Goal: Task Accomplishment & Management: Manage account settings

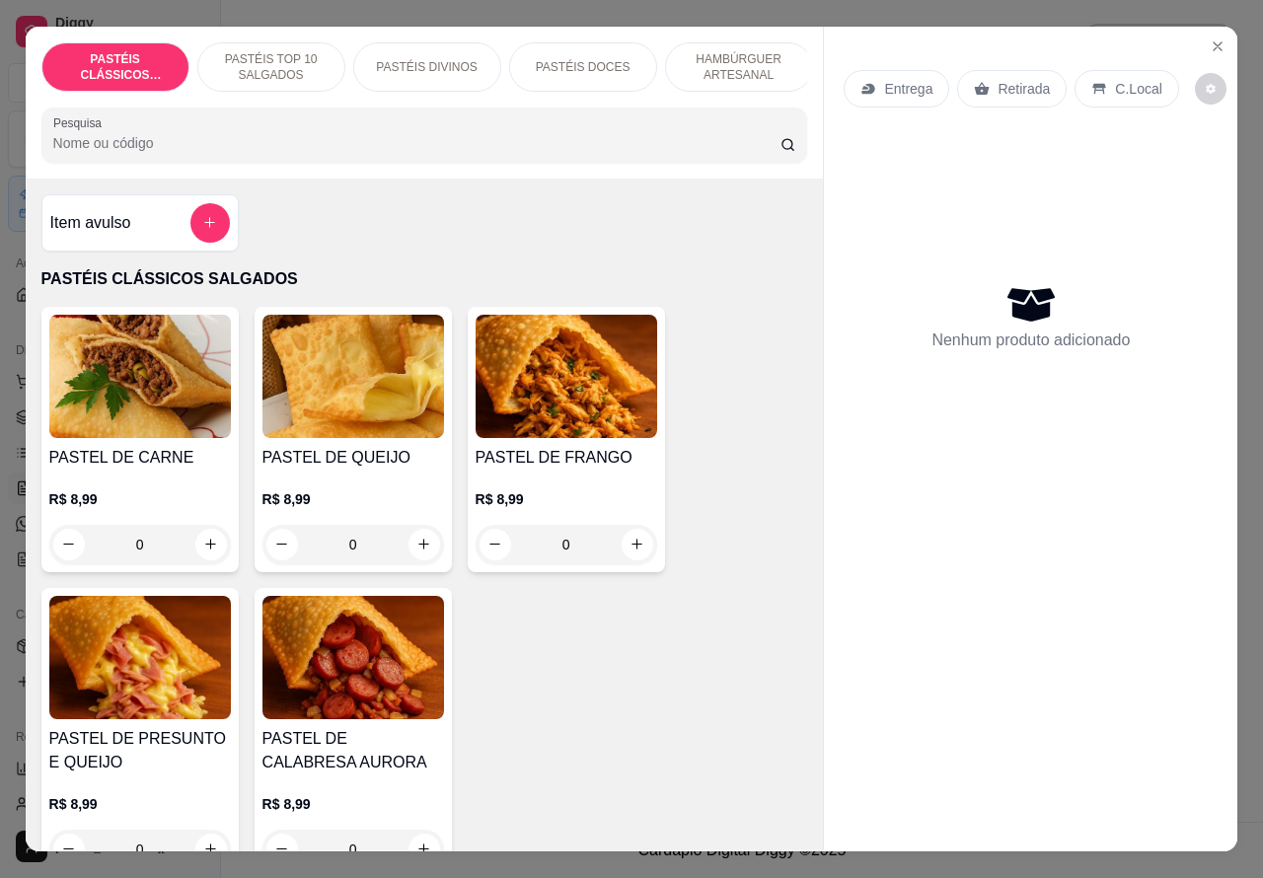
click at [748, 51] on p "HAMBÚRGUER ARTESANAL" at bounding box center [739, 67] width 114 height 32
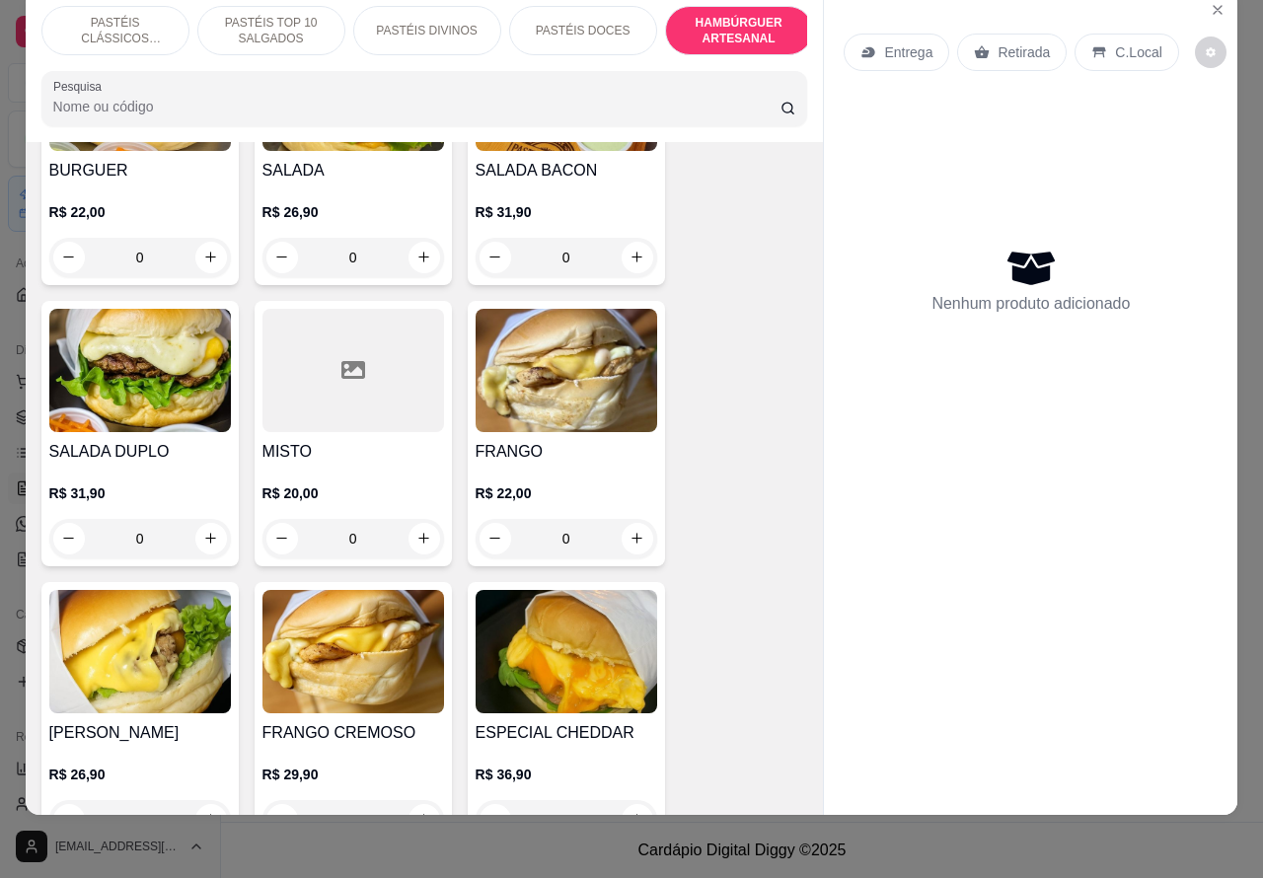
scroll to position [4377, 0]
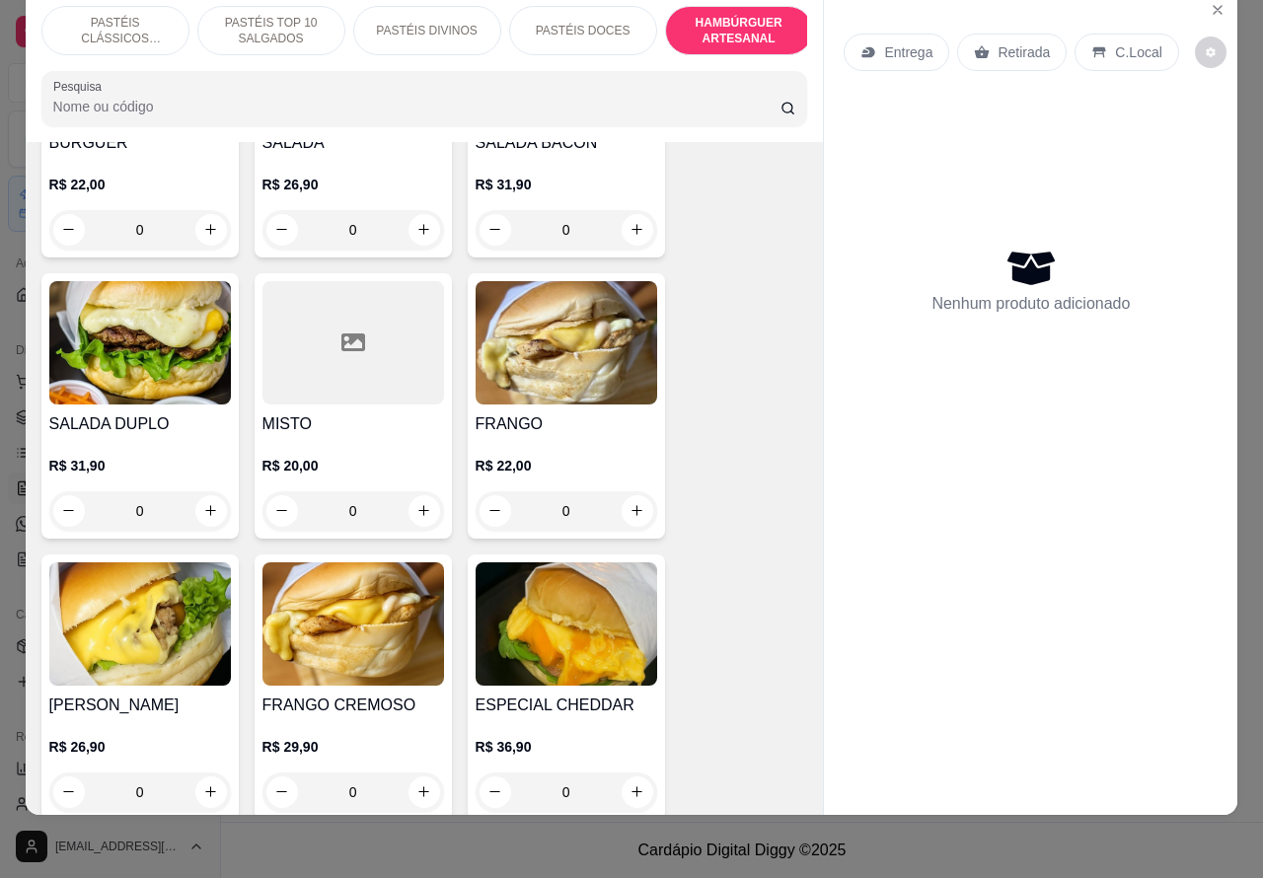
click at [194, 492] on div "0" at bounding box center [140, 511] width 182 height 39
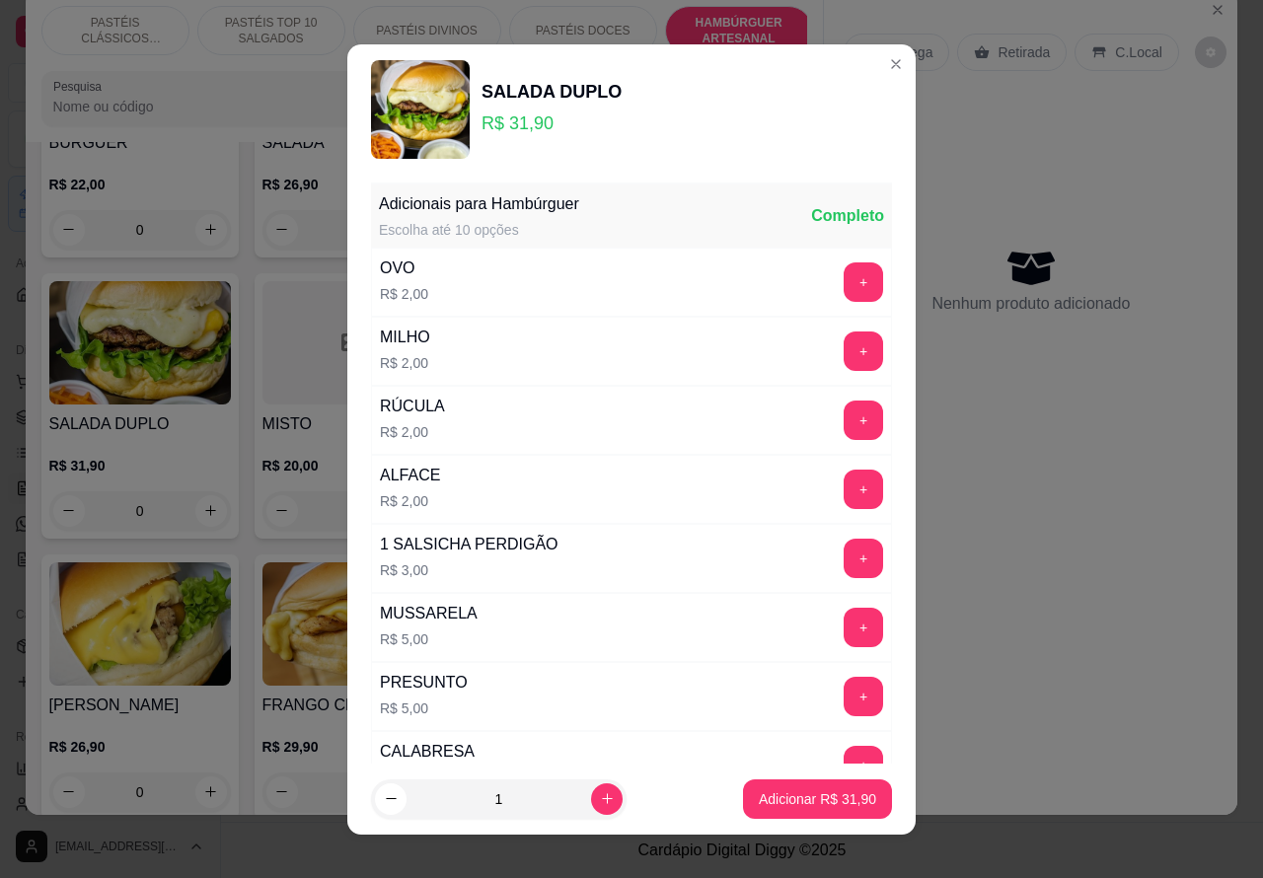
click at [805, 802] on p "Adicionar R$ 31,90" at bounding box center [817, 800] width 117 height 20
type input "1"
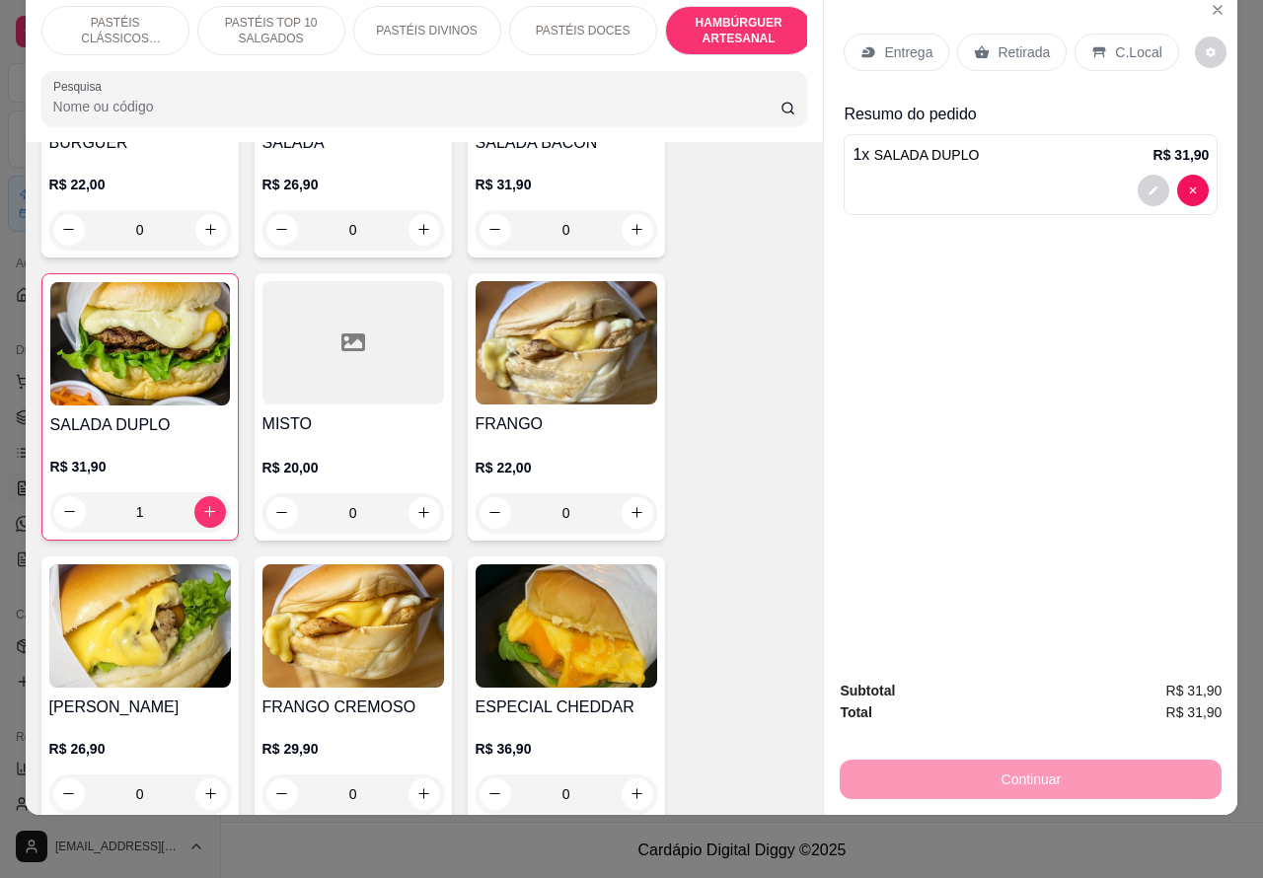
click at [918, 42] on p "Entrega" at bounding box center [908, 52] width 48 height 20
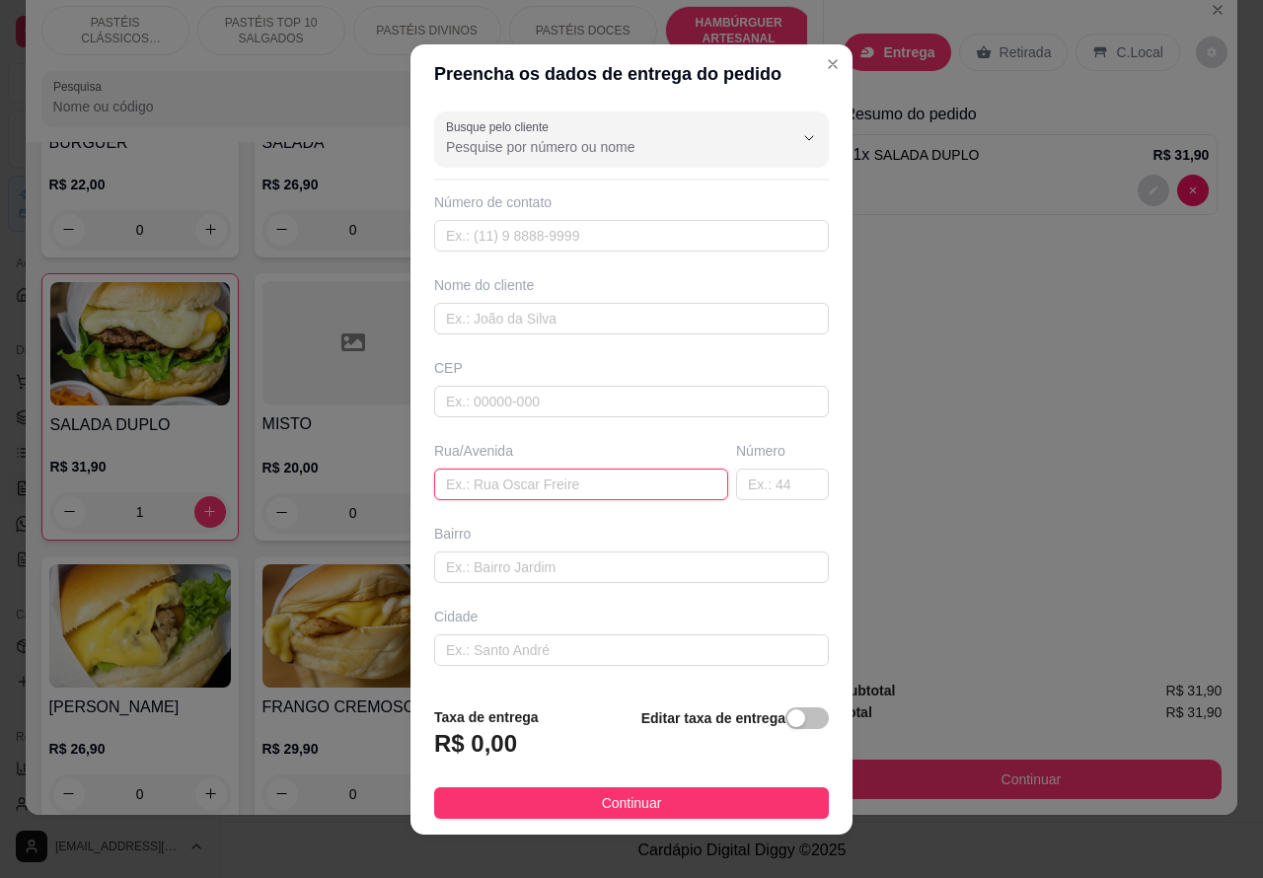
paste input "ua [PERSON_NAME] professora [PERSON_NAME] 407"
type input "ua [PERSON_NAME] professora [PERSON_NAME] 407"
click at [786, 718] on span "button" at bounding box center [807, 719] width 43 height 22
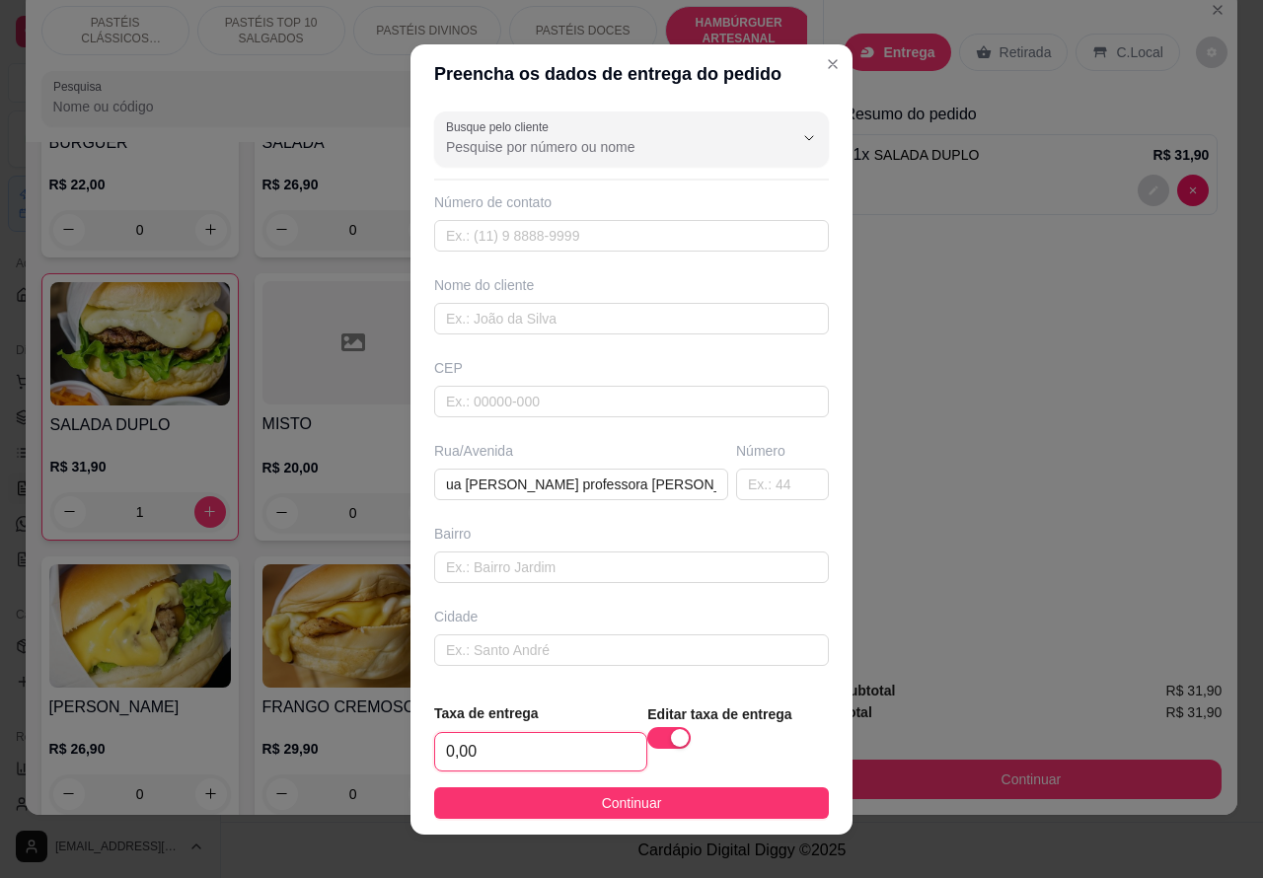
click at [564, 748] on input "0,00" at bounding box center [540, 752] width 211 height 38
type input "2,00"
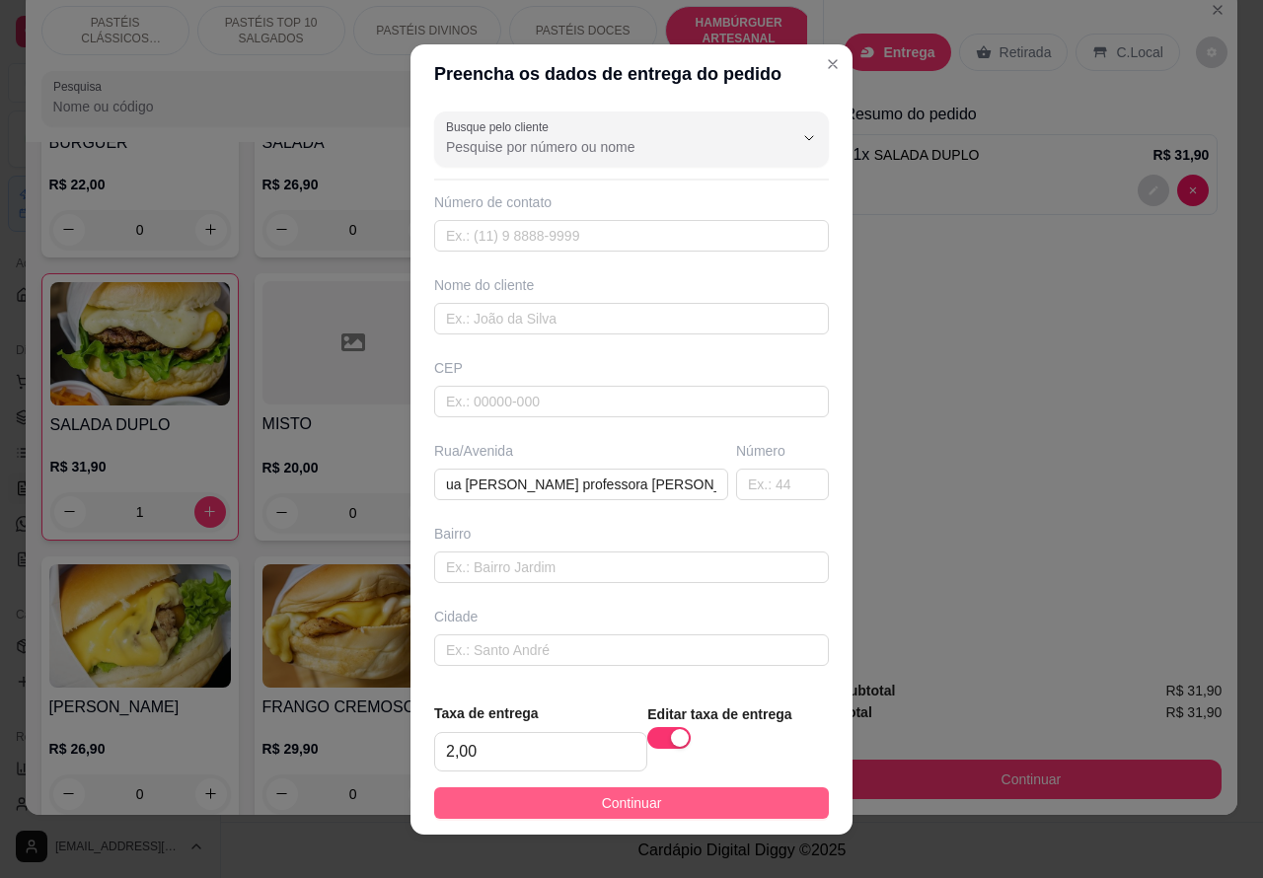
click at [745, 790] on button "Continuar" at bounding box center [631, 804] width 395 height 32
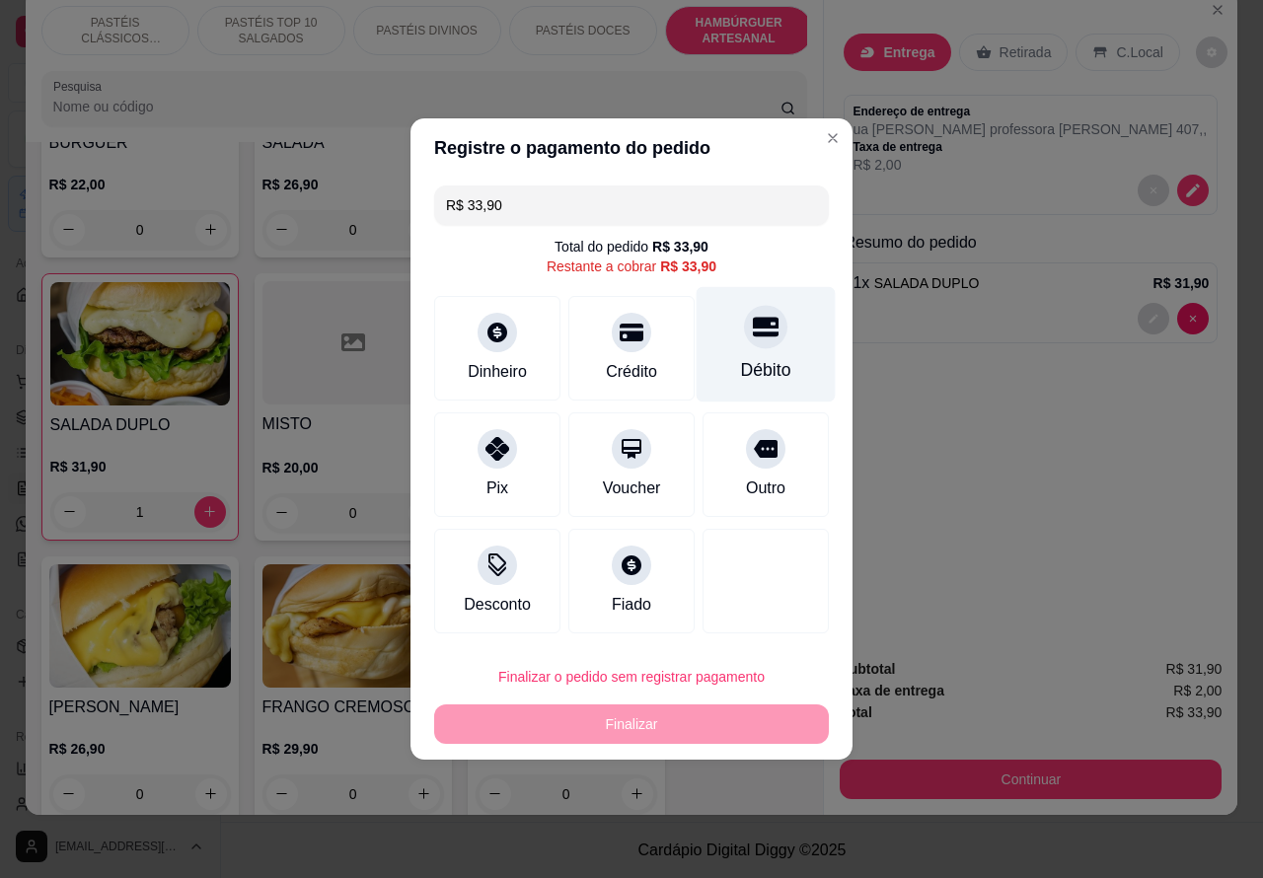
click at [765, 342] on div at bounding box center [765, 326] width 43 height 43
type input "R$ 0,00"
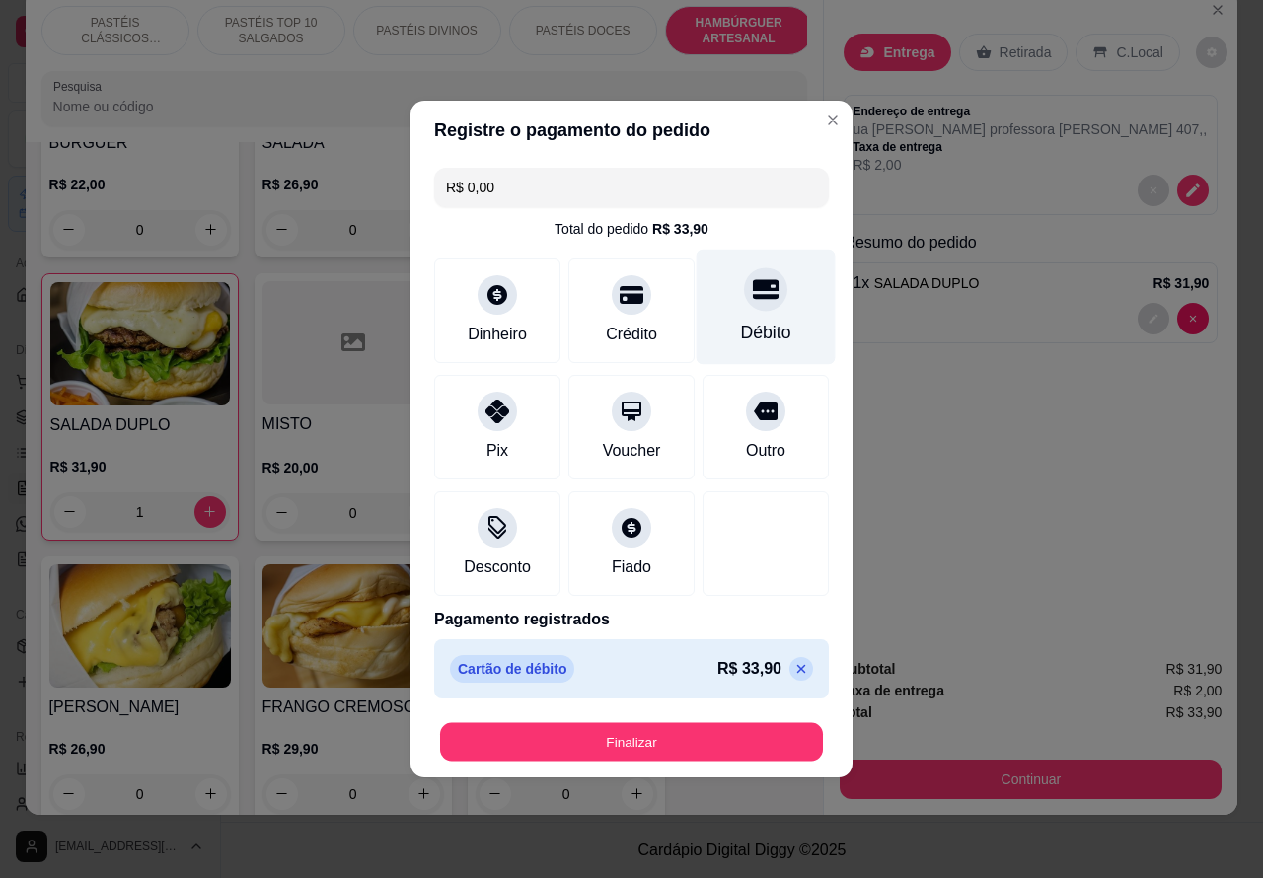
click at [768, 727] on button "Finalizar" at bounding box center [631, 742] width 383 height 38
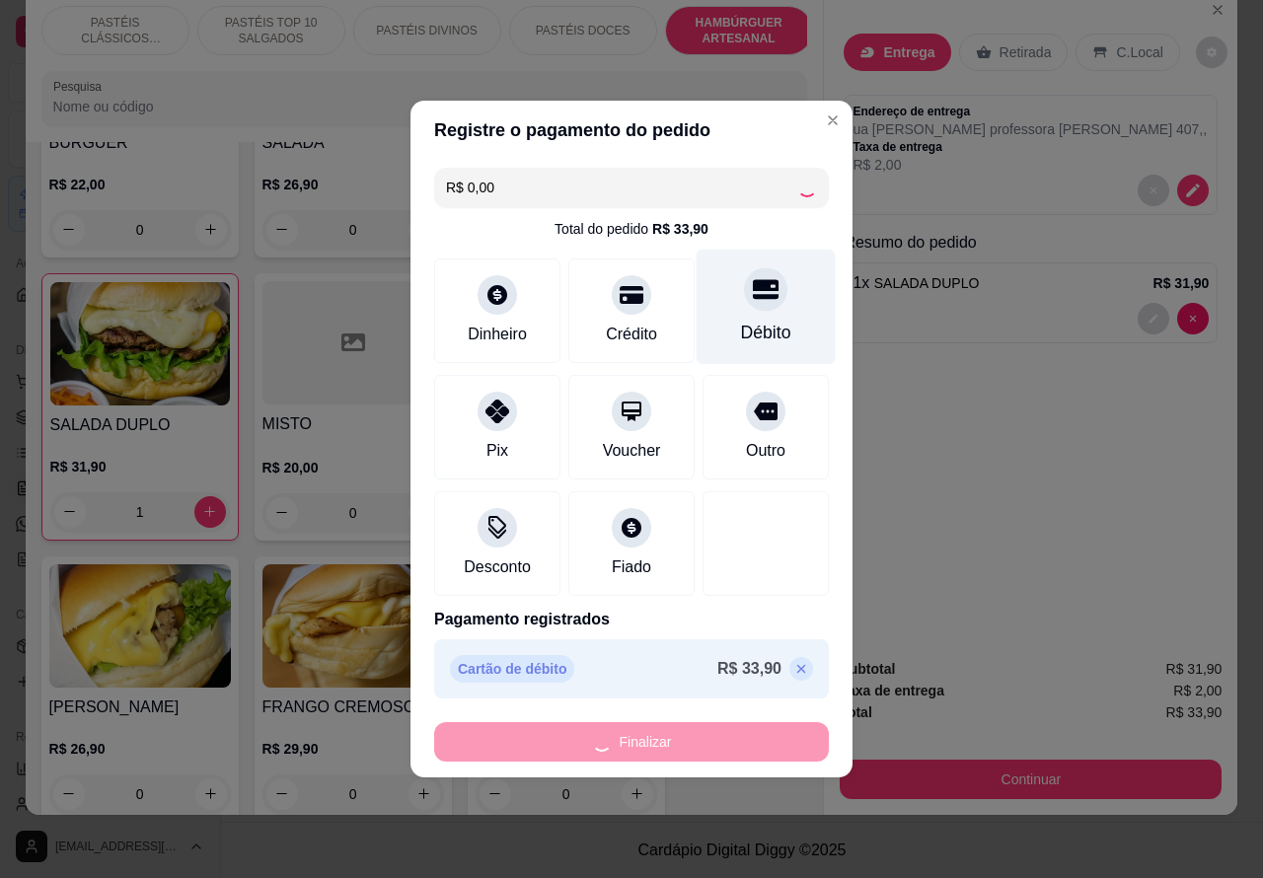
type input "0"
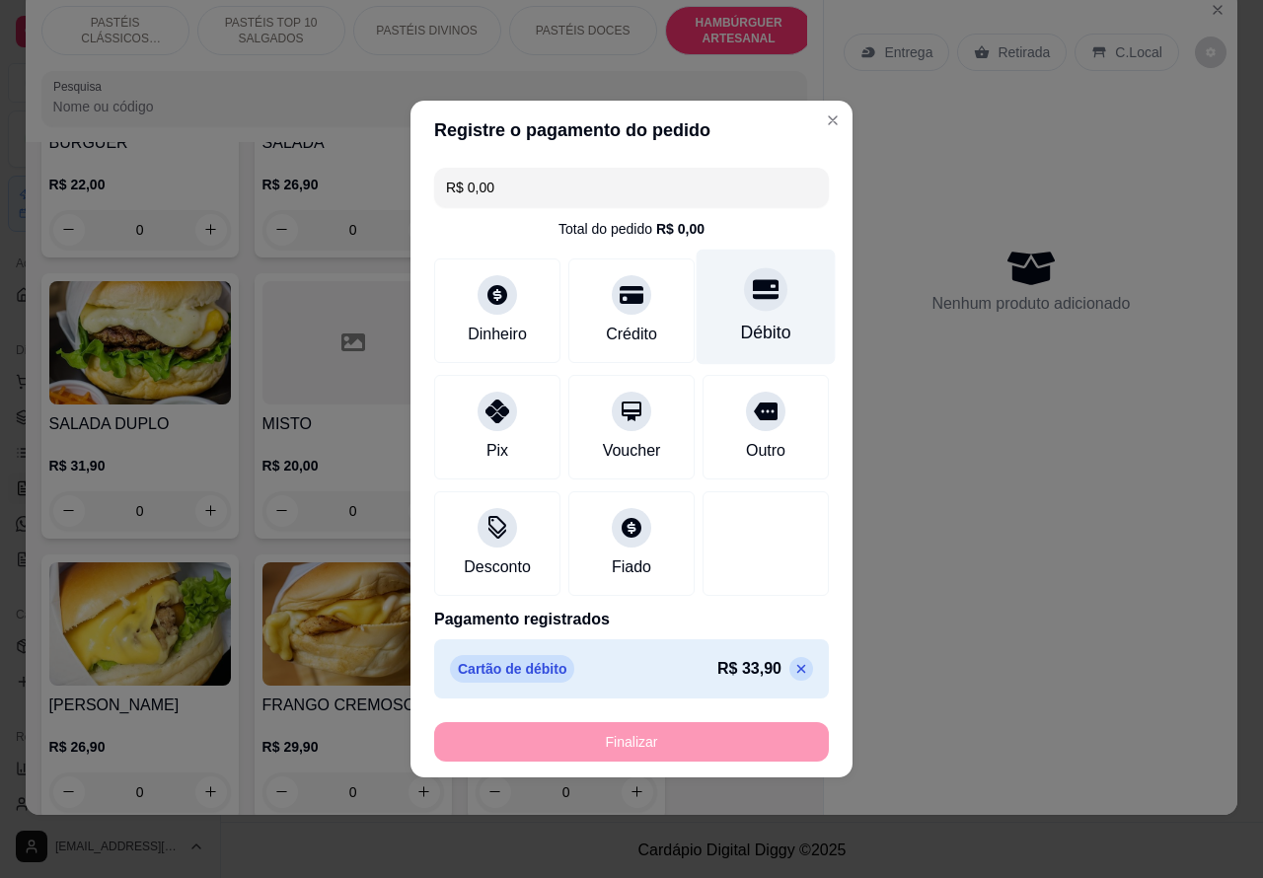
type input "-R$ 33,90"
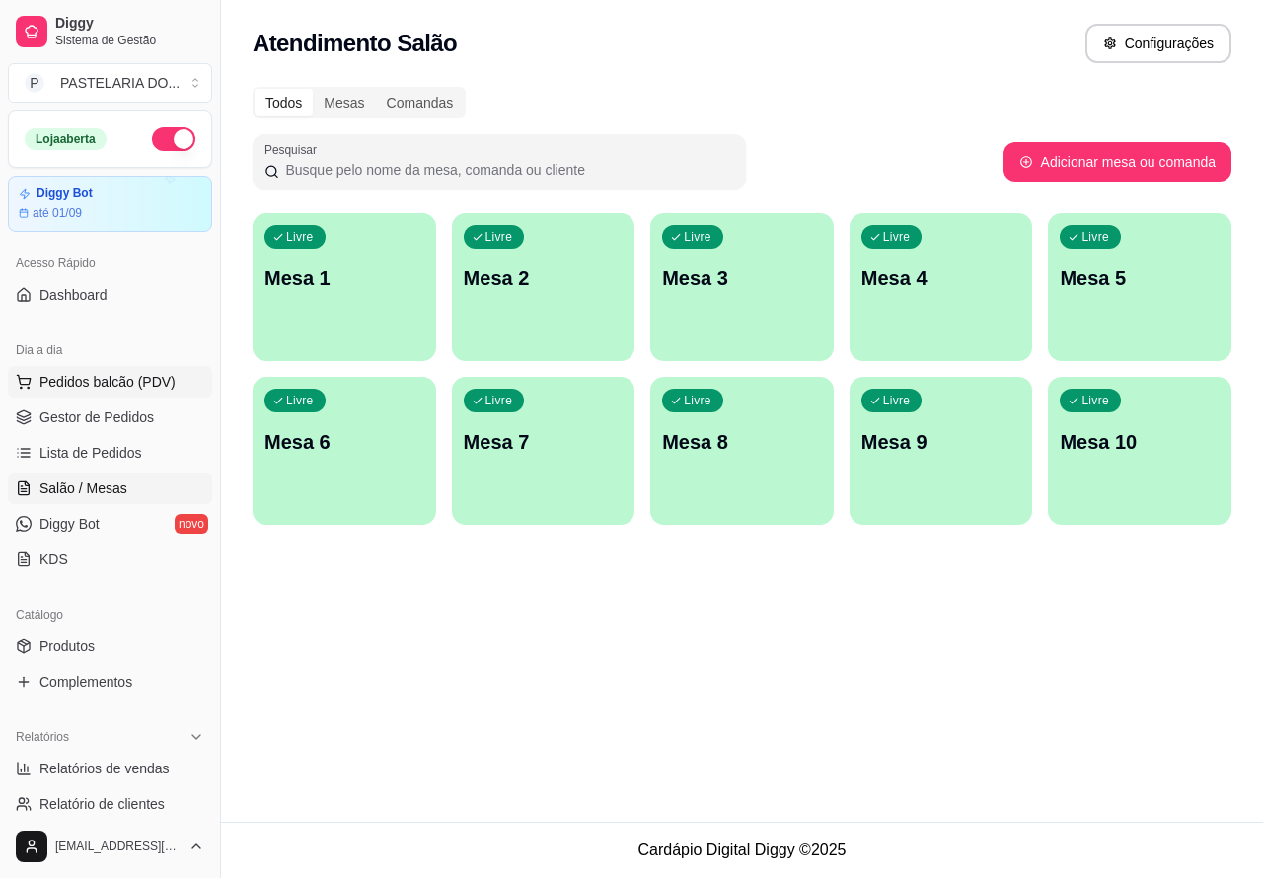
click at [153, 381] on span "Pedidos balcão (PDV)" at bounding box center [107, 382] width 136 height 20
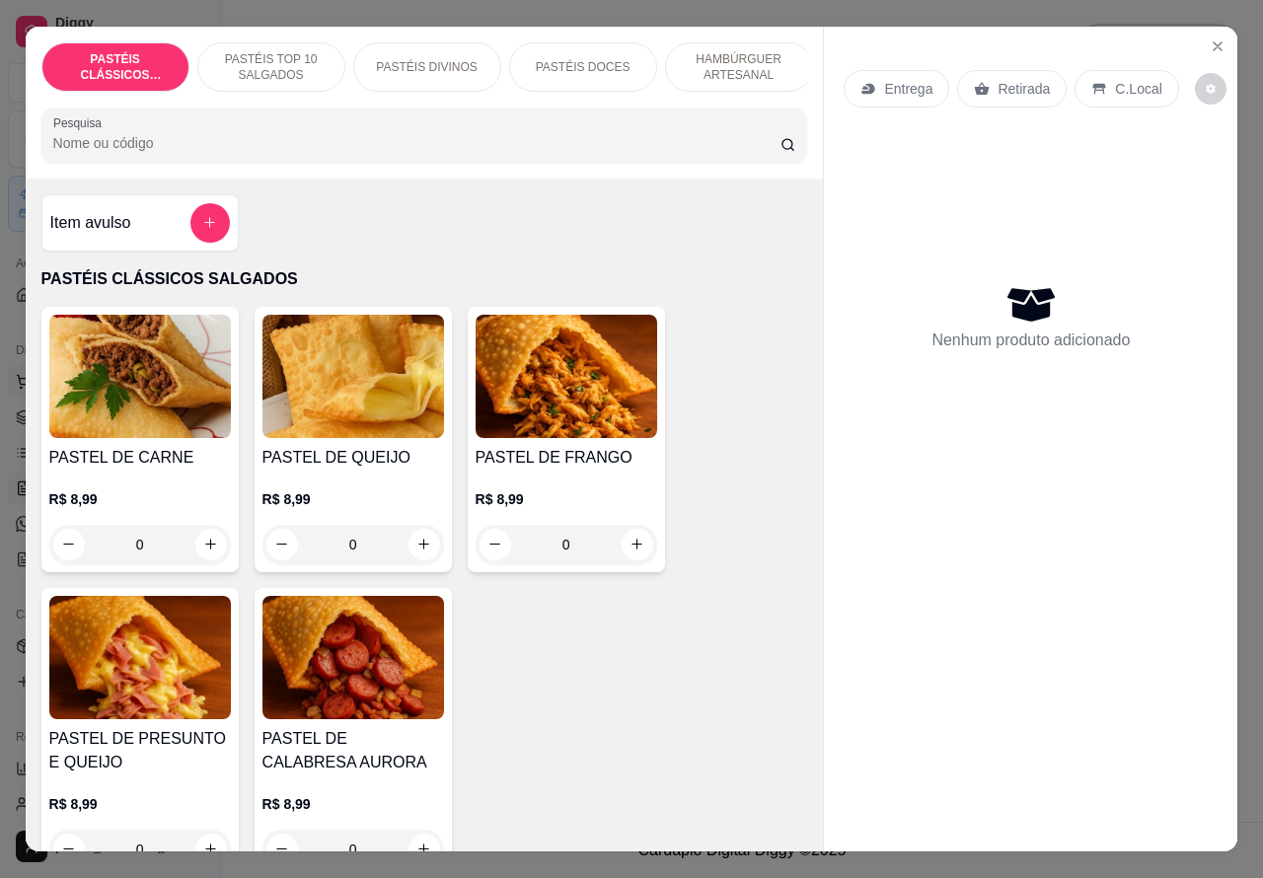
click at [1214, 42] on icon "Close" at bounding box center [1218, 46] width 8 height 8
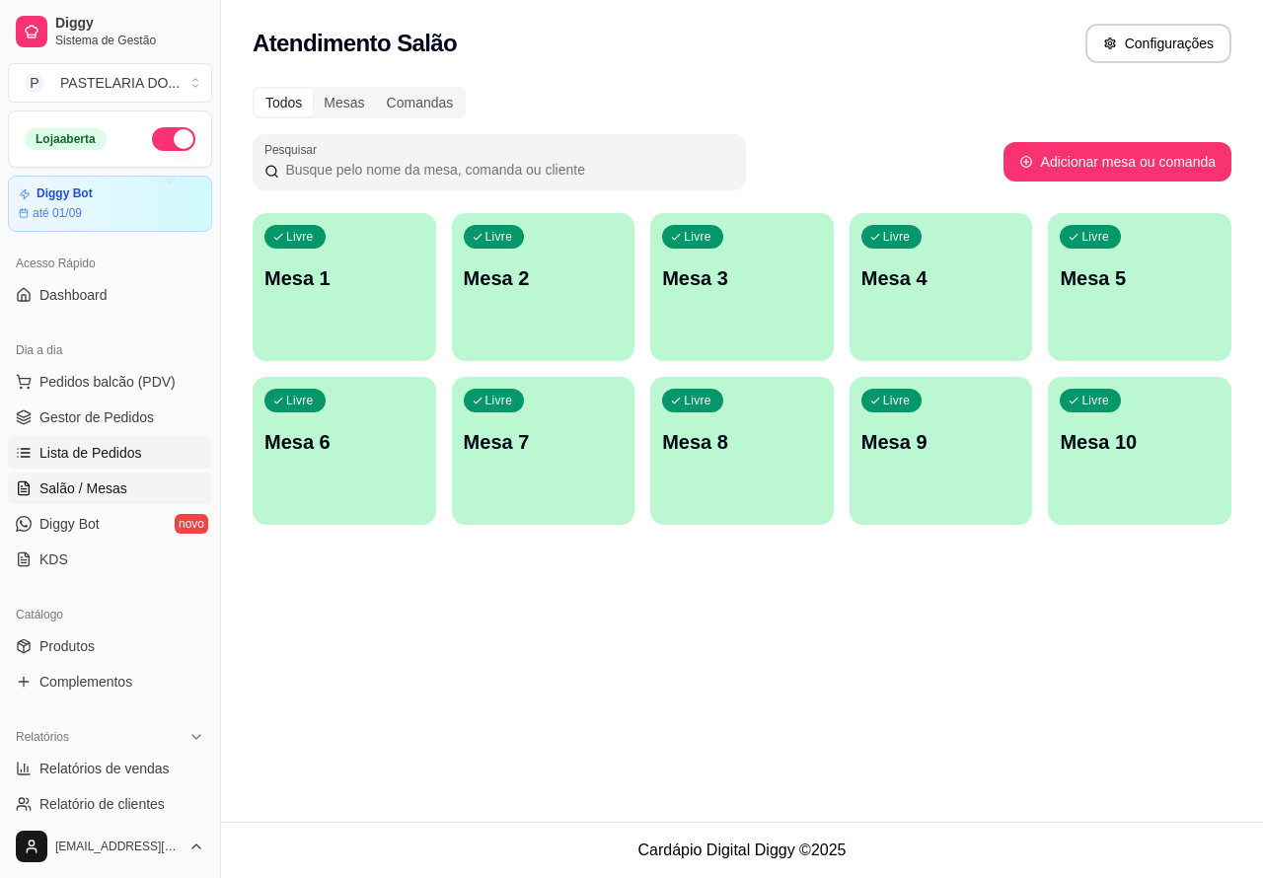
click at [110, 455] on span "Lista de Pedidos" at bounding box center [90, 453] width 103 height 20
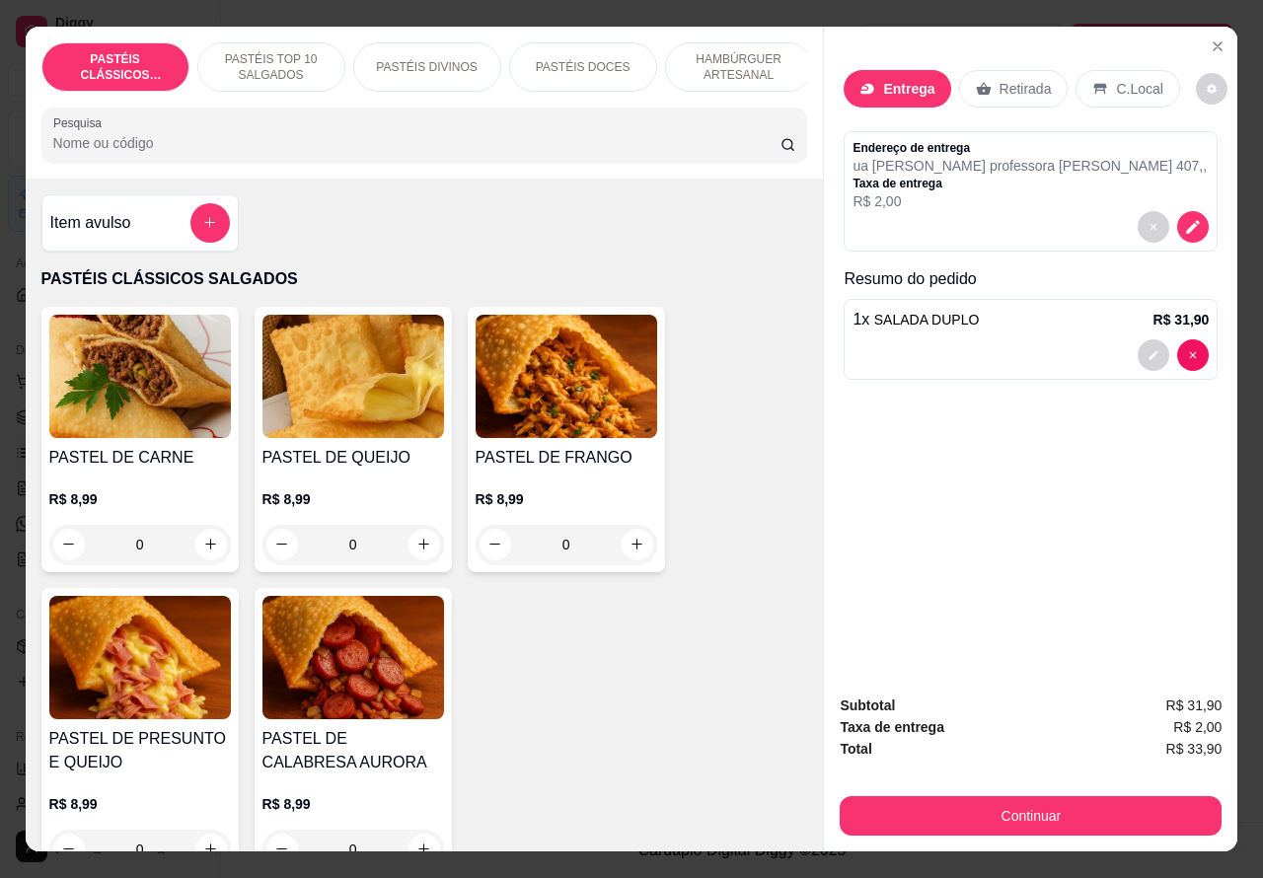
click at [908, 79] on p "Entrega" at bounding box center [908, 89] width 51 height 20
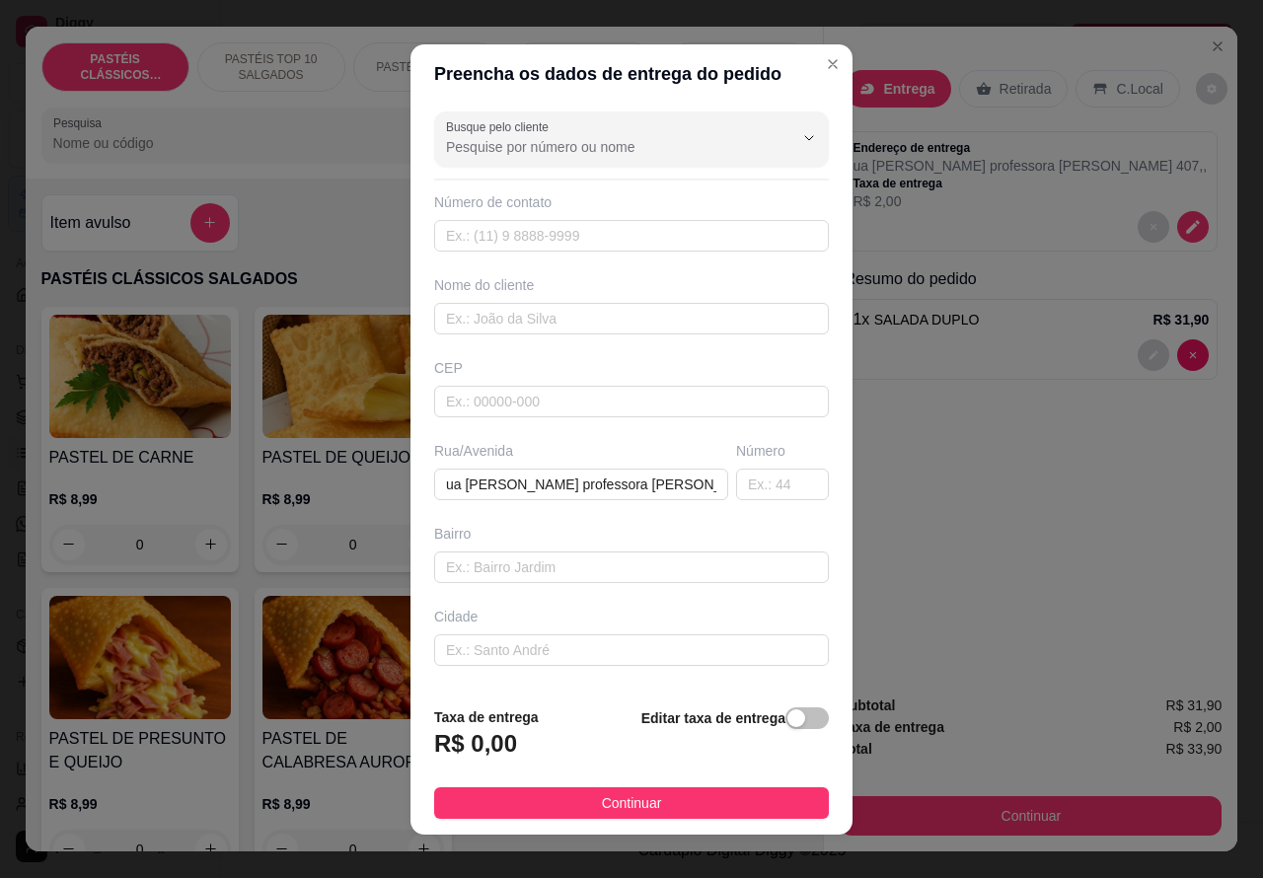
click at [1033, 515] on div "Entrega Retirada C.Local Endereço de entrega ua Maria professora carmago Vieira…" at bounding box center [1031, 353] width 414 height 653
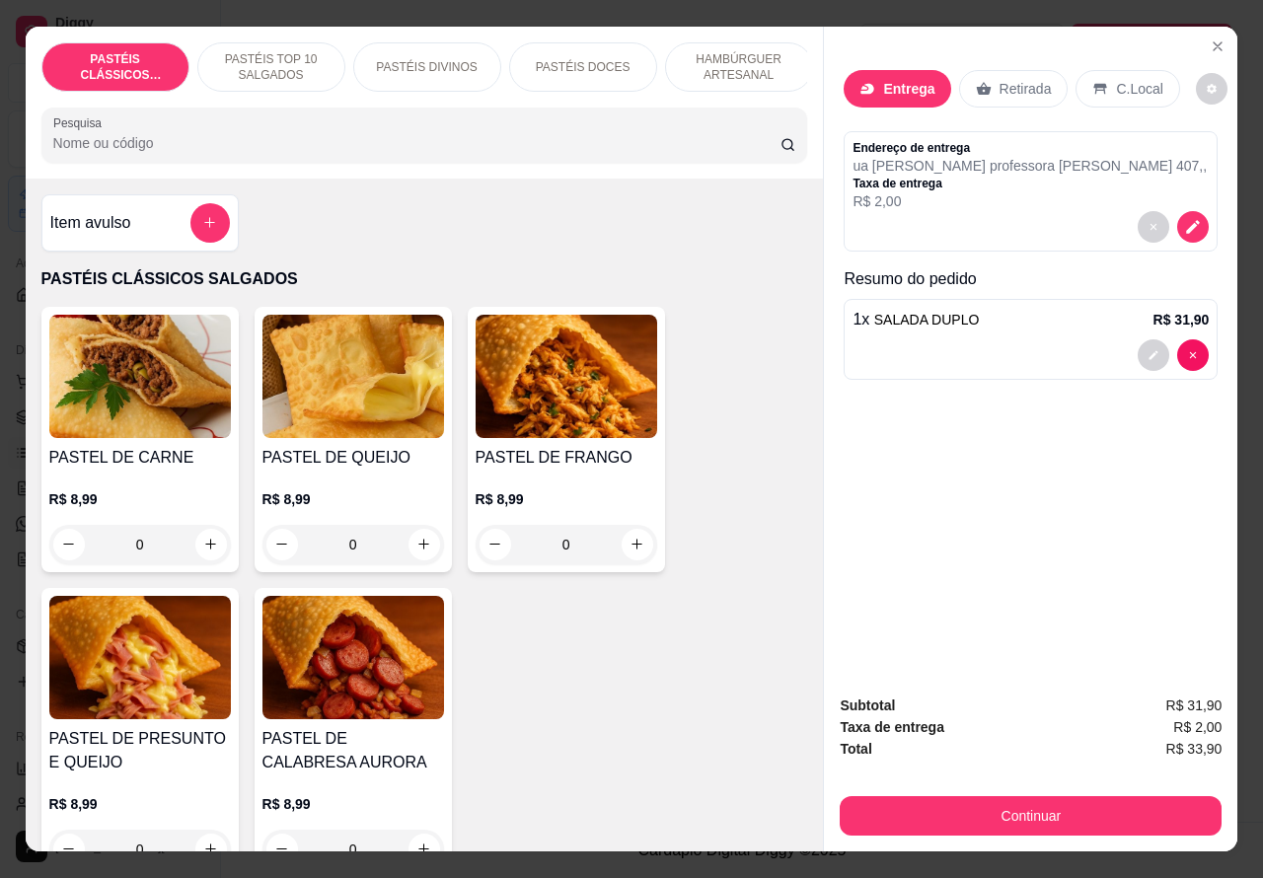
click at [901, 85] on p "Entrega" at bounding box center [908, 89] width 51 height 20
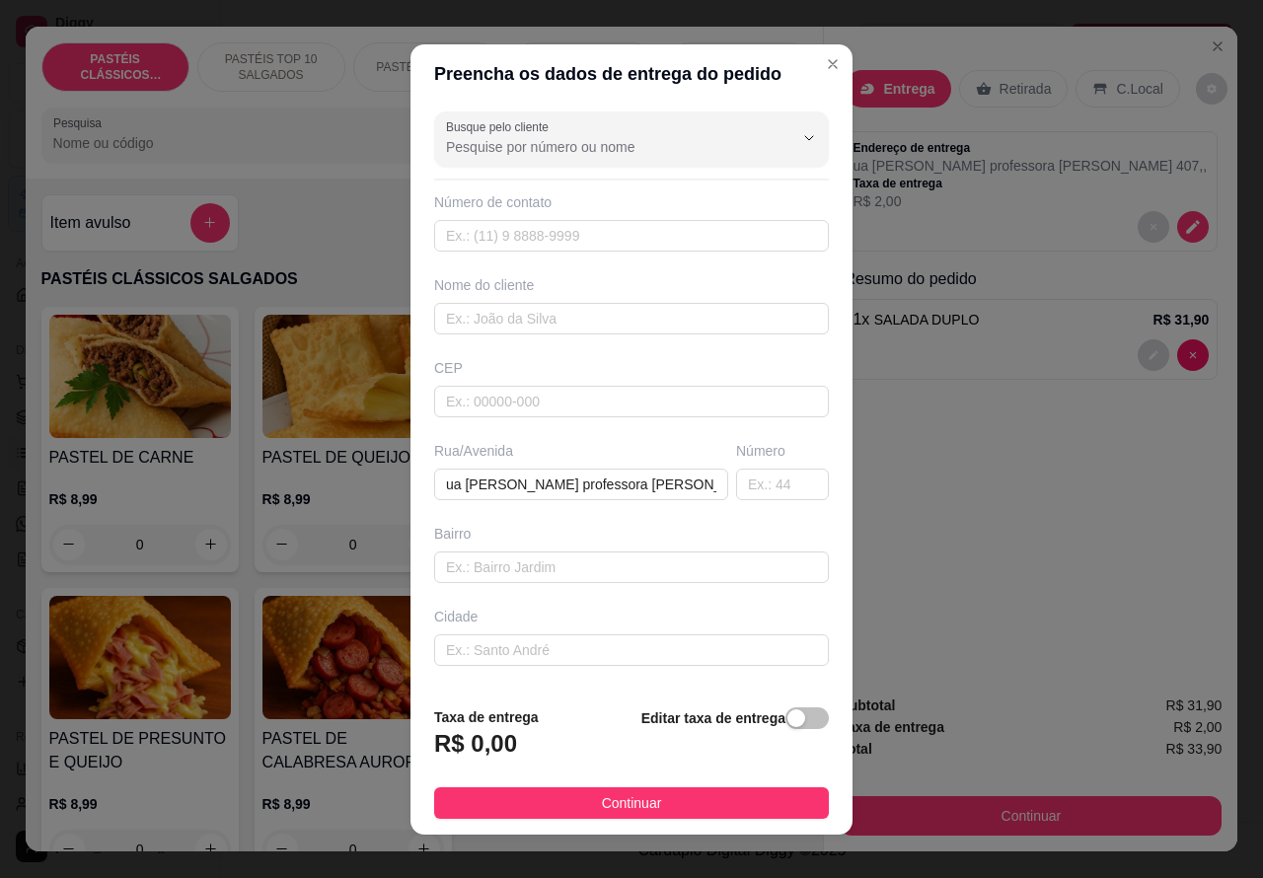
click at [1043, 575] on div "Entrega Retirada C.Local Endereço de entrega ua Maria professora carmago Vieira…" at bounding box center [1031, 353] width 414 height 653
click at [788, 713] on div "button" at bounding box center [797, 719] width 18 height 18
click at [524, 743] on input "0,00" at bounding box center [540, 752] width 211 height 38
type input "3,00"
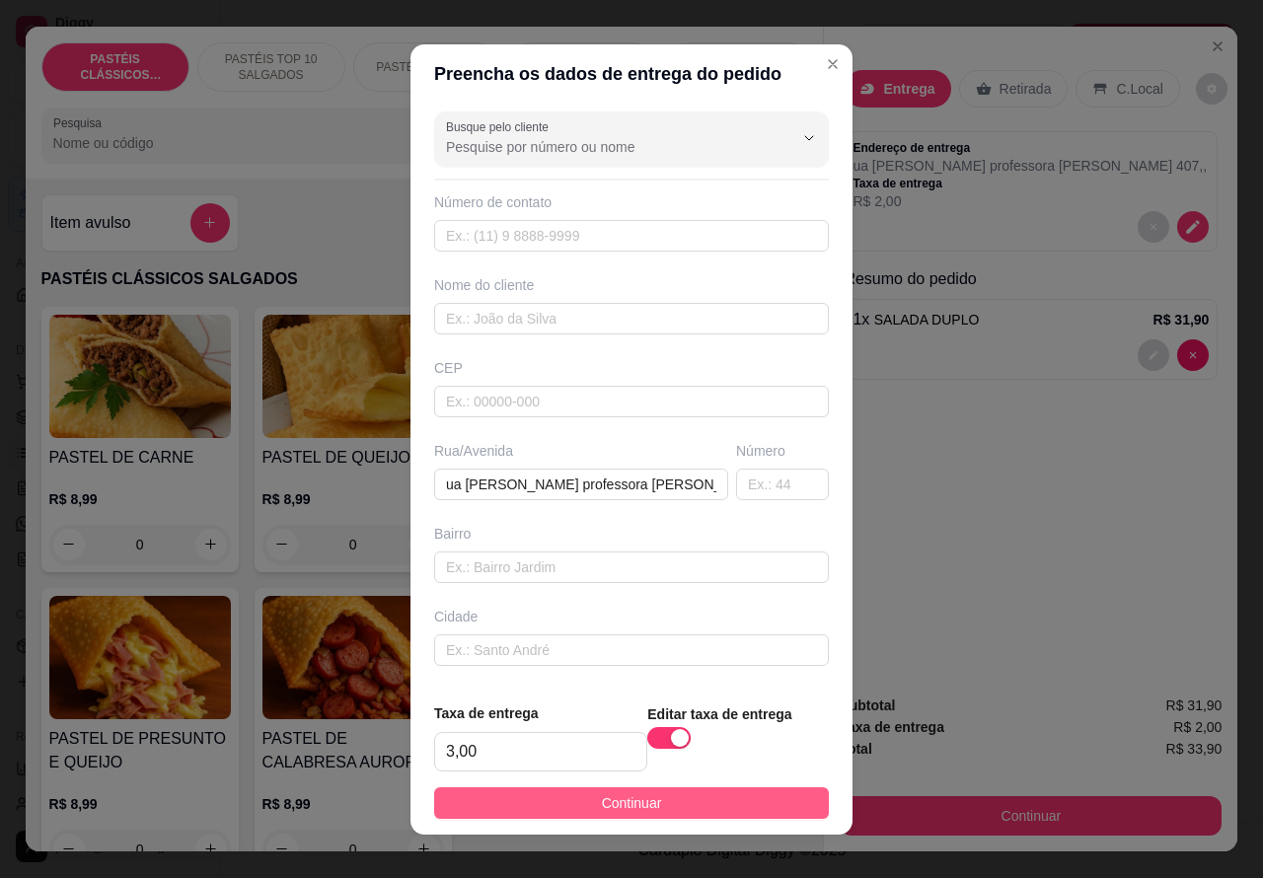
click at [751, 792] on button "Continuar" at bounding box center [631, 804] width 395 height 32
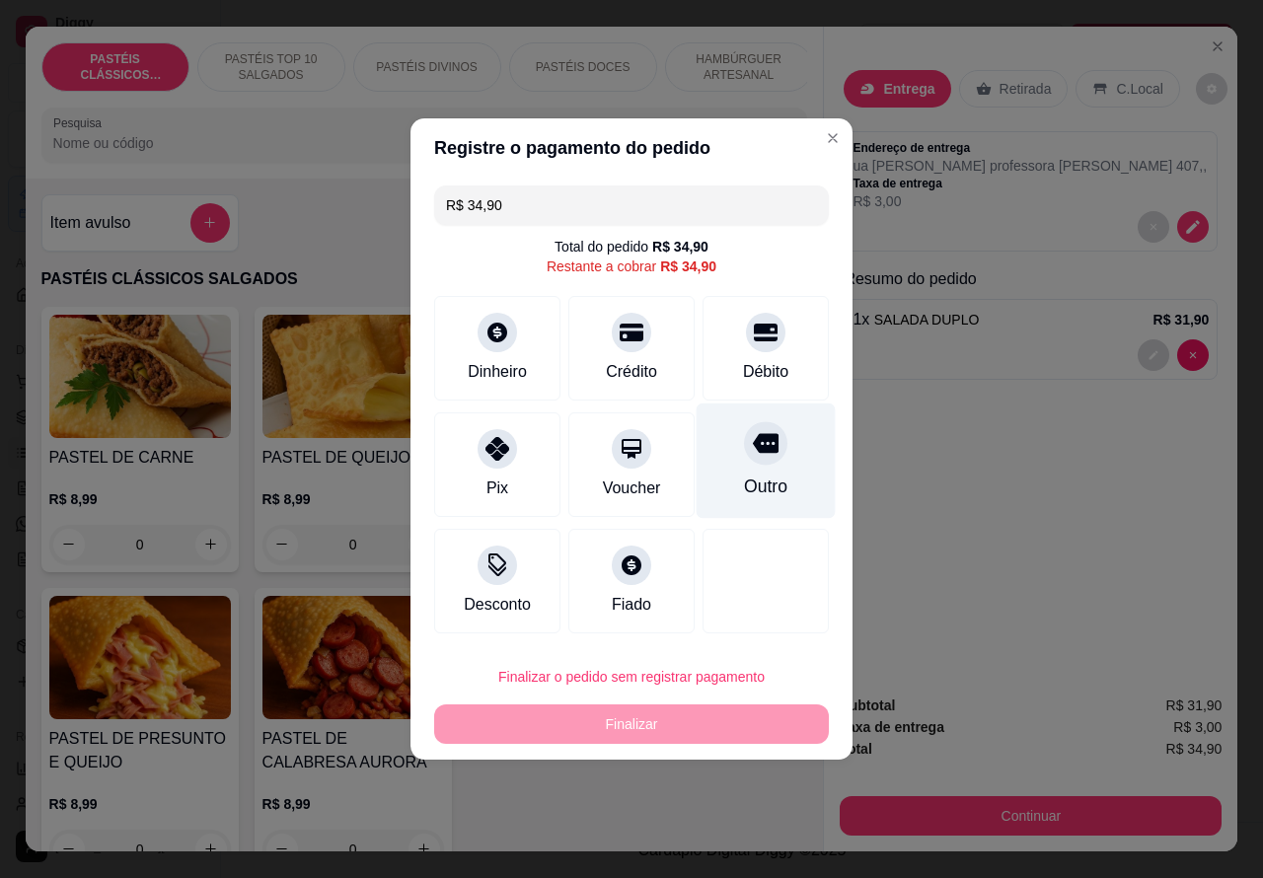
click at [753, 456] on icon at bounding box center [766, 443] width 26 height 26
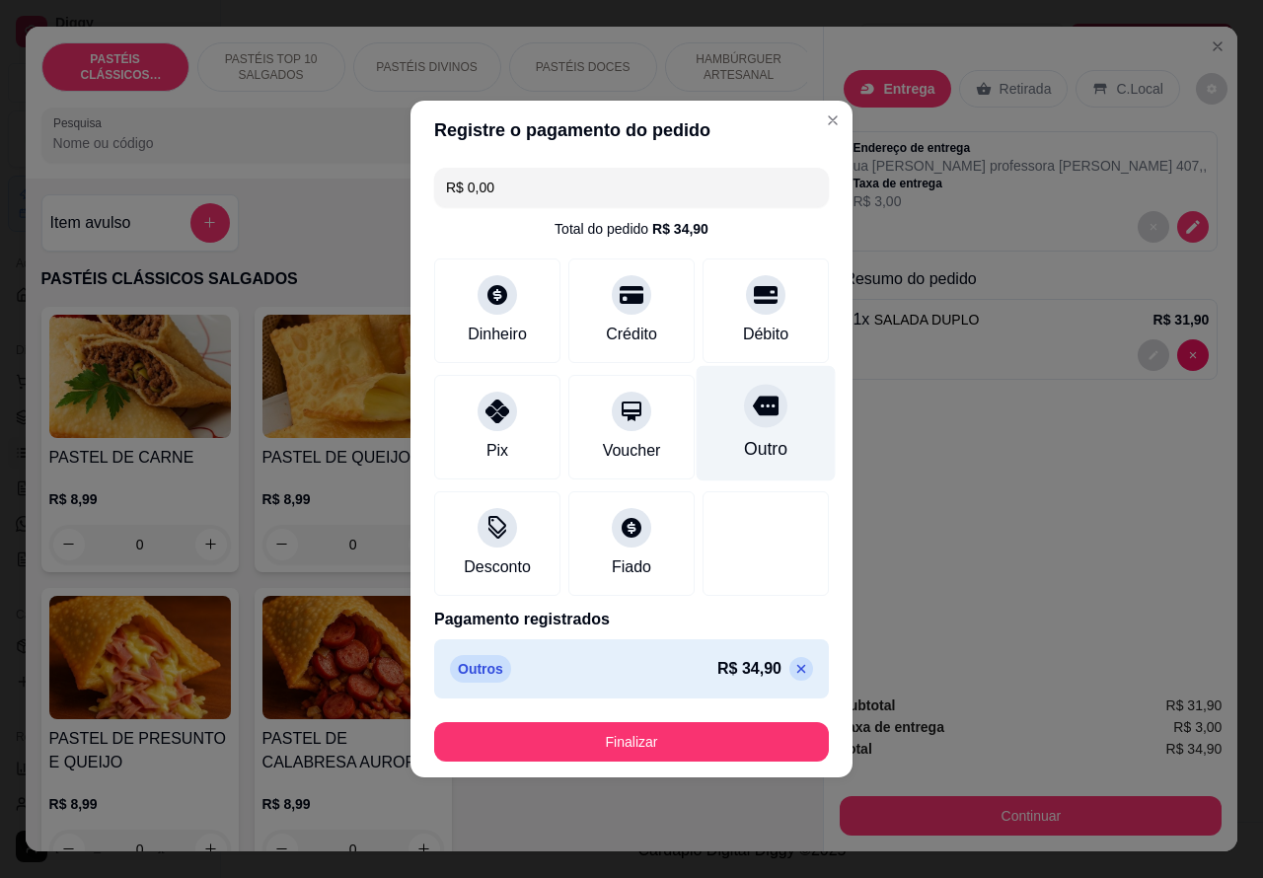
type input "R$ 0,00"
click at [738, 735] on button "Finalizar" at bounding box center [631, 741] width 395 height 39
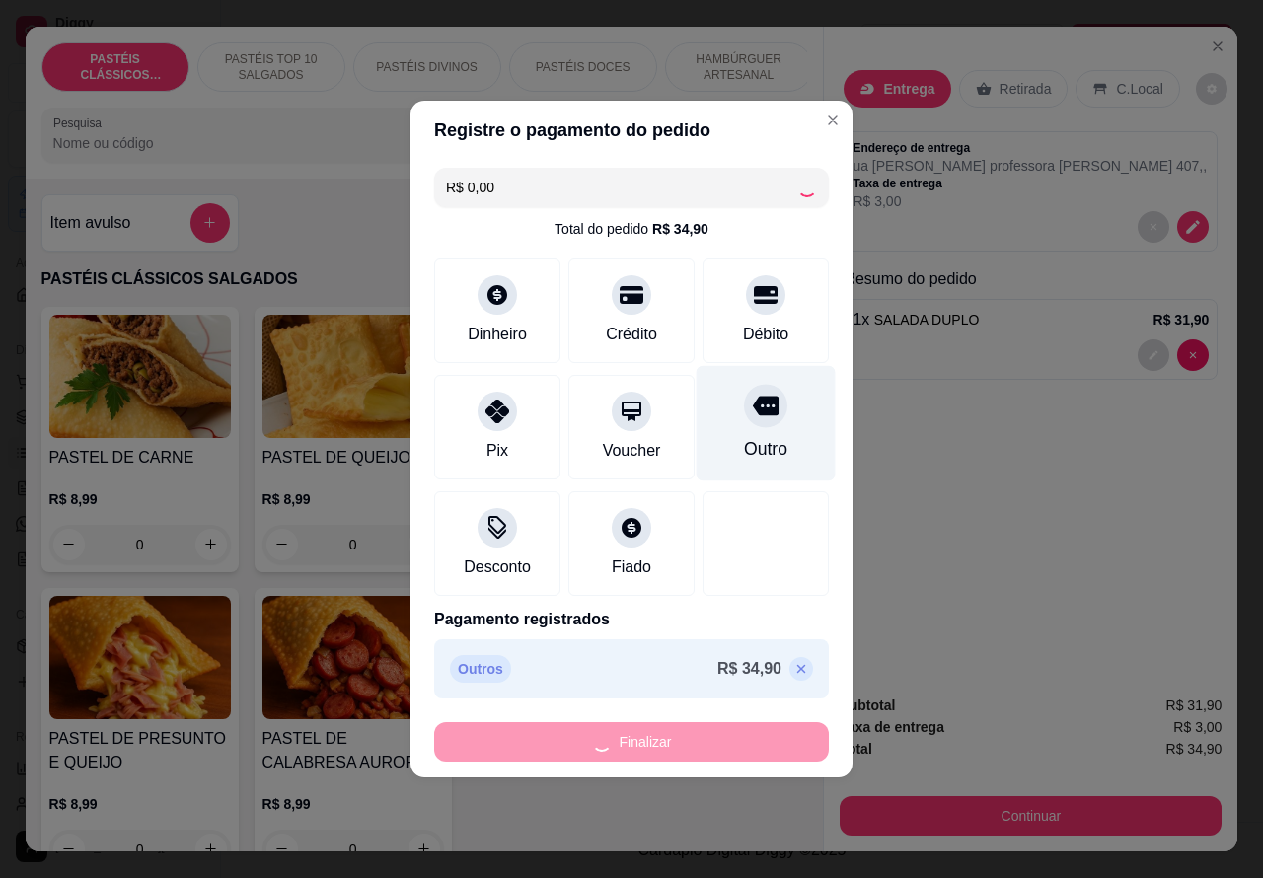
type input "0"
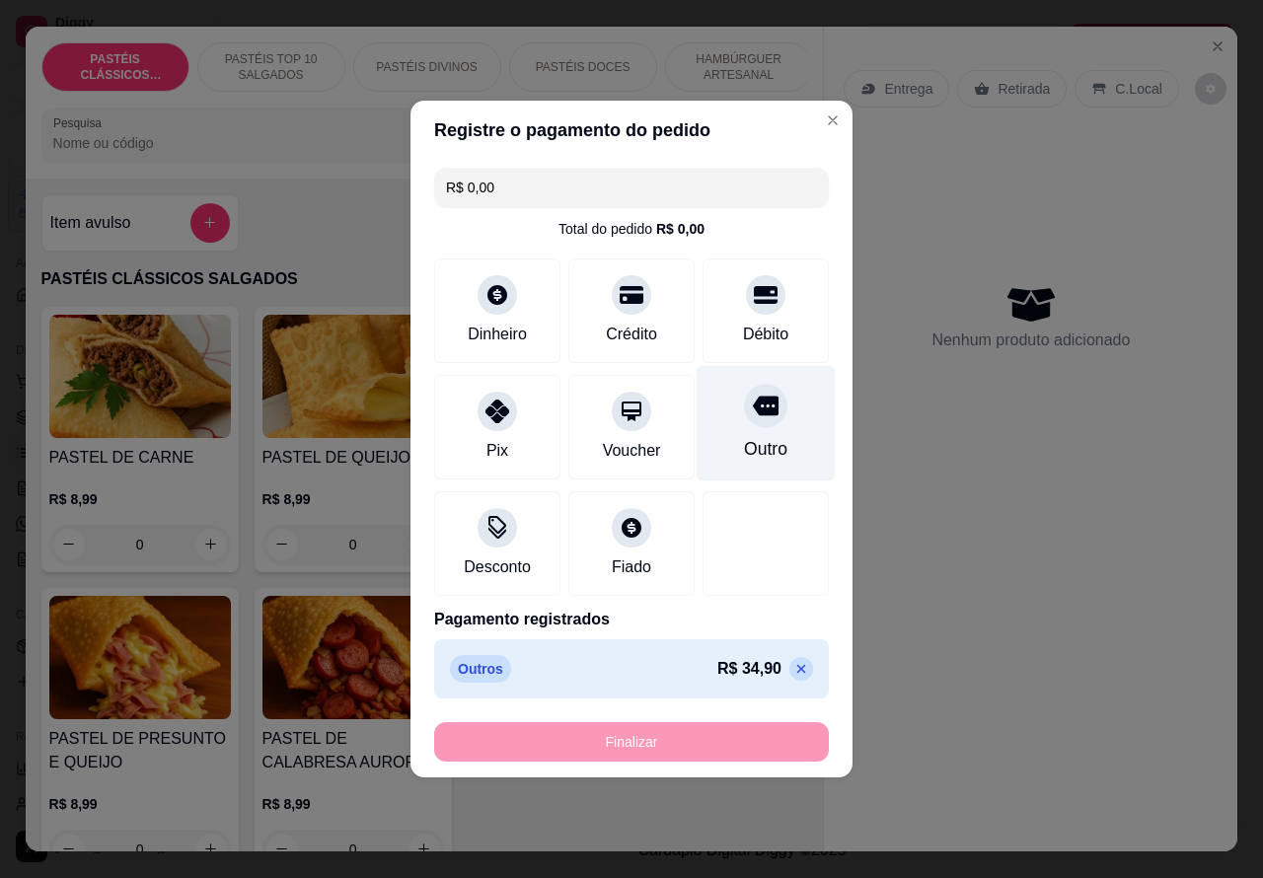
type input "-R$ 34,90"
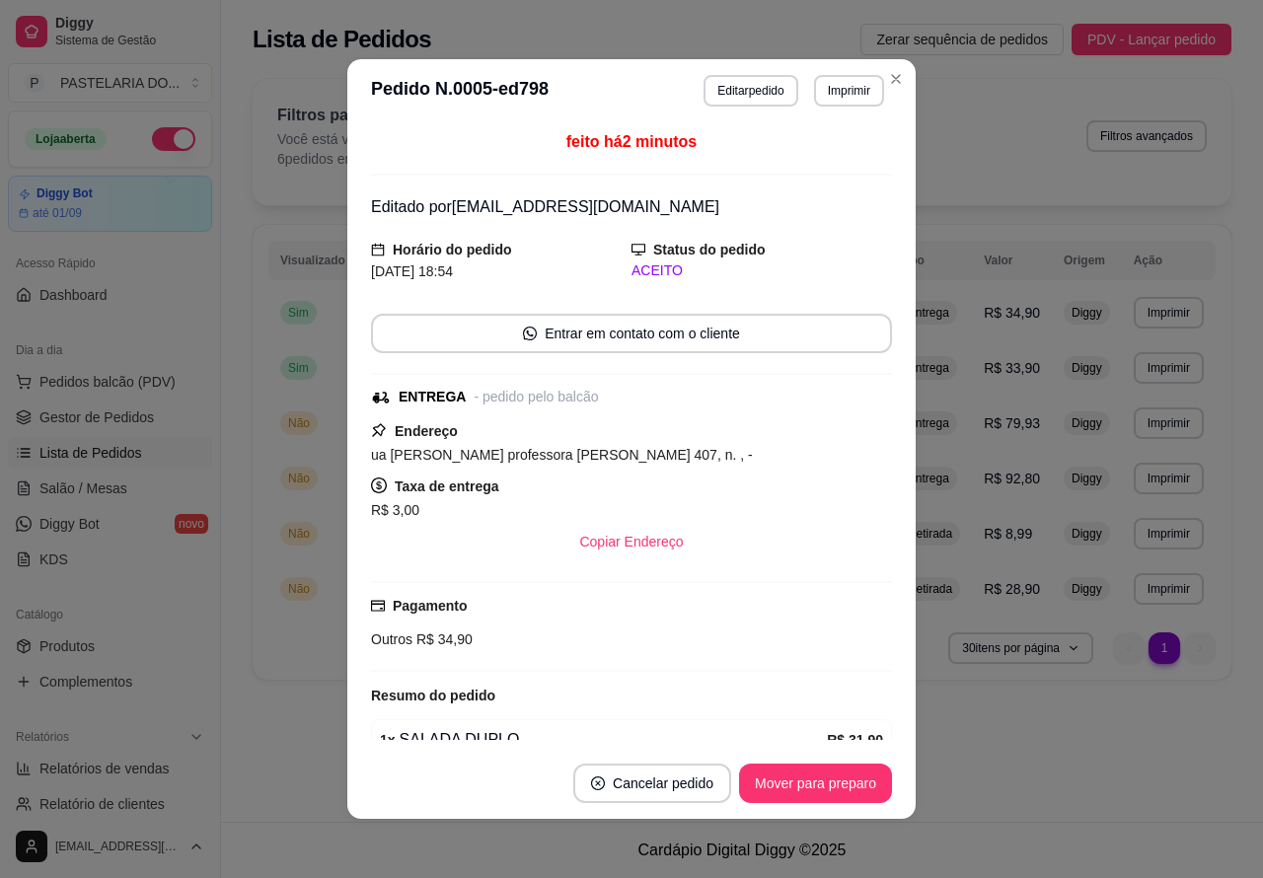
click at [192, 625] on div "Catálogo" at bounding box center [110, 615] width 204 height 32
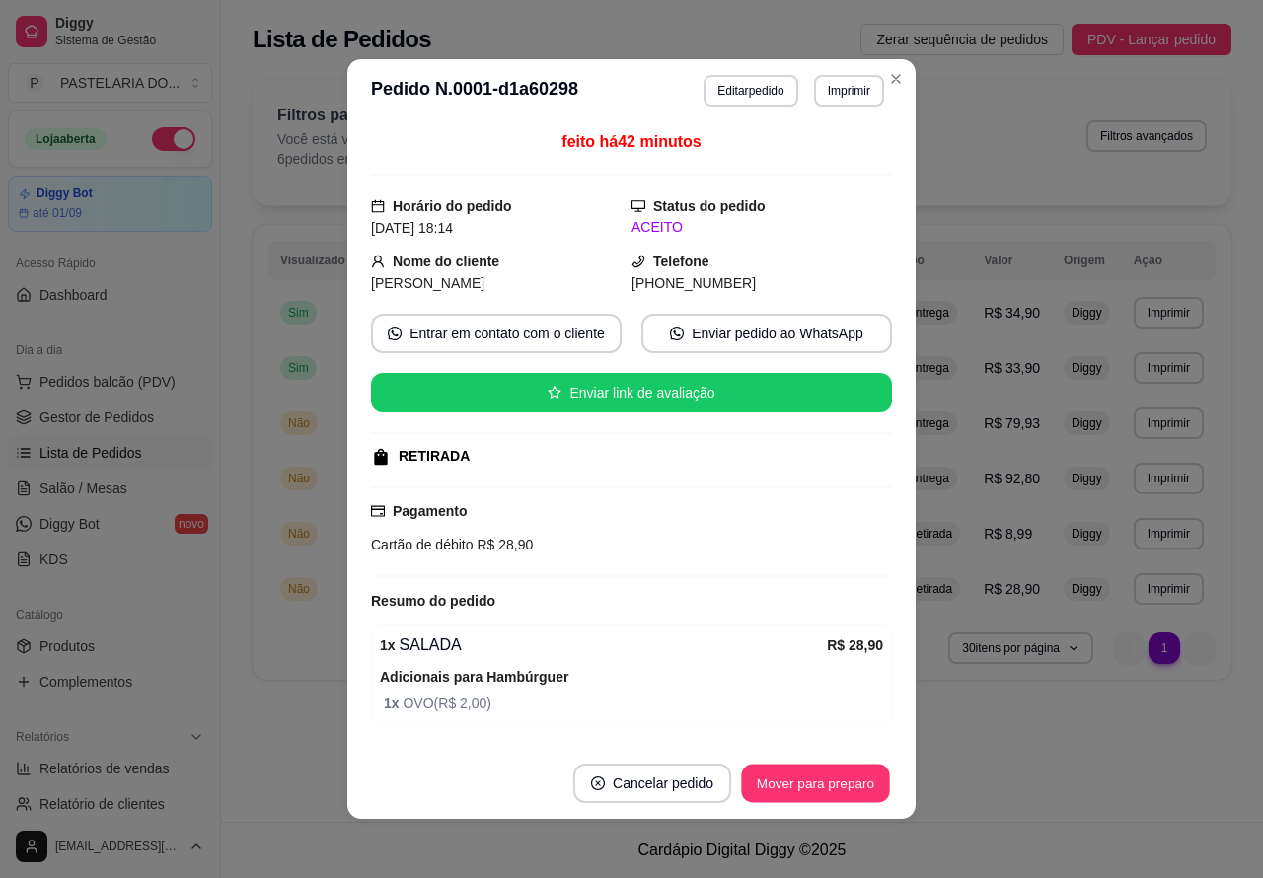
click at [806, 778] on button "Mover para preparo" at bounding box center [815, 784] width 148 height 38
click at [811, 777] on button "Mover para preparo" at bounding box center [815, 784] width 148 height 38
click at [820, 782] on button "Mover para preparo" at bounding box center [815, 783] width 153 height 39
click at [943, 524] on div "Retirada" at bounding box center [930, 534] width 60 height 24
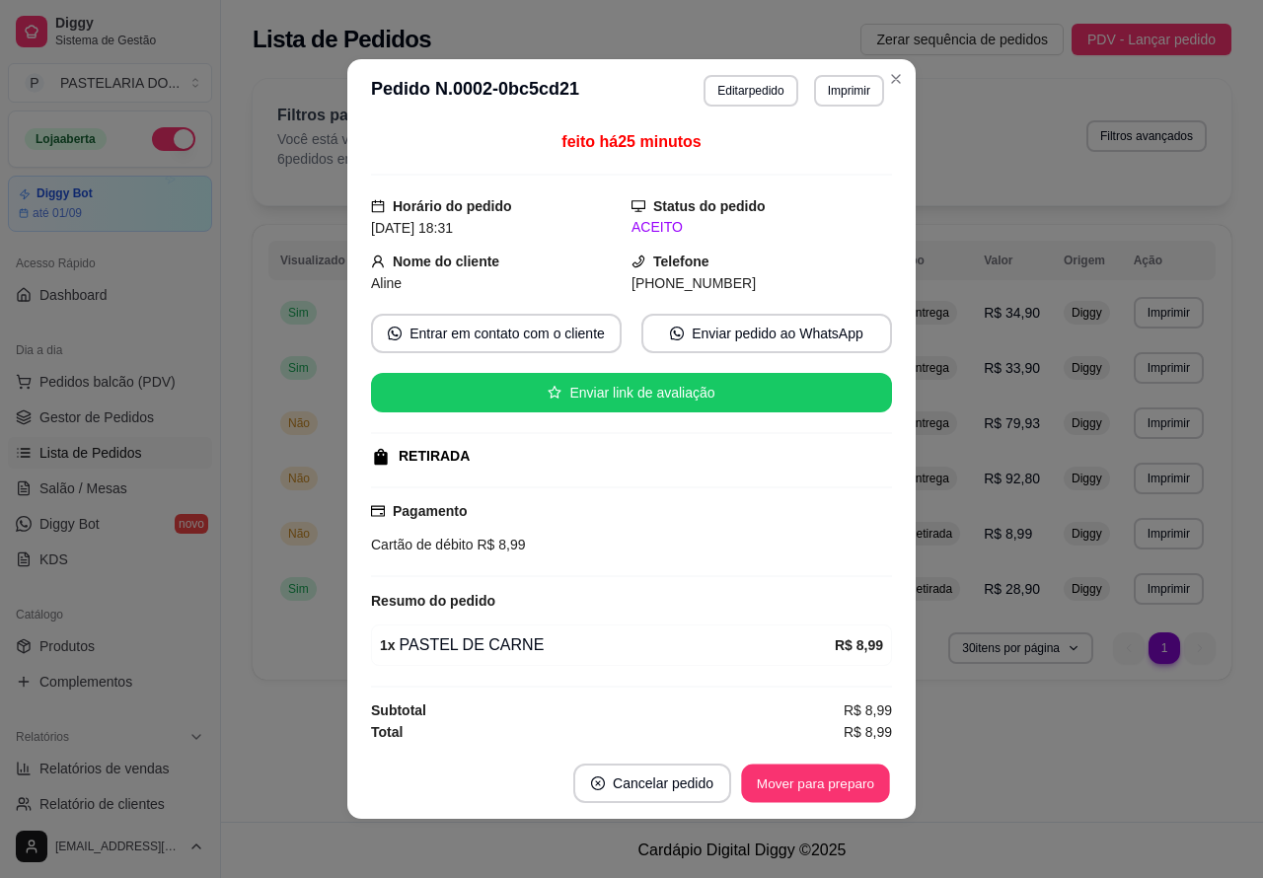
click at [773, 782] on button "Mover para preparo" at bounding box center [815, 784] width 148 height 38
click at [814, 780] on button "Mover para preparo" at bounding box center [815, 784] width 148 height 38
click at [804, 782] on button "Mover para preparo" at bounding box center [815, 783] width 153 height 39
click at [767, 764] on button "Mover para retirada disponível" at bounding box center [783, 783] width 218 height 39
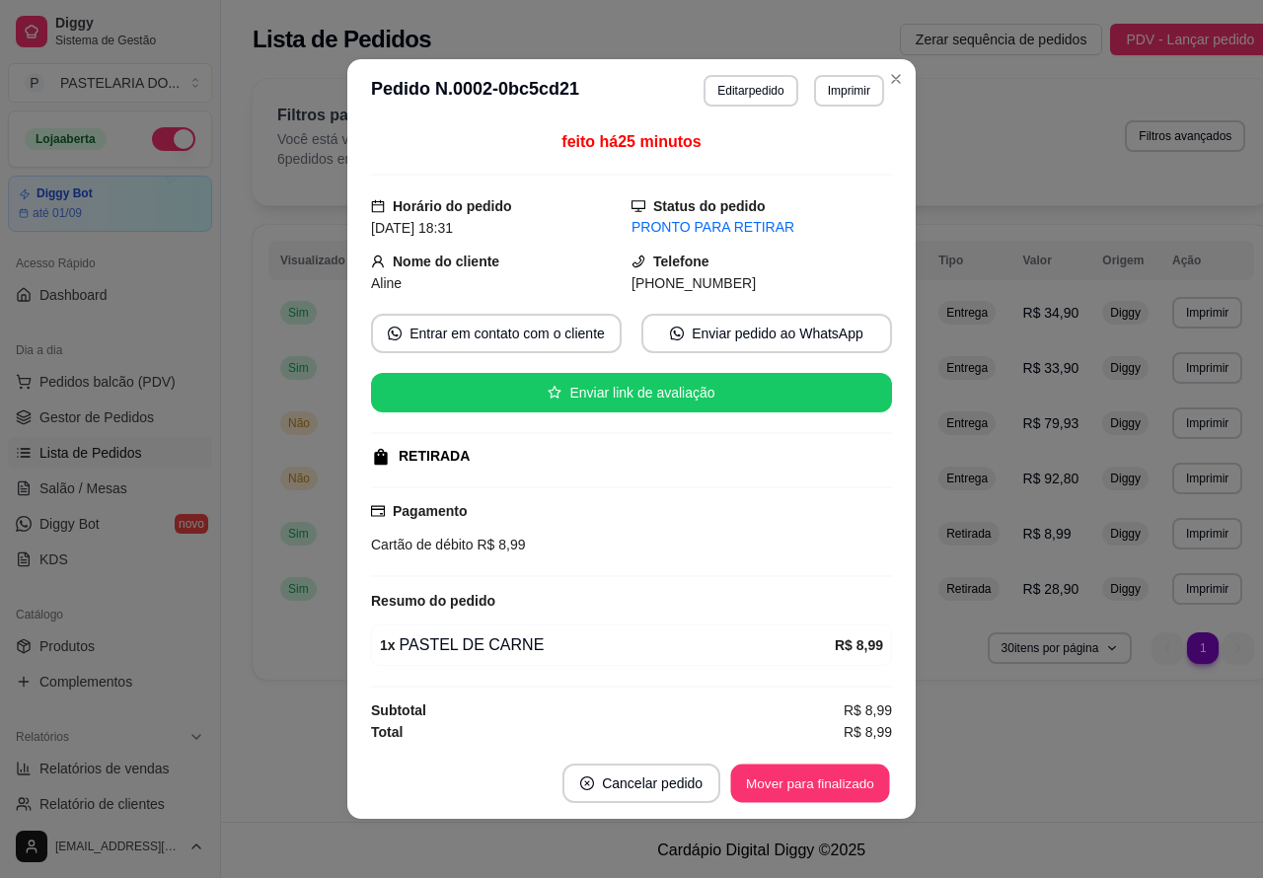
click at [816, 800] on button "Mover para finalizado" at bounding box center [810, 784] width 159 height 38
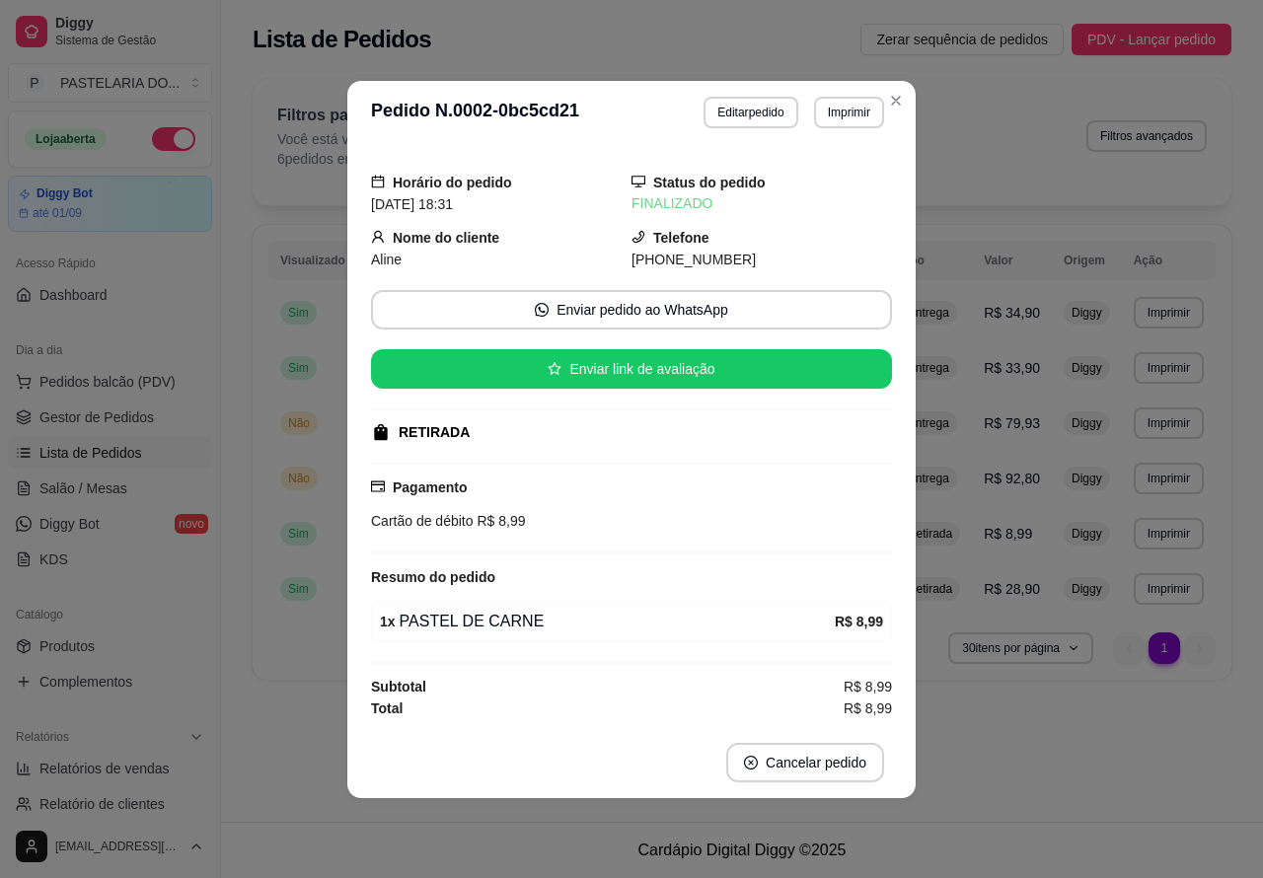
click at [953, 416] on span "Entrega" at bounding box center [928, 424] width 49 height 16
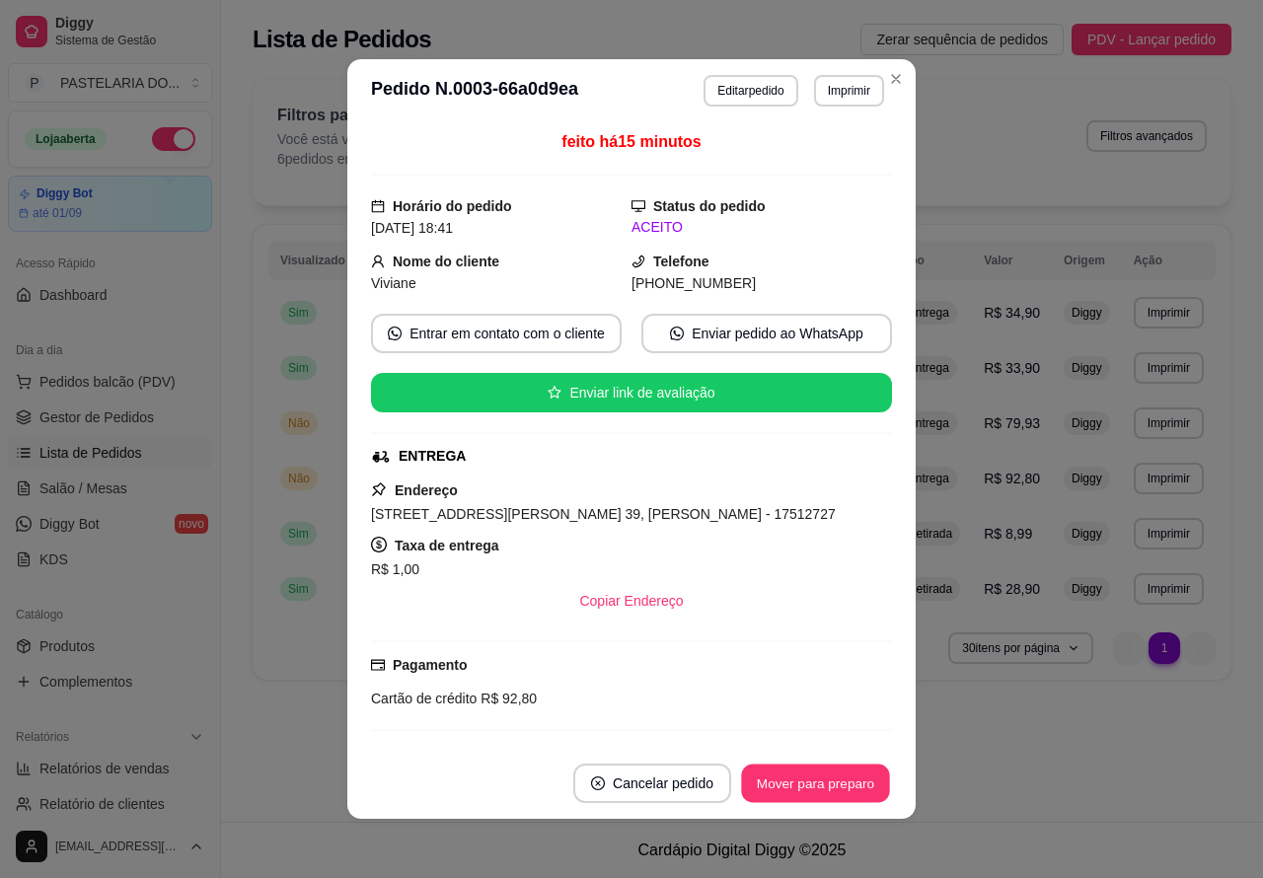
click at [815, 782] on button "Mover para preparo" at bounding box center [815, 784] width 148 height 38
click at [824, 782] on button "Mover para preparo" at bounding box center [815, 783] width 153 height 39
click at [816, 786] on button "Mover para preparo" at bounding box center [815, 783] width 153 height 39
click at [810, 778] on button "Mover para entrega" at bounding box center [816, 783] width 152 height 39
click at [834, 781] on button "Mover para finalizado" at bounding box center [810, 783] width 164 height 39
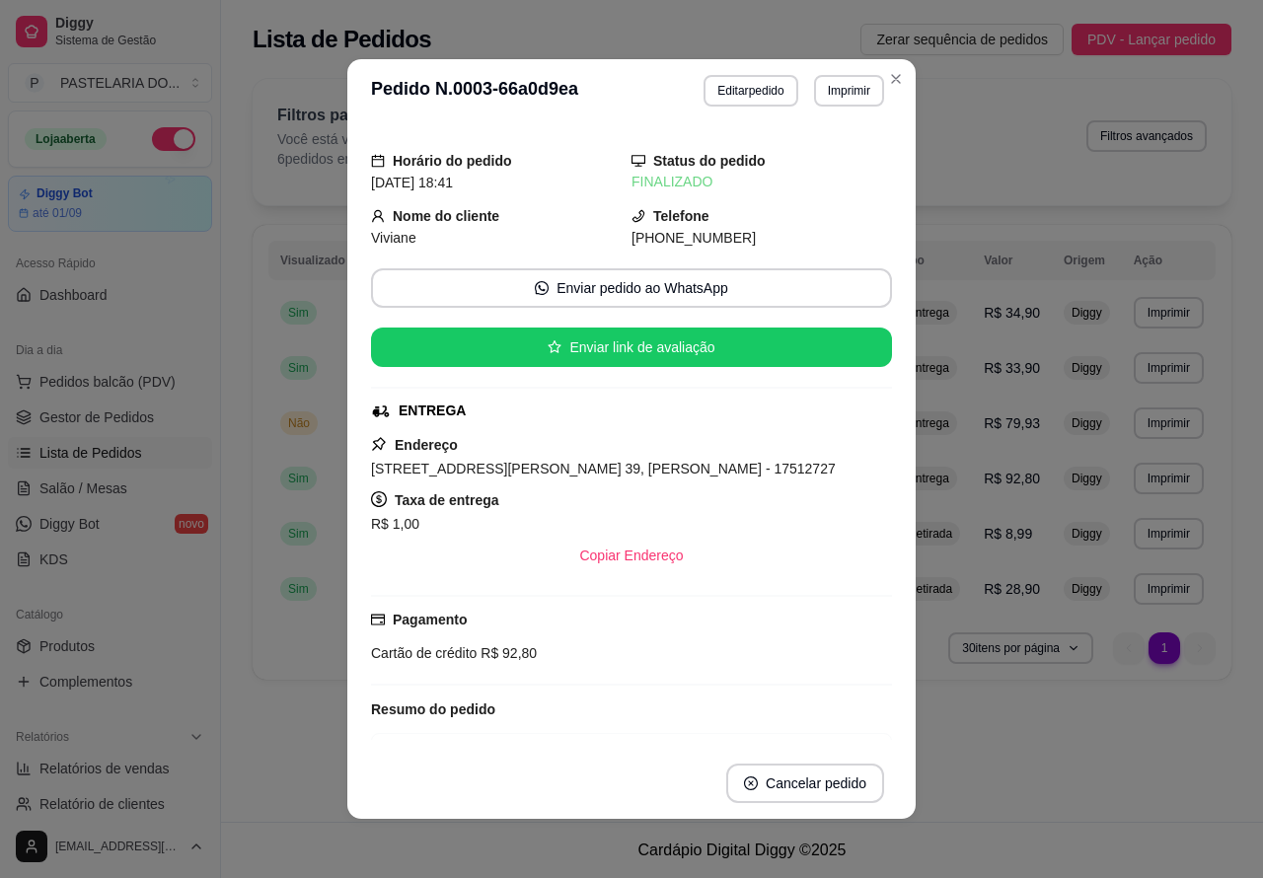
click at [990, 726] on div "**********" at bounding box center [742, 411] width 1042 height 822
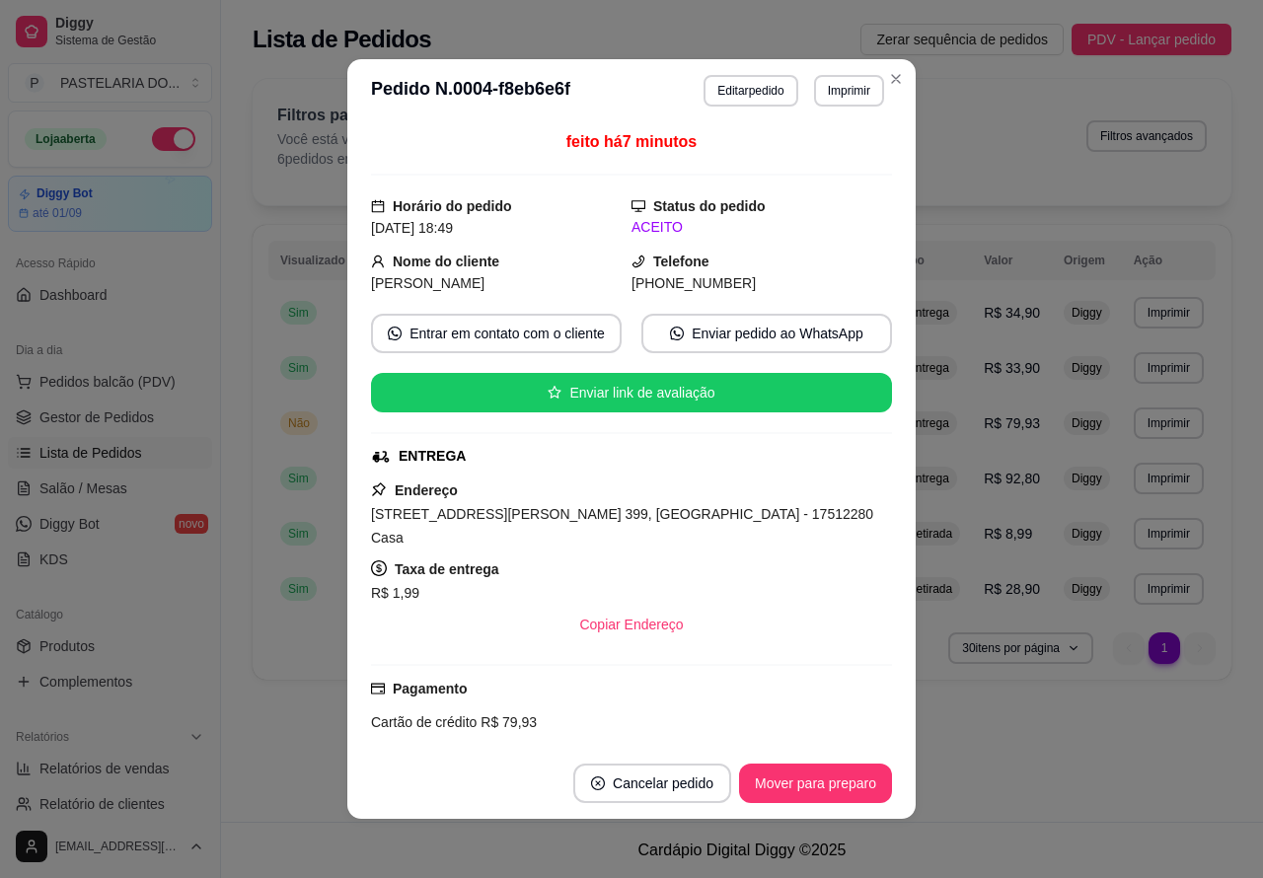
click at [835, 785] on button "Mover para preparo" at bounding box center [815, 783] width 153 height 39
click at [826, 775] on button "Mover para entrega" at bounding box center [816, 783] width 152 height 39
click at [826, 785] on button "Mover para finalizado" at bounding box center [810, 784] width 159 height 38
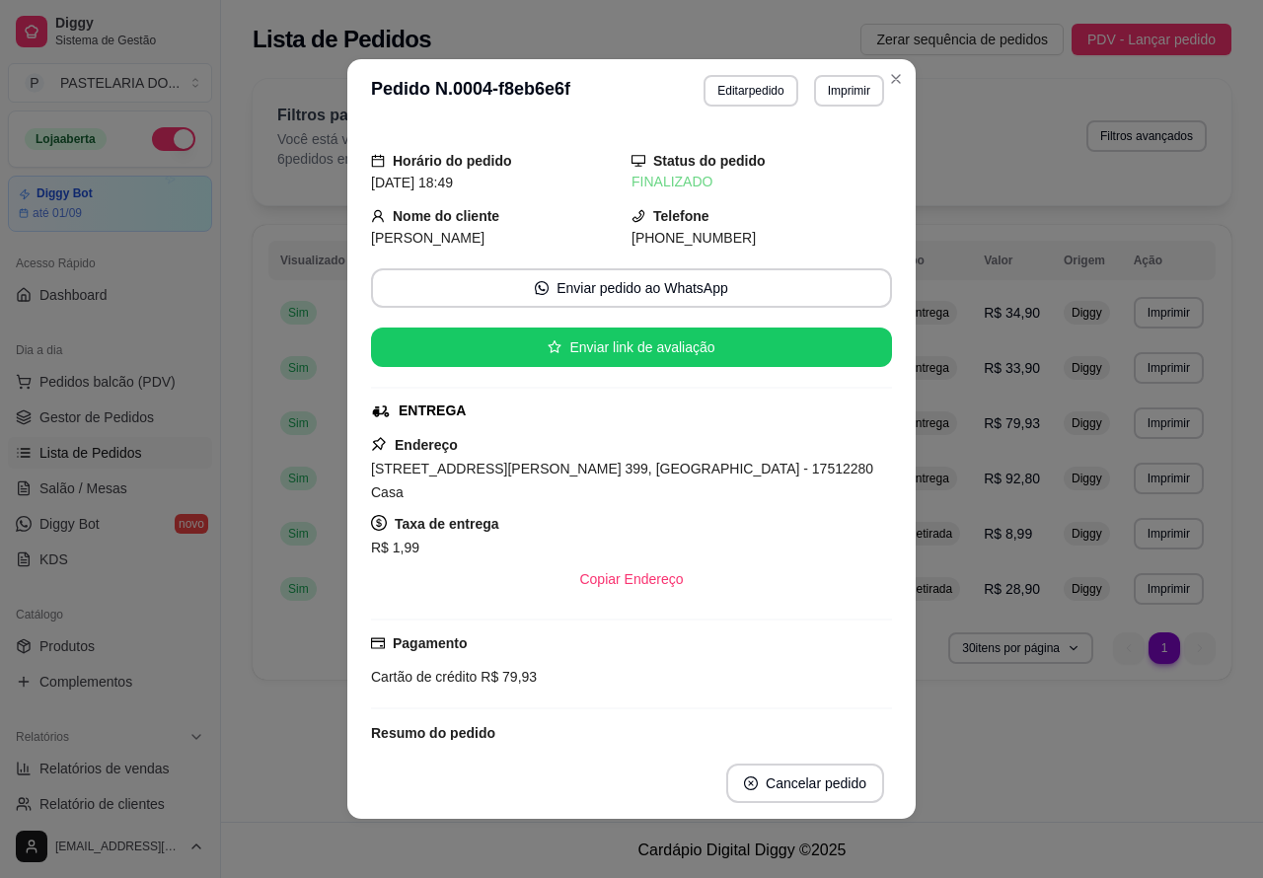
click at [990, 751] on div "**********" at bounding box center [742, 411] width 1042 height 822
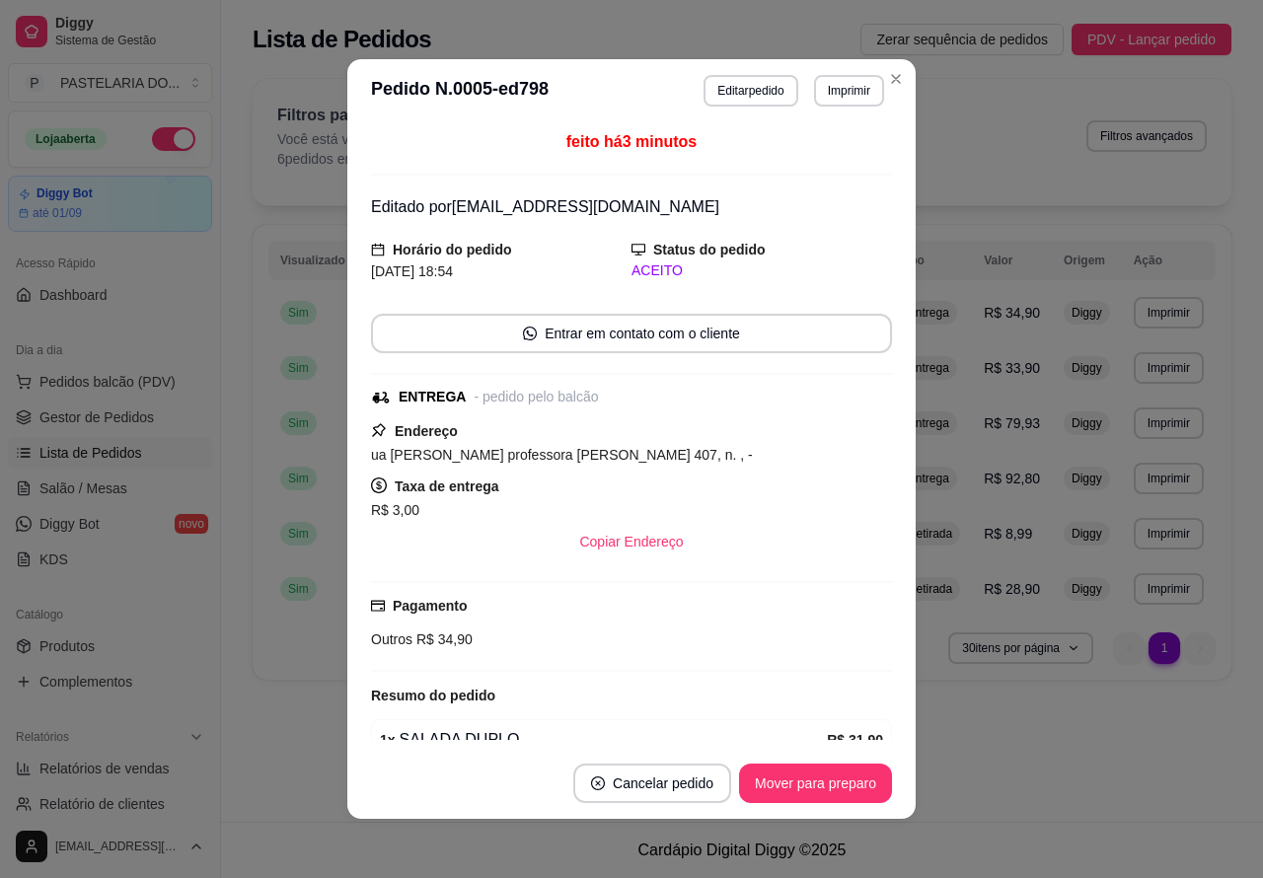
click at [790, 780] on button "Mover para preparo" at bounding box center [815, 783] width 153 height 39
click at [814, 778] on button "Mover para entrega" at bounding box center [816, 783] width 152 height 39
click at [820, 785] on button "Mover para finalizado" at bounding box center [810, 784] width 159 height 38
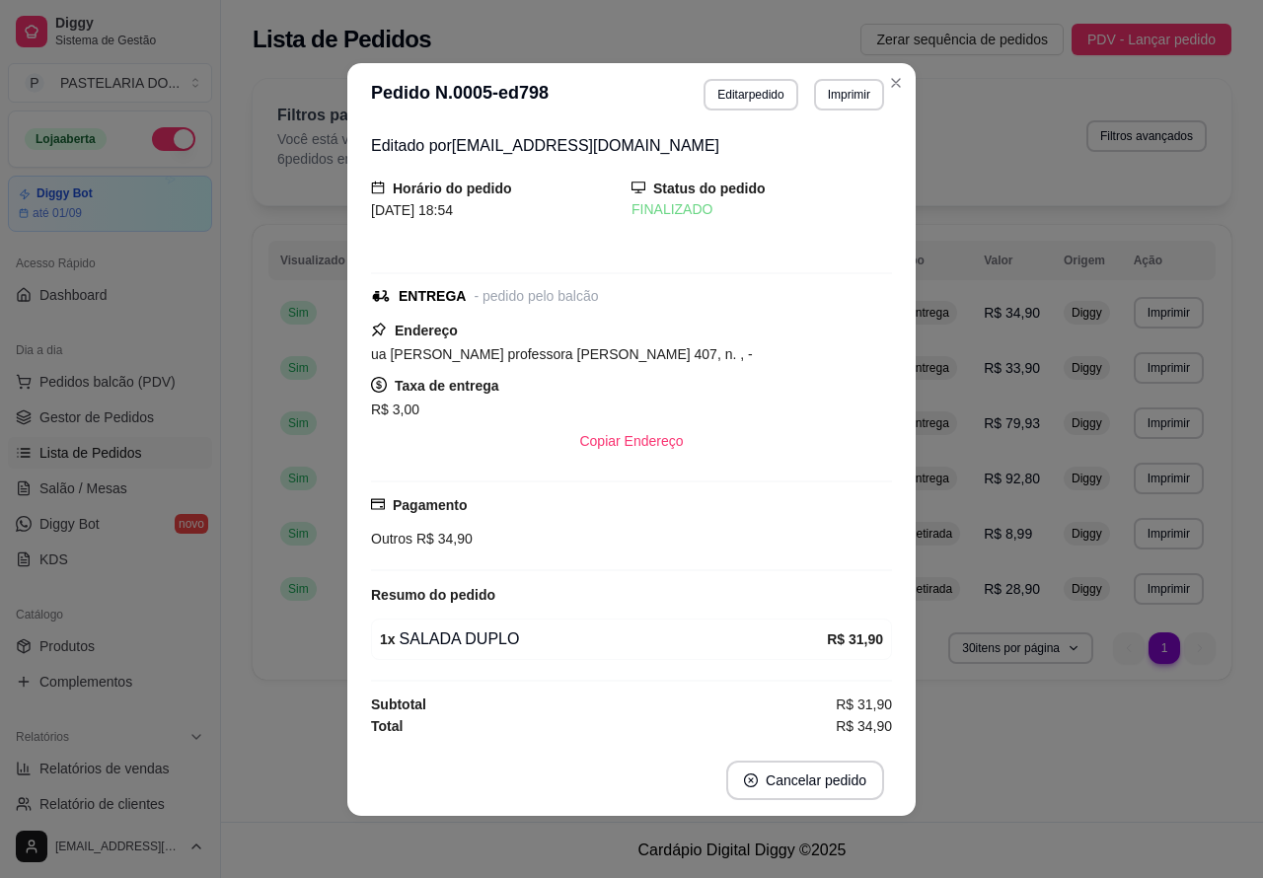
click at [990, 760] on div "**********" at bounding box center [742, 411] width 1042 height 822
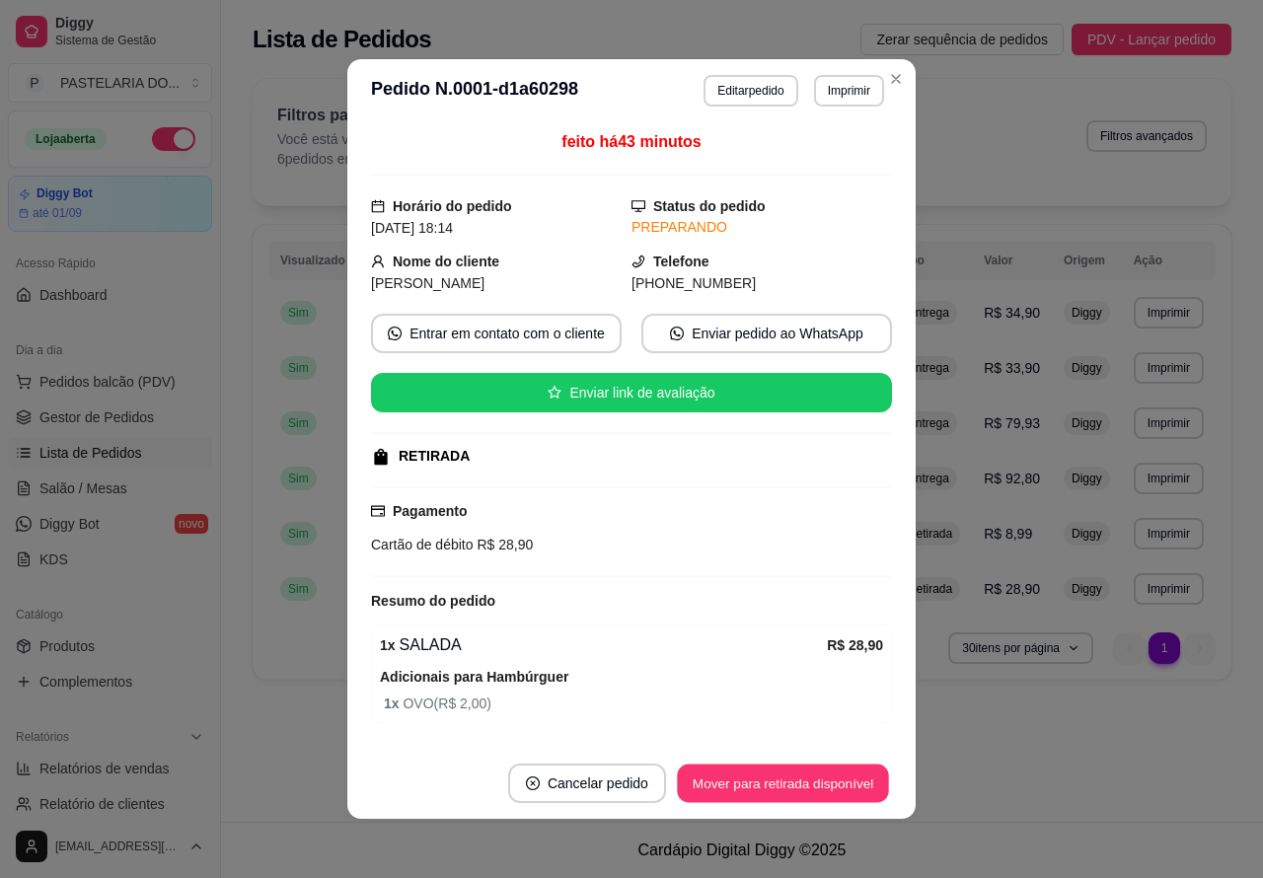
click at [780, 782] on button "Mover para retirada disponível" at bounding box center [782, 784] width 211 height 38
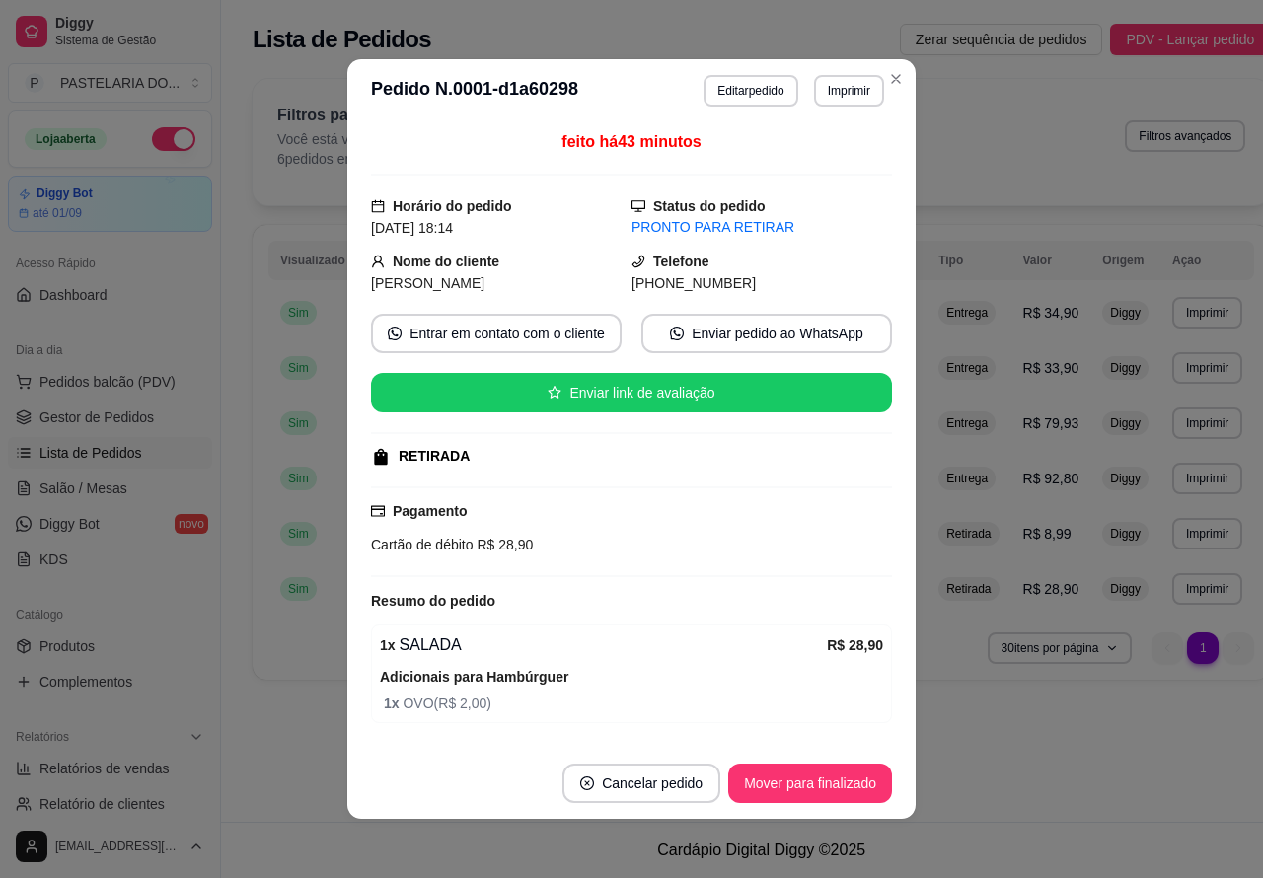
click at [811, 777] on button "Mover para finalizado" at bounding box center [810, 783] width 164 height 39
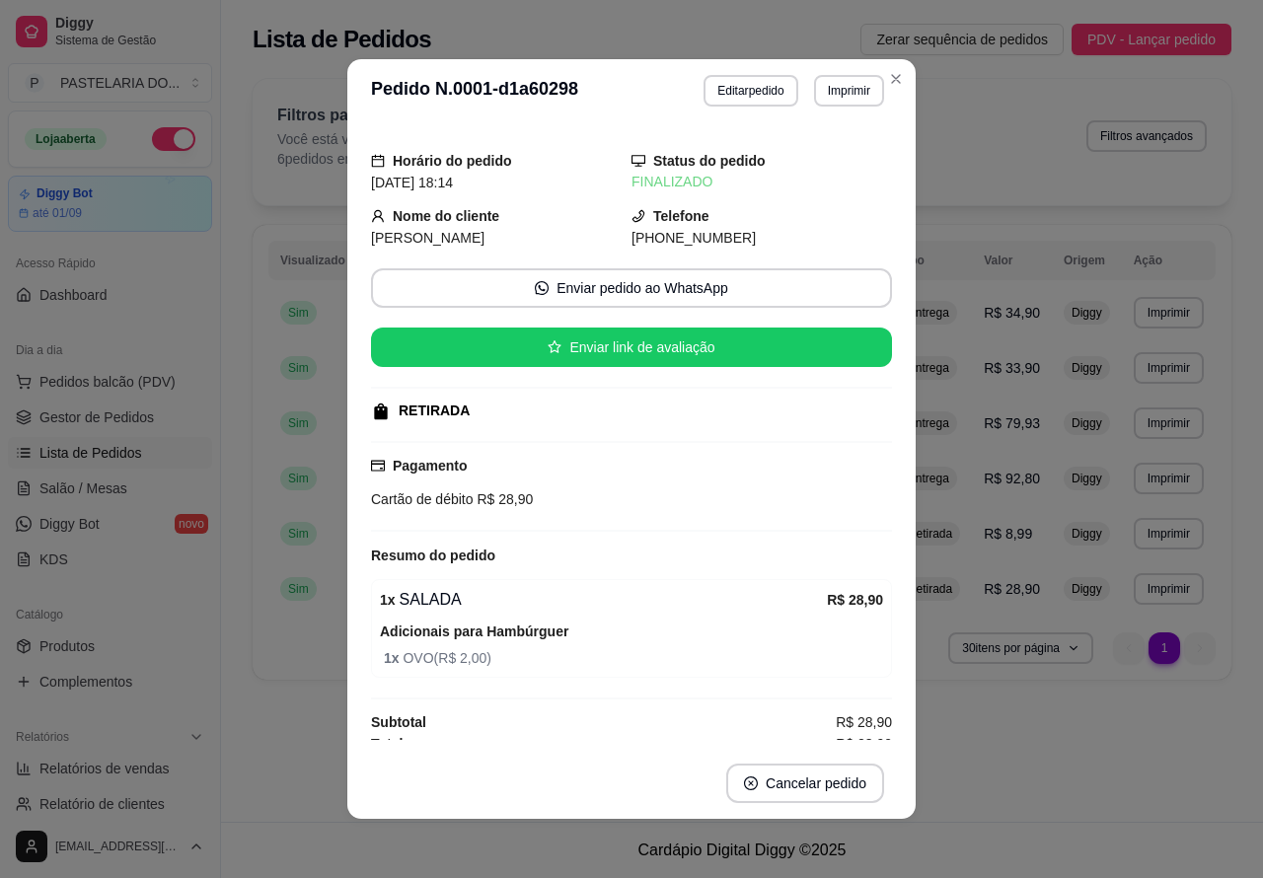
click at [141, 360] on div "Dia a dia" at bounding box center [110, 351] width 204 height 32
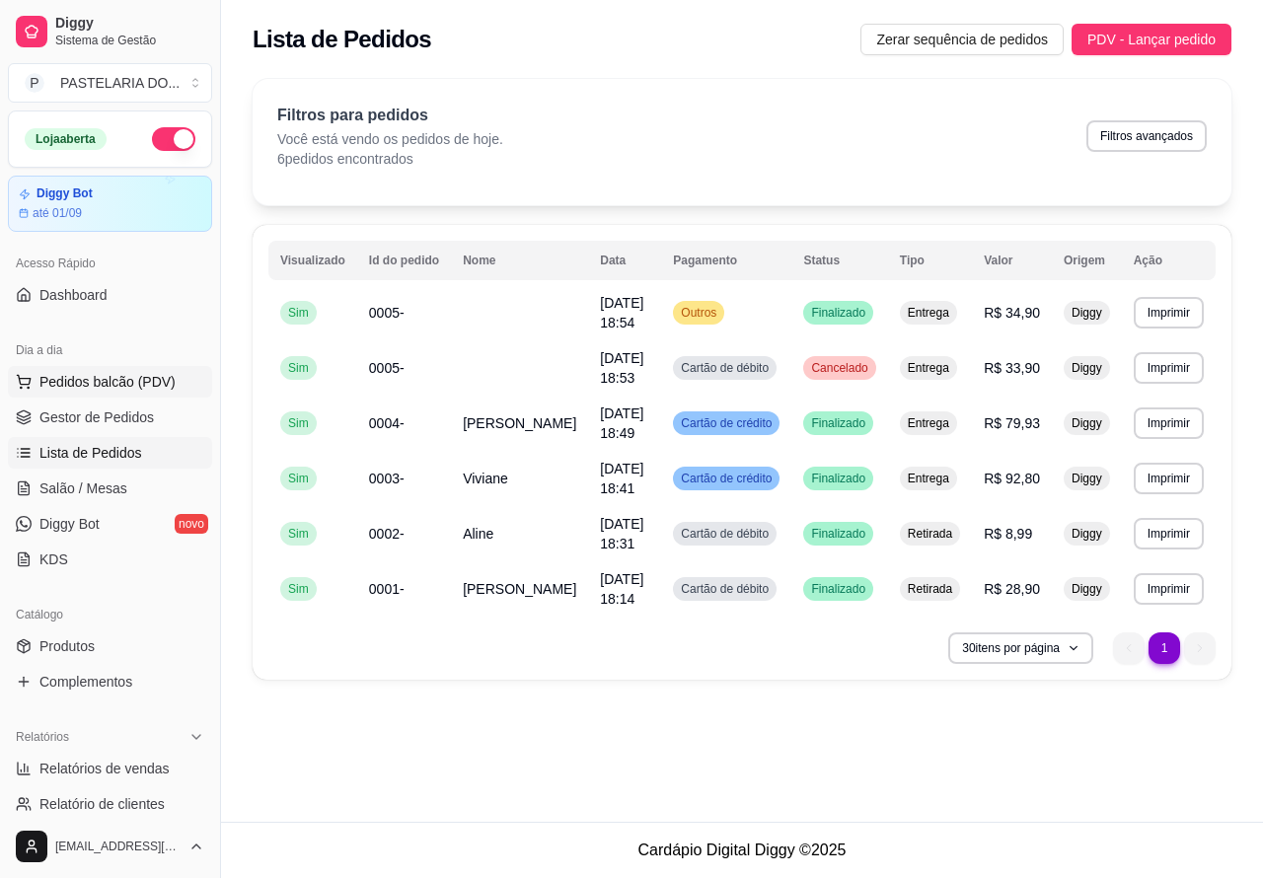
click at [148, 381] on span "Pedidos balcão (PDV)" at bounding box center [107, 382] width 136 height 20
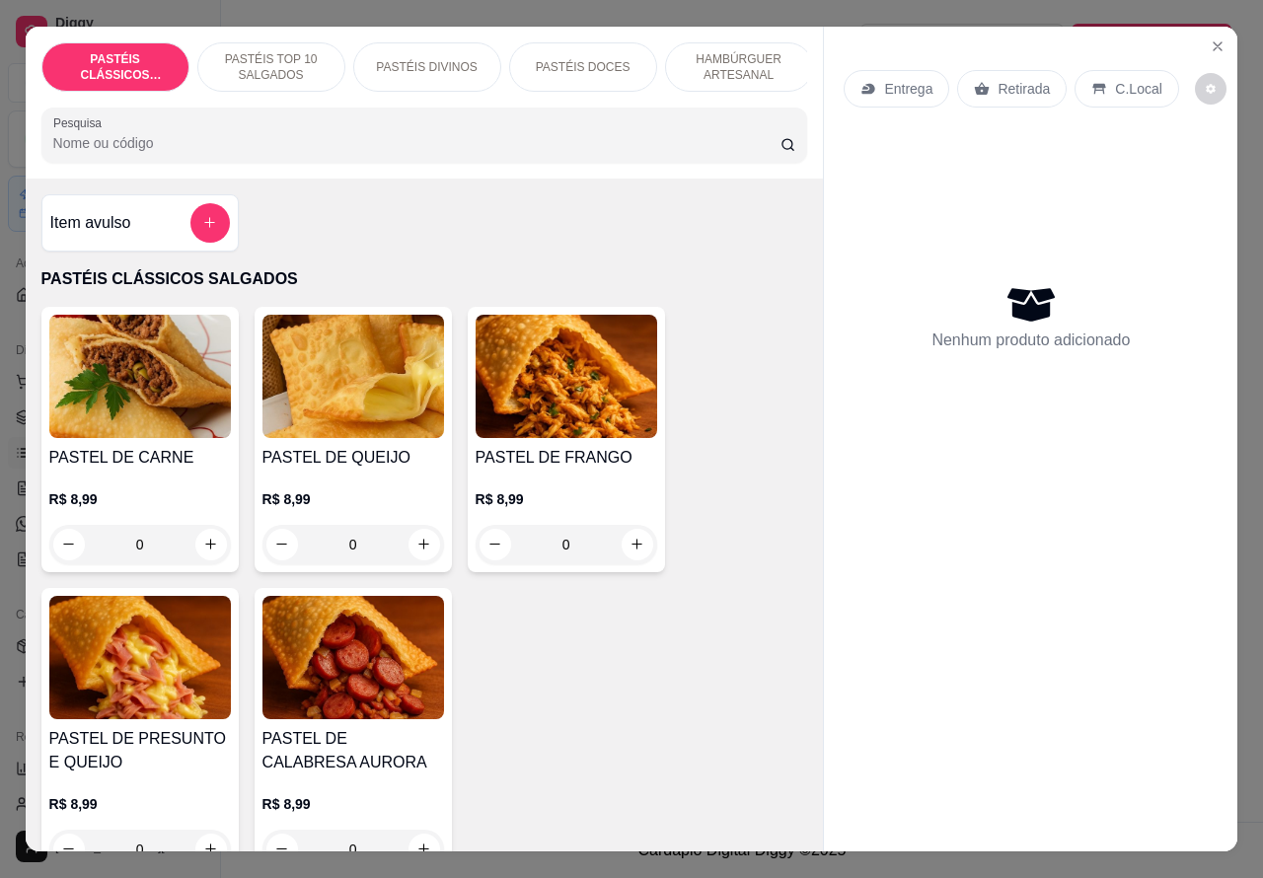
click at [696, 67] on p "HAMBÚRGUER ARTESANAL" at bounding box center [739, 67] width 114 height 32
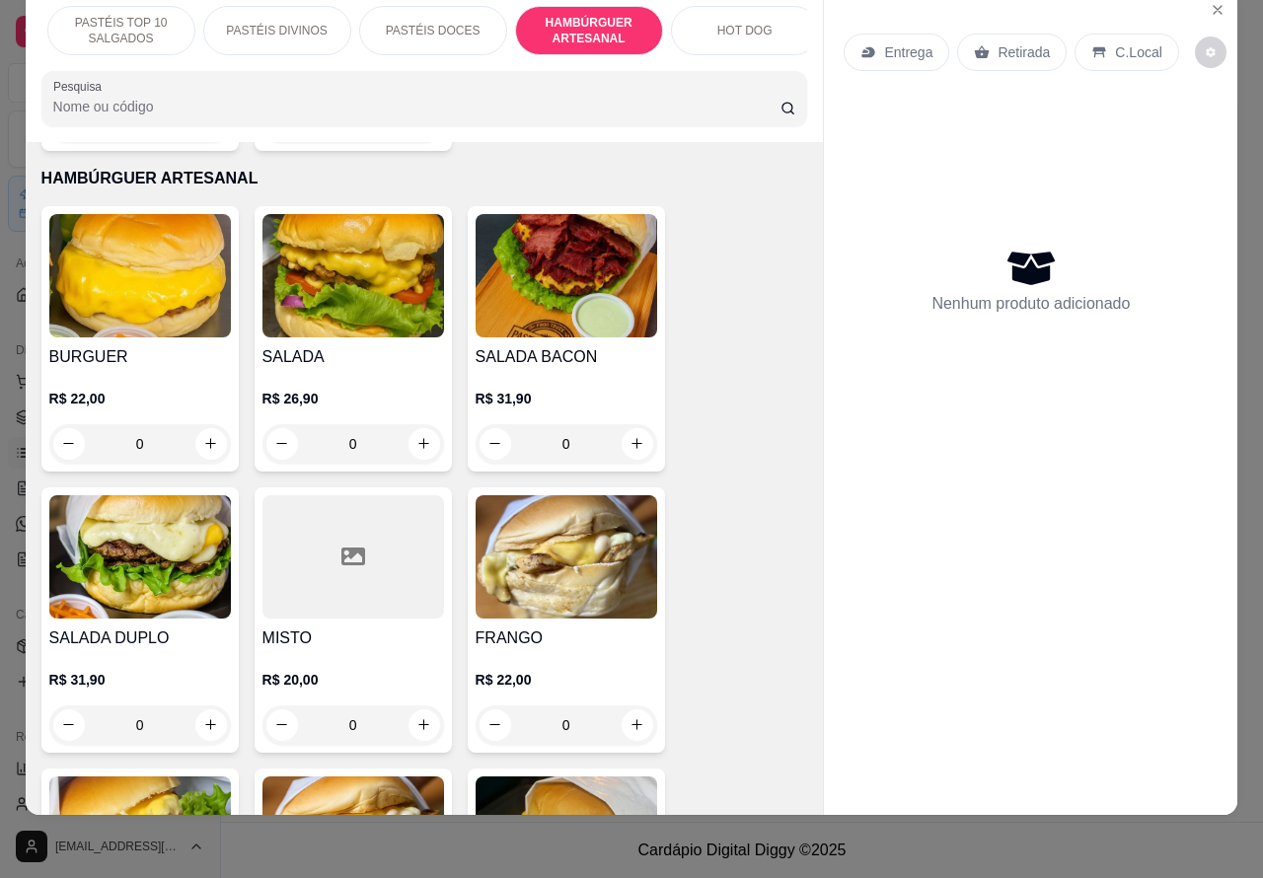
scroll to position [0, 192]
click at [692, 23] on p "HOT DOG" at bounding box center [702, 31] width 55 height 16
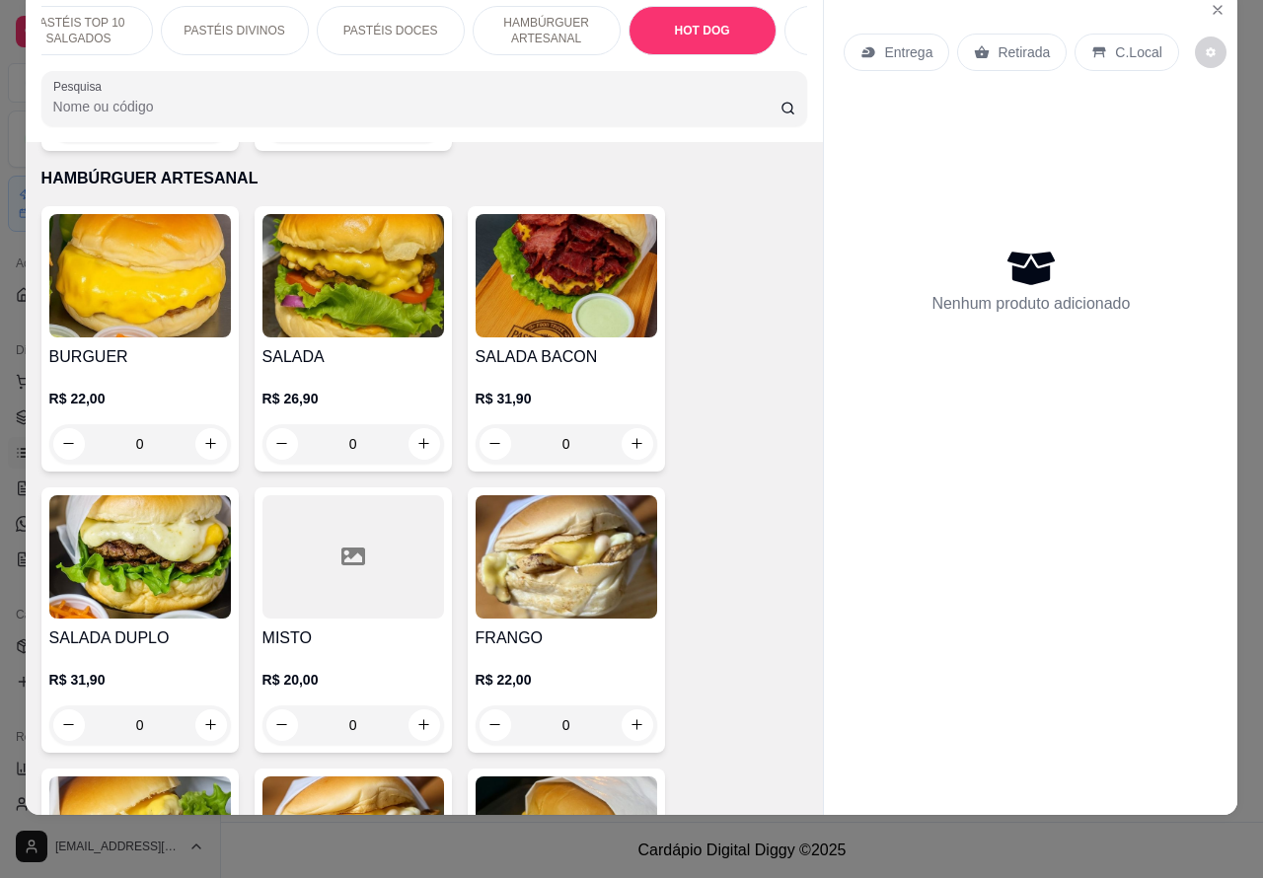
scroll to position [5657, 0]
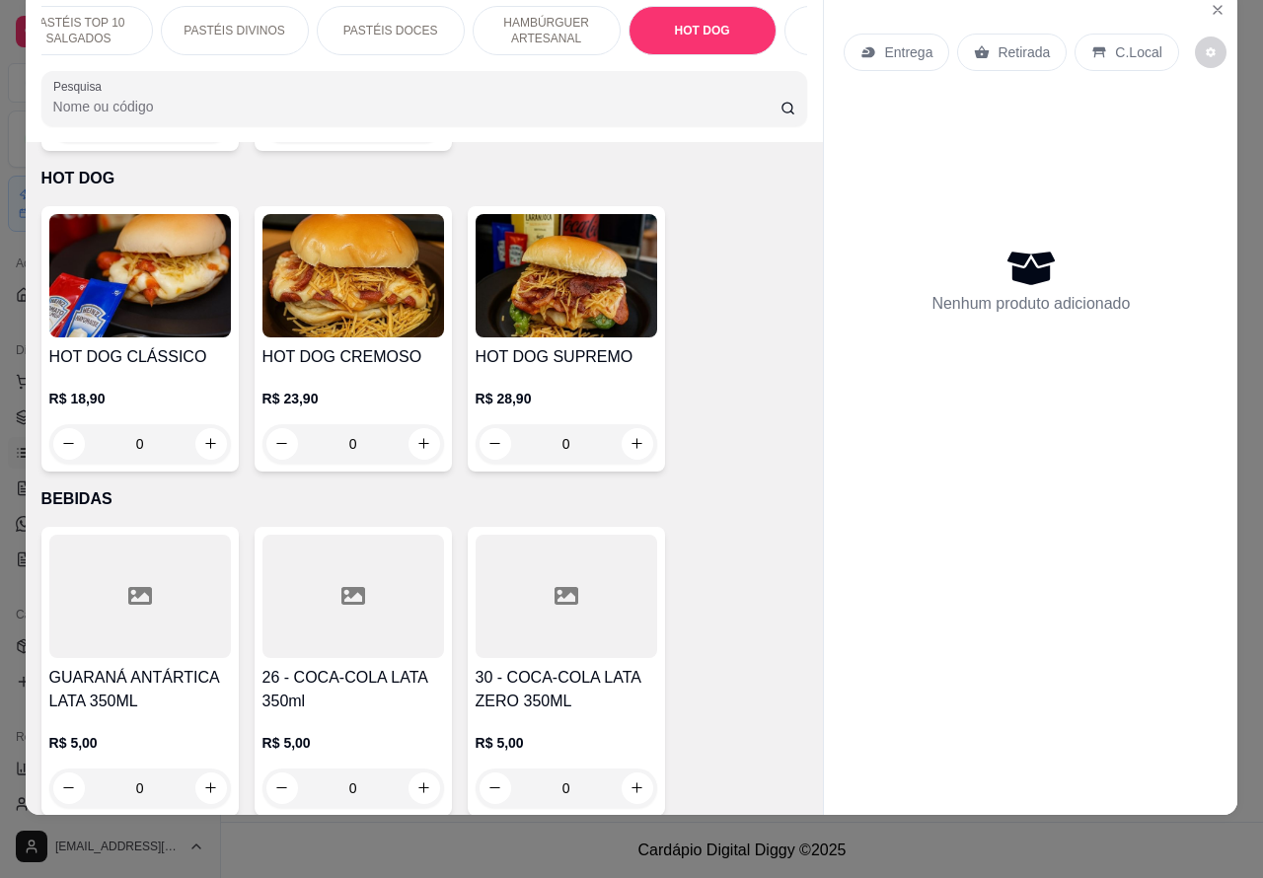
click at [406, 424] on div "0" at bounding box center [354, 443] width 182 height 39
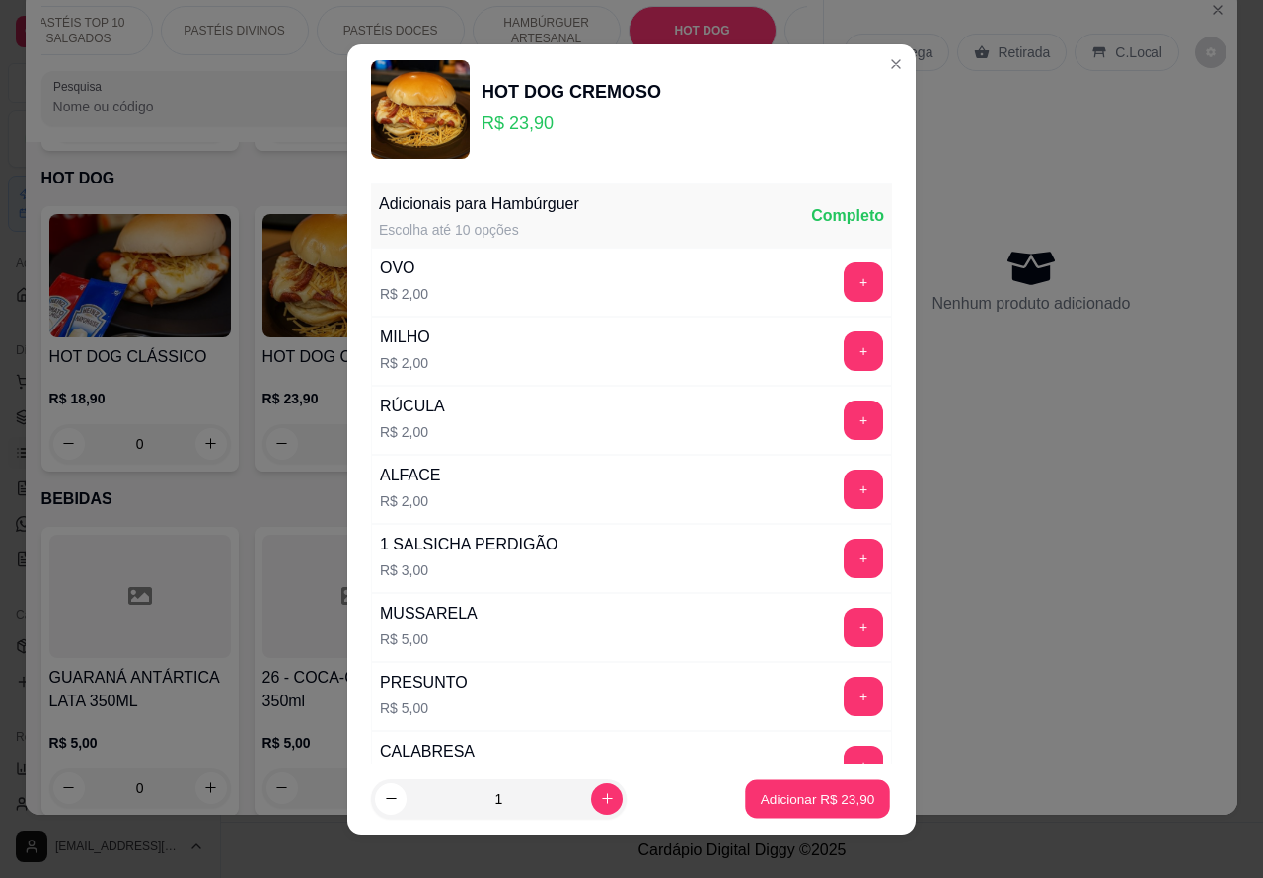
click at [775, 796] on p "Adicionar R$ 23,90" at bounding box center [818, 799] width 114 height 19
type input "1"
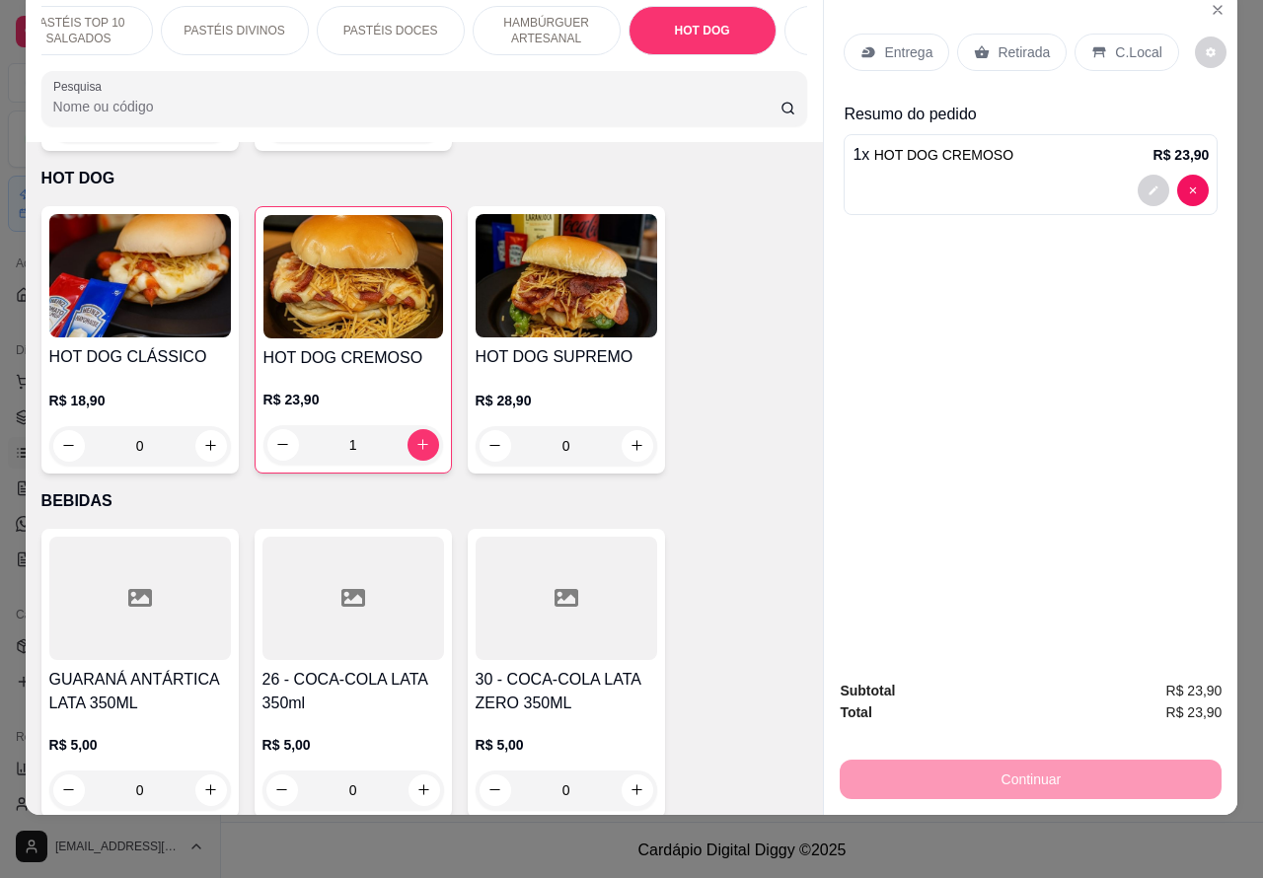
click at [1003, 42] on p "Retirada" at bounding box center [1024, 52] width 52 height 20
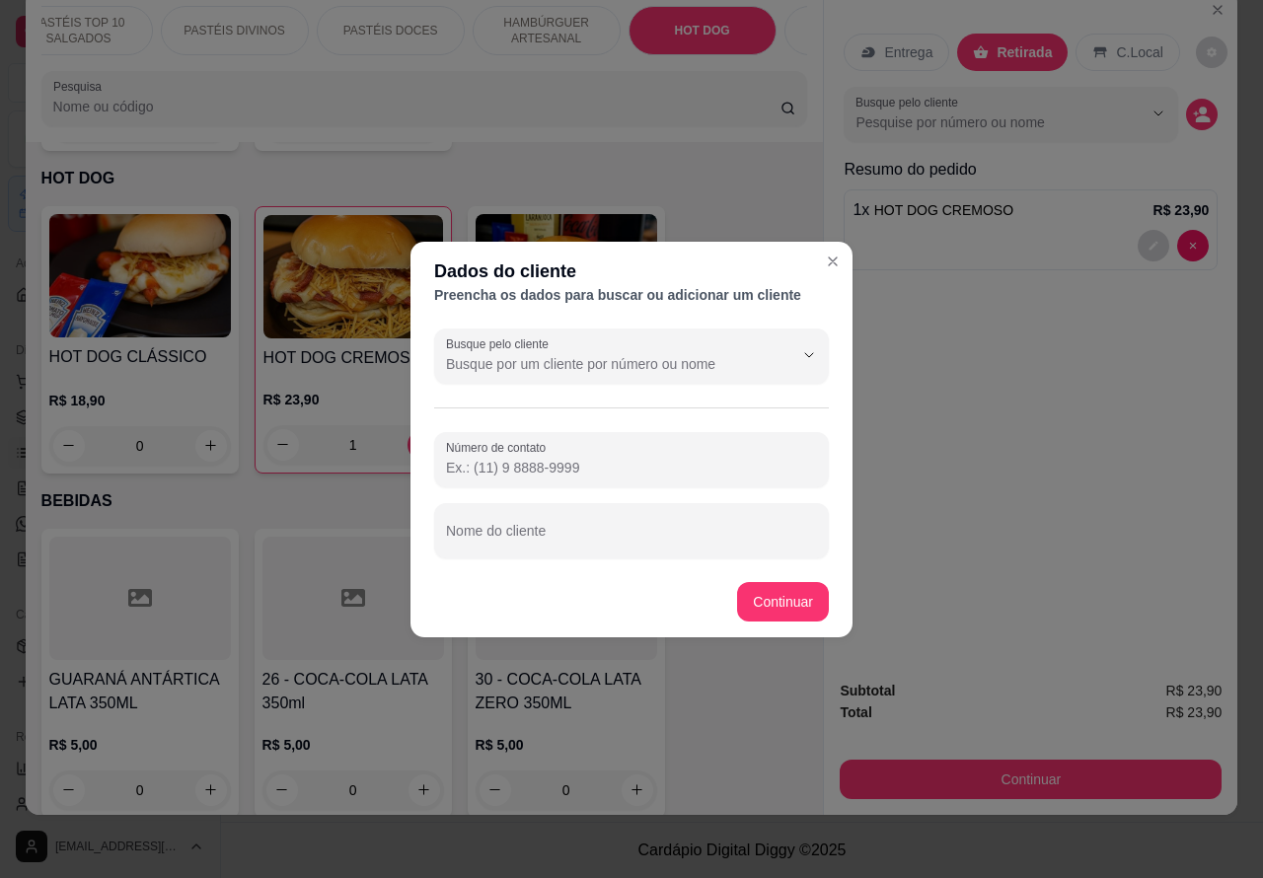
click at [628, 531] on input "Nome do cliente" at bounding box center [631, 539] width 371 height 20
type input "[PERSON_NAME] esperando"
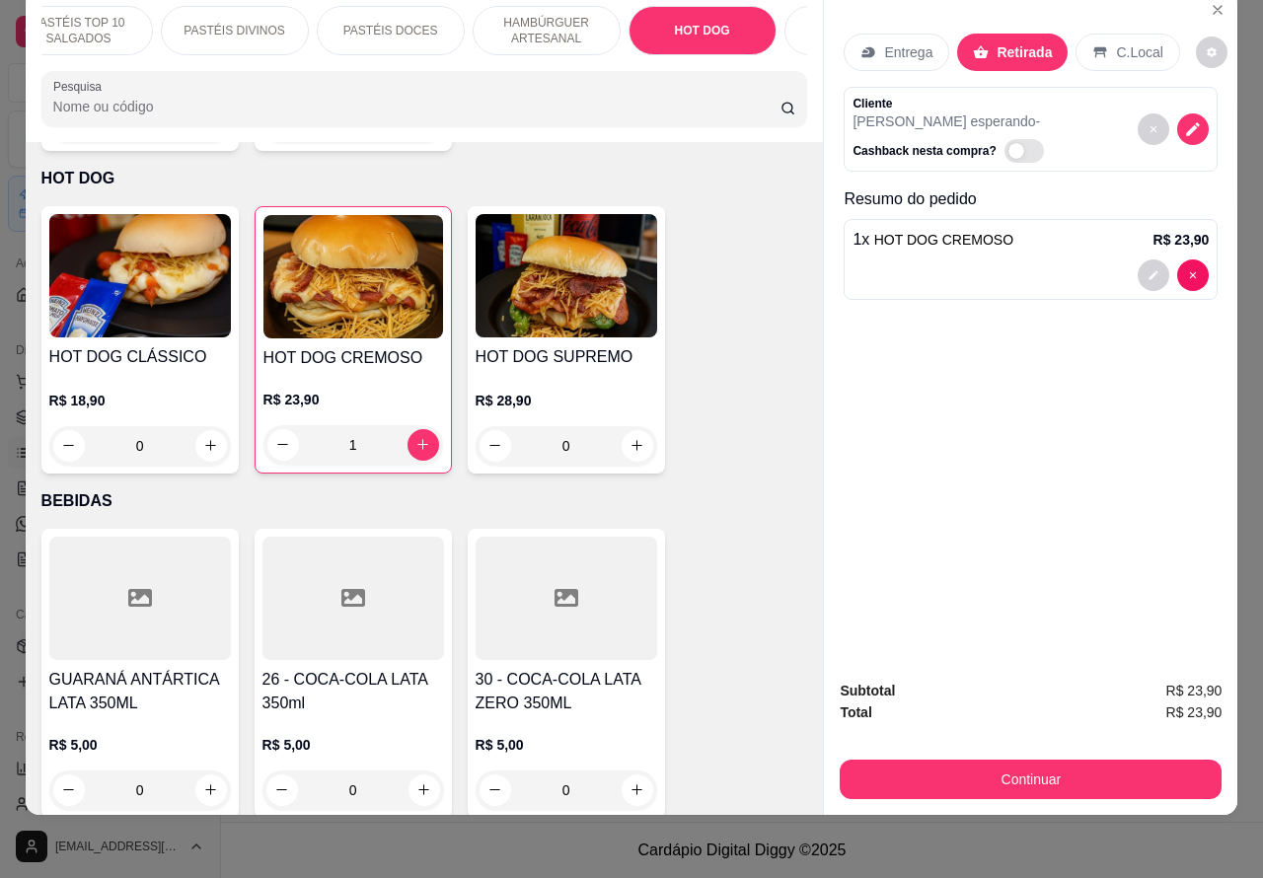
click at [832, 351] on div "Entrega Retirada C.Local Cliente guilherme esperando - Cashback nesta compra? R…" at bounding box center [1031, 327] width 414 height 675
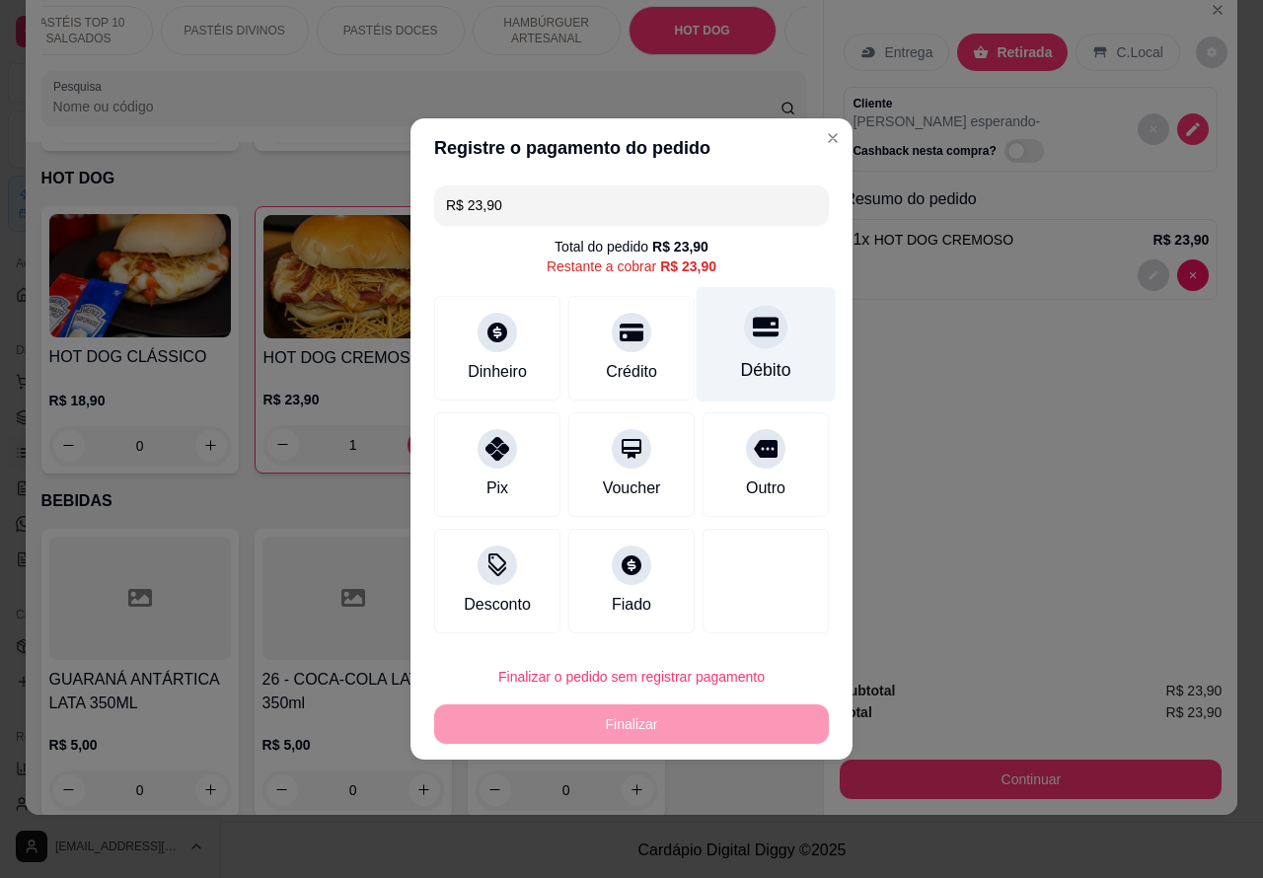
click at [753, 334] on icon at bounding box center [766, 327] width 26 height 26
type input "R$ 0,00"
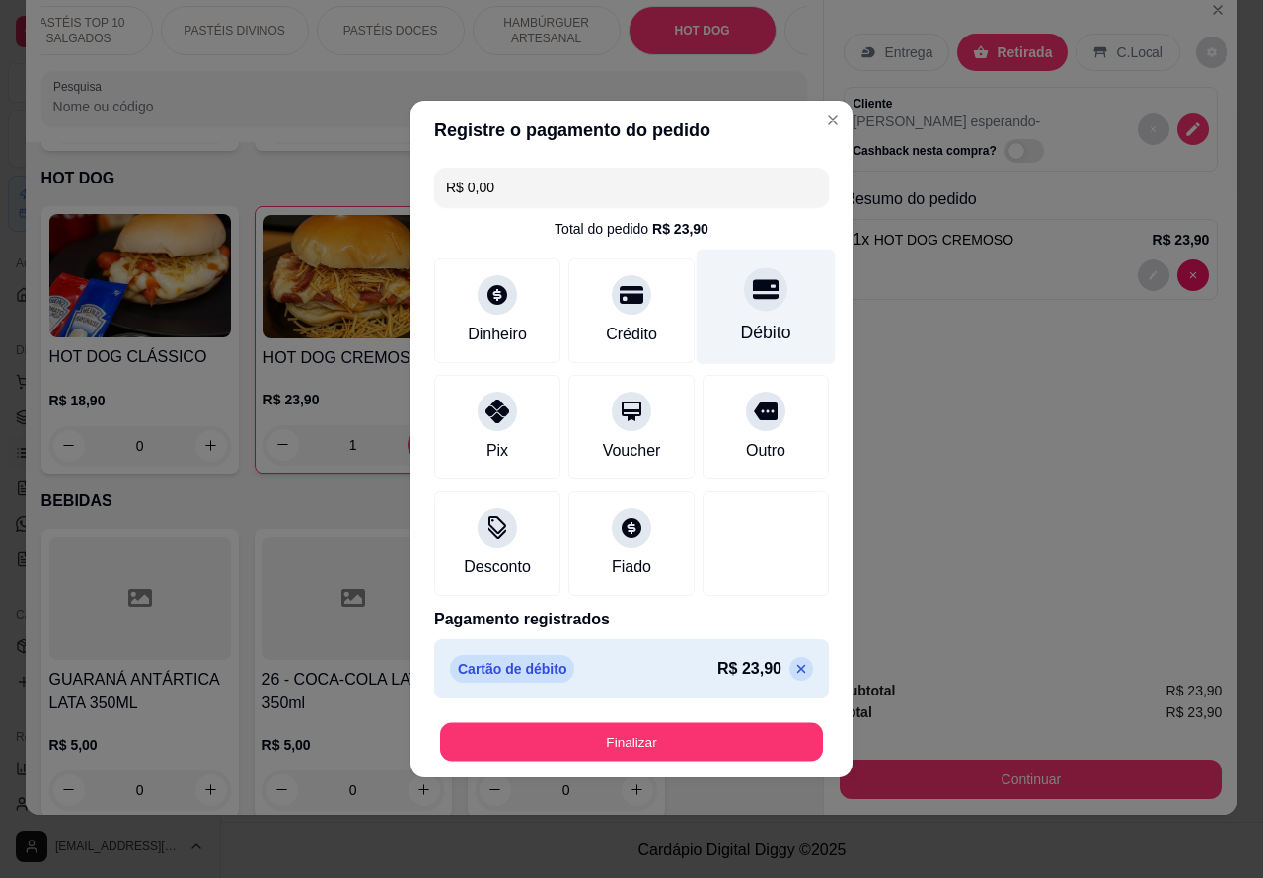
click at [740, 727] on button "Finalizar" at bounding box center [631, 742] width 383 height 38
click at [682, 728] on button "Finalizar" at bounding box center [631, 741] width 395 height 39
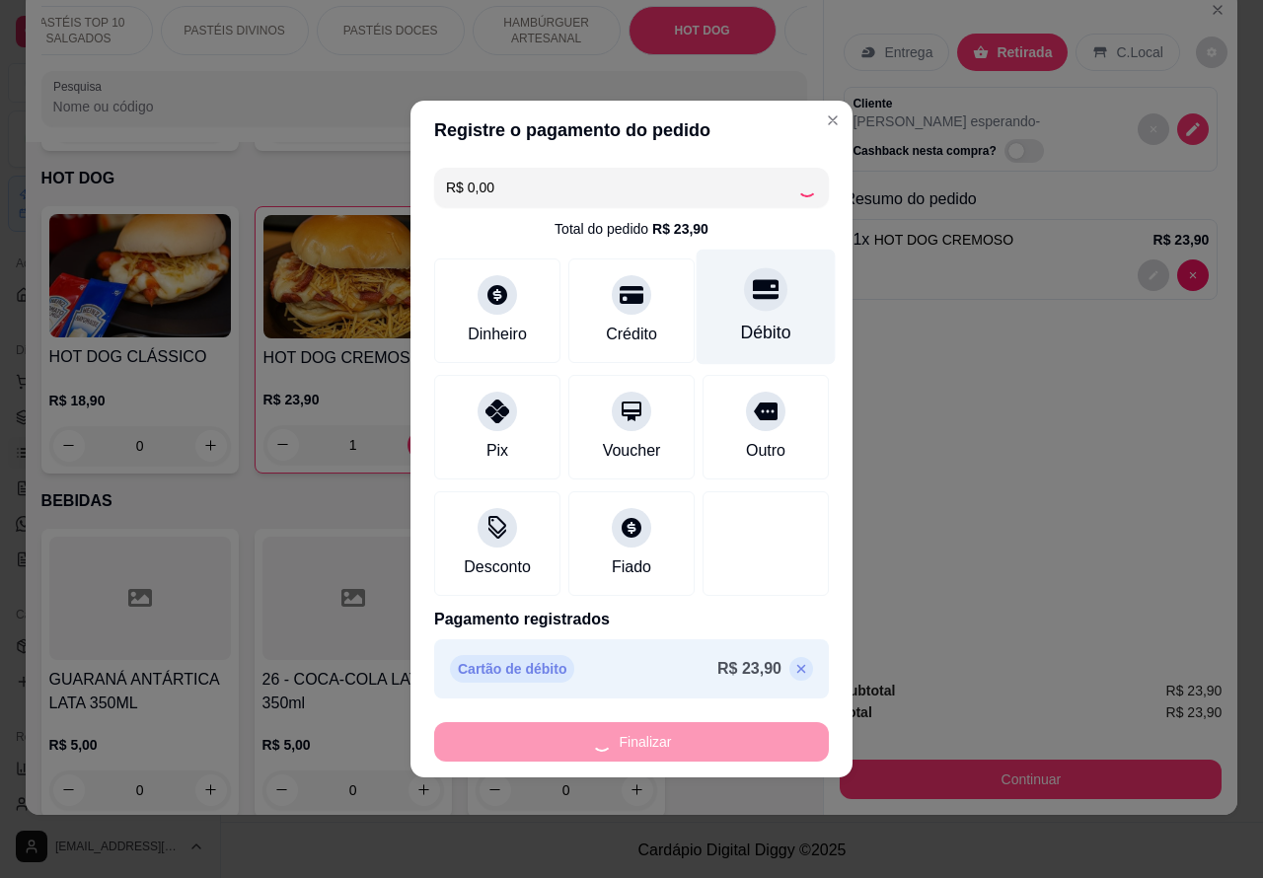
type input "0"
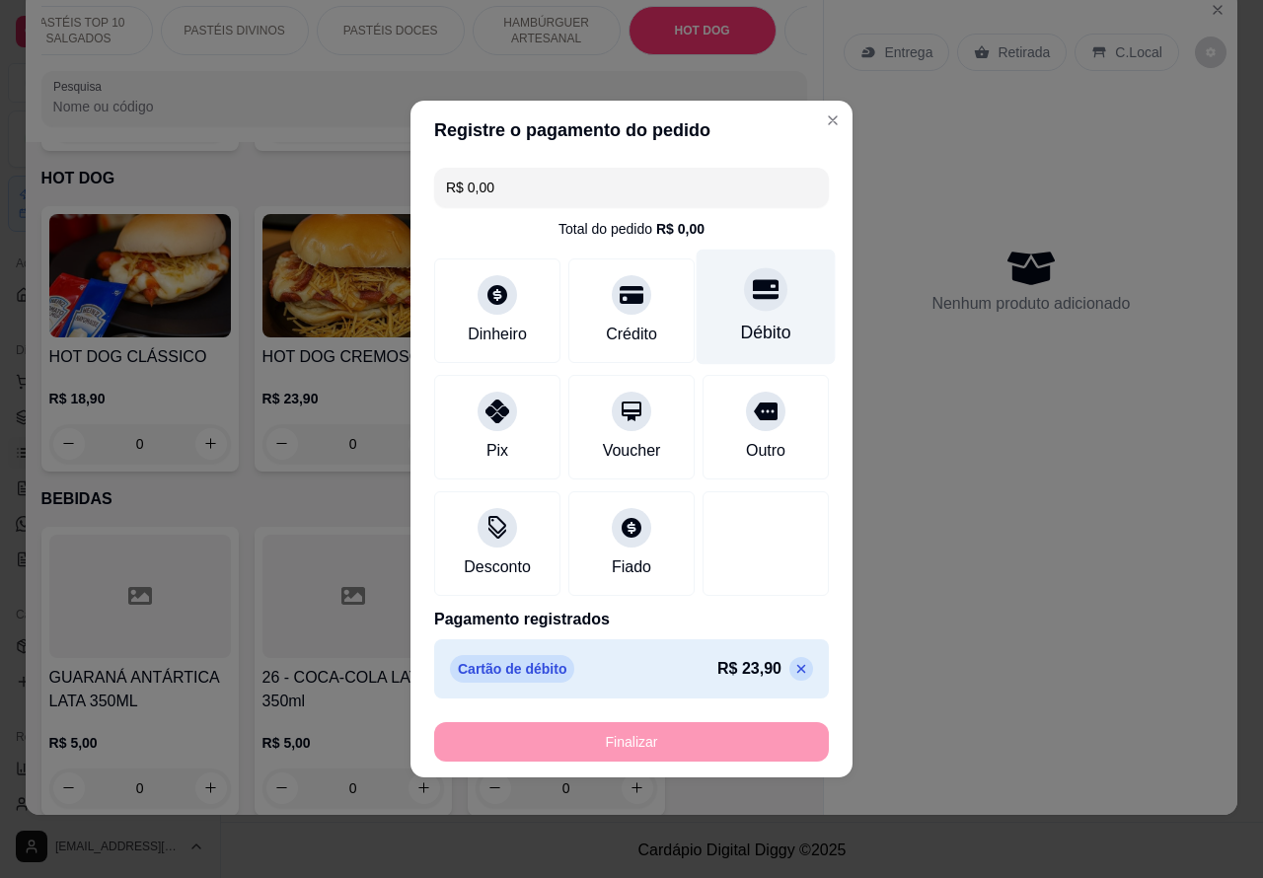
type input "-R$ 23,90"
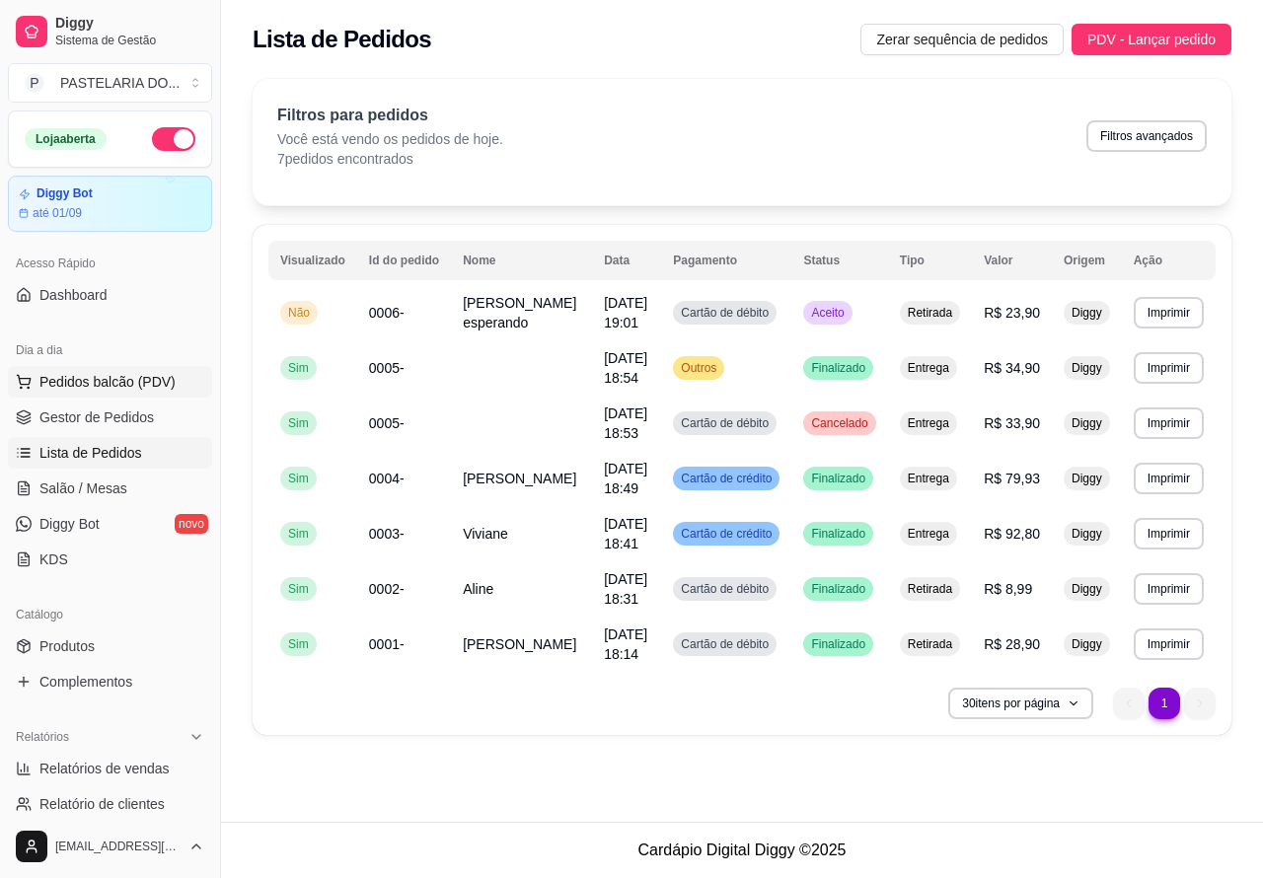
click at [114, 382] on span "Pedidos balcão (PDV)" at bounding box center [107, 382] width 136 height 20
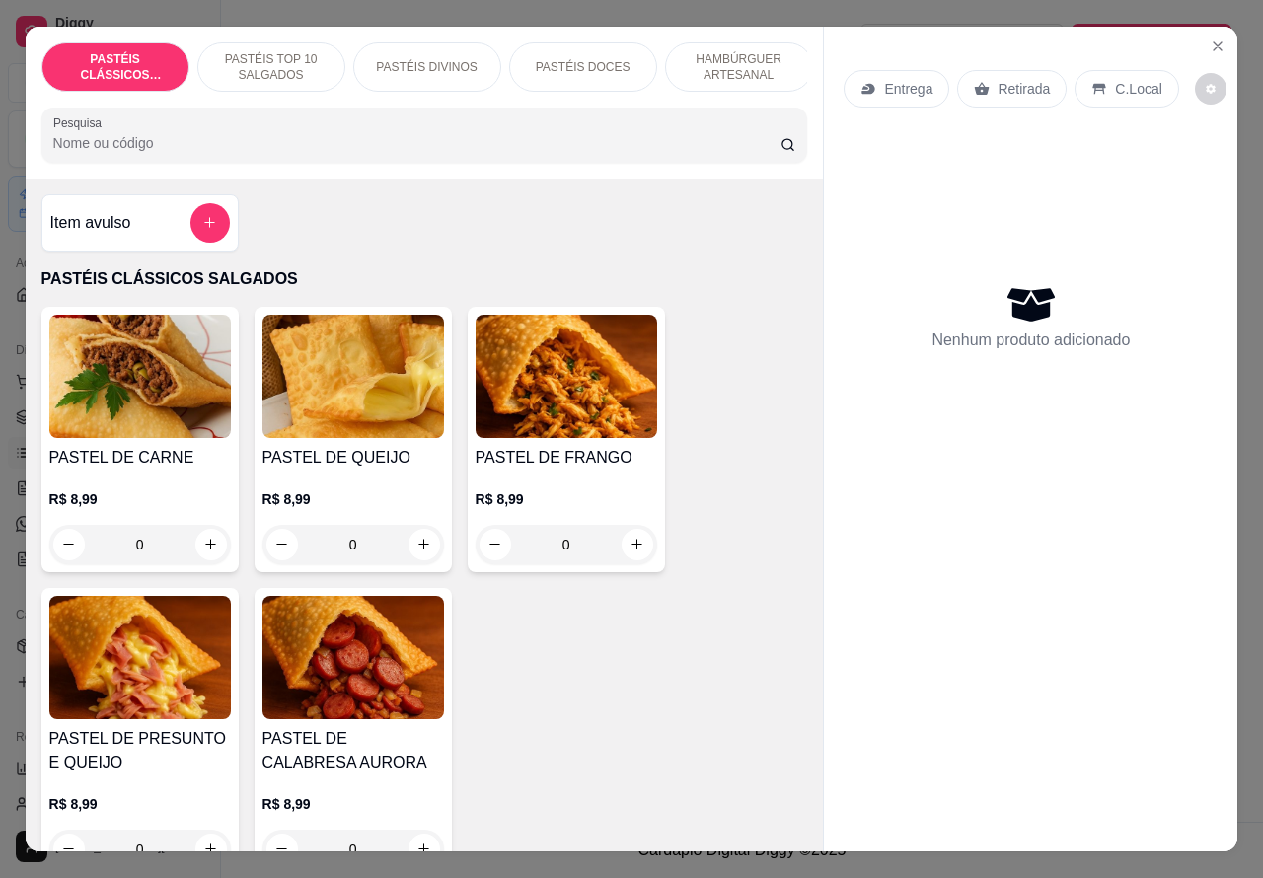
click at [1012, 79] on p "Retirada" at bounding box center [1024, 89] width 52 height 20
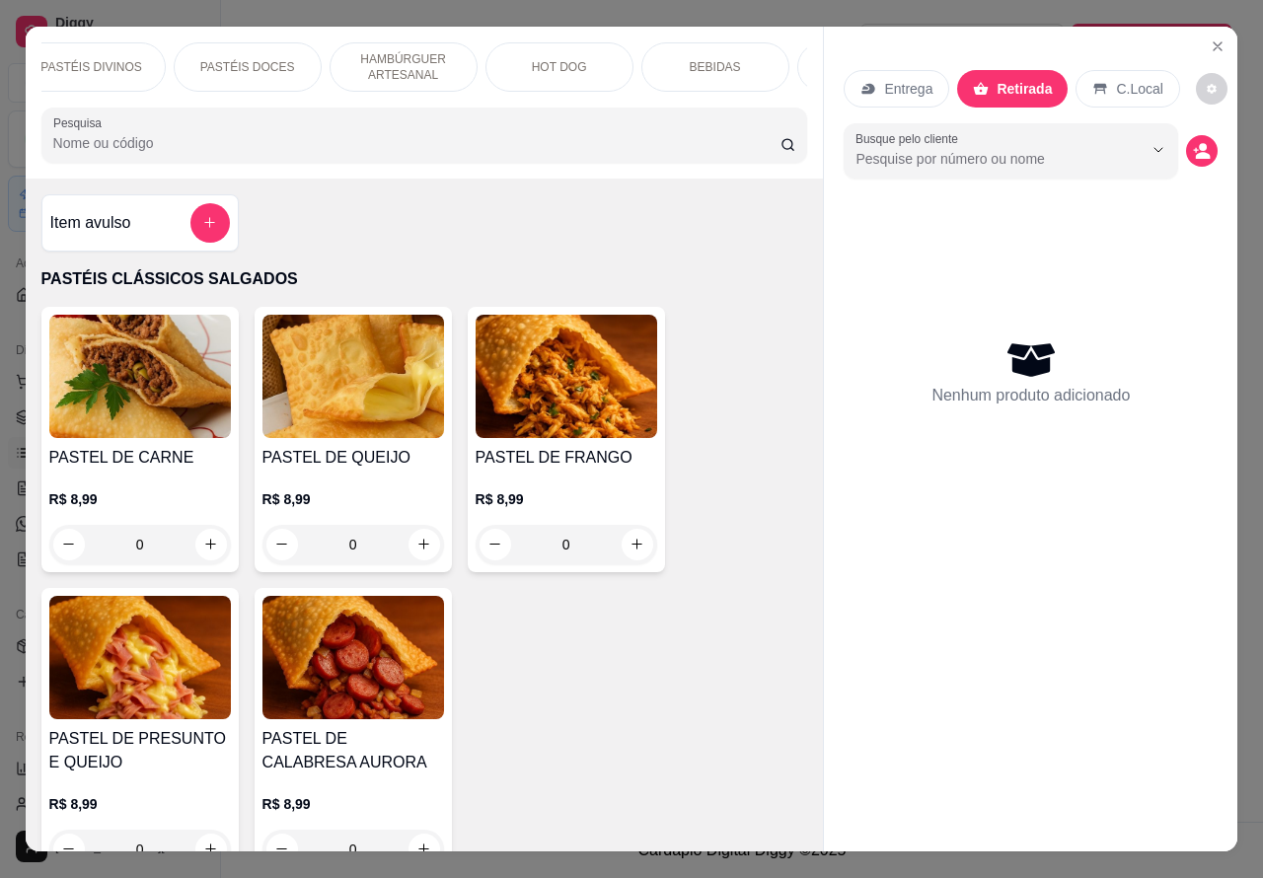
scroll to position [0, 342]
click at [551, 59] on p "HOT DOG" at bounding box center [553, 67] width 55 height 16
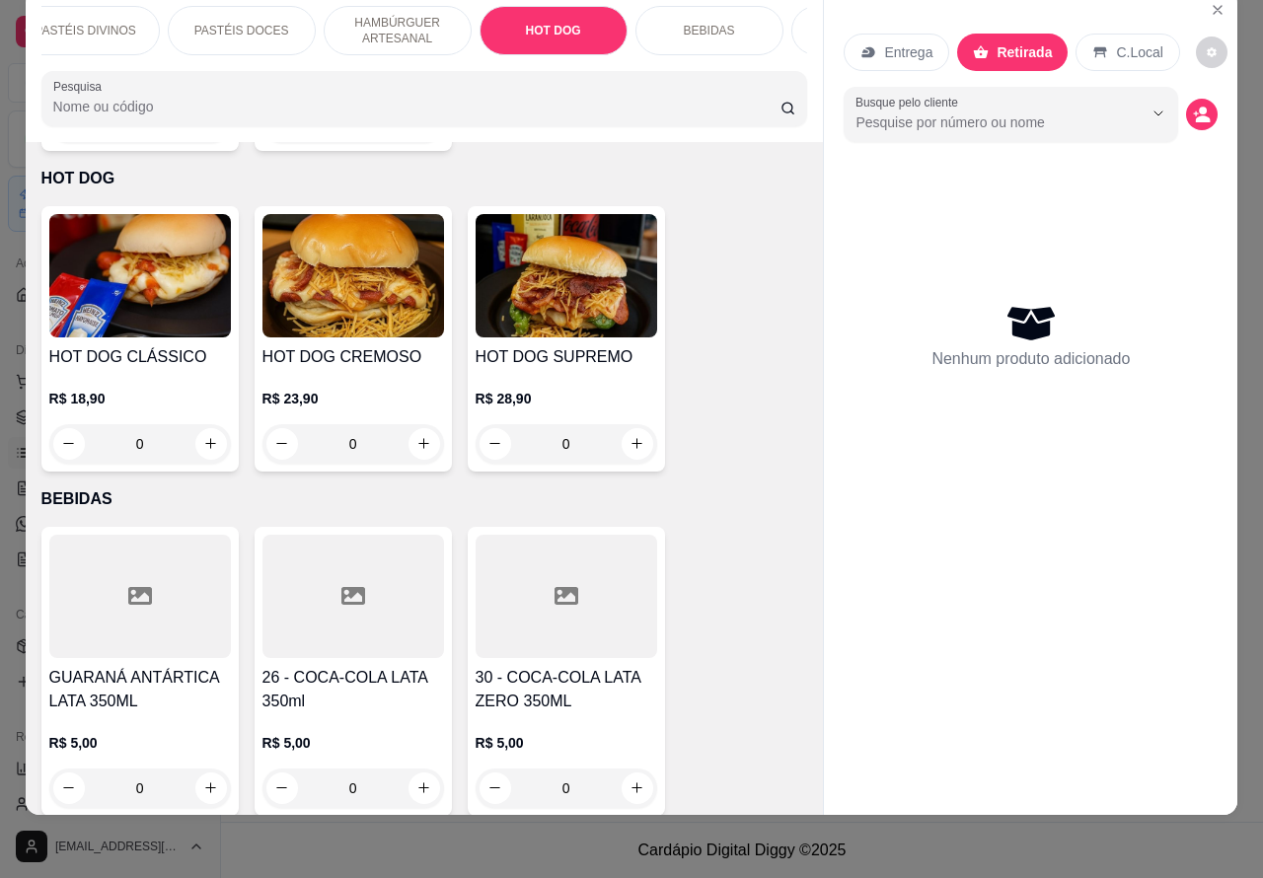
click at [198, 424] on div "0" at bounding box center [140, 443] width 182 height 39
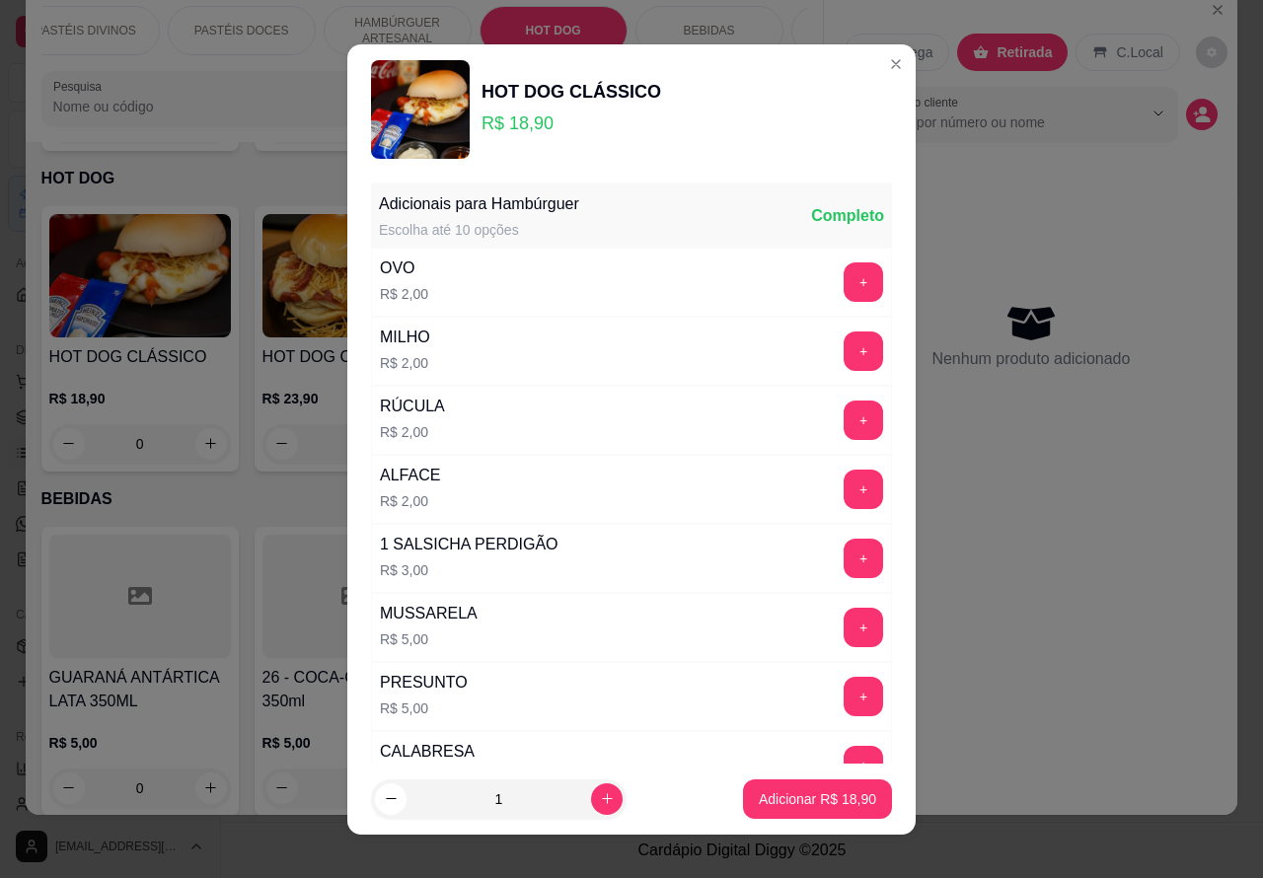
click at [600, 798] on icon "increase-product-quantity" at bounding box center [607, 799] width 15 height 15
type input "2"
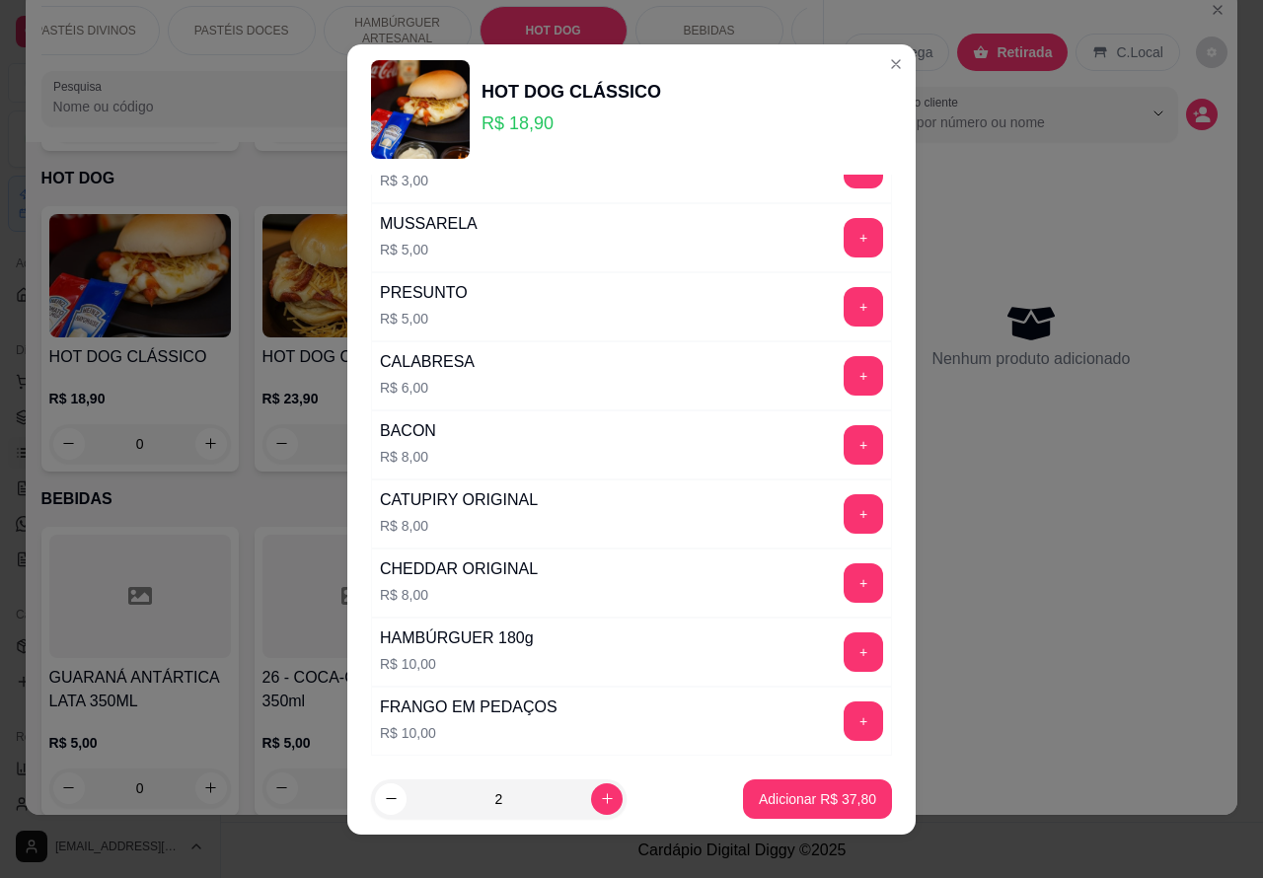
scroll to position [535, 0]
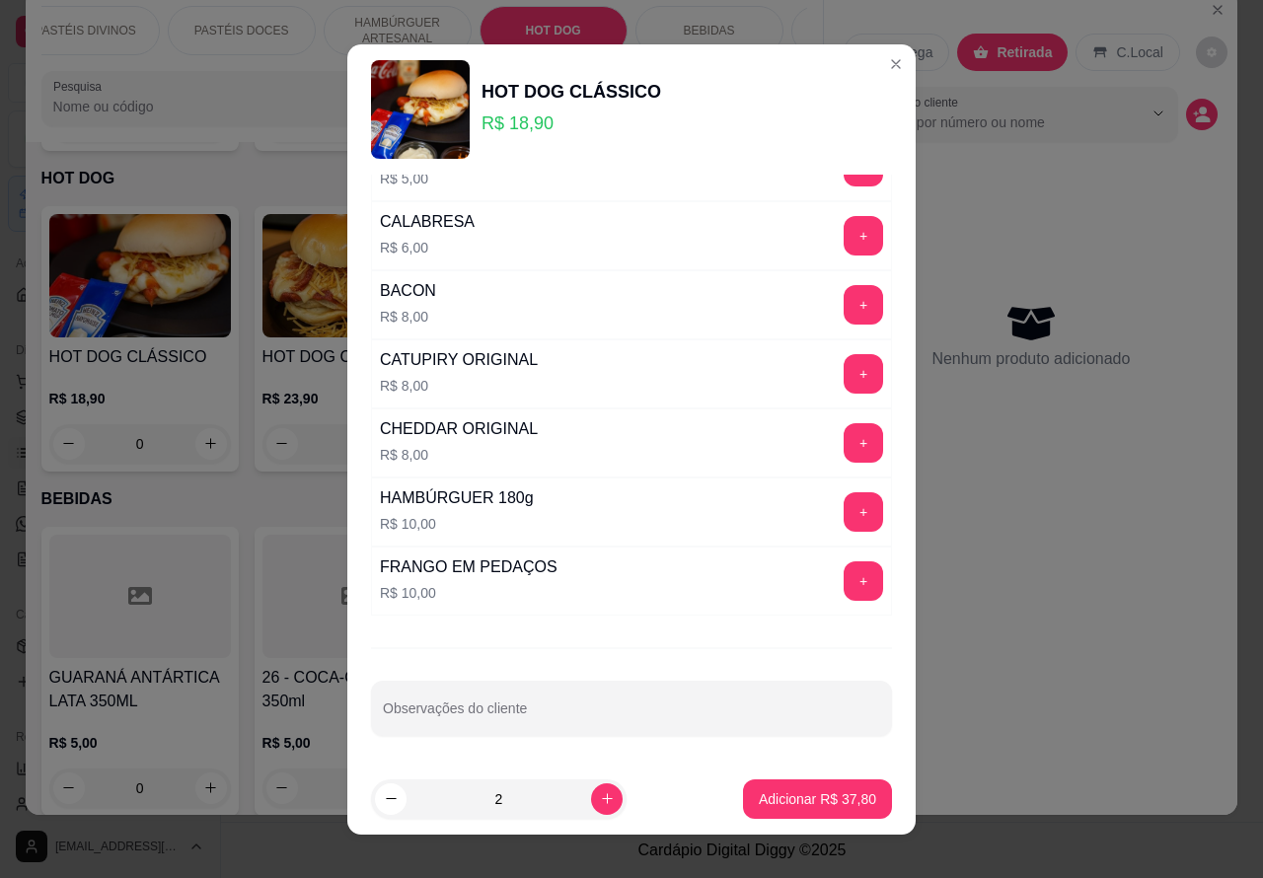
click at [605, 712] on input "Observações do cliente" at bounding box center [631, 717] width 497 height 20
type input "os dois sem alface e sem queijo>>>>>>>>>>"
click at [811, 788] on button "Adicionar R$ 37,80" at bounding box center [817, 799] width 145 height 38
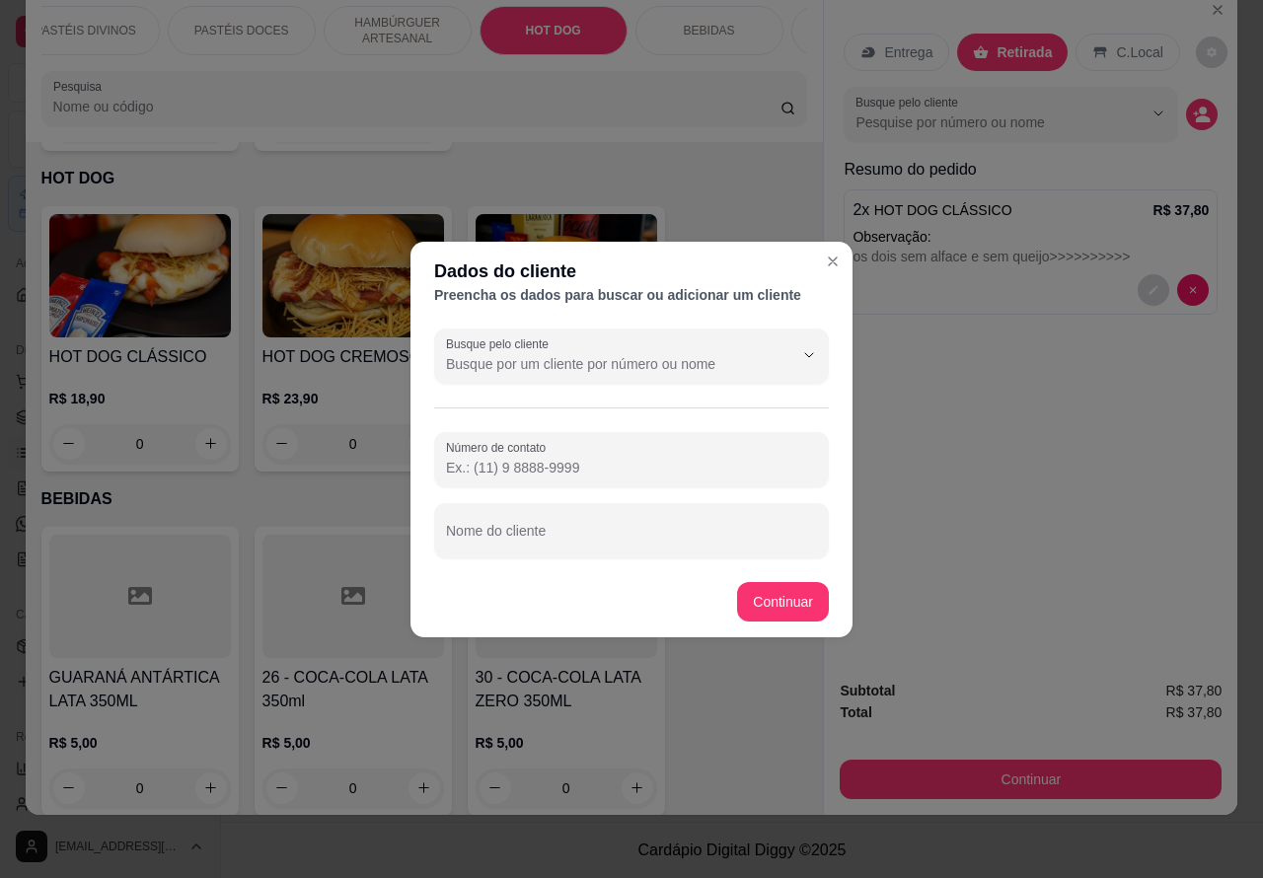
click at [624, 534] on input "Nome do cliente" at bounding box center [631, 539] width 371 height 20
type input "s"
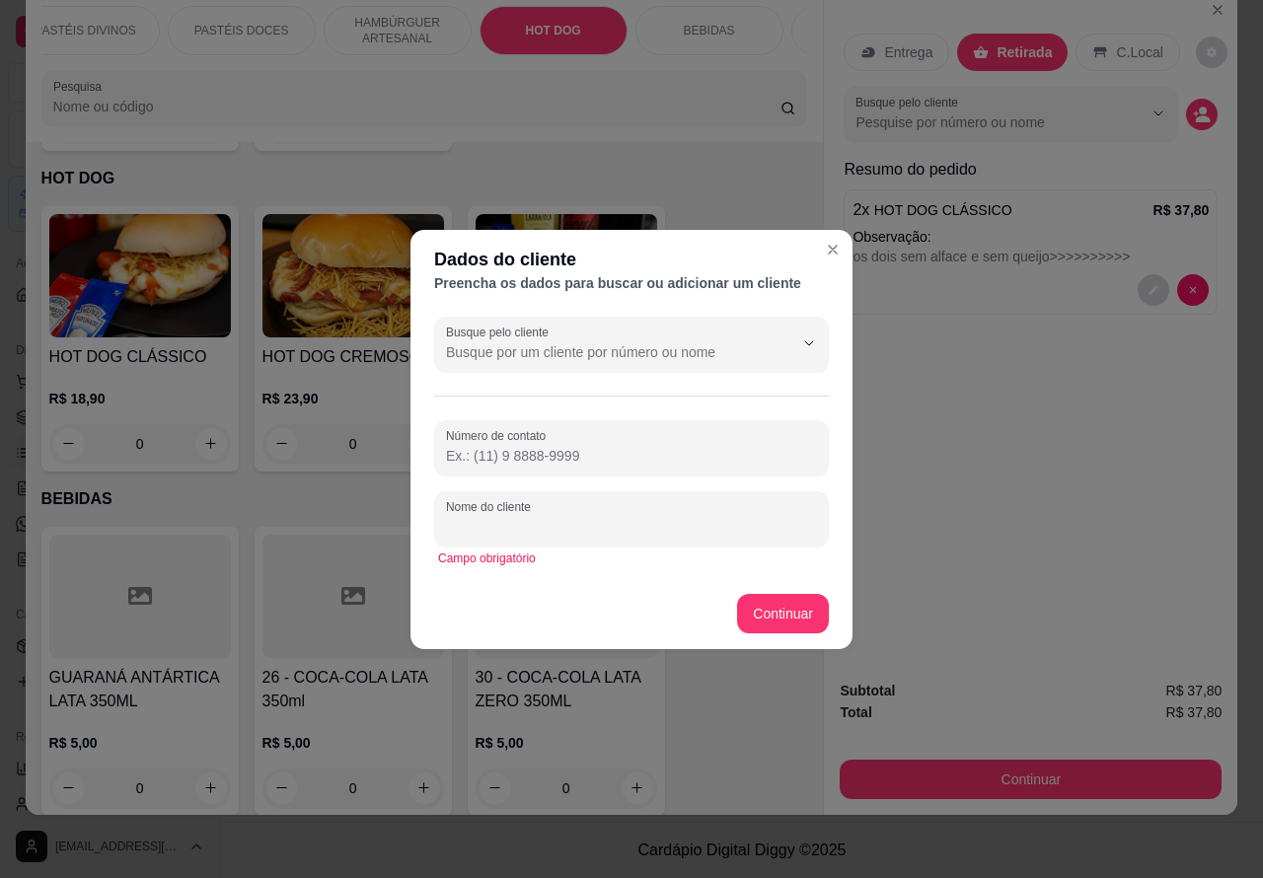
type input ","
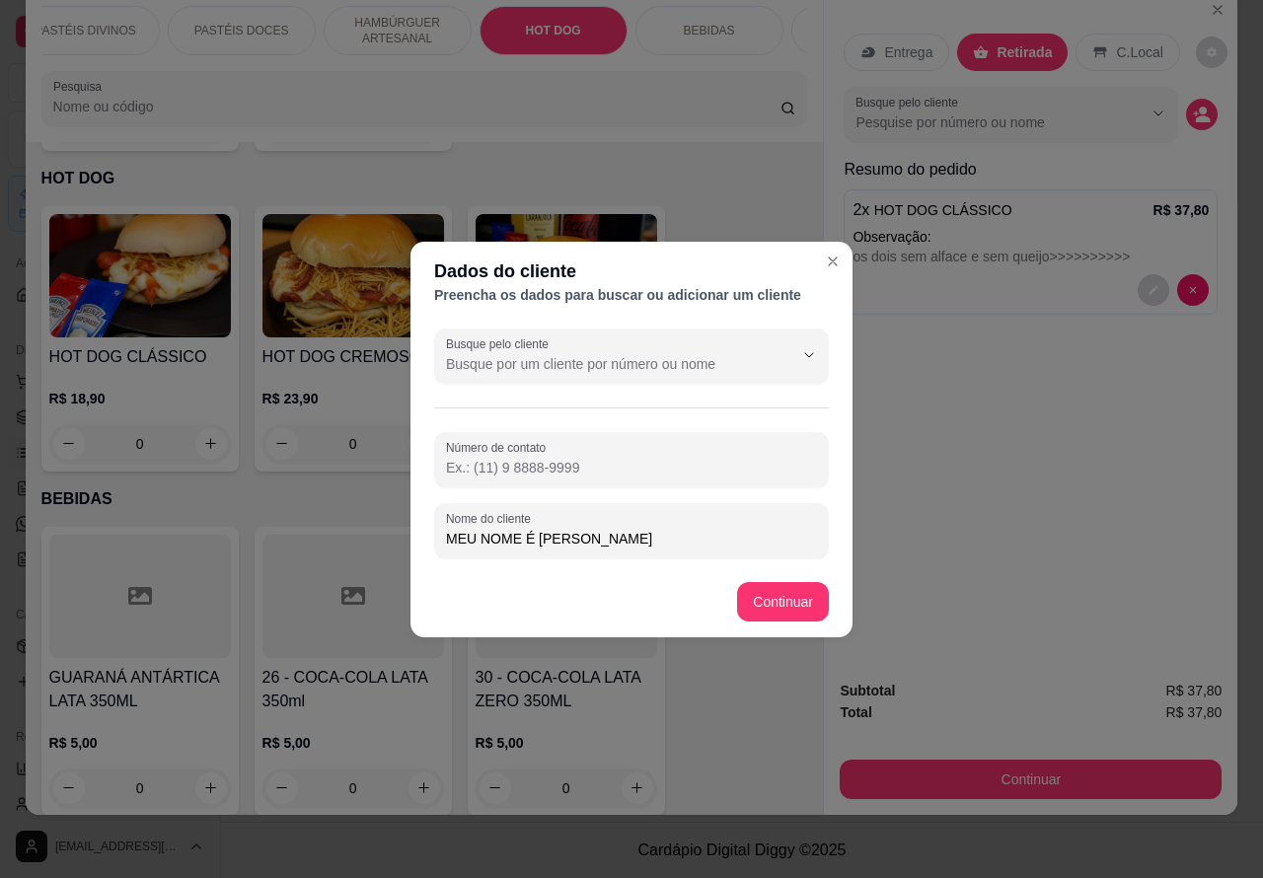
type input "MEU NOME É [PERSON_NAME]"
click at [786, 598] on div "Item avulso PASTÉIS CLÁSSICOS SALGADOS PASTEL DE CARNE R$ 8,99 0 PASTEL DE QUEI…" at bounding box center [425, 479] width 798 height 674
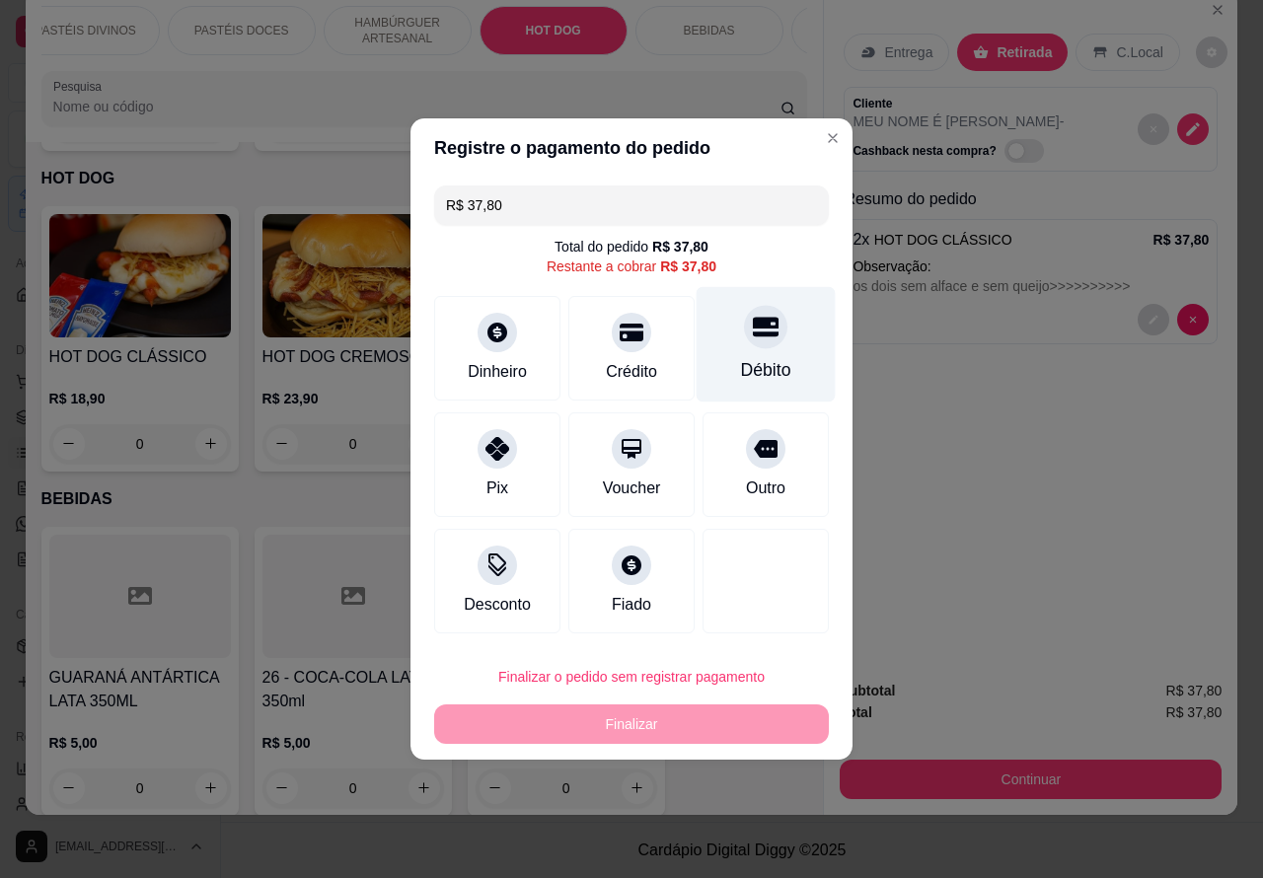
click at [753, 328] on icon at bounding box center [766, 328] width 26 height 20
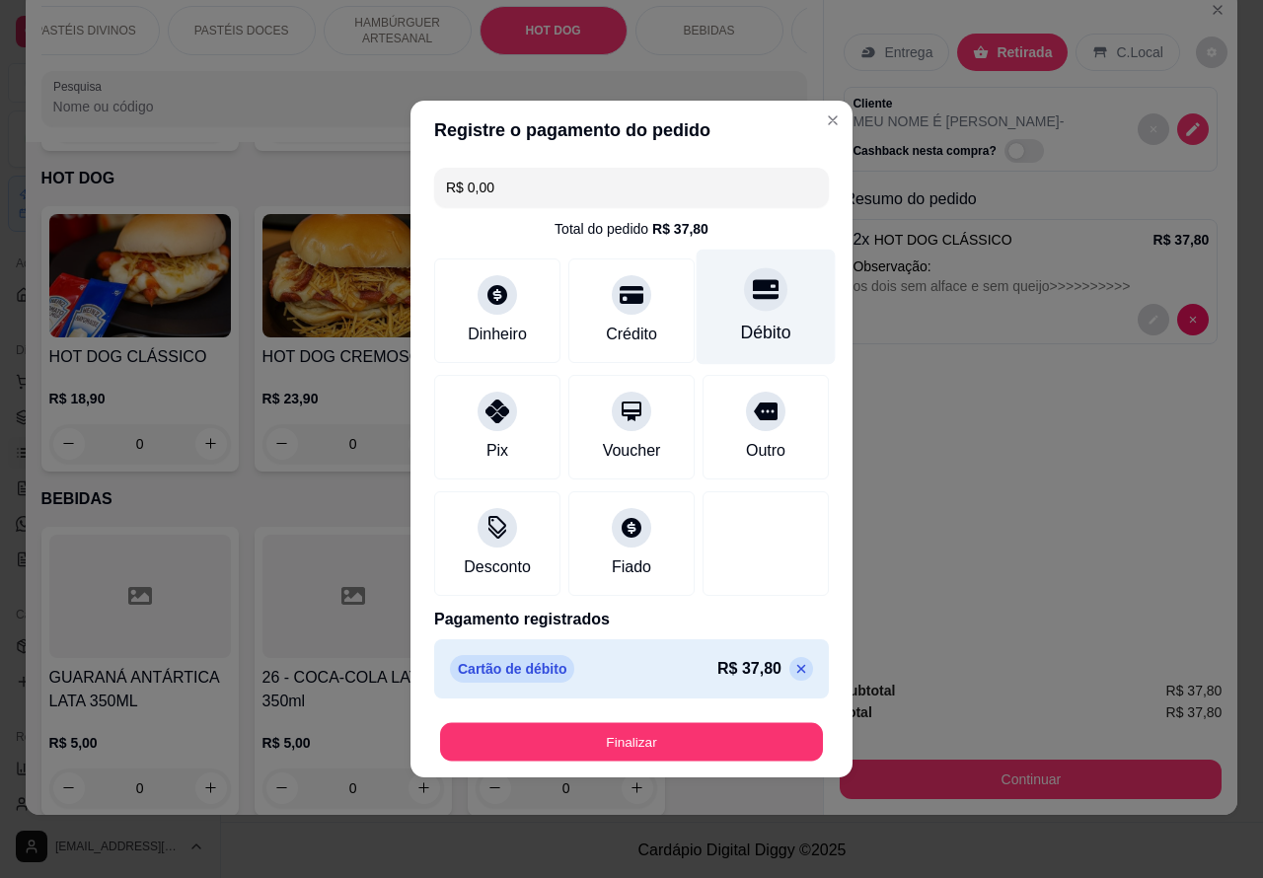
click at [679, 746] on button "Finalizar" at bounding box center [631, 742] width 383 height 38
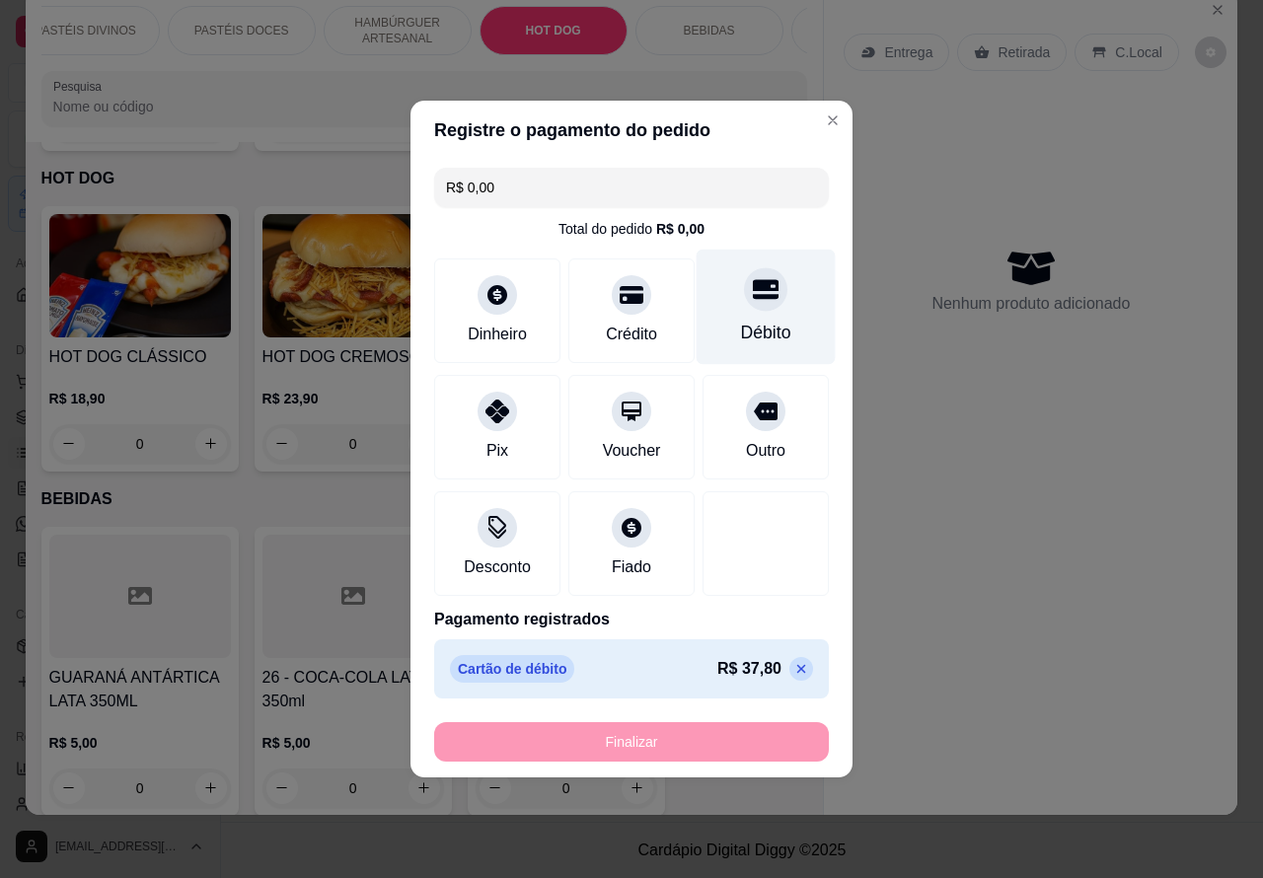
type input "-R$ 37,80"
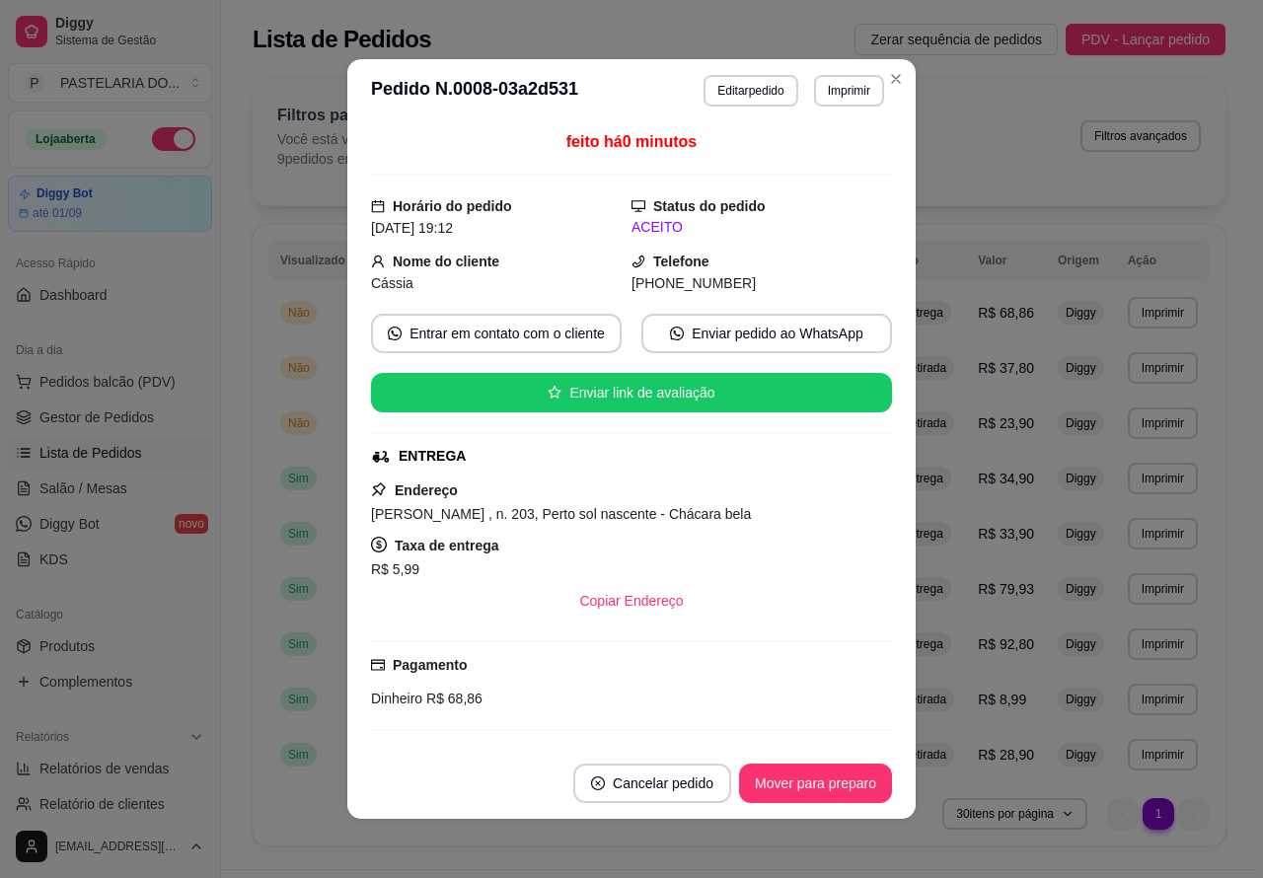
click at [839, 89] on button "Imprimir" at bounding box center [849, 91] width 70 height 32
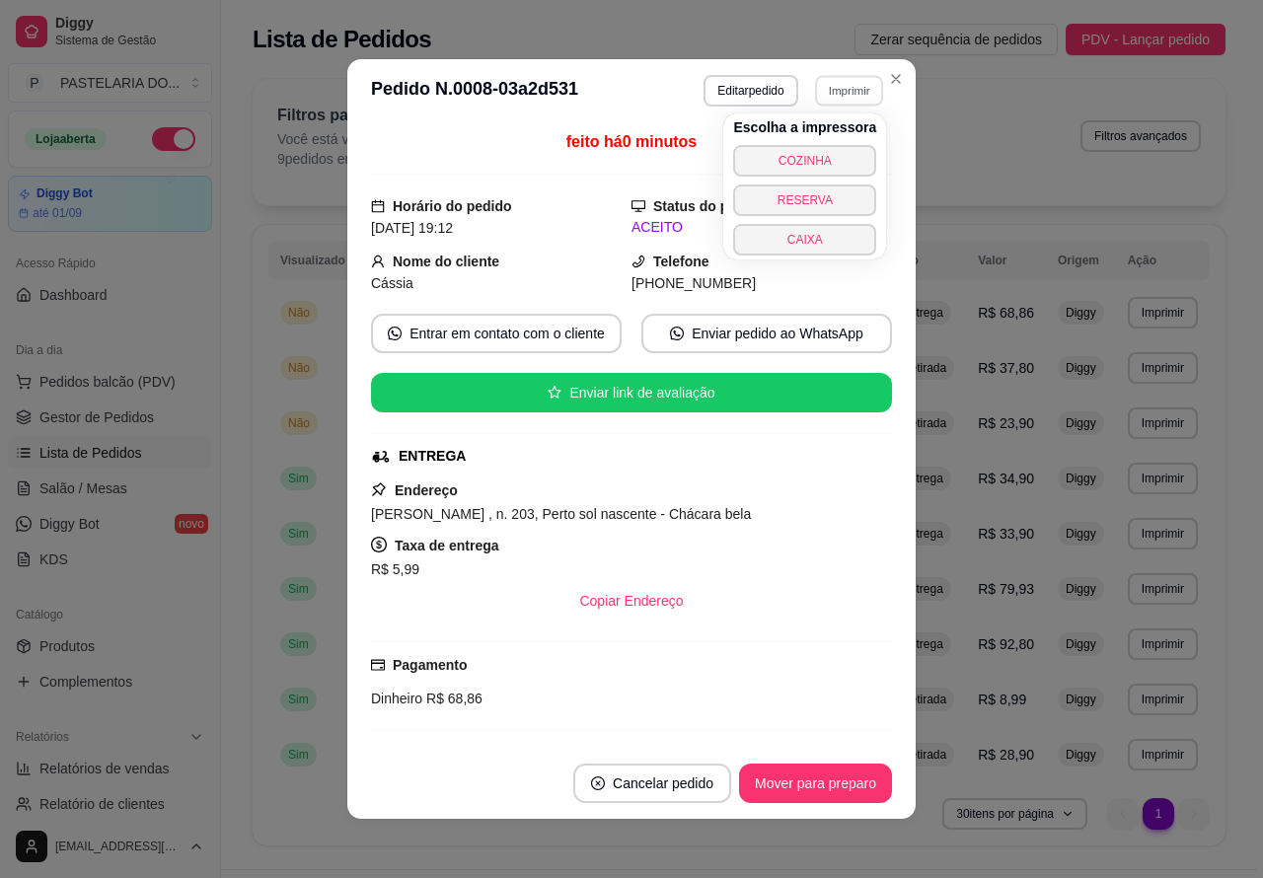
click at [829, 159] on button "COZINHA" at bounding box center [804, 161] width 143 height 32
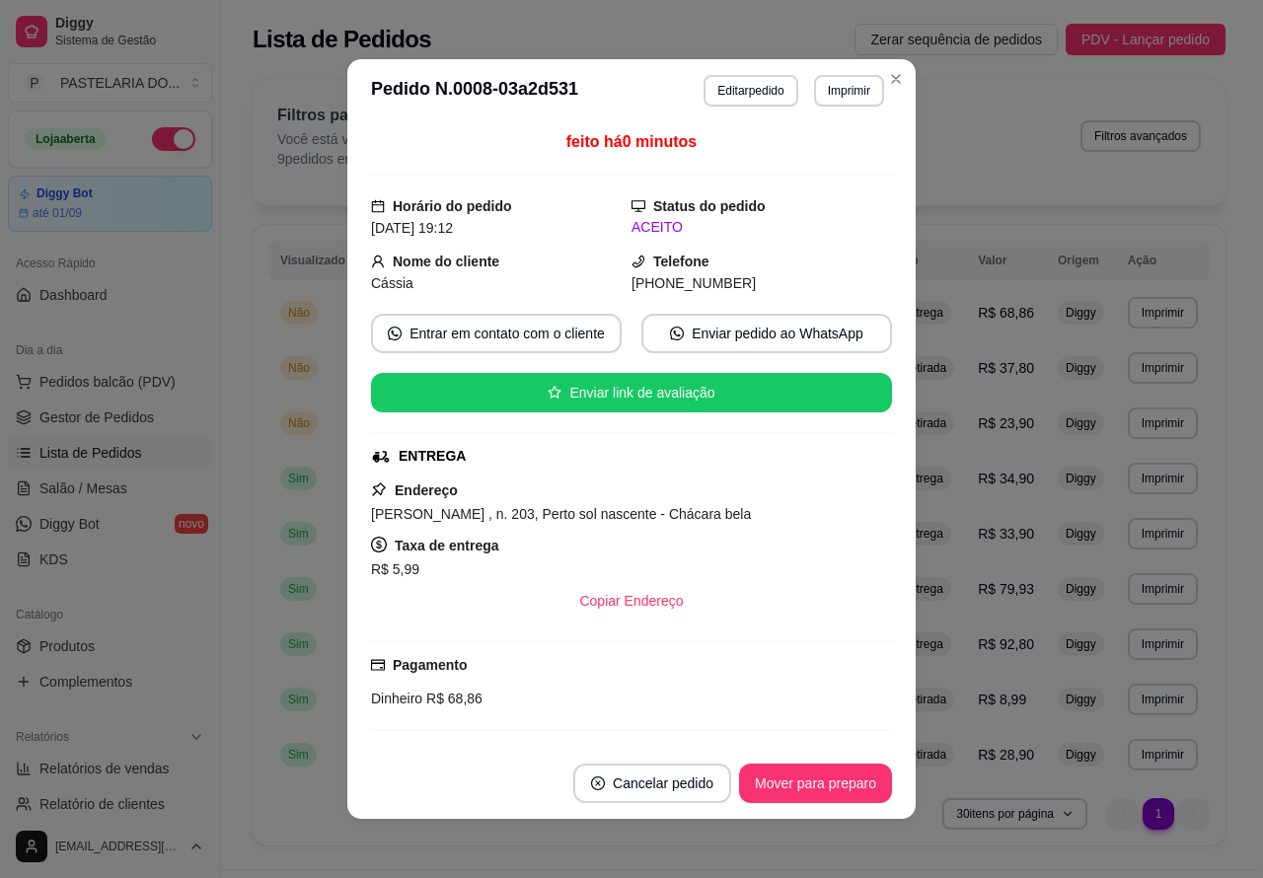
click at [223, 679] on button "Toggle Sidebar" at bounding box center [220, 439] width 16 height 878
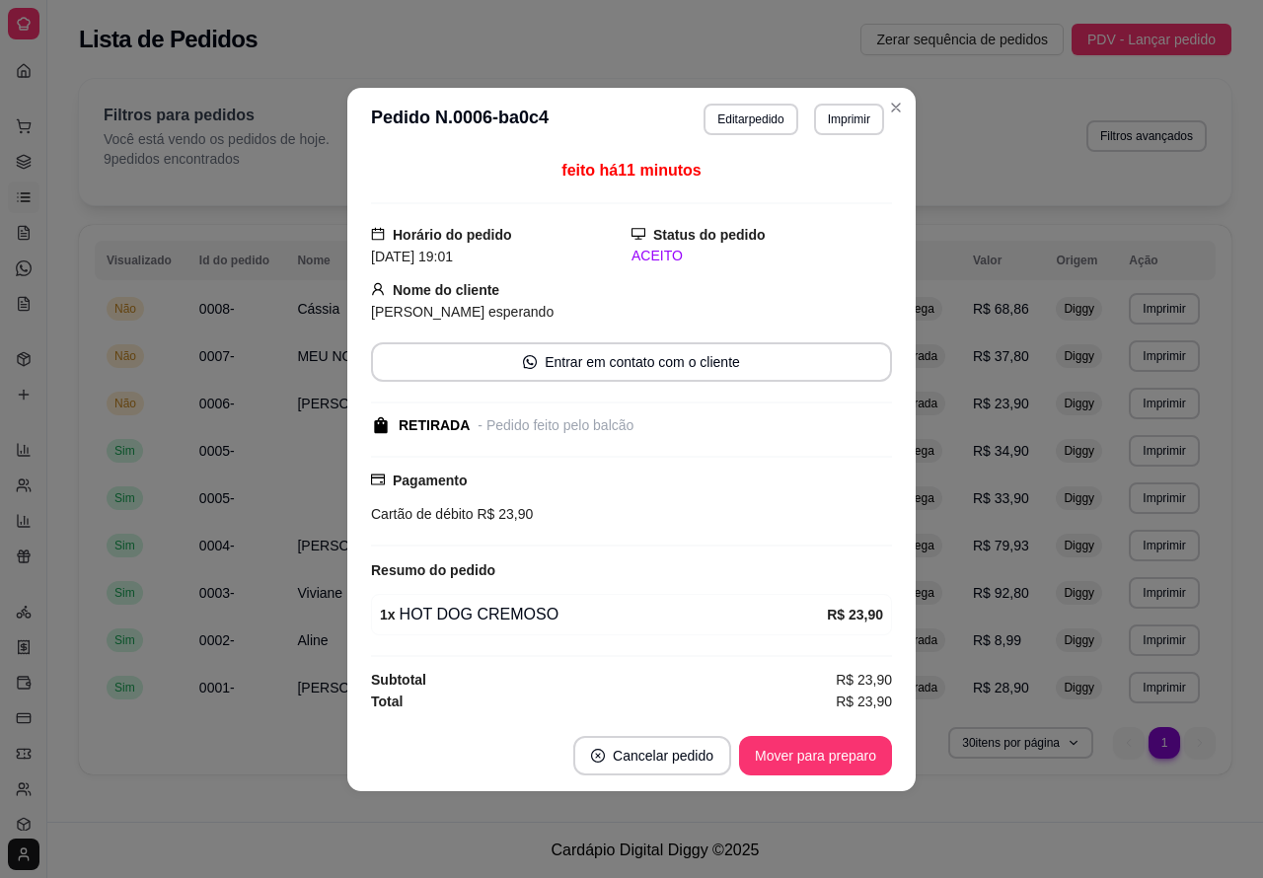
click at [855, 756] on button "Mover para preparo" at bounding box center [815, 755] width 153 height 39
click at [809, 746] on button "Mover para retirada disponível" at bounding box center [783, 755] width 218 height 39
click at [268, 763] on div "**********" at bounding box center [655, 500] width 1153 height 550
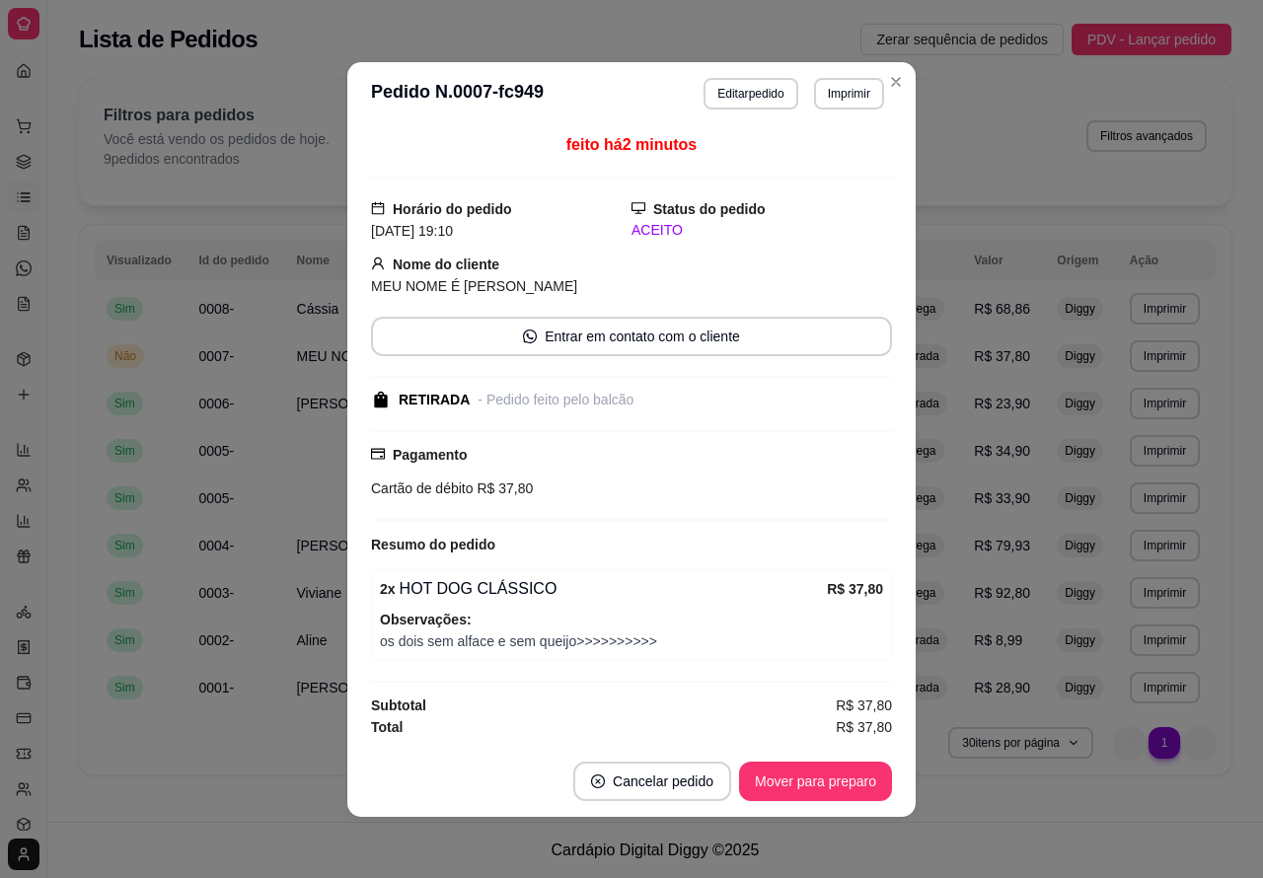
click at [788, 778] on button "Mover para preparo" at bounding box center [815, 781] width 153 height 39
click at [233, 762] on div "**********" at bounding box center [655, 500] width 1153 height 550
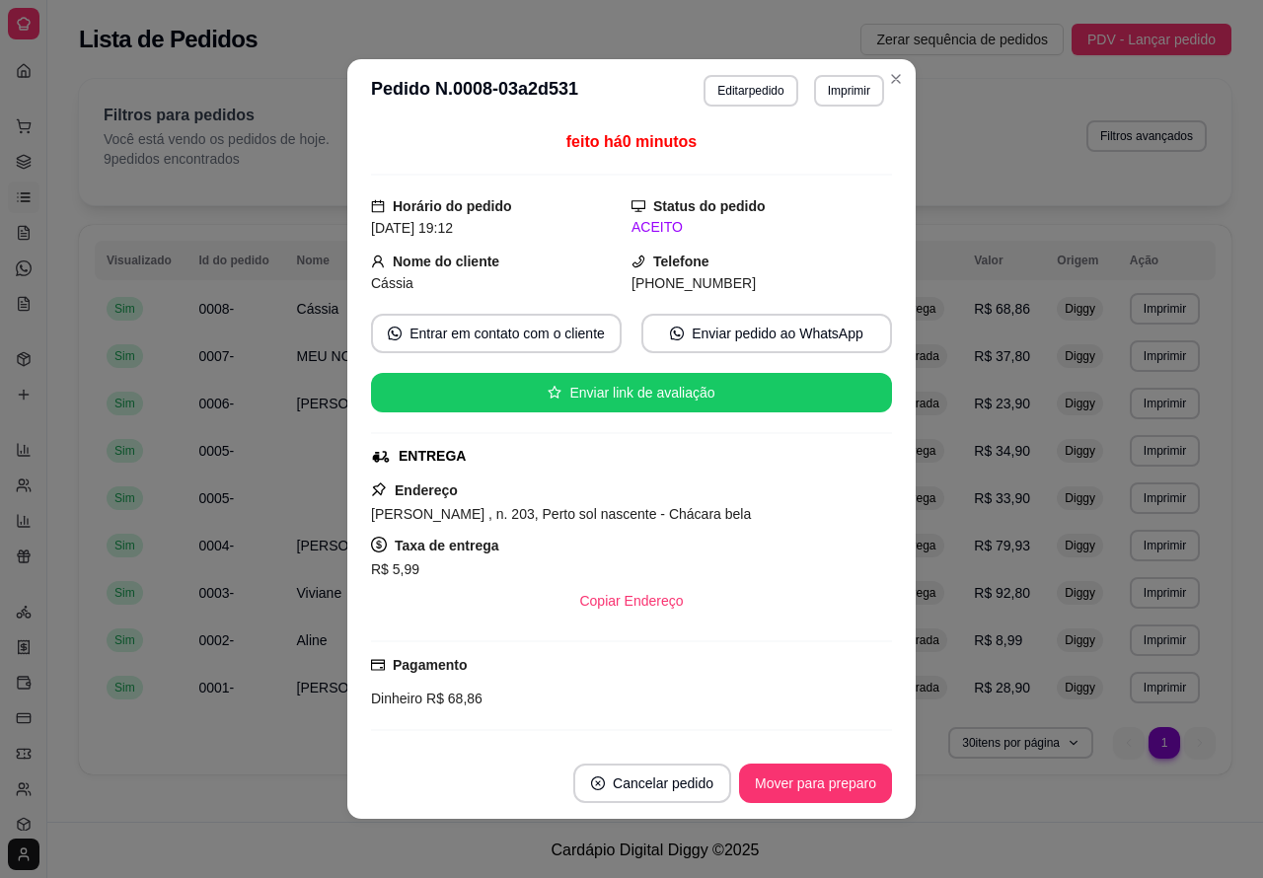
click at [821, 778] on button "Mover para preparo" at bounding box center [815, 783] width 153 height 39
click at [227, 799] on div "**********" at bounding box center [655, 411] width 1216 height 822
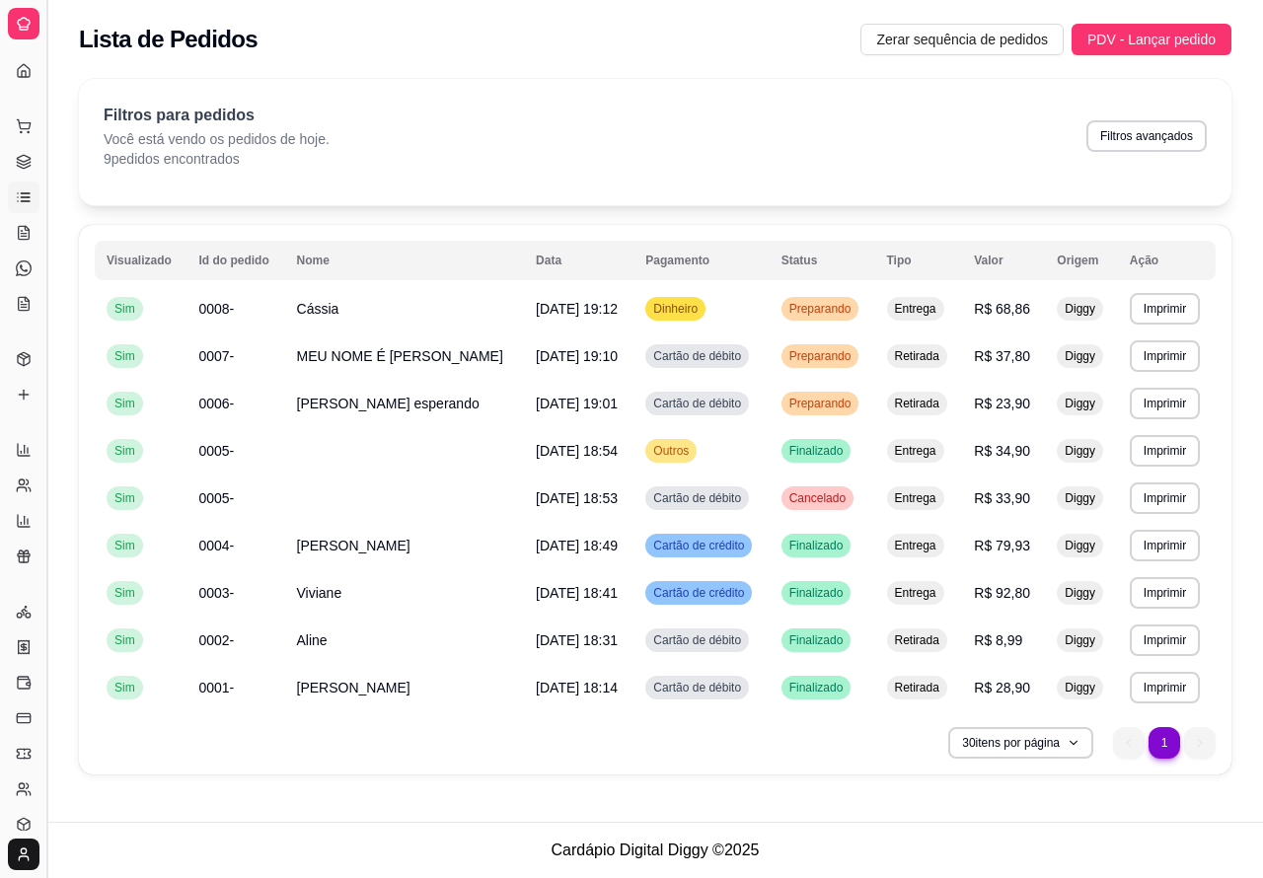
click at [46, 648] on button "Toggle Sidebar" at bounding box center [46, 439] width 16 height 878
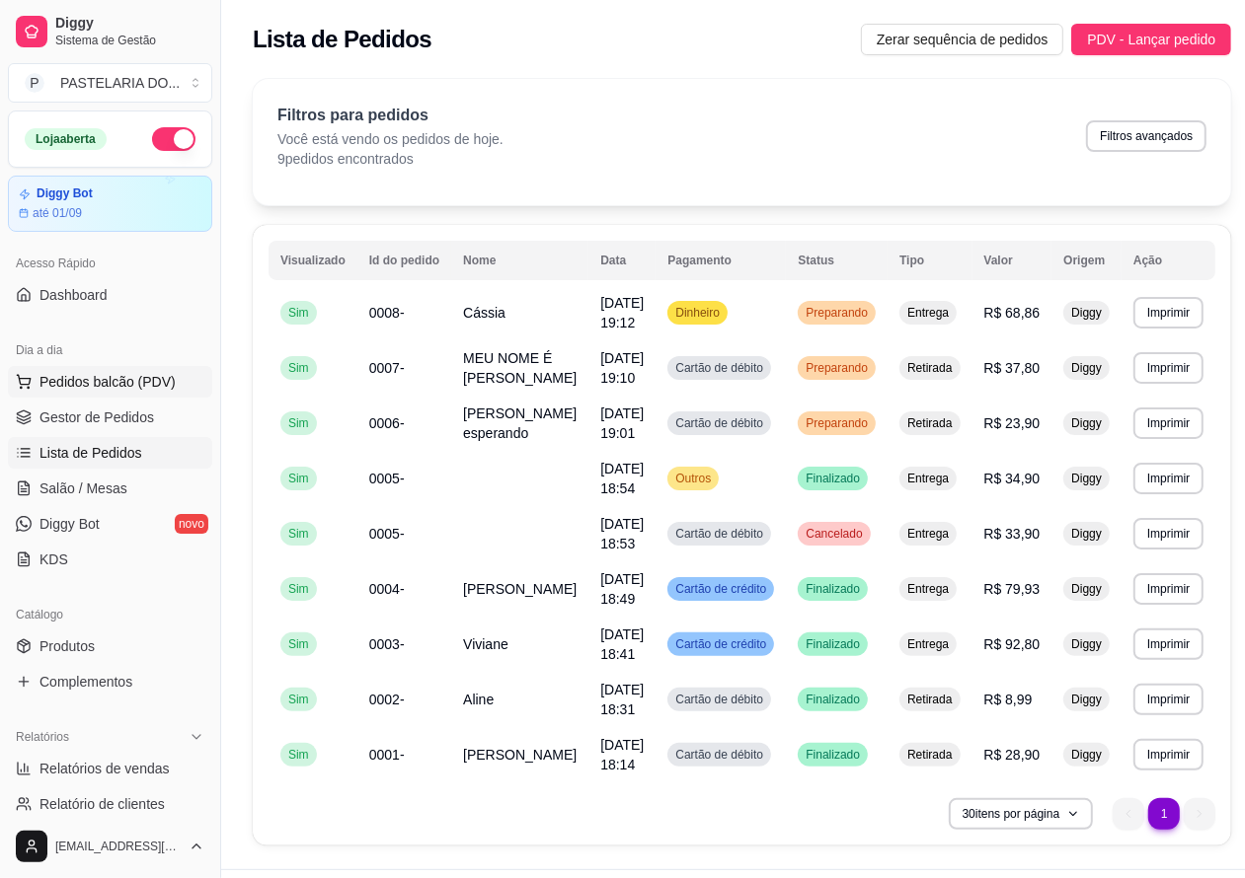
click at [96, 380] on span "Pedidos balcão (PDV)" at bounding box center [107, 382] width 136 height 20
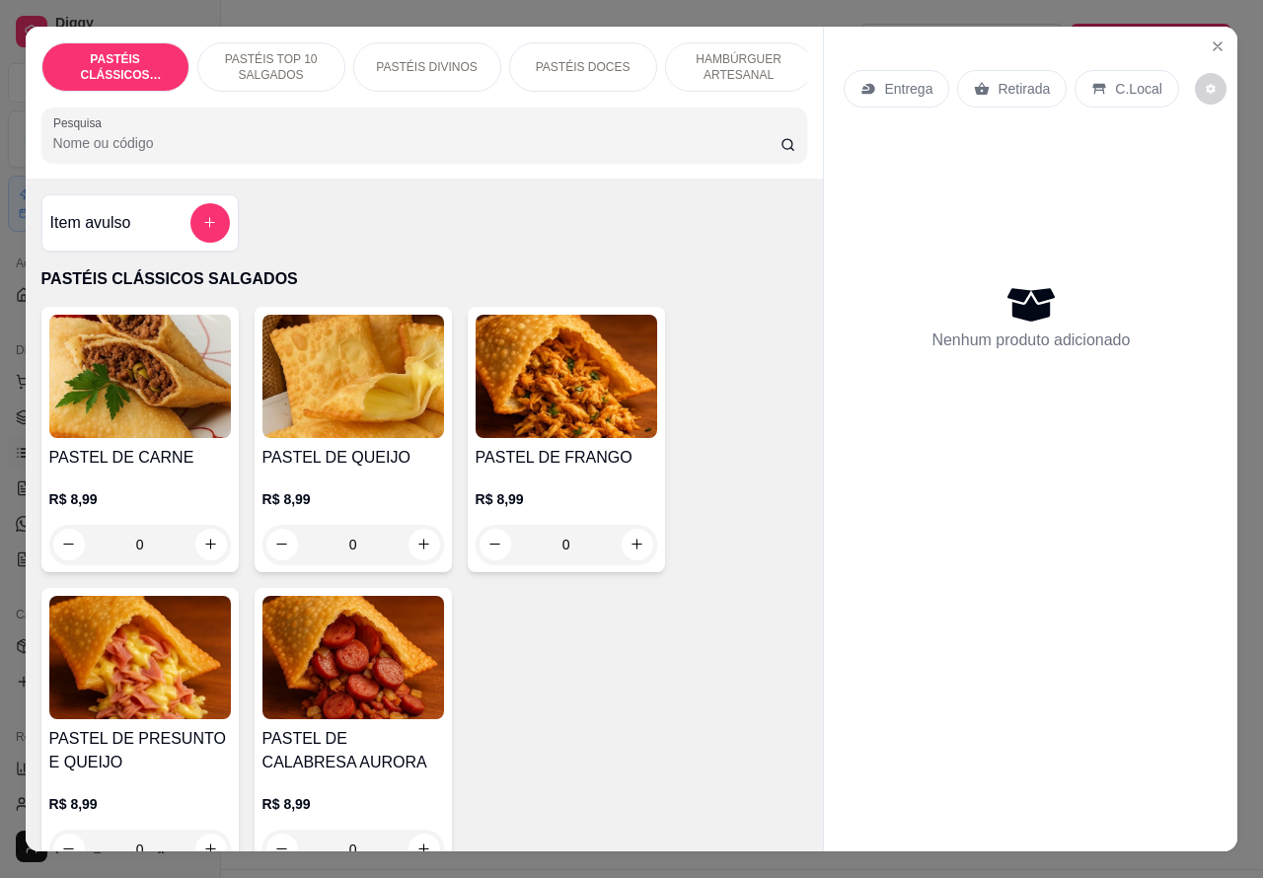
click at [1003, 79] on p "Retirada" at bounding box center [1024, 89] width 52 height 20
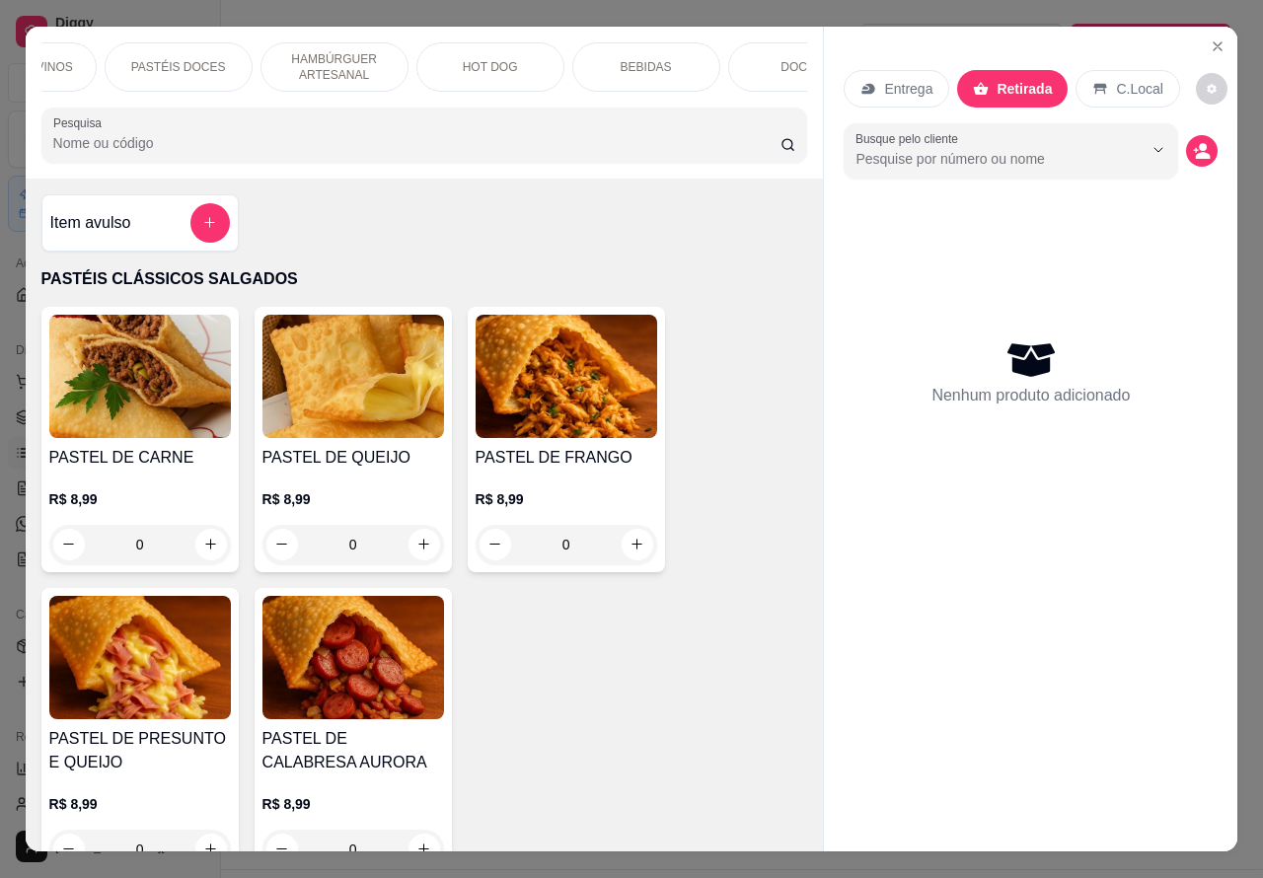
scroll to position [0, 413]
click at [782, 59] on p "DOCES" at bounding box center [794, 67] width 42 height 16
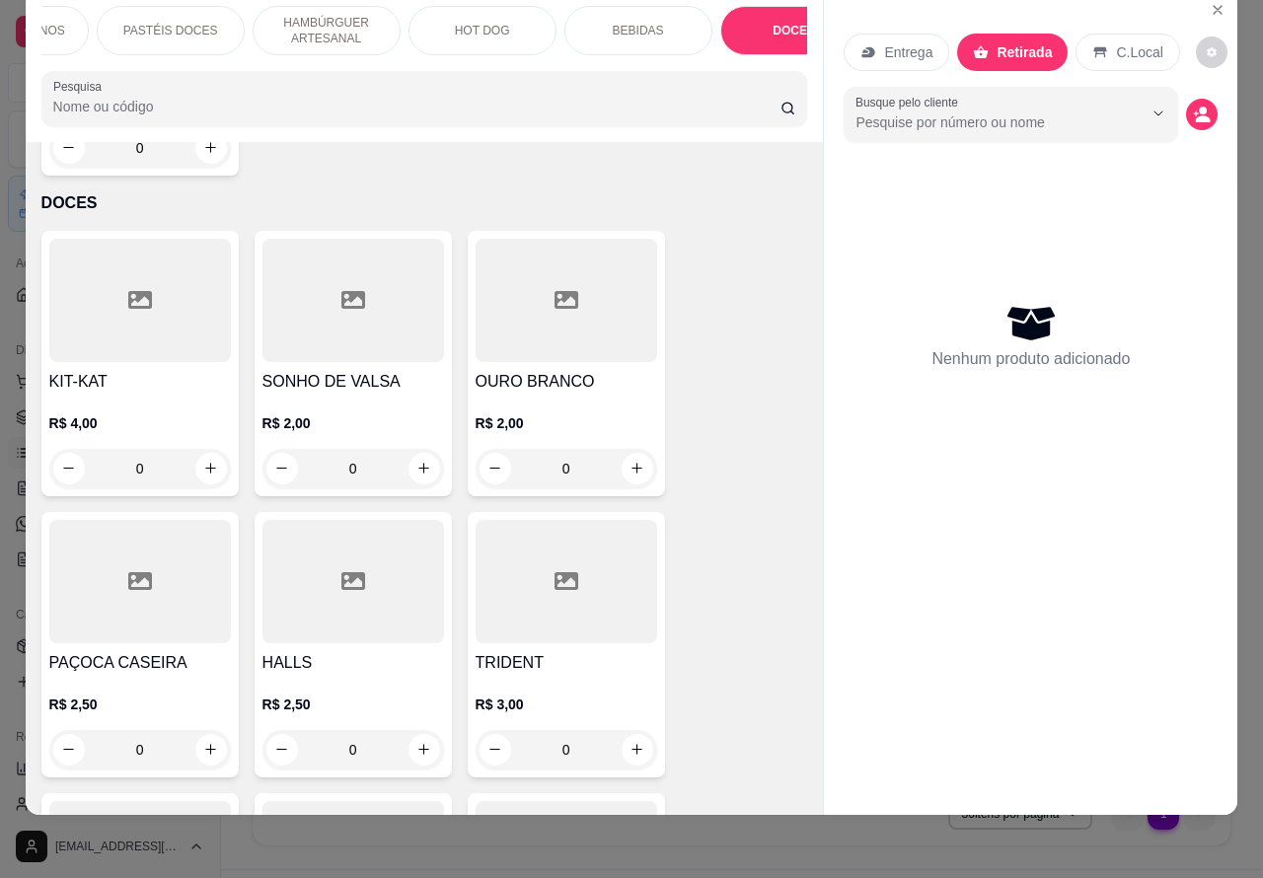
click at [205, 463] on icon "increase-product-quantity" at bounding box center [210, 468] width 11 height 11
type input "1"
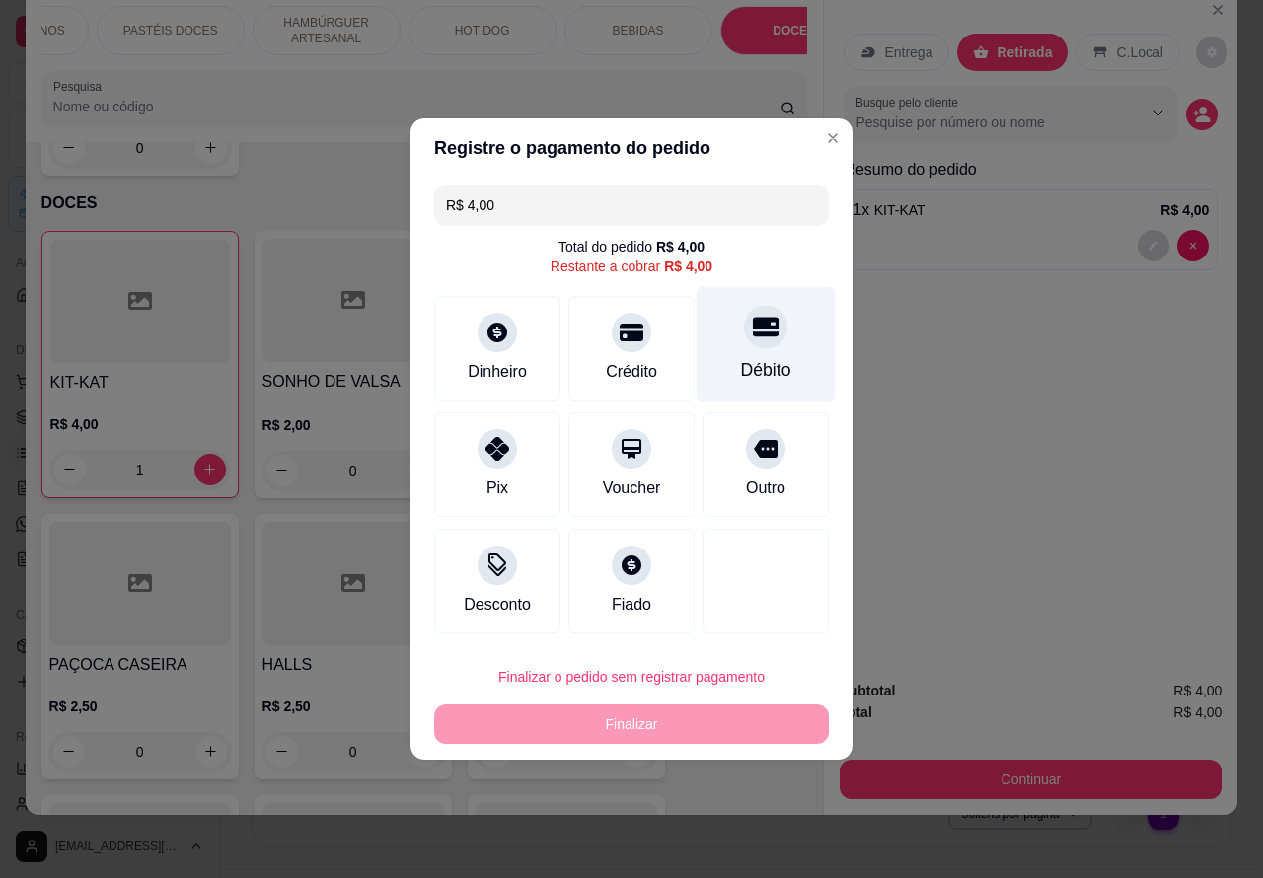
click at [753, 333] on icon at bounding box center [766, 327] width 26 height 26
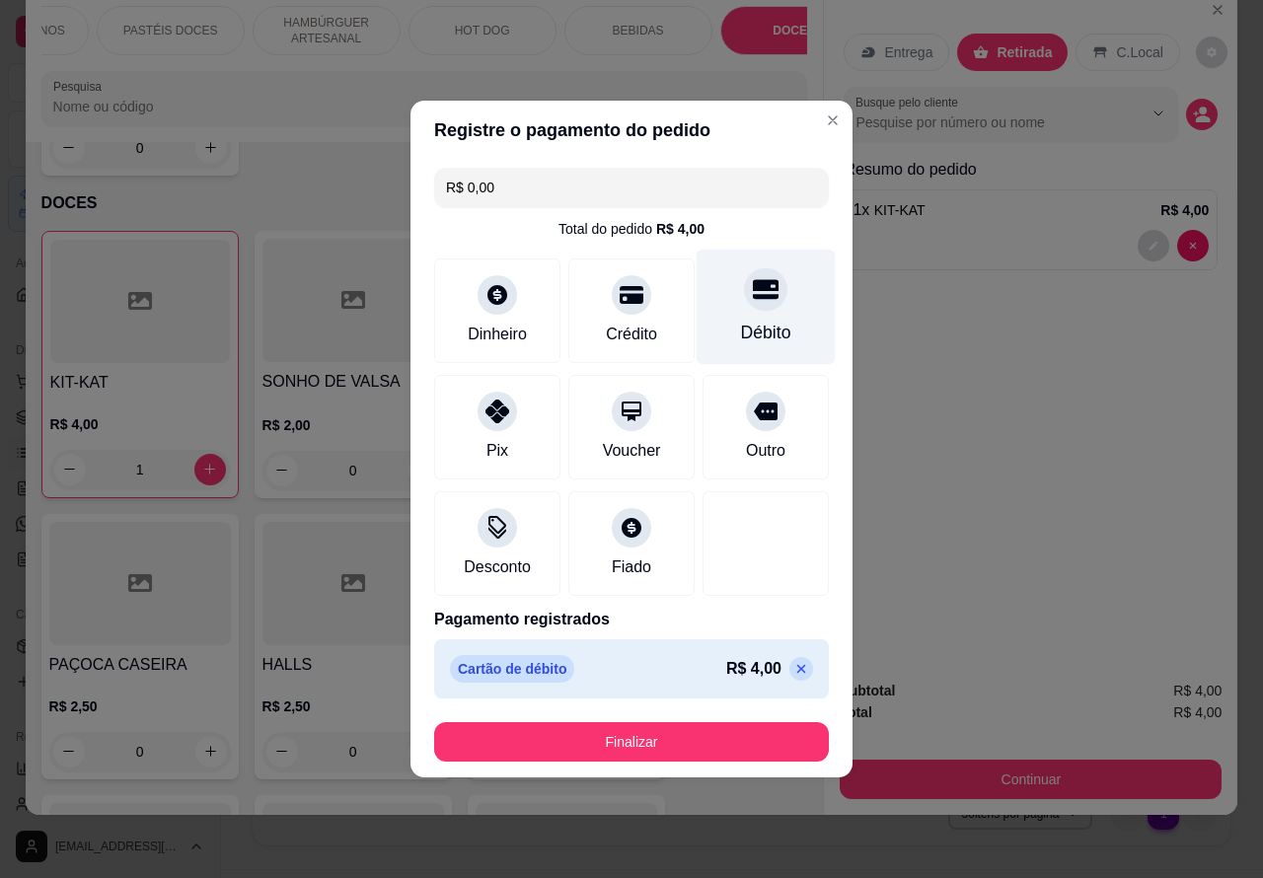
type input "R$ 0,00"
click at [691, 736] on button "Finalizar" at bounding box center [631, 742] width 383 height 38
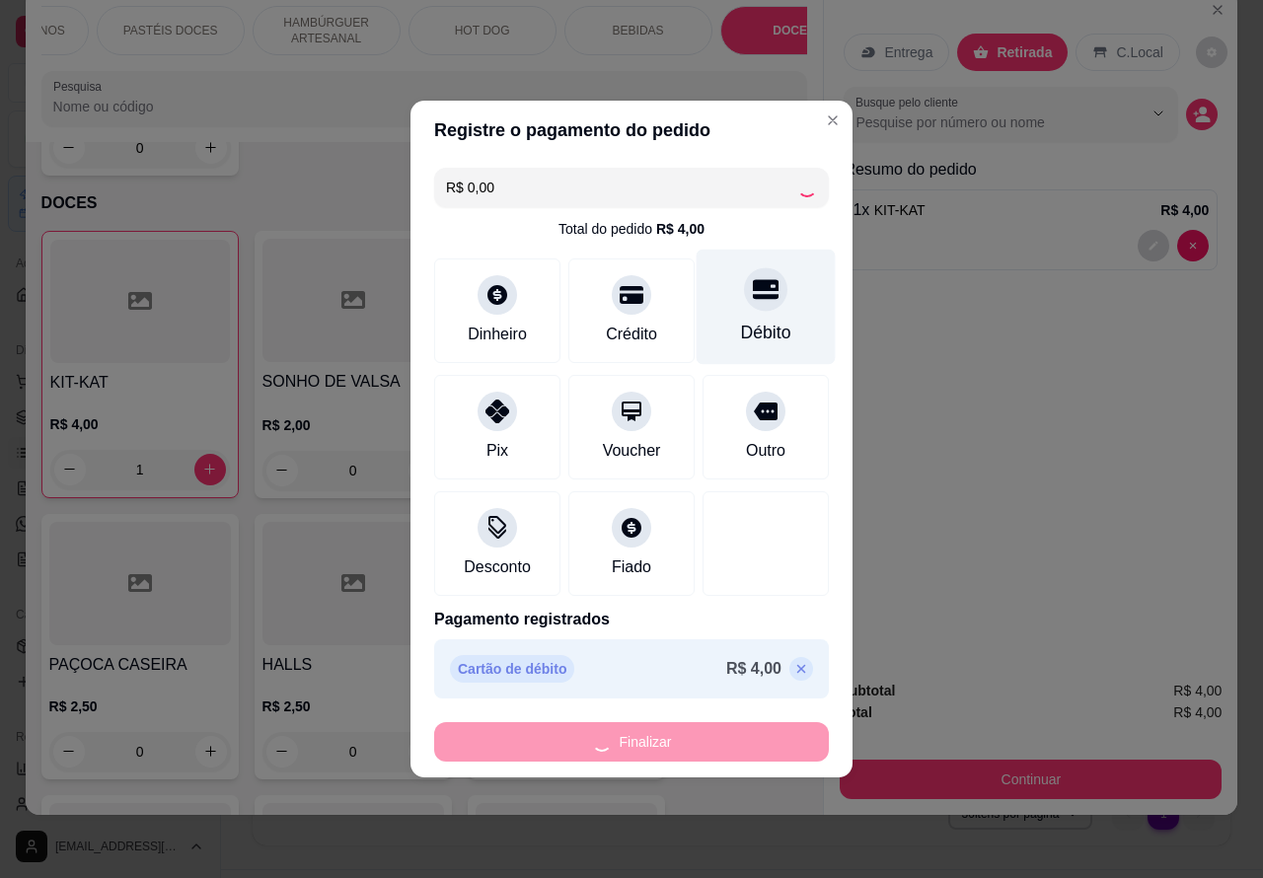
type input "0"
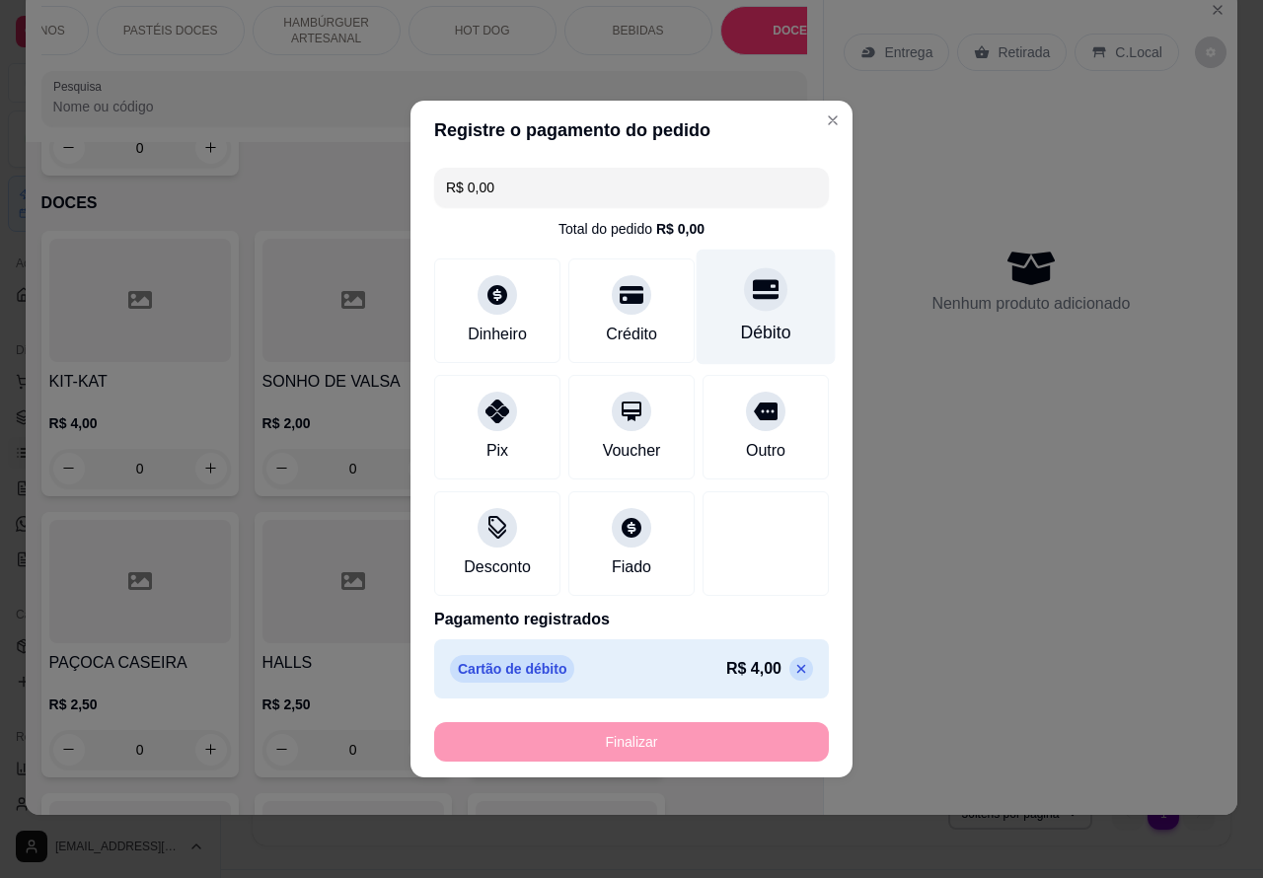
type input "-R$ 4,00"
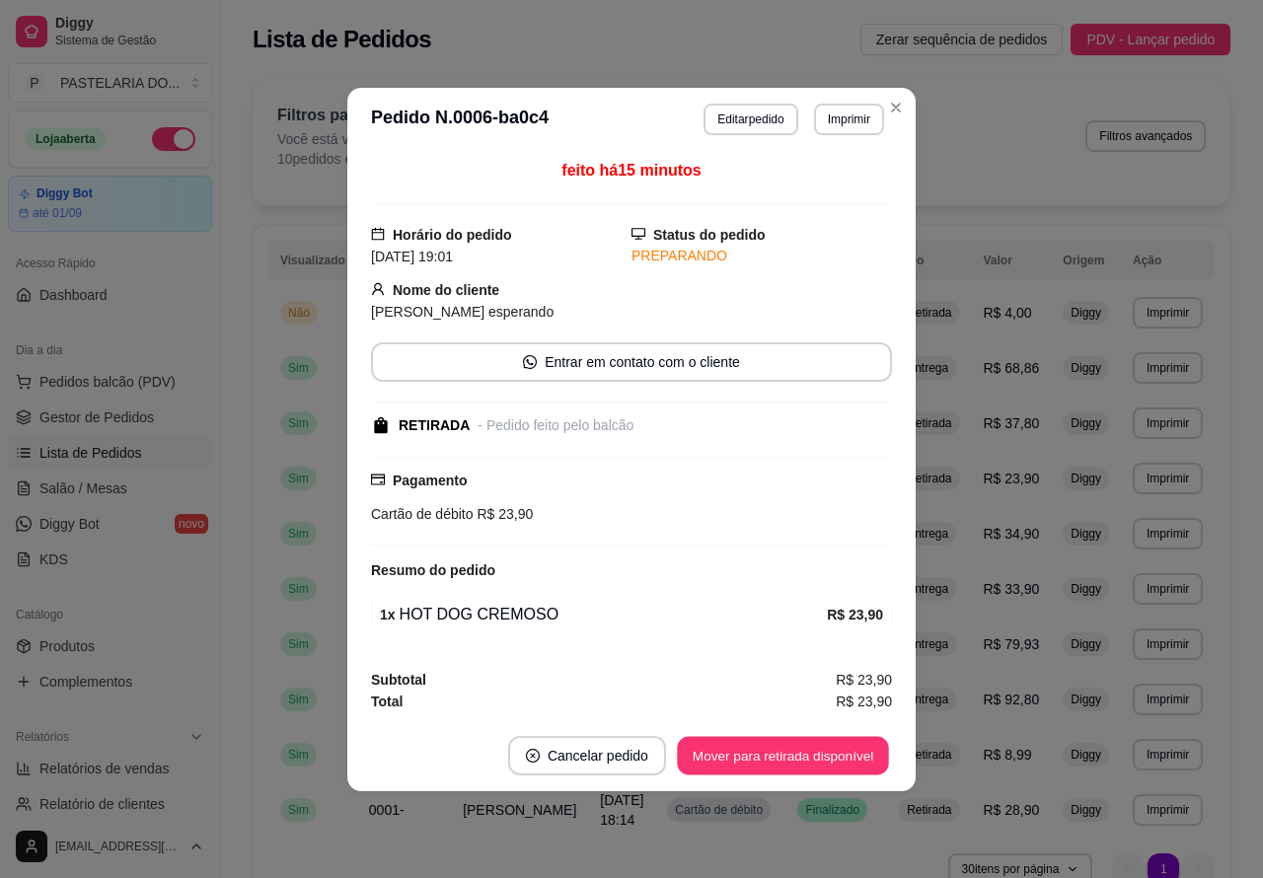
click at [821, 761] on button "Mover para retirada disponível" at bounding box center [782, 755] width 211 height 38
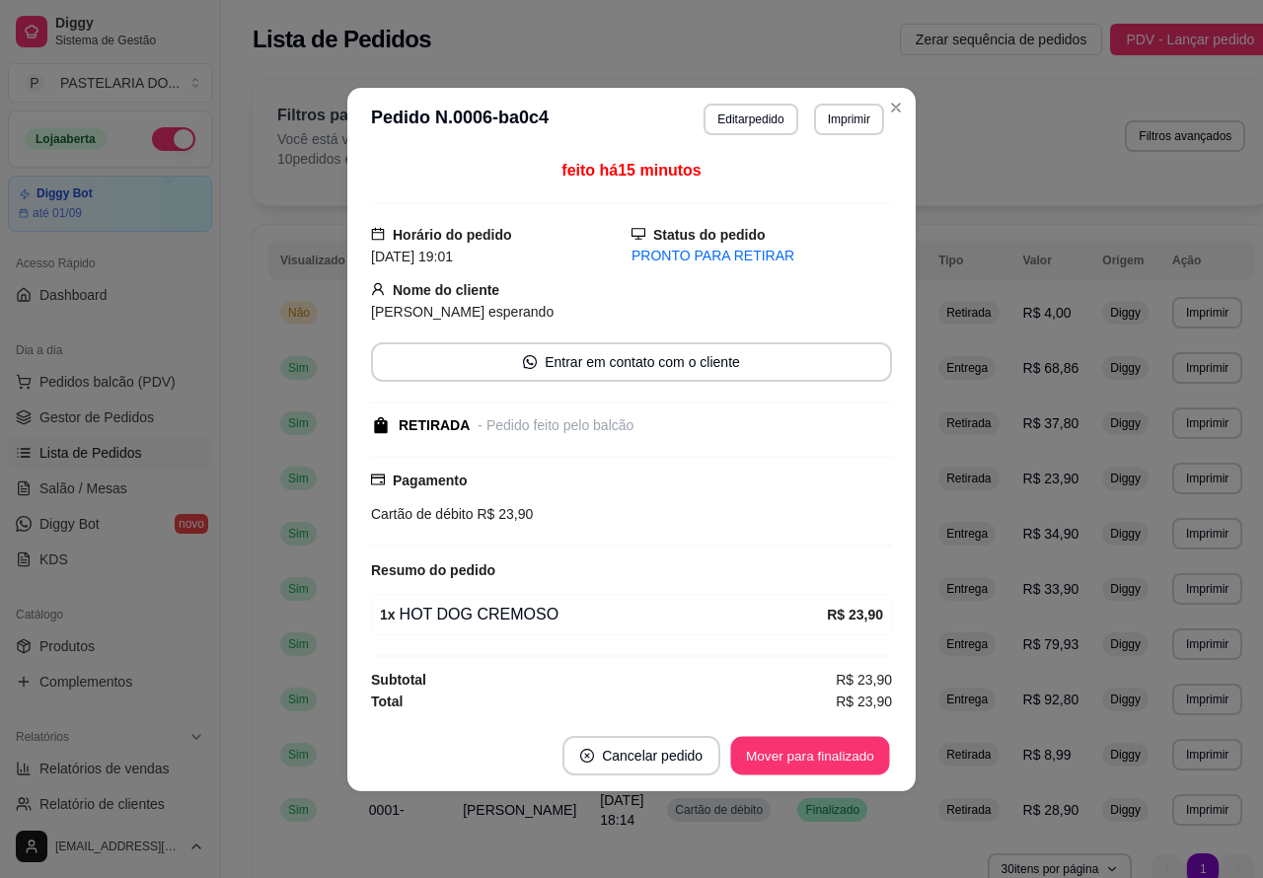
click at [829, 747] on button "Mover para finalizado" at bounding box center [810, 755] width 159 height 38
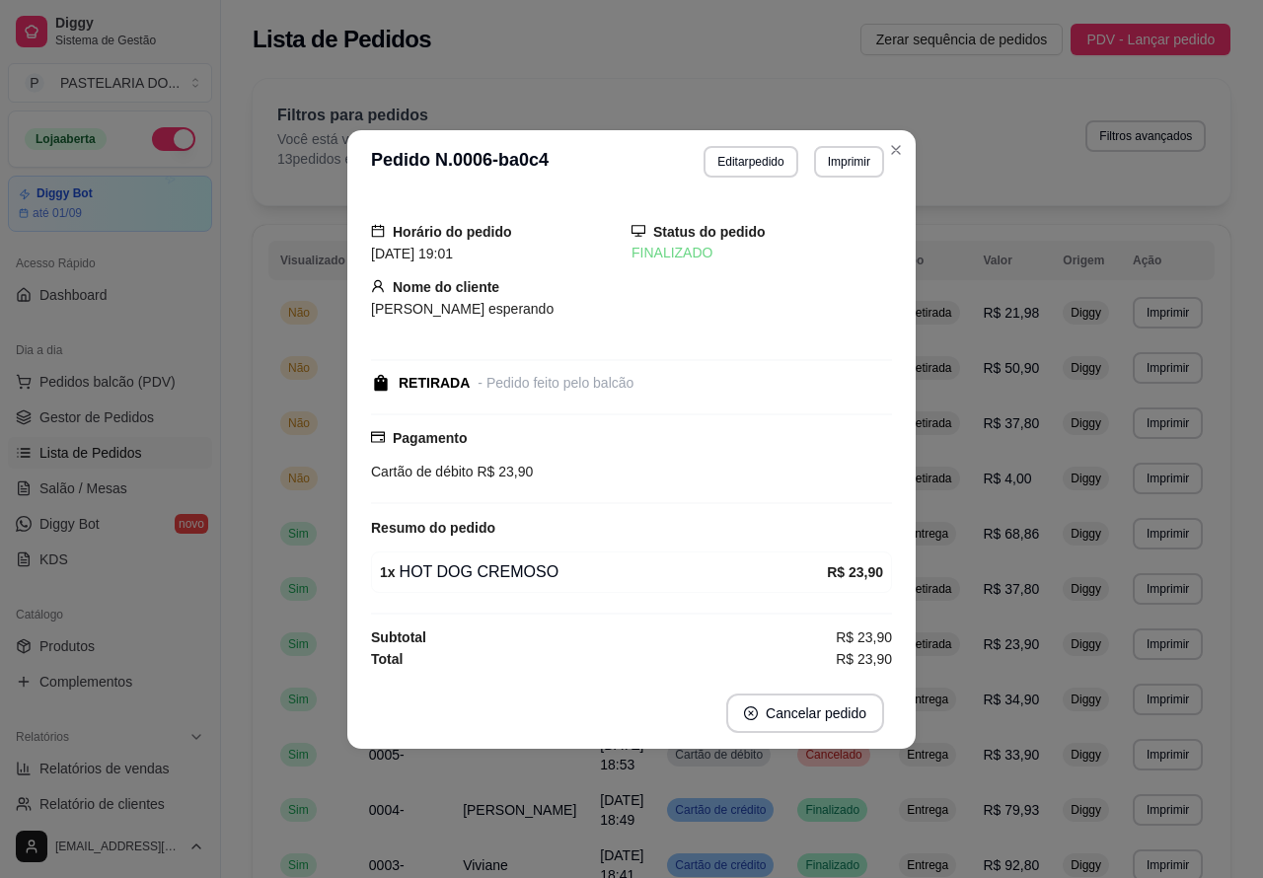
click at [904, 146] on button "Close" at bounding box center [896, 150] width 32 height 32
click at [895, 146] on div "Filtros para pedidos Você está vendo os pedidos de hoje. 13 pedidos encontrados…" at bounding box center [741, 136] width 929 height 65
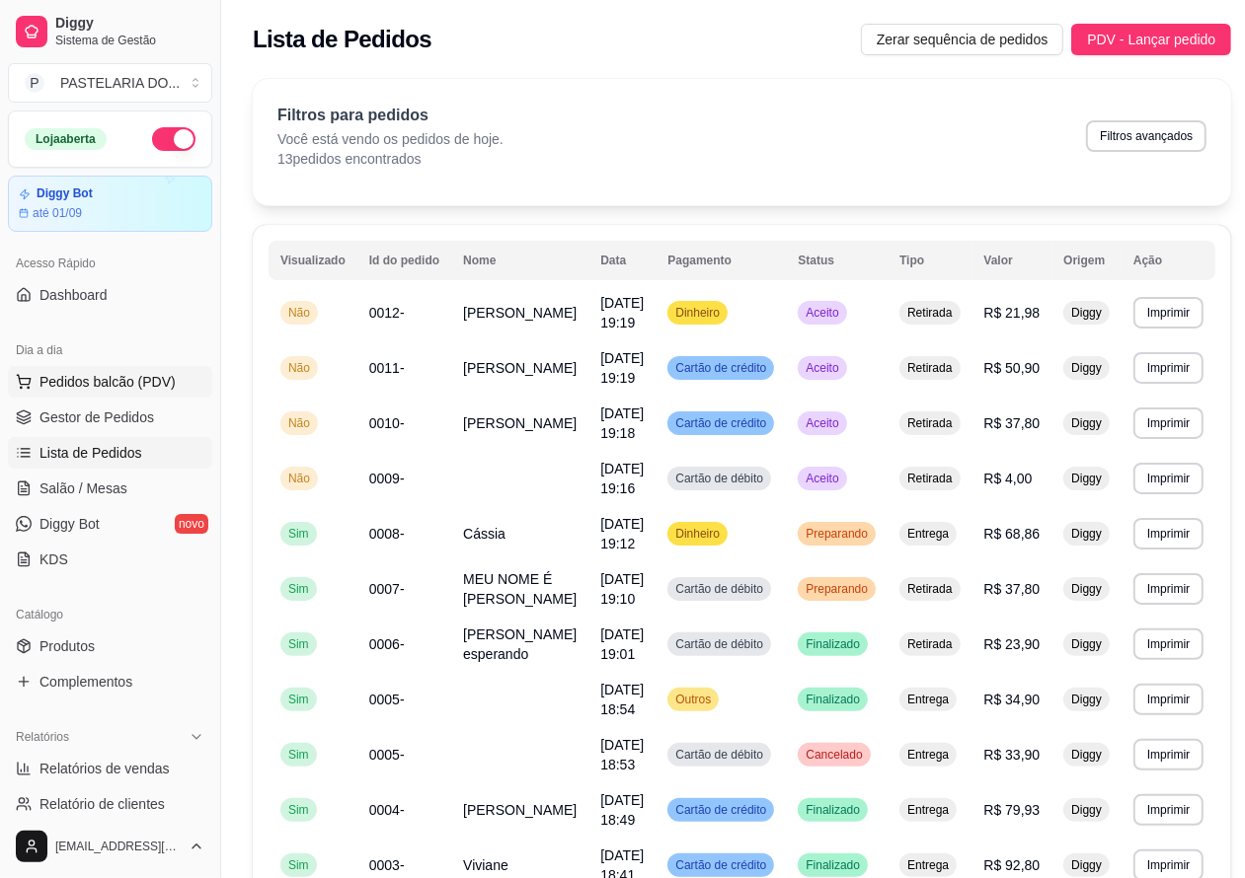
click at [125, 378] on span "Pedidos balcão (PDV)" at bounding box center [107, 382] width 136 height 20
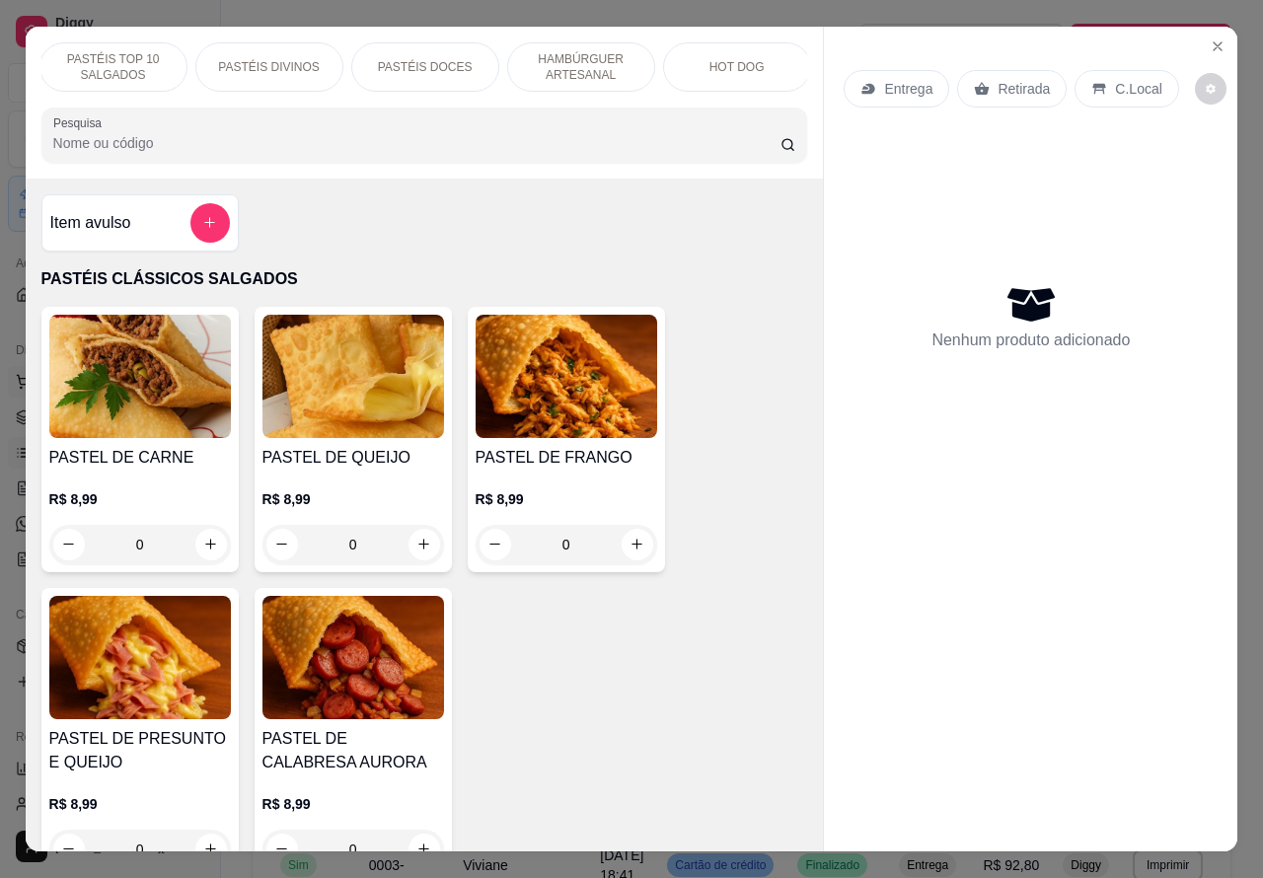
scroll to position [0, 184]
click at [395, 59] on p "PASTÉIS DOCES" at bounding box center [399, 67] width 95 height 16
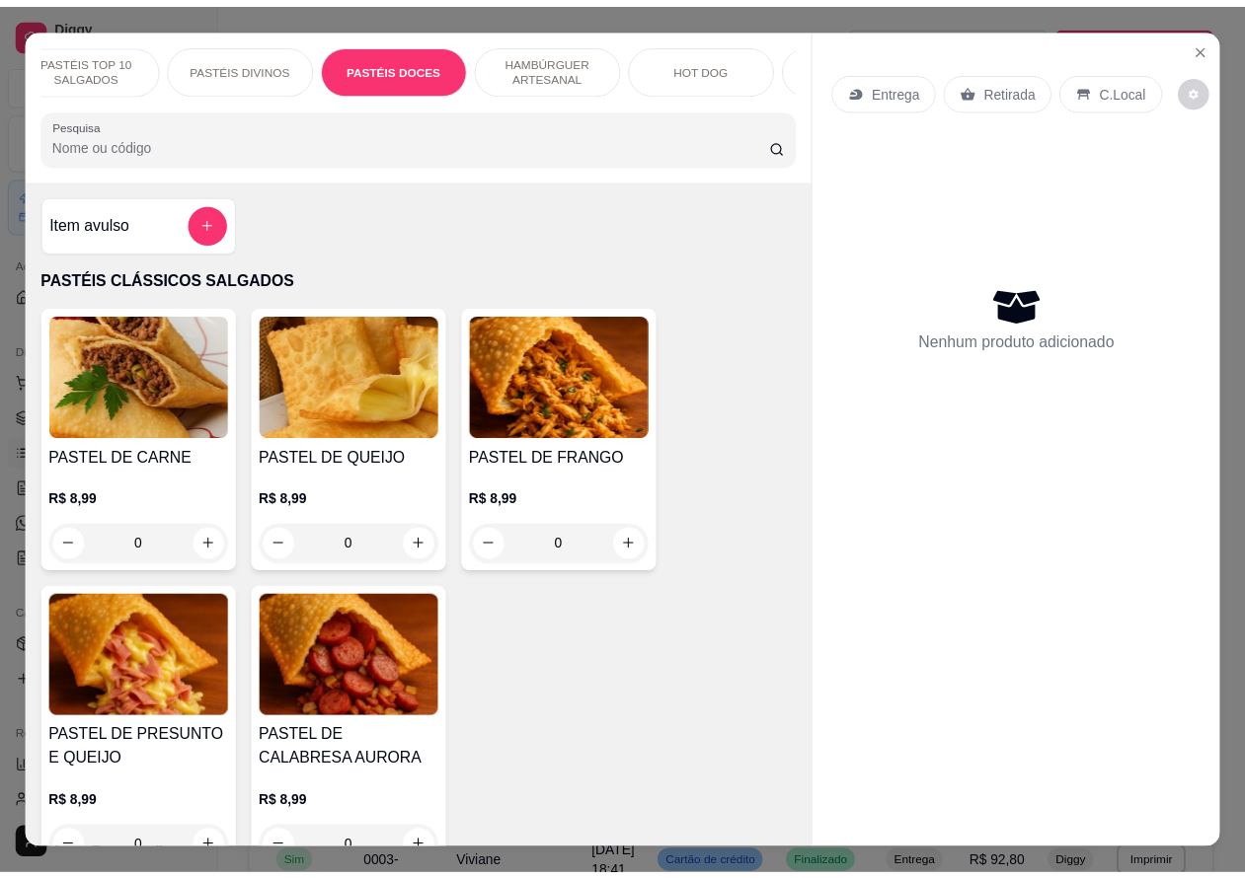
scroll to position [45, 0]
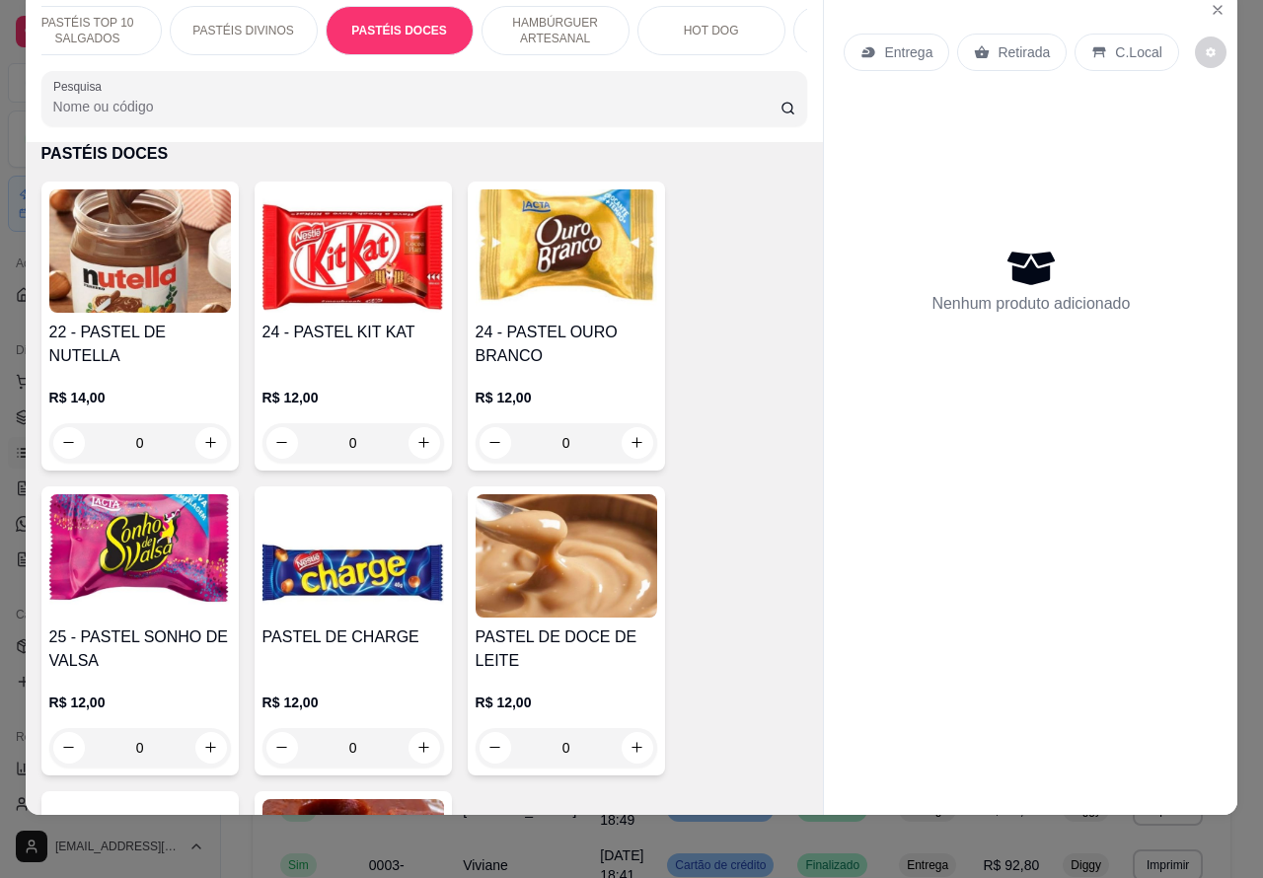
click at [203, 437] on icon "increase-product-quantity" at bounding box center [210, 442] width 15 height 15
type input "1"
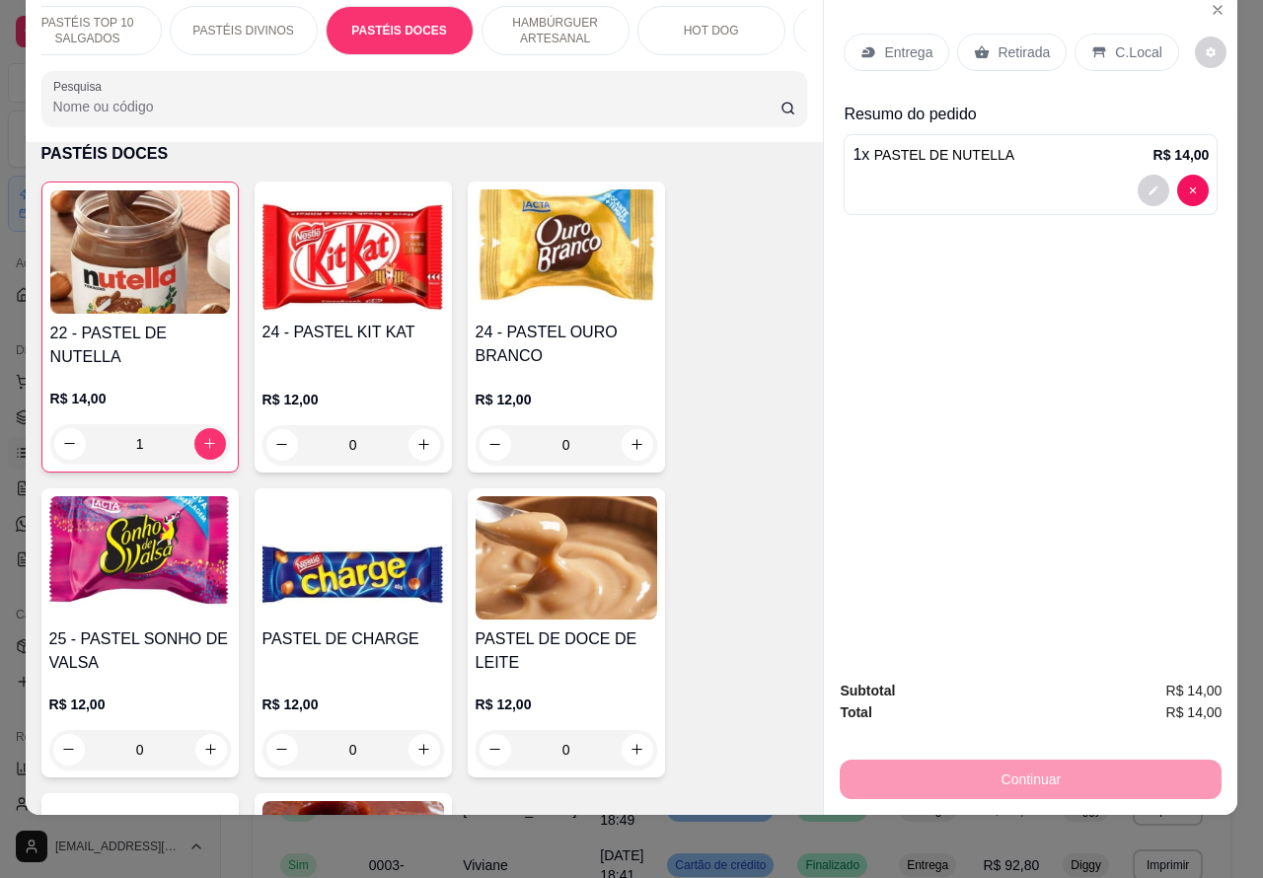
click at [1117, 42] on p "C.Local" at bounding box center [1138, 52] width 46 height 20
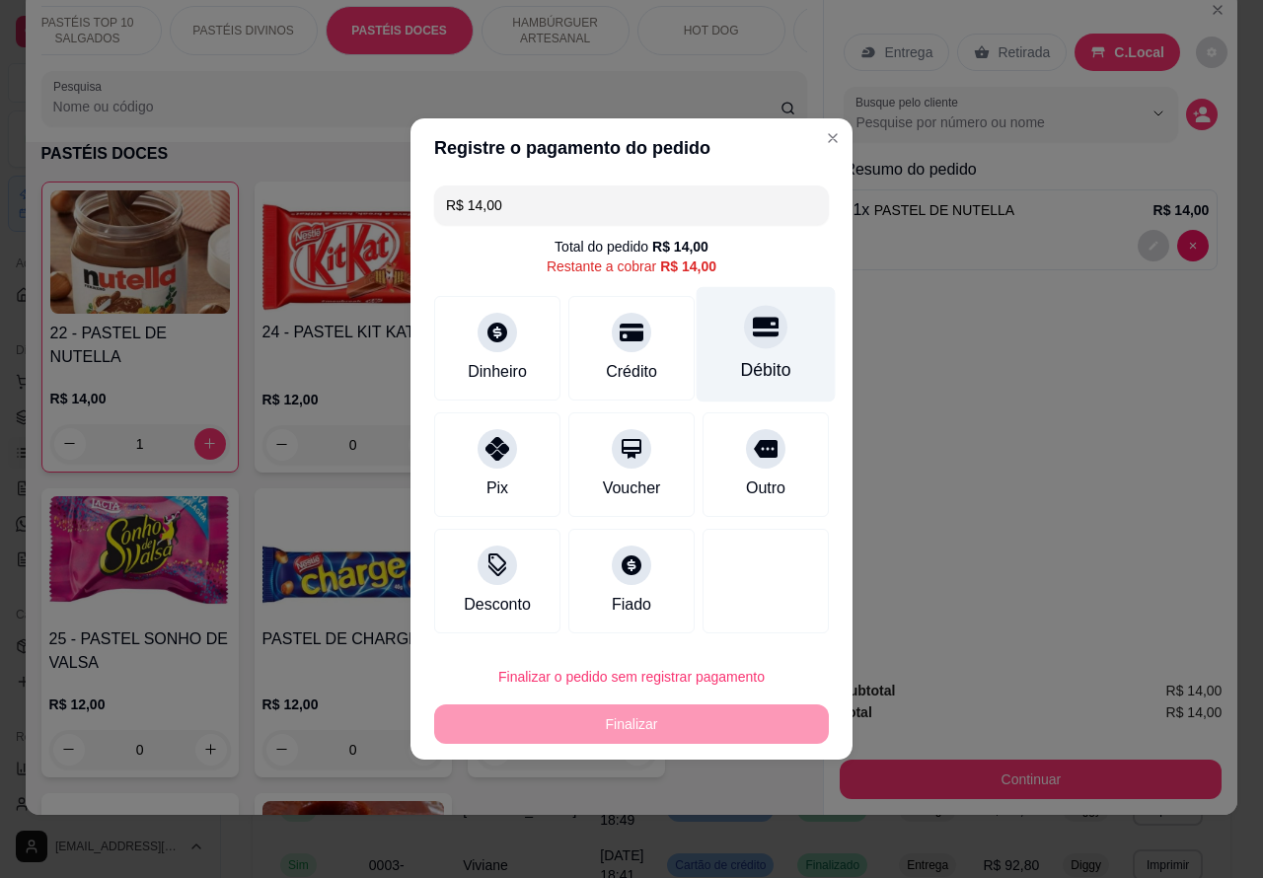
click at [753, 333] on icon at bounding box center [766, 327] width 26 height 26
type input "R$ 0,00"
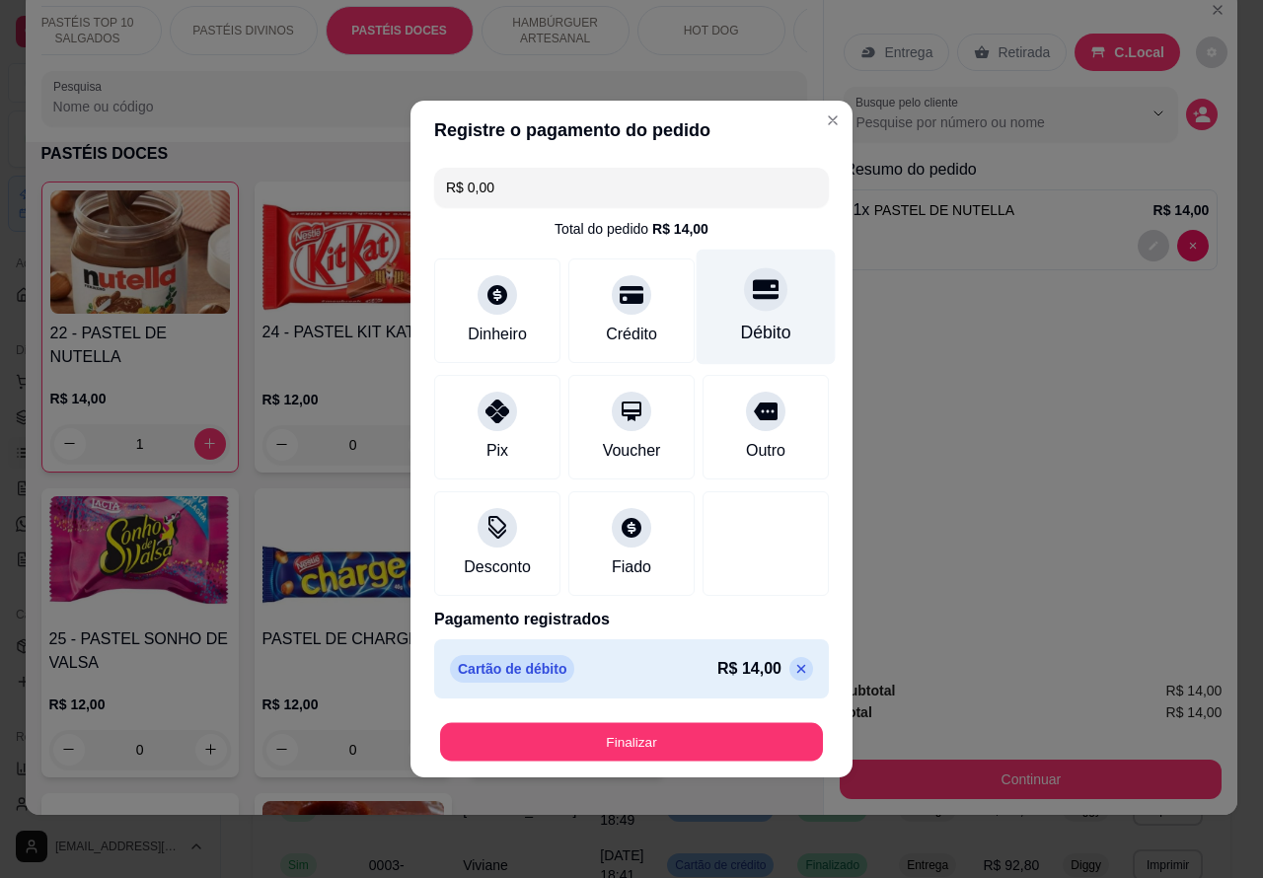
click at [668, 732] on button "Finalizar" at bounding box center [631, 742] width 383 height 38
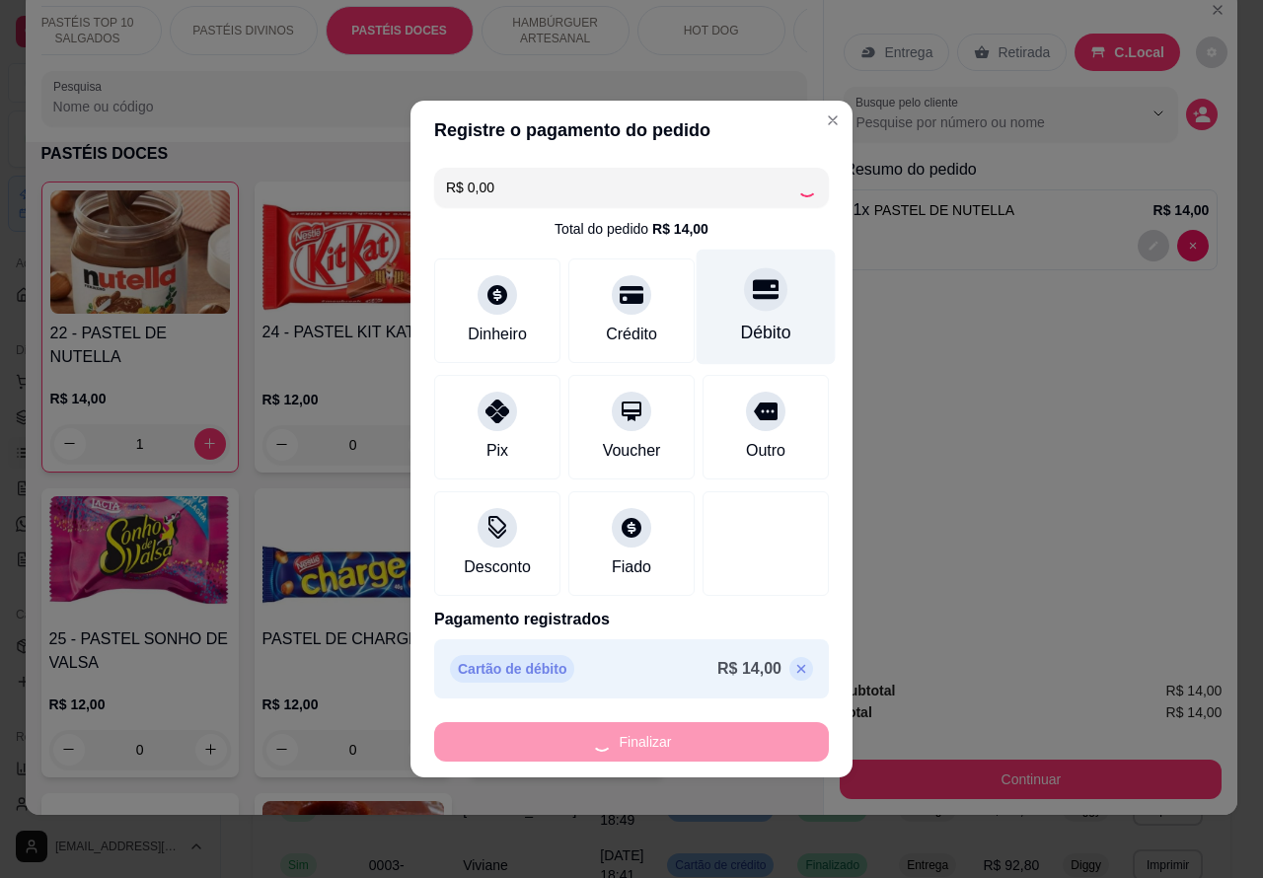
type input "0"
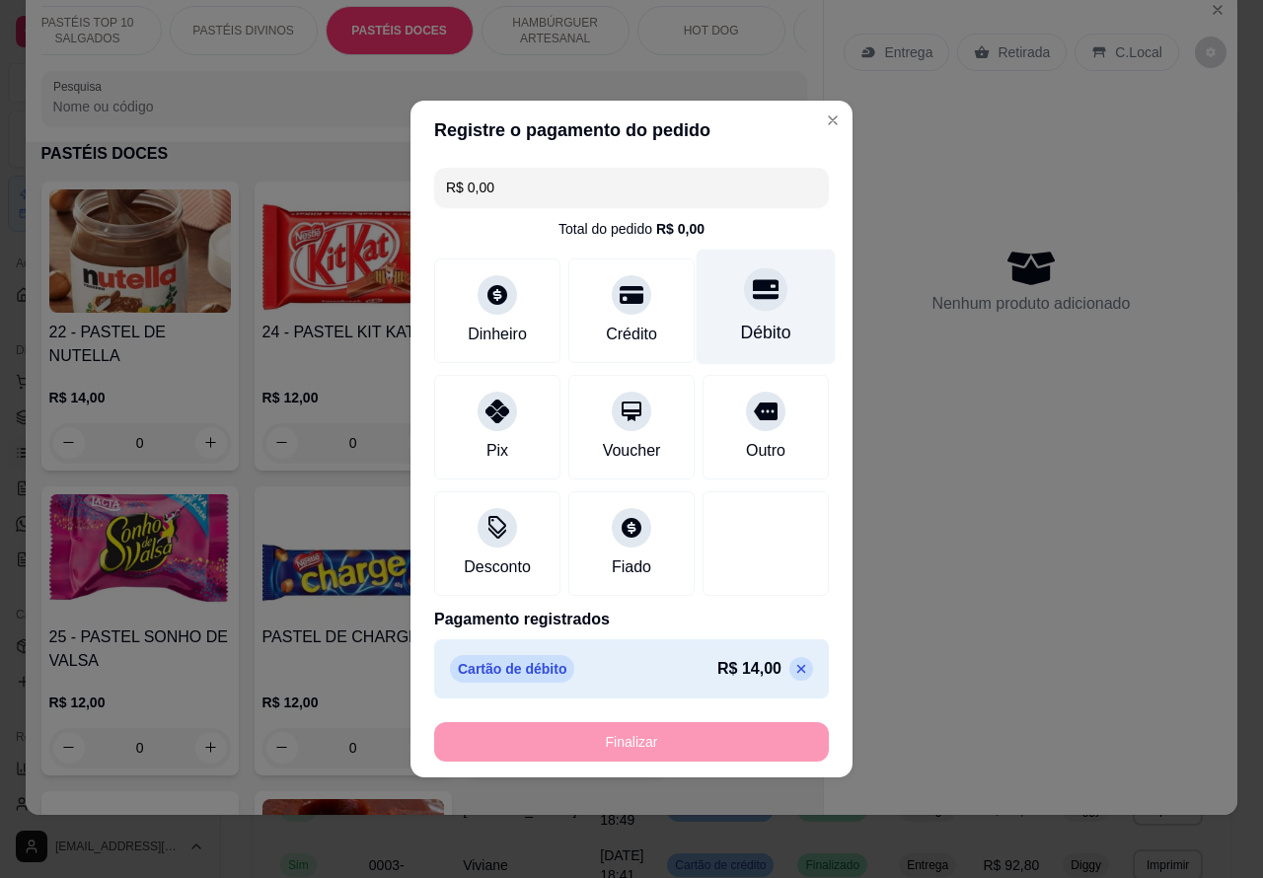
type input "-R$ 14,00"
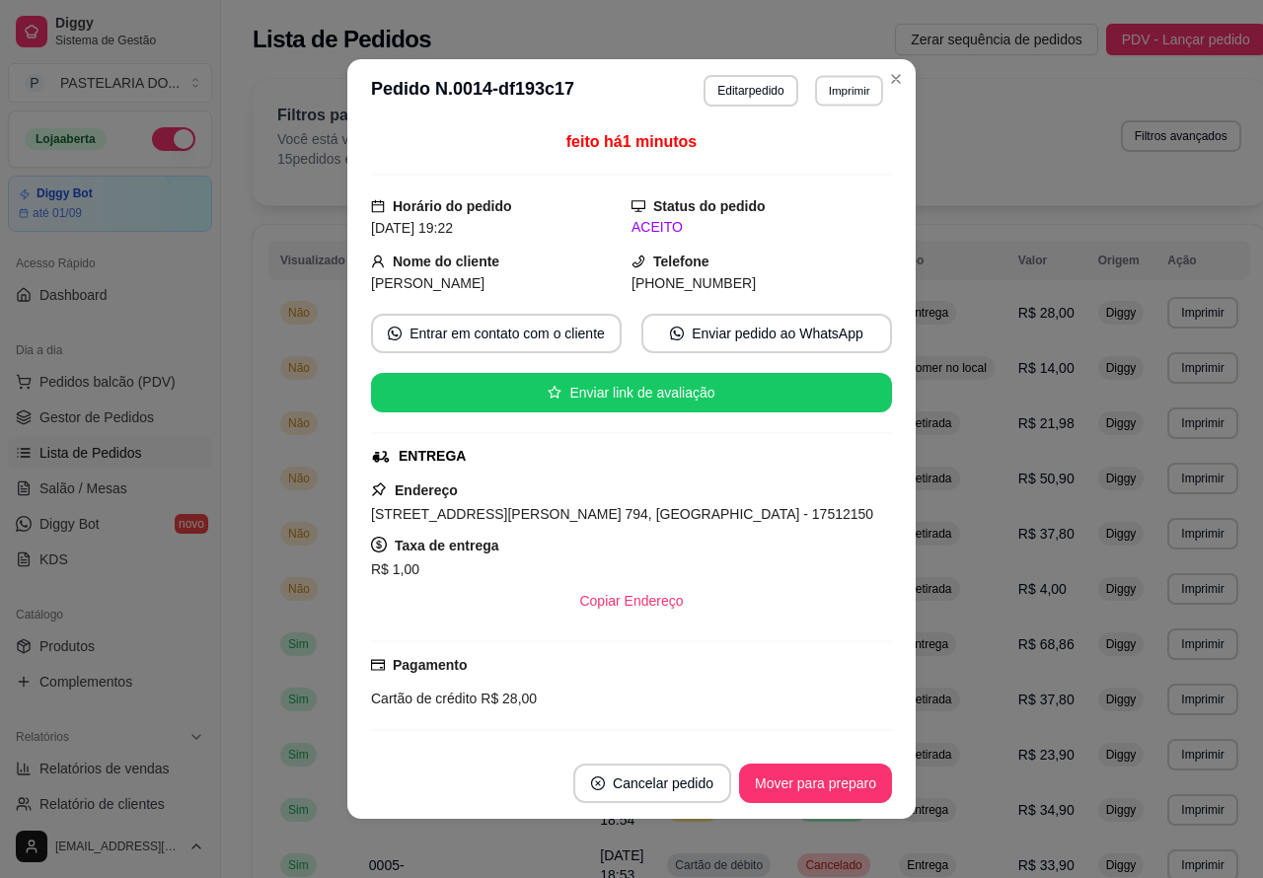
click at [835, 85] on button "Imprimir" at bounding box center [849, 90] width 68 height 31
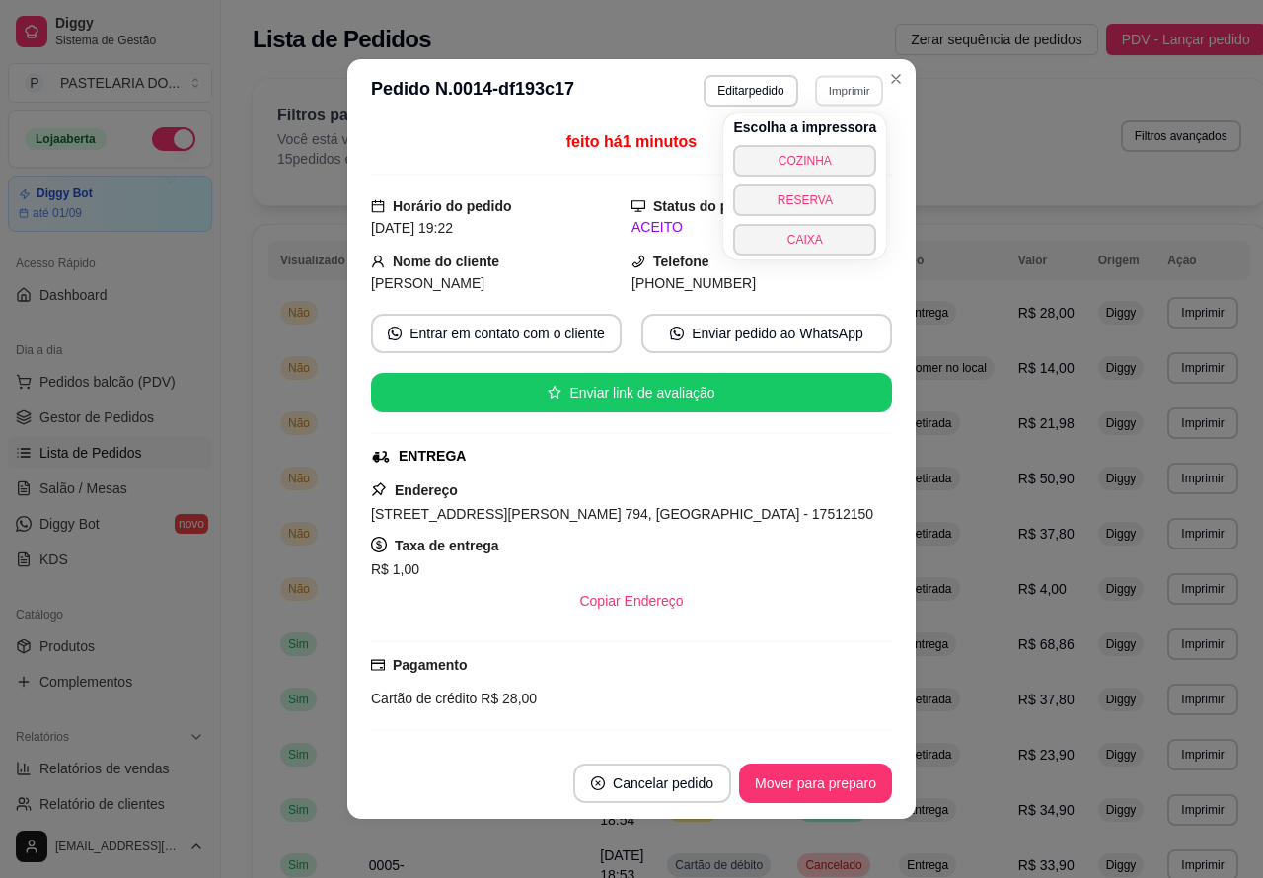
click at [827, 243] on button "CAIXA" at bounding box center [804, 240] width 143 height 32
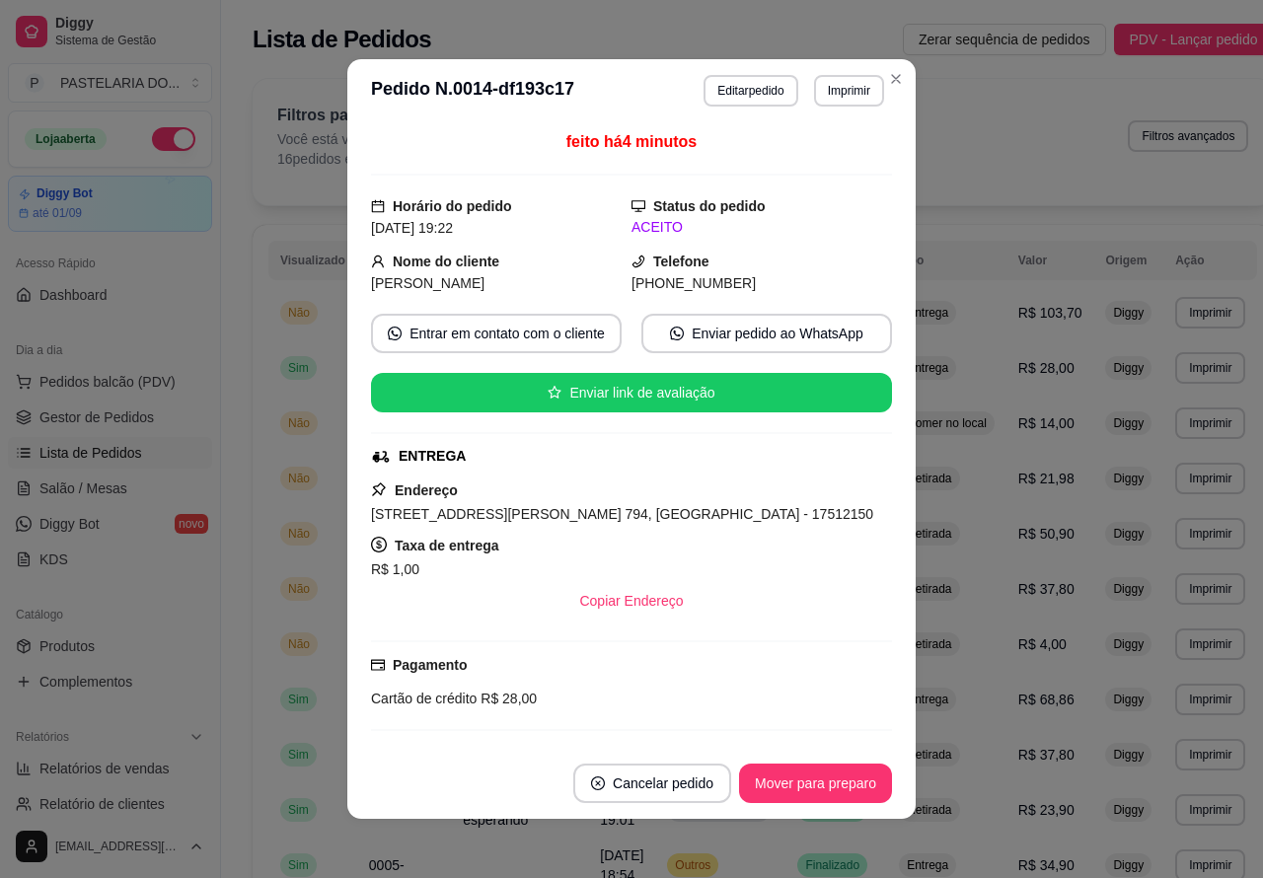
click at [886, 79] on div "Filtros para pedidos Você está vendo os pedidos de hoje. 16 pedidos encontrados…" at bounding box center [763, 142] width 1021 height 126
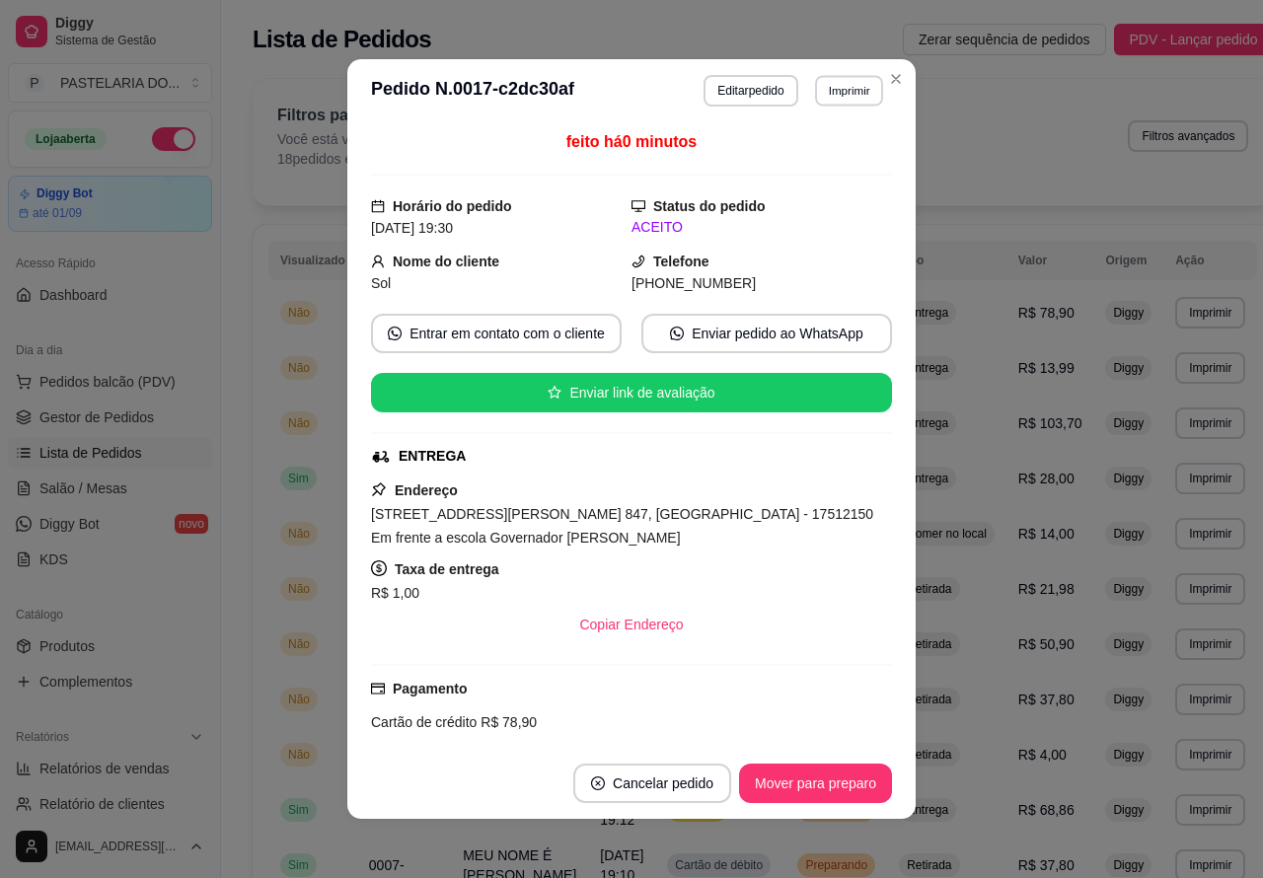
click at [840, 84] on button "Imprimir" at bounding box center [849, 90] width 68 height 31
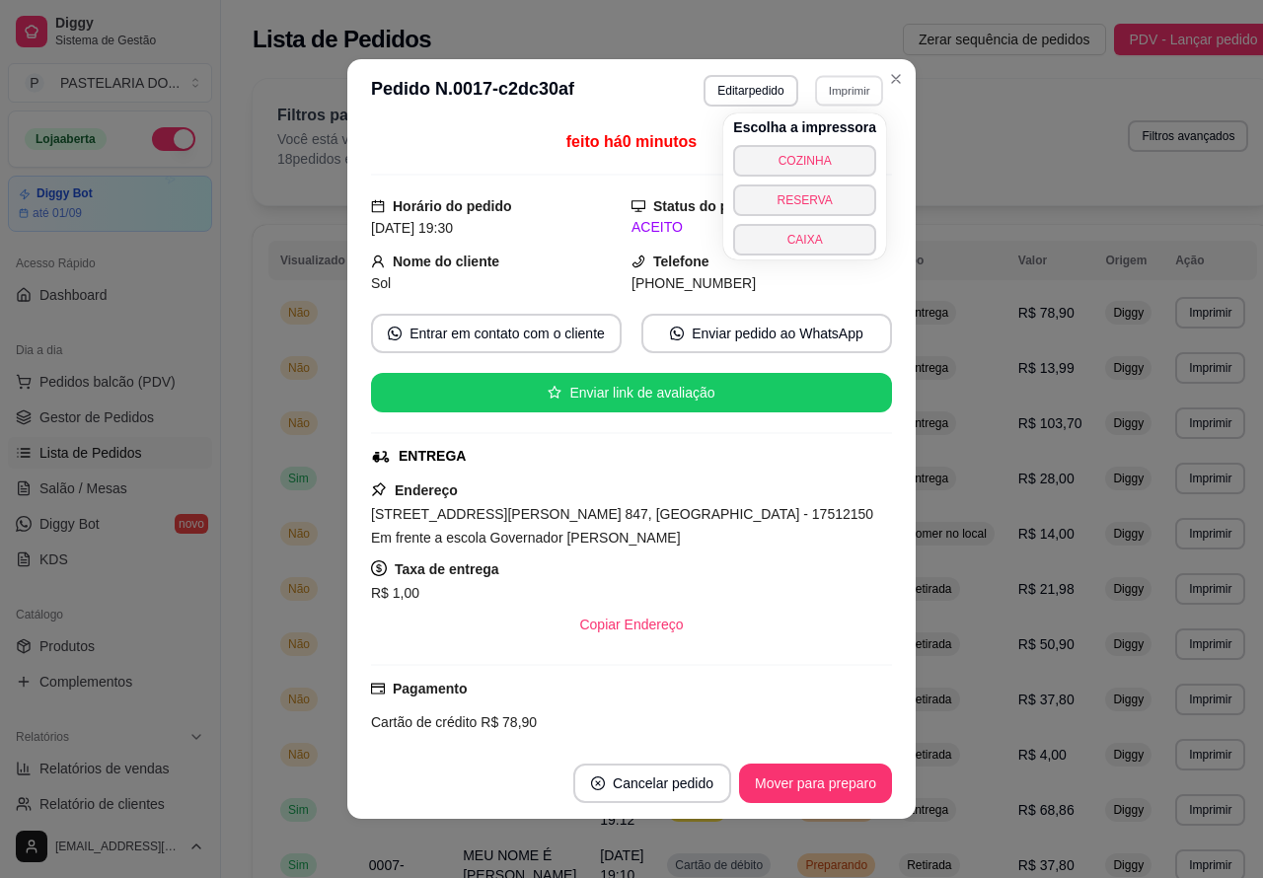
click at [827, 150] on button "COZINHA" at bounding box center [804, 161] width 143 height 32
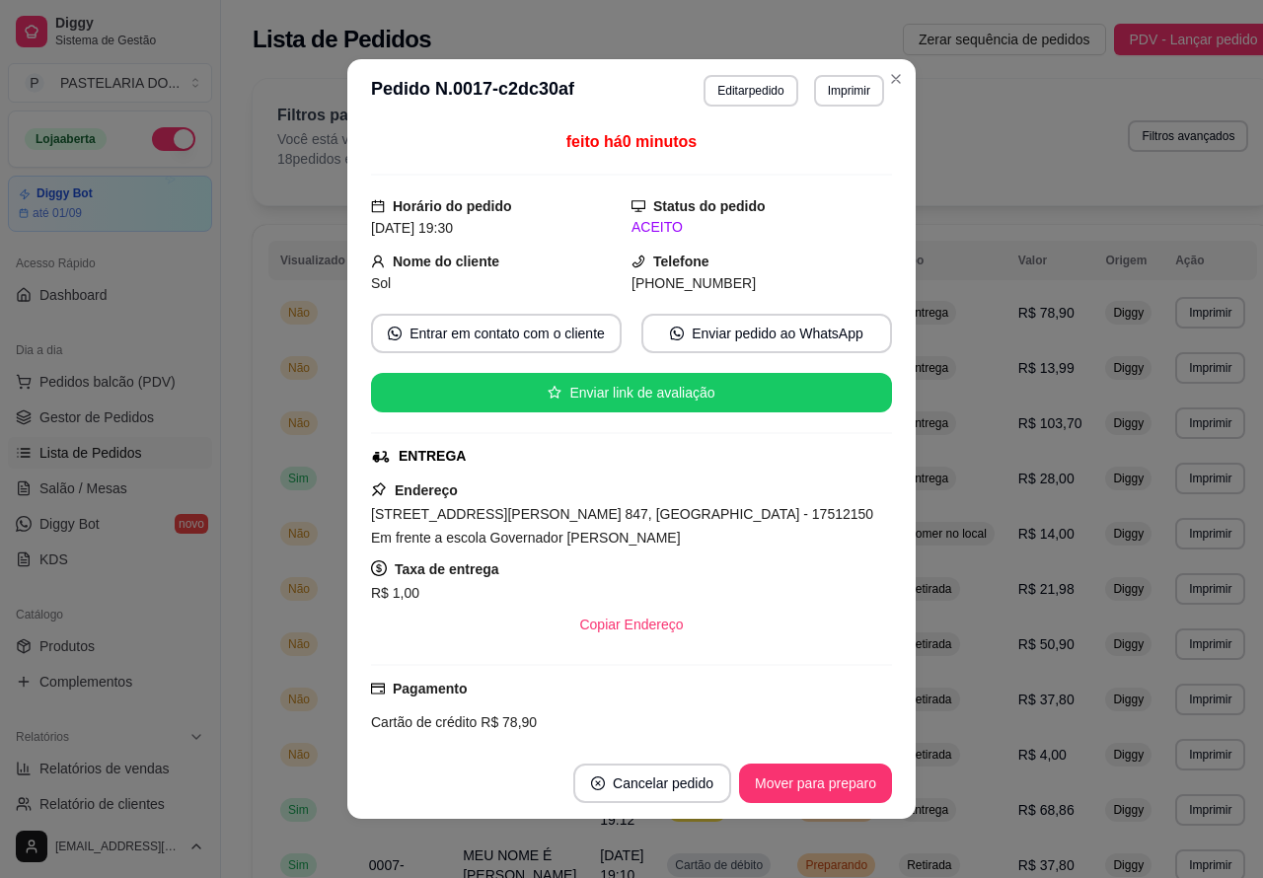
click at [217, 728] on button "Toggle Sidebar" at bounding box center [220, 439] width 16 height 878
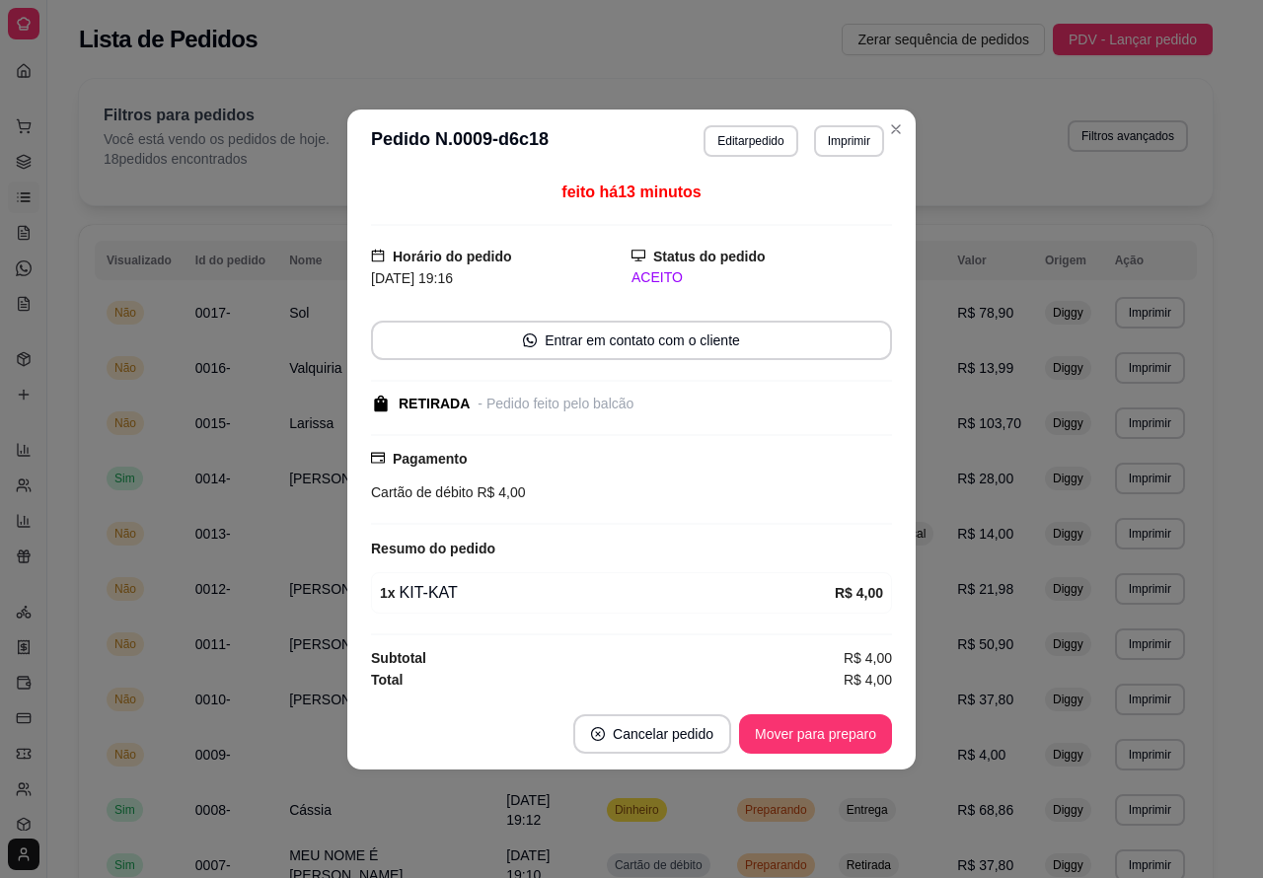
click at [829, 727] on button "Mover para preparo" at bounding box center [815, 734] width 153 height 39
click at [821, 736] on button "Mover para retirada disponível" at bounding box center [783, 734] width 218 height 39
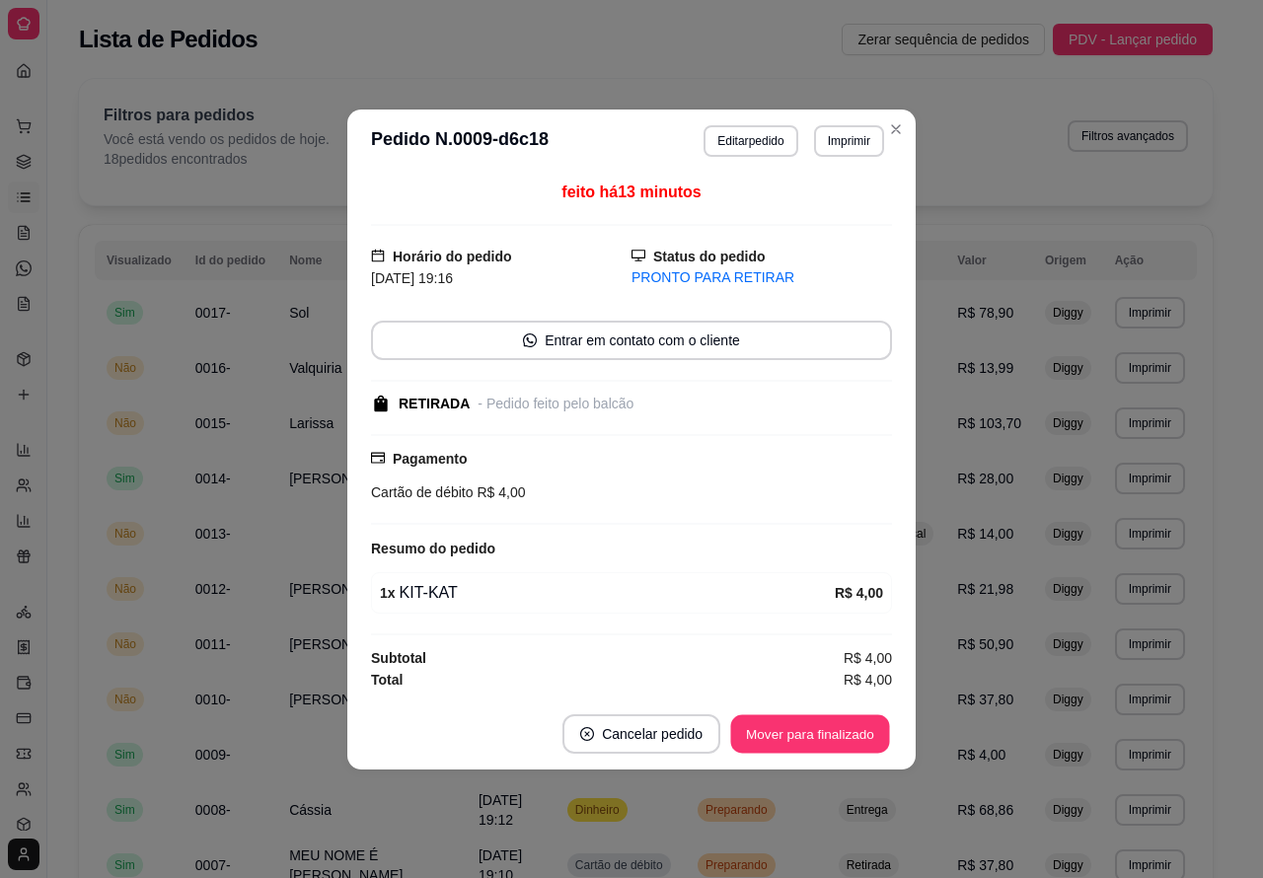
click at [854, 728] on button "Mover para finalizado" at bounding box center [810, 734] width 159 height 38
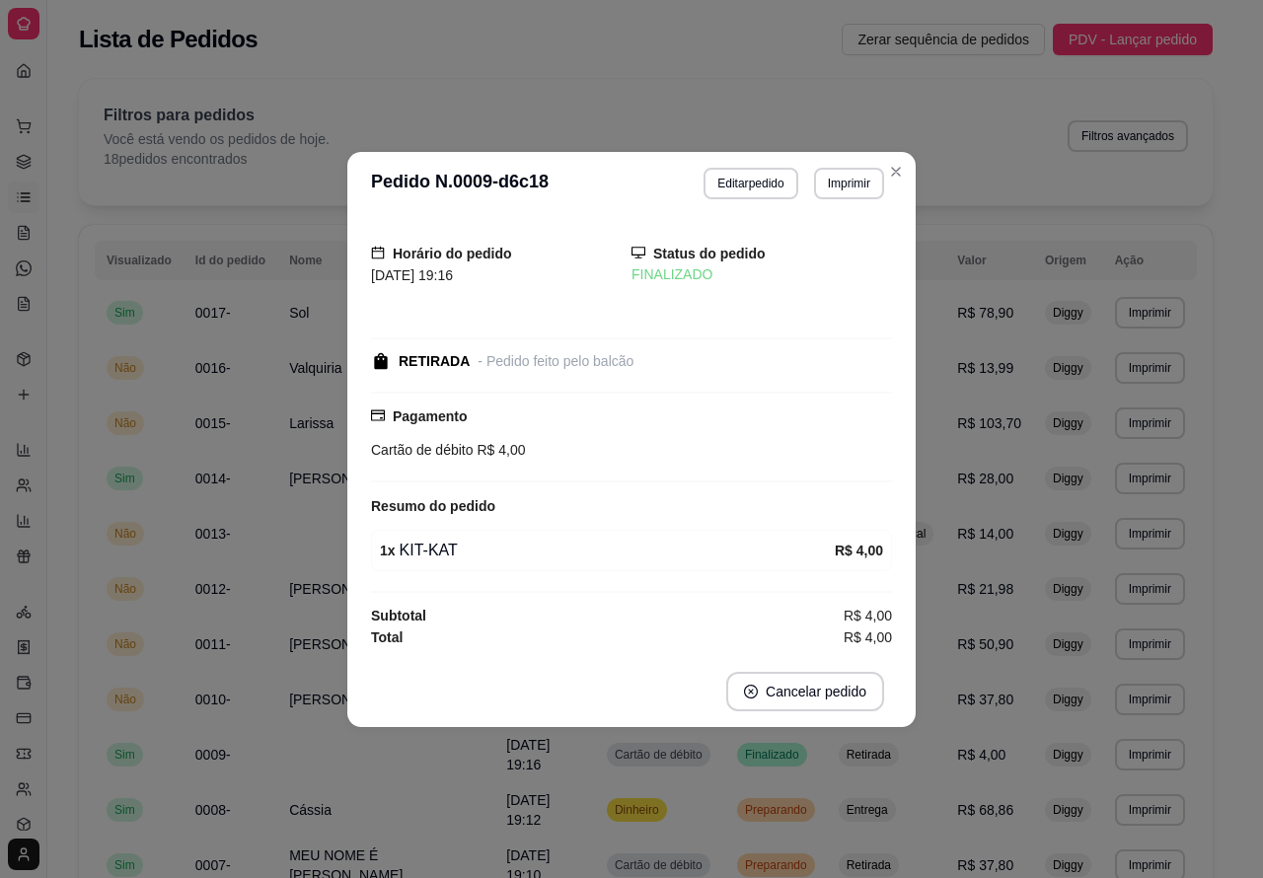
click at [895, 169] on div "Filtros para pedidos Você está vendo os pedidos de hoje. 18 pedidos encontrados…" at bounding box center [646, 142] width 1134 height 126
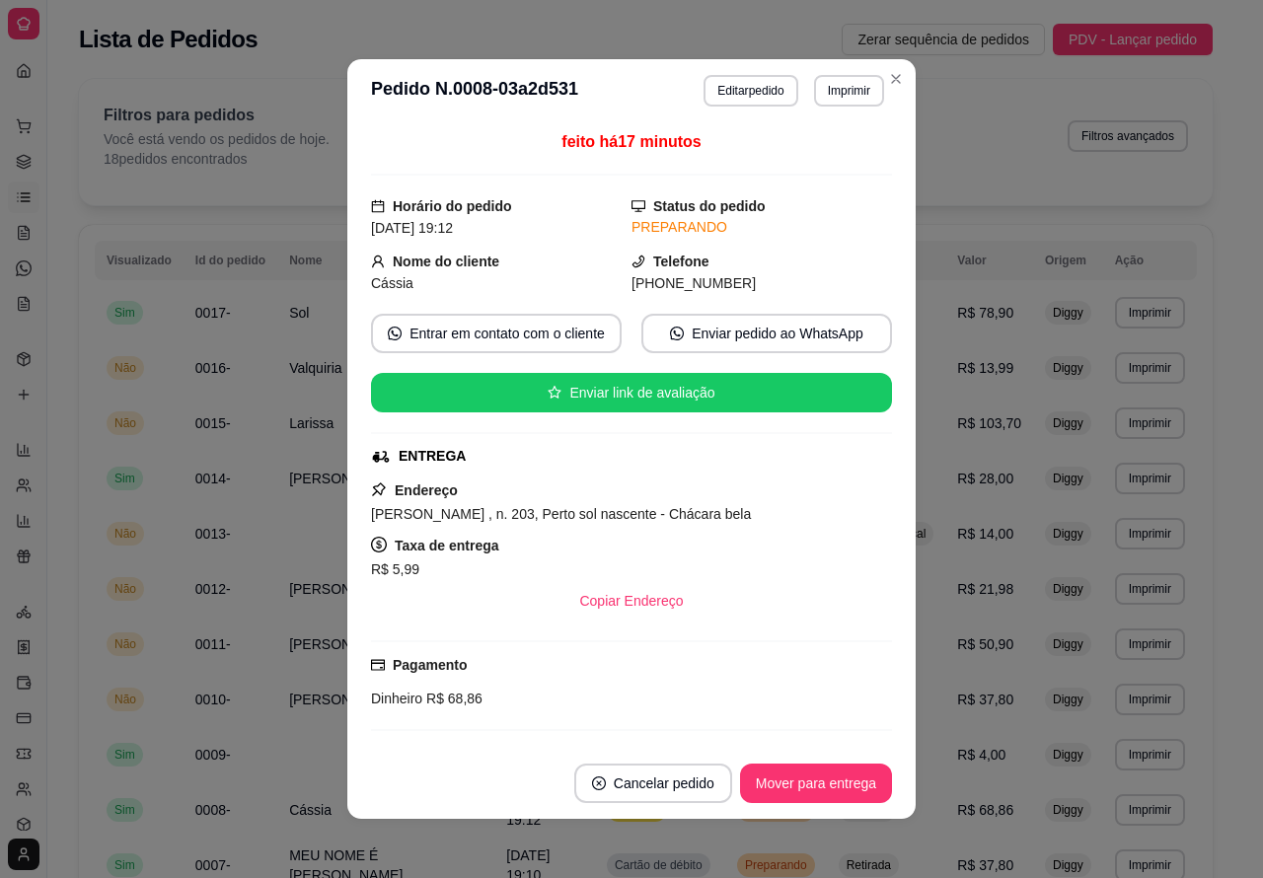
click at [829, 781] on button "Mover para entrega" at bounding box center [816, 783] width 152 height 39
click at [831, 781] on button "Mover para finalizado" at bounding box center [810, 784] width 159 height 38
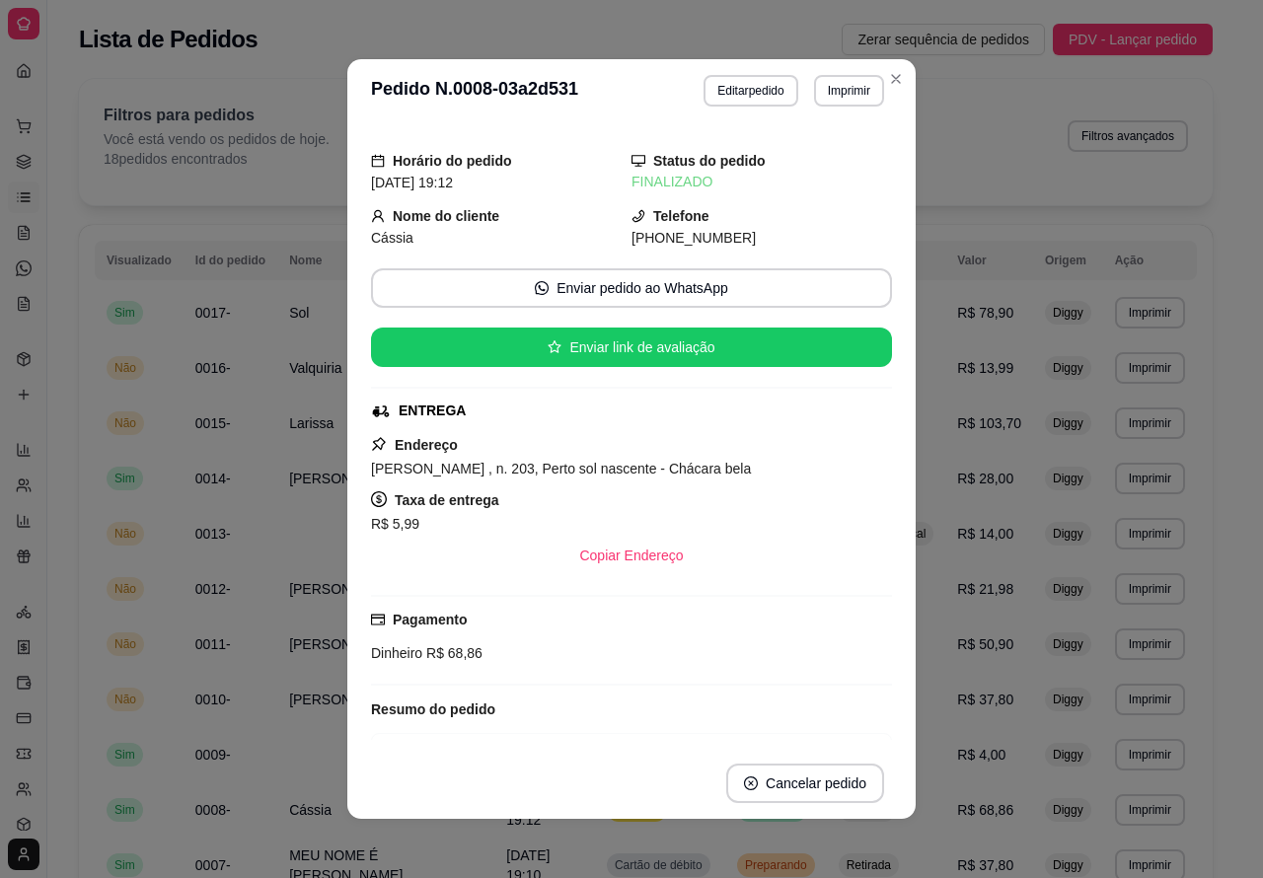
click at [886, 79] on div "Filtros para pedidos Você está vendo os pedidos de hoje. 18 pedidos encontrados…" at bounding box center [646, 142] width 1134 height 126
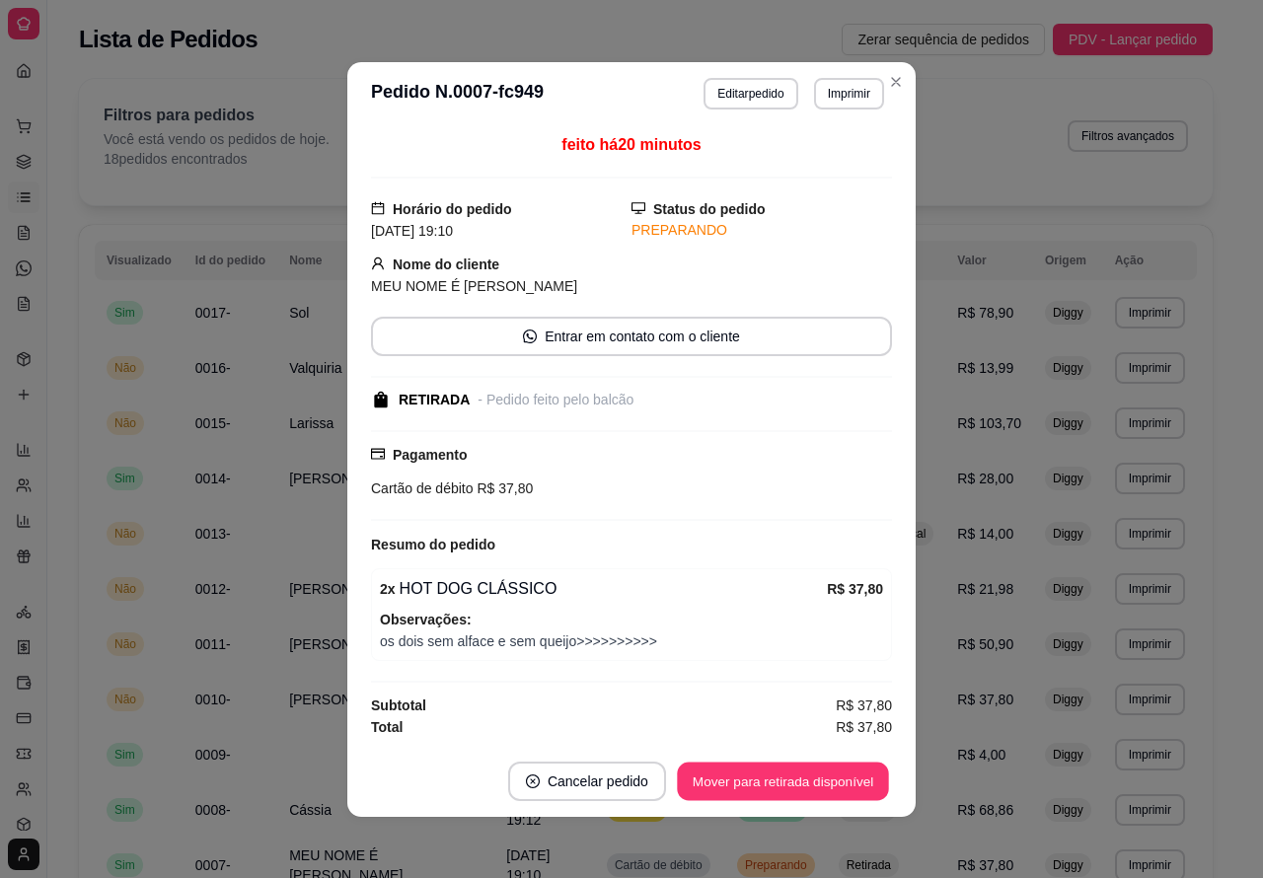
click at [825, 773] on button "Mover para retirada disponível" at bounding box center [782, 781] width 211 height 38
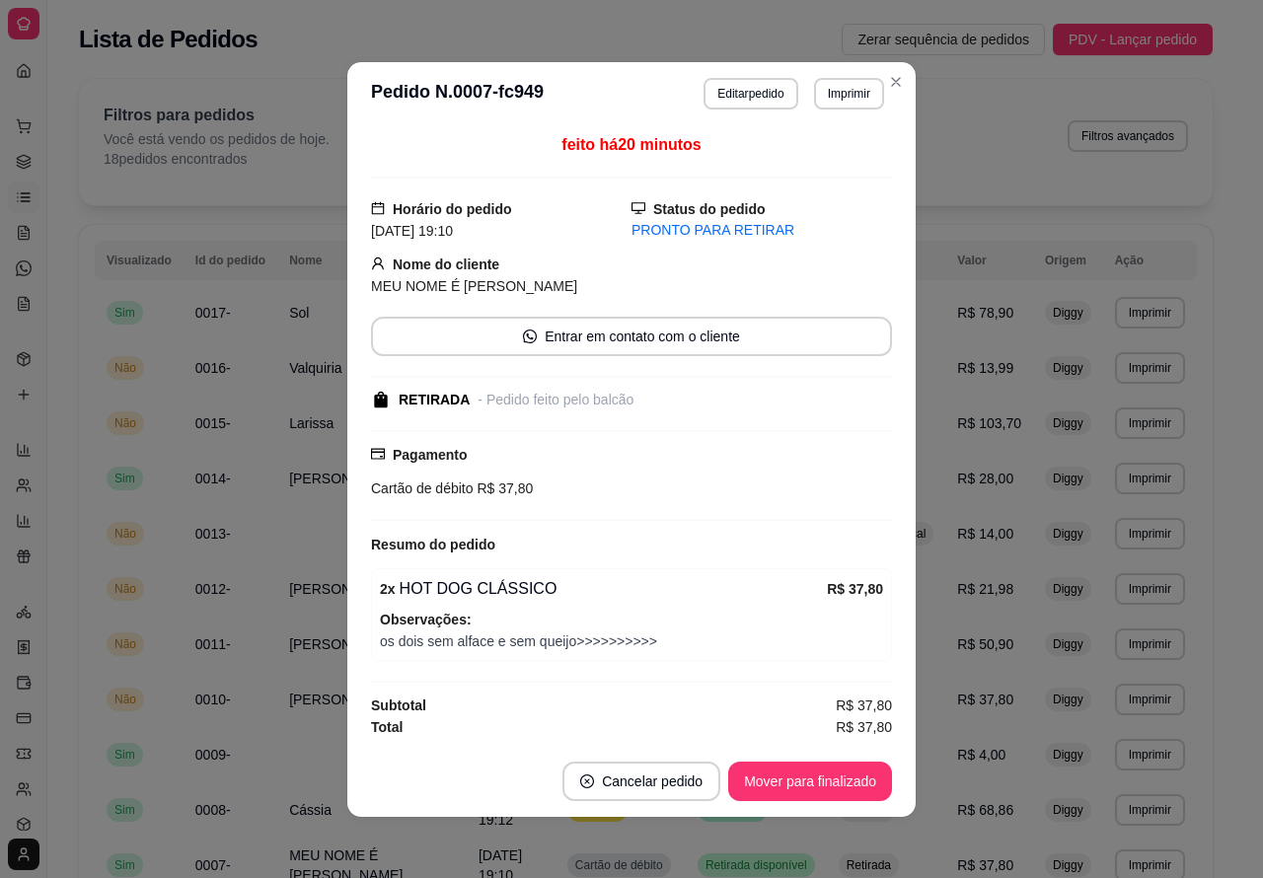
click at [780, 777] on button "Mover para finalizado" at bounding box center [810, 781] width 164 height 39
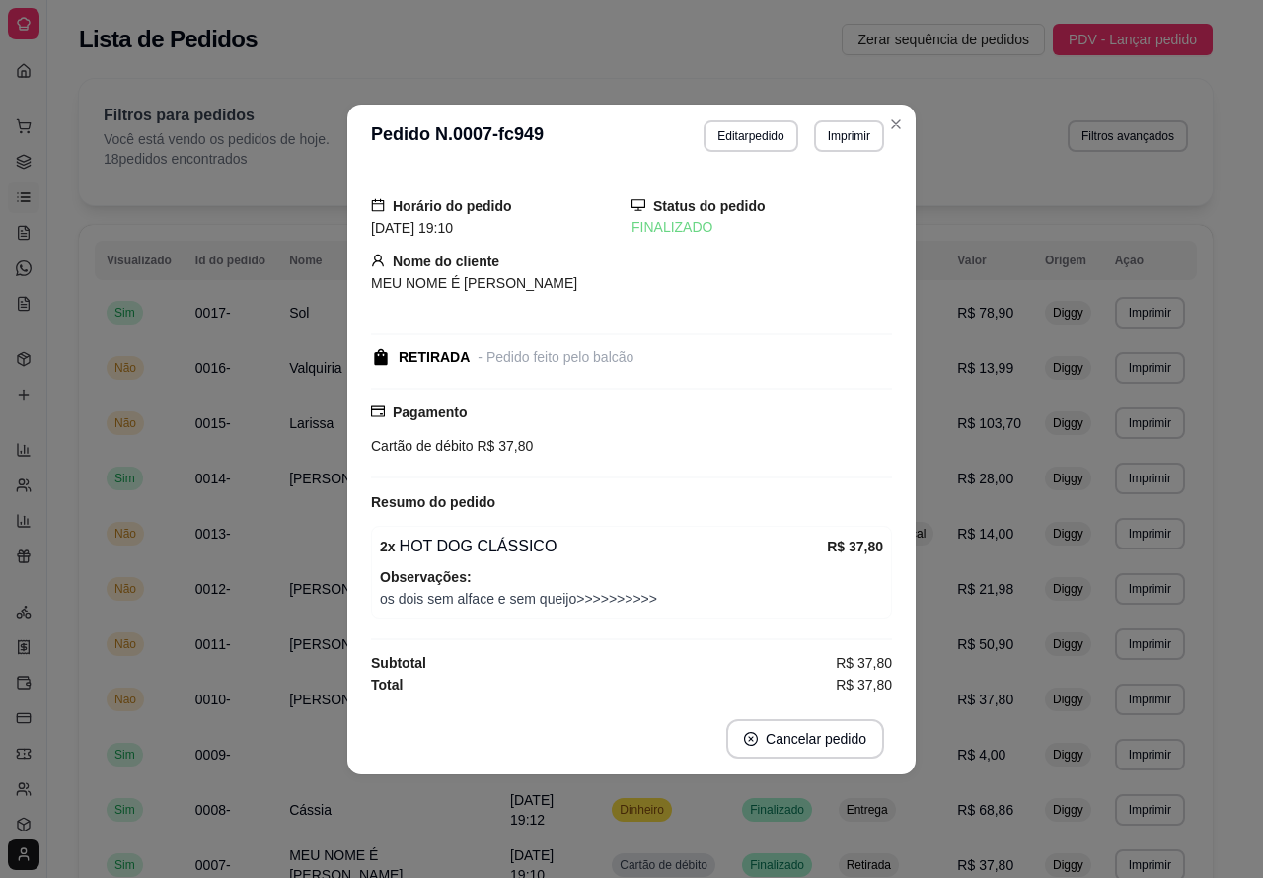
click at [895, 120] on div "Filtros para pedidos Você está vendo os pedidos de hoje. 18 pedidos encontrados…" at bounding box center [646, 136] width 1085 height 65
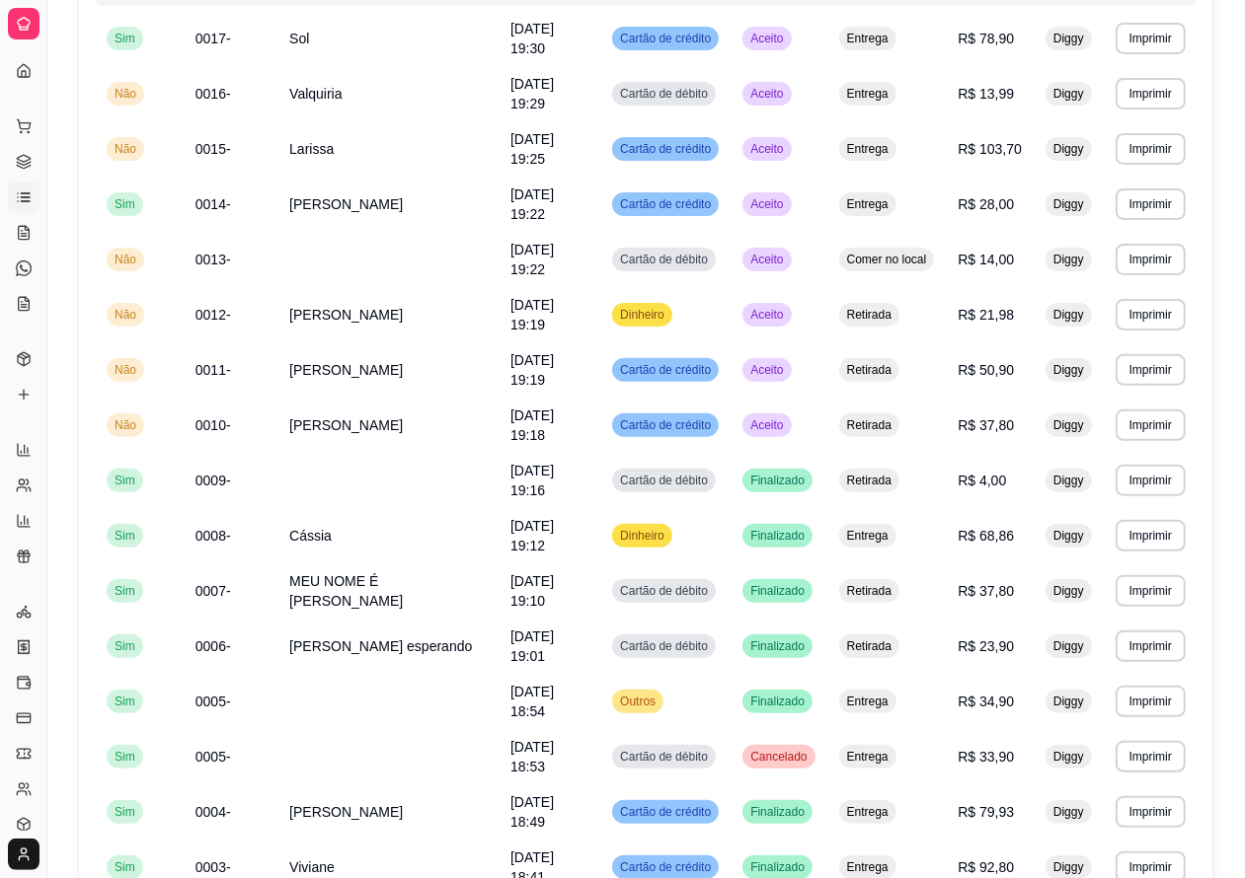
scroll to position [249, 0]
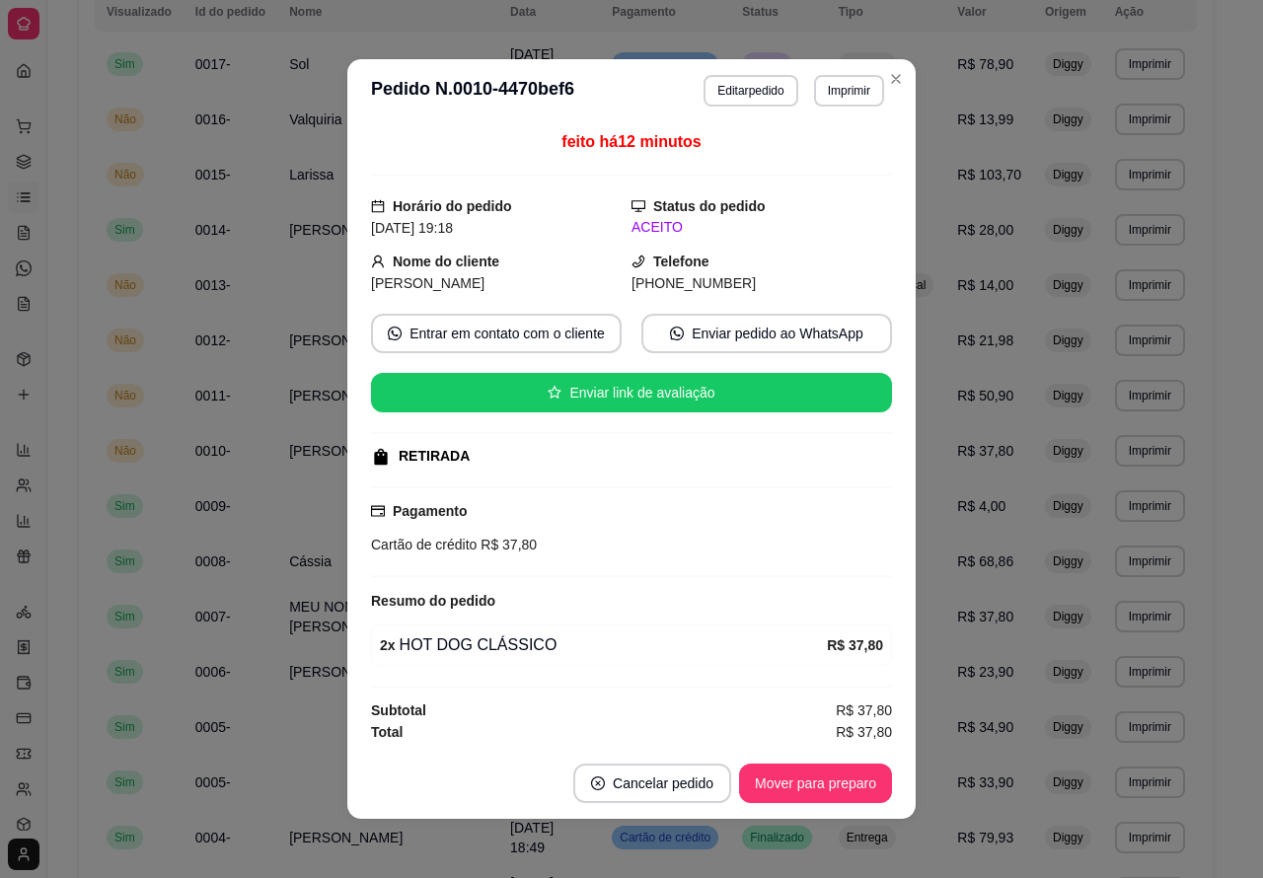
click at [822, 778] on button "Mover para preparo" at bounding box center [815, 783] width 153 height 39
click at [802, 773] on button "Mover para preparo" at bounding box center [815, 784] width 148 height 38
click at [885, 76] on td "Entrega" at bounding box center [886, 64] width 119 height 55
click at [821, 781] on button "Mover para preparo" at bounding box center [815, 783] width 153 height 39
click at [819, 776] on button "Mover para preparo" at bounding box center [815, 783] width 153 height 39
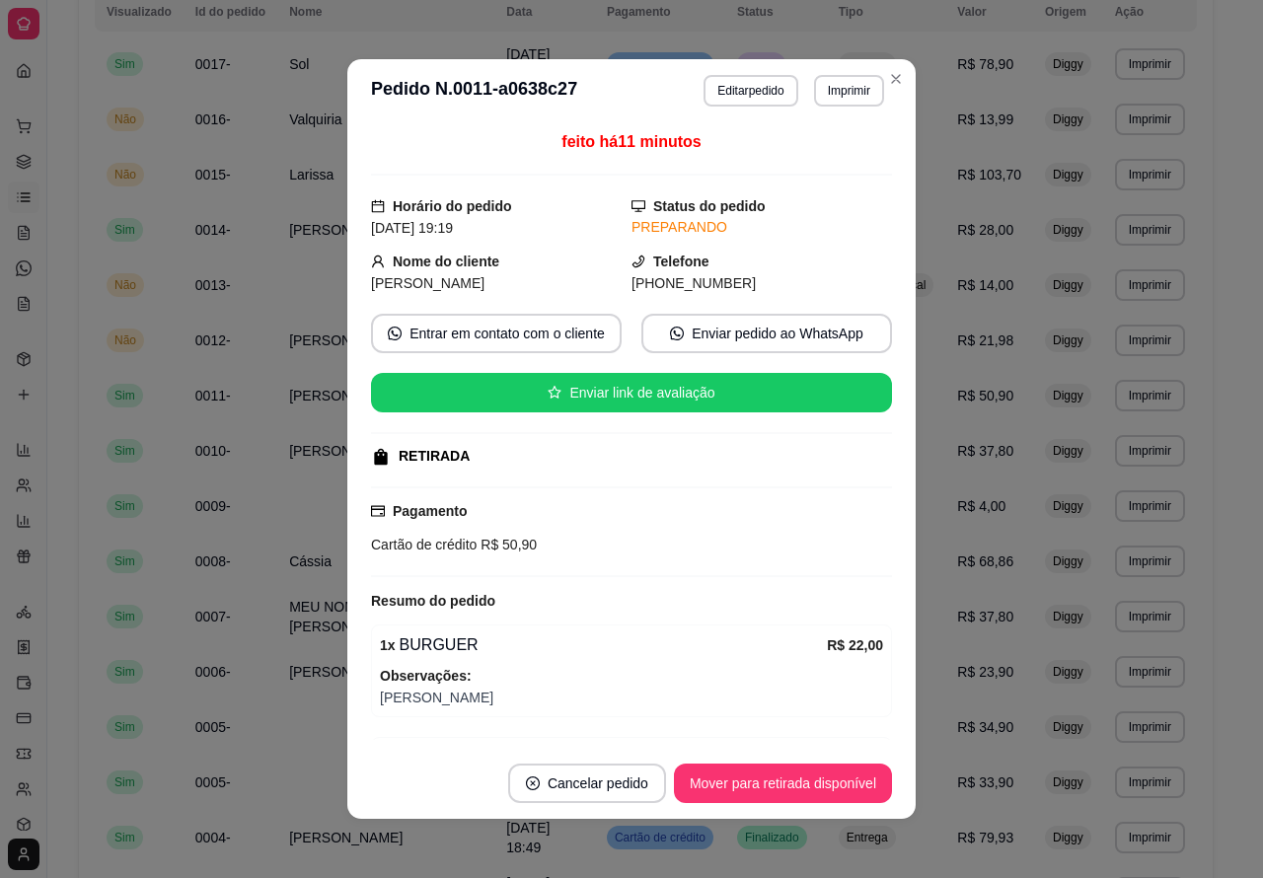
click at [886, 79] on td "Entrega" at bounding box center [886, 64] width 119 height 55
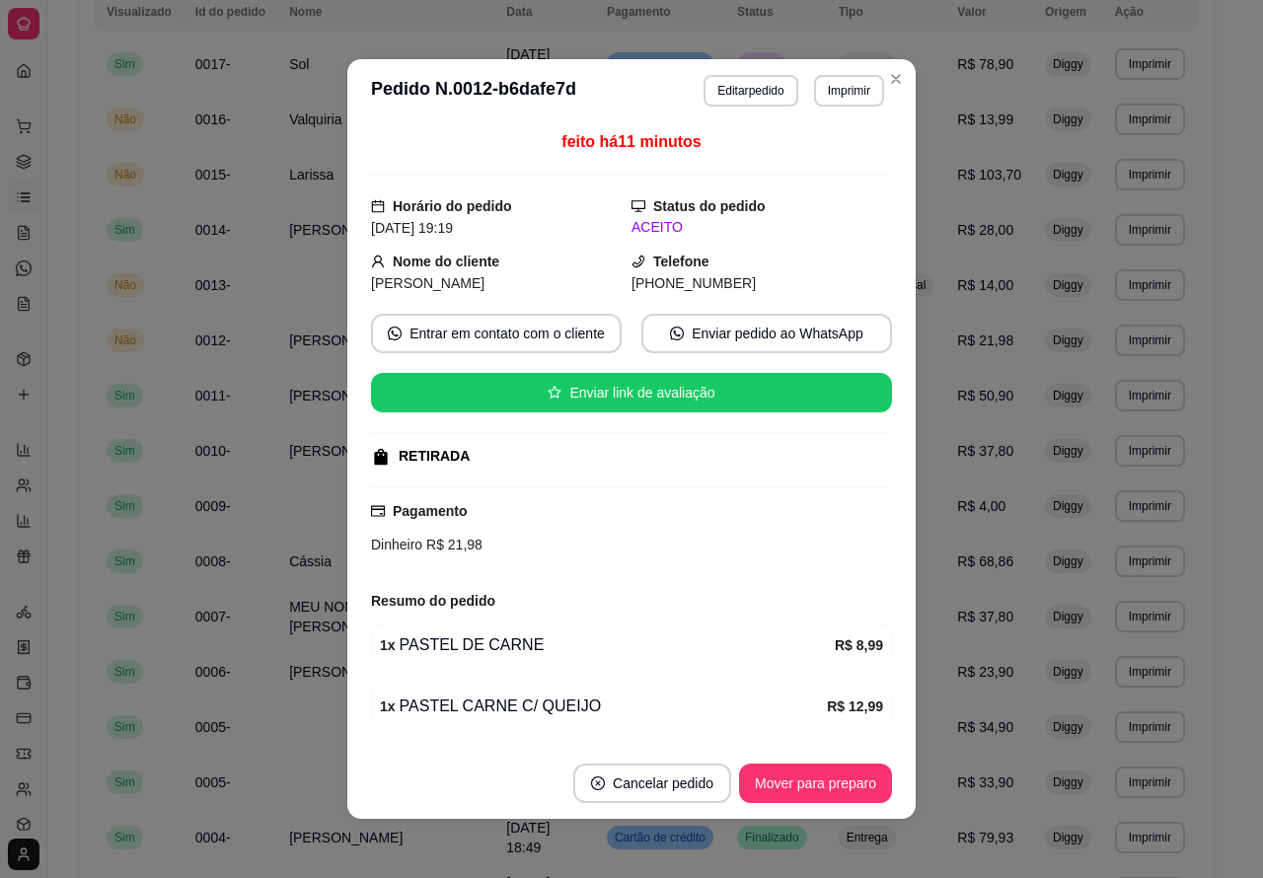
click at [824, 773] on button "Mover para preparo" at bounding box center [815, 783] width 153 height 39
click at [798, 776] on button "Mover para preparo" at bounding box center [815, 784] width 148 height 38
click at [821, 786] on button "Mover para preparo" at bounding box center [815, 783] width 153 height 39
click at [886, 79] on td "Entrega" at bounding box center [886, 64] width 119 height 55
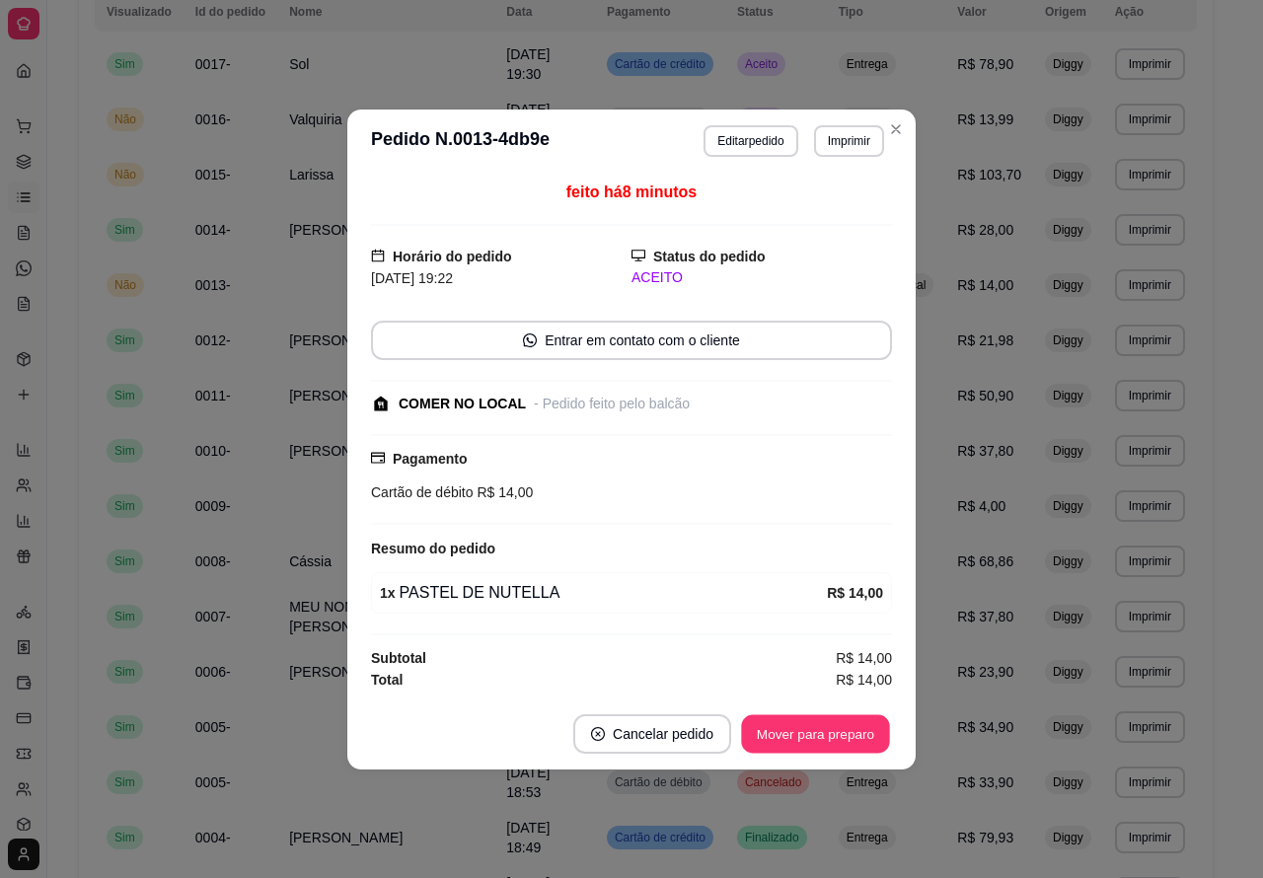
click at [820, 730] on button "Mover para preparo" at bounding box center [815, 734] width 148 height 38
click at [820, 732] on button "Mover para retirada disponível" at bounding box center [783, 734] width 218 height 39
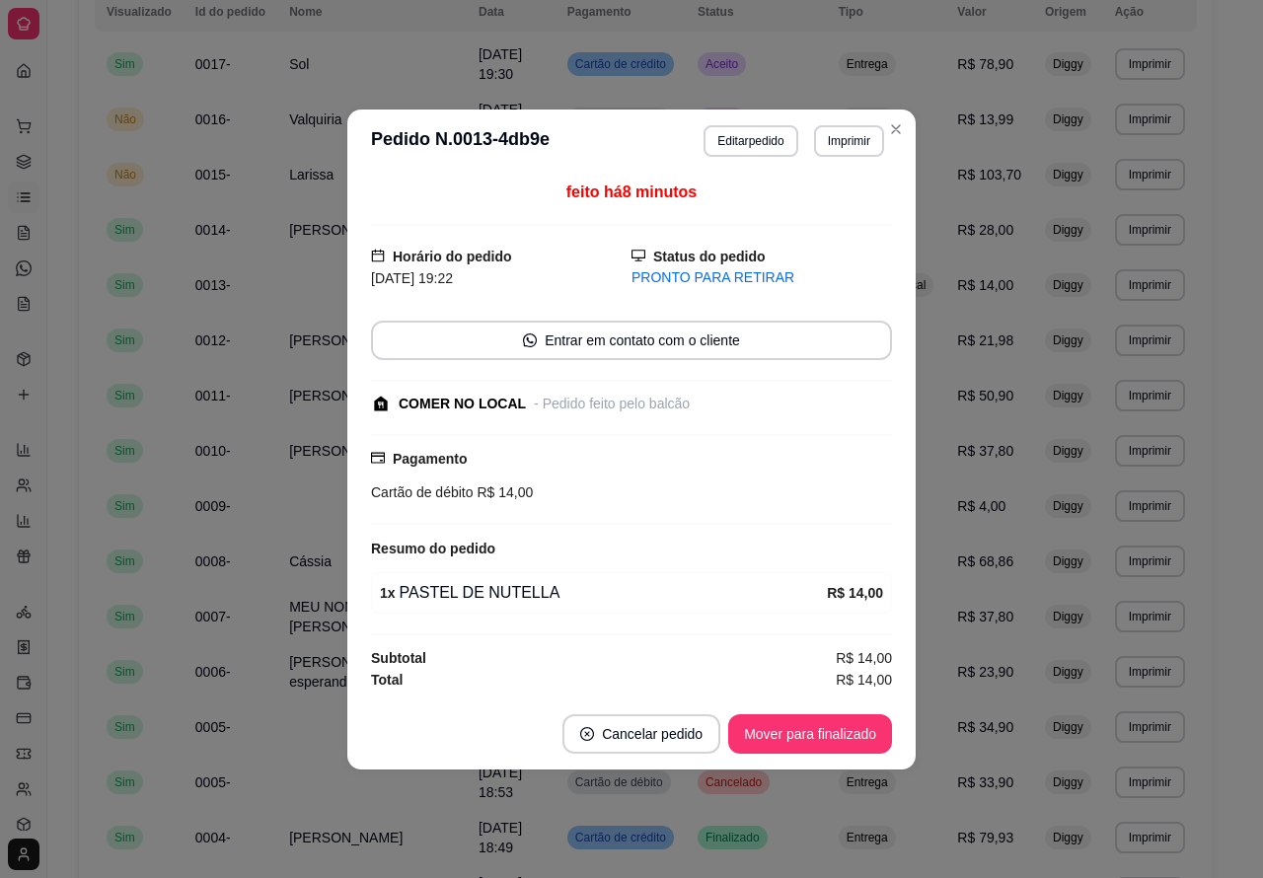
click at [900, 120] on td "Entrega" at bounding box center [886, 119] width 119 height 55
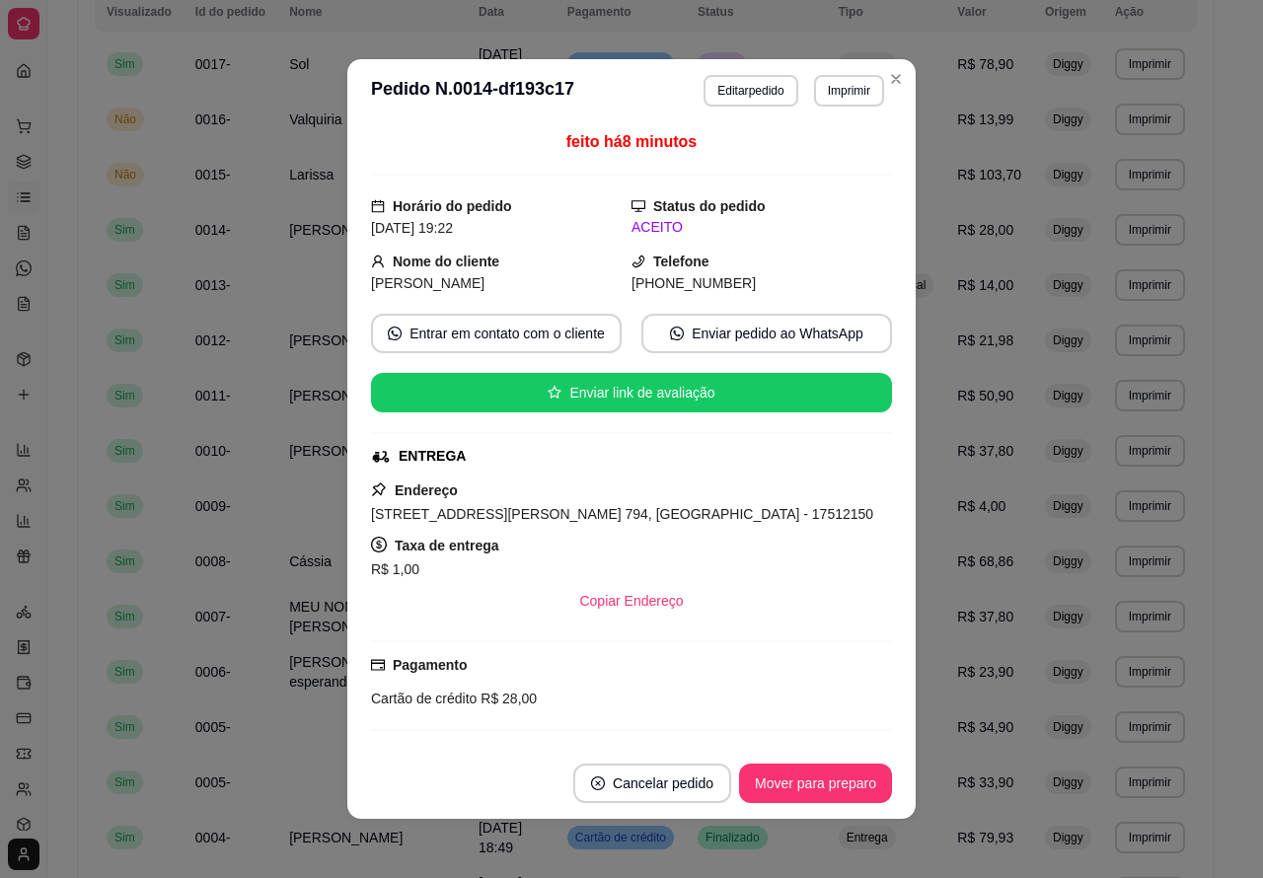
click at [811, 780] on button "Mover para preparo" at bounding box center [815, 783] width 153 height 39
click at [815, 775] on button "Mover para entrega" at bounding box center [816, 783] width 152 height 39
click at [811, 773] on button "Mover para finalizado" at bounding box center [810, 783] width 164 height 39
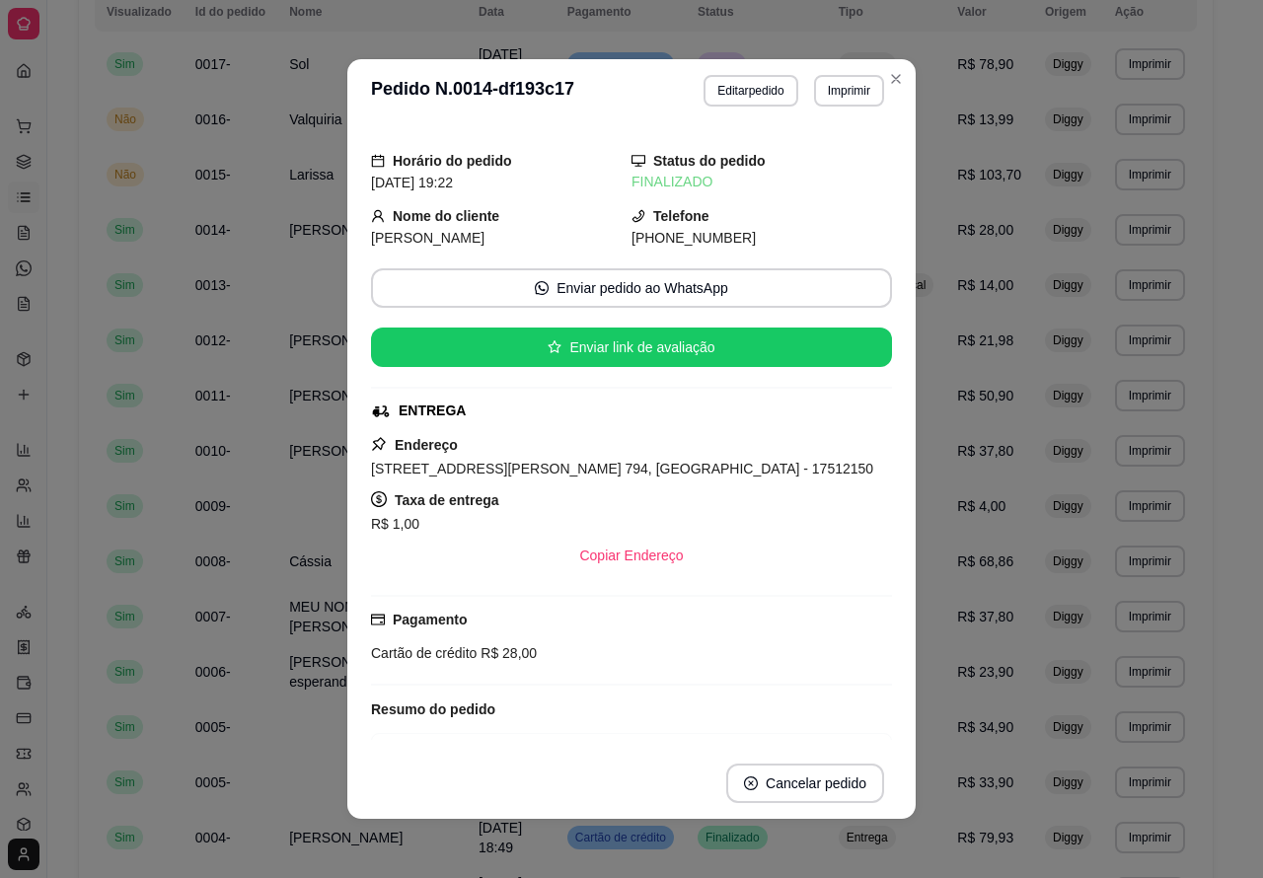
click at [892, 71] on span "Entrega" at bounding box center [867, 64] width 49 height 16
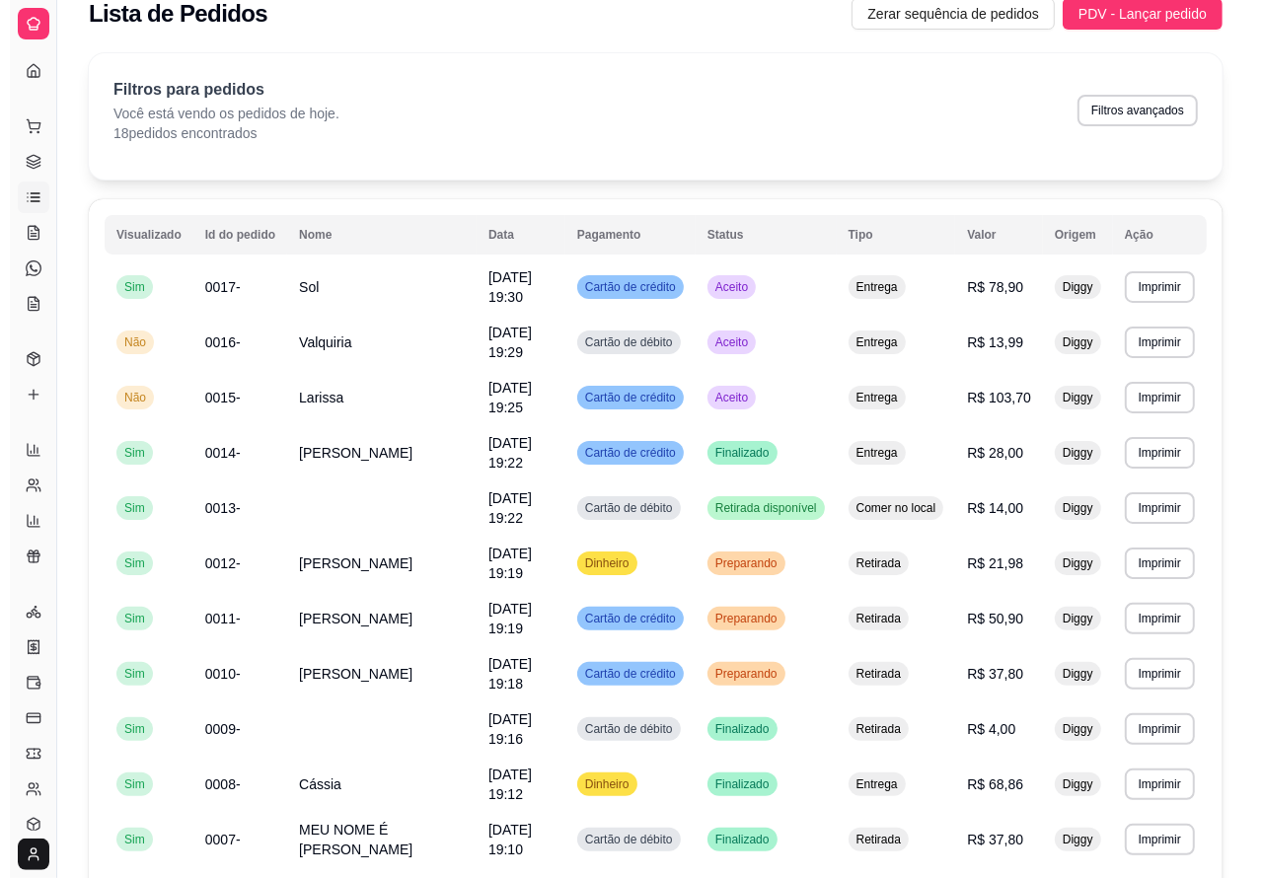
scroll to position [0, 0]
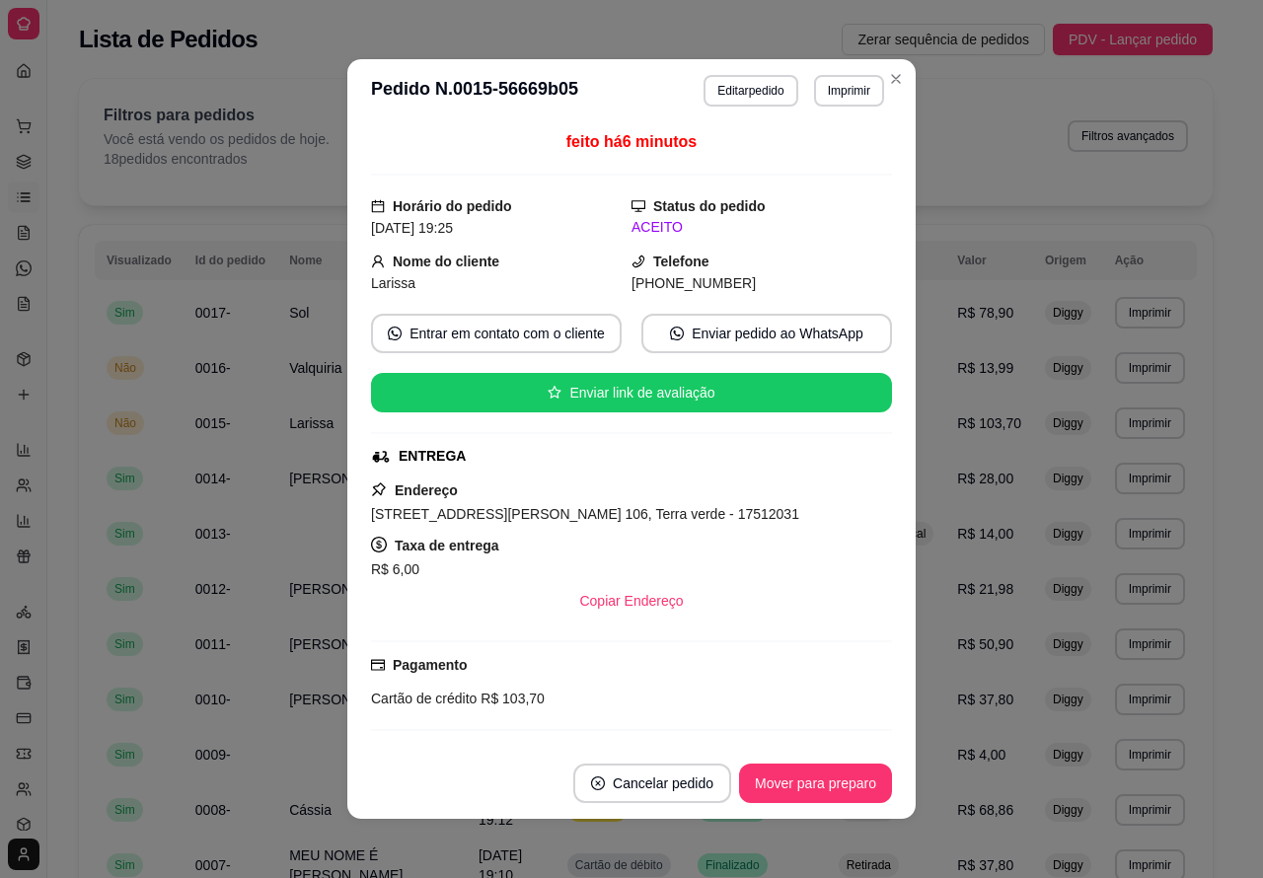
click at [822, 776] on button "Mover para preparo" at bounding box center [815, 783] width 153 height 39
click at [810, 781] on button "Mover para preparo" at bounding box center [815, 783] width 153 height 39
click at [884, 79] on div "Filtros para pedidos Você está vendo os pedidos de hoje. 18 pedidos encontrados…" at bounding box center [646, 142] width 1134 height 126
click at [793, 781] on button "Mover para preparo" at bounding box center [815, 784] width 148 height 38
click at [822, 777] on button "Mover para entrega" at bounding box center [816, 783] width 152 height 39
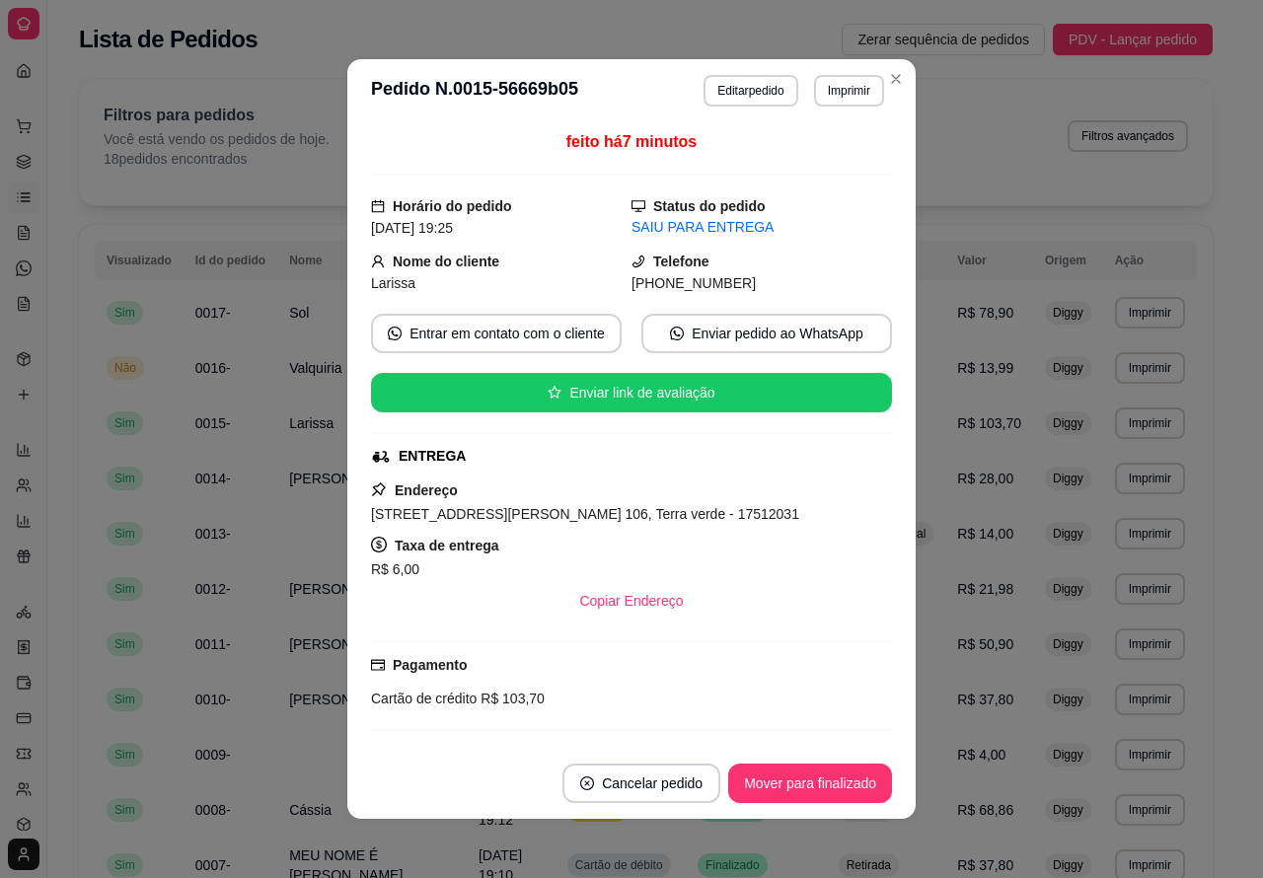
click at [886, 79] on div "Filtros para pedidos Você está vendo os pedidos de hoje. 18 pedidos encontrados…" at bounding box center [646, 142] width 1134 height 126
click at [793, 785] on button "Mover para preparo" at bounding box center [815, 783] width 153 height 39
click at [782, 783] on button "Mover para preparo" at bounding box center [815, 783] width 153 height 39
click at [886, 79] on div "Filtros para pedidos Você está vendo os pedidos de hoje. 18 pedidos encontrados…" at bounding box center [646, 142] width 1134 height 126
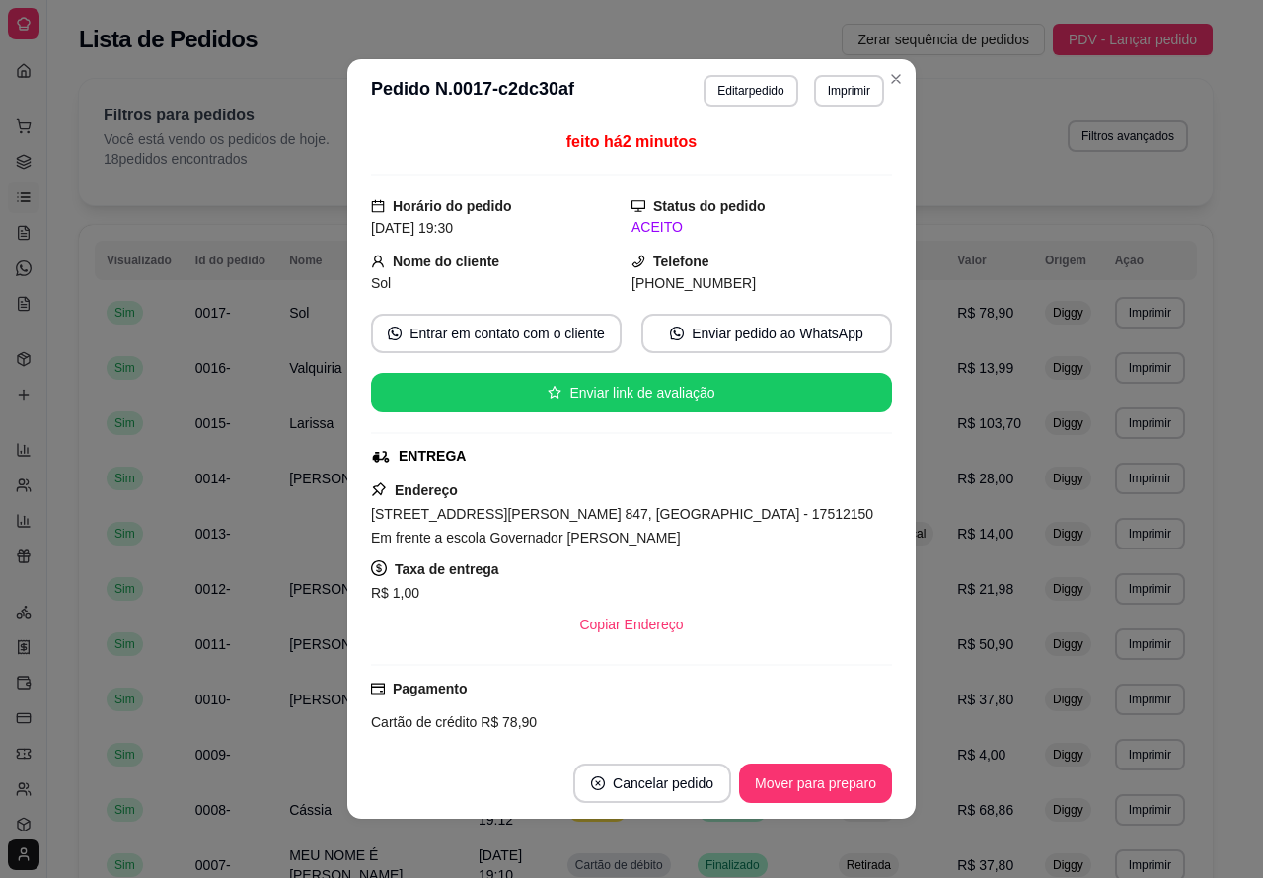
click at [787, 778] on button "Mover para preparo" at bounding box center [815, 783] width 153 height 39
click at [785, 781] on button "Mover para entrega" at bounding box center [816, 783] width 152 height 39
click at [886, 79] on div "Filtros para pedidos Você está vendo os pedidos de hoje. 18 pedidos encontrados…" at bounding box center [646, 142] width 1134 height 126
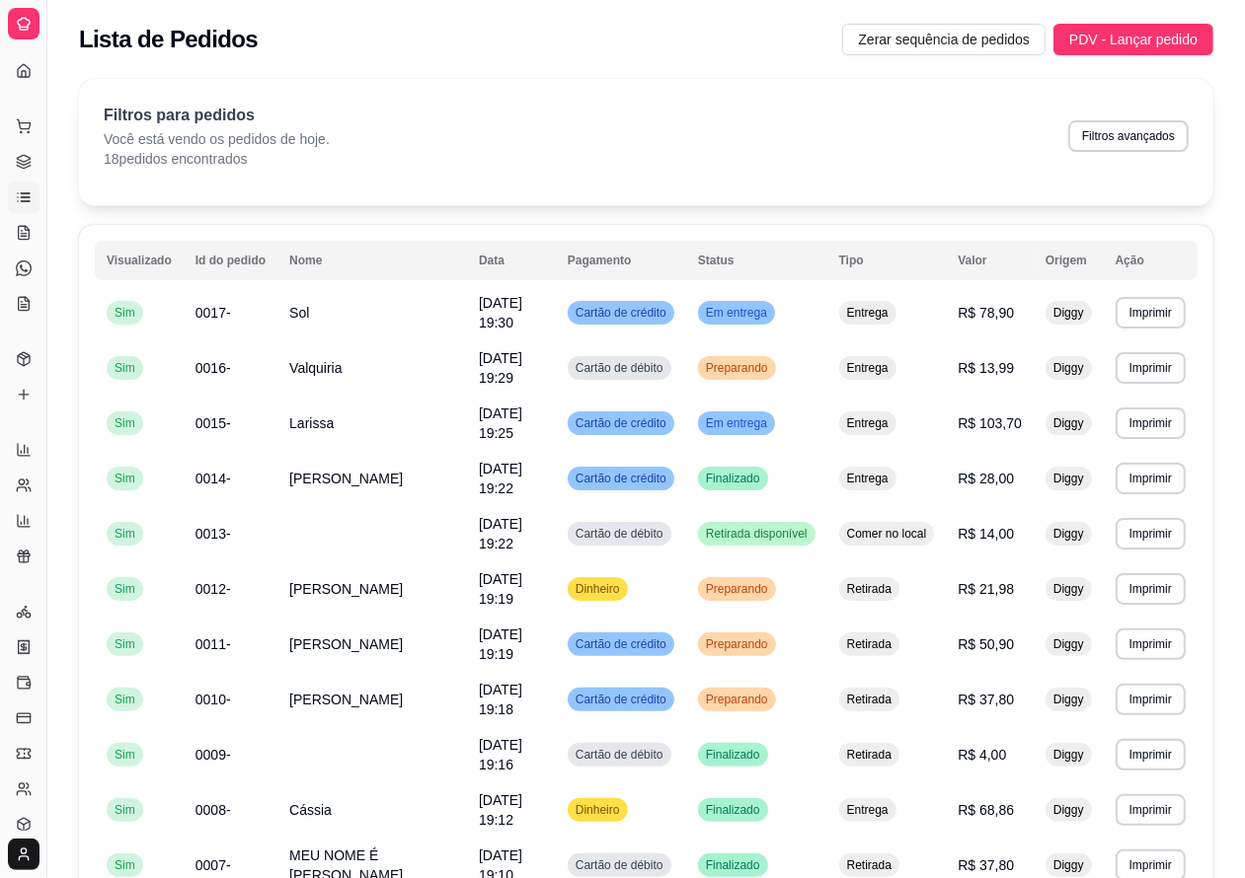
click at [22, 79] on div "Dia a dia" at bounding box center [23, 95] width 31 height 32
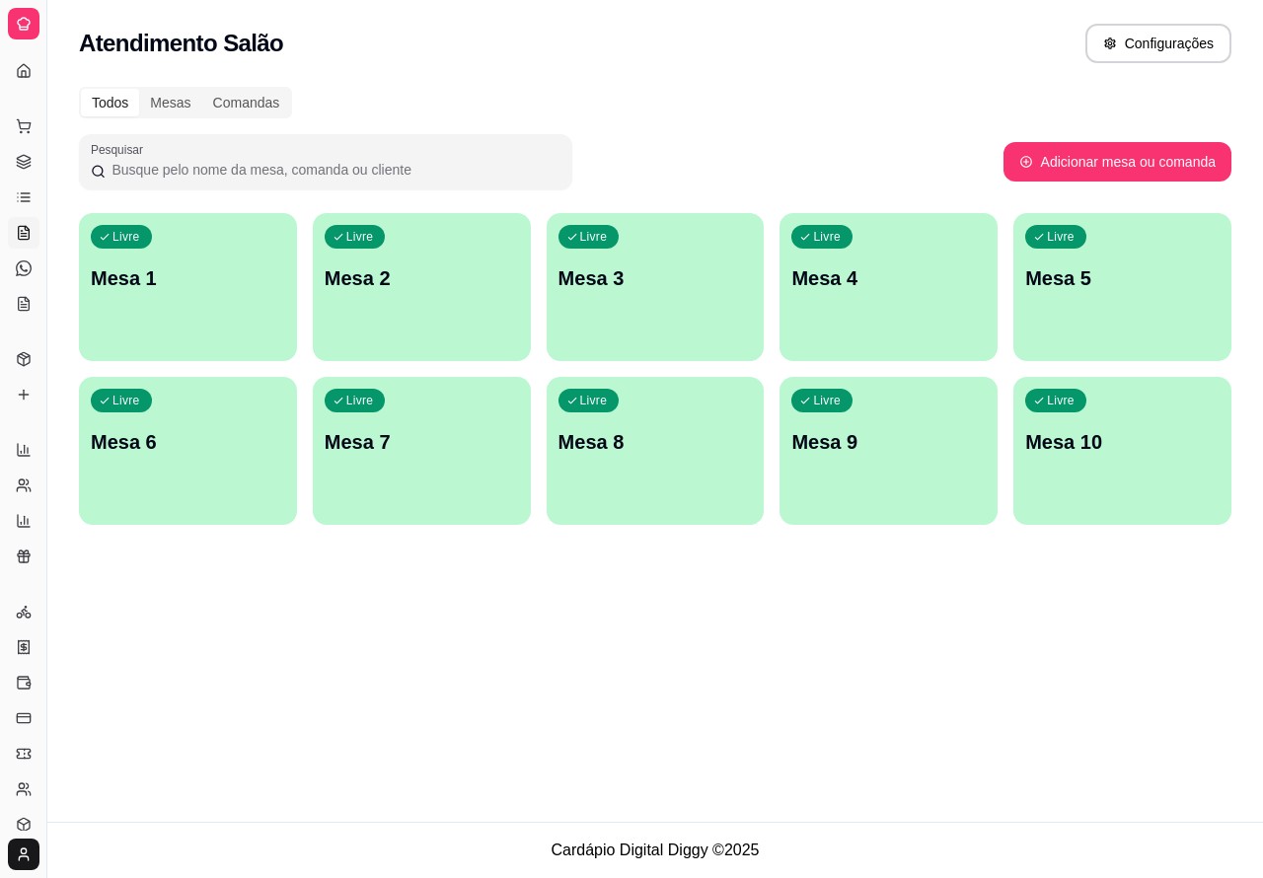
click at [15, 79] on div "Dia a dia" at bounding box center [23, 95] width 31 height 32
click at [82, 642] on div "Atendimento Salão Configurações Todos Mesas Comandas Pesquisar Adicionar mesa o…" at bounding box center [655, 411] width 1216 height 822
click at [46, 651] on button "Toggle Sidebar" at bounding box center [46, 439] width 16 height 878
click at [38, 411] on li "Complementos" at bounding box center [23, 395] width 31 height 32
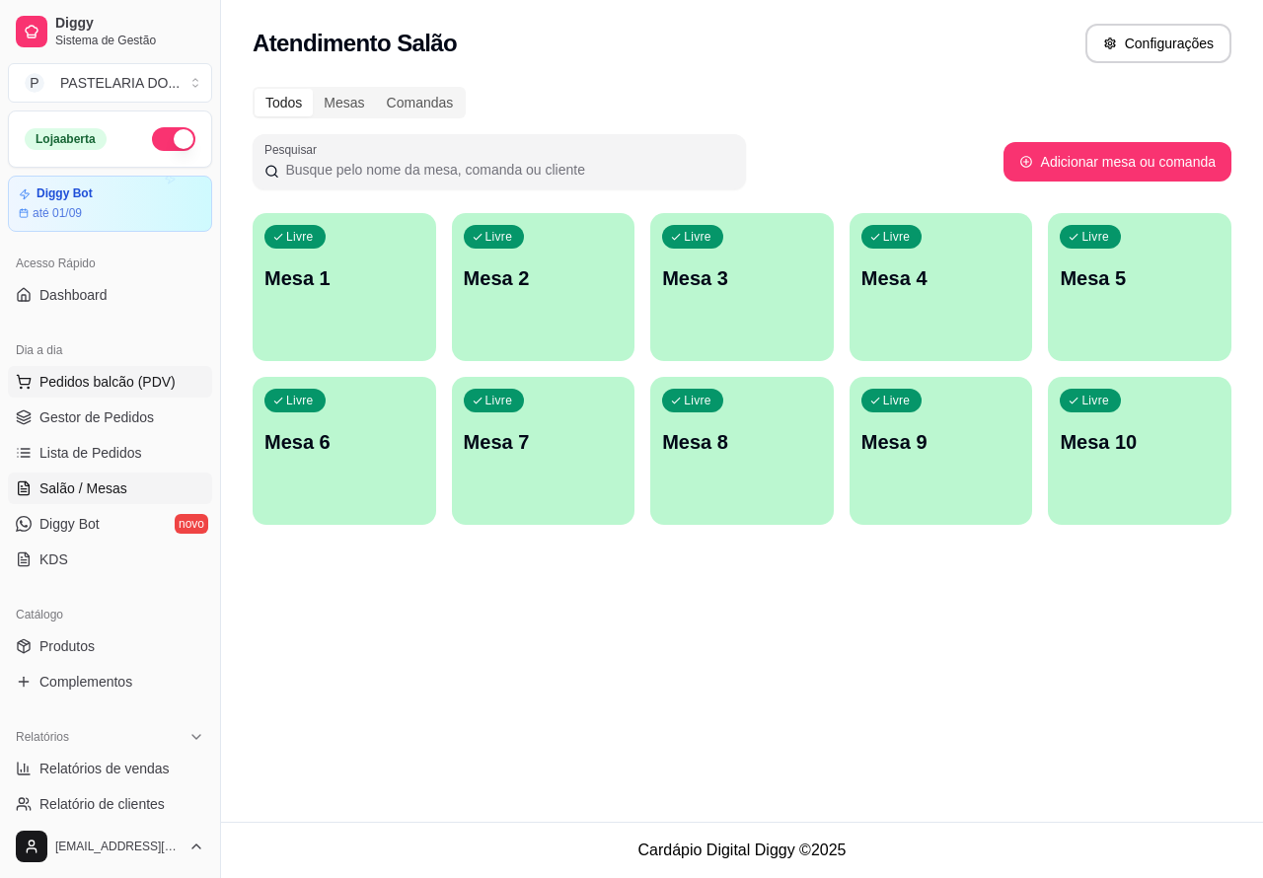
click at [111, 380] on span "Pedidos balcão (PDV)" at bounding box center [107, 382] width 136 height 20
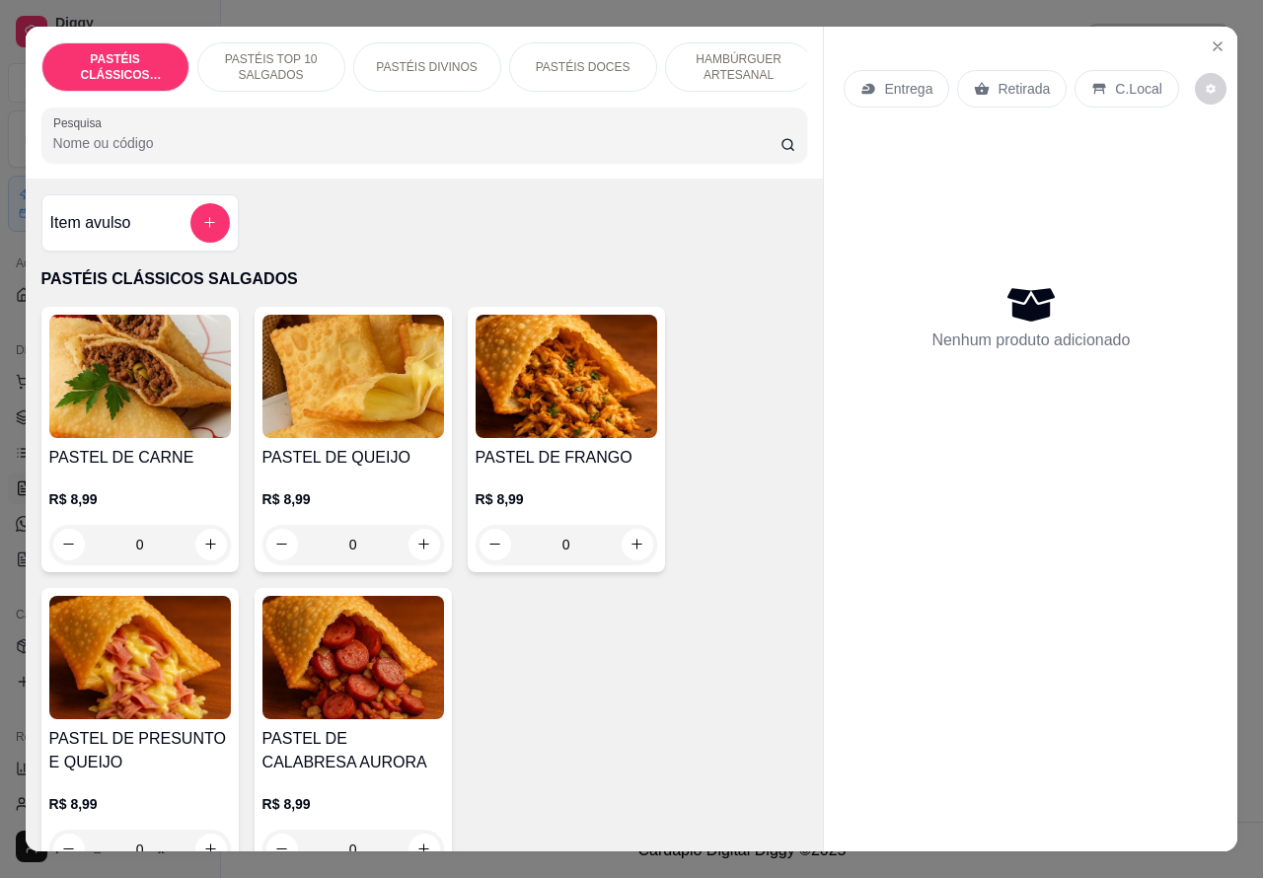
click at [1125, 79] on p "C.Local" at bounding box center [1138, 89] width 46 height 20
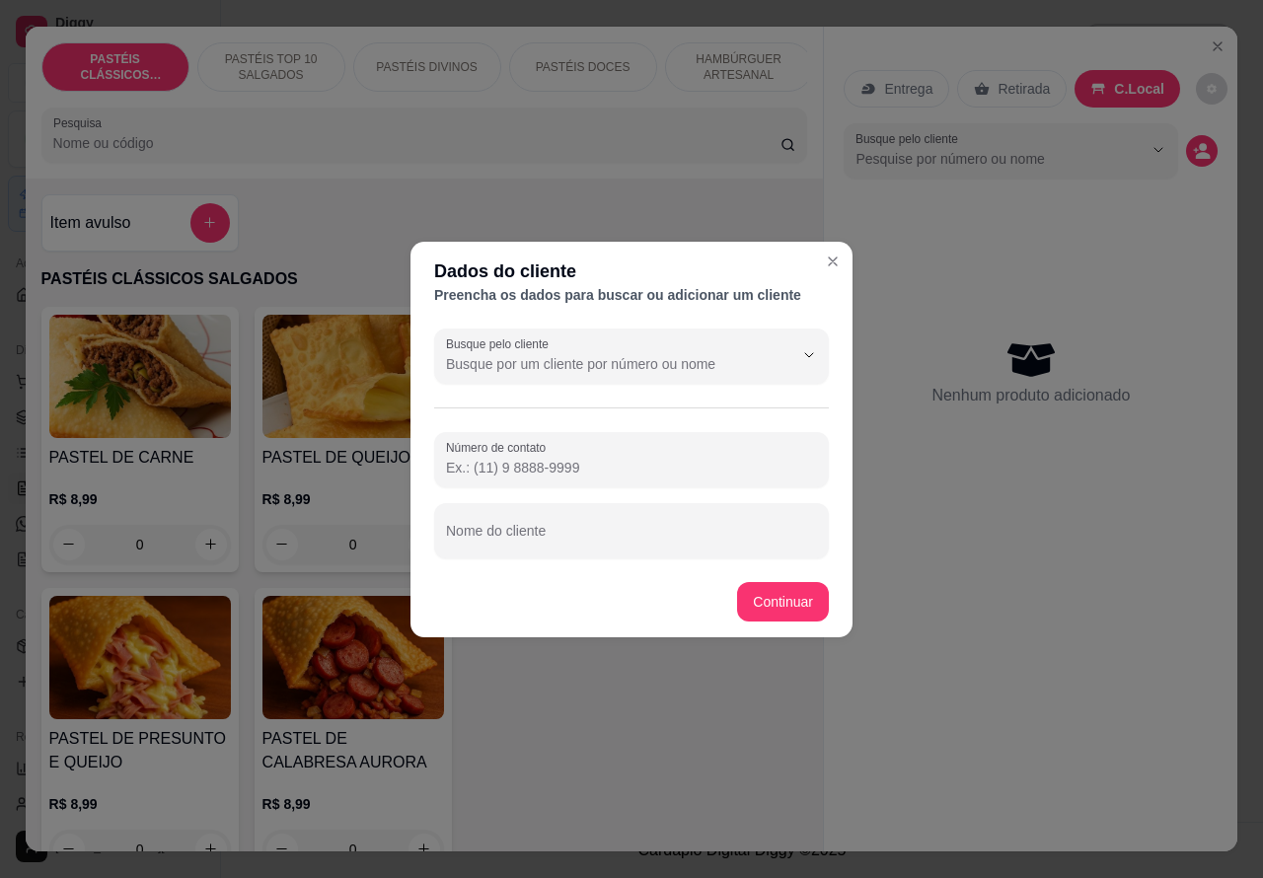
click at [620, 534] on input "Nome do cliente" at bounding box center [631, 539] width 371 height 20
type input "[PERSON_NAME] [PERSON_NAME]"
click at [823, 593] on div "Entrega Retirada C.Local Busque pelo cliente Nenhum produto adicionado" at bounding box center [1030, 440] width 415 height 826
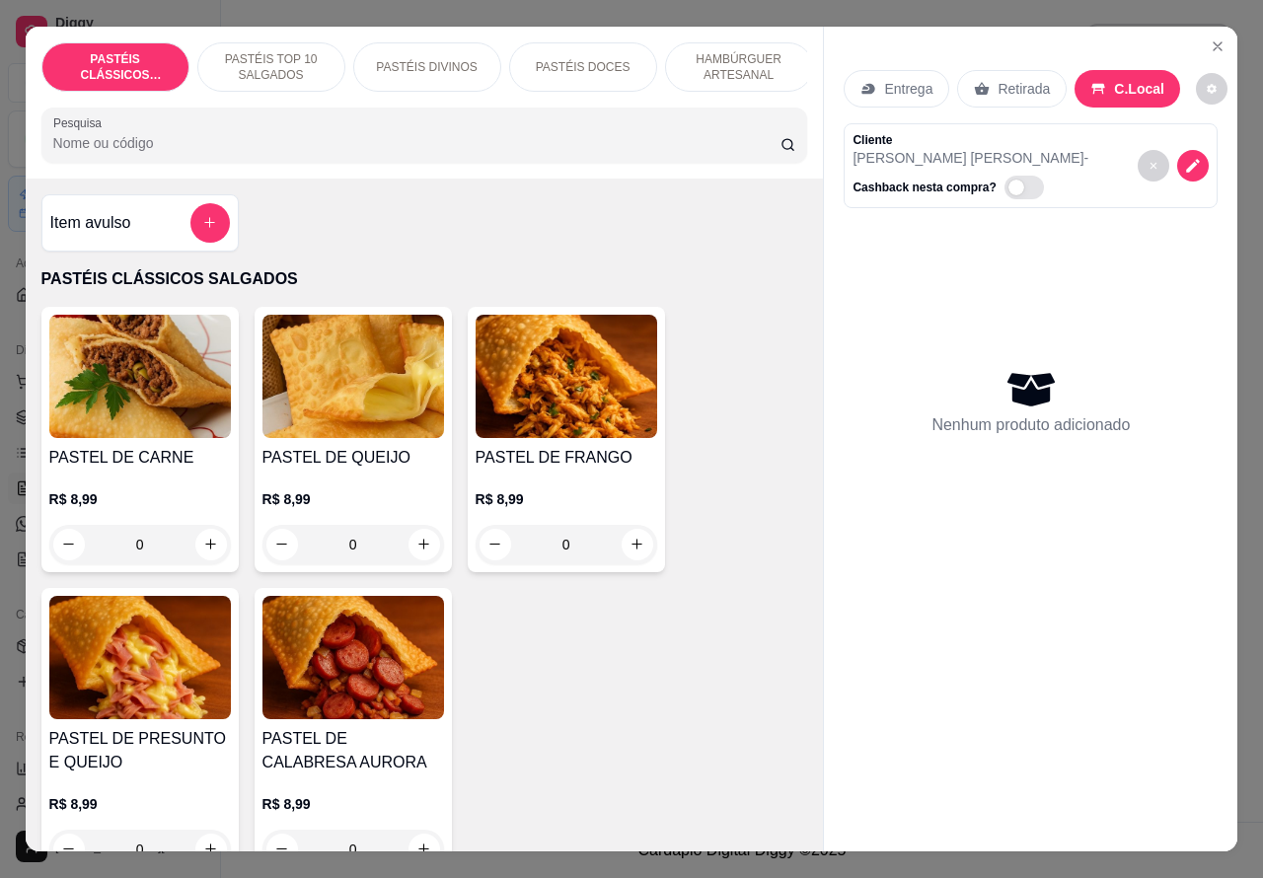
click at [750, 51] on p "HAMBÚRGUER ARTESANAL" at bounding box center [739, 67] width 114 height 32
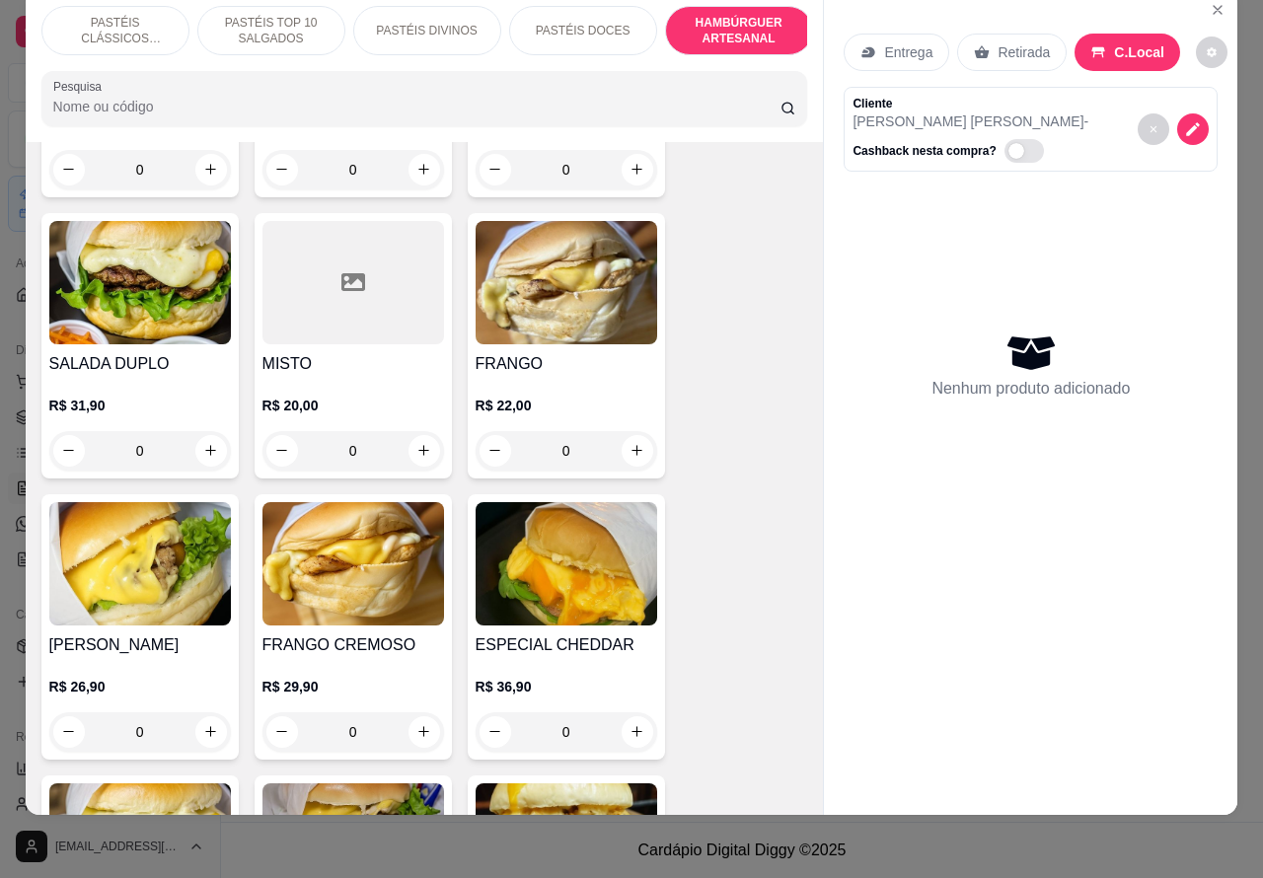
scroll to position [4461, 0]
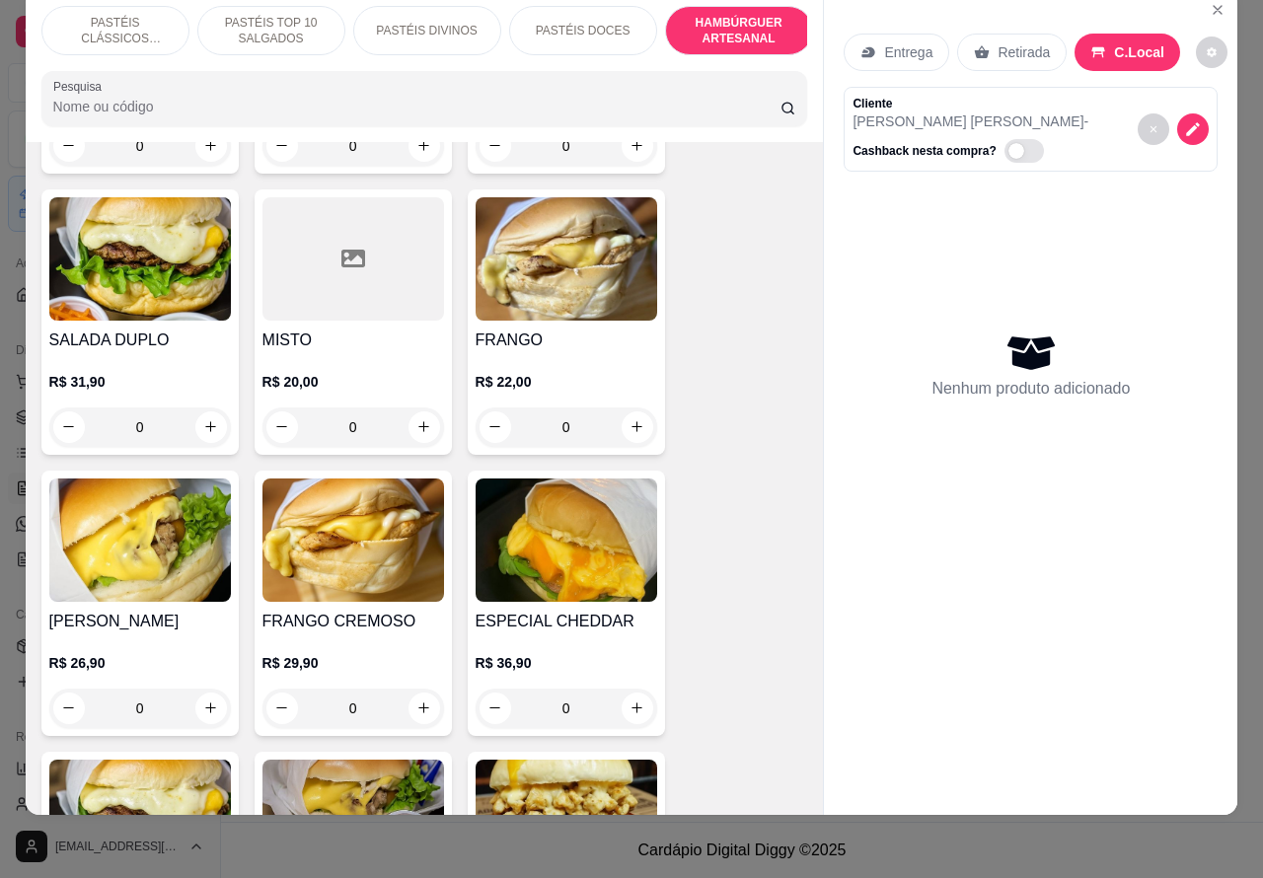
click at [199, 689] on div "0" at bounding box center [140, 708] width 182 height 39
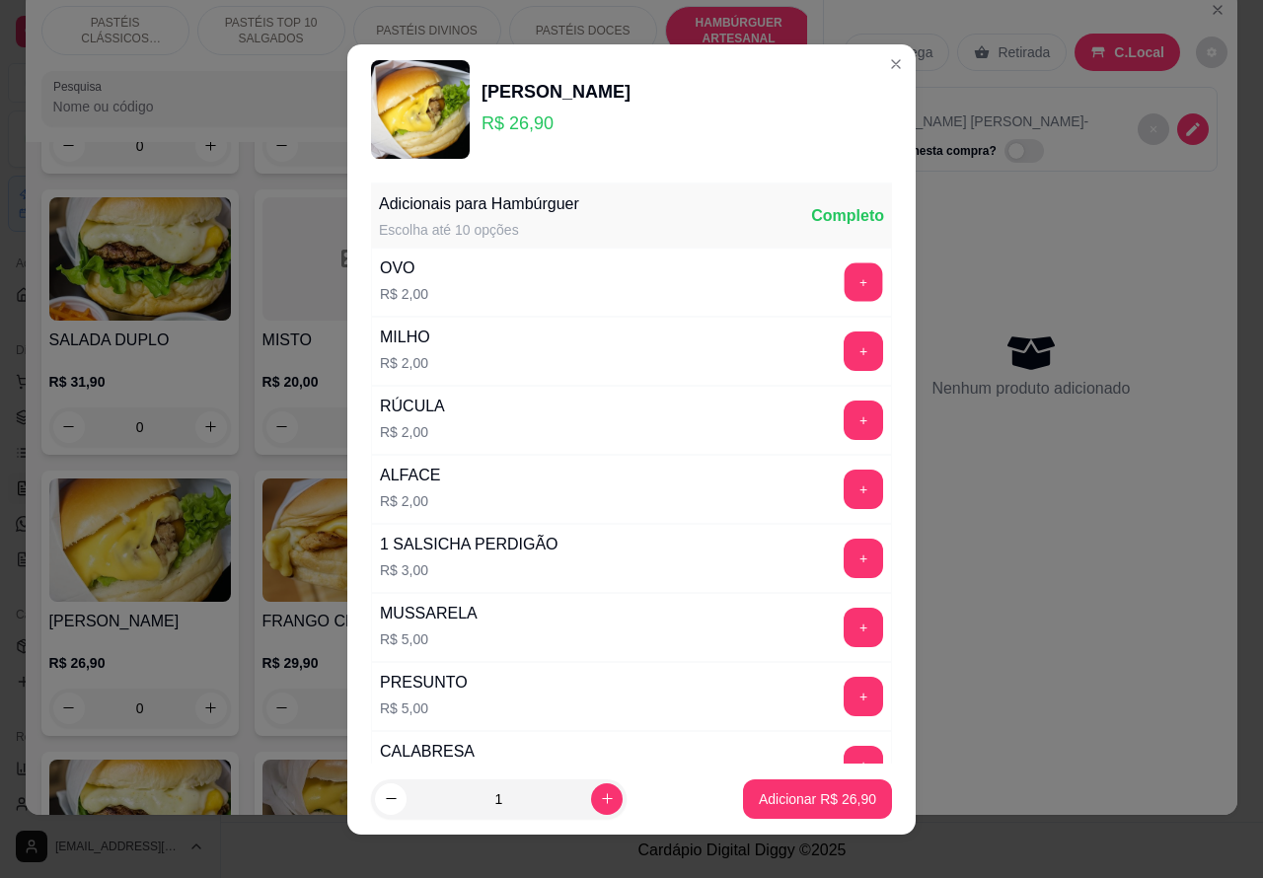
click at [845, 276] on button "+" at bounding box center [864, 282] width 38 height 38
click at [778, 802] on p "Adicionar R$ 28,90" at bounding box center [818, 799] width 114 height 19
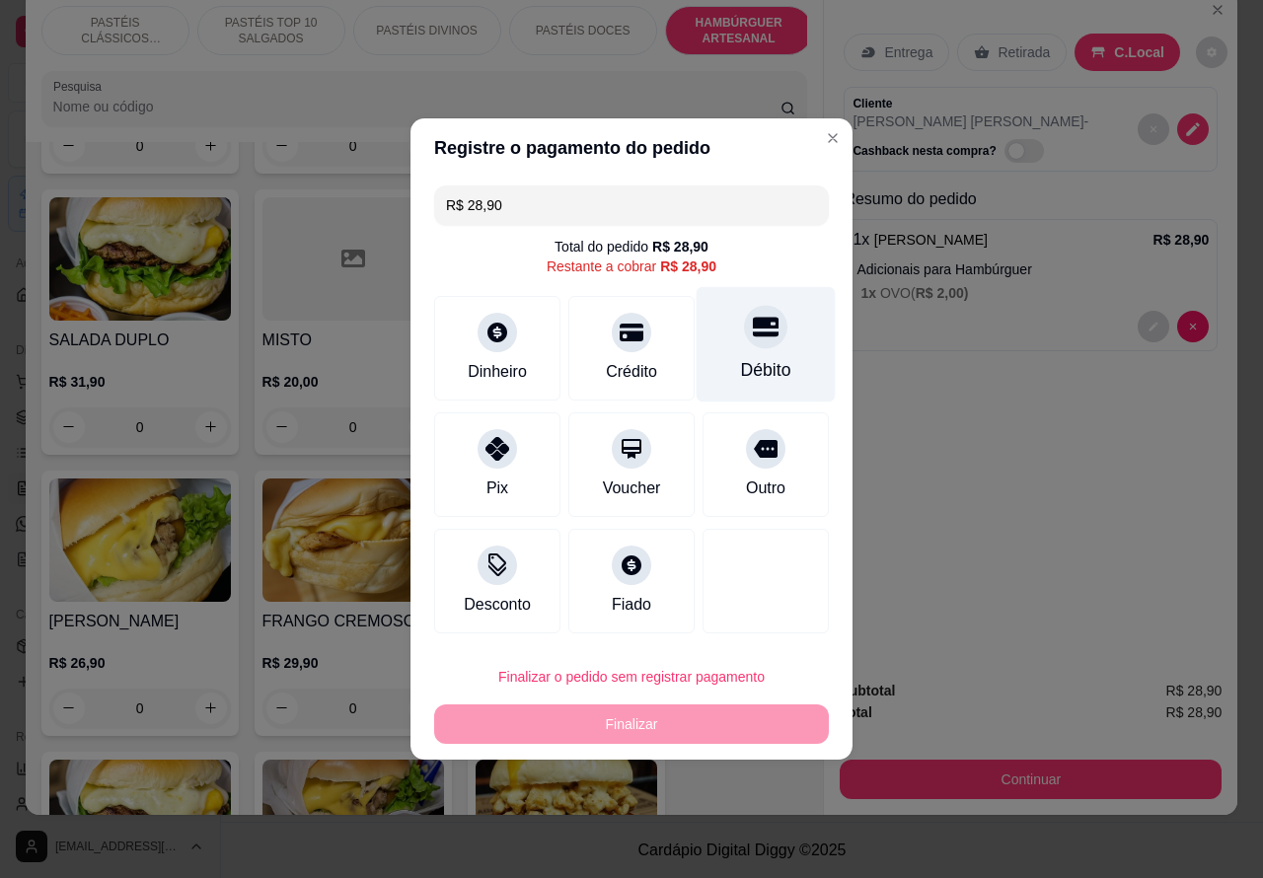
click at [766, 328] on div at bounding box center [765, 326] width 43 height 43
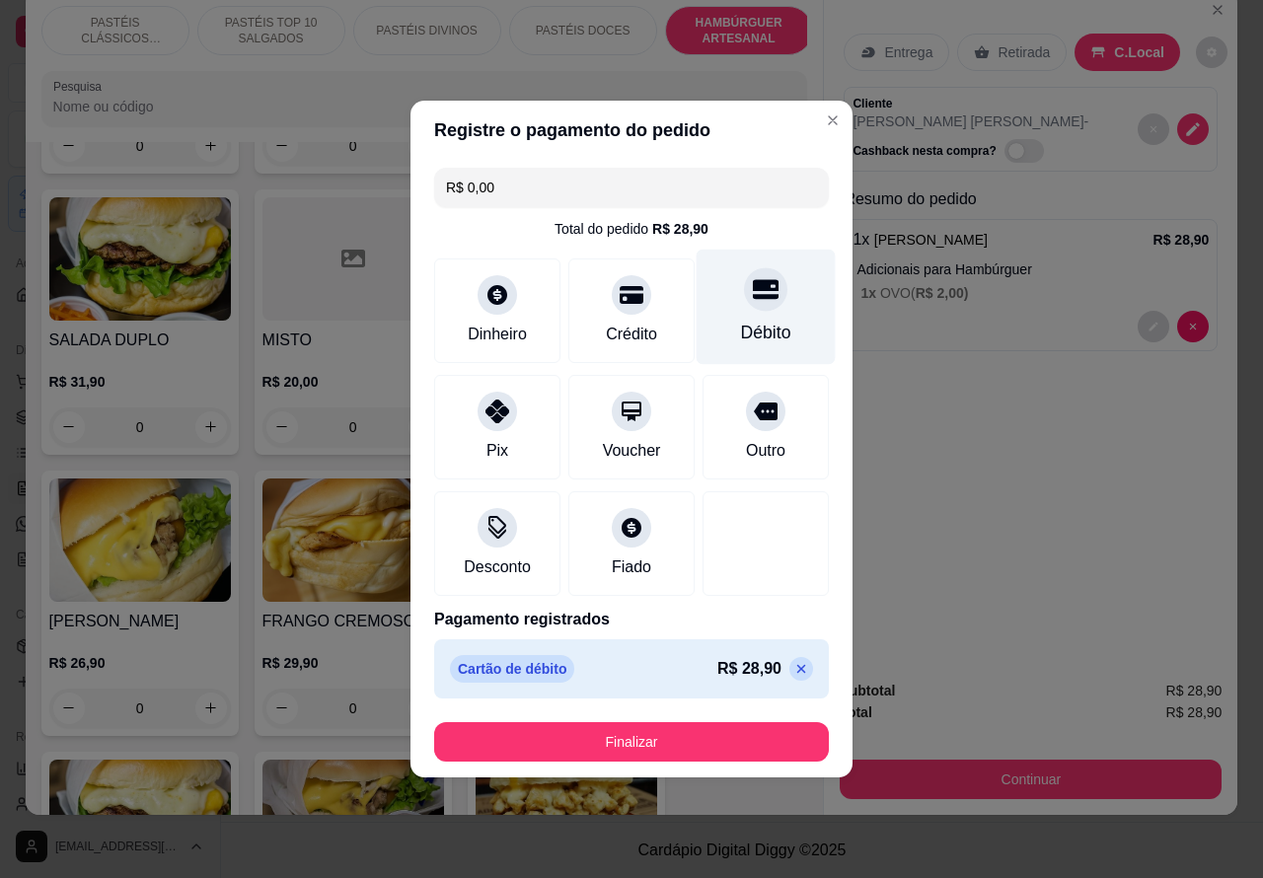
click at [718, 731] on button "Finalizar" at bounding box center [631, 741] width 395 height 39
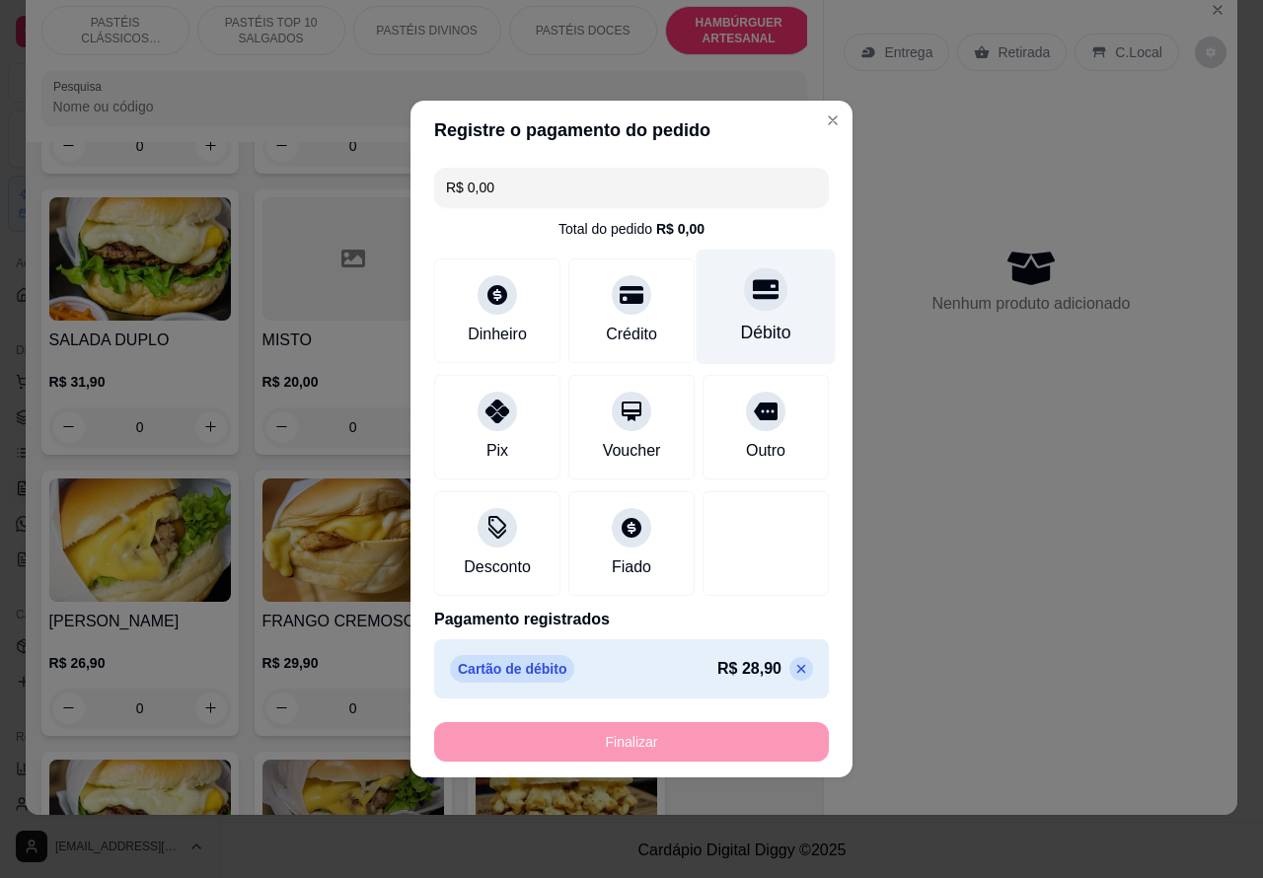
type input "-R$ 28,90"
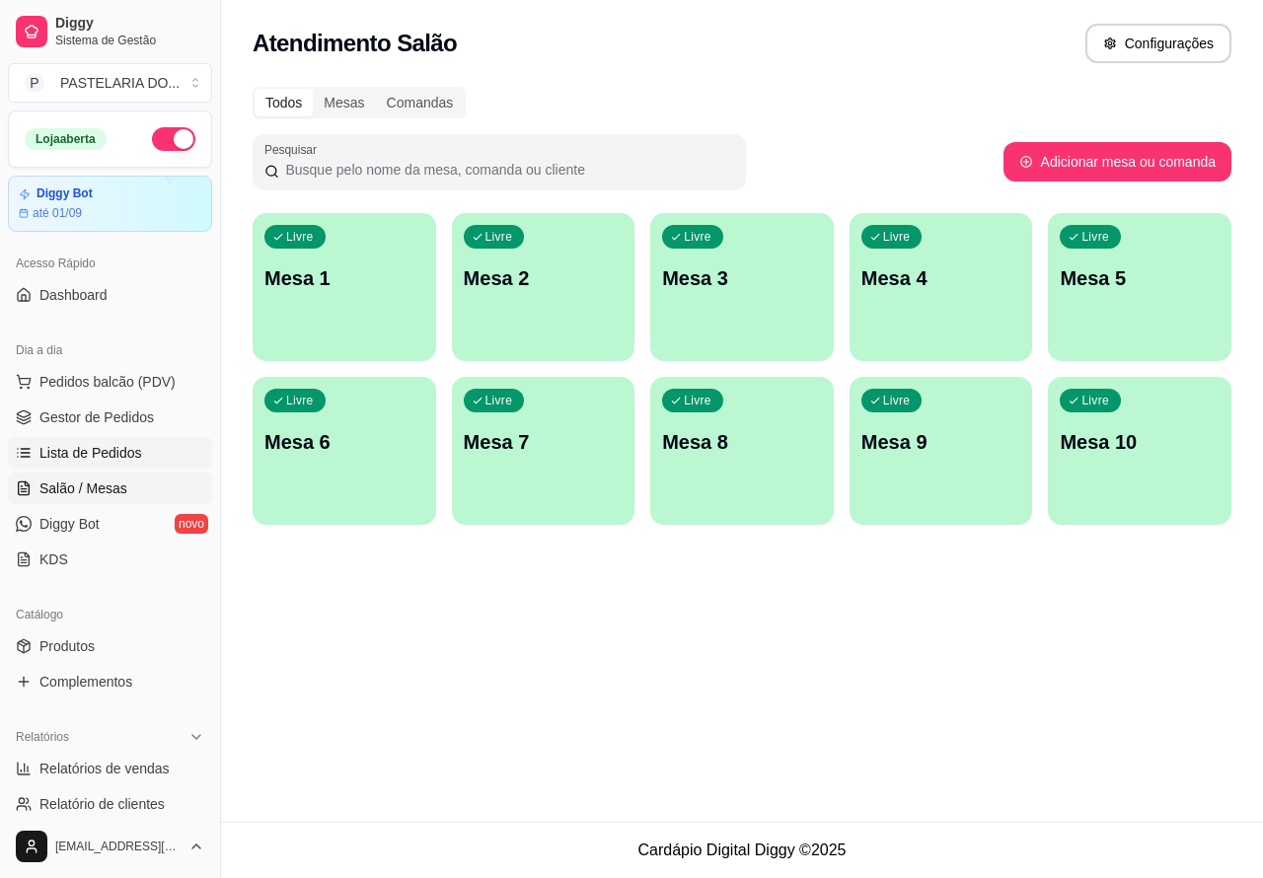
click at [102, 445] on span "Lista de Pedidos" at bounding box center [90, 453] width 103 height 20
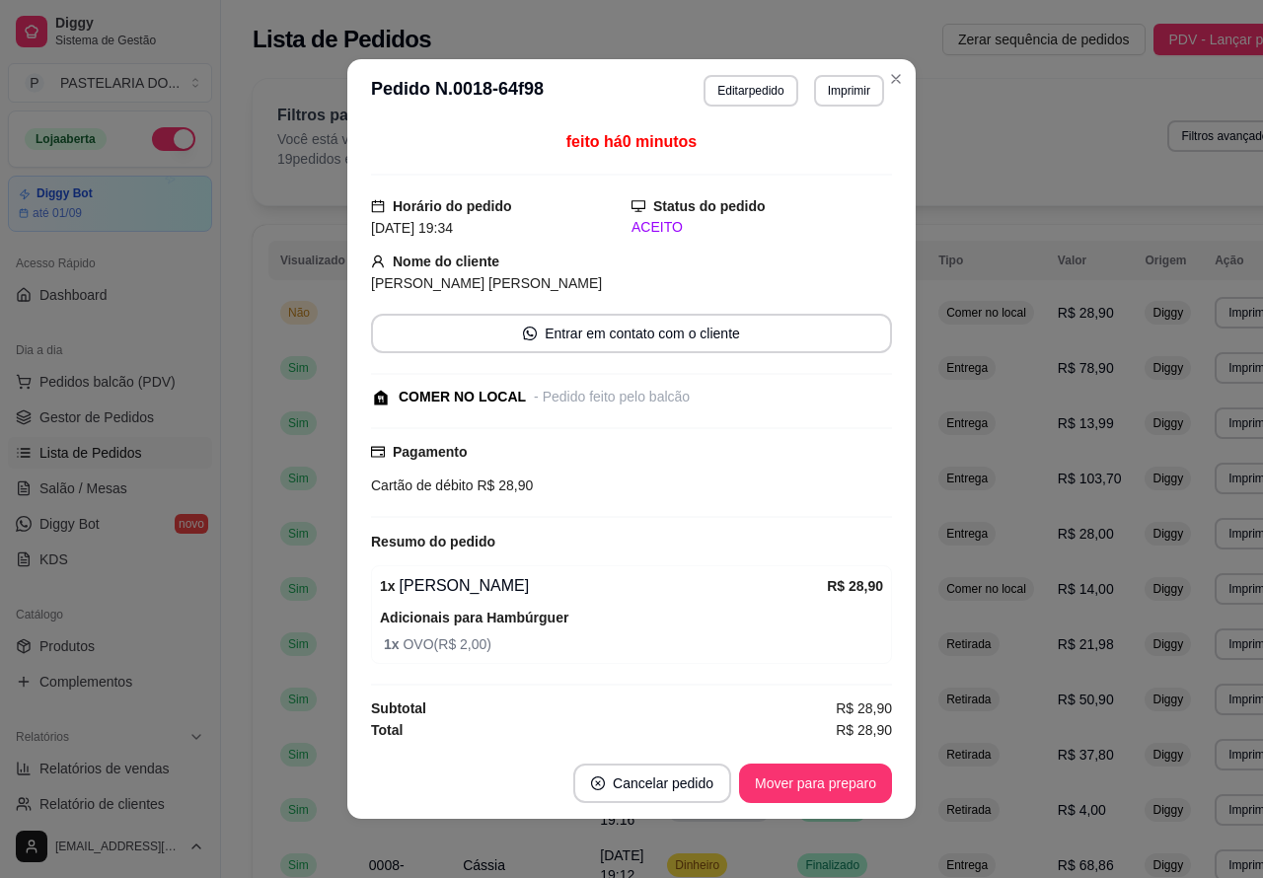
click at [652, 783] on button "Cancelar pedido" at bounding box center [652, 783] width 158 height 39
click at [689, 731] on button "Sim" at bounding box center [698, 734] width 79 height 39
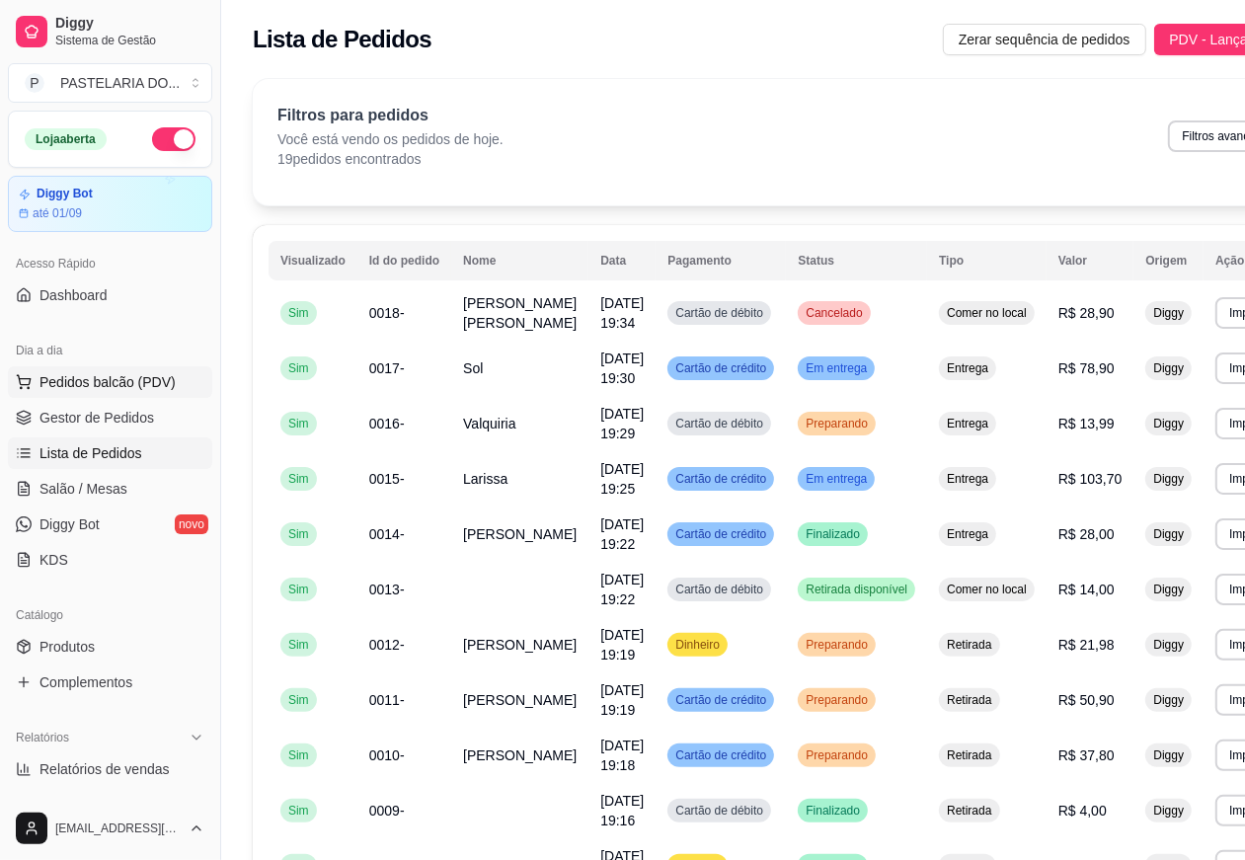
click at [102, 381] on span "Pedidos balcão (PDV)" at bounding box center [107, 382] width 136 height 20
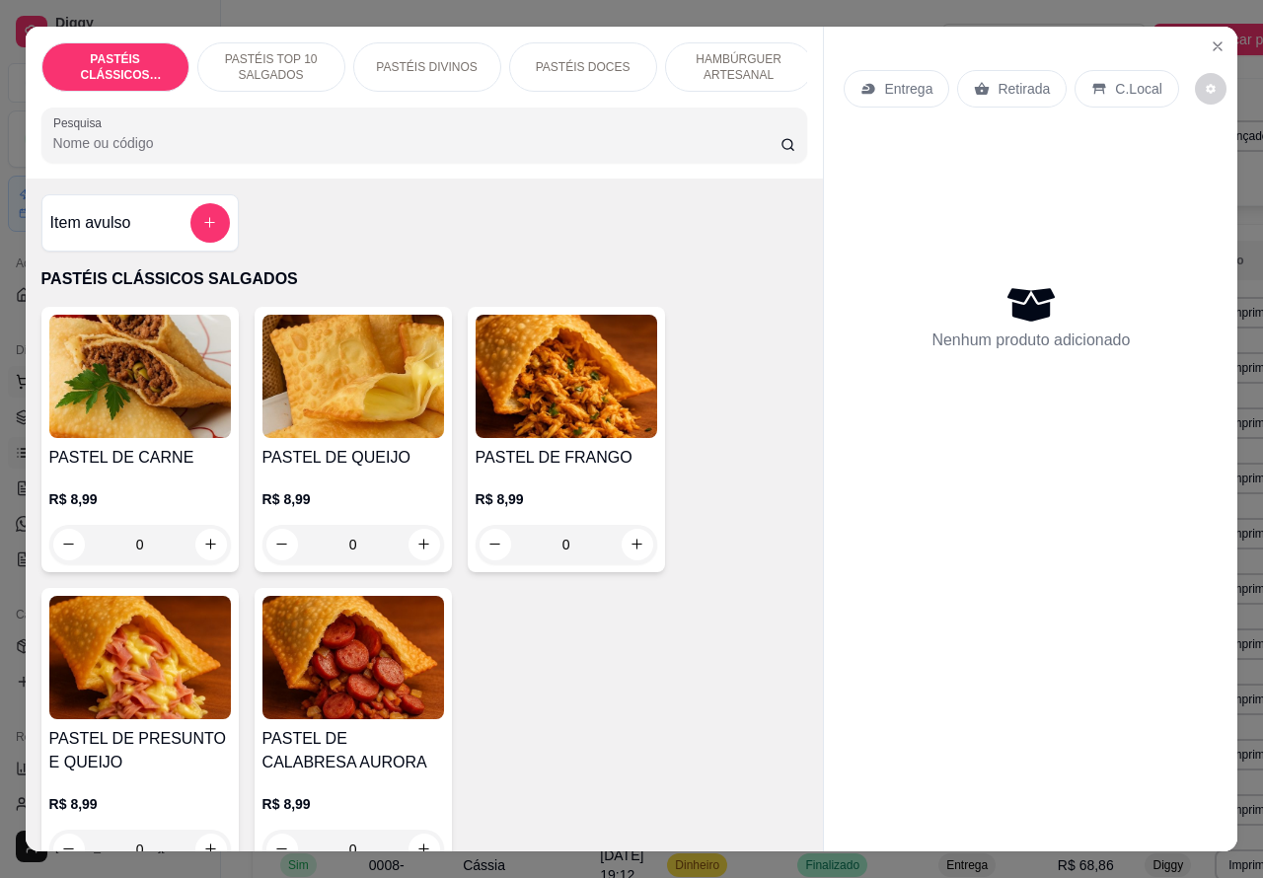
click at [1214, 42] on icon "Close" at bounding box center [1218, 46] width 16 height 16
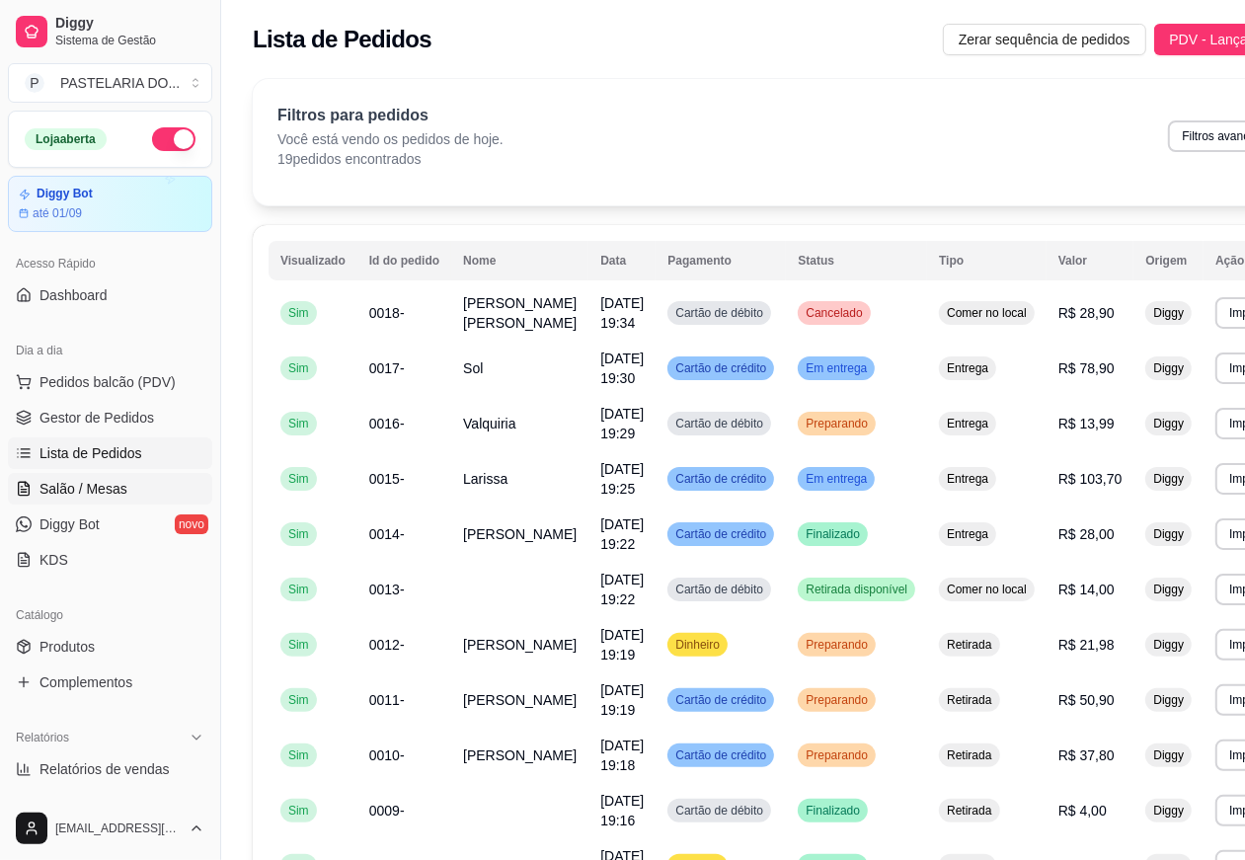
click at [106, 481] on span "Salão / Mesas" at bounding box center [83, 489] width 88 height 20
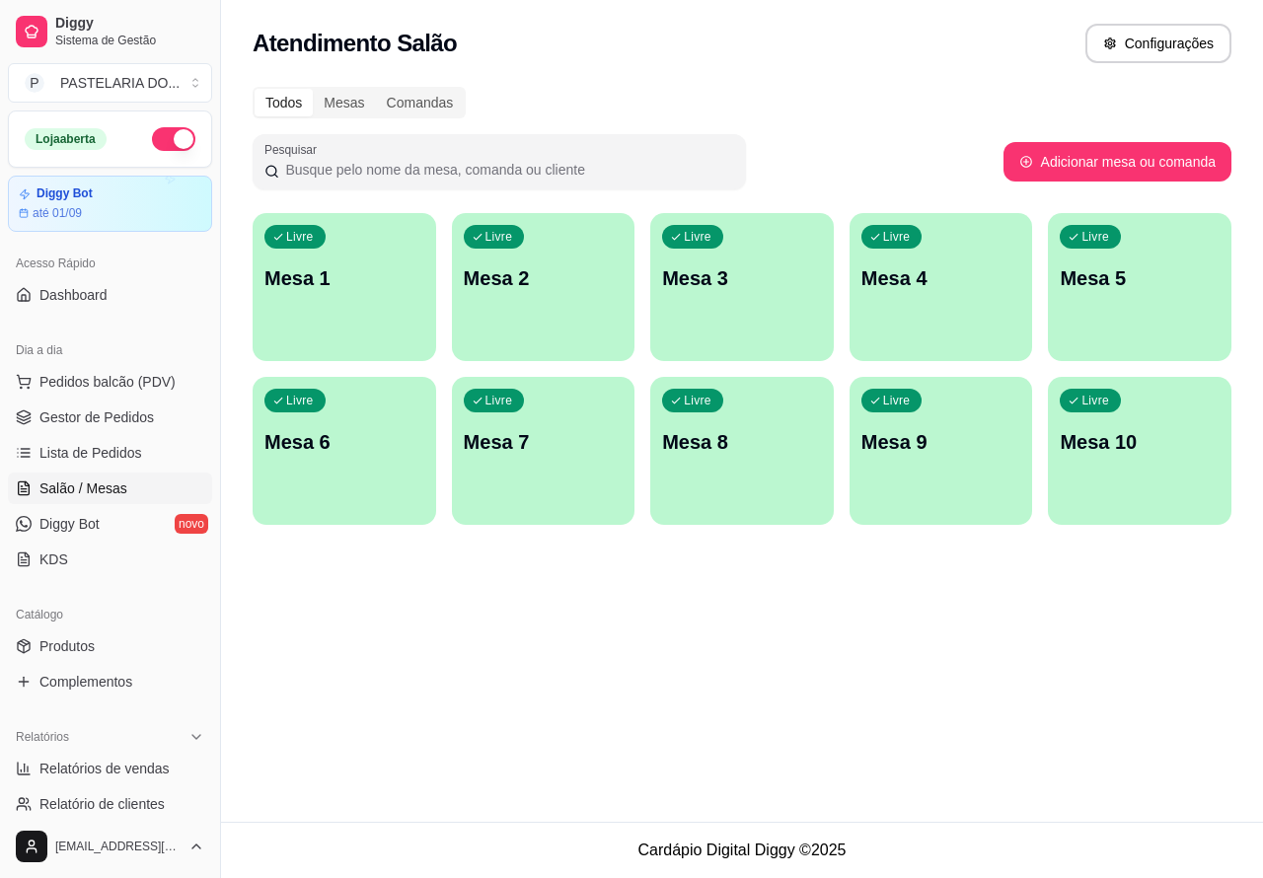
click at [350, 461] on div "Livre Mesa 6" at bounding box center [345, 439] width 184 height 124
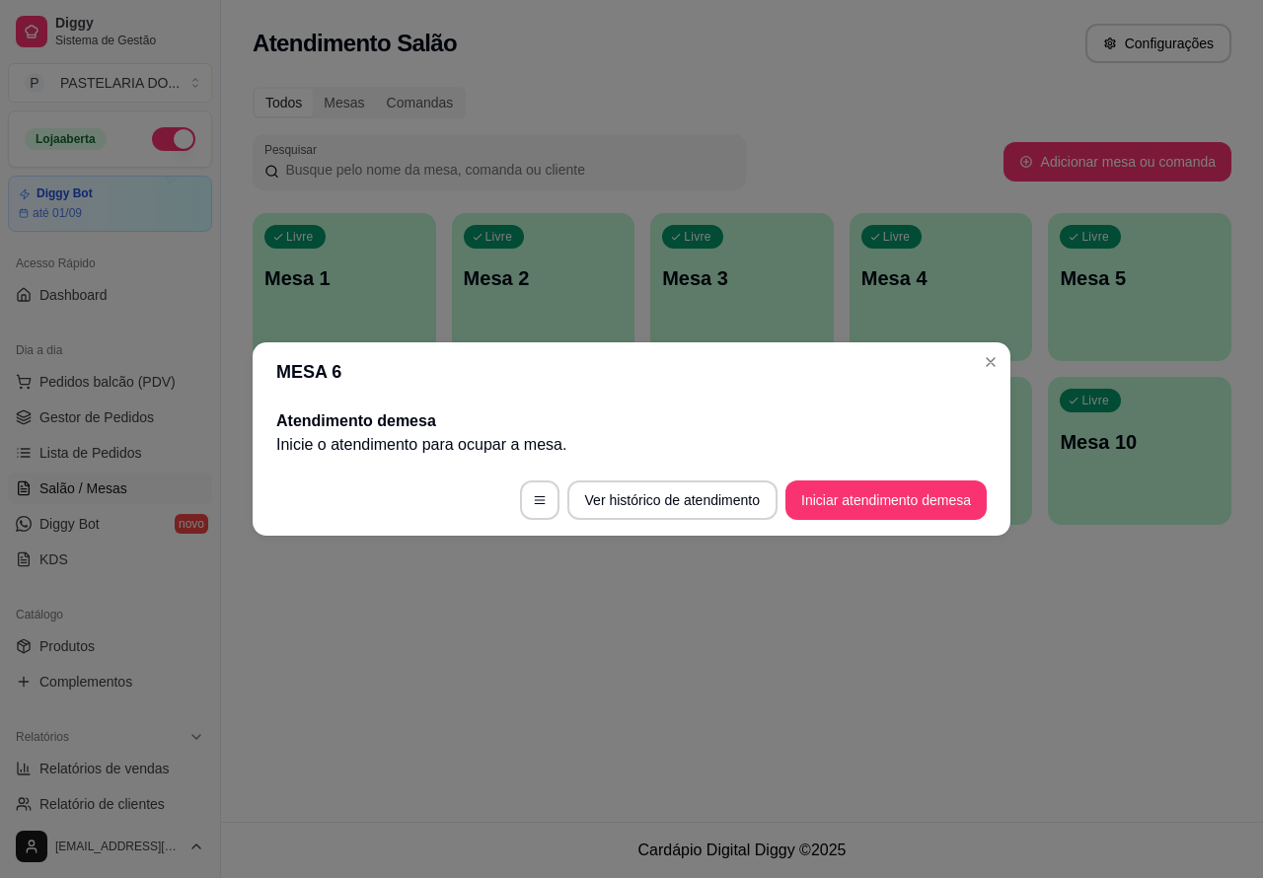
click at [901, 491] on button "Iniciar atendimento de mesa" at bounding box center [886, 500] width 201 height 39
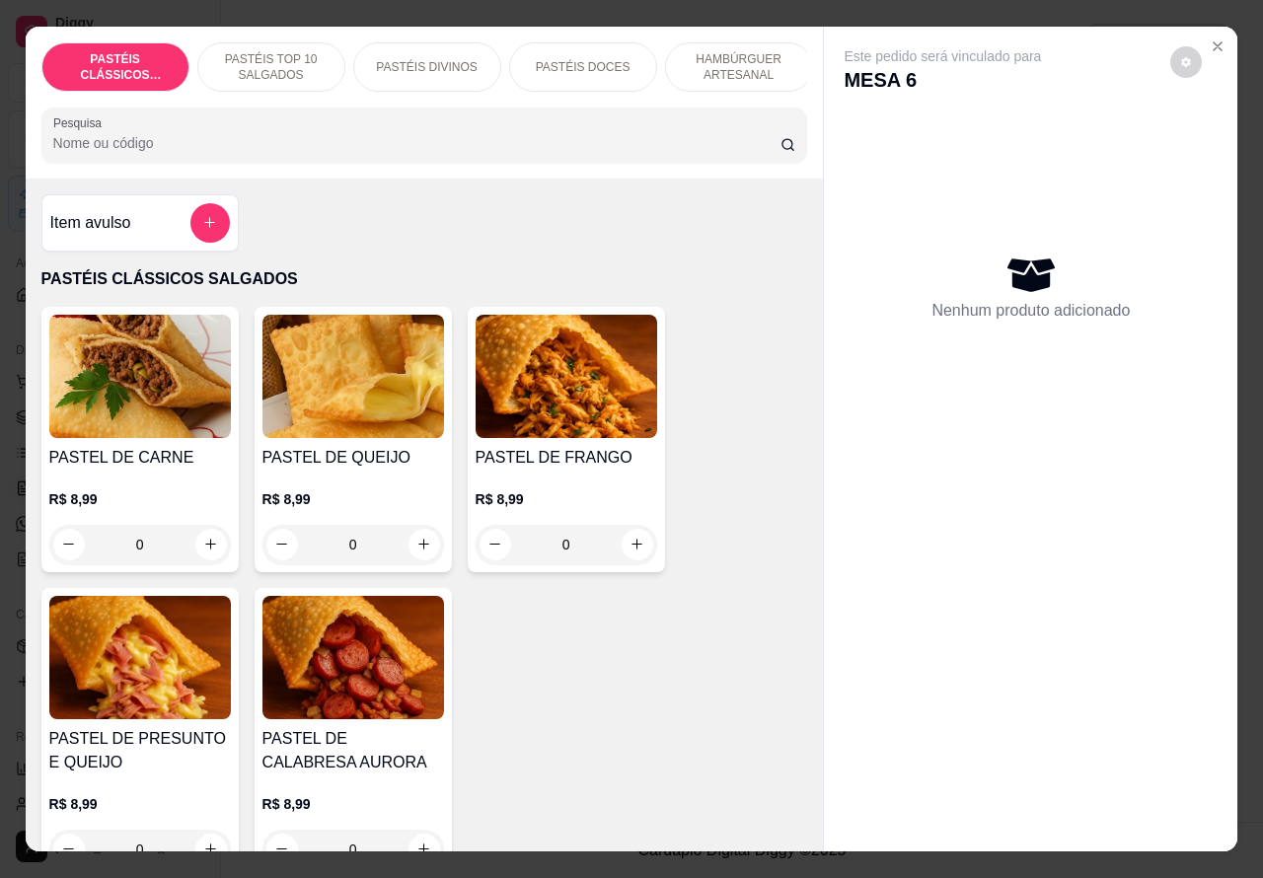
click at [419, 59] on p "PASTÉIS DIVINOS" at bounding box center [426, 67] width 101 height 16
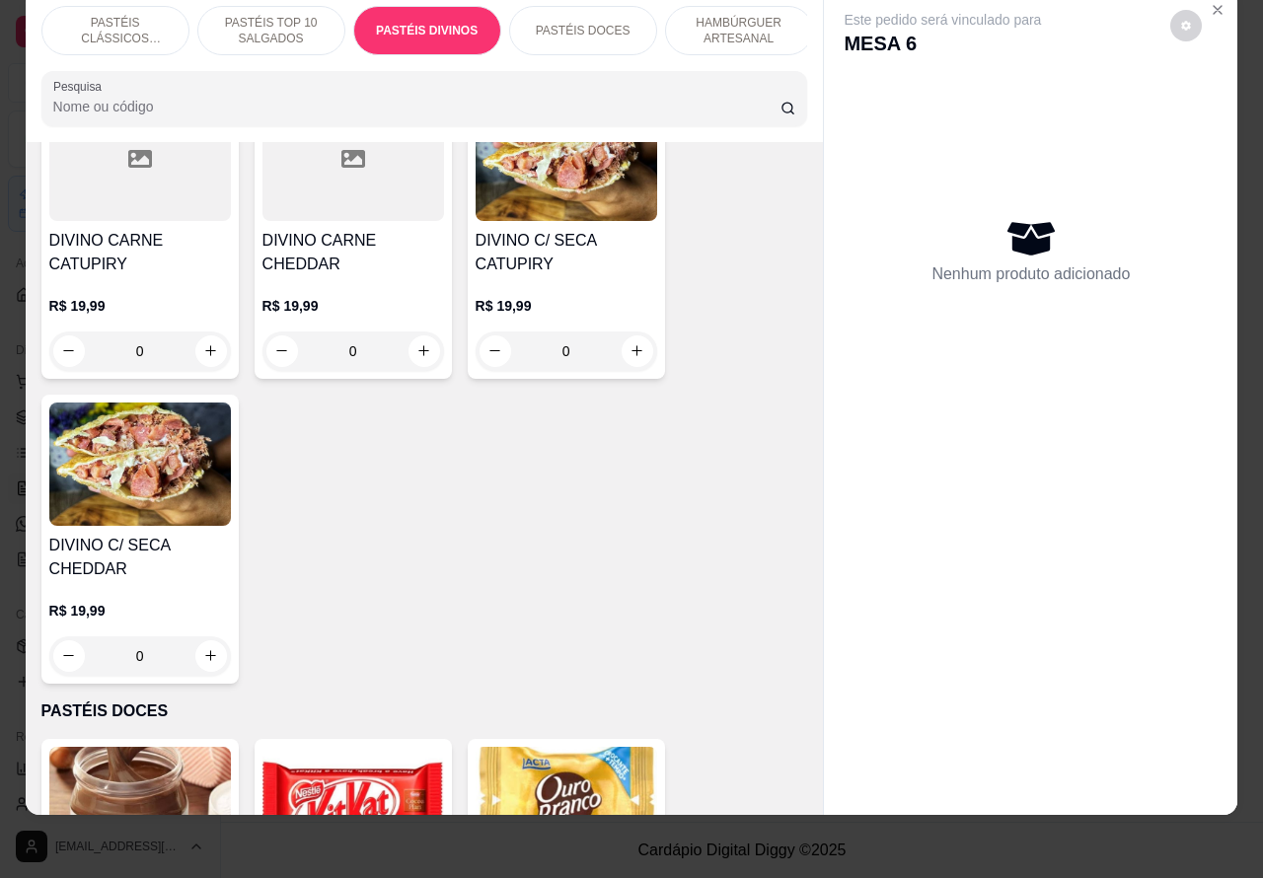
scroll to position [2675, 0]
click at [623, 348] on div "0" at bounding box center [567, 352] width 182 height 39
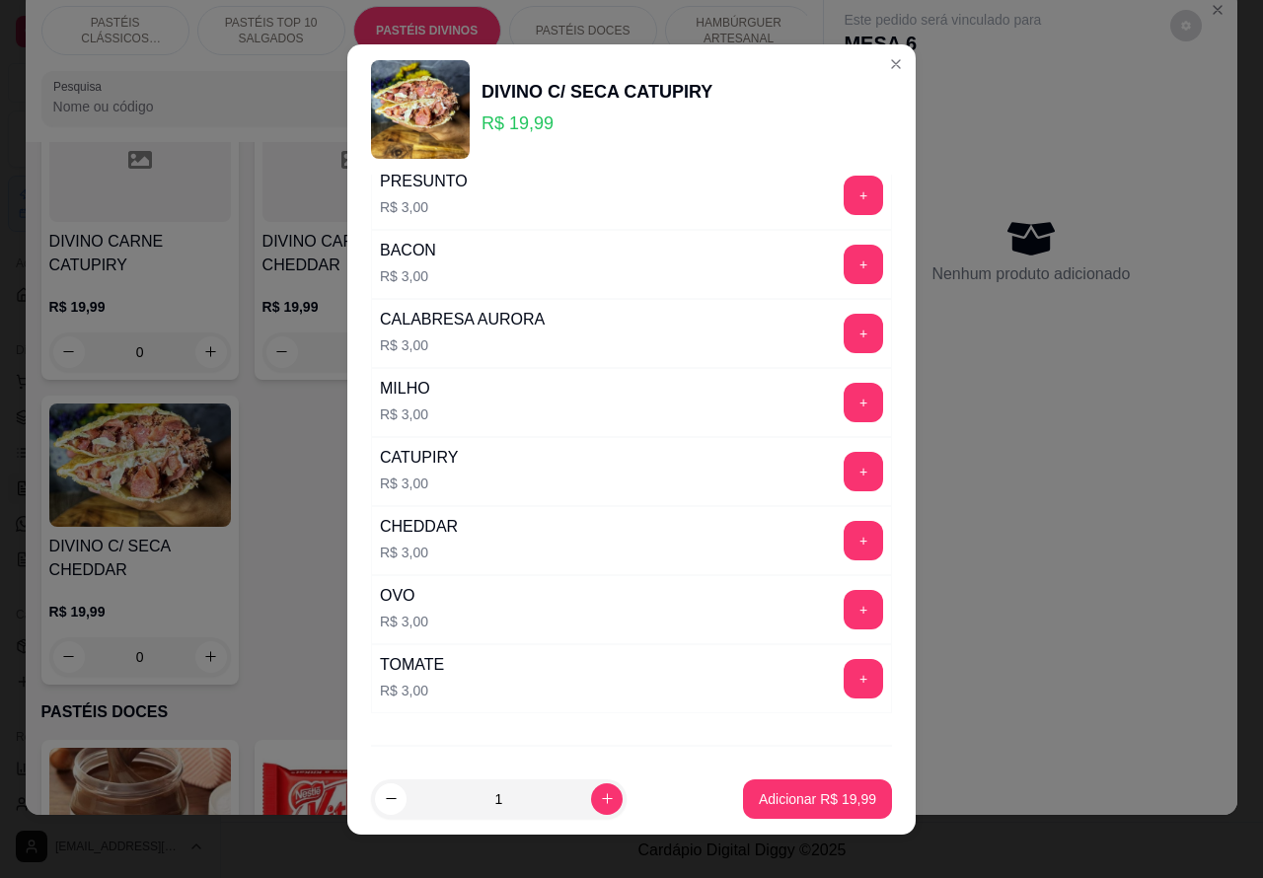
scroll to position [258, 0]
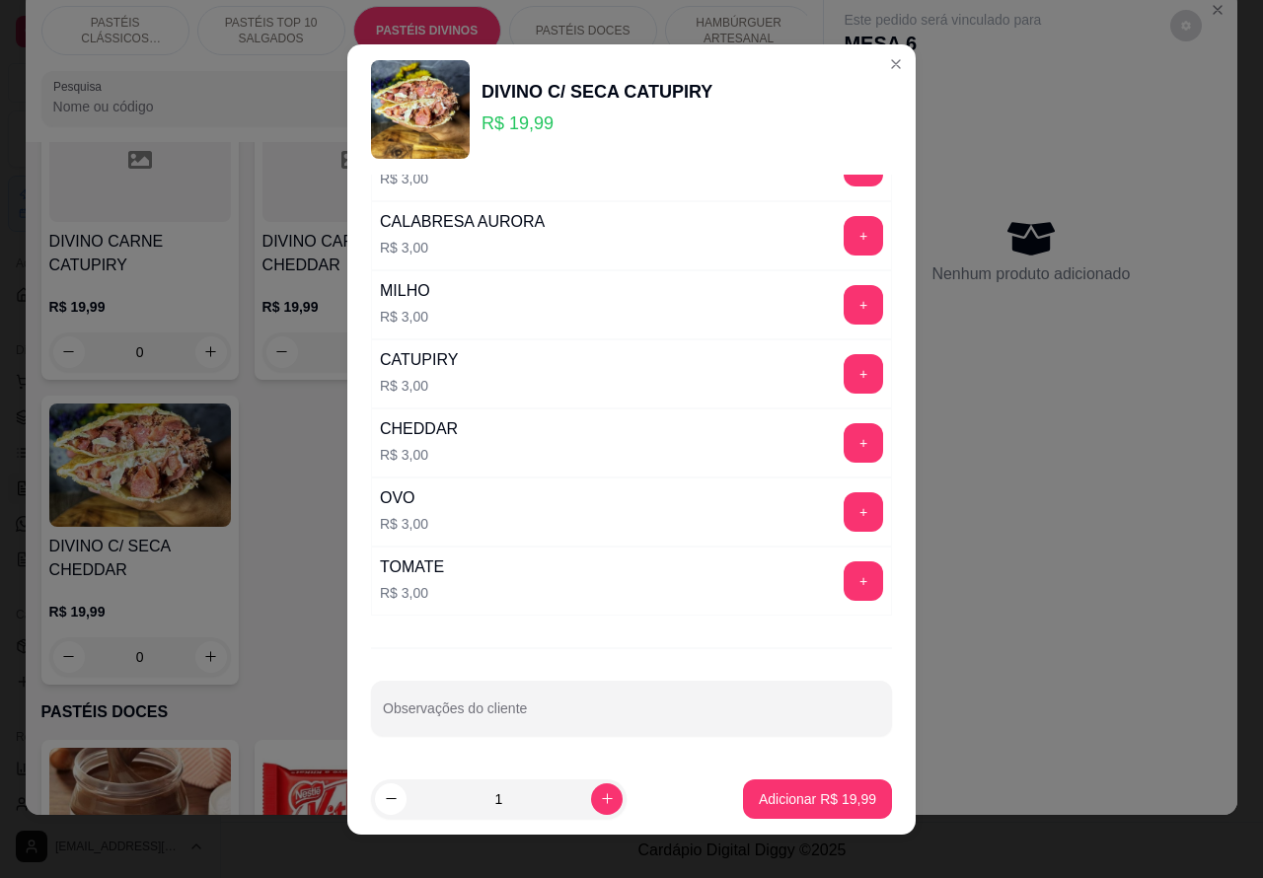
click at [491, 714] on div "Observações do cliente" at bounding box center [631, 708] width 521 height 55
type input "1 sem bacon"
click at [826, 791] on p "Adicionar R$ 19,99" at bounding box center [817, 800] width 117 height 20
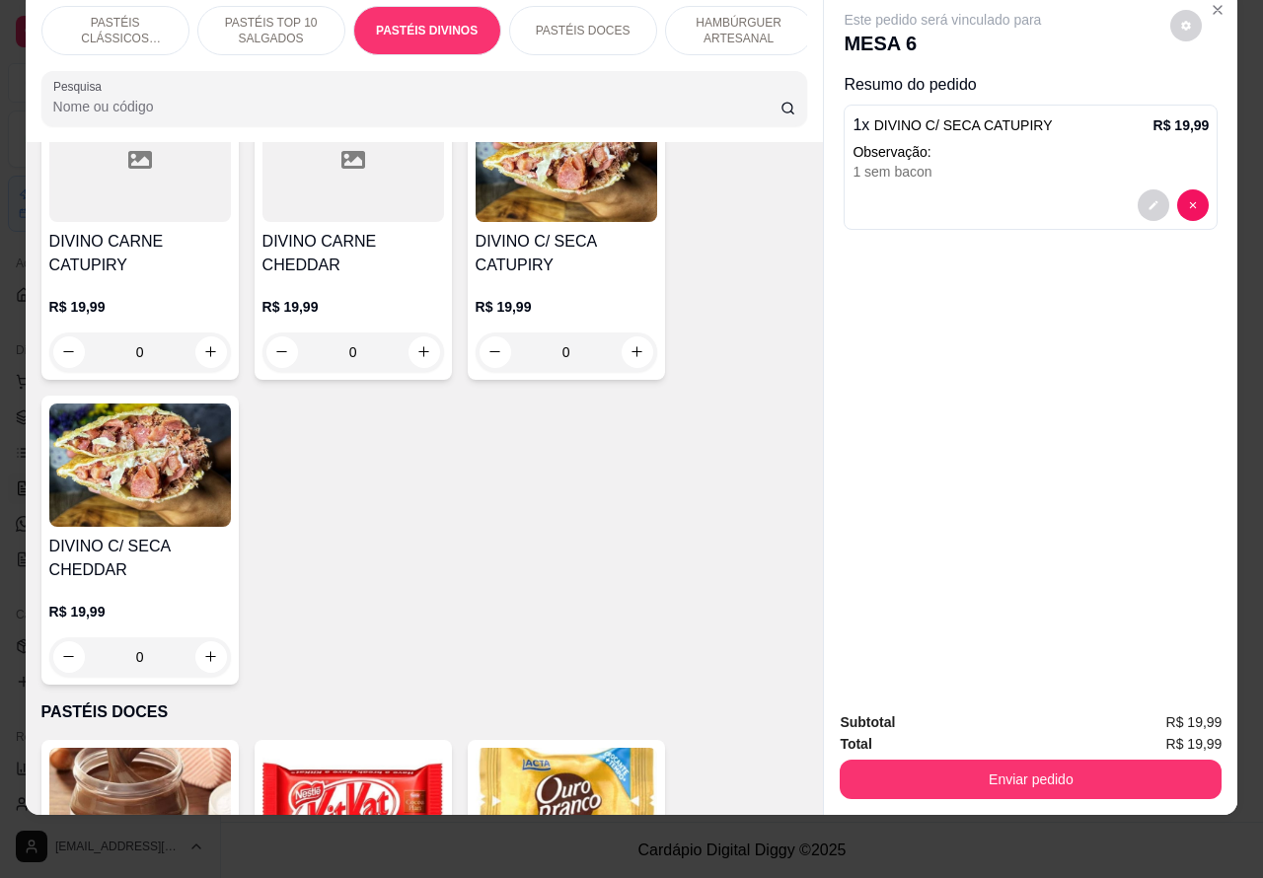
click at [629, 353] on div "0" at bounding box center [567, 352] width 182 height 39
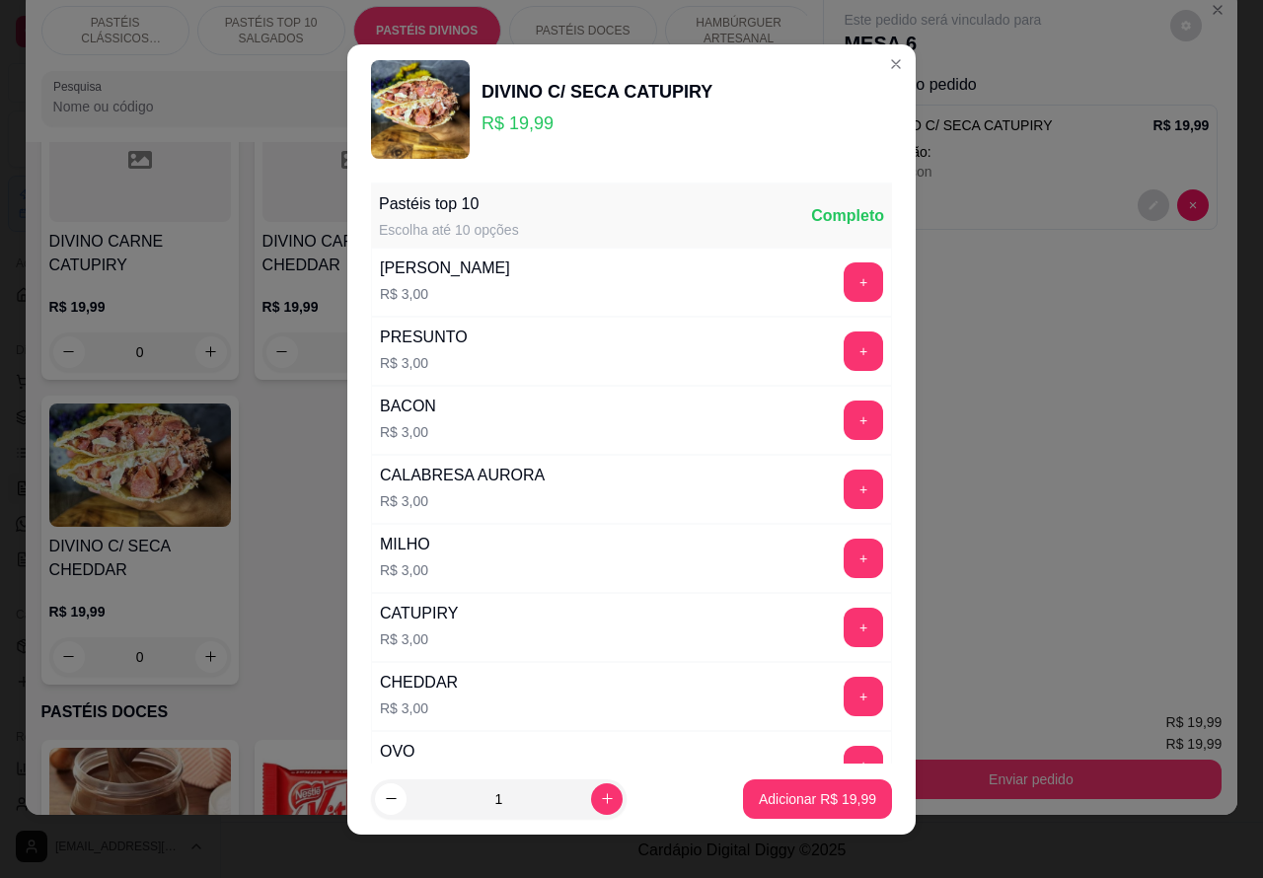
click at [816, 768] on footer "1 Adicionar R$ 19,99" at bounding box center [631, 799] width 569 height 71
click at [811, 801] on p "Adicionar R$ 19,99" at bounding box center [817, 800] width 117 height 20
type input "1"
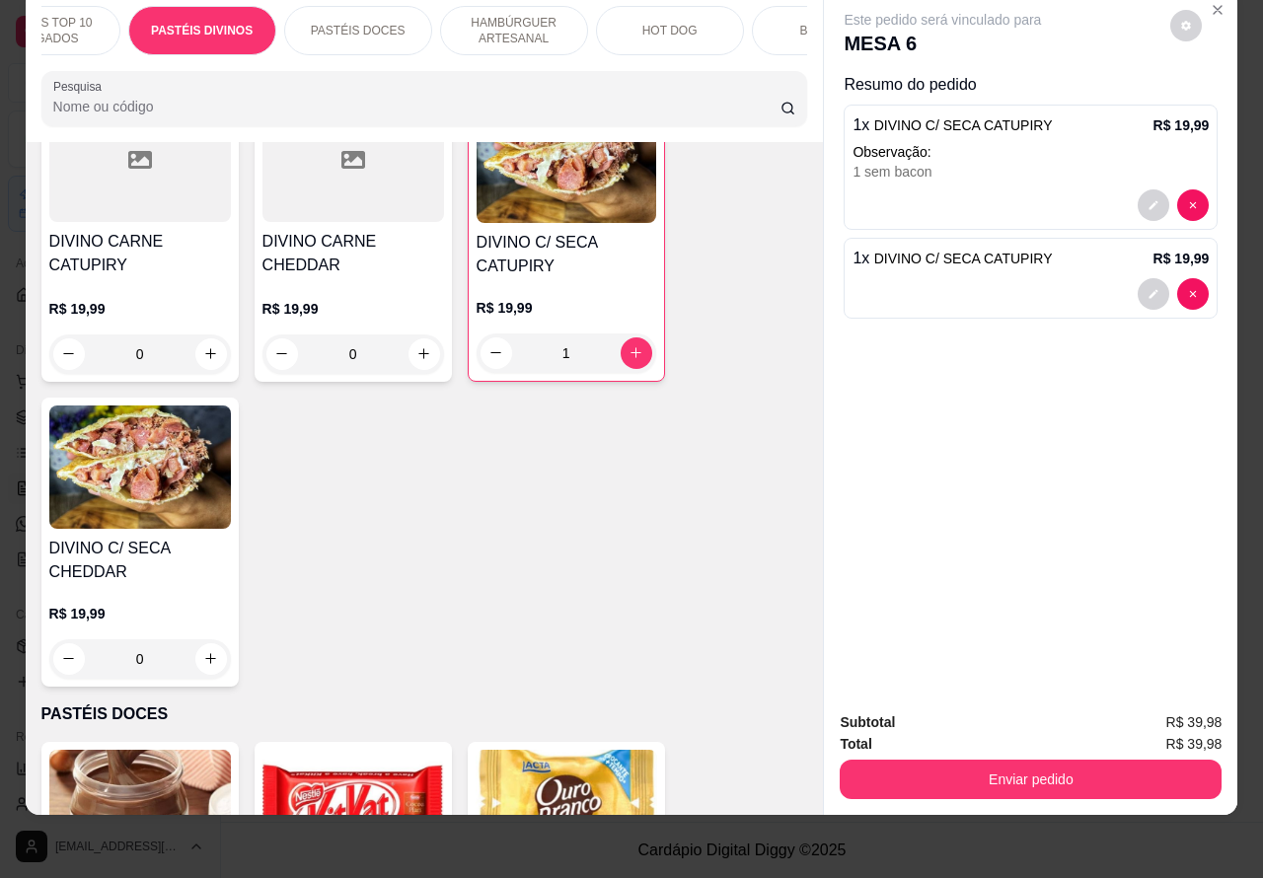
scroll to position [0, 238]
click at [792, 23] on p "BEBIDAS" at bounding box center [813, 31] width 51 height 16
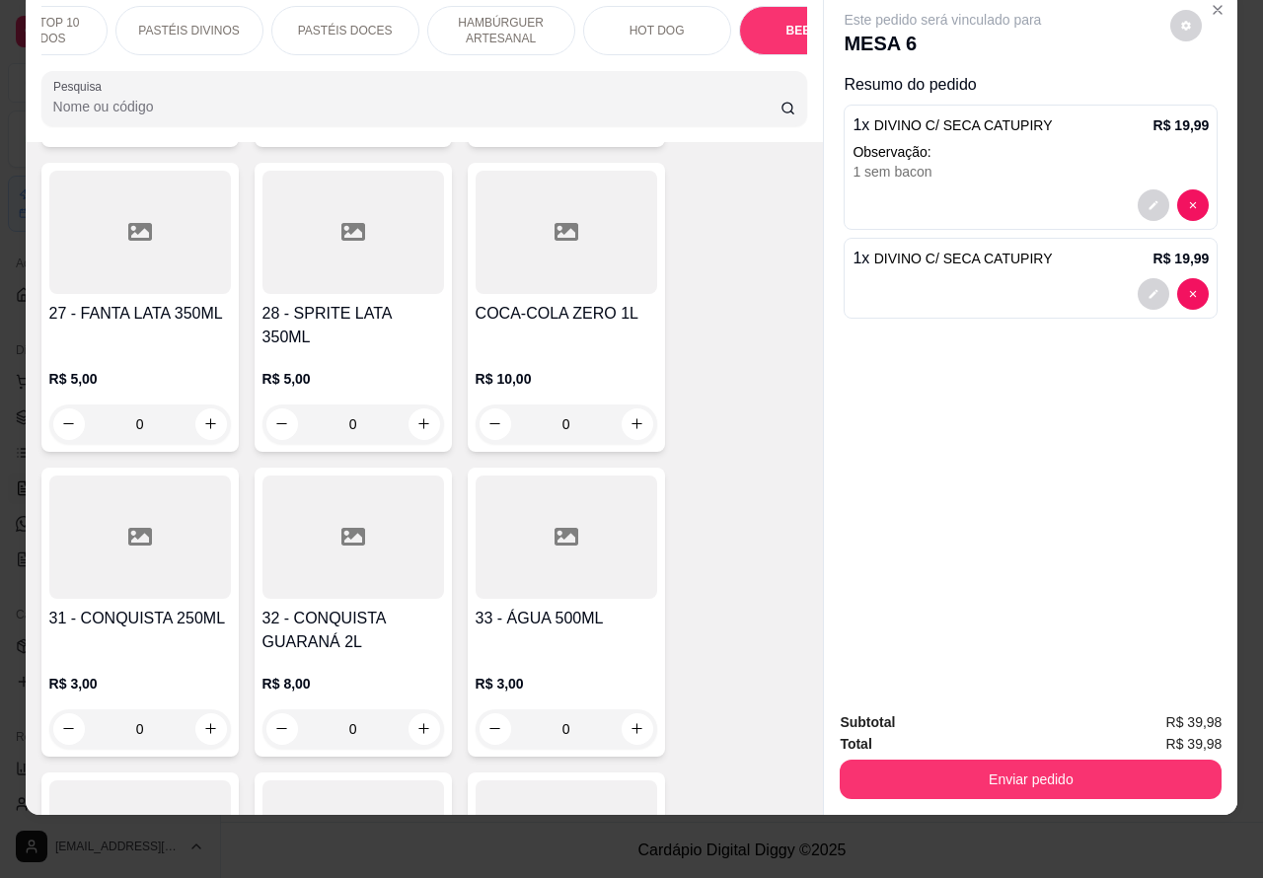
scroll to position [6349, 0]
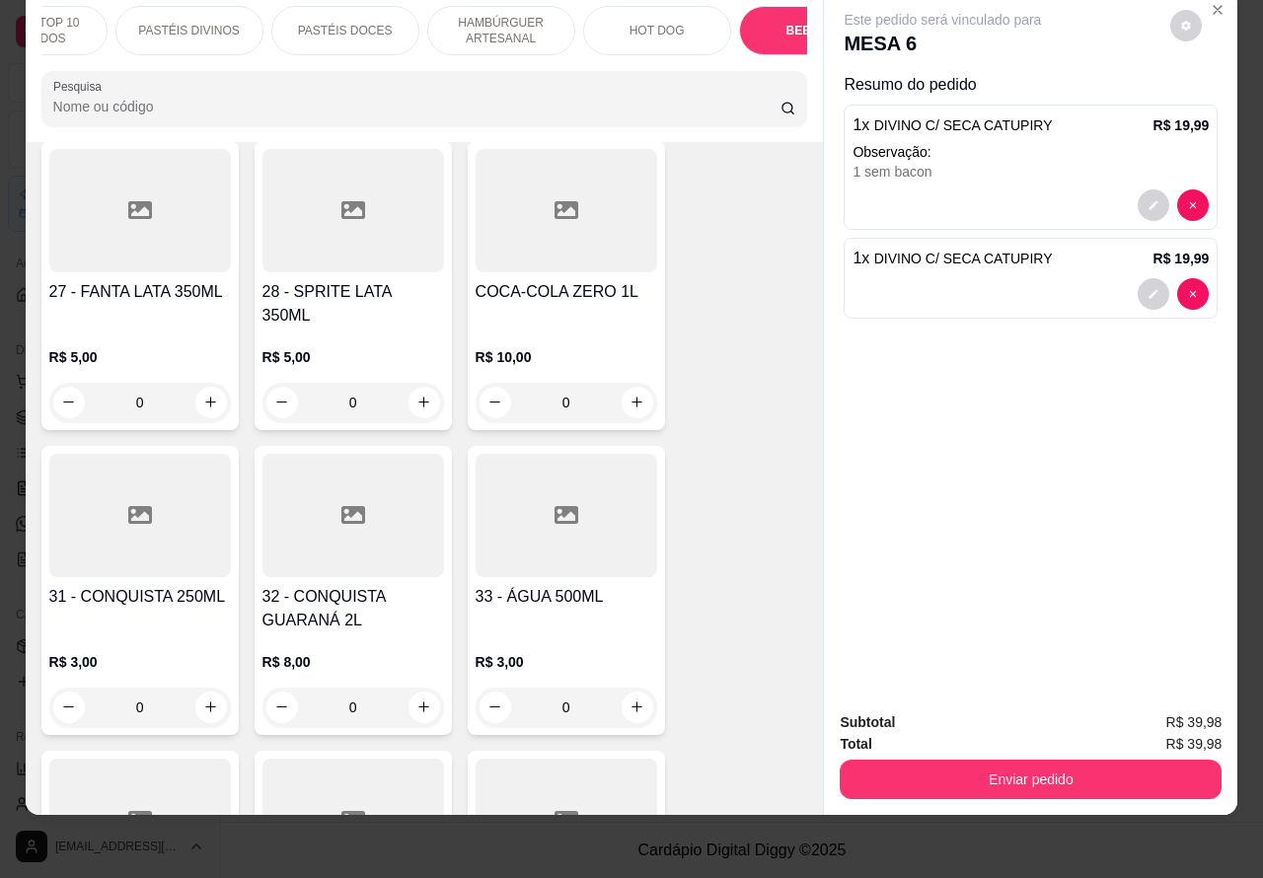
click at [630, 395] on icon "increase-product-quantity" at bounding box center [637, 402] width 15 height 15
type input "1"
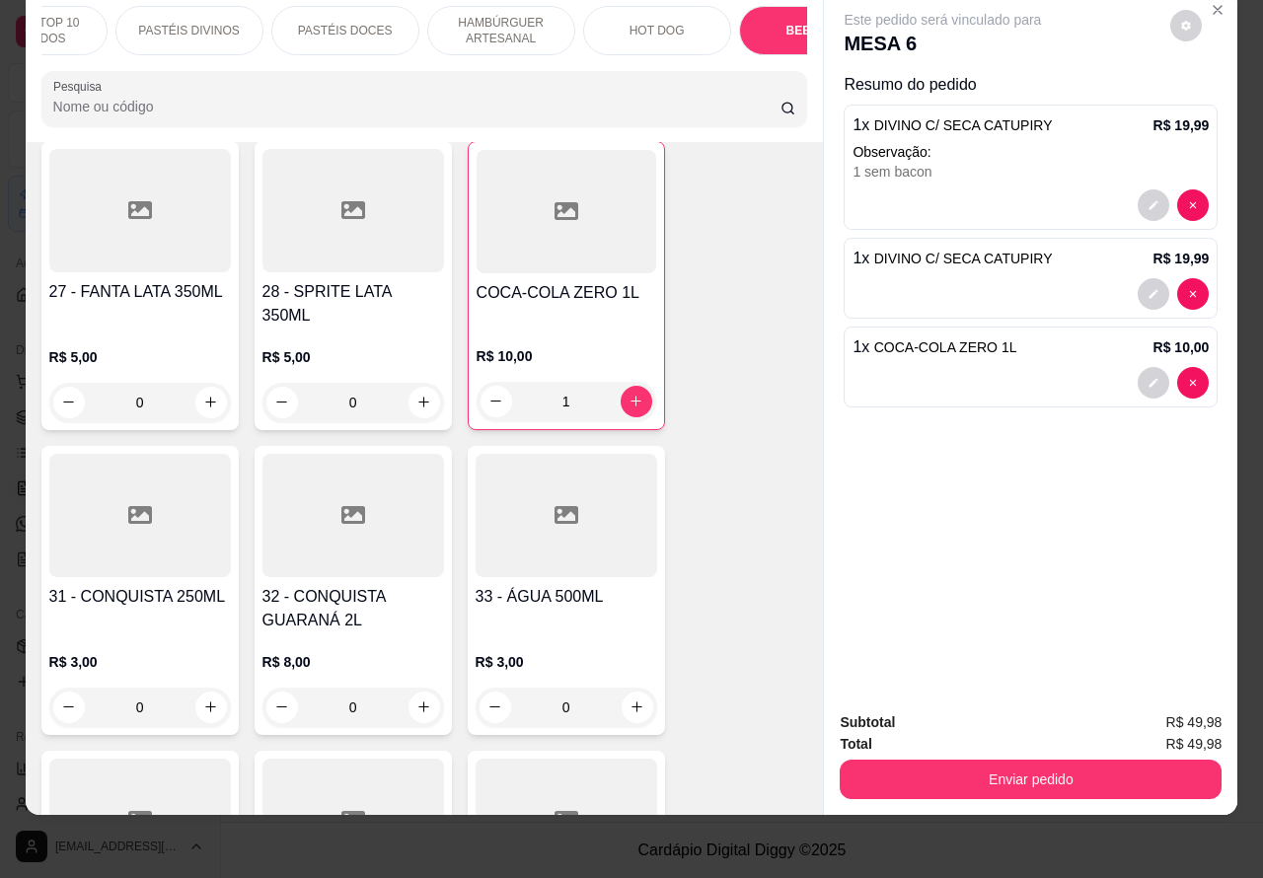
click at [1066, 760] on button "Enviar pedido" at bounding box center [1031, 779] width 382 height 39
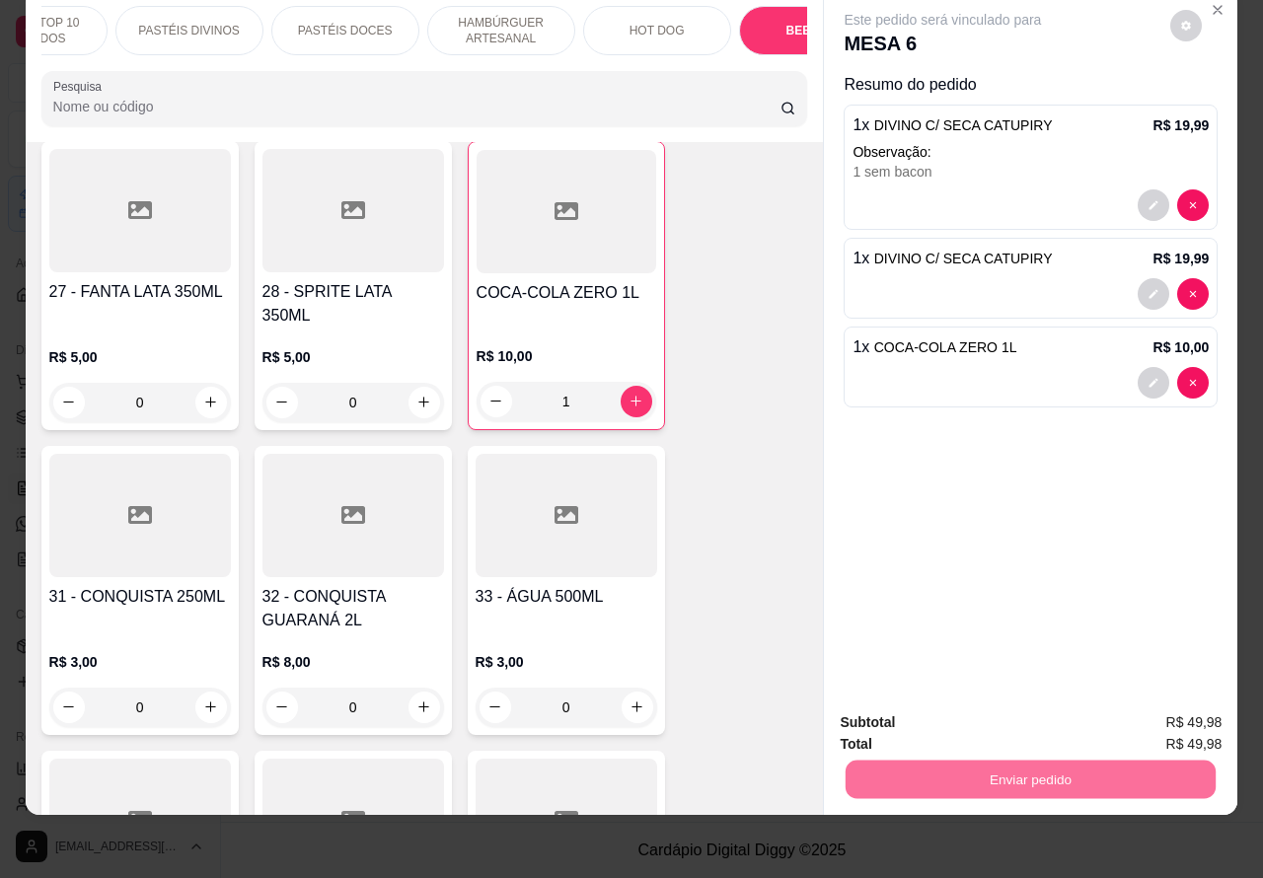
click at [983, 709] on button "Não registrar e enviar pedido" at bounding box center [964, 713] width 199 height 37
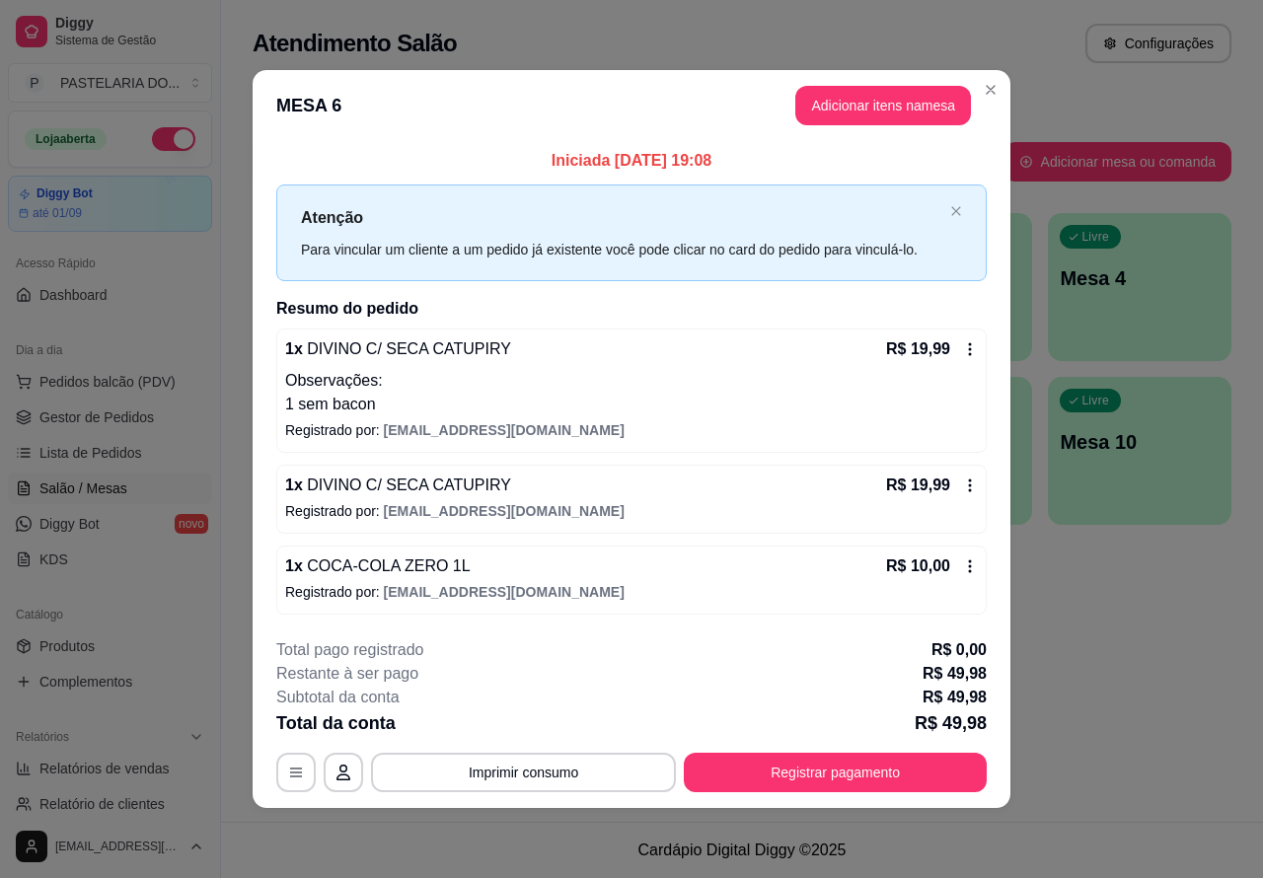
click at [990, 89] on div "Todos Mesas Comandas" at bounding box center [742, 103] width 979 height 32
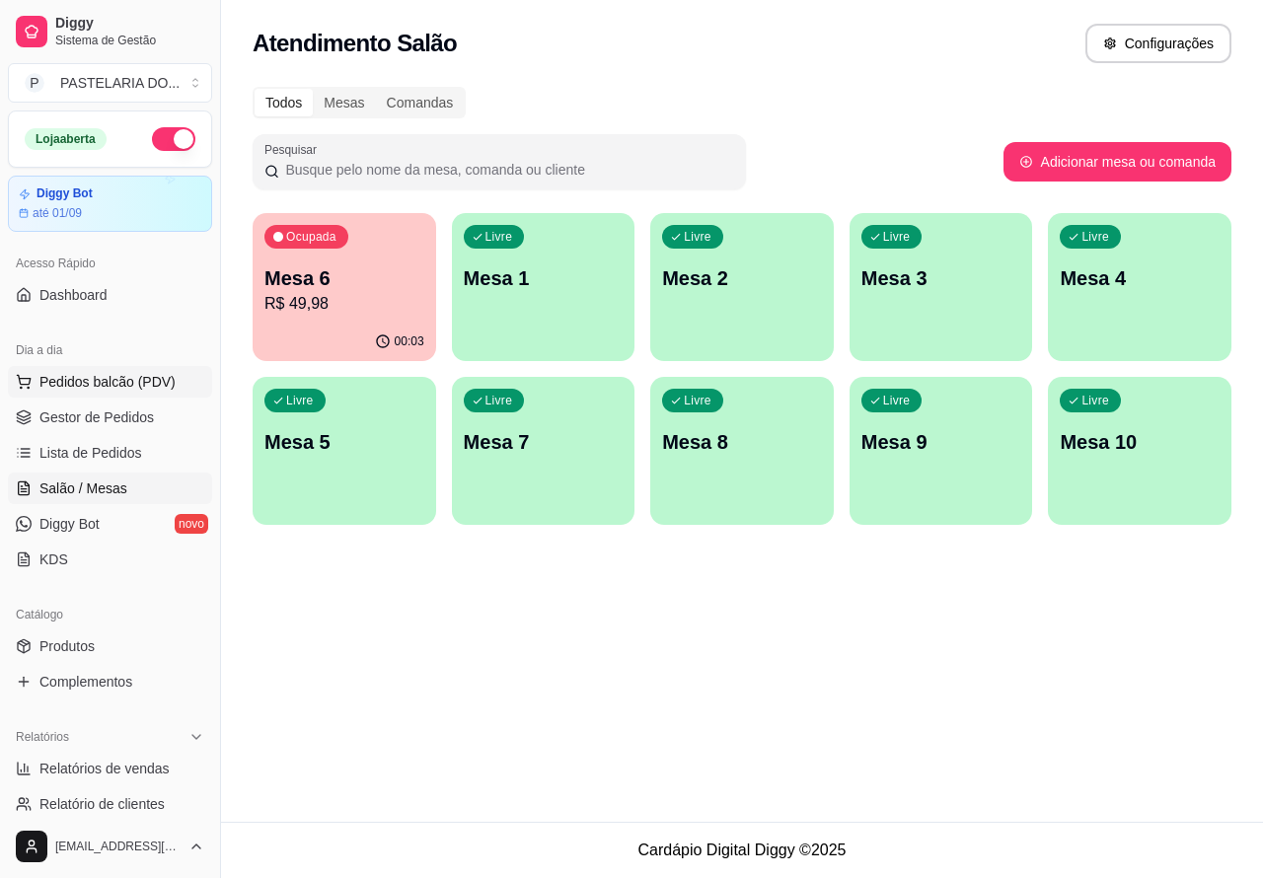
click at [136, 377] on span "Pedidos balcão (PDV)" at bounding box center [107, 382] width 136 height 20
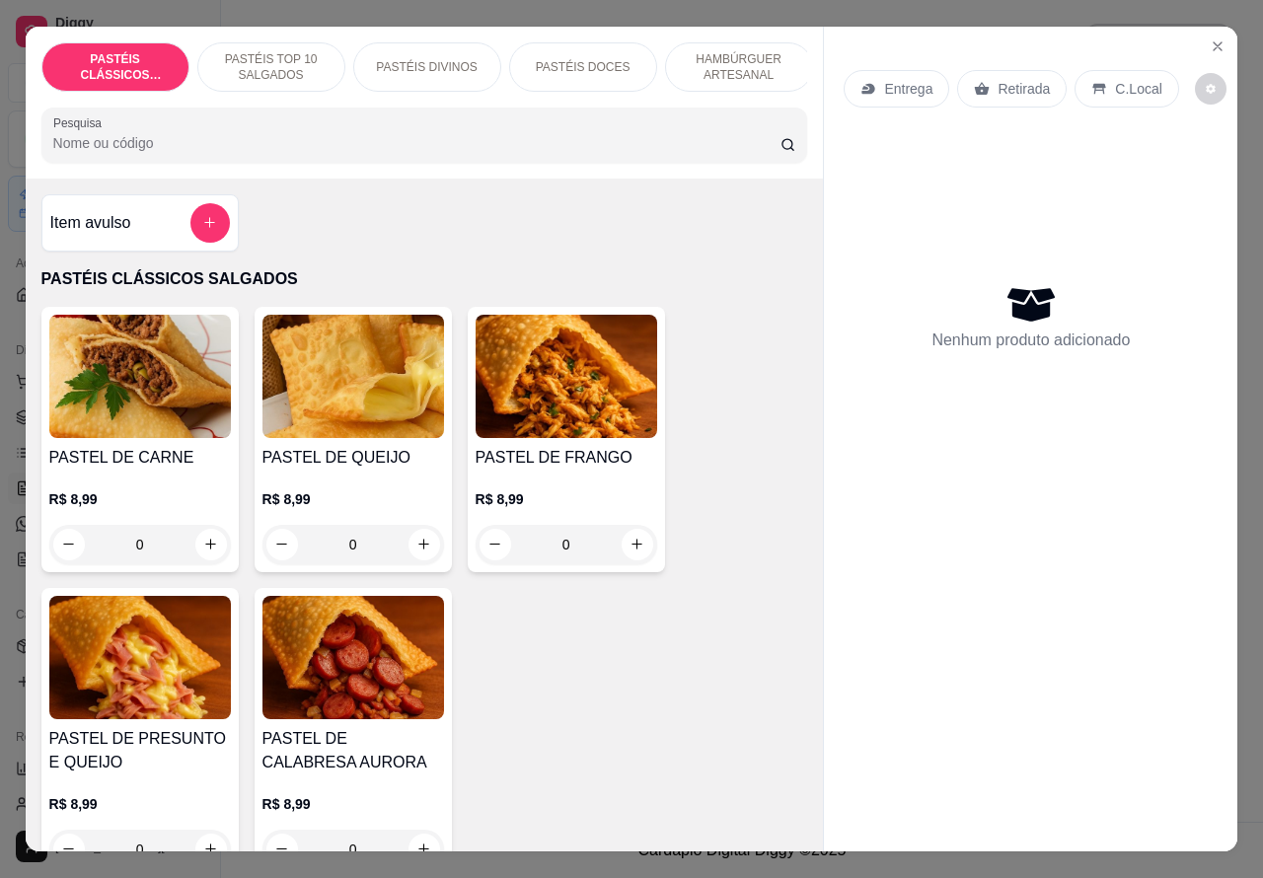
click at [893, 79] on p "Entrega" at bounding box center [908, 89] width 48 height 20
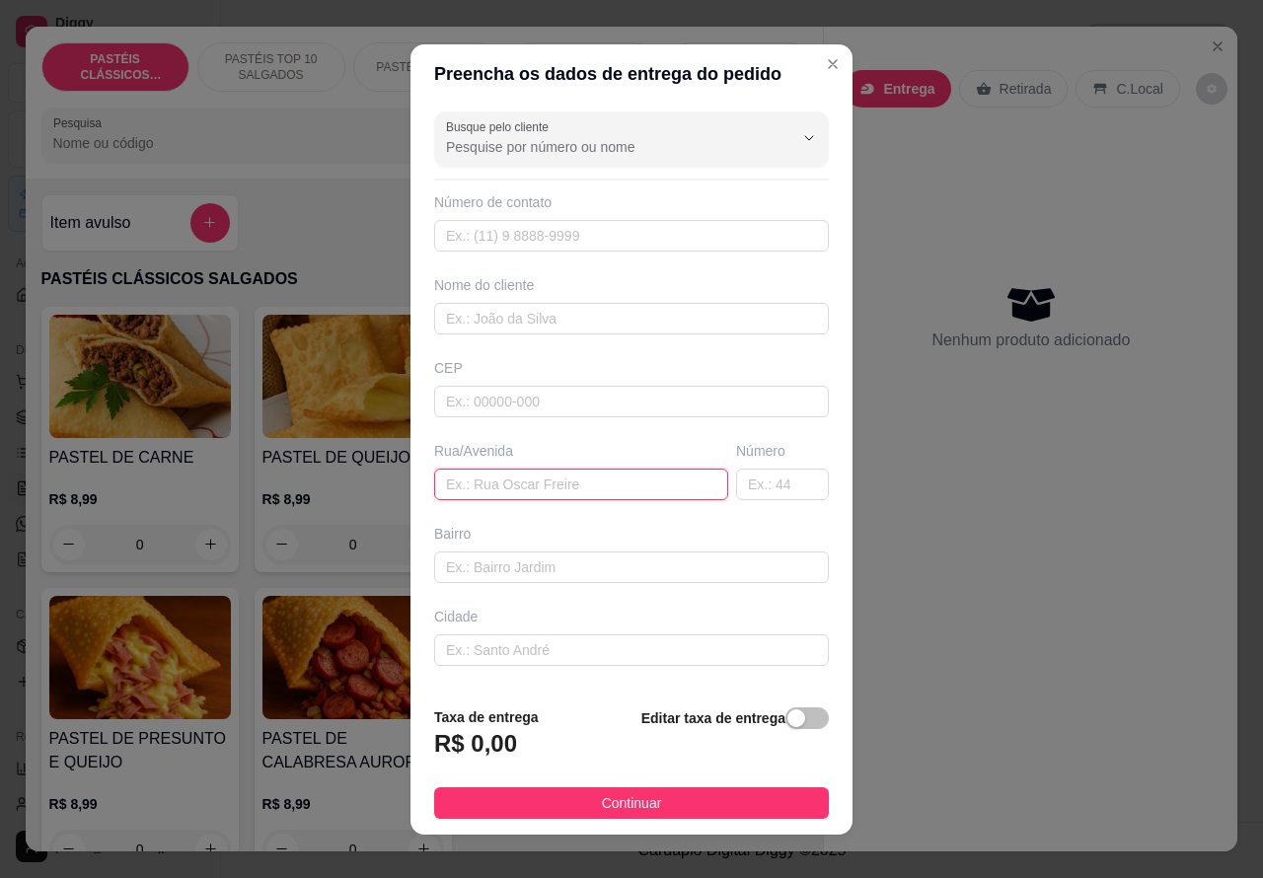
click at [541, 481] on input "text" at bounding box center [581, 485] width 294 height 32
paste input ", [PERSON_NAME] 175"
type input ", [PERSON_NAME] 175"
click at [786, 721] on span "button" at bounding box center [807, 719] width 43 height 22
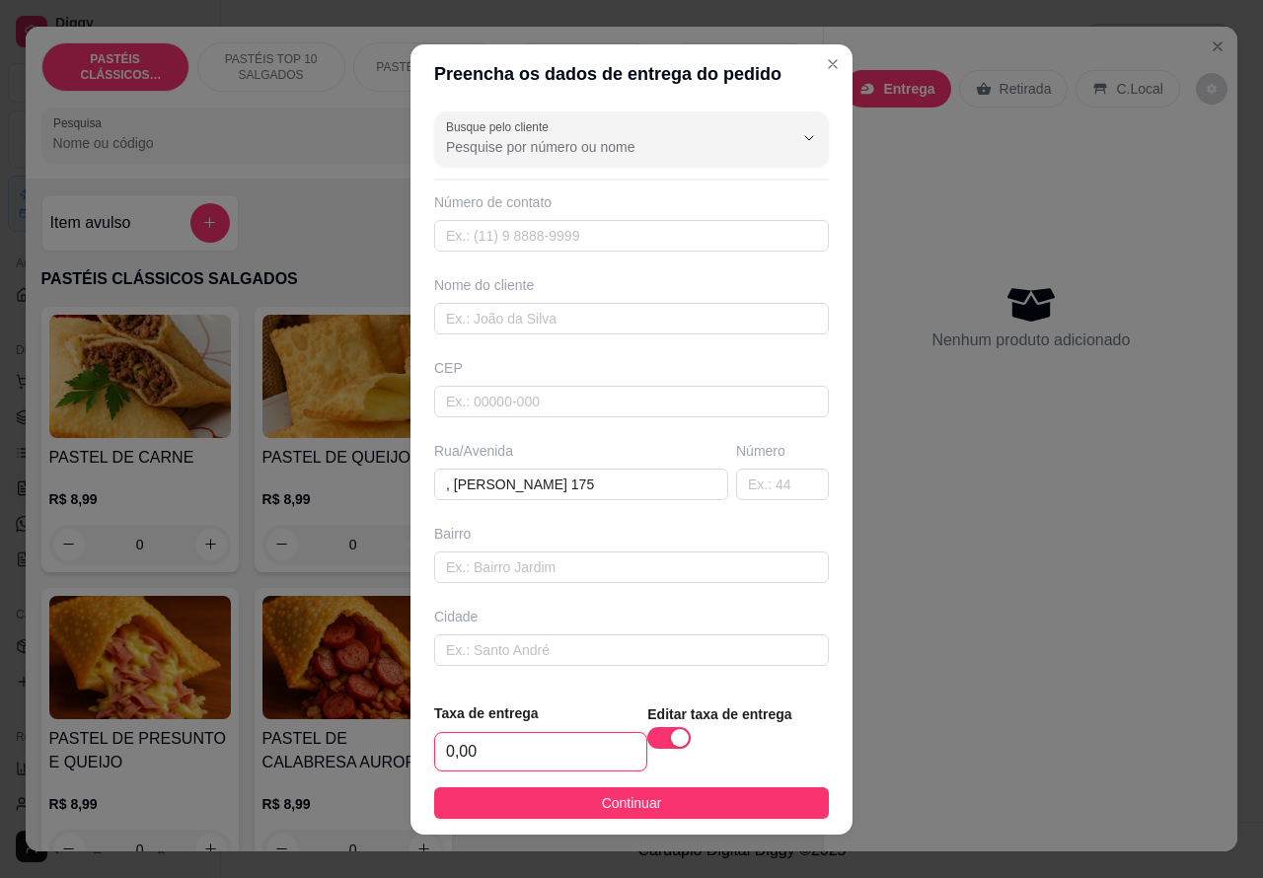
click at [446, 745] on input "0,00" at bounding box center [540, 752] width 211 height 38
type input "2,00"
click at [566, 317] on input "text" at bounding box center [631, 319] width 395 height 32
type input "[PERSON_NAME]"
click at [600, 233] on input "text" at bounding box center [631, 236] width 395 height 32
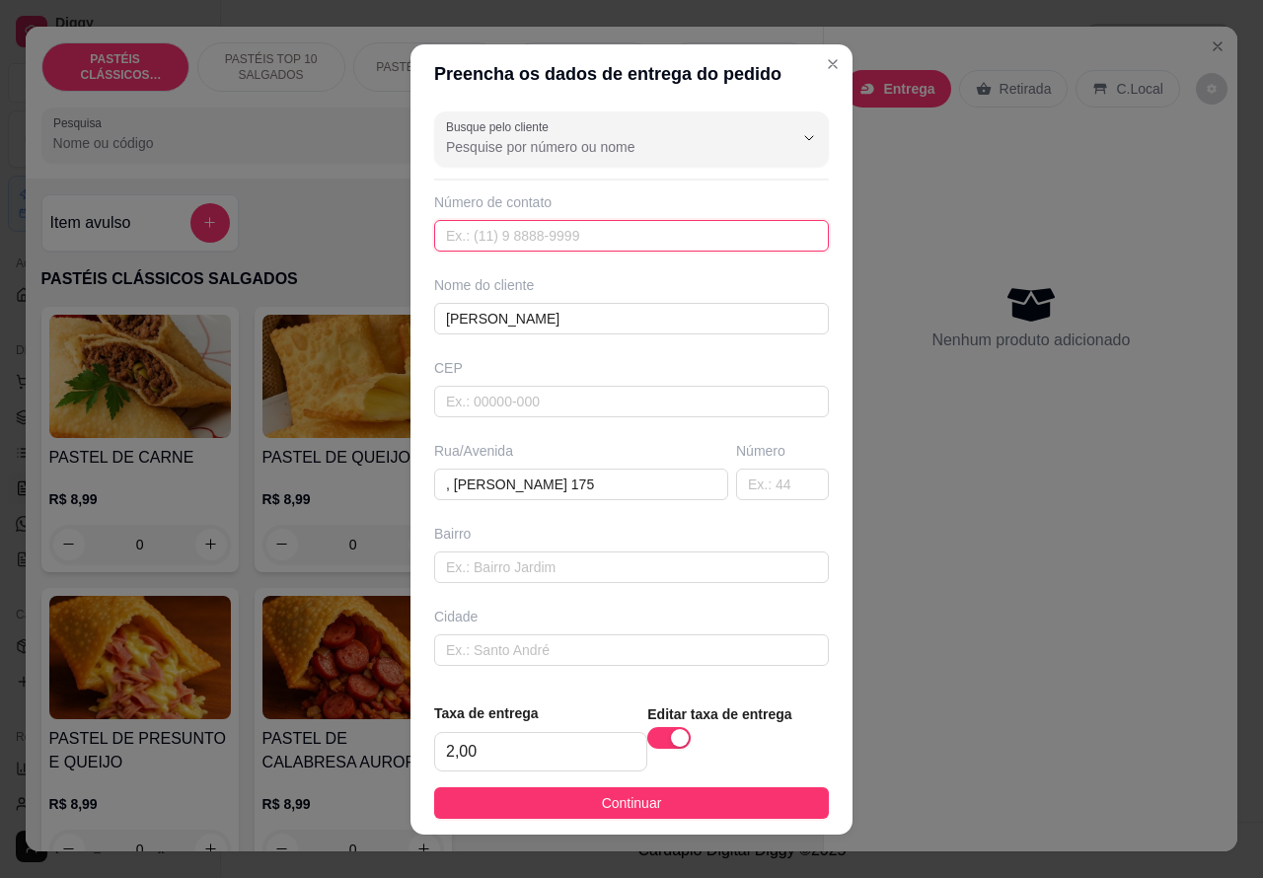
paste input "(14) 99754-5665"
type input "(14) 99754-5665"
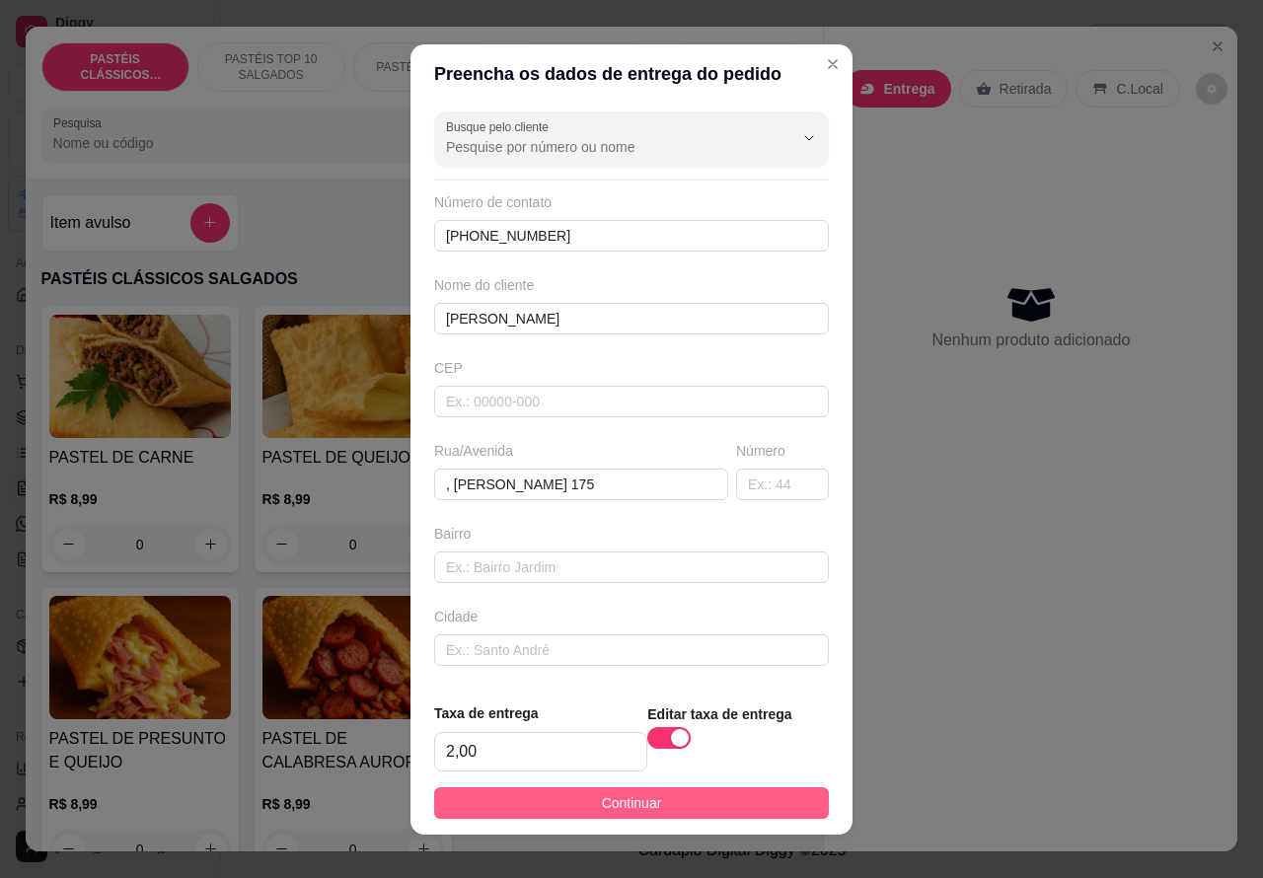
click at [666, 799] on button "Continuar" at bounding box center [631, 804] width 395 height 32
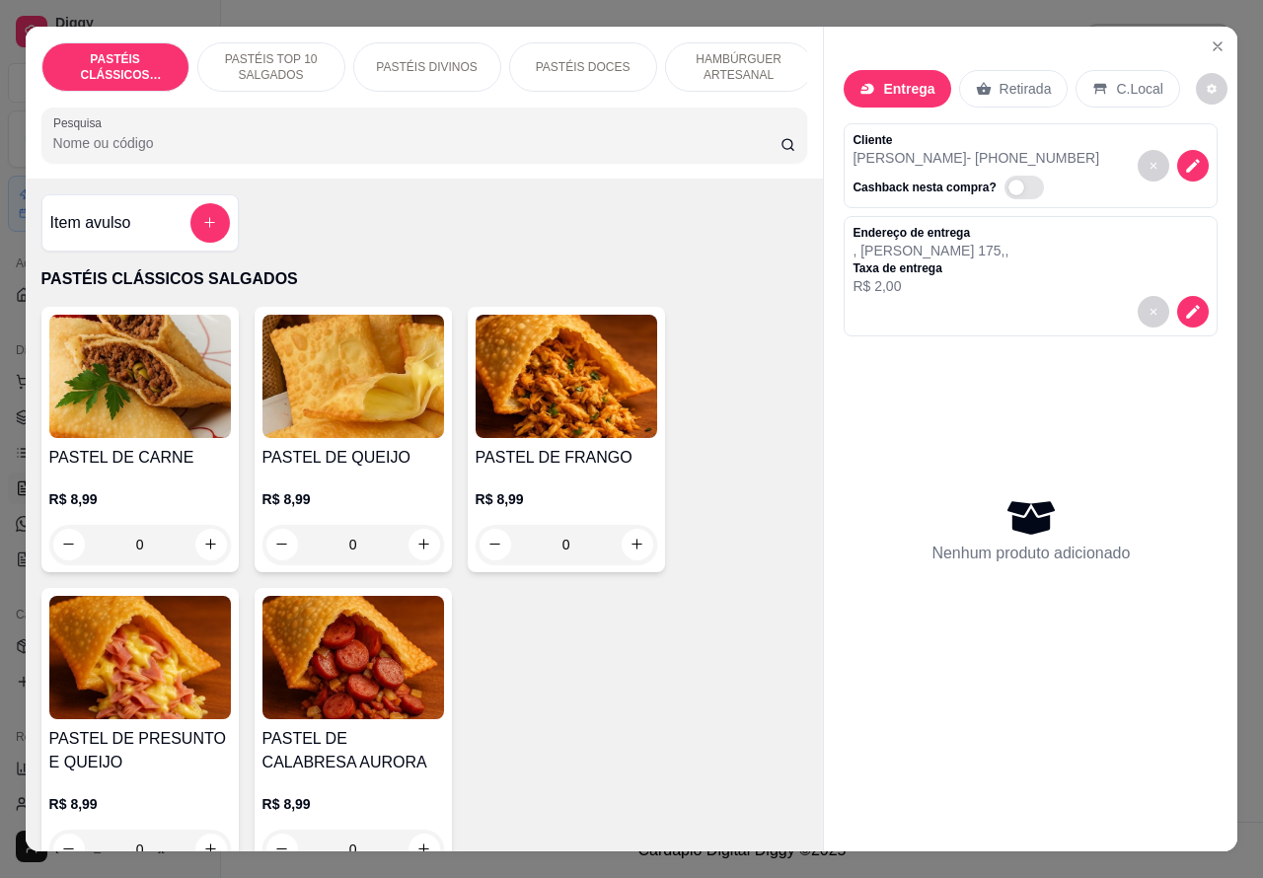
click at [284, 52] on p "PASTÉIS TOP 10 SALGADOS" at bounding box center [271, 67] width 114 height 32
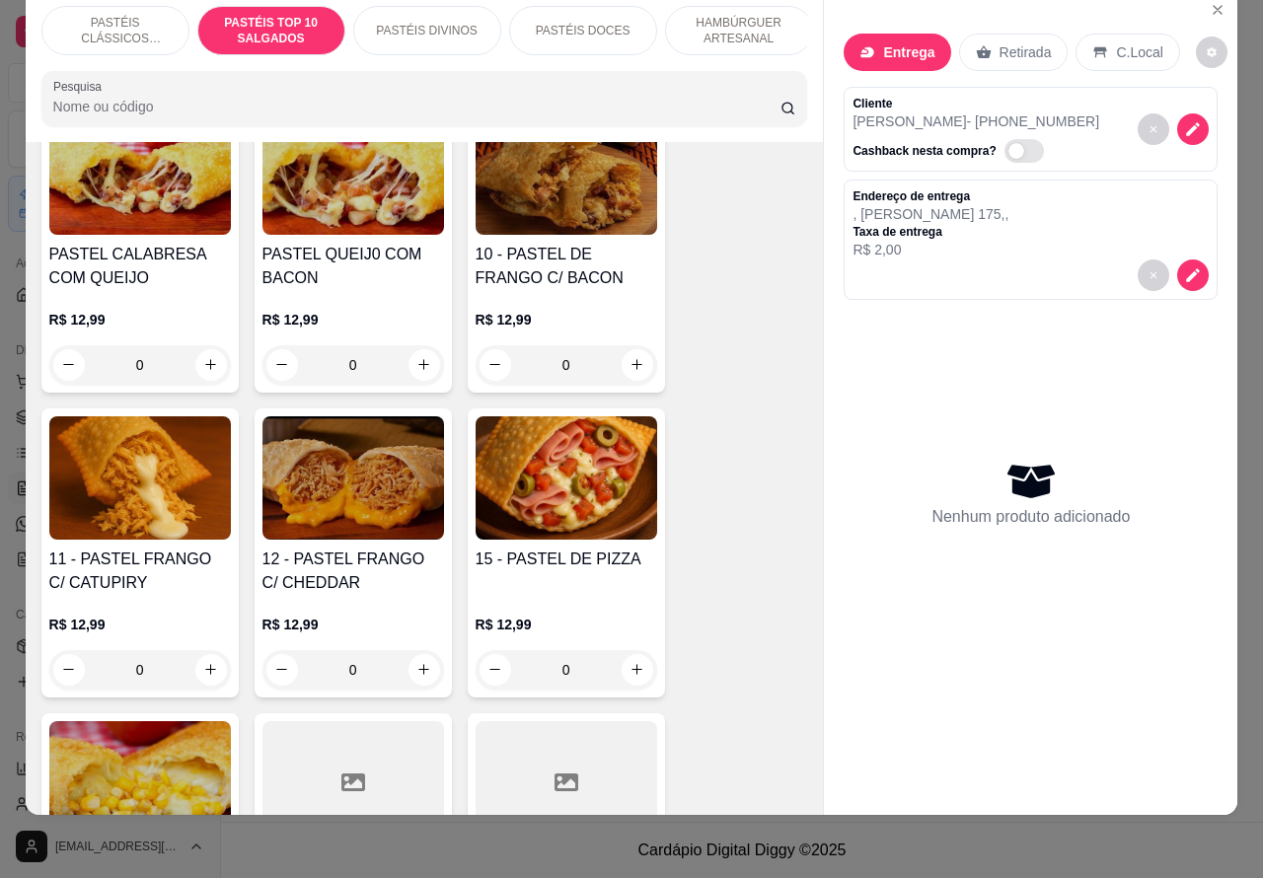
scroll to position [1714, 0]
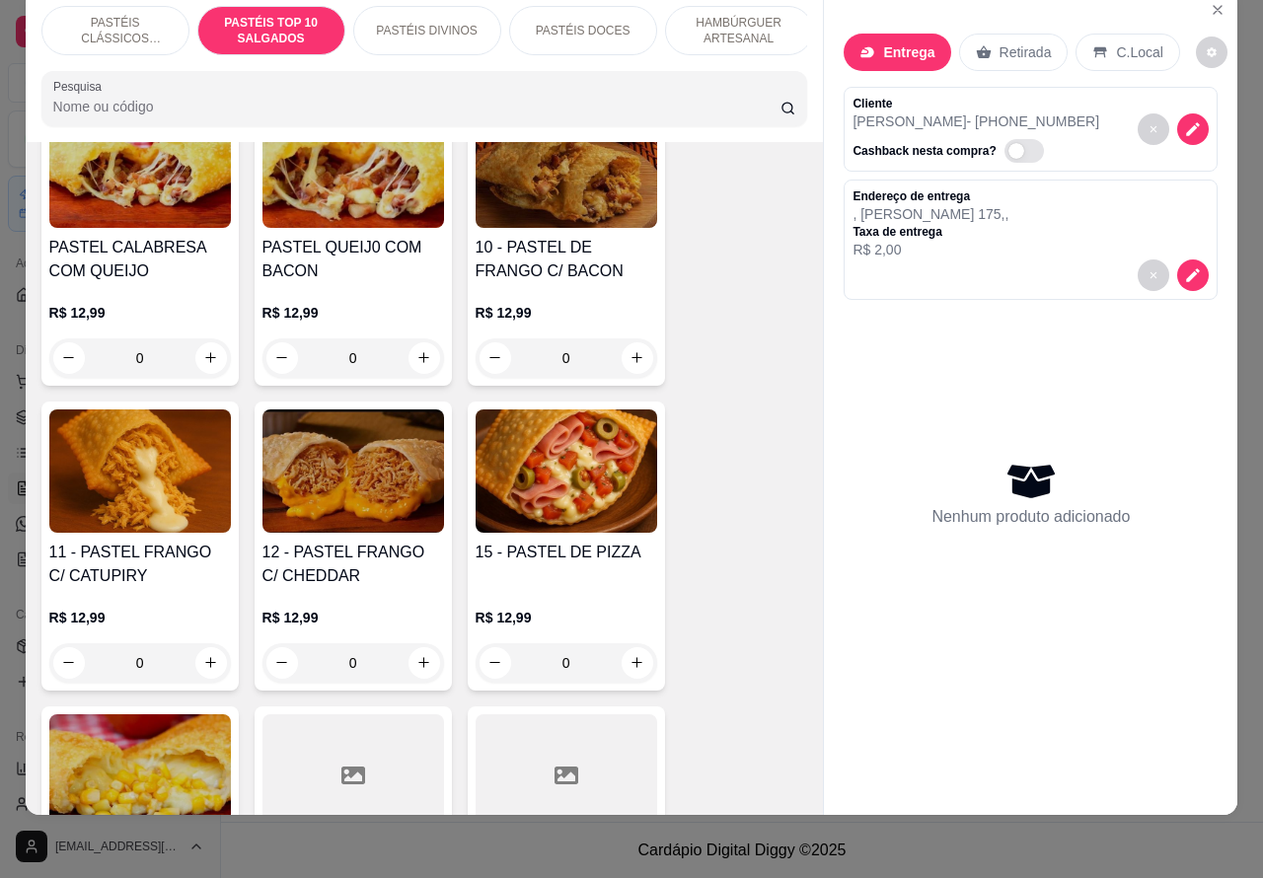
click at [199, 664] on div "0" at bounding box center [140, 663] width 182 height 39
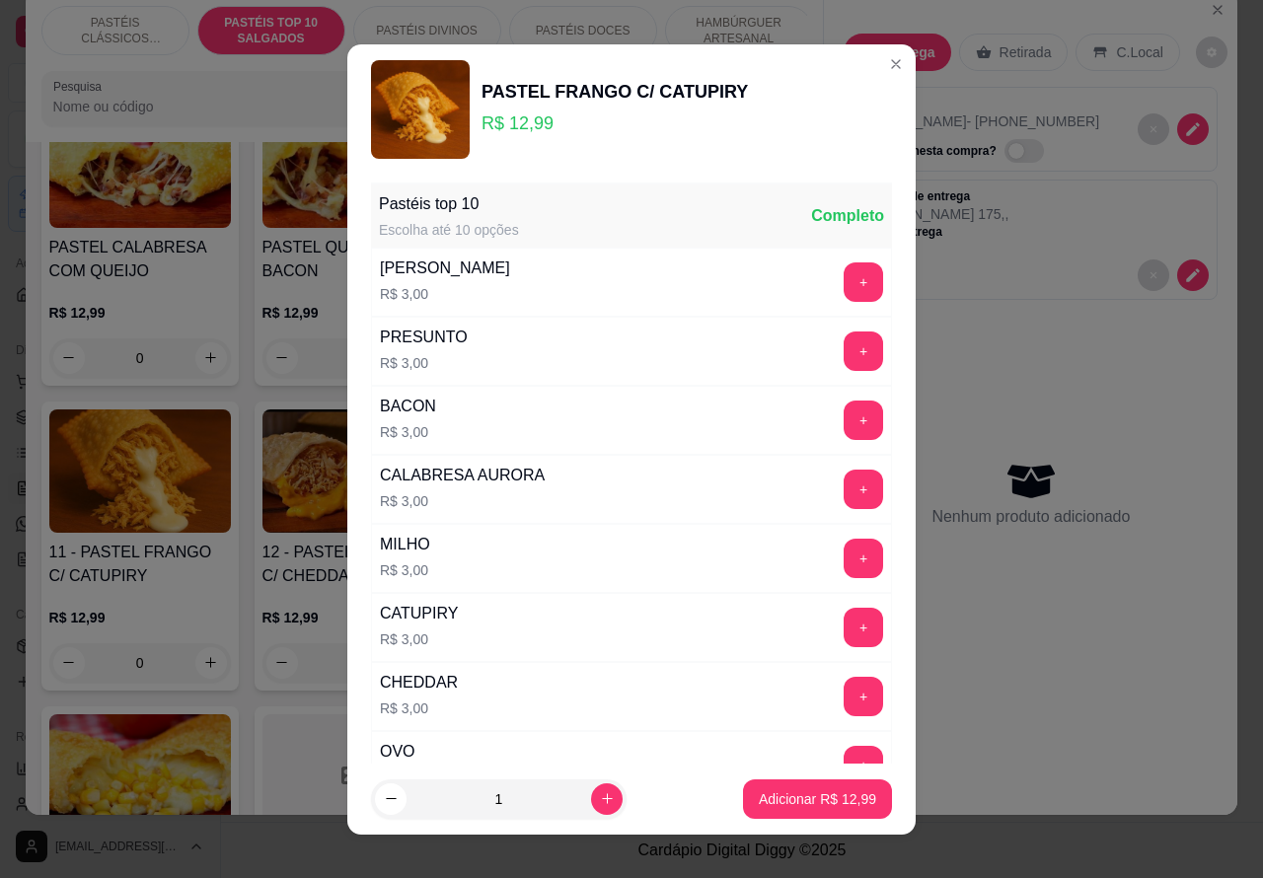
click at [822, 798] on p "Adicionar R$ 12,99" at bounding box center [817, 800] width 117 height 20
type input "1"
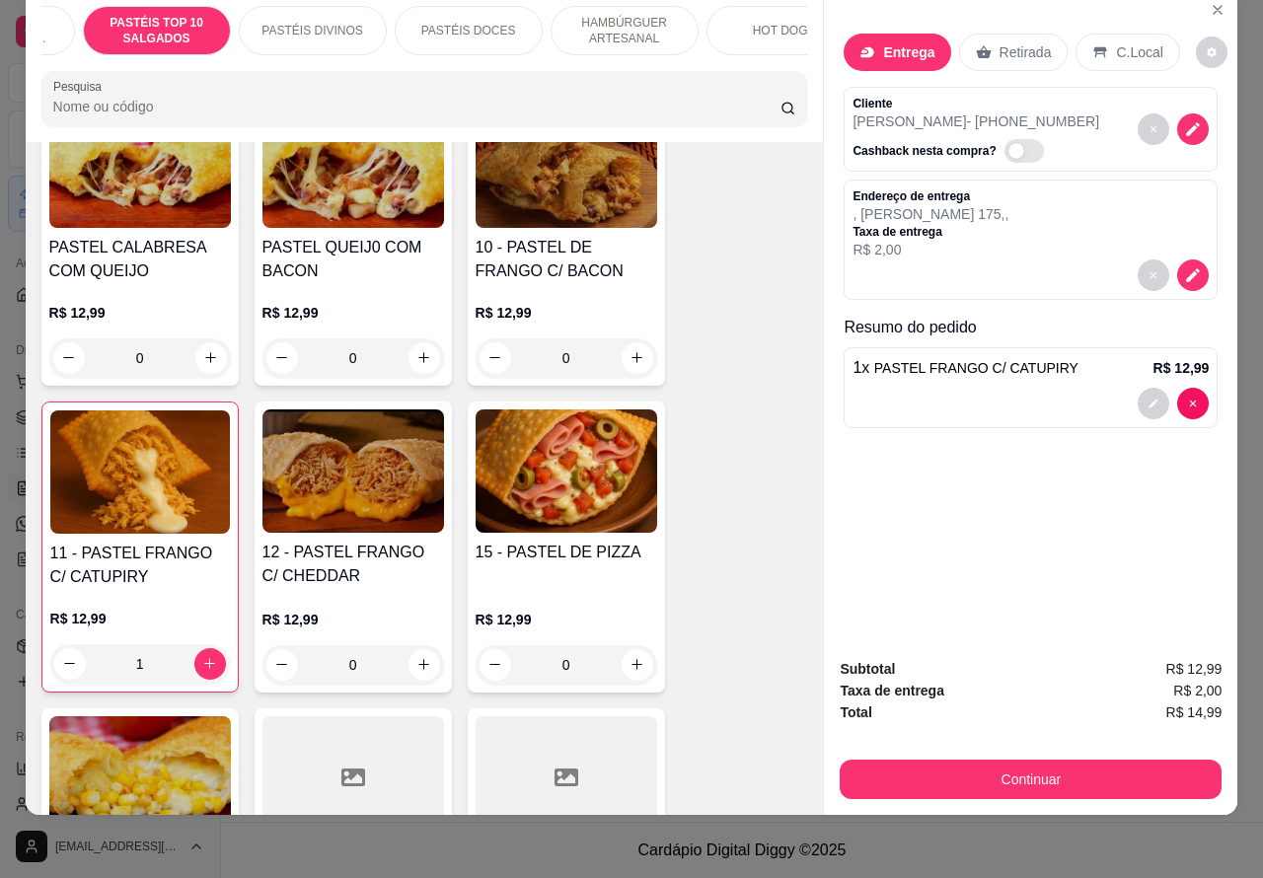
scroll to position [0, 125]
click at [750, 23] on p "HOT DOG" at bounding box center [769, 31] width 55 height 16
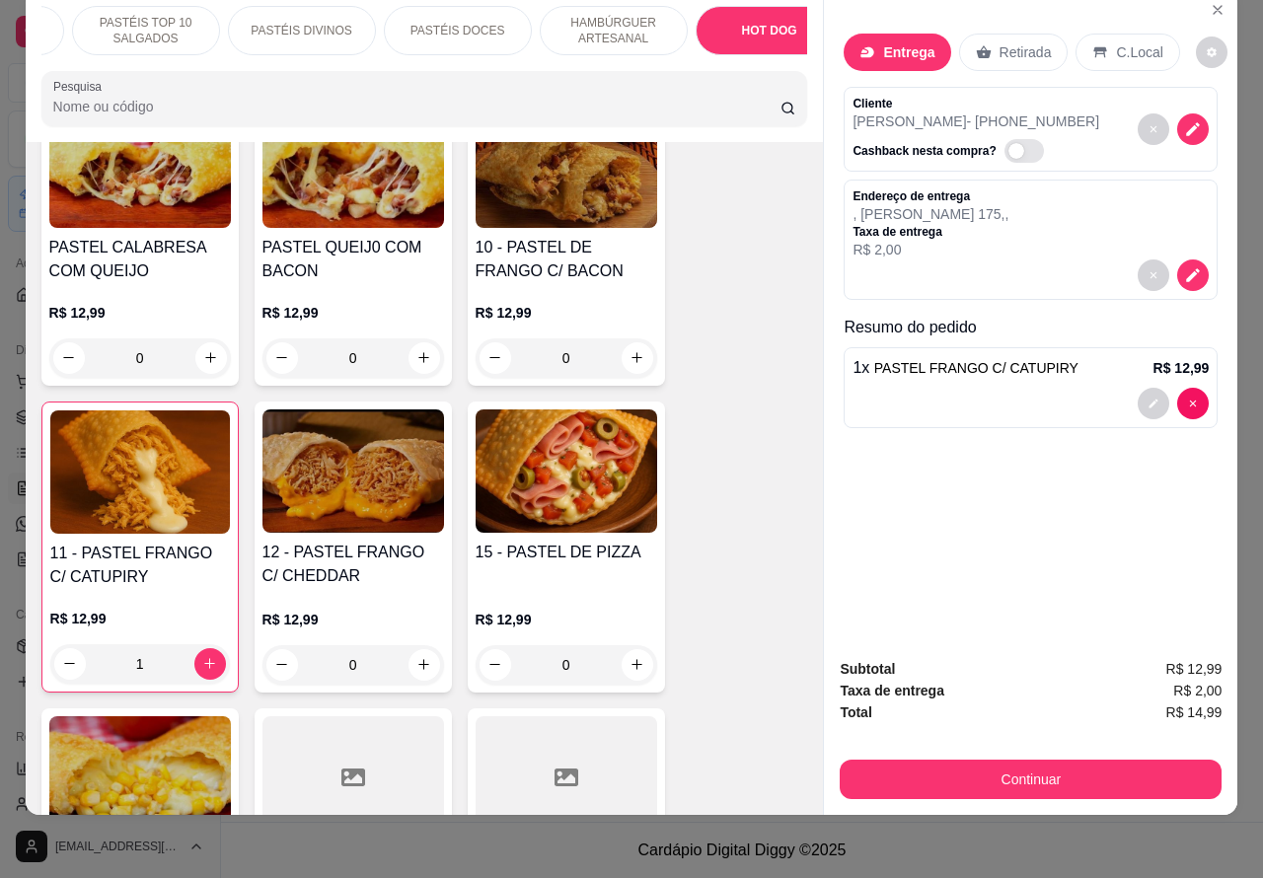
scroll to position [5659, 0]
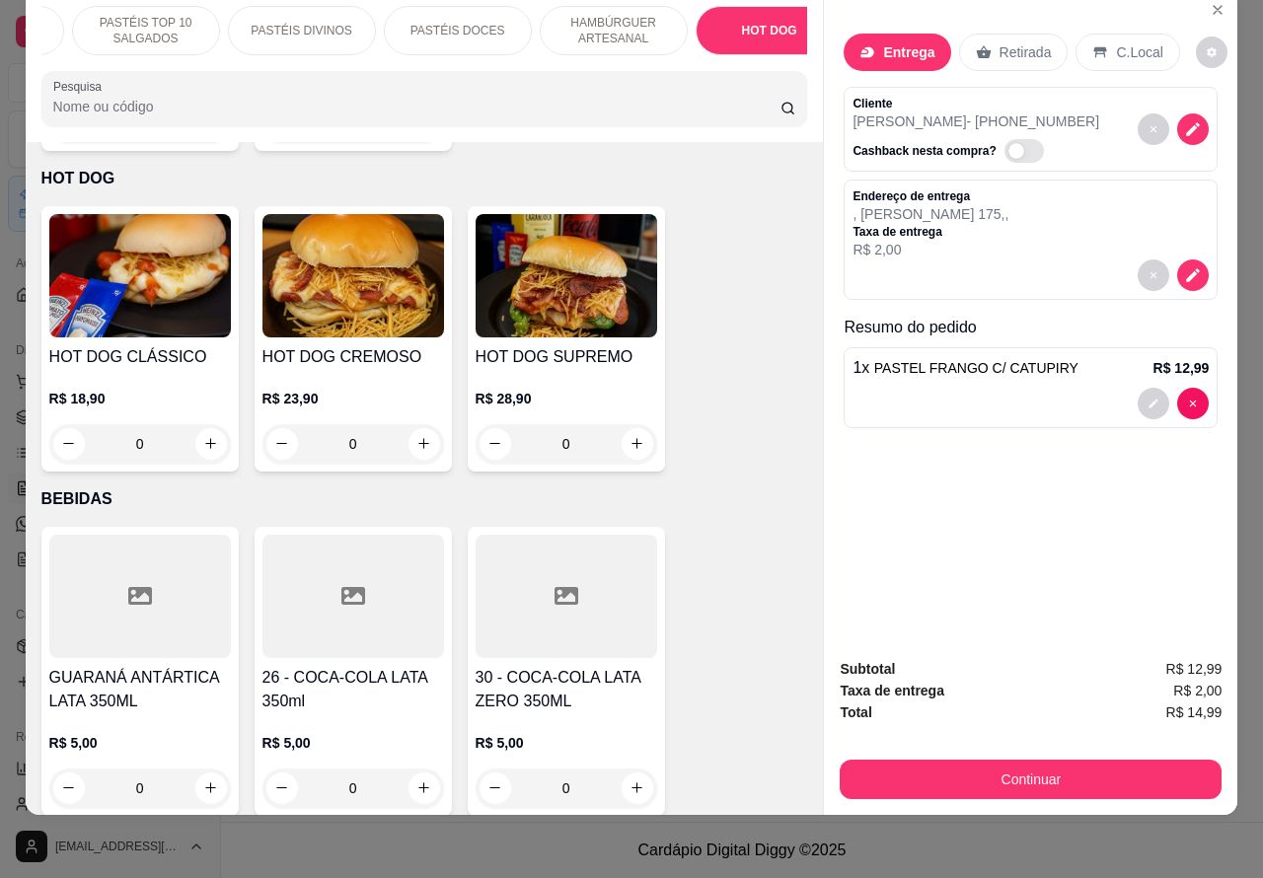
click at [416, 424] on div "0" at bounding box center [354, 443] width 182 height 39
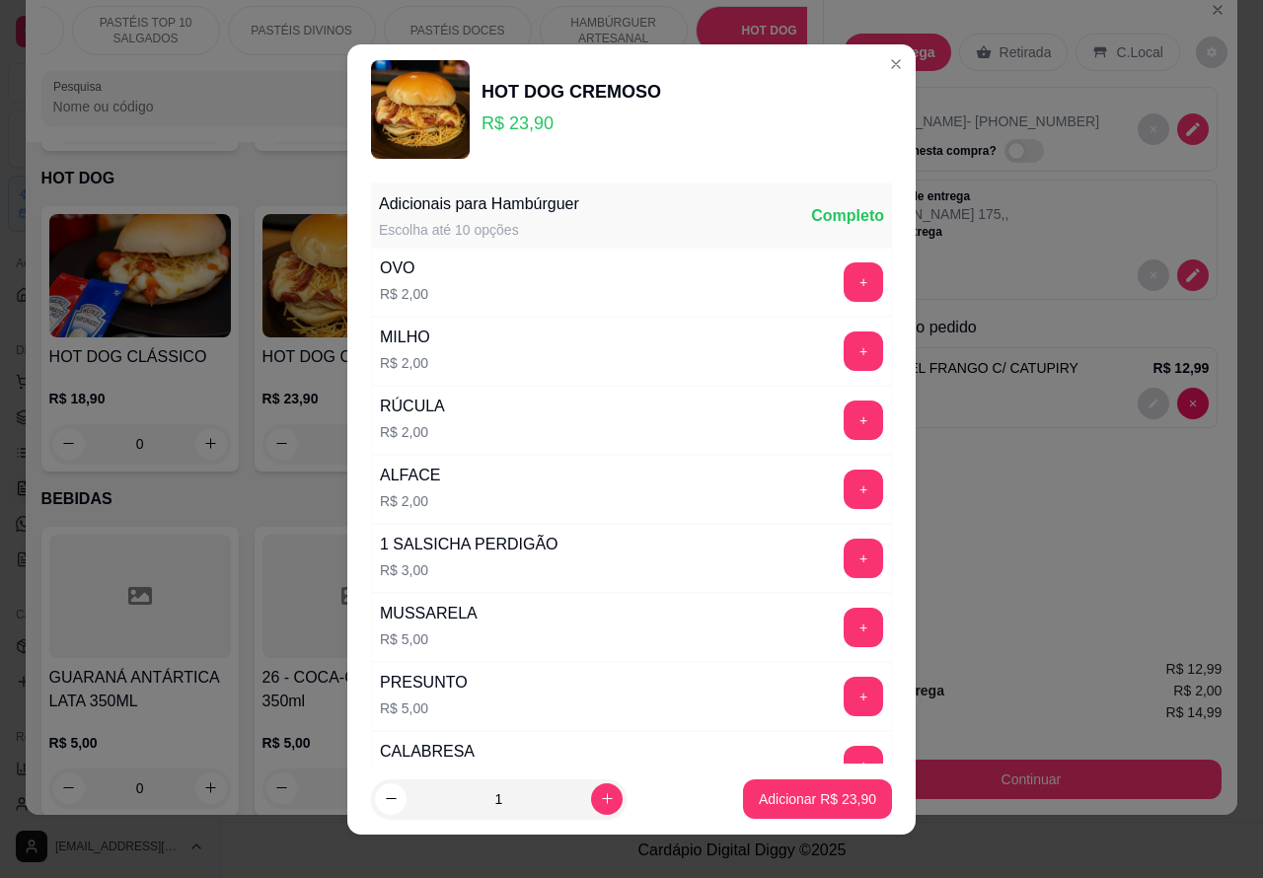
click at [815, 797] on p "Adicionar R$ 23,90" at bounding box center [817, 800] width 117 height 20
type input "1"
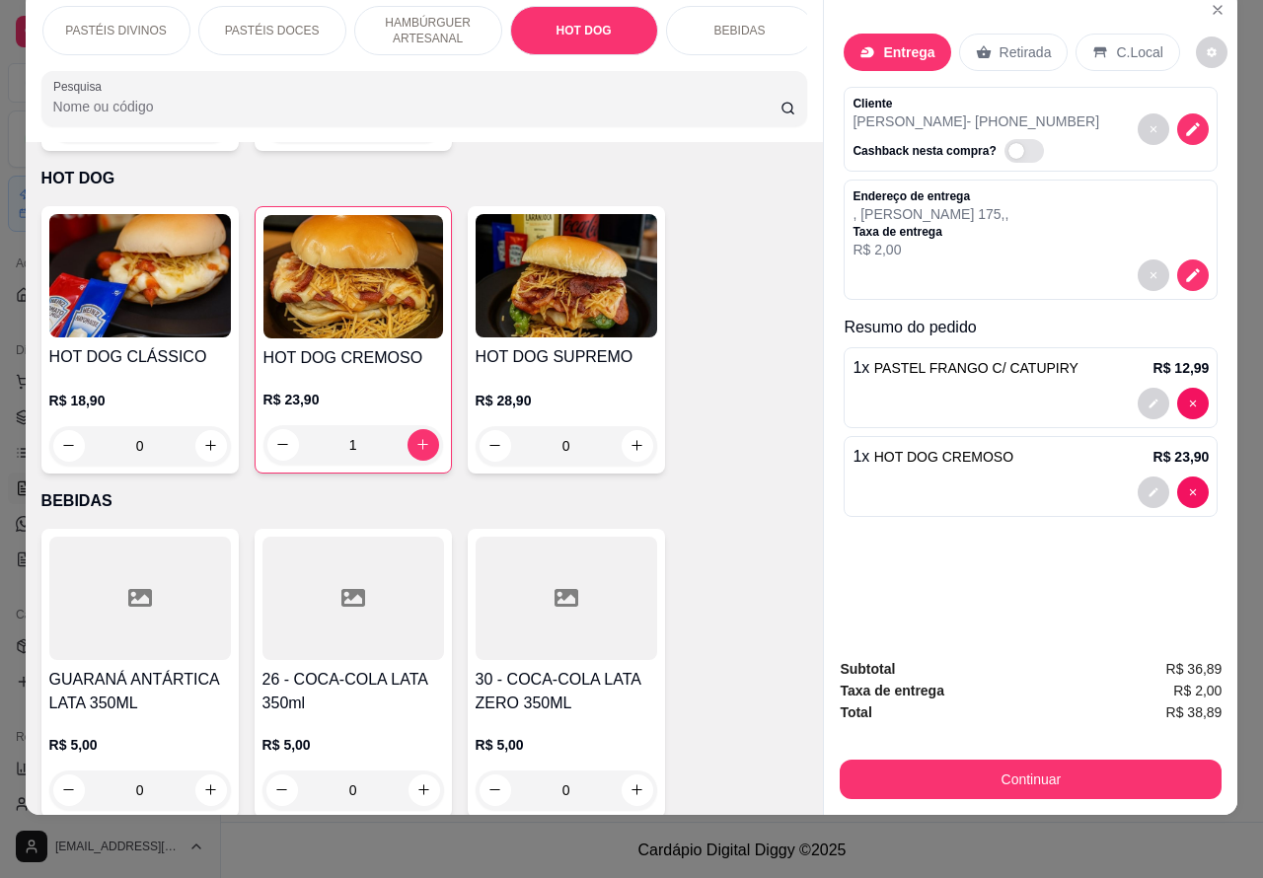
scroll to position [0, 474]
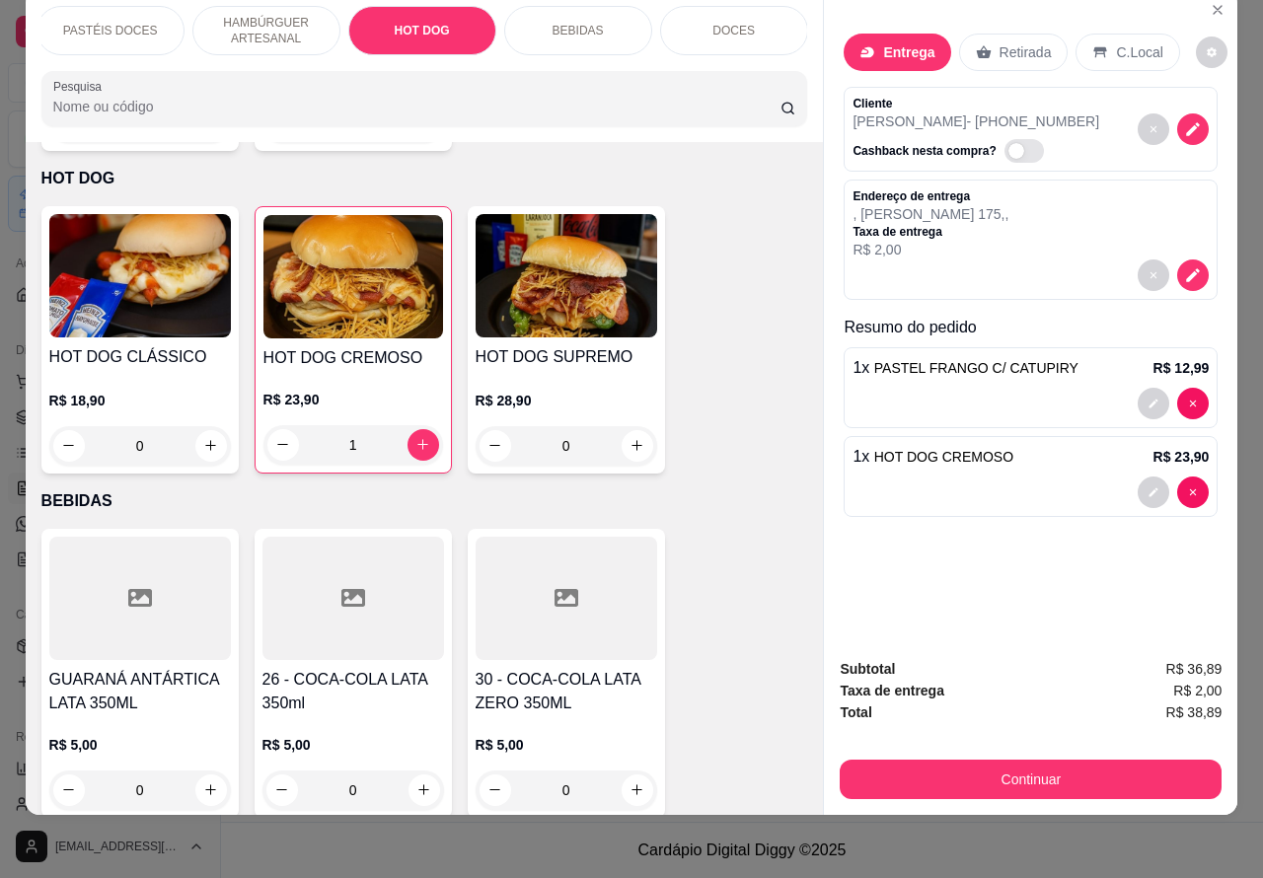
click at [578, 23] on p "BEBIDAS" at bounding box center [578, 31] width 51 height 16
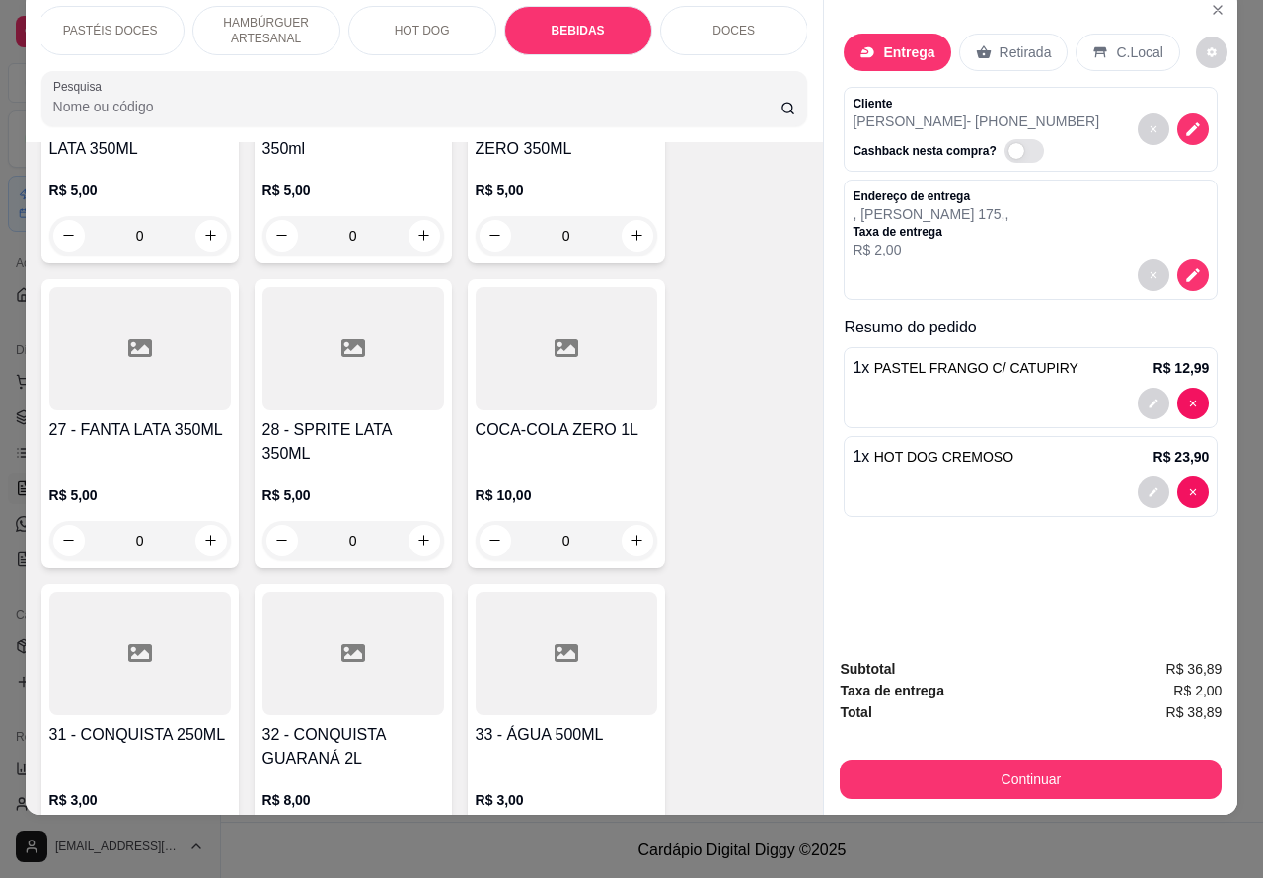
scroll to position [6238, 0]
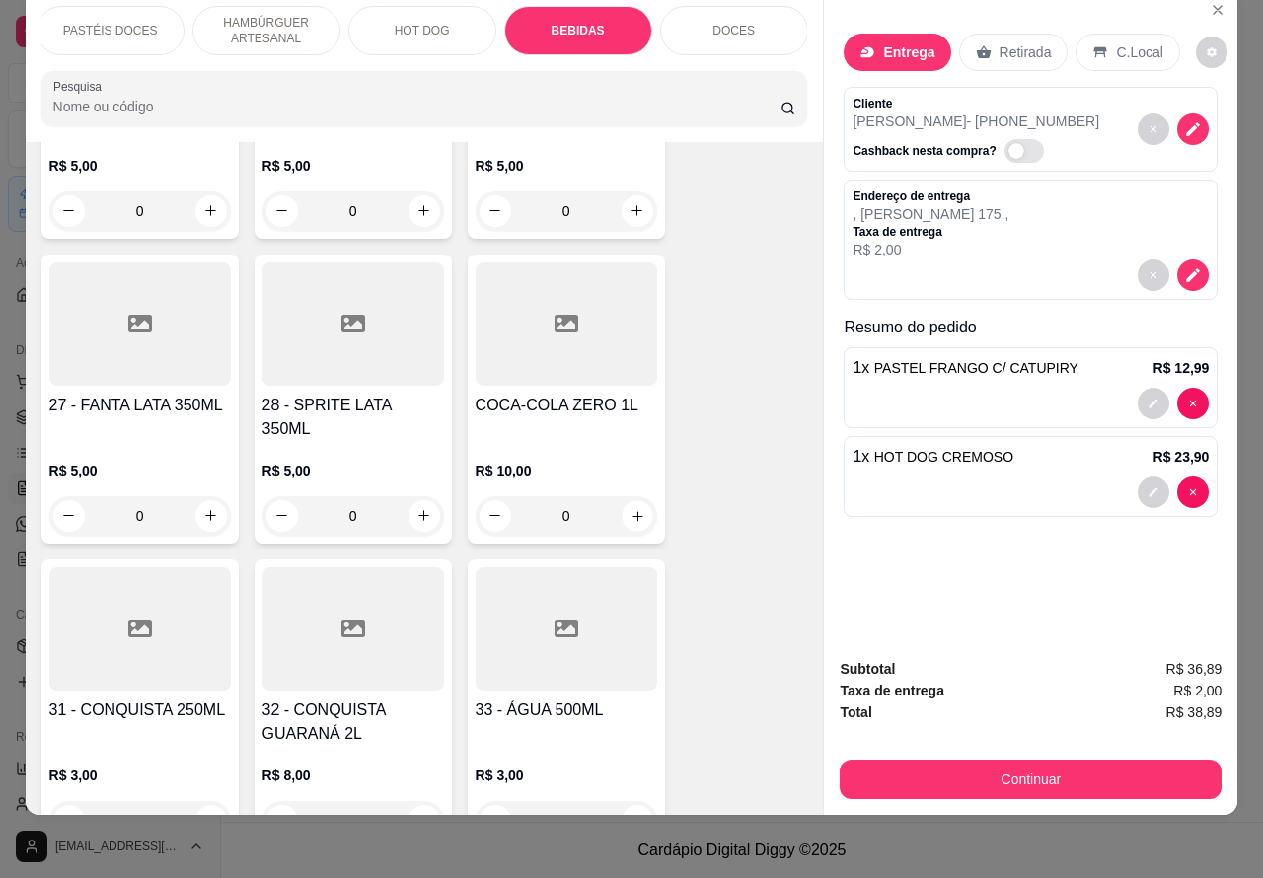
click at [630, 508] on icon "increase-product-quantity" at bounding box center [637, 515] width 15 height 15
type input "1"
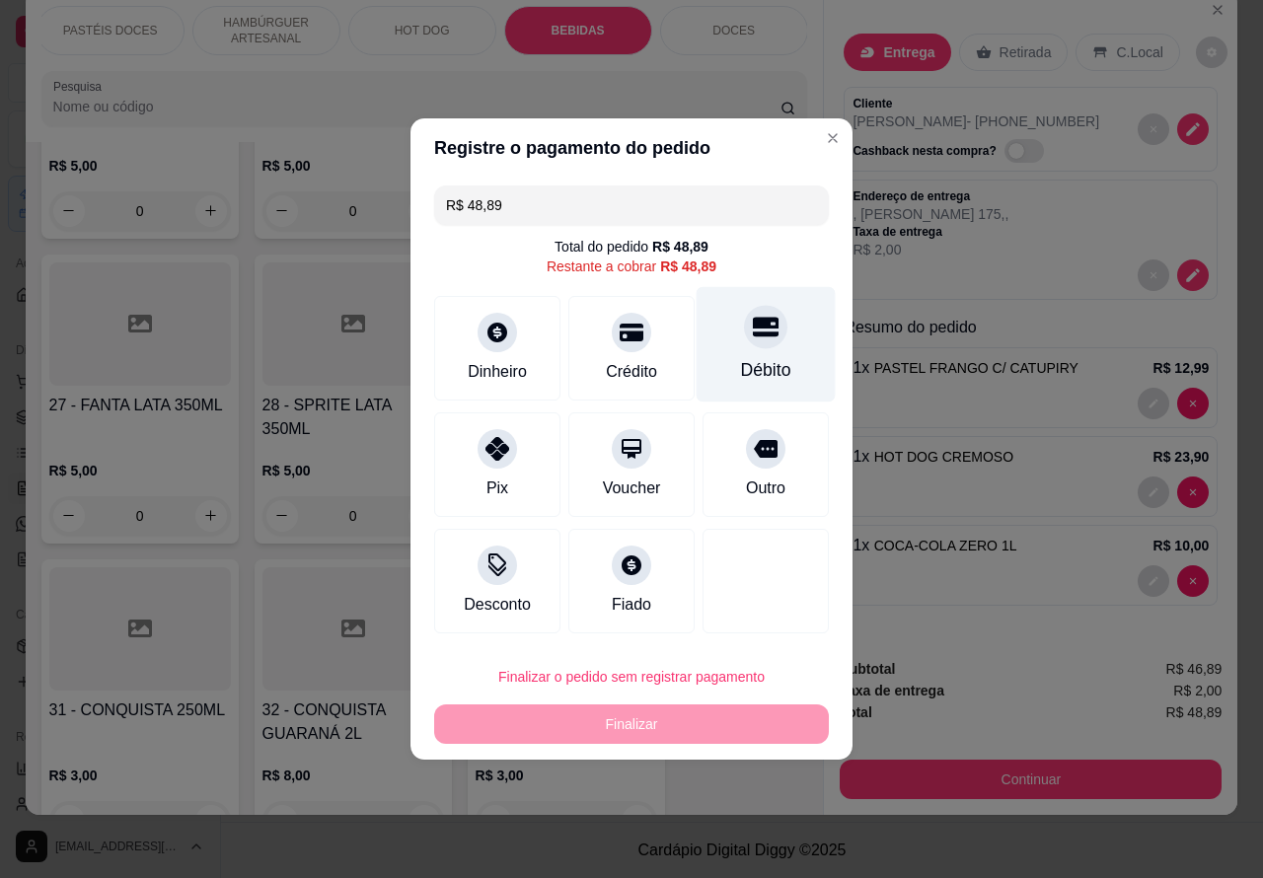
click at [757, 333] on icon at bounding box center [766, 327] width 26 height 26
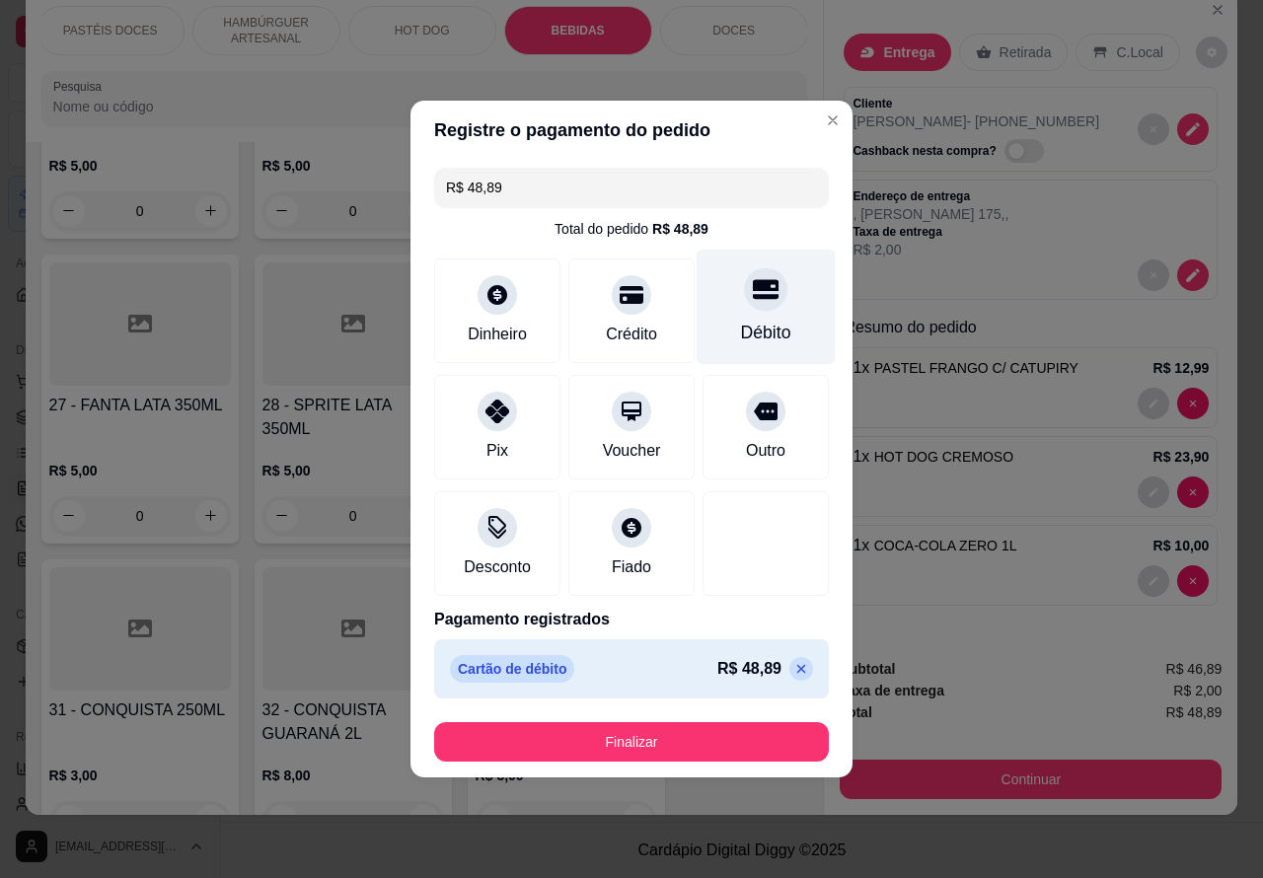
type input "R$ 0,00"
click at [706, 736] on button "Finalizar" at bounding box center [631, 741] width 395 height 39
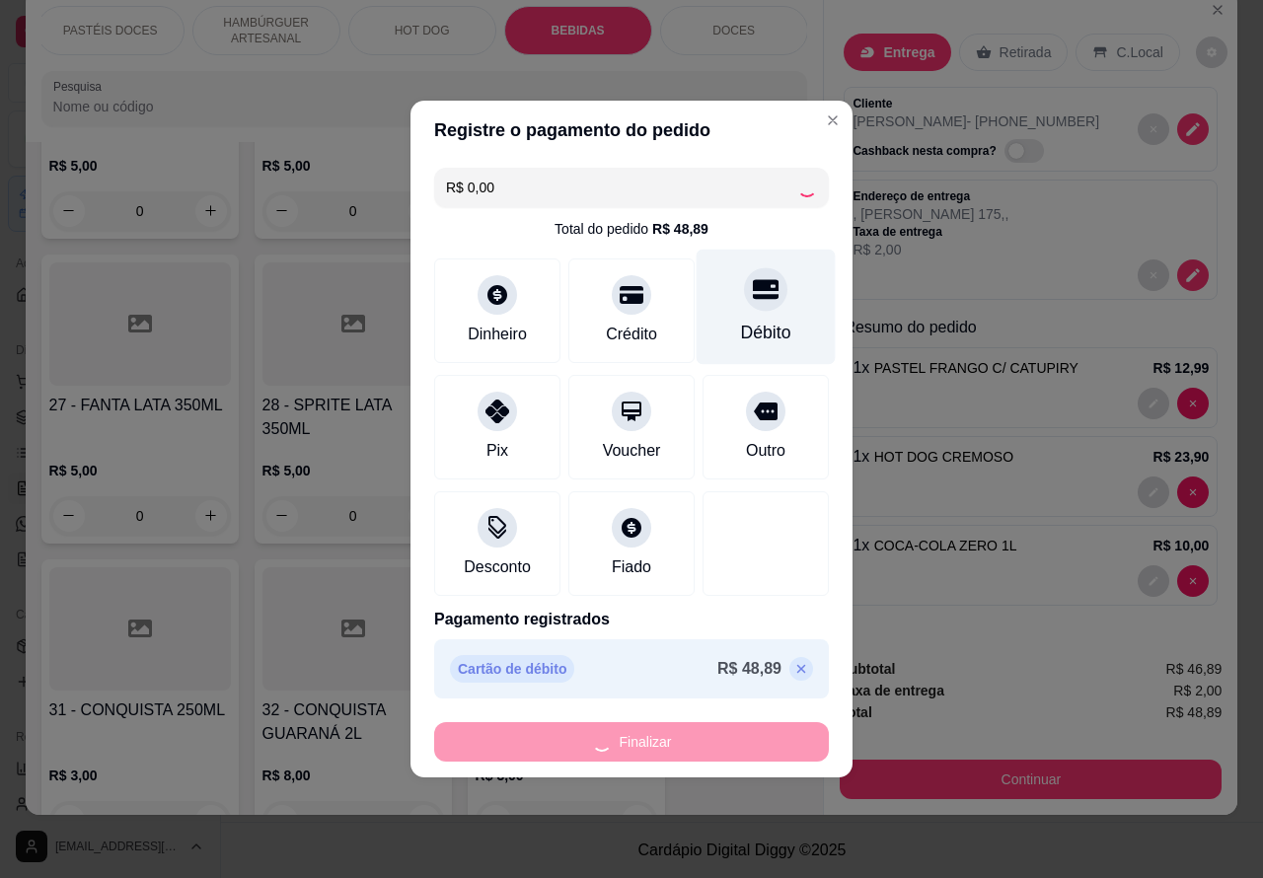
type input "0"
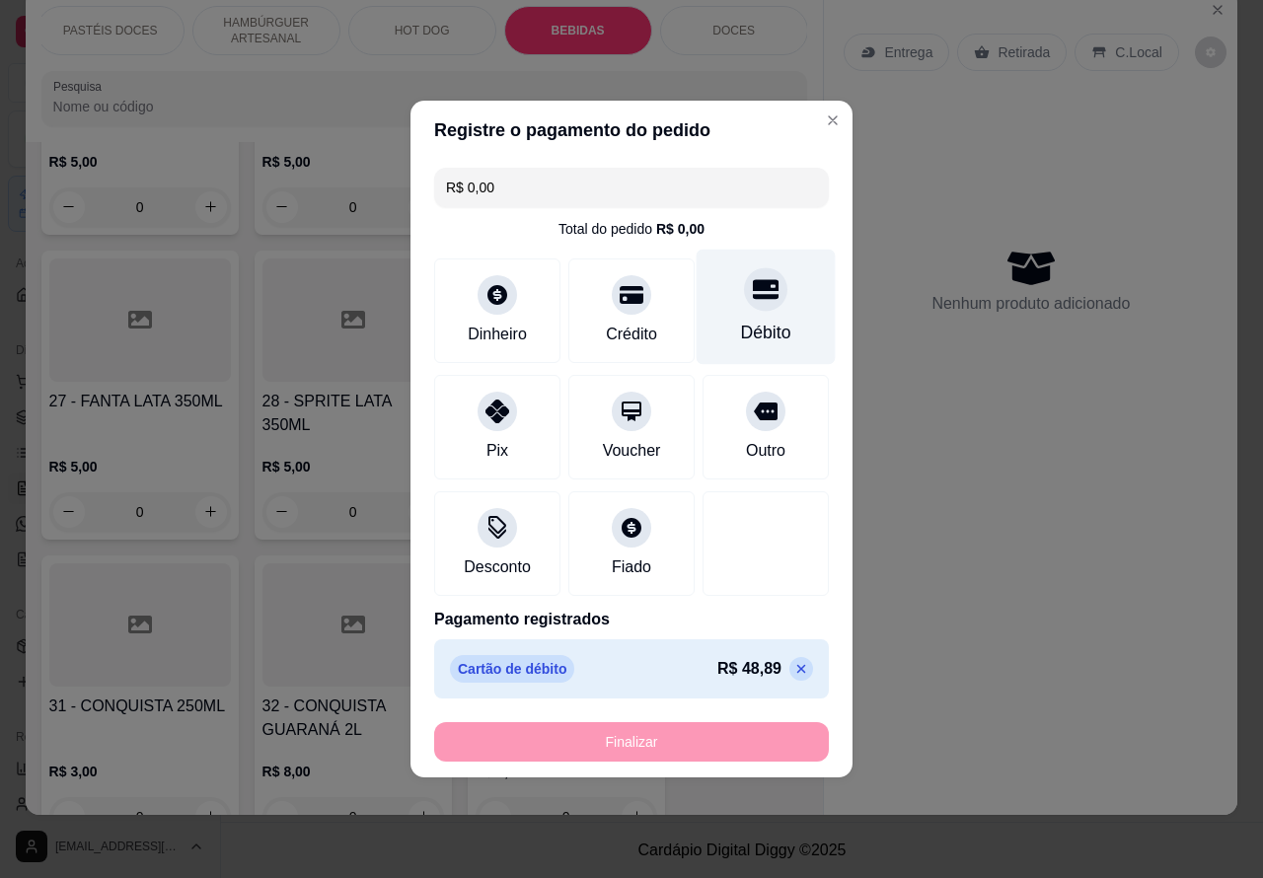
type input "-R$ 48,89"
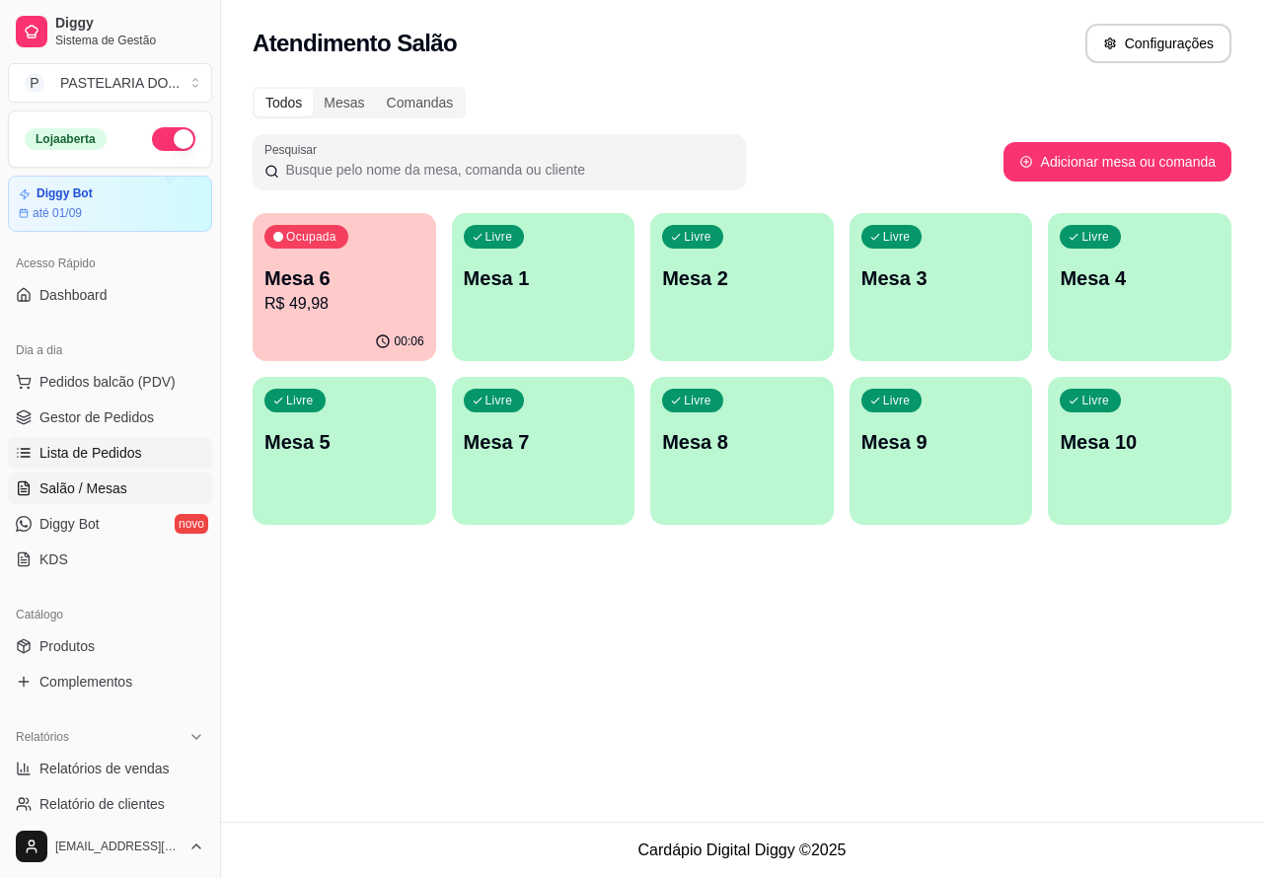
click at [124, 451] on span "Lista de Pedidos" at bounding box center [90, 453] width 103 height 20
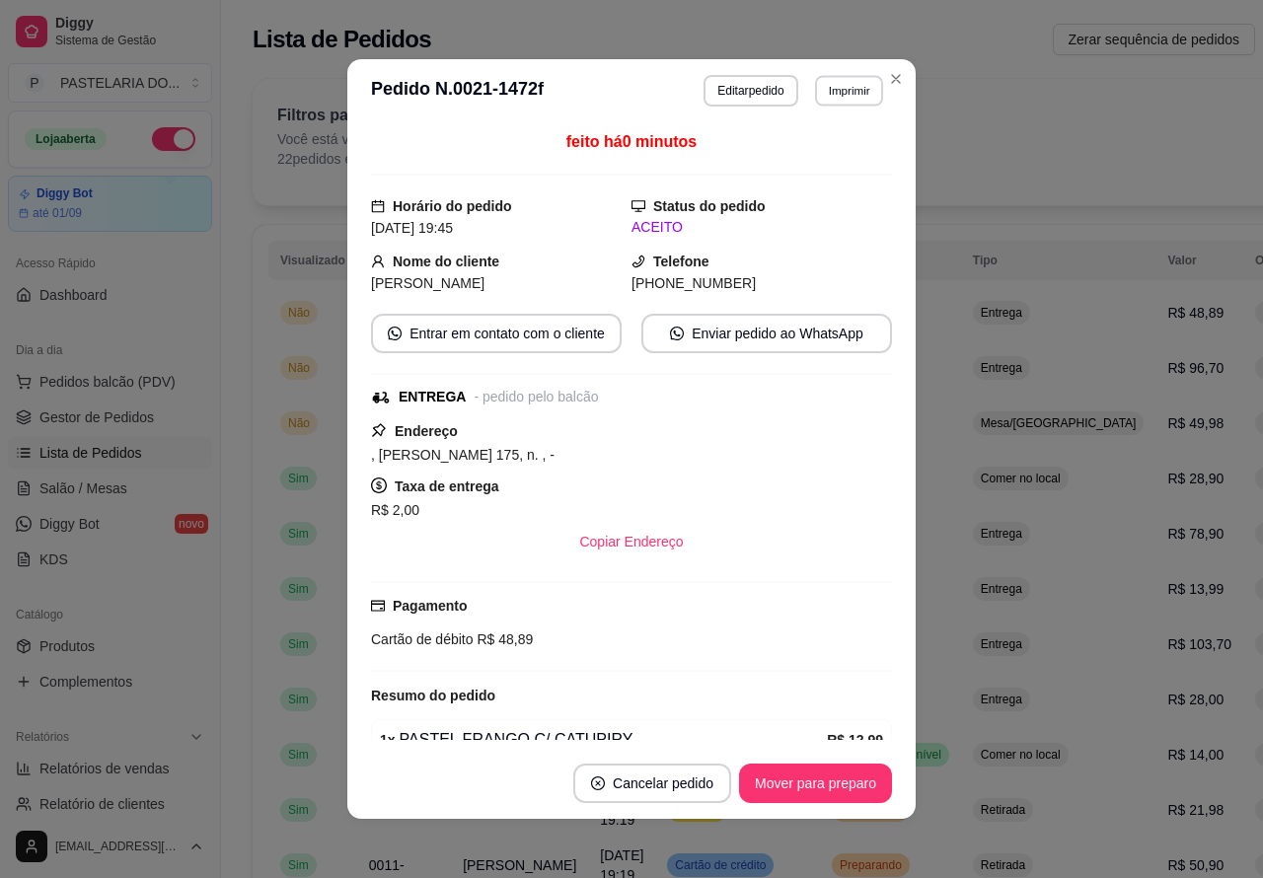
click at [839, 90] on button "Imprimir" at bounding box center [849, 90] width 68 height 31
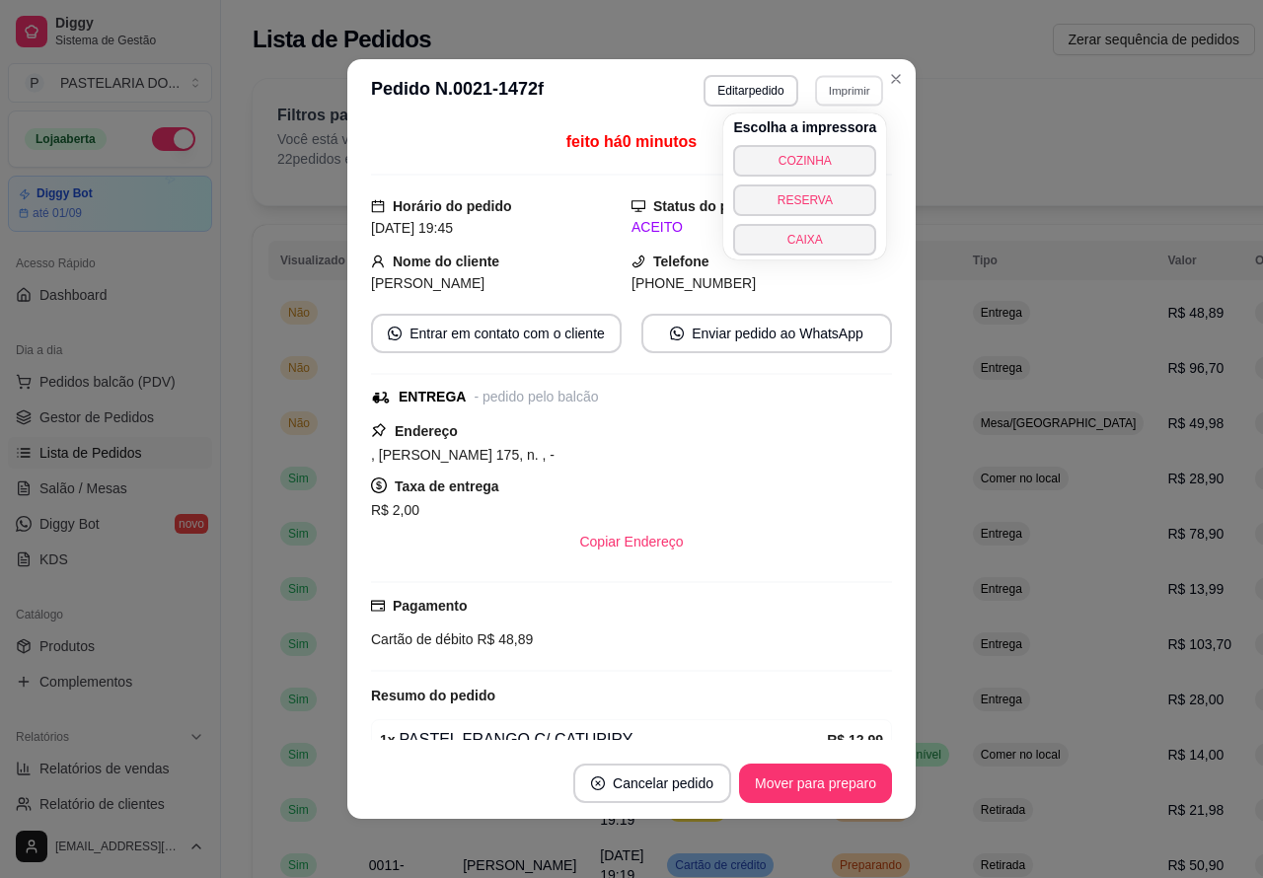
click at [832, 154] on button "COZINHA" at bounding box center [804, 161] width 143 height 32
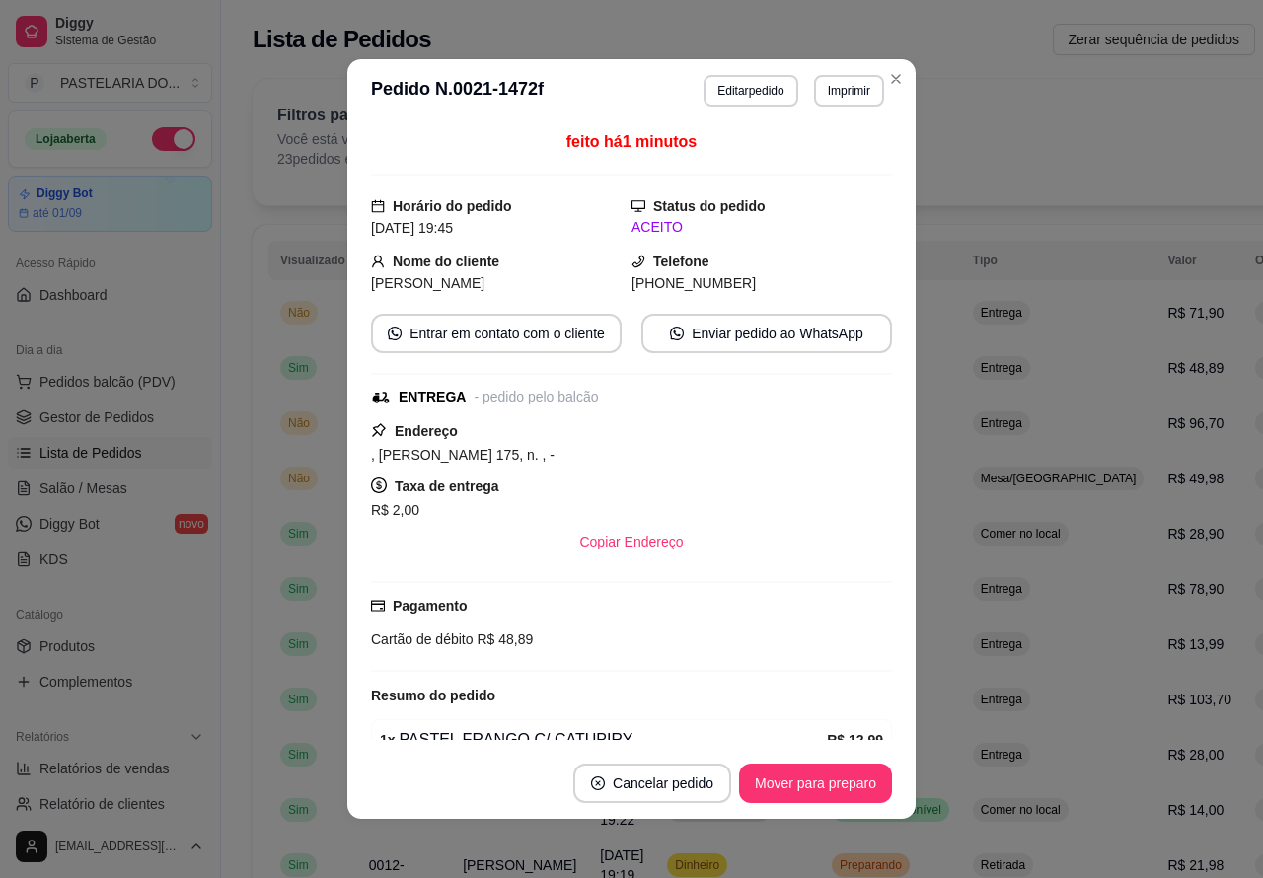
click at [893, 79] on icon "Close" at bounding box center [896, 79] width 16 height 16
click at [896, 74] on button "Close" at bounding box center [896, 79] width 32 height 32
click at [886, 79] on div "Filtros para pedidos Você está vendo os pedidos de hoje. 23 pedidos encontrados…" at bounding box center [838, 142] width 1171 height 126
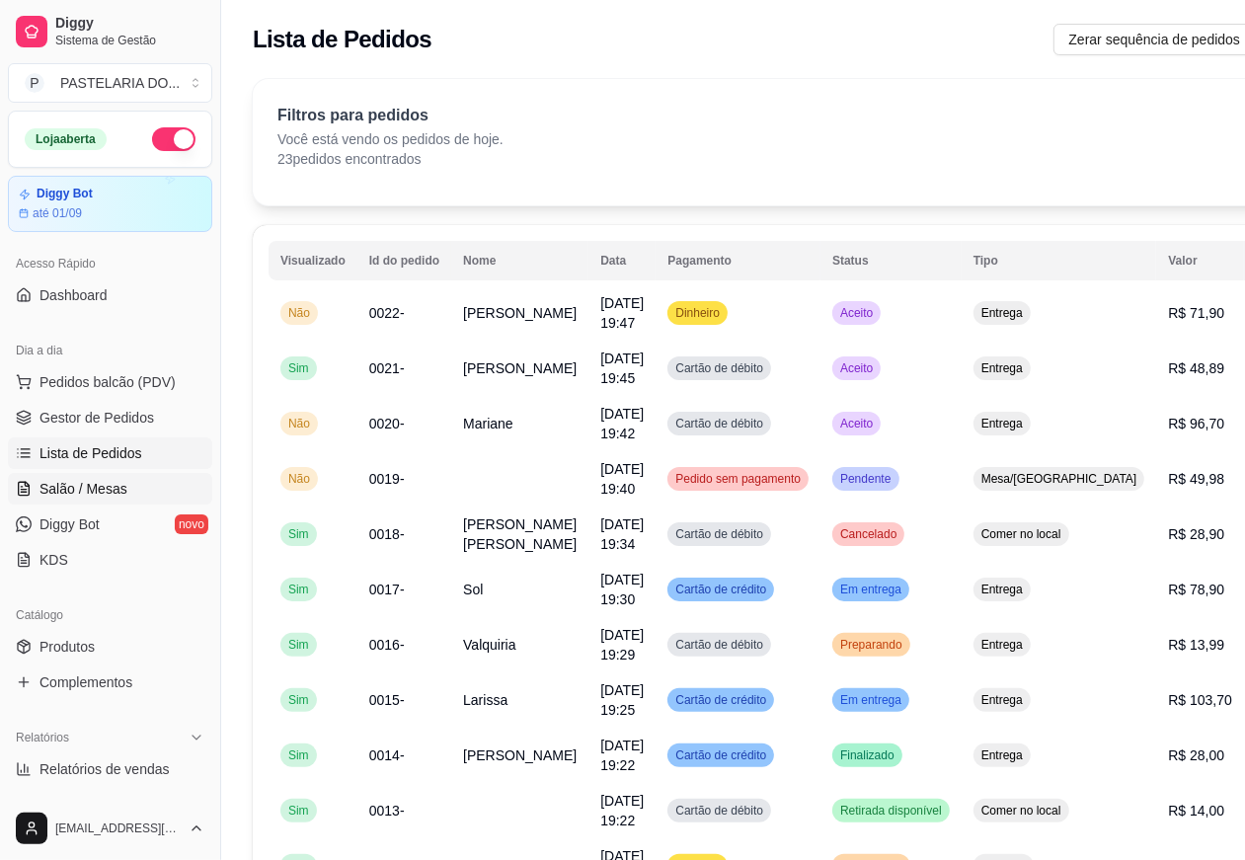
click at [96, 480] on span "Salão / Mesas" at bounding box center [83, 489] width 88 height 20
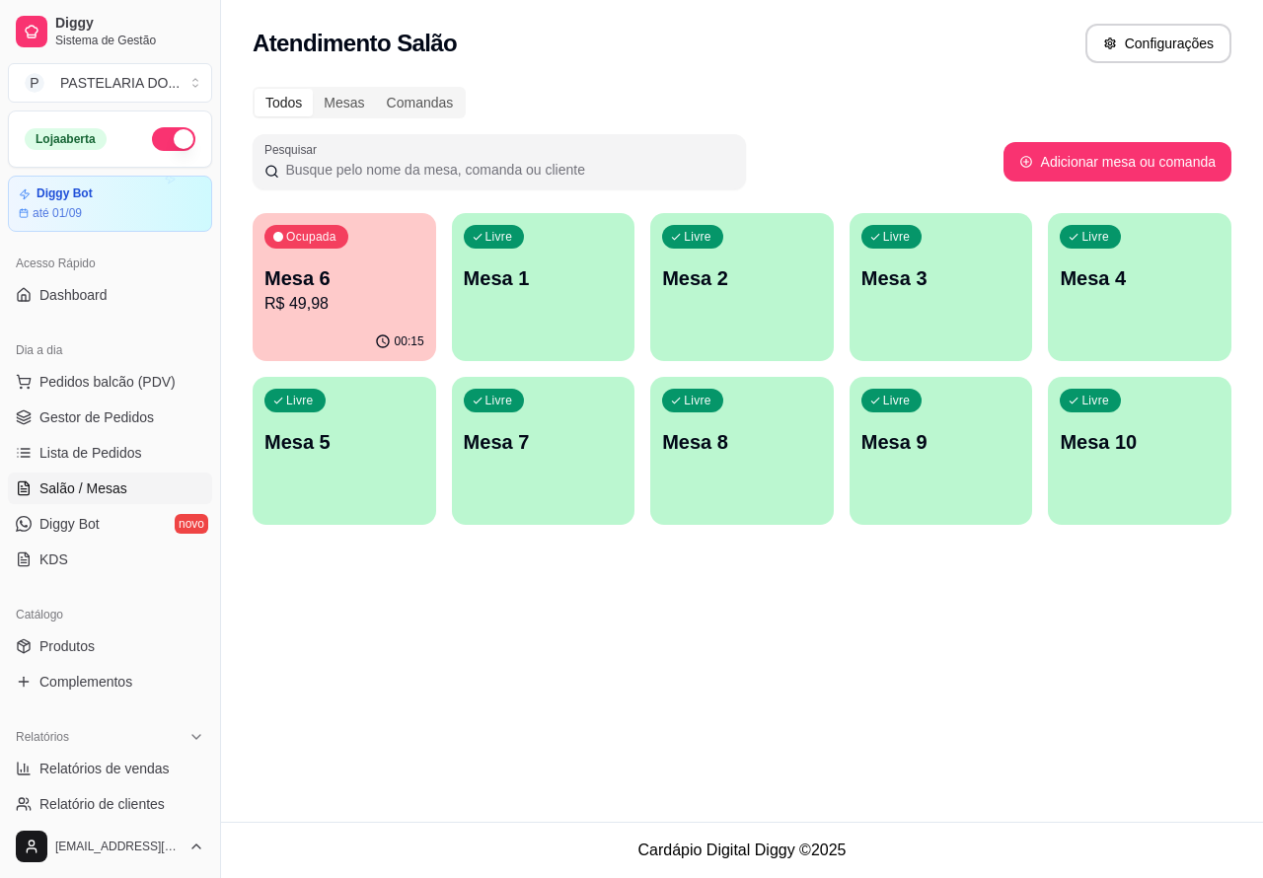
click at [735, 266] on p "Mesa 2" at bounding box center [742, 279] width 160 height 28
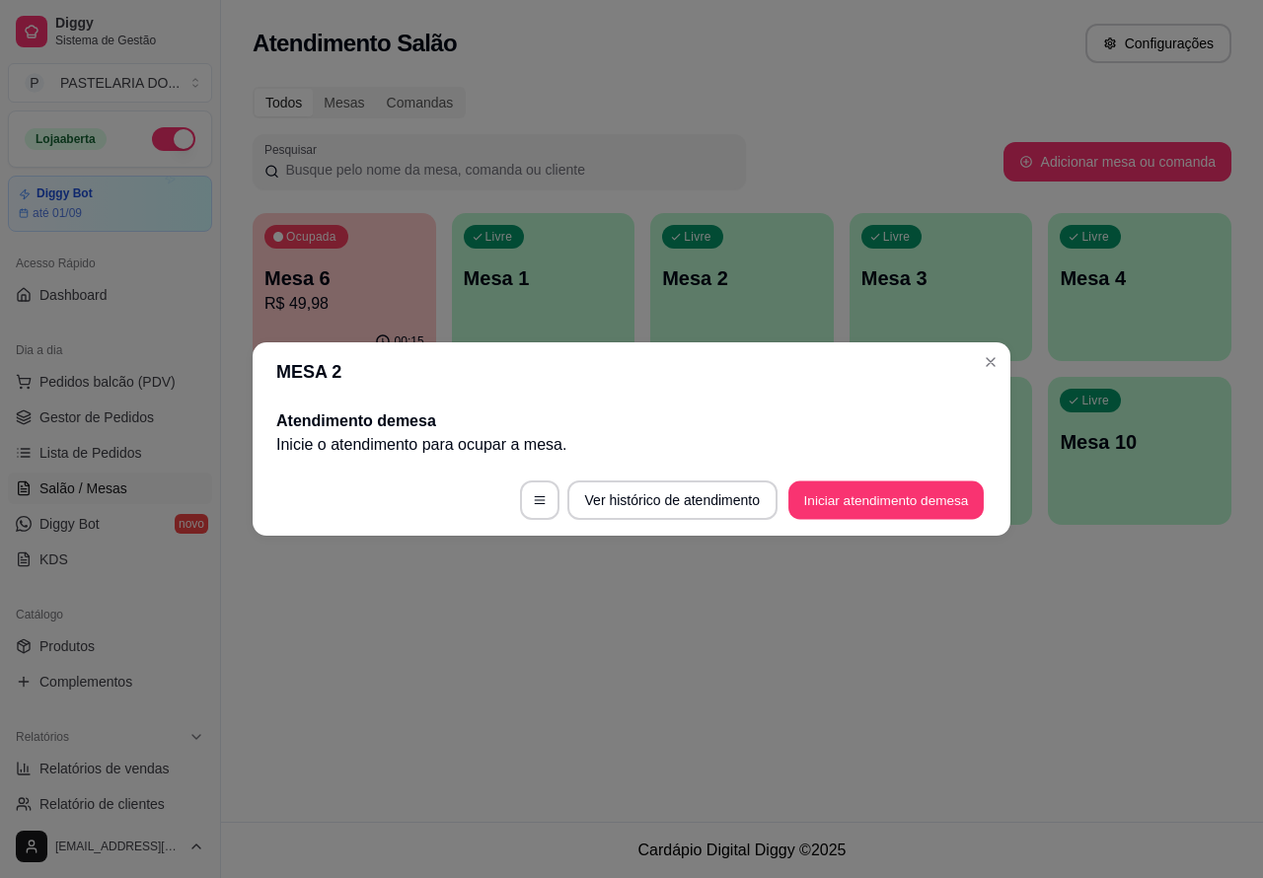
click at [857, 506] on button "Iniciar atendimento de mesa" at bounding box center [886, 501] width 195 height 38
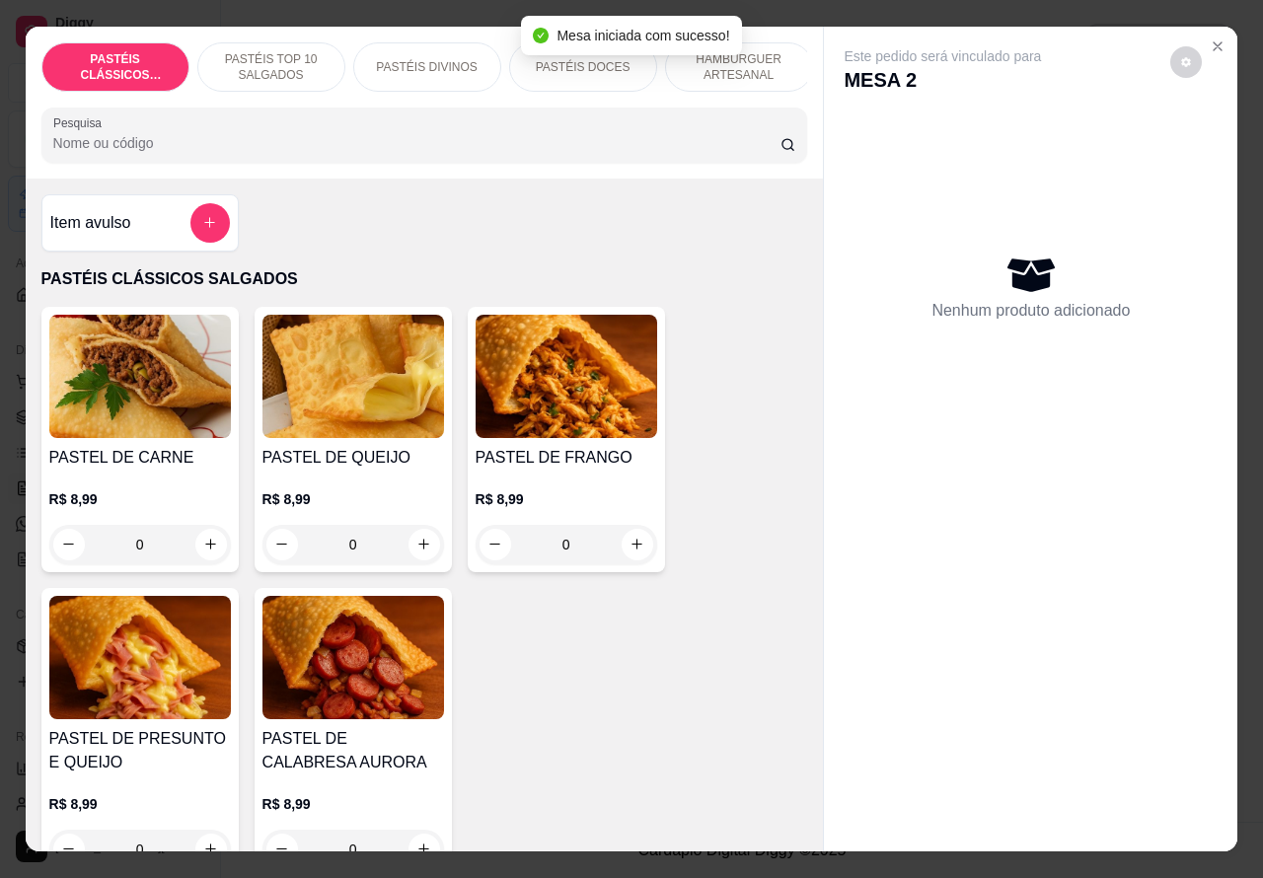
click at [773, 60] on p "HAMBÚRGUER ARTESANAL" at bounding box center [739, 67] width 114 height 32
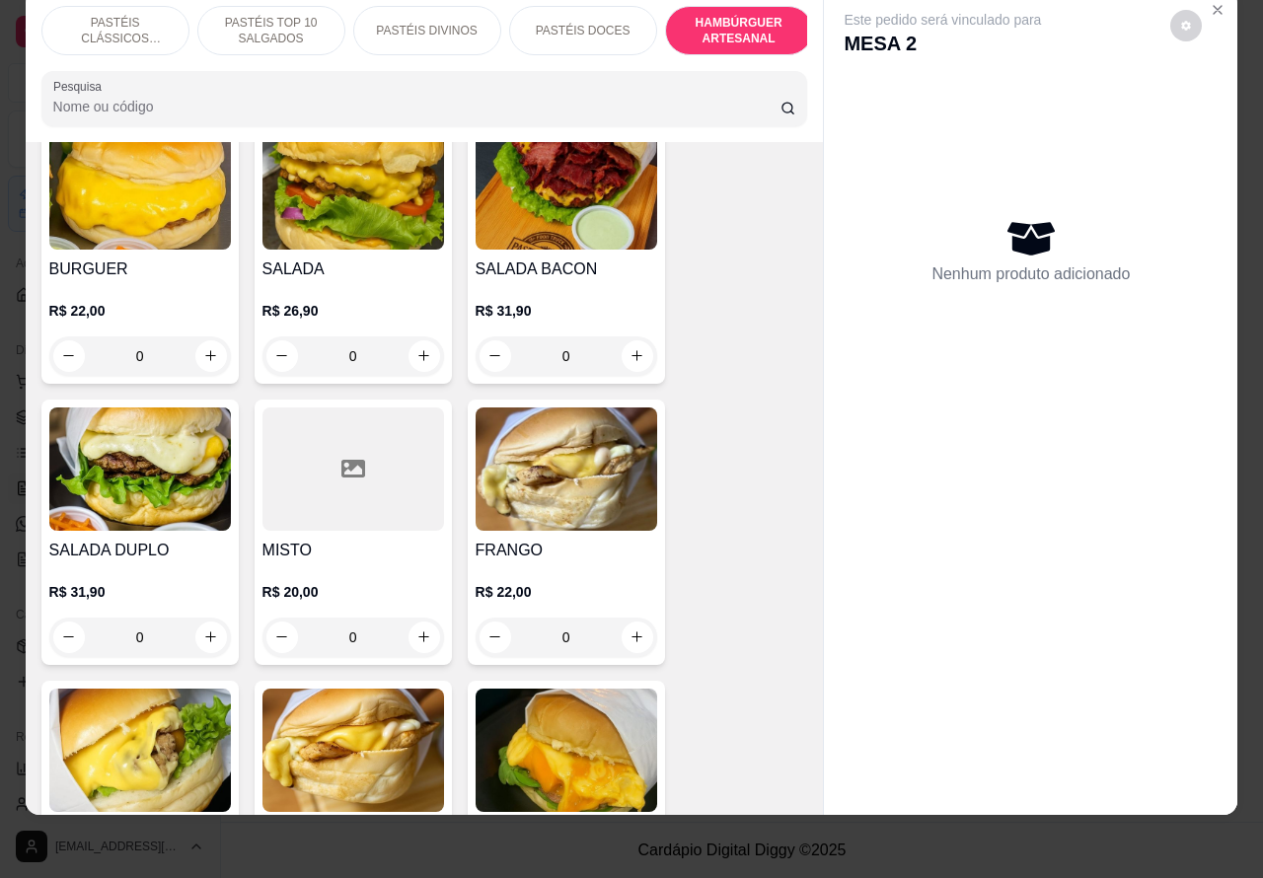
scroll to position [4219, 0]
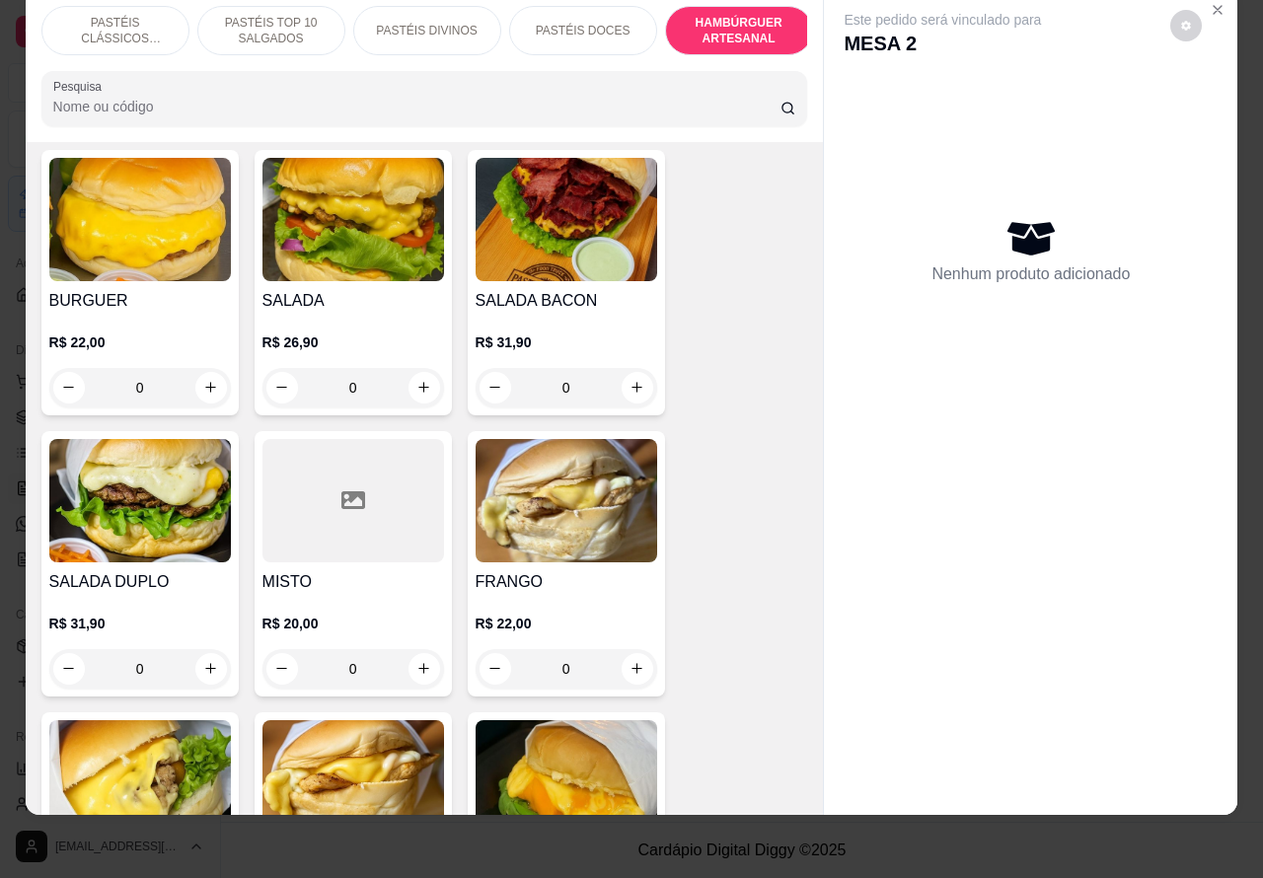
click at [627, 368] on div "0" at bounding box center [567, 387] width 182 height 39
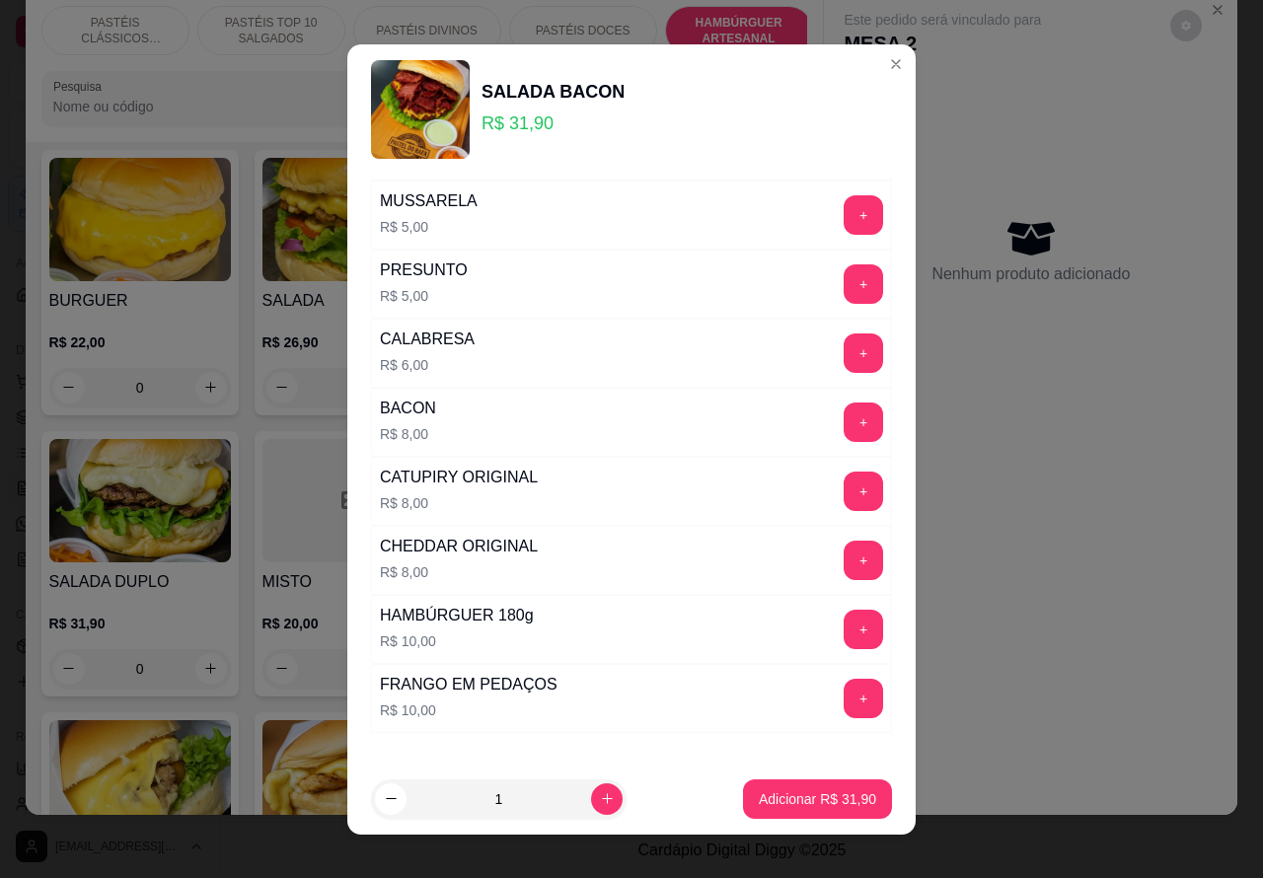
scroll to position [535, 0]
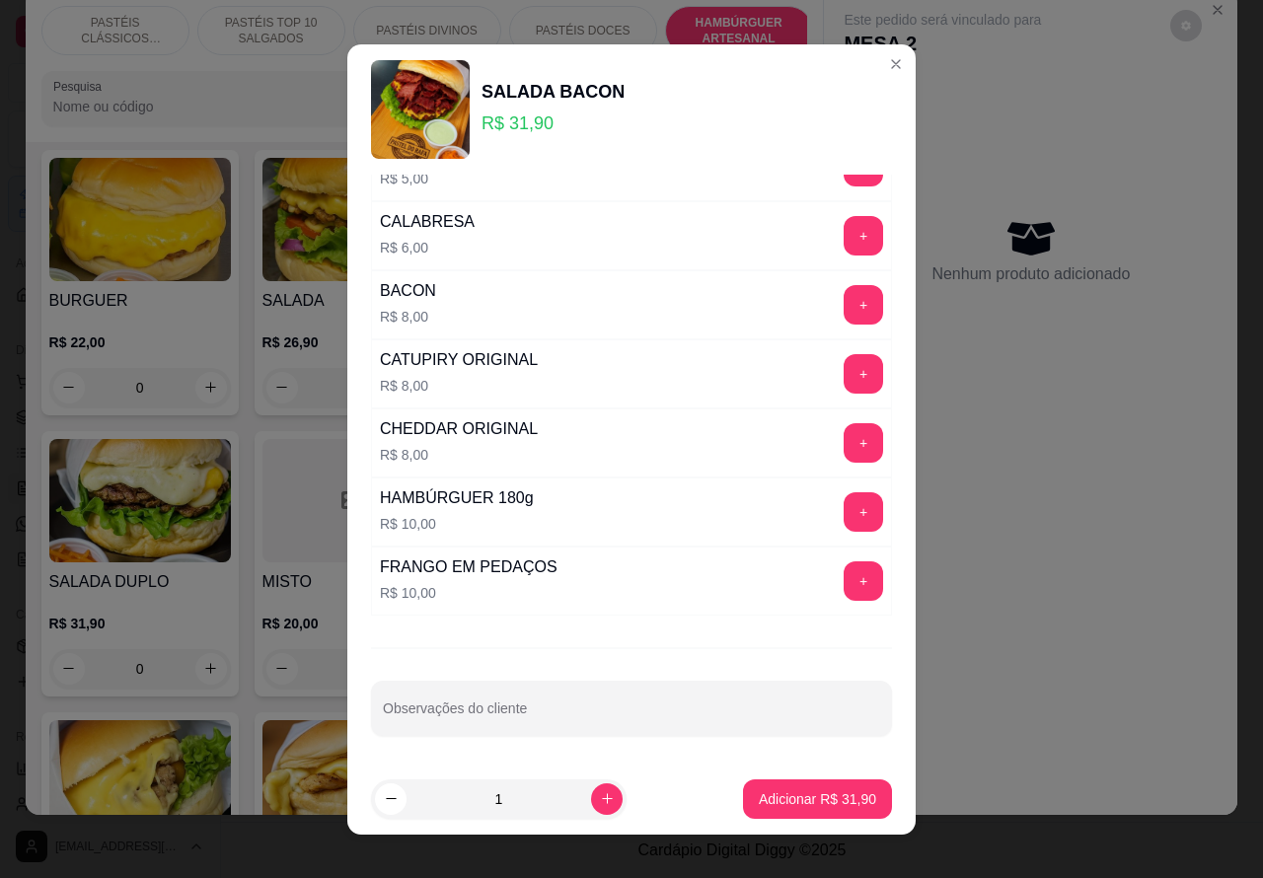
click at [570, 707] on input "Observações do cliente" at bounding box center [631, 717] width 497 height 20
type input "sem alface e sem cebola"
click at [806, 795] on p "Adicionar R$ 31,90" at bounding box center [817, 800] width 117 height 20
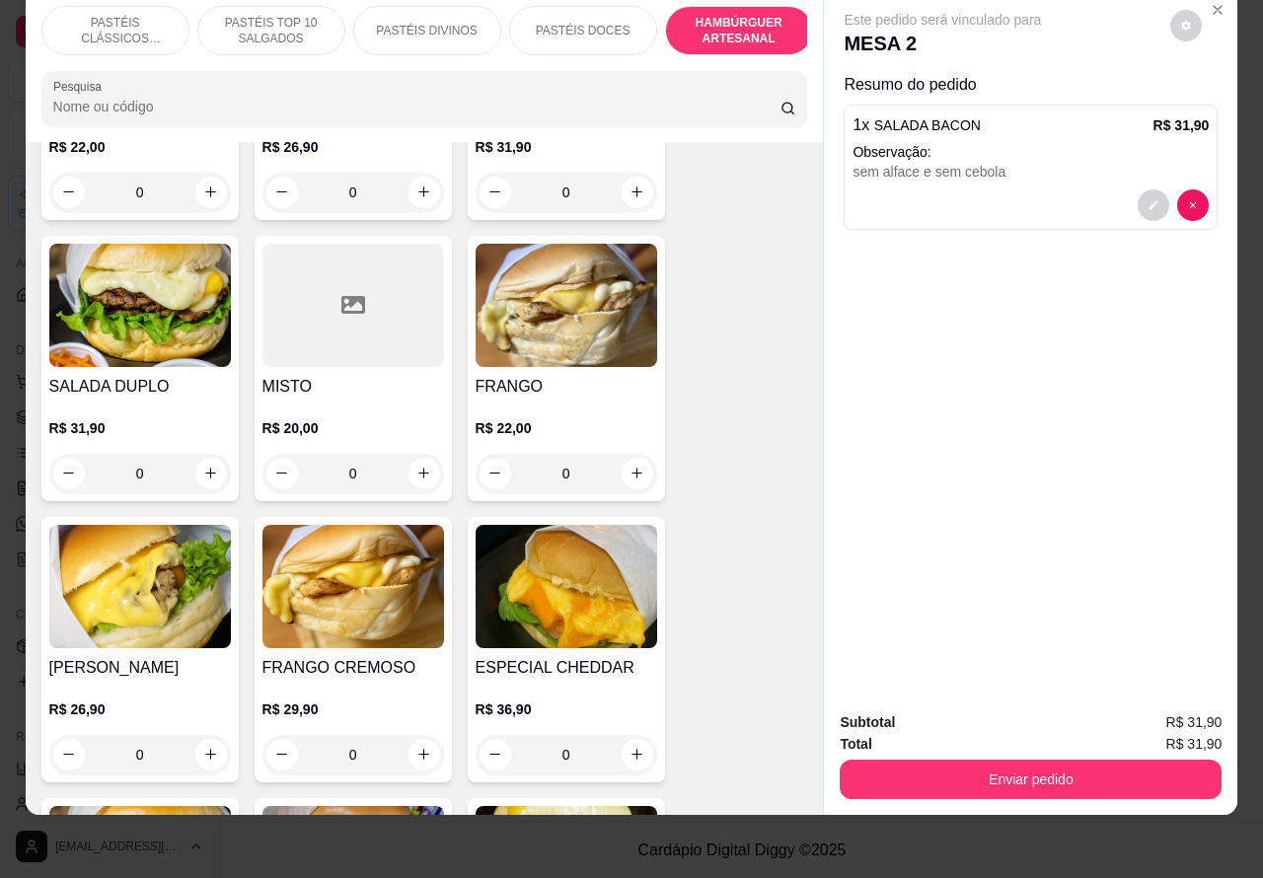
scroll to position [4438, 0]
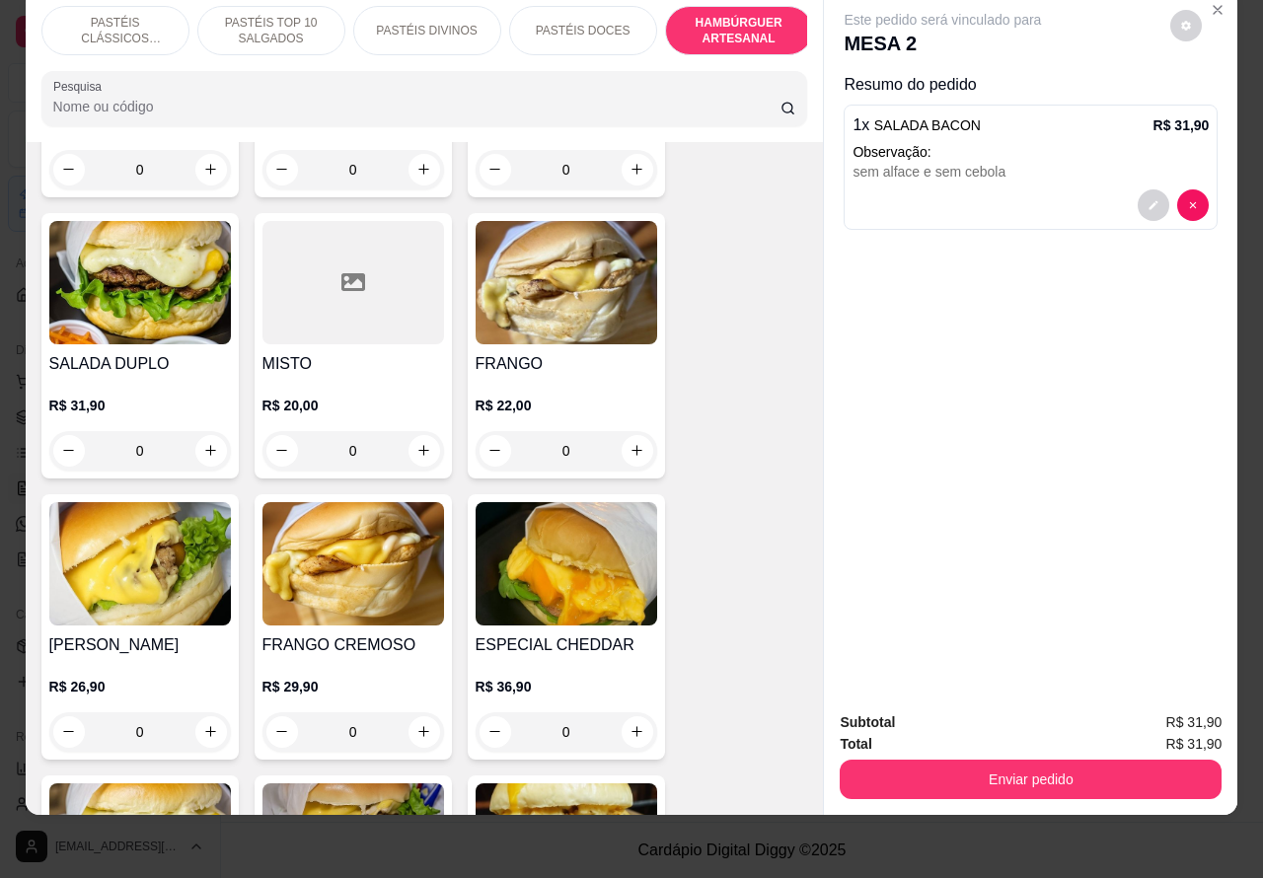
click at [625, 713] on div "0" at bounding box center [567, 732] width 182 height 39
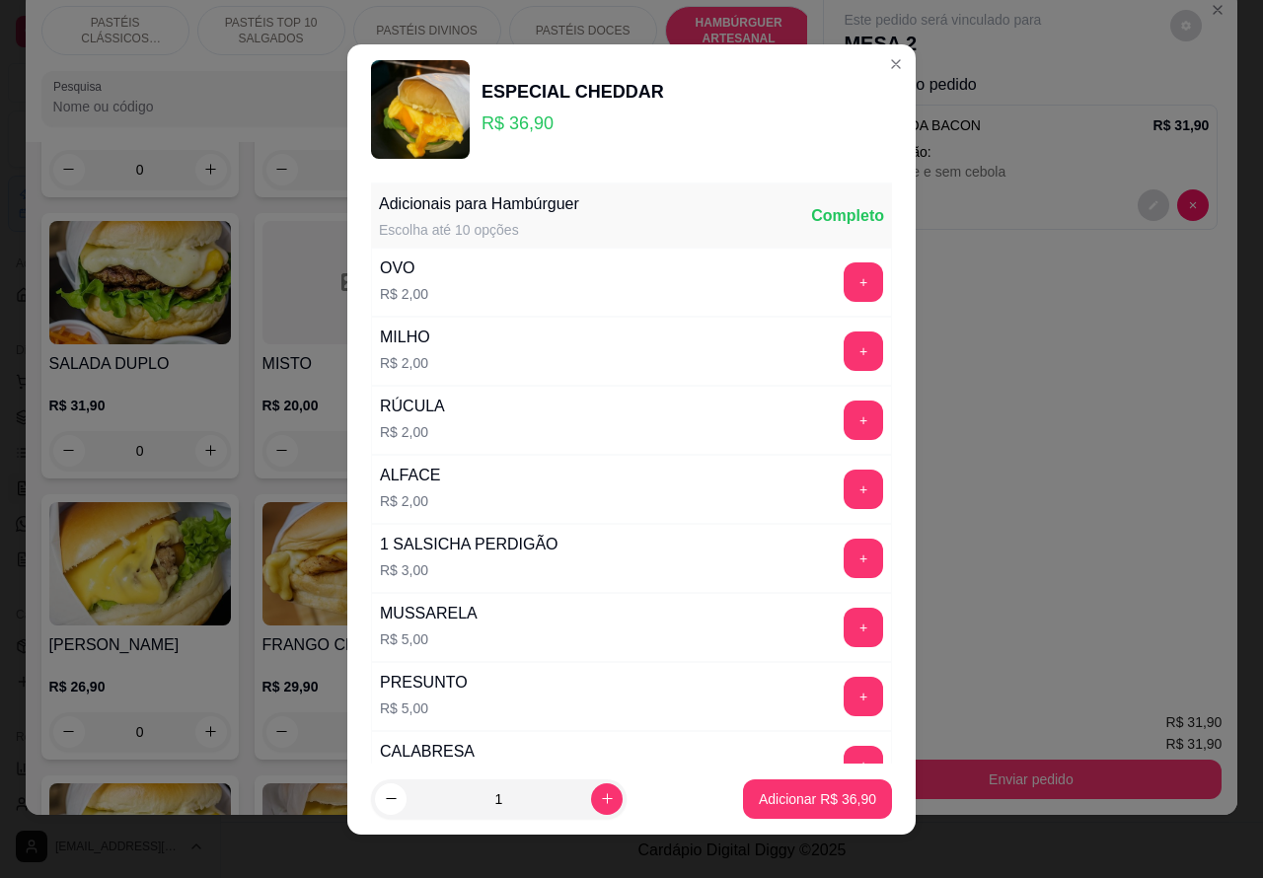
scroll to position [535, 0]
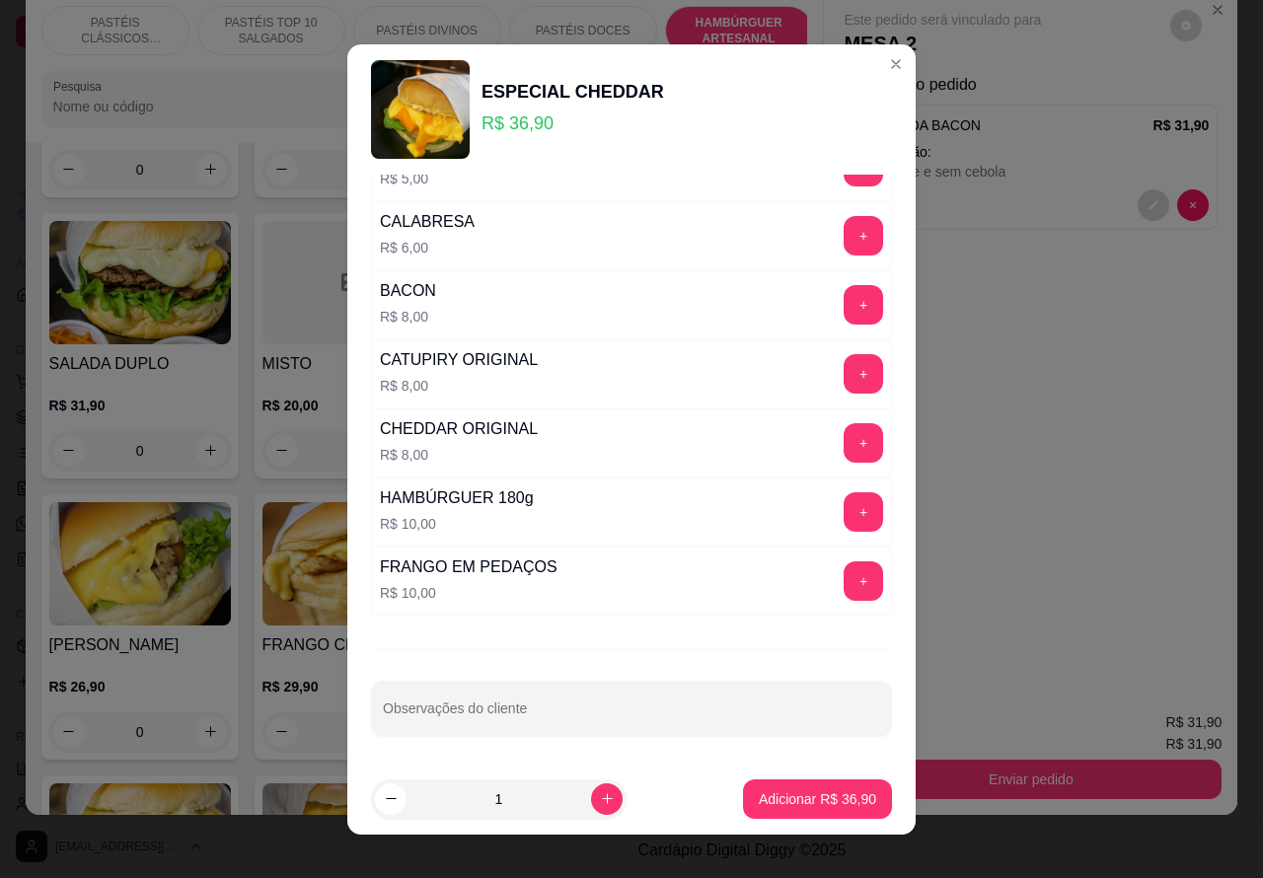
click at [605, 713] on input "Observações do cliente" at bounding box center [631, 717] width 497 height 20
type input "sem cebola"
click at [795, 795] on p "Adicionar R$ 36,90" at bounding box center [817, 800] width 117 height 20
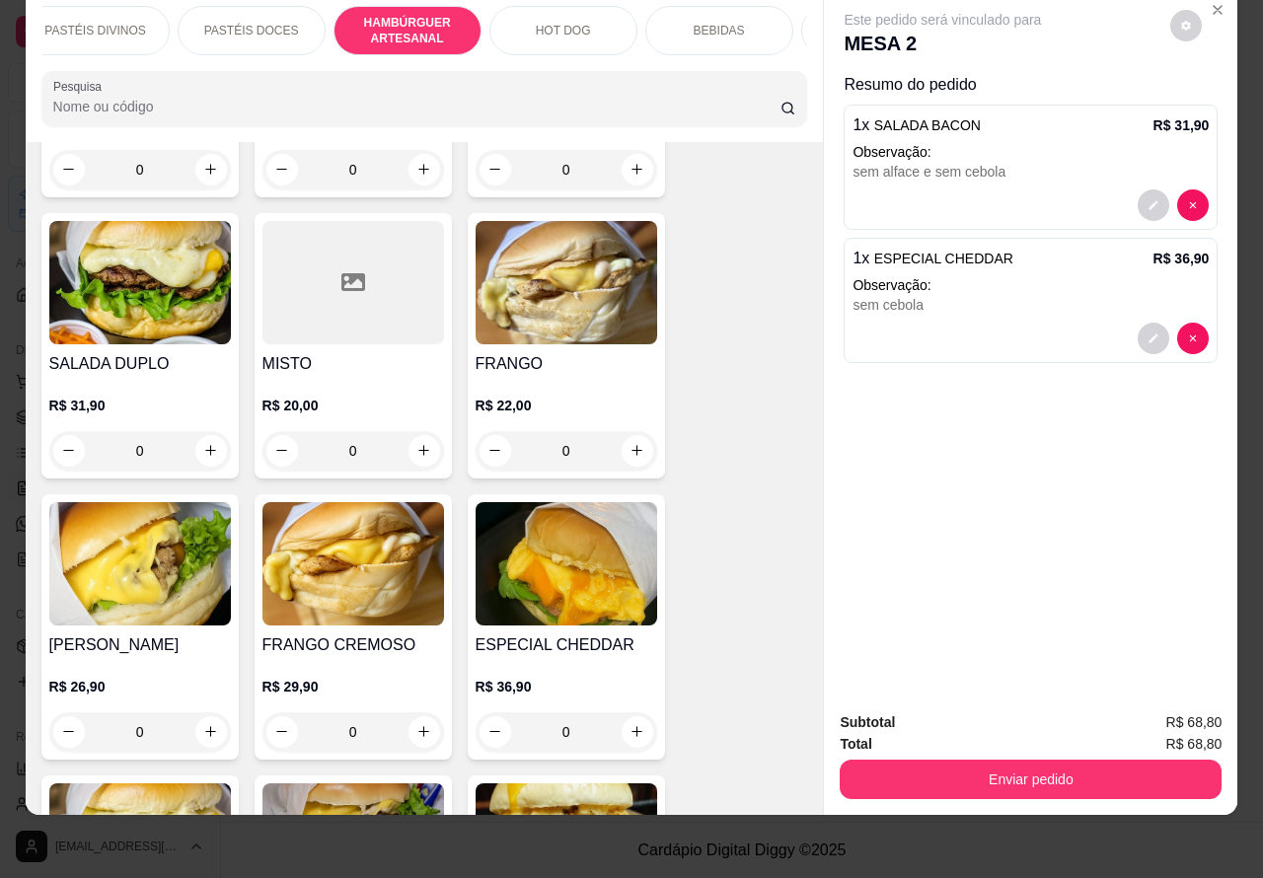
scroll to position [0, 355]
click at [701, 23] on p "BEBIDAS" at bounding box center [695, 31] width 51 height 16
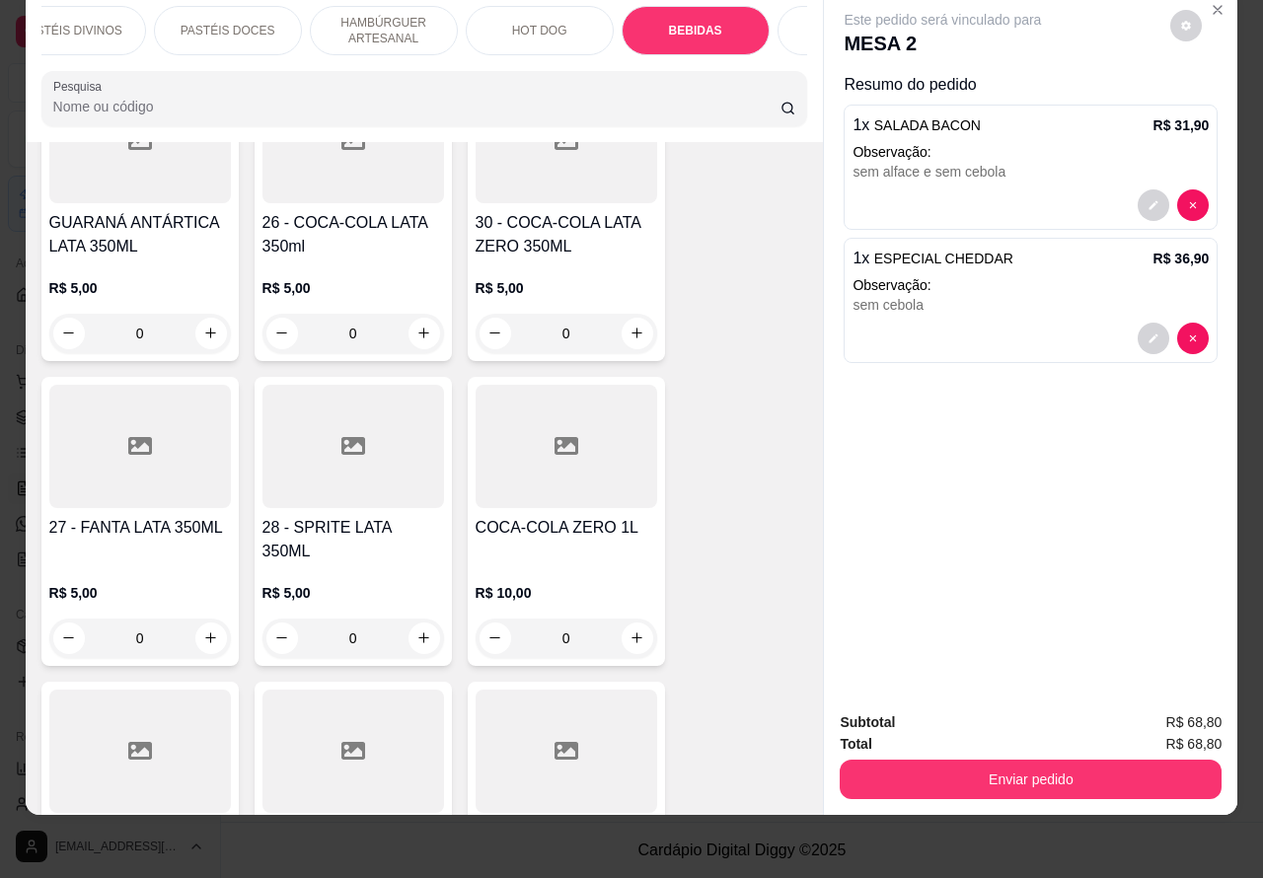
scroll to position [6244, 0]
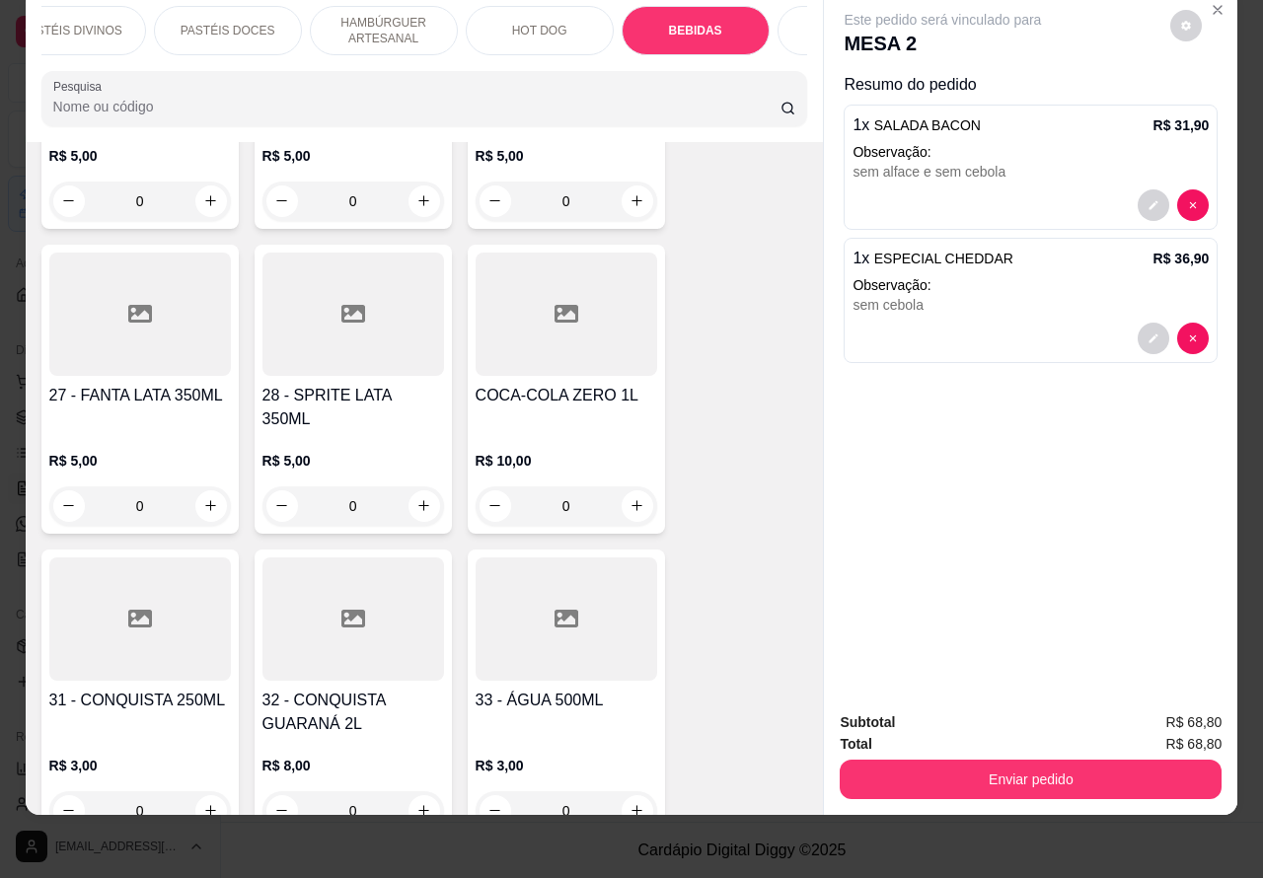
click at [630, 498] on icon "increase-product-quantity" at bounding box center [637, 505] width 15 height 15
type input "1"
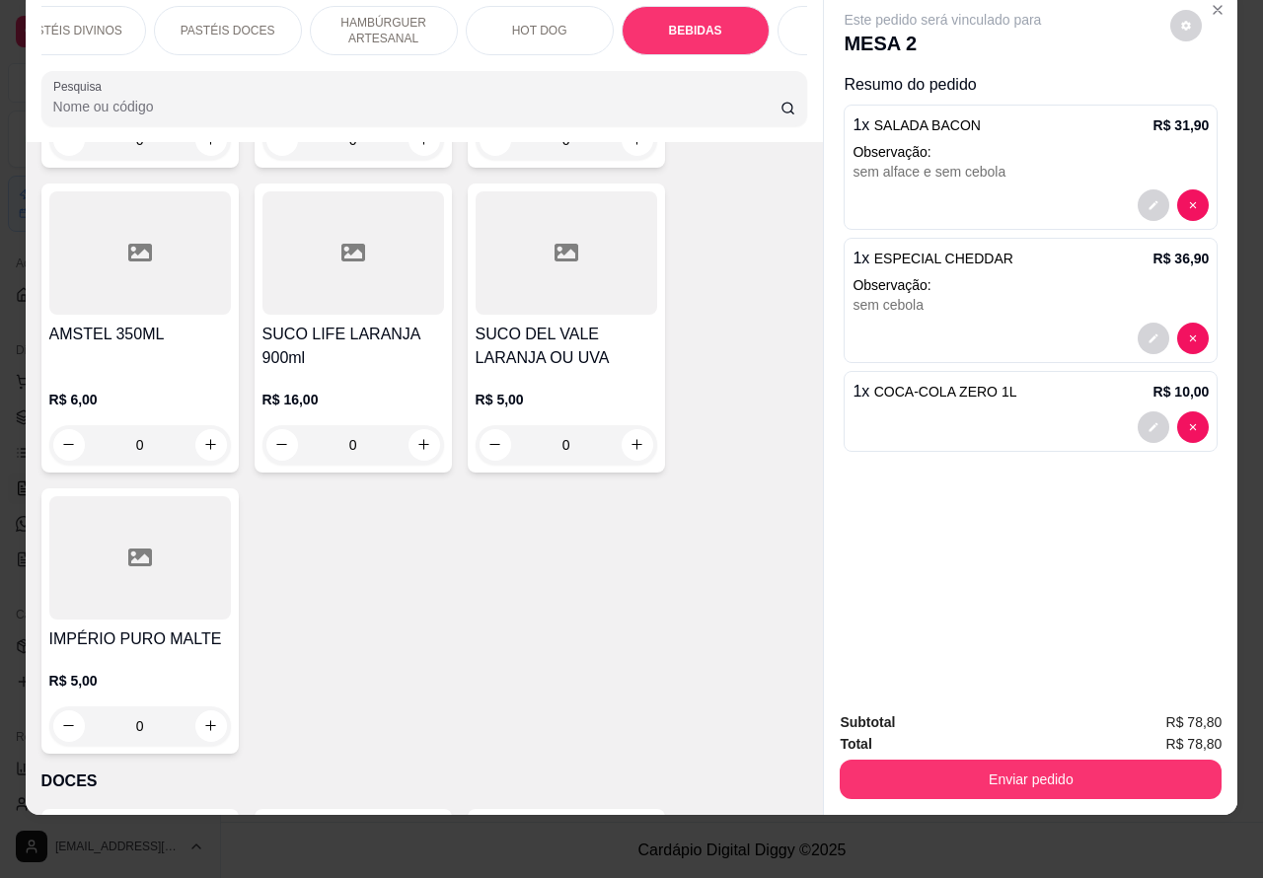
scroll to position [7208, 0]
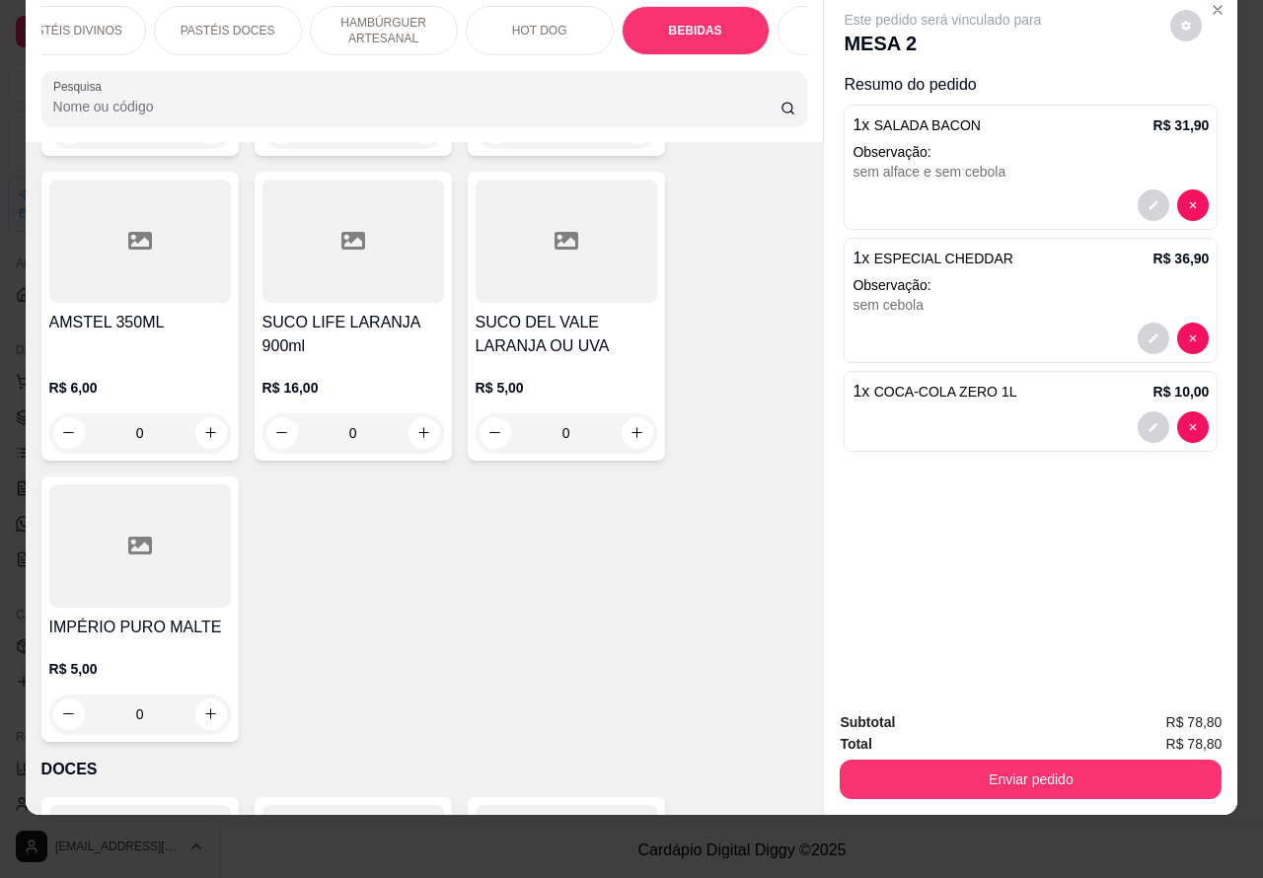
click at [203, 707] on icon "increase-product-quantity" at bounding box center [210, 714] width 15 height 15
type input "1"
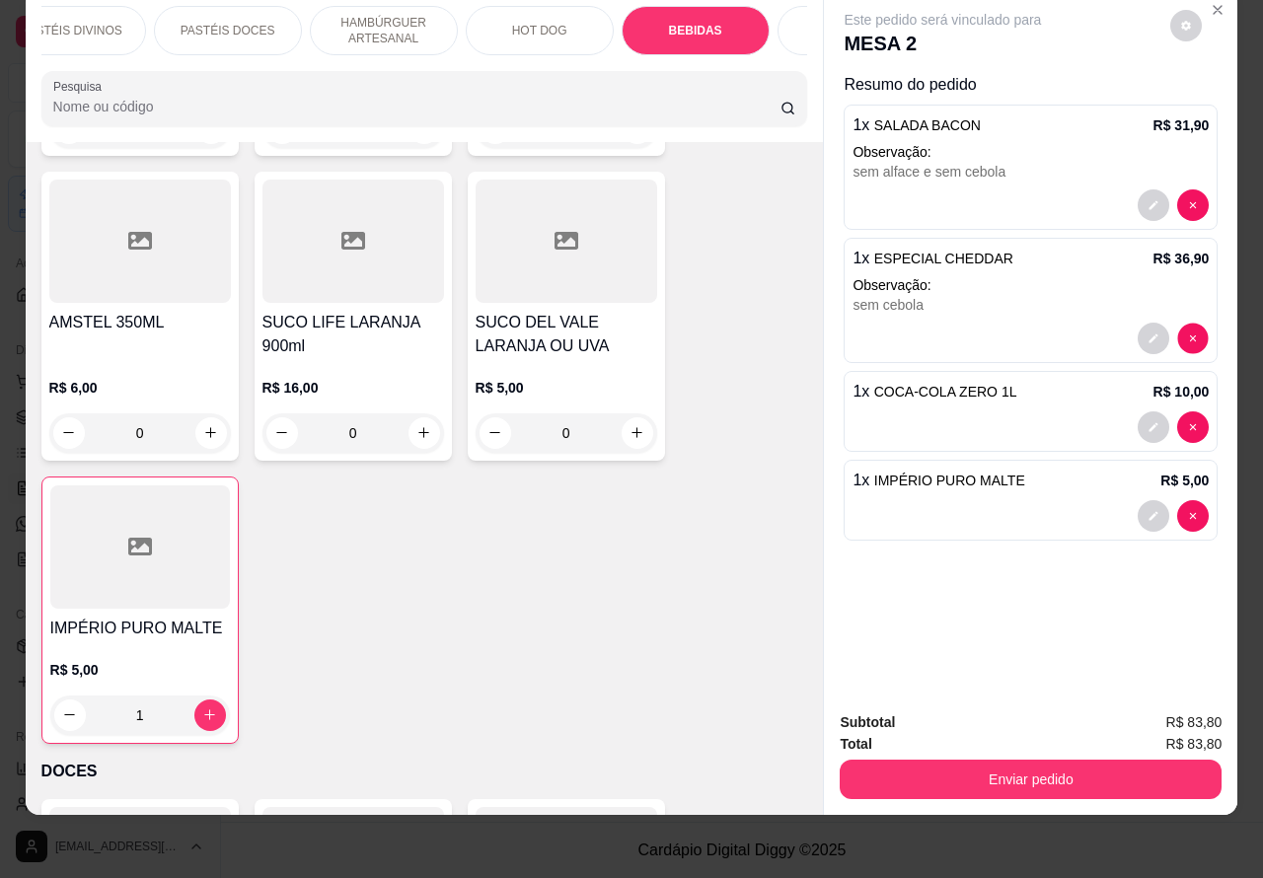
click at [1184, 471] on p "R$ 5,00" at bounding box center [1185, 481] width 48 height 20
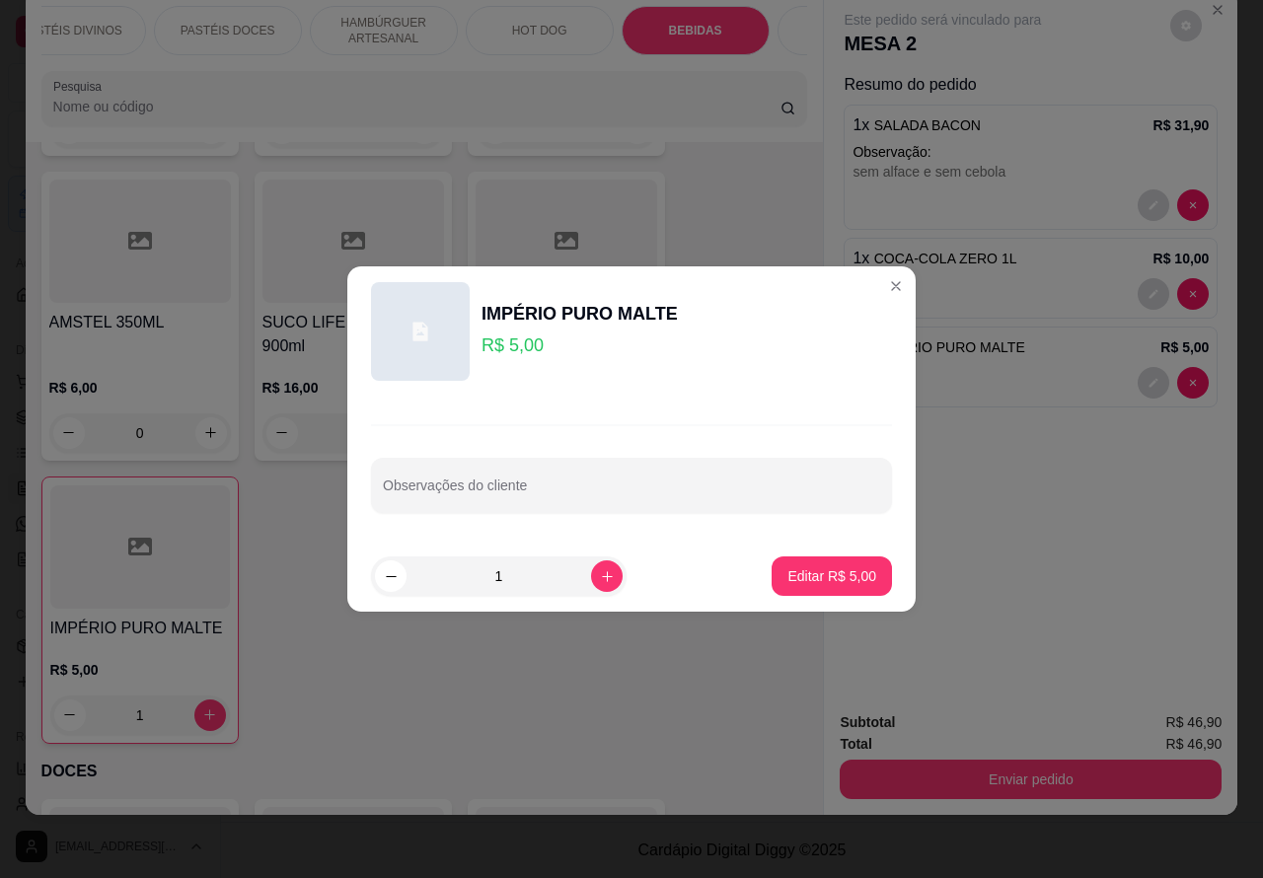
click at [669, 23] on p "BEBIDAS" at bounding box center [695, 31] width 53 height 16
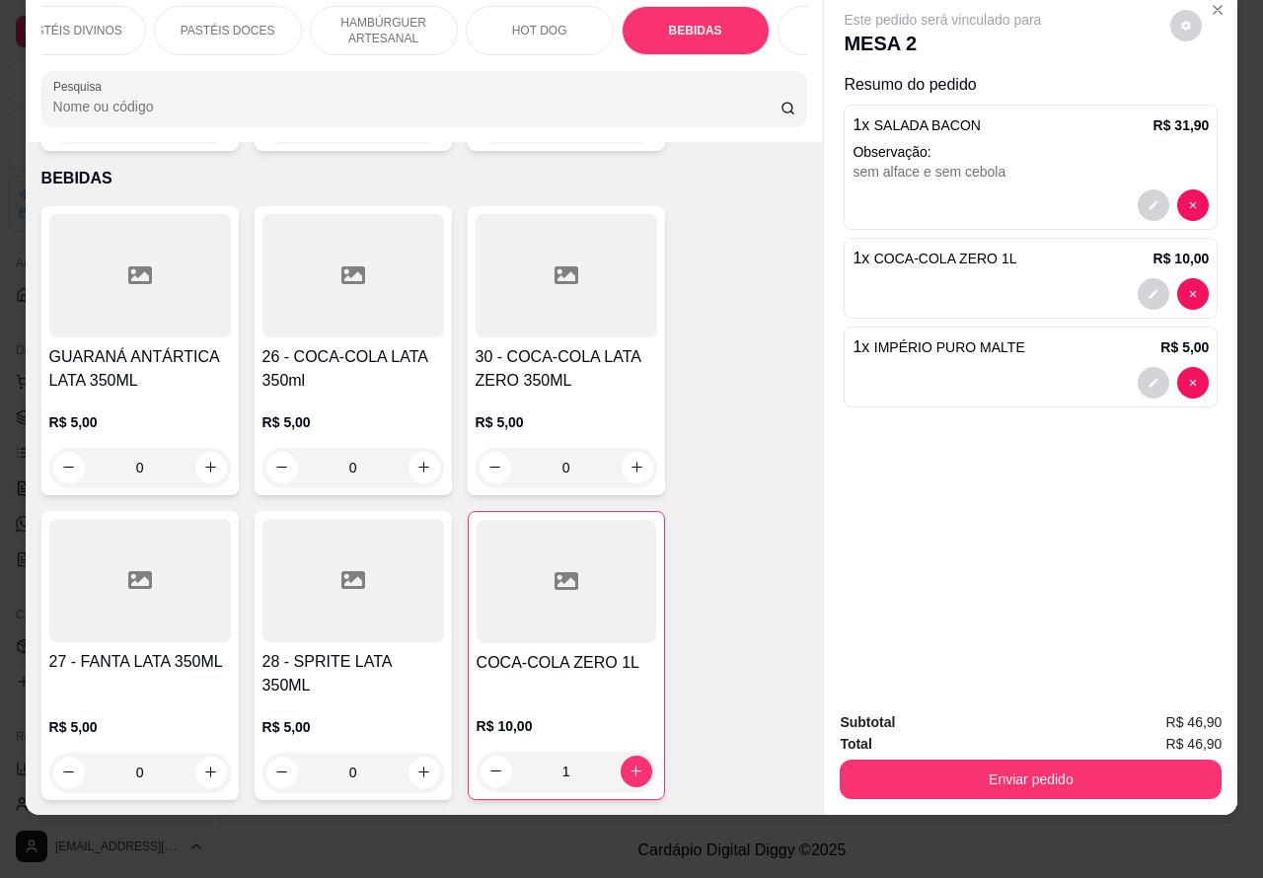
click at [385, 20] on p "HAMBÚRGUER ARTESANAL" at bounding box center [384, 31] width 114 height 32
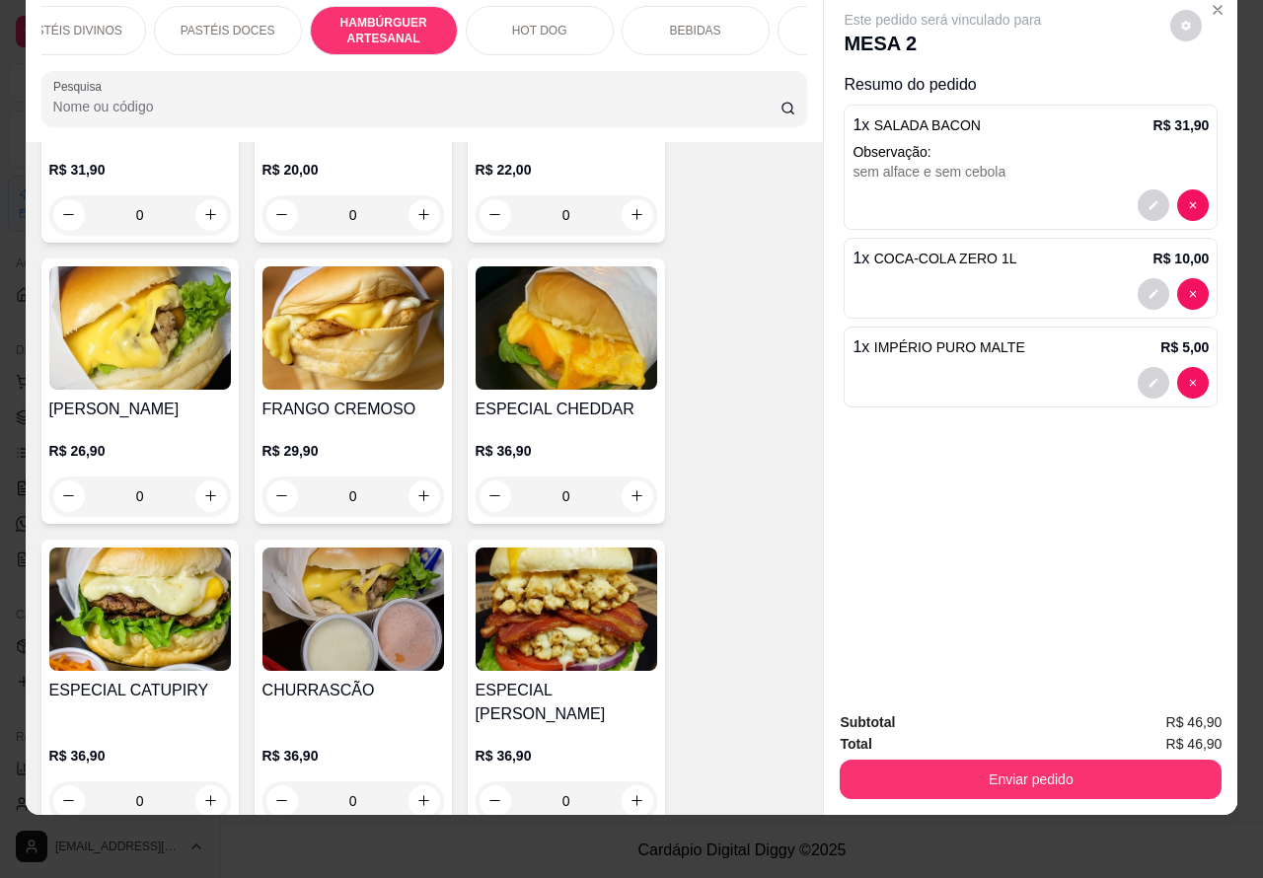
scroll to position [4660, 0]
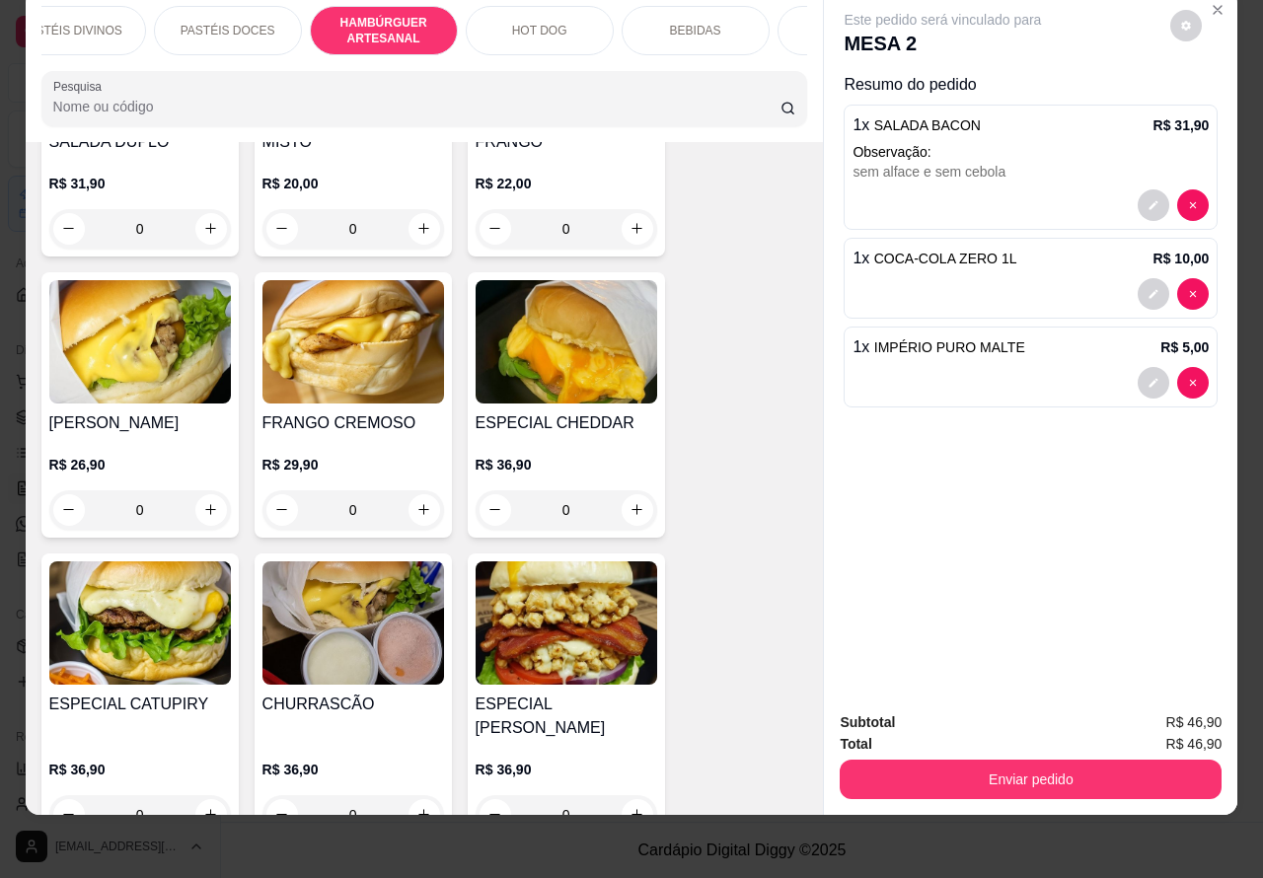
click at [195, 209] on div "0" at bounding box center [140, 228] width 182 height 39
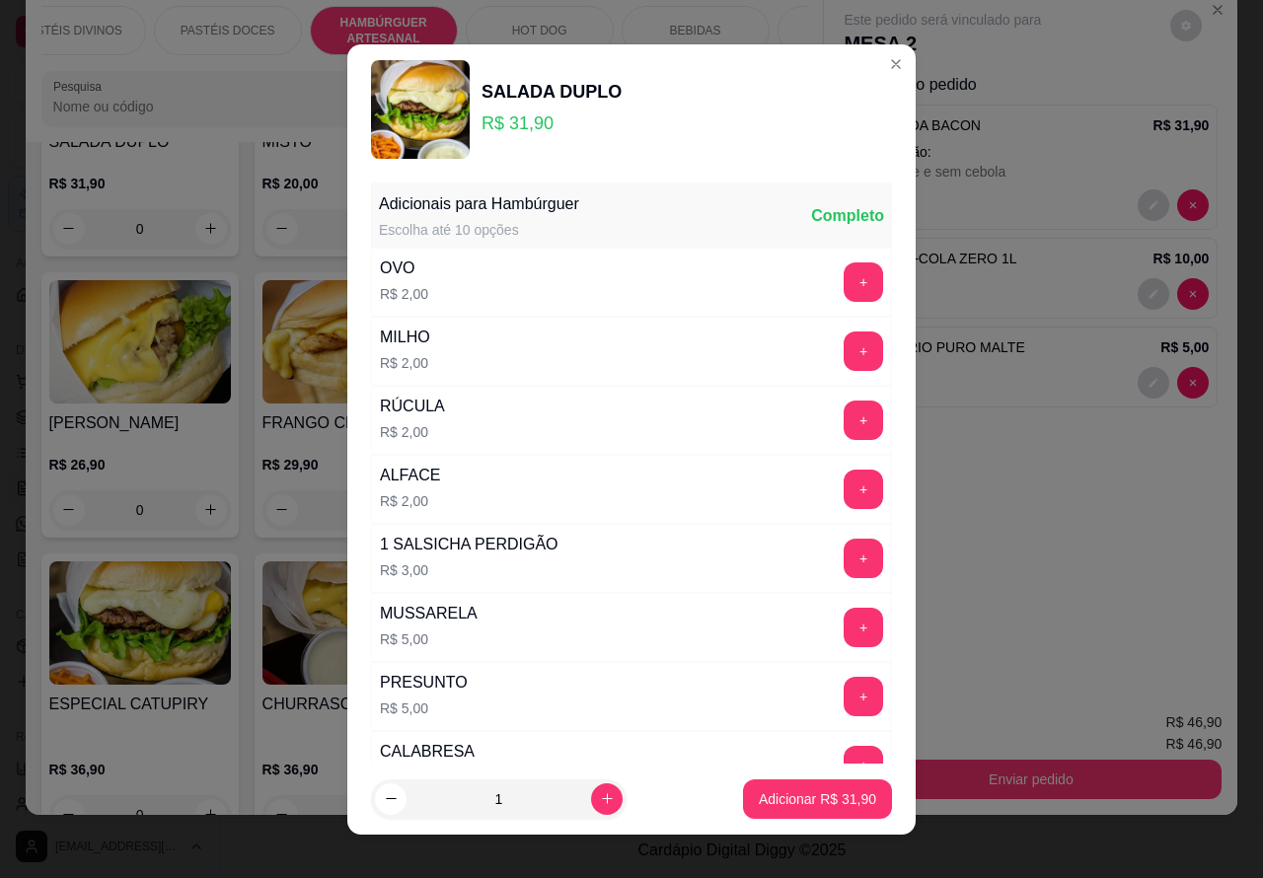
scroll to position [535, 0]
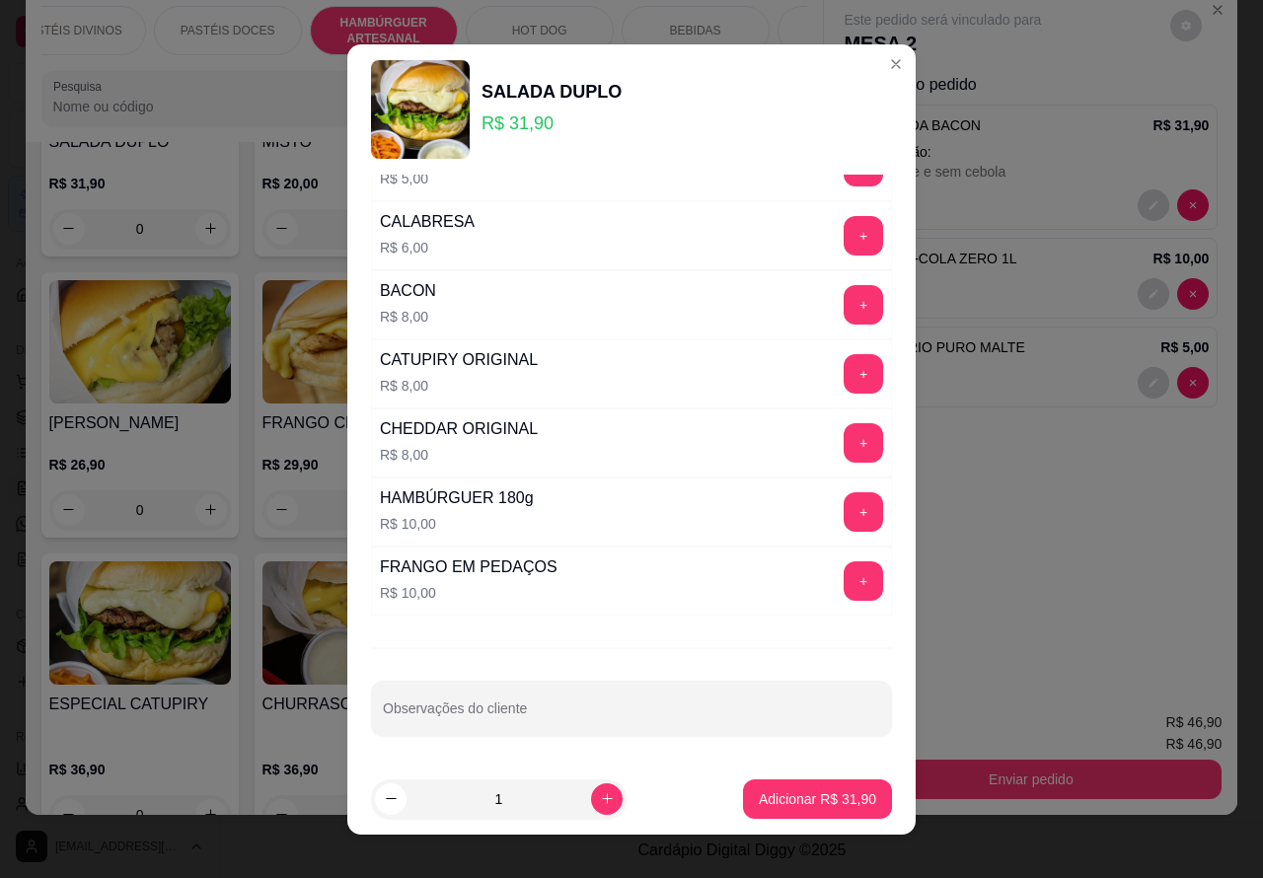
click at [566, 713] on input "Observações do cliente" at bounding box center [631, 717] width 497 height 20
type input "sem cebola>>>>>>>>"
click at [804, 796] on p "Adicionar R$ 31,90" at bounding box center [817, 800] width 117 height 20
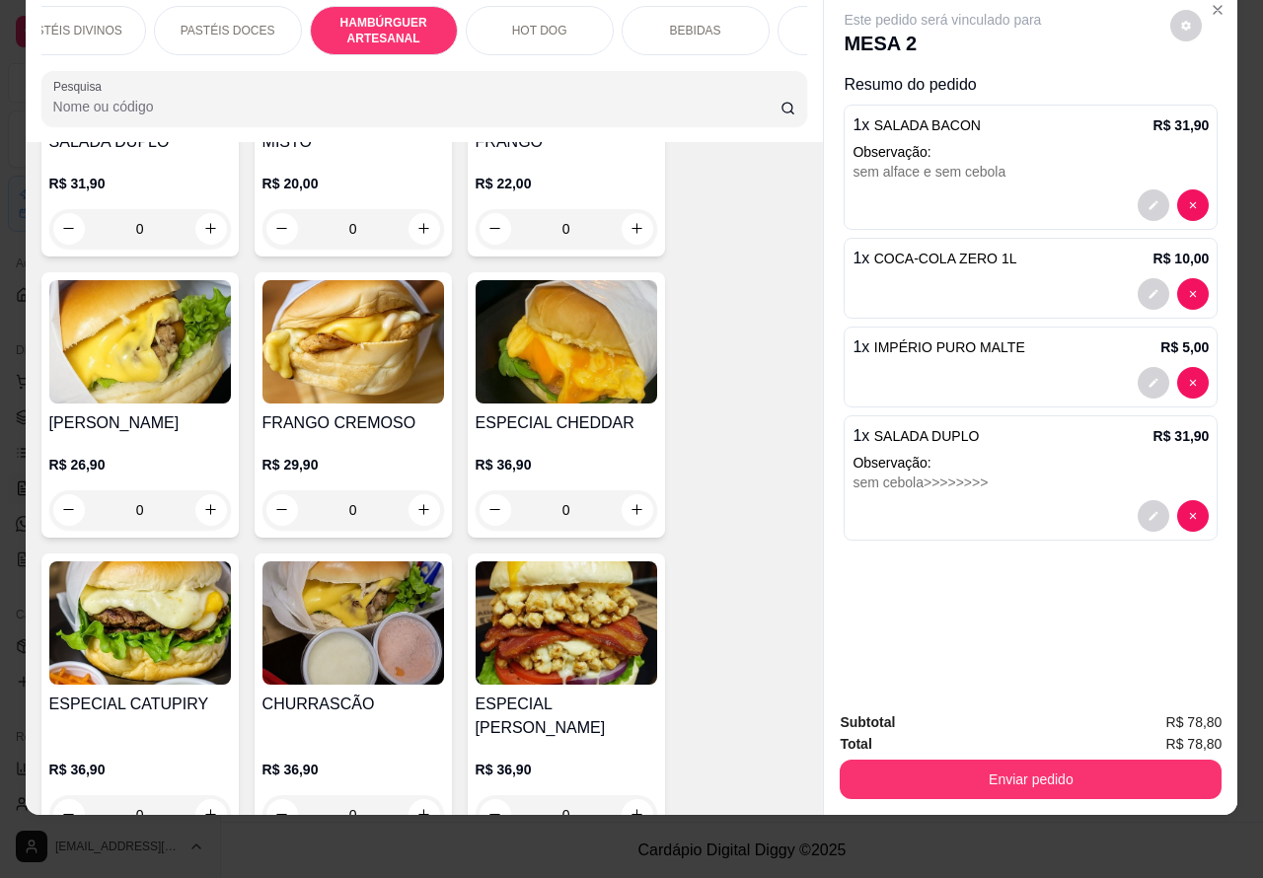
click at [1068, 761] on button "Enviar pedido" at bounding box center [1031, 779] width 382 height 39
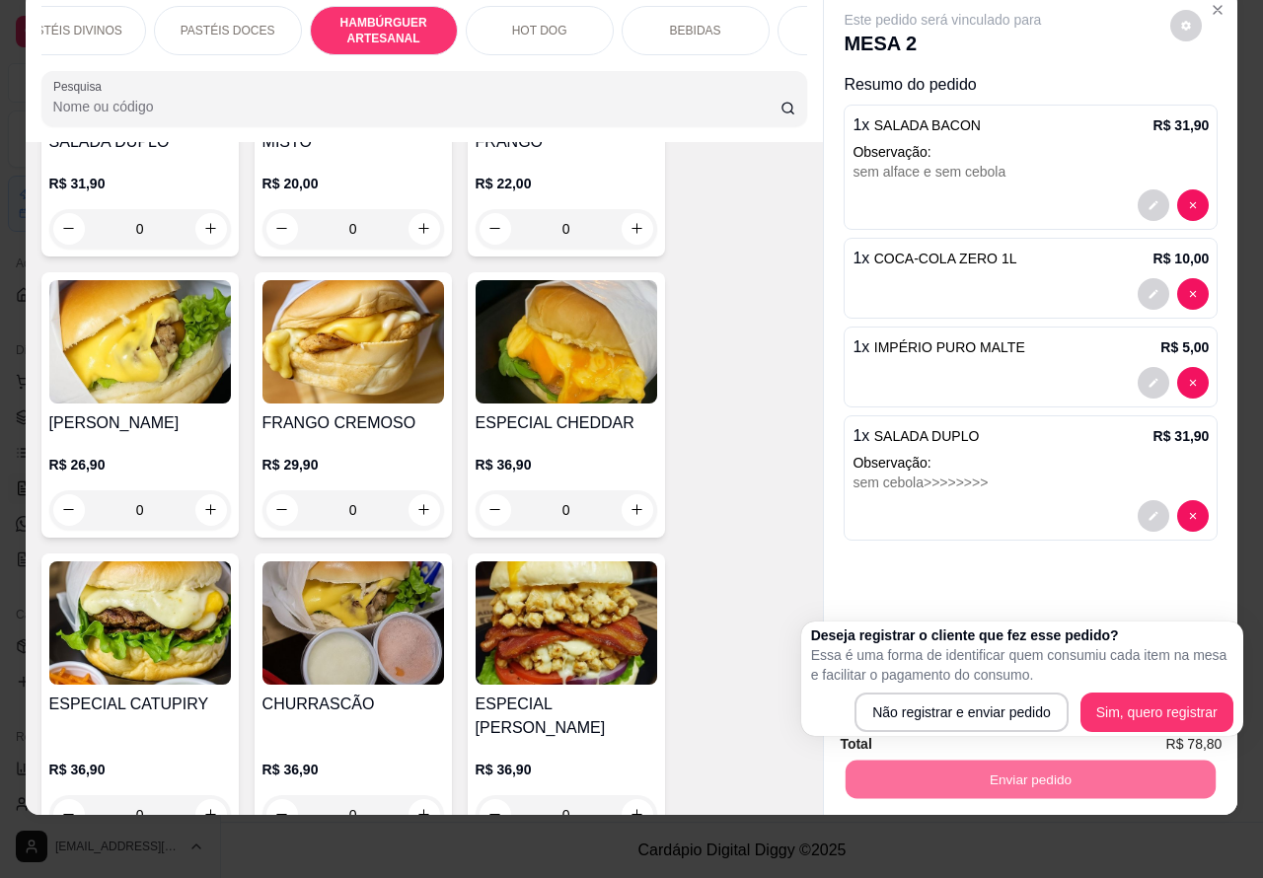
click at [965, 701] on button "Não registrar e enviar pedido" at bounding box center [962, 712] width 214 height 39
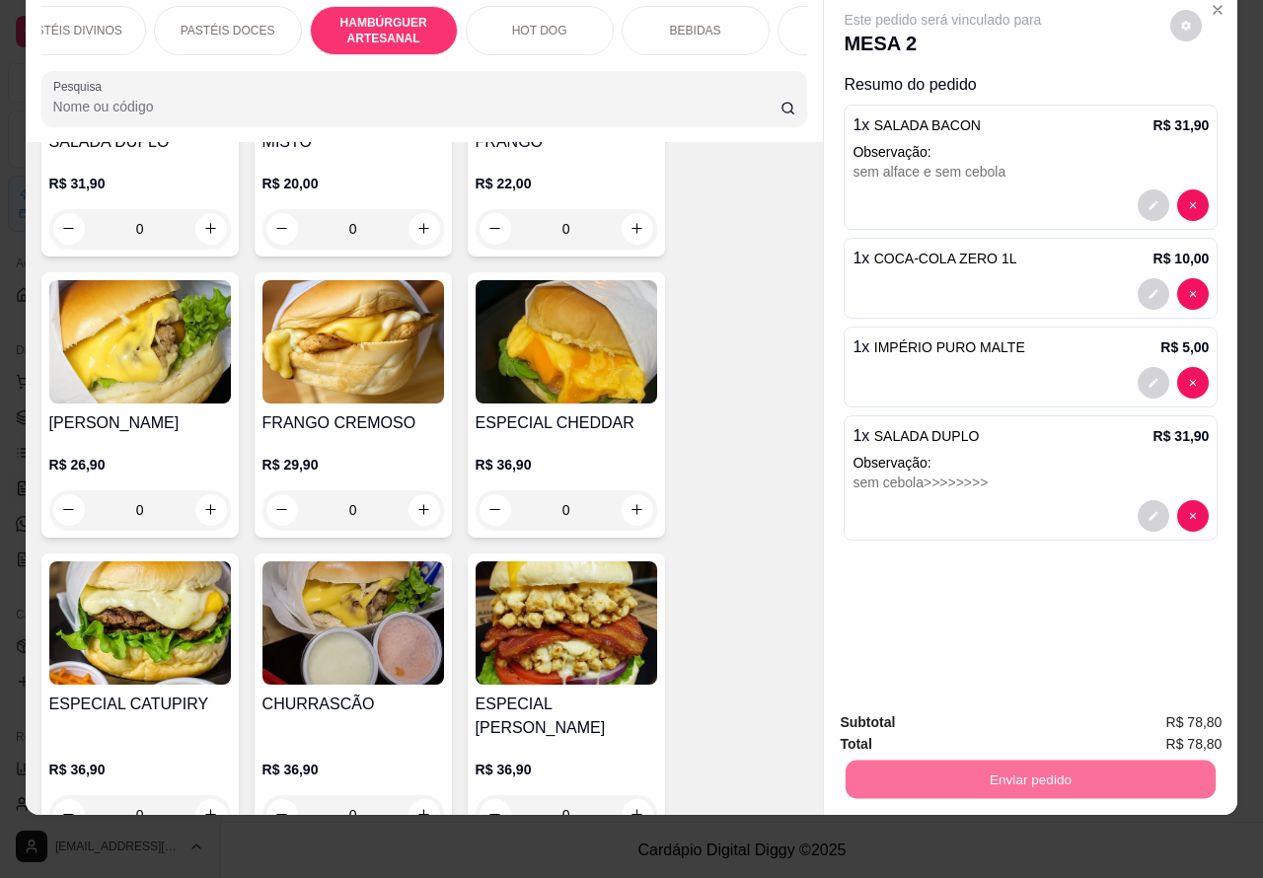
click at [950, 714] on button "Não registrar e enviar pedido" at bounding box center [964, 713] width 199 height 37
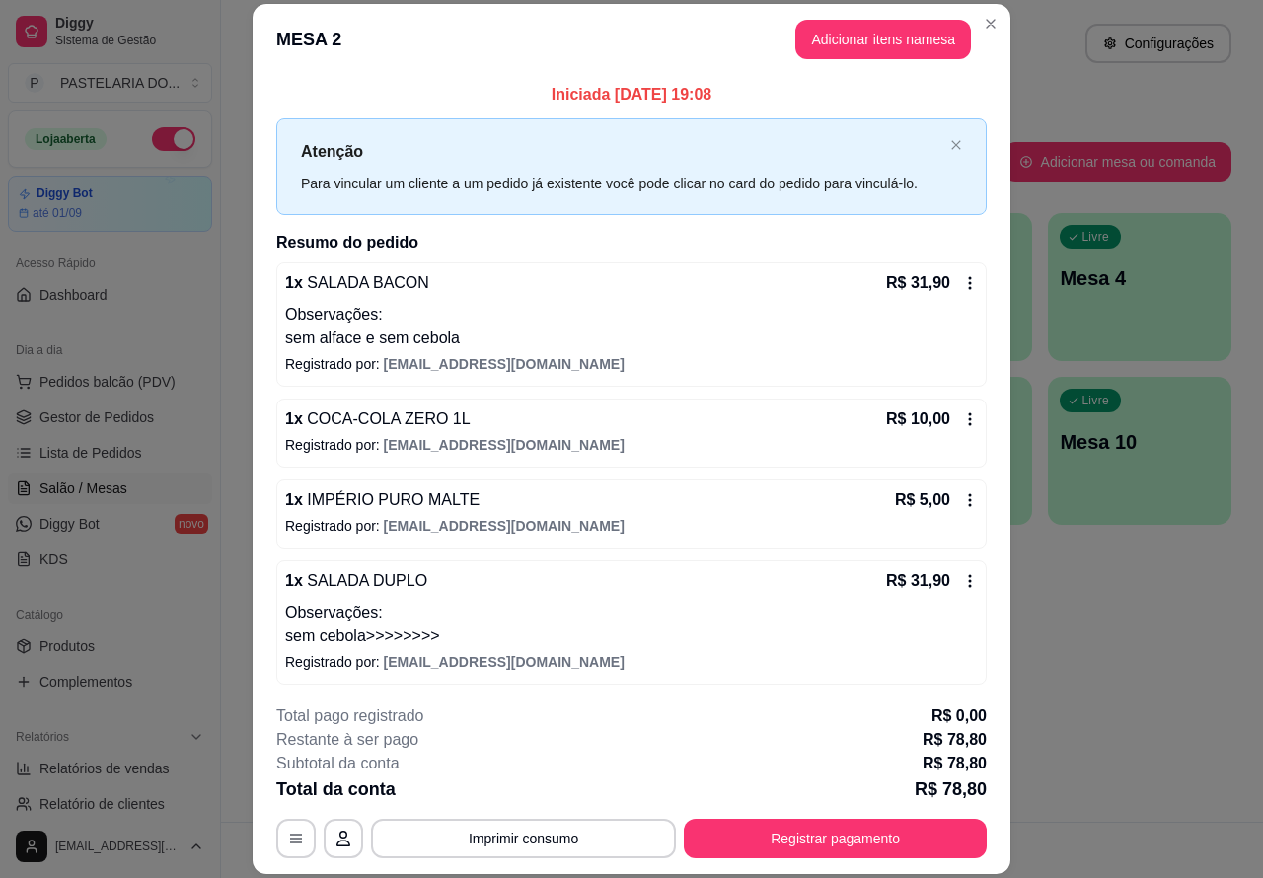
click at [980, 7] on div "Atendimento Salão Configurações" at bounding box center [742, 37] width 1042 height 75
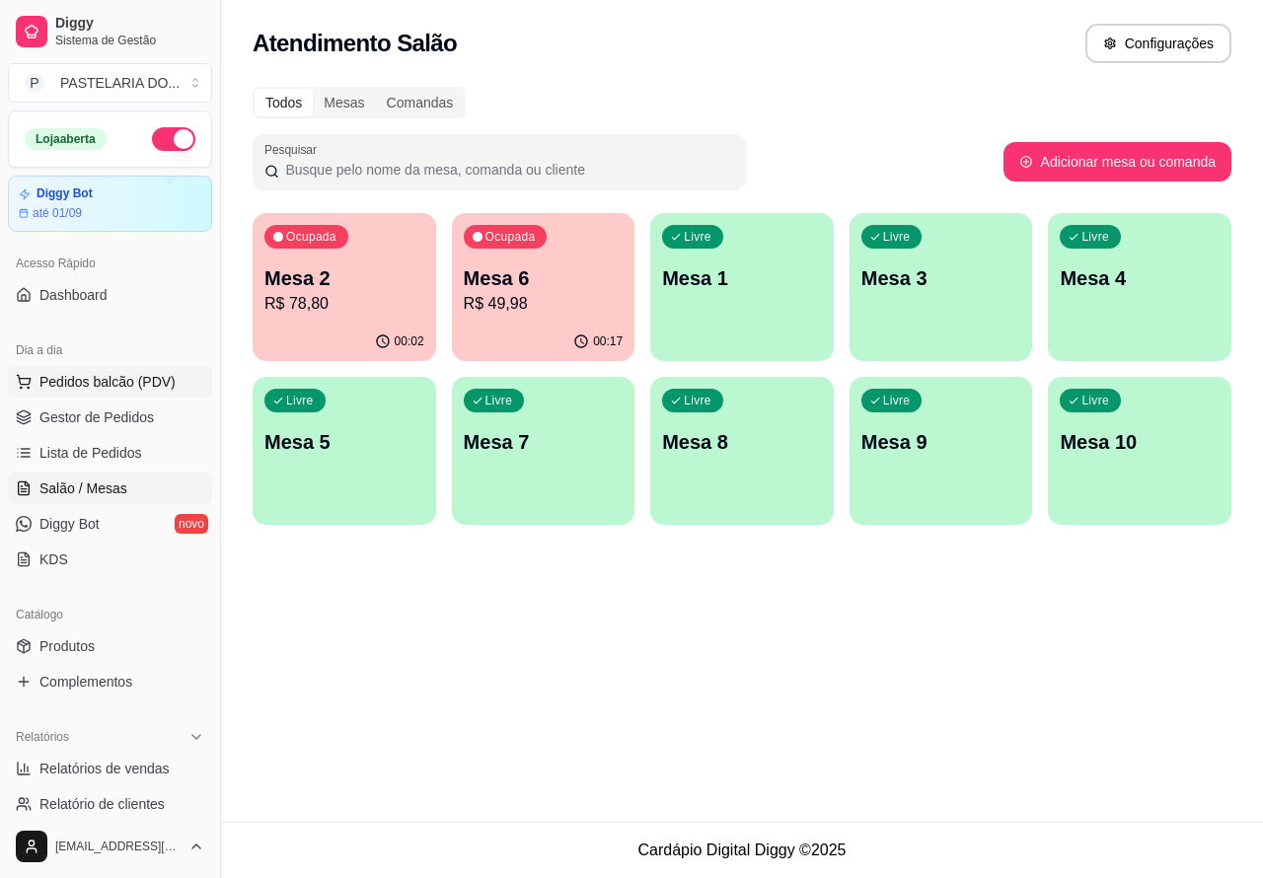
click at [106, 372] on span "Pedidos balcão (PDV)" at bounding box center [107, 382] width 136 height 20
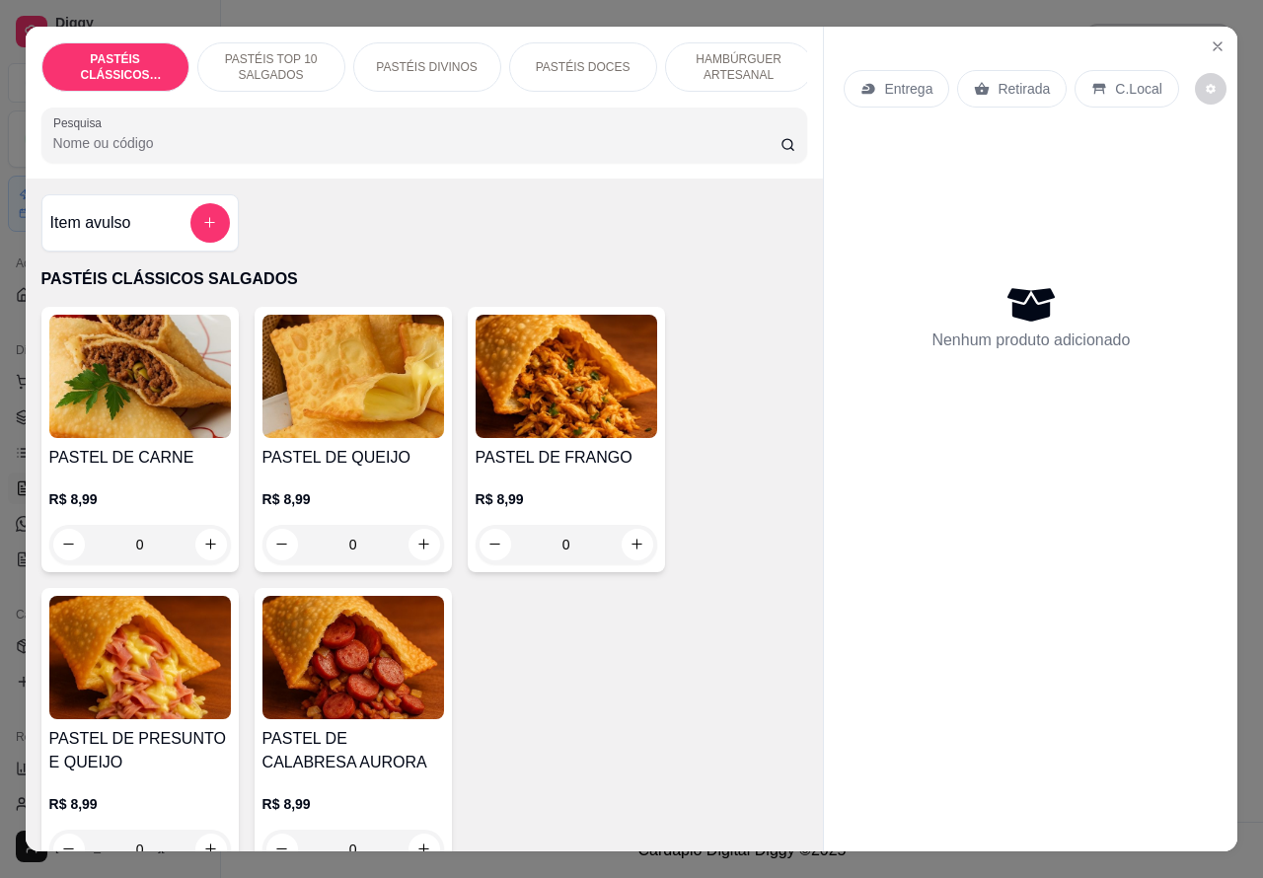
click at [904, 80] on p "Entrega" at bounding box center [908, 89] width 48 height 20
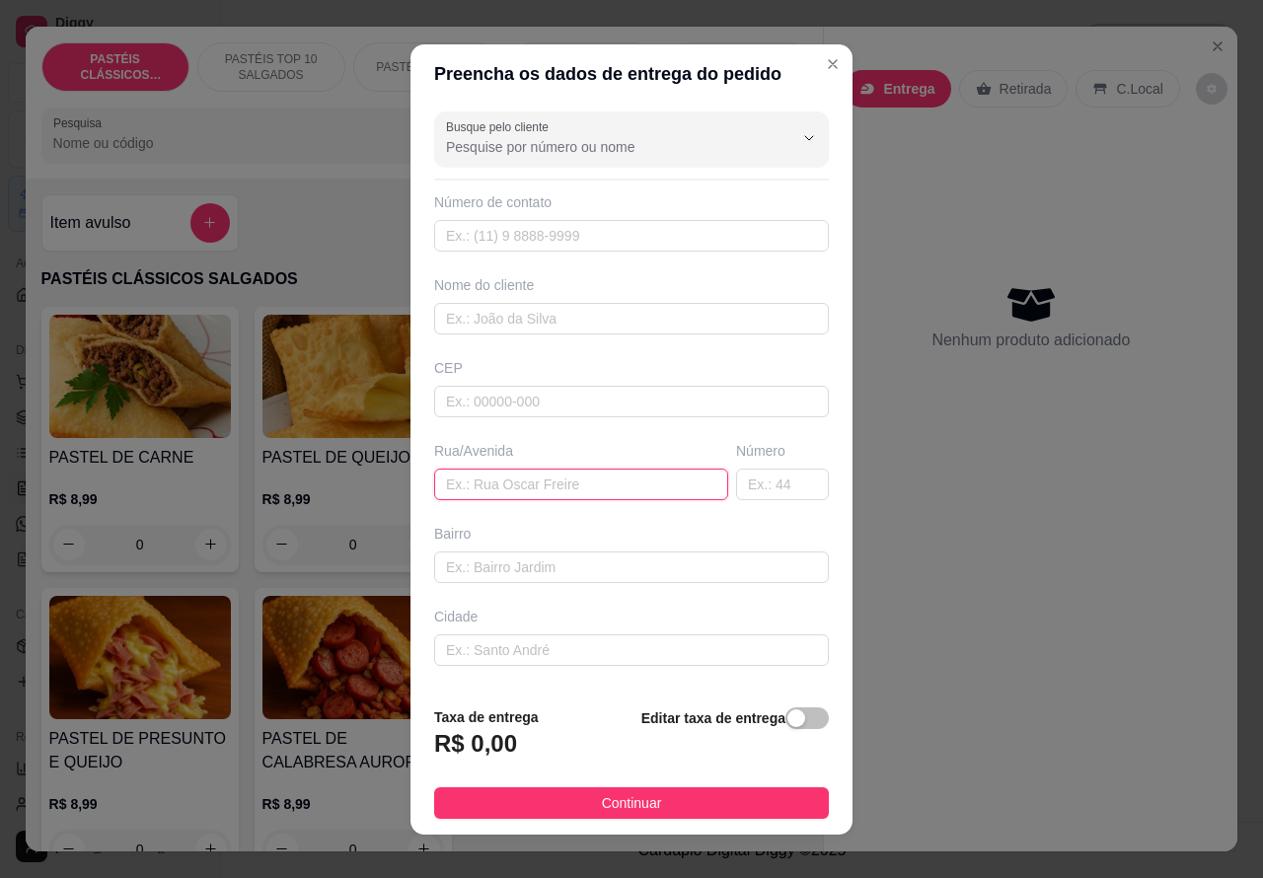
click at [498, 480] on input "text" at bounding box center [581, 485] width 294 height 32
paste input "[STREET_ADDRESS]"
type input "[STREET_ADDRESS]"
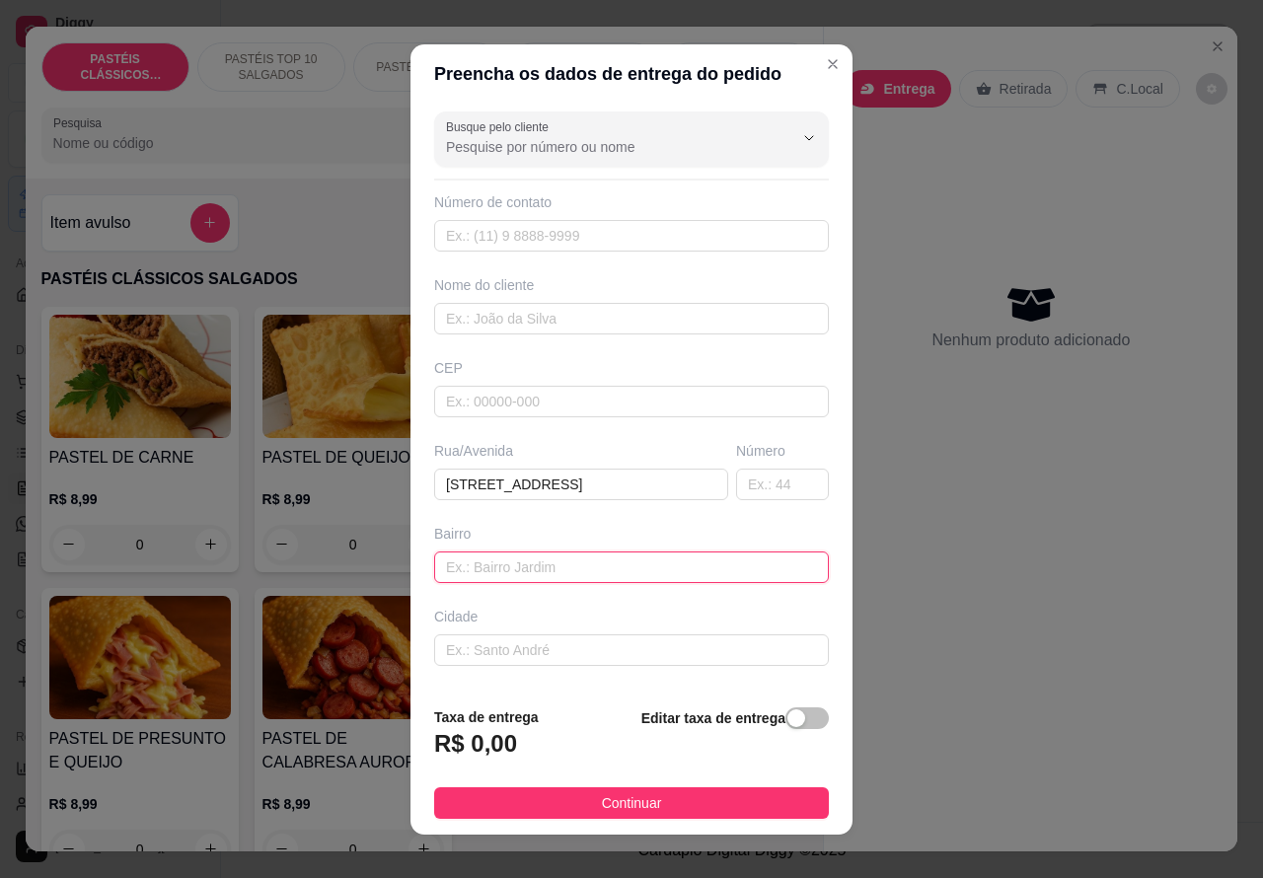
click at [605, 564] on input "text" at bounding box center [631, 568] width 395 height 32
type input "MANDAR 21H30"
click at [786, 716] on span "button" at bounding box center [807, 719] width 43 height 22
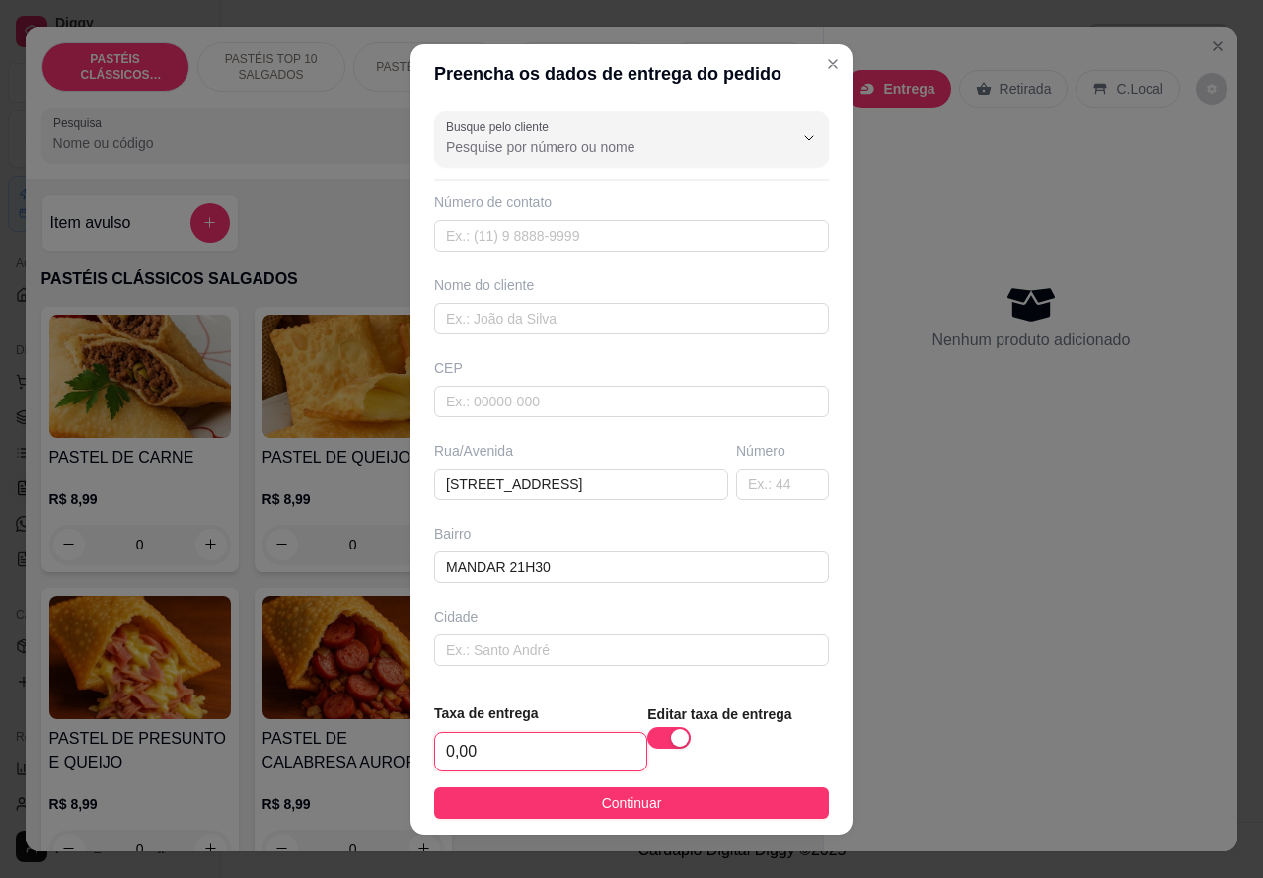
click at [440, 740] on input "0,00" at bounding box center [540, 752] width 211 height 38
click at [445, 748] on input "0,00" at bounding box center [540, 752] width 211 height 38
type input "6,00"
click at [568, 237] on input "text" at bounding box center [631, 236] width 395 height 32
paste input "(14) 99796-1572"
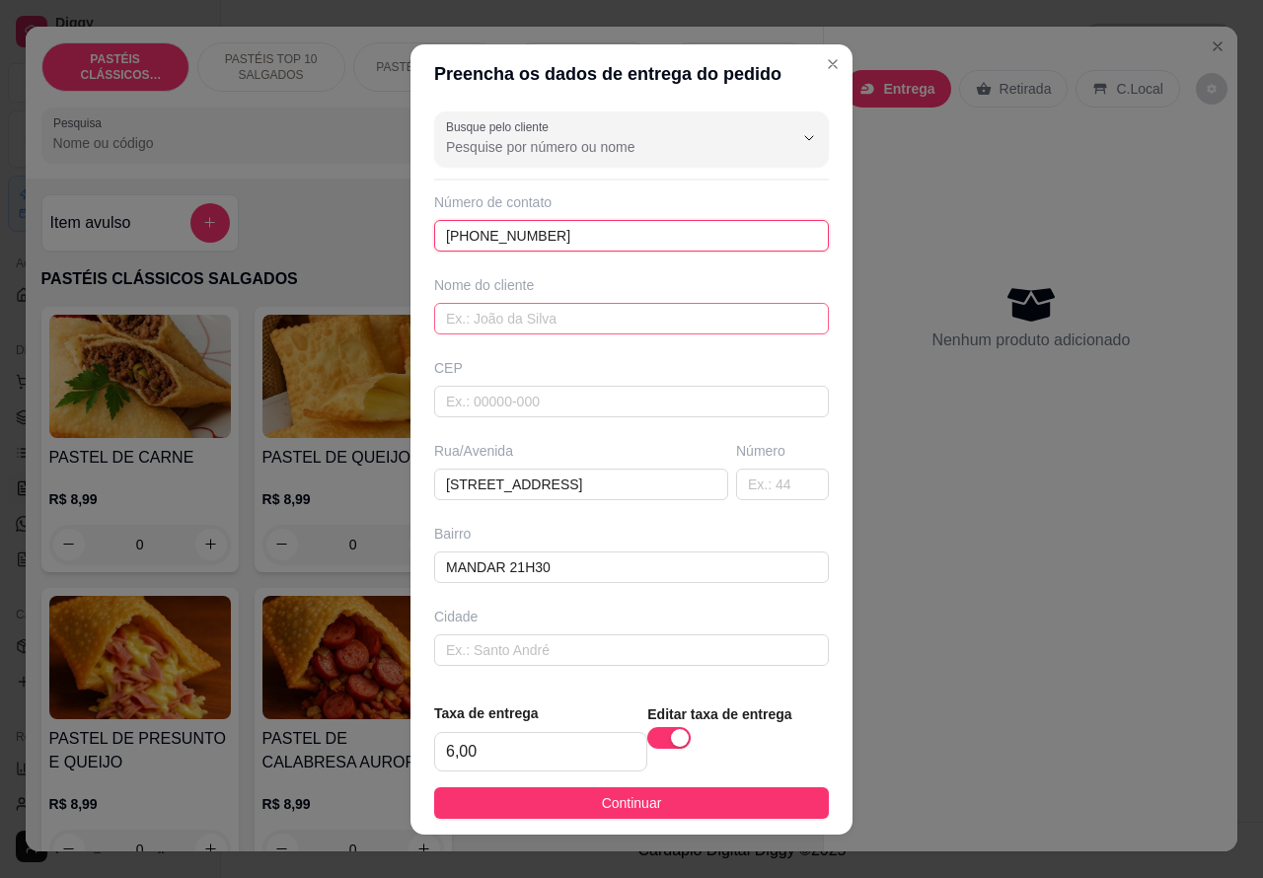
type input "(14) 99796-1572"
click at [587, 313] on input "text" at bounding box center [631, 319] width 395 height 32
type input "ABNER"
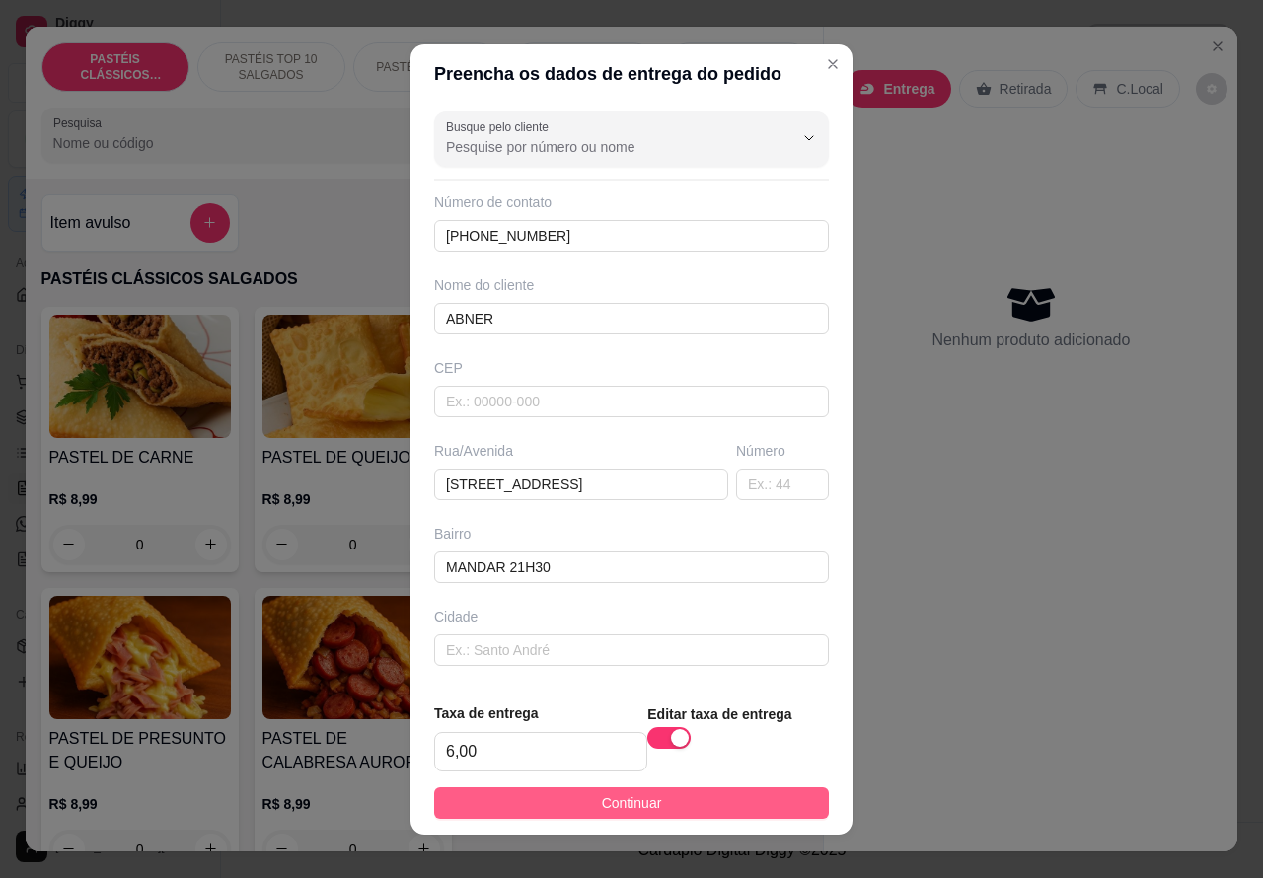
click at [662, 799] on button "Continuar" at bounding box center [631, 804] width 395 height 32
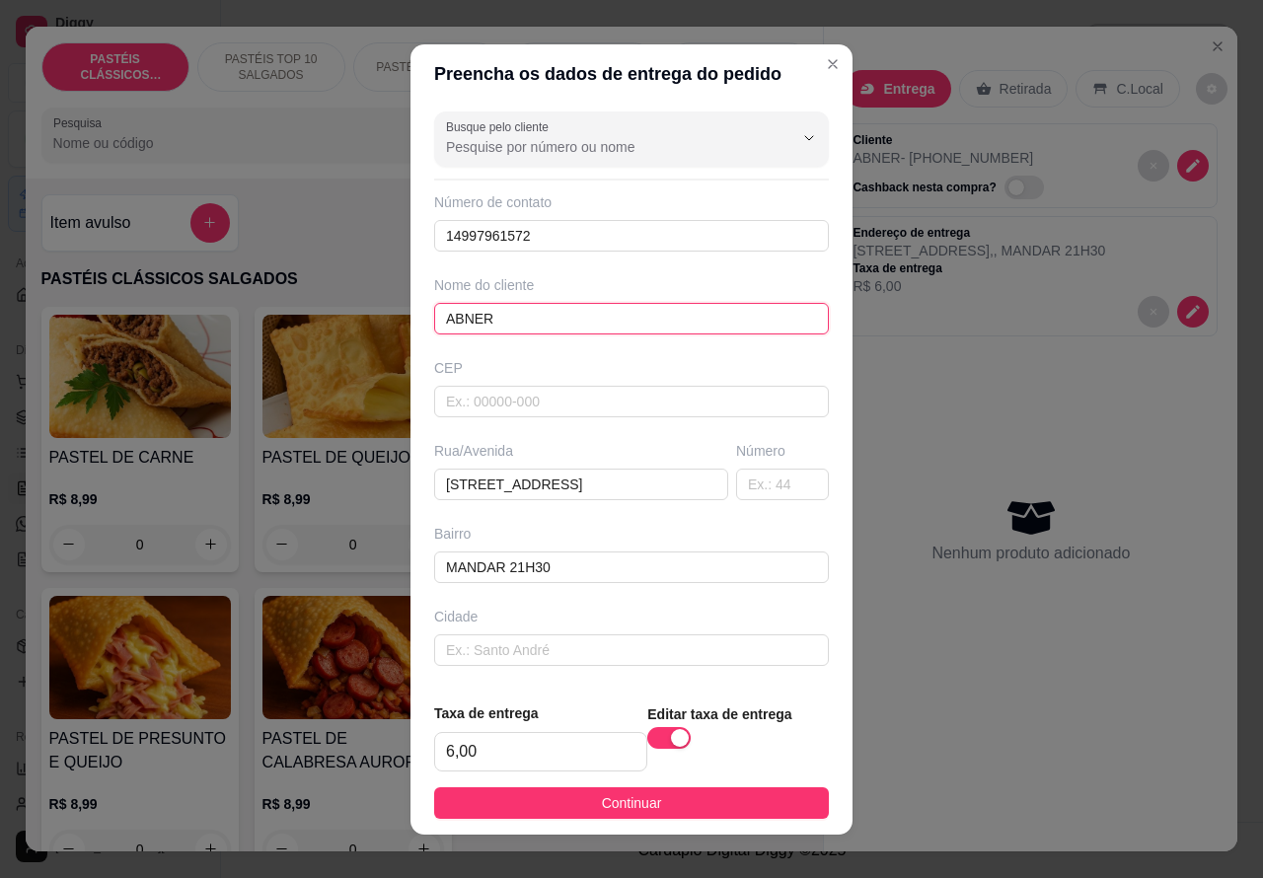
click at [639, 311] on input "ABNER" at bounding box center [631, 319] width 395 height 32
type input "ABNER - LEVAR UMA COCA COLA 2 L"
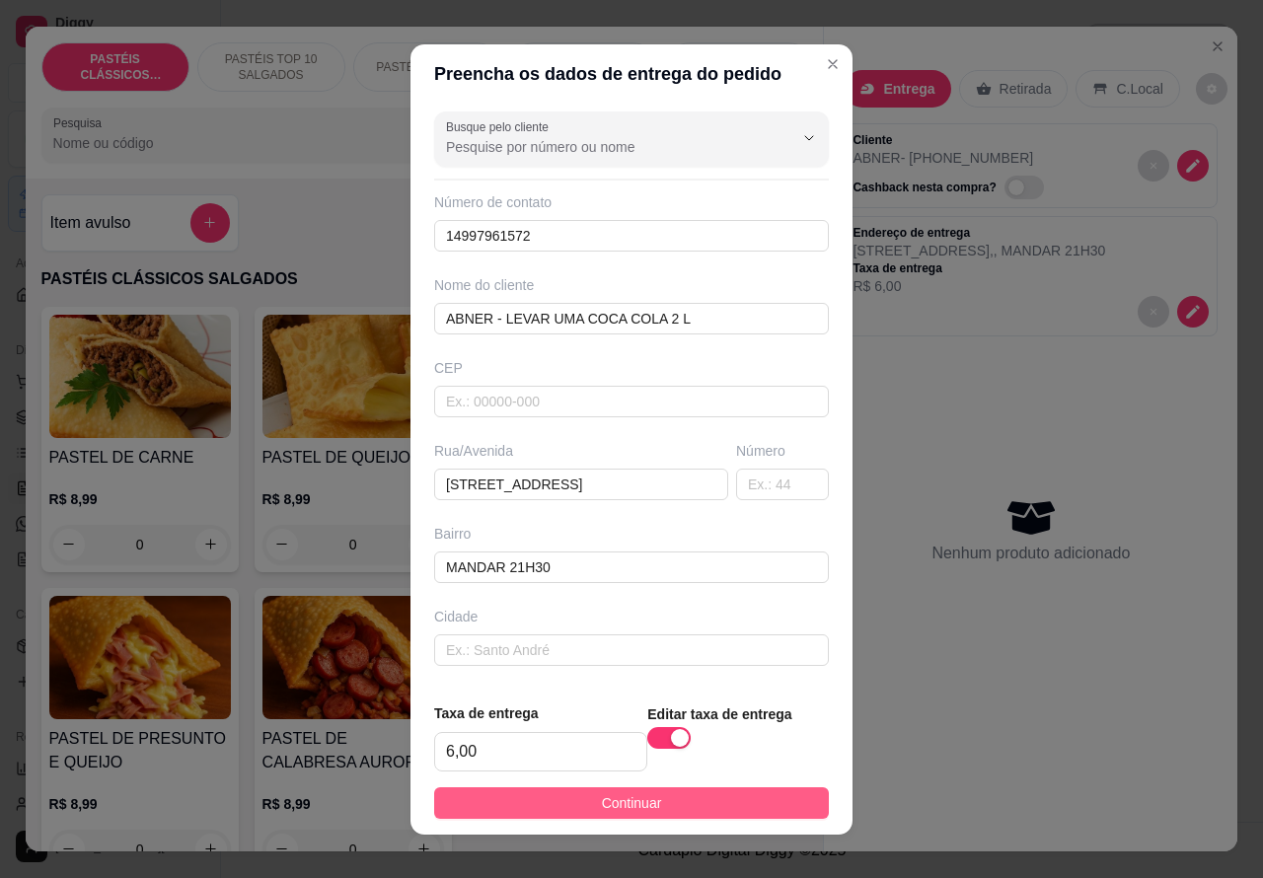
click at [646, 788] on button "Continuar" at bounding box center [631, 804] width 395 height 32
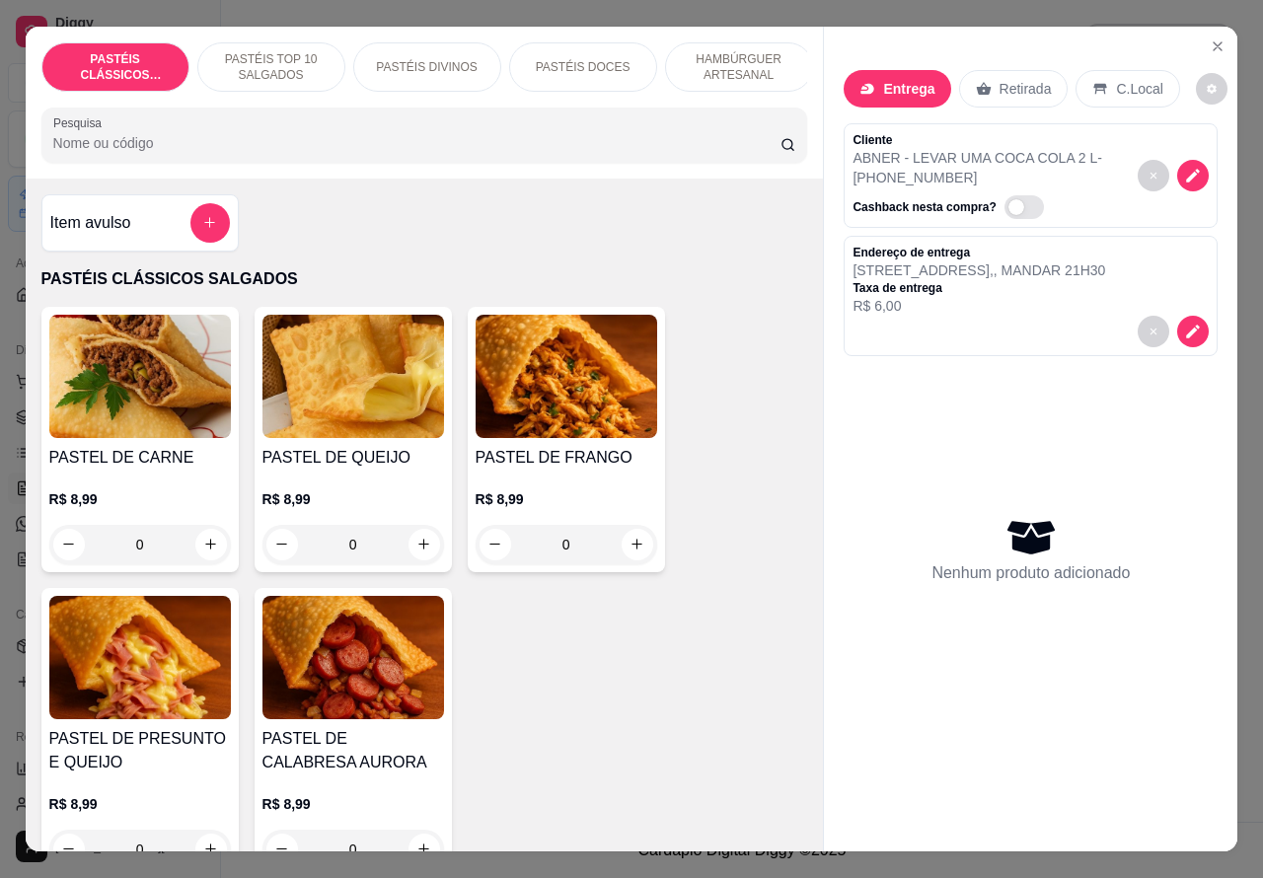
click at [735, 64] on p "HAMBÚRGUER ARTESANAL" at bounding box center [739, 67] width 114 height 32
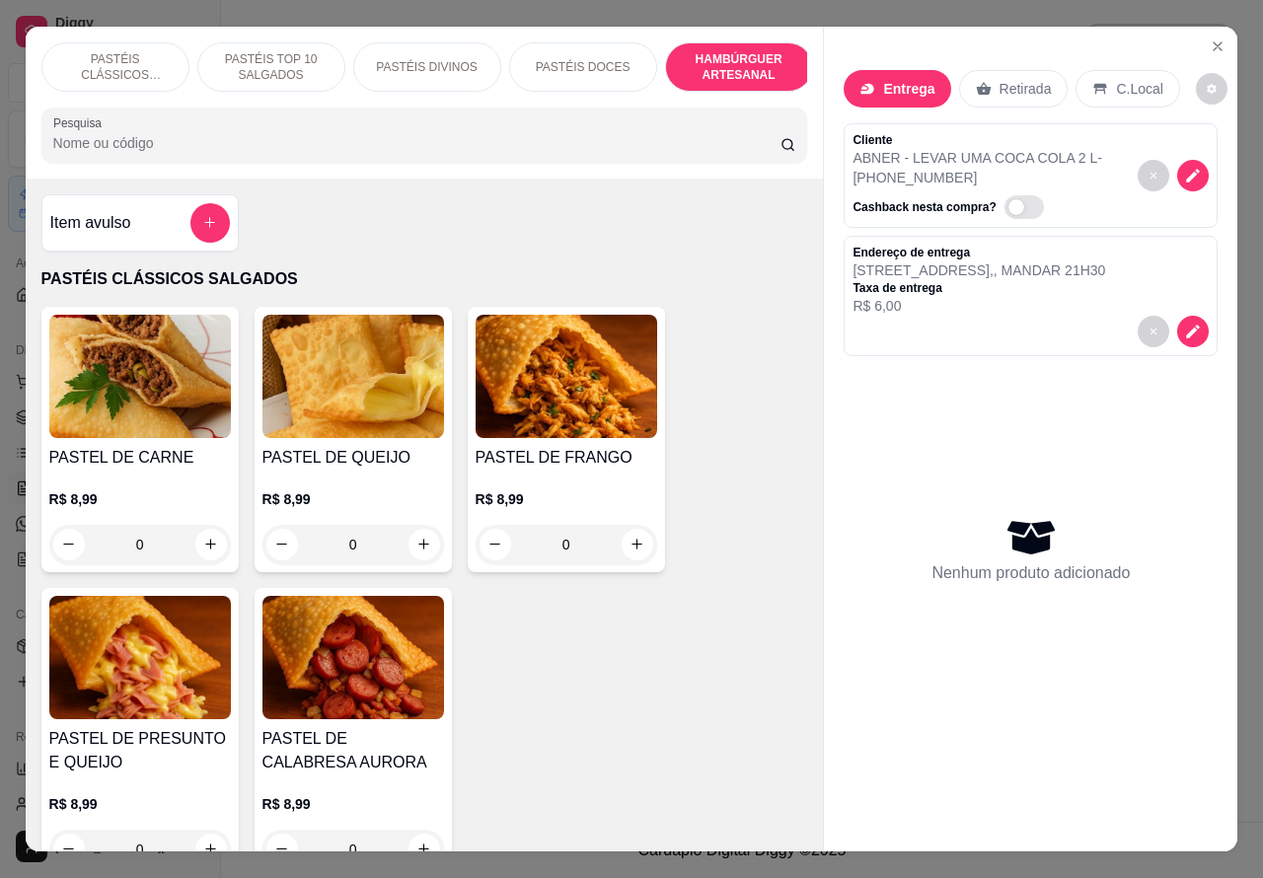
scroll to position [45, 0]
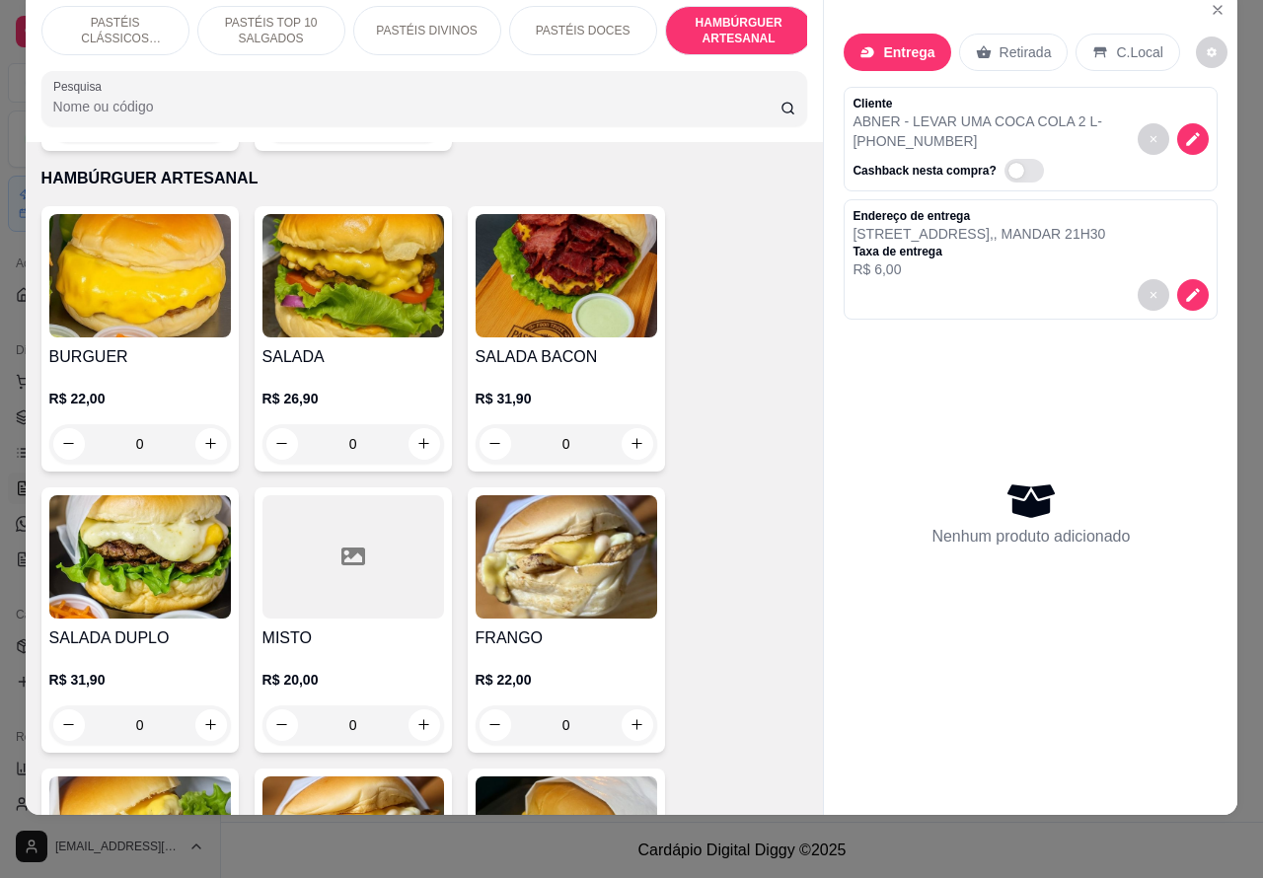
click at [412, 424] on div "0" at bounding box center [354, 443] width 182 height 39
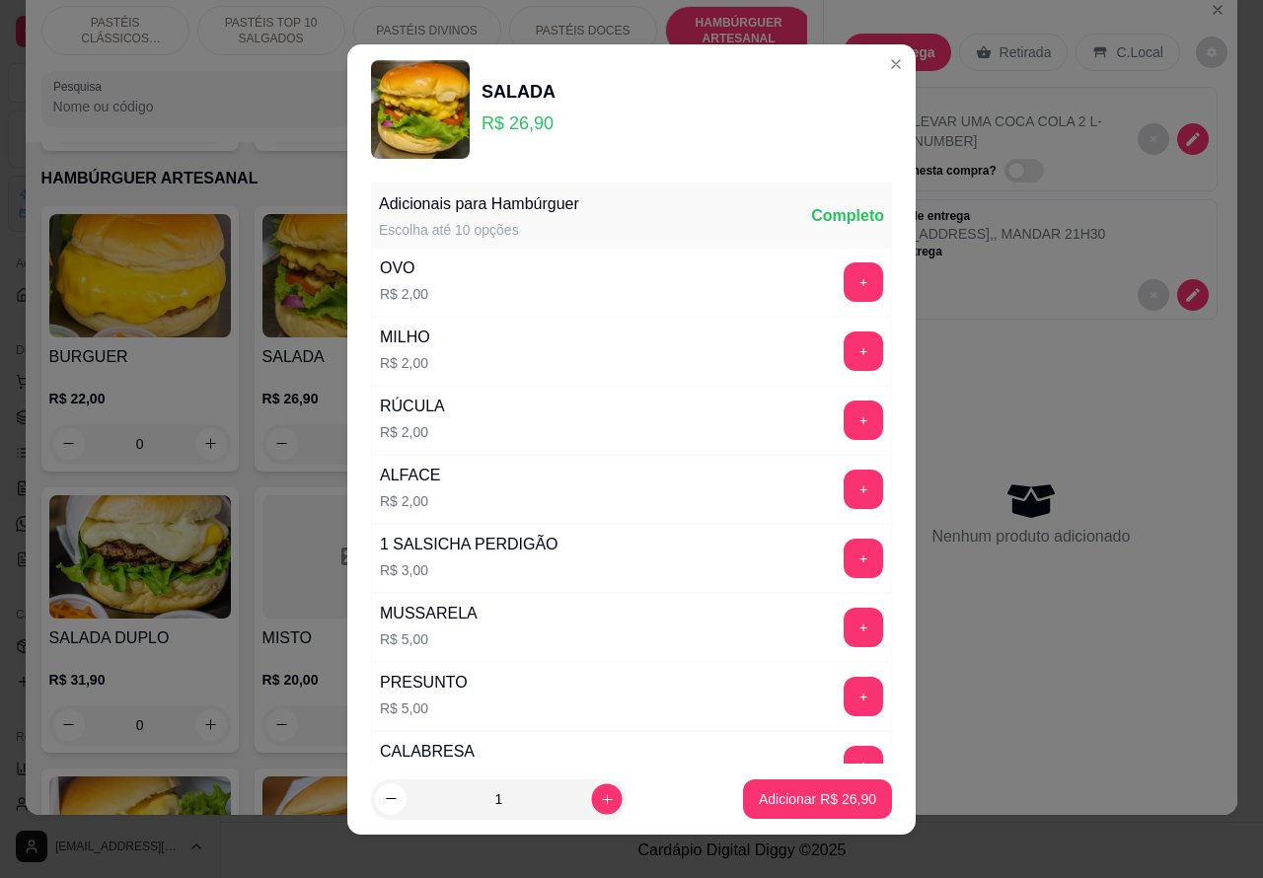
click at [600, 798] on icon "increase-product-quantity" at bounding box center [607, 799] width 15 height 15
type input "2"
click at [782, 796] on p "Adicionar R$ 53,80" at bounding box center [818, 799] width 114 height 19
type input "2"
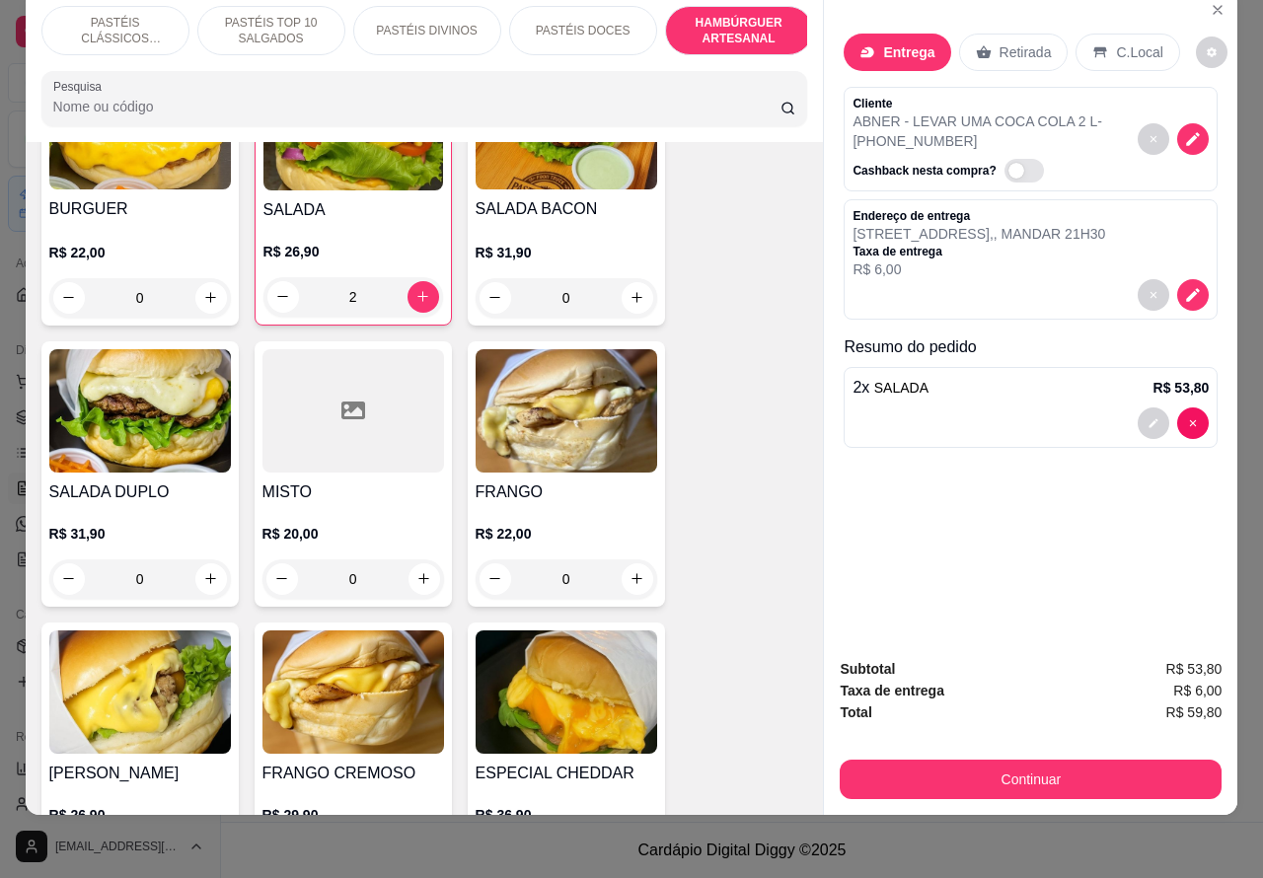
scroll to position [4246, 0]
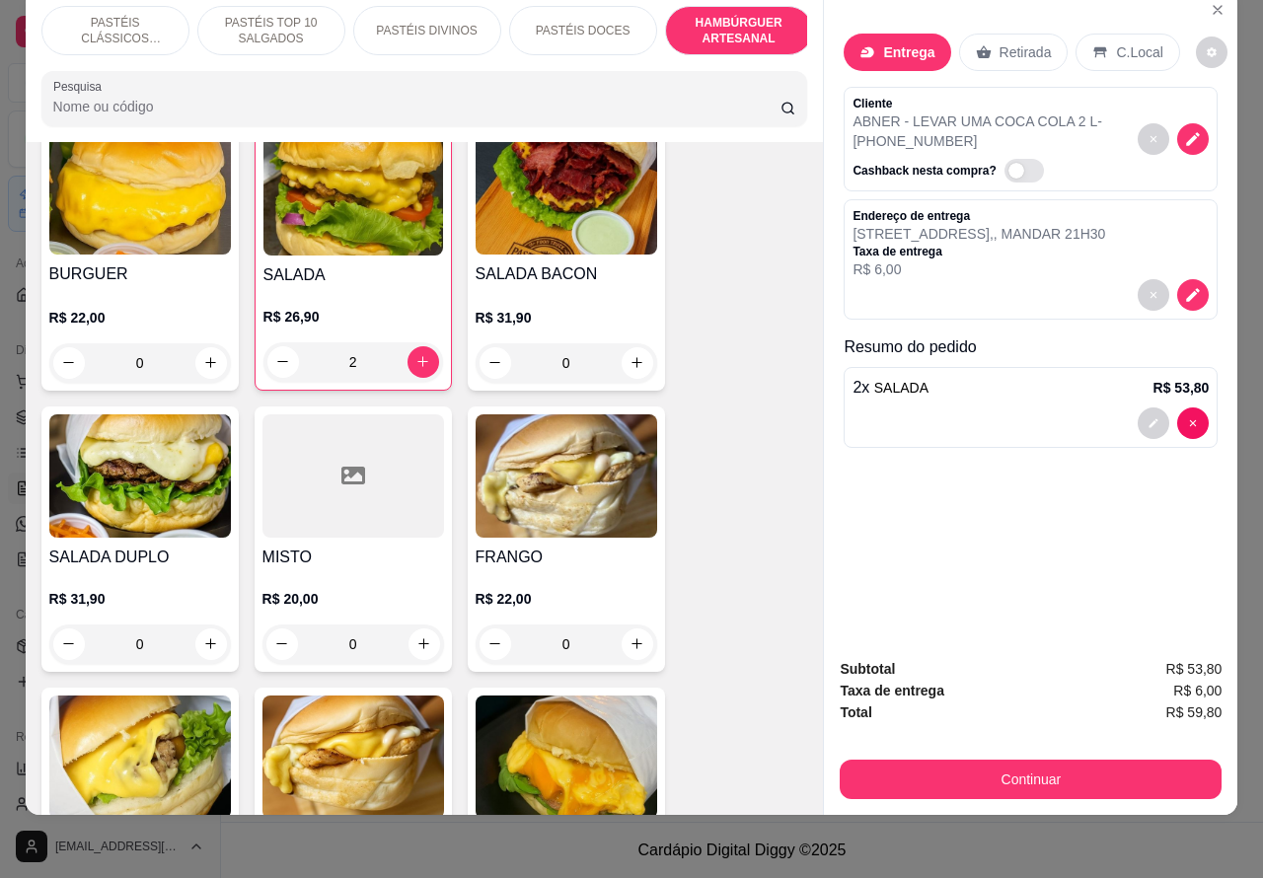
click at [623, 343] on div "0" at bounding box center [567, 362] width 182 height 39
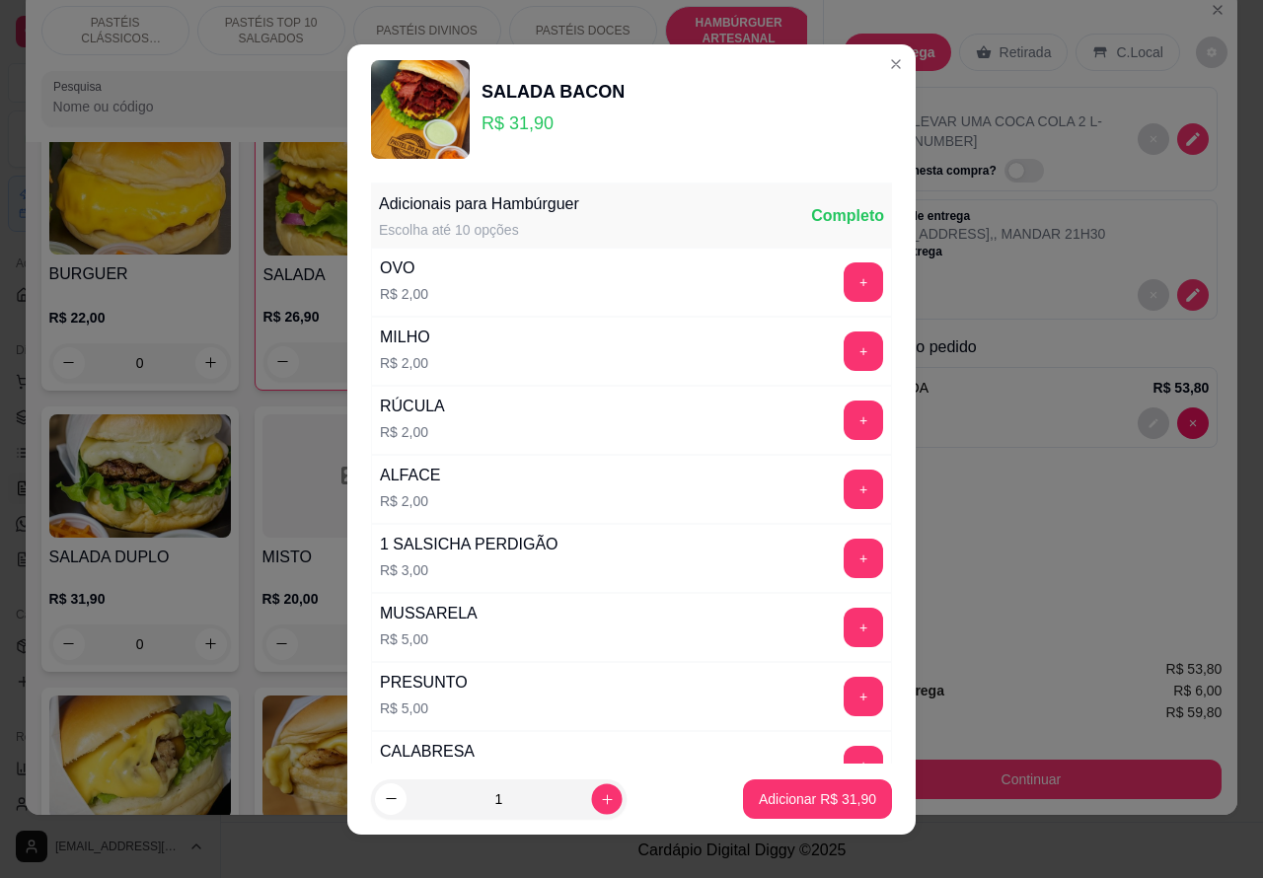
click at [600, 795] on icon "increase-product-quantity" at bounding box center [607, 799] width 15 height 15
click at [600, 798] on icon "increase-product-quantity" at bounding box center [607, 799] width 15 height 15
type input "3"
click at [762, 792] on p "Adicionar R$ 95,70" at bounding box center [818, 799] width 114 height 19
type input "3"
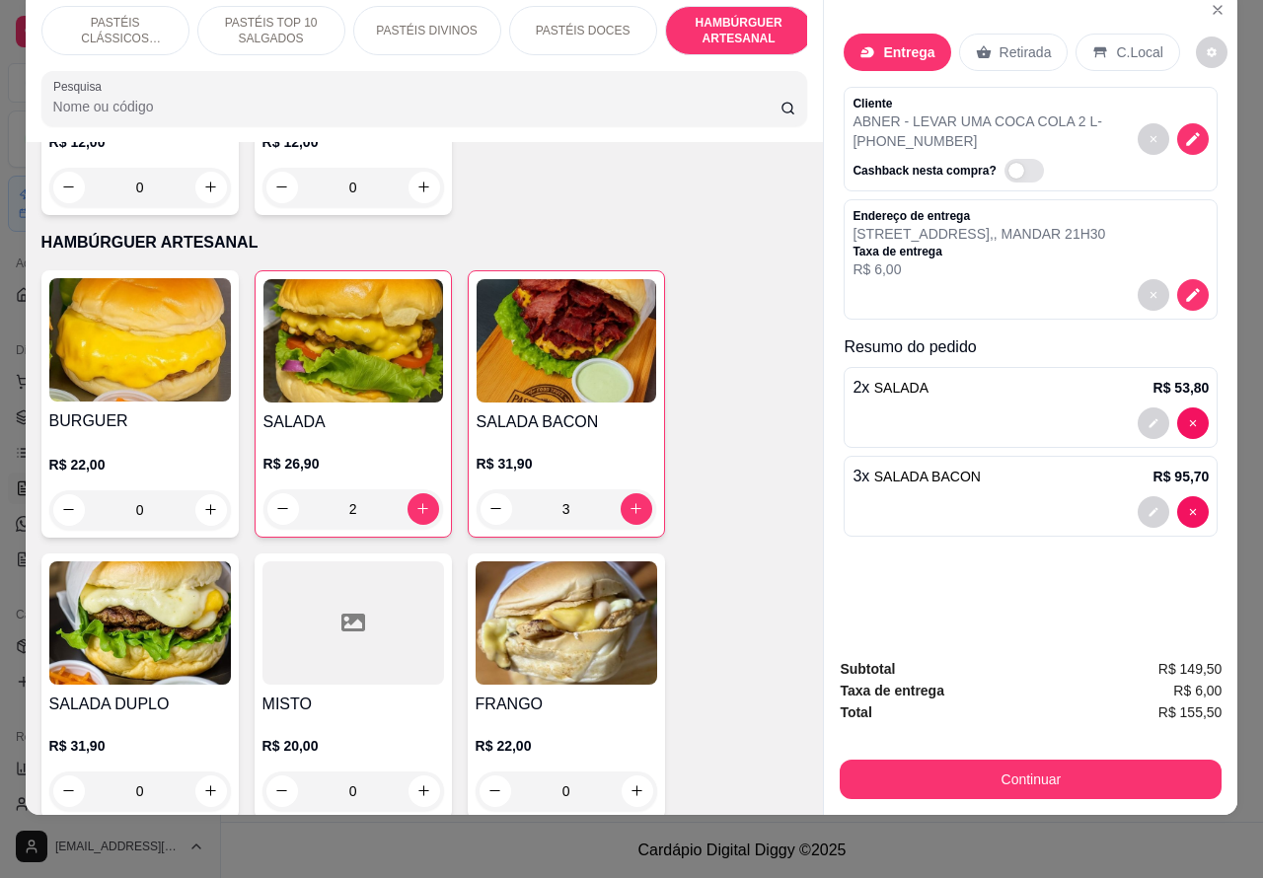
scroll to position [4098, 0]
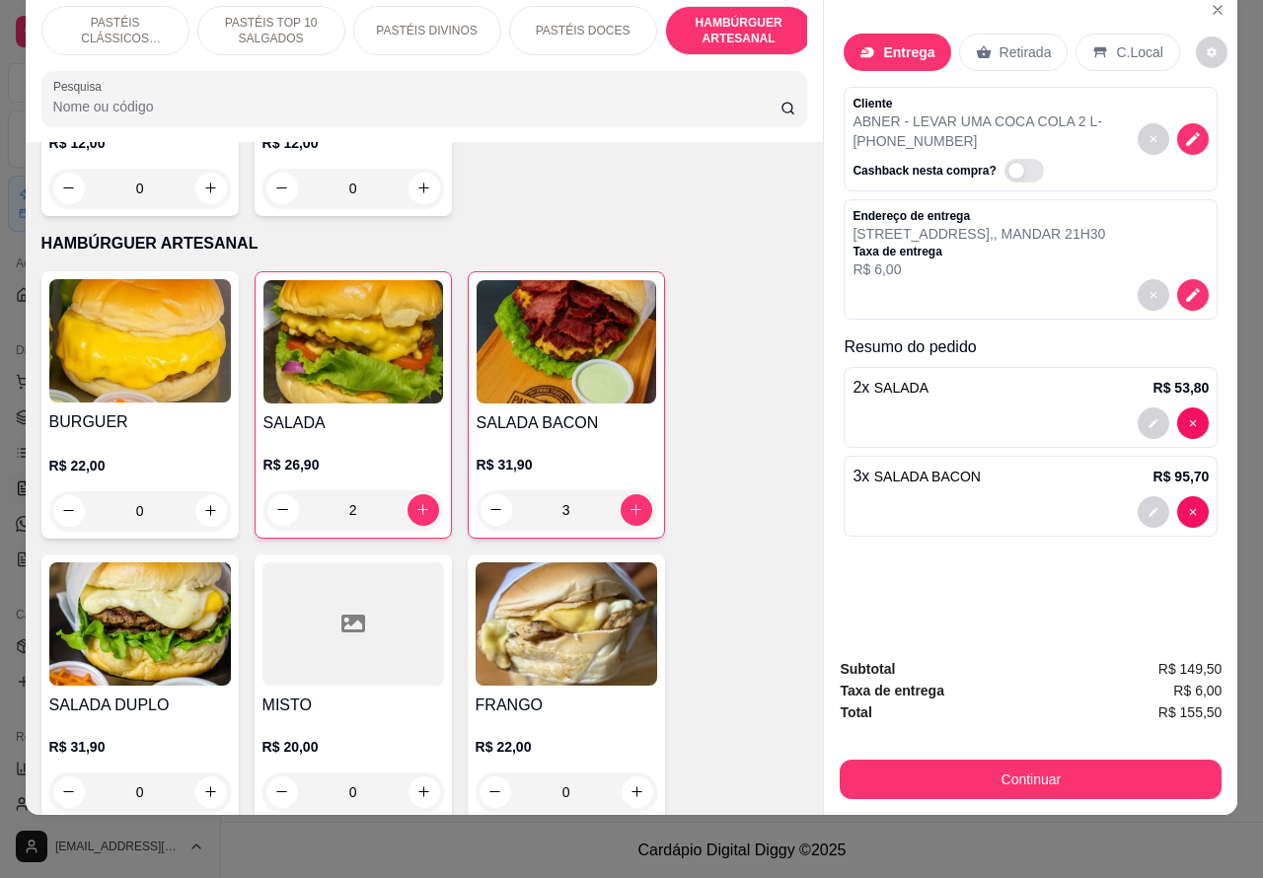
click at [193, 773] on div "0" at bounding box center [140, 792] width 182 height 39
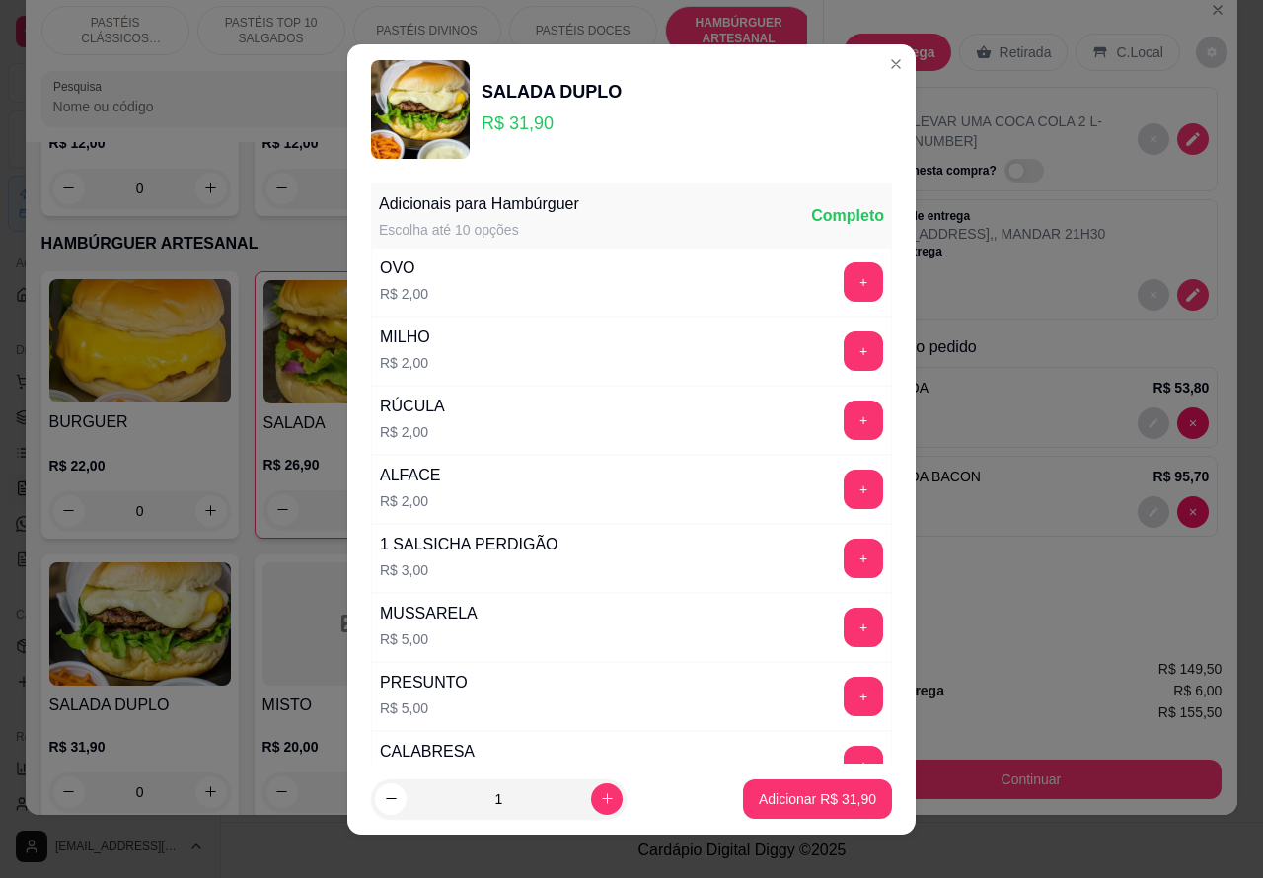
click at [782, 797] on p "Adicionar R$ 31,90" at bounding box center [817, 800] width 117 height 20
type input "1"
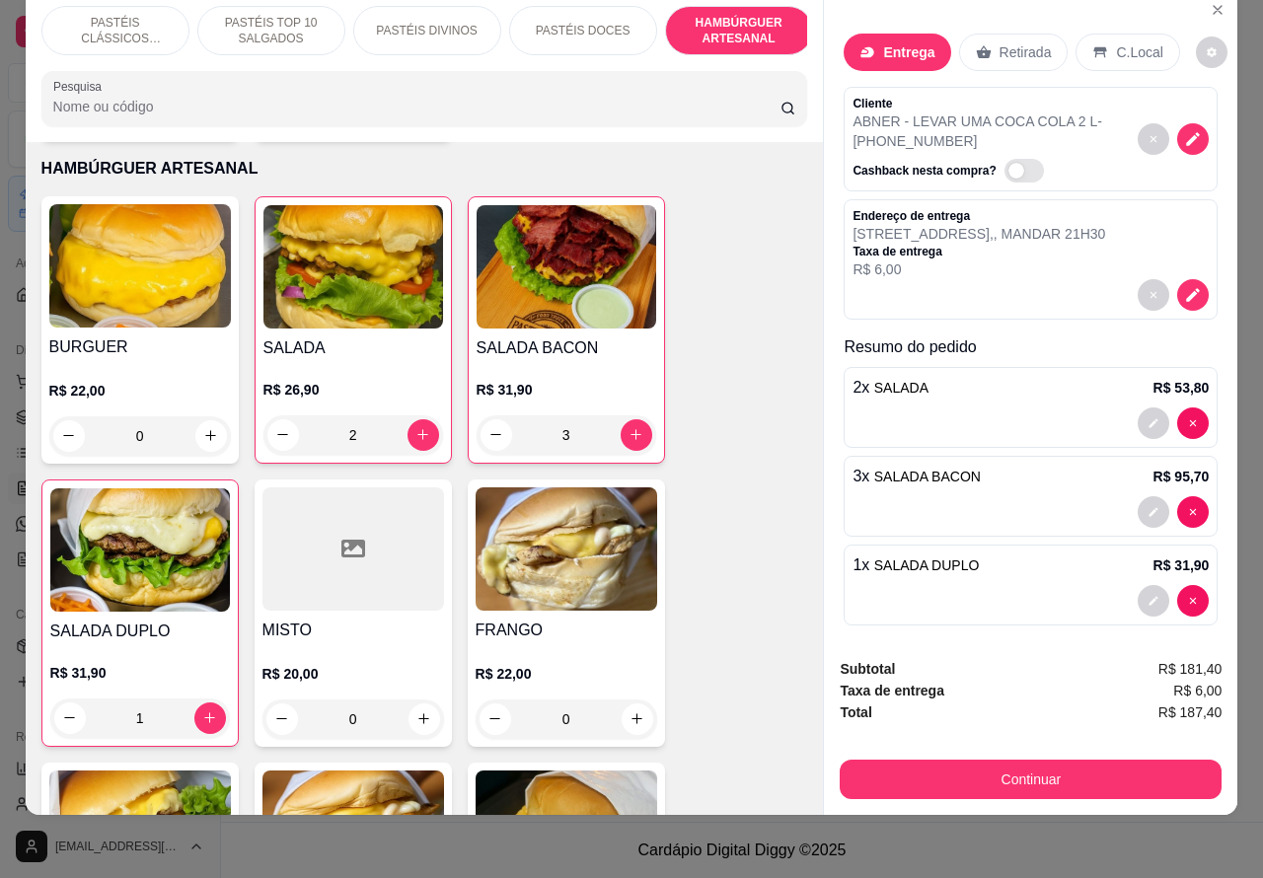
scroll to position [4185, 0]
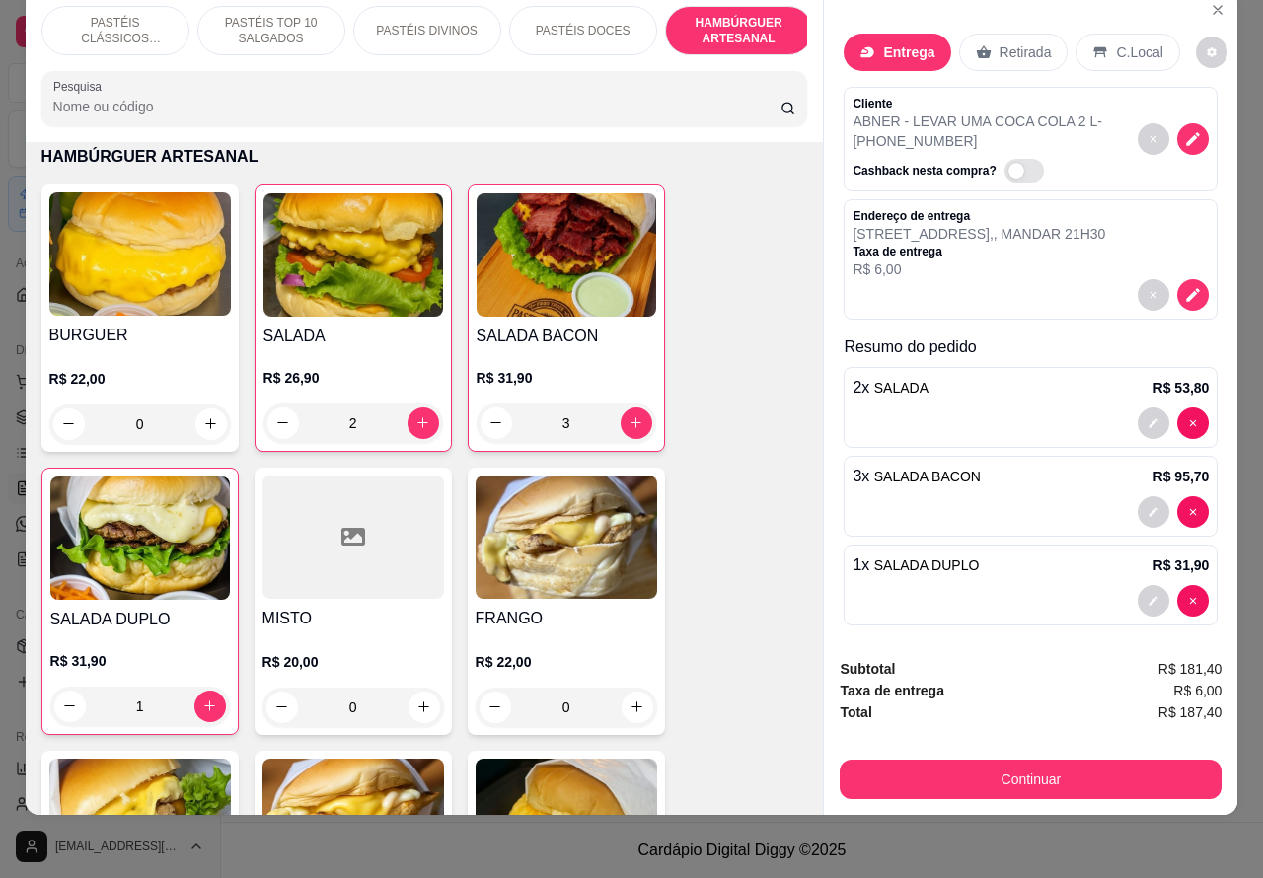
click at [195, 405] on div "0" at bounding box center [140, 424] width 182 height 39
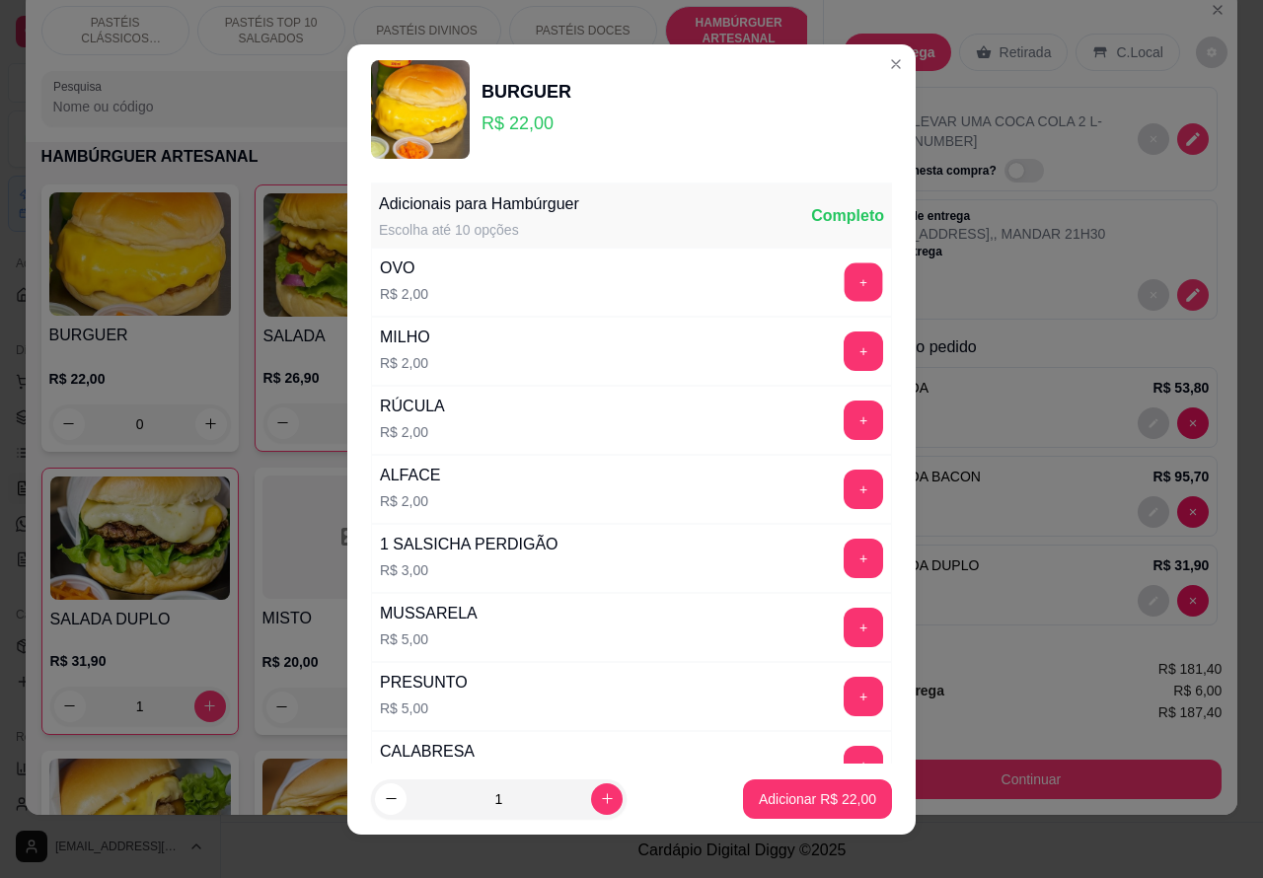
click at [845, 279] on button "+" at bounding box center [864, 282] width 38 height 38
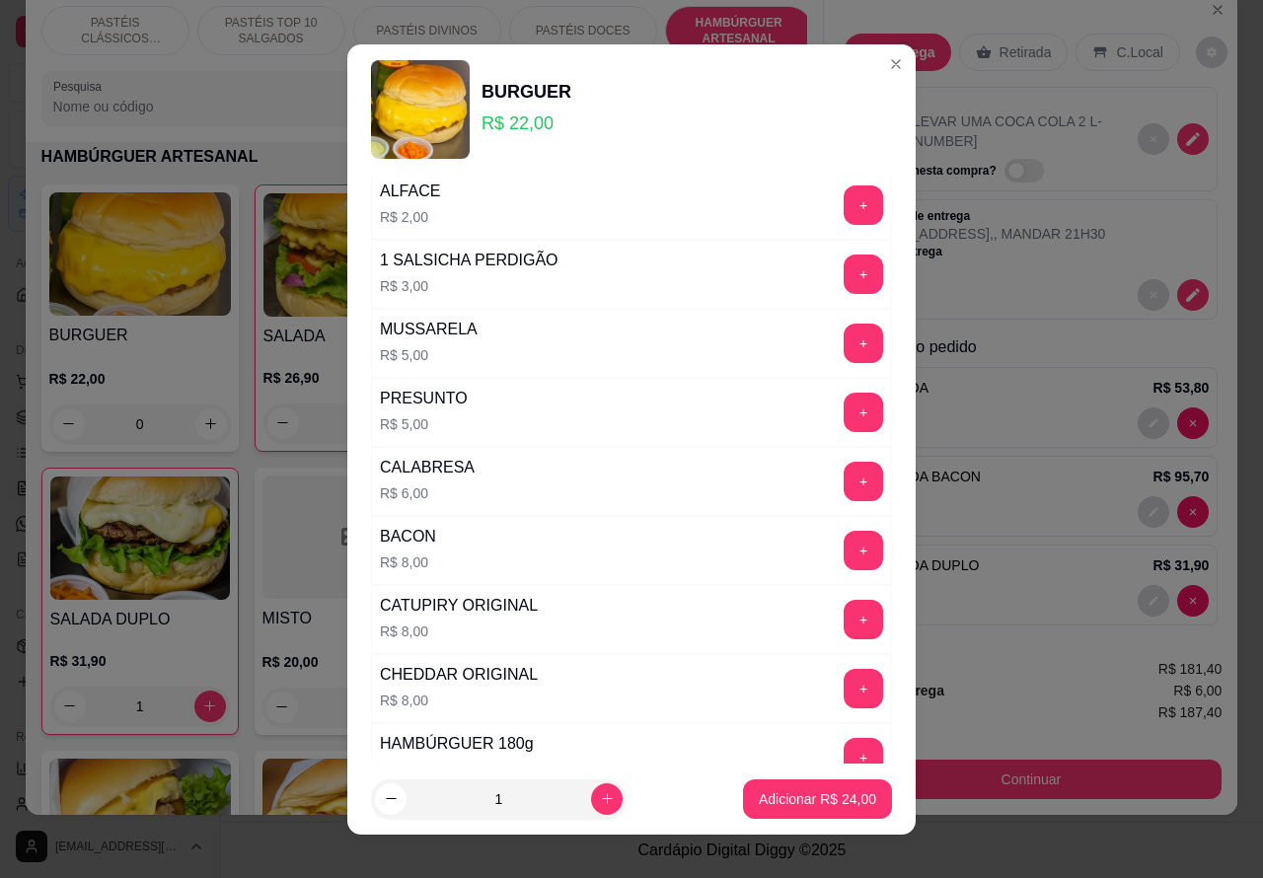
scroll to position [308, 0]
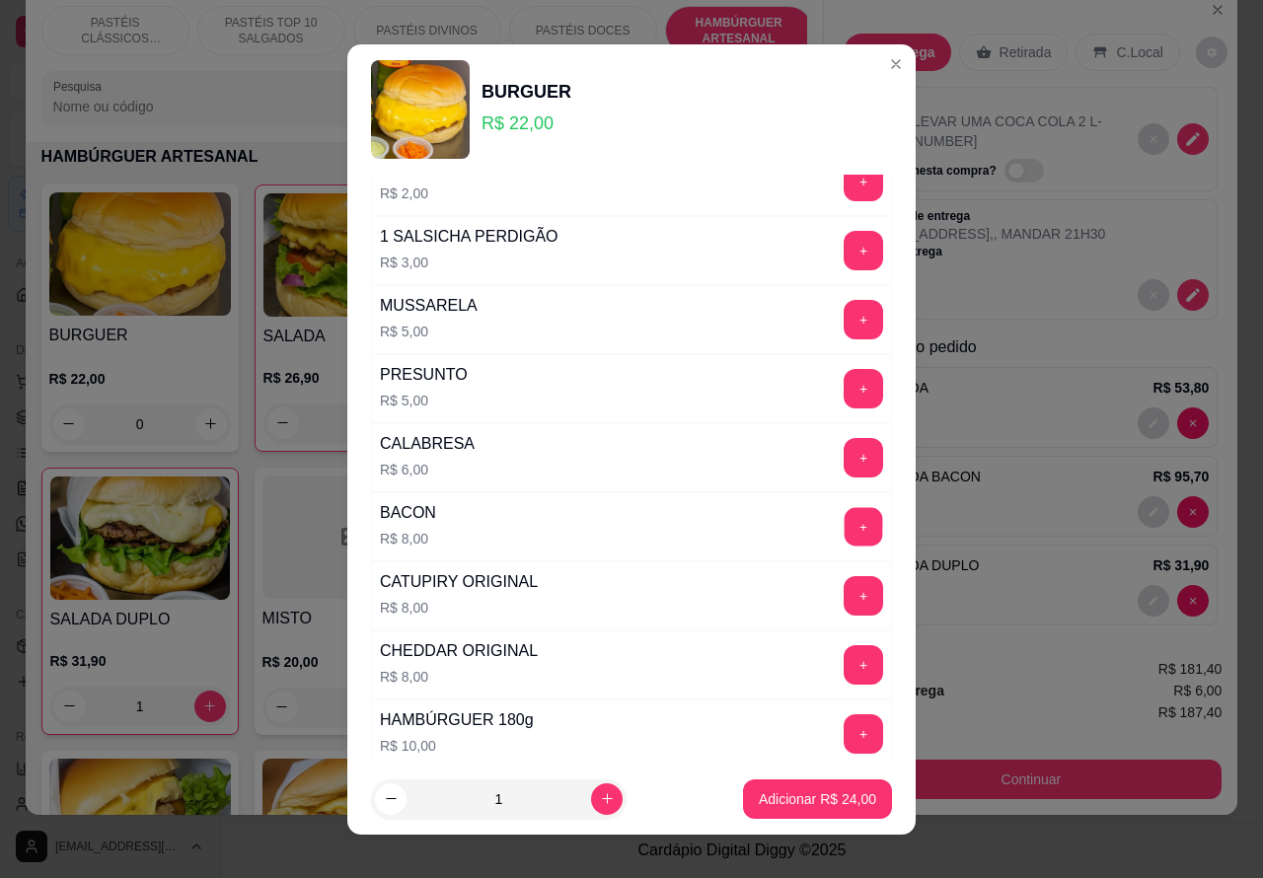
click at [845, 524] on button "+" at bounding box center [864, 526] width 38 height 38
click at [787, 796] on p "Adicionar R$ 32,00" at bounding box center [817, 800] width 117 height 20
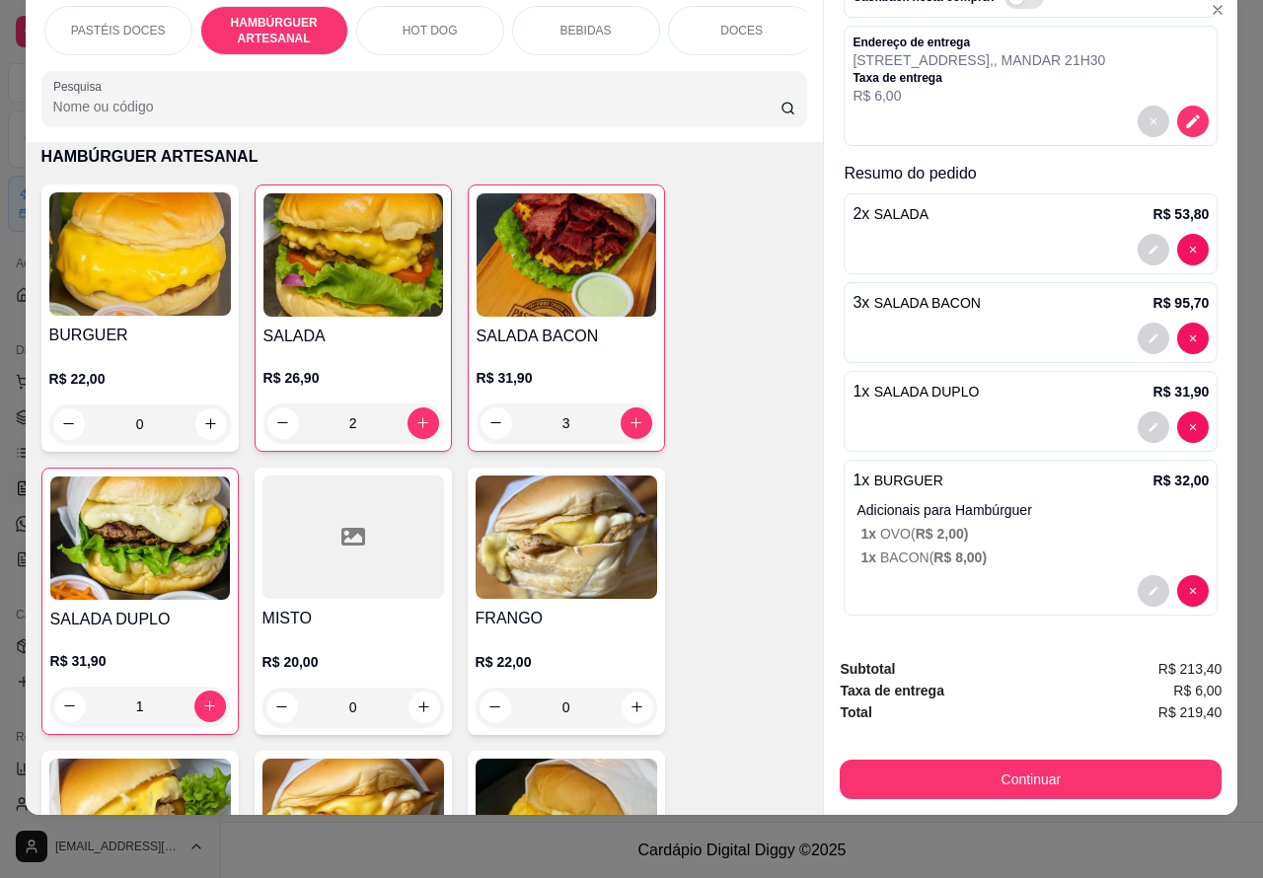
scroll to position [0, 474]
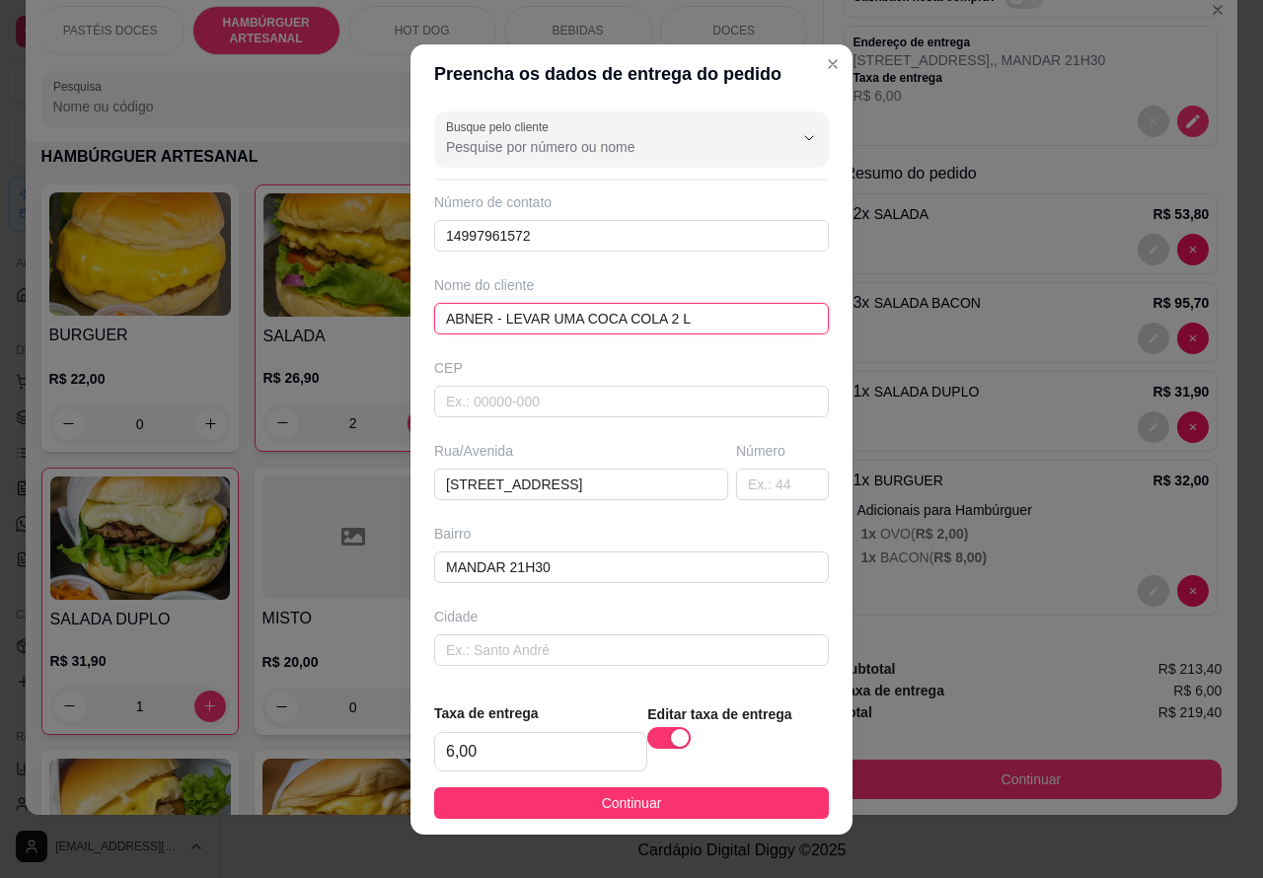
click at [696, 319] on input "ABNER - LEVAR UMA COCA COLA 2 L" at bounding box center [631, 319] width 395 height 32
type input "ABNER - LEVAR 2 COCAS DE 1 LITRO ZERO"
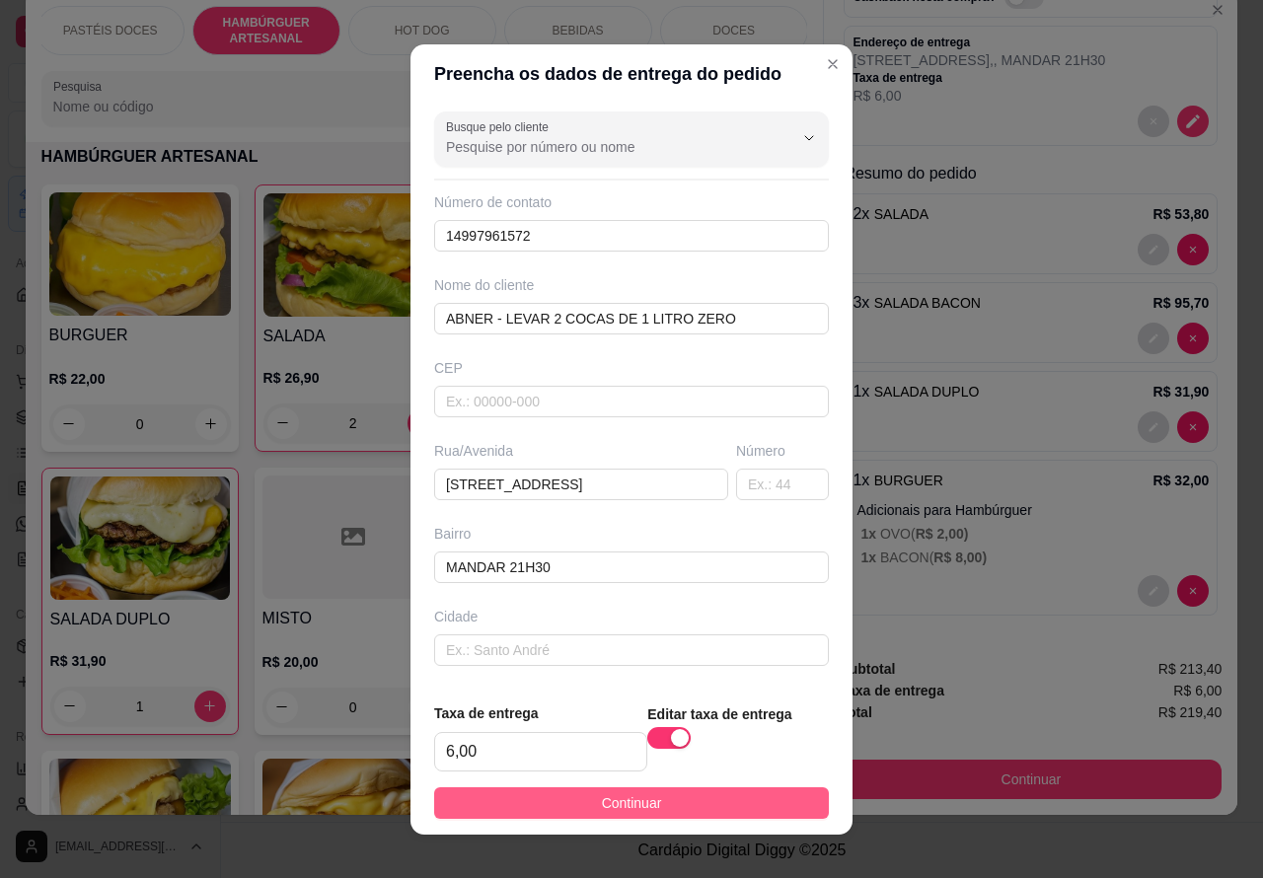
click at [657, 788] on button "Continuar" at bounding box center [631, 804] width 395 height 32
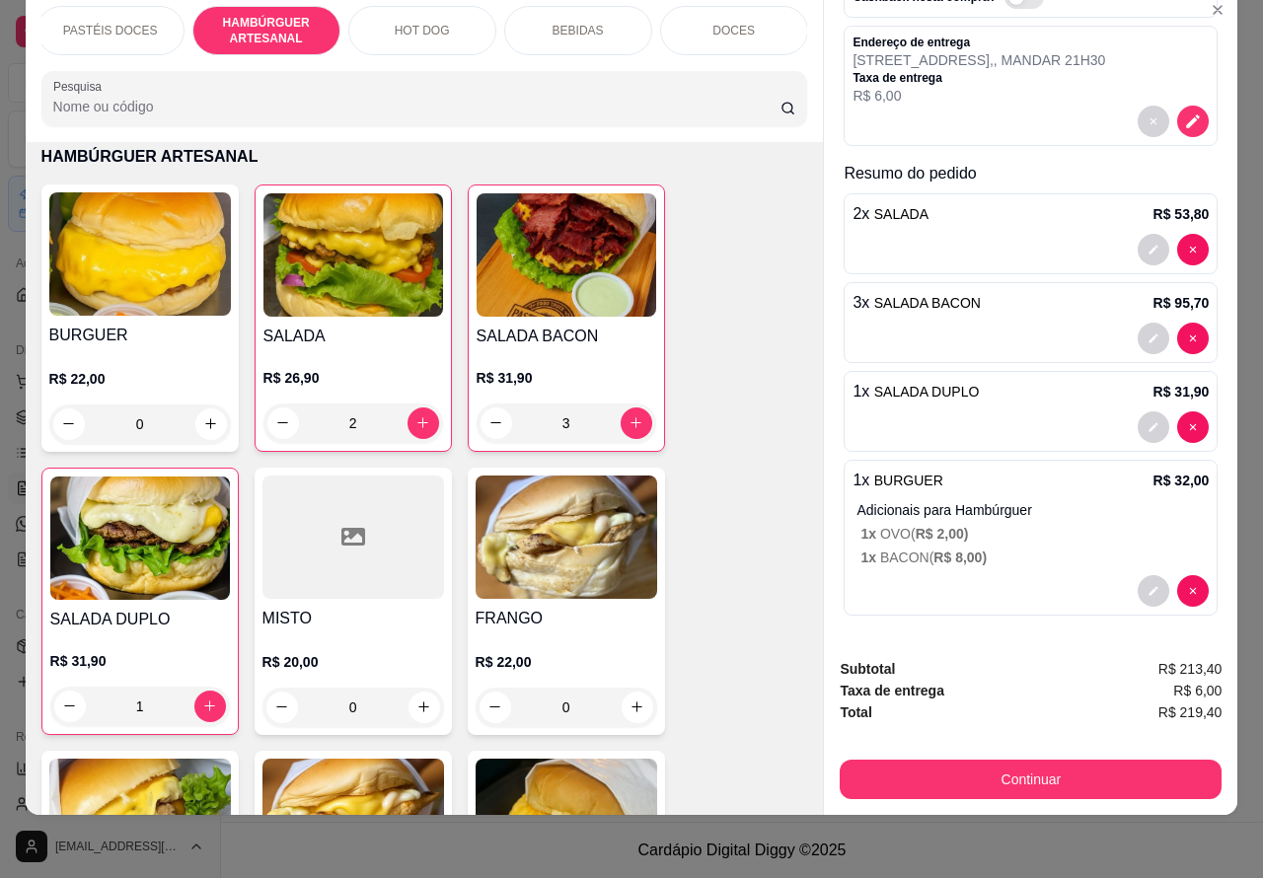
scroll to position [45, 7]
click at [573, 23] on p "BEBIDAS" at bounding box center [578, 31] width 51 height 16
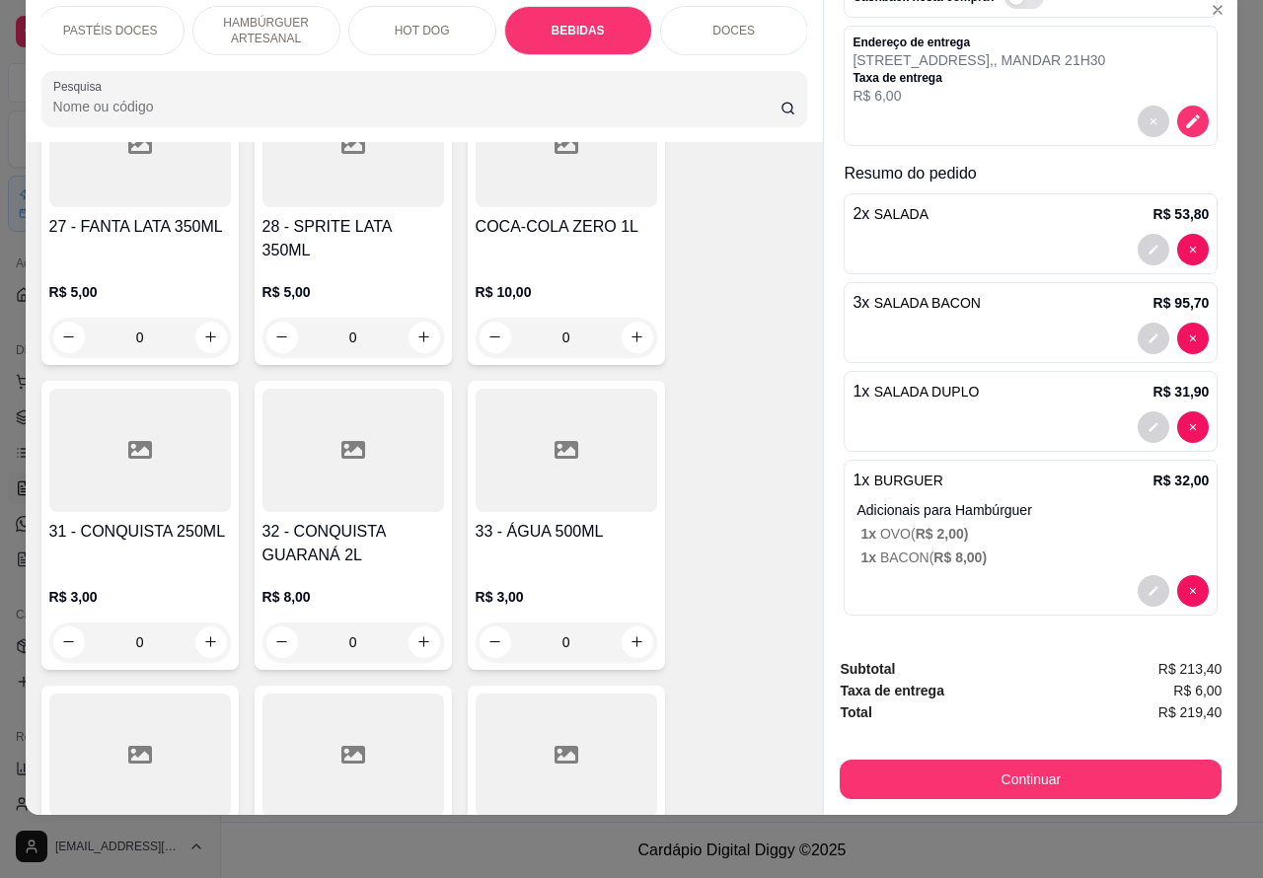
scroll to position [6475, 0]
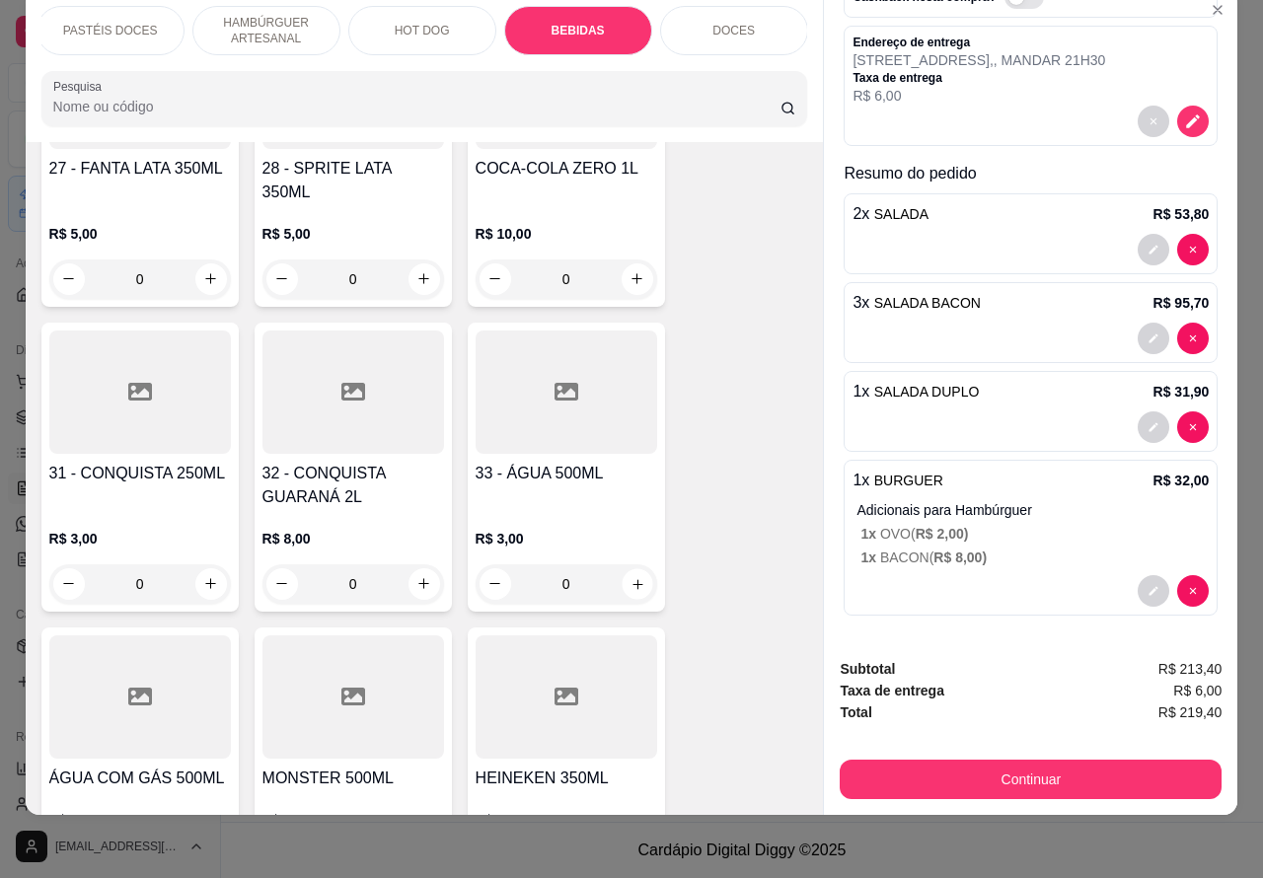
click at [630, 576] on icon "increase-product-quantity" at bounding box center [637, 583] width 15 height 15
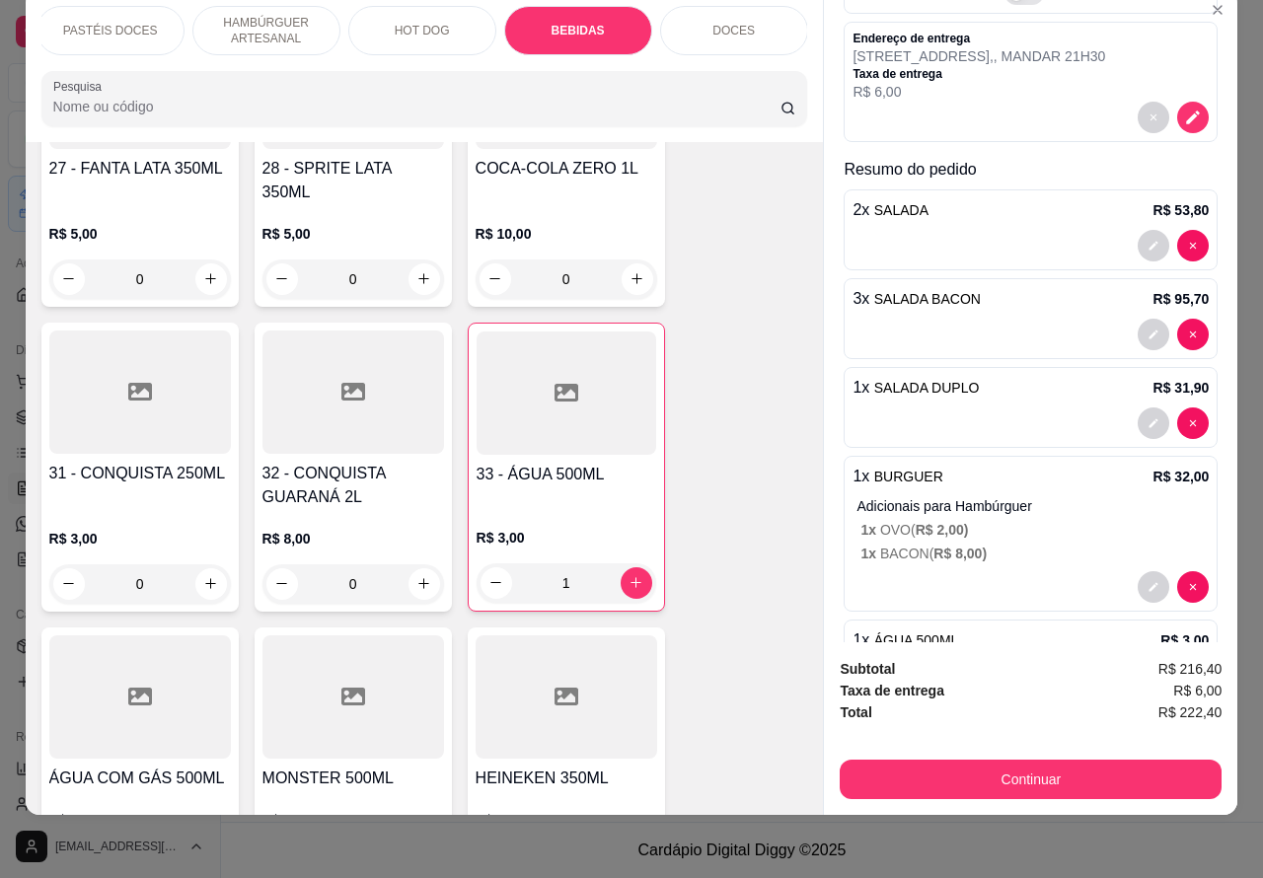
click at [629, 575] on icon "increase-product-quantity" at bounding box center [636, 582] width 15 height 15
type input "2"
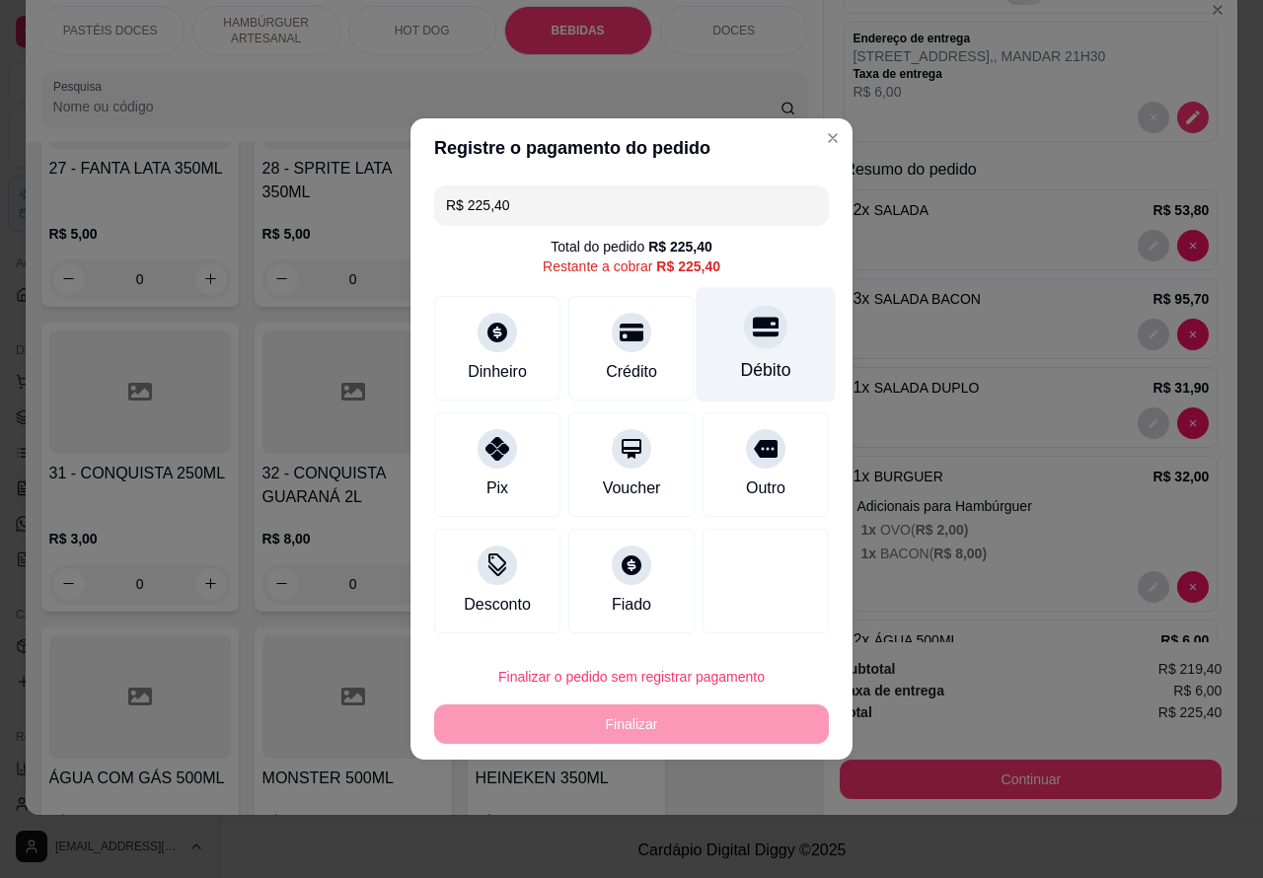
click at [753, 332] on icon at bounding box center [766, 328] width 26 height 20
type input "R$ 0,00"
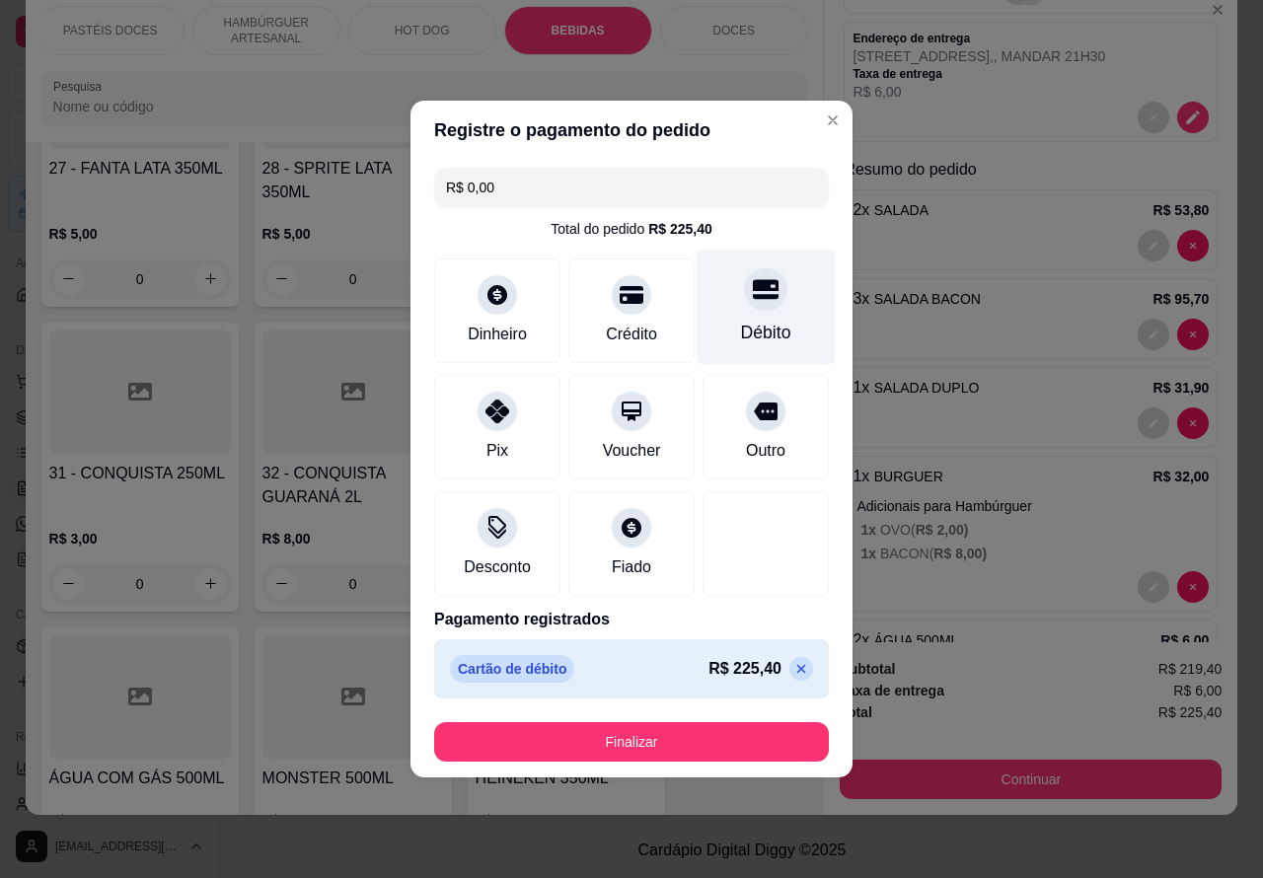
click at [698, 731] on button "Finalizar" at bounding box center [631, 741] width 395 height 39
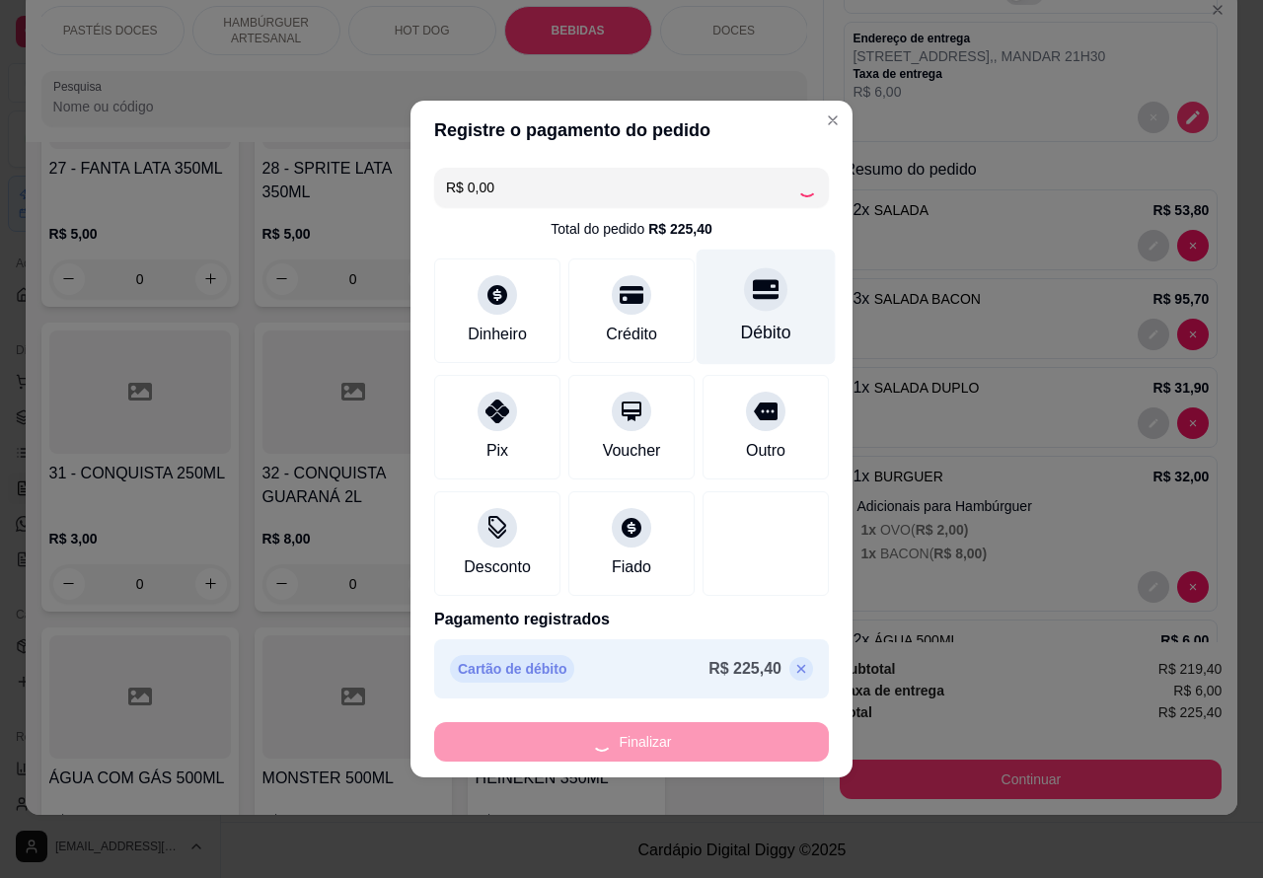
type input "0"
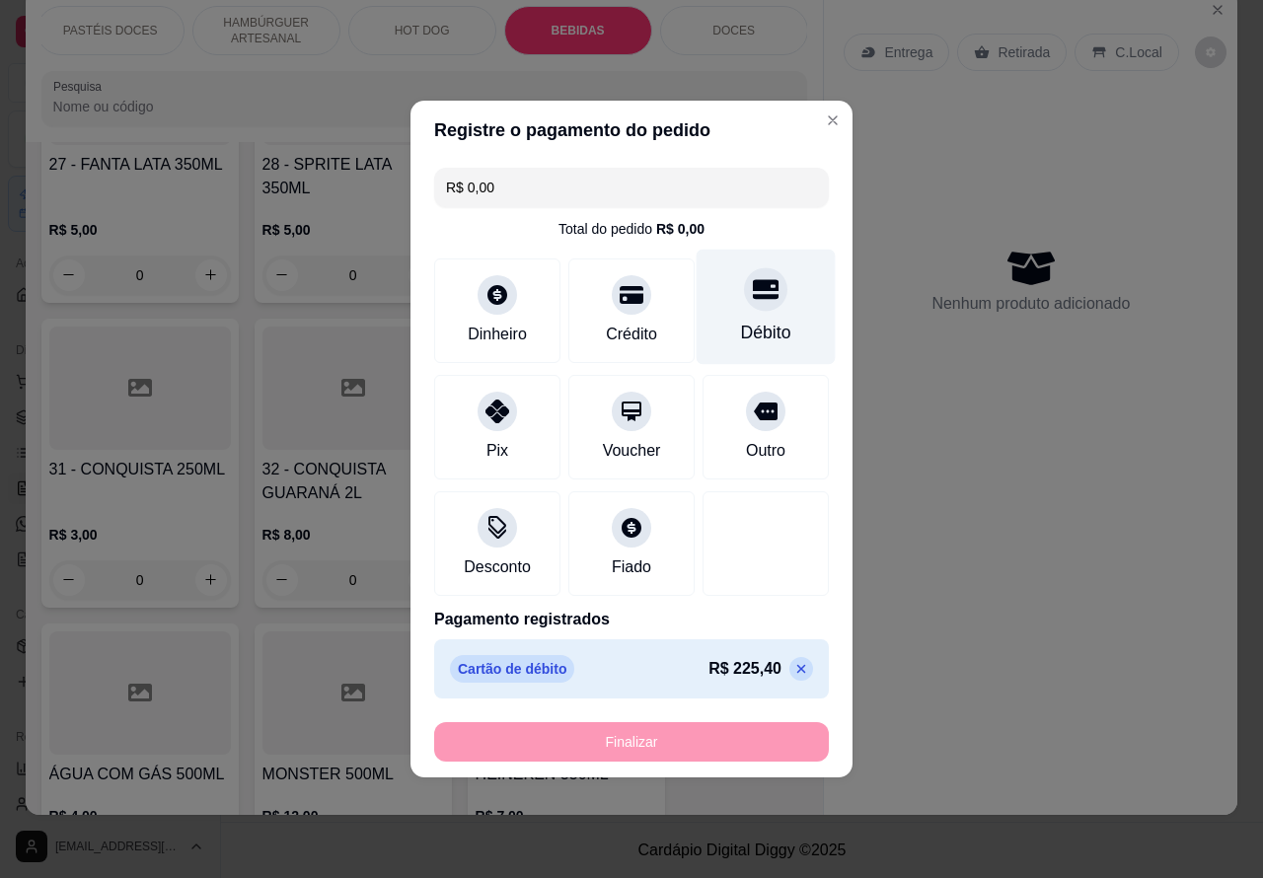
type input "-R$ 225,40"
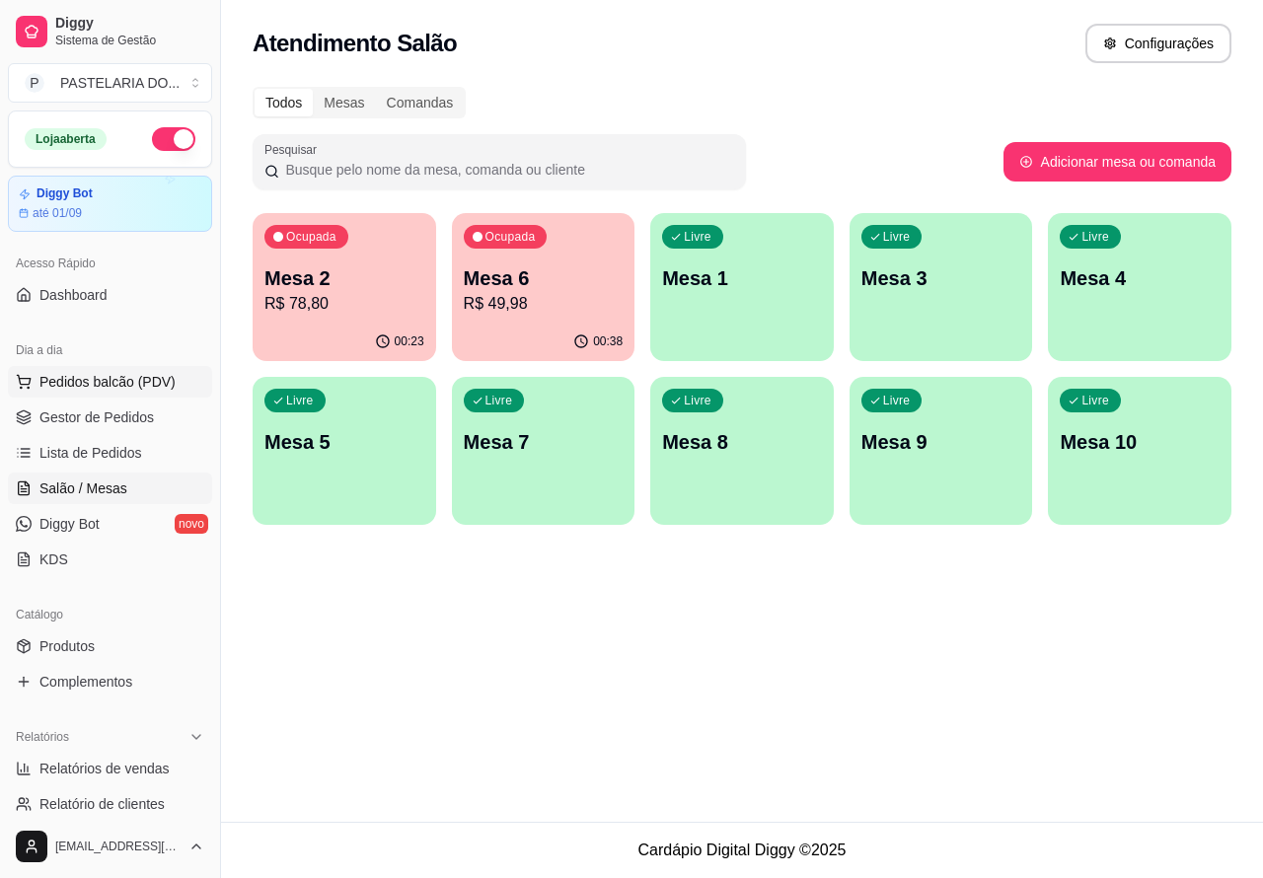
click at [143, 380] on span "Pedidos balcão (PDV)" at bounding box center [107, 382] width 136 height 20
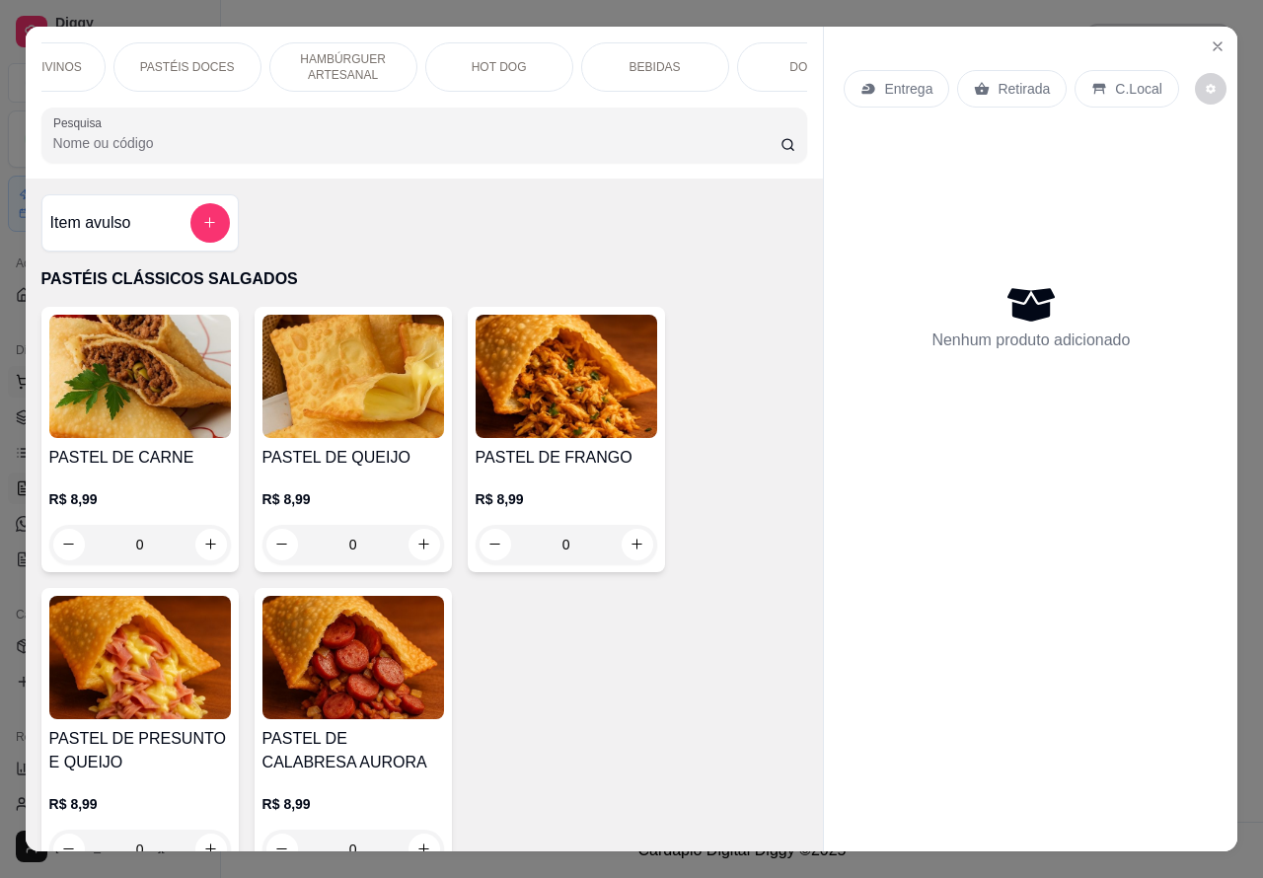
scroll to position [0, 400]
click at [643, 62] on p "BEBIDAS" at bounding box center [651, 67] width 51 height 16
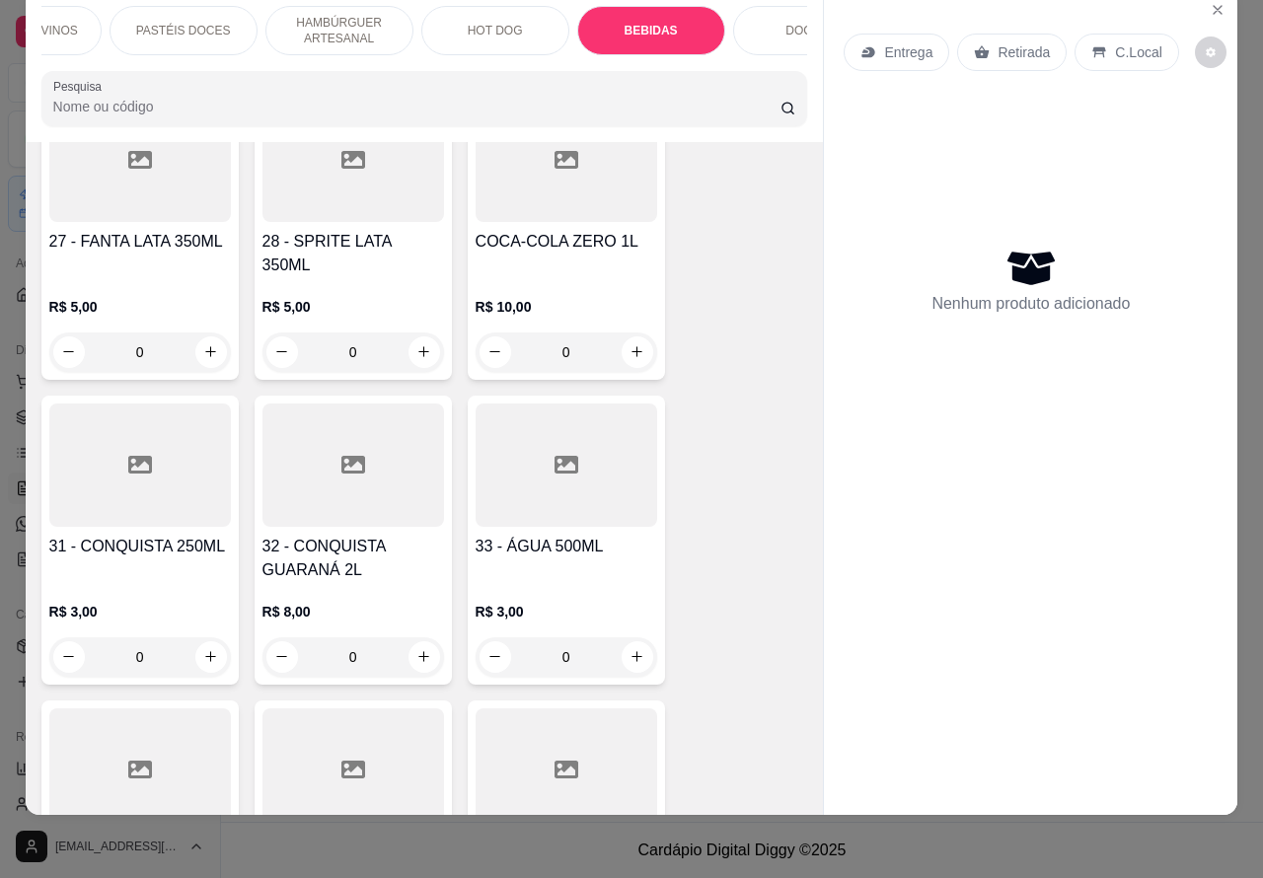
scroll to position [6461, 0]
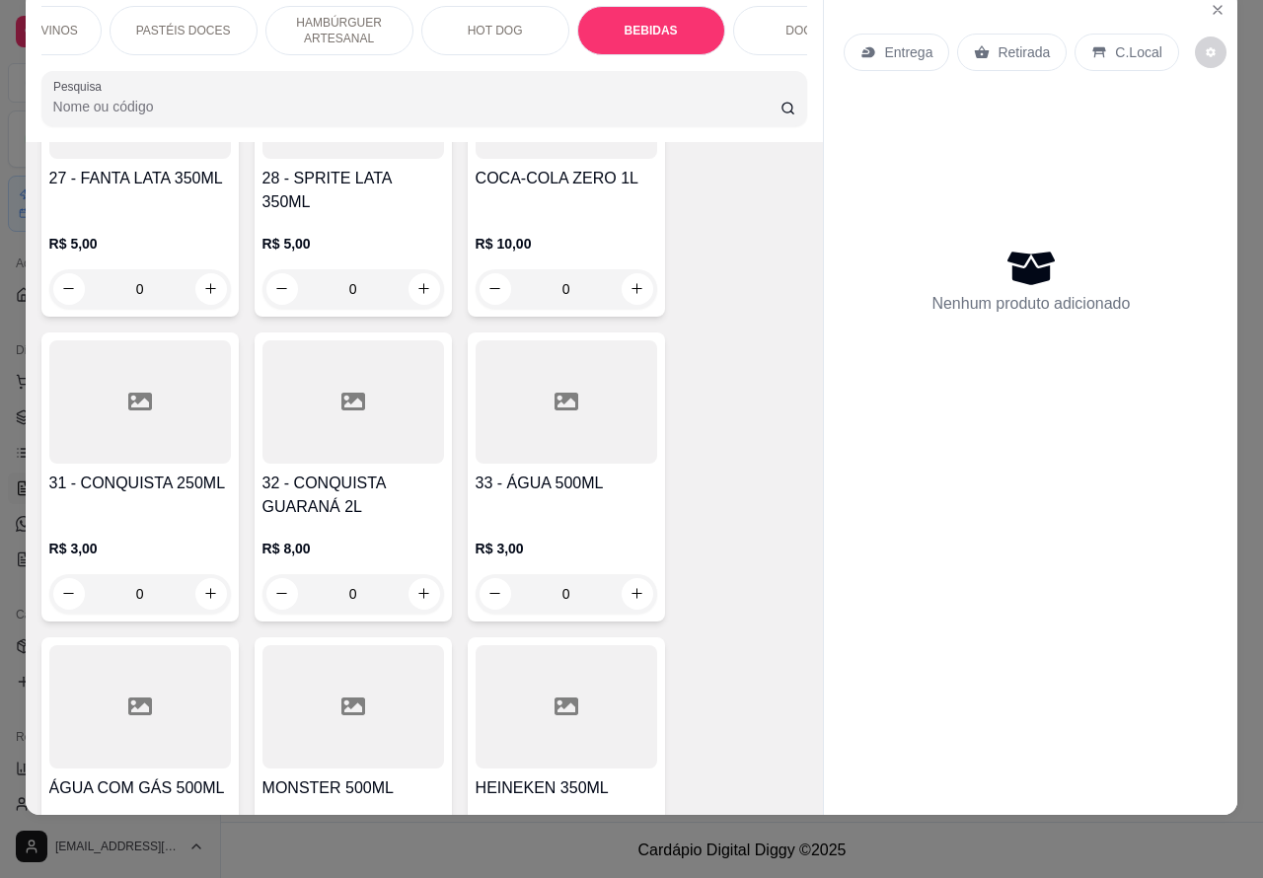
click at [632, 588] on icon "increase-product-quantity" at bounding box center [637, 593] width 11 height 11
type input "1"
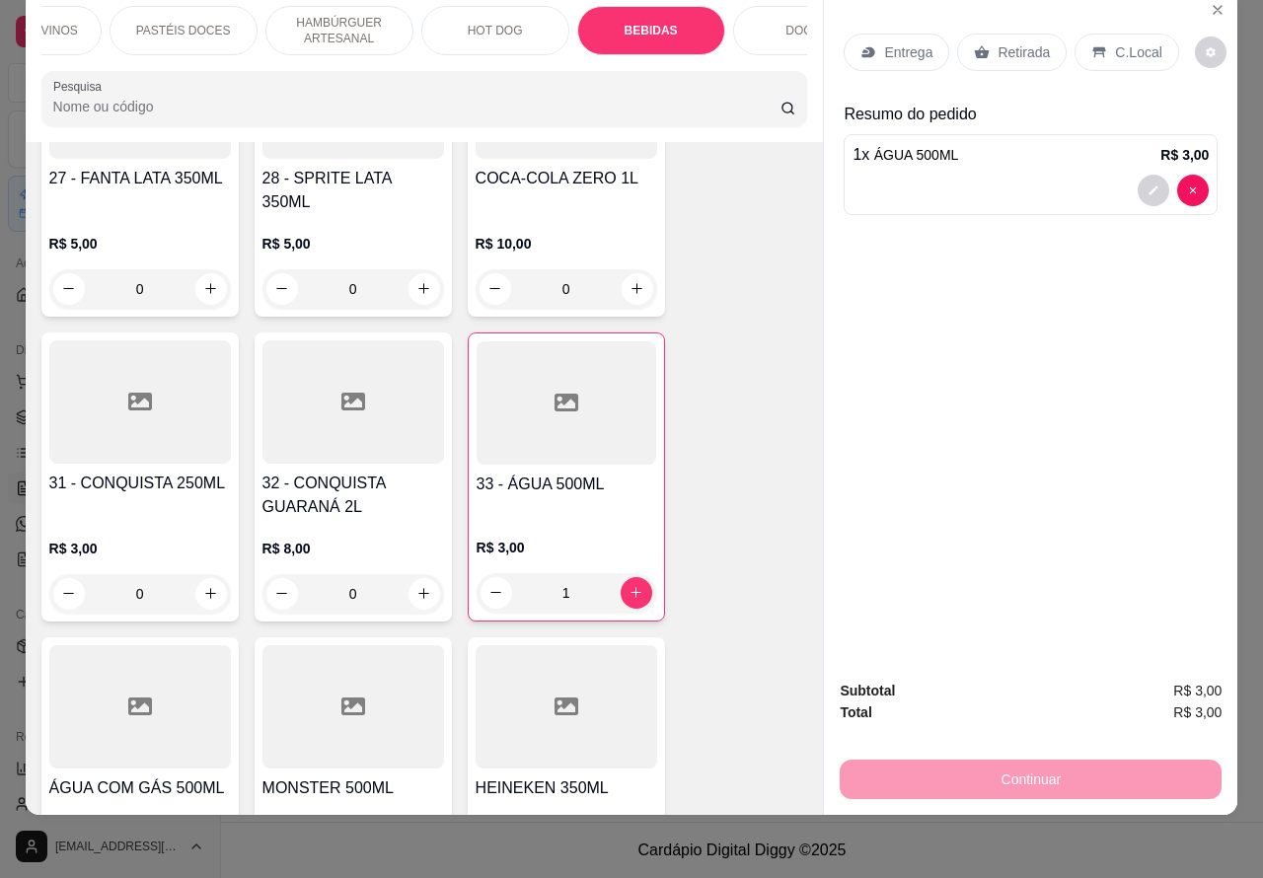
click at [1010, 42] on p "Retirada" at bounding box center [1024, 52] width 52 height 20
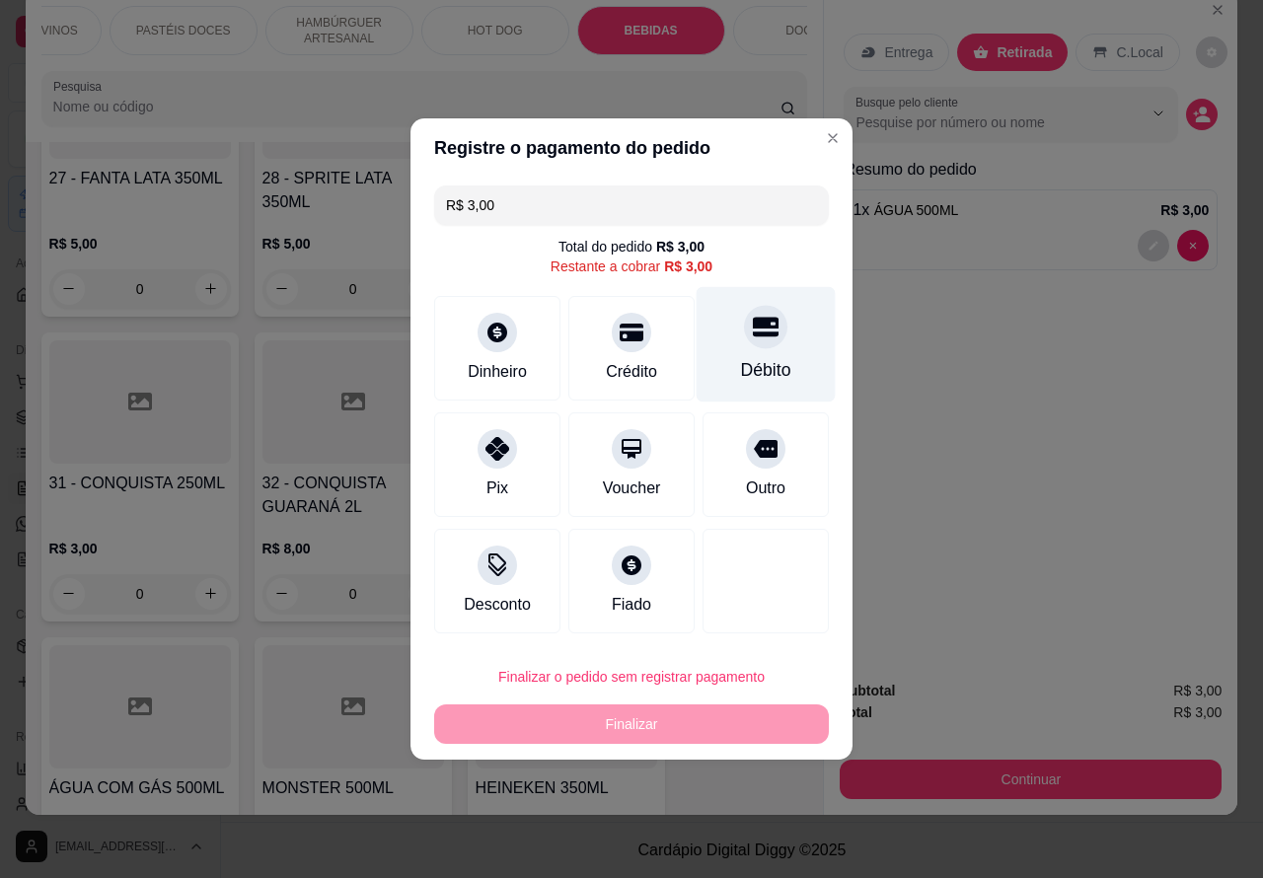
click at [753, 338] on icon at bounding box center [766, 328] width 26 height 20
type input "R$ 0,00"
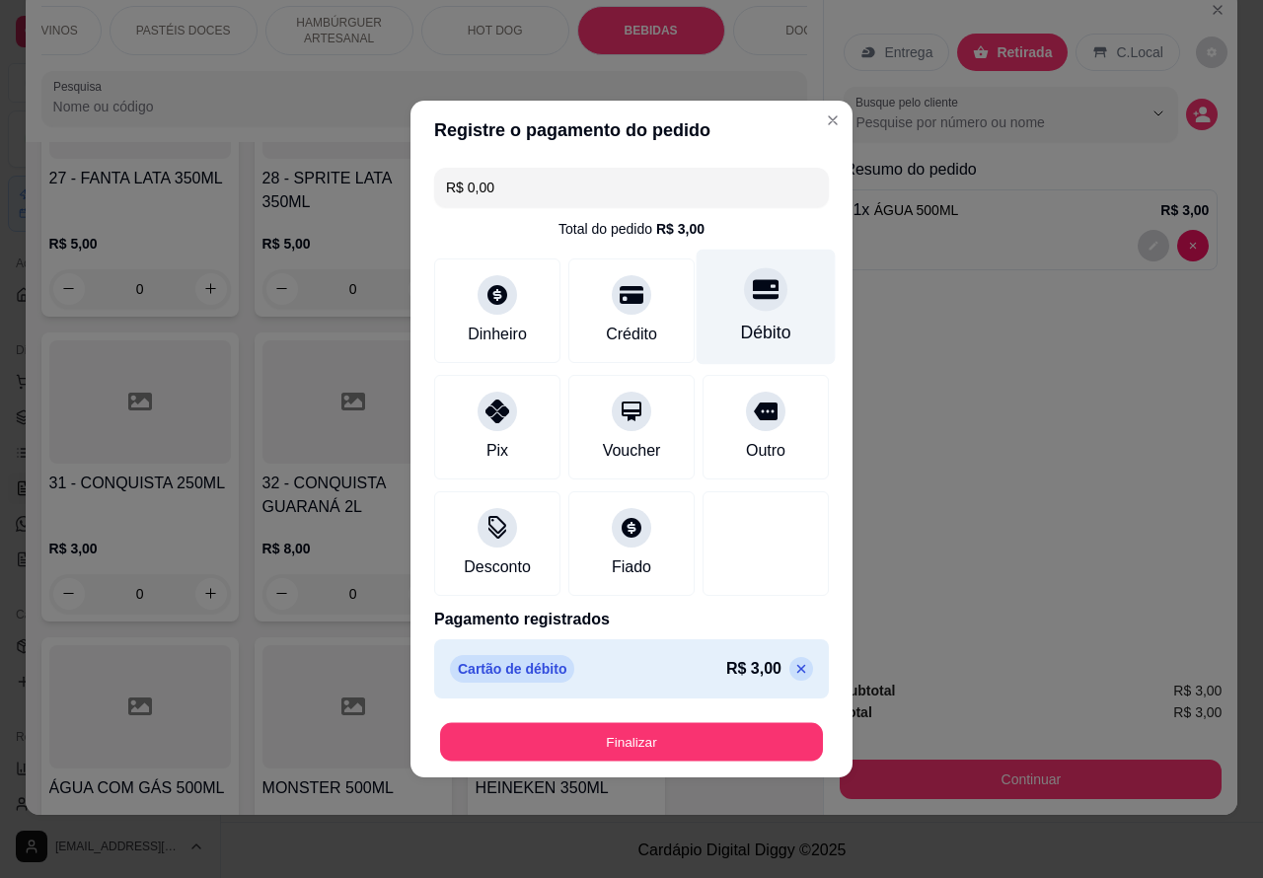
click at [702, 725] on button "Finalizar" at bounding box center [631, 742] width 383 height 38
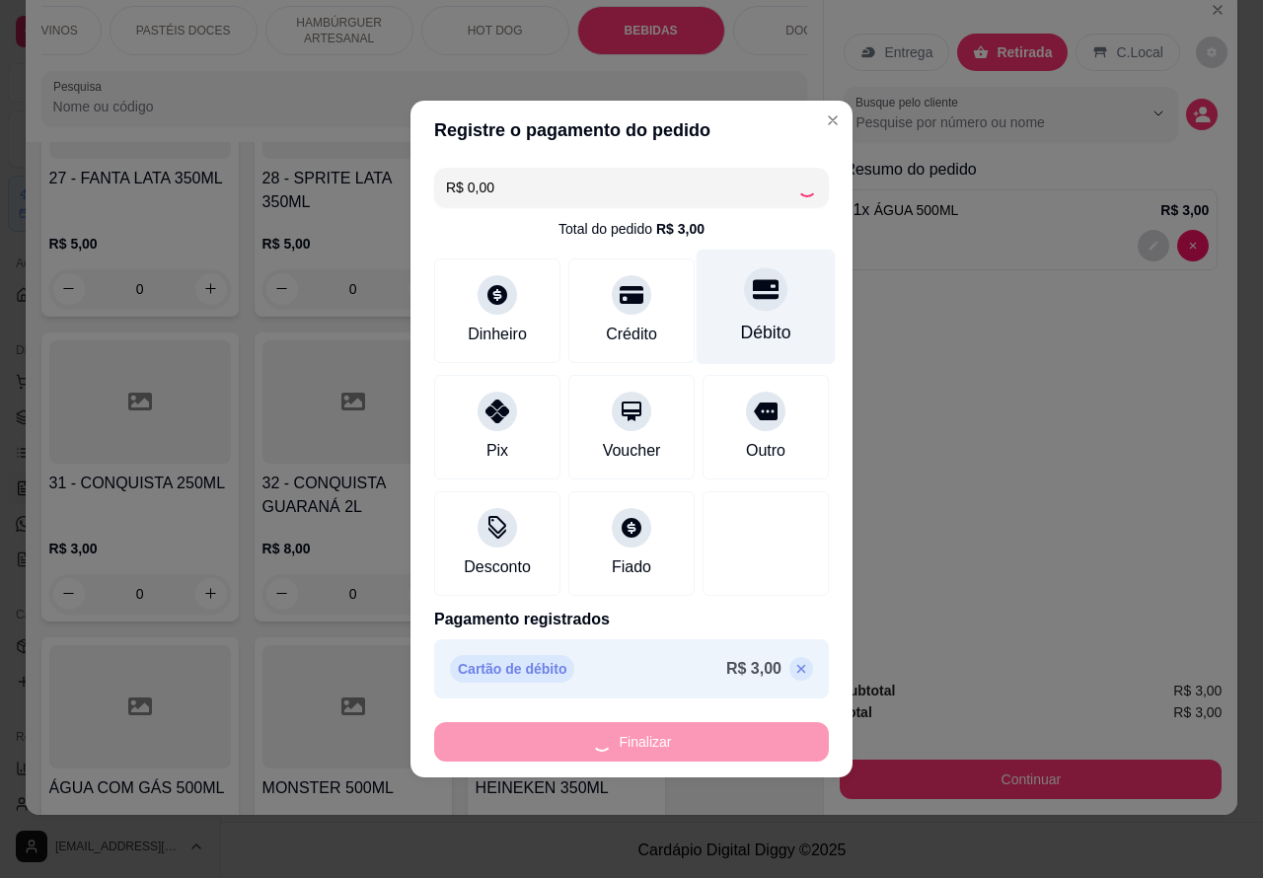
type input "0"
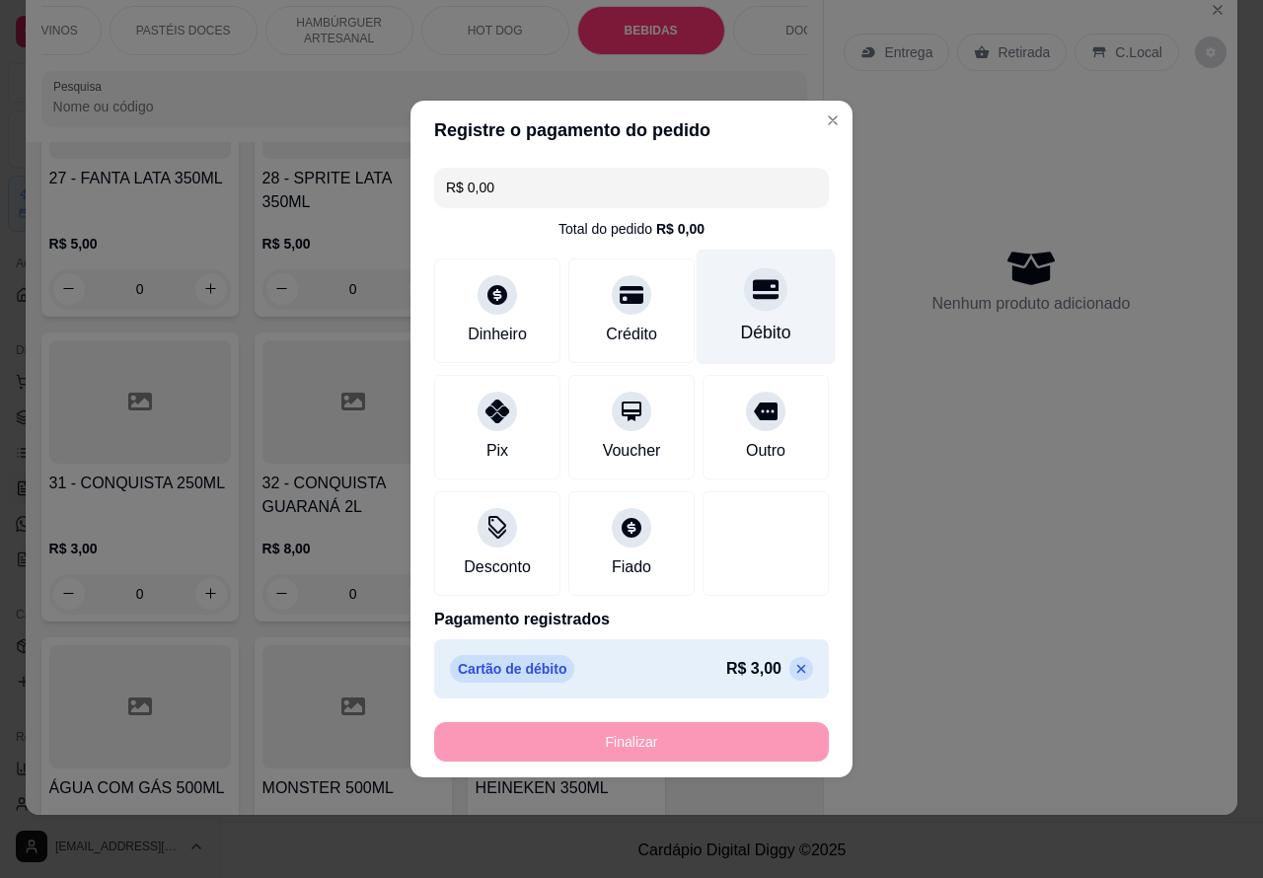
type input "-R$ 3,00"
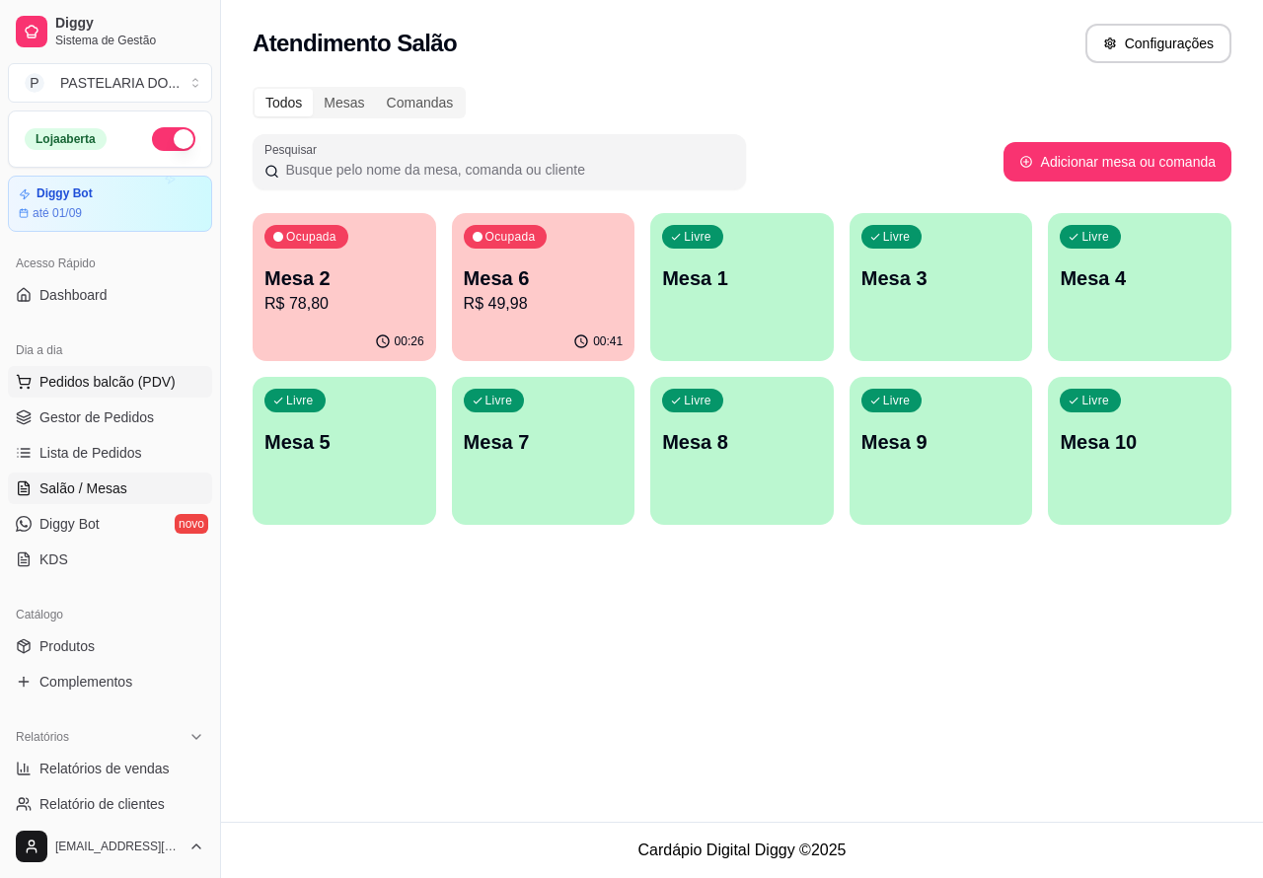
click at [107, 380] on span "Pedidos balcão (PDV)" at bounding box center [107, 382] width 136 height 20
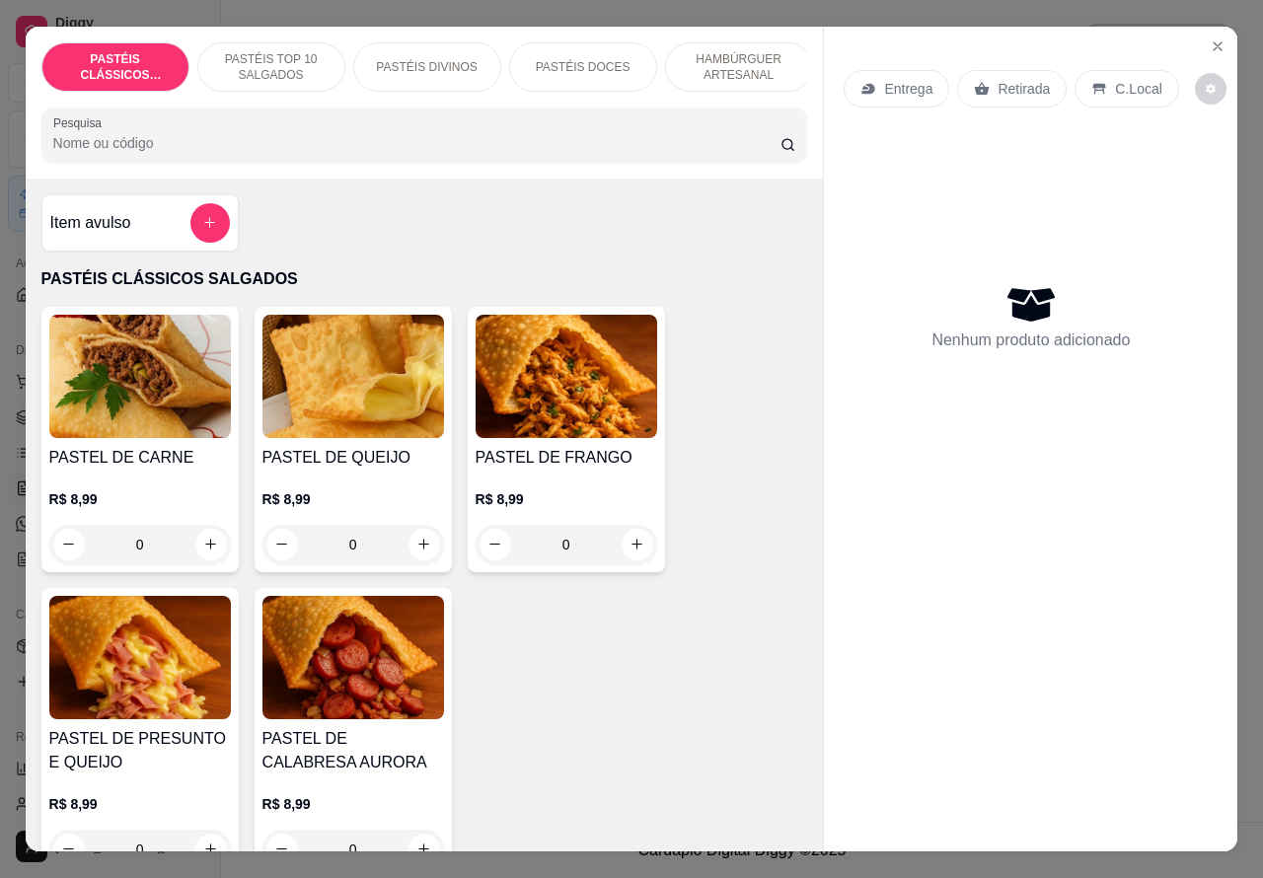
click at [1005, 79] on p "Retirada" at bounding box center [1024, 89] width 52 height 20
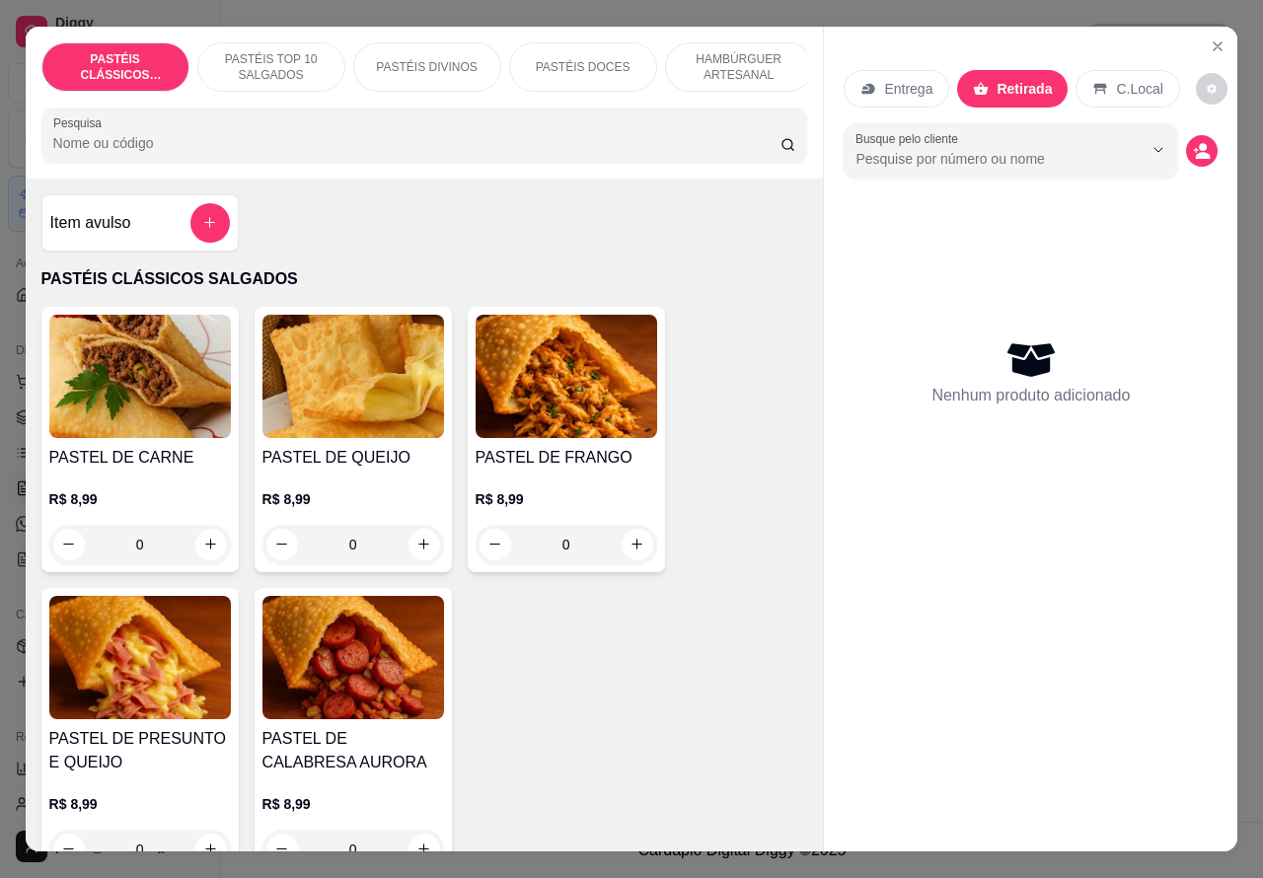
click at [733, 51] on p "HAMBÚRGUER ARTESANAL" at bounding box center [739, 67] width 114 height 32
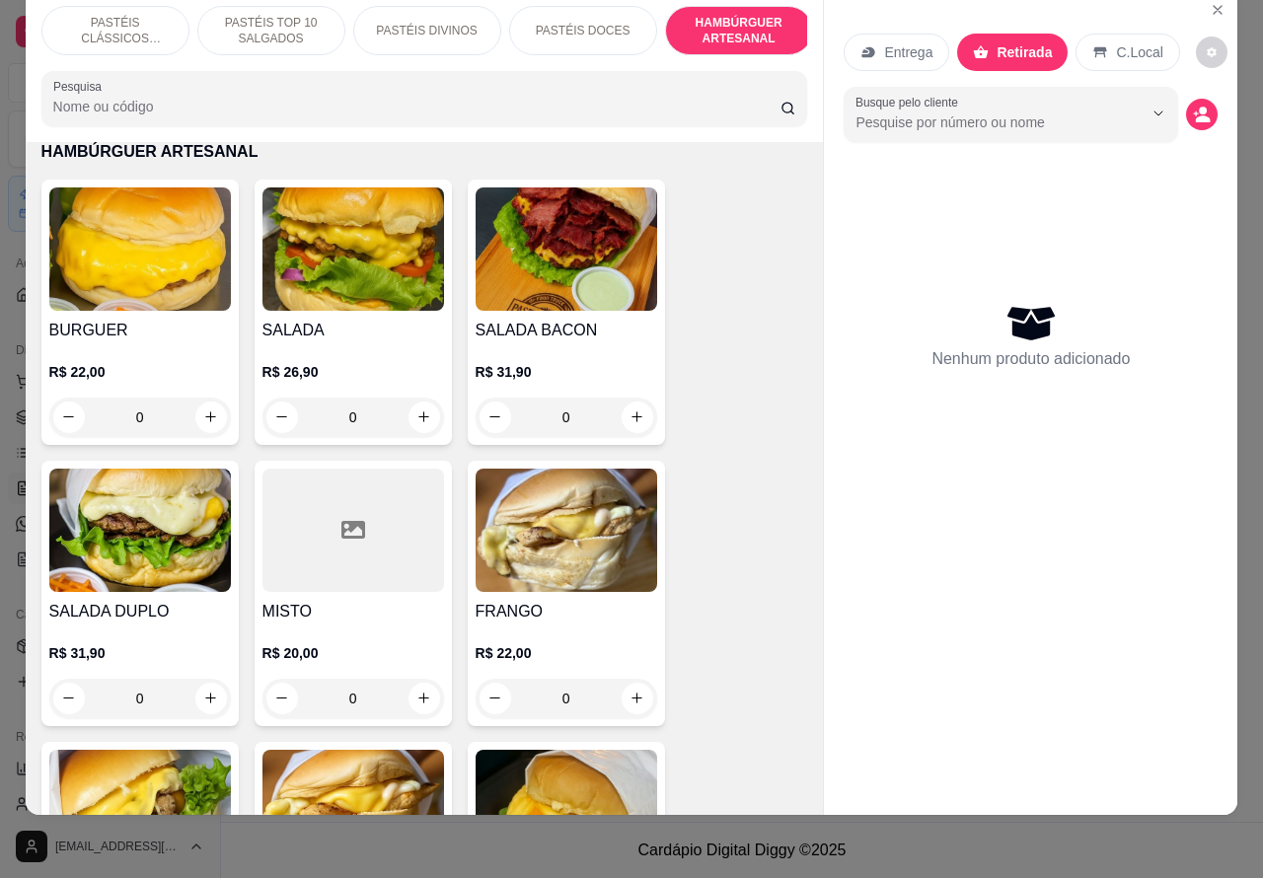
scroll to position [4123, 0]
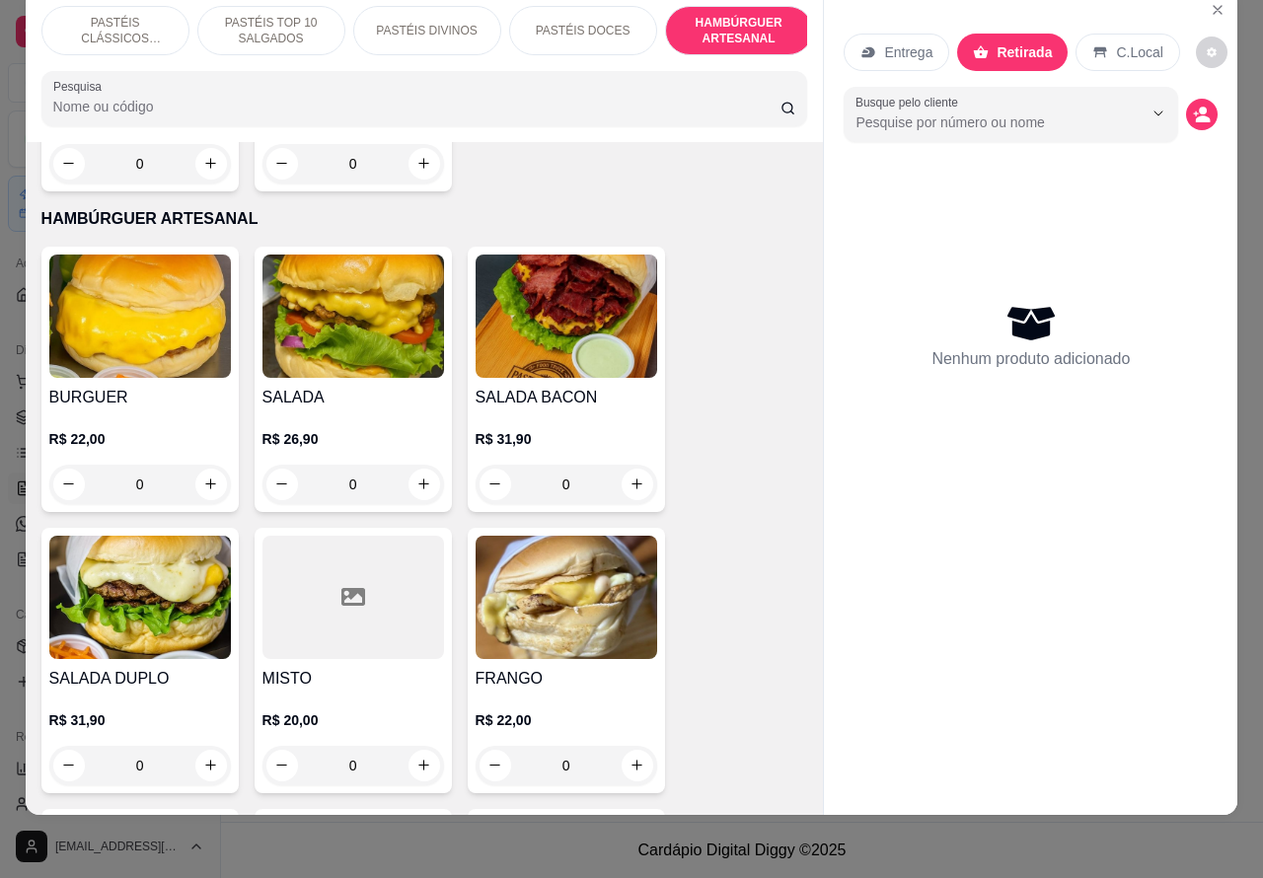
click at [406, 465] on div "0" at bounding box center [354, 484] width 182 height 39
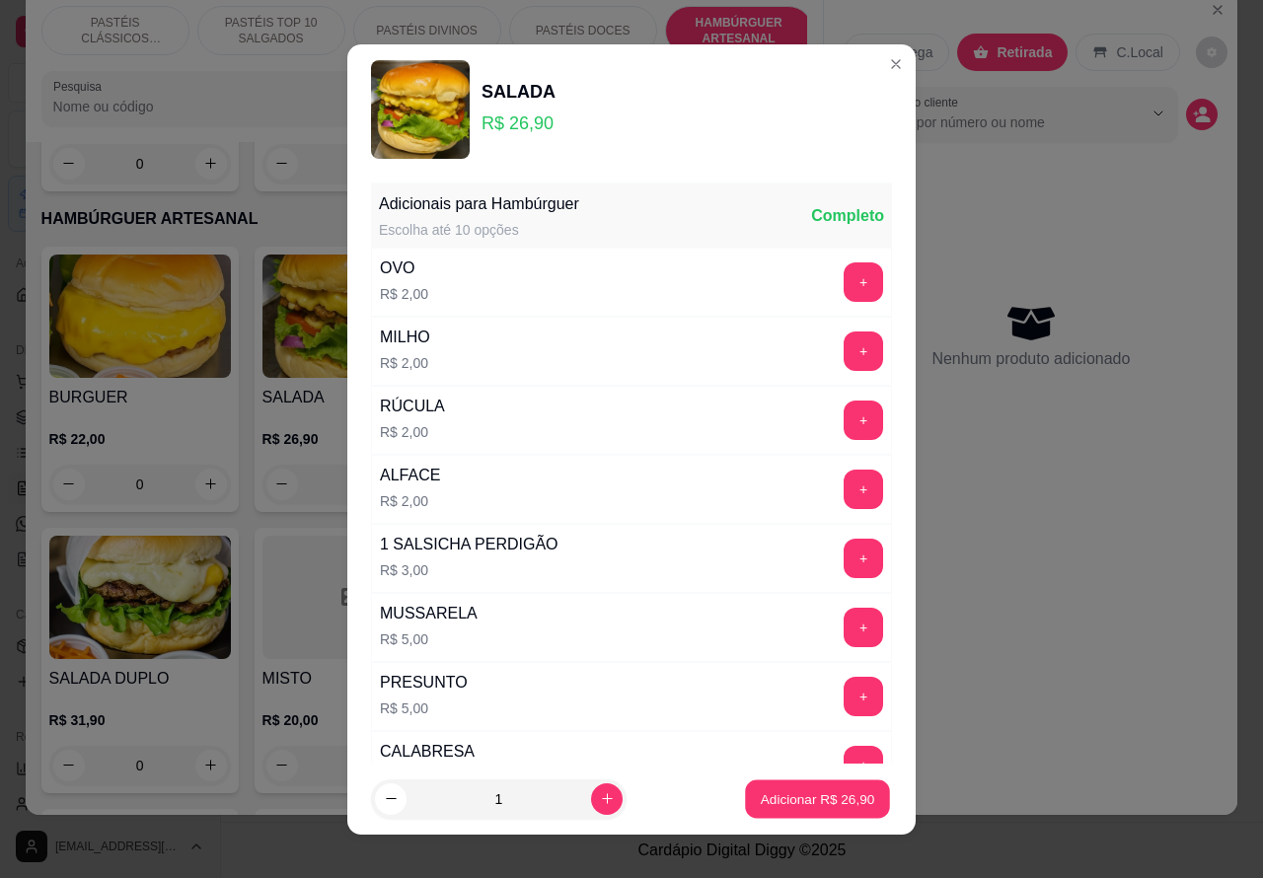
click at [814, 788] on button "Adicionar R$ 26,90" at bounding box center [817, 799] width 145 height 38
type input "1"
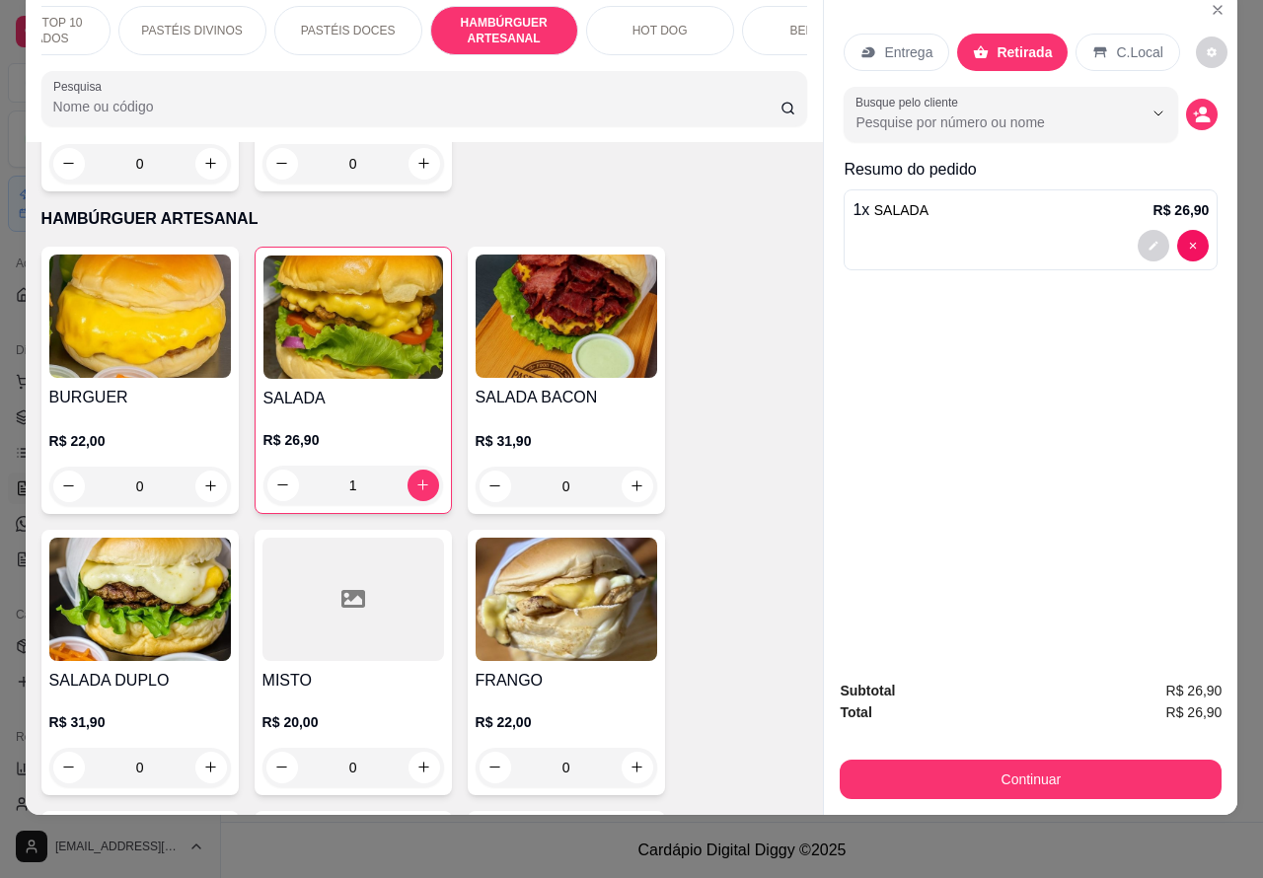
scroll to position [0, 259]
click at [793, 23] on p "BEBIDAS" at bounding box center [792, 31] width 51 height 16
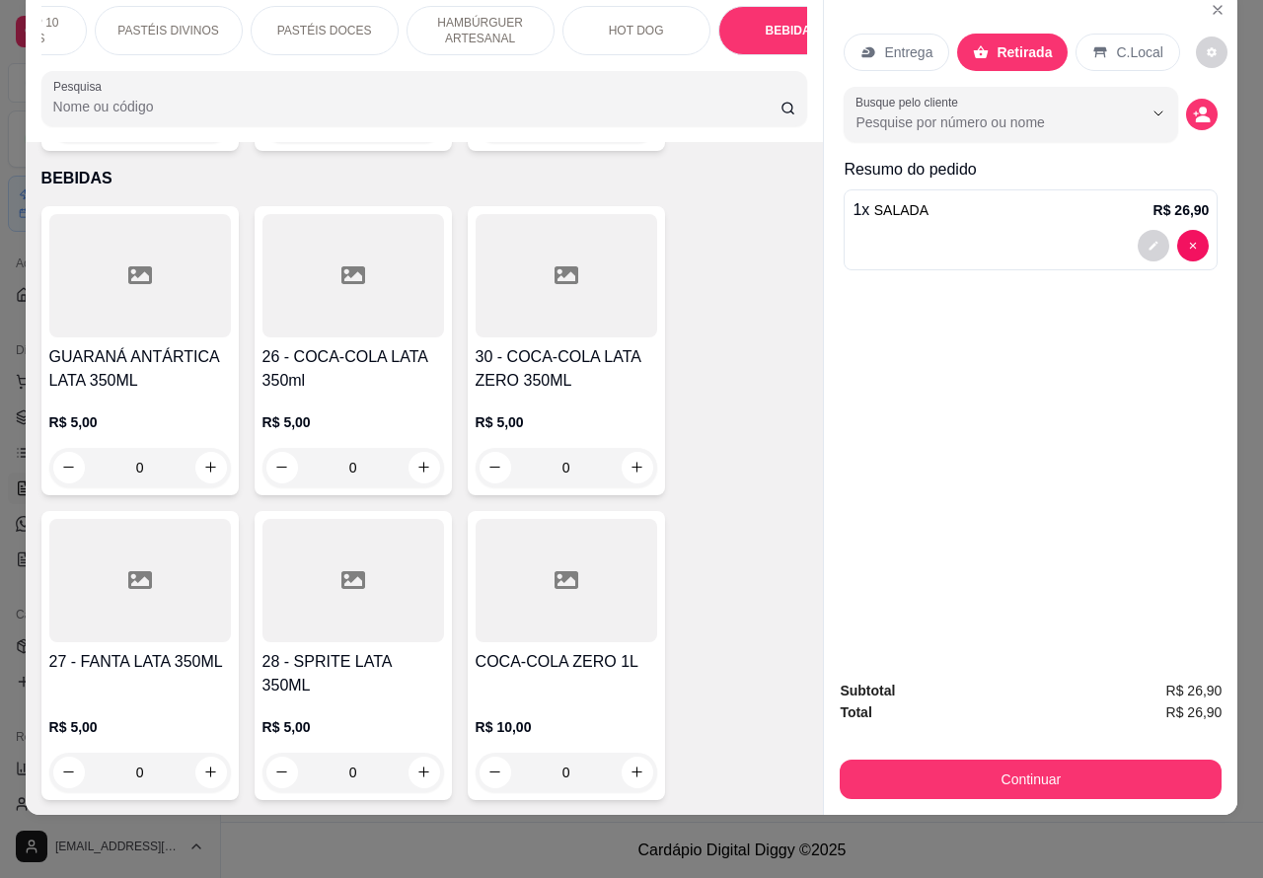
scroll to position [6107, 0]
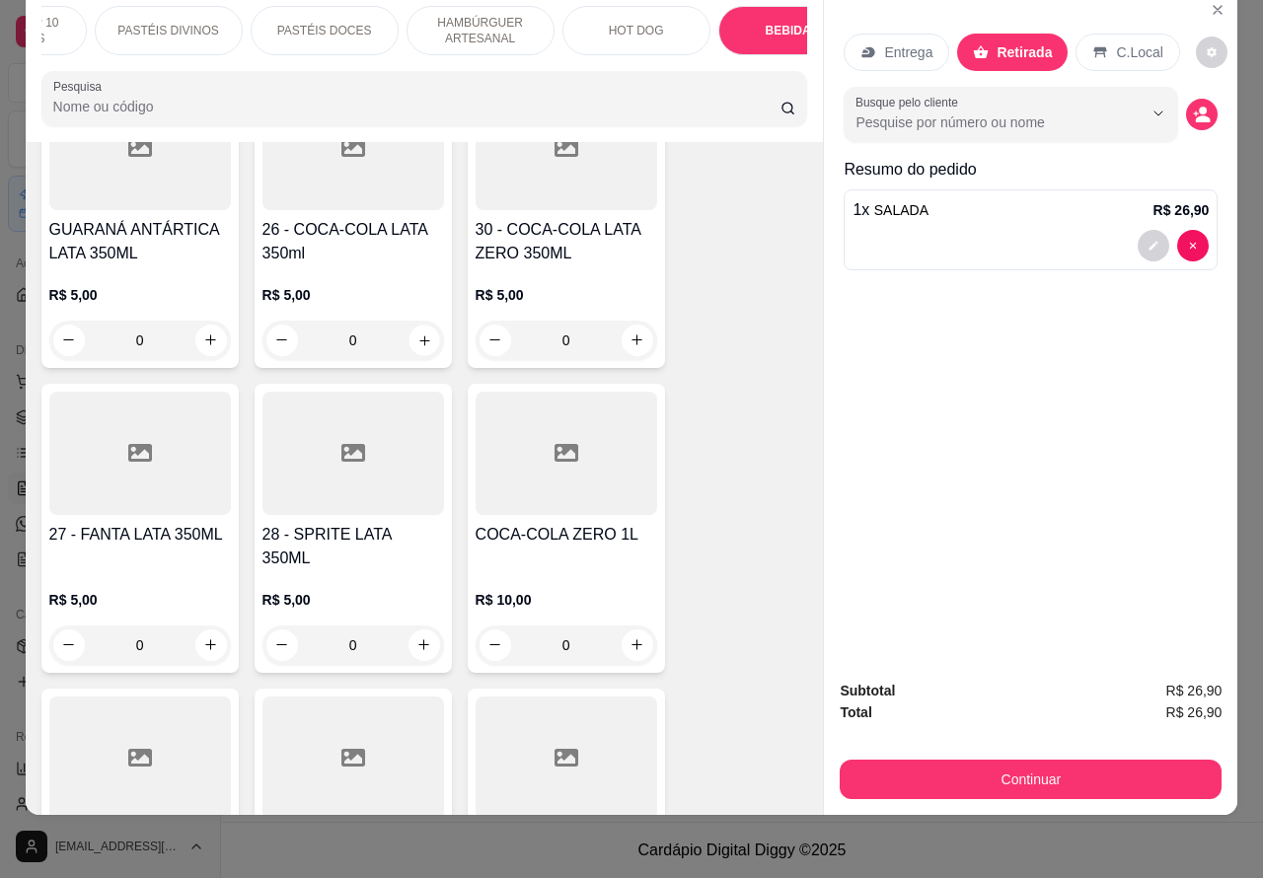
click at [417, 333] on icon "increase-product-quantity" at bounding box center [424, 340] width 15 height 15
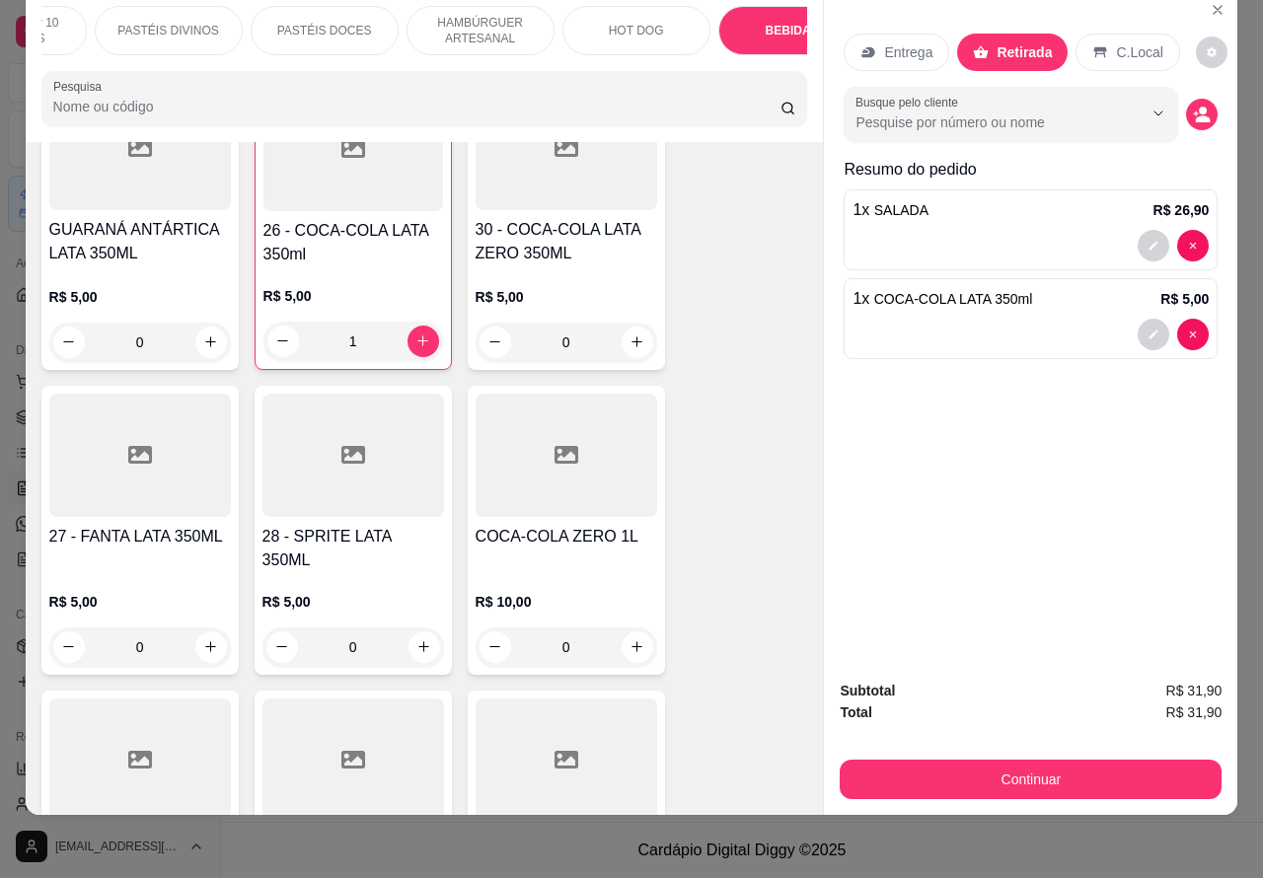
click at [275, 334] on icon "decrease-product-quantity" at bounding box center [282, 341] width 15 height 15
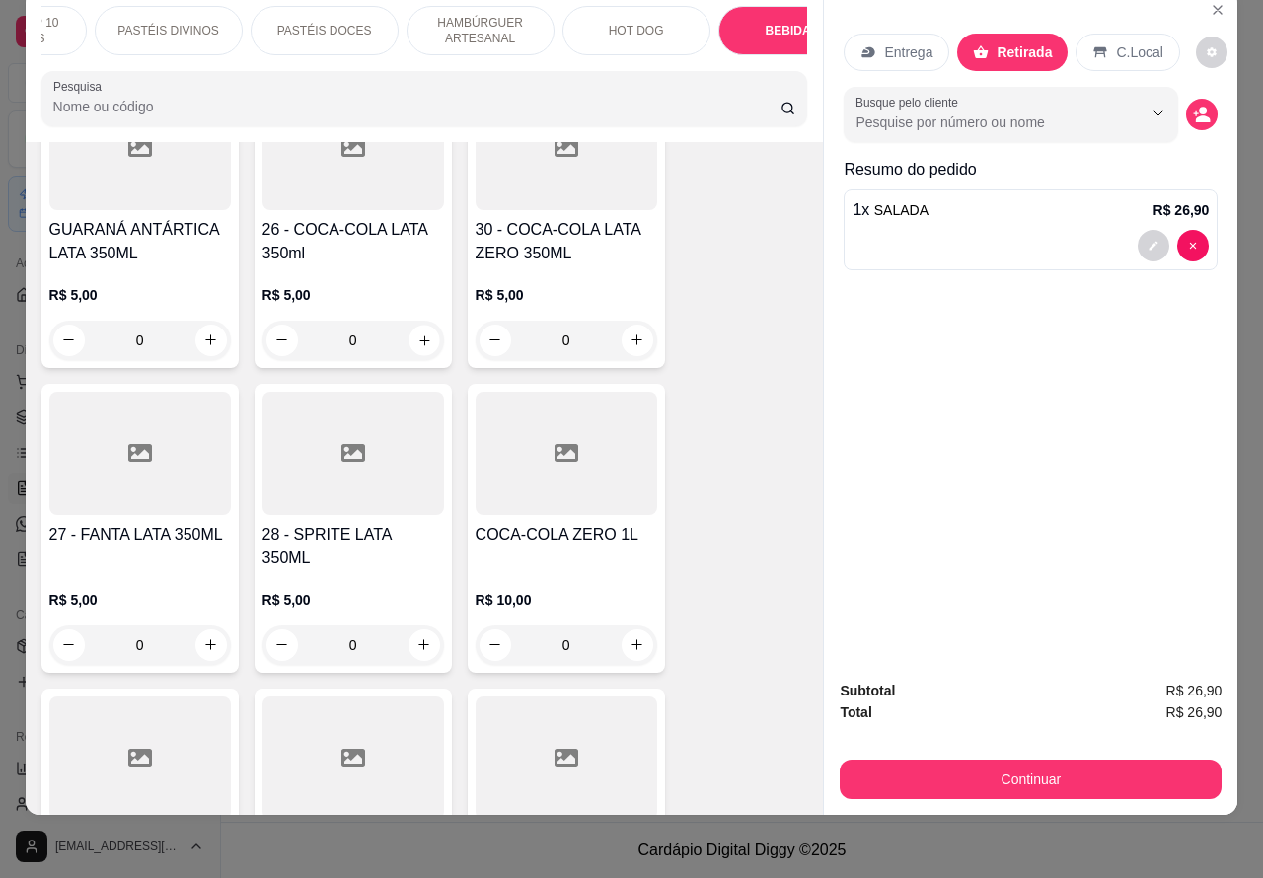
click at [417, 333] on icon "increase-product-quantity" at bounding box center [424, 340] width 15 height 15
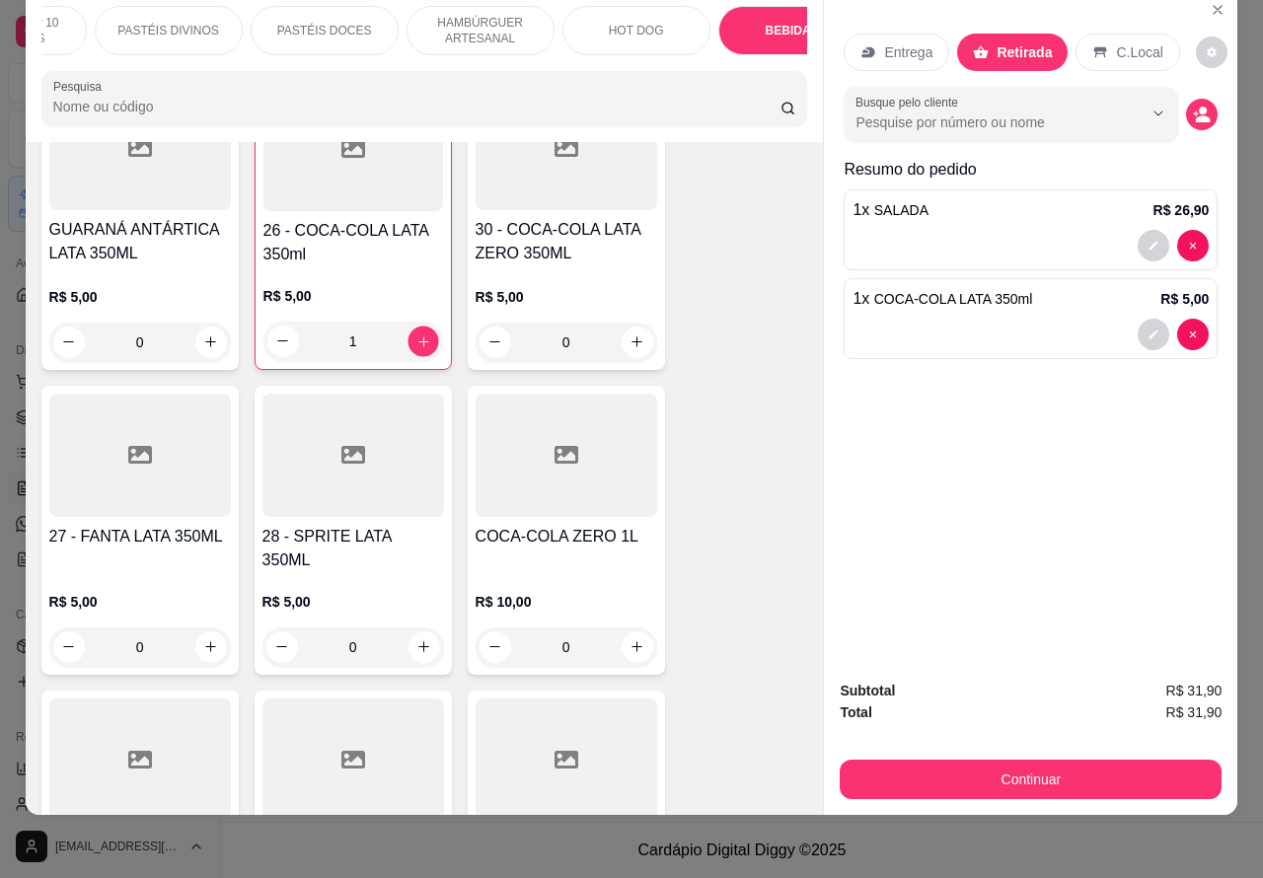
click at [418, 337] on icon "increase-product-quantity" at bounding box center [423, 342] width 10 height 10
type input "2"
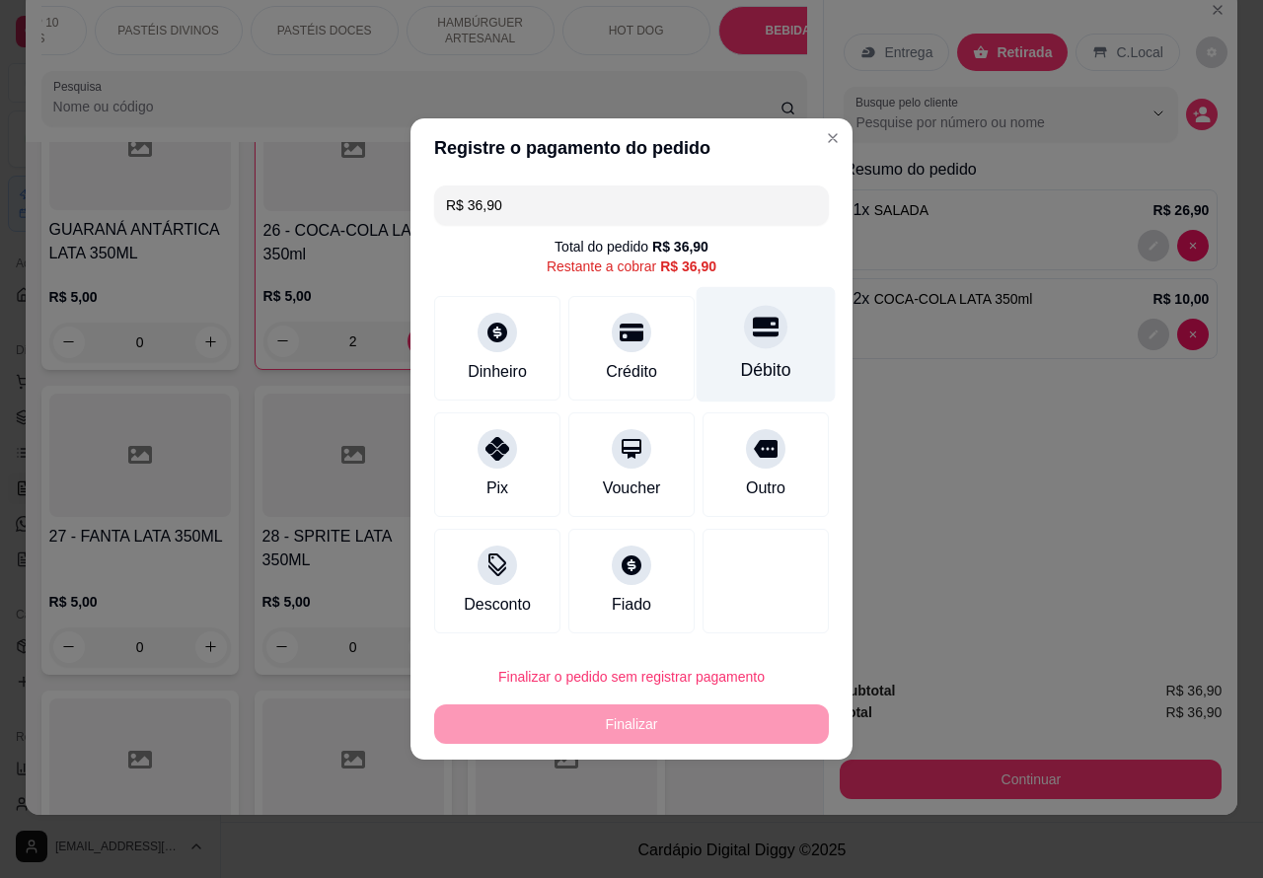
click at [753, 333] on icon at bounding box center [766, 327] width 26 height 26
type input "R$ 0,00"
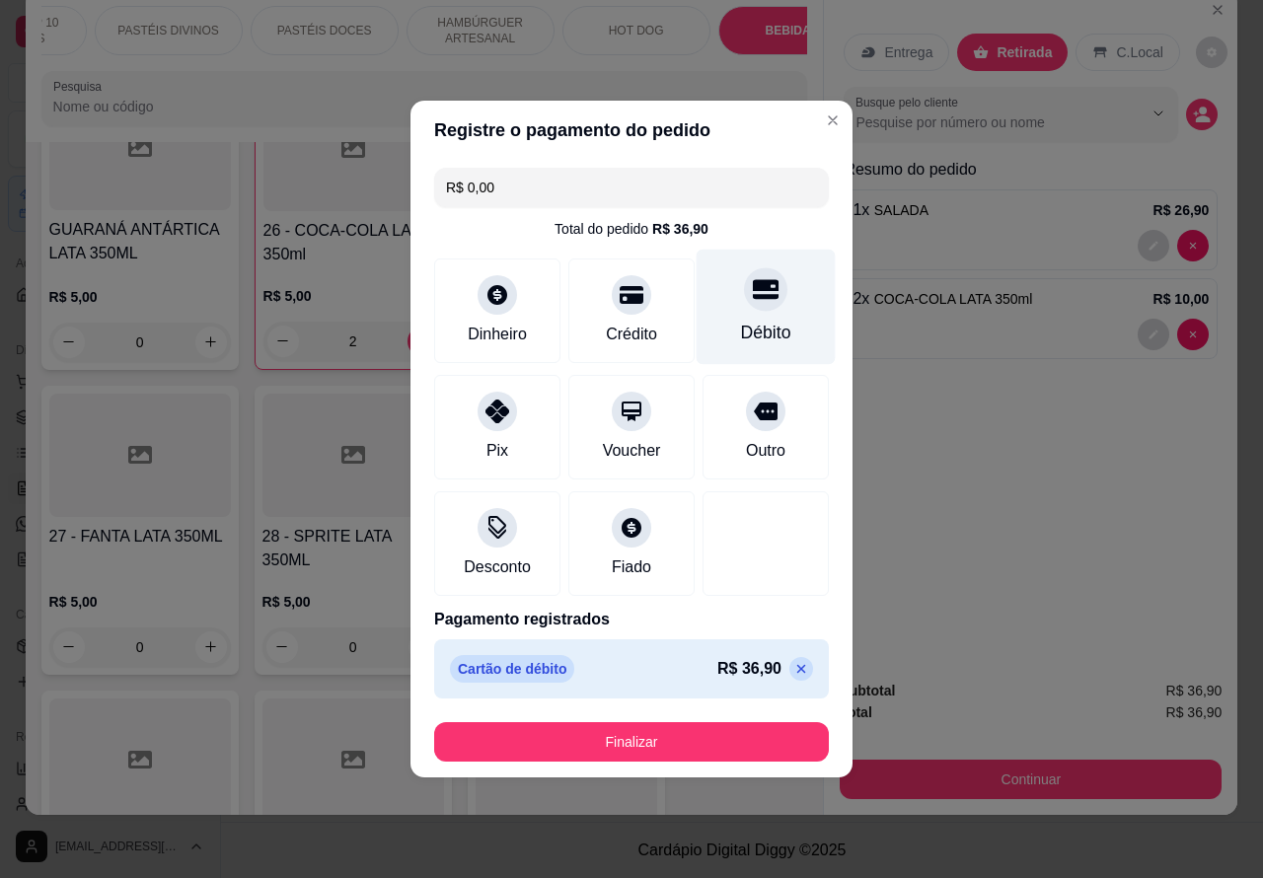
click at [704, 738] on button "Finalizar" at bounding box center [631, 741] width 395 height 39
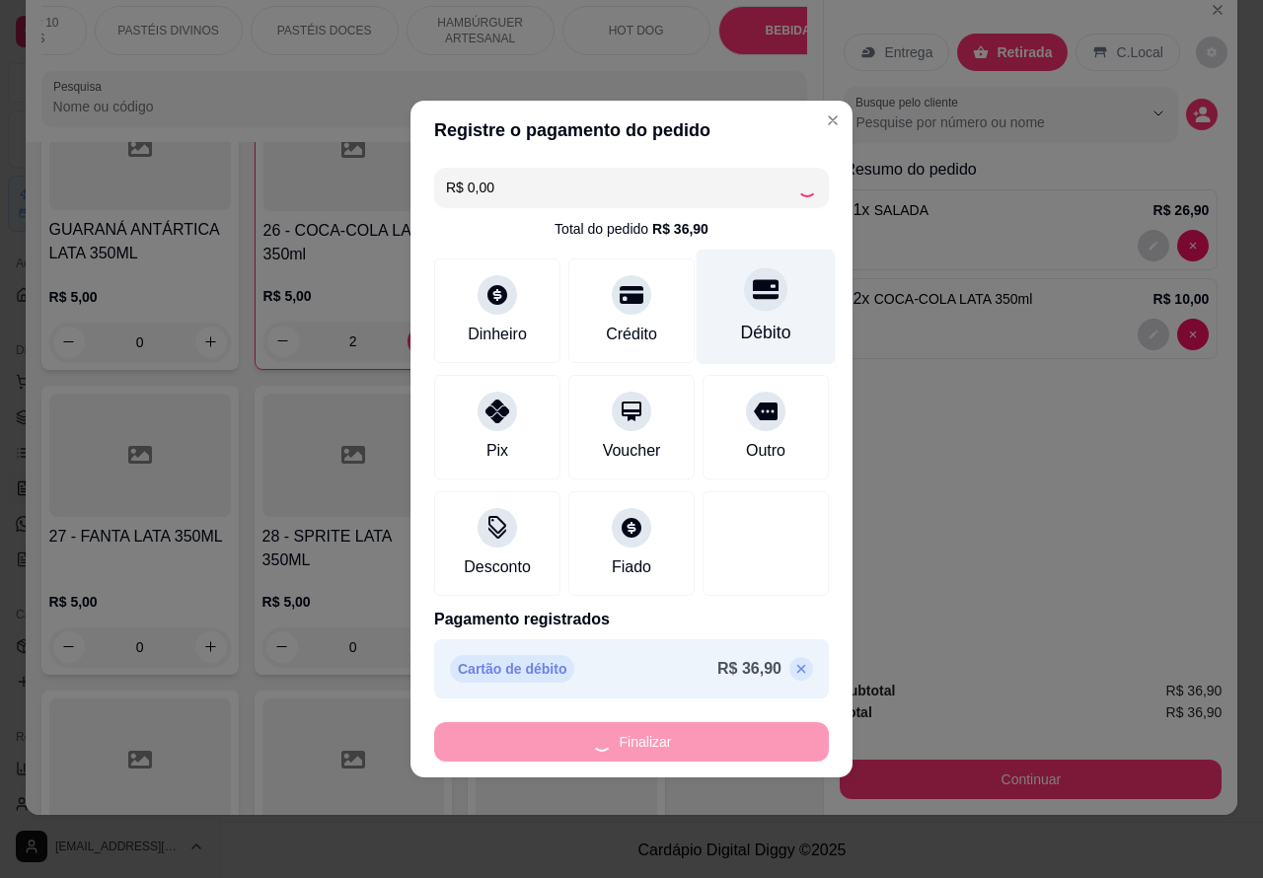
type input "0"
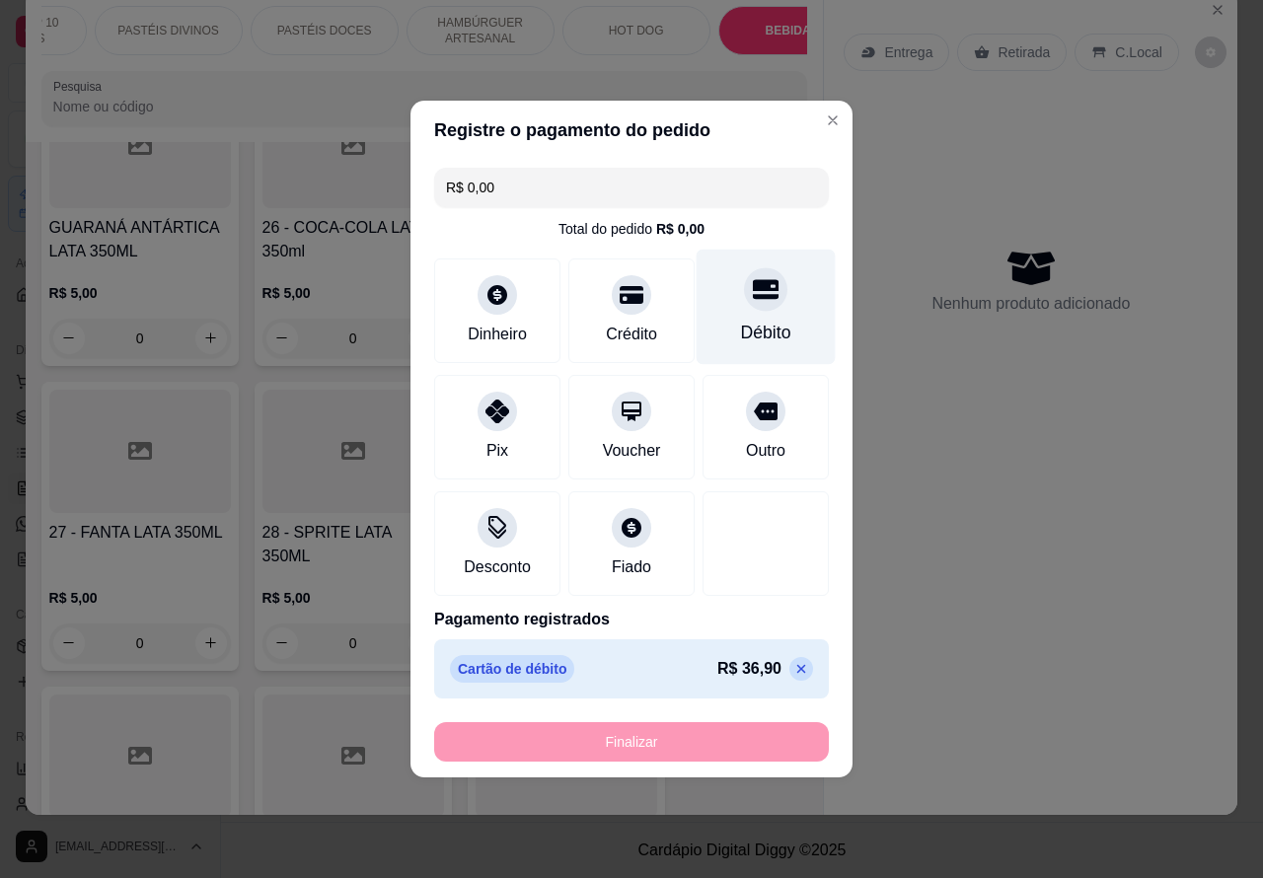
type input "-R$ 36,90"
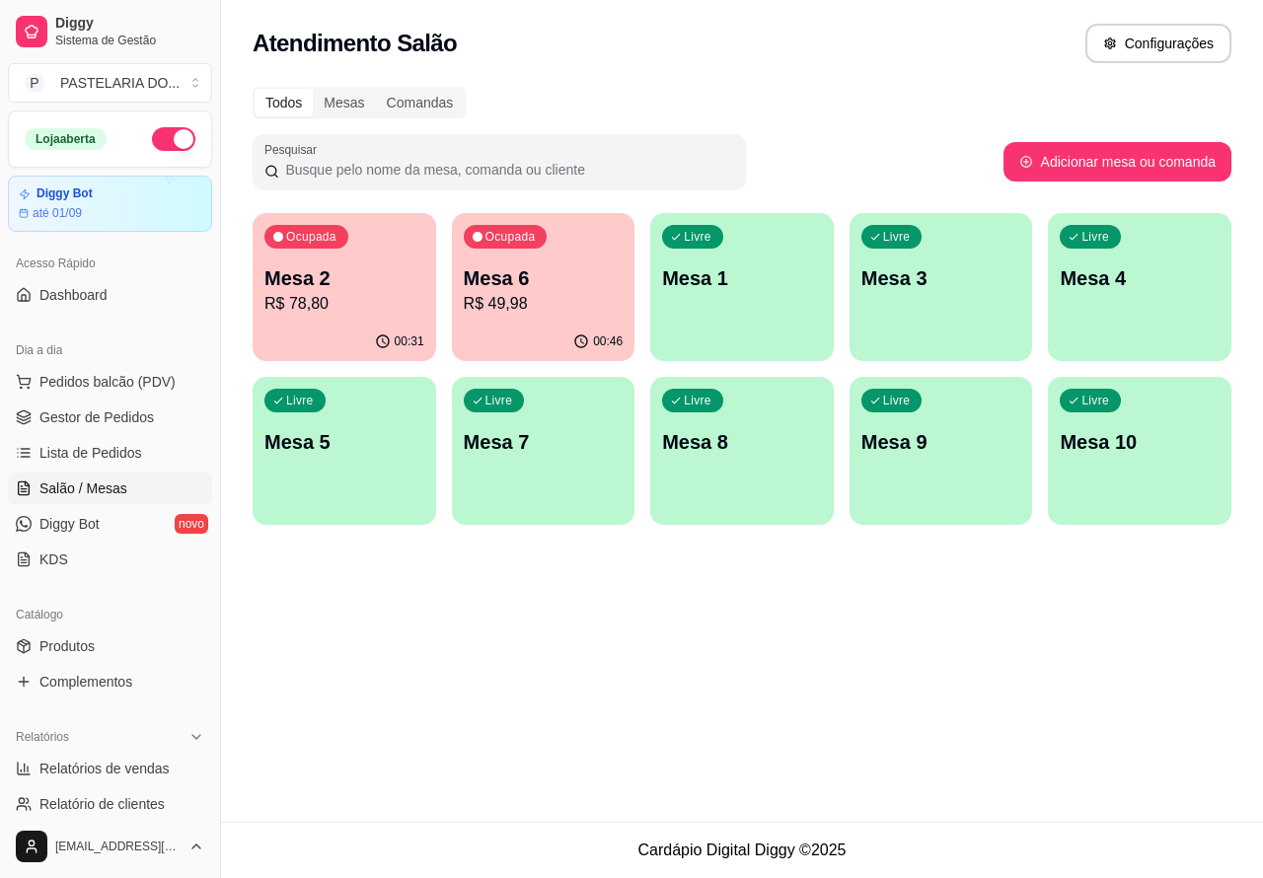
click at [324, 454] on p "Mesa 5" at bounding box center [345, 442] width 160 height 28
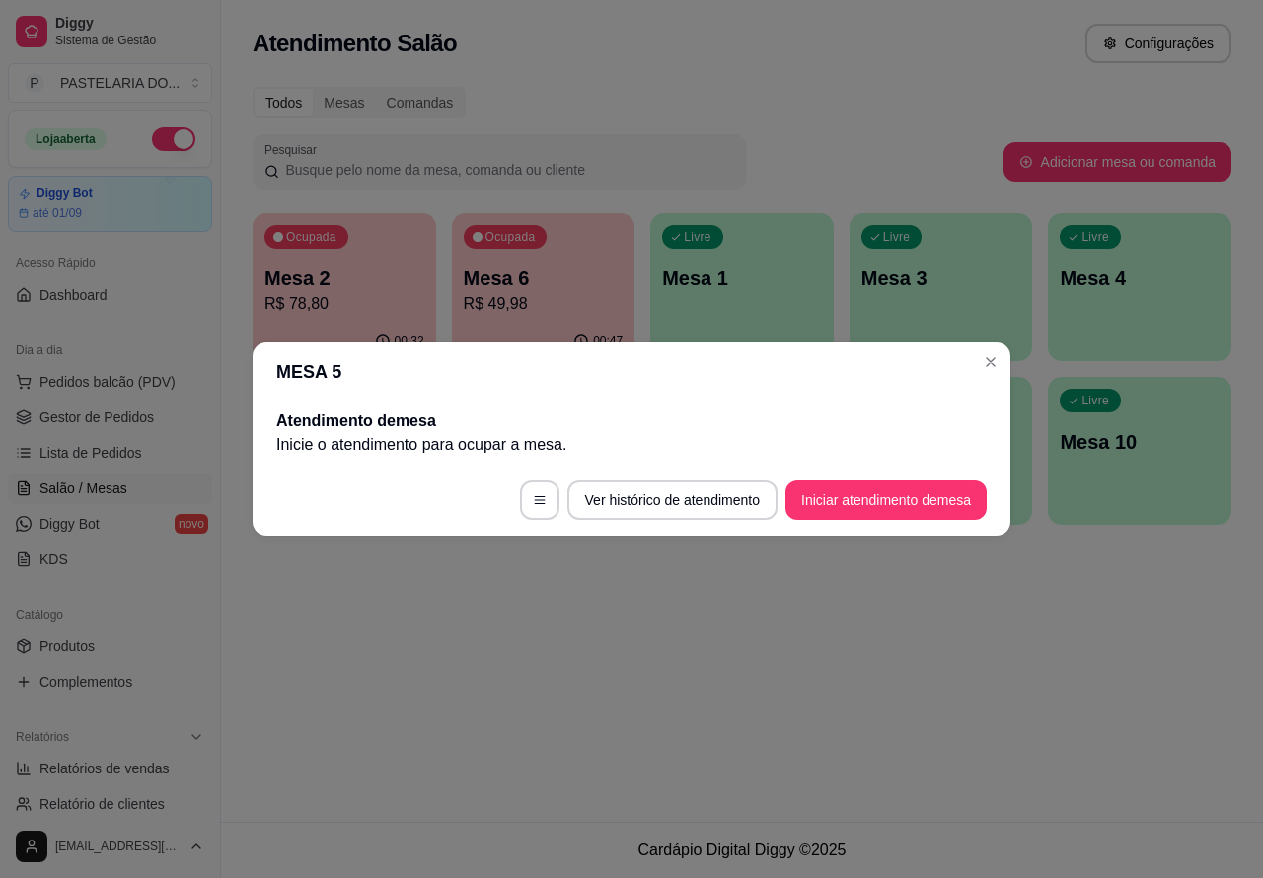
click at [577, 691] on div "Atendimento Salão Configurações Todos Mesas Comandas Pesquisar Adicionar mesa o…" at bounding box center [742, 411] width 1042 height 822
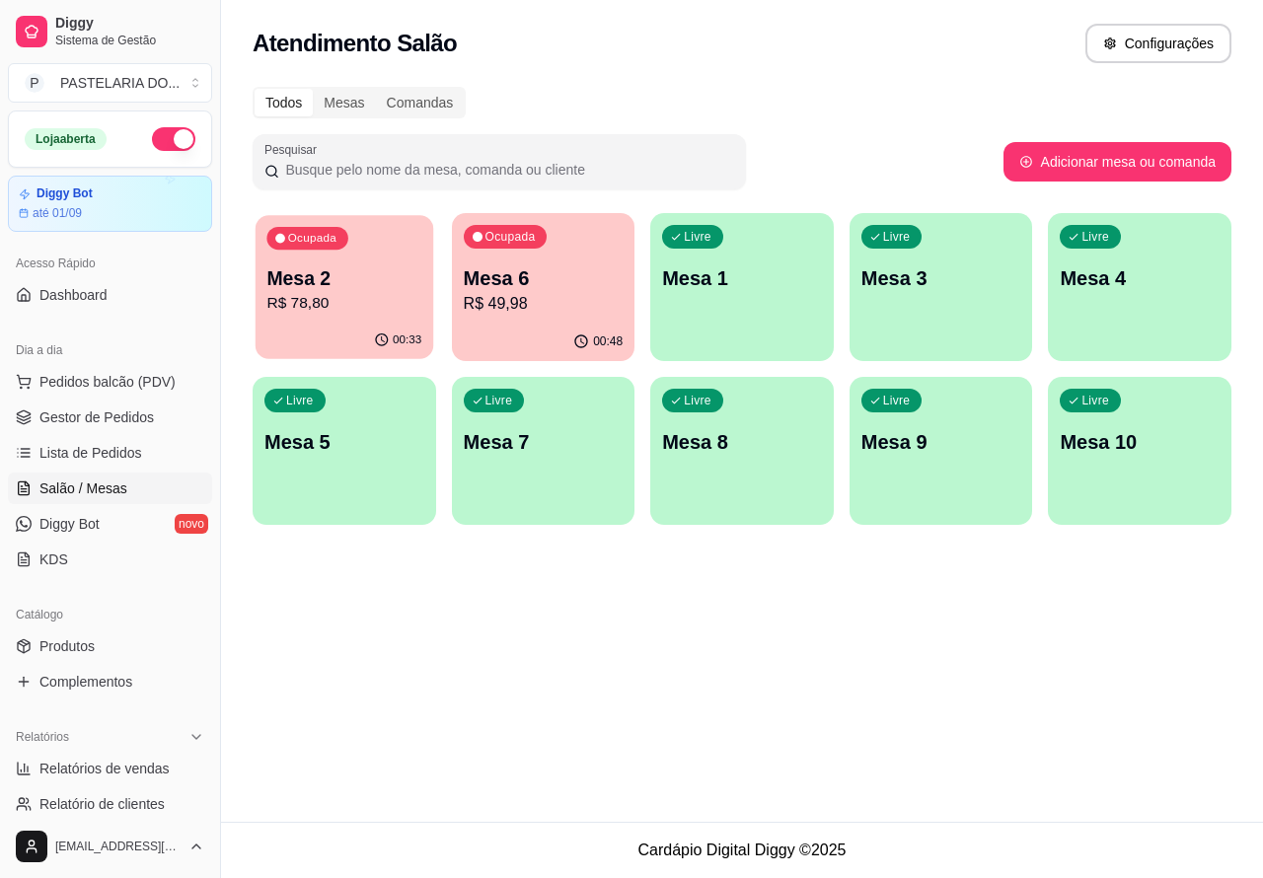
click at [352, 287] on p "Mesa 2" at bounding box center [343, 279] width 155 height 27
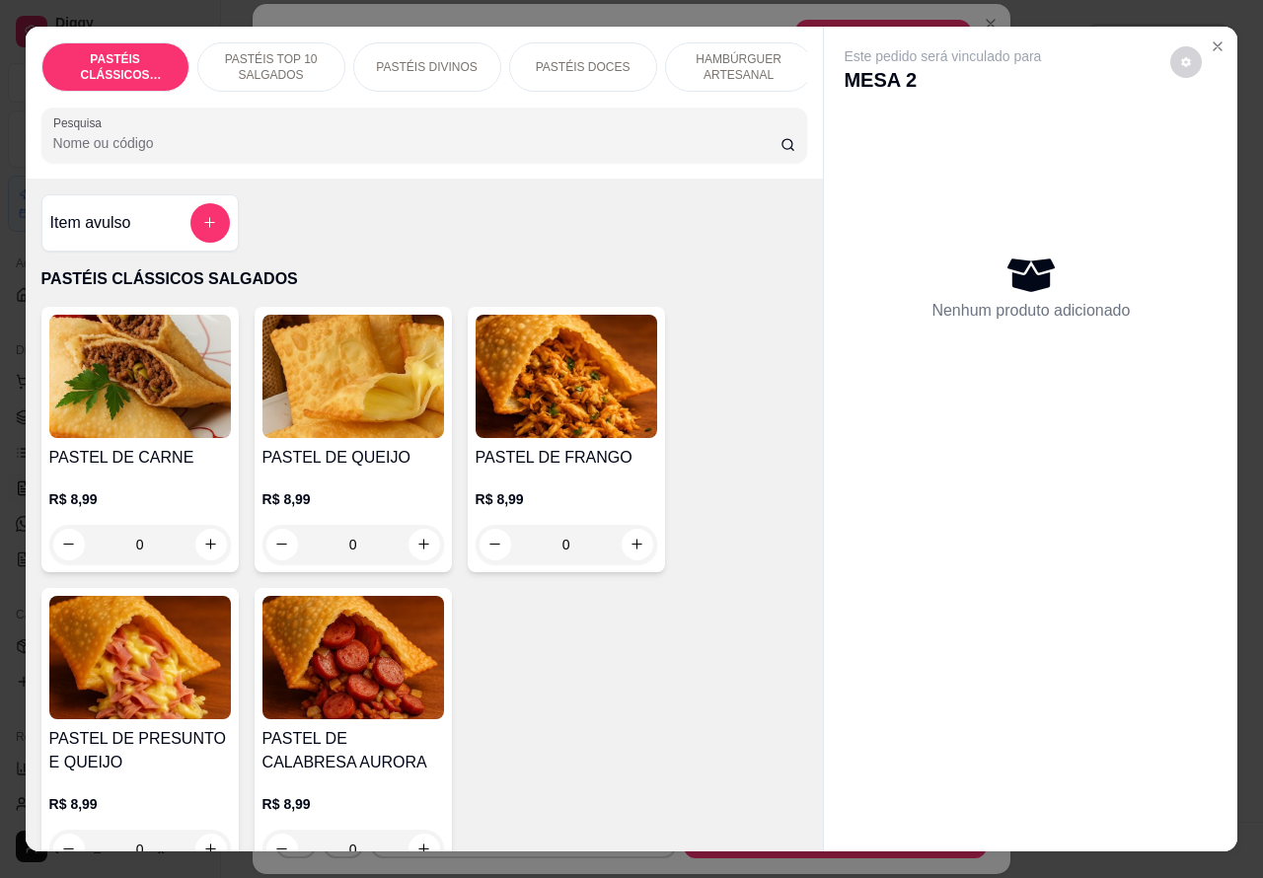
scroll to position [0, 363]
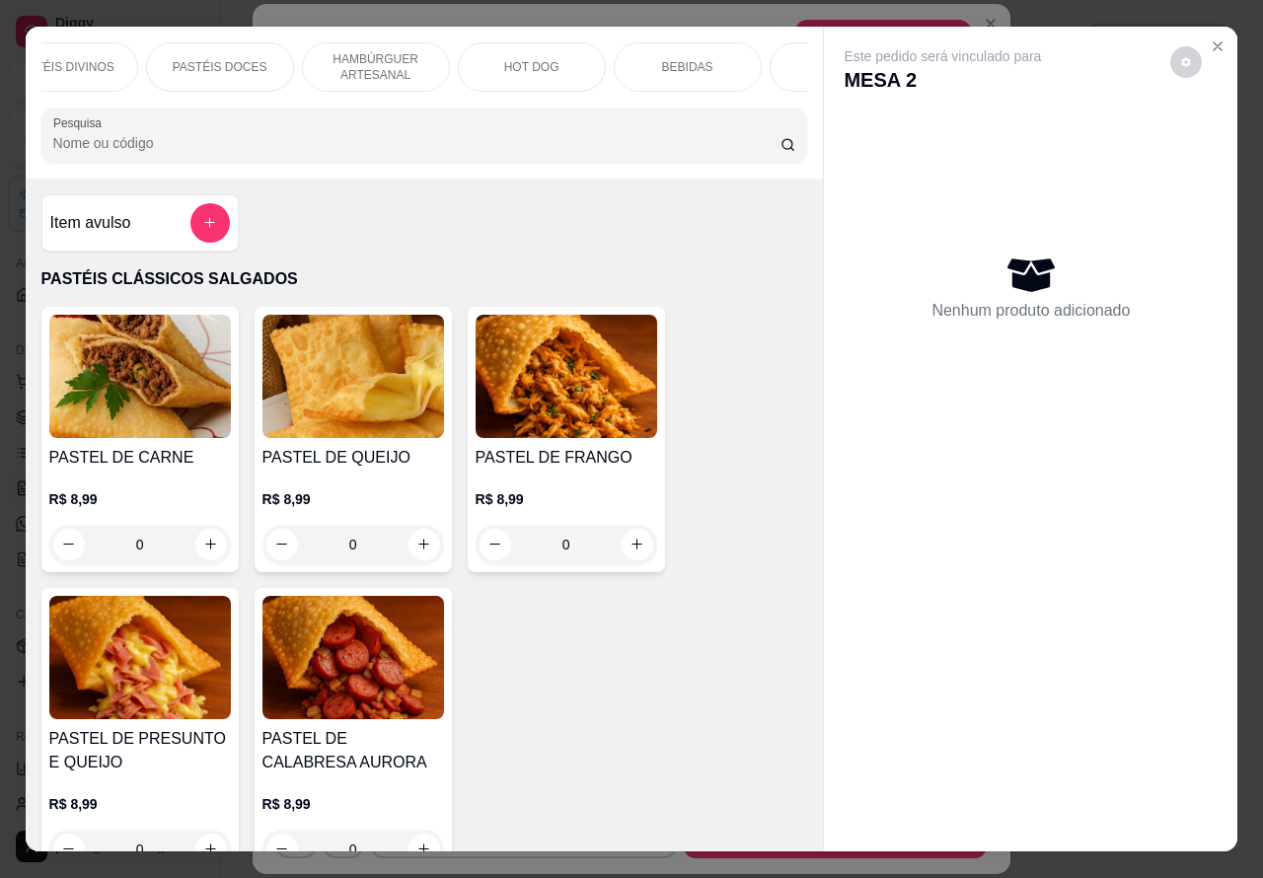
click at [696, 59] on p "BEBIDAS" at bounding box center [687, 67] width 51 height 16
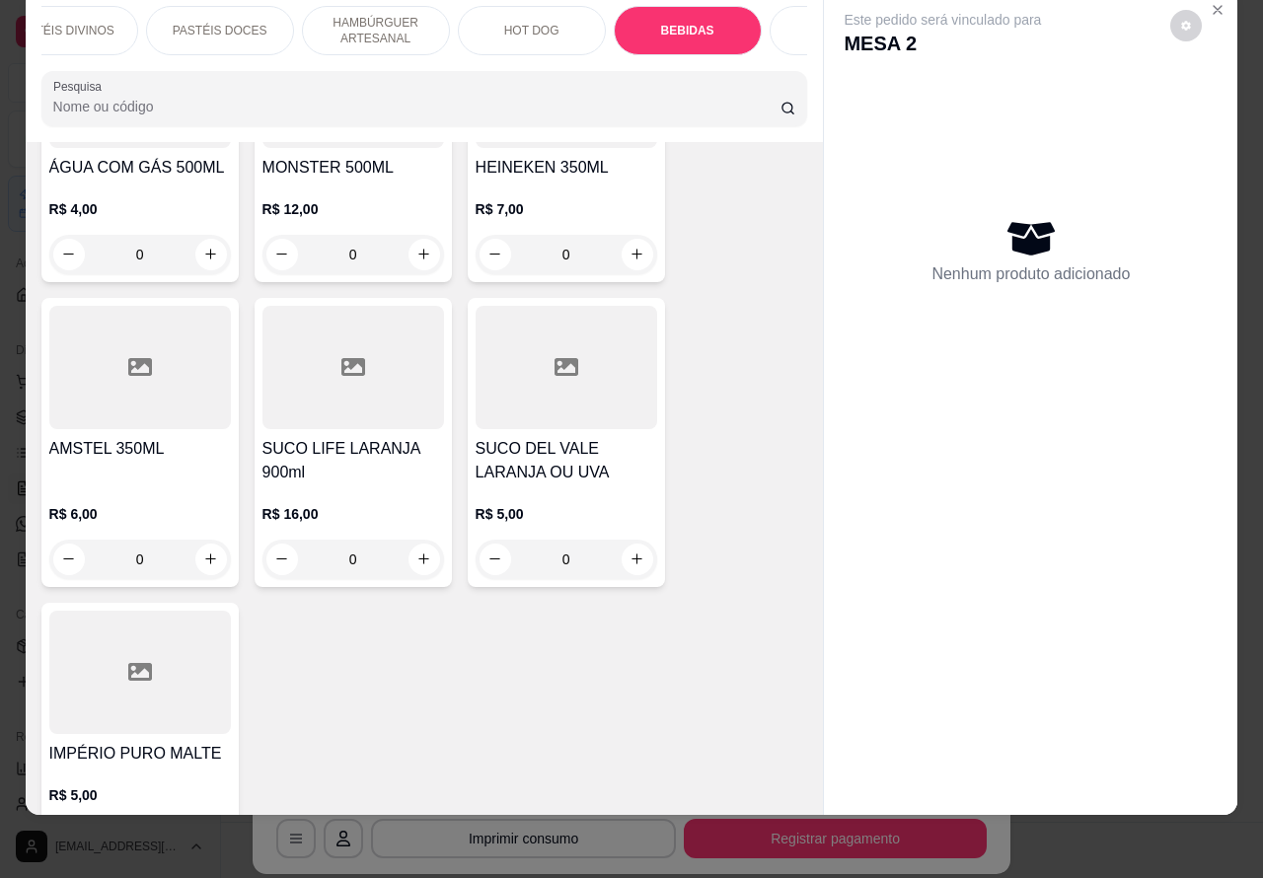
scroll to position [7161, 0]
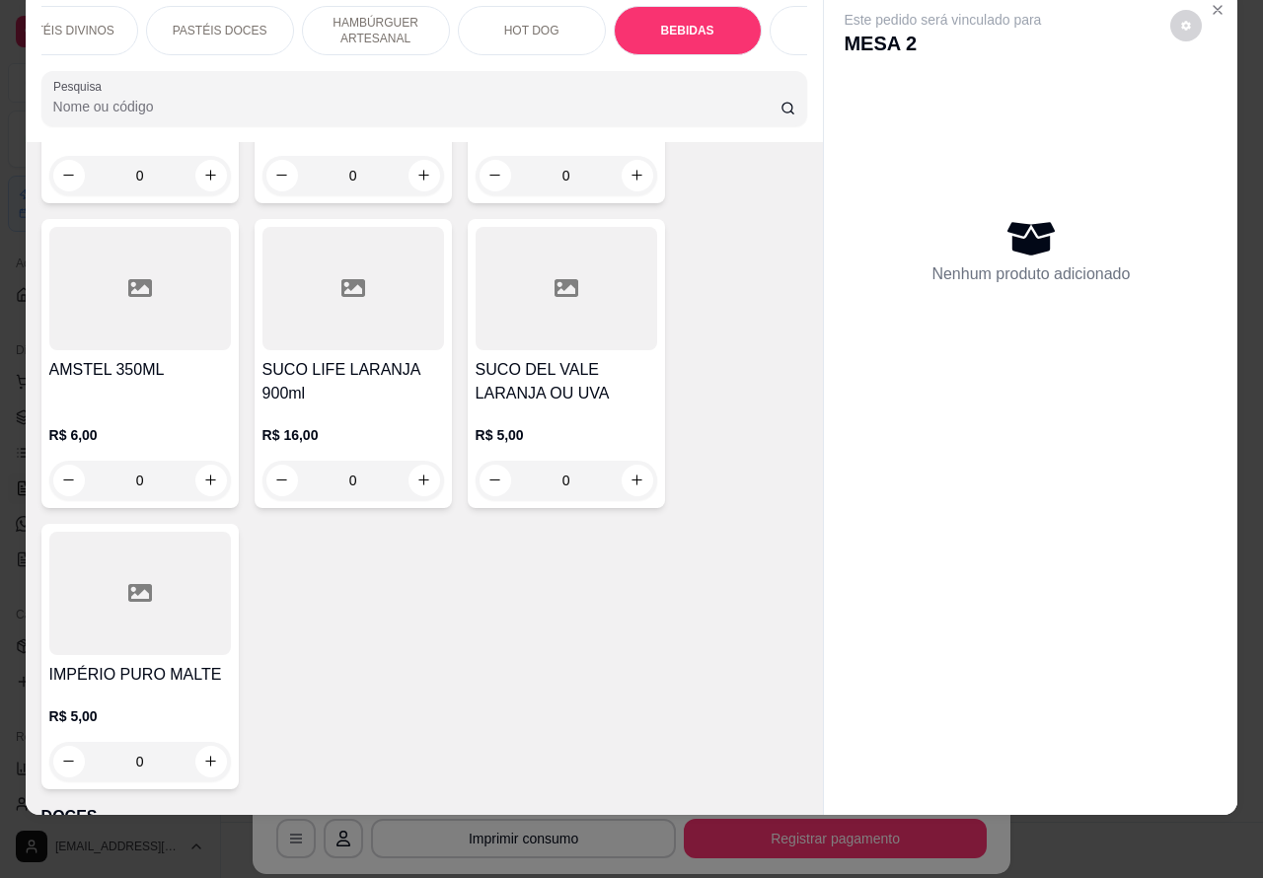
click at [203, 754] on icon "increase-product-quantity" at bounding box center [210, 761] width 15 height 15
type input "1"
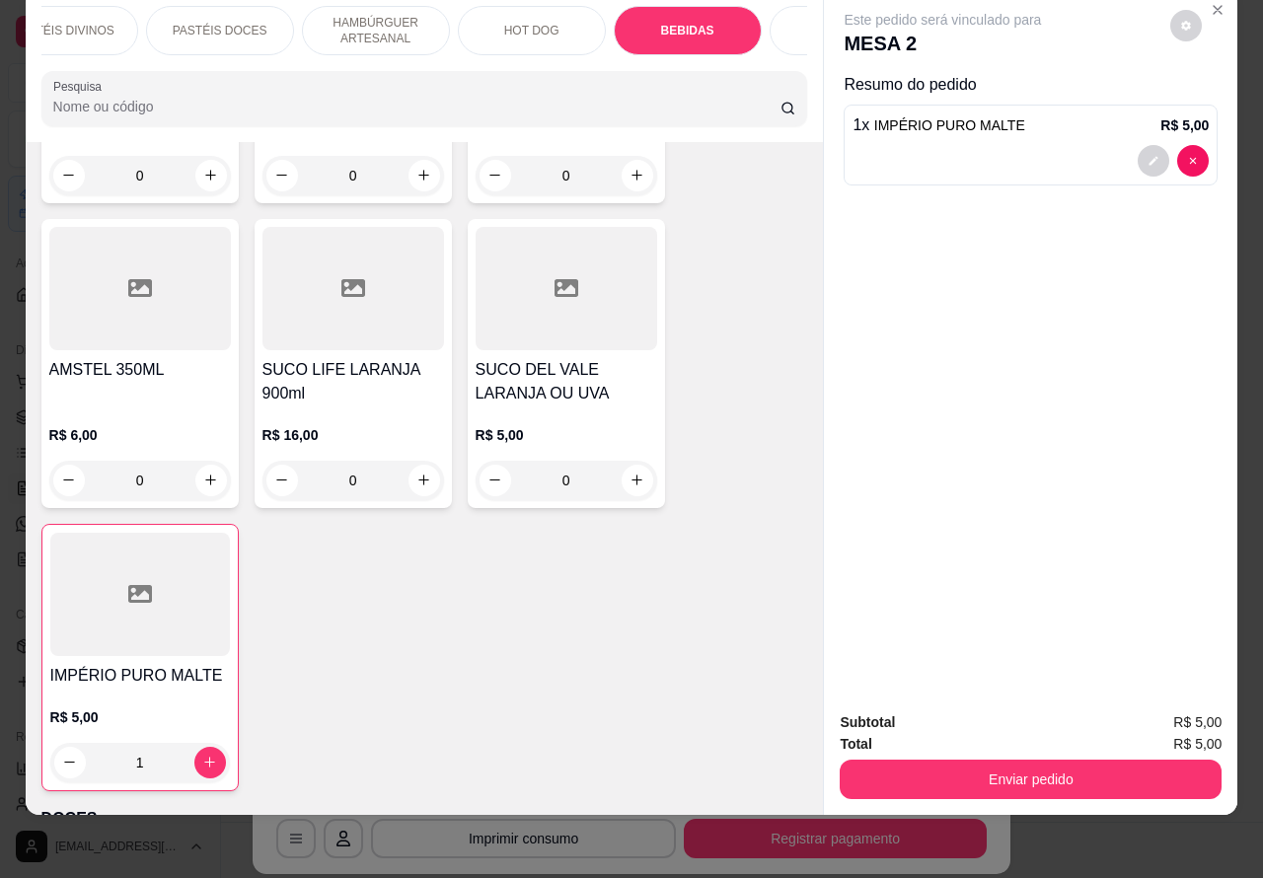
click at [1024, 760] on button "Enviar pedido" at bounding box center [1031, 779] width 382 height 39
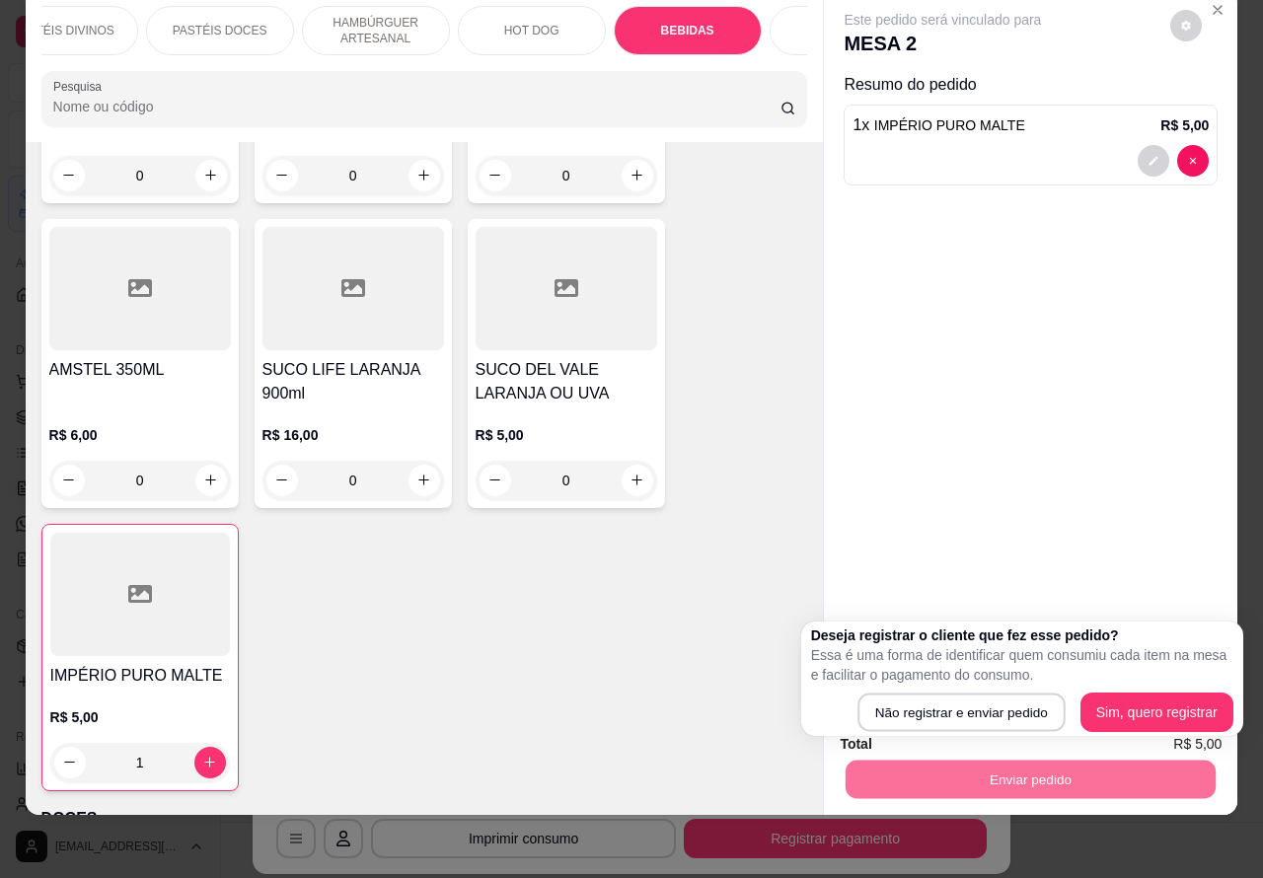
click at [999, 701] on button "Não registrar e enviar pedido" at bounding box center [961, 713] width 207 height 38
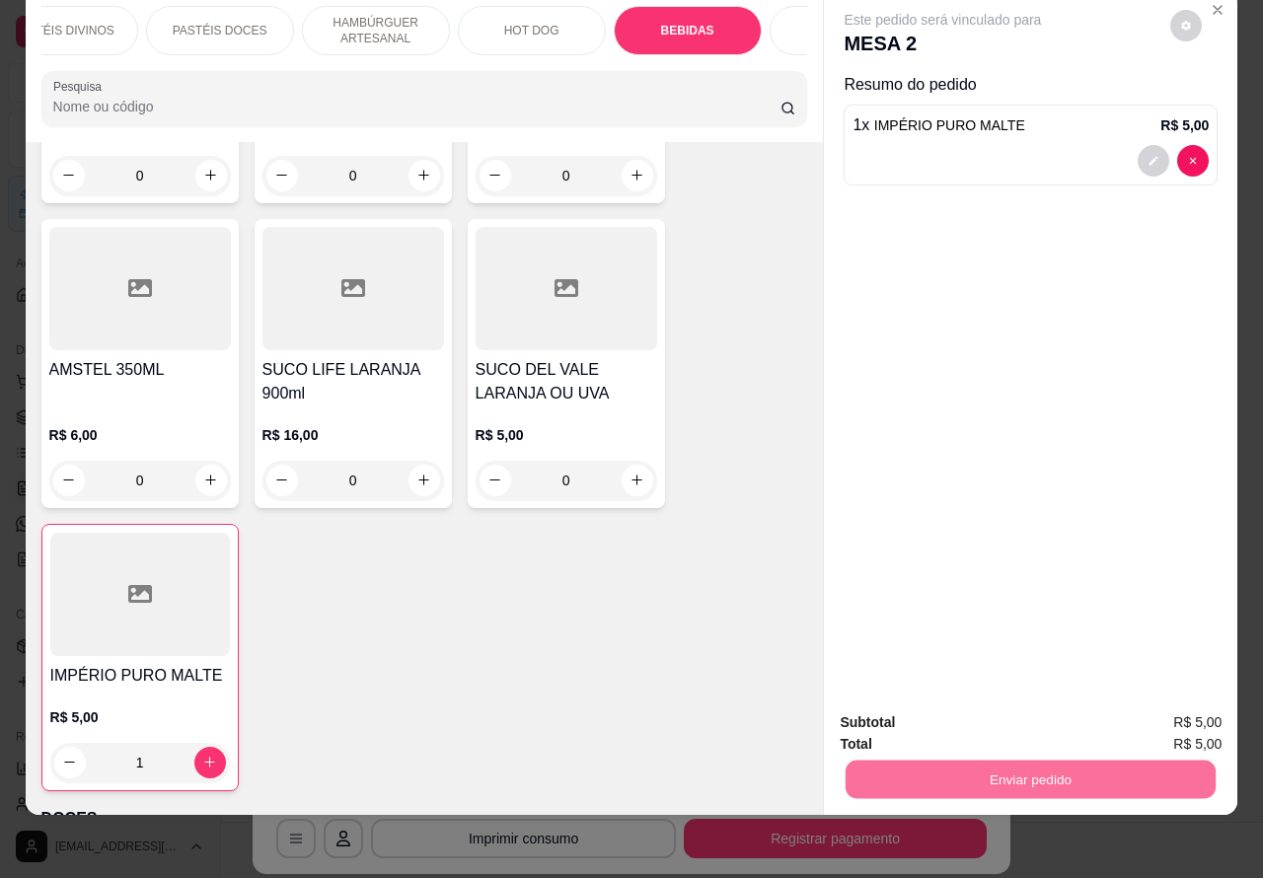
click at [952, 702] on button "Não registrar e enviar pedido" at bounding box center [964, 714] width 205 height 38
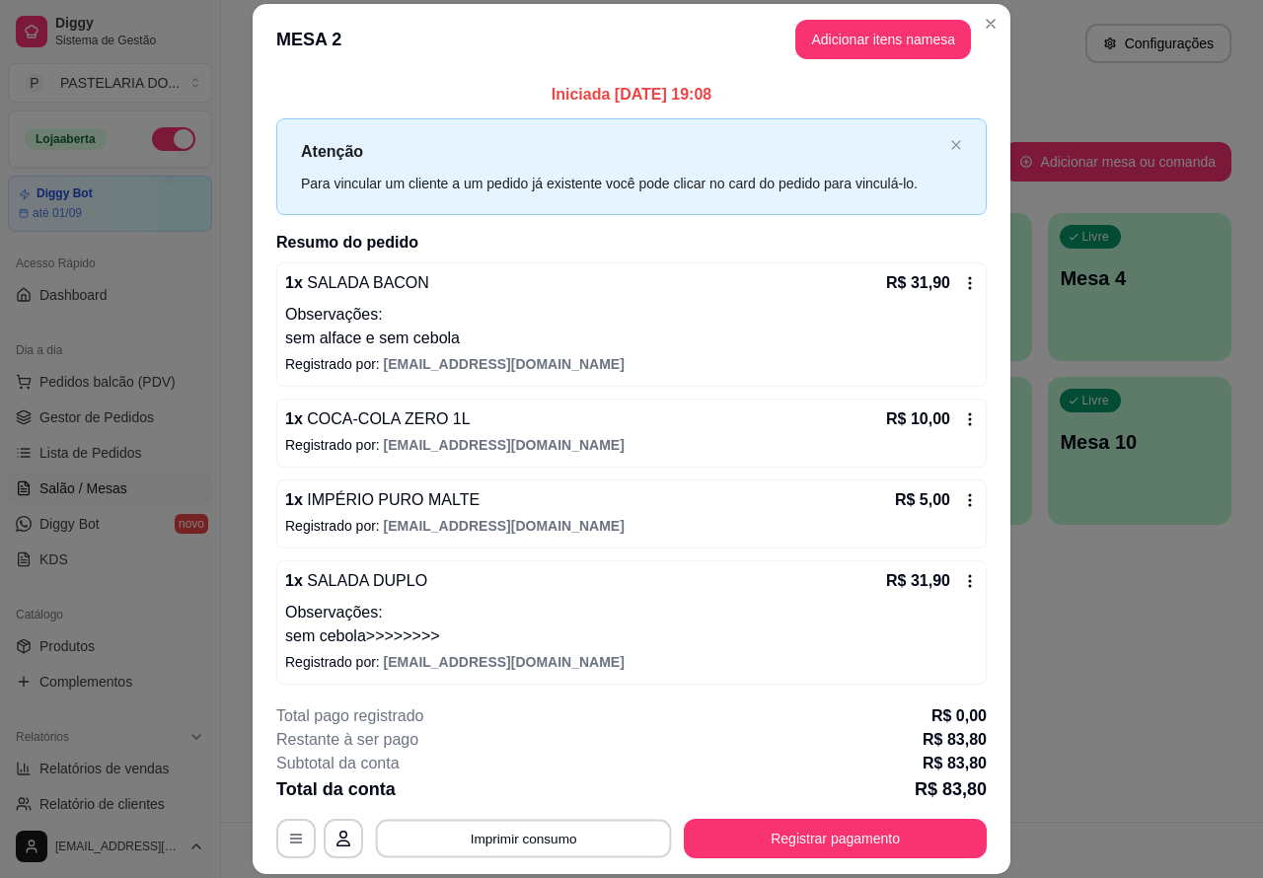
click at [530, 820] on button "Imprimir consumo" at bounding box center [524, 838] width 296 height 38
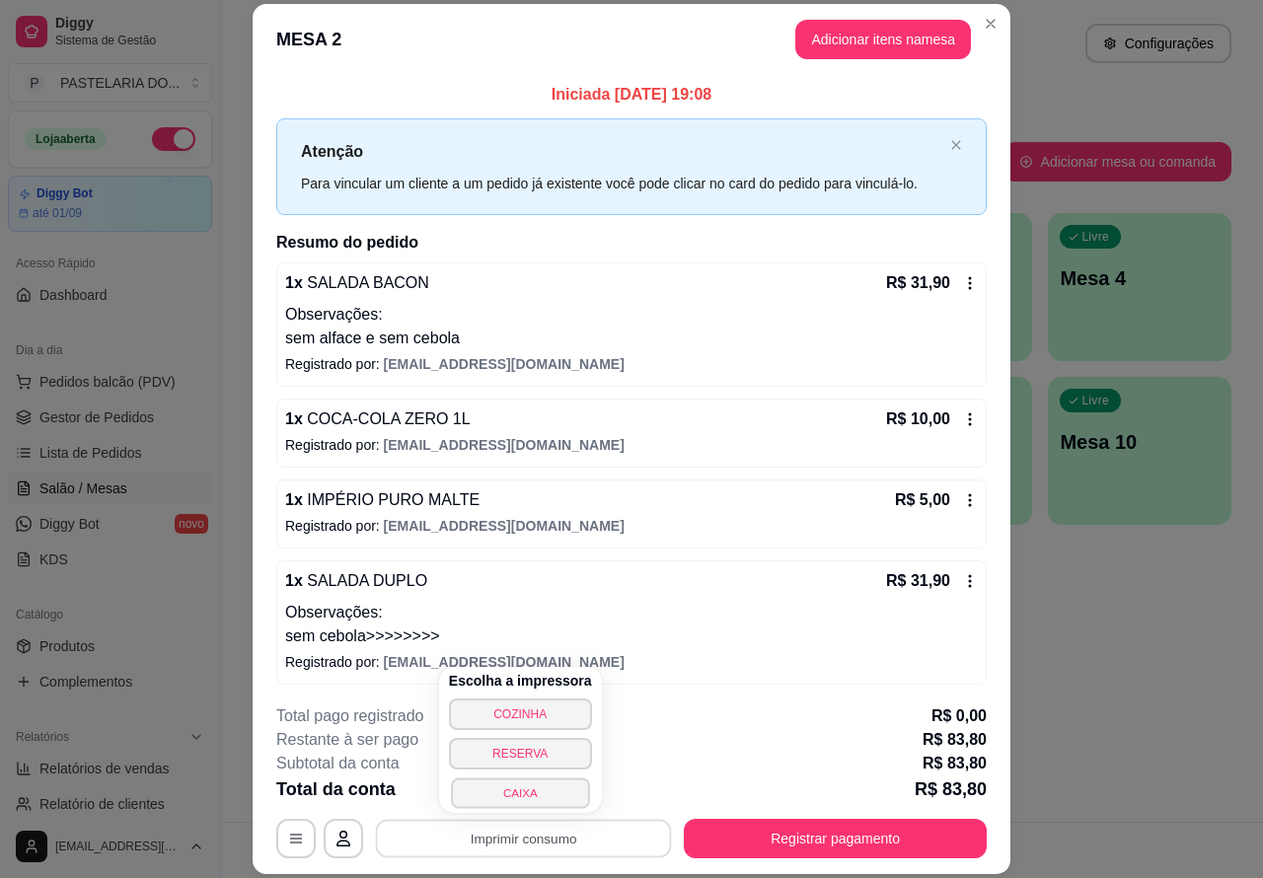
click at [528, 790] on button "CAIXA" at bounding box center [520, 793] width 138 height 31
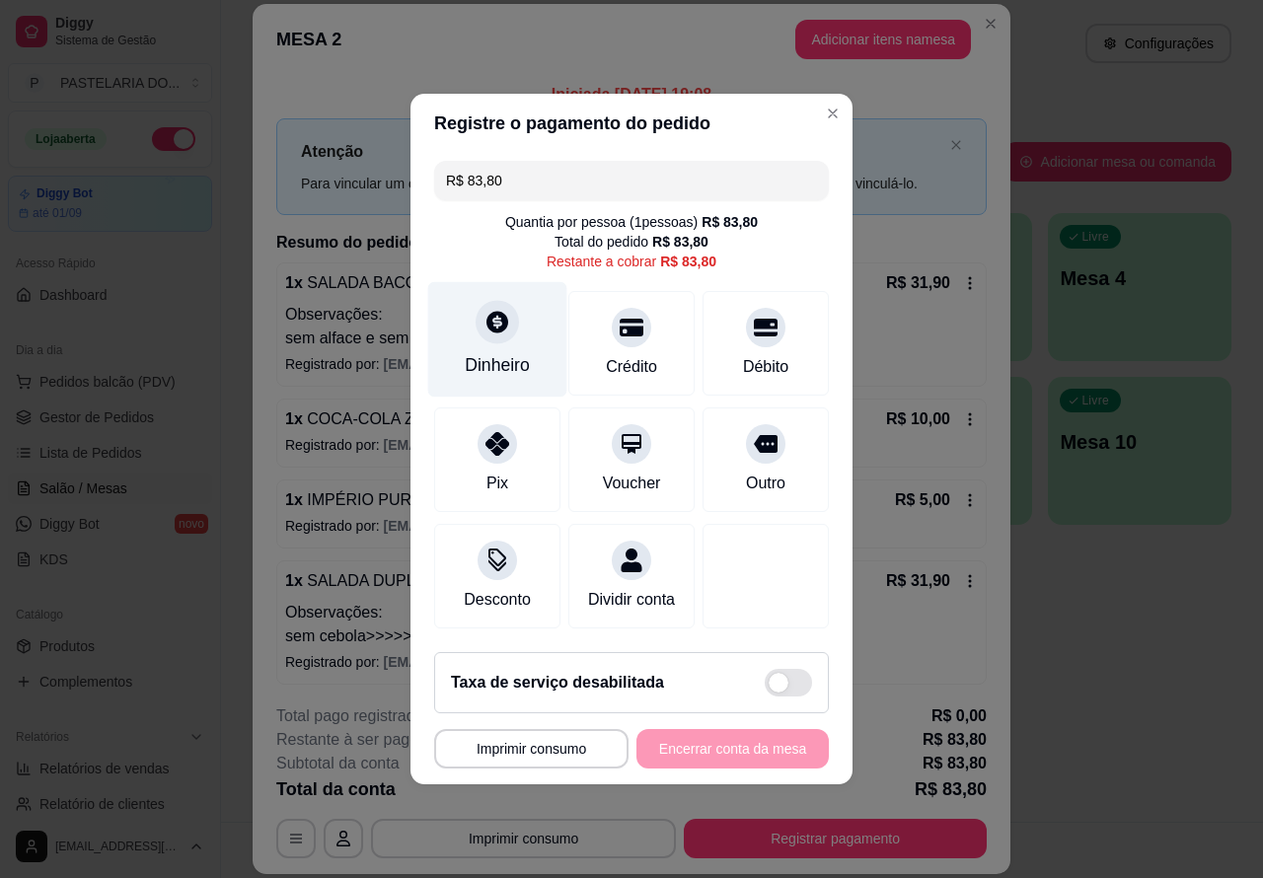
click at [501, 327] on icon at bounding box center [498, 322] width 26 height 26
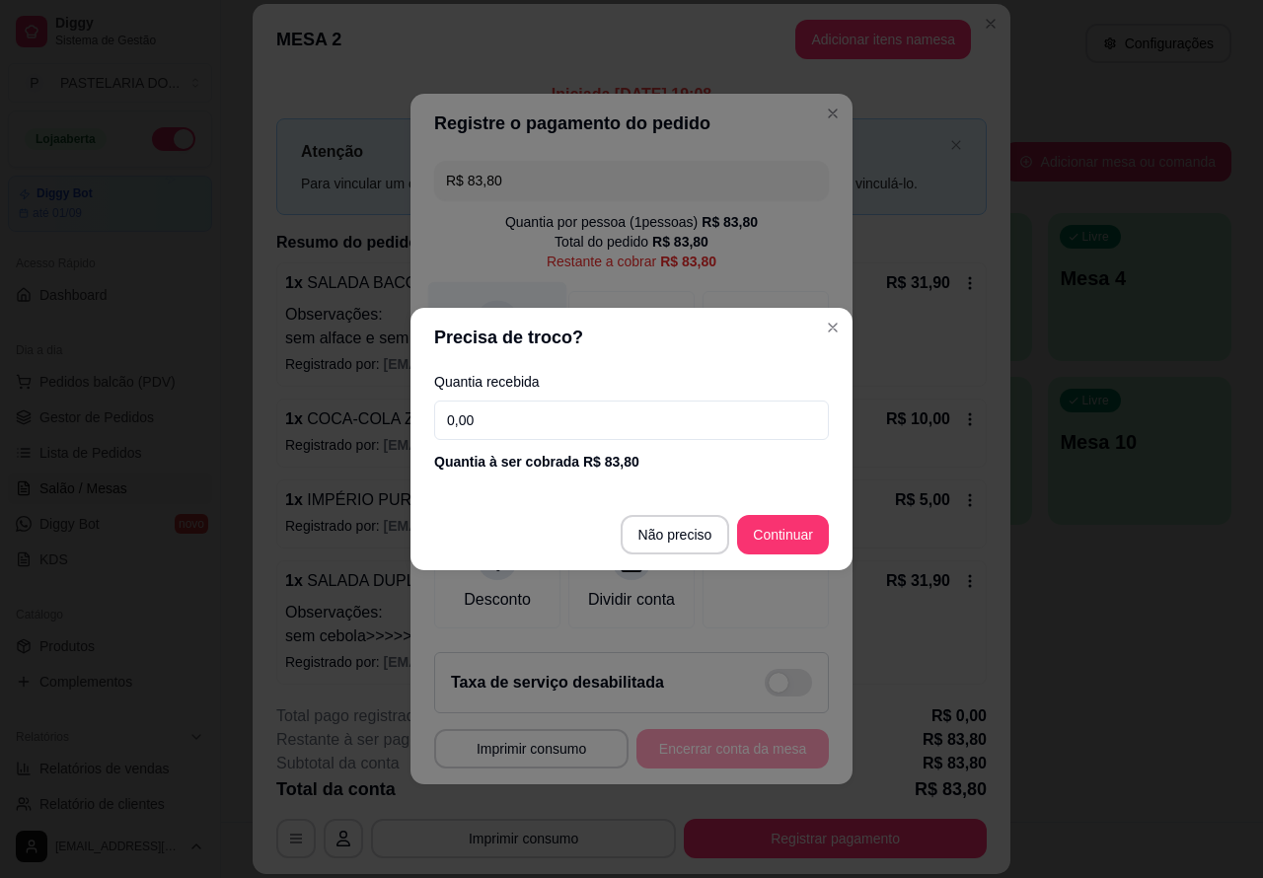
click at [783, 529] on div at bounding box center [766, 576] width 126 height 105
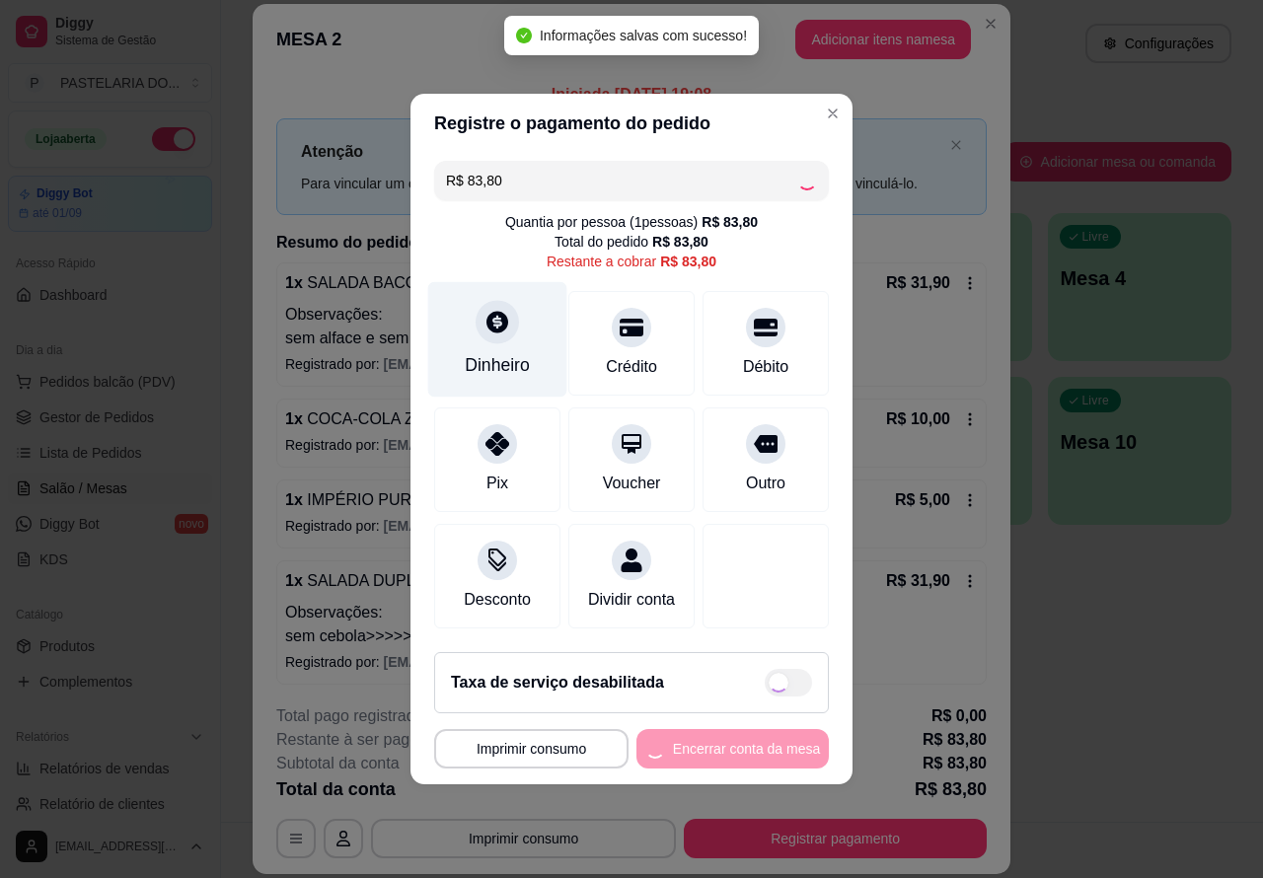
type input "R$ 0,00"
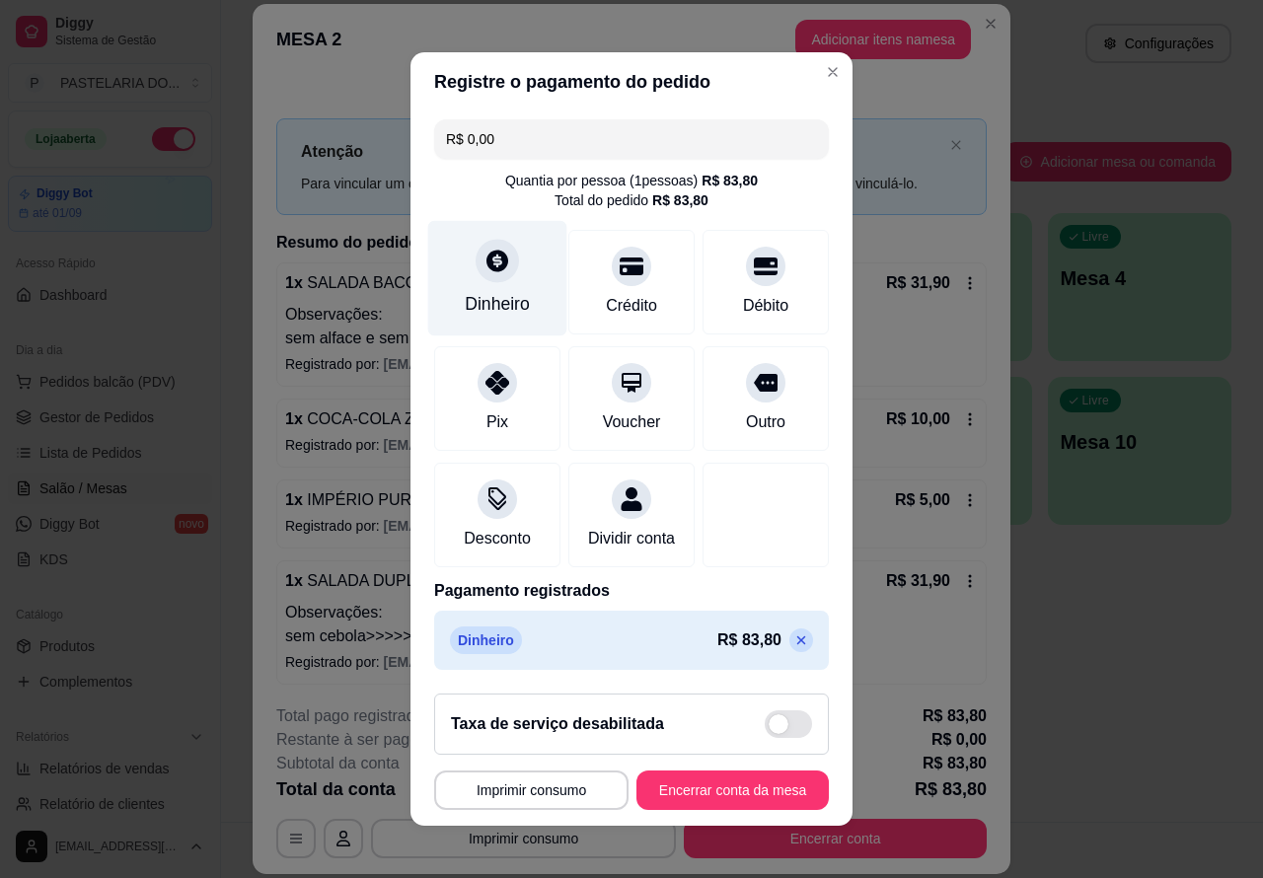
click at [718, 797] on button "Encerrar conta da mesa" at bounding box center [733, 790] width 192 height 39
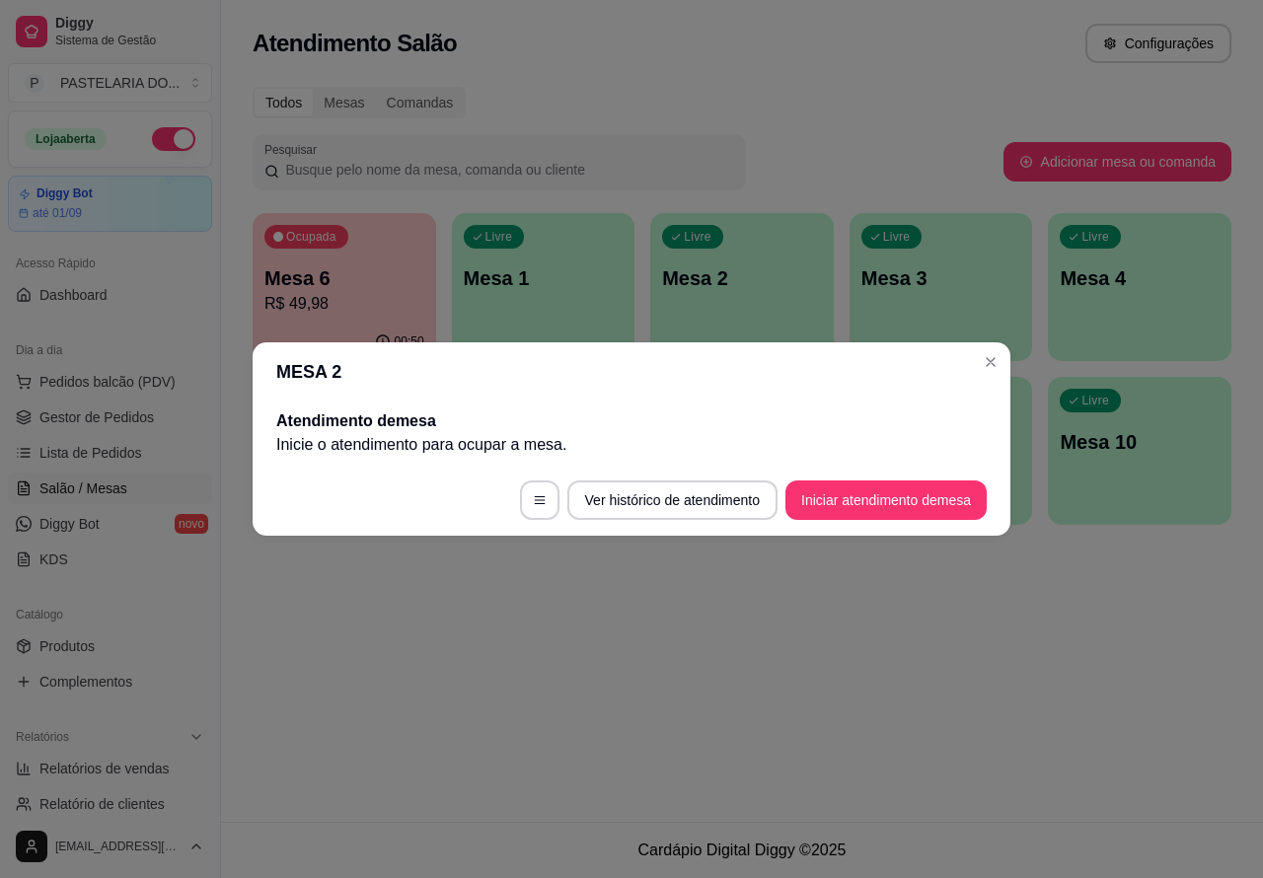
click at [960, 656] on div "Atendimento Salão Configurações Todos Mesas Comandas Pesquisar Adicionar mesa o…" at bounding box center [742, 411] width 1042 height 822
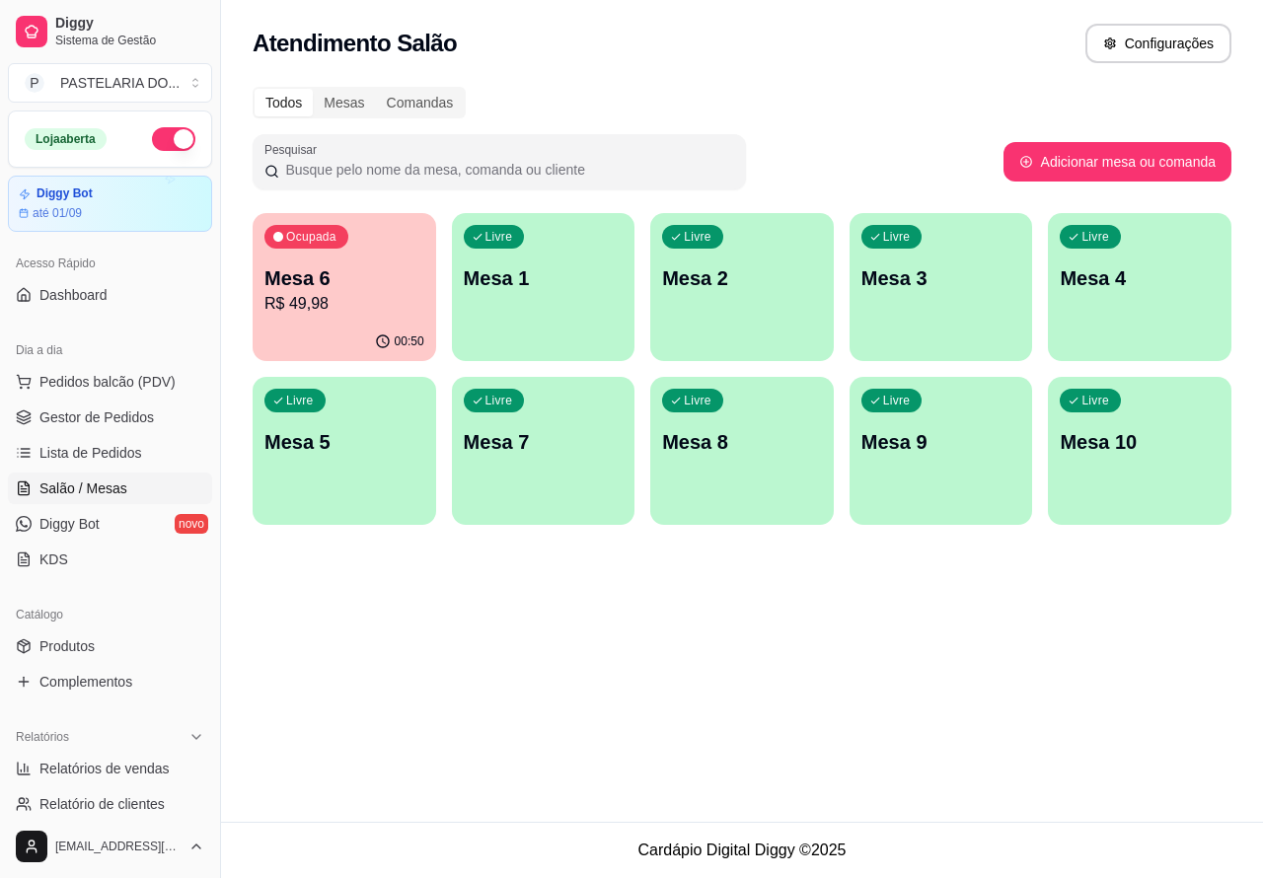
click at [346, 454] on p "Mesa 5" at bounding box center [345, 442] width 160 height 28
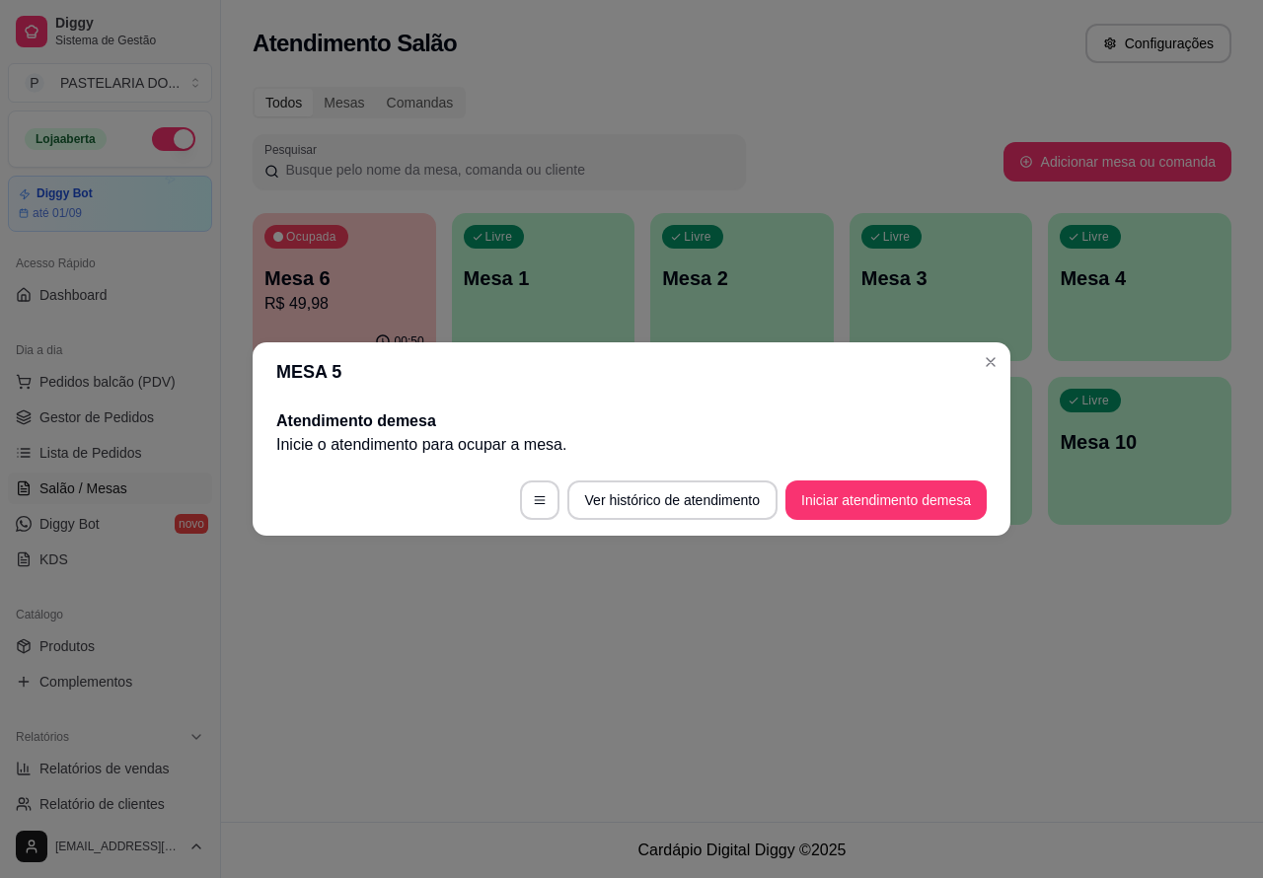
click at [928, 484] on button "Iniciar atendimento de mesa" at bounding box center [886, 500] width 201 height 39
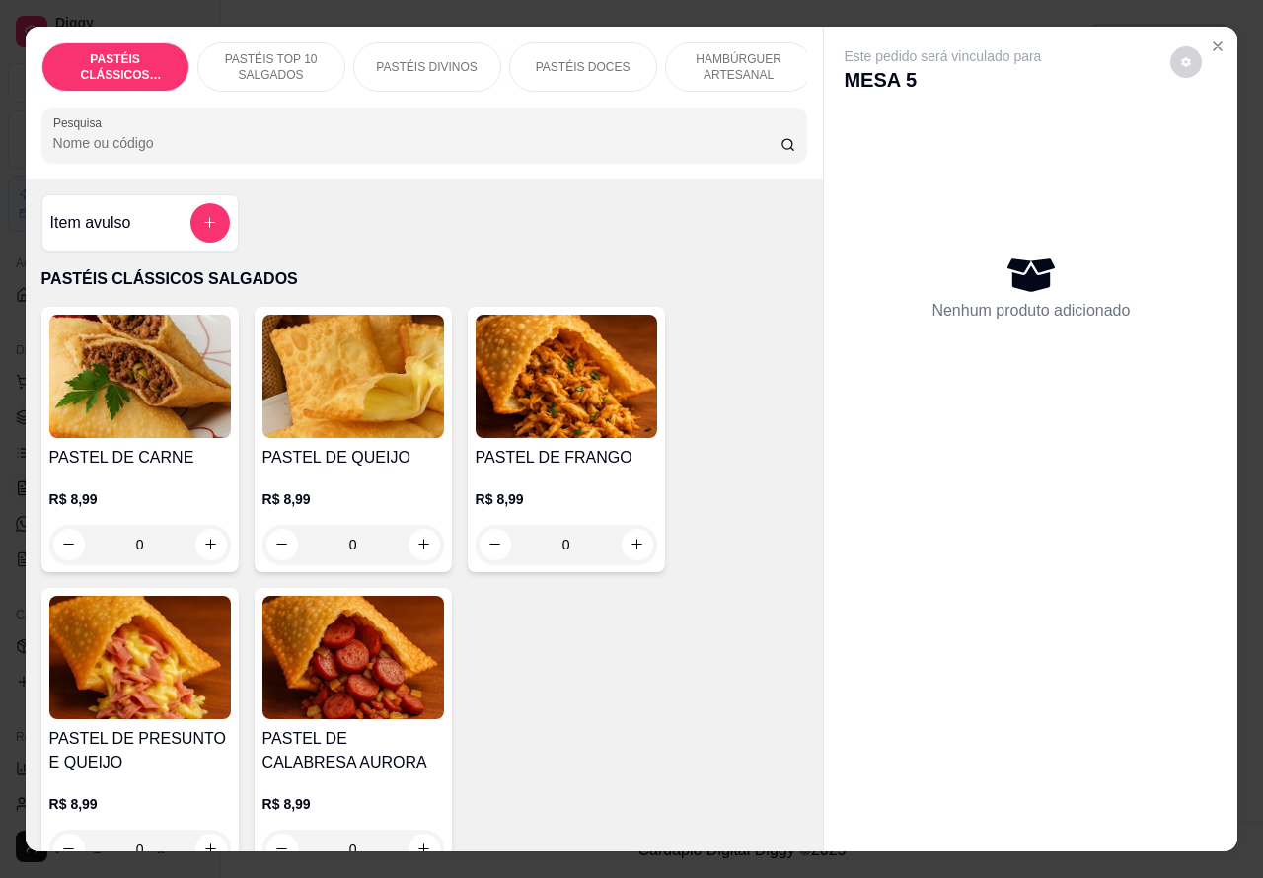
click at [276, 51] on p "PASTÉIS TOP 10 SALGADOS" at bounding box center [271, 67] width 114 height 32
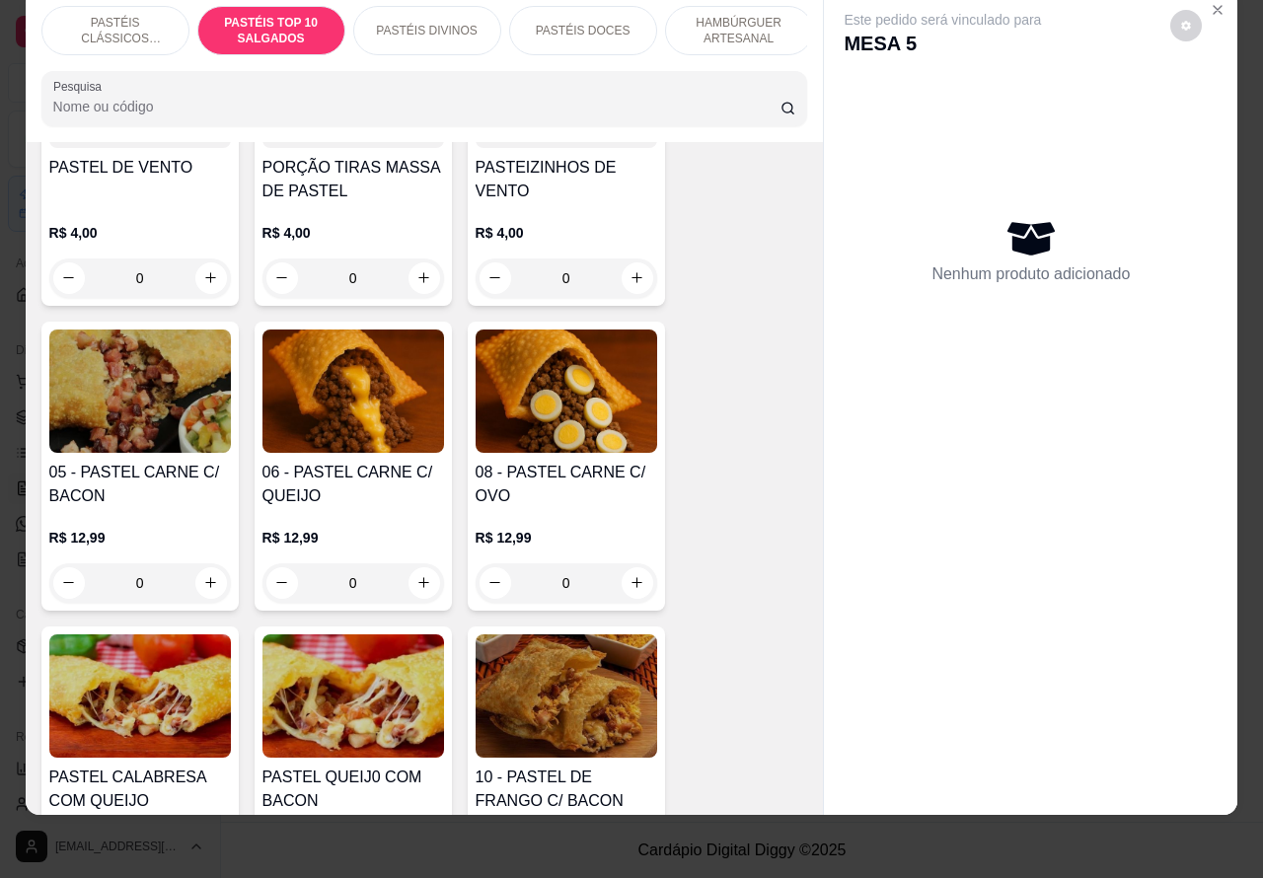
scroll to position [1194, 0]
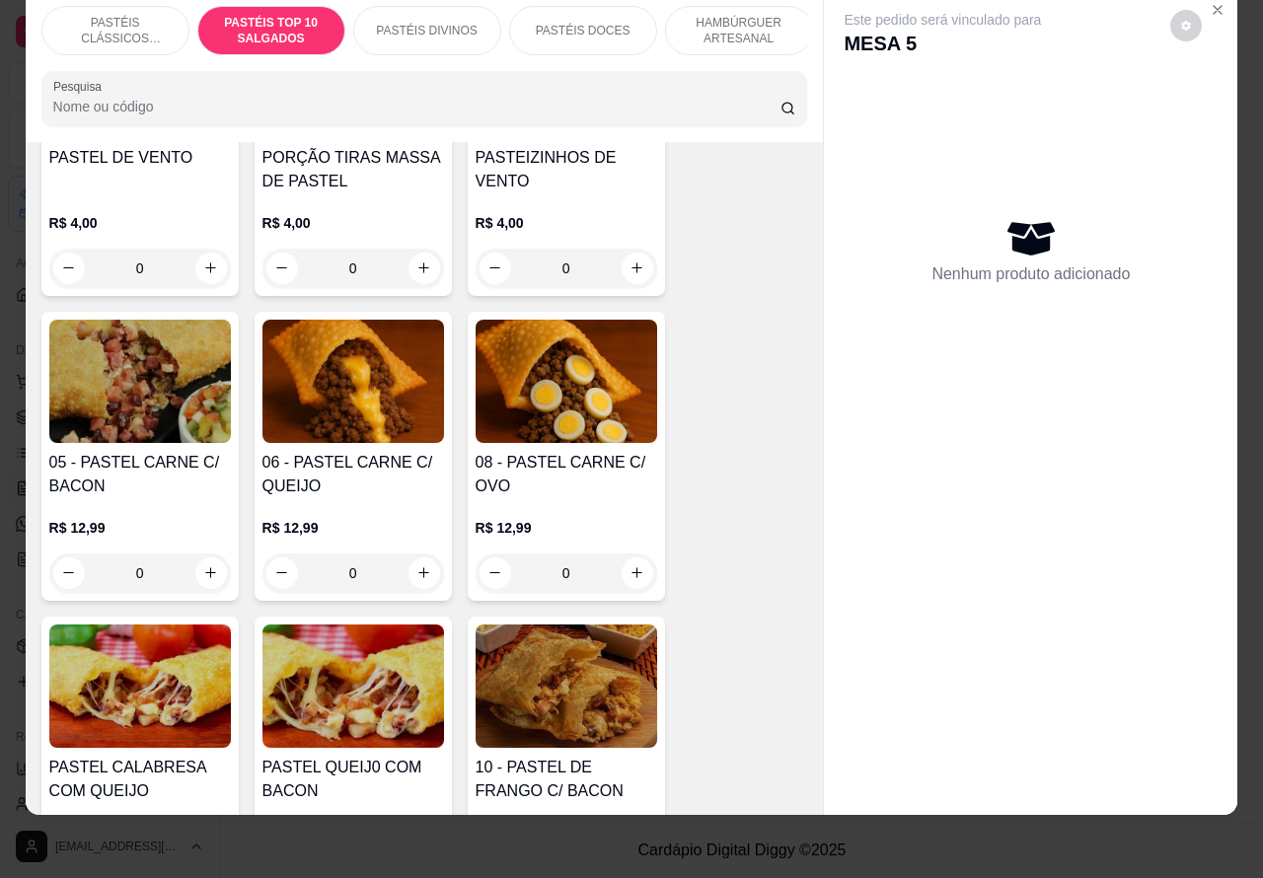
click at [617, 564] on div "0" at bounding box center [567, 573] width 182 height 39
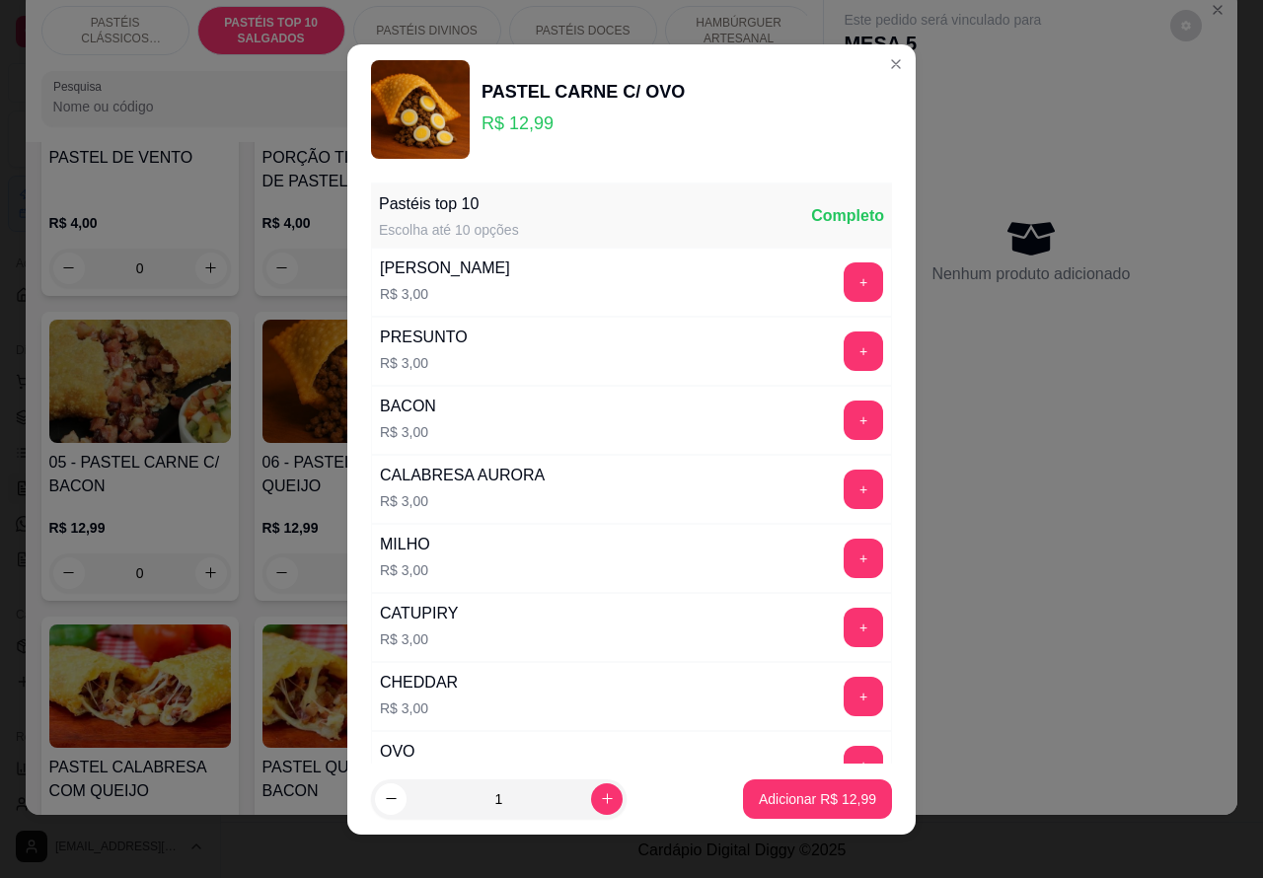
click at [805, 800] on p "Adicionar R$ 12,99" at bounding box center [817, 800] width 117 height 20
type input "1"
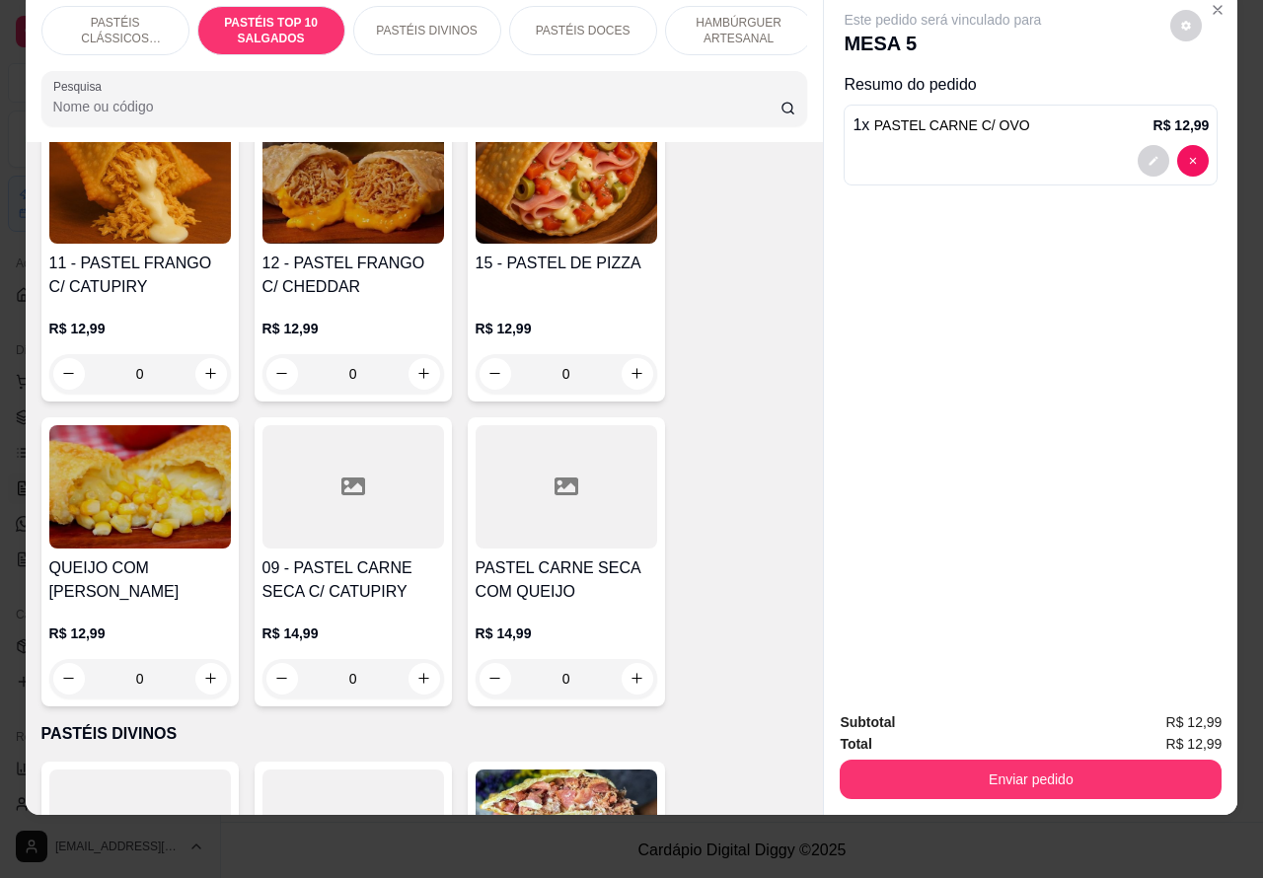
scroll to position [2009, 0]
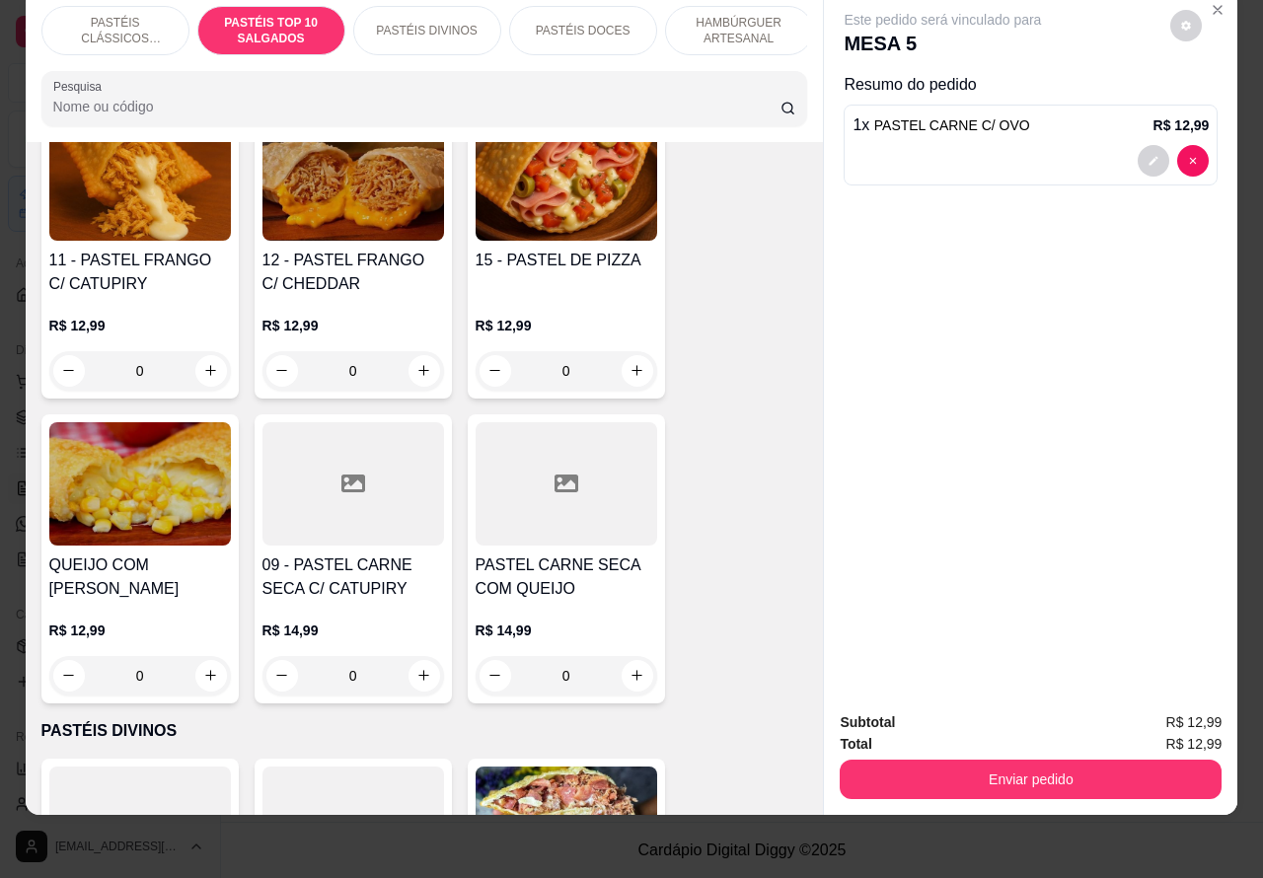
click at [403, 666] on div "0" at bounding box center [354, 675] width 182 height 39
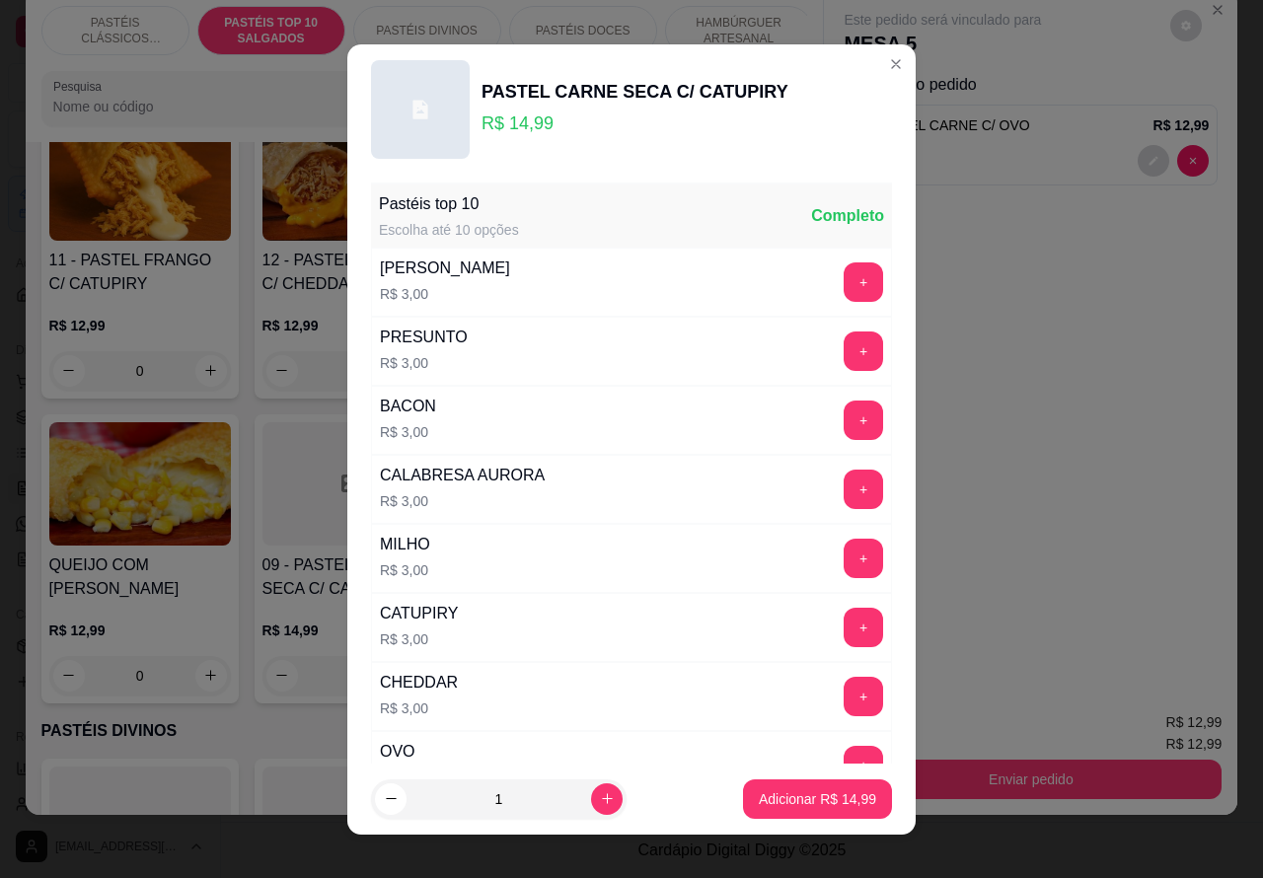
click at [804, 806] on p "Adicionar R$ 14,99" at bounding box center [817, 800] width 117 height 20
type input "1"
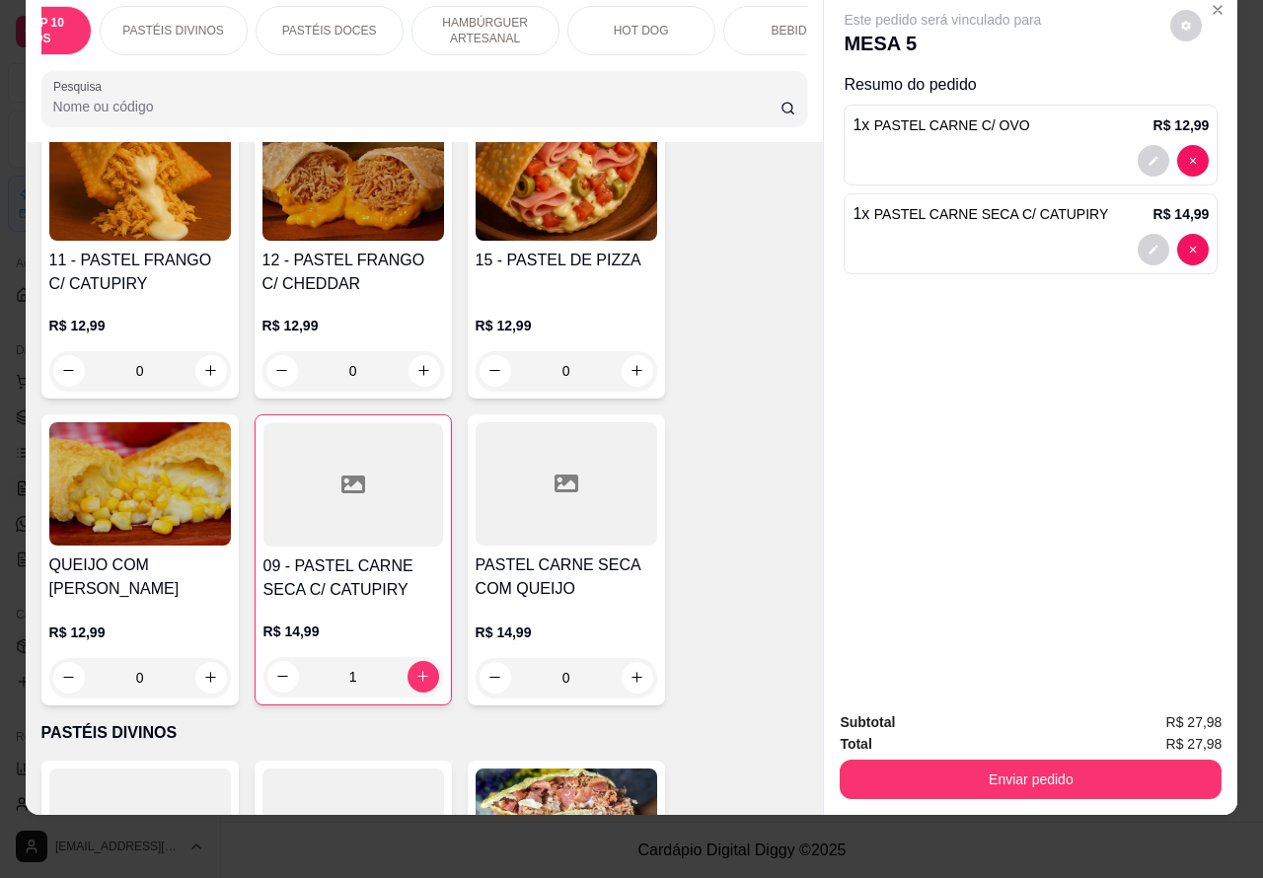
scroll to position [0, 263]
click at [765, 23] on p "BEBIDAS" at bounding box center [788, 31] width 51 height 16
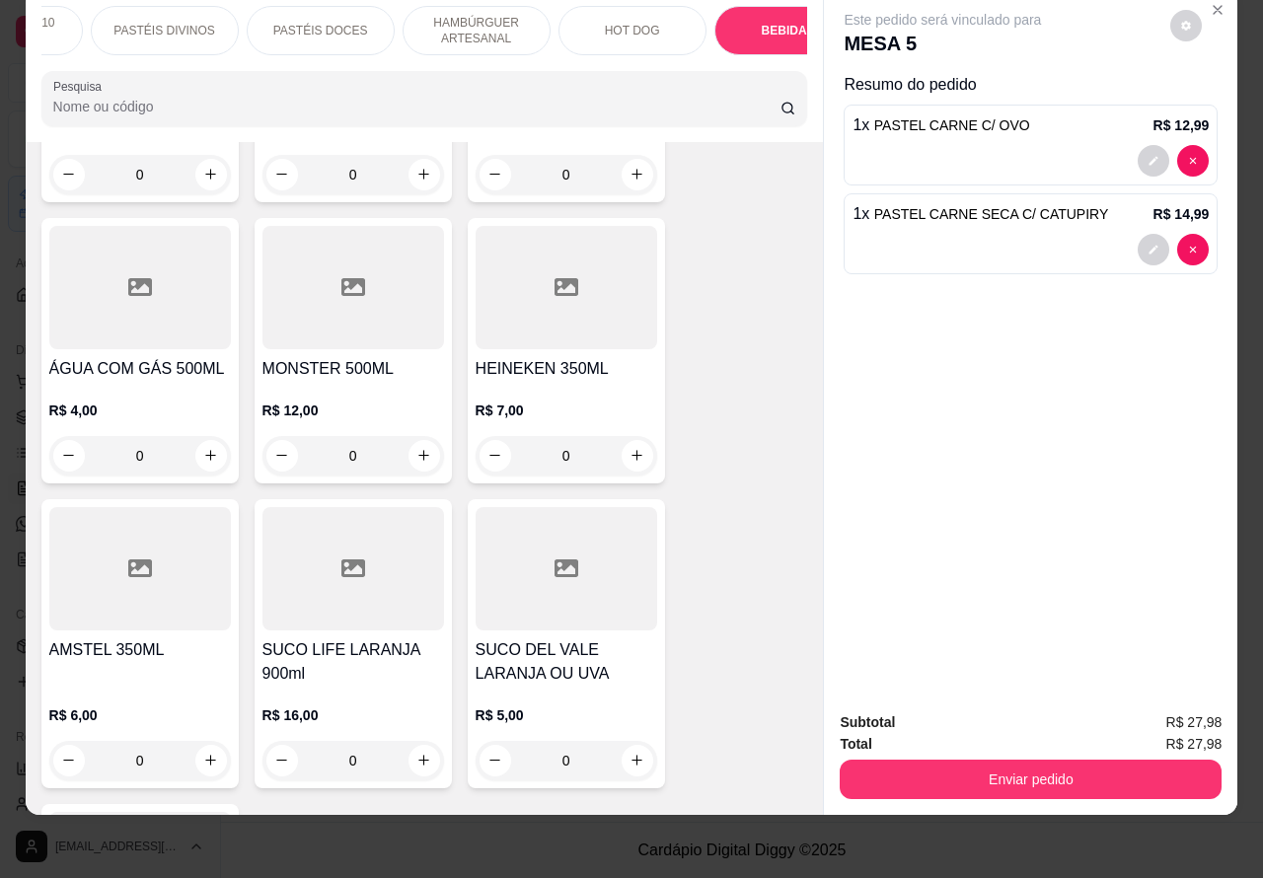
scroll to position [6947, 0]
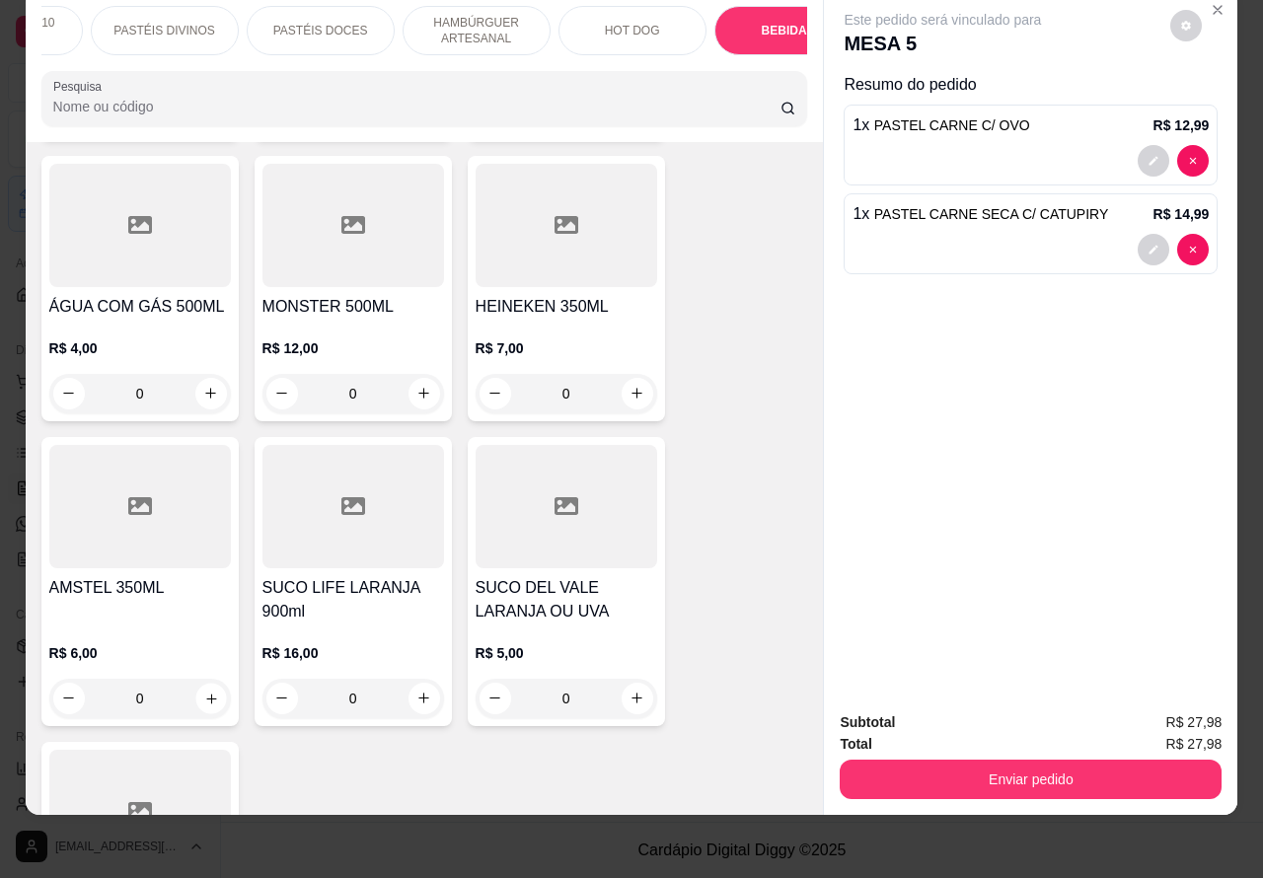
click at [203, 691] on icon "increase-product-quantity" at bounding box center [210, 698] width 15 height 15
type input "1"
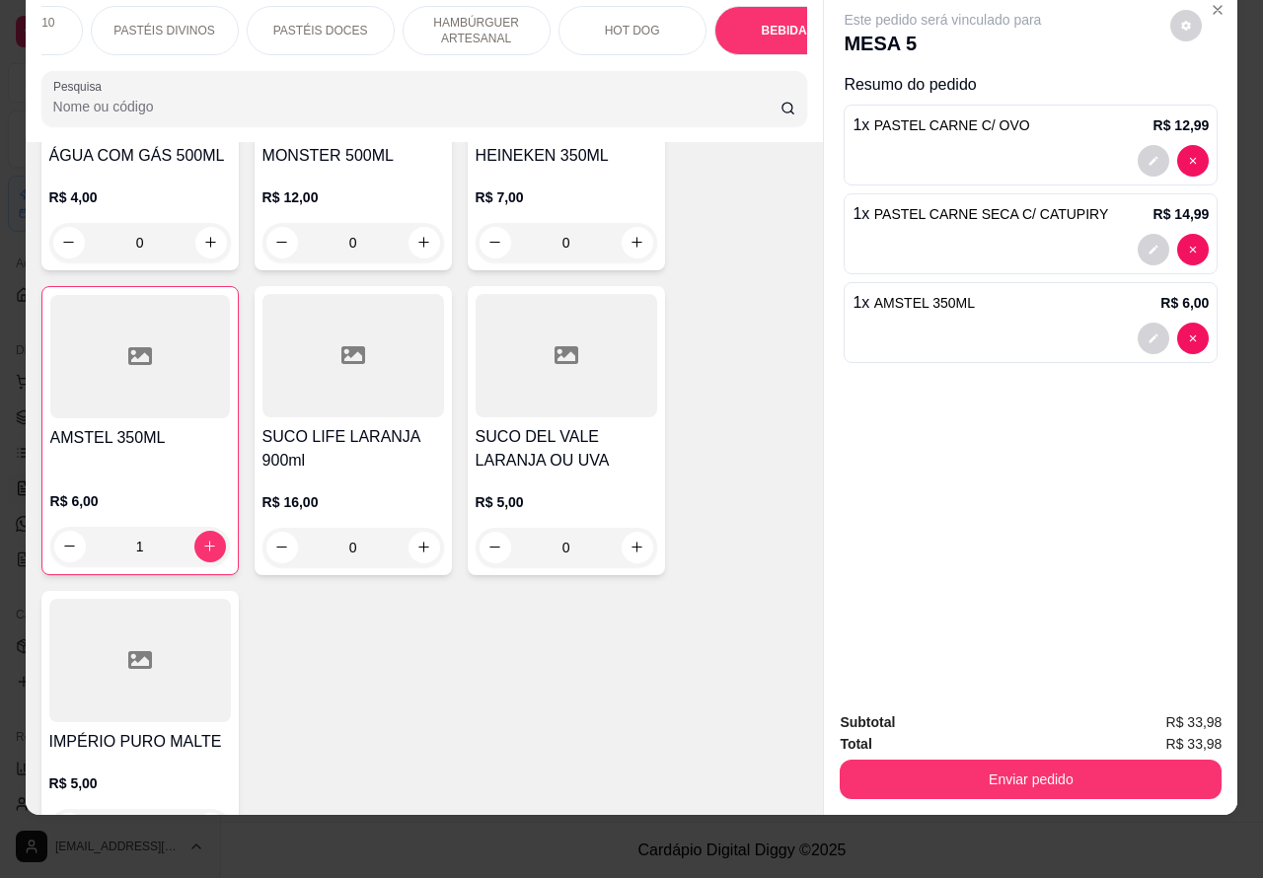
scroll to position [7198, 0]
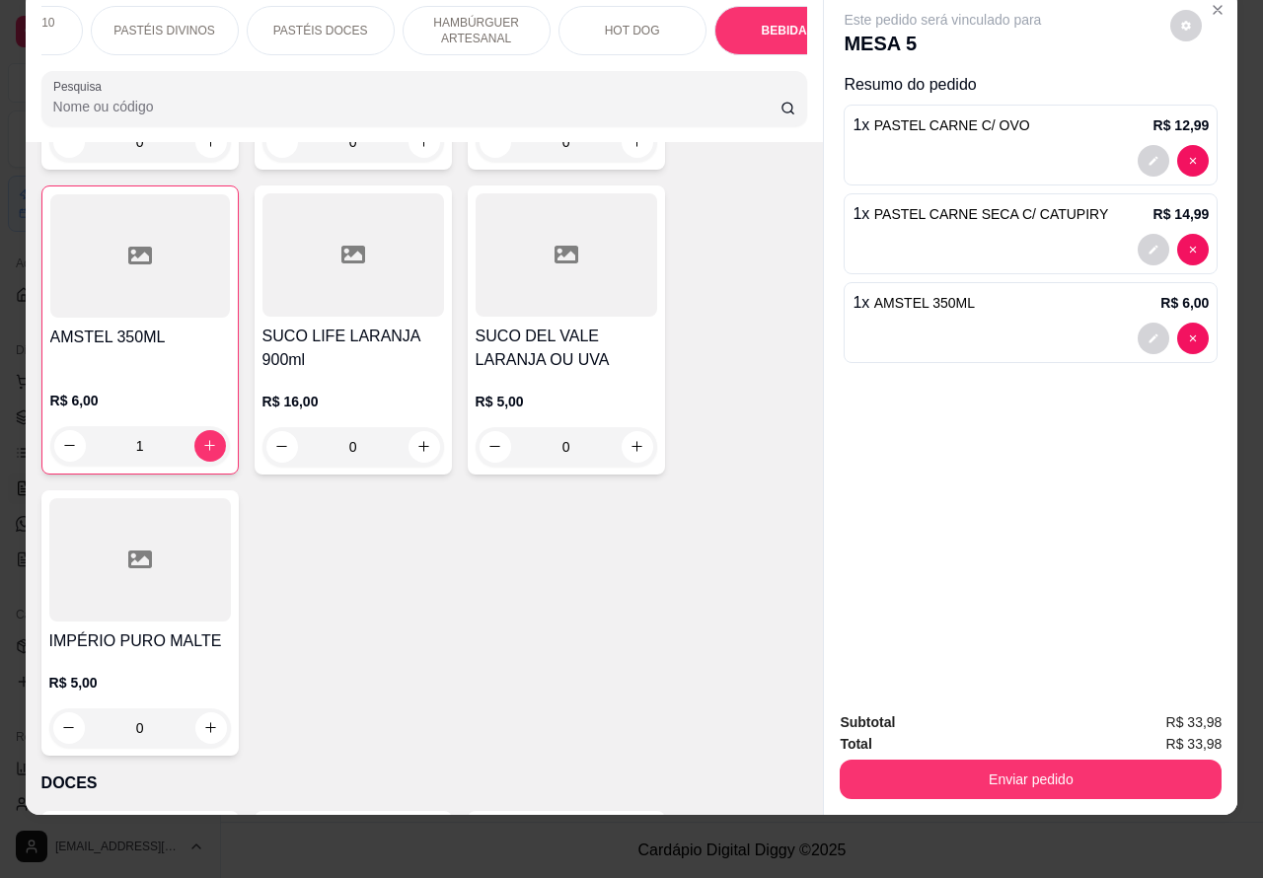
click at [205, 722] on icon "increase-product-quantity" at bounding box center [210, 727] width 11 height 11
type input "1"
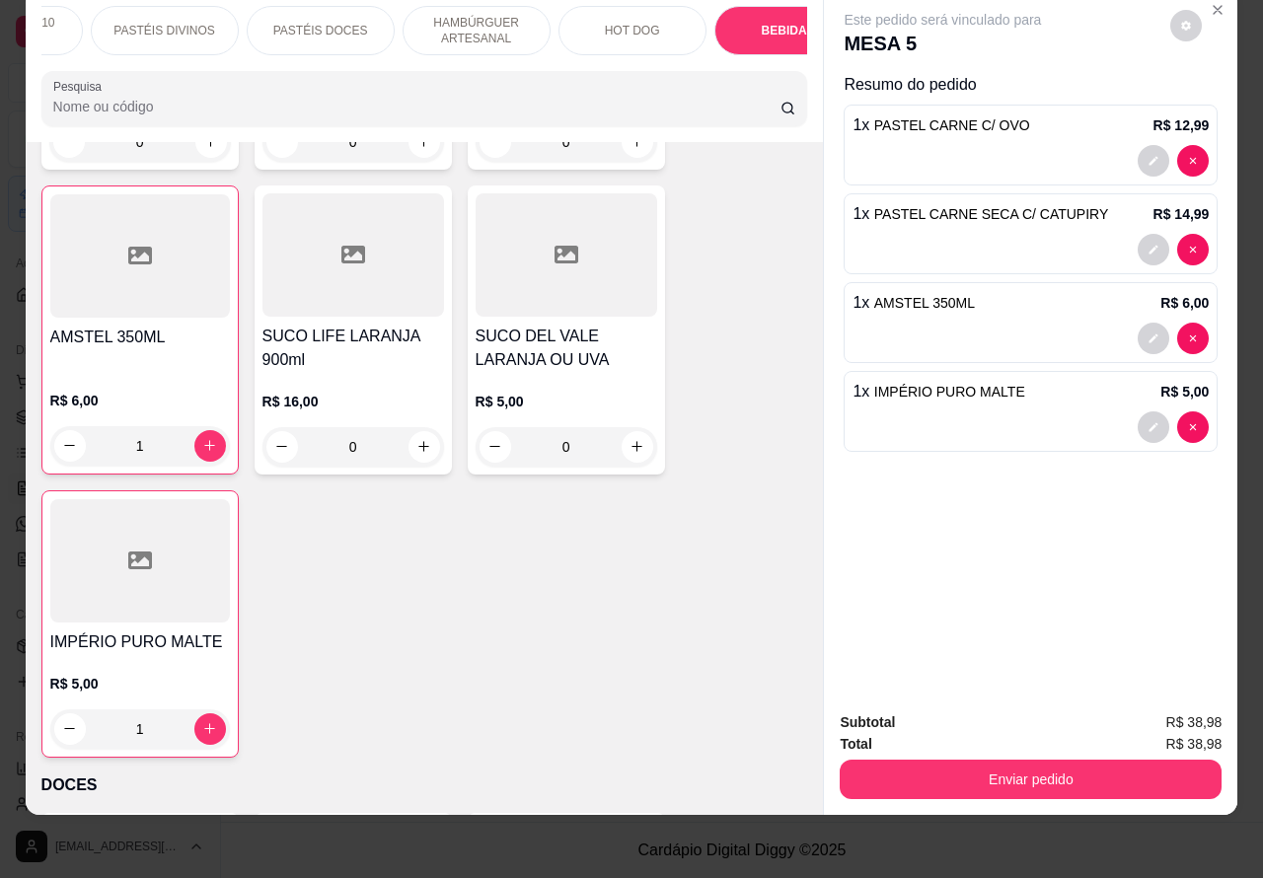
click at [62, 438] on icon "decrease-product-quantity" at bounding box center [69, 445] width 15 height 15
type input "0"
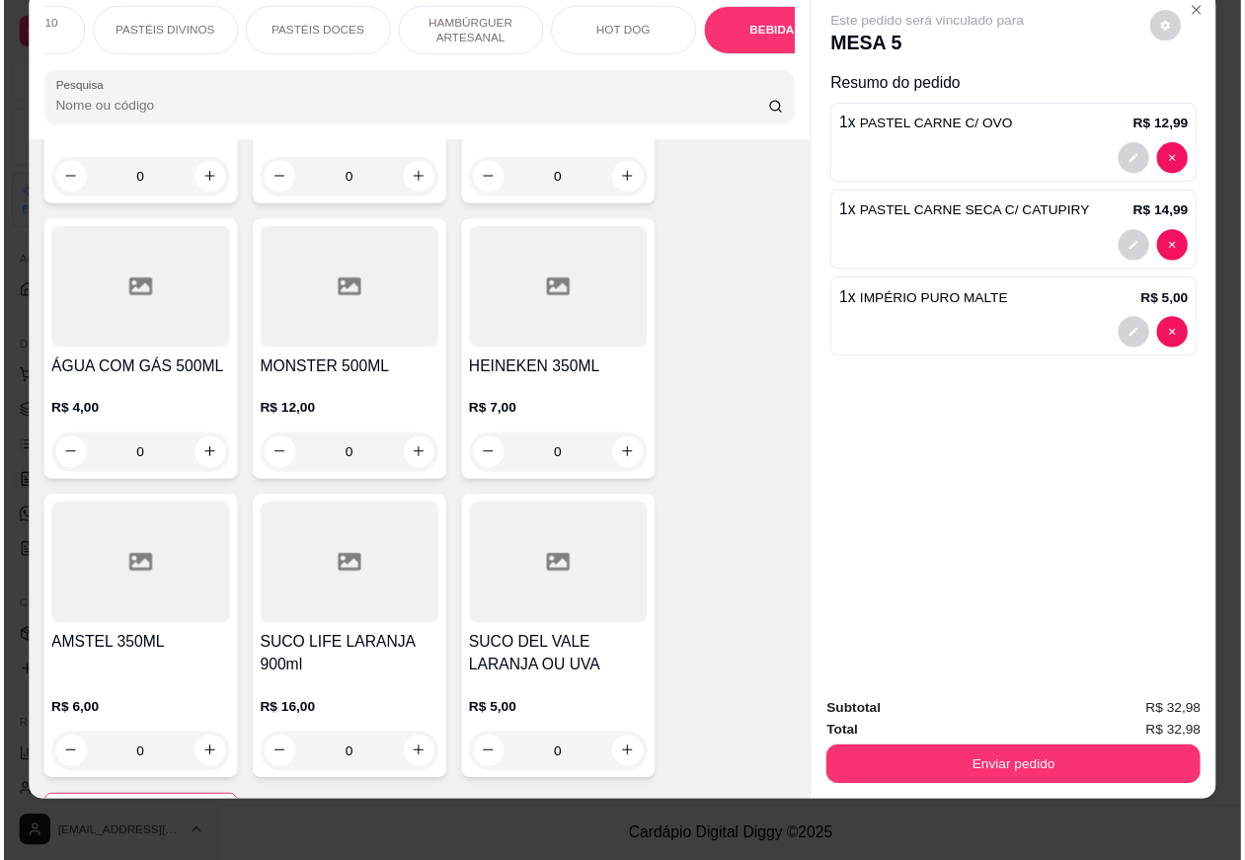
scroll to position [6872, 0]
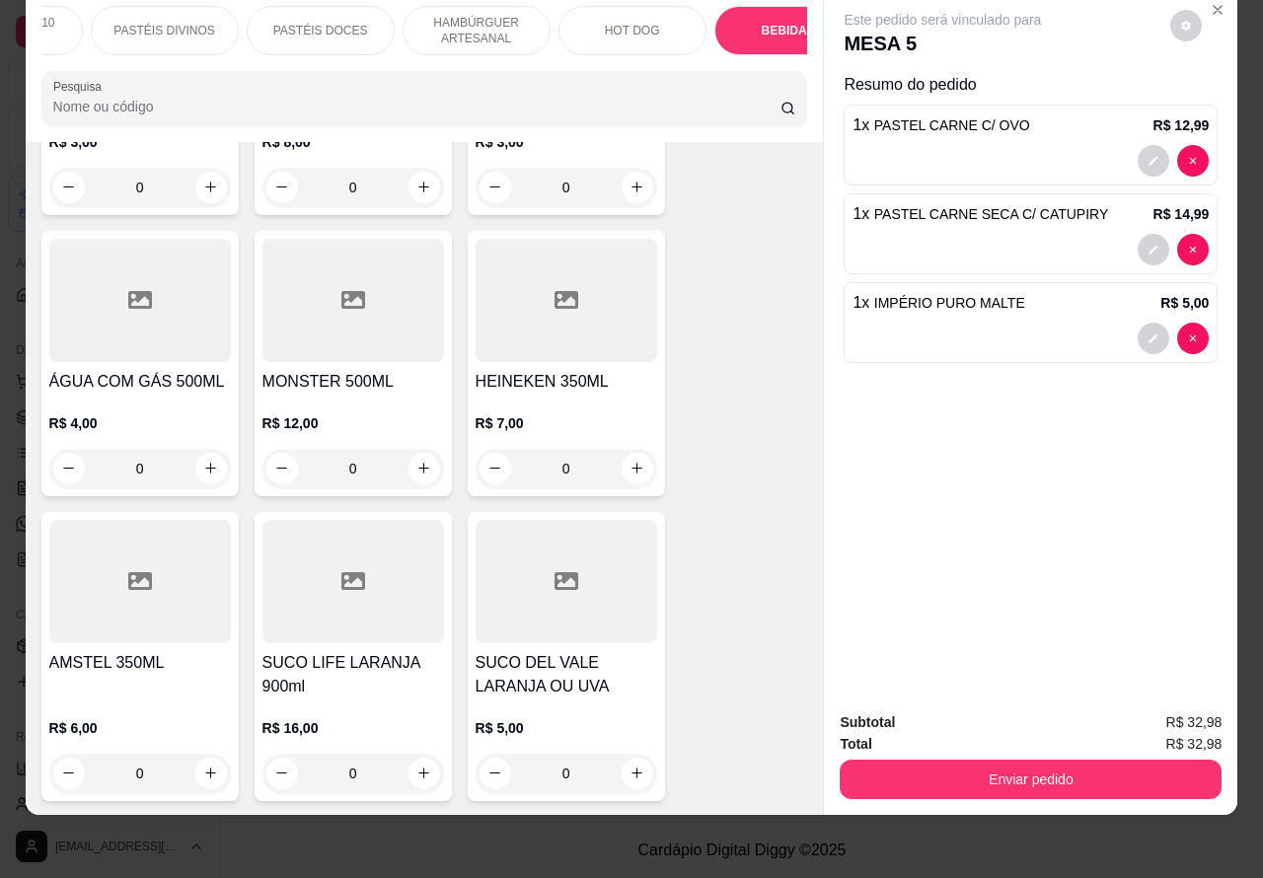
click at [630, 461] on icon "increase-product-quantity" at bounding box center [637, 468] width 15 height 15
type input "1"
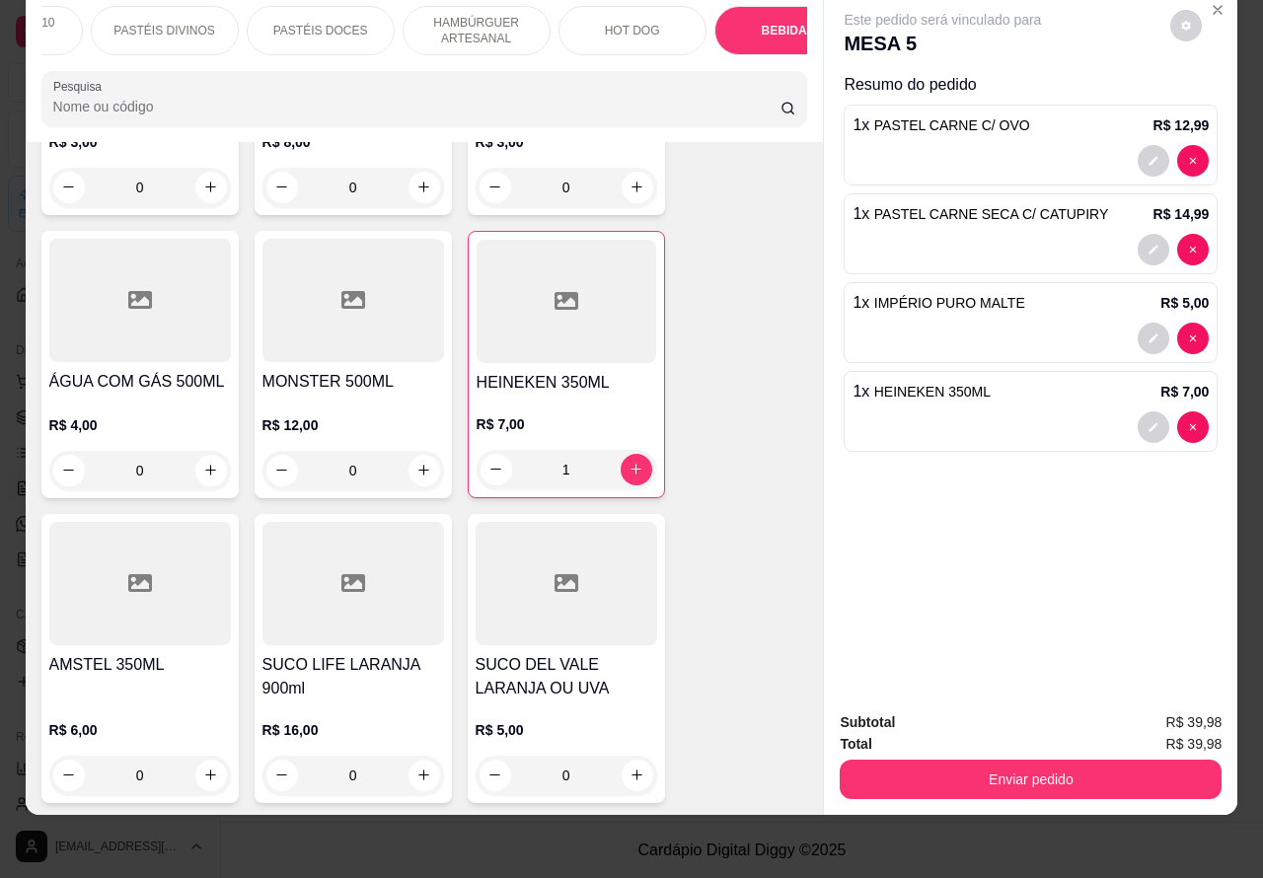
click at [992, 760] on button "Enviar pedido" at bounding box center [1031, 779] width 382 height 39
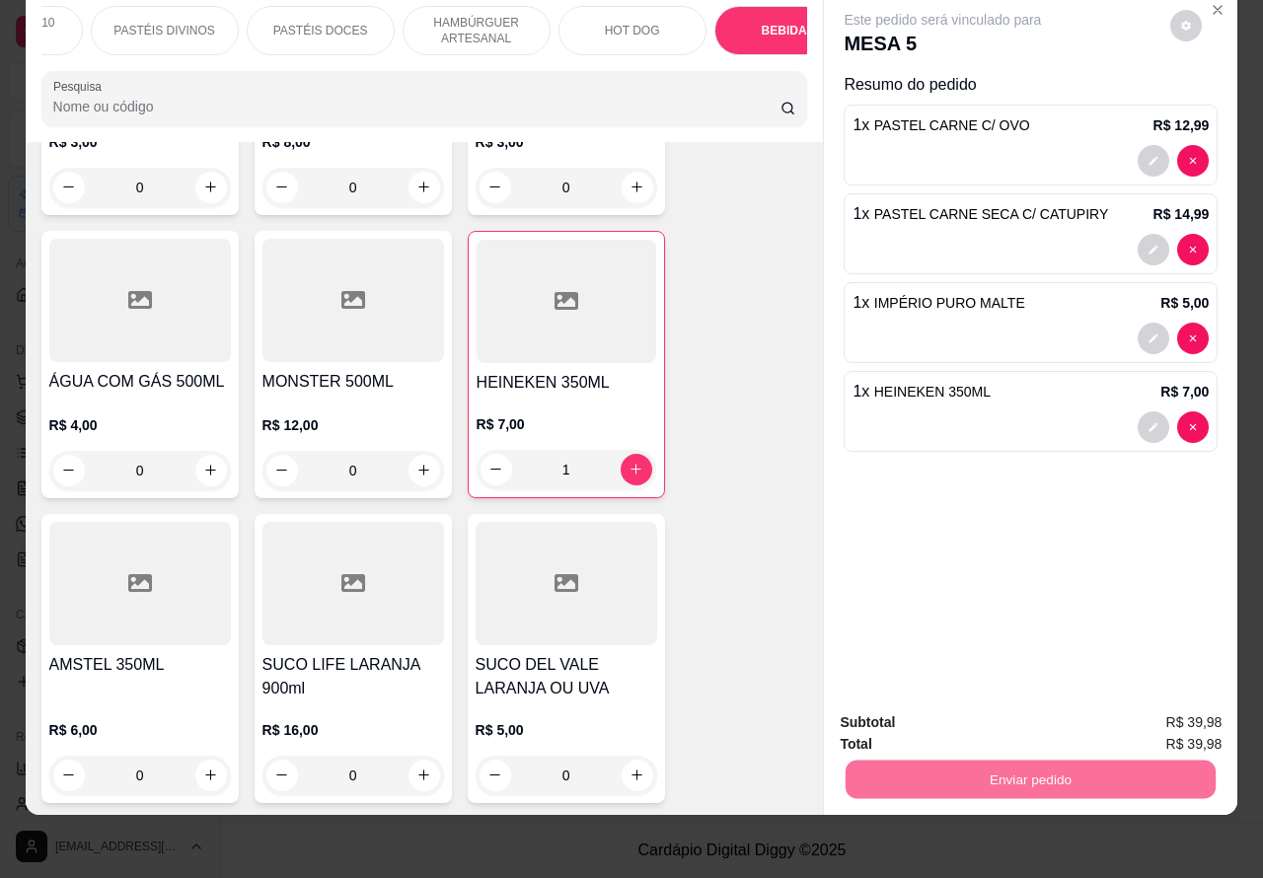
click at [977, 704] on button "Não registrar e enviar pedido" at bounding box center [964, 714] width 205 height 38
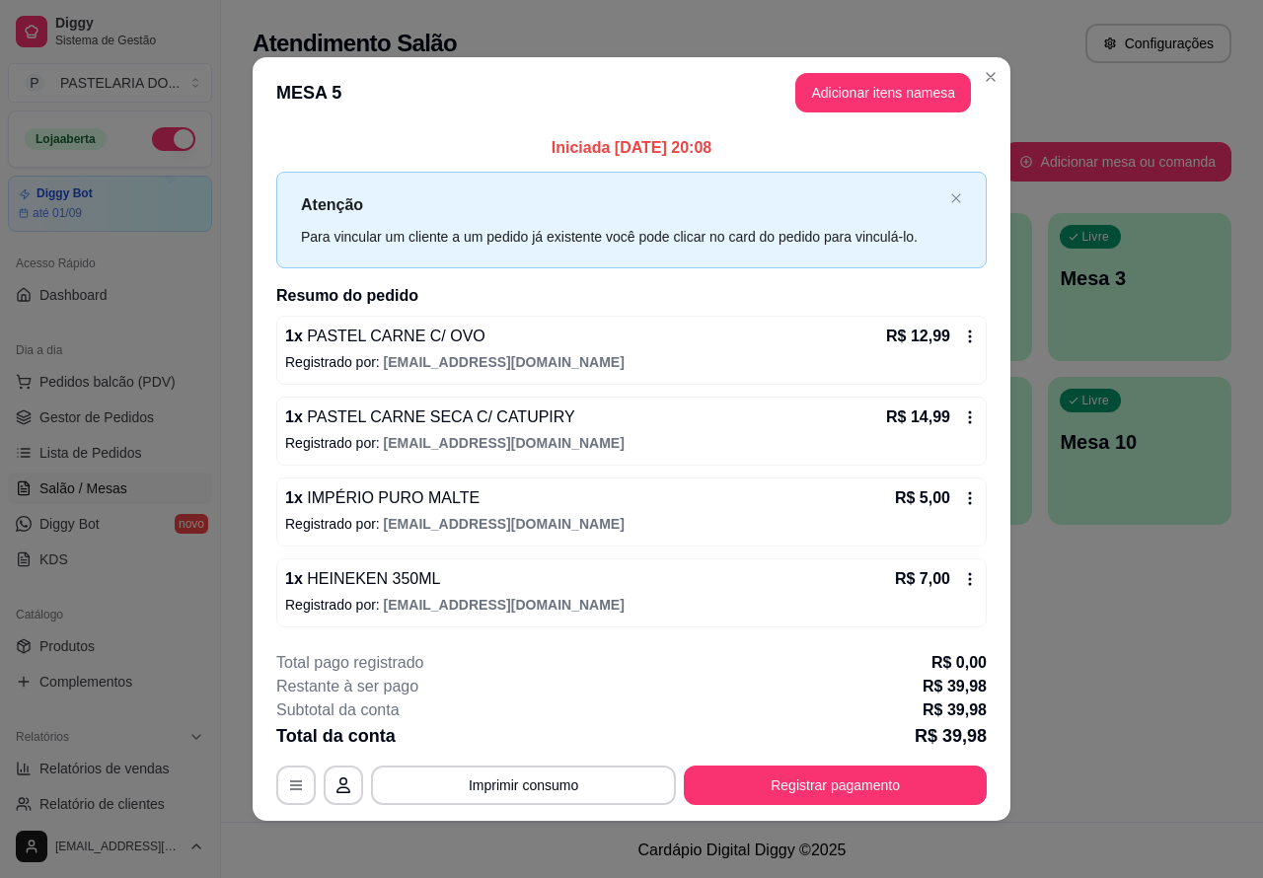
click at [980, 76] on div "Todos Mesas Comandas Pesquisar Adicionar mesa ou comanda Ocupada Mesa 5 R$ 39,9…" at bounding box center [742, 312] width 1042 height 474
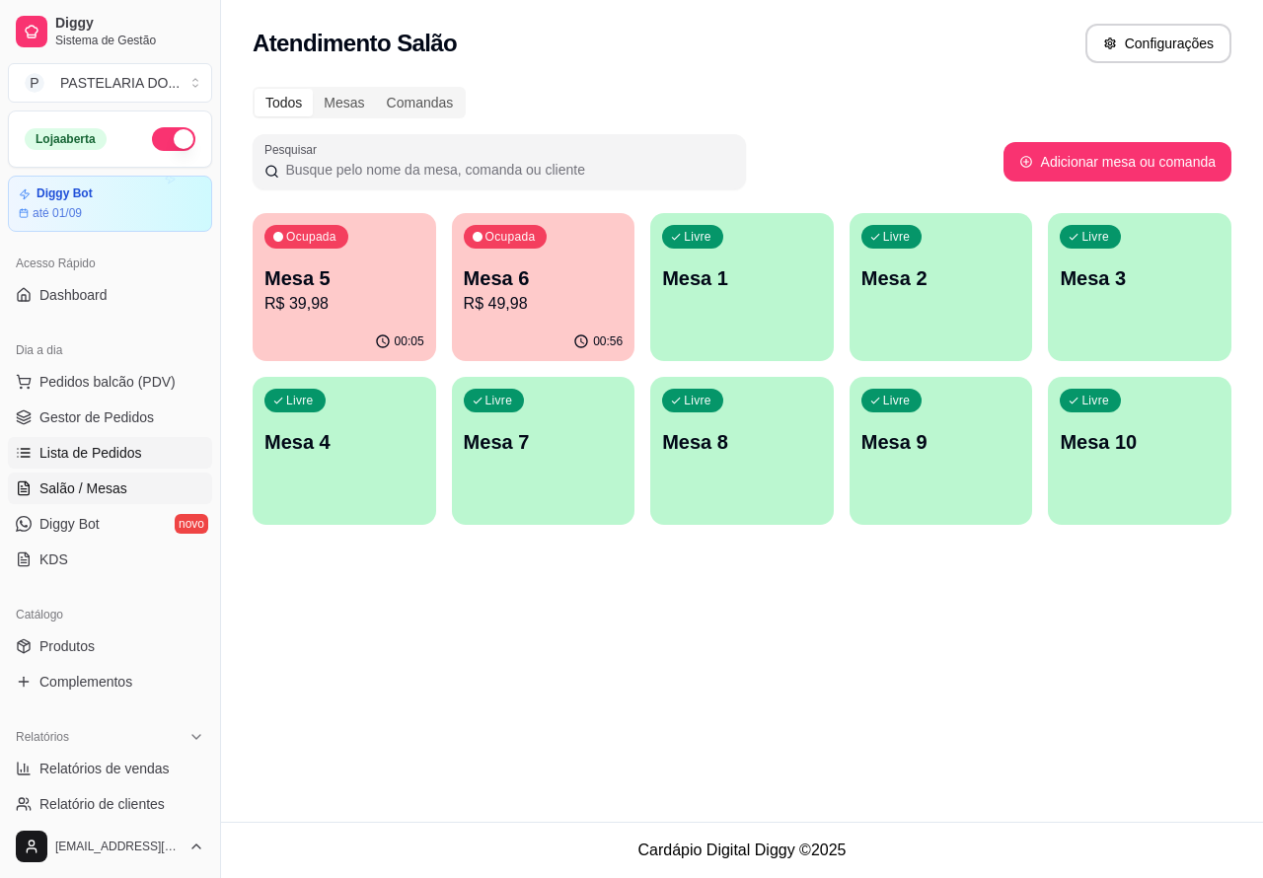
click at [101, 451] on span "Lista de Pedidos" at bounding box center [90, 453] width 103 height 20
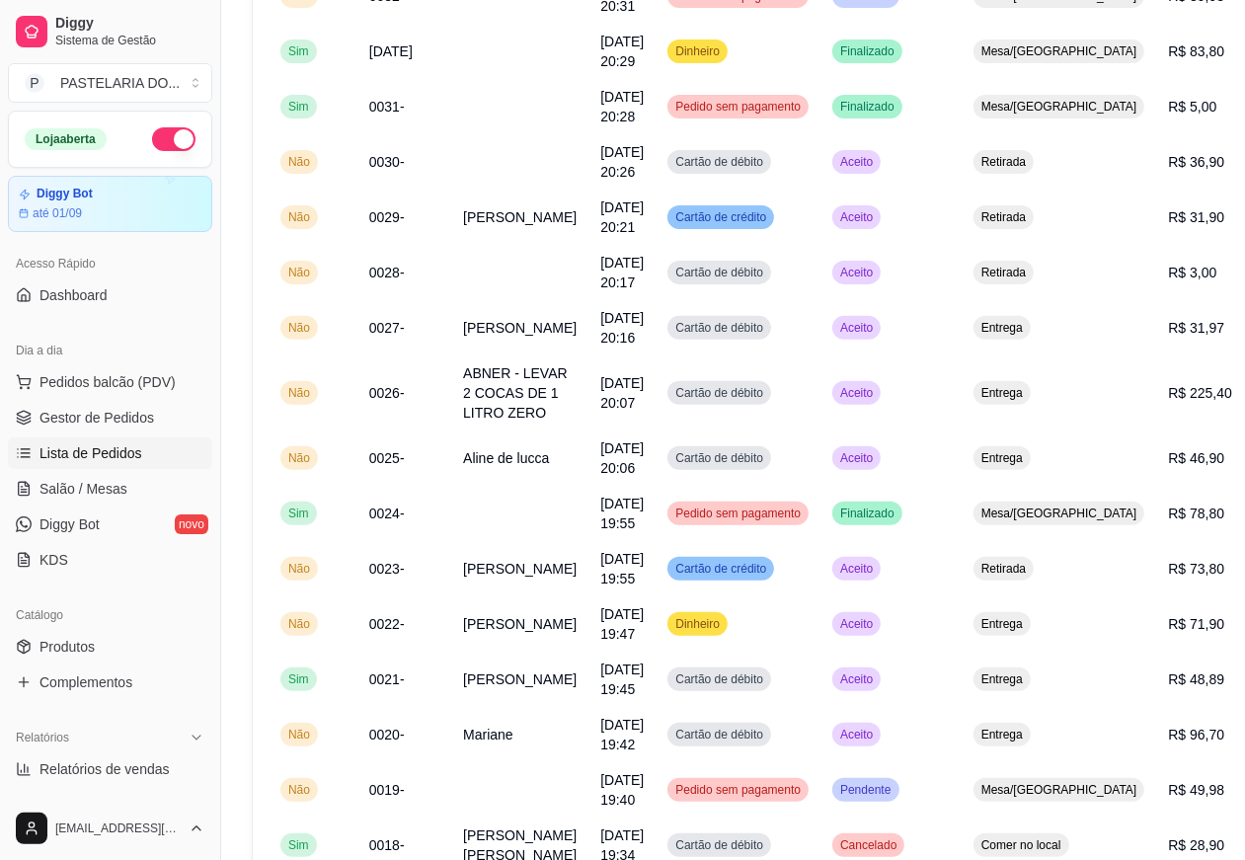
scroll to position [322, 0]
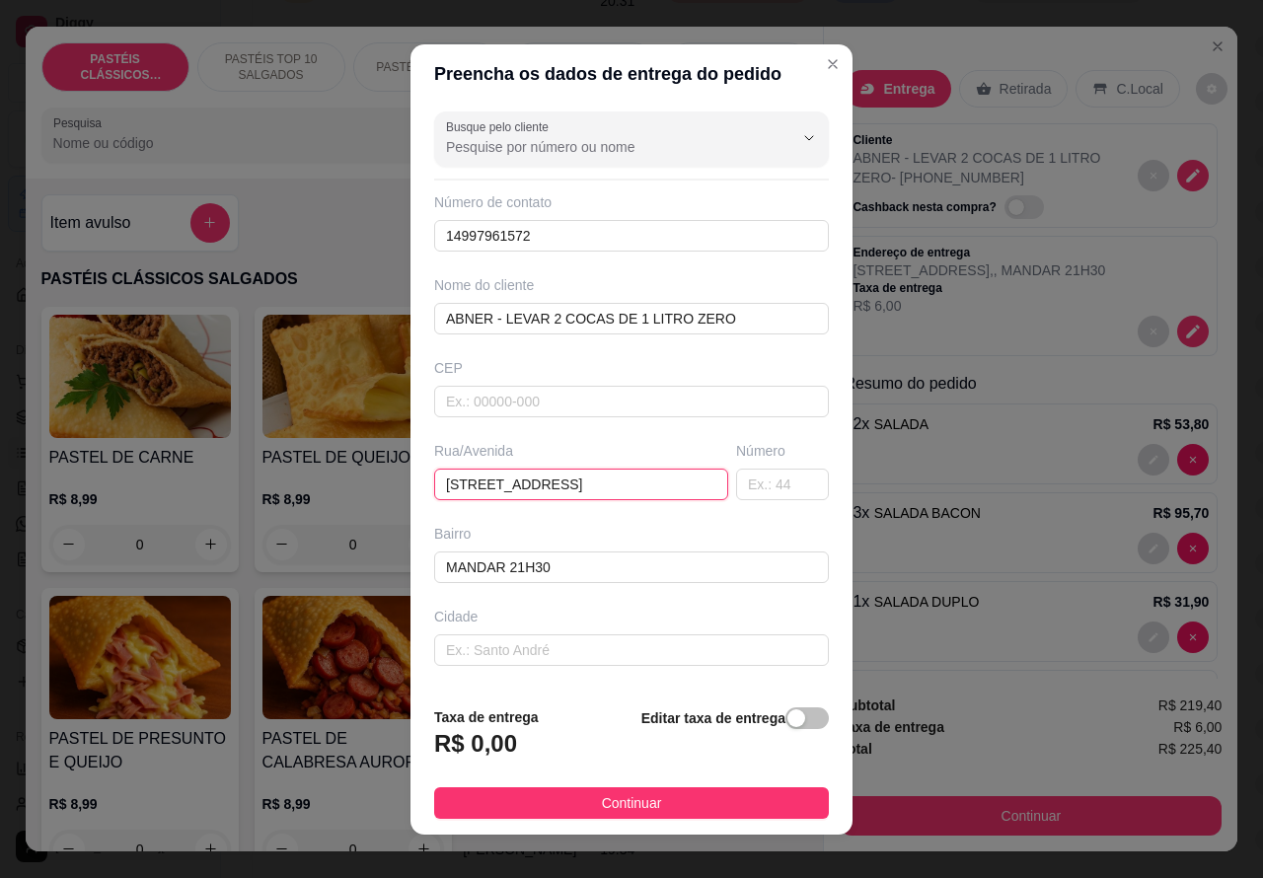
click at [623, 480] on input "[STREET_ADDRESS]" at bounding box center [581, 485] width 294 height 32
type input "R"
click at [609, 484] on input "SANTA CECILIA" at bounding box center [581, 485] width 294 height 32
type input "SANTA CECILIA 208"
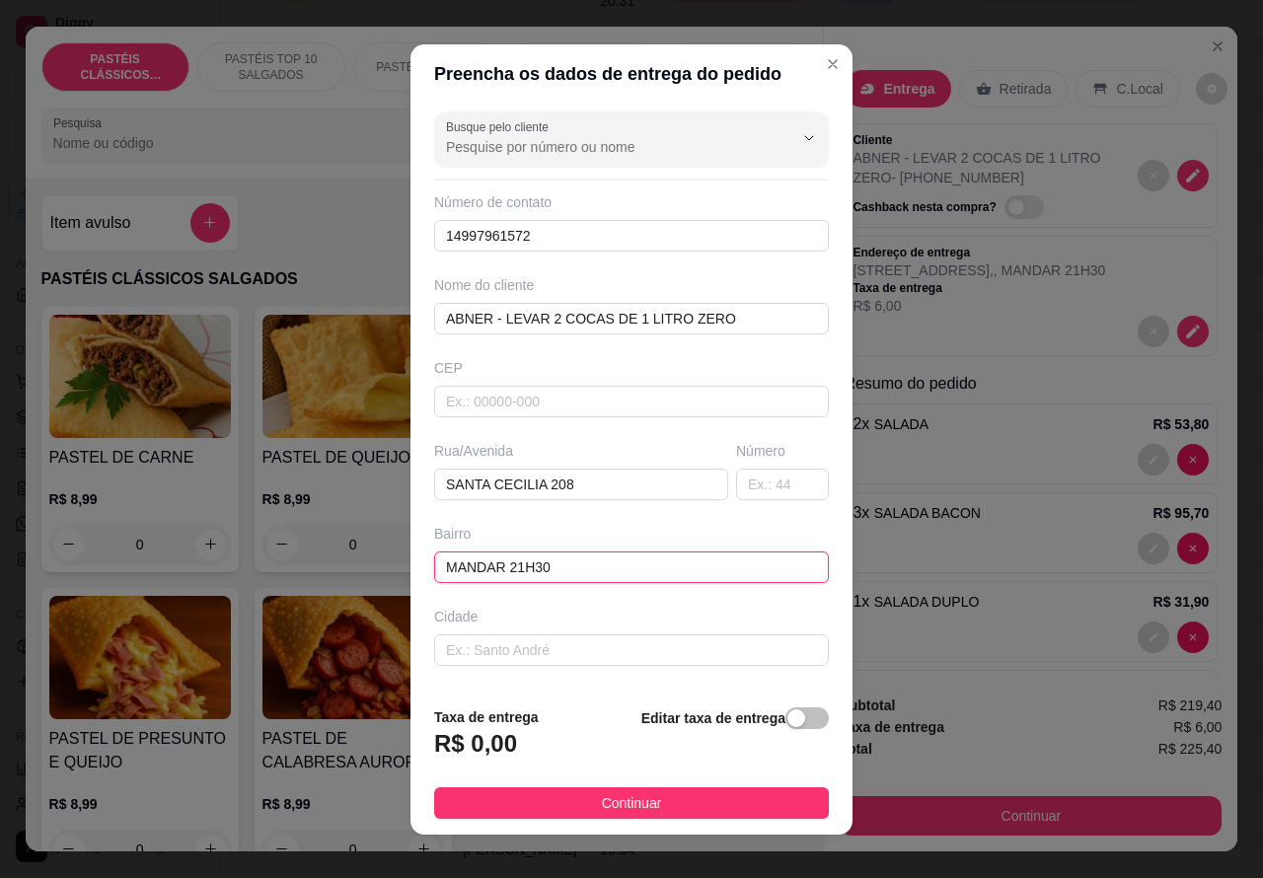
click at [648, 566] on input "MANDAR 21H30" at bounding box center [631, 568] width 395 height 32
type input "MANDAR 21H30 - VAI PAGAR DEPOIS"
click at [474, 732] on h3 "R$ 0,00" at bounding box center [475, 744] width 83 height 32
click at [791, 718] on span "button" at bounding box center [807, 719] width 43 height 22
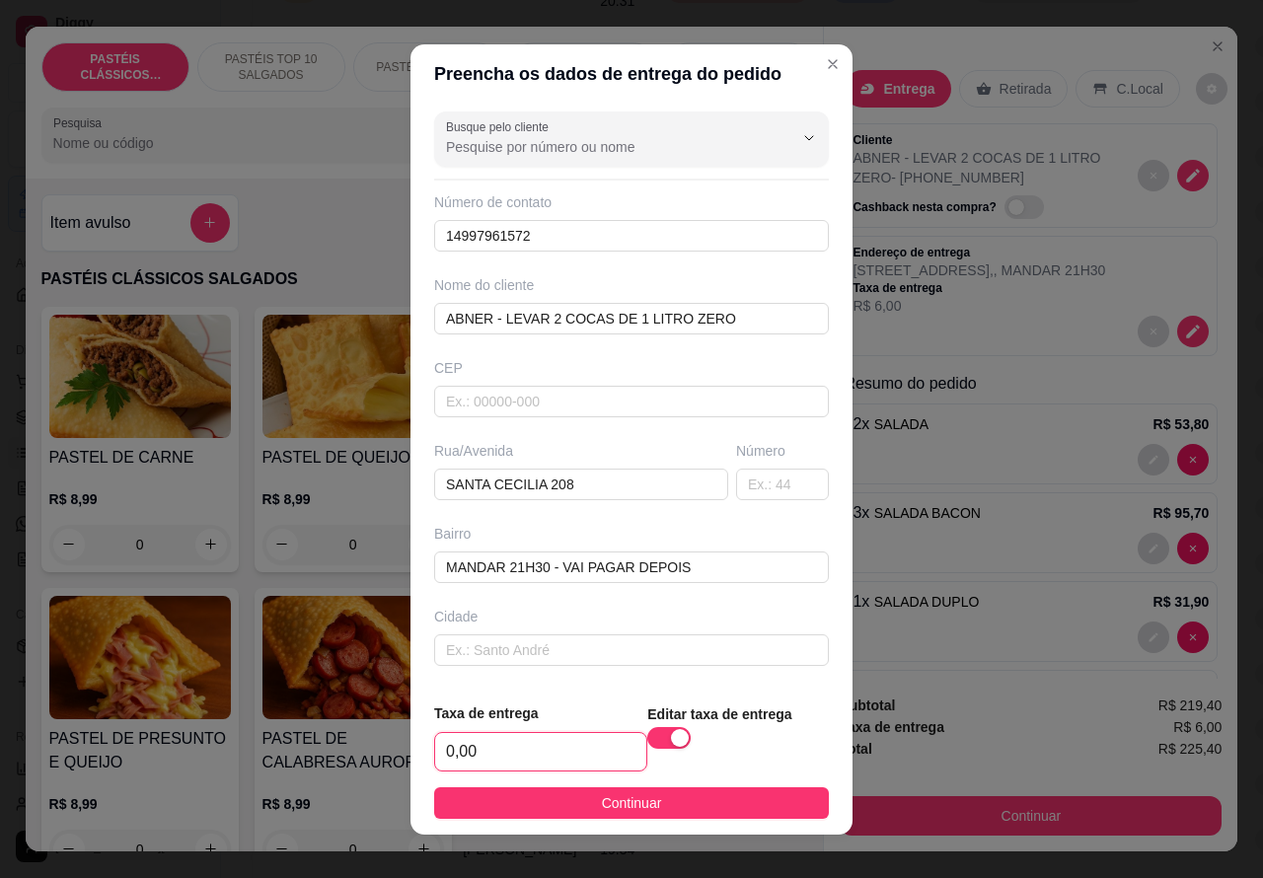
click at [441, 743] on input "0,00" at bounding box center [540, 752] width 211 height 38
type input "6,00"
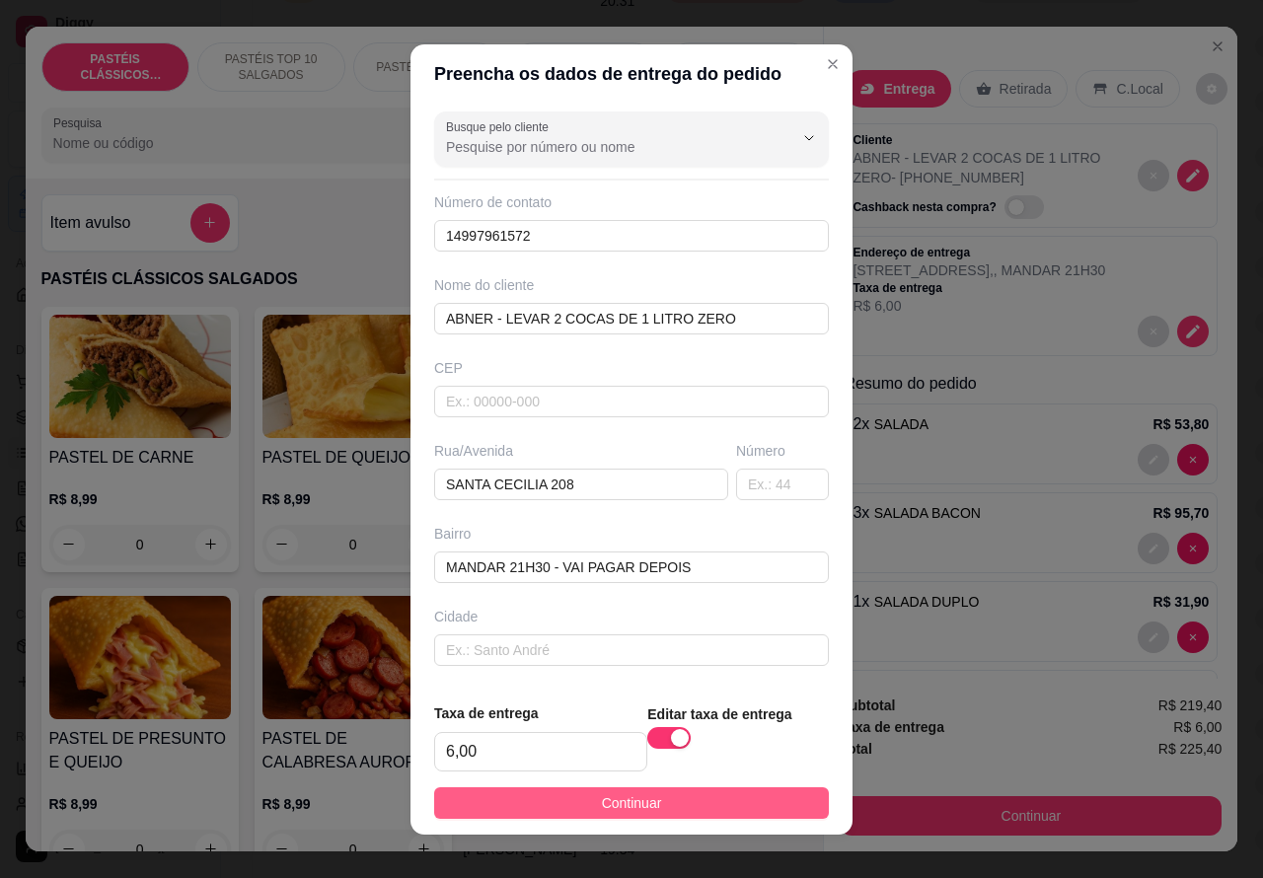
click at [686, 804] on button "Continuar" at bounding box center [631, 804] width 395 height 32
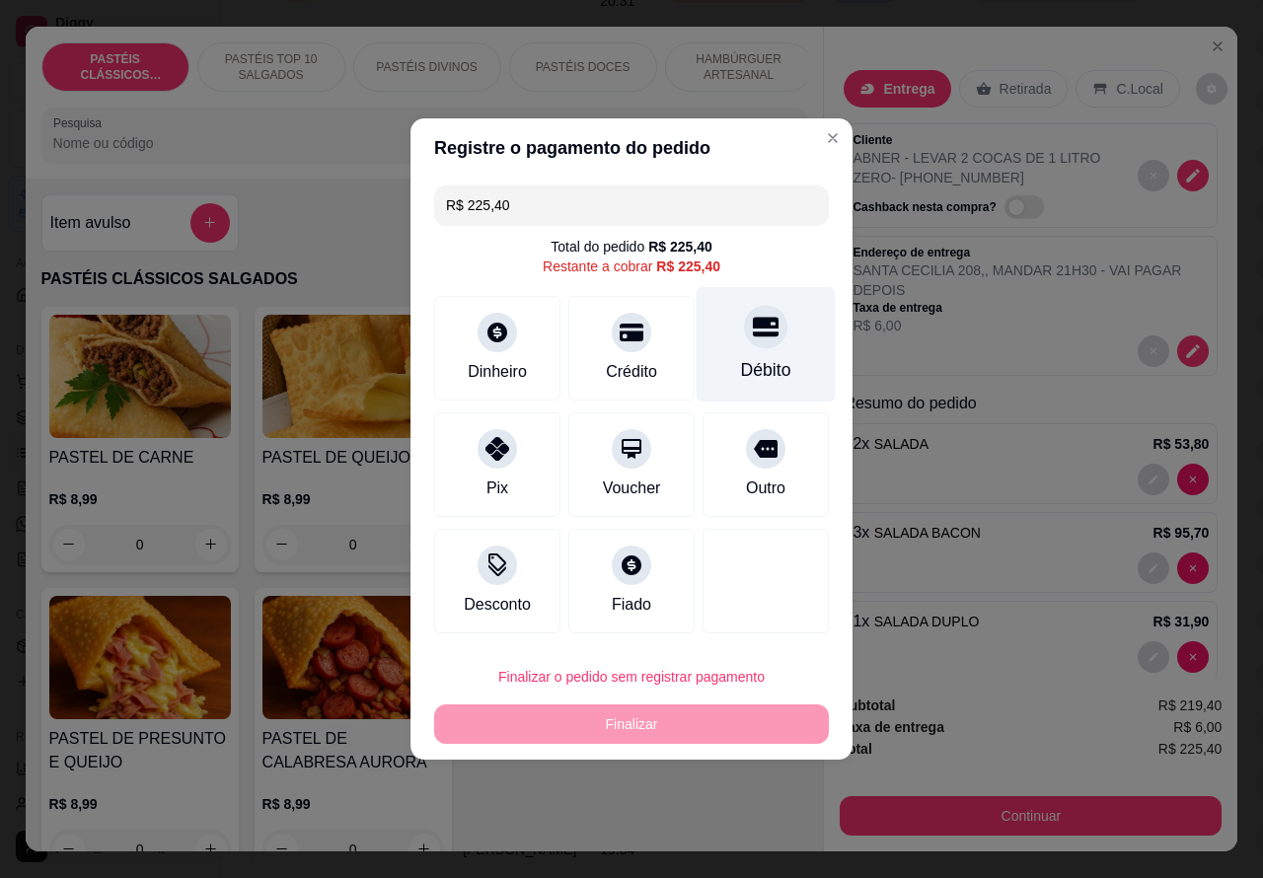
click at [753, 329] on icon at bounding box center [766, 328] width 26 height 20
type input "R$ 0,00"
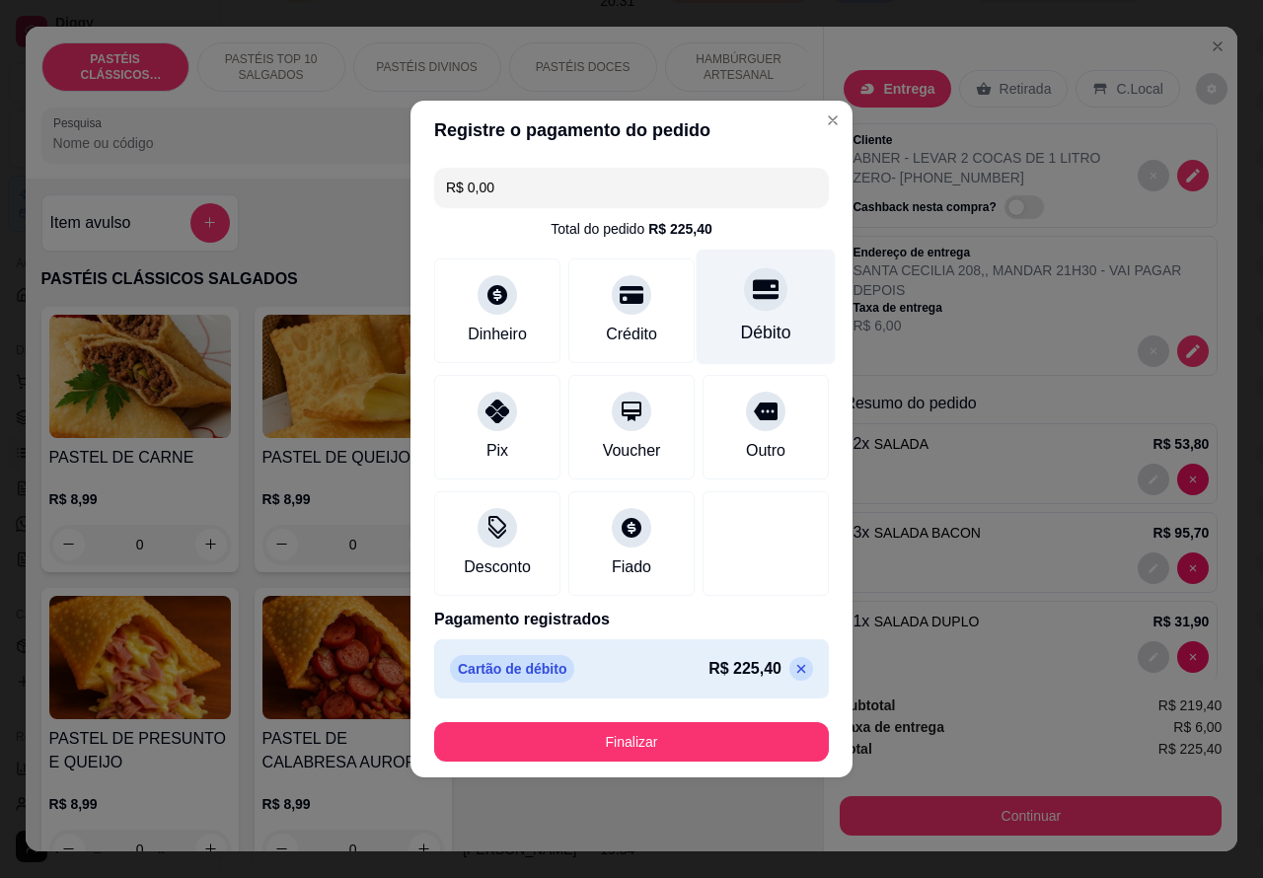
click at [697, 743] on button "Finalizar" at bounding box center [631, 741] width 395 height 39
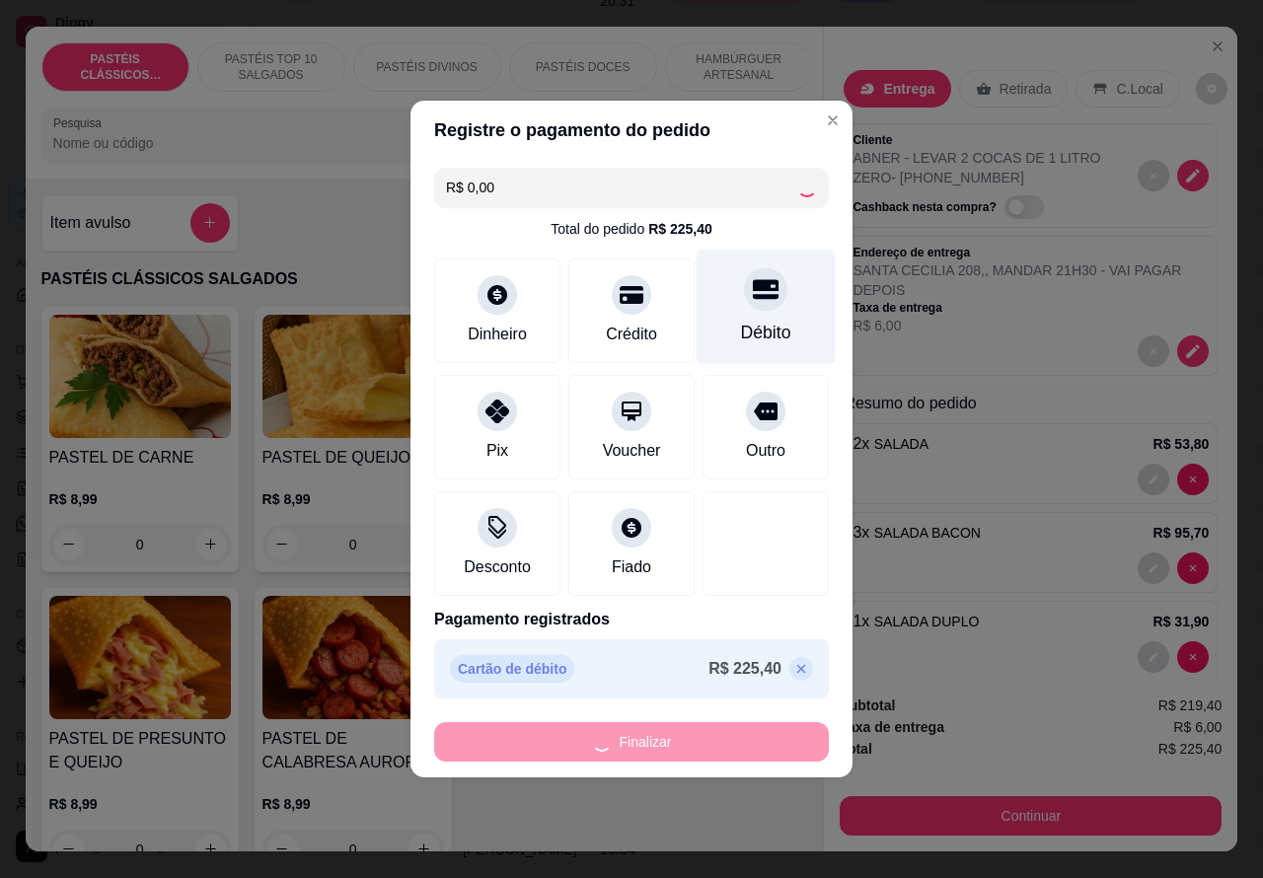
type input "0"
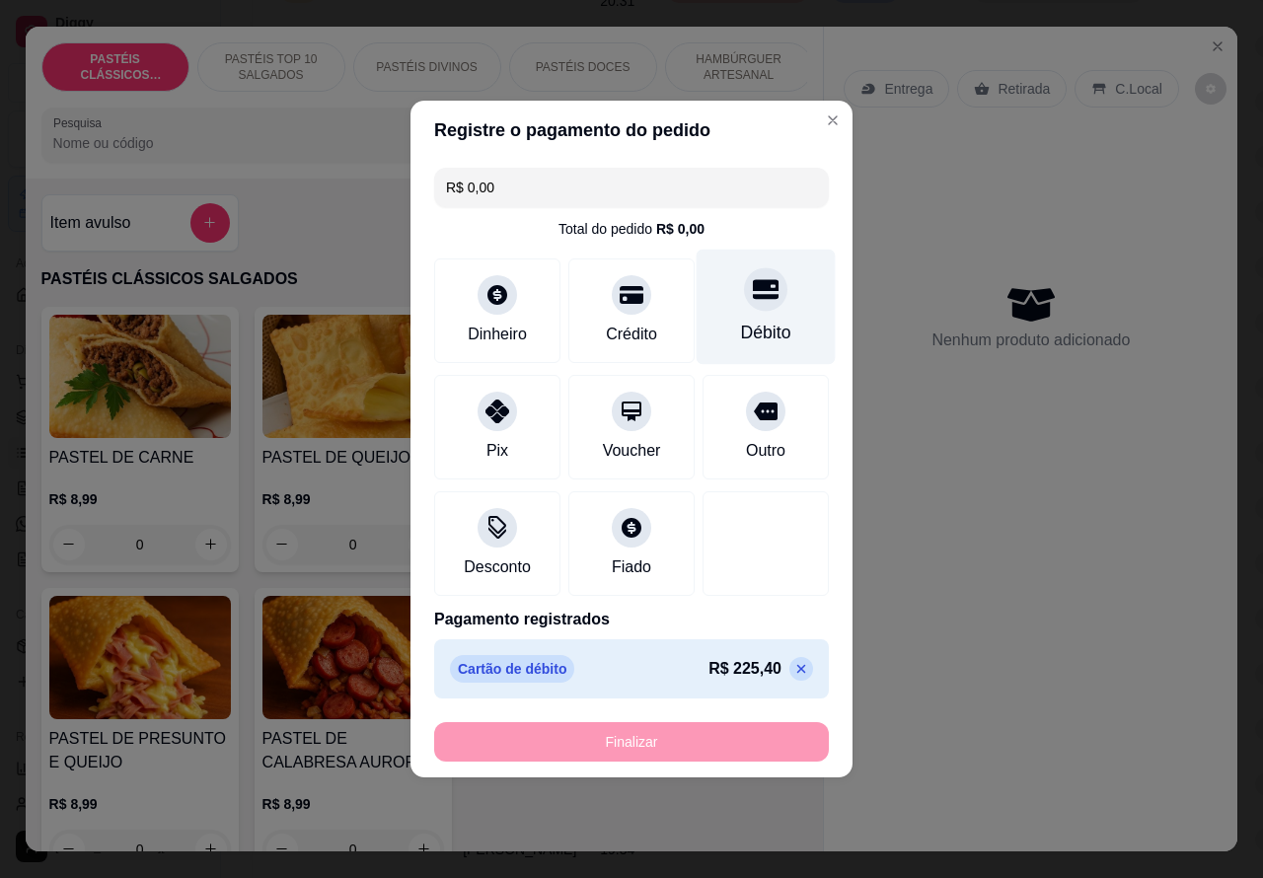
type input "-R$ 225,40"
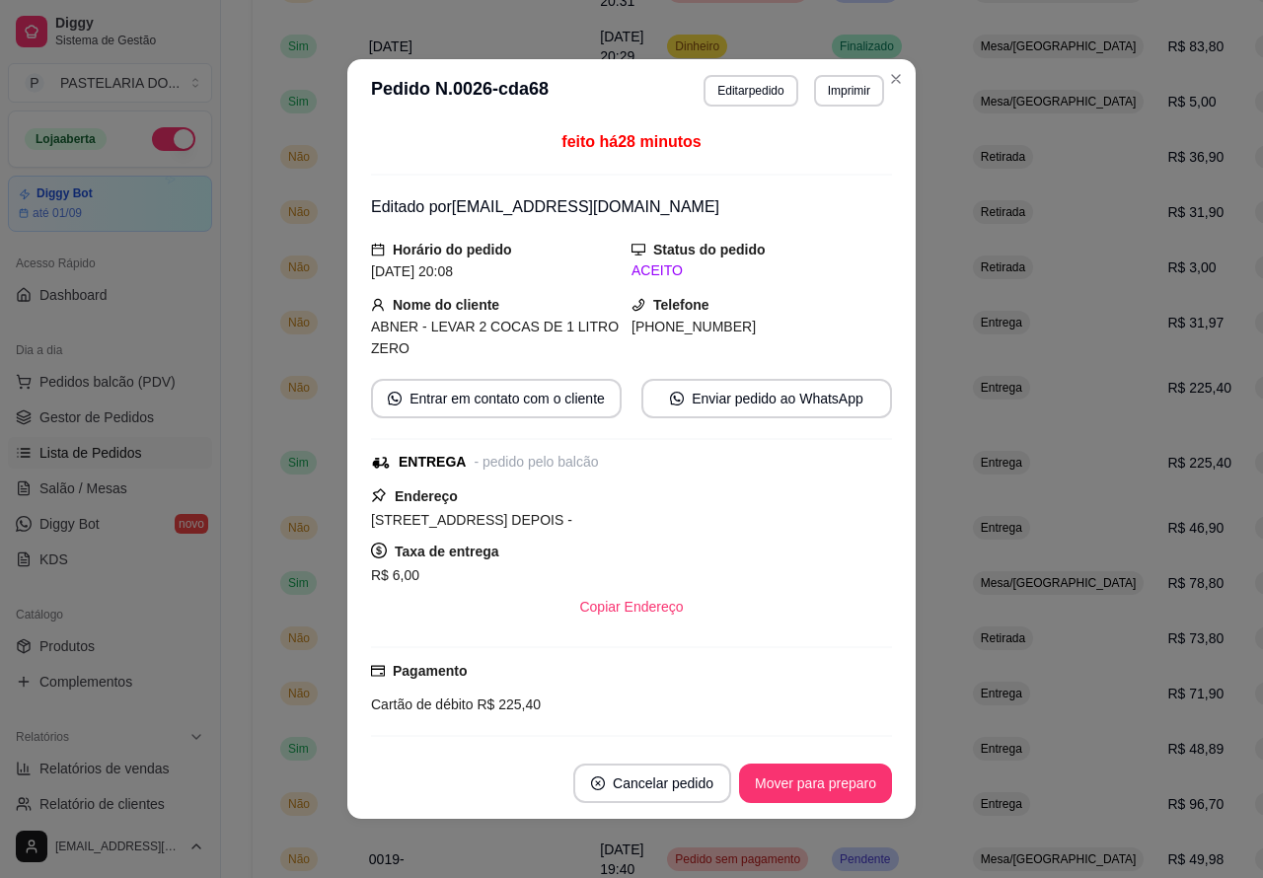
click at [257, 648] on div "**********" at bounding box center [838, 813] width 1171 height 1821
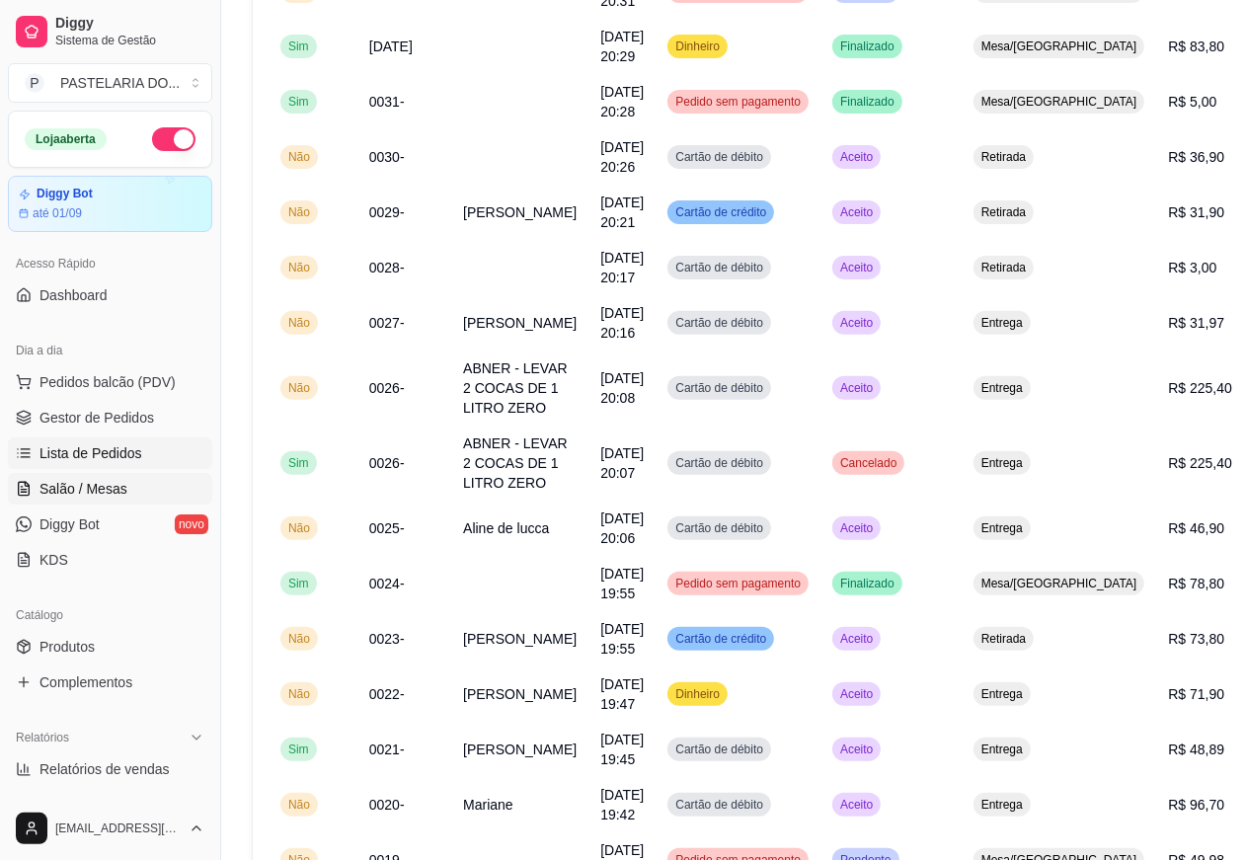
click at [99, 487] on span "Salão / Mesas" at bounding box center [83, 489] width 88 height 20
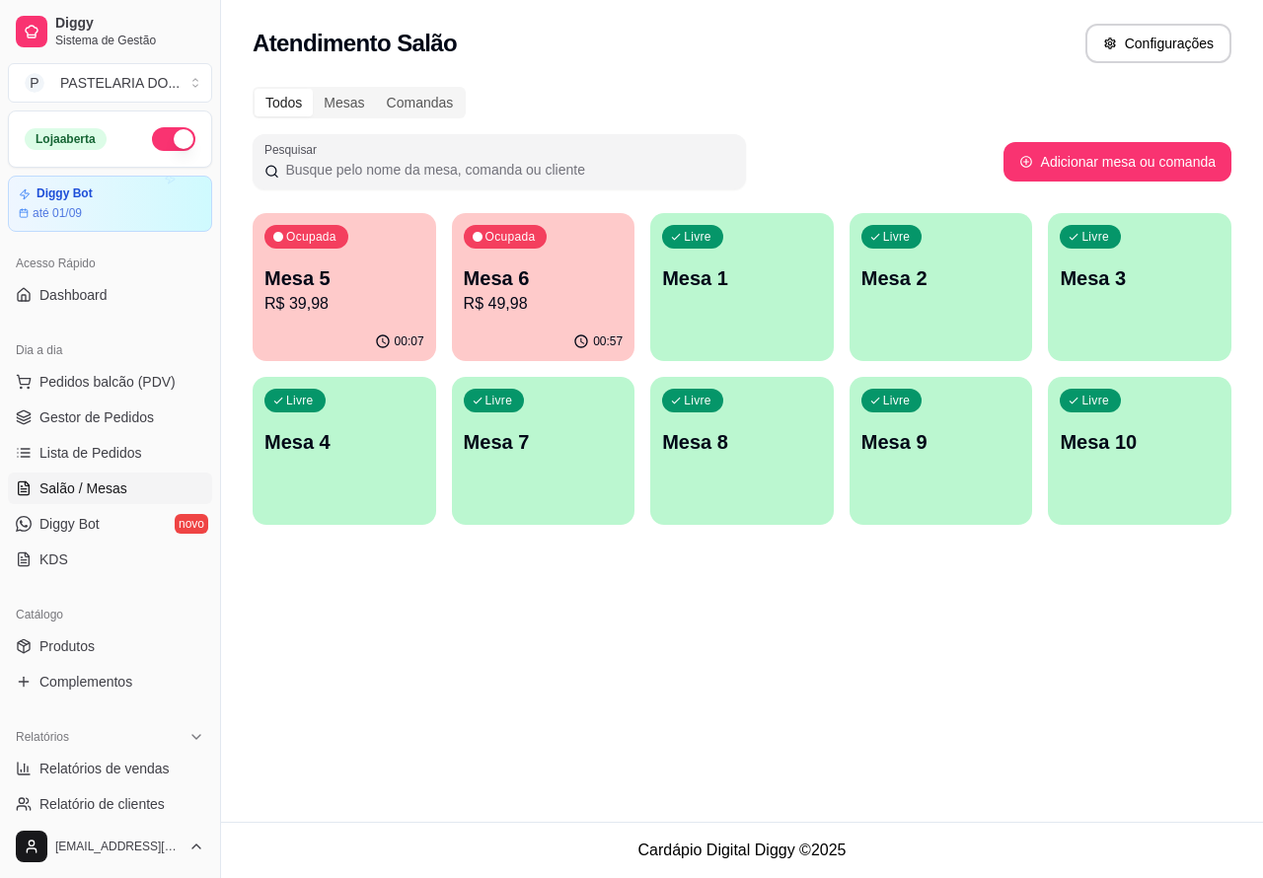
click at [920, 286] on p "Mesa 2" at bounding box center [942, 279] width 160 height 28
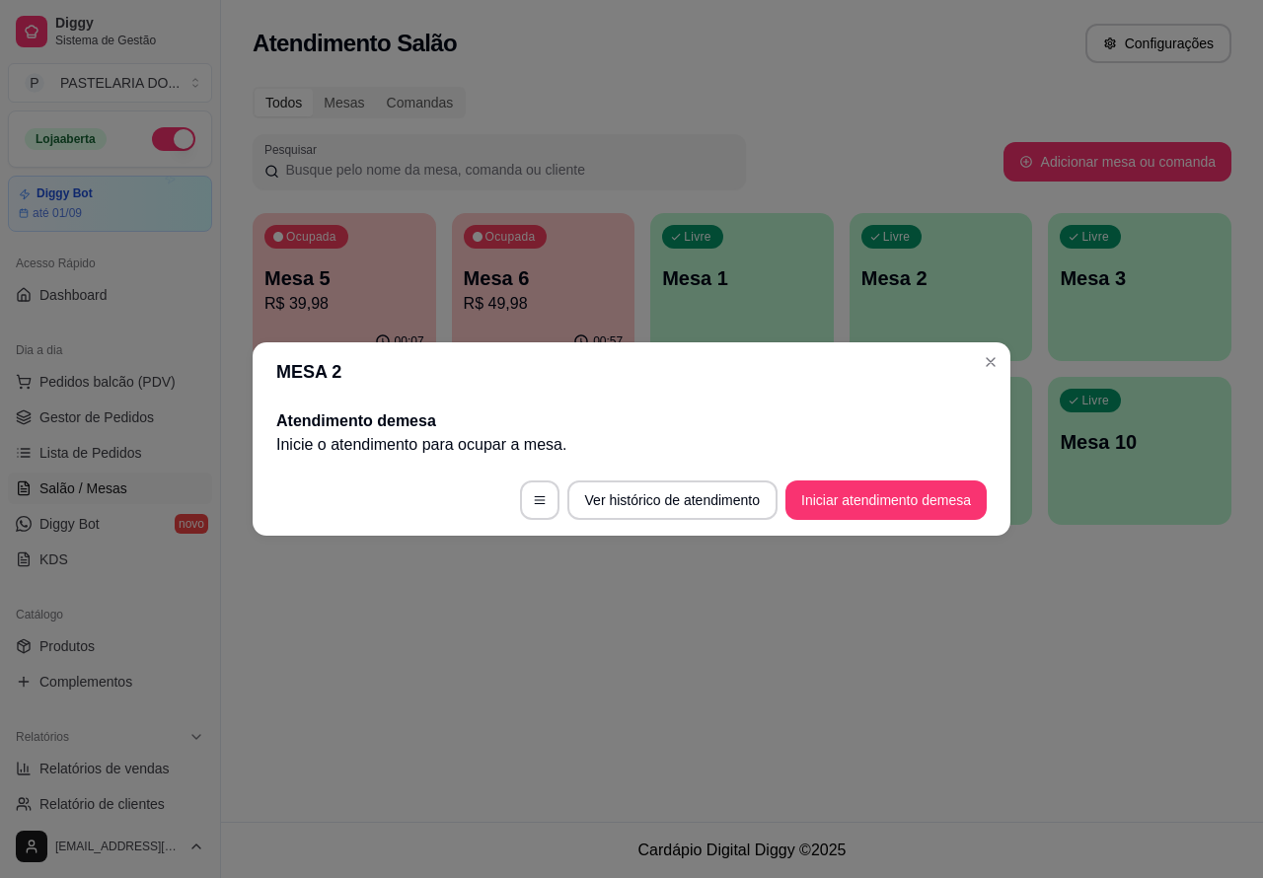
click at [857, 504] on button "Iniciar atendimento de mesa" at bounding box center [886, 500] width 201 height 39
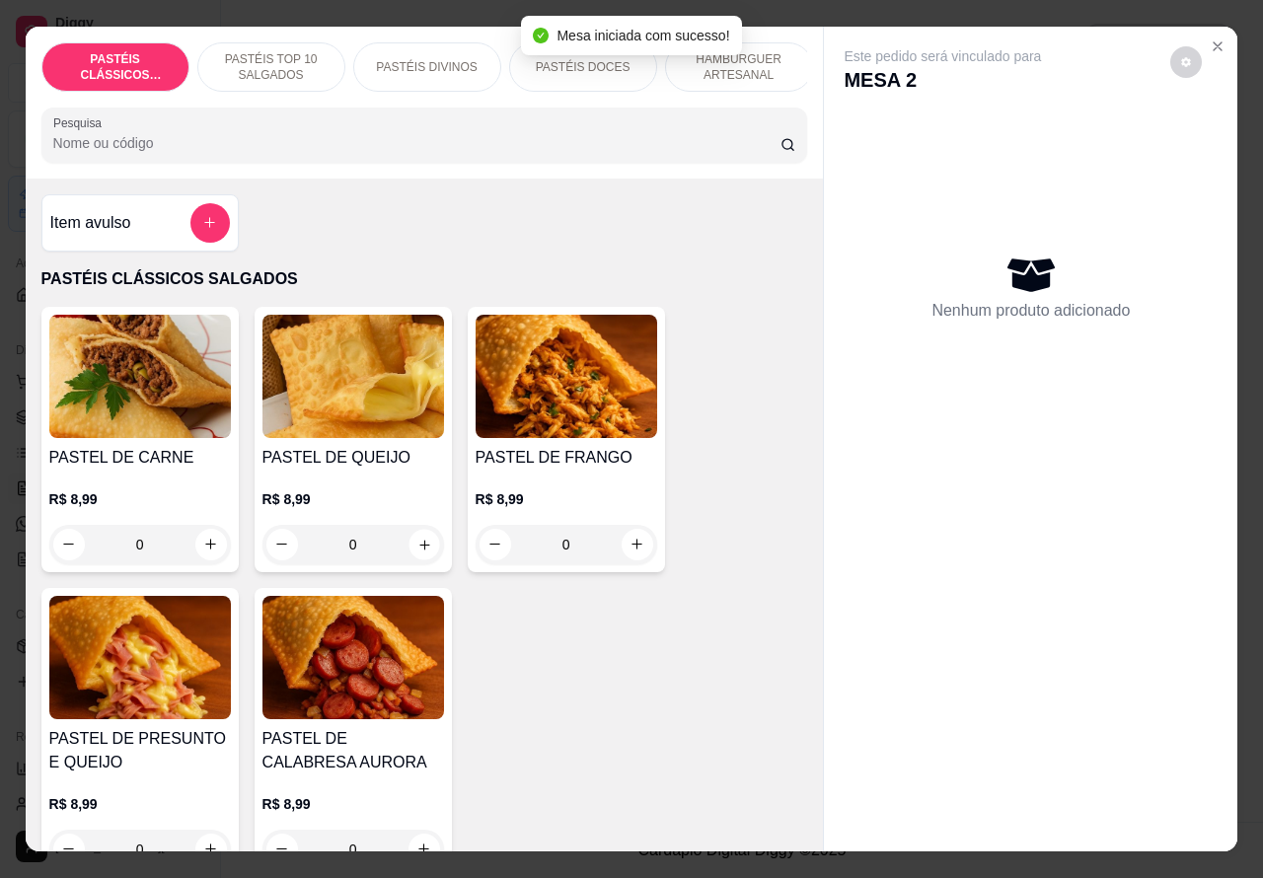
click at [417, 552] on icon "increase-product-quantity" at bounding box center [424, 544] width 15 height 15
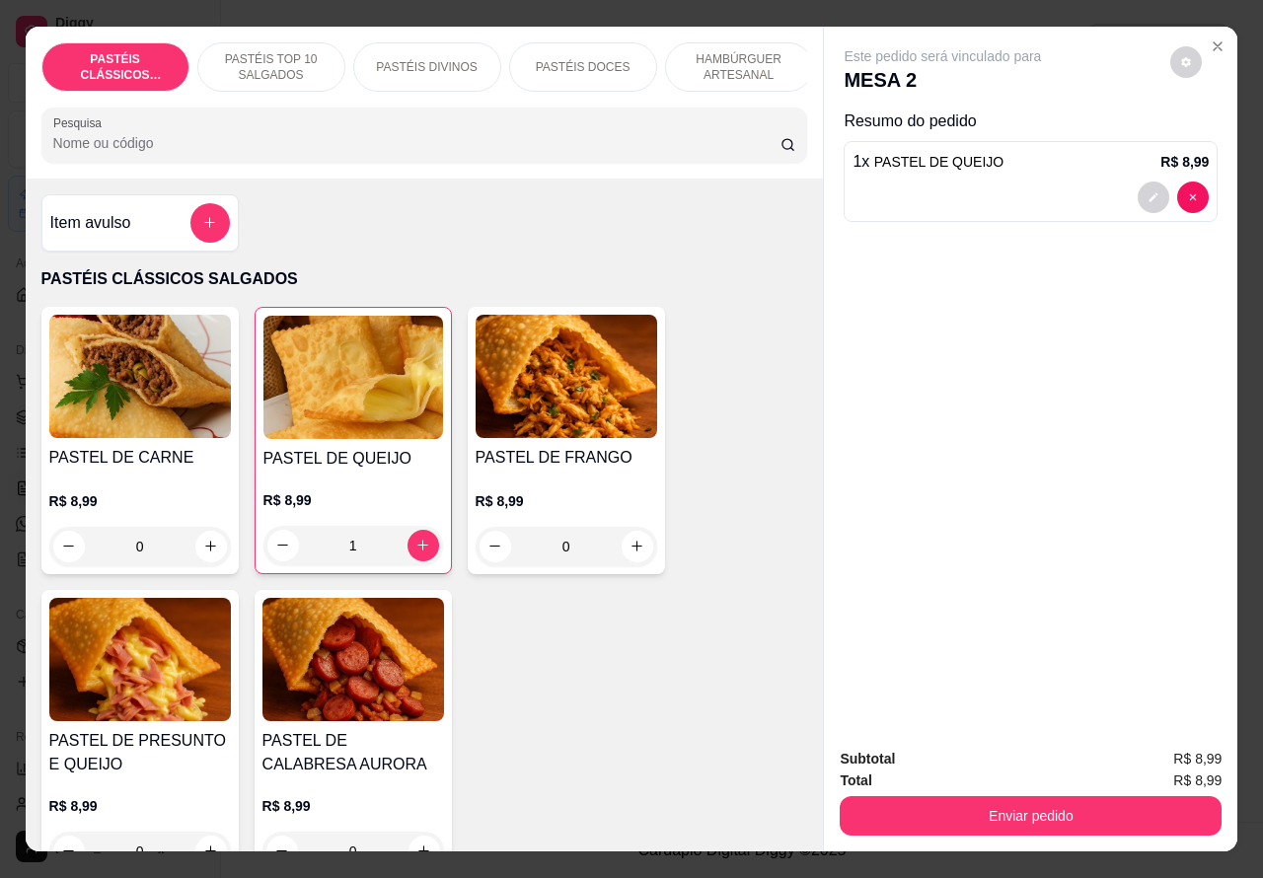
click at [275, 550] on icon "decrease-product-quantity" at bounding box center [282, 545] width 15 height 15
type input "0"
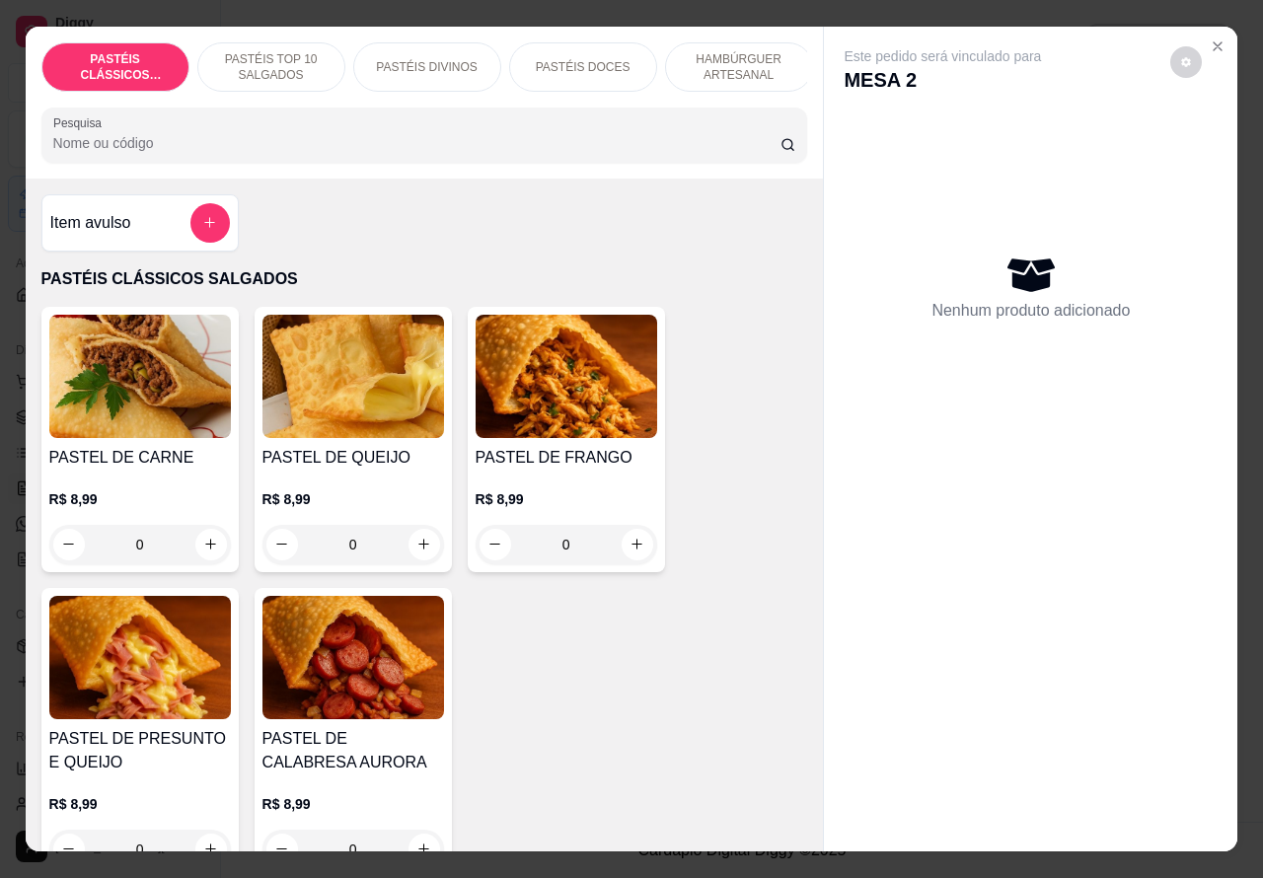
click at [587, 59] on p "PASTÉIS DOCES" at bounding box center [583, 67] width 95 height 16
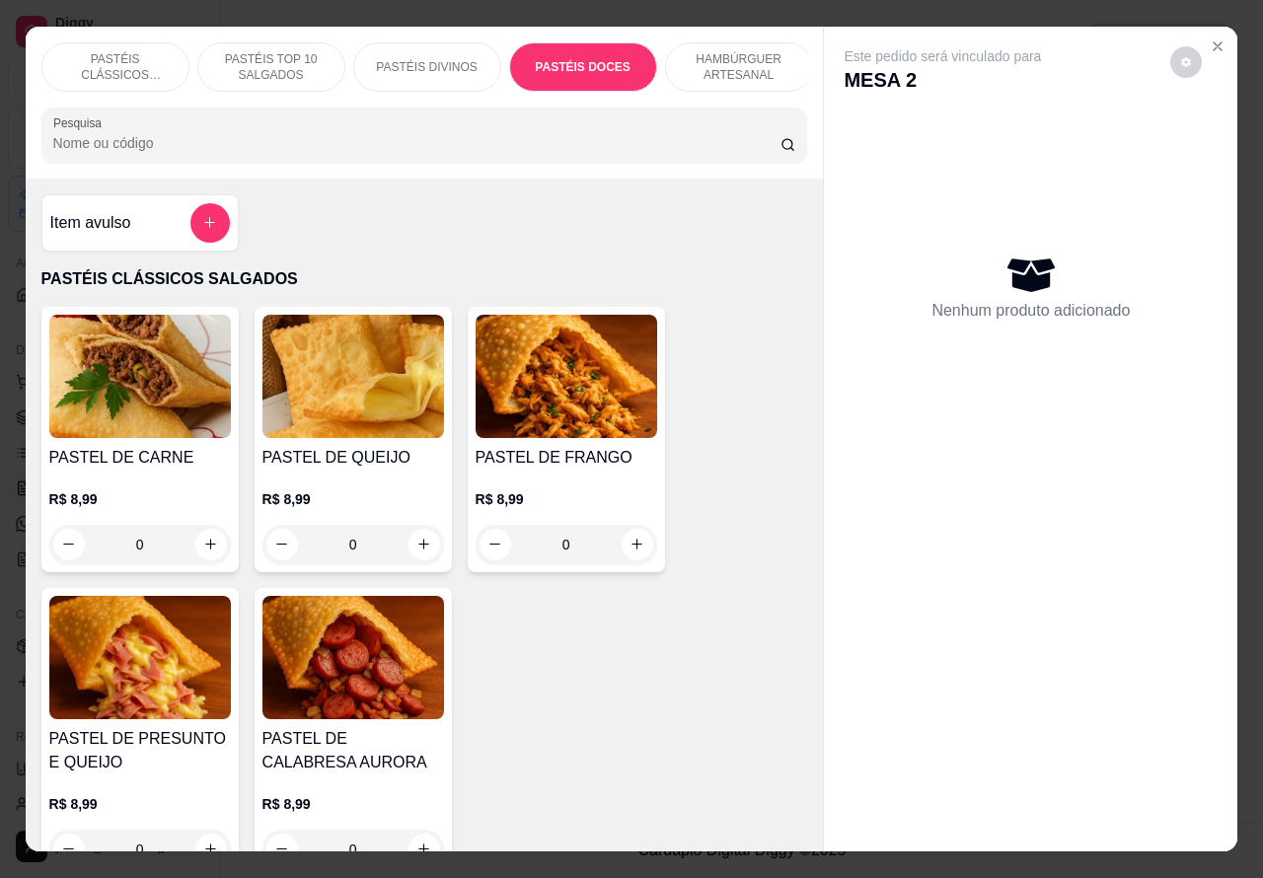
scroll to position [45, 0]
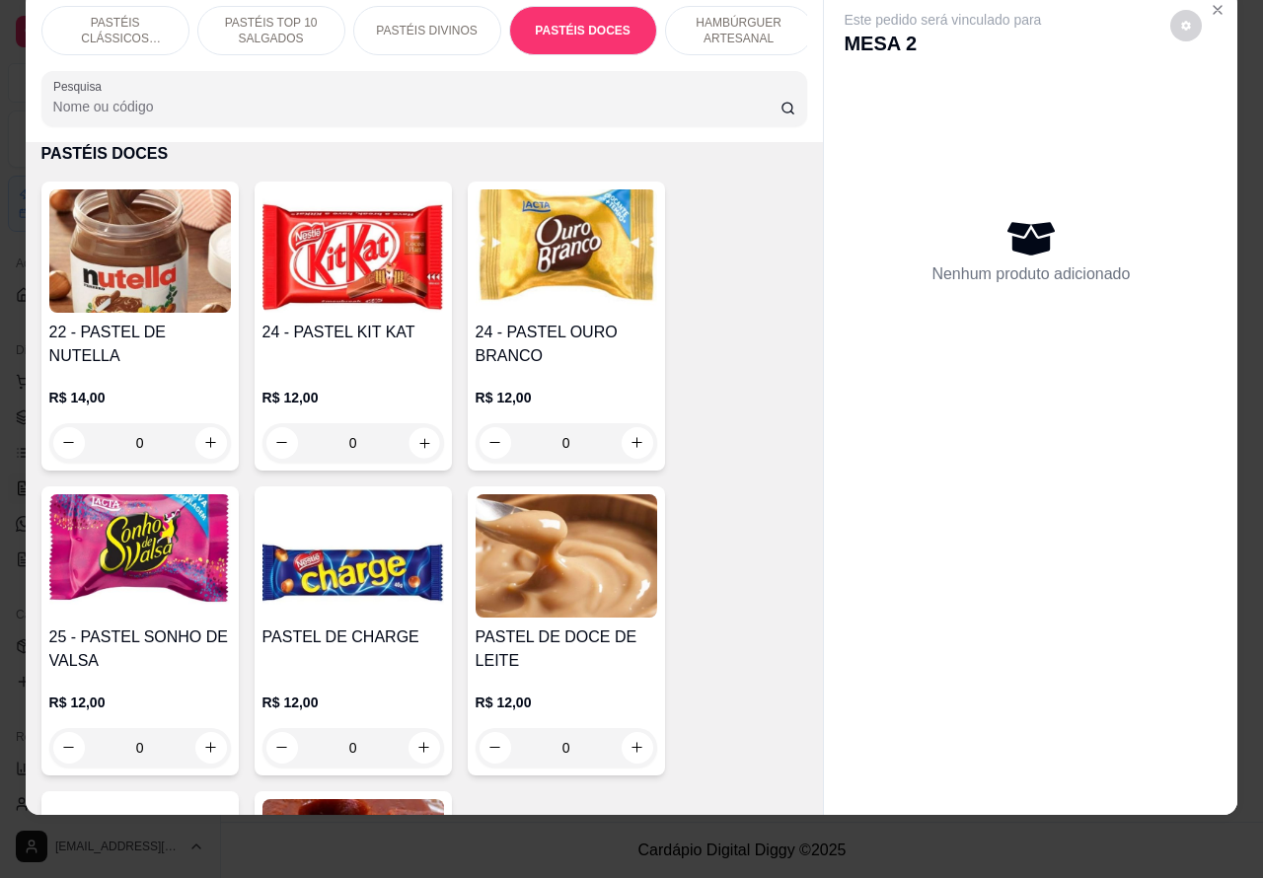
click at [419, 441] on icon "increase-product-quantity" at bounding box center [424, 443] width 10 height 10
type input "1"
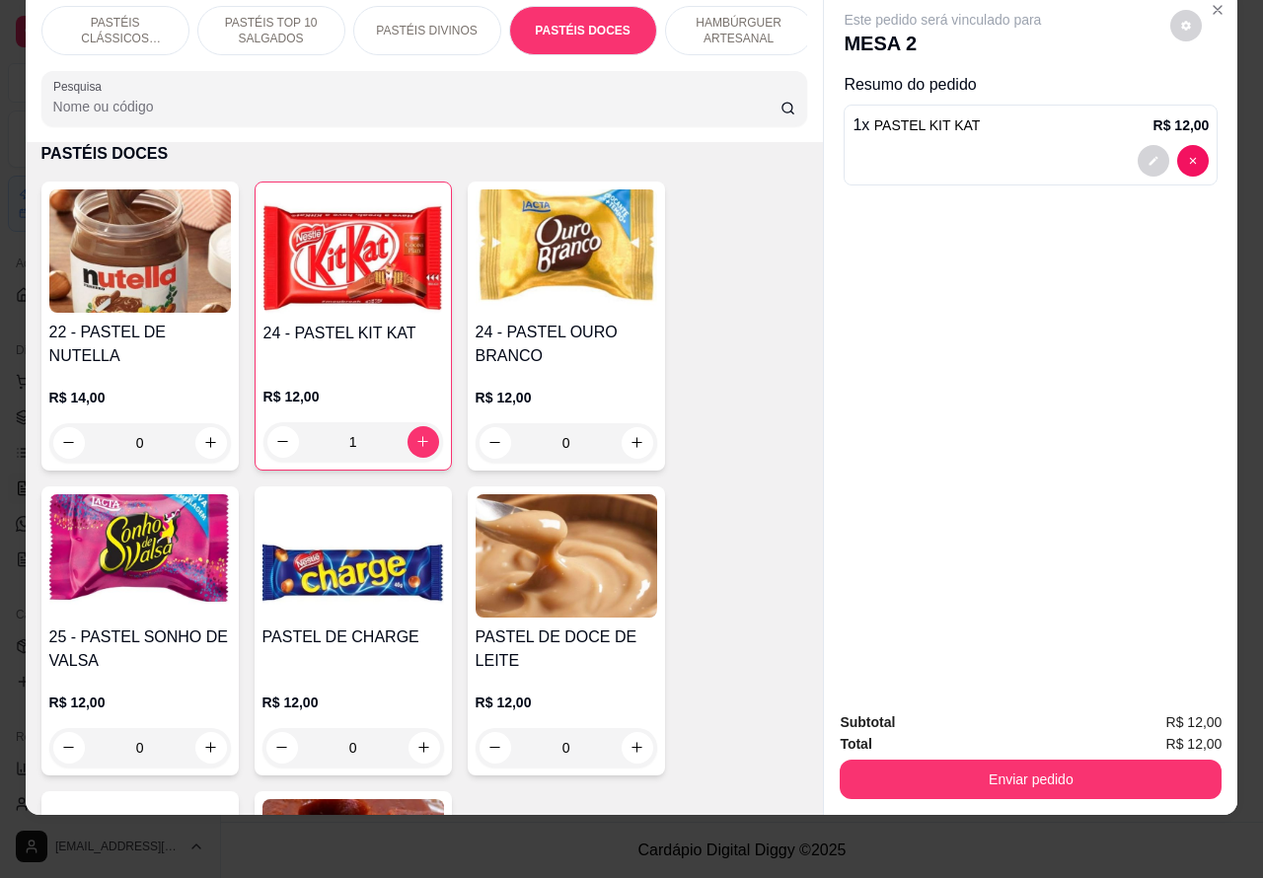
click at [726, 17] on p "HAMBÚRGUER ARTESANAL" at bounding box center [739, 31] width 114 height 32
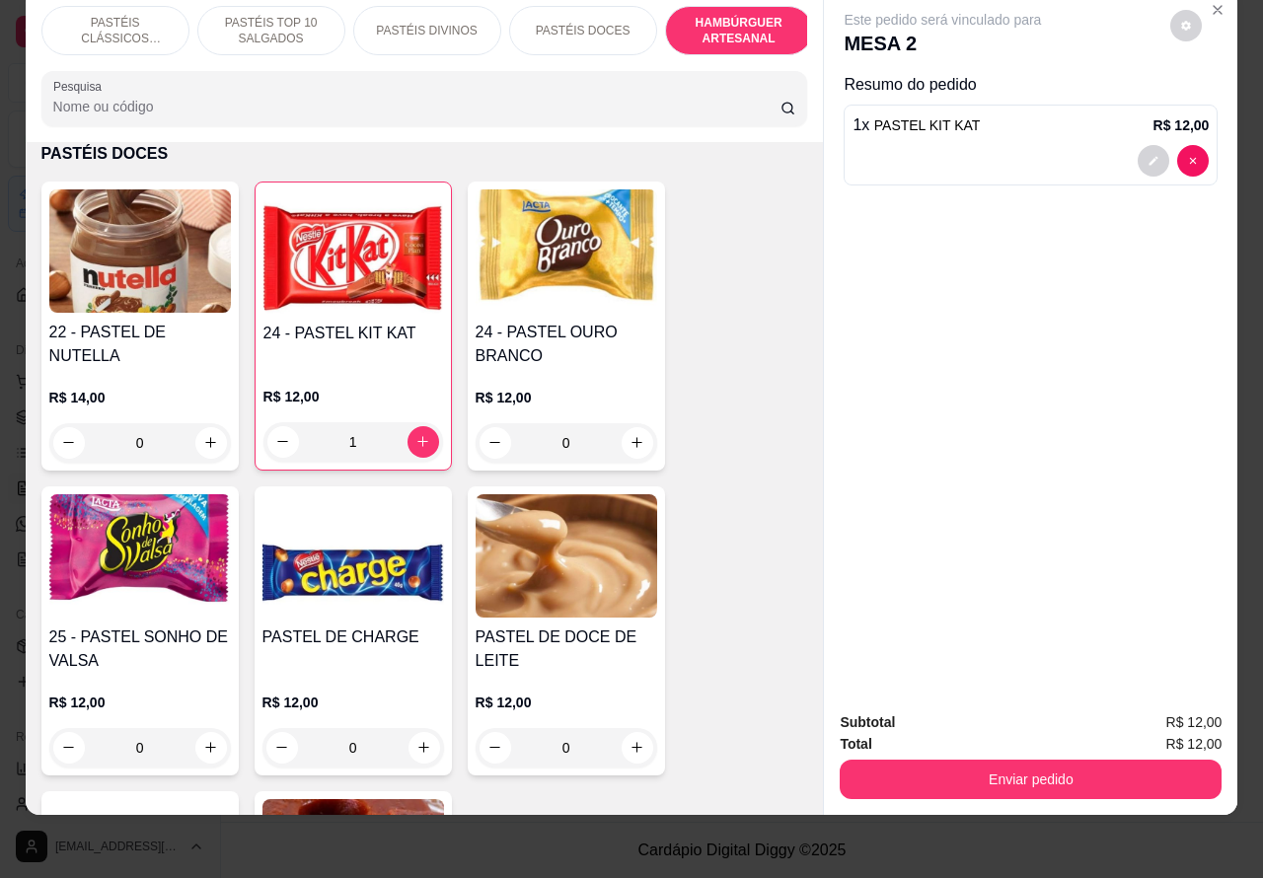
scroll to position [4163, 0]
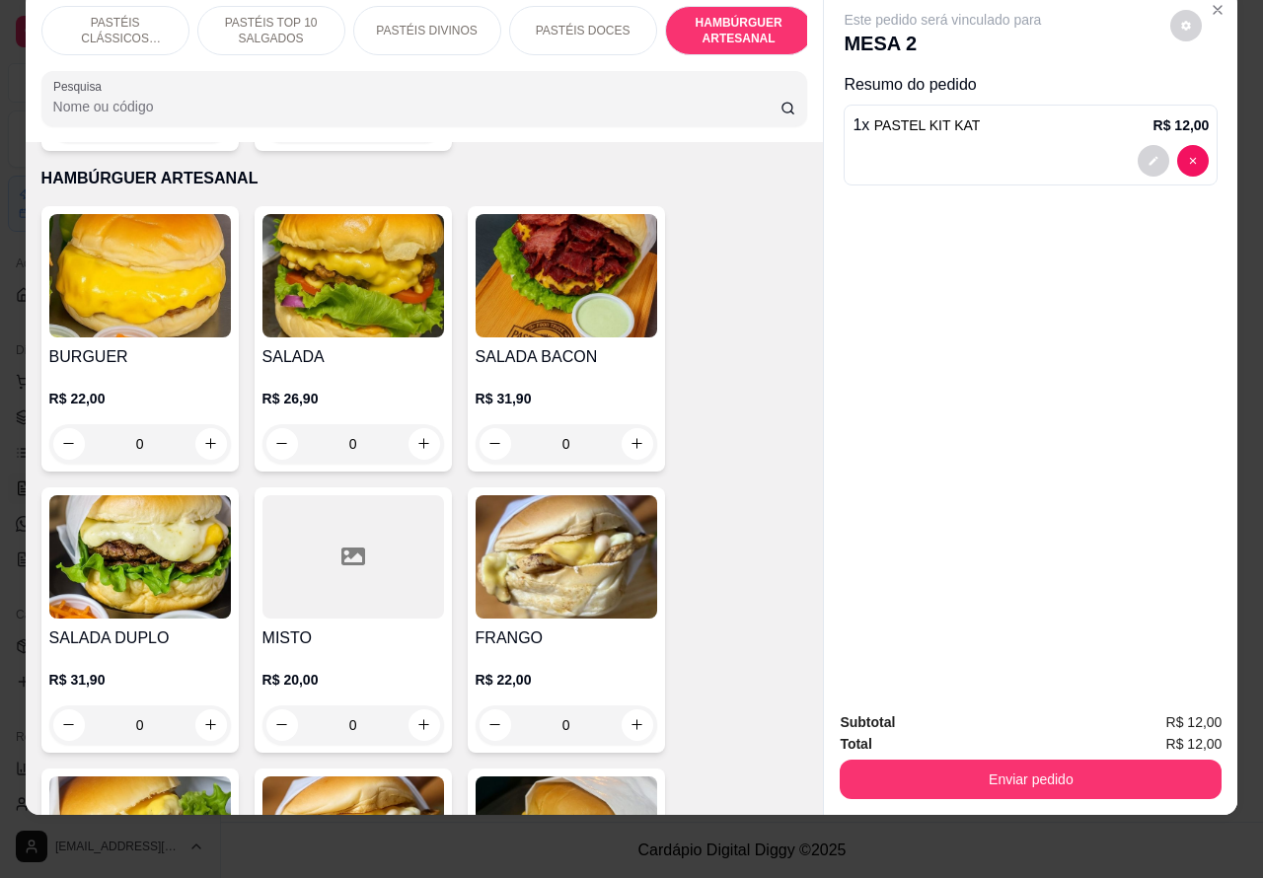
click at [258, 15] on p "PASTÉIS TOP 10 SALGADOS" at bounding box center [271, 31] width 114 height 32
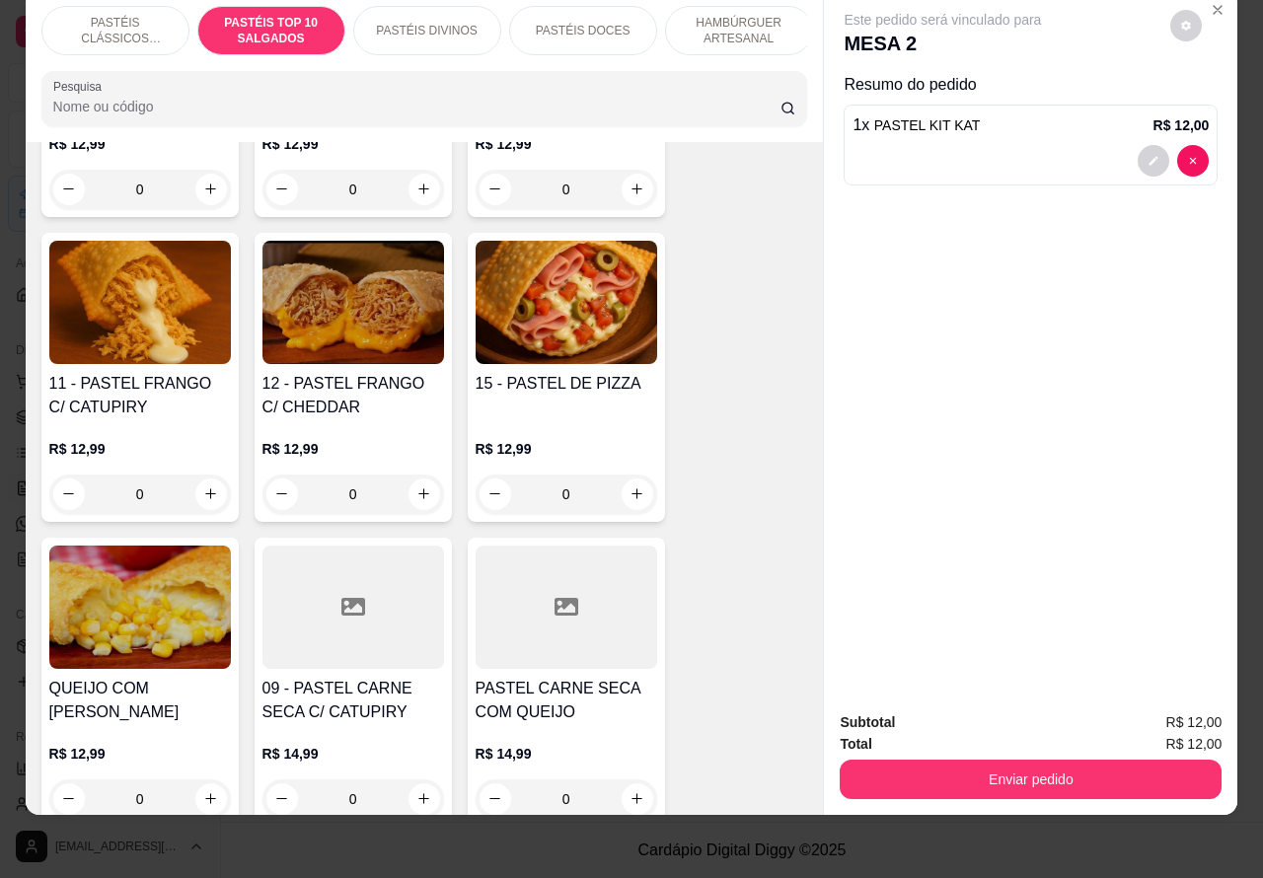
scroll to position [1882, 0]
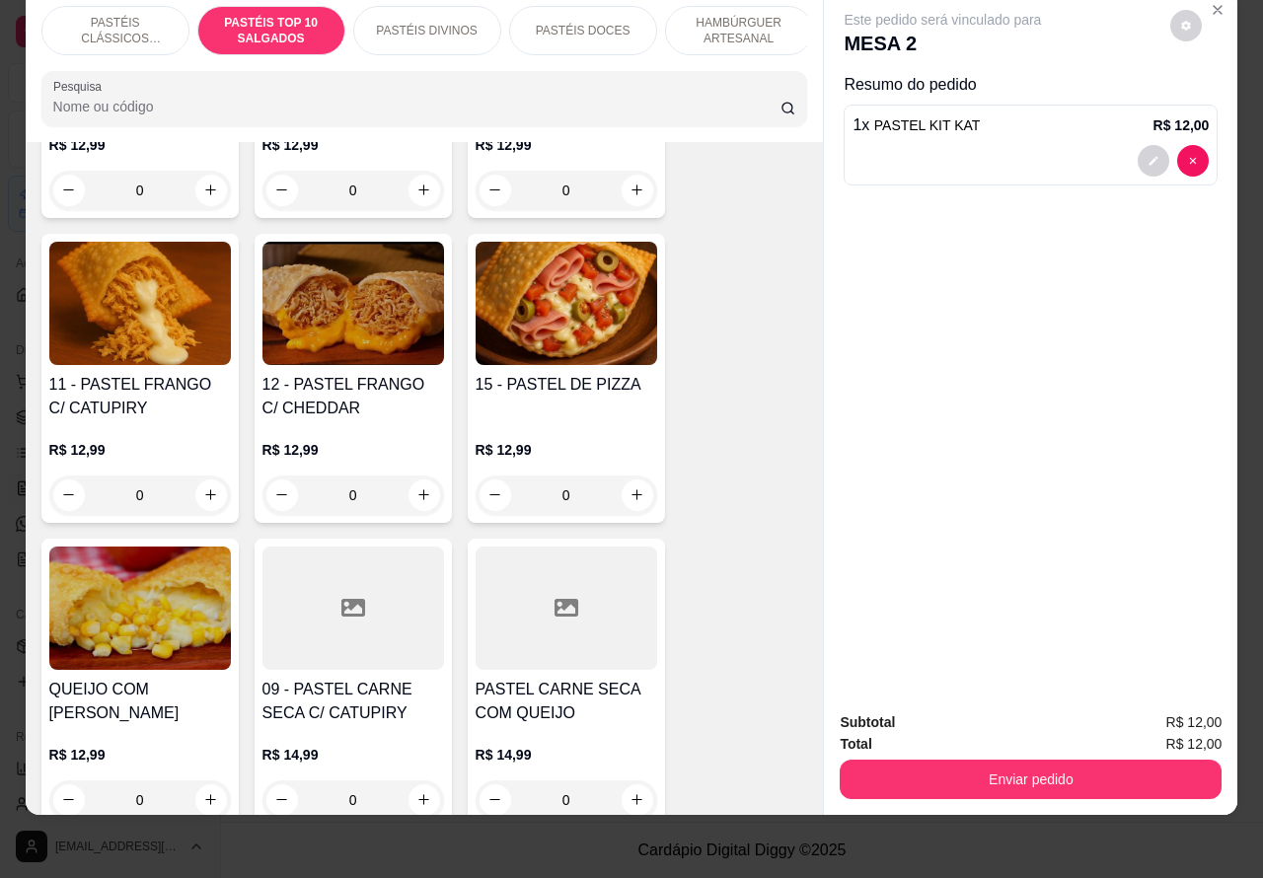
click at [190, 487] on div "0" at bounding box center [140, 495] width 182 height 39
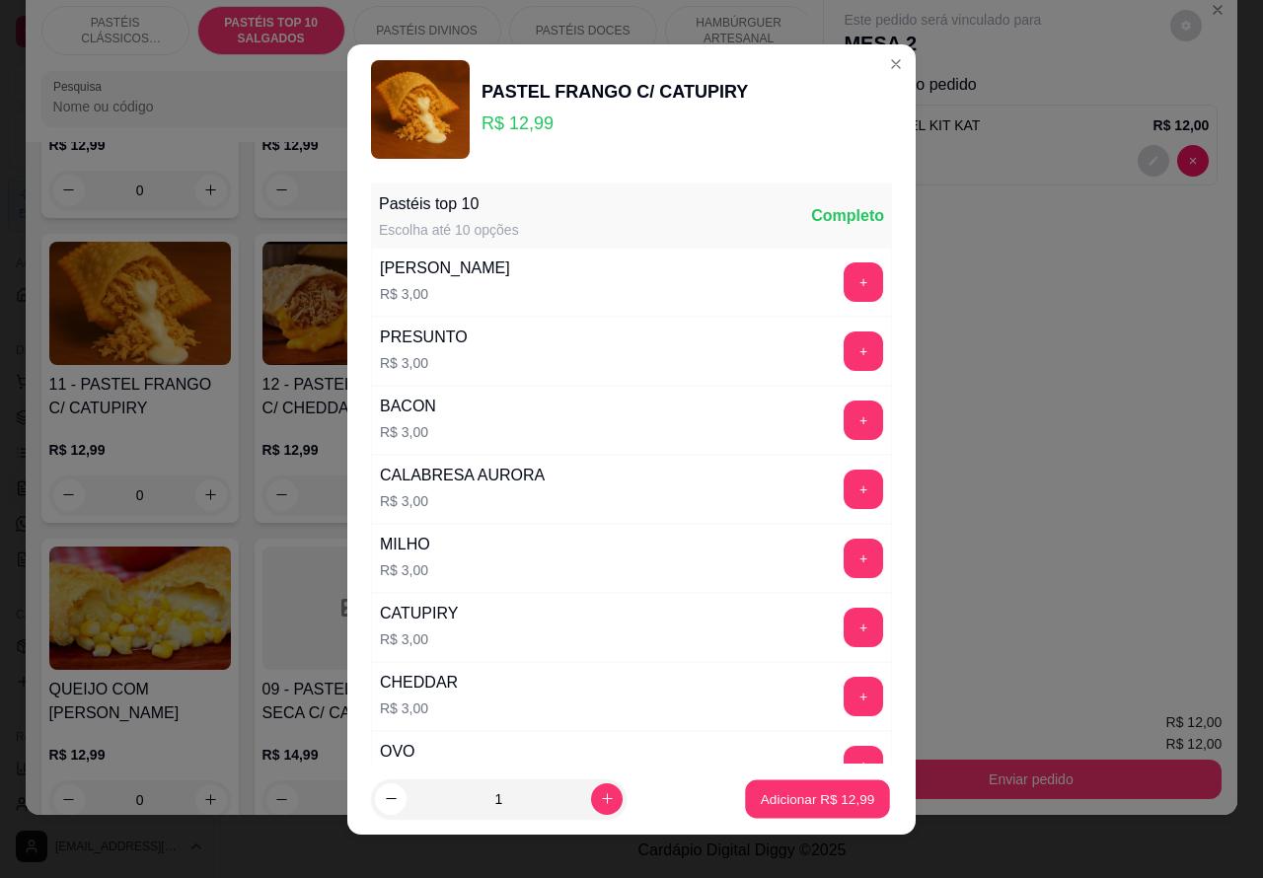
click at [777, 797] on p "Adicionar R$ 12,99" at bounding box center [818, 799] width 114 height 19
type input "1"
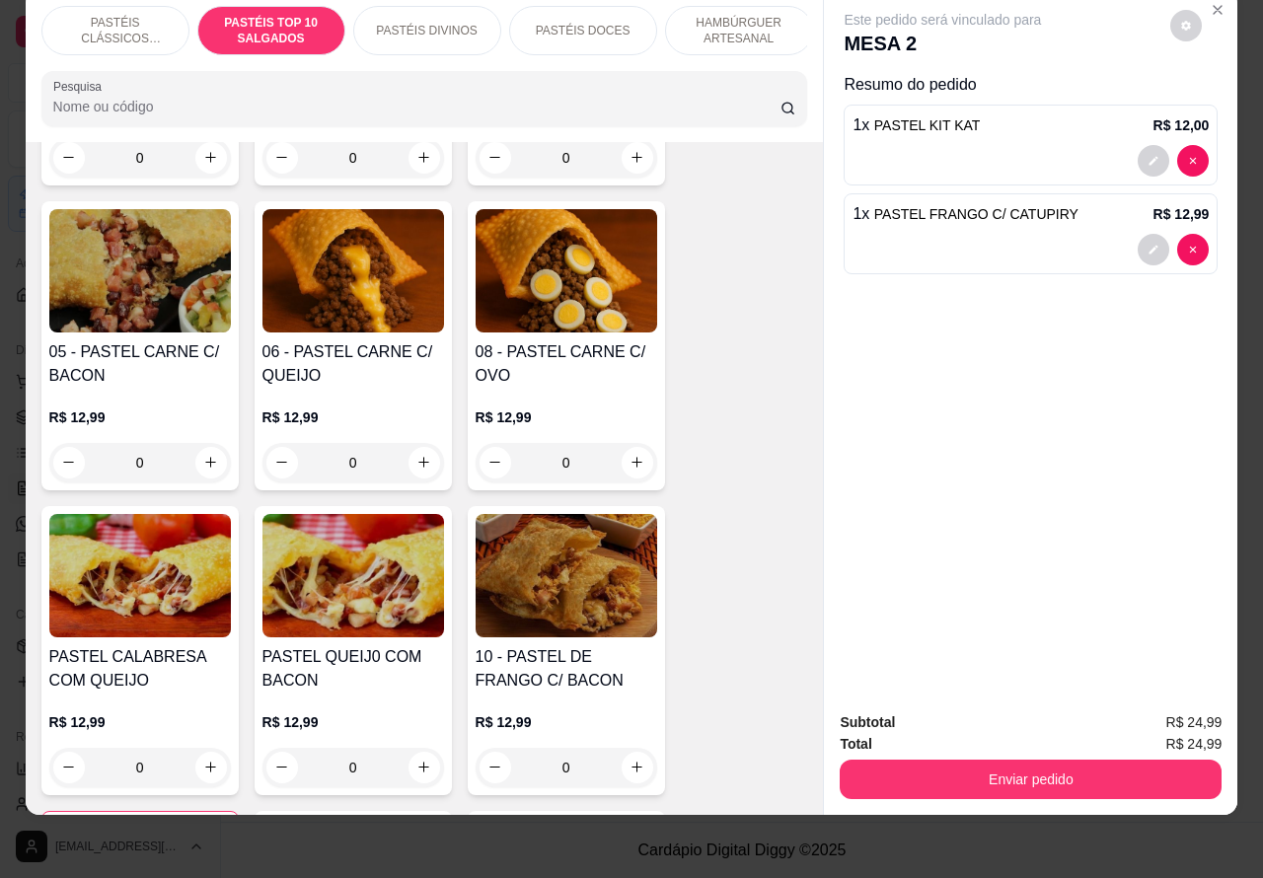
scroll to position [1279, 0]
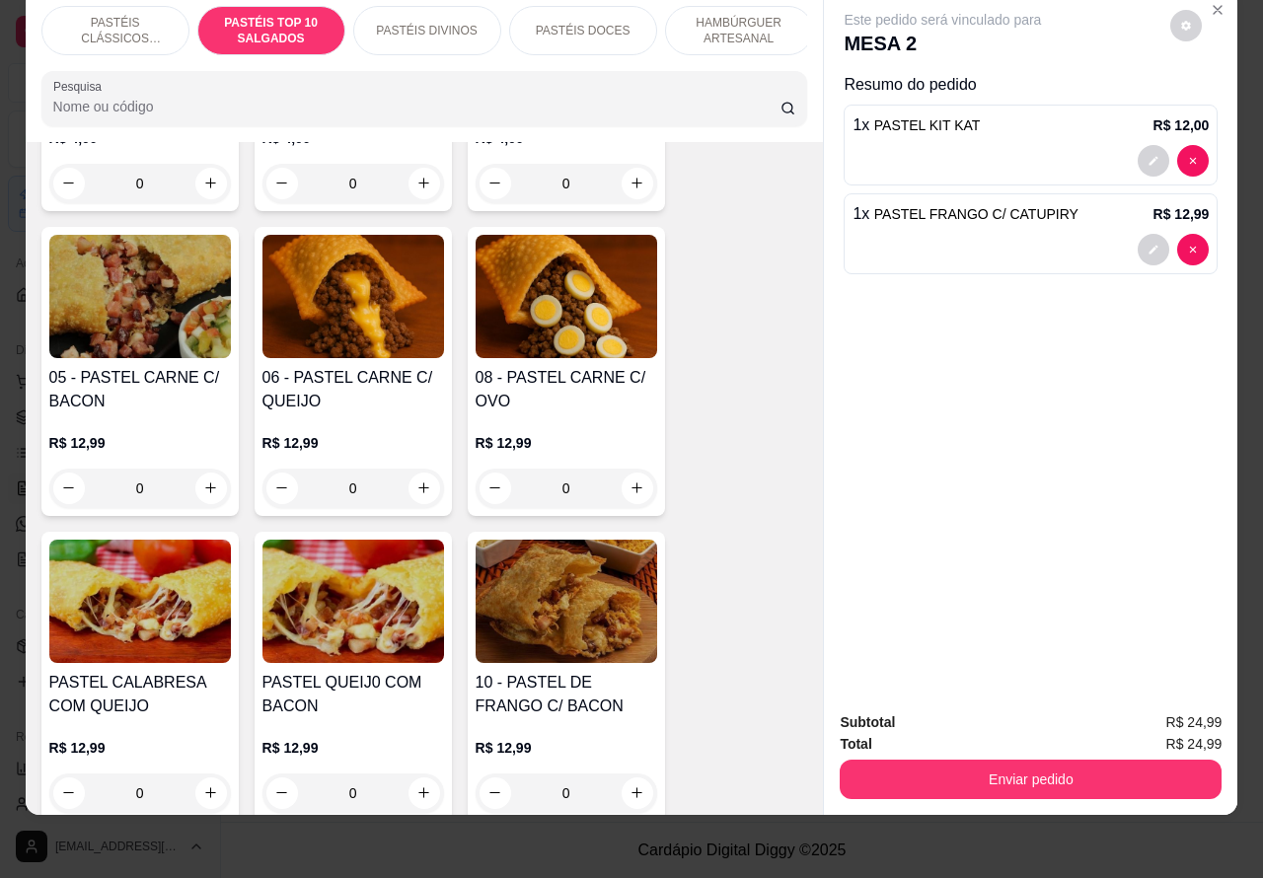
click at [630, 492] on div "0" at bounding box center [567, 488] width 182 height 39
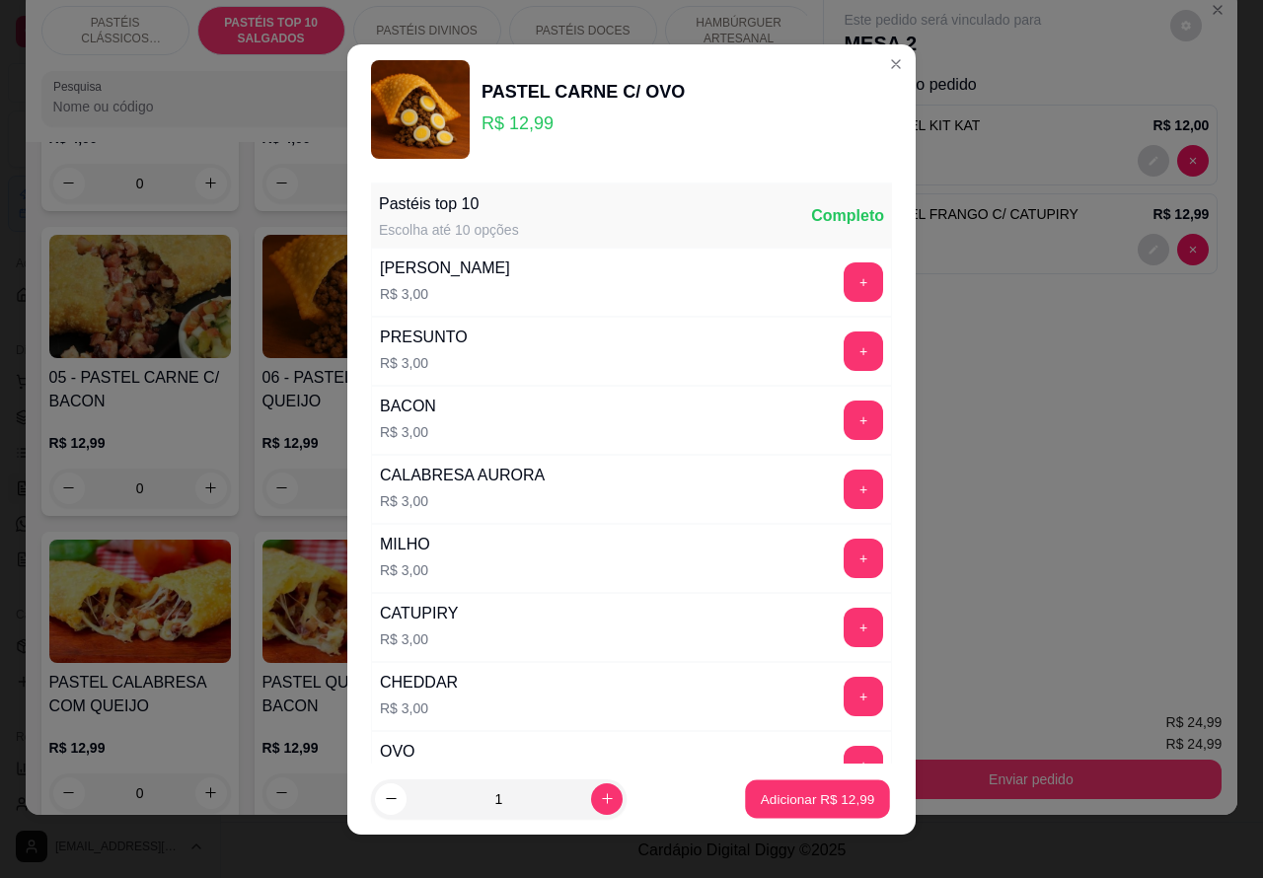
click at [761, 798] on p "Adicionar R$ 12,99" at bounding box center [818, 799] width 114 height 19
type input "1"
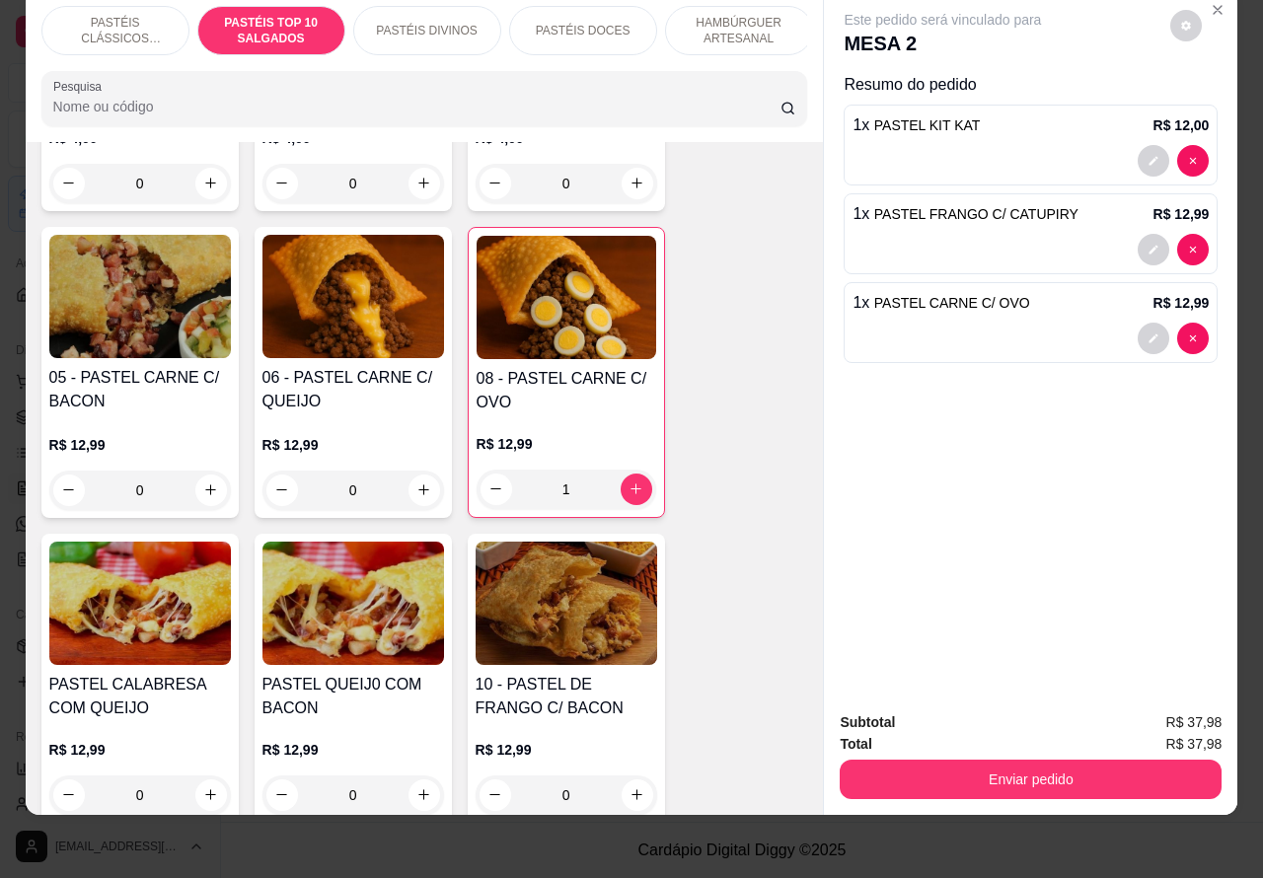
click at [126, 16] on p "PASTÉIS CLÁSSICOS SALGADOS" at bounding box center [115, 31] width 114 height 32
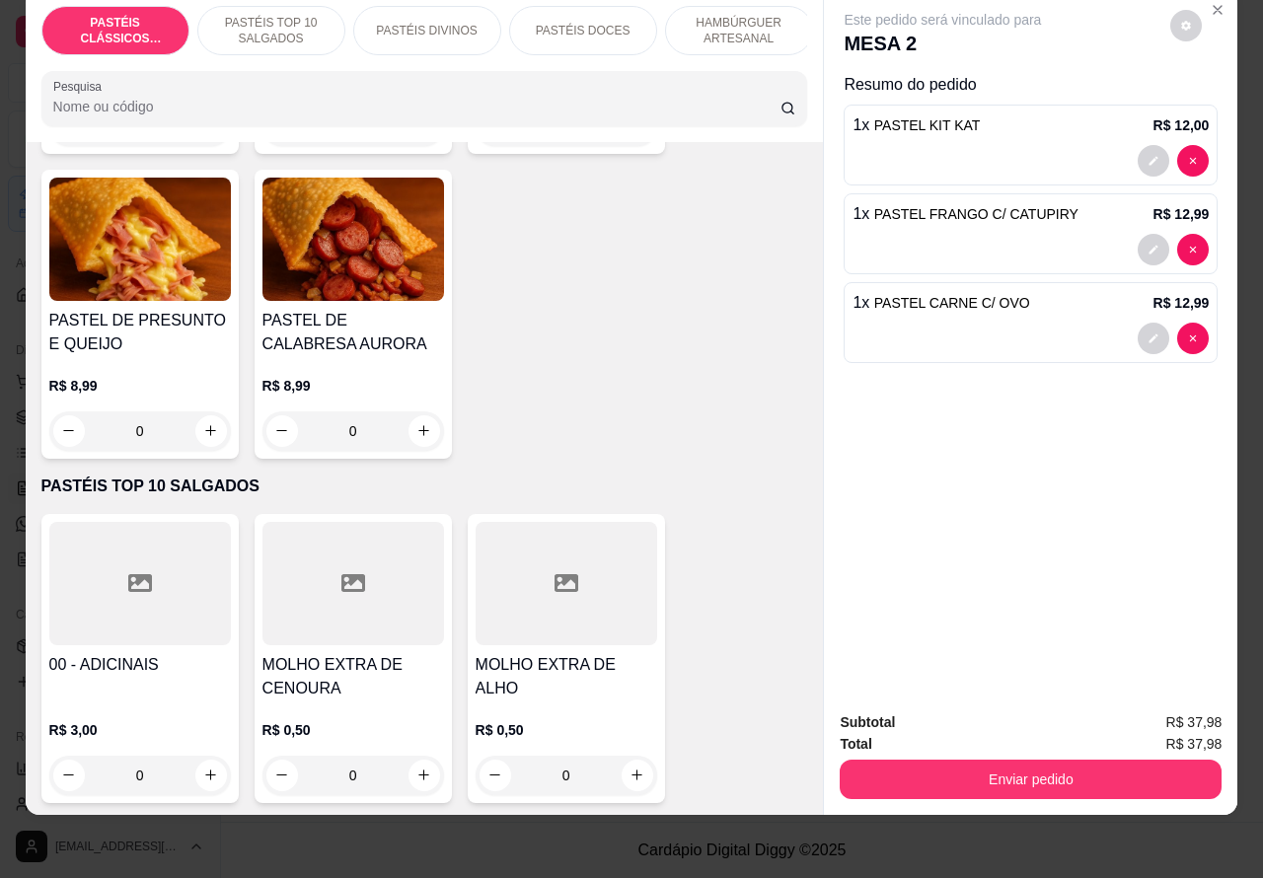
scroll to position [381, 0]
click at [206, 431] on icon "increase-product-quantity" at bounding box center [211, 432] width 10 height 10
type input "1"
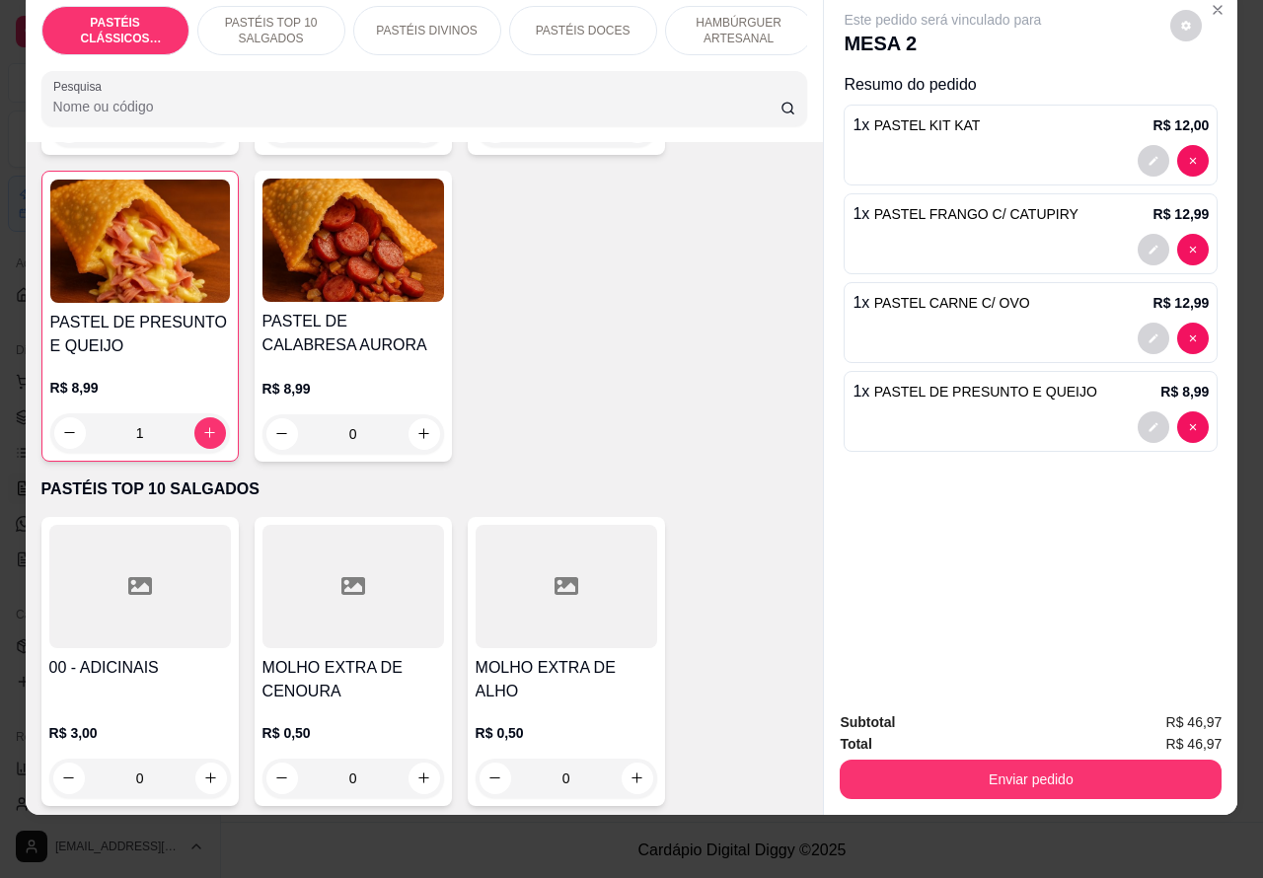
click at [997, 760] on button "Enviar pedido" at bounding box center [1031, 779] width 382 height 39
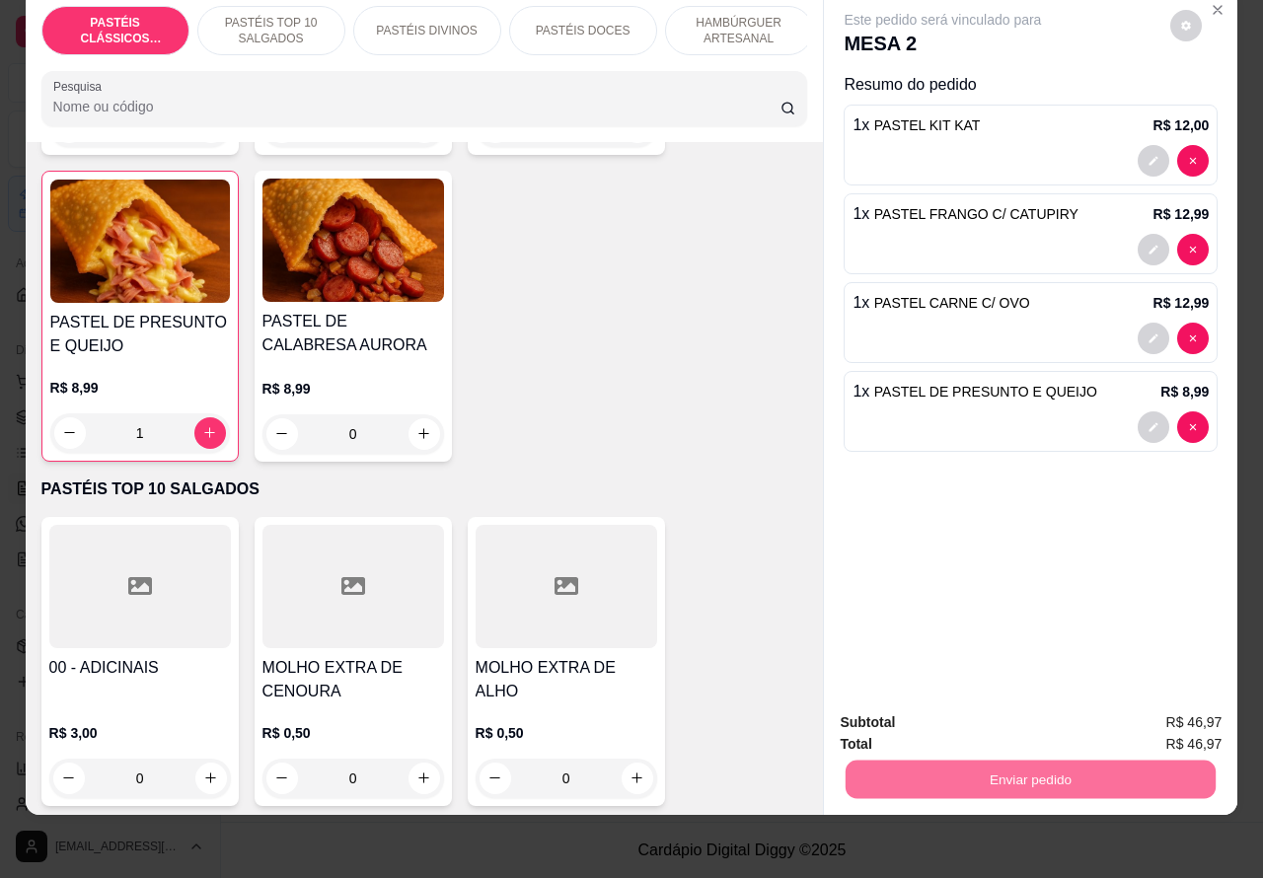
click at [944, 716] on button "Não registrar e enviar pedido" at bounding box center [964, 713] width 199 height 37
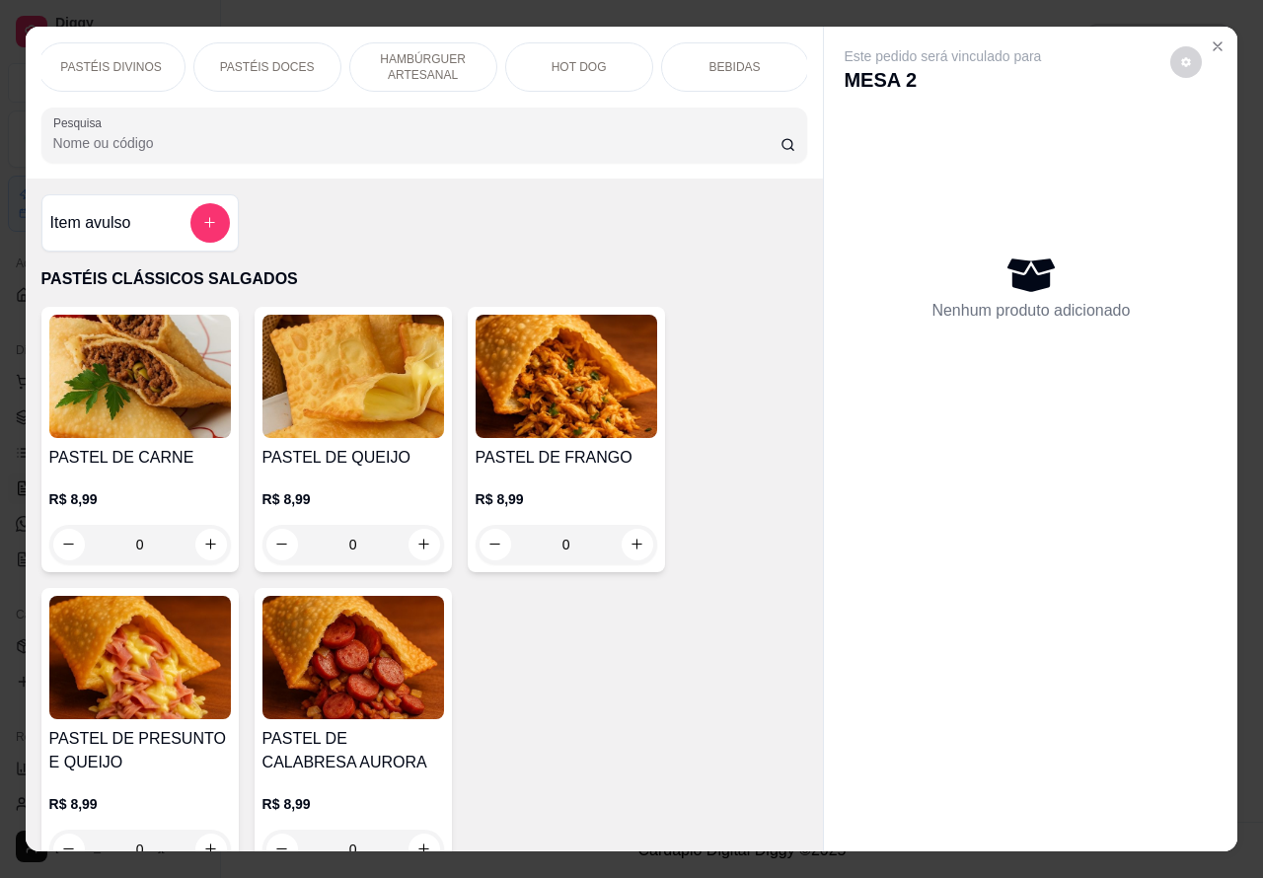
scroll to position [0, 336]
click at [708, 59] on p "BEBIDAS" at bounding box center [715, 67] width 51 height 16
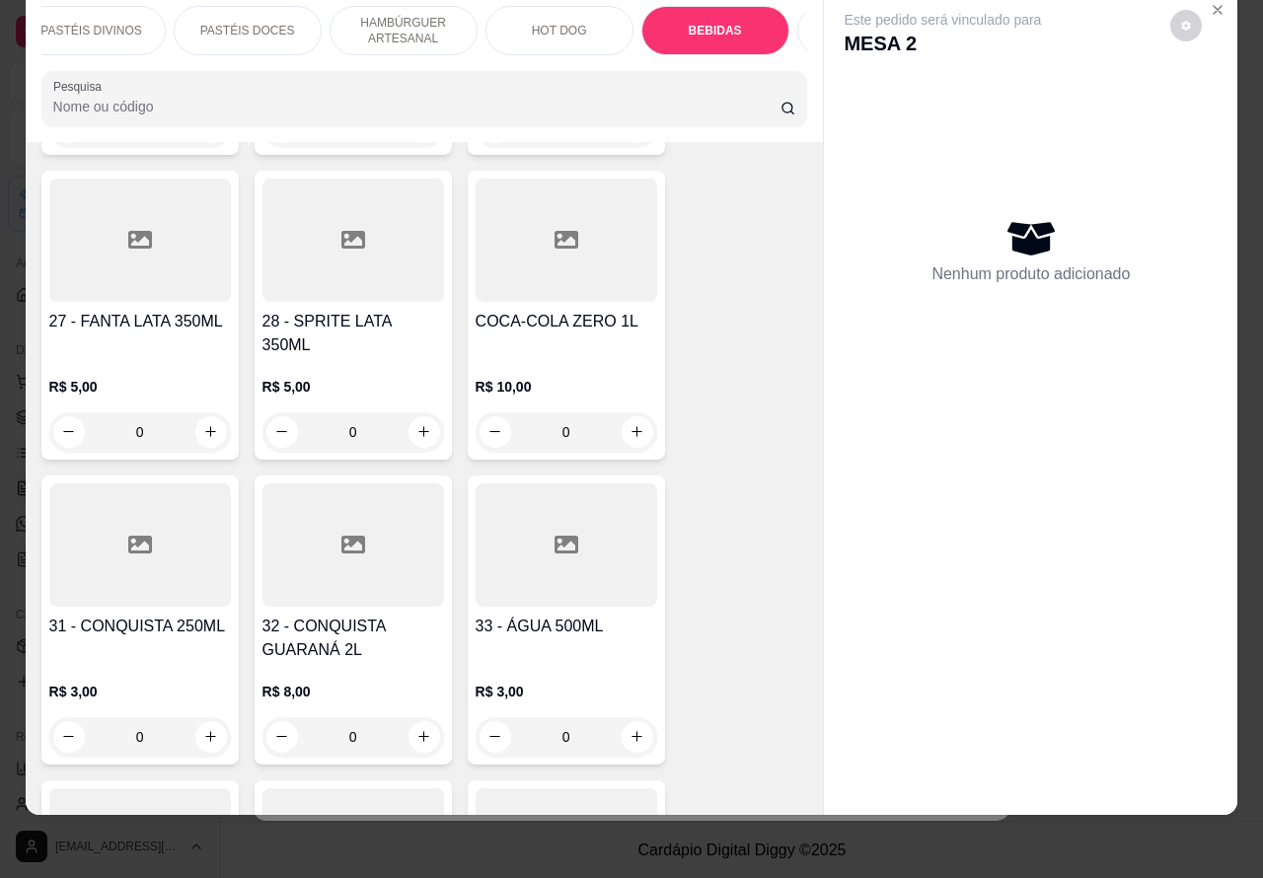
scroll to position [6319, 0]
click at [203, 728] on icon "increase-product-quantity" at bounding box center [210, 735] width 15 height 15
type input "1"
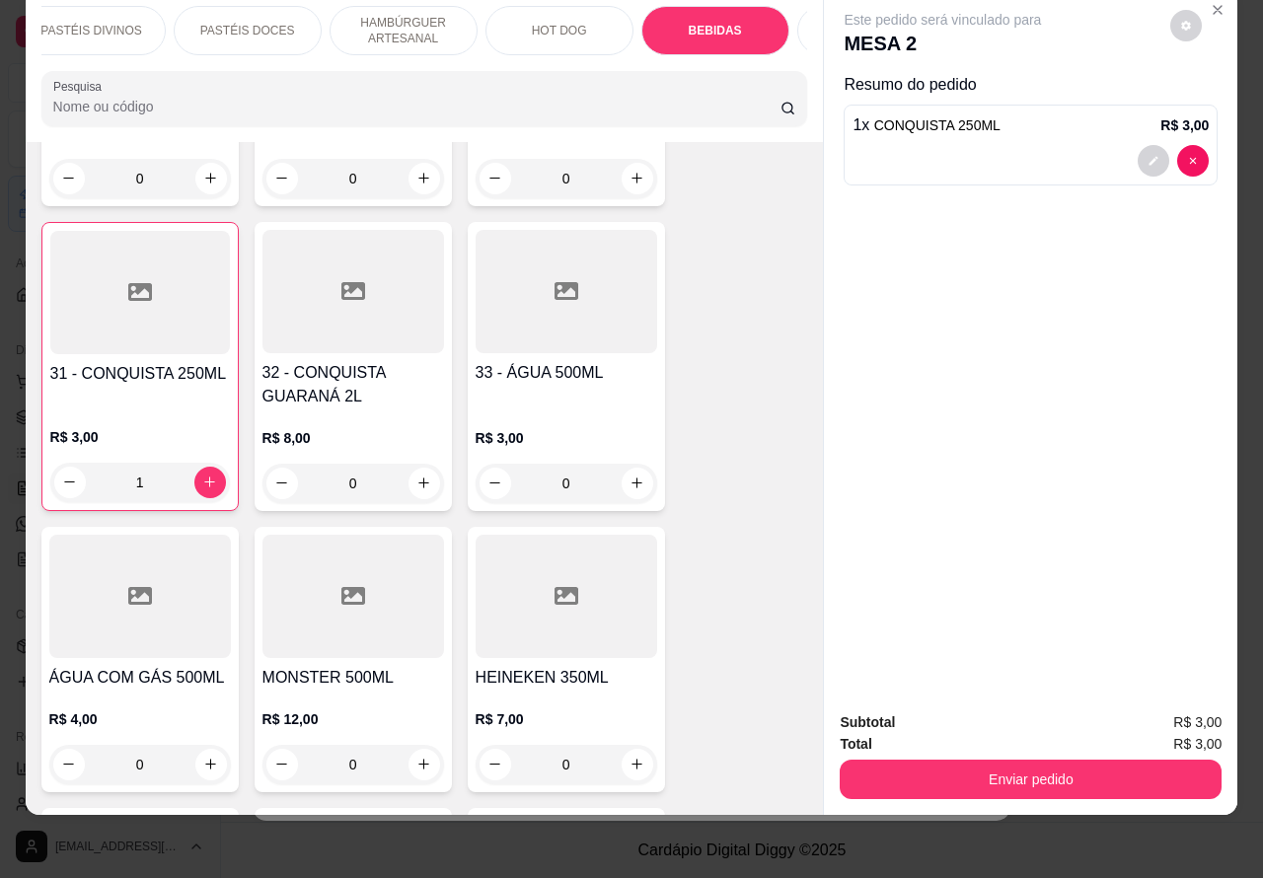
scroll to position [6598, 0]
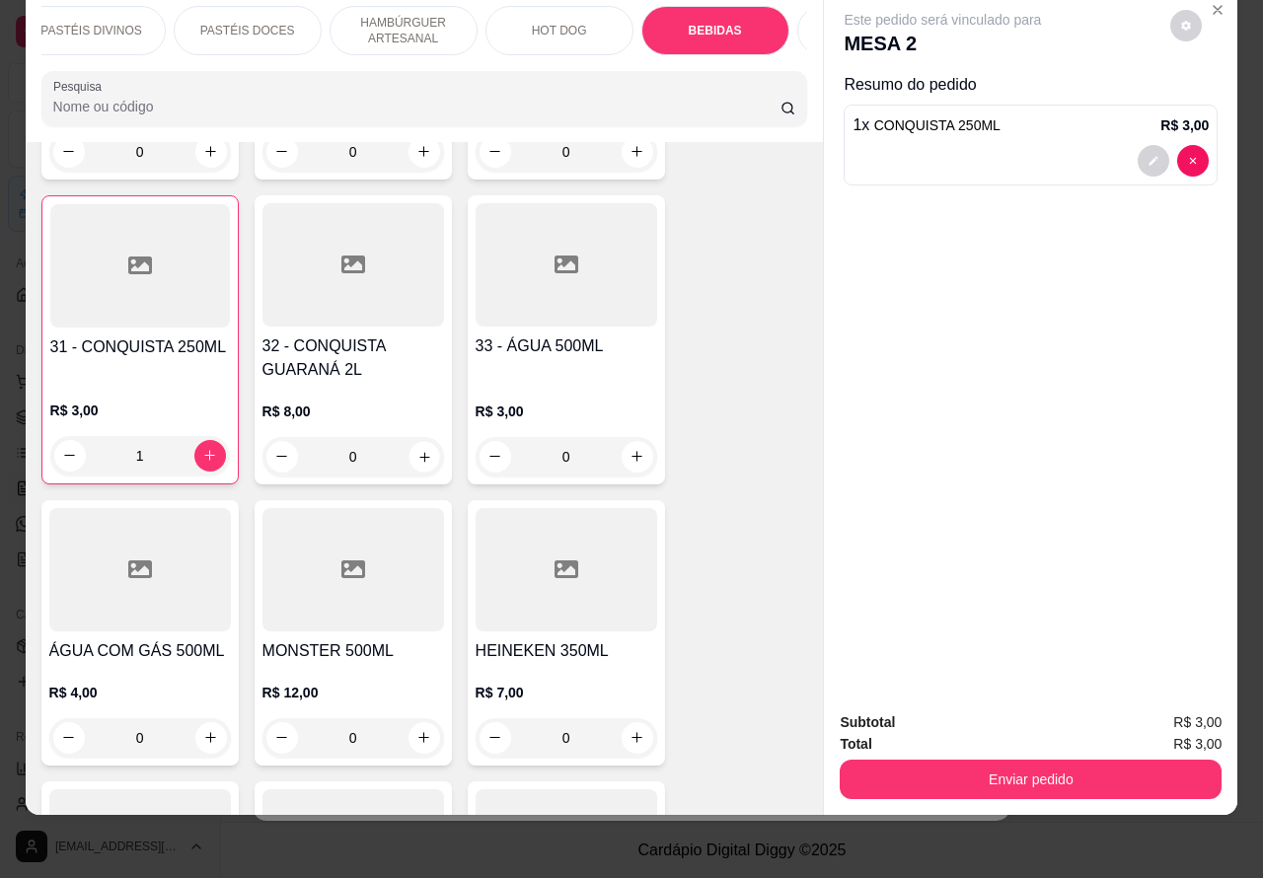
click at [417, 449] on icon "increase-product-quantity" at bounding box center [424, 456] width 15 height 15
type input "1"
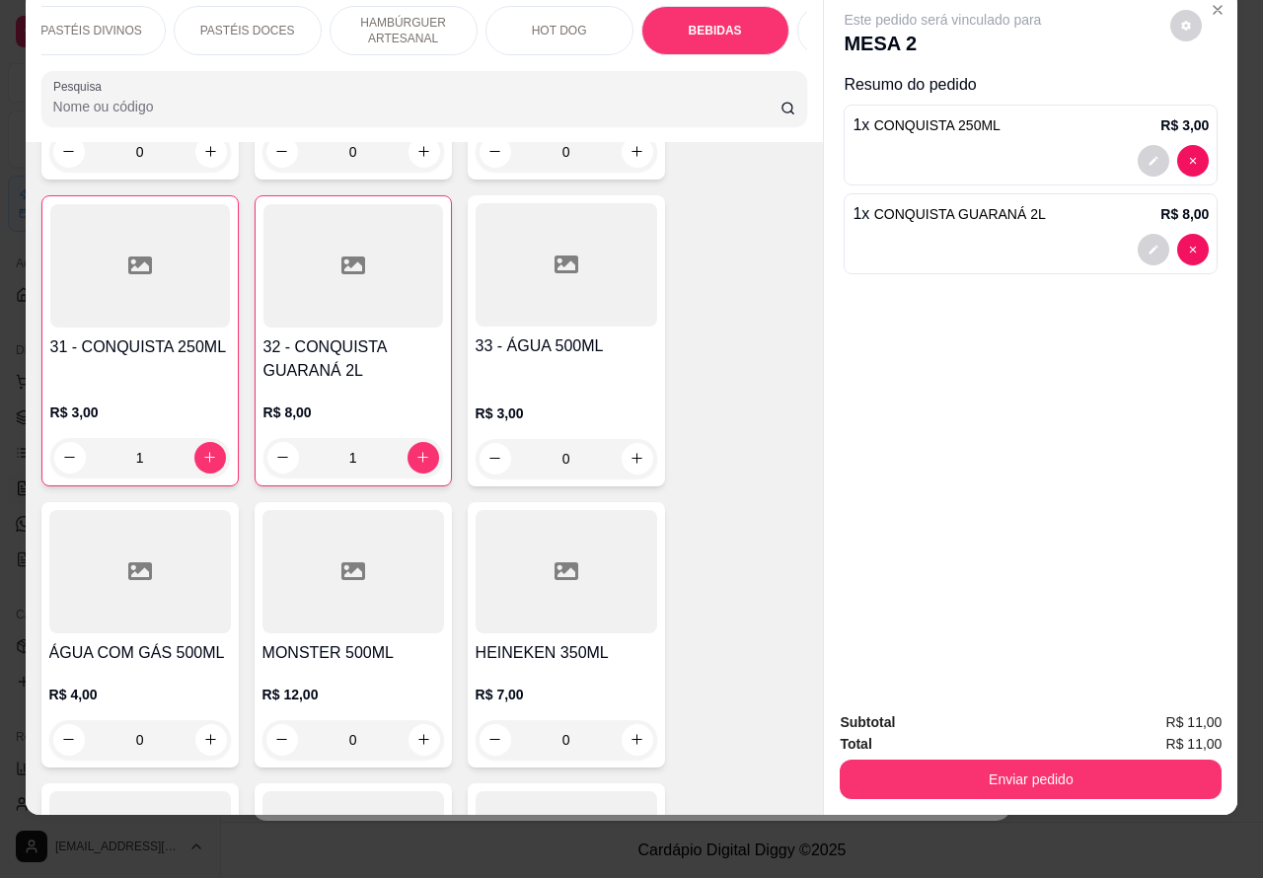
click at [1033, 760] on button "Enviar pedido" at bounding box center [1031, 779] width 382 height 39
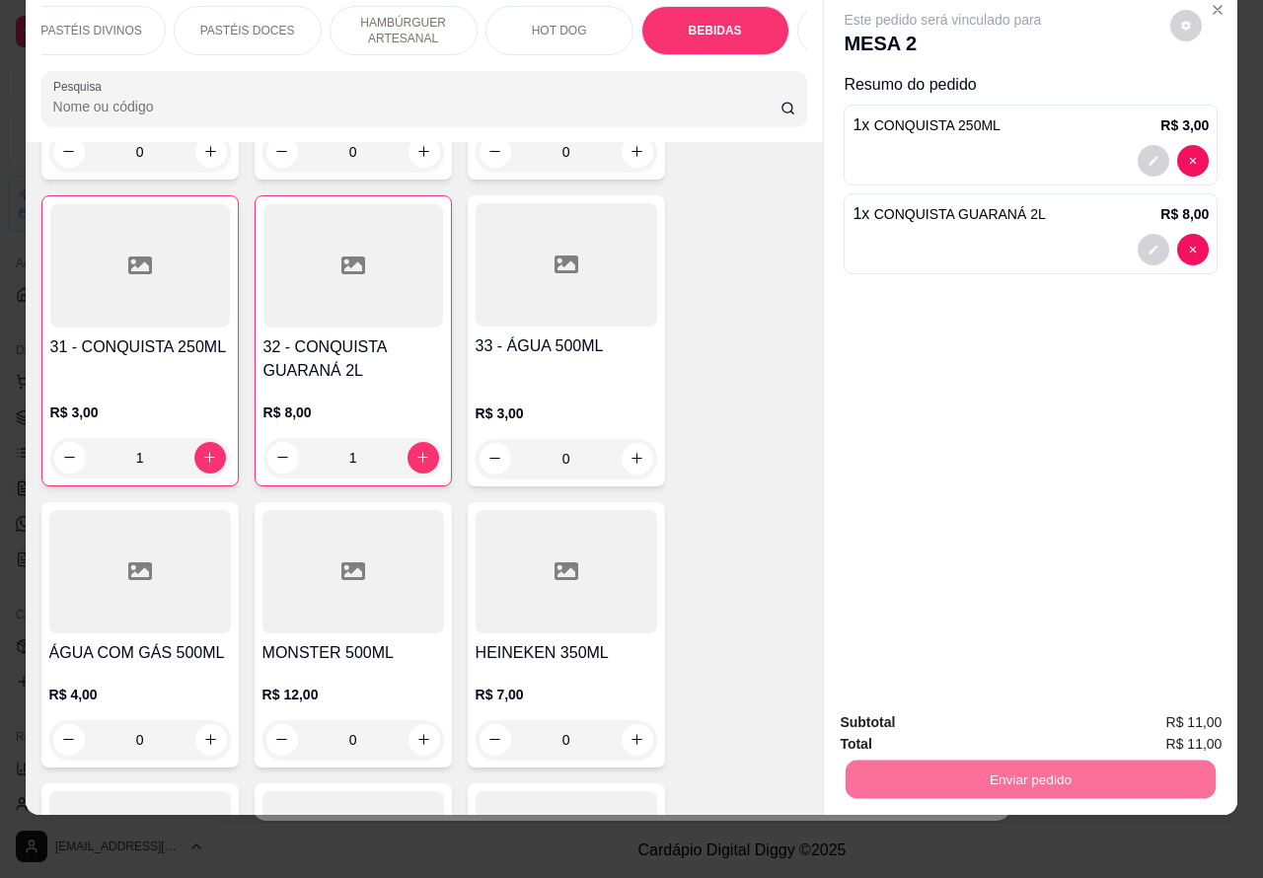
click at [990, 709] on button "Não registrar e enviar pedido" at bounding box center [964, 714] width 205 height 38
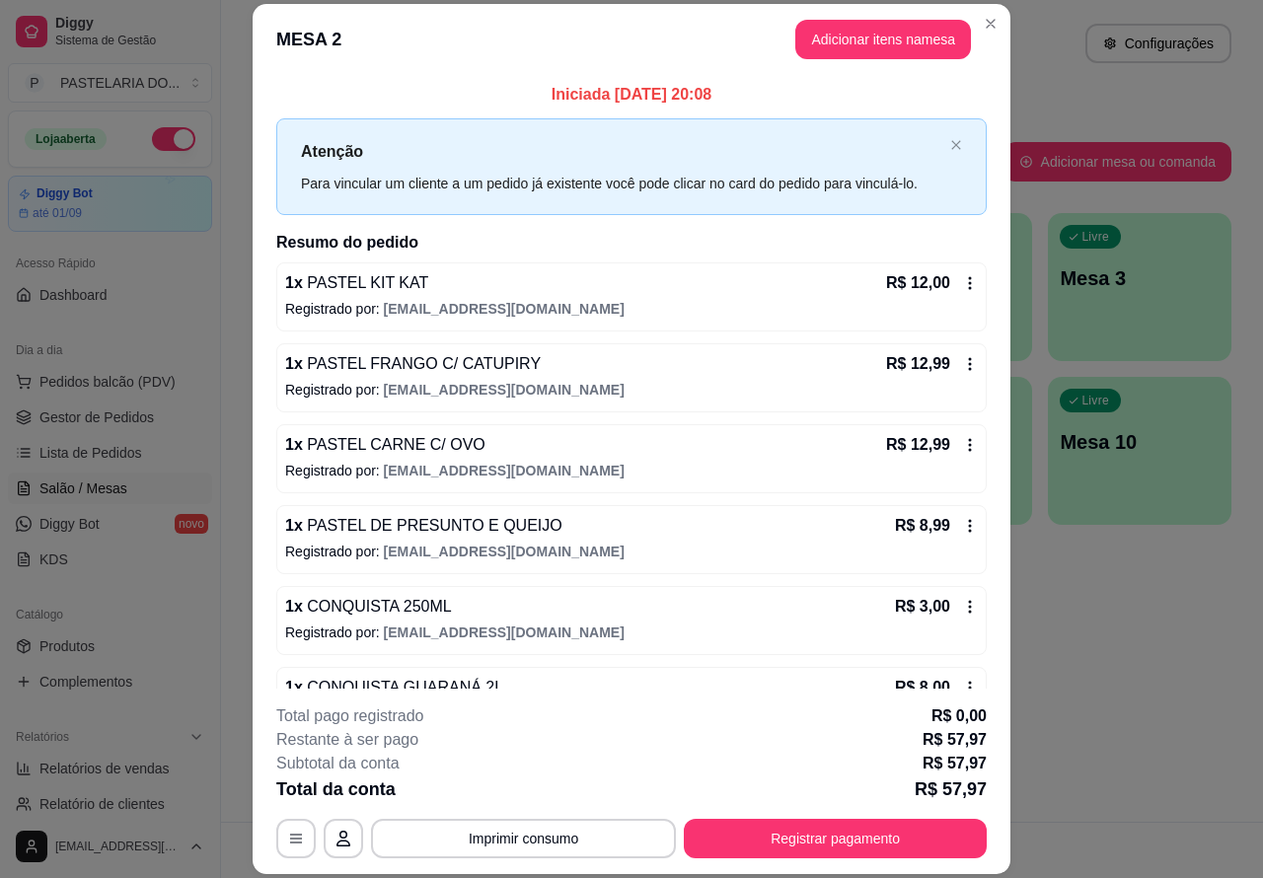
click at [82, 471] on ul "Pedidos balcão (PDV) Gestor de Pedidos Lista de Pedidos Salão / Mesas Diggy Bot…" at bounding box center [110, 470] width 204 height 209
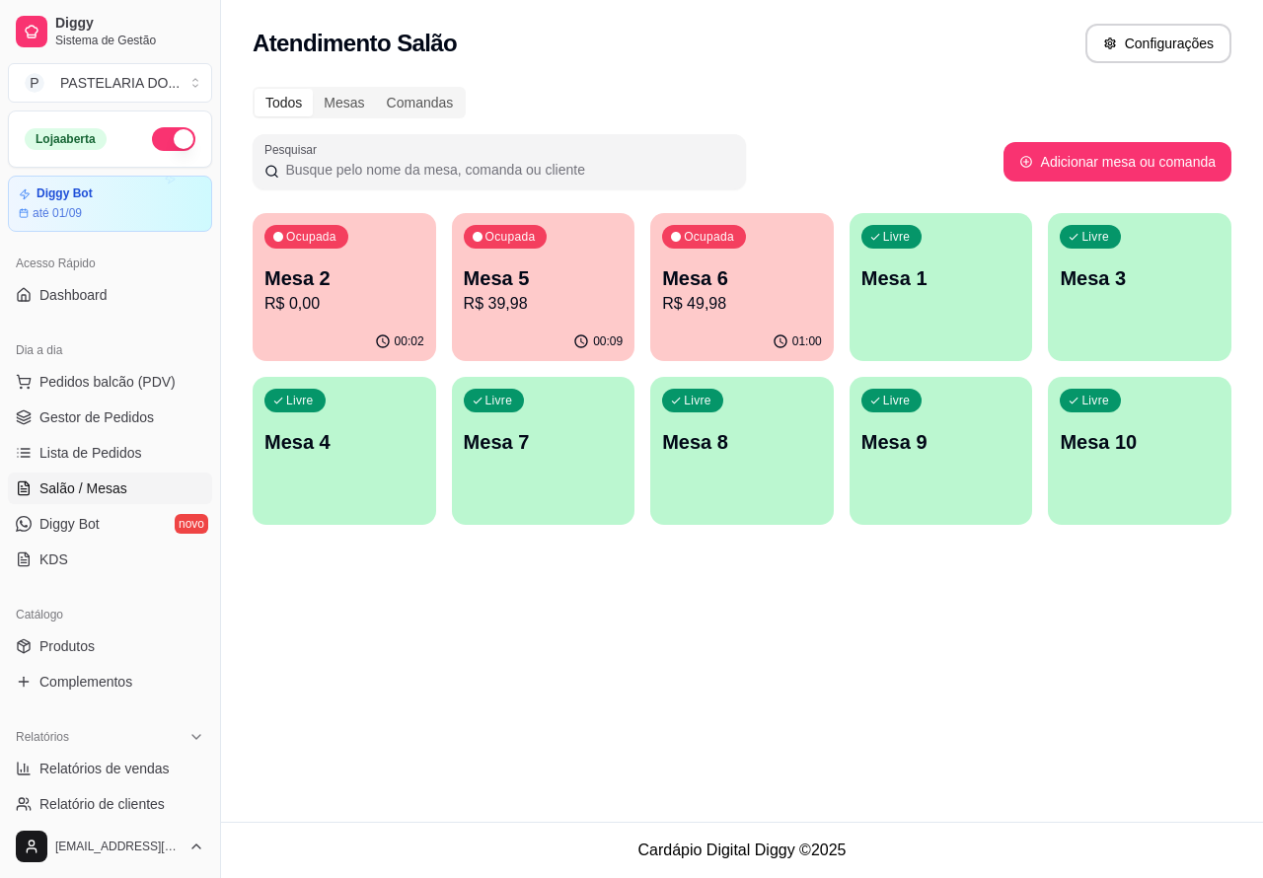
click at [348, 459] on div "Livre Mesa 4" at bounding box center [345, 439] width 184 height 124
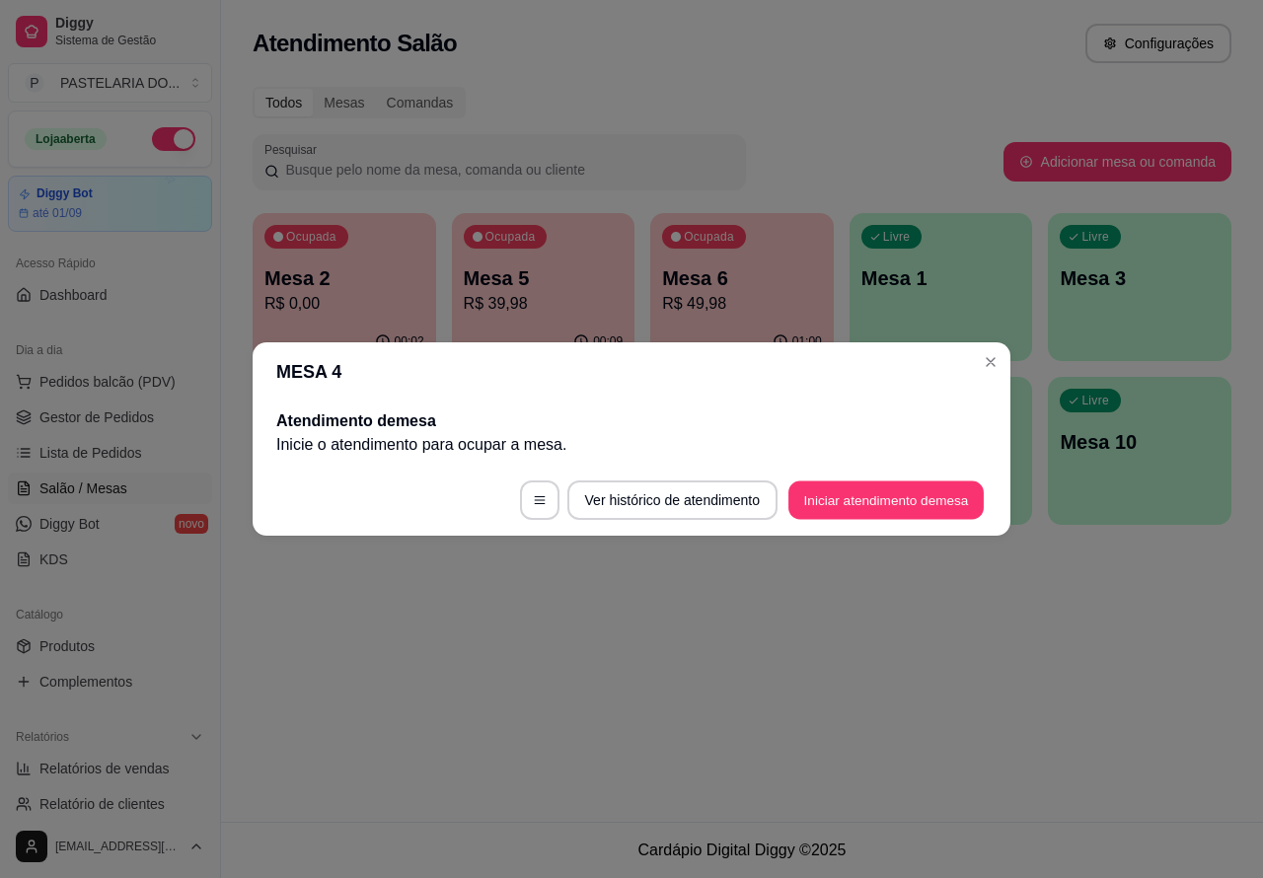
click at [871, 499] on button "Iniciar atendimento de mesa" at bounding box center [886, 501] width 195 height 38
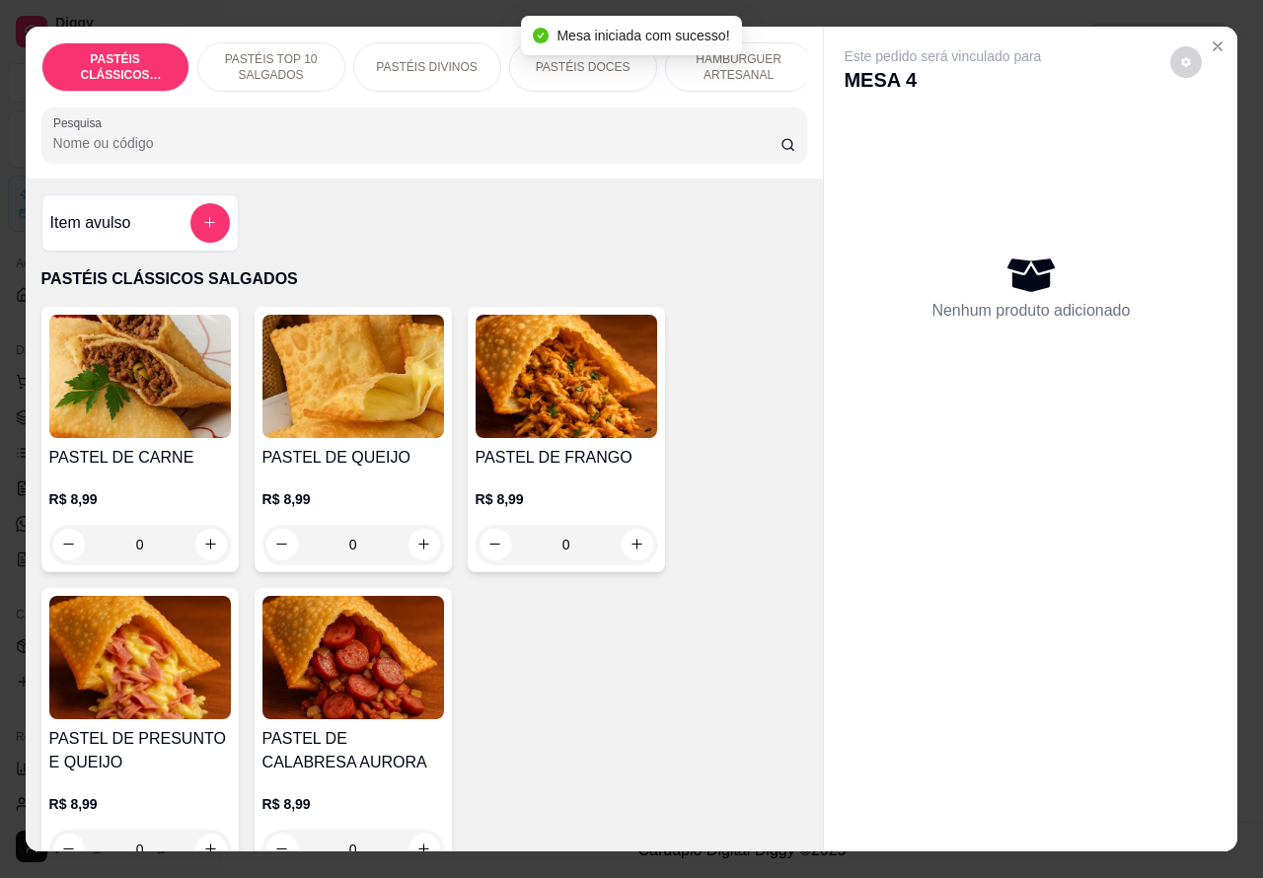
click at [268, 59] on p "PASTÉIS TOP 10 SALGADOS" at bounding box center [271, 67] width 114 height 32
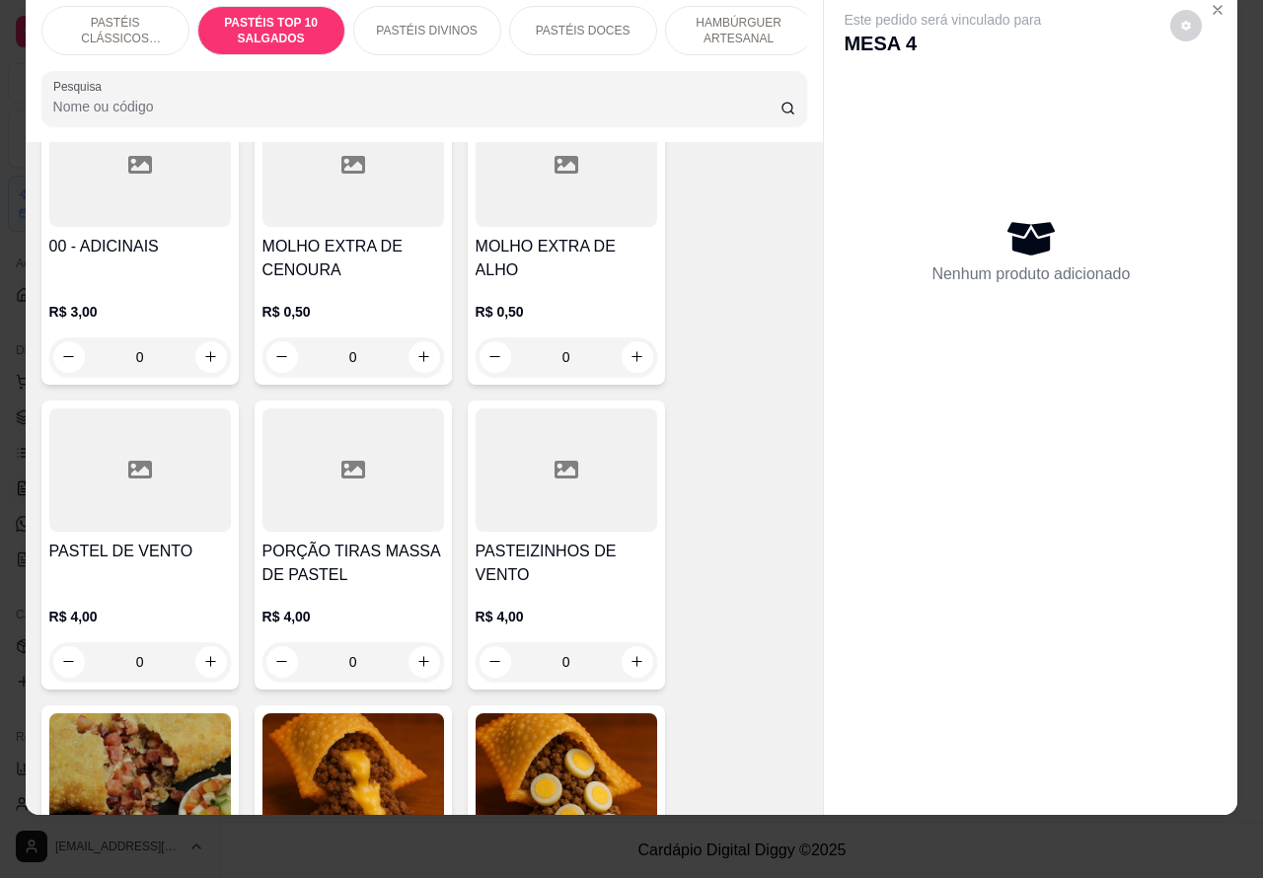
scroll to position [810, 0]
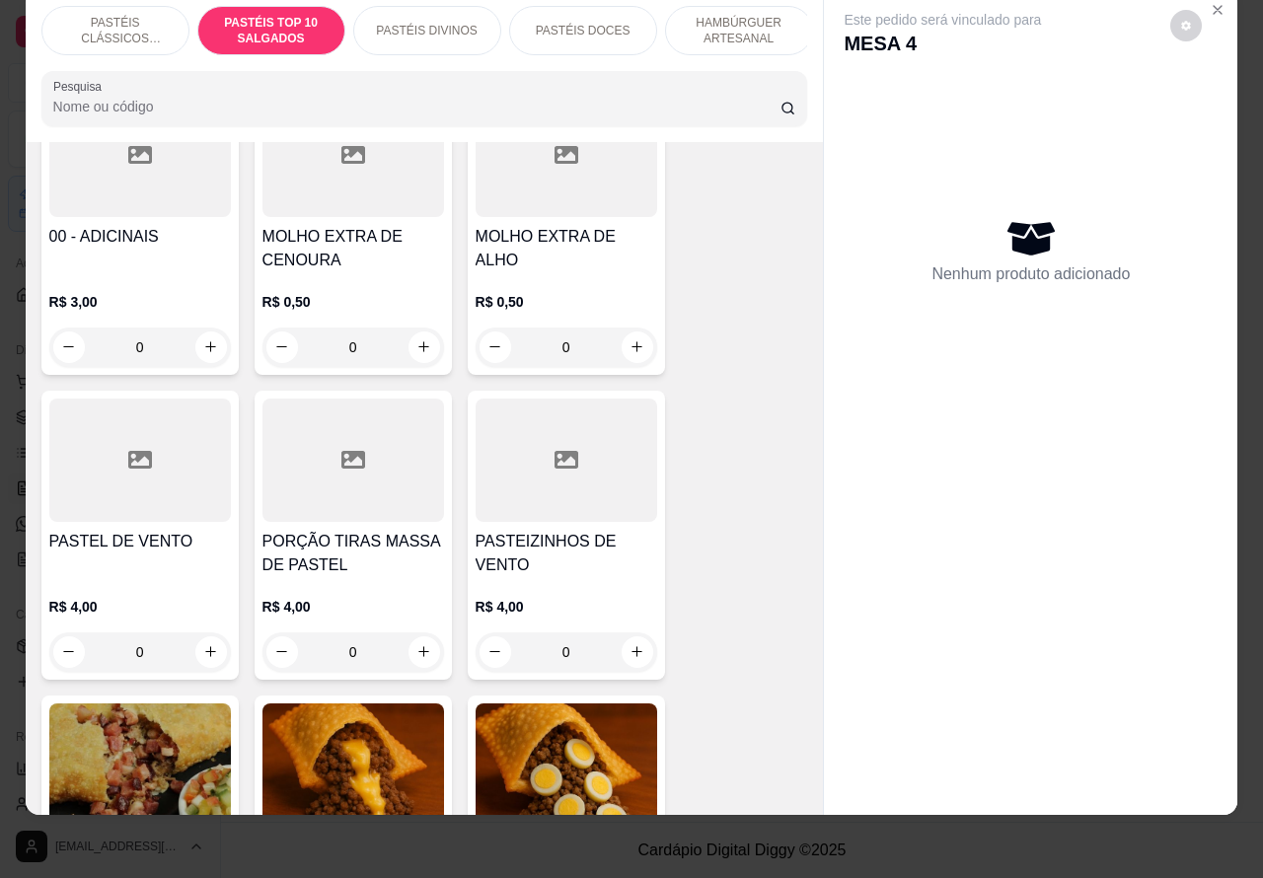
click at [417, 652] on icon "increase-product-quantity" at bounding box center [424, 652] width 15 height 15
type input "1"
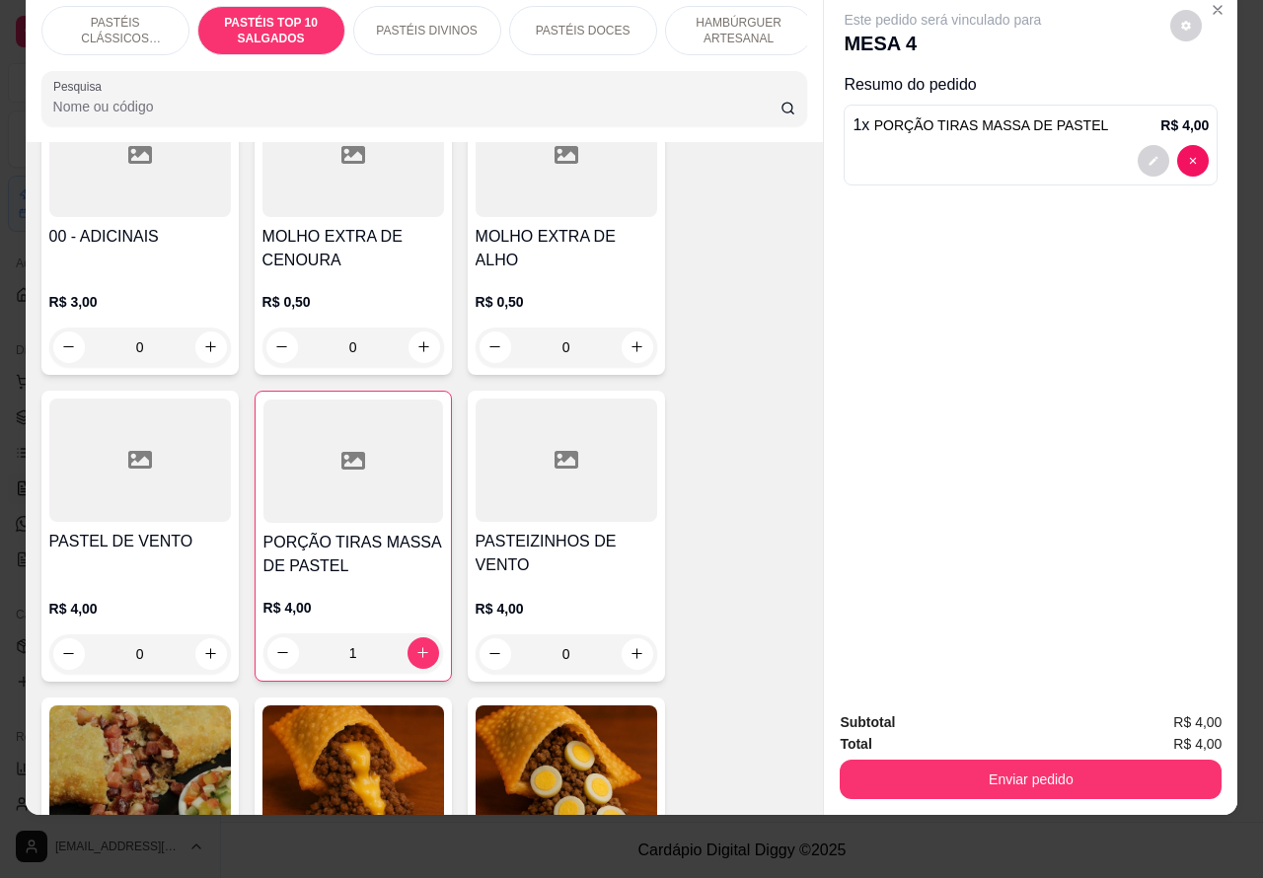
click at [959, 760] on button "Enviar pedido" at bounding box center [1031, 779] width 382 height 39
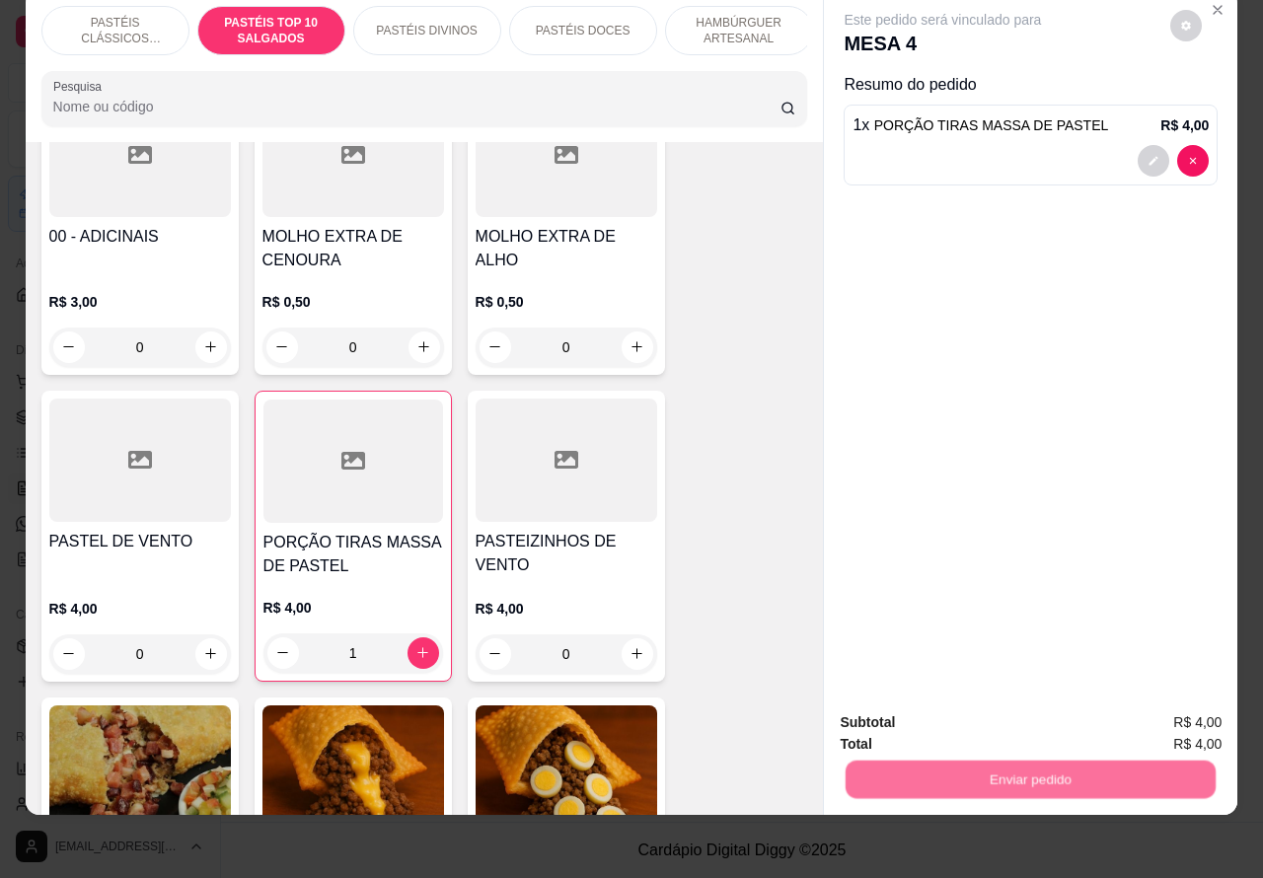
click at [958, 711] on button "Não registrar e enviar pedido" at bounding box center [964, 713] width 199 height 37
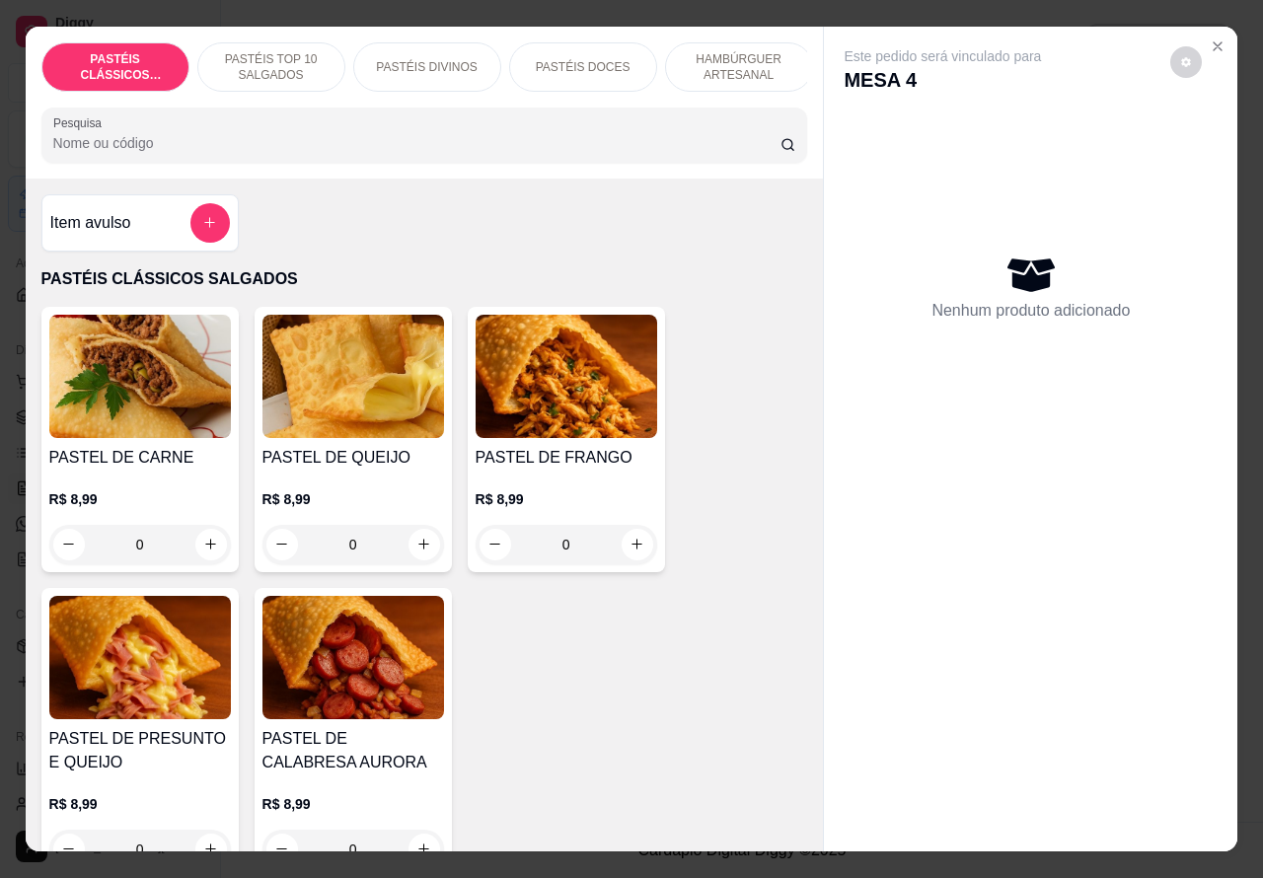
click at [1214, 42] on icon "Close" at bounding box center [1218, 46] width 8 height 8
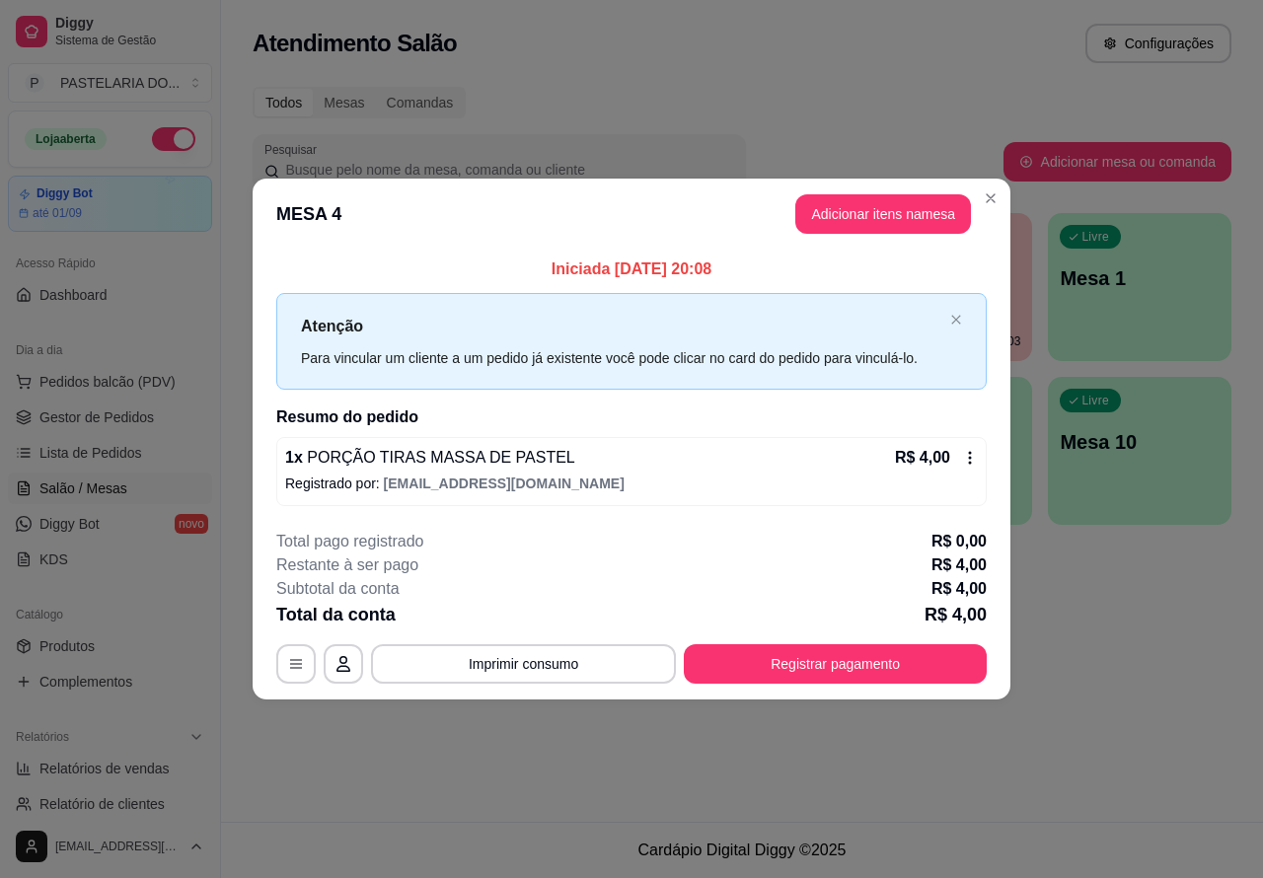
click at [102, 371] on button "Pedidos balcão (PDV)" at bounding box center [110, 382] width 204 height 32
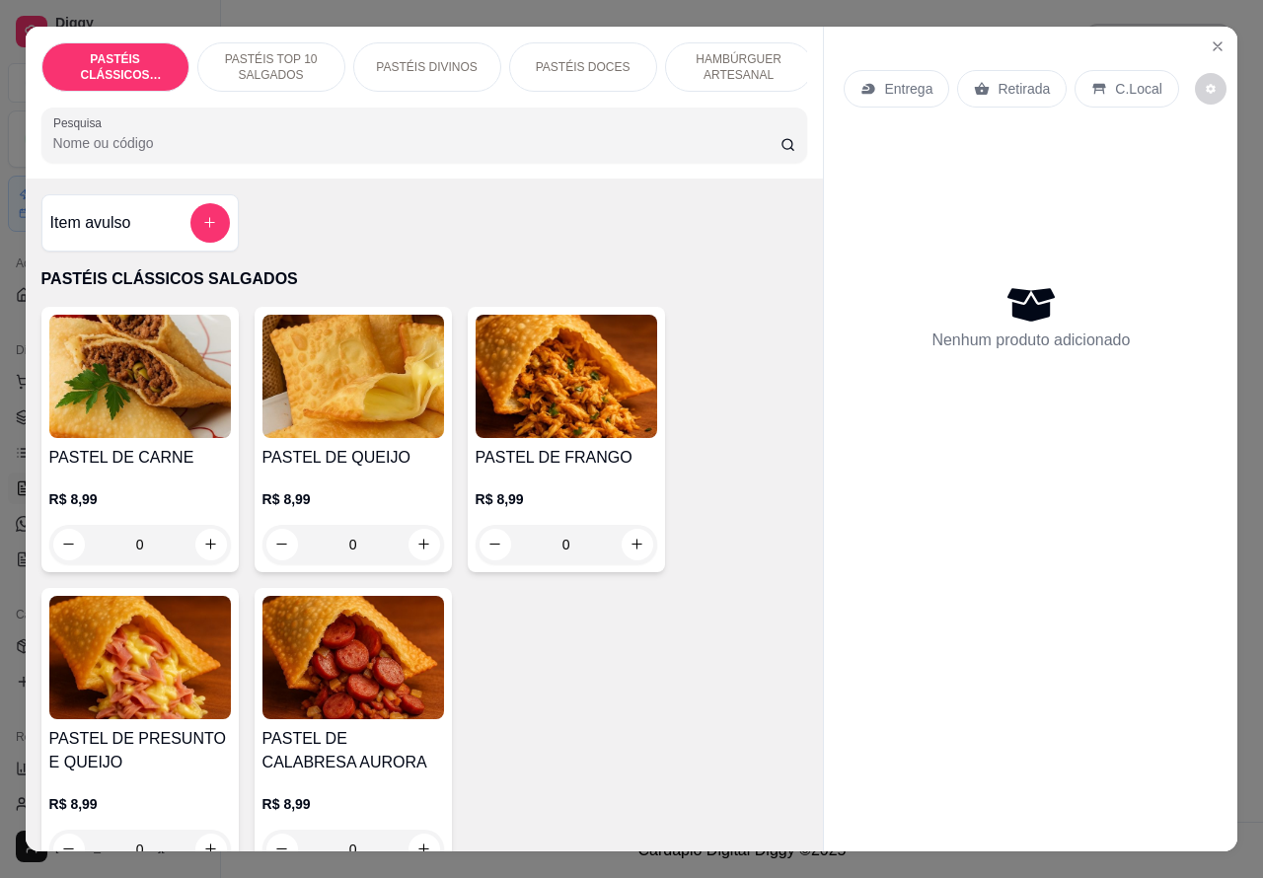
click at [914, 84] on p "Entrega" at bounding box center [908, 89] width 48 height 20
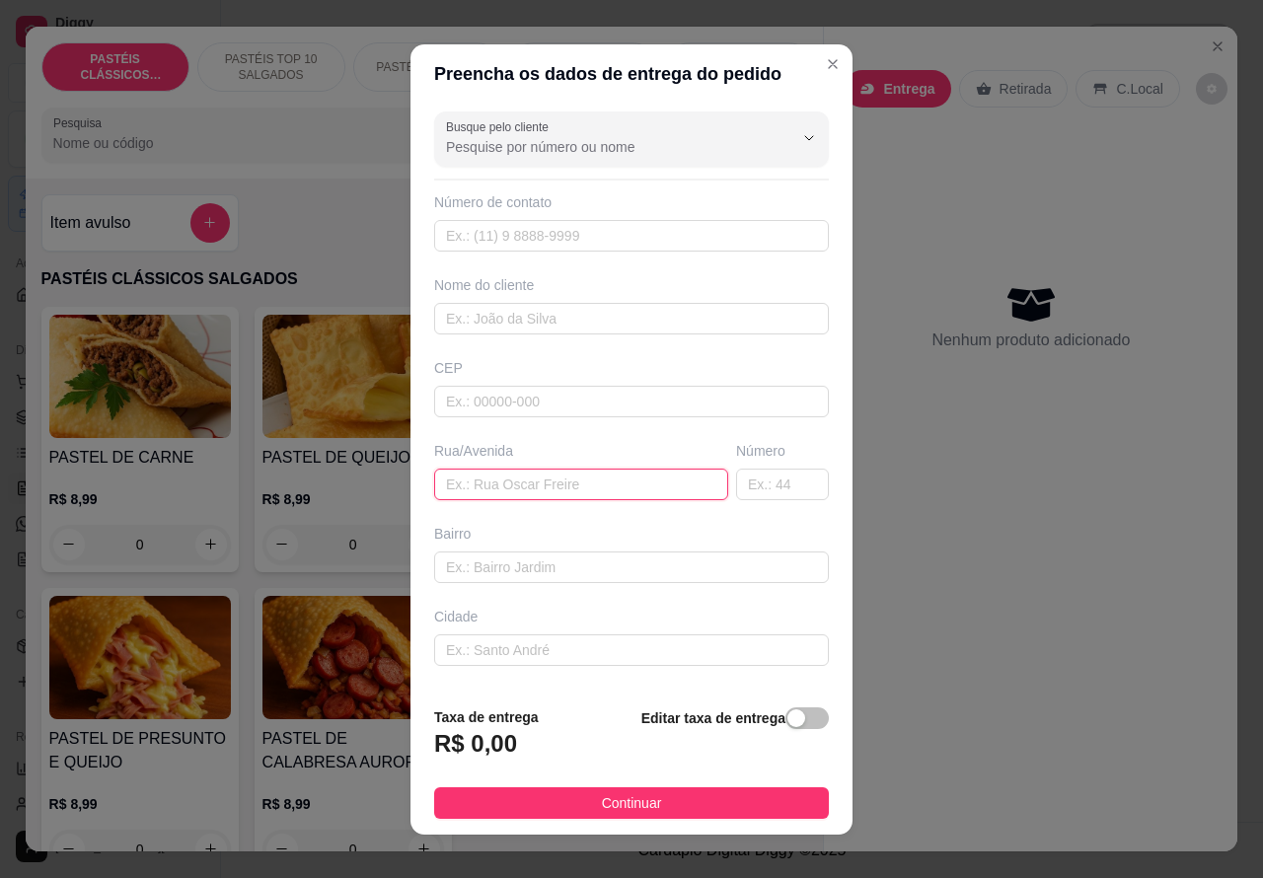
click at [540, 482] on input "text" at bounding box center [581, 485] width 294 height 32
paste input "[STREET_ADDRESS][PERSON_NAME]"
type input "[STREET_ADDRESS][PERSON_NAME]"
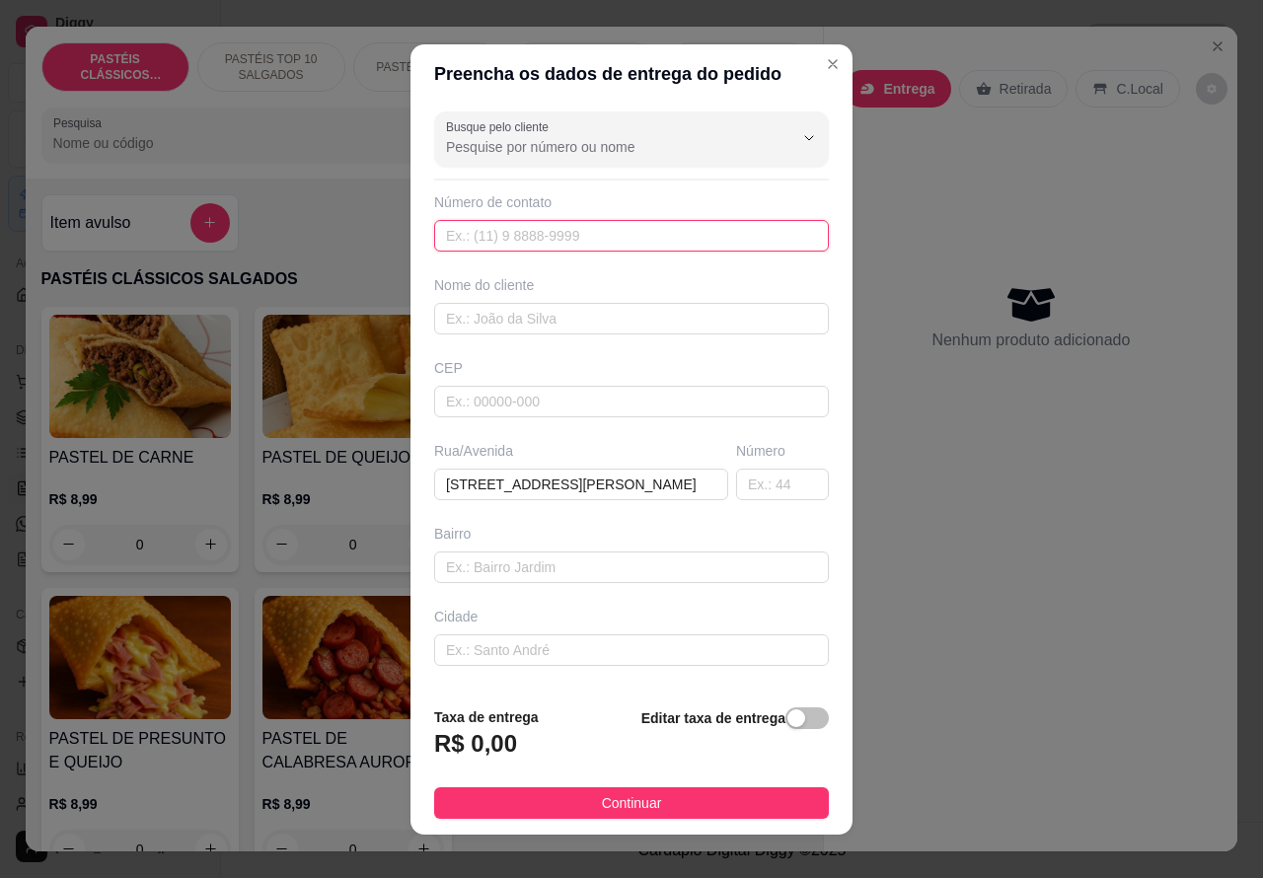
click at [564, 228] on input "text" at bounding box center [631, 236] width 395 height 32
paste input "(14) 99712-7710"
type input "(14) 99712-7710"
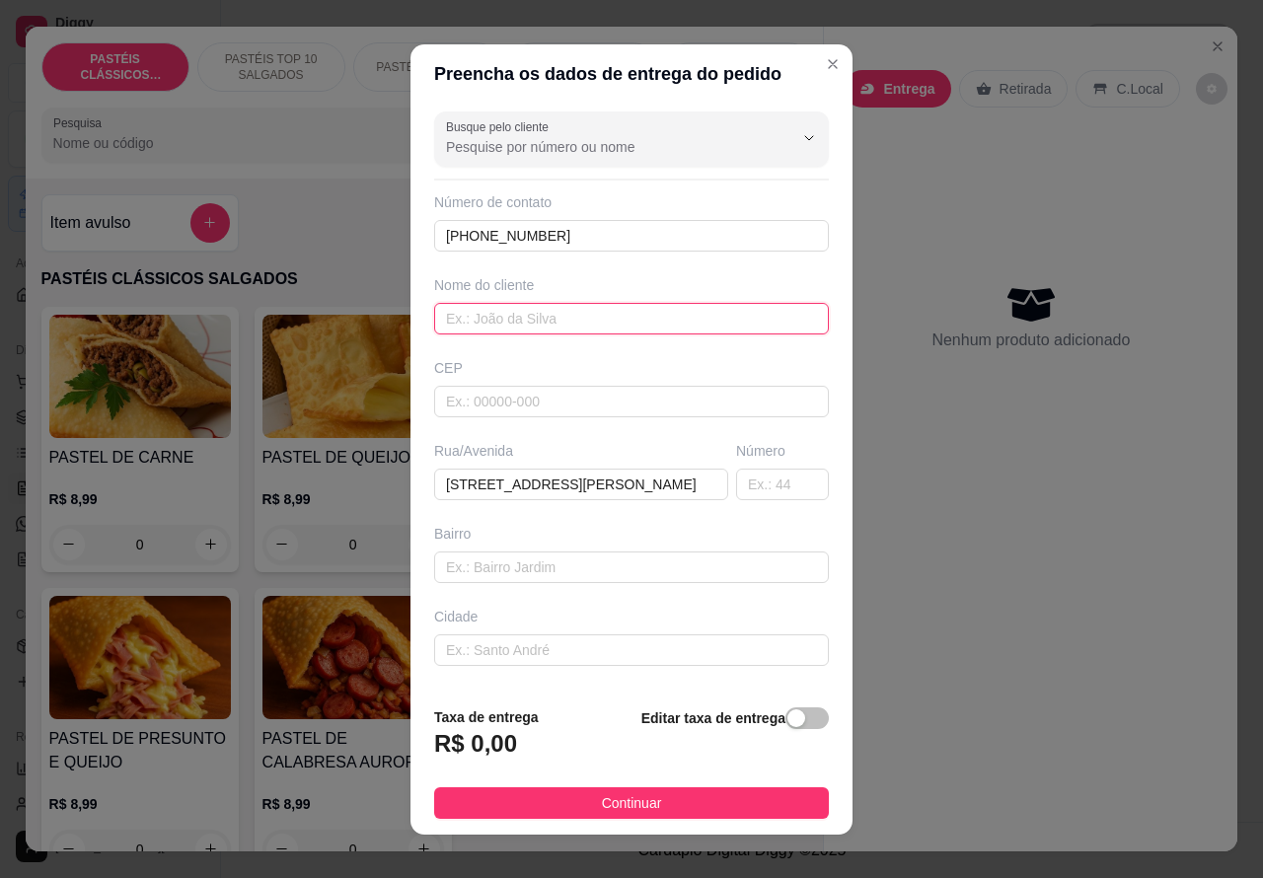
click at [569, 318] on input "text" at bounding box center [631, 319] width 395 height 32
type input "[PERSON_NAME]"
click at [791, 719] on span "button" at bounding box center [807, 719] width 43 height 22
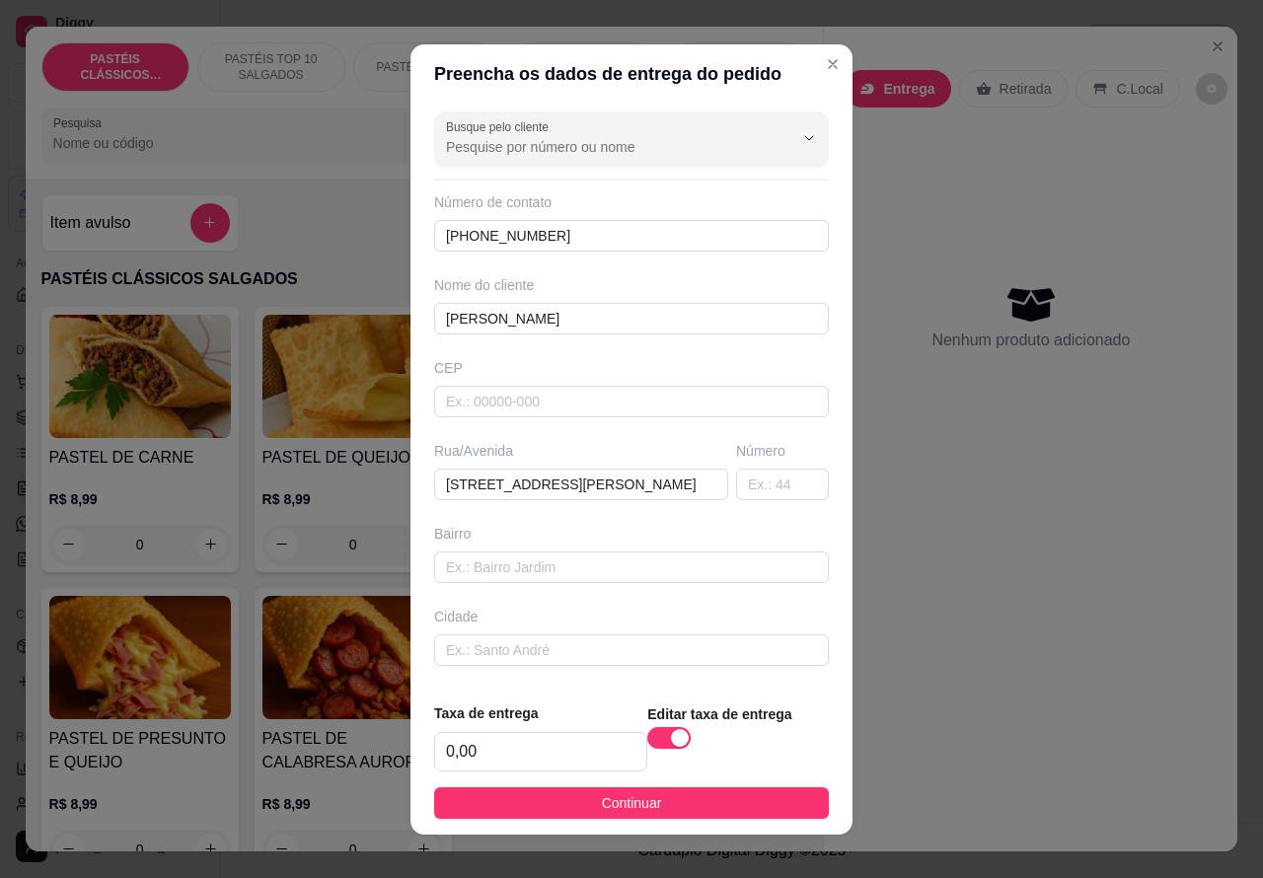
click at [778, 708] on div "Editar taxa de entrega" at bounding box center [738, 737] width 182 height 69
click at [441, 751] on input "0,00" at bounding box center [540, 752] width 211 height 38
type input "1,00"
click at [664, 805] on button "Continuar" at bounding box center [631, 804] width 395 height 32
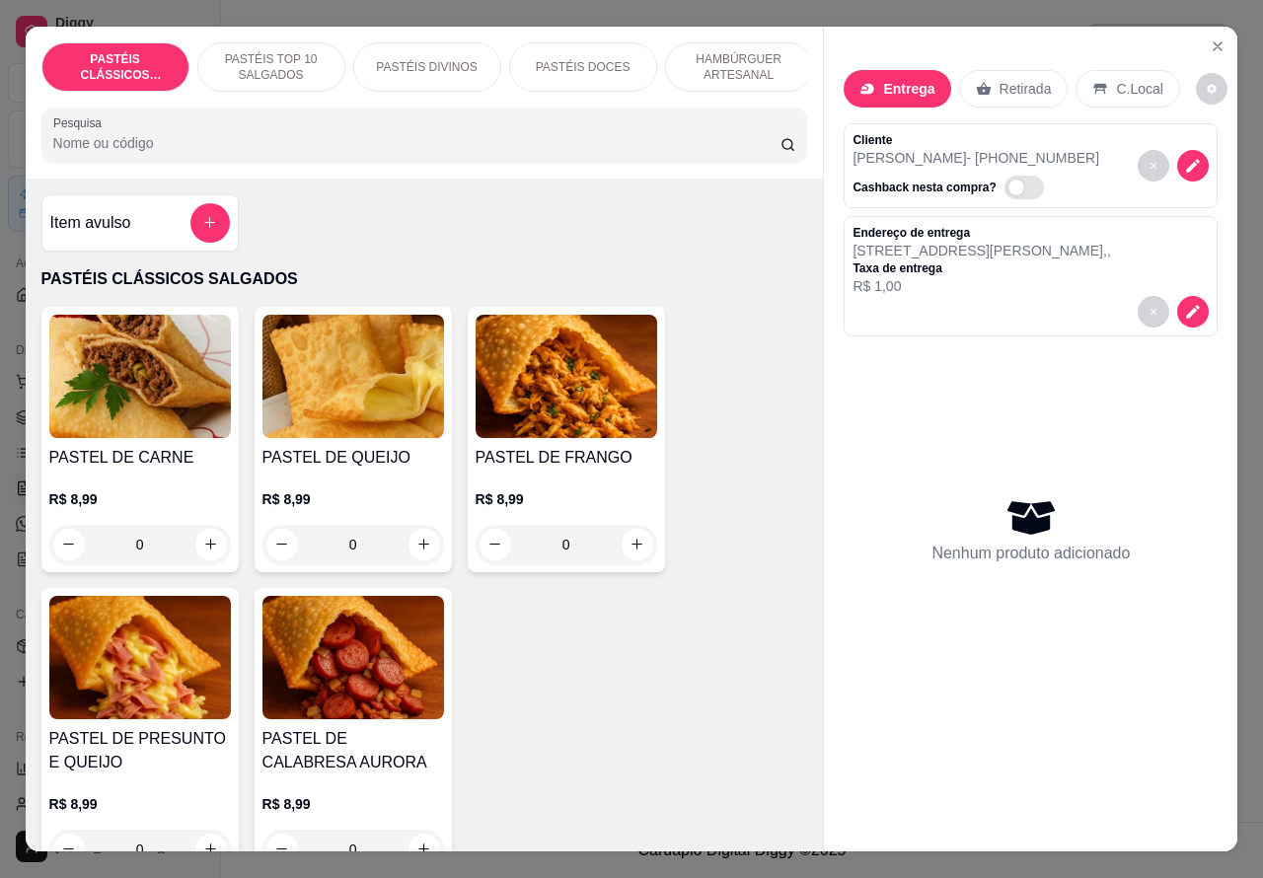
click at [738, 51] on p "HAMBÚRGUER ARTESANAL" at bounding box center [739, 67] width 114 height 32
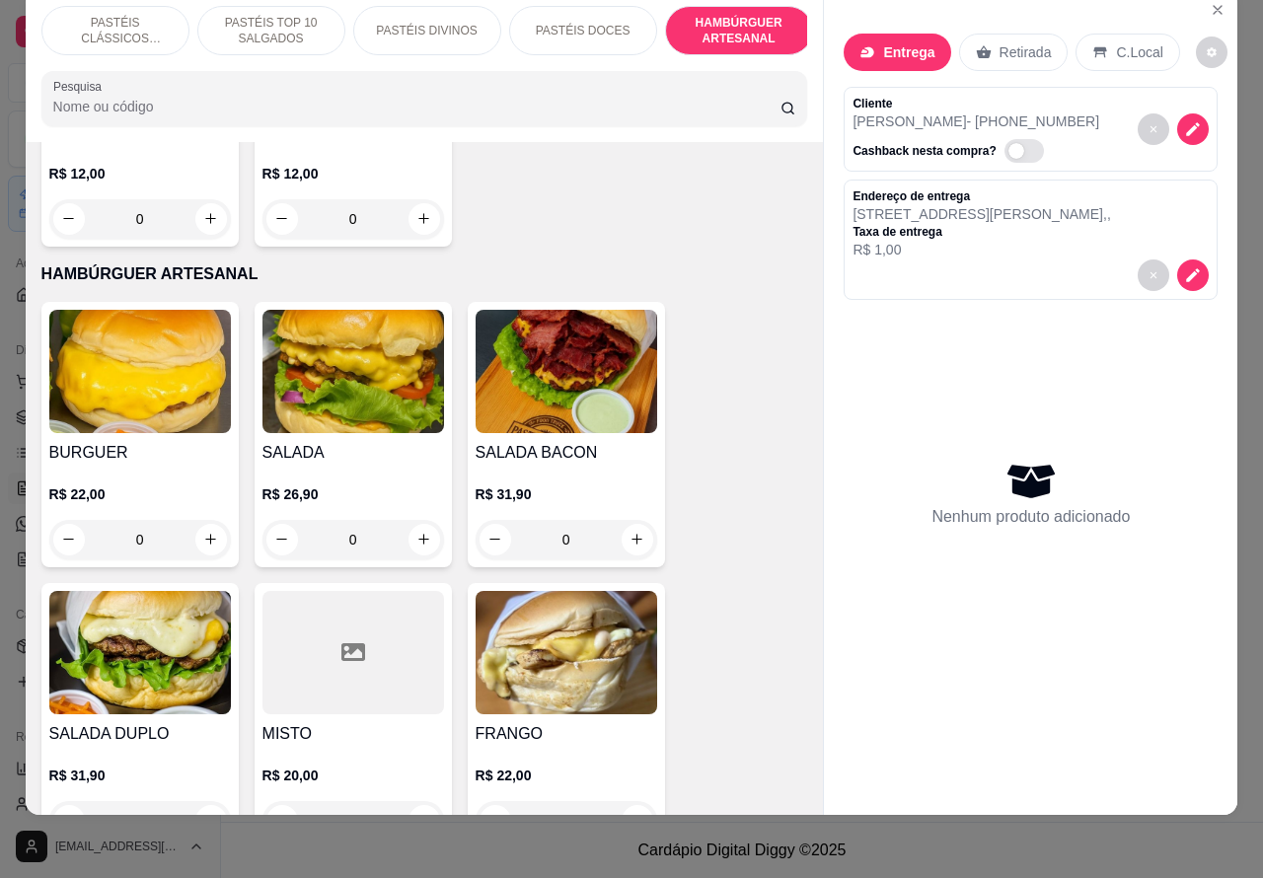
scroll to position [4063, 0]
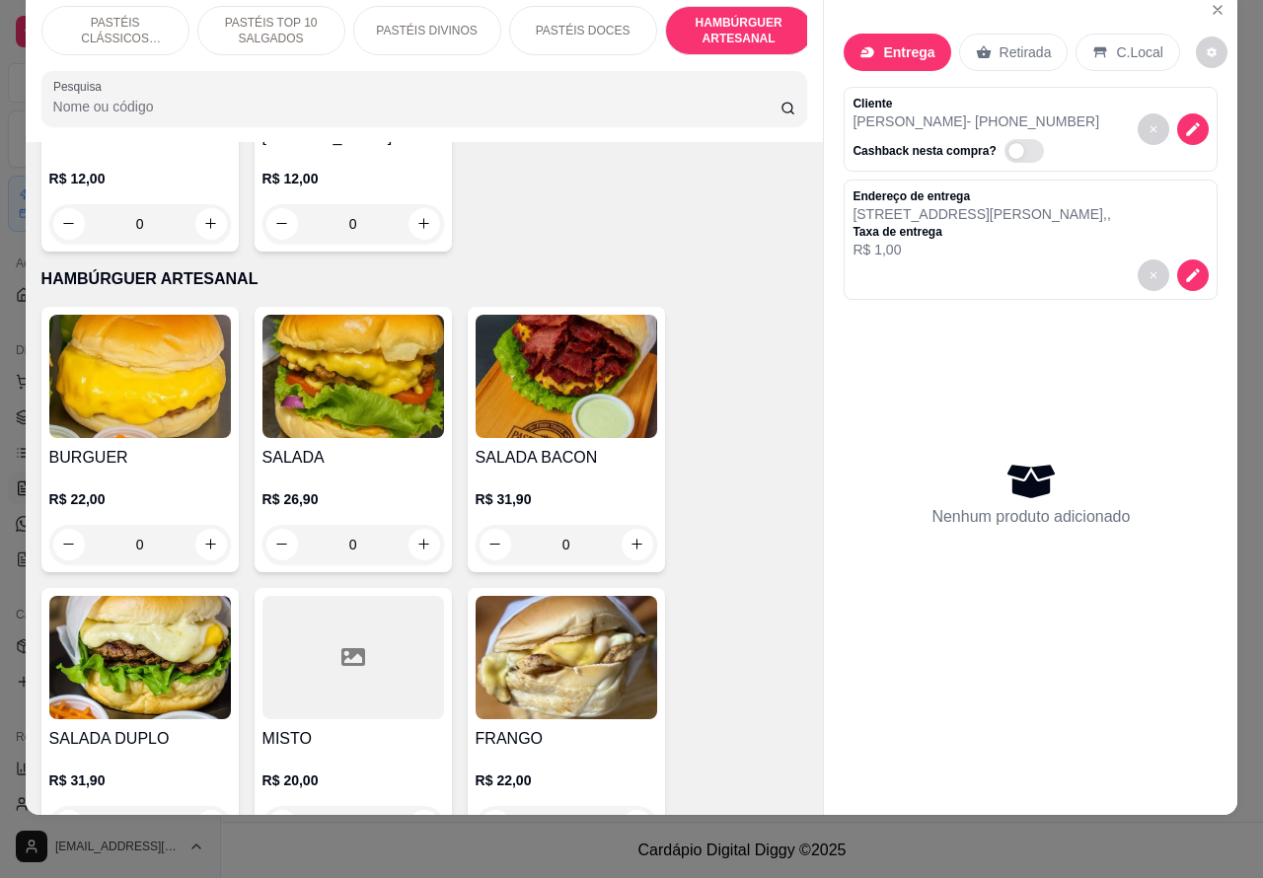
click at [617, 525] on div "0" at bounding box center [567, 544] width 182 height 39
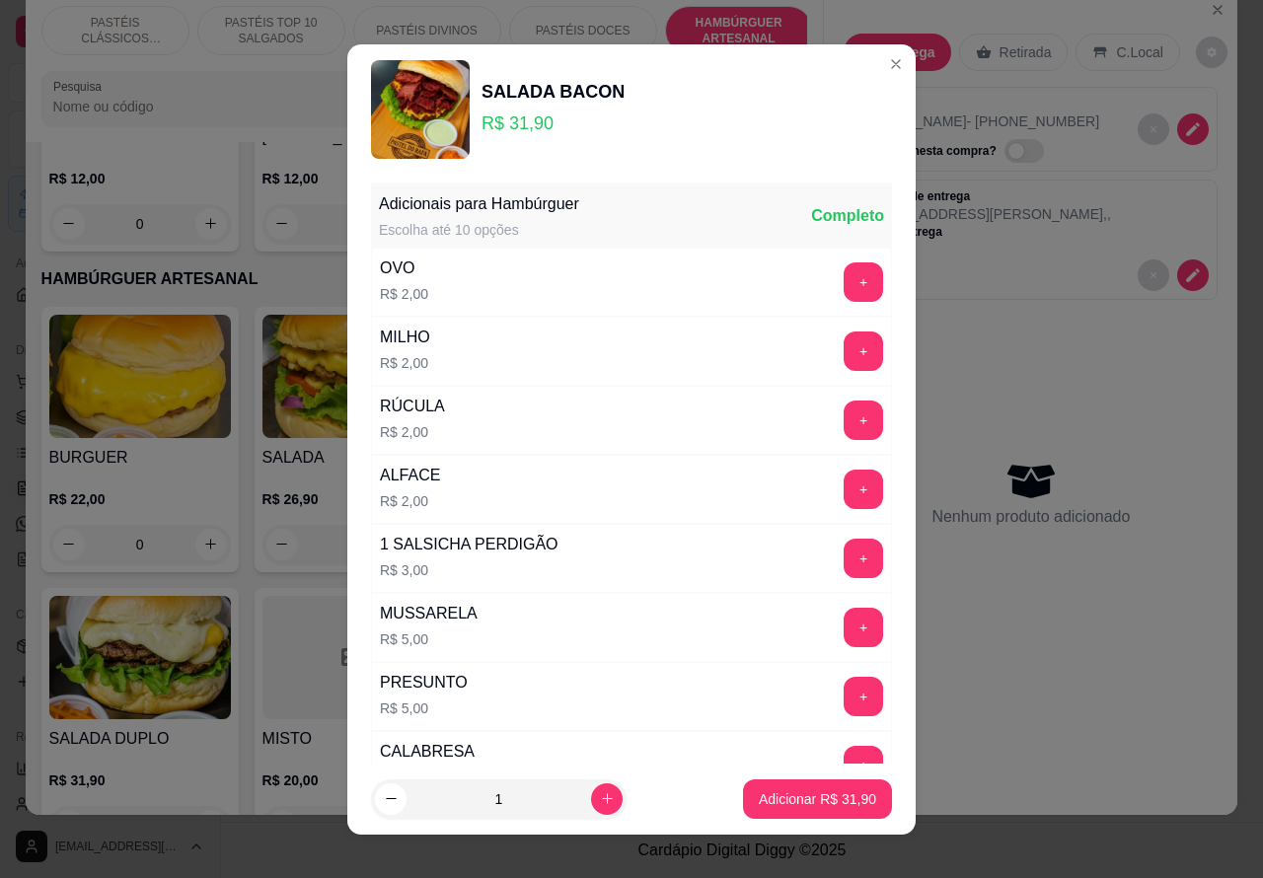
click at [600, 792] on icon "increase-product-quantity" at bounding box center [607, 799] width 15 height 15
click at [600, 798] on icon "increase-product-quantity" at bounding box center [607, 799] width 15 height 15
type input "2"
click at [785, 800] on p "Adicionar R$ 63,80" at bounding box center [817, 800] width 117 height 20
type input "2"
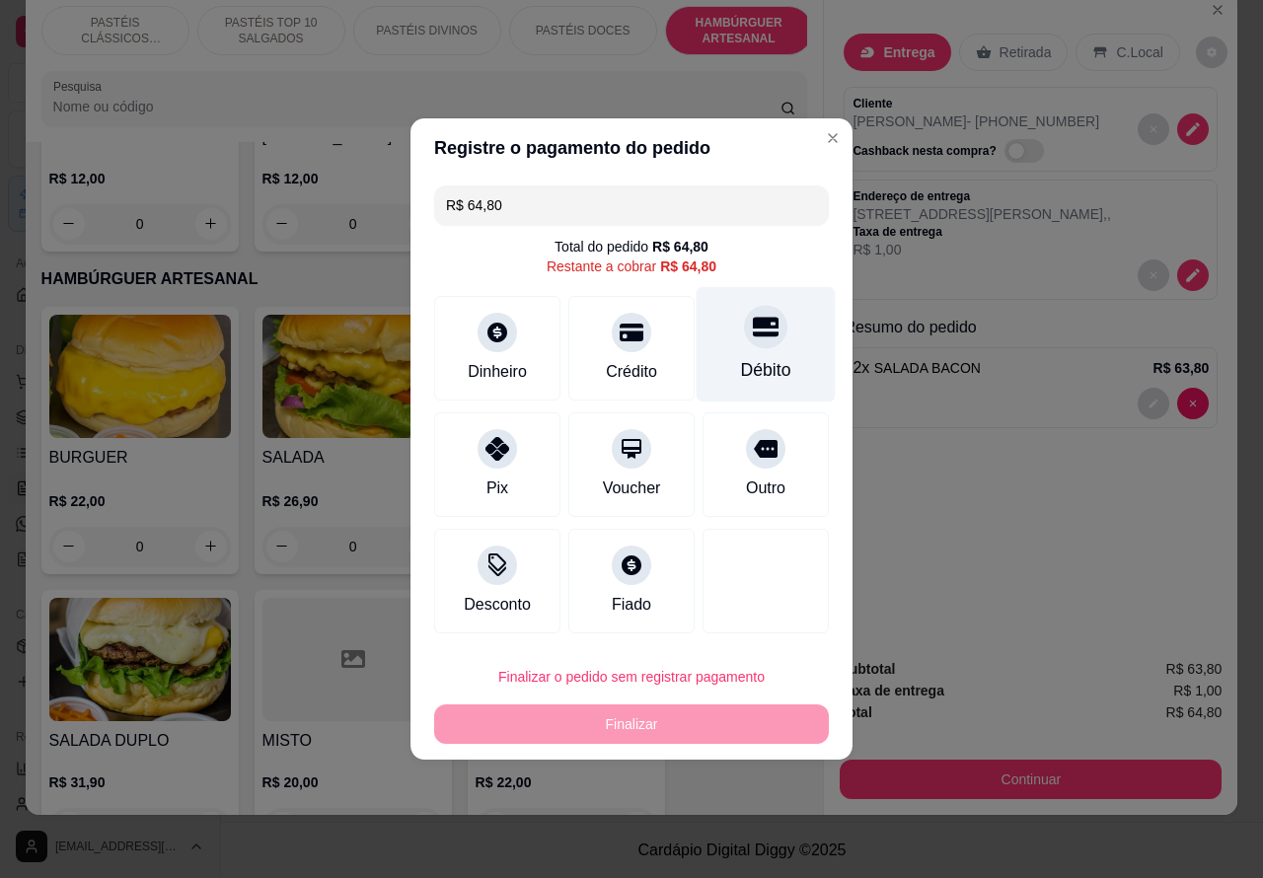
click at [756, 322] on icon at bounding box center [766, 327] width 26 height 26
type input "R$ 0,00"
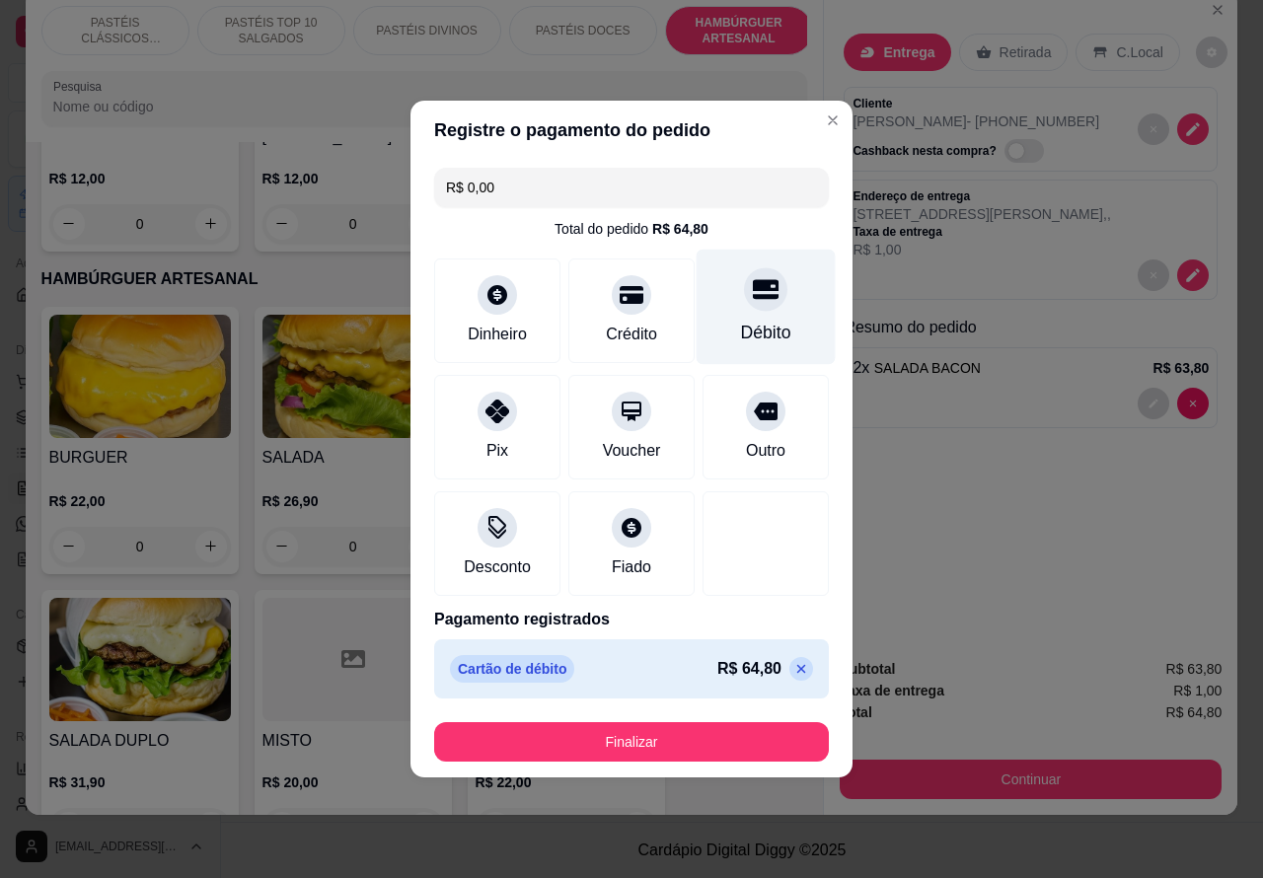
click at [730, 737] on button "Finalizar" at bounding box center [631, 741] width 395 height 39
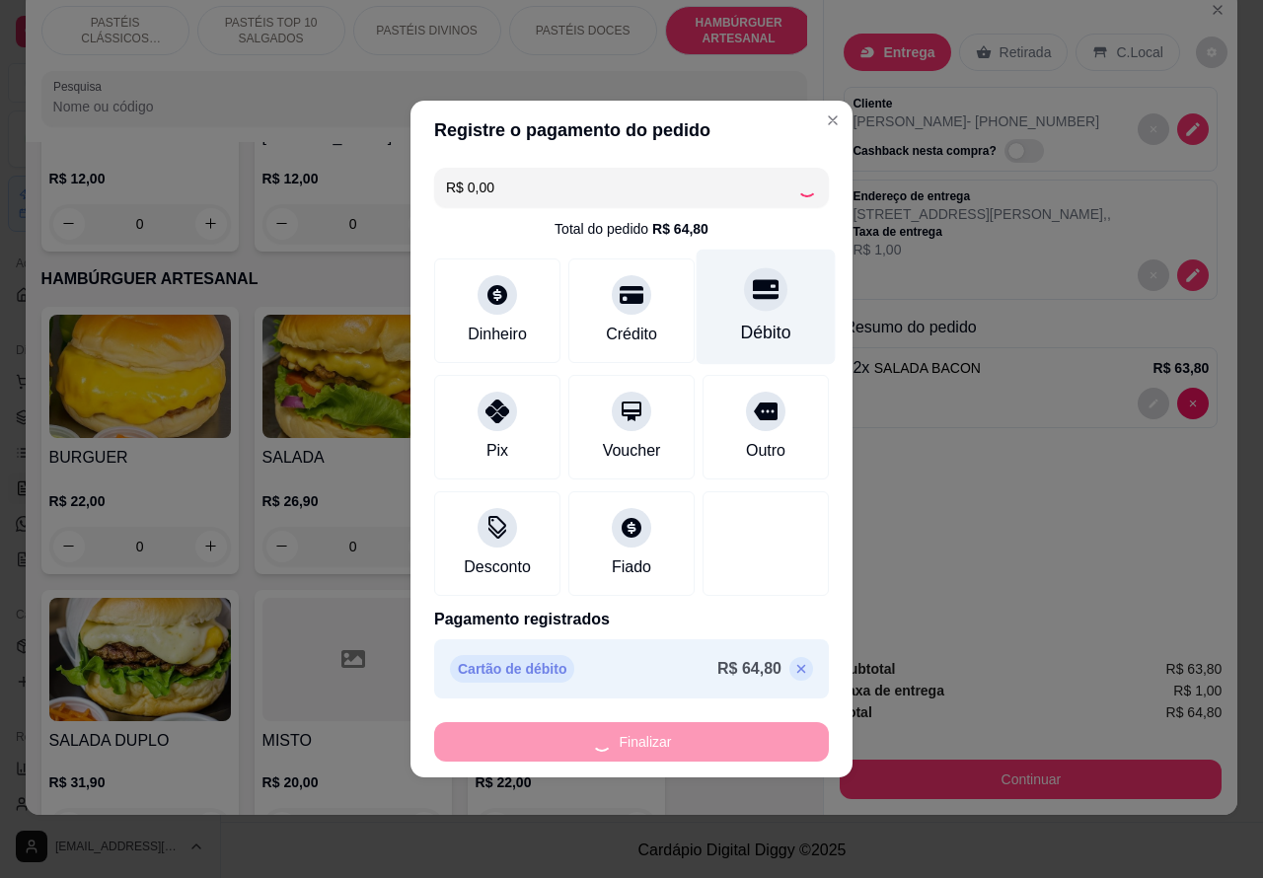
type input "0"
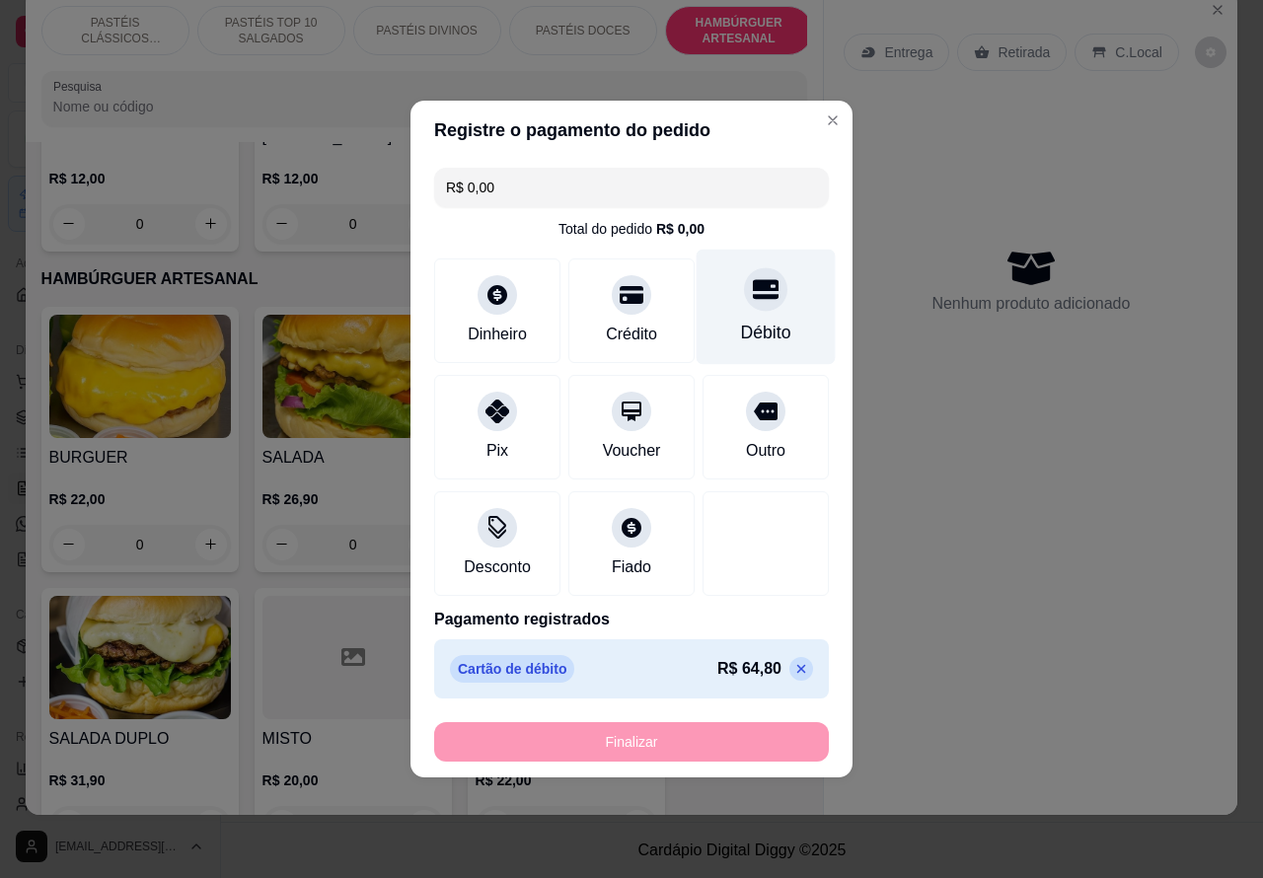
type input "-R$ 64,80"
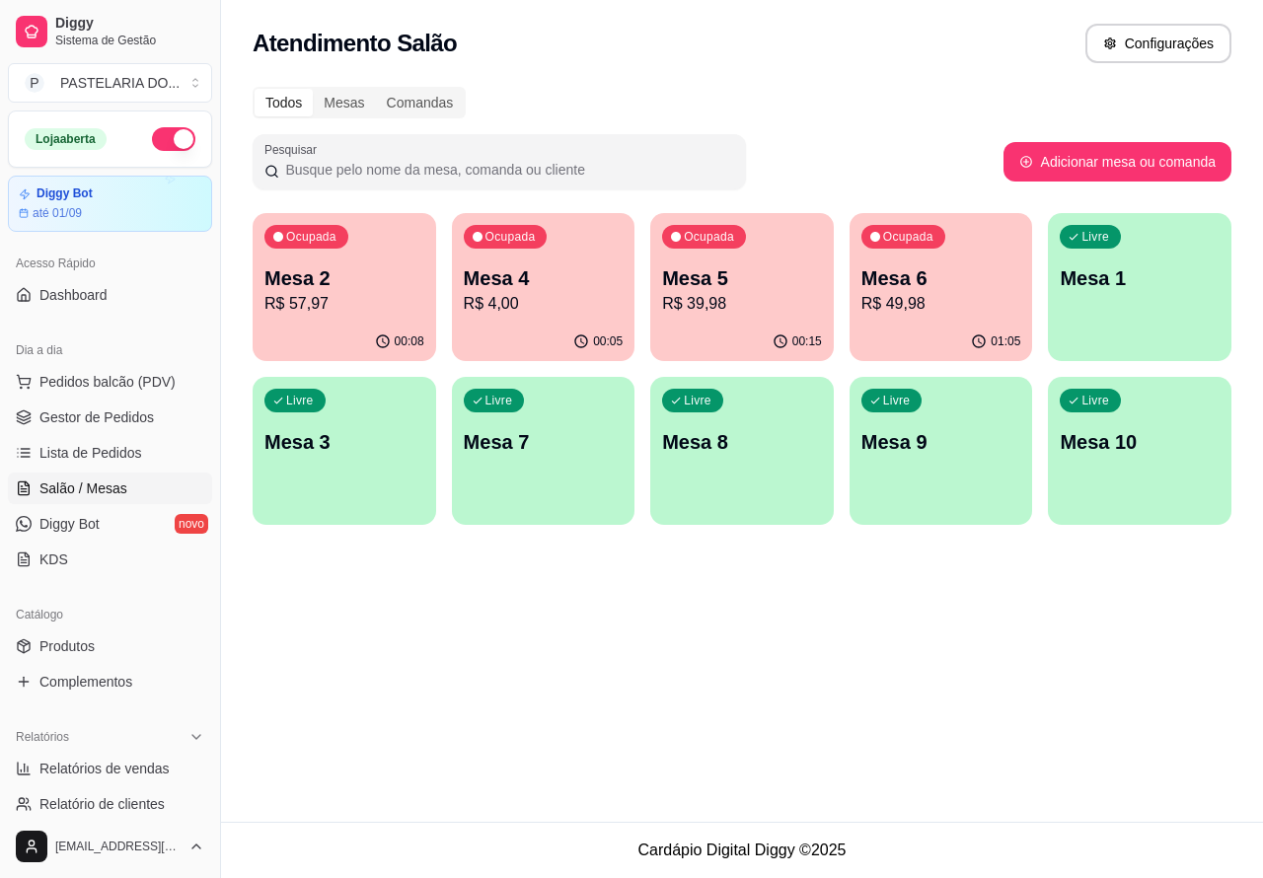
click at [570, 277] on p "Mesa 4" at bounding box center [544, 279] width 160 height 28
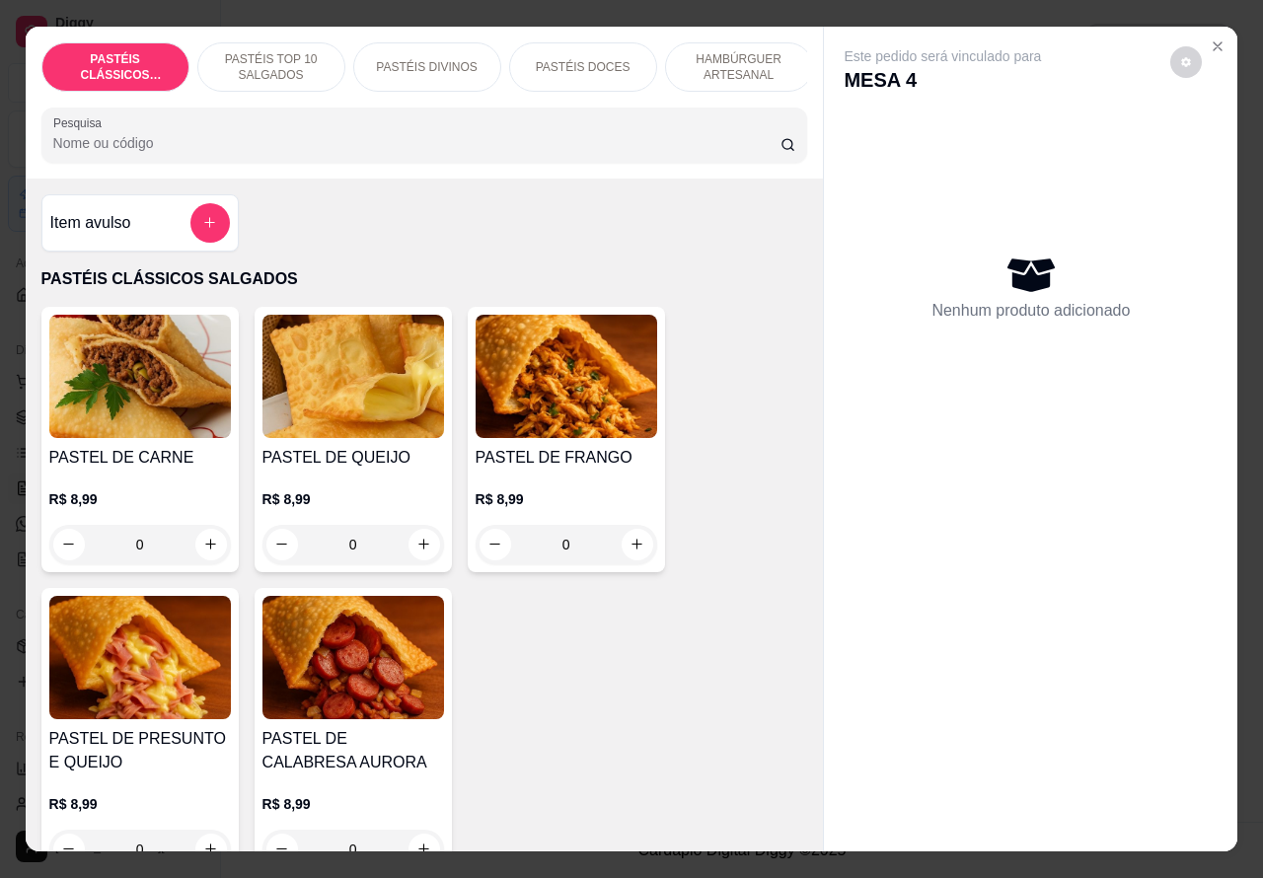
click at [267, 56] on p "PASTÉIS TOP 10 SALGADOS" at bounding box center [271, 67] width 114 height 32
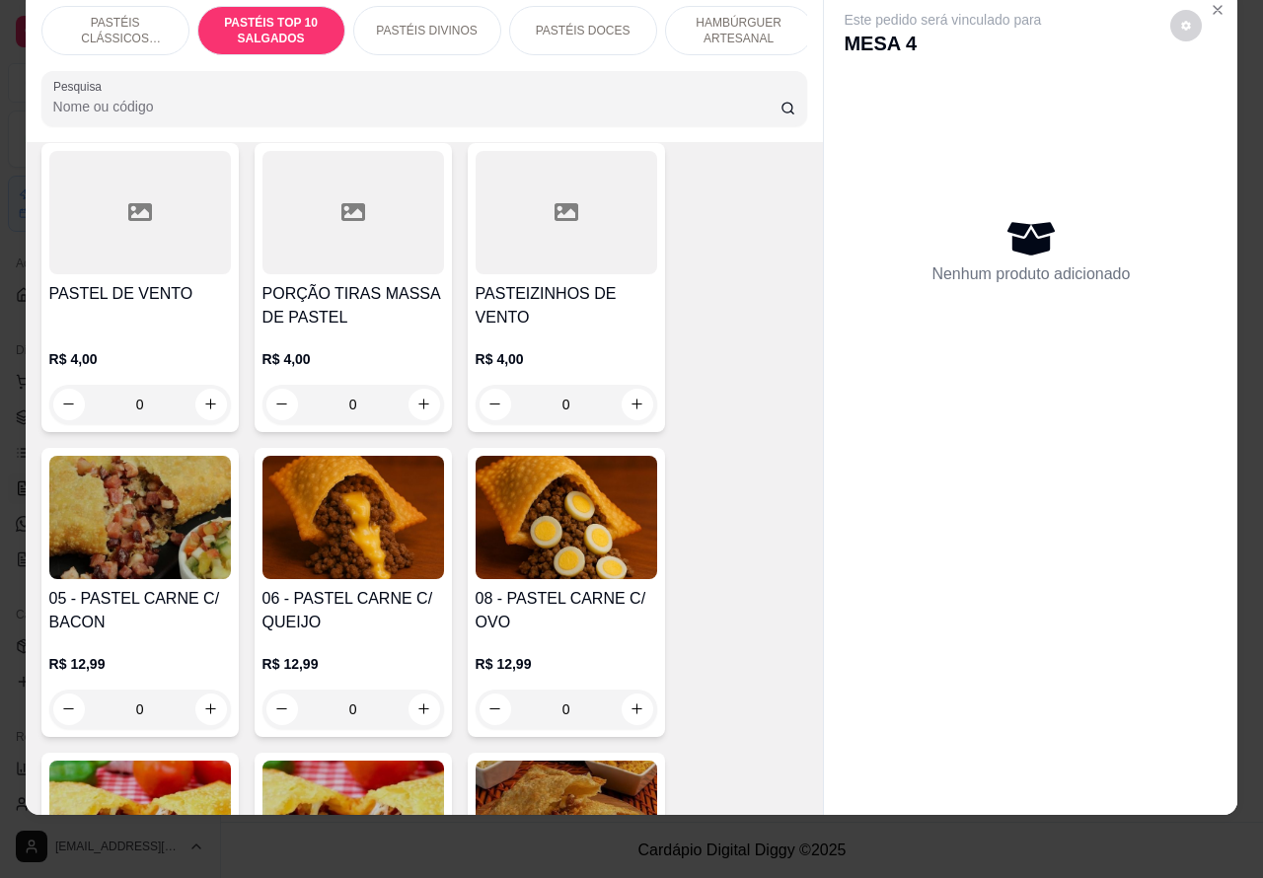
scroll to position [1061, 0]
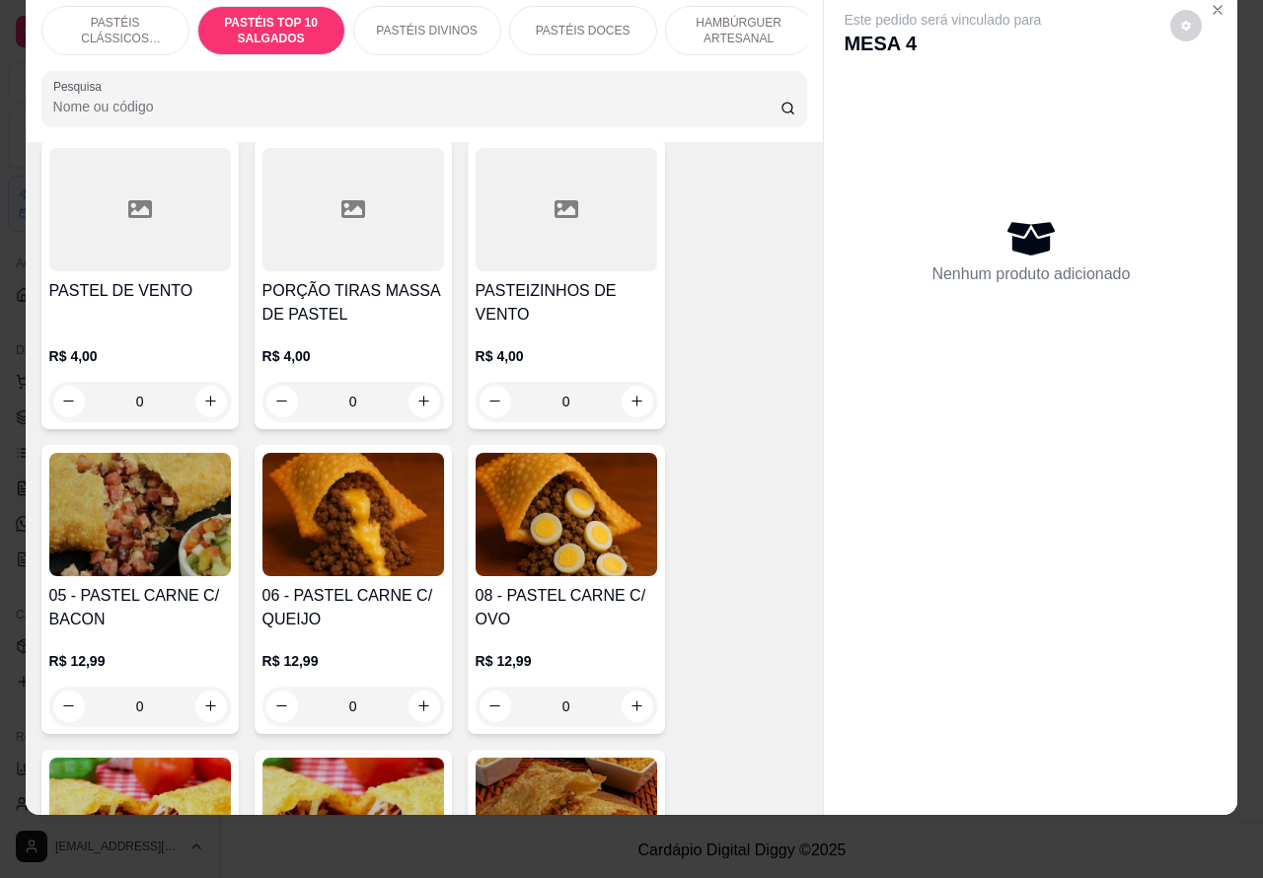
click at [627, 703] on div "0" at bounding box center [567, 706] width 182 height 39
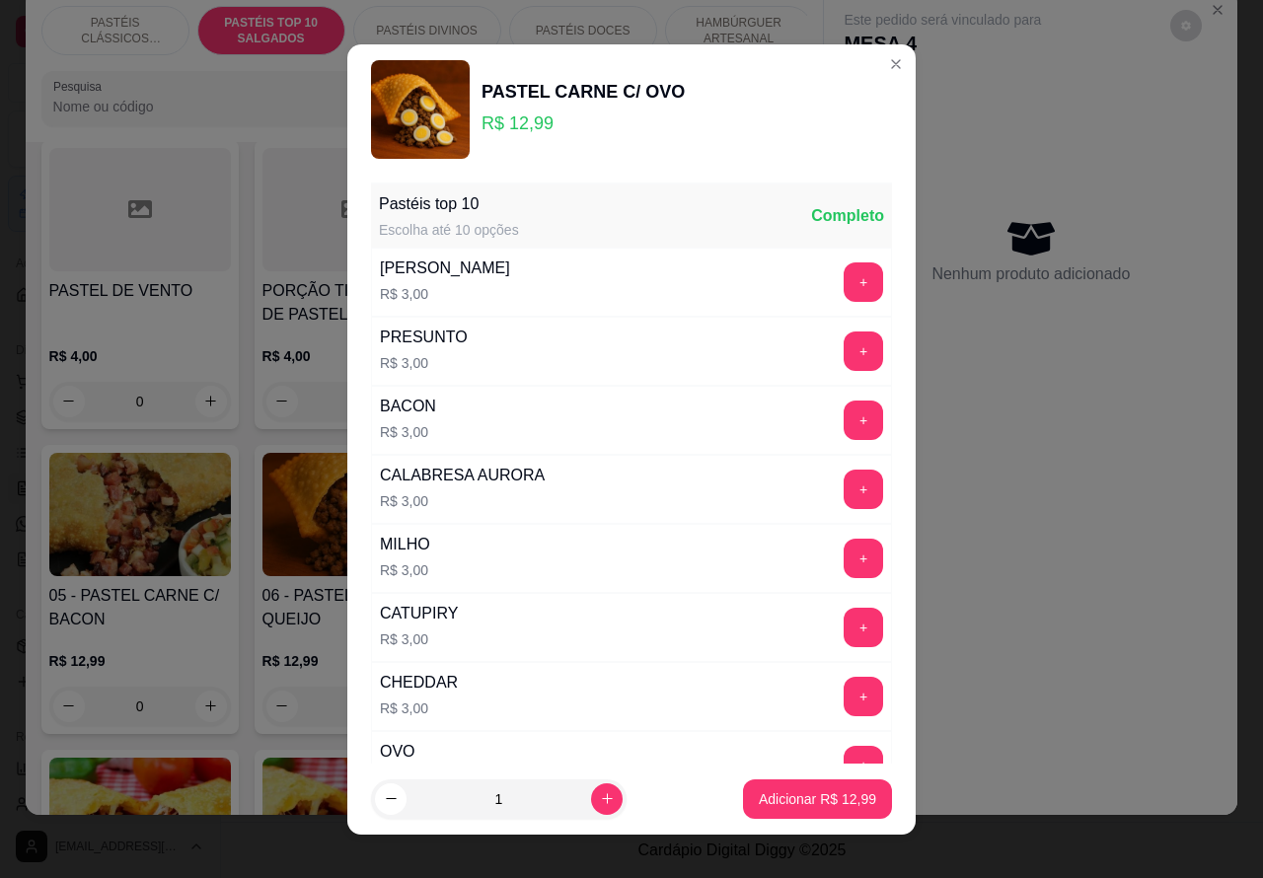
click at [785, 799] on p "Adicionar R$ 12,99" at bounding box center [817, 800] width 117 height 20
type input "1"
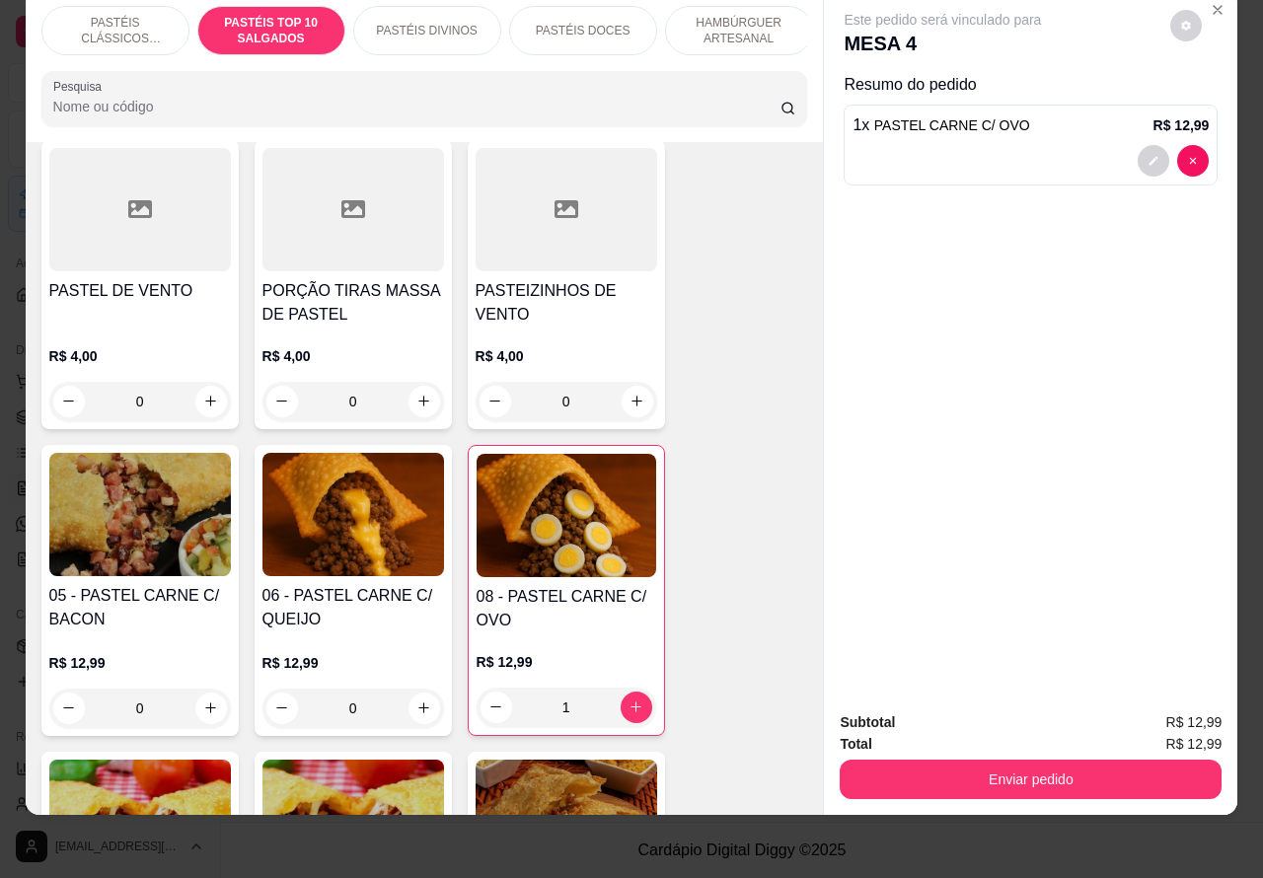
click at [115, 15] on p "PASTÉIS CLÁSSICOS SALGADOS" at bounding box center [115, 31] width 114 height 32
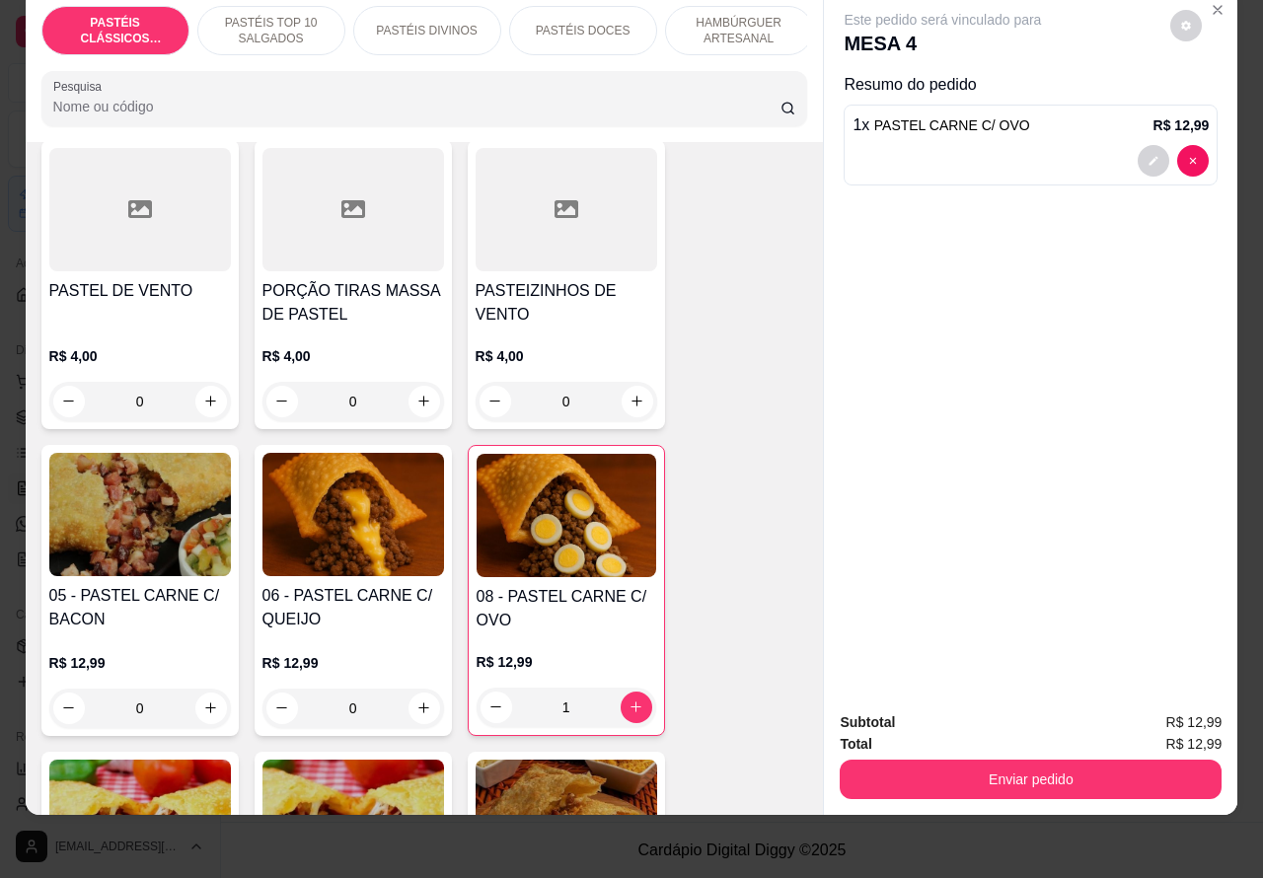
scroll to position [89, 0]
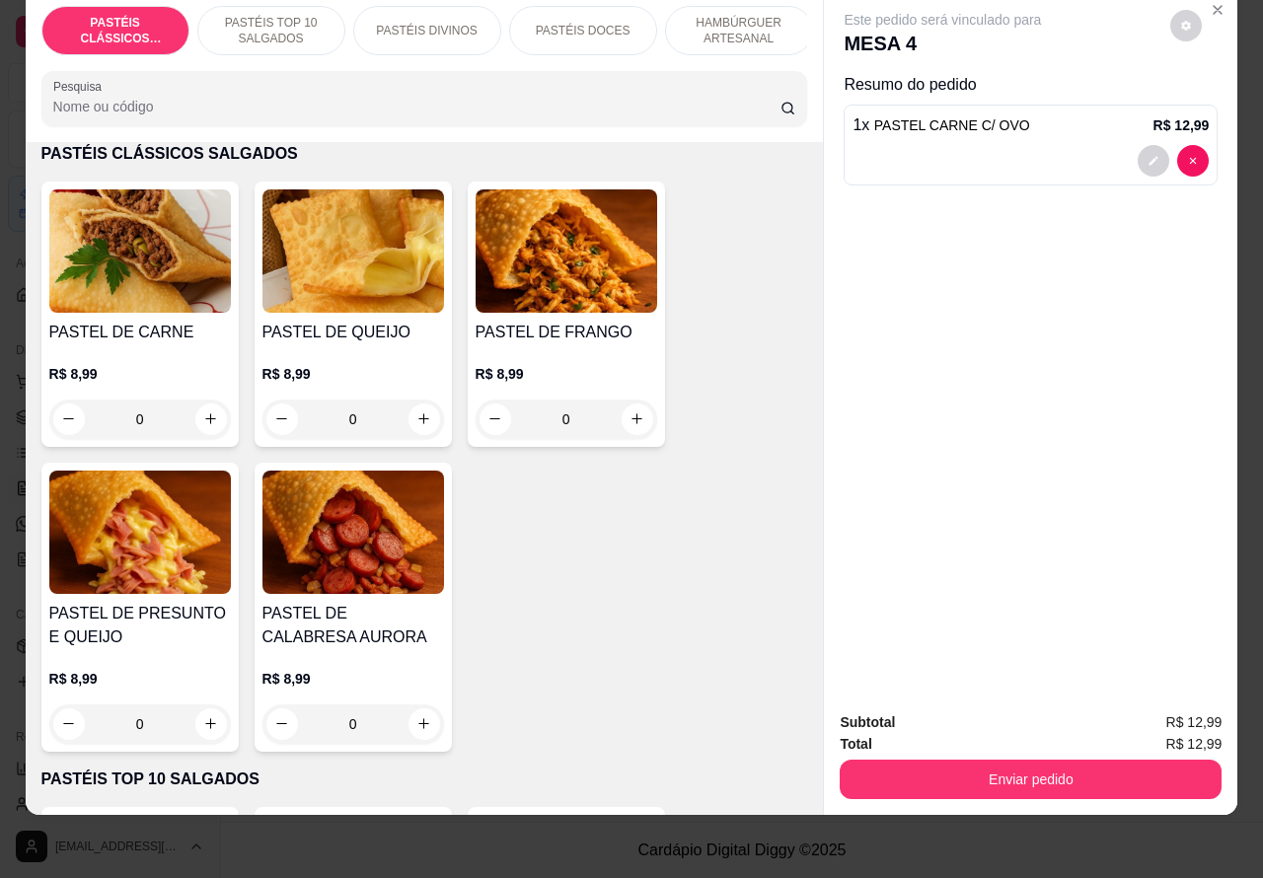
click at [417, 419] on icon "increase-product-quantity" at bounding box center [424, 419] width 15 height 15
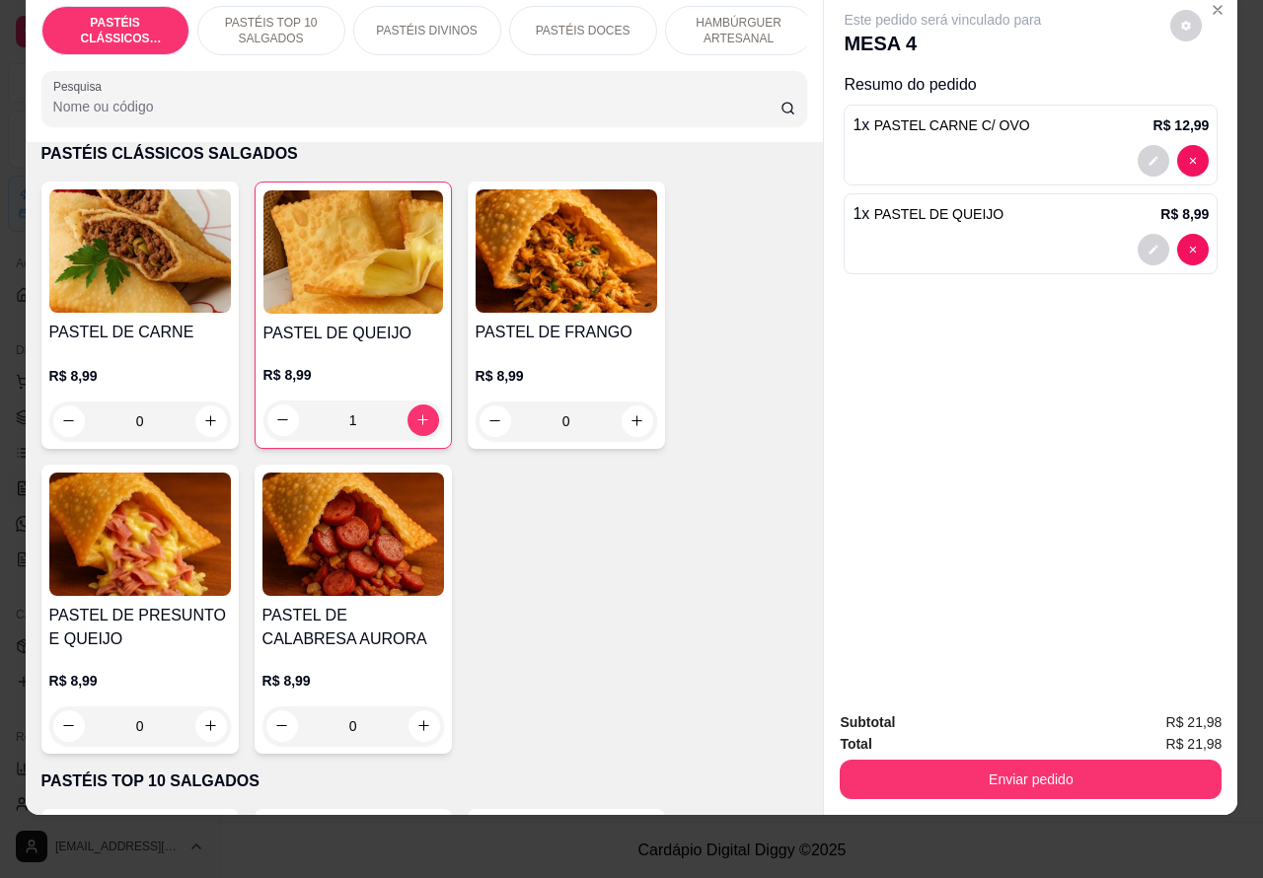
click at [418, 420] on icon "increase-product-quantity" at bounding box center [423, 420] width 11 height 11
type input "2"
click at [206, 419] on icon "increase-product-quantity" at bounding box center [211, 422] width 10 height 10
type input "1"
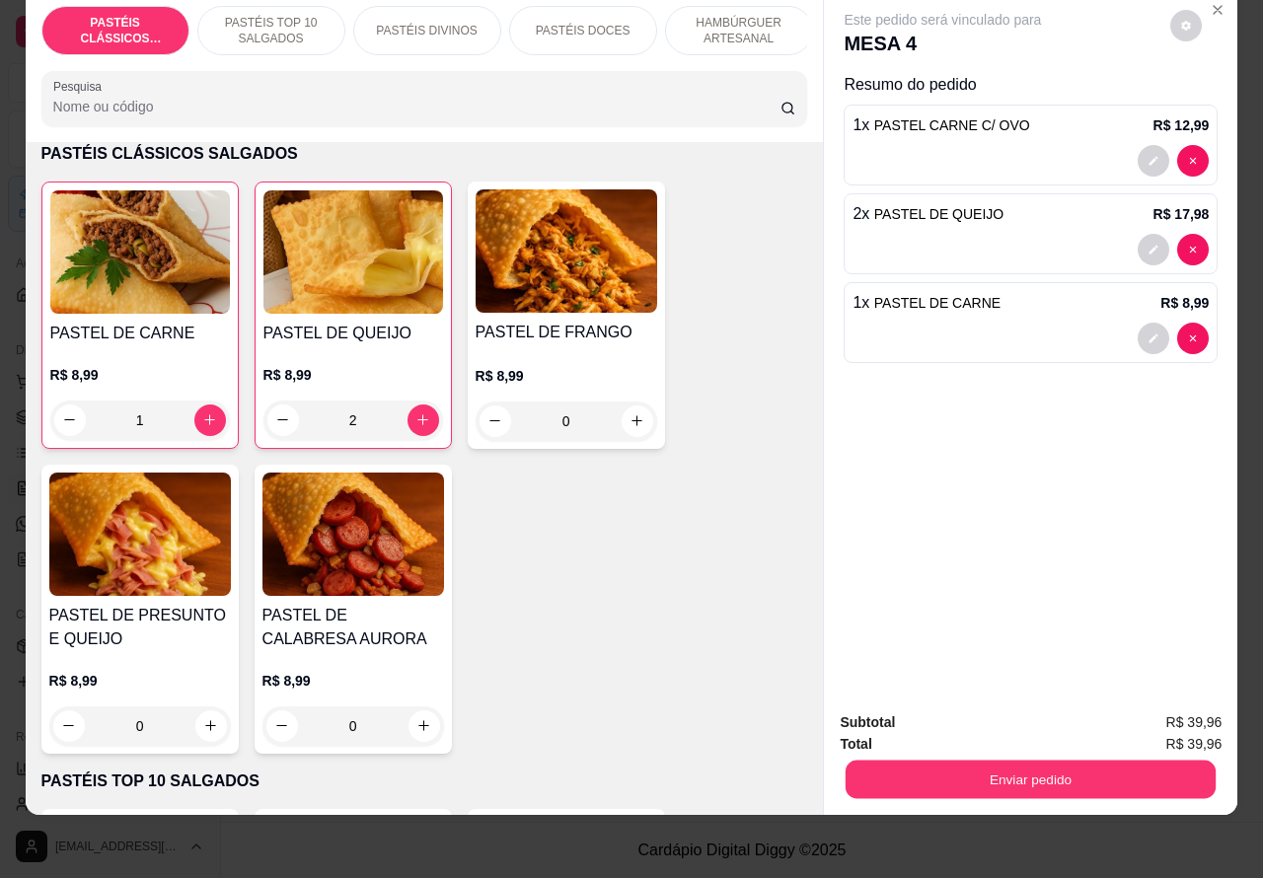
click at [1046, 761] on button "Enviar pedido" at bounding box center [1031, 780] width 370 height 38
click at [964, 707] on button "Não registrar e enviar pedido" at bounding box center [964, 714] width 205 height 38
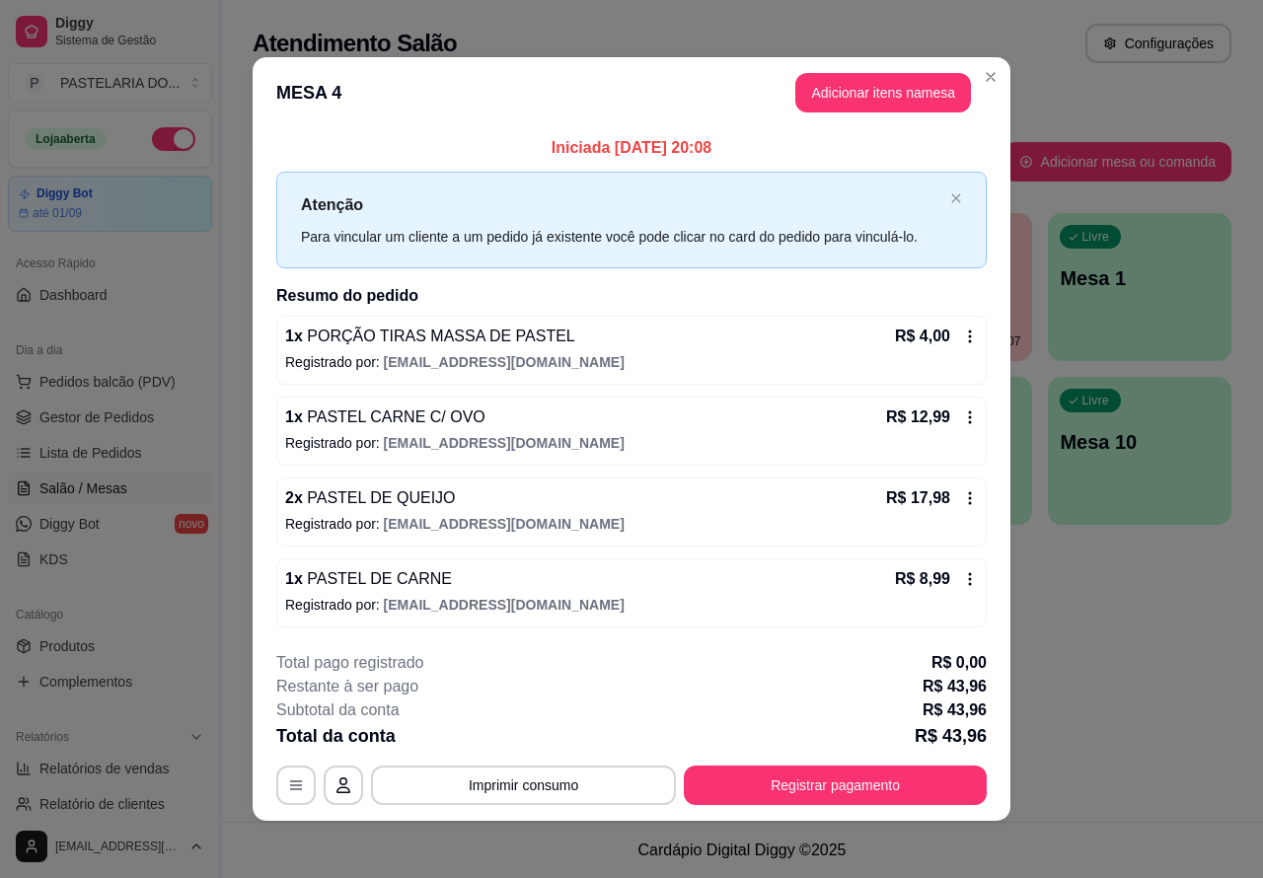
click at [980, 76] on div "Todos Mesas Comandas Pesquisar Adicionar mesa ou comanda Ocupada Mesa 2 R$ 57,9…" at bounding box center [742, 312] width 1042 height 474
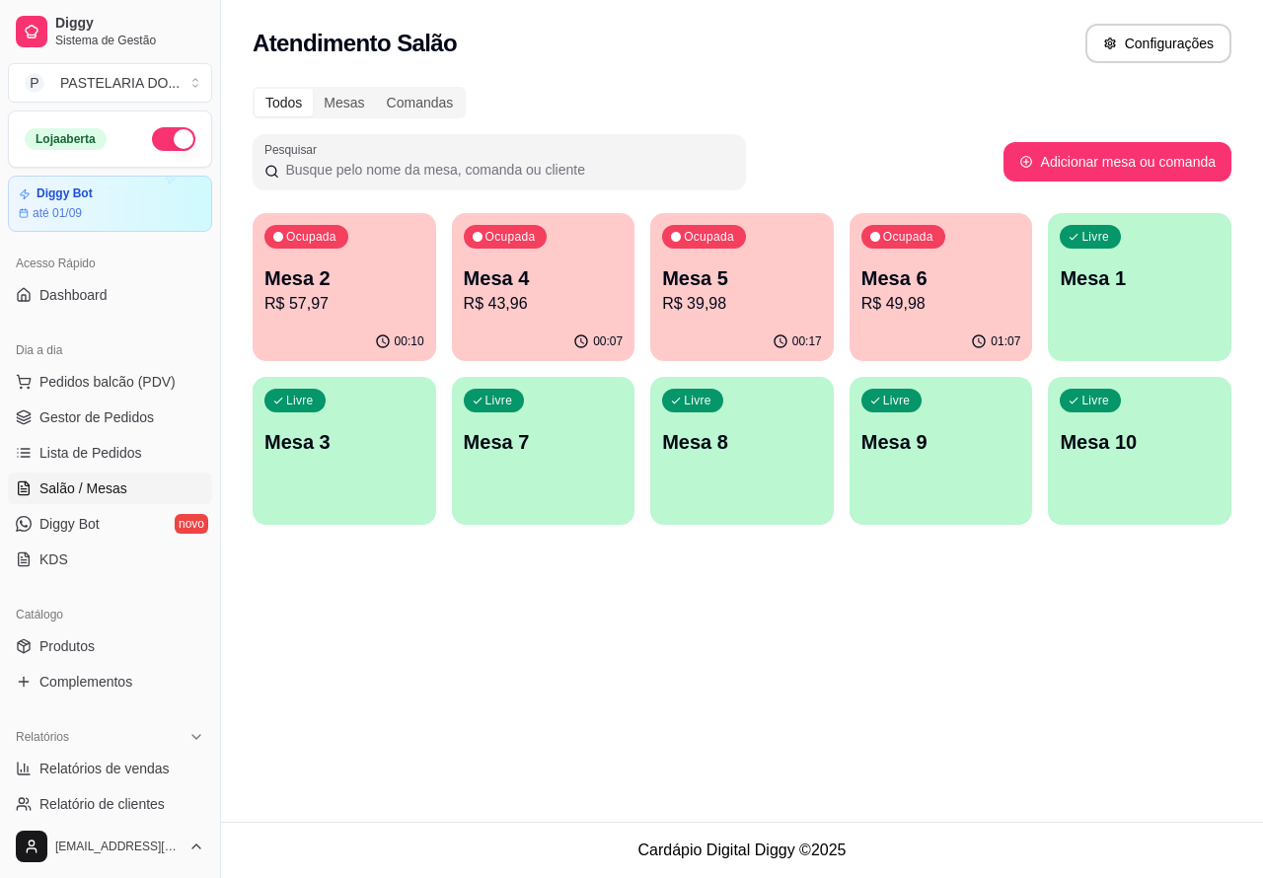
click at [556, 434] on p "Mesa 7" at bounding box center [544, 442] width 160 height 28
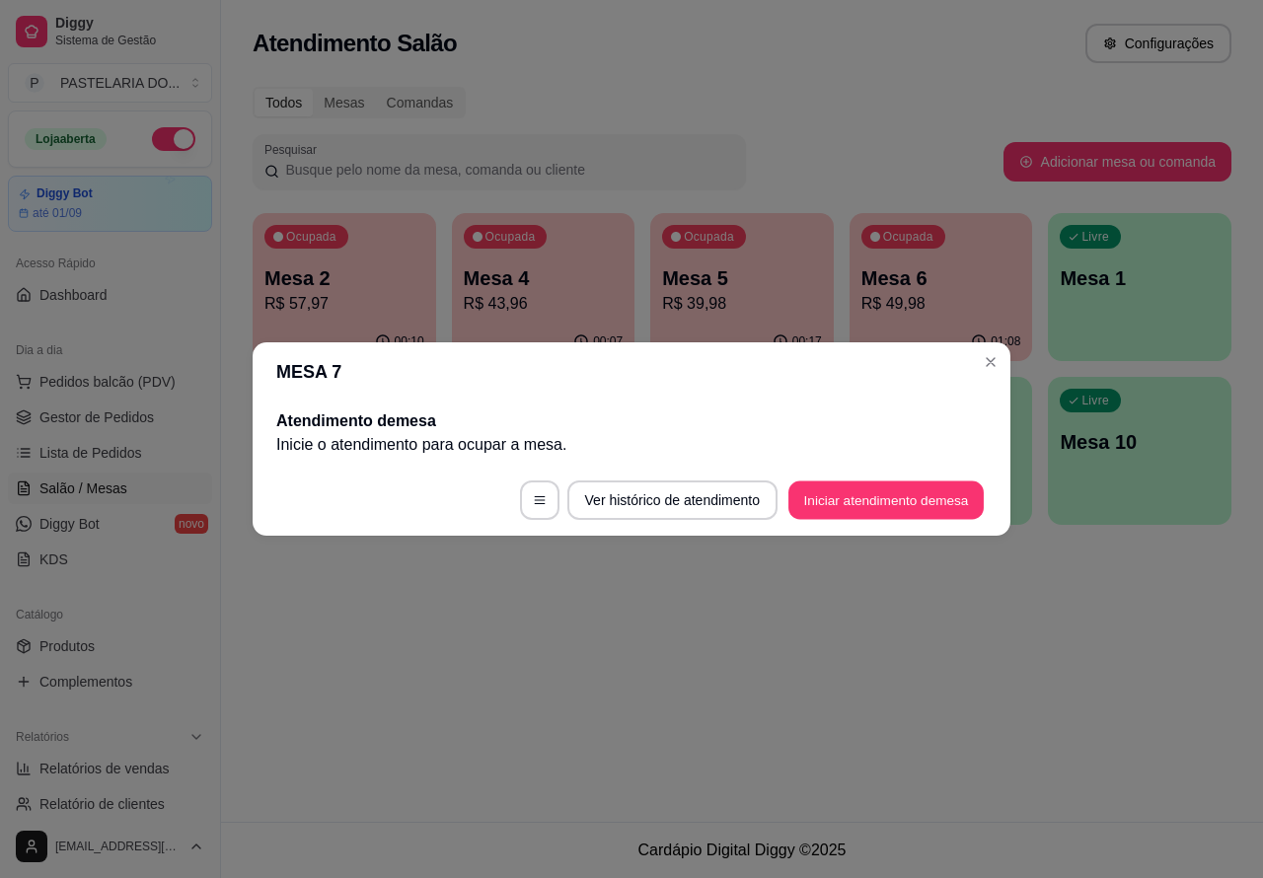
click at [883, 498] on button "Iniciar atendimento de mesa" at bounding box center [886, 501] width 195 height 38
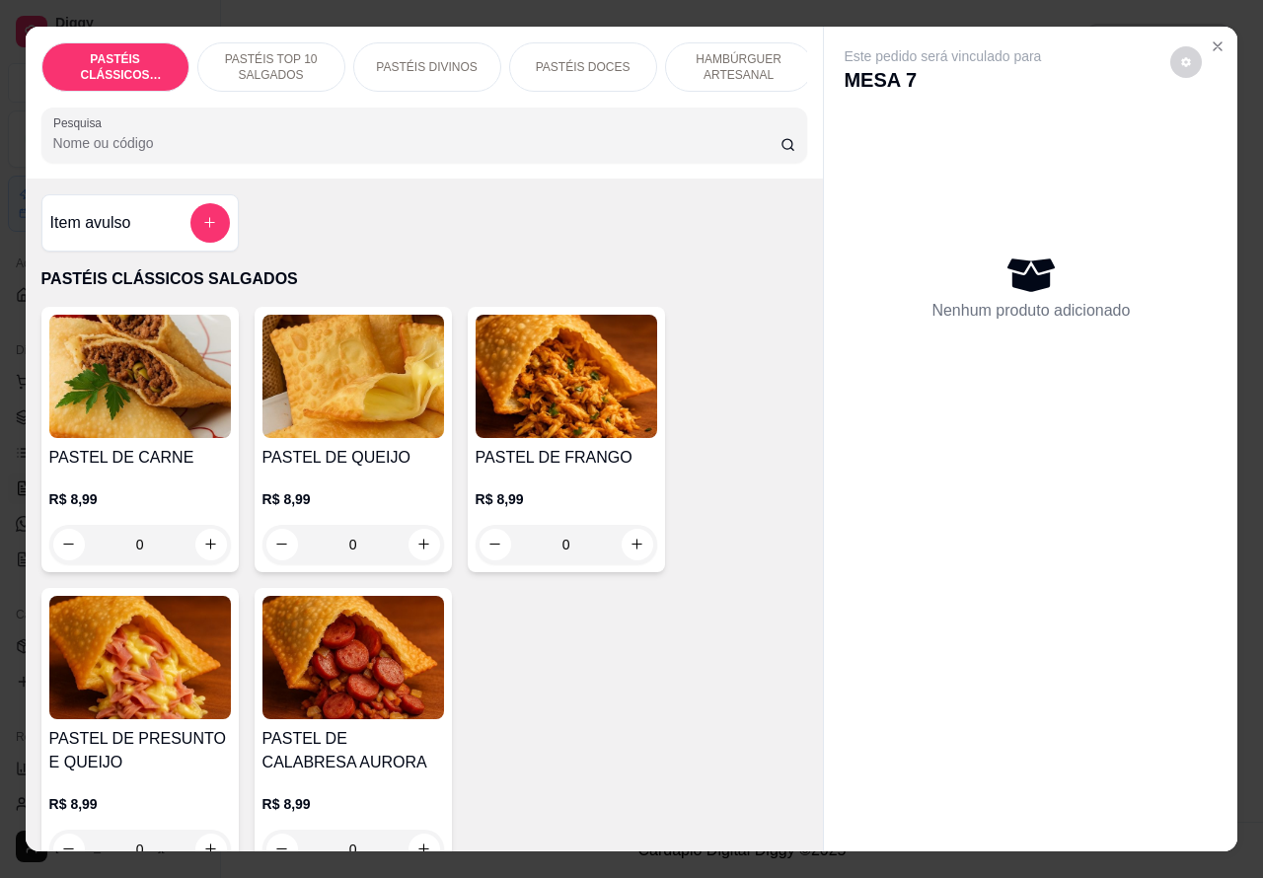
click at [266, 59] on p "PASTÉIS TOP 10 SALGADOS" at bounding box center [271, 67] width 114 height 32
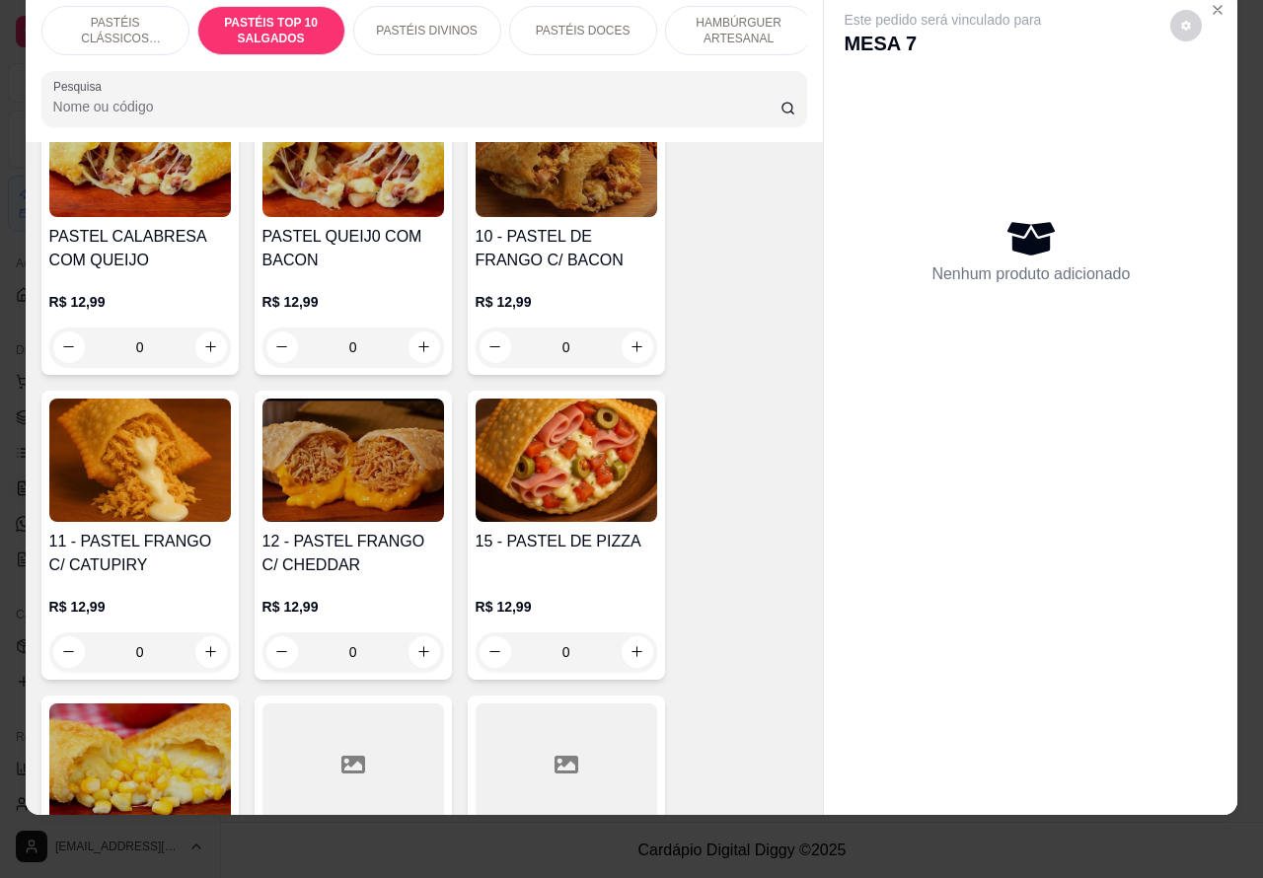
scroll to position [1748, 0]
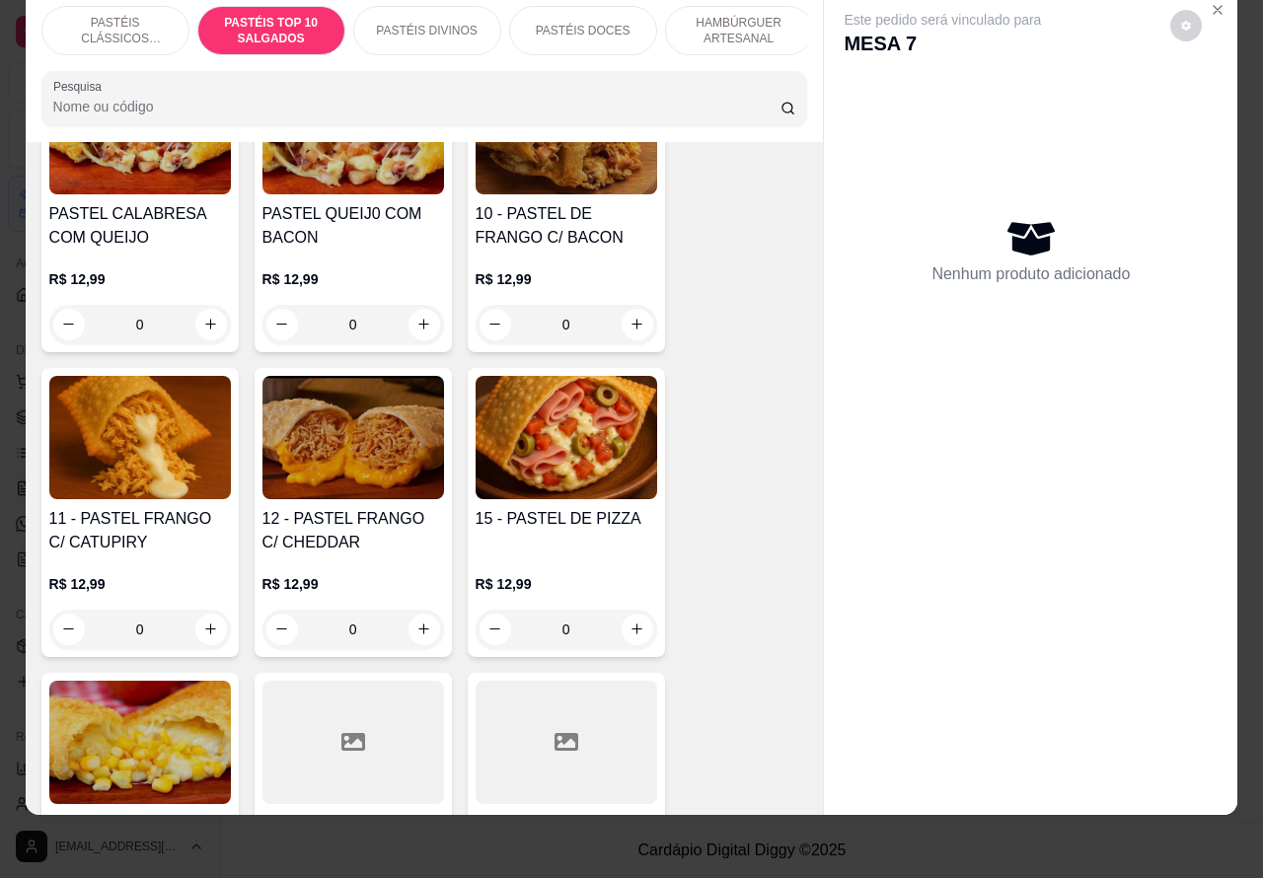
click at [614, 619] on div "0" at bounding box center [567, 629] width 182 height 39
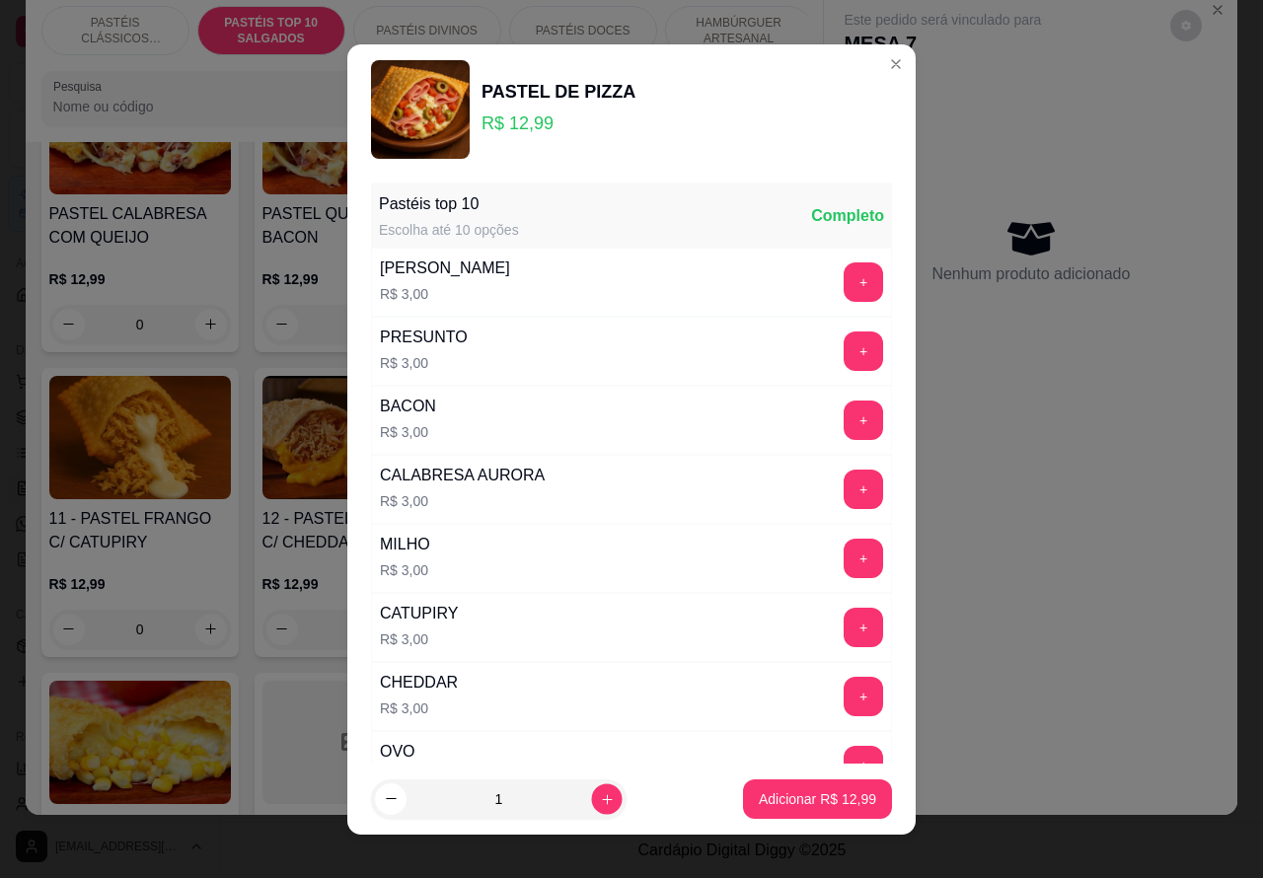
click at [600, 798] on icon "increase-product-quantity" at bounding box center [607, 799] width 15 height 15
type input "2"
click at [795, 792] on p "Adicionar R$ 25,98" at bounding box center [817, 800] width 117 height 20
type input "2"
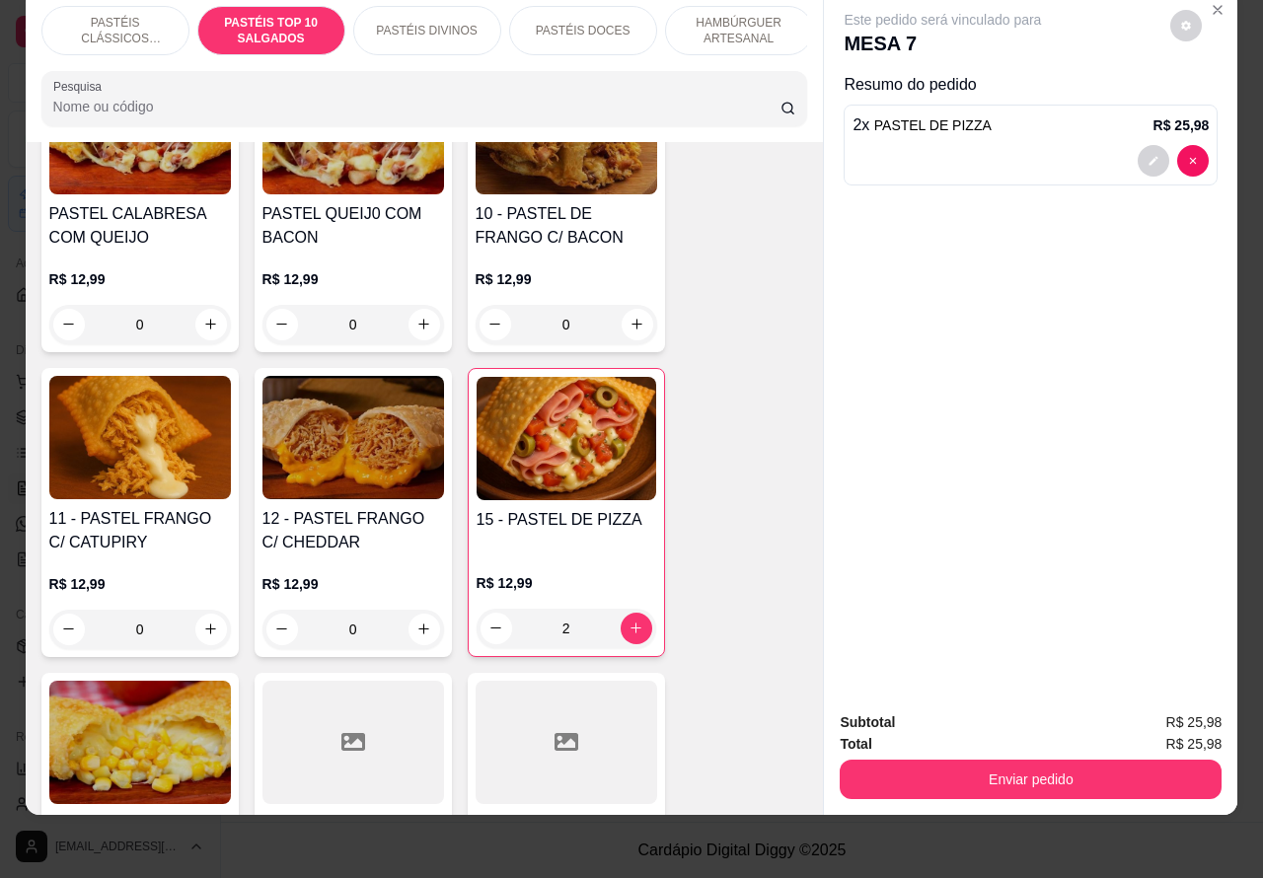
scroll to position [0, 0]
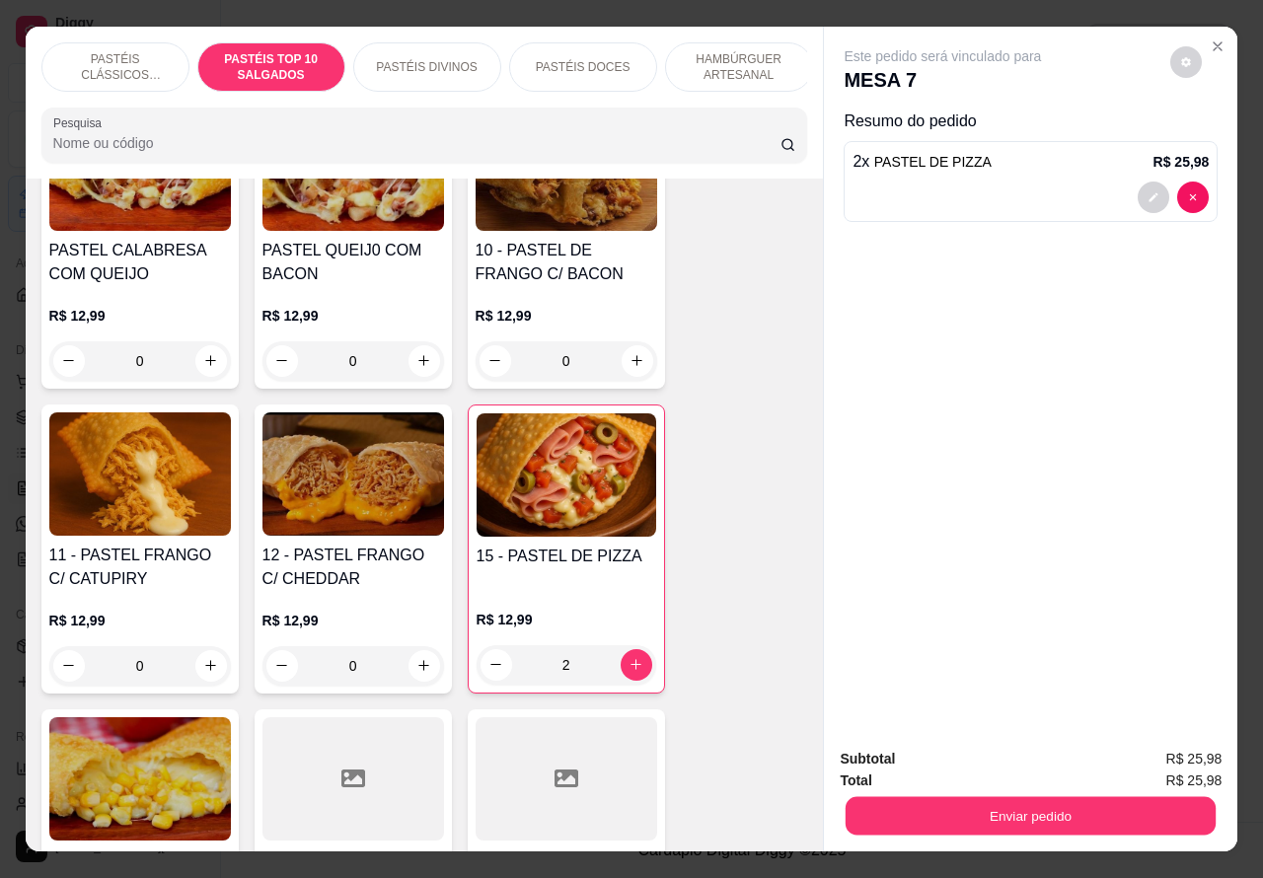
click at [979, 798] on button "Enviar pedido" at bounding box center [1031, 817] width 370 height 38
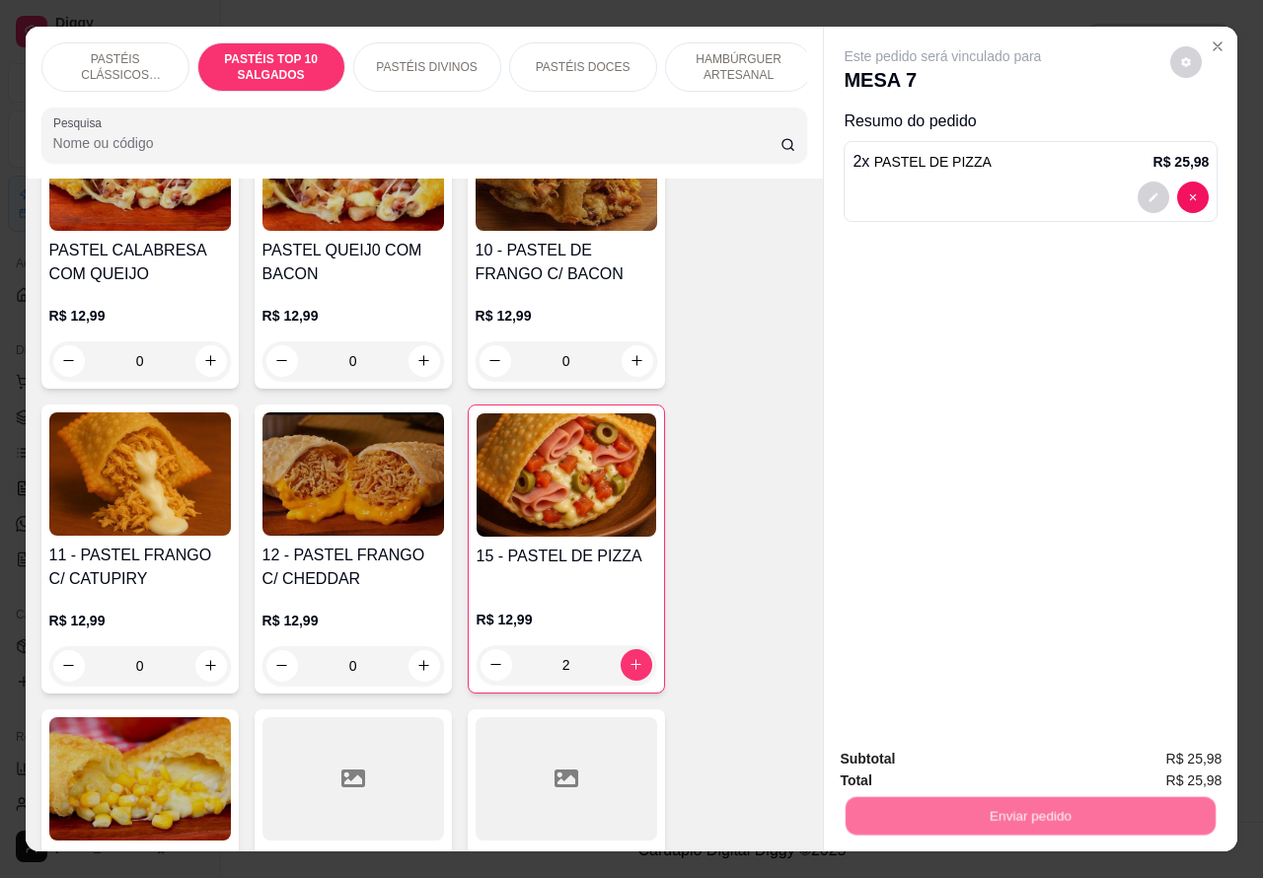
click at [950, 747] on button "Não registrar e enviar pedido" at bounding box center [964, 759] width 205 height 38
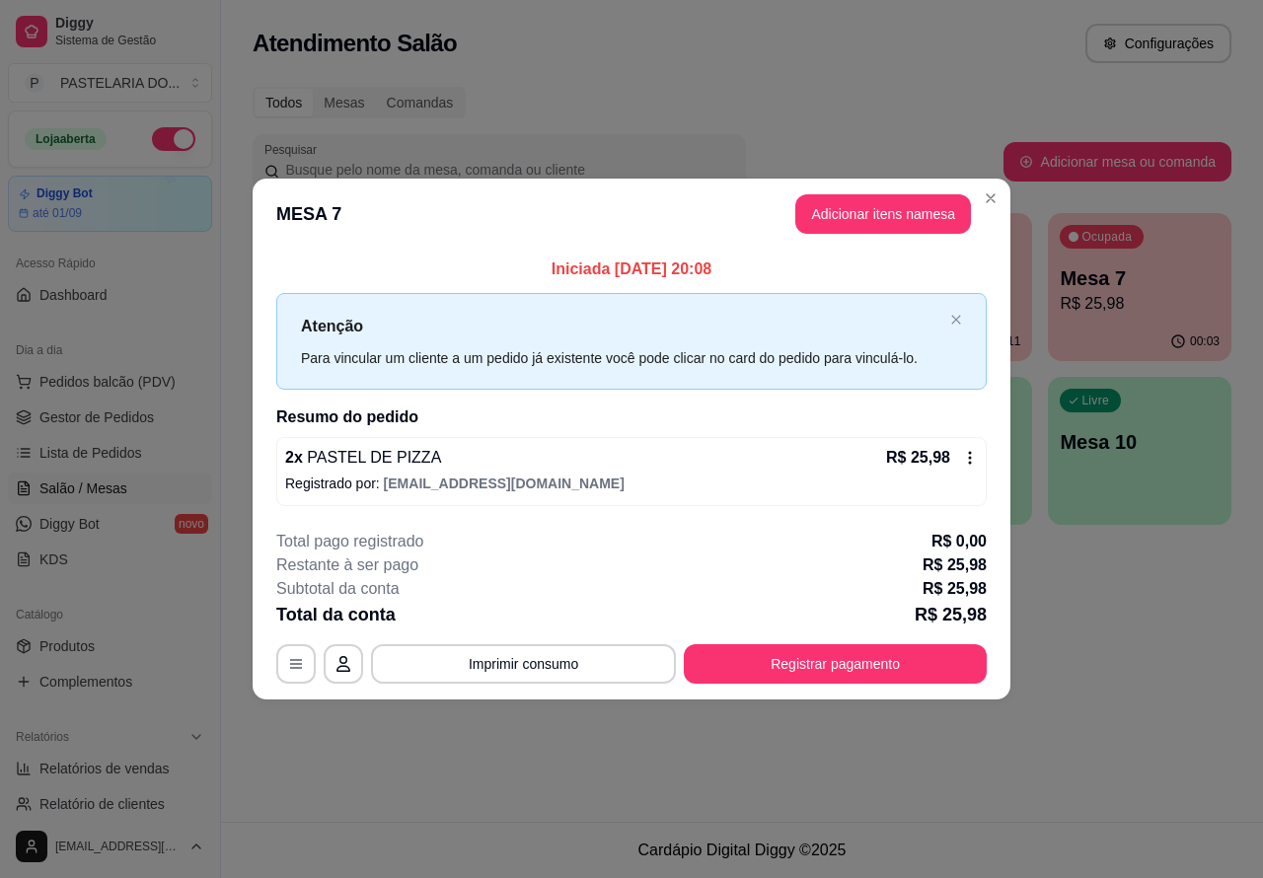
click at [988, 190] on div "Todos Mesas Comandas Pesquisar Adicionar mesa ou comanda Ocupada Mesa 2 R$ 57,9…" at bounding box center [742, 312] width 1042 height 474
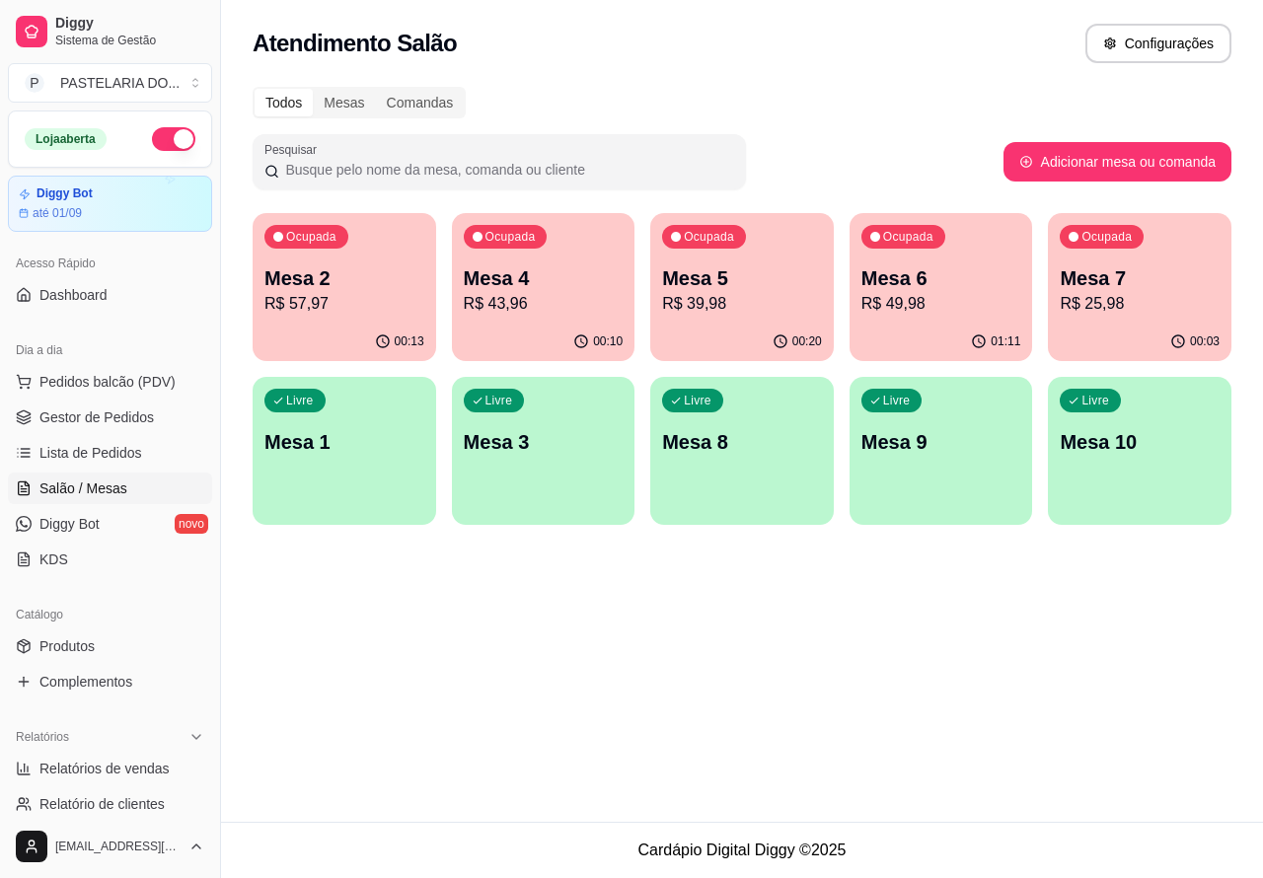
click at [938, 302] on p "R$ 49,98" at bounding box center [942, 304] width 160 height 24
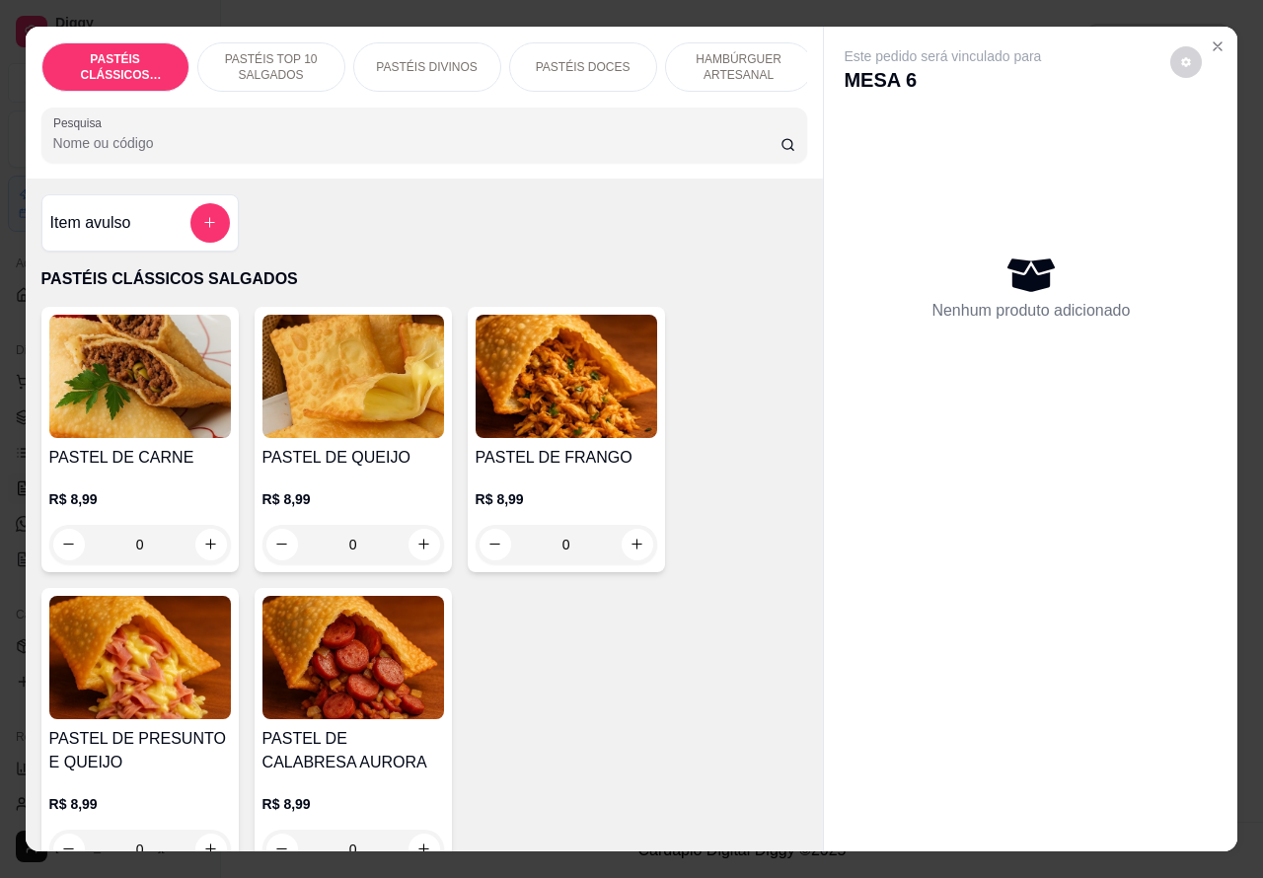
click at [599, 60] on p "PASTÉIS DOCES" at bounding box center [583, 67] width 95 height 16
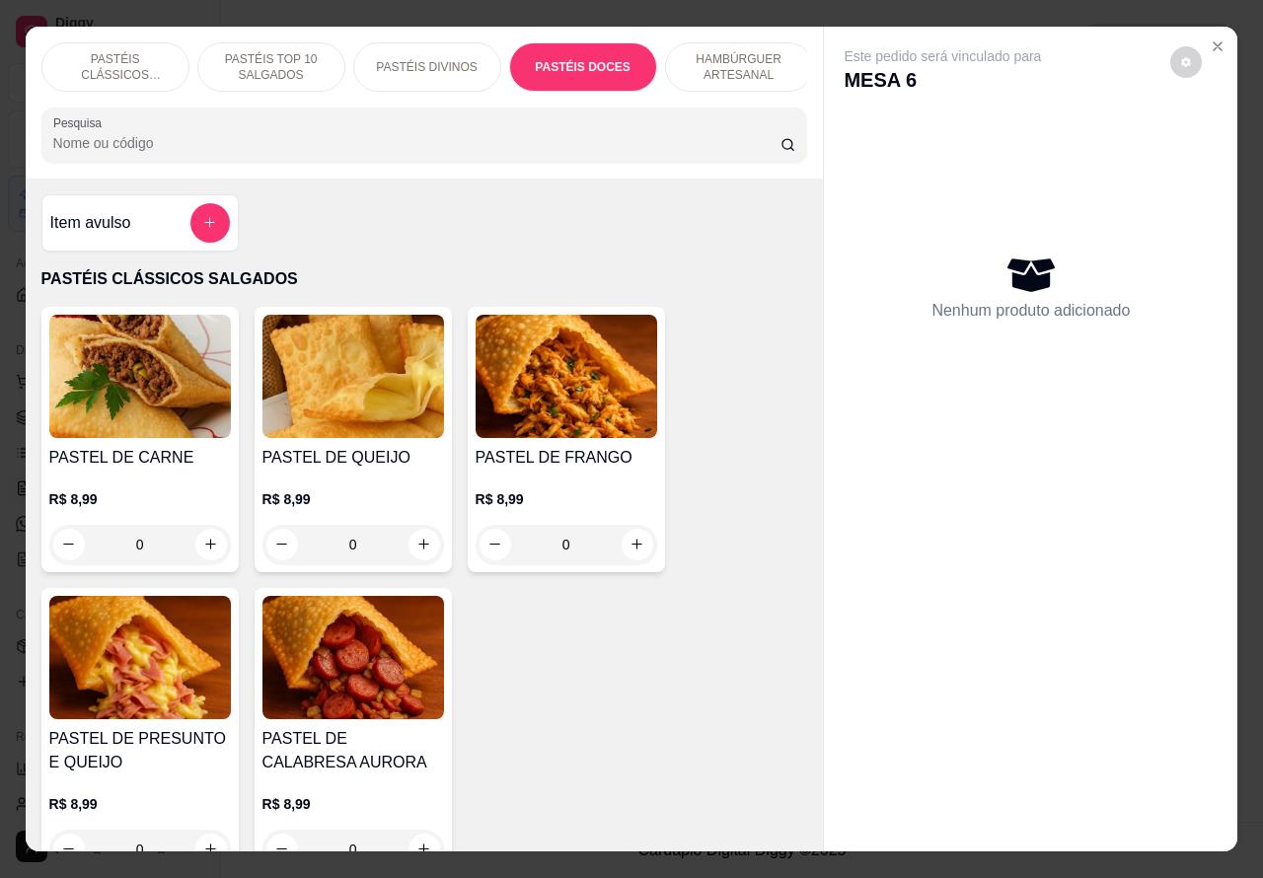
scroll to position [45, 0]
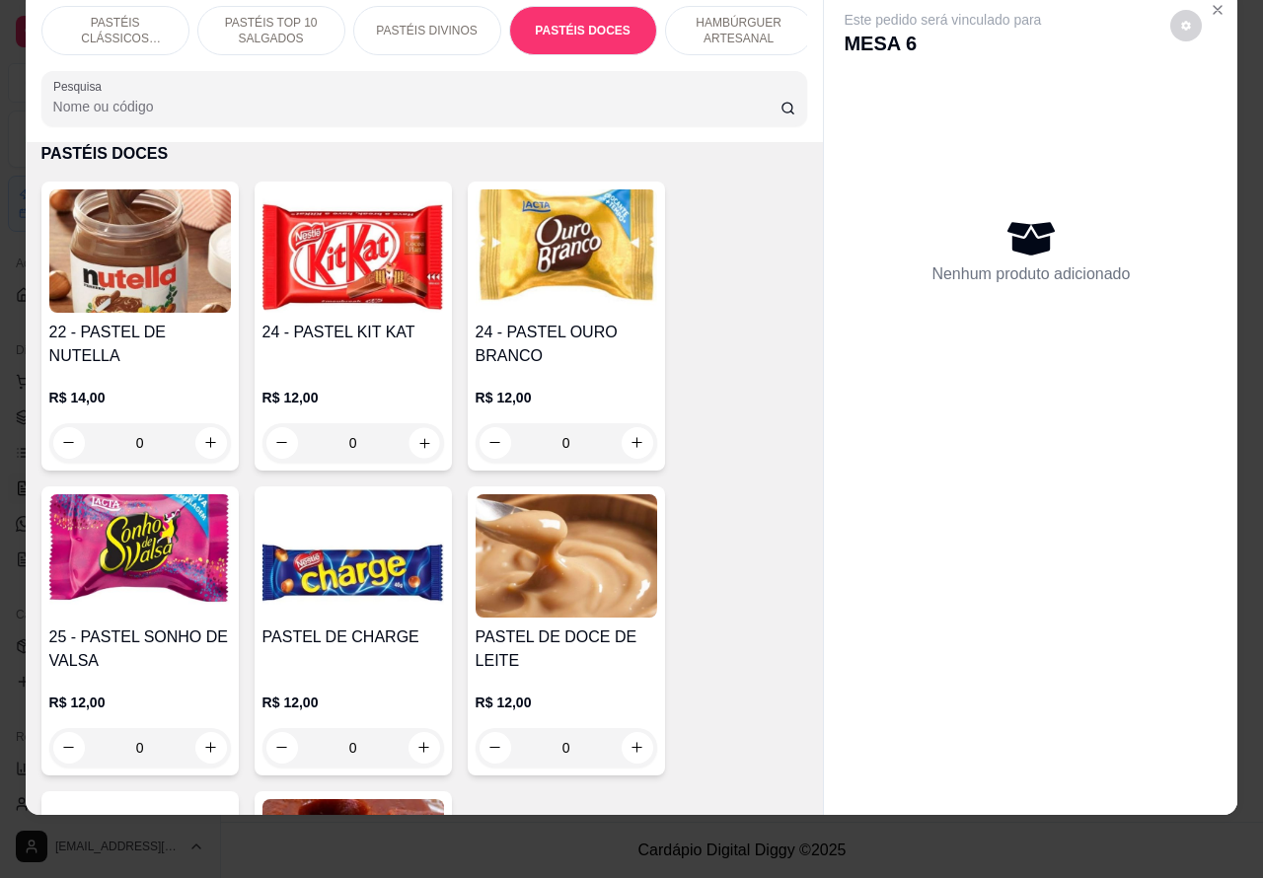
click at [419, 441] on icon "increase-product-quantity" at bounding box center [424, 443] width 10 height 10
type input "1"
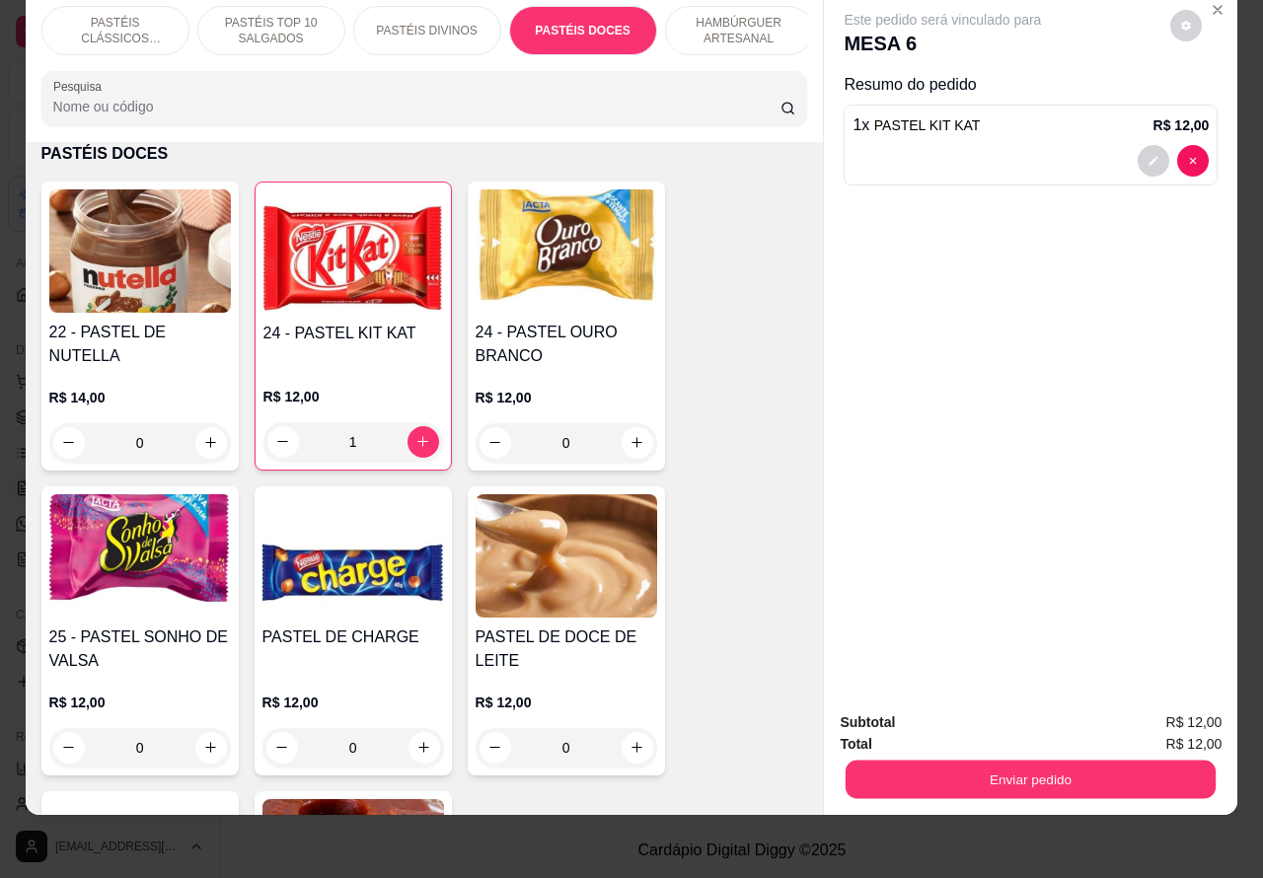
click at [1037, 761] on button "Enviar pedido" at bounding box center [1031, 780] width 370 height 38
click at [995, 711] on button "Não registrar e enviar pedido" at bounding box center [964, 713] width 199 height 37
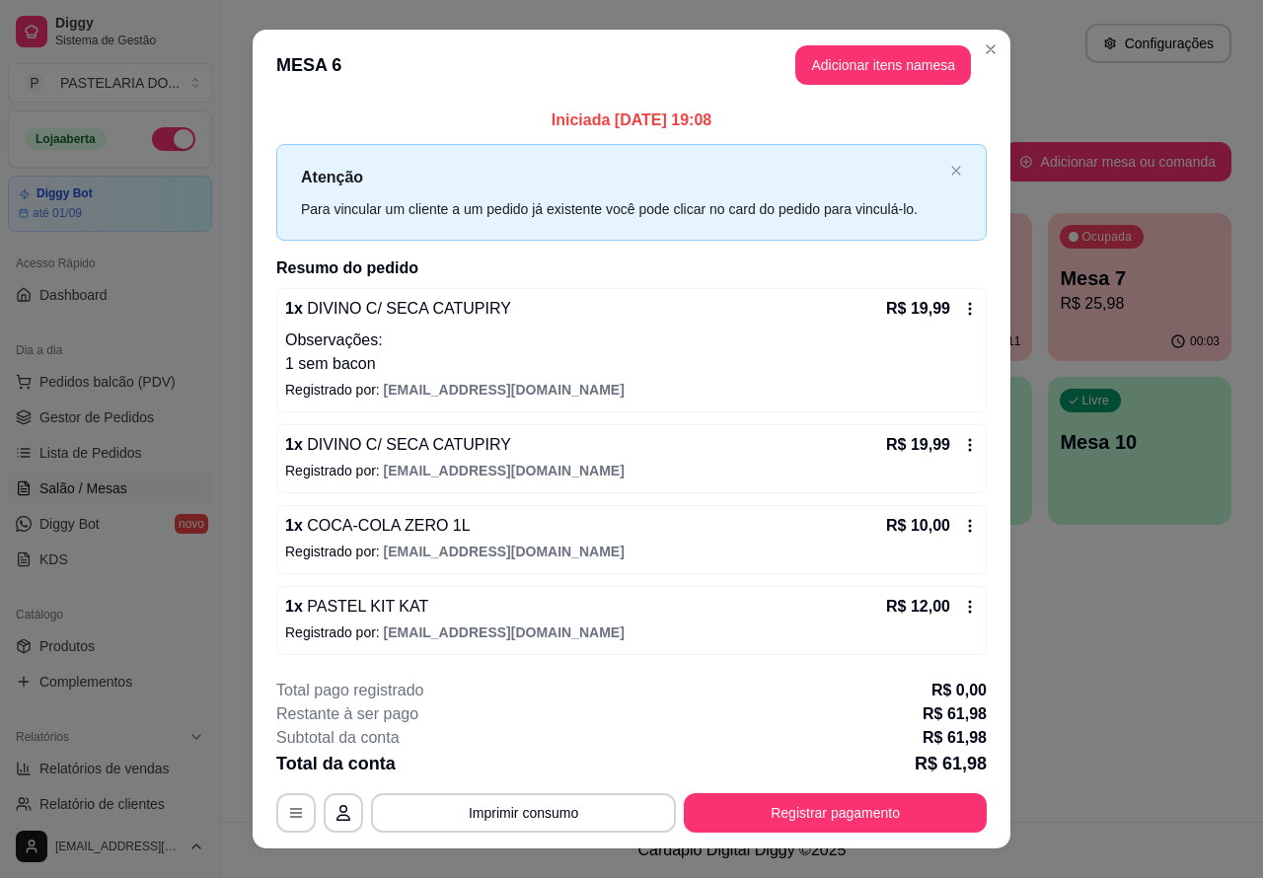
click at [1110, 678] on div "Atendimento Salão Configurações Todos Mesas Comandas Pesquisar Adicionar mesa o…" at bounding box center [742, 411] width 1042 height 822
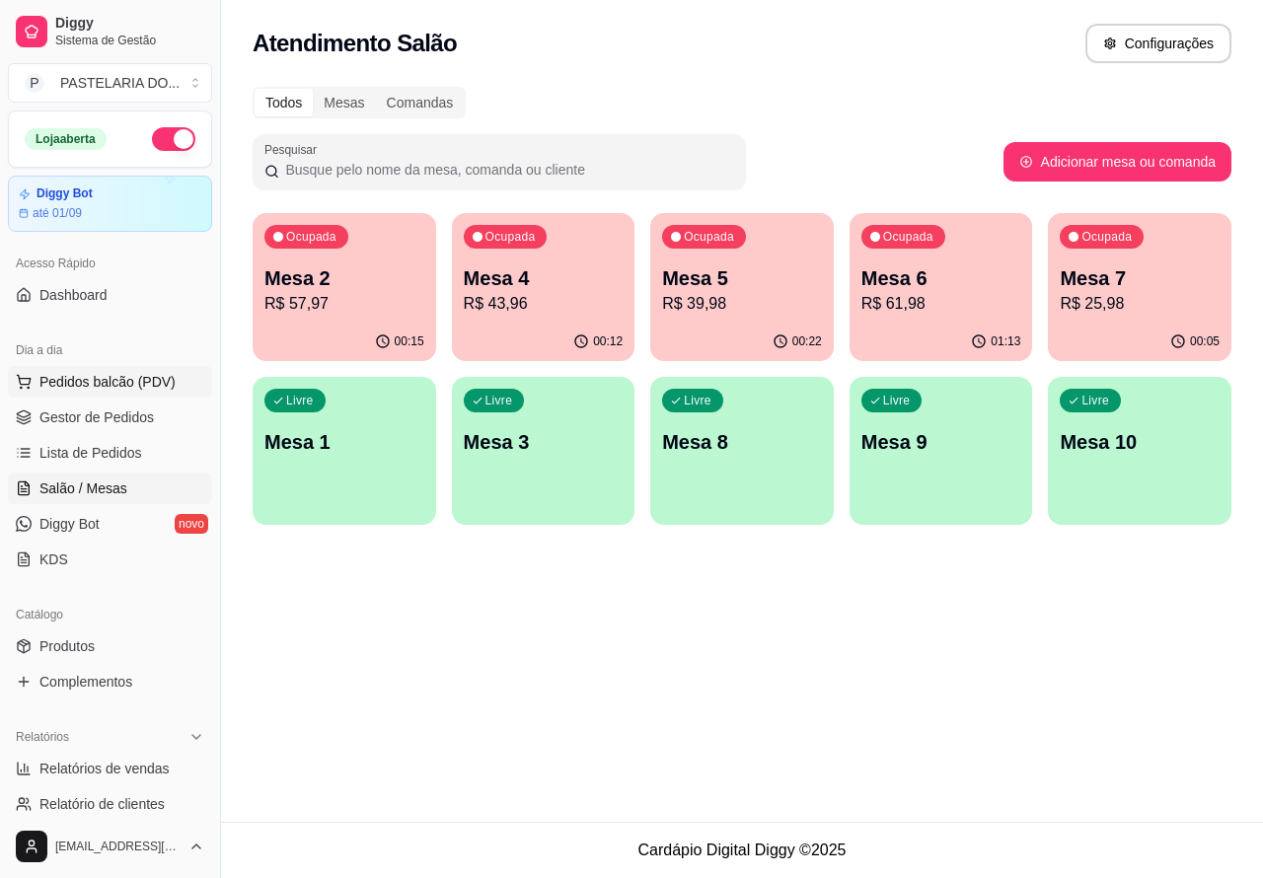
click at [131, 381] on span "Pedidos balcão (PDV)" at bounding box center [107, 382] width 136 height 20
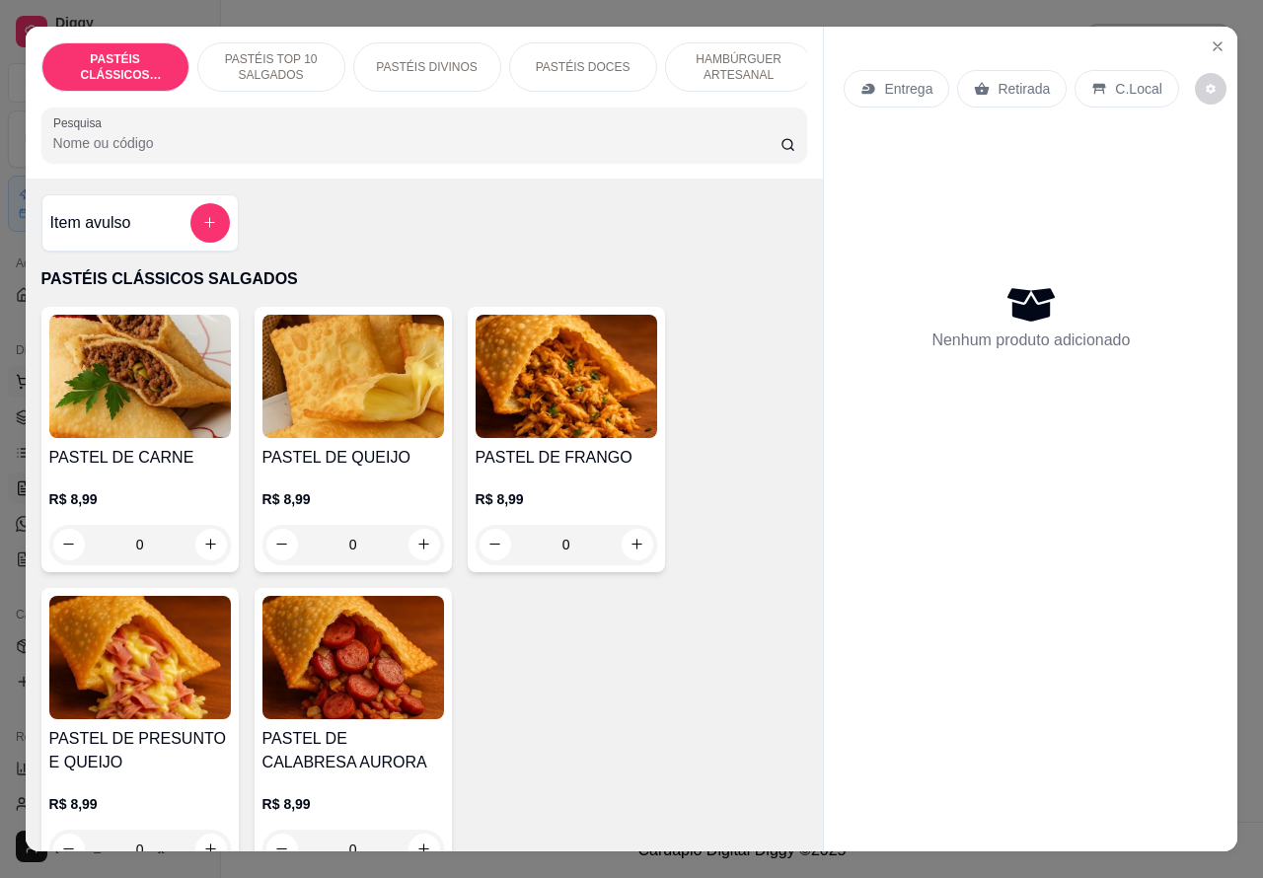
click at [1210, 38] on icon "Close" at bounding box center [1218, 46] width 16 height 16
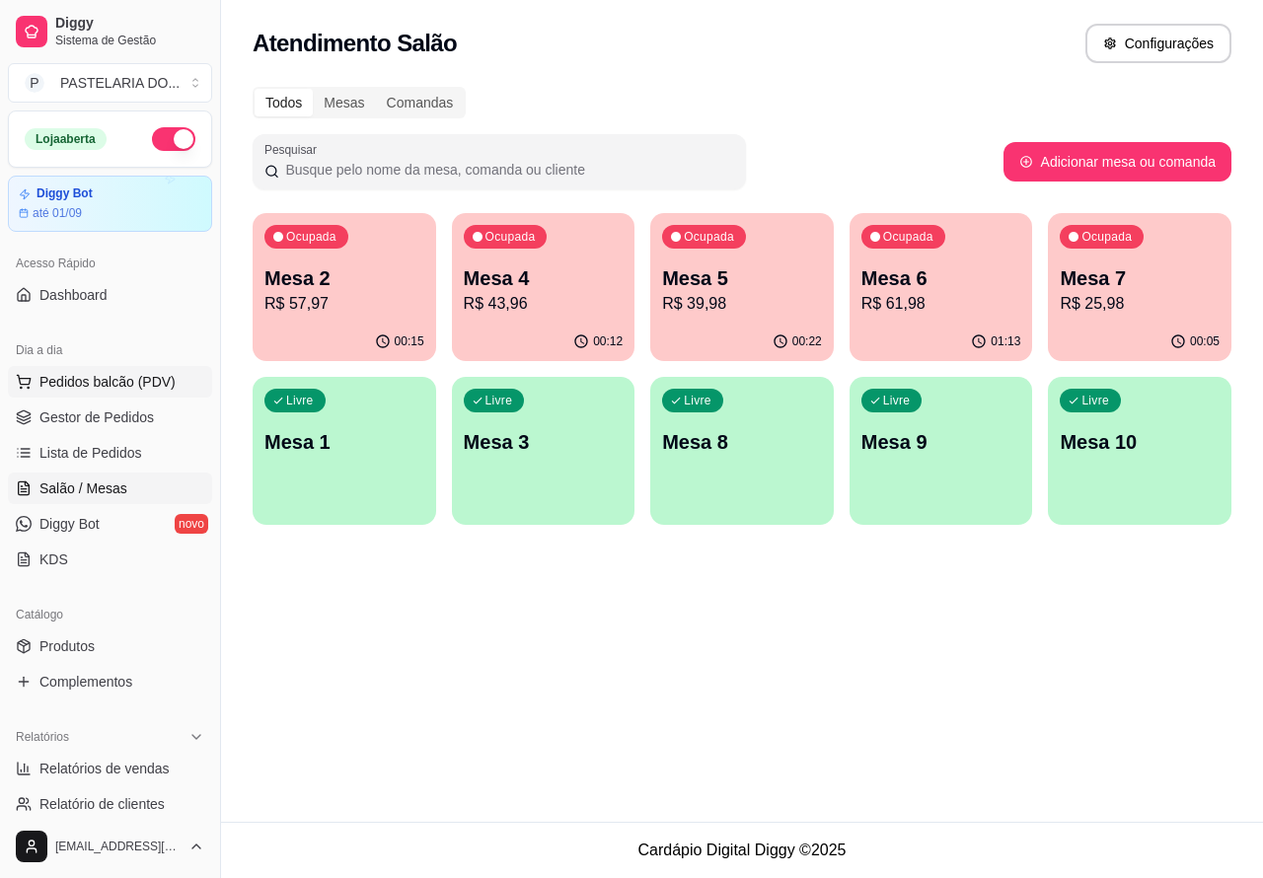
click at [560, 445] on p "Mesa 3" at bounding box center [544, 442] width 160 height 28
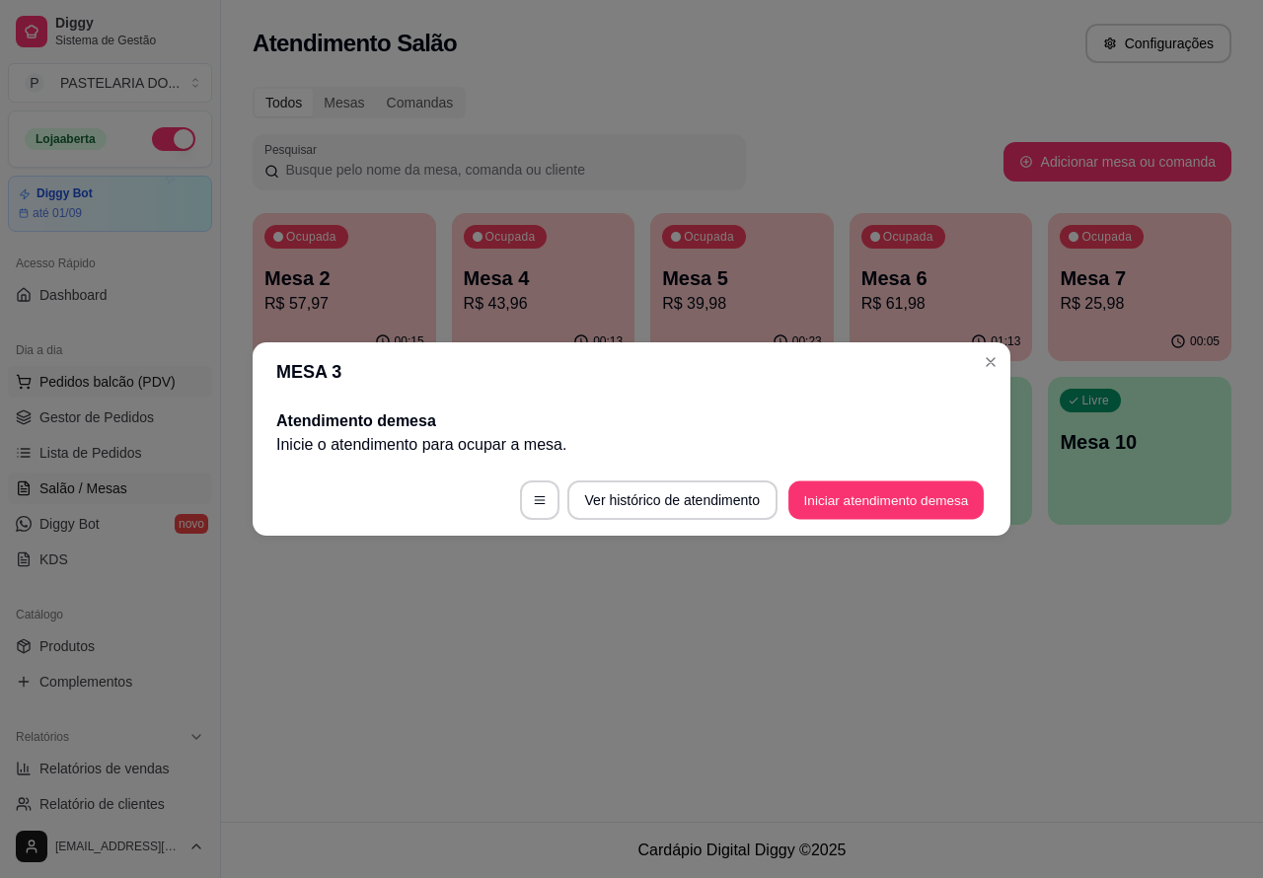
click at [903, 490] on button "Iniciar atendimento de mesa" at bounding box center [886, 501] width 195 height 38
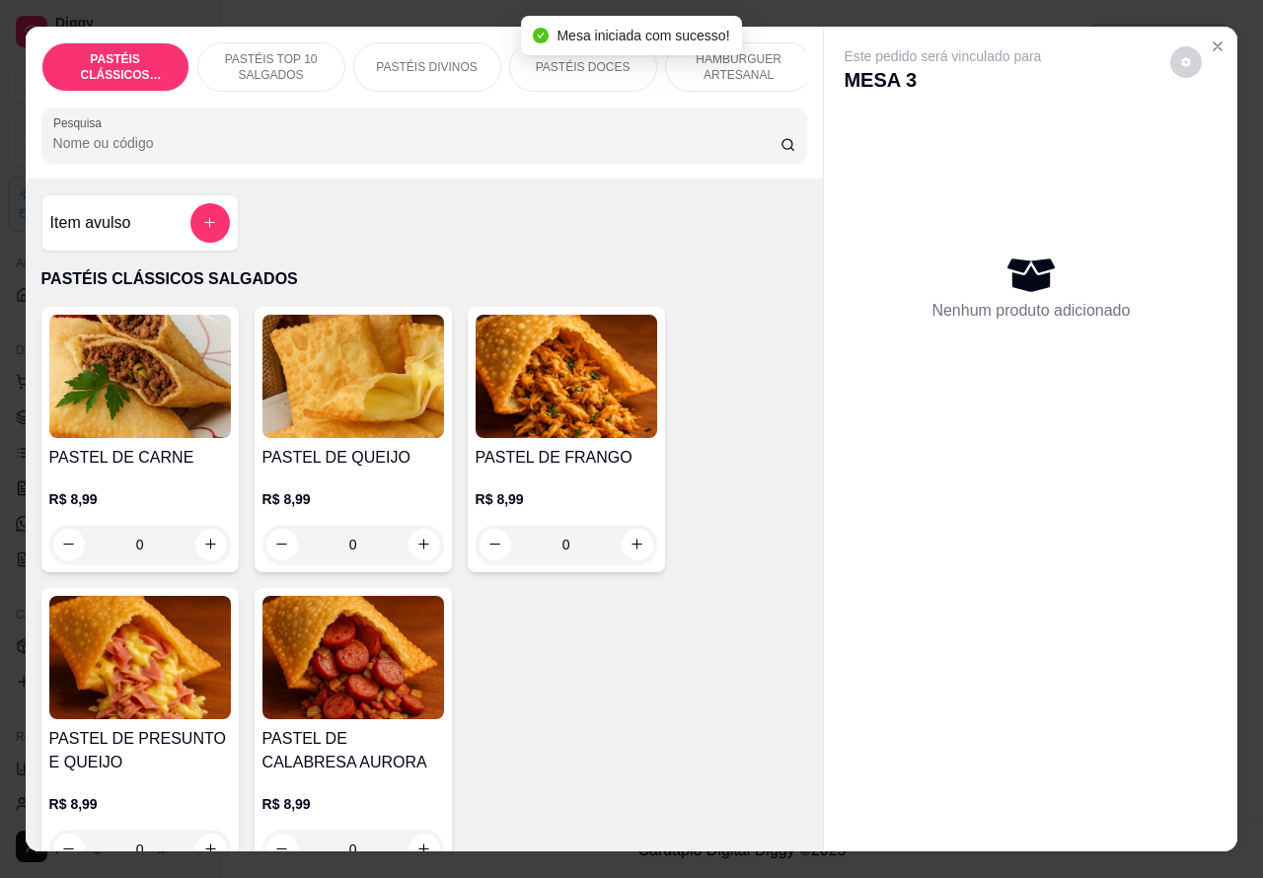
click at [768, 51] on p "HAMBÚRGUER ARTESANAL" at bounding box center [739, 67] width 114 height 32
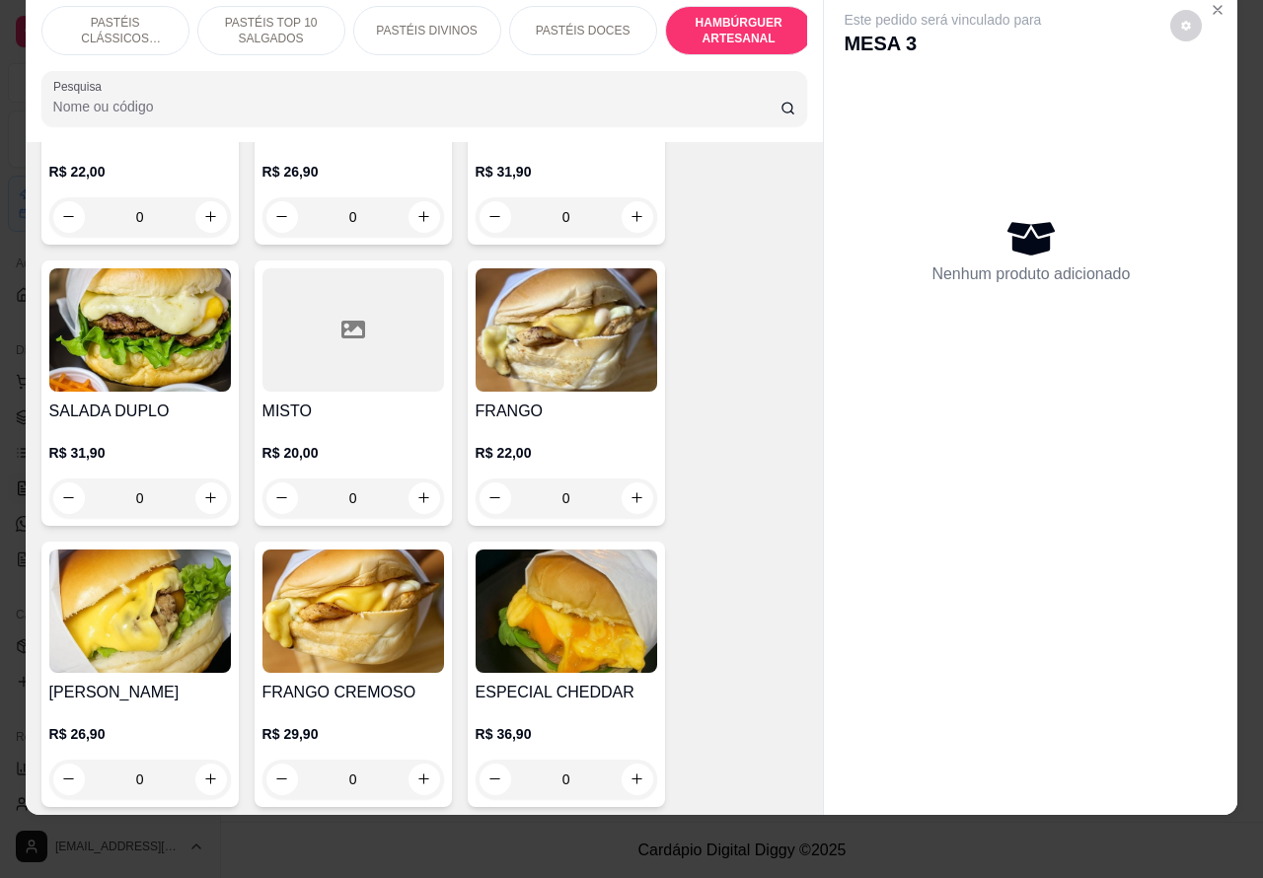
scroll to position [4345, 0]
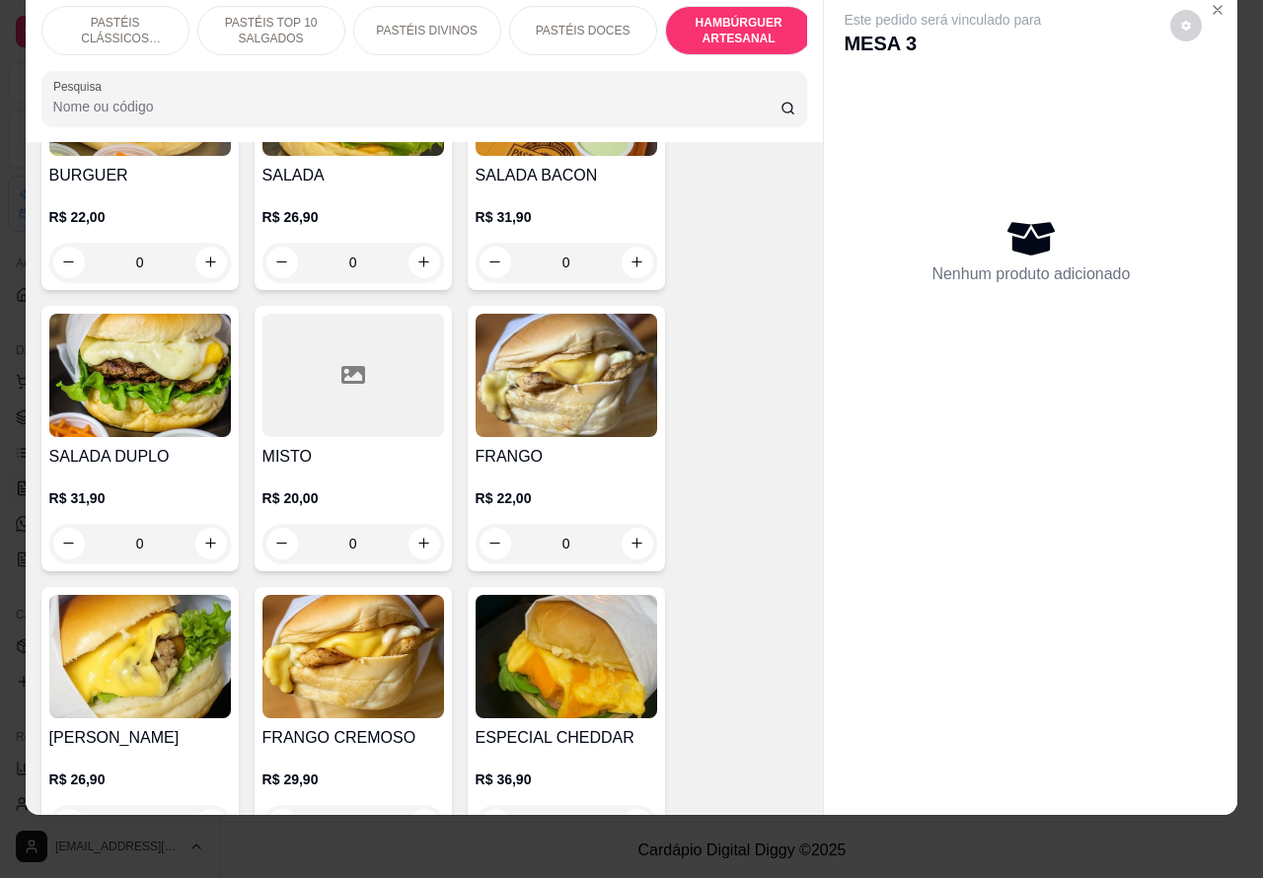
click at [194, 524] on div "0" at bounding box center [140, 543] width 182 height 39
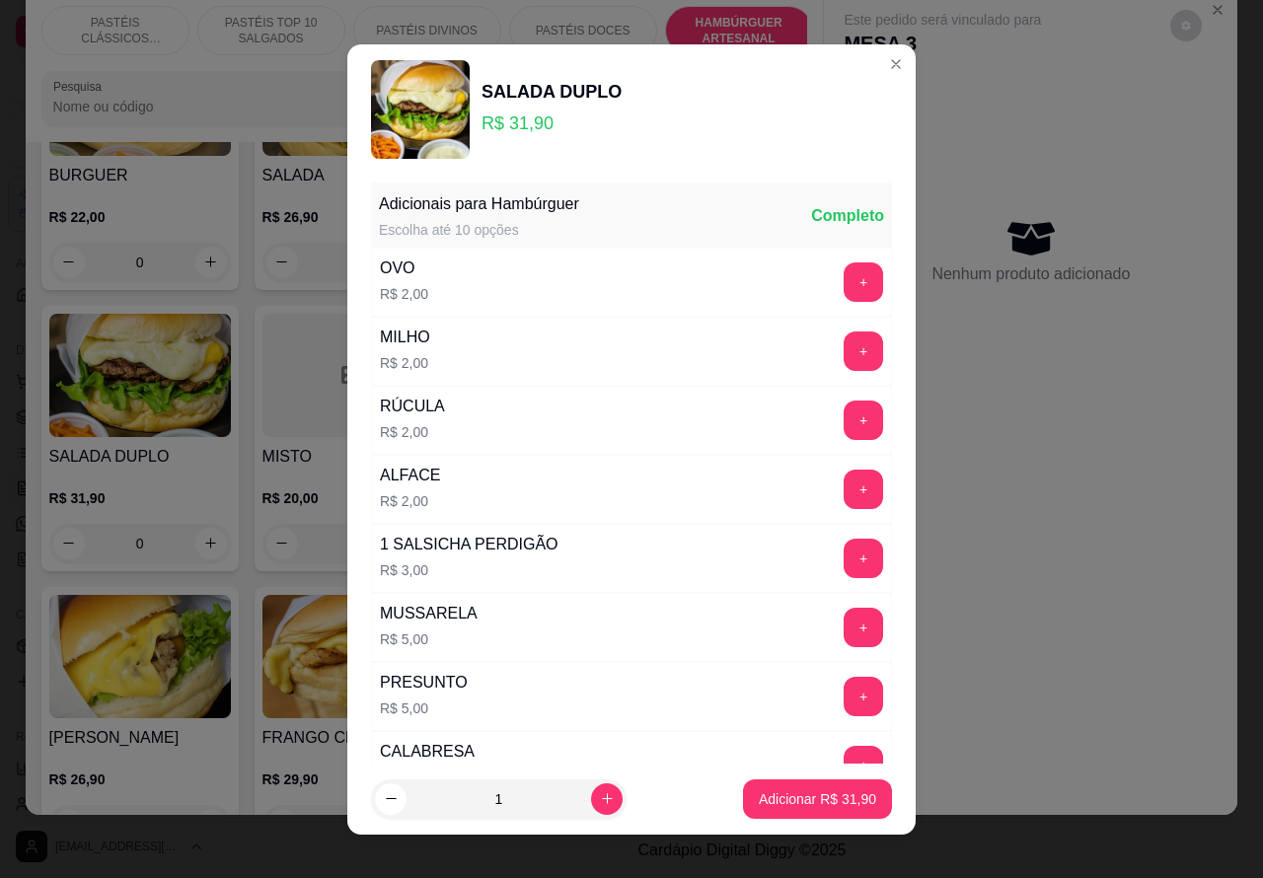
click at [778, 791] on p "Adicionar R$ 31,90" at bounding box center [817, 800] width 117 height 20
type input "1"
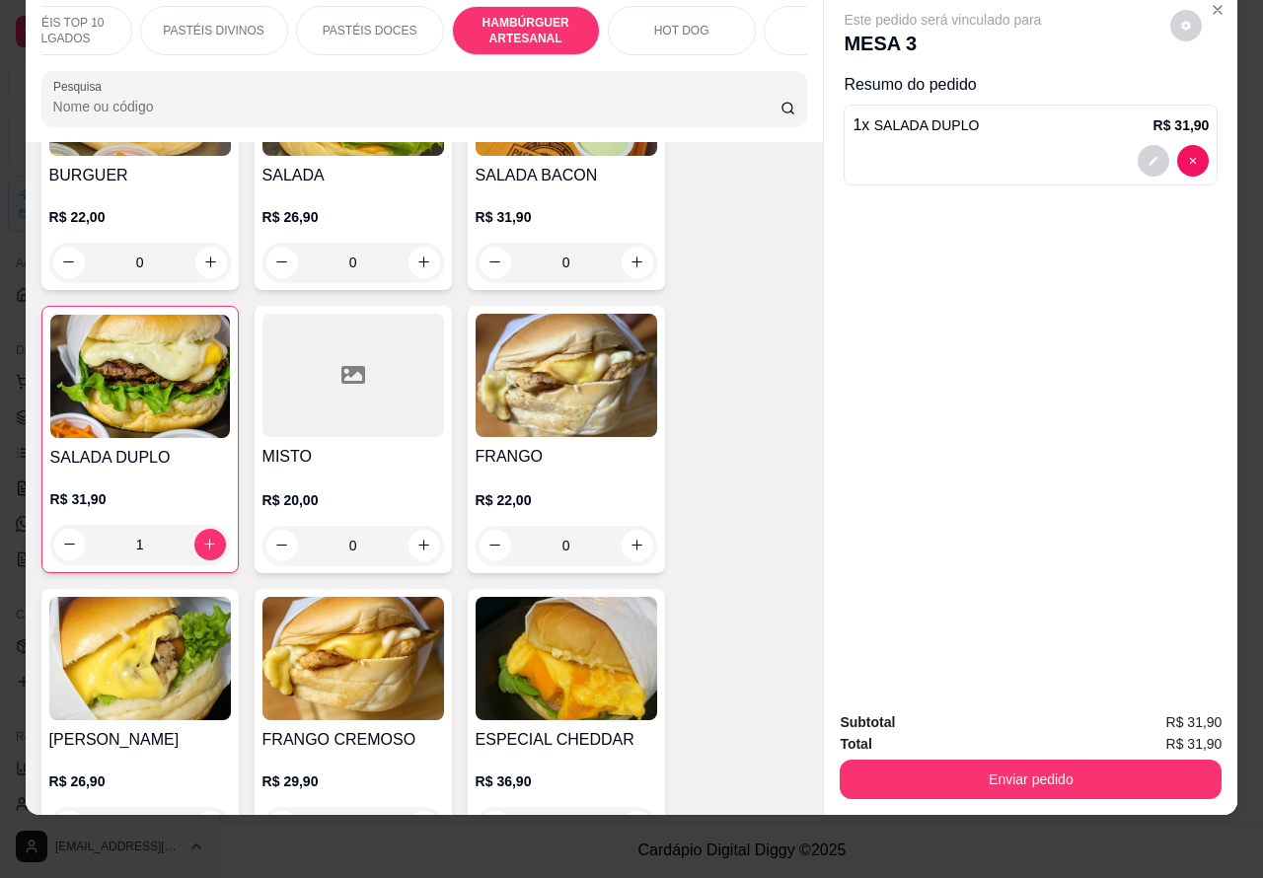
scroll to position [0, 227]
click at [669, 23] on p "HOT DOG" at bounding box center [668, 31] width 55 height 16
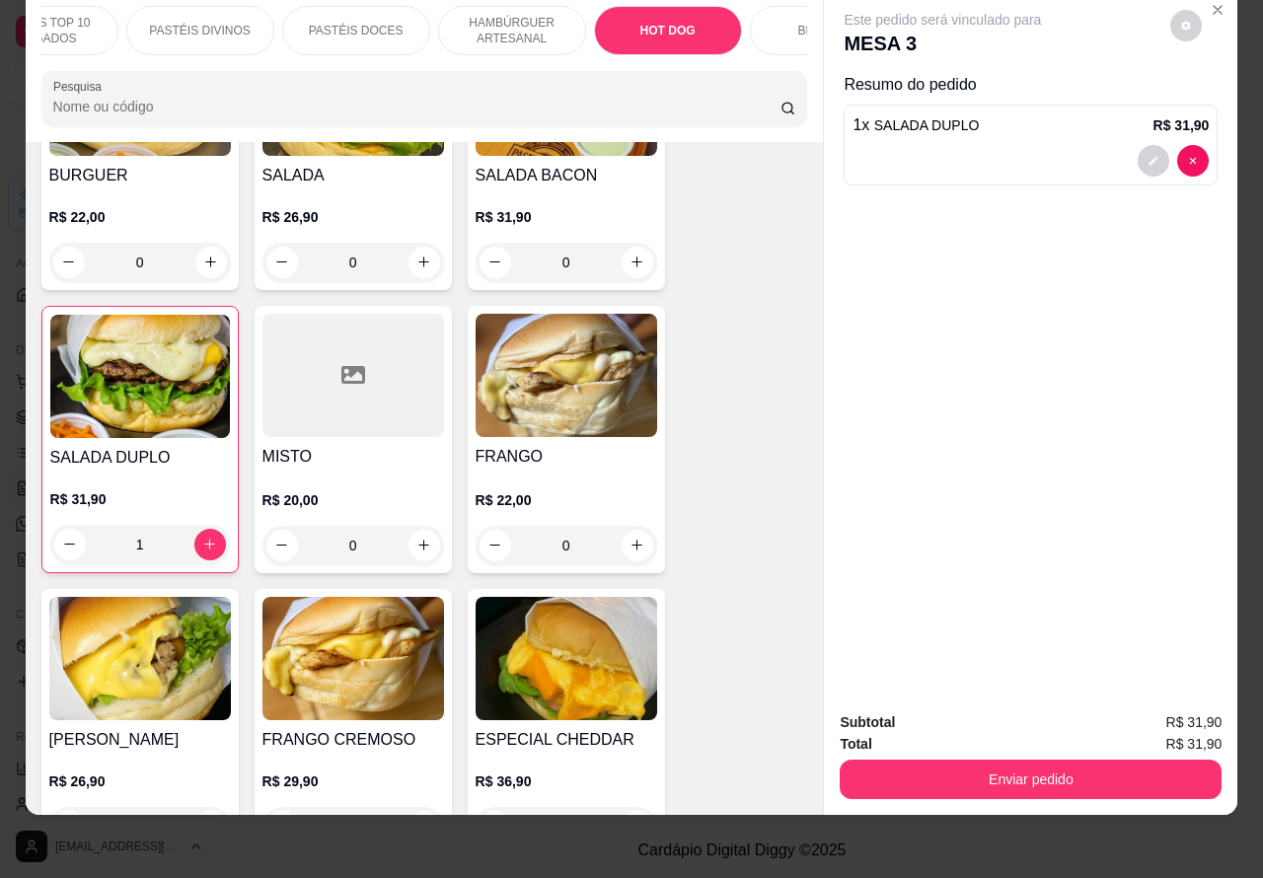
scroll to position [5659, 0]
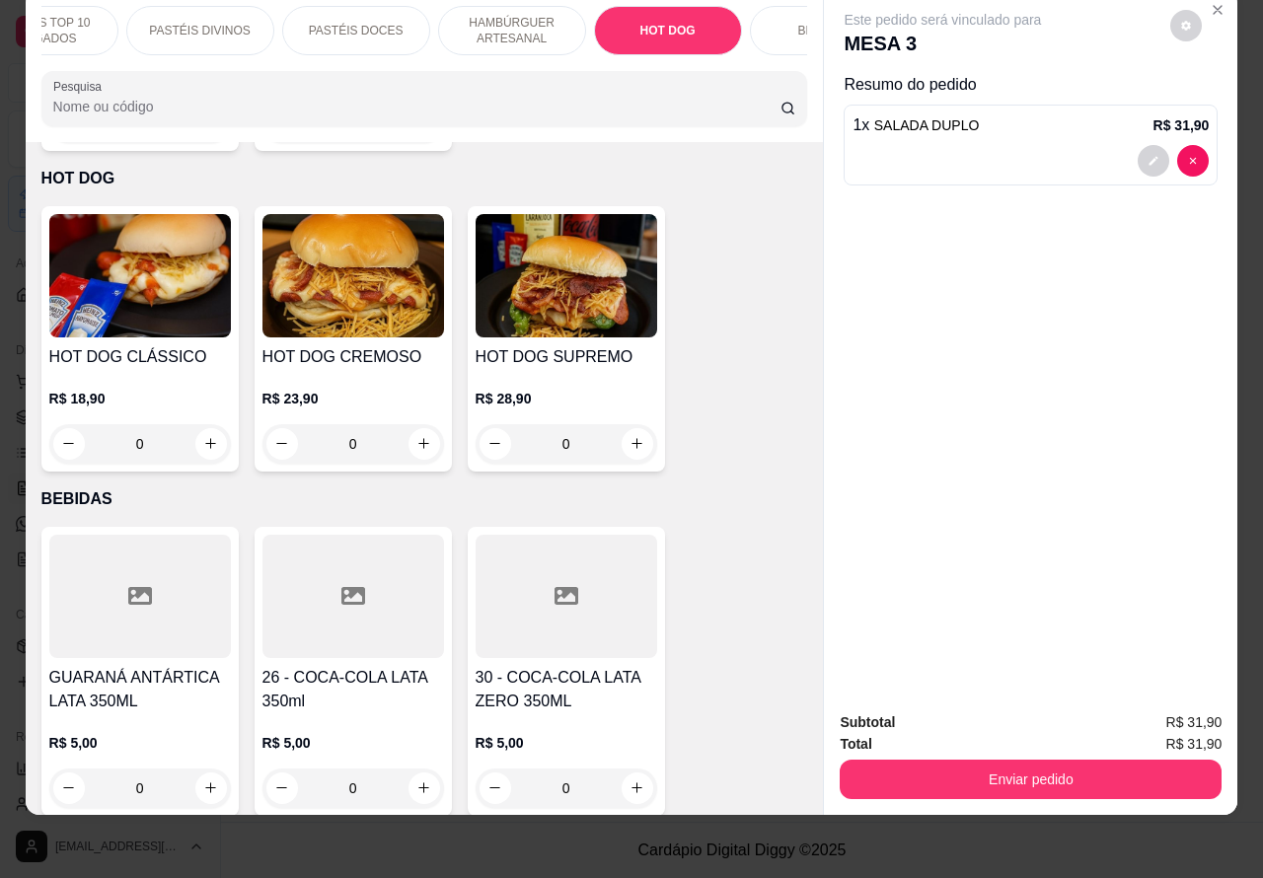
click at [419, 424] on div "0" at bounding box center [354, 443] width 182 height 39
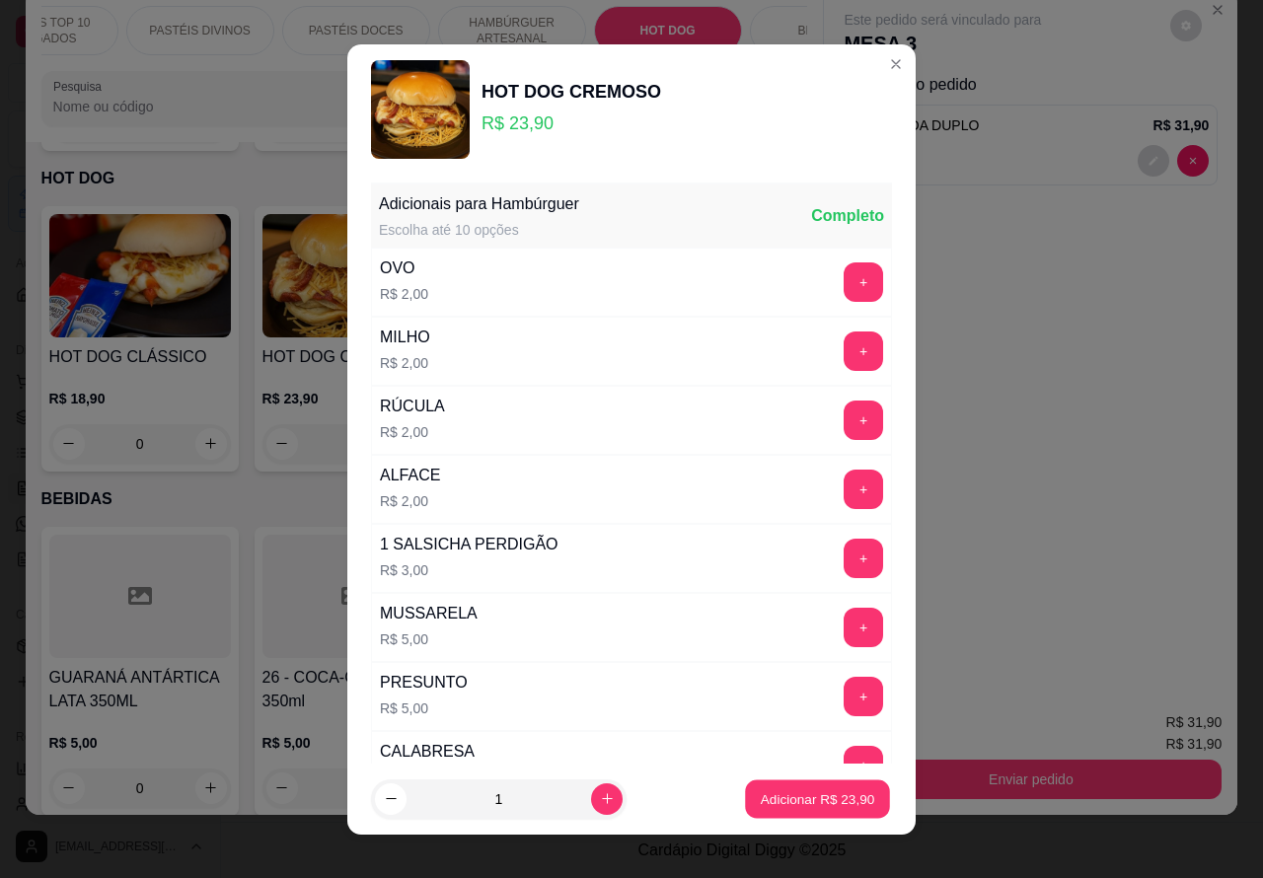
click at [795, 798] on p "Adicionar R$ 23,90" at bounding box center [818, 799] width 114 height 19
type input "1"
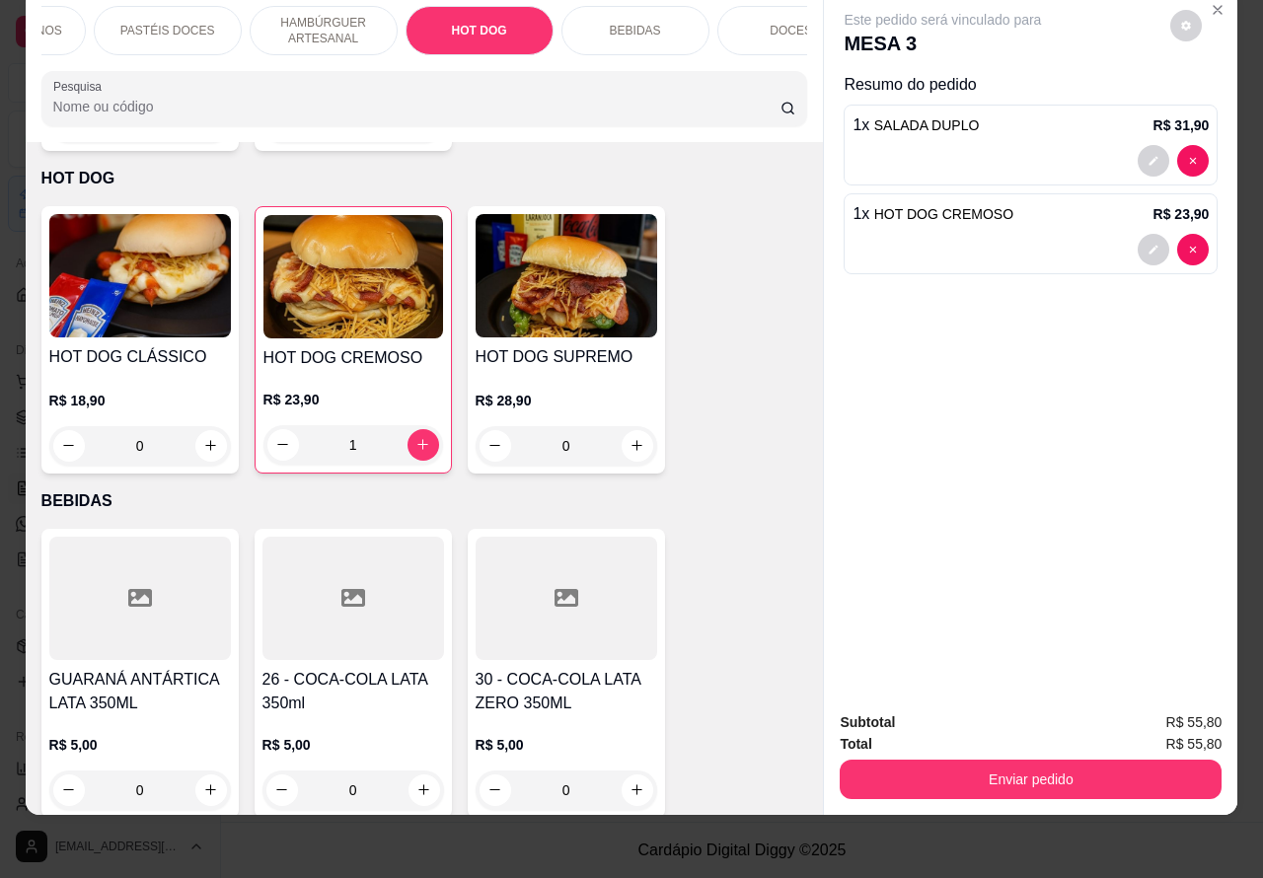
scroll to position [0, 474]
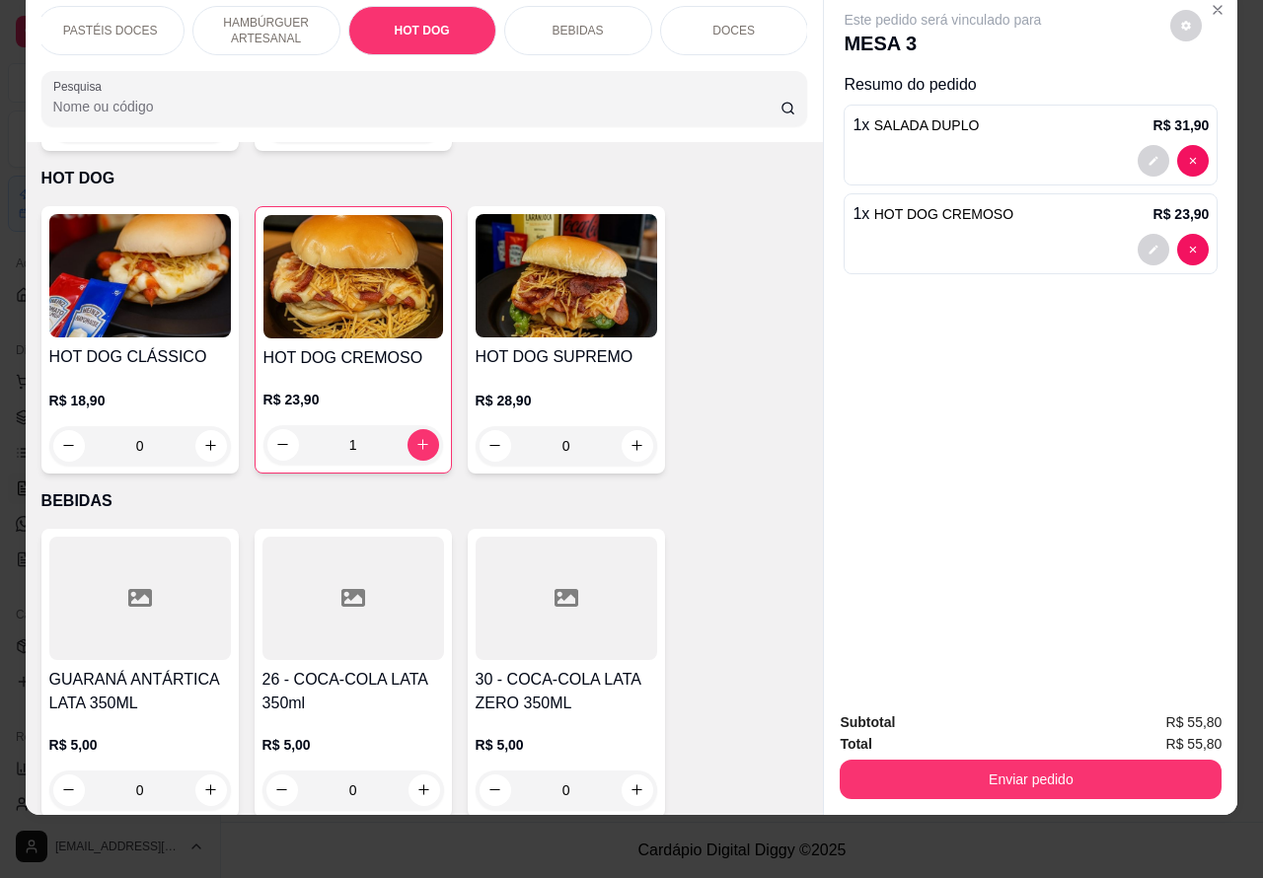
click at [570, 23] on p "BEBIDAS" at bounding box center [578, 31] width 51 height 16
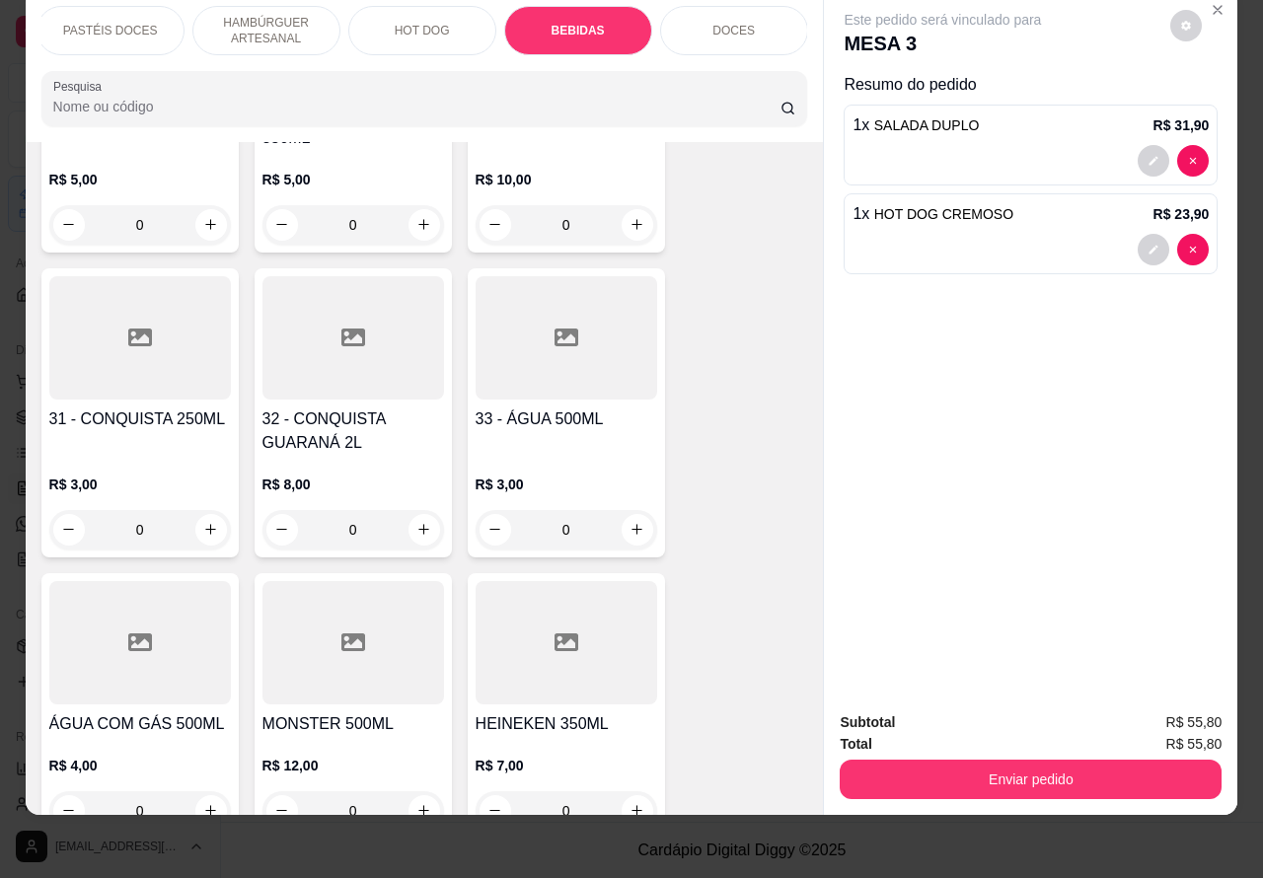
scroll to position [6603, 0]
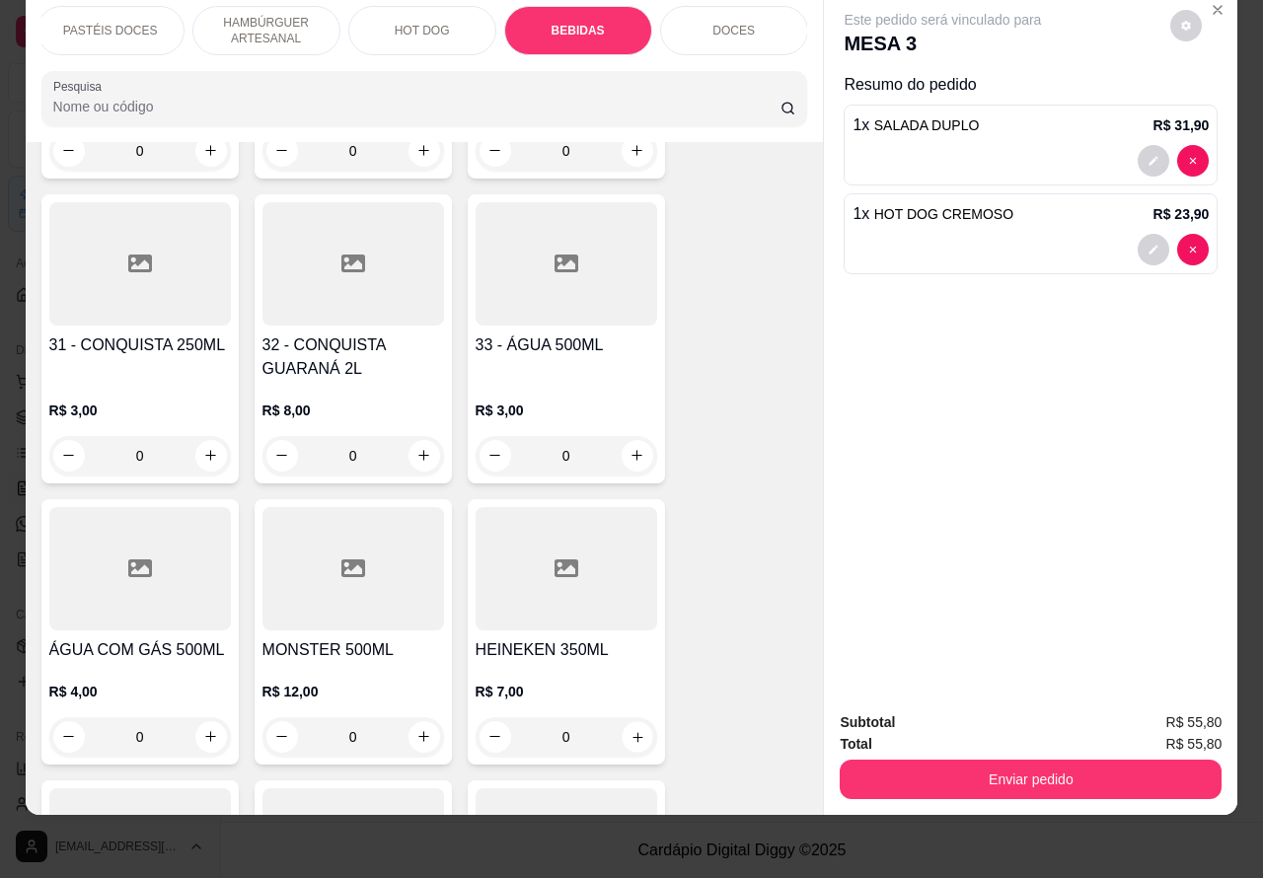
click at [630, 729] on icon "increase-product-quantity" at bounding box center [637, 736] width 15 height 15
type input "1"
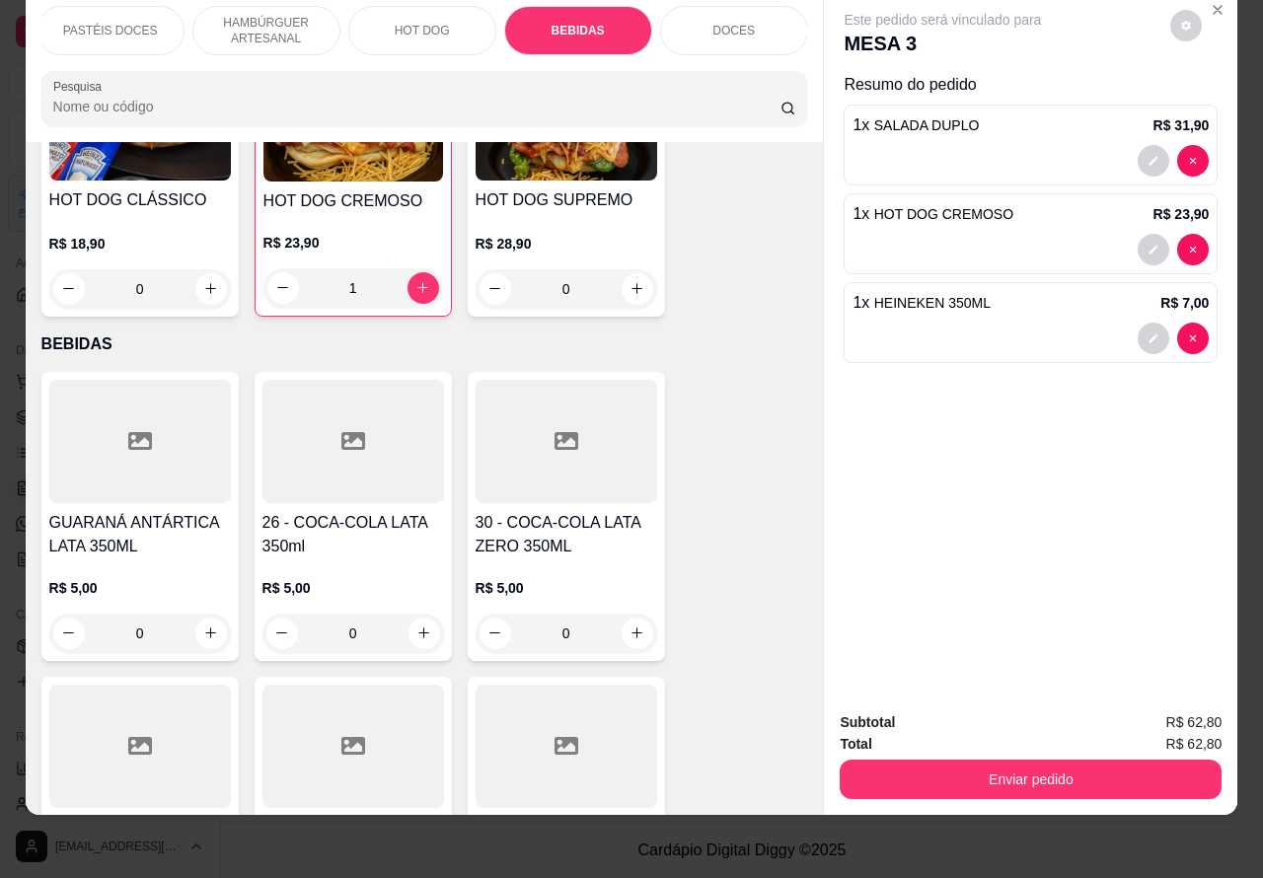
scroll to position [5815, 0]
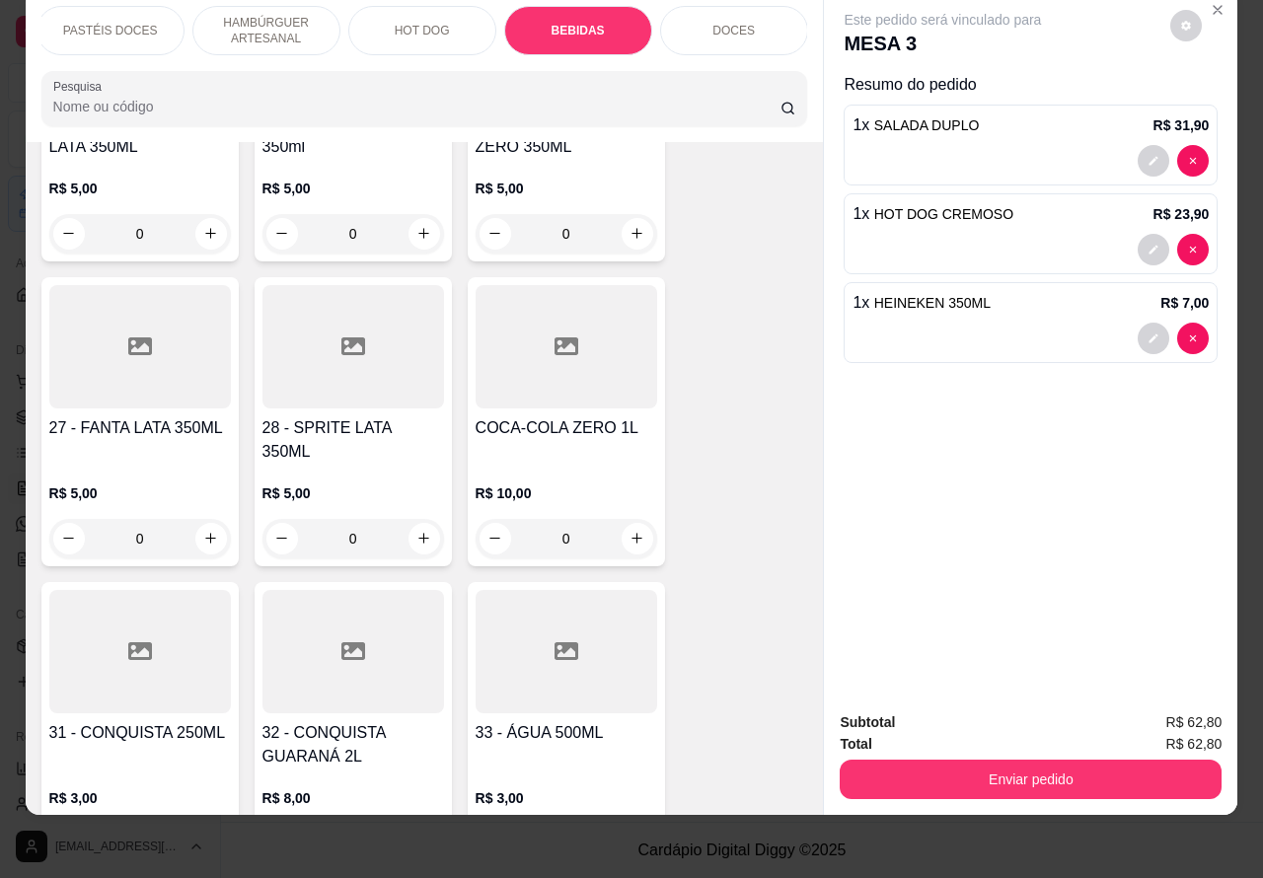
scroll to position [6250, 0]
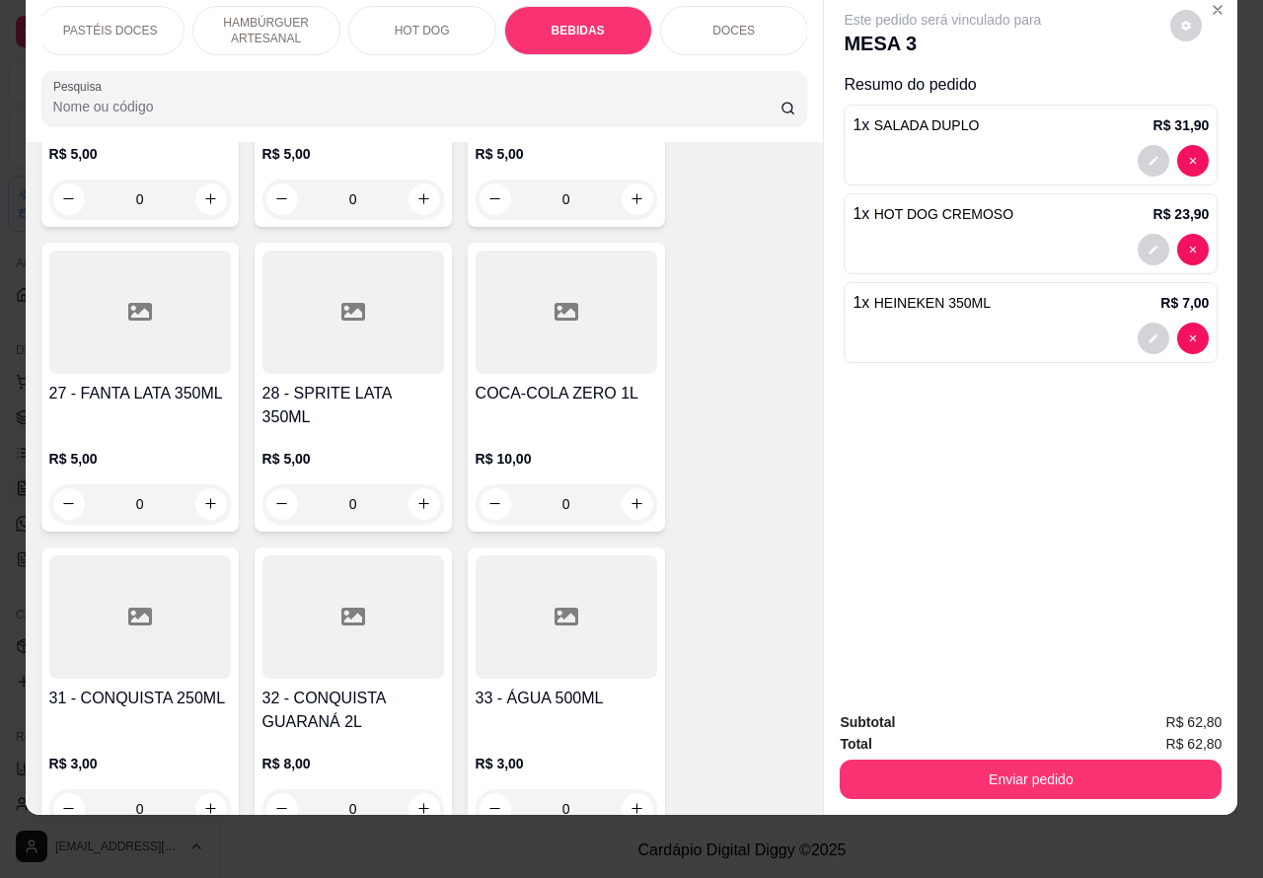
click at [630, 496] on icon "increase-product-quantity" at bounding box center [637, 503] width 15 height 15
type input "1"
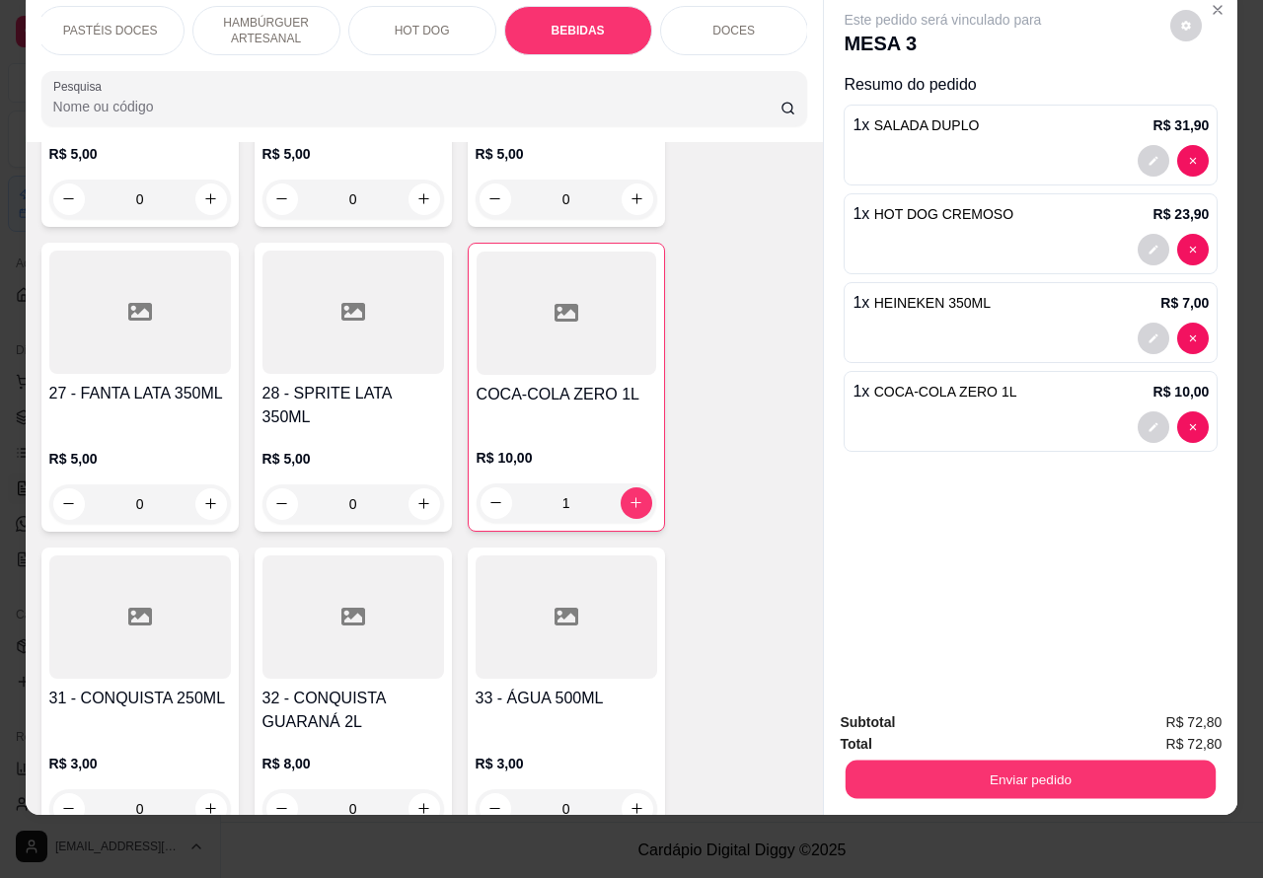
click at [1068, 761] on button "Enviar pedido" at bounding box center [1031, 780] width 370 height 38
click at [990, 709] on button "Não registrar e enviar pedido" at bounding box center [964, 714] width 205 height 38
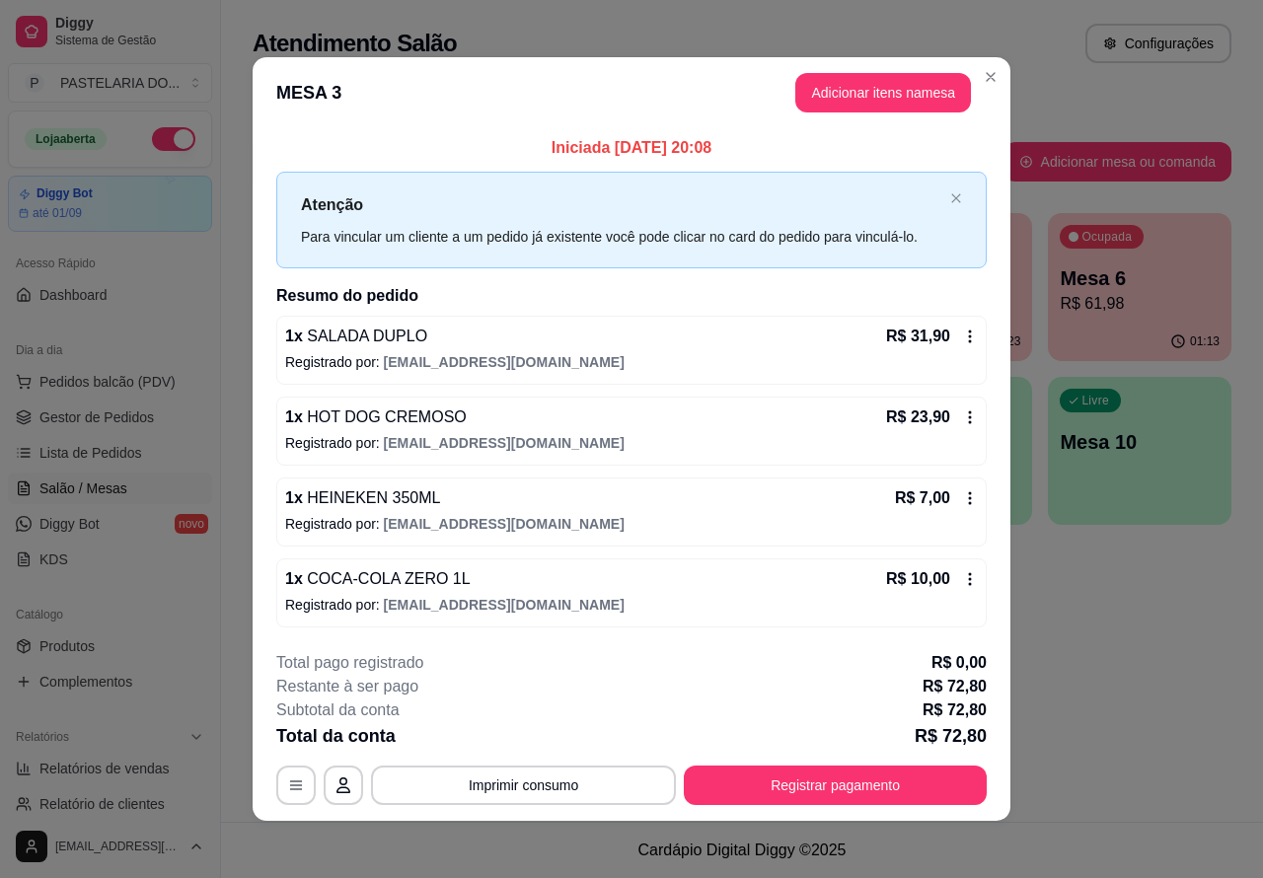
click at [1133, 671] on div "Atendimento Salão Configurações Todos Mesas Comandas Pesquisar Adicionar mesa o…" at bounding box center [742, 411] width 1042 height 822
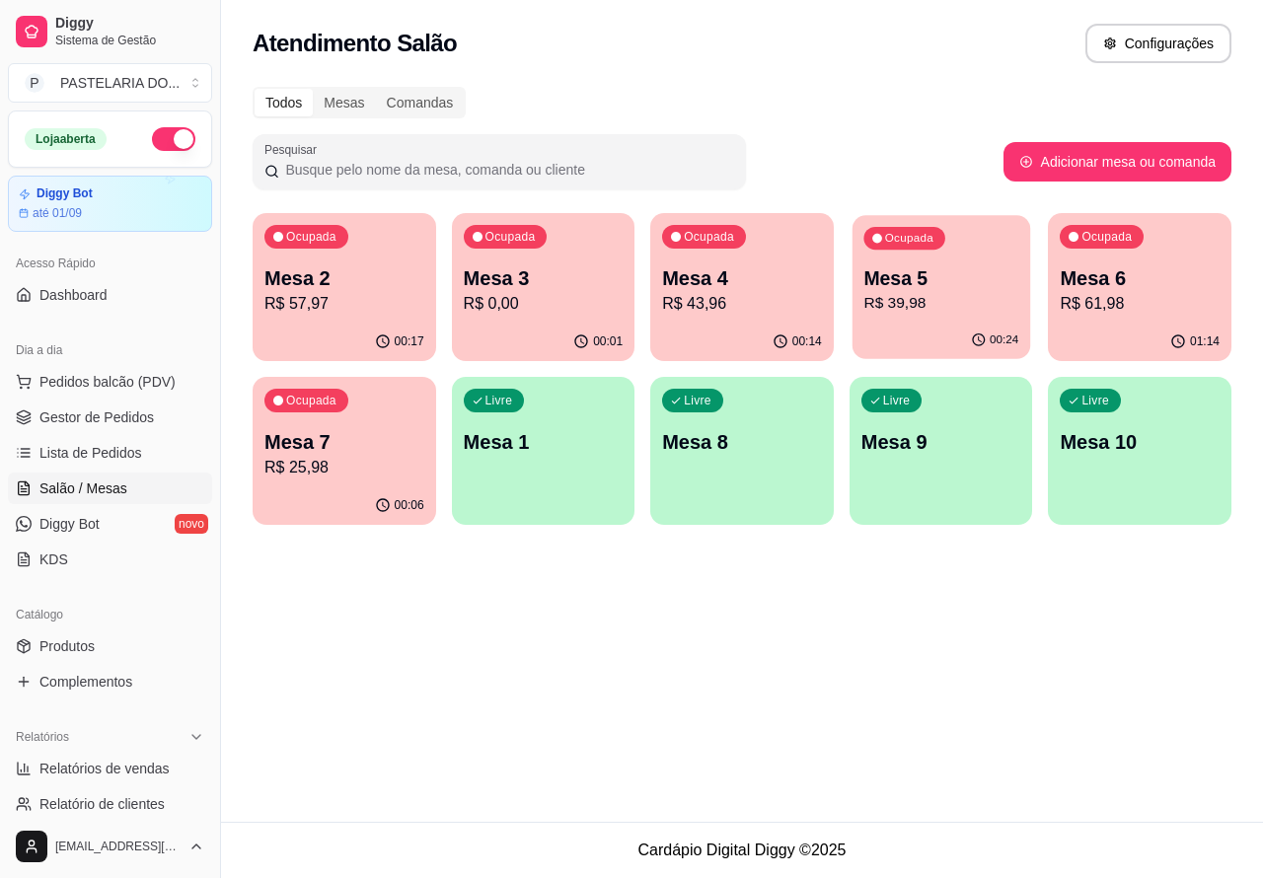
click at [953, 259] on div "Ocupada Mesa 5 R$ 39,98" at bounding box center [942, 268] width 178 height 107
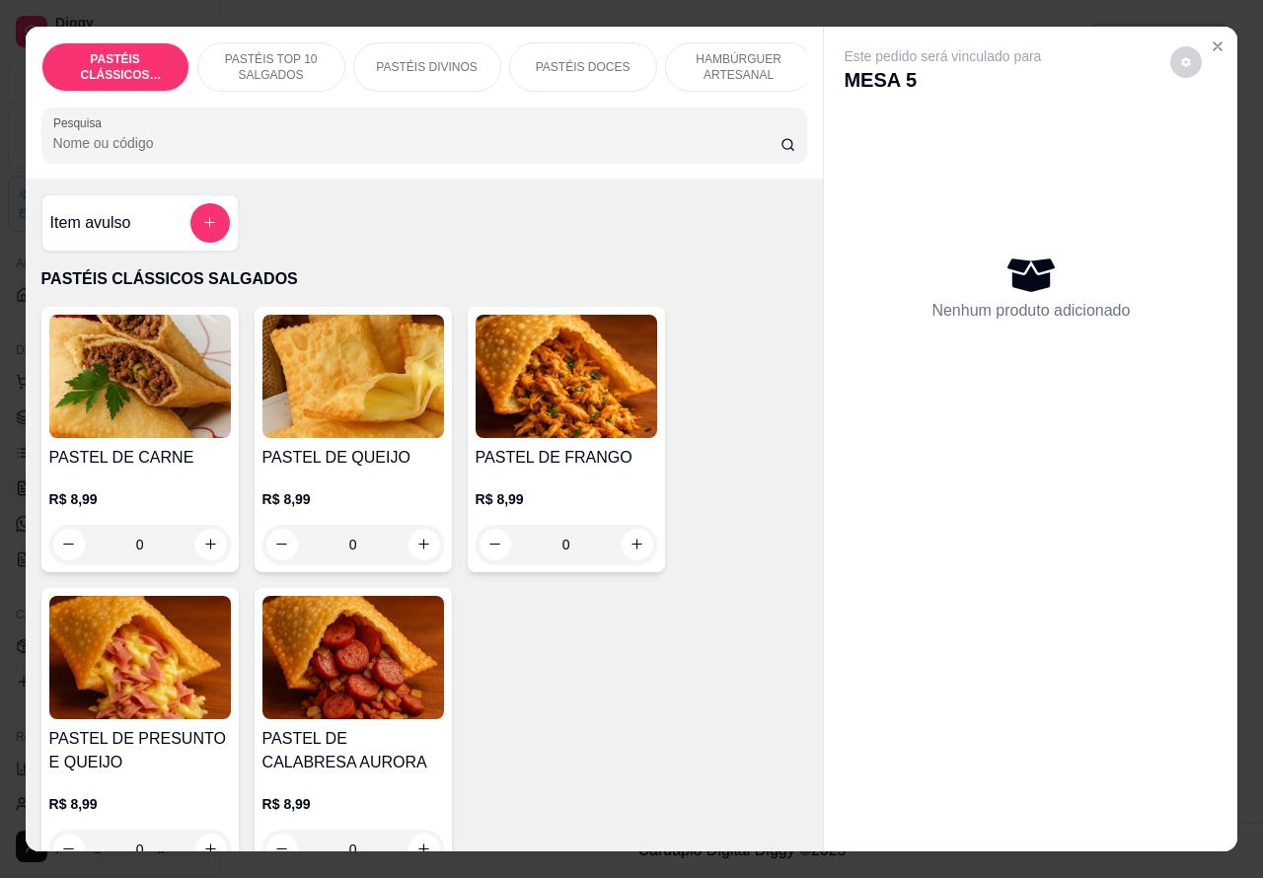
scroll to position [0, 408]
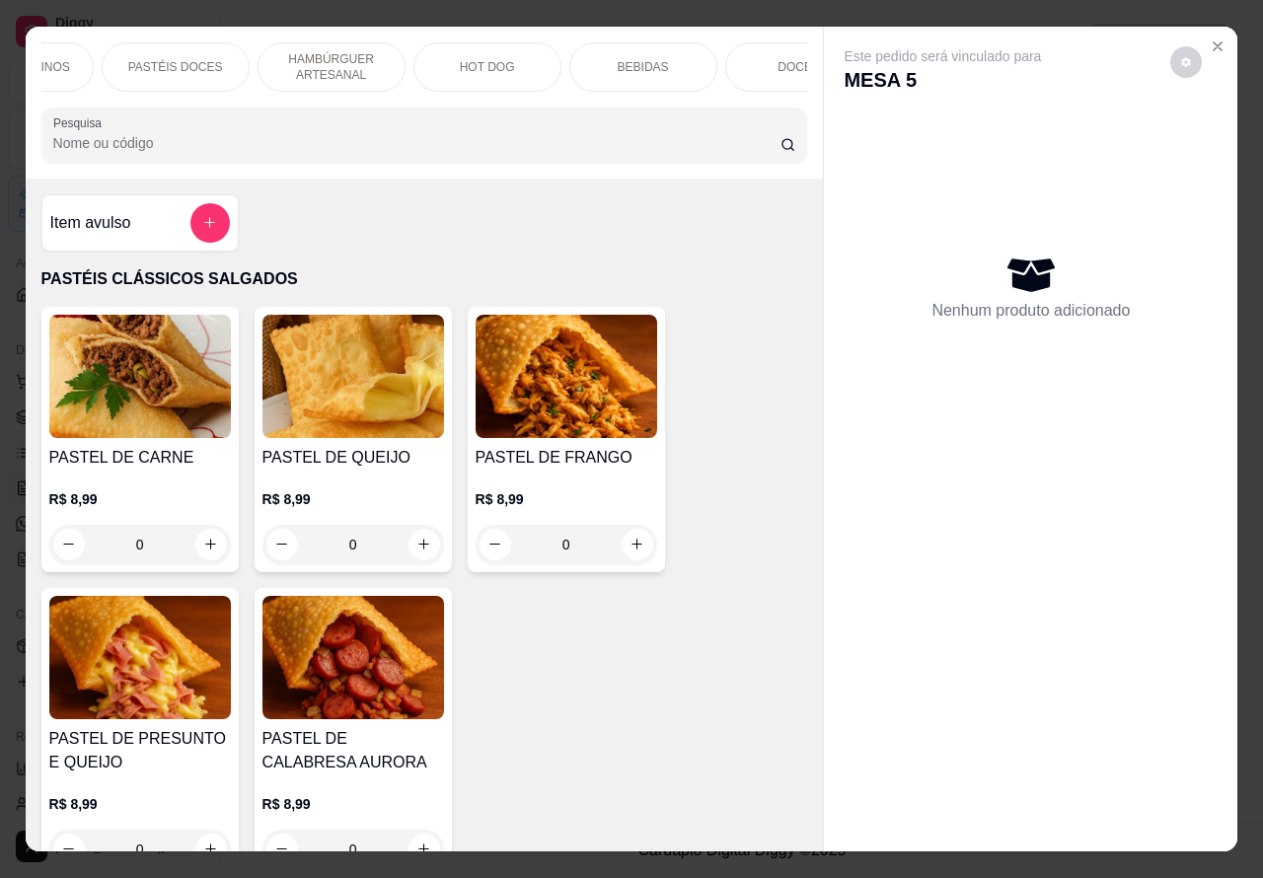
click at [654, 59] on p "BEBIDAS" at bounding box center [643, 67] width 51 height 16
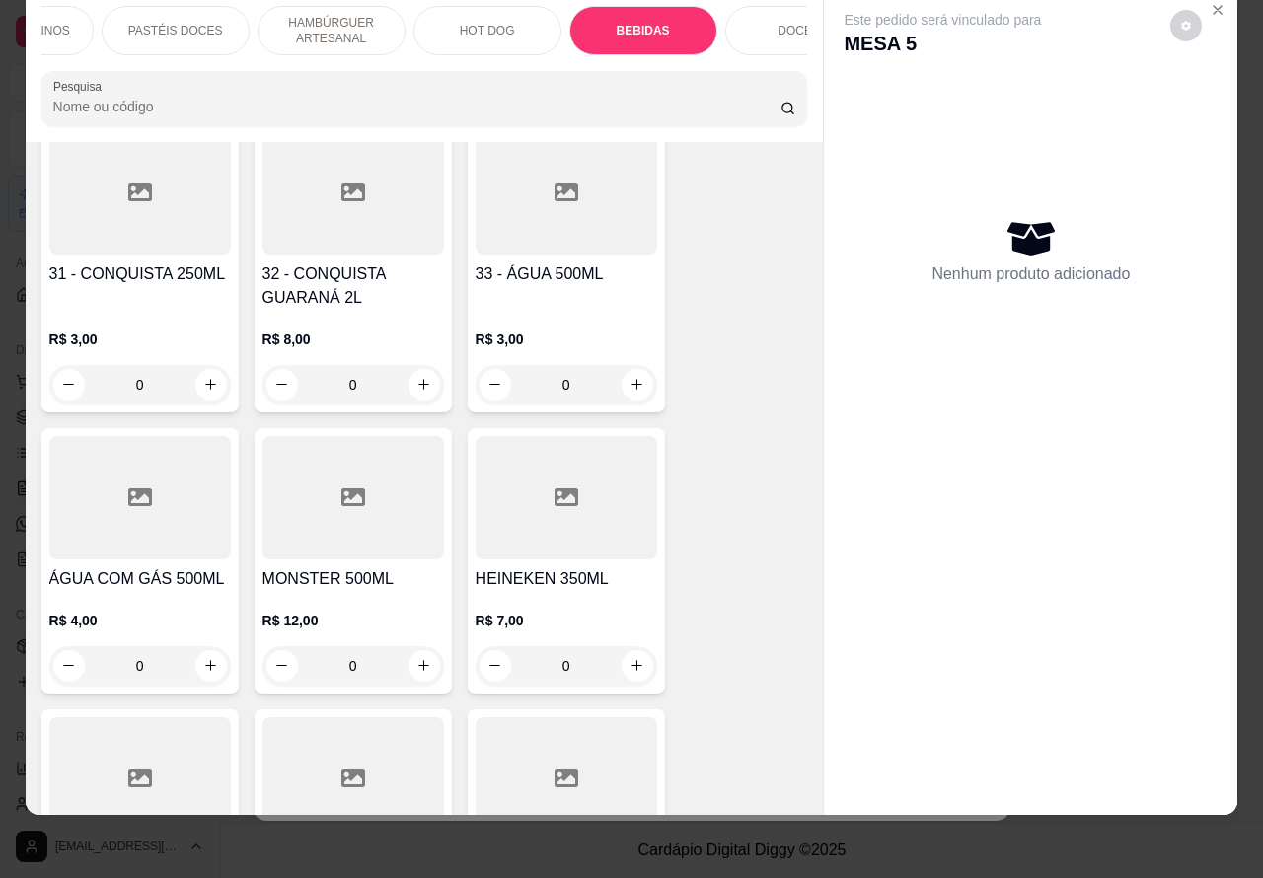
scroll to position [6684, 0]
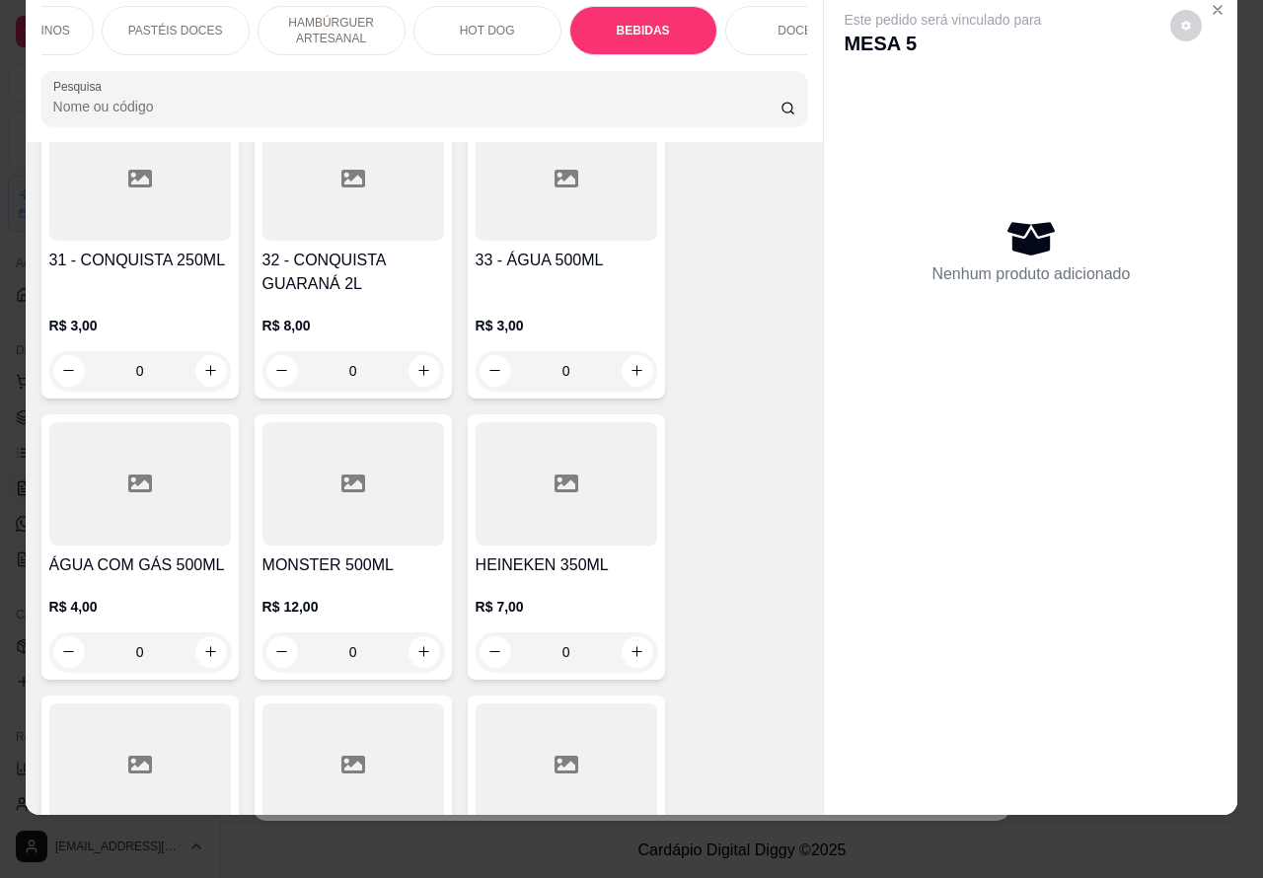
click at [630, 645] on icon "increase-product-quantity" at bounding box center [637, 652] width 15 height 15
type input "1"
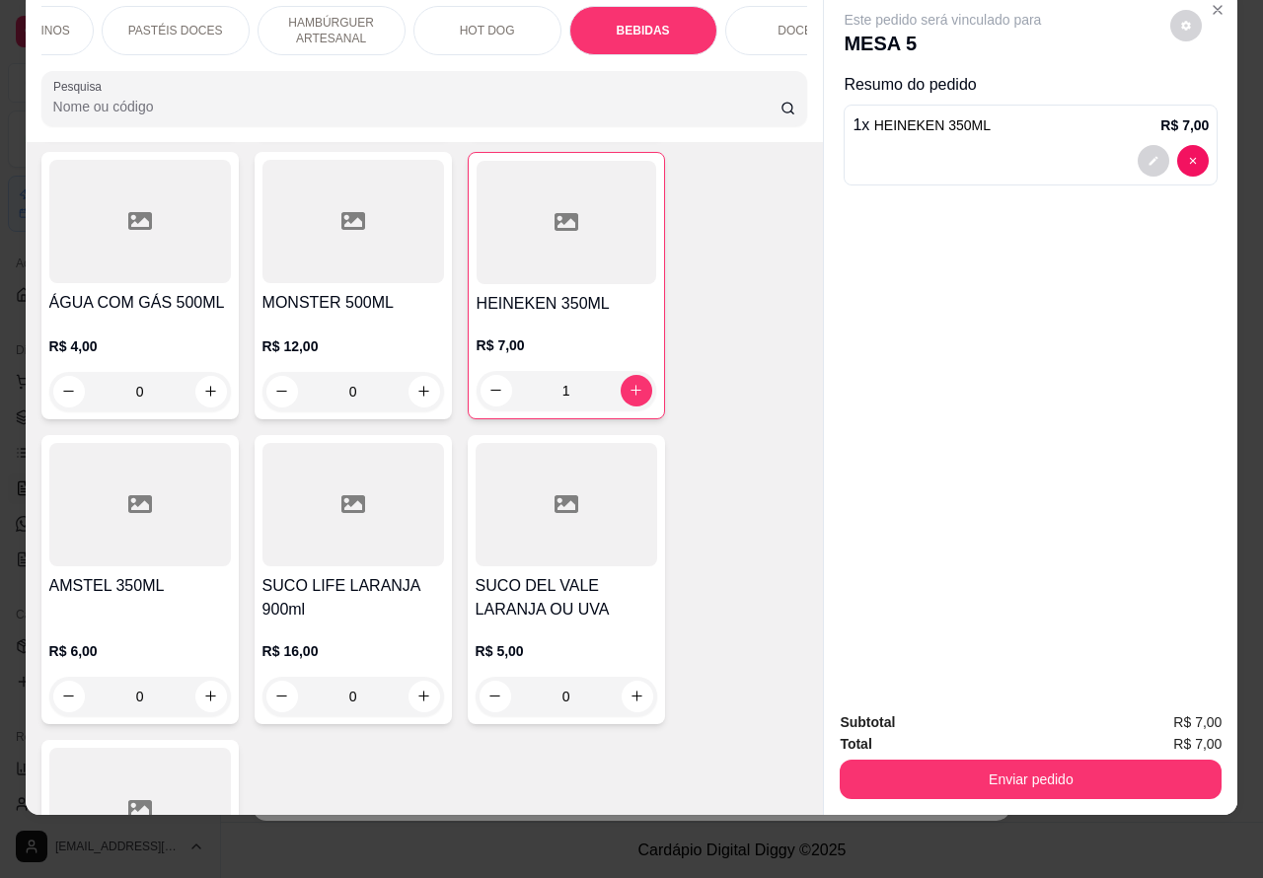
scroll to position [7128, 0]
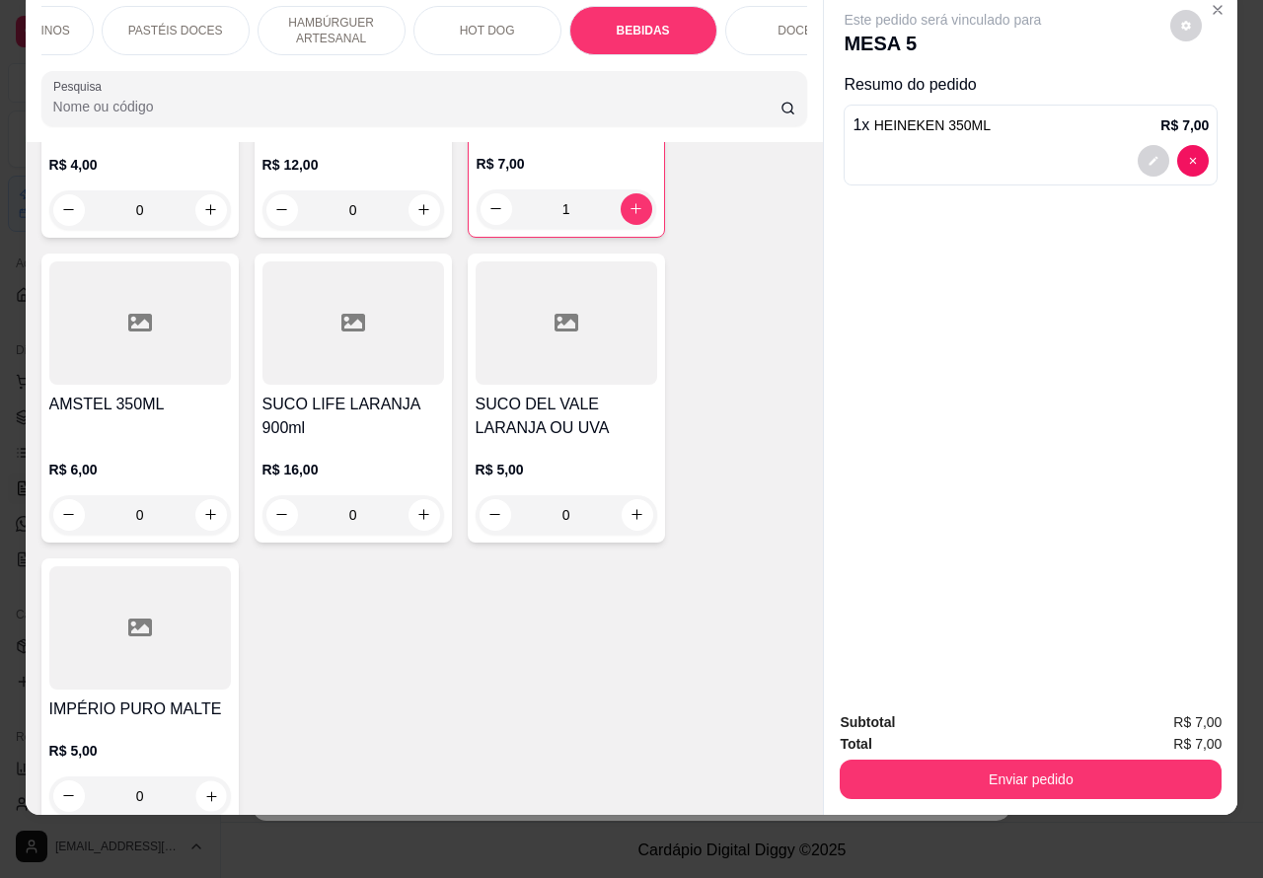
click at [206, 792] on icon "increase-product-quantity" at bounding box center [211, 797] width 10 height 10
type input "1"
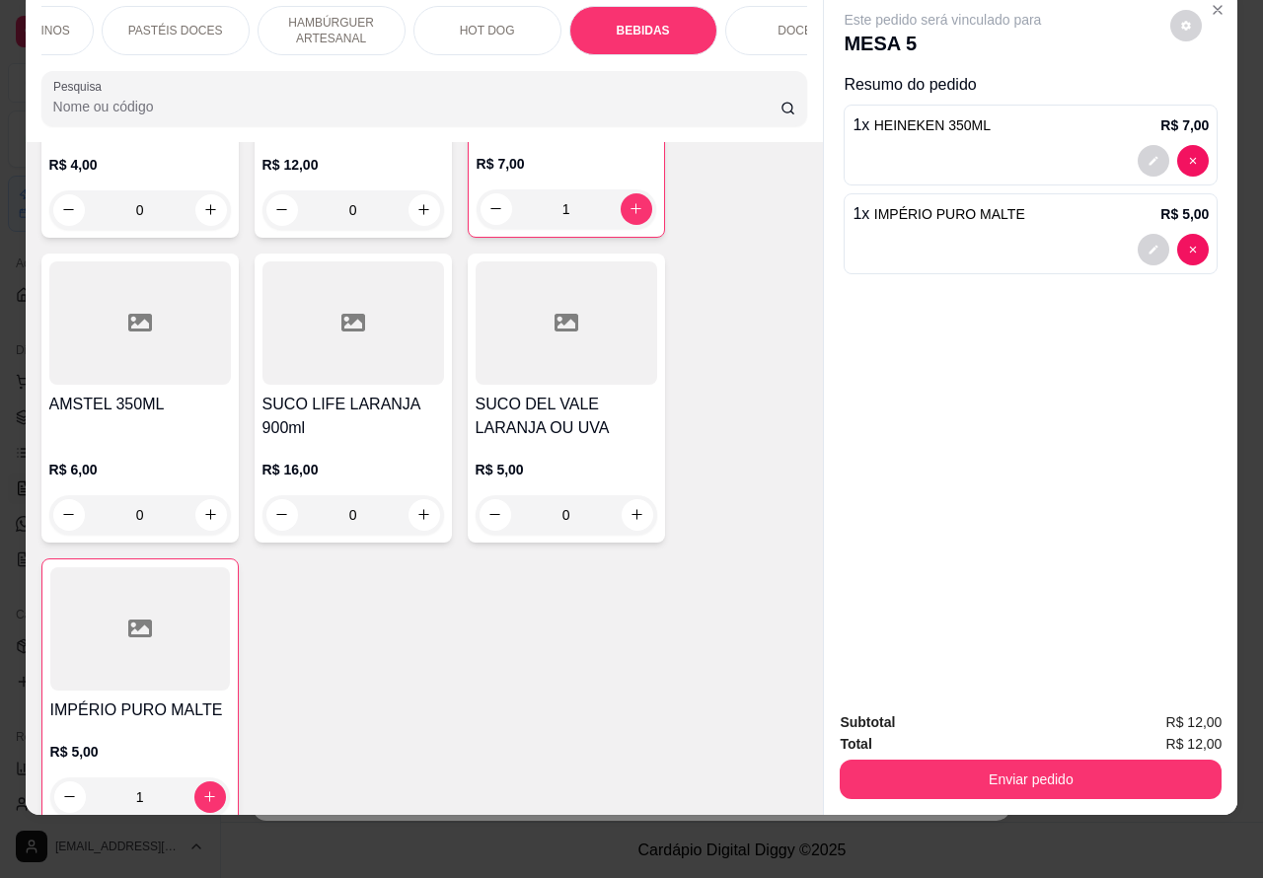
click at [1078, 761] on button "Enviar pedido" at bounding box center [1031, 779] width 382 height 39
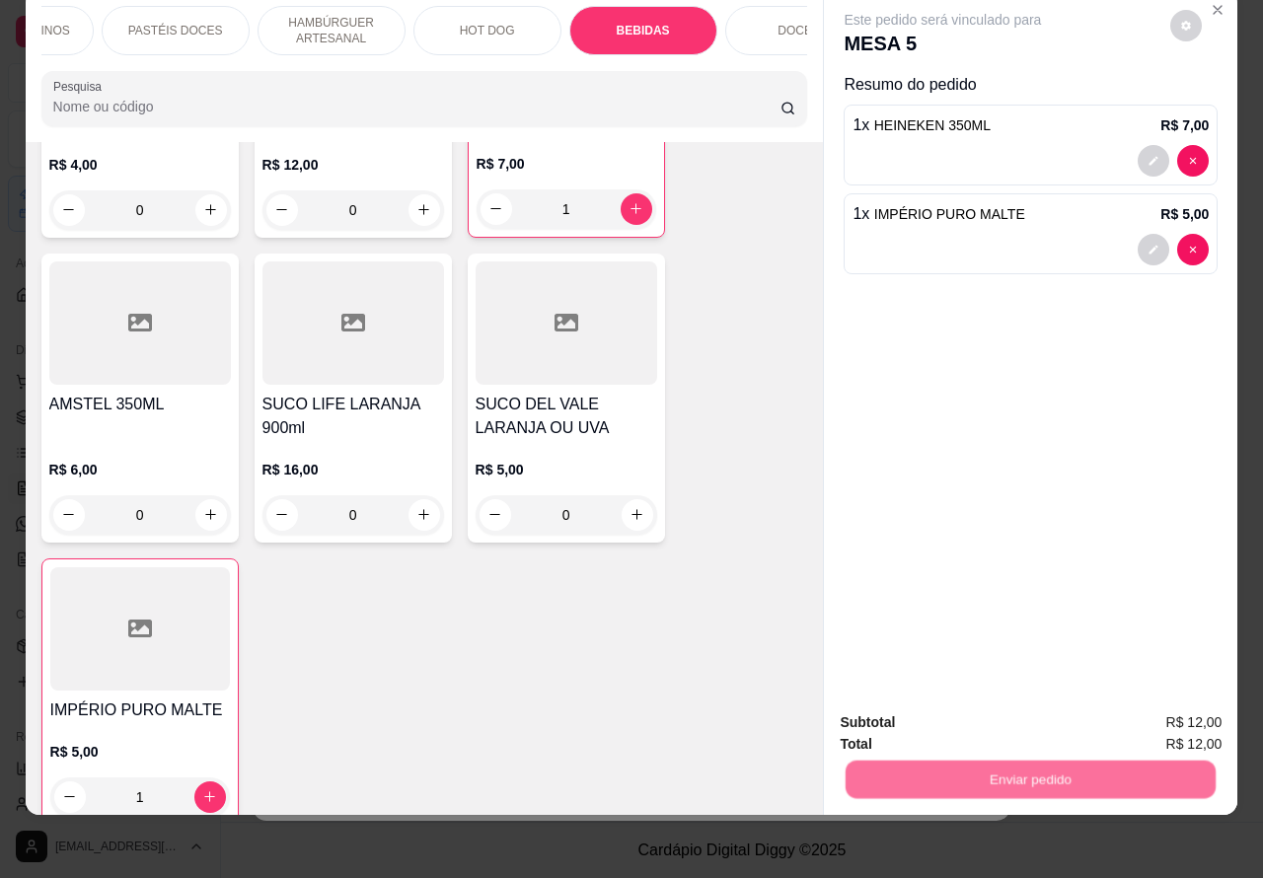
click at [916, 717] on button "Não registrar e enviar pedido" at bounding box center [964, 714] width 205 height 38
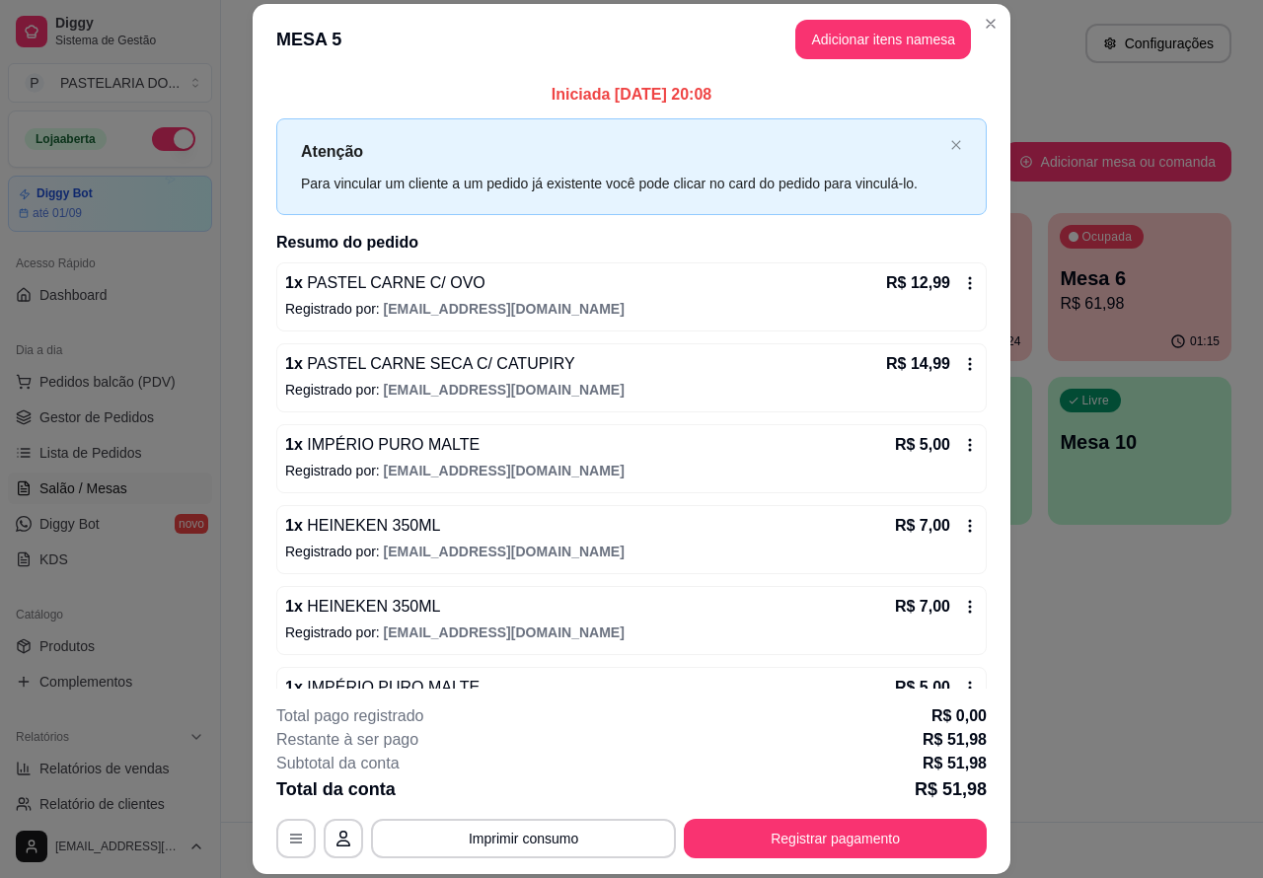
click at [982, 24] on div "Atendimento Salão Configurações" at bounding box center [742, 43] width 979 height 39
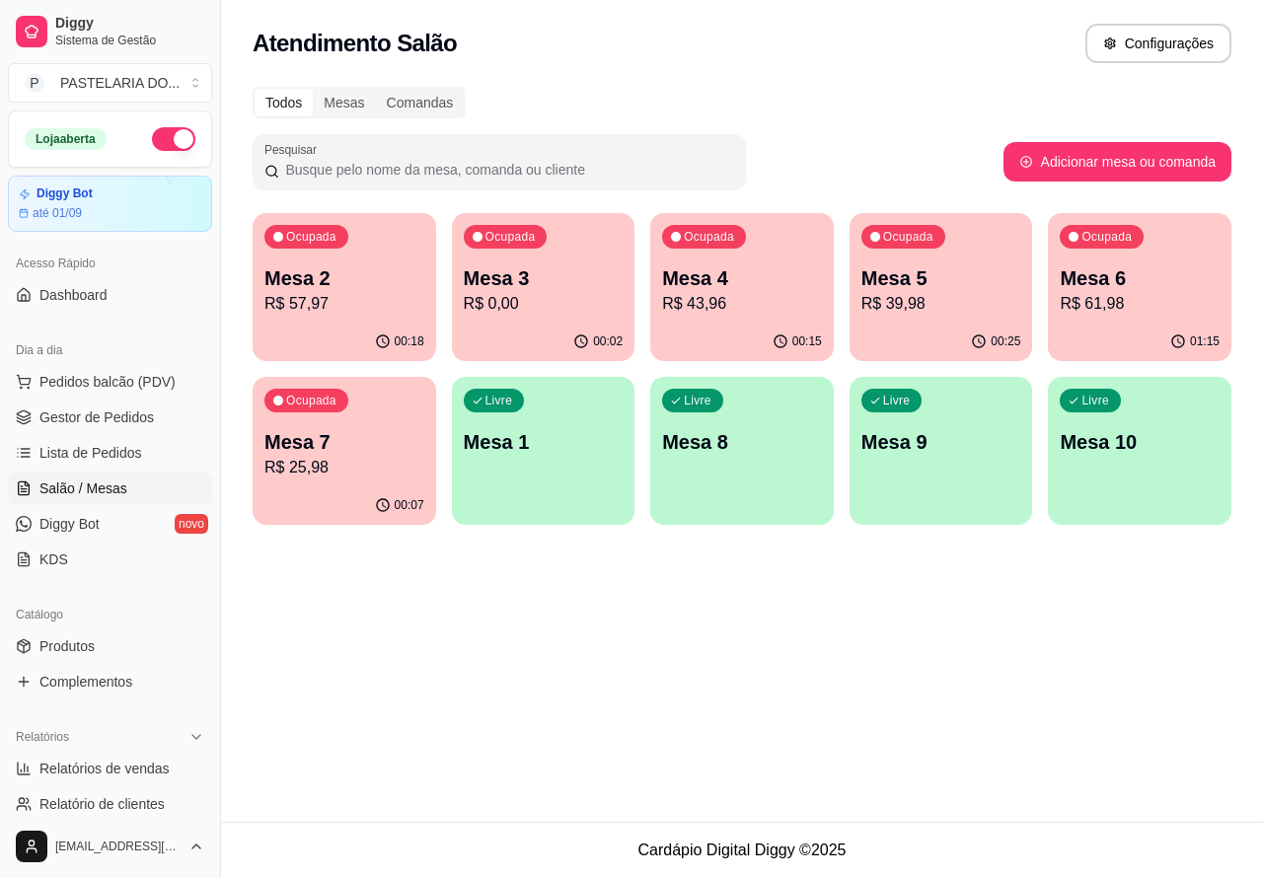
click at [357, 267] on p "Mesa 2" at bounding box center [345, 279] width 160 height 28
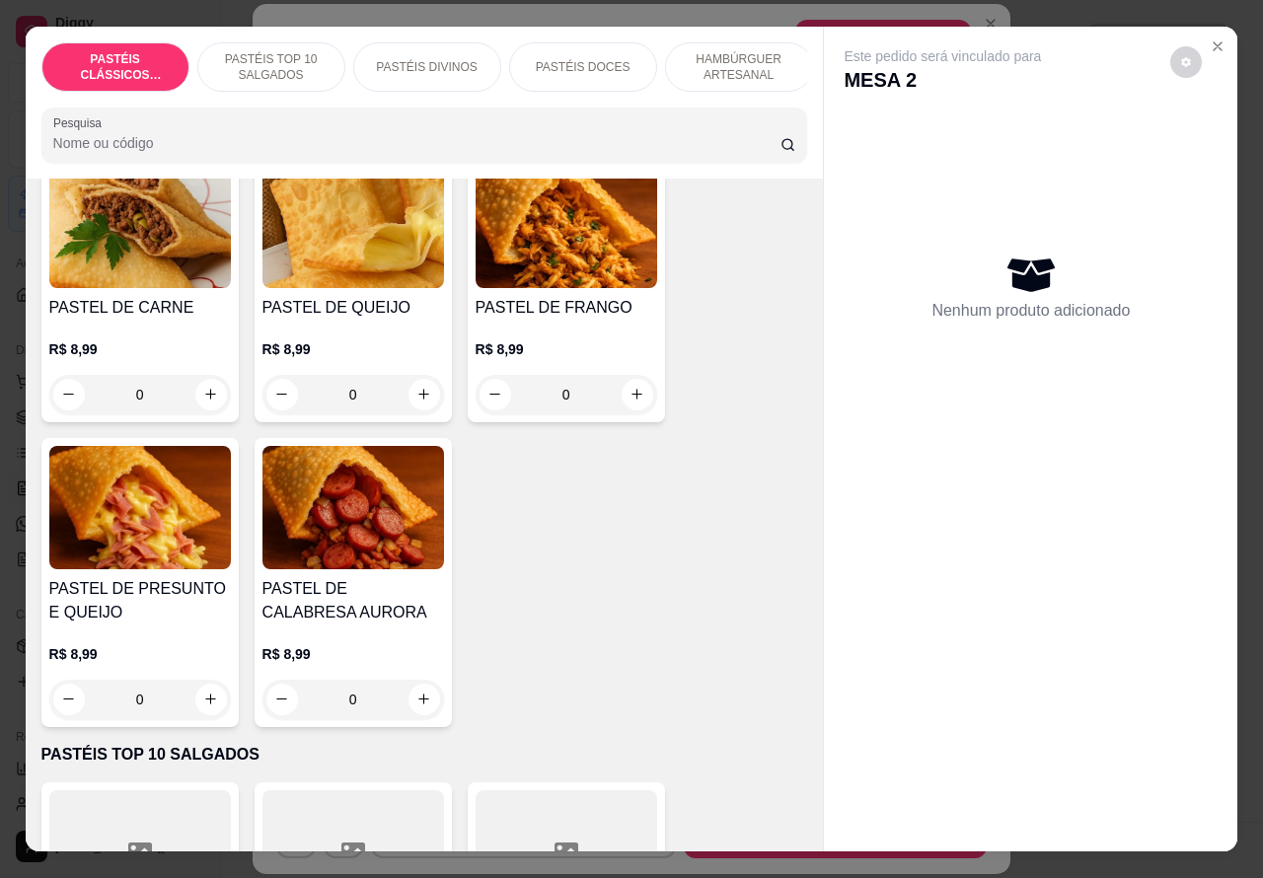
scroll to position [154, 0]
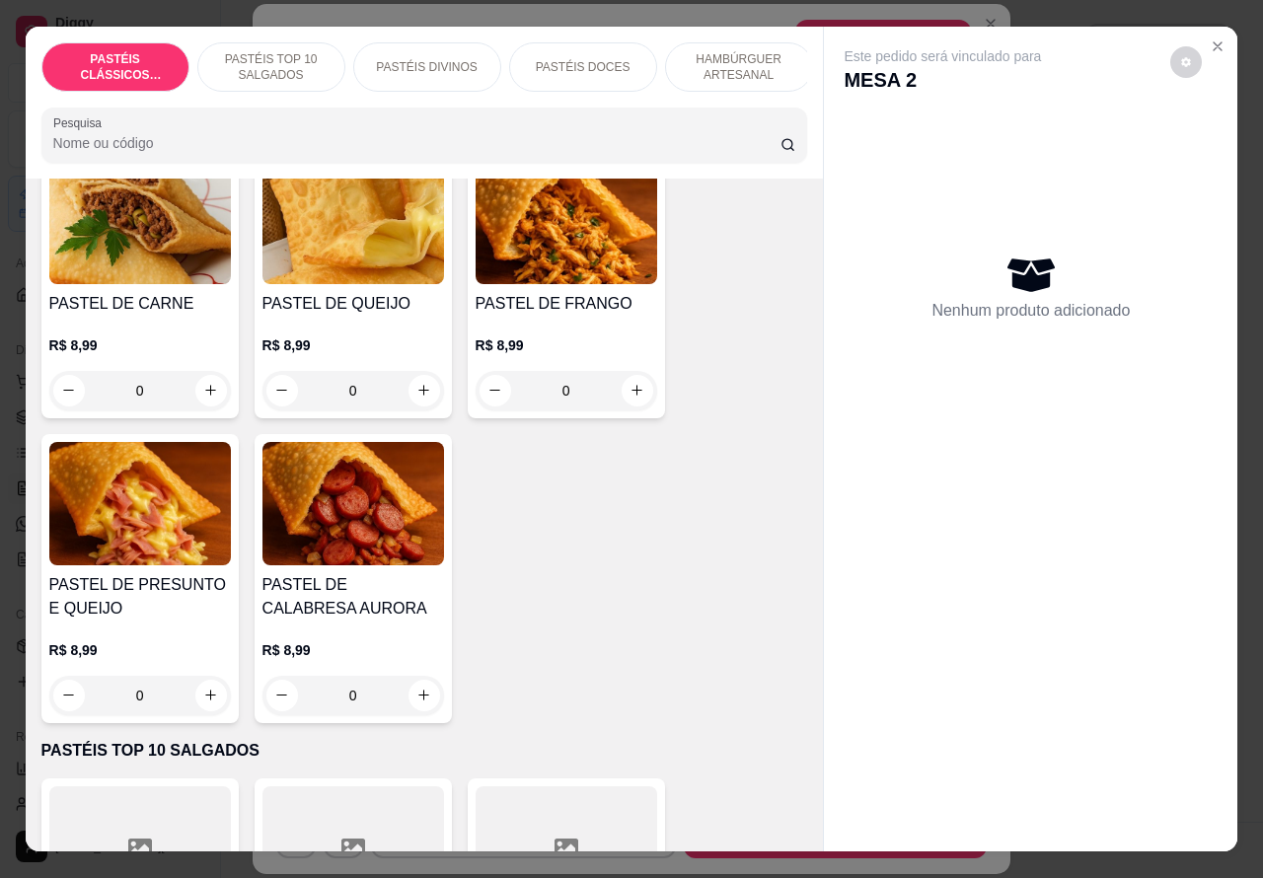
click at [203, 699] on icon "increase-product-quantity" at bounding box center [210, 695] width 15 height 15
type input "1"
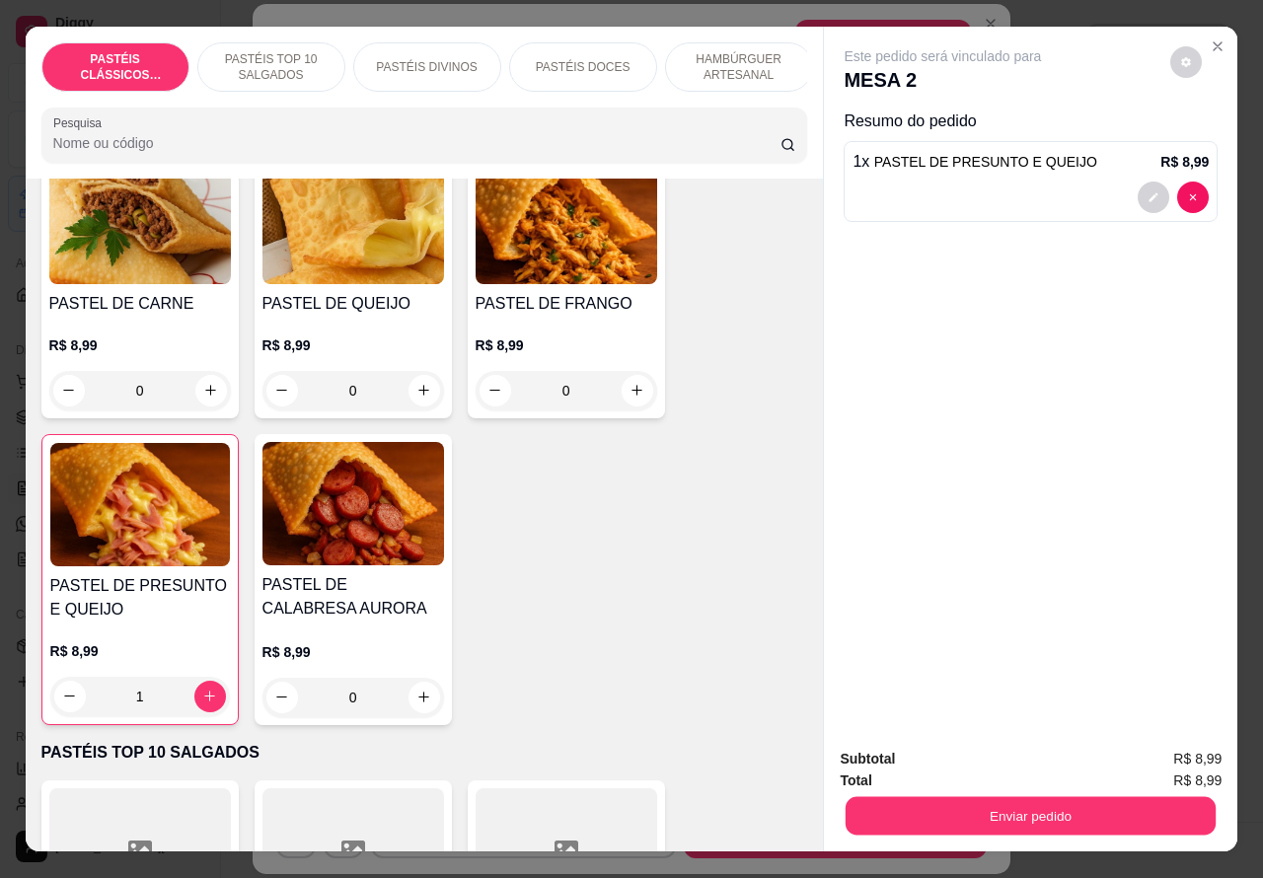
click at [1028, 804] on button "Enviar pedido" at bounding box center [1031, 817] width 370 height 38
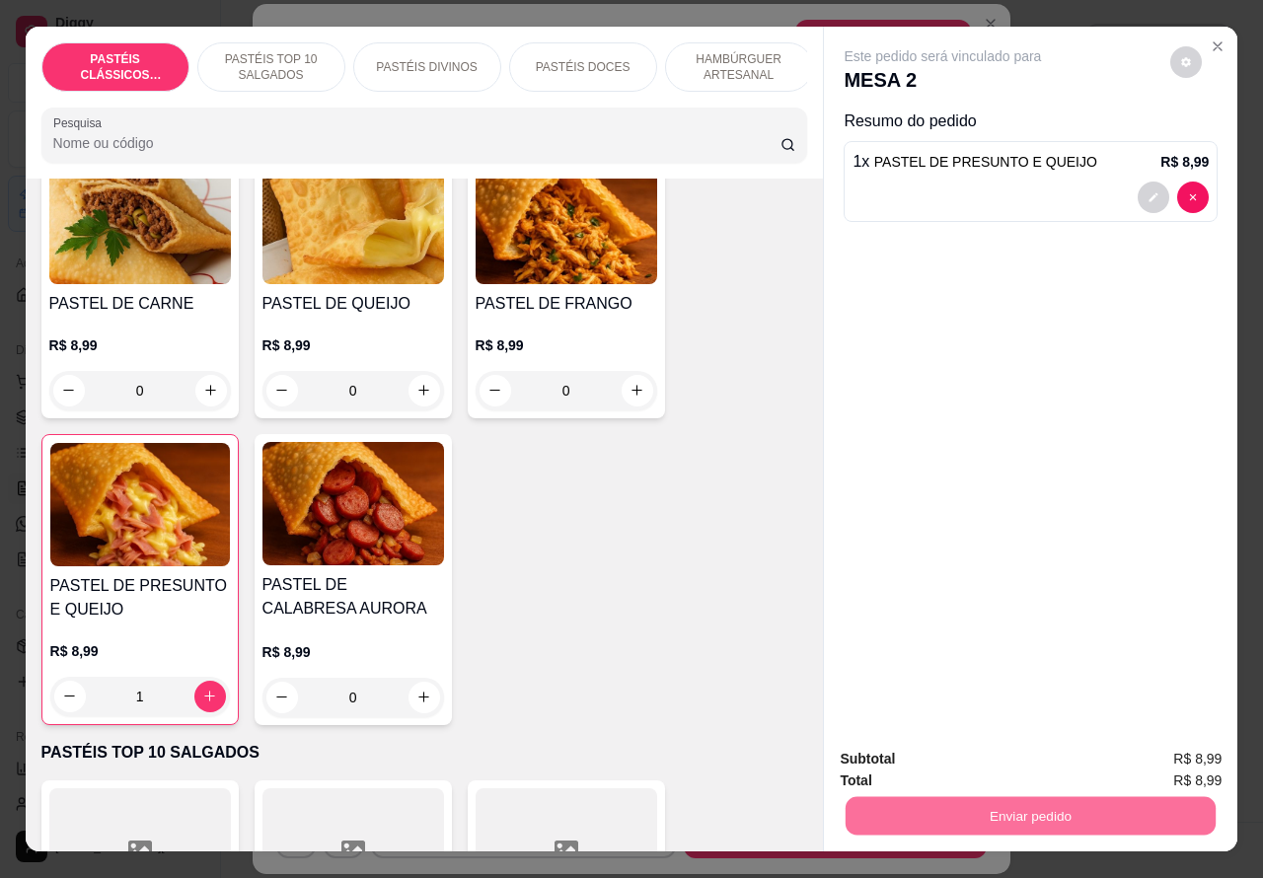
click at [1000, 756] on button "Não registrar e enviar pedido" at bounding box center [964, 759] width 205 height 38
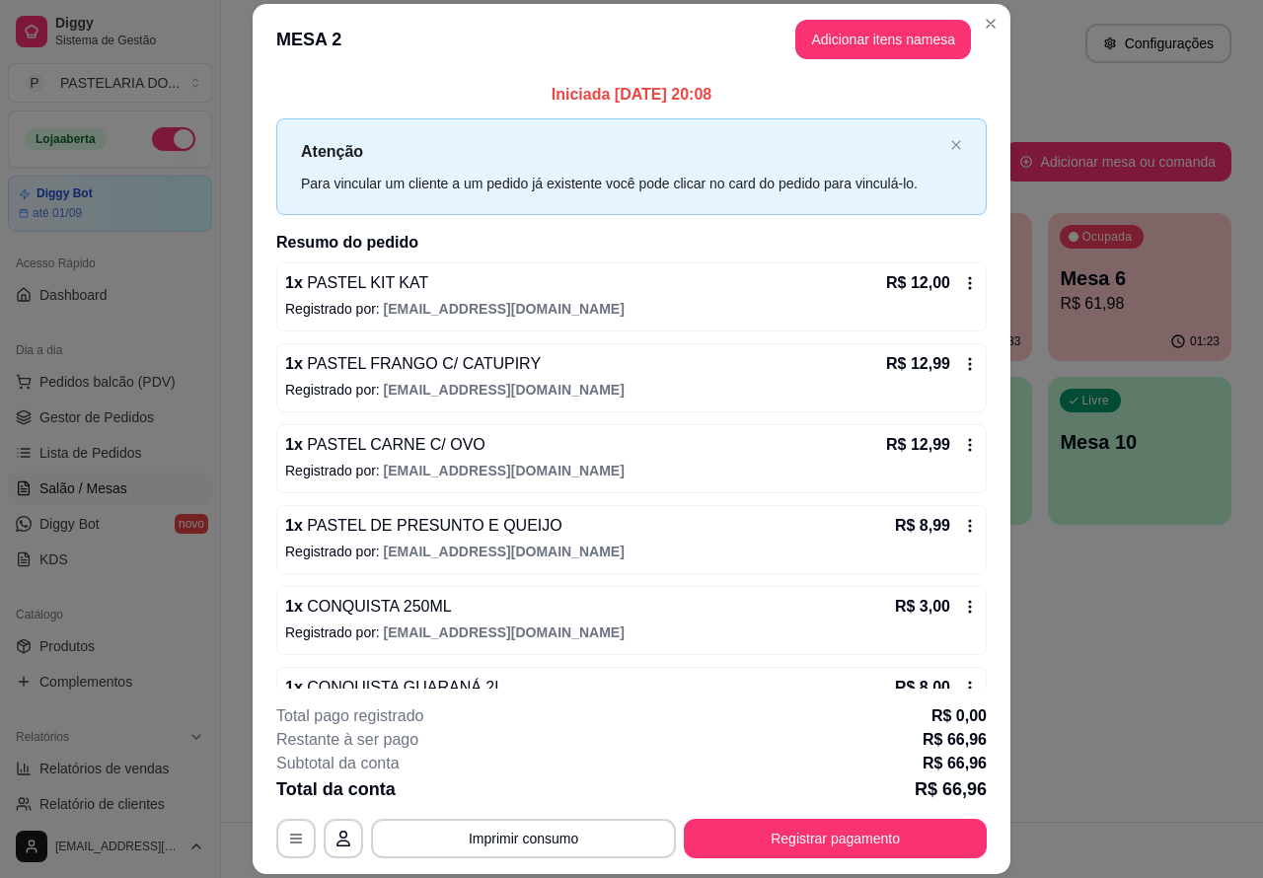
click at [980, 24] on div "Atendimento Salão Configurações" at bounding box center [742, 43] width 979 height 39
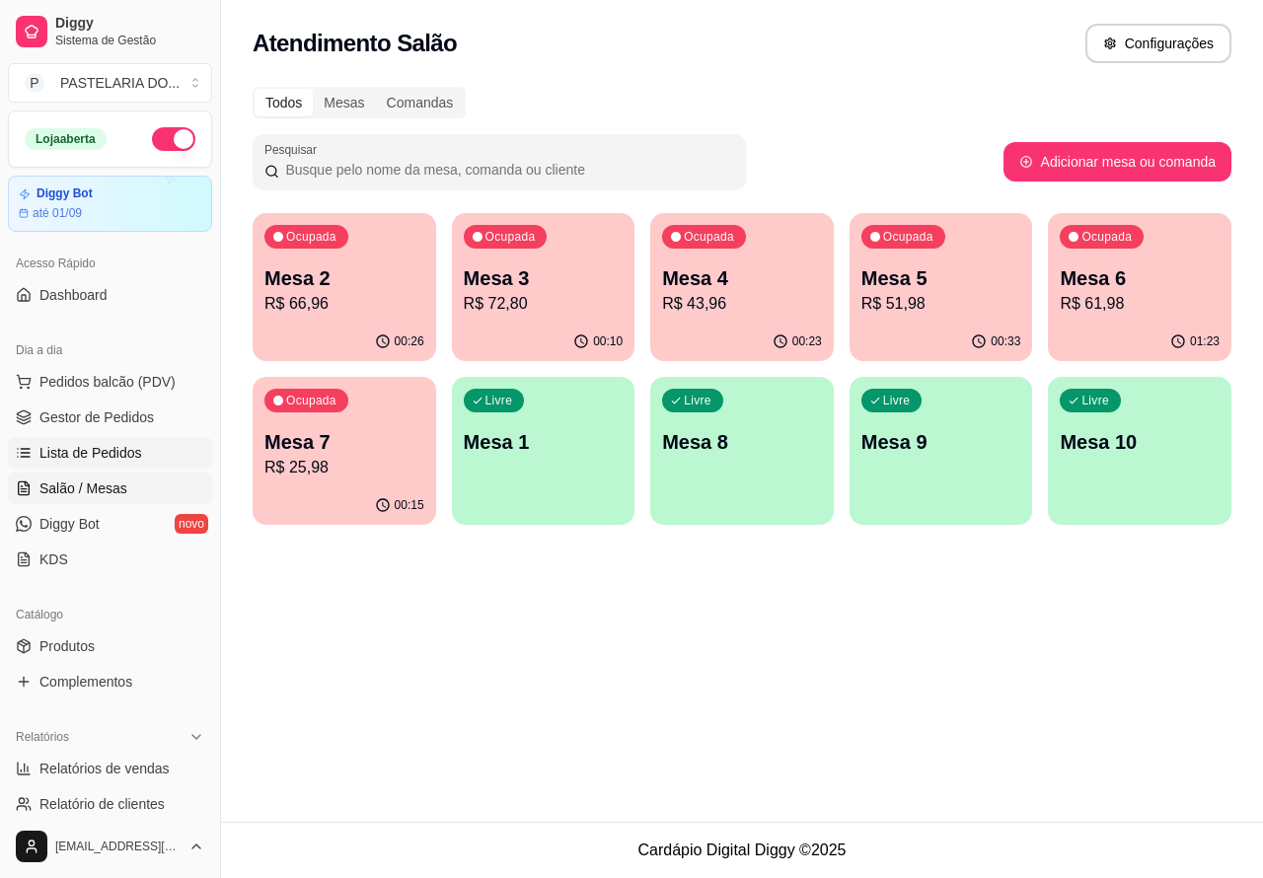
click at [107, 445] on span "Lista de Pedidos" at bounding box center [90, 453] width 103 height 20
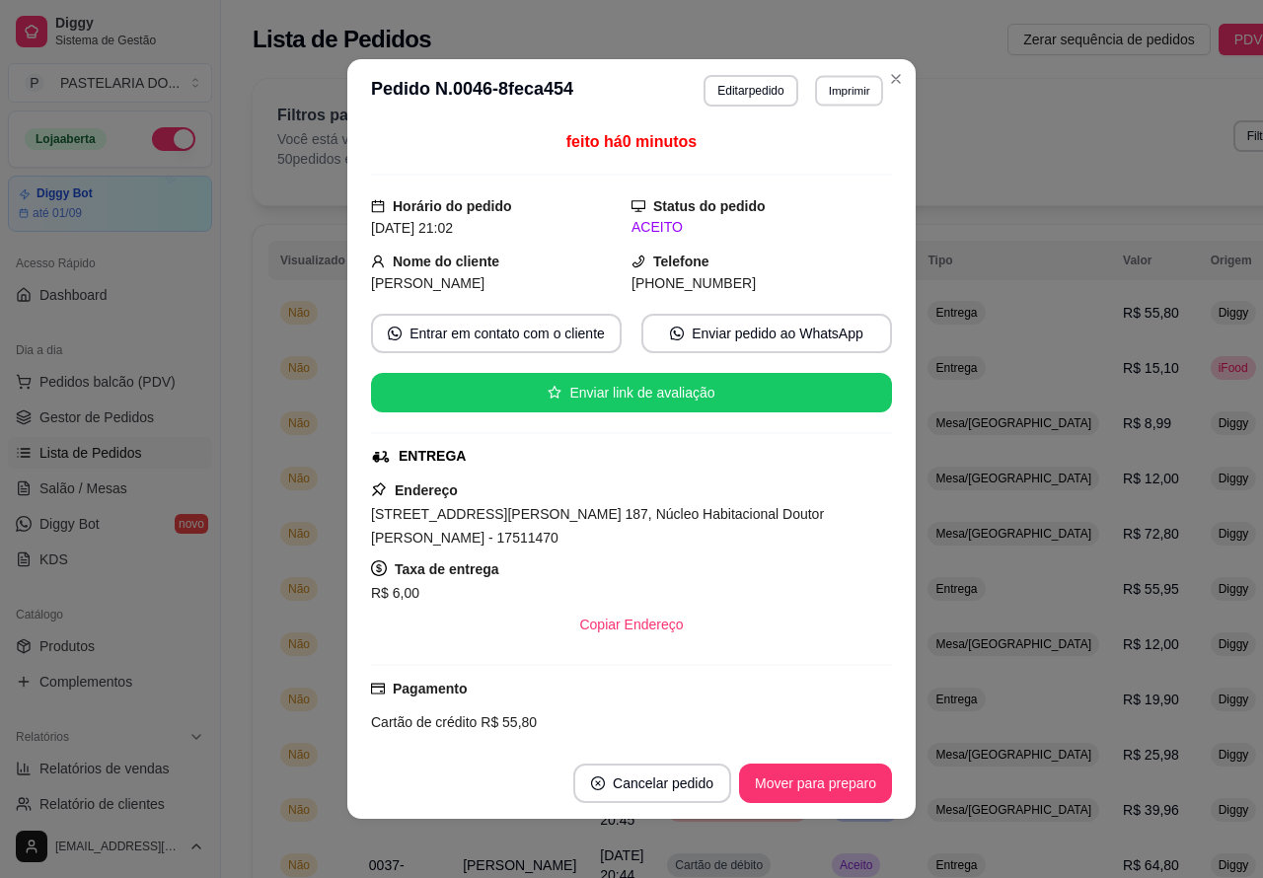
click at [827, 92] on button "Imprimir" at bounding box center [849, 90] width 68 height 31
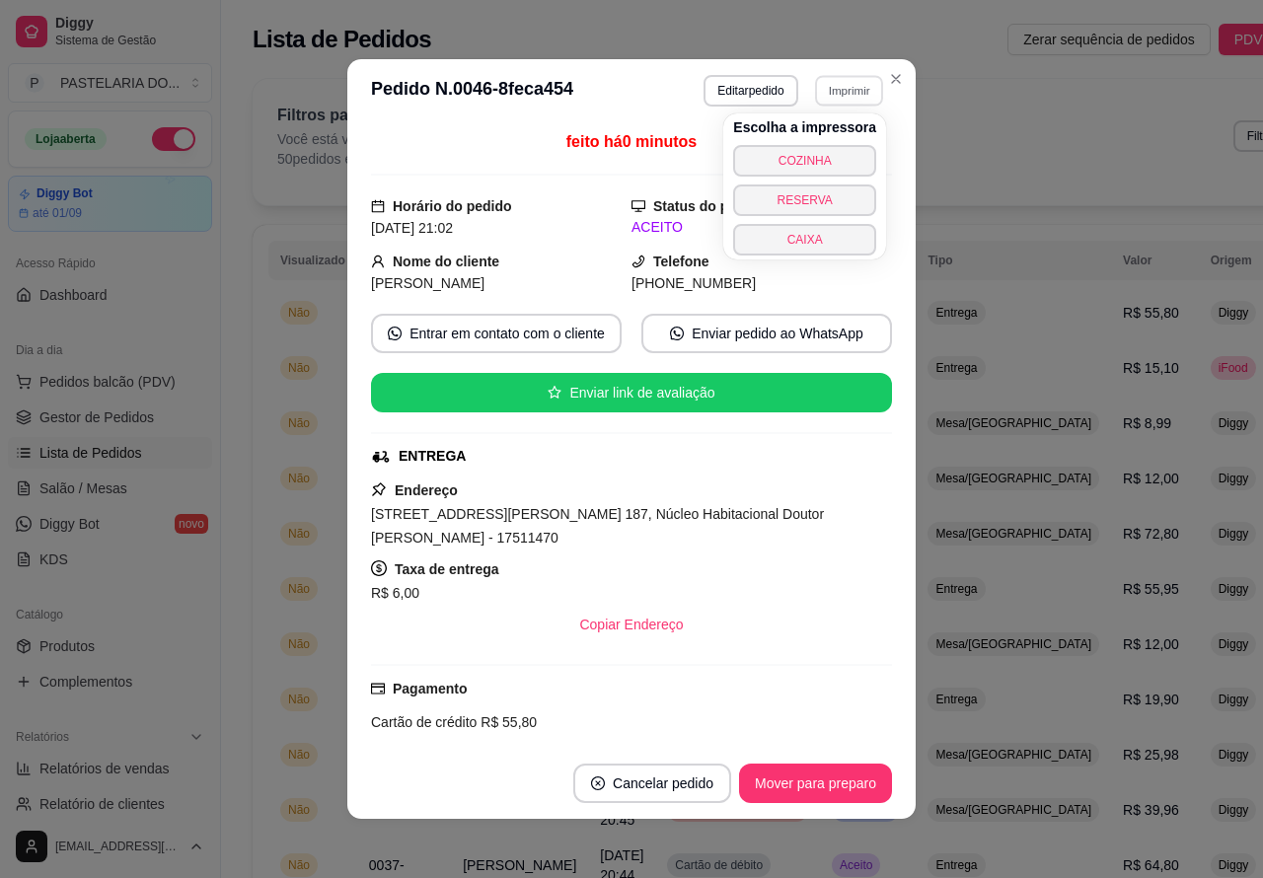
click at [826, 153] on button "COZINHA" at bounding box center [804, 161] width 143 height 32
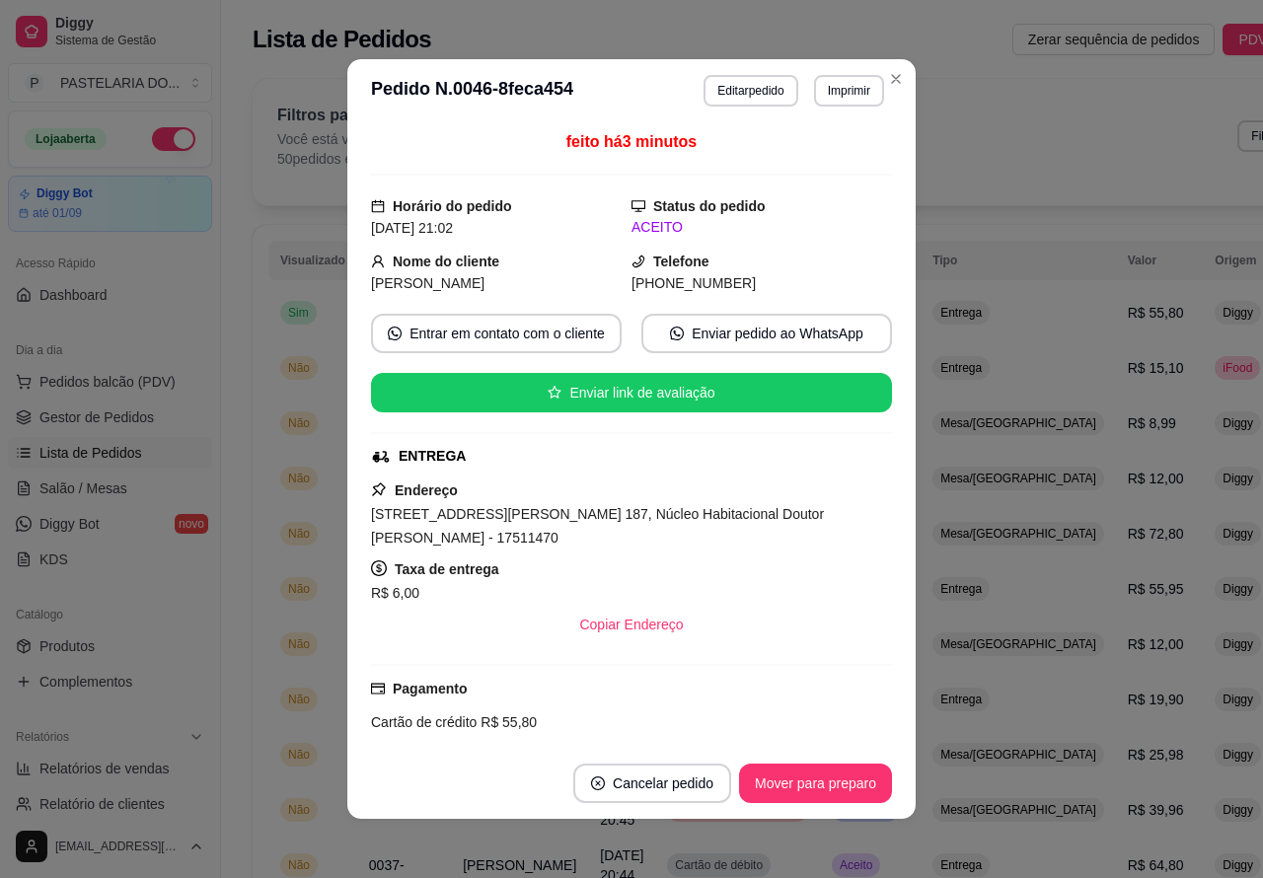
click at [886, 79] on div "Filtros para pedidos Você está vendo os pedidos de hoje. 50 pedidos encontrados…" at bounding box center [818, 142] width 1130 height 126
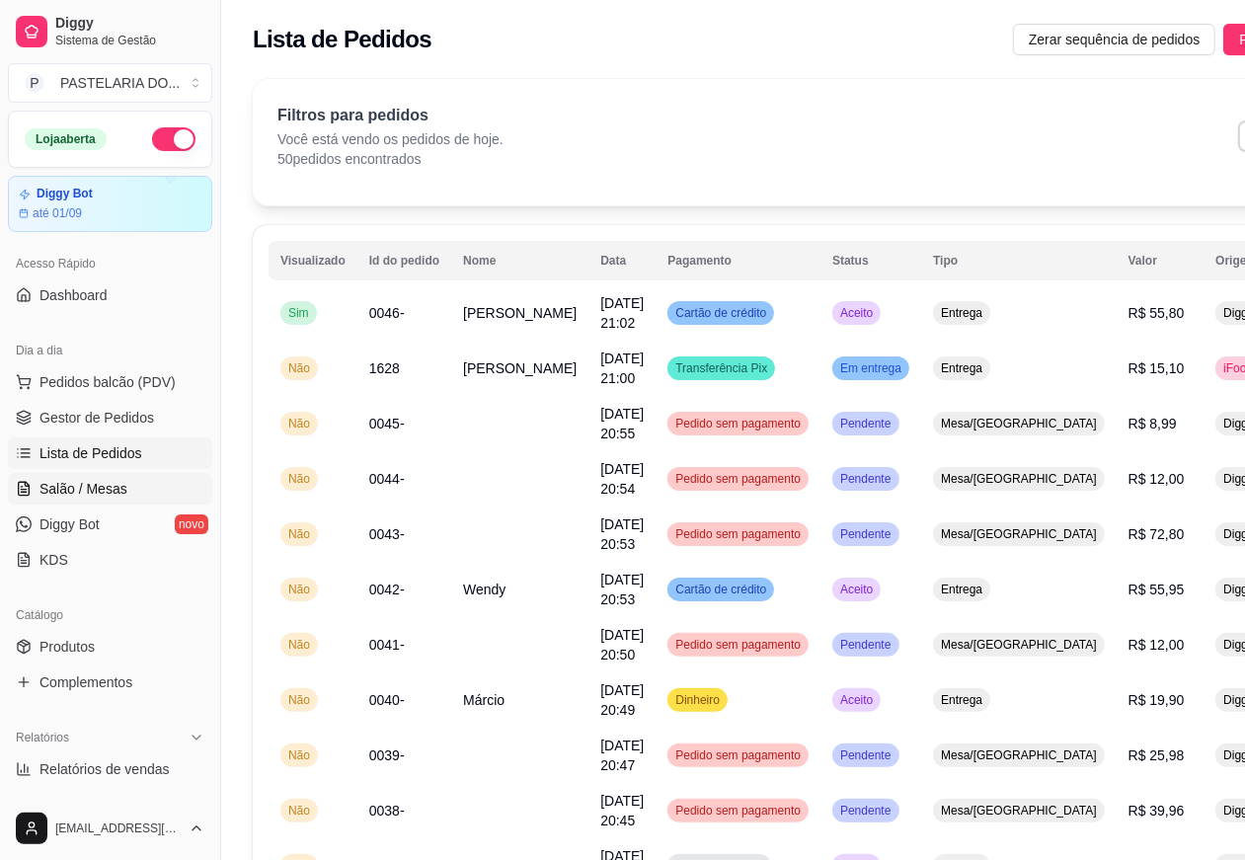
click at [102, 482] on span "Salão / Mesas" at bounding box center [83, 489] width 88 height 20
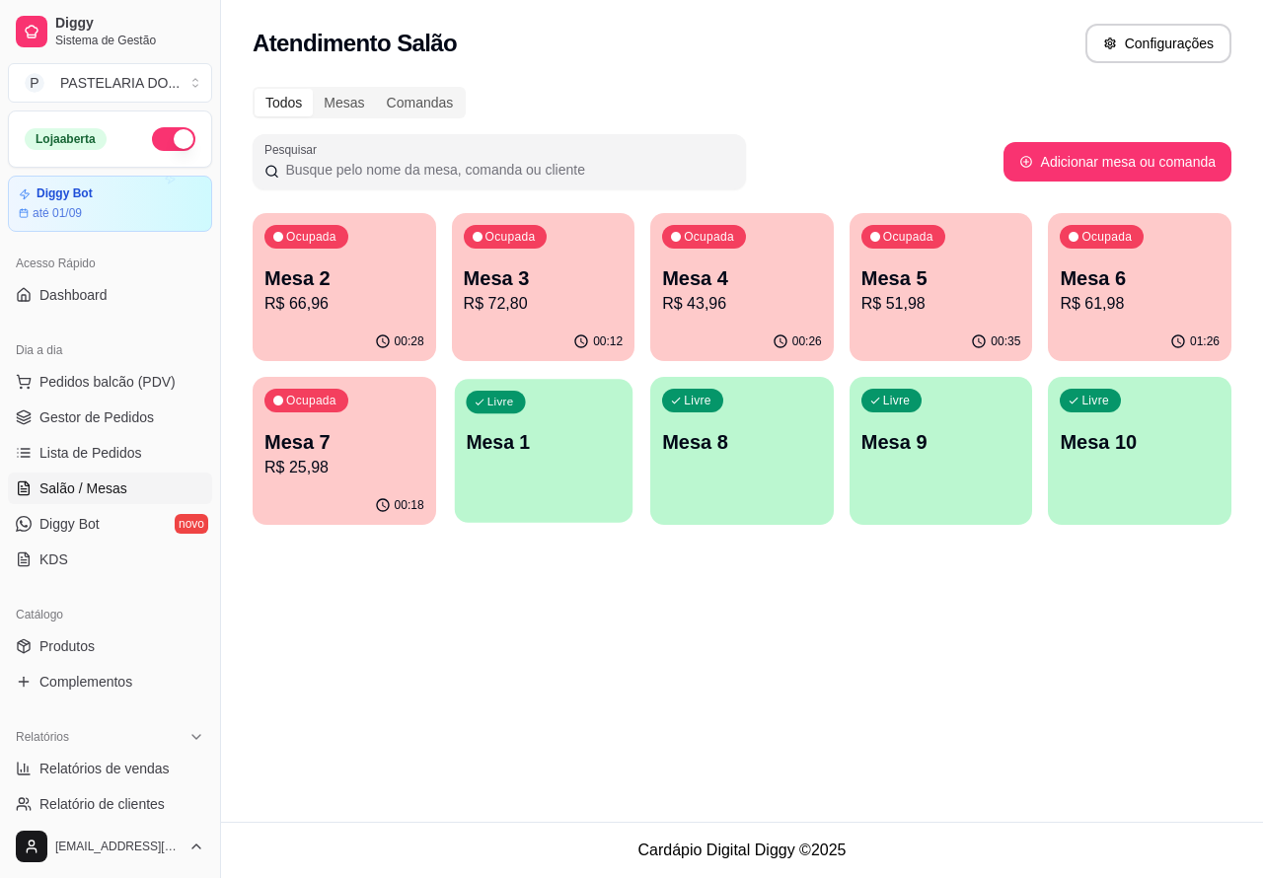
click at [519, 456] on div "Livre Mesa 1" at bounding box center [543, 439] width 178 height 120
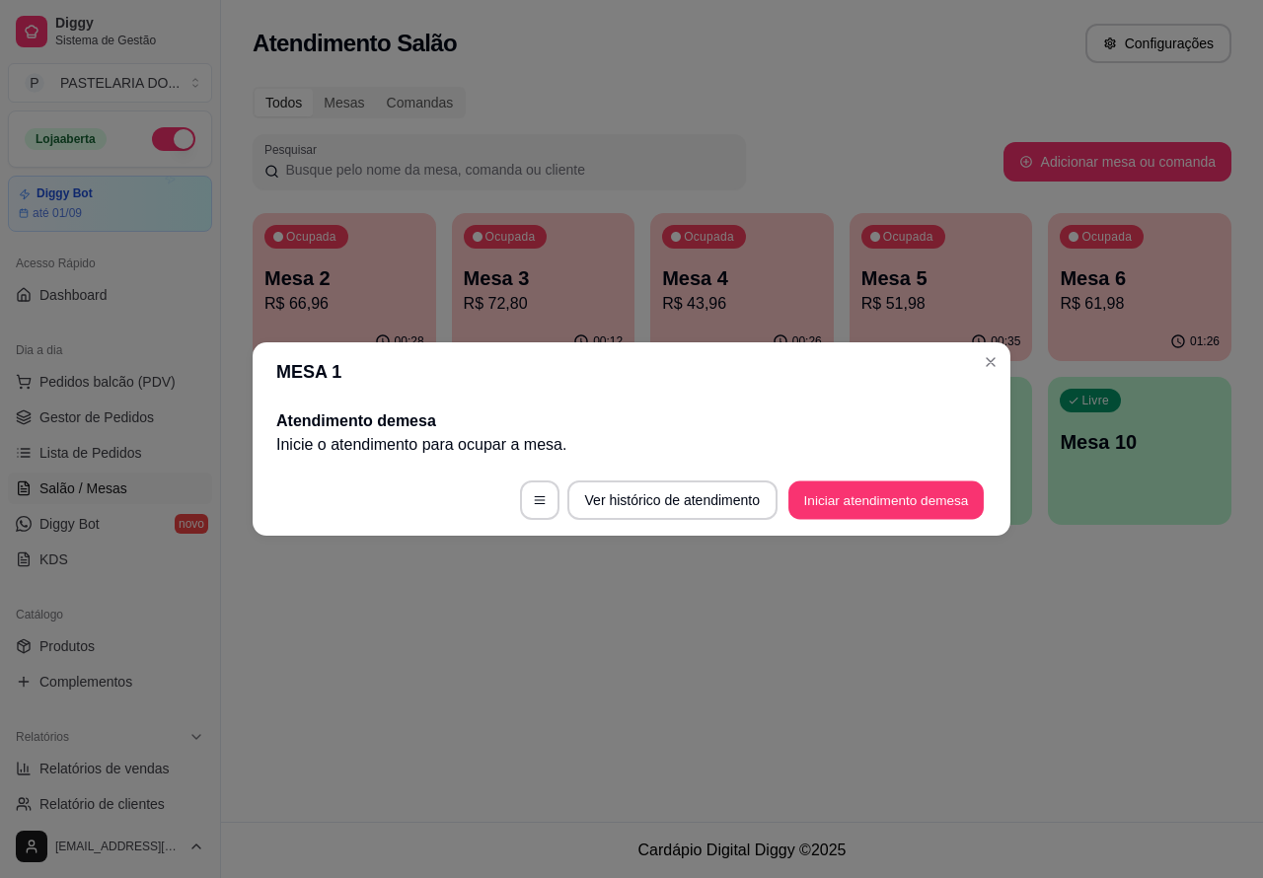
click at [876, 490] on button "Iniciar atendimento de mesa" at bounding box center [886, 501] width 195 height 38
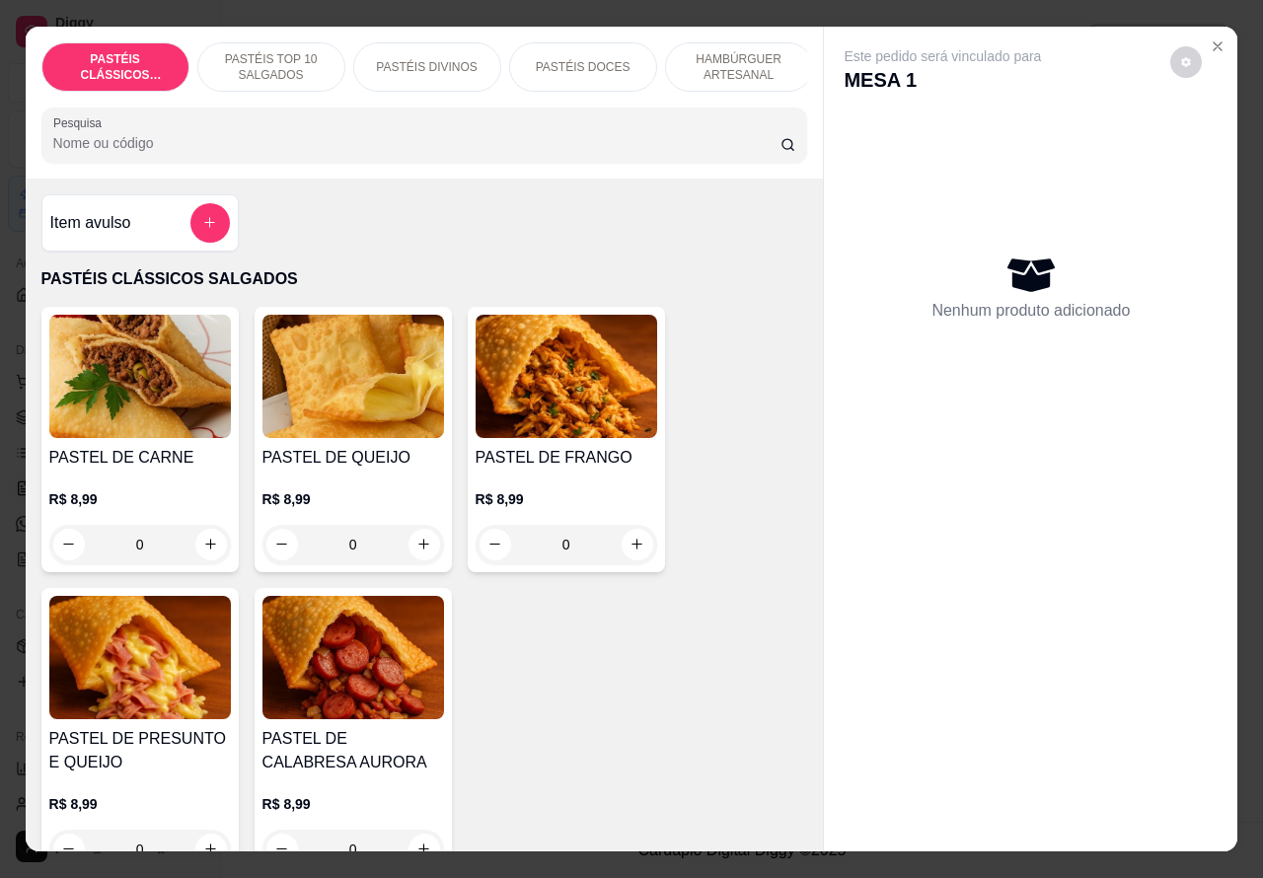
click at [274, 51] on p "PASTÉIS TOP 10 SALGADOS" at bounding box center [271, 67] width 114 height 32
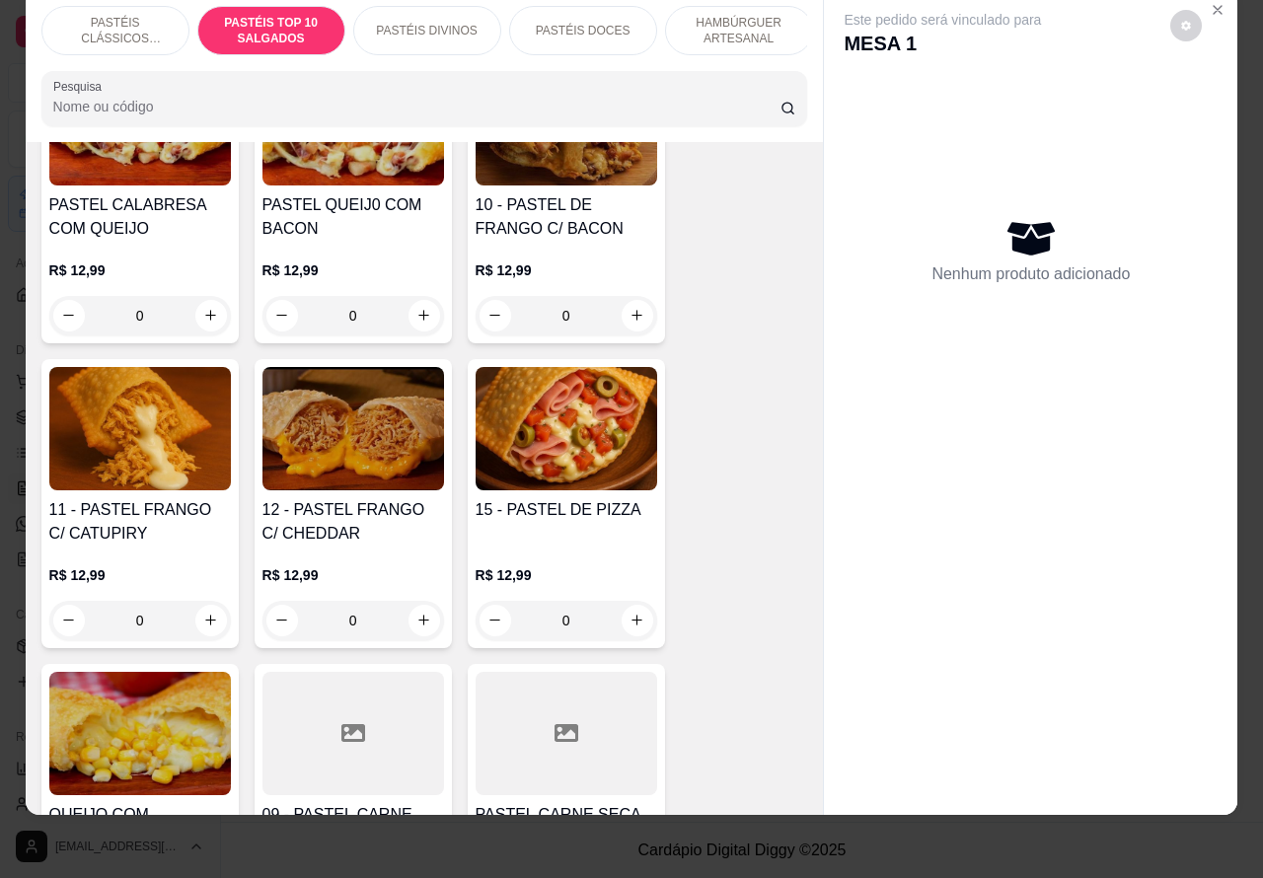
scroll to position [1758, 0]
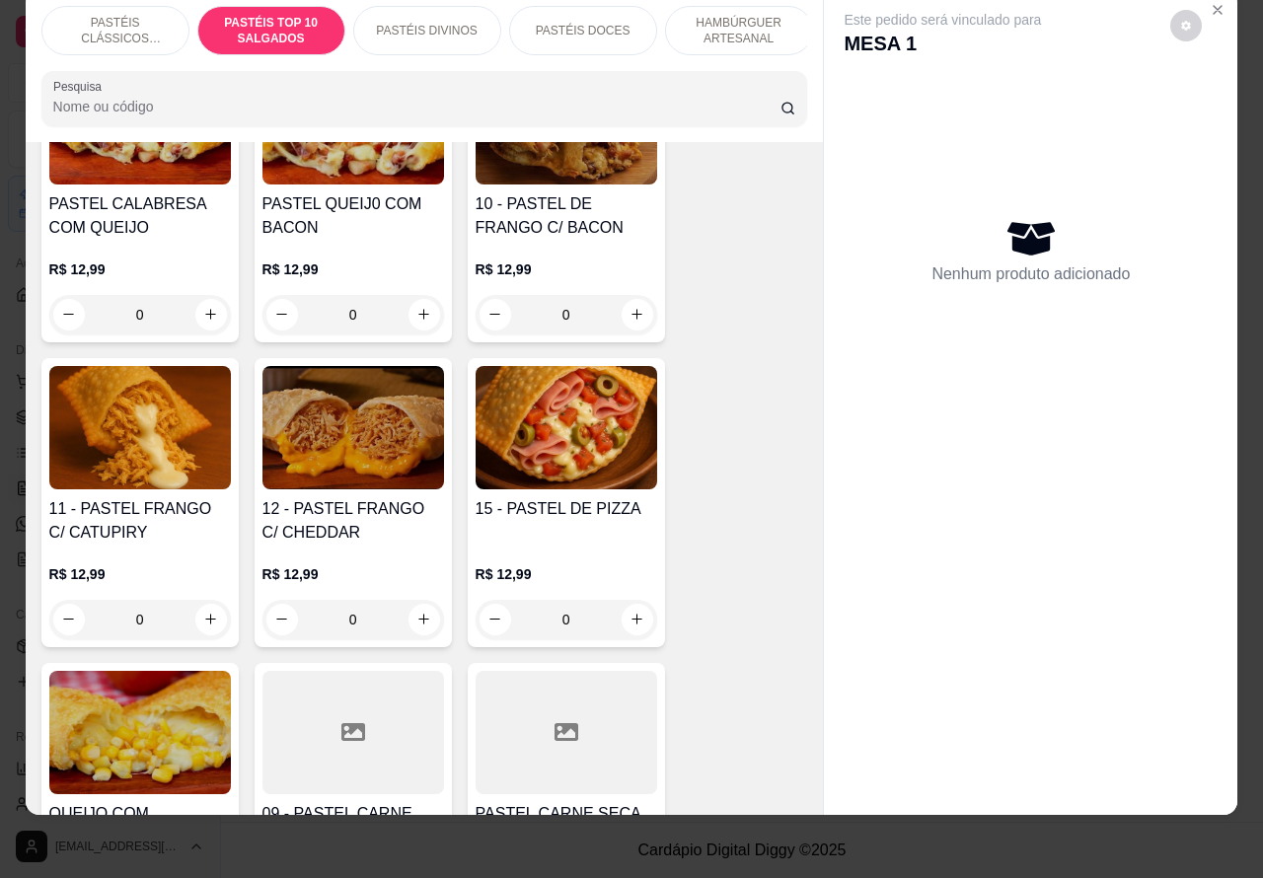
click at [403, 614] on div "0" at bounding box center [354, 619] width 182 height 39
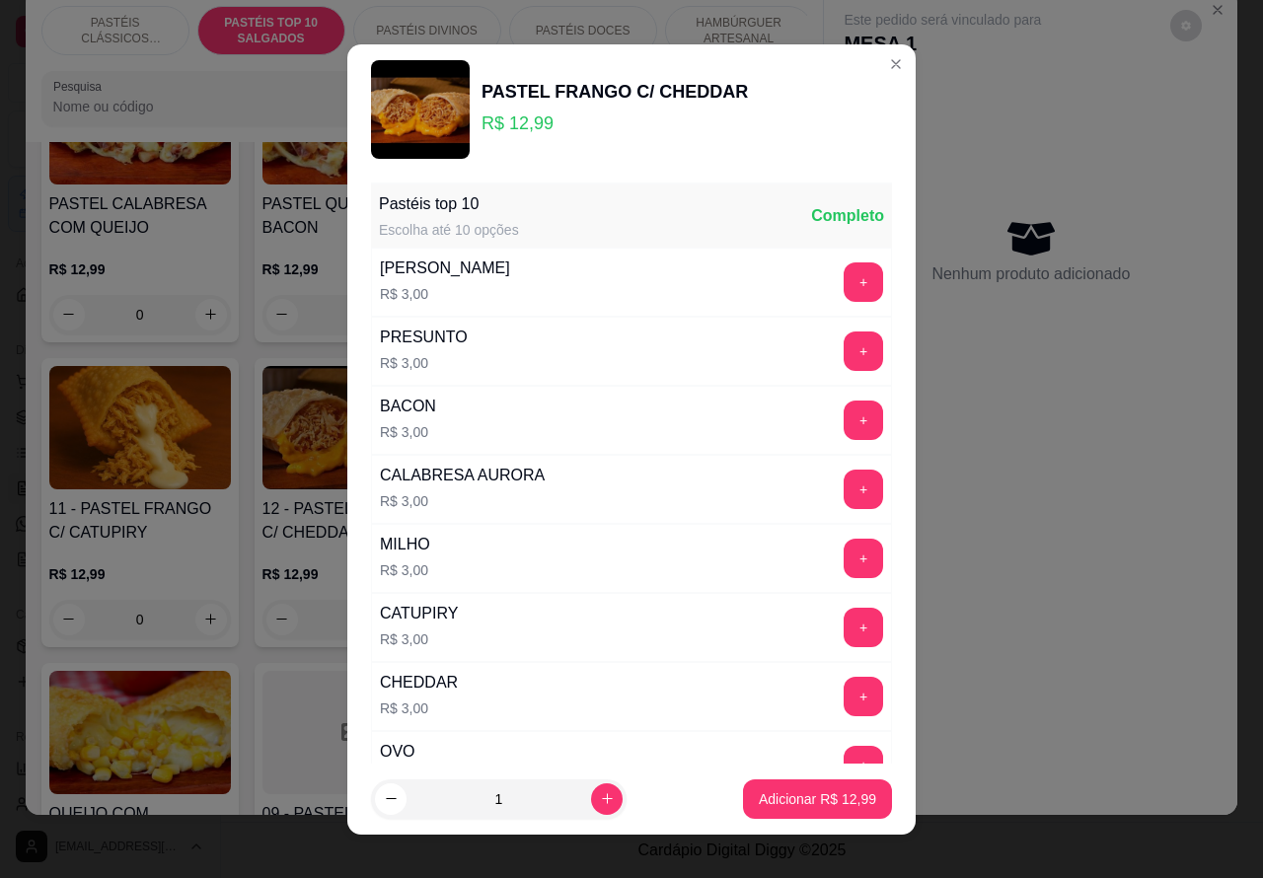
click at [783, 790] on p "Adicionar R$ 12,99" at bounding box center [817, 800] width 117 height 20
type input "1"
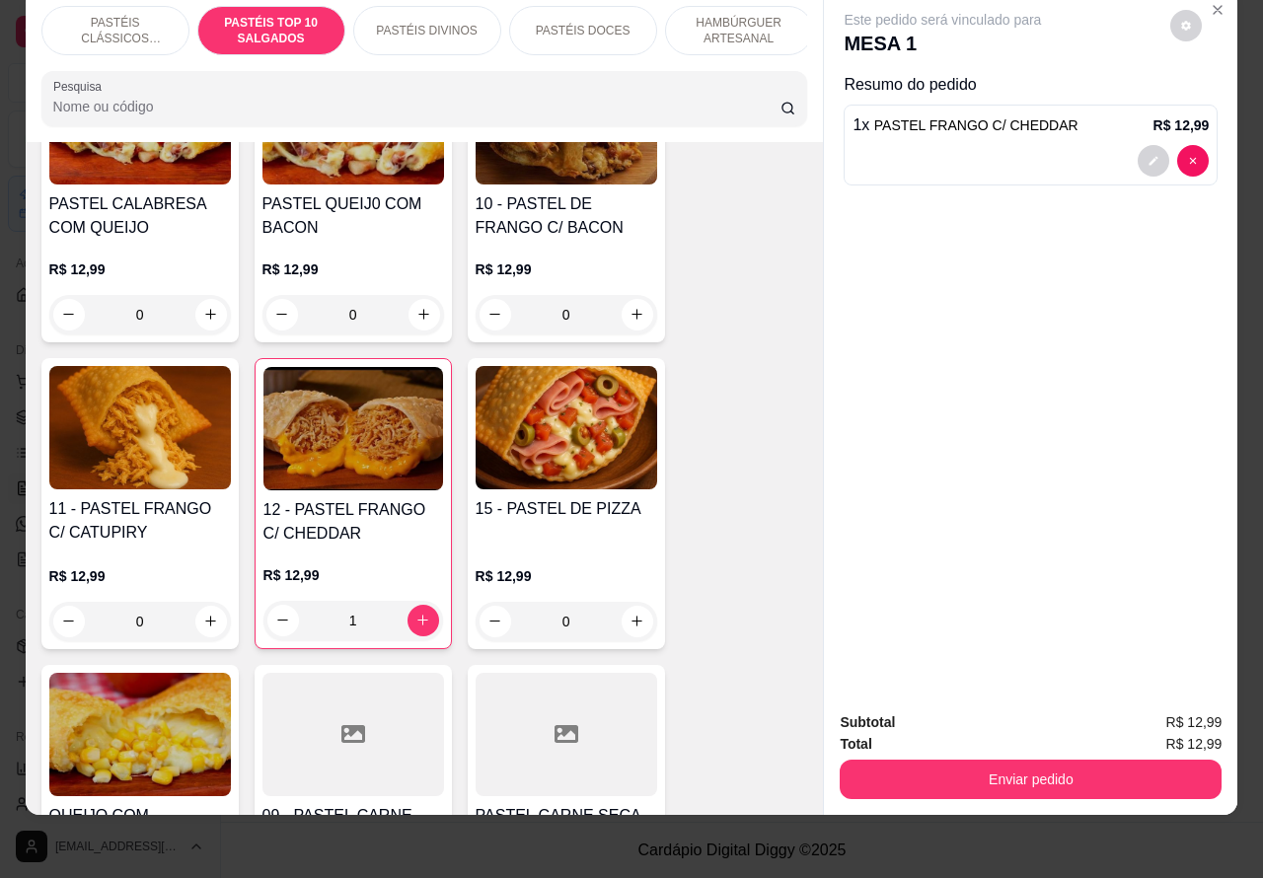
click at [106, 15] on p "PASTÉIS CLÁSSICOS SALGADOS" at bounding box center [115, 31] width 114 height 32
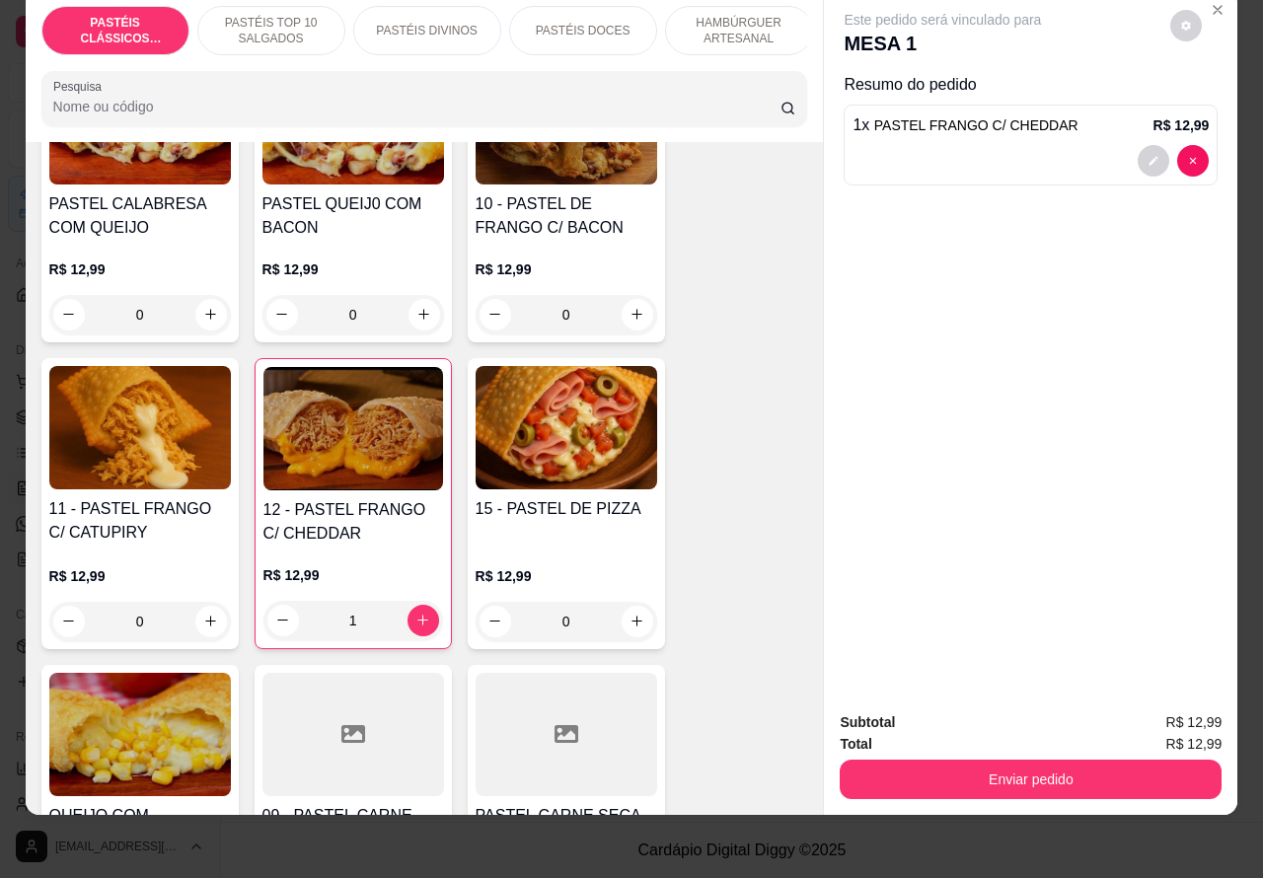
scroll to position [89, 0]
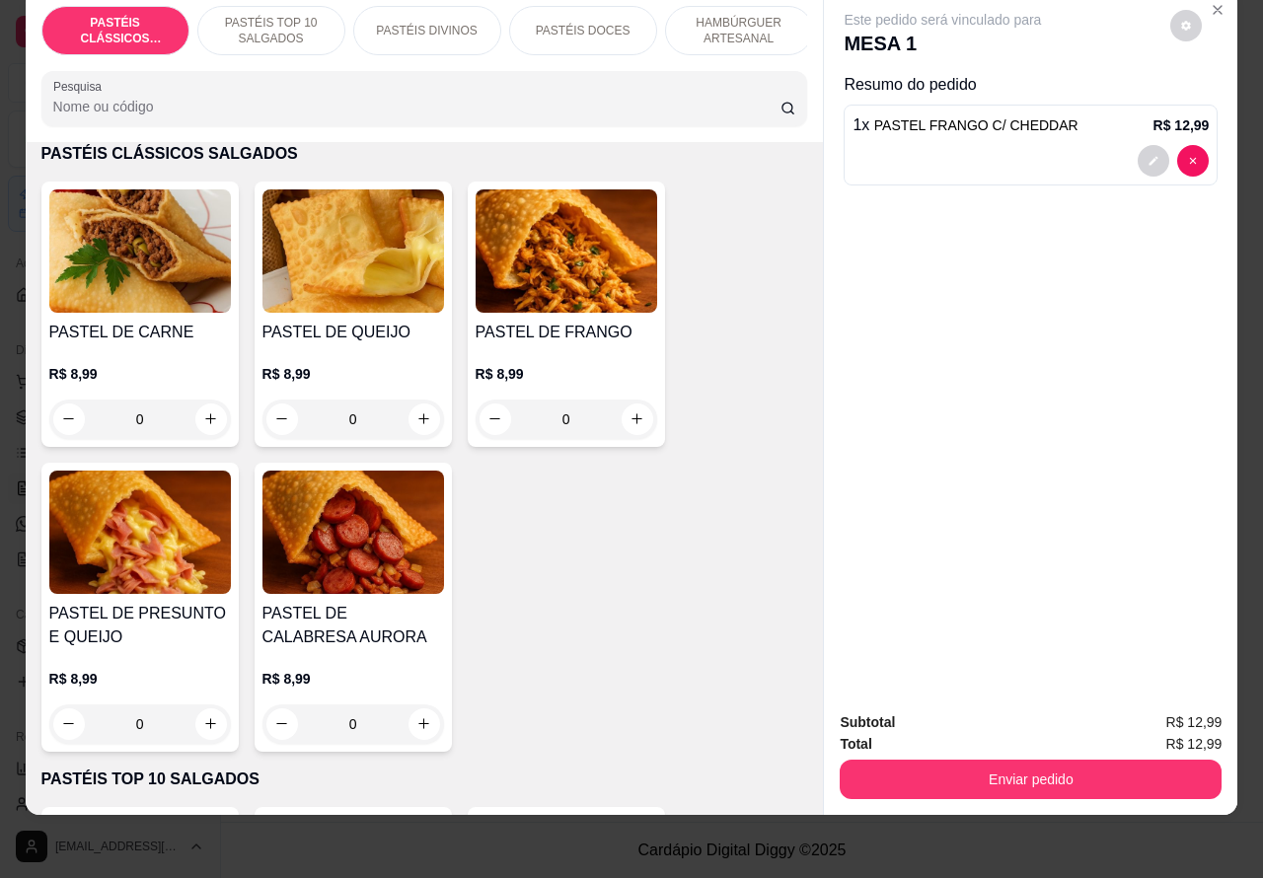
click at [417, 419] on icon "increase-product-quantity" at bounding box center [424, 419] width 15 height 15
type input "1"
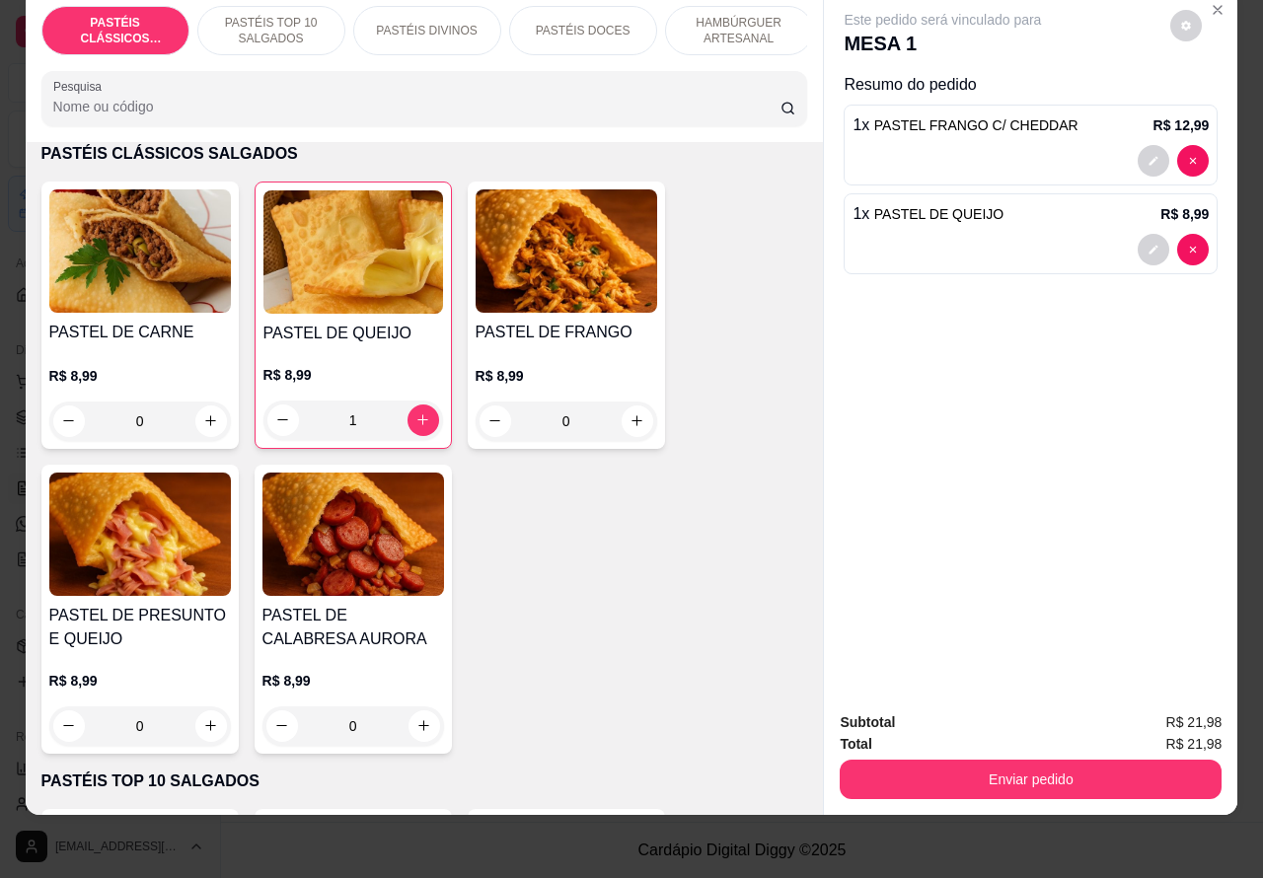
click at [205, 421] on icon "increase-product-quantity" at bounding box center [210, 421] width 11 height 11
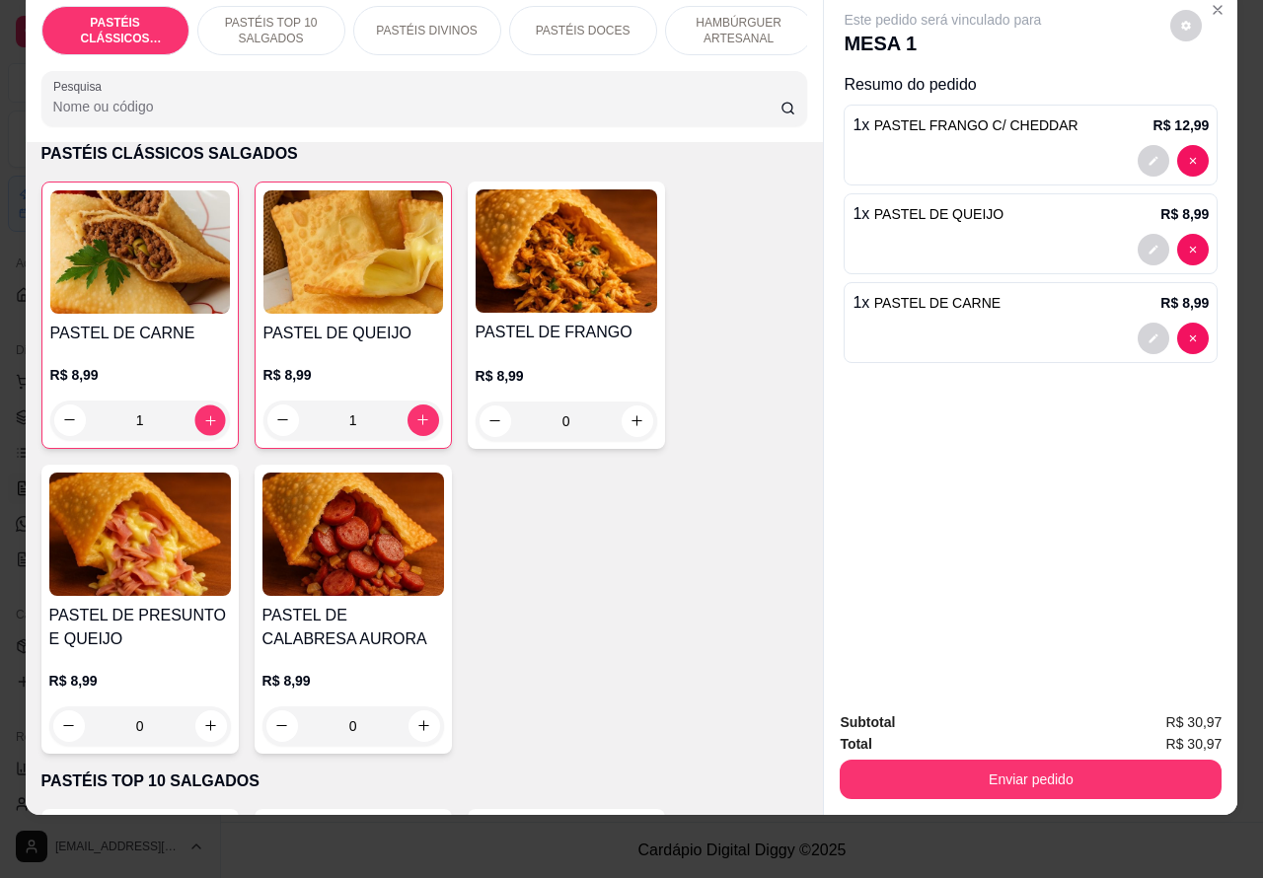
click at [199, 412] on button "increase-product-quantity" at bounding box center [209, 420] width 31 height 31
type input "2"
click at [597, 23] on p "PASTÉIS DOCES" at bounding box center [583, 31] width 95 height 16
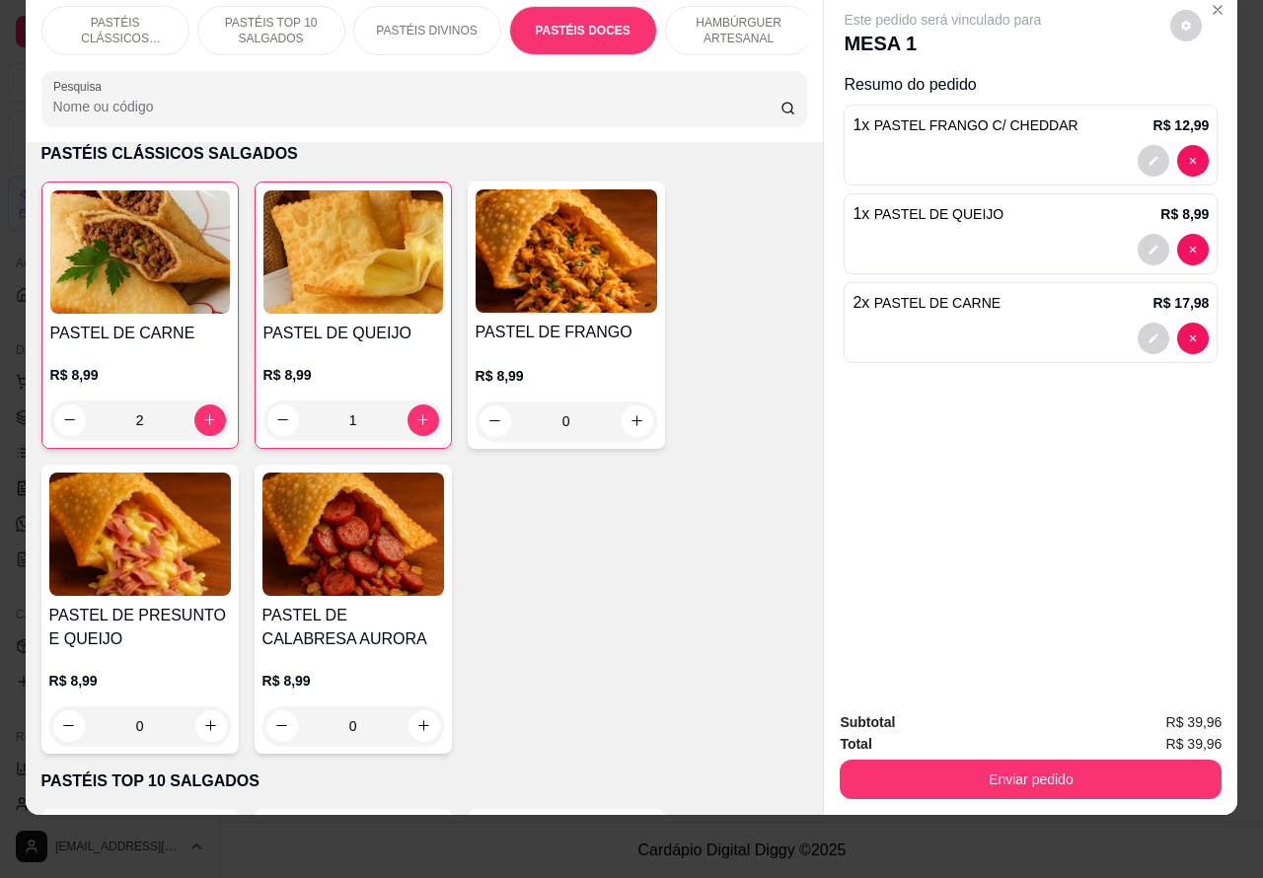
scroll to position [3238, 0]
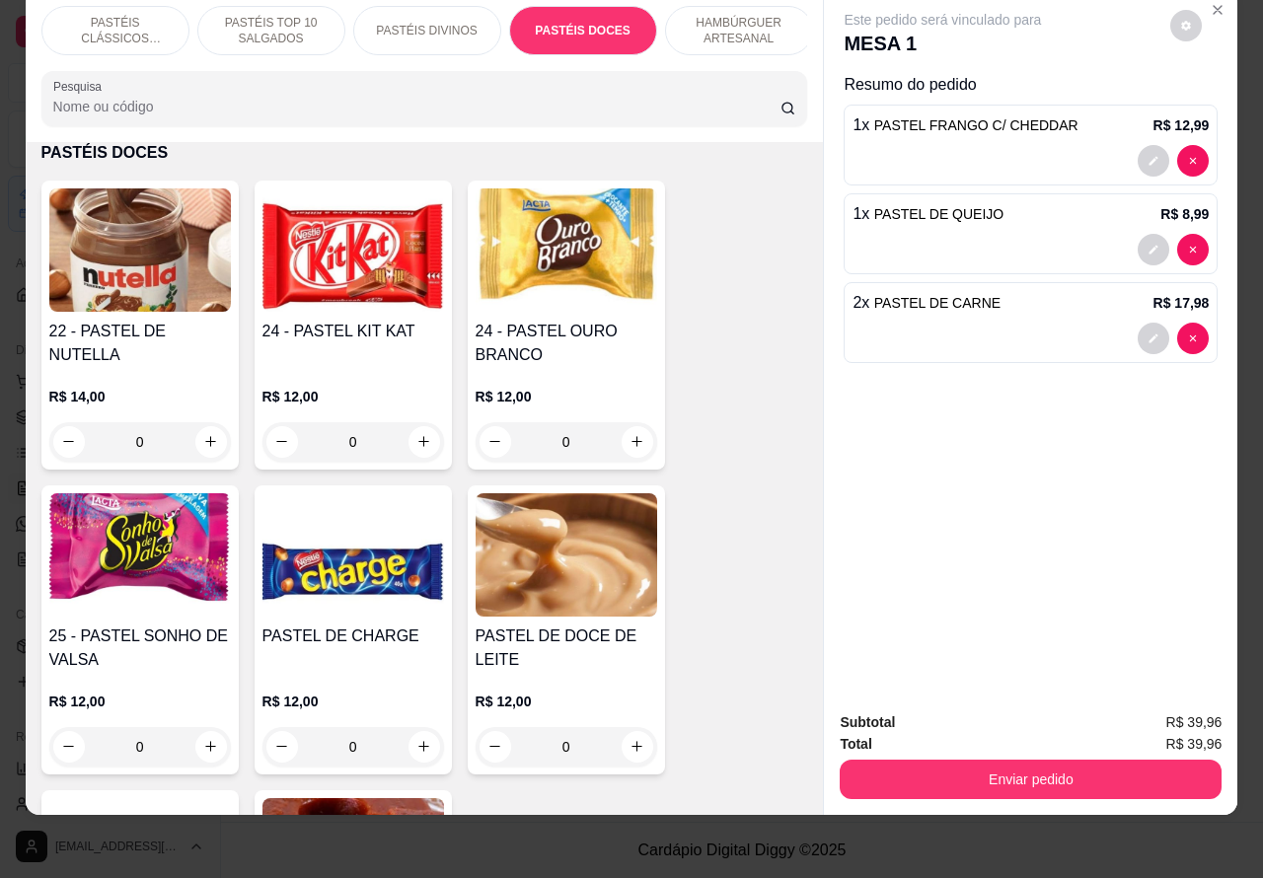
click at [205, 441] on icon "increase-product-quantity" at bounding box center [210, 441] width 11 height 11
type input "1"
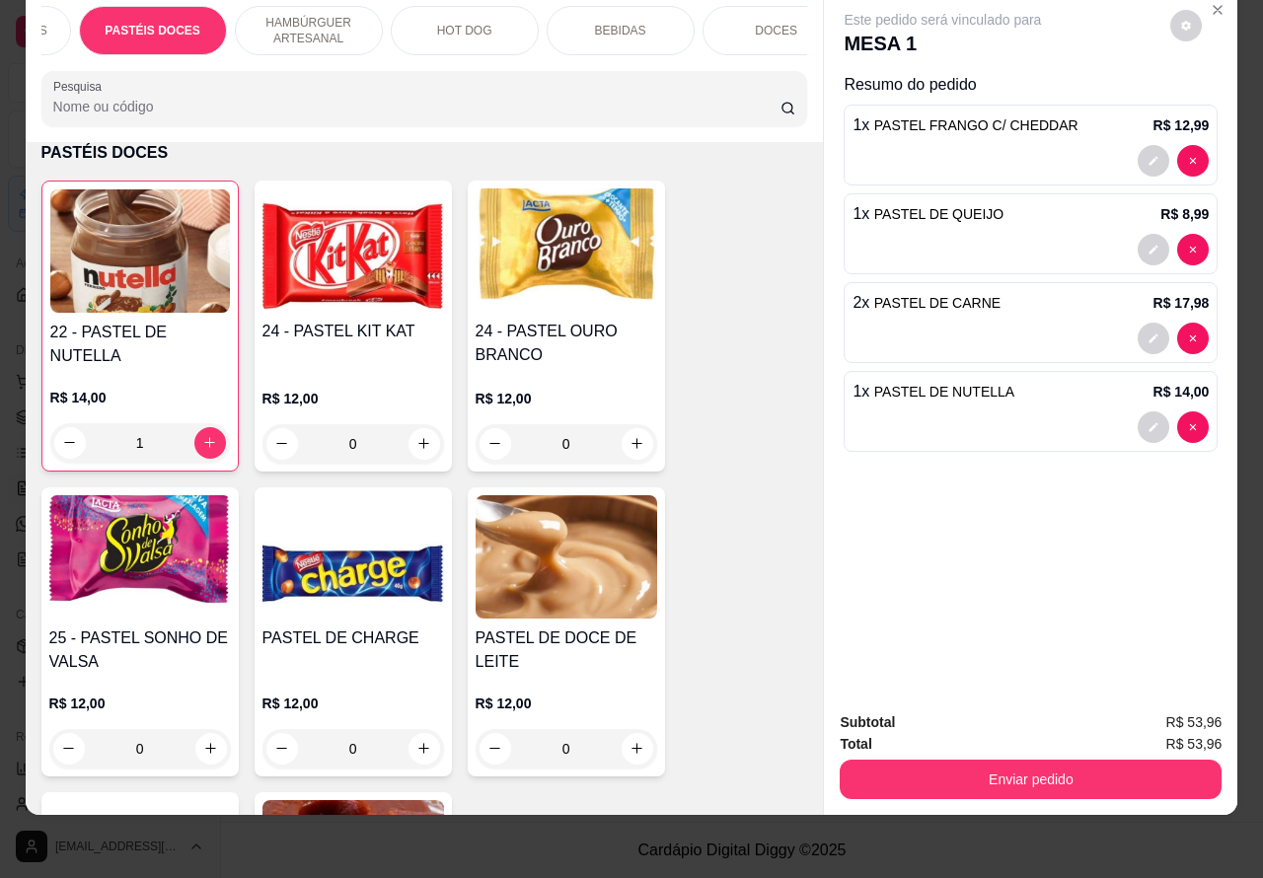
scroll to position [0, 449]
click at [614, 23] on p "BEBIDAS" at bounding box center [601, 31] width 51 height 16
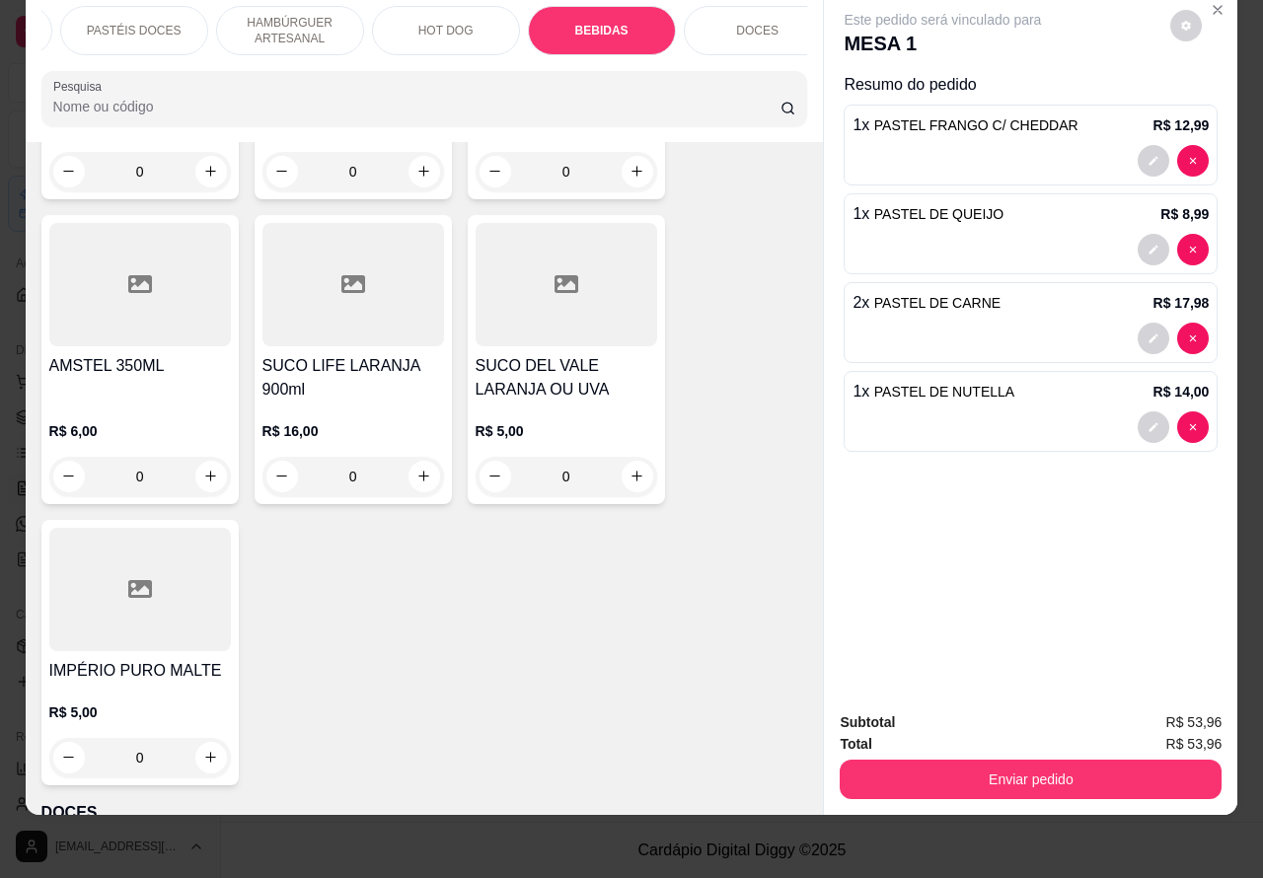
scroll to position [7266, 0]
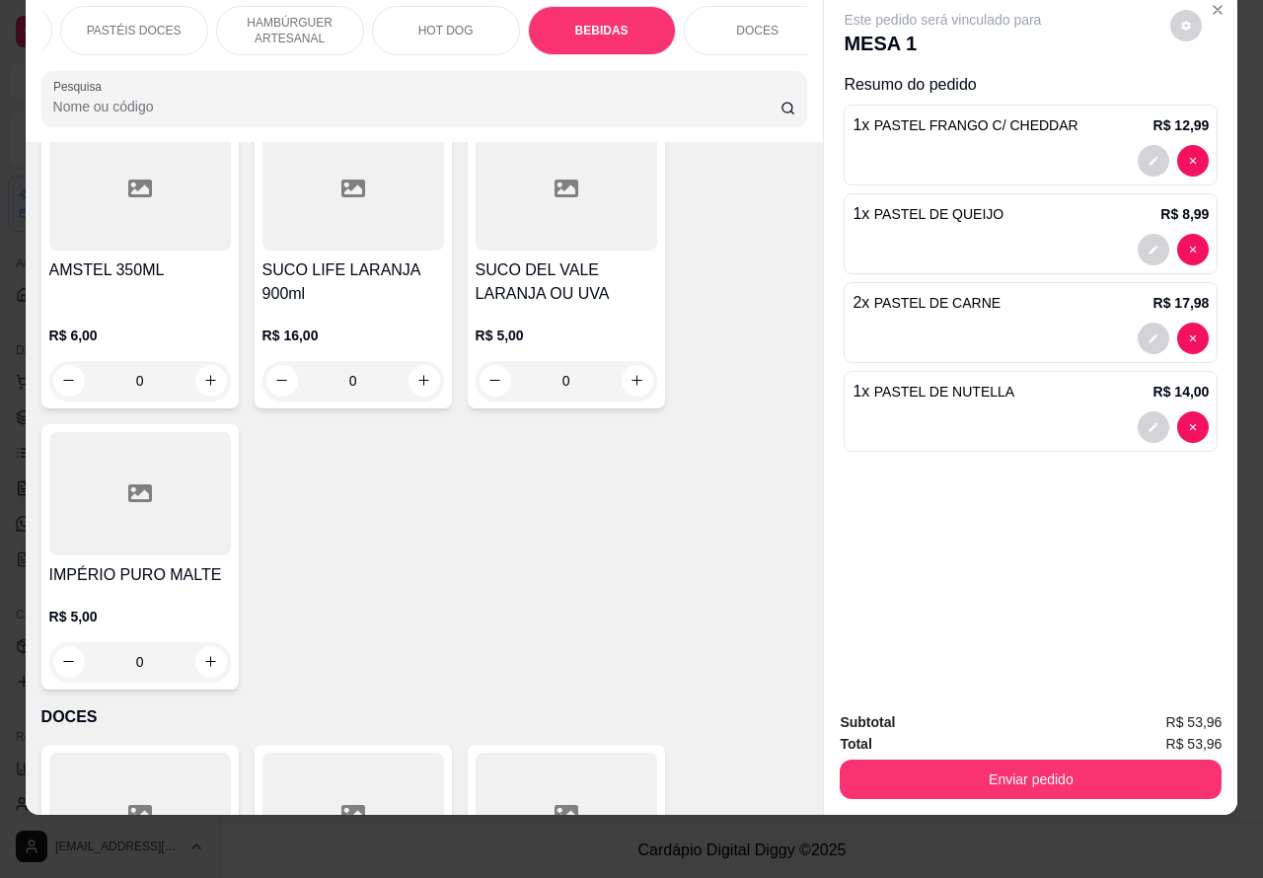
click at [417, 373] on icon "increase-product-quantity" at bounding box center [424, 380] width 15 height 15
type input "1"
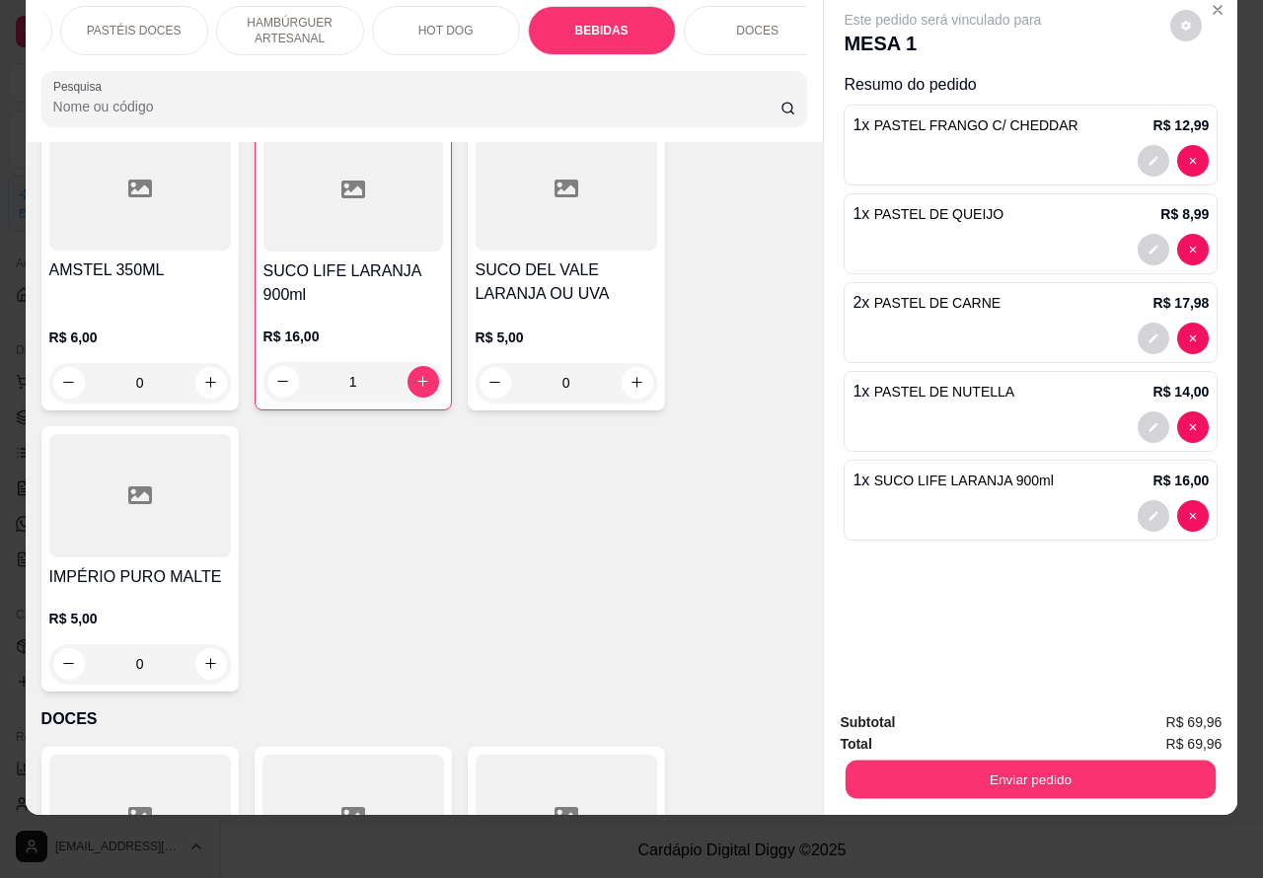
click at [992, 761] on button "Enviar pedido" at bounding box center [1031, 780] width 370 height 38
click at [948, 728] on button "Não registrar e enviar pedido" at bounding box center [964, 713] width 199 height 37
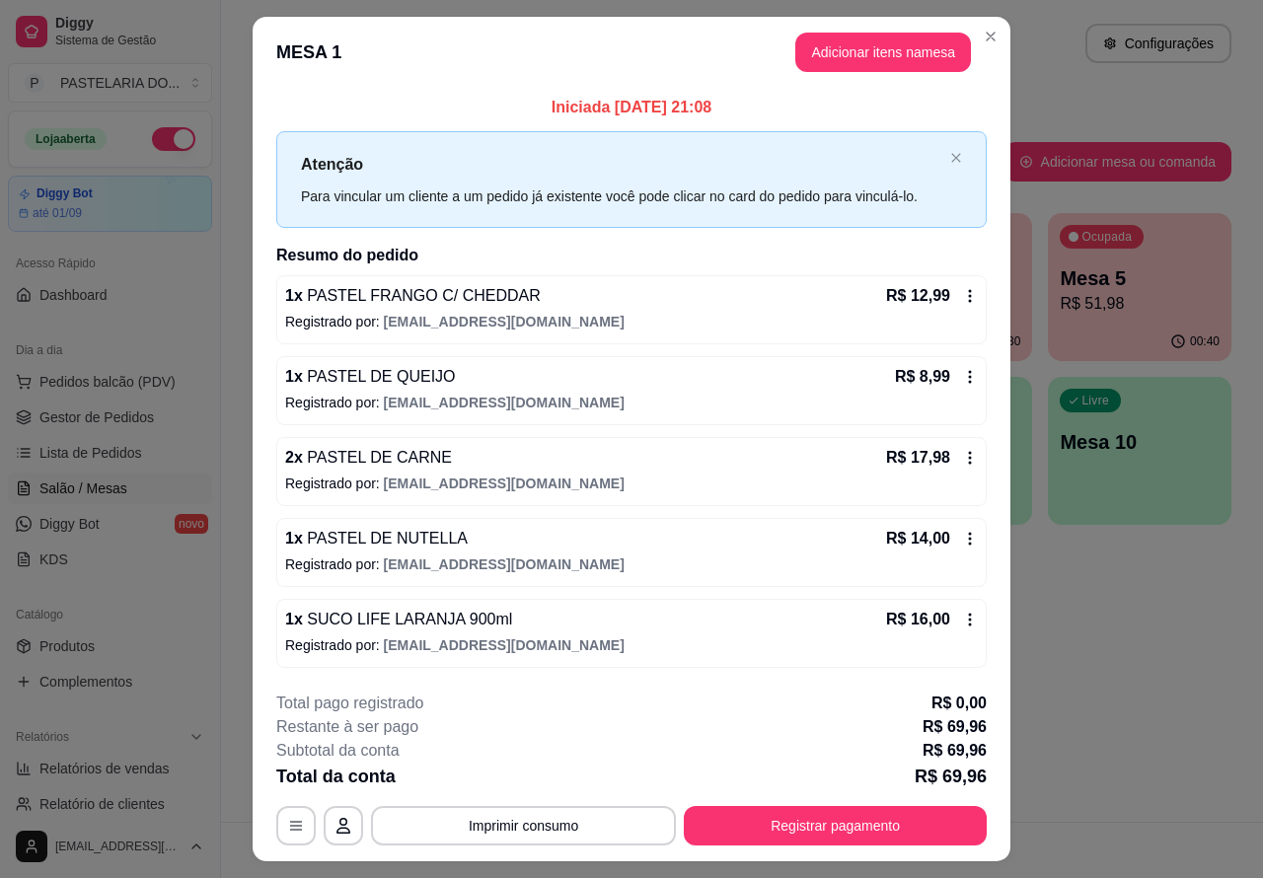
click at [975, 38] on div "Atendimento Salão Configurações" at bounding box center [742, 43] width 979 height 39
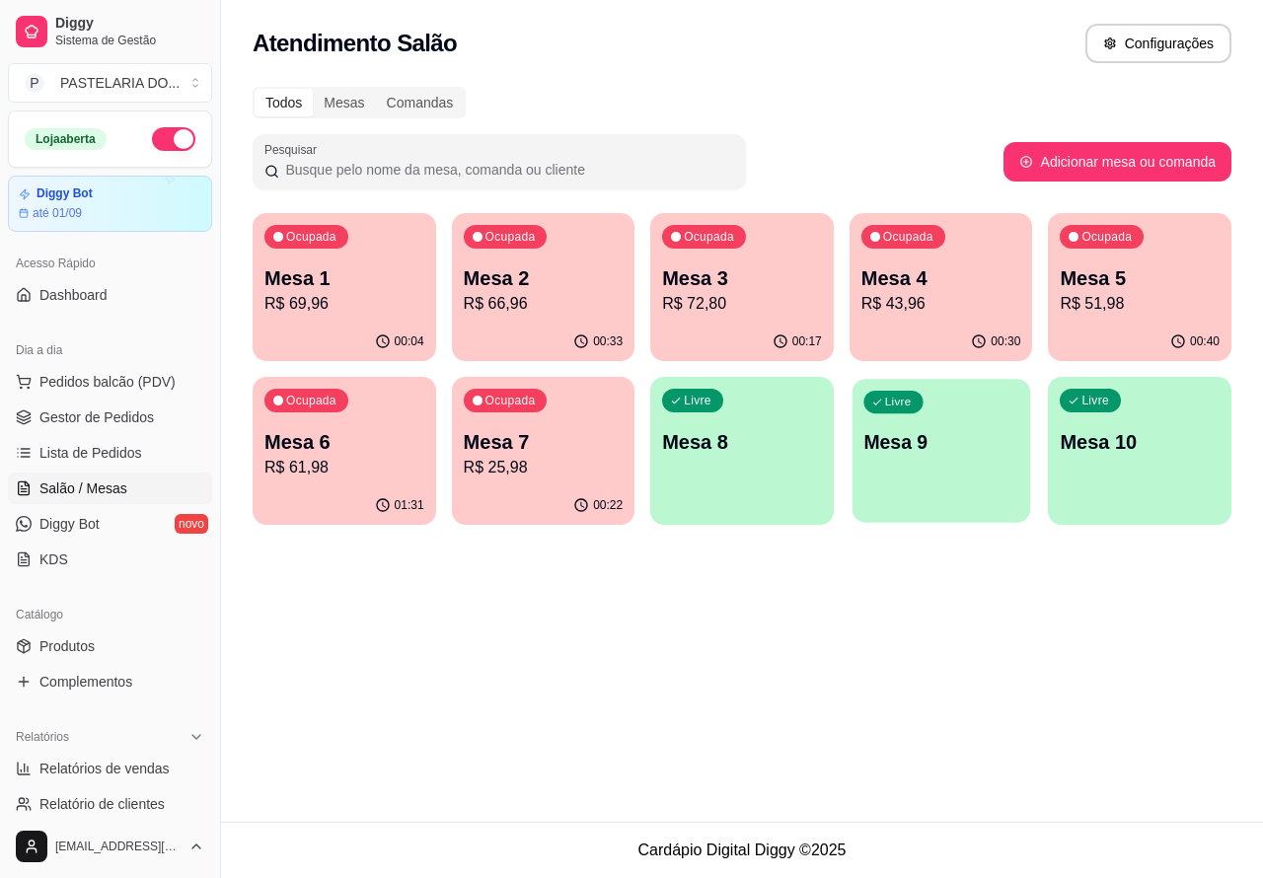
click at [943, 442] on p "Mesa 9" at bounding box center [941, 442] width 155 height 27
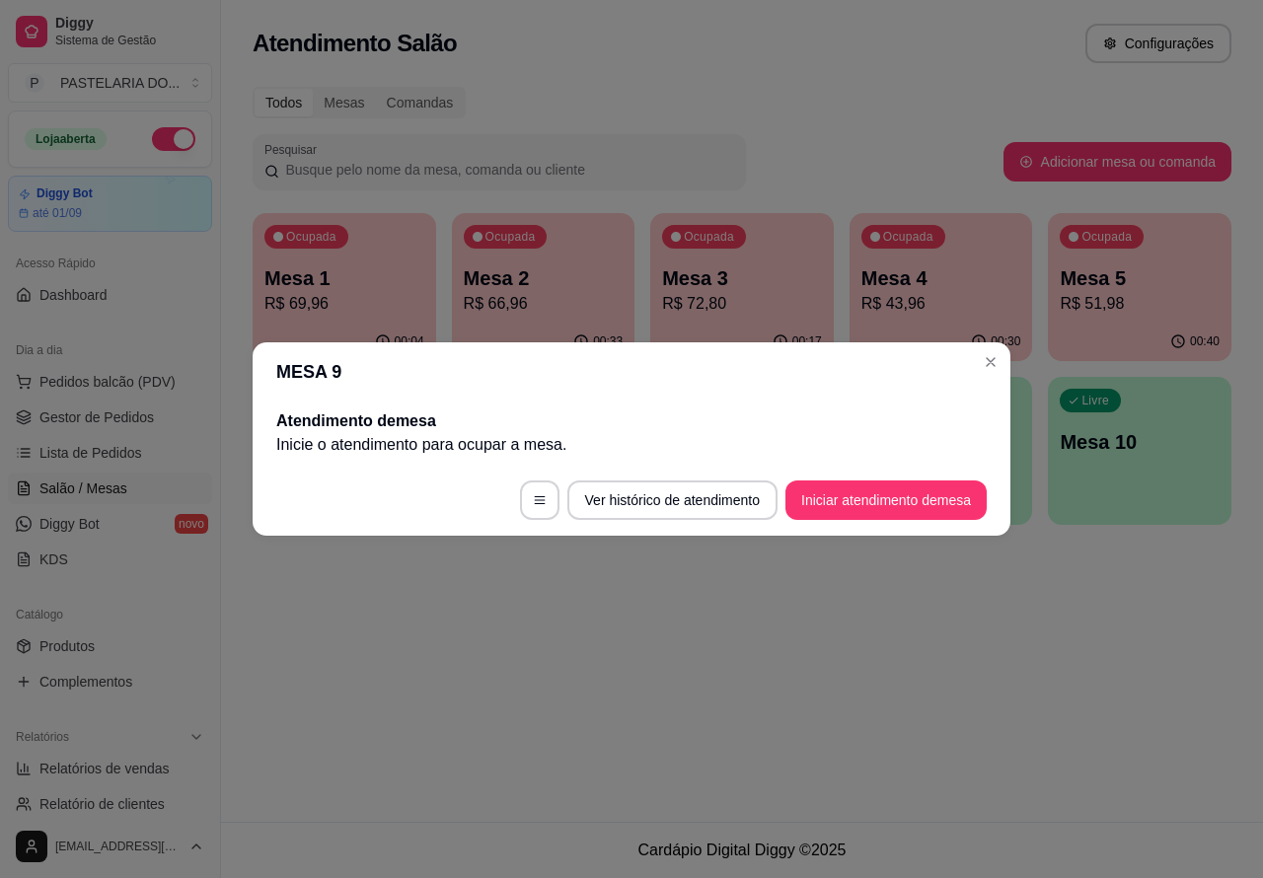
click at [896, 496] on button "Iniciar atendimento de mesa" at bounding box center [886, 500] width 201 height 39
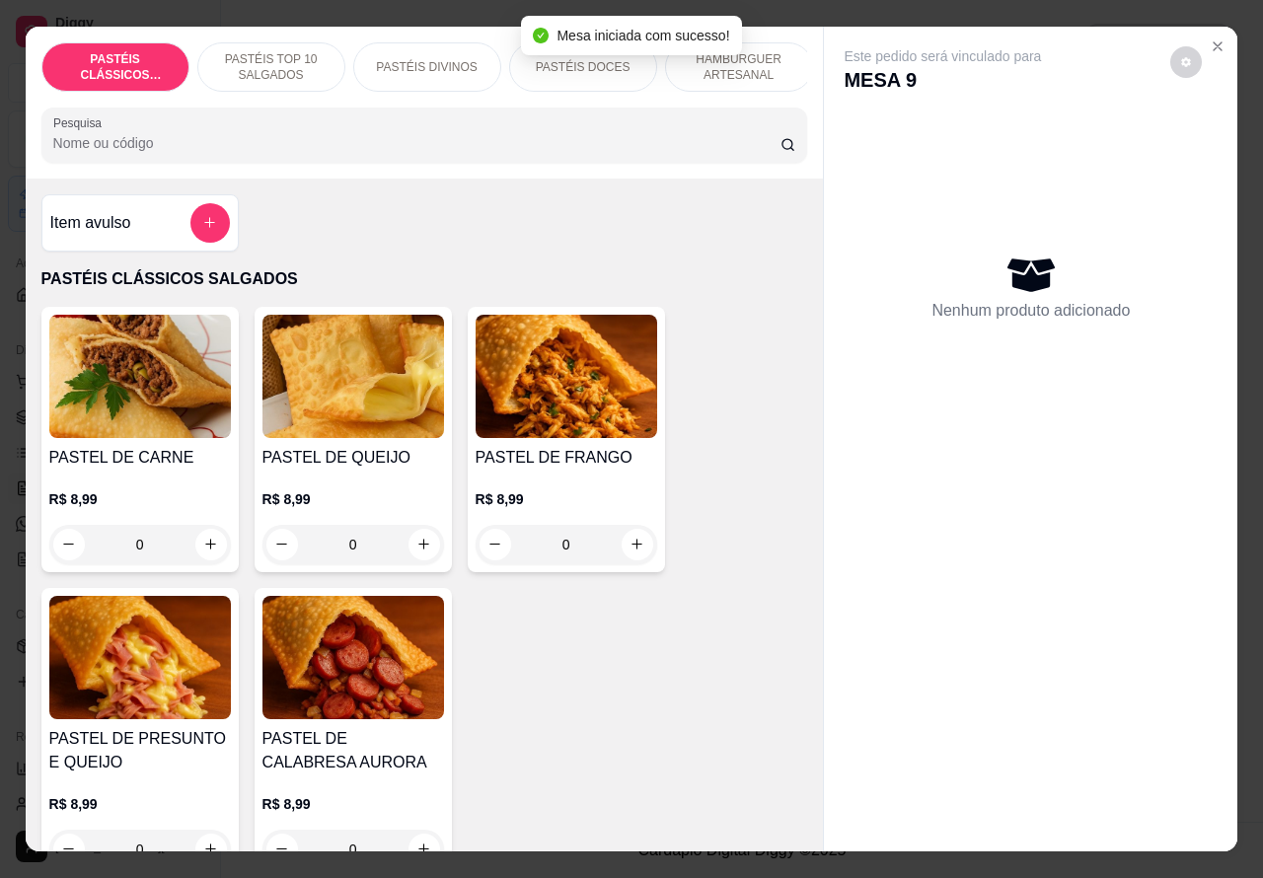
click at [766, 54] on p "HAMBÚRGUER ARTESANAL" at bounding box center [739, 67] width 114 height 32
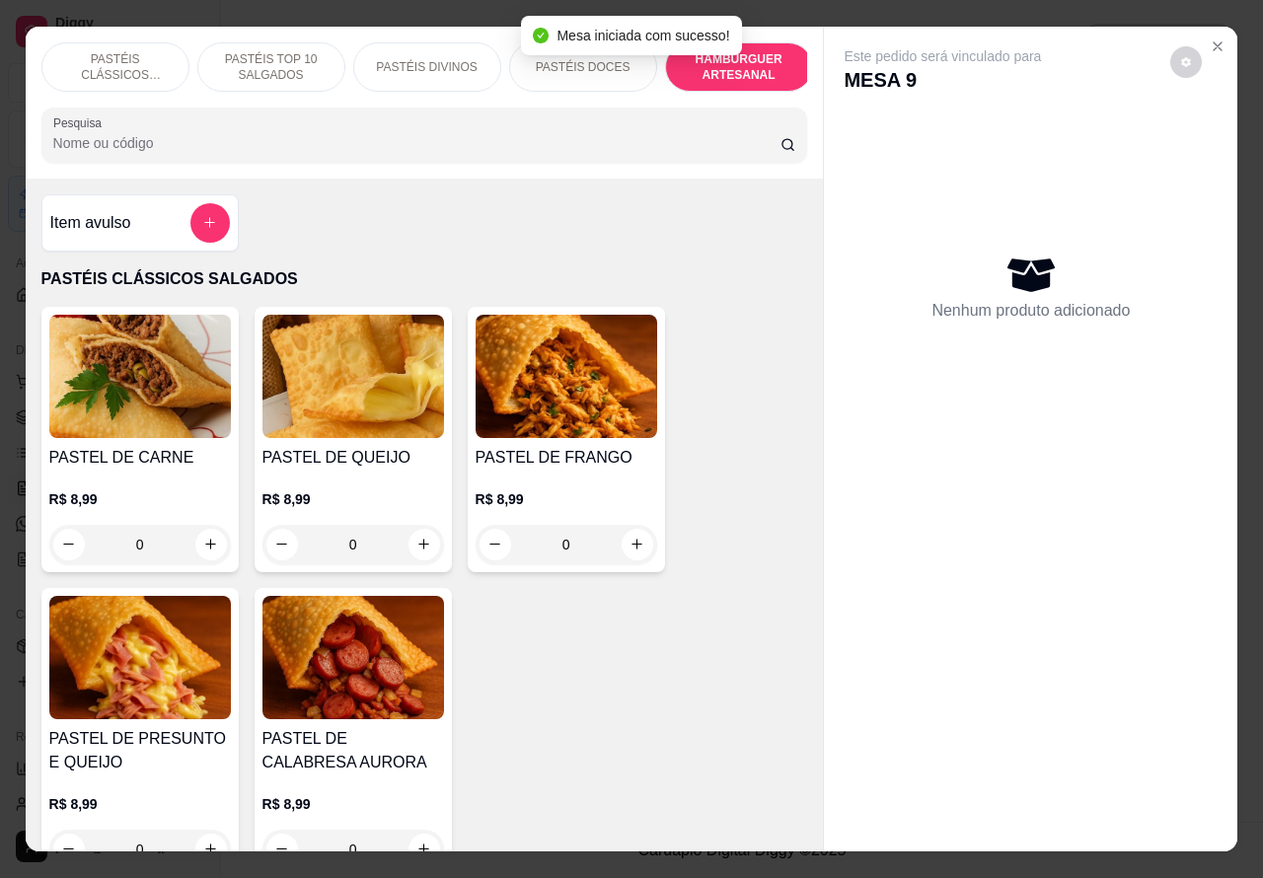
scroll to position [45, 0]
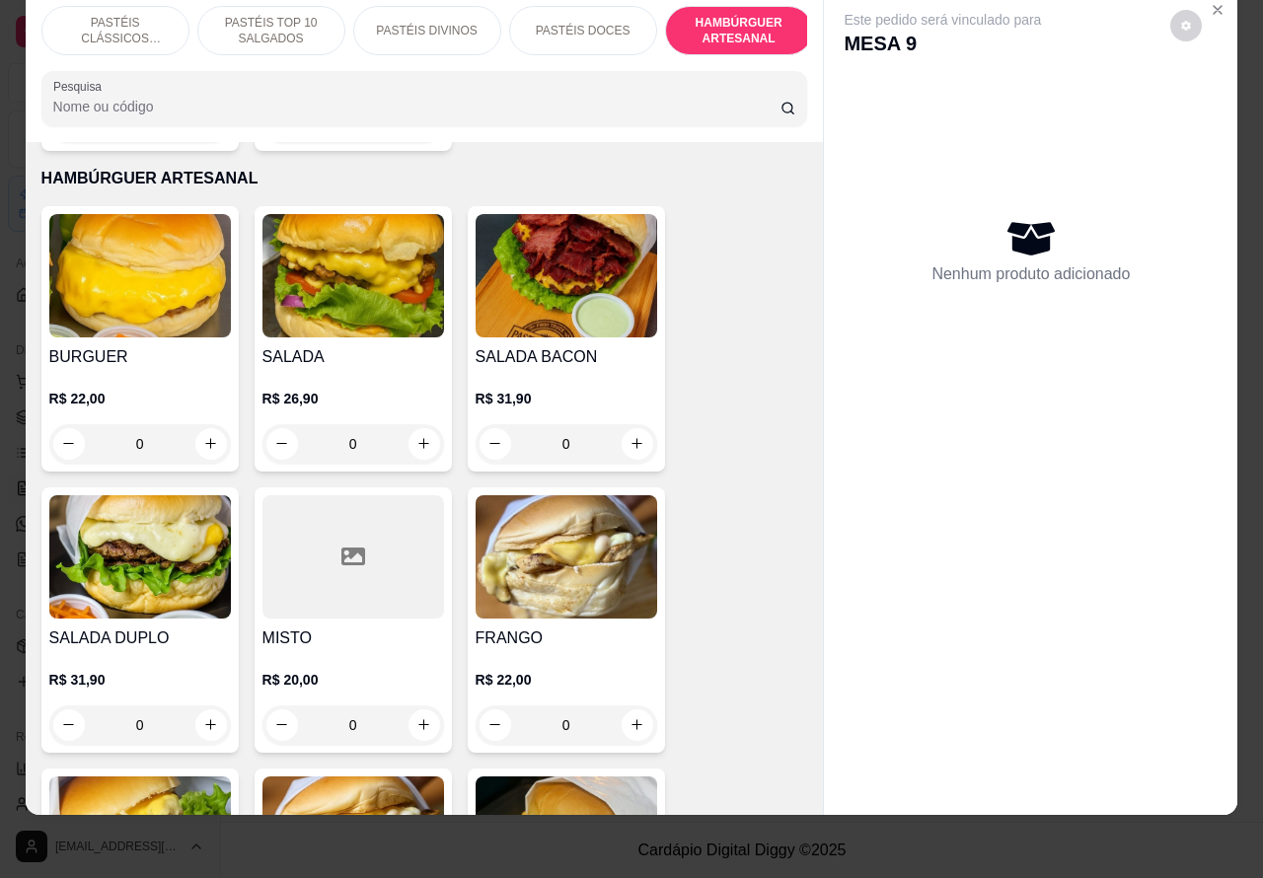
click at [424, 424] on div "0" at bounding box center [354, 443] width 182 height 39
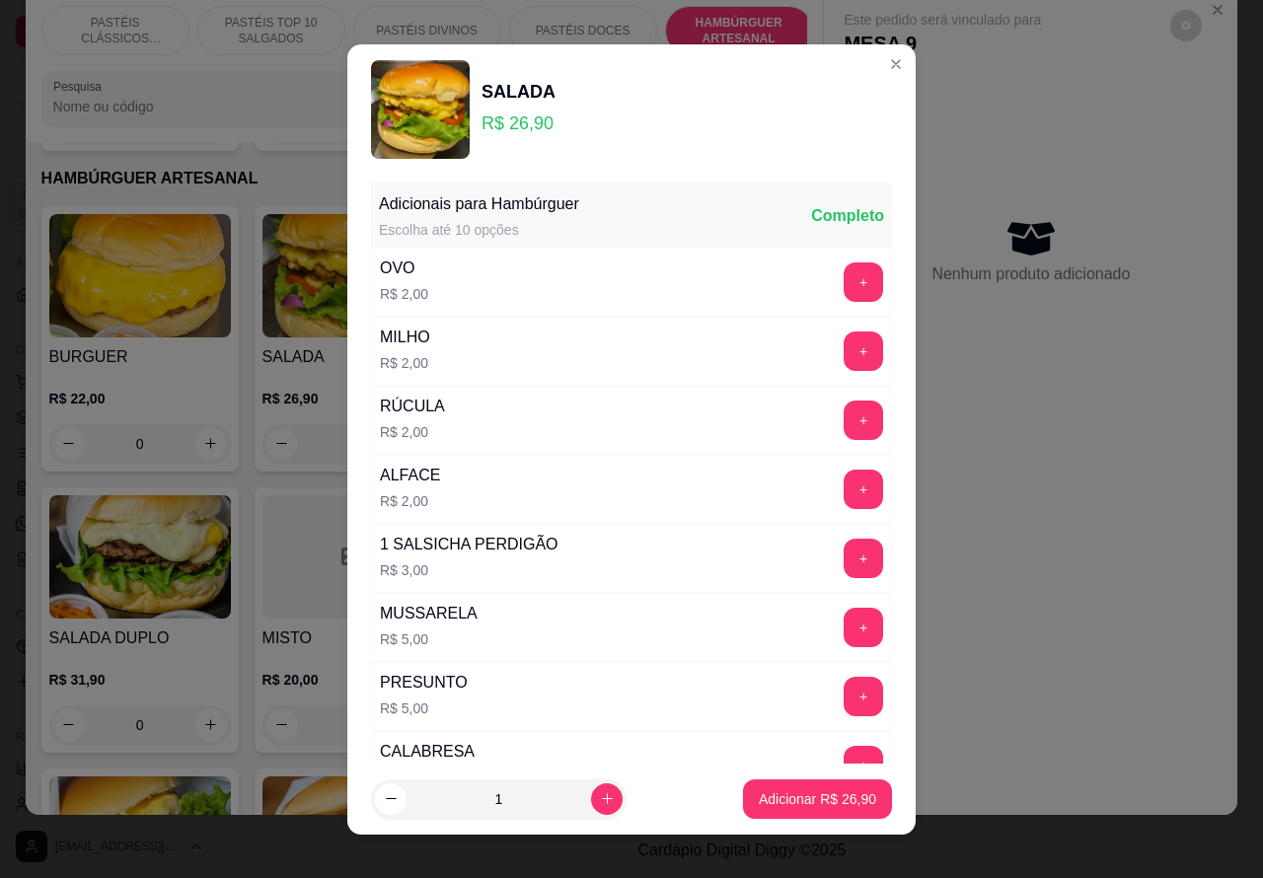
scroll to position [535, 0]
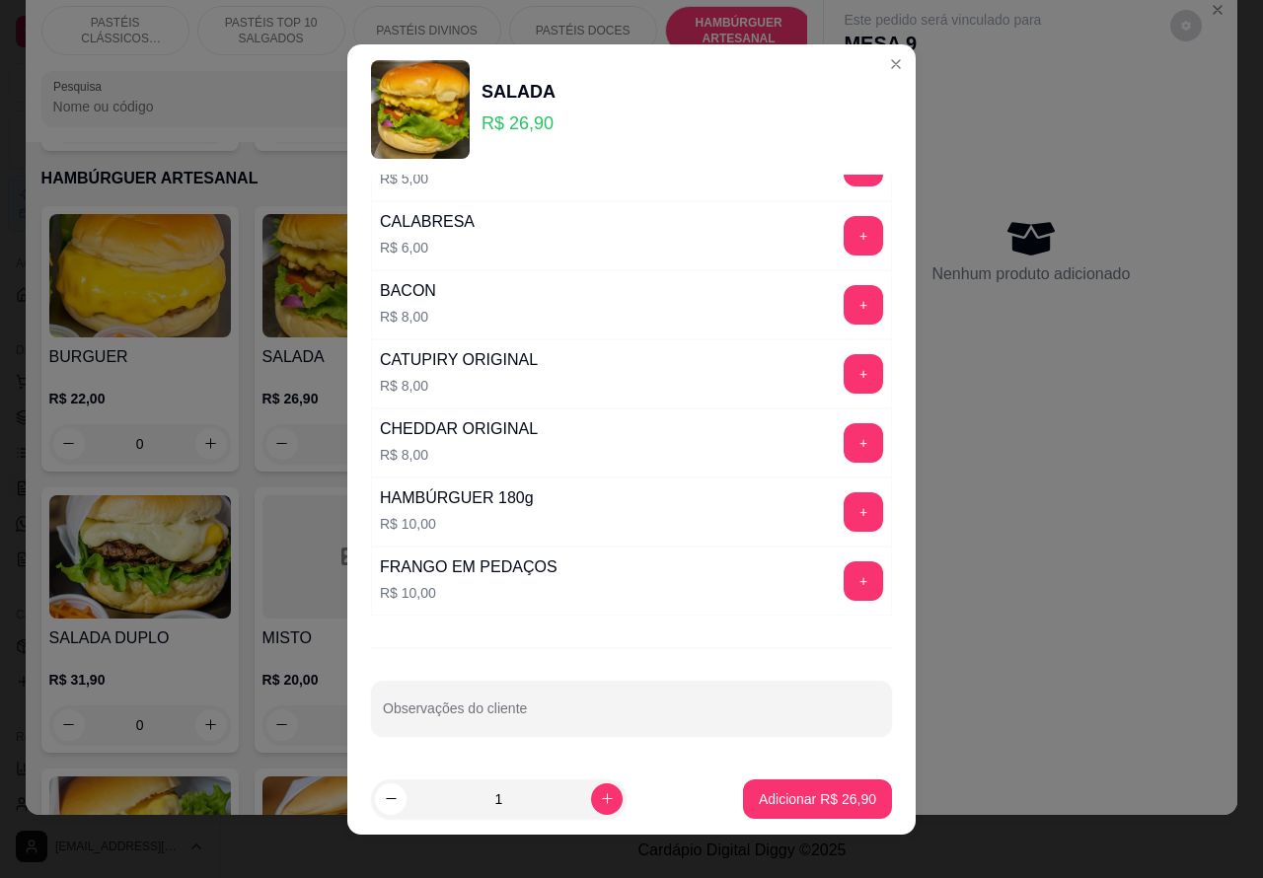
click at [578, 708] on input "Observações do cliente" at bounding box center [631, 717] width 497 height 20
type input "cortar ao meio>>>>>>>>>>>"
click at [825, 793] on p "Adicionar R$ 26,90" at bounding box center [817, 800] width 117 height 20
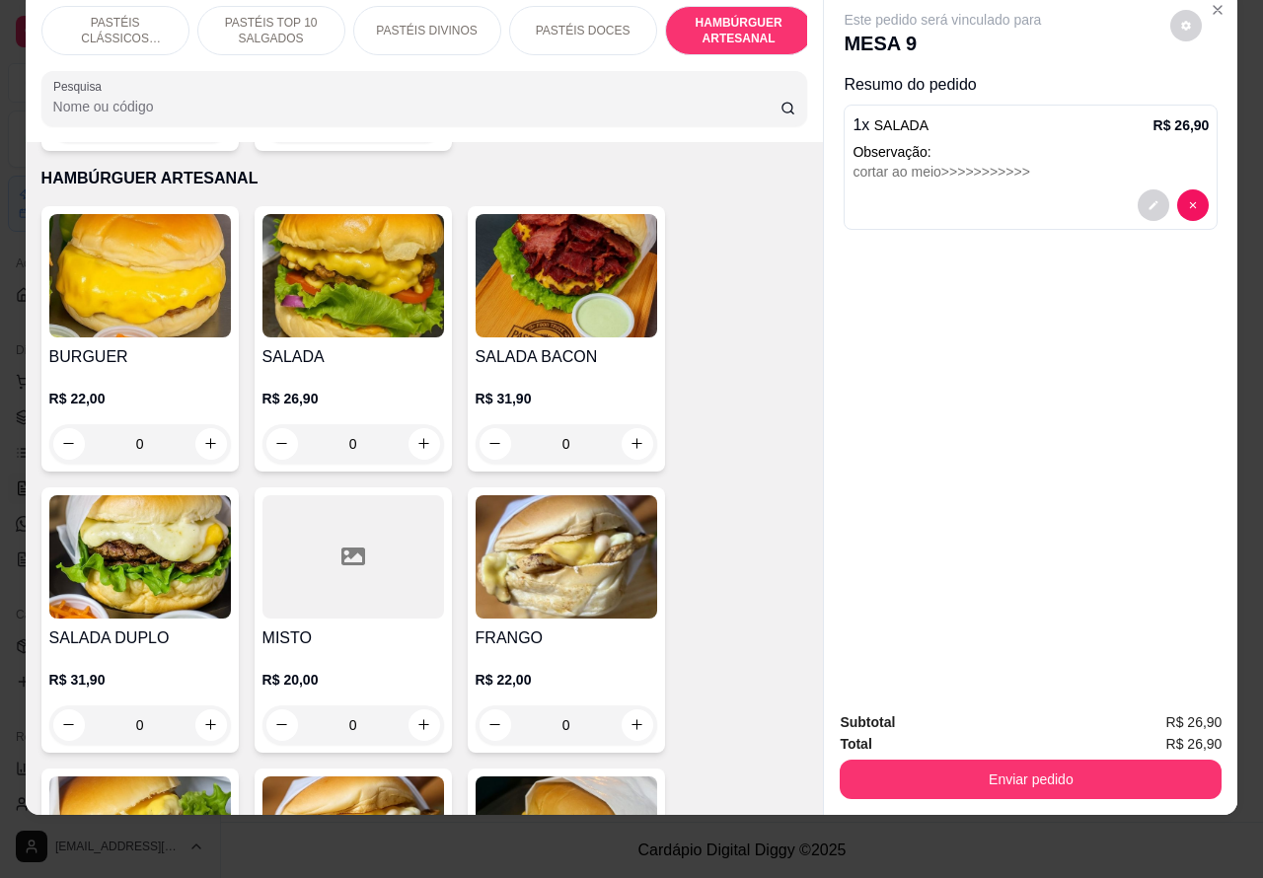
click at [130, 15] on p "PASTÉIS CLÁSSICOS SALGADOS" at bounding box center [115, 31] width 114 height 32
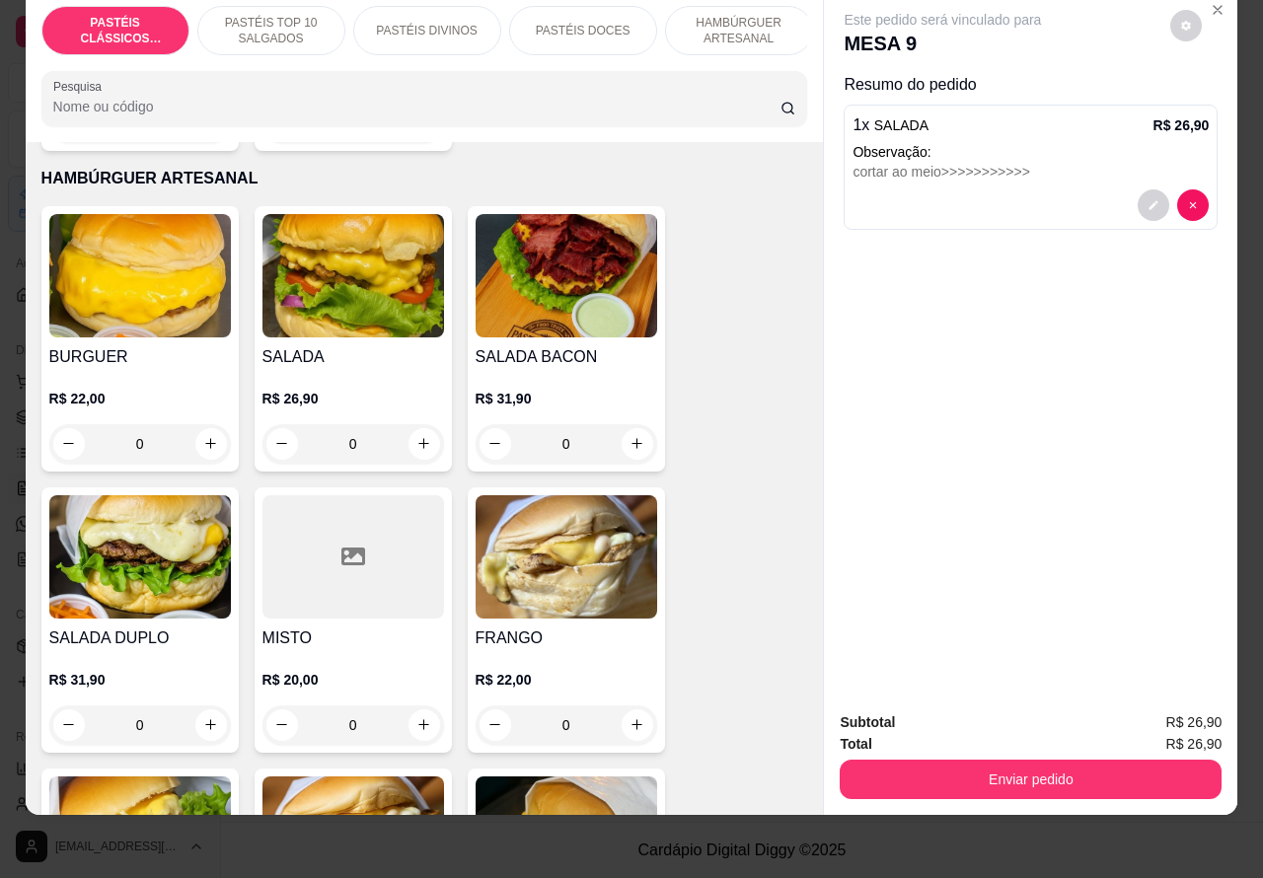
scroll to position [89, 0]
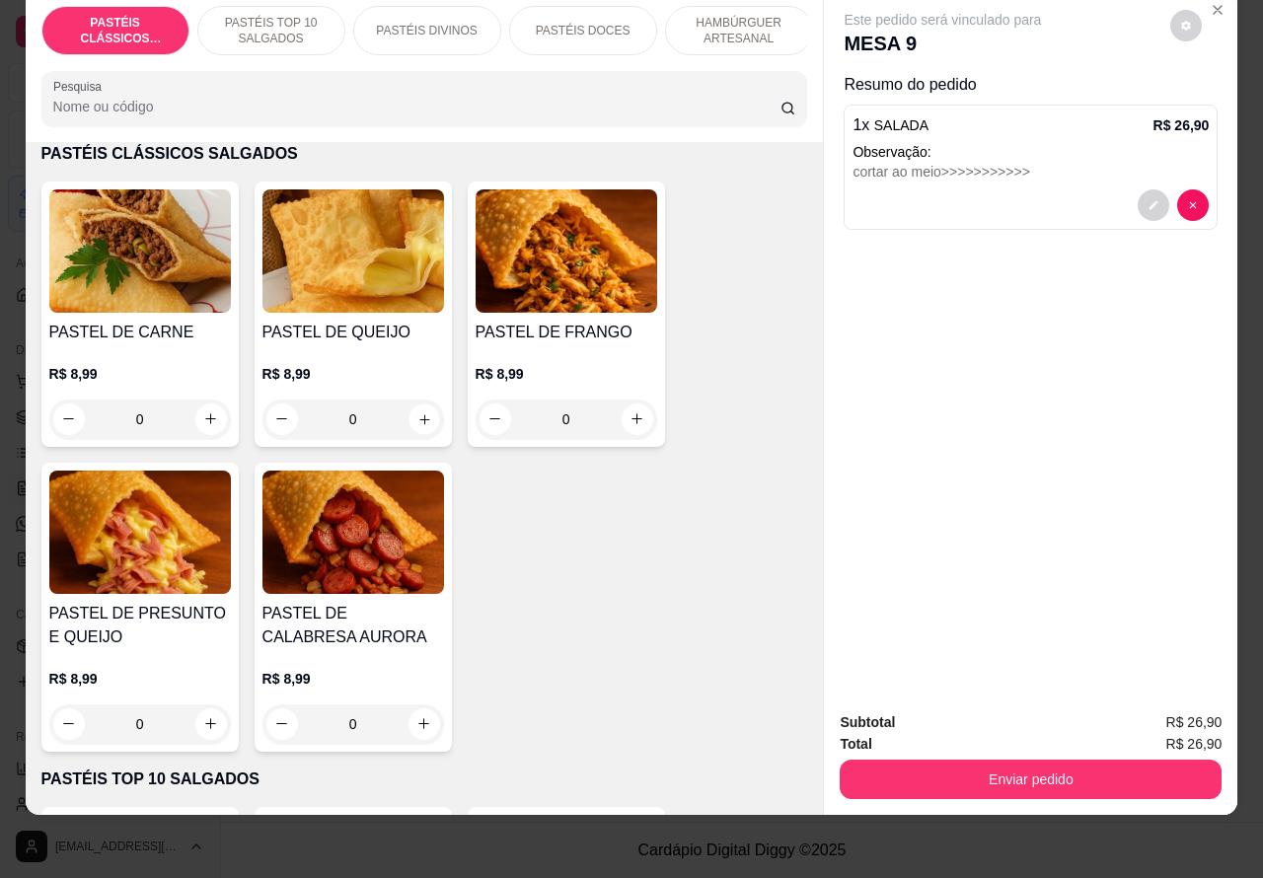
click at [417, 419] on icon "increase-product-quantity" at bounding box center [424, 419] width 15 height 15
type input "1"
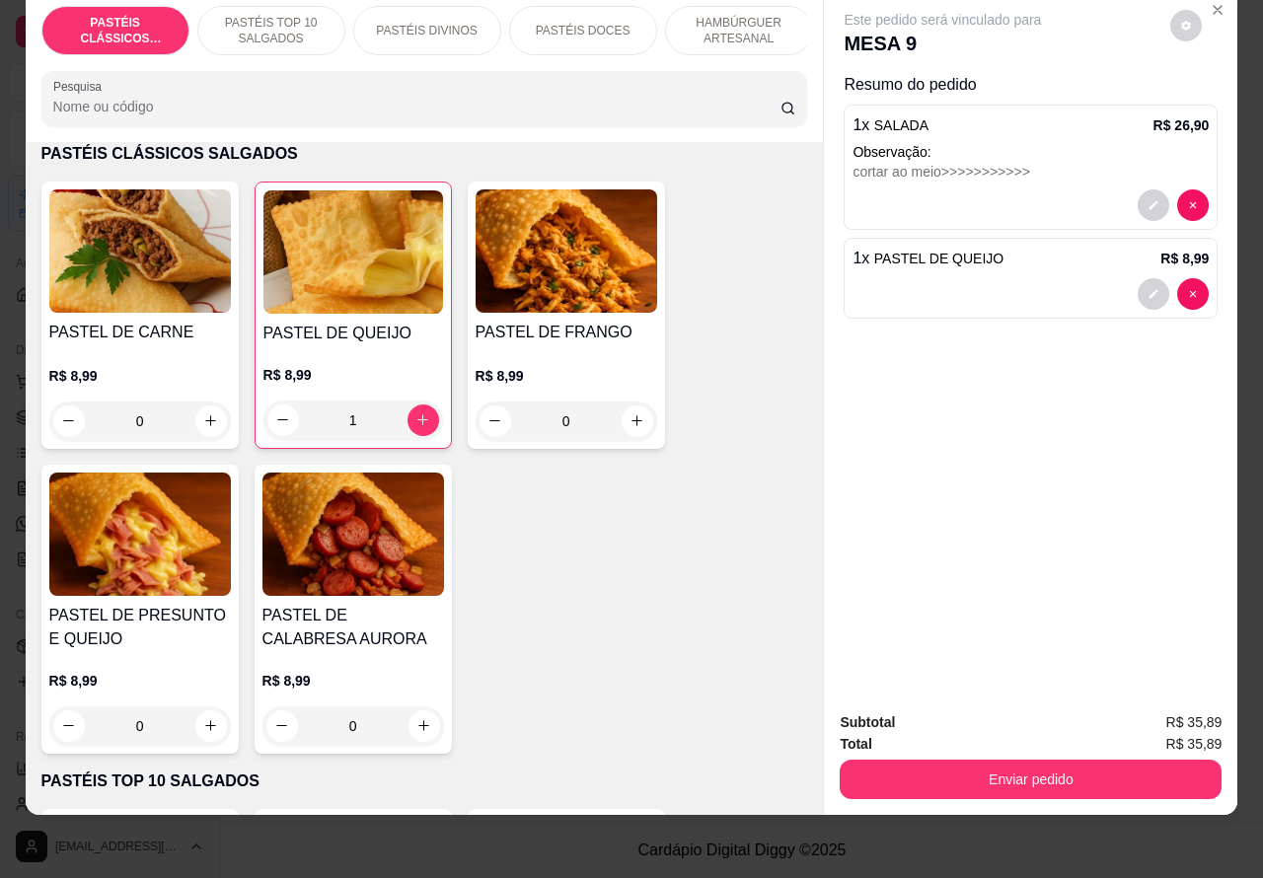
click at [604, 23] on p "PASTÉIS DOCES" at bounding box center [583, 31] width 95 height 16
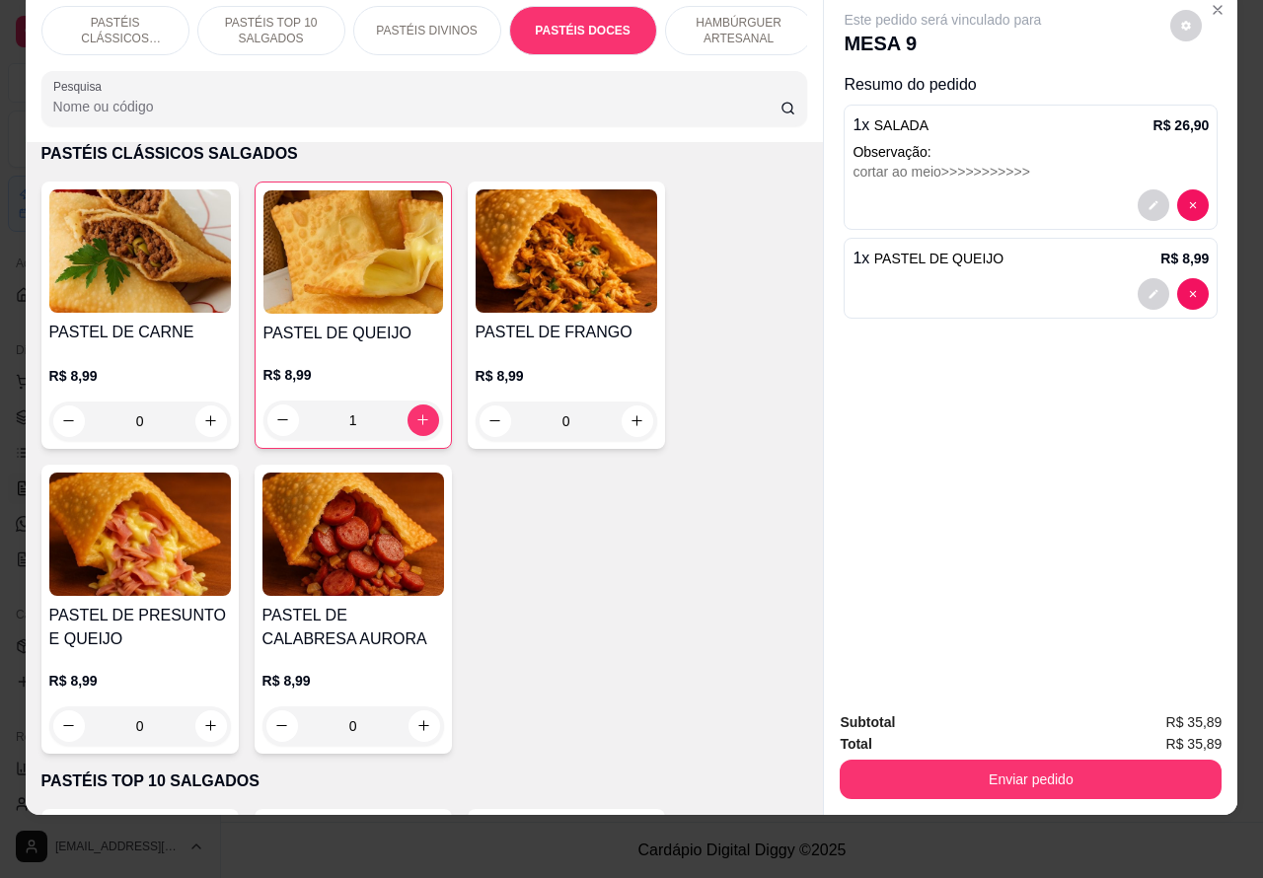
scroll to position [3235, 0]
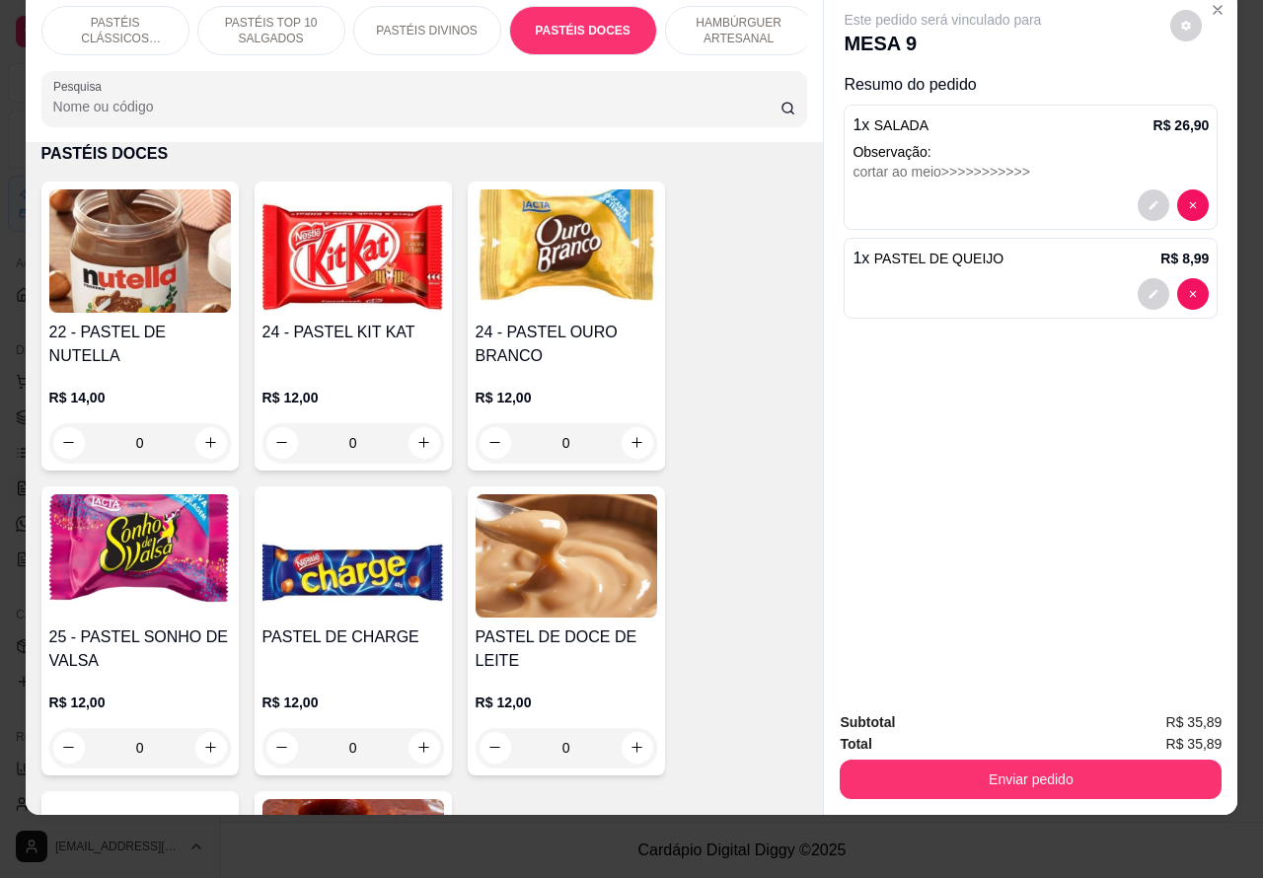
click at [418, 441] on icon "increase-product-quantity" at bounding box center [423, 442] width 11 height 11
type input "1"
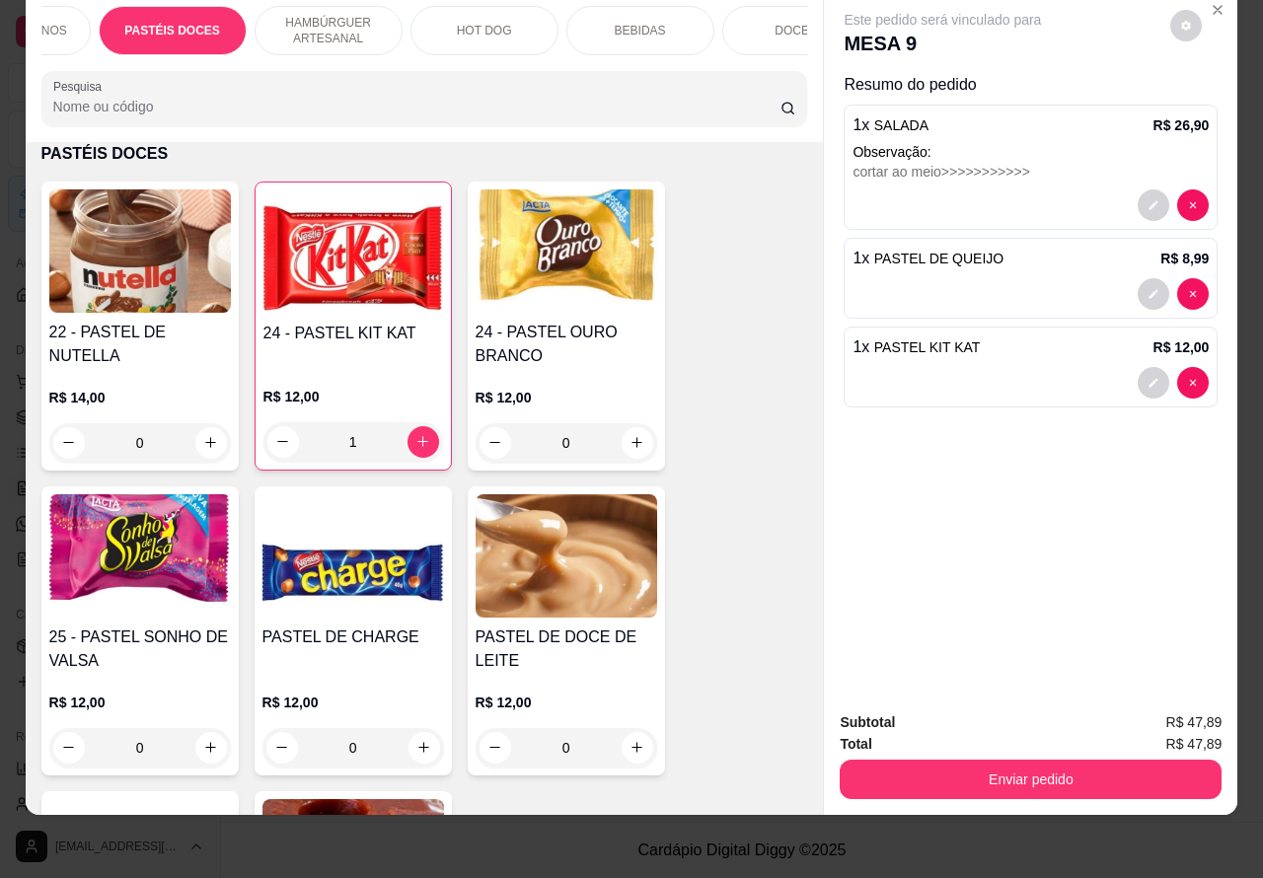
scroll to position [0, 429]
click at [632, 23] on p "BEBIDAS" at bounding box center [621, 31] width 51 height 16
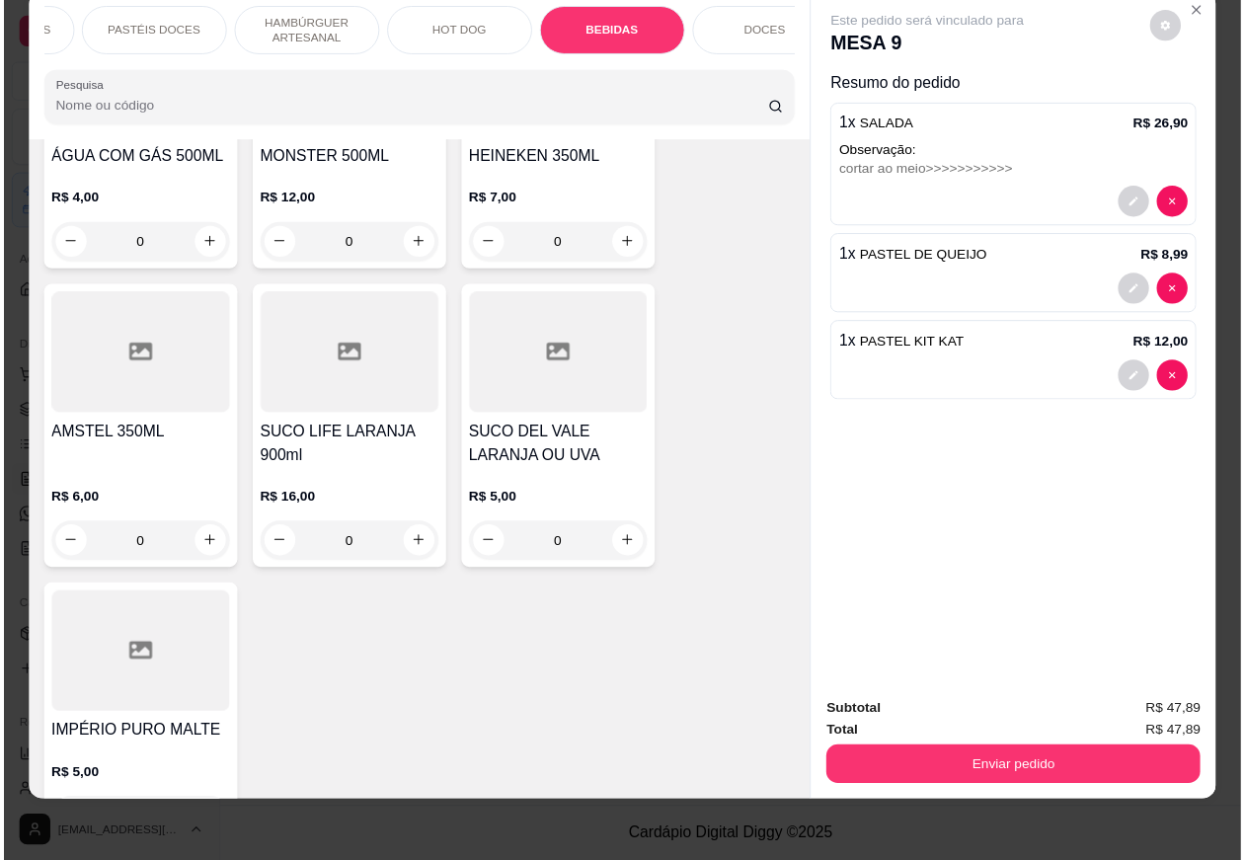
scroll to position [7211, 0]
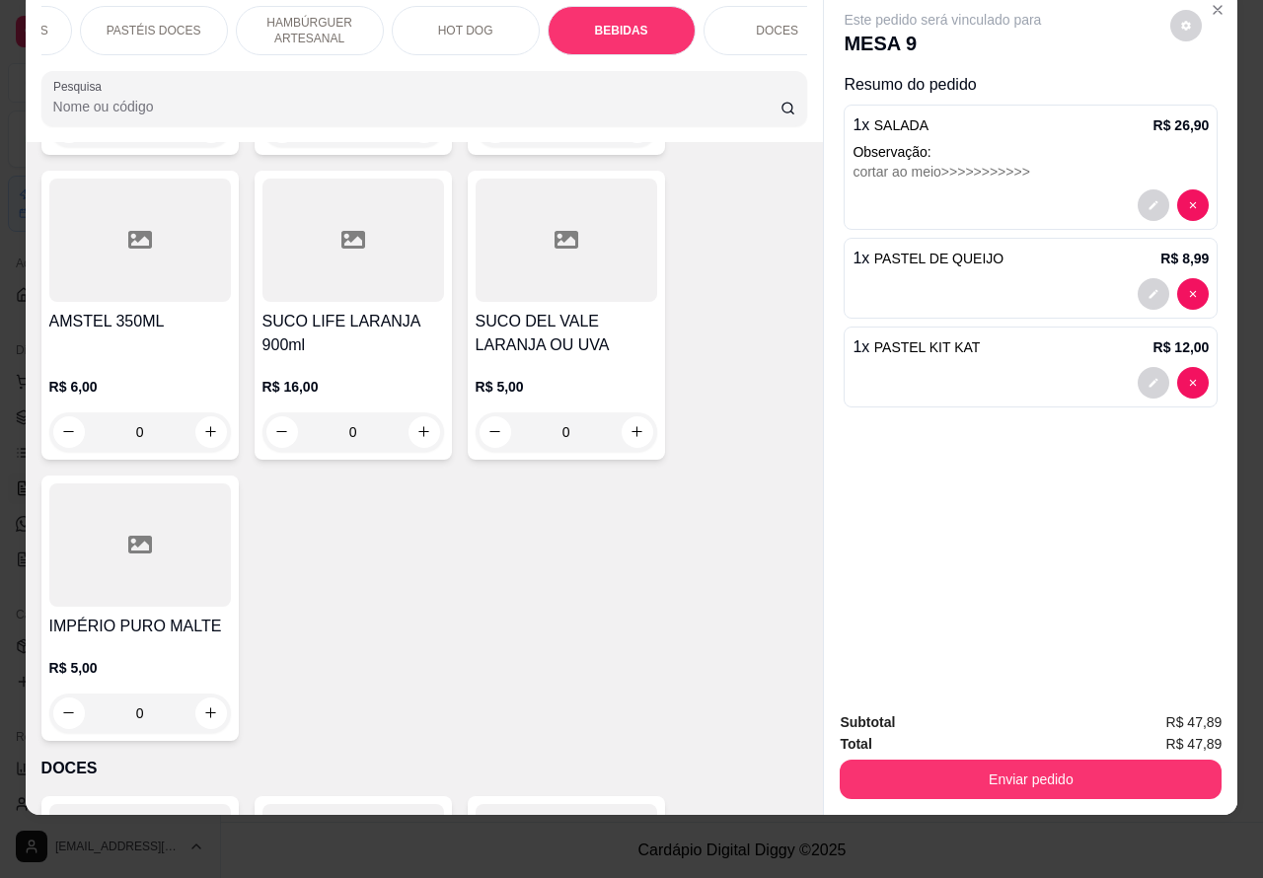
click at [1036, 765] on button "Enviar pedido" at bounding box center [1031, 779] width 382 height 39
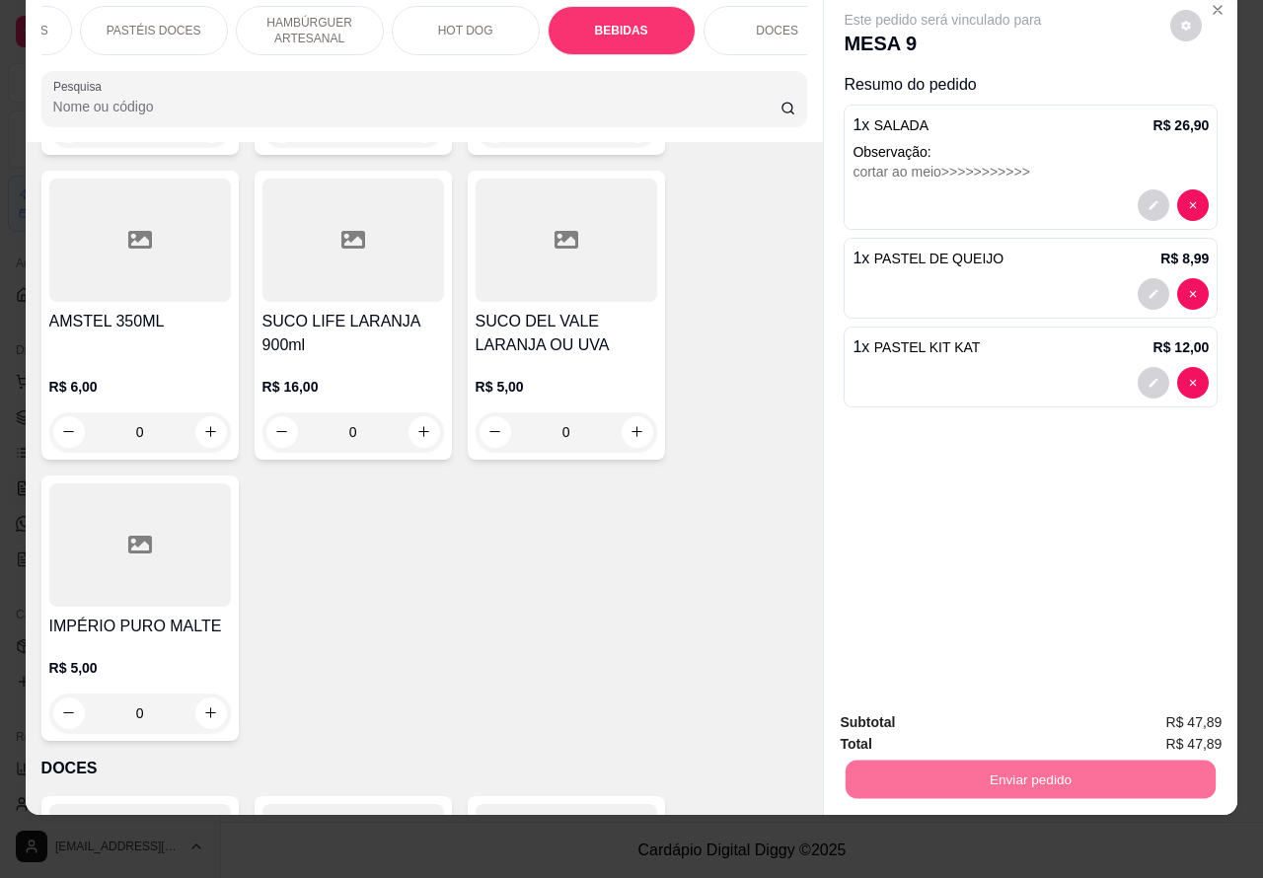
click at [977, 713] on button "Não registrar e enviar pedido" at bounding box center [964, 713] width 199 height 37
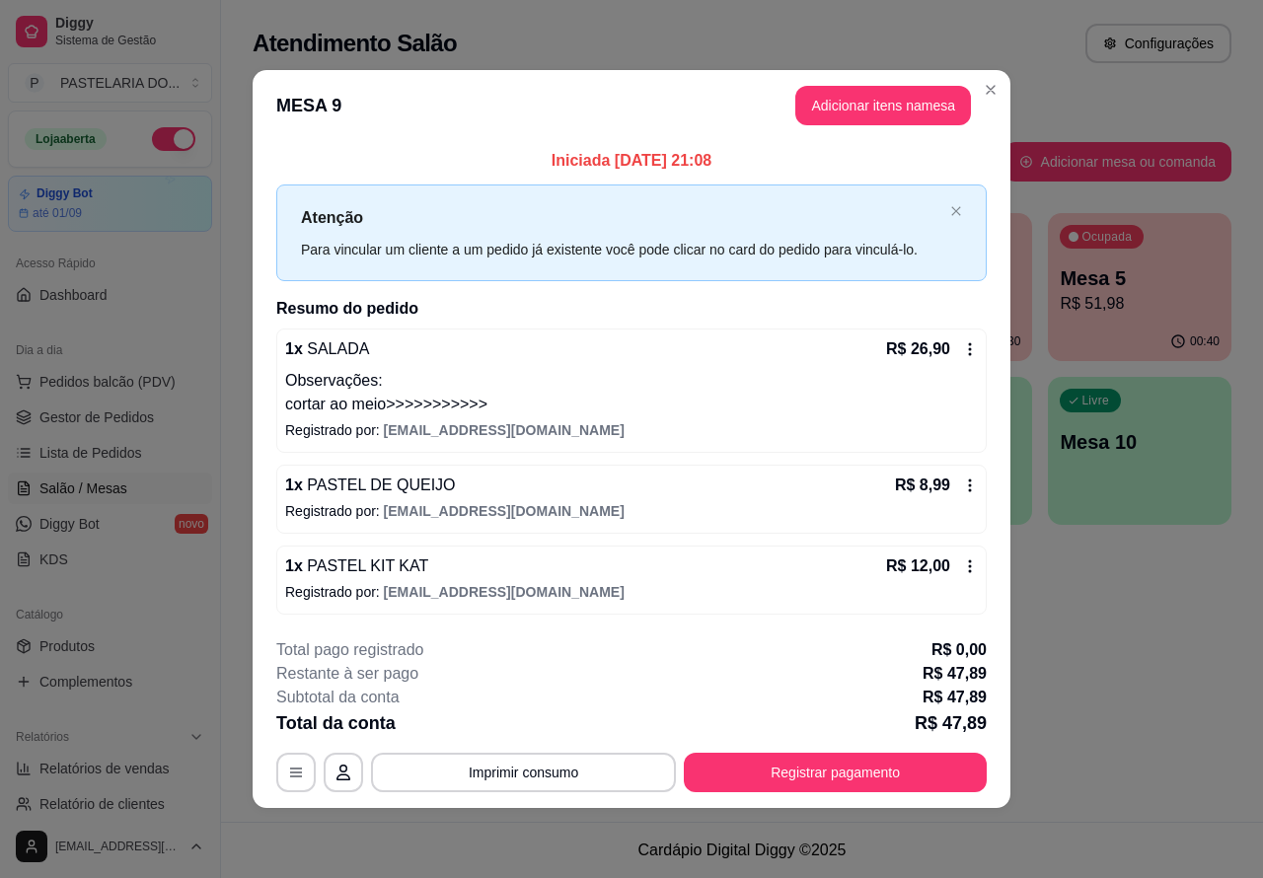
click at [1170, 678] on div "Atendimento Salão Configurações Todos Mesas Comandas Pesquisar Adicionar mesa o…" at bounding box center [742, 411] width 1042 height 822
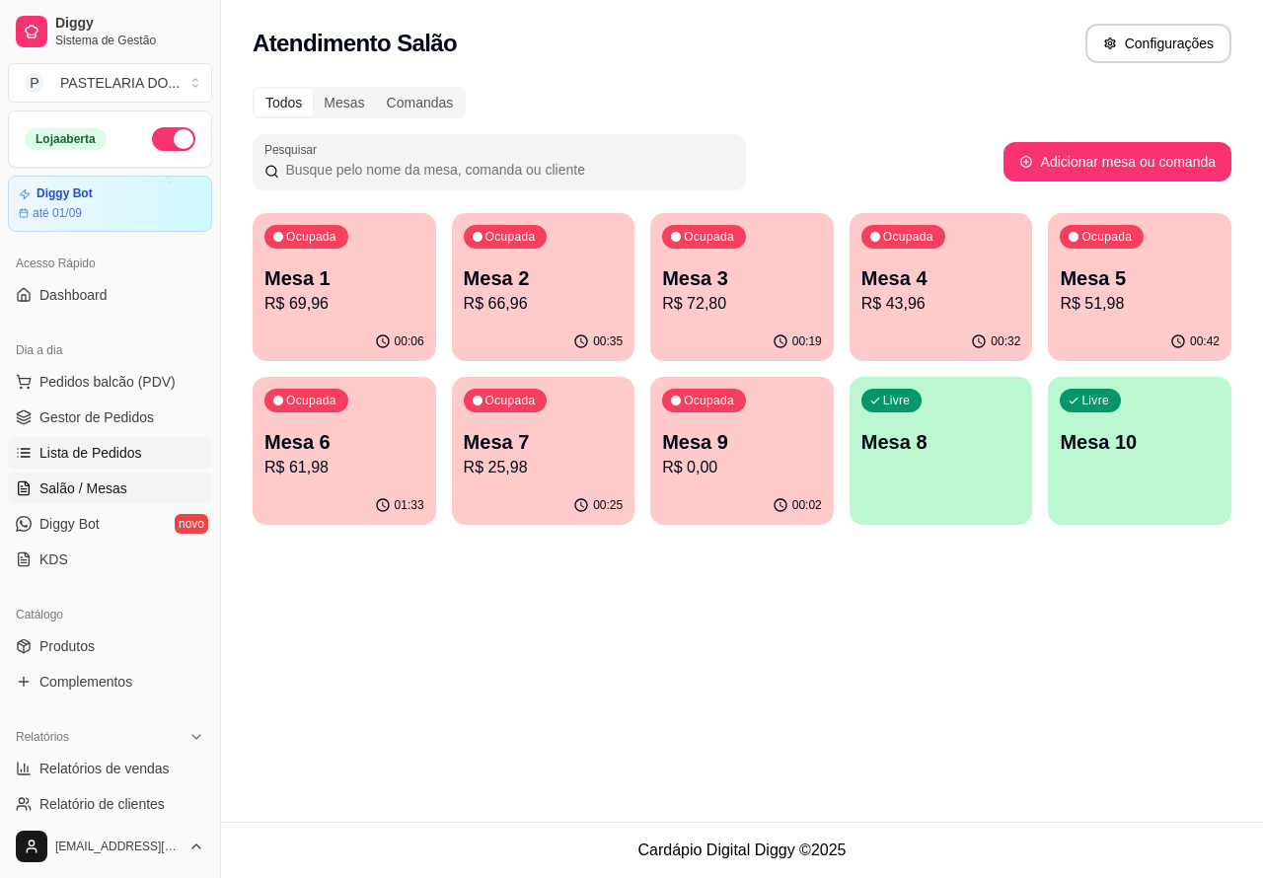
click at [94, 444] on span "Lista de Pedidos" at bounding box center [90, 453] width 103 height 20
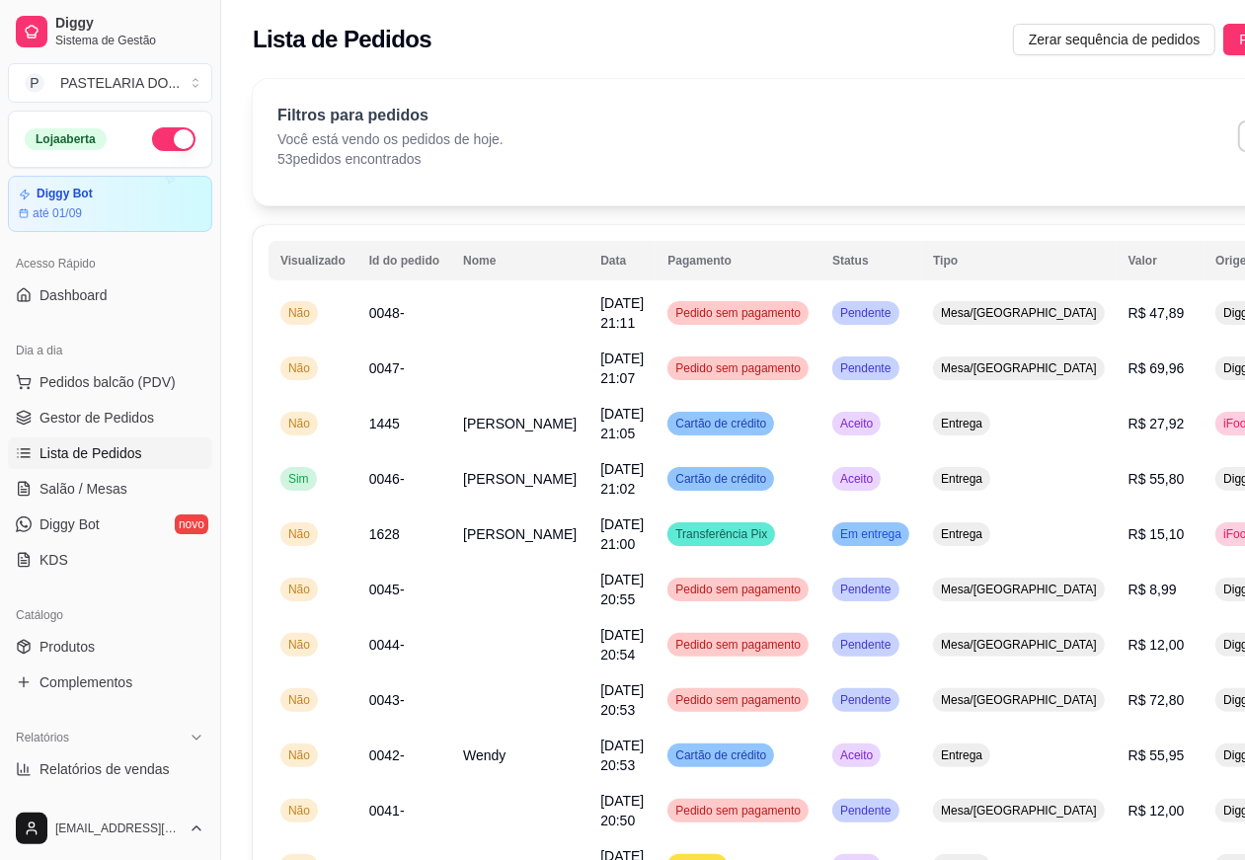
click at [94, 446] on span "Lista de Pedidos" at bounding box center [90, 453] width 103 height 20
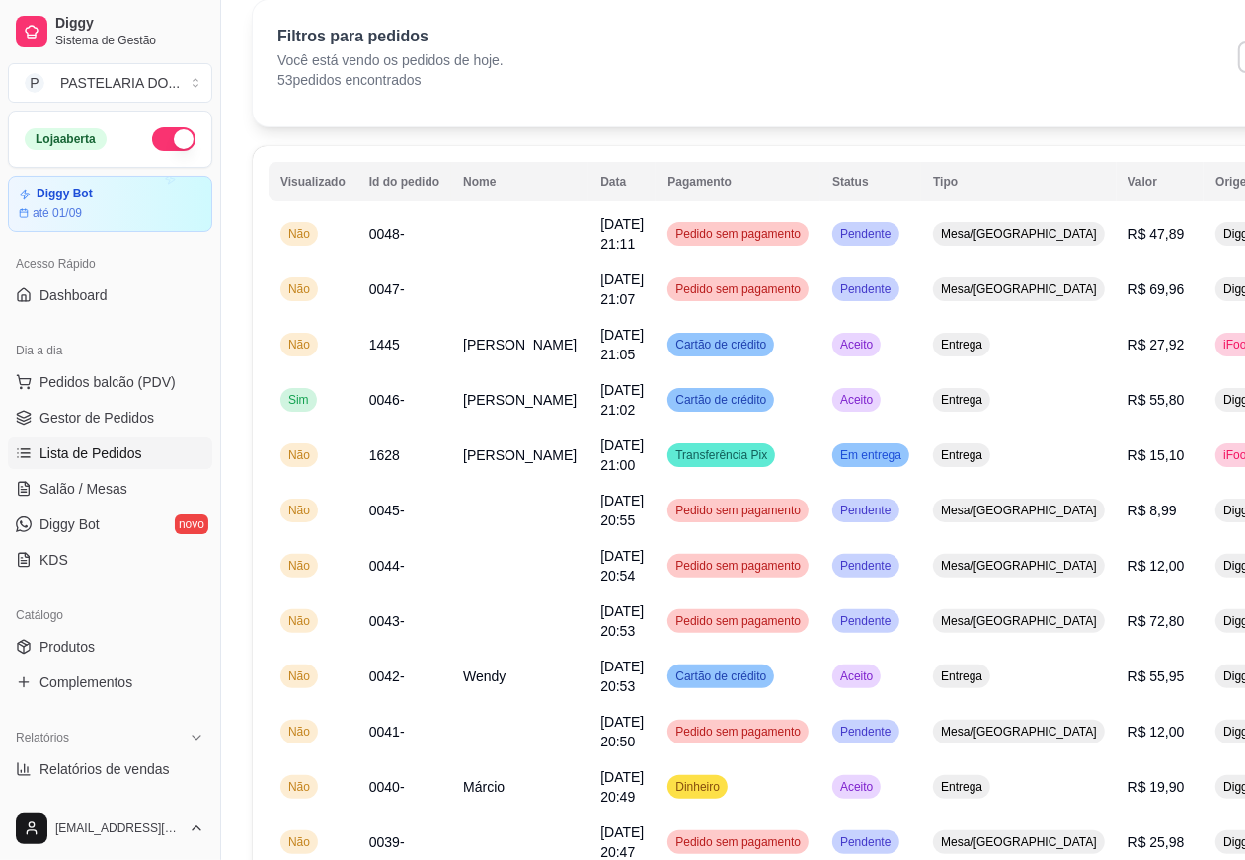
scroll to position [112, 0]
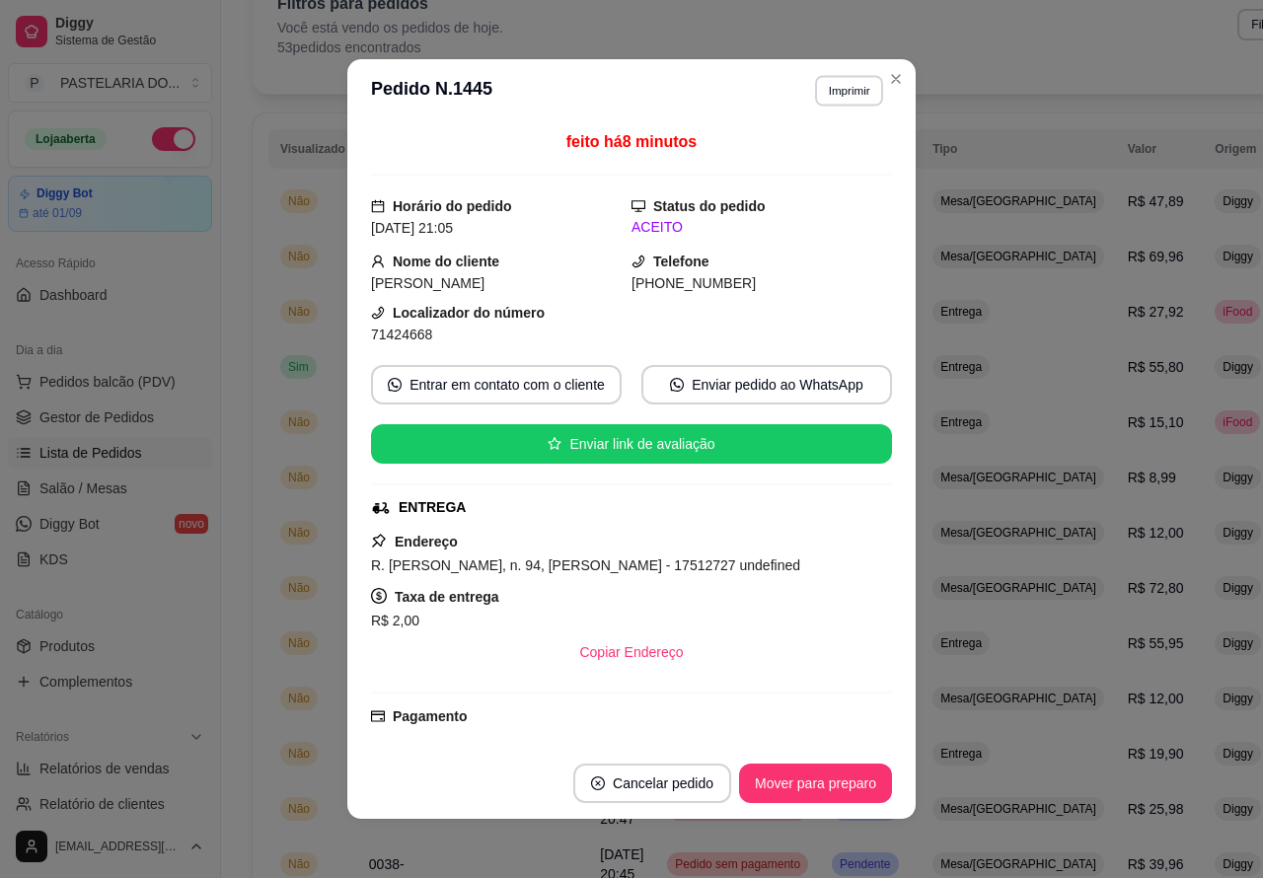
click at [835, 91] on button "Imprimir" at bounding box center [849, 90] width 68 height 31
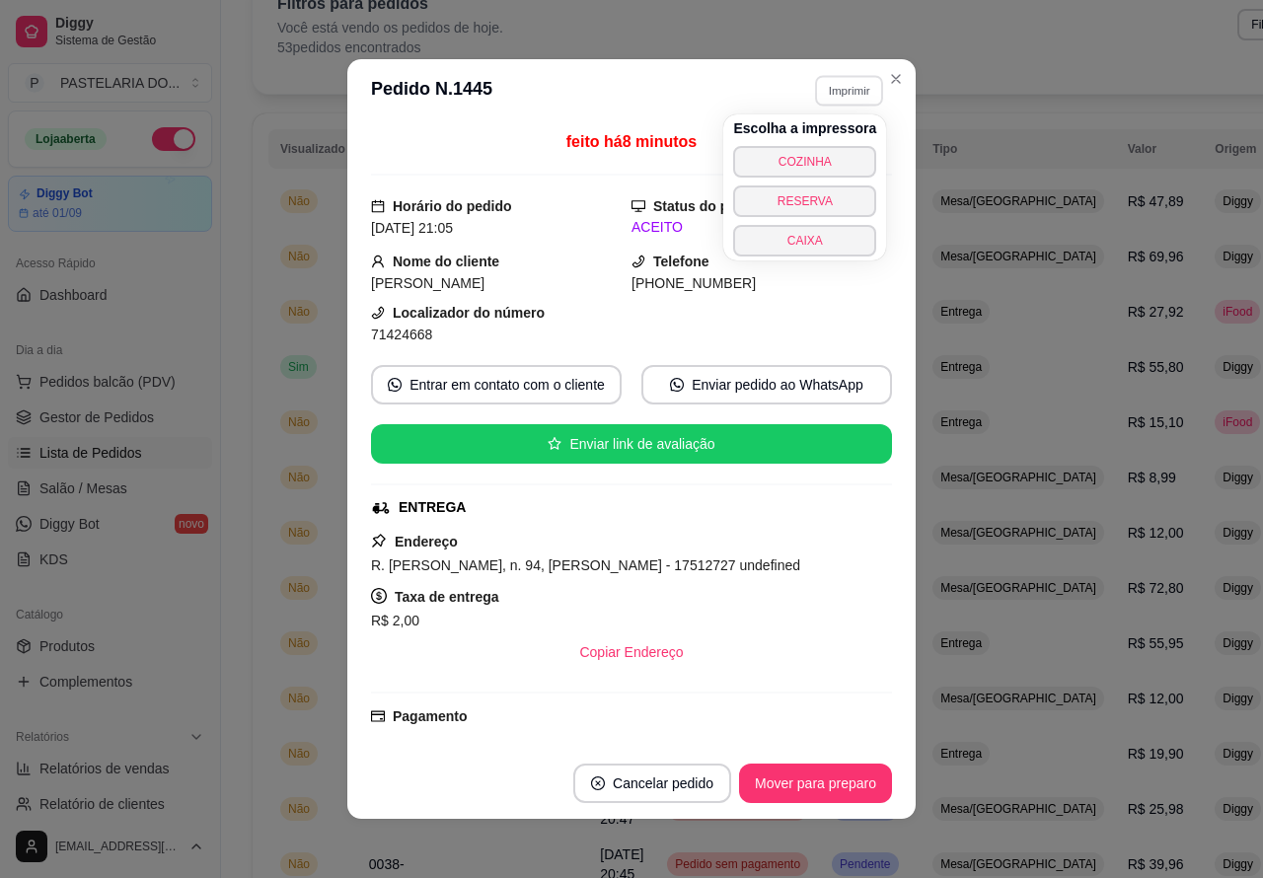
click at [819, 153] on button "COZINHA" at bounding box center [804, 162] width 143 height 32
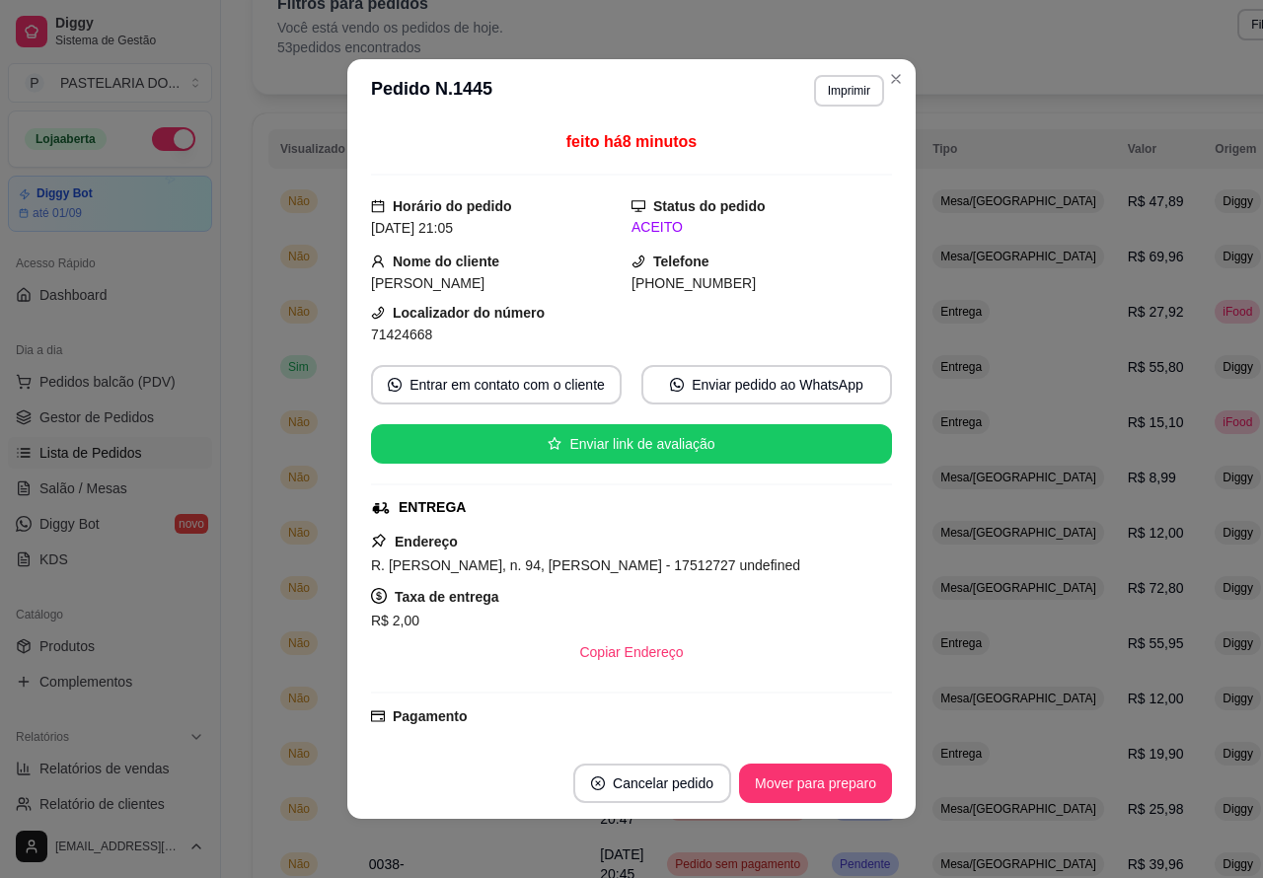
click at [894, 80] on div "Filtros para pedidos Você está vendo os pedidos de hoje. 53 pedidos encontrados…" at bounding box center [818, 30] width 1130 height 126
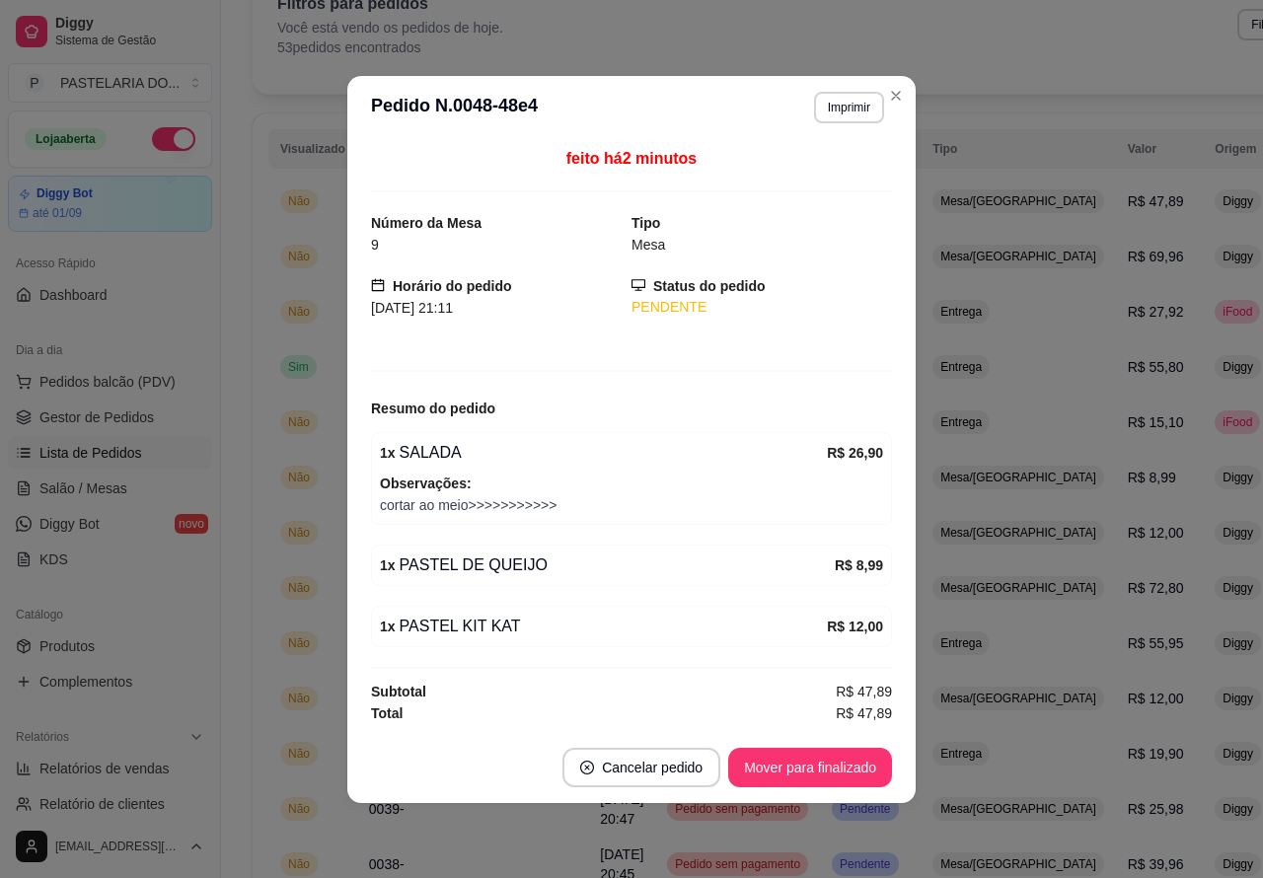
click at [844, 105] on button "Imprimir" at bounding box center [849, 108] width 70 height 32
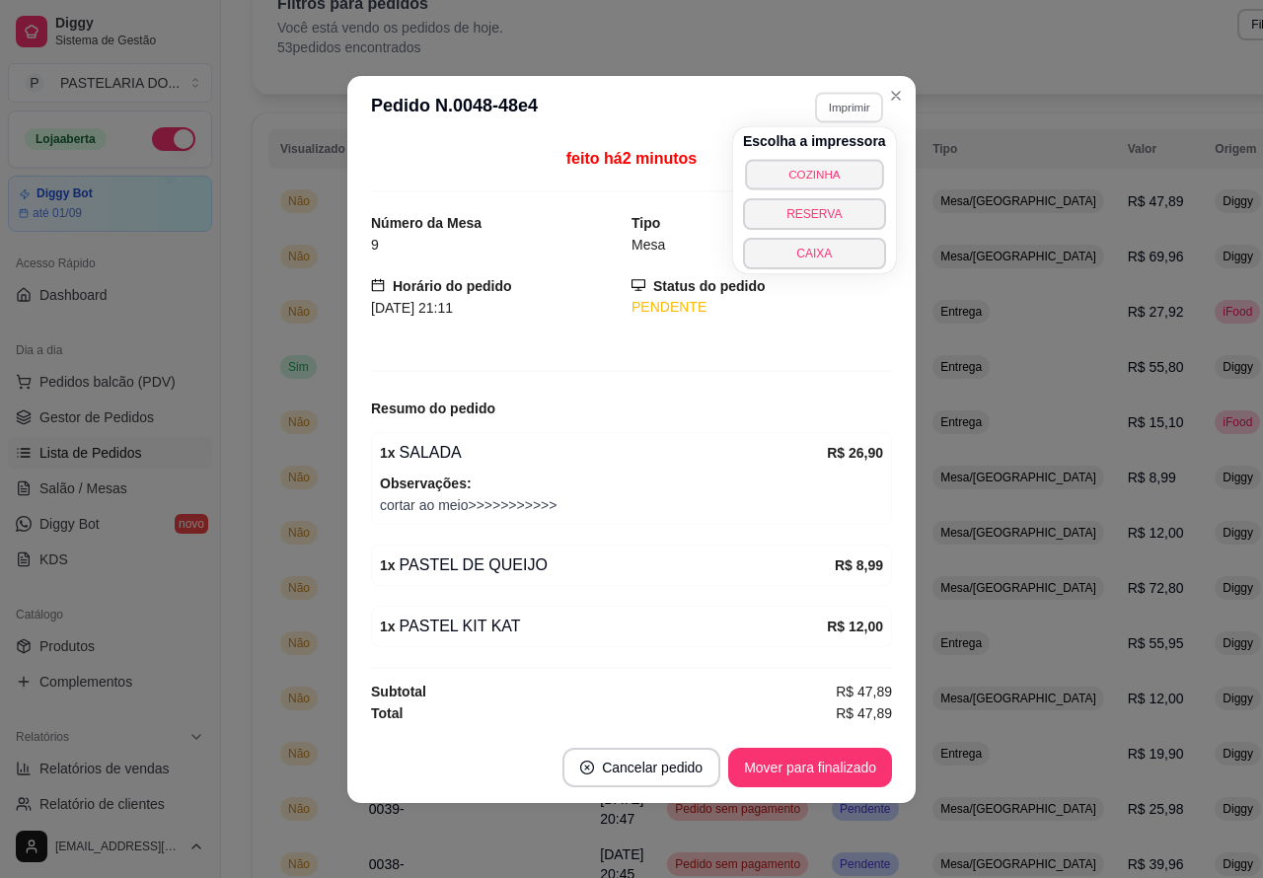
click at [822, 165] on button "COZINHA" at bounding box center [814, 174] width 138 height 31
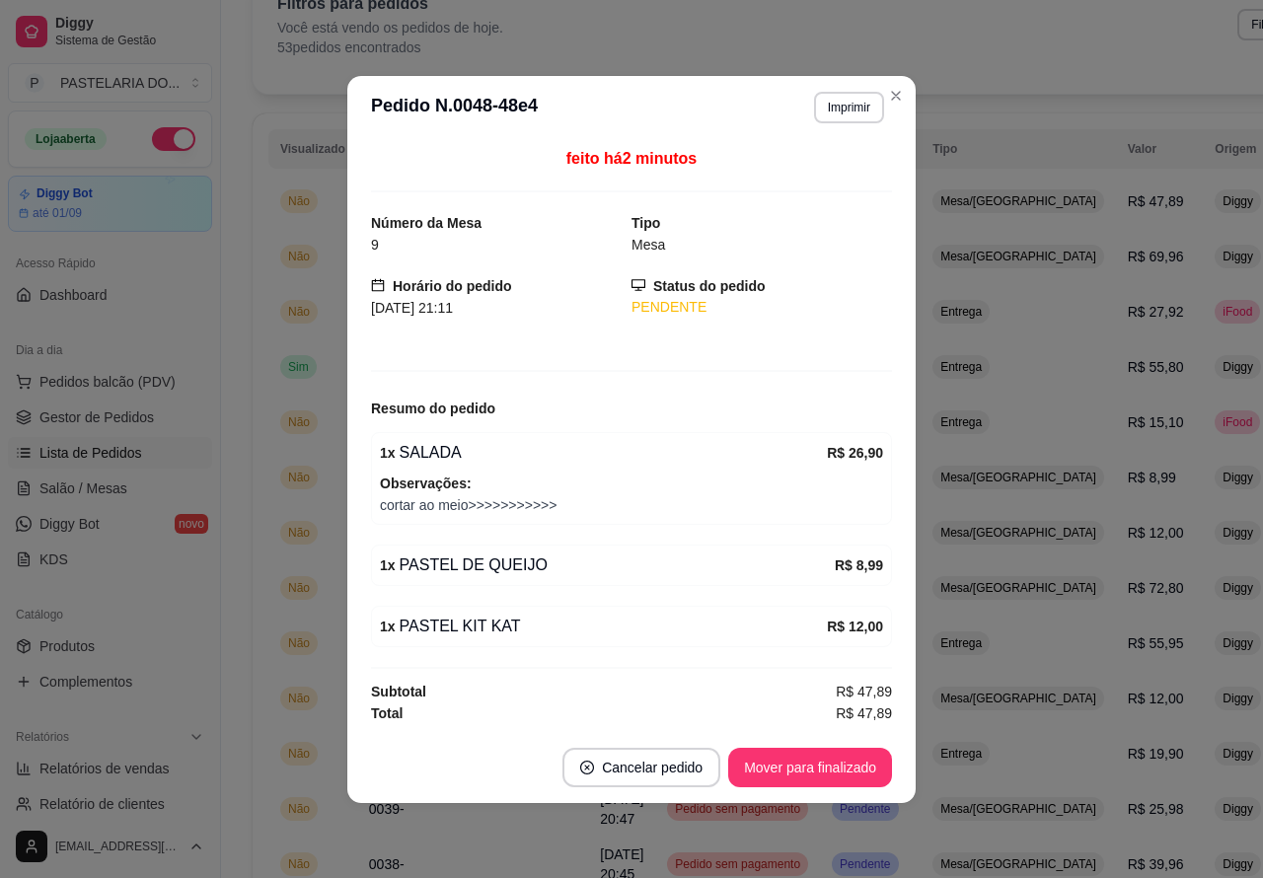
click at [895, 91] on div "Filtros para pedidos Você está vendo os pedidos de hoje. 53 pedidos encontrados…" at bounding box center [818, 30] width 1130 height 126
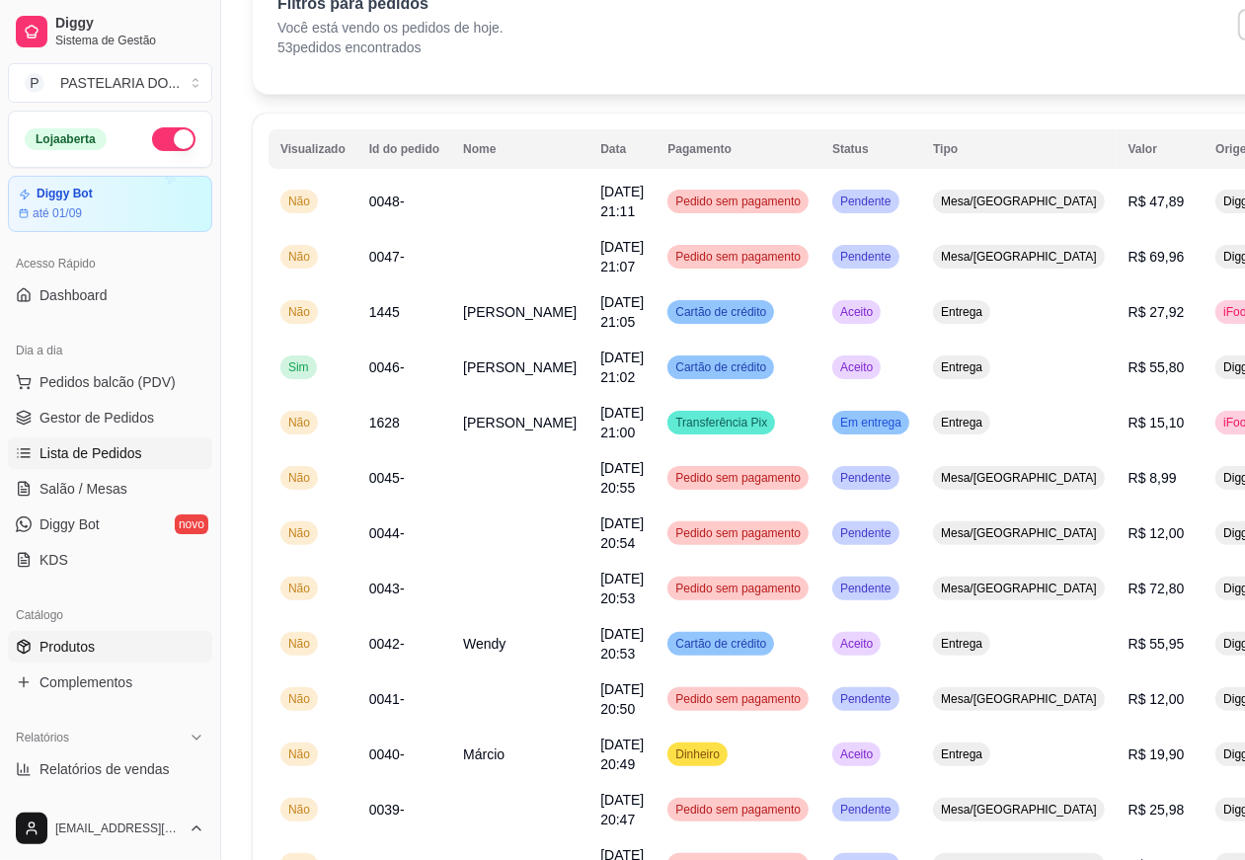
click at [66, 640] on span "Produtos" at bounding box center [66, 647] width 55 height 20
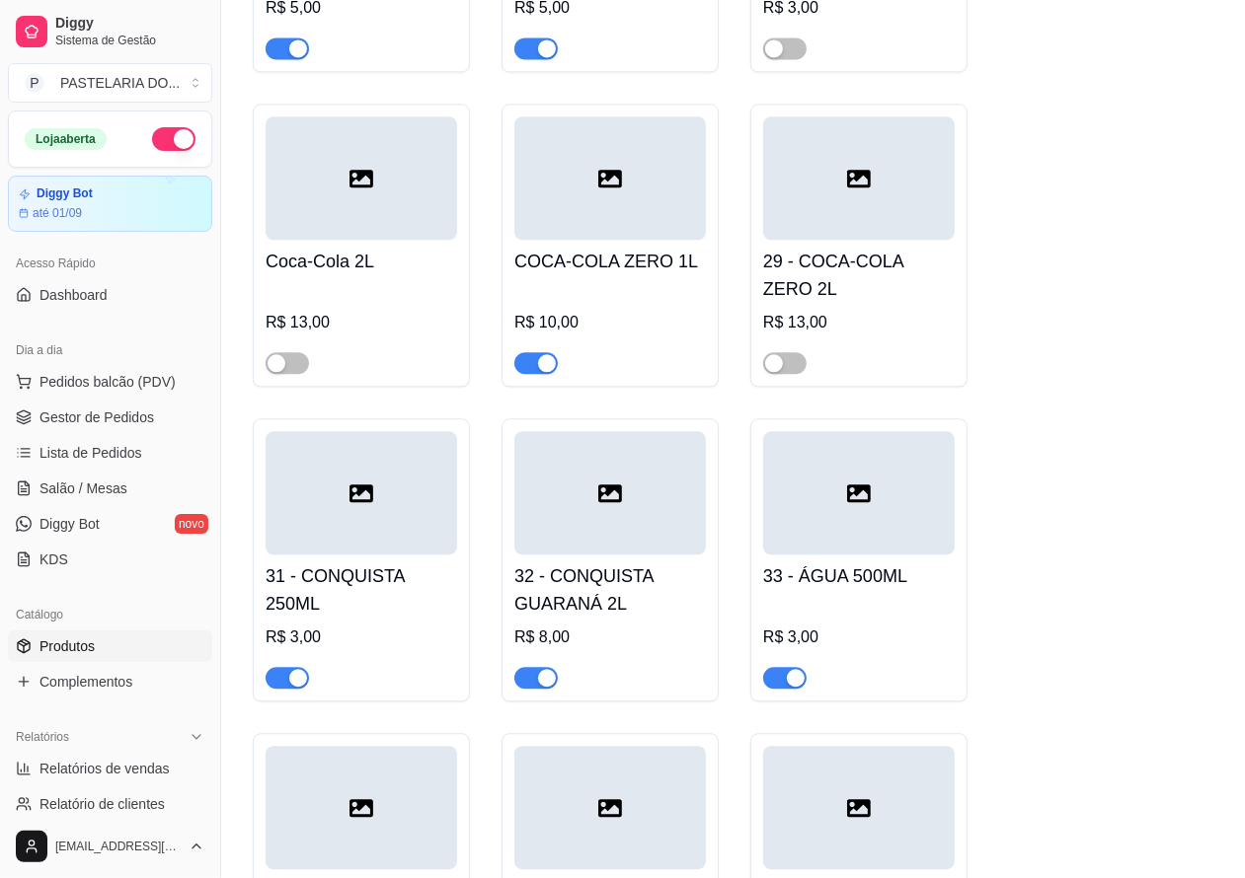
scroll to position [8027, 0]
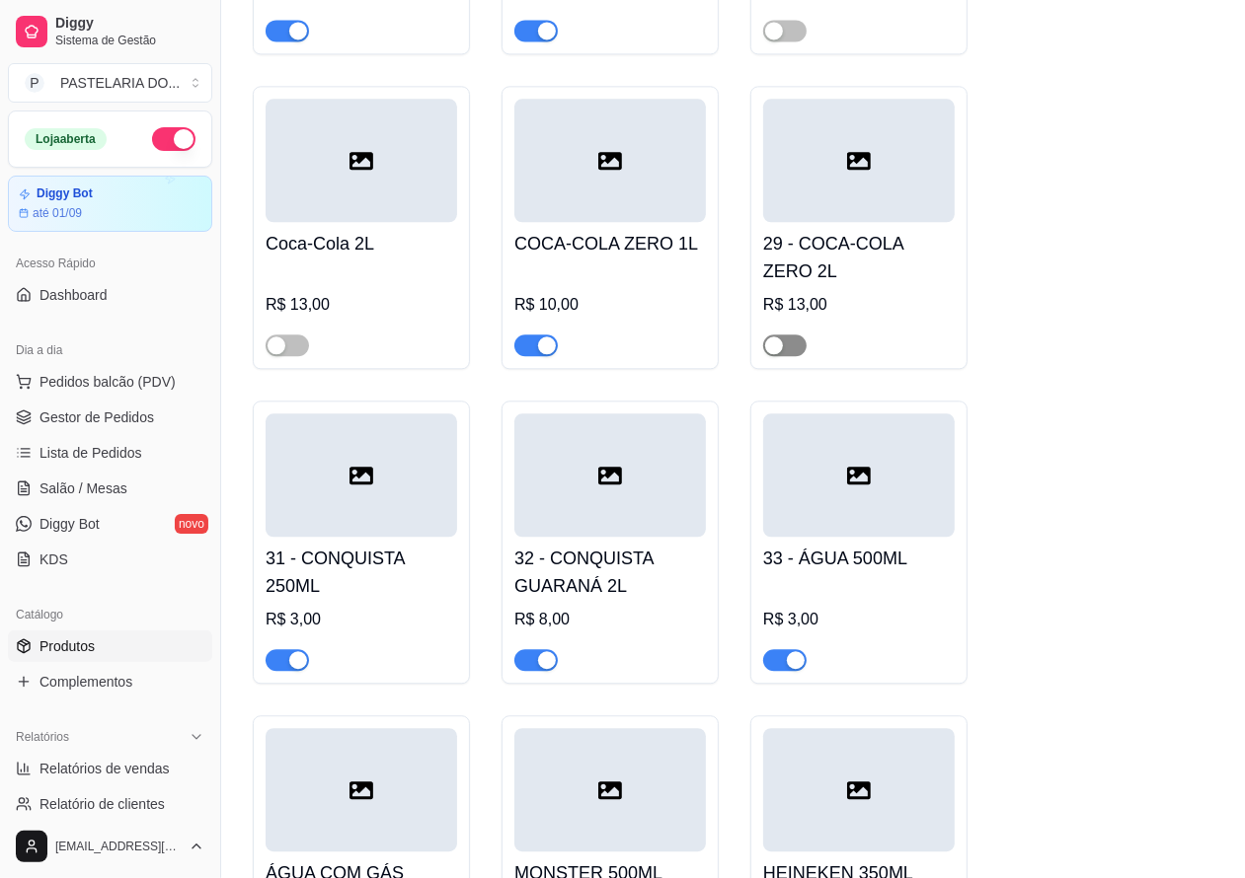
click at [792, 356] on span "button" at bounding box center [784, 346] width 43 height 22
click at [780, 356] on span "button" at bounding box center [784, 346] width 43 height 22
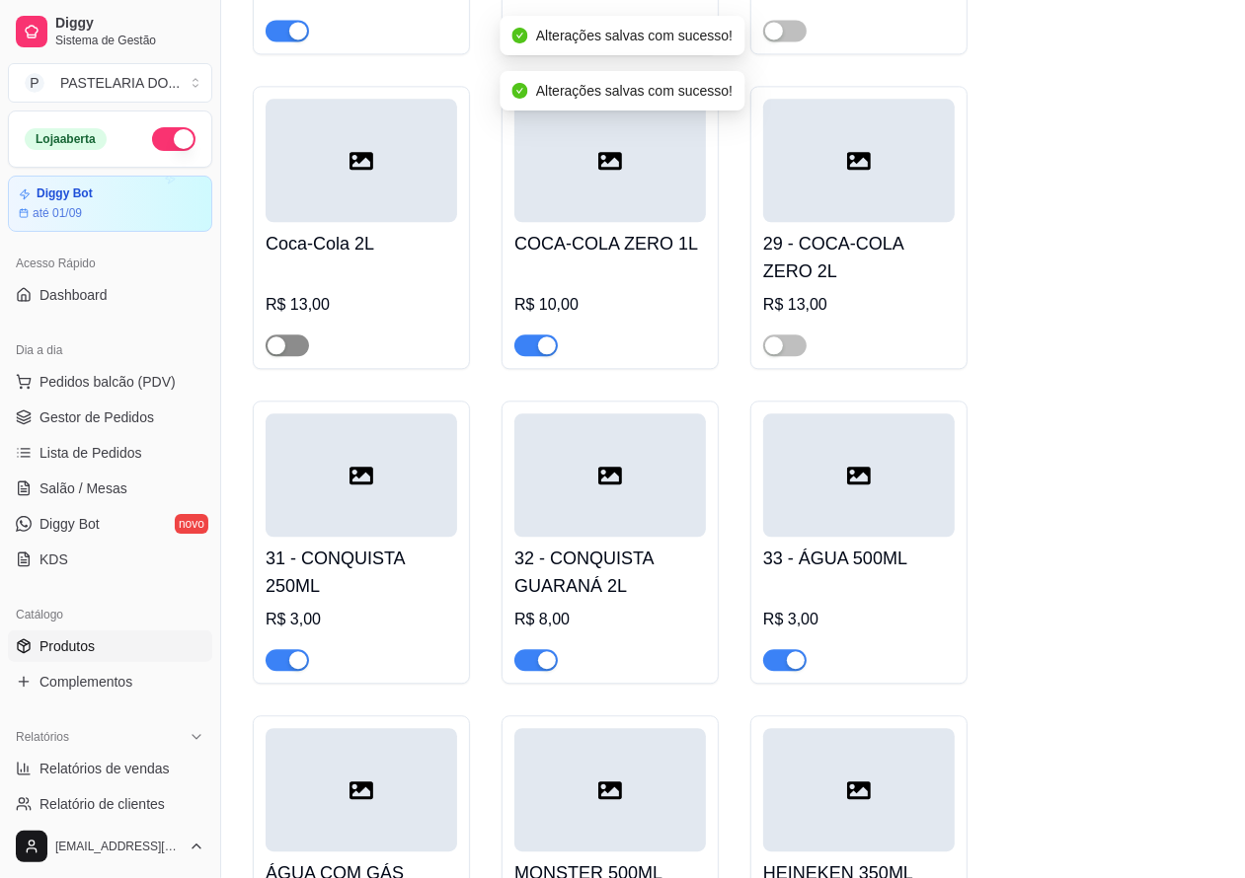
click at [304, 356] on span "button" at bounding box center [287, 346] width 43 height 22
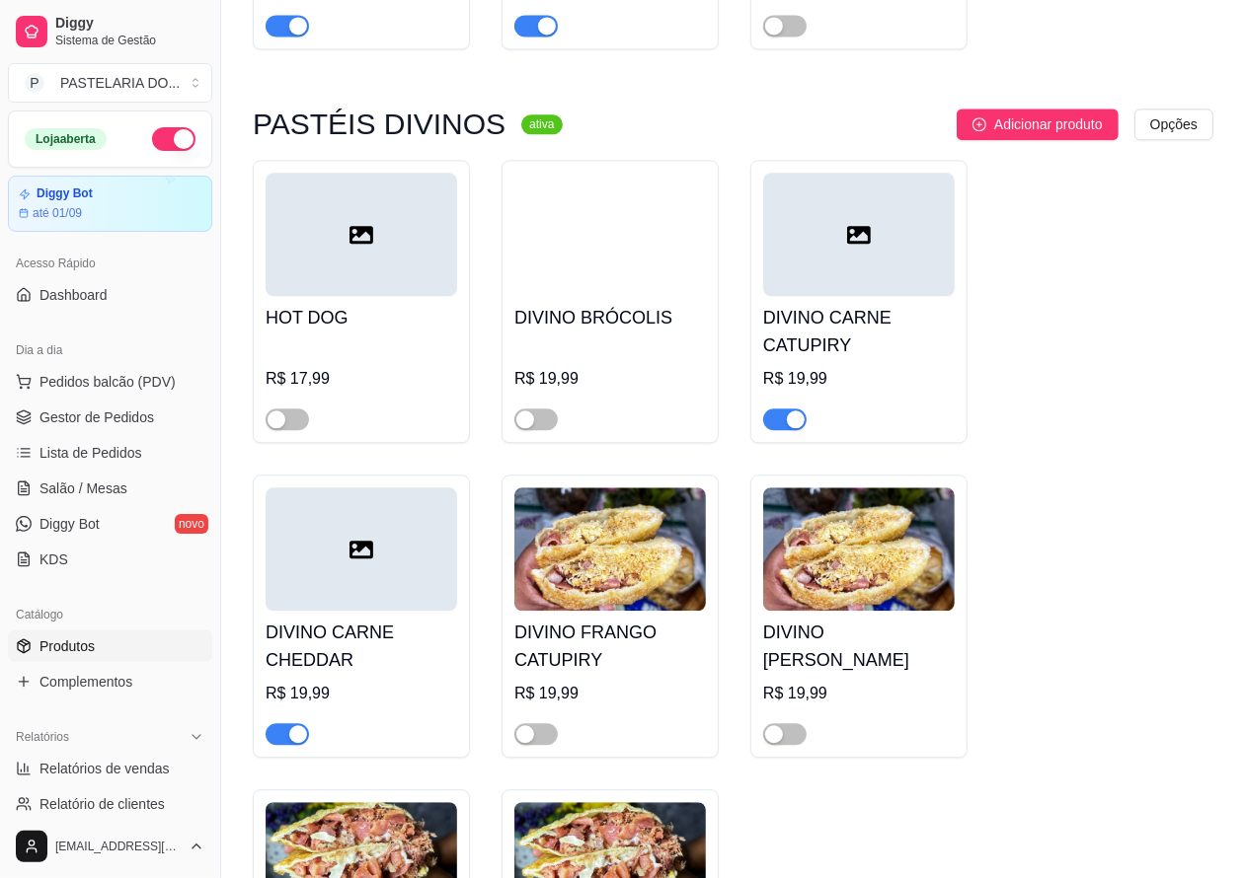
scroll to position [2957, 0]
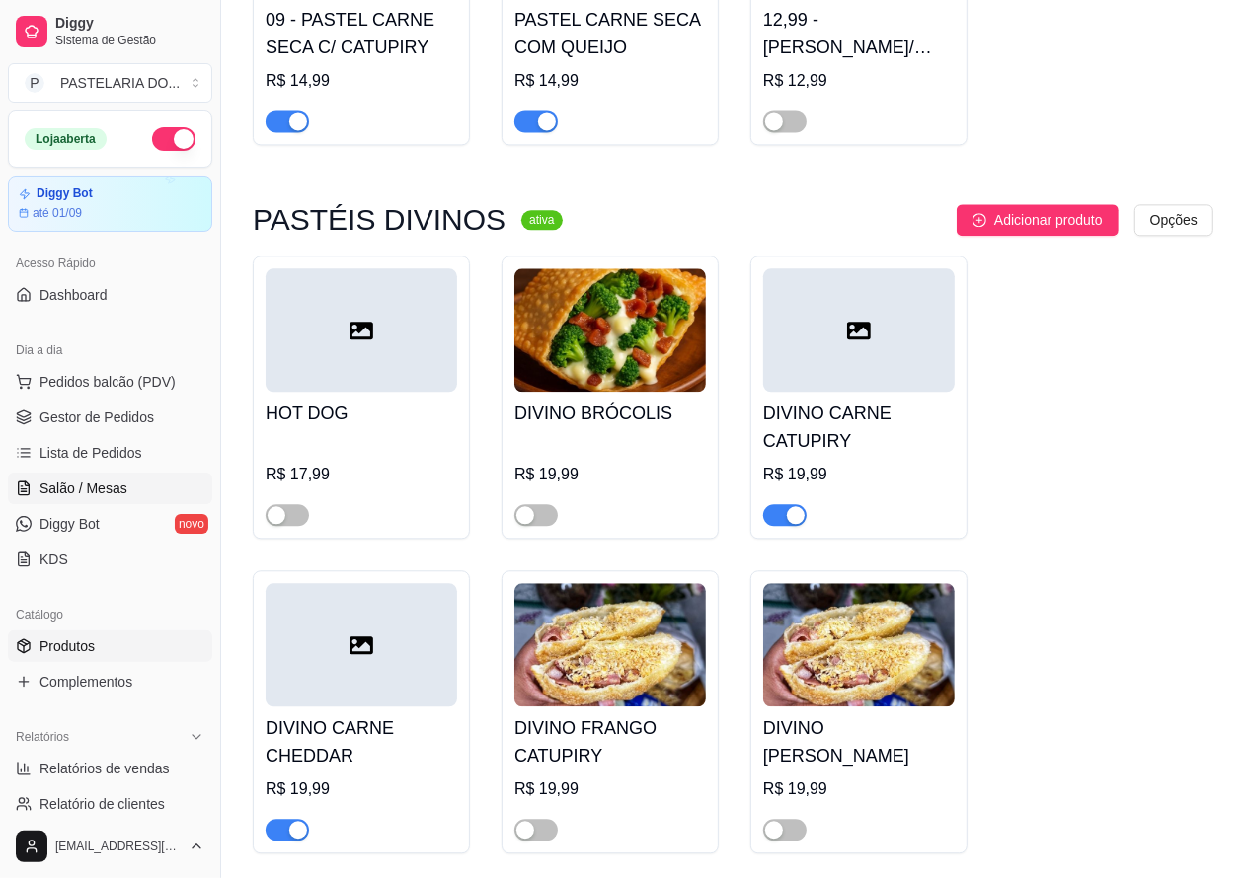
click at [75, 480] on span "Salão / Mesas" at bounding box center [83, 489] width 88 height 20
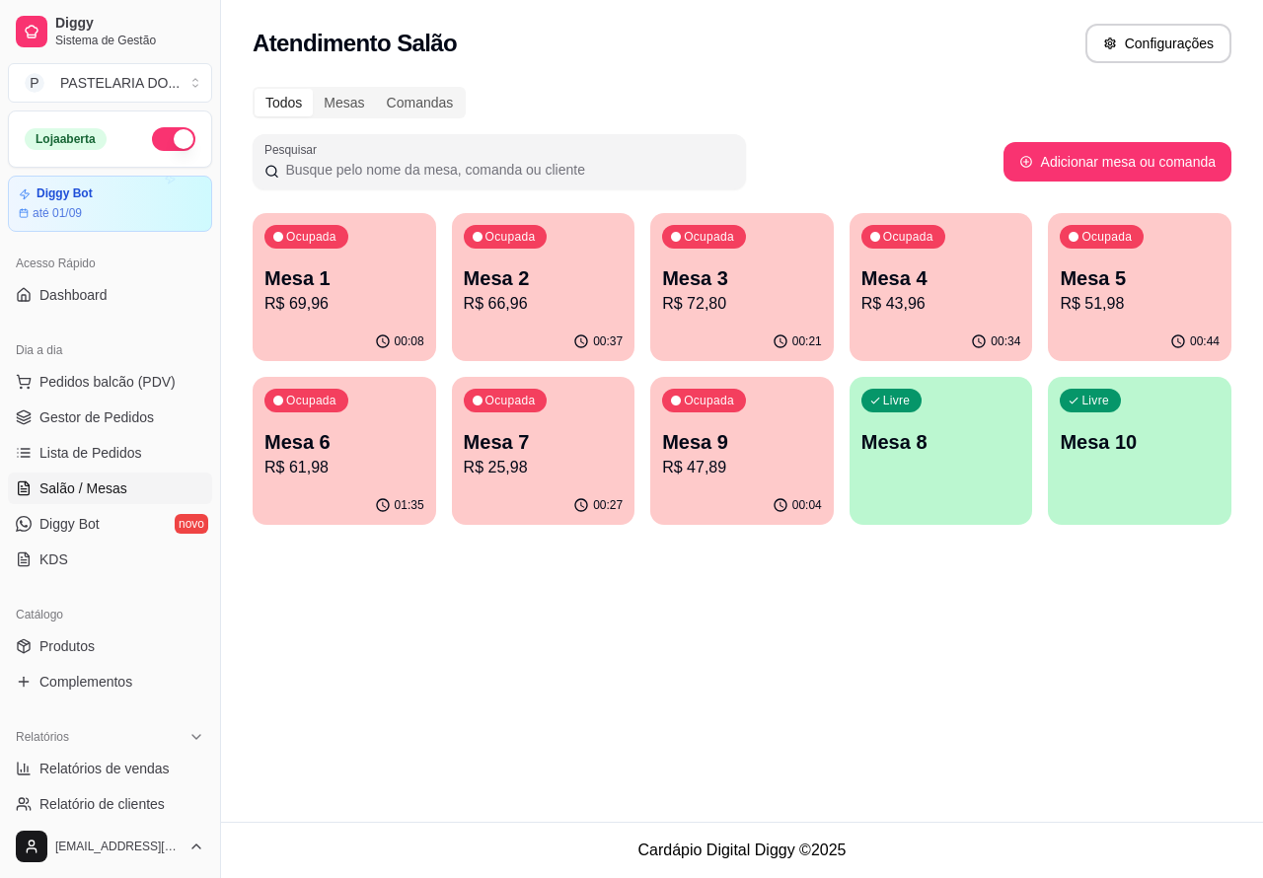
click at [767, 447] on p "Mesa 9" at bounding box center [742, 442] width 160 height 28
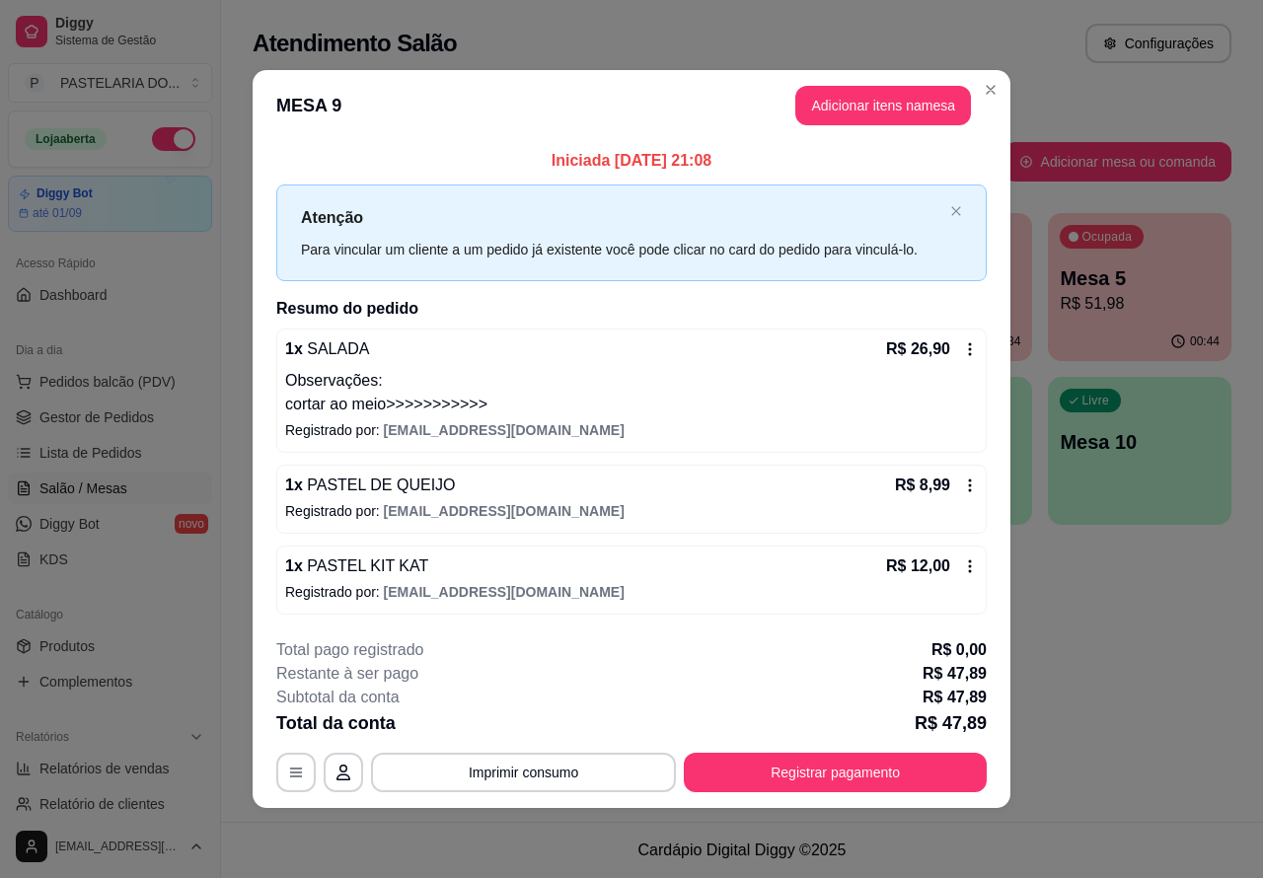
click at [968, 566] on icon at bounding box center [970, 567] width 16 height 16
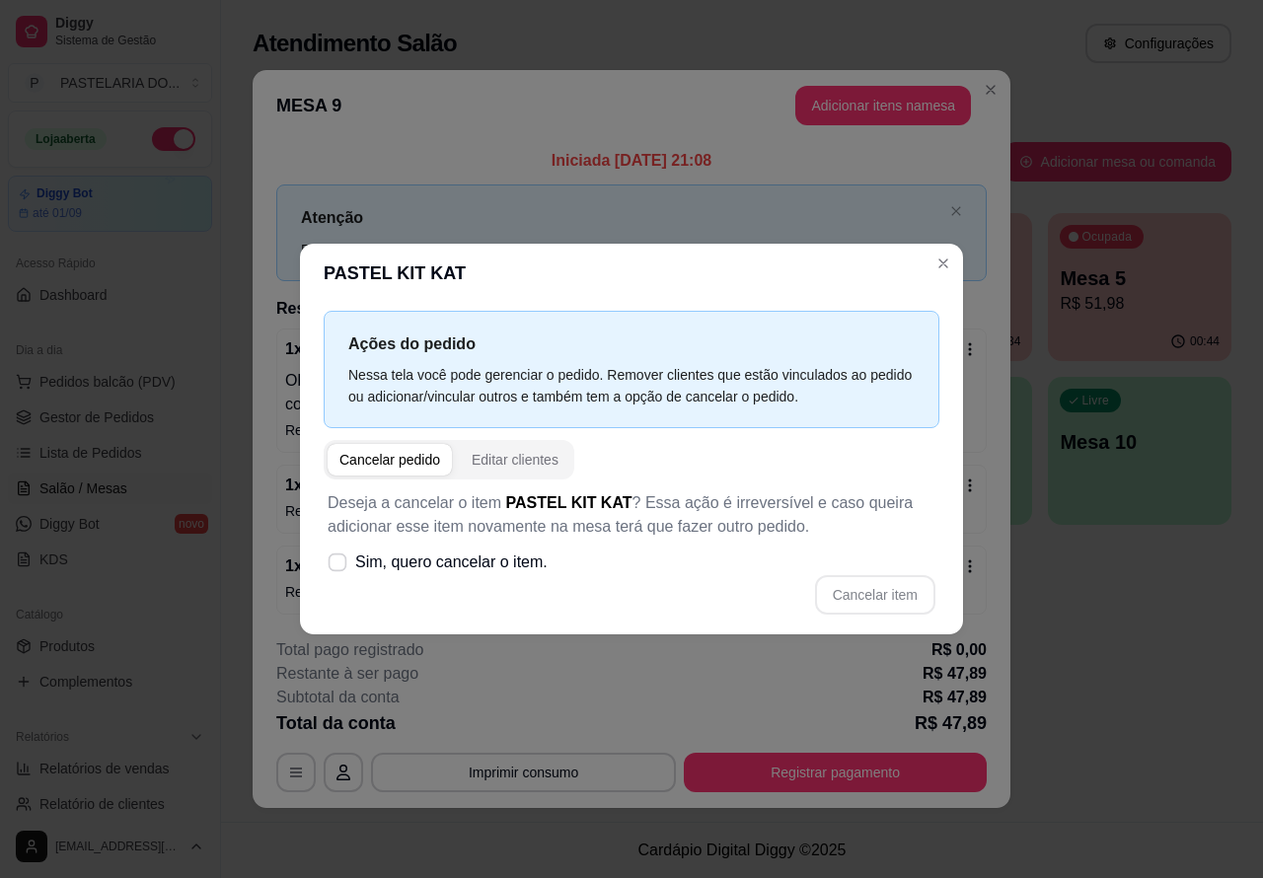
click at [337, 564] on icon at bounding box center [337, 562] width 15 height 11
click at [337, 567] on input "Sim, quero cancelar o item." at bounding box center [333, 573] width 13 height 13
checkbox input "true"
click at [876, 590] on button "Cancelar item" at bounding box center [875, 594] width 120 height 39
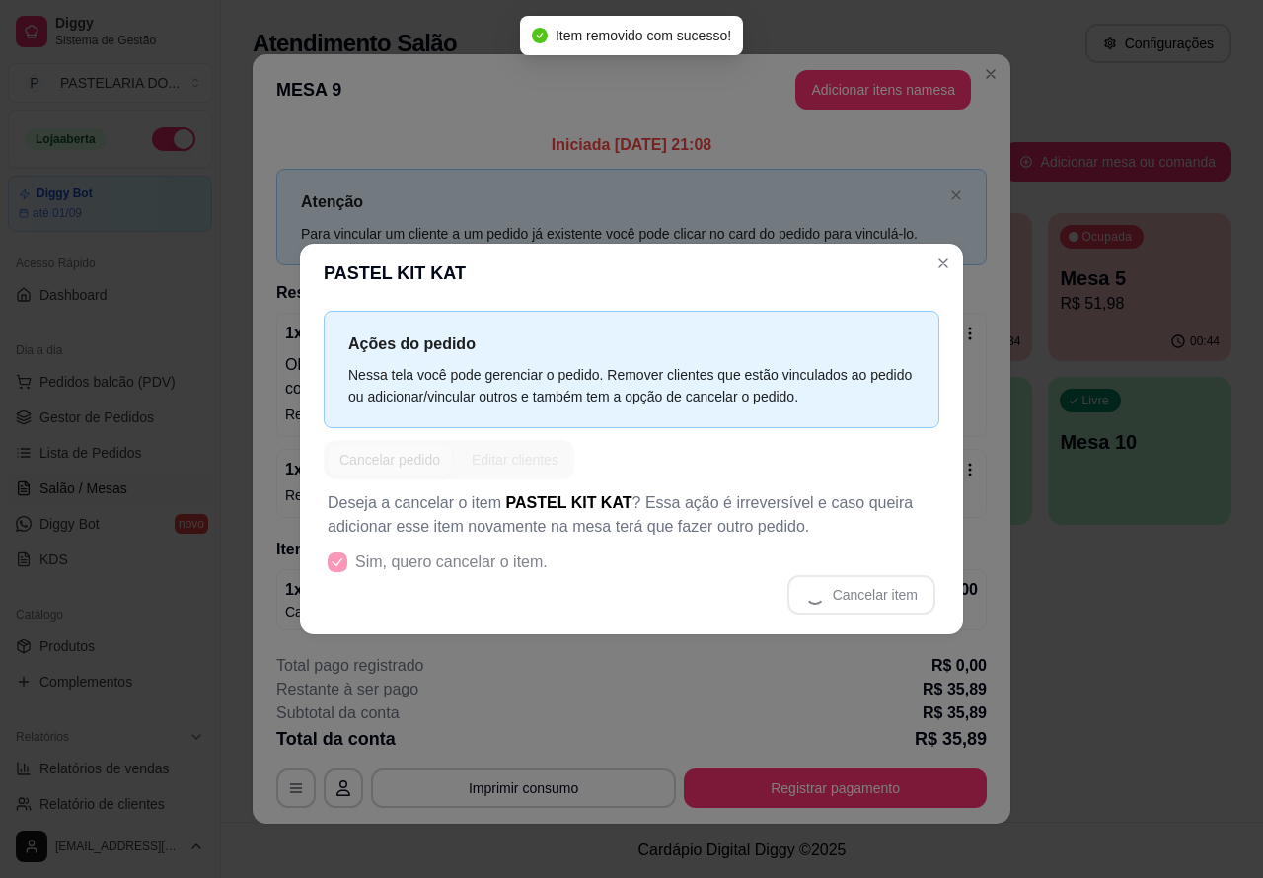
click at [944, 263] on div "Atenção Para vincular um cliente a um pedido já existente você pode clicar no c…" at bounding box center [631, 217] width 711 height 96
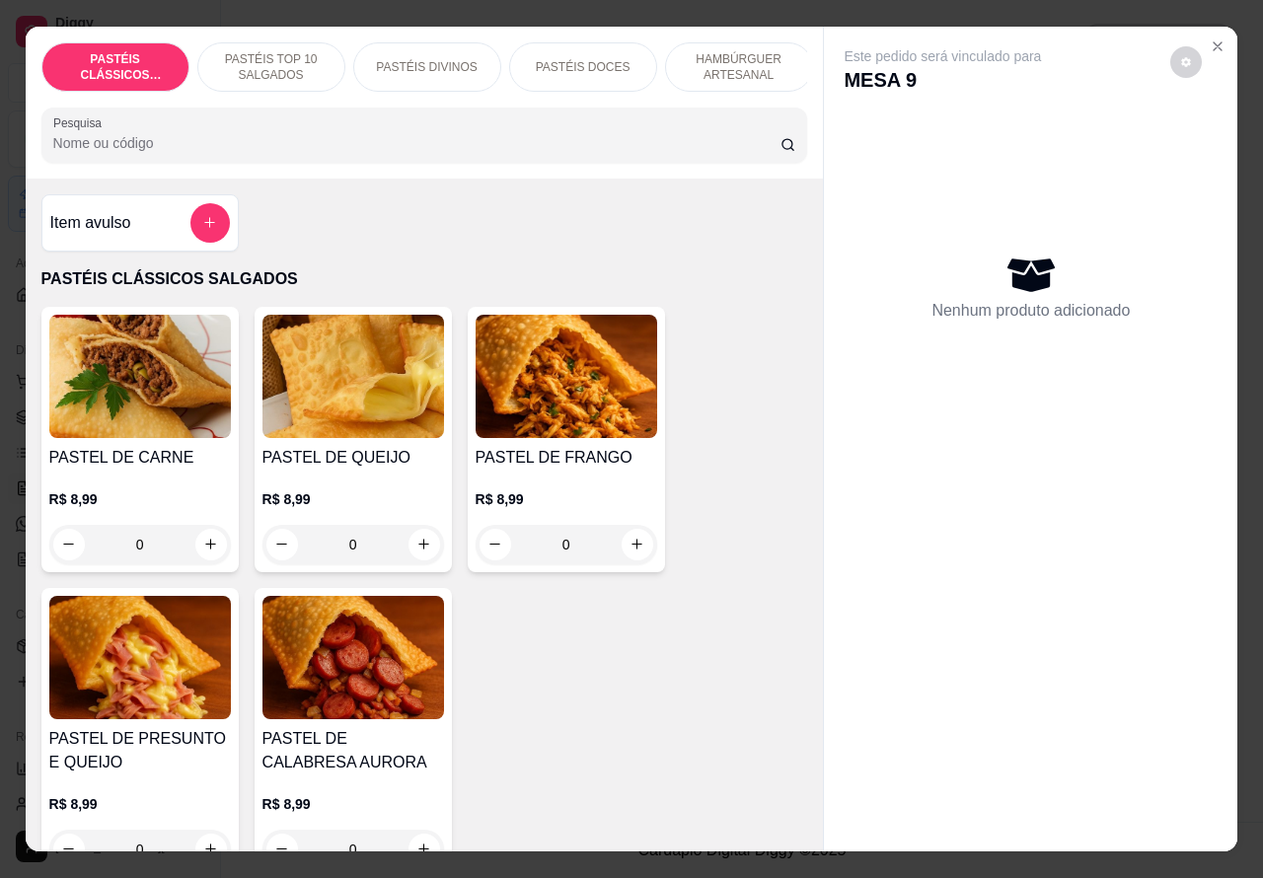
click at [590, 59] on p "PASTÉIS DOCES" at bounding box center [583, 67] width 95 height 16
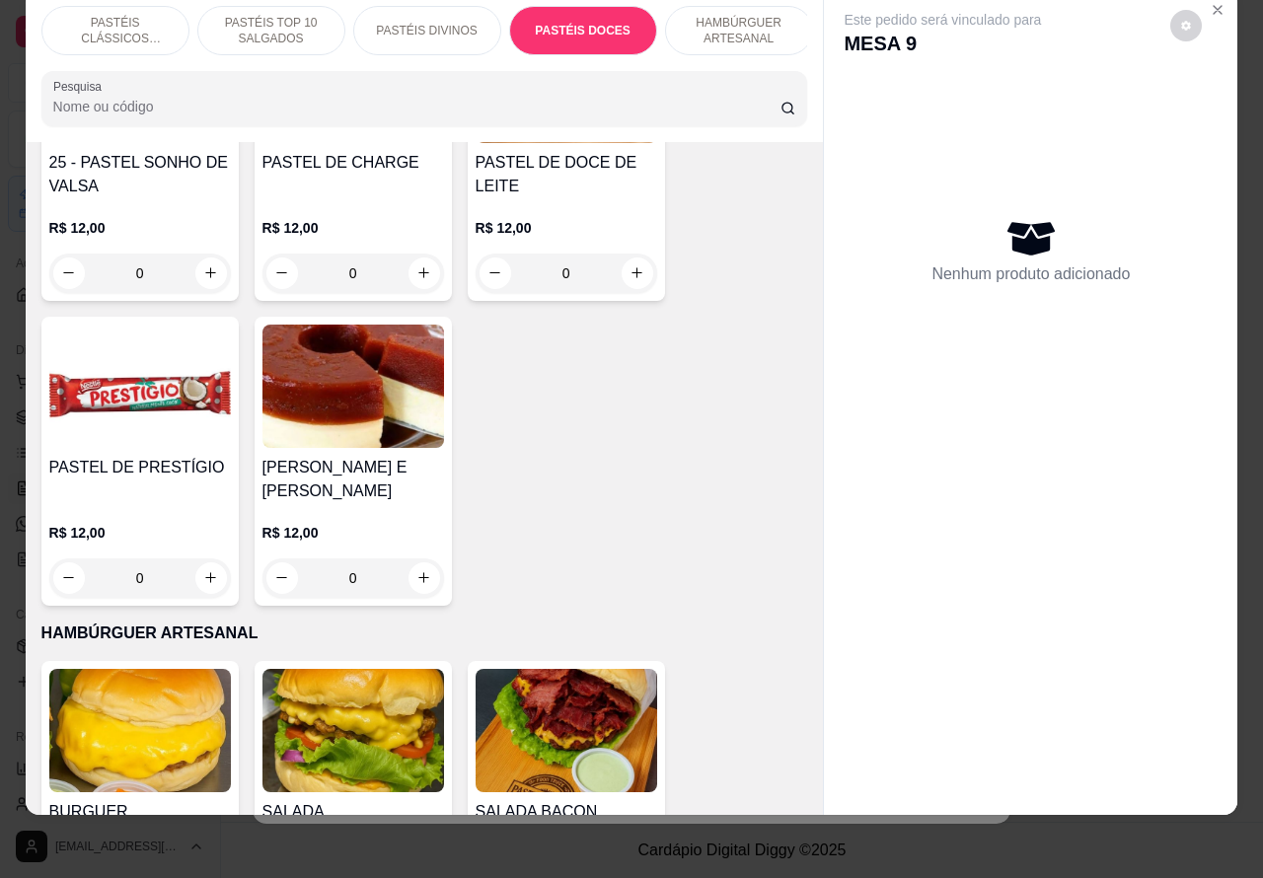
scroll to position [3738, 0]
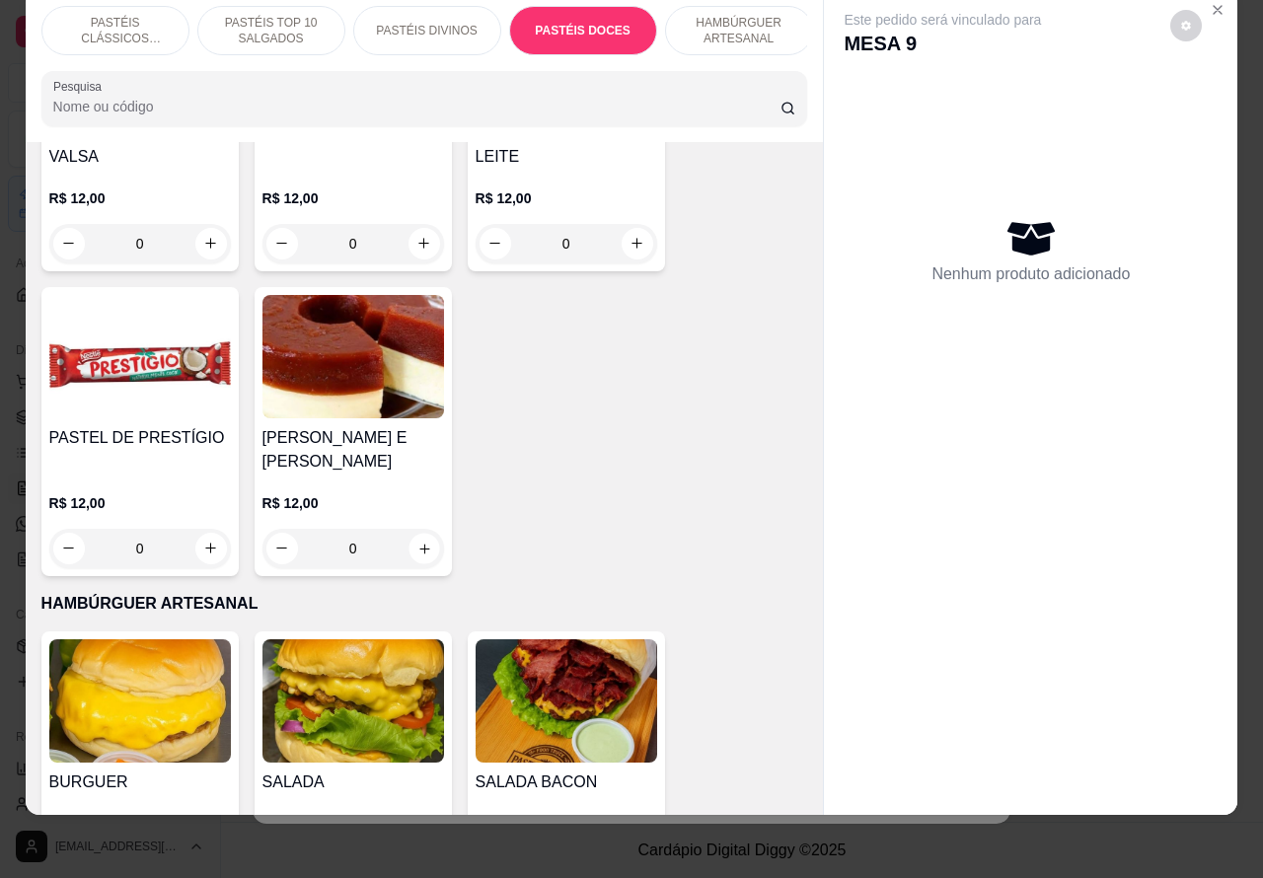
click at [417, 541] on icon "increase-product-quantity" at bounding box center [424, 548] width 15 height 15
type input "1"
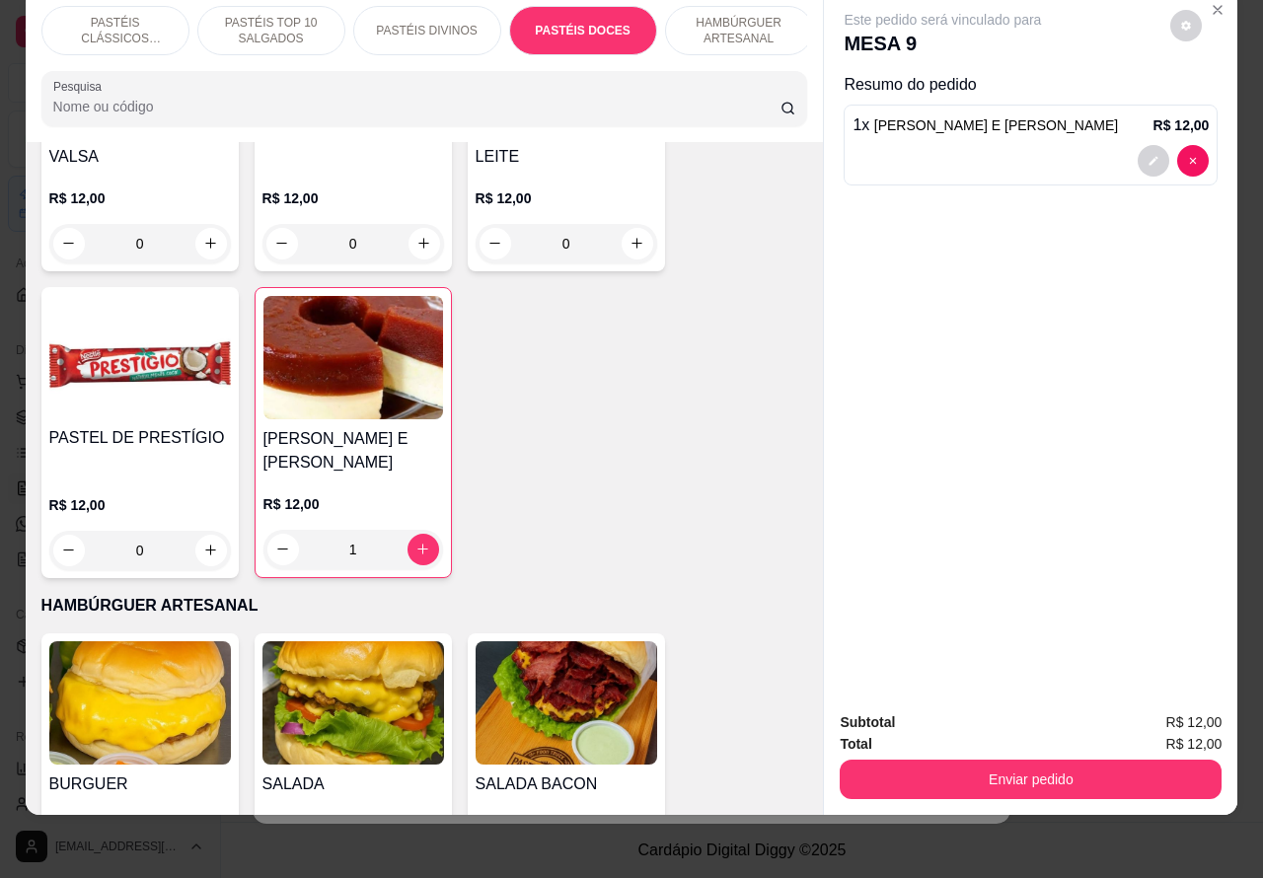
click at [823, 421] on div "Este pedido será vinculado para MESA 9 Resumo do pedido 1 x ROMEU E JULIETA R$ …" at bounding box center [1030, 403] width 415 height 826
click at [960, 117] on span "[PERSON_NAME] E [PERSON_NAME]" at bounding box center [996, 125] width 244 height 16
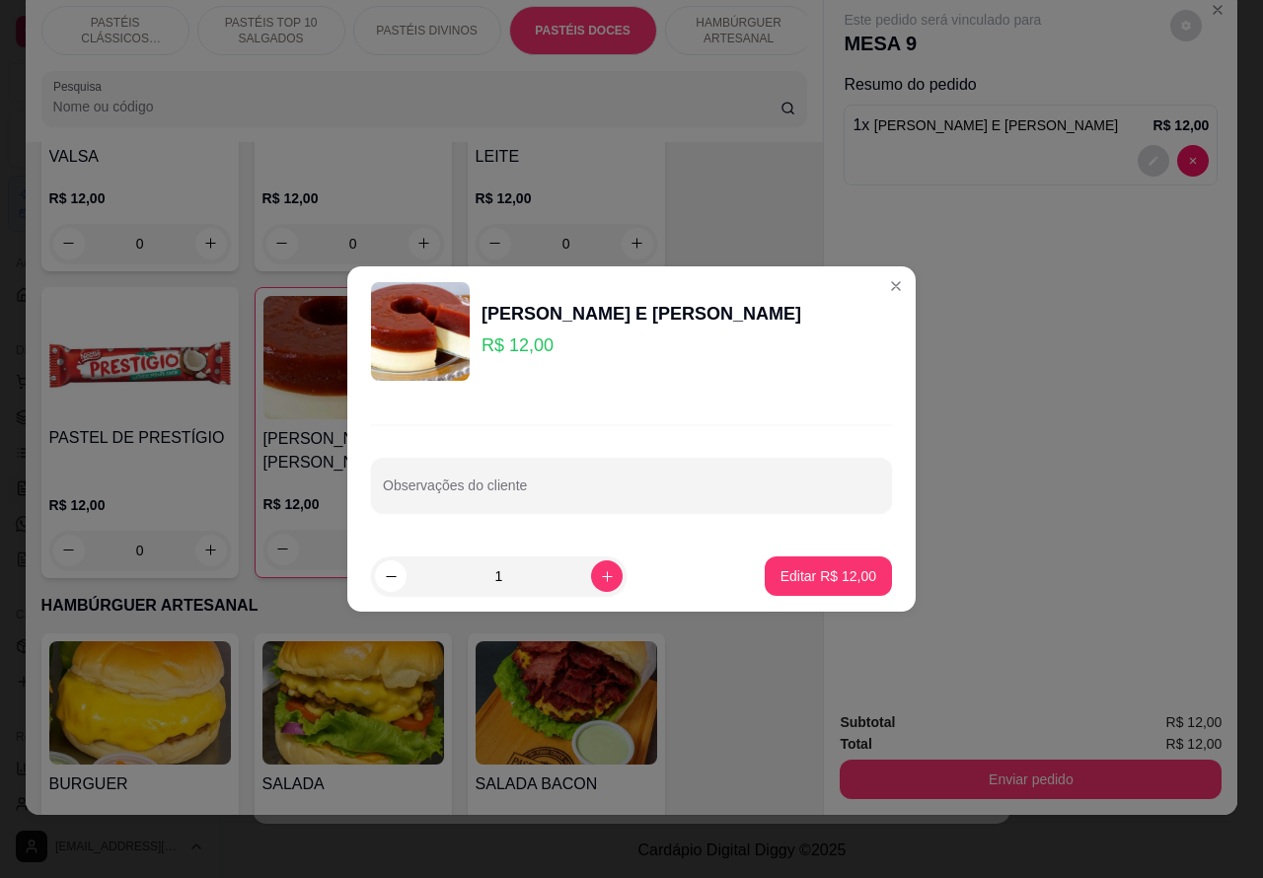
click at [732, 489] on input "Observações do cliente" at bounding box center [631, 494] width 497 height 20
type input "com menos [GEOGRAPHIC_DATA]"
click at [836, 570] on p "Editar R$ 12,00" at bounding box center [829, 577] width 96 height 20
type input "0"
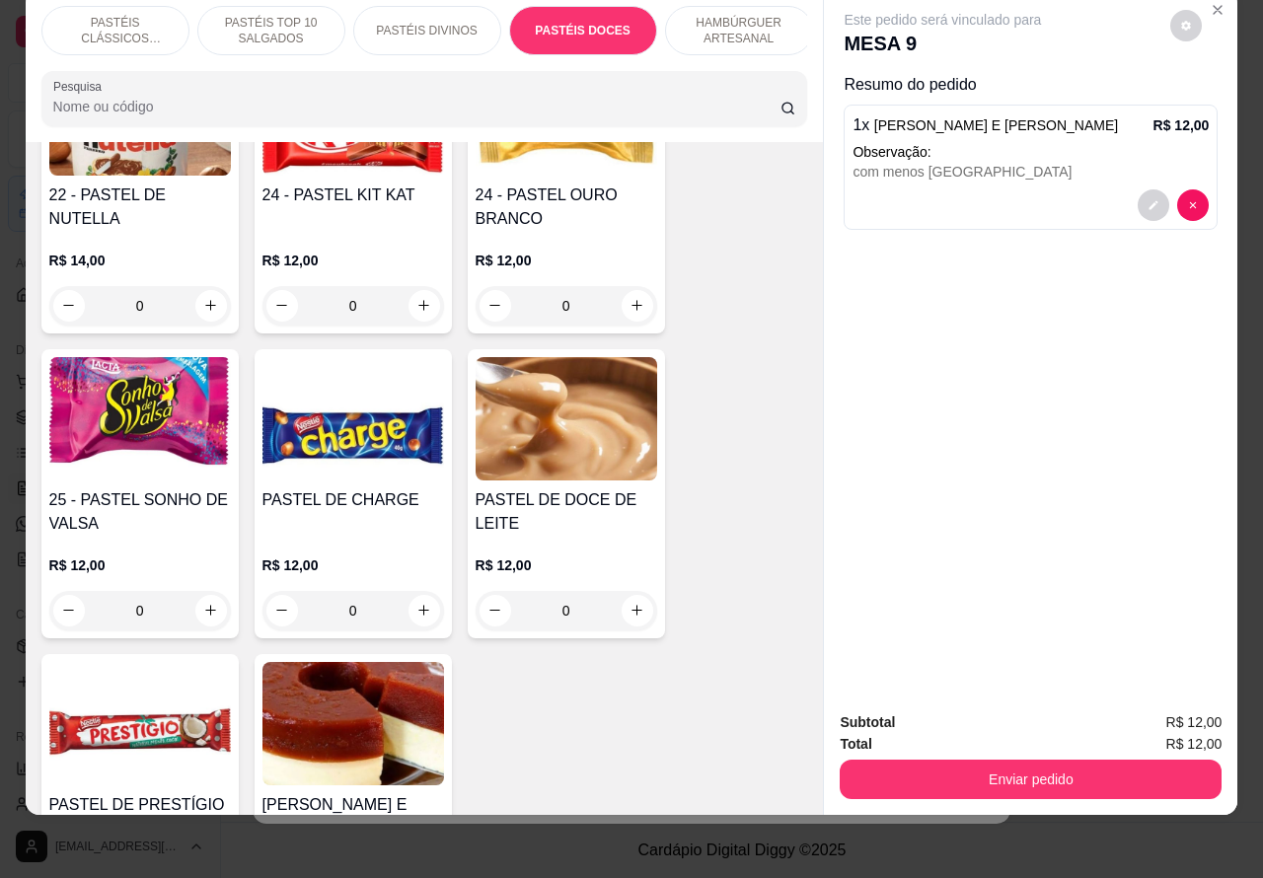
scroll to position [3462, 0]
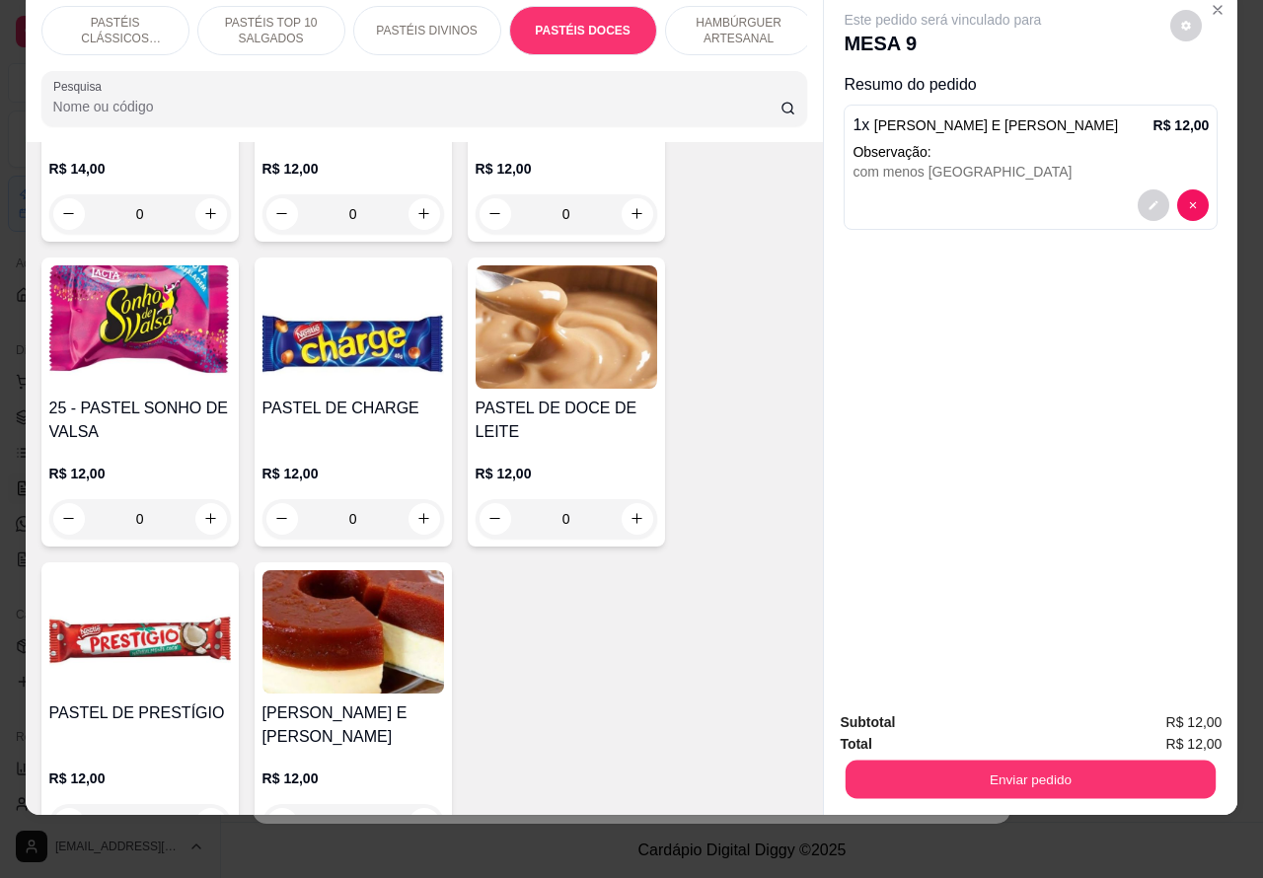
click at [1026, 761] on button "Enviar pedido" at bounding box center [1031, 780] width 370 height 38
click at [928, 708] on button "Não registrar e enviar pedido" at bounding box center [964, 714] width 205 height 38
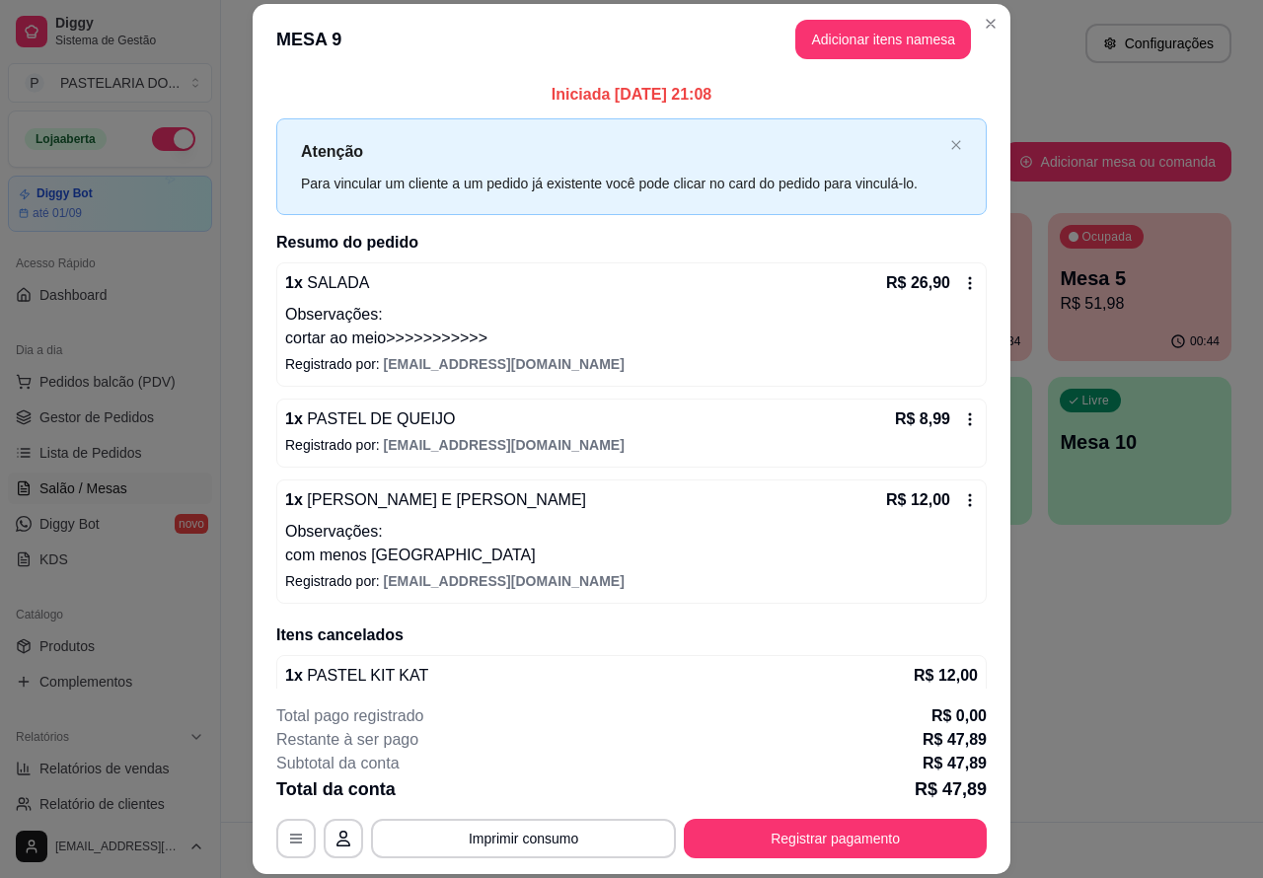
click at [1120, 662] on div "Atendimento Salão Configurações Todos Mesas Comandas Pesquisar Adicionar mesa o…" at bounding box center [742, 411] width 1042 height 822
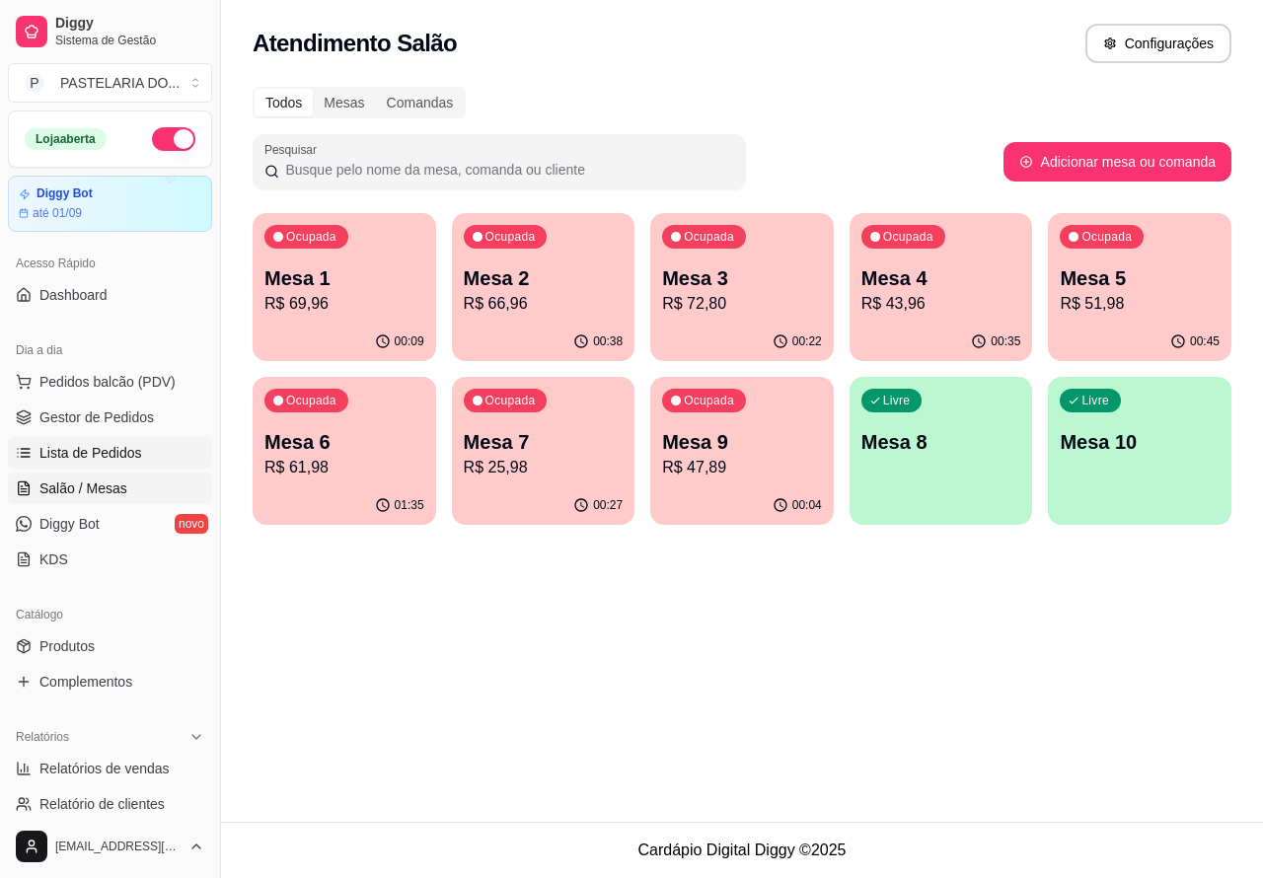
click at [92, 447] on span "Lista de Pedidos" at bounding box center [90, 453] width 103 height 20
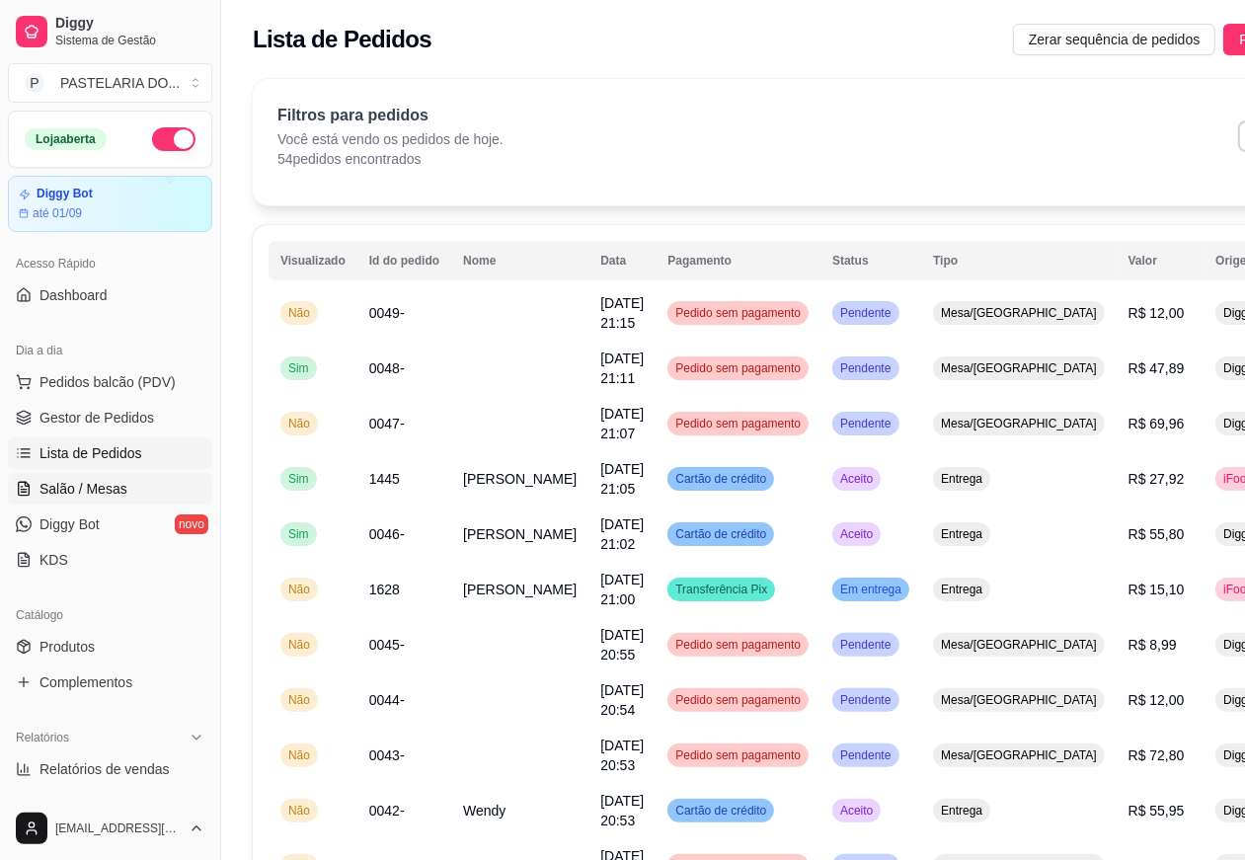
click at [95, 486] on span "Salão / Mesas" at bounding box center [83, 489] width 88 height 20
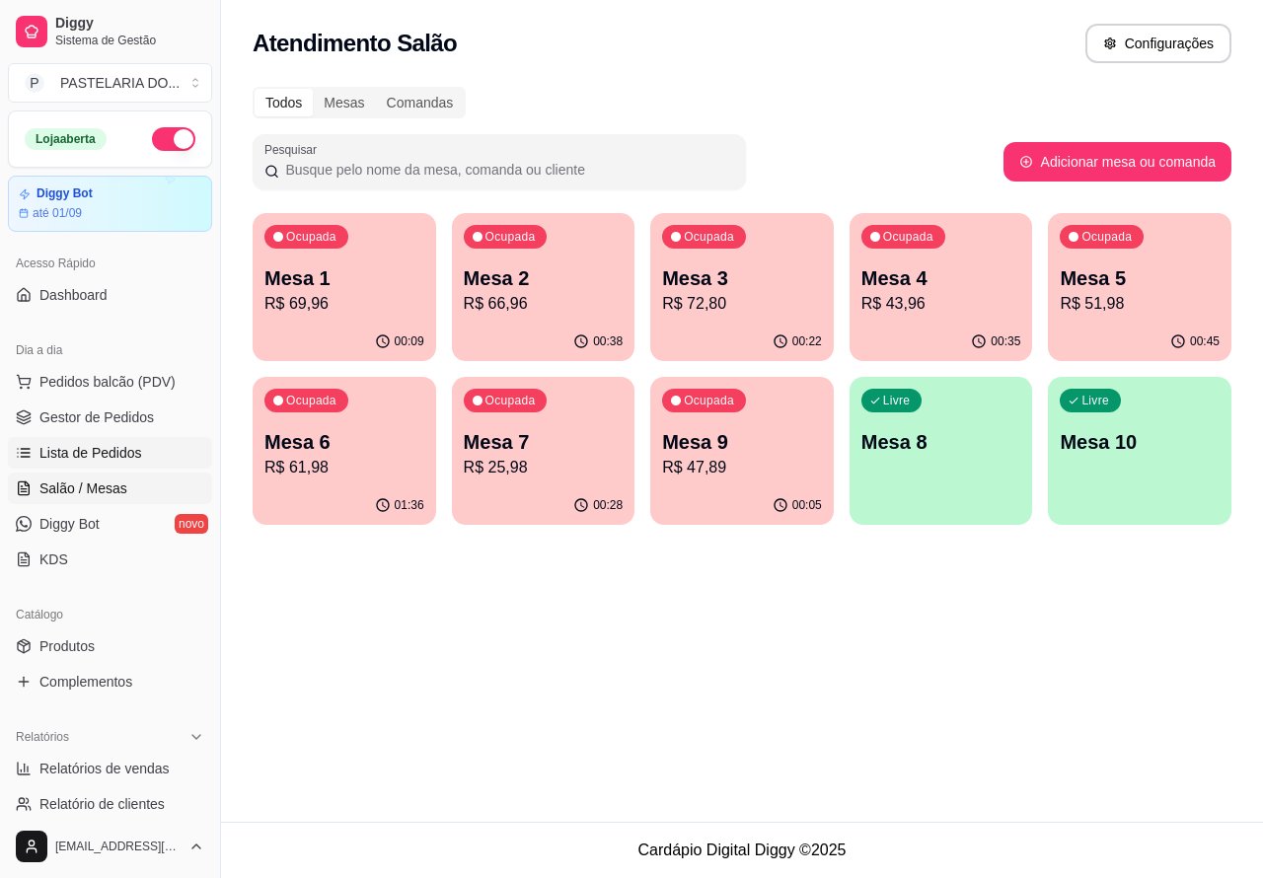
click at [104, 446] on span "Lista de Pedidos" at bounding box center [90, 453] width 103 height 20
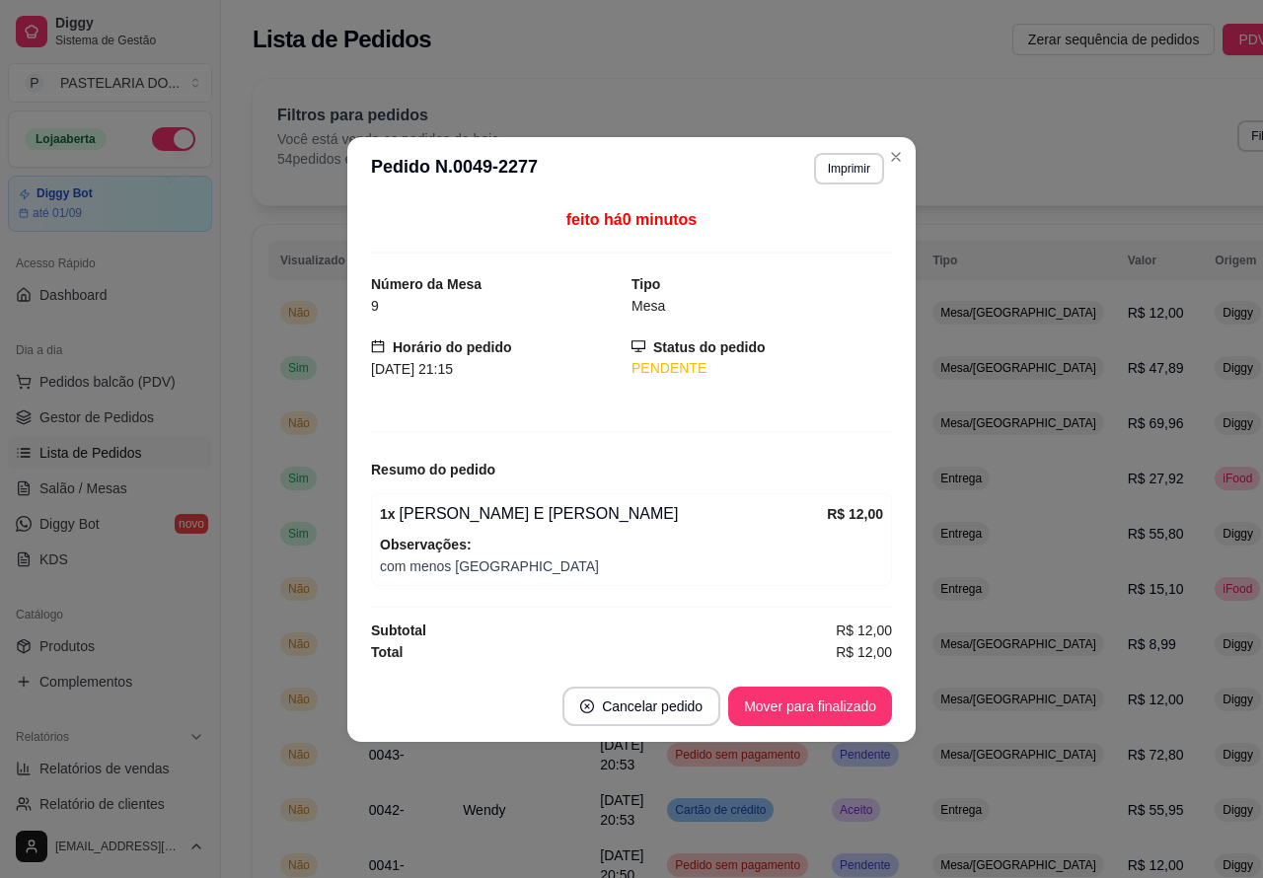
click at [895, 154] on div "Filtros para pedidos Você está vendo os pedidos de hoje. 54 pedidos encontrados…" at bounding box center [817, 136] width 1081 height 65
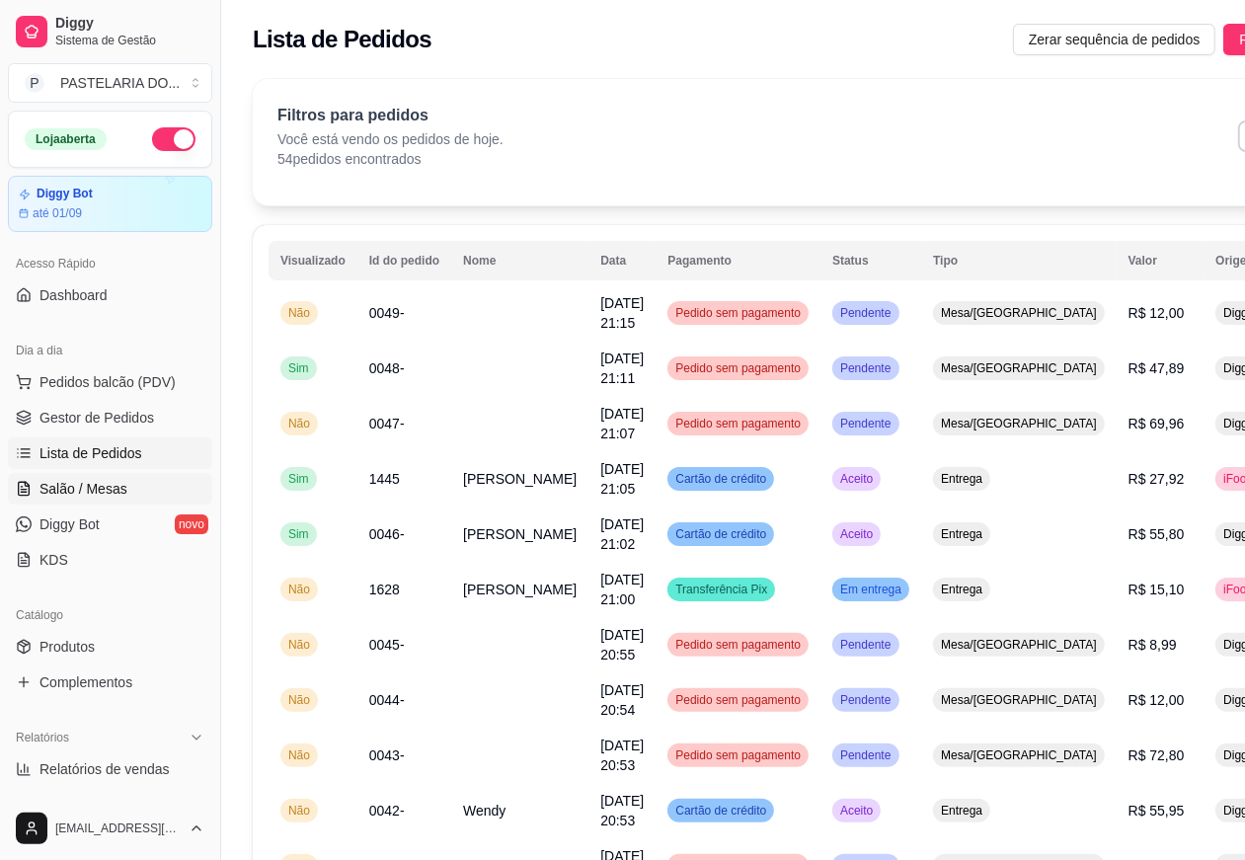
click at [101, 484] on span "Salão / Mesas" at bounding box center [83, 489] width 88 height 20
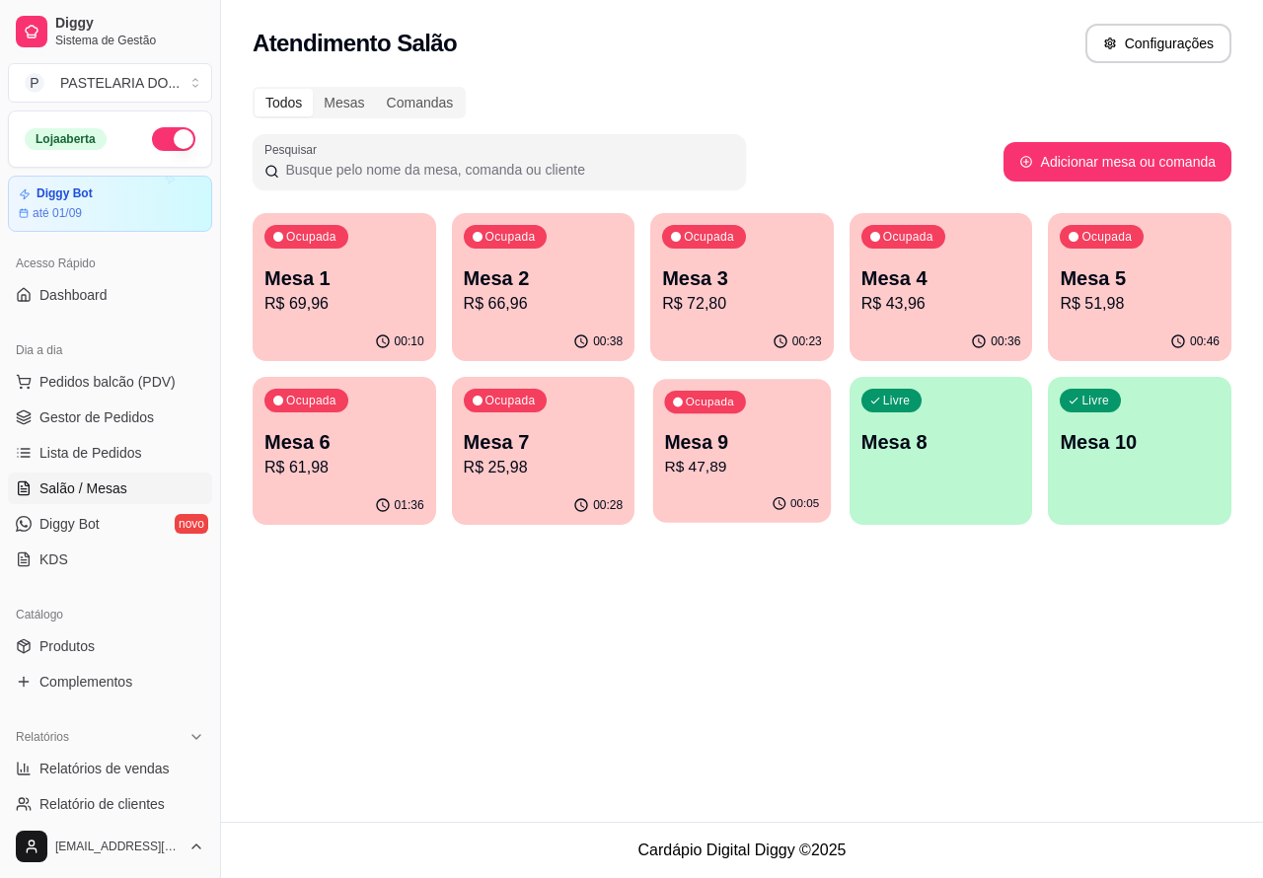
click at [753, 451] on p "Mesa 9" at bounding box center [742, 442] width 155 height 27
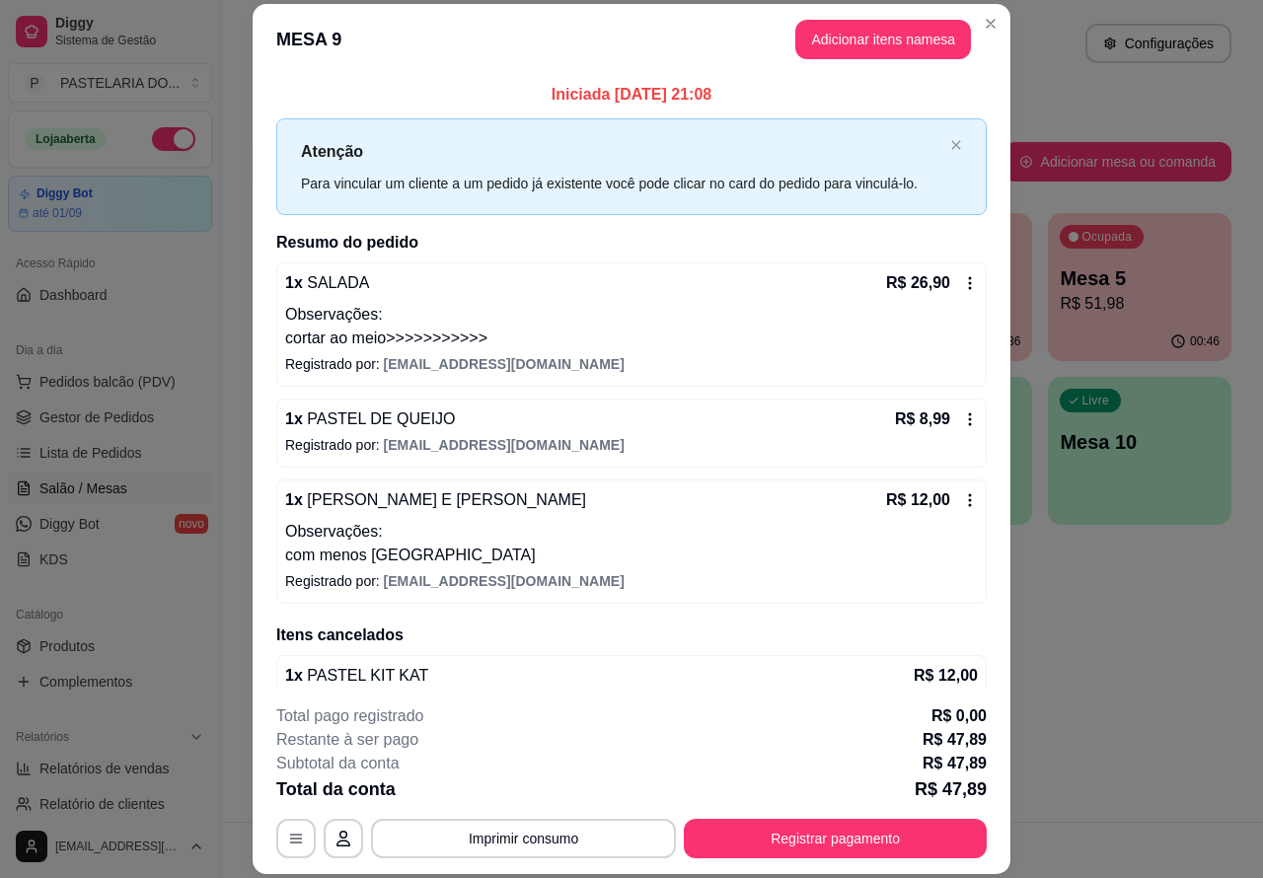
click at [533, 841] on button "Imprimir consumo" at bounding box center [523, 838] width 305 height 39
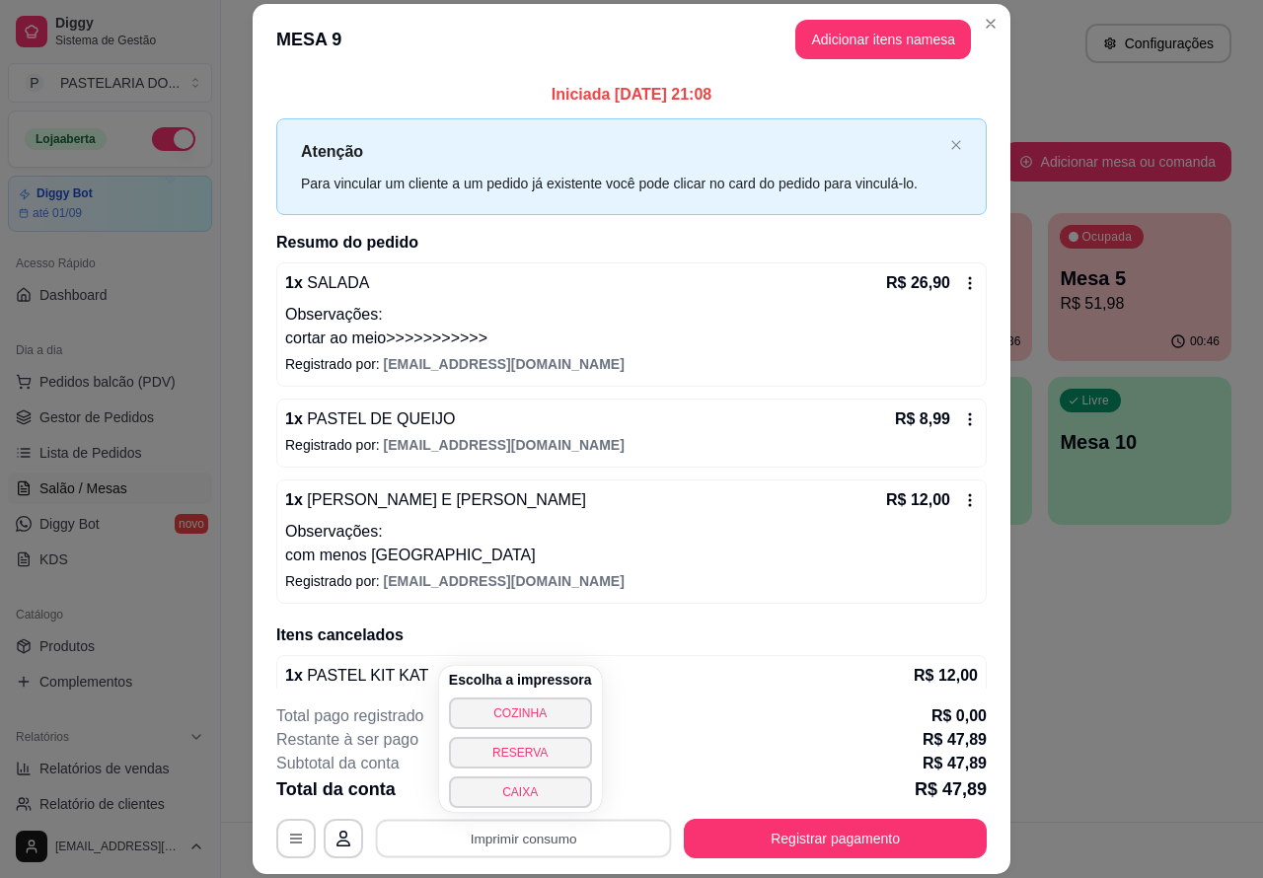
click at [531, 785] on button "CAIXA" at bounding box center [520, 793] width 143 height 32
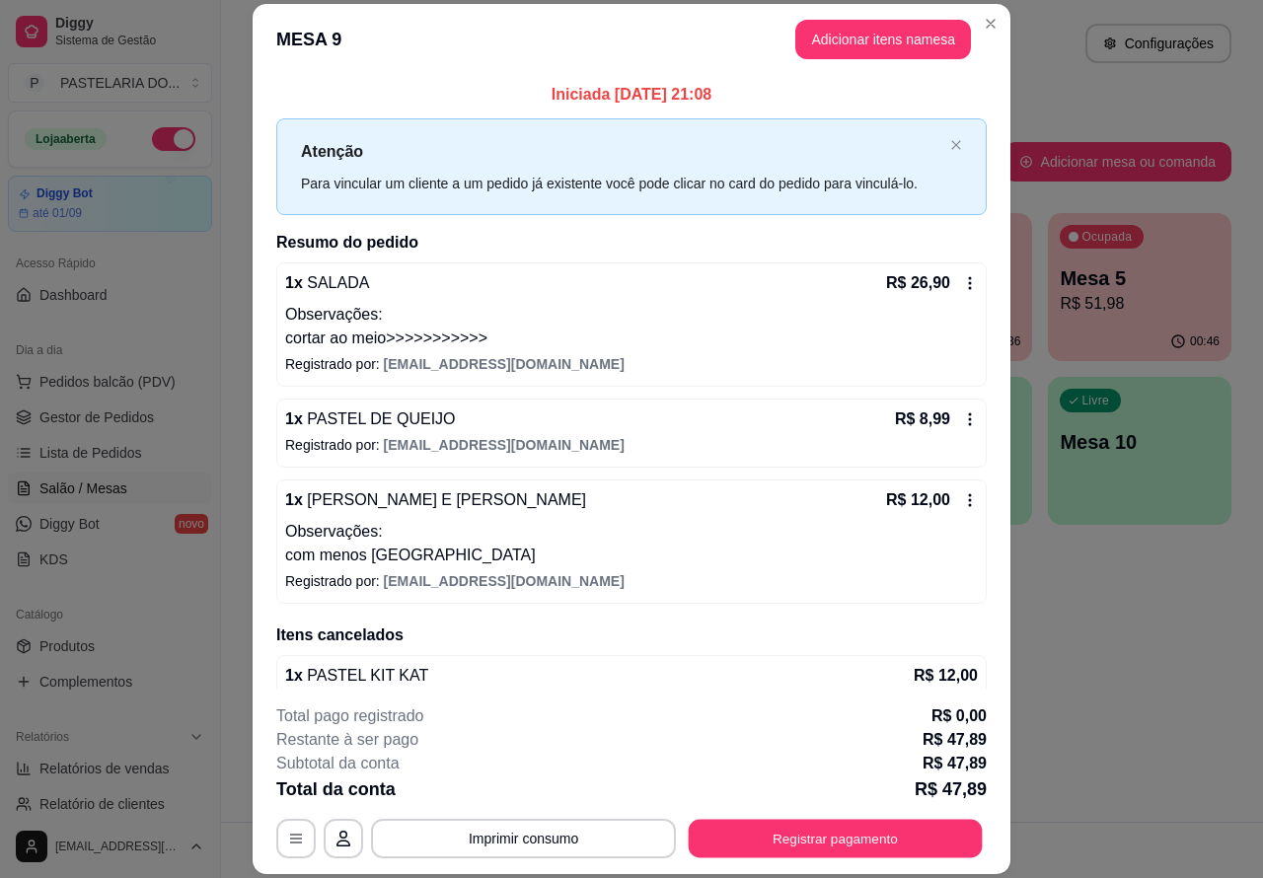
click at [839, 825] on button "Registrar pagamento" at bounding box center [836, 838] width 294 height 38
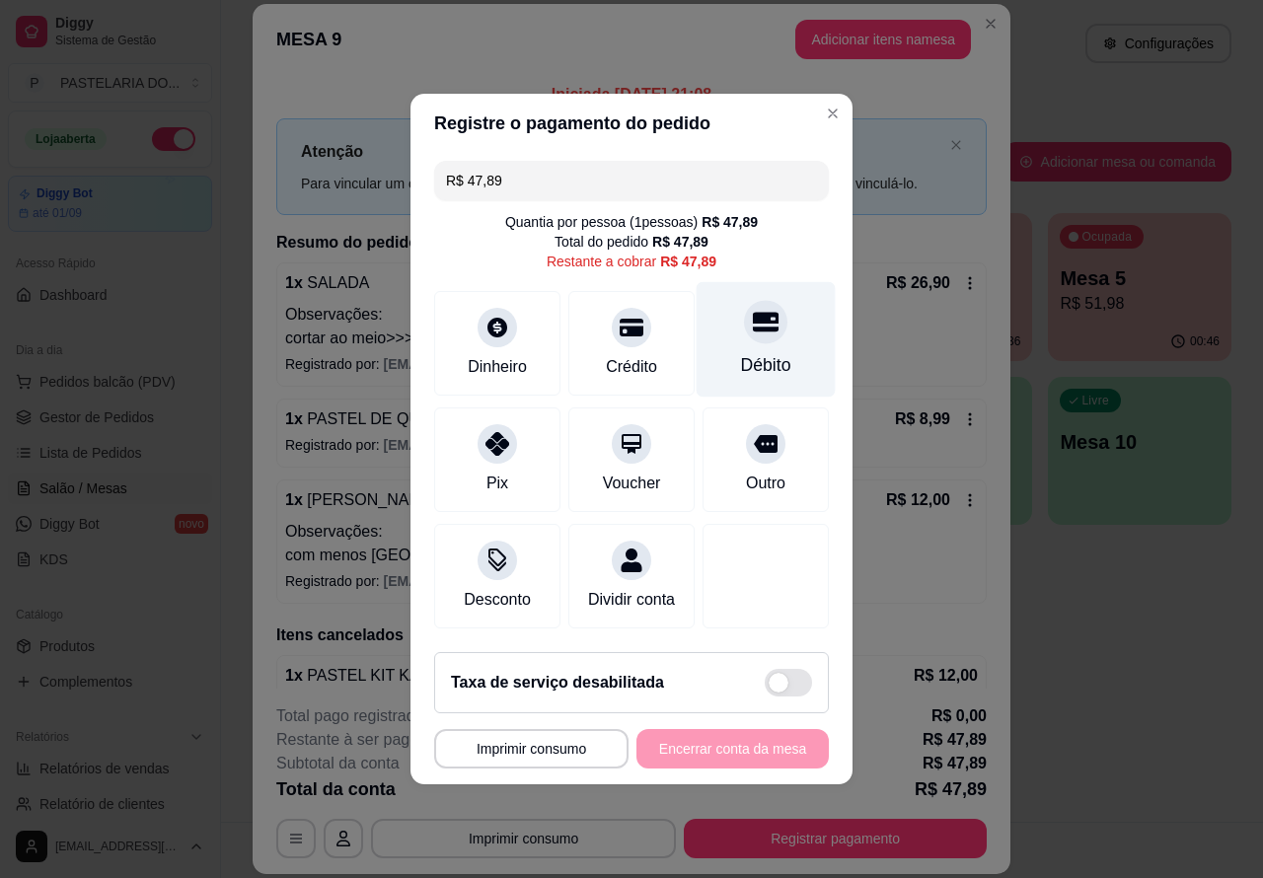
click at [760, 313] on icon at bounding box center [766, 323] width 26 height 20
type input "R$ 0,00"
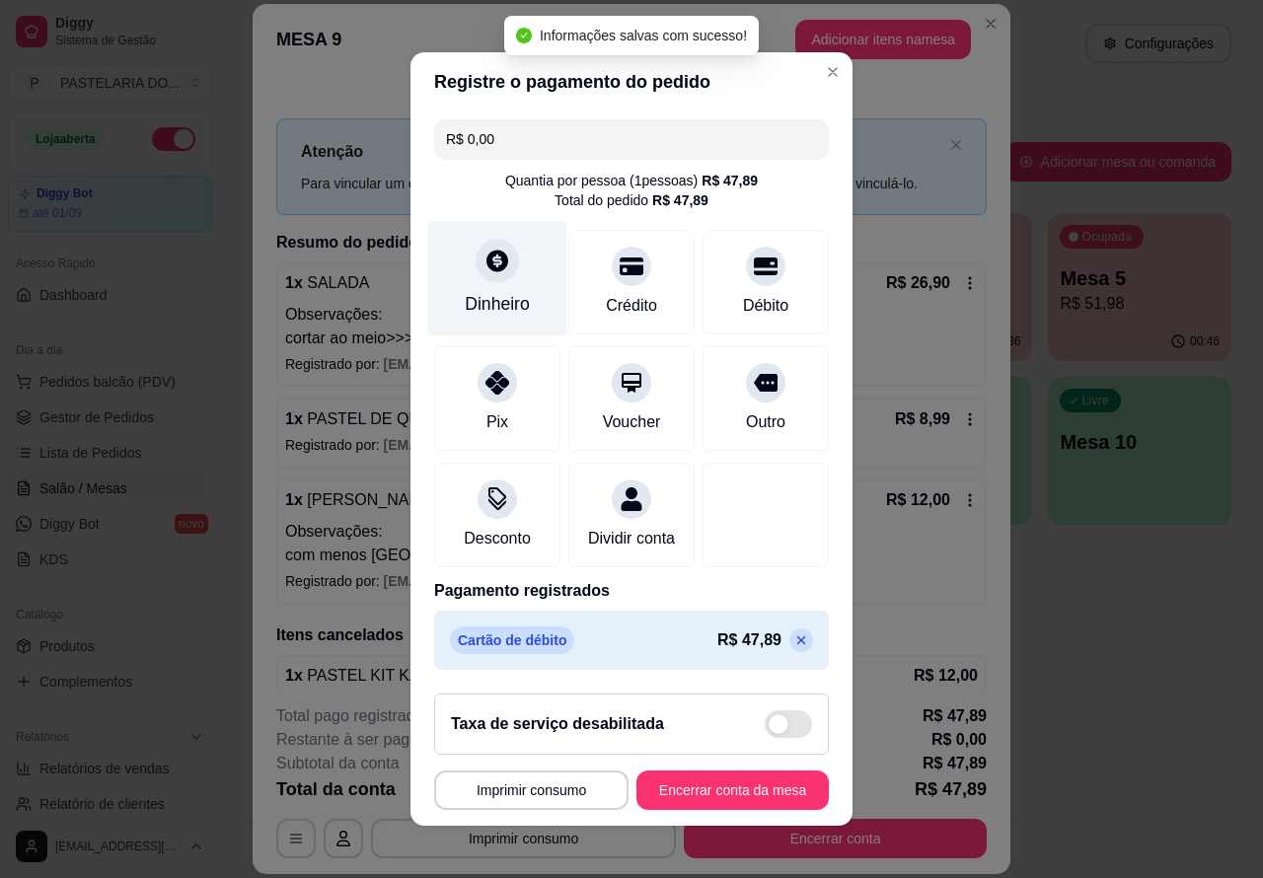
click at [494, 265] on div at bounding box center [497, 260] width 43 height 43
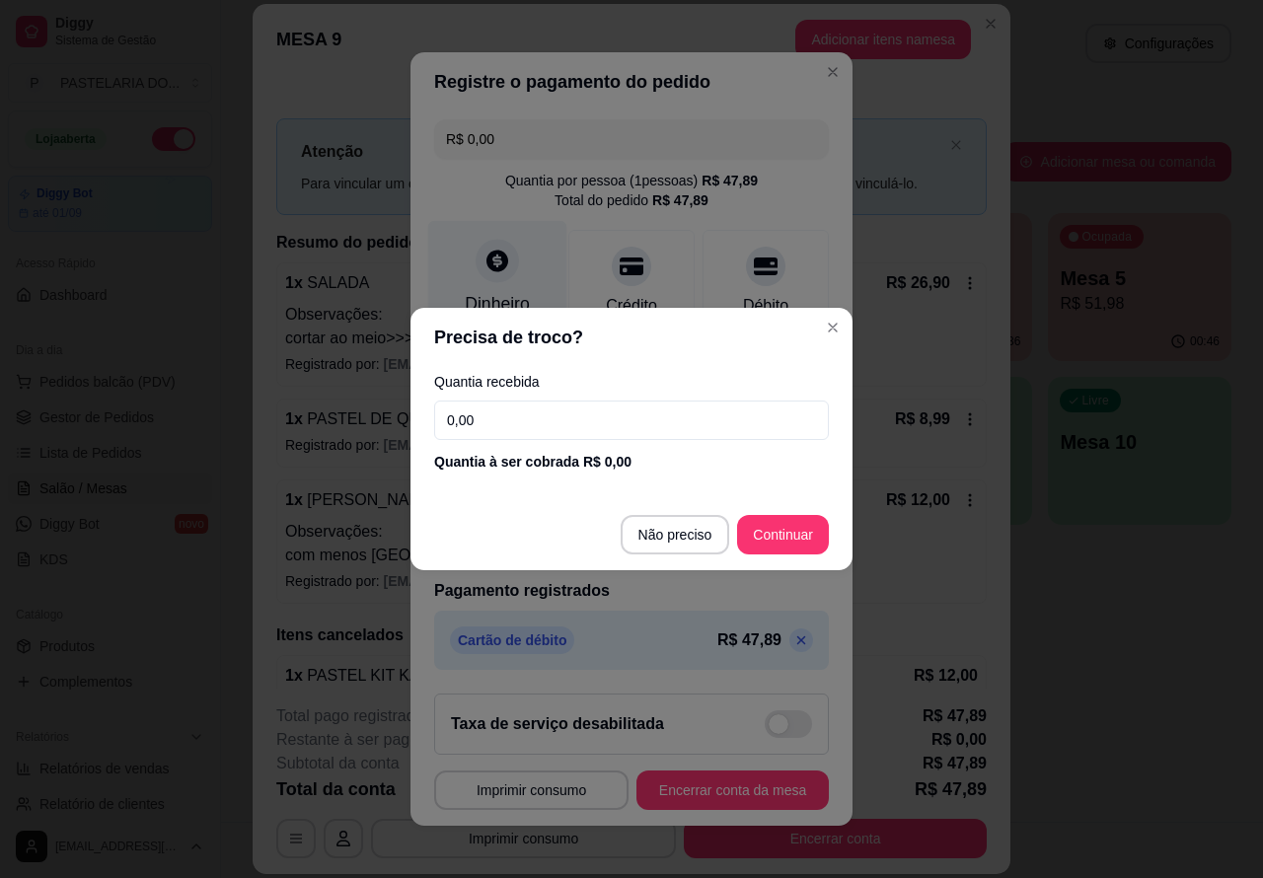
click at [783, 531] on div "R$ 0,00 Quantia por pessoa ( 1 pessoas) R$ 47,89 Total do pedido R$ 47,89 Dinhe…" at bounding box center [632, 395] width 442 height 567
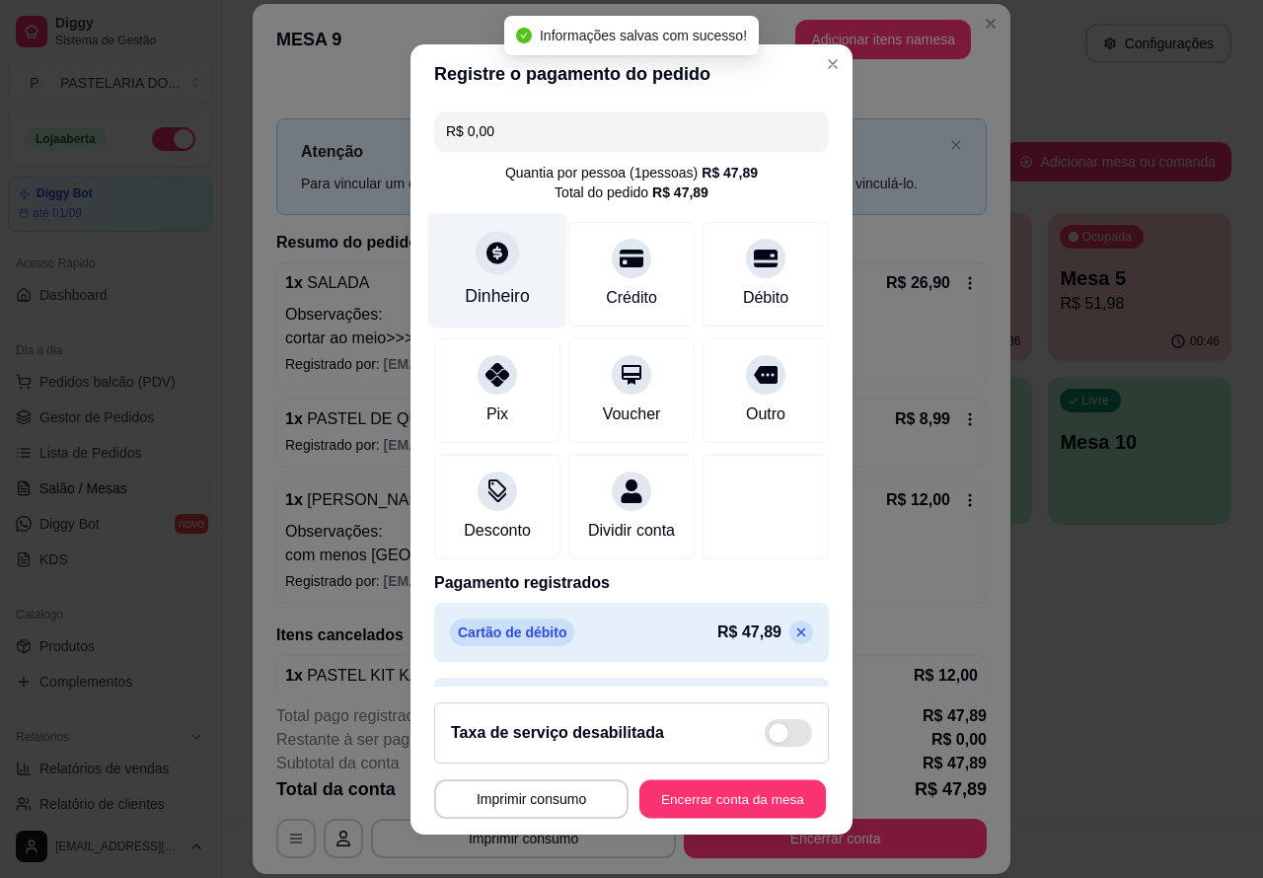
click at [733, 788] on button "Encerrar conta da mesa" at bounding box center [733, 799] width 187 height 38
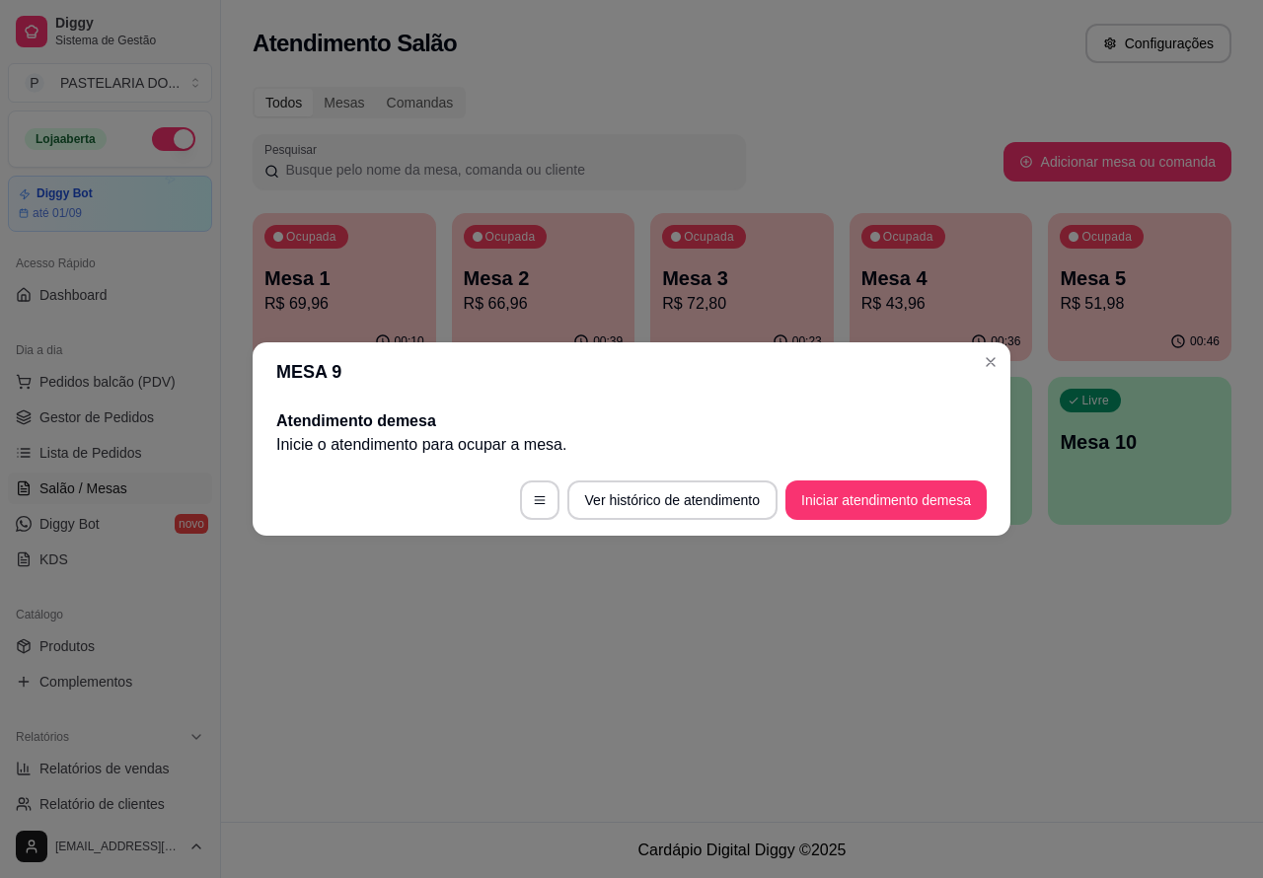
click at [781, 653] on div "Atendimento Salão Configurações Todos Mesas Comandas Pesquisar Adicionar mesa o…" at bounding box center [742, 411] width 1042 height 822
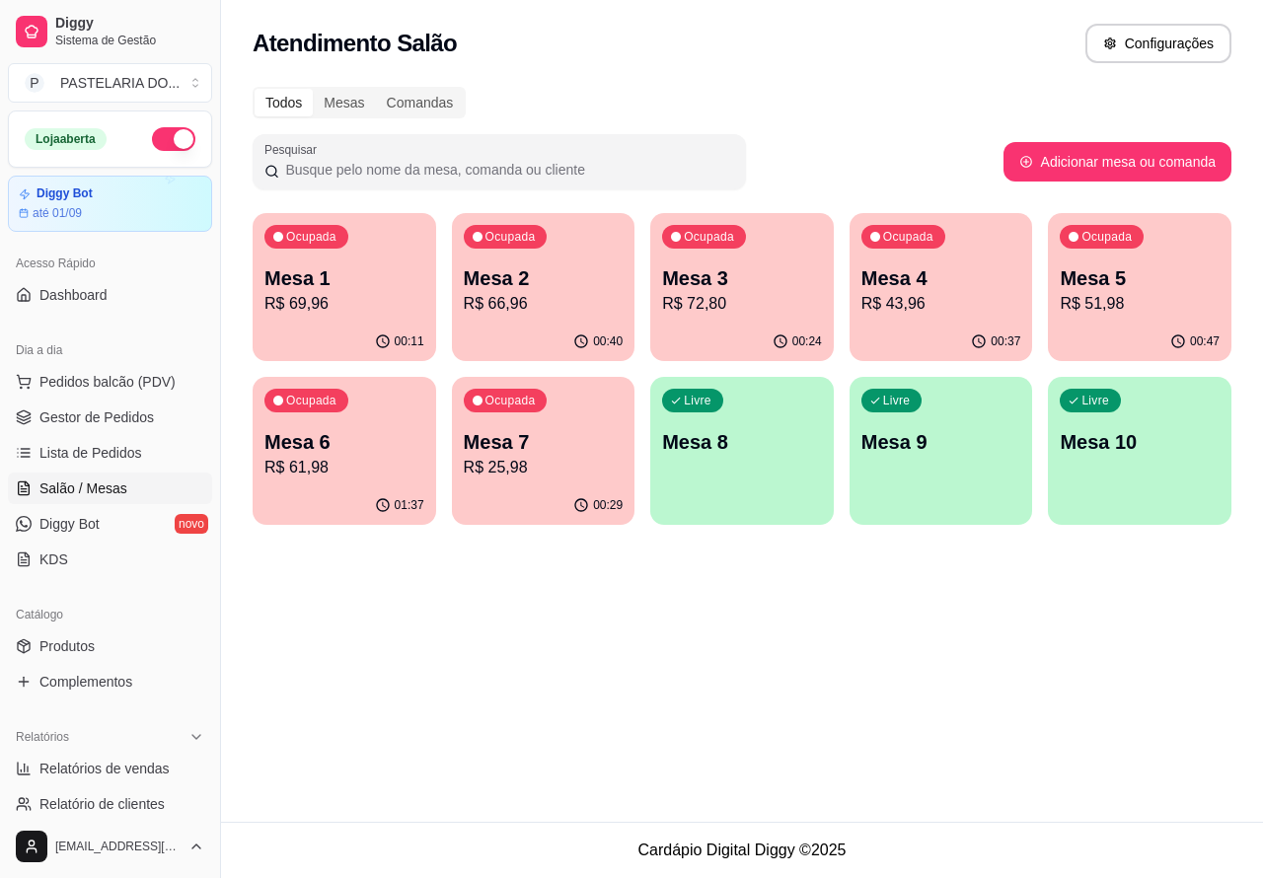
click at [582, 444] on p "Mesa 7" at bounding box center [544, 442] width 160 height 28
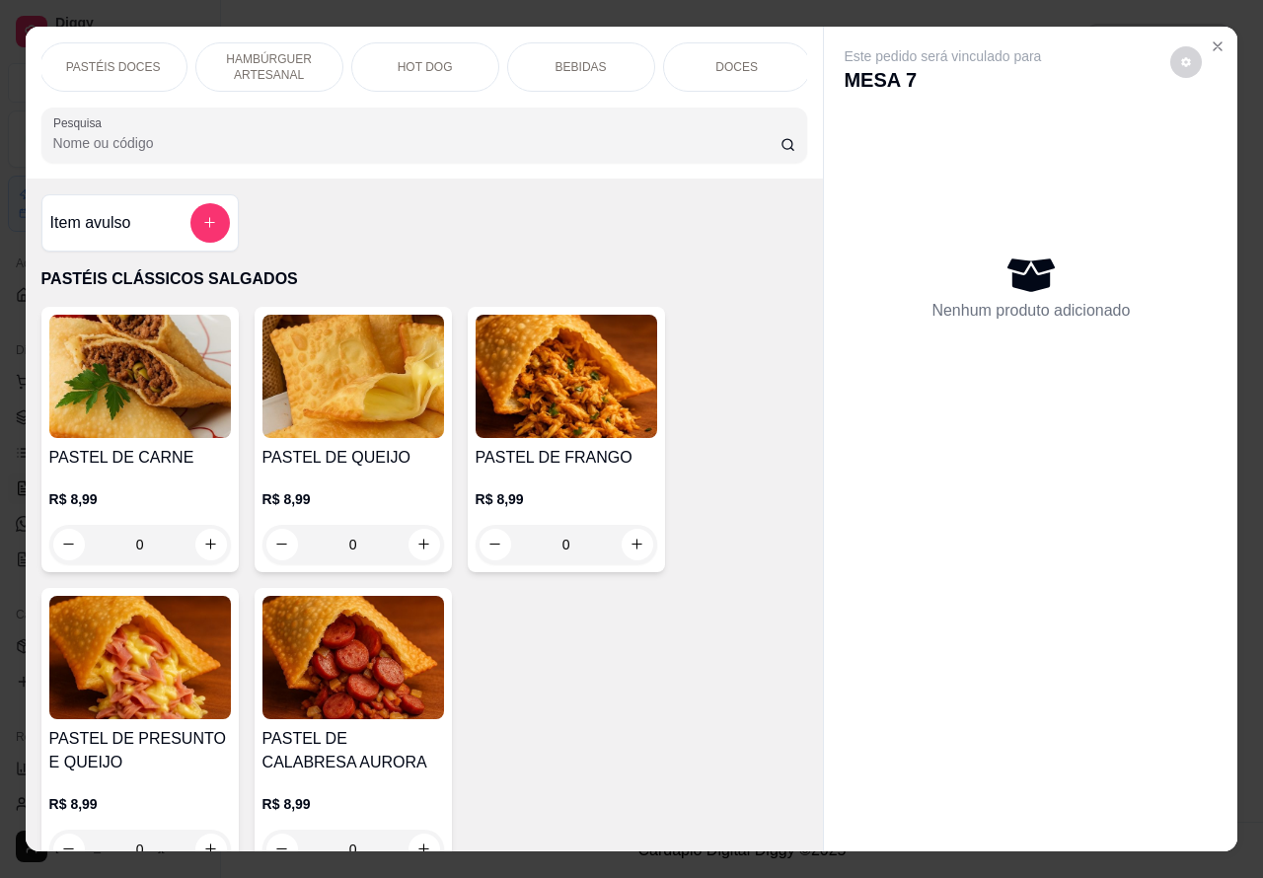
scroll to position [0, 474]
click at [731, 59] on p "DOCES" at bounding box center [734, 67] width 42 height 16
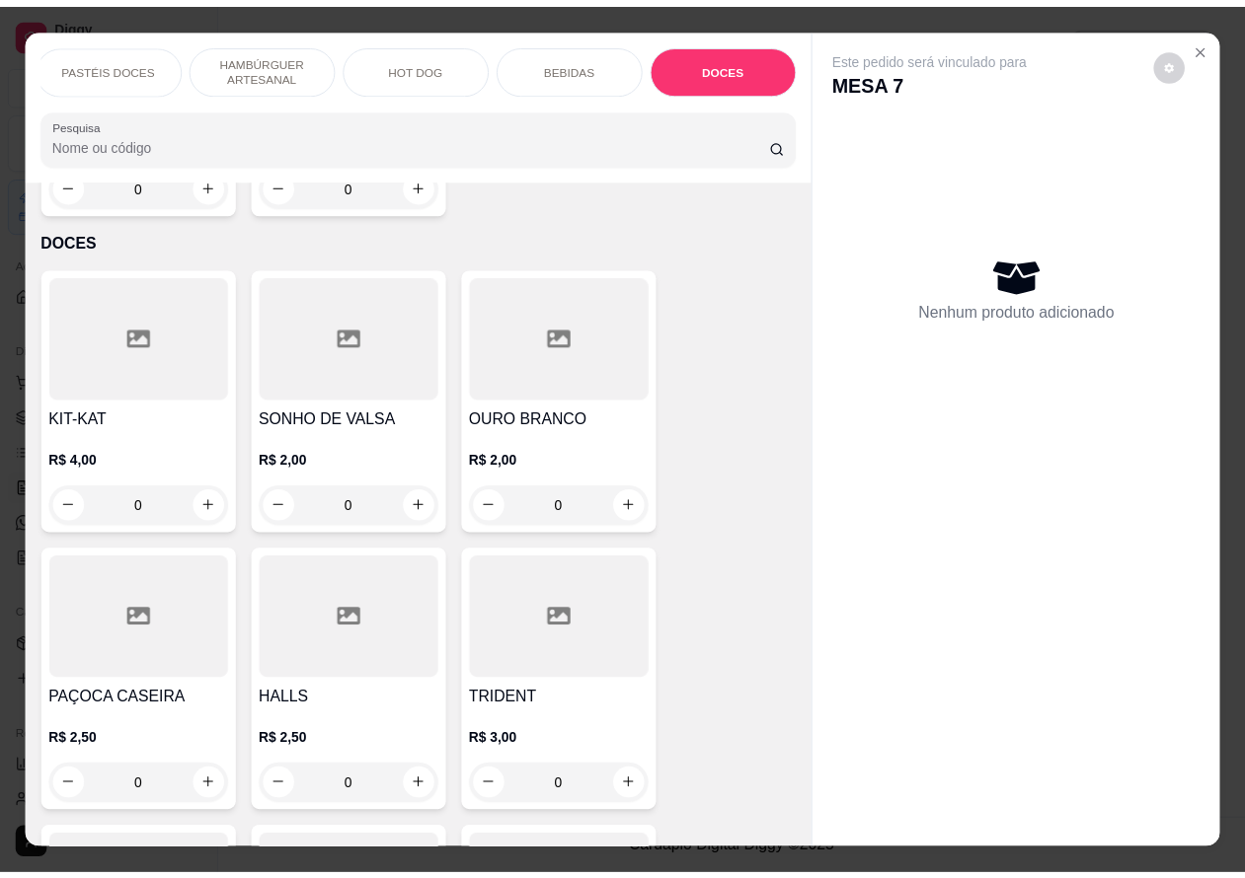
scroll to position [45, 0]
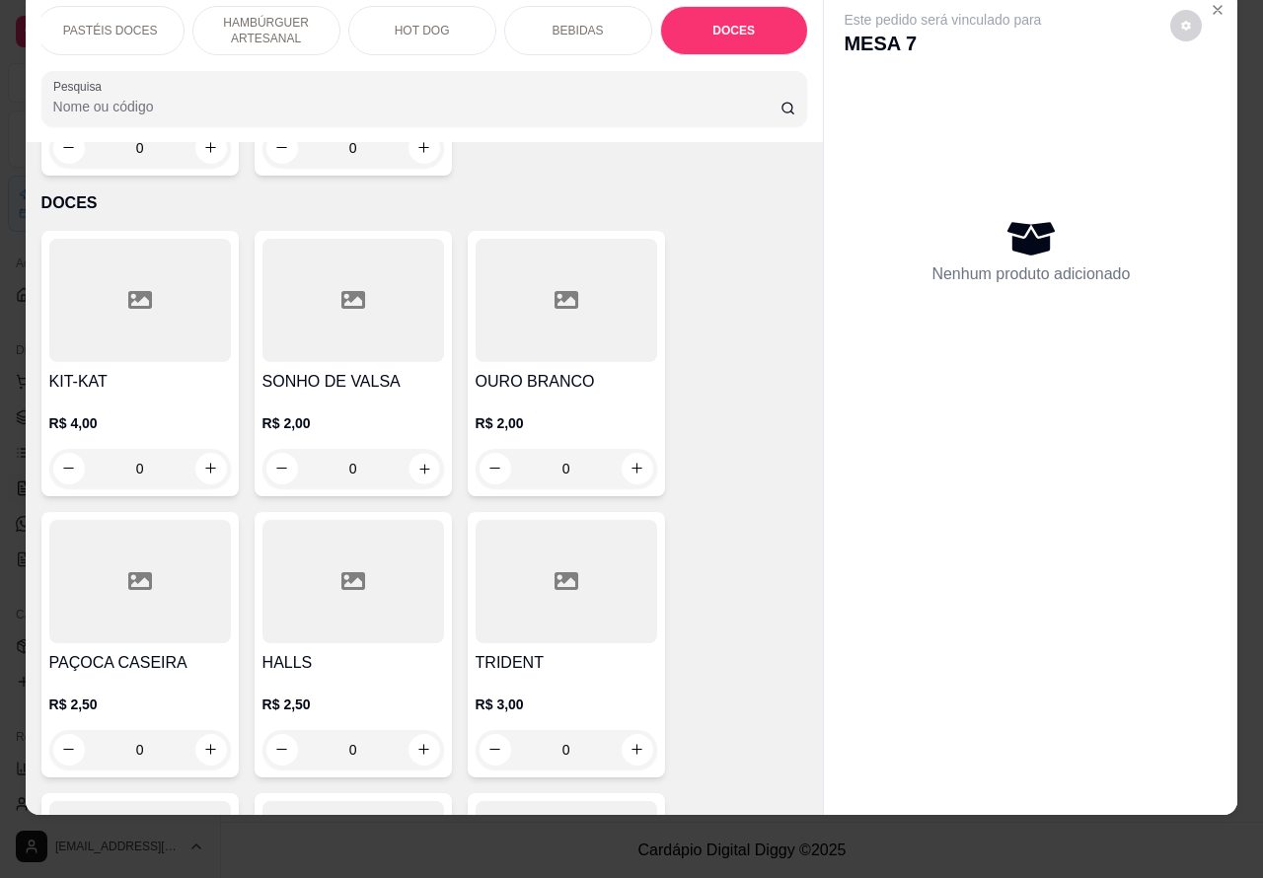
click at [417, 461] on icon "increase-product-quantity" at bounding box center [424, 468] width 15 height 15
type input "1"
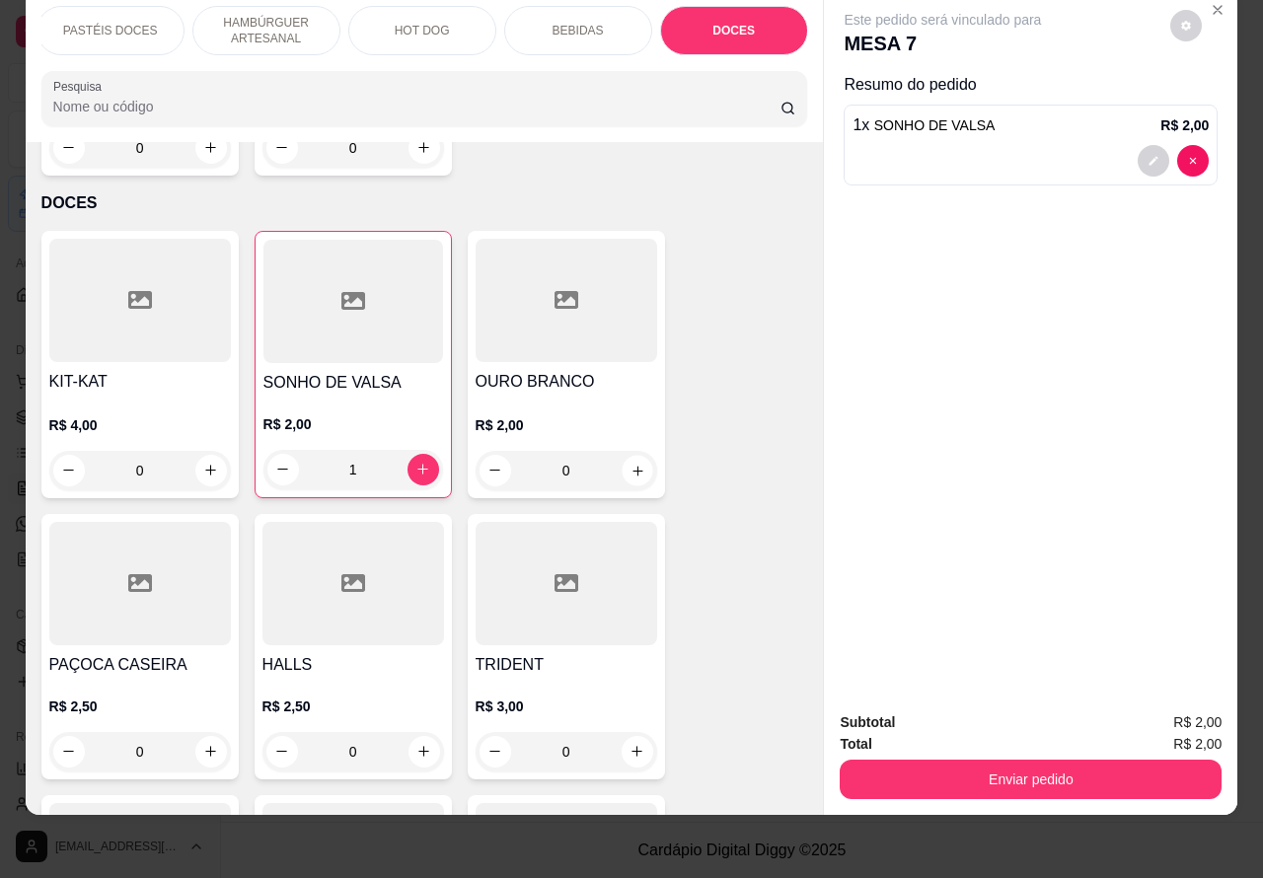
click at [633, 466] on icon "increase-product-quantity" at bounding box center [638, 471] width 10 height 10
type input "1"
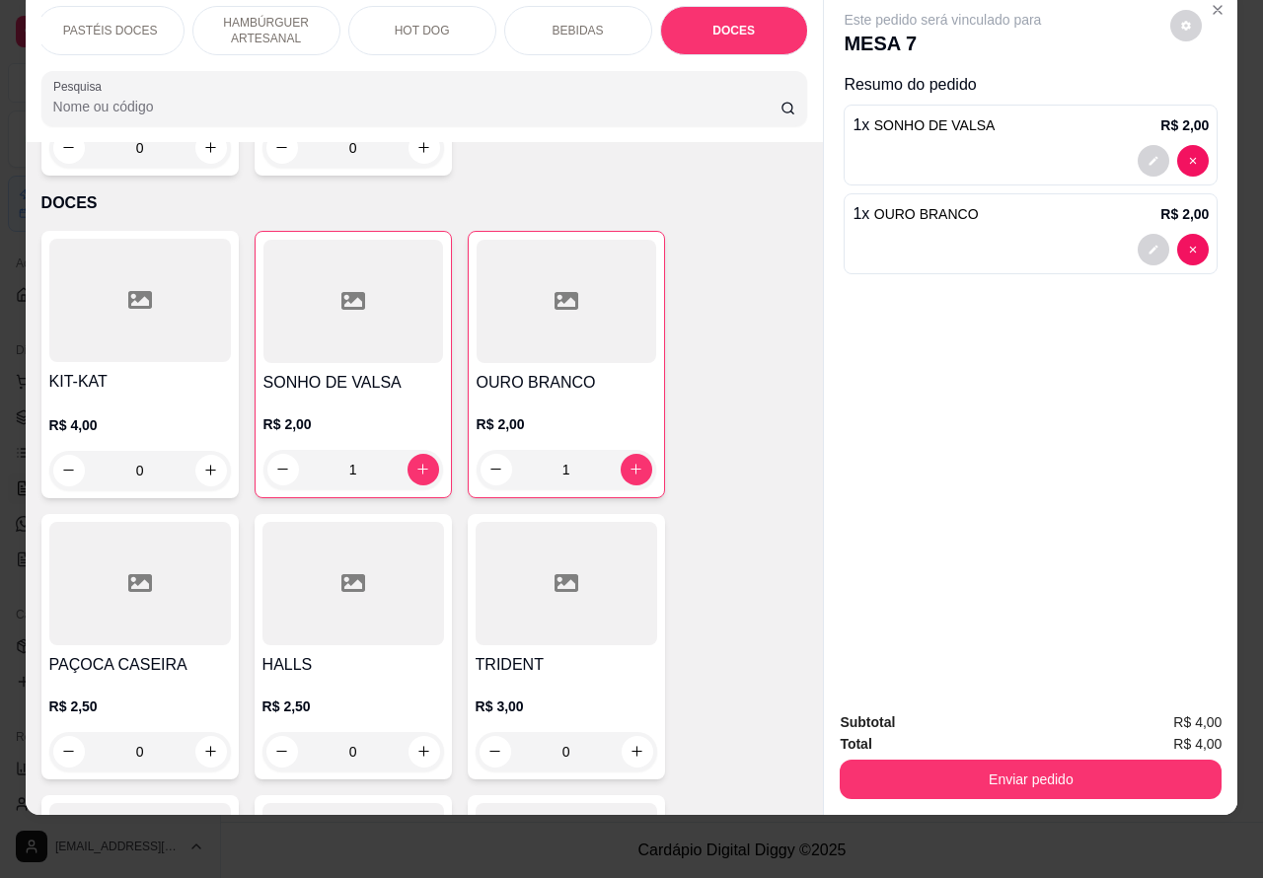
click at [1033, 760] on button "Enviar pedido" at bounding box center [1031, 779] width 382 height 39
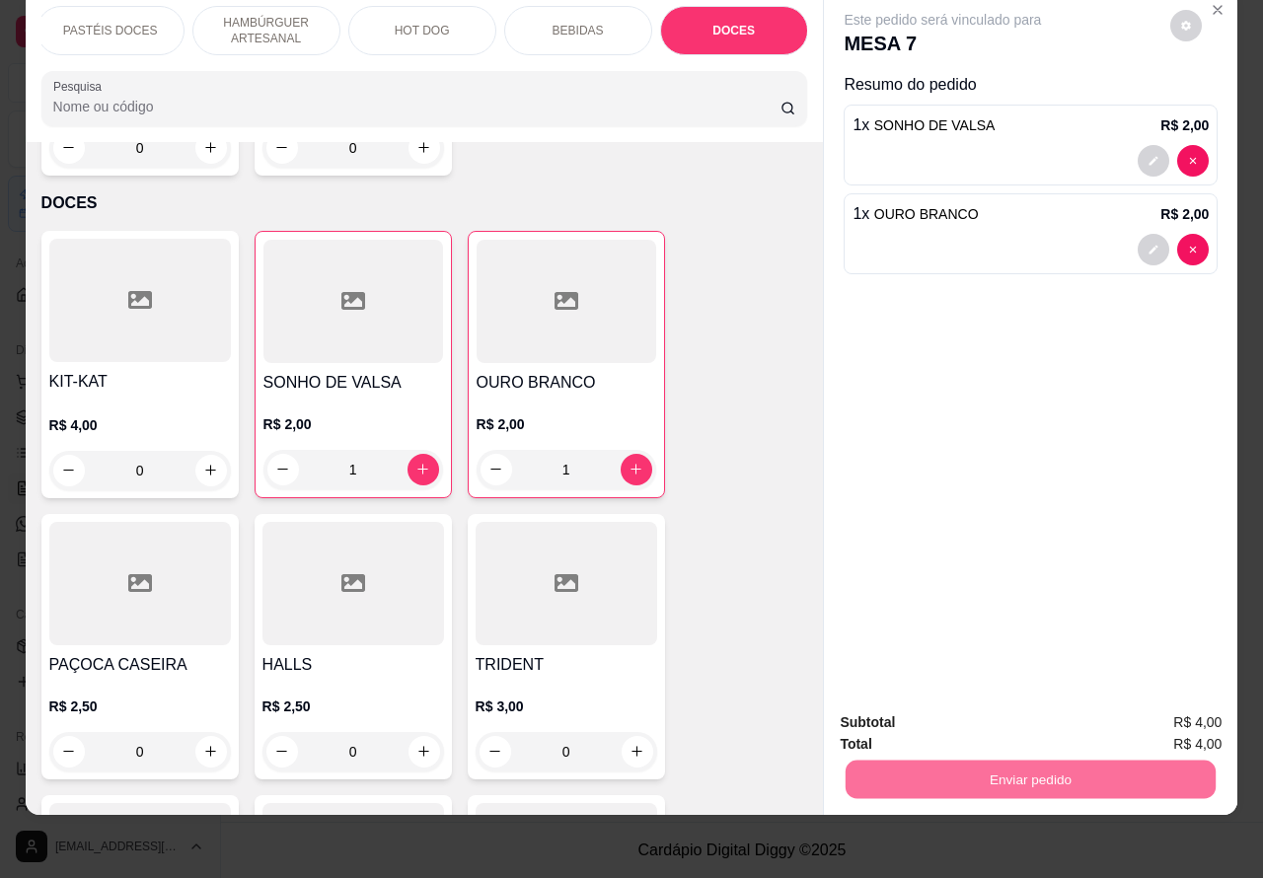
click at [962, 702] on button "Não registrar e enviar pedido" at bounding box center [964, 713] width 199 height 37
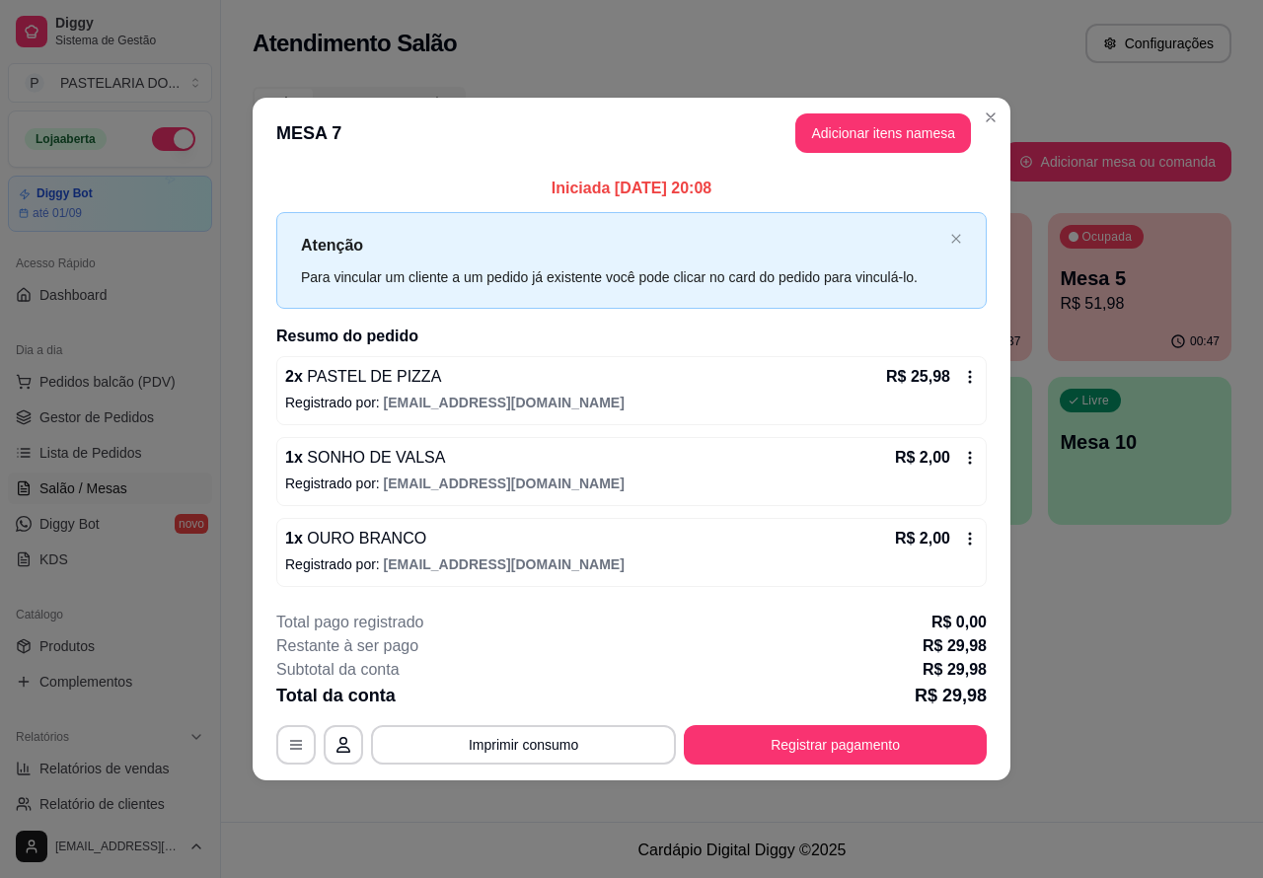
click at [582, 732] on button "Imprimir consumo" at bounding box center [523, 744] width 305 height 39
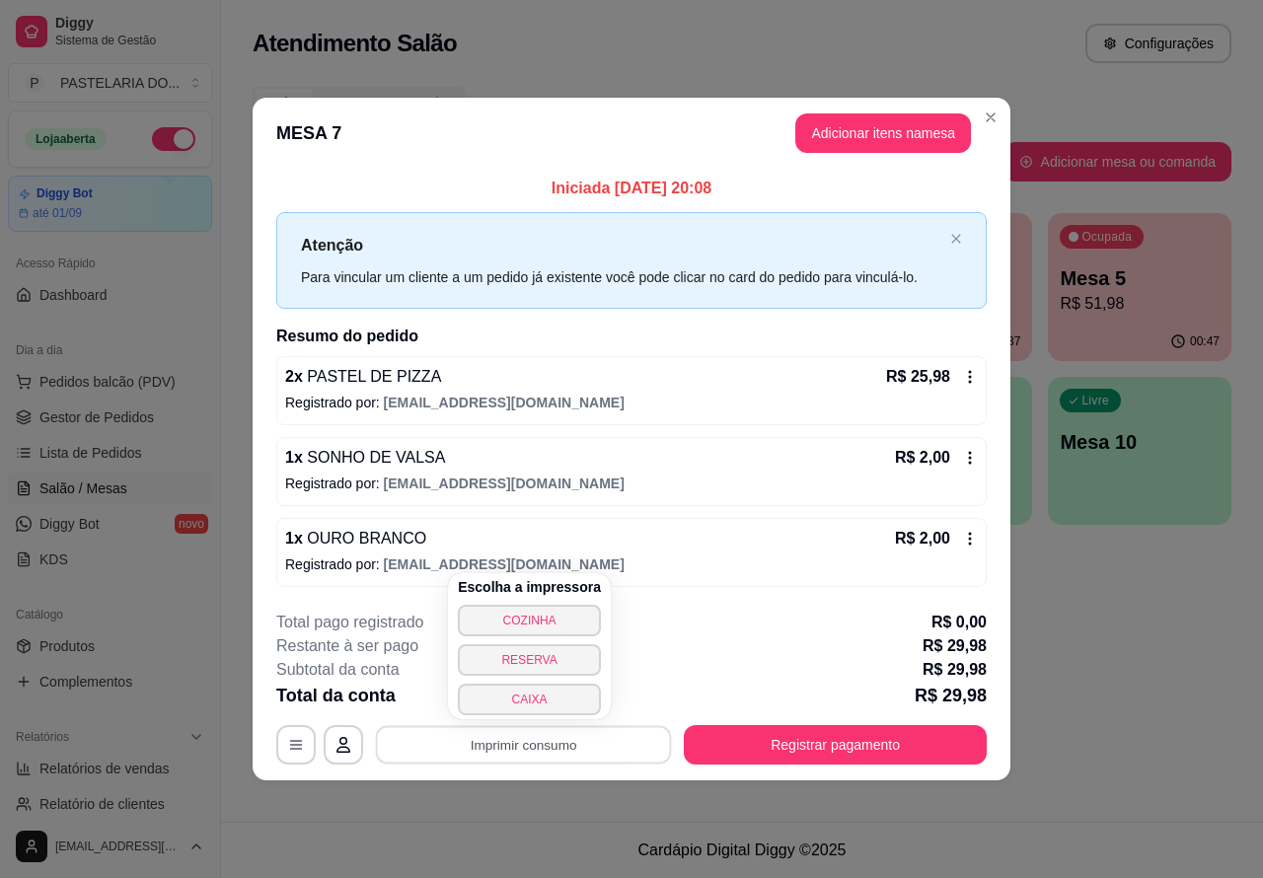
click at [554, 697] on button "CAIXA" at bounding box center [529, 700] width 143 height 32
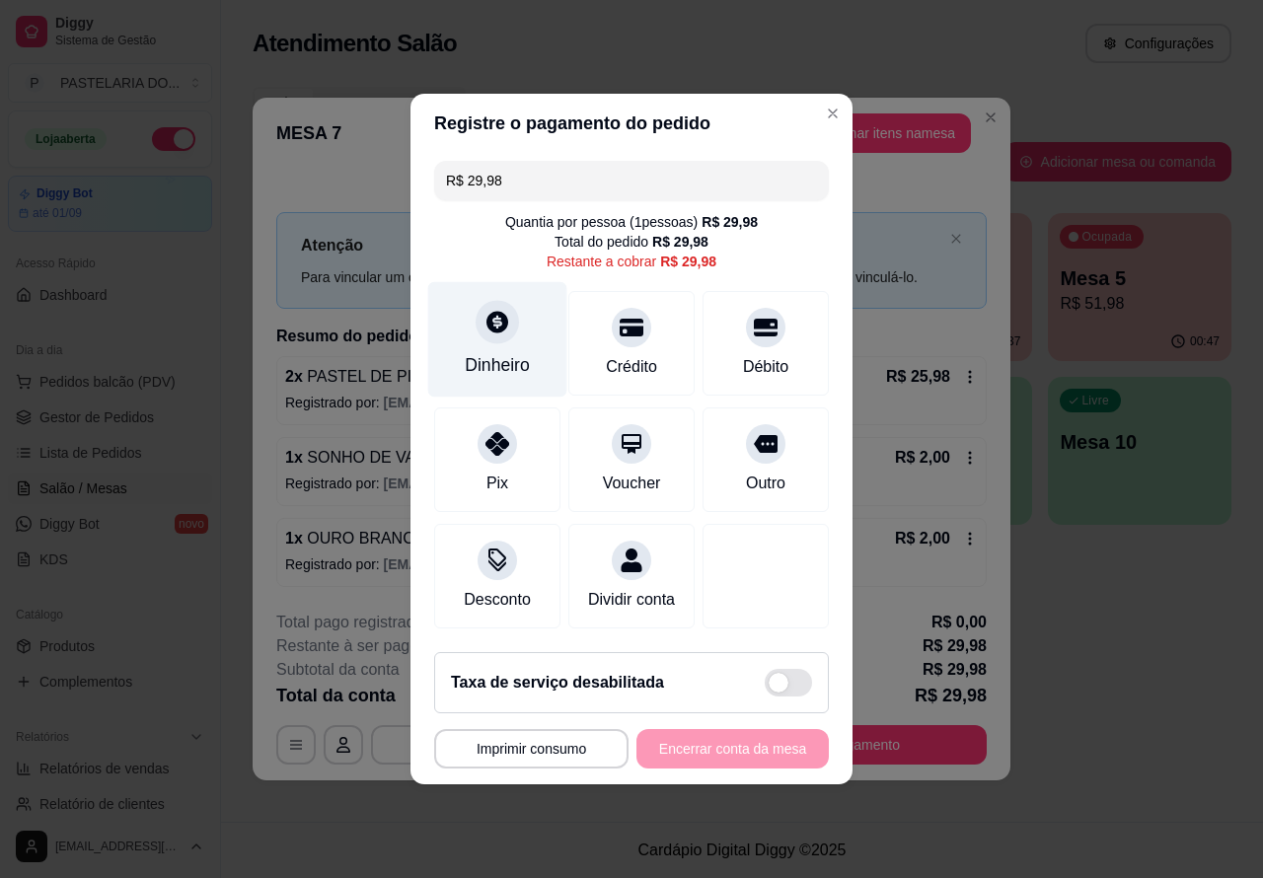
click at [490, 313] on icon at bounding box center [498, 322] width 22 height 22
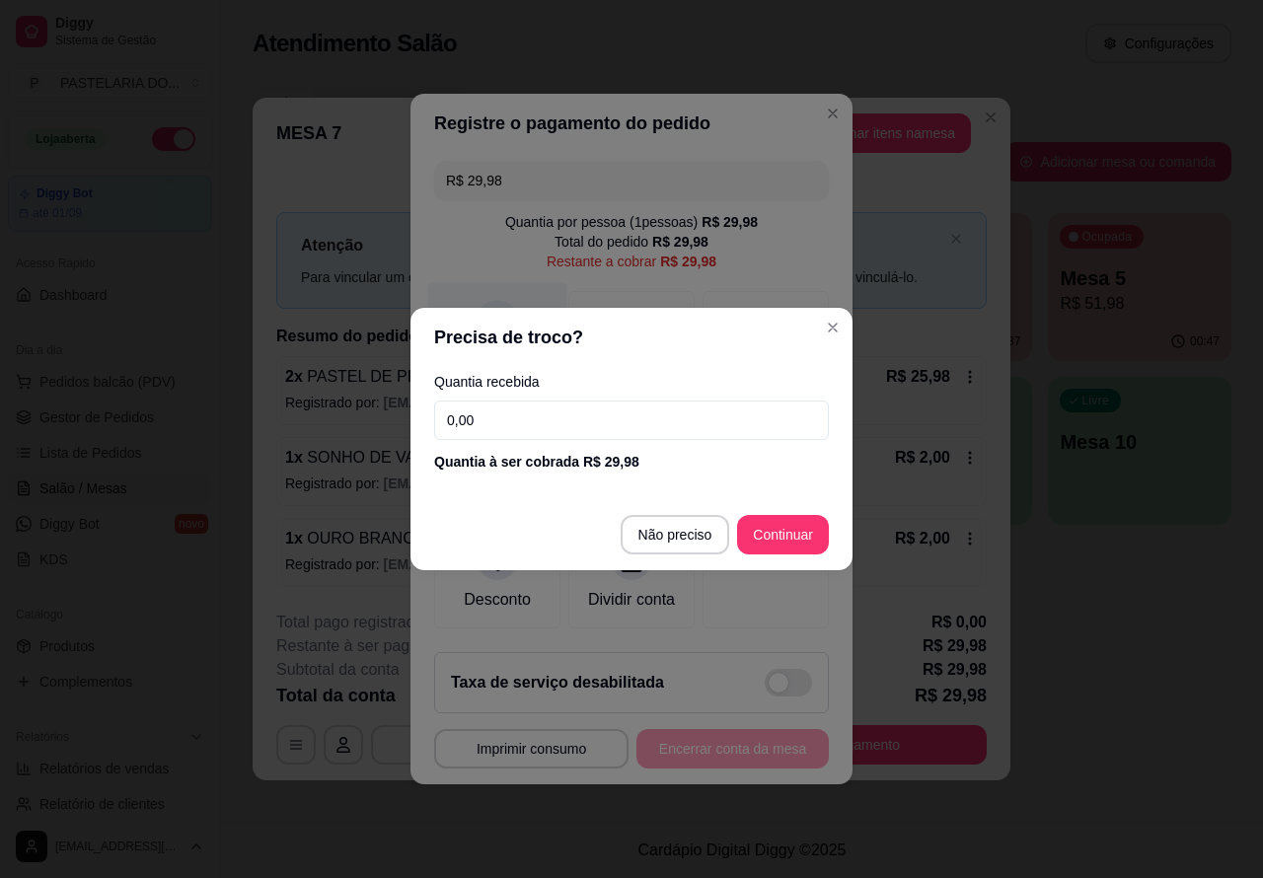
click at [832, 327] on div "R$ 29,98 Quantia por pessoa ( 1 pessoas) R$ 29,98 Total do pedido R$ 29,98 Rest…" at bounding box center [632, 395] width 442 height 484
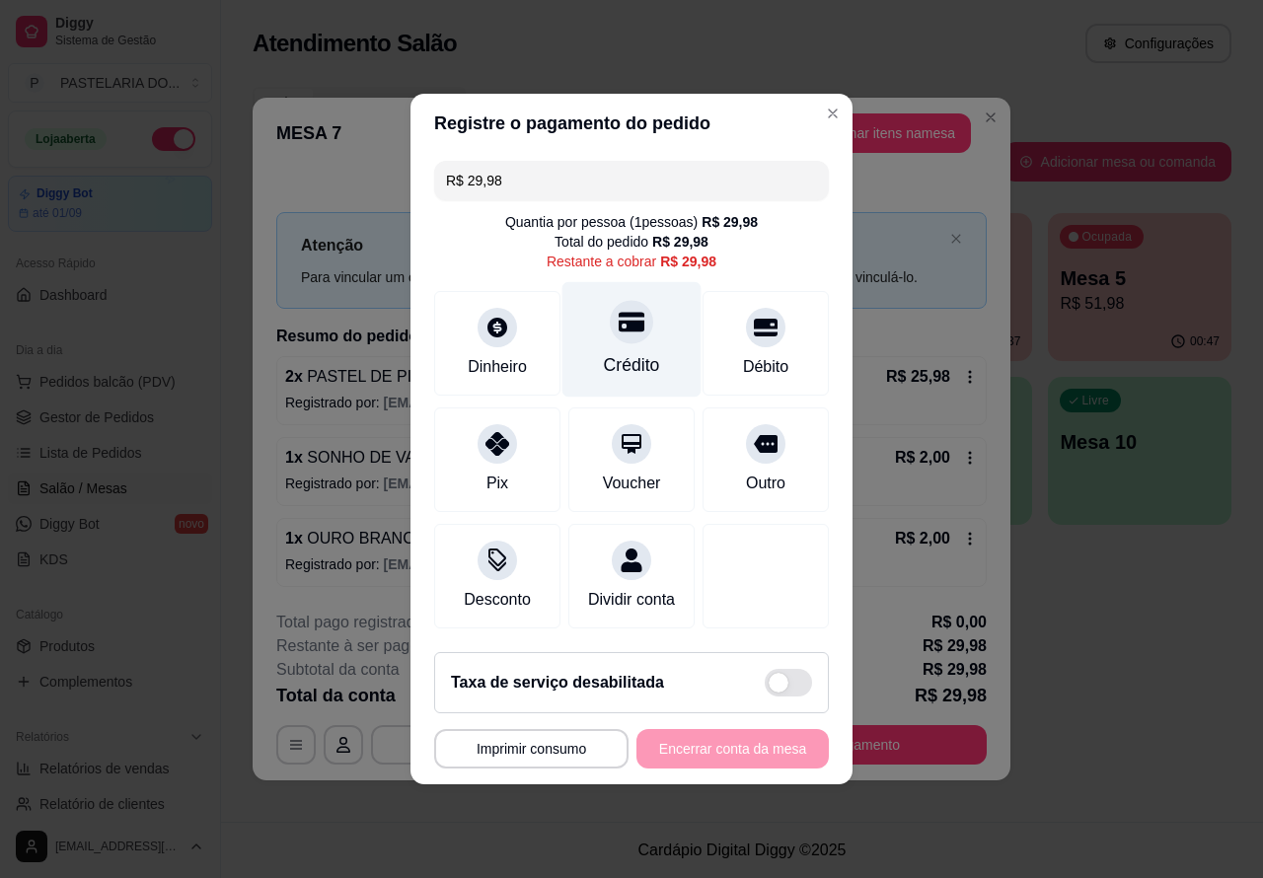
click at [635, 317] on div at bounding box center [631, 321] width 43 height 43
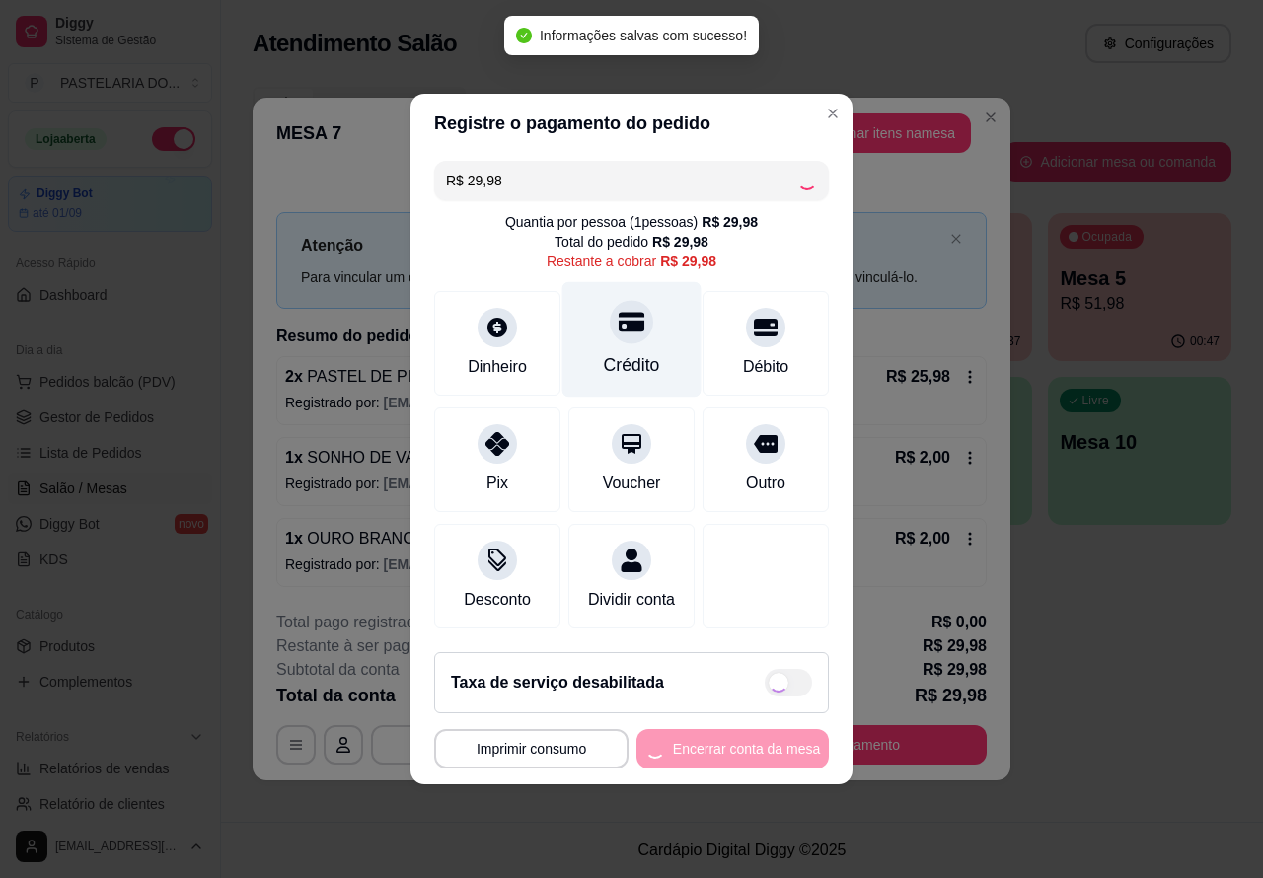
type input "R$ 0,00"
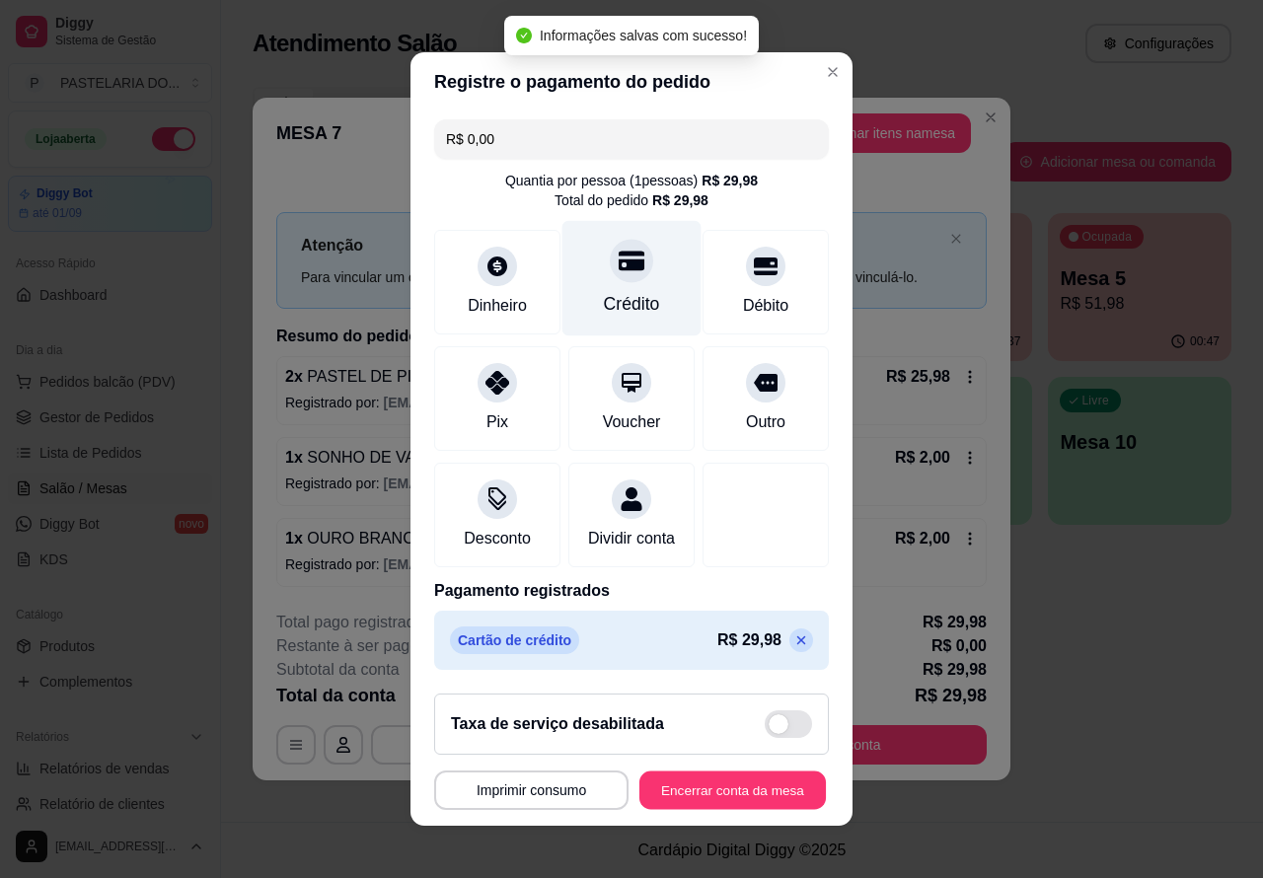
click at [742, 797] on button "Encerrar conta da mesa" at bounding box center [733, 791] width 187 height 38
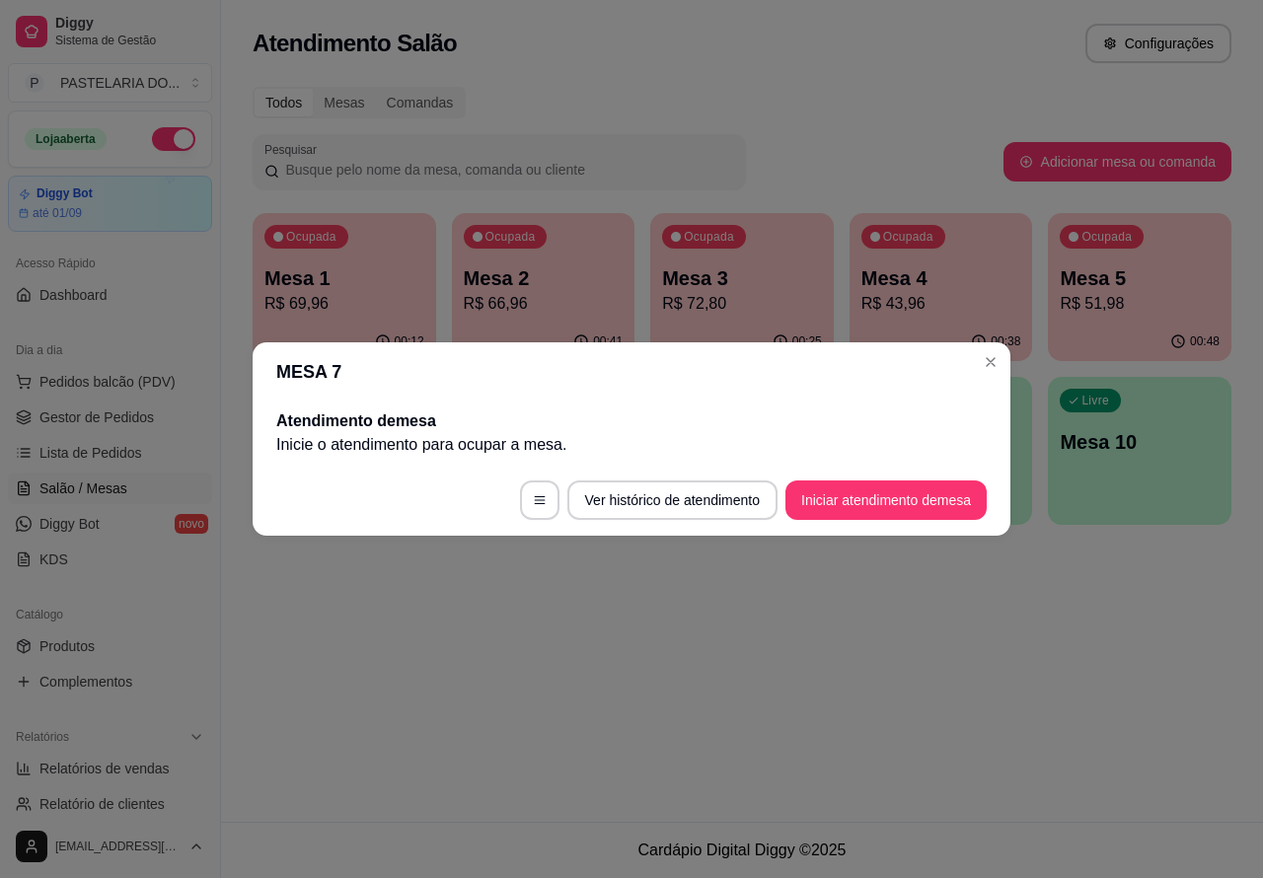
click at [979, 371] on button "Close" at bounding box center [991, 362] width 32 height 32
click at [513, 654] on div "Atendimento Salão Configurações Todos Mesas Comandas Pesquisar Adicionar mesa o…" at bounding box center [742, 411] width 1042 height 822
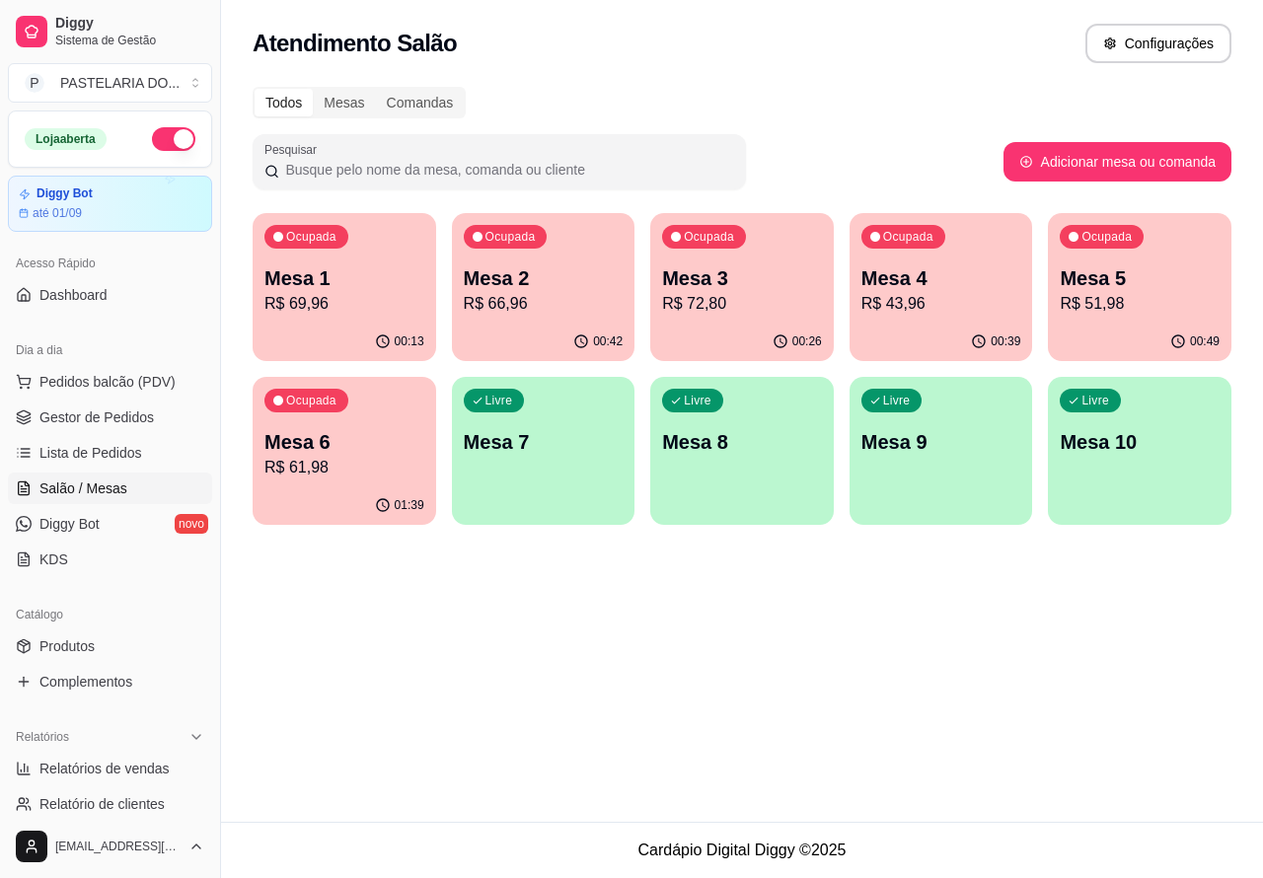
click at [351, 456] on p "R$ 61,98" at bounding box center [345, 468] width 160 height 24
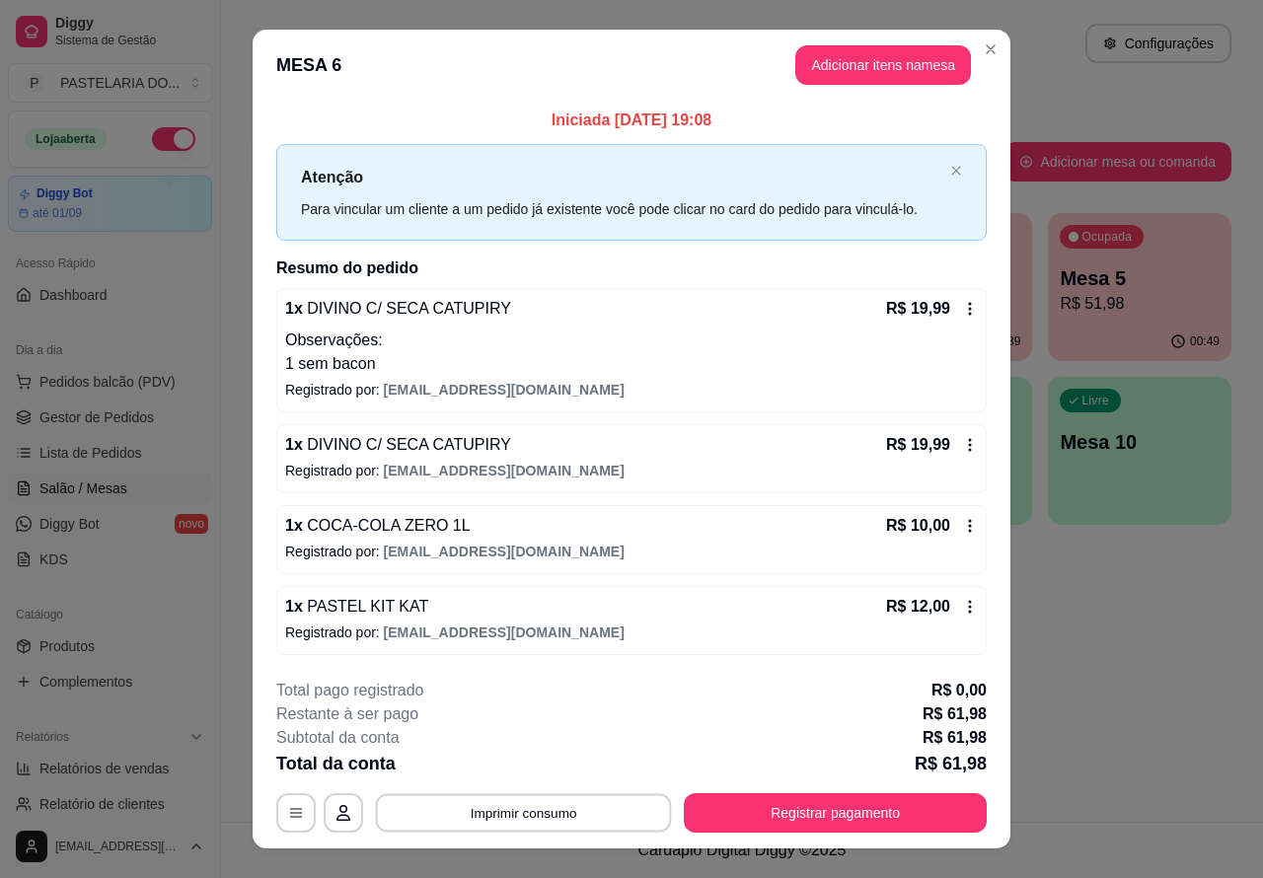
click at [540, 802] on button "Imprimir consumo" at bounding box center [524, 813] width 296 height 38
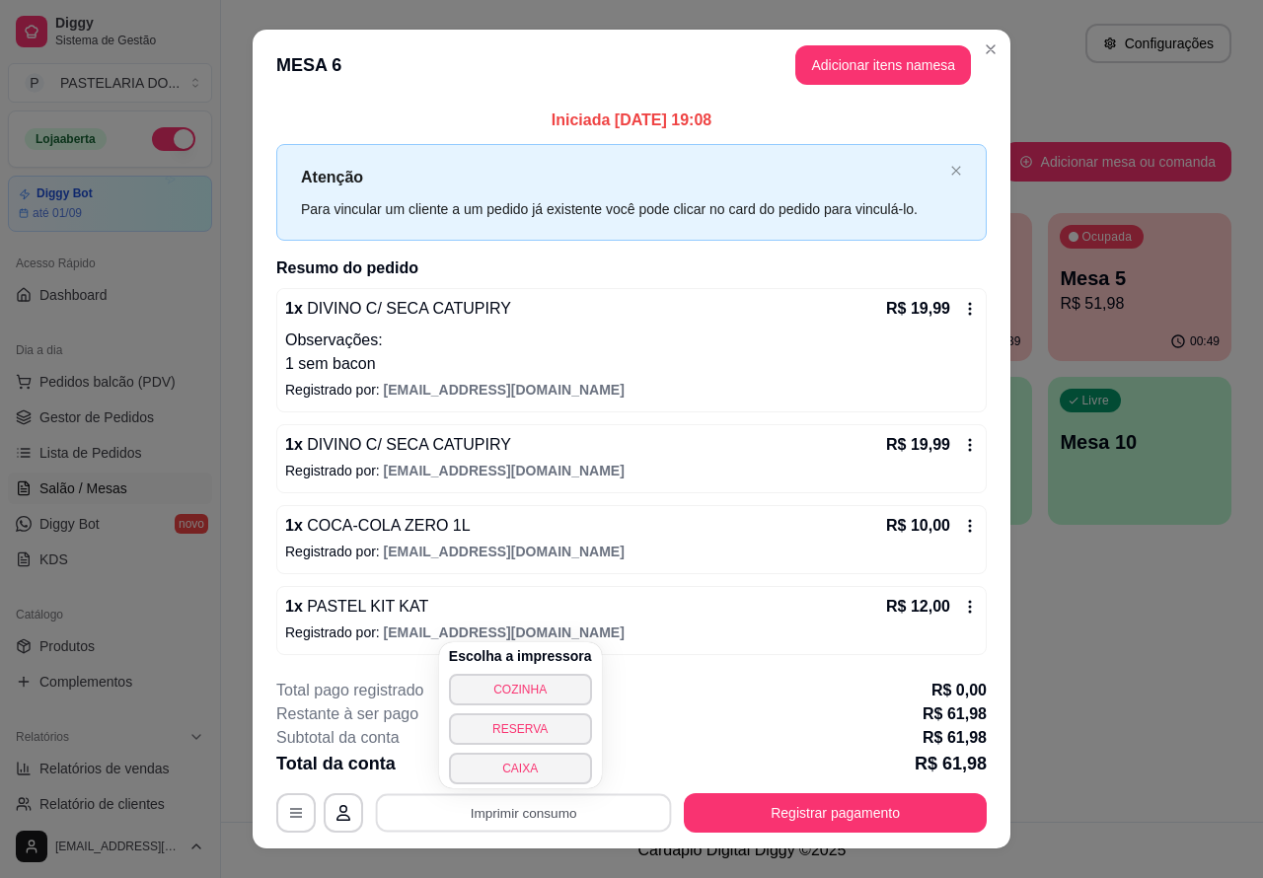
click at [520, 772] on button "CAIXA" at bounding box center [520, 769] width 143 height 32
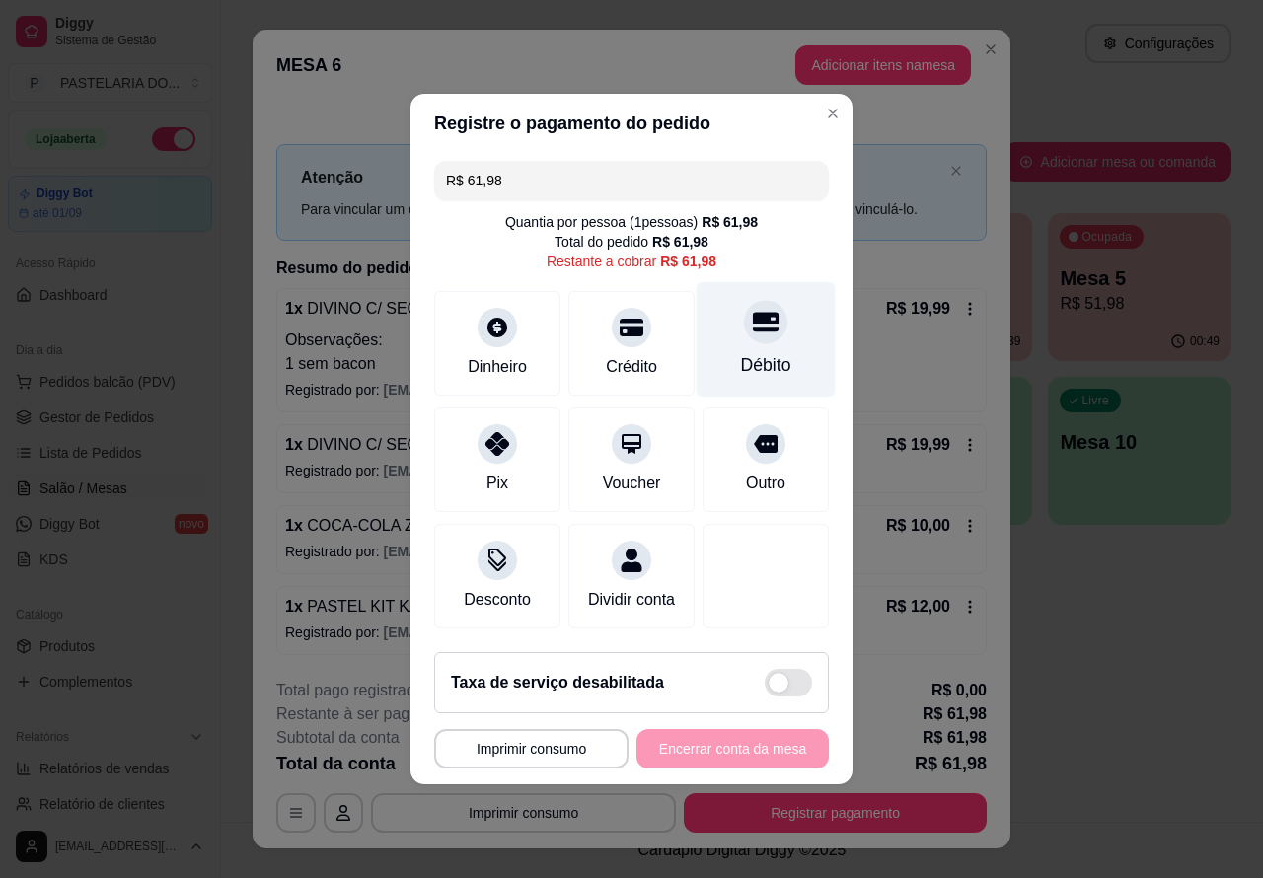
click at [767, 314] on div at bounding box center [765, 321] width 43 height 43
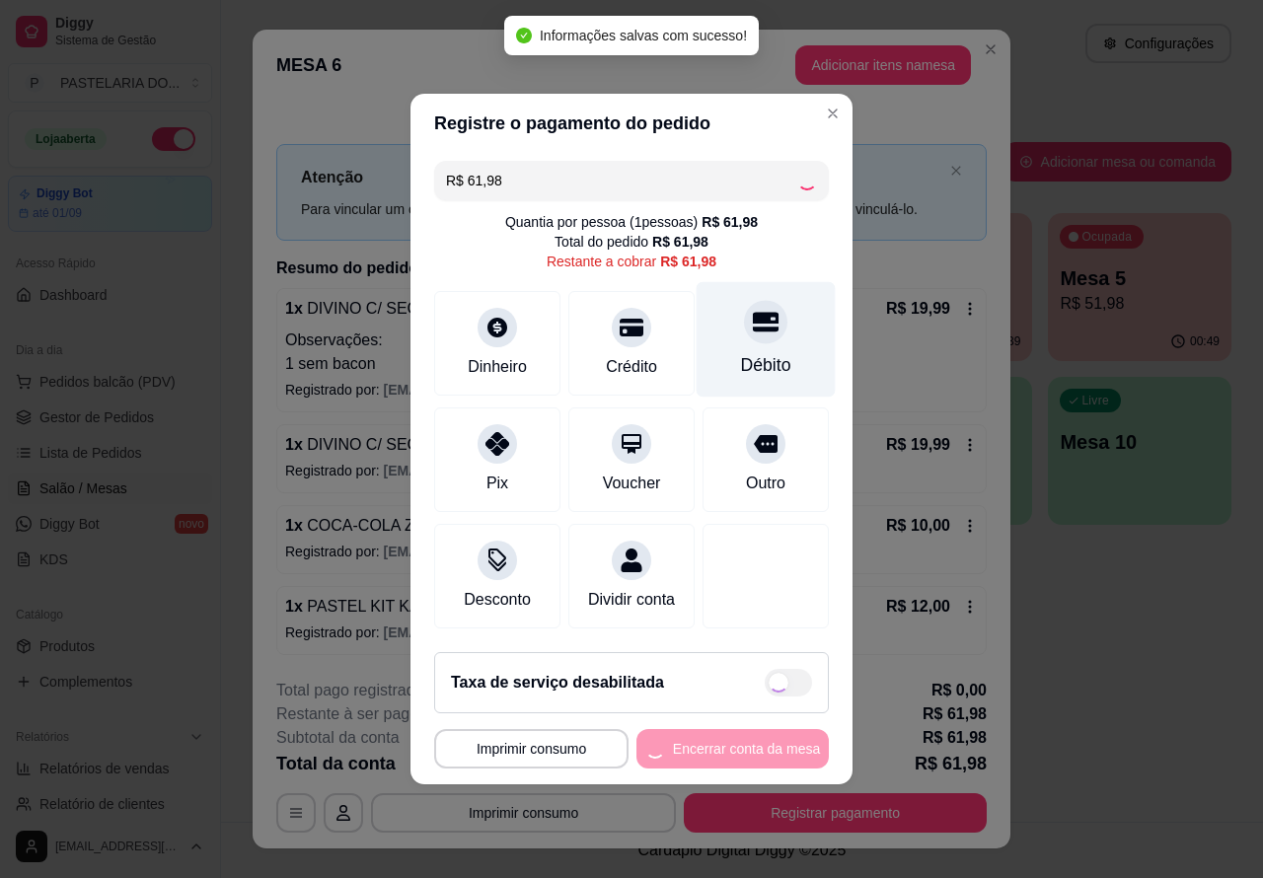
type input "R$ 0,00"
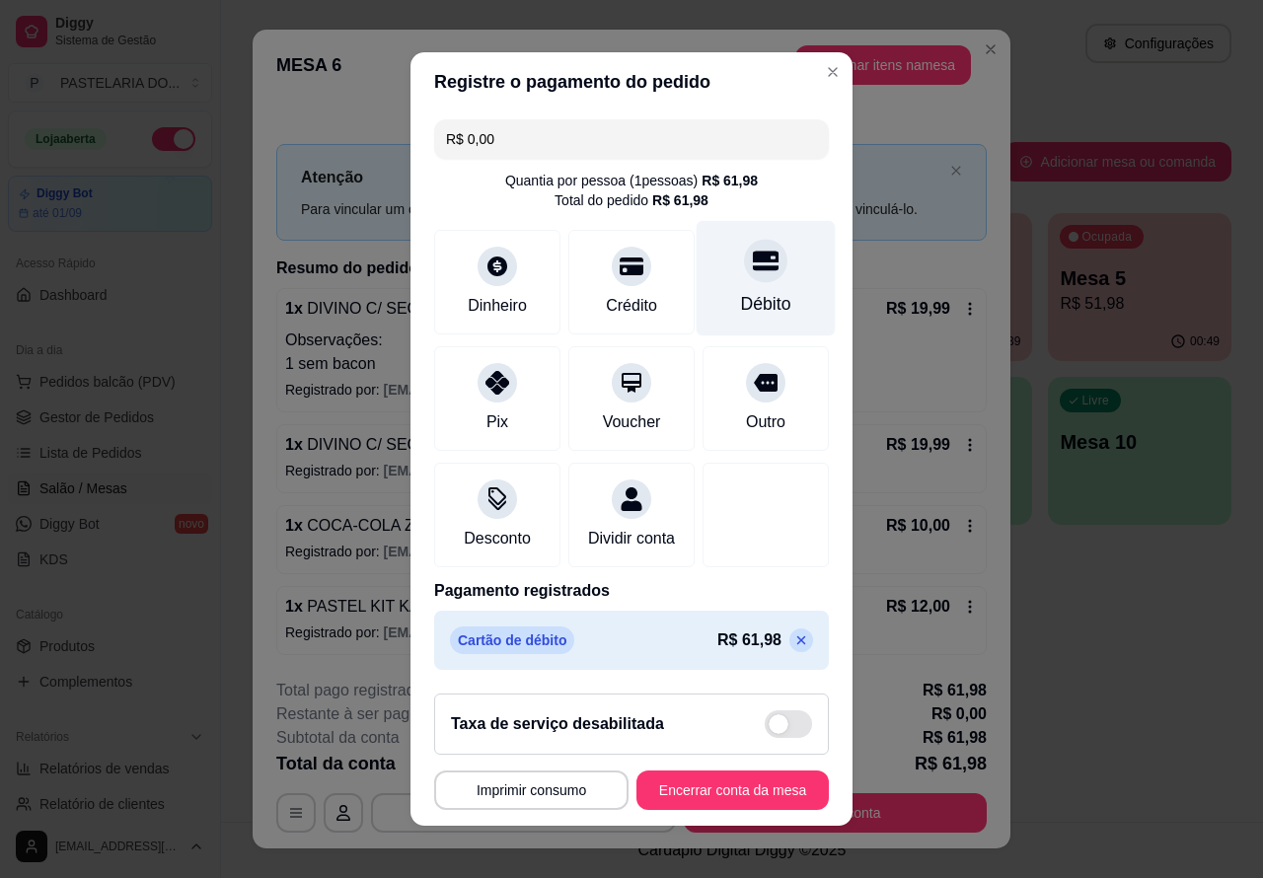
click at [730, 797] on button "Encerrar conta da mesa" at bounding box center [733, 790] width 192 height 39
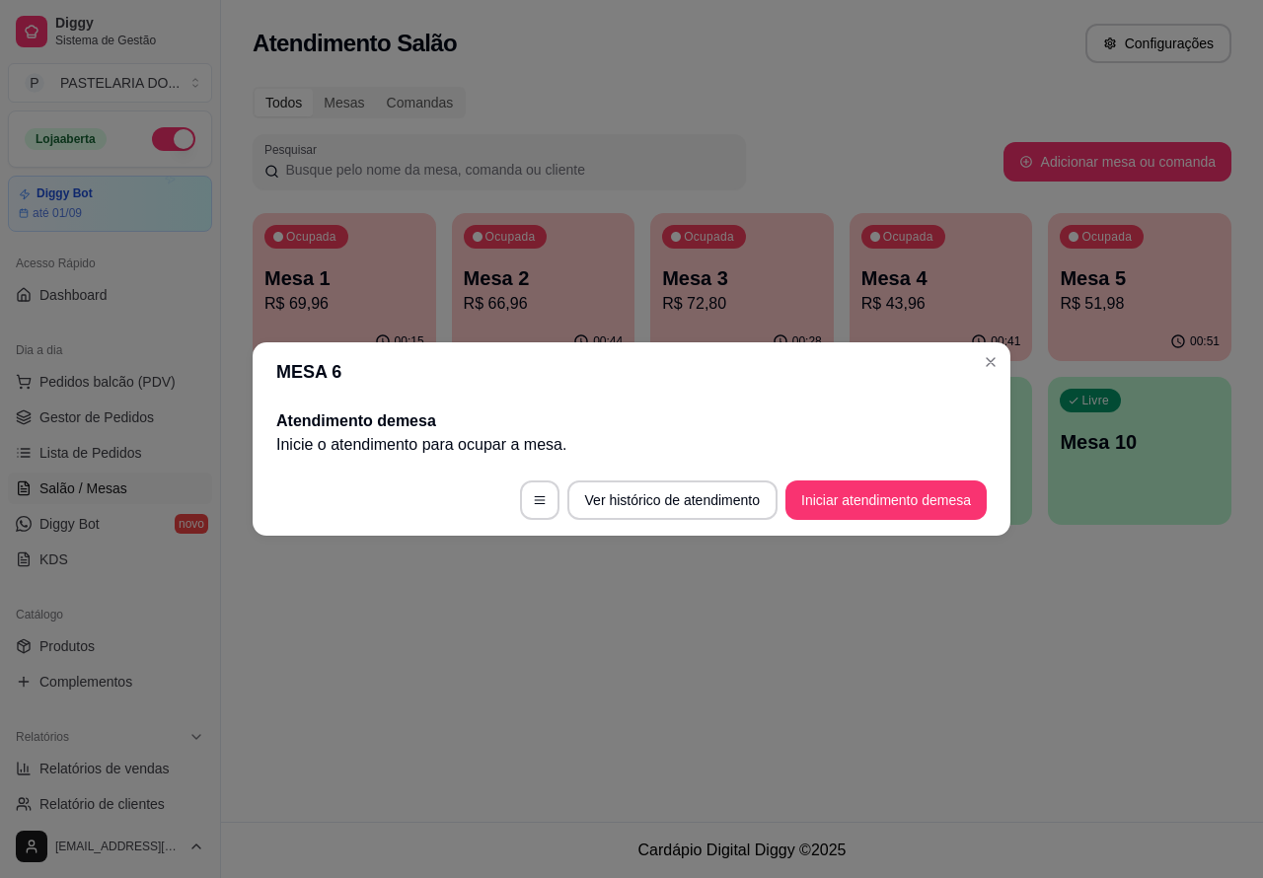
click at [531, 676] on div "Atendimento Salão Configurações Todos Mesas Comandas Pesquisar Adicionar mesa o…" at bounding box center [742, 411] width 1042 height 822
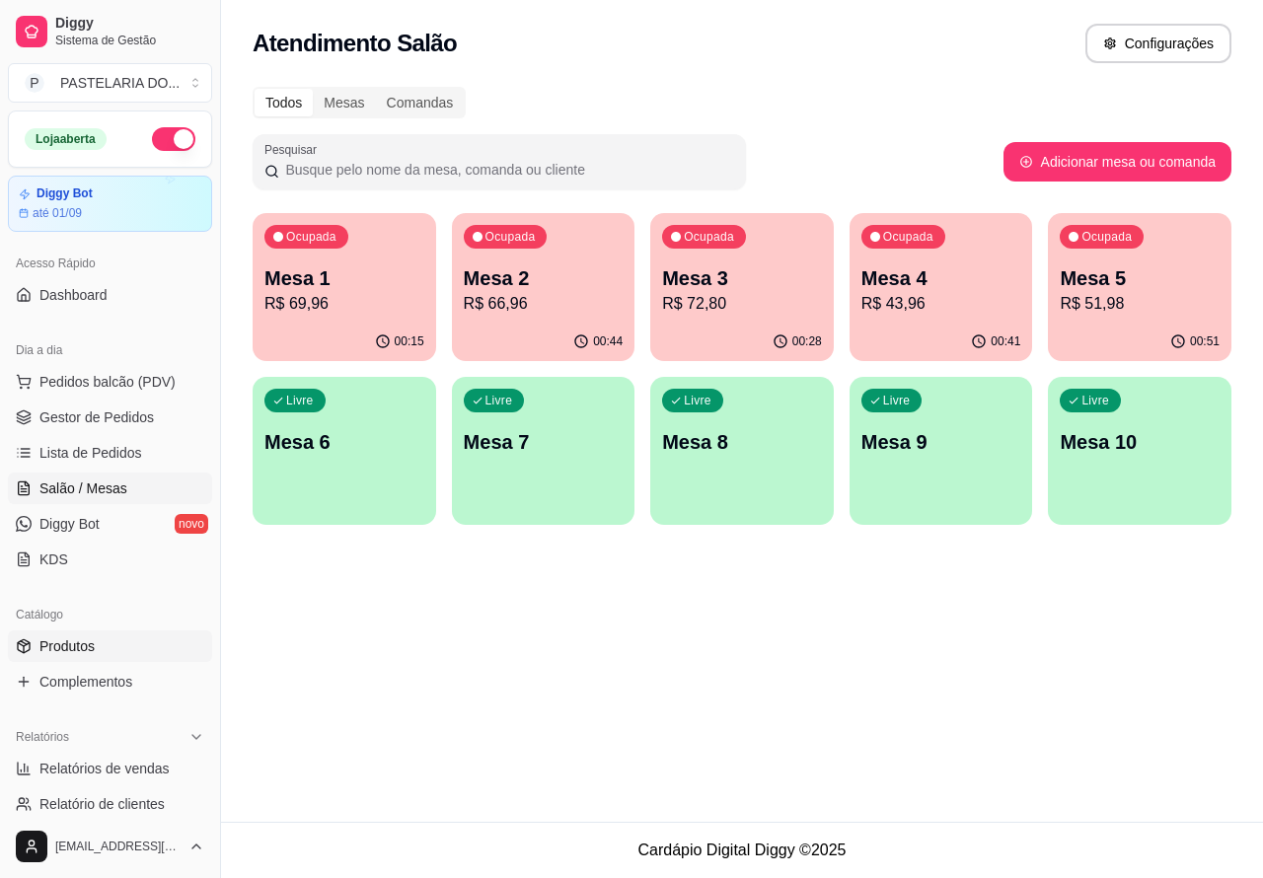
click at [71, 644] on span "Produtos" at bounding box center [66, 647] width 55 height 20
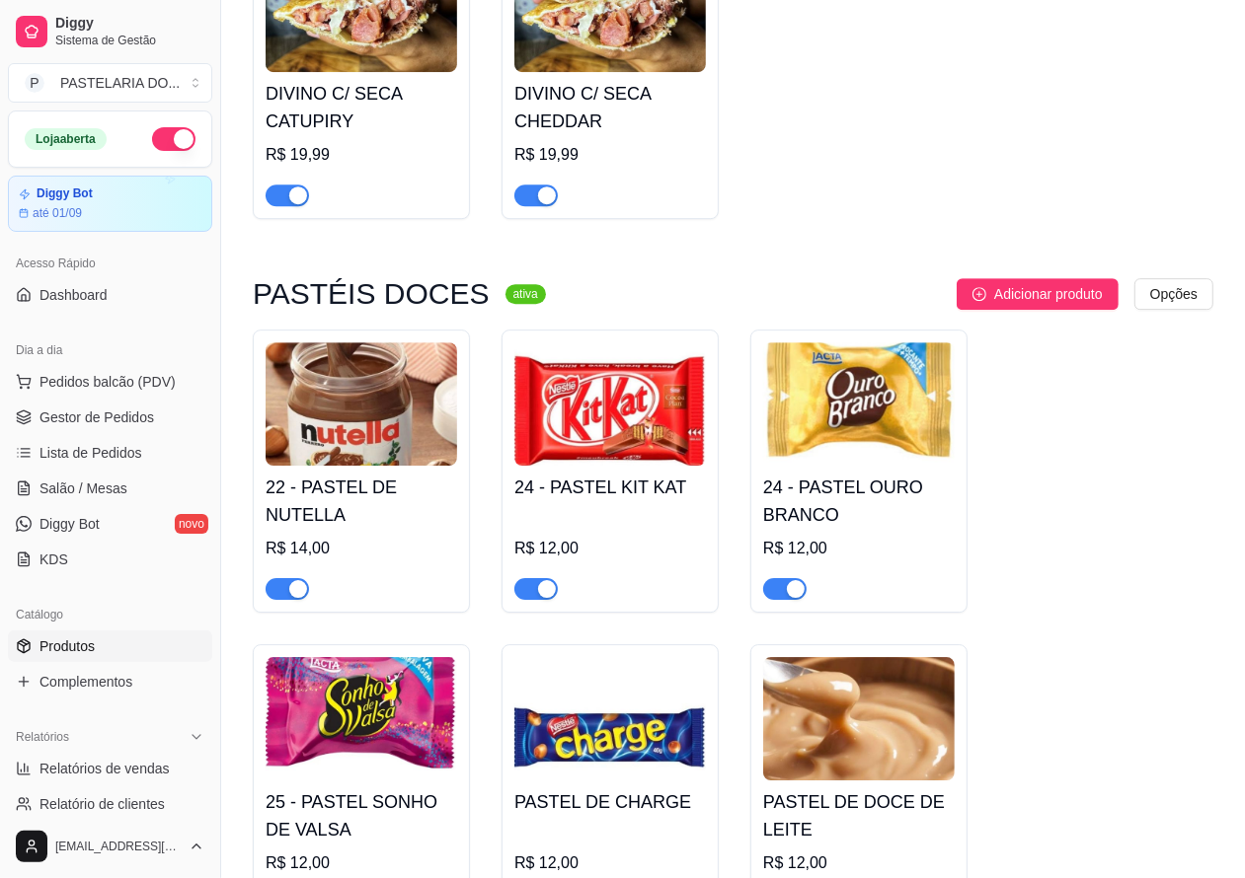
scroll to position [3919, 0]
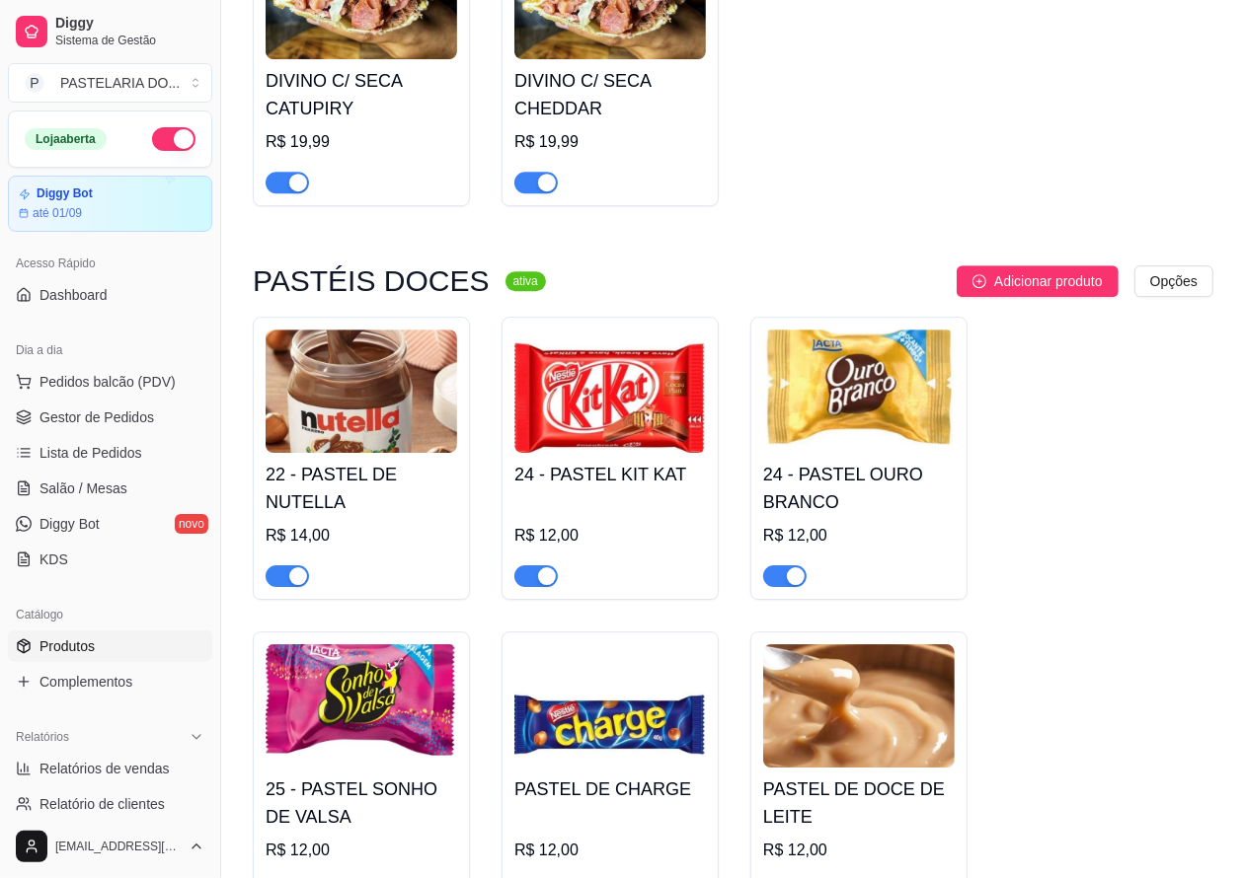
click at [268, 587] on span "button" at bounding box center [287, 577] width 43 height 22
click at [106, 381] on span "Pedidos balcão (PDV)" at bounding box center [107, 382] width 136 height 20
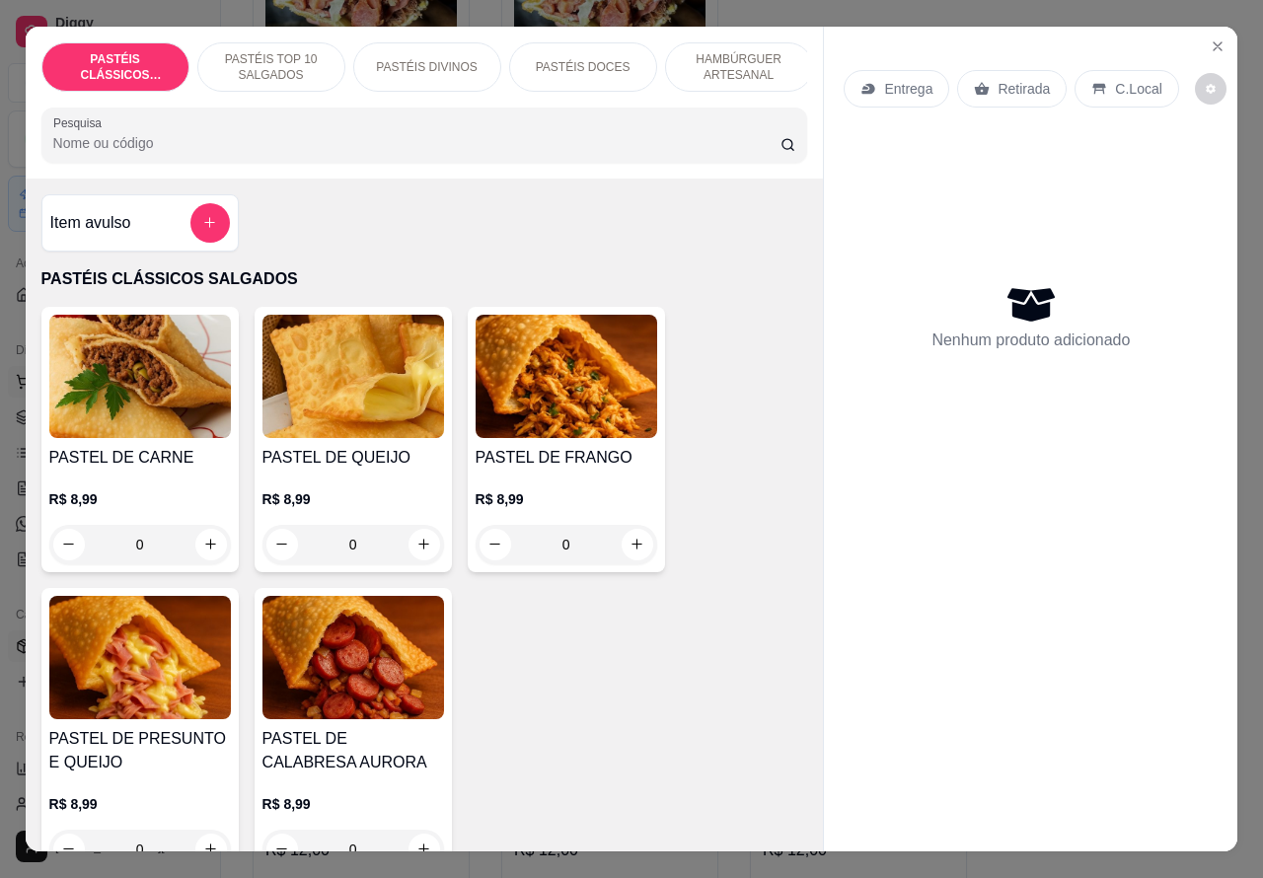
click at [1214, 42] on icon "Close" at bounding box center [1218, 46] width 8 height 8
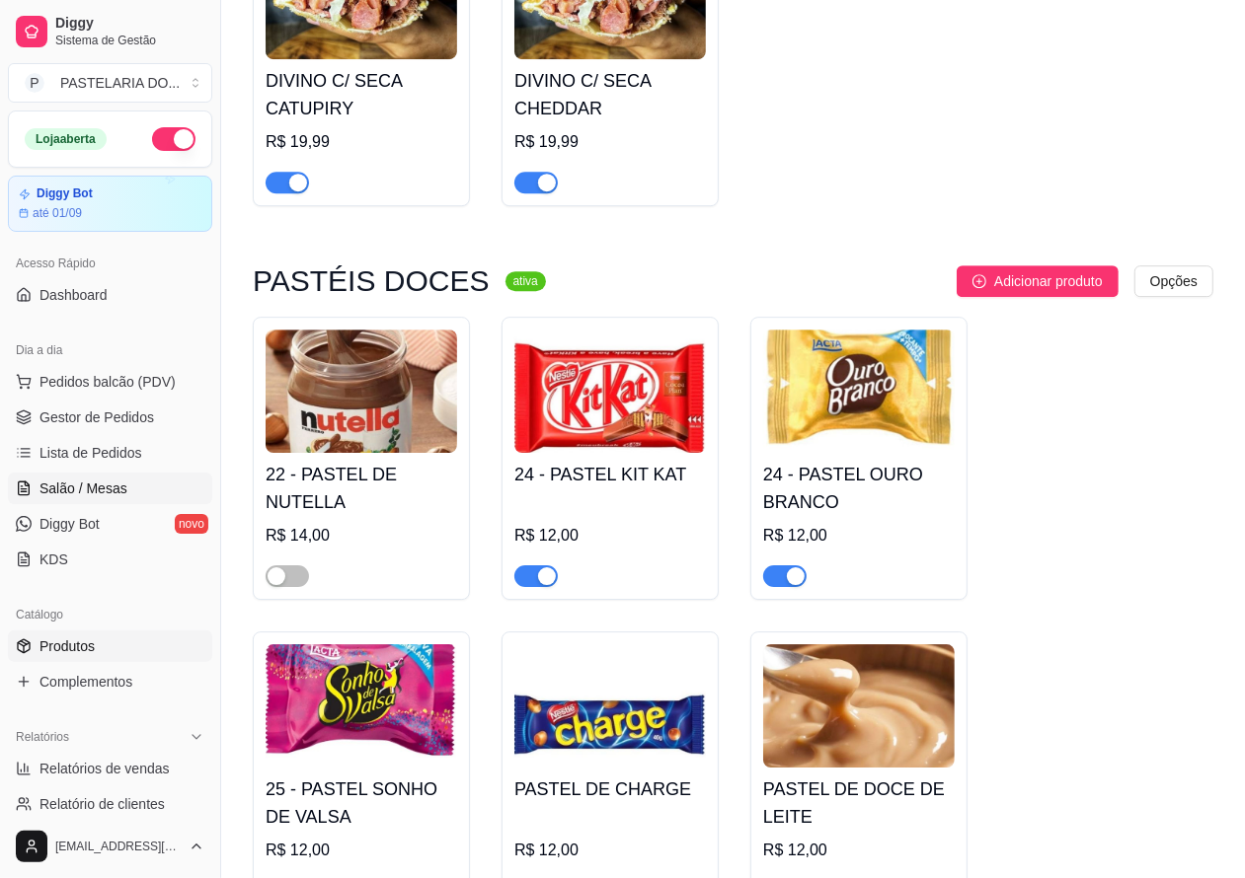
click at [89, 487] on span "Salão / Mesas" at bounding box center [83, 489] width 88 height 20
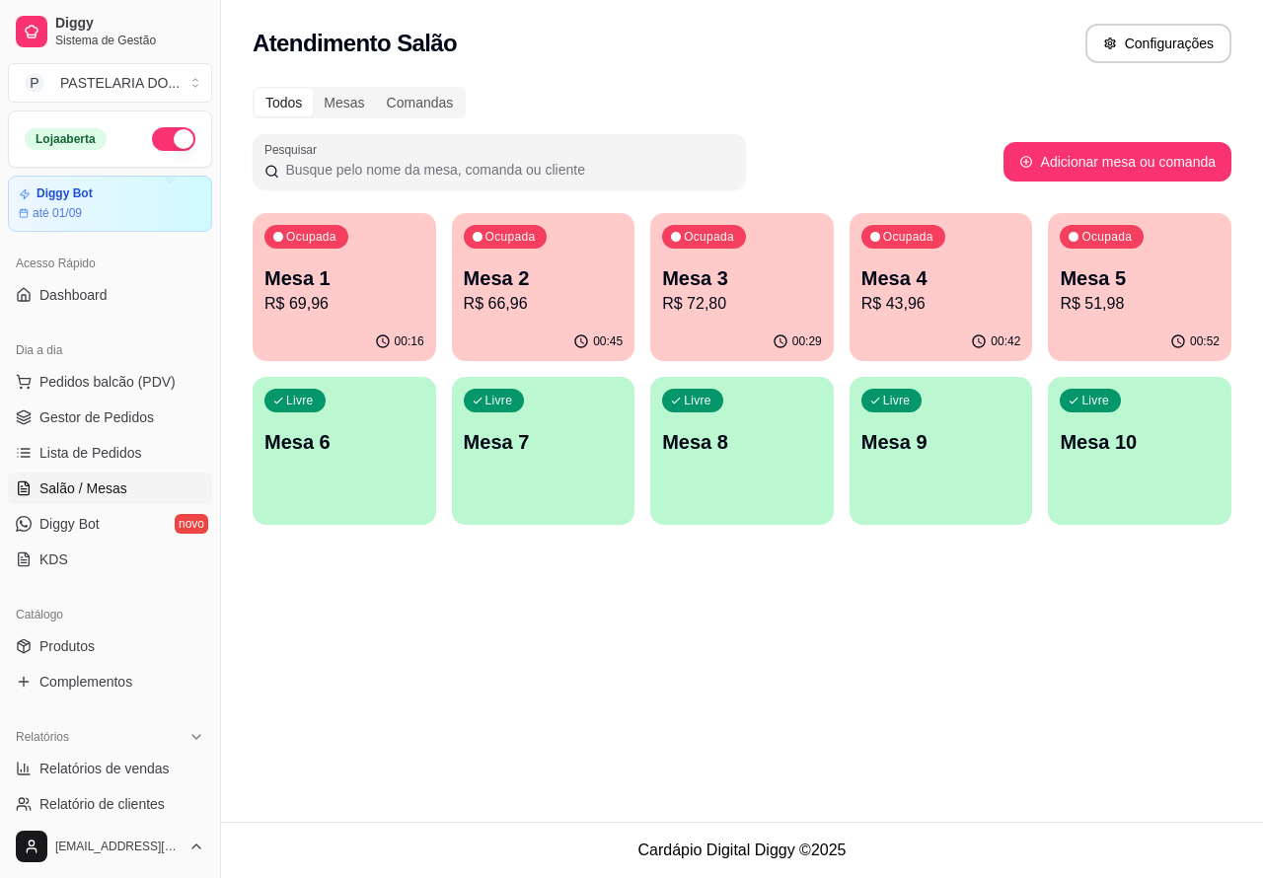
click at [945, 309] on p "R$ 43,96" at bounding box center [942, 304] width 160 height 24
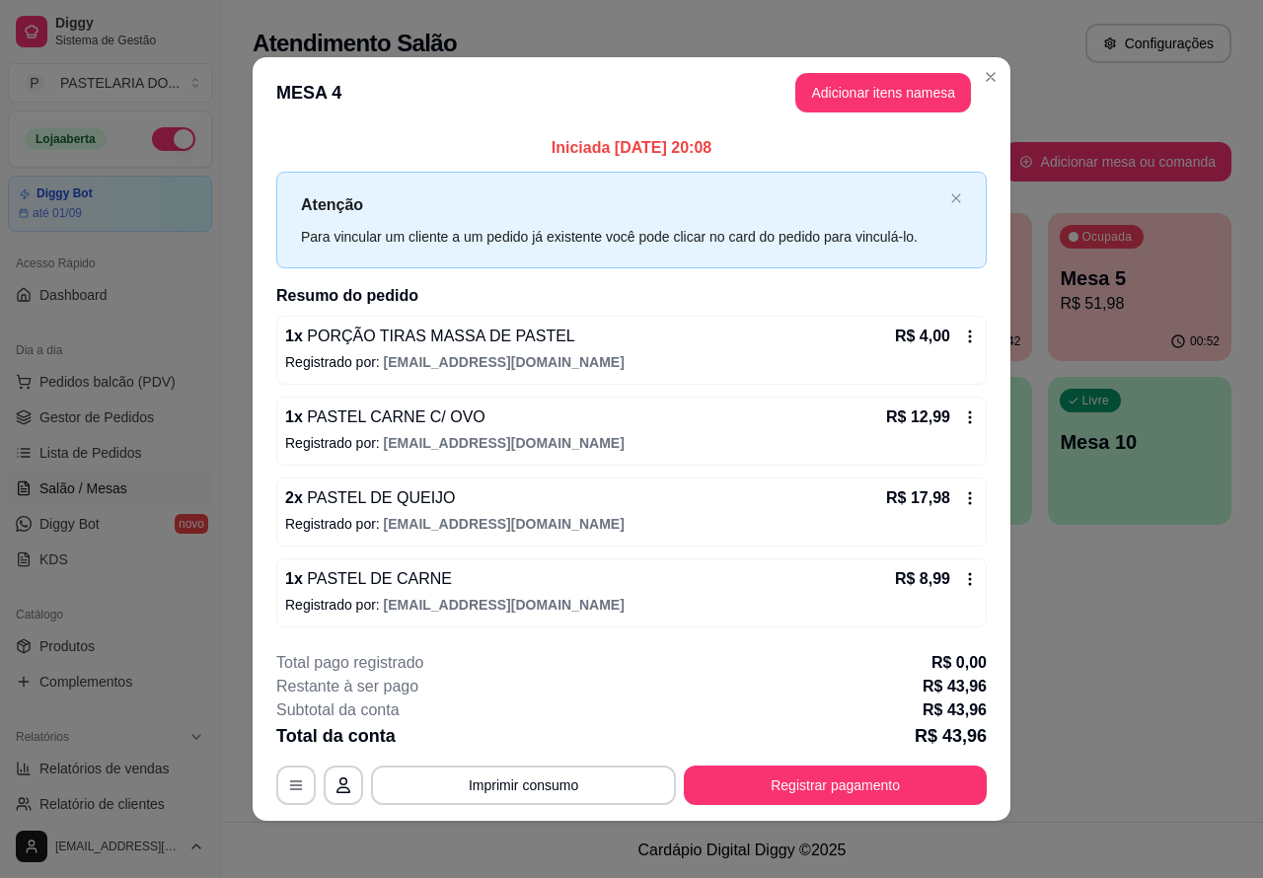
click at [884, 80] on button "Adicionar itens na mesa" at bounding box center [884, 92] width 176 height 39
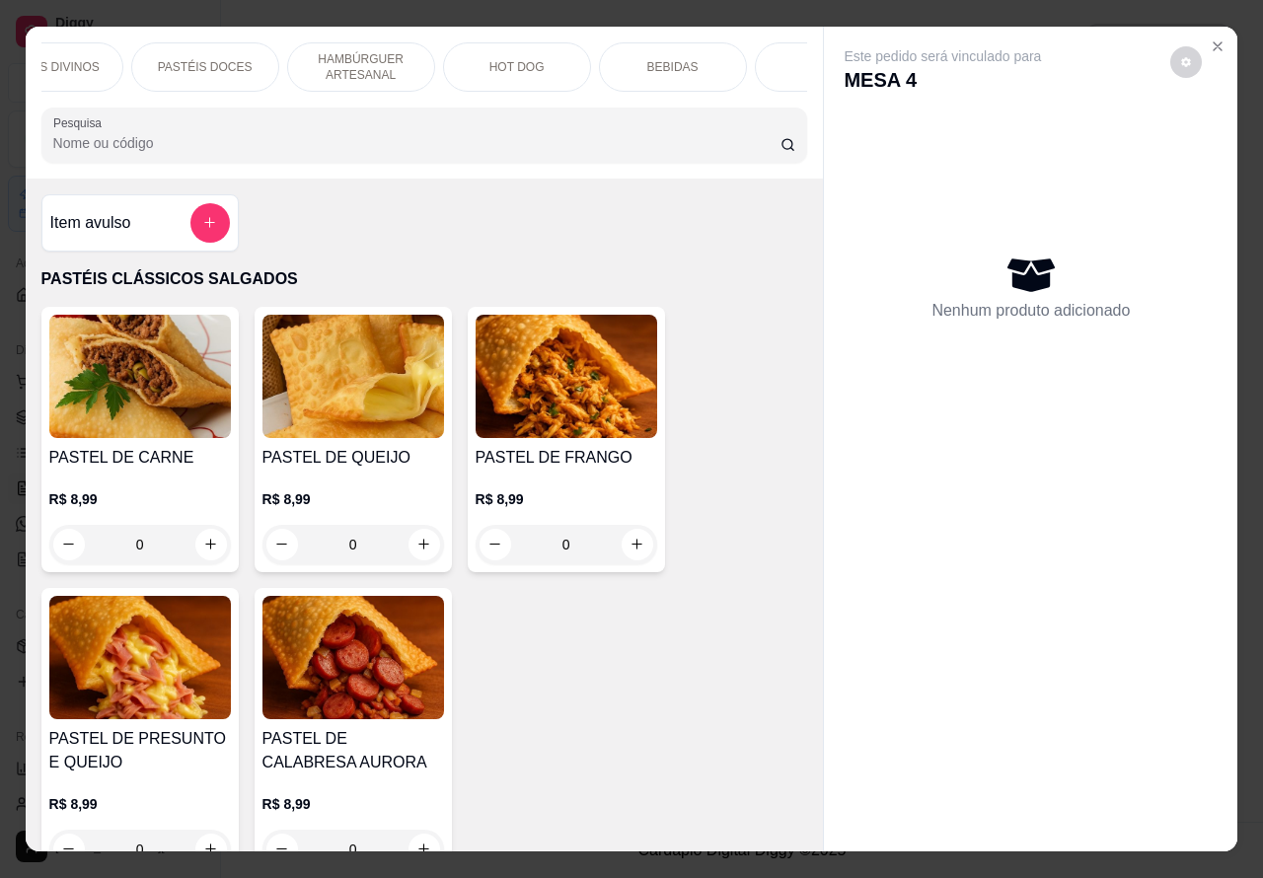
scroll to position [0, 474]
click at [730, 44] on div "DOCES" at bounding box center [734, 66] width 148 height 49
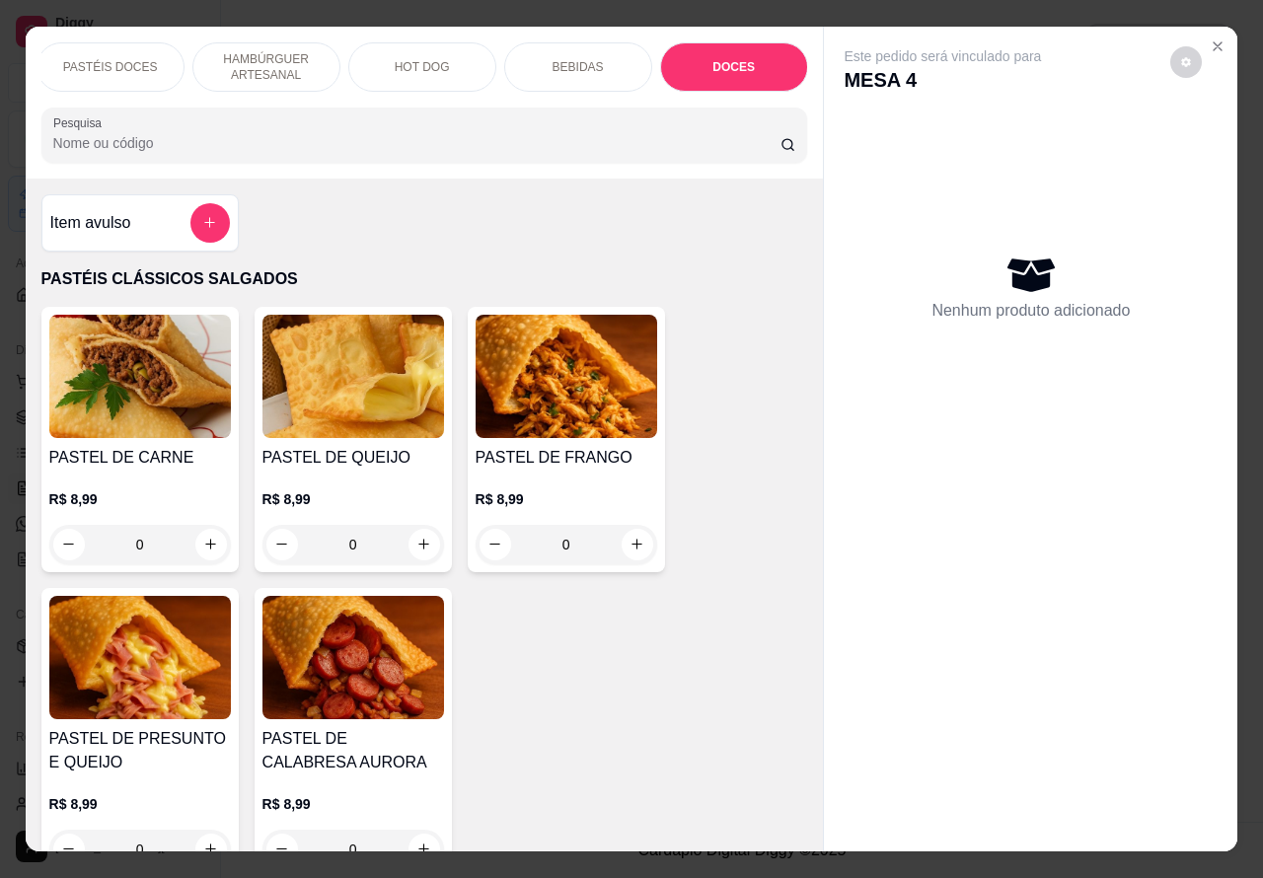
scroll to position [45, 0]
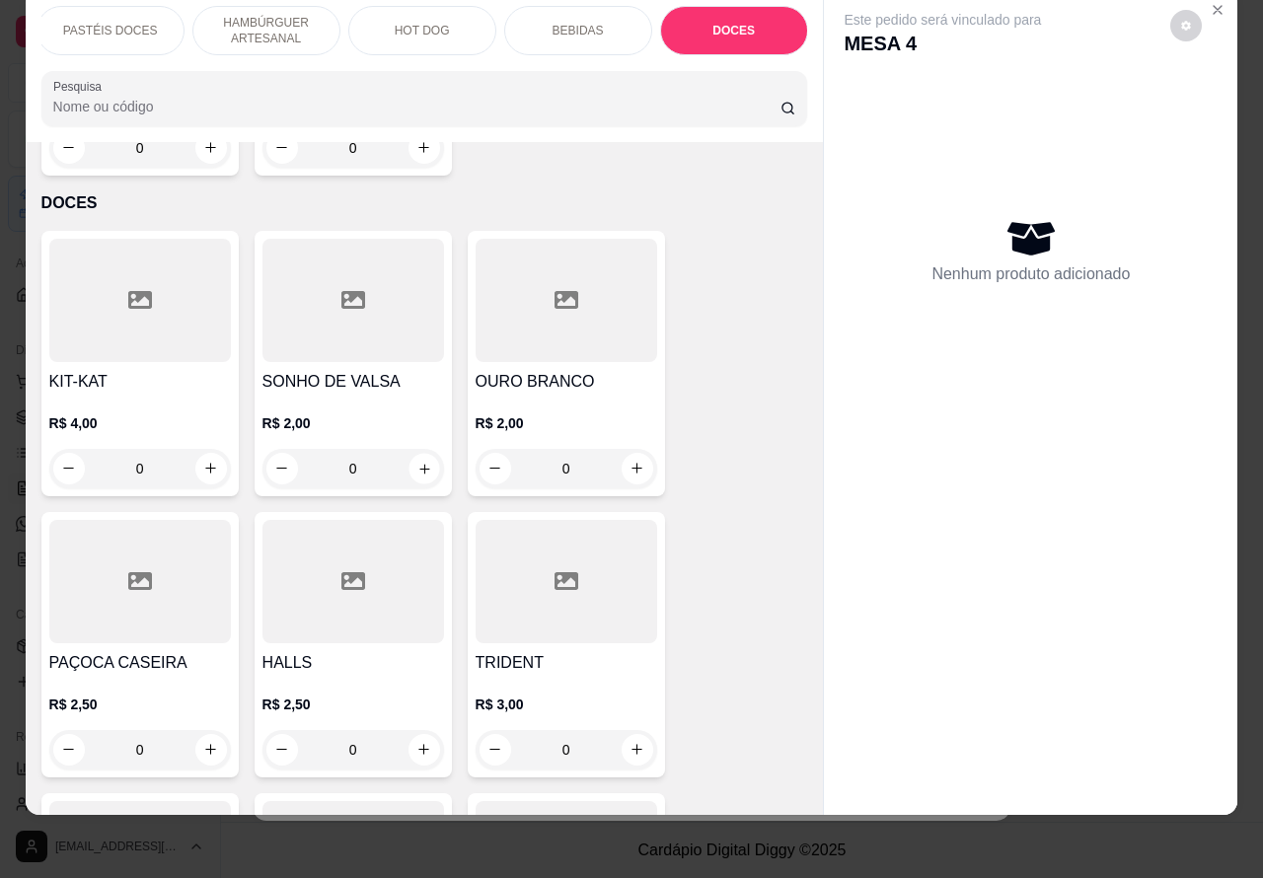
click at [417, 461] on icon "increase-product-quantity" at bounding box center [424, 468] width 15 height 15
type input "1"
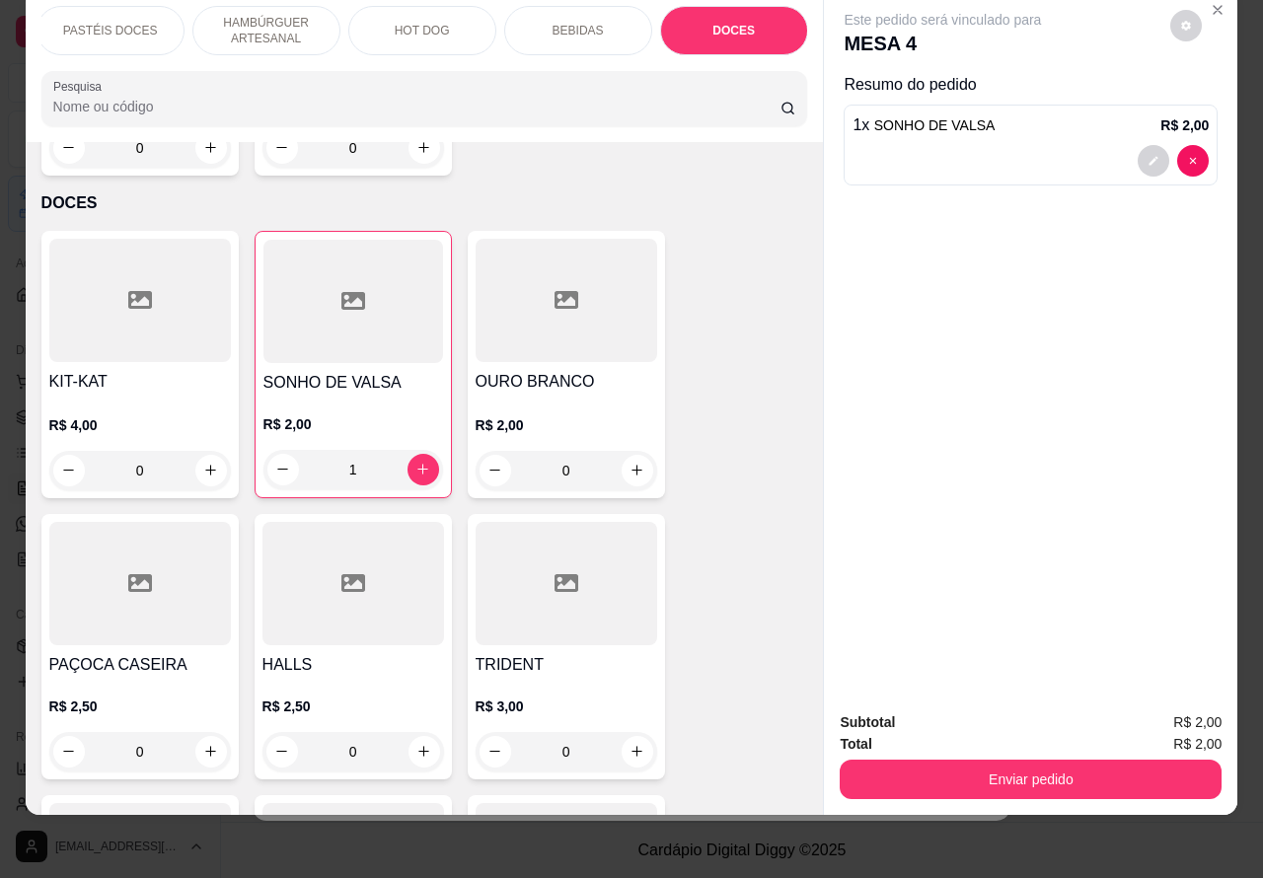
click at [632, 465] on icon "increase-product-quantity" at bounding box center [637, 470] width 11 height 11
type input "1"
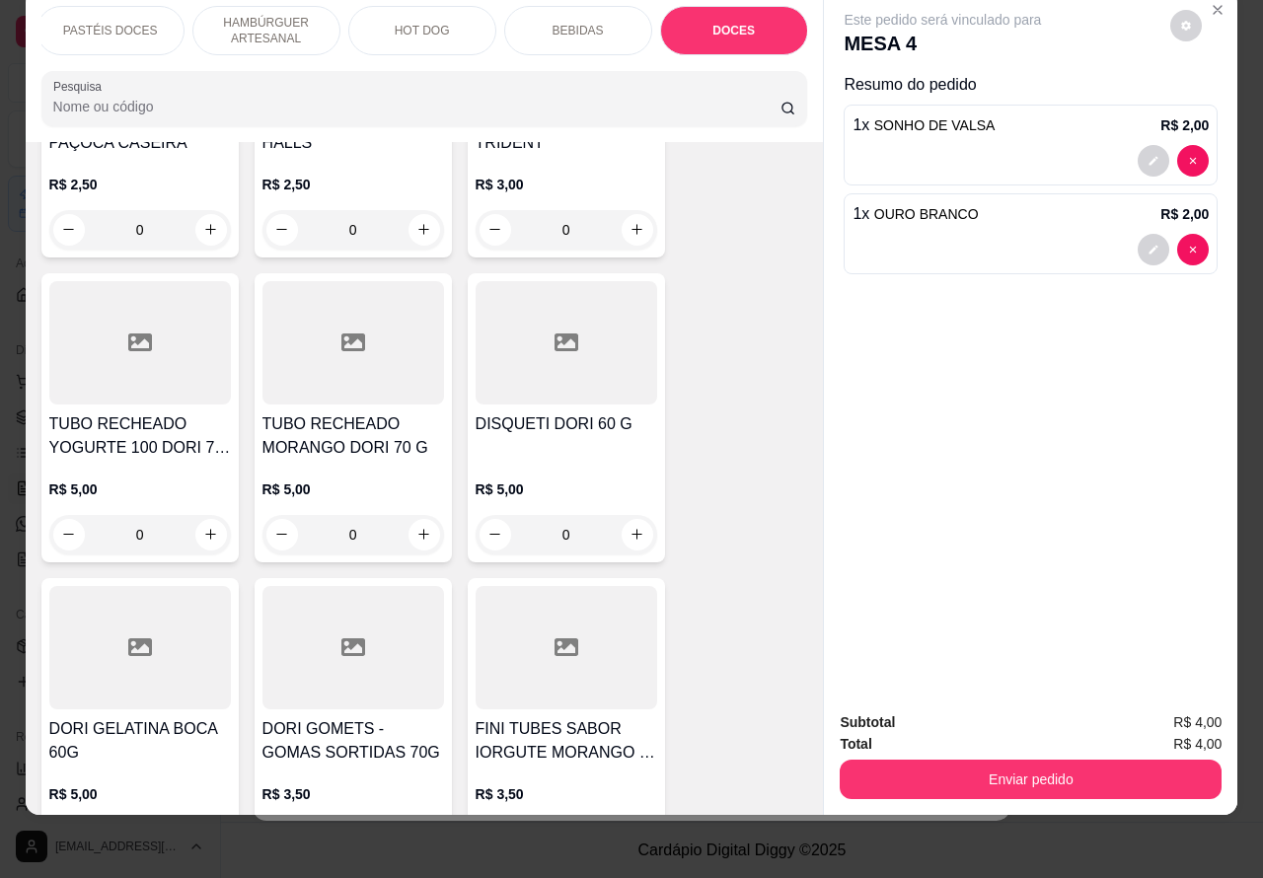
scroll to position [8358, 0]
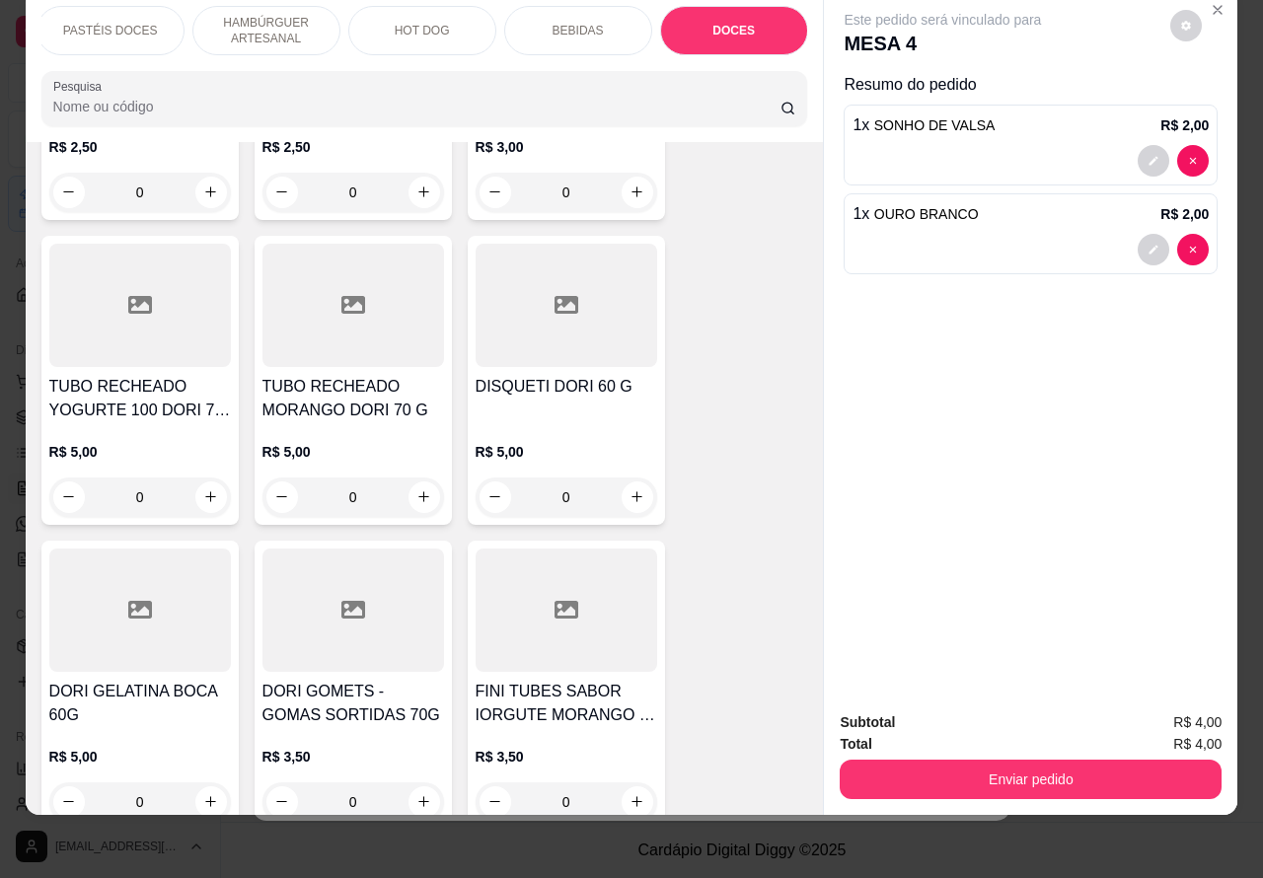
click at [632, 492] on icon "increase-product-quantity" at bounding box center [637, 497] width 11 height 11
type input "1"
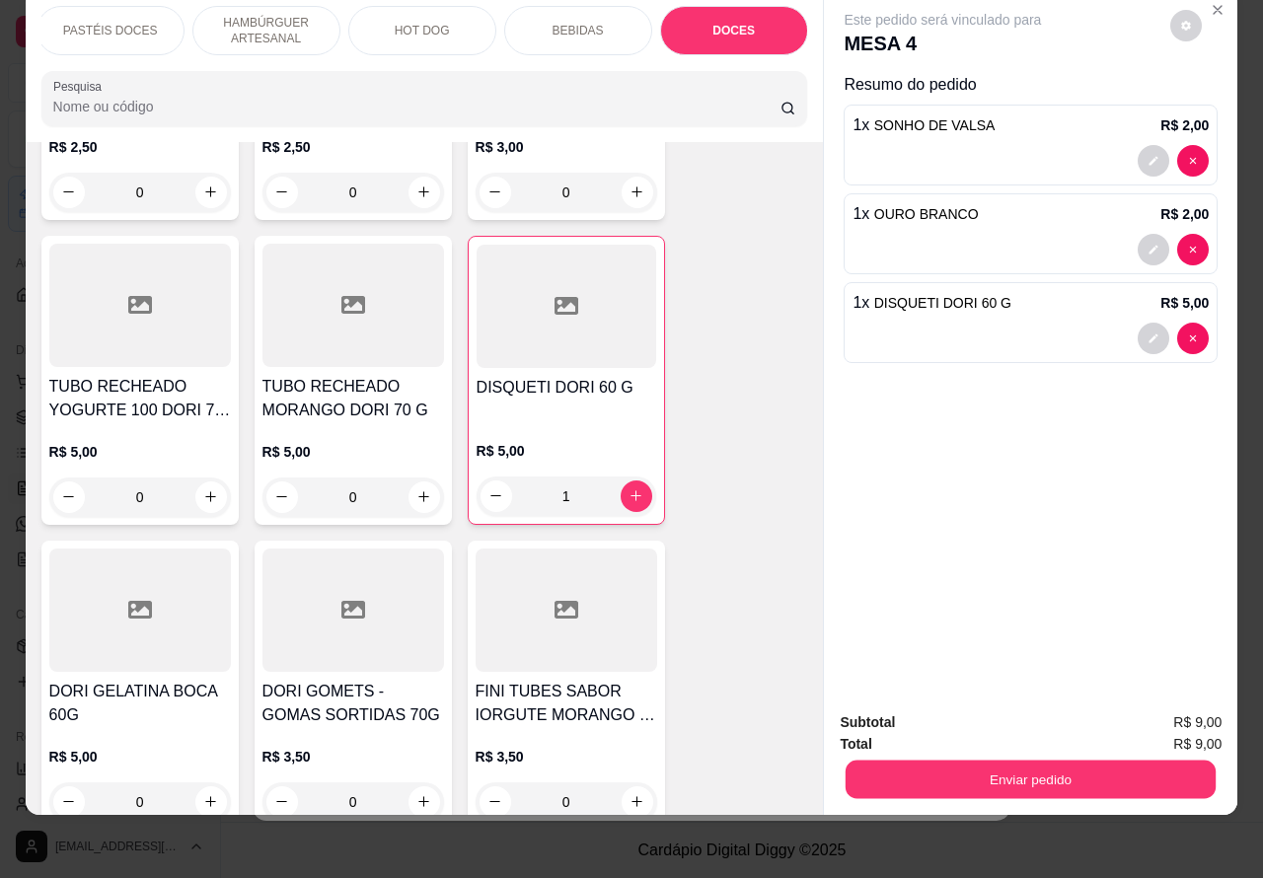
click at [1052, 761] on button "Enviar pedido" at bounding box center [1031, 780] width 370 height 38
click at [978, 702] on button "Não registrar e enviar pedido" at bounding box center [964, 714] width 205 height 38
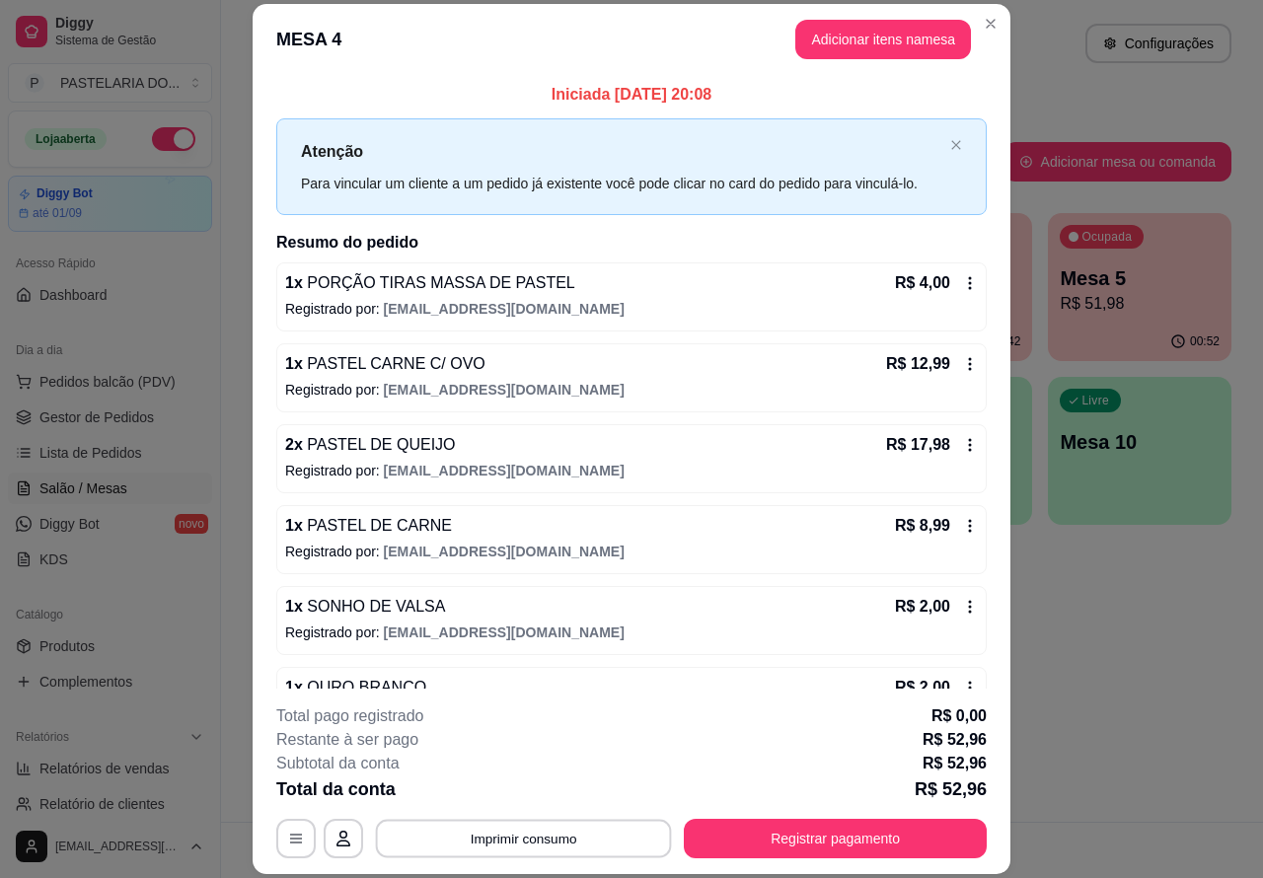
click at [513, 824] on button "Imprimir consumo" at bounding box center [524, 838] width 296 height 38
click at [523, 836] on button "Imprimir consumo" at bounding box center [523, 838] width 305 height 39
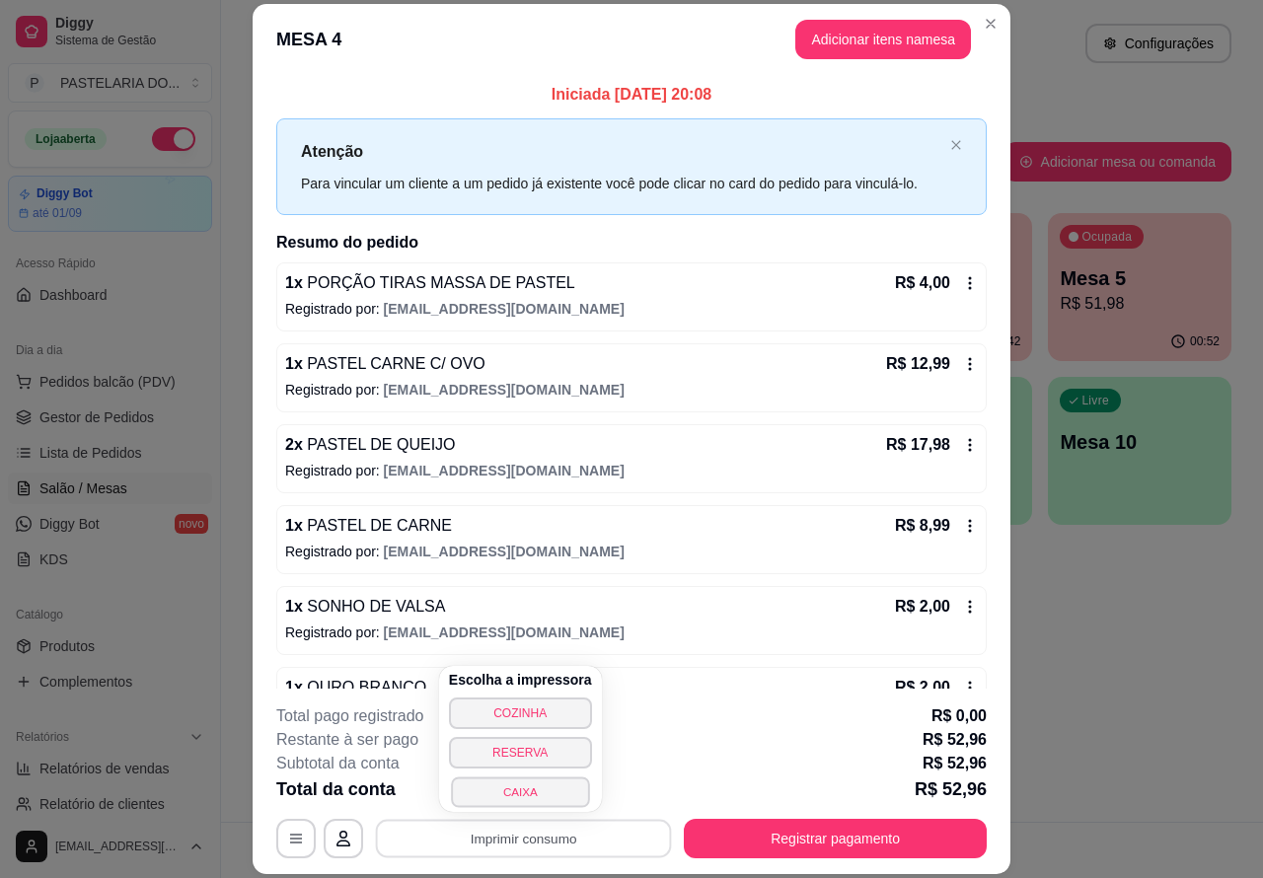
click at [520, 787] on button "CAIXA" at bounding box center [520, 792] width 138 height 31
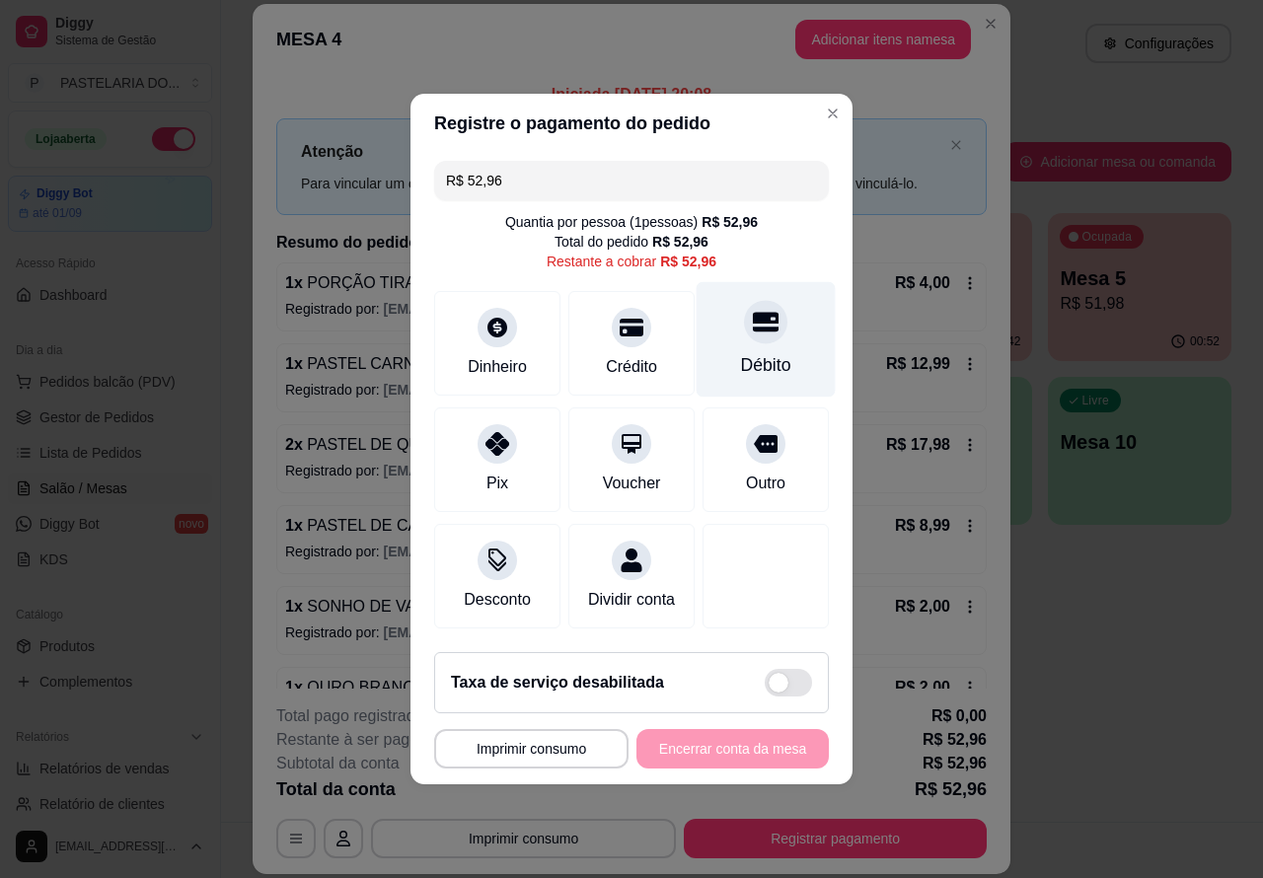
click at [753, 314] on icon at bounding box center [766, 323] width 26 height 20
type input "R$ 0,00"
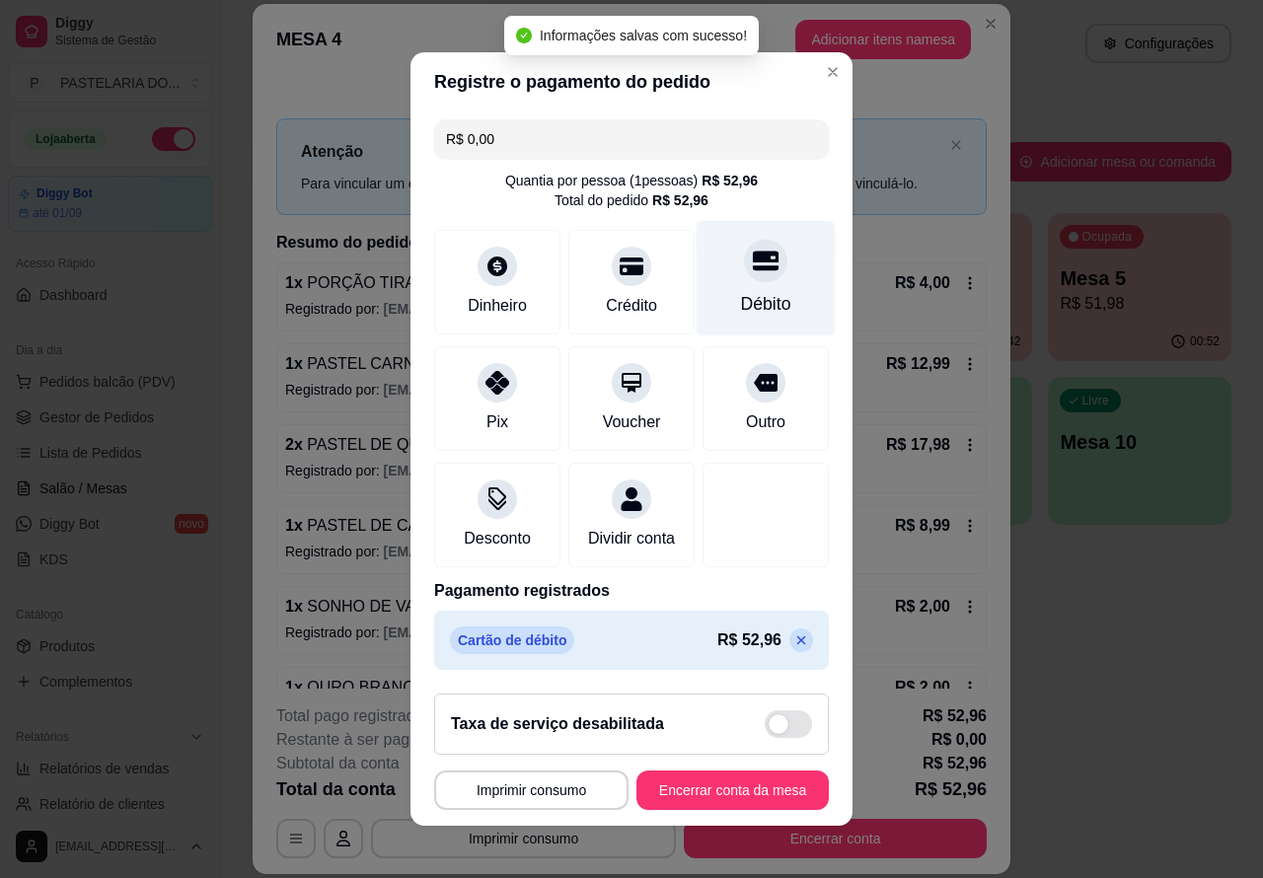
click at [731, 792] on button "Encerrar conta da mesa" at bounding box center [733, 790] width 192 height 39
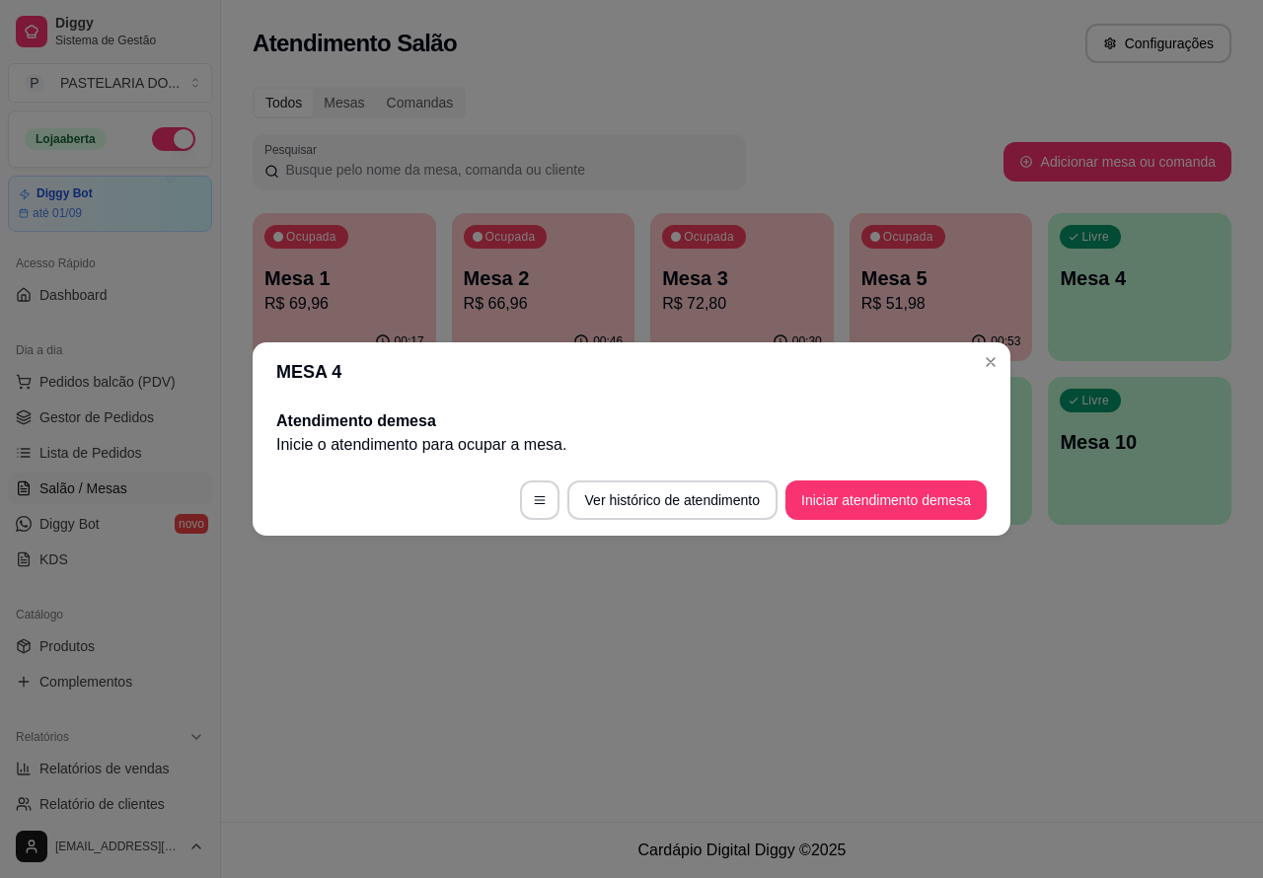
click at [894, 653] on div "Atendimento Salão Configurações Todos Mesas Comandas Pesquisar Adicionar mesa o…" at bounding box center [742, 411] width 1042 height 822
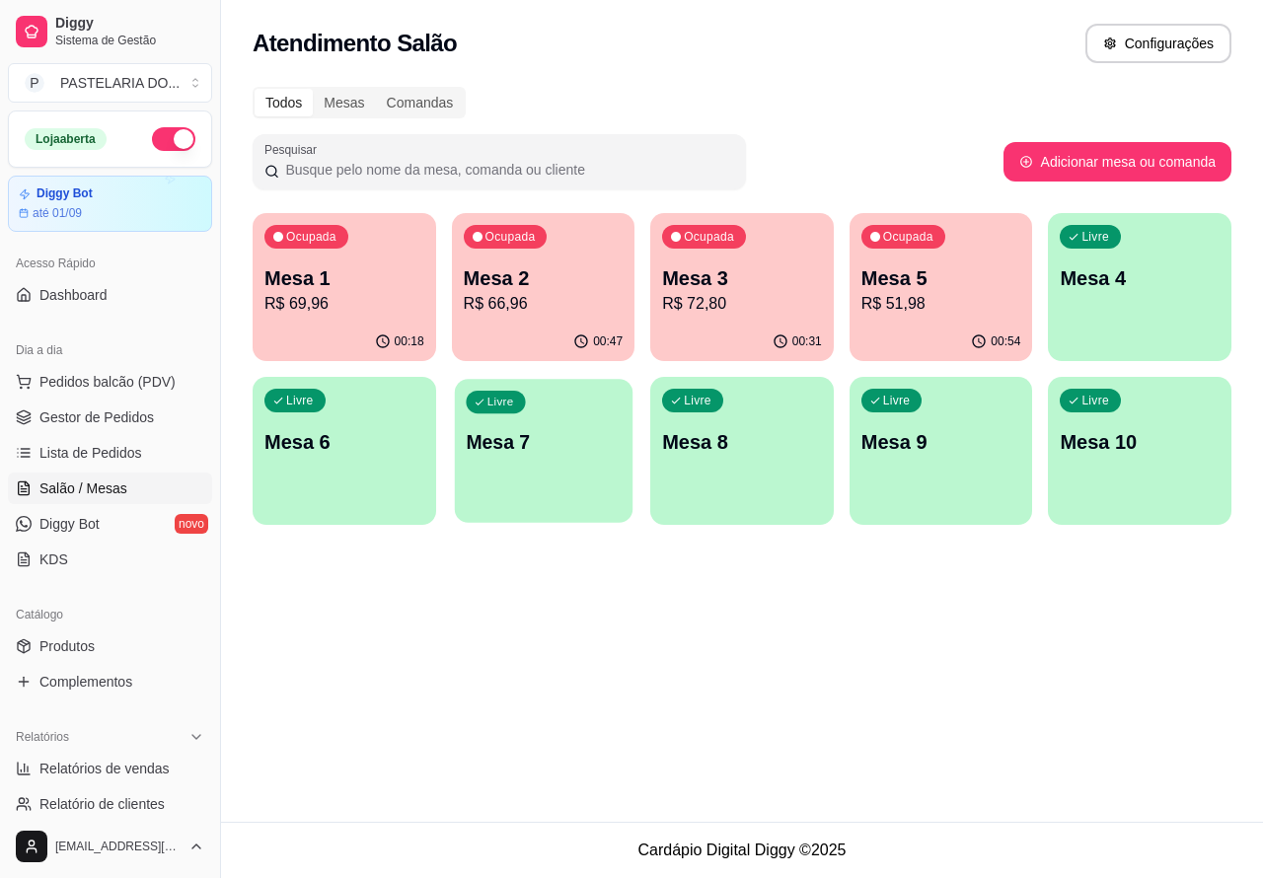
click at [550, 465] on div "Livre Mesa 7" at bounding box center [543, 439] width 178 height 120
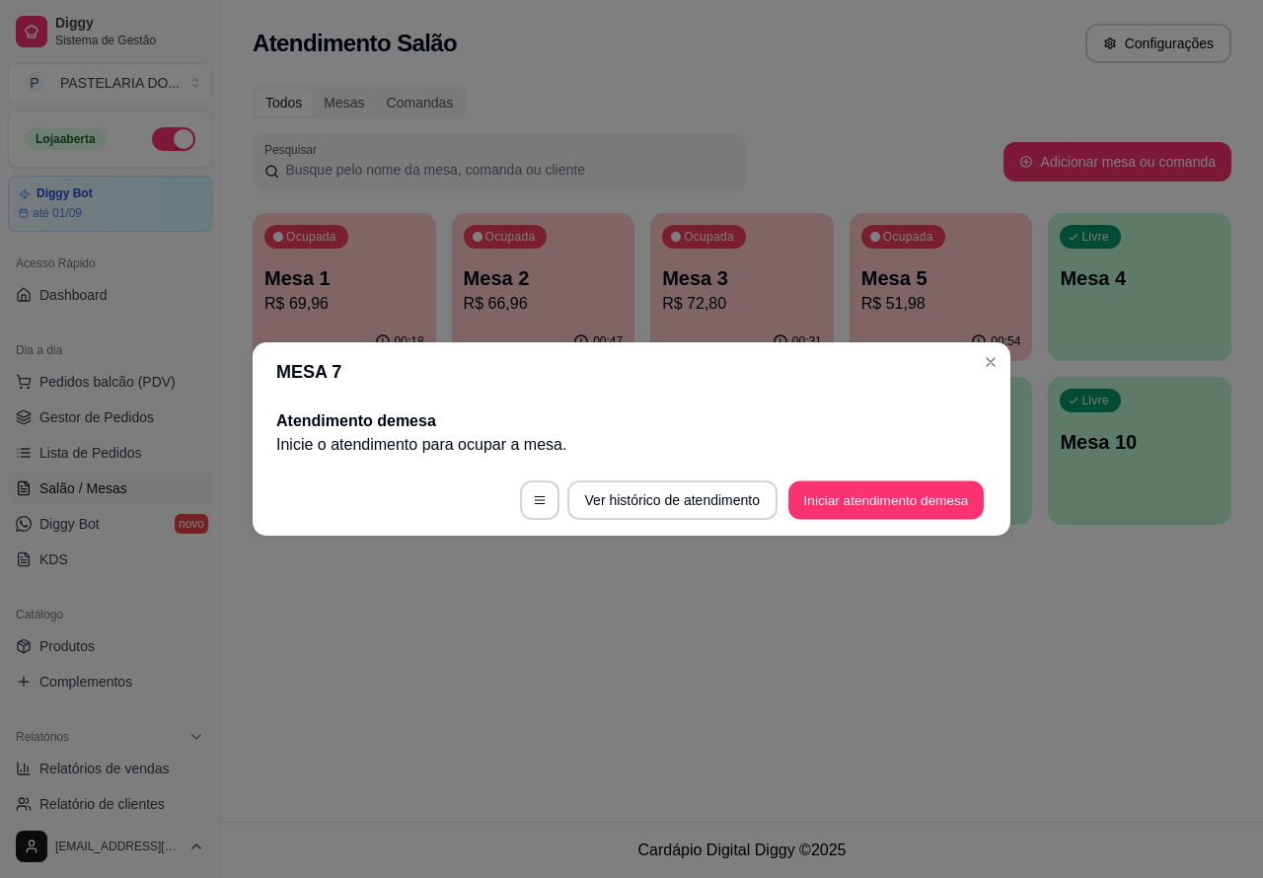
click at [884, 494] on button "Iniciar atendimento de mesa" at bounding box center [886, 501] width 195 height 38
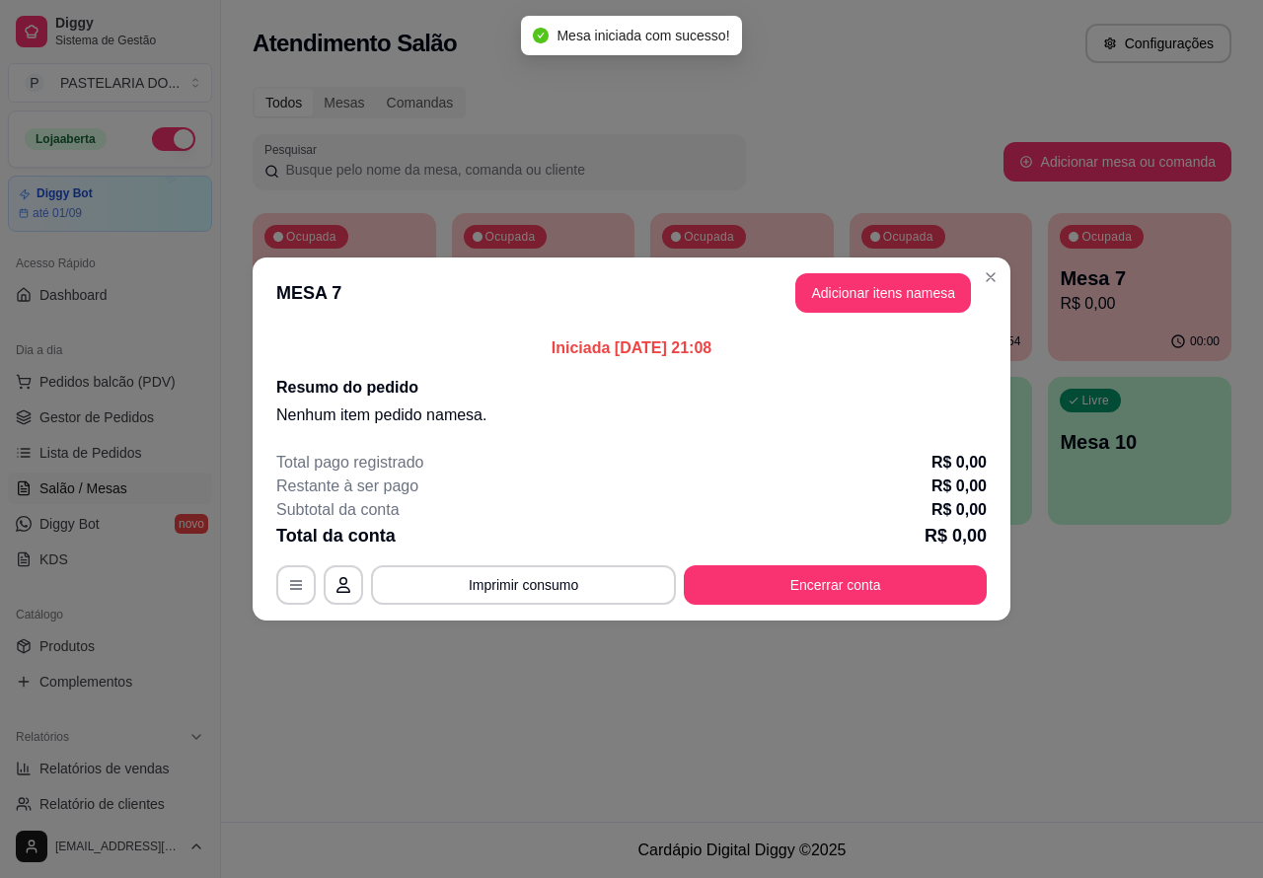
click at [913, 284] on div "Nenhum produto adicionado" at bounding box center [1034, 286] width 377 height 390
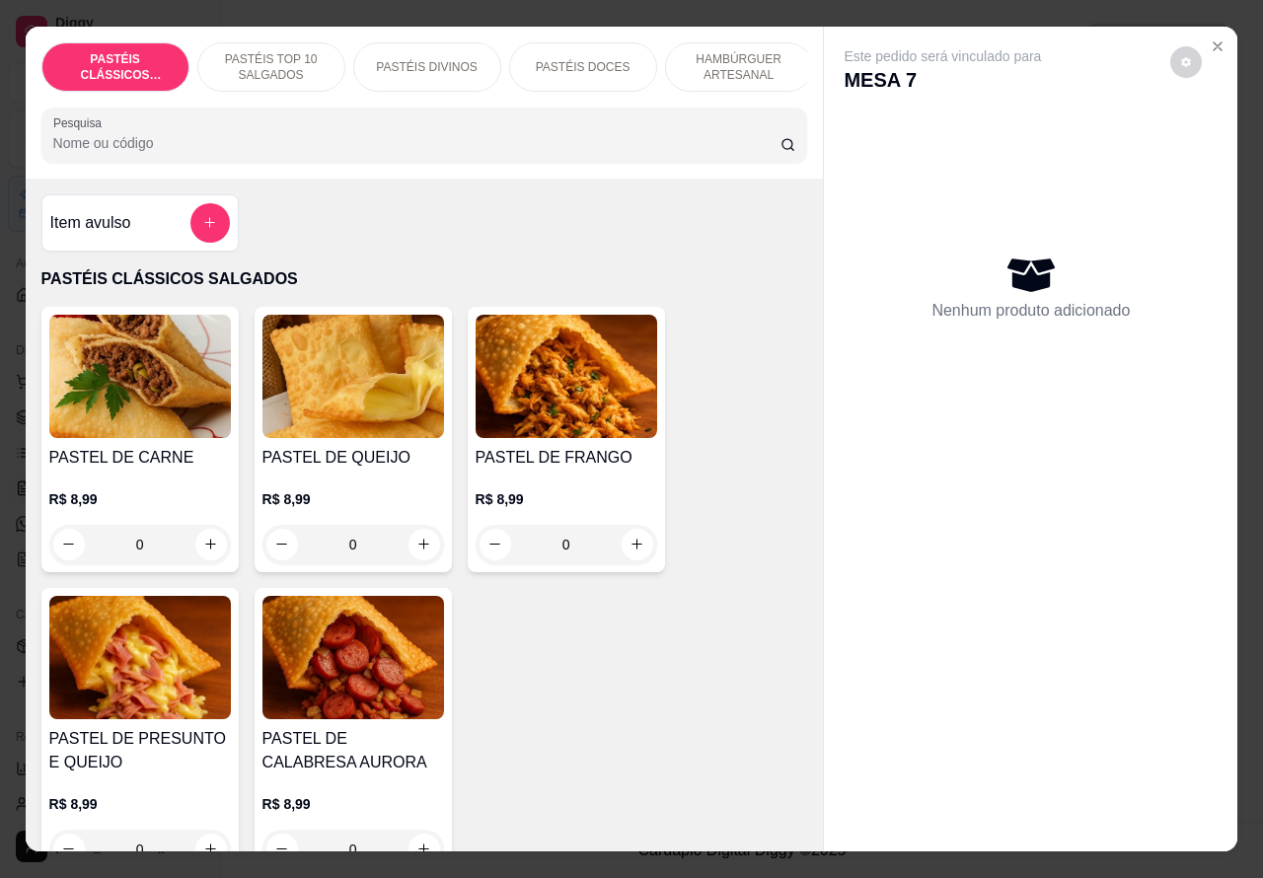
click at [277, 51] on p "PASTÉIS TOP 10 SALGADOS" at bounding box center [271, 67] width 114 height 32
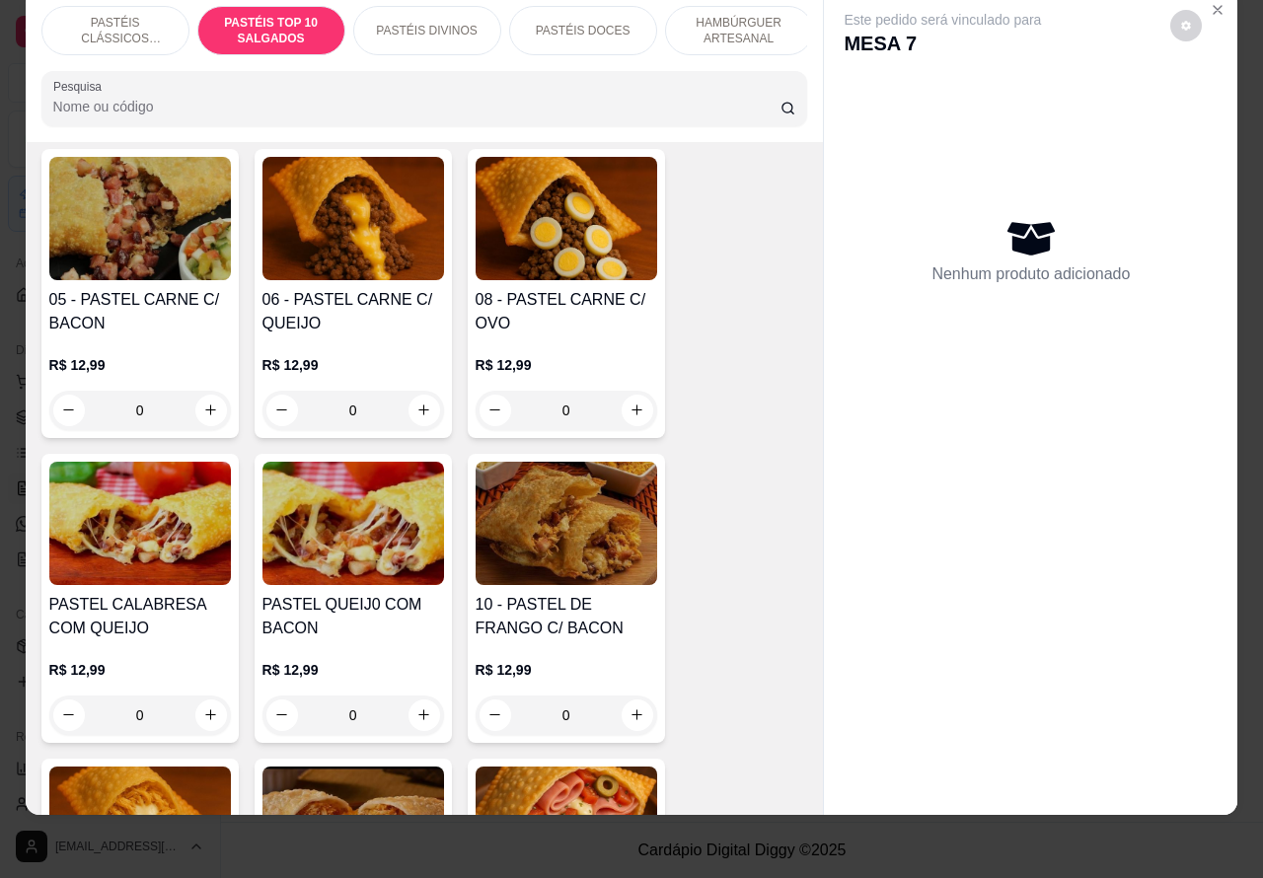
scroll to position [1397, 0]
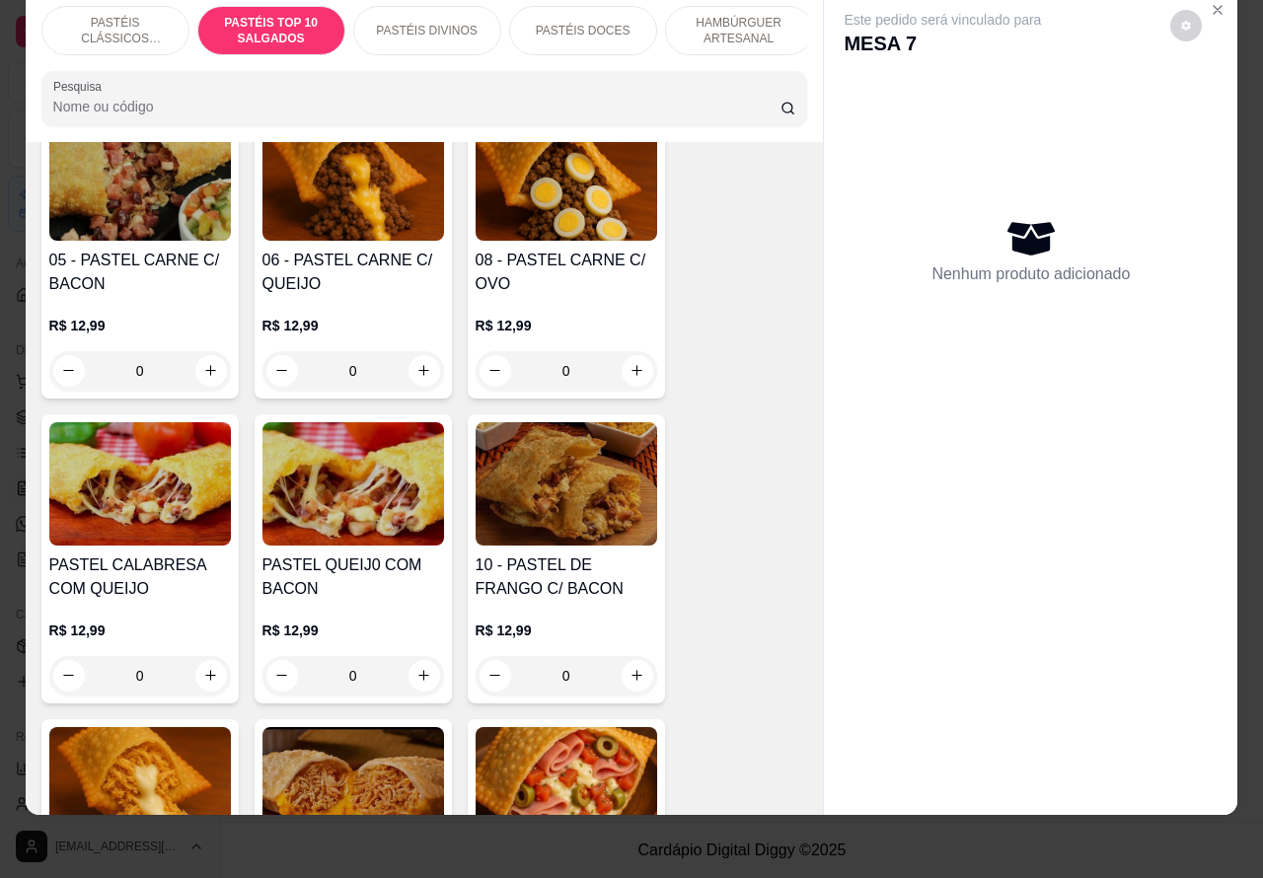
click at [209, 378] on div "0" at bounding box center [140, 370] width 182 height 39
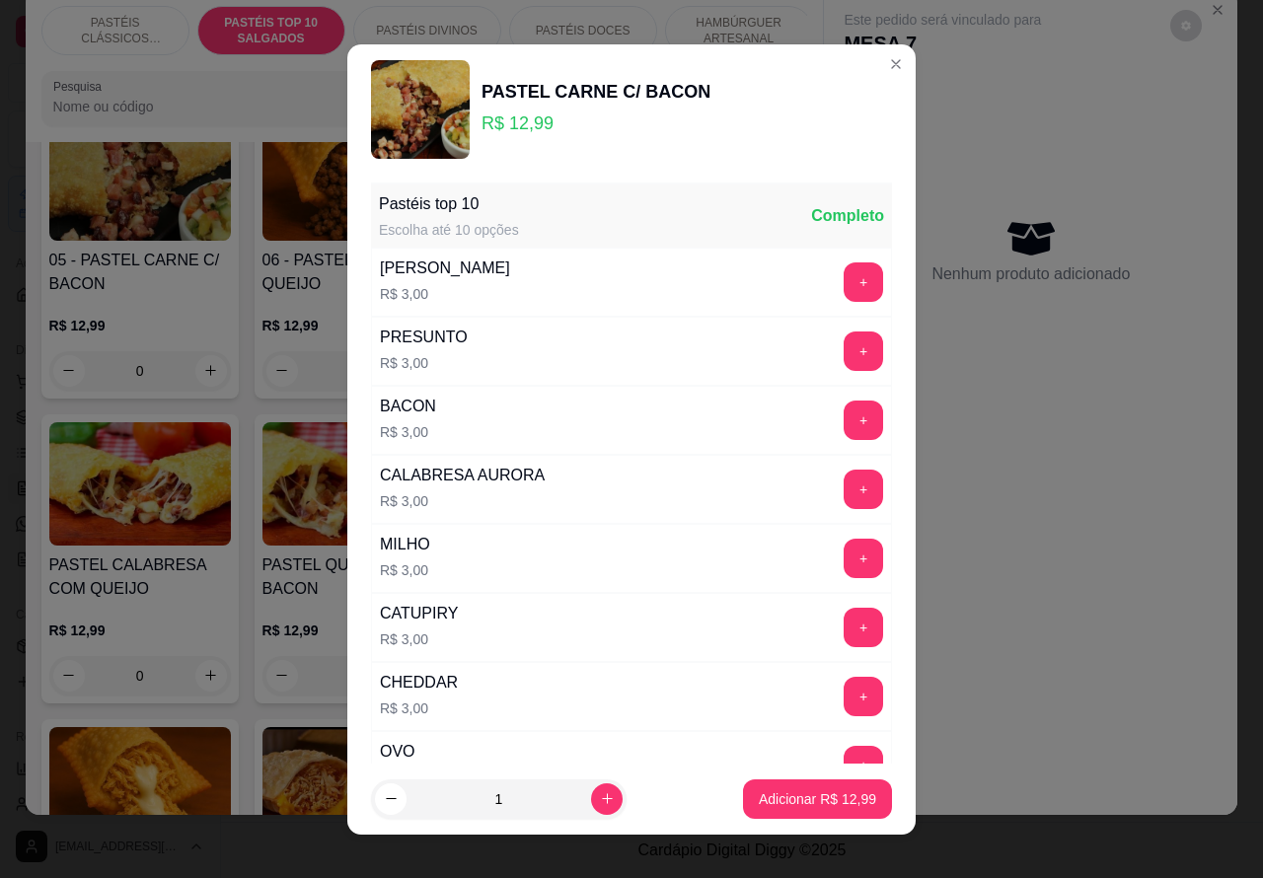
click at [771, 801] on p "Adicionar R$ 12,99" at bounding box center [817, 800] width 117 height 20
type input "1"
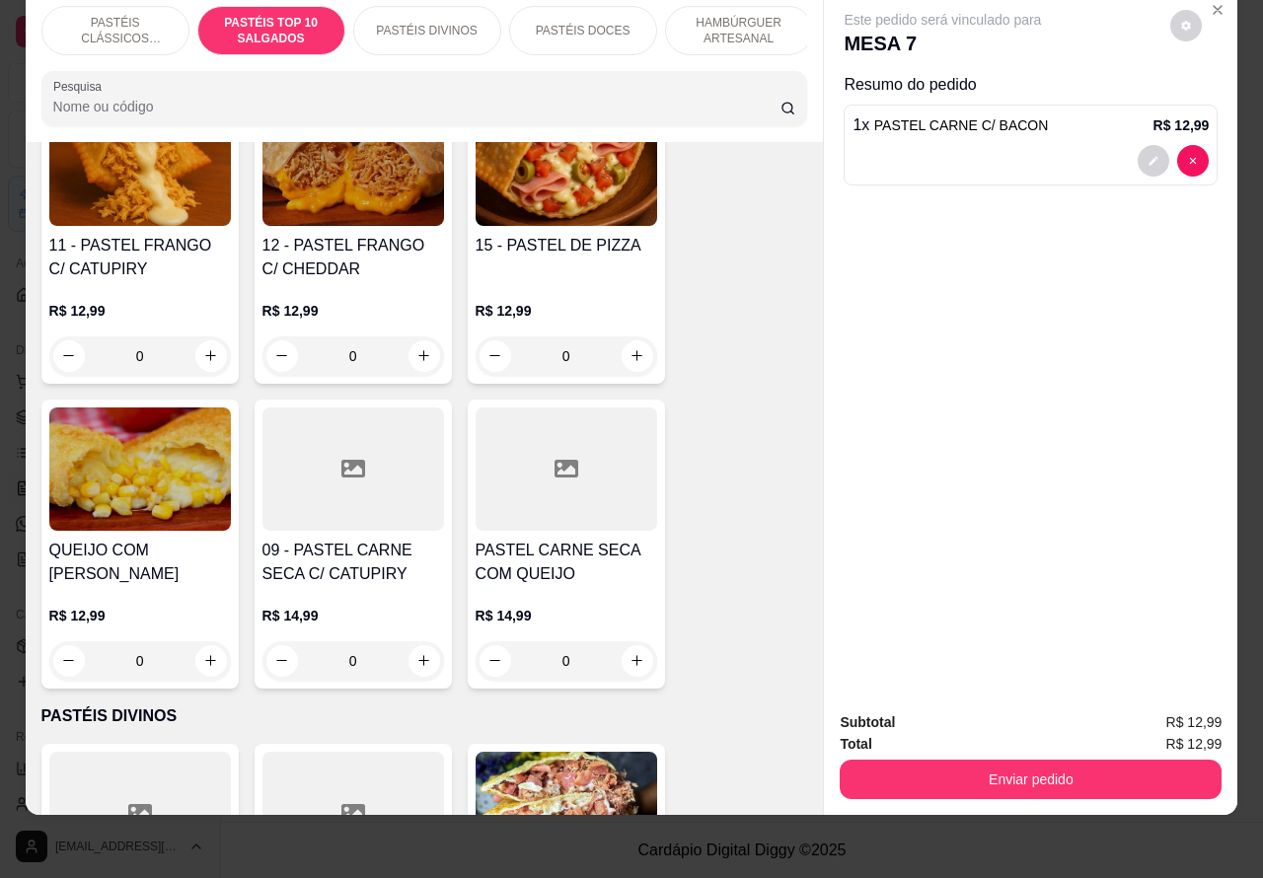
scroll to position [2079, 0]
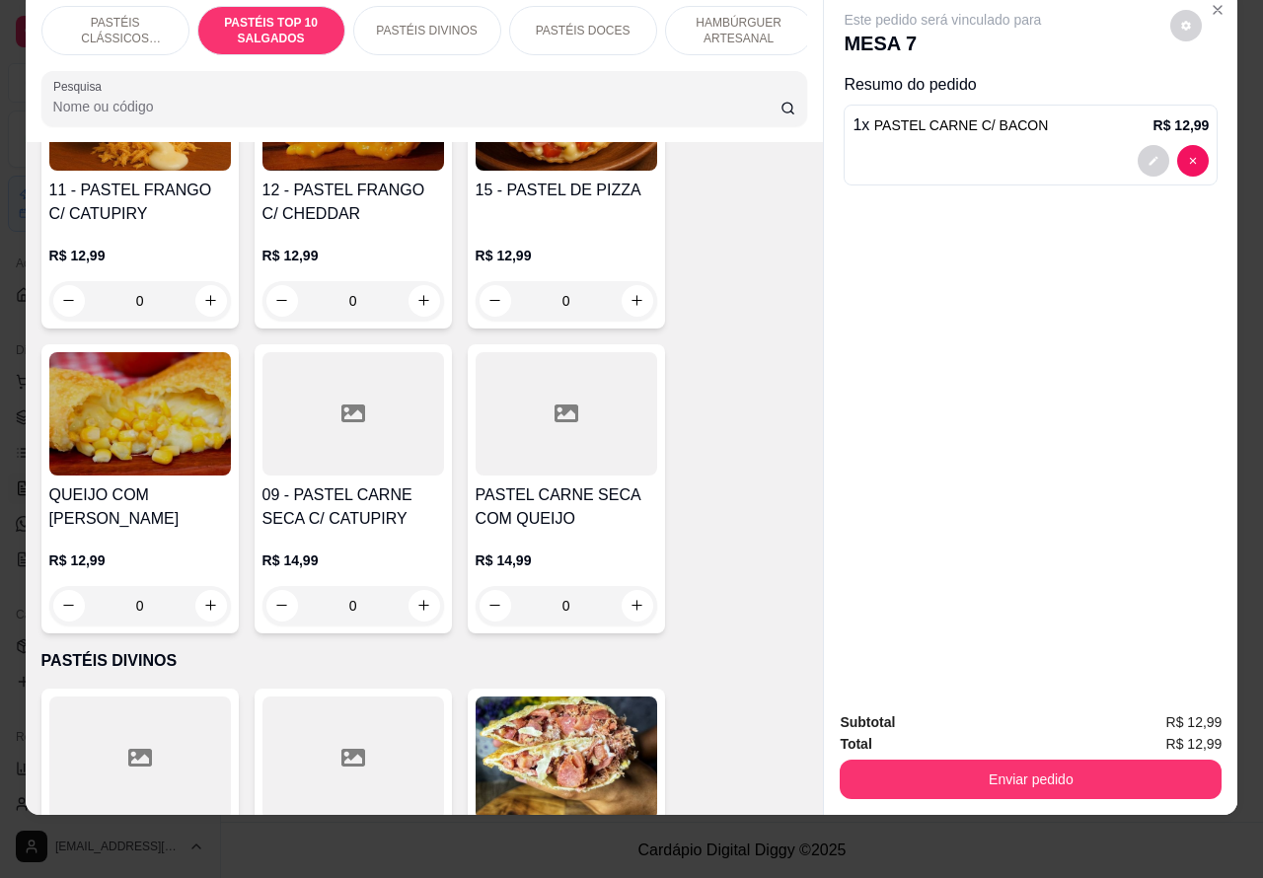
click at [416, 597] on div "0" at bounding box center [354, 605] width 182 height 39
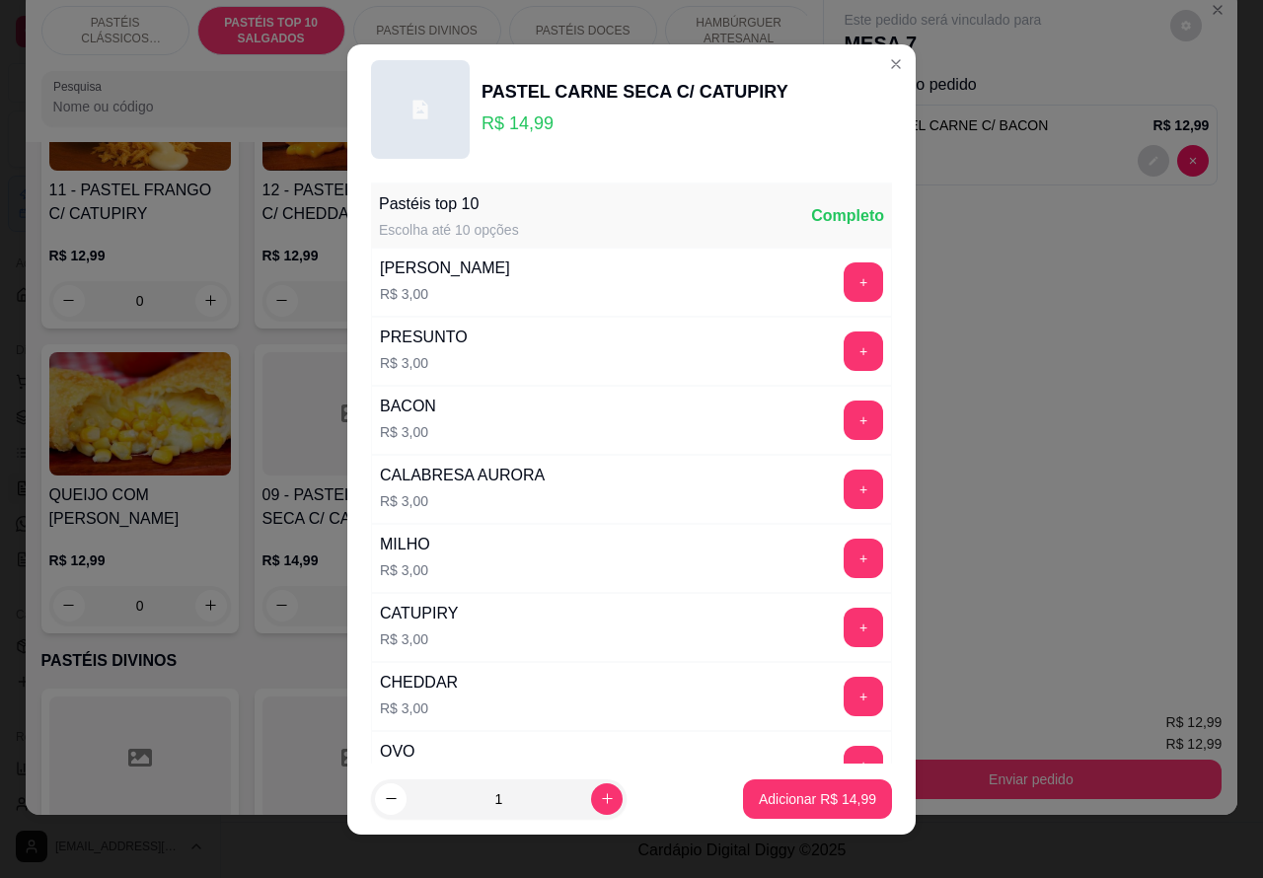
click at [778, 790] on p "Adicionar R$ 14,99" at bounding box center [817, 800] width 117 height 20
type input "1"
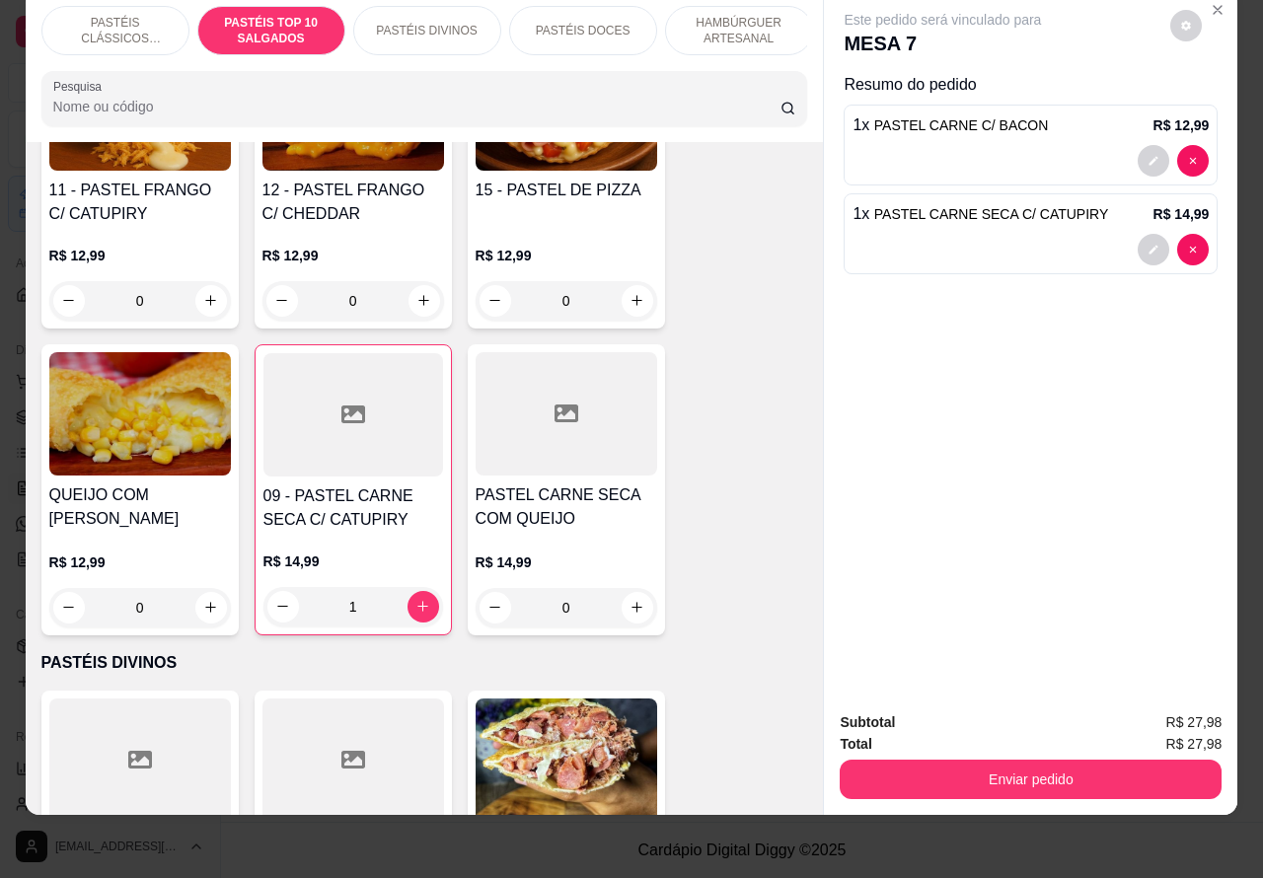
click at [1033, 772] on button "Enviar pedido" at bounding box center [1031, 779] width 382 height 39
click at [1005, 760] on button "Enviar pedido" at bounding box center [1031, 779] width 382 height 39
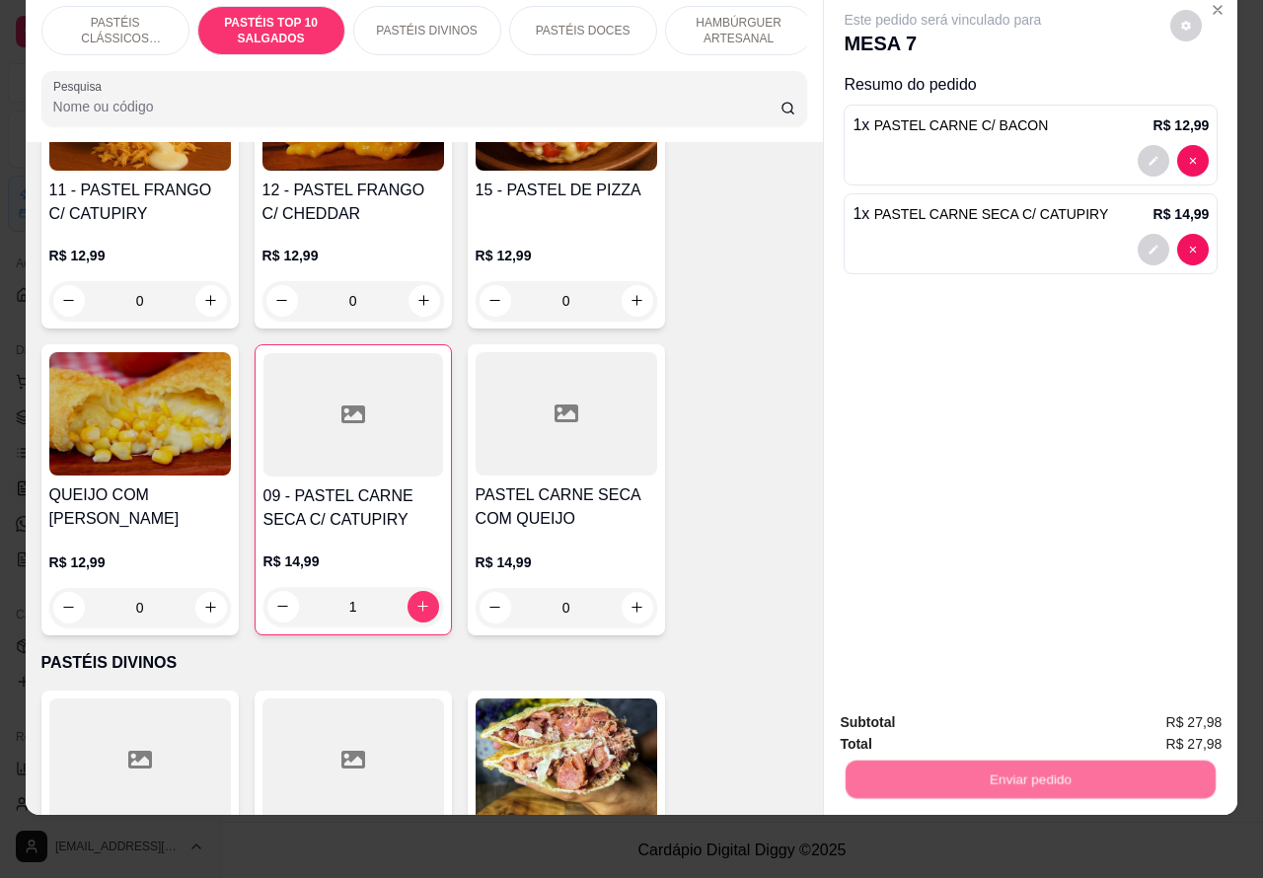
click at [949, 702] on button "Não registrar e enviar pedido" at bounding box center [964, 714] width 205 height 38
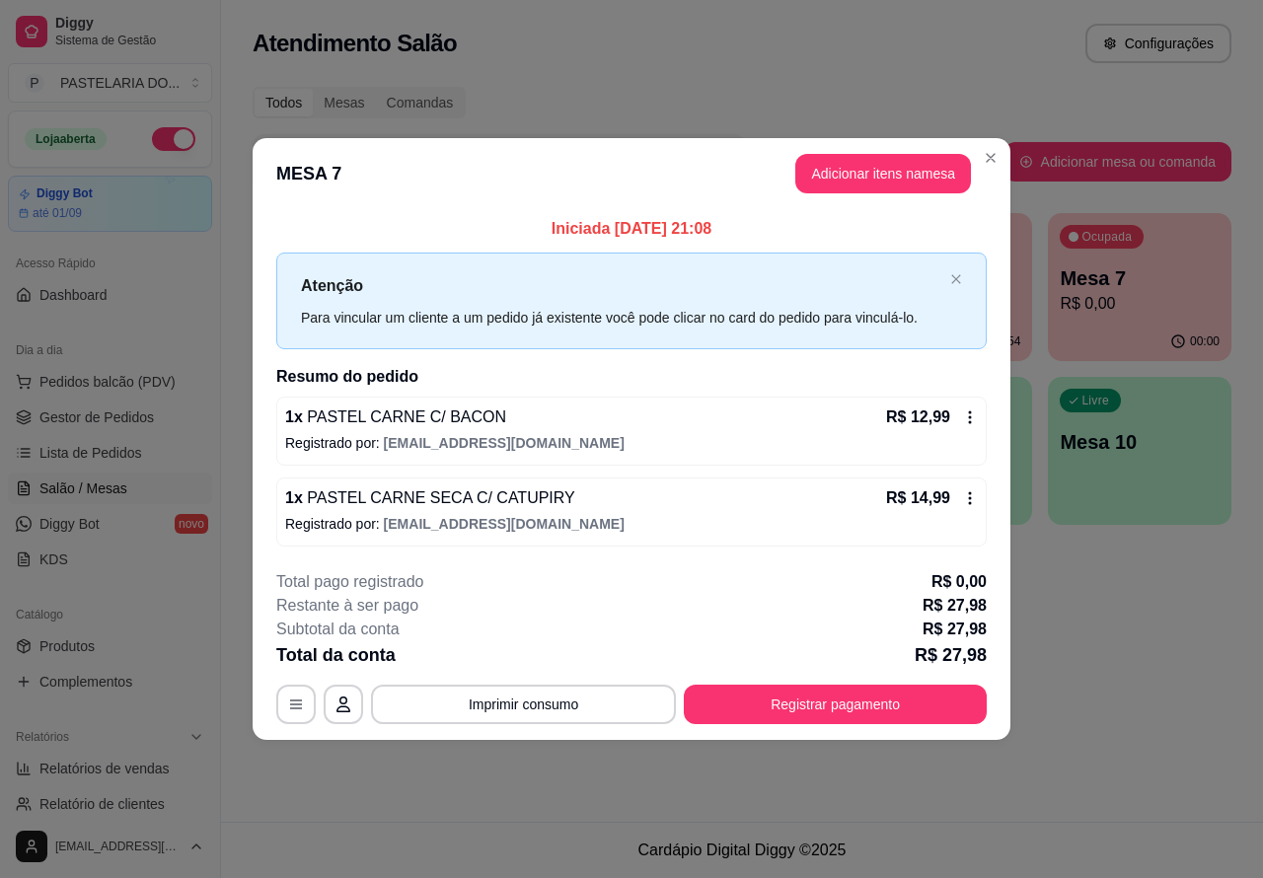
click at [860, 168] on div "Nenhum produto adicionado" at bounding box center [1033, 286] width 376 height 389
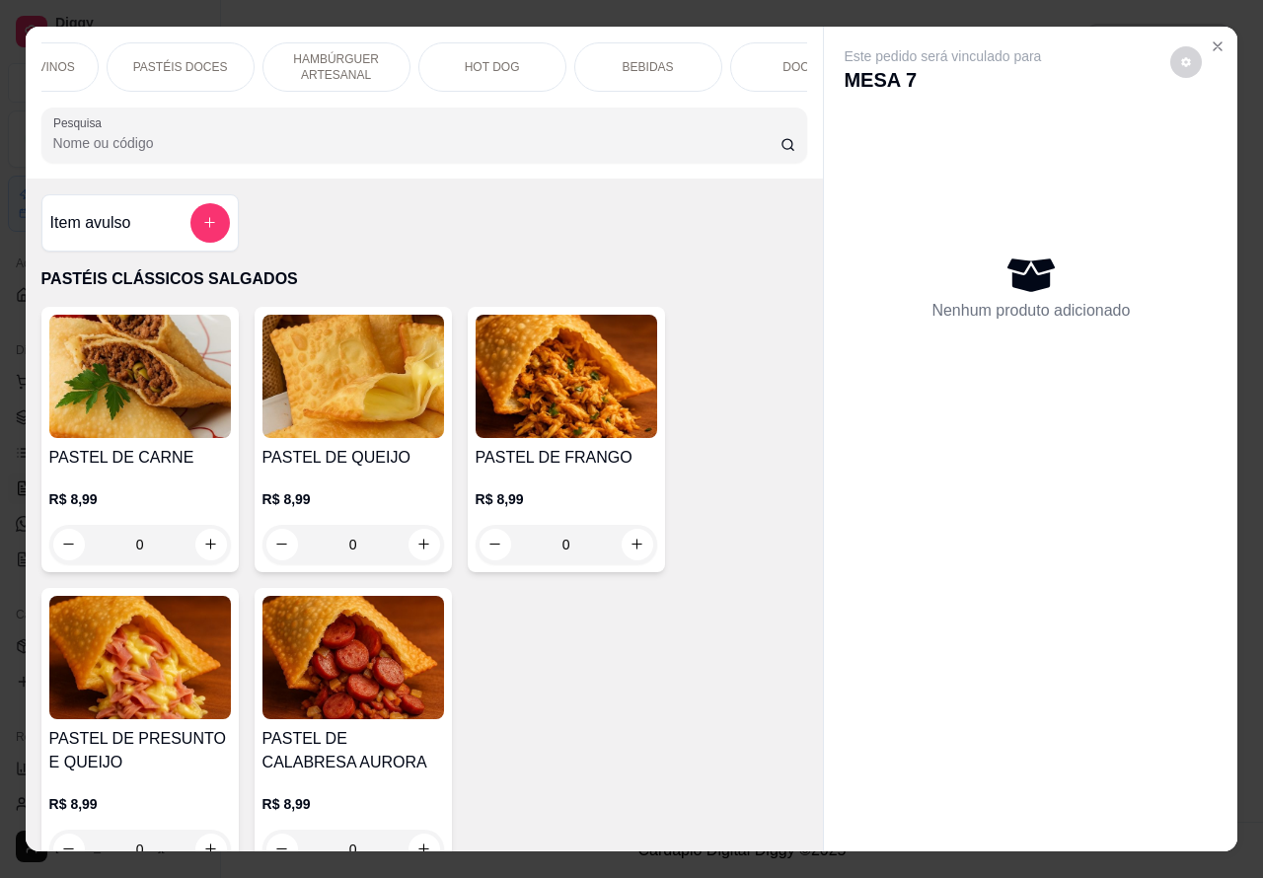
scroll to position [0, 459]
click at [588, 59] on p "BEBIDAS" at bounding box center [592, 67] width 51 height 16
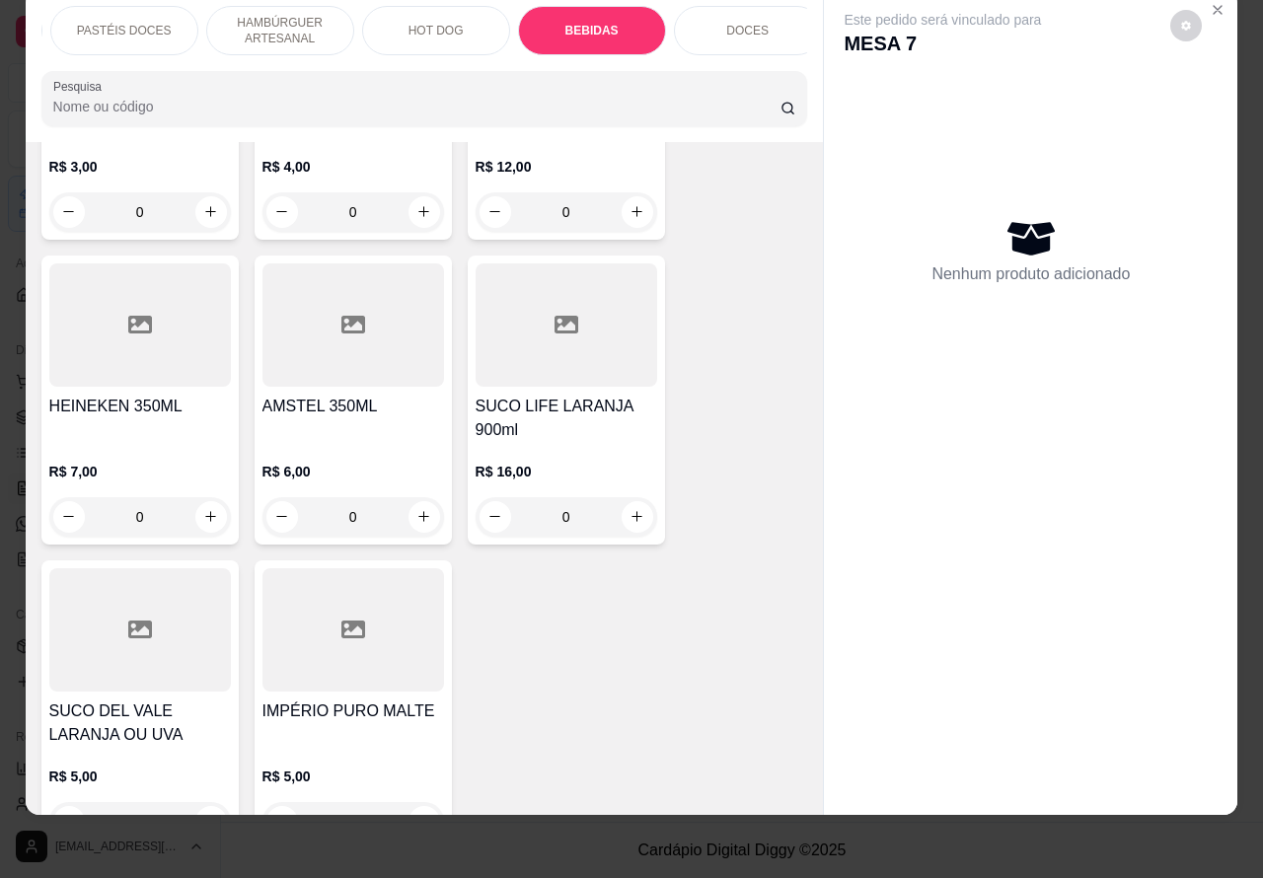
scroll to position [7301, 0]
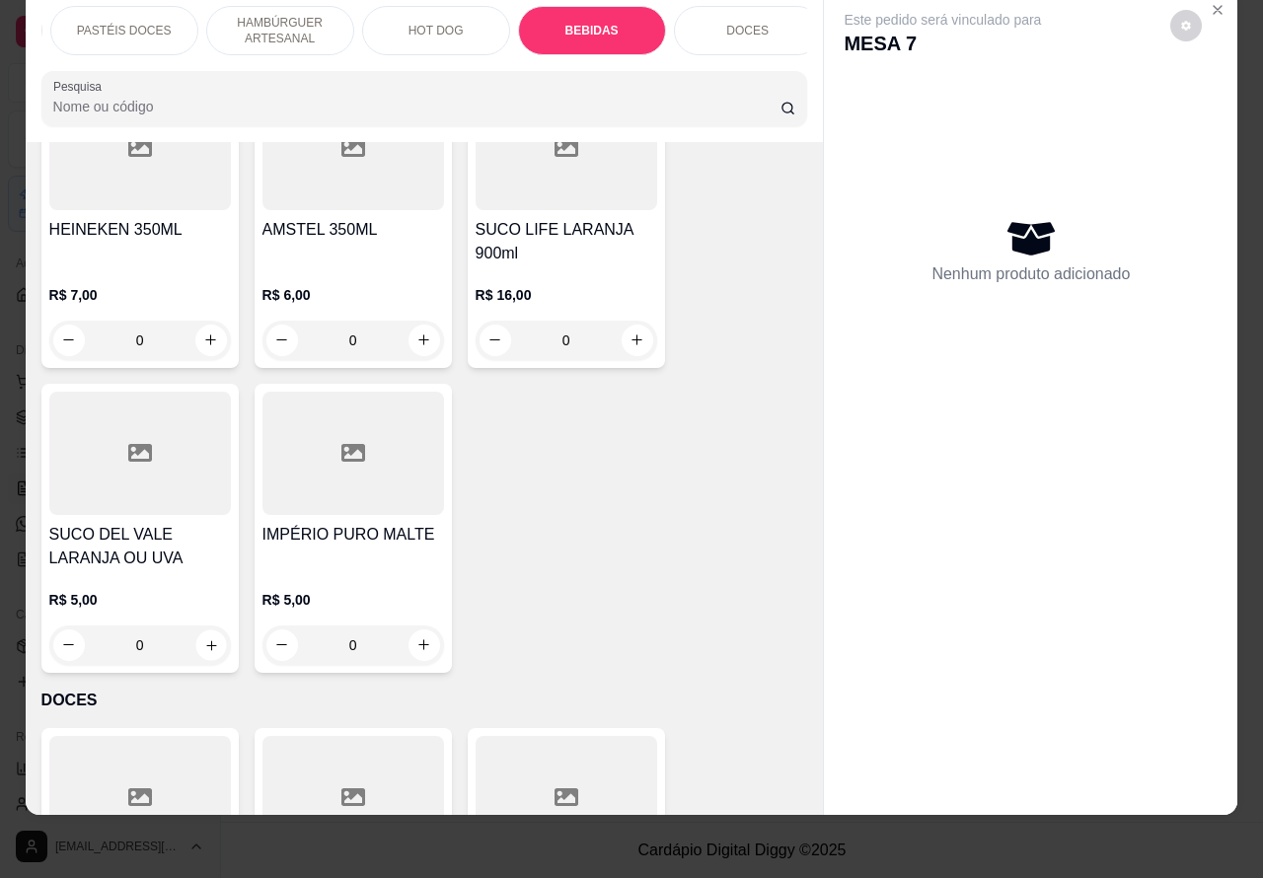
click at [203, 638] on icon "increase-product-quantity" at bounding box center [210, 645] width 15 height 15
type input "1"
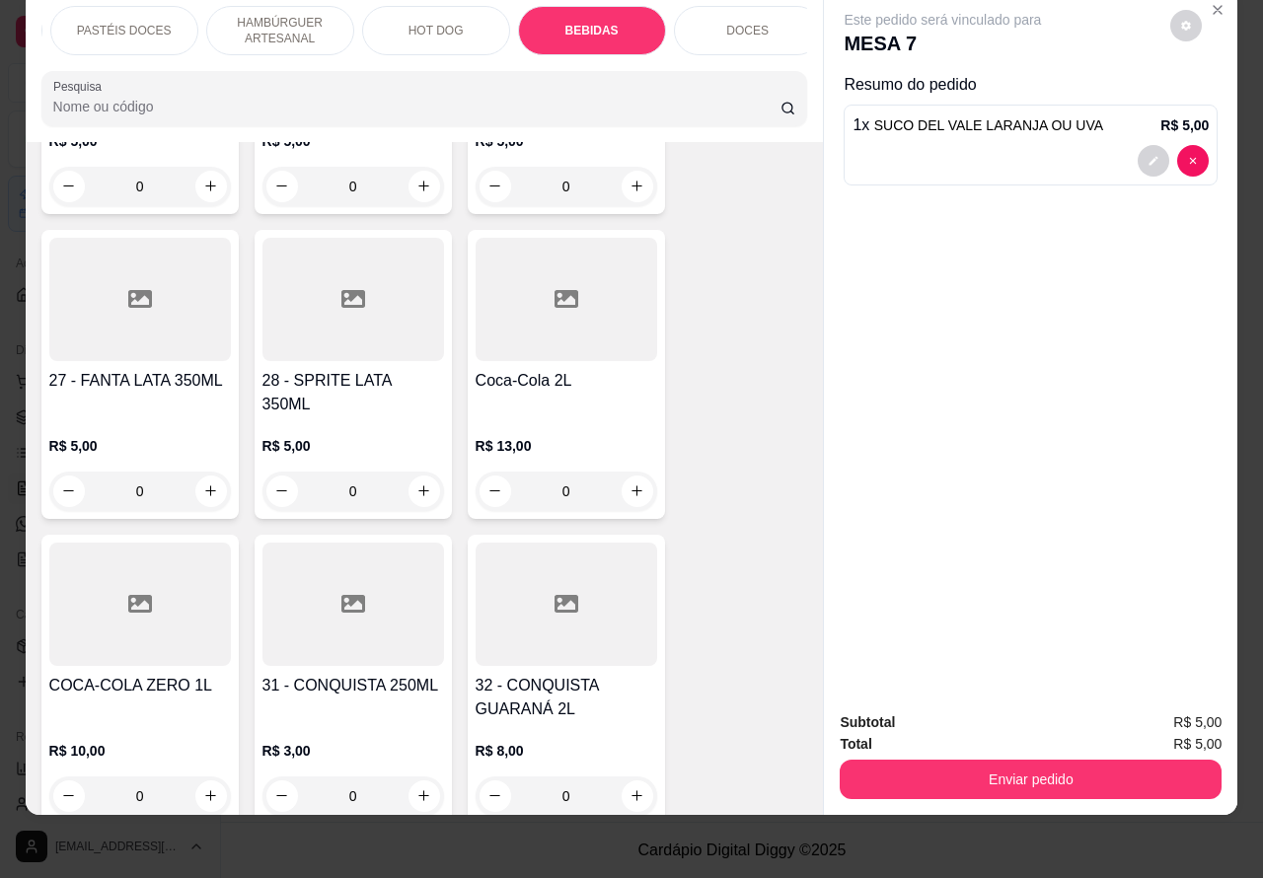
scroll to position [6379, 0]
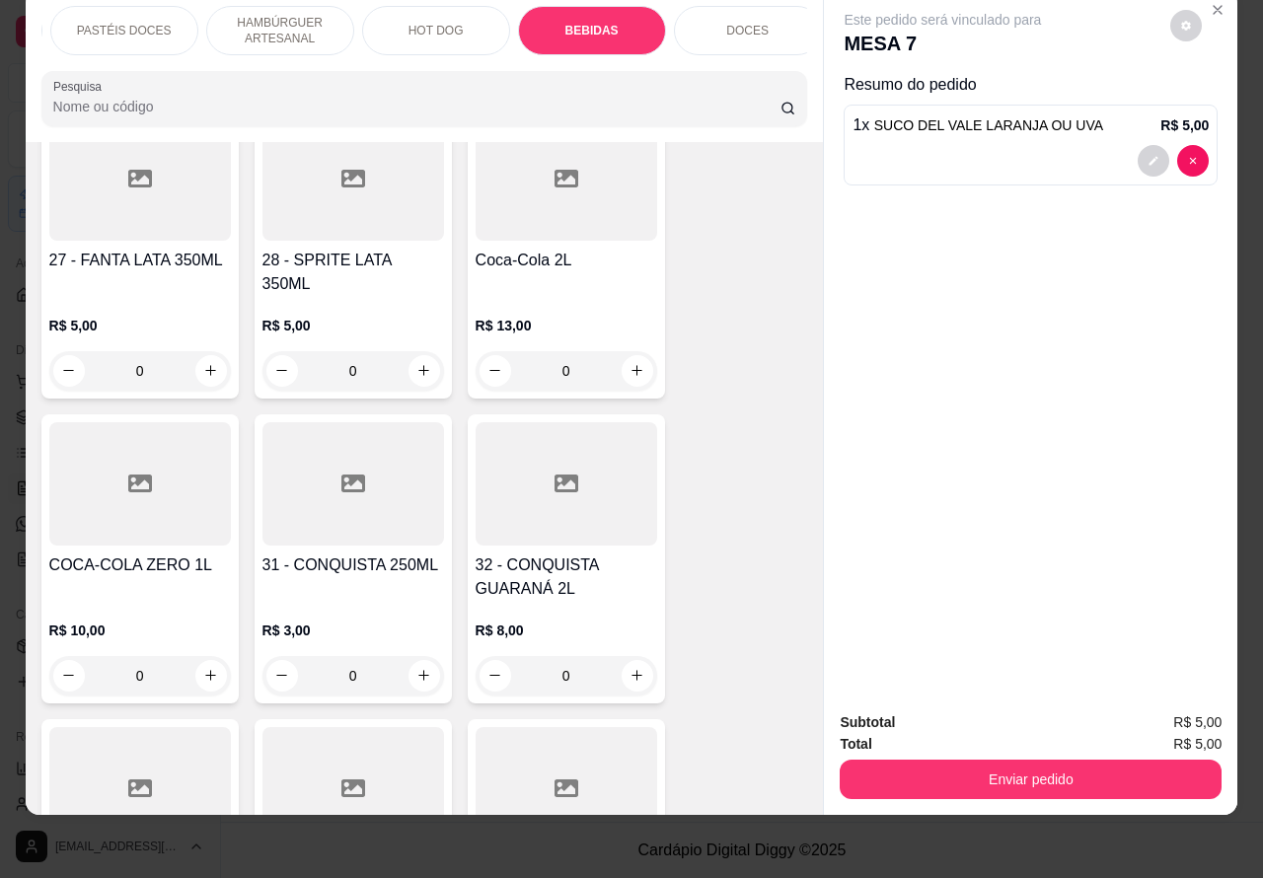
click at [418, 670] on icon "increase-product-quantity" at bounding box center [423, 675] width 11 height 11
type input "1"
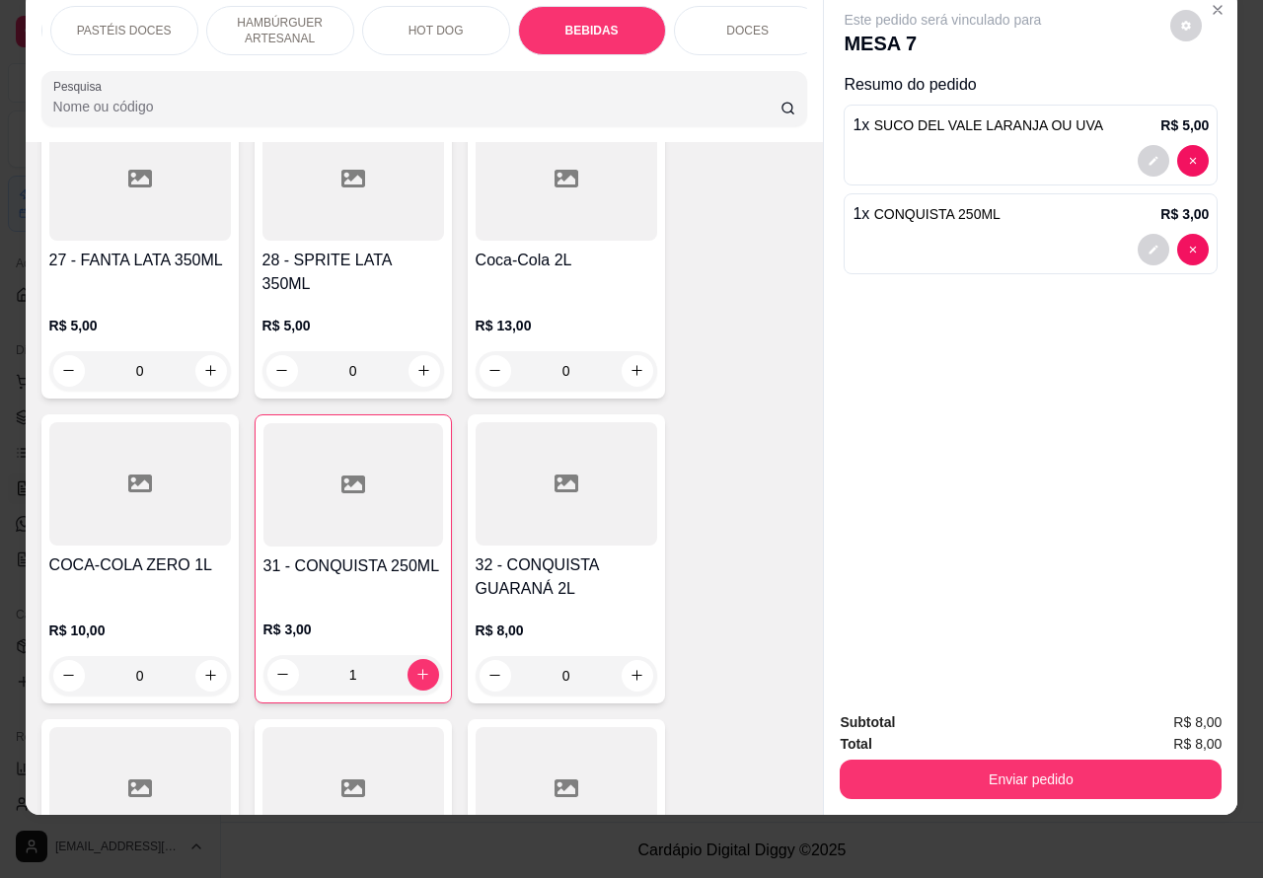
click at [1027, 760] on button "Enviar pedido" at bounding box center [1031, 779] width 382 height 39
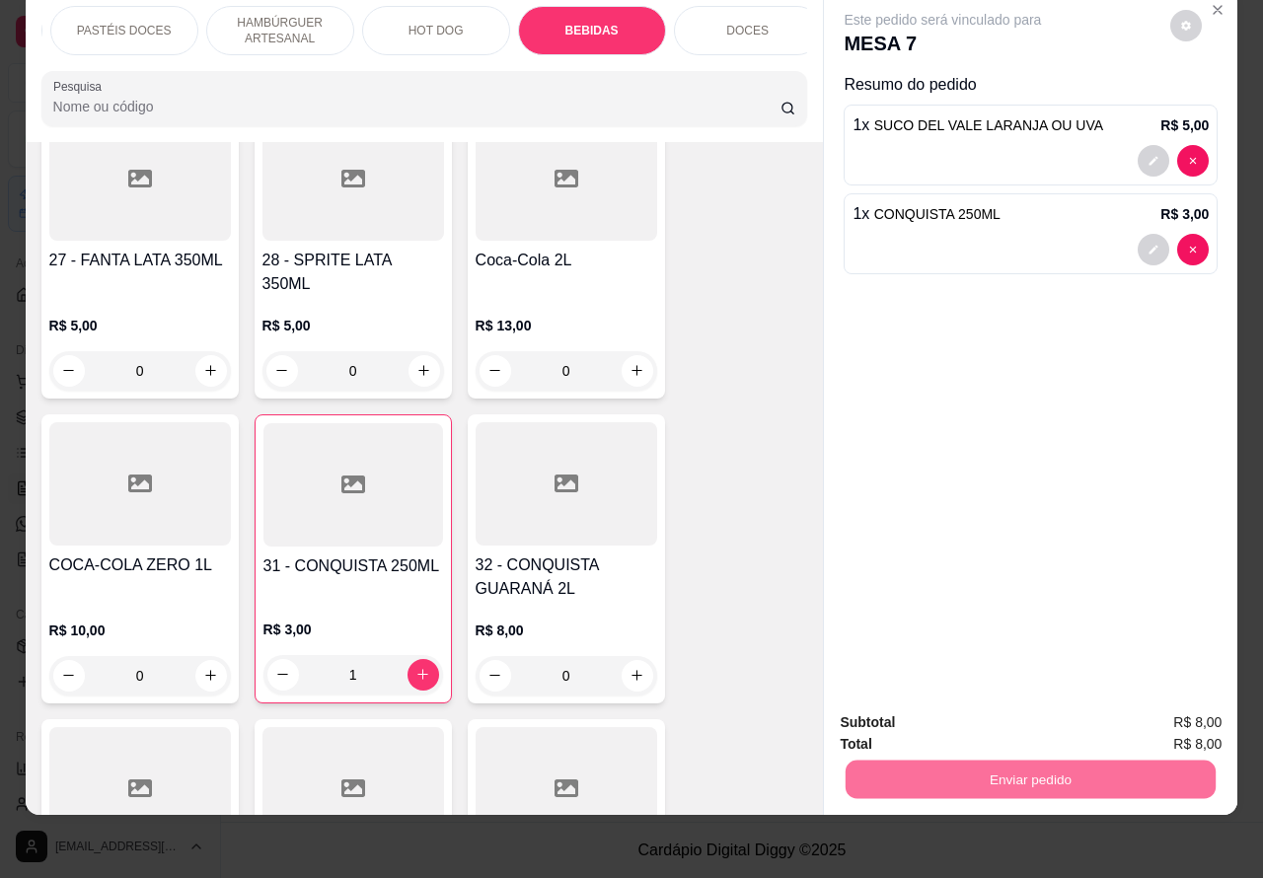
click at [960, 711] on button "Não registrar e enviar pedido" at bounding box center [964, 714] width 205 height 38
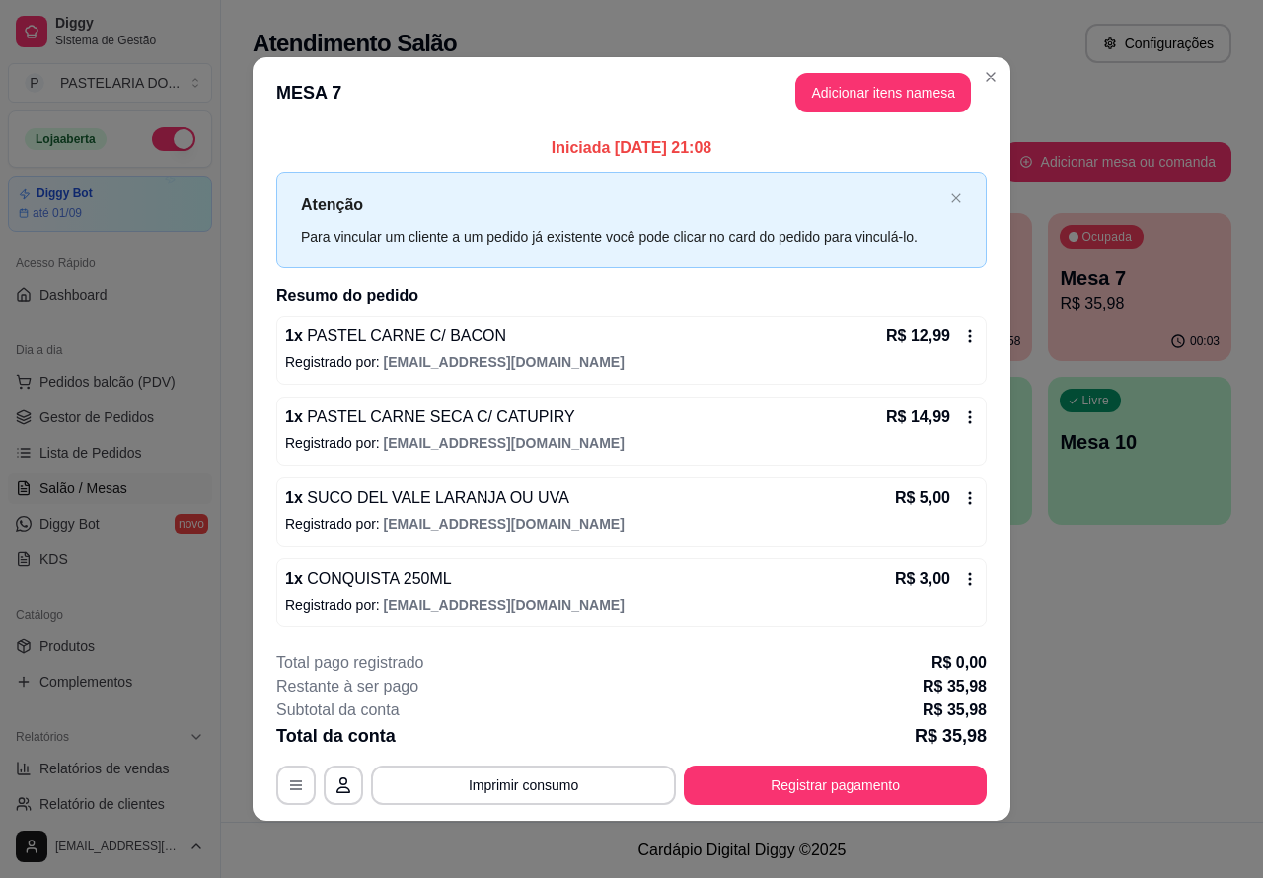
click at [988, 77] on div "Todos Mesas Comandas Pesquisar Adicionar mesa ou comanda Ocupada Mesa 1 R$ 69,9…" at bounding box center [742, 312] width 1042 height 474
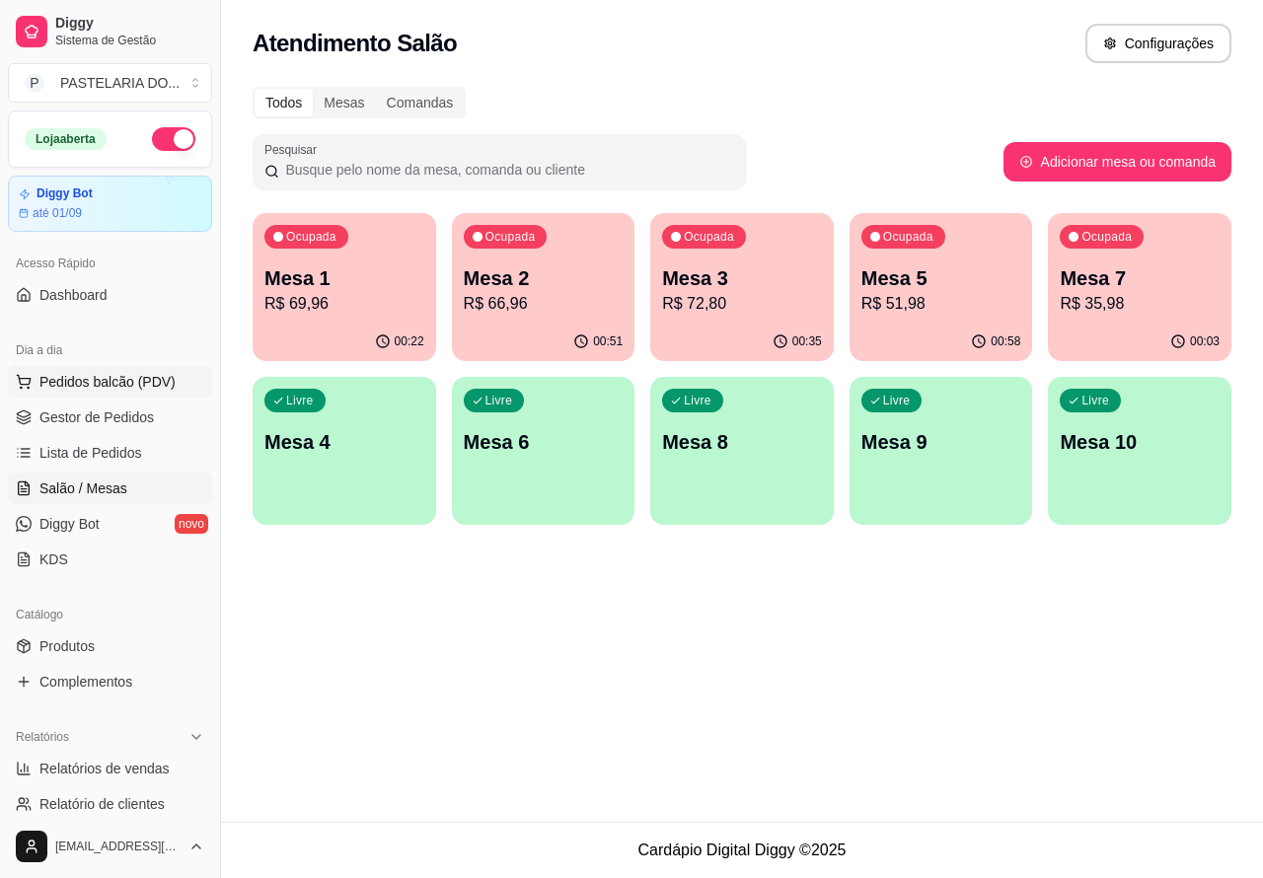
click at [128, 381] on span "Pedidos balcão (PDV)" at bounding box center [107, 382] width 136 height 20
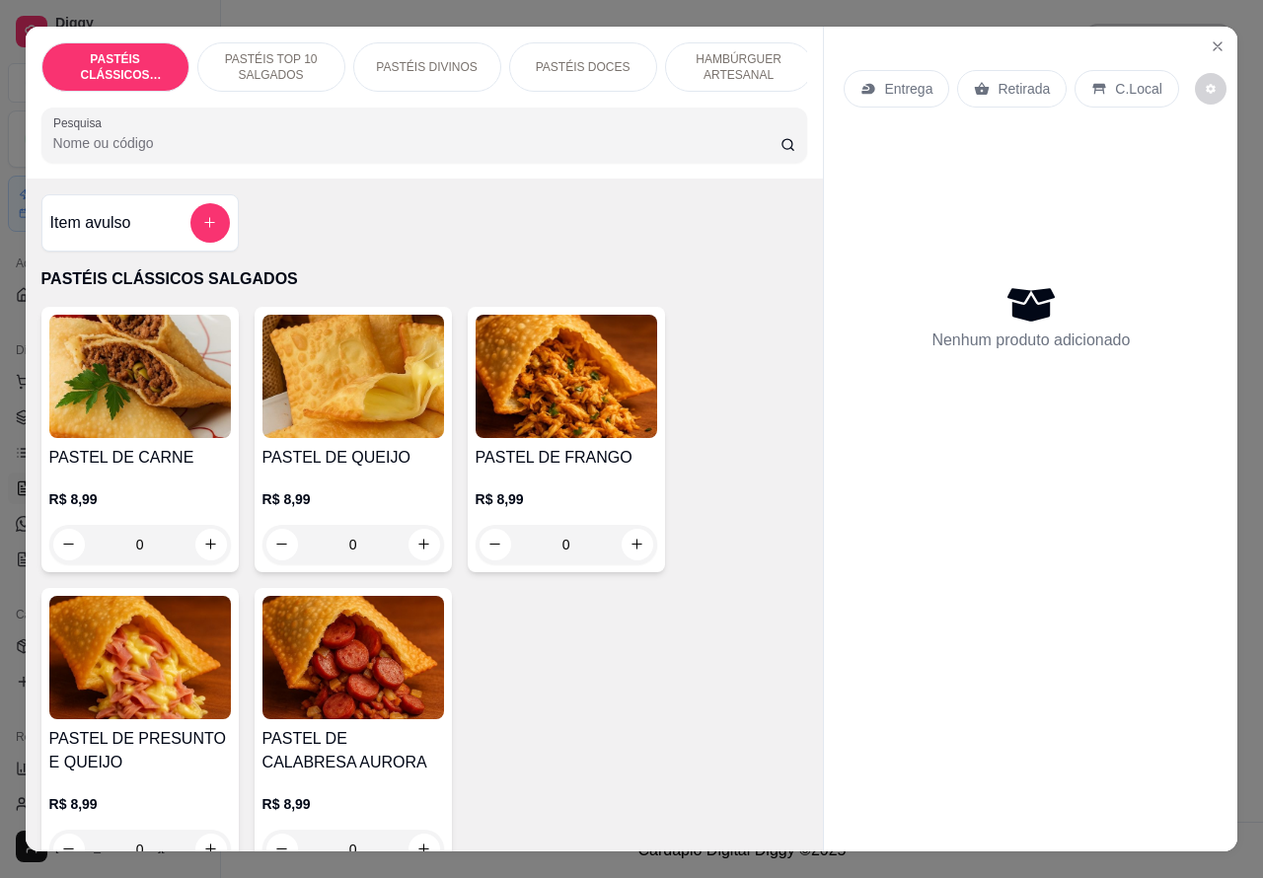
click at [1008, 79] on p "Retirada" at bounding box center [1024, 89] width 52 height 20
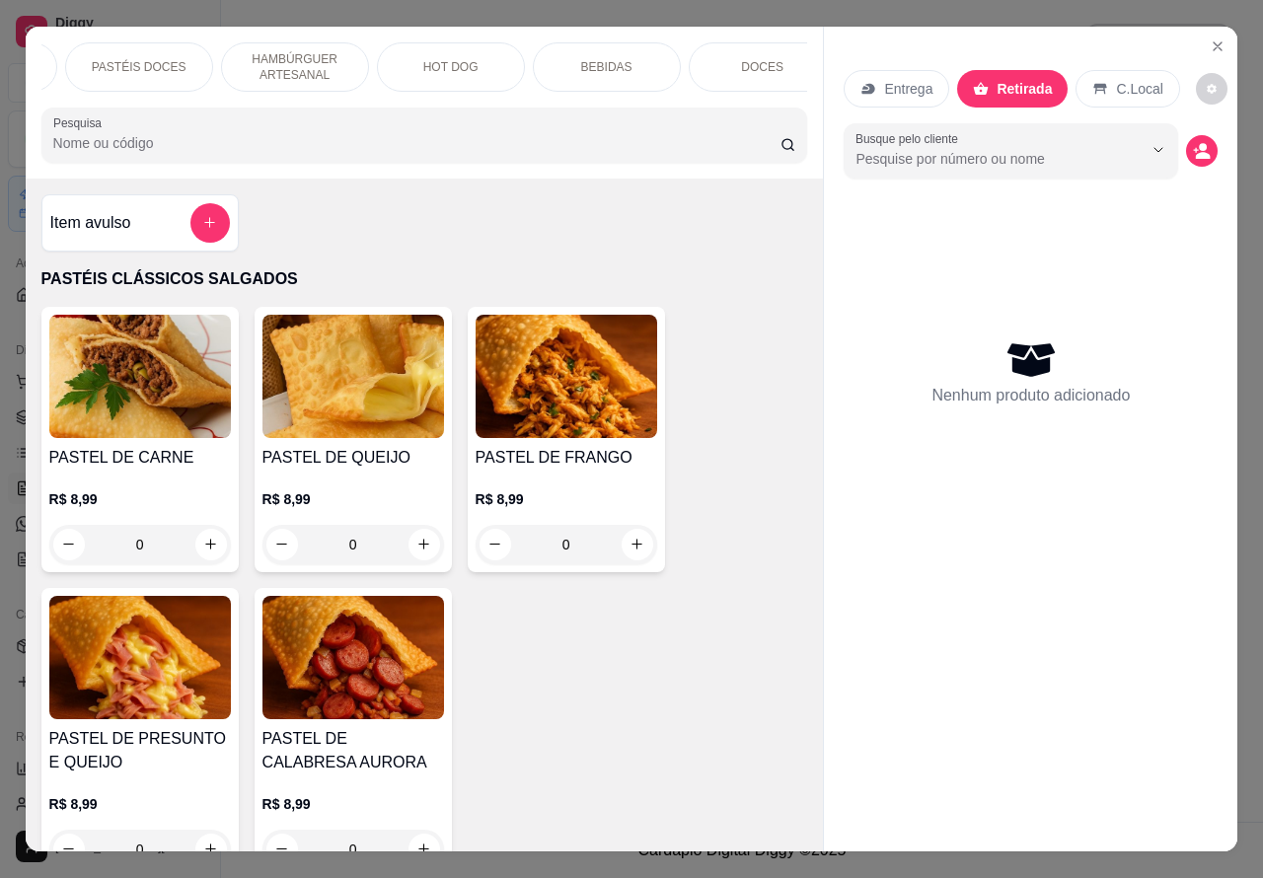
scroll to position [0, 450]
click at [609, 59] on p "BEBIDAS" at bounding box center [600, 67] width 51 height 16
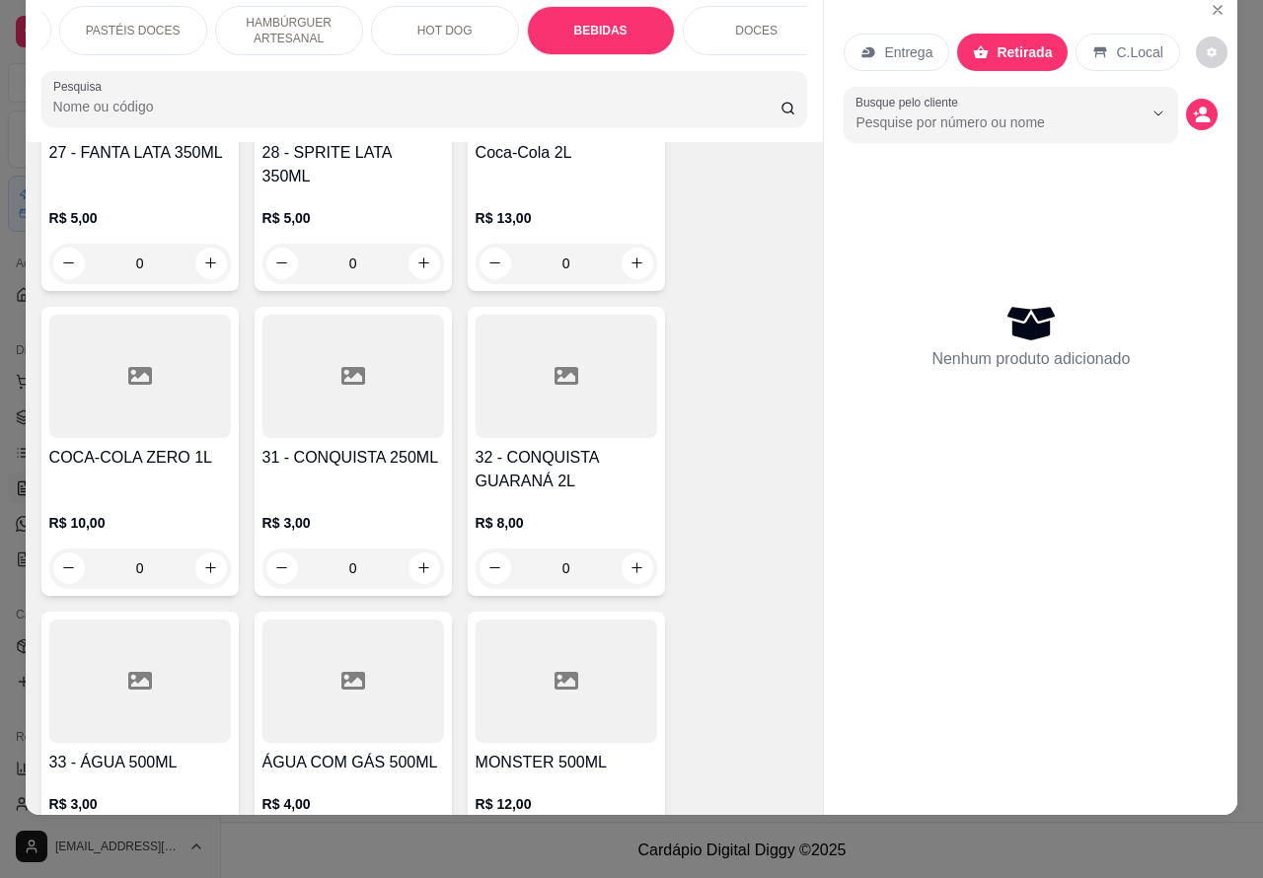
click at [630, 256] on icon "increase-product-quantity" at bounding box center [637, 263] width 15 height 15
type input "1"
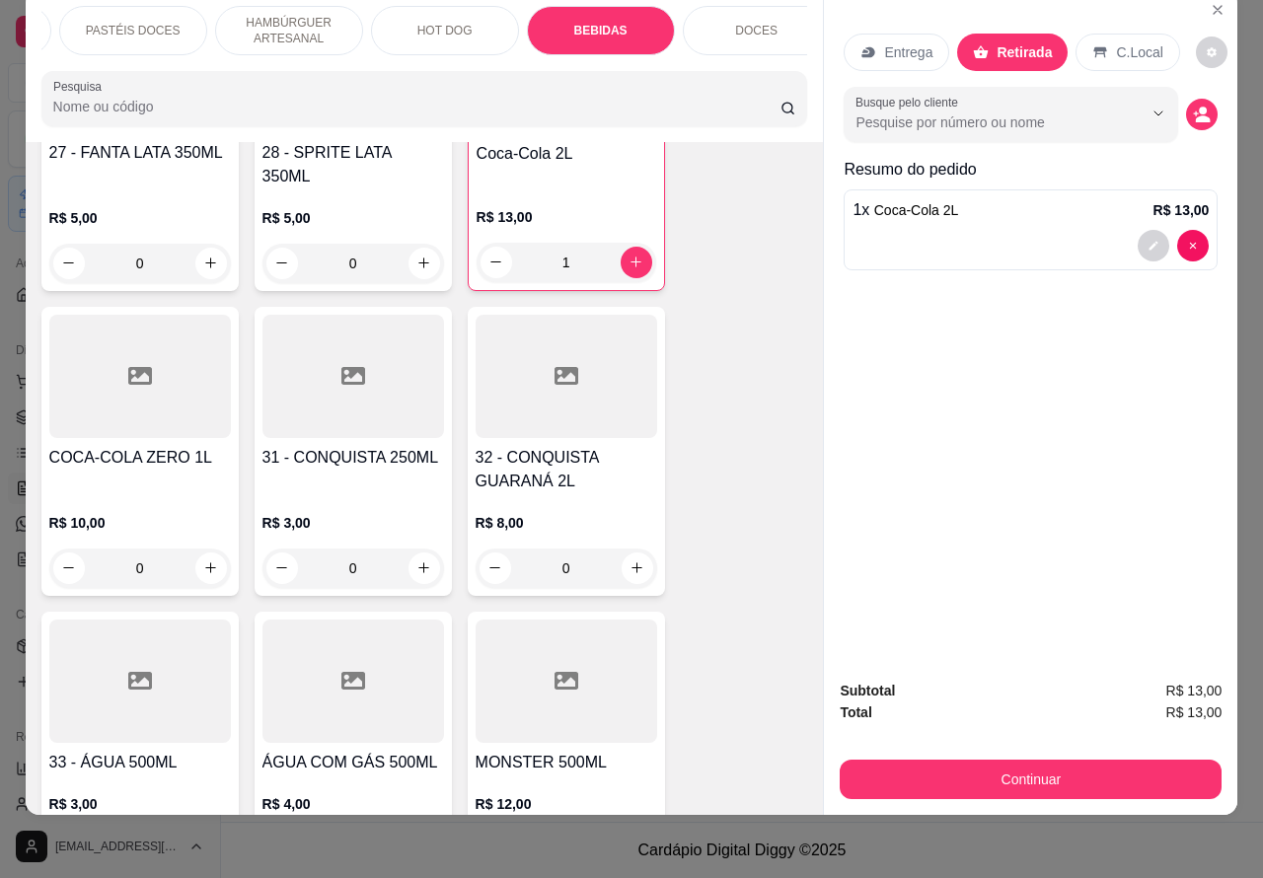
scroll to position [6490, 0]
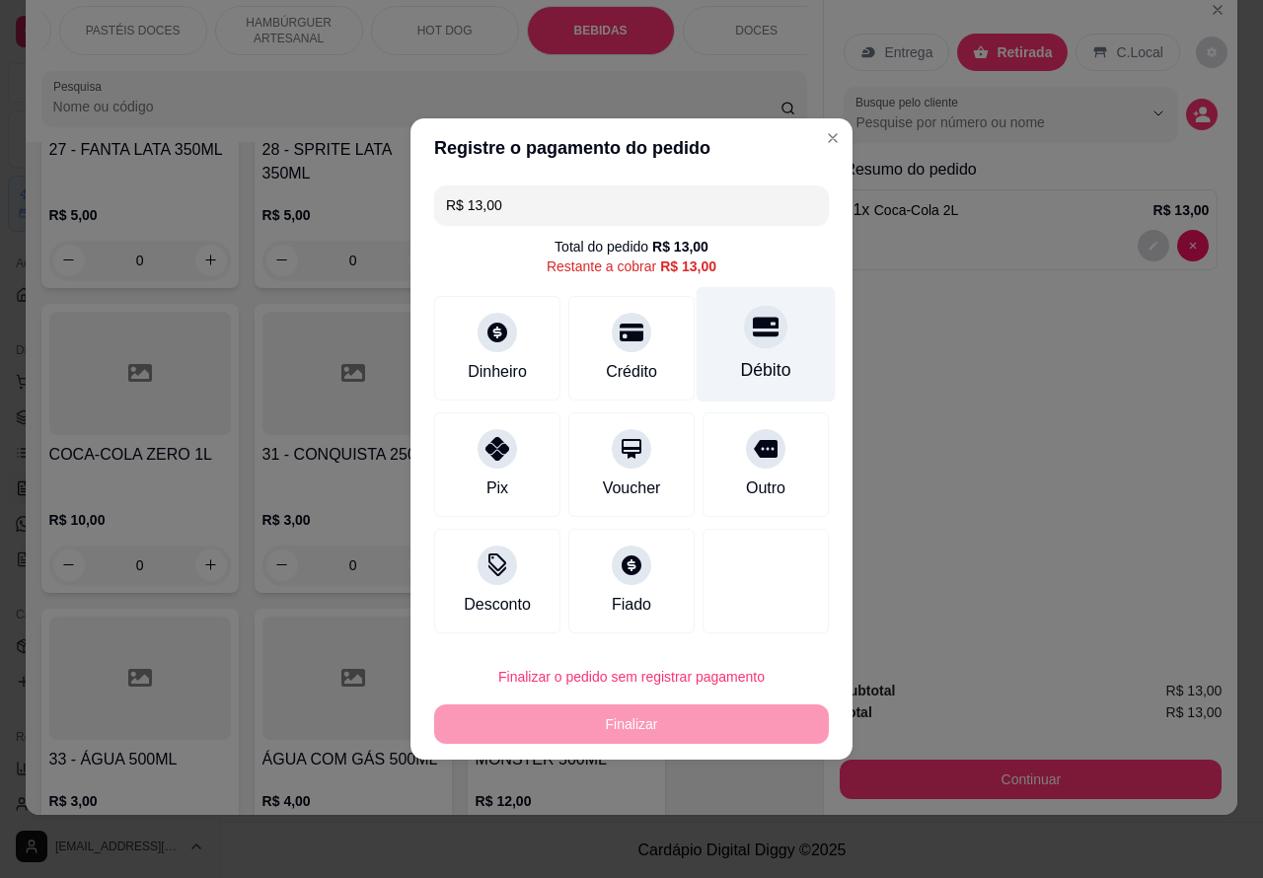
click at [765, 316] on div "Débito" at bounding box center [766, 344] width 139 height 115
type input "R$ 0,00"
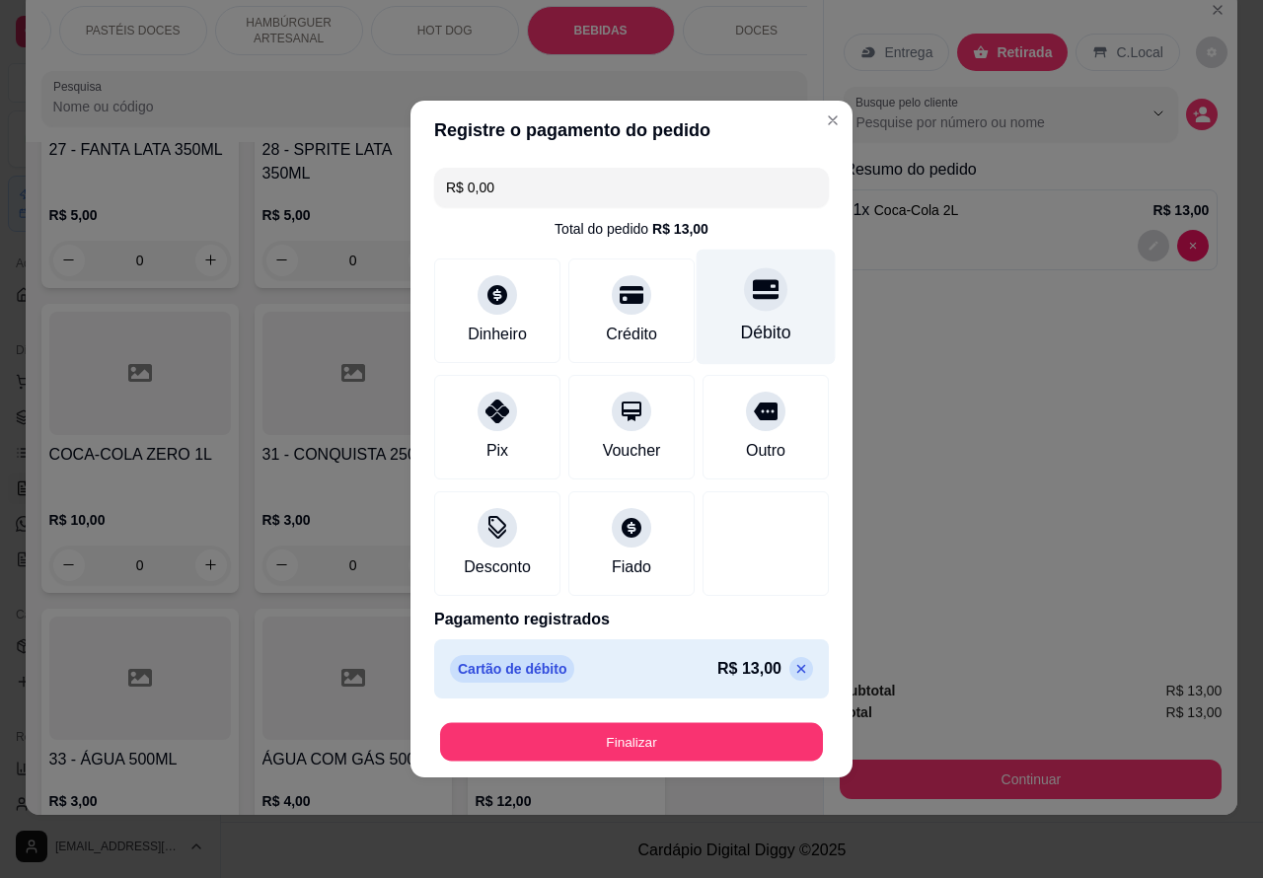
click at [711, 738] on button "Finalizar" at bounding box center [631, 742] width 383 height 38
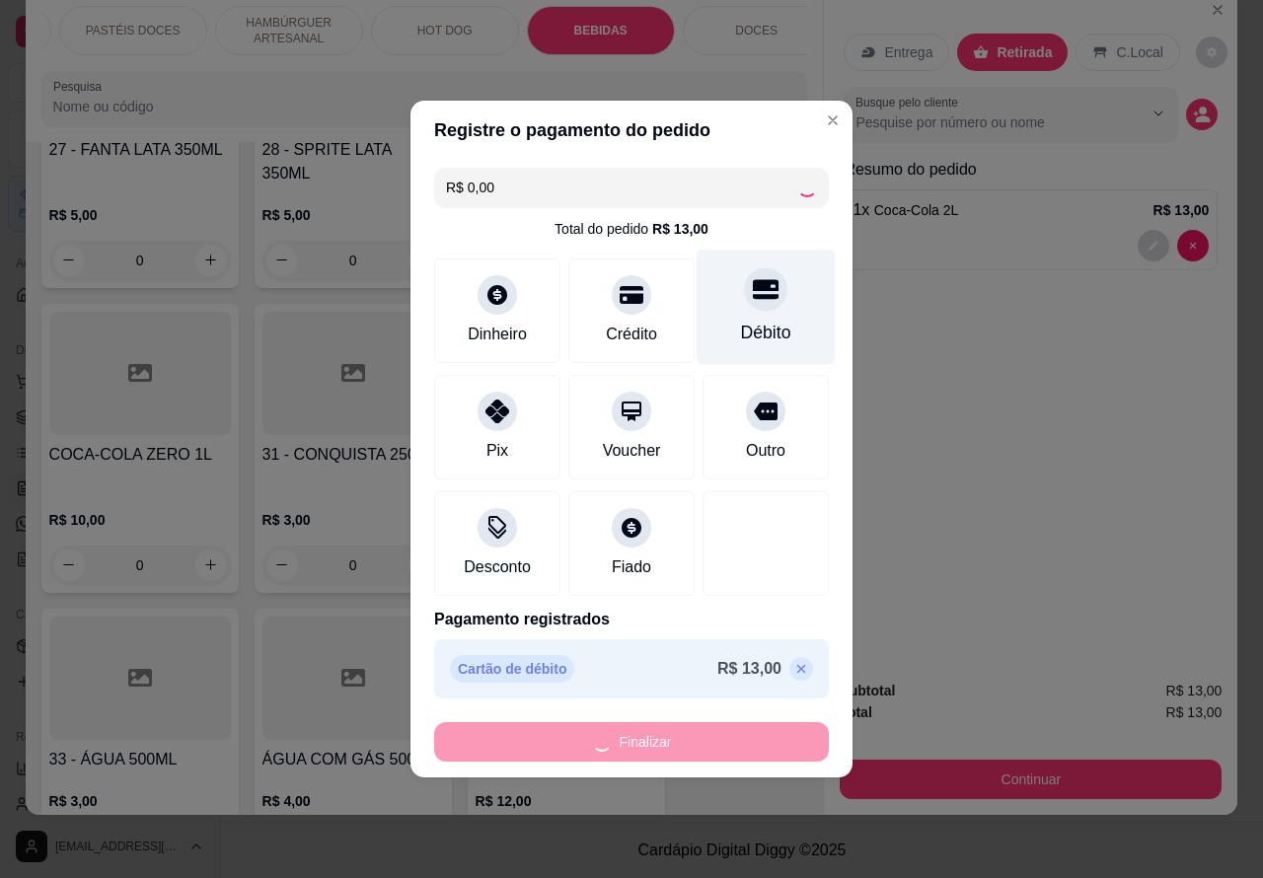
type input "0"
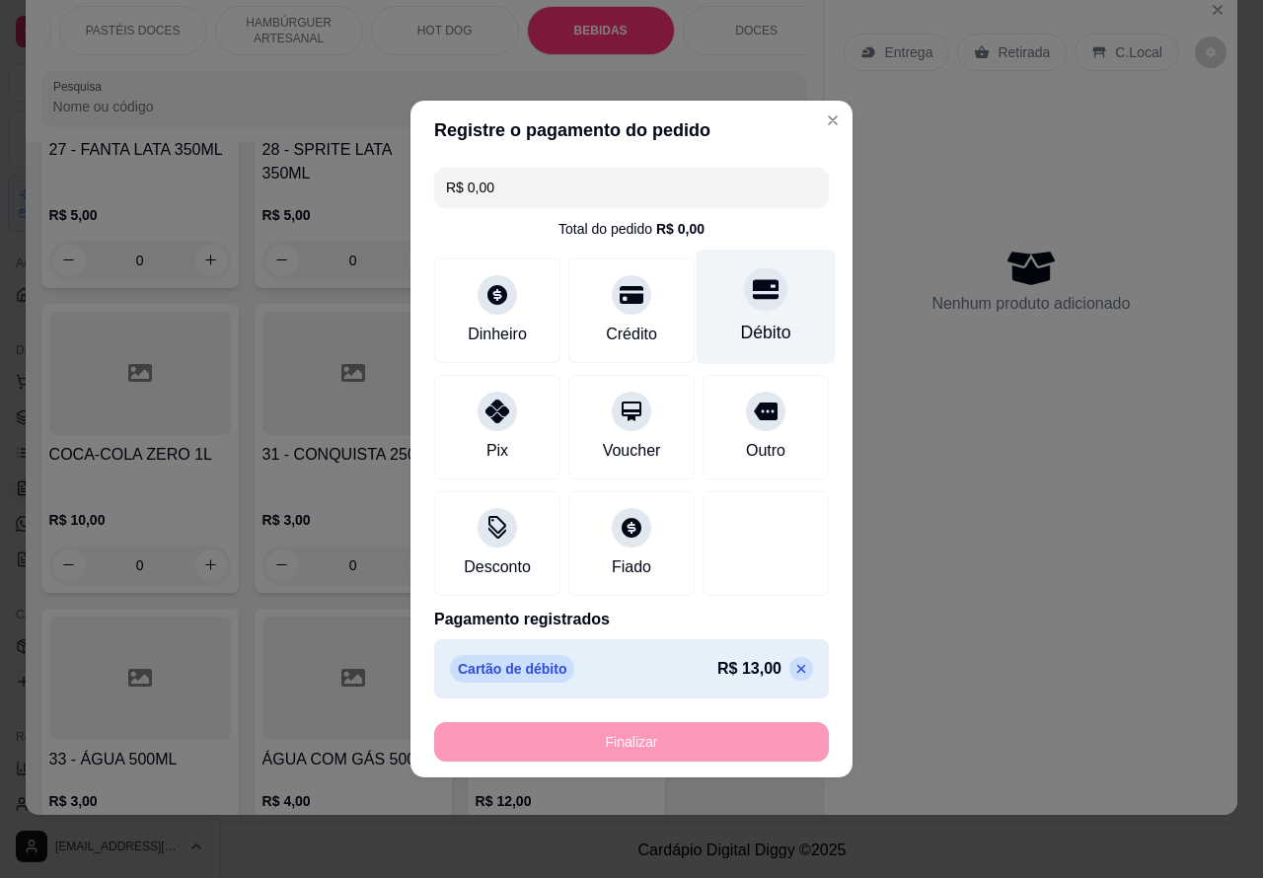
type input "-R$ 13,00"
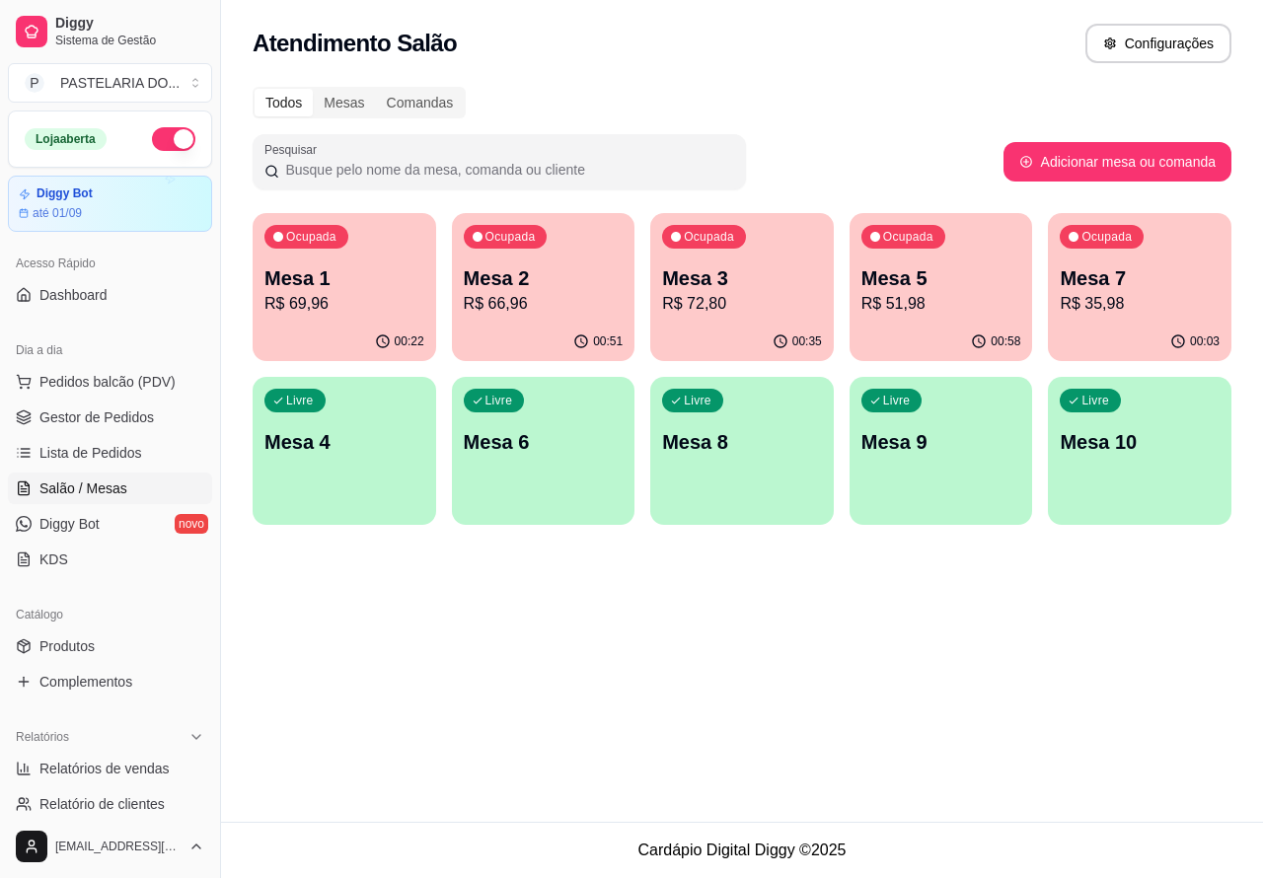
click at [1141, 297] on p "R$ 35,98" at bounding box center [1140, 304] width 160 height 24
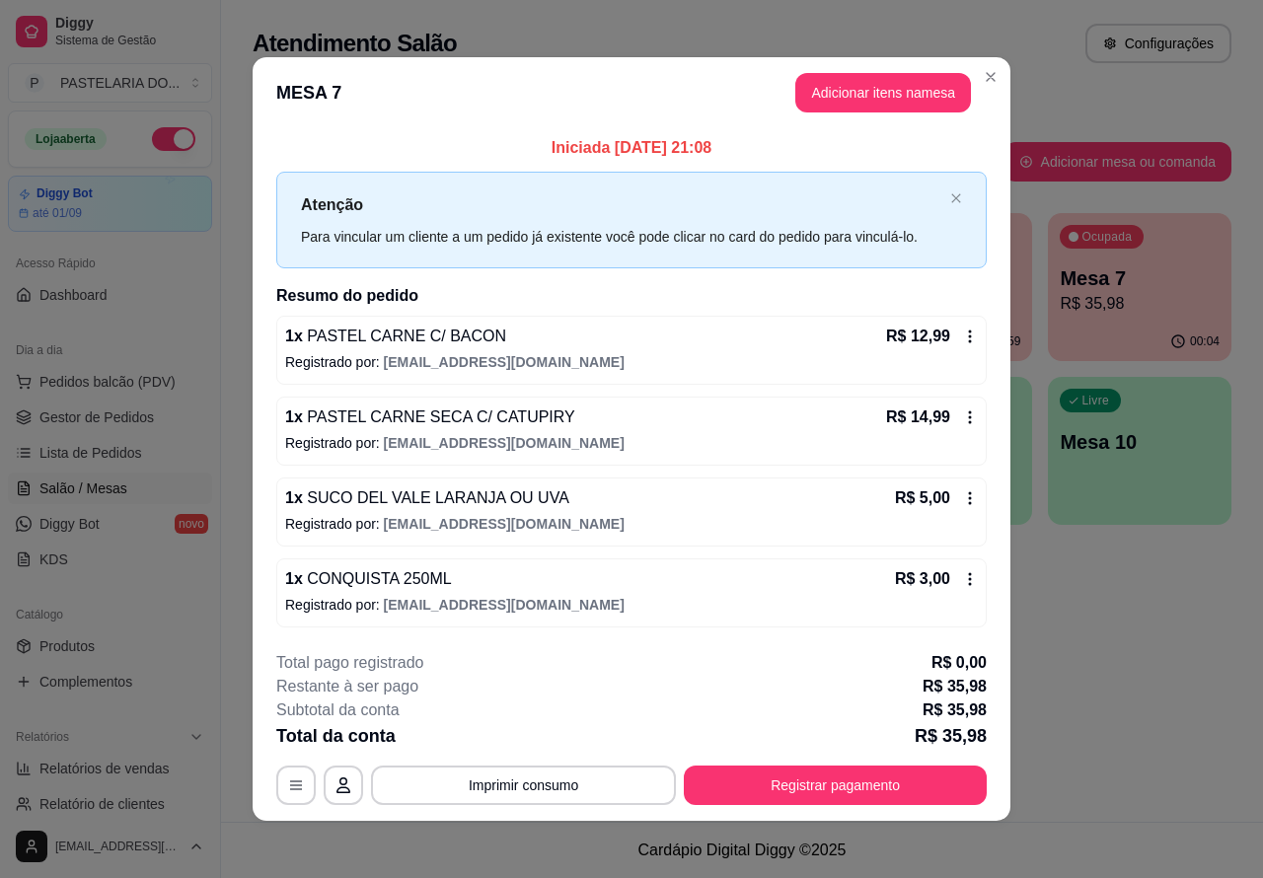
click at [969, 417] on icon at bounding box center [970, 417] width 3 height 13
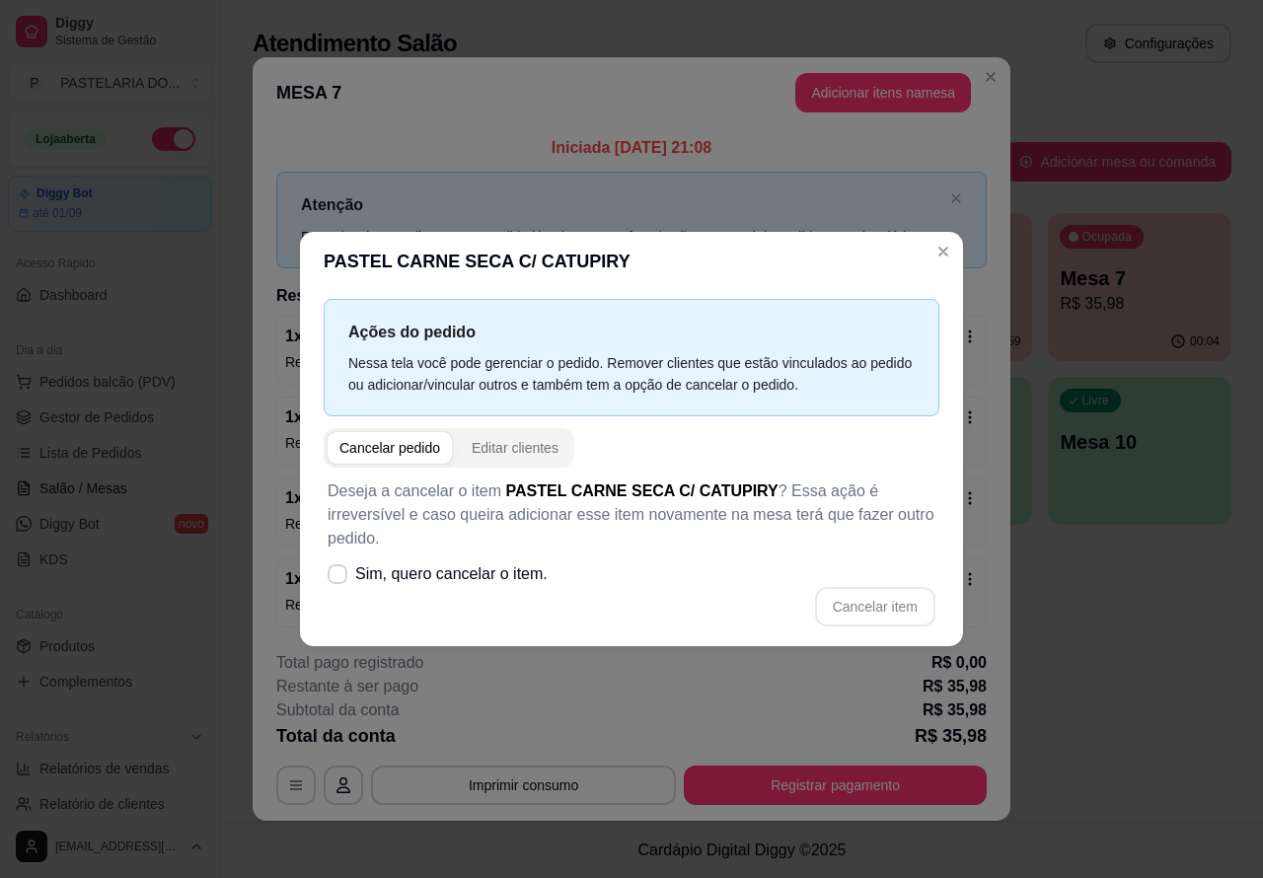
click at [355, 563] on span "Sim, quero cancelar o item." at bounding box center [451, 575] width 192 height 24
click at [340, 578] on input "Sim, quero cancelar o item." at bounding box center [333, 584] width 13 height 13
checkbox input "true"
click at [901, 589] on button "Cancelar item" at bounding box center [875, 606] width 120 height 39
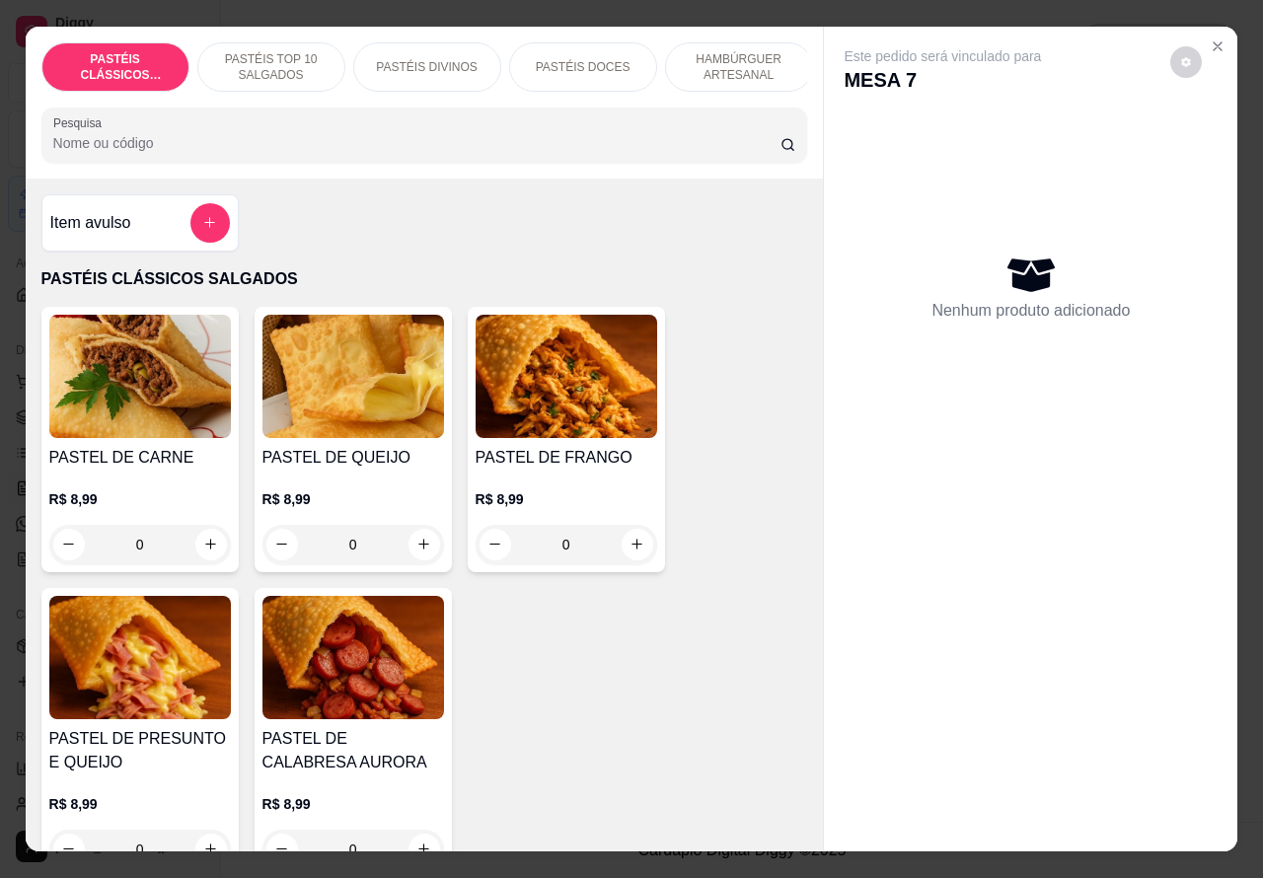
click at [273, 51] on p "PASTÉIS TOP 10 SALGADOS" at bounding box center [271, 67] width 114 height 32
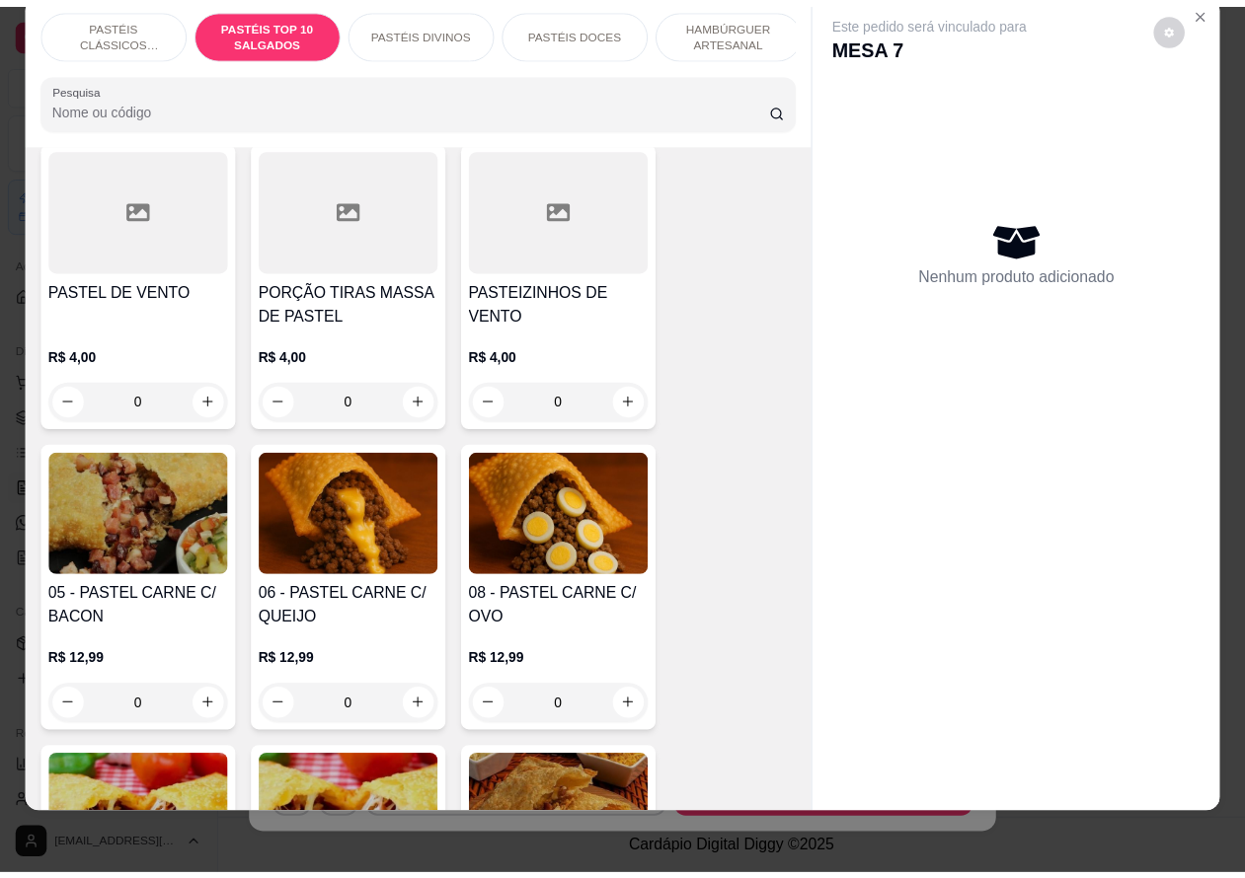
scroll to position [1117, 0]
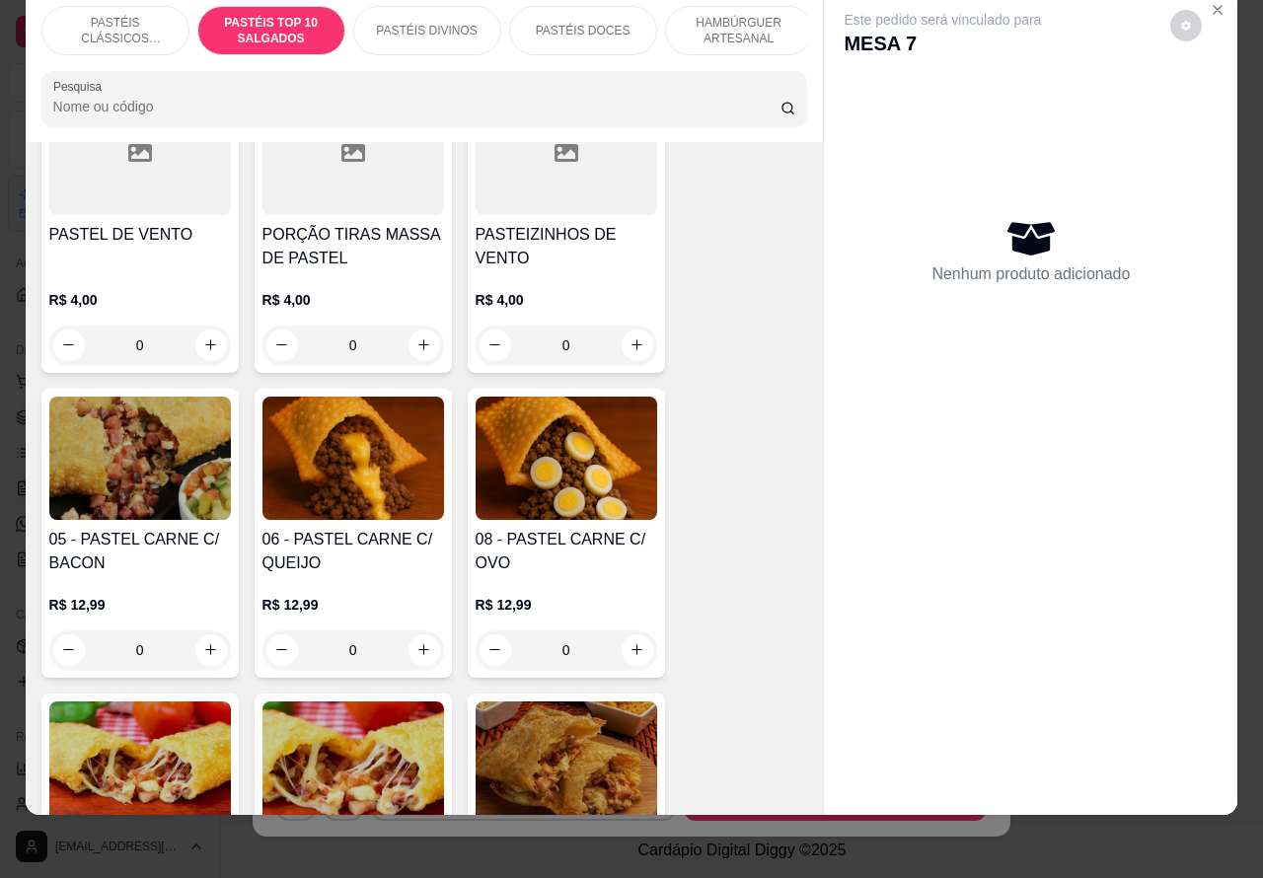
click at [625, 649] on div "0" at bounding box center [567, 650] width 182 height 39
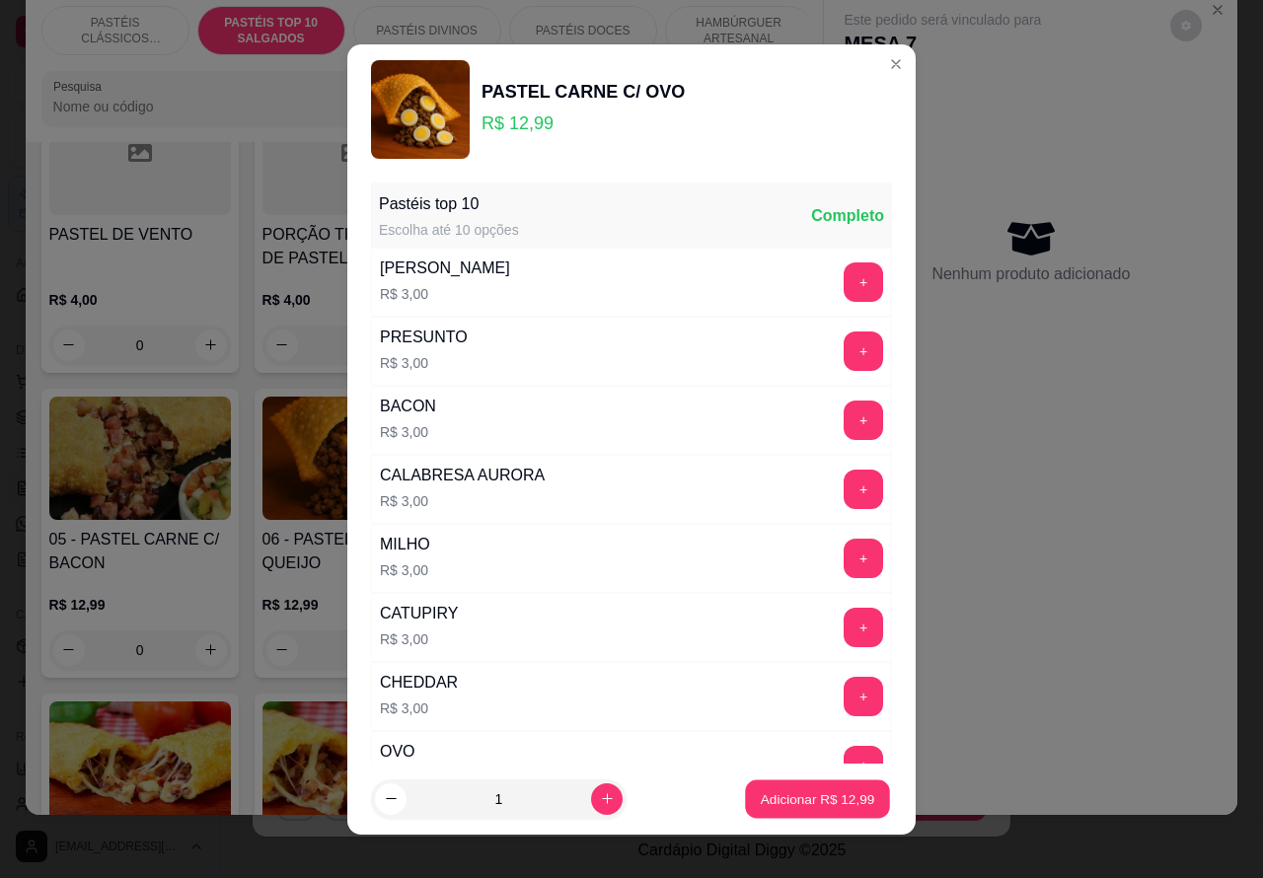
click at [780, 796] on p "Adicionar R$ 12,99" at bounding box center [818, 799] width 114 height 19
type input "1"
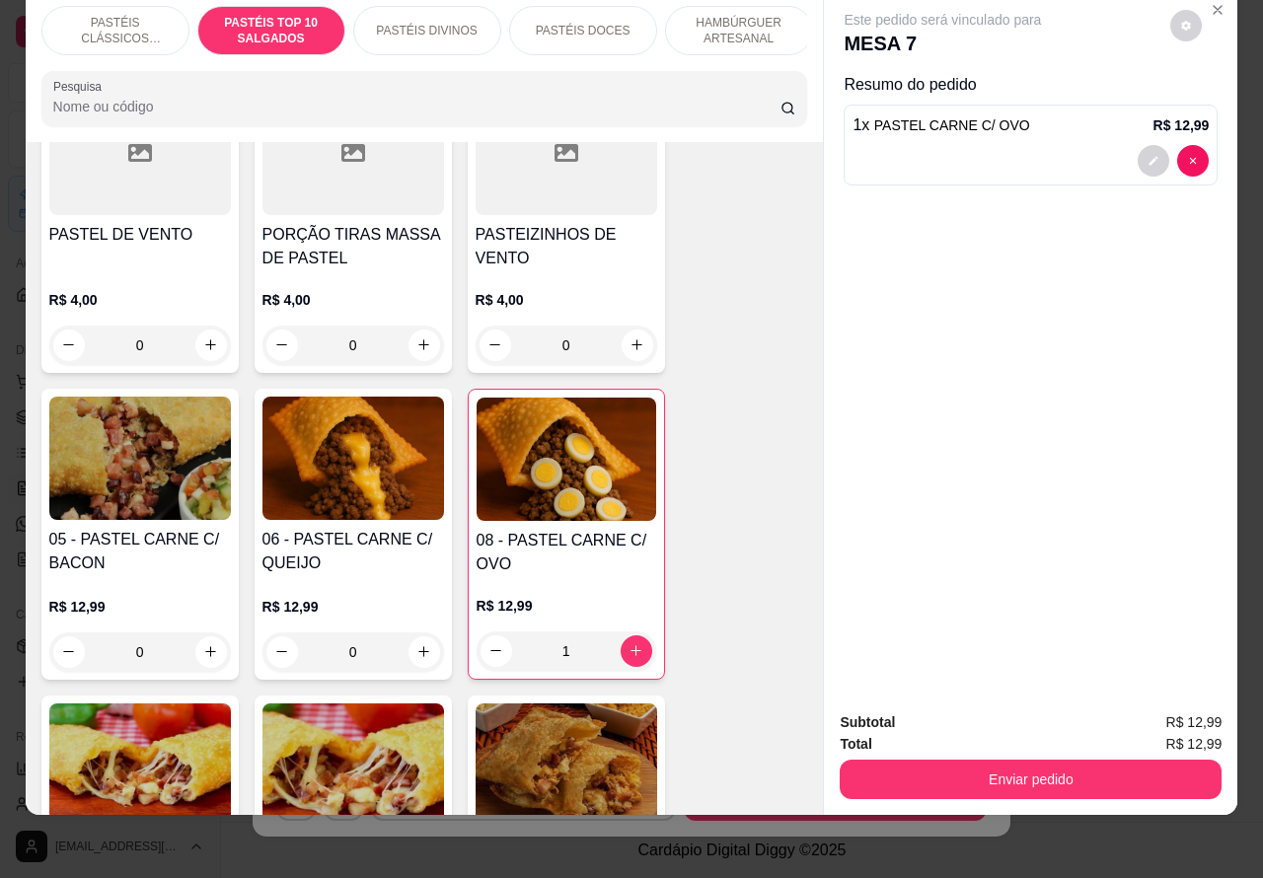
click at [1068, 760] on button "Enviar pedido" at bounding box center [1031, 779] width 382 height 39
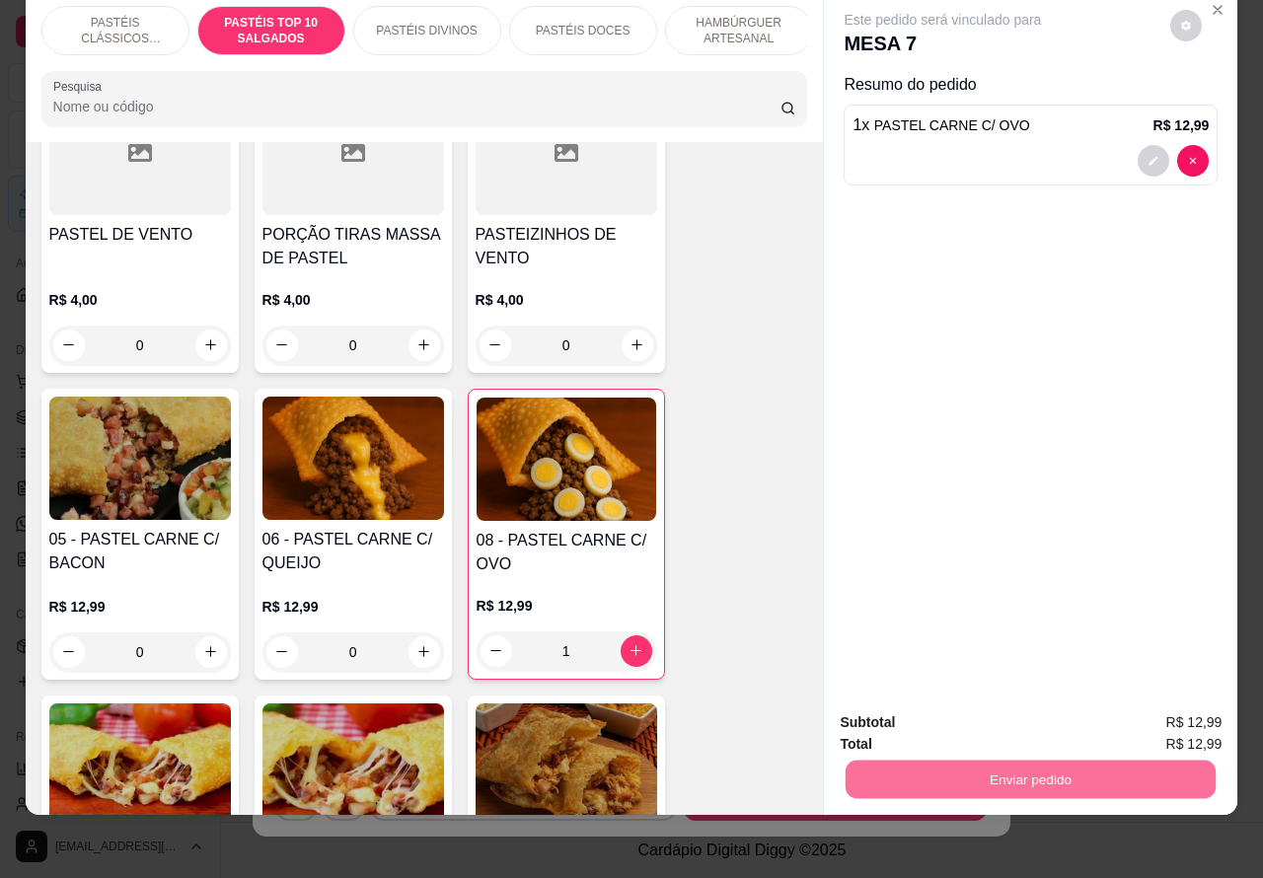
click at [989, 712] on button "Não registrar e enviar pedido" at bounding box center [964, 714] width 205 height 38
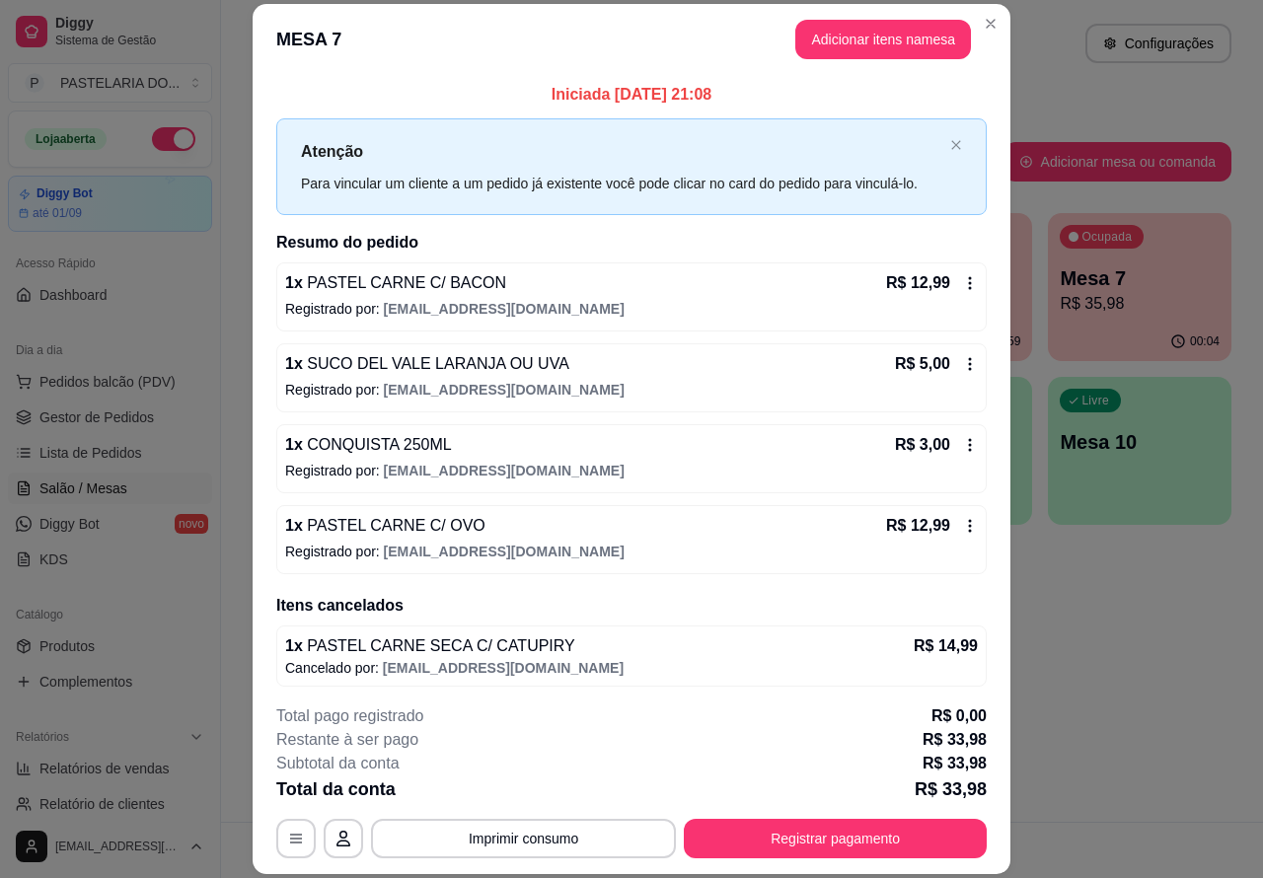
click at [539, 835] on button "Imprimir consumo" at bounding box center [523, 838] width 305 height 39
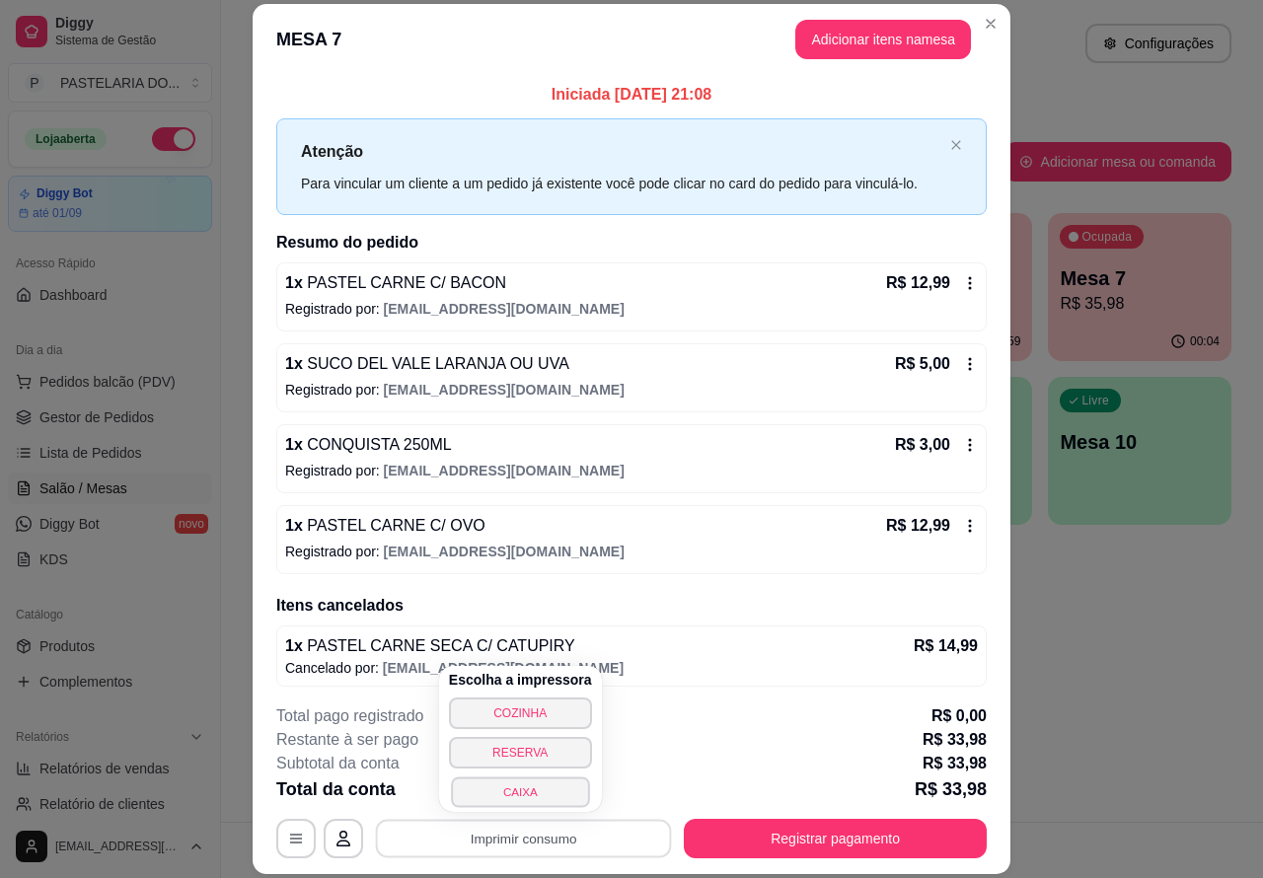
click at [523, 797] on button "CAIXA" at bounding box center [520, 792] width 138 height 31
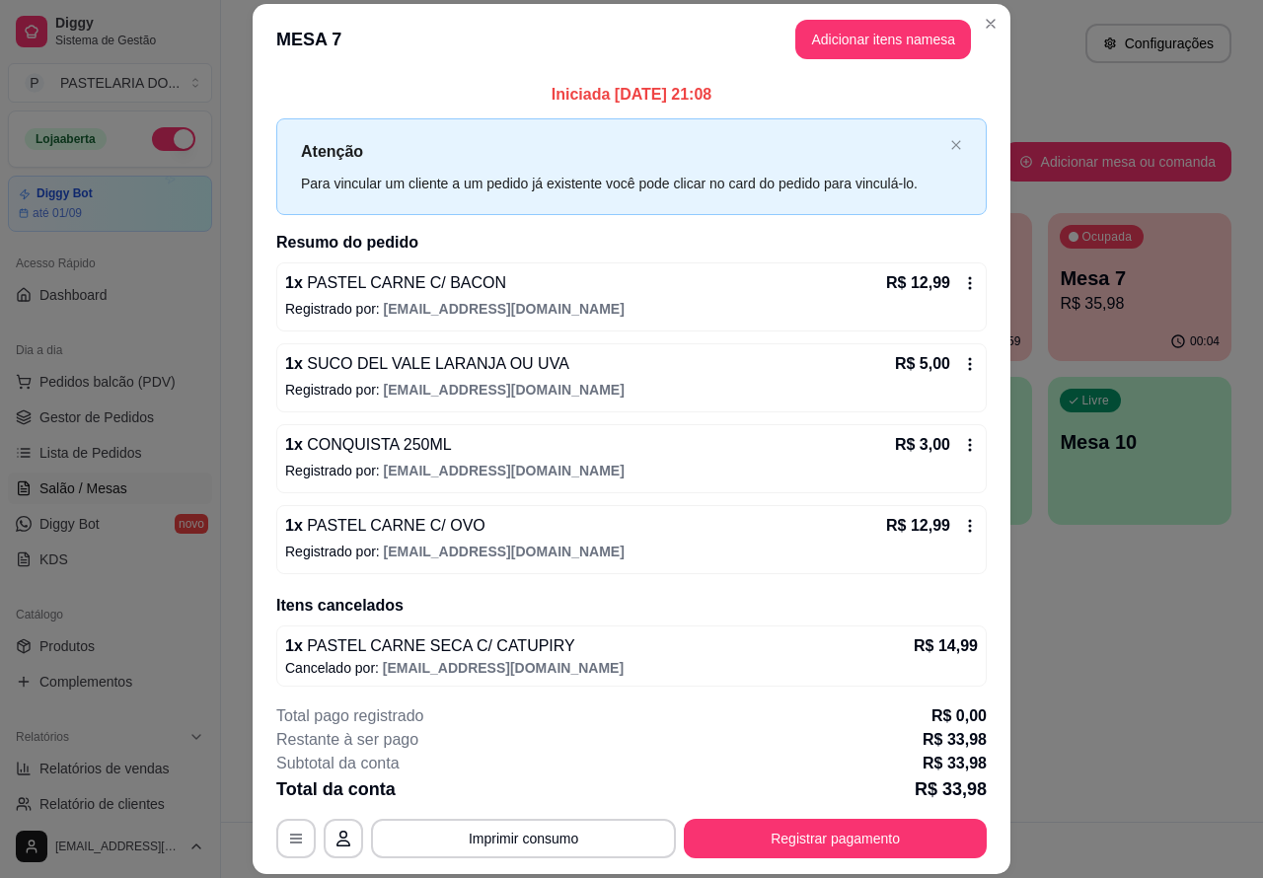
click at [561, 829] on button "Imprimir consumo" at bounding box center [523, 838] width 305 height 39
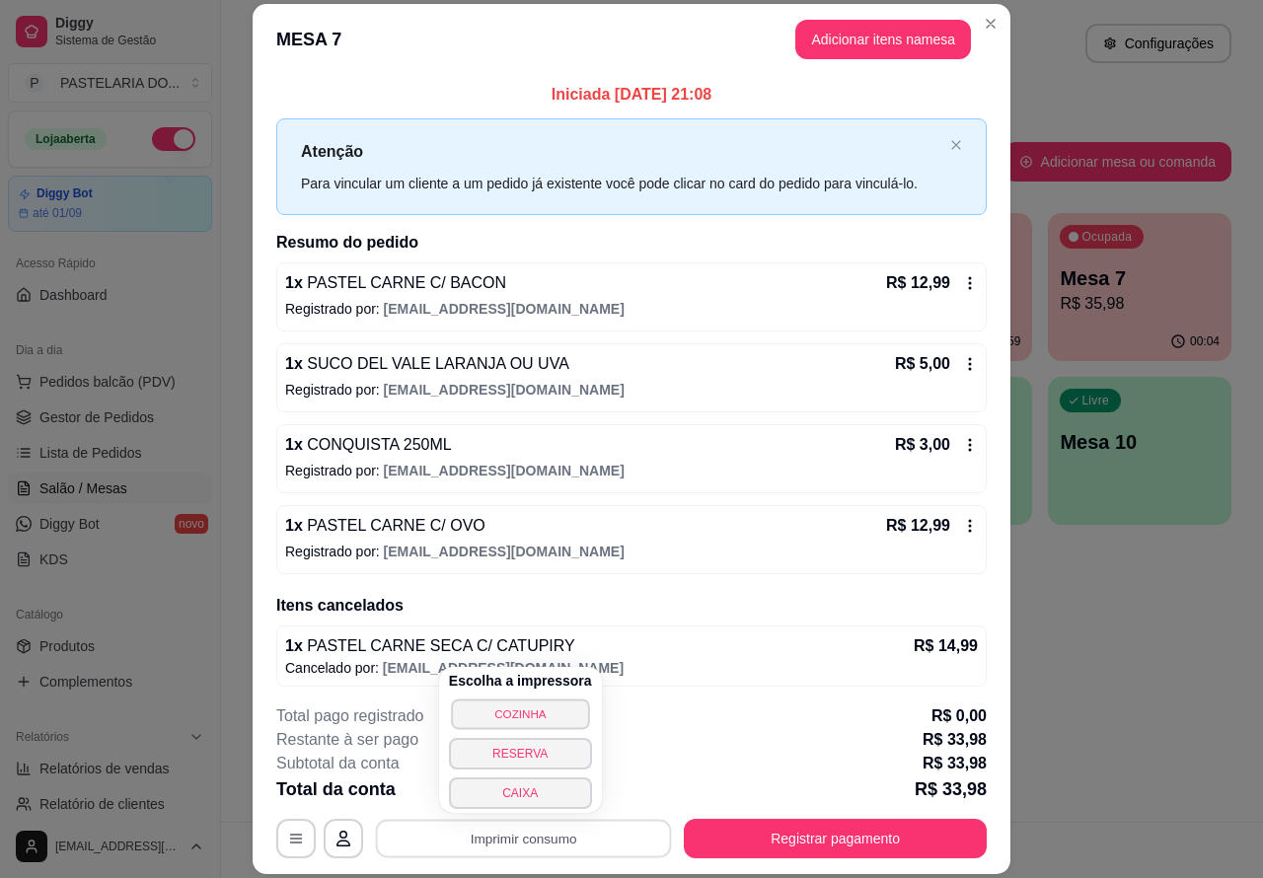
click at [554, 699] on button "COZINHA" at bounding box center [520, 714] width 138 height 31
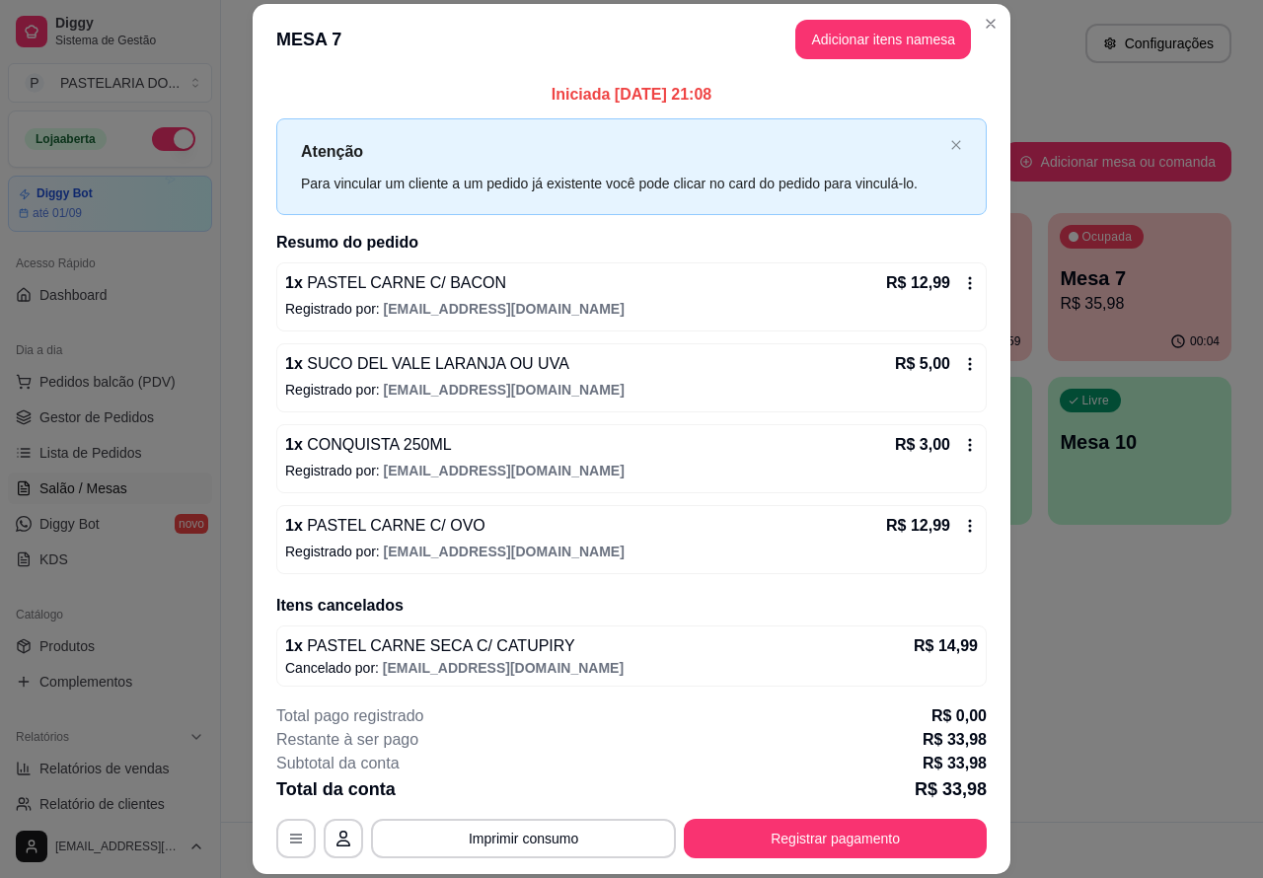
click at [1152, 757] on div "Atendimento Salão Configurações Todos Mesas Comandas Pesquisar Adicionar mesa o…" at bounding box center [742, 411] width 1042 height 822
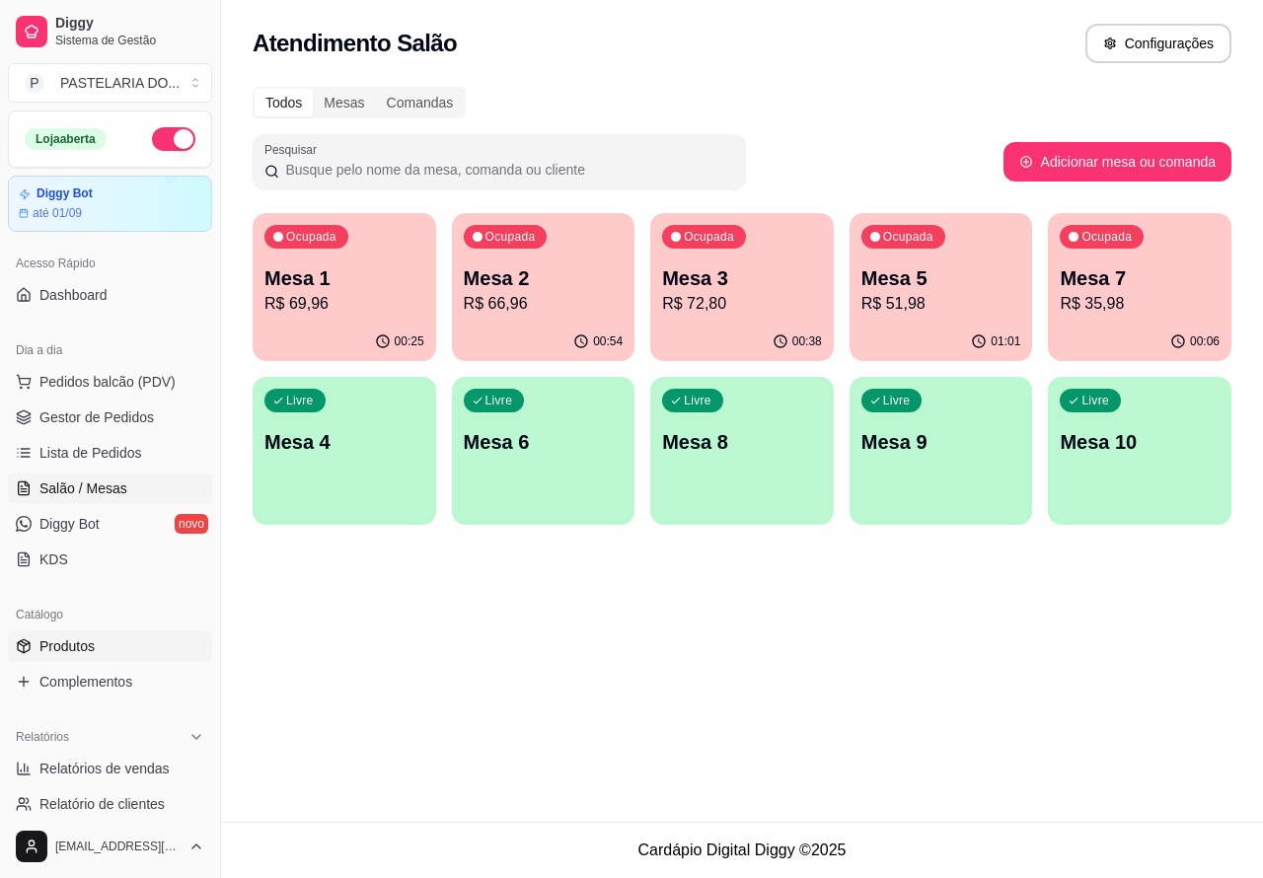
click at [62, 643] on span "Produtos" at bounding box center [66, 647] width 55 height 20
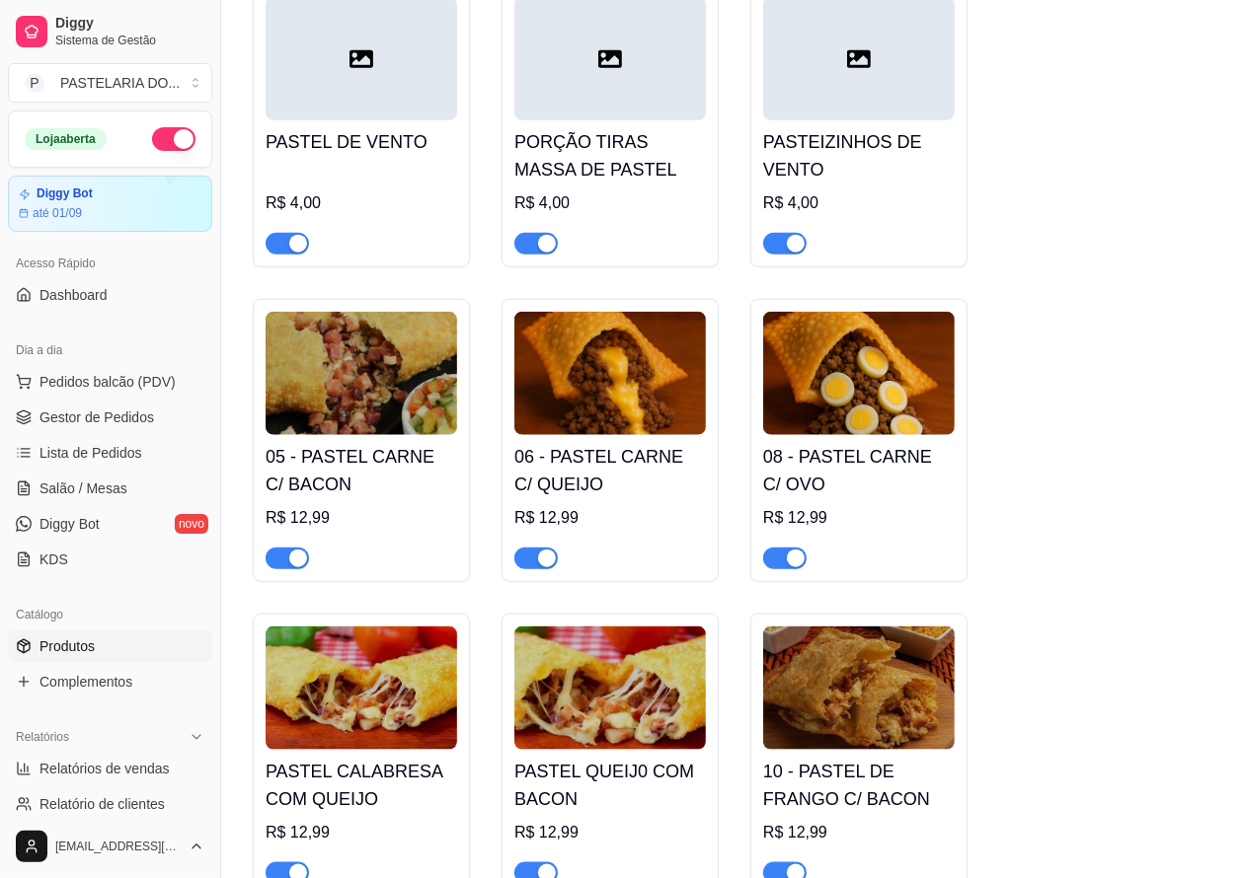
scroll to position [1261, 0]
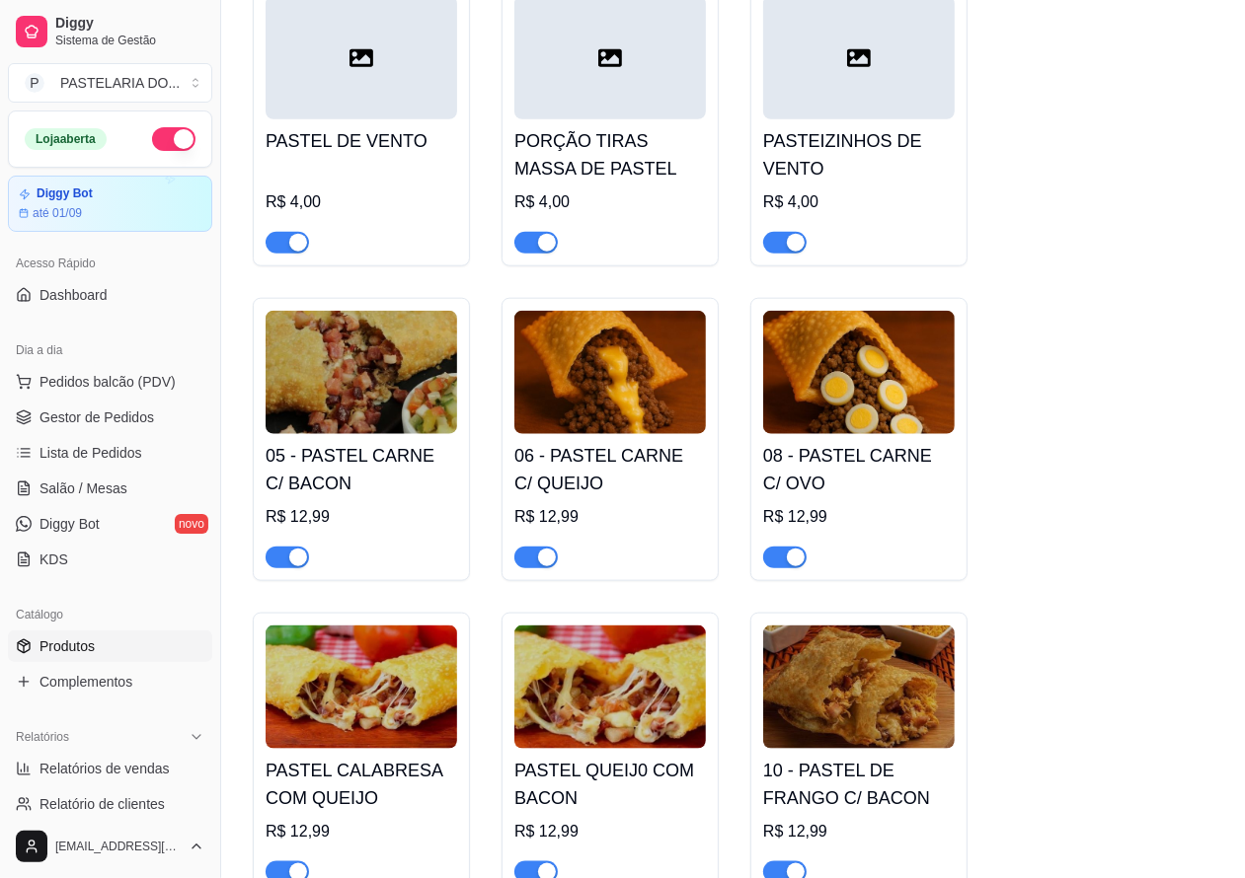
click at [776, 569] on span "button" at bounding box center [784, 558] width 43 height 22
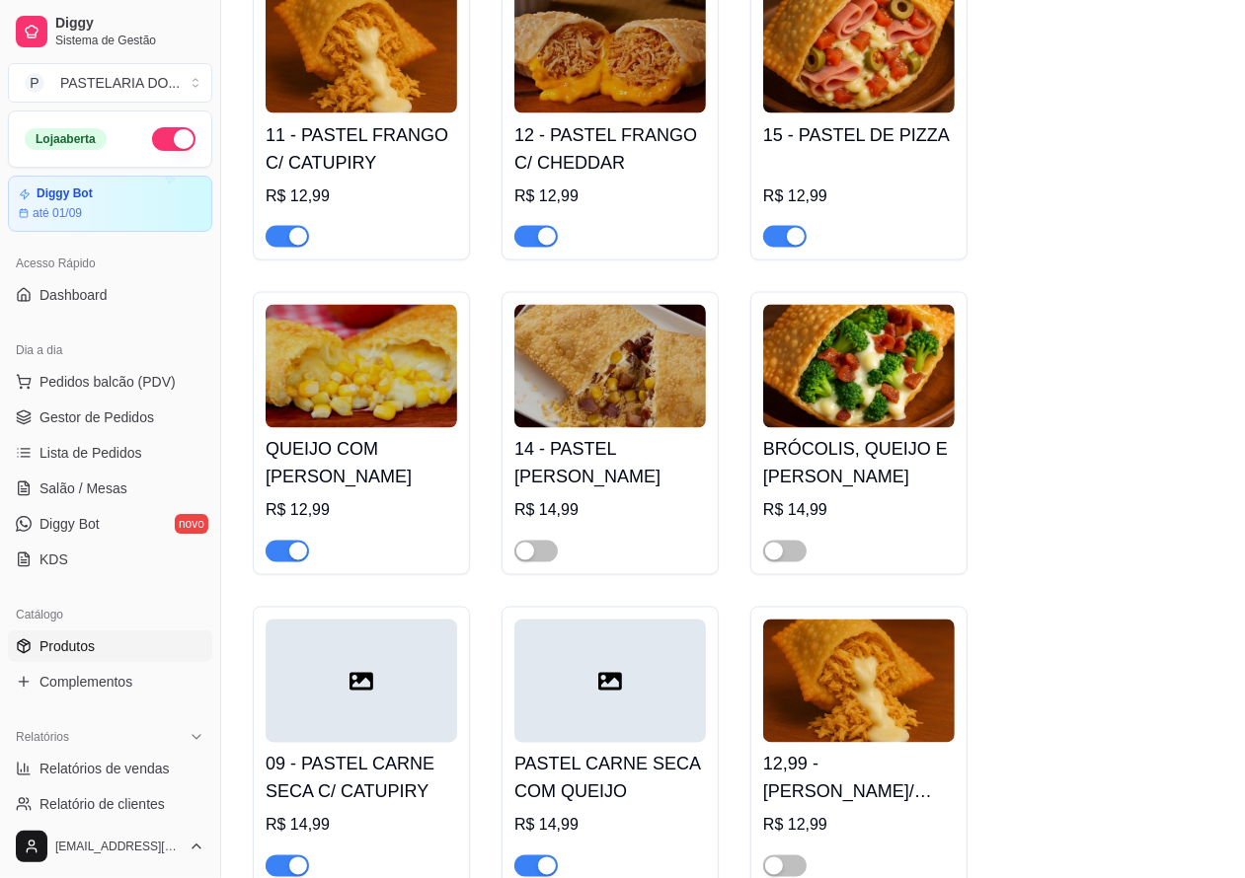
scroll to position [2273, 0]
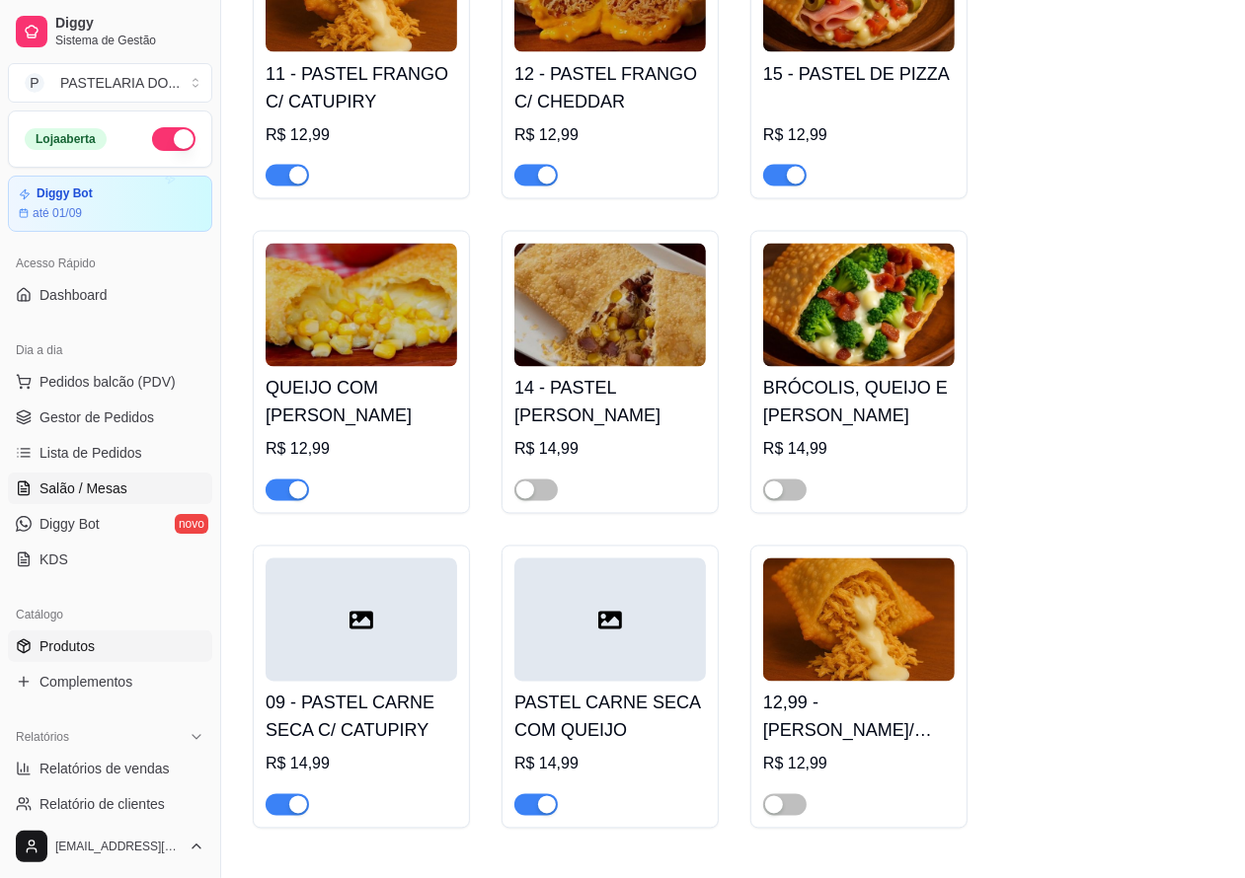
click at [94, 482] on span "Salão / Mesas" at bounding box center [83, 489] width 88 height 20
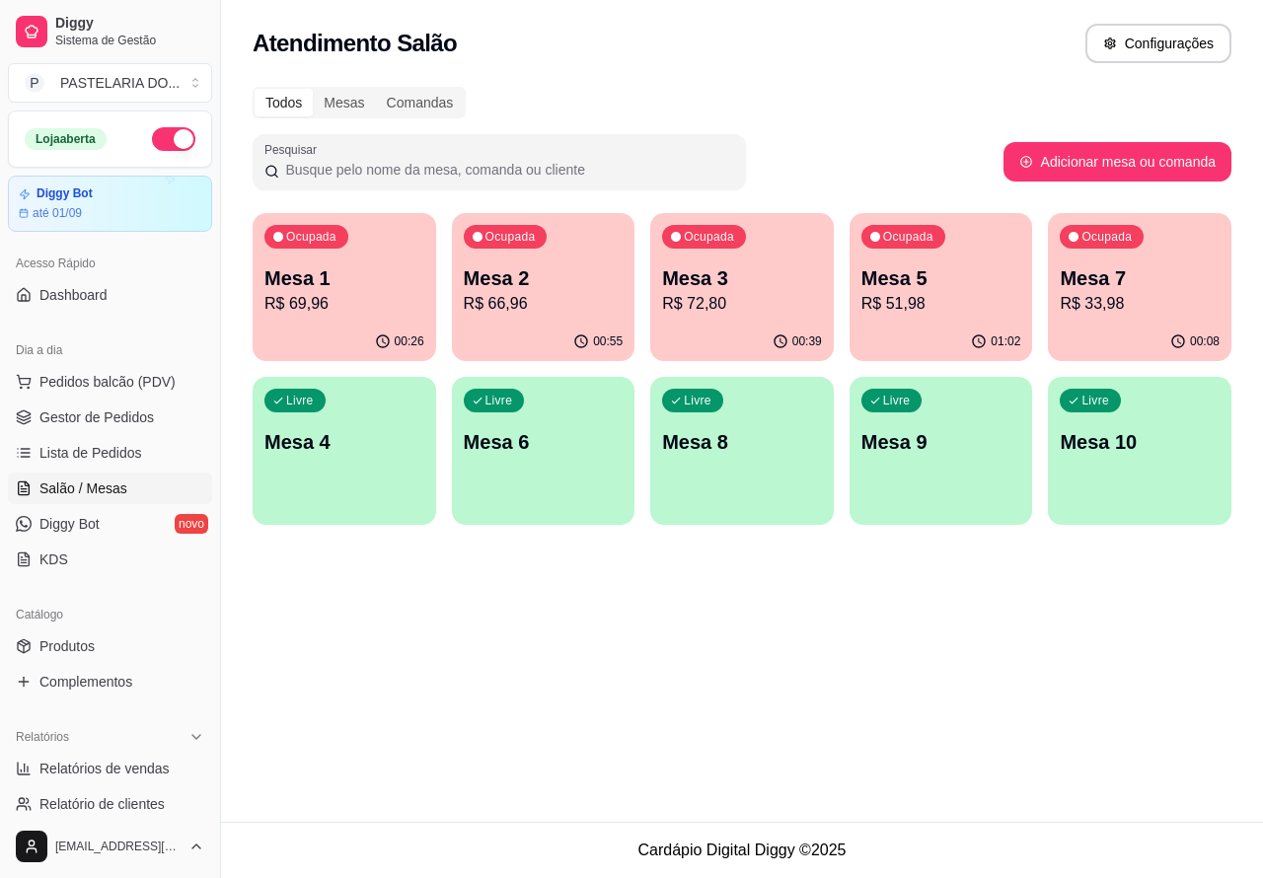
click at [958, 426] on div "Livre Mesa 9" at bounding box center [942, 439] width 184 height 124
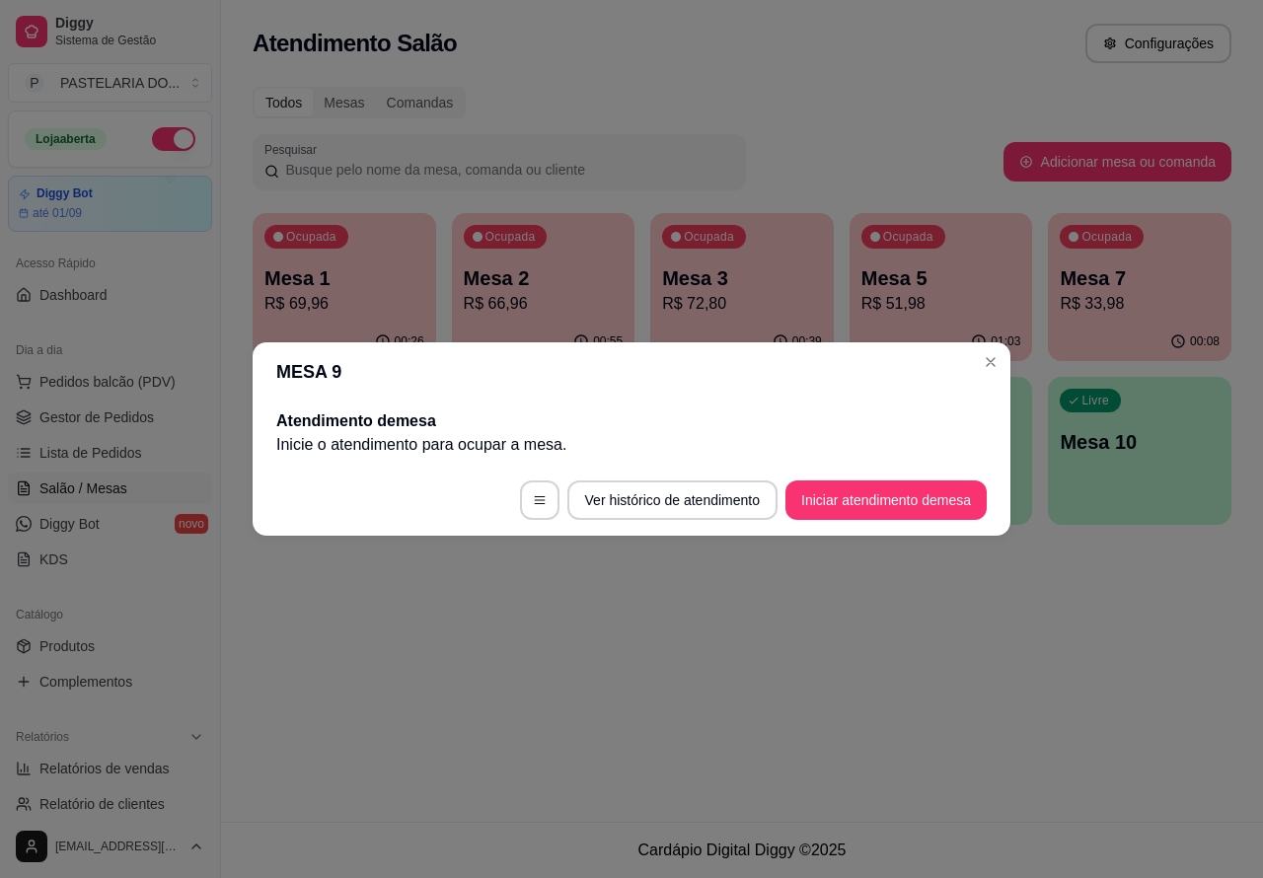
click at [899, 492] on button "Iniciar atendimento de mesa" at bounding box center [886, 500] width 201 height 39
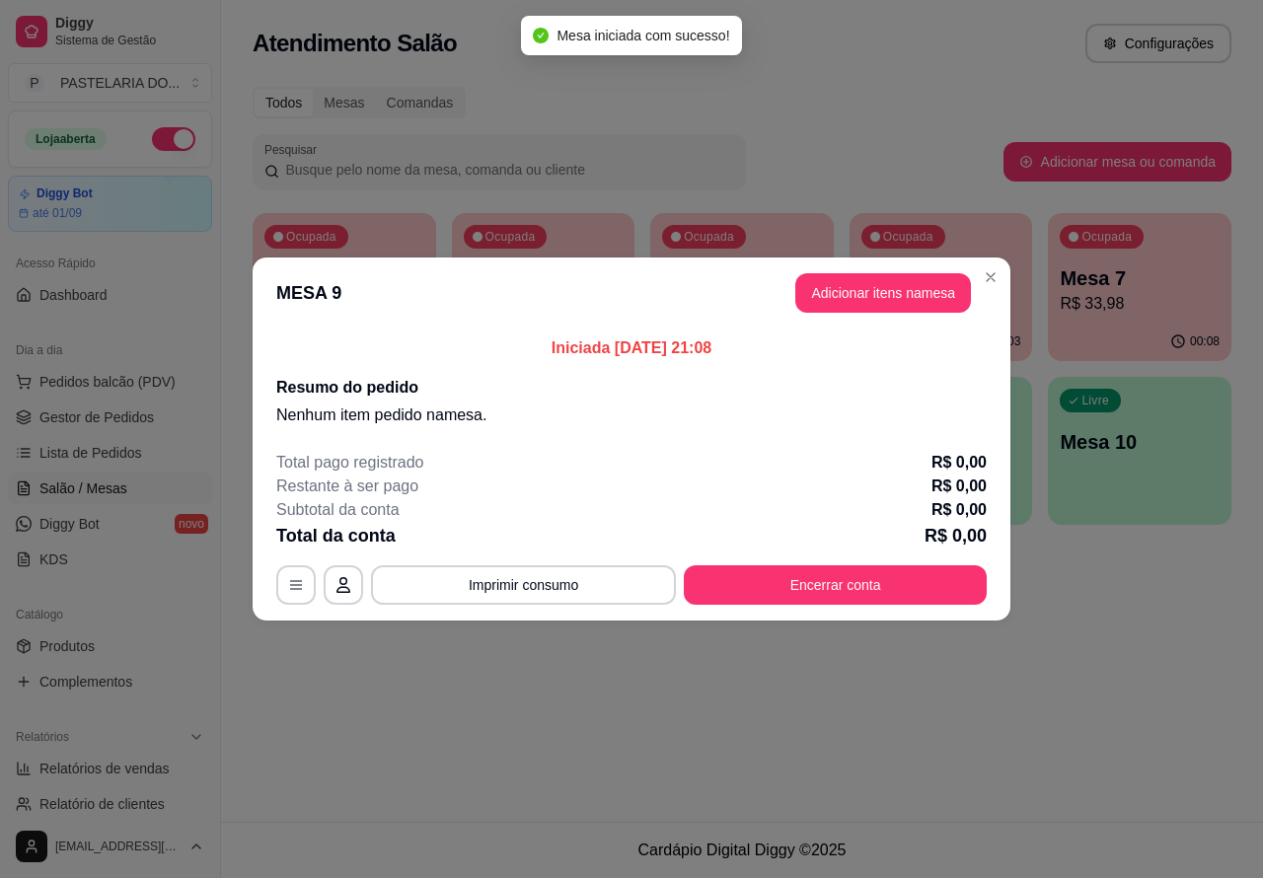
click at [871, 283] on div "Nenhum produto adicionado" at bounding box center [1031, 287] width 374 height 387
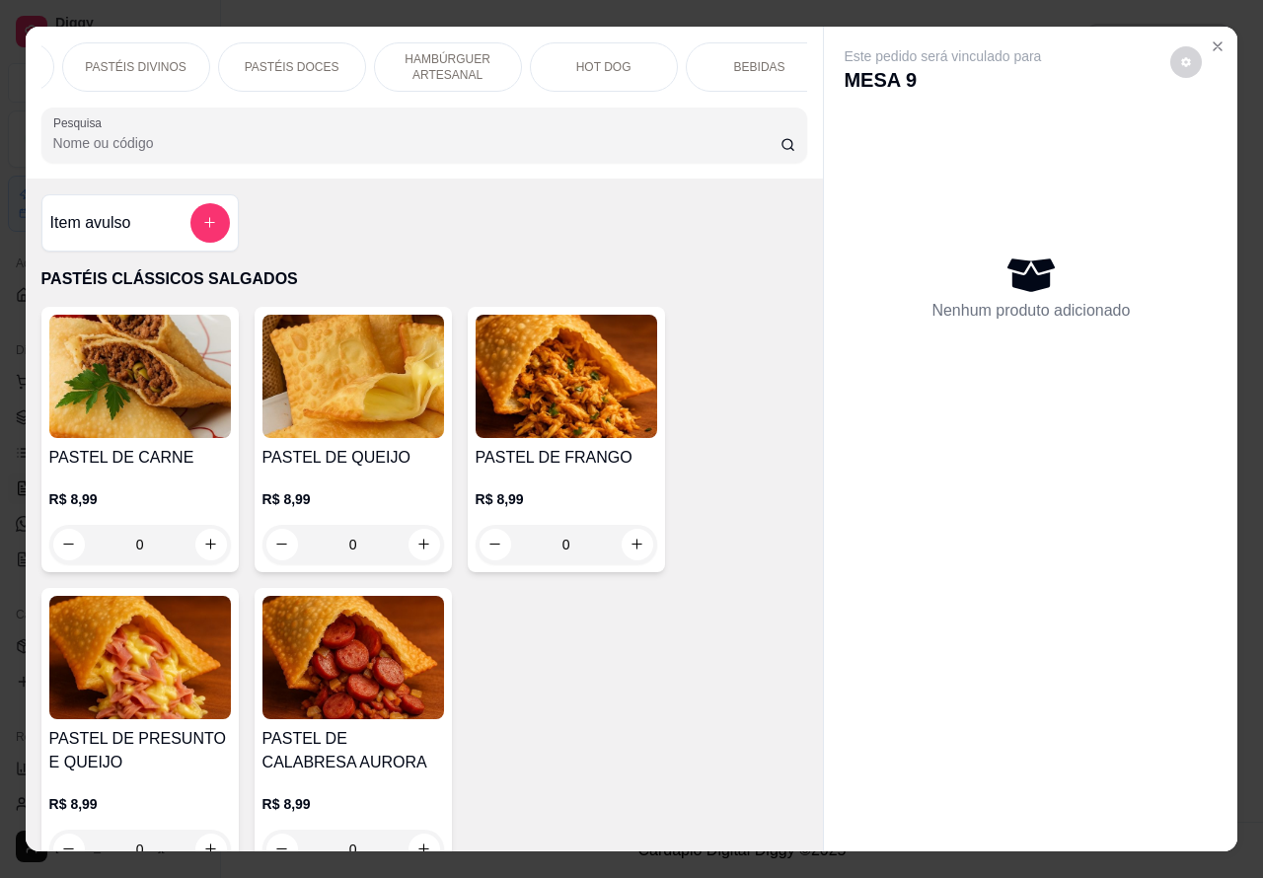
scroll to position [0, 306]
click at [605, 42] on div "HOT DOG" at bounding box center [589, 66] width 148 height 49
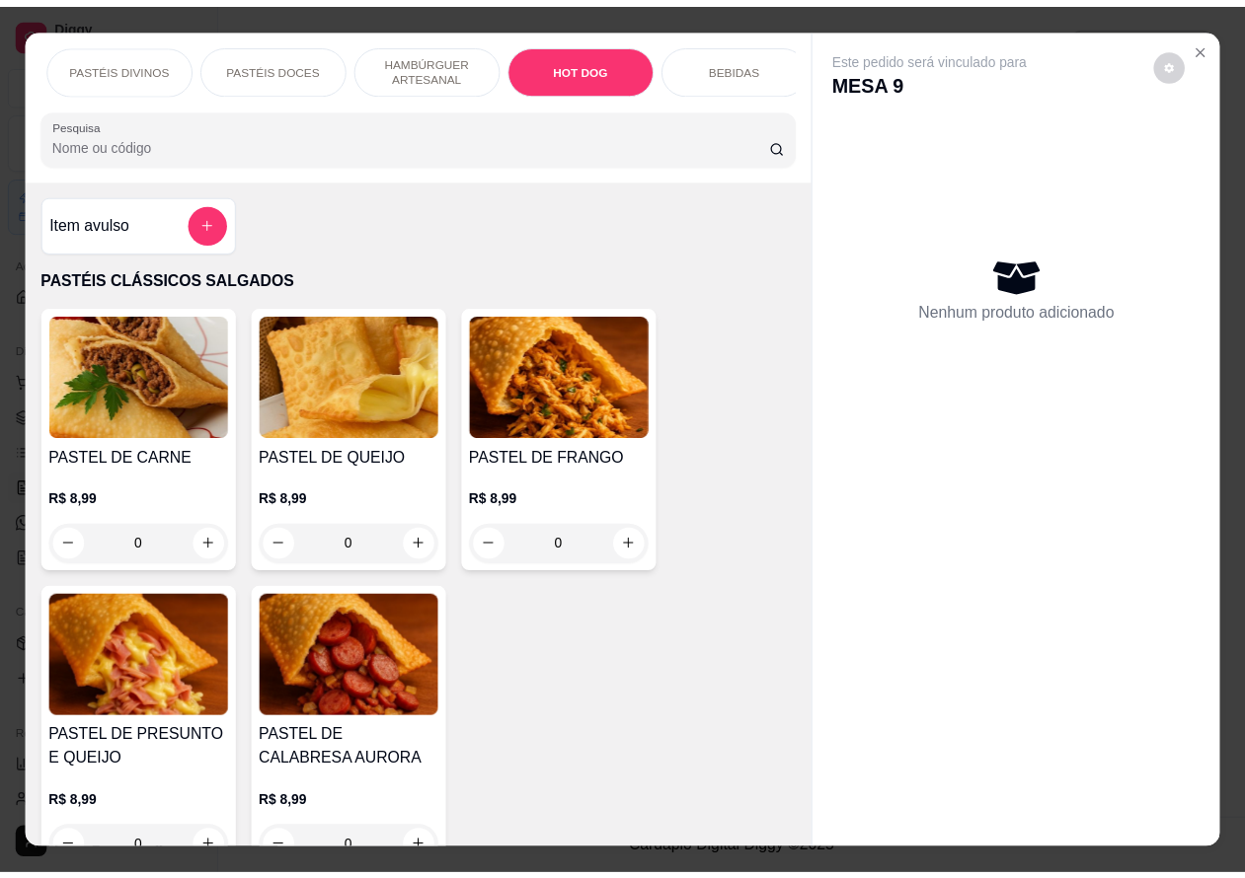
scroll to position [45, 0]
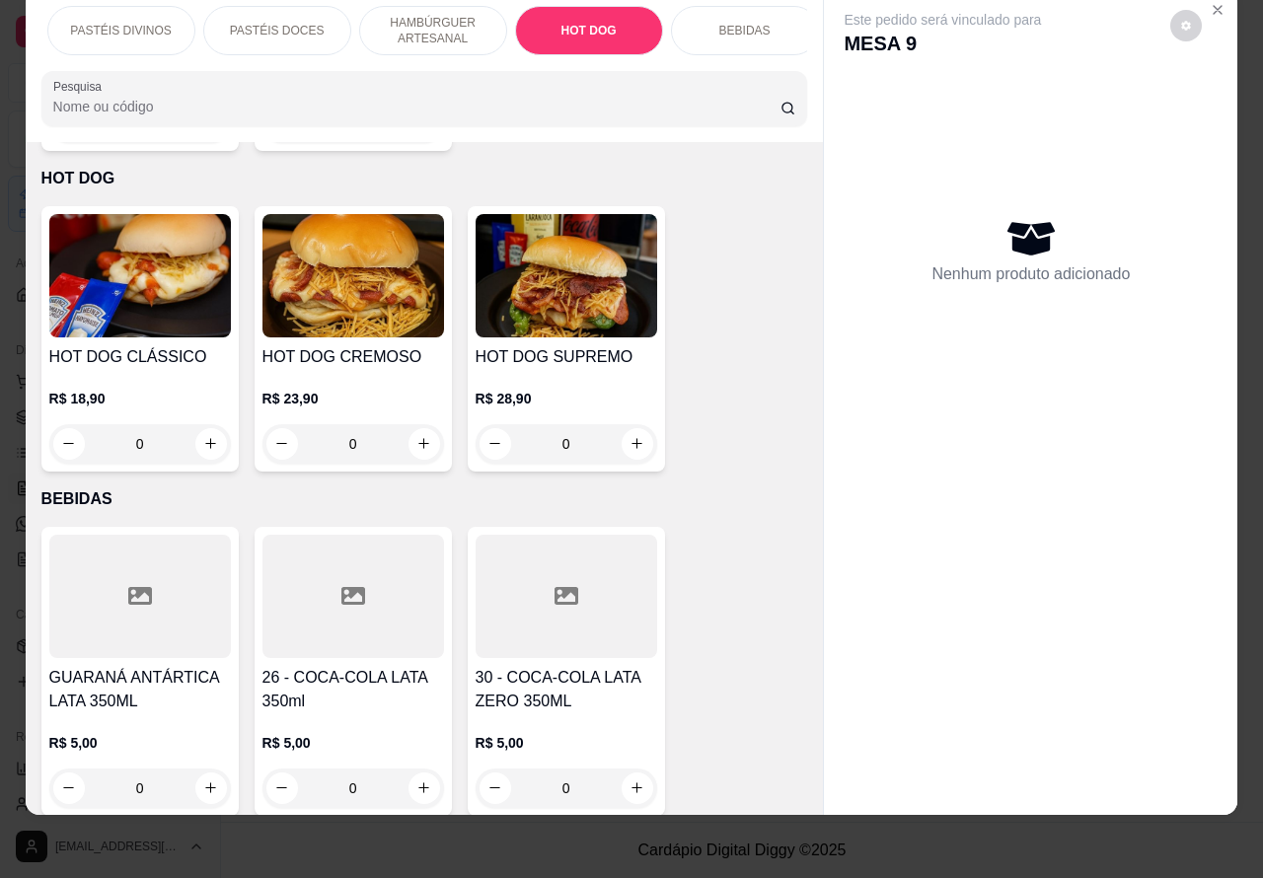
click at [190, 424] on div "0" at bounding box center [140, 443] width 182 height 39
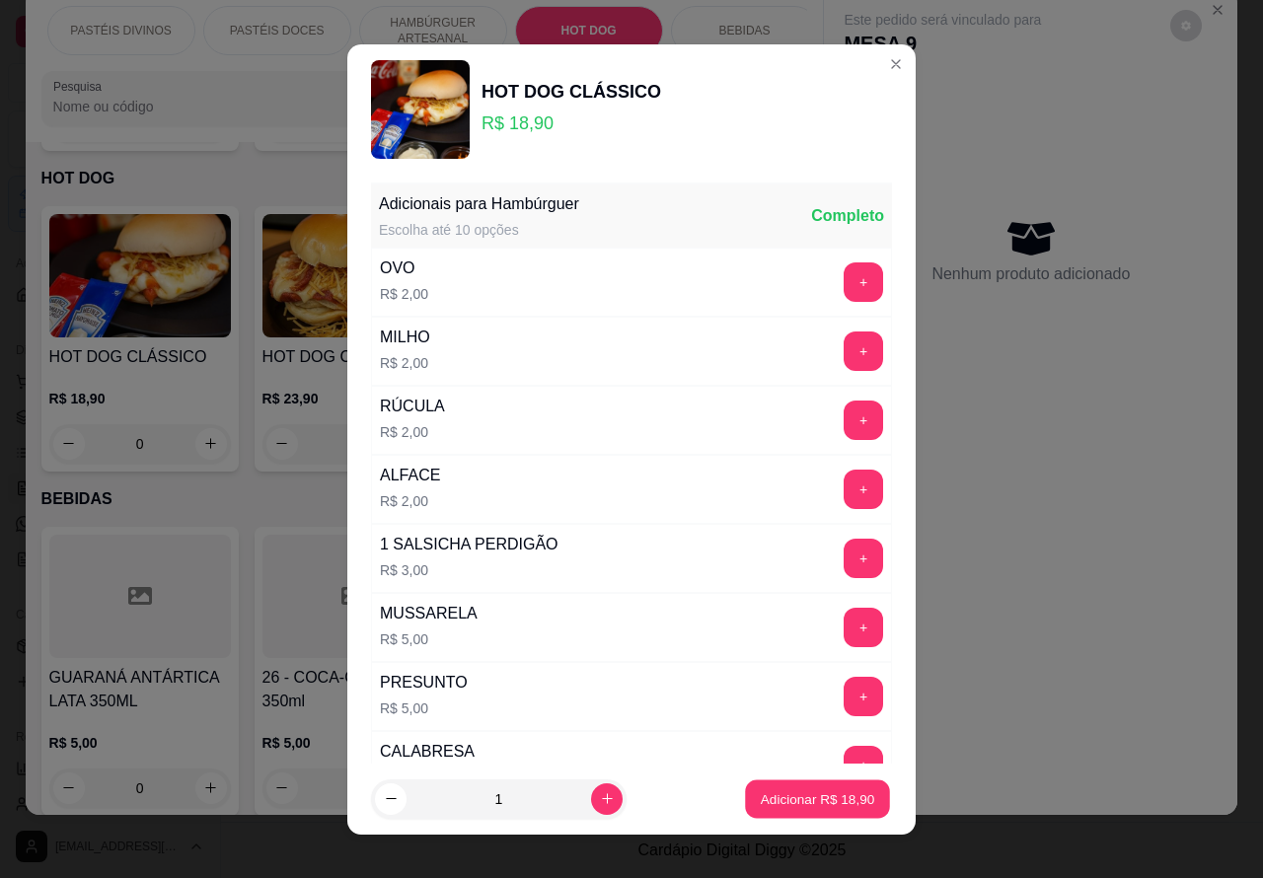
click at [786, 805] on p "Adicionar R$ 18,90" at bounding box center [818, 799] width 114 height 19
type input "1"
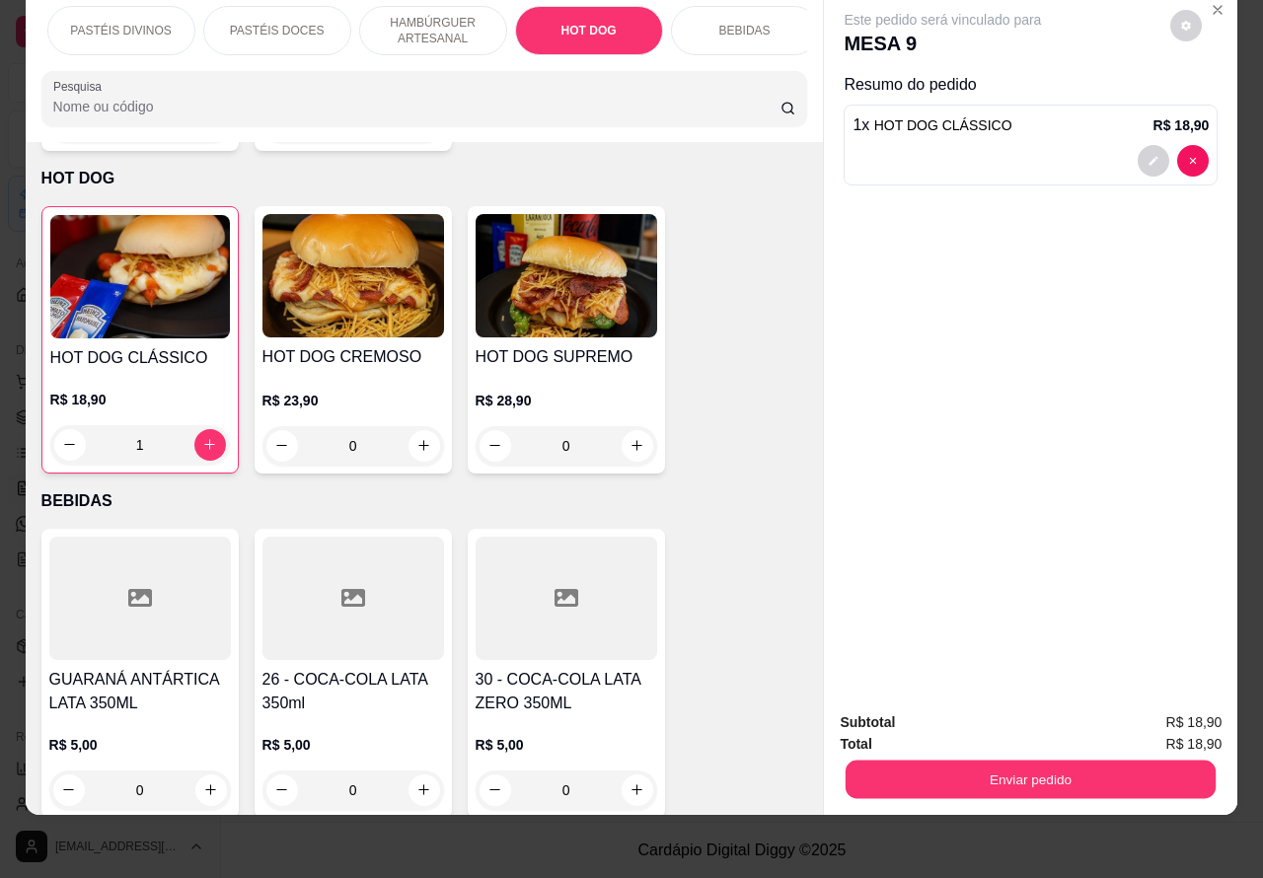
click at [1036, 763] on button "Enviar pedido" at bounding box center [1031, 780] width 370 height 38
click at [980, 711] on button "Não registrar e enviar pedido" at bounding box center [964, 713] width 199 height 37
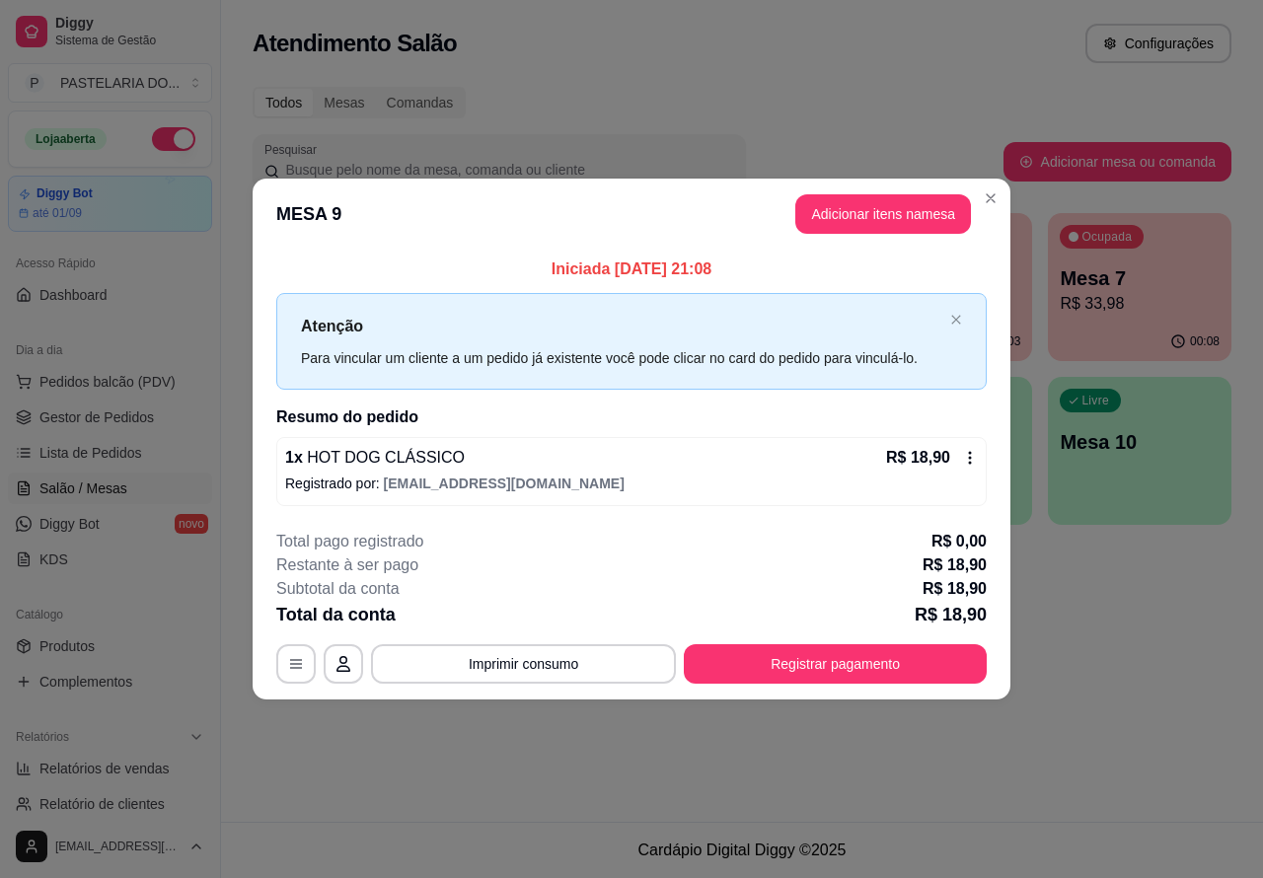
click at [570, 785] on div "Atendimento Salão Configurações Todos Mesas Comandas Pesquisar Adicionar mesa o…" at bounding box center [742, 411] width 1042 height 822
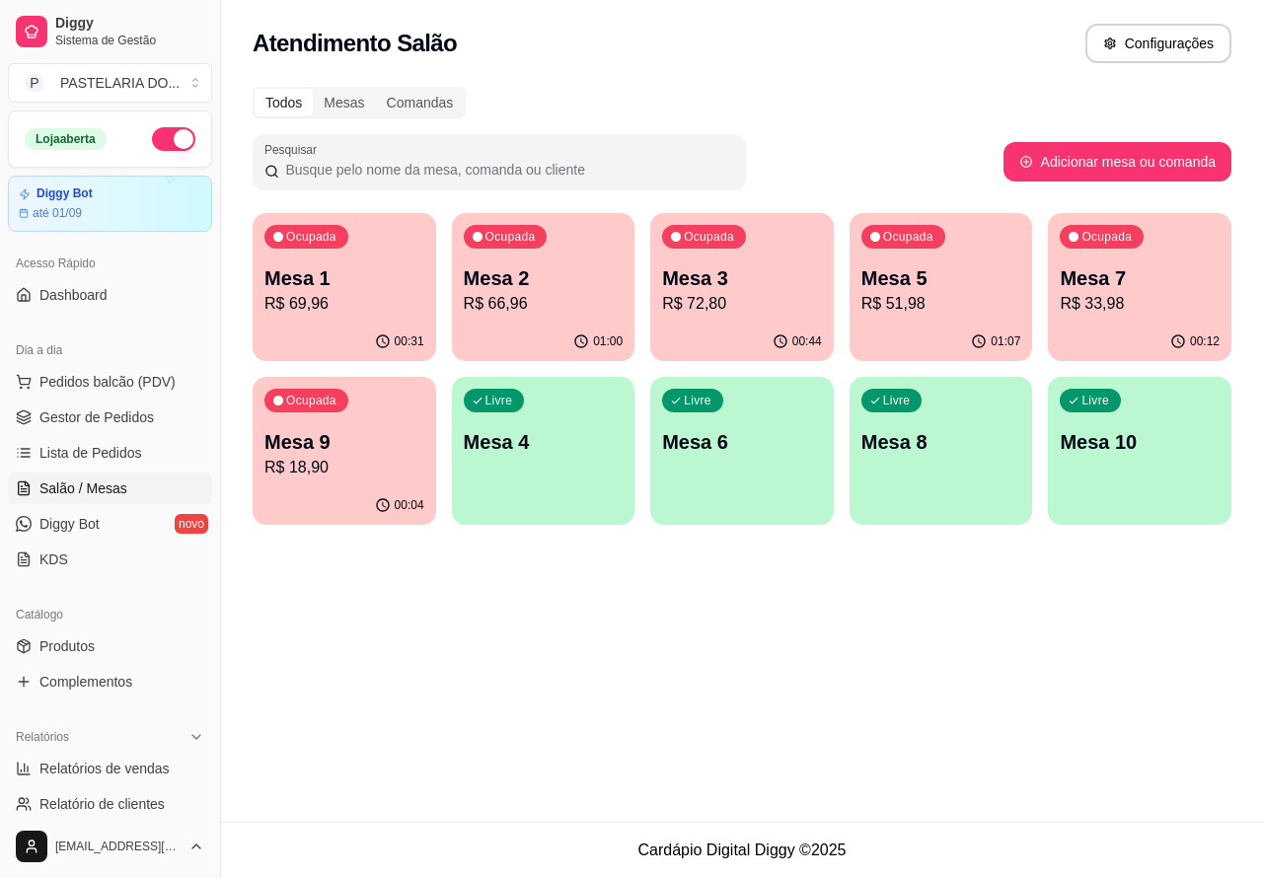
click at [346, 456] on p "R$ 18,90" at bounding box center [345, 468] width 160 height 24
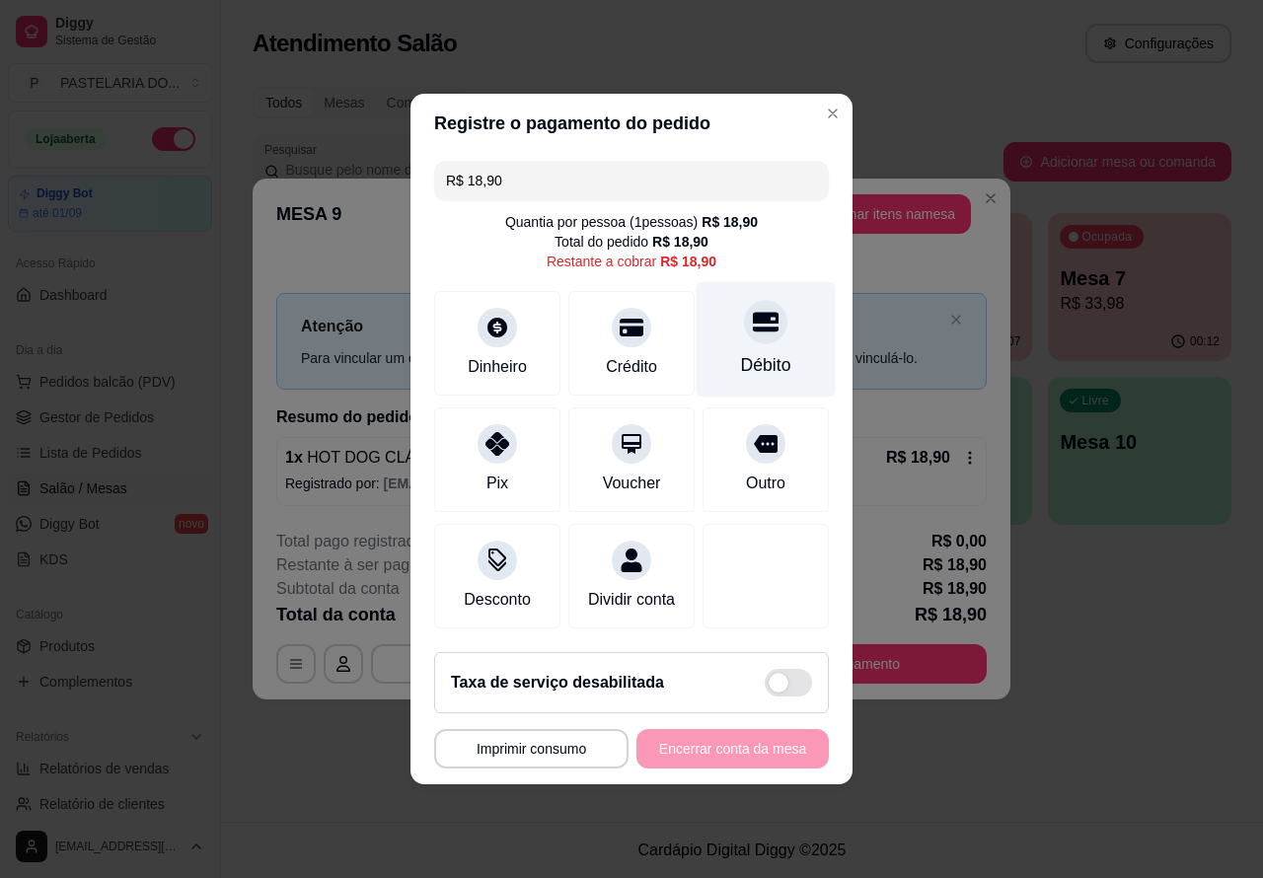
click at [756, 312] on icon at bounding box center [766, 322] width 26 height 26
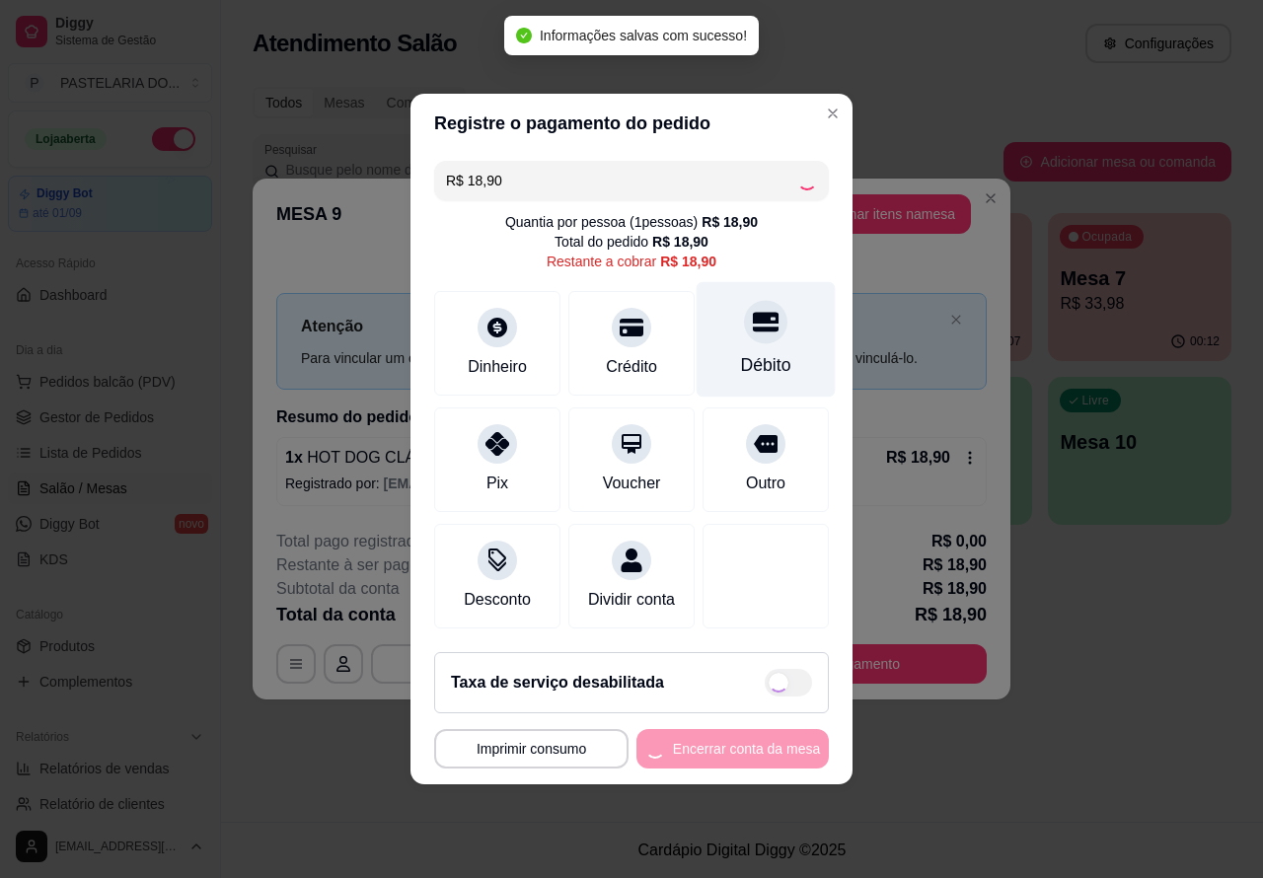
type input "R$ 0,00"
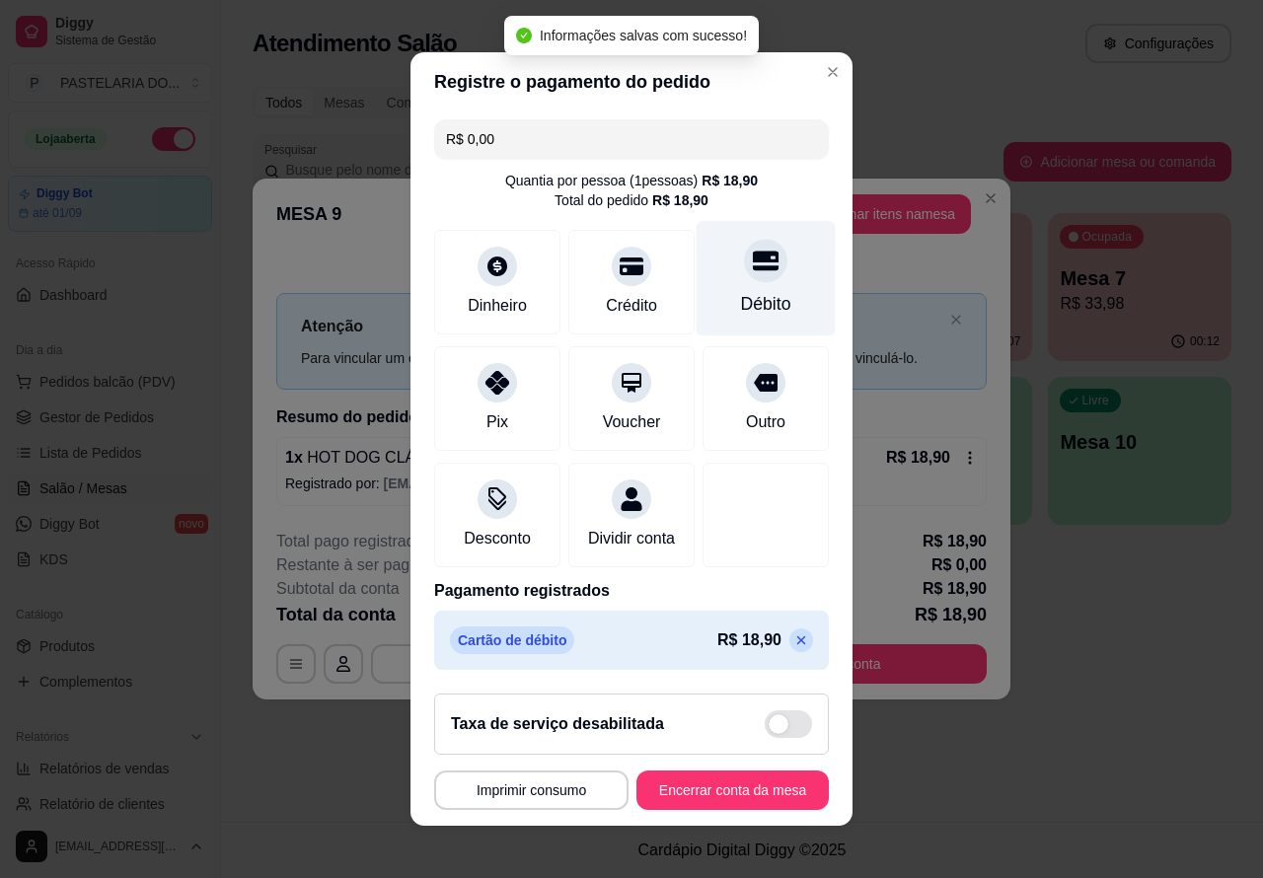
click at [703, 798] on button "Encerrar conta da mesa" at bounding box center [733, 790] width 192 height 39
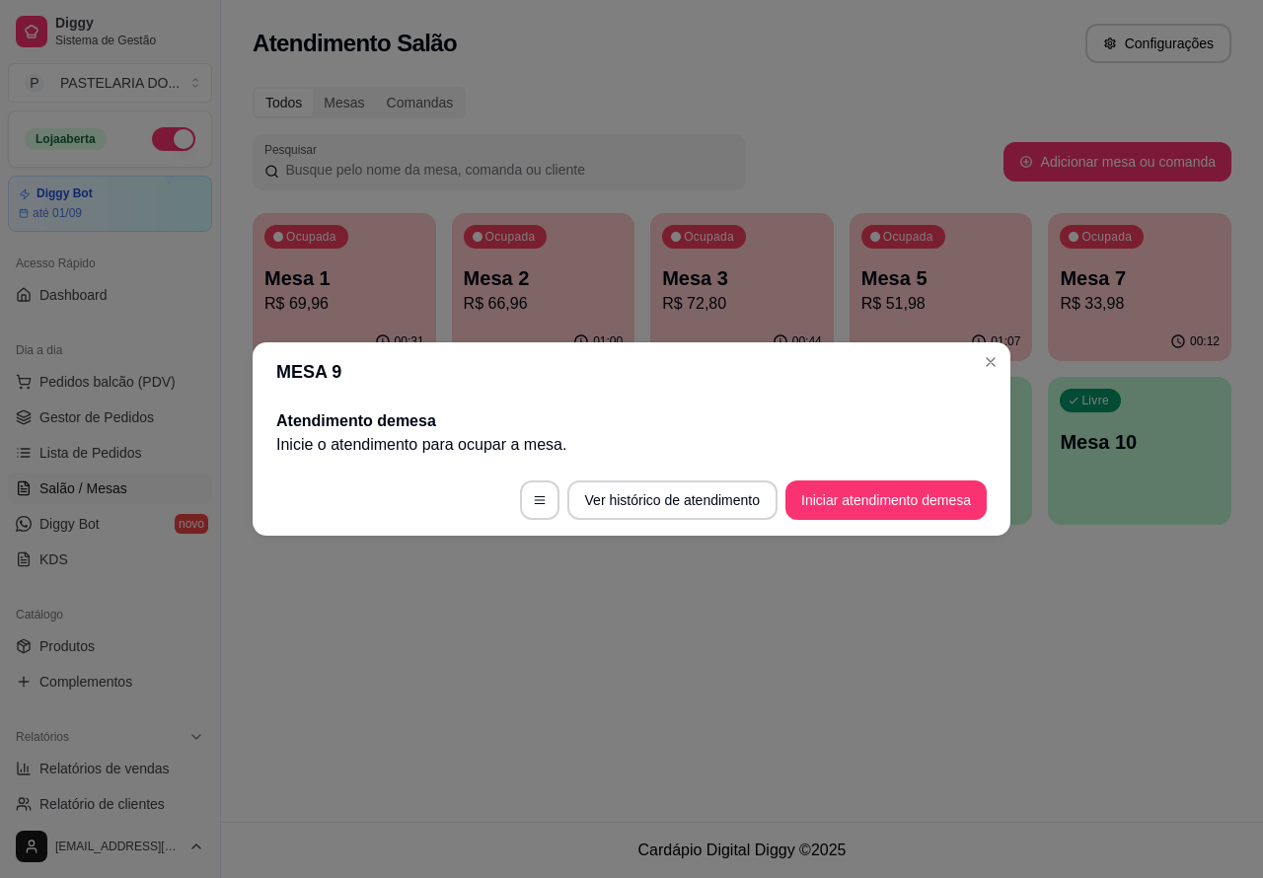
click at [876, 495] on button "Iniciar atendimento de mesa" at bounding box center [886, 500] width 201 height 39
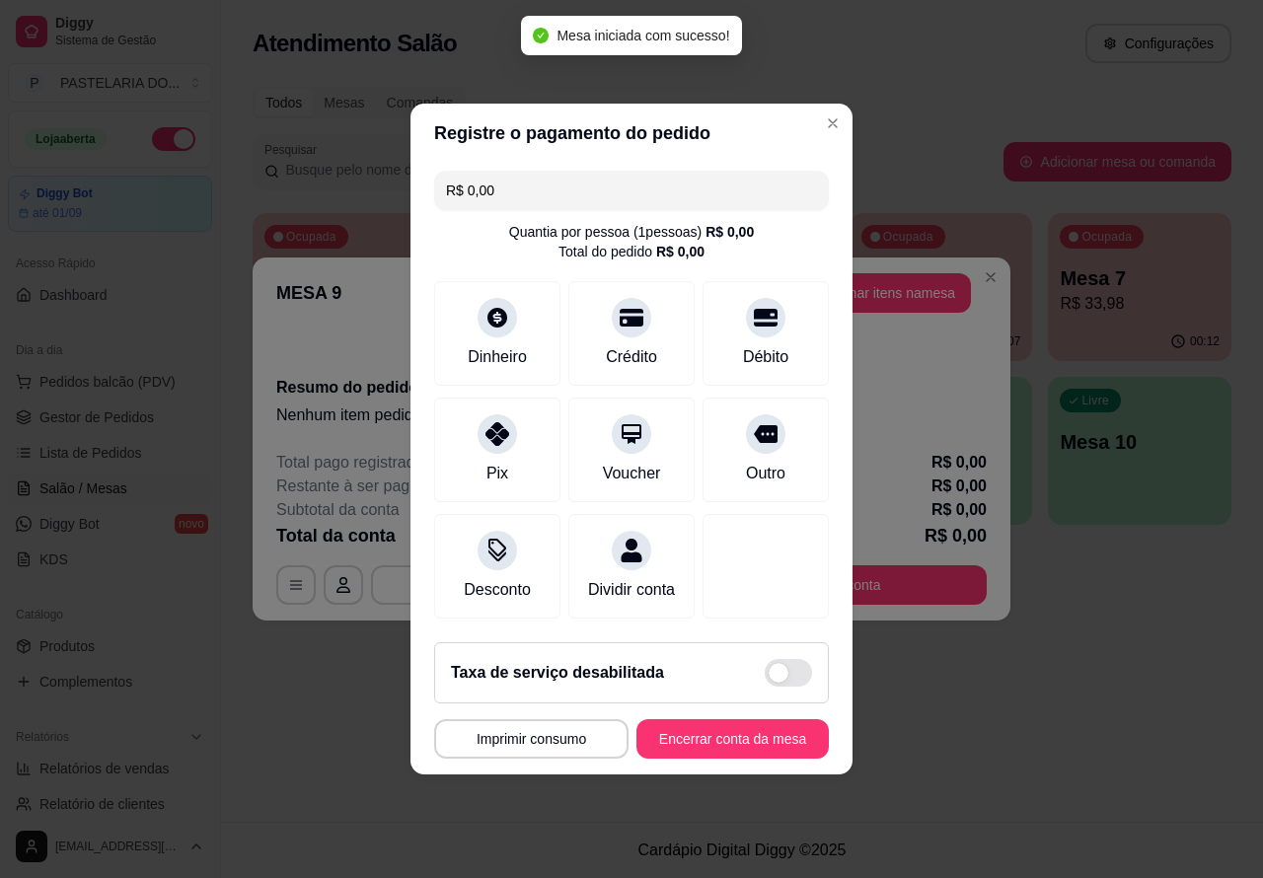
click at [935, 737] on div "MESA 9 Adicionar itens na mesa Iniciada 22/08/2025 às 21:08 Resumo do pedido Ne…" at bounding box center [631, 439] width 1263 height 878
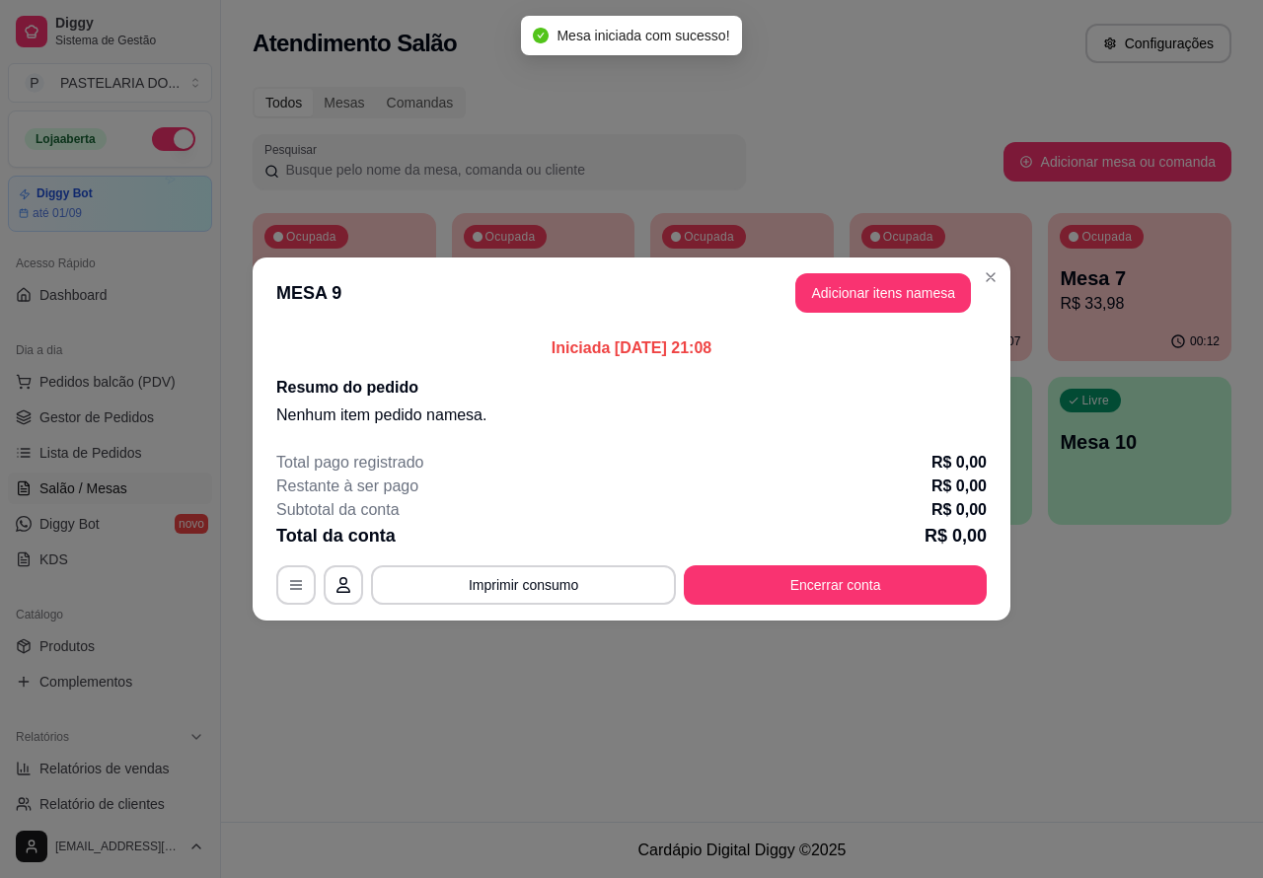
click at [990, 277] on p "Mesa 5" at bounding box center [942, 279] width 160 height 28
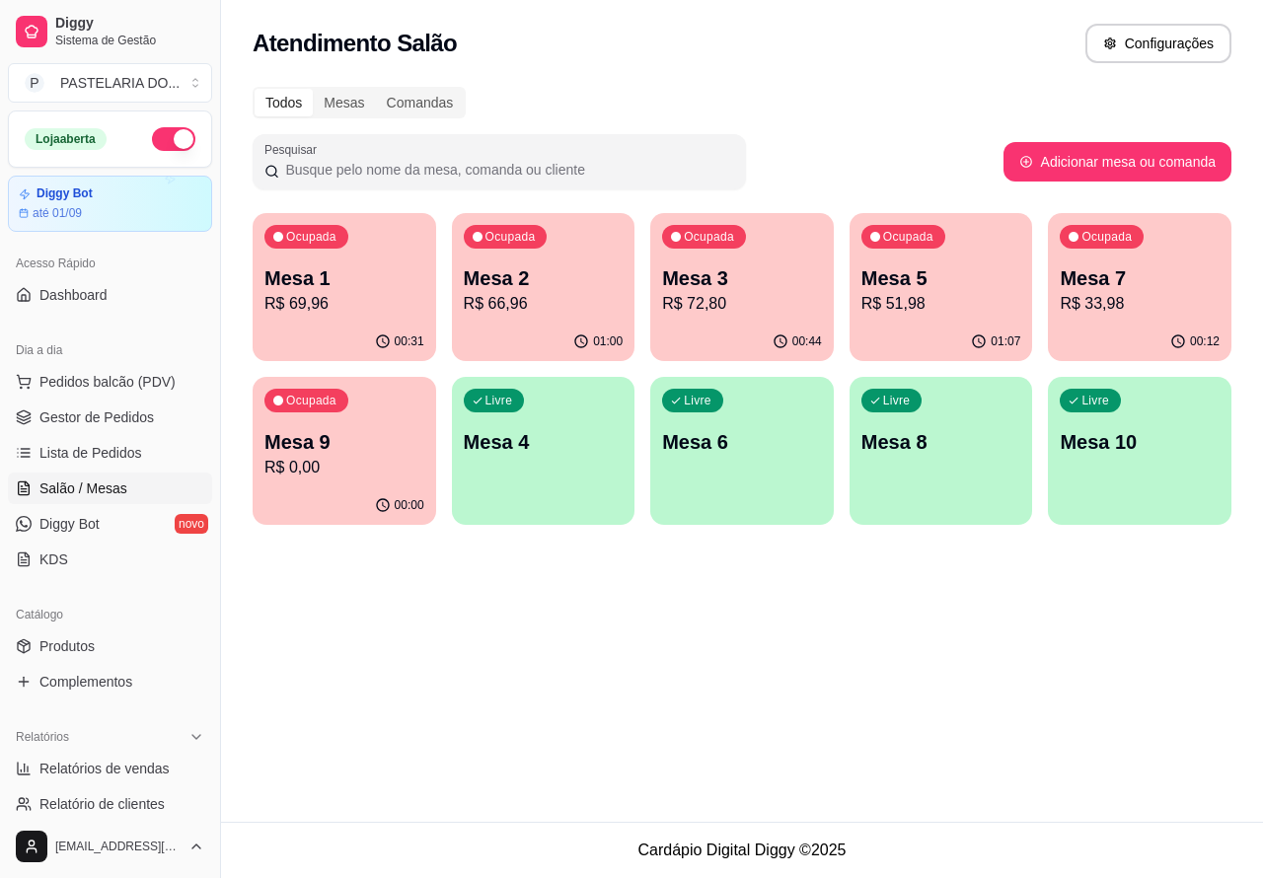
click at [380, 454] on p "Mesa 9" at bounding box center [345, 442] width 160 height 28
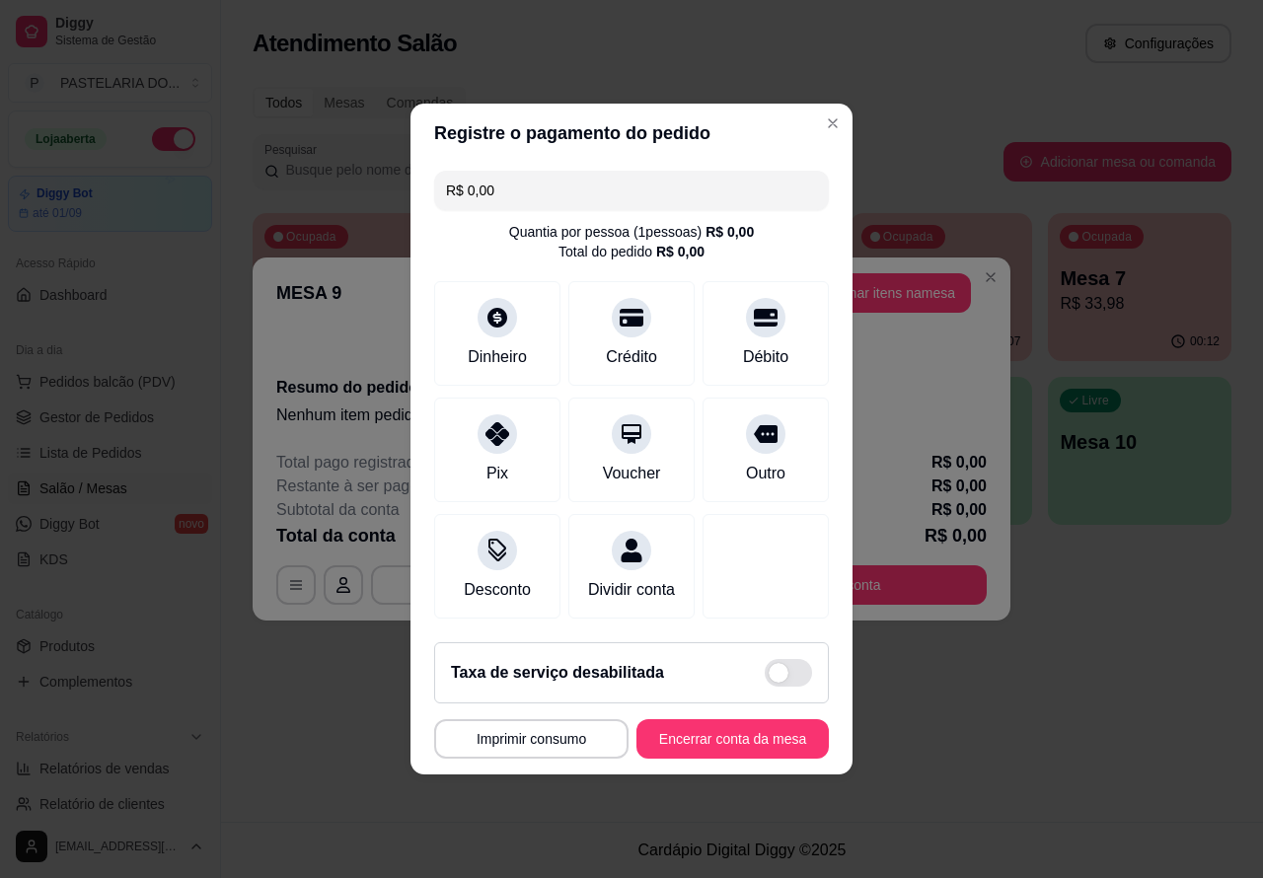
click at [766, 742] on button "Encerrar conta da mesa" at bounding box center [733, 739] width 192 height 39
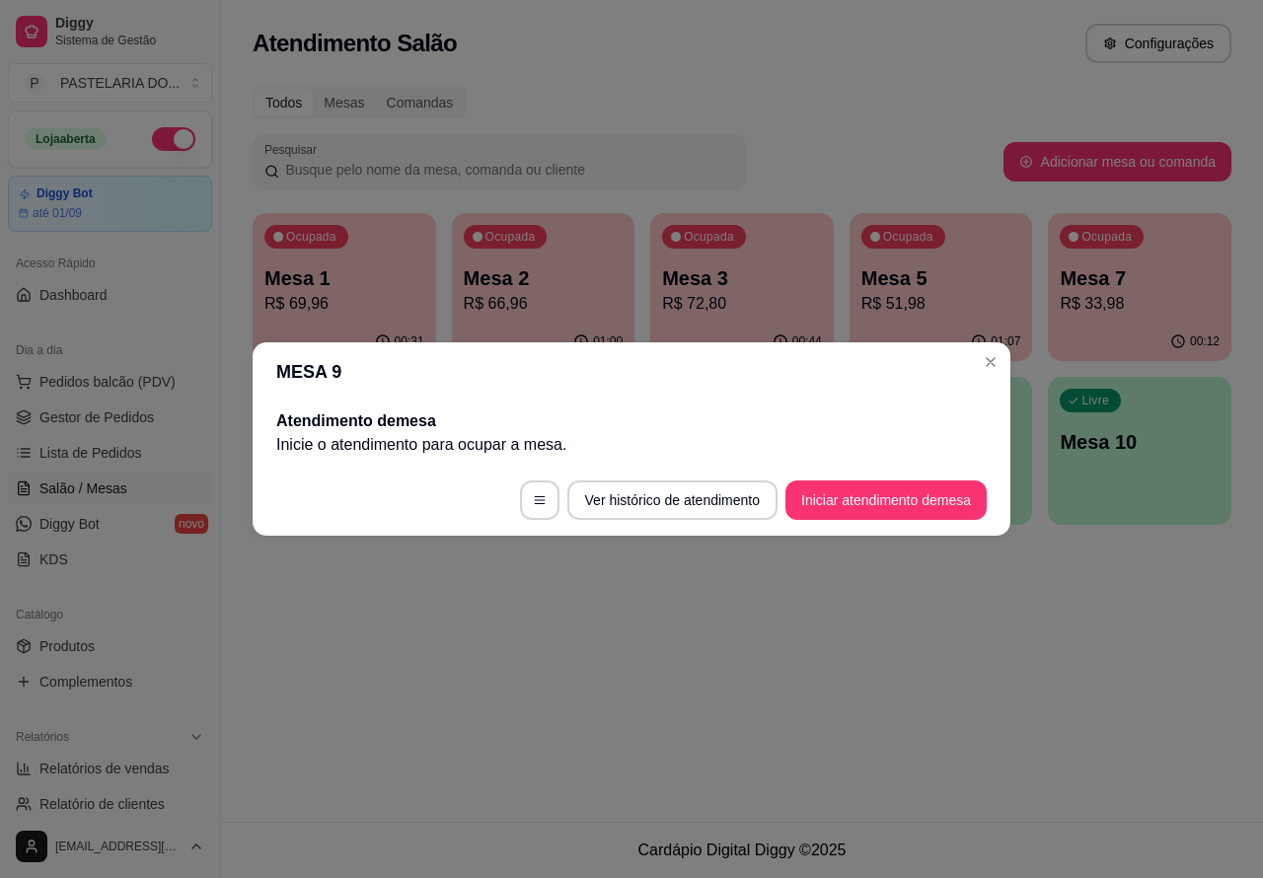
click at [992, 654] on div "Atendimento Salão Configurações Todos Mesas Comandas Pesquisar Adicionar mesa o…" at bounding box center [742, 411] width 1042 height 822
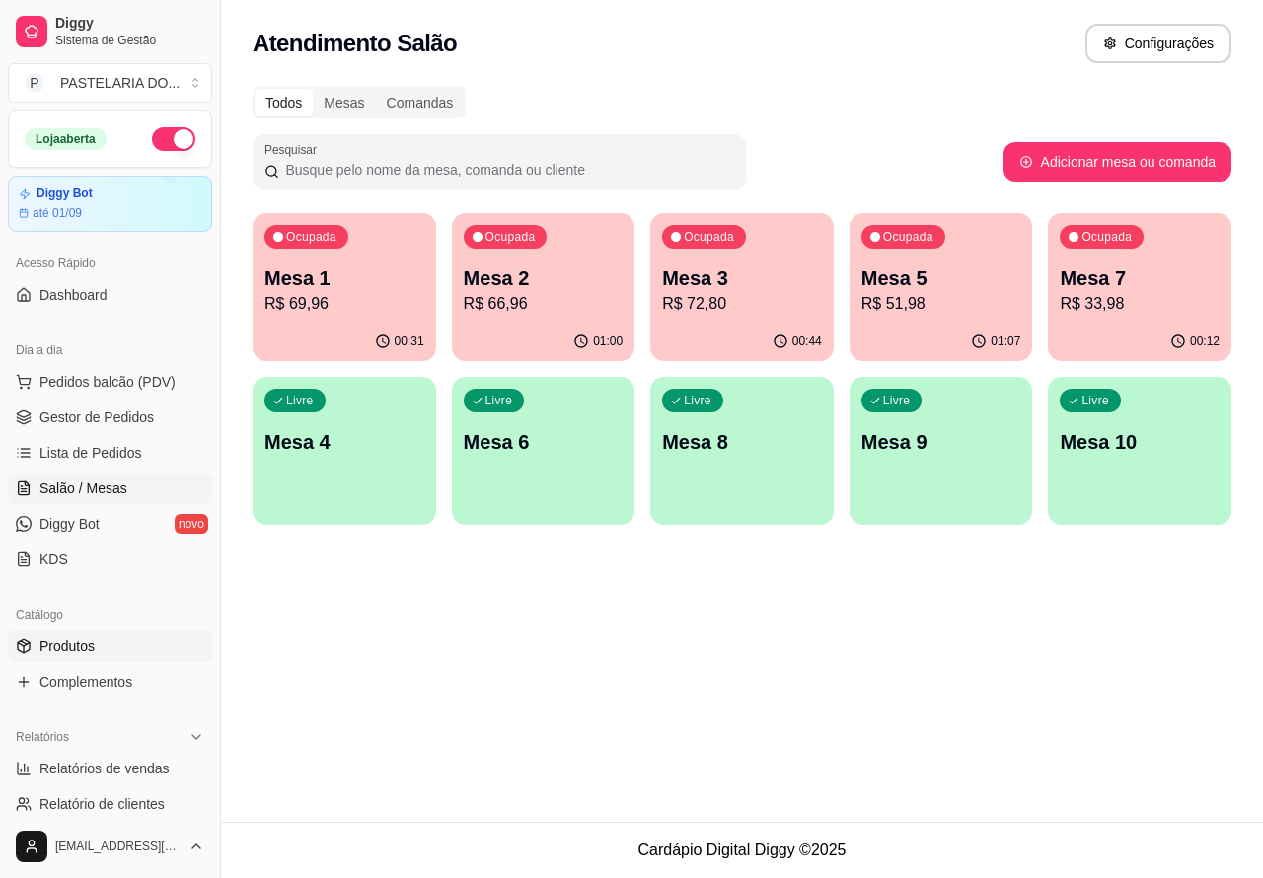
click at [114, 639] on link "Produtos" at bounding box center [110, 647] width 204 height 32
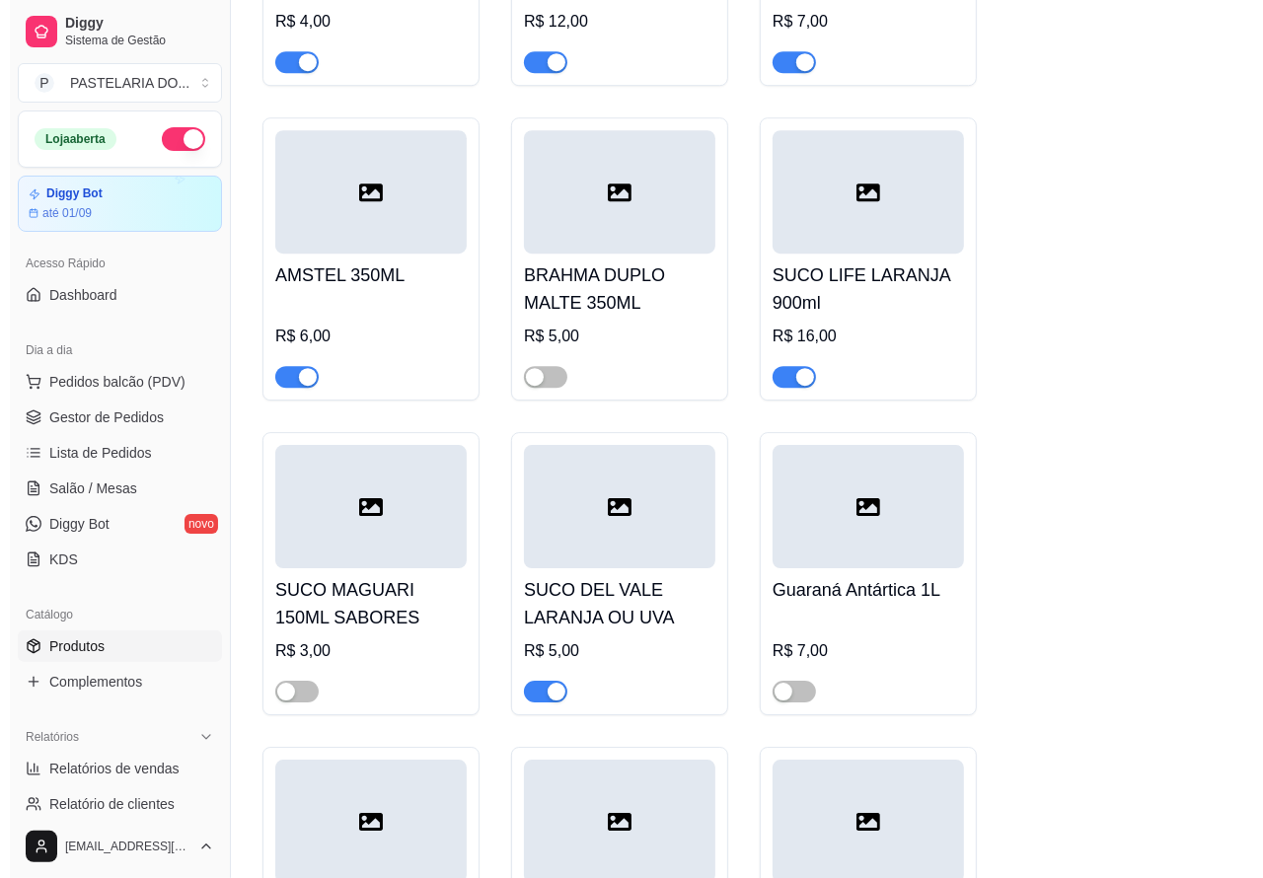
scroll to position [8960, 0]
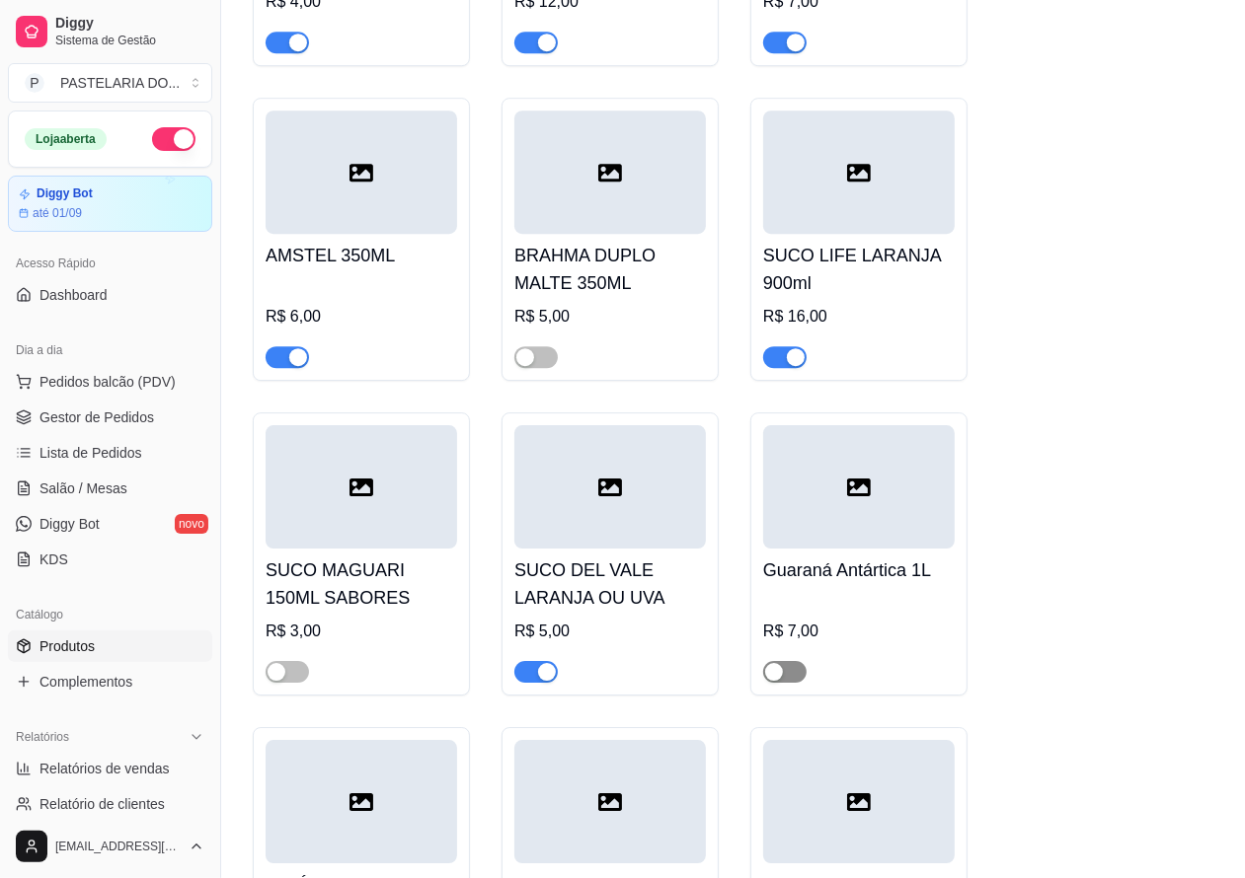
click at [782, 681] on div "button" at bounding box center [774, 672] width 18 height 18
click at [115, 381] on span "Pedidos balcão (PDV)" at bounding box center [107, 382] width 136 height 20
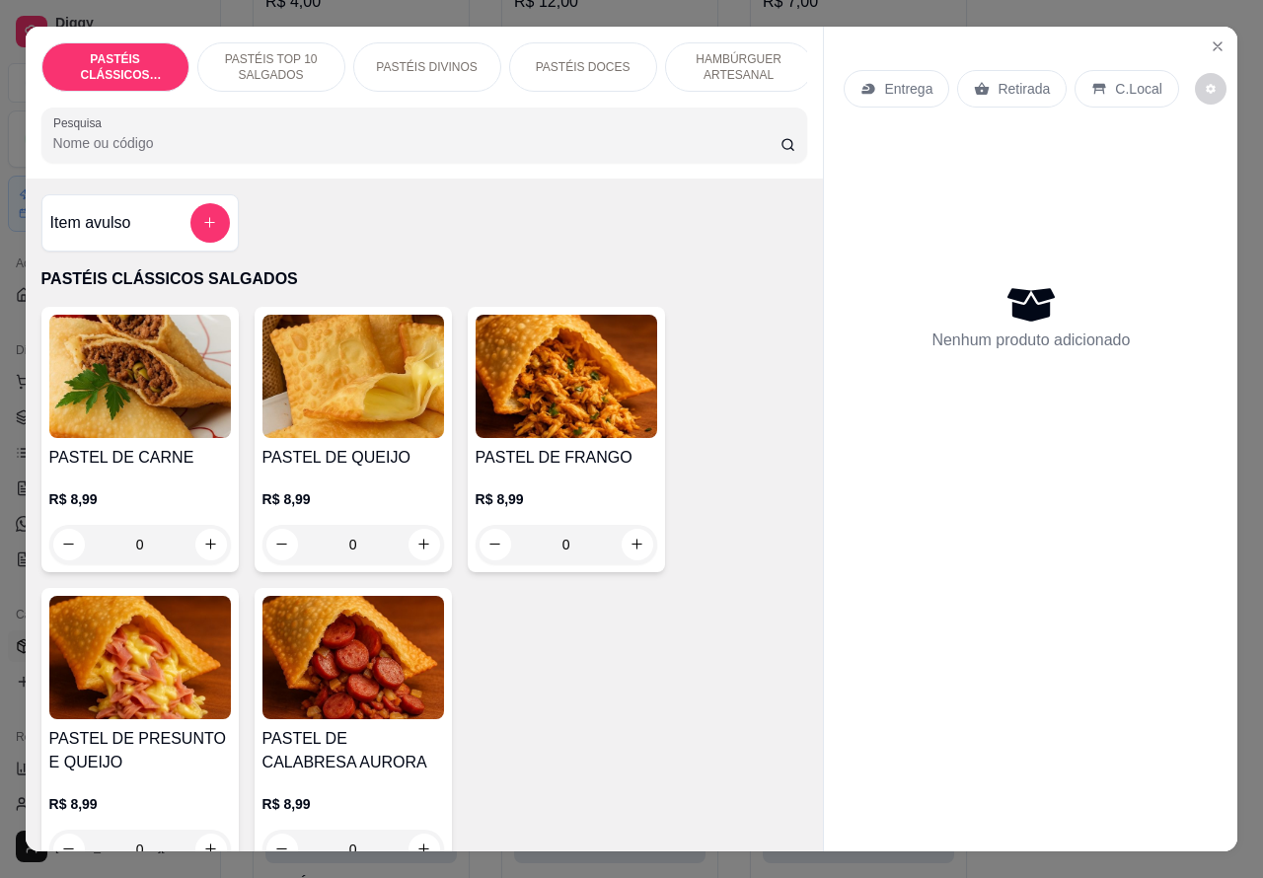
click at [1000, 79] on p "Retirada" at bounding box center [1024, 89] width 52 height 20
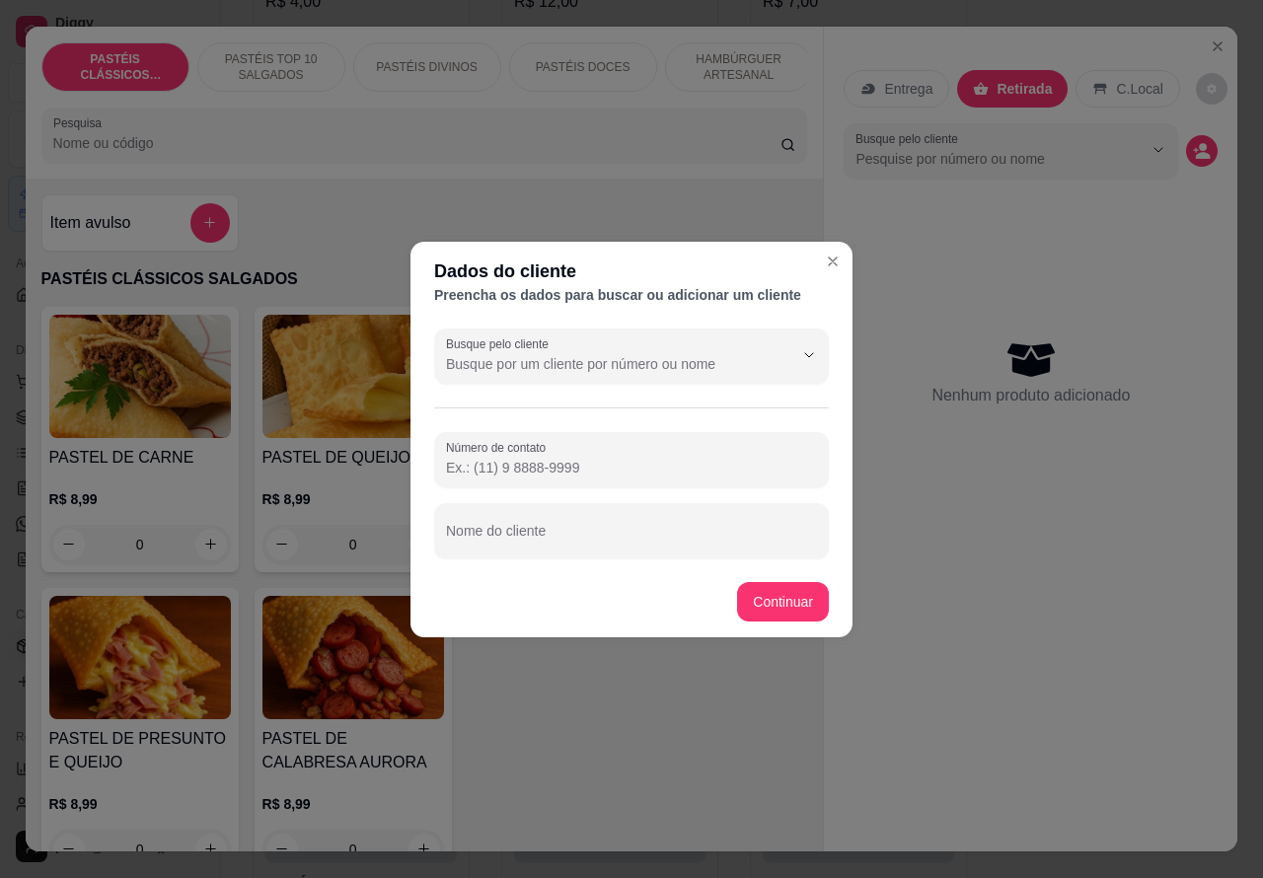
click at [672, 541] on input "Nome do cliente" at bounding box center [631, 539] width 371 height 20
type input "CAUA AGUARDANDO"
click at [778, 595] on div "PASTEL DE CARNE R$ 8,99 0 PASTEL DE QUEIJO R$ 8,99 0 PASTEL DE FRANGO R$ 8,99 0…" at bounding box center [424, 592] width 767 height 570
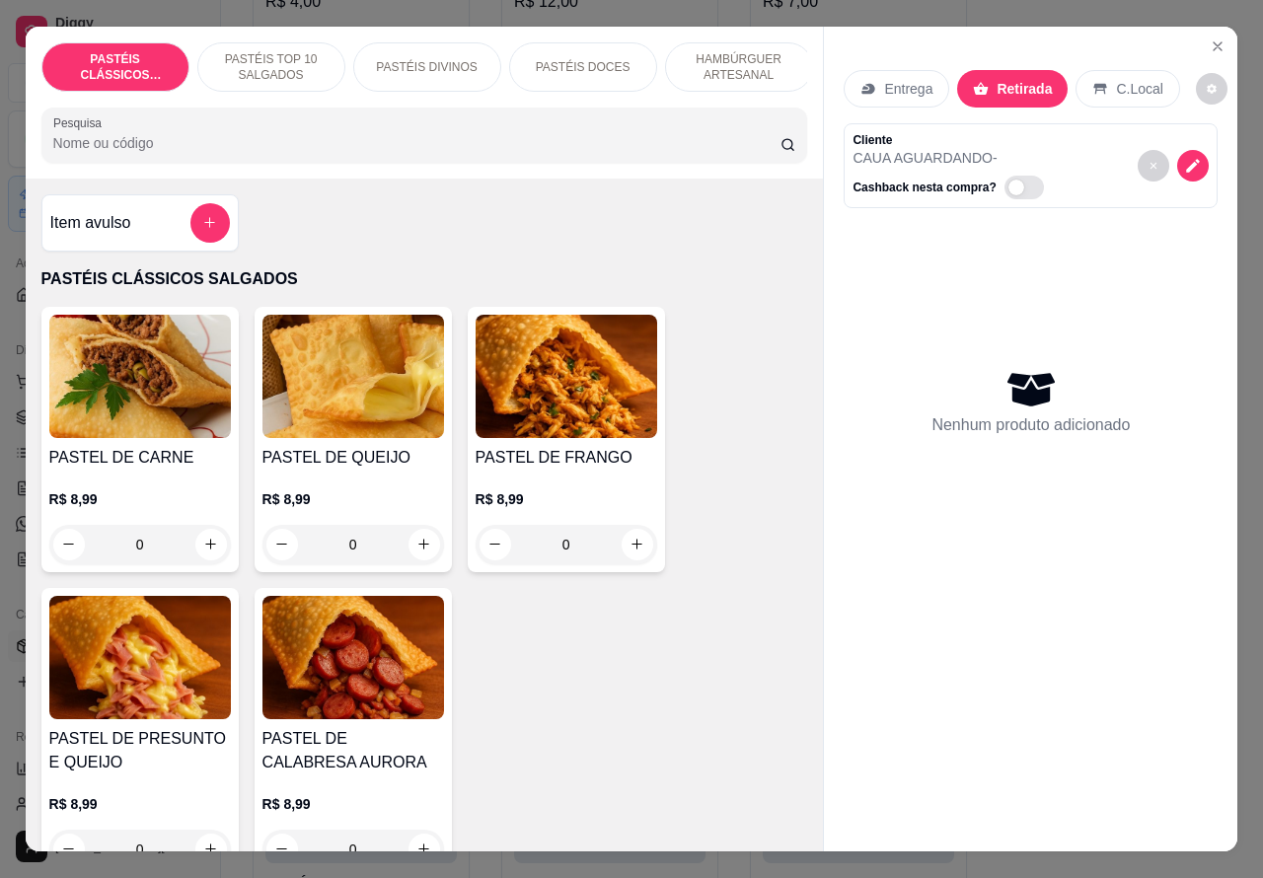
click at [272, 51] on p "PASTÉIS TOP 10 SALGADOS" at bounding box center [271, 67] width 114 height 32
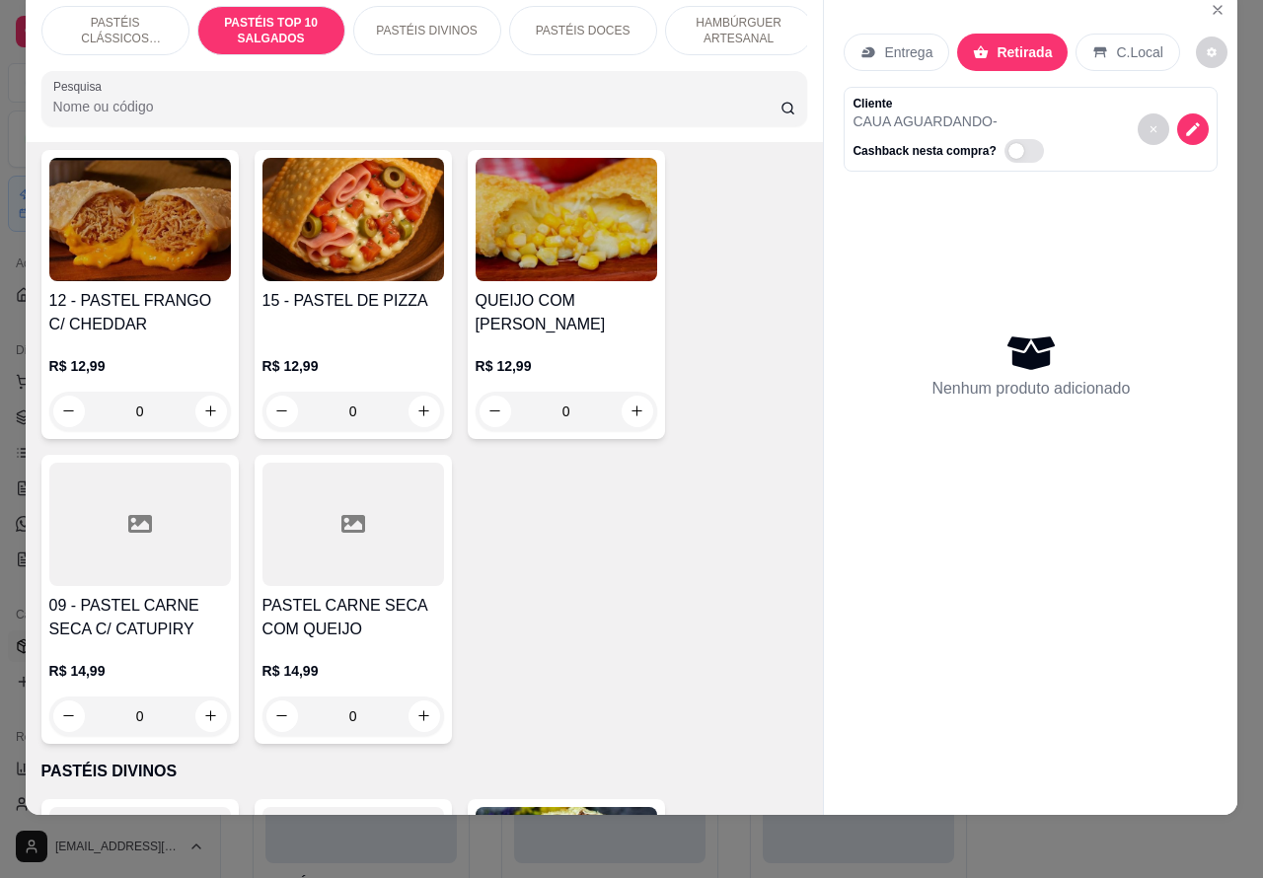
scroll to position [1986, 0]
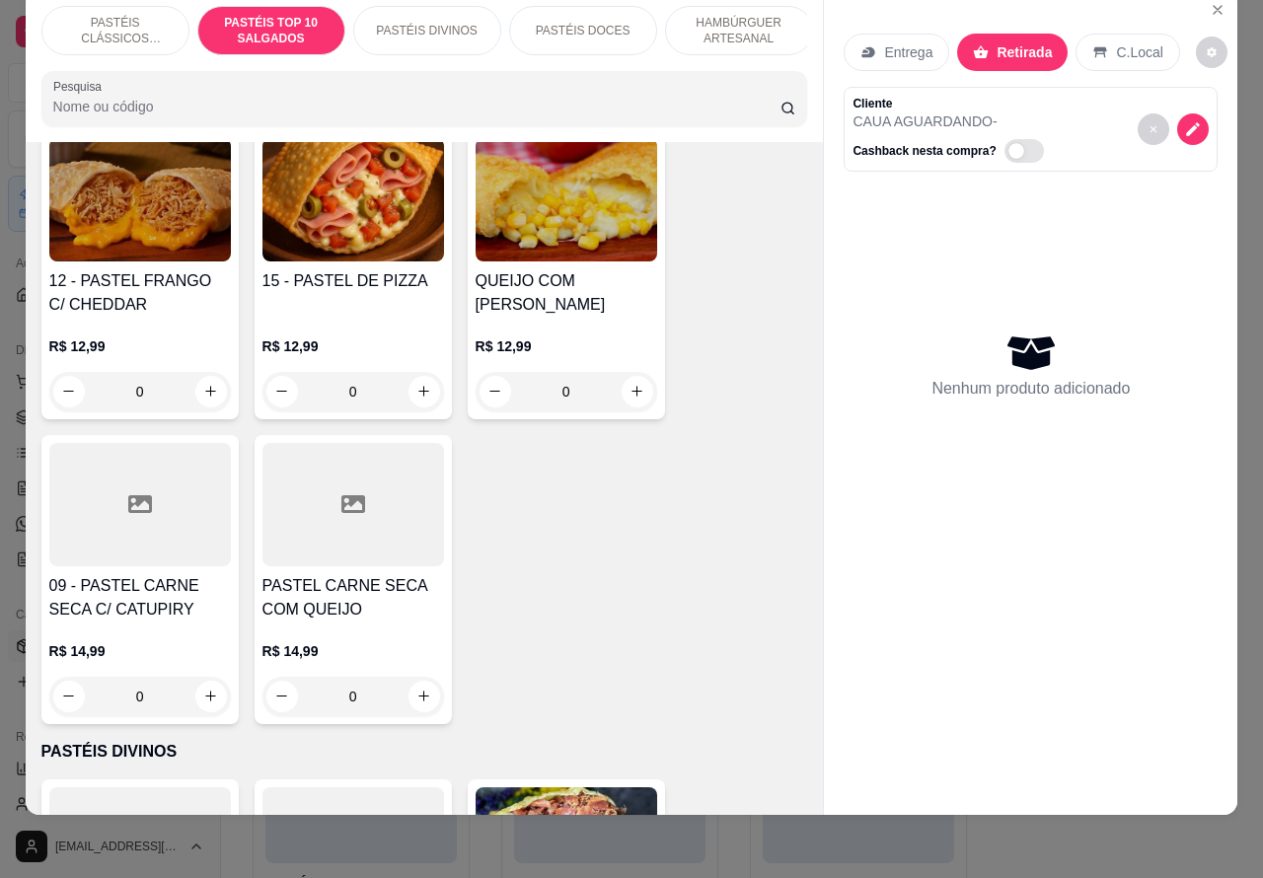
click at [199, 698] on div "0" at bounding box center [140, 696] width 182 height 39
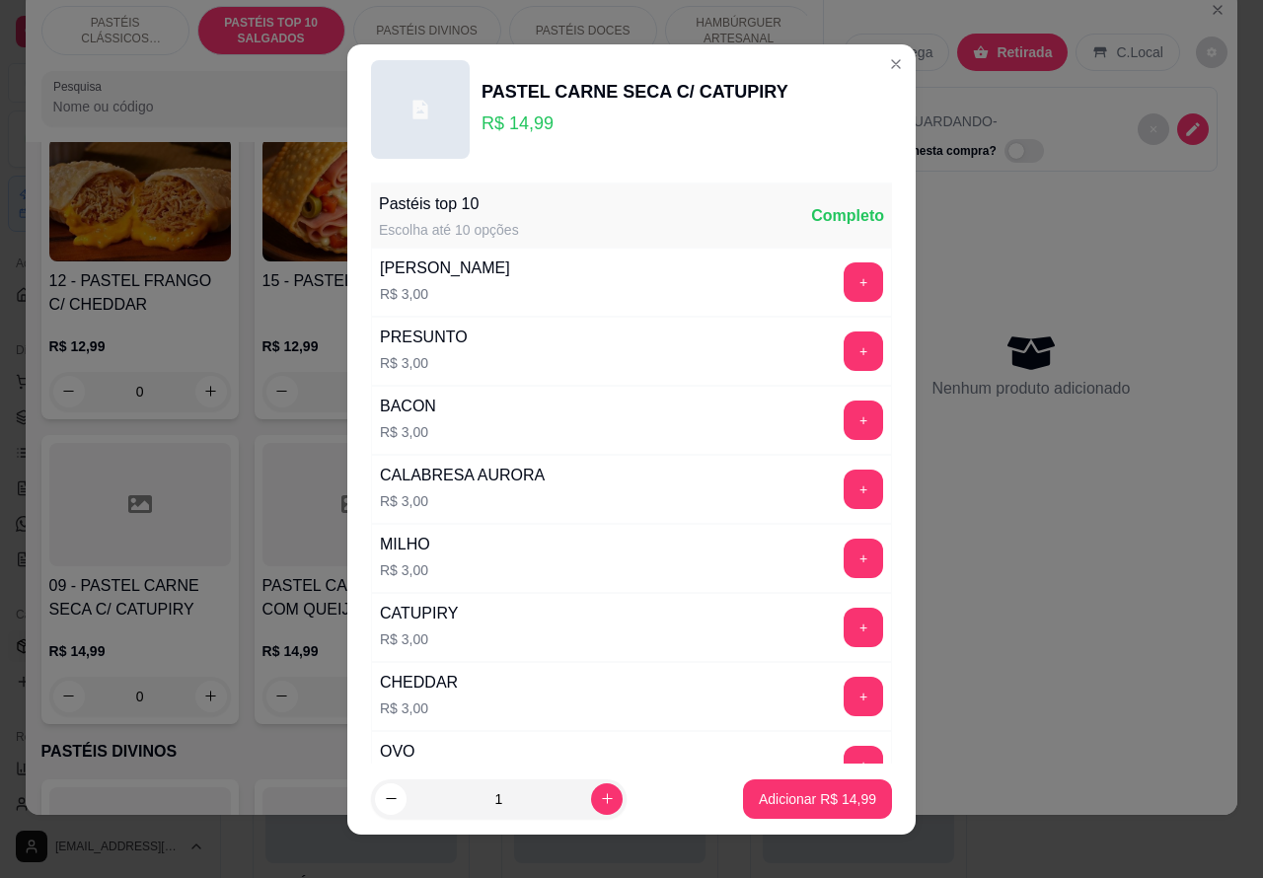
click at [816, 768] on footer "1 Adicionar R$ 14,99" at bounding box center [631, 799] width 569 height 71
click at [772, 790] on p "Adicionar R$ 14,99" at bounding box center [818, 799] width 114 height 19
type input "1"
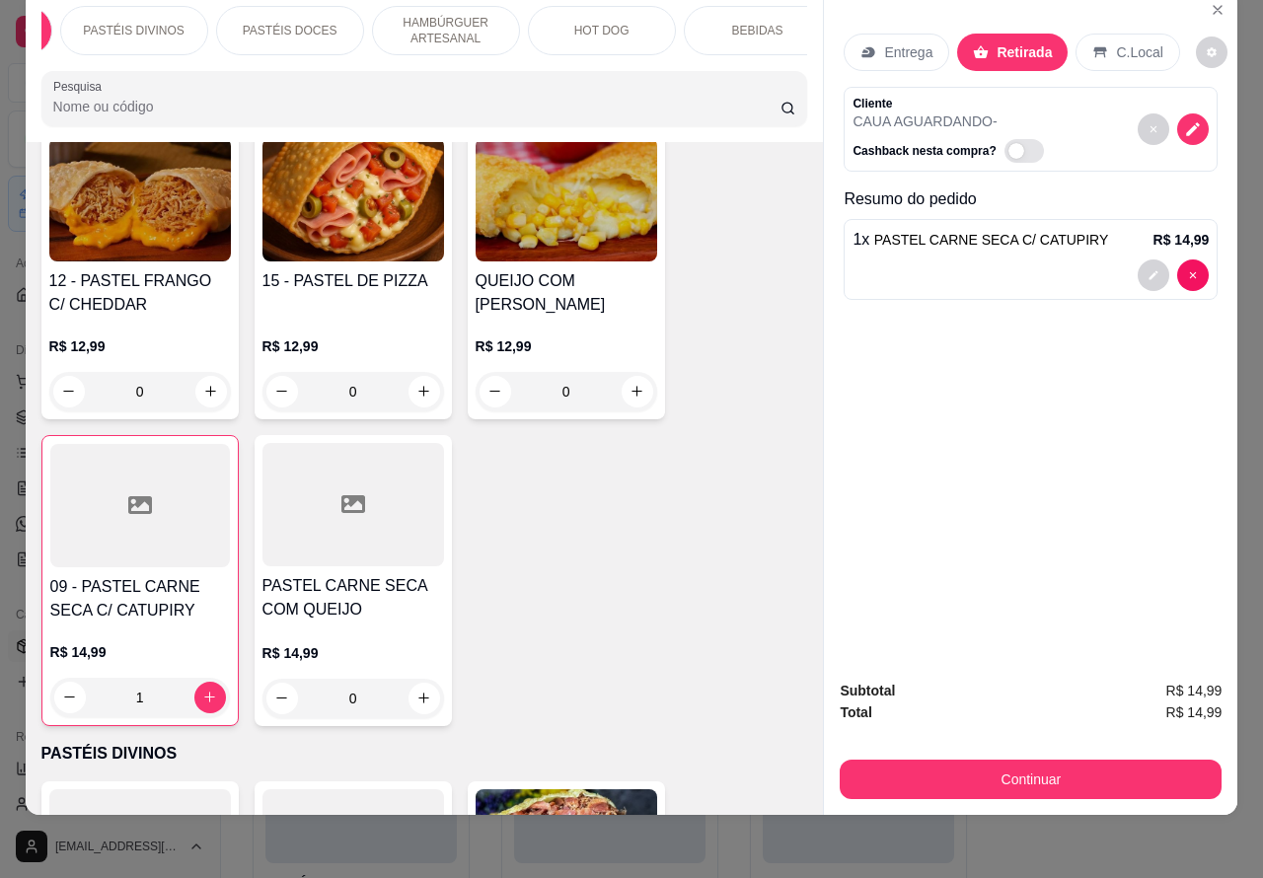
scroll to position [0, 365]
click at [697, 23] on p "BEBIDAS" at bounding box center [685, 31] width 51 height 16
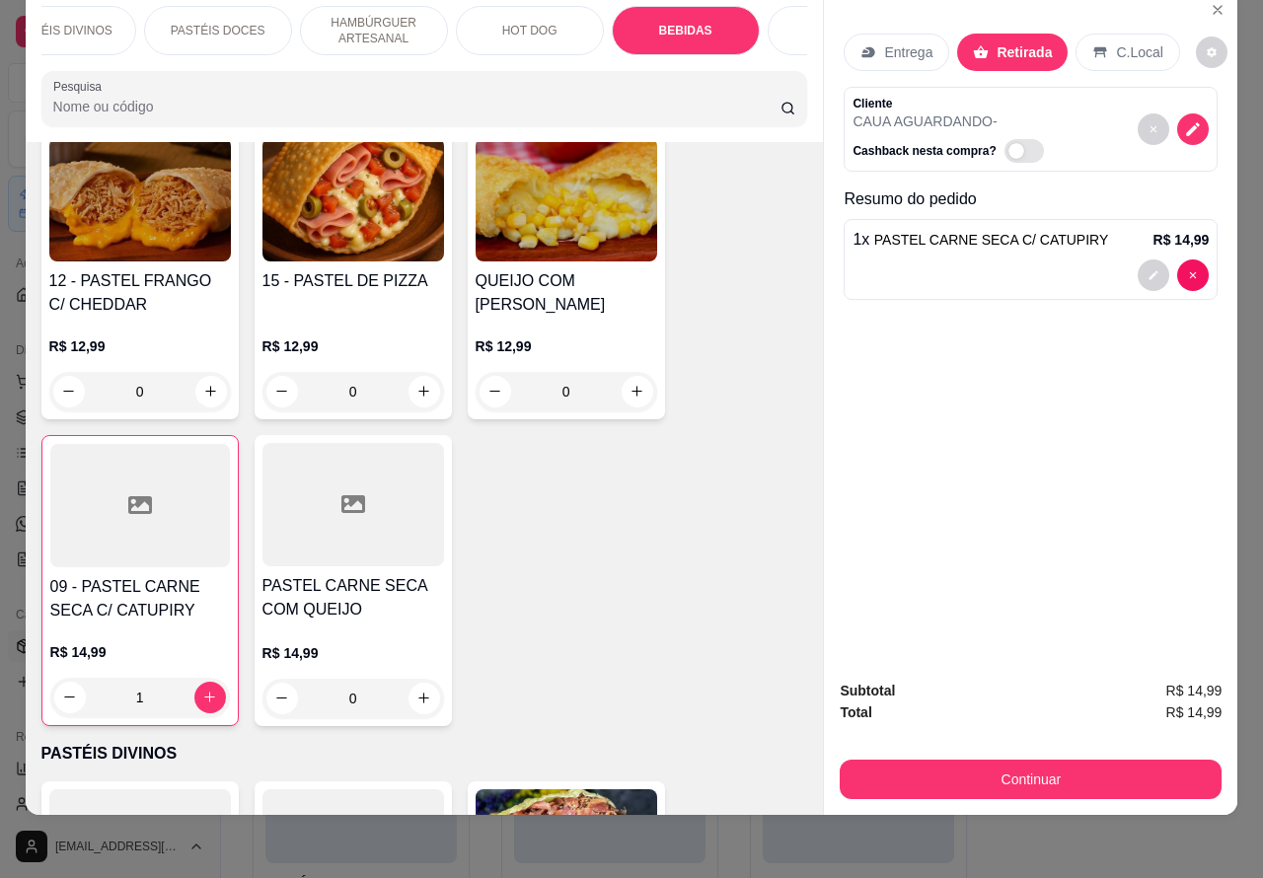
scroll to position [5979, 0]
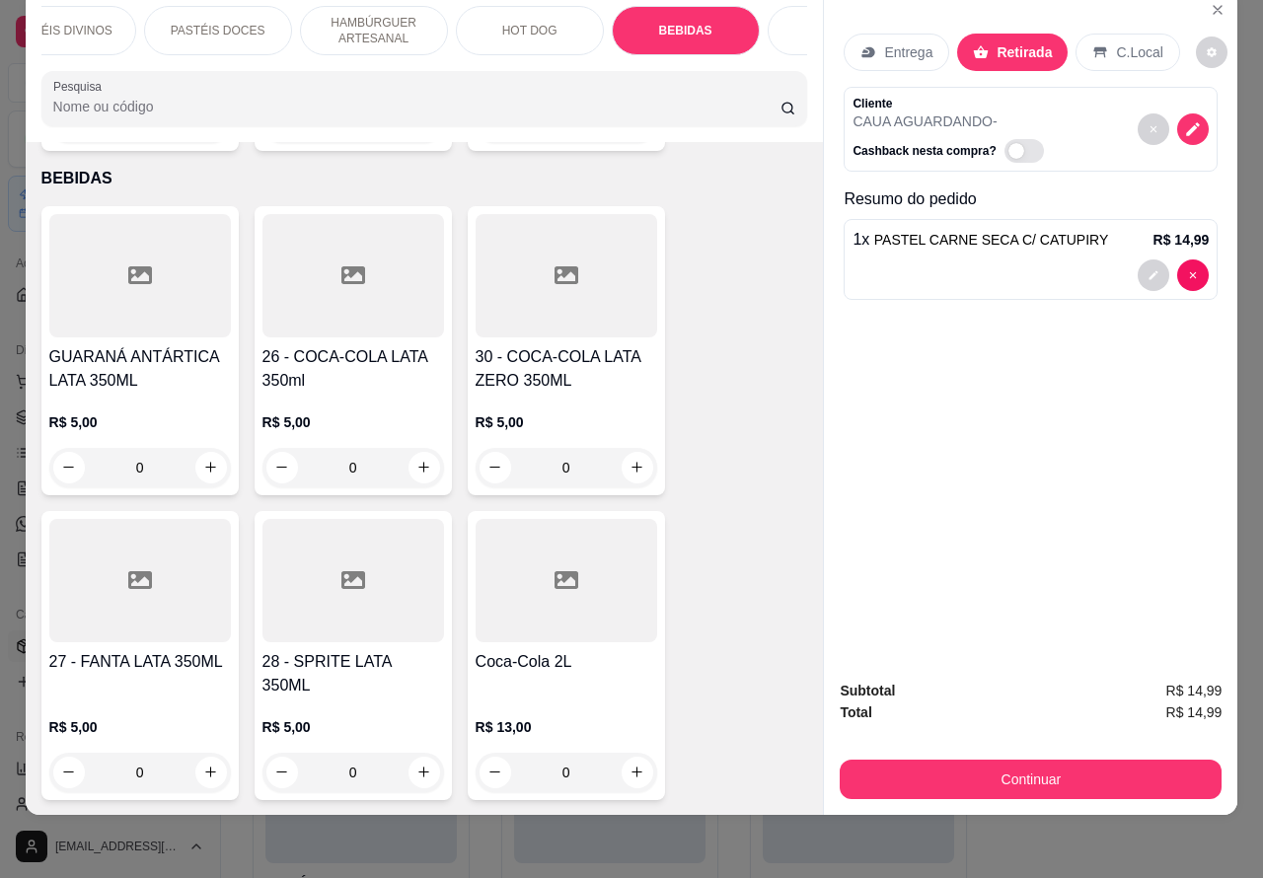
click at [630, 460] on icon "increase-product-quantity" at bounding box center [637, 467] width 15 height 15
type input "1"
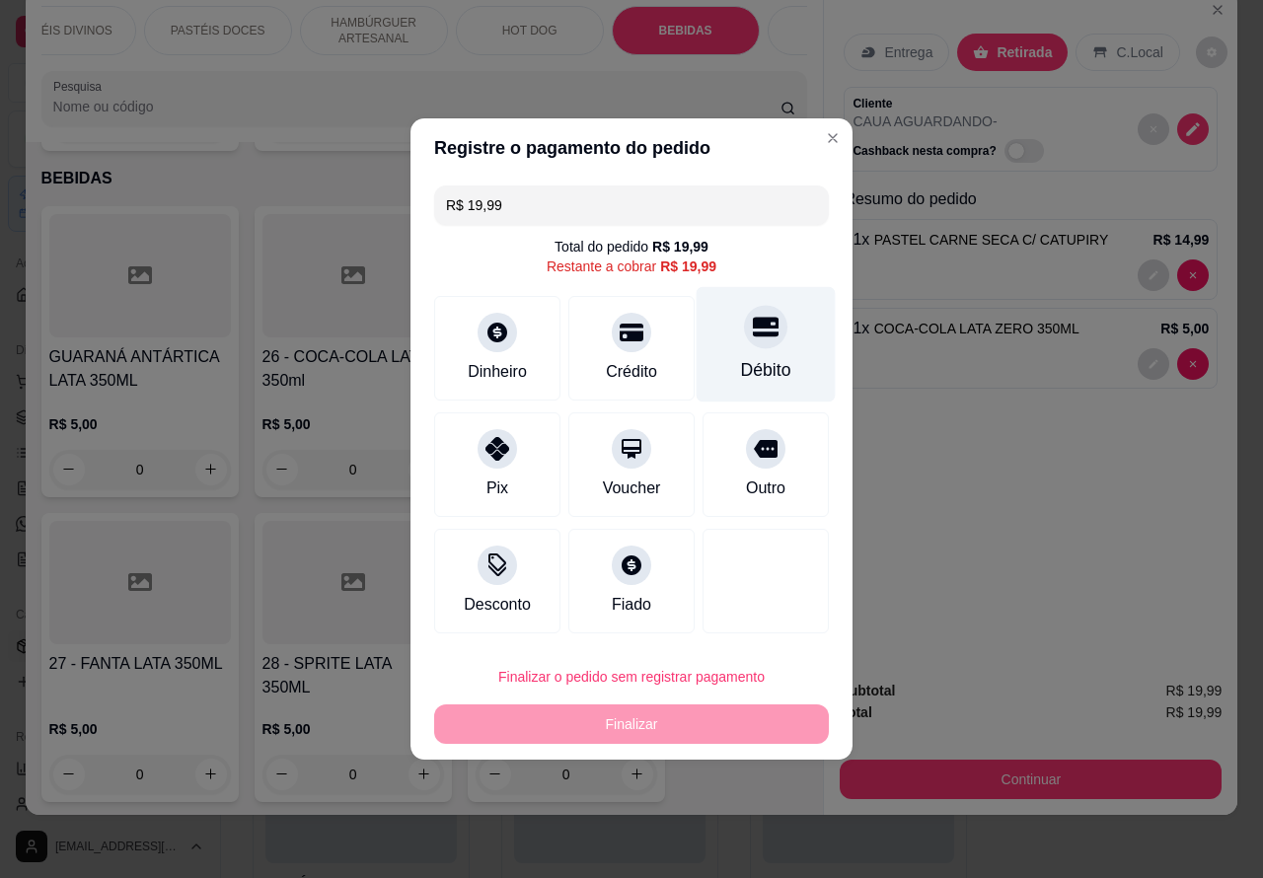
click at [761, 319] on icon at bounding box center [766, 327] width 26 height 26
type input "R$ 0,00"
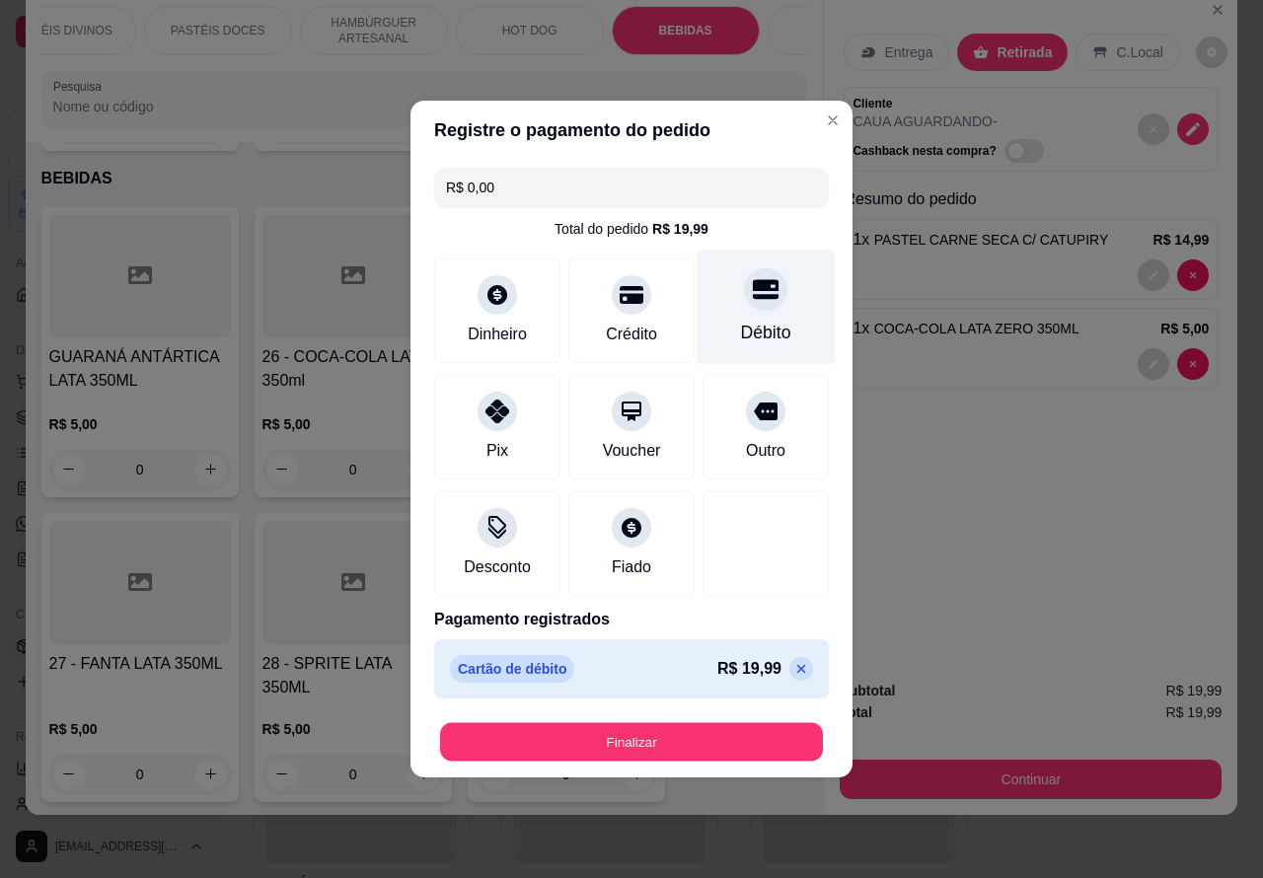
click at [681, 740] on button "Finalizar" at bounding box center [631, 742] width 383 height 38
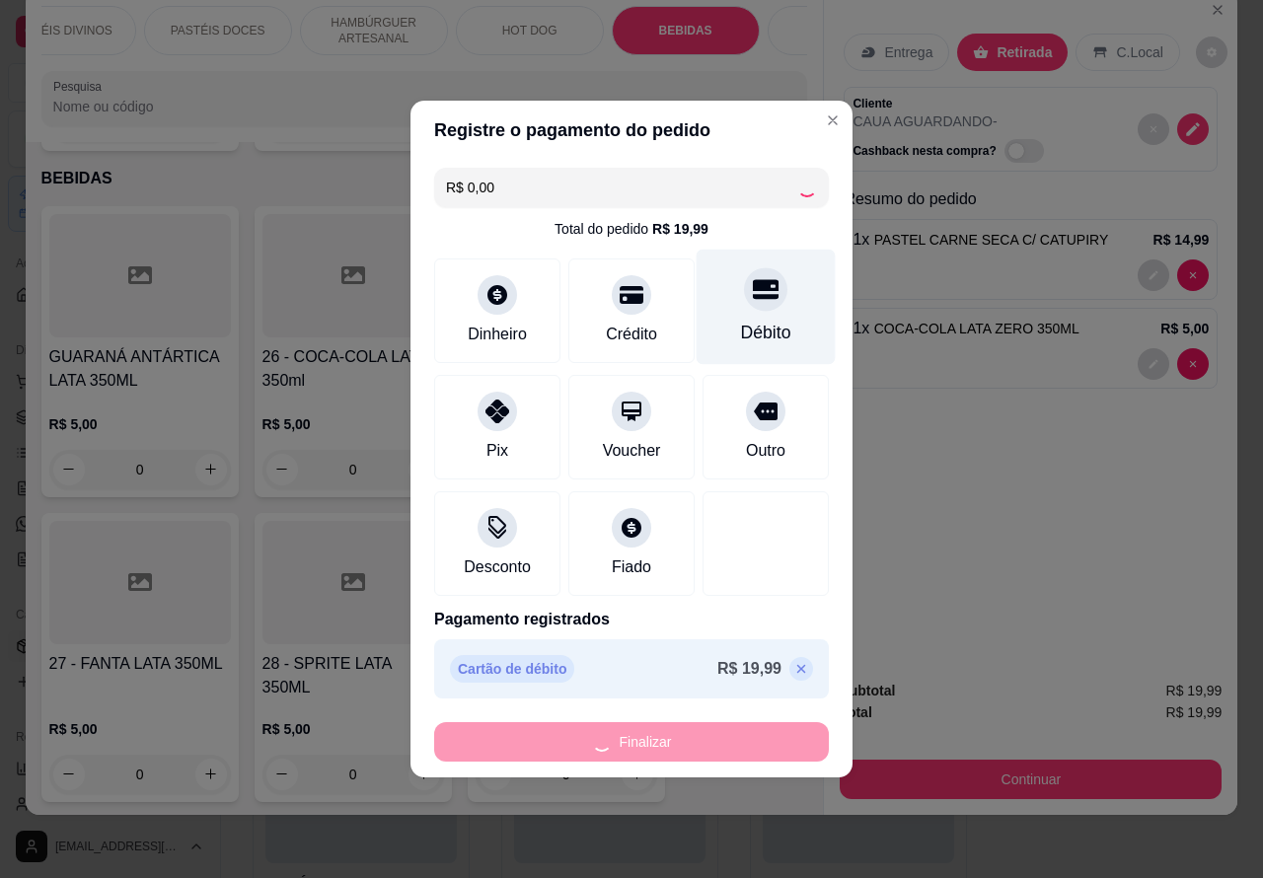
type input "0"
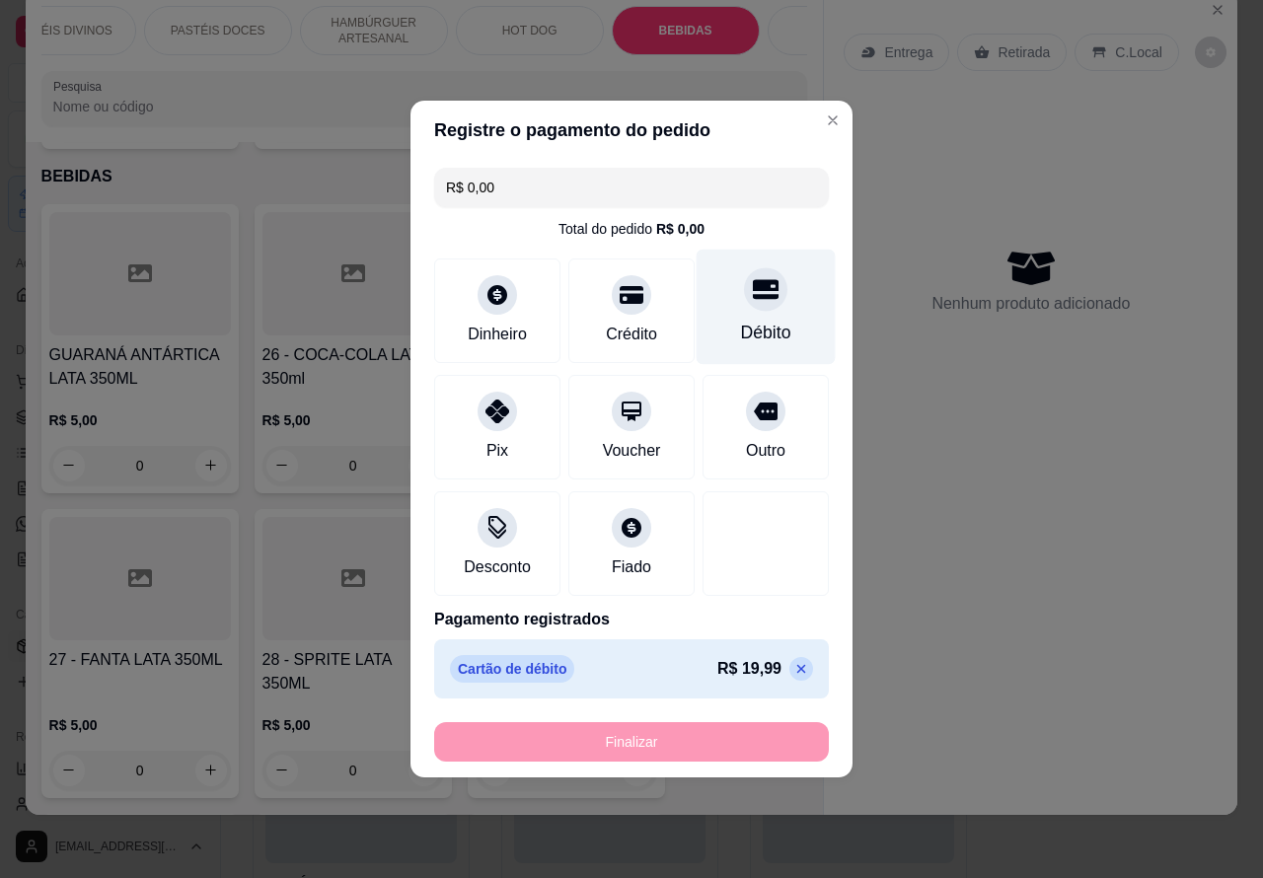
type input "-R$ 19,99"
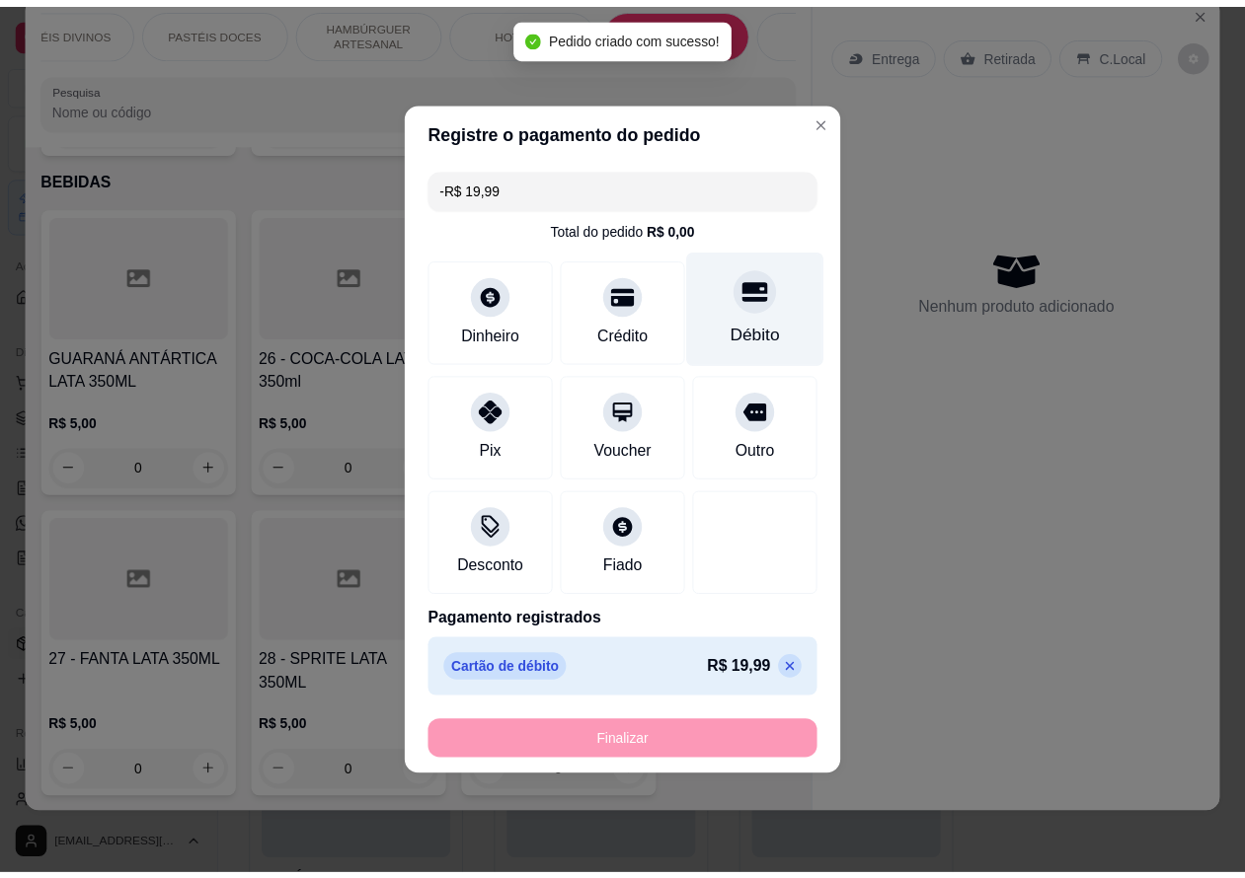
scroll to position [8703, 0]
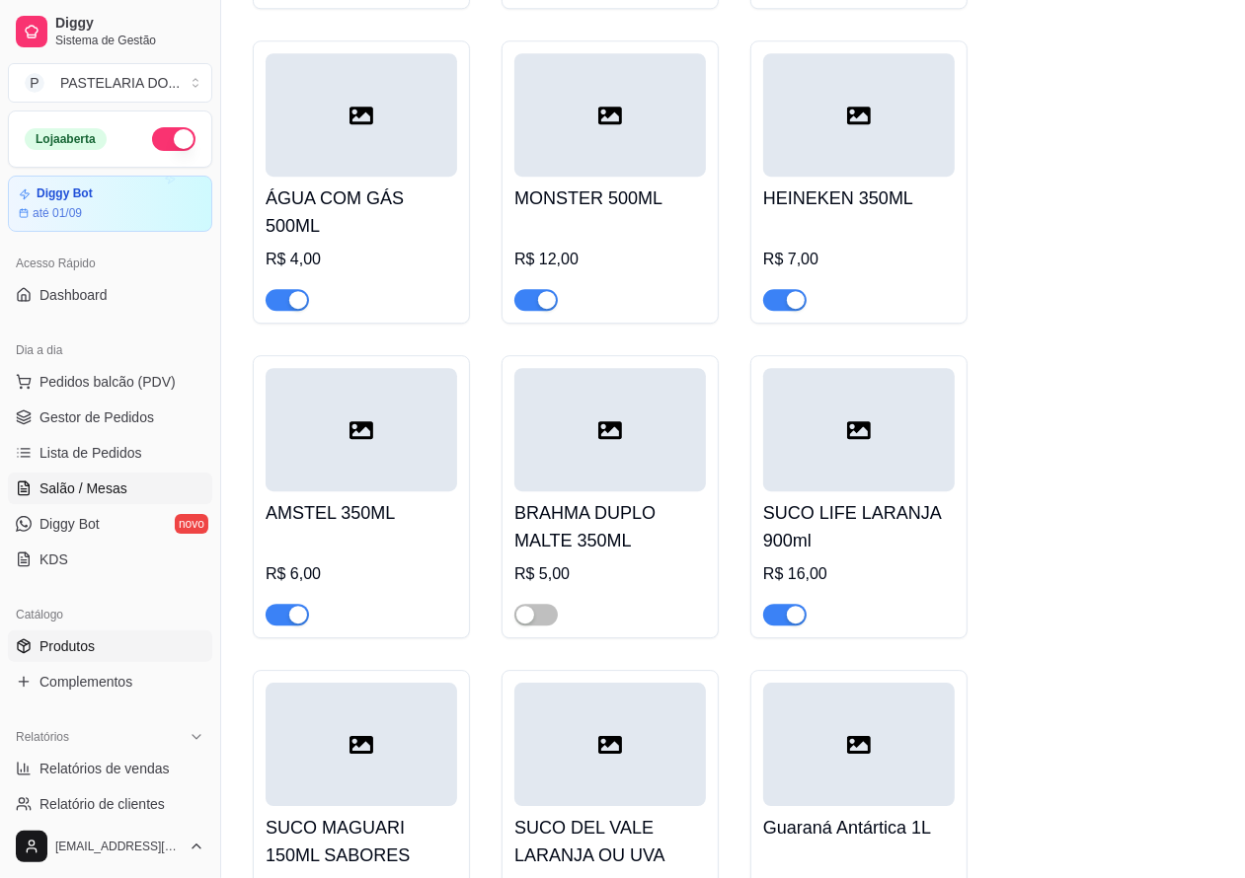
click at [95, 479] on span "Salão / Mesas" at bounding box center [83, 489] width 88 height 20
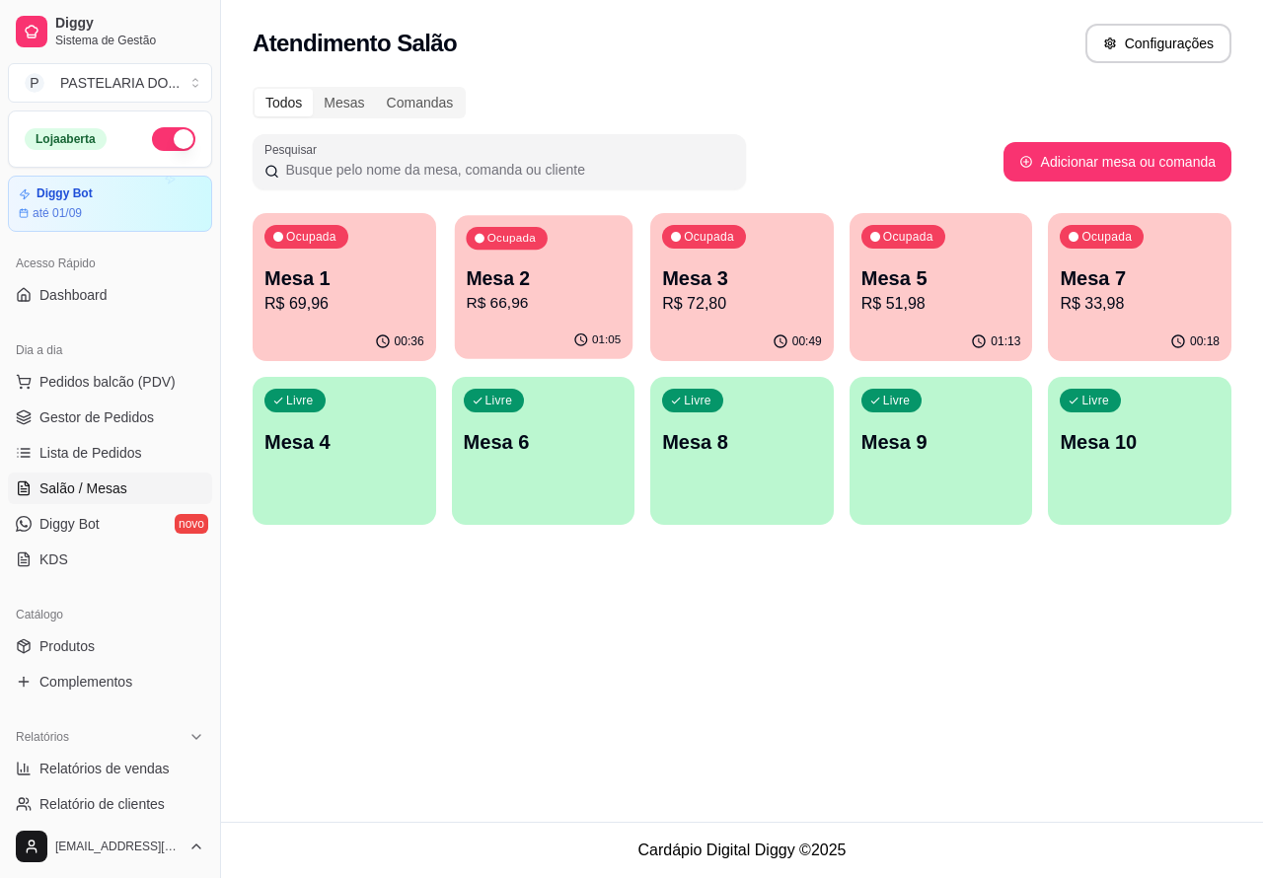
click at [538, 274] on p "Mesa 2" at bounding box center [543, 279] width 155 height 27
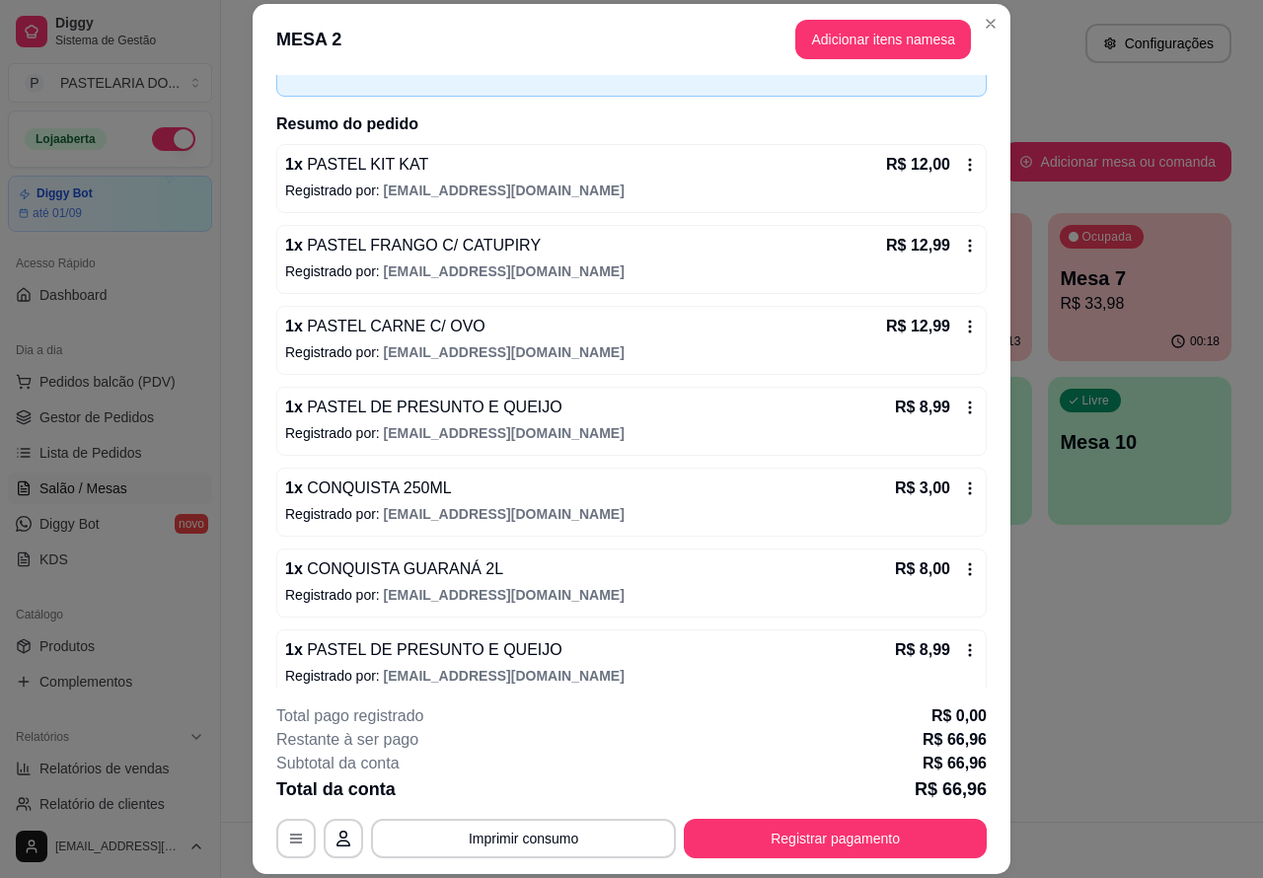
scroll to position [139, 0]
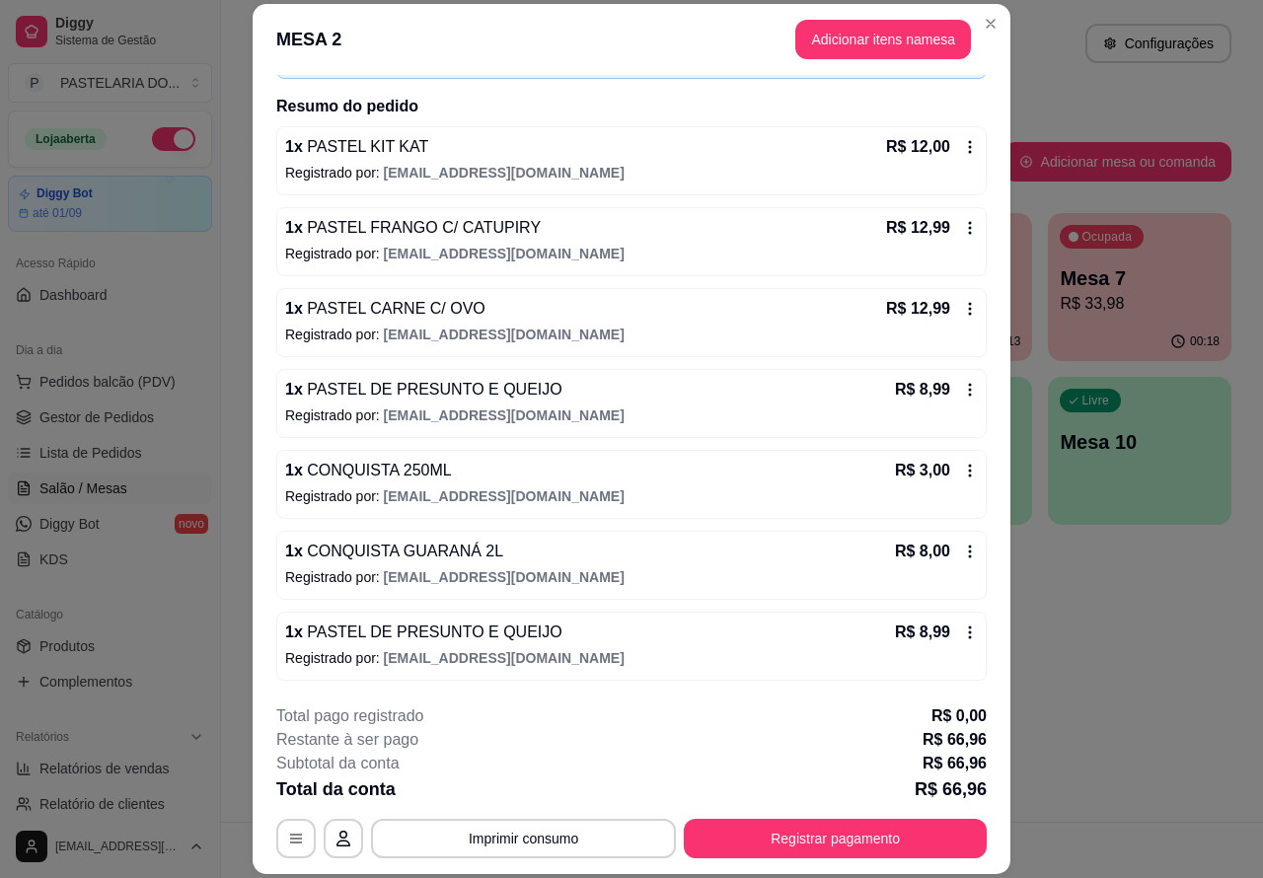
click at [549, 839] on button "Imprimir consumo" at bounding box center [523, 838] width 305 height 39
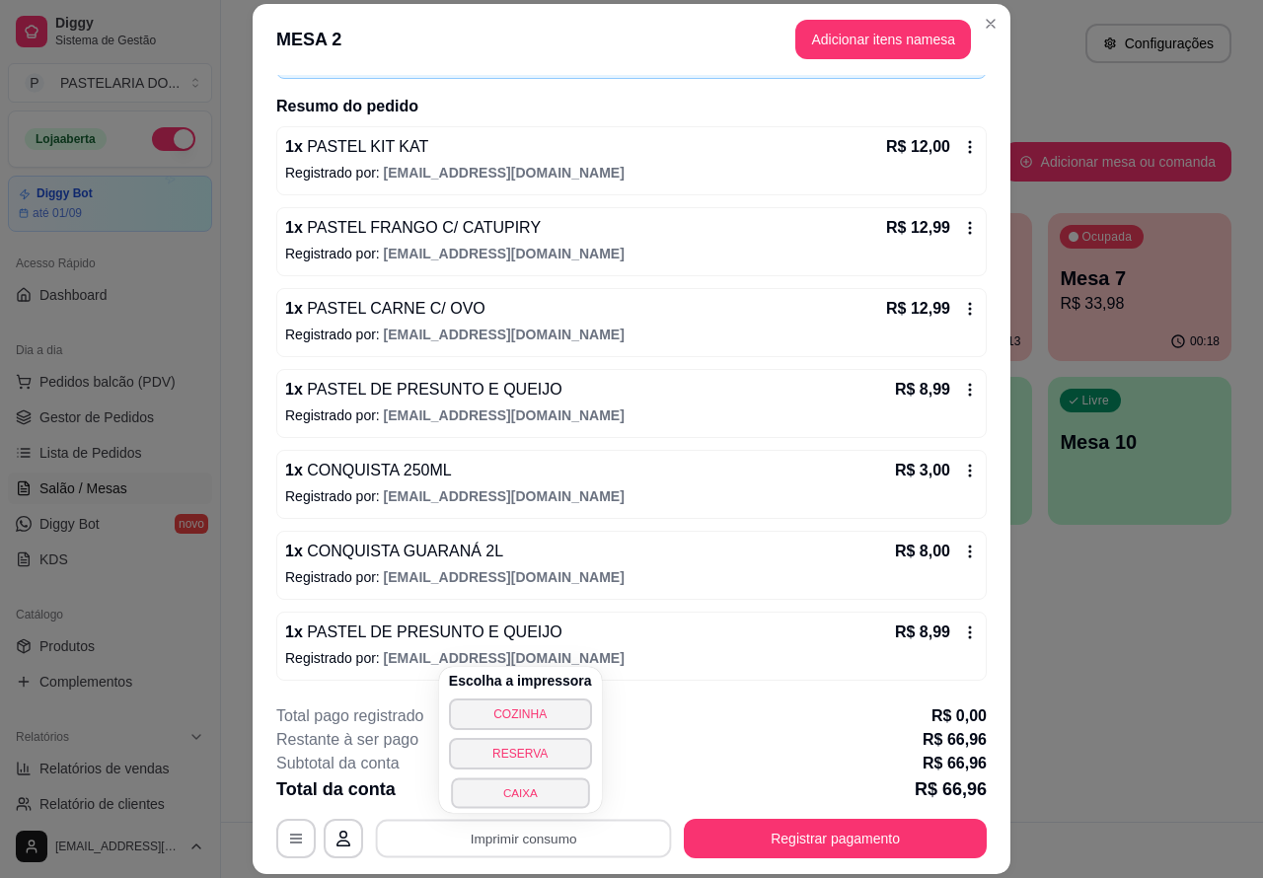
click at [526, 791] on button "CAIXA" at bounding box center [520, 793] width 138 height 31
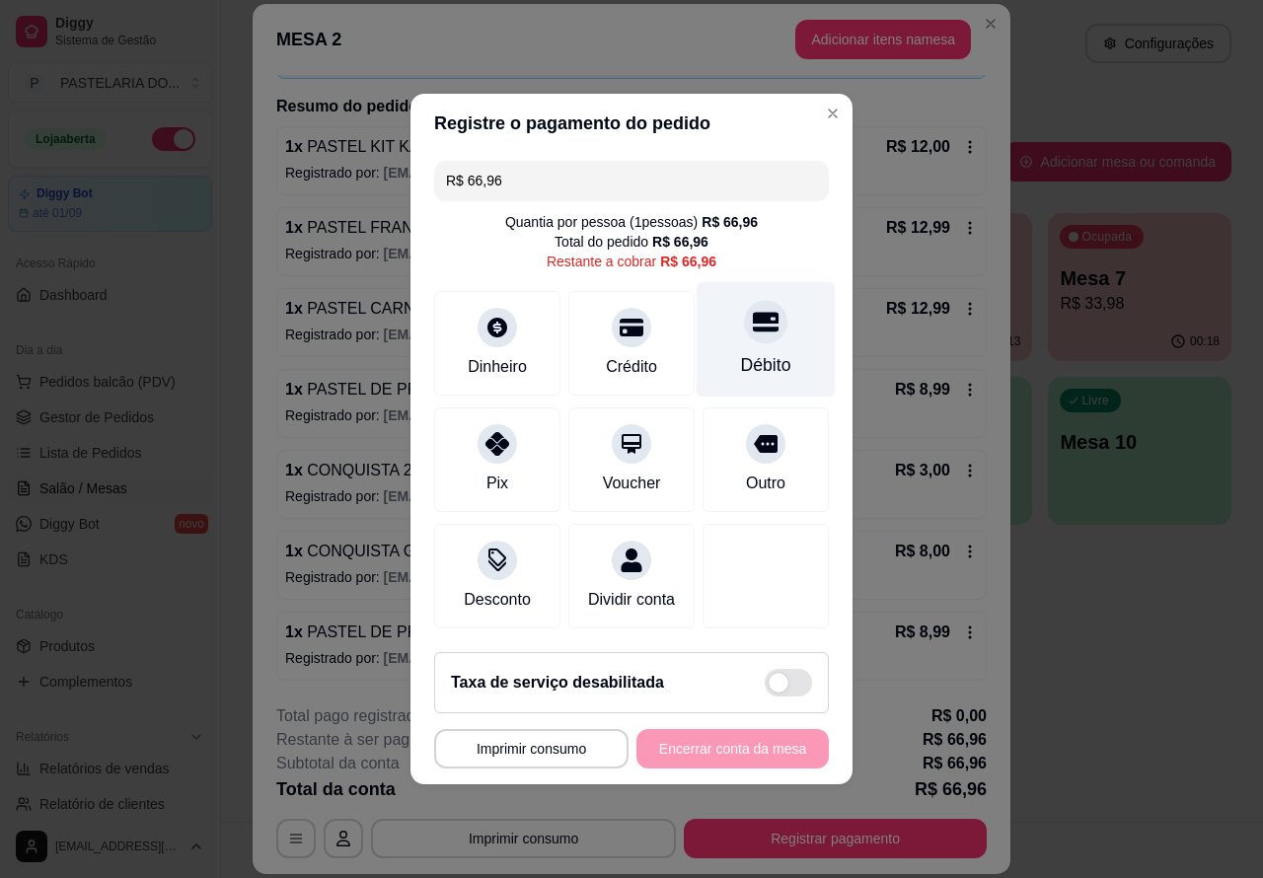
click at [753, 317] on icon at bounding box center [766, 322] width 26 height 26
type input "R$ 0,00"
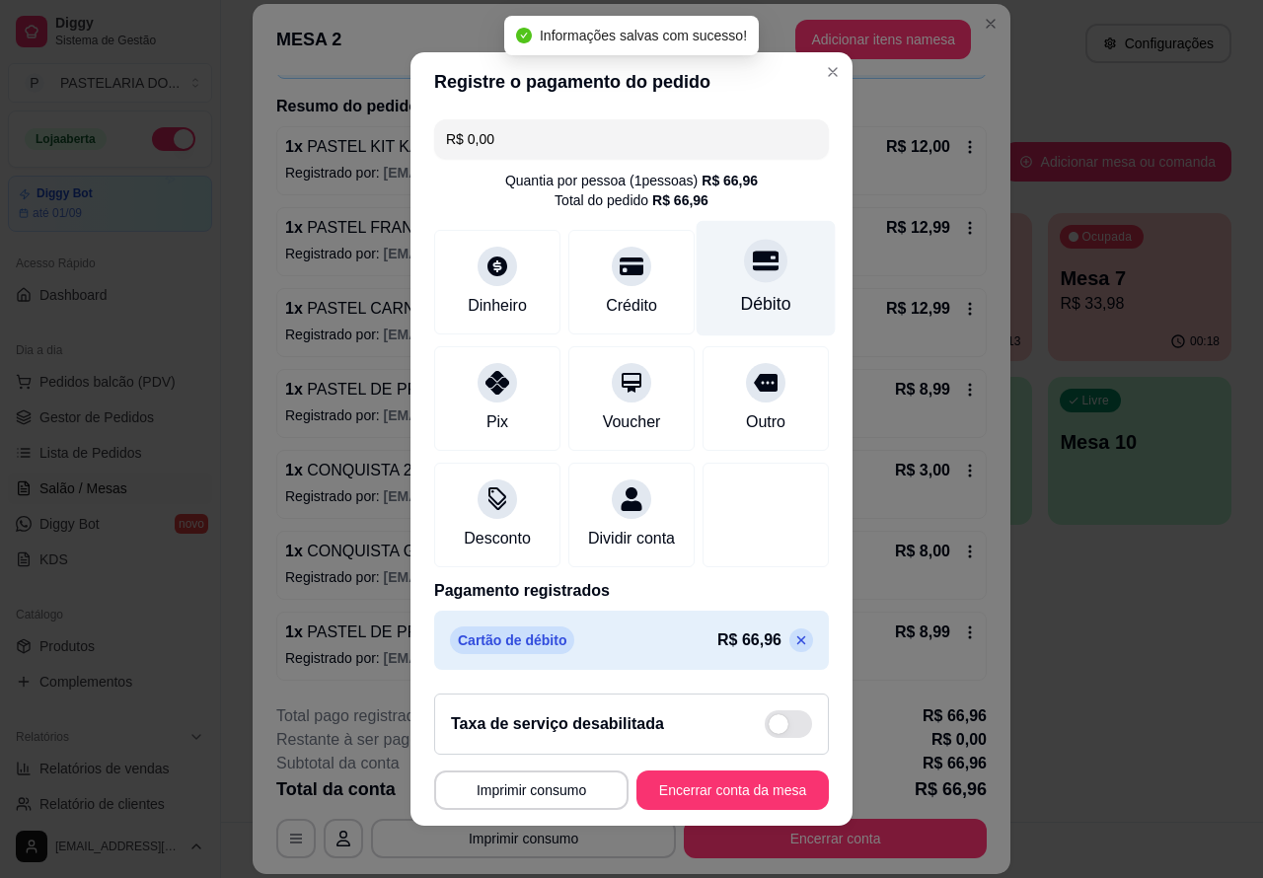
click at [693, 804] on button "Encerrar conta da mesa" at bounding box center [733, 790] width 192 height 39
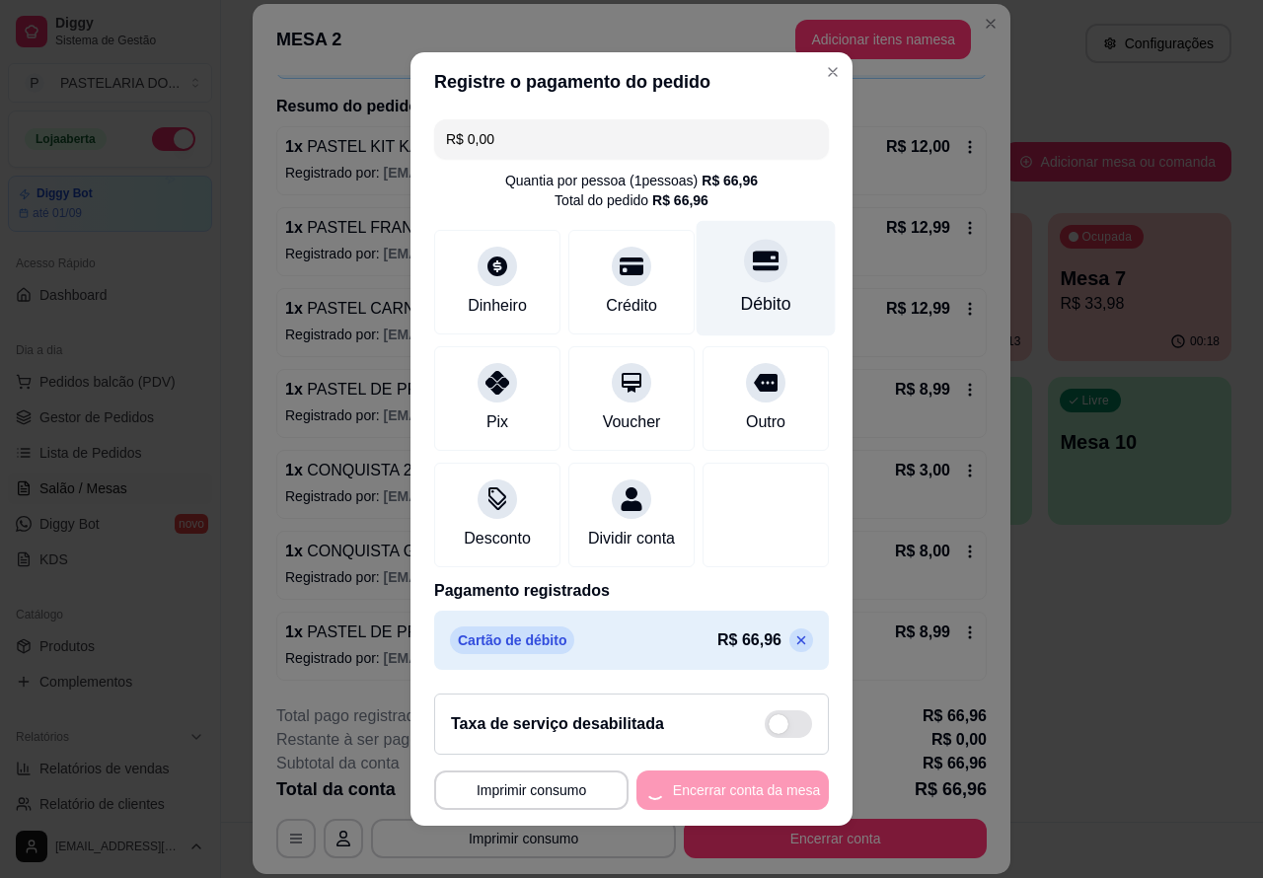
scroll to position [0, 0]
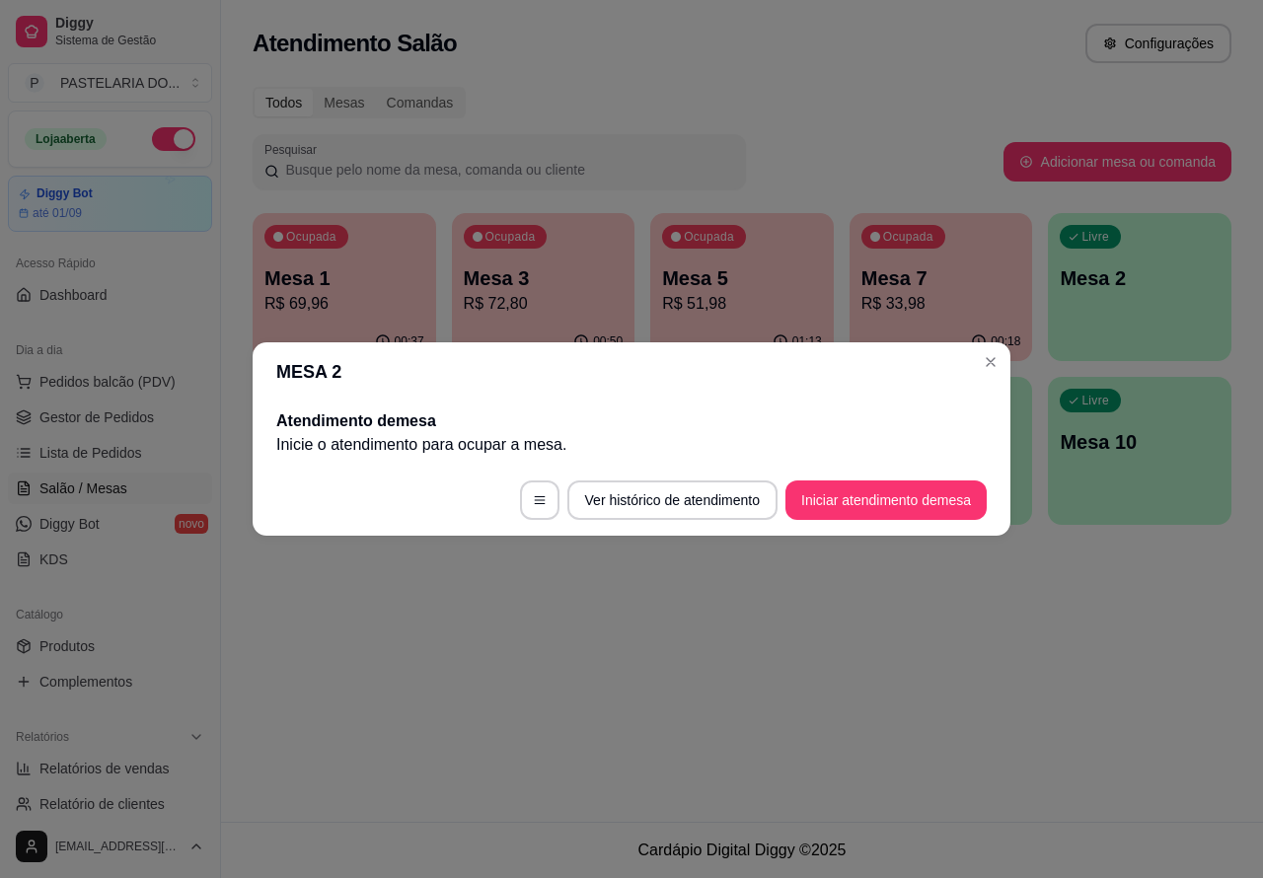
click at [896, 745] on div "Atendimento Salão Configurações Todos Mesas Comandas Pesquisar Adicionar mesa o…" at bounding box center [742, 411] width 1042 height 822
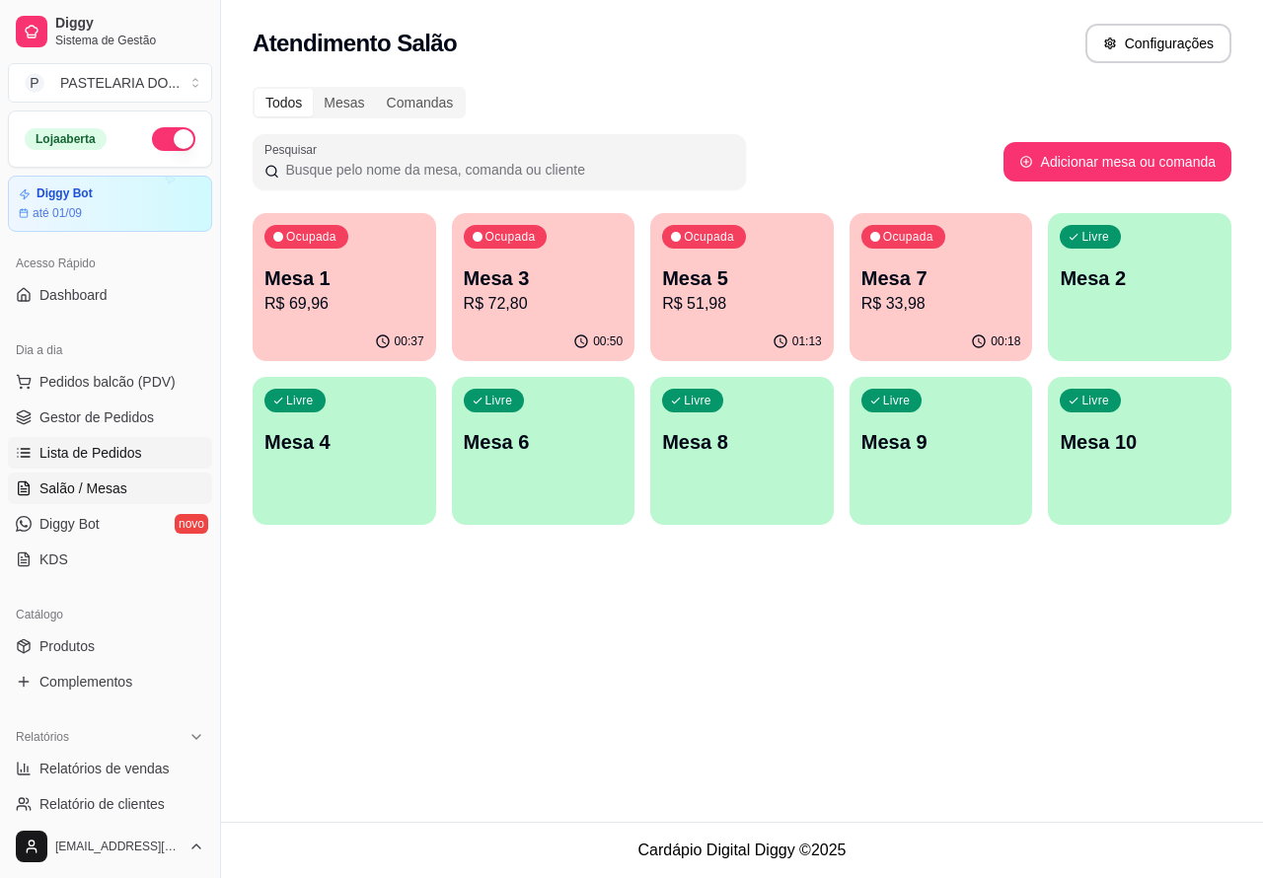
click at [99, 445] on span "Lista de Pedidos" at bounding box center [90, 453] width 103 height 20
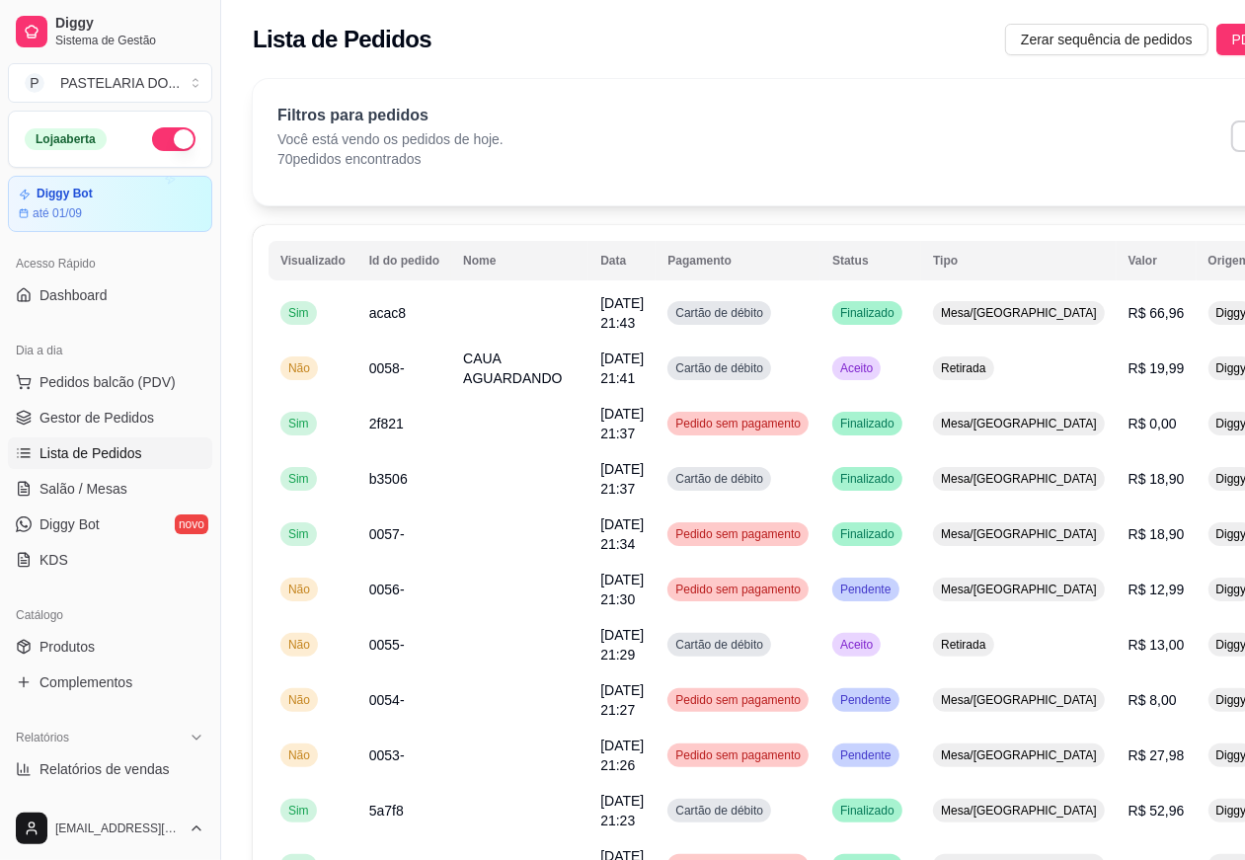
click at [827, 255] on th "Status" at bounding box center [870, 260] width 101 height 39
click at [97, 490] on span "Salão / Mesas" at bounding box center [83, 489] width 88 height 20
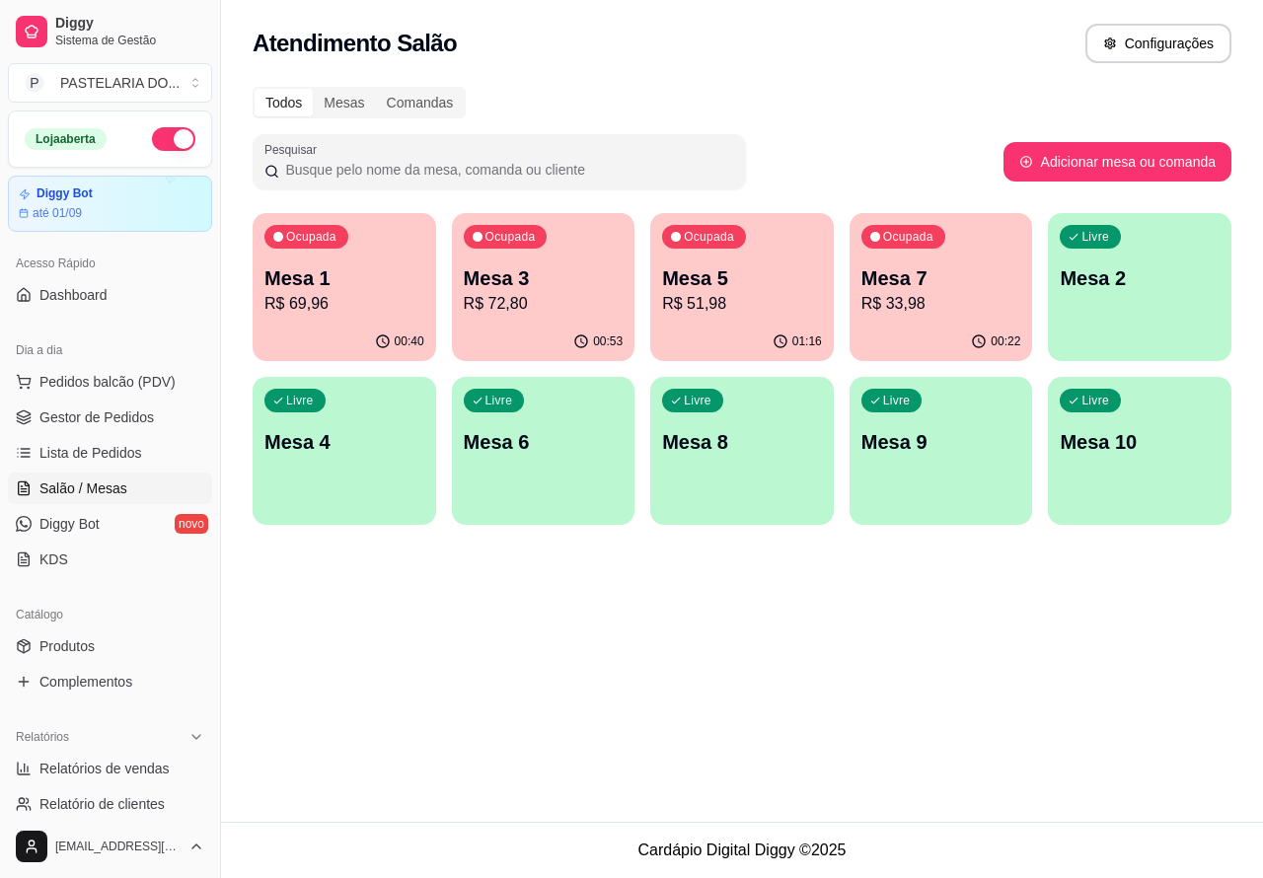
click at [735, 273] on p "Mesa 5" at bounding box center [742, 279] width 160 height 28
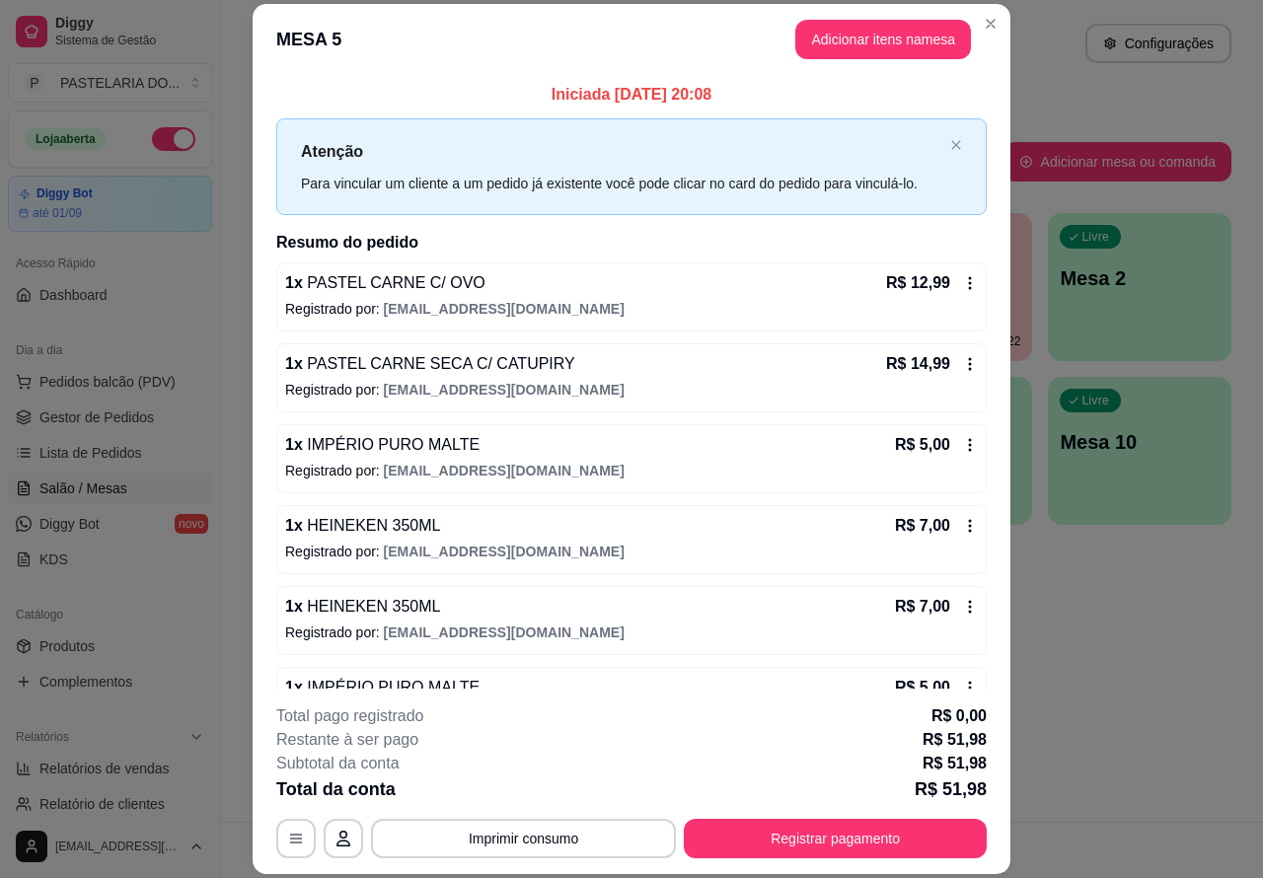
click at [535, 829] on button "Imprimir consumo" at bounding box center [523, 838] width 305 height 39
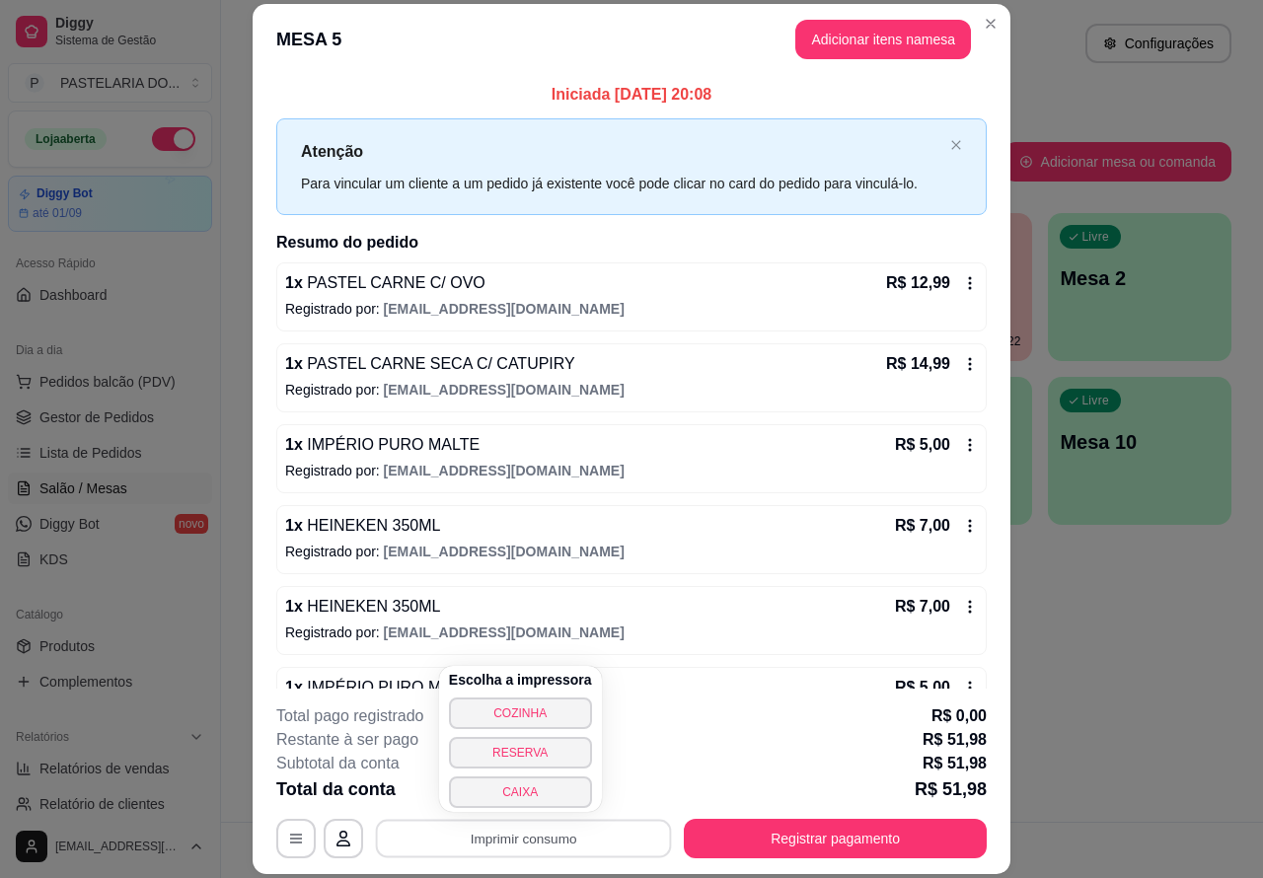
click at [526, 761] on button "RESERVA" at bounding box center [520, 753] width 143 height 32
click at [540, 798] on button "CAIXA" at bounding box center [520, 793] width 143 height 32
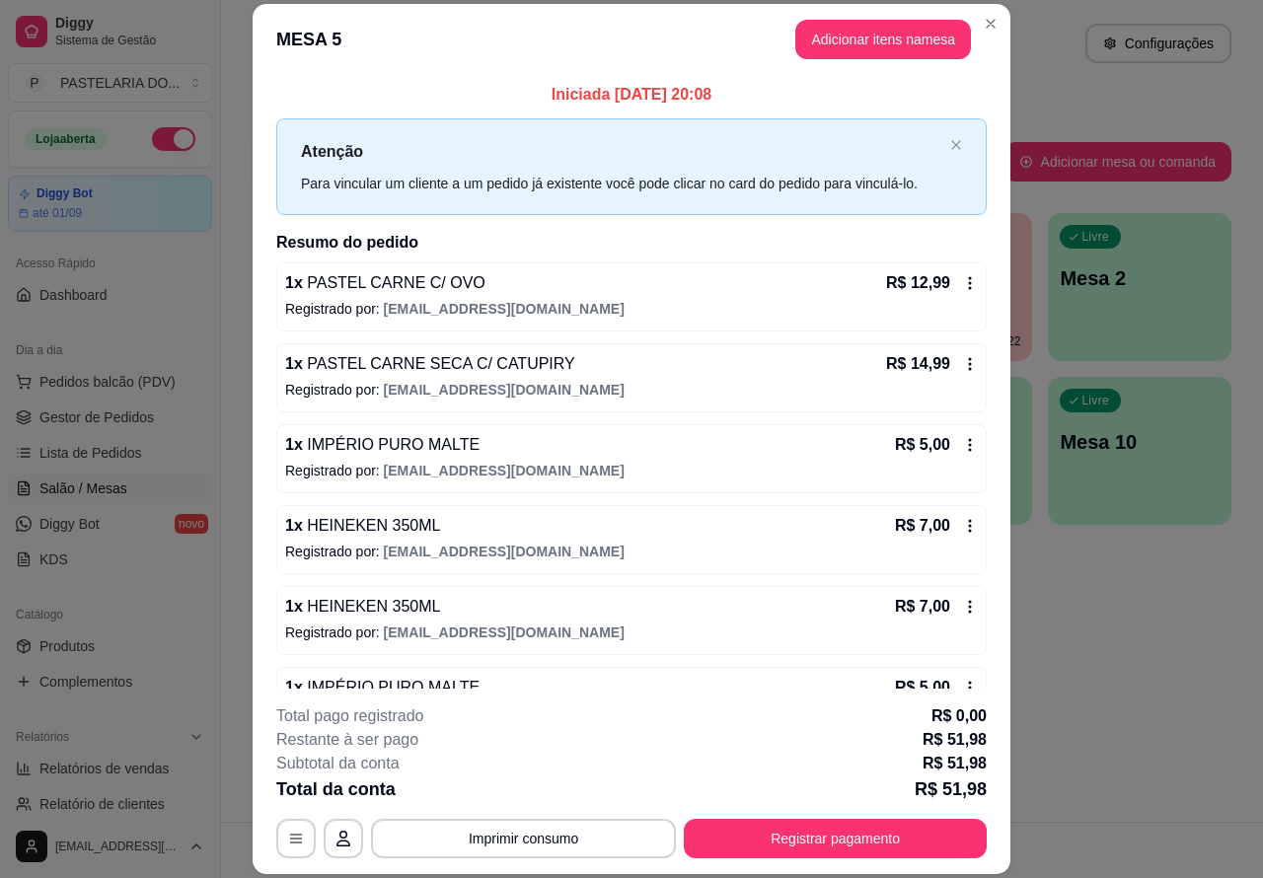
click at [1102, 716] on div "Atendimento Salão Configurações Todos Mesas Comandas Pesquisar Adicionar mesa o…" at bounding box center [742, 411] width 1042 height 822
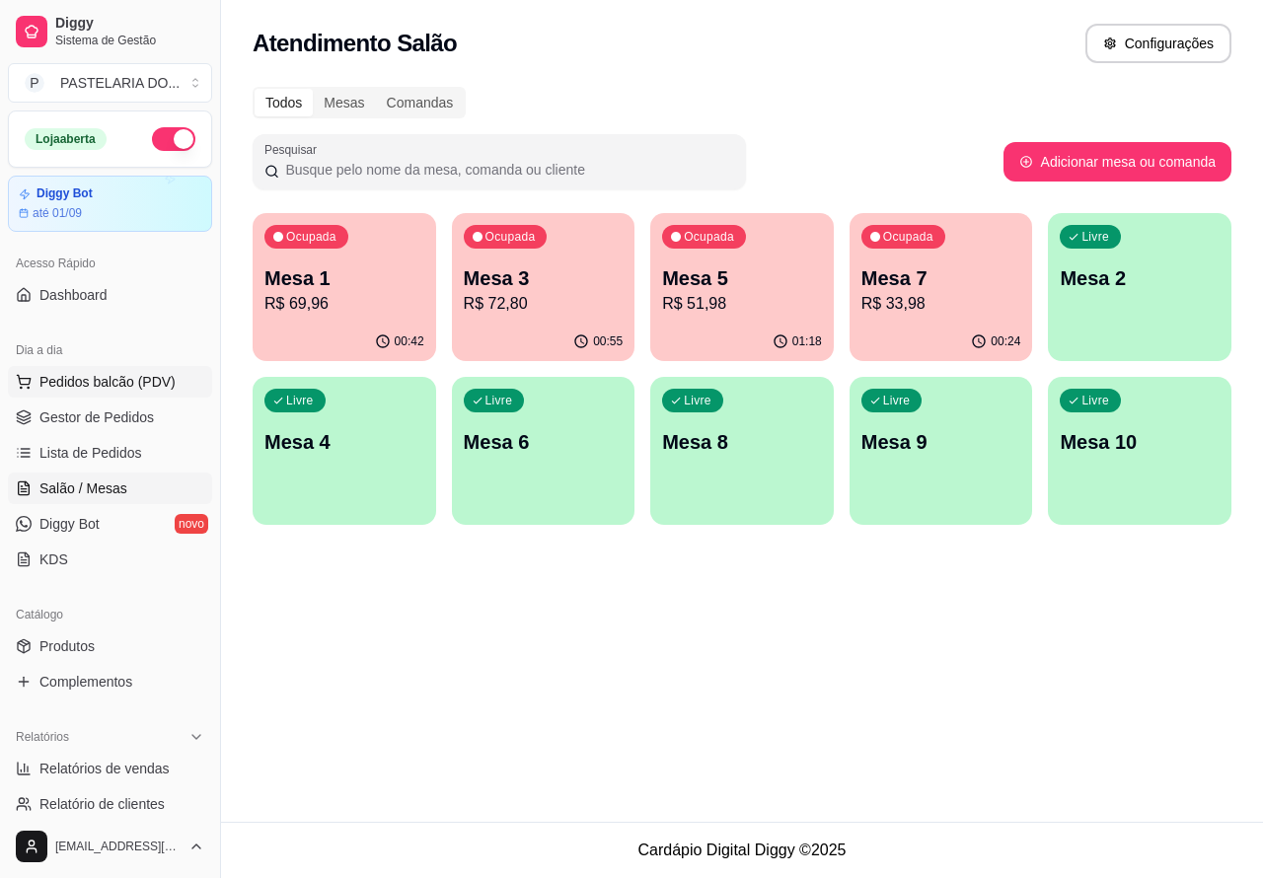
click at [101, 381] on span "Pedidos balcão (PDV)" at bounding box center [107, 382] width 136 height 20
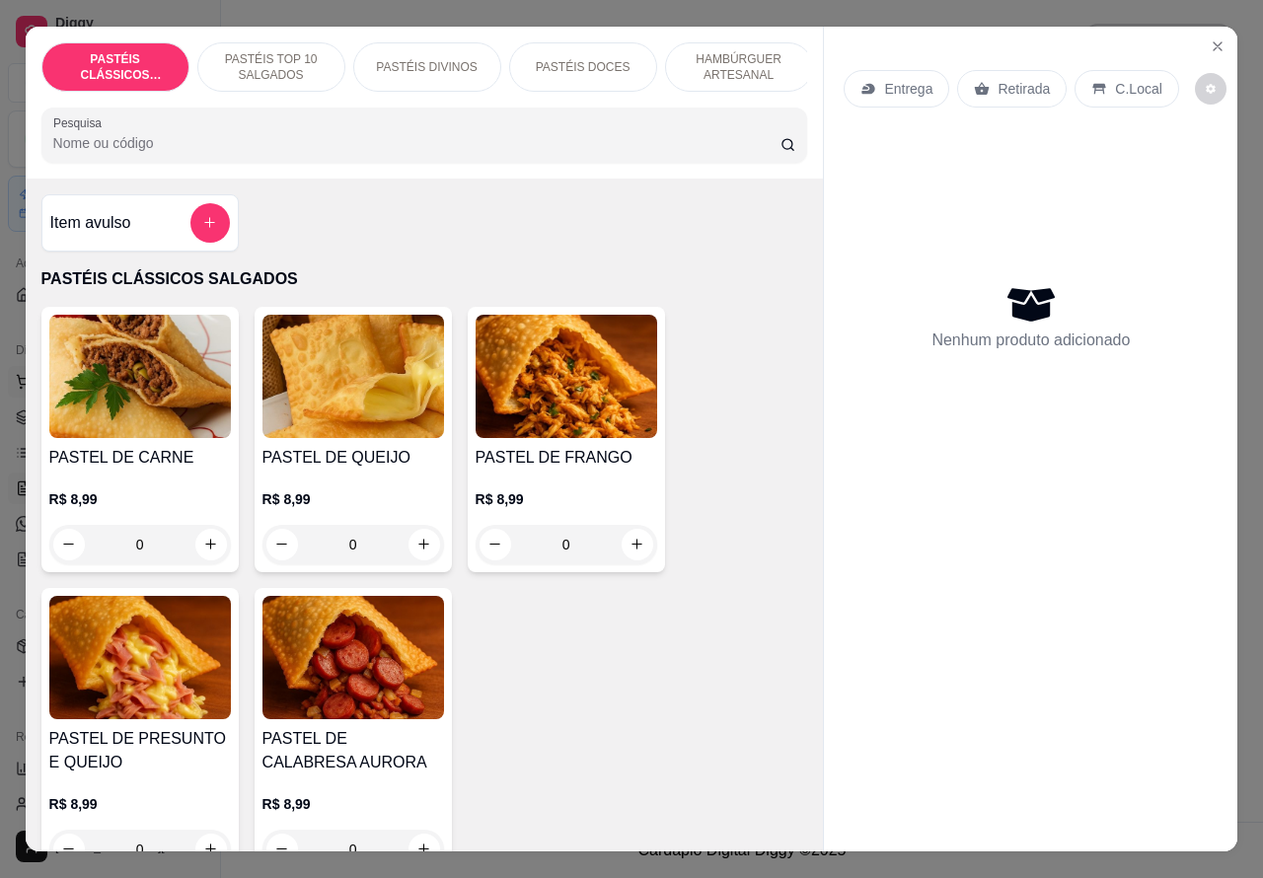
click at [1215, 38] on icon "Close" at bounding box center [1218, 46] width 16 height 16
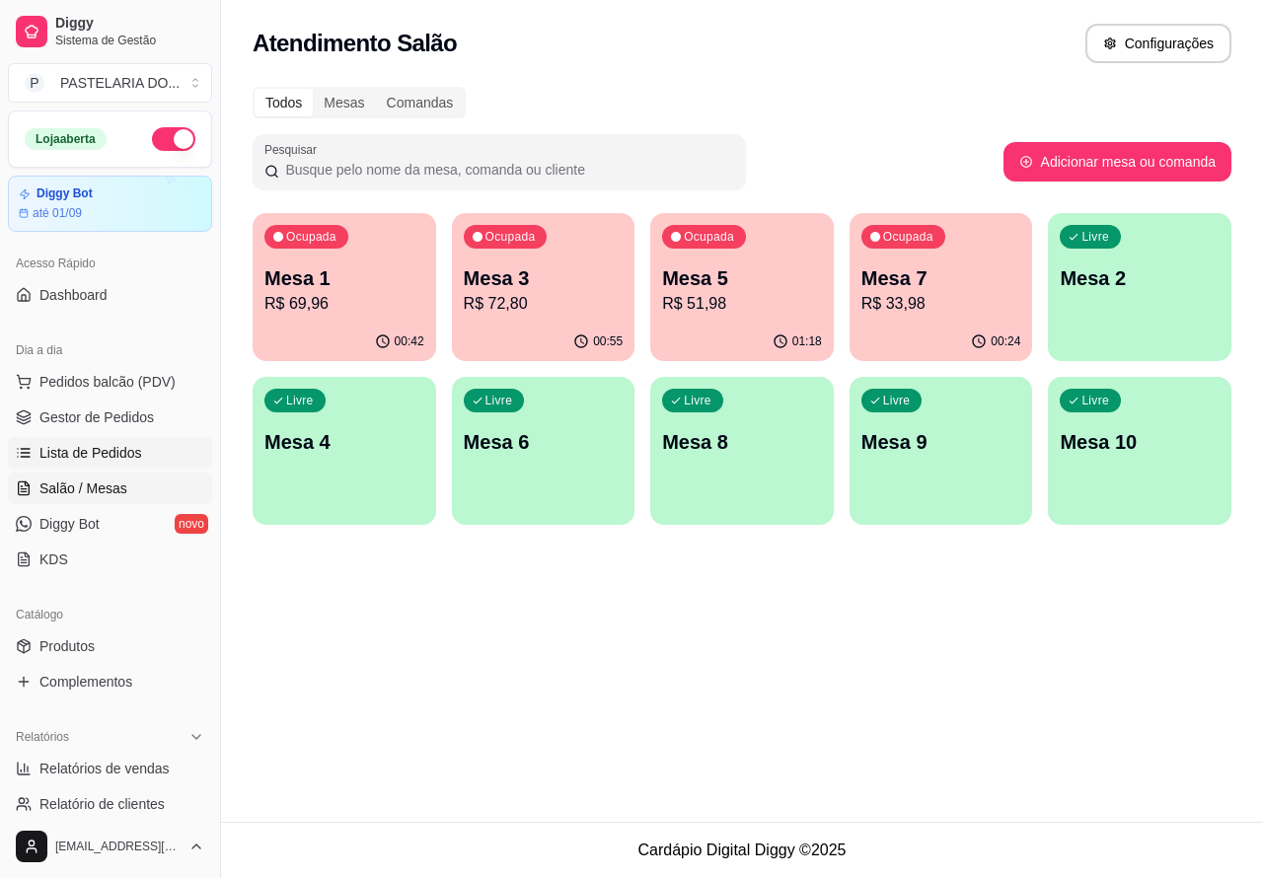
click at [107, 449] on span "Lista de Pedidos" at bounding box center [90, 453] width 103 height 20
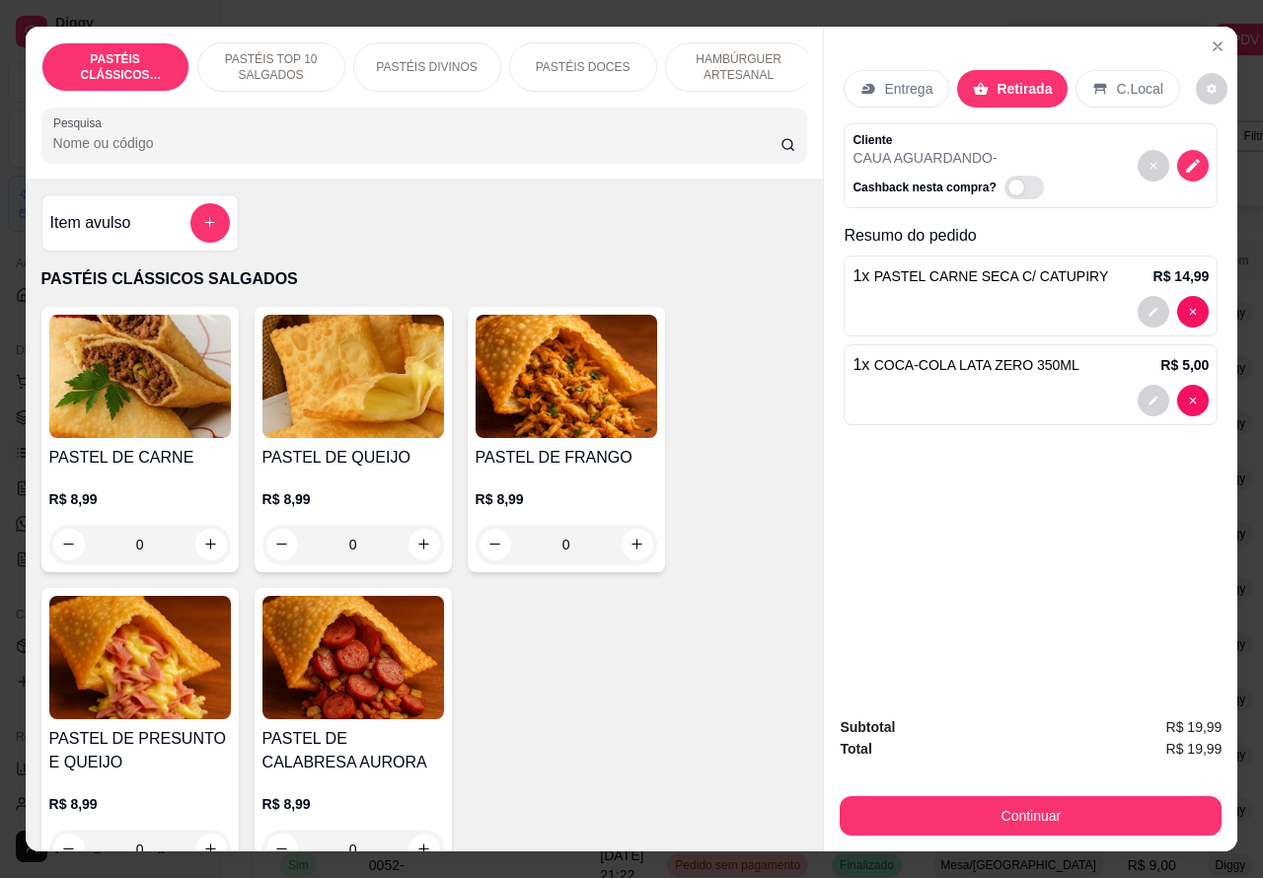
click at [1184, 392] on div "Entrega Retirada C.Local Cliente CAUA AGUARDANDO - Cashback nesta compra? Resum…" at bounding box center [1031, 364] width 414 height 675
type input "0"
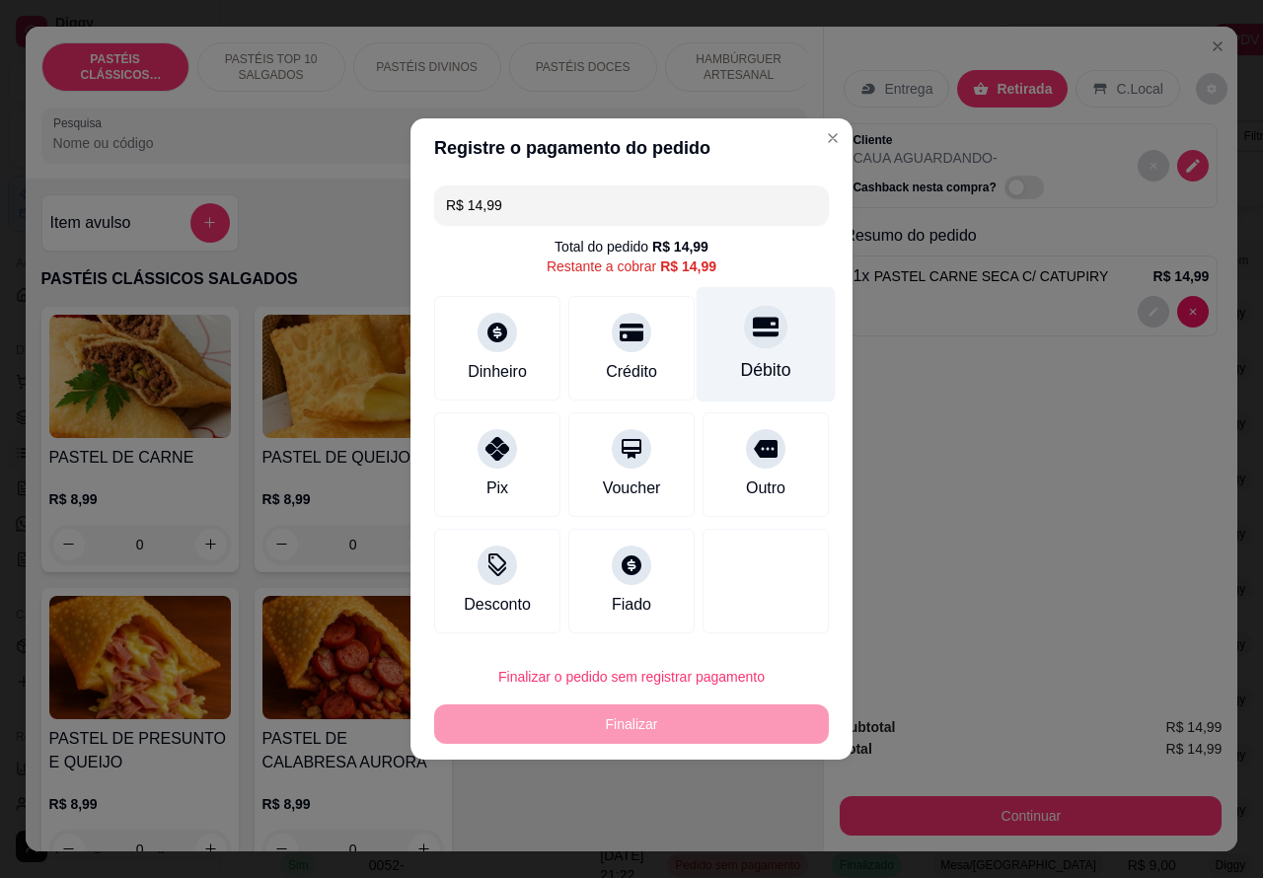
click at [767, 343] on div "Débito" at bounding box center [766, 344] width 139 height 115
type input "R$ 0,00"
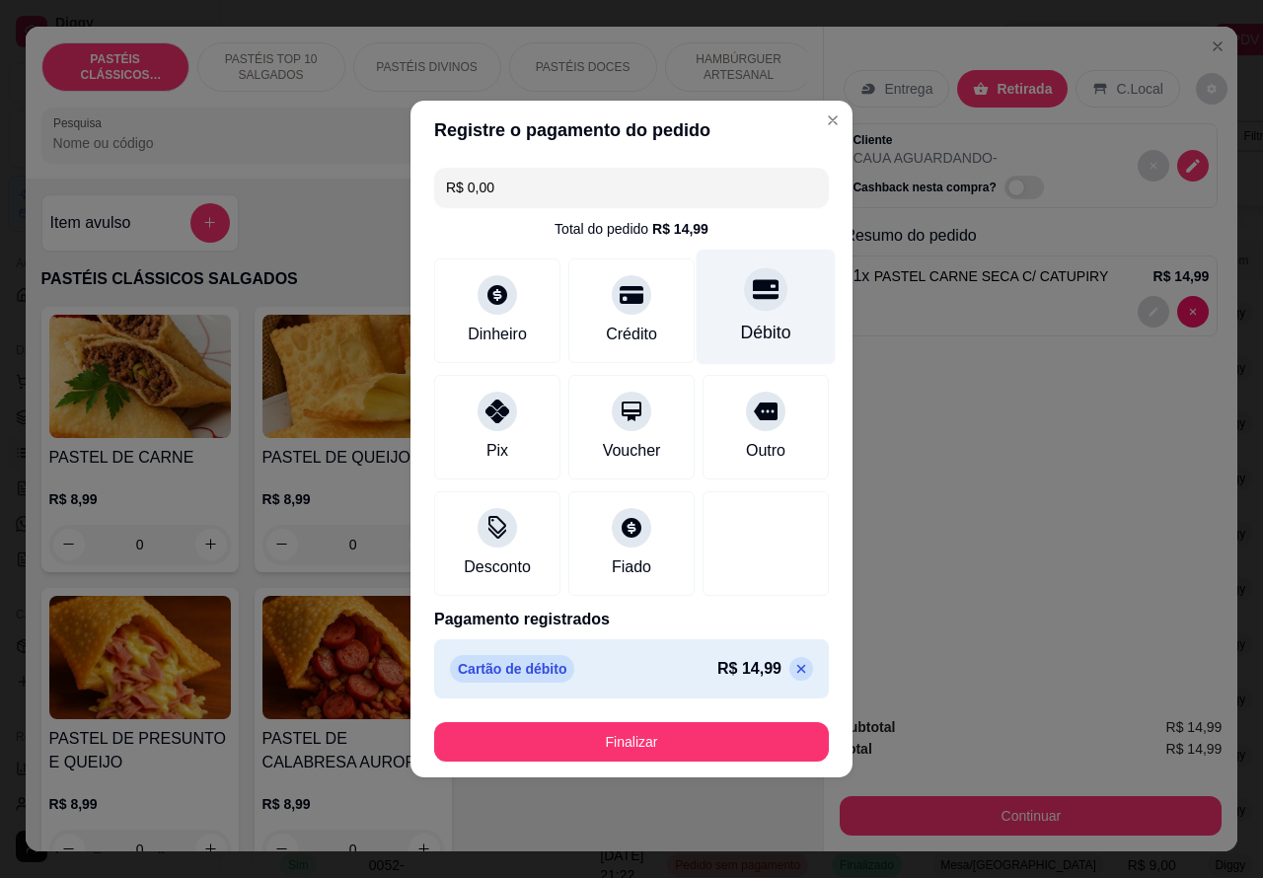
click at [767, 289] on div at bounding box center [765, 288] width 43 height 43
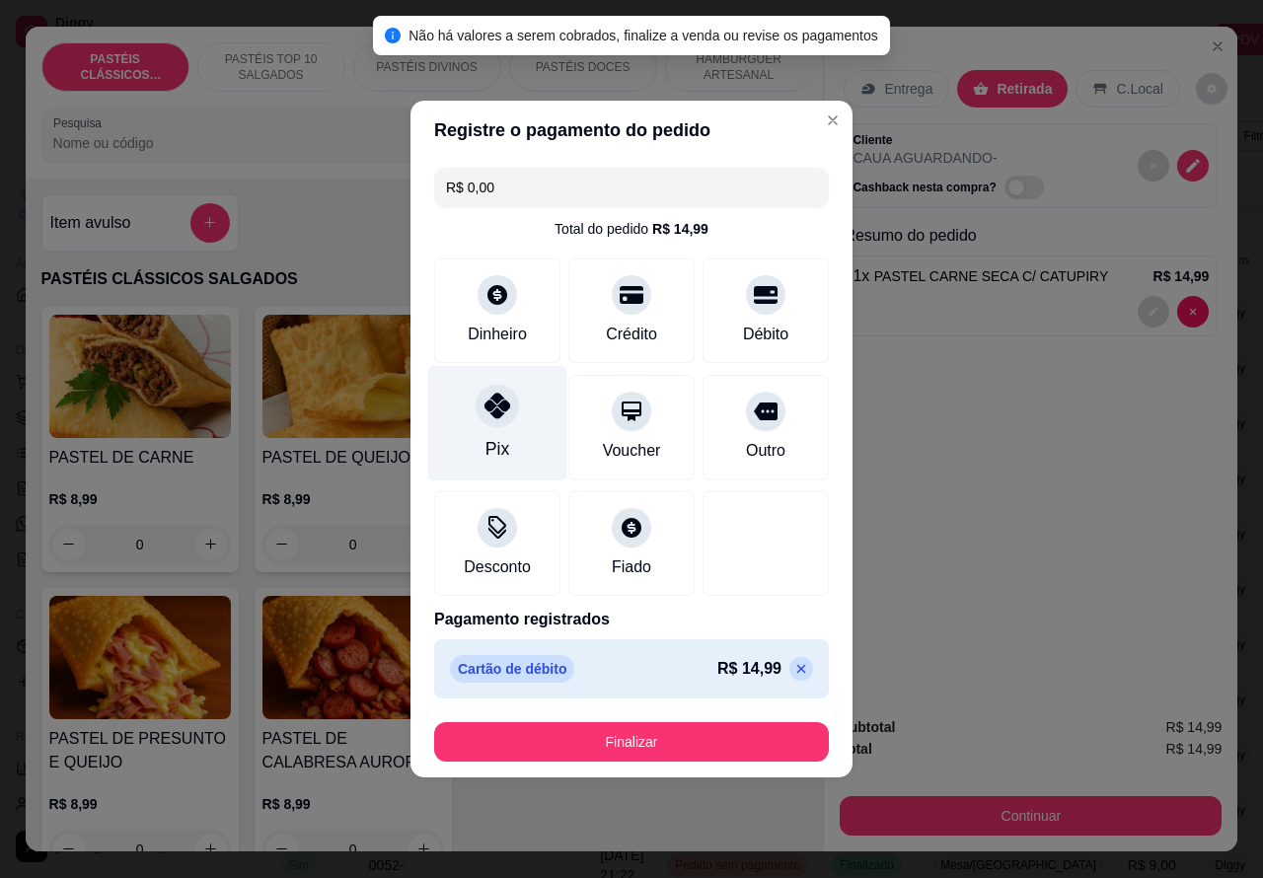
click at [490, 417] on icon at bounding box center [498, 406] width 26 height 26
click at [957, 570] on div "Entrega Retirada C.Local Cliente CAUA AGUARDANDO - Cashback nesta compra? Resum…" at bounding box center [1031, 364] width 414 height 675
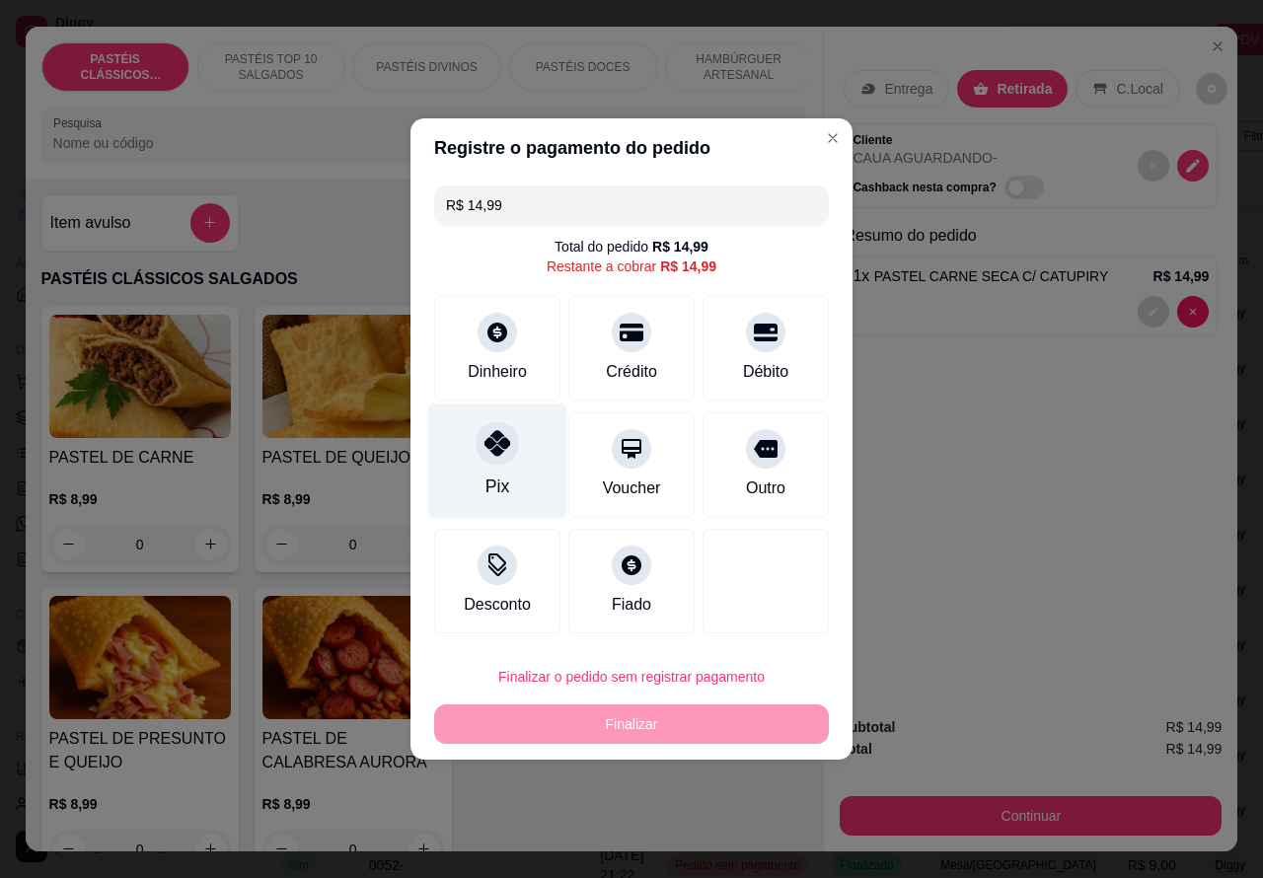
click at [498, 454] on icon at bounding box center [498, 443] width 26 height 26
type input "R$ 0,00"
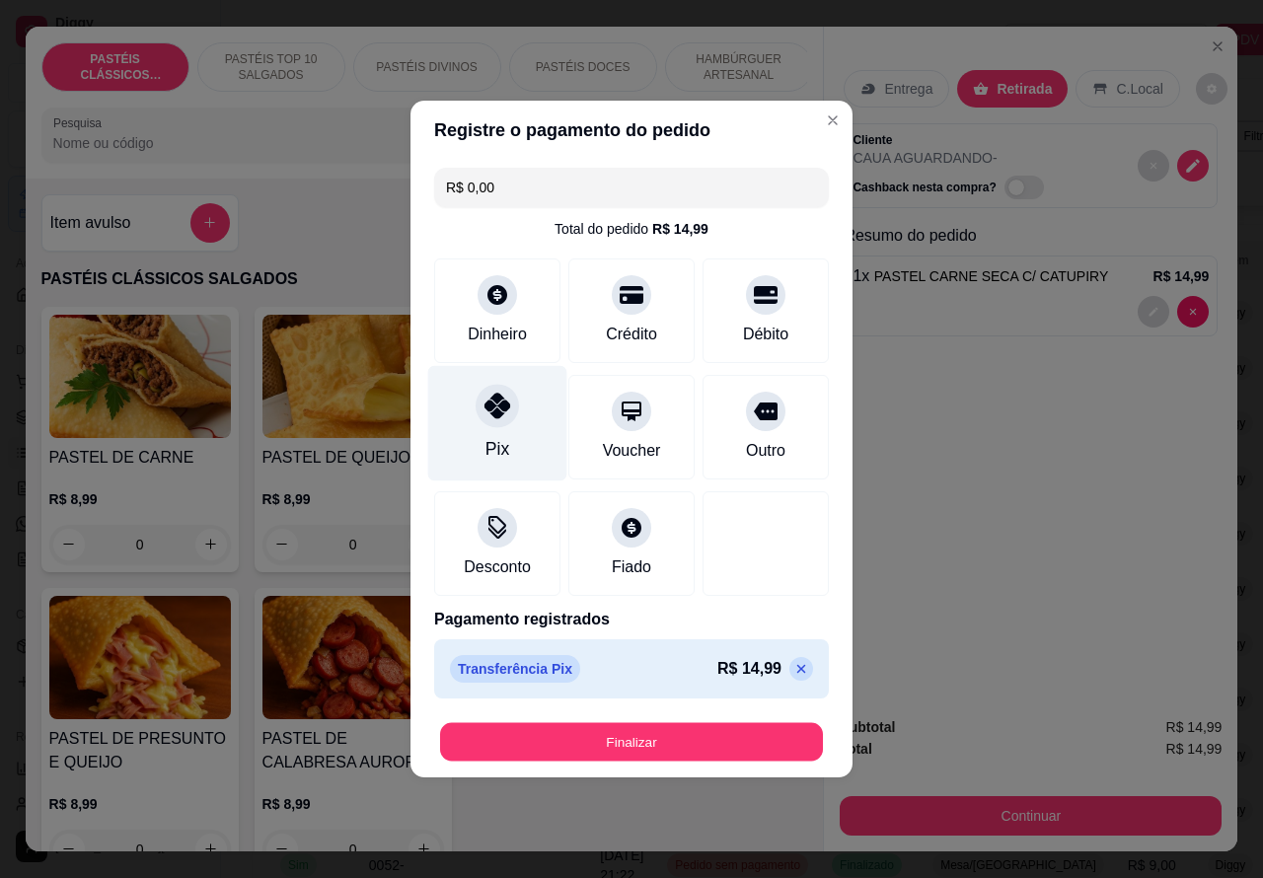
click at [664, 733] on button "Finalizar" at bounding box center [631, 742] width 383 height 38
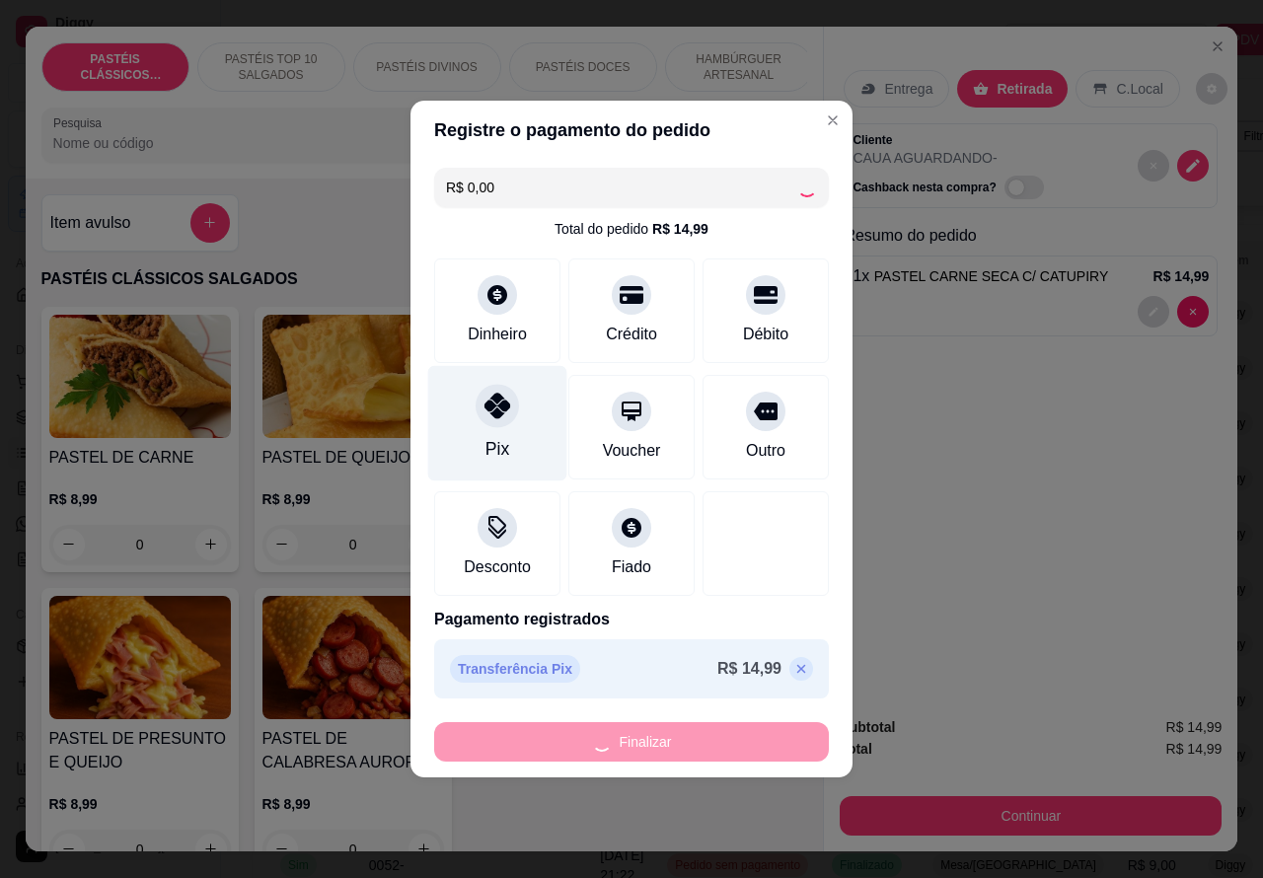
type input "0"
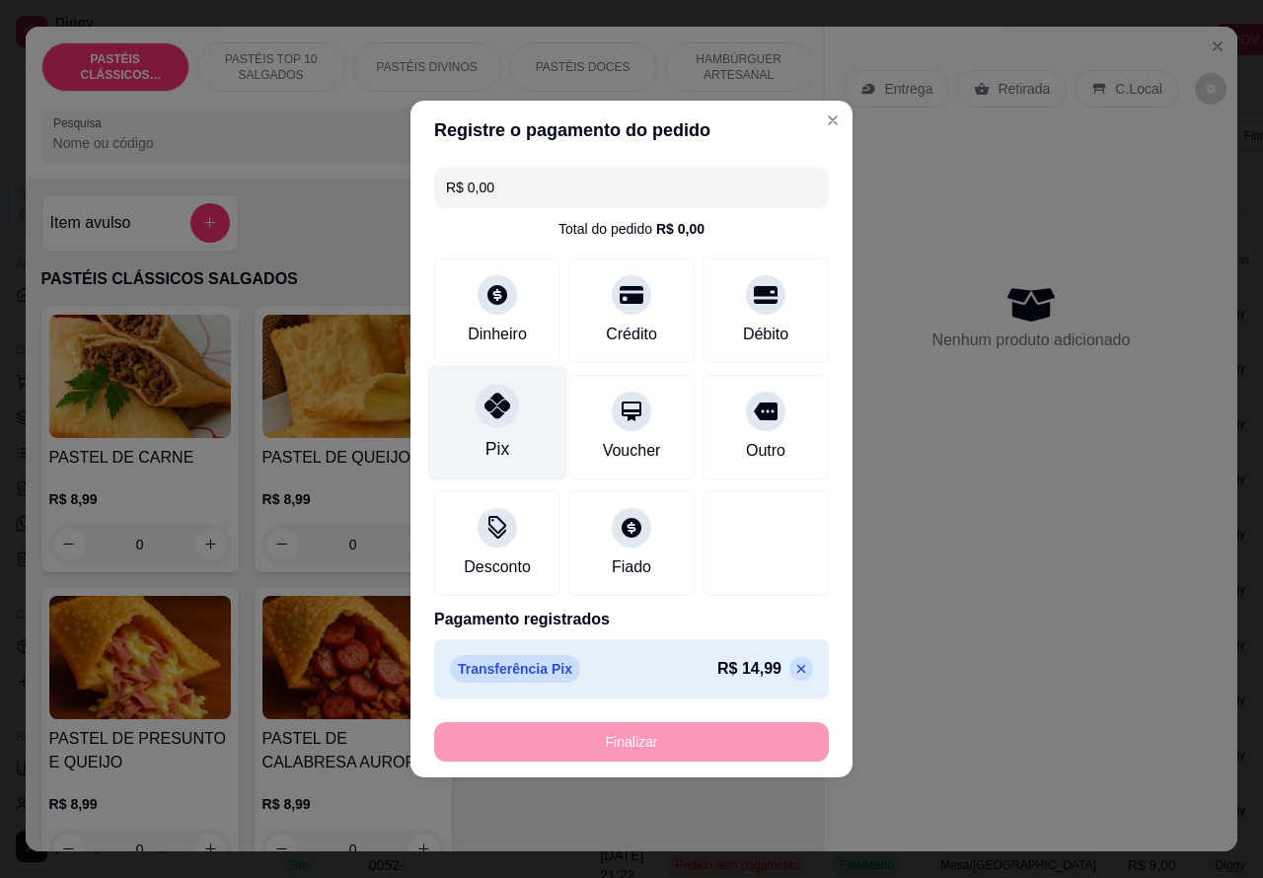
type input "-R$ 14,99"
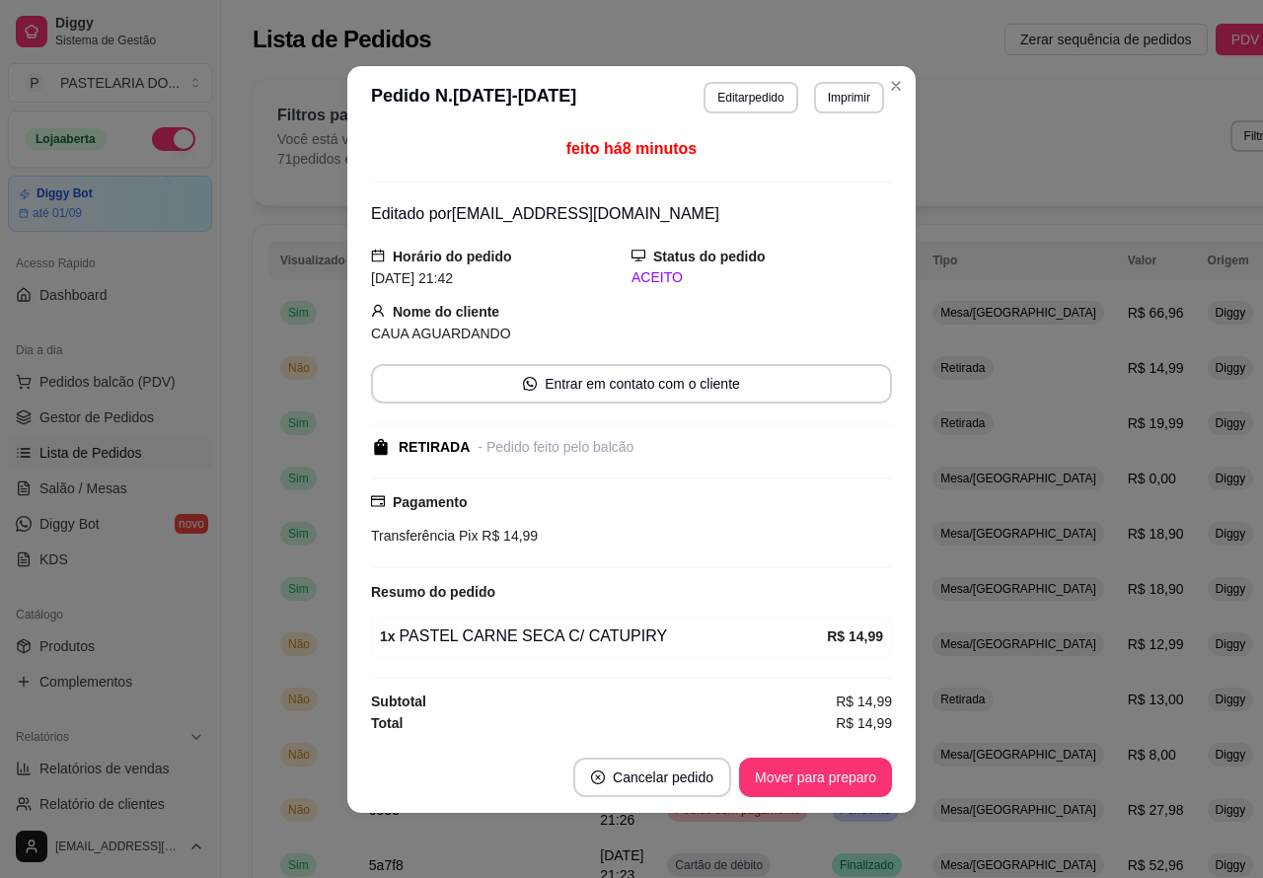
click at [1039, 155] on div "Filtros para pedidos Você está vendo os pedidos de hoje. 71 pedidos encontrados…" at bounding box center [814, 136] width 1074 height 65
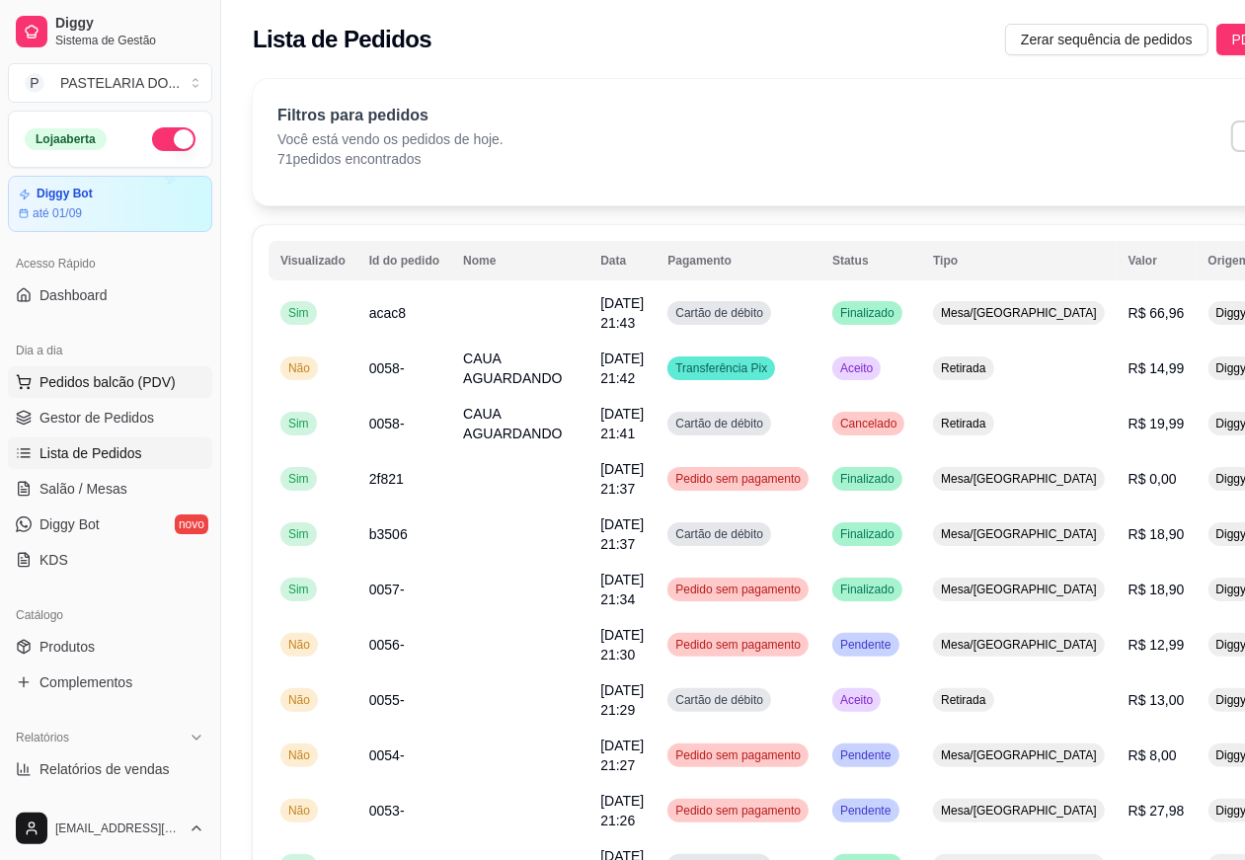
click at [133, 375] on span "Pedidos balcão (PDV)" at bounding box center [107, 382] width 136 height 20
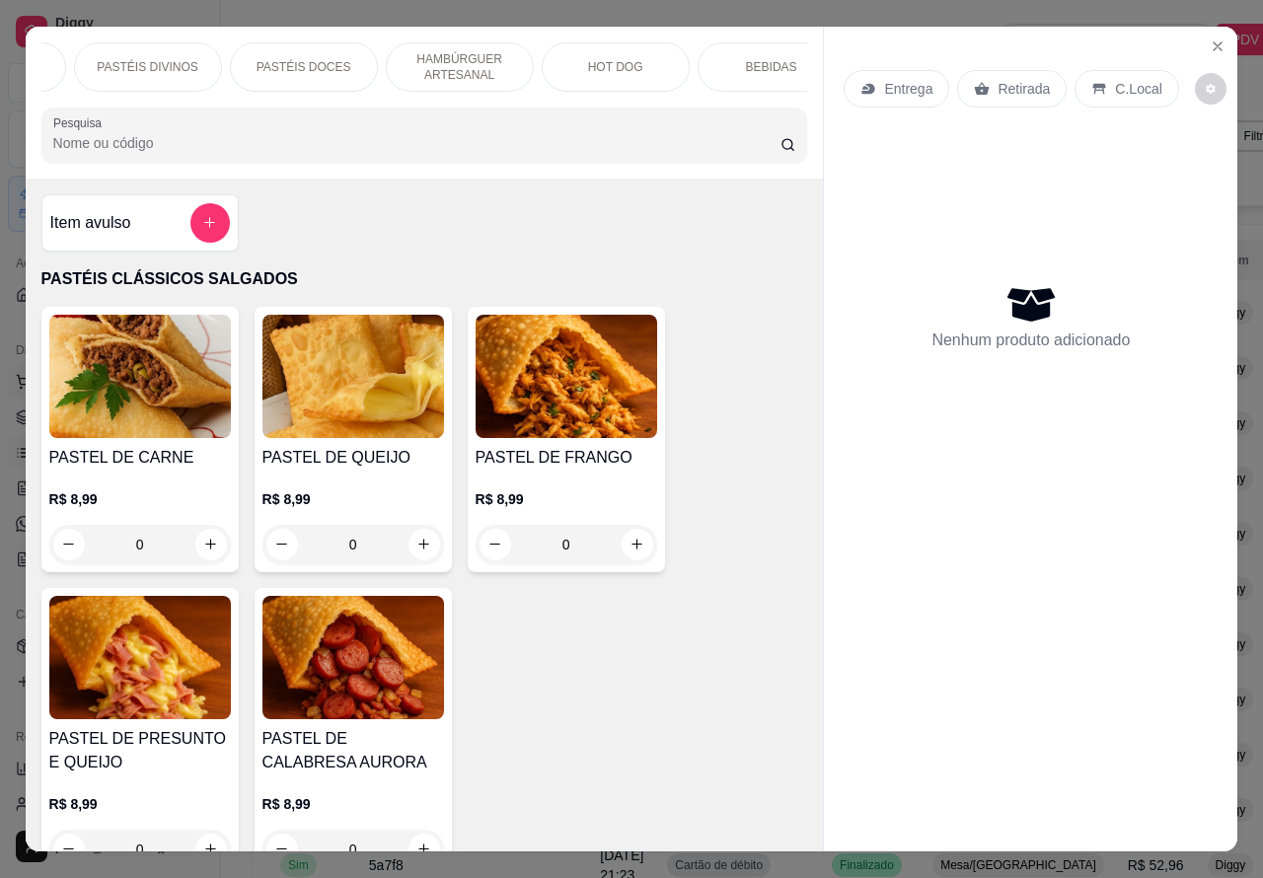
scroll to position [0, 474]
click at [580, 59] on p "BEBIDAS" at bounding box center [578, 67] width 51 height 16
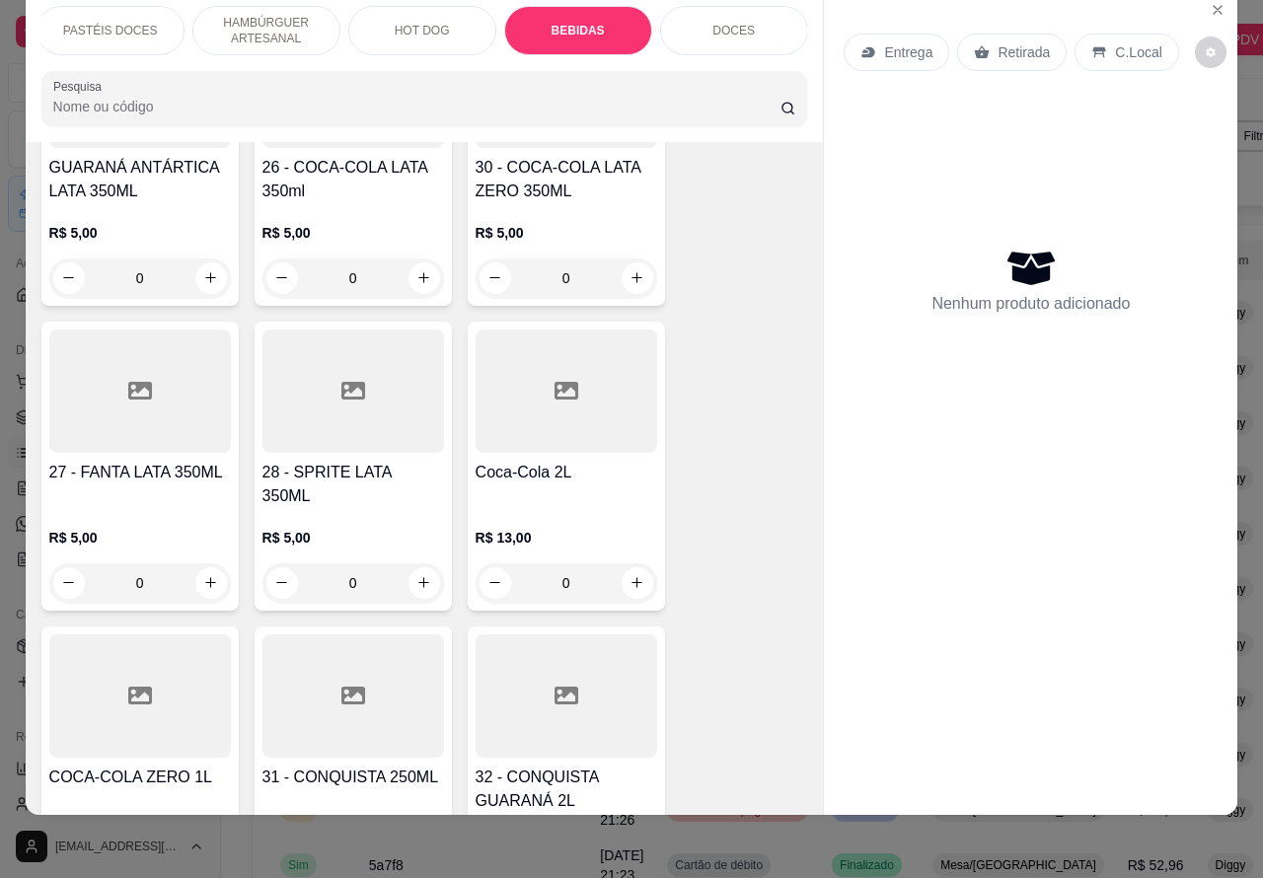
scroll to position [6282, 0]
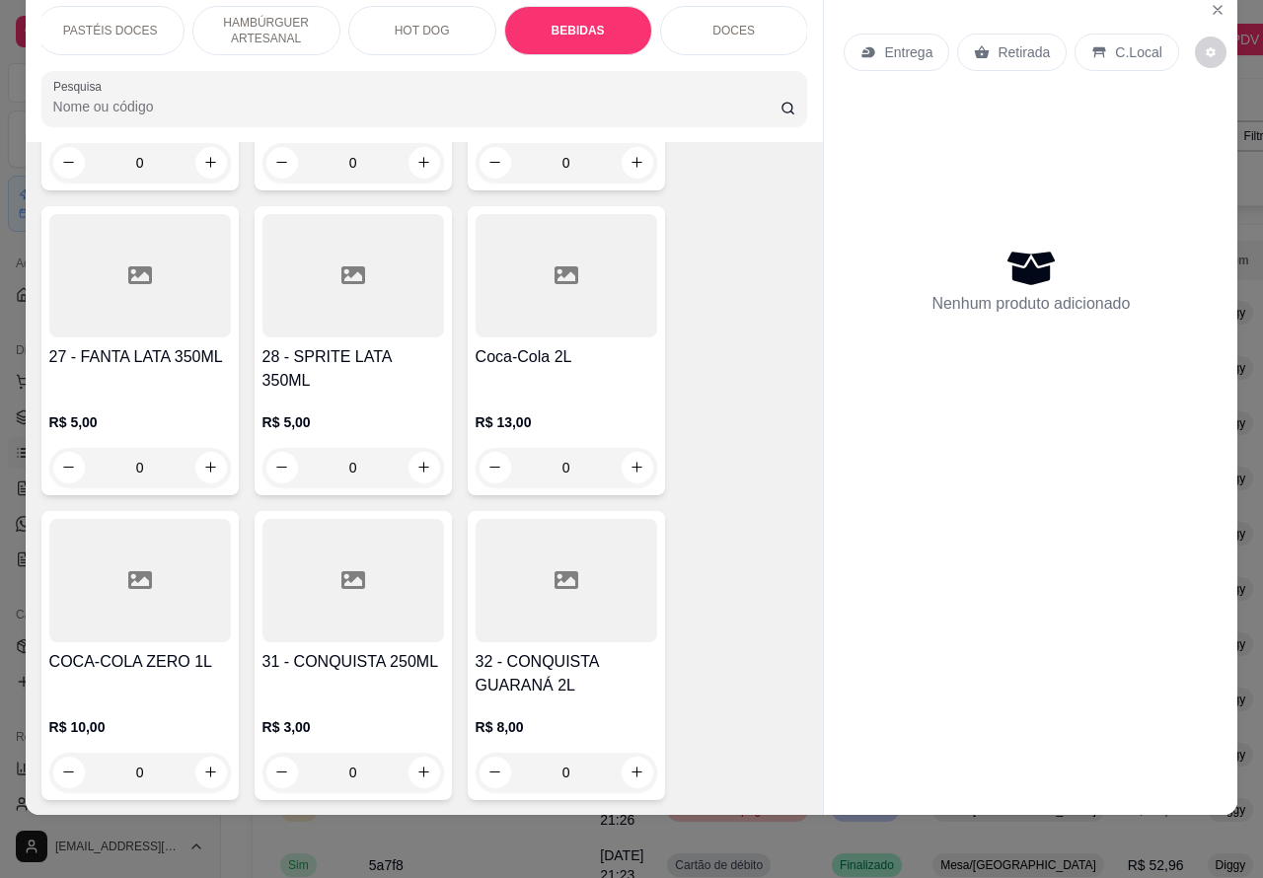
click at [203, 765] on icon "increase-product-quantity" at bounding box center [210, 772] width 15 height 15
type input "1"
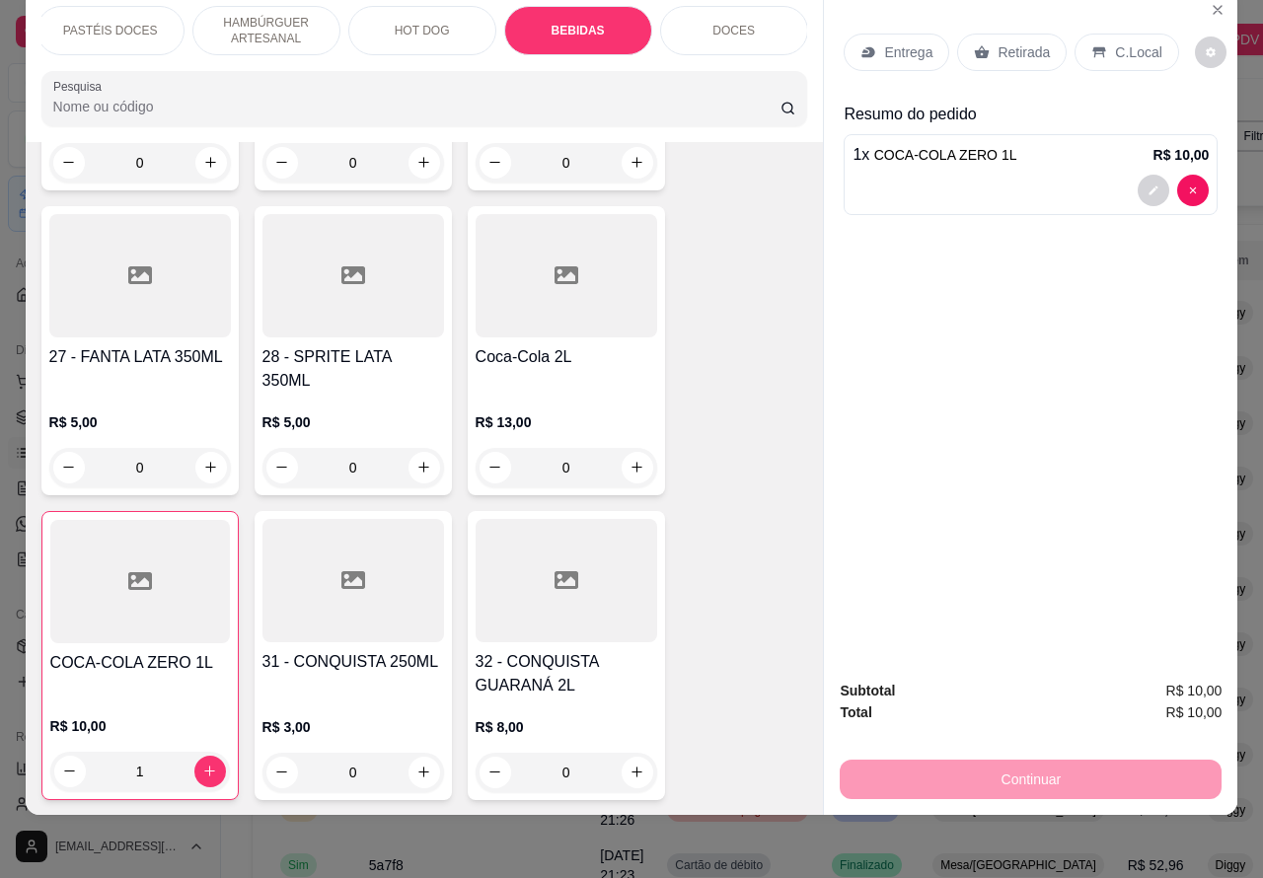
click at [1009, 42] on p "Retirada" at bounding box center [1024, 52] width 52 height 20
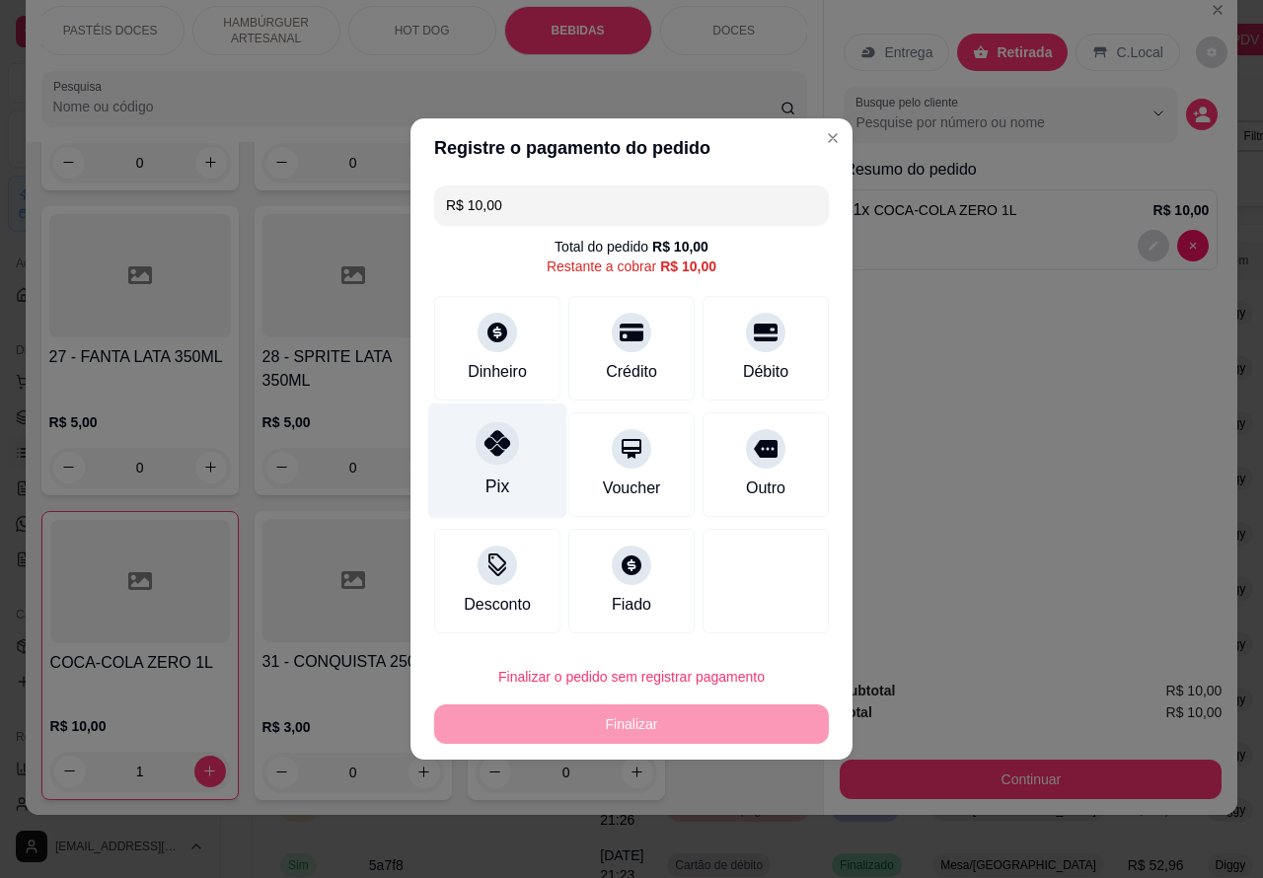
click at [491, 445] on icon at bounding box center [498, 443] width 26 height 26
type input "R$ 0,00"
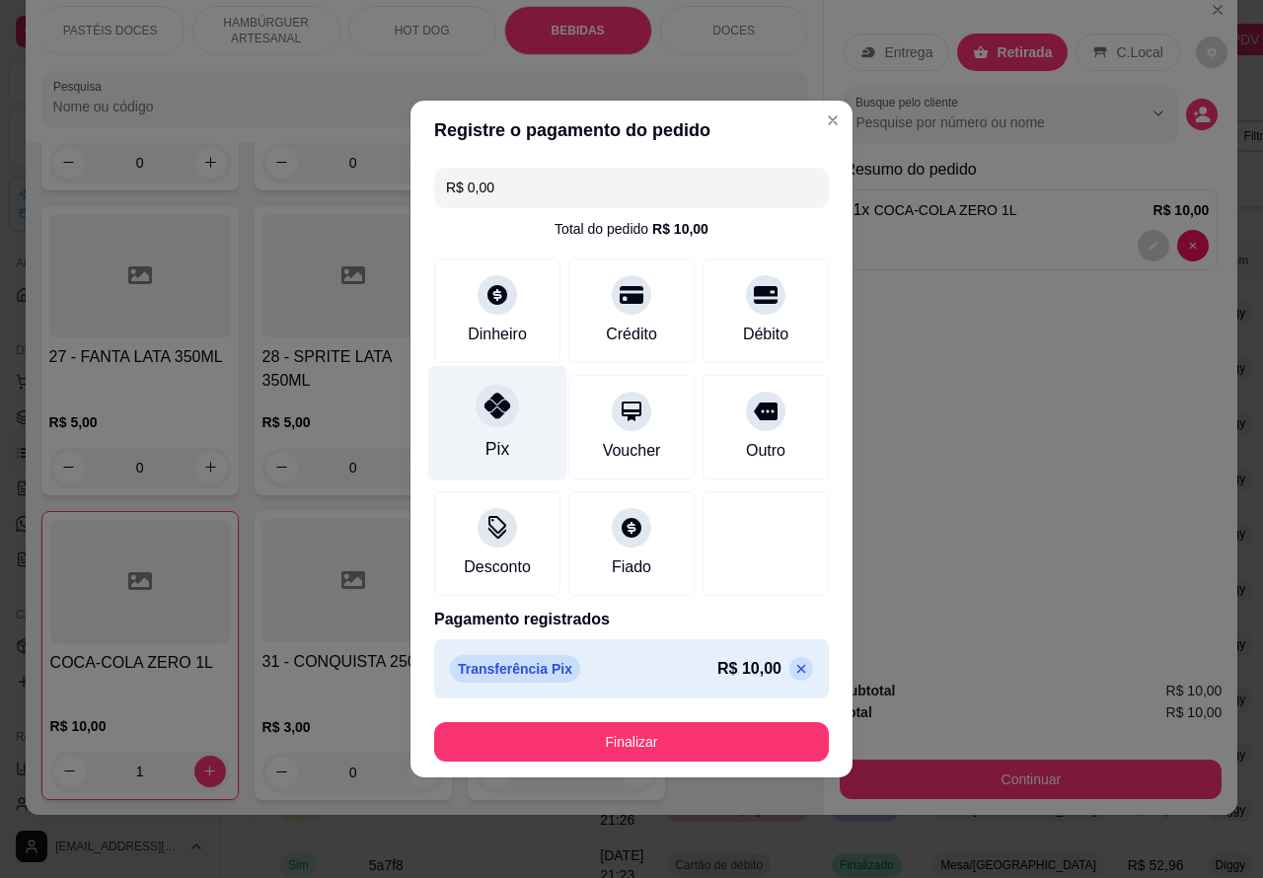
click at [682, 741] on button "Finalizar" at bounding box center [631, 741] width 395 height 39
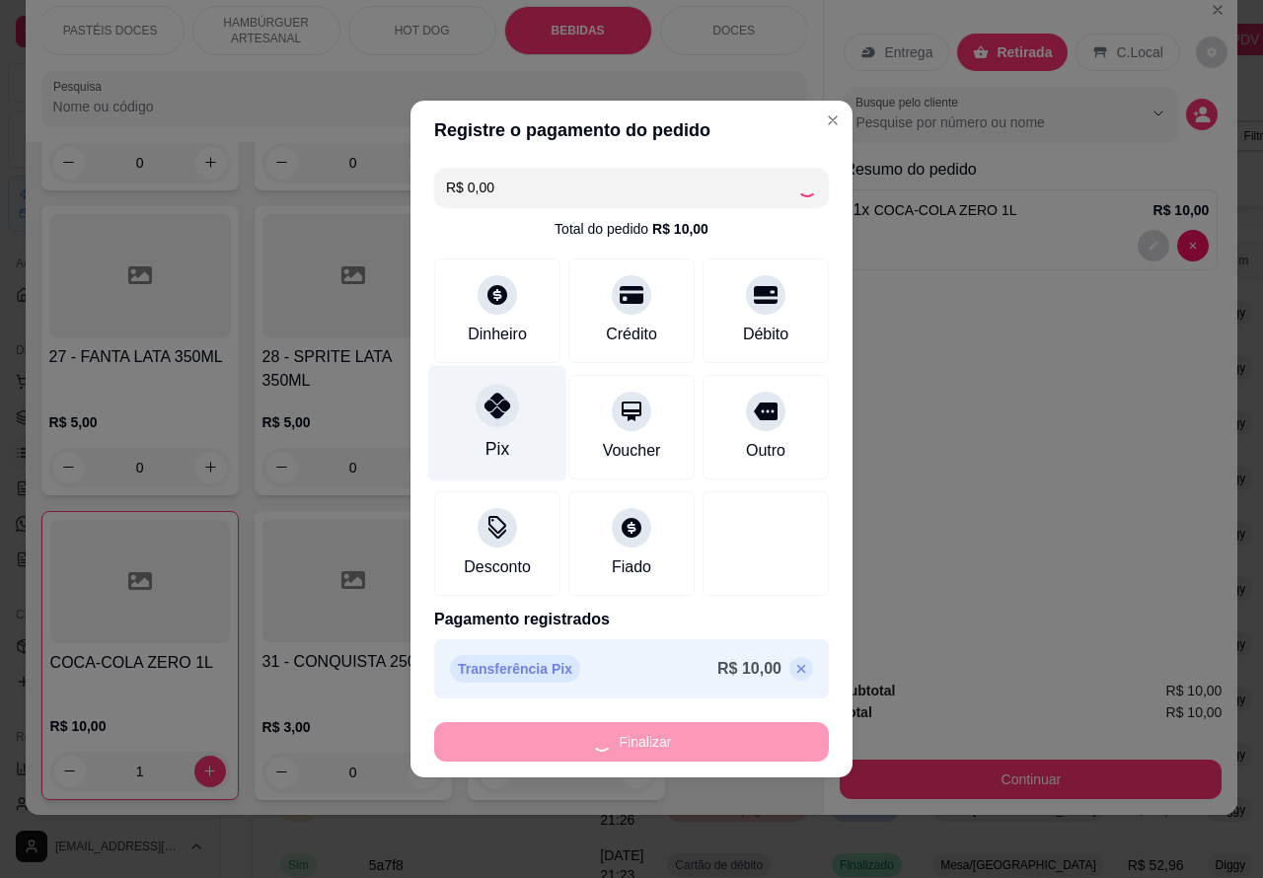
type input "0"
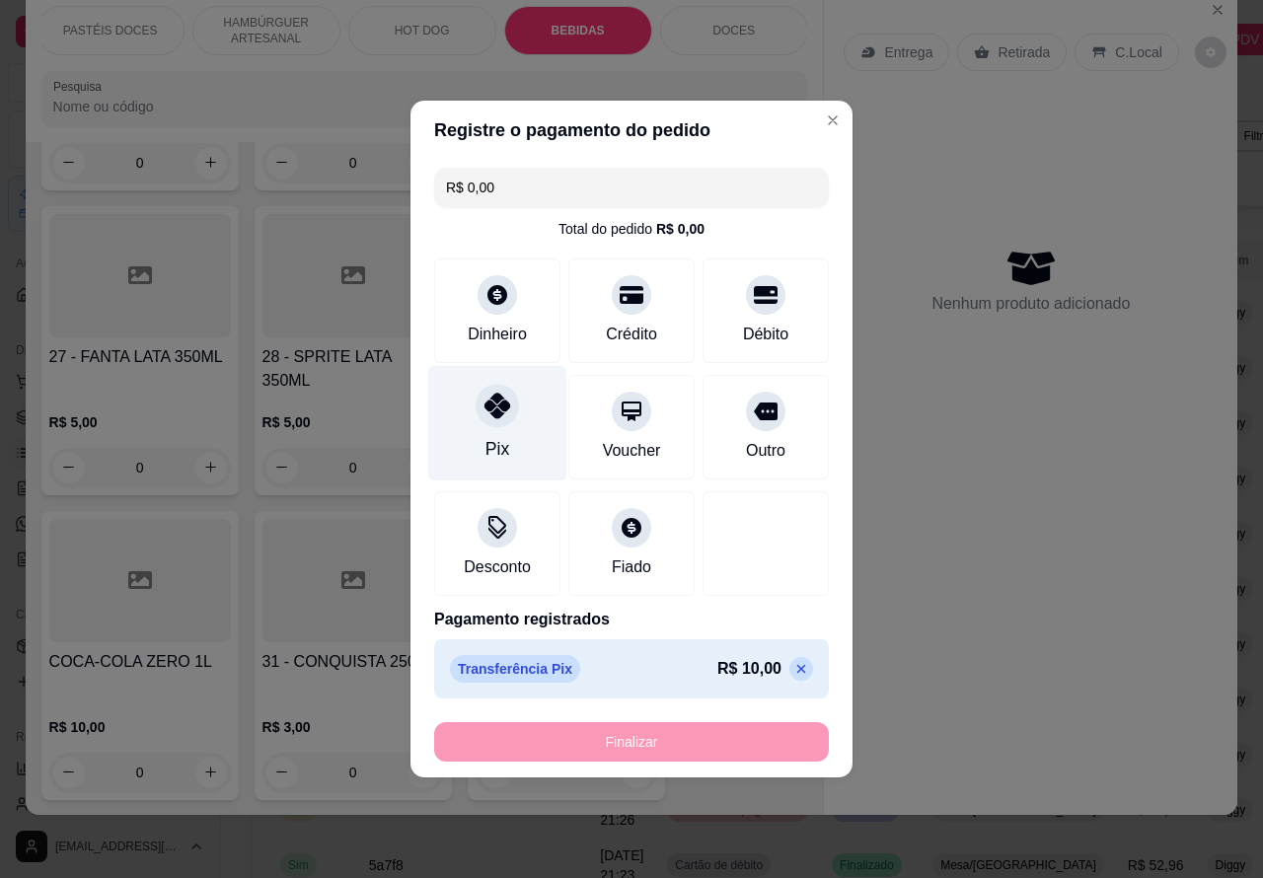
type input "-R$ 10,00"
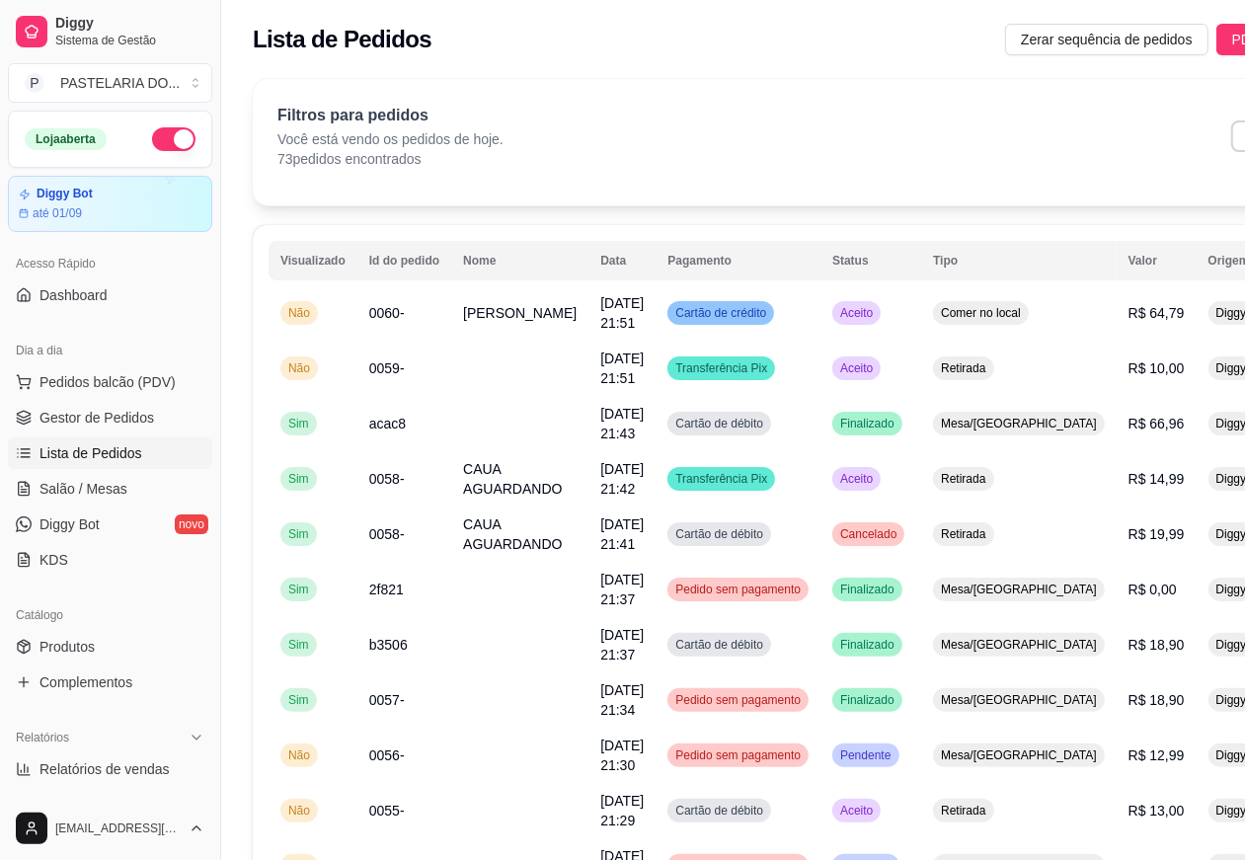
click at [99, 447] on span "Lista de Pedidos" at bounding box center [90, 453] width 103 height 20
click at [373, 307] on div "feito há 0 minutos Horário do pedido 22/08/2025 21:51 Status do pedido ACEITO N…" at bounding box center [622, 426] width 529 height 600
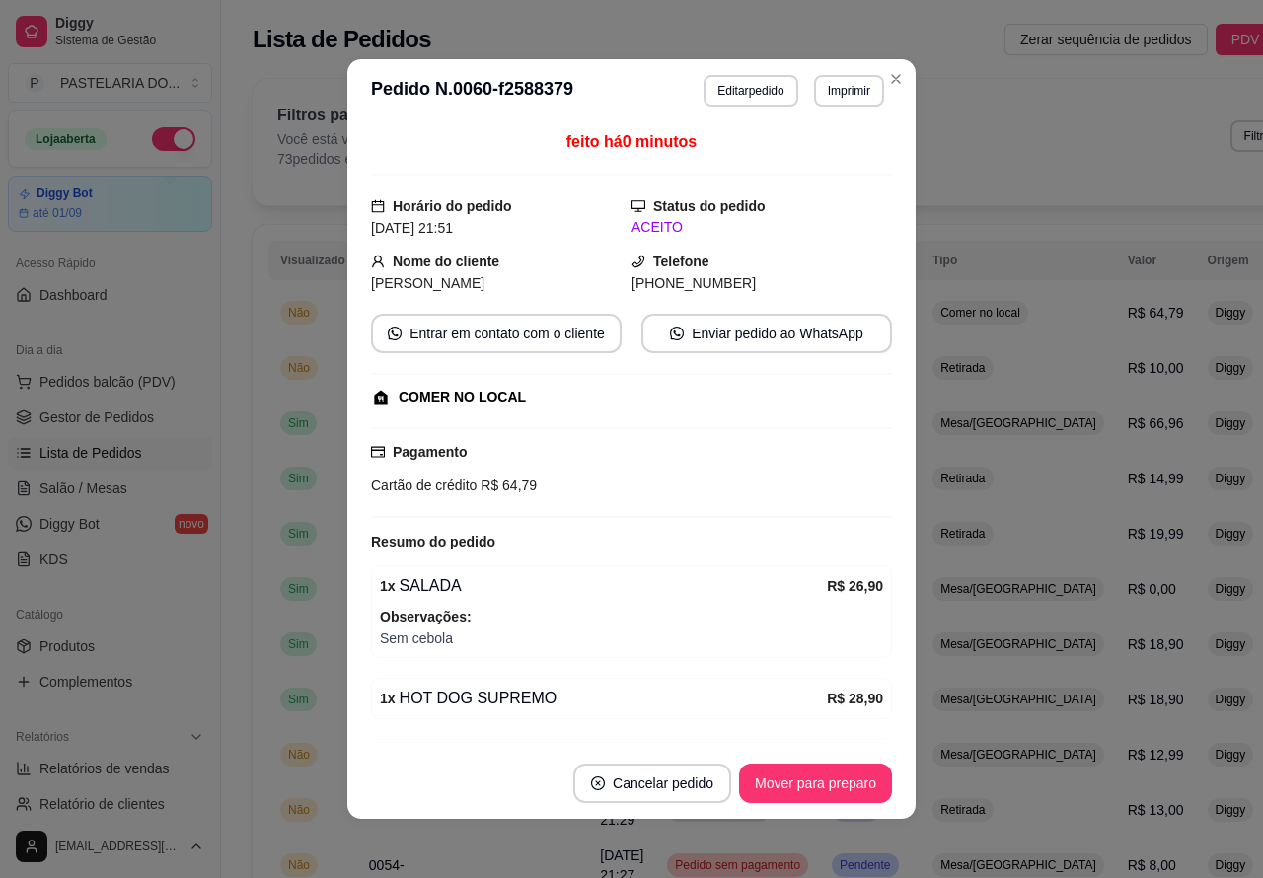
click at [840, 89] on button "Imprimir" at bounding box center [849, 91] width 70 height 32
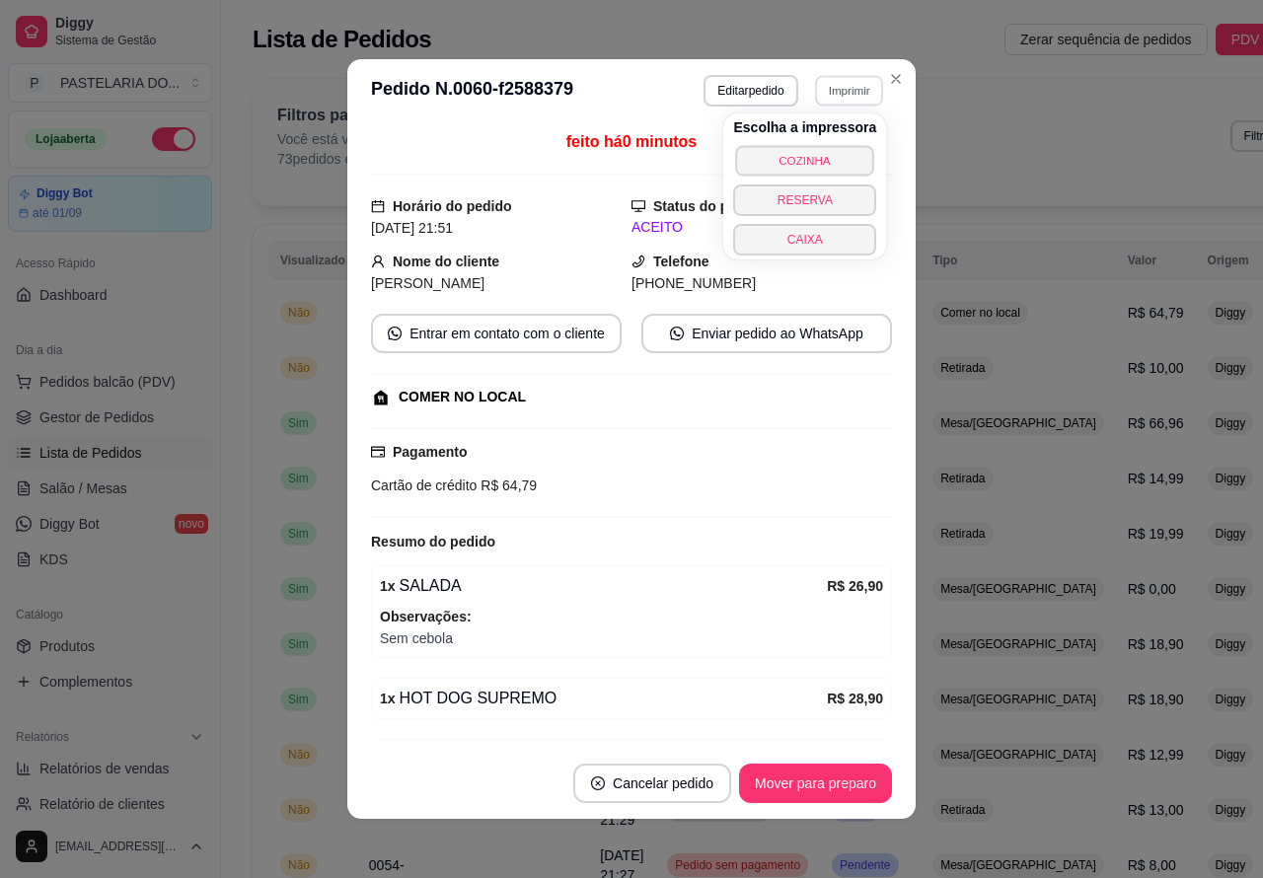
click at [821, 153] on button "COZINHA" at bounding box center [805, 160] width 138 height 31
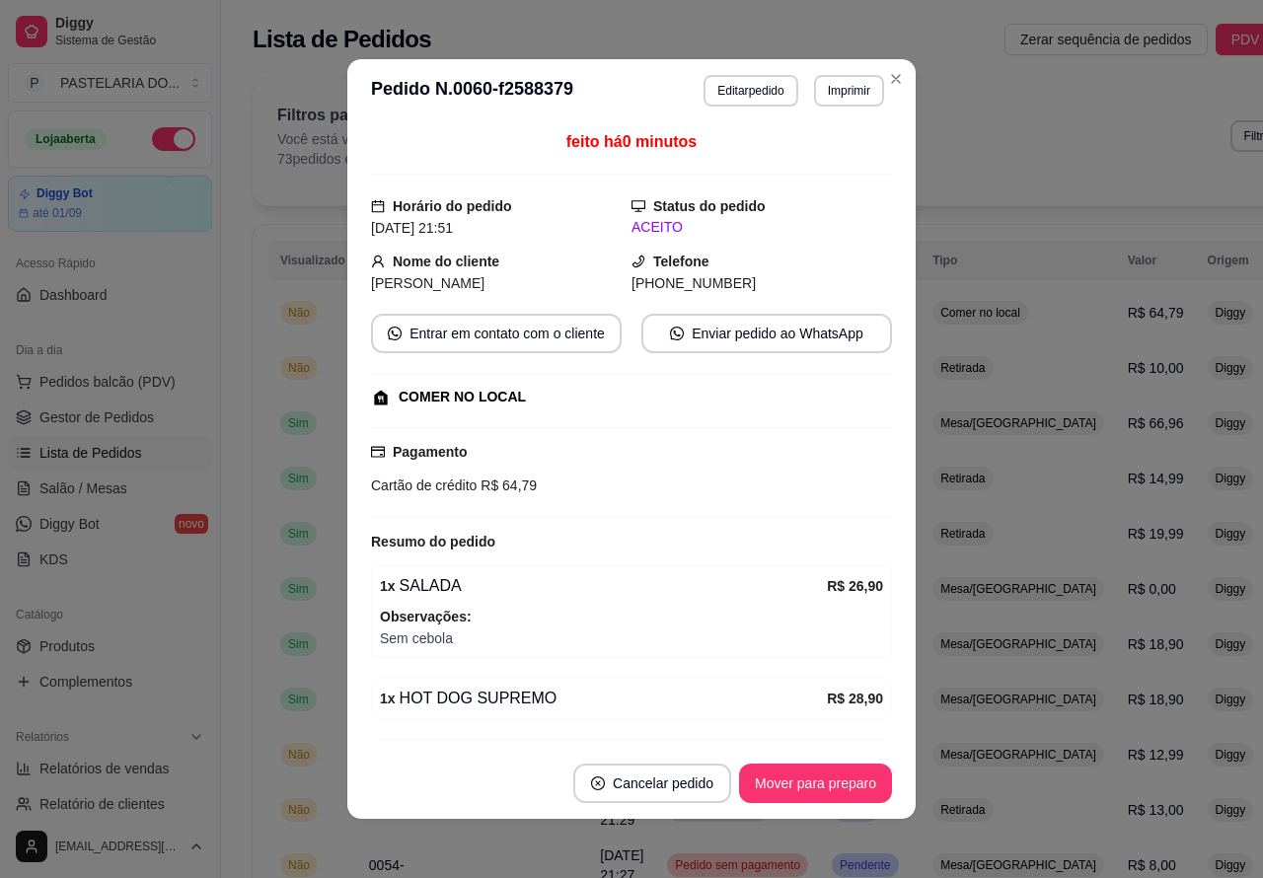
click at [220, 676] on button "Toggle Sidebar" at bounding box center [220, 439] width 16 height 878
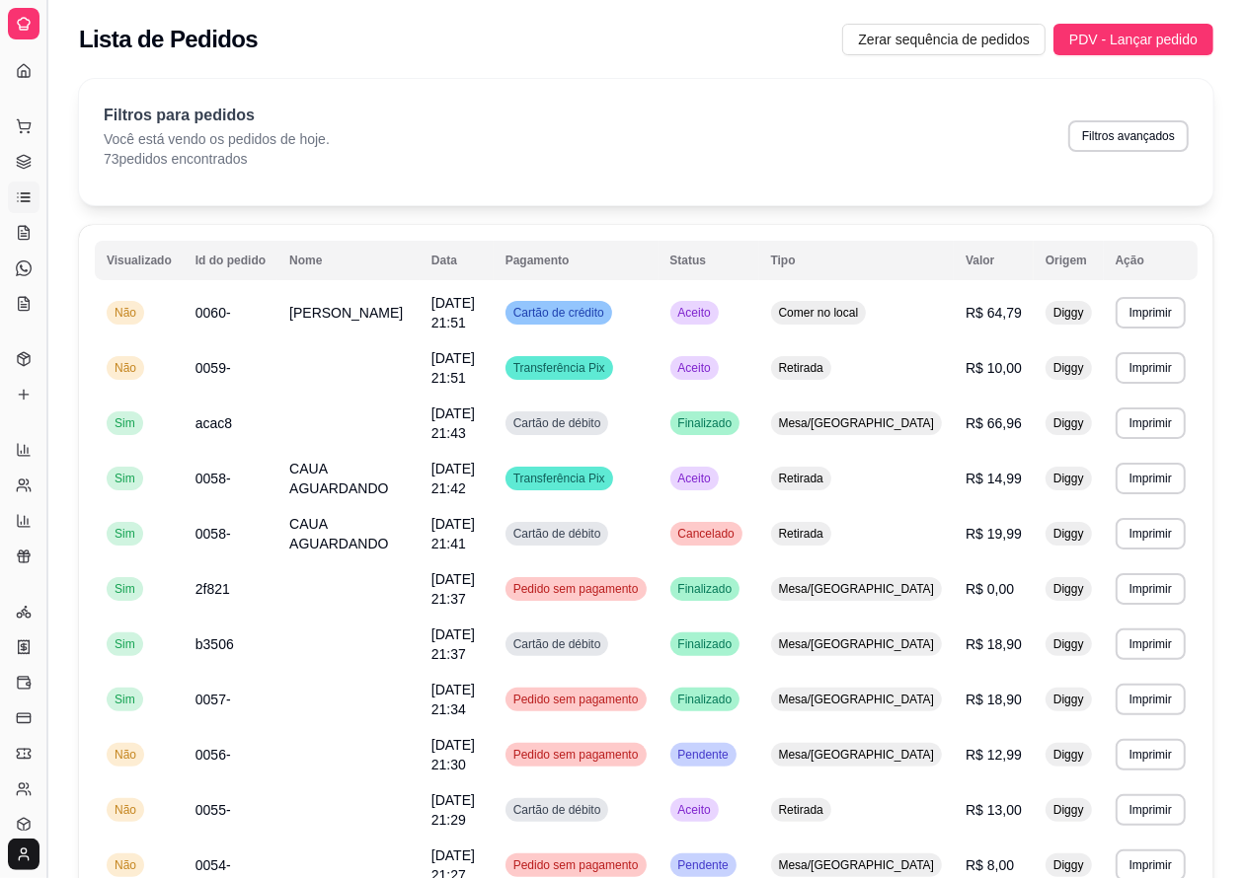
click at [51, 476] on button "Toggle Sidebar" at bounding box center [46, 439] width 16 height 878
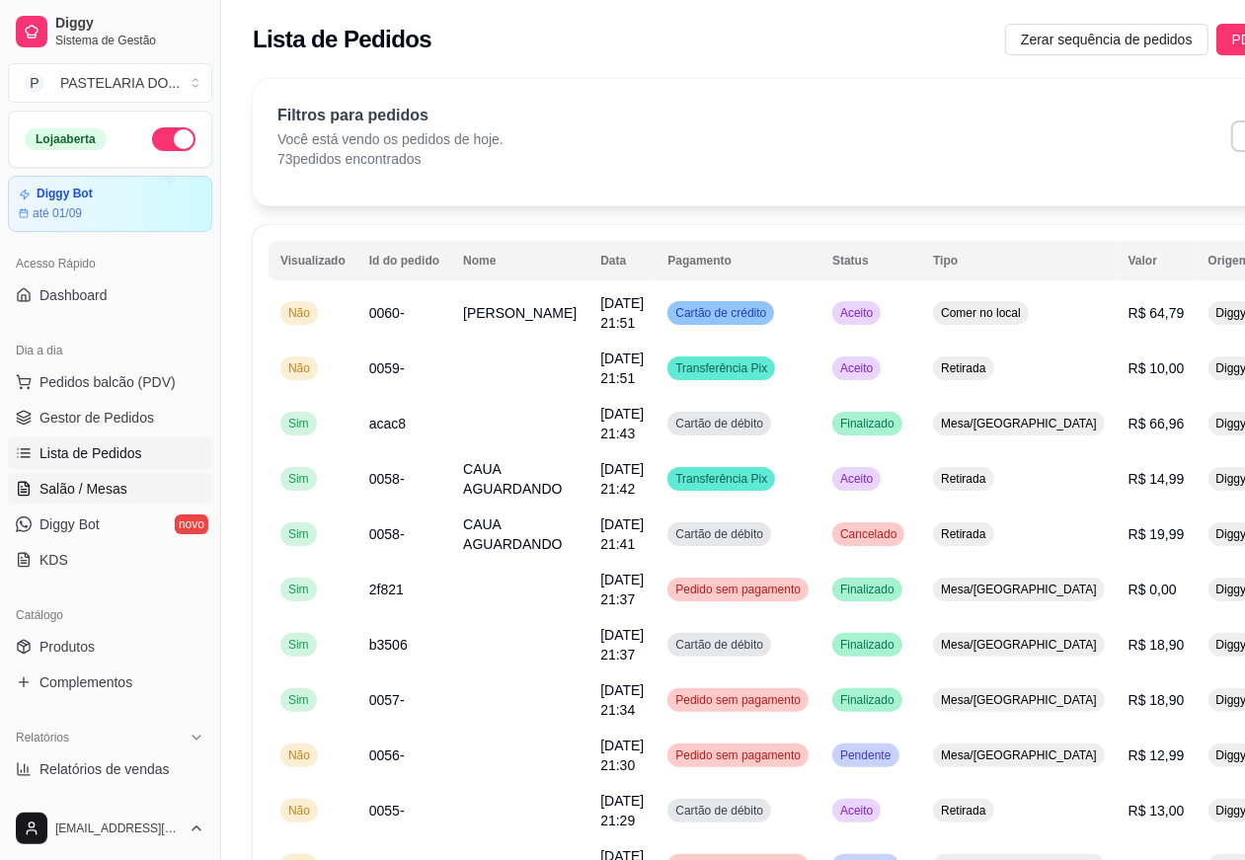
click at [82, 482] on span "Salão / Mesas" at bounding box center [83, 489] width 88 height 20
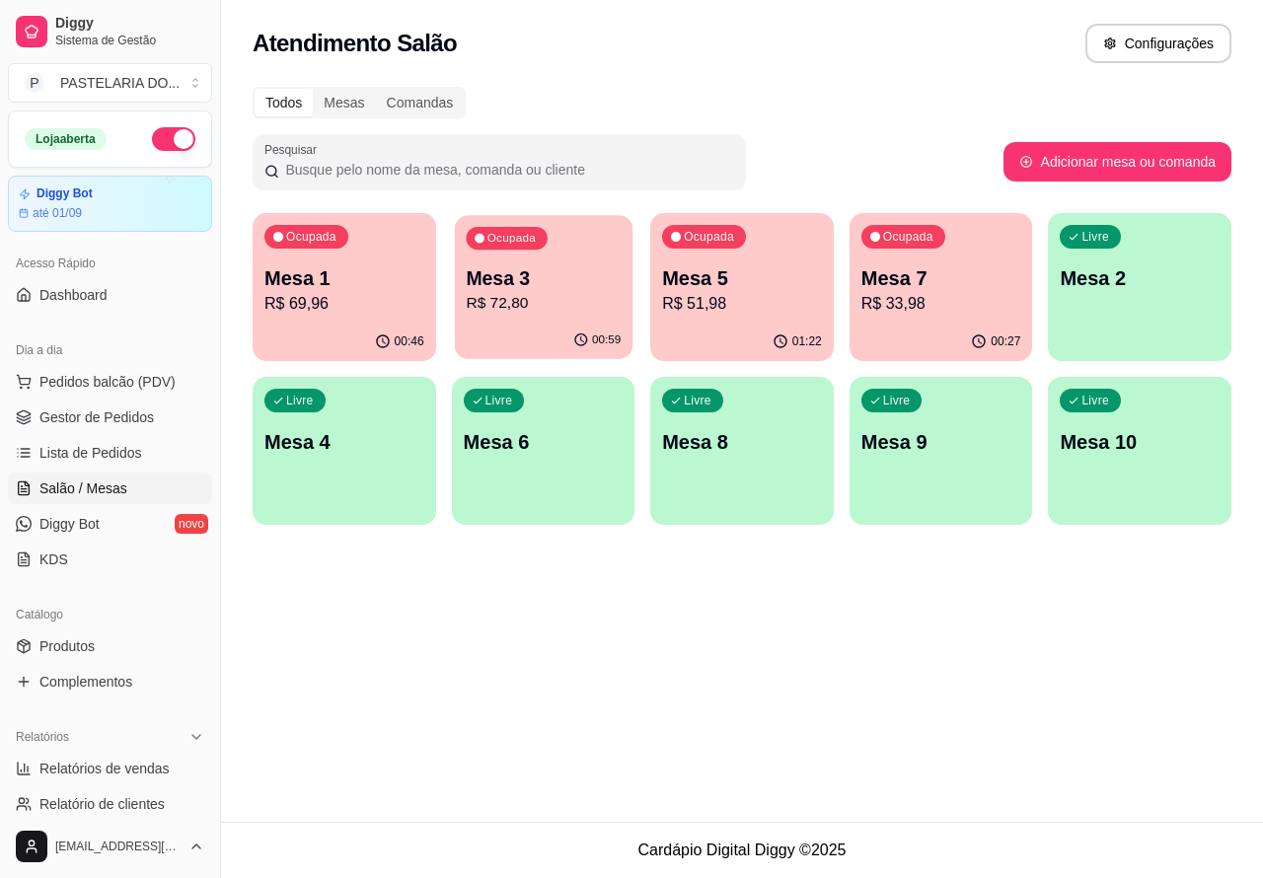
click at [535, 273] on p "Mesa 3" at bounding box center [543, 279] width 155 height 27
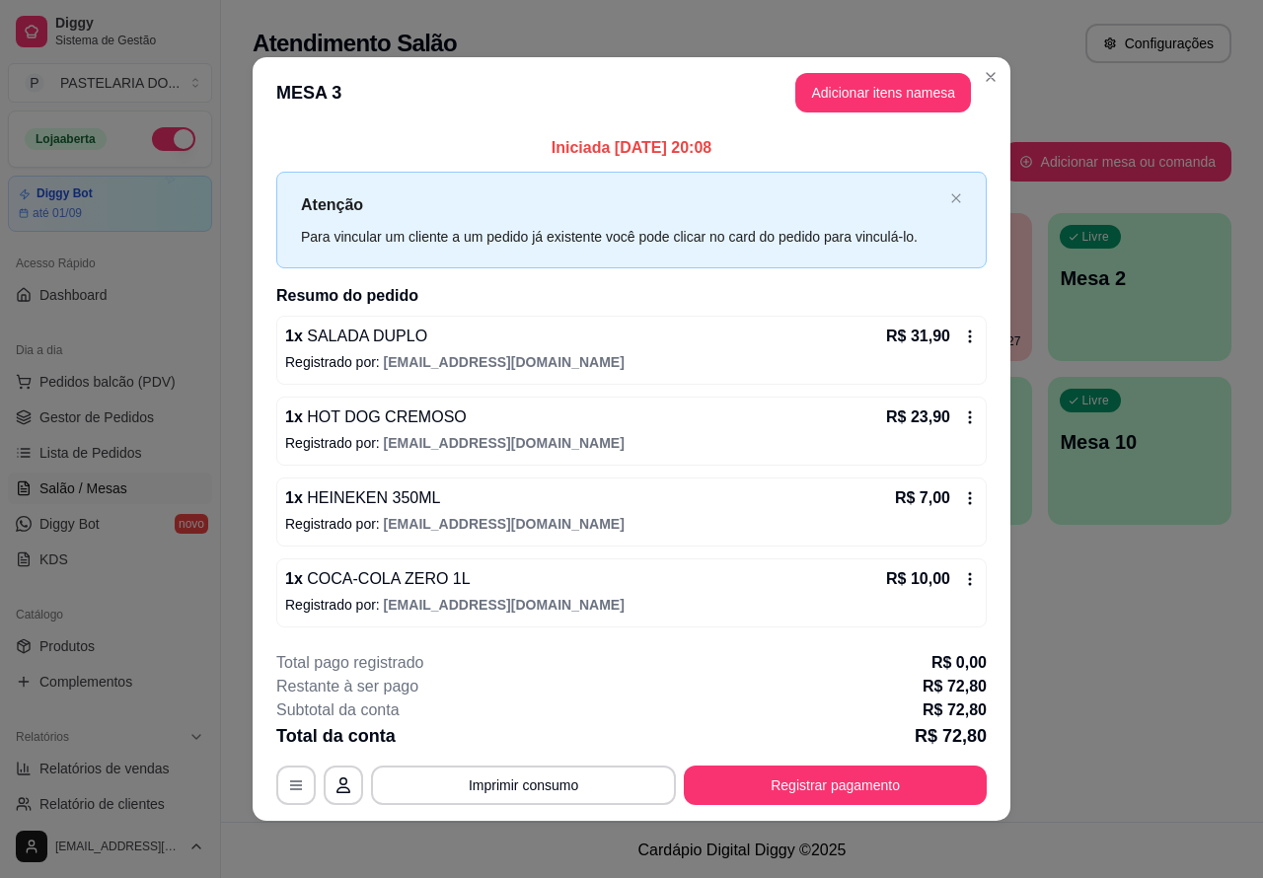
click at [889, 74] on p "MESA 3" at bounding box center [945, 77] width 198 height 28
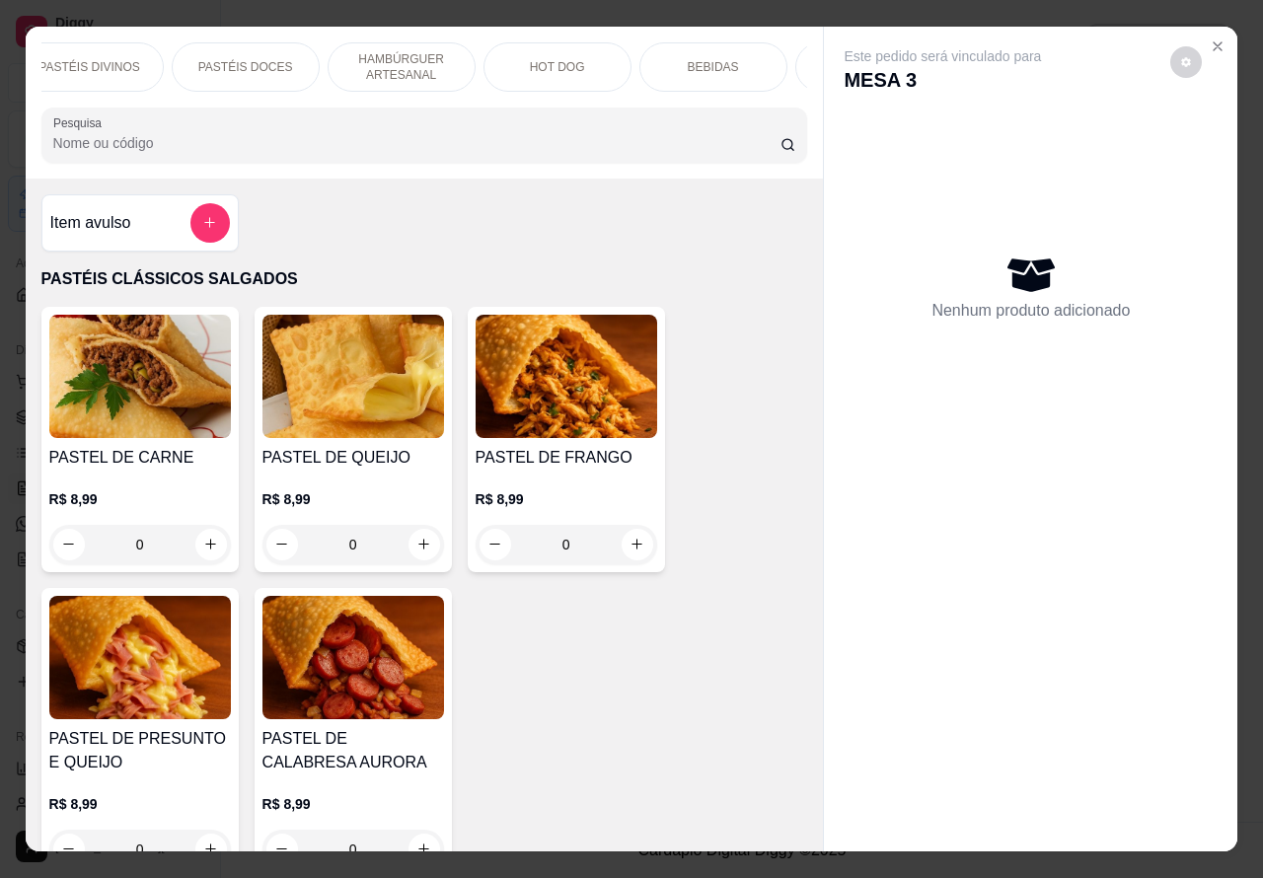
scroll to position [0, 474]
click at [736, 60] on p "DOCES" at bounding box center [734, 67] width 42 height 16
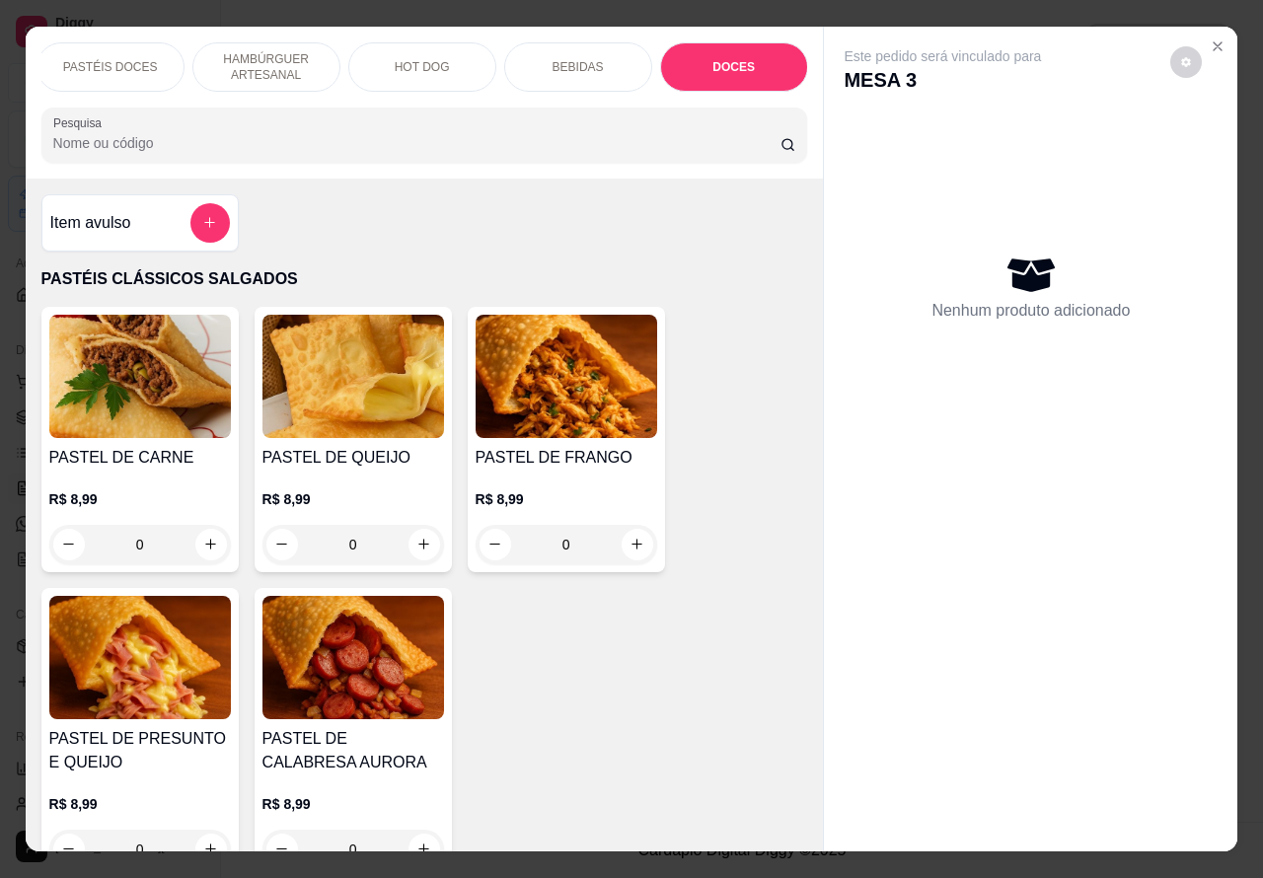
scroll to position [45, 0]
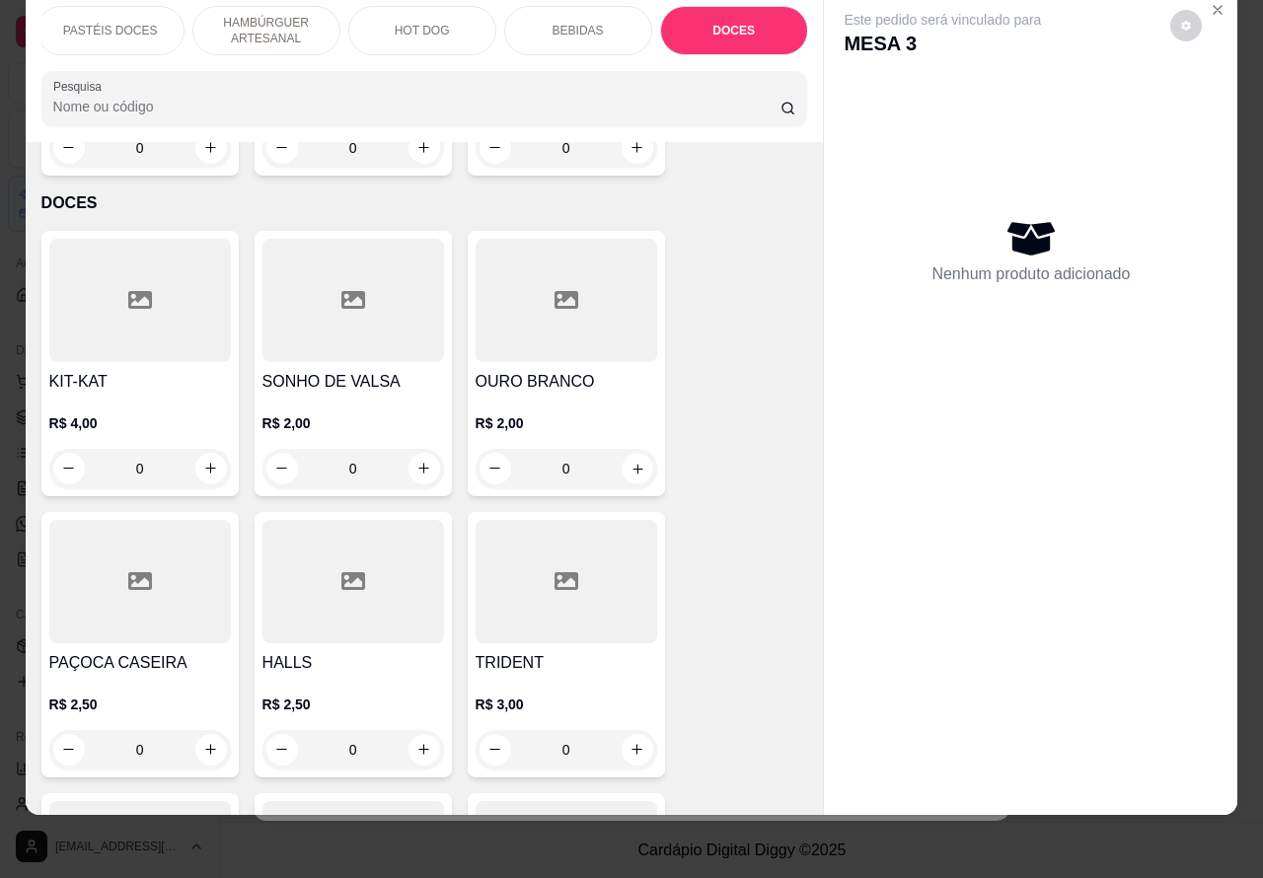
click at [630, 461] on icon "increase-product-quantity" at bounding box center [637, 468] width 15 height 15
type input "1"
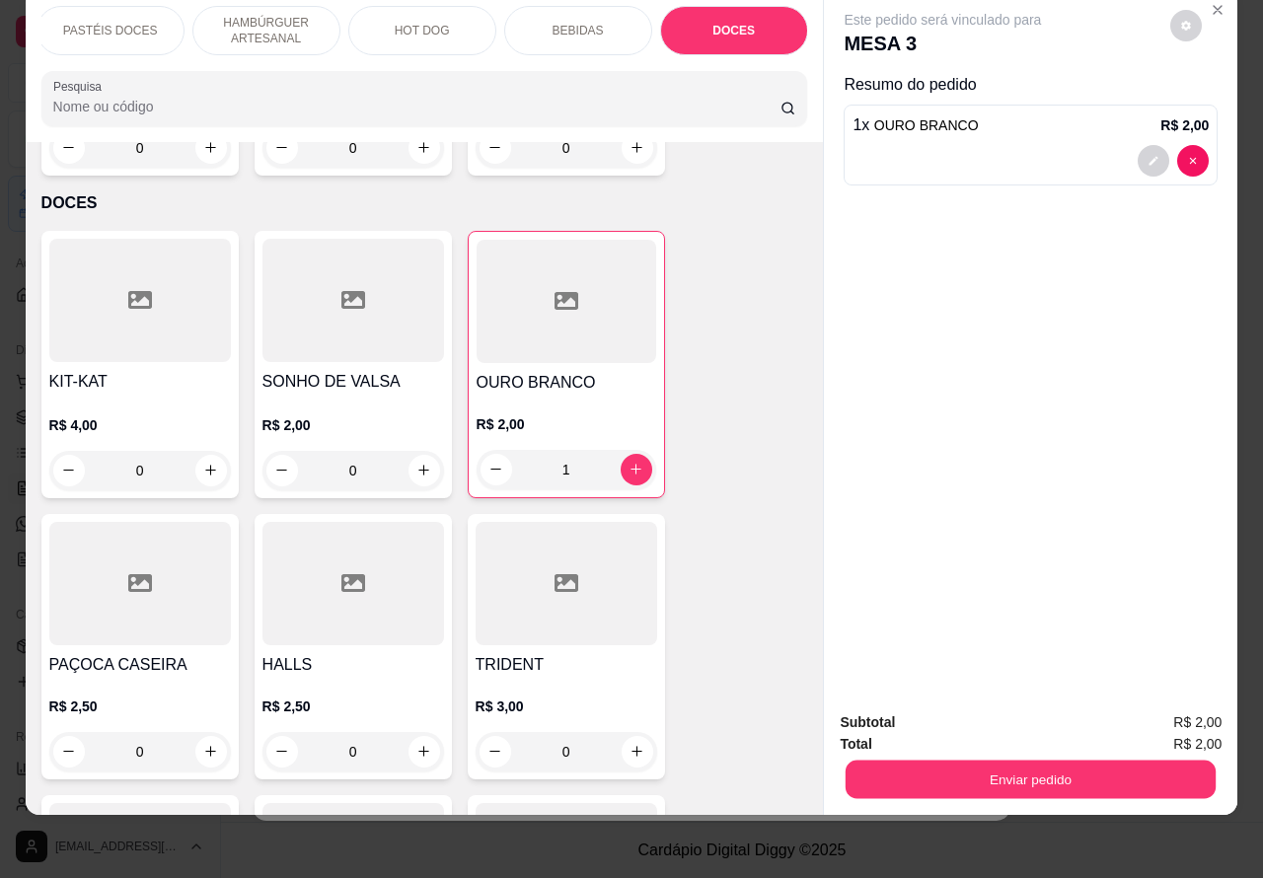
click at [1033, 762] on button "Enviar pedido" at bounding box center [1031, 780] width 370 height 38
click at [964, 709] on button "Não registrar e enviar pedido" at bounding box center [964, 713] width 199 height 37
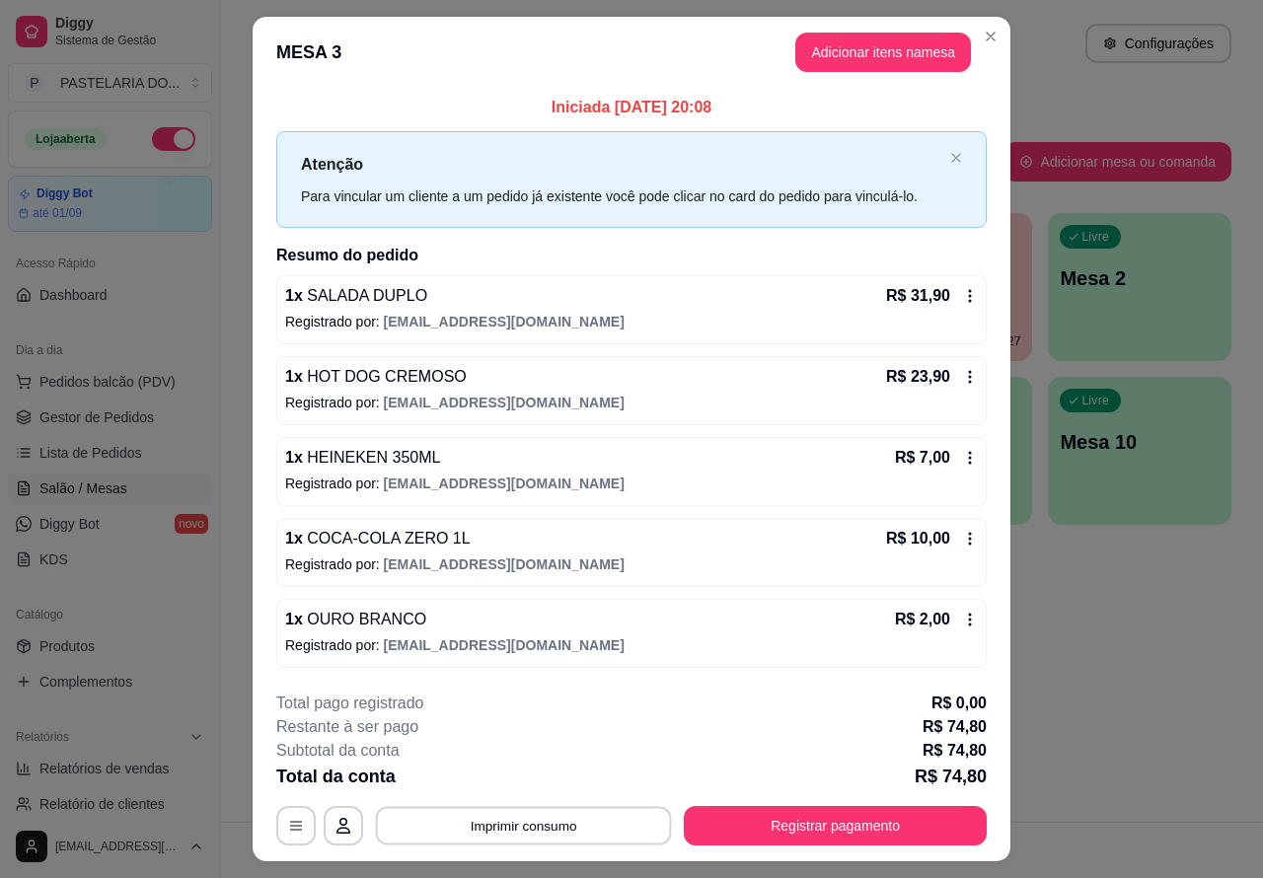
click at [563, 825] on button "Imprimir consumo" at bounding box center [524, 825] width 296 height 38
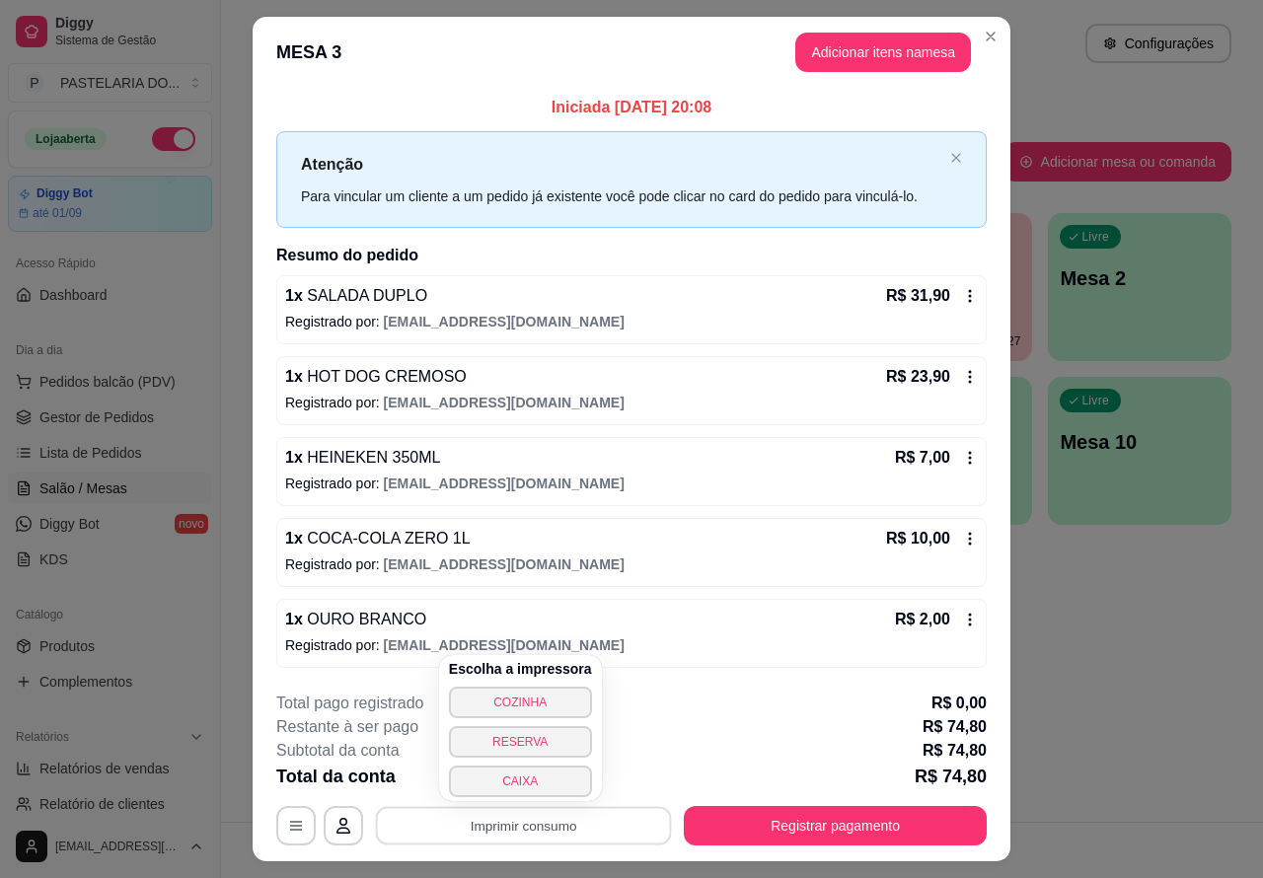
click at [525, 782] on button "CAIXA" at bounding box center [520, 782] width 143 height 32
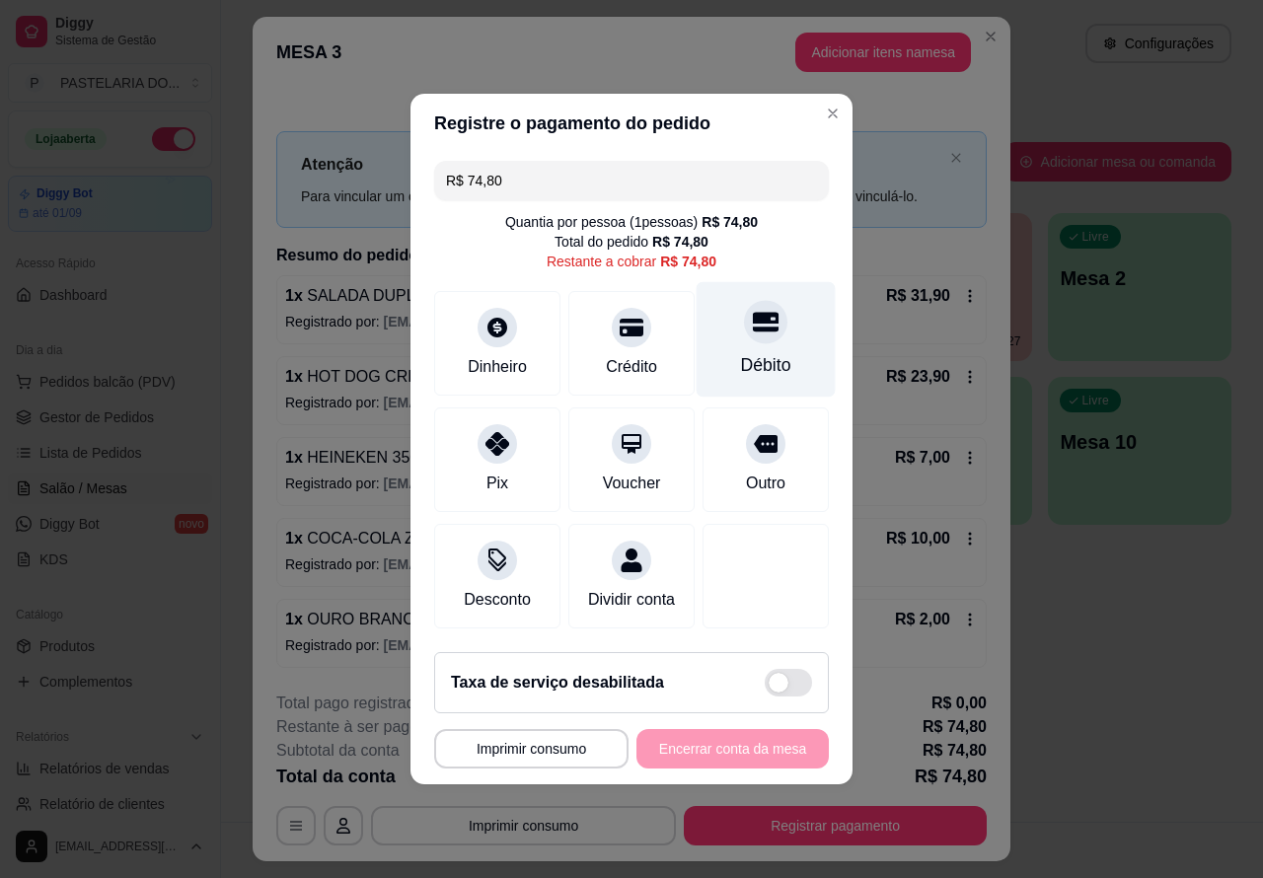
click at [767, 322] on div at bounding box center [765, 321] width 43 height 43
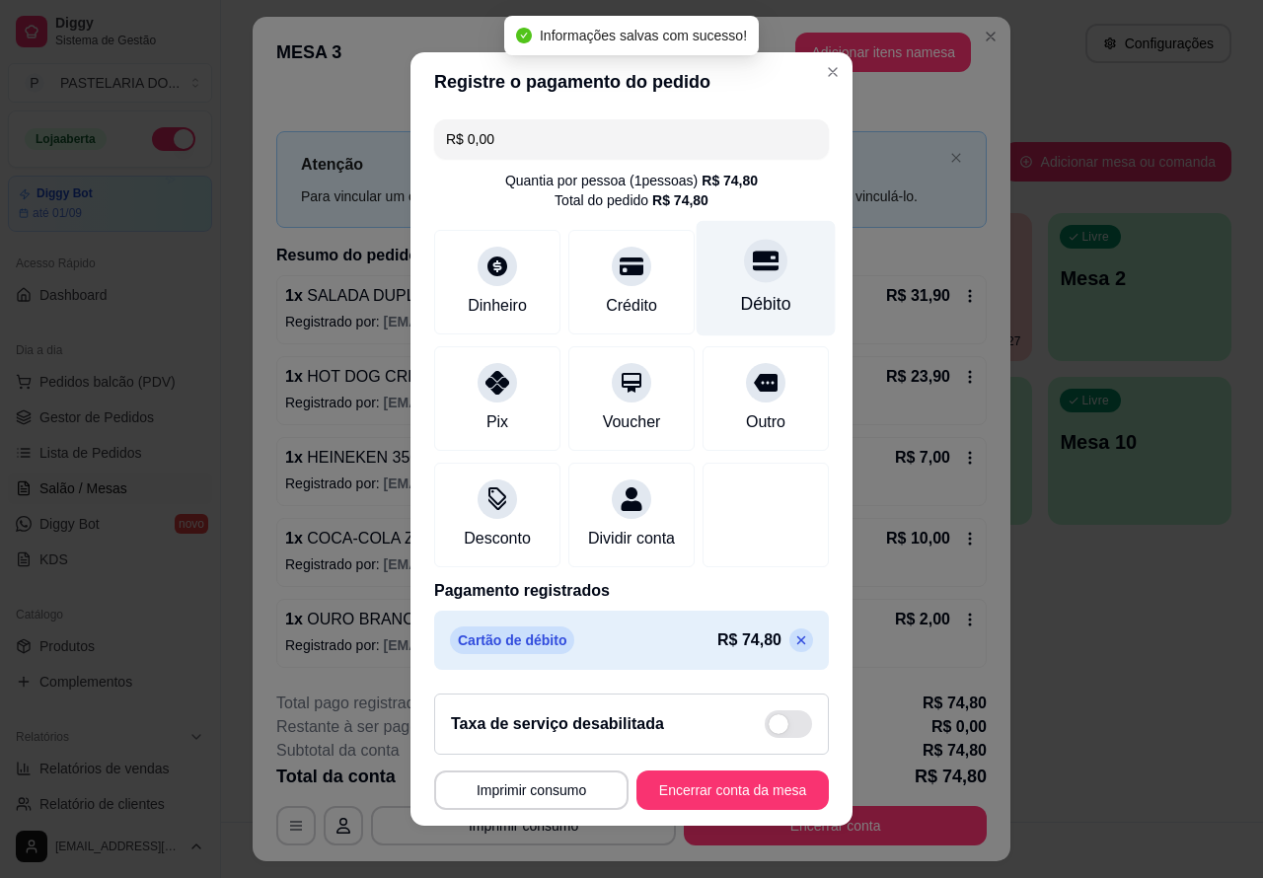
type input "R$ 0,00"
click at [727, 797] on button "Encerrar conta da mesa" at bounding box center [733, 791] width 187 height 38
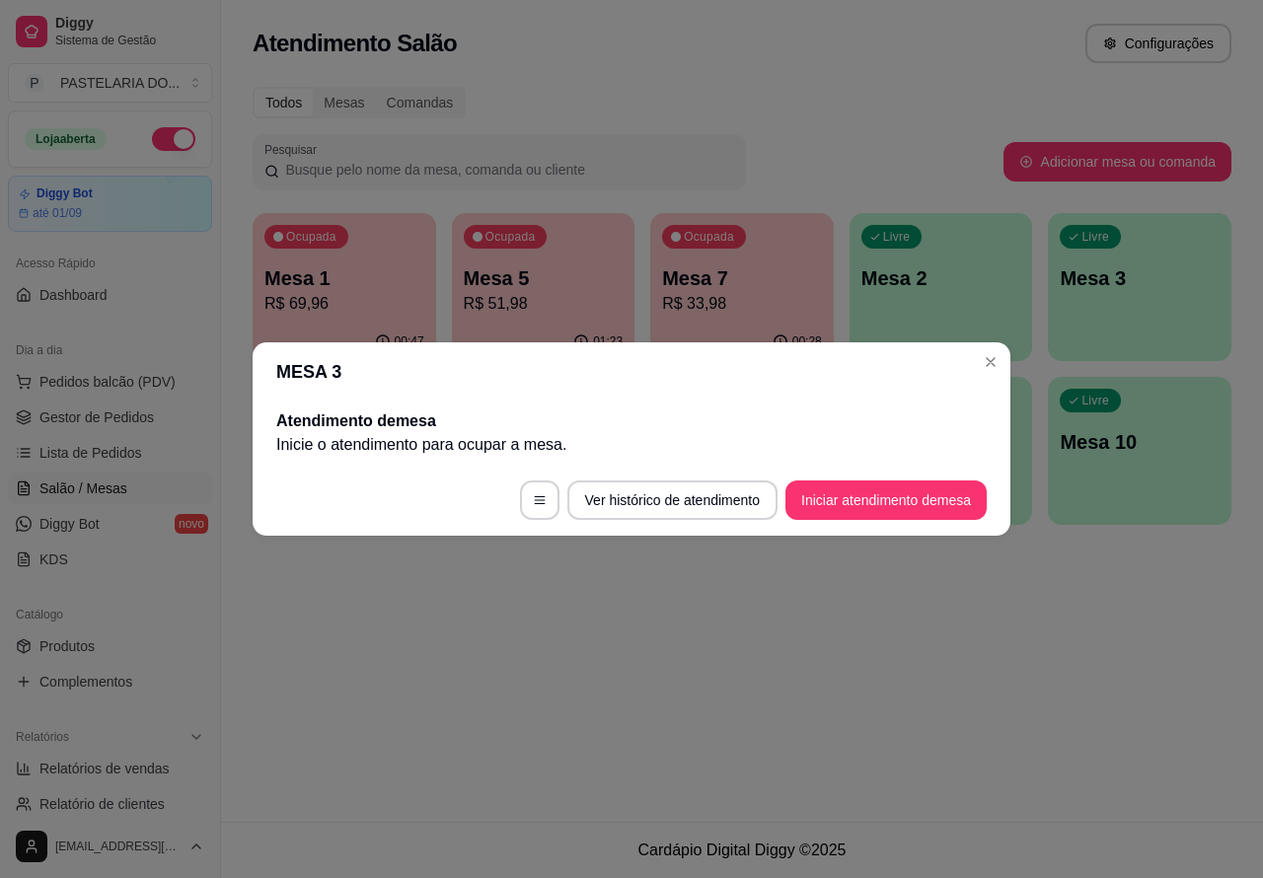
click at [561, 701] on div "Atendimento Salão Configurações Todos Mesas Comandas Pesquisar Adicionar mesa o…" at bounding box center [742, 411] width 1042 height 822
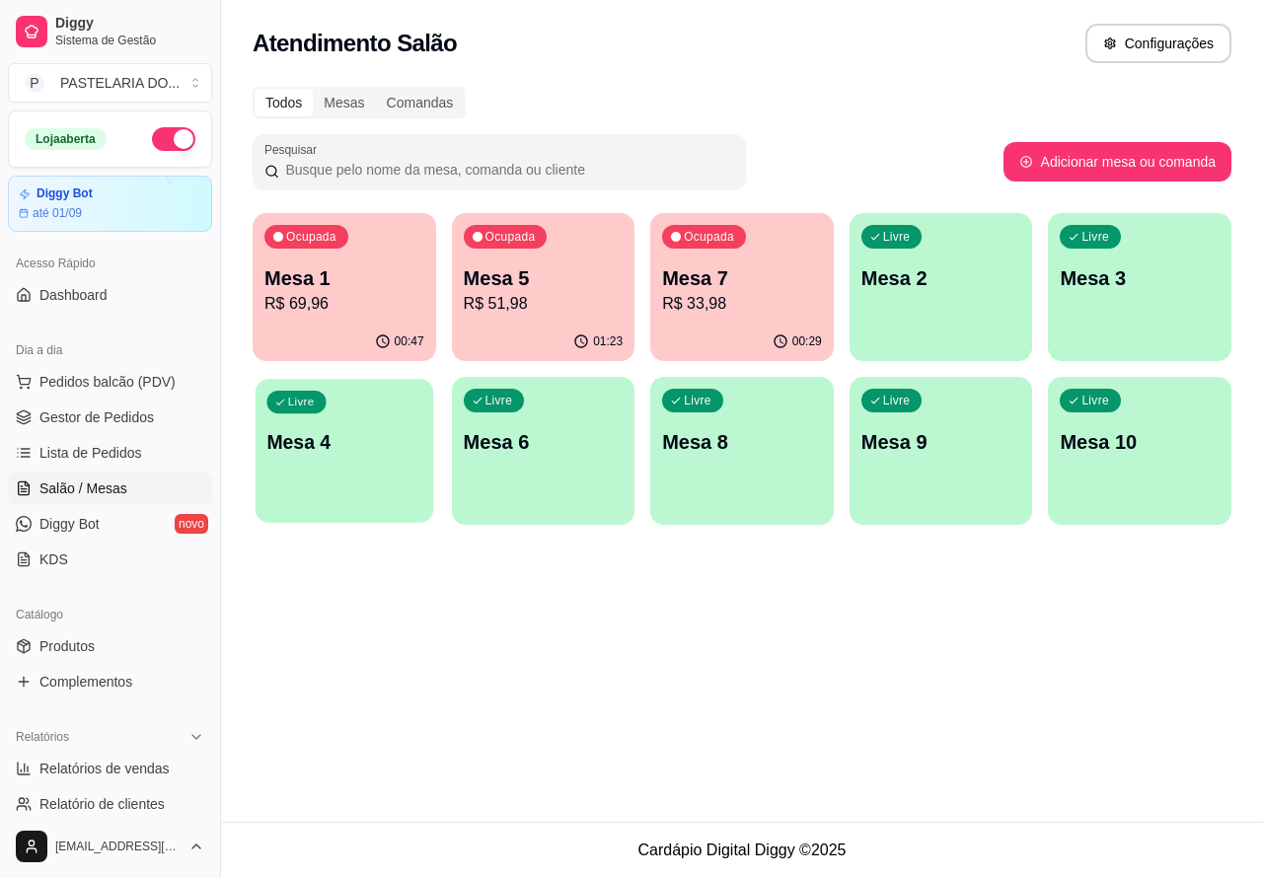
click at [343, 451] on p "Mesa 4" at bounding box center [343, 442] width 155 height 27
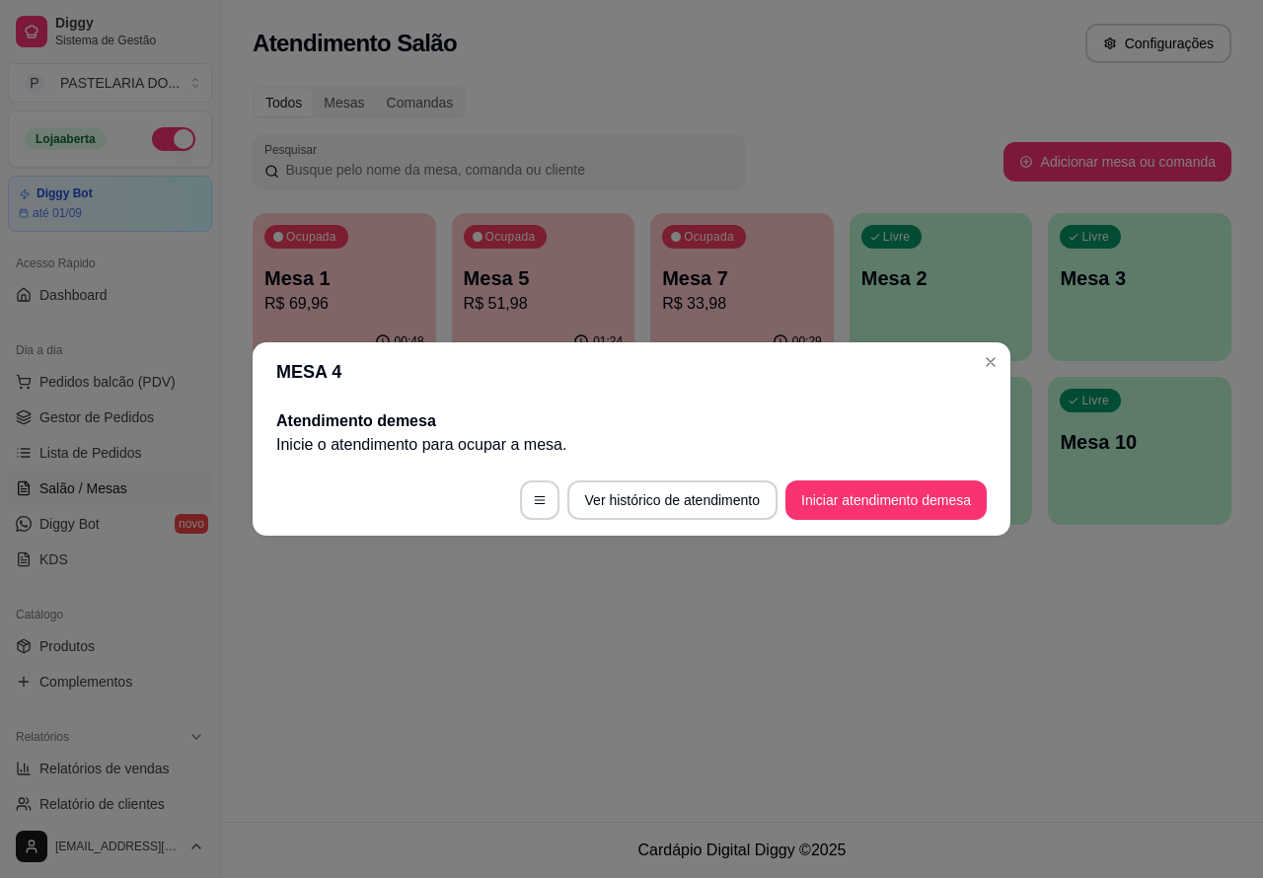
click at [901, 499] on button "Iniciar atendimento de mesa" at bounding box center [886, 500] width 201 height 39
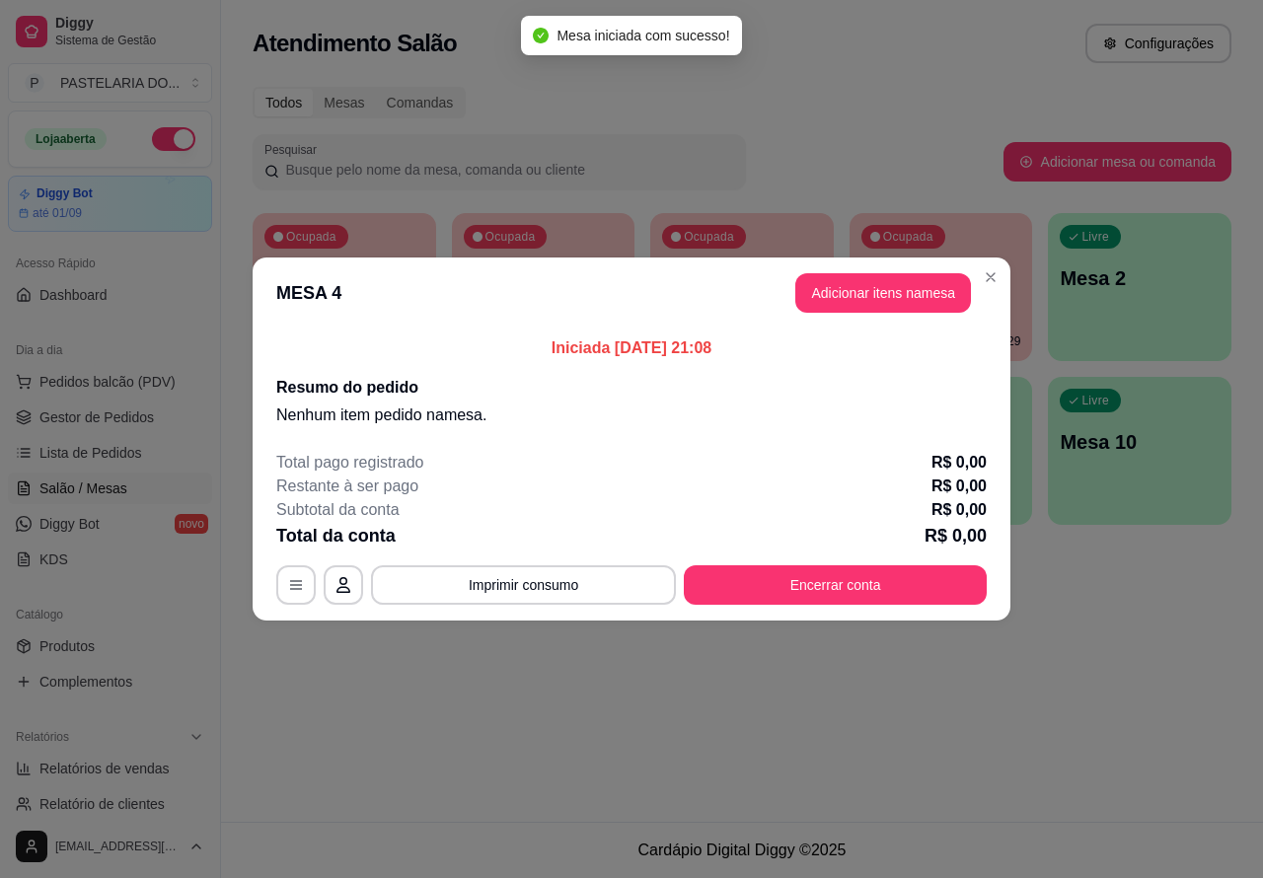
click at [905, 291] on div "Nenhum produto adicionado" at bounding box center [1031, 287] width 374 height 387
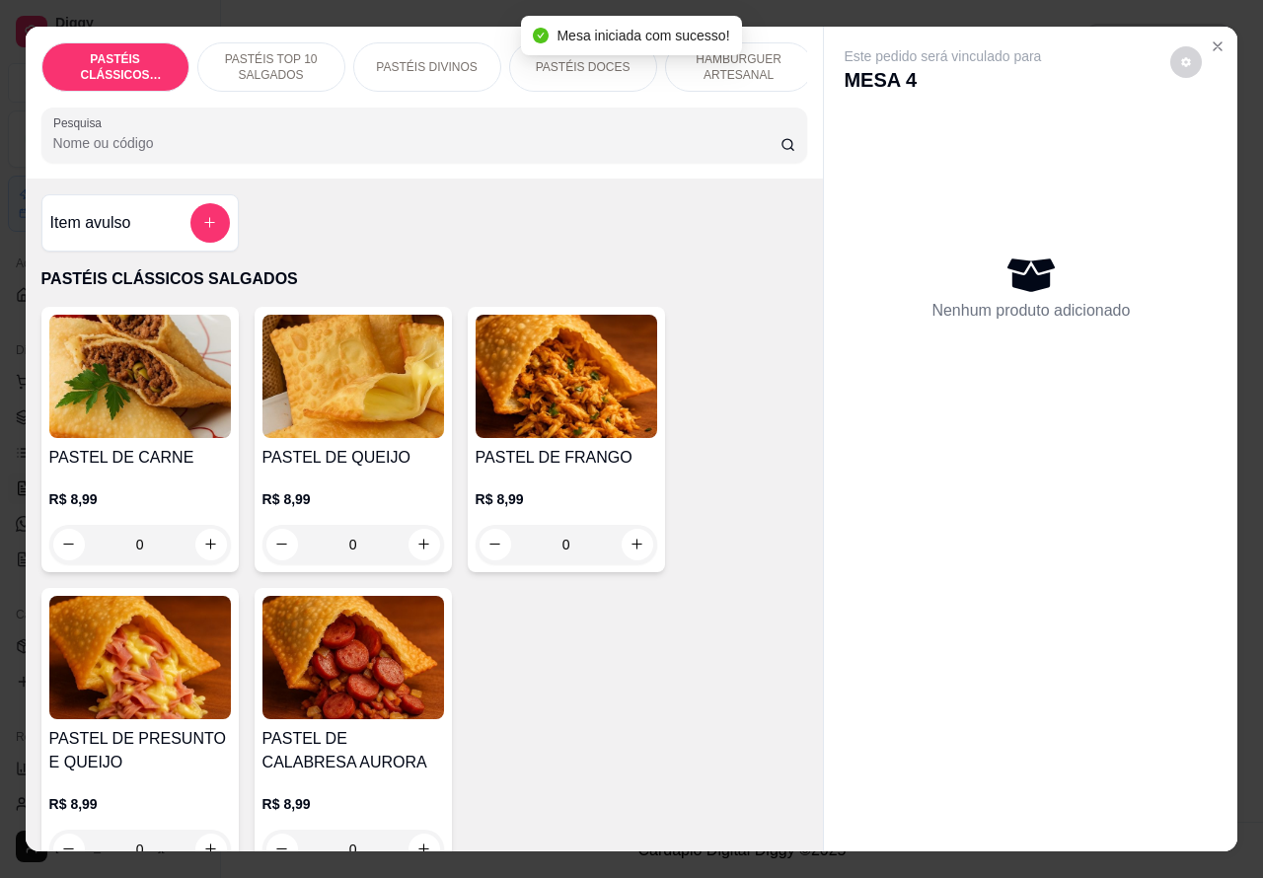
click at [355, 555] on input "0" at bounding box center [353, 544] width 111 height 39
click at [417, 552] on icon "increase-product-quantity" at bounding box center [424, 544] width 15 height 15
type input "1"
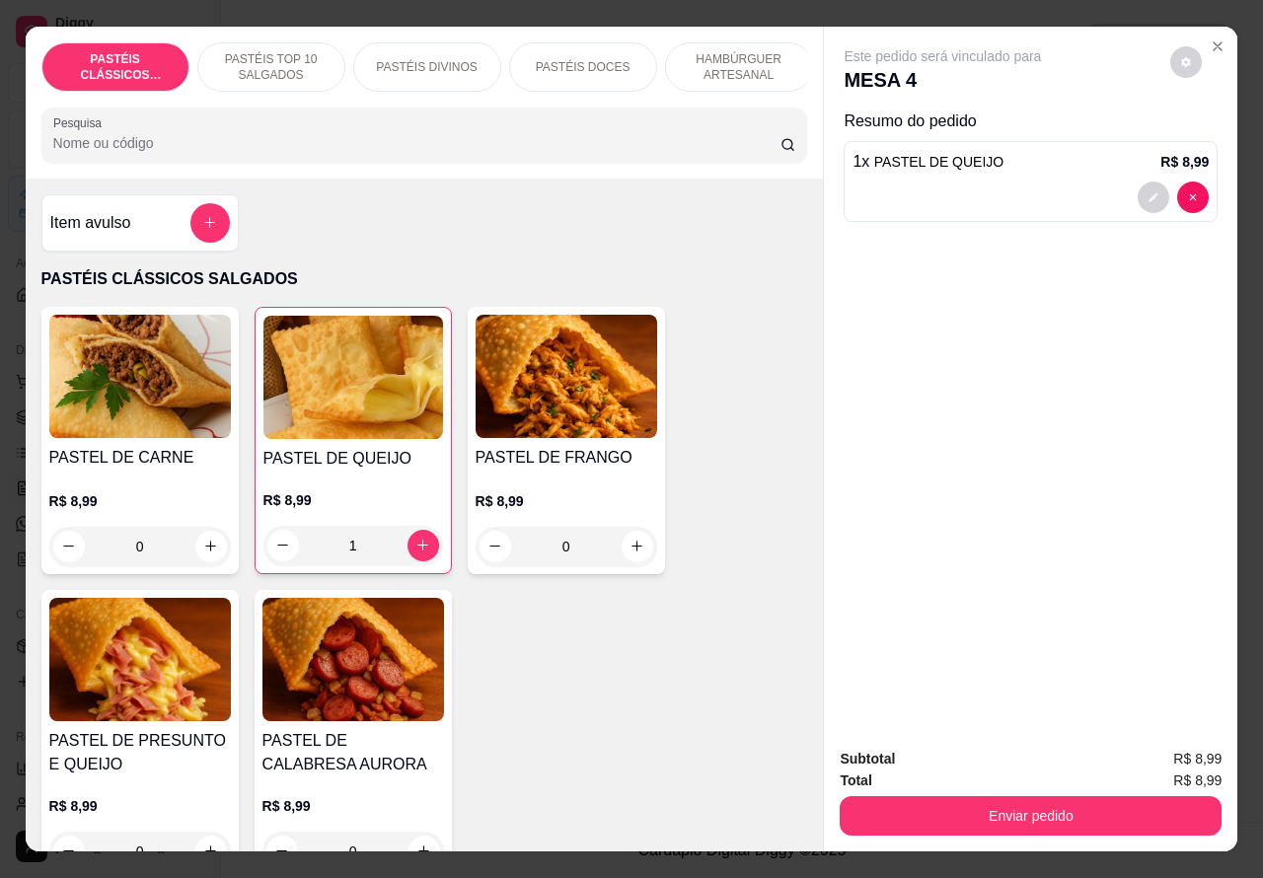
click at [1026, 799] on button "Enviar pedido" at bounding box center [1031, 816] width 382 height 39
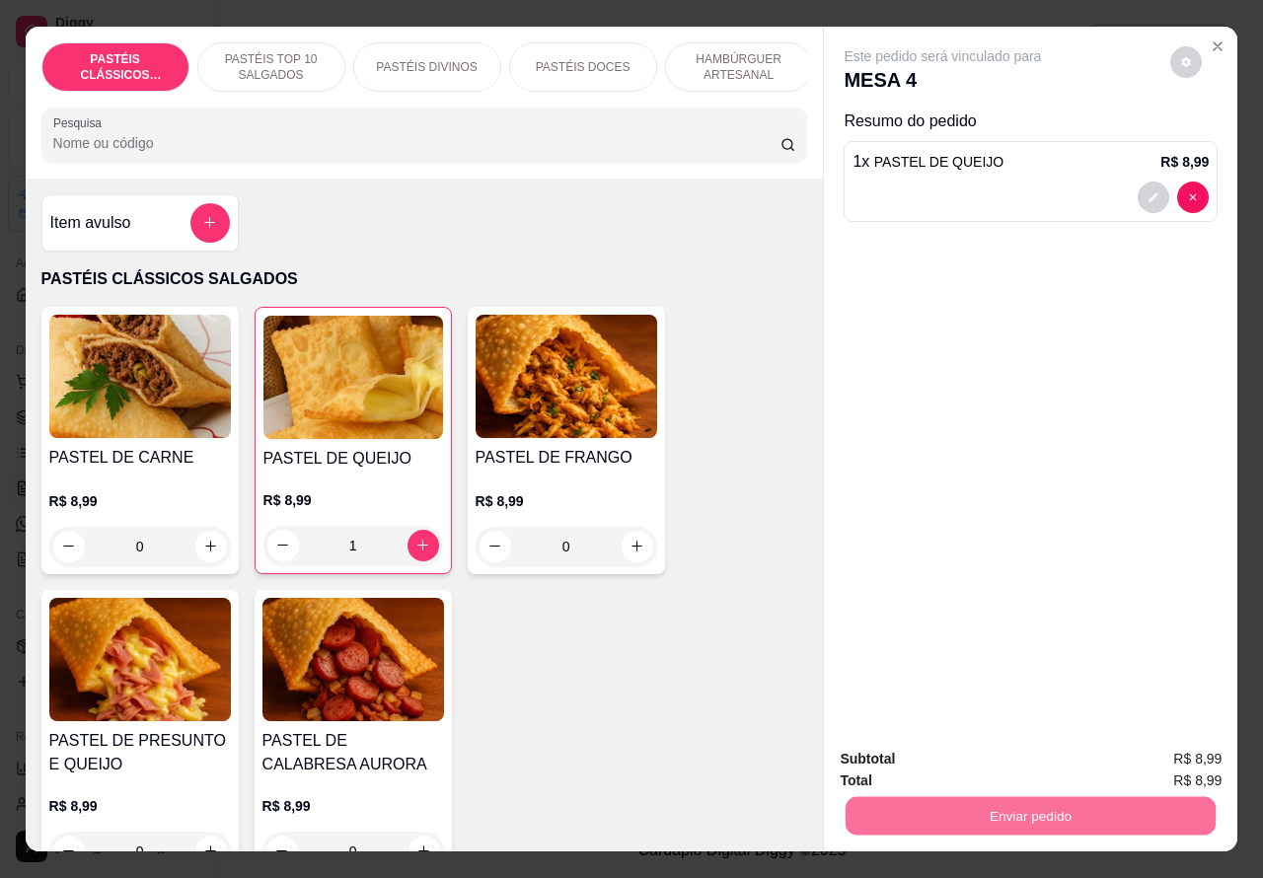
click at [980, 756] on button "Não registrar e enviar pedido" at bounding box center [964, 758] width 199 height 37
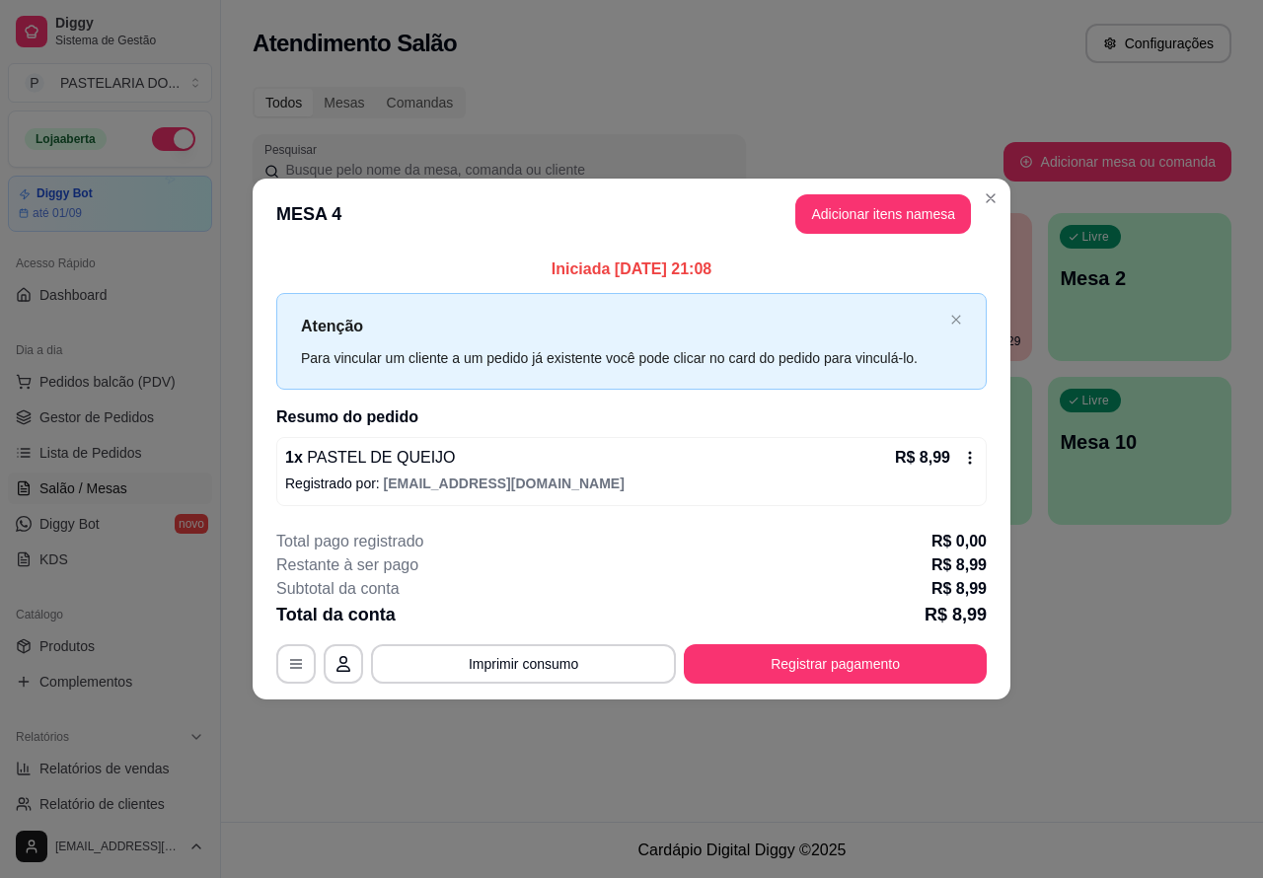
click at [987, 786] on div "Atendimento Salão Configurações Todos Mesas Comandas Pesquisar Adicionar mesa o…" at bounding box center [742, 411] width 1042 height 822
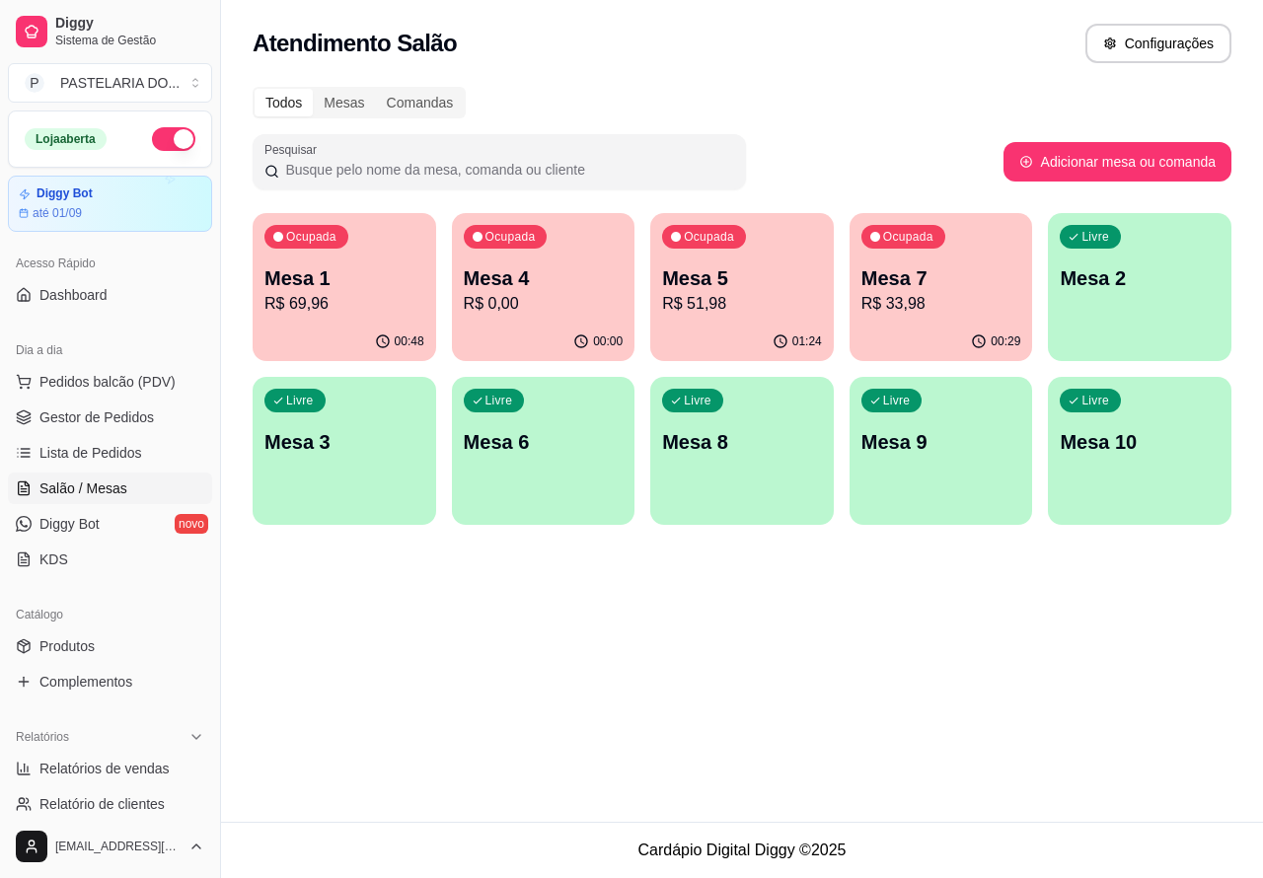
click at [949, 262] on div "Ocupada Mesa 7 R$ 33,98" at bounding box center [942, 268] width 184 height 110
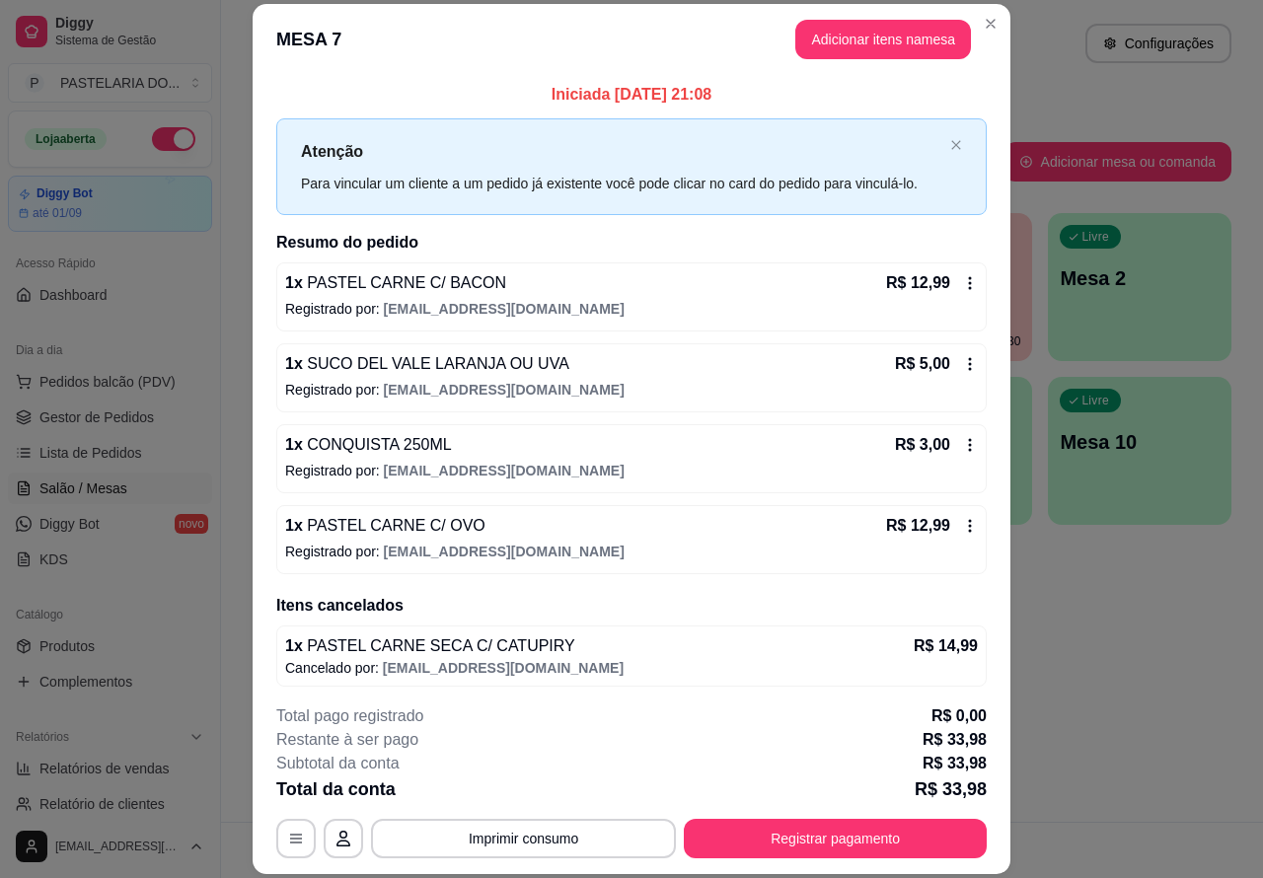
click at [1122, 612] on div "Atendimento Salão Configurações Todos Mesas Comandas Pesquisar Adicionar mesa o…" at bounding box center [742, 411] width 1042 height 822
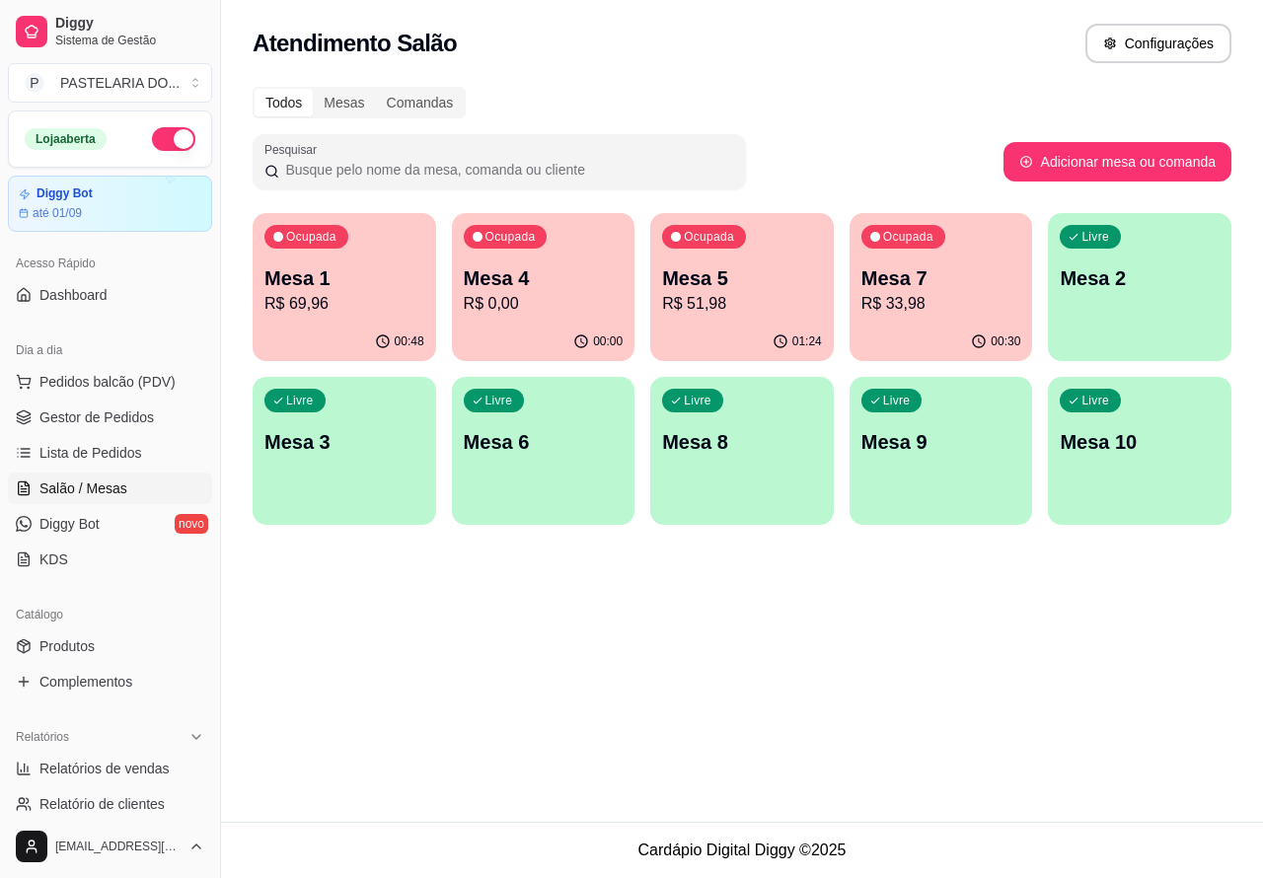
click at [540, 269] on p "Mesa 4" at bounding box center [544, 279] width 160 height 28
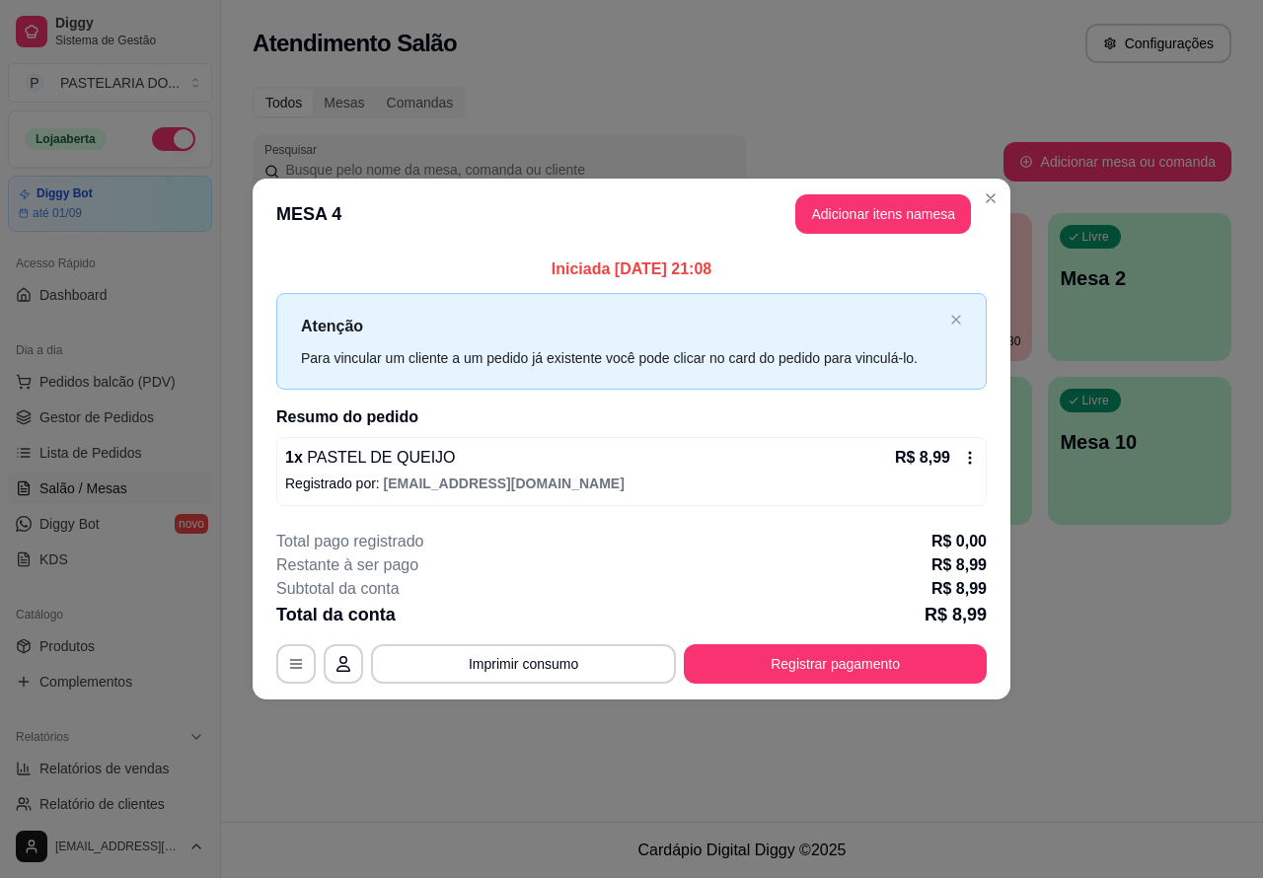
click at [1141, 619] on div "Atendimento Salão Configurações Todos Mesas Comandas Pesquisar Adicionar mesa o…" at bounding box center [742, 411] width 1042 height 822
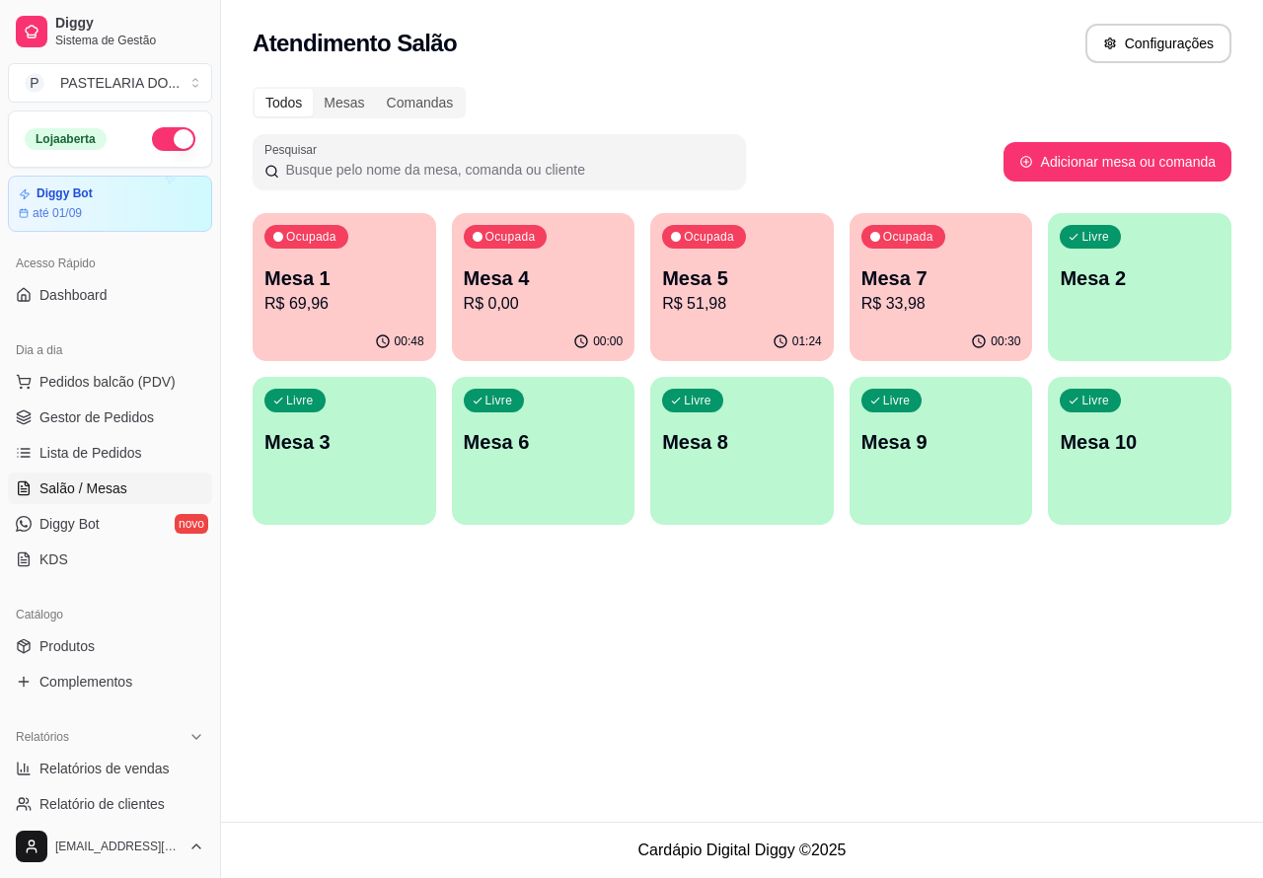
click at [758, 276] on p "Mesa 5" at bounding box center [742, 279] width 160 height 28
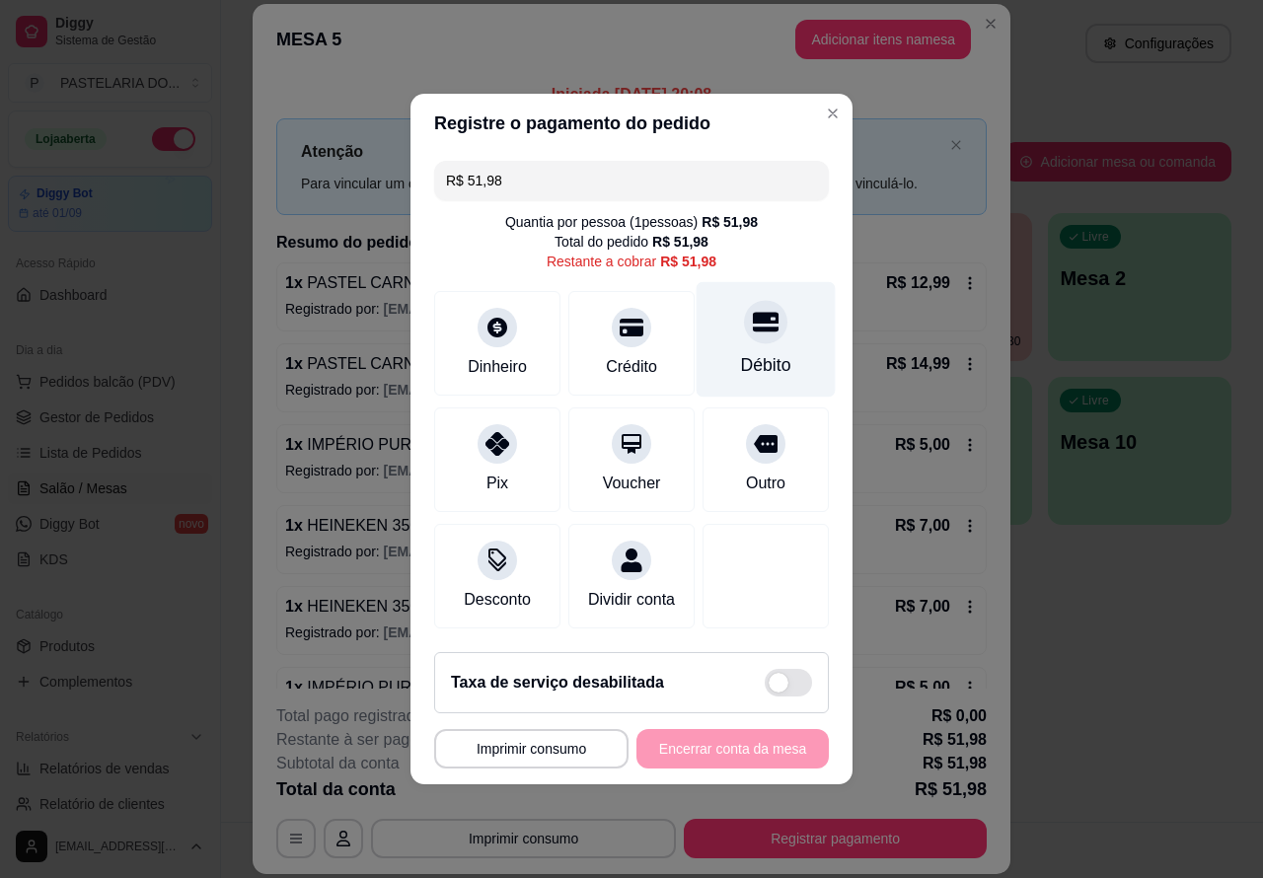
click at [753, 313] on icon at bounding box center [766, 323] width 26 height 20
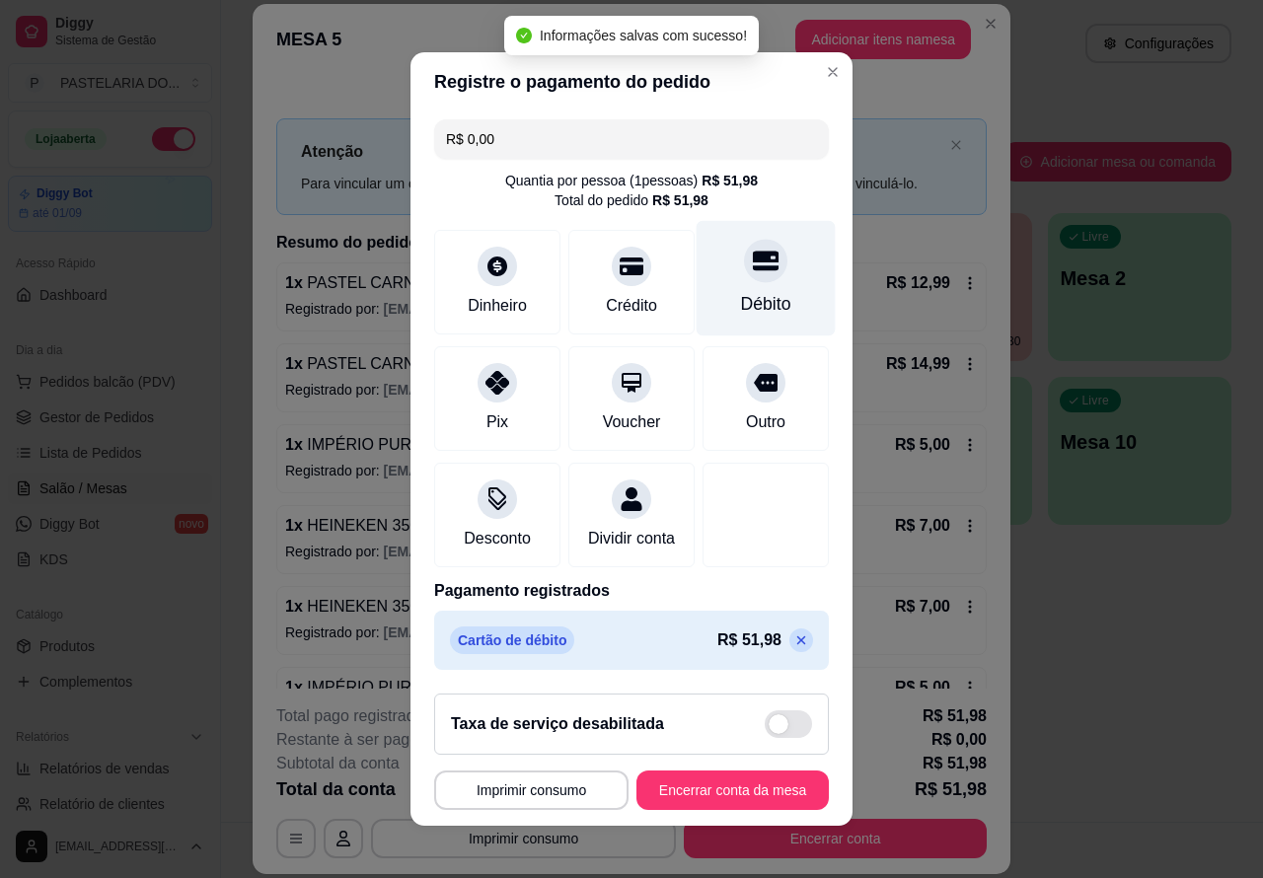
type input "R$ 0,00"
click at [752, 796] on button "Encerrar conta da mesa" at bounding box center [733, 790] width 192 height 39
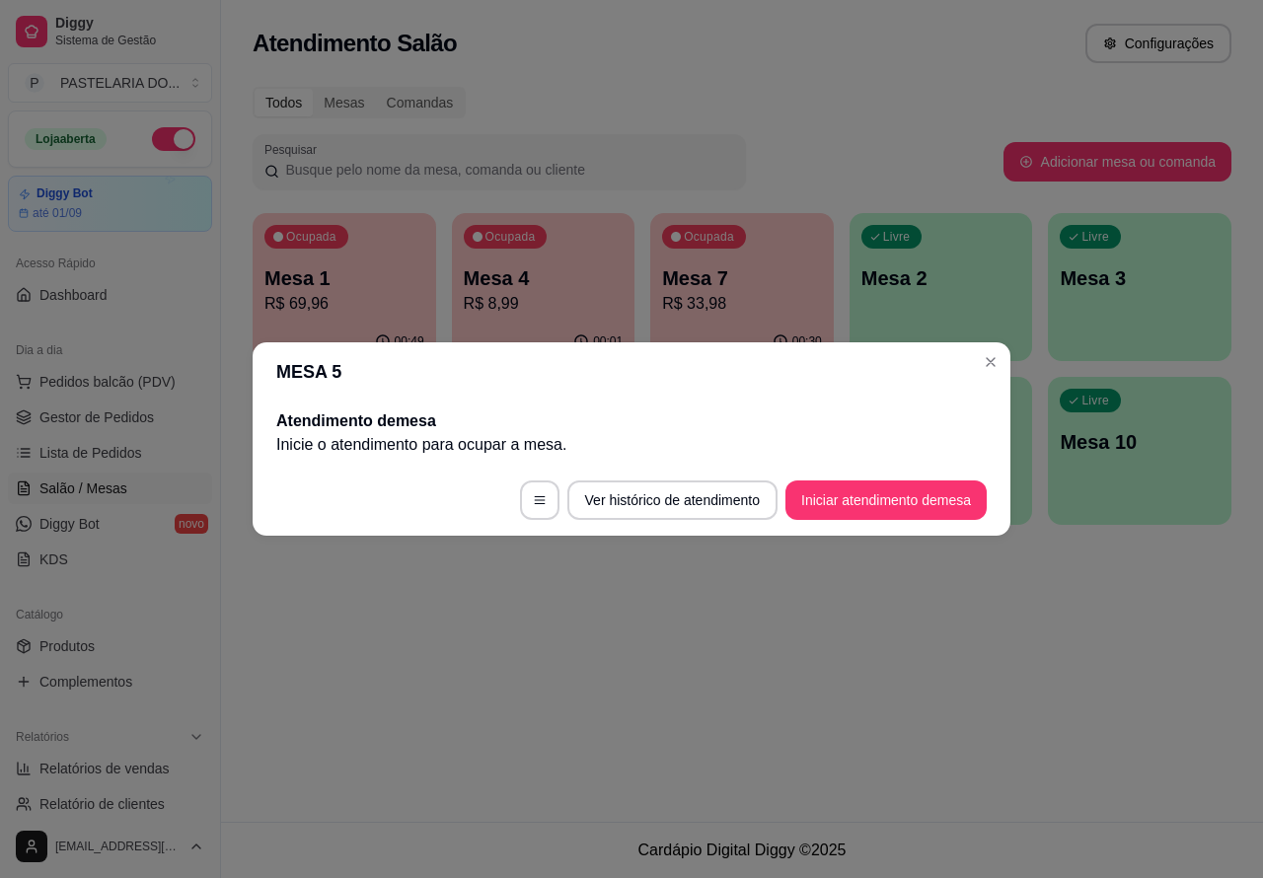
click at [852, 674] on div "Atendimento Salão Configurações Todos Mesas Comandas Pesquisar Adicionar mesa o…" at bounding box center [742, 411] width 1042 height 822
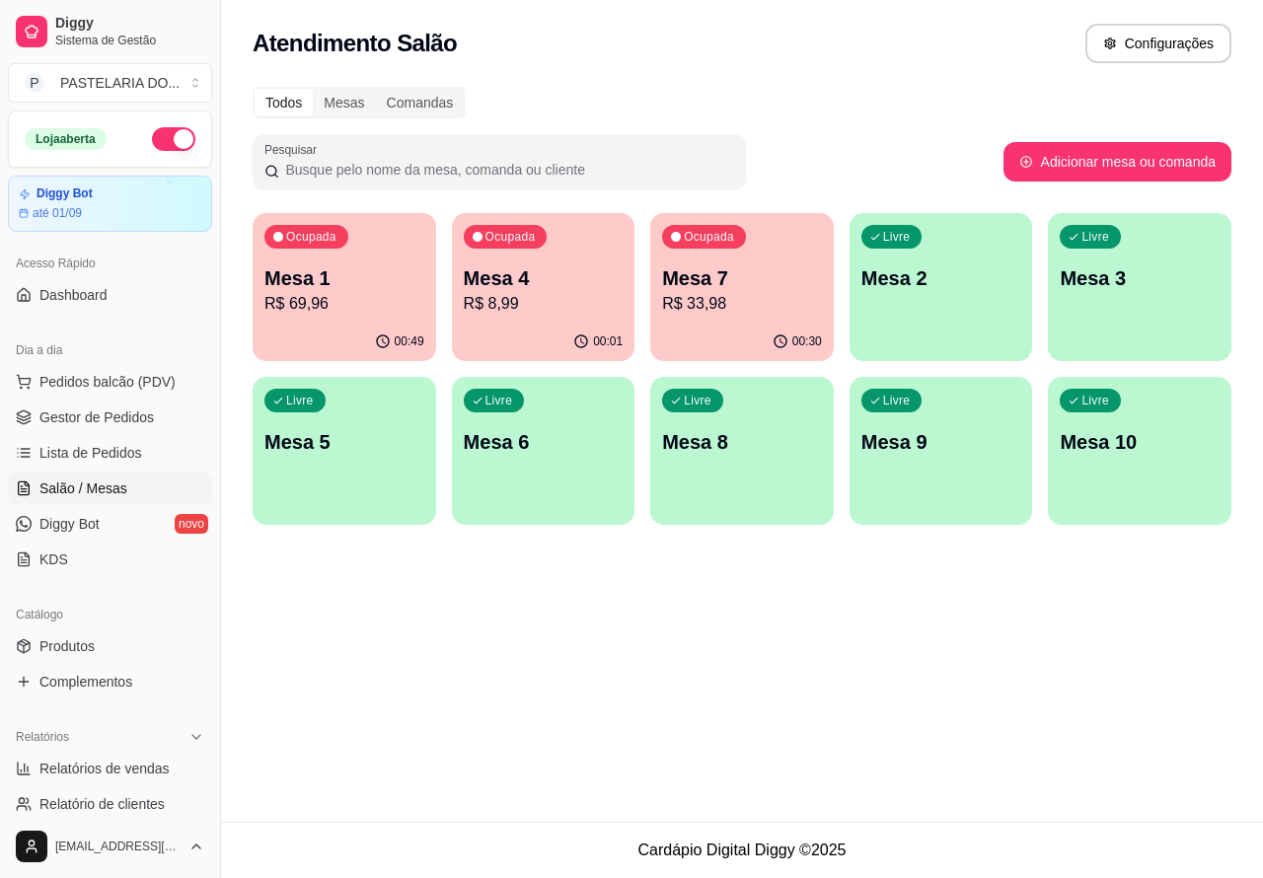
click at [360, 447] on p "Mesa 5" at bounding box center [345, 442] width 160 height 28
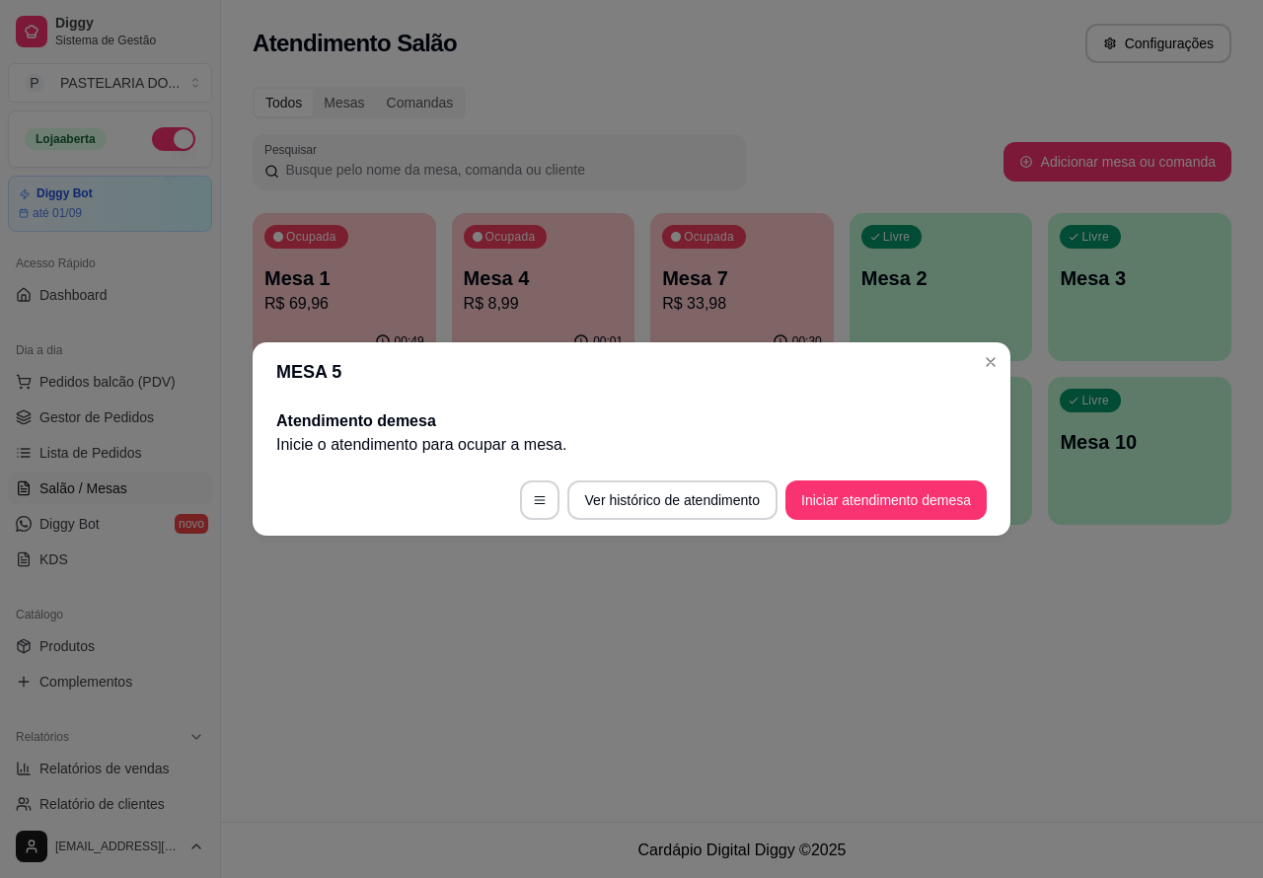
click at [940, 513] on button "Iniciar atendimento de mesa" at bounding box center [886, 500] width 201 height 39
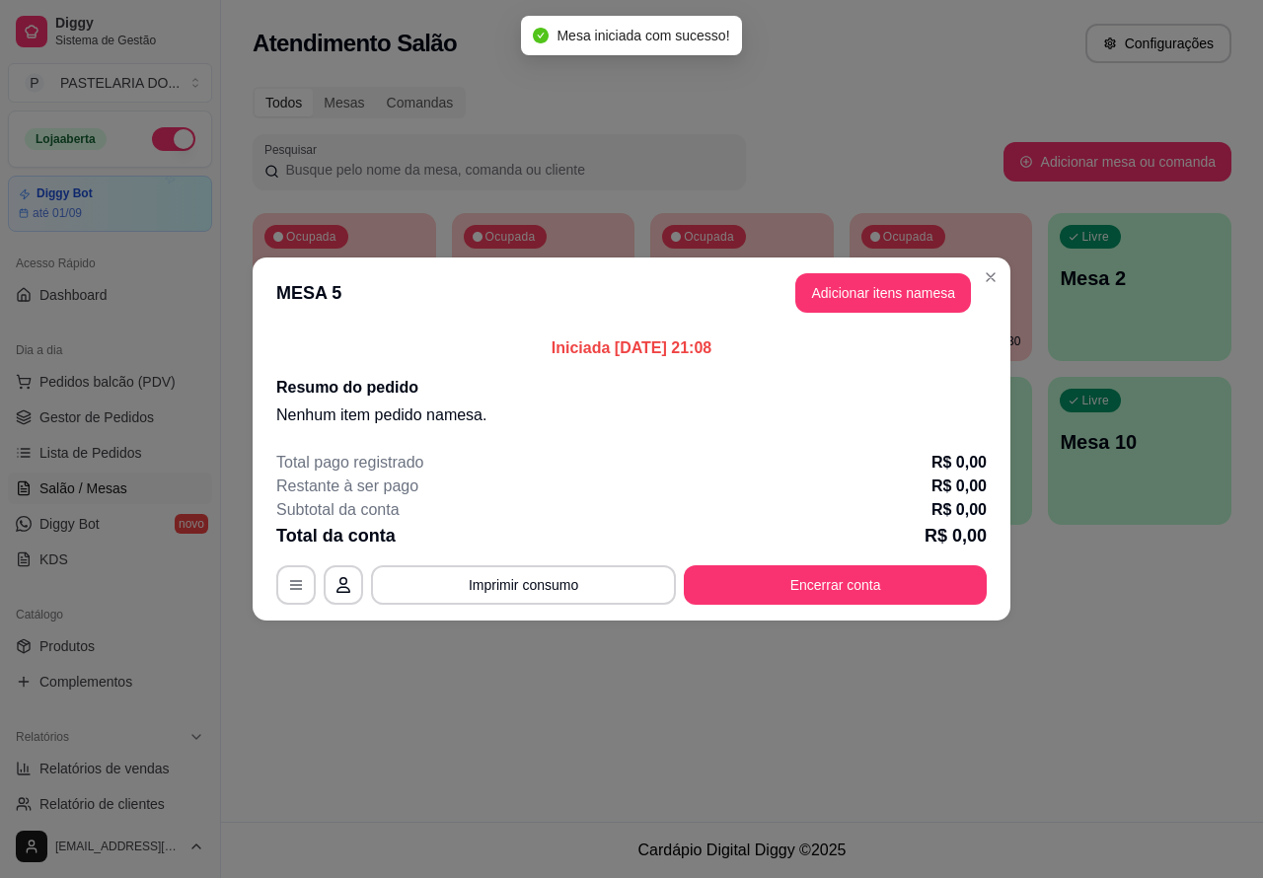
click at [909, 286] on div "Nenhum produto adicionado" at bounding box center [1033, 286] width 376 height 389
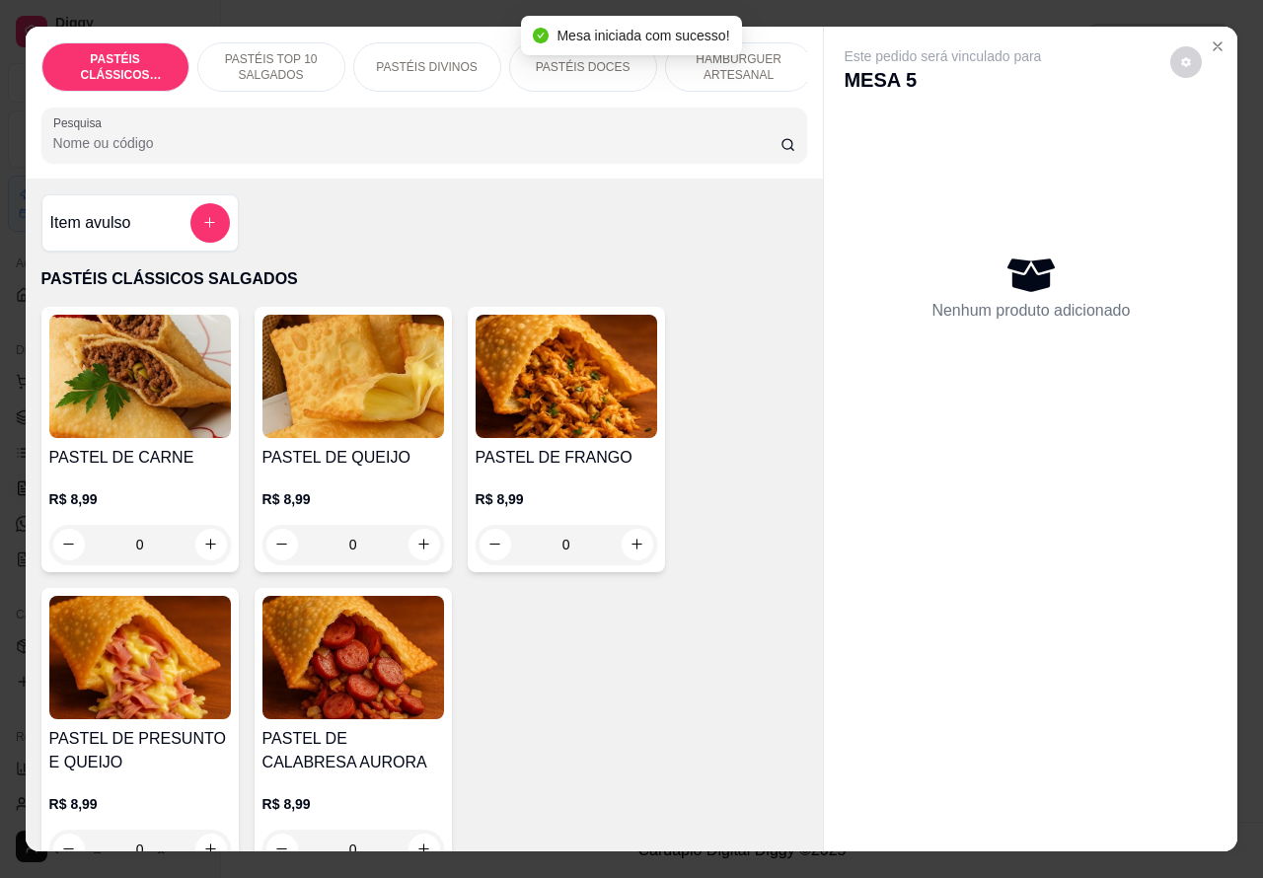
click at [417, 549] on icon "increase-product-quantity" at bounding box center [424, 544] width 15 height 15
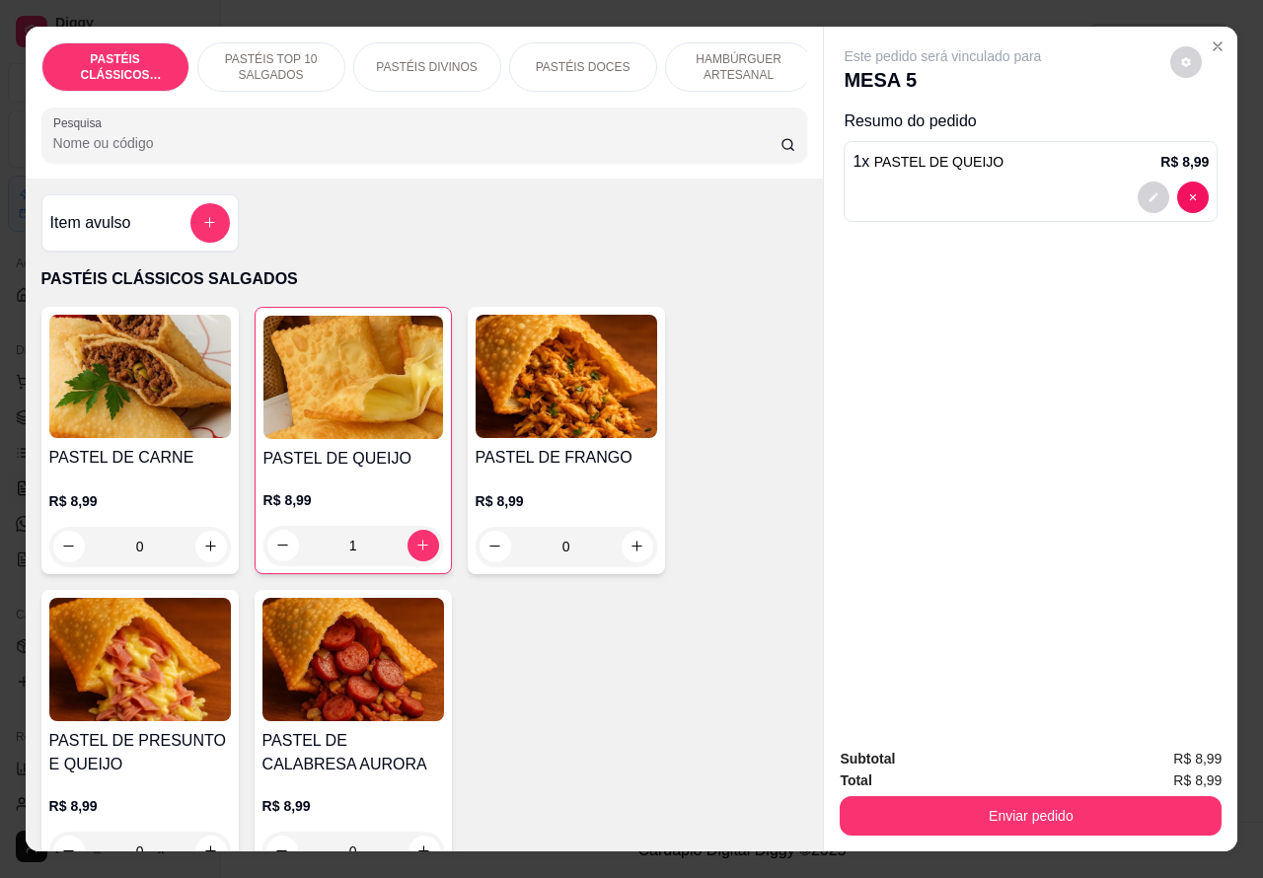
click at [418, 551] on icon "increase-product-quantity" at bounding box center [423, 545] width 11 height 11
type input "2"
click at [273, 51] on p "PASTÉIS TOP 10 SALGADOS" at bounding box center [271, 67] width 114 height 32
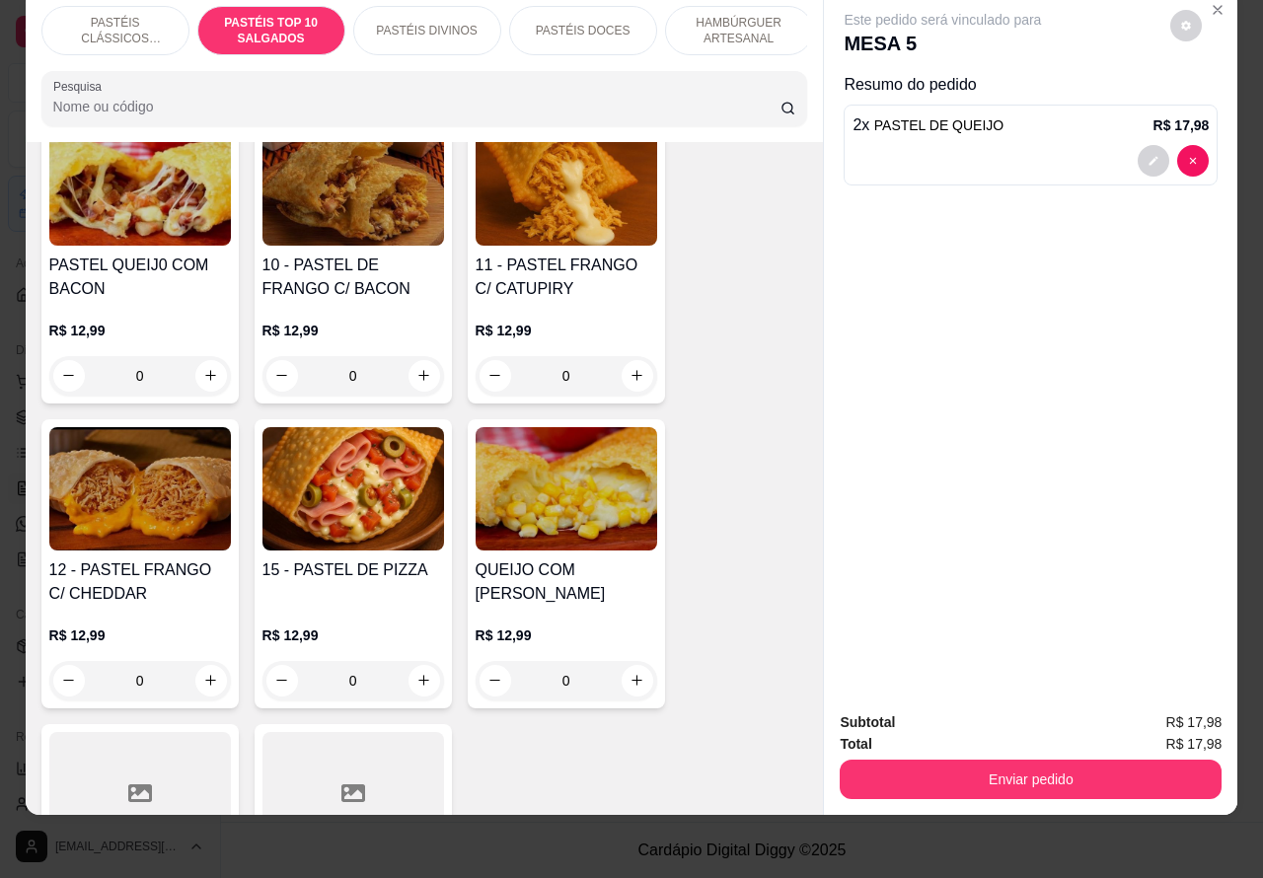
scroll to position [1641, 0]
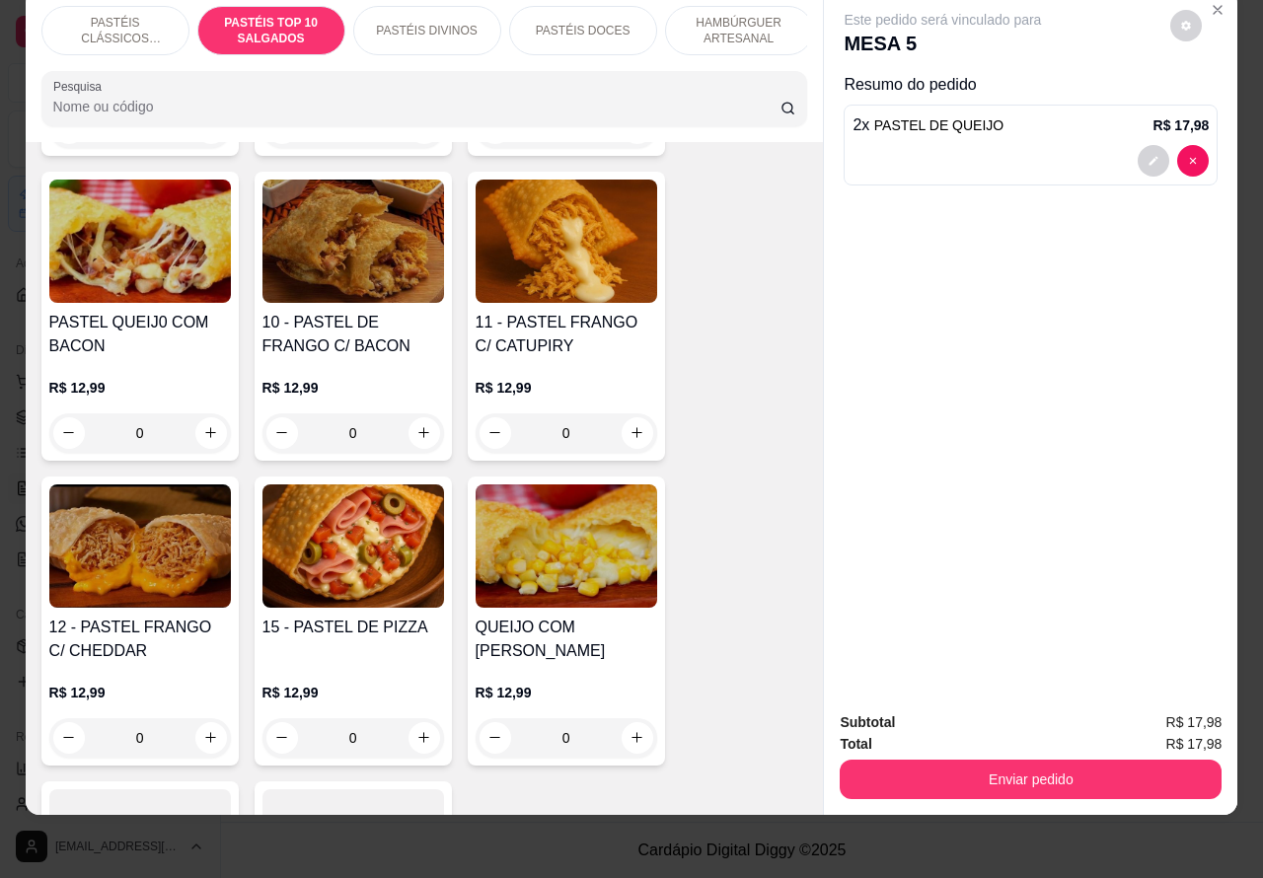
click at [620, 432] on div "0" at bounding box center [567, 433] width 182 height 39
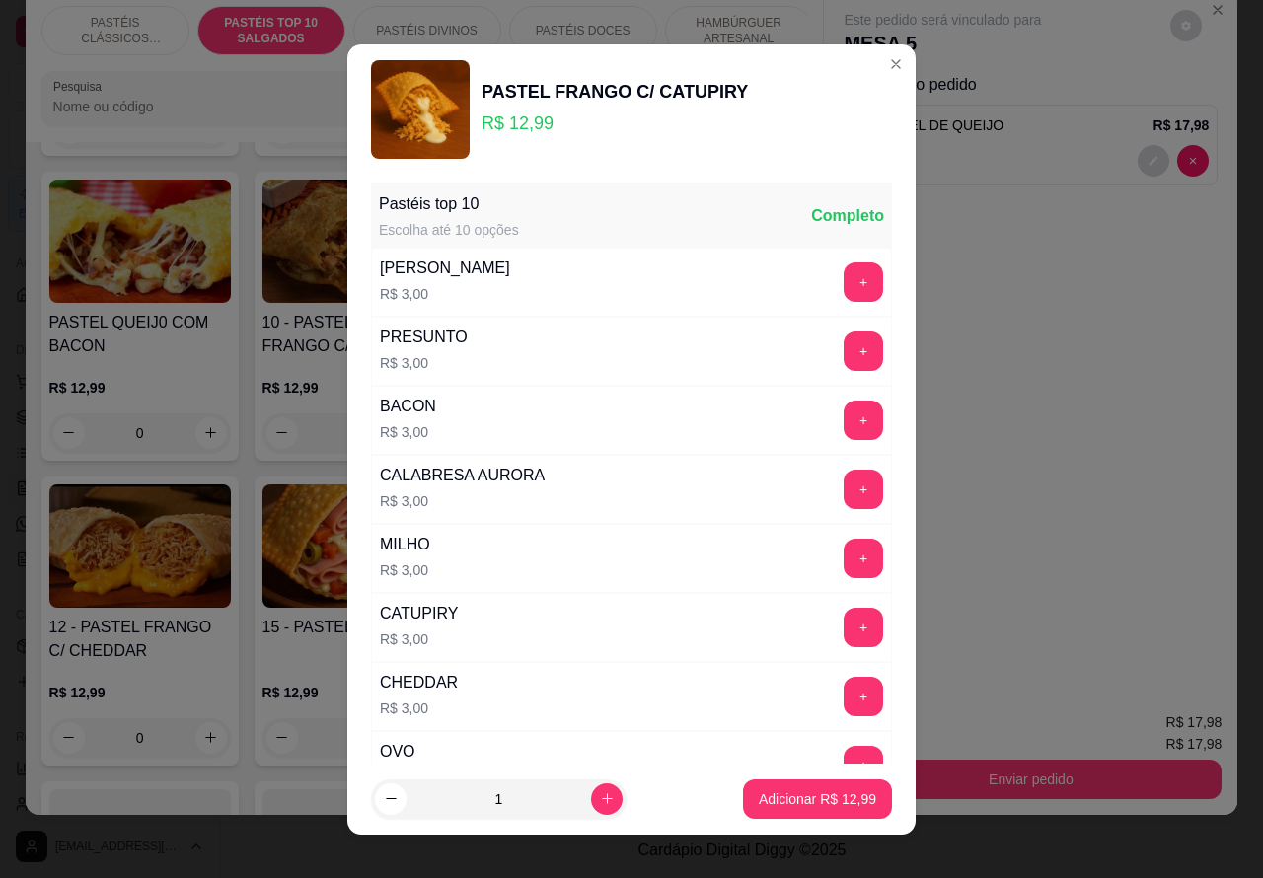
click at [600, 798] on icon "increase-product-quantity" at bounding box center [607, 799] width 15 height 15
type input "2"
click at [550, 799] on input "2" at bounding box center [499, 799] width 185 height 39
click at [759, 790] on p "Adicionar R$ 25,98" at bounding box center [817, 800] width 117 height 20
type input "2"
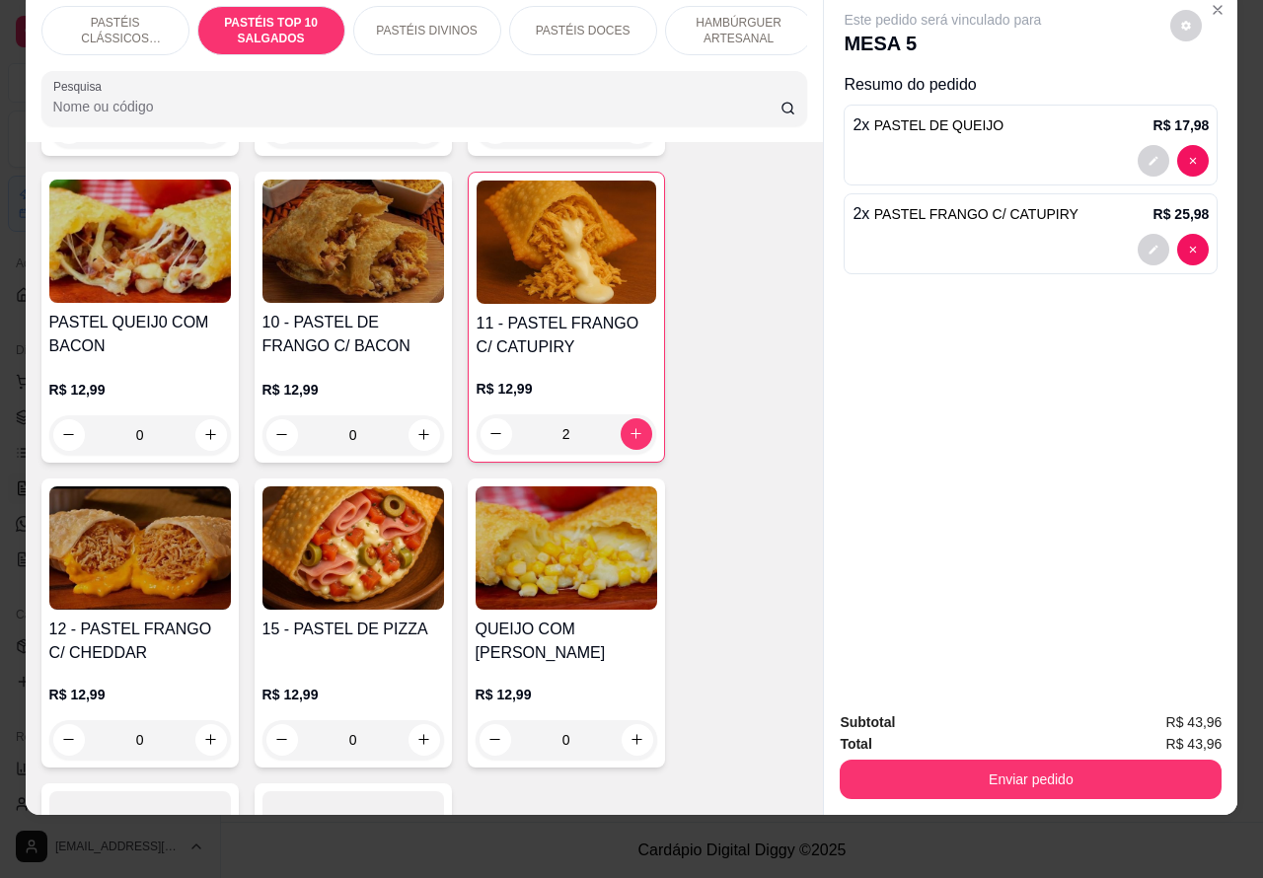
click at [619, 426] on div "2" at bounding box center [567, 434] width 180 height 39
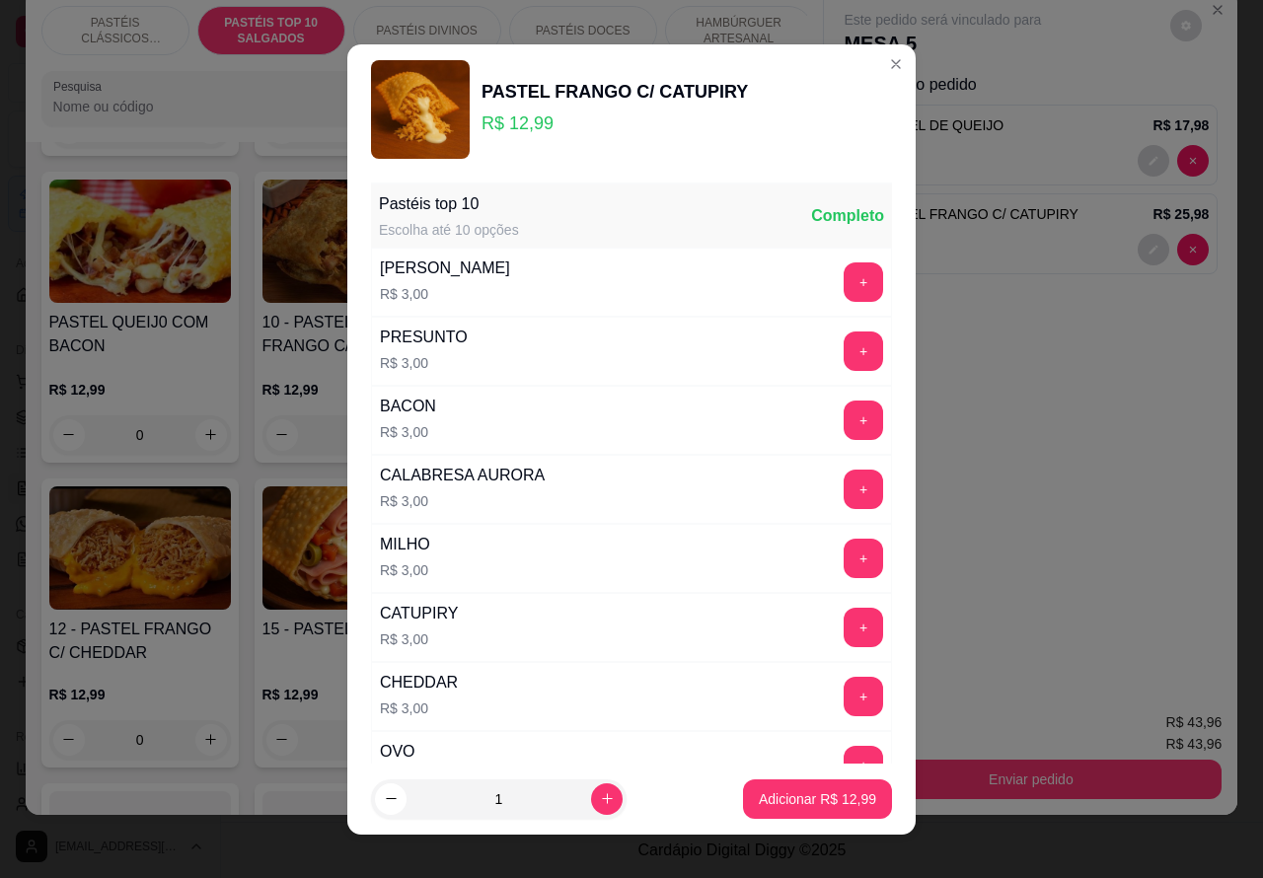
click at [600, 792] on icon "increase-product-quantity" at bounding box center [607, 799] width 15 height 15
click at [386, 799] on icon "decrease-product-quantity" at bounding box center [391, 798] width 10 height 1
type input "1"
click at [792, 788] on button "Adicionar R$ 12,99" at bounding box center [817, 799] width 149 height 39
type input "3"
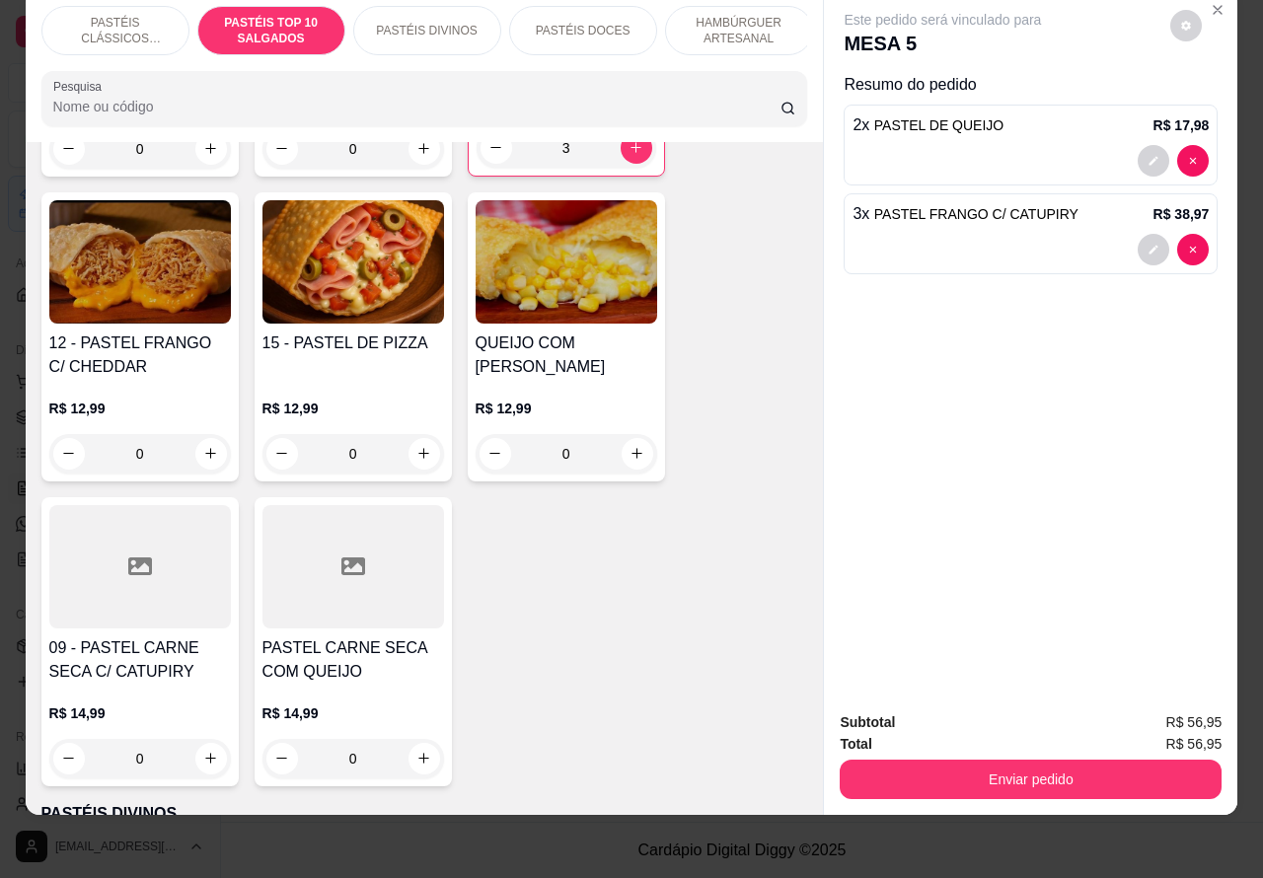
scroll to position [1956, 0]
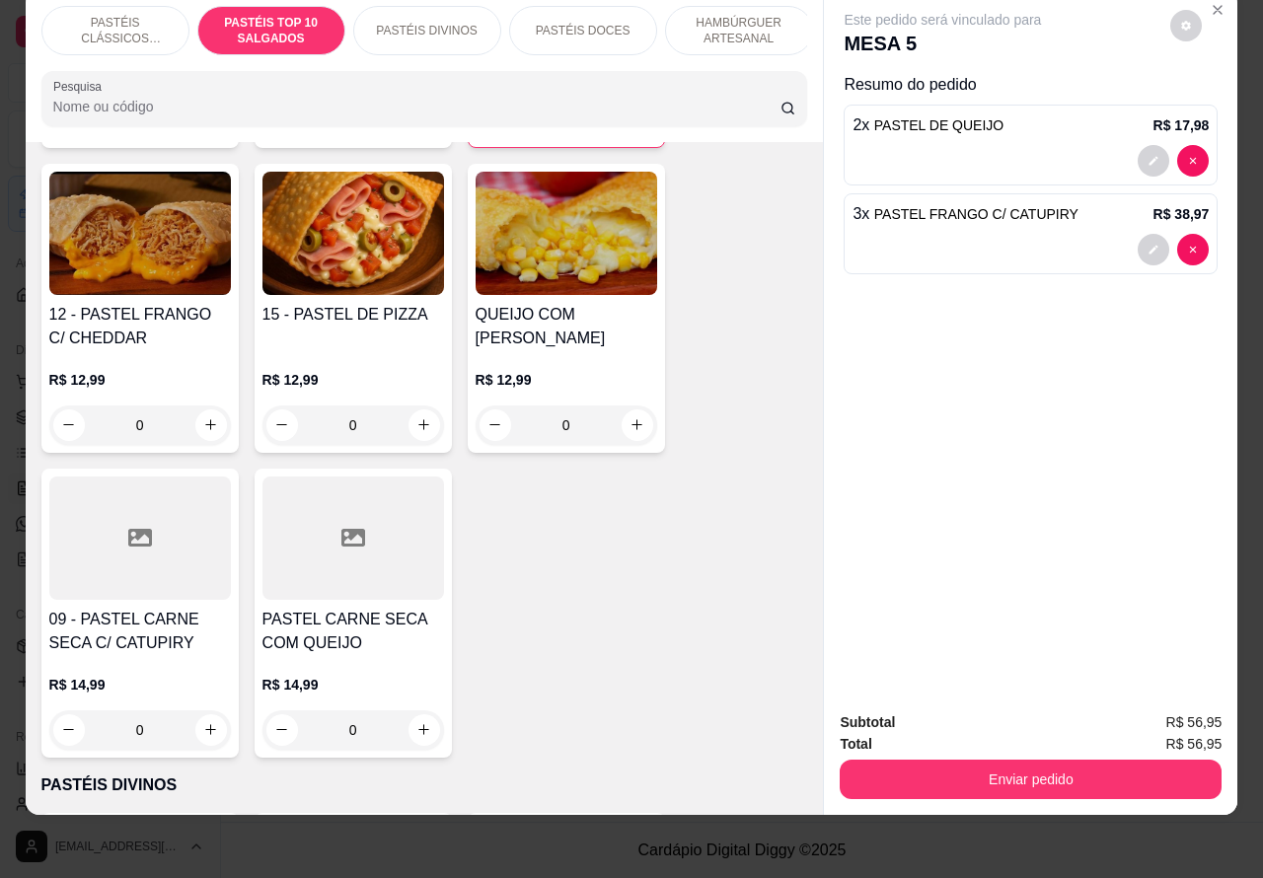
click at [194, 726] on div "0" at bounding box center [140, 730] width 182 height 39
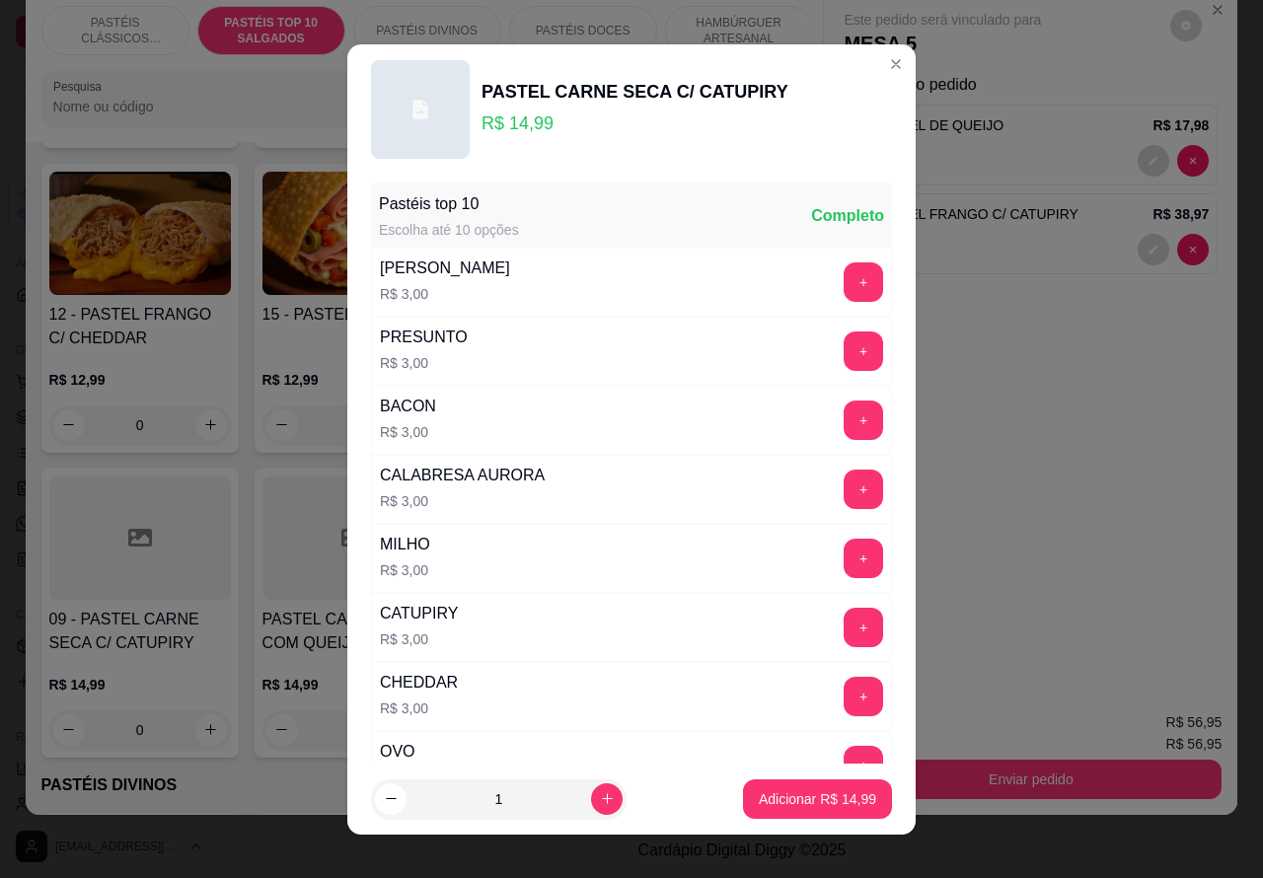
click at [805, 792] on p "Adicionar R$ 14,99" at bounding box center [817, 800] width 117 height 20
type input "1"
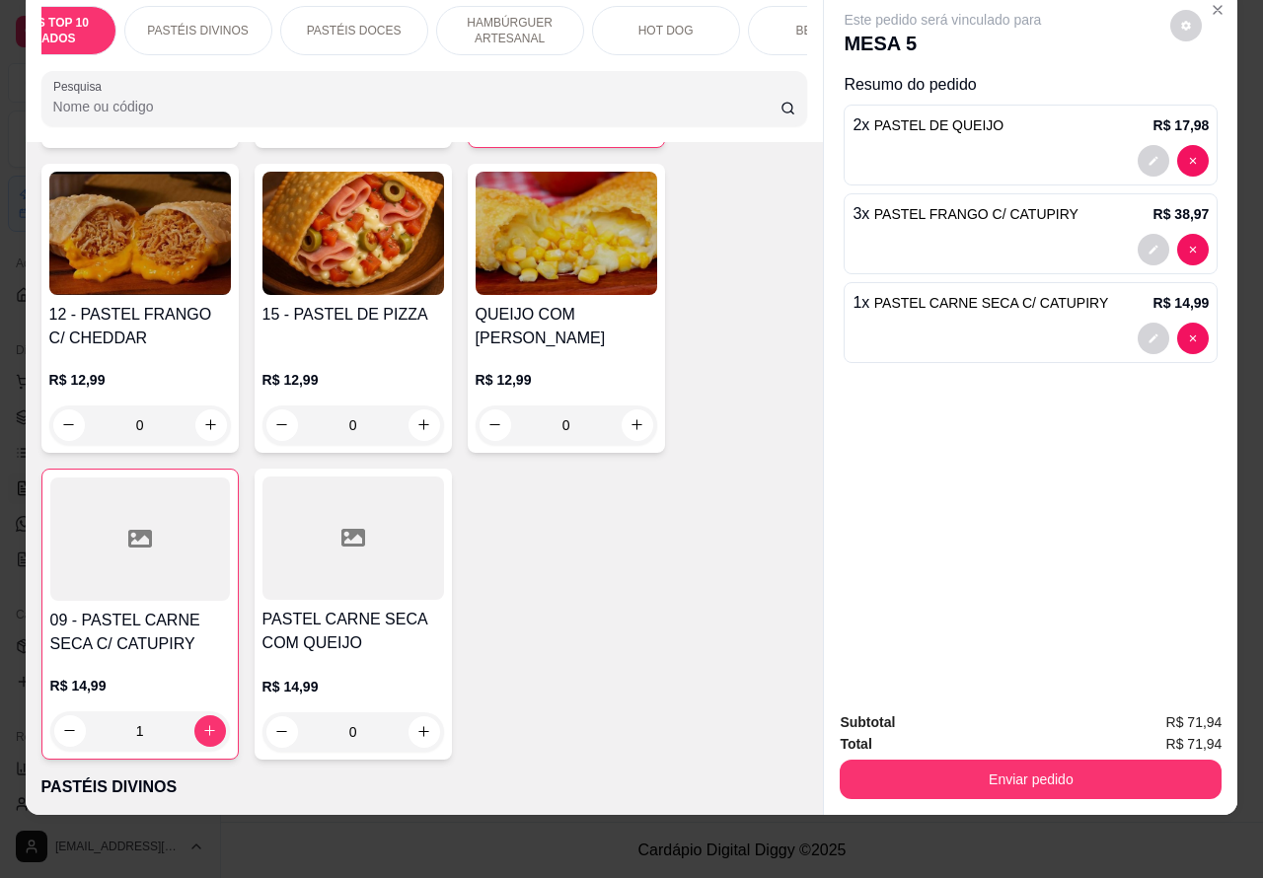
scroll to position [0, 322]
click at [737, 23] on p "BEBIDAS" at bounding box center [729, 31] width 51 height 16
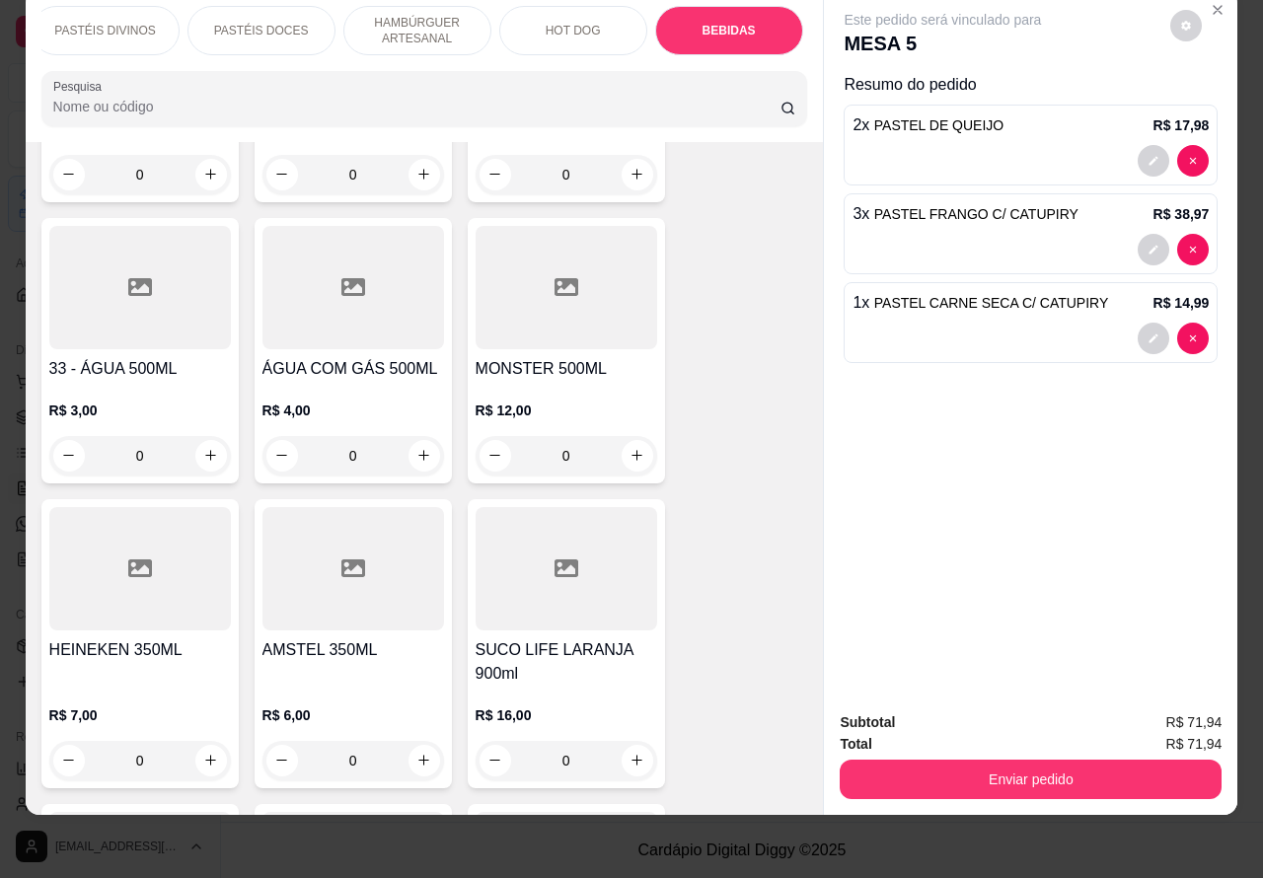
scroll to position [6958, 0]
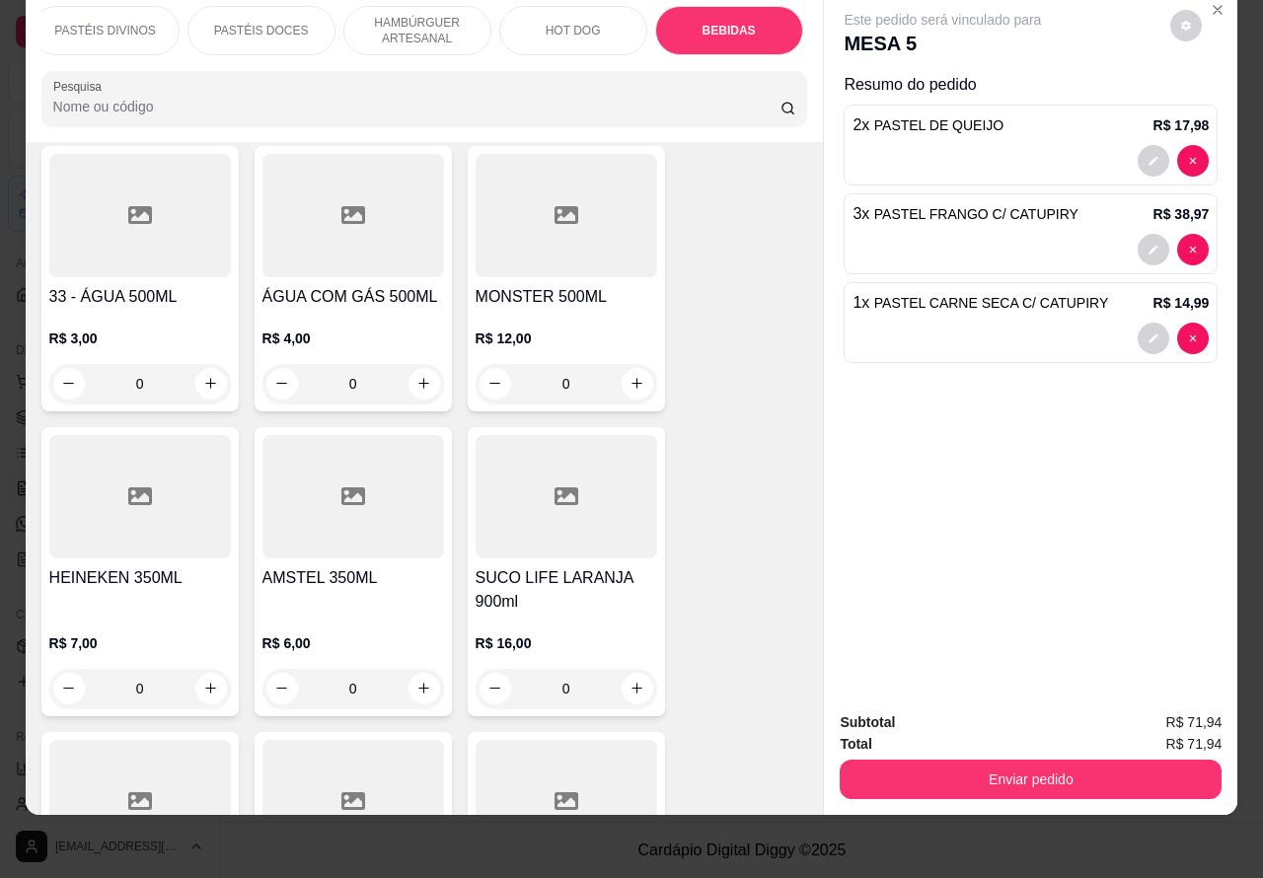
click at [391, 669] on input "0" at bounding box center [353, 688] width 111 height 39
click at [418, 683] on icon "increase-product-quantity" at bounding box center [423, 688] width 11 height 11
type input "1"
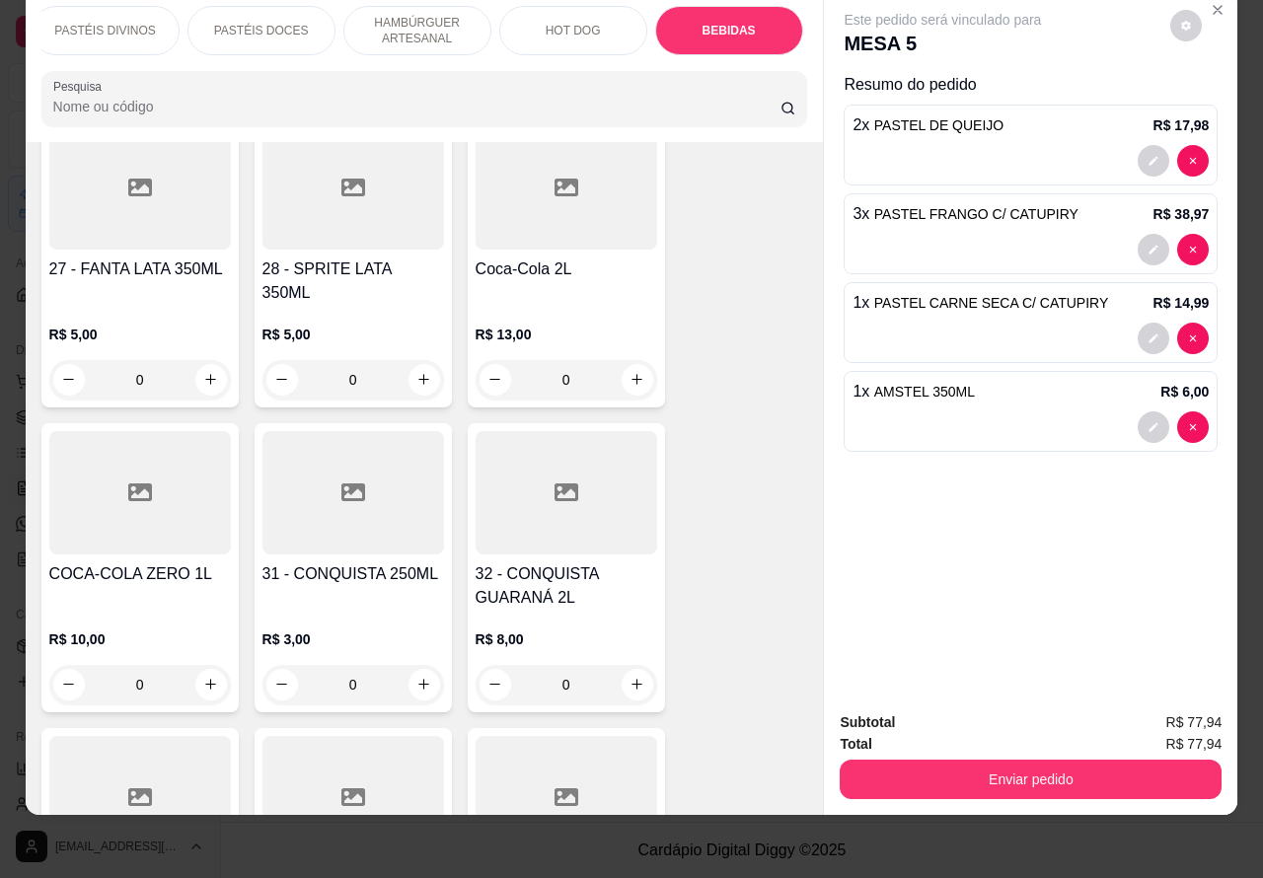
scroll to position [6312, 0]
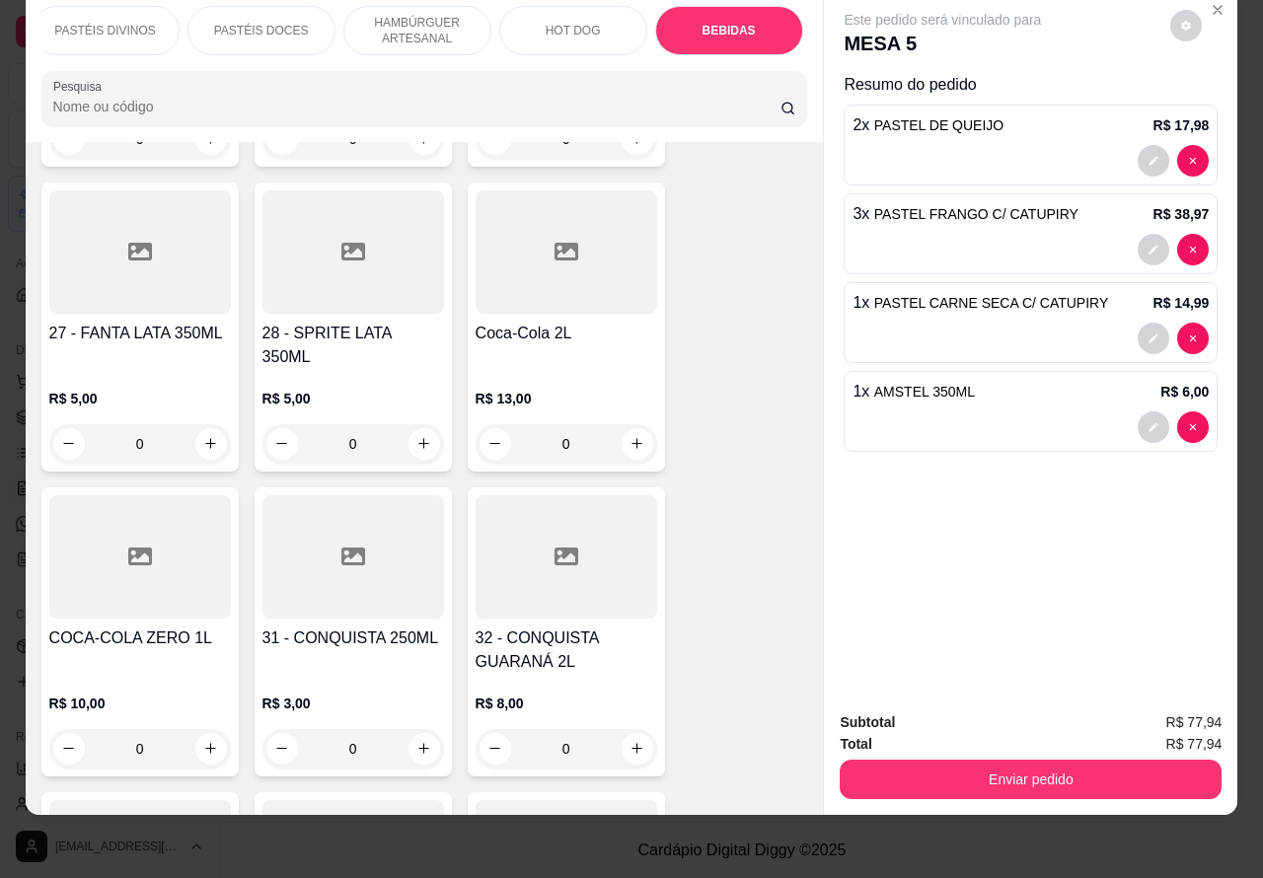
click at [630, 436] on icon "increase-product-quantity" at bounding box center [637, 443] width 15 height 15
type input "1"
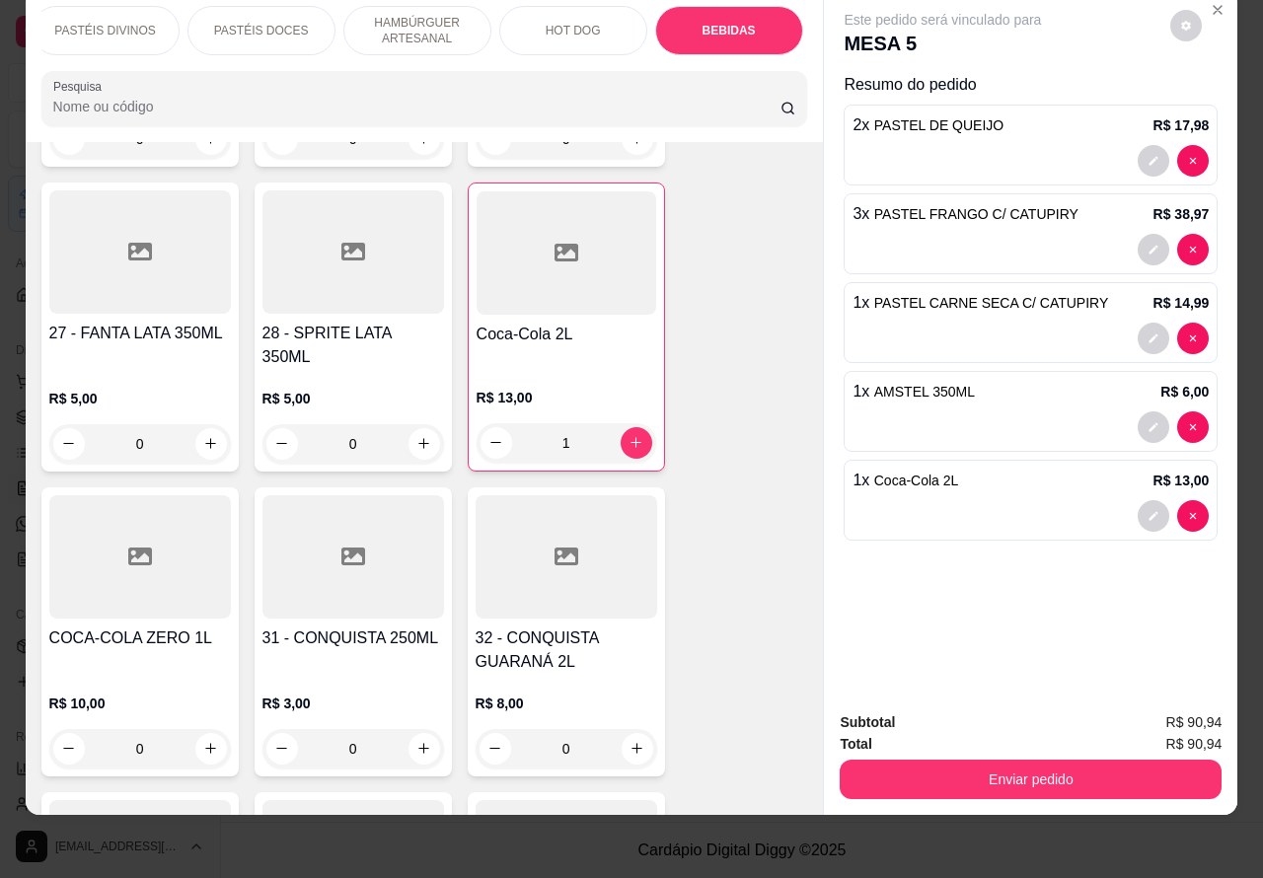
click at [1037, 760] on button "Enviar pedido" at bounding box center [1031, 779] width 382 height 39
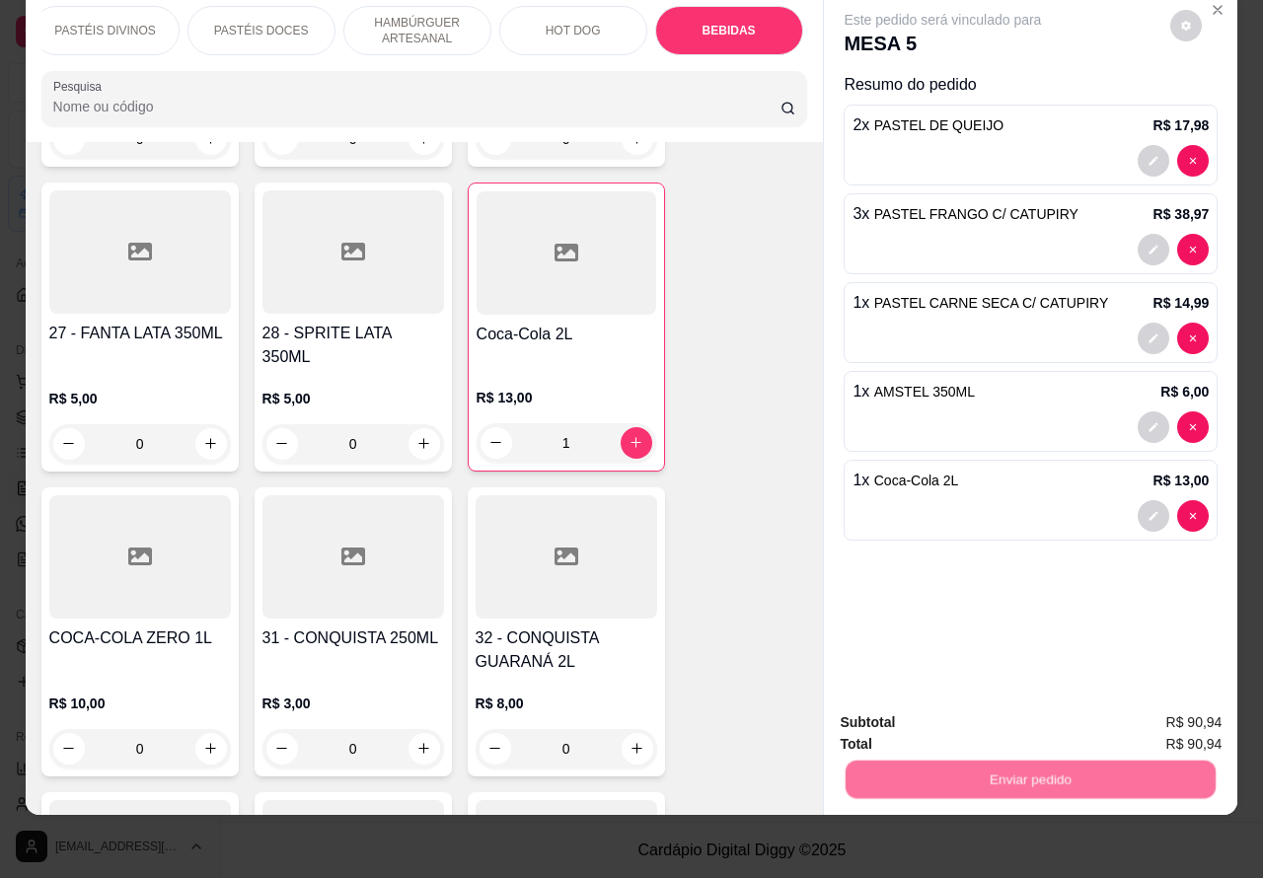
click at [944, 703] on button "Não registrar e enviar pedido" at bounding box center [964, 714] width 205 height 38
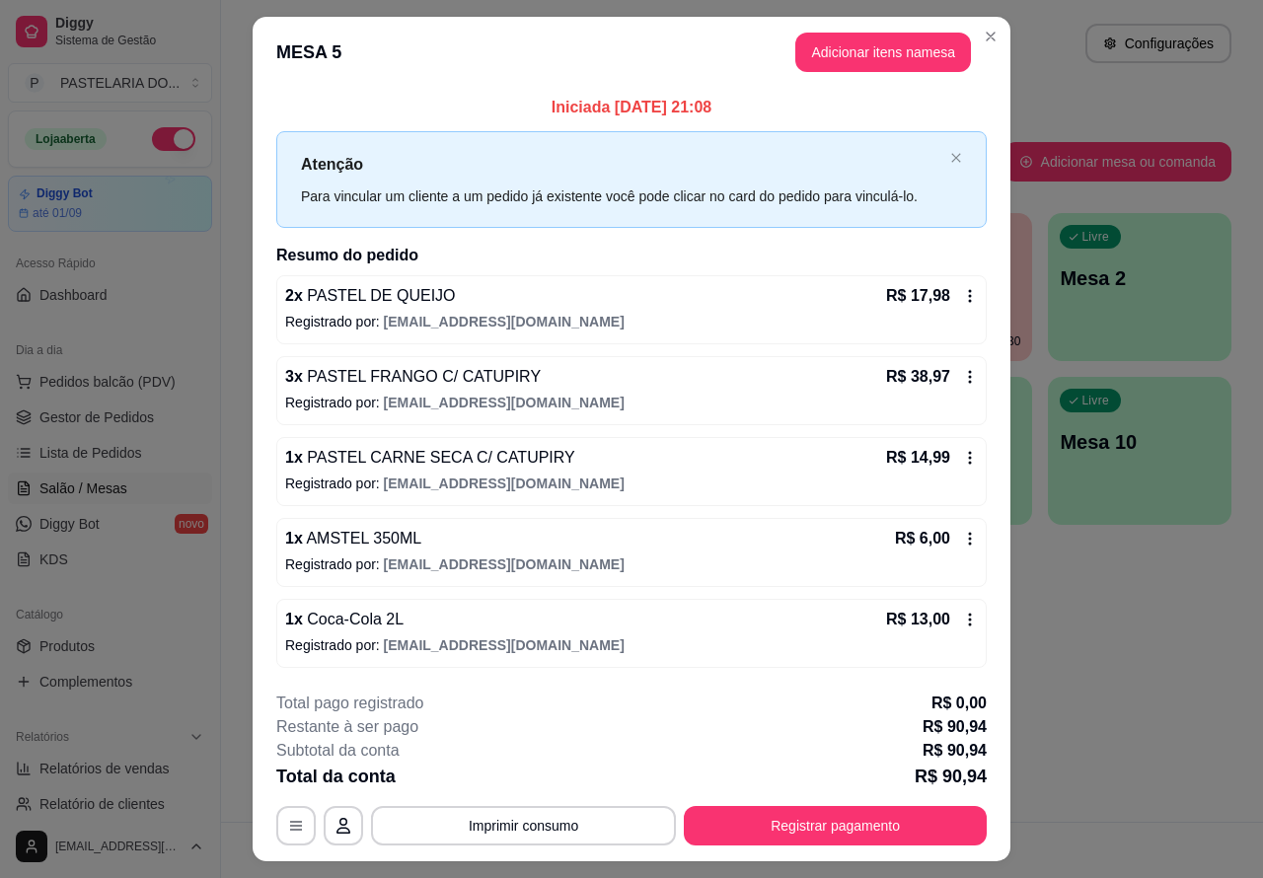
click at [1110, 768] on div "Atendimento Salão Configurações Todos Mesas Comandas Pesquisar Adicionar mesa o…" at bounding box center [742, 411] width 1042 height 822
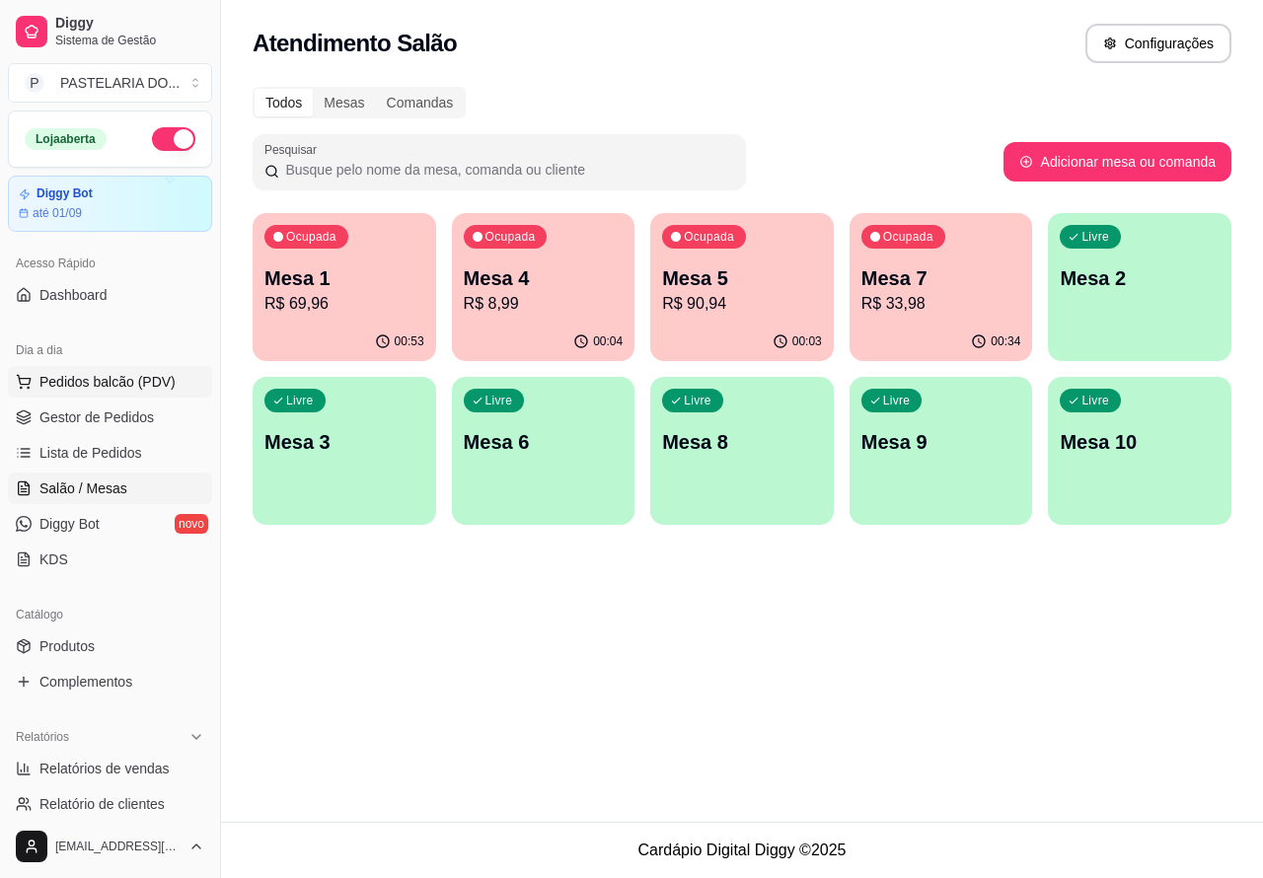
click at [115, 382] on span "Pedidos balcão (PDV)" at bounding box center [107, 382] width 136 height 20
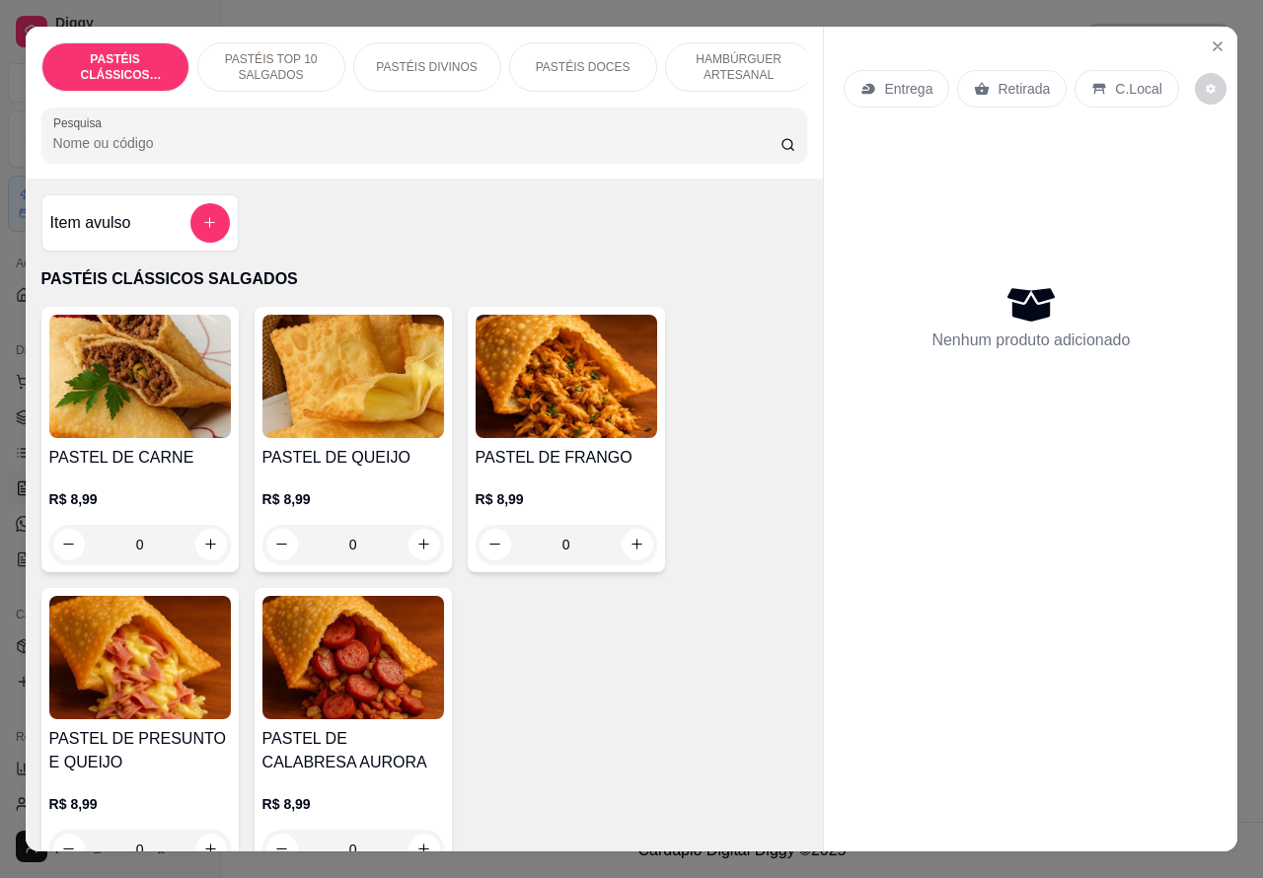
click at [1012, 79] on p "Retirada" at bounding box center [1024, 89] width 52 height 20
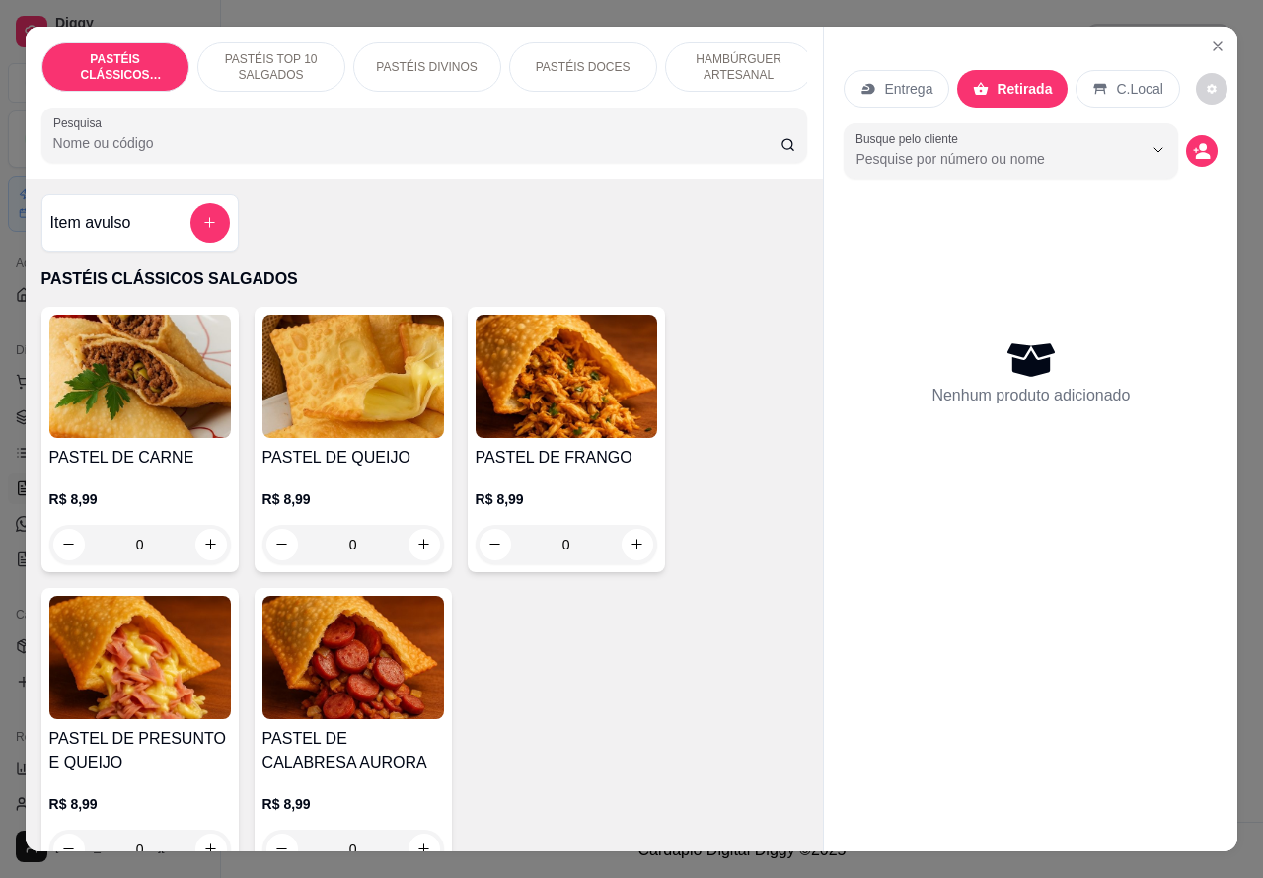
click at [741, 51] on p "HAMBÚRGUER ARTESANAL" at bounding box center [739, 67] width 114 height 32
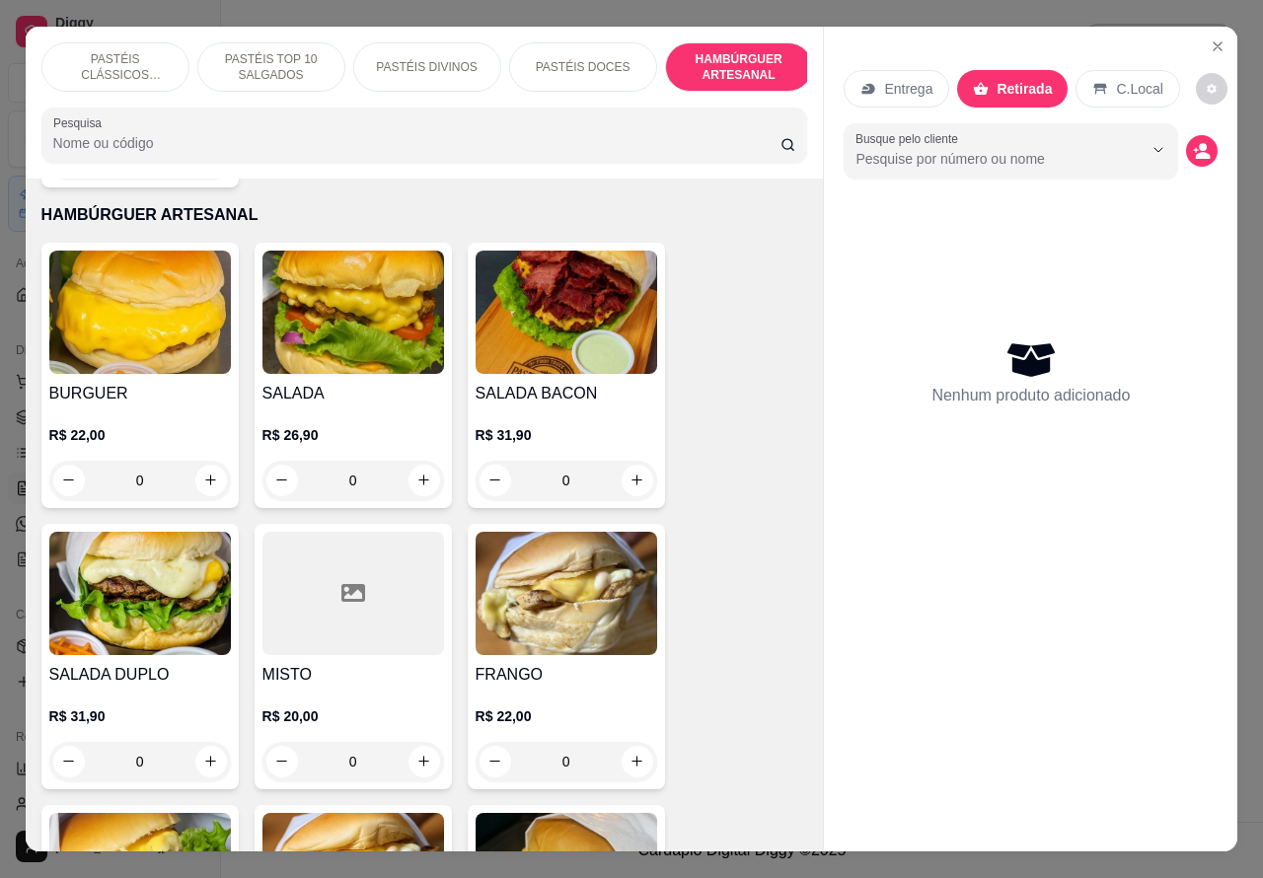
scroll to position [45, 0]
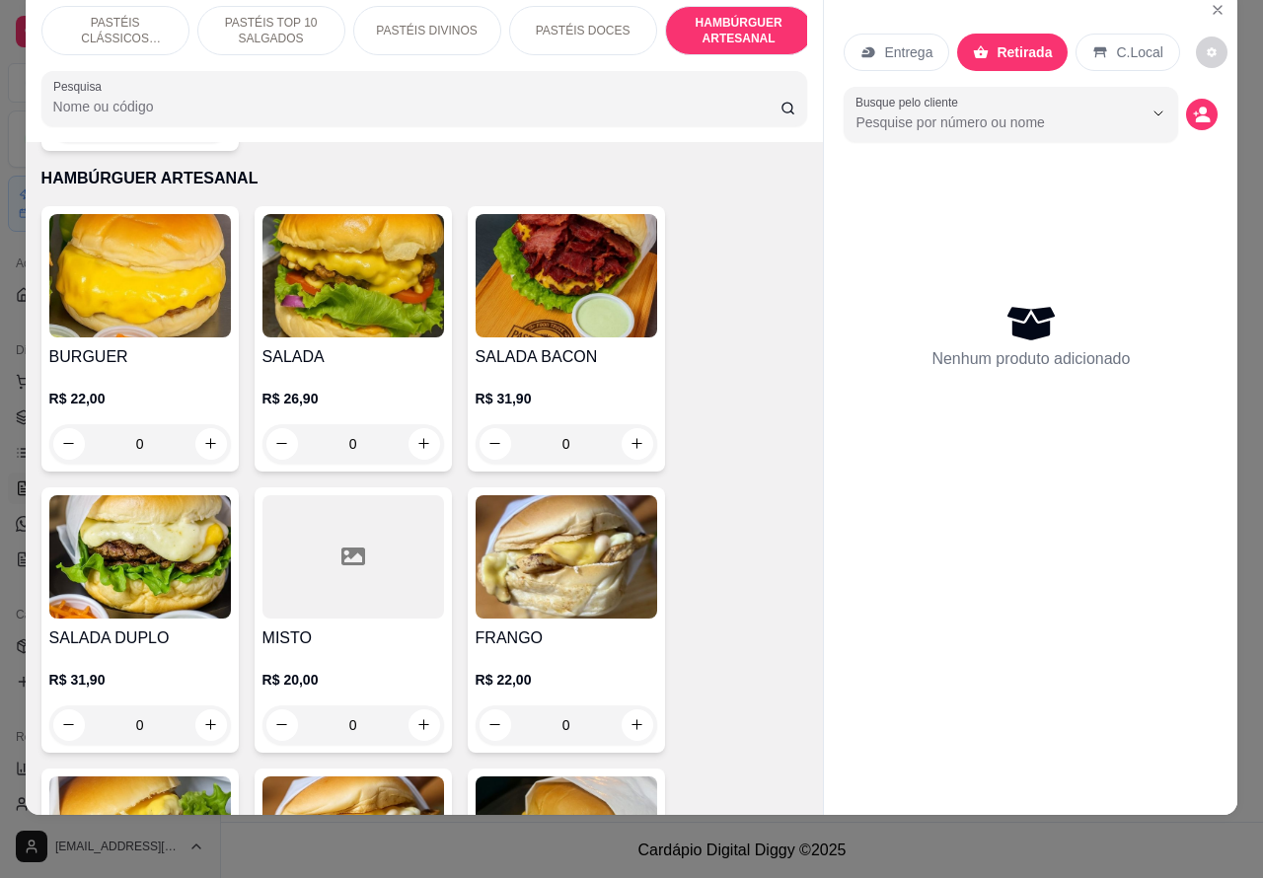
click at [416, 424] on div "0" at bounding box center [354, 443] width 182 height 39
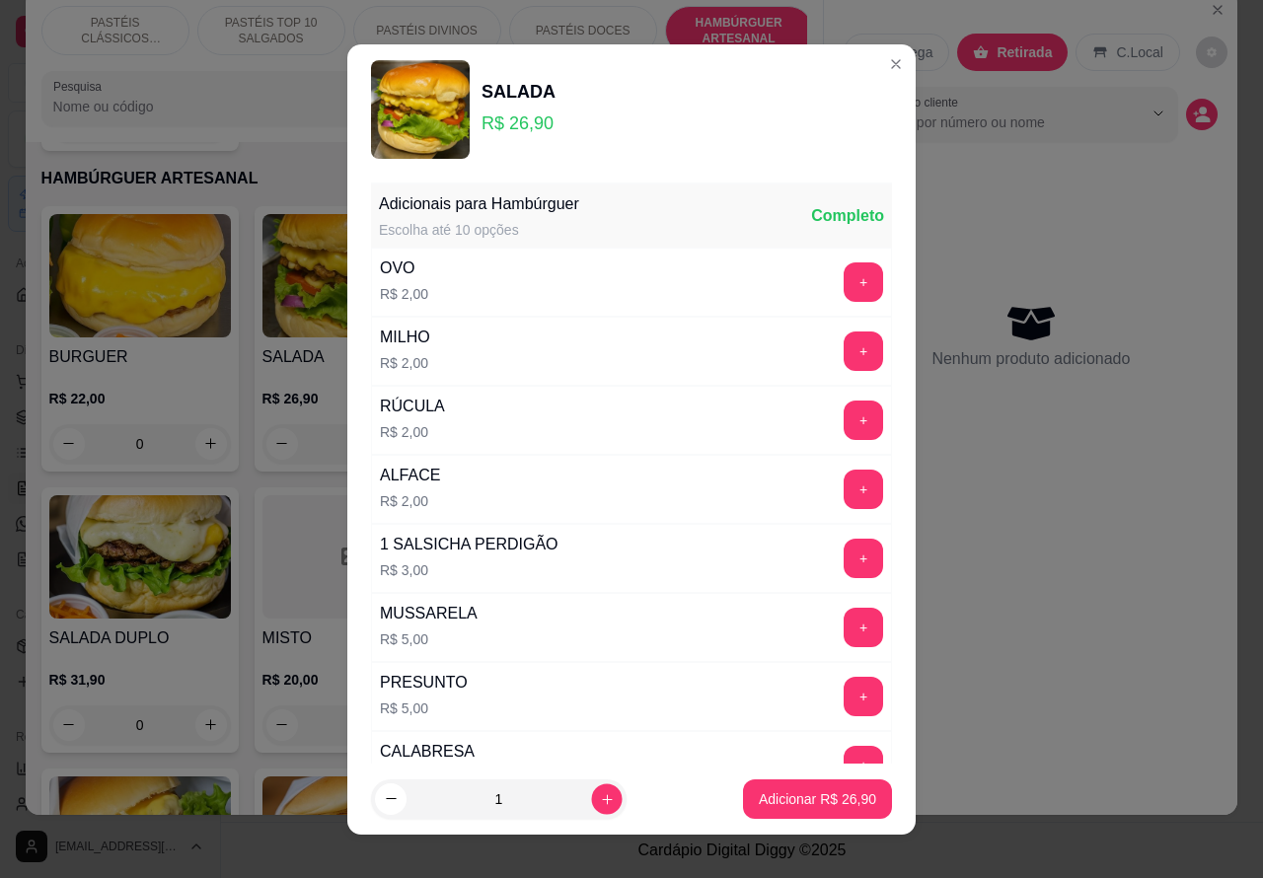
click at [600, 798] on icon "increase-product-quantity" at bounding box center [607, 799] width 15 height 15
type input "3"
click at [795, 797] on p "Adicionar R$ 80,70" at bounding box center [817, 800] width 117 height 20
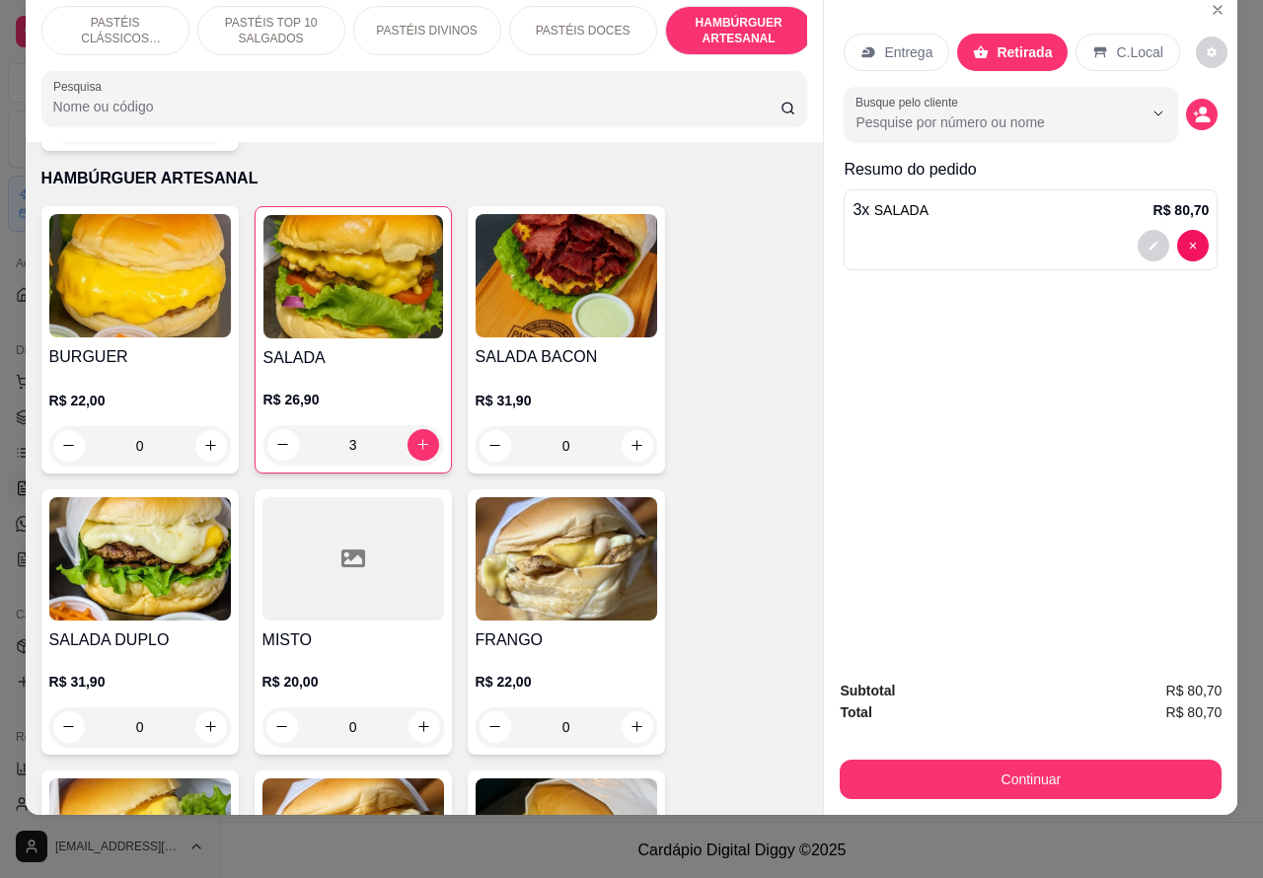
click at [279, 425] on div "3" at bounding box center [354, 444] width 180 height 39
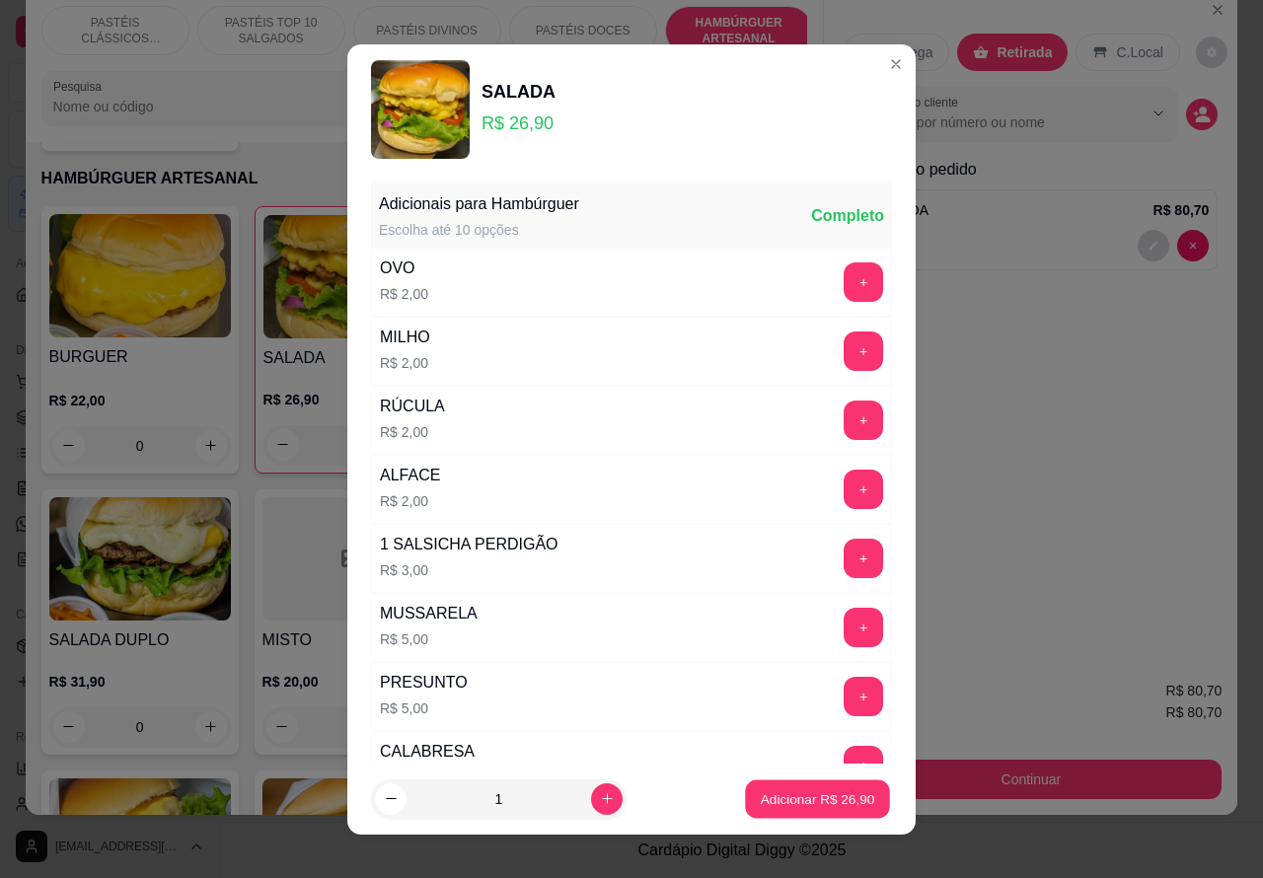
click at [778, 805] on p "Adicionar R$ 26,90" at bounding box center [818, 799] width 114 height 19
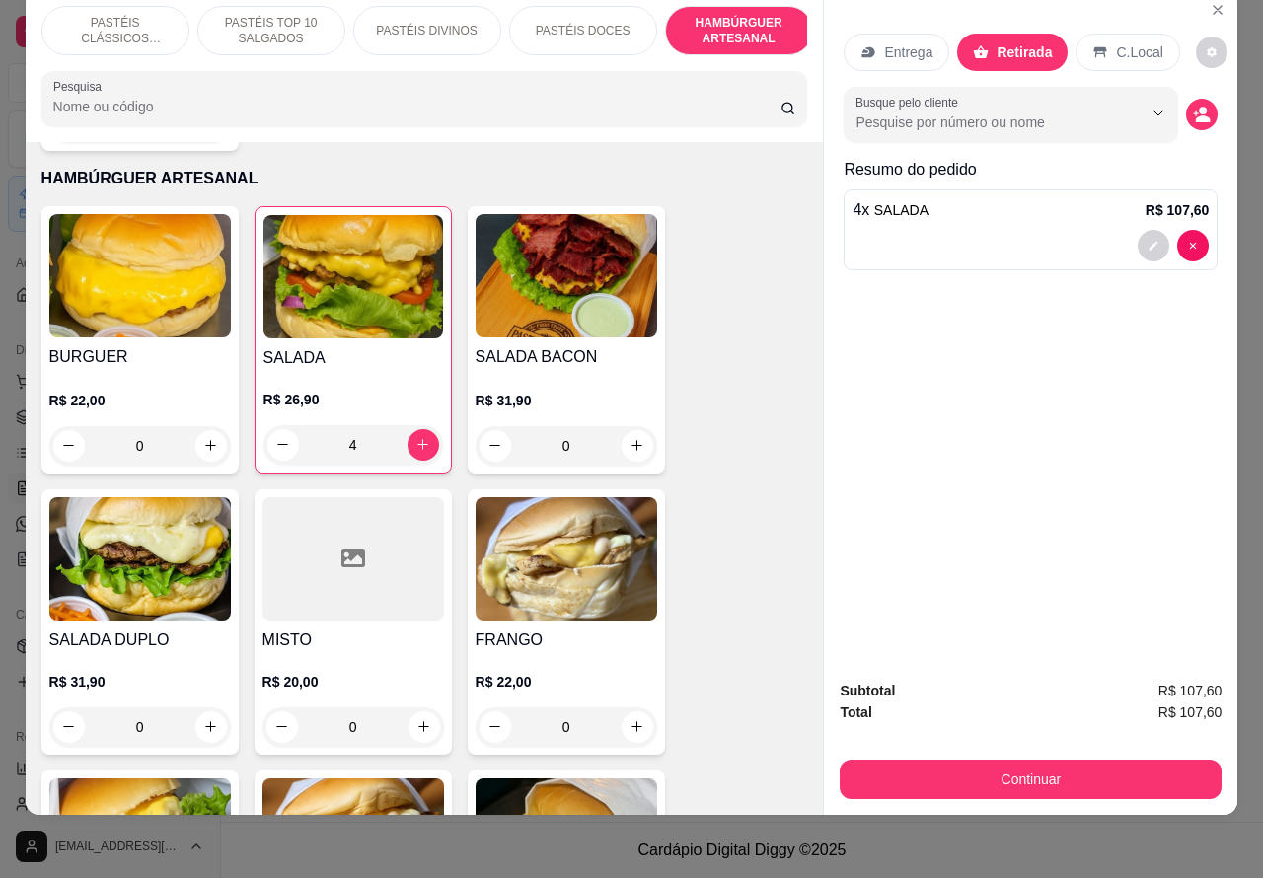
type input "0"
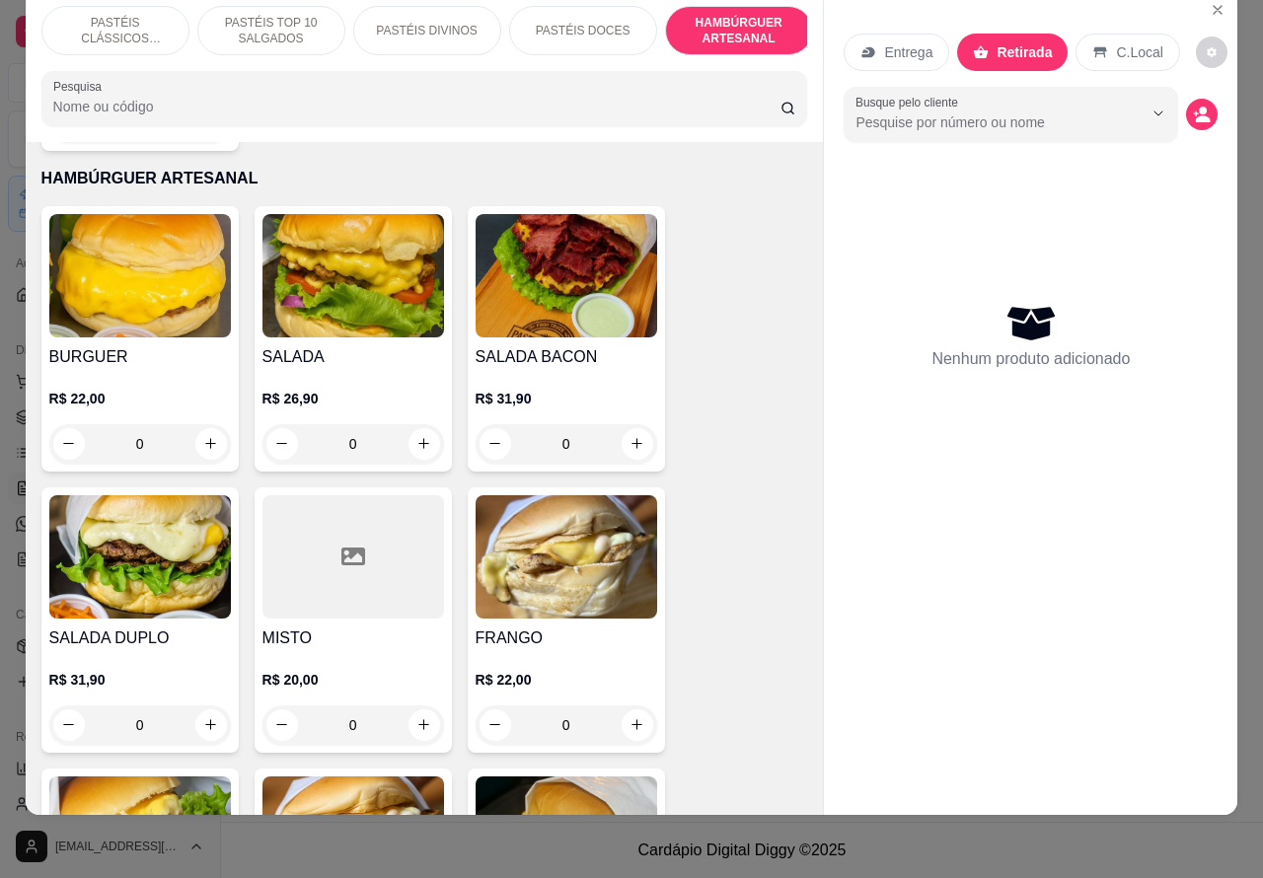
click at [432, 424] on div "0" at bounding box center [354, 443] width 182 height 39
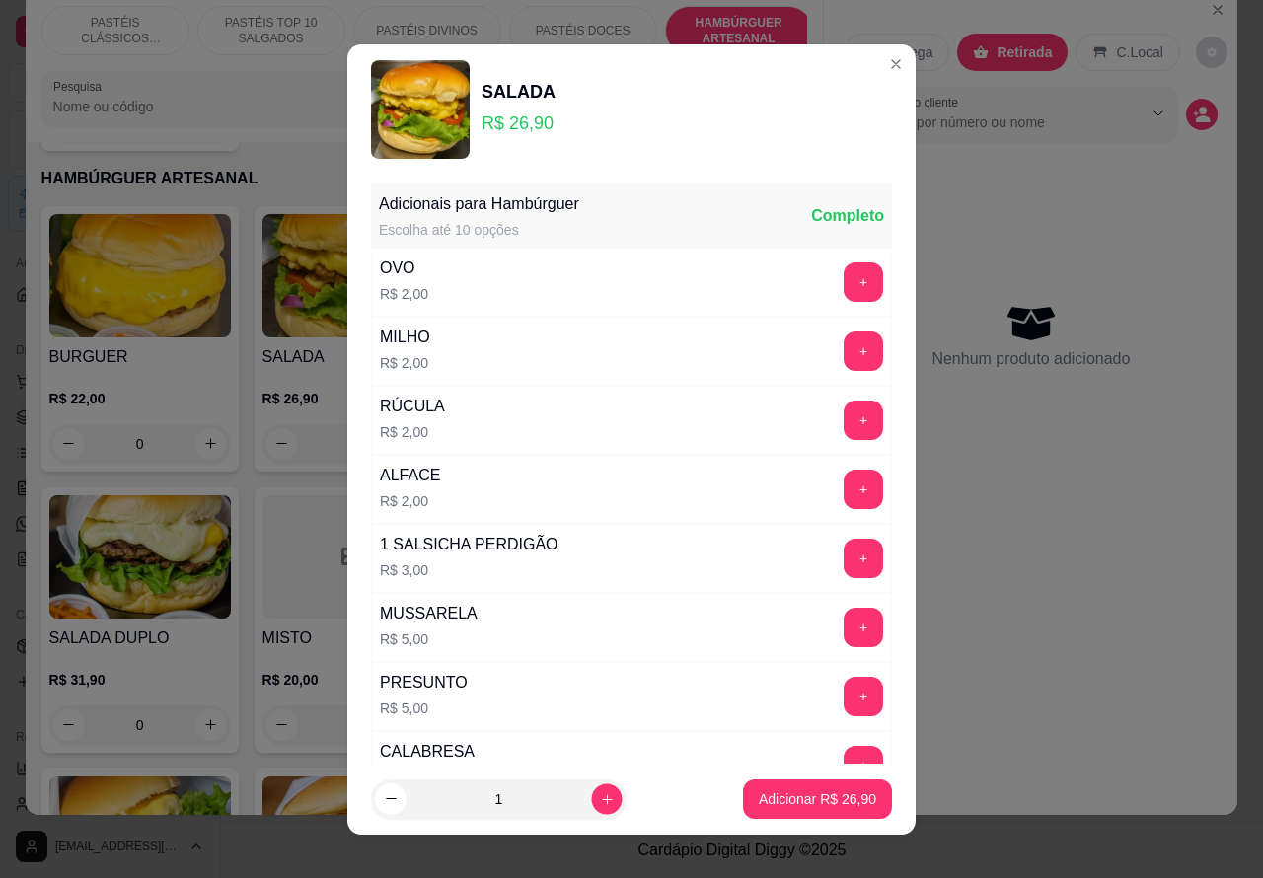
click at [600, 798] on icon "increase-product-quantity" at bounding box center [607, 799] width 15 height 15
type input "2"
click at [761, 790] on p "Adicionar R$ 53,80" at bounding box center [818, 799] width 114 height 19
type input "2"
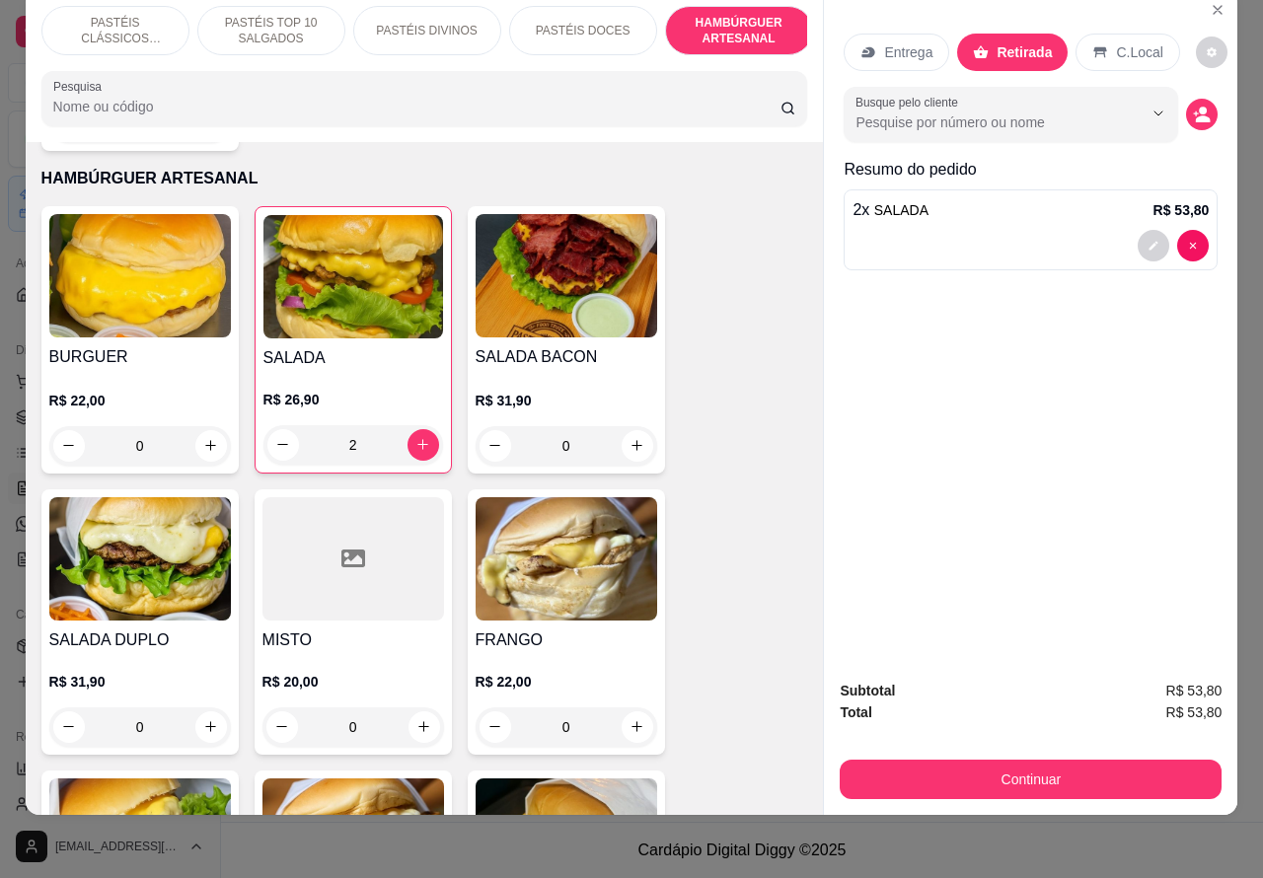
click at [213, 426] on div "0" at bounding box center [140, 445] width 182 height 39
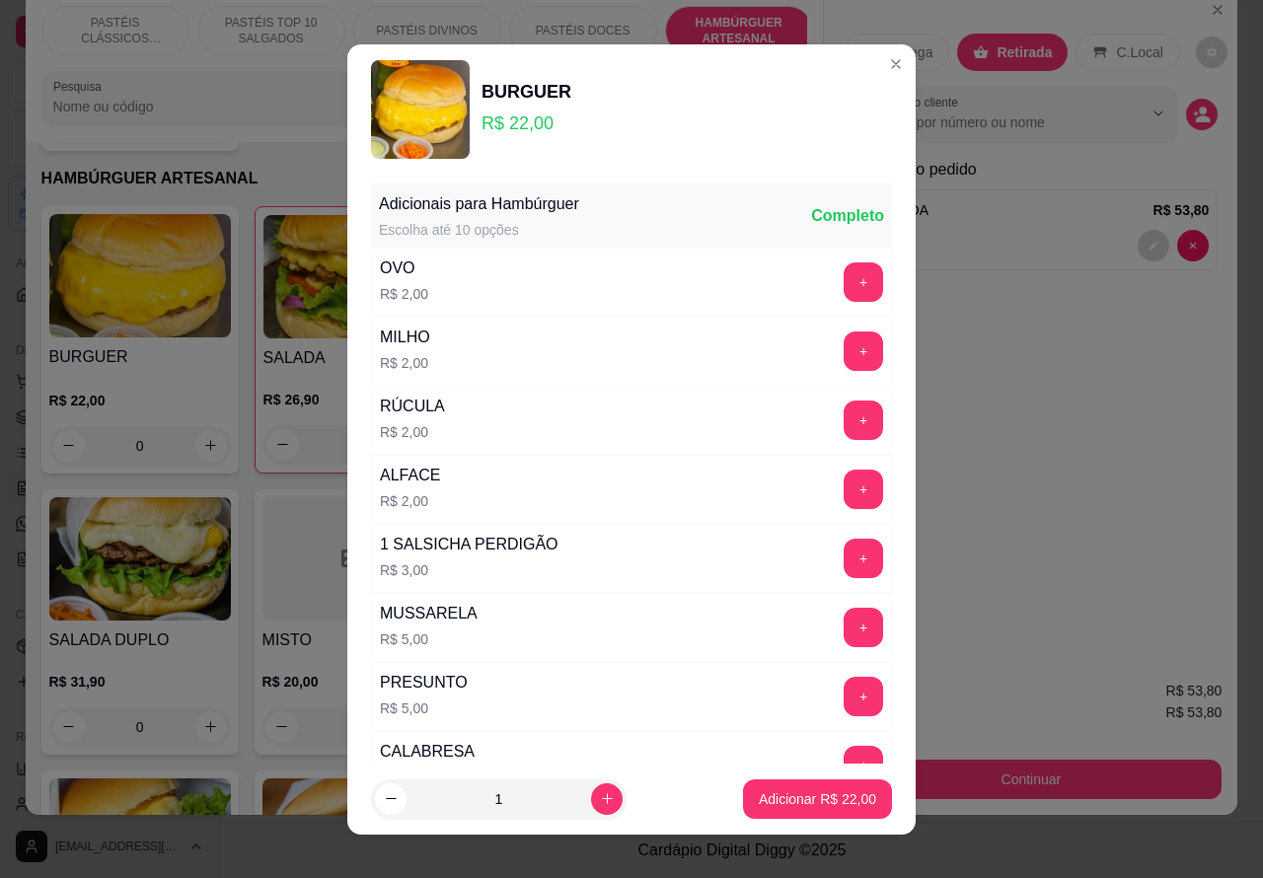
click at [792, 797] on p "Adicionar R$ 22,00" at bounding box center [817, 800] width 117 height 20
type input "1"
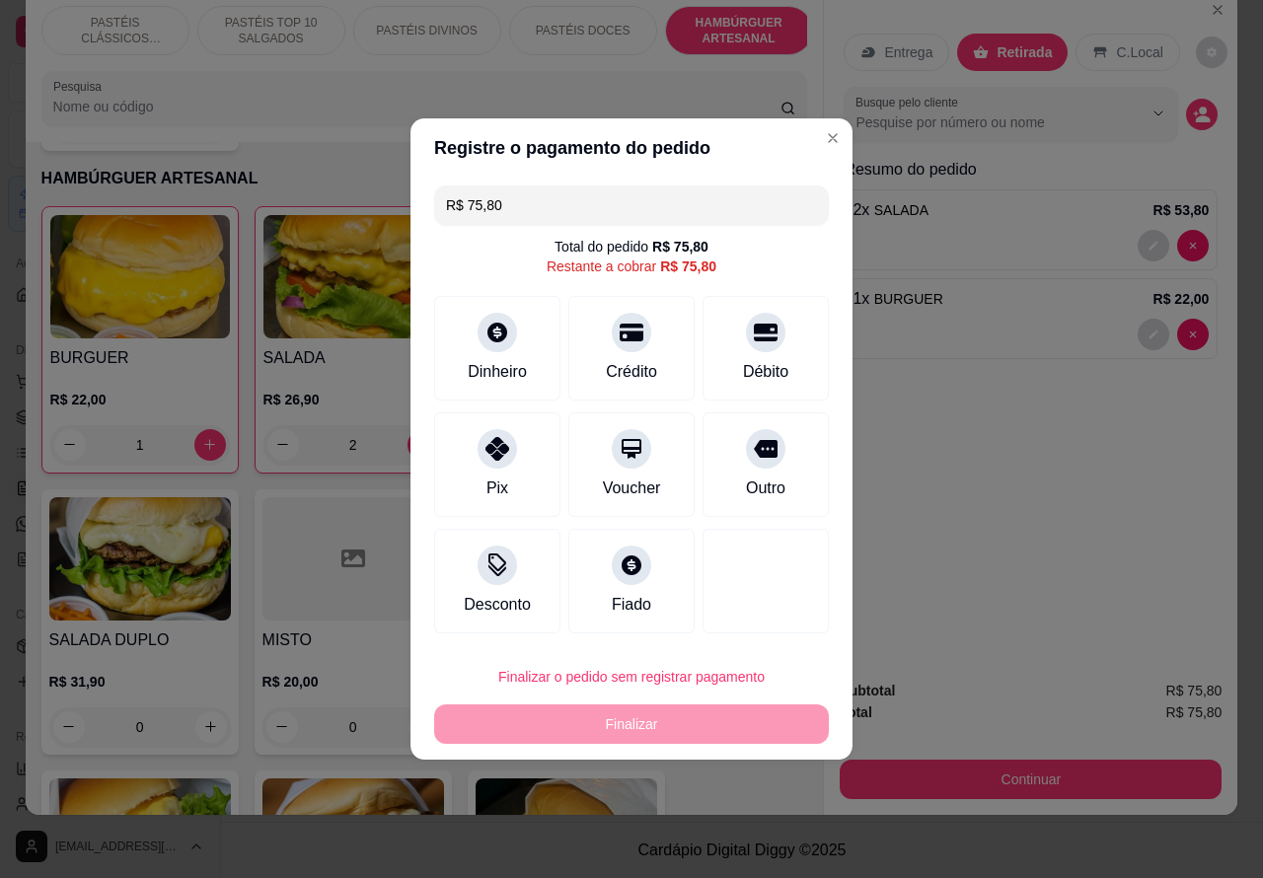
click at [1072, 472] on div "Entrega Retirada C.Local Busque pelo cliente Resumo do pedido 2 x SALADA R$ 53,…" at bounding box center [1031, 327] width 414 height 675
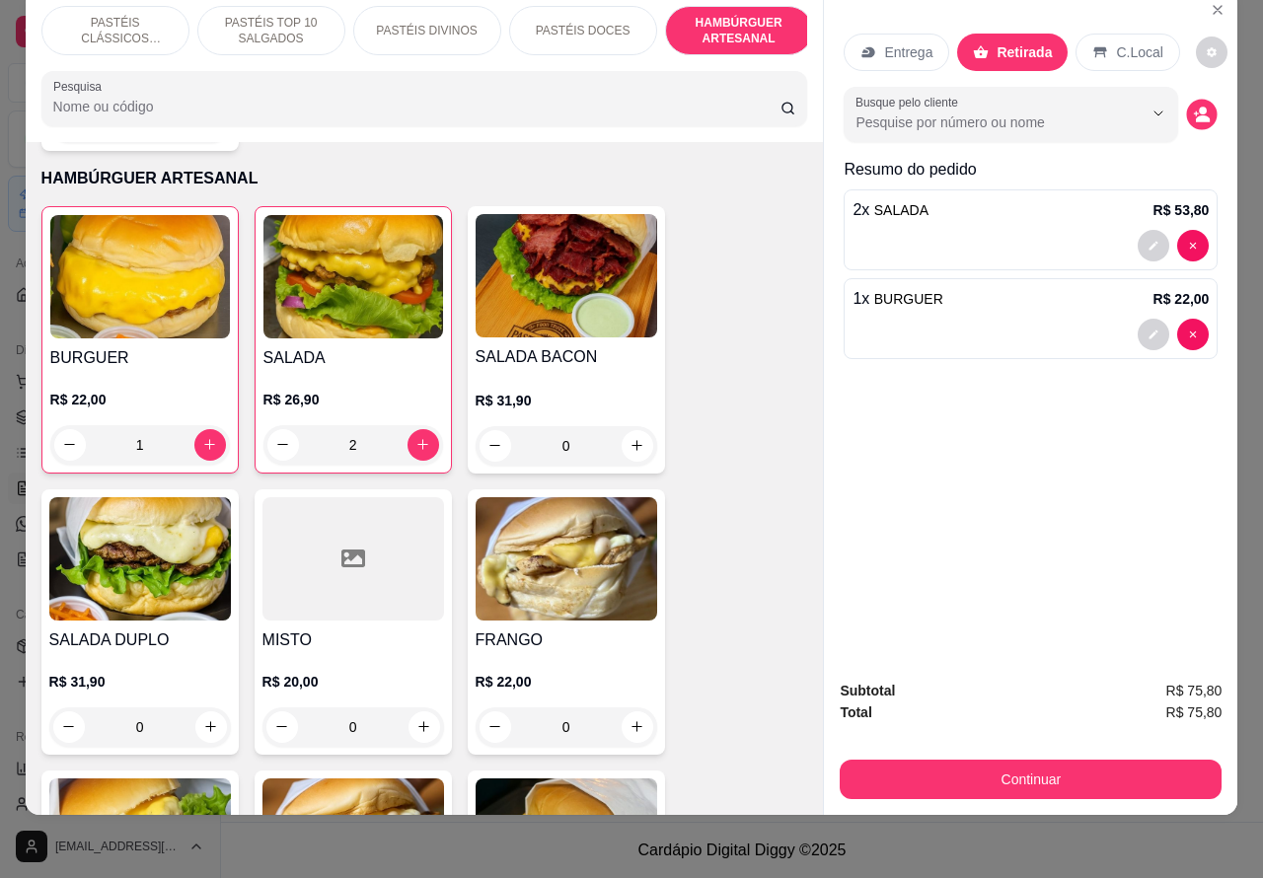
click at [1200, 107] on circle "decrease-product-quantity" at bounding box center [1204, 111] width 8 height 8
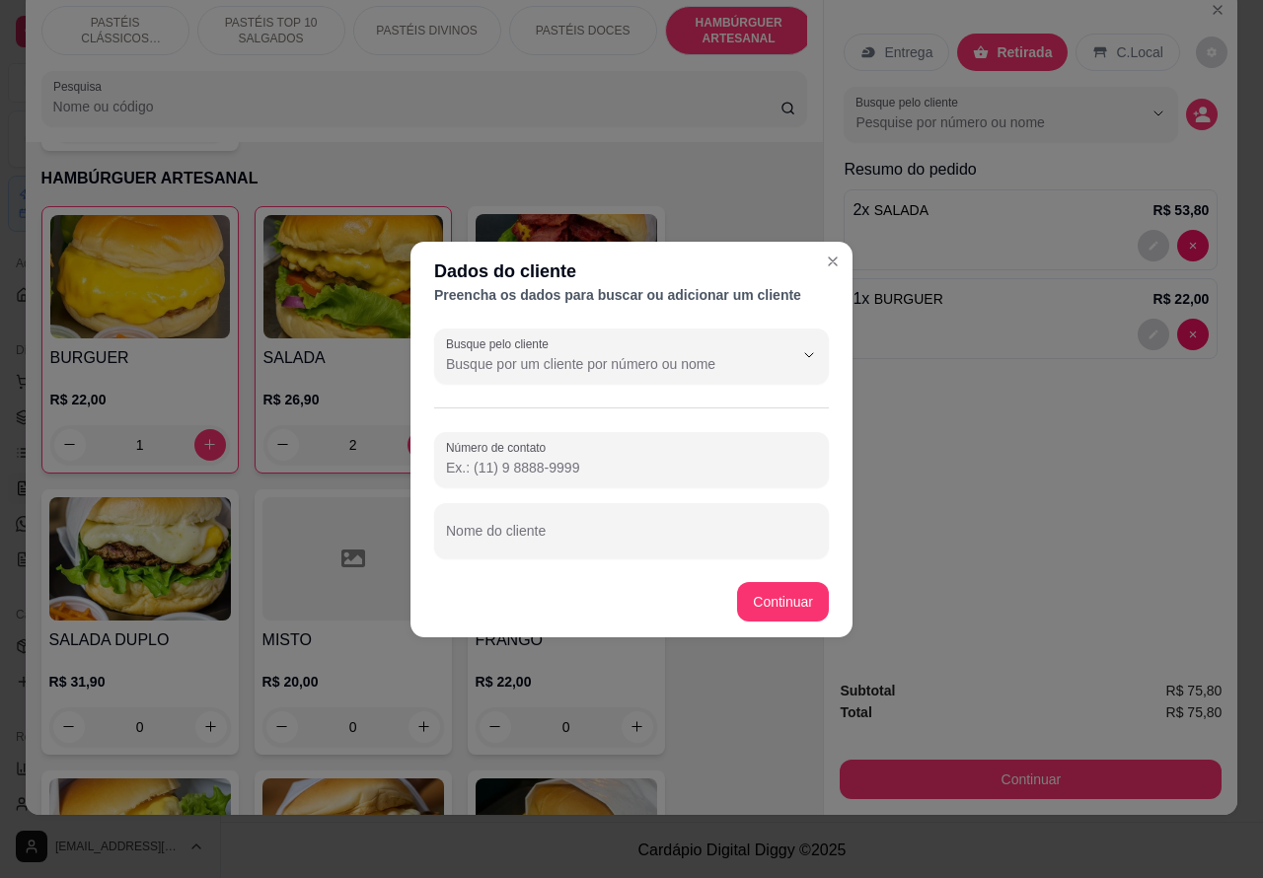
click at [612, 540] on input "Nome do cliente" at bounding box center [631, 539] width 371 height 20
type input "[PERSON_NAME]"
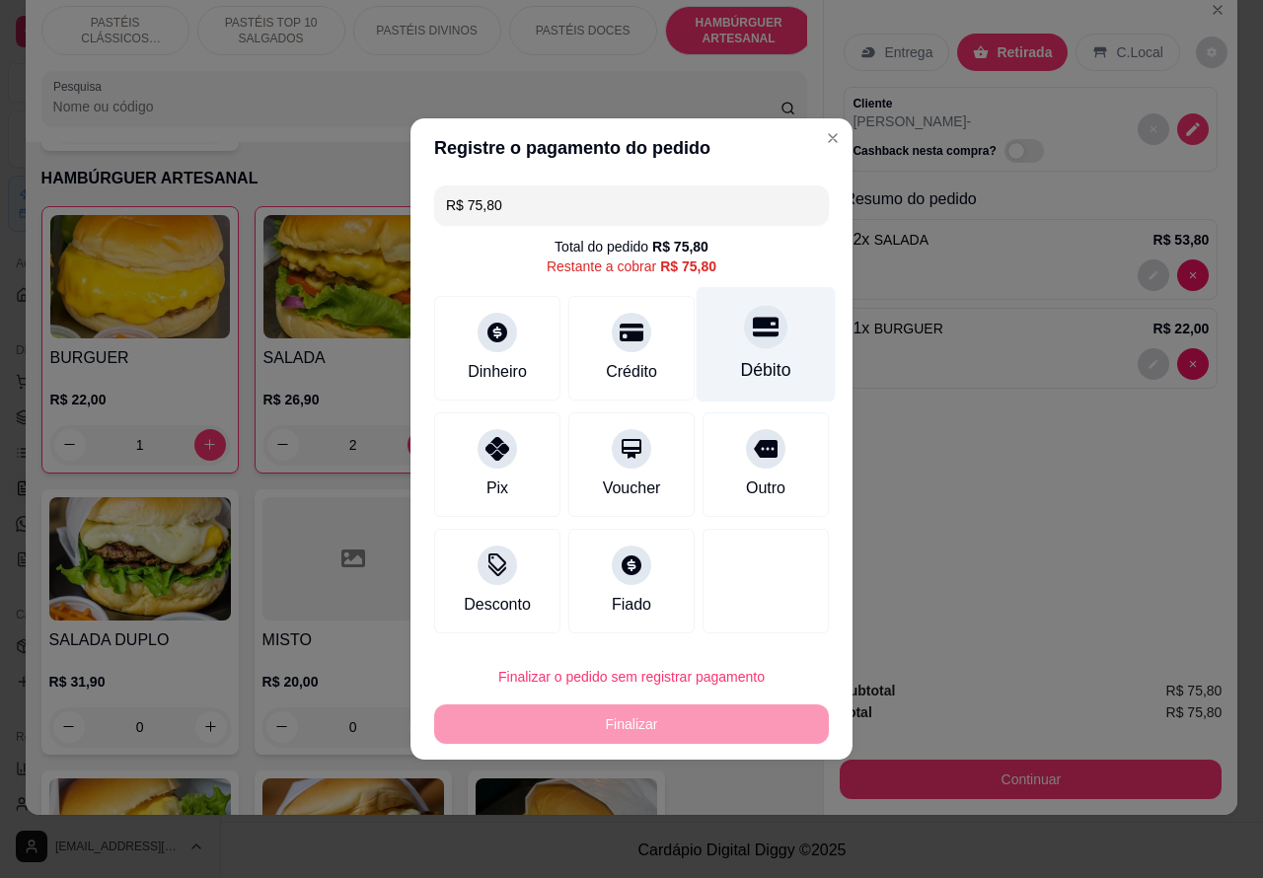
click at [770, 332] on div at bounding box center [765, 326] width 43 height 43
type input "R$ 0,00"
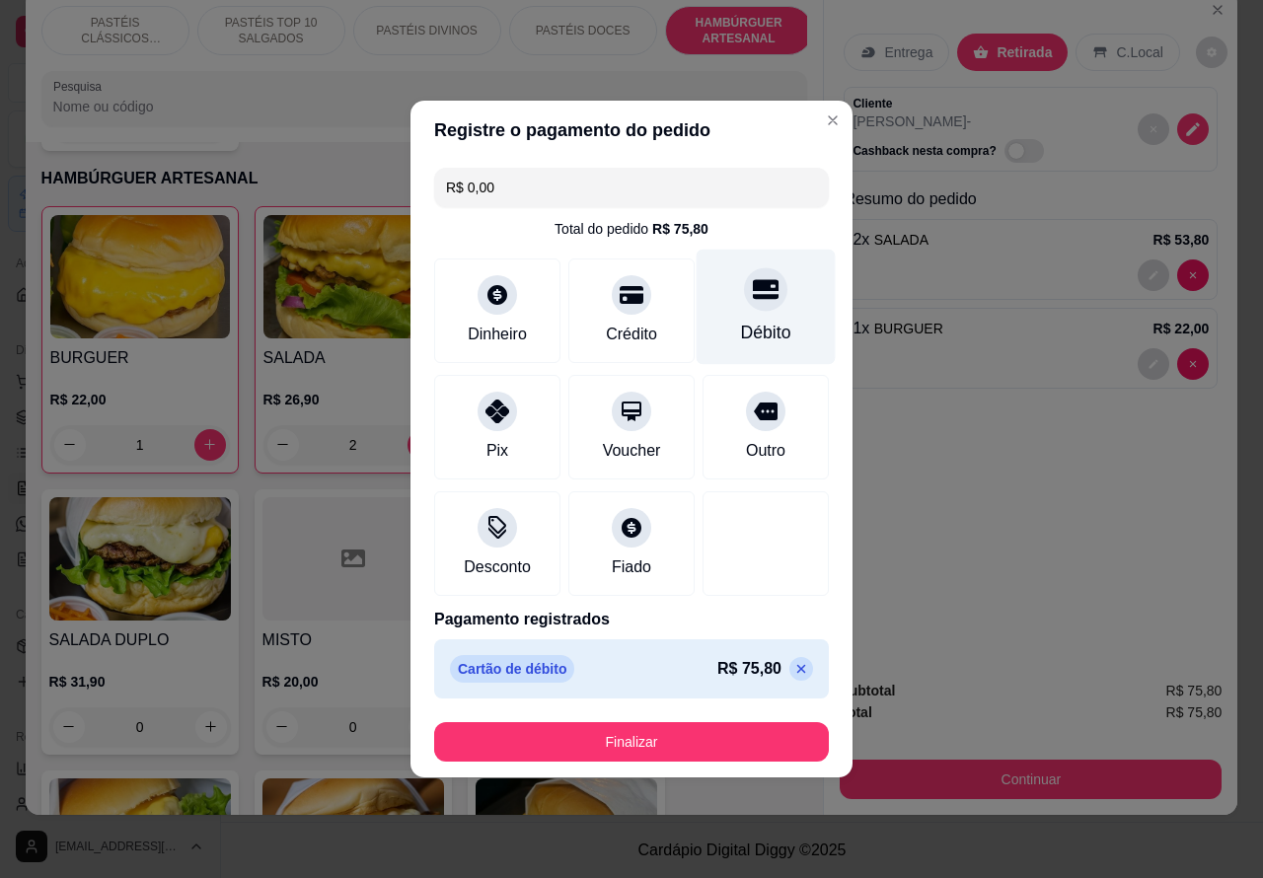
click at [654, 745] on button "Finalizar" at bounding box center [631, 741] width 395 height 39
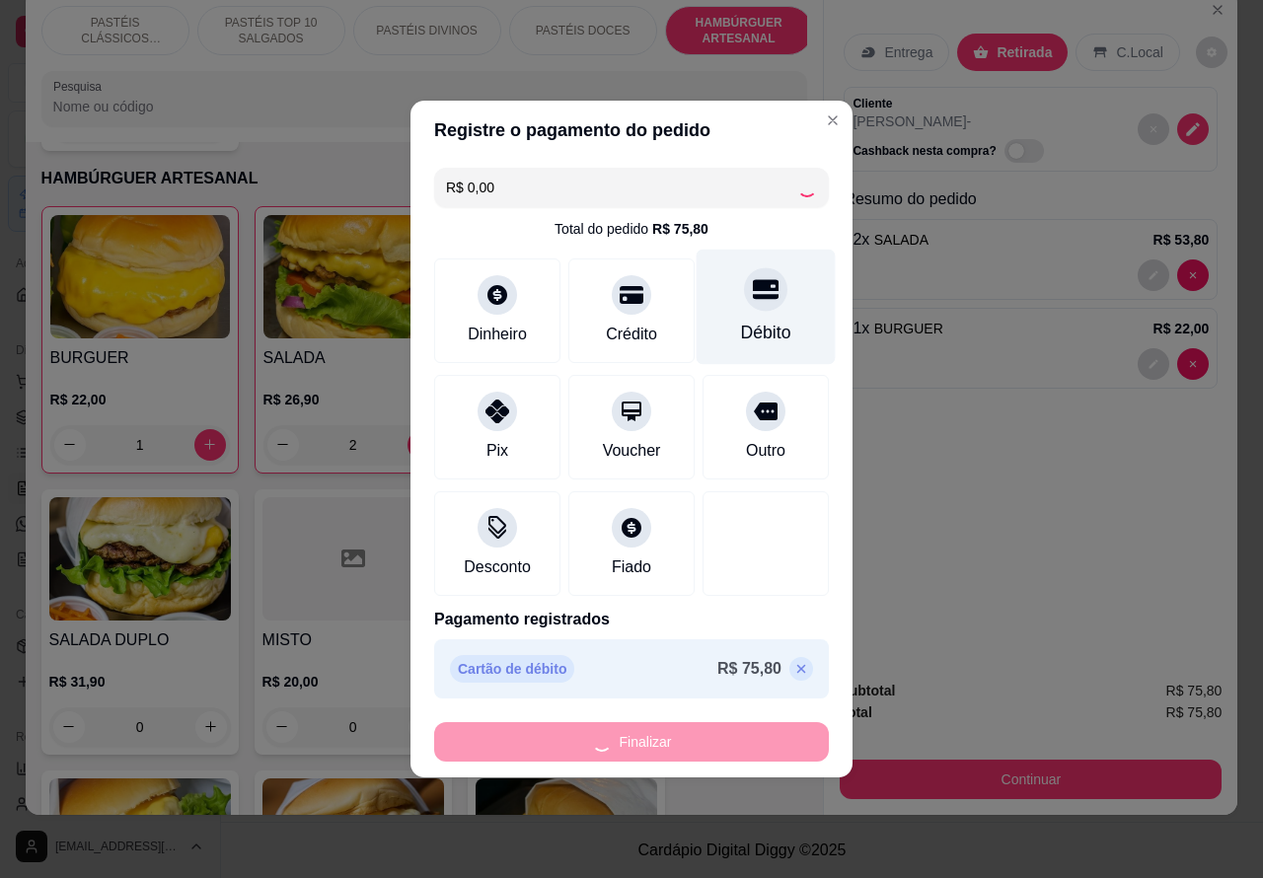
type input "0"
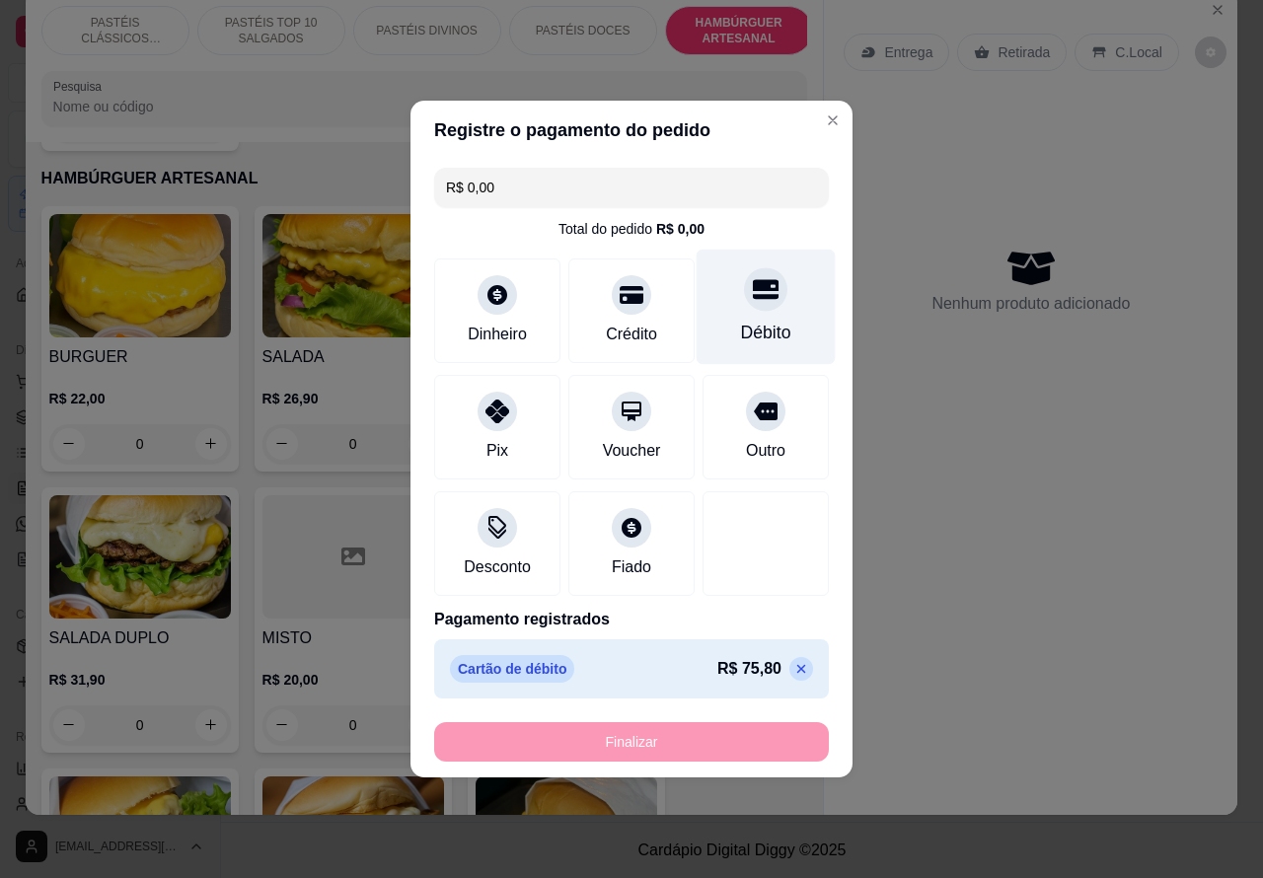
type input "-R$ 75,80"
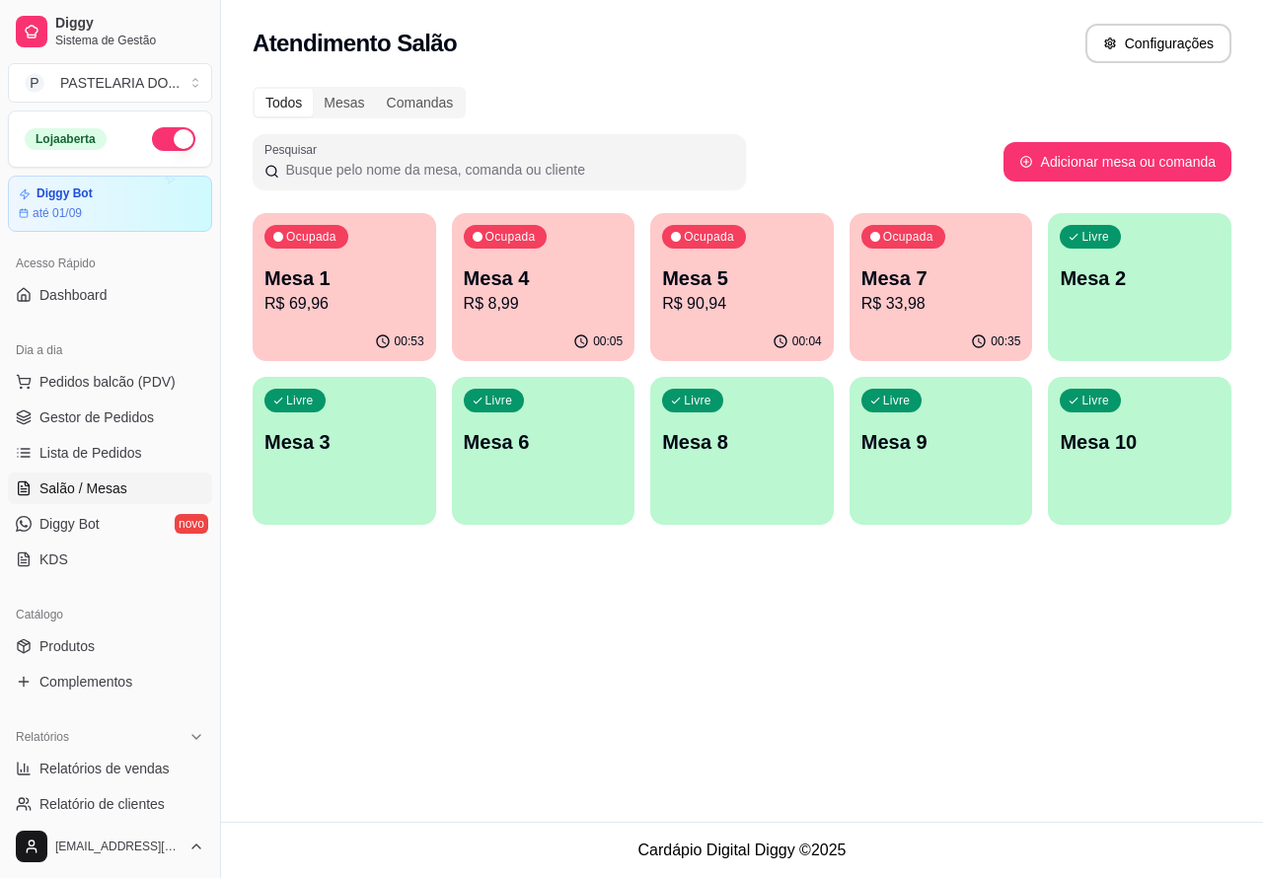
click at [551, 642] on div "Atendimento Salão Configurações Todos Mesas Comandas Pesquisar Adicionar mesa o…" at bounding box center [742, 411] width 1042 height 822
click at [112, 451] on span "Lista de Pedidos" at bounding box center [90, 453] width 103 height 20
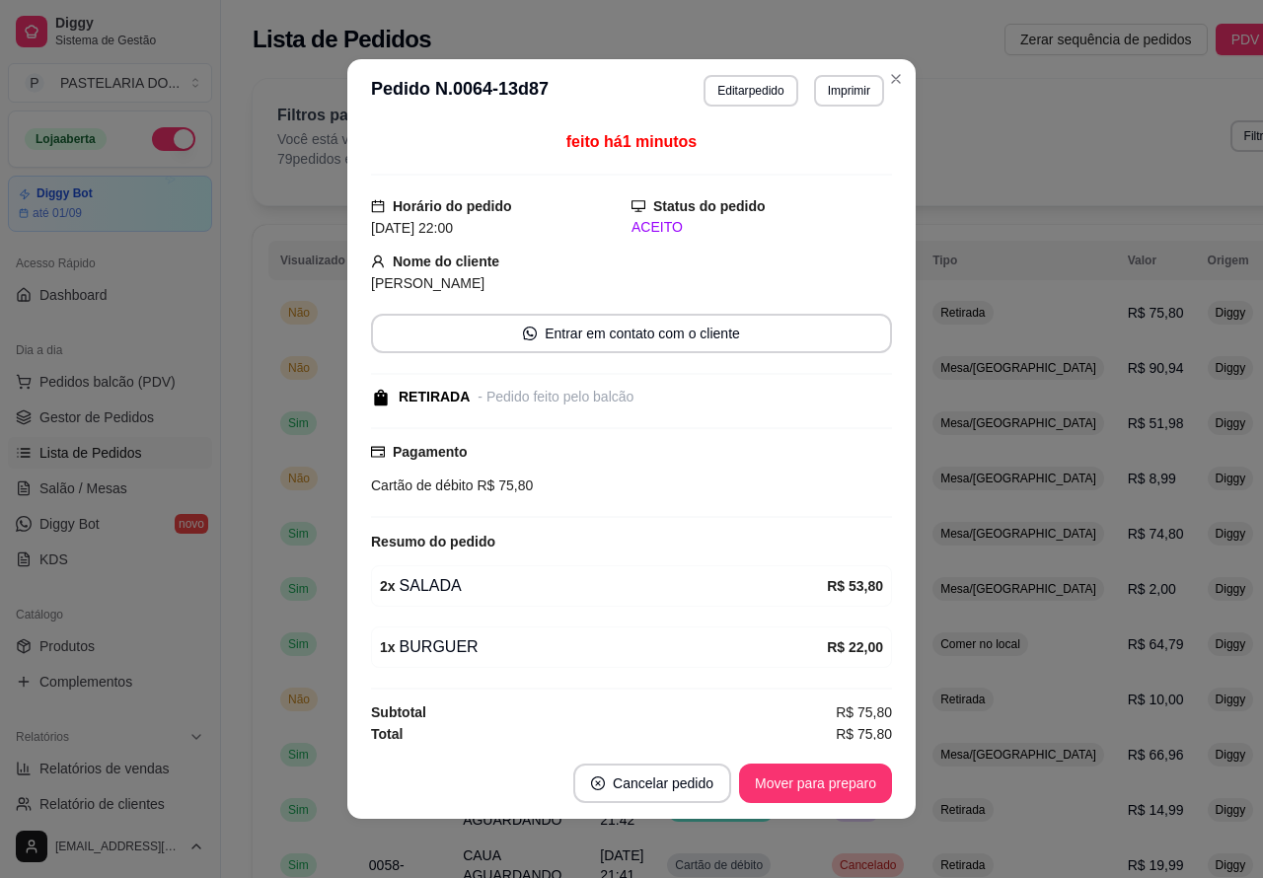
click at [649, 776] on button "Cancelar pedido" at bounding box center [652, 783] width 158 height 39
click at [697, 723] on button "Sim" at bounding box center [698, 734] width 79 height 39
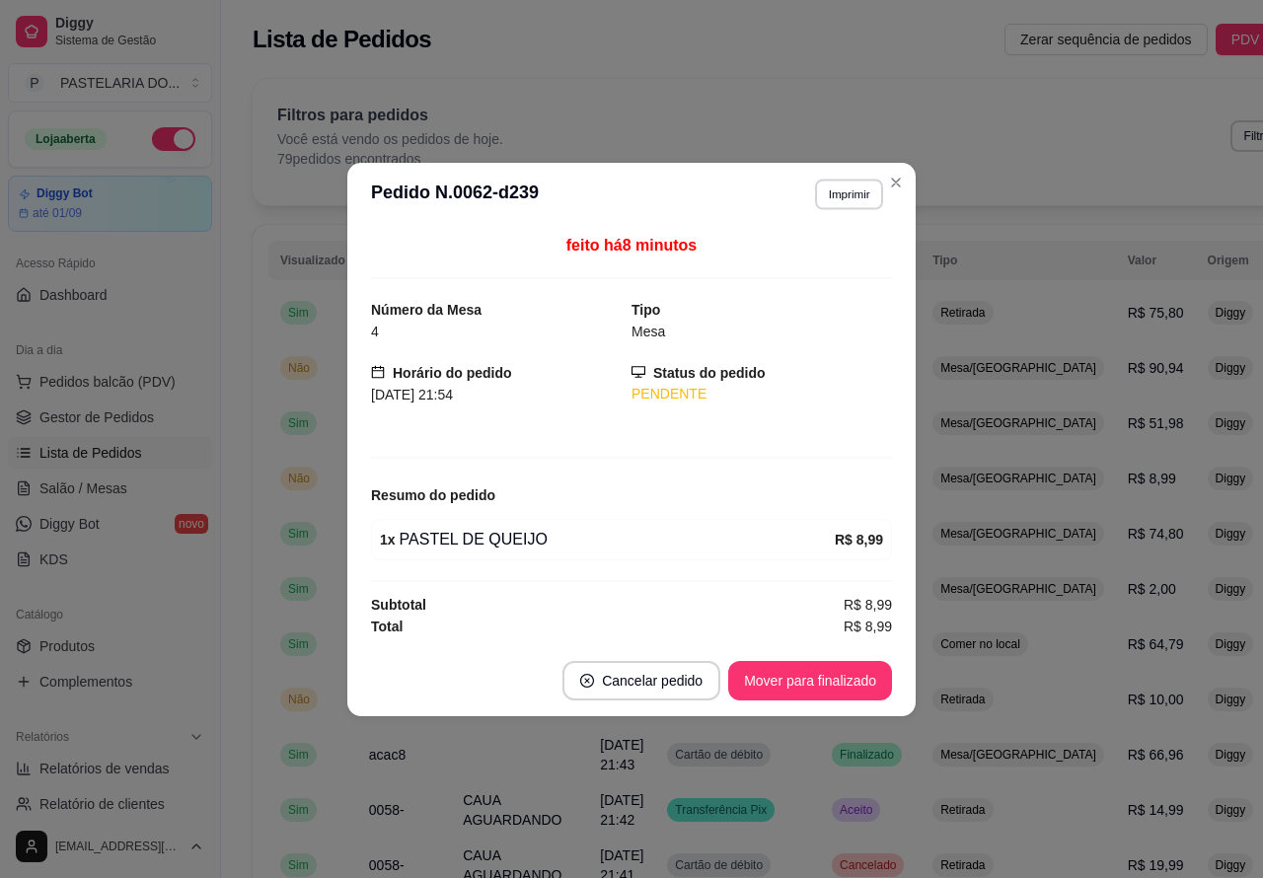
click at [844, 189] on button "Imprimir" at bounding box center [849, 194] width 68 height 31
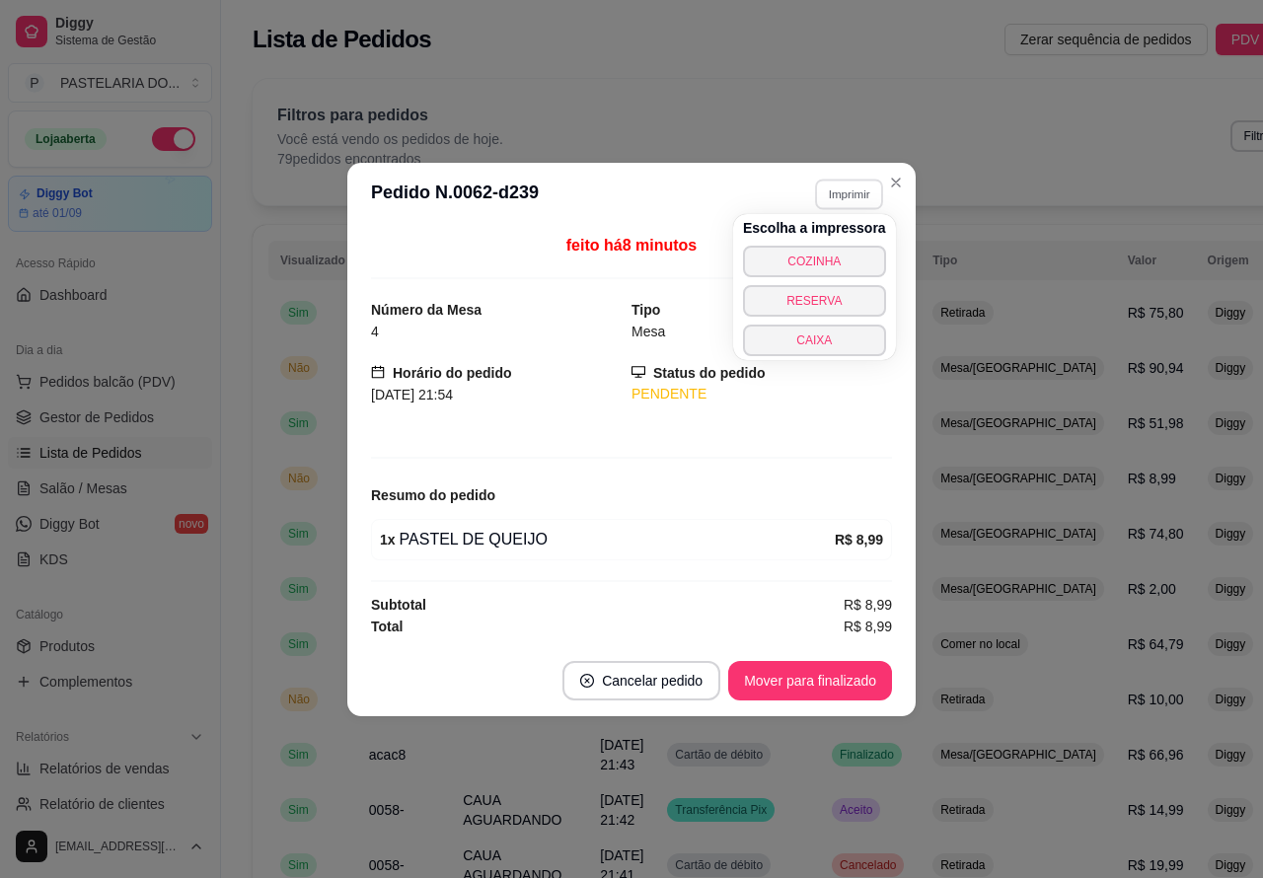
click at [832, 249] on button "COZINHA" at bounding box center [814, 262] width 143 height 32
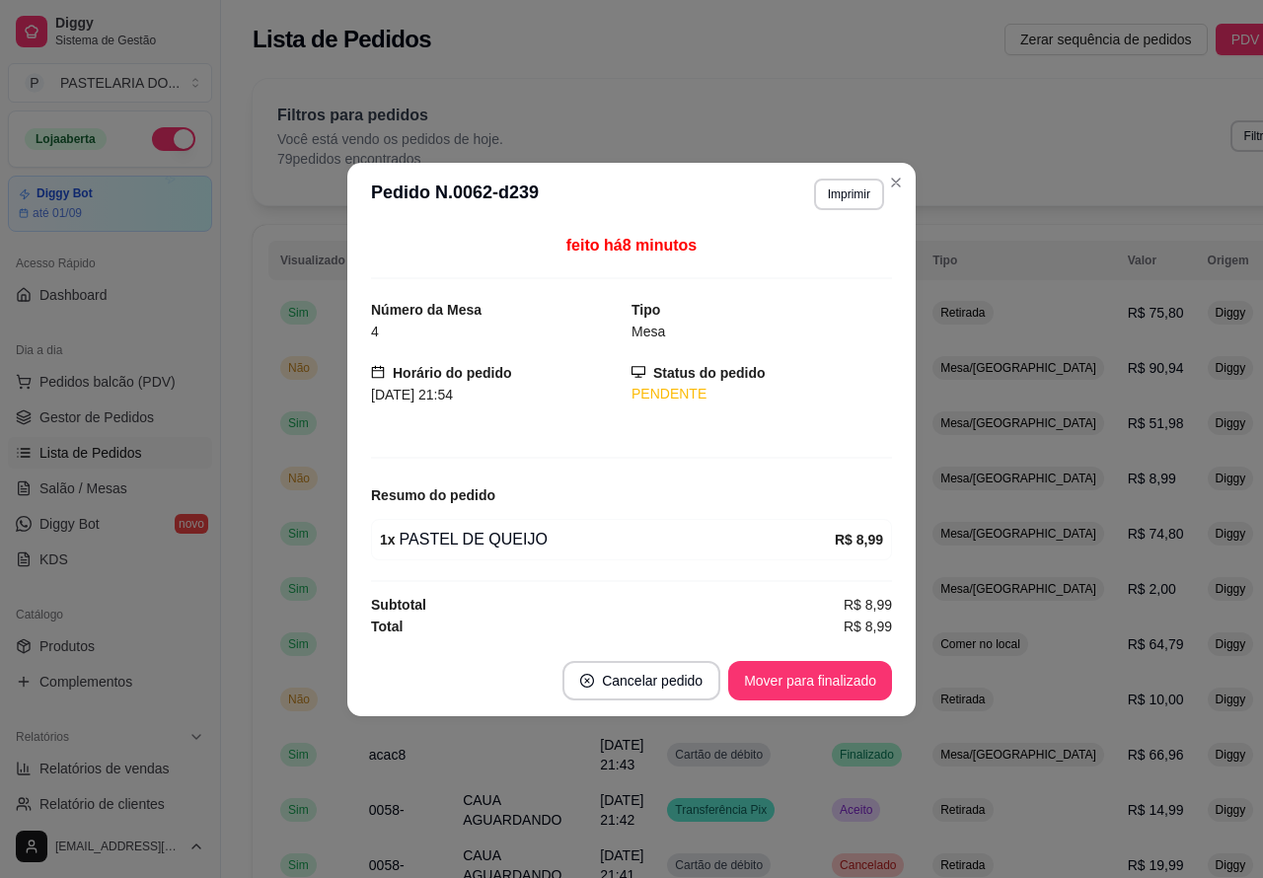
click at [219, 612] on button "Toggle Sidebar" at bounding box center [220, 439] width 16 height 878
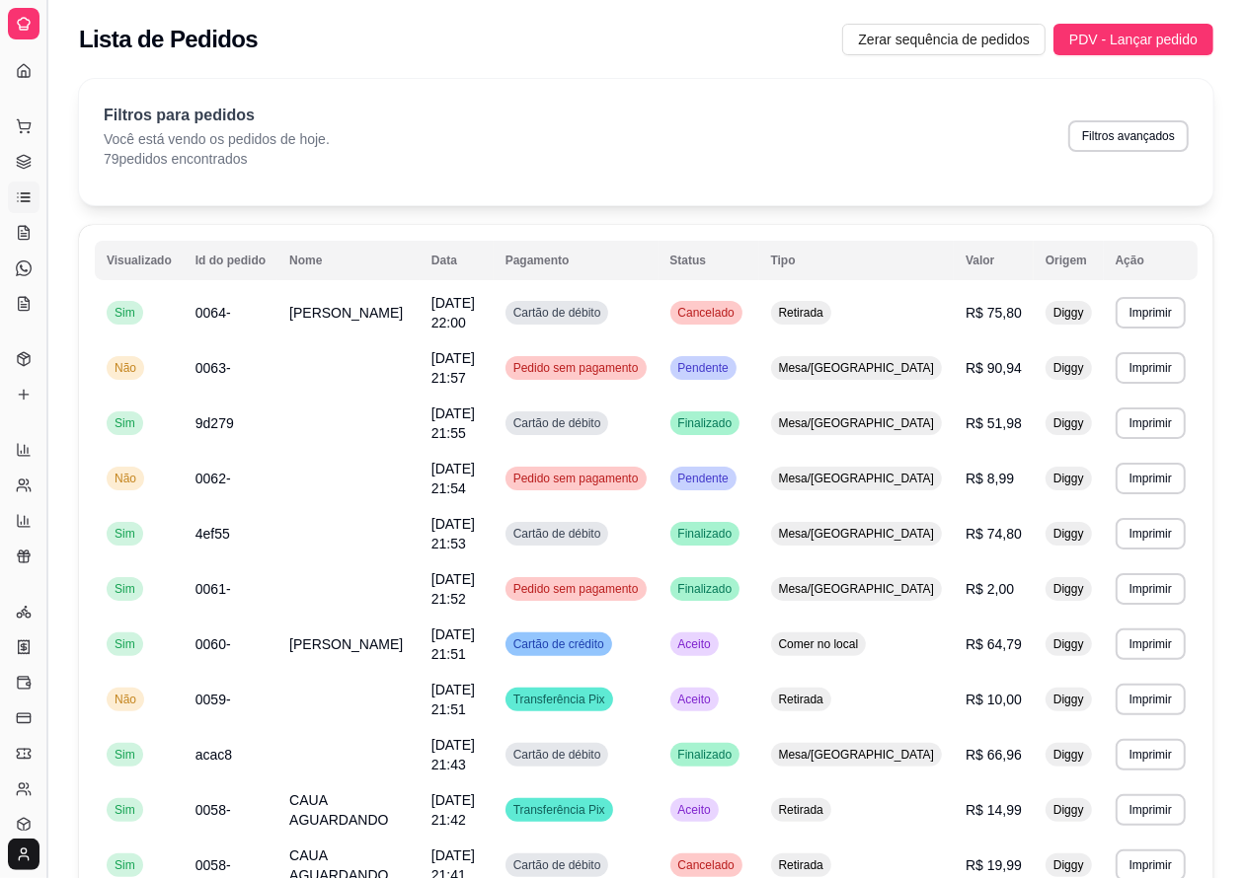
click at [46, 396] on button "Toggle Sidebar" at bounding box center [46, 439] width 16 height 878
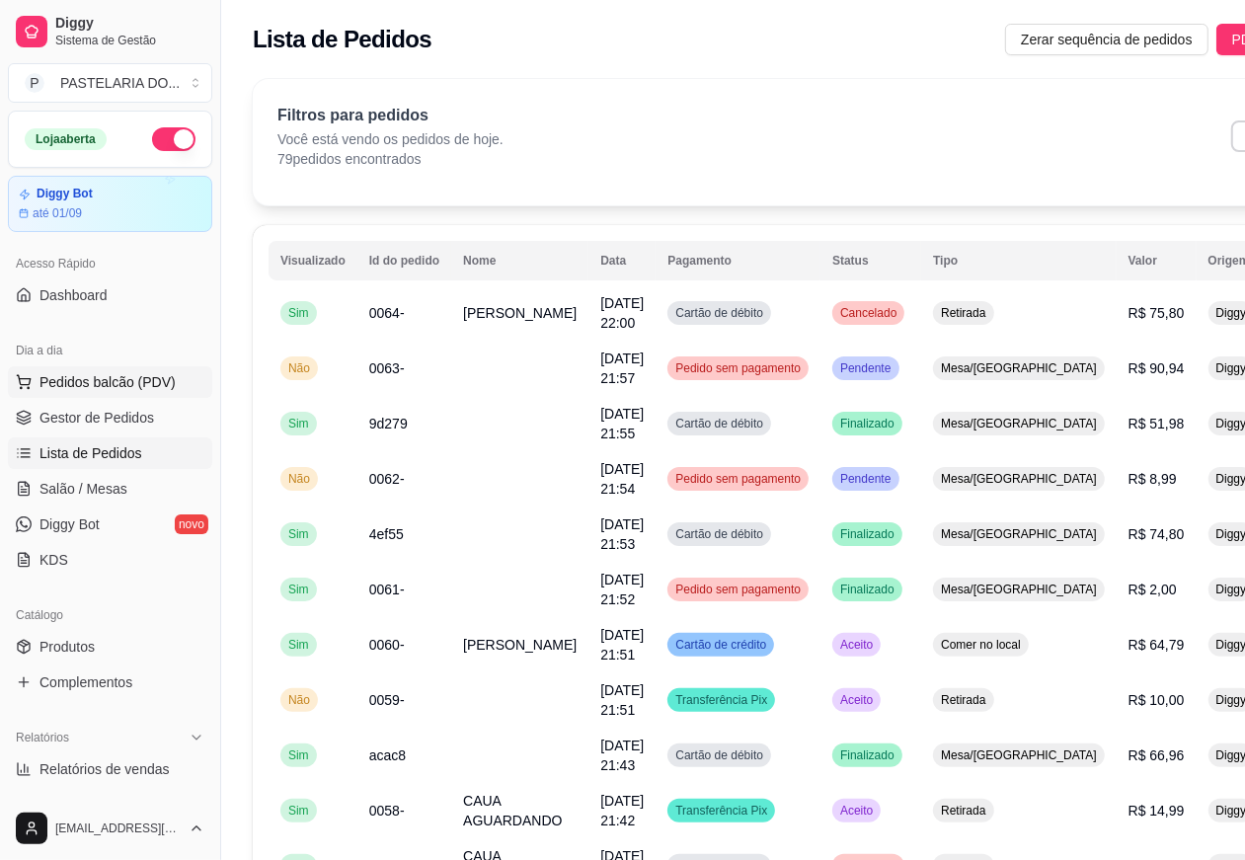
click at [116, 387] on span "Pedidos balcão (PDV)" at bounding box center [107, 382] width 136 height 20
click at [109, 367] on img at bounding box center [137, 376] width 183 height 124
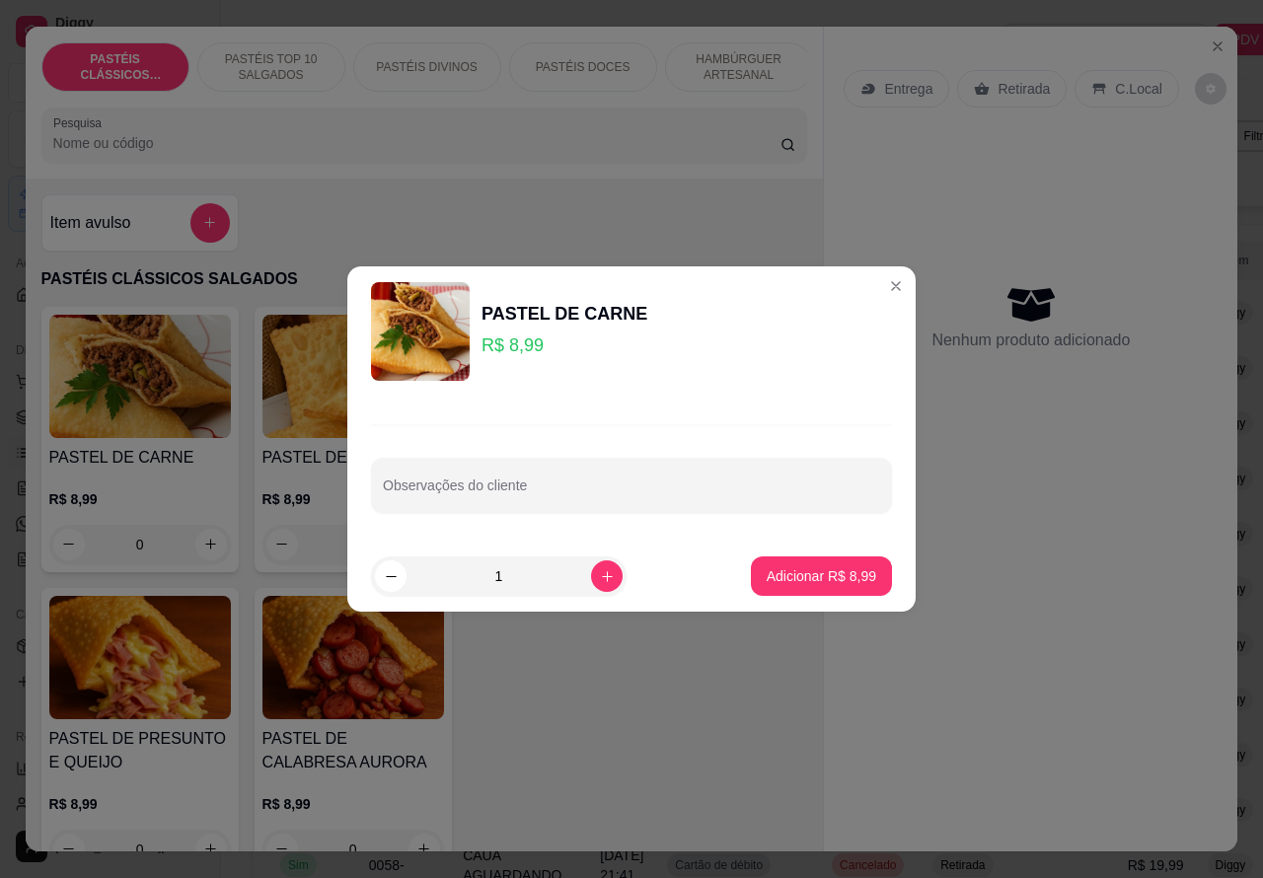
click at [987, 546] on div "Entrega Retirada C.Local Nenhum produto adicionado" at bounding box center [1031, 424] width 414 height 795
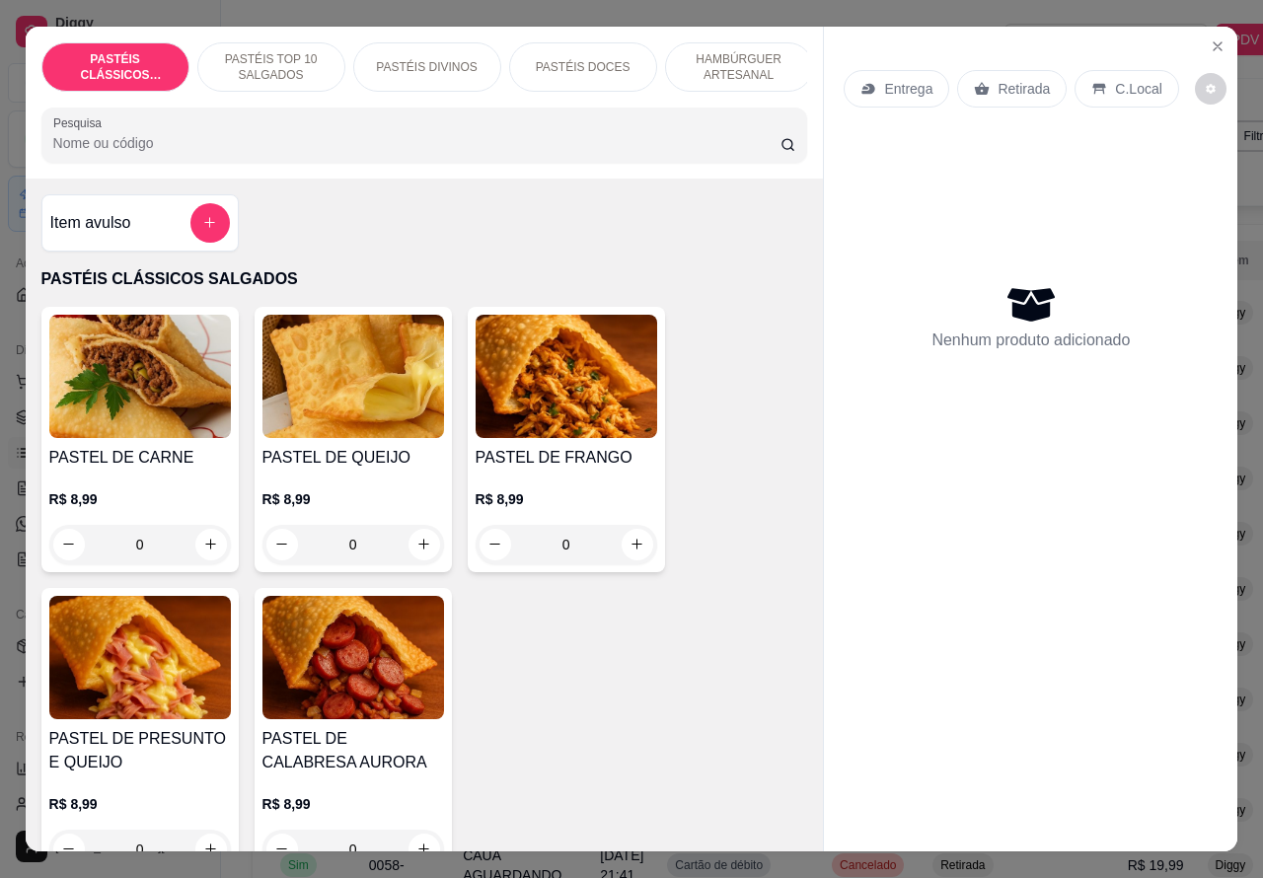
click at [1009, 79] on p "Retirada" at bounding box center [1024, 89] width 52 height 20
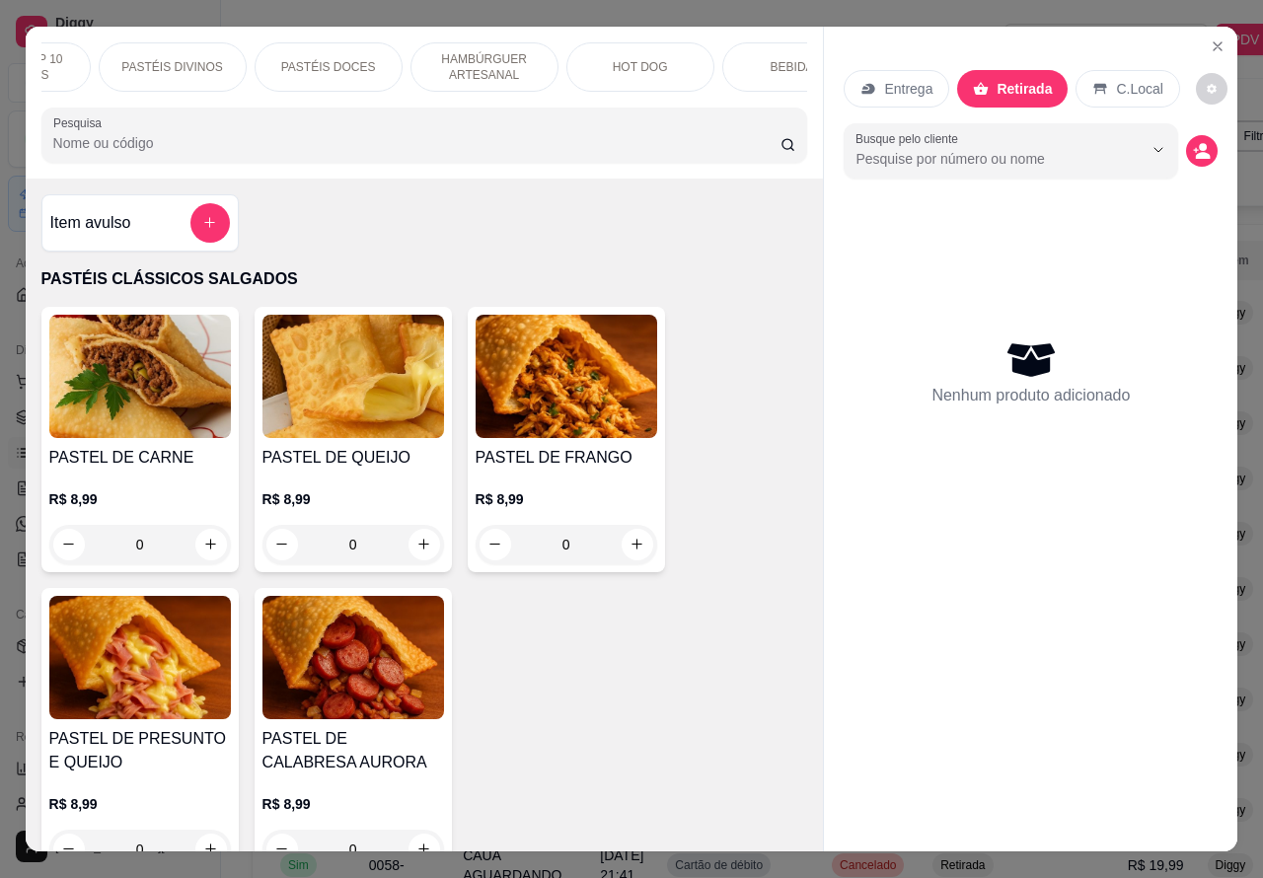
scroll to position [0, 474]
click at [740, 59] on p "DOCES" at bounding box center [734, 67] width 42 height 16
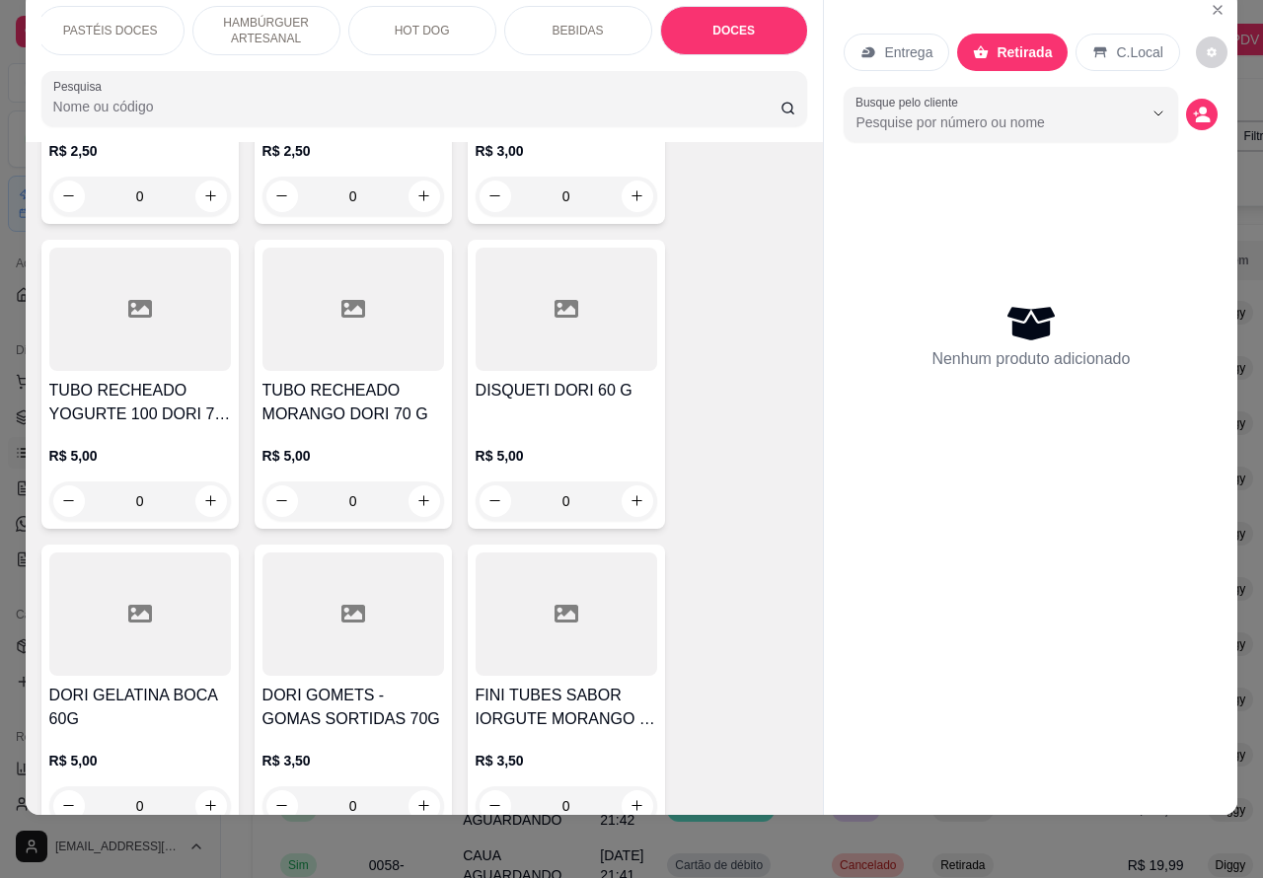
scroll to position [8356, 0]
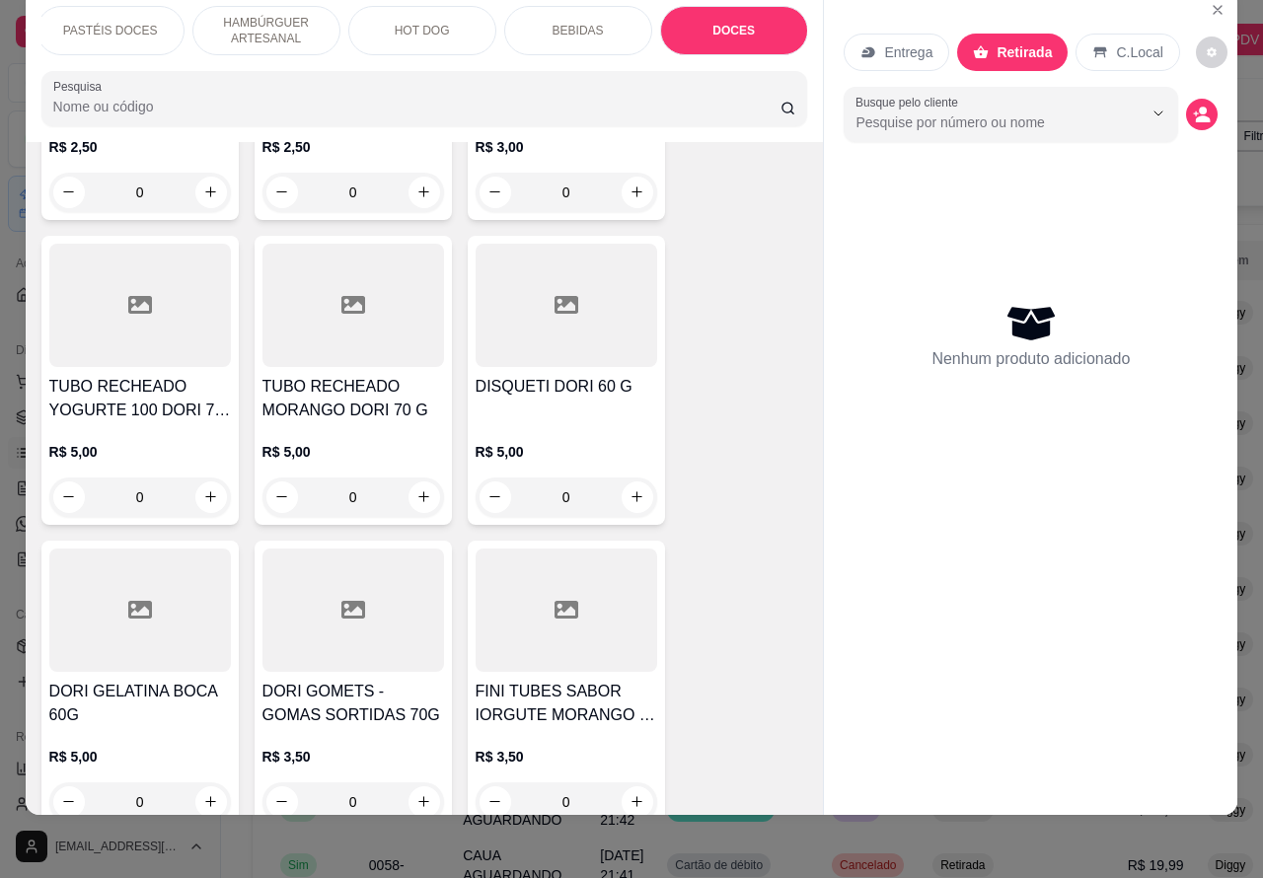
click at [632, 492] on icon "increase-product-quantity" at bounding box center [637, 497] width 11 height 11
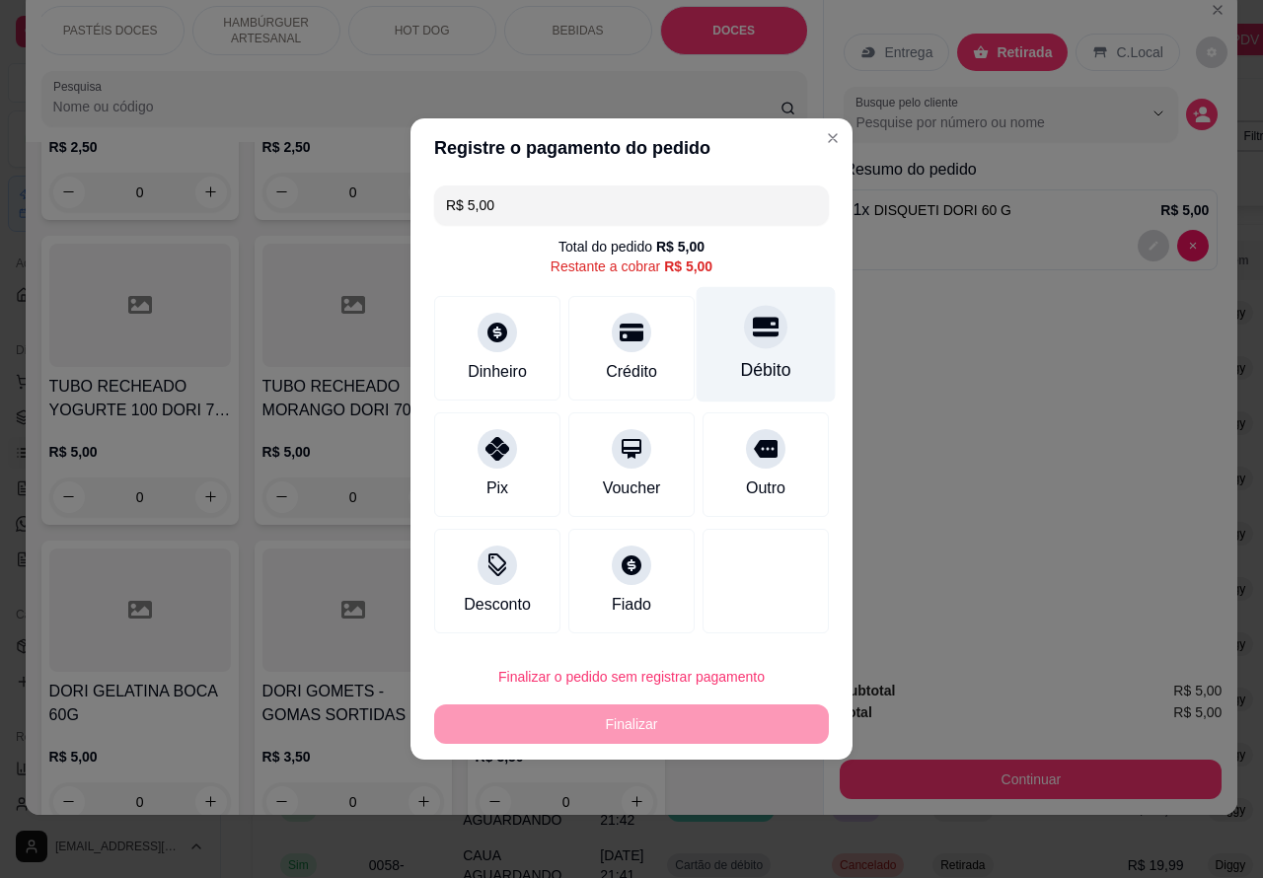
click at [744, 316] on div at bounding box center [765, 326] width 43 height 43
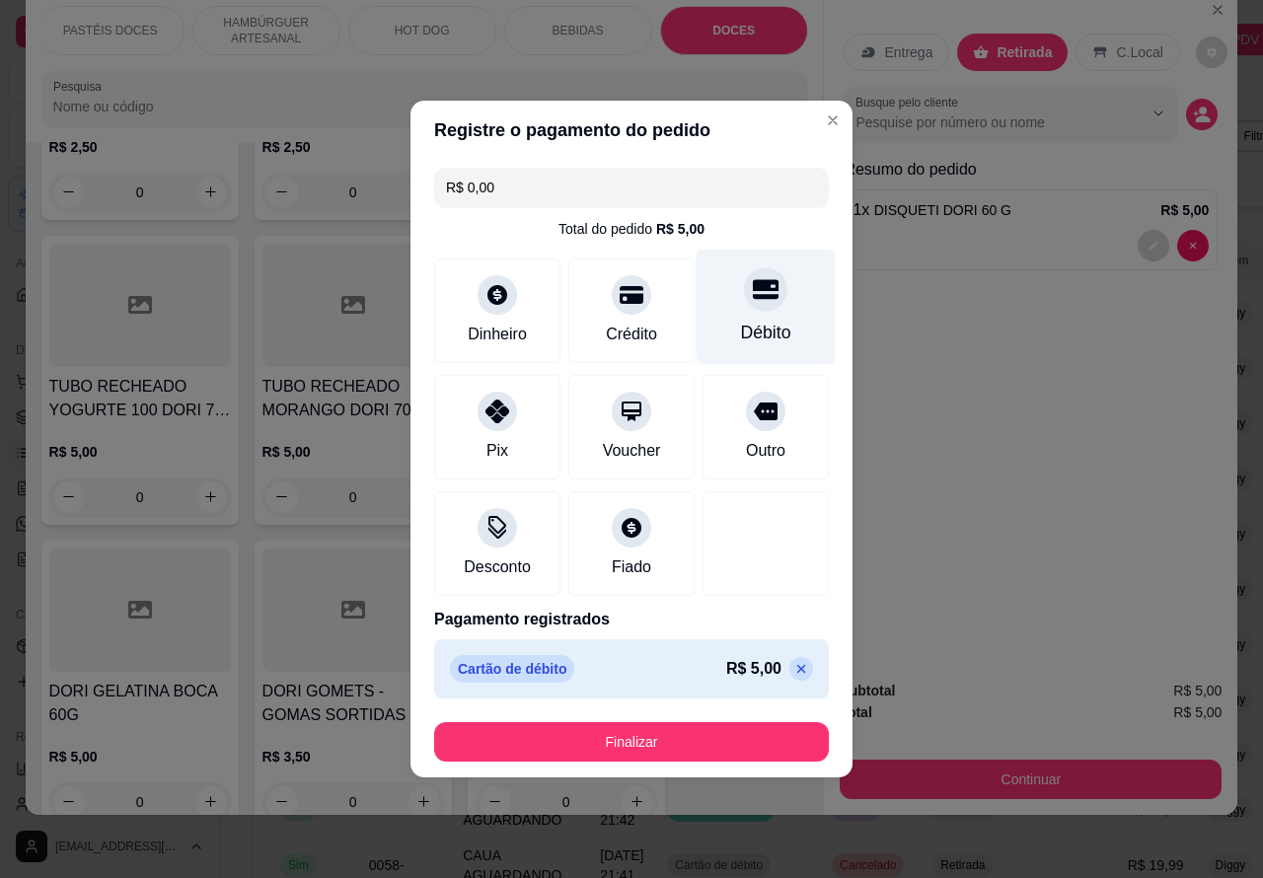
click at [706, 737] on button "Finalizar" at bounding box center [631, 741] width 395 height 39
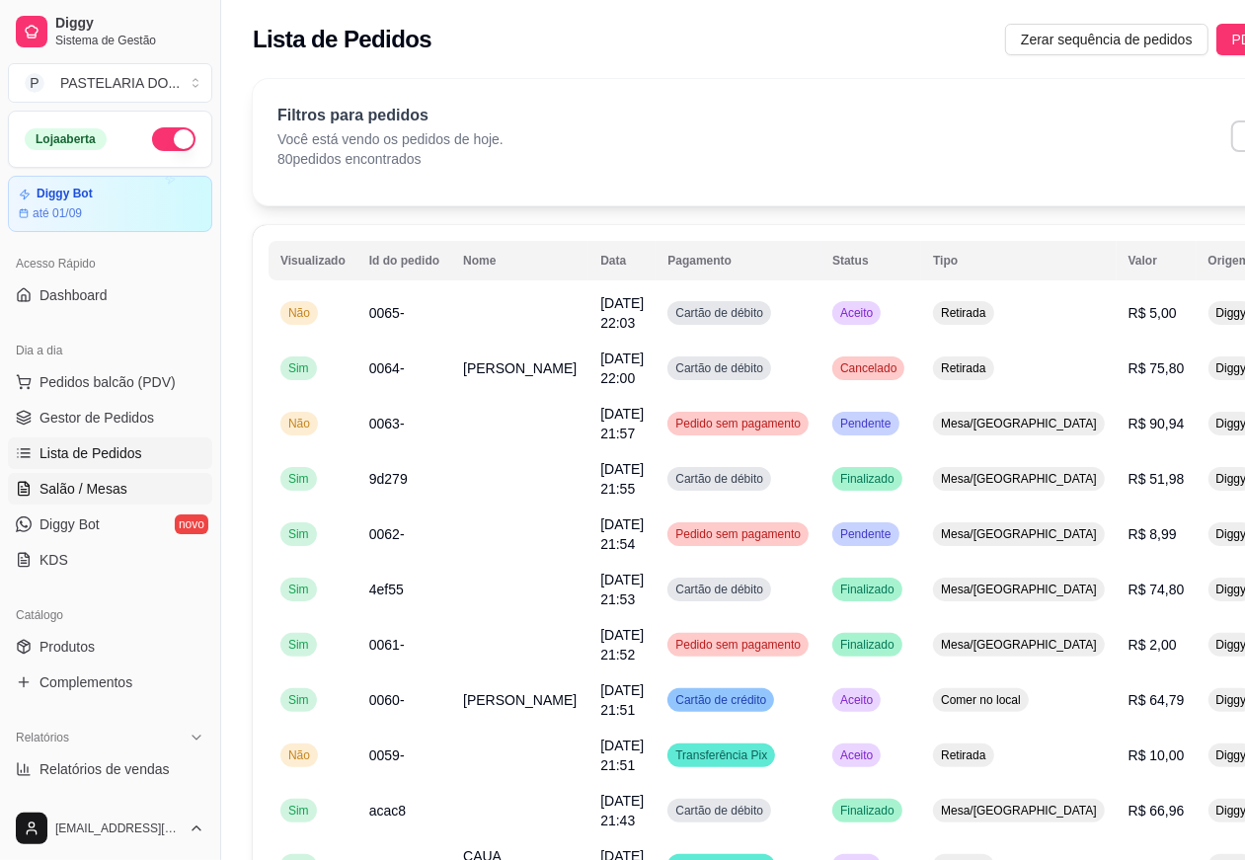
click at [97, 482] on span "Salão / Mesas" at bounding box center [83, 489] width 88 height 20
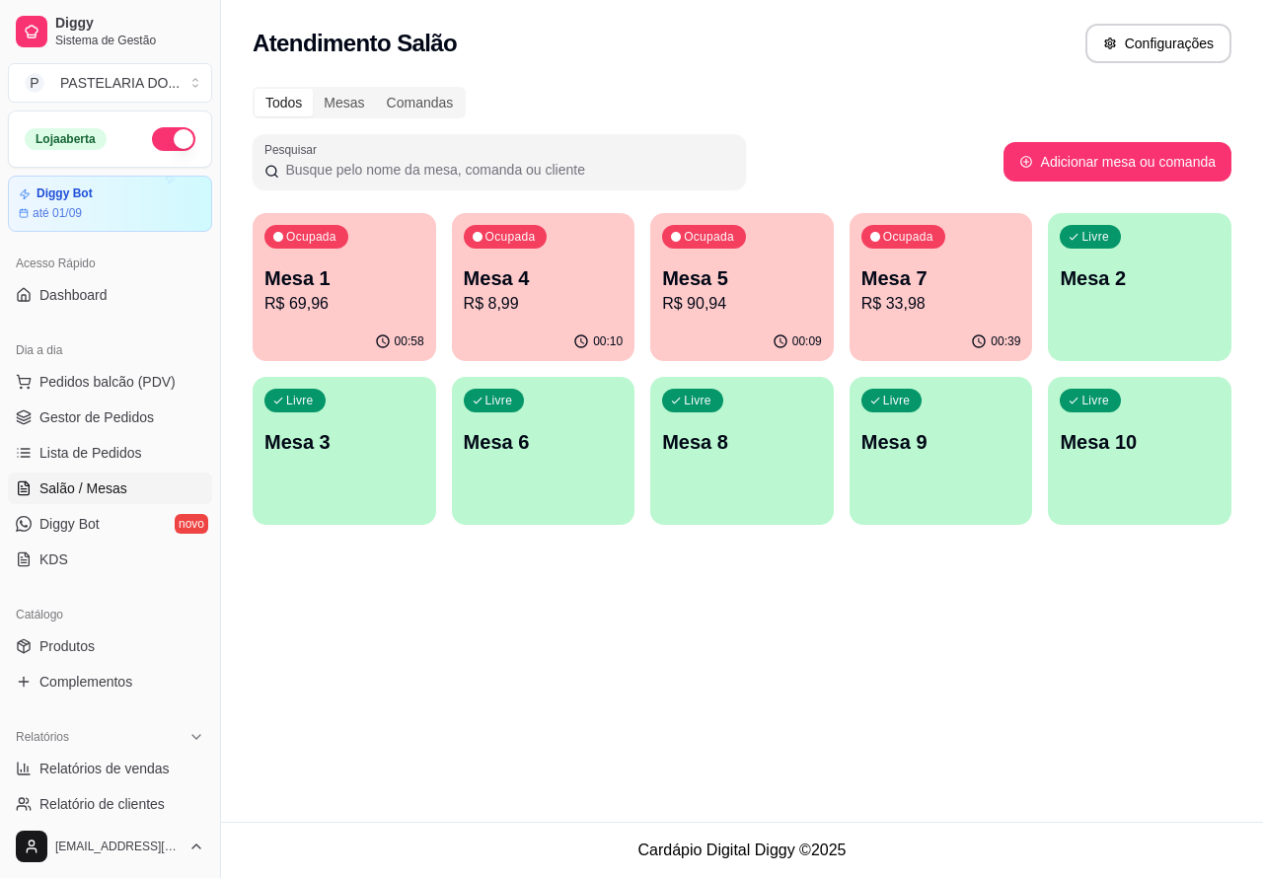
click at [95, 482] on span "Salão / Mesas" at bounding box center [83, 489] width 88 height 20
click at [361, 456] on div "Livre Mesa 3" at bounding box center [345, 439] width 184 height 124
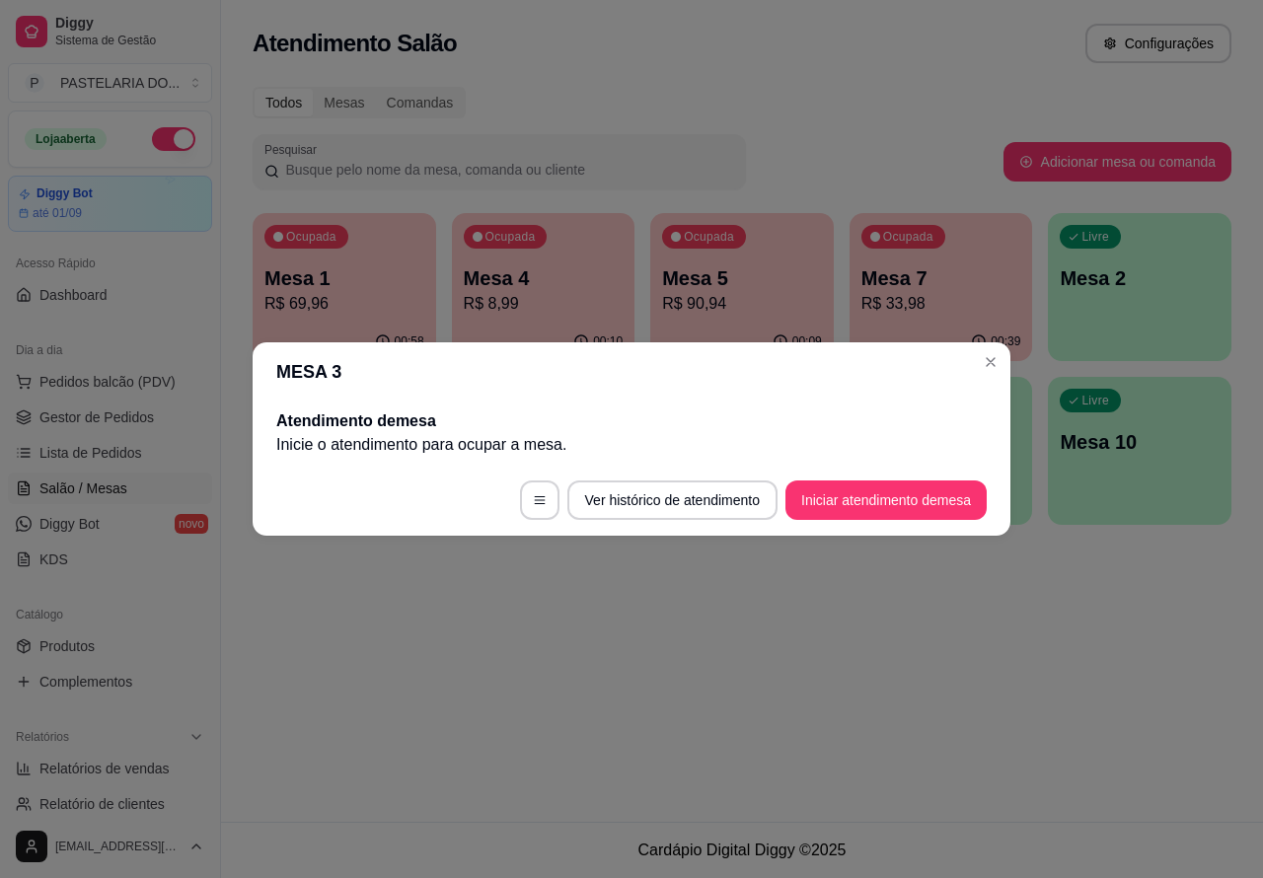
click at [881, 506] on button "Iniciar atendimento de mesa" at bounding box center [886, 500] width 201 height 39
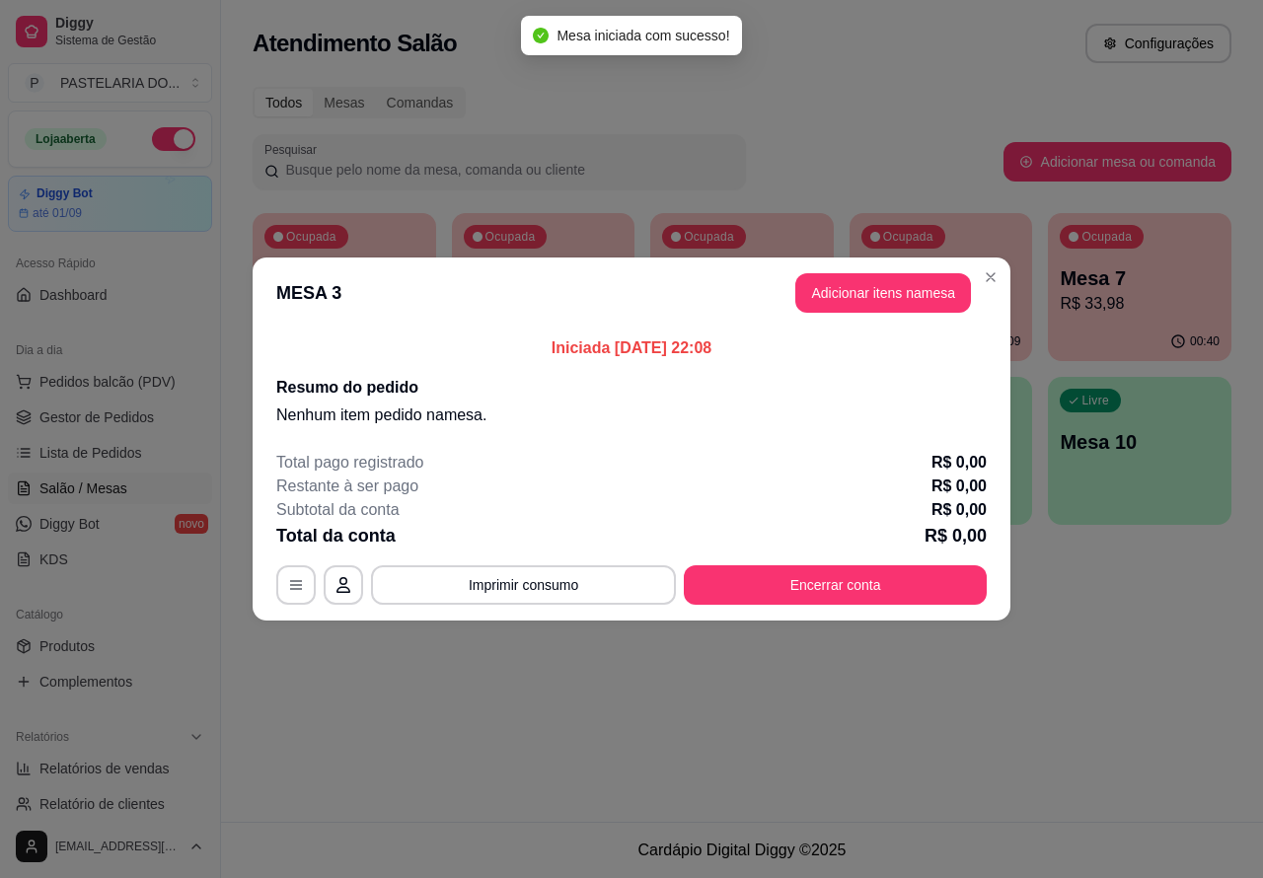
click at [871, 283] on div "Nenhum produto adicionado" at bounding box center [1033, 286] width 376 height 389
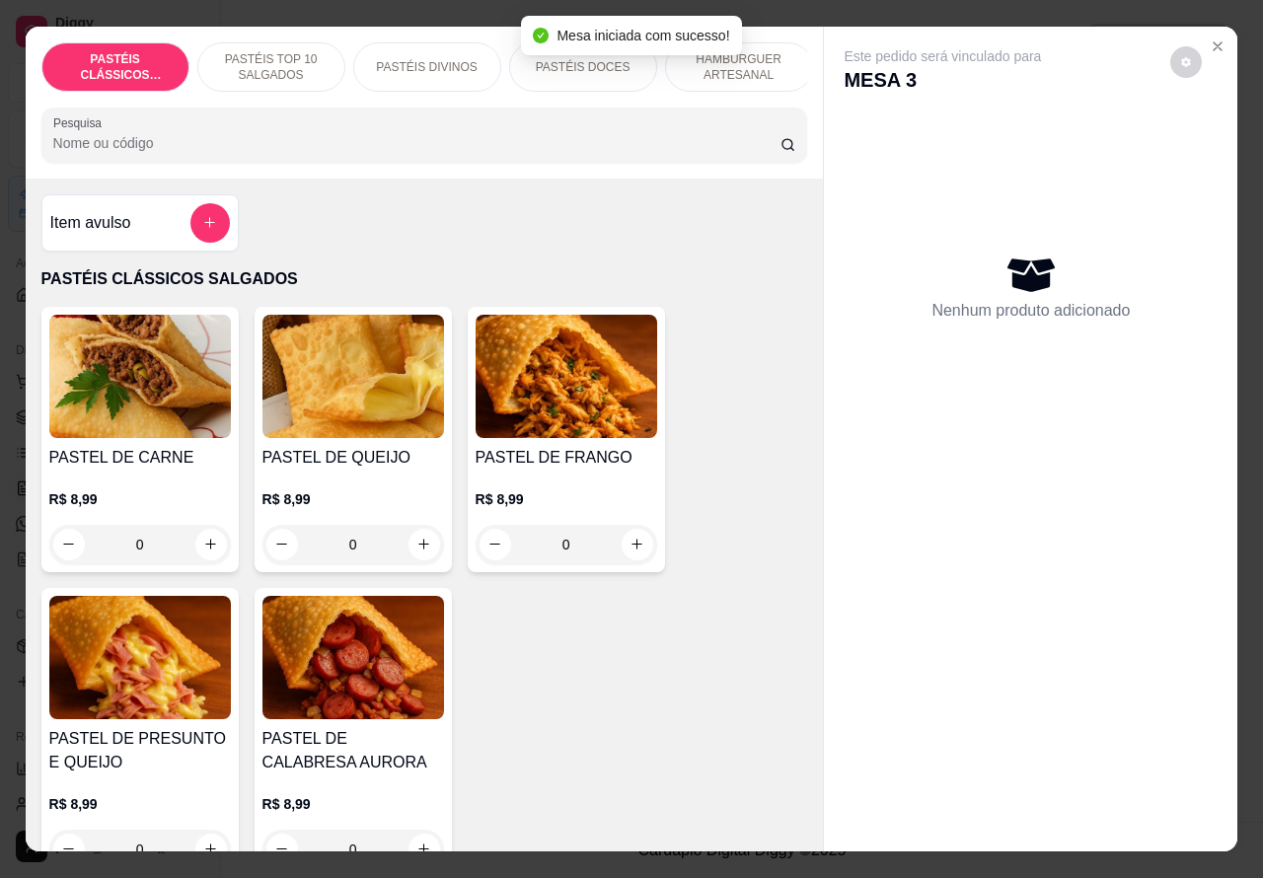
click at [761, 52] on p "HAMBÚRGUER ARTESANAL" at bounding box center [739, 67] width 114 height 32
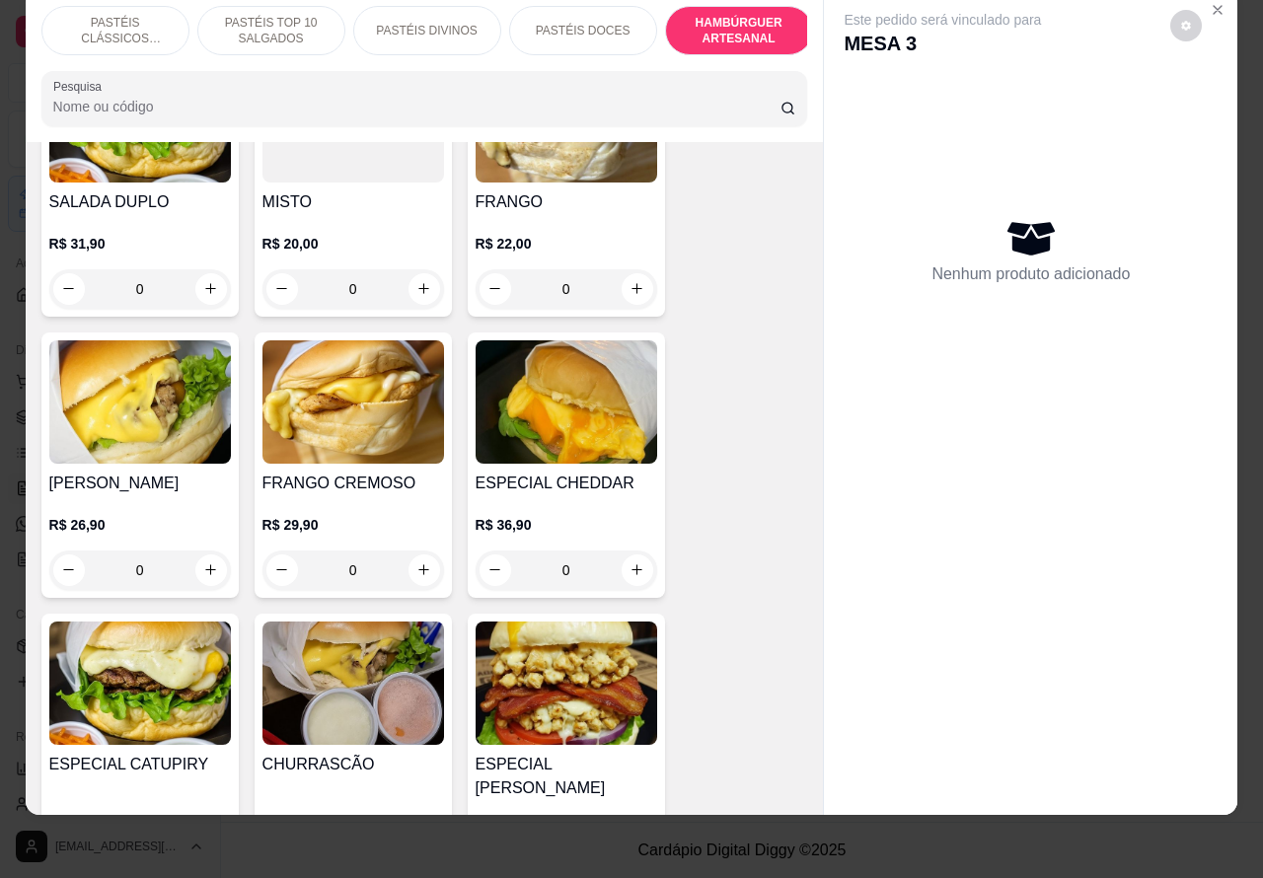
scroll to position [4616, 0]
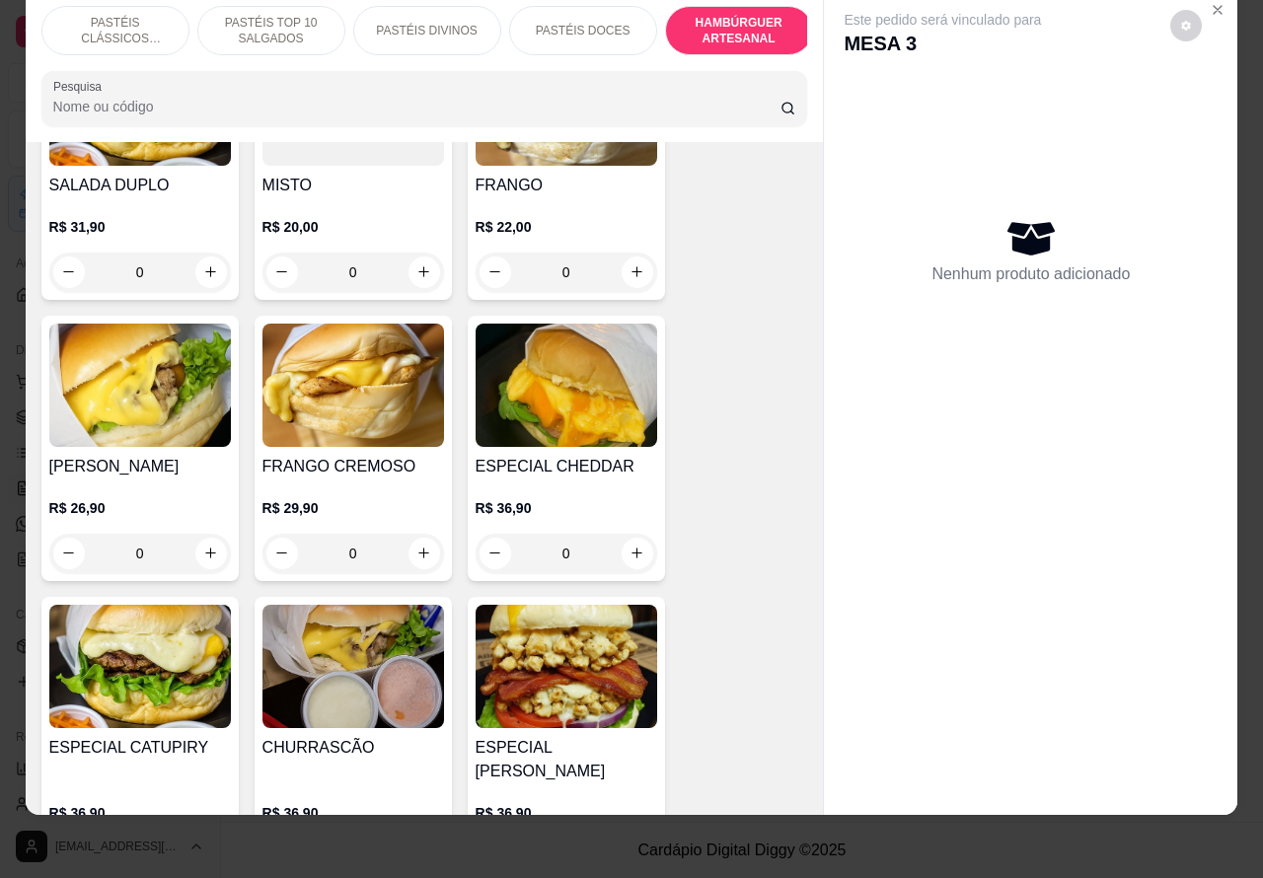
click at [629, 534] on div "0" at bounding box center [567, 553] width 182 height 39
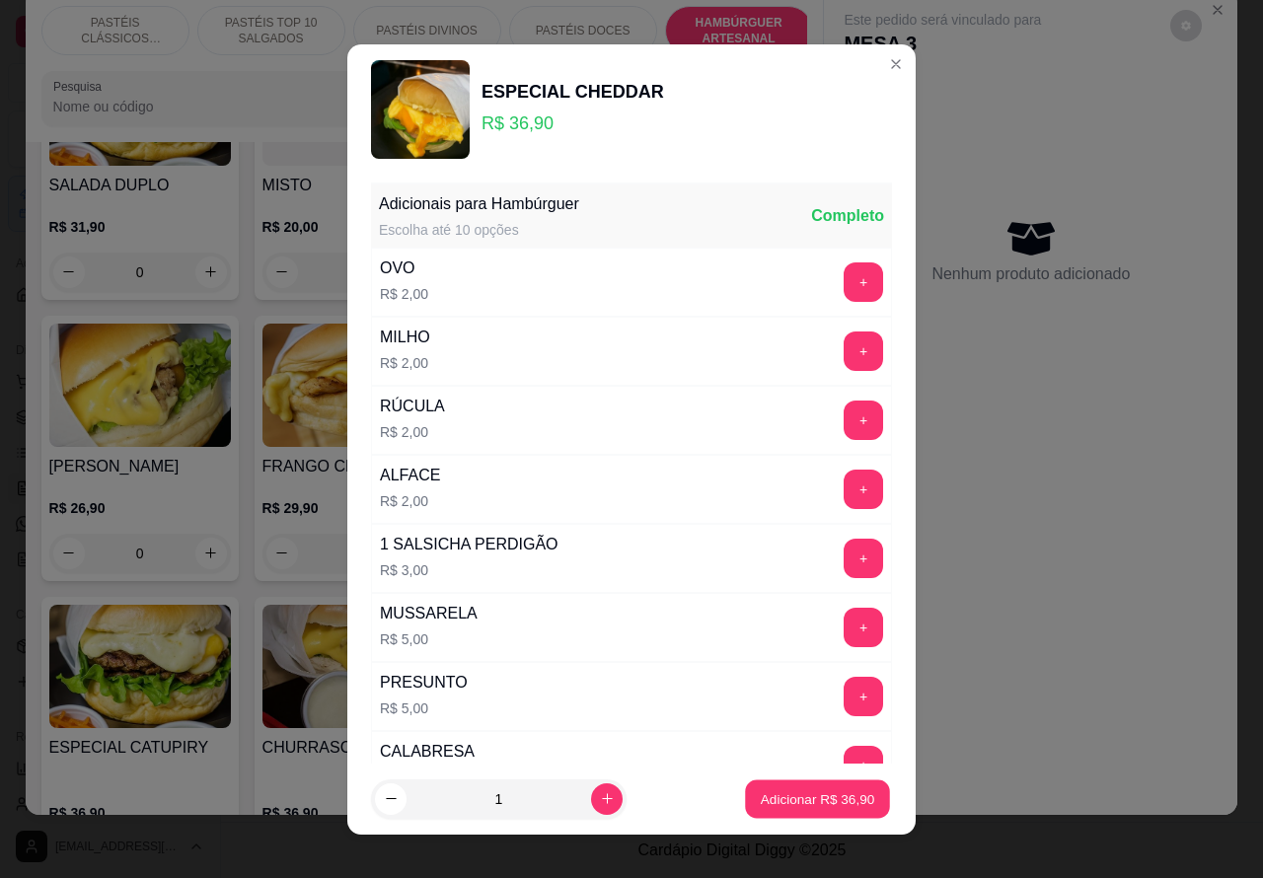
click at [798, 800] on p "Adicionar R$ 36,90" at bounding box center [818, 799] width 114 height 19
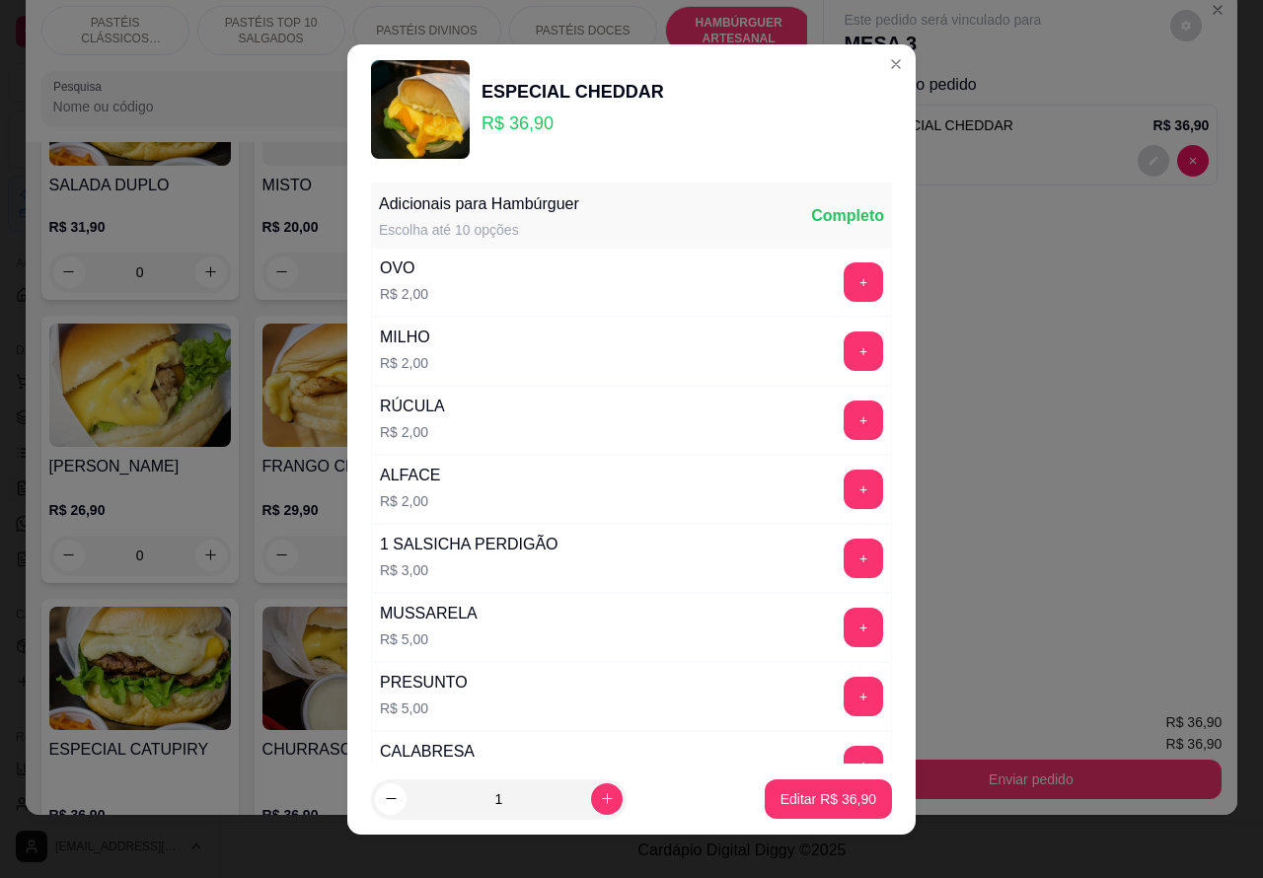
scroll to position [123, 0]
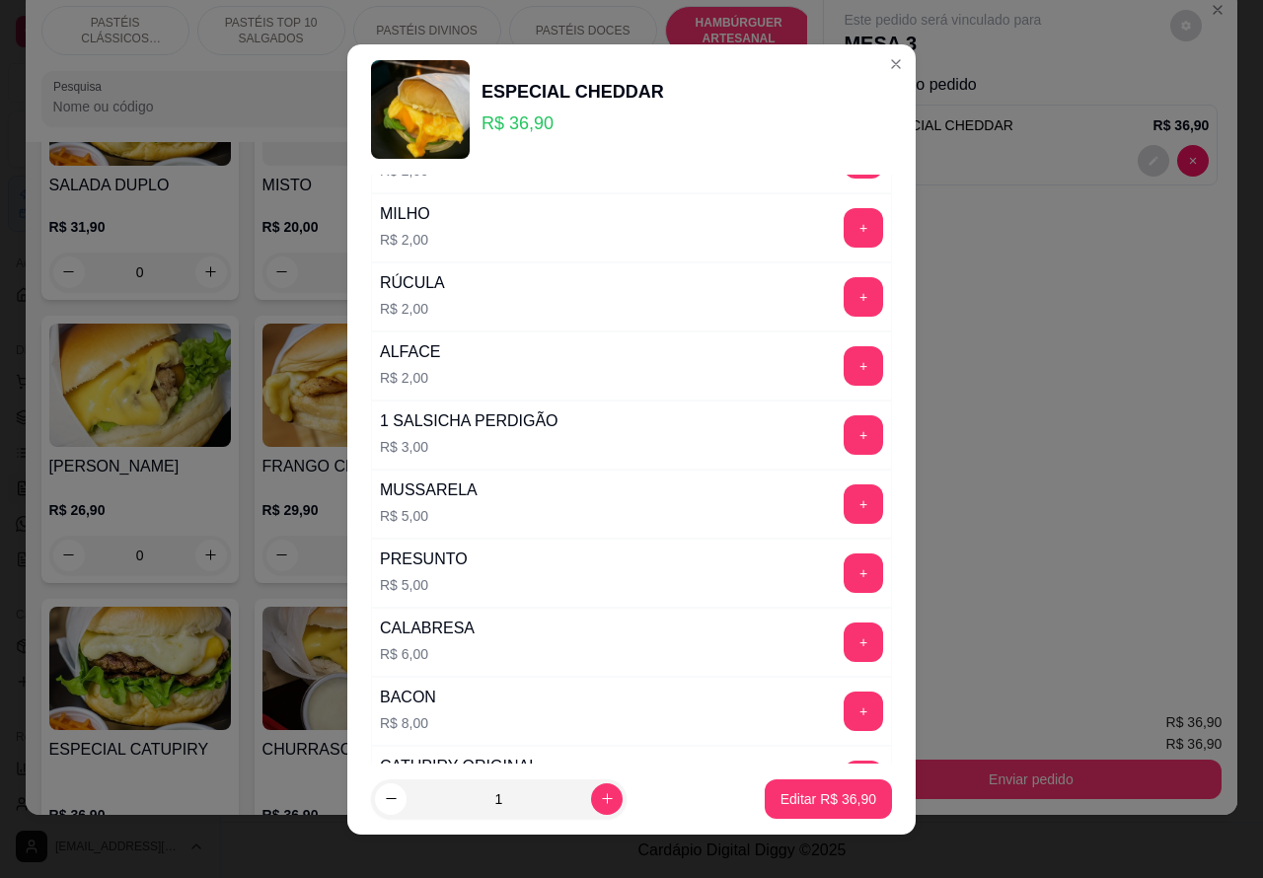
click at [599, 735] on div "BACON R$ 8,00 +" at bounding box center [631, 711] width 521 height 69
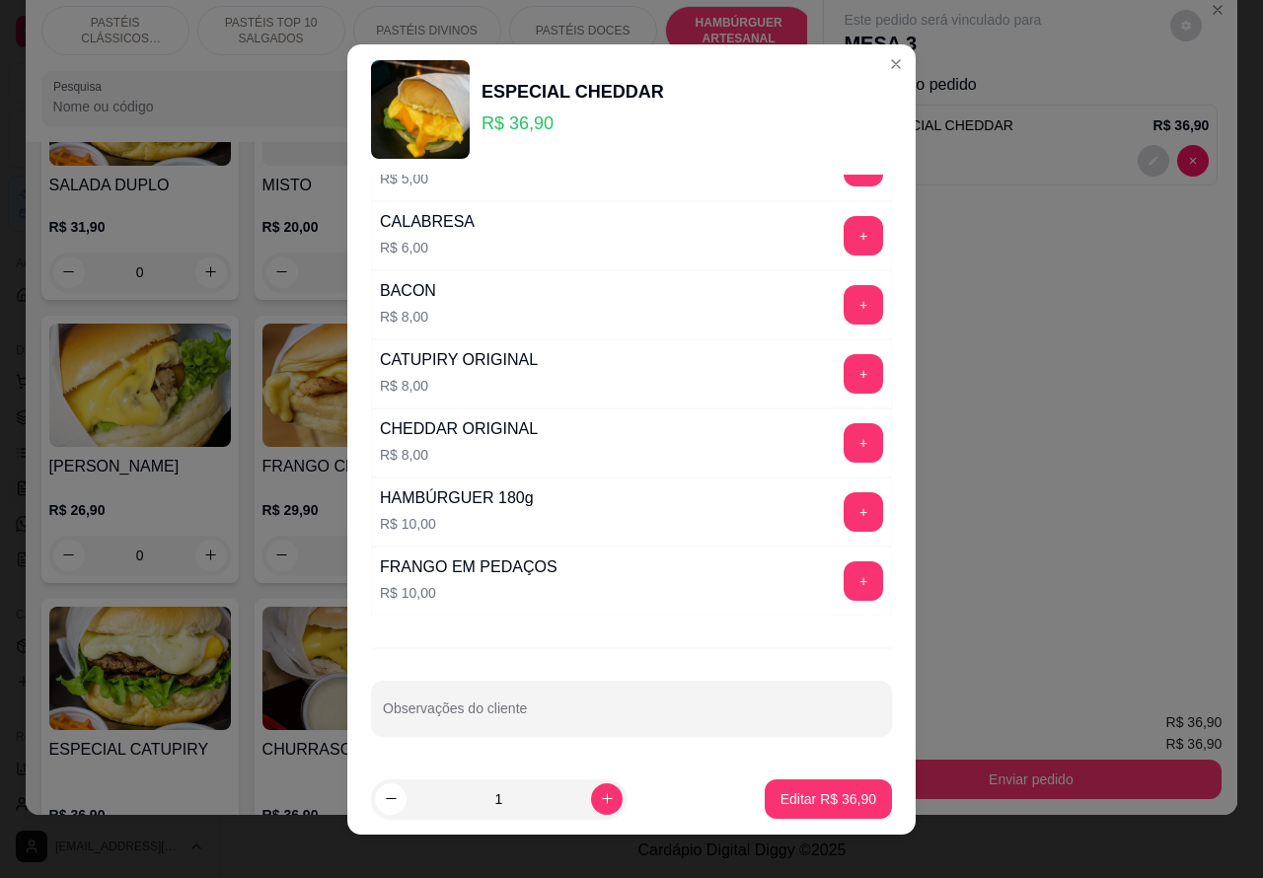
click at [602, 716] on input "Observações do cliente" at bounding box center [631, 717] width 497 height 20
click at [816, 788] on button "Editar R$ 36,90" at bounding box center [828, 799] width 127 height 39
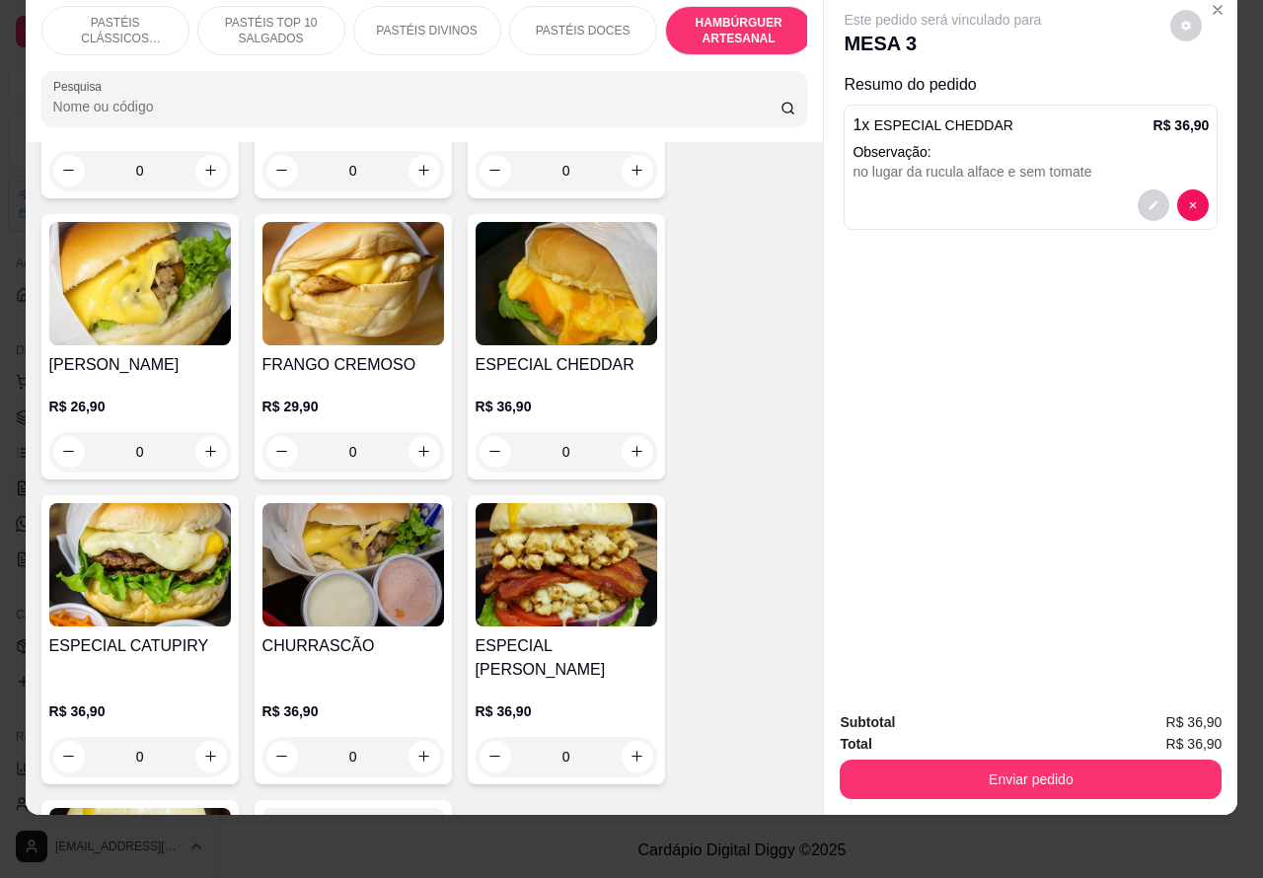
scroll to position [4848, 0]
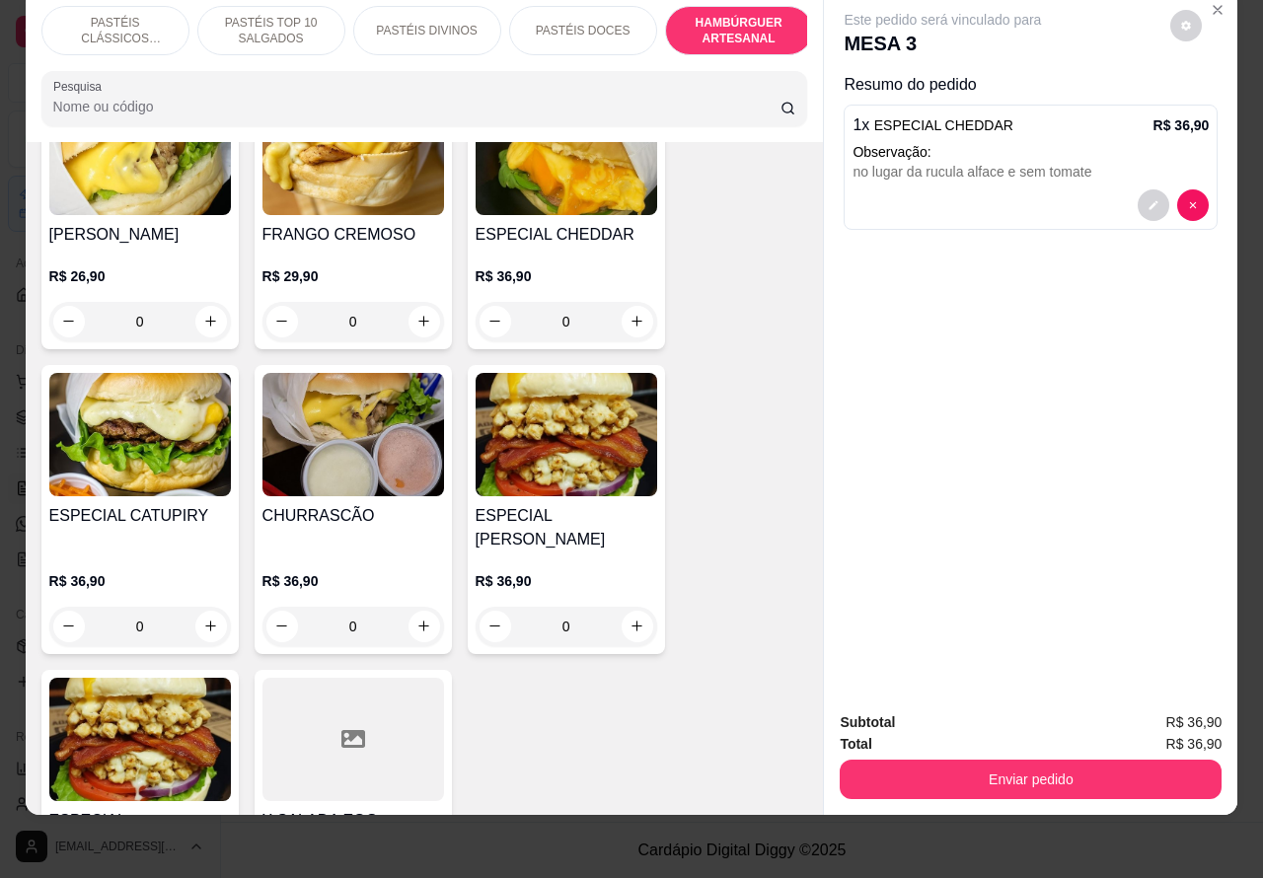
click at [615, 302] on div "0" at bounding box center [567, 321] width 182 height 39
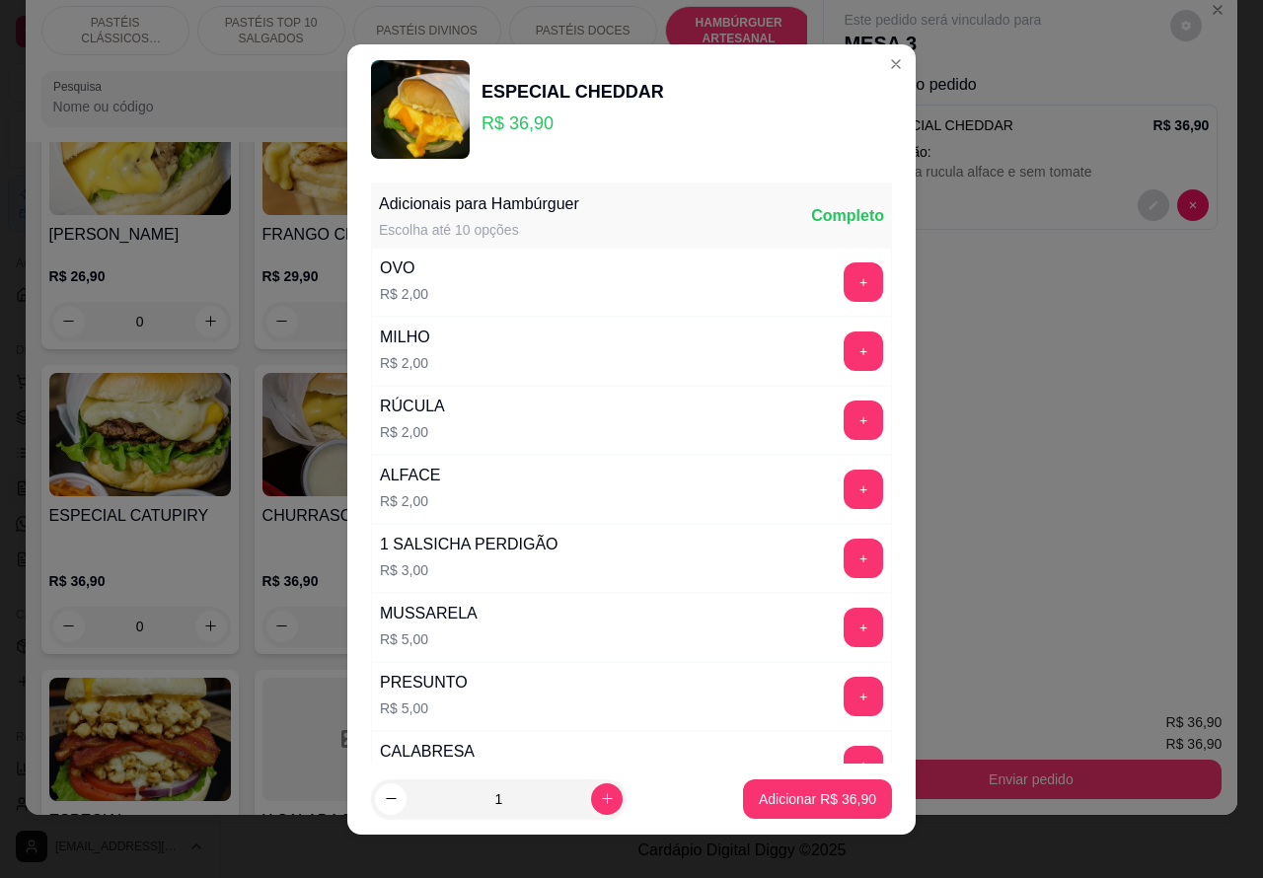
click at [768, 781] on button "Adicionar R$ 36,90" at bounding box center [817, 799] width 149 height 39
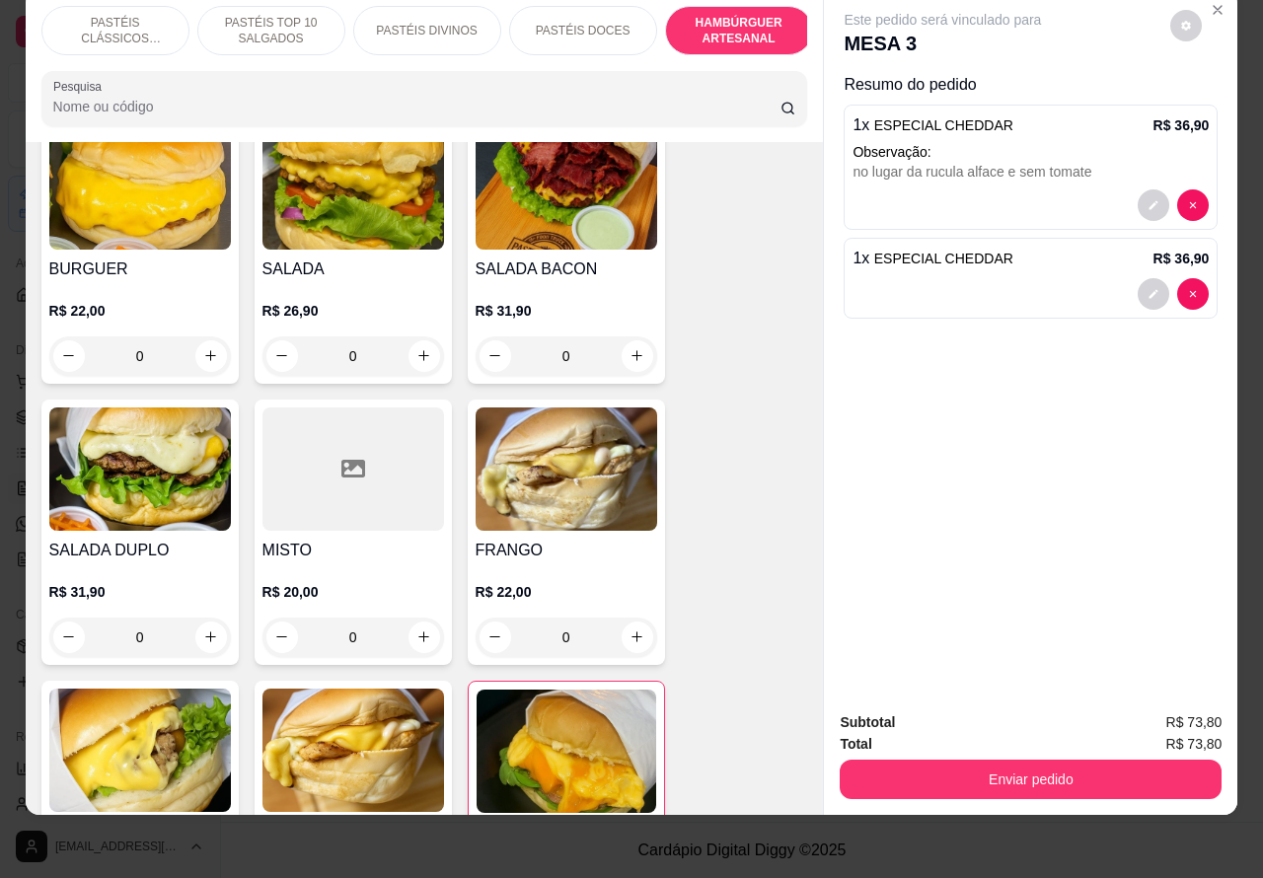
scroll to position [4141, 0]
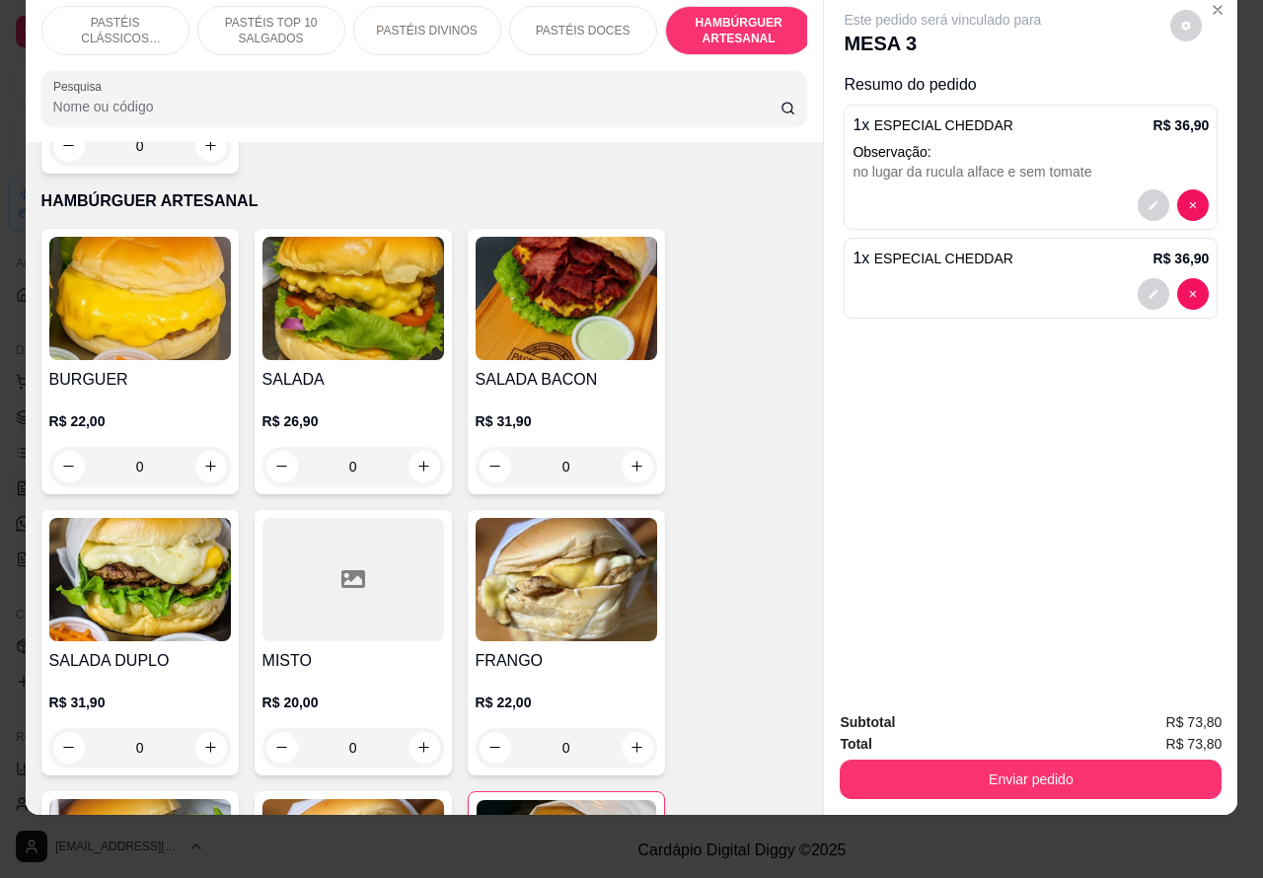
click at [644, 447] on div "0" at bounding box center [567, 466] width 182 height 39
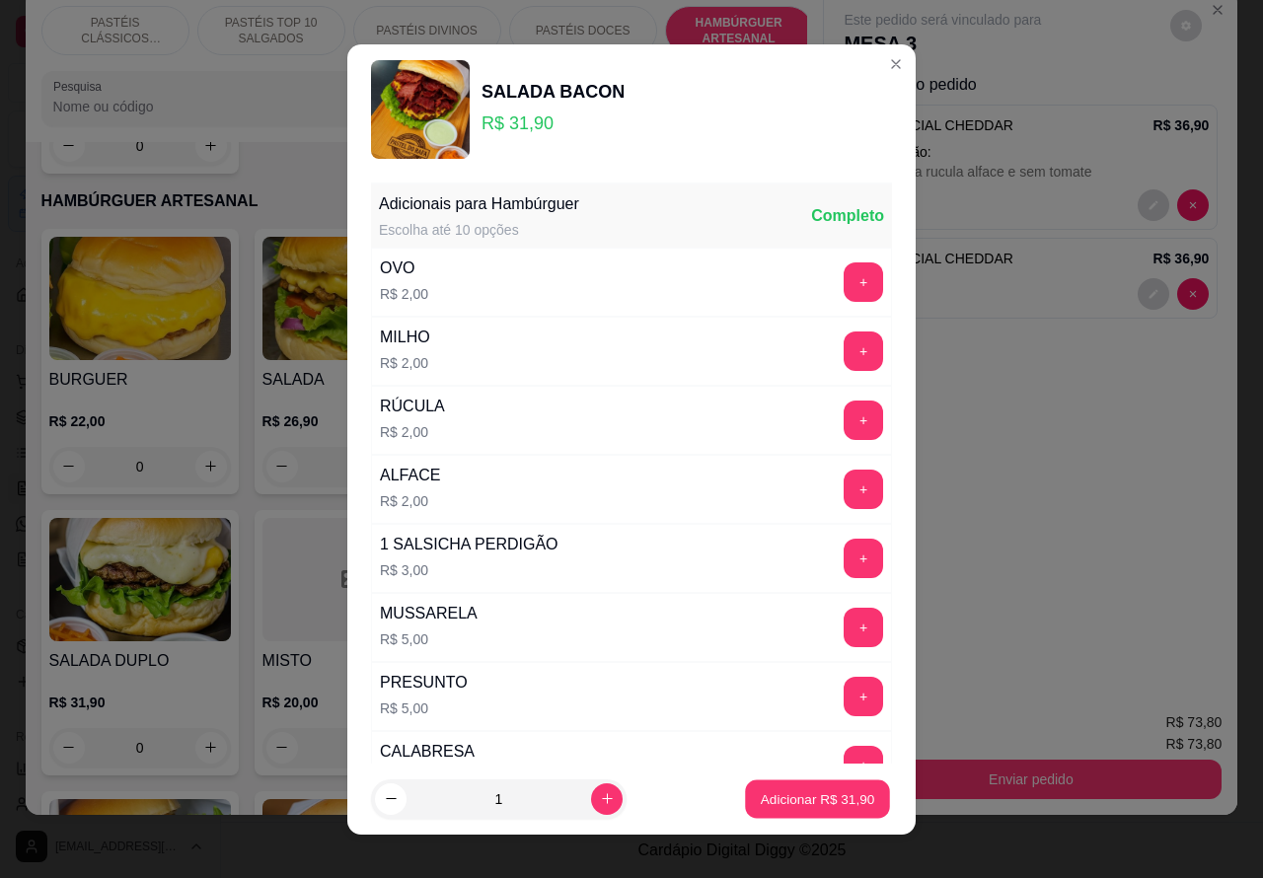
click at [796, 800] on p "Adicionar R$ 31,90" at bounding box center [818, 799] width 114 height 19
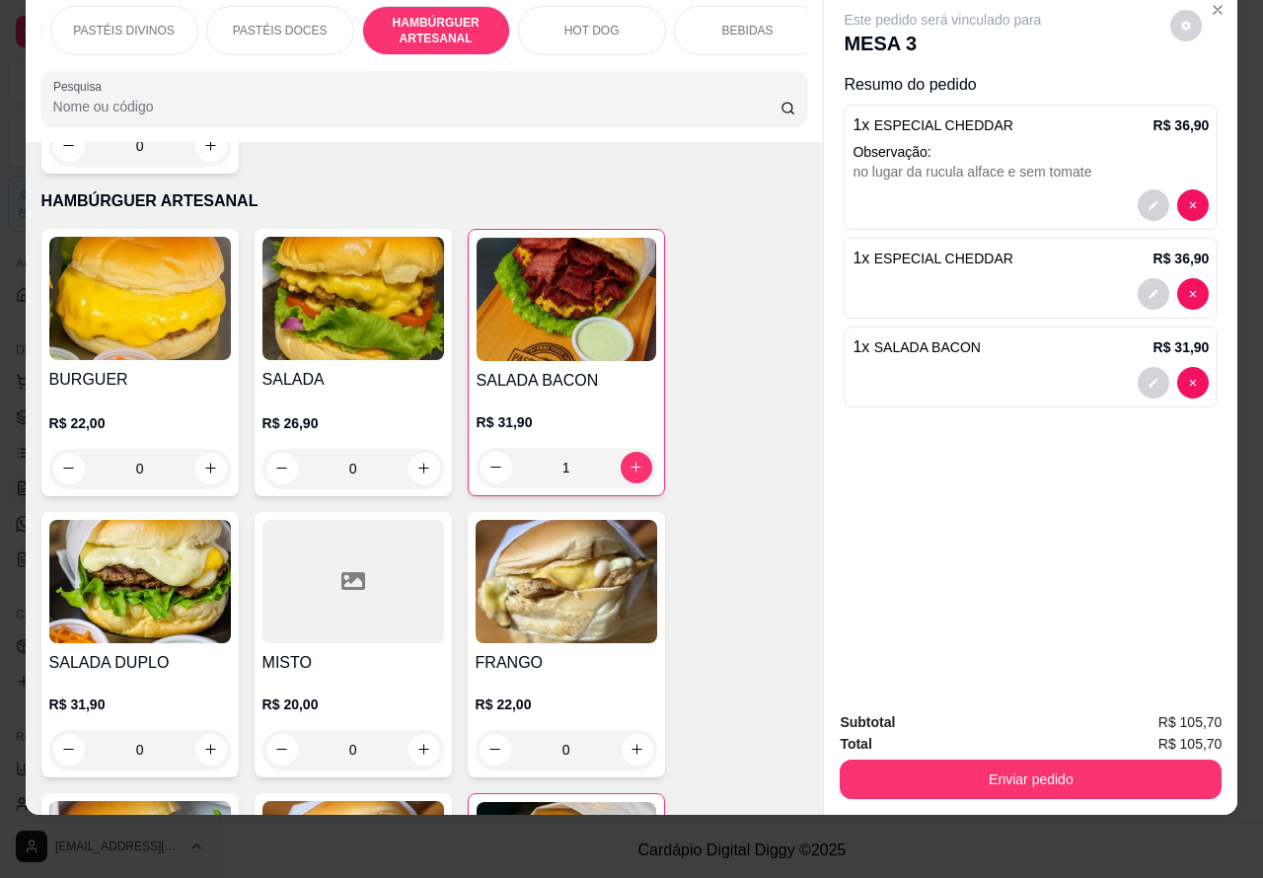
scroll to position [0, 334]
click at [559, 23] on p "HOT DOG" at bounding box center [561, 31] width 55 height 16
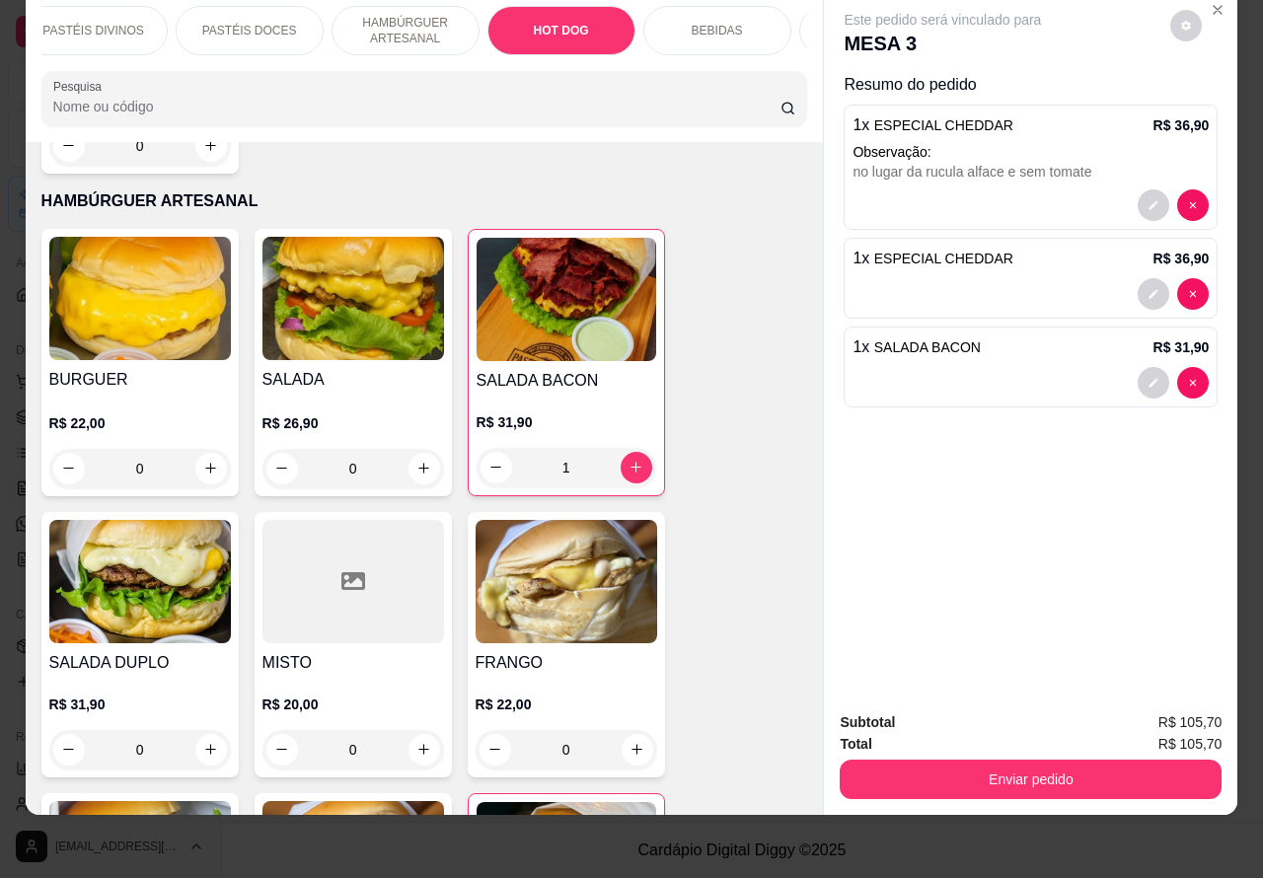
scroll to position [5662, 0]
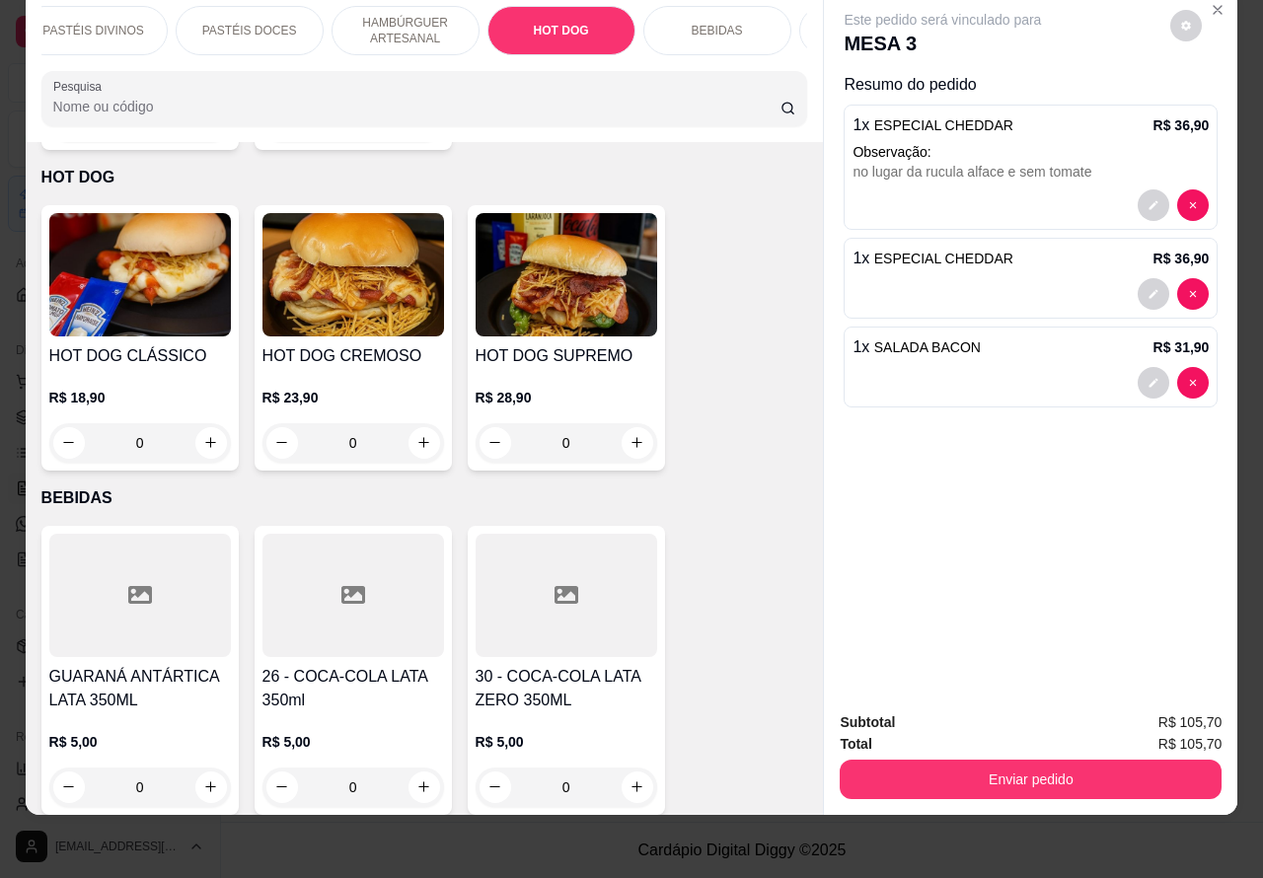
click at [411, 423] on div "0" at bounding box center [354, 442] width 182 height 39
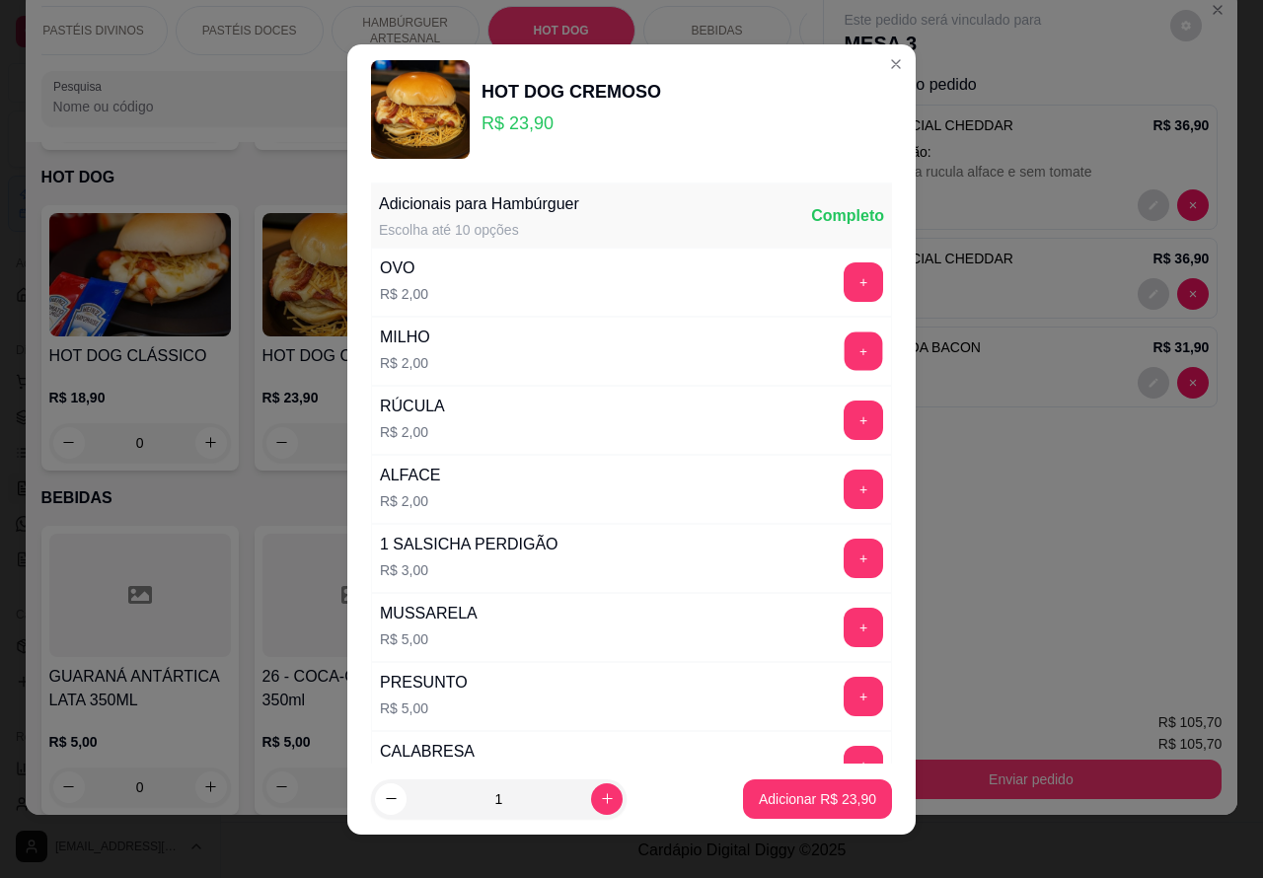
click at [845, 351] on button "+" at bounding box center [864, 351] width 38 height 38
click at [798, 801] on p "Adicionar R$ 25,90" at bounding box center [818, 799] width 114 height 19
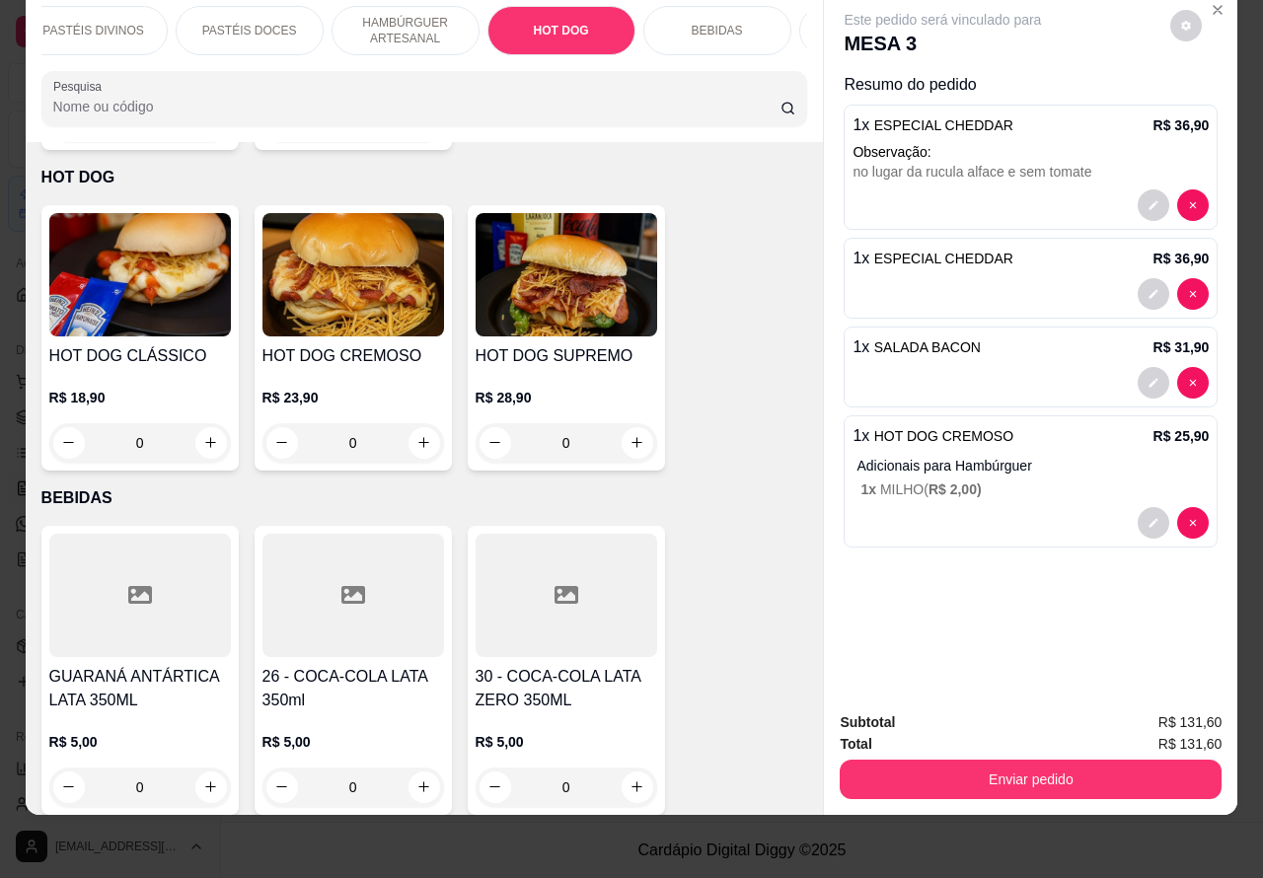
click at [396, 15] on p "HAMBÚRGUER ARTESANAL" at bounding box center [405, 31] width 114 height 32
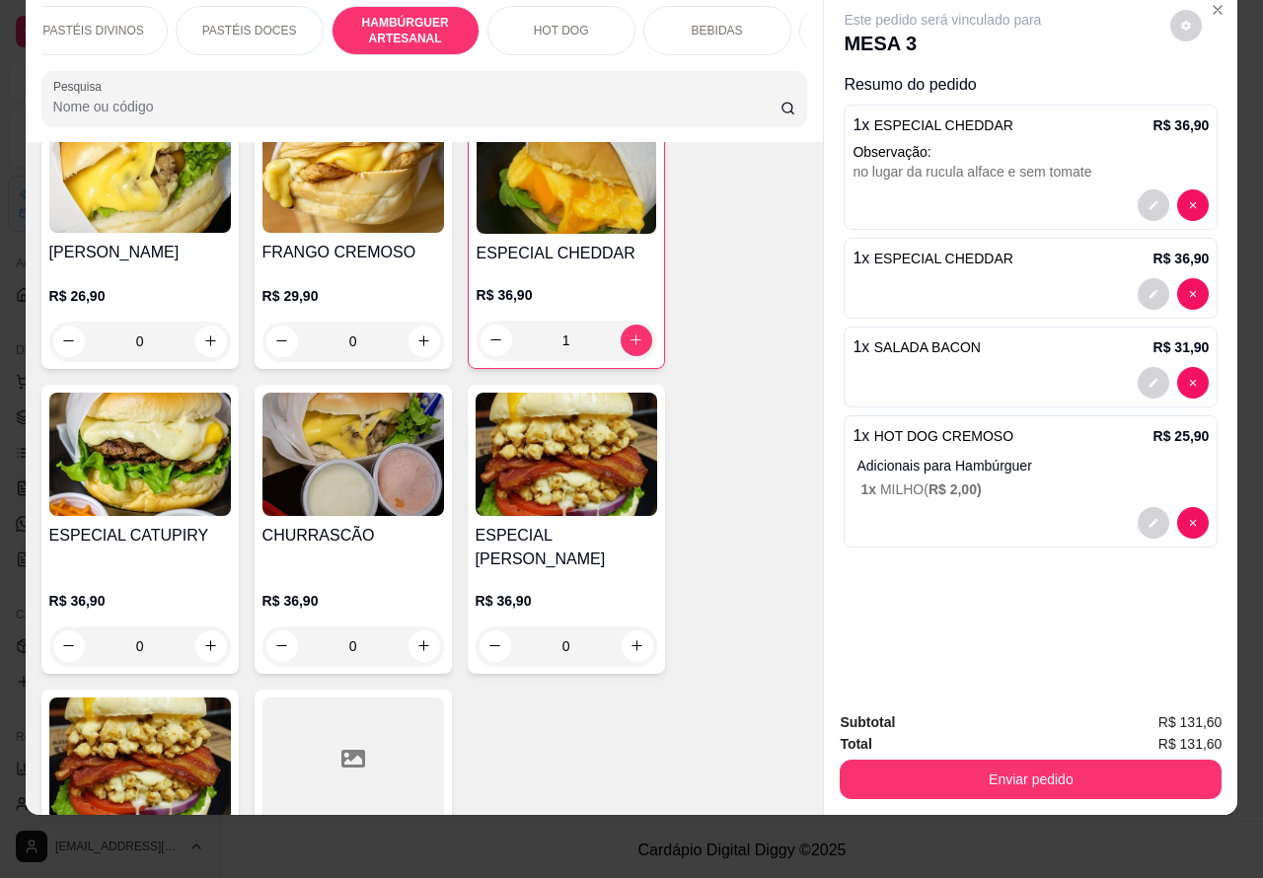
scroll to position [4877, 0]
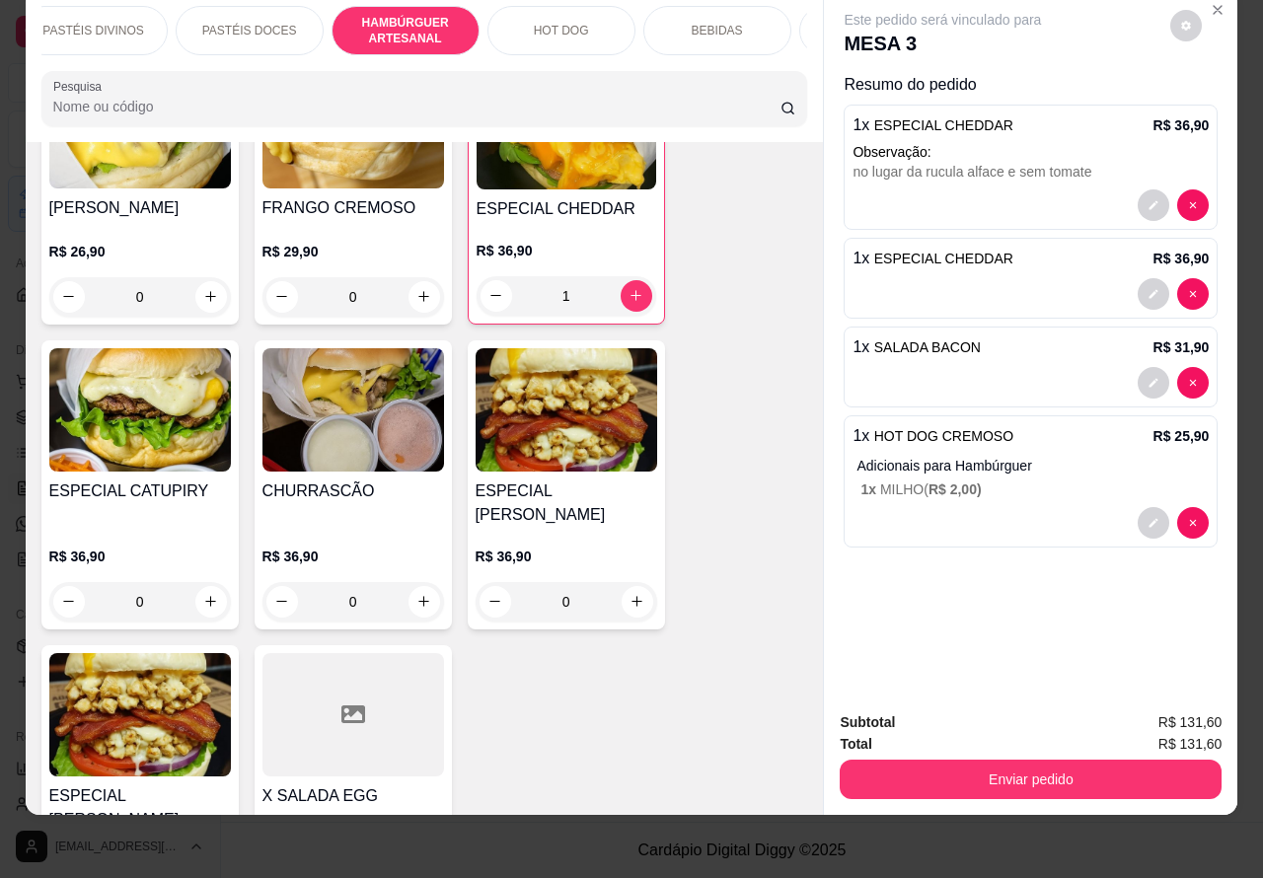
click at [194, 582] on div "0" at bounding box center [140, 601] width 182 height 39
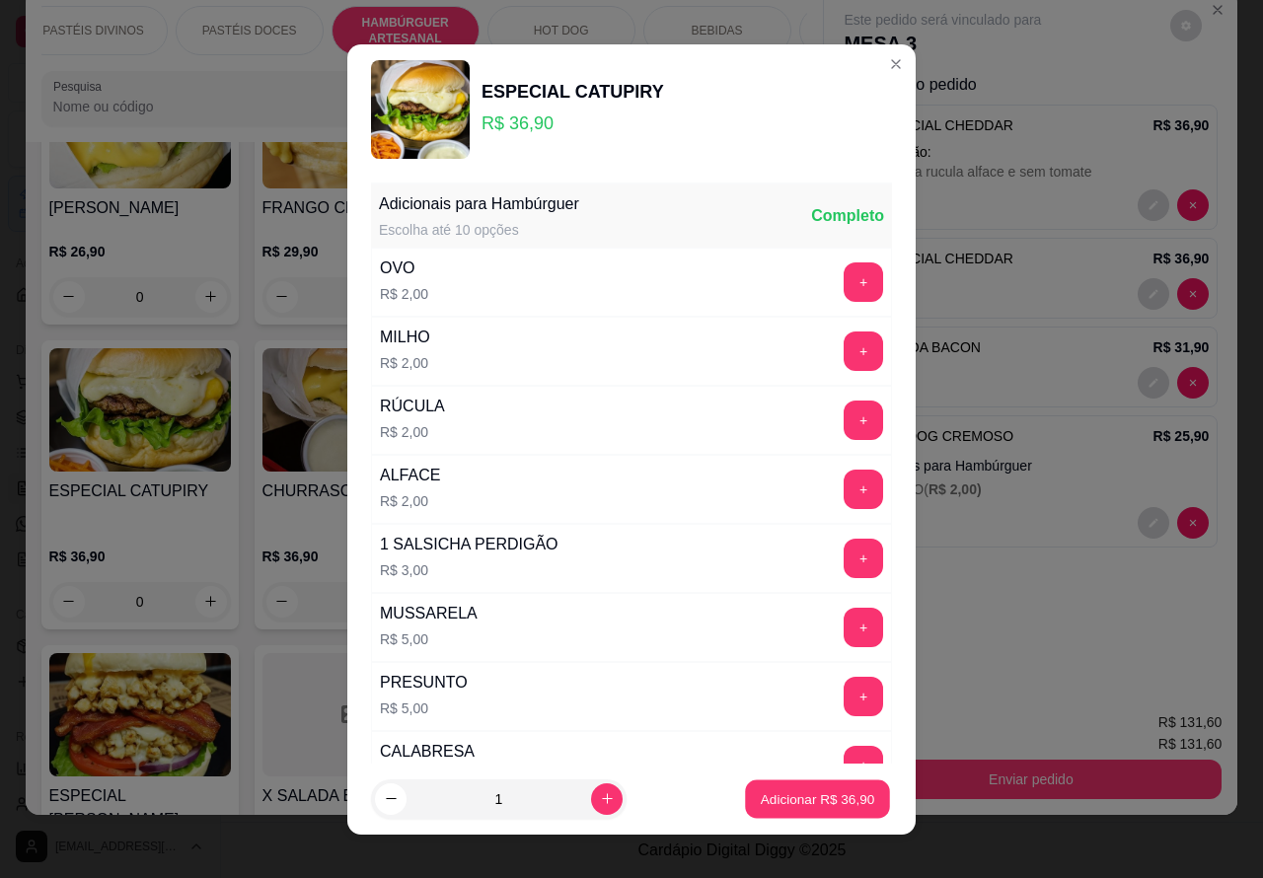
click at [817, 799] on p "Adicionar R$ 36,90" at bounding box center [818, 799] width 114 height 19
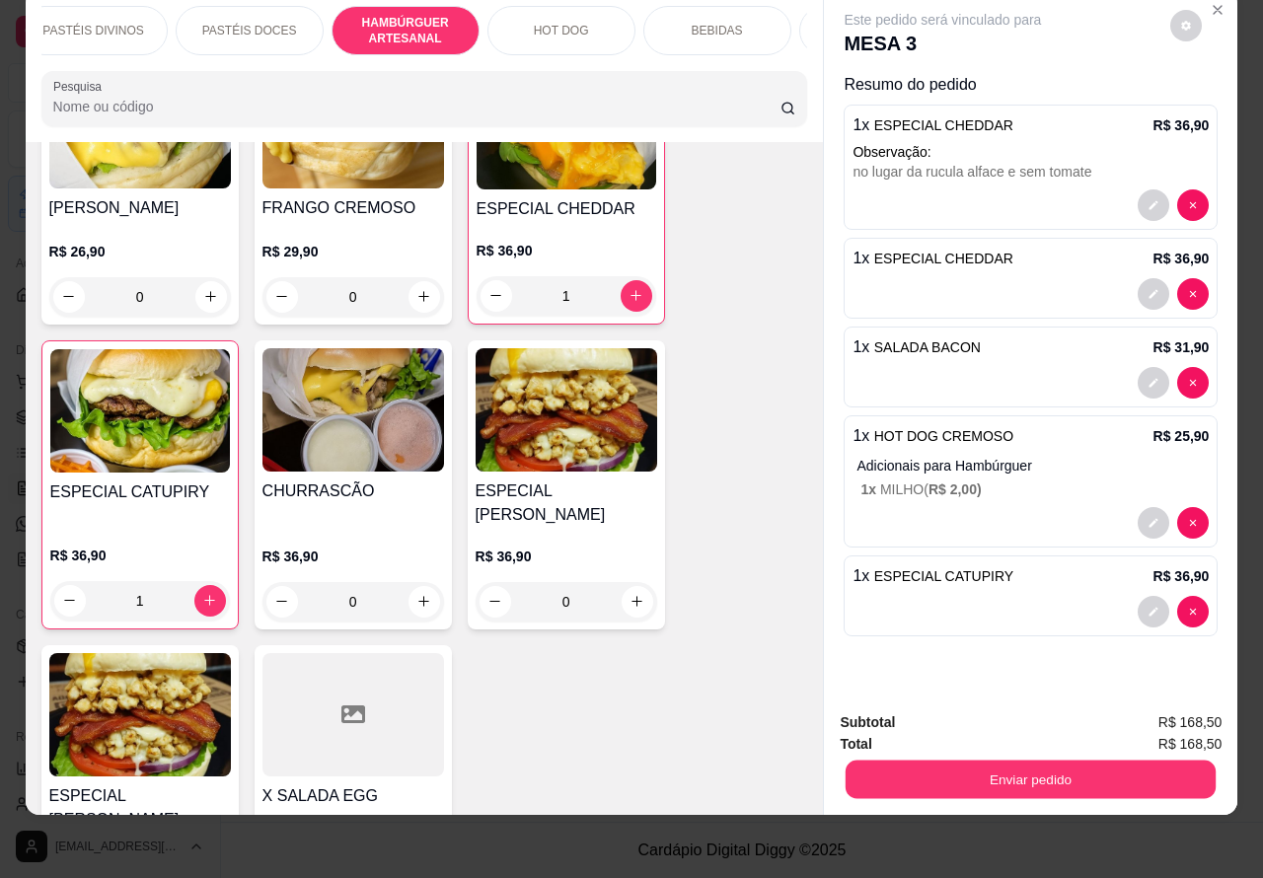
click at [1064, 761] on button "Enviar pedido" at bounding box center [1031, 780] width 370 height 38
click at [946, 709] on button "Não registrar e enviar pedido" at bounding box center [964, 714] width 205 height 38
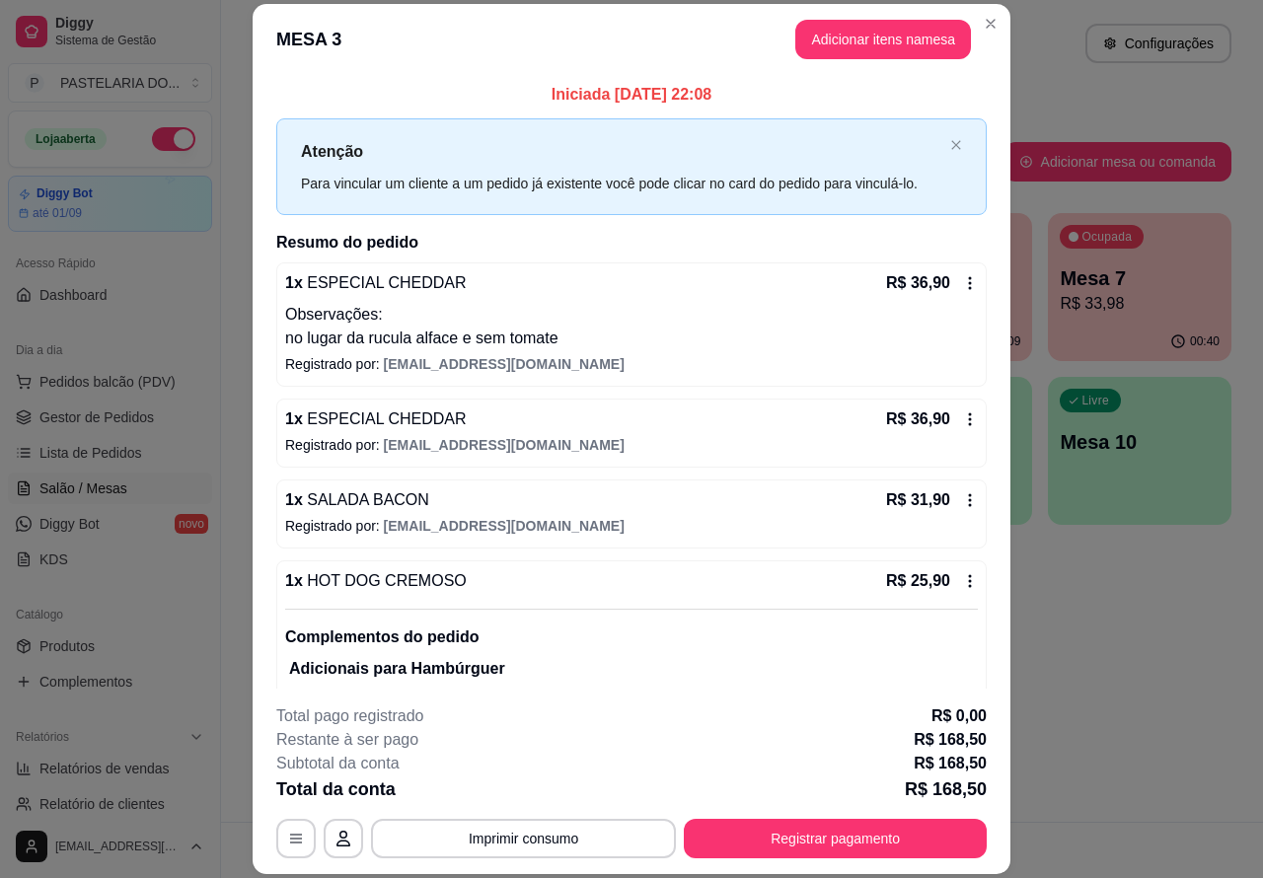
click at [1179, 659] on div "Atendimento Salão Configurações Todos Mesas Comandas Pesquisar Adicionar mesa o…" at bounding box center [742, 411] width 1042 height 822
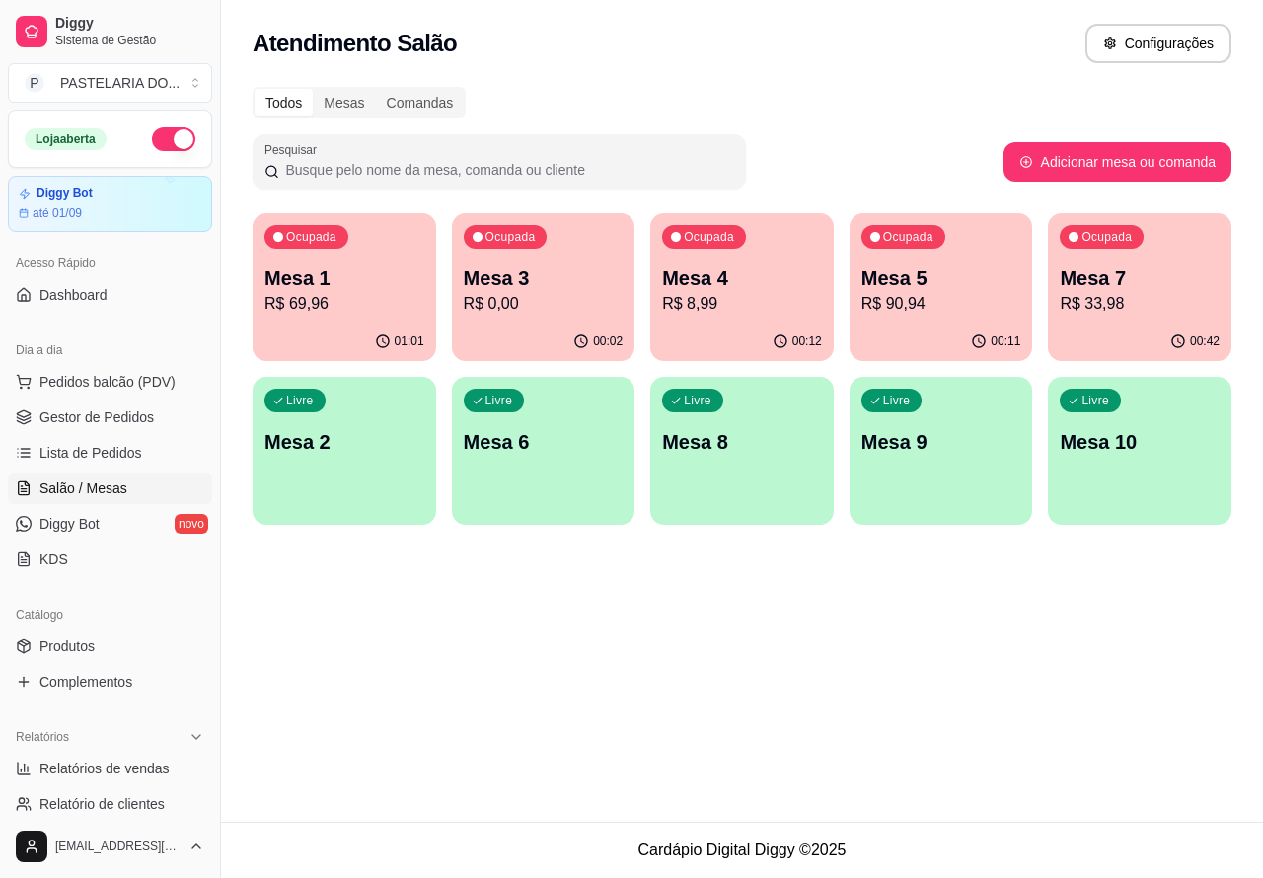
click at [1145, 284] on p "Mesa 7" at bounding box center [1140, 279] width 160 height 28
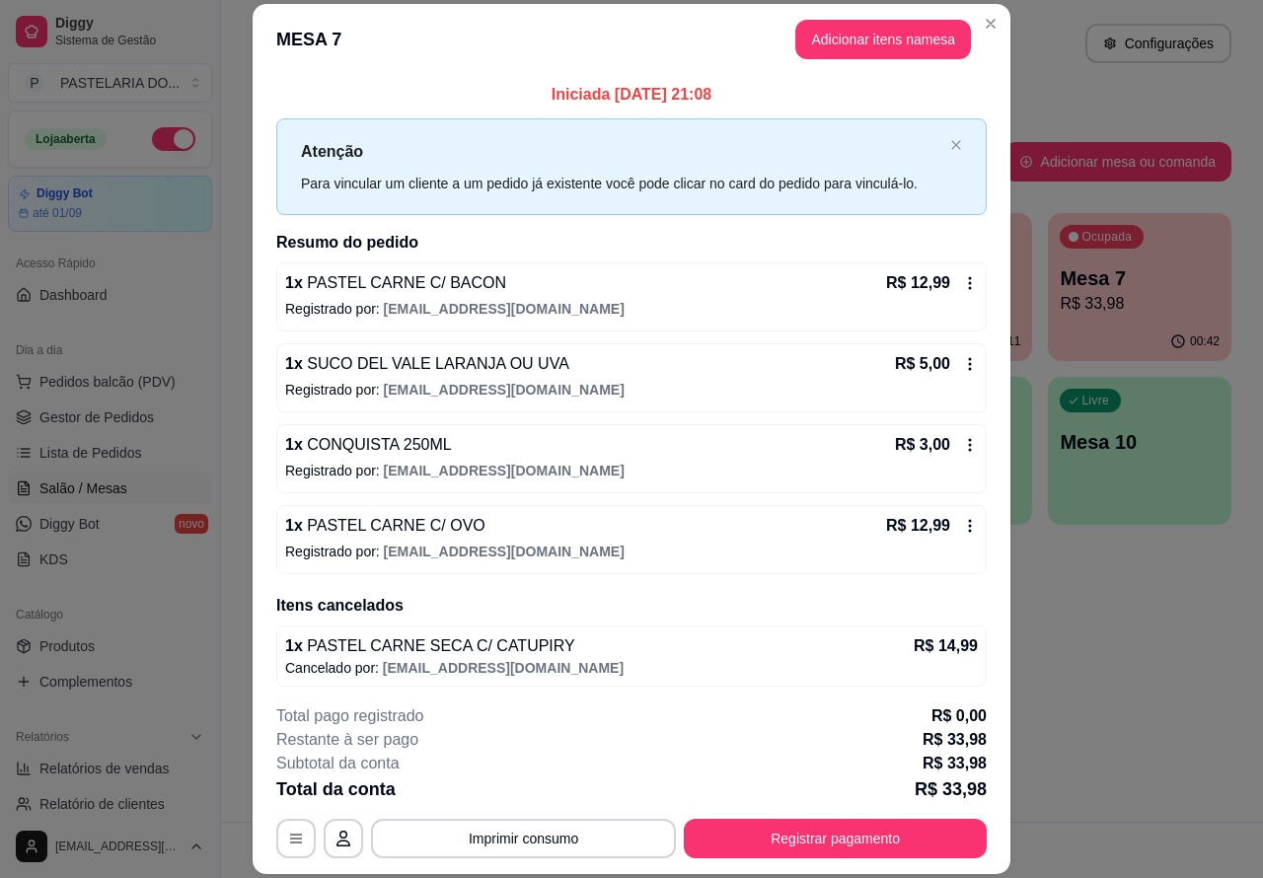
click at [555, 830] on button "Imprimir consumo" at bounding box center [523, 838] width 305 height 39
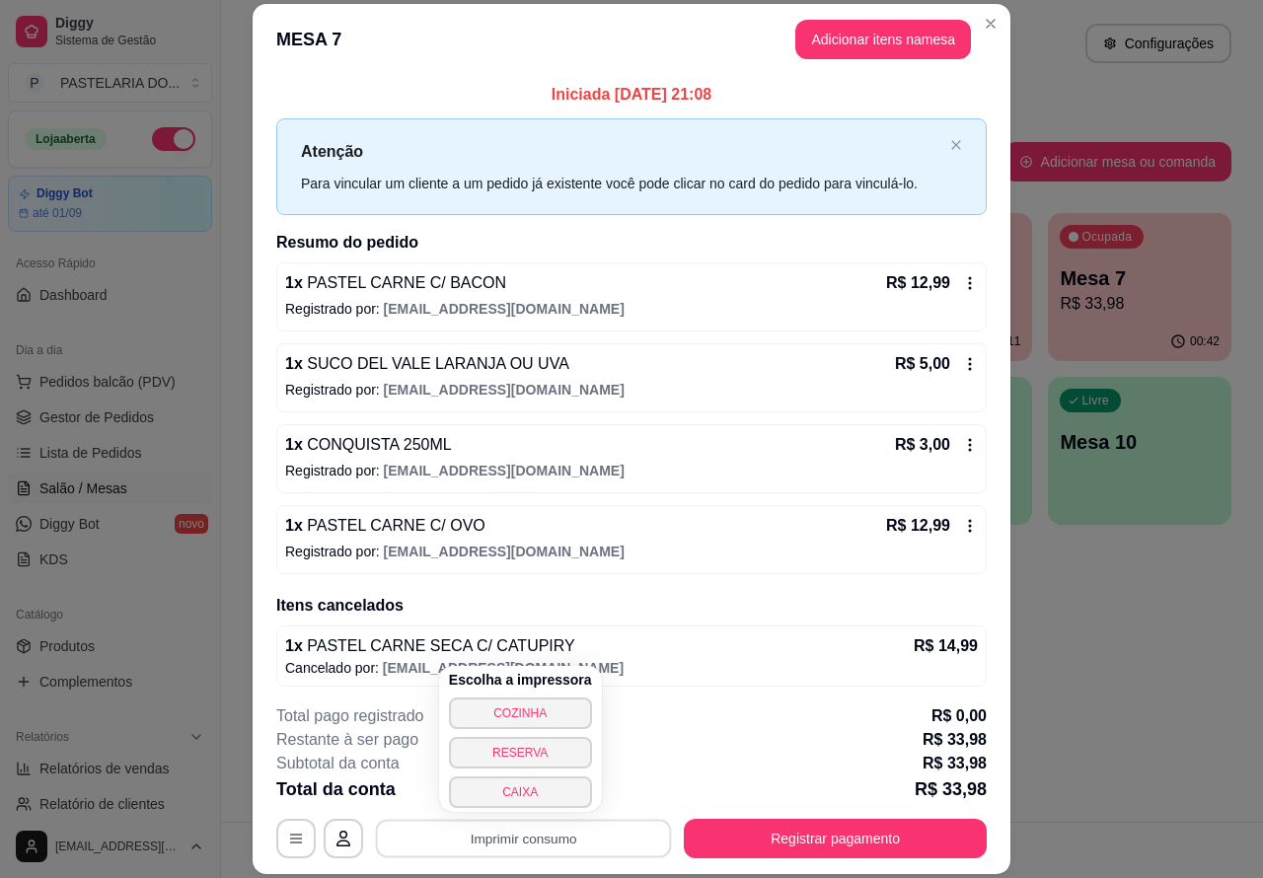
click at [525, 777] on button "CAIXA" at bounding box center [520, 793] width 143 height 32
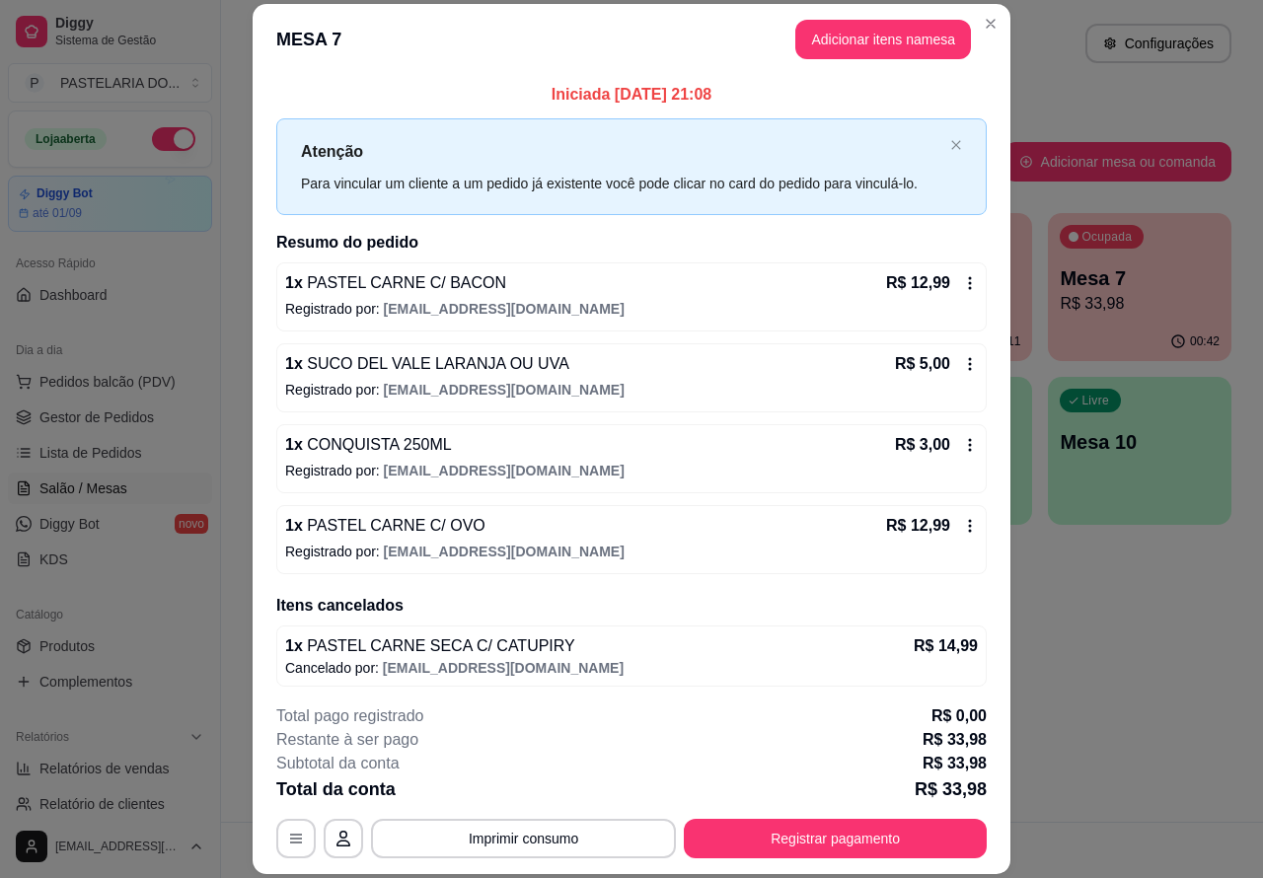
click at [1128, 747] on div "Atendimento Salão Configurações Todos Mesas Comandas Pesquisar Adicionar mesa o…" at bounding box center [742, 411] width 1042 height 822
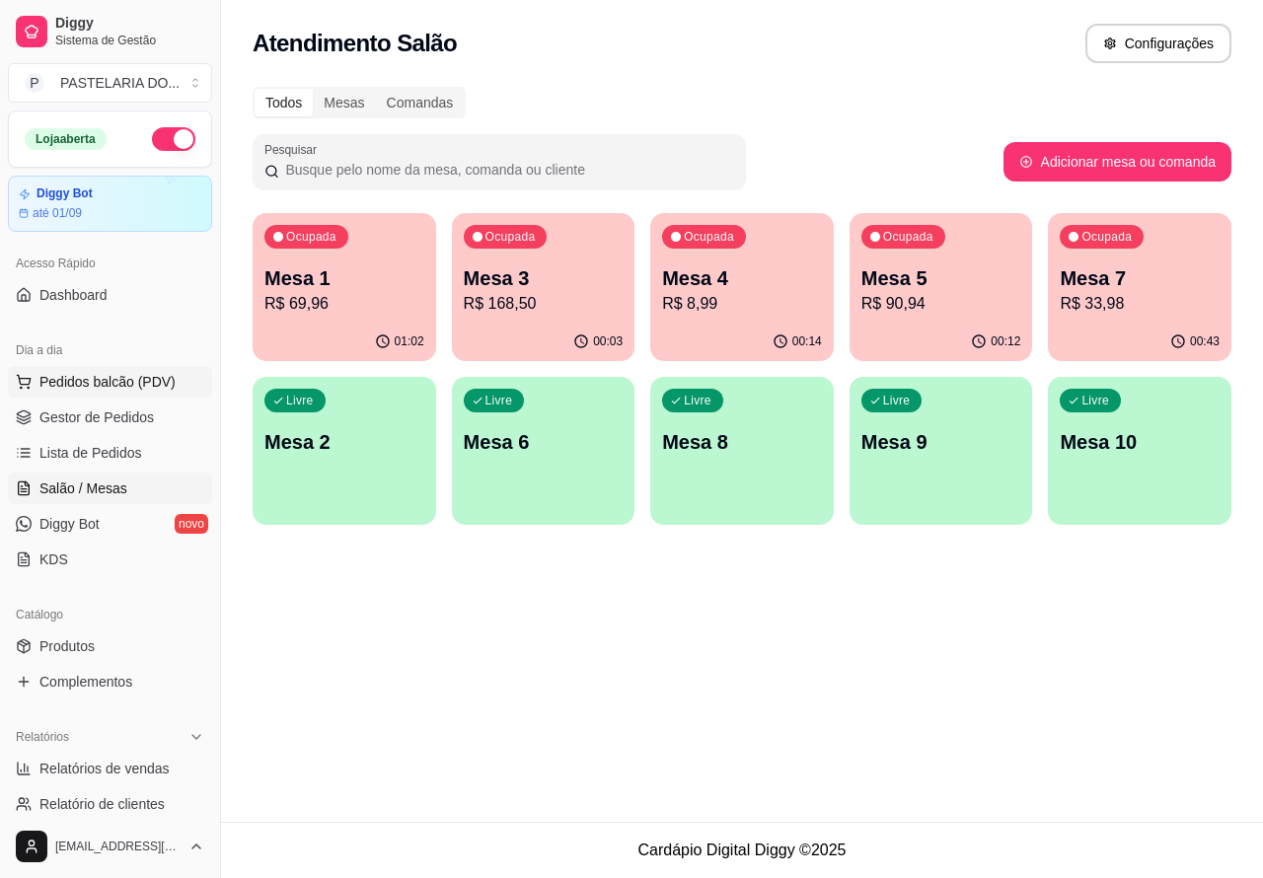
click at [102, 377] on span "Pedidos balcão (PDV)" at bounding box center [107, 382] width 136 height 20
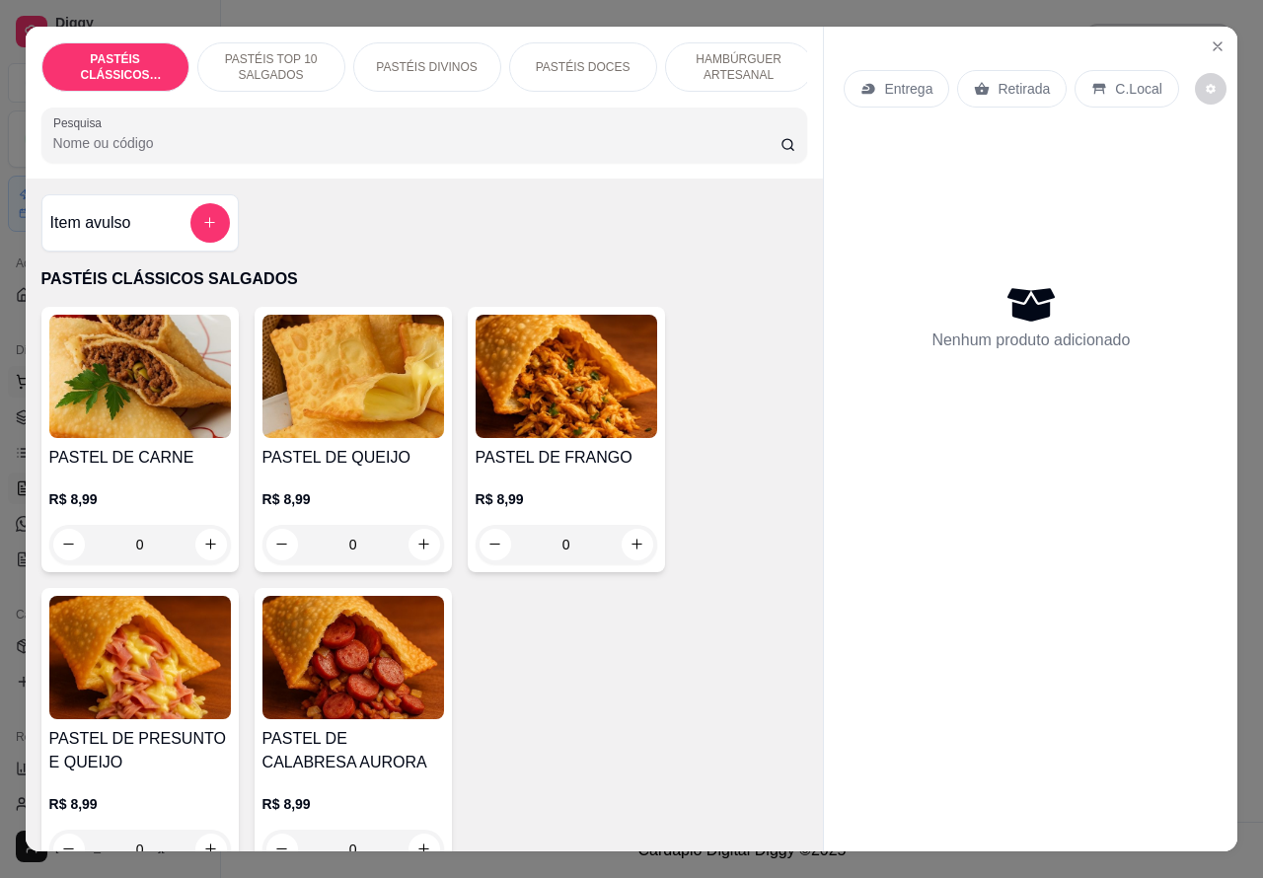
click at [1214, 42] on icon "Close" at bounding box center [1218, 46] width 8 height 8
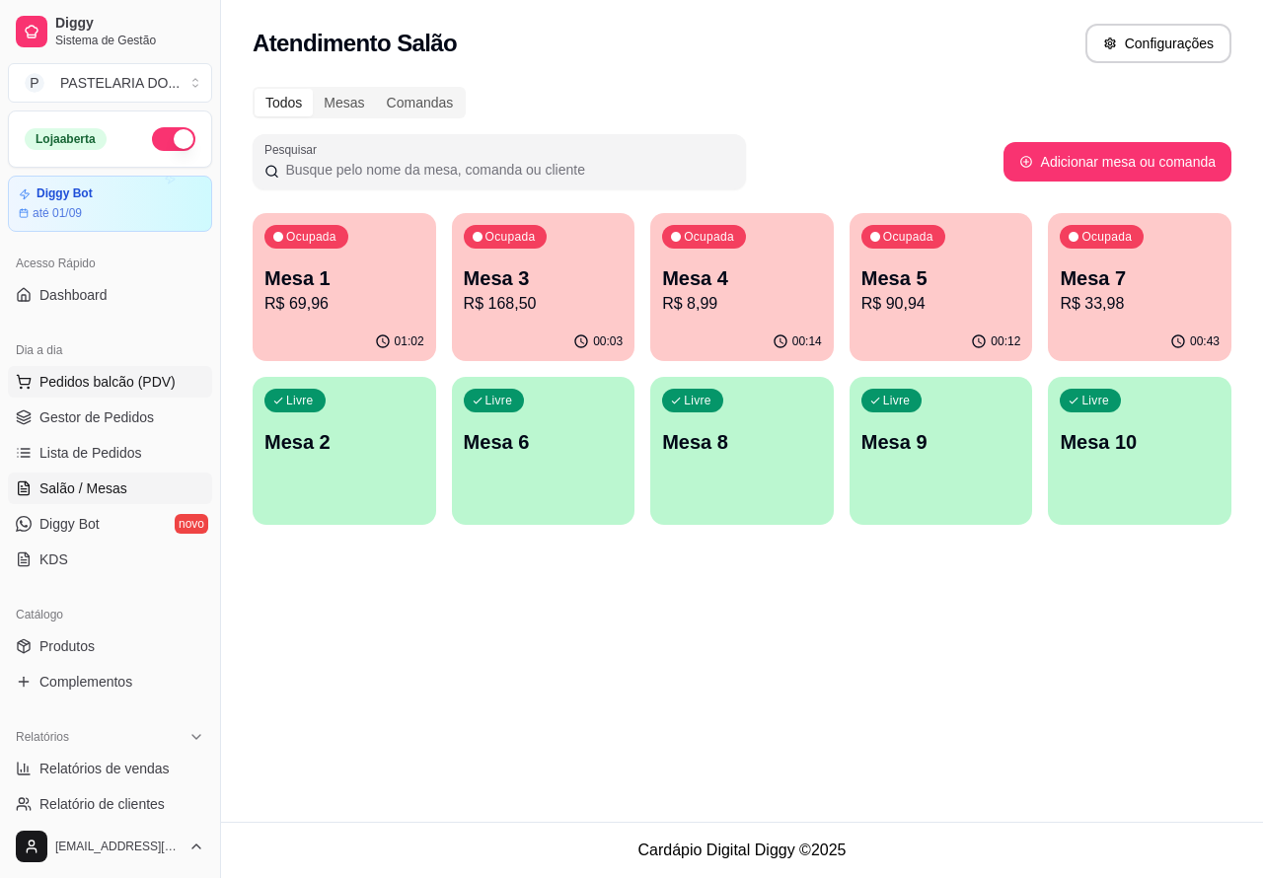
click at [941, 259] on div "Ocupada Mesa 5 R$ 90,94" at bounding box center [942, 268] width 184 height 110
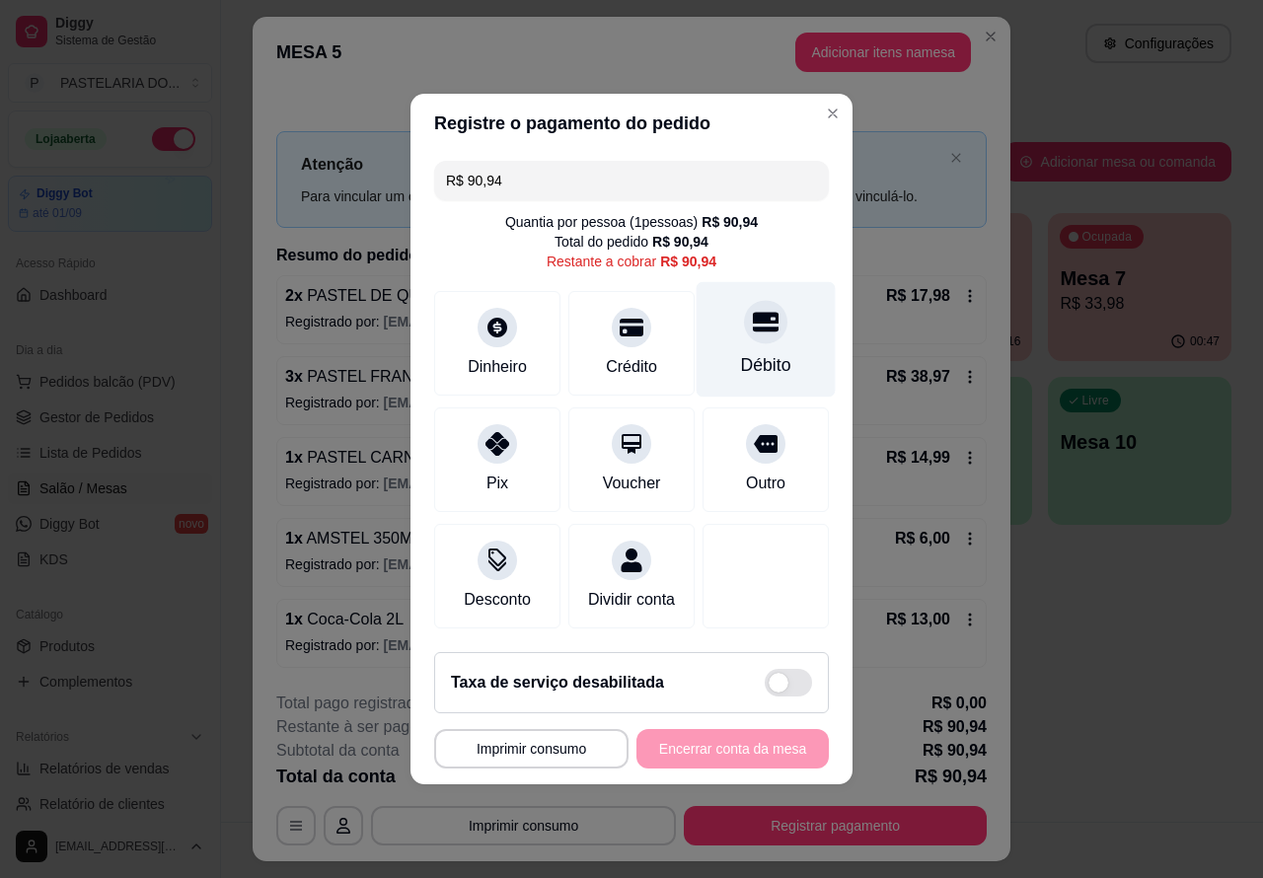
click at [748, 329] on div at bounding box center [765, 321] width 43 height 43
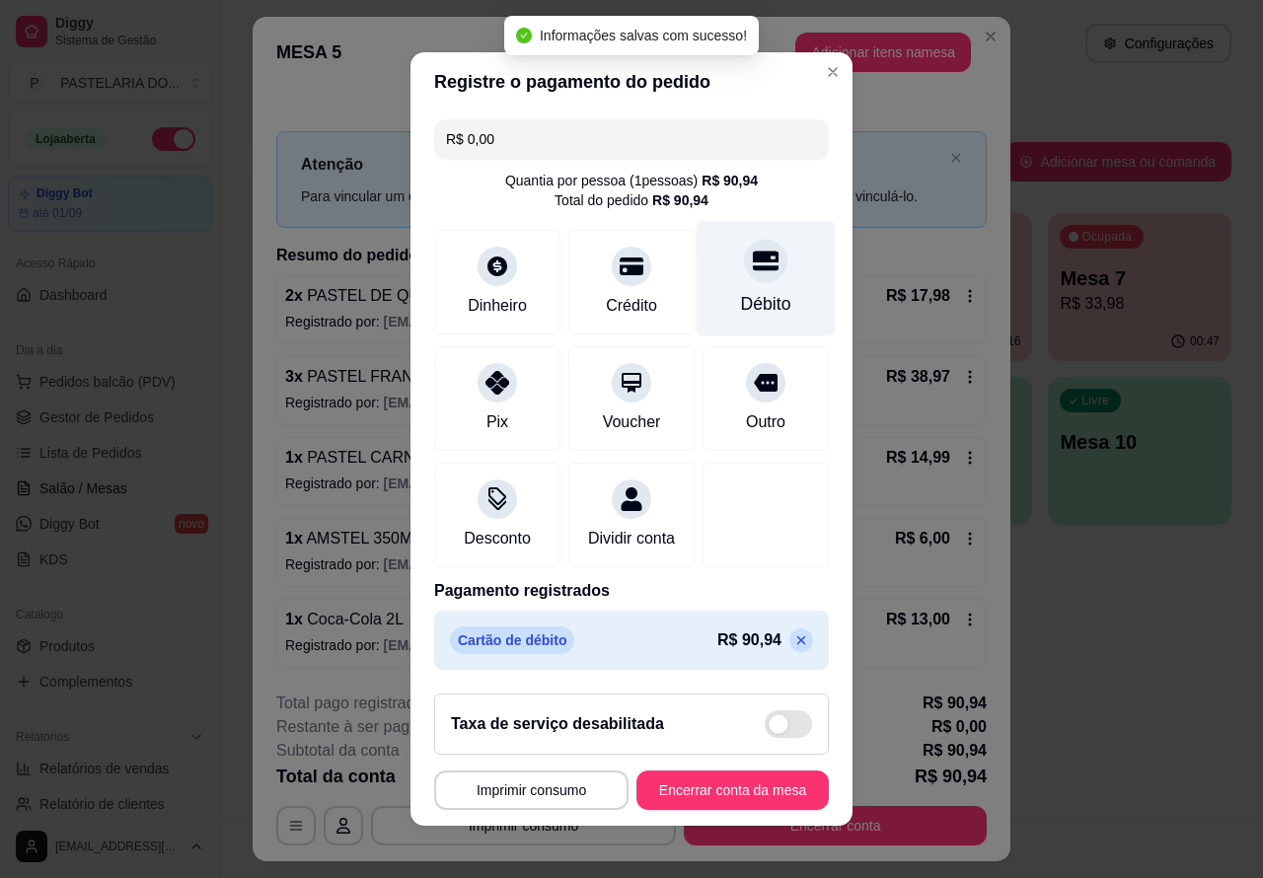
click at [733, 804] on button "Encerrar conta da mesa" at bounding box center [733, 790] width 192 height 39
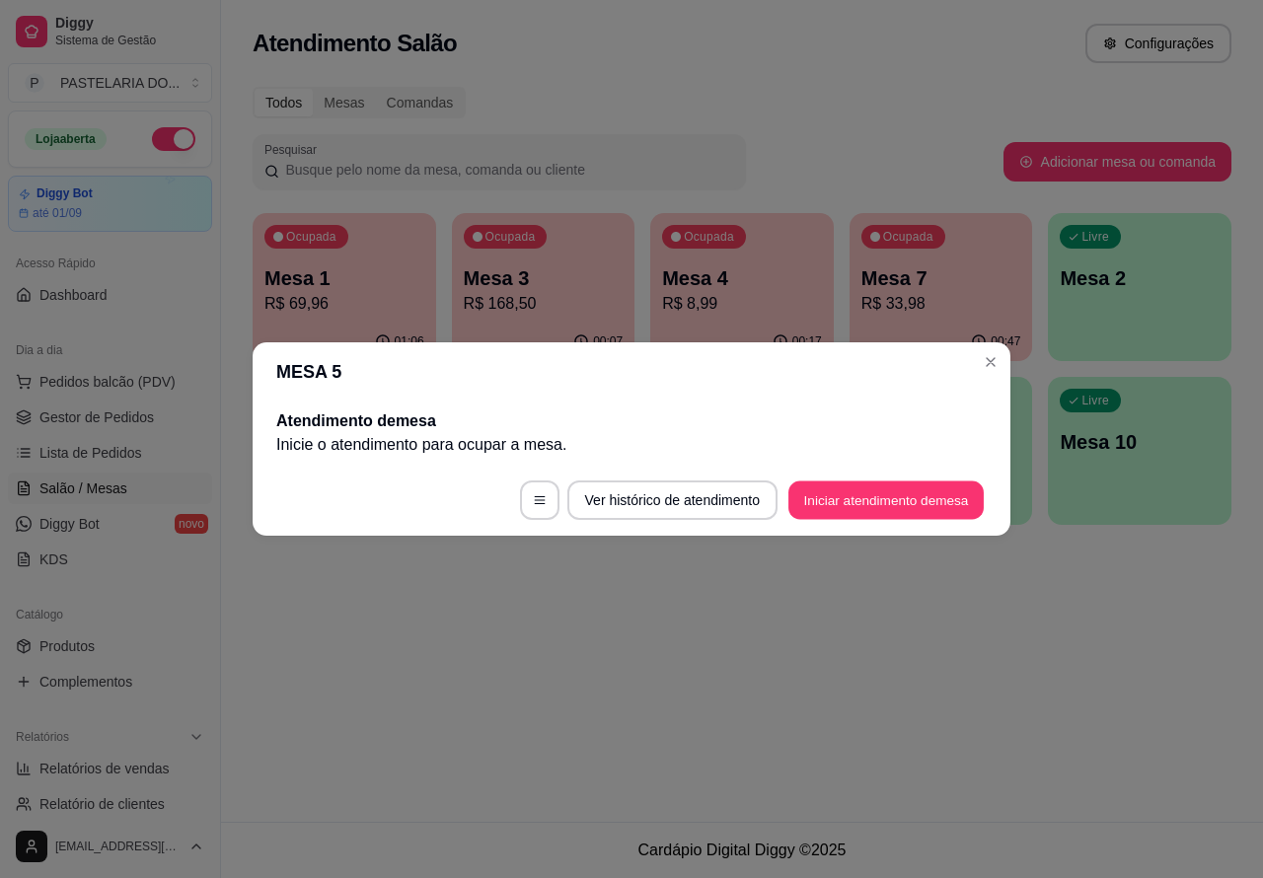
click at [911, 499] on button "Iniciar atendimento de mesa" at bounding box center [886, 501] width 195 height 38
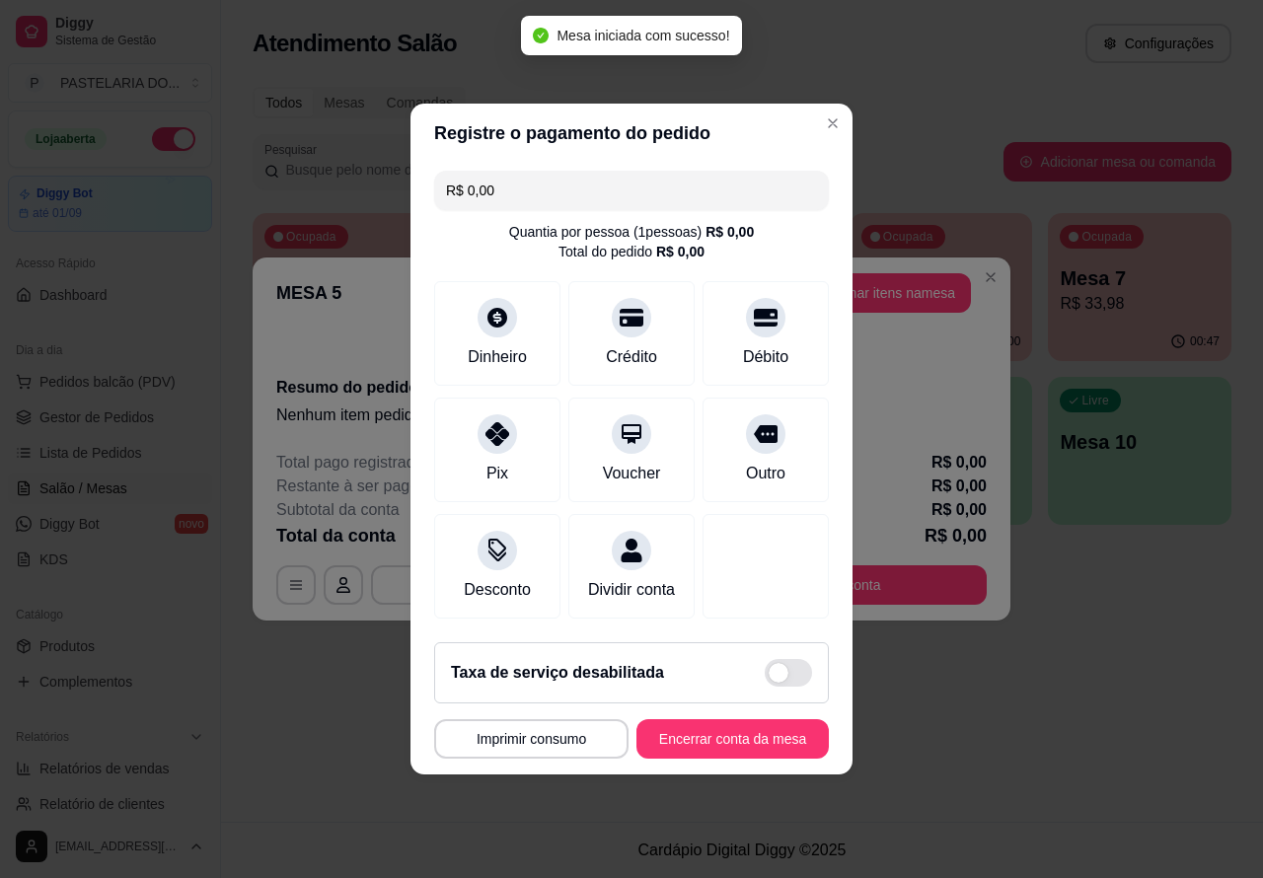
click at [979, 722] on div "MESA 5 Adicionar itens na mesa Iniciada 22/08/2025 às 22:08 Resumo do pedido Ne…" at bounding box center [631, 439] width 1263 height 878
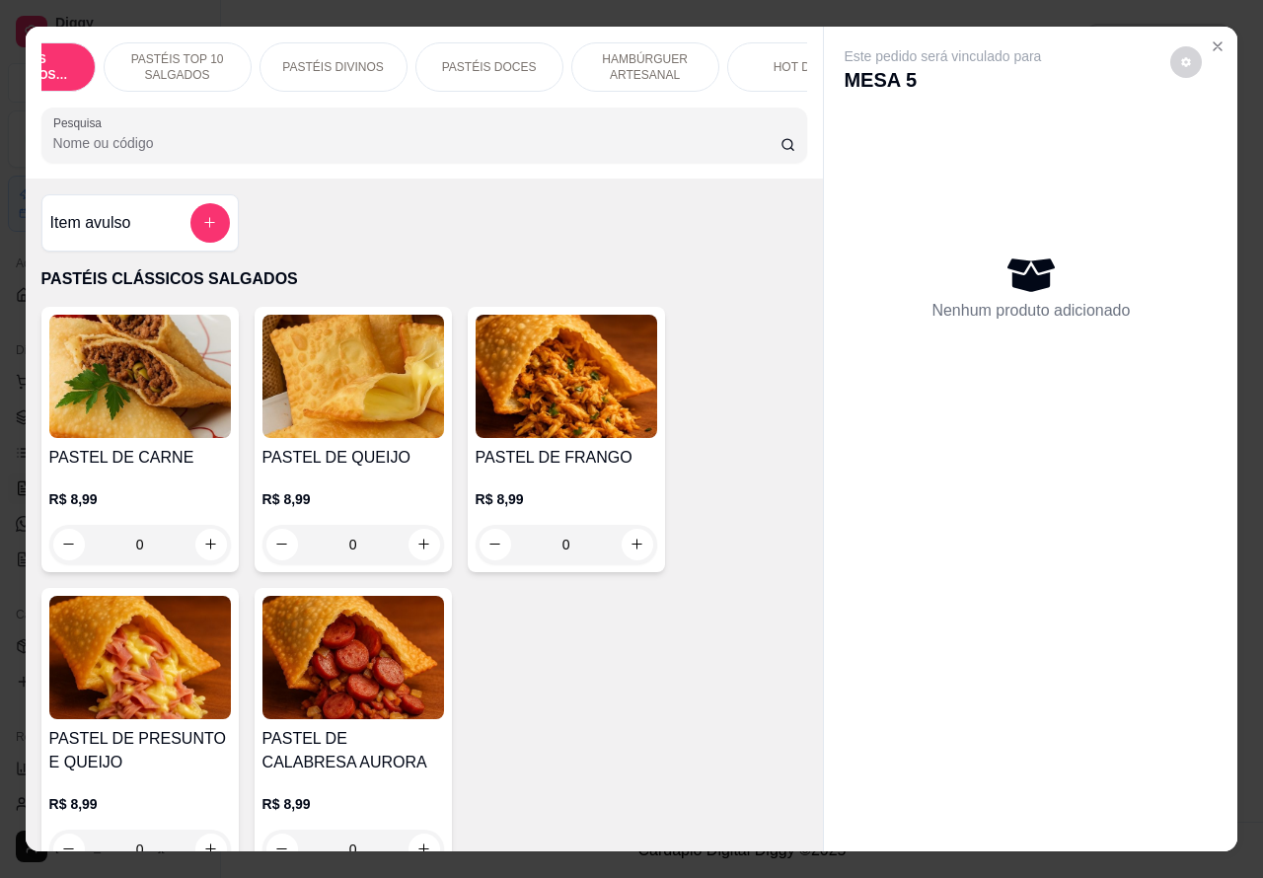
scroll to position [0, 168]
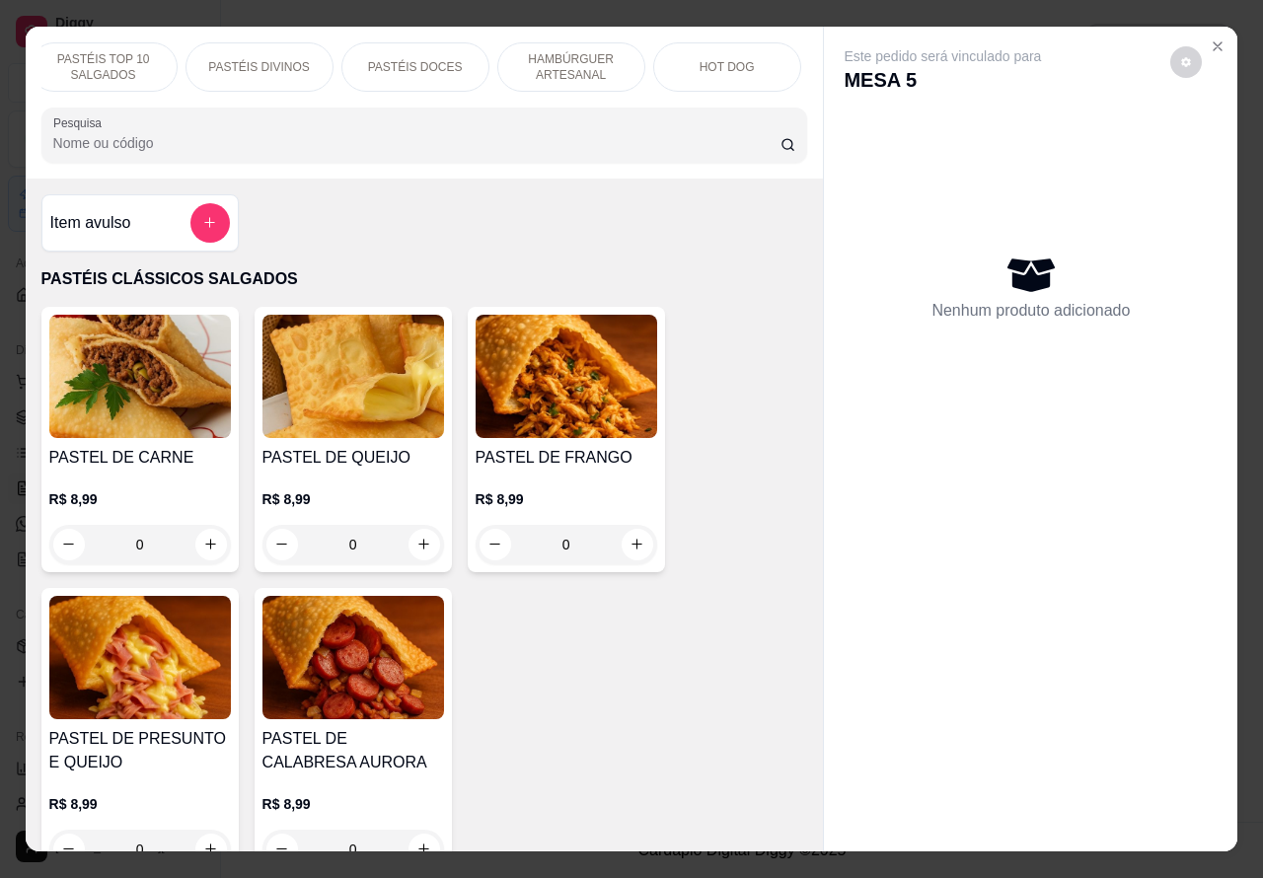
click at [718, 59] on p "HOT DOG" at bounding box center [727, 67] width 55 height 16
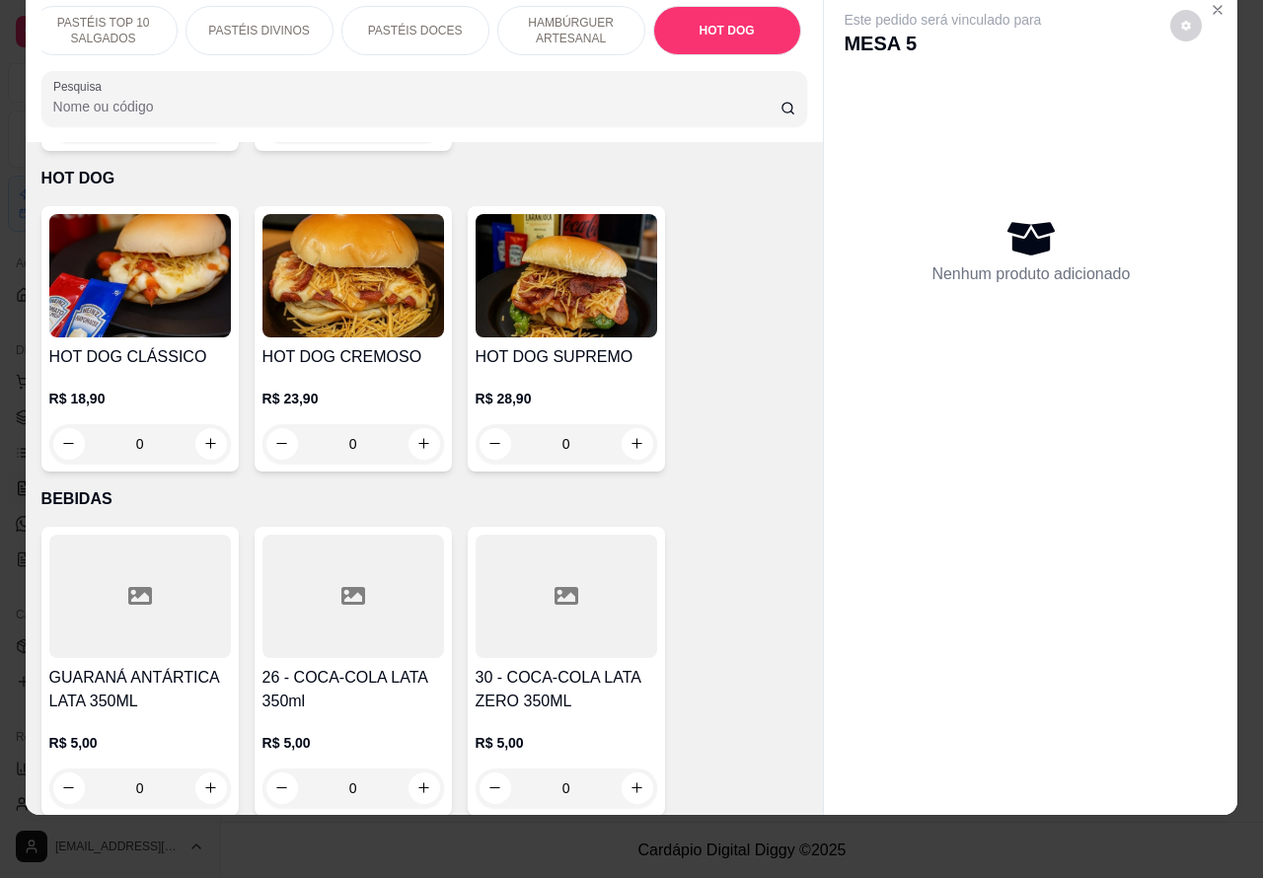
click at [410, 424] on div "0" at bounding box center [354, 443] width 182 height 39
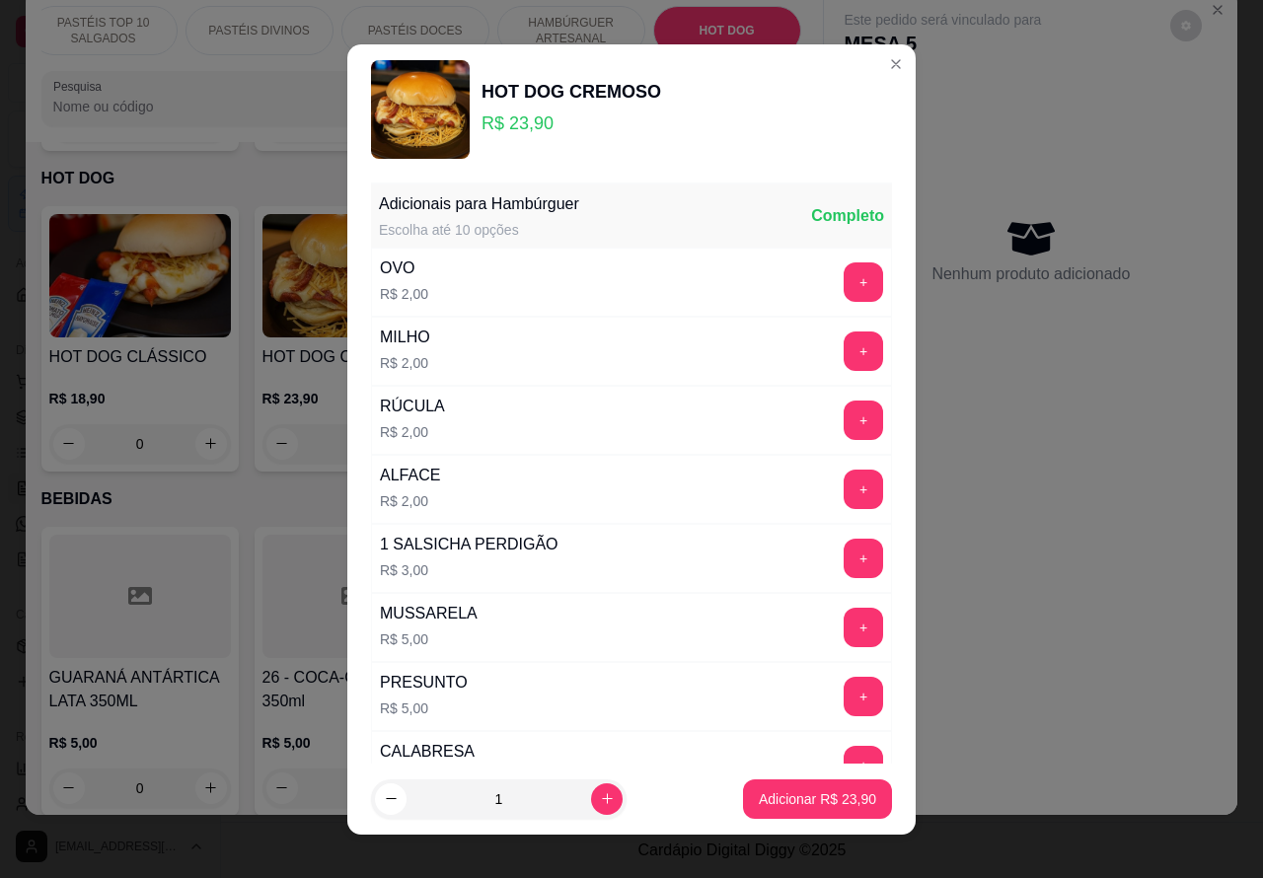
click at [809, 788] on button "Adicionar R$ 23,90" at bounding box center [817, 799] width 149 height 39
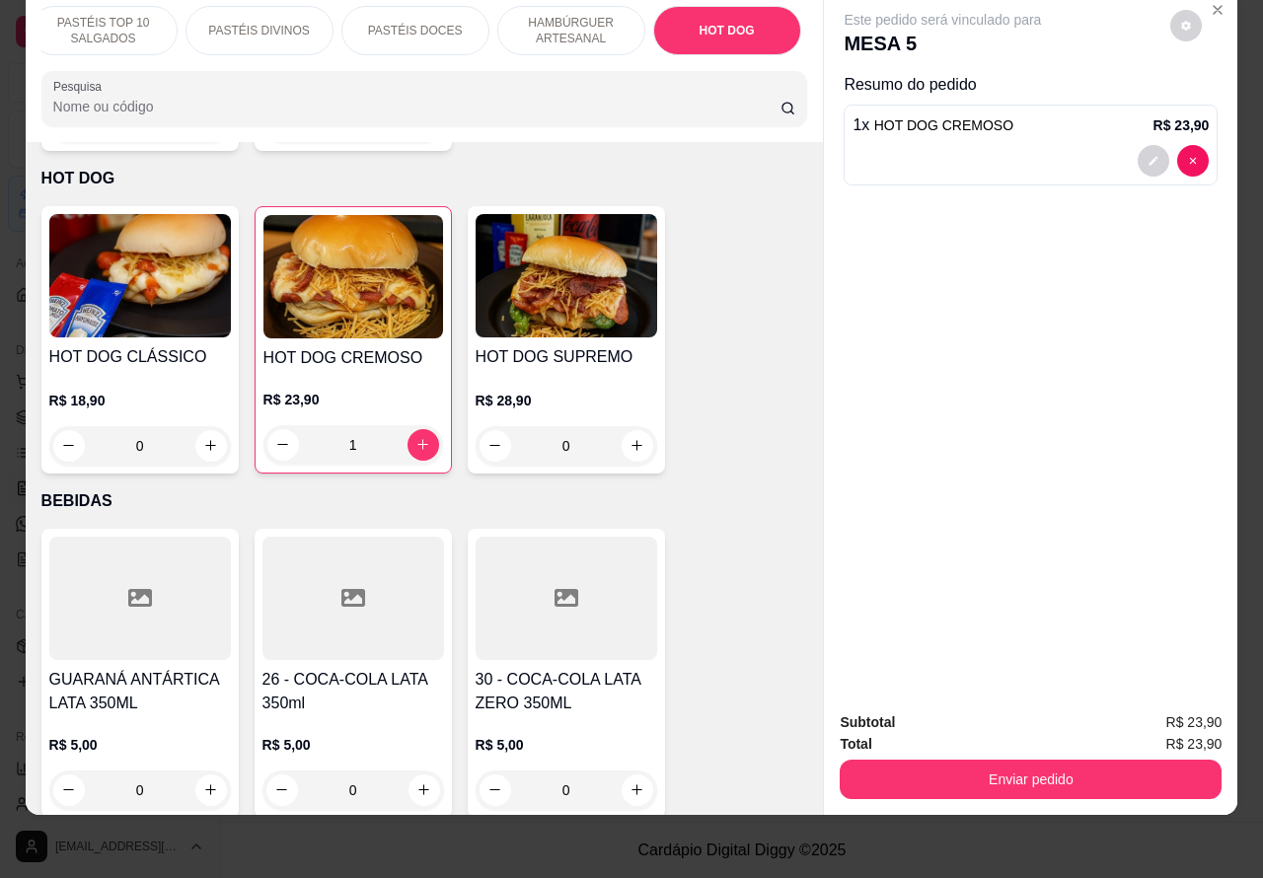
click at [243, 23] on p "PASTÉIS DIVINOS" at bounding box center [258, 31] width 101 height 16
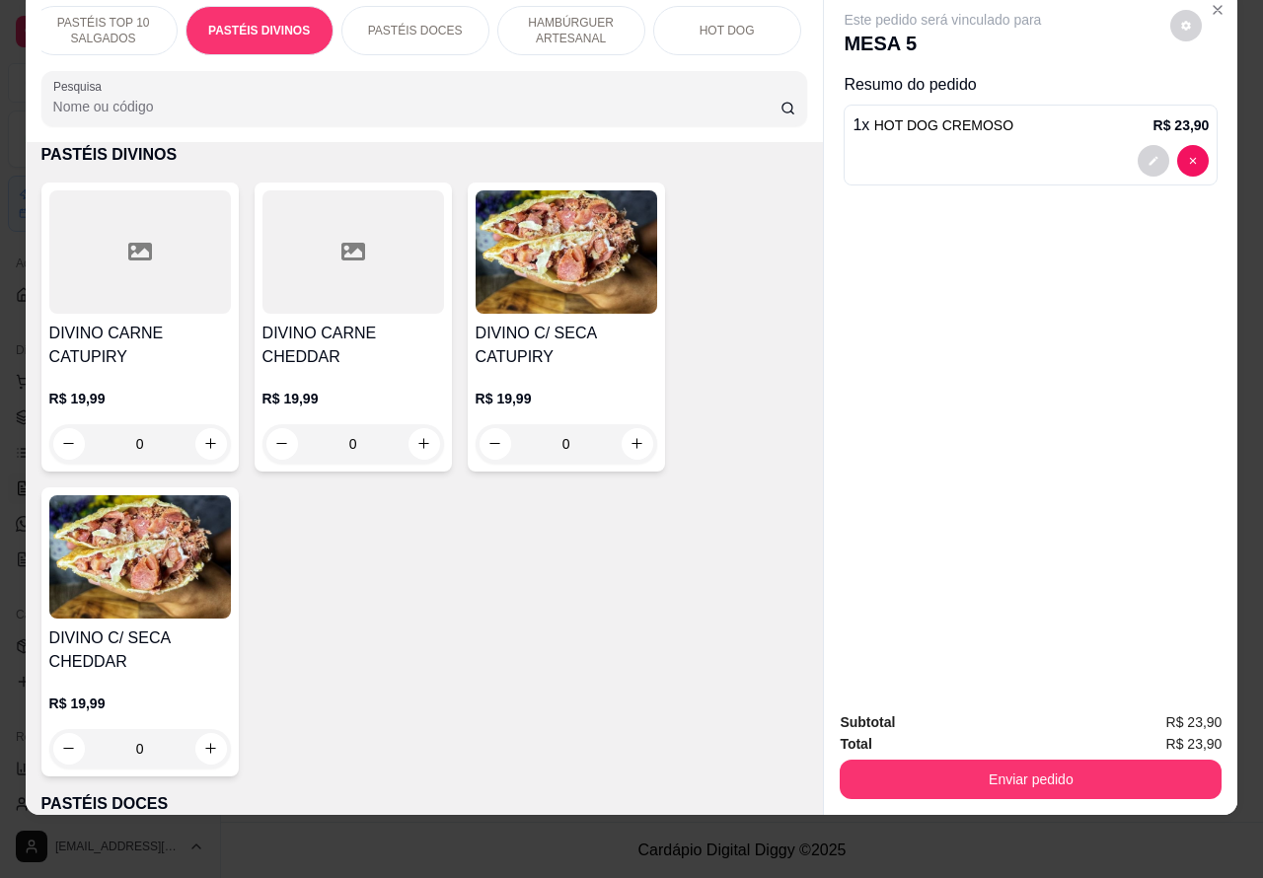
click at [109, 15] on p "PASTÉIS TOP 10 SALGADOS" at bounding box center [103, 31] width 114 height 32
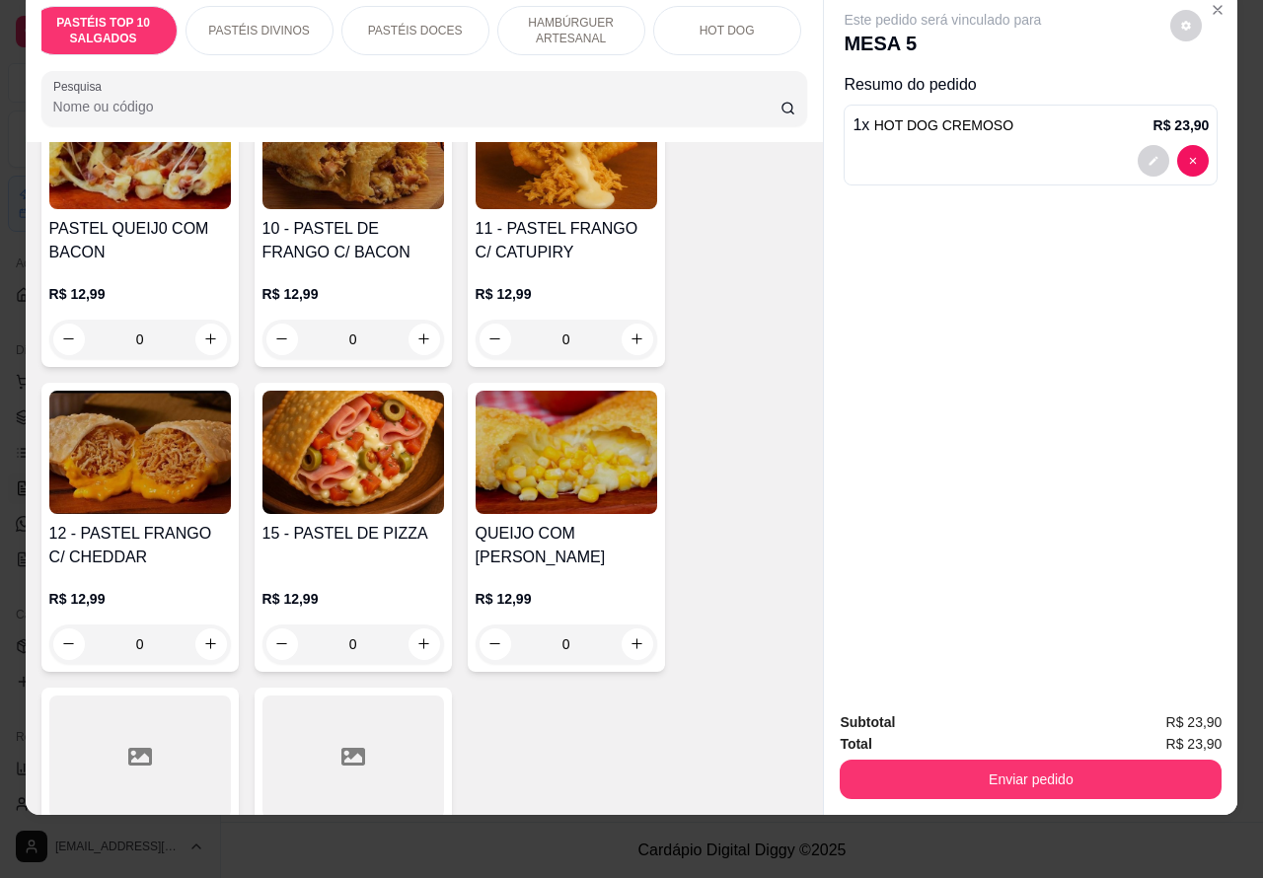
scroll to position [1754, 0]
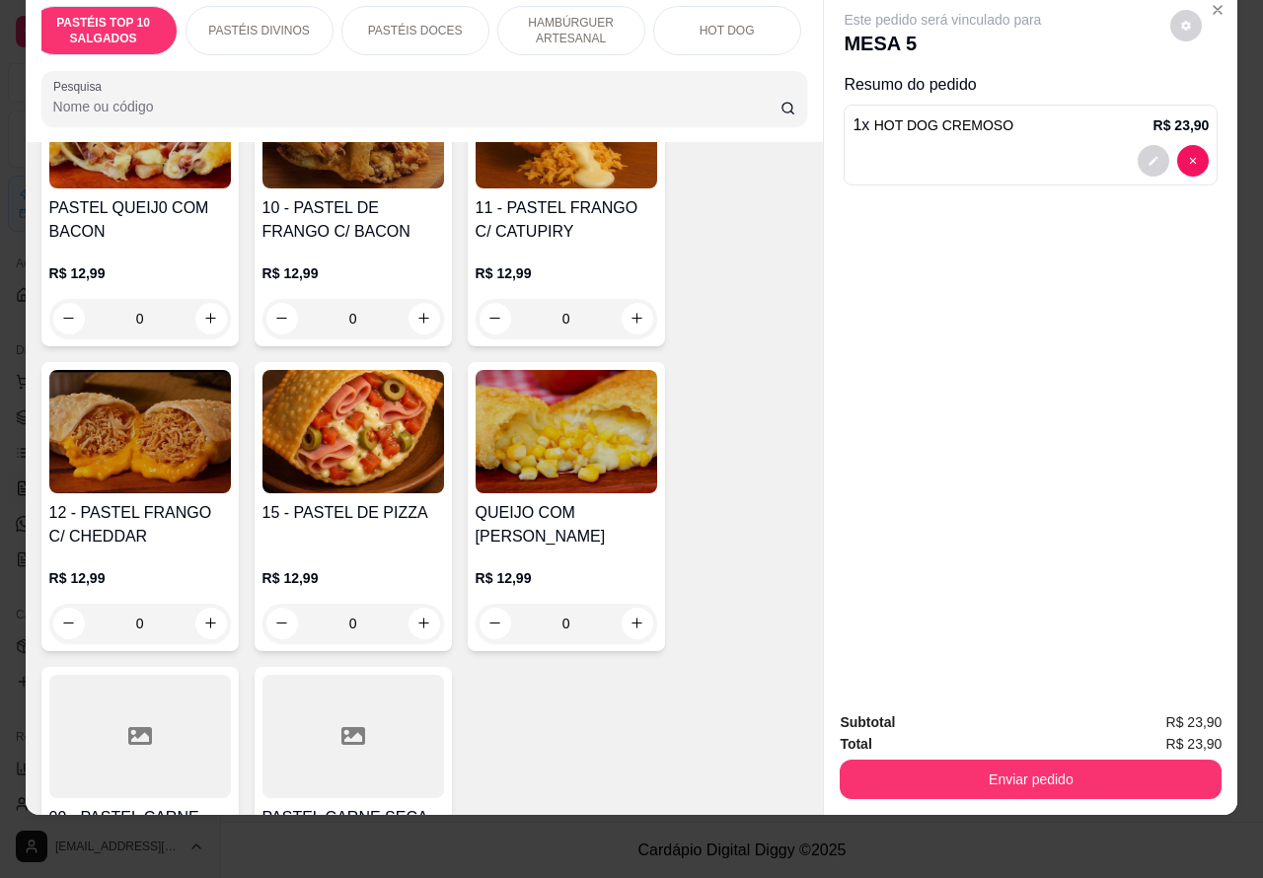
click at [403, 612] on div "0" at bounding box center [354, 623] width 182 height 39
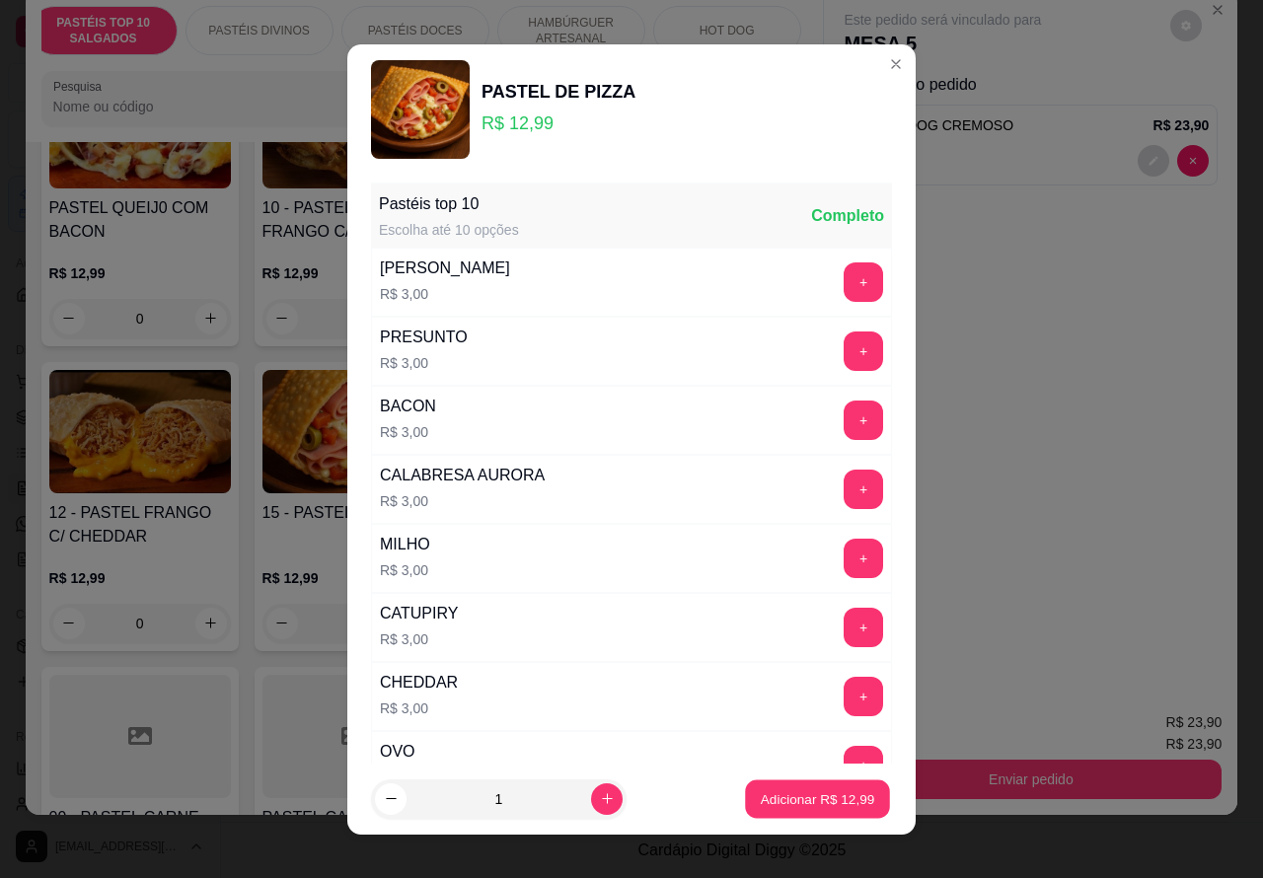
click at [806, 797] on p "Adicionar R$ 12,99" at bounding box center [818, 799] width 114 height 19
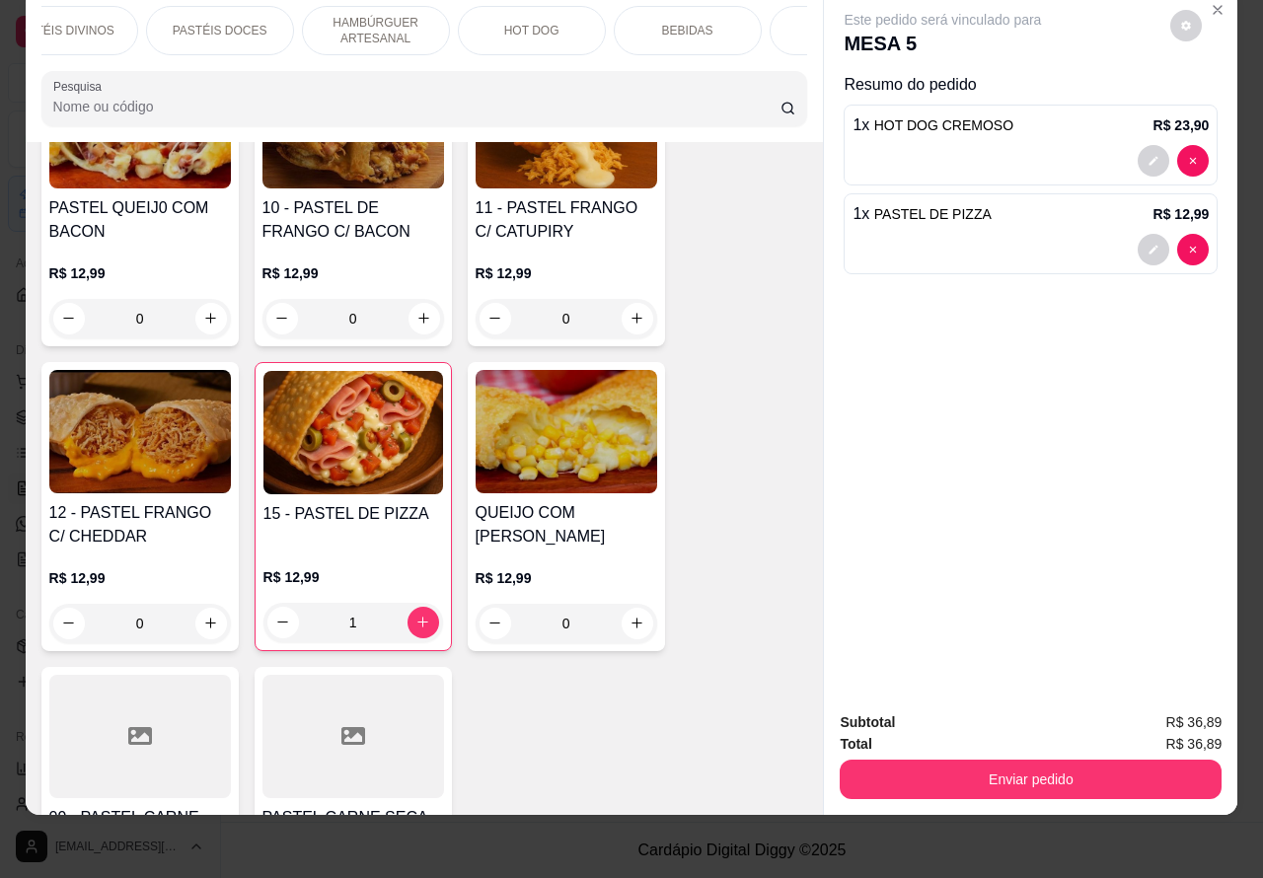
scroll to position [0, 456]
click at [609, 12] on div "BEBIDAS" at bounding box center [595, 30] width 148 height 49
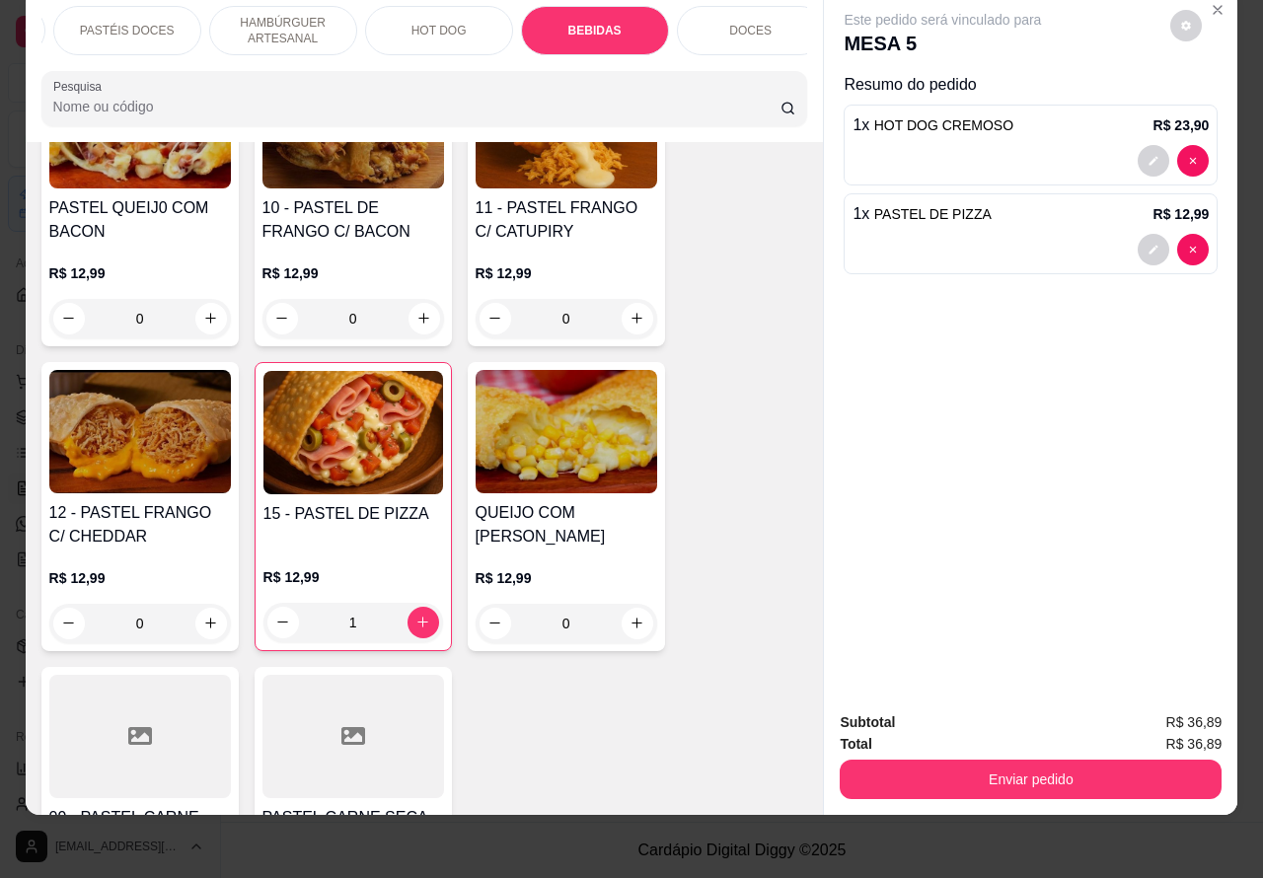
scroll to position [5979, 0]
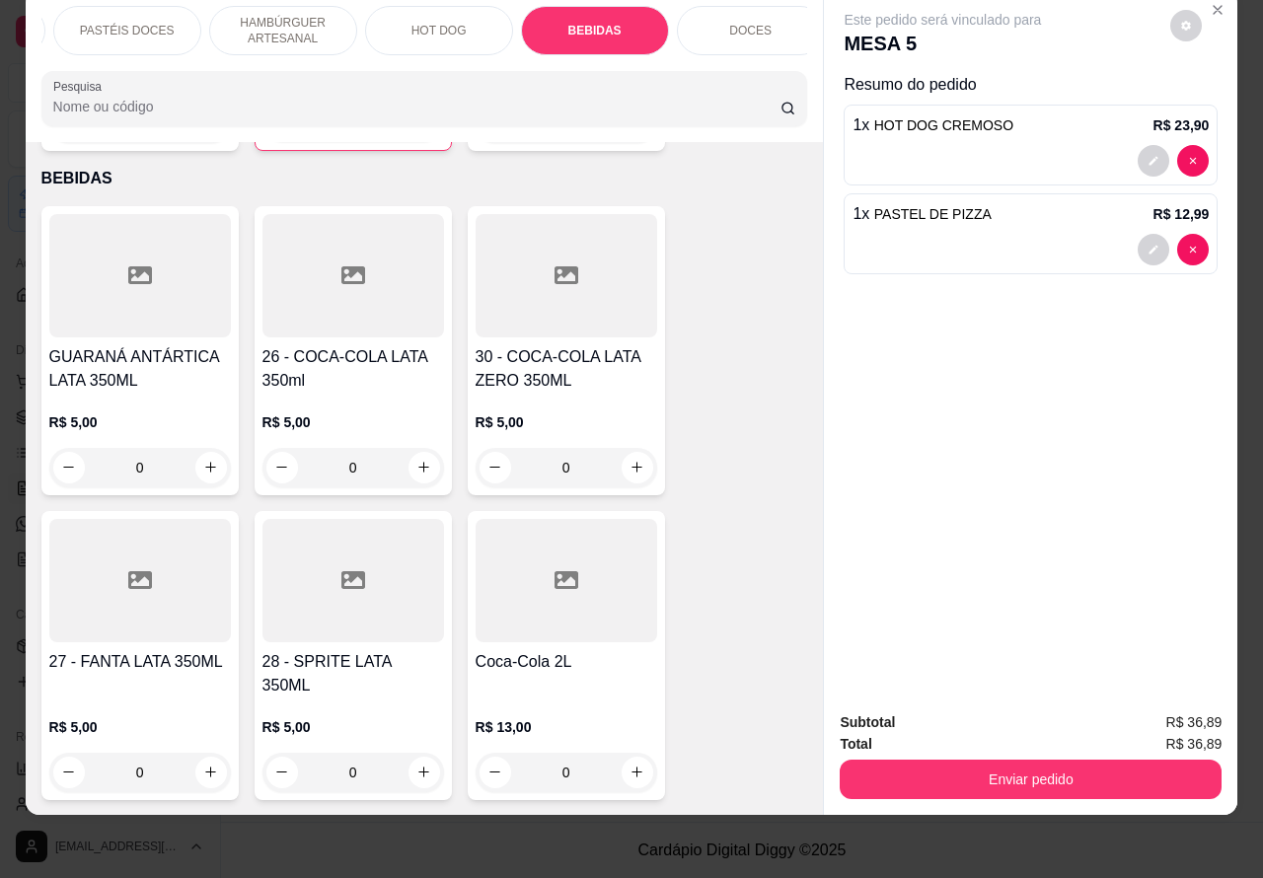
click at [1048, 760] on button "Enviar pedido" at bounding box center [1031, 779] width 382 height 39
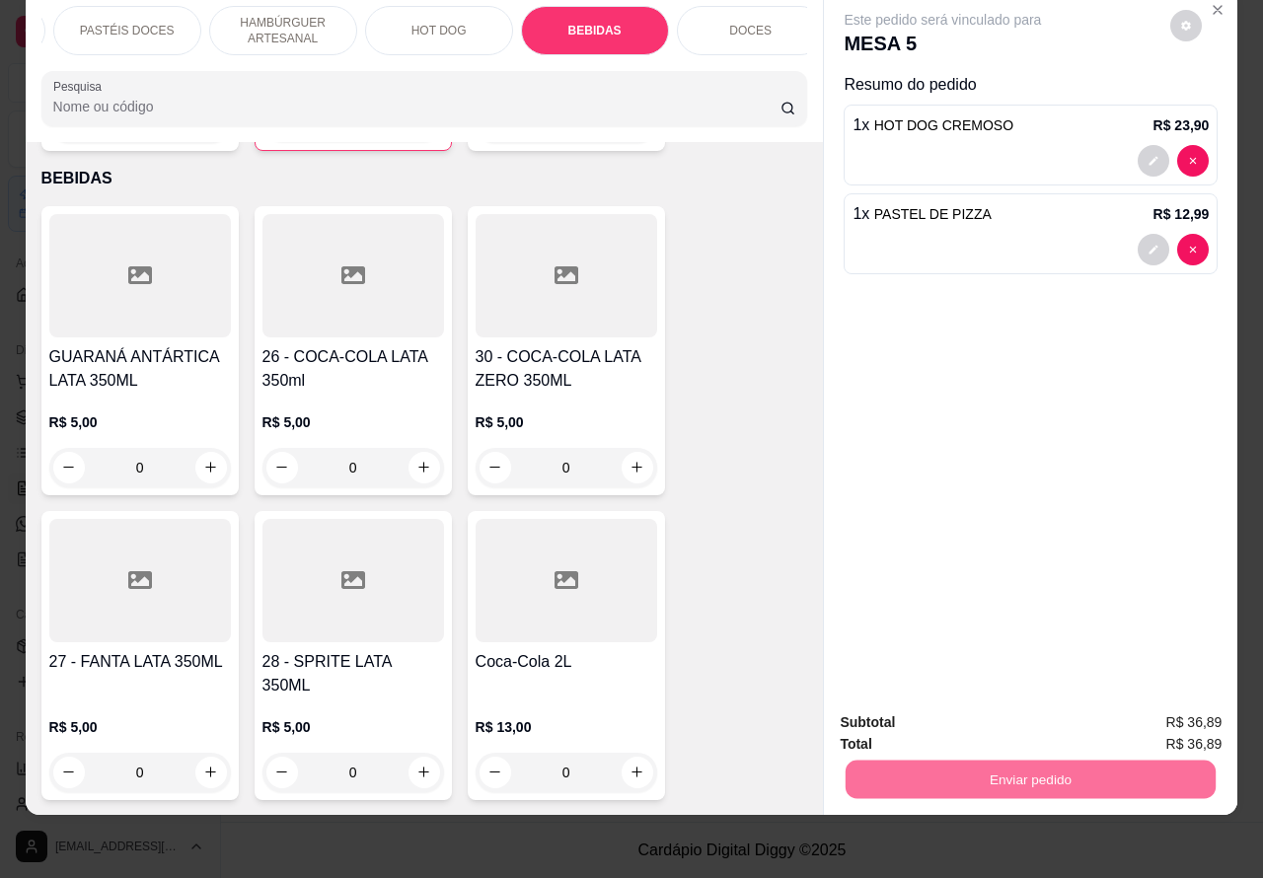
click at [969, 704] on button "Não registrar e enviar pedido" at bounding box center [964, 714] width 205 height 38
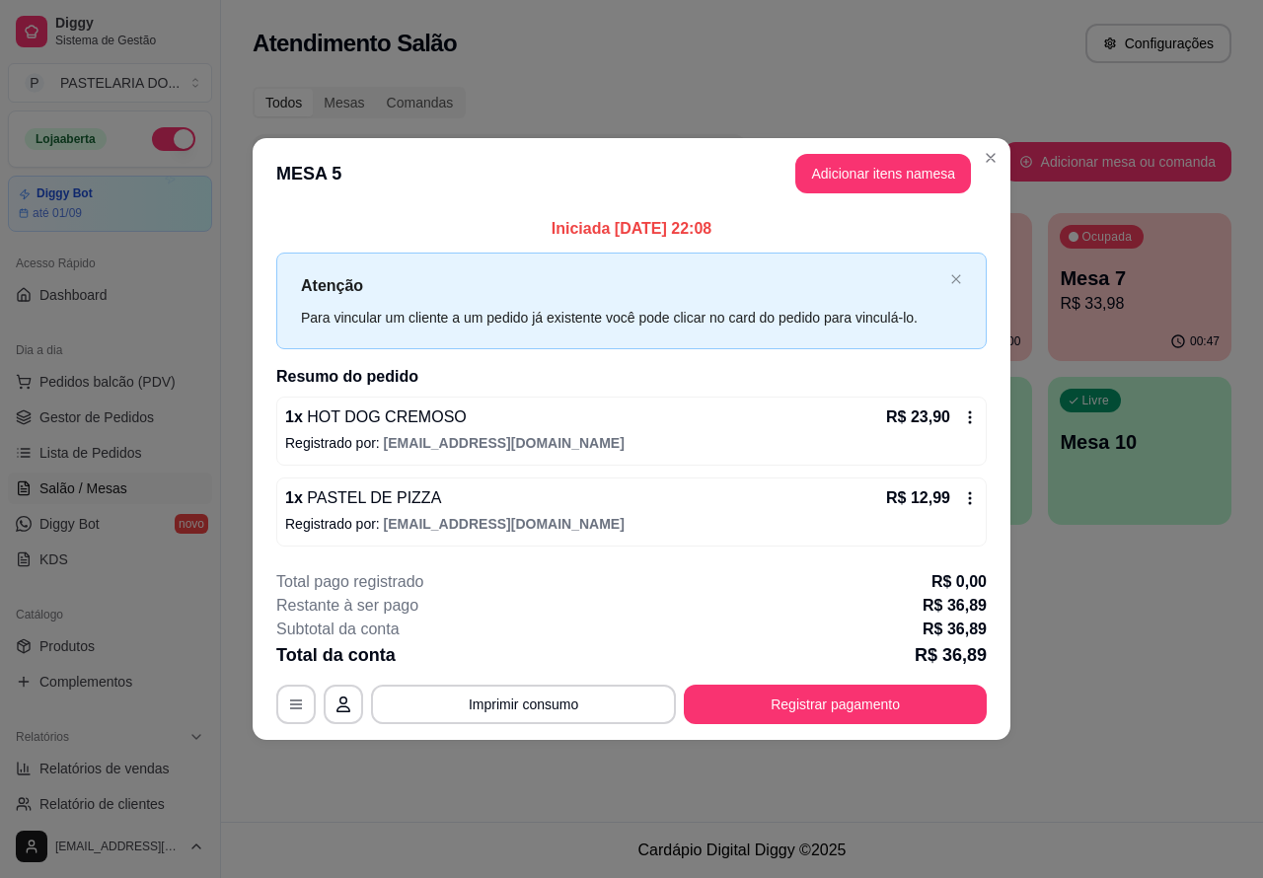
click at [1206, 654] on div "Atendimento Salão Configurações Todos Mesas Comandas Pesquisar Adicionar mesa o…" at bounding box center [742, 411] width 1042 height 822
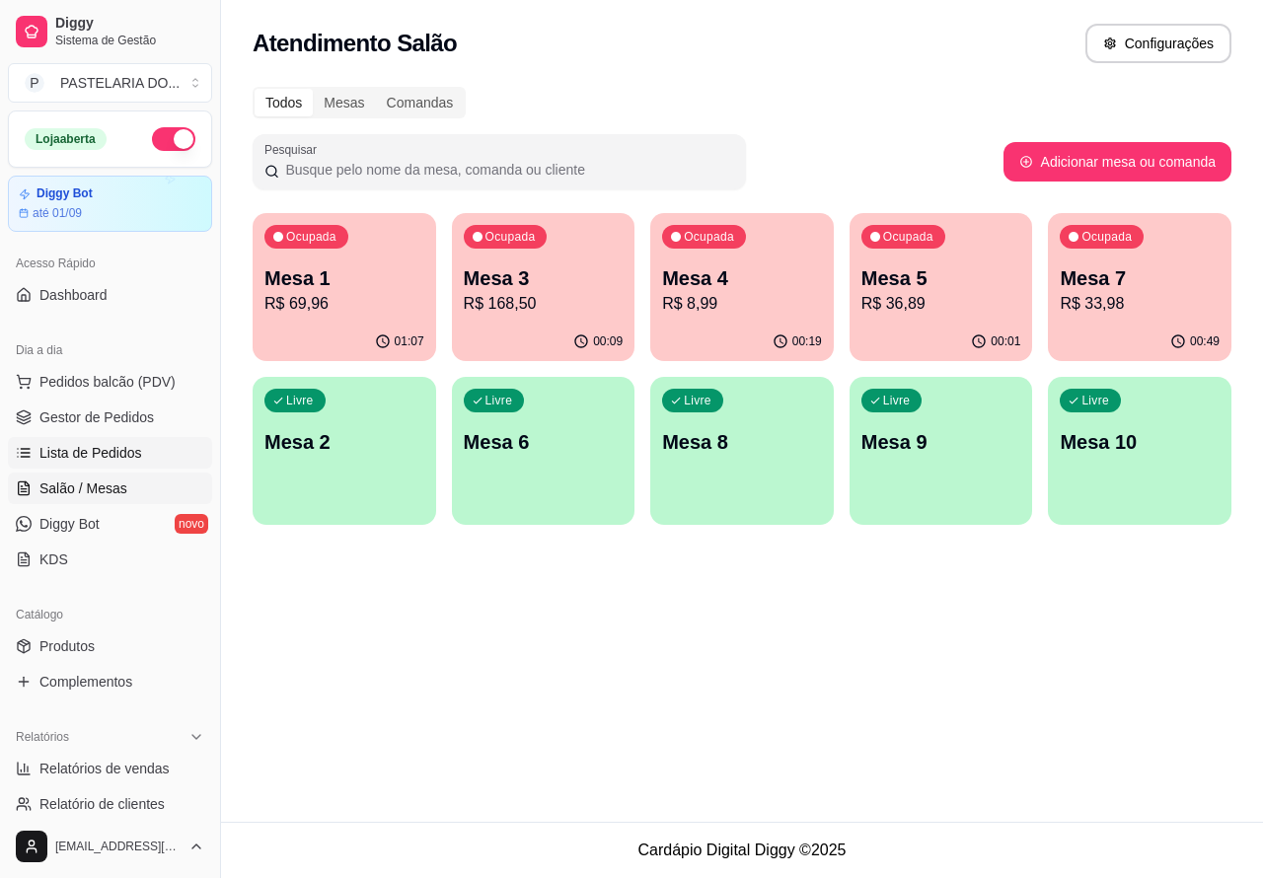
click at [104, 446] on span "Lista de Pedidos" at bounding box center [90, 453] width 103 height 20
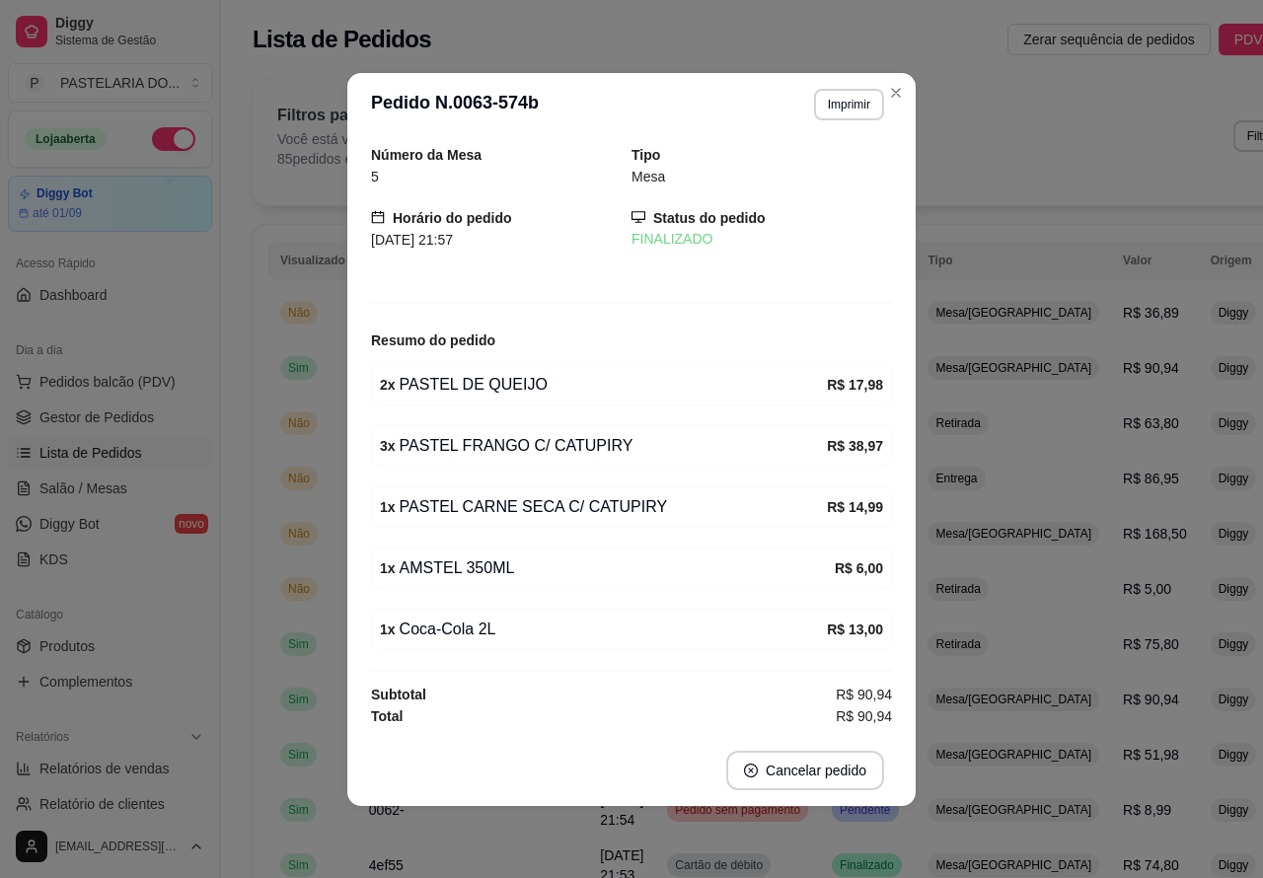
click at [1043, 151] on div "Filtros para pedidos Você está vendo os pedidos de hoje. 85 pedidos encontrados…" at bounding box center [815, 136] width 1077 height 65
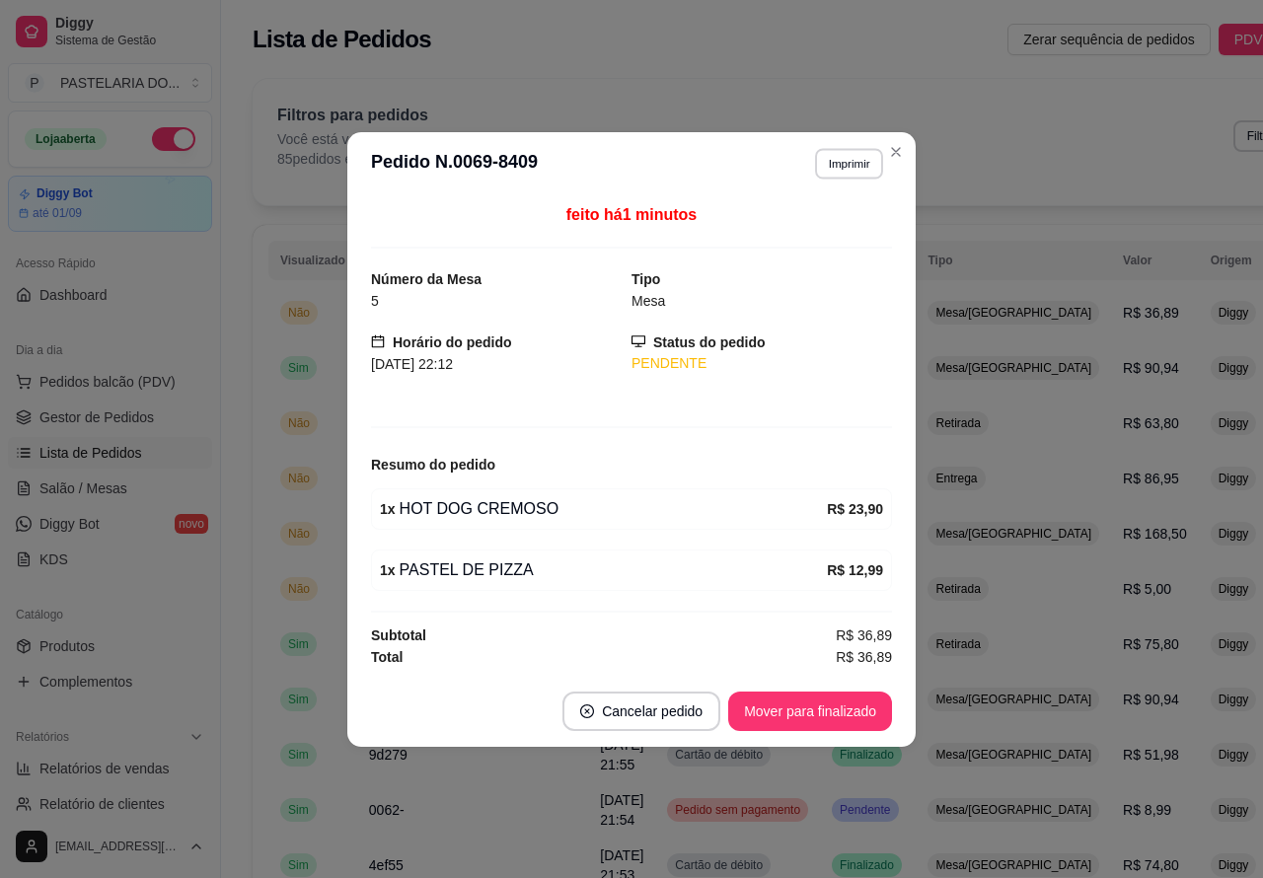
click at [852, 158] on button "Imprimir" at bounding box center [849, 163] width 68 height 31
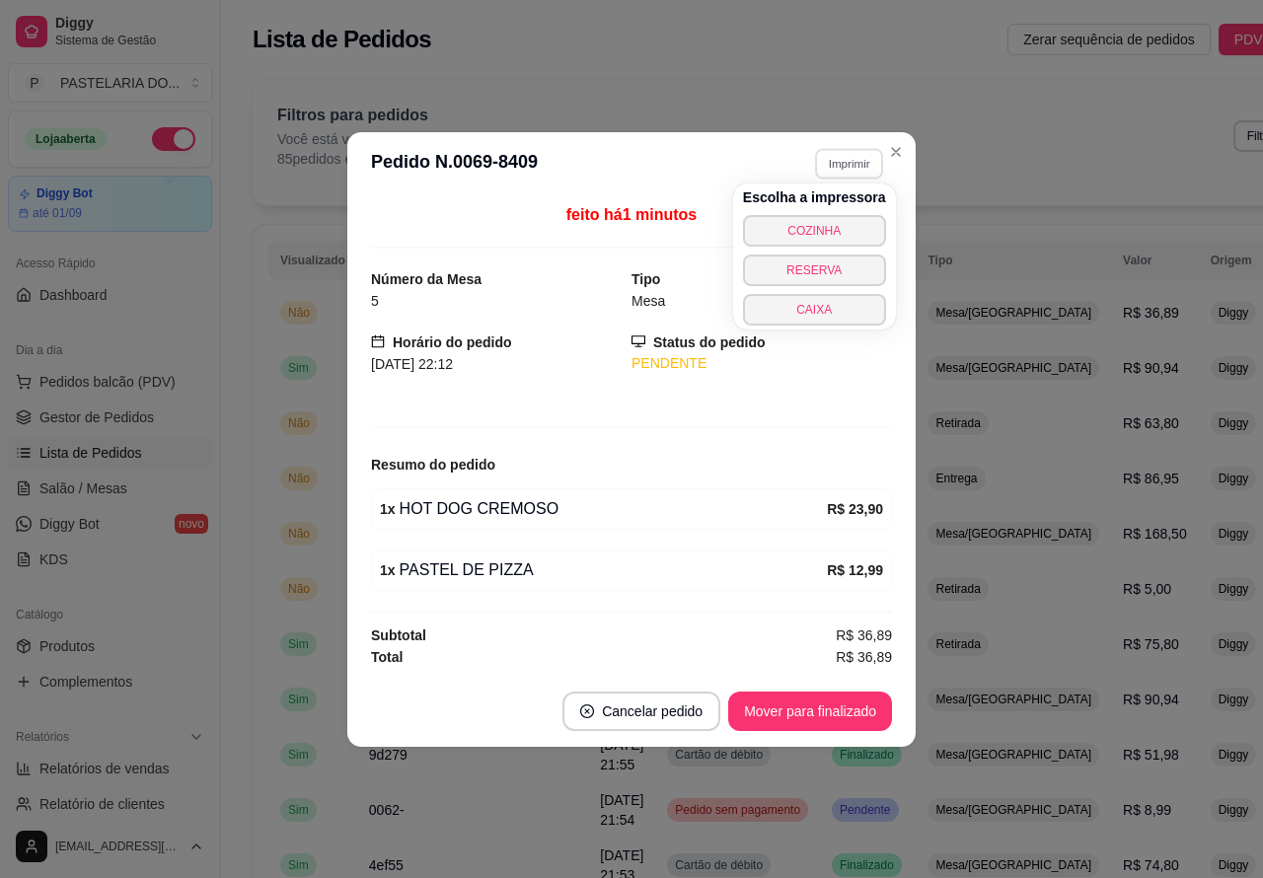
click at [825, 223] on button "COZINHA" at bounding box center [814, 231] width 143 height 32
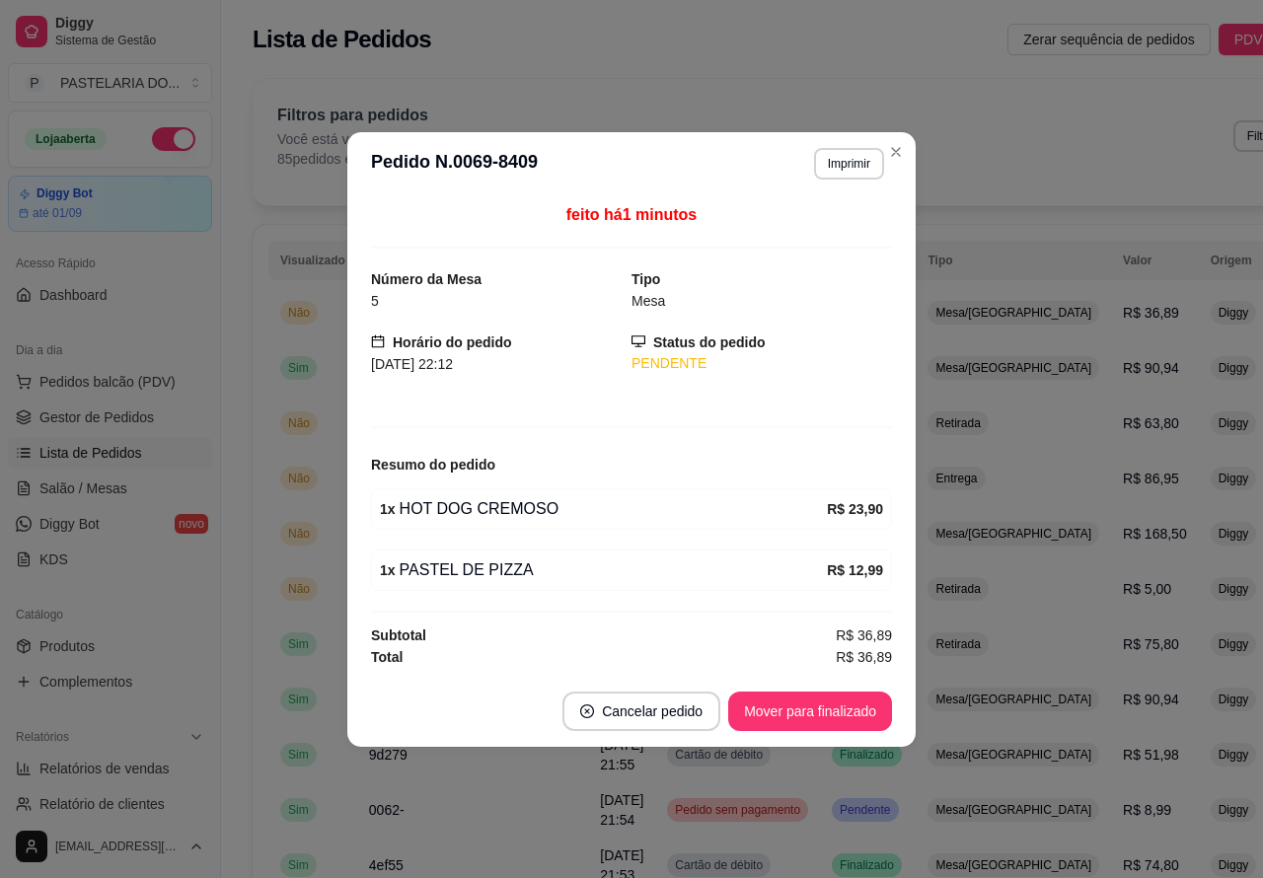
click at [1004, 111] on div "Filtros para pedidos Você está vendo os pedidos de hoje. 85 pedidos encontrados…" at bounding box center [815, 136] width 1077 height 65
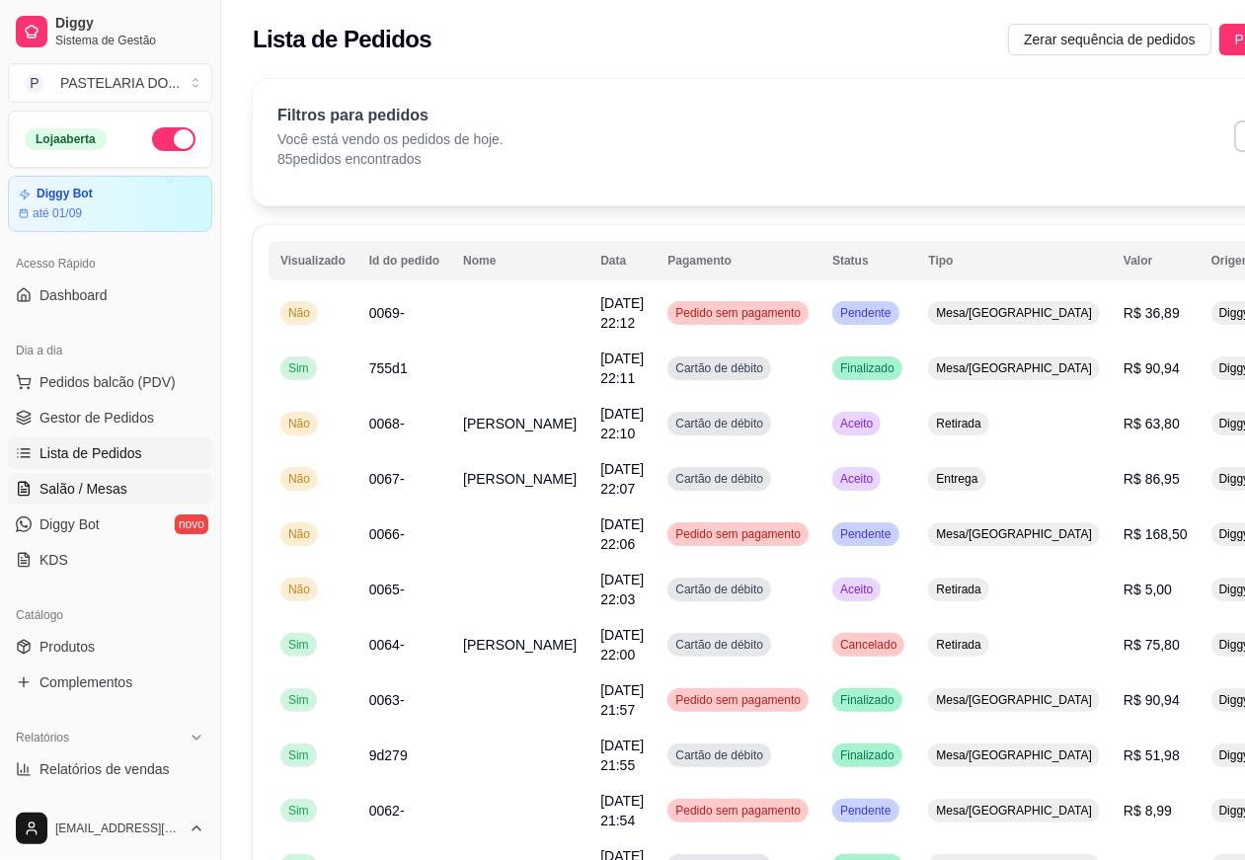
click at [89, 489] on span "Salão / Mesas" at bounding box center [83, 489] width 88 height 20
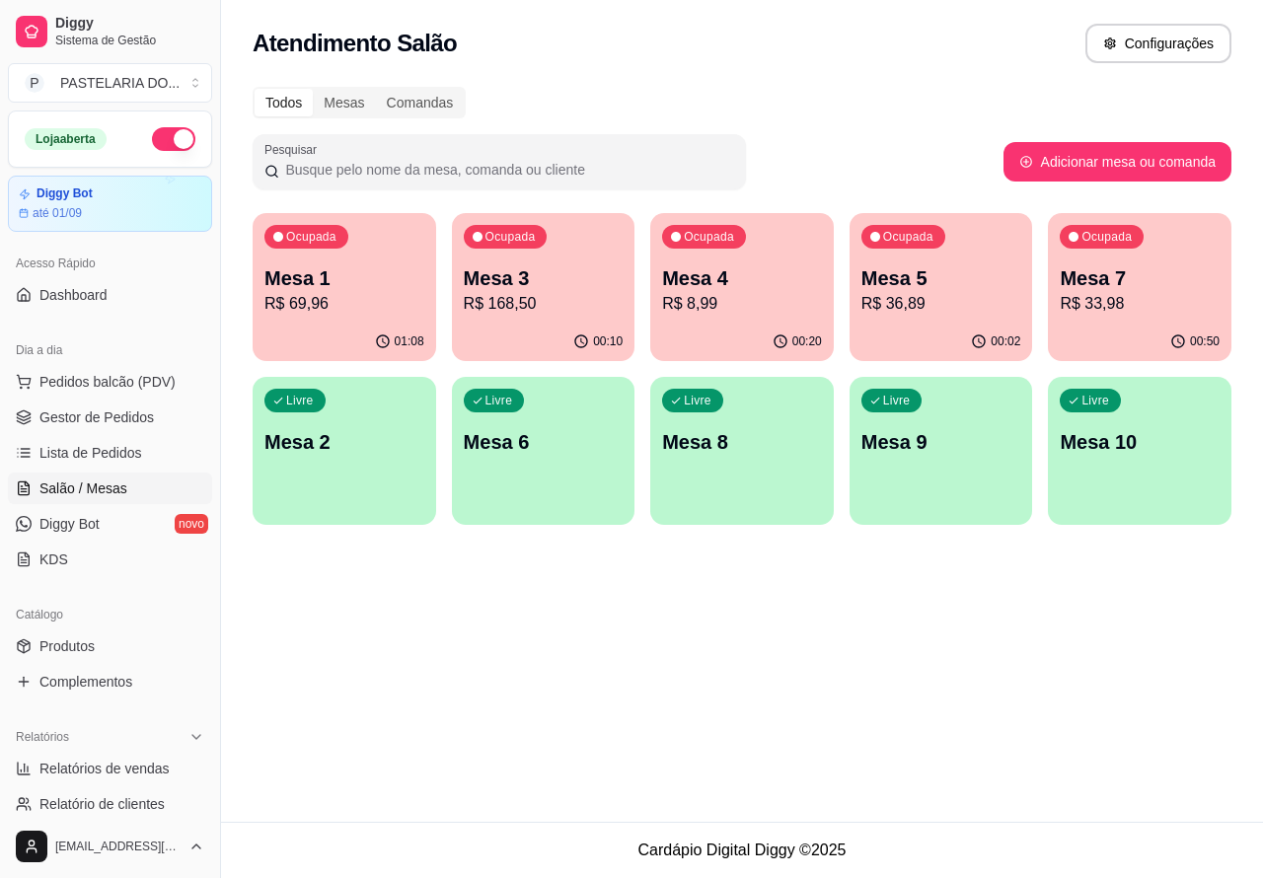
click at [356, 287] on p "Mesa 1" at bounding box center [345, 279] width 160 height 28
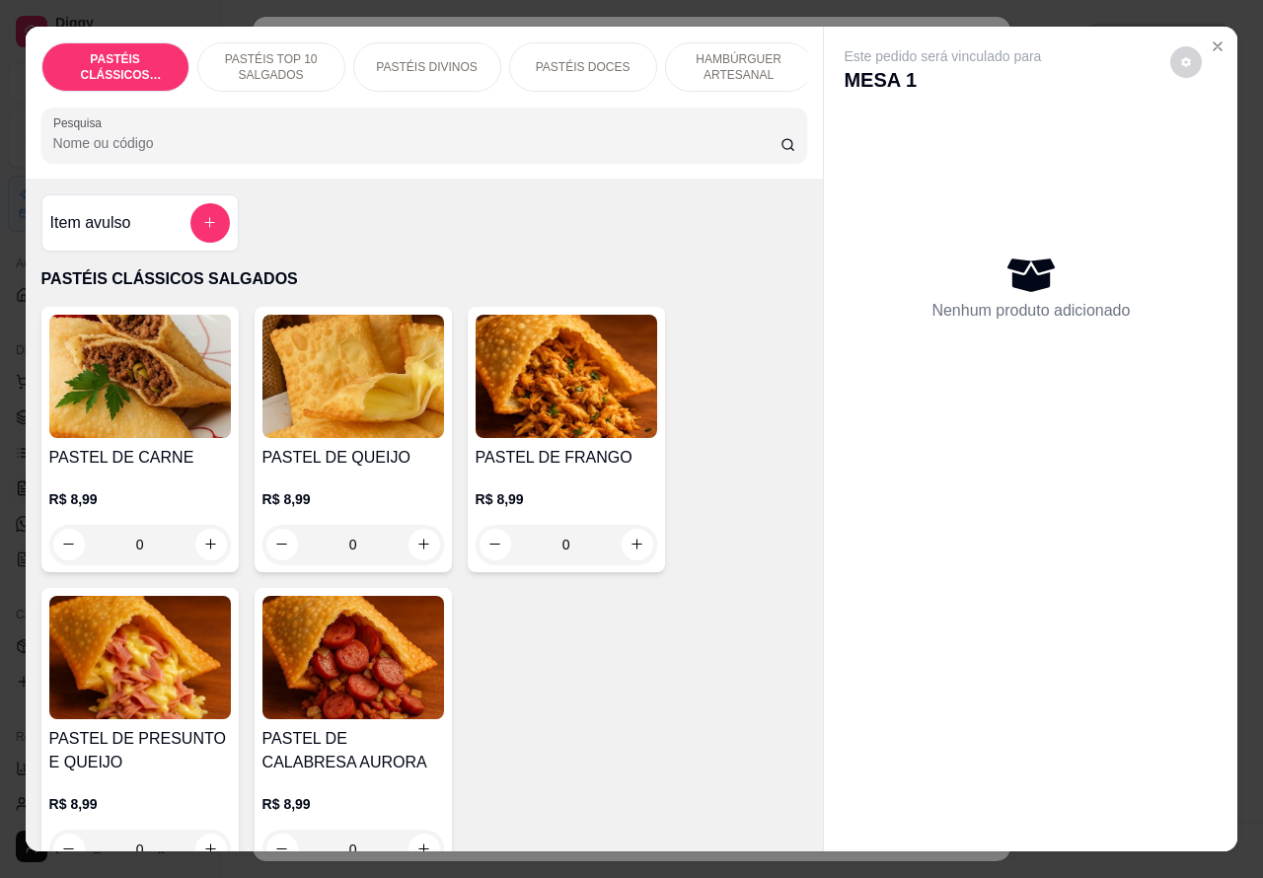
click at [1214, 42] on icon "Close" at bounding box center [1218, 46] width 8 height 8
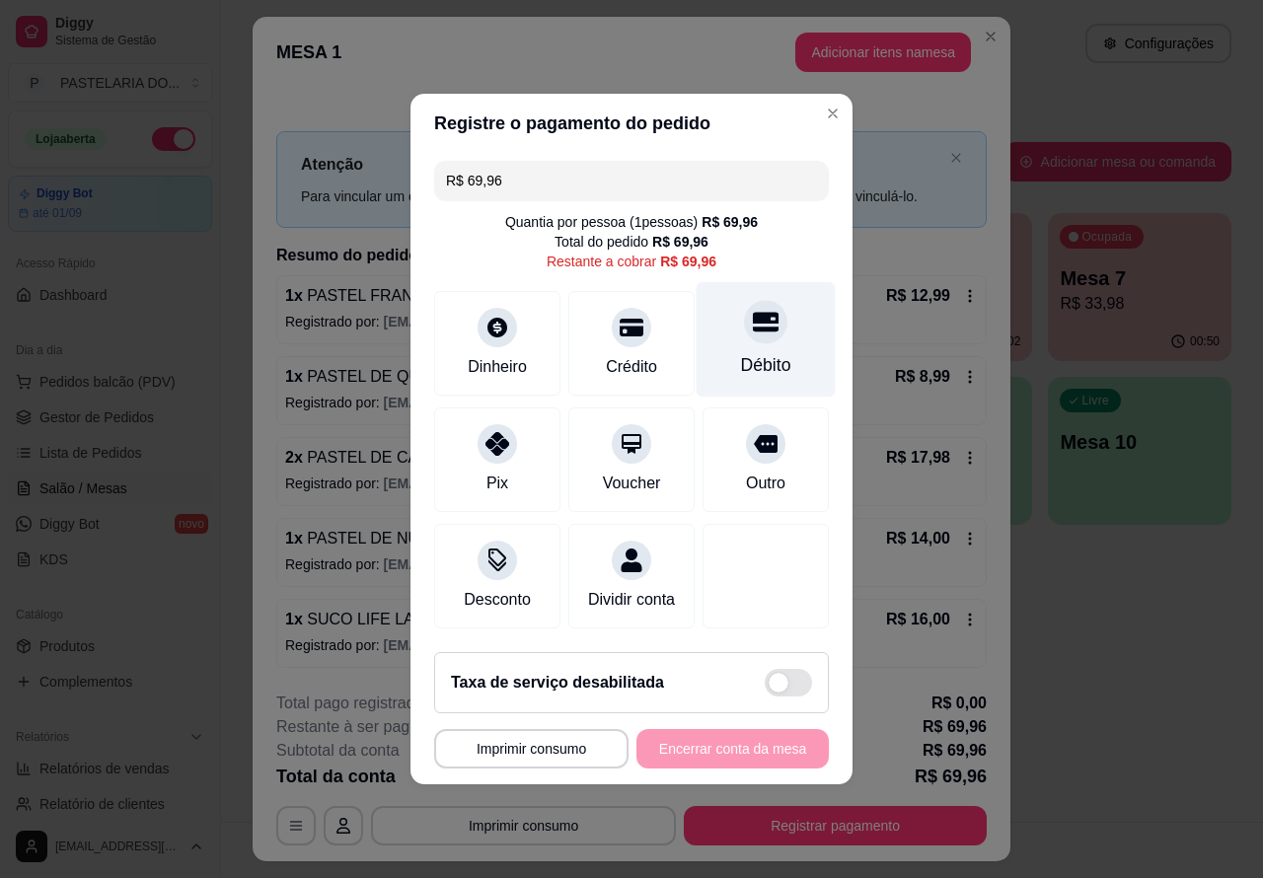
click at [753, 313] on icon at bounding box center [766, 323] width 26 height 20
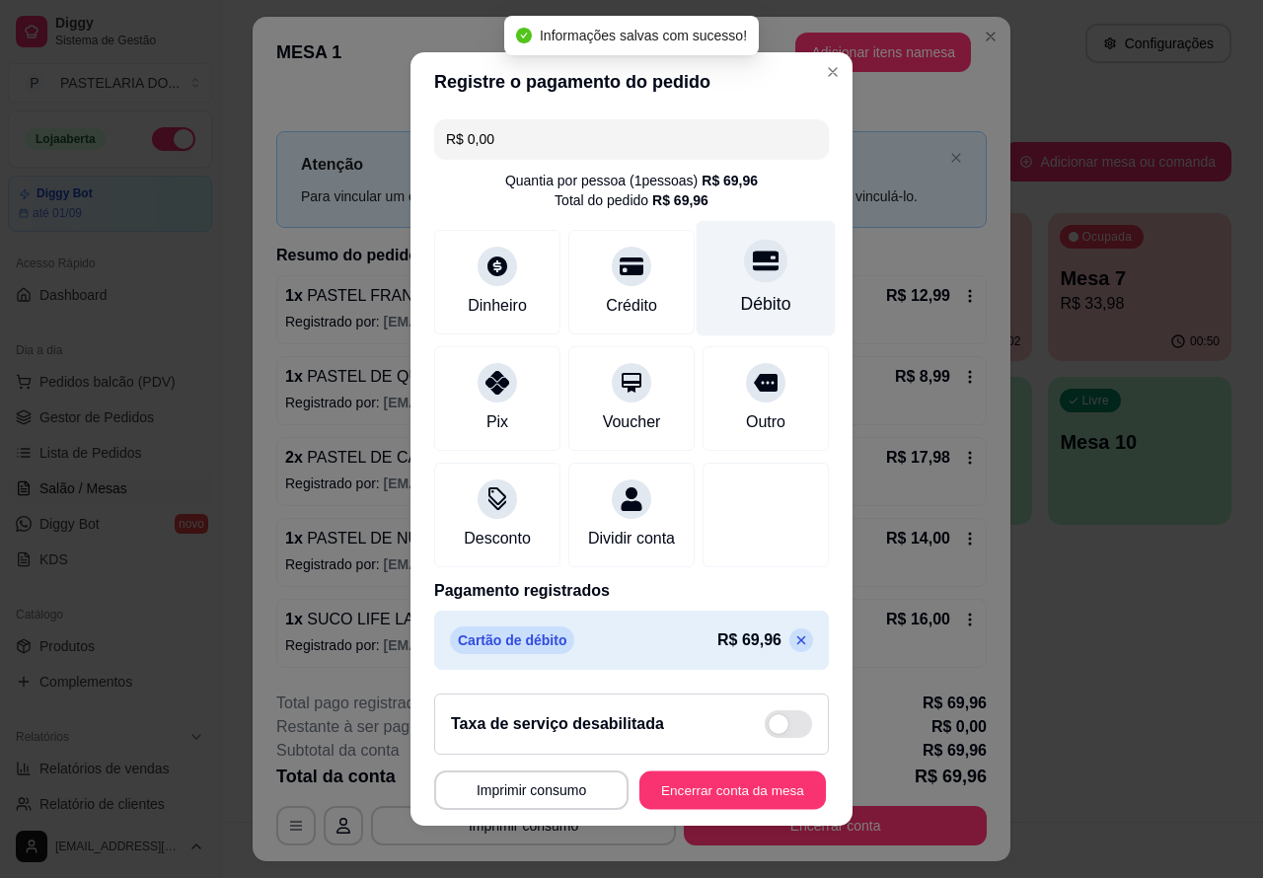
click at [712, 788] on button "Encerrar conta da mesa" at bounding box center [733, 791] width 187 height 38
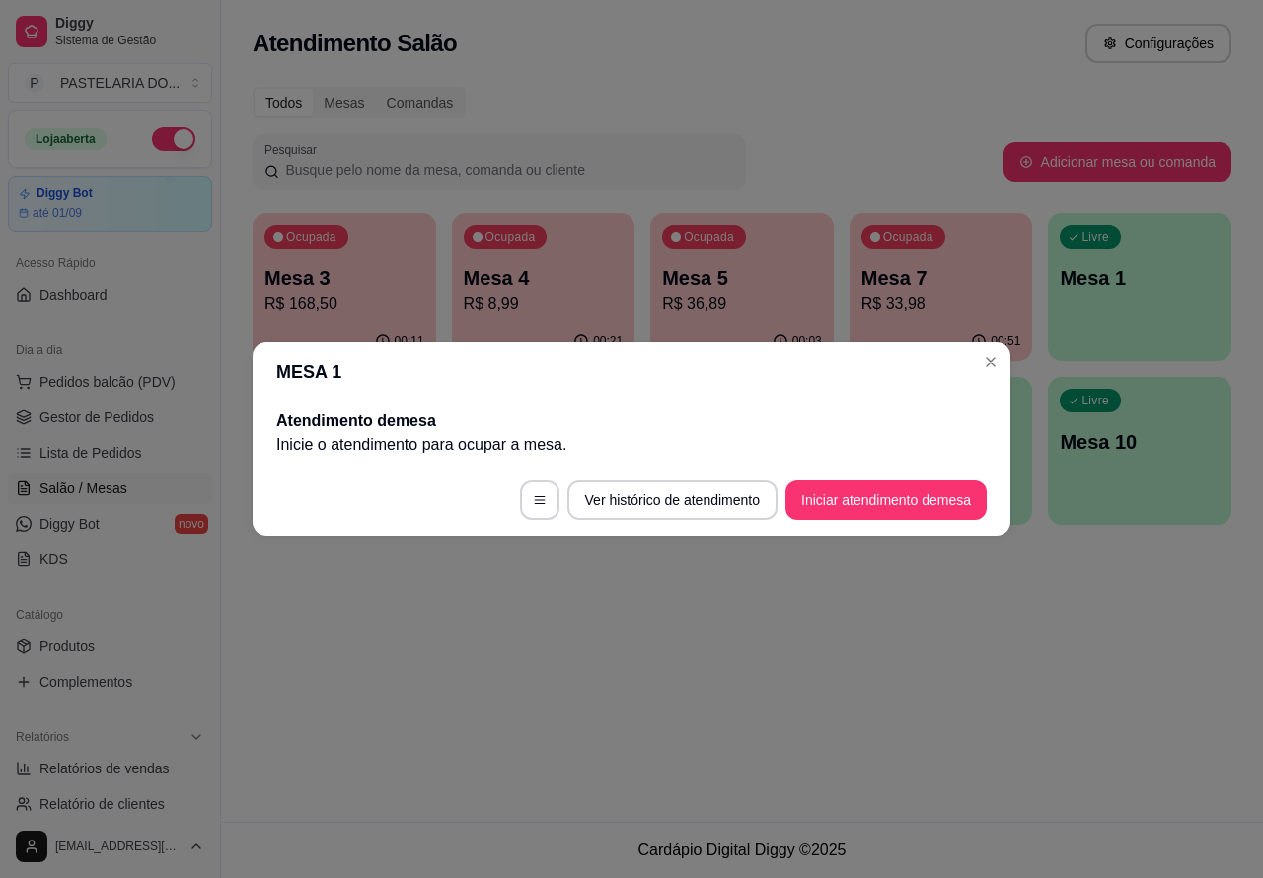
click at [862, 602] on div "Atendimento Salão Configurações Todos Mesas Comandas Pesquisar Adicionar mesa o…" at bounding box center [742, 411] width 1042 height 822
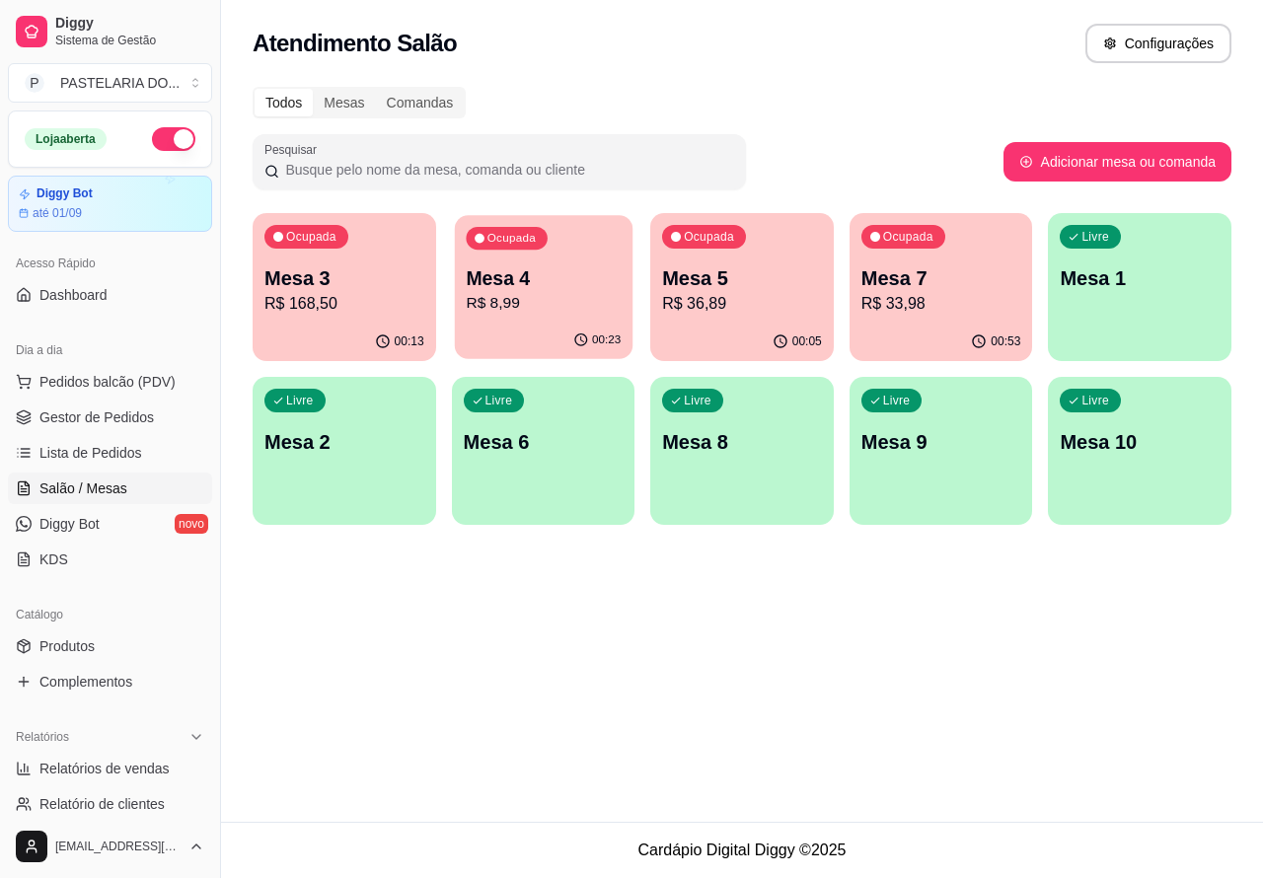
click at [538, 273] on p "Mesa 4" at bounding box center [543, 279] width 155 height 27
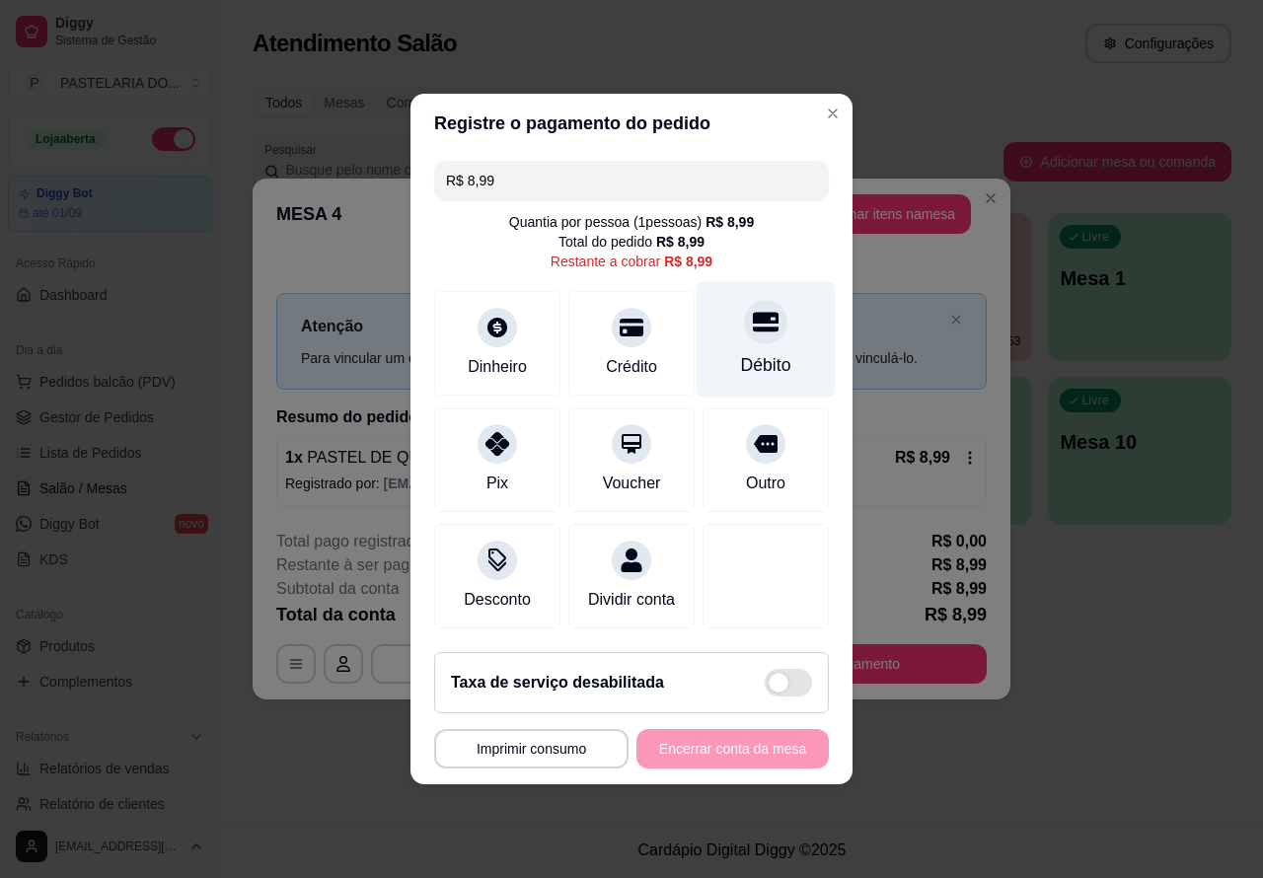
click at [761, 327] on icon at bounding box center [766, 322] width 26 height 26
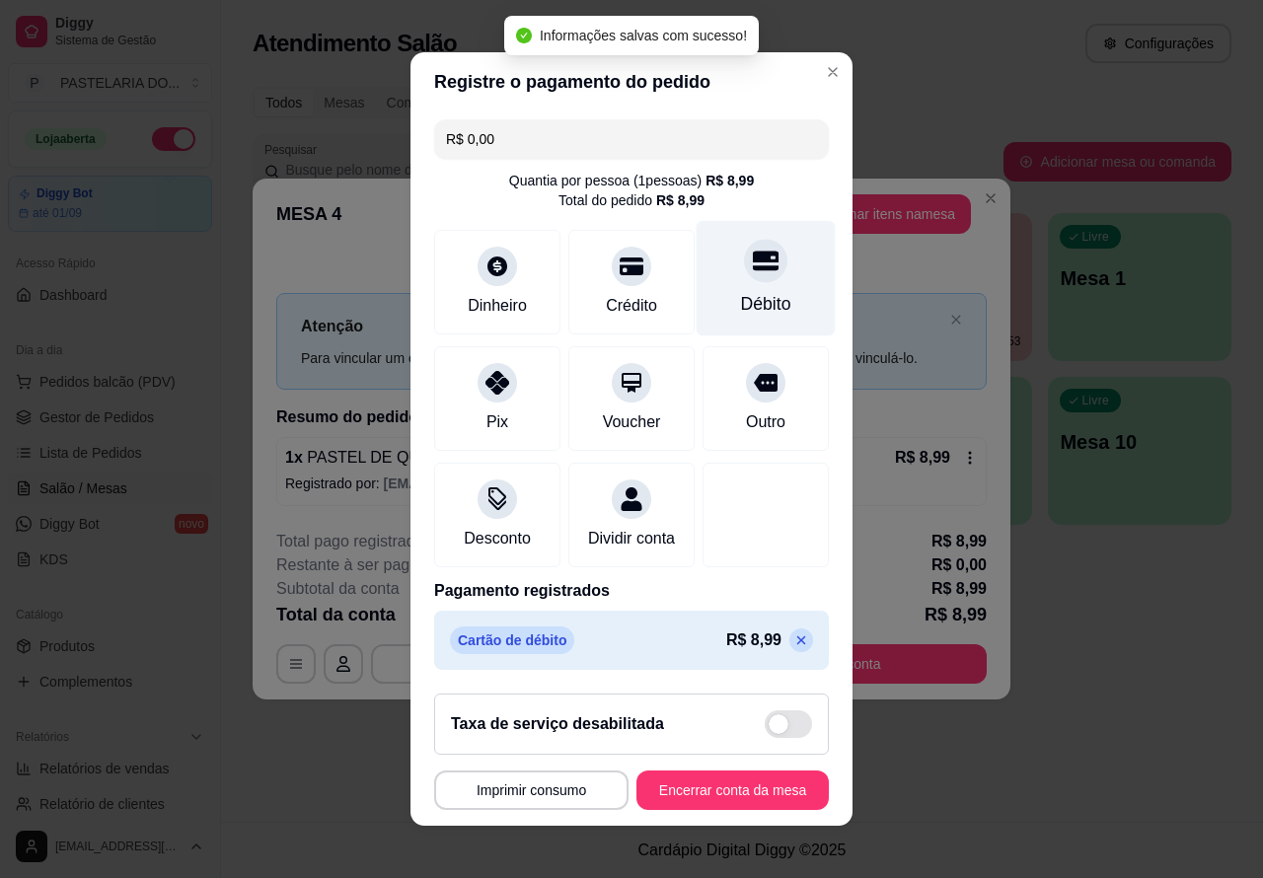
click at [730, 788] on button "Encerrar conta da mesa" at bounding box center [733, 790] width 192 height 39
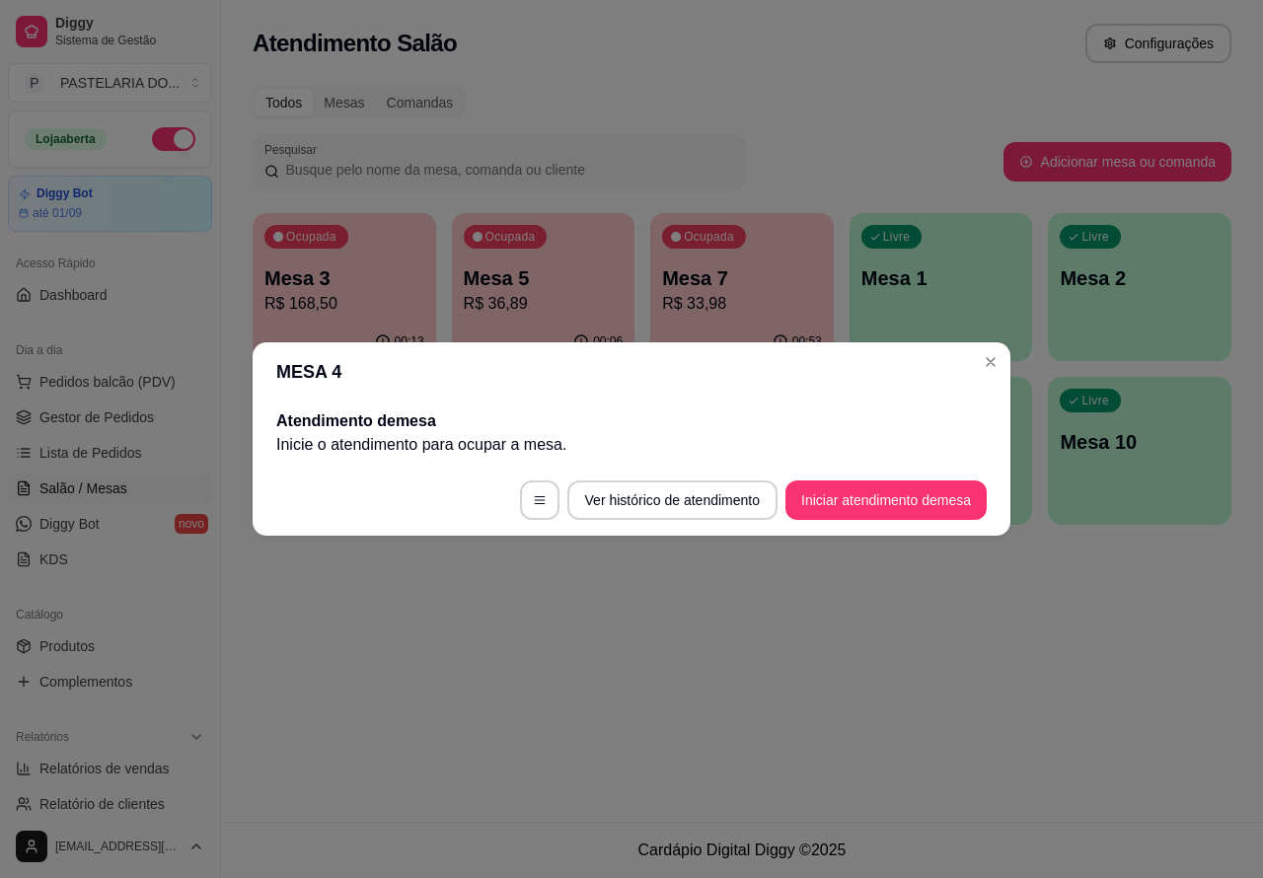
click at [990, 361] on div "Ocupada Mesa 3 R$ 168,50 00:13 Ocupada Mesa 5 R$ 36,89 00:06 Ocupada Mesa 7 R$ …" at bounding box center [742, 369] width 979 height 312
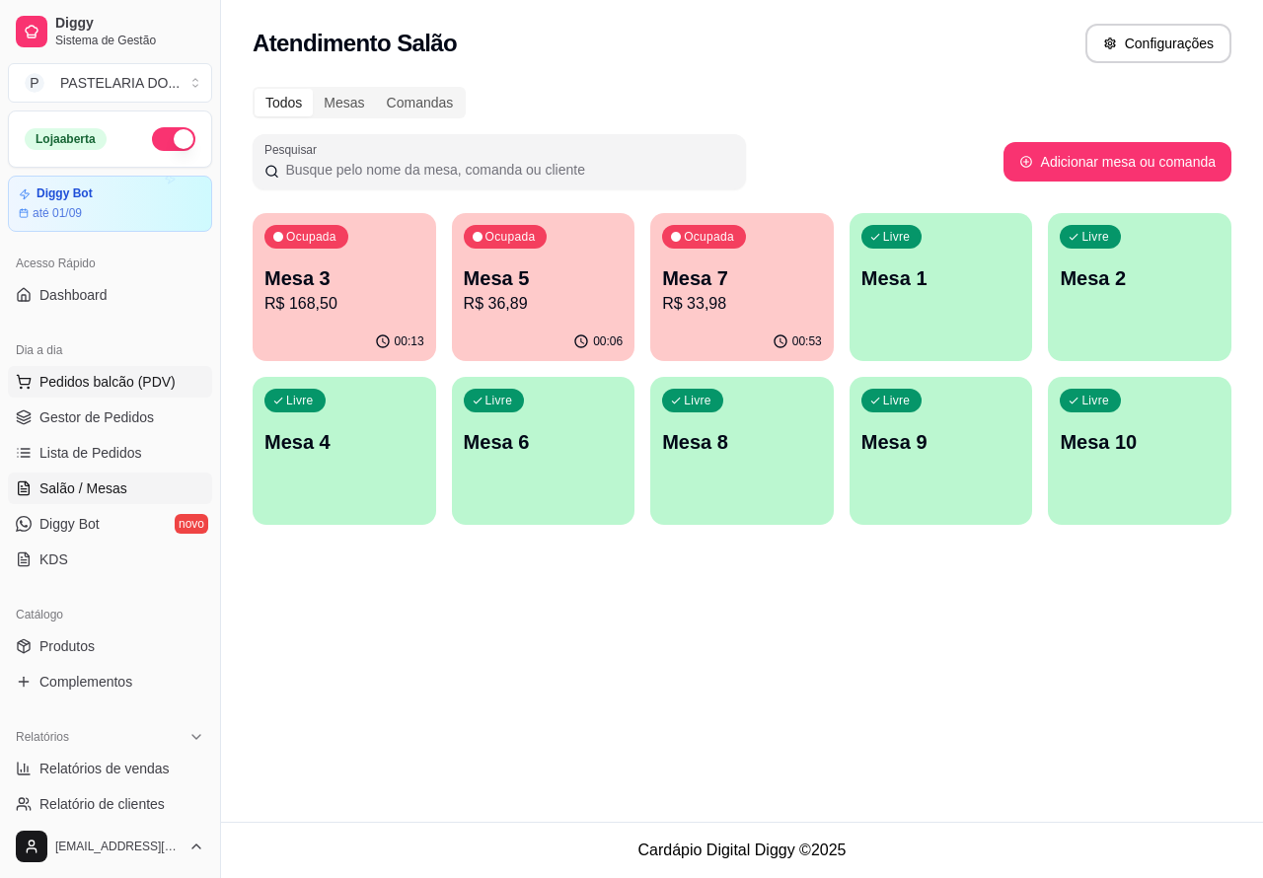
click at [111, 372] on span "Pedidos balcão (PDV)" at bounding box center [107, 382] width 136 height 20
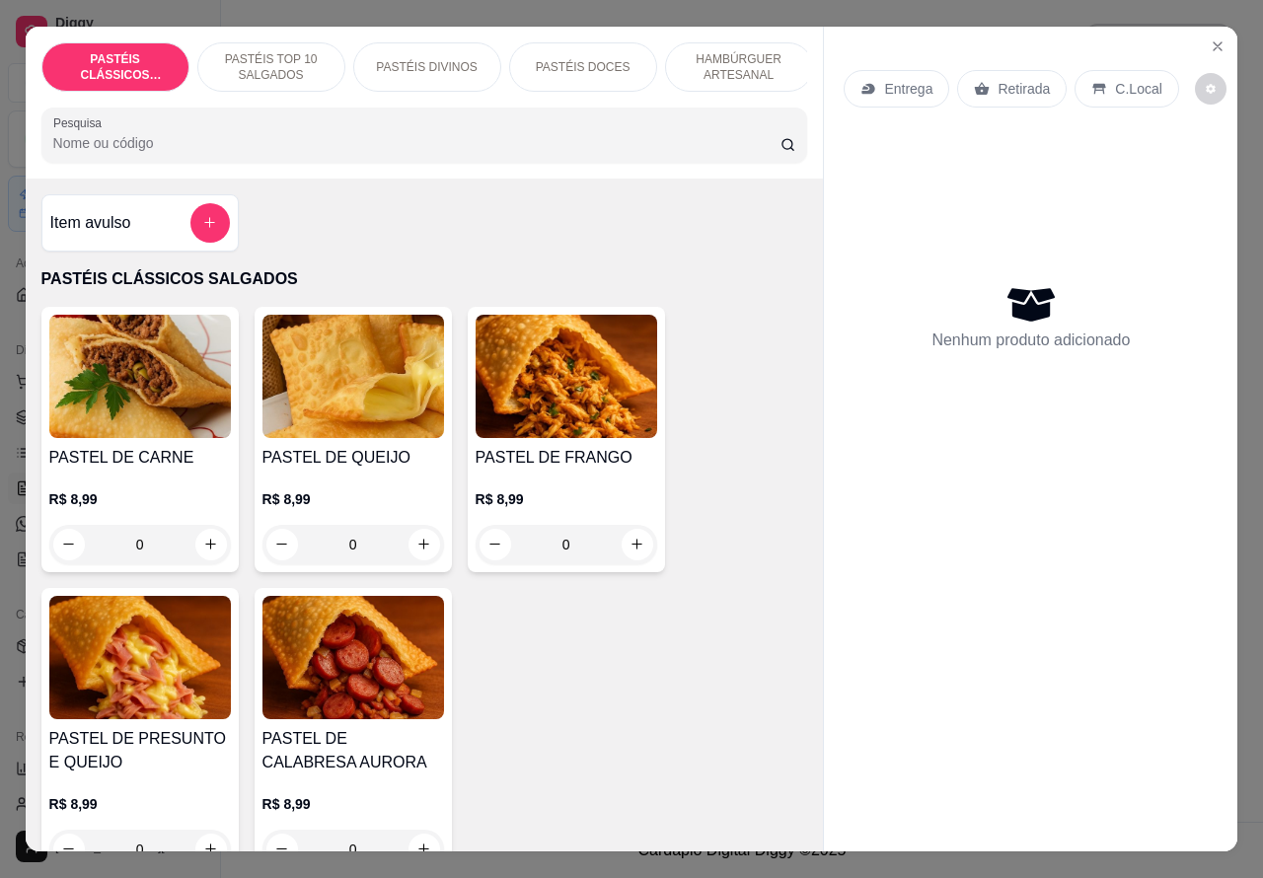
click at [1000, 79] on p "Retirada" at bounding box center [1024, 89] width 52 height 20
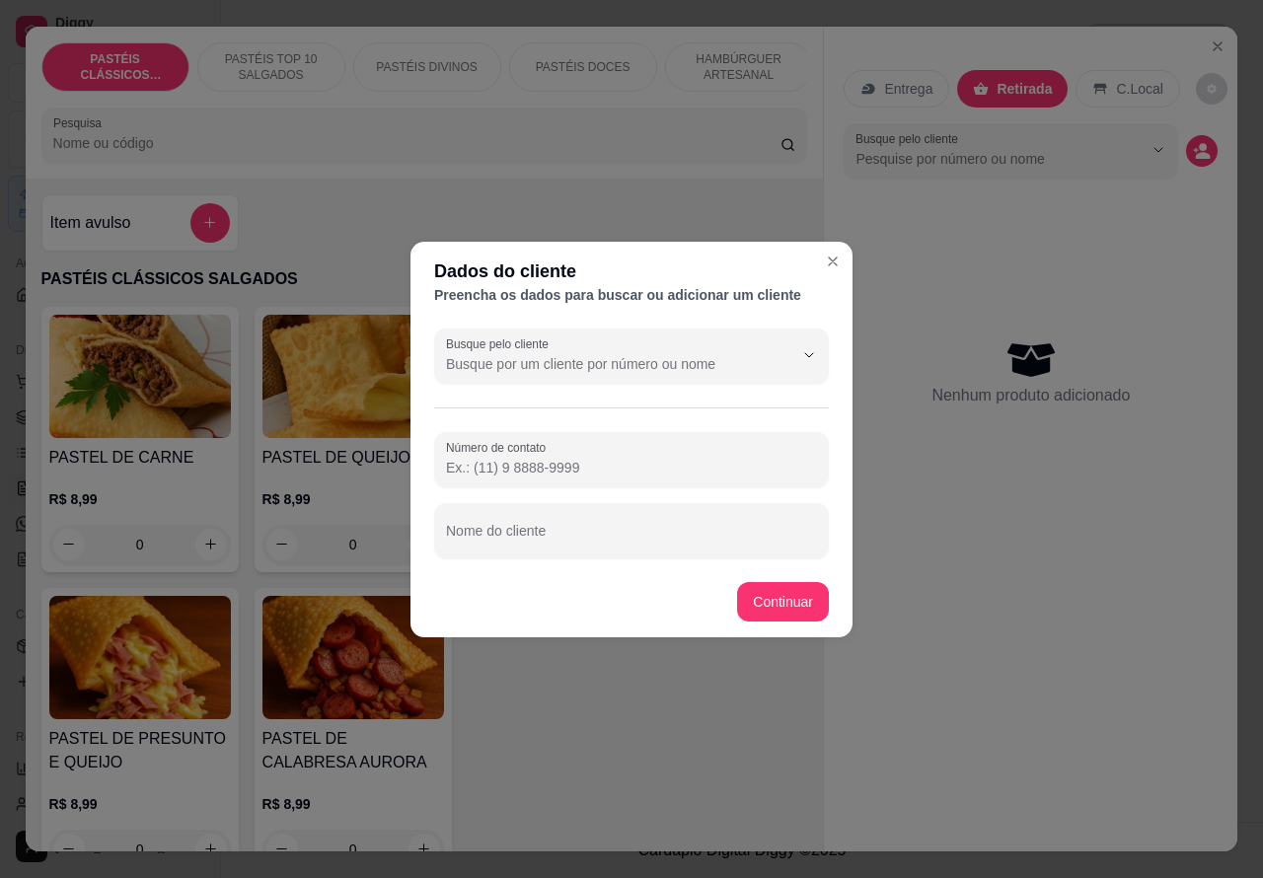
click at [587, 354] on input "Busque pelo cliente" at bounding box center [604, 364] width 316 height 20
click at [939, 494] on div "Dados do cliente Preencha os dados para buscar ou adicionar um cliente Busque p…" at bounding box center [631, 439] width 1263 height 878
click at [561, 529] on input "Nome do cliente" at bounding box center [631, 539] width 371 height 20
click at [648, 458] on input "Número de contato" at bounding box center [631, 468] width 371 height 20
paste input "(14) 99191-6704"
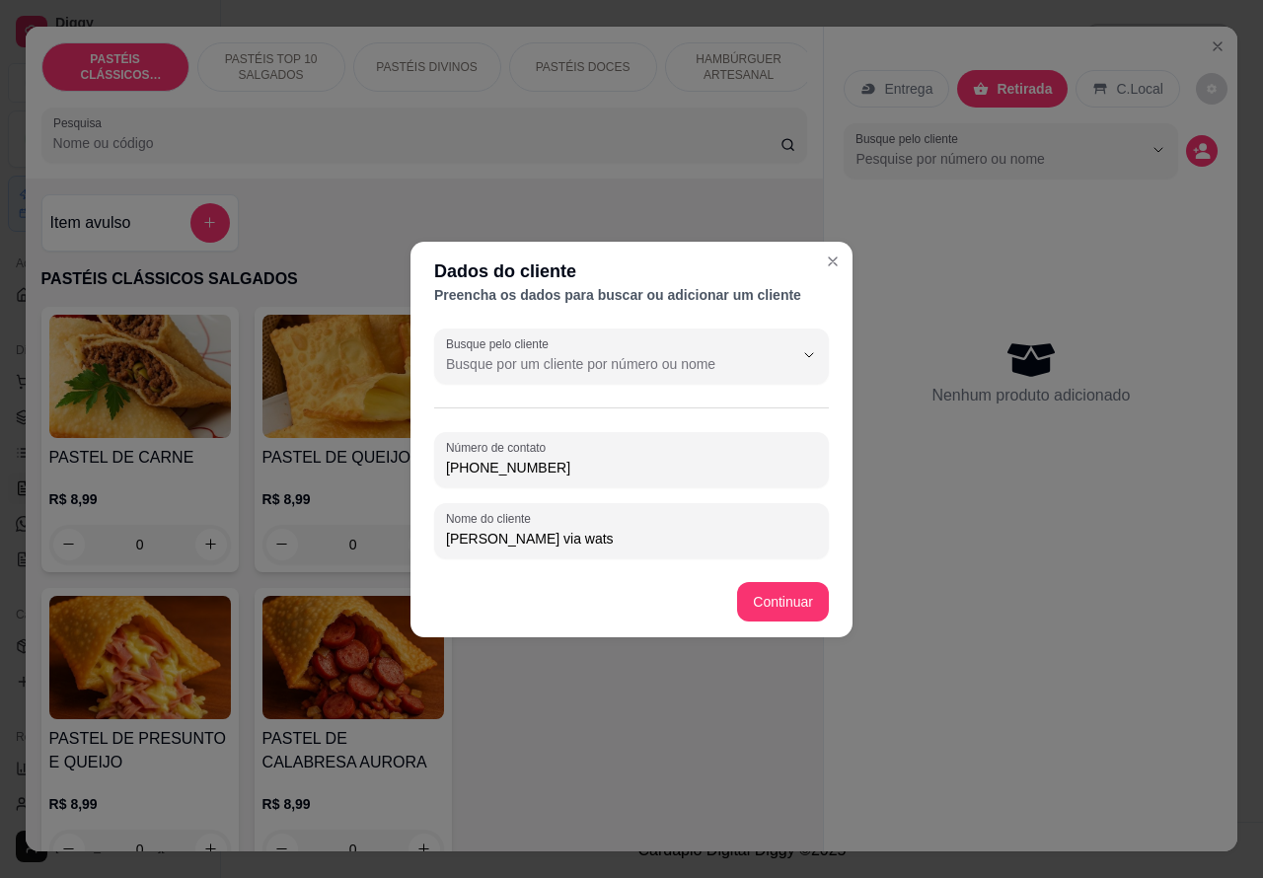
click at [787, 603] on div "Item avulso PASTÉIS CLÁSSICOS SALGADOS PASTEL DE CARNE R$ 8,99 0 PASTEL DE QUEI…" at bounding box center [425, 516] width 798 height 674
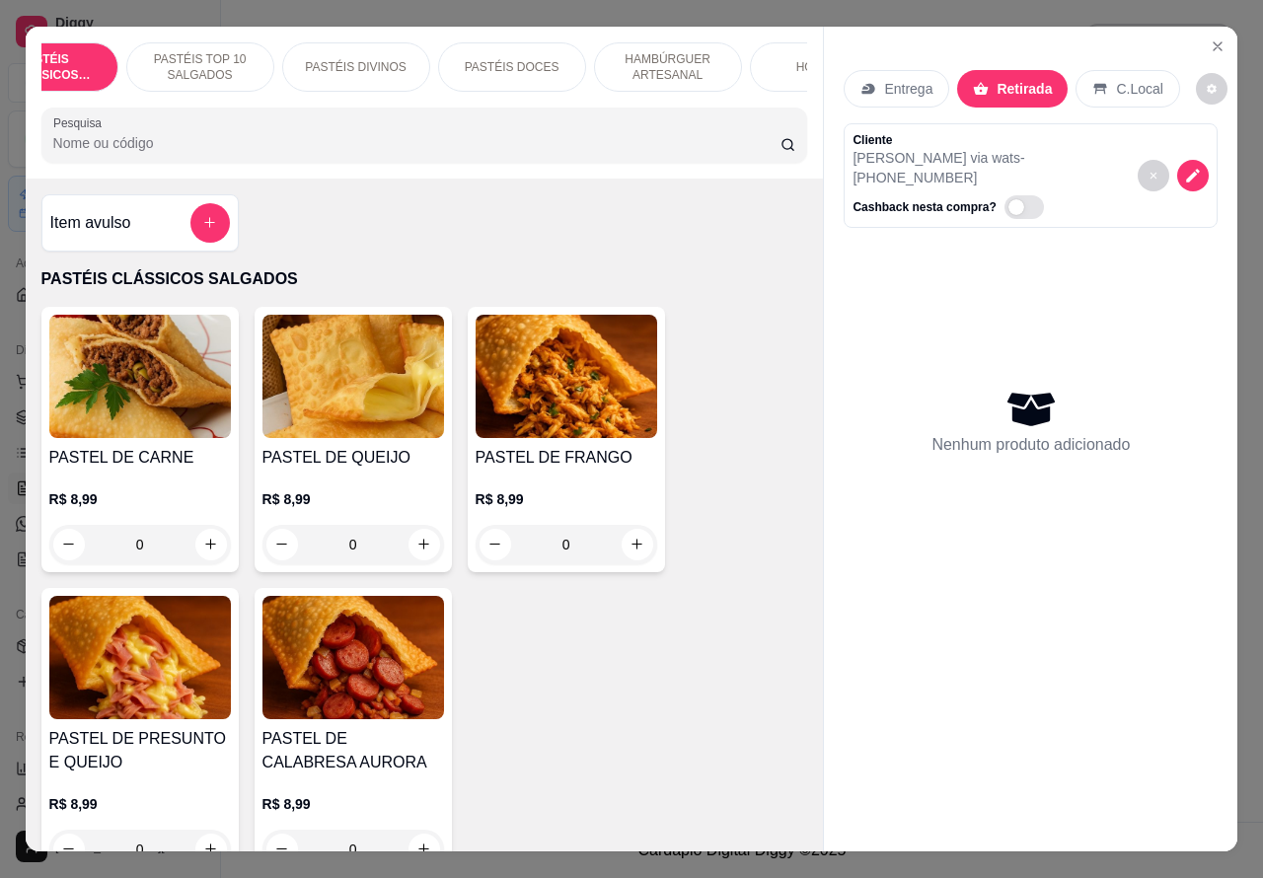
scroll to position [0, 118]
click at [627, 60] on p "HAMBÚRGUER ARTESANAL" at bounding box center [621, 67] width 114 height 32
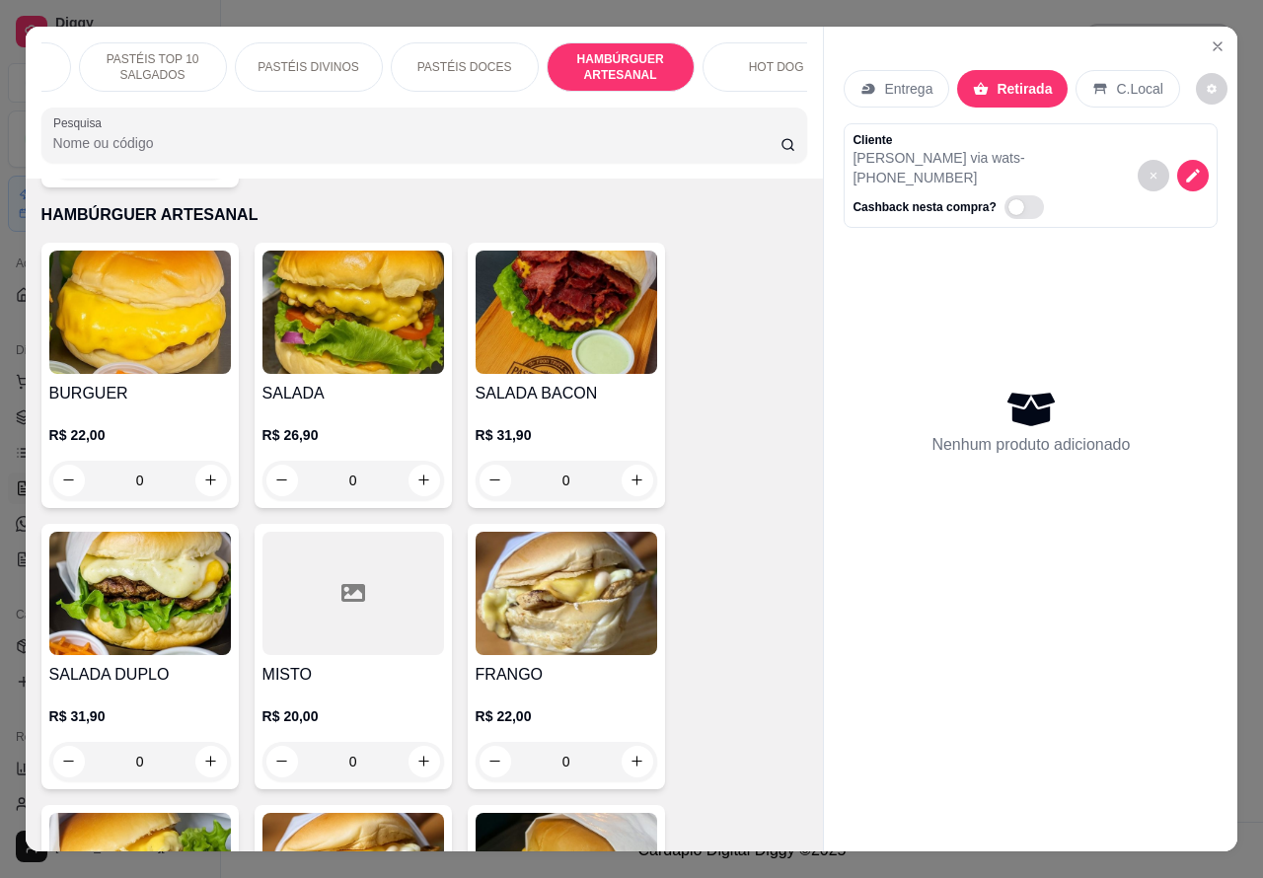
scroll to position [45, 0]
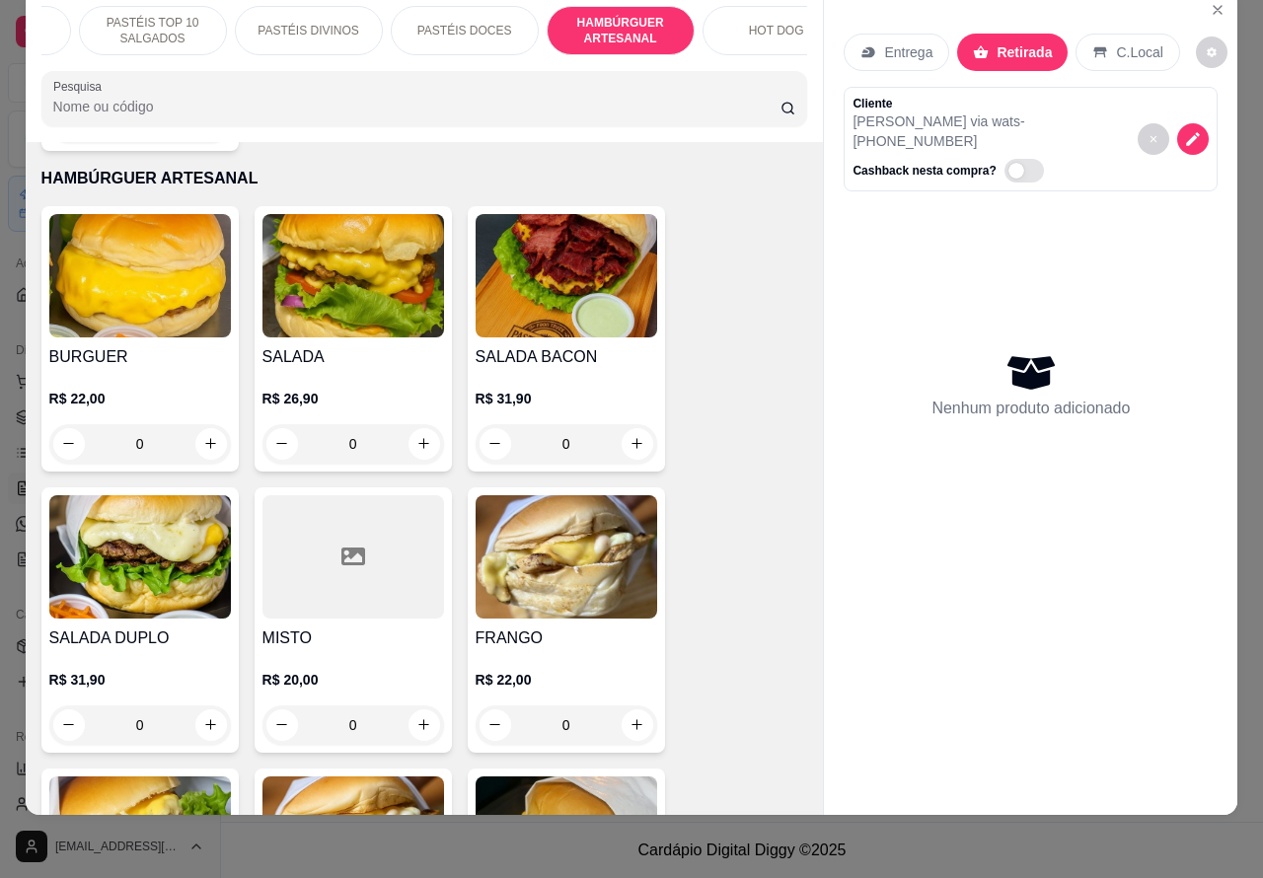
click at [195, 424] on div "0" at bounding box center [140, 443] width 182 height 39
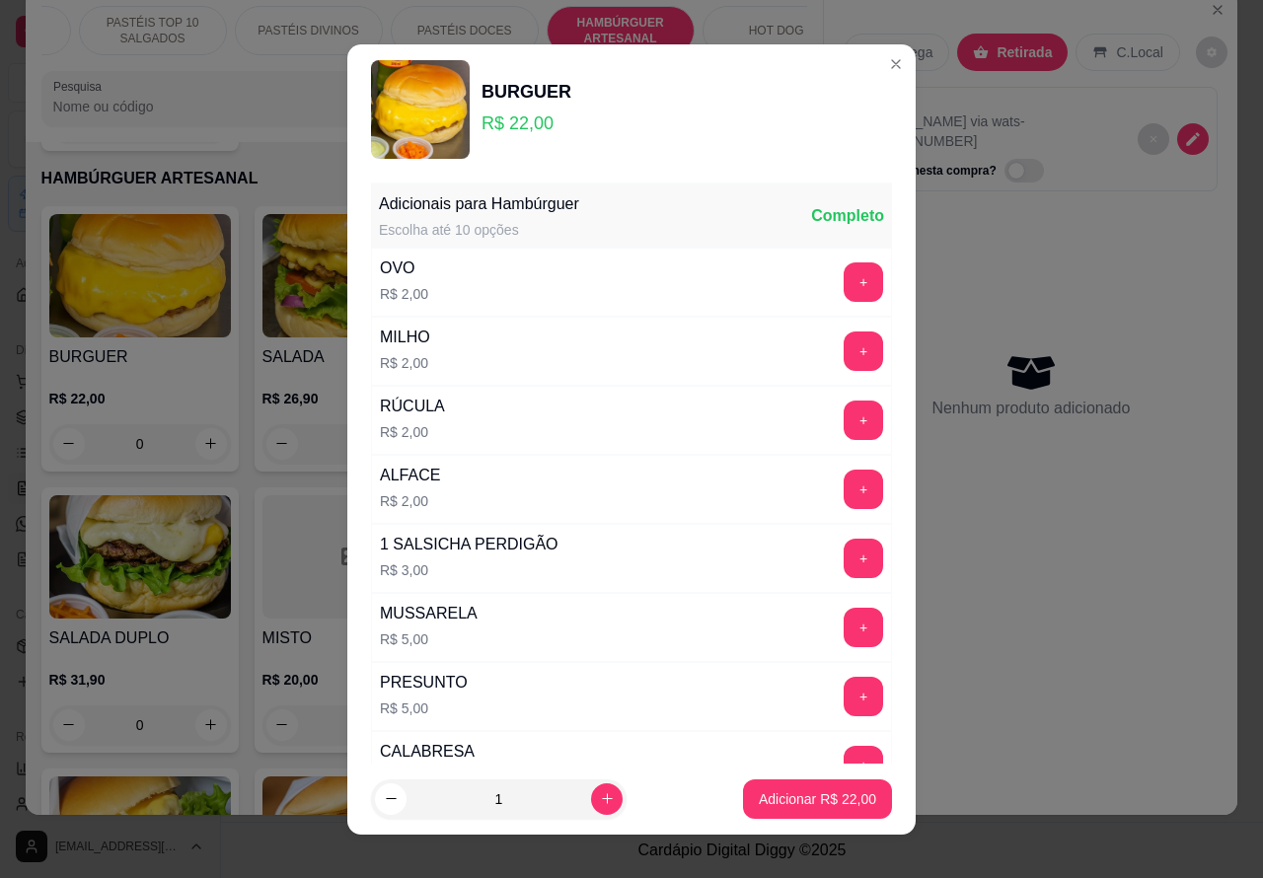
click at [795, 797] on p "Adicionar R$ 22,00" at bounding box center [817, 800] width 117 height 20
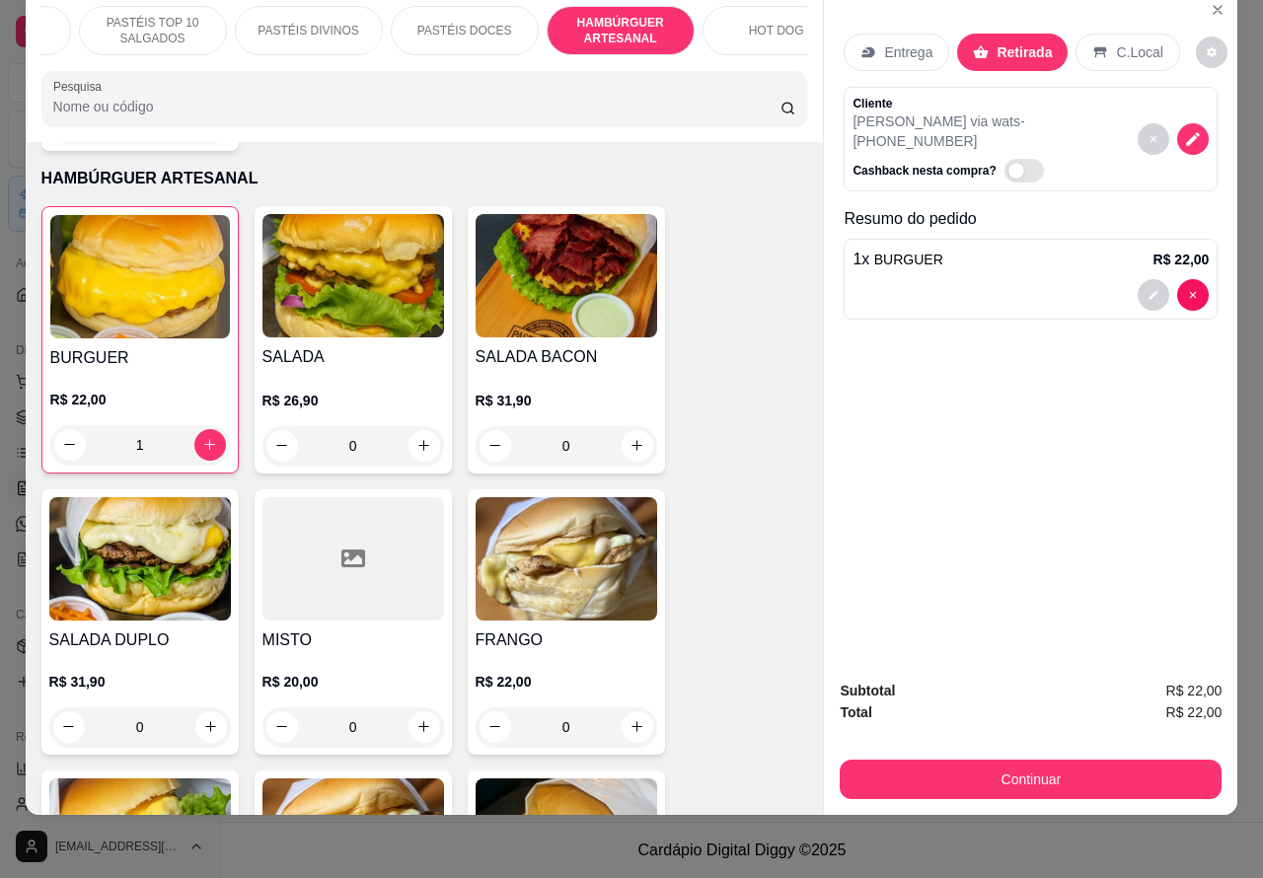
click at [481, 23] on p "PASTÉIS DOCES" at bounding box center [465, 31] width 95 height 16
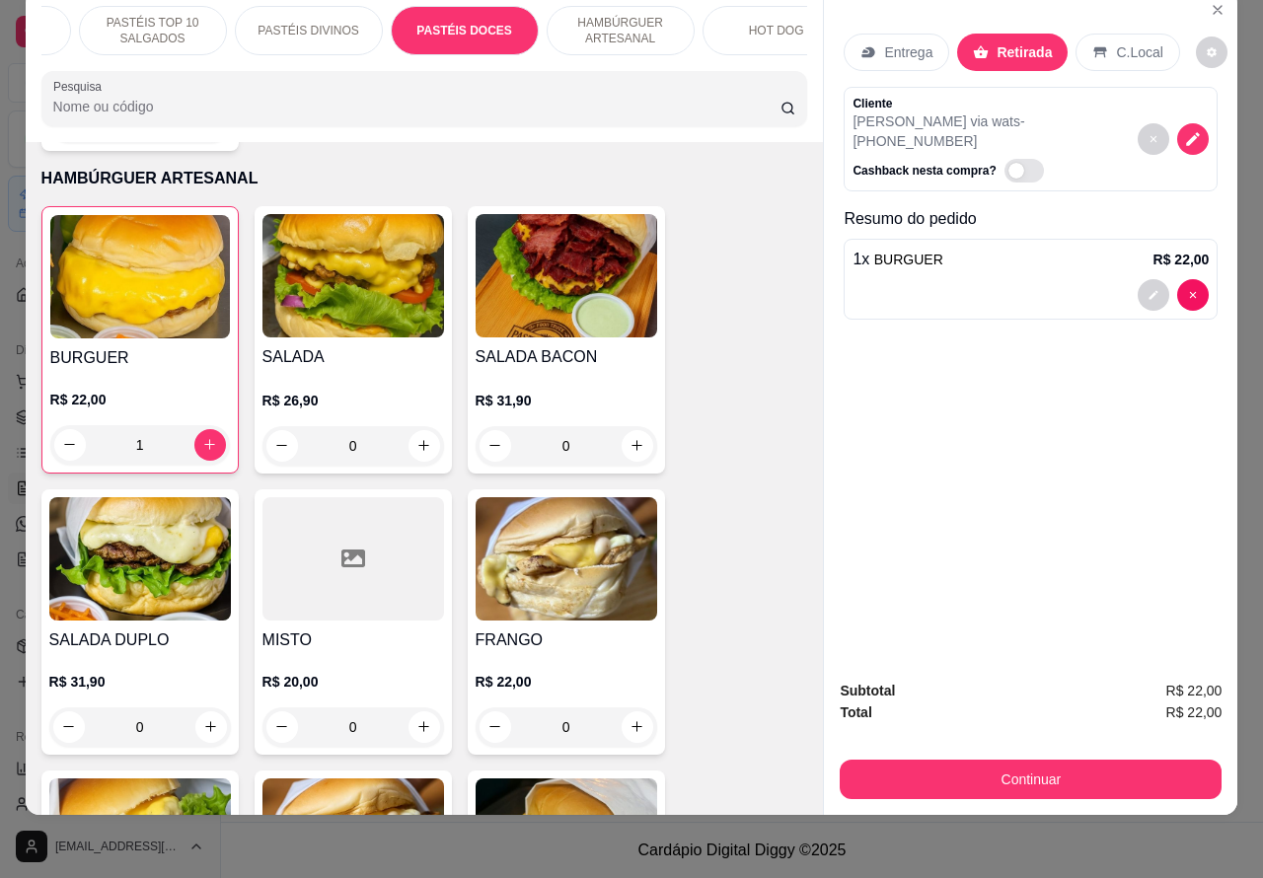
scroll to position [3233, 0]
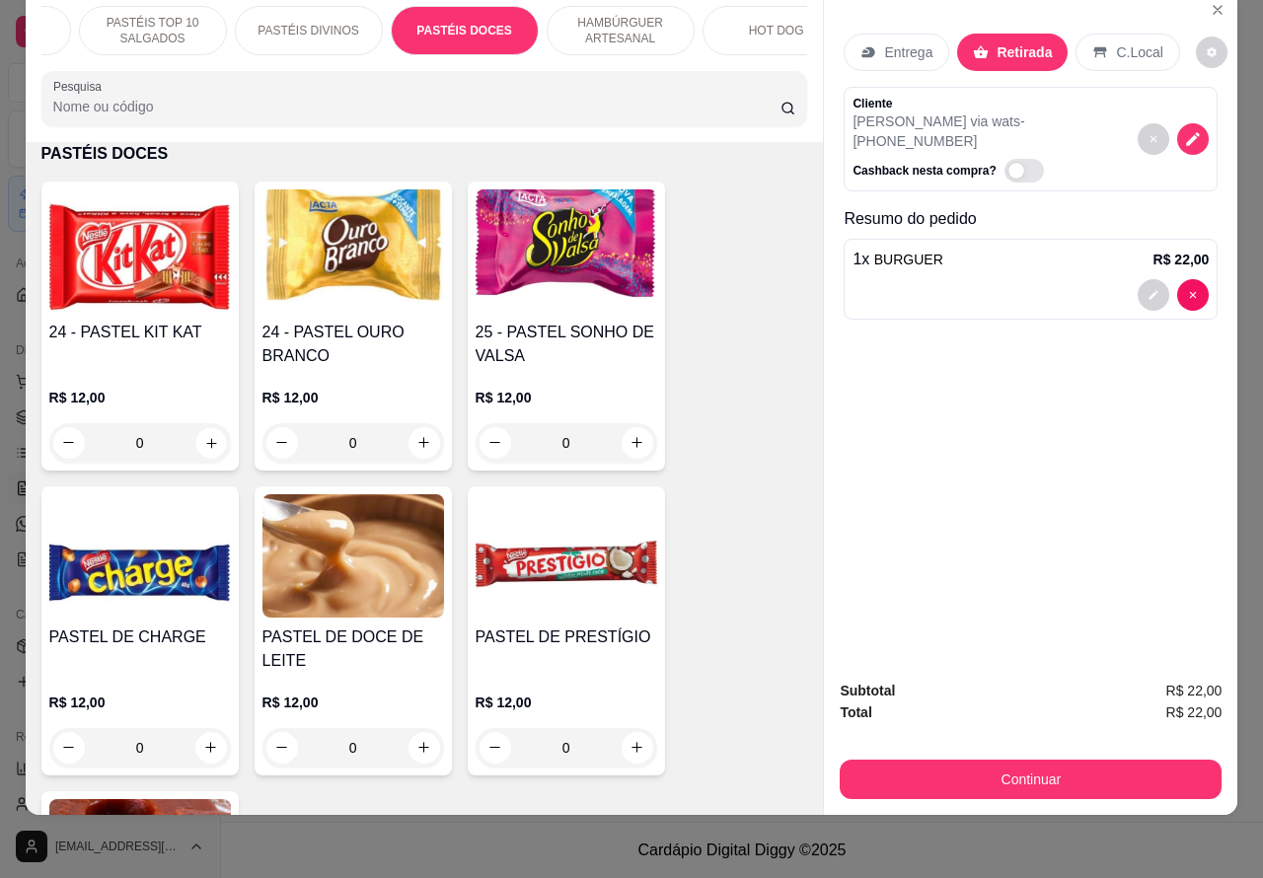
click at [205, 440] on icon "increase-product-quantity" at bounding box center [210, 442] width 15 height 15
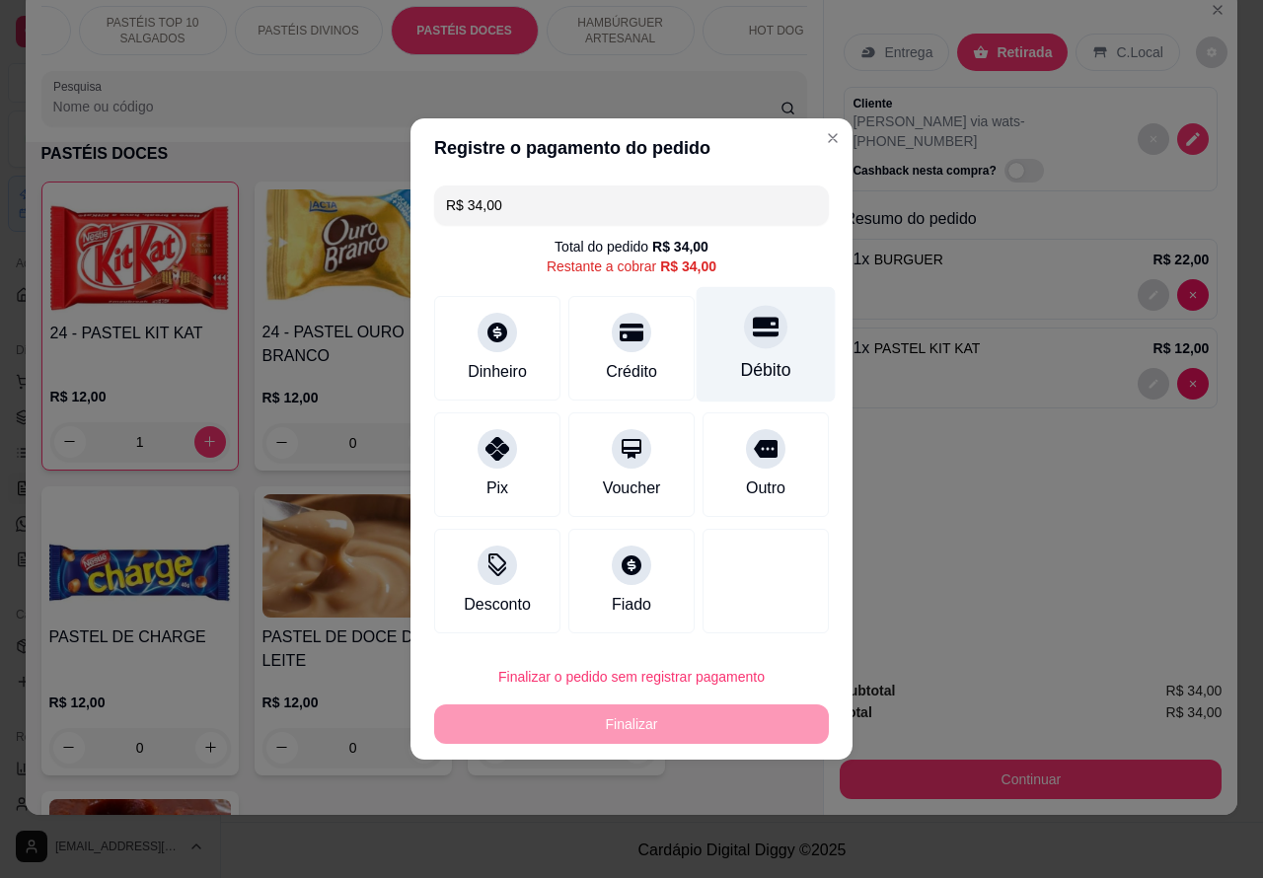
click at [753, 332] on icon at bounding box center [766, 328] width 26 height 20
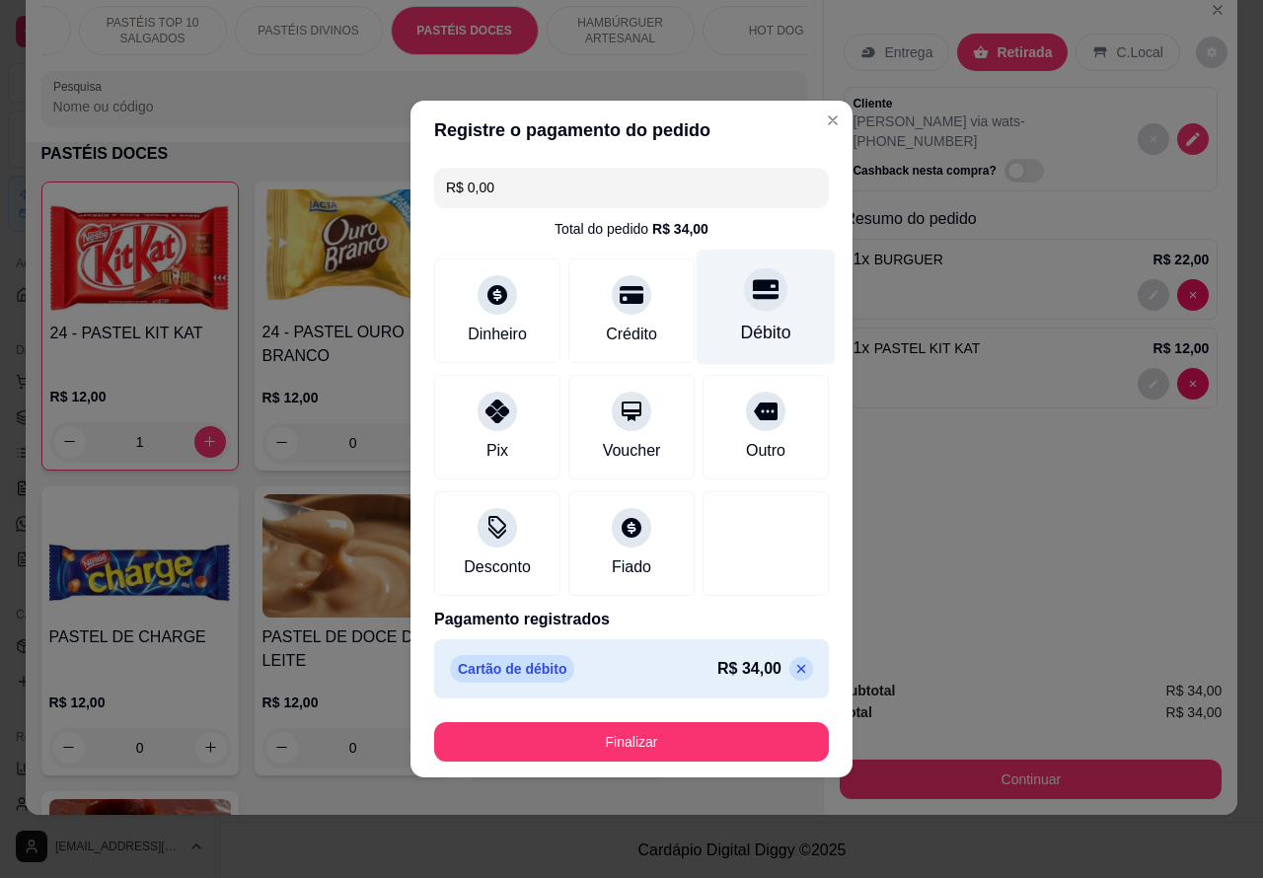
click at [712, 740] on button "Finalizar" at bounding box center [631, 741] width 395 height 39
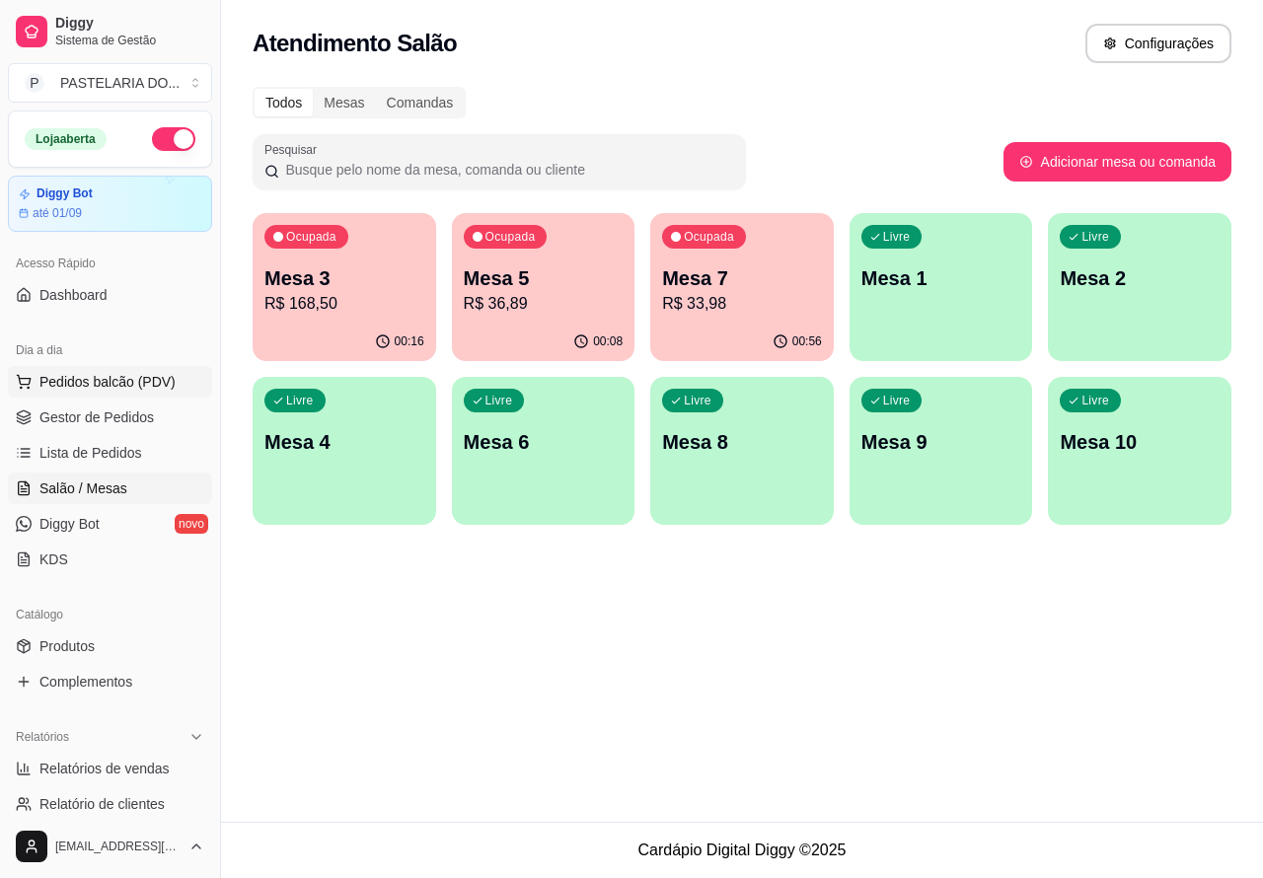
click at [107, 378] on span "Pedidos balcão (PDV)" at bounding box center [107, 382] width 136 height 20
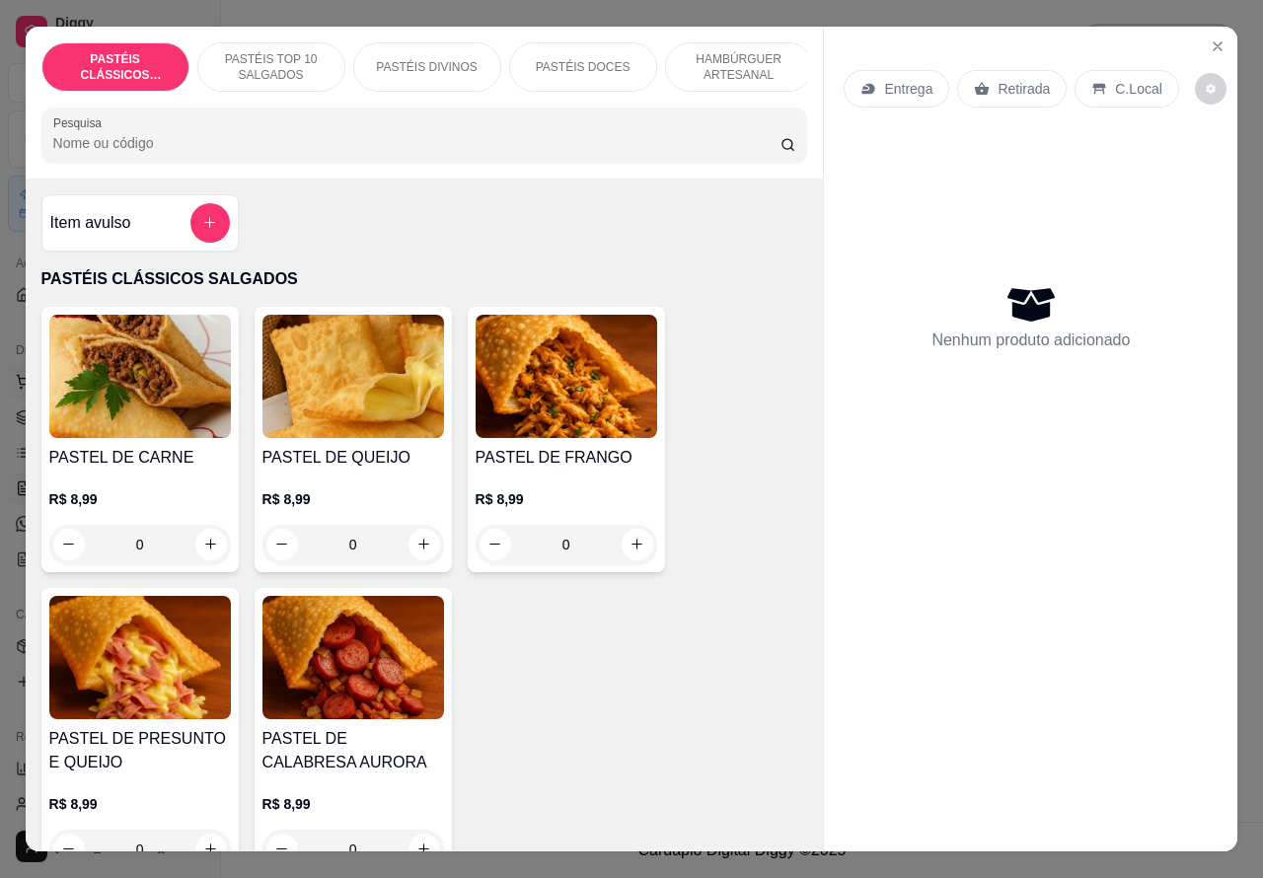
click at [1210, 38] on icon "Close" at bounding box center [1218, 46] width 16 height 16
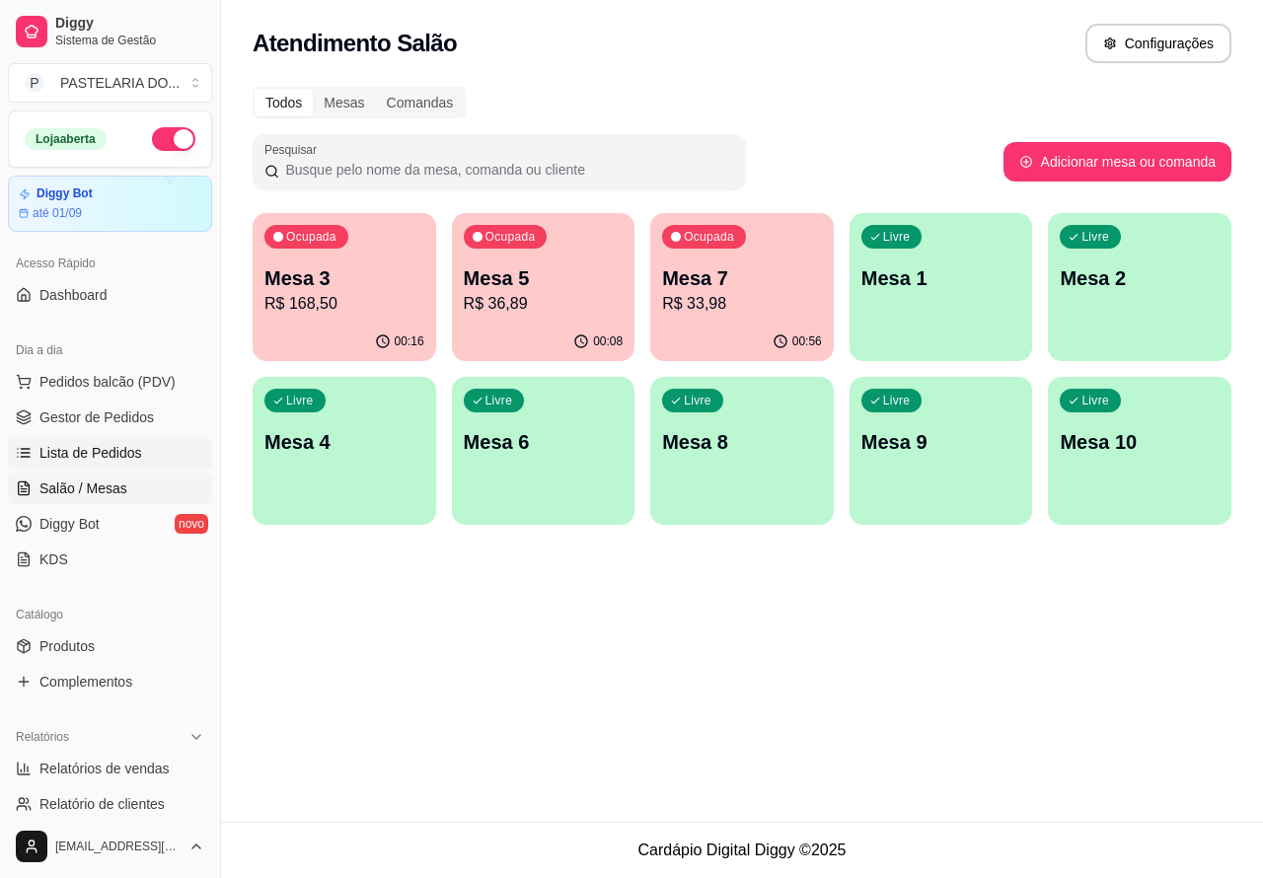
click at [96, 443] on span "Lista de Pedidos" at bounding box center [90, 453] width 103 height 20
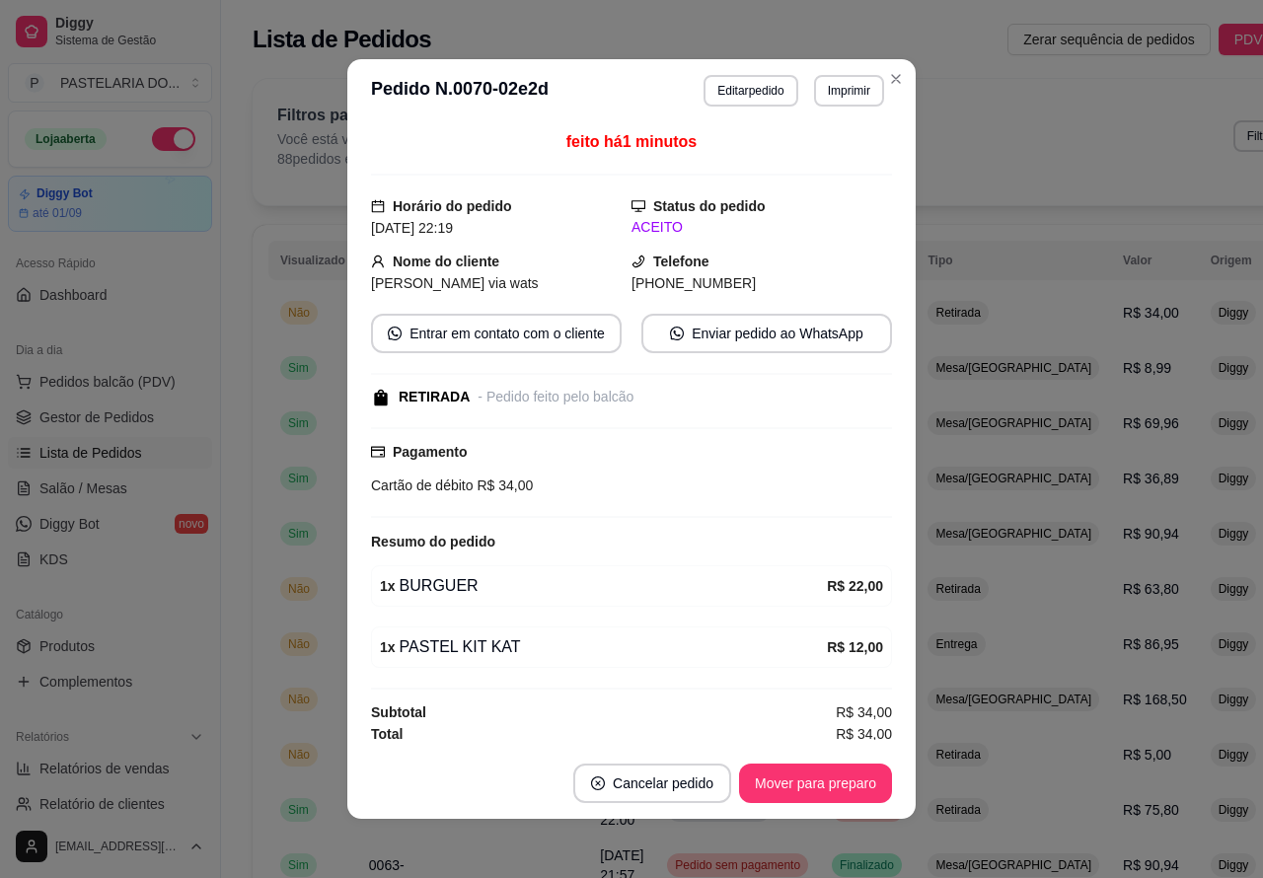
click at [839, 90] on button "Imprimir" at bounding box center [849, 91] width 70 height 32
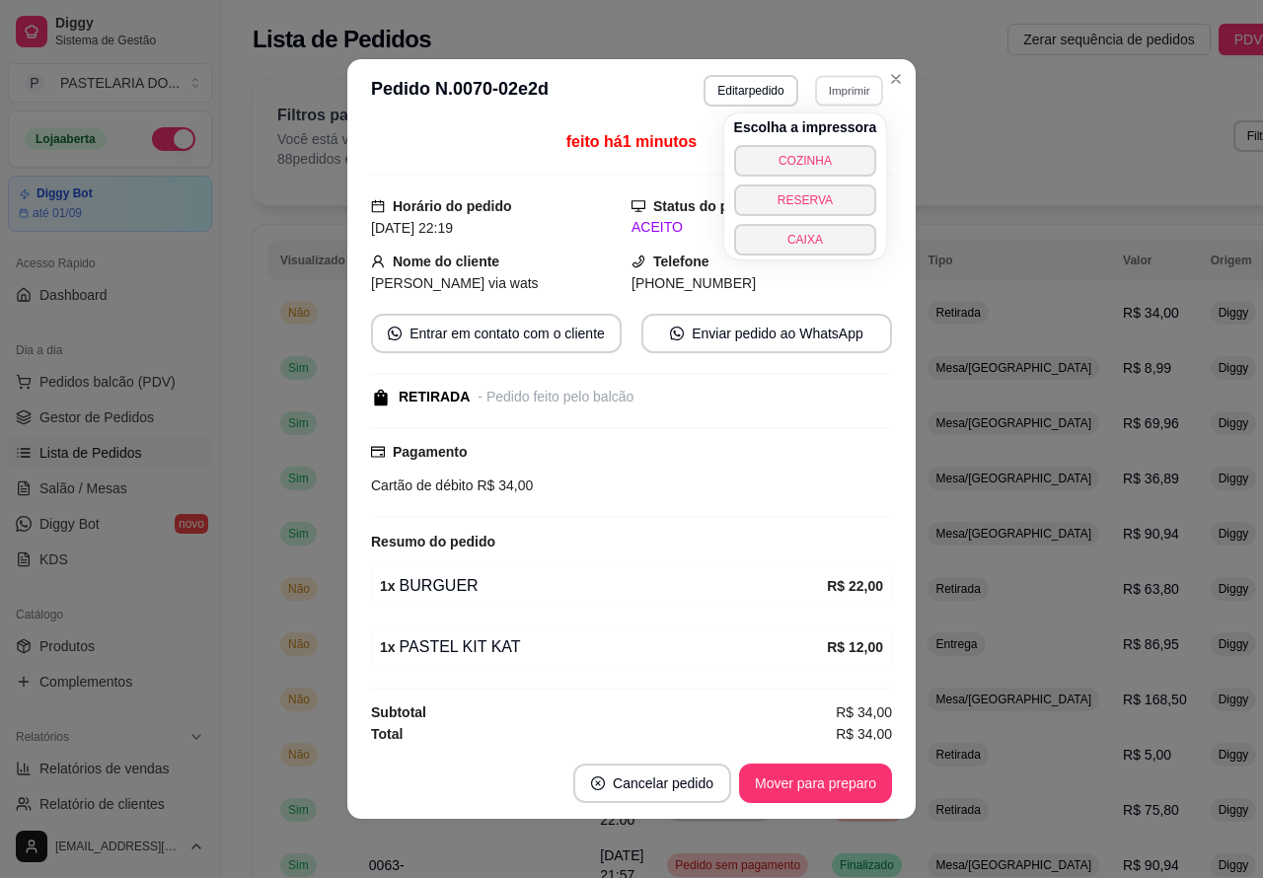
click at [820, 154] on button "COZINHA" at bounding box center [805, 161] width 143 height 32
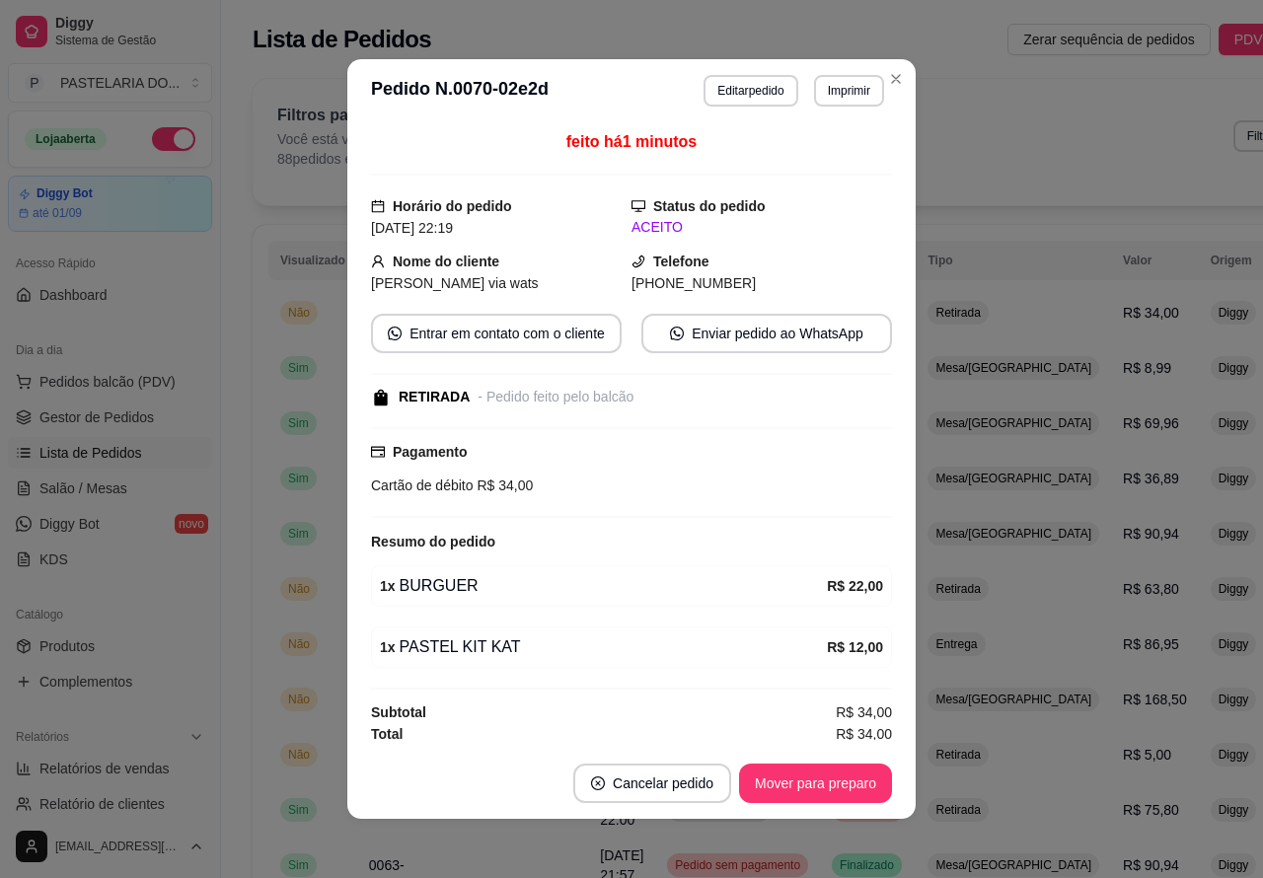
click at [116, 372] on span "Pedidos balcão (PDV)" at bounding box center [107, 382] width 136 height 20
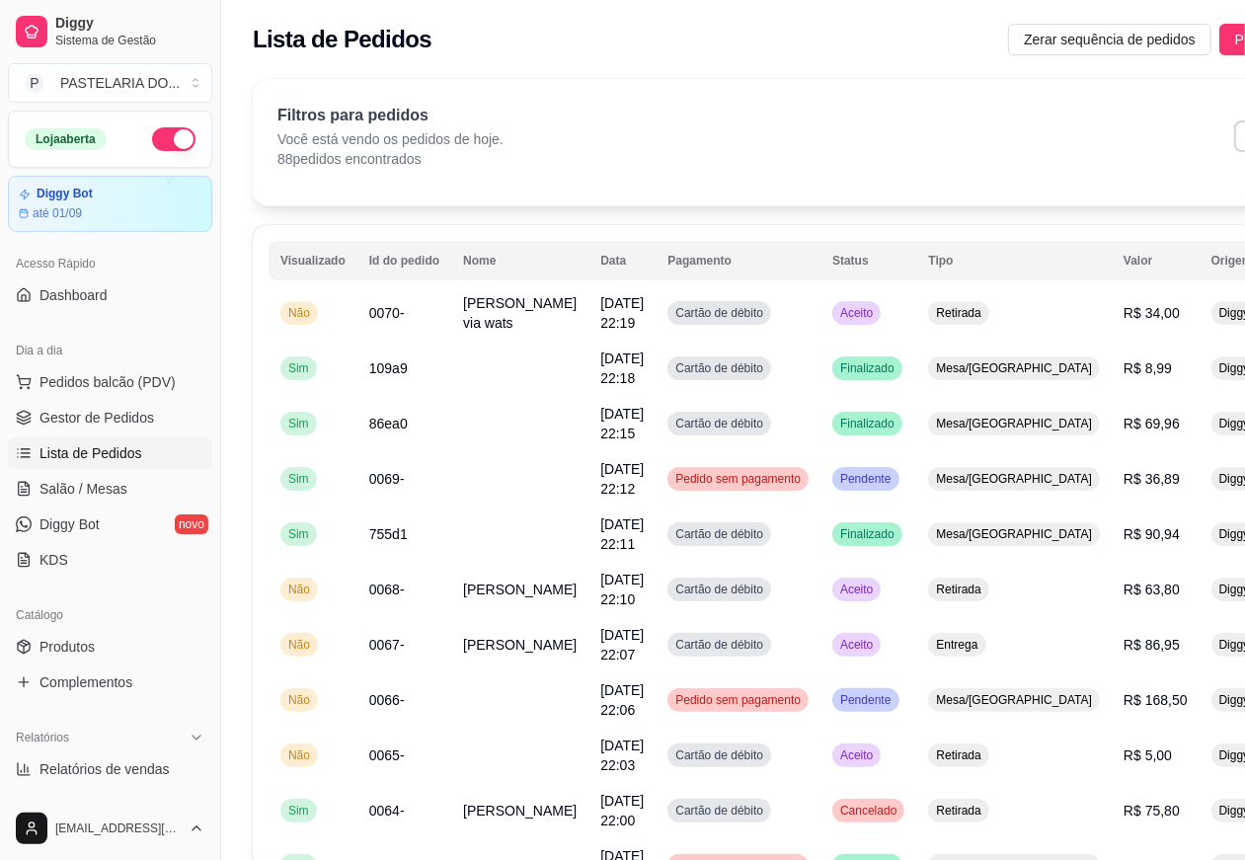
click at [125, 366] on img at bounding box center [136, 375] width 183 height 124
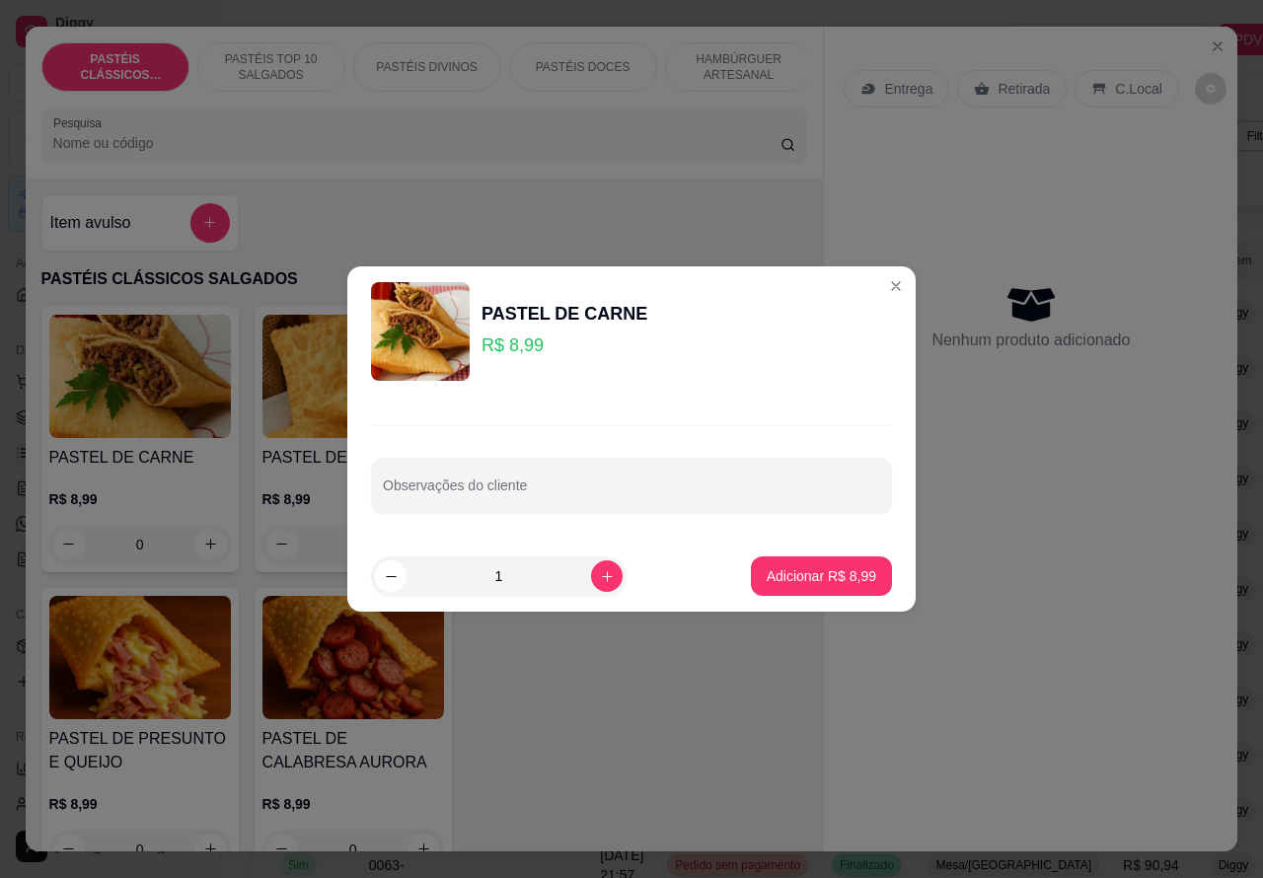
click at [888, 278] on icon "Close" at bounding box center [896, 286] width 16 height 16
click at [876, 286] on div "Nenhum produto adicionado" at bounding box center [1031, 316] width 374 height 387
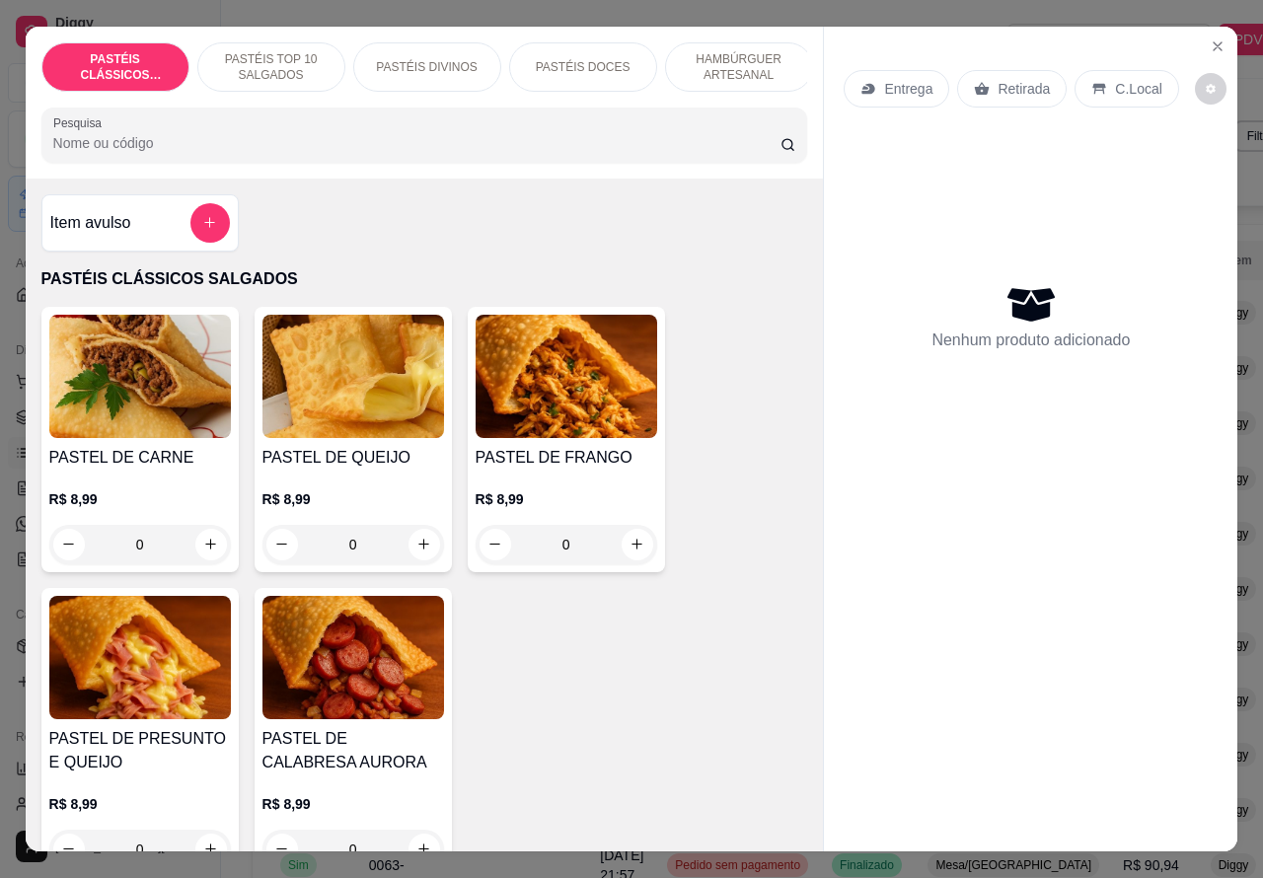
click at [899, 79] on p "Entrega" at bounding box center [908, 89] width 48 height 20
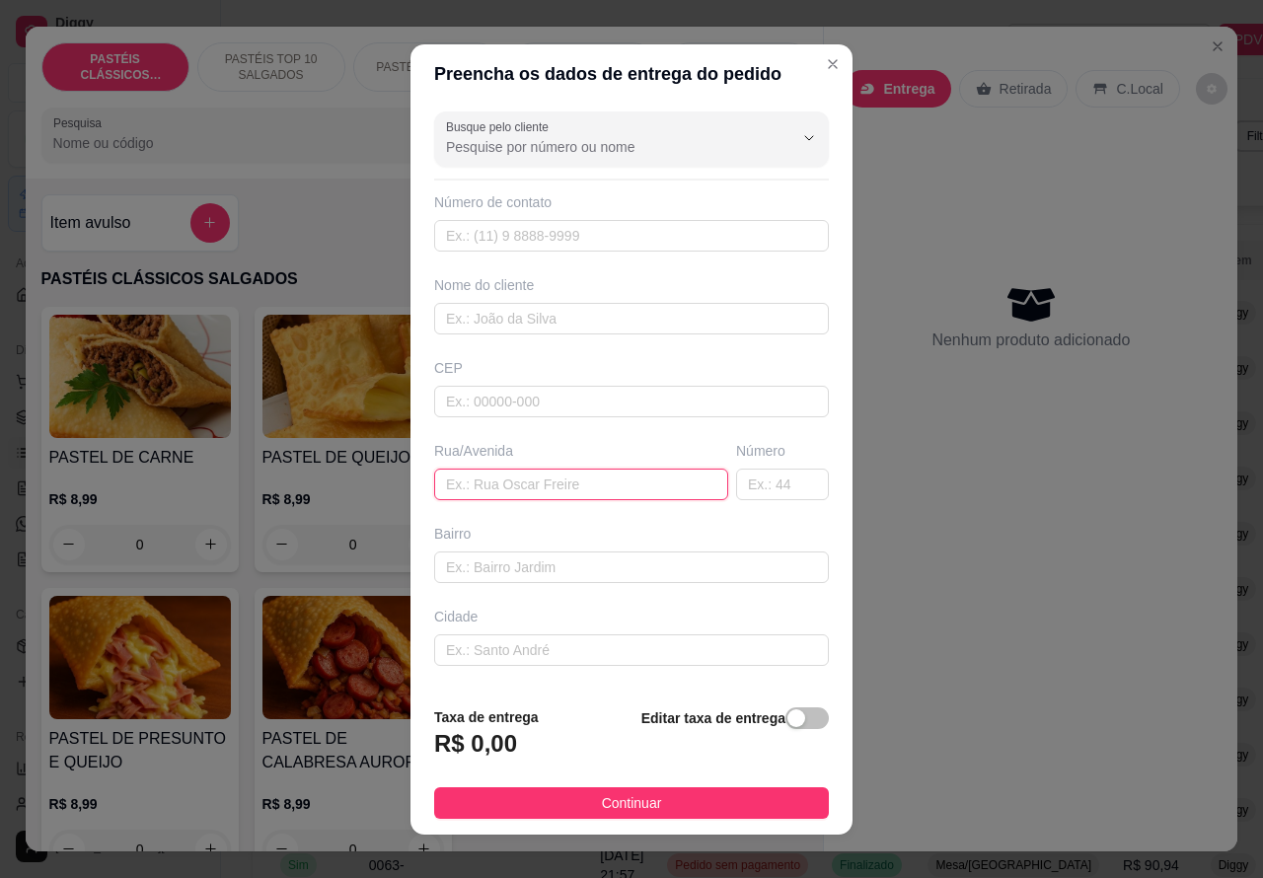
click at [534, 481] on input "text" at bounding box center [581, 485] width 294 height 32
paste input "[STREET_ADDRESS]"
click at [793, 713] on span "button" at bounding box center [807, 719] width 43 height 22
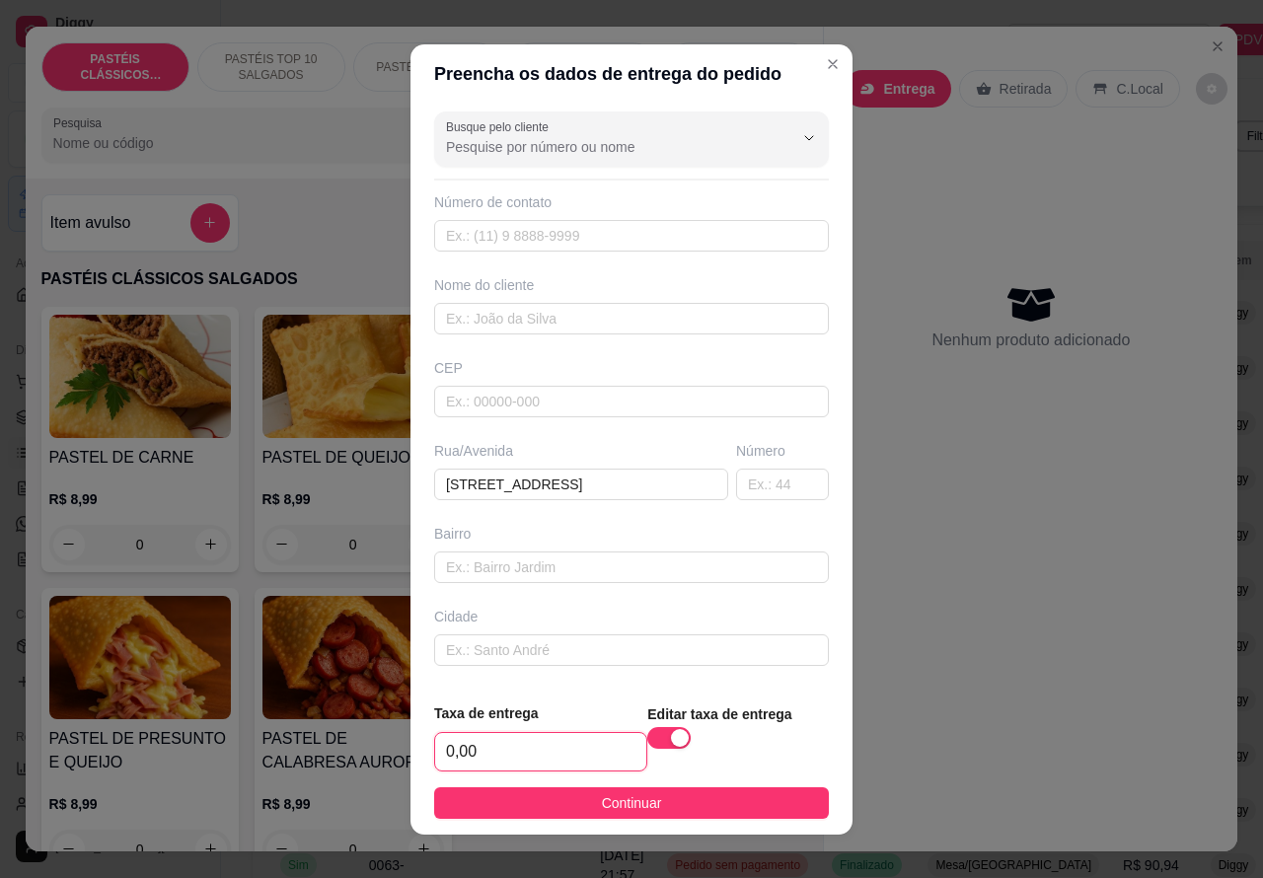
click at [439, 740] on input "0,00" at bounding box center [540, 752] width 211 height 38
click at [449, 746] on input "0,00" at bounding box center [540, 752] width 211 height 38
click at [588, 239] on input "text" at bounding box center [631, 236] width 395 height 32
click at [584, 321] on input "text" at bounding box center [631, 319] width 395 height 32
click at [566, 227] on input "text" at bounding box center [631, 236] width 395 height 32
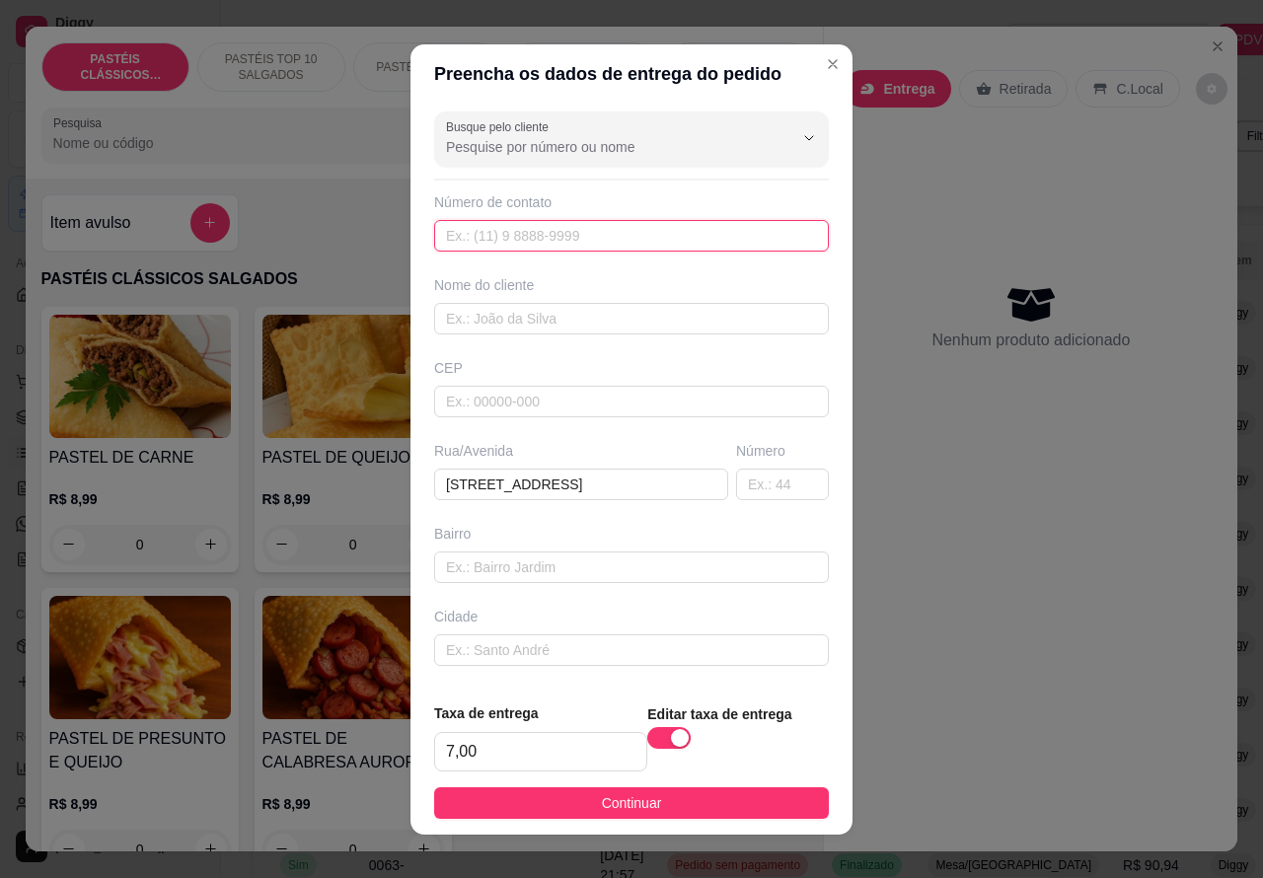
paste input "+55 14 99740-4884"
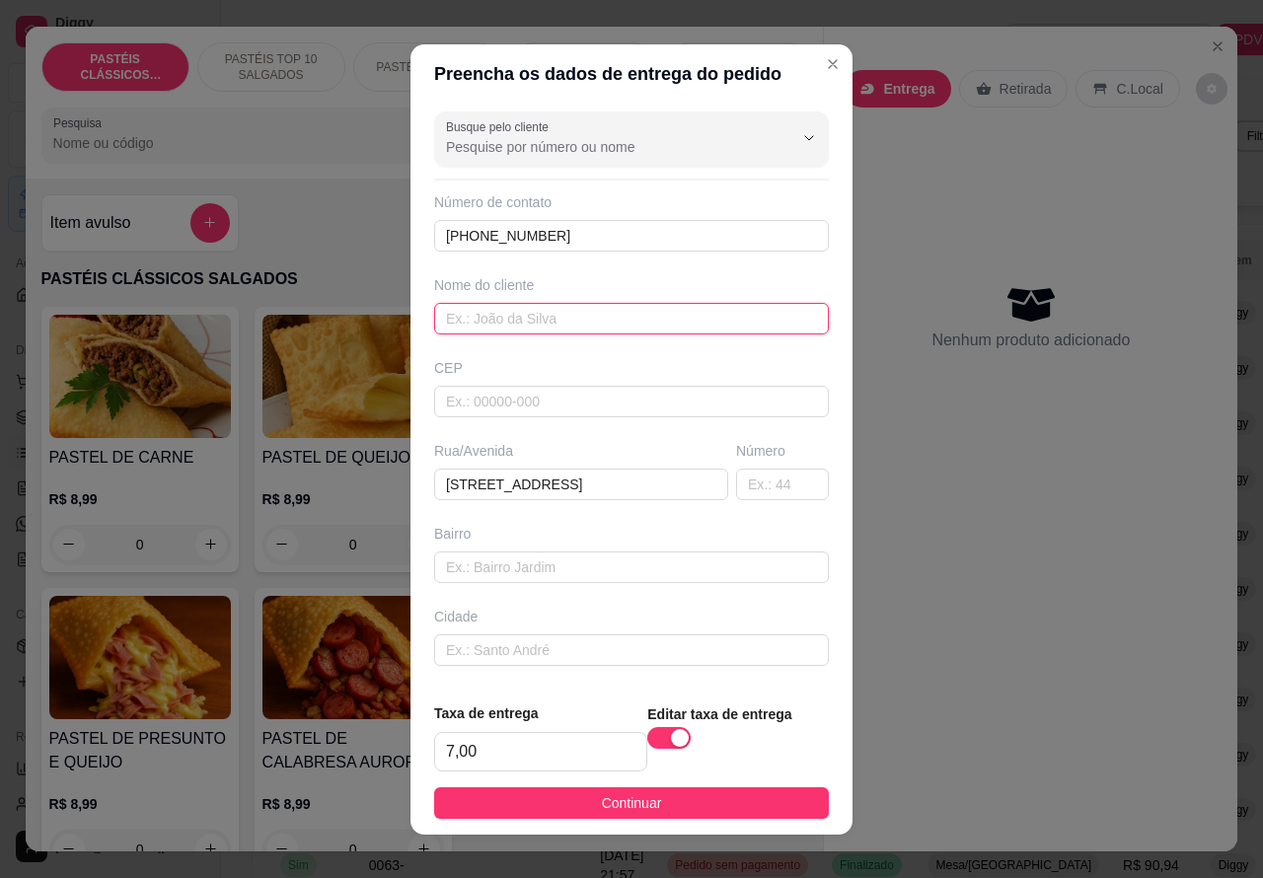
click at [568, 317] on input "text" at bounding box center [631, 319] width 395 height 32
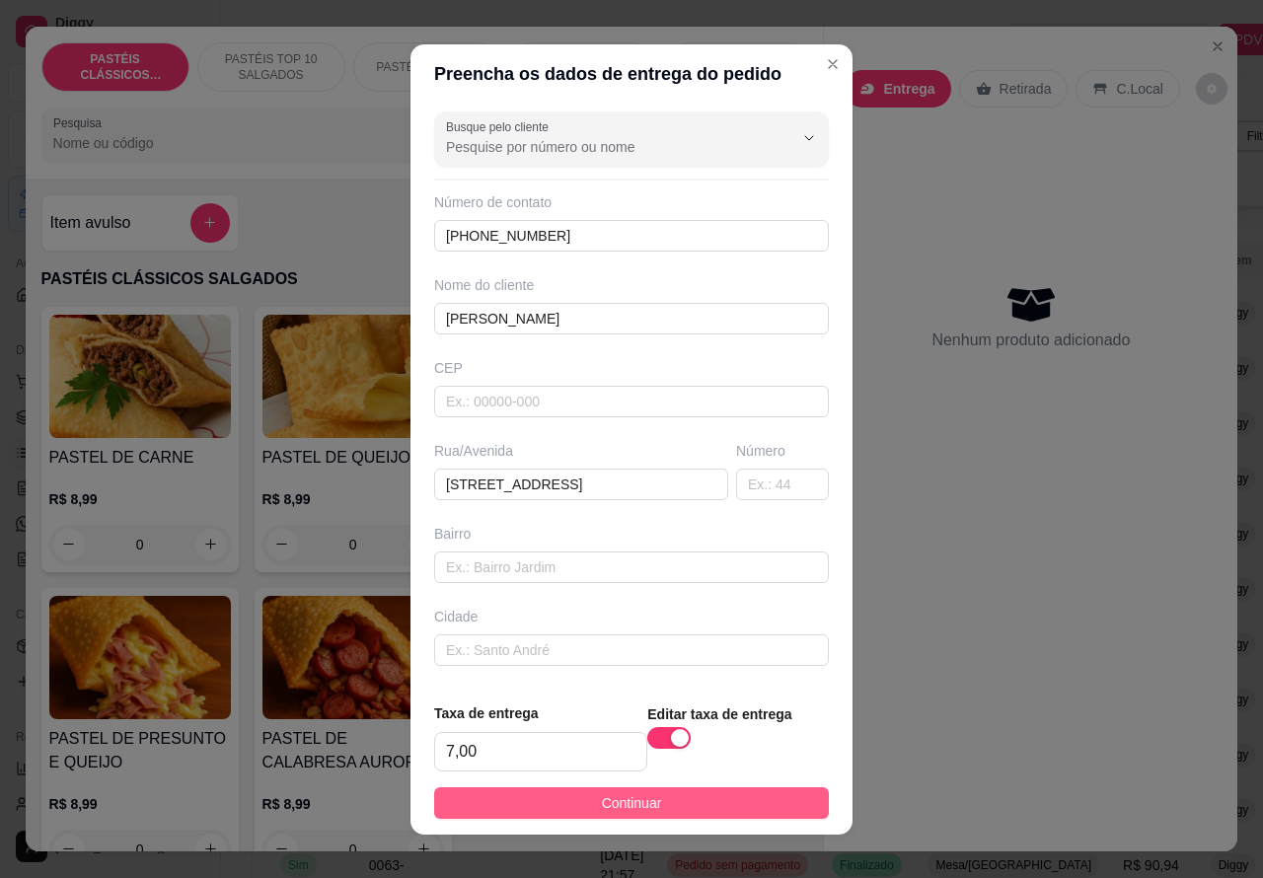
click at [654, 806] on button "Continuar" at bounding box center [631, 804] width 395 height 32
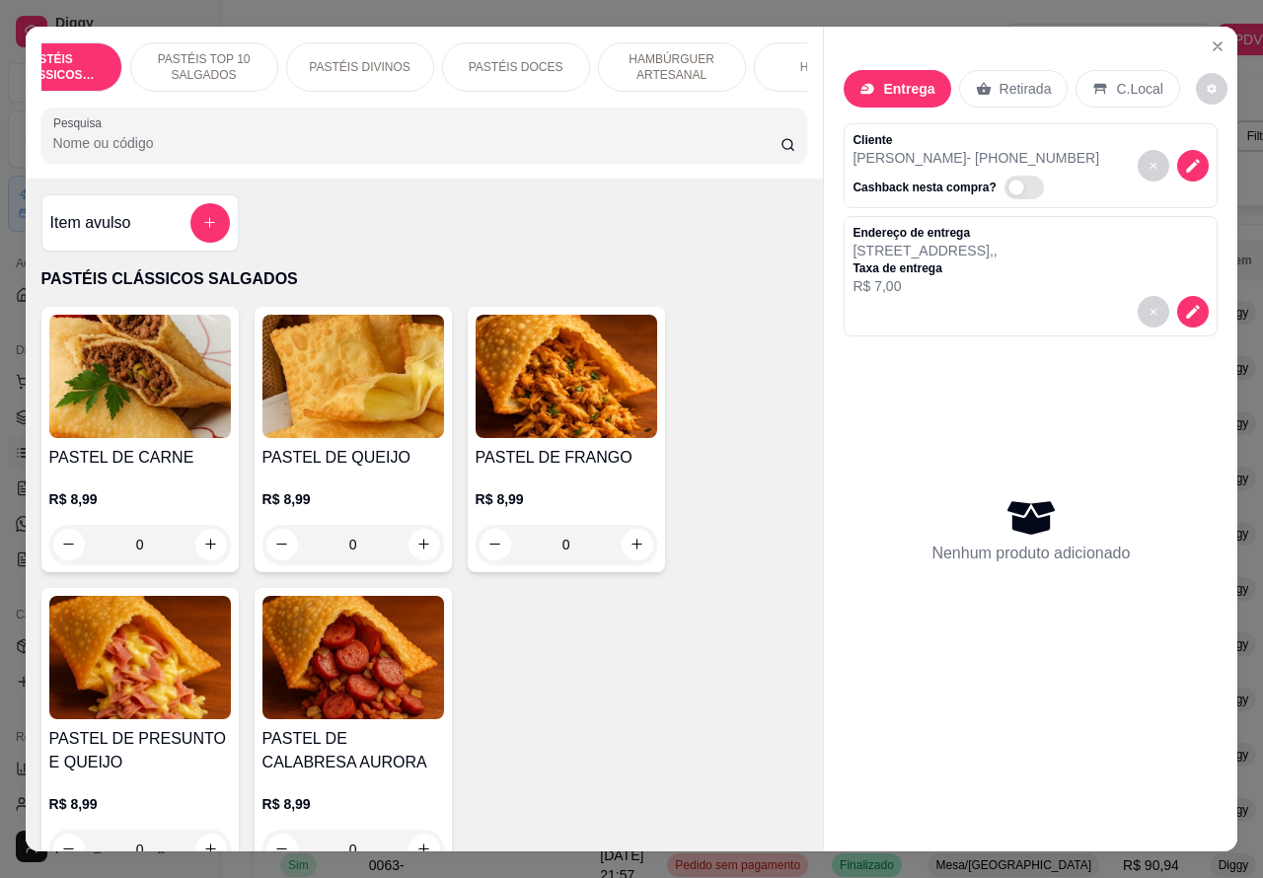
scroll to position [0, 94]
click at [648, 60] on p "HAMBÚRGUER ARTESANAL" at bounding box center [645, 67] width 114 height 32
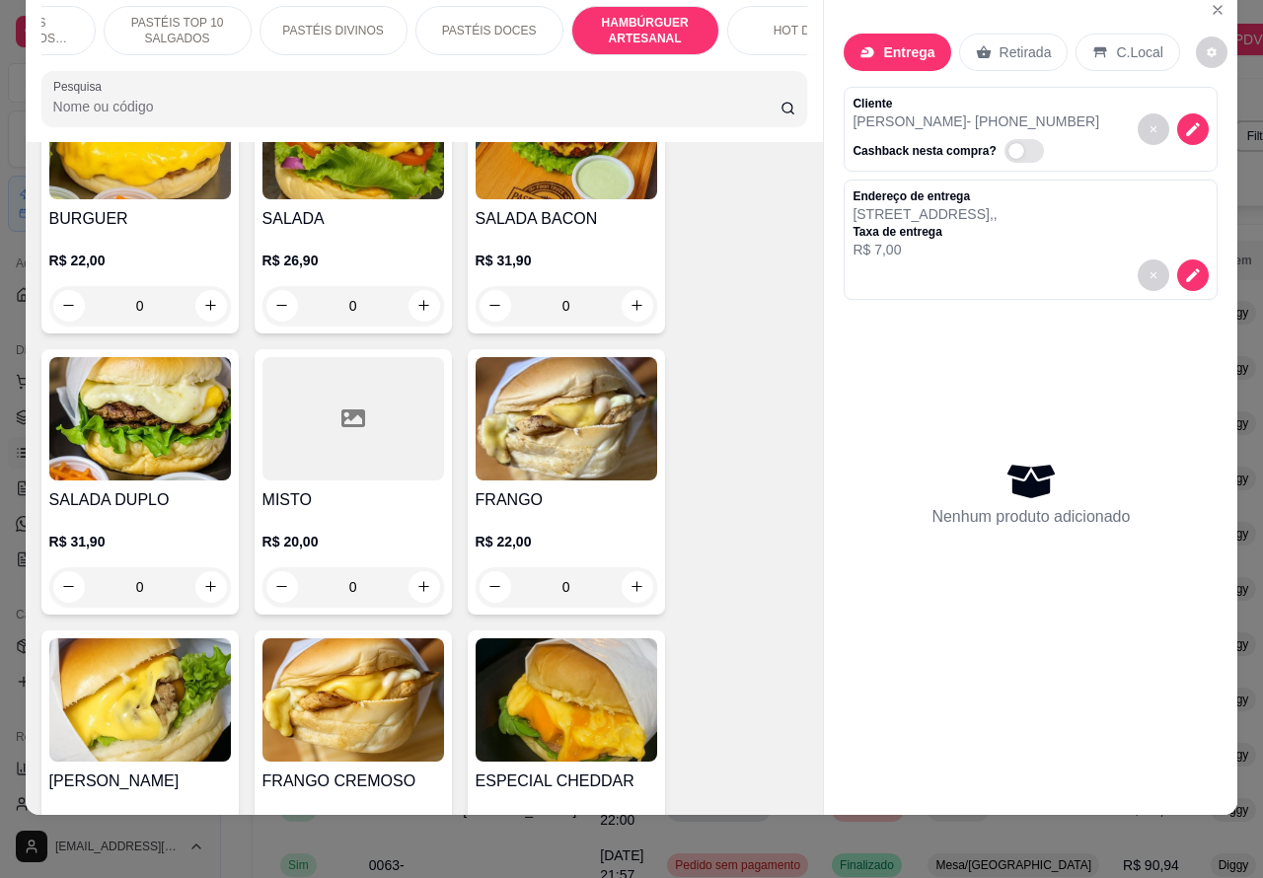
scroll to position [4311, 0]
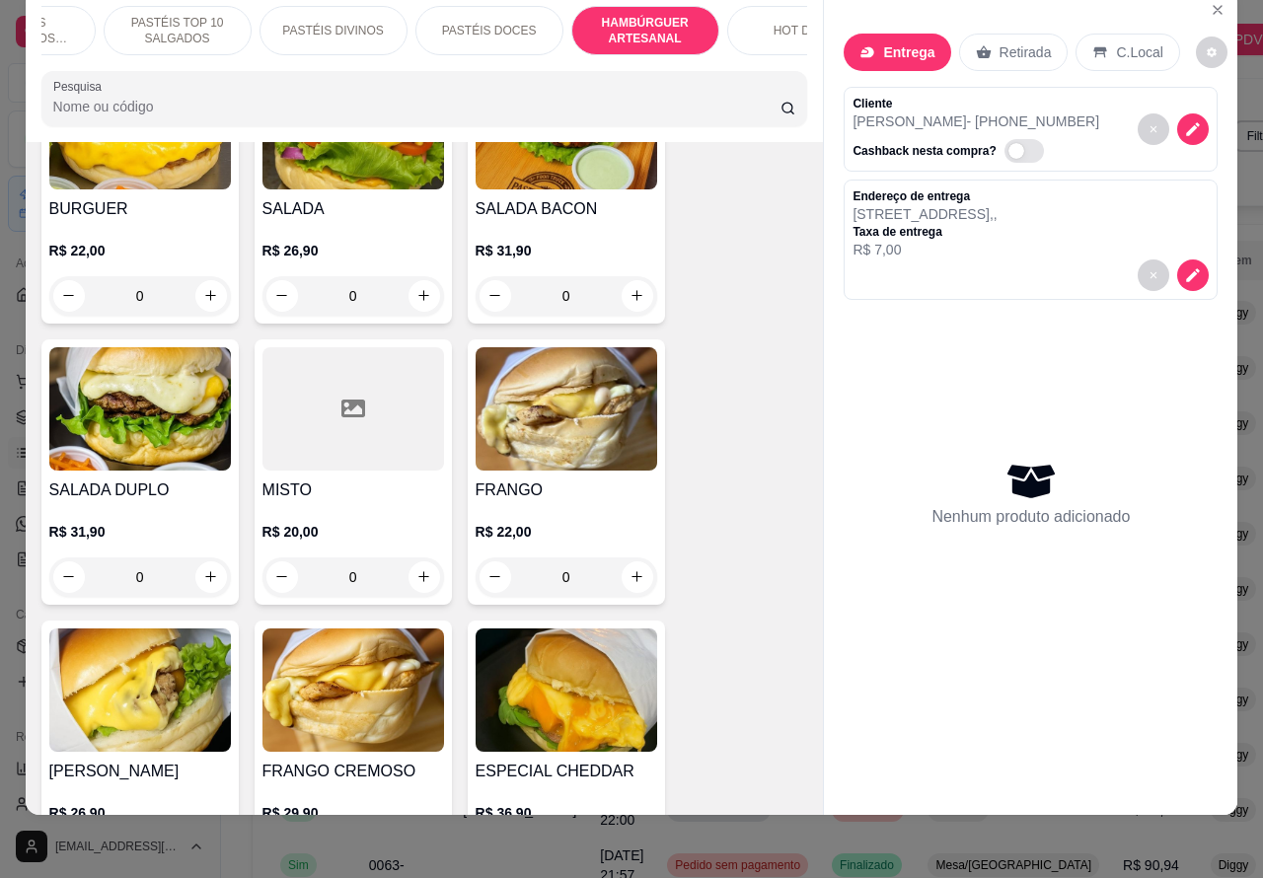
click at [624, 276] on div "0" at bounding box center [567, 295] width 182 height 39
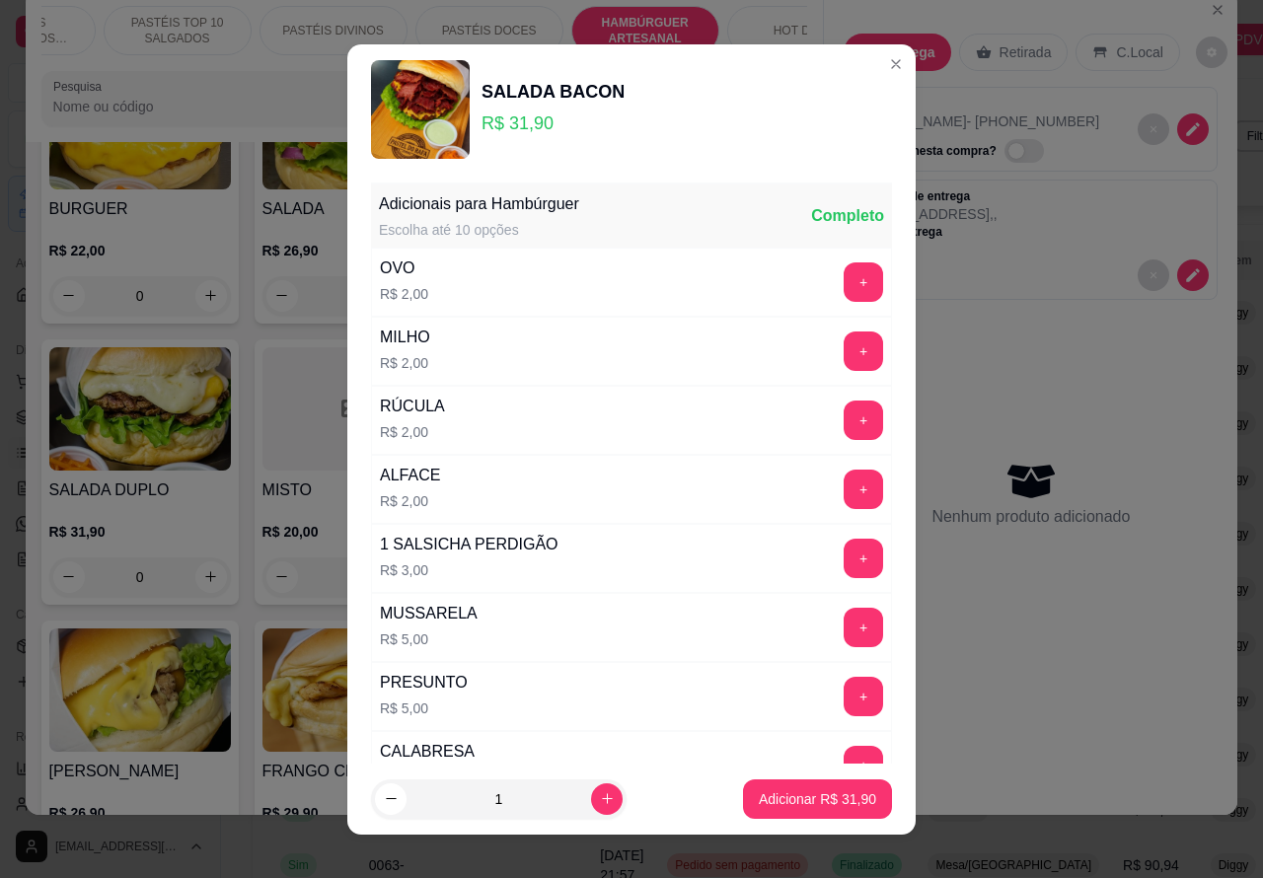
click at [798, 790] on p "Adicionar R$ 31,90" at bounding box center [817, 800] width 117 height 20
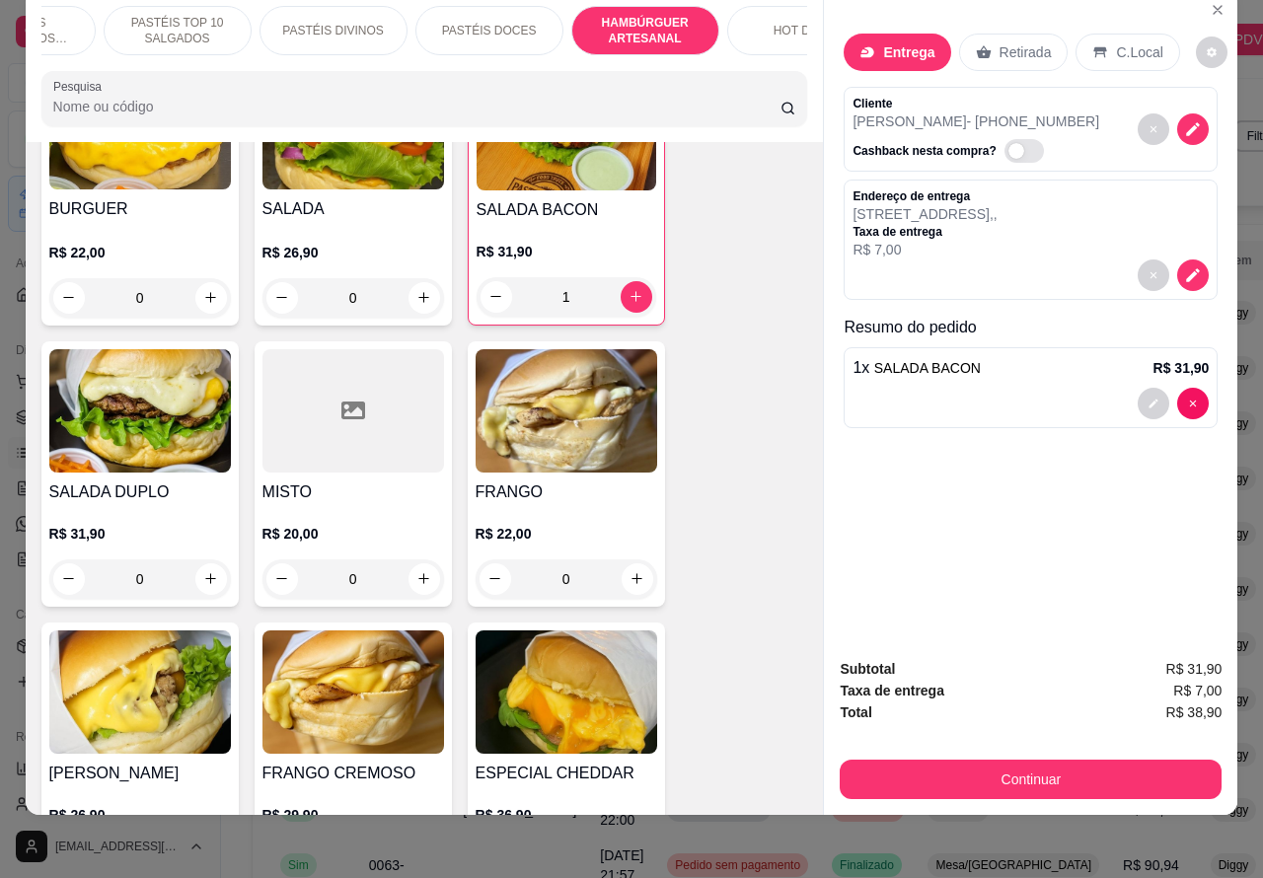
click at [1066, 760] on button "Continuar" at bounding box center [1031, 779] width 382 height 39
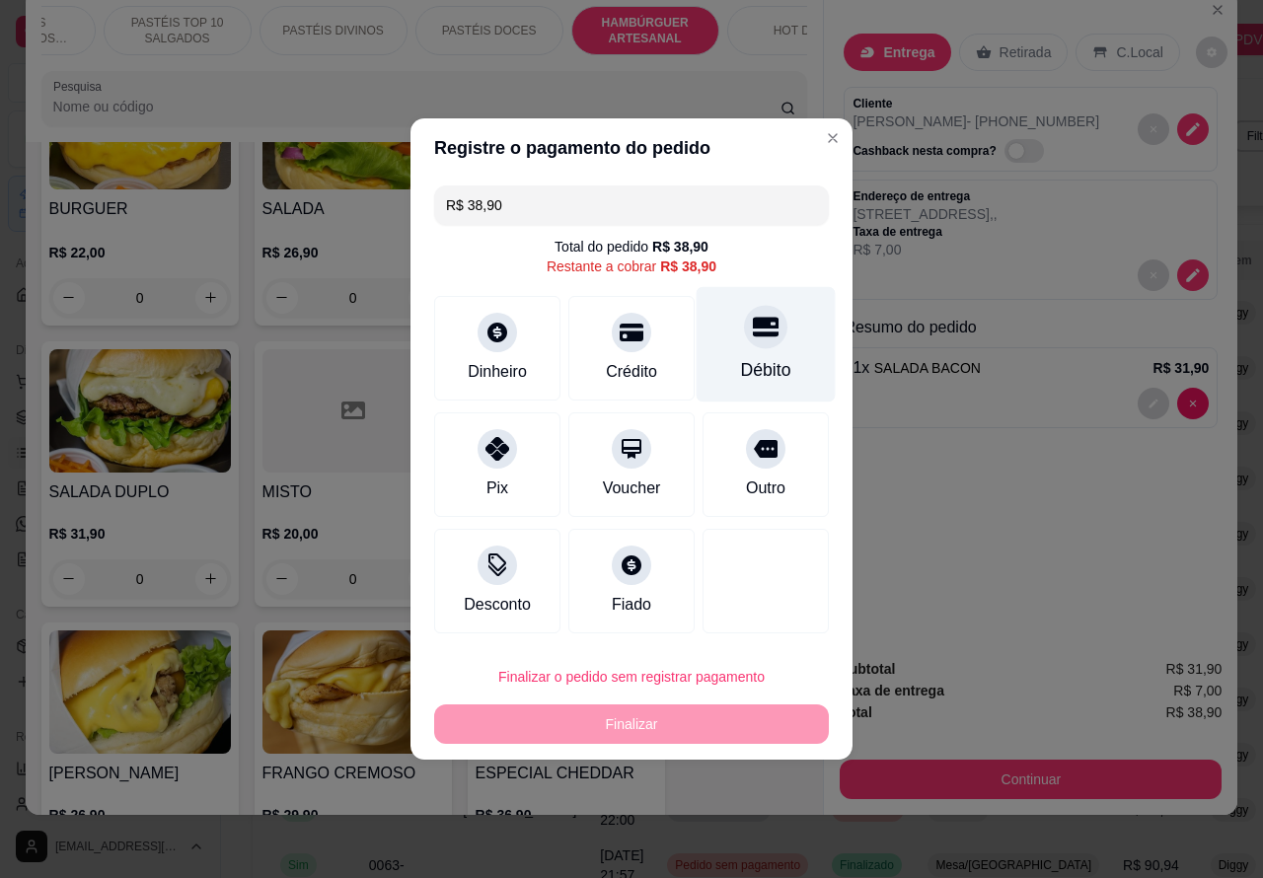
click at [770, 343] on div "Débito" at bounding box center [766, 344] width 139 height 115
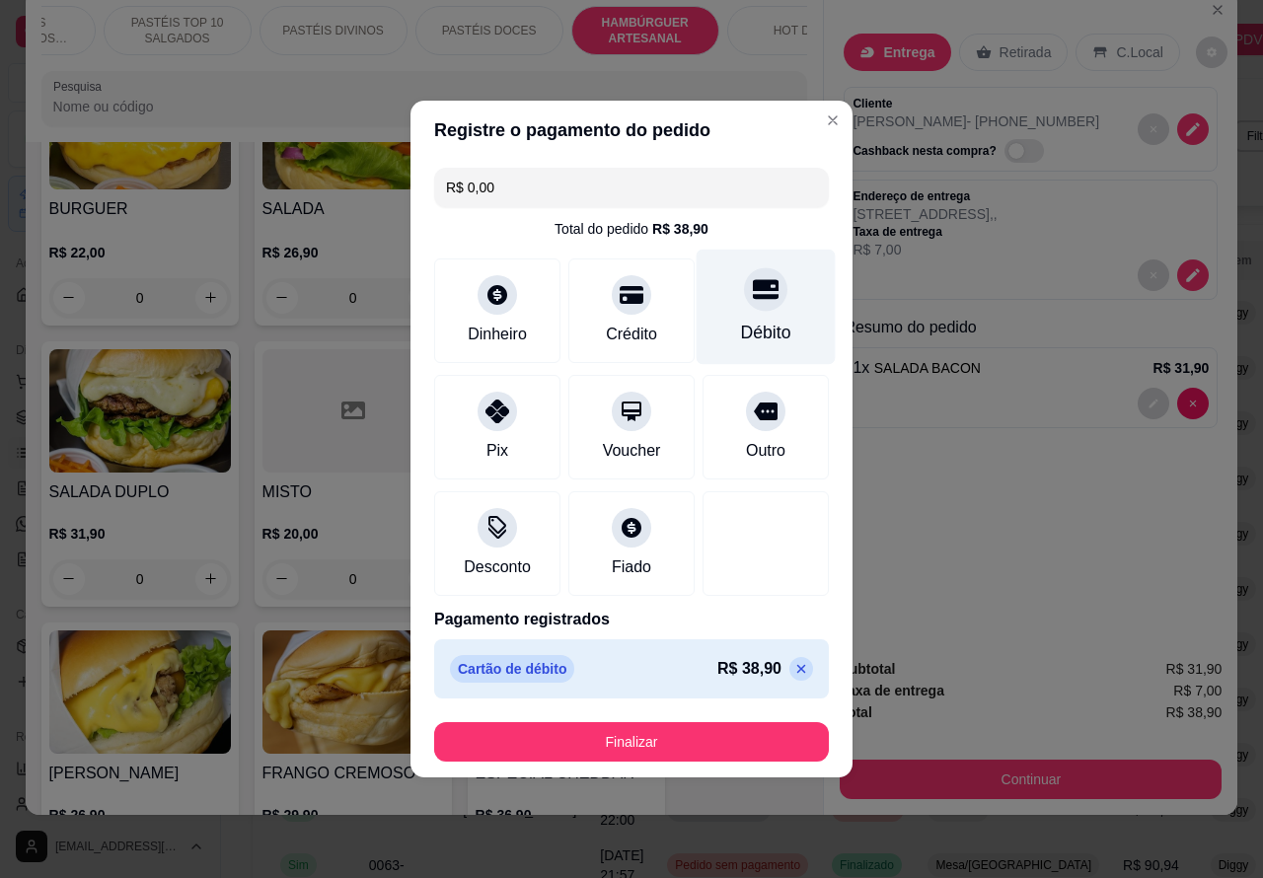
click at [721, 737] on button "Finalizar" at bounding box center [631, 741] width 395 height 39
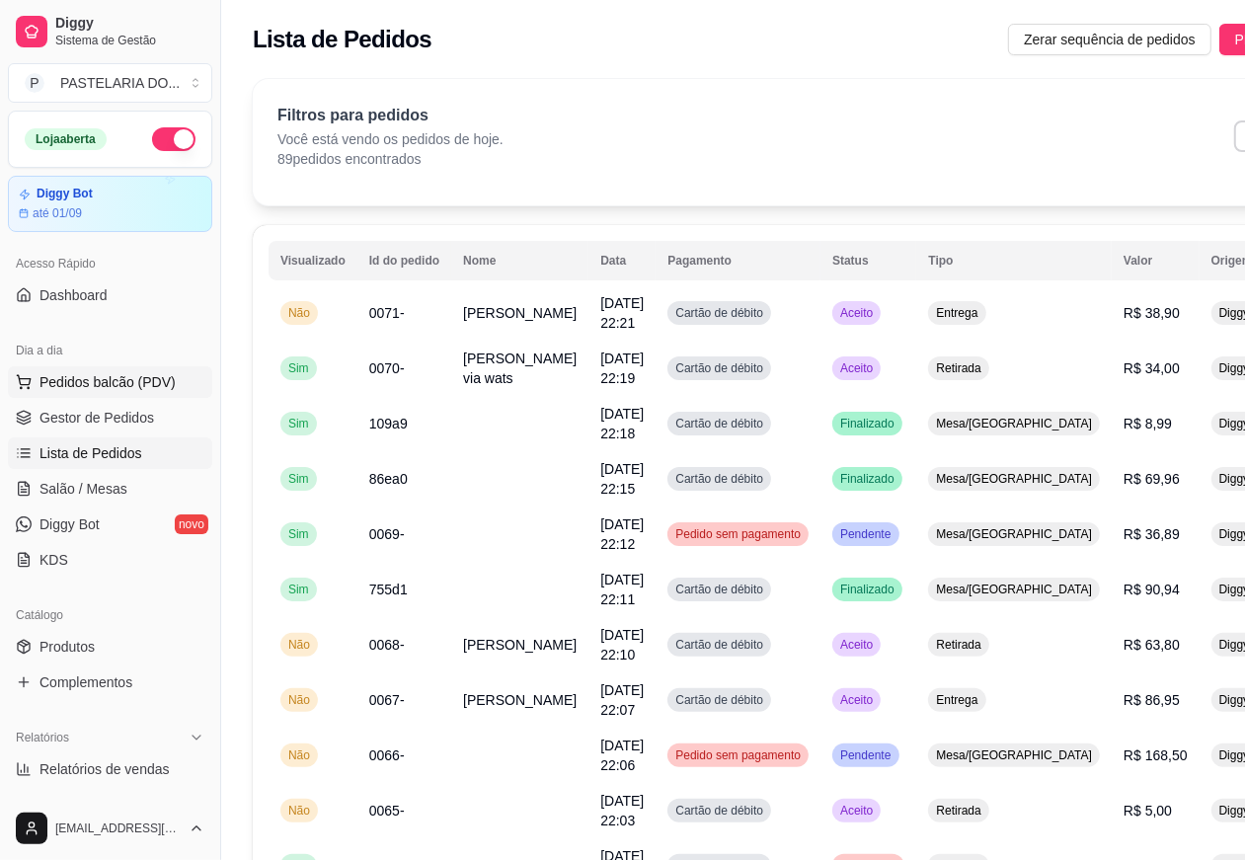
click at [104, 380] on span "Pedidos balcão (PDV)" at bounding box center [107, 382] width 136 height 20
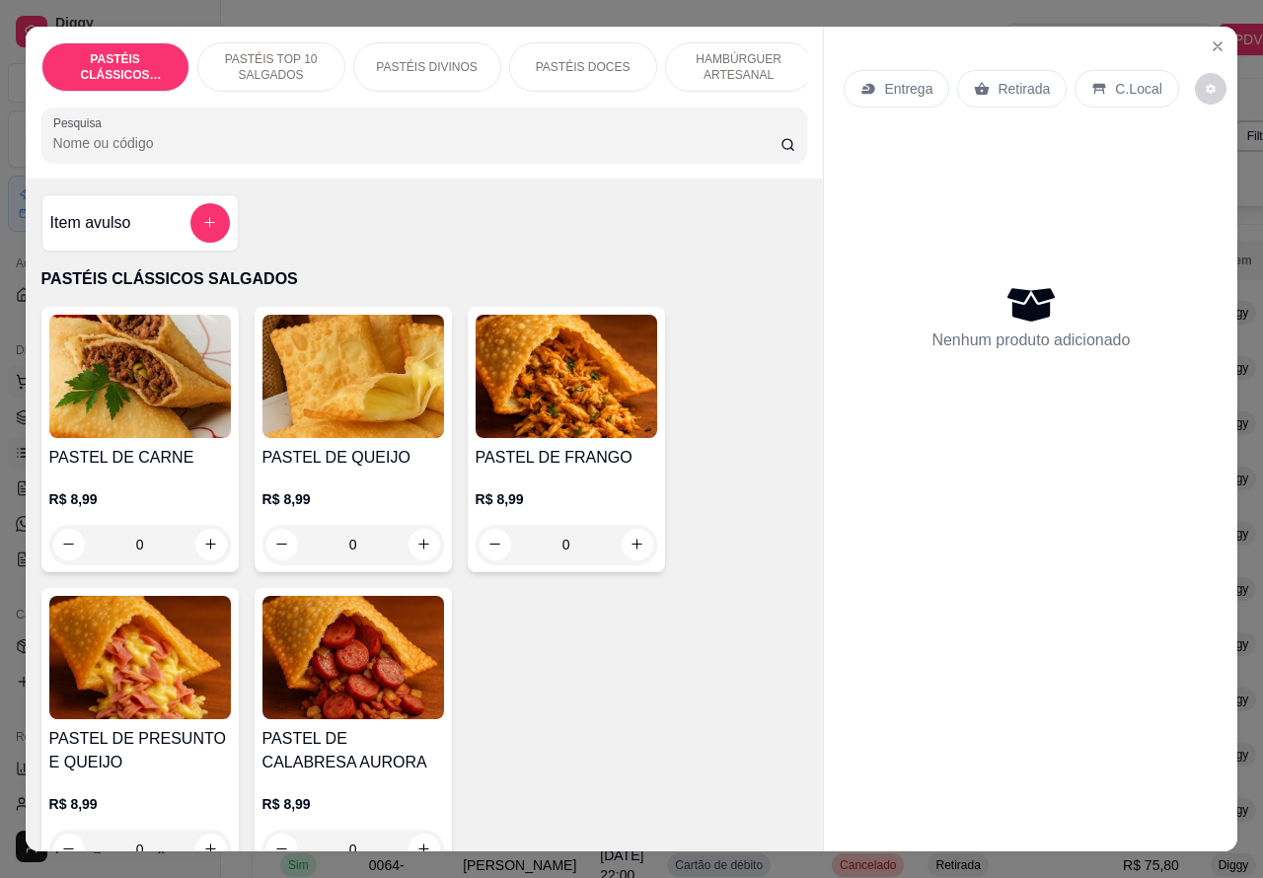
click at [203, 552] on icon "increase-product-quantity" at bounding box center [210, 544] width 15 height 15
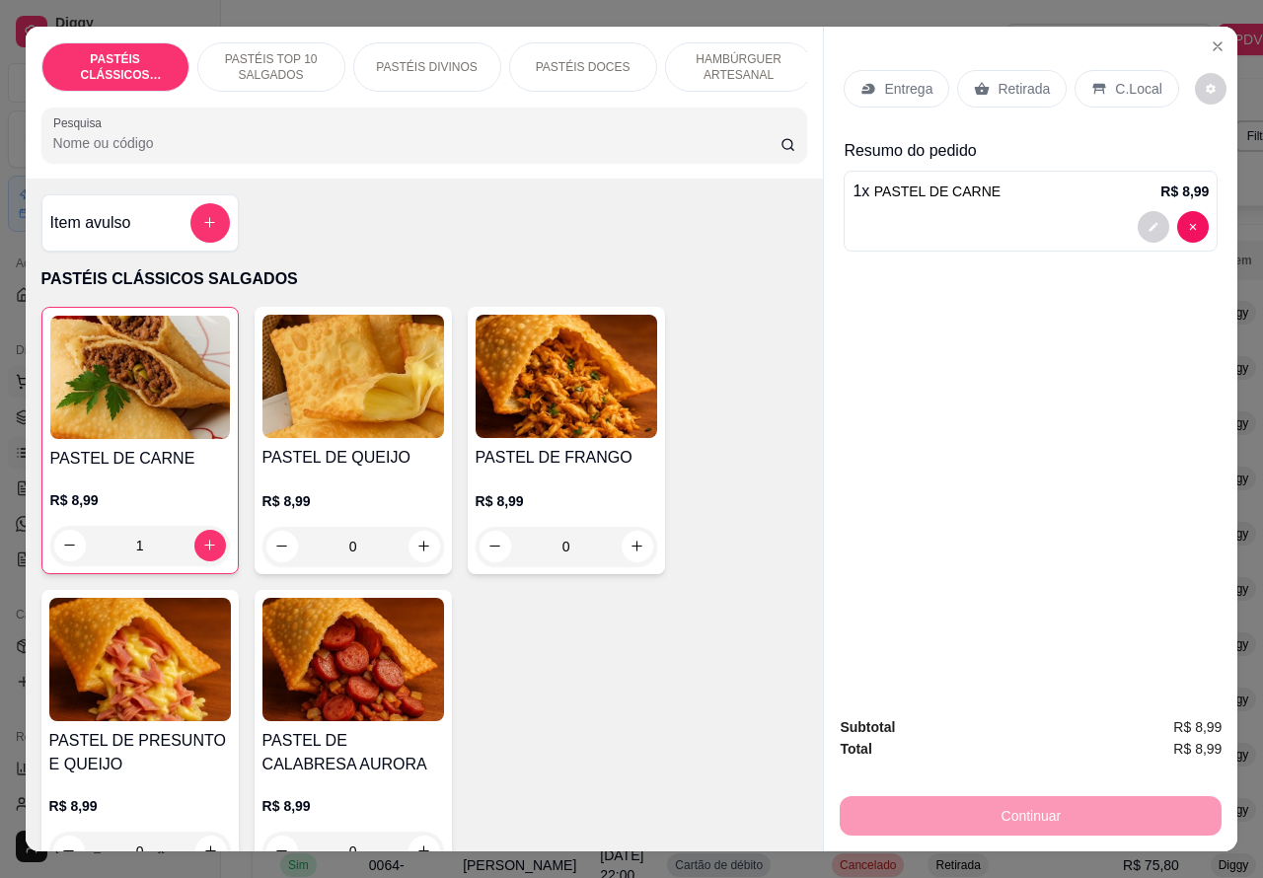
click at [417, 554] on icon "increase-product-quantity" at bounding box center [424, 546] width 15 height 15
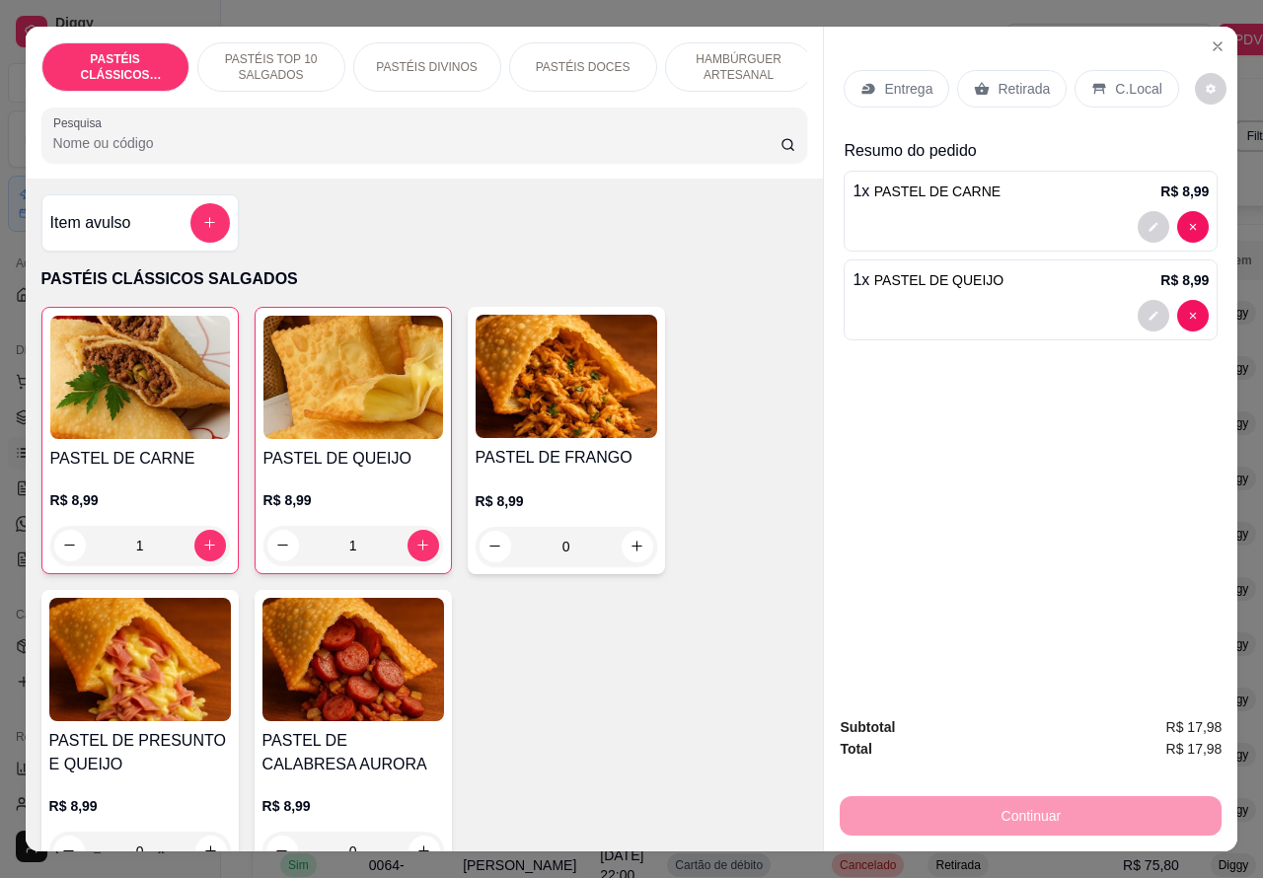
click at [1131, 79] on p "C.Local" at bounding box center [1138, 89] width 46 height 20
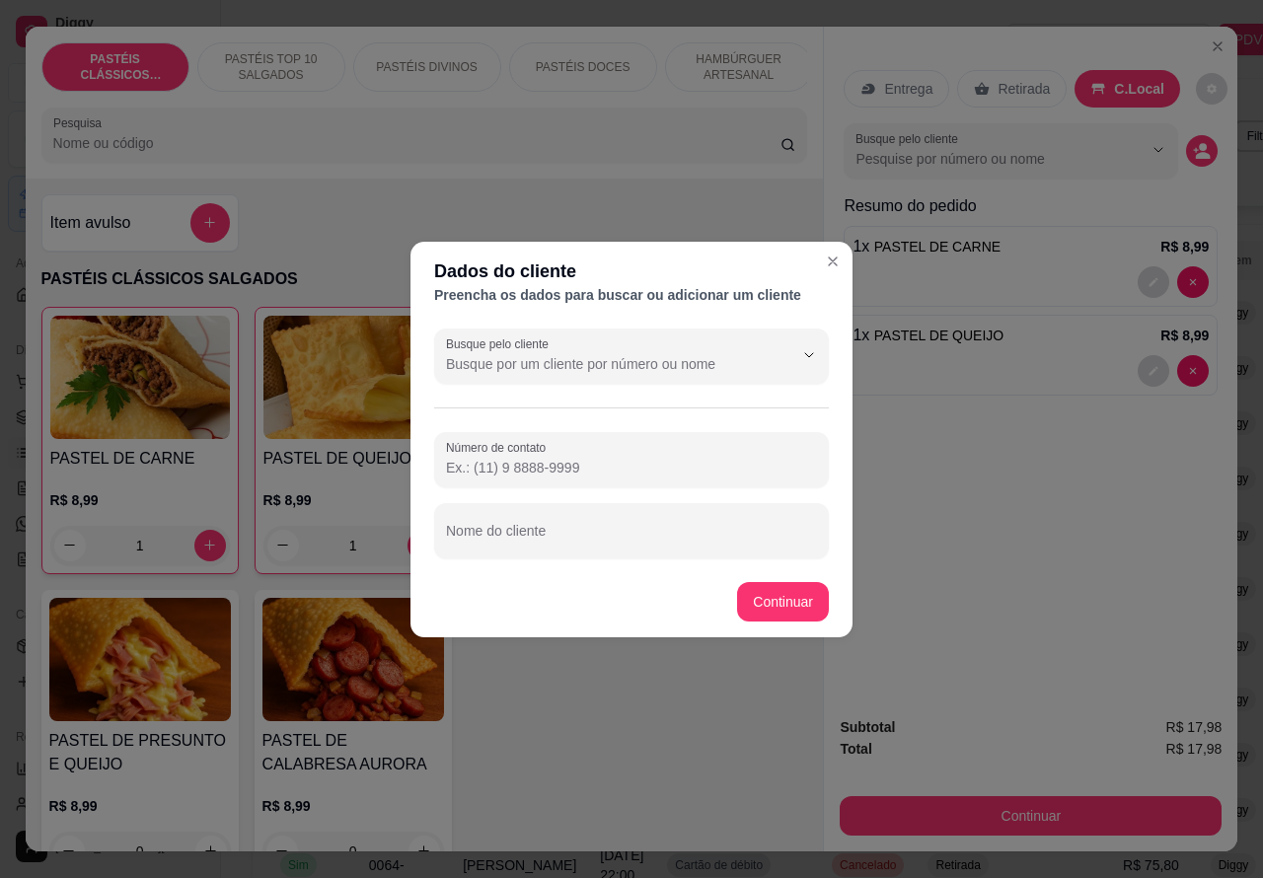
click at [595, 535] on input "Nome do cliente" at bounding box center [631, 539] width 371 height 20
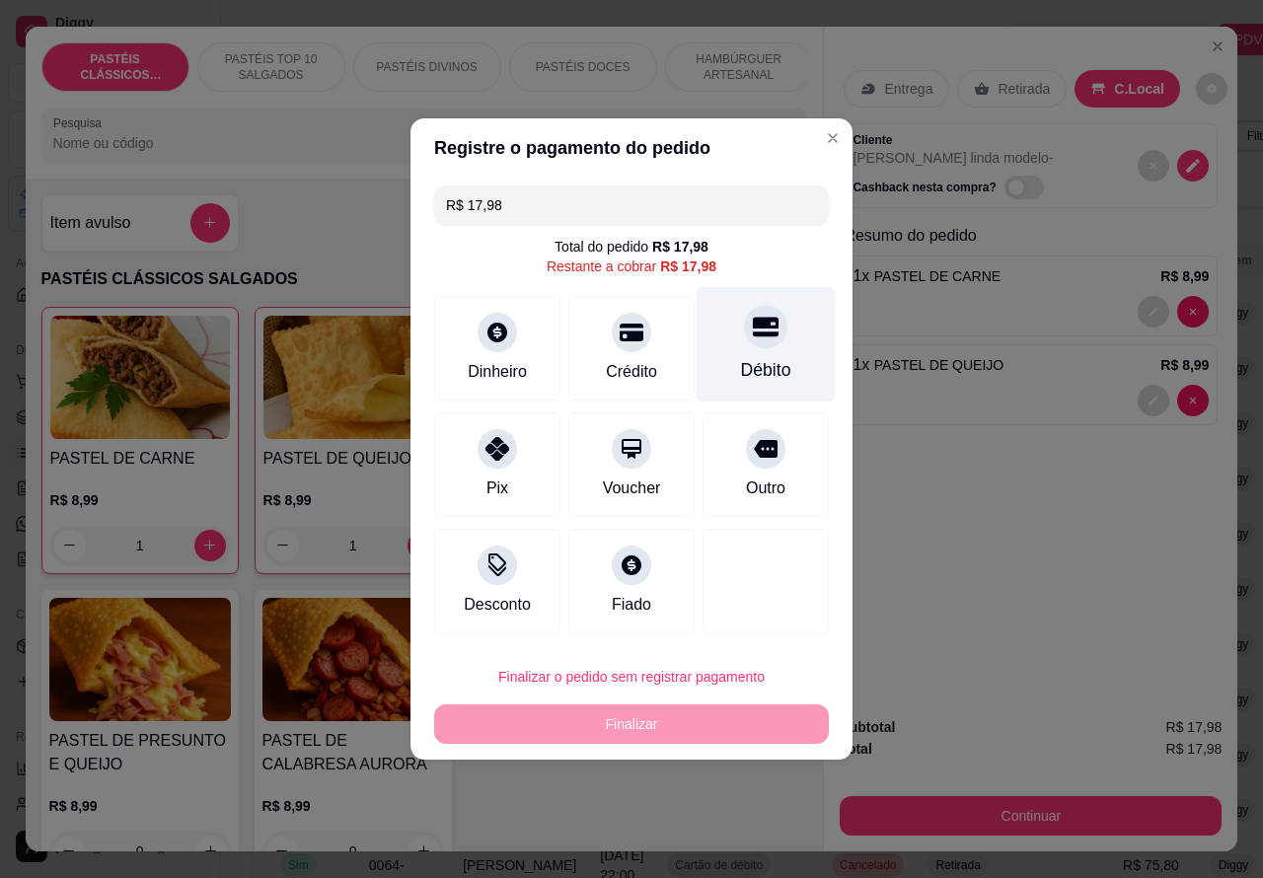
click at [756, 332] on icon at bounding box center [766, 328] width 26 height 20
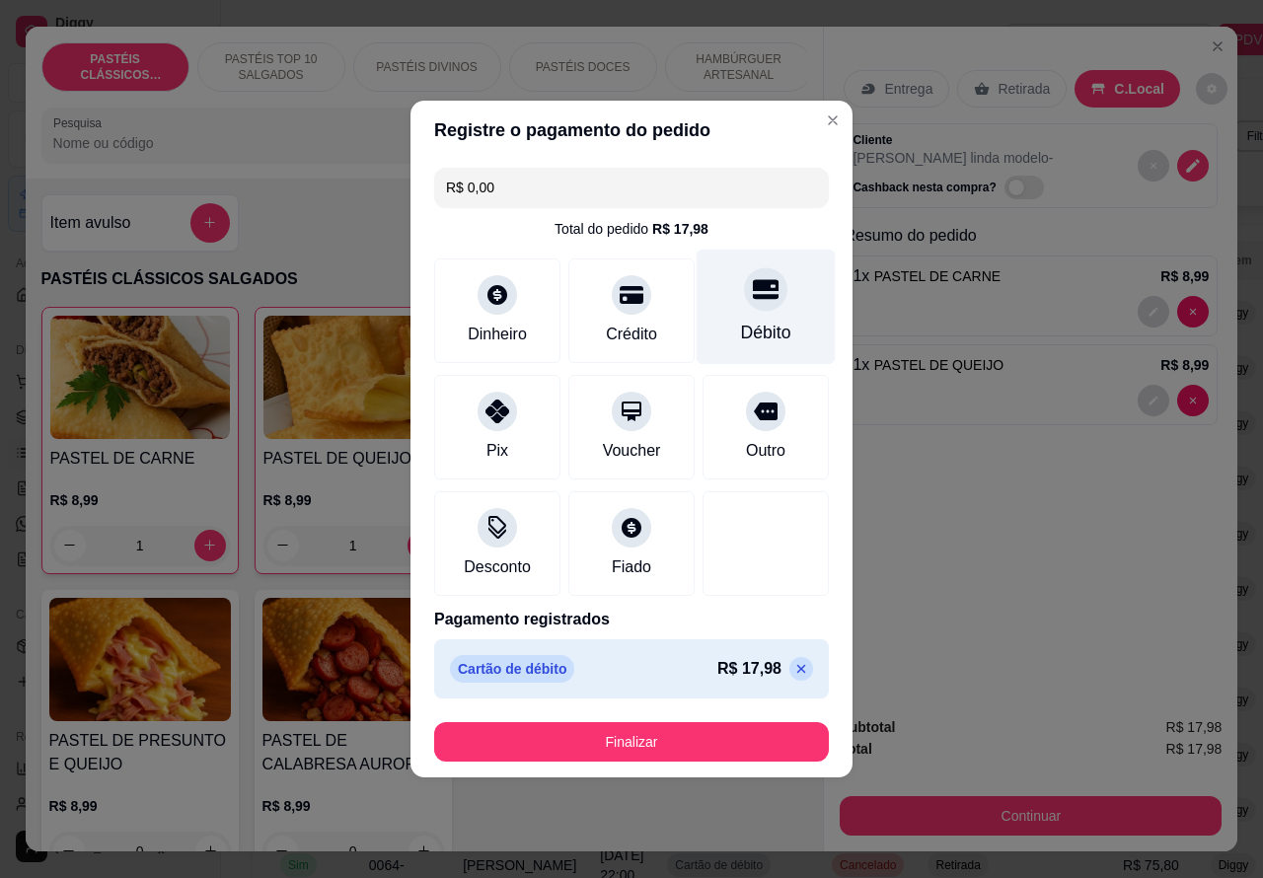
click at [683, 730] on button "Finalizar" at bounding box center [631, 741] width 395 height 39
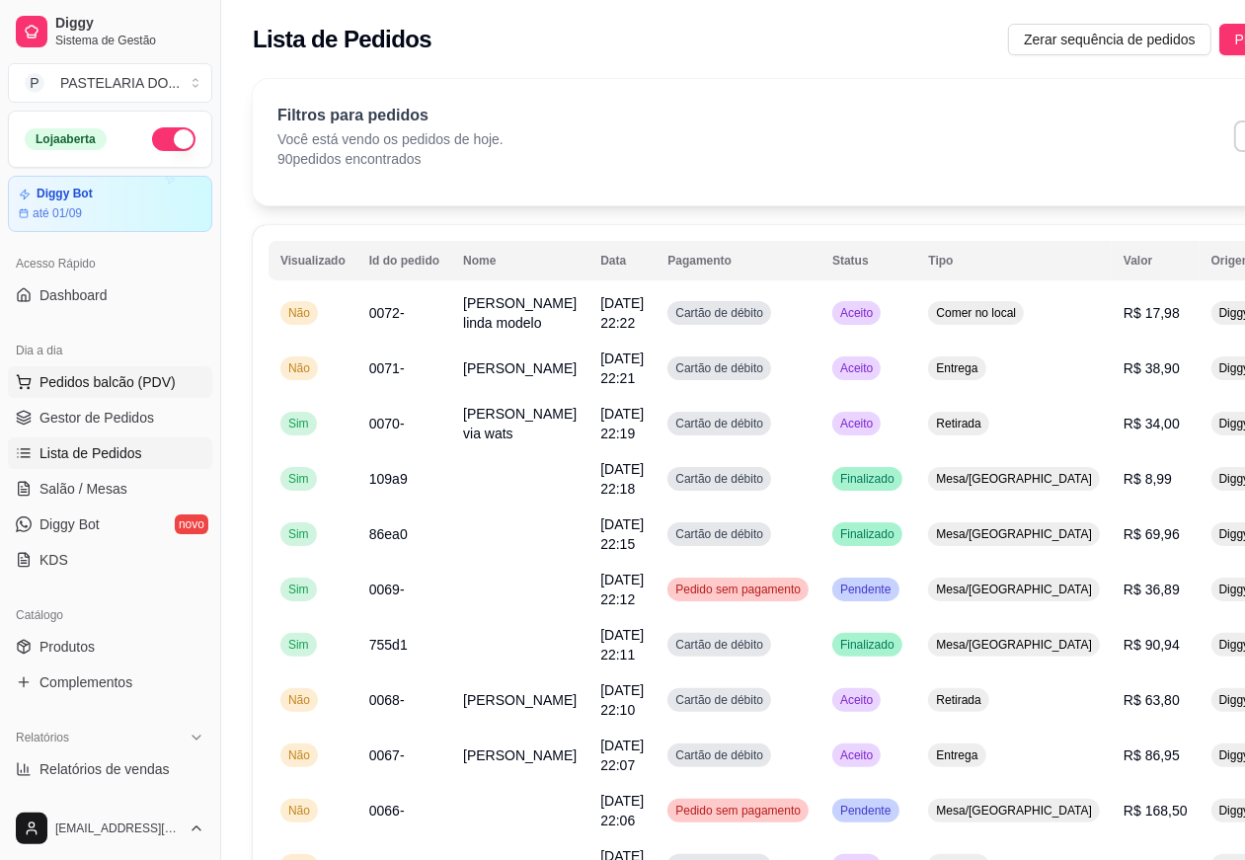
click at [112, 382] on span "Pedidos balcão (PDV)" at bounding box center [107, 382] width 136 height 20
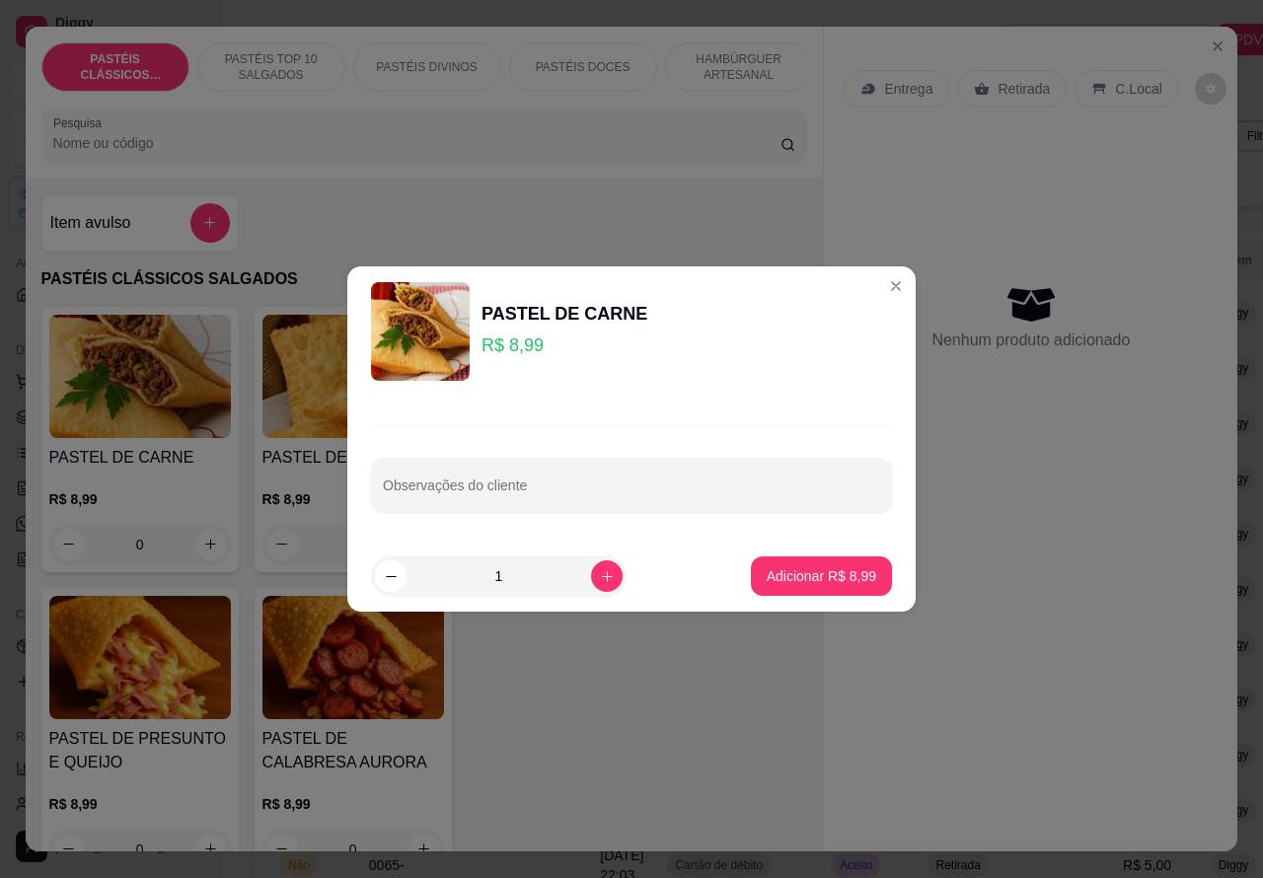
click at [874, 282] on div "Nenhum produto adicionado" at bounding box center [1031, 316] width 374 height 387
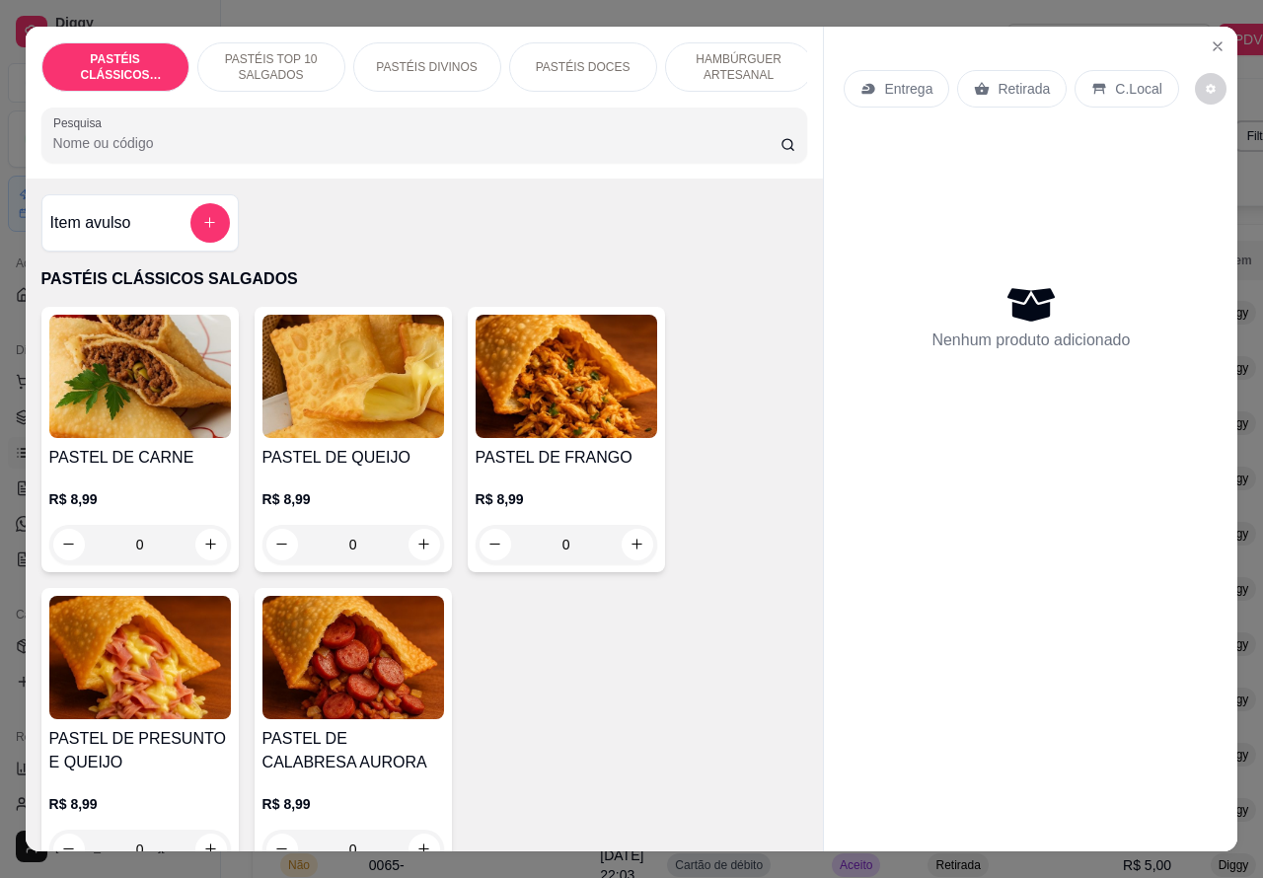
click at [896, 79] on p "Entrega" at bounding box center [908, 89] width 48 height 20
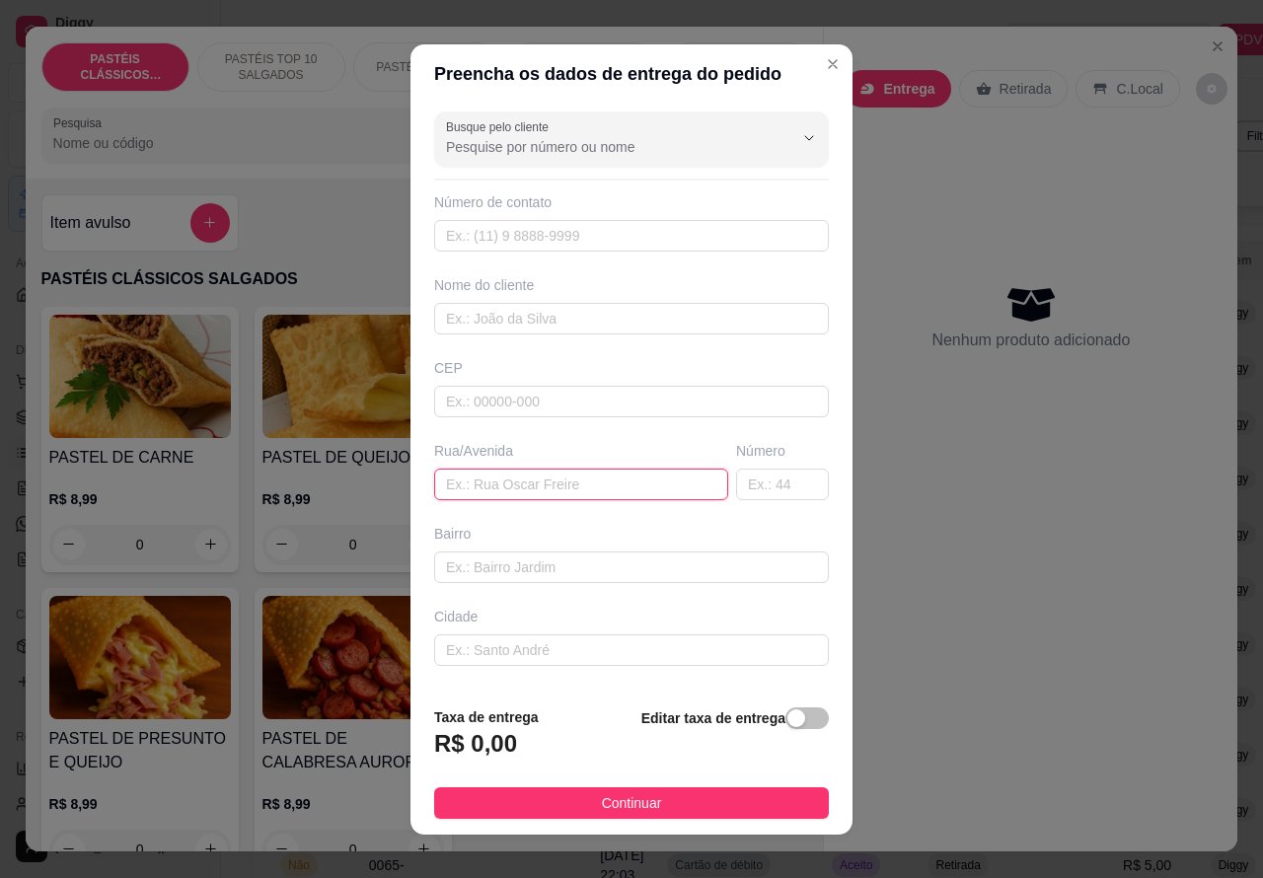
click at [561, 484] on input "text" at bounding box center [581, 485] width 294 height 32
paste input "[STREET_ADDRESS][PERSON_NAME]"
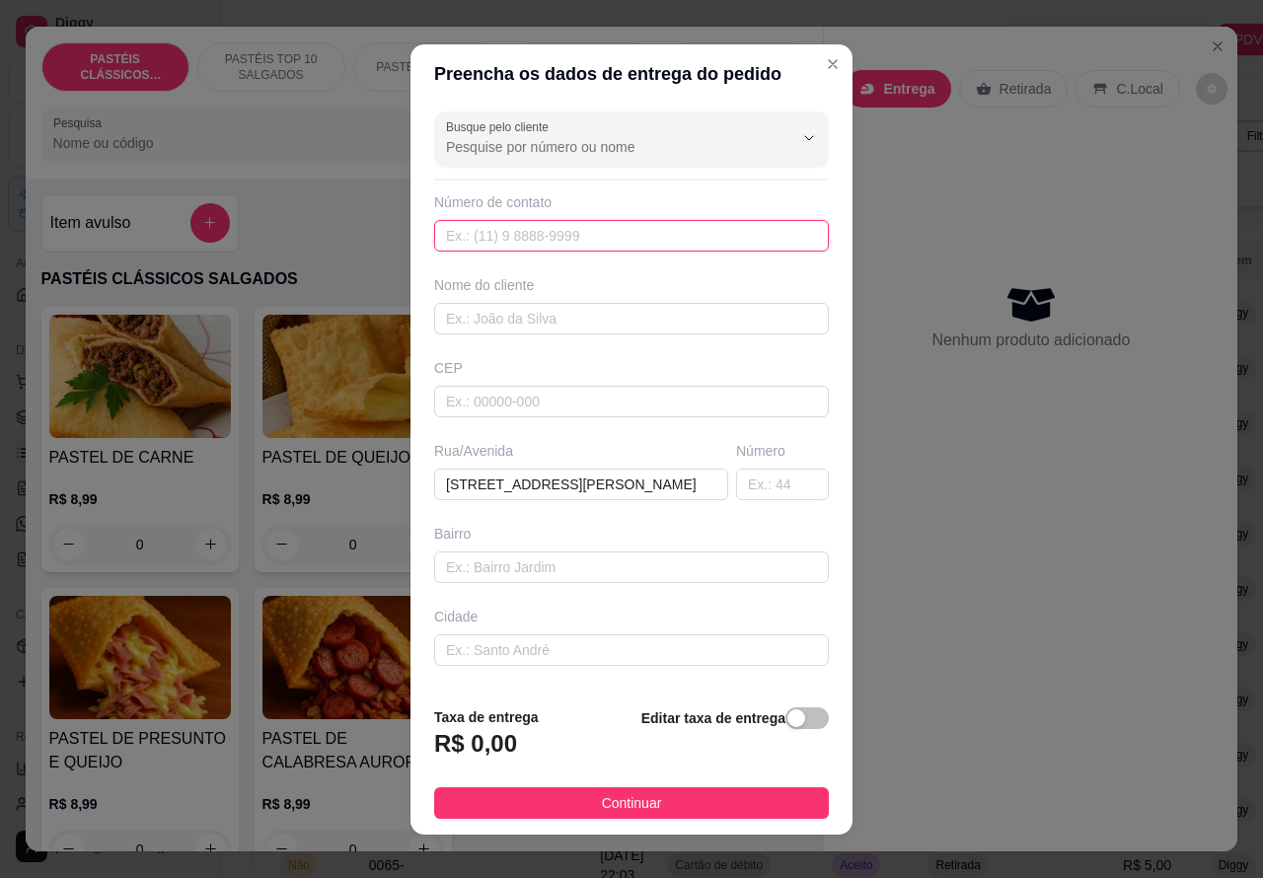
click at [568, 232] on input "text" at bounding box center [631, 236] width 395 height 32
paste input "(14) 98829-9730"
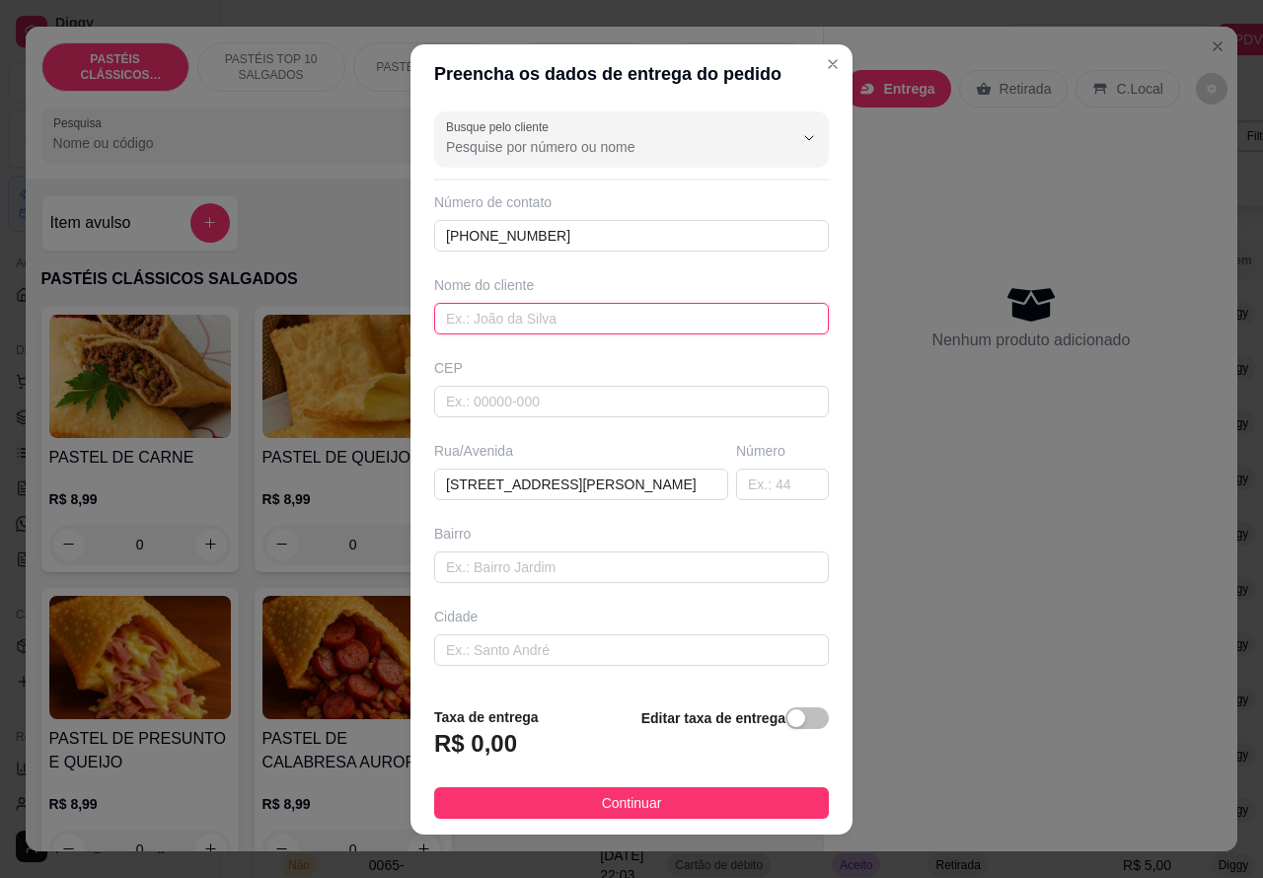
click at [582, 316] on input "text" at bounding box center [631, 319] width 395 height 32
click at [786, 725] on span "button" at bounding box center [807, 719] width 43 height 22
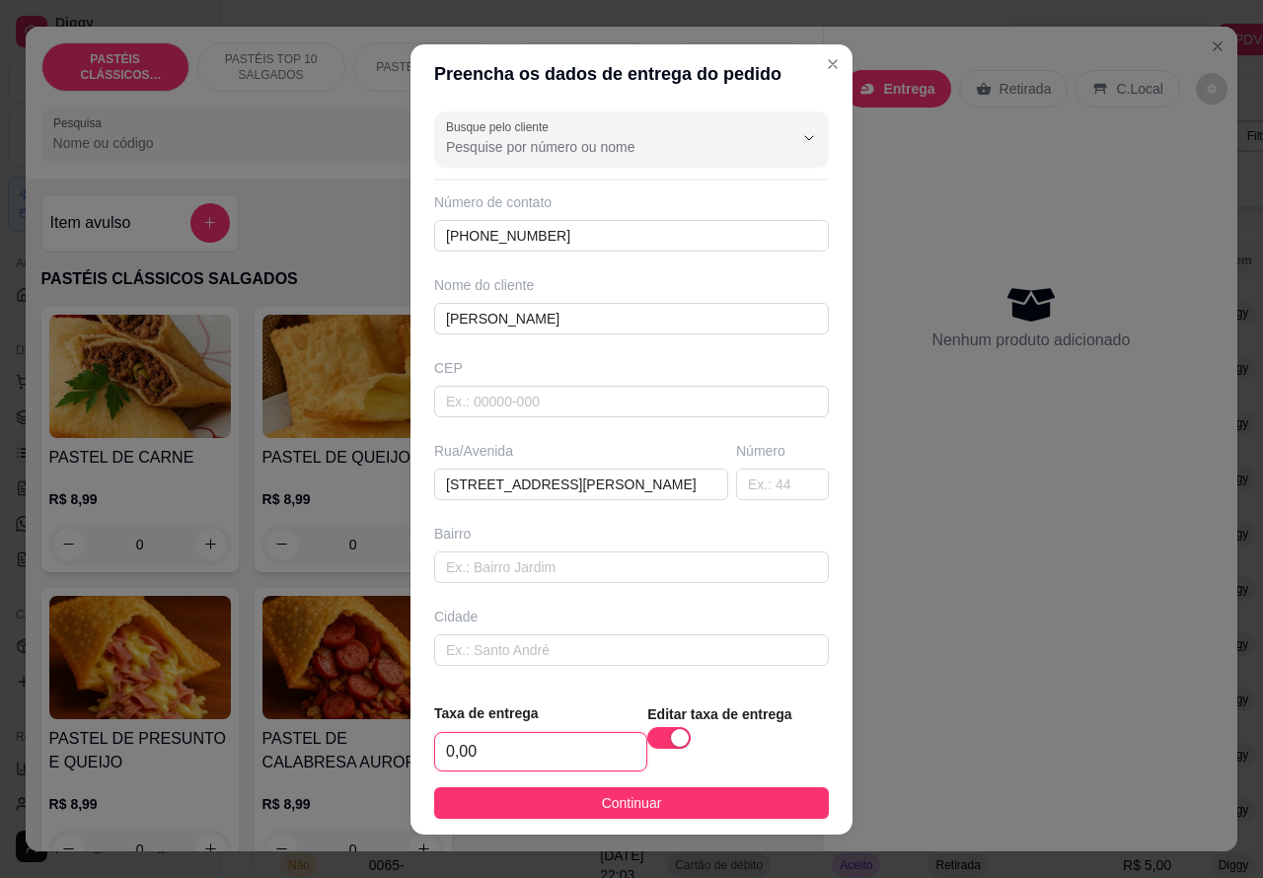
click at [441, 743] on input "0,00" at bounding box center [540, 752] width 211 height 38
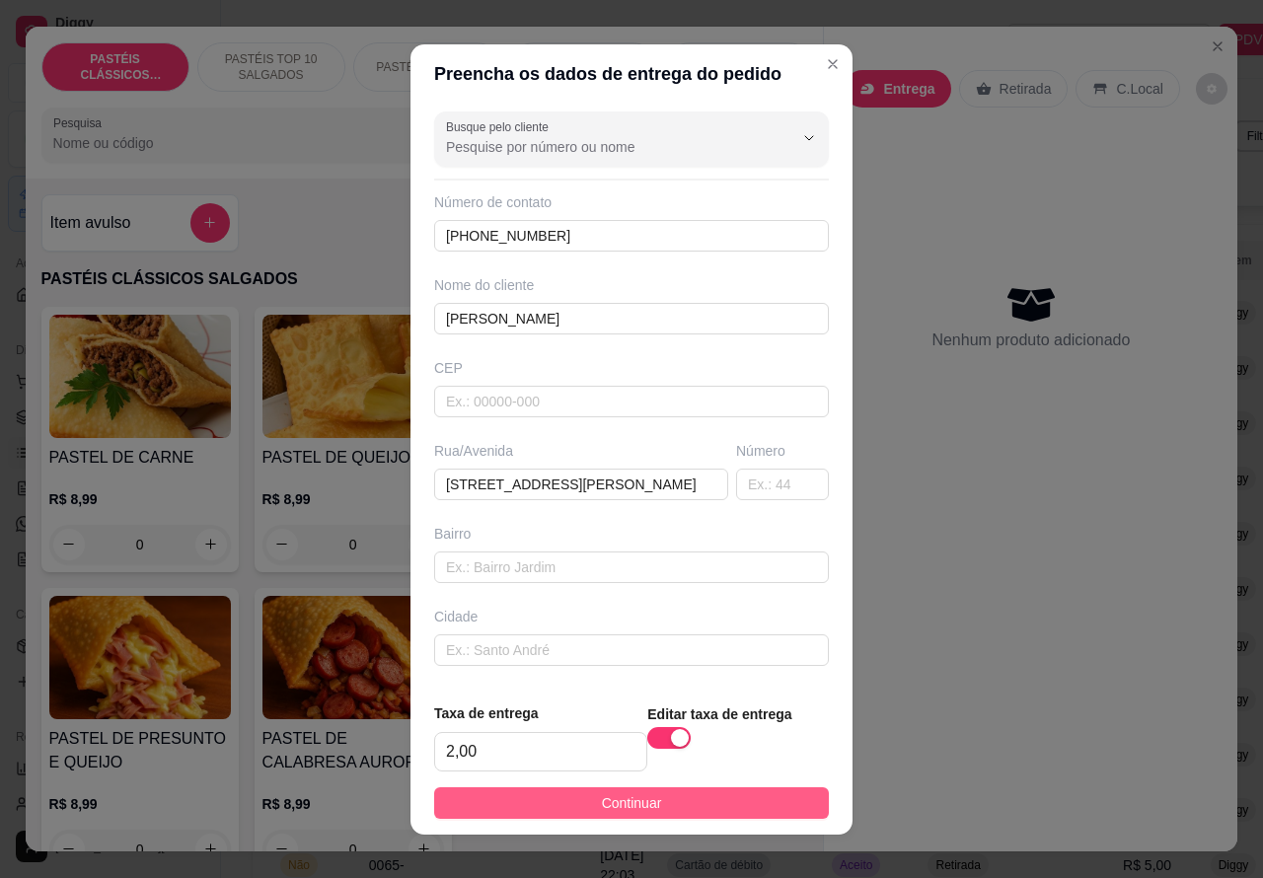
click at [661, 795] on button "Continuar" at bounding box center [631, 804] width 395 height 32
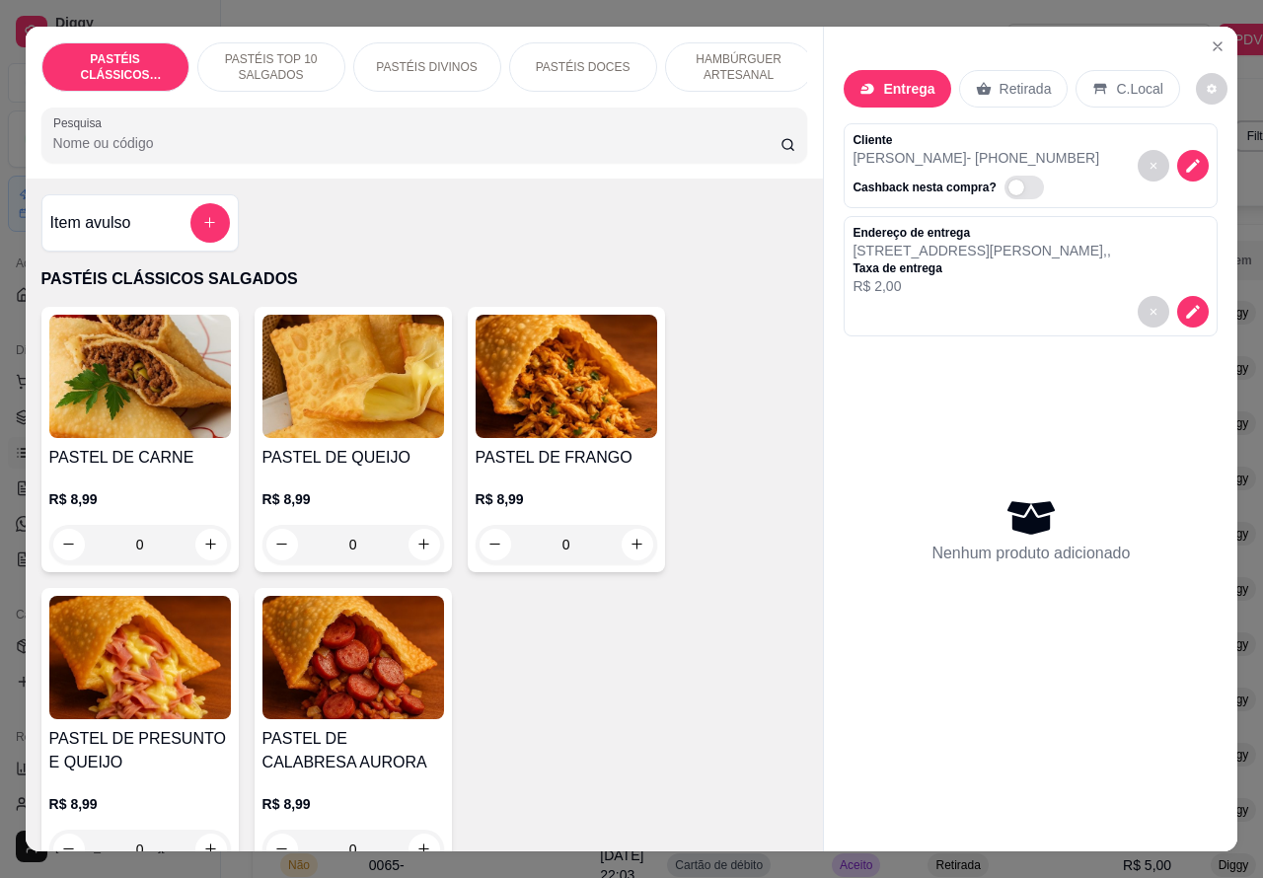
click at [417, 552] on icon "increase-product-quantity" at bounding box center [424, 544] width 15 height 15
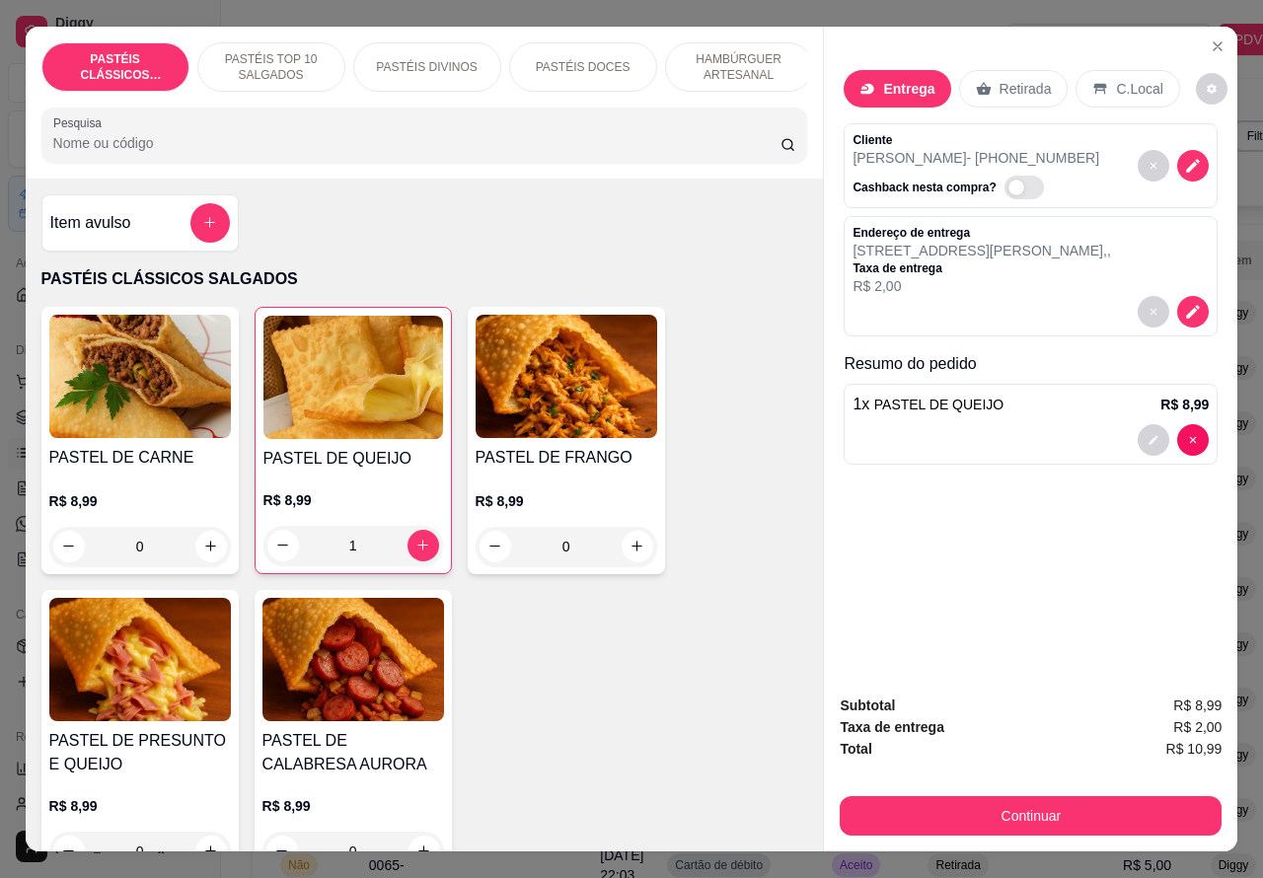
click at [262, 51] on p "PASTÉIS TOP 10 SALGADOS" at bounding box center [271, 67] width 114 height 32
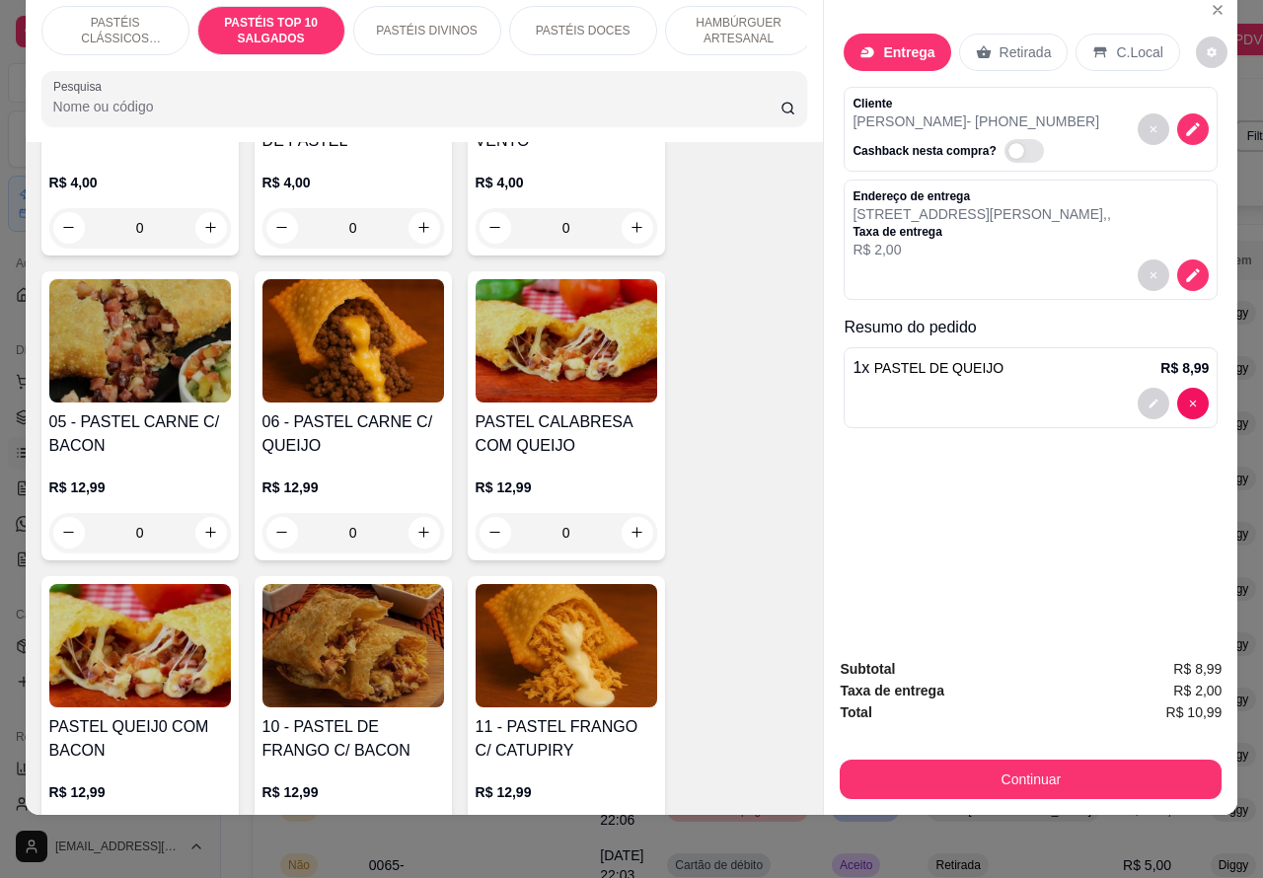
scroll to position [1242, 0]
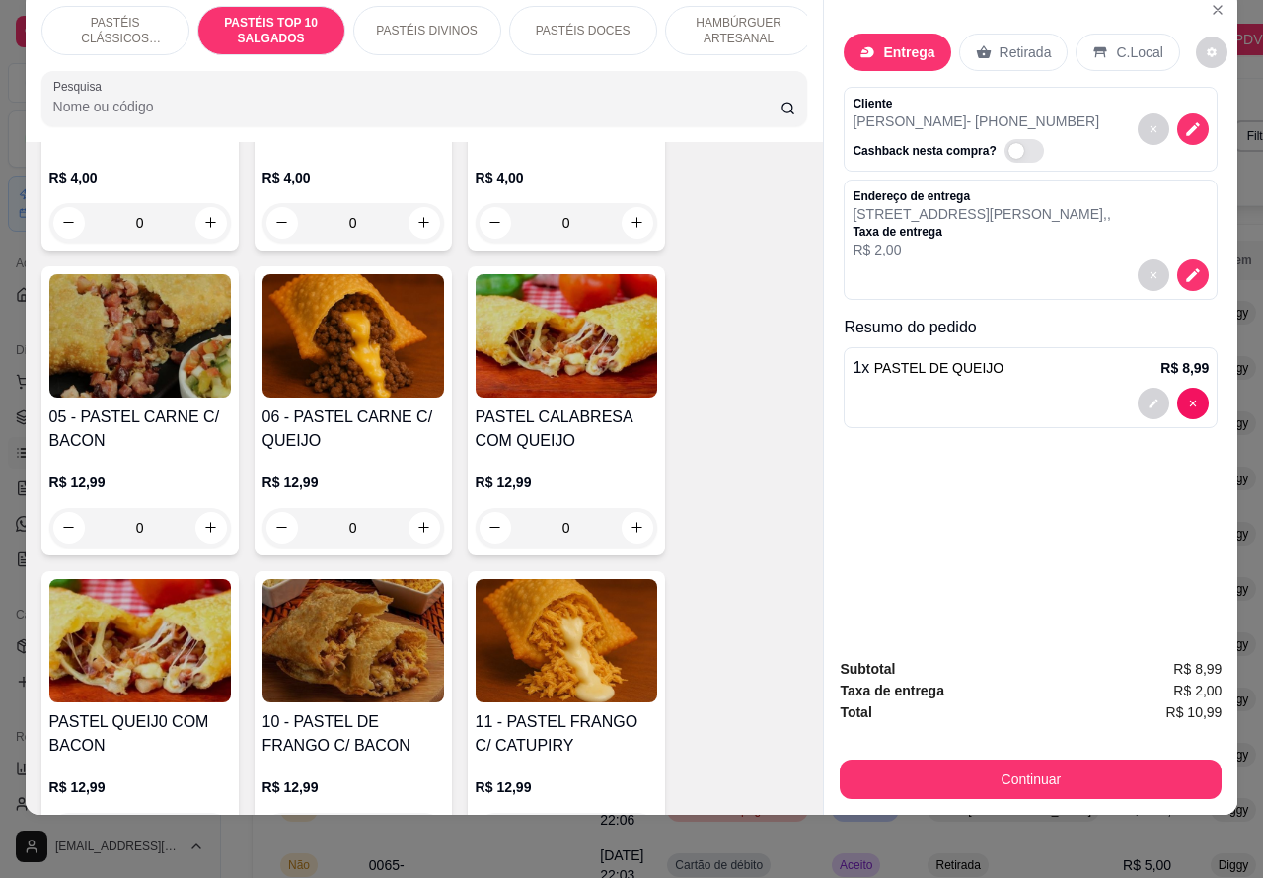
click at [683, 613] on div "00 - ADICINAIS R$ 3,00 0 MOLHO EXTRA DE CENOURA R$ 0,50 0 MOLHO EXTRA DE ALHO R…" at bounding box center [424, 564] width 767 height 1814
click at [630, 528] on icon "increase-product-quantity" at bounding box center [637, 527] width 15 height 15
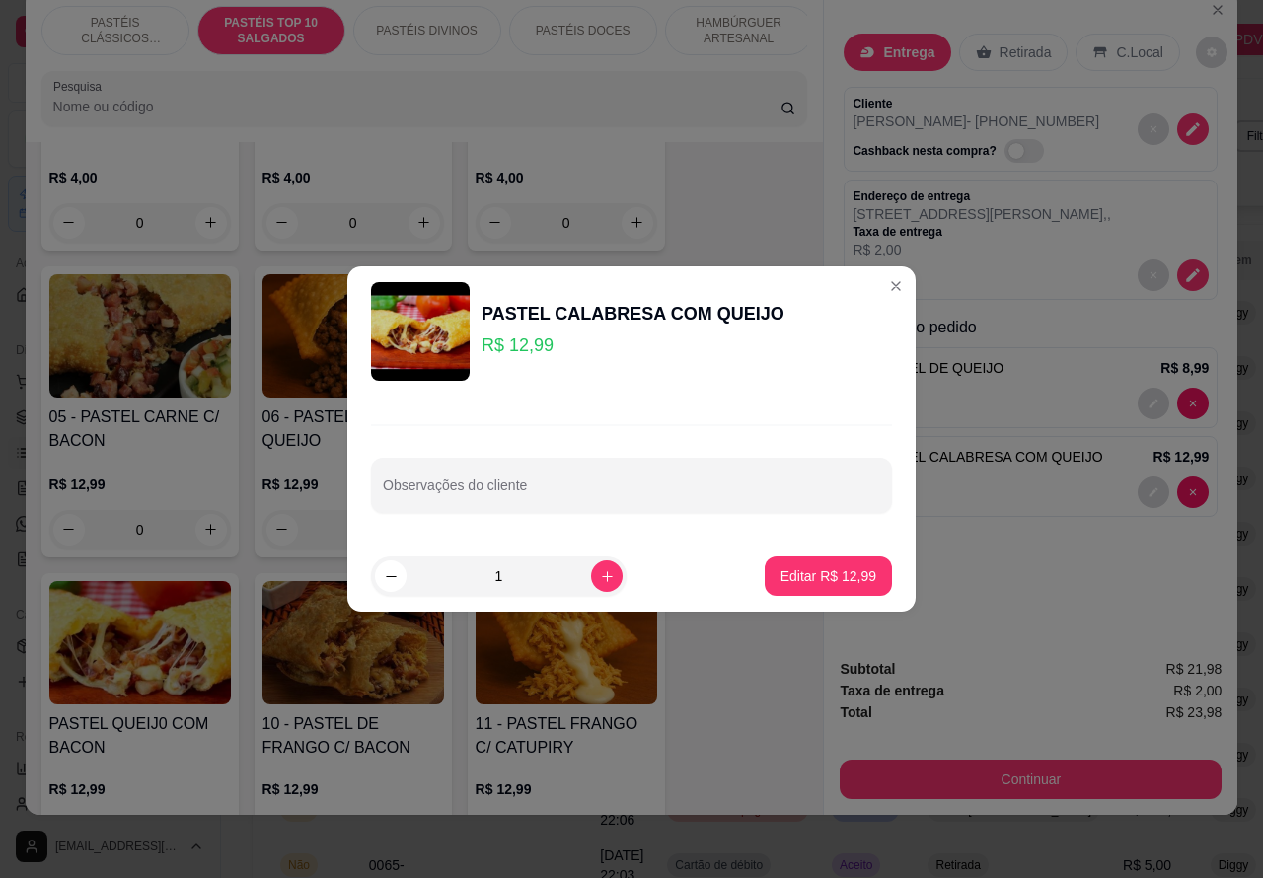
click at [725, 484] on input "Observações do cliente" at bounding box center [631, 494] width 497 height 20
click at [819, 568] on p "Editar R$ 12,99" at bounding box center [829, 577] width 96 height 20
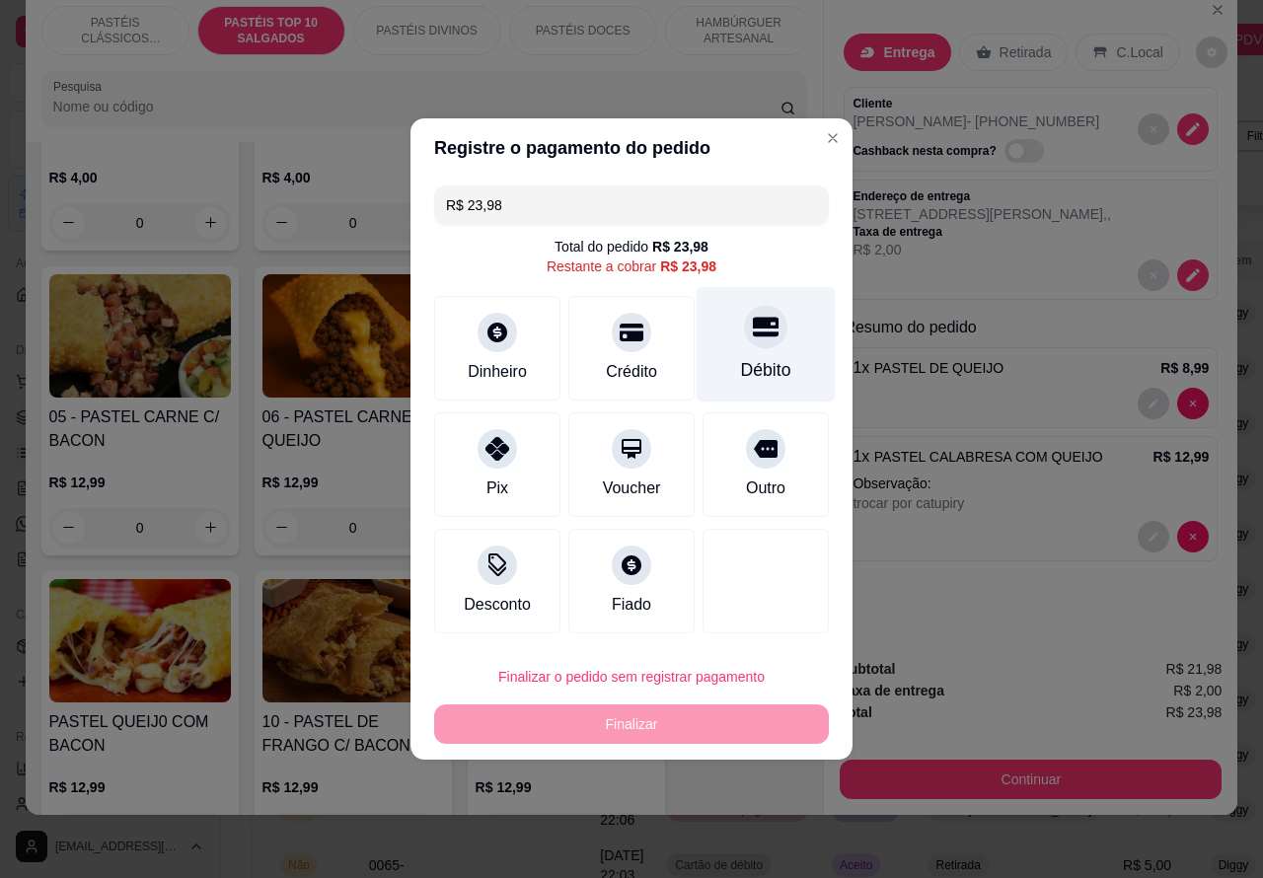
click at [758, 331] on icon at bounding box center [766, 328] width 26 height 20
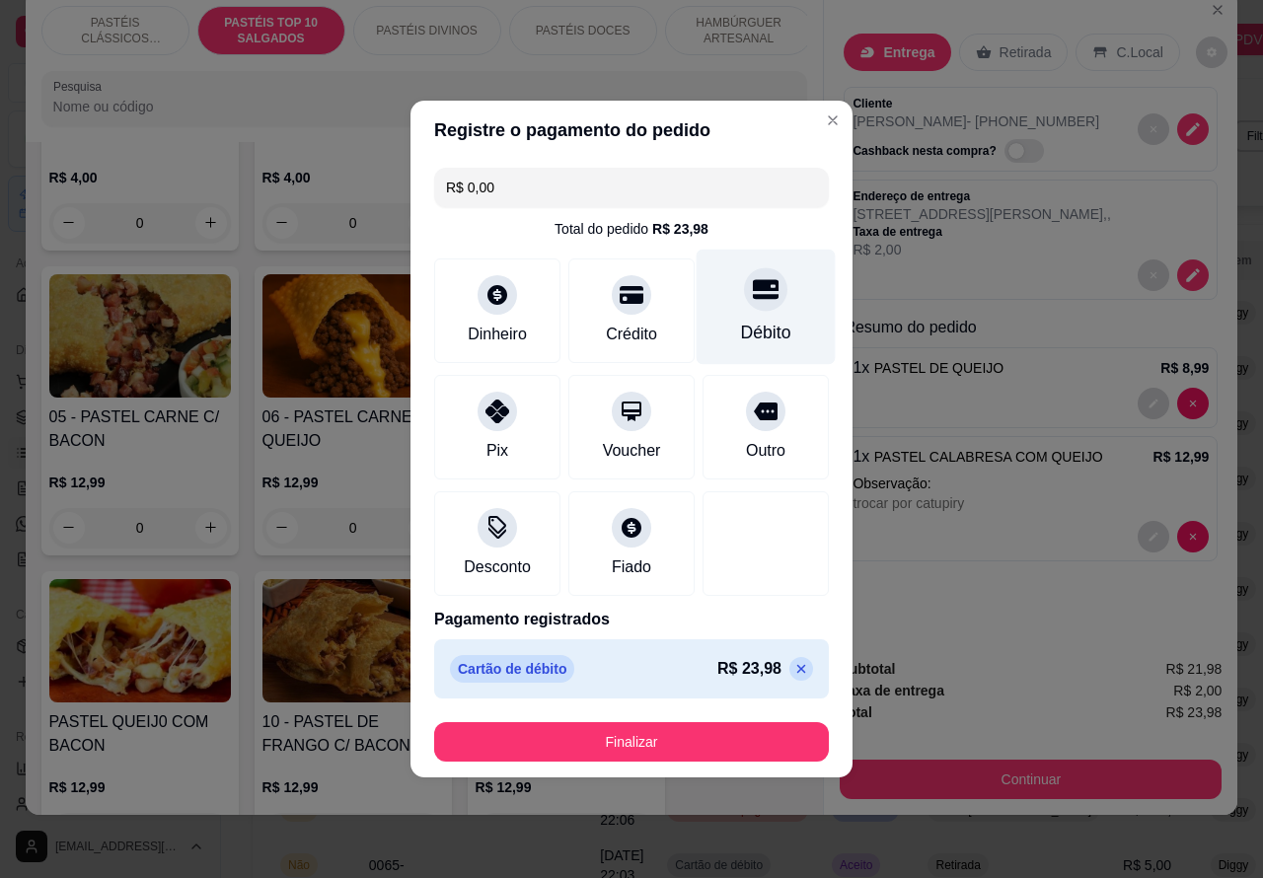
click at [726, 735] on button "Finalizar" at bounding box center [631, 741] width 395 height 39
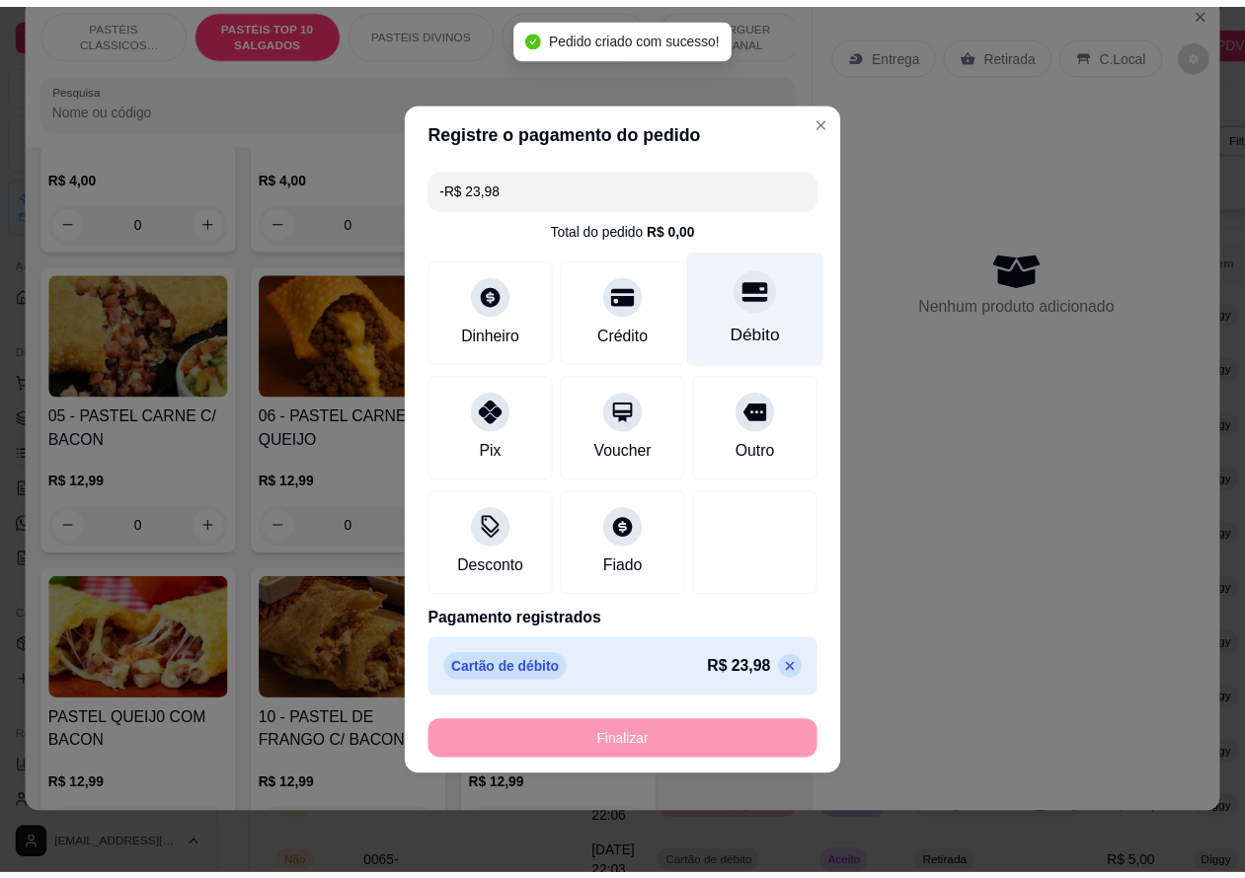
scroll to position [1240, 0]
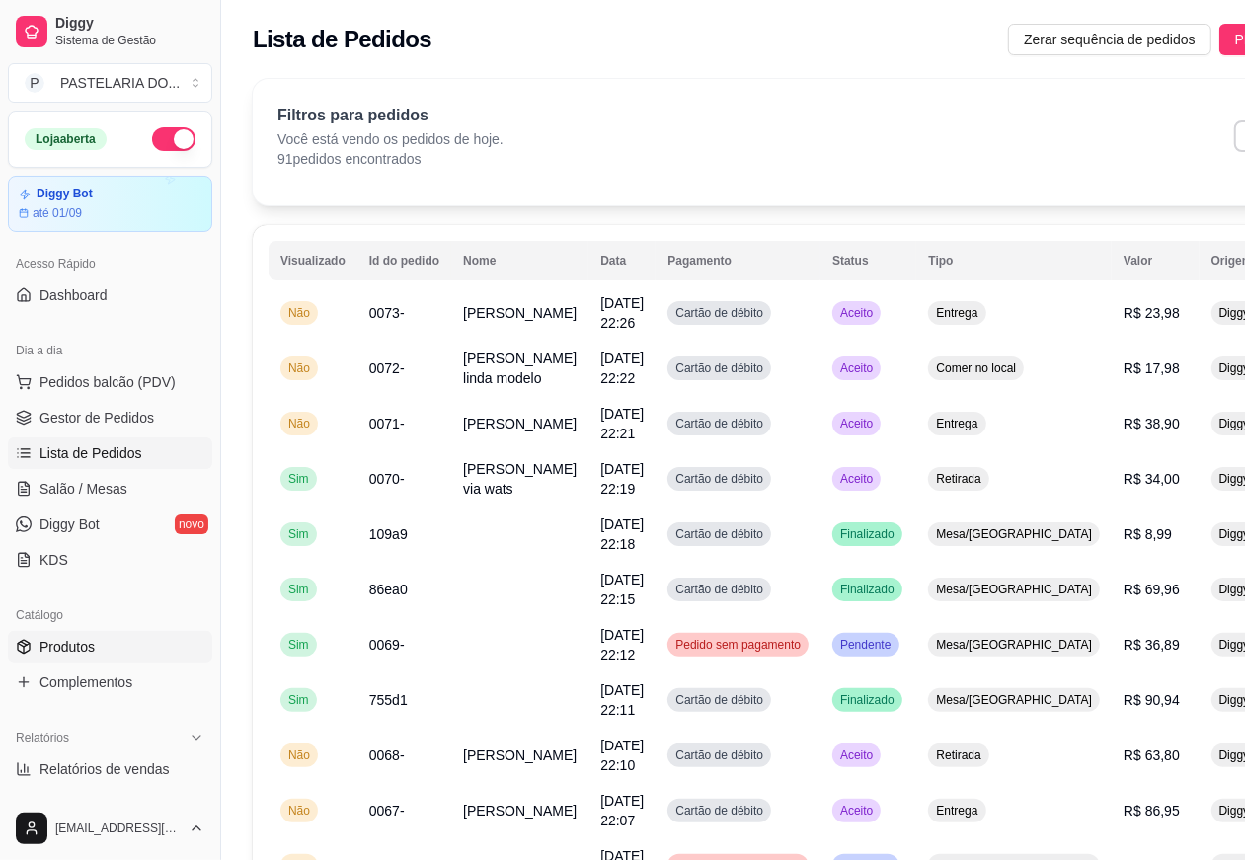
click at [64, 637] on span "Produtos" at bounding box center [66, 647] width 55 height 20
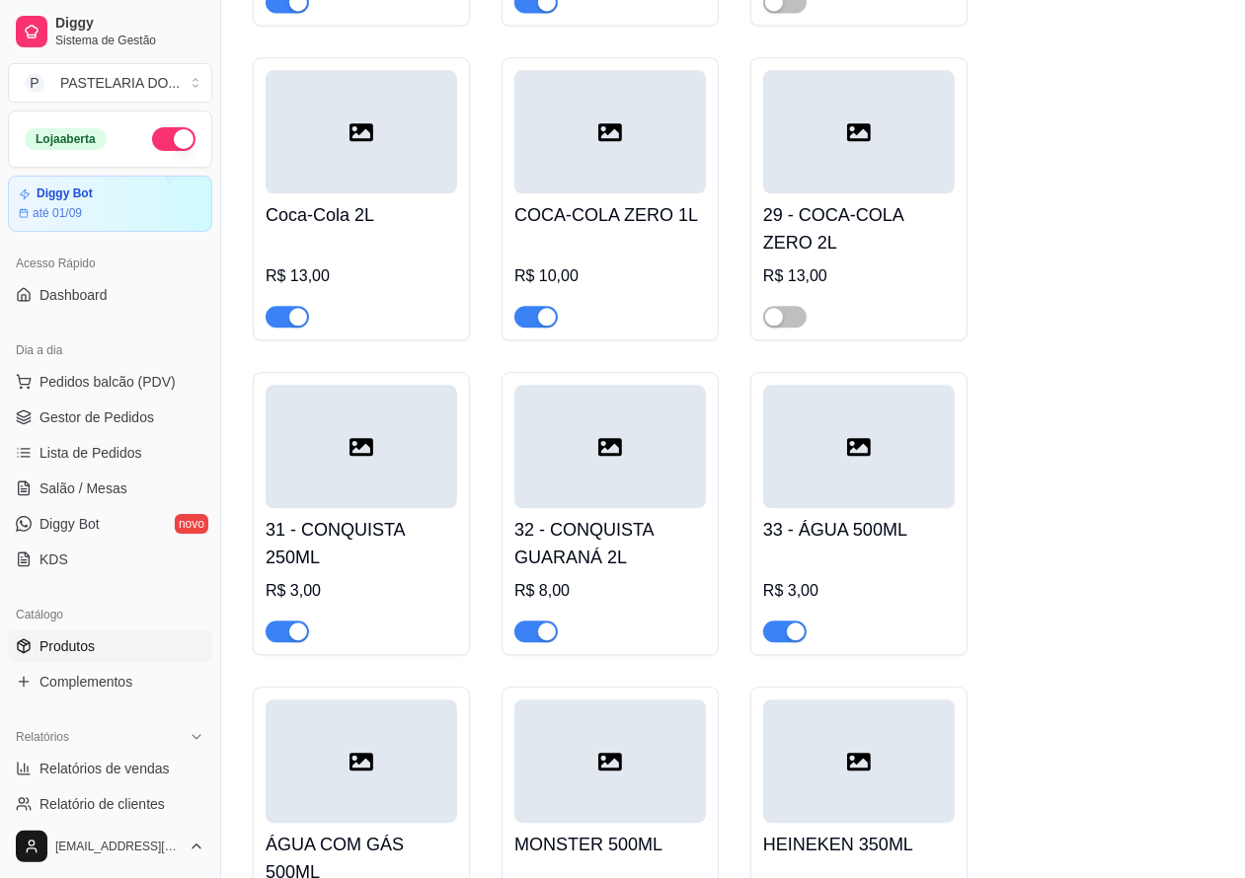
scroll to position [8051, 0]
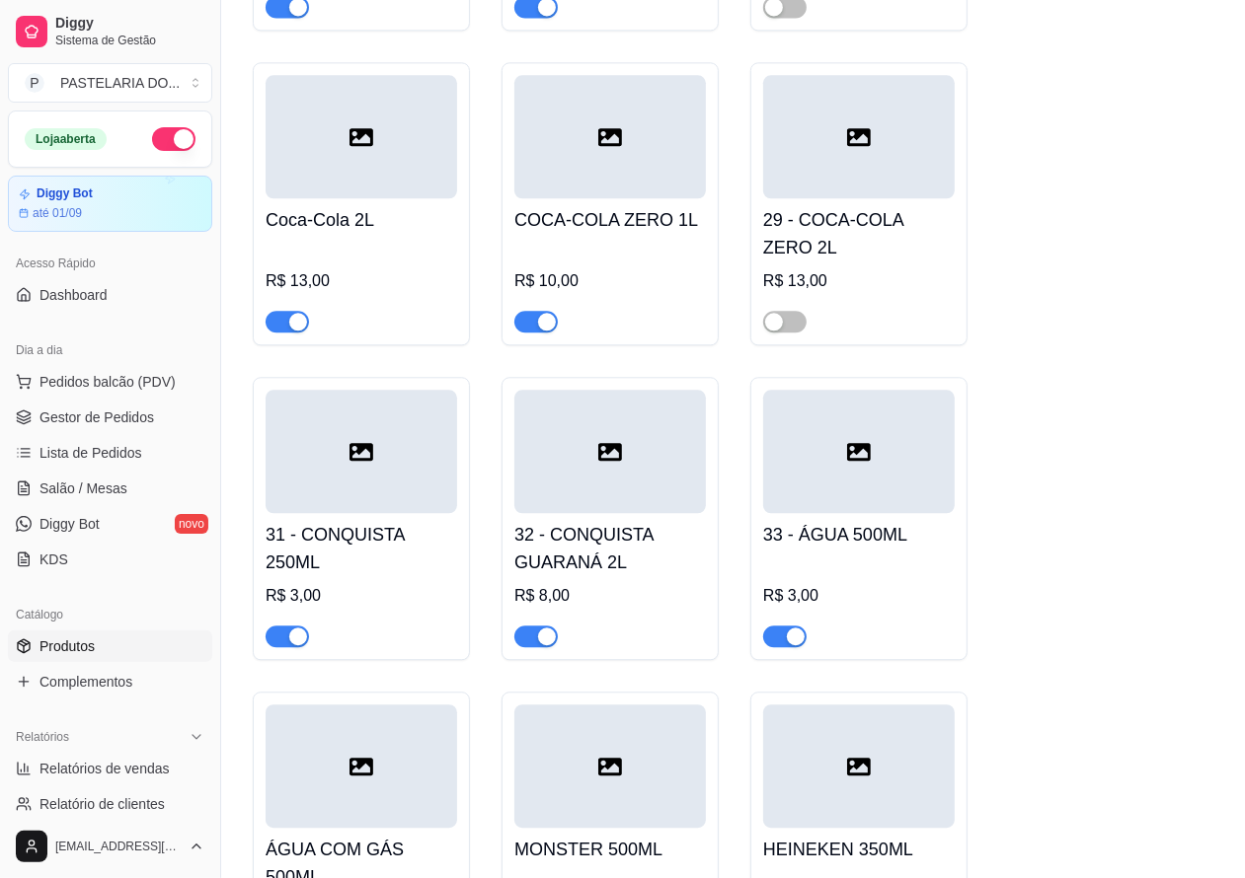
click at [282, 333] on span "button" at bounding box center [287, 322] width 43 height 22
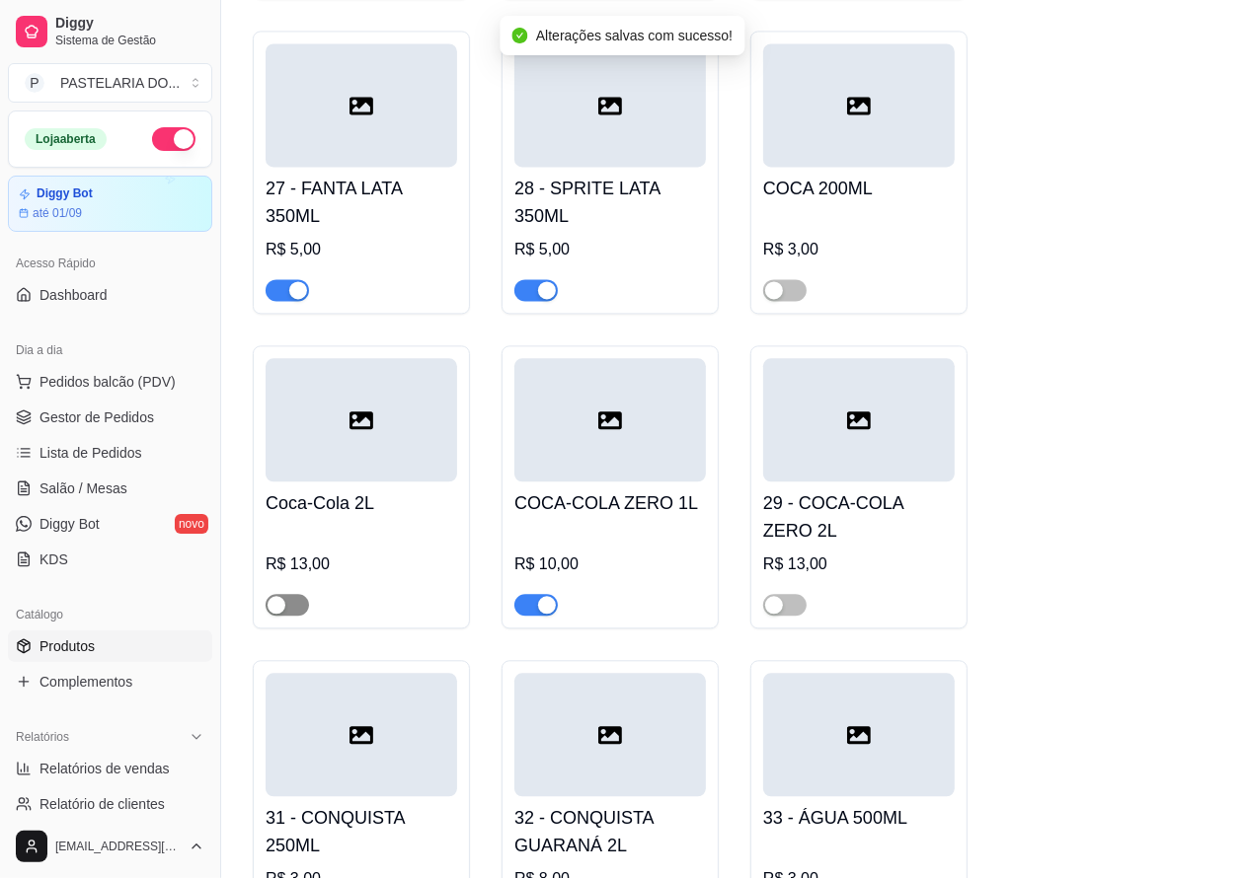
scroll to position [7766, 0]
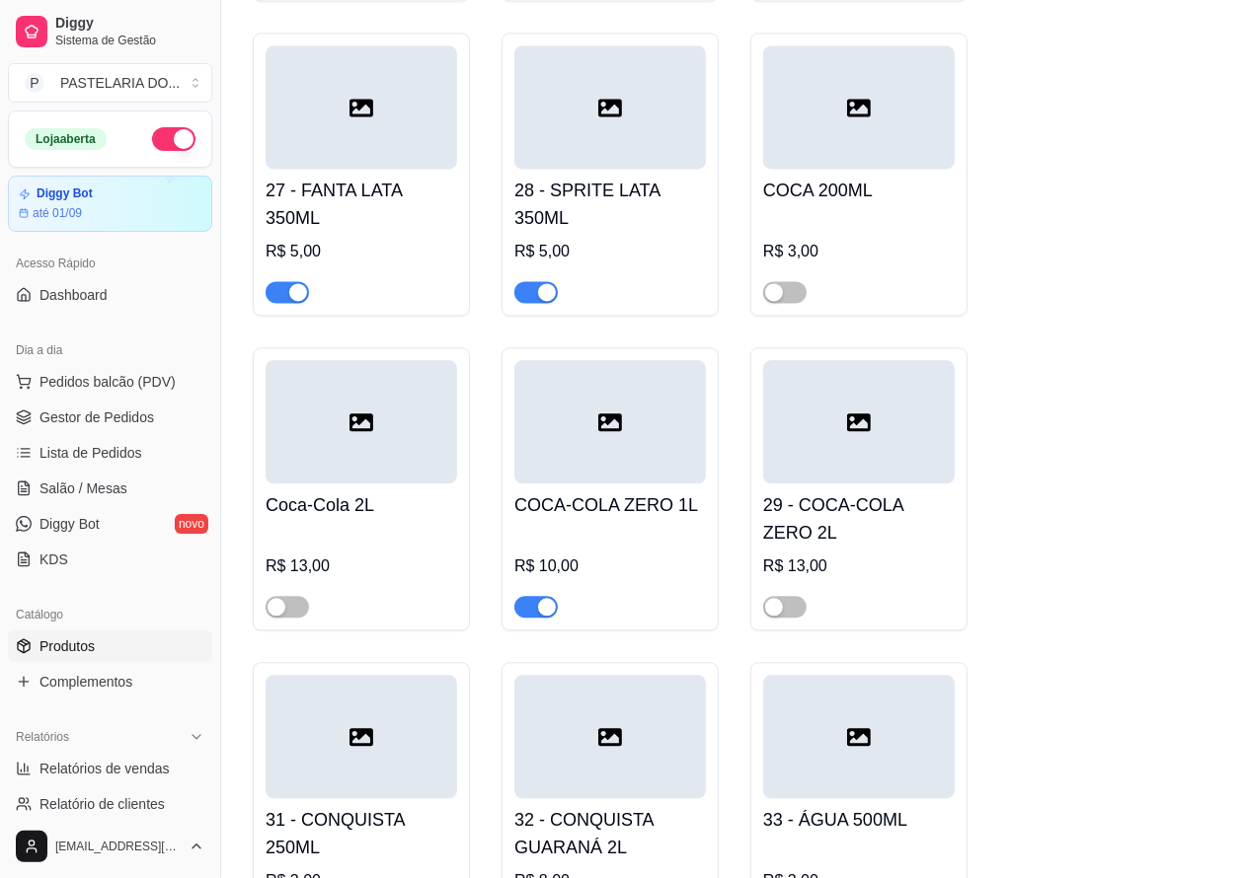
click at [535, 618] on span "button" at bounding box center [535, 607] width 43 height 22
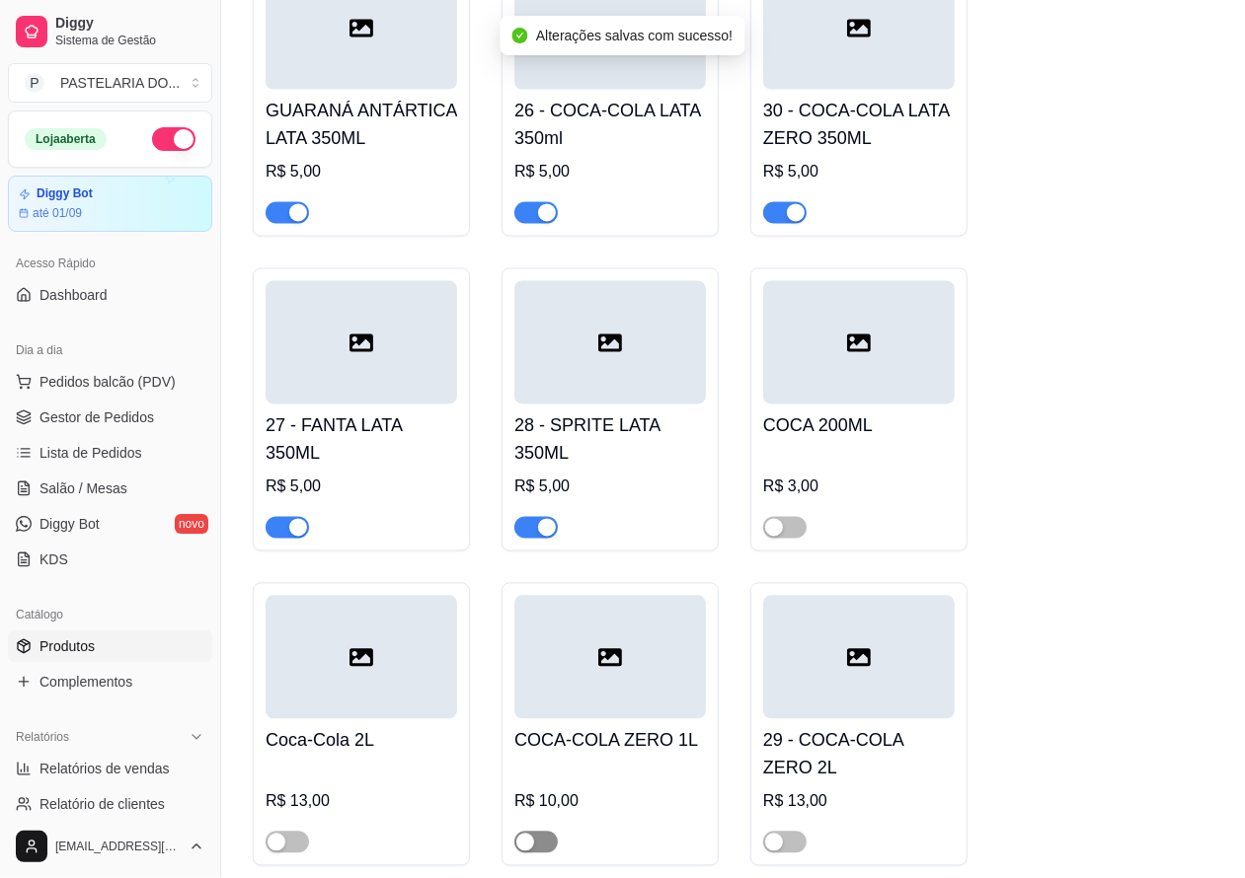
scroll to position [7529, 0]
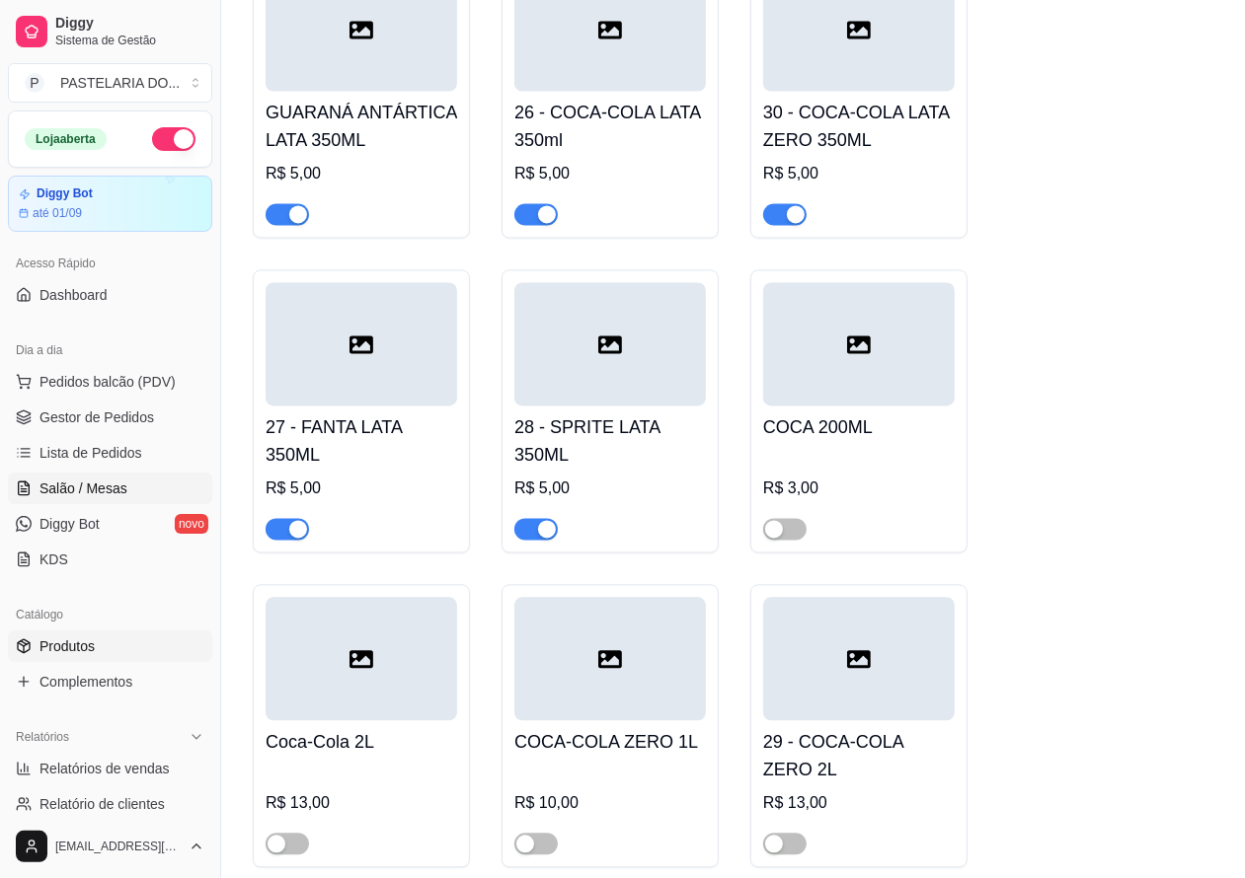
click at [97, 485] on span "Salão / Mesas" at bounding box center [83, 489] width 88 height 20
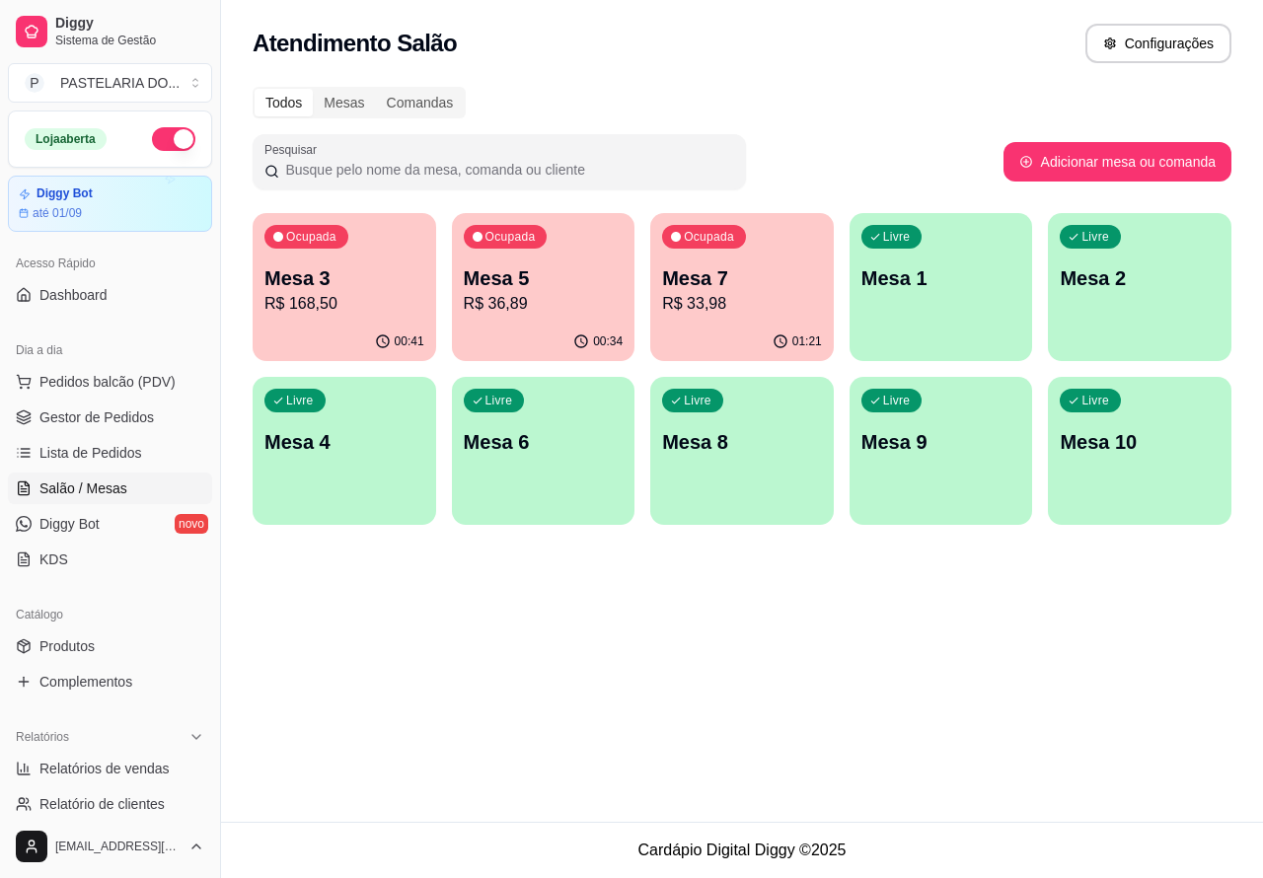
click at [573, 289] on p "Mesa 5" at bounding box center [544, 279] width 160 height 28
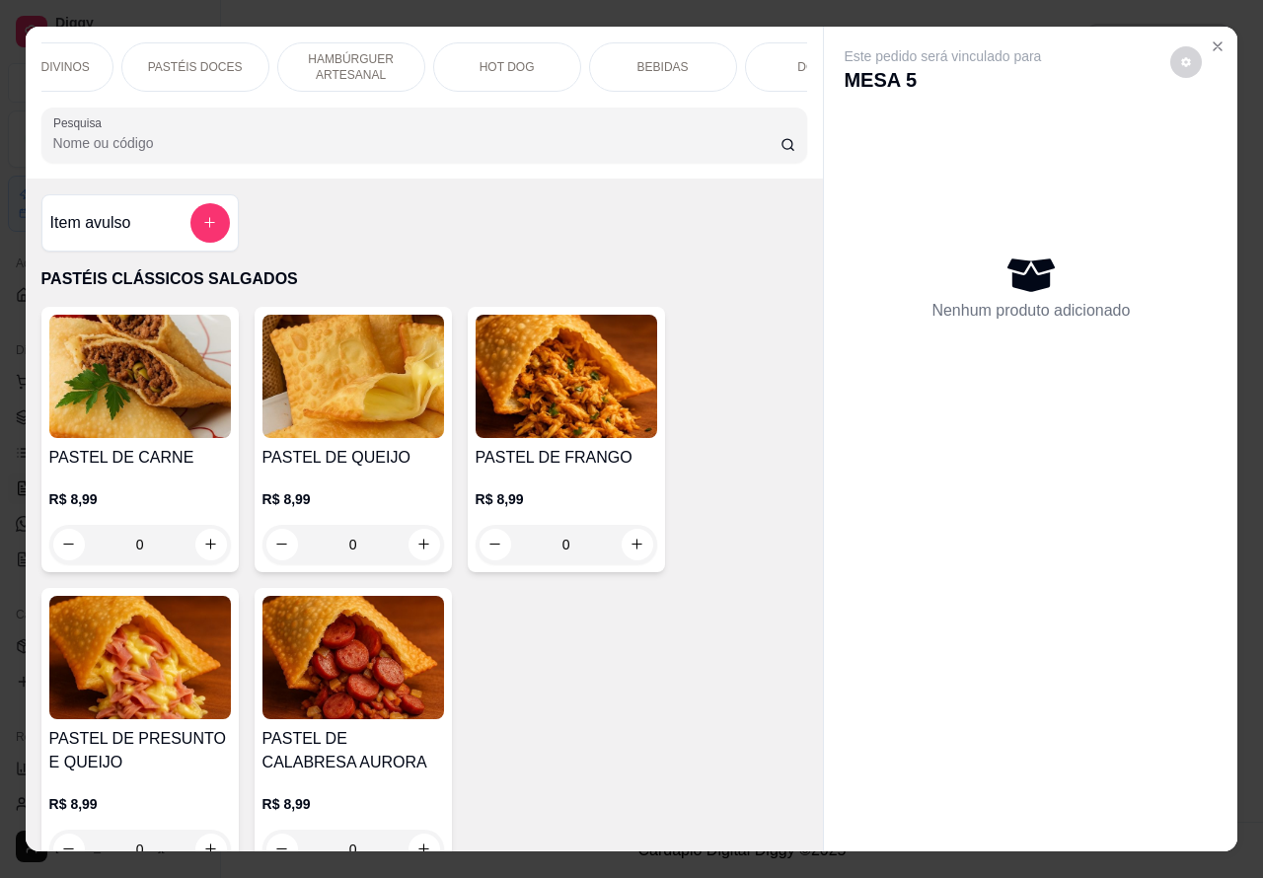
scroll to position [0, 390]
click at [659, 47] on div "BEBIDAS" at bounding box center [661, 66] width 148 height 49
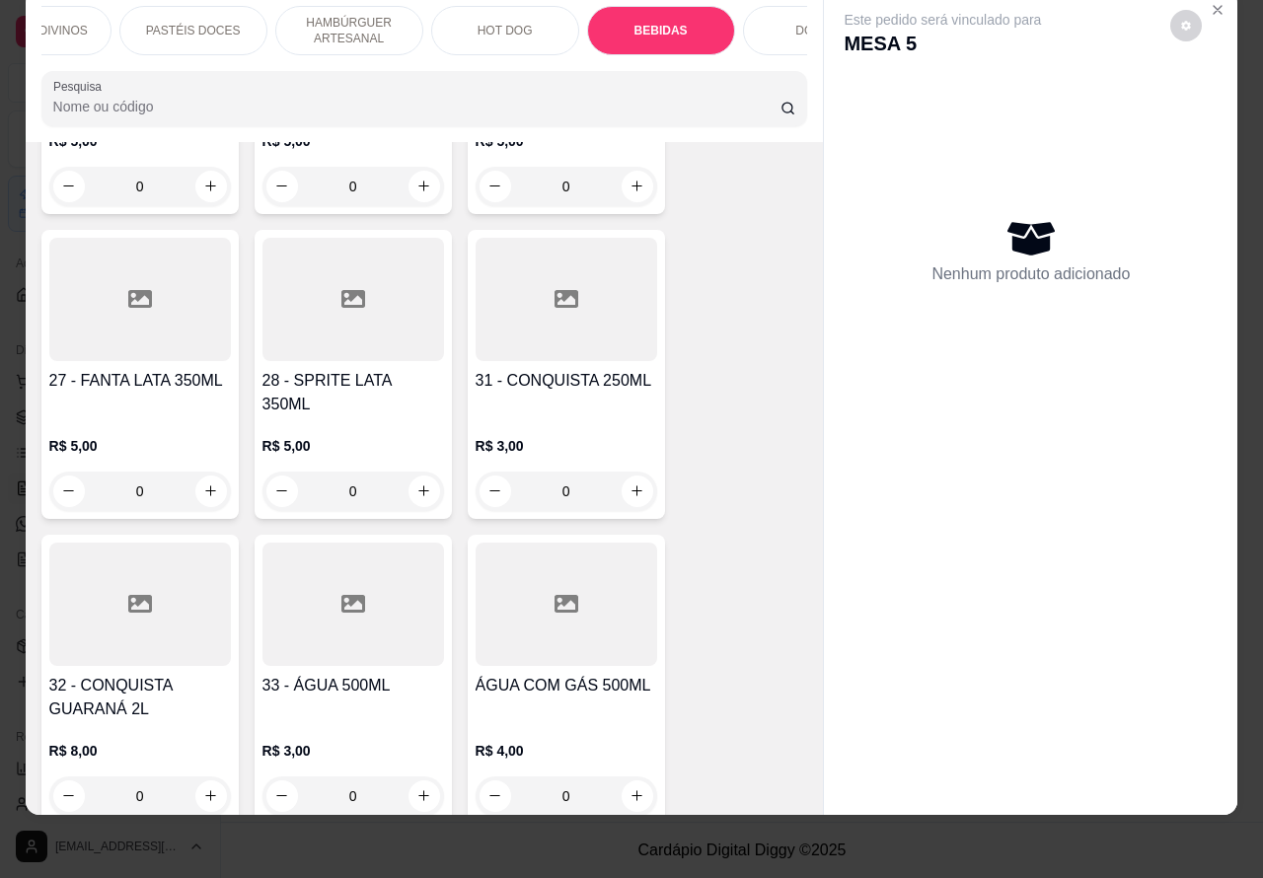
scroll to position [6283, 0]
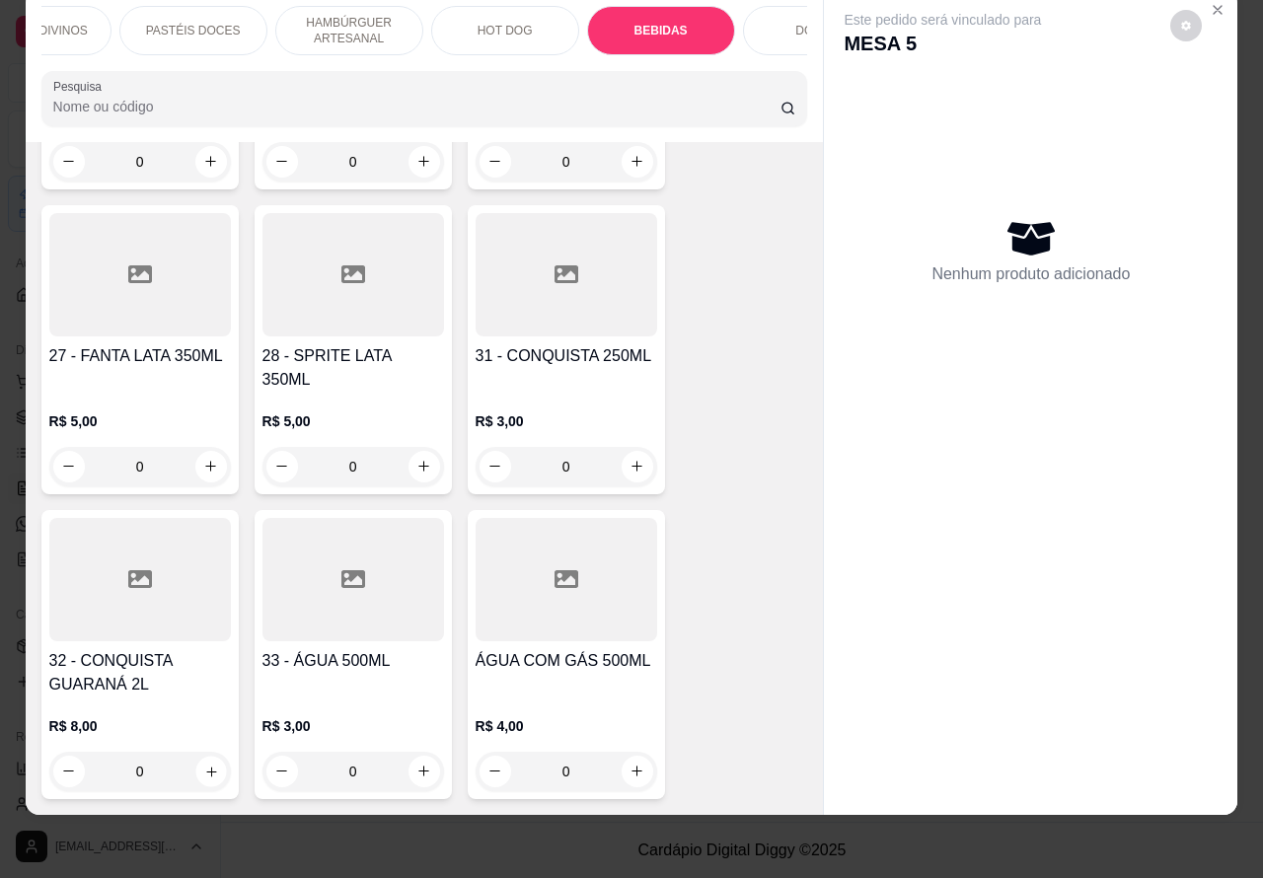
click at [195, 756] on button "increase-product-quantity" at bounding box center [210, 771] width 31 height 31
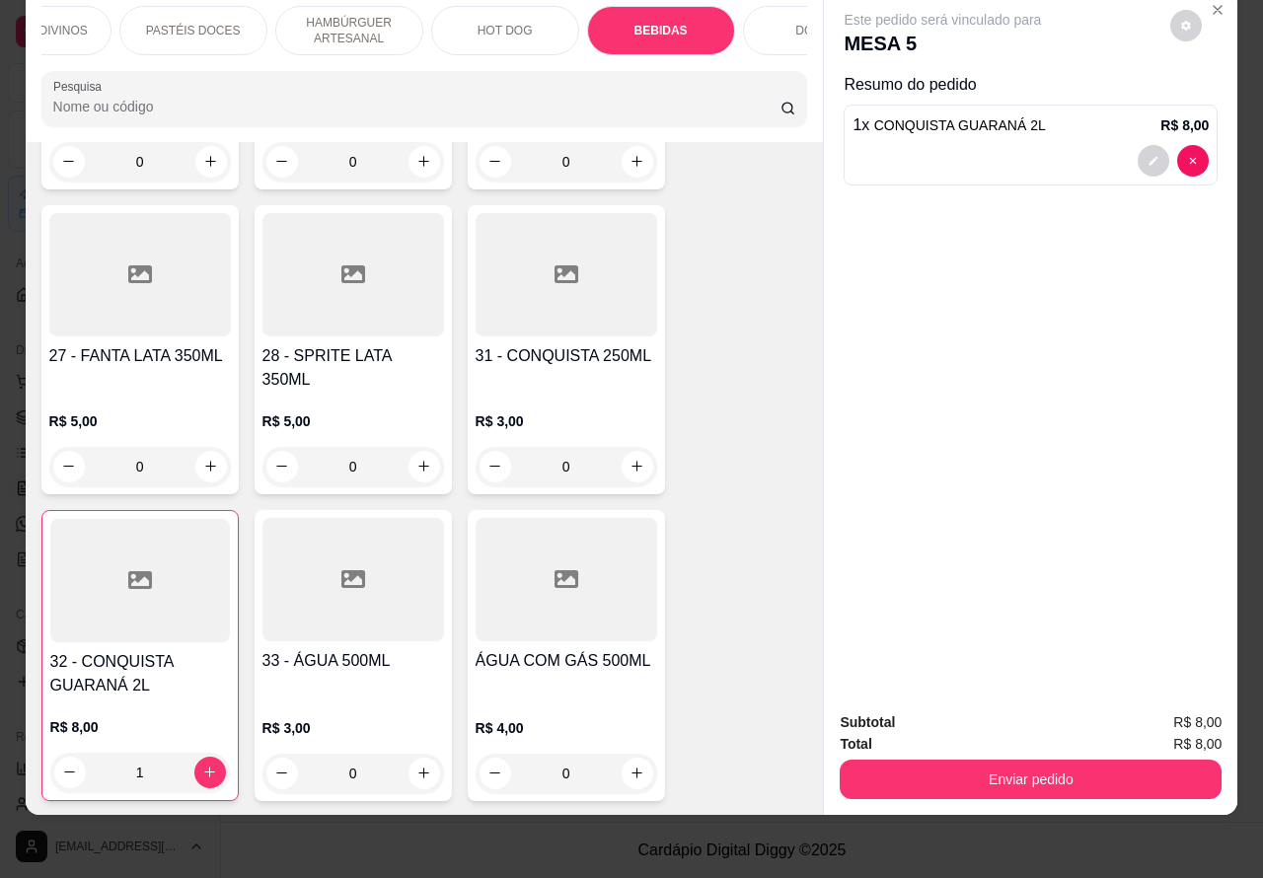
click at [1032, 760] on button "Enviar pedido" at bounding box center [1031, 779] width 382 height 39
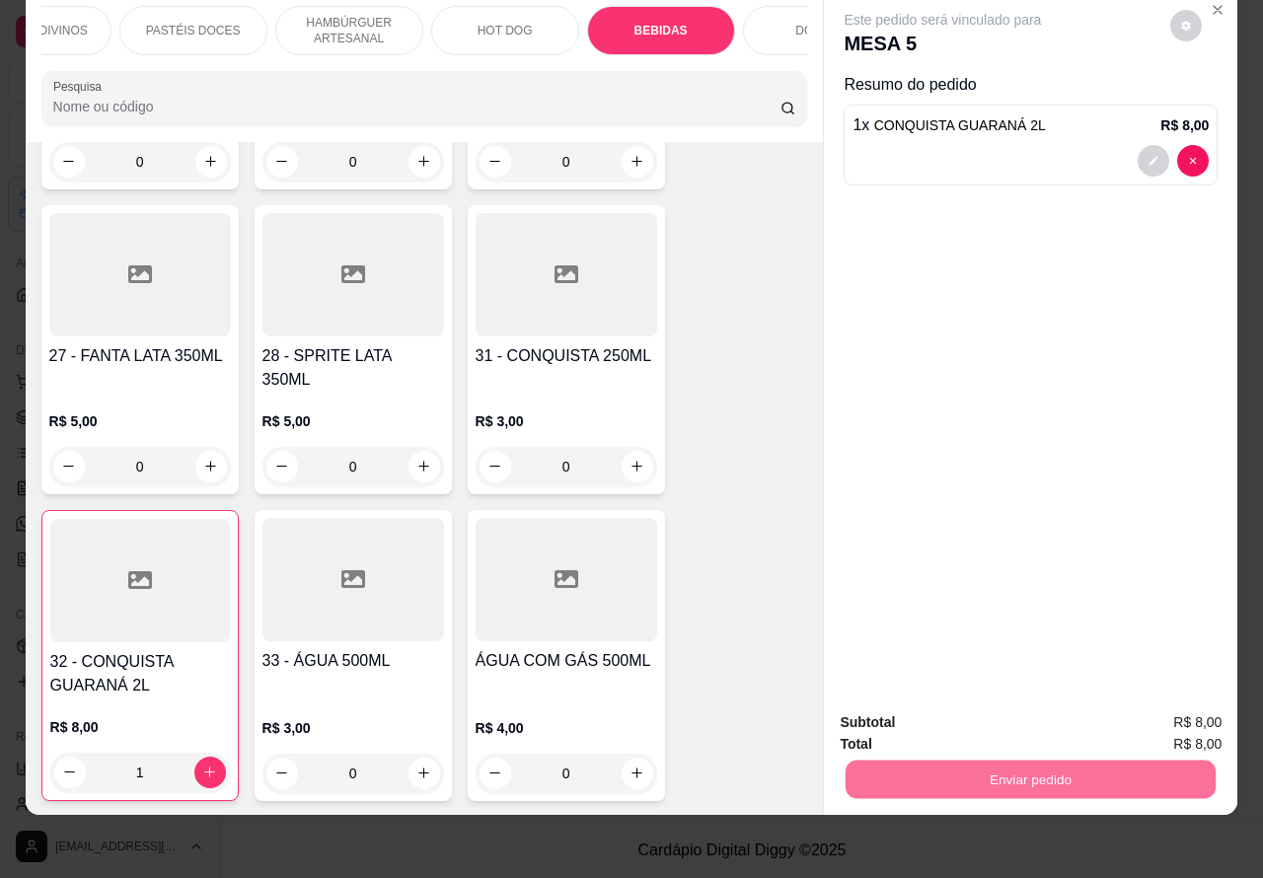
click at [975, 704] on button "Não registrar e enviar pedido" at bounding box center [964, 713] width 205 height 38
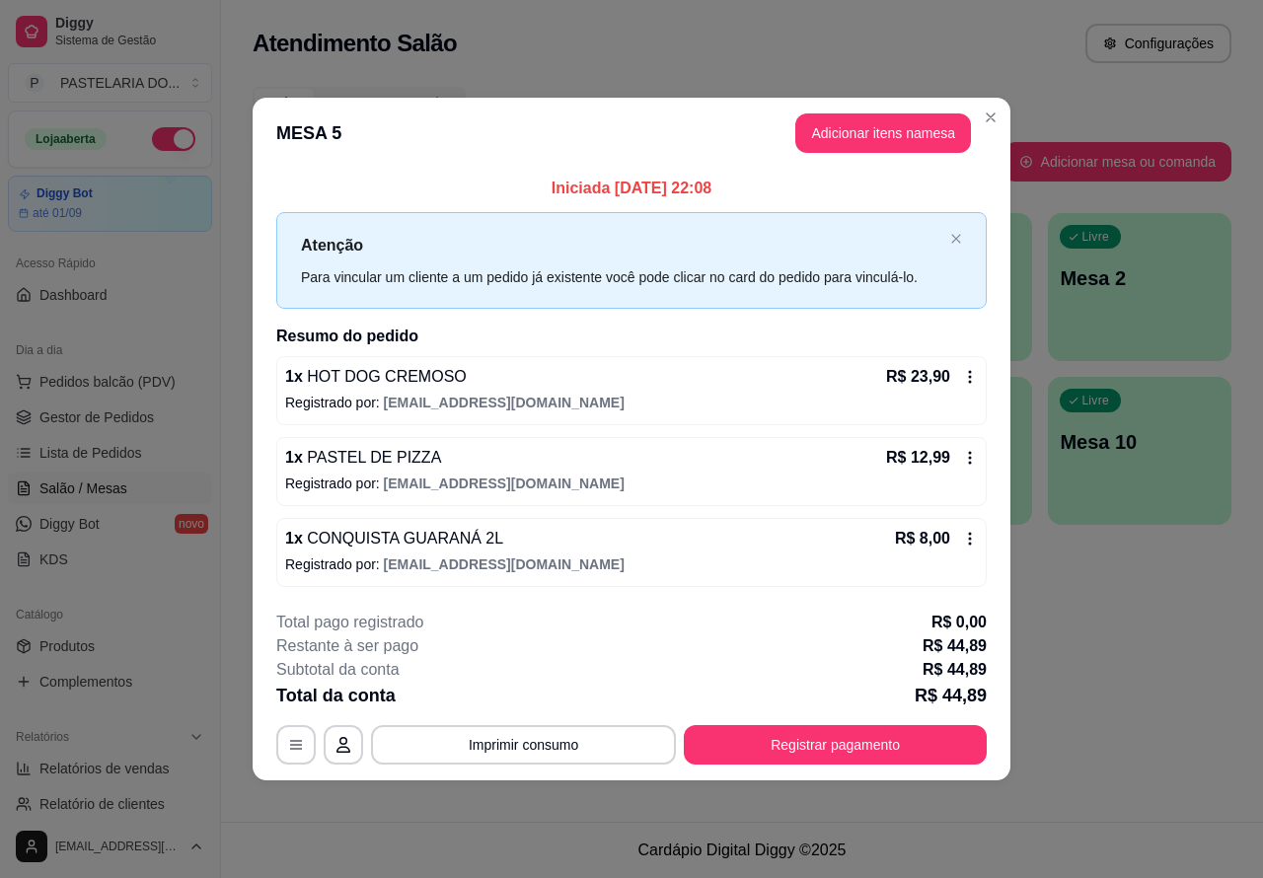
click at [1192, 693] on div "Atendimento Salão Configurações Todos Mesas Comandas Pesquisar Adicionar mesa o…" at bounding box center [742, 411] width 1042 height 822
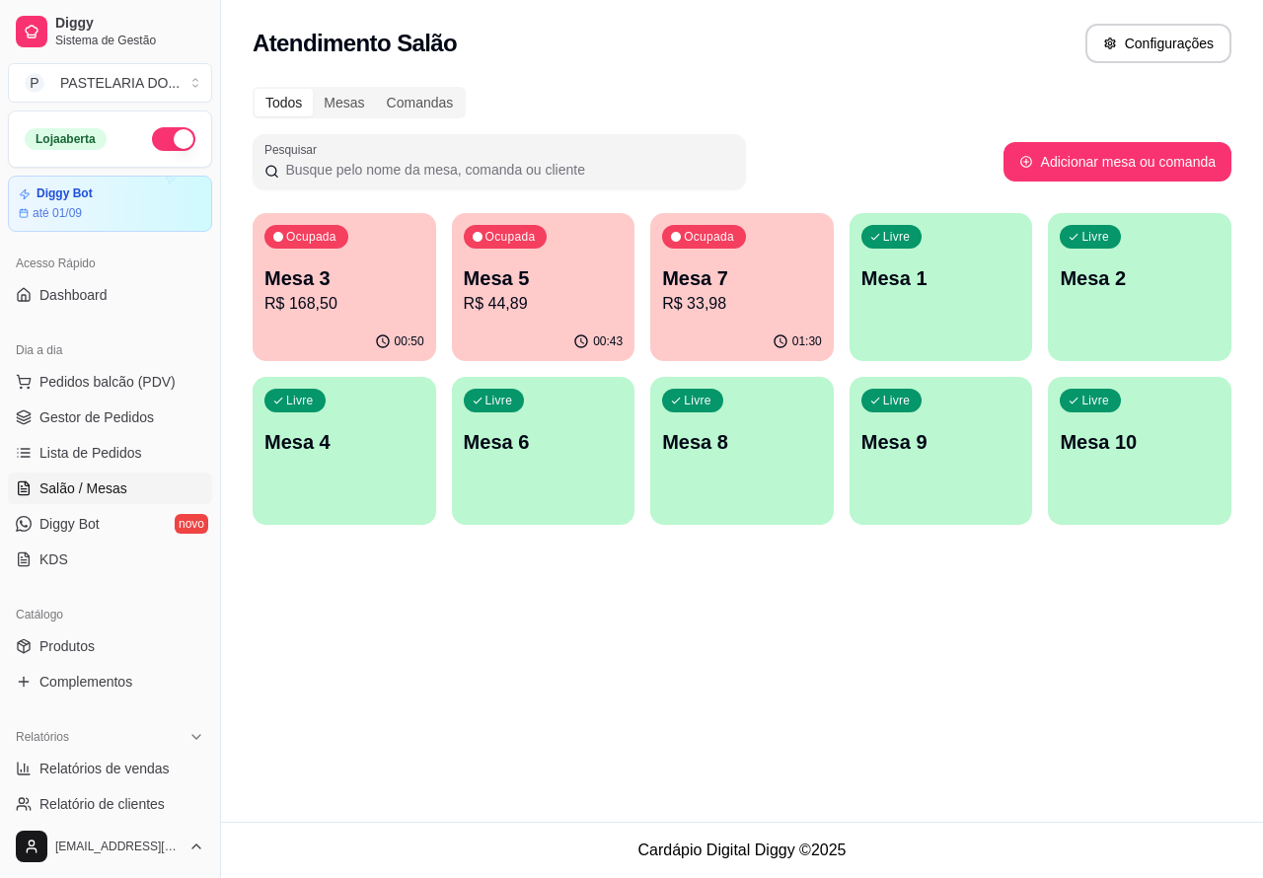
click at [342, 267] on p "Mesa 3" at bounding box center [345, 279] width 160 height 28
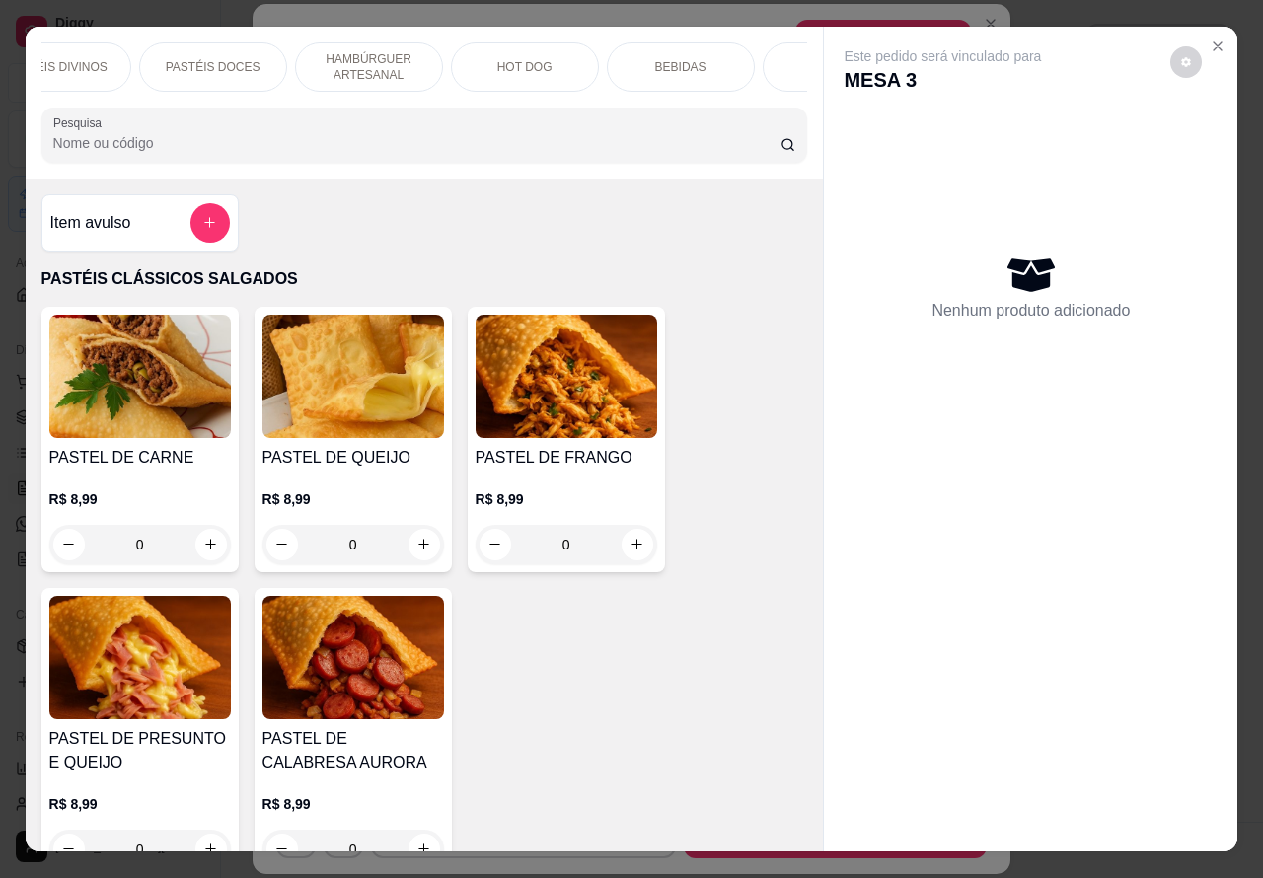
scroll to position [0, 474]
click at [574, 59] on p "BEBIDAS" at bounding box center [578, 67] width 51 height 16
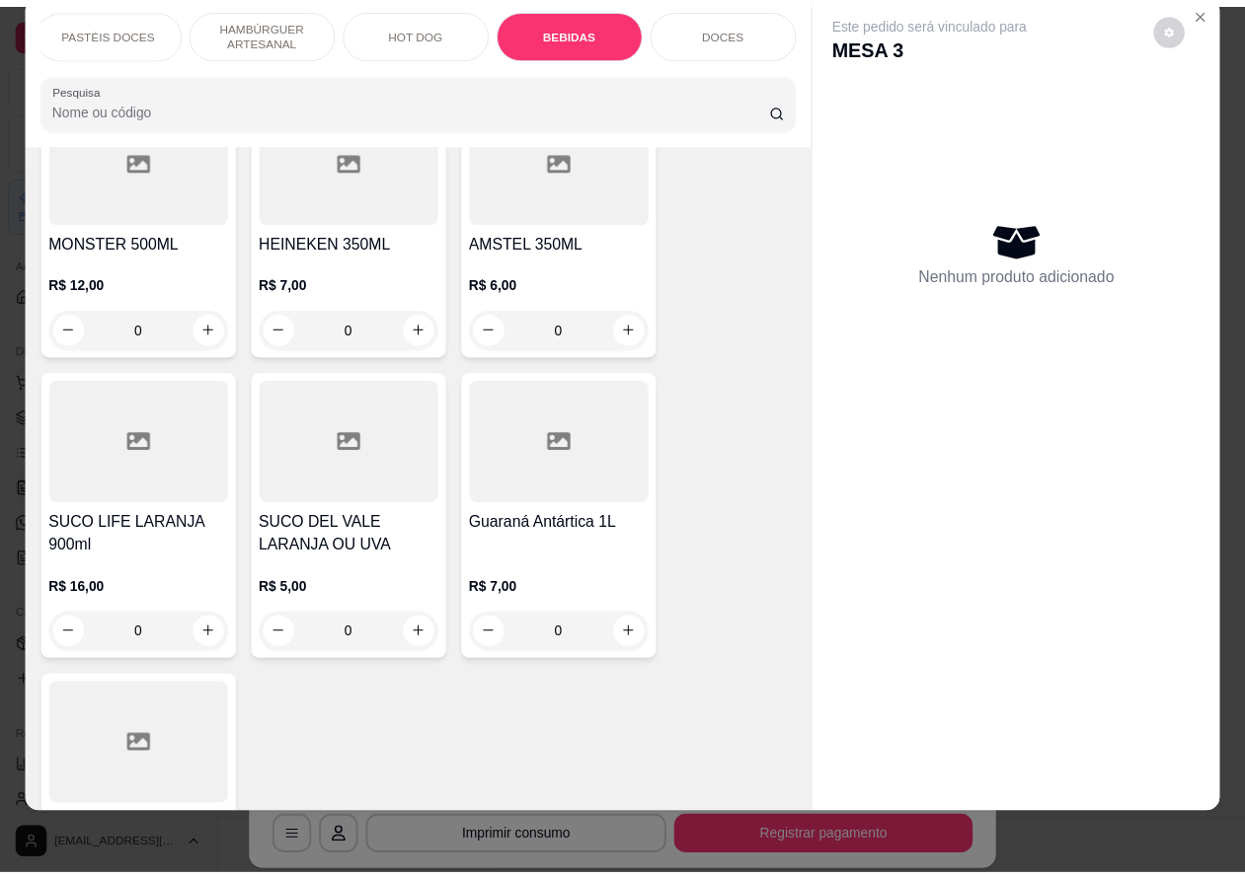
scroll to position [0, 0]
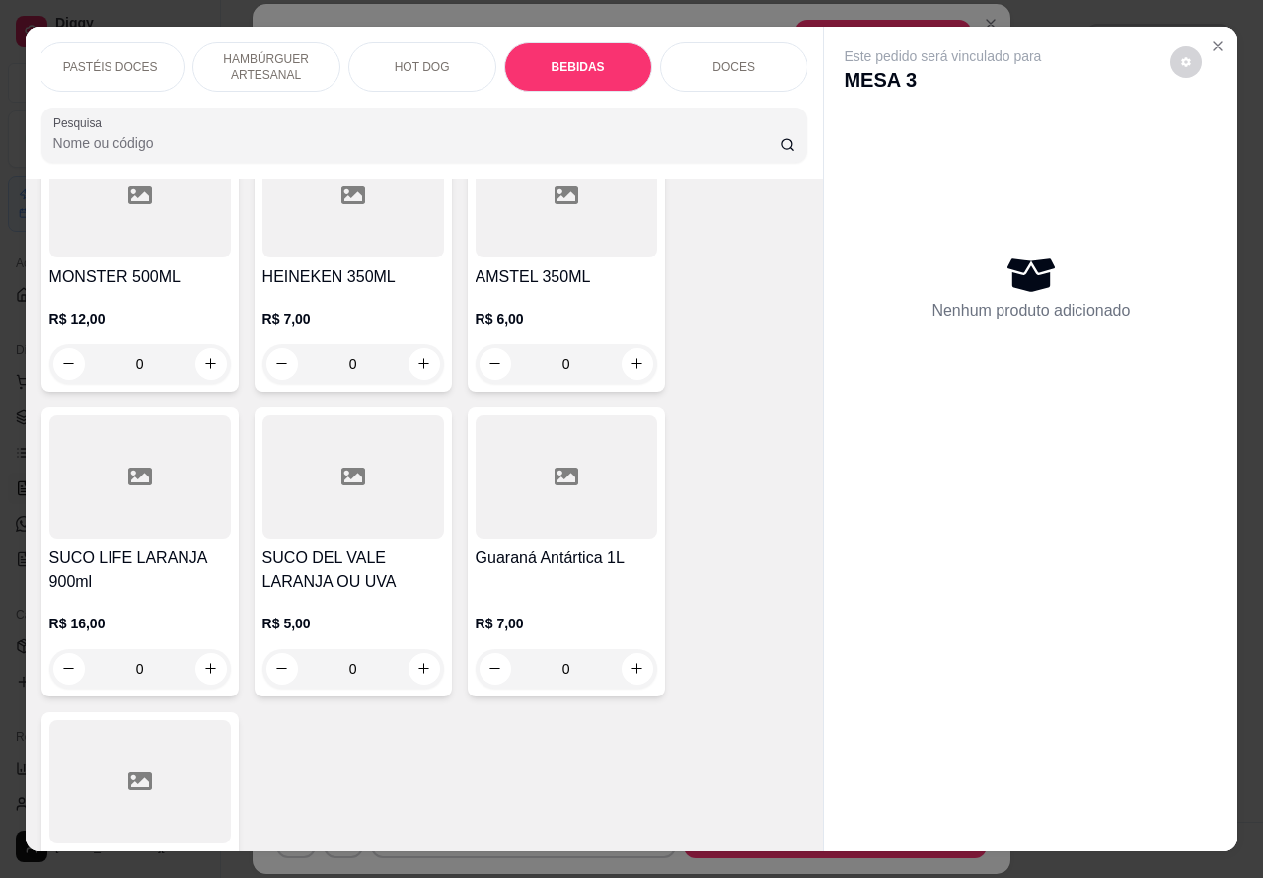
click at [1210, 42] on icon "Close" at bounding box center [1218, 46] width 16 height 16
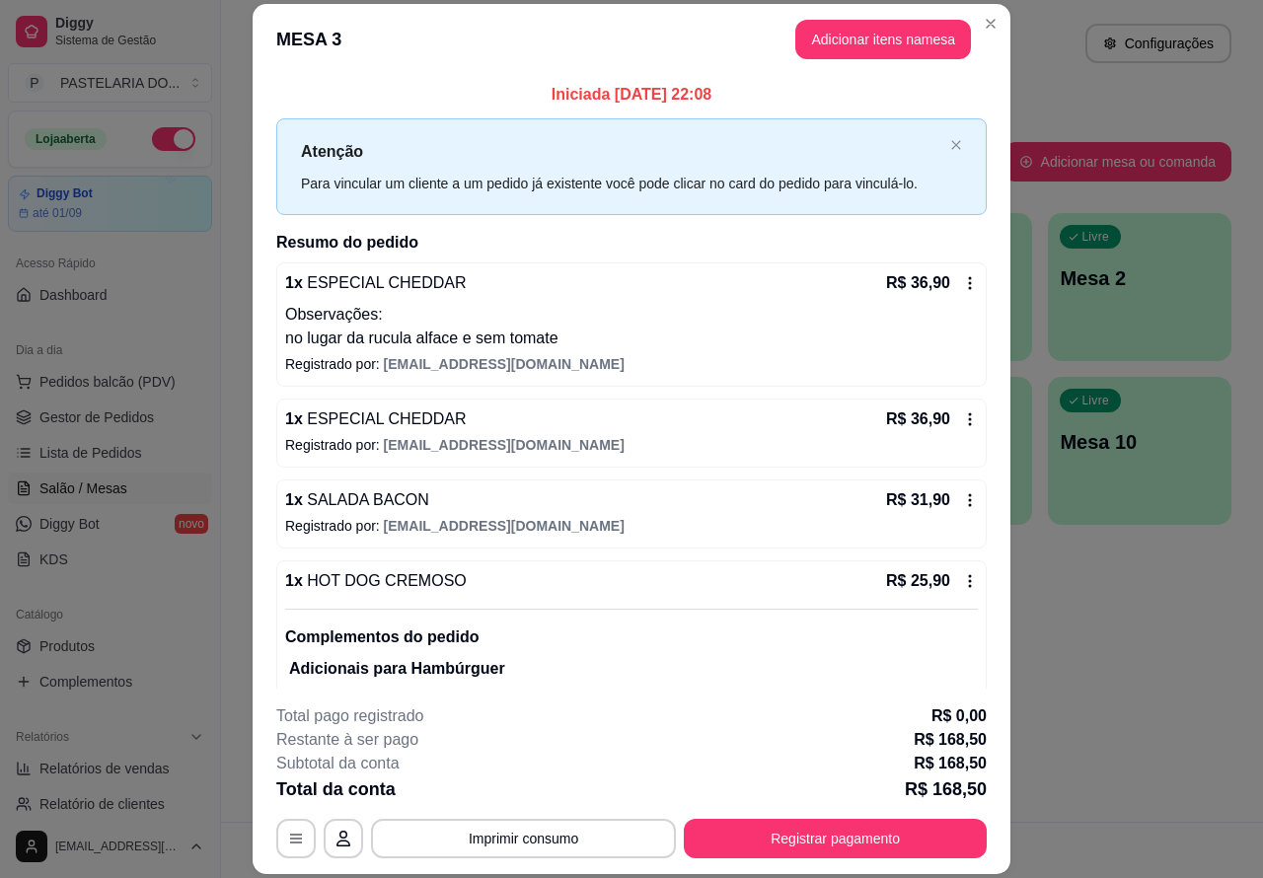
click at [1138, 554] on div "Atendimento Salão Configurações Todos Mesas Comandas Pesquisar Adicionar mesa o…" at bounding box center [742, 411] width 1042 height 822
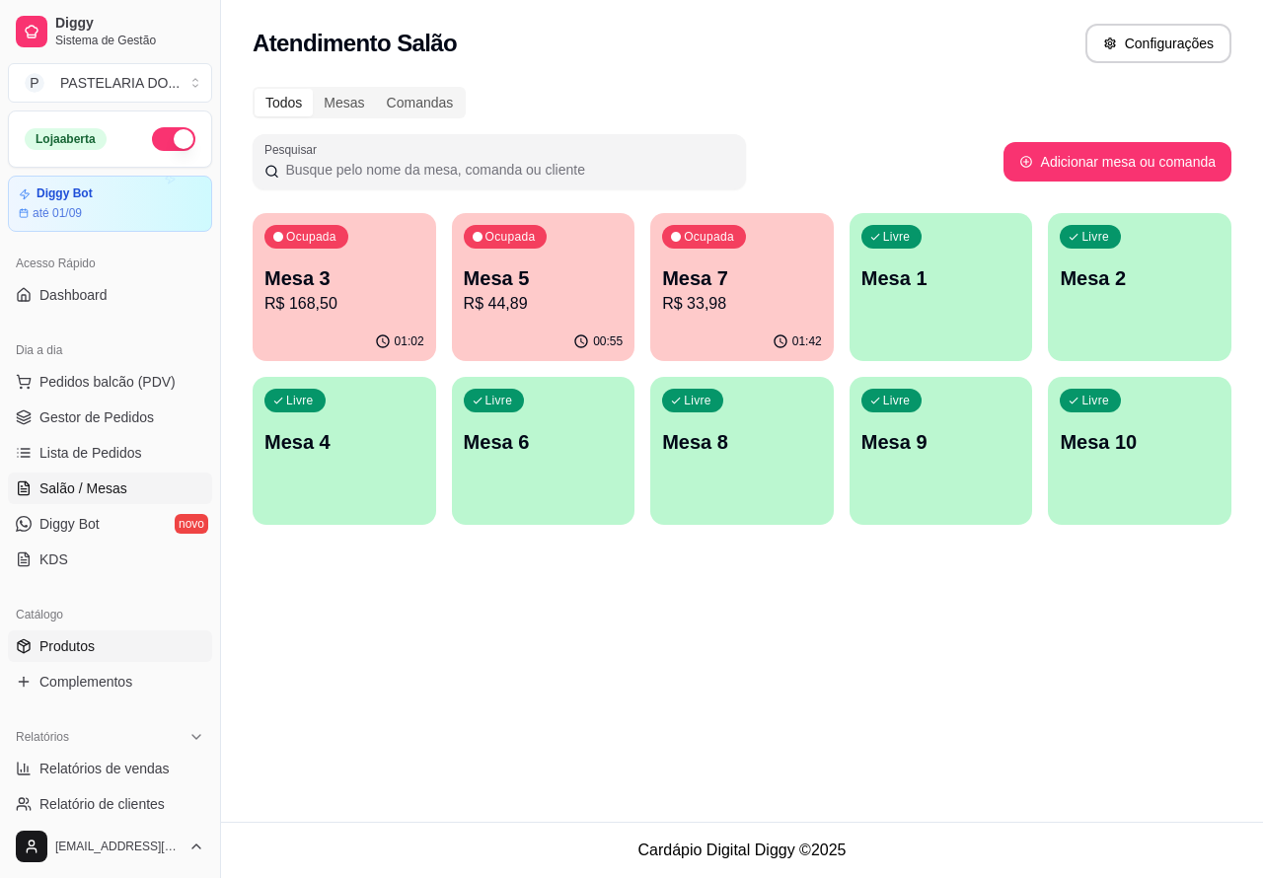
click at [75, 645] on span "Produtos" at bounding box center [66, 647] width 55 height 20
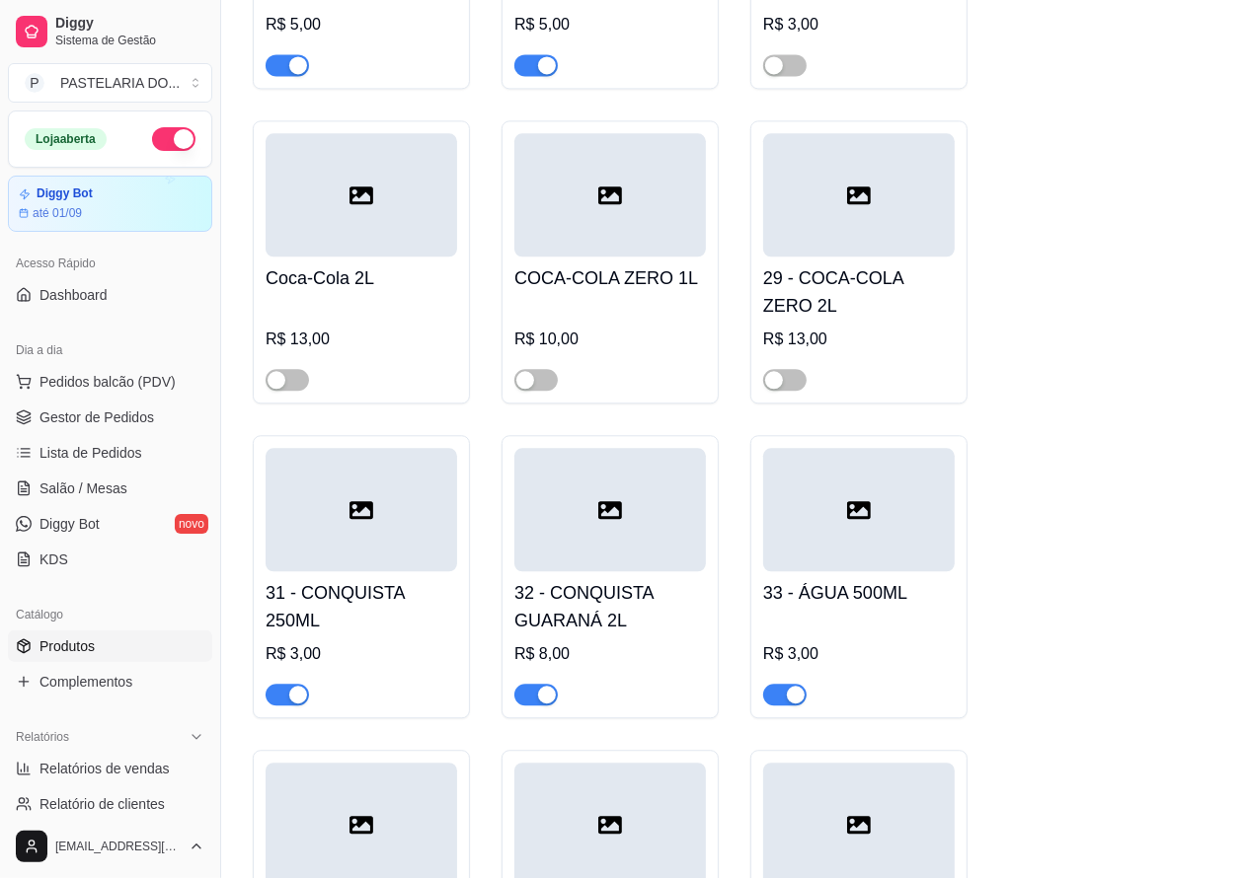
scroll to position [7998, 0]
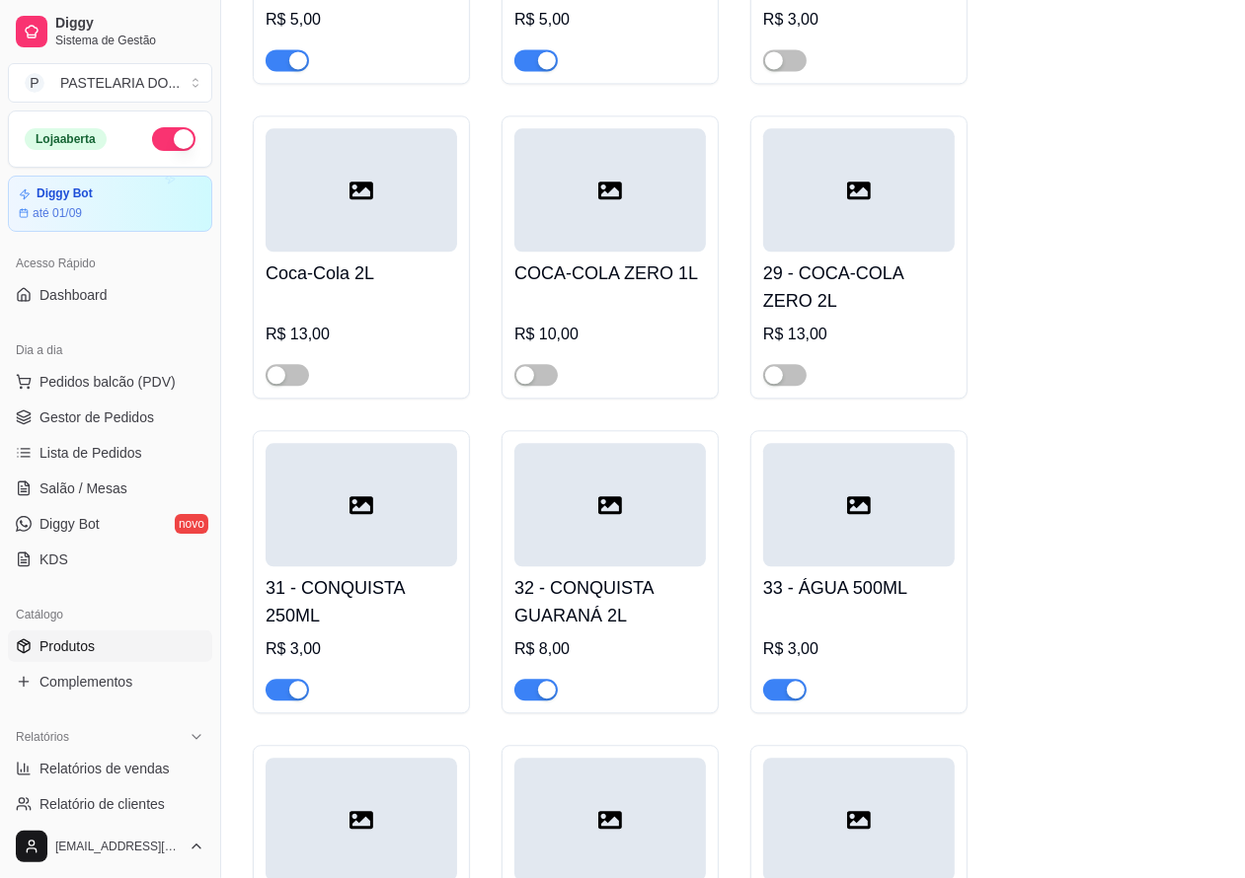
click at [751, 714] on div "33 - ÁGUA 500ML R$ 3,00" at bounding box center [858, 571] width 217 height 283
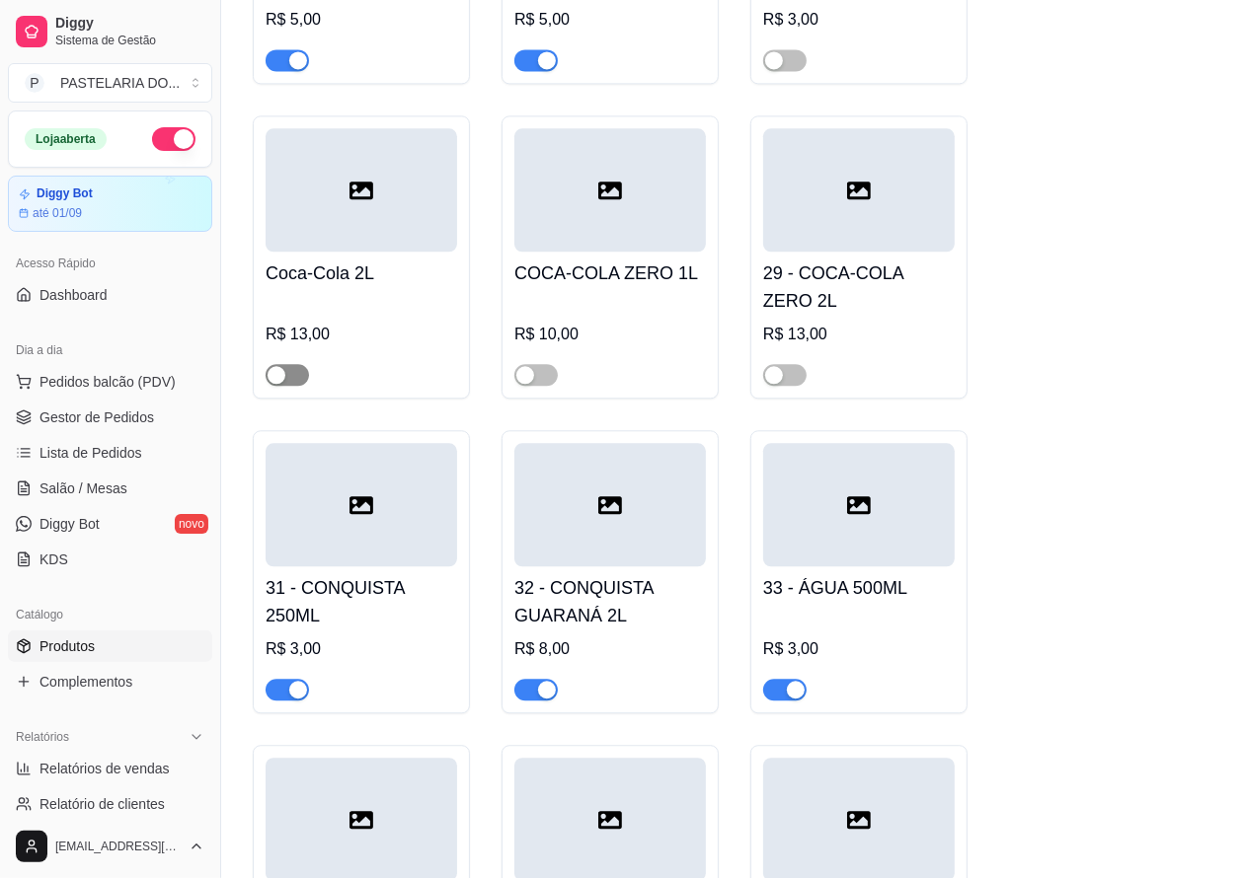
click at [301, 386] on span "button" at bounding box center [287, 375] width 43 height 22
click at [110, 378] on span "Pedidos balcão (PDV)" at bounding box center [107, 382] width 136 height 20
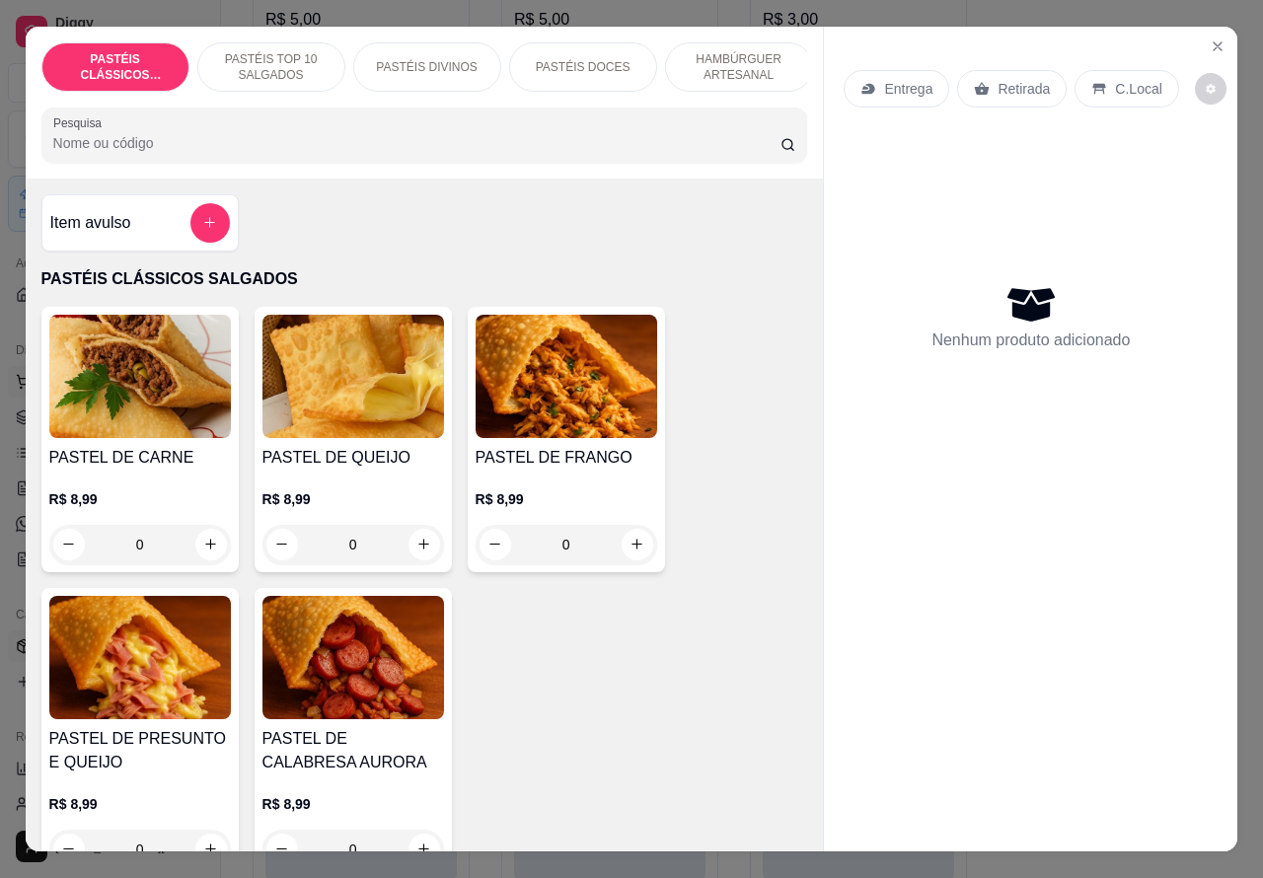
click at [1215, 39] on icon "Close" at bounding box center [1218, 46] width 16 height 16
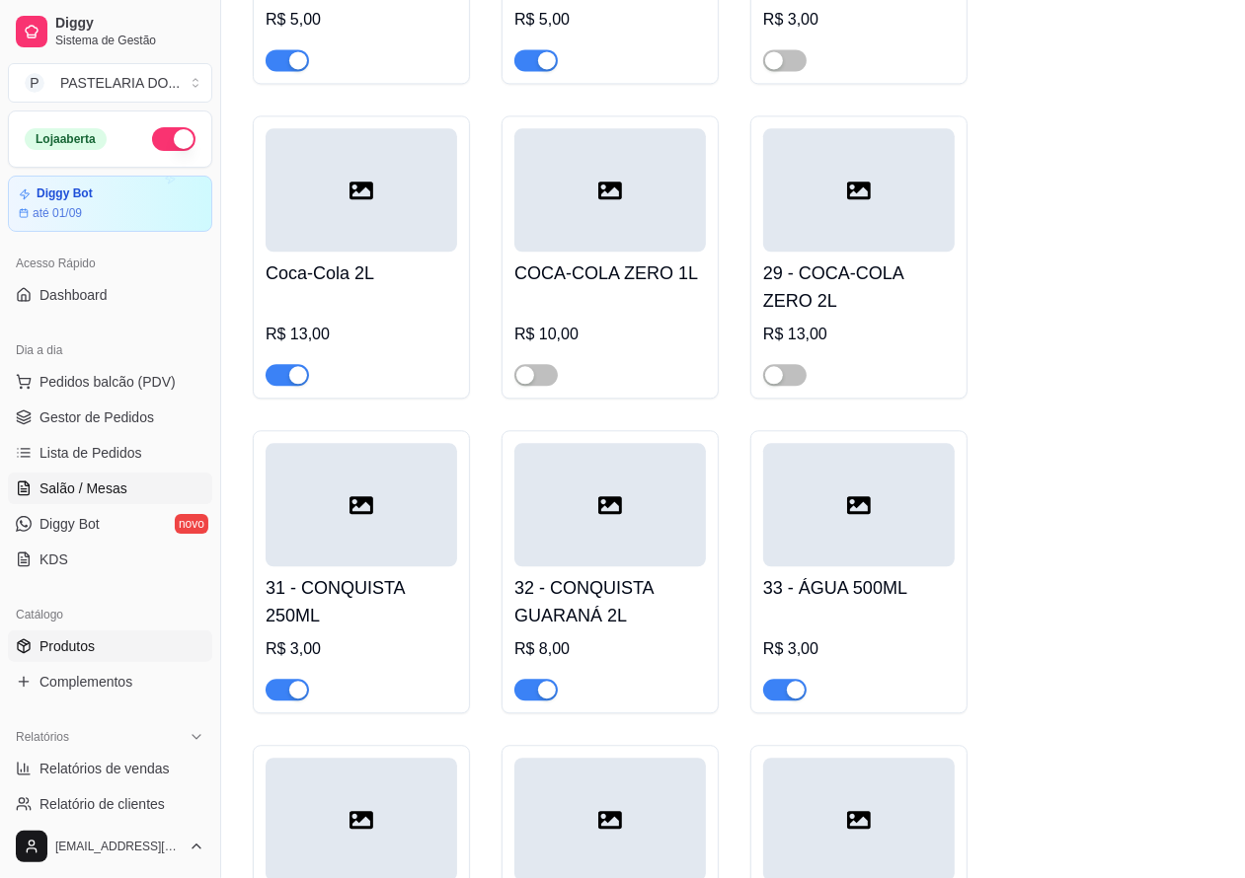
click at [97, 494] on span "Salão / Mesas" at bounding box center [83, 489] width 88 height 20
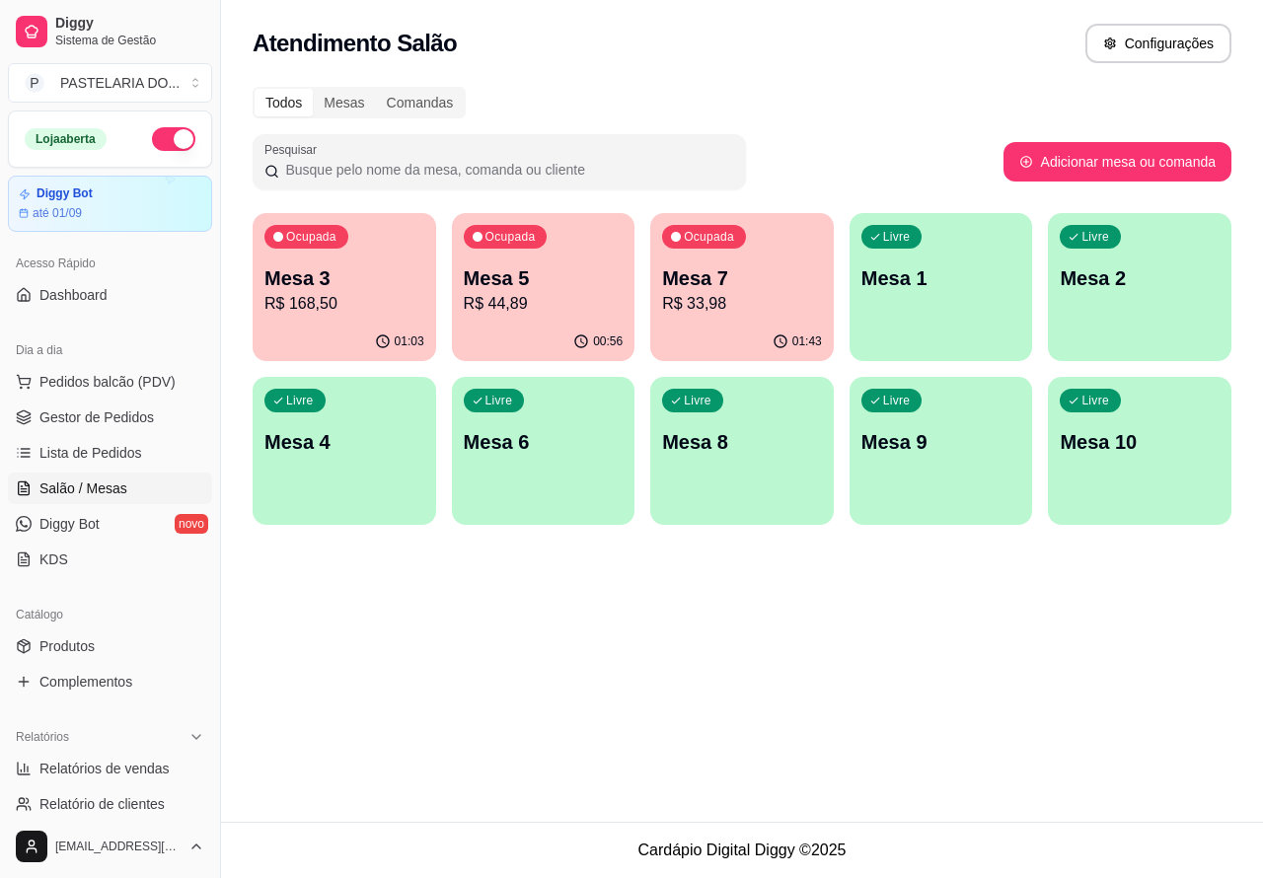
click at [375, 282] on p "Mesa 3" at bounding box center [345, 279] width 160 height 28
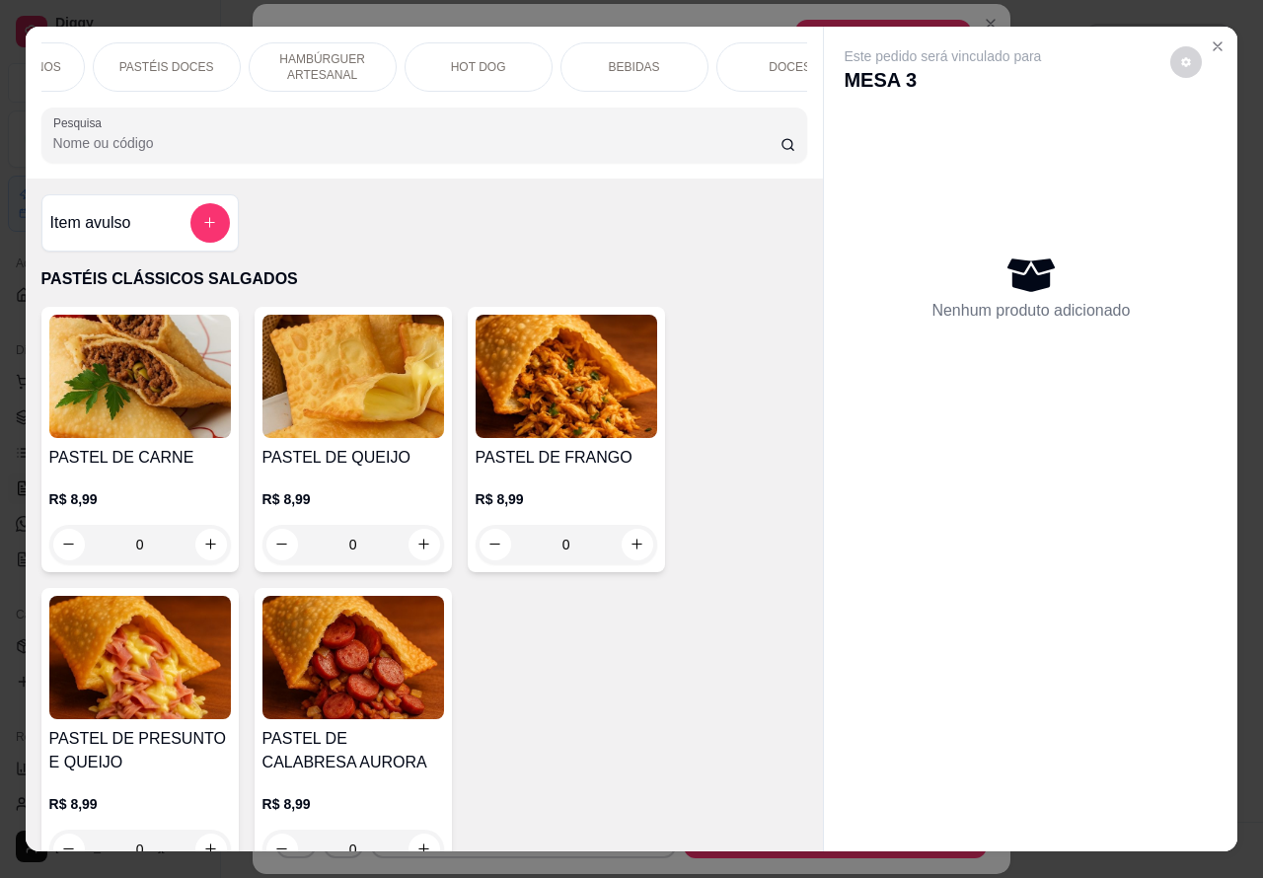
scroll to position [0, 454]
click at [613, 59] on div "BEBIDAS" at bounding box center [597, 66] width 148 height 49
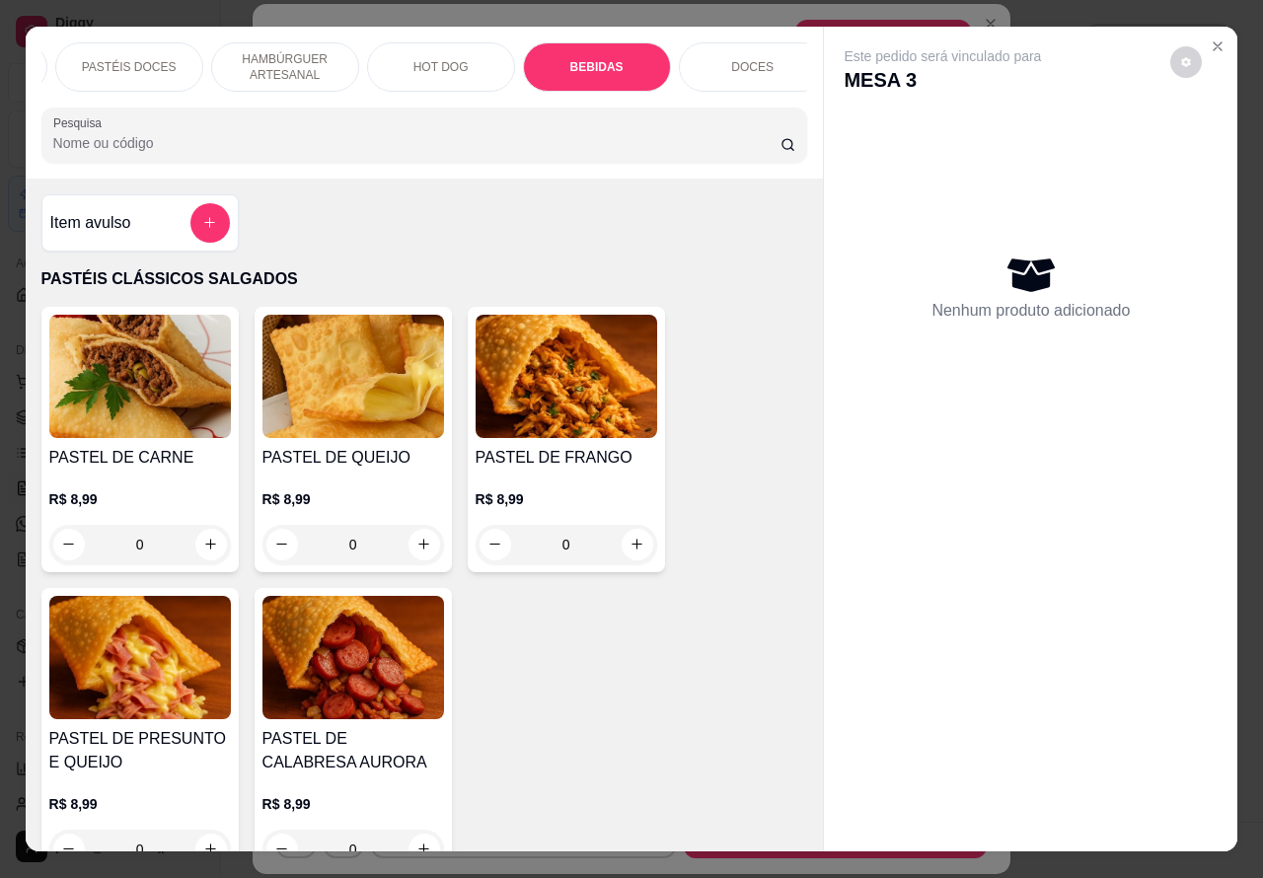
scroll to position [45, 0]
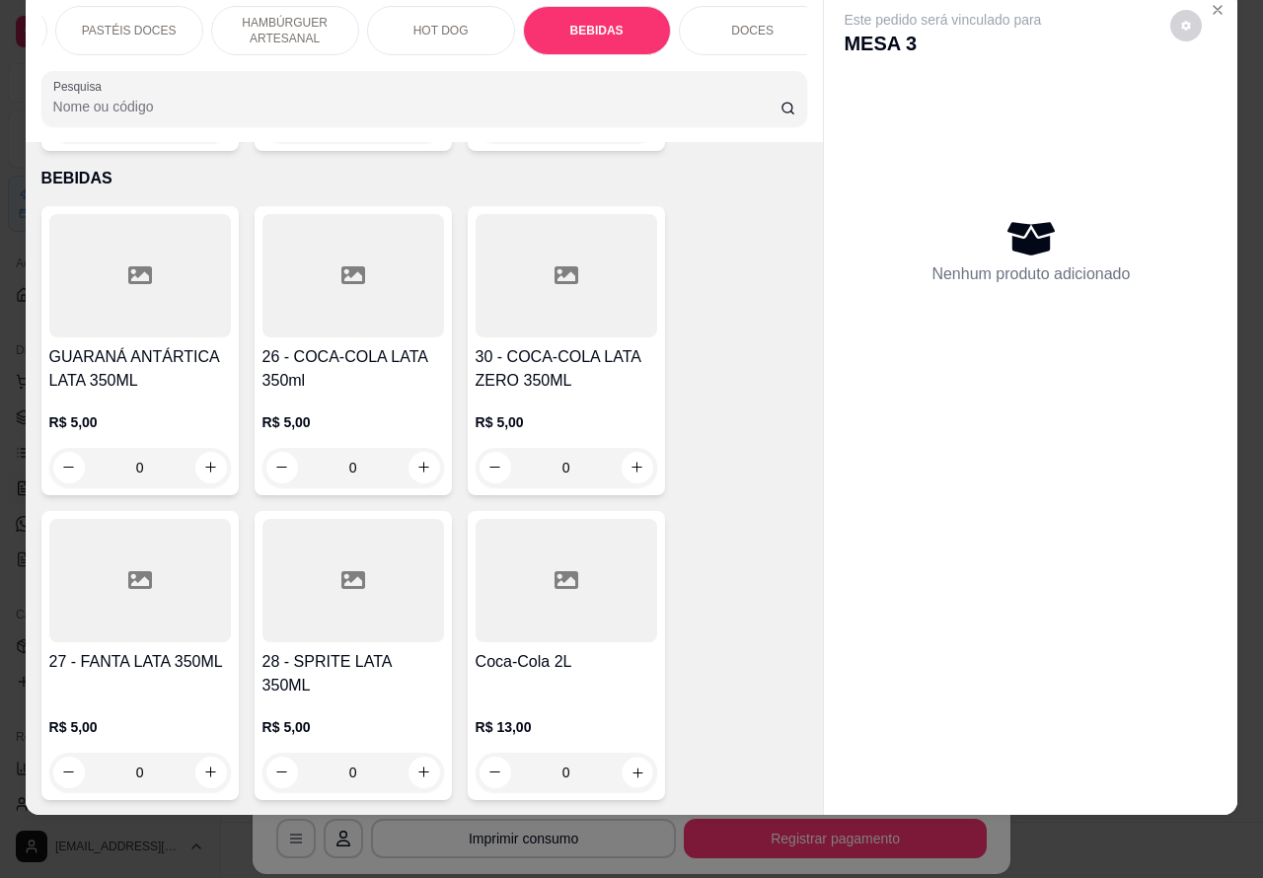
click at [630, 765] on icon "increase-product-quantity" at bounding box center [637, 772] width 15 height 15
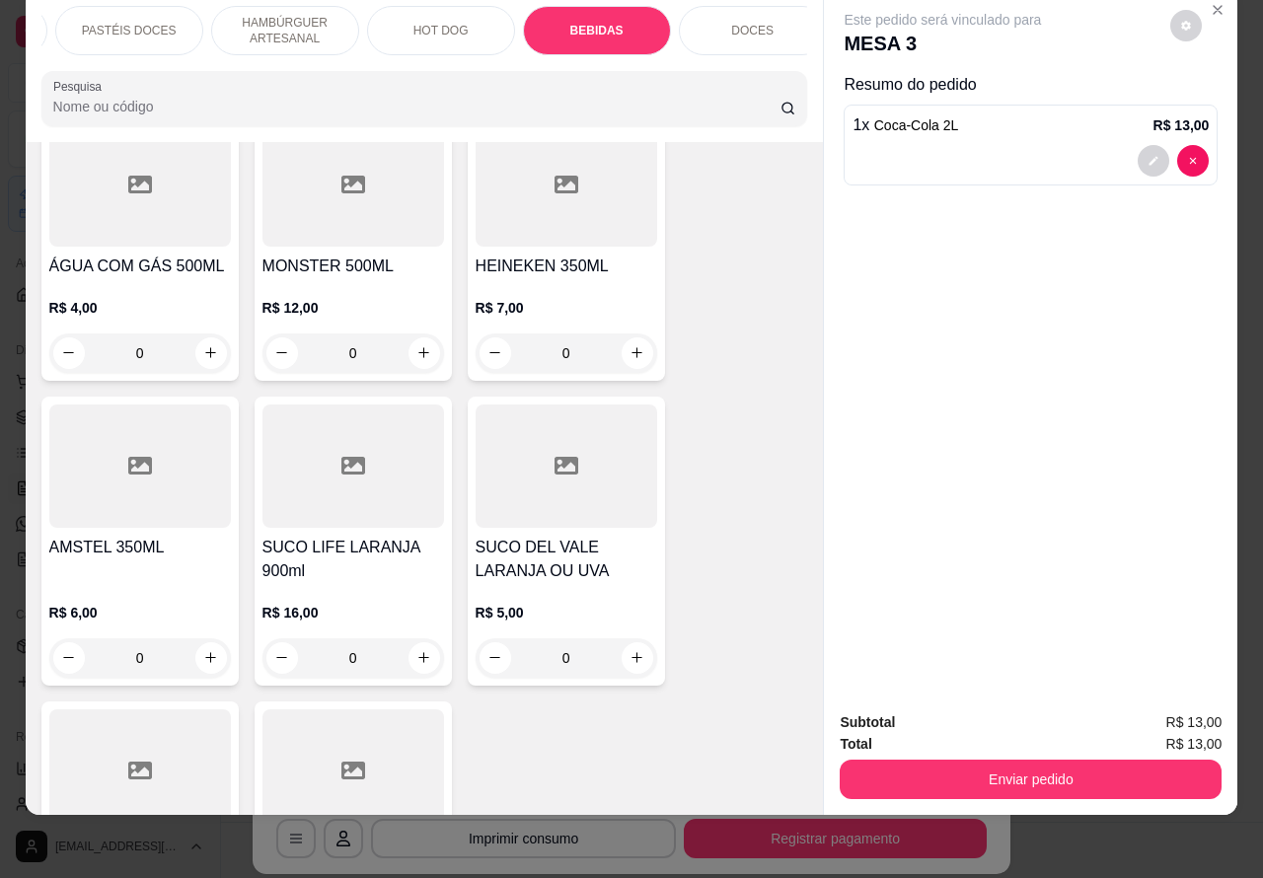
scroll to position [7031, 0]
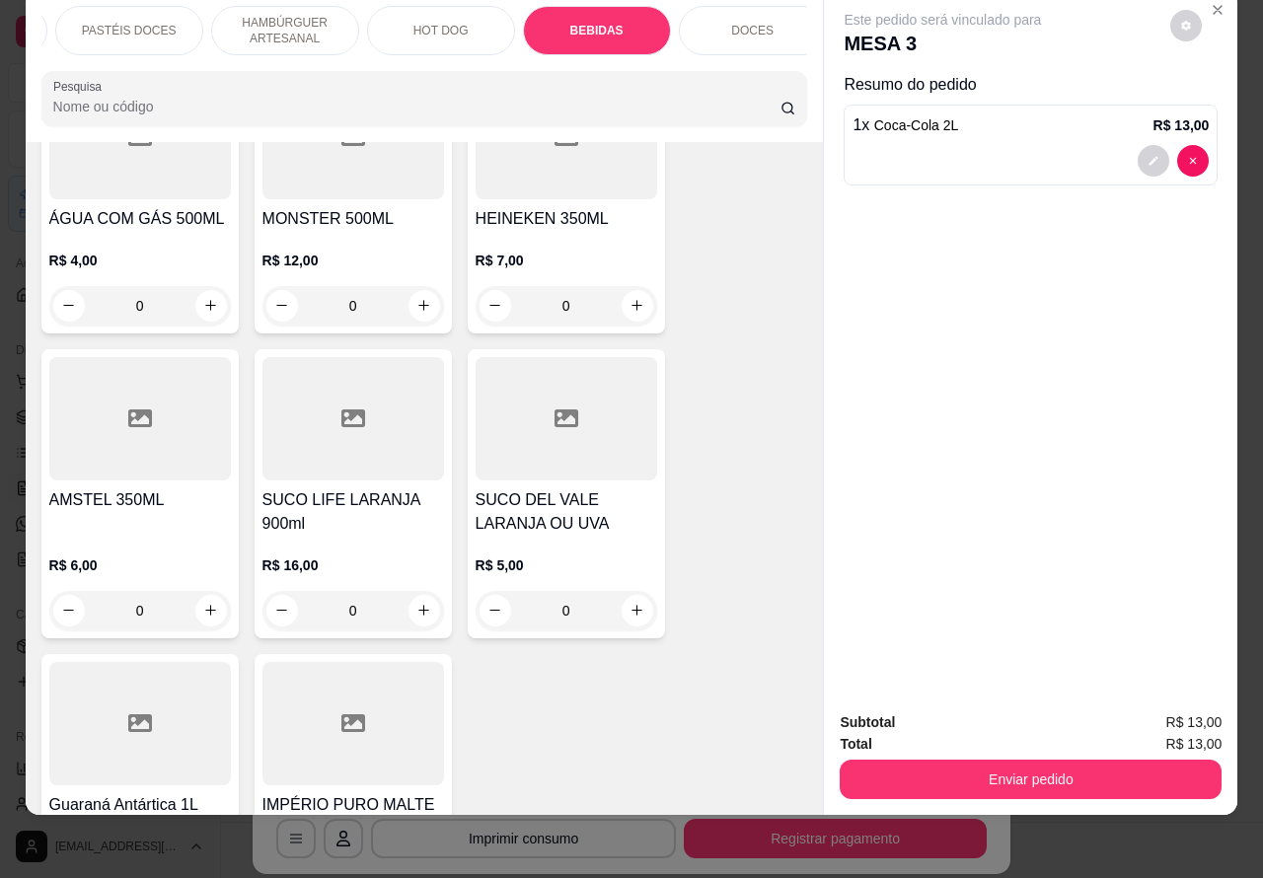
click at [417, 603] on icon "increase-product-quantity" at bounding box center [424, 610] width 15 height 15
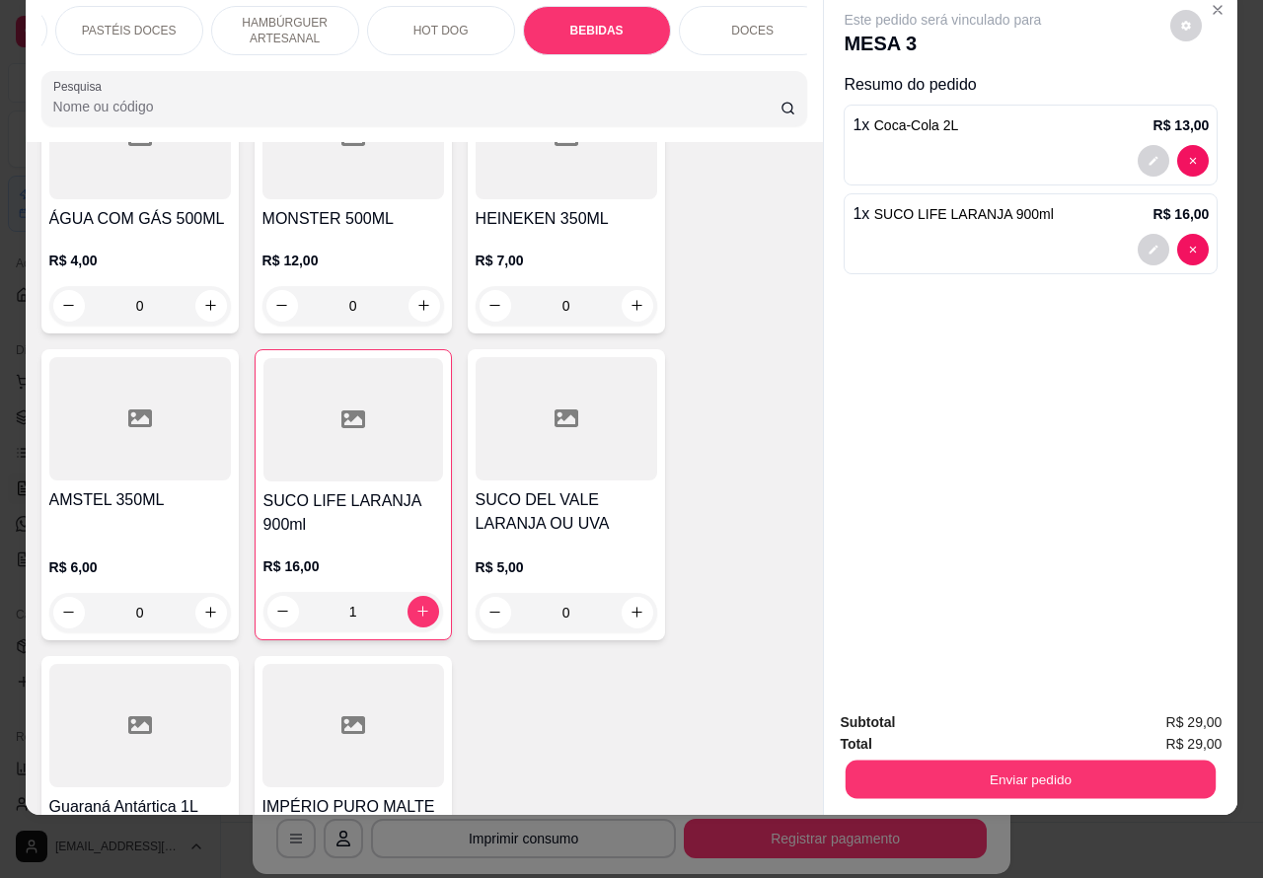
click at [1043, 761] on button "Enviar pedido" at bounding box center [1031, 780] width 370 height 38
click at [994, 714] on button "Não registrar e enviar pedido" at bounding box center [964, 714] width 205 height 38
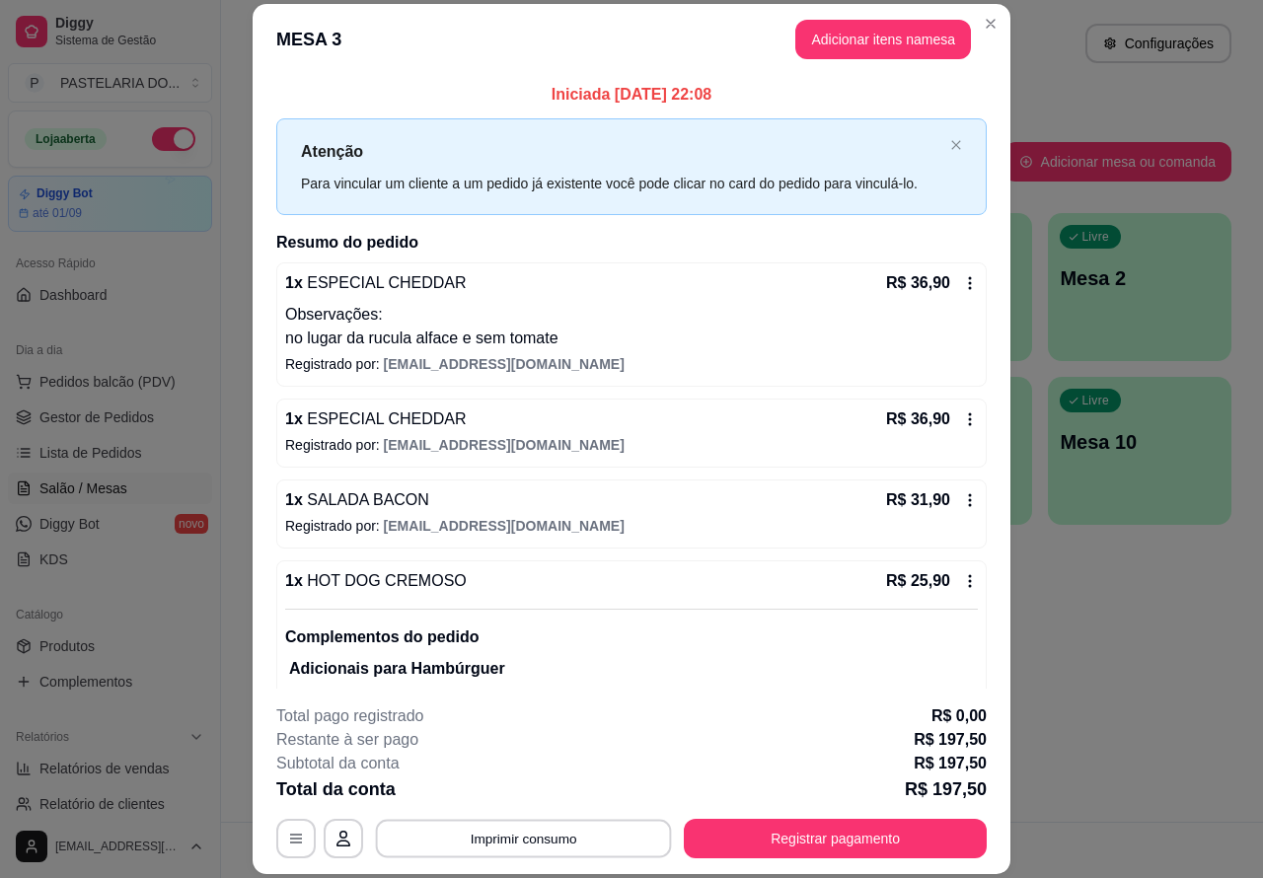
click at [543, 827] on button "Imprimir consumo" at bounding box center [524, 838] width 296 height 38
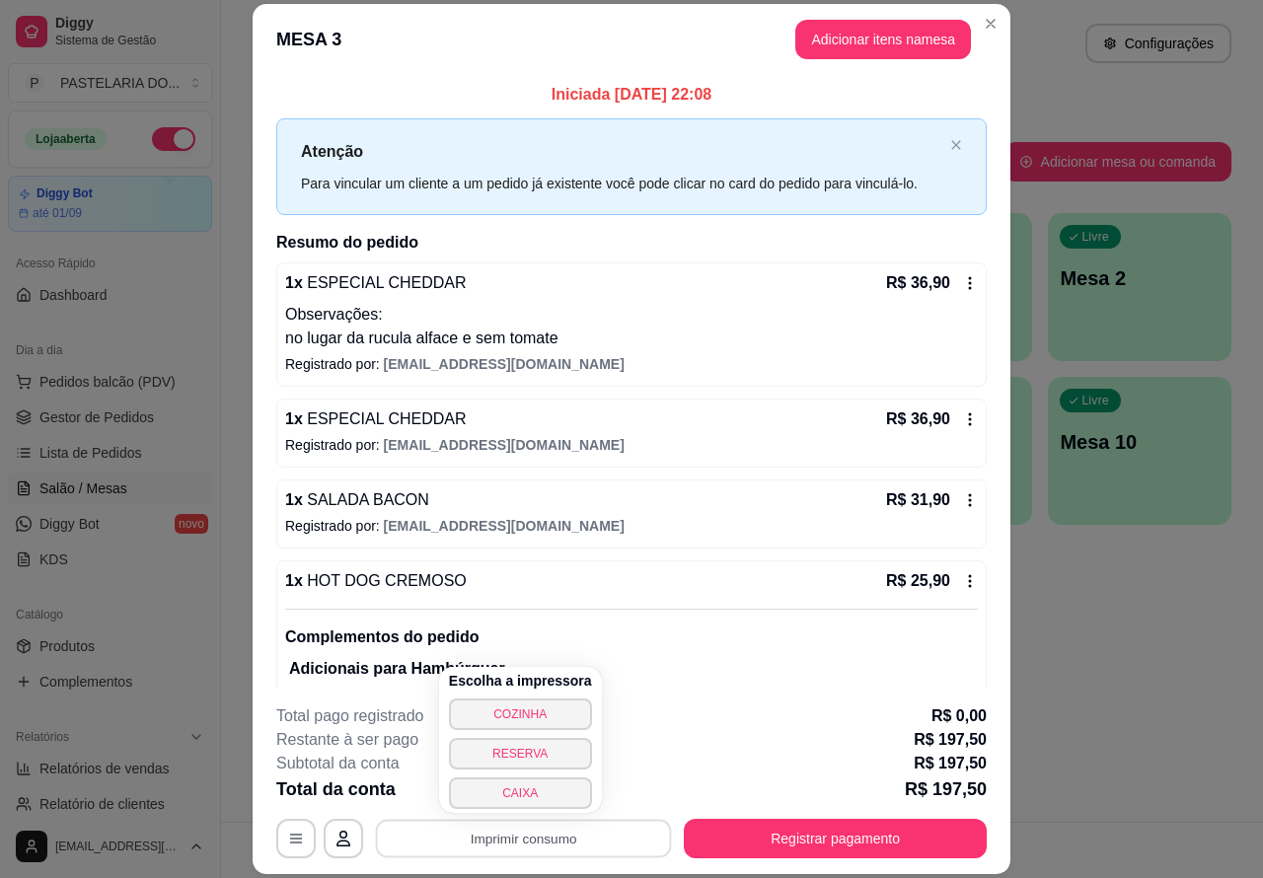
click at [531, 787] on button "CAIXA" at bounding box center [520, 794] width 143 height 32
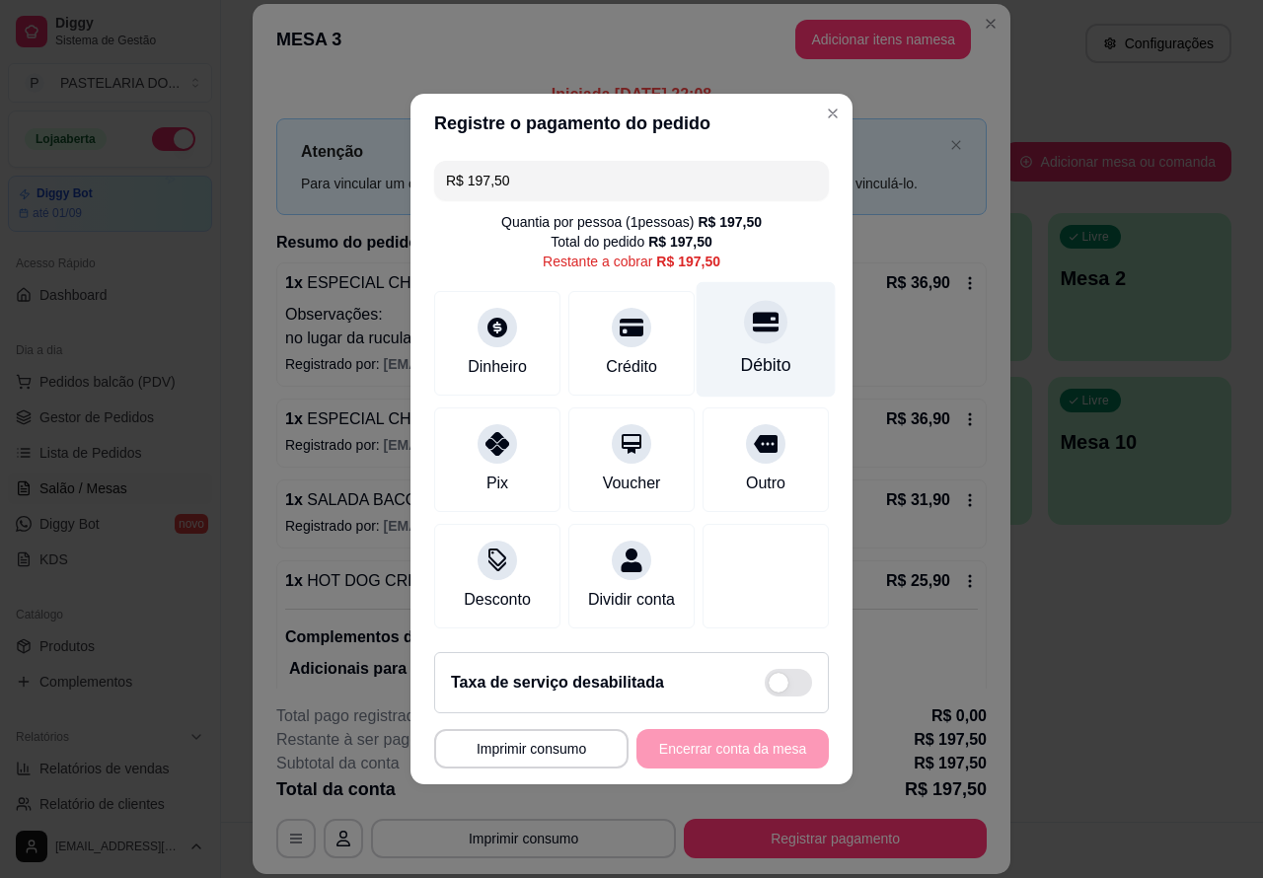
click at [753, 313] on icon at bounding box center [766, 323] width 26 height 20
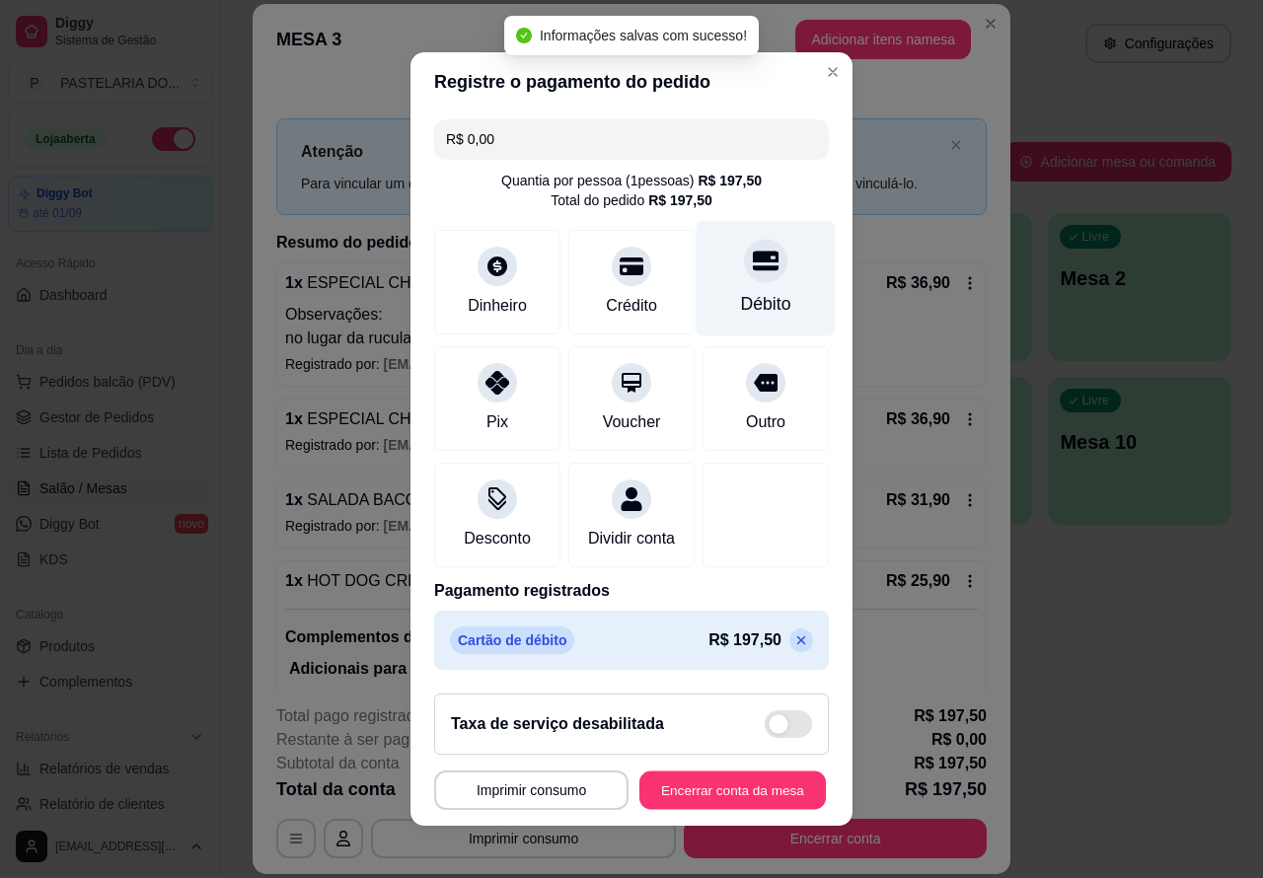
click at [735, 805] on button "Encerrar conta da mesa" at bounding box center [733, 791] width 187 height 38
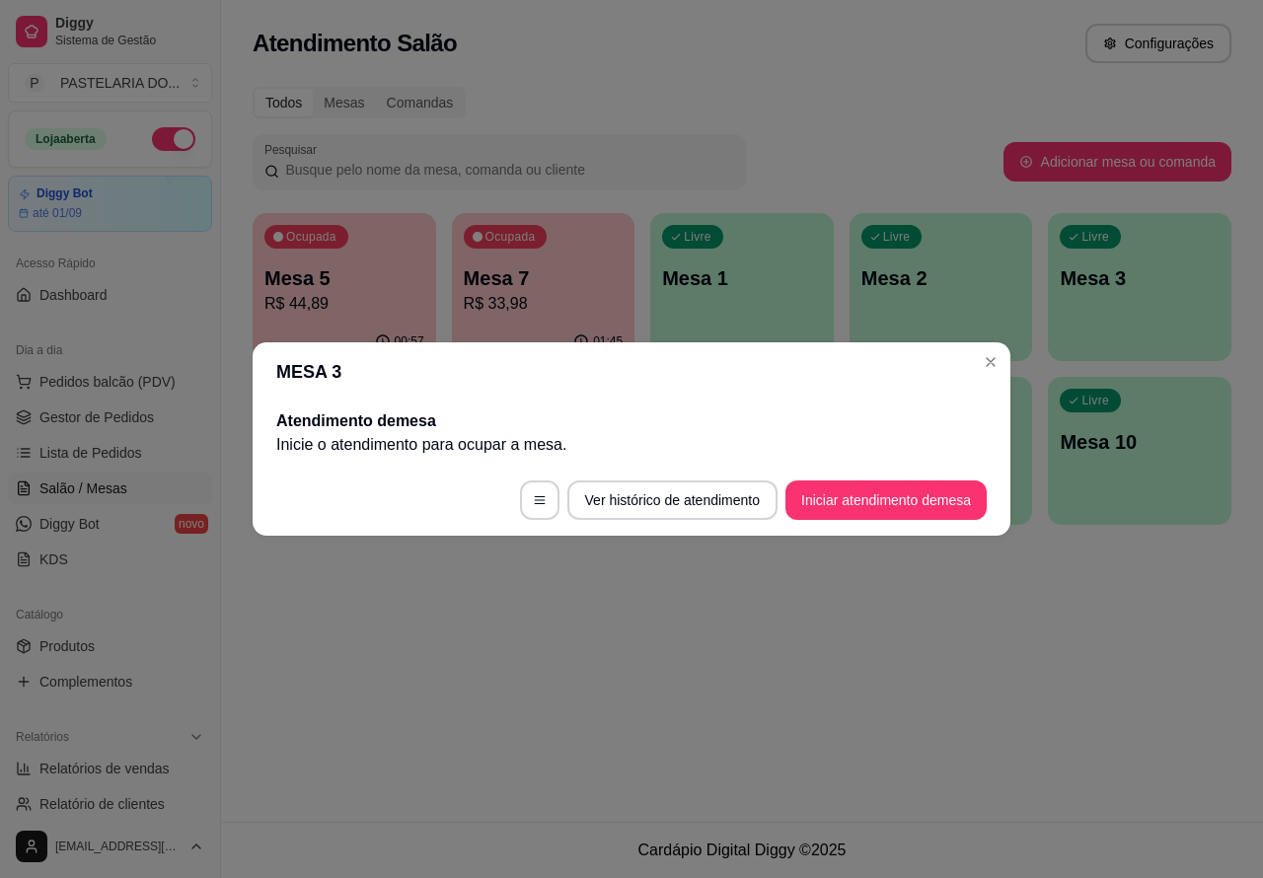
click at [871, 691] on div "Atendimento Salão Configurações Todos Mesas Comandas Pesquisar Adicionar mesa o…" at bounding box center [742, 411] width 1042 height 822
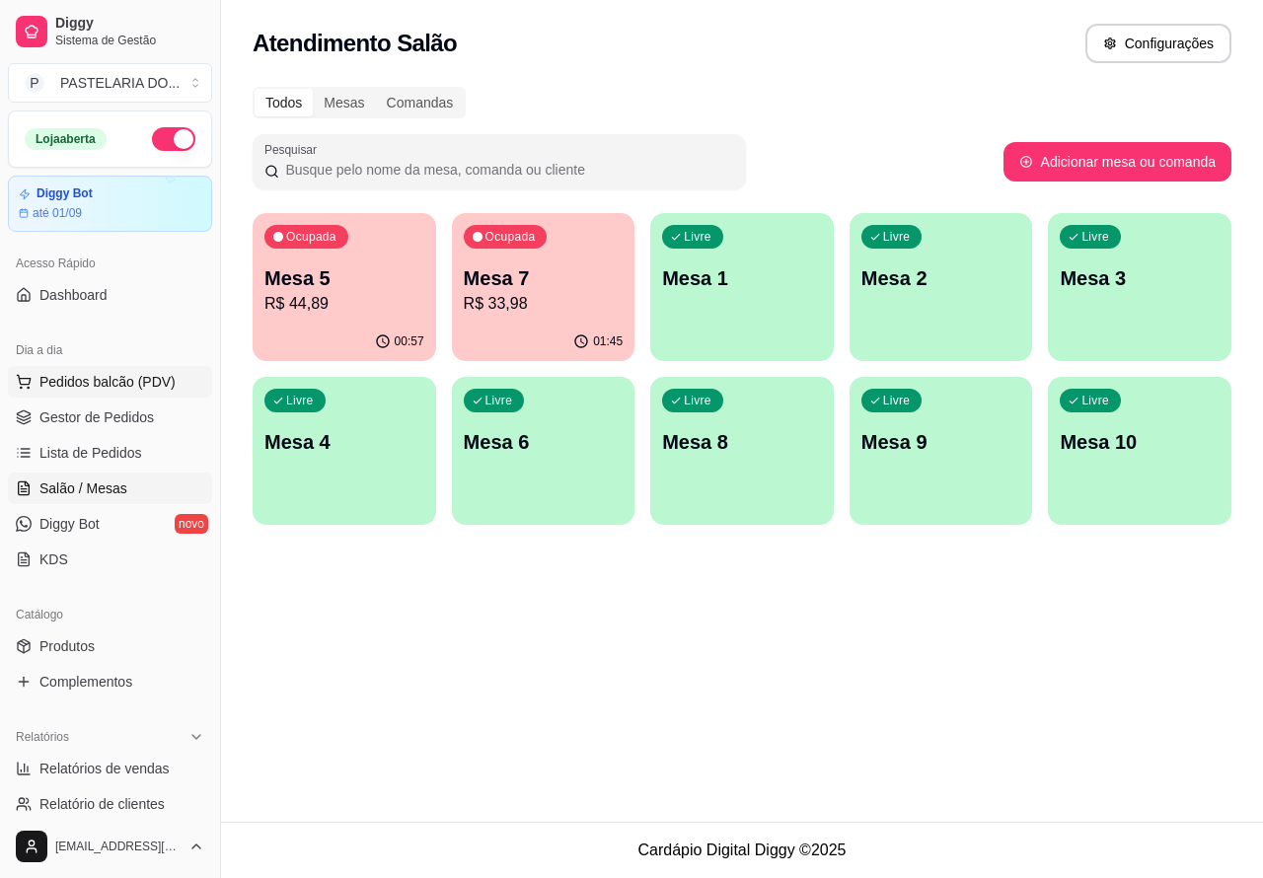
click at [110, 381] on span "Pedidos balcão (PDV)" at bounding box center [107, 382] width 136 height 20
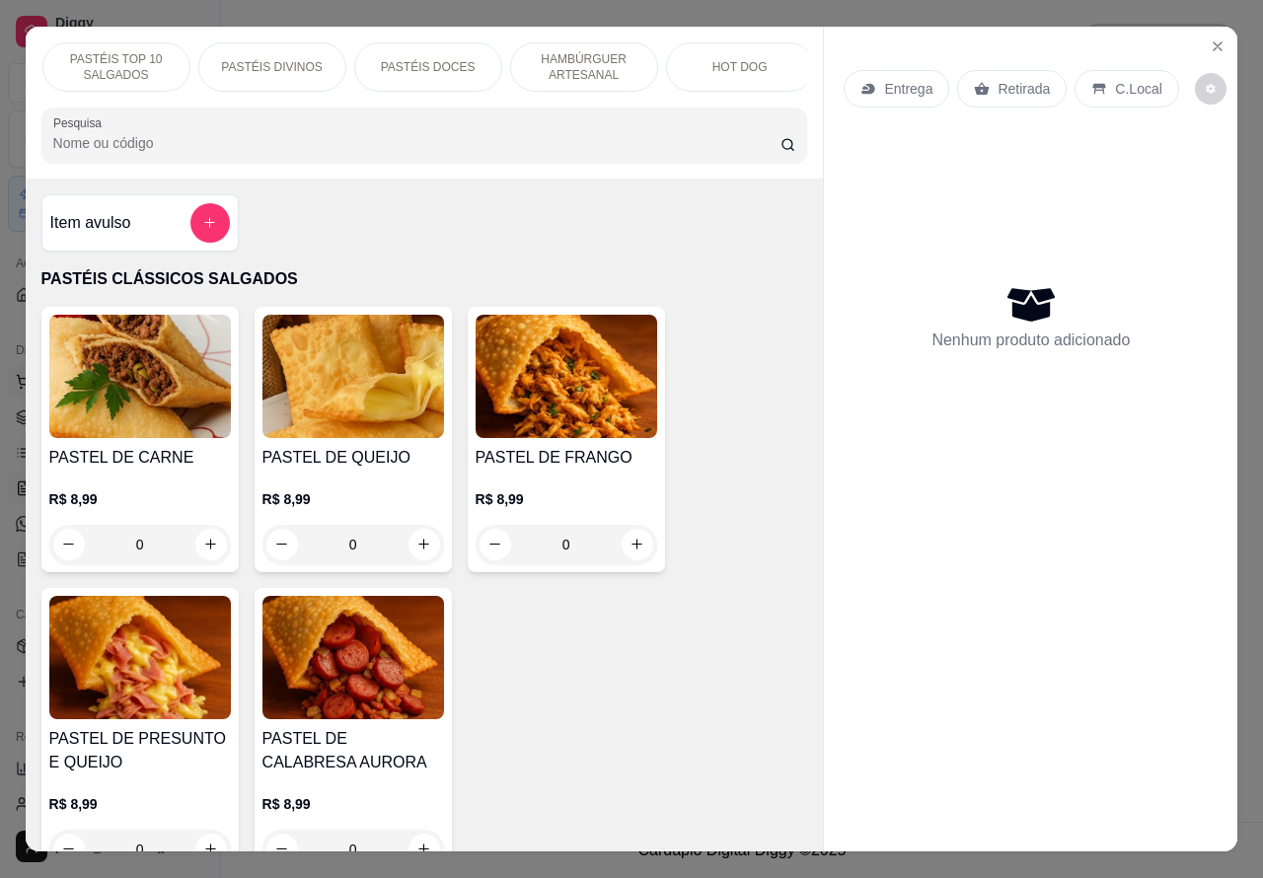
scroll to position [0, 189]
click at [560, 51] on p "HAMBÚRGUER ARTESANAL" at bounding box center [551, 67] width 114 height 32
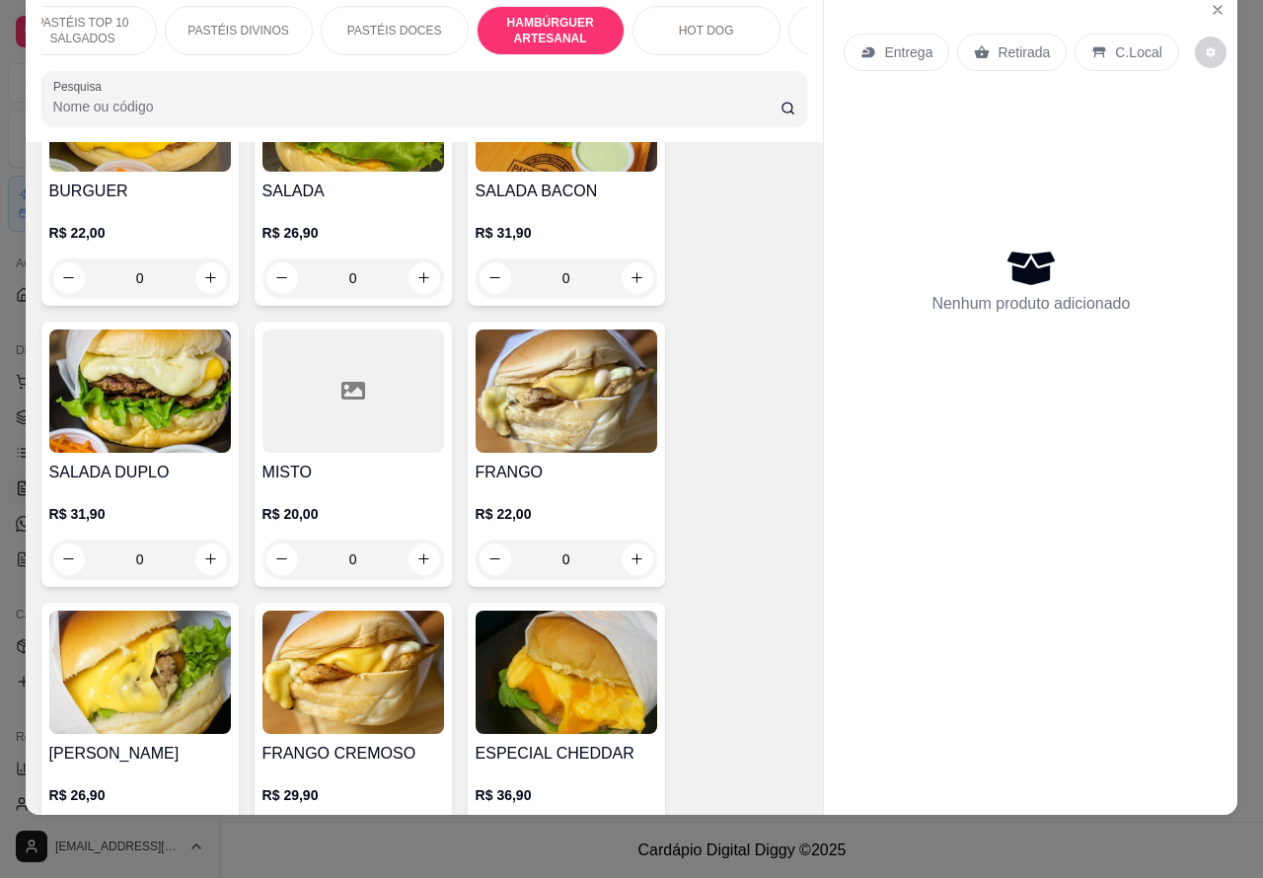
scroll to position [4252, 0]
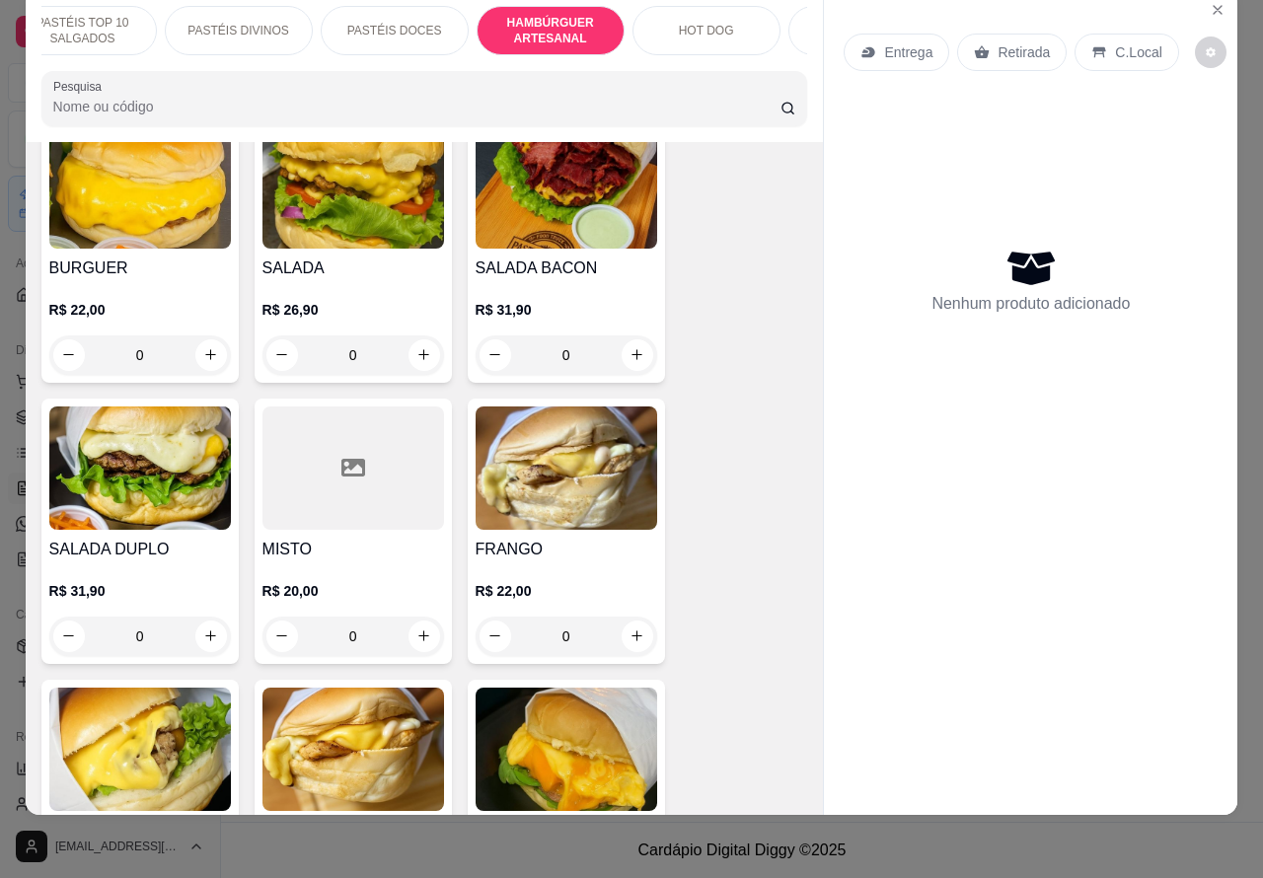
click at [421, 336] on div "0" at bounding box center [354, 355] width 182 height 39
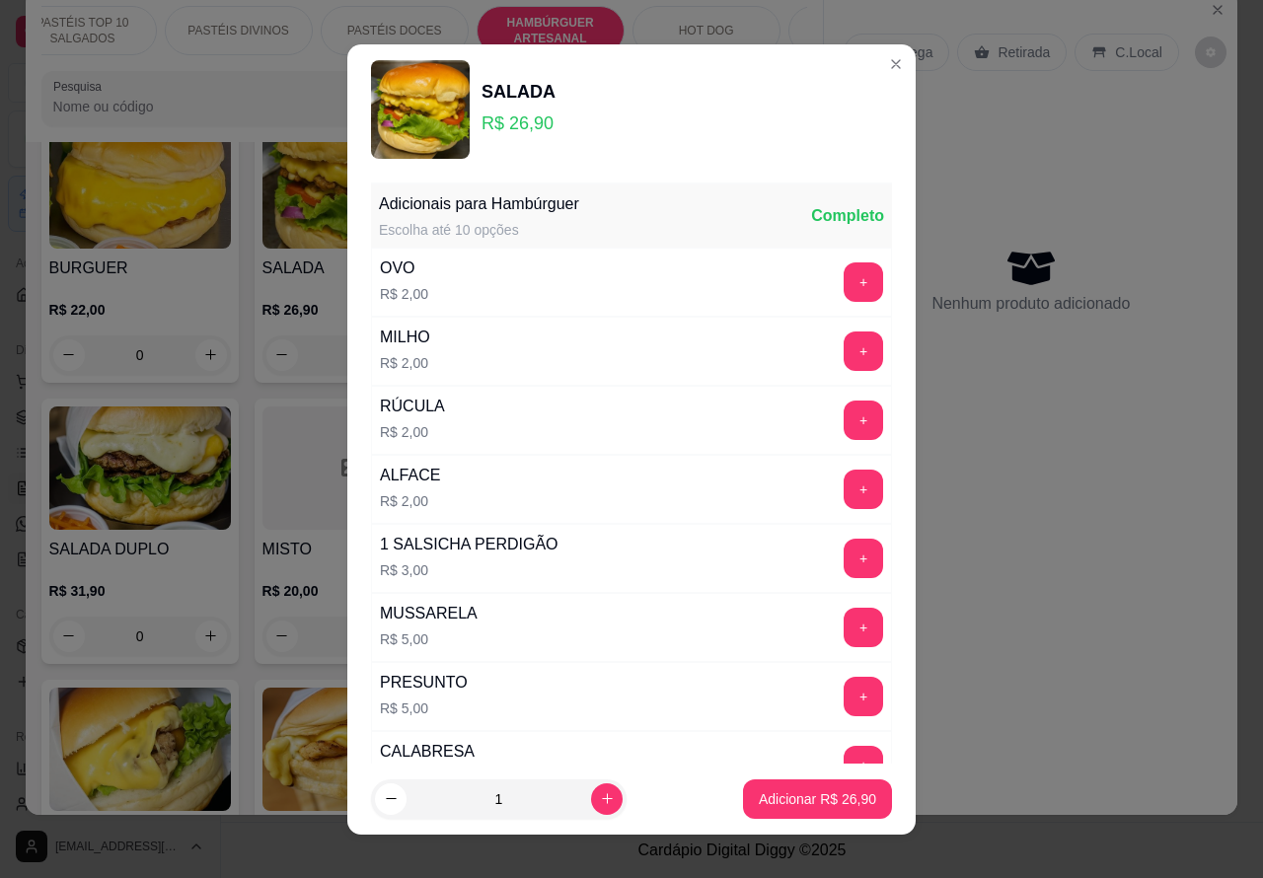
click at [600, 798] on icon "increase-product-quantity" at bounding box center [607, 799] width 15 height 15
click at [783, 788] on button "Adicionar R$ 53,80" at bounding box center [817, 799] width 145 height 38
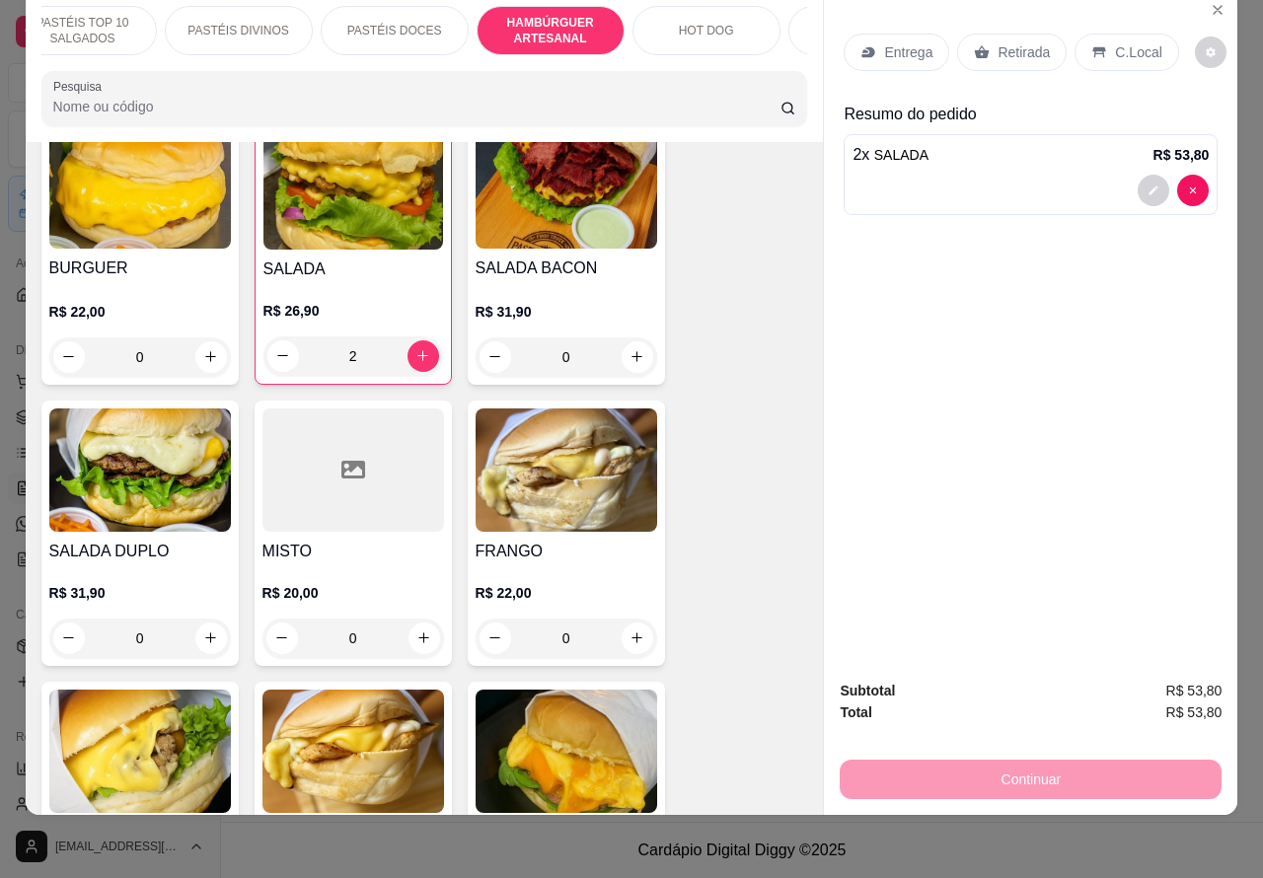
click at [1018, 42] on p "Retirada" at bounding box center [1024, 52] width 52 height 20
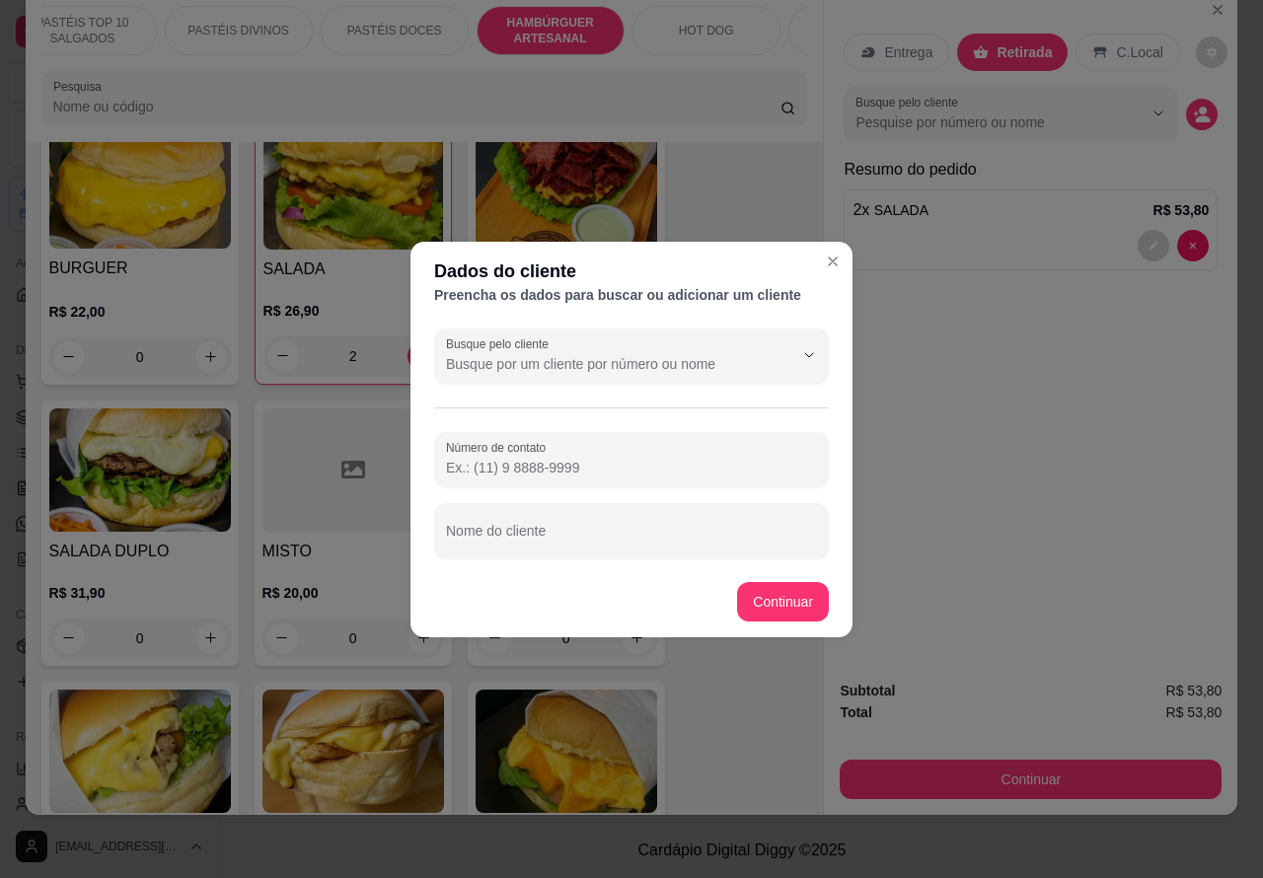
click at [487, 446] on label "Número de contato" at bounding box center [499, 447] width 107 height 17
click at [487, 458] on input "Número de contato" at bounding box center [631, 468] width 371 height 20
click at [575, 534] on input "Nome do cliente" at bounding box center [631, 539] width 371 height 20
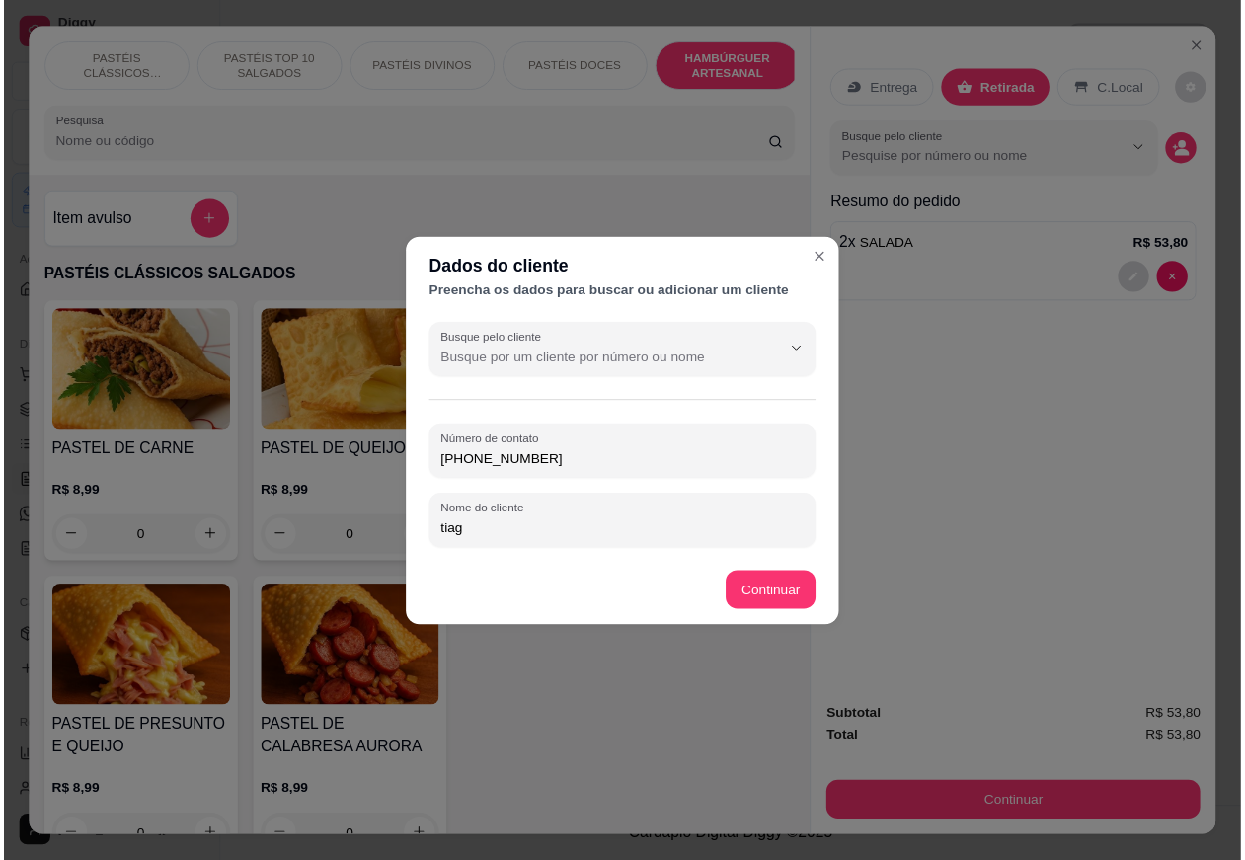
scroll to position [4252, 0]
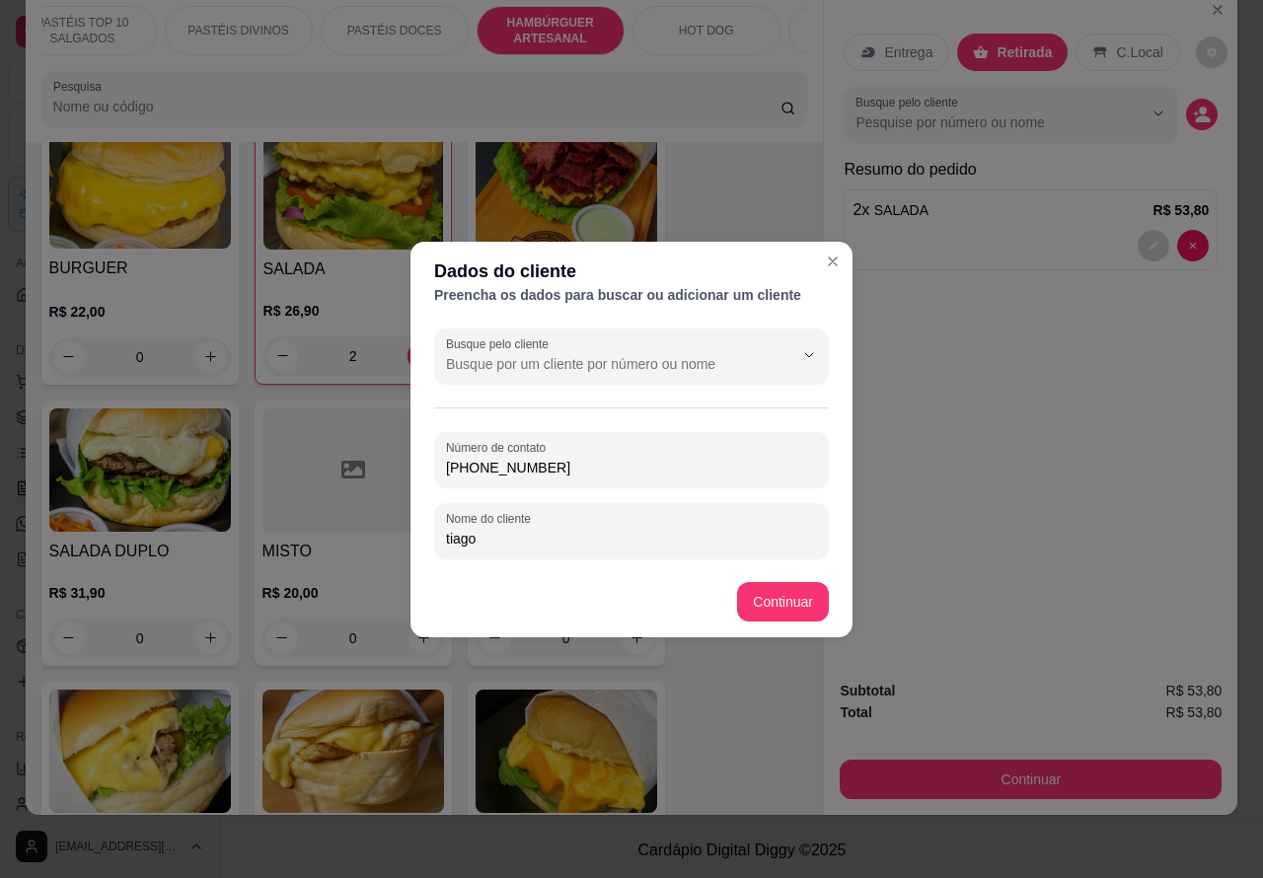
type input "tiago"
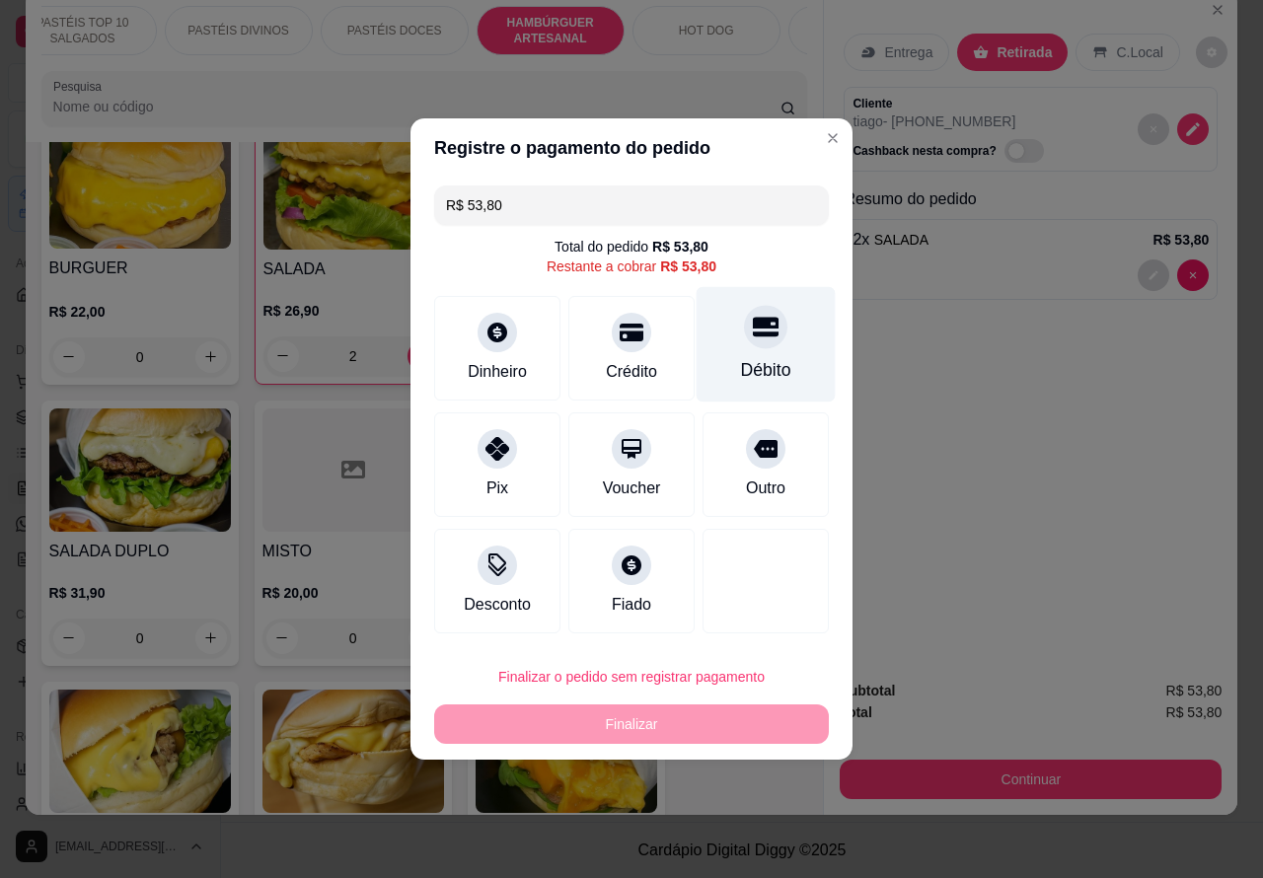
click at [770, 322] on div "Débito" at bounding box center [766, 344] width 139 height 115
type input "R$ 0,00"
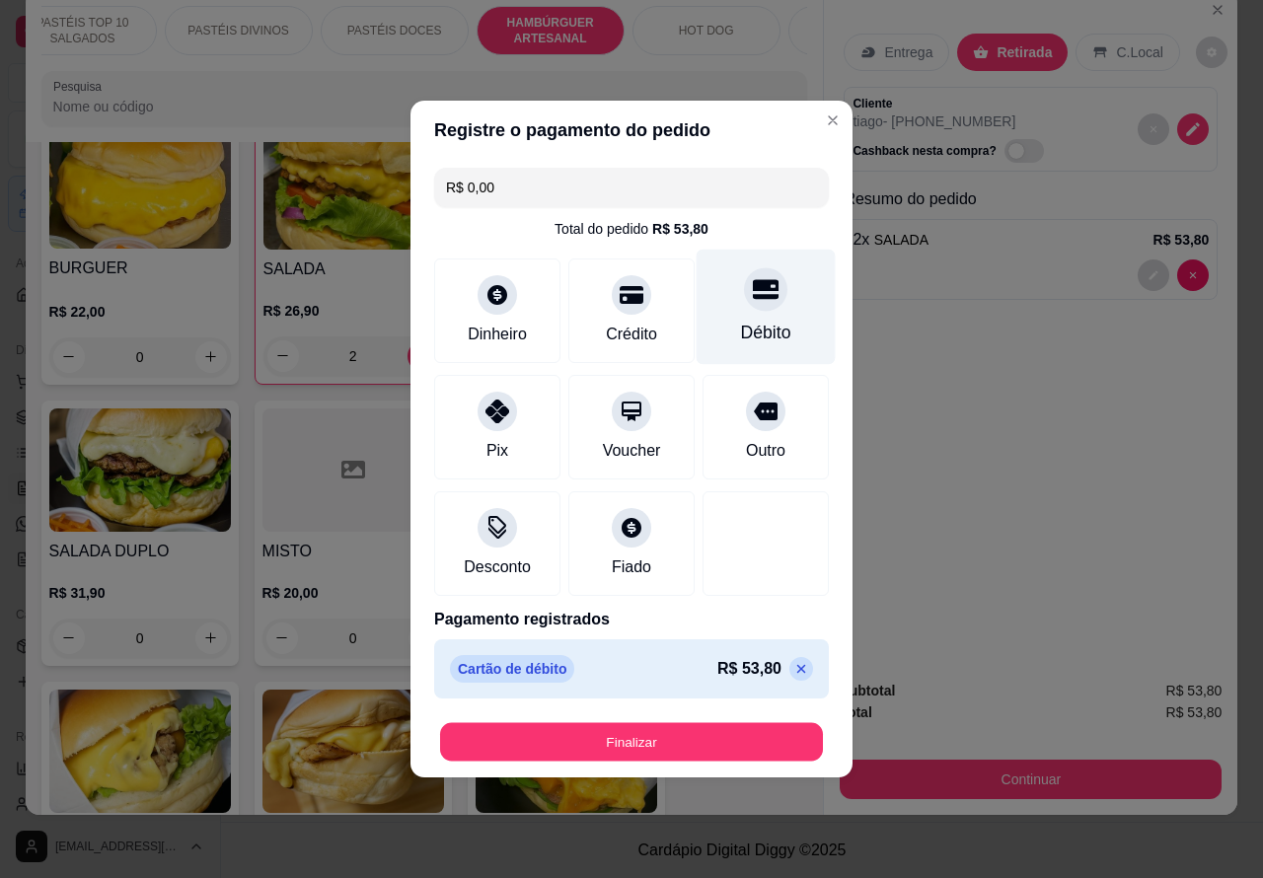
click at [663, 728] on button "Finalizar" at bounding box center [631, 742] width 383 height 38
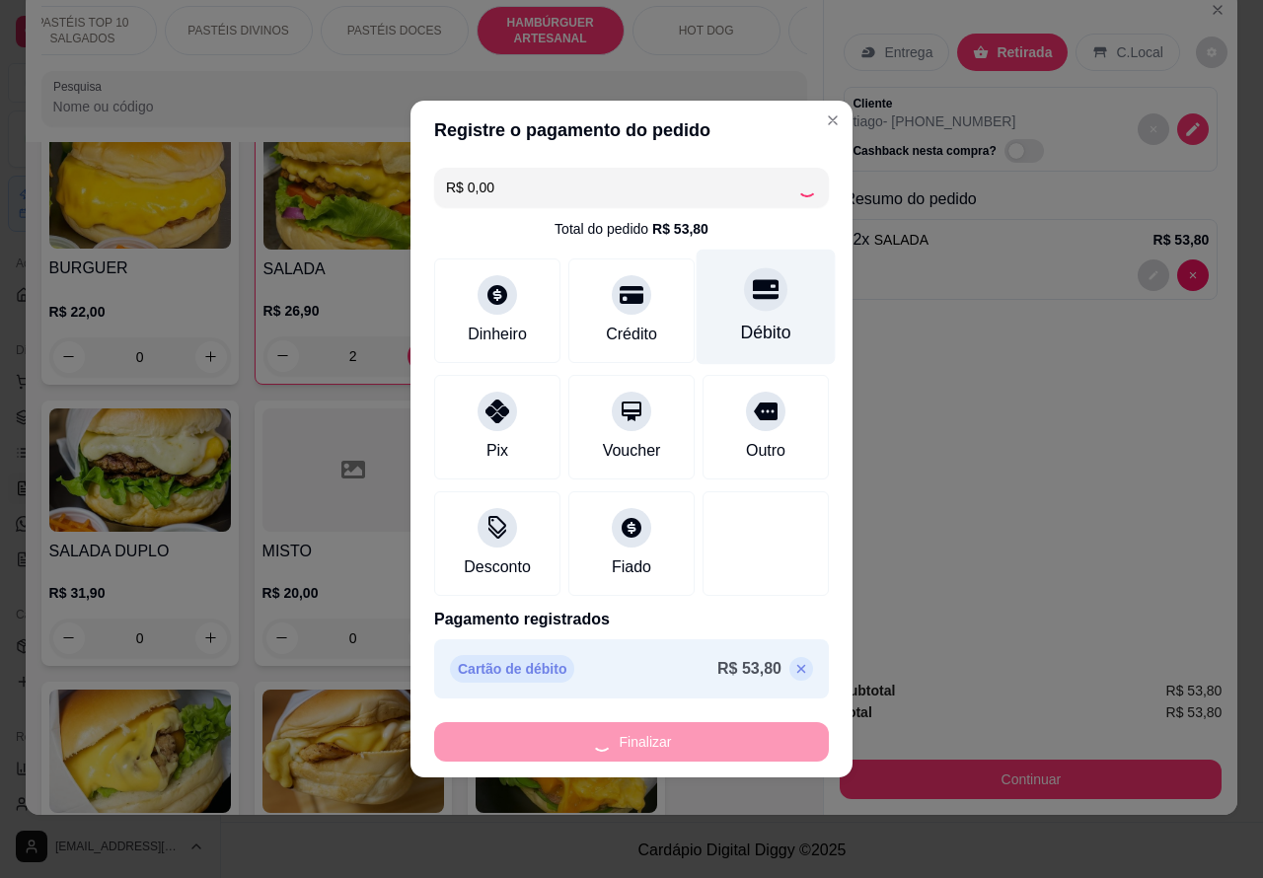
type input "0"
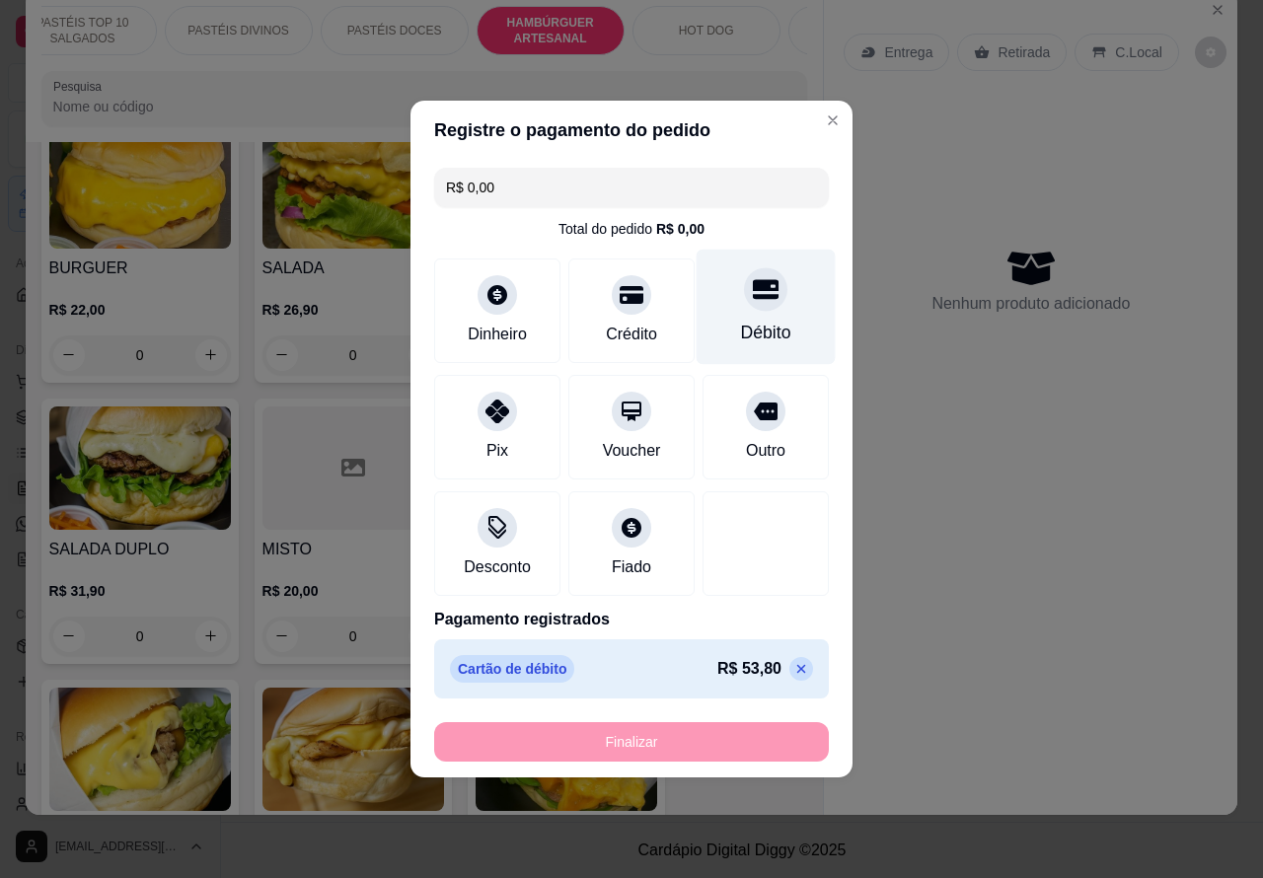
type input "-R$ 53,80"
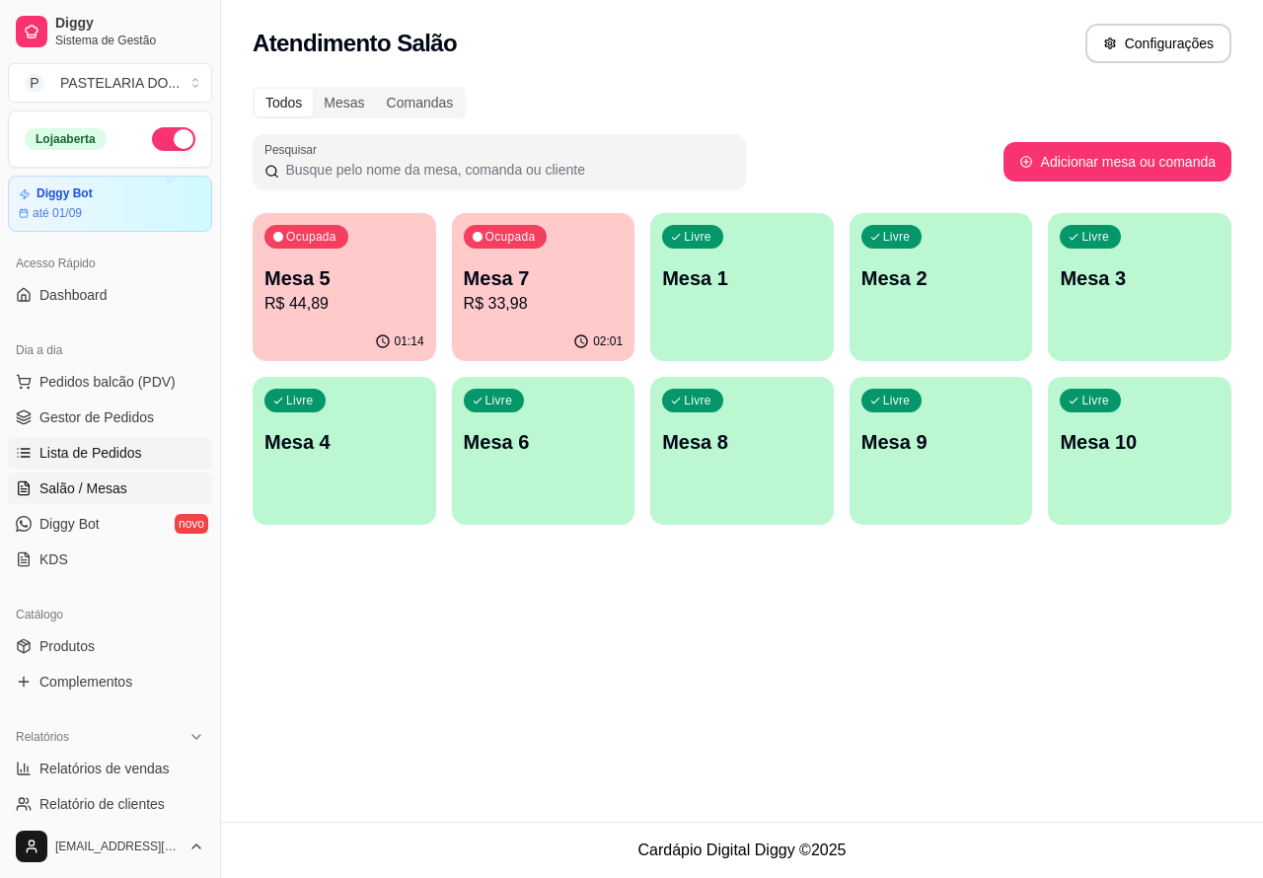
click at [101, 445] on span "Lista de Pedidos" at bounding box center [90, 453] width 103 height 20
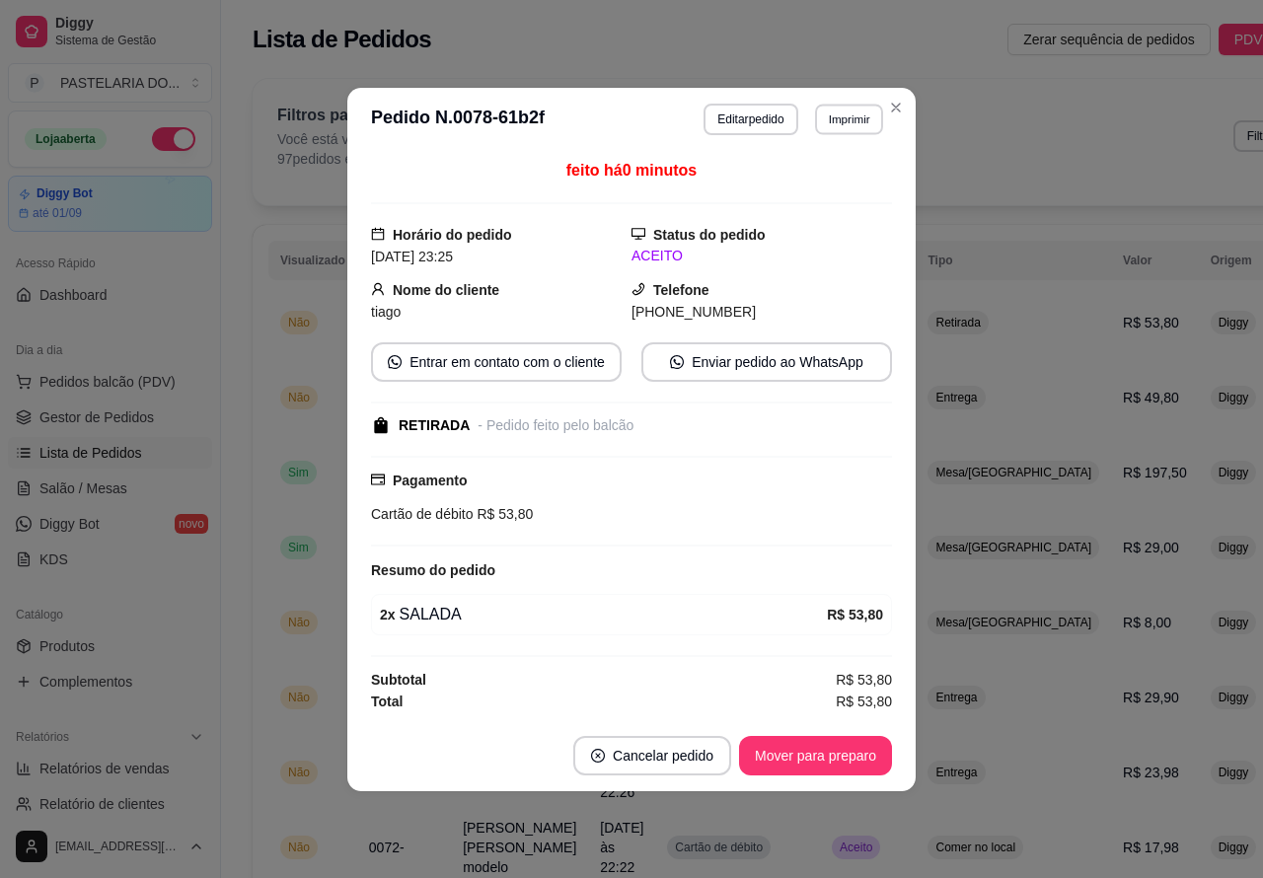
click at [854, 114] on button "Imprimir" at bounding box center [849, 119] width 68 height 31
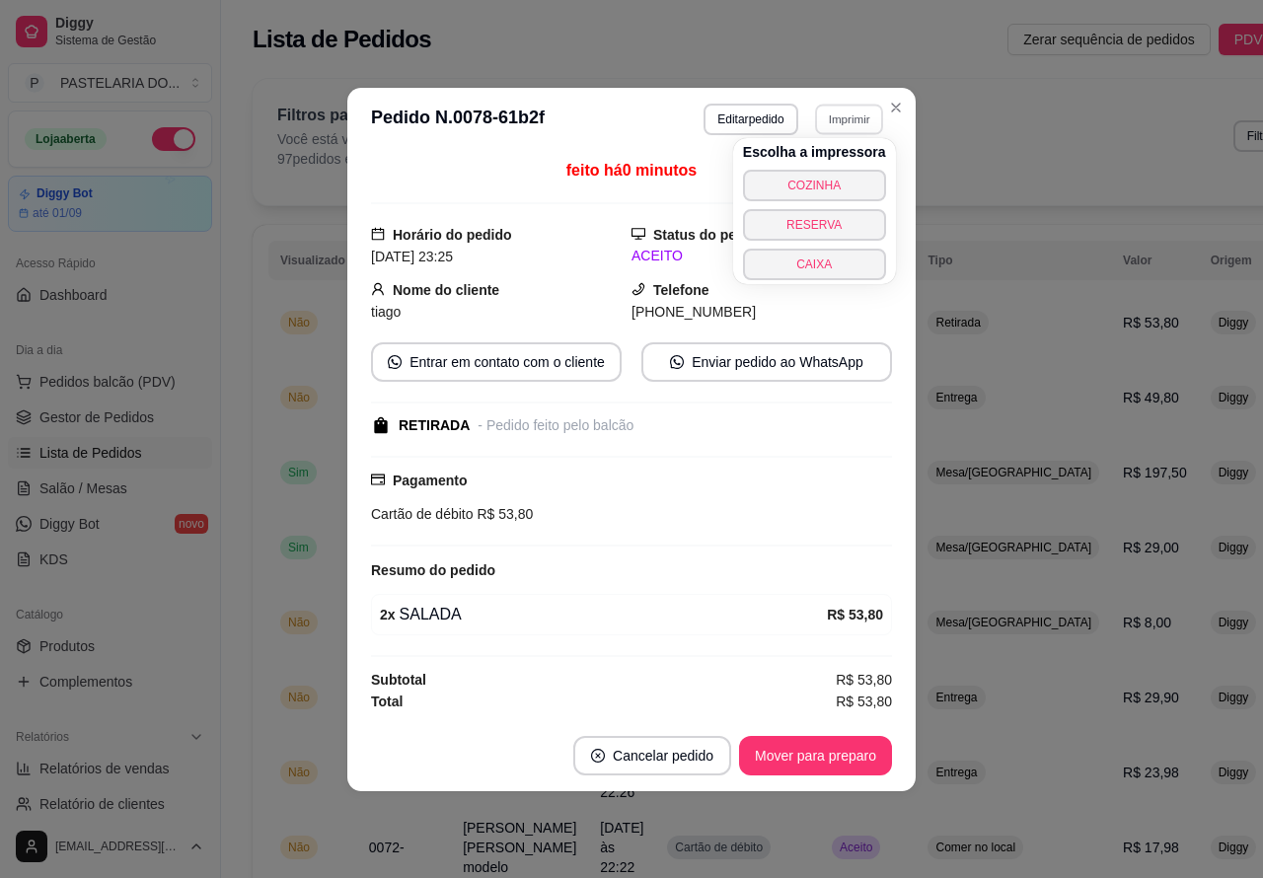
click at [821, 259] on button "CAIXA" at bounding box center [814, 265] width 143 height 32
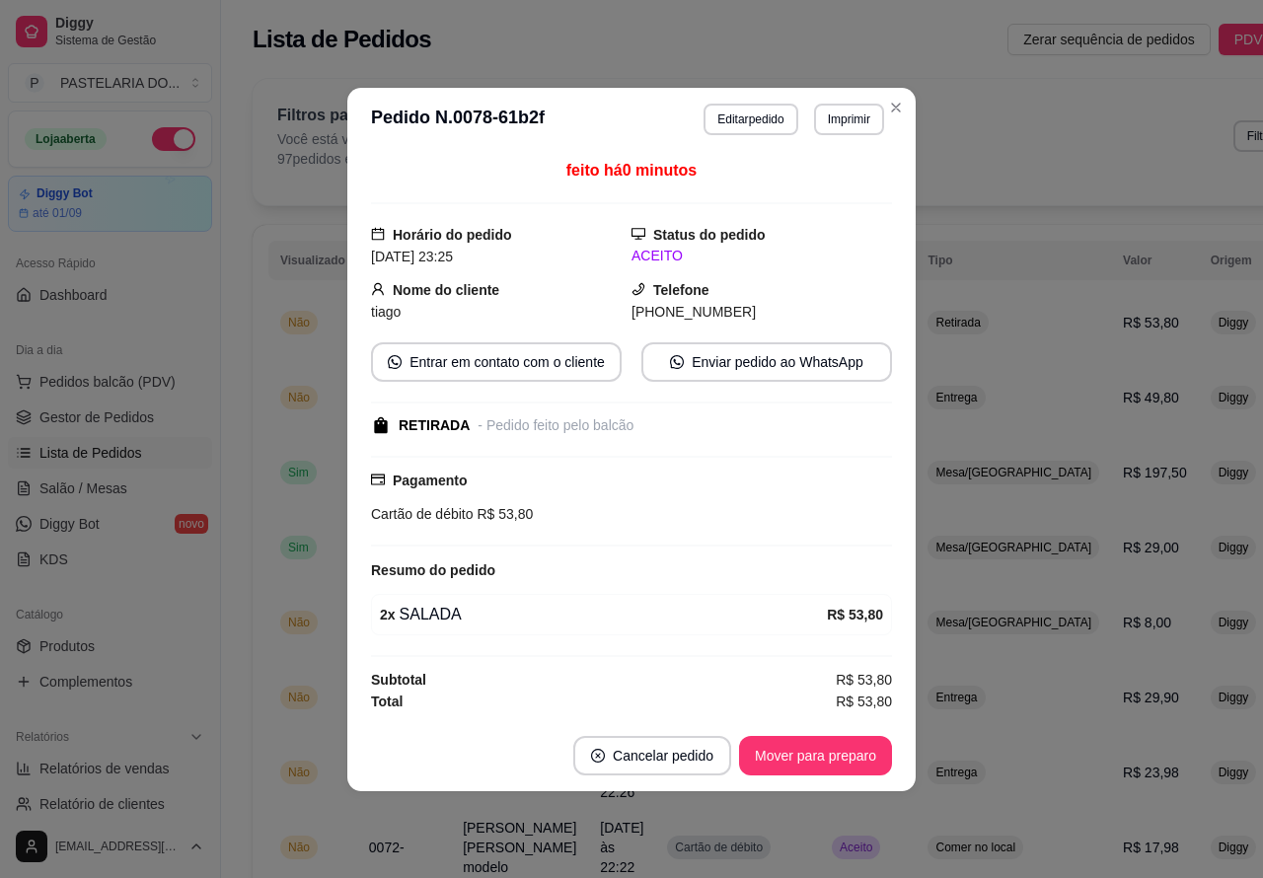
click at [152, 129] on button "button" at bounding box center [173, 139] width 43 height 24
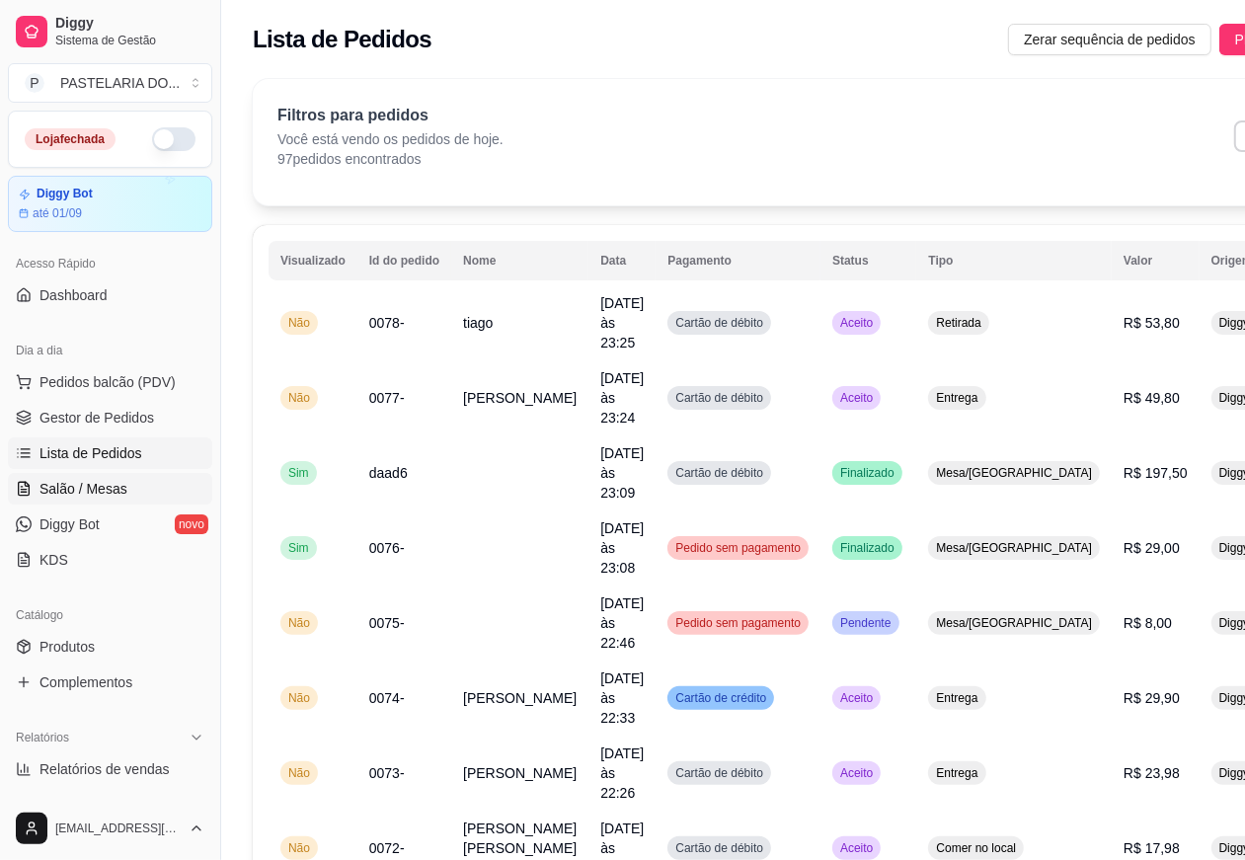
click at [94, 487] on span "Salão / Mesas" at bounding box center [83, 489] width 88 height 20
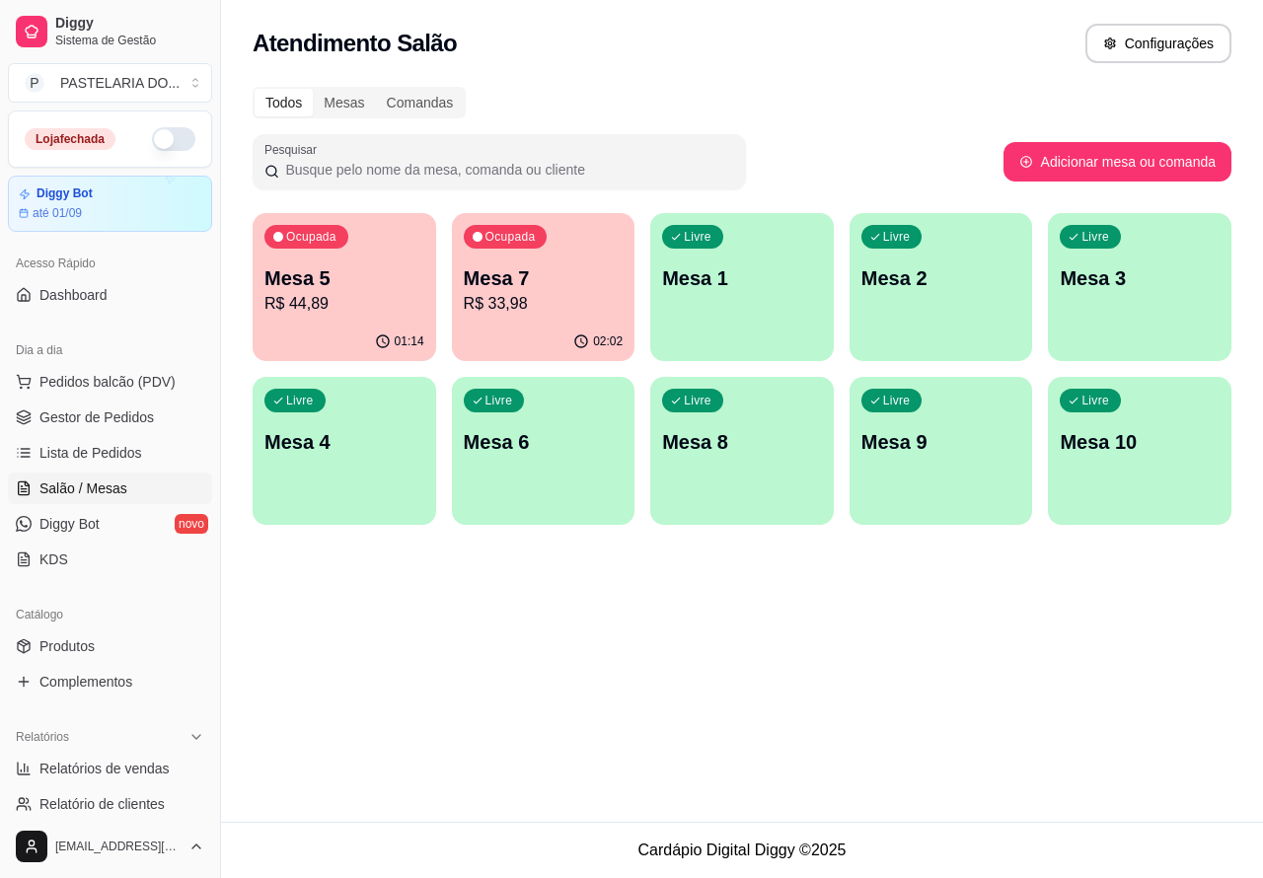
click at [342, 303] on p "R$ 44,89" at bounding box center [345, 304] width 160 height 24
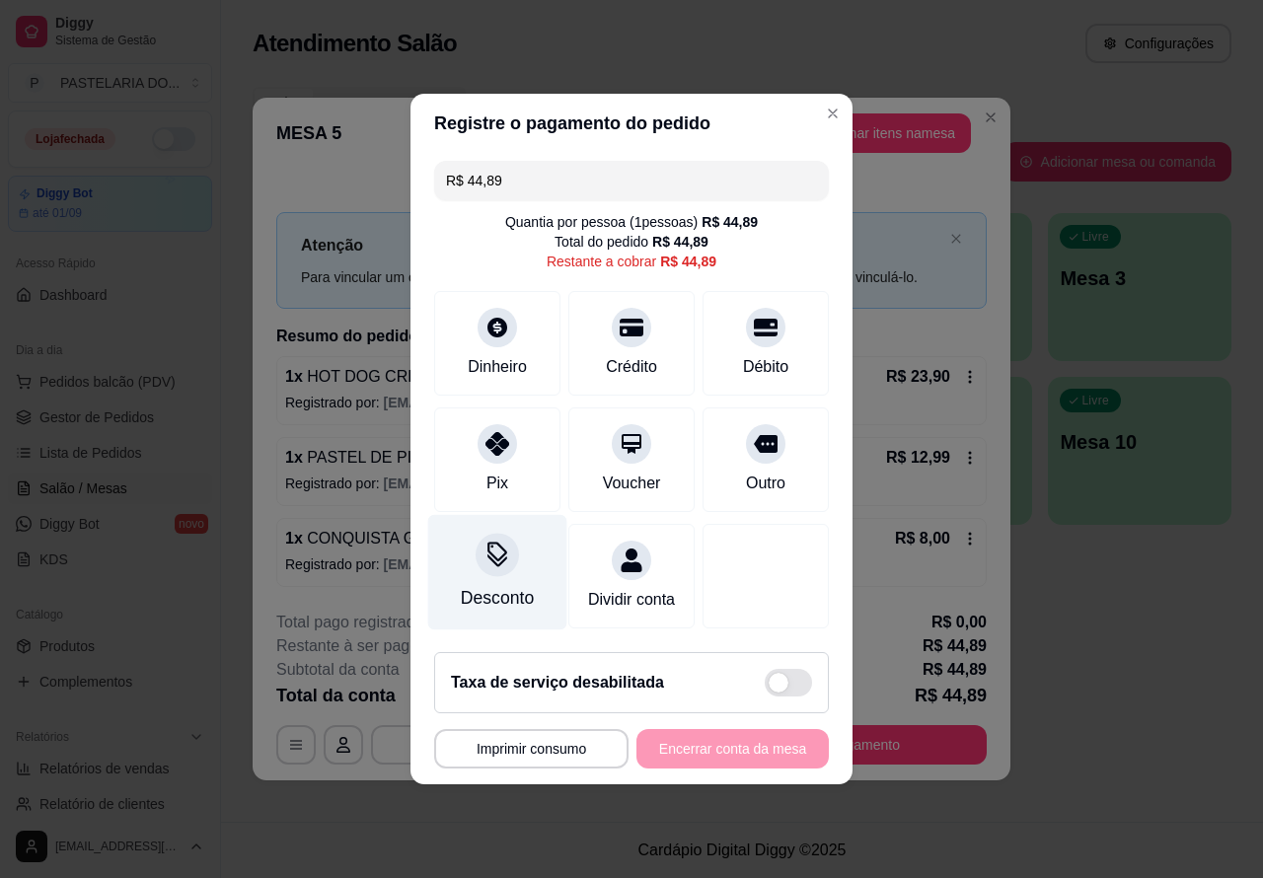
click at [489, 564] on div at bounding box center [497, 554] width 43 height 43
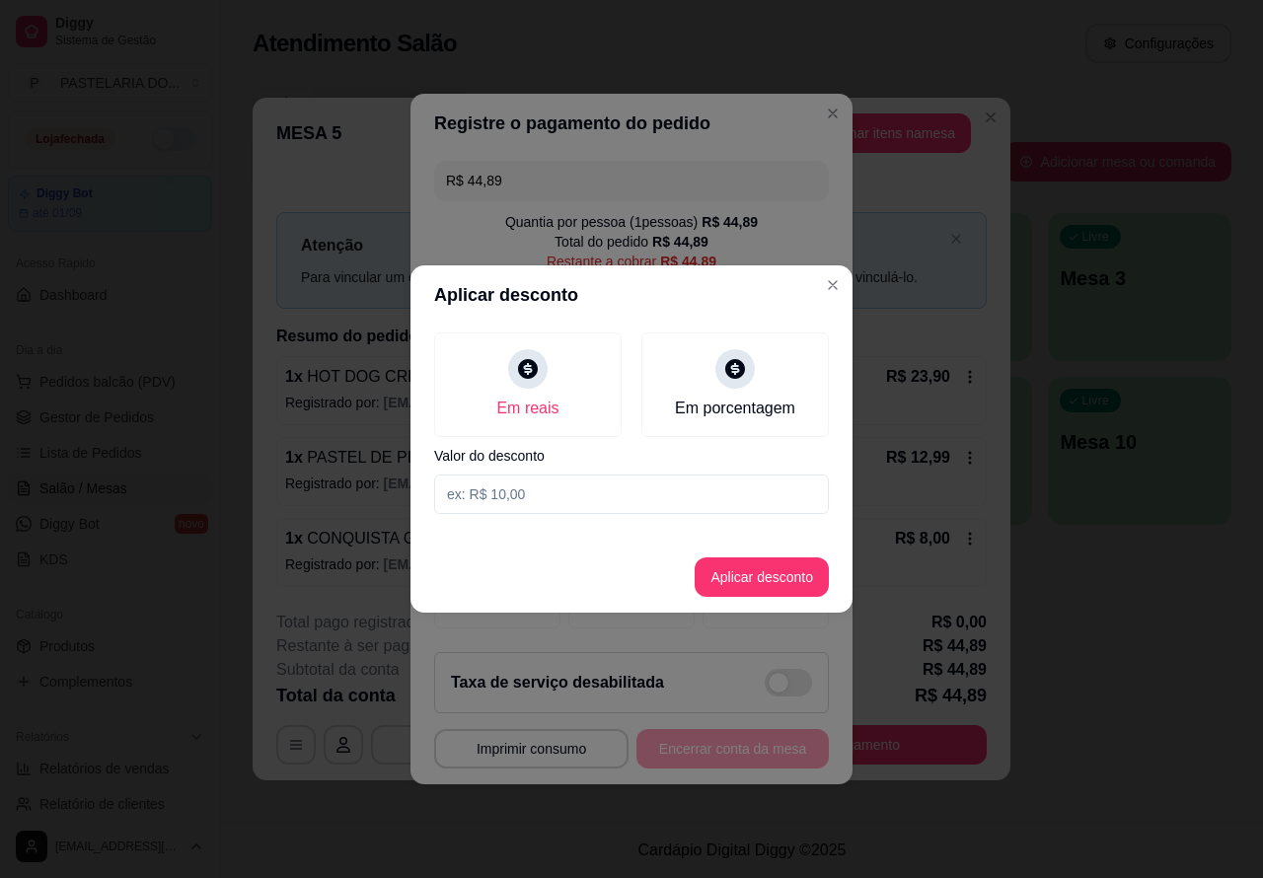
click at [569, 494] on input at bounding box center [631, 494] width 395 height 39
type input "0,89"
click at [775, 568] on button "Aplicar desconto" at bounding box center [762, 577] width 134 height 39
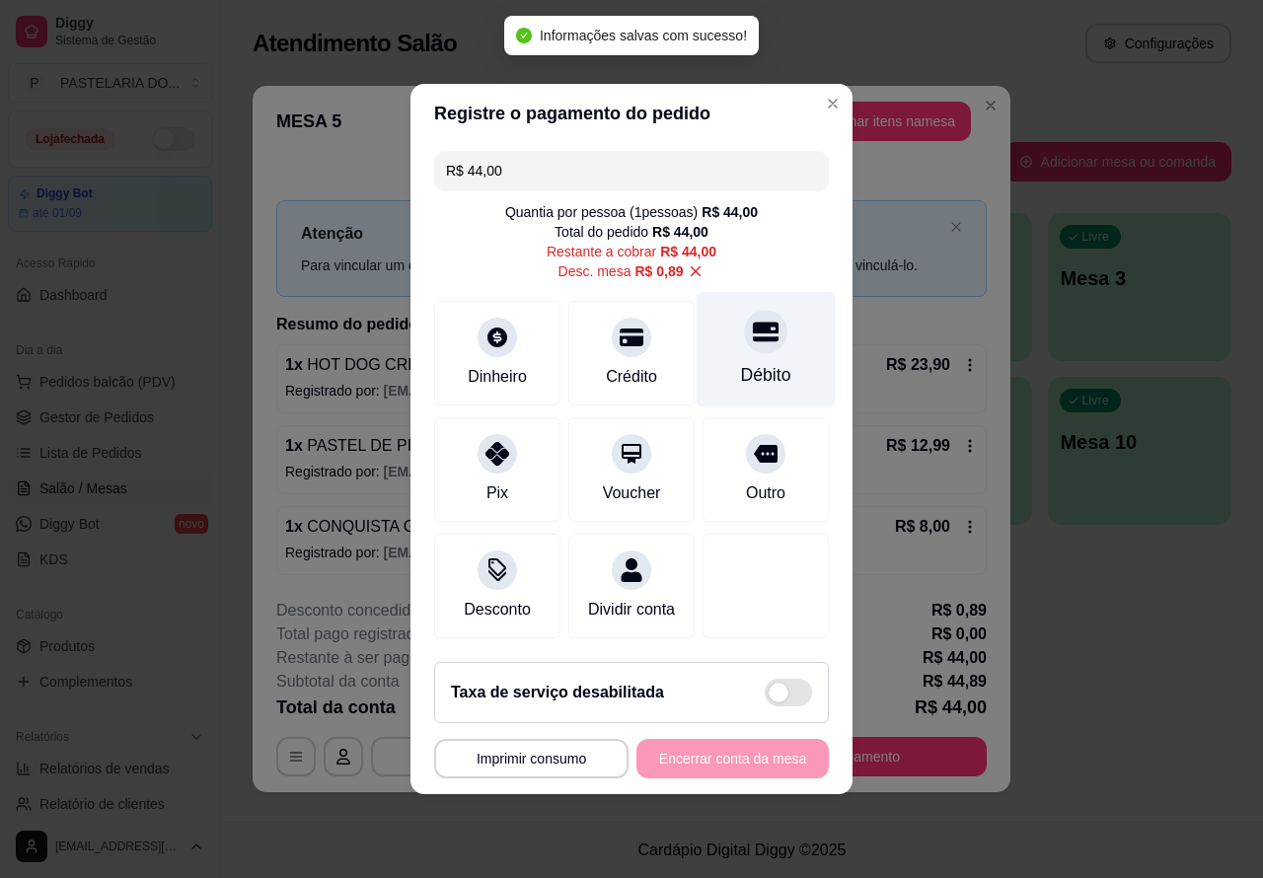
click at [753, 326] on icon at bounding box center [766, 333] width 26 height 20
type input "R$ 0,00"
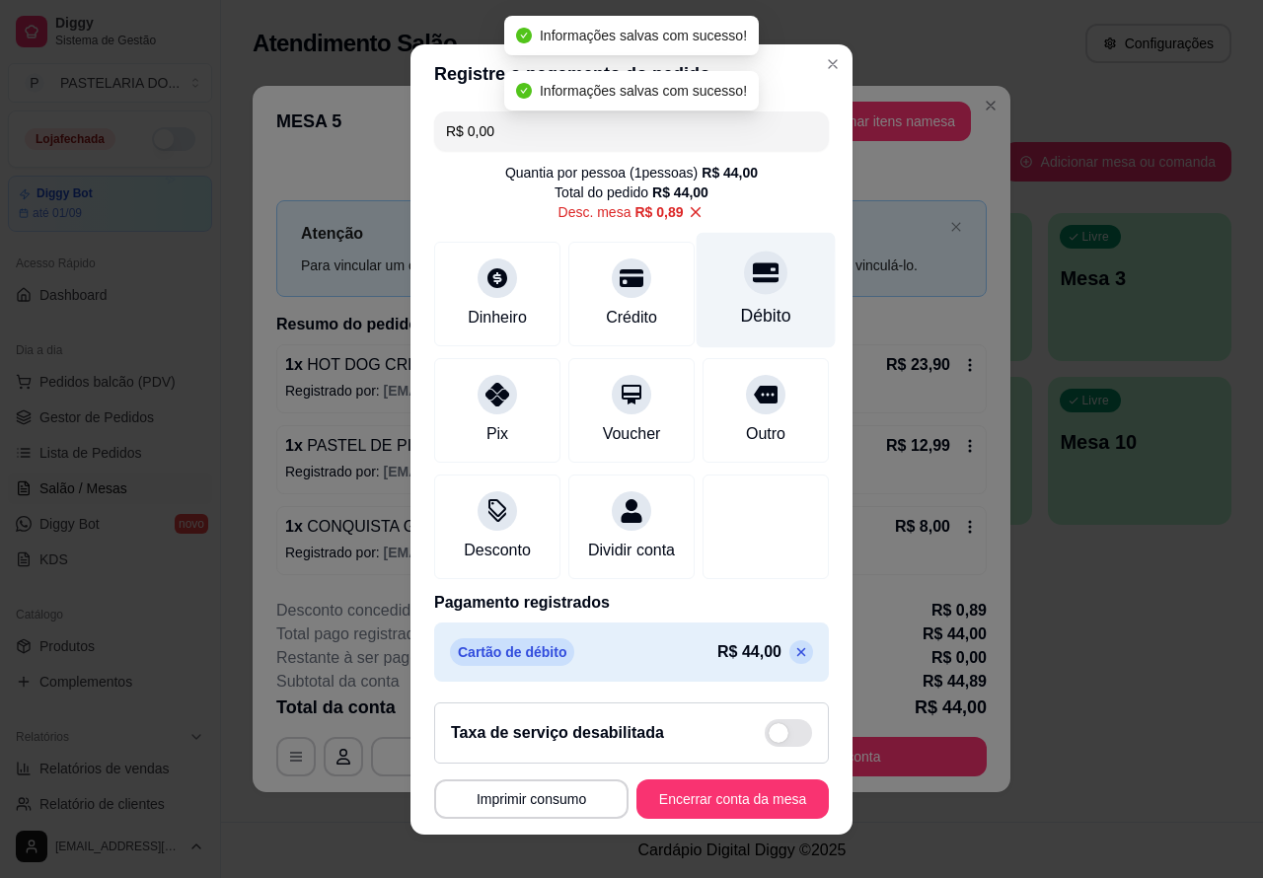
click at [737, 791] on button "Encerrar conta da mesa" at bounding box center [733, 799] width 192 height 39
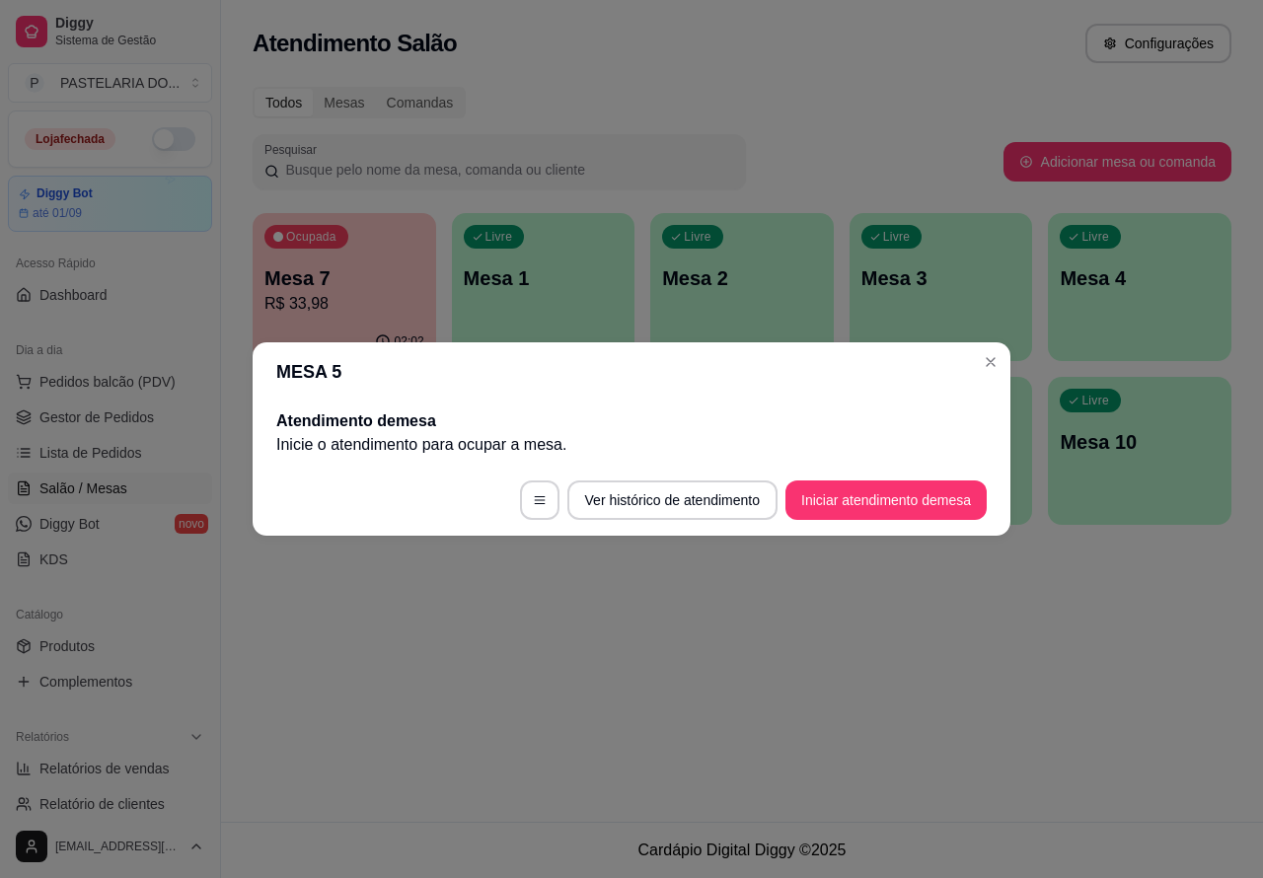
click at [890, 629] on div "Atendimento Salão Configurações Todos Mesas Comandas Pesquisar Adicionar mesa o…" at bounding box center [742, 411] width 1042 height 822
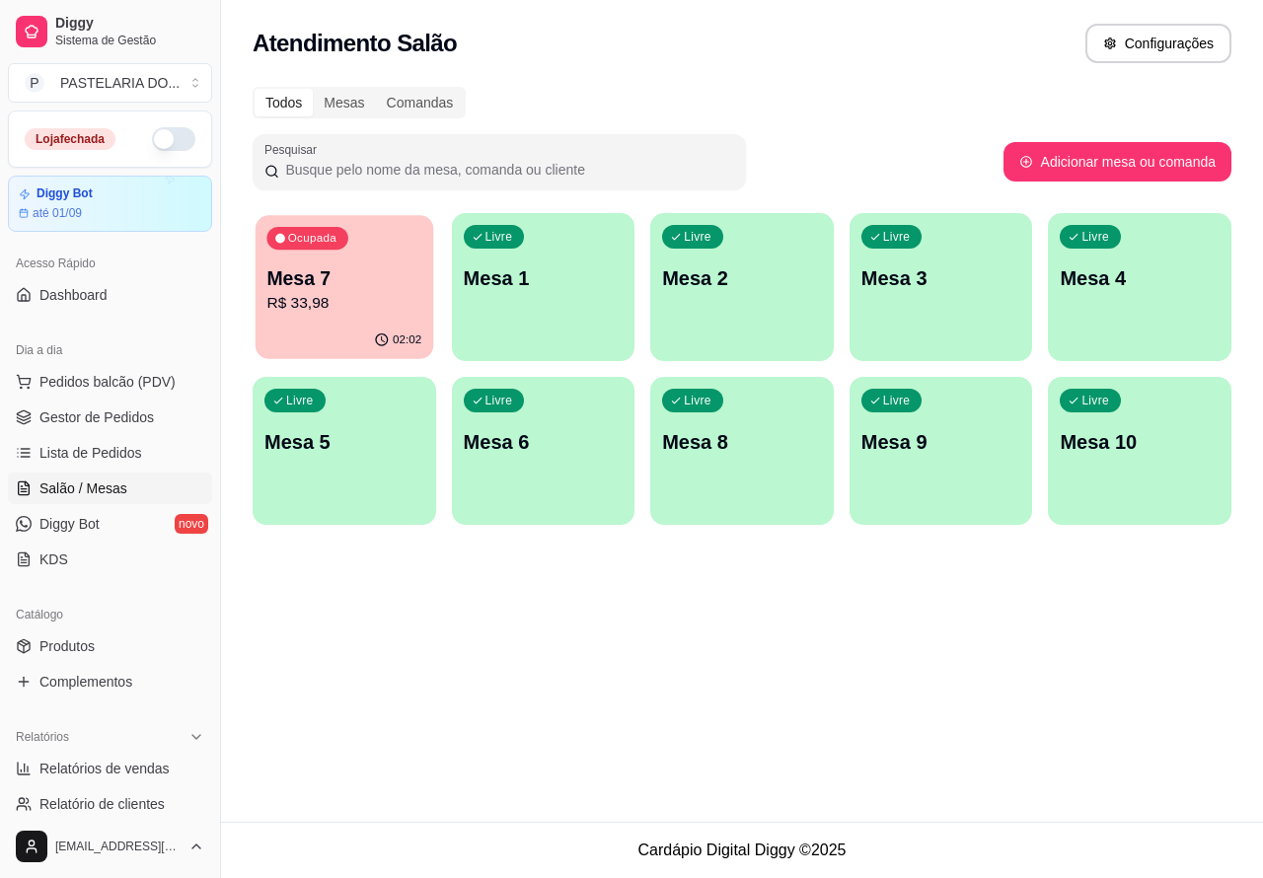
click at [343, 274] on p "Mesa 7" at bounding box center [343, 279] width 155 height 27
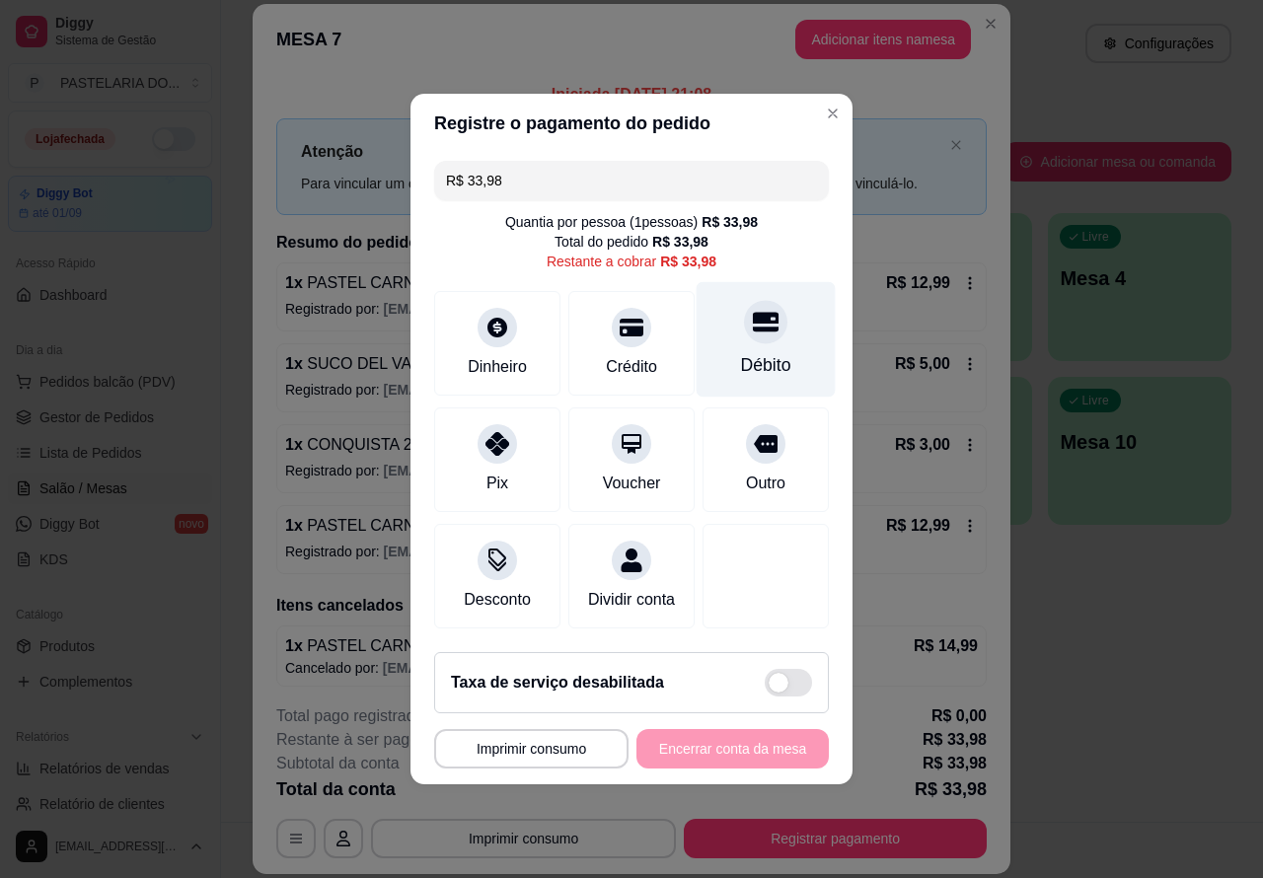
click at [753, 313] on icon at bounding box center [766, 323] width 26 height 20
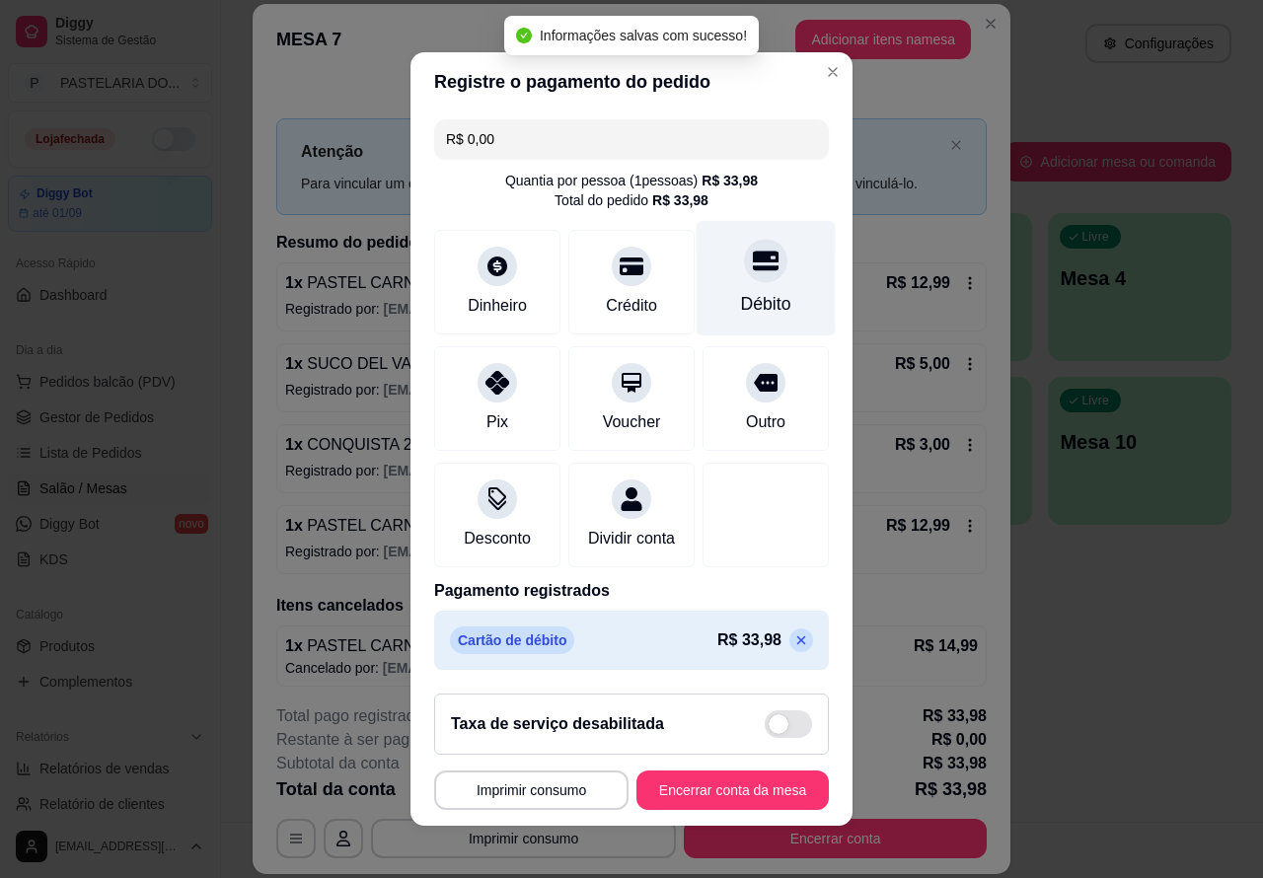
type input "R$ 0,00"
click at [728, 799] on button "Encerrar conta da mesa" at bounding box center [733, 790] width 192 height 39
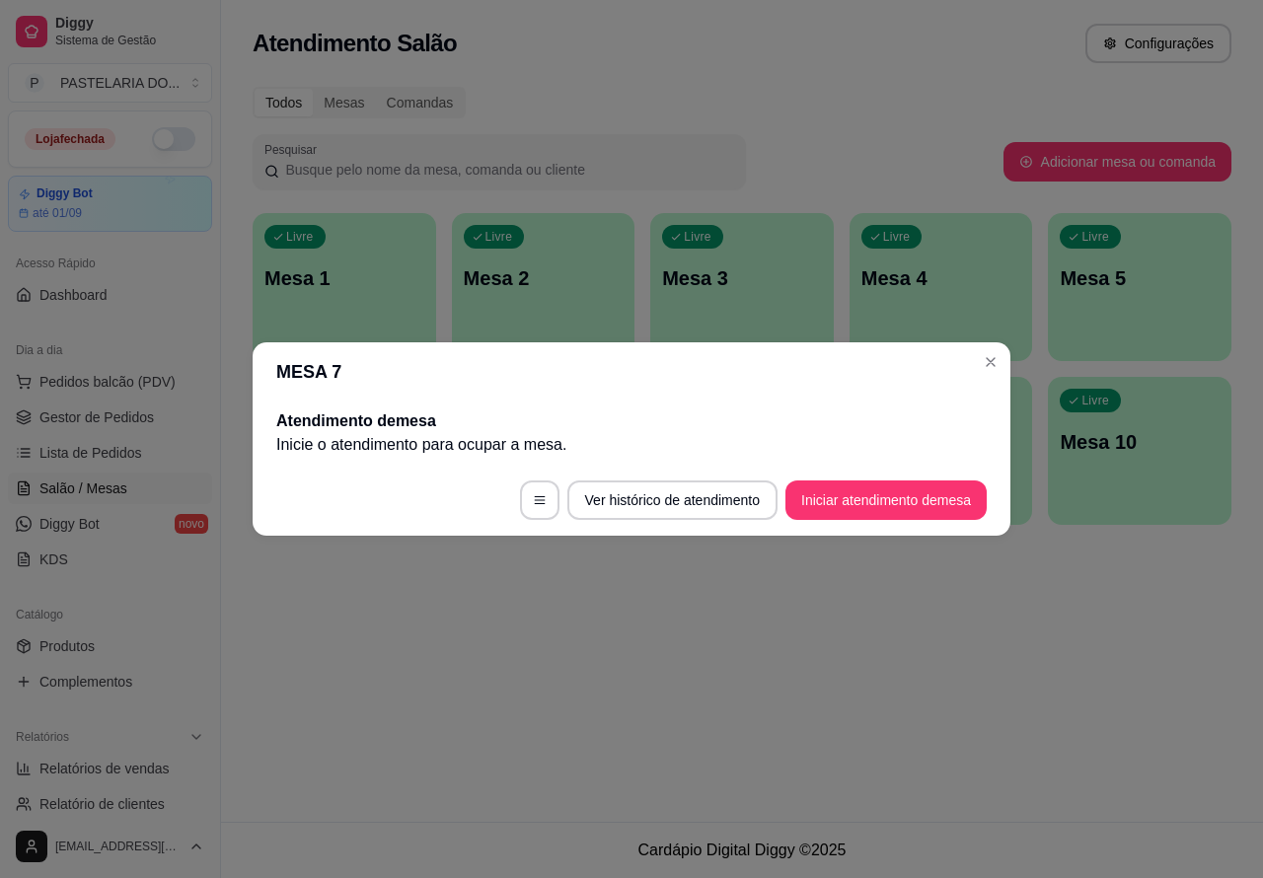
click at [875, 633] on div "Atendimento Salão Configurações Todos Mesas Comandas Pesquisar Adicionar mesa o…" at bounding box center [742, 411] width 1042 height 822
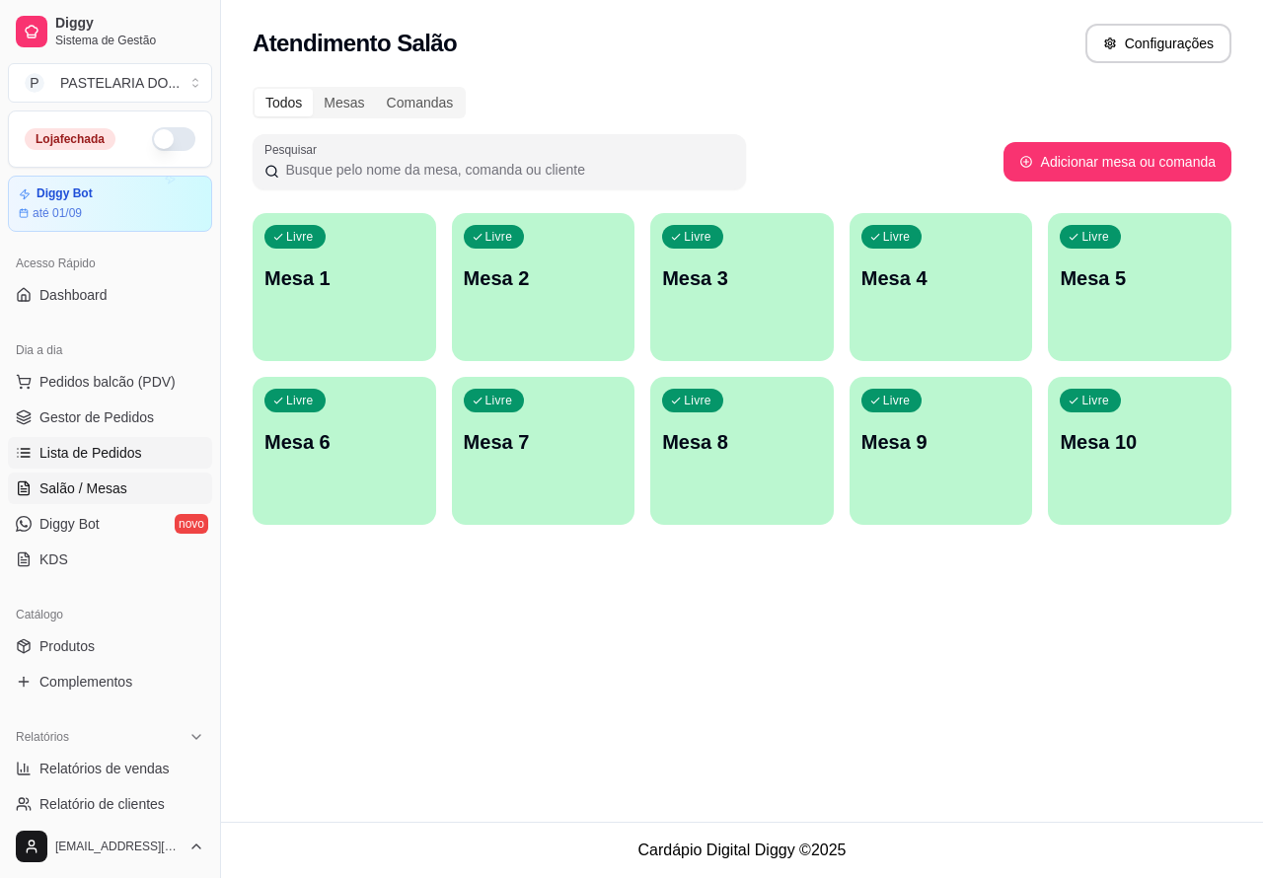
click at [102, 449] on span "Lista de Pedidos" at bounding box center [90, 453] width 103 height 20
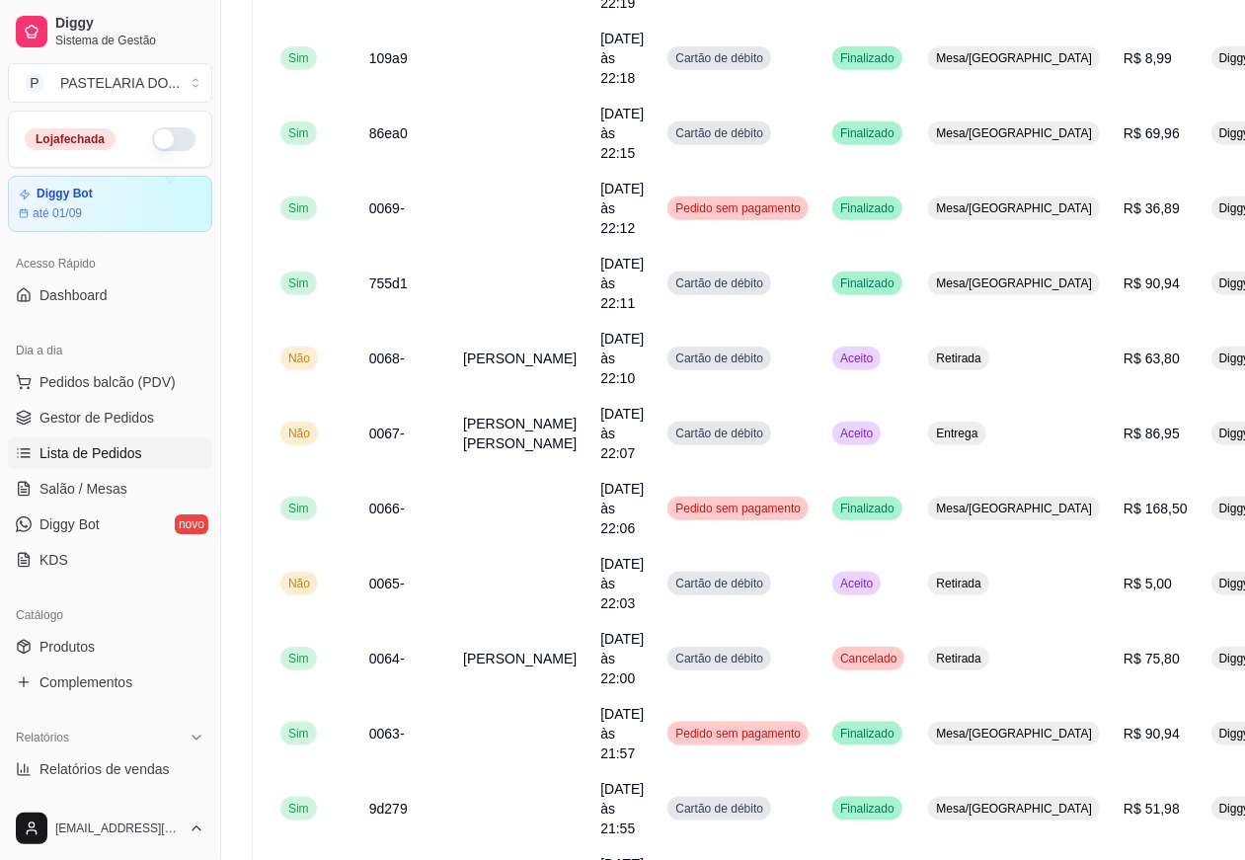
scroll to position [1265, 0]
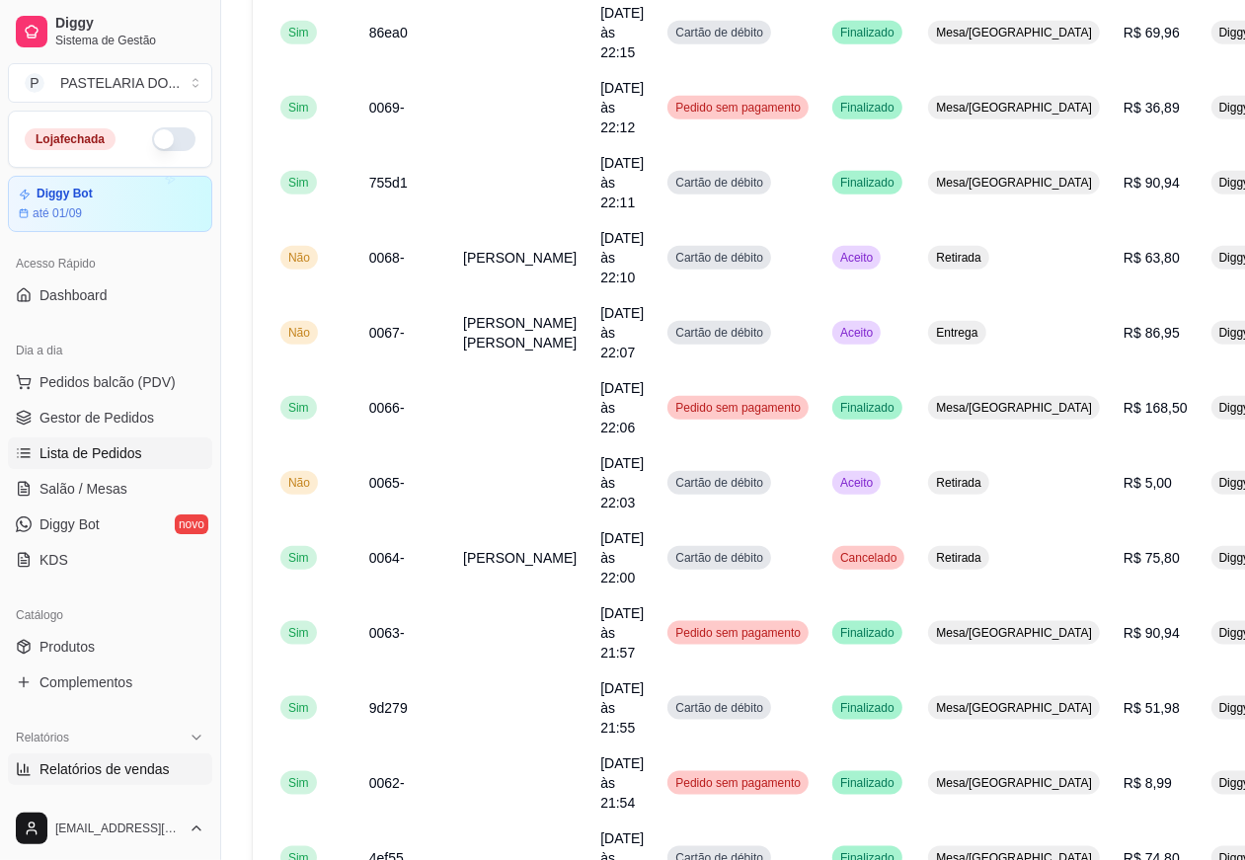
click at [109, 767] on span "Relatórios de vendas" at bounding box center [104, 769] width 130 height 20
select select "ALL"
select select "0"
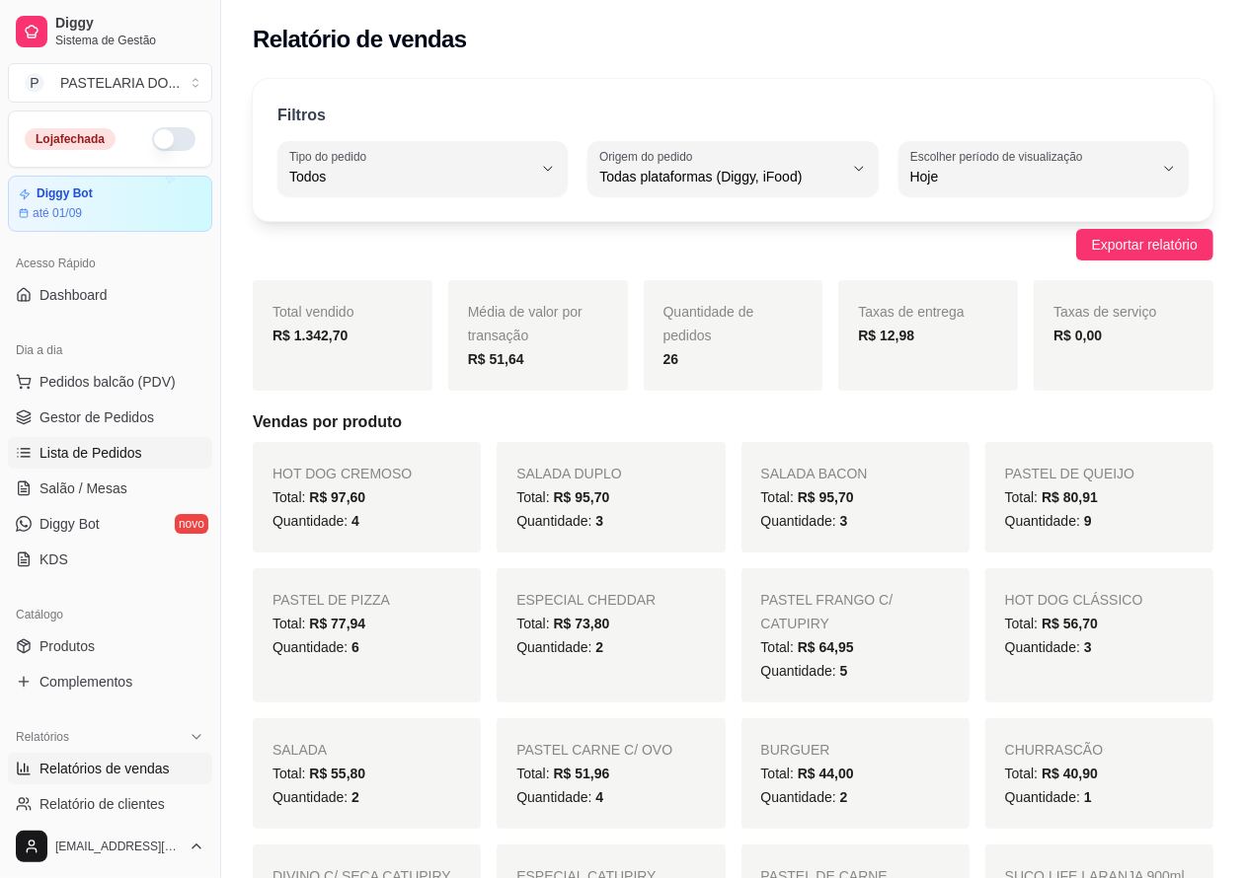
click at [101, 445] on span "Lista de Pedidos" at bounding box center [90, 453] width 103 height 20
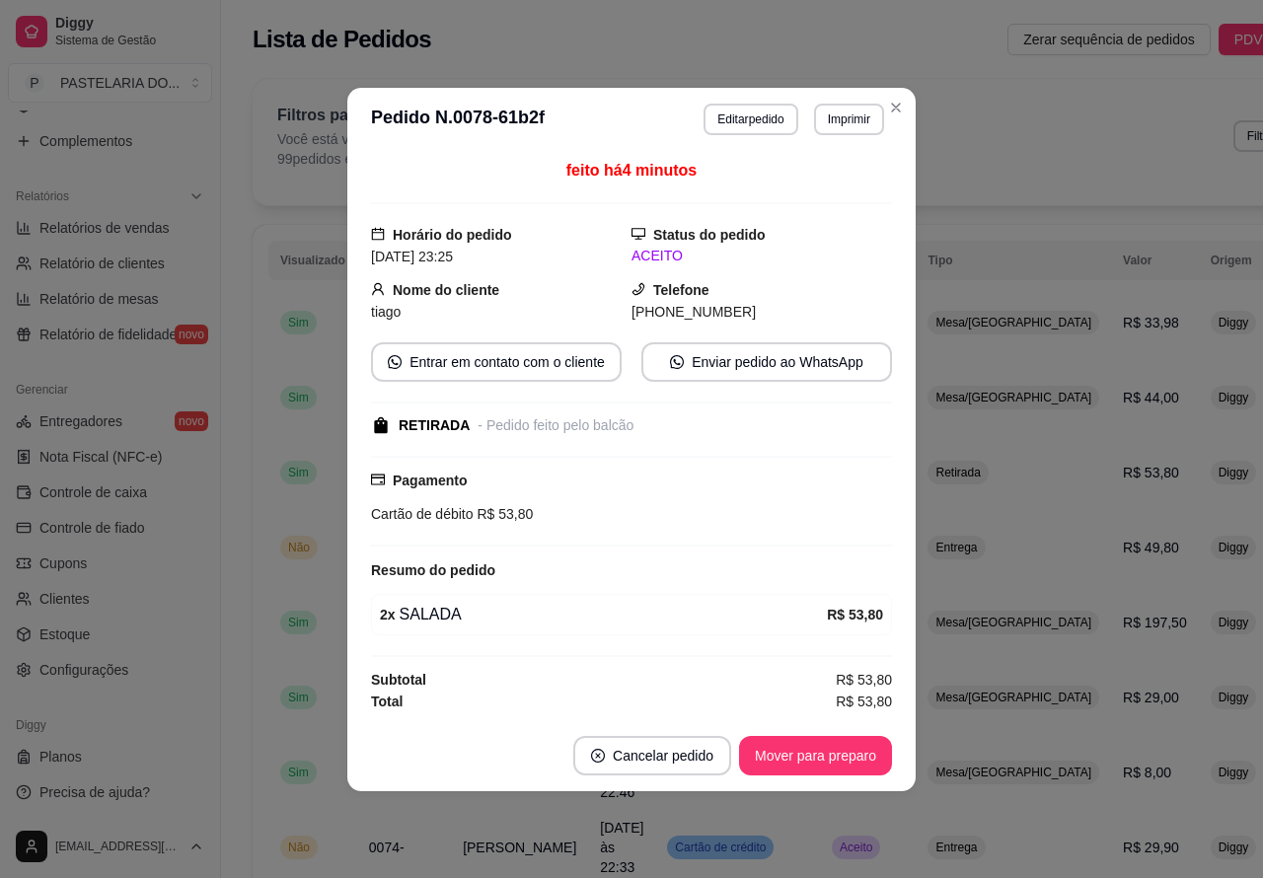
click at [810, 765] on button "Mover para preparo" at bounding box center [815, 755] width 153 height 39
click at [816, 756] on button "Mover para retirada disponível" at bounding box center [782, 755] width 211 height 38
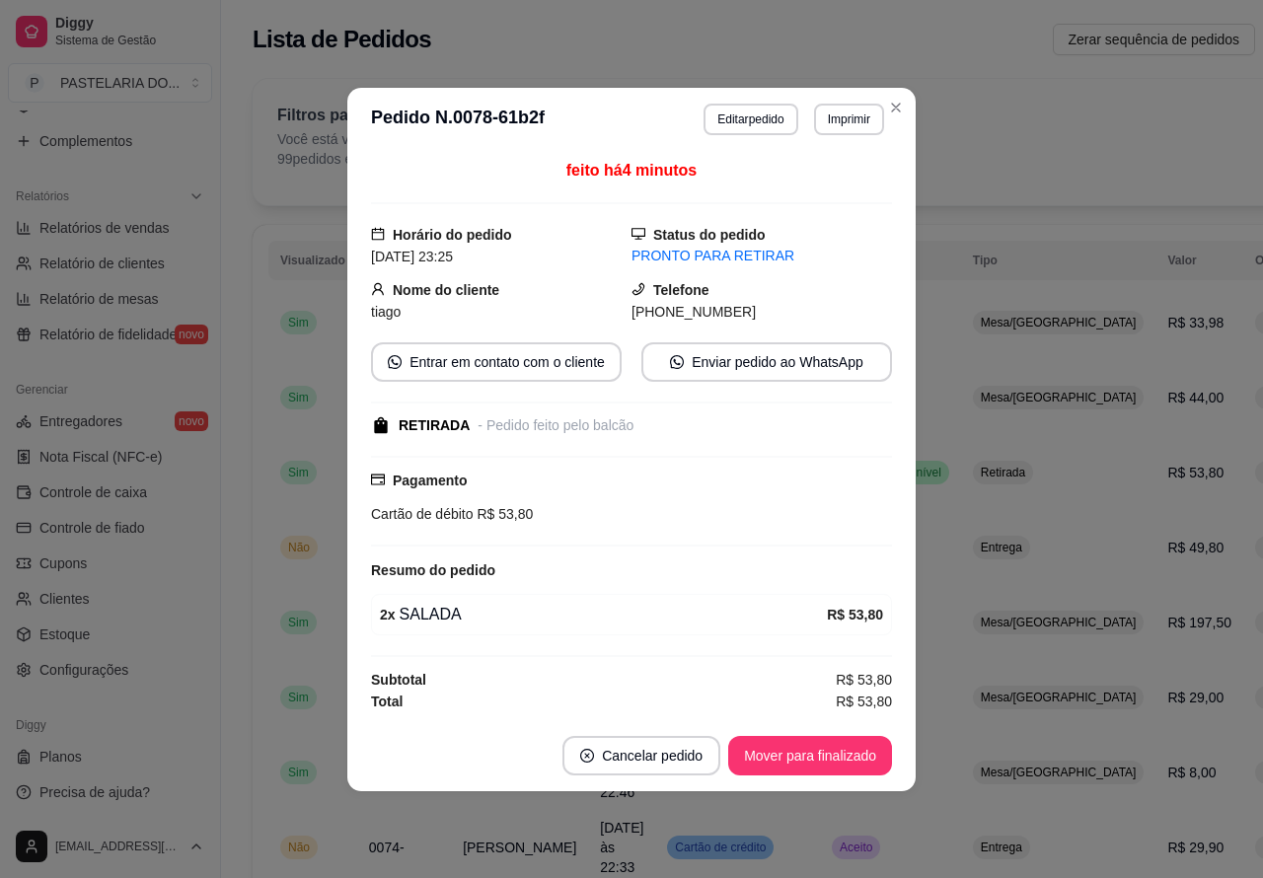
click at [809, 748] on button "Mover para finalizado" at bounding box center [810, 755] width 164 height 39
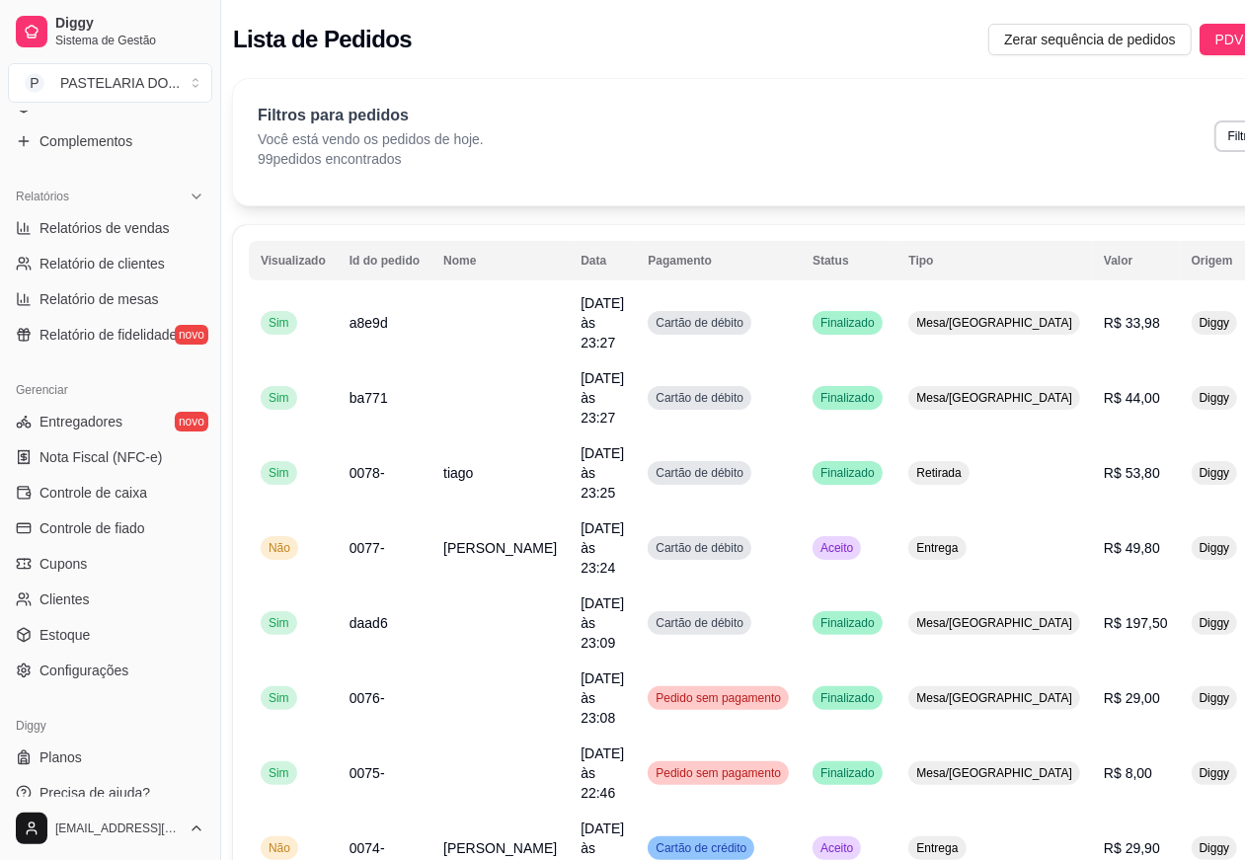
scroll to position [0, 71]
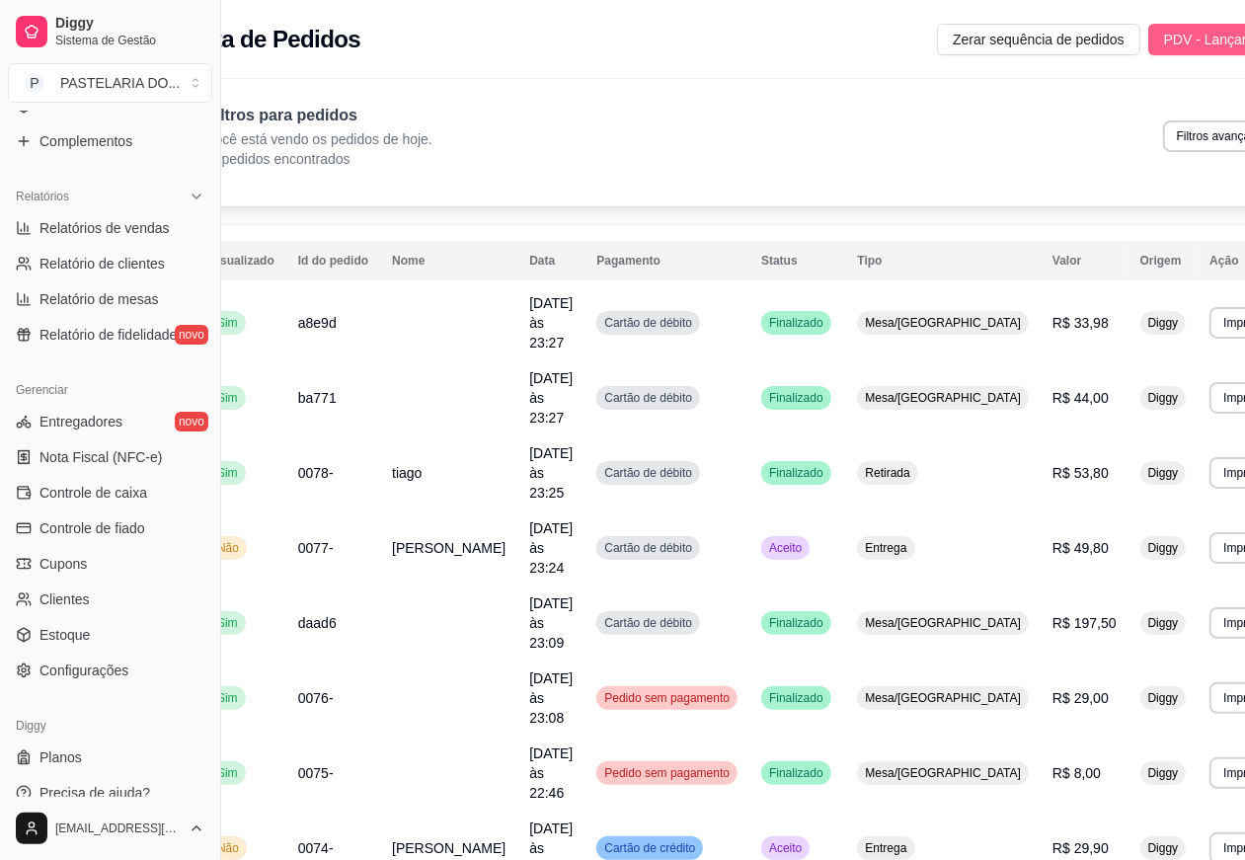
click at [1164, 33] on span "PDV - Lançar pedido" at bounding box center [1228, 40] width 128 height 22
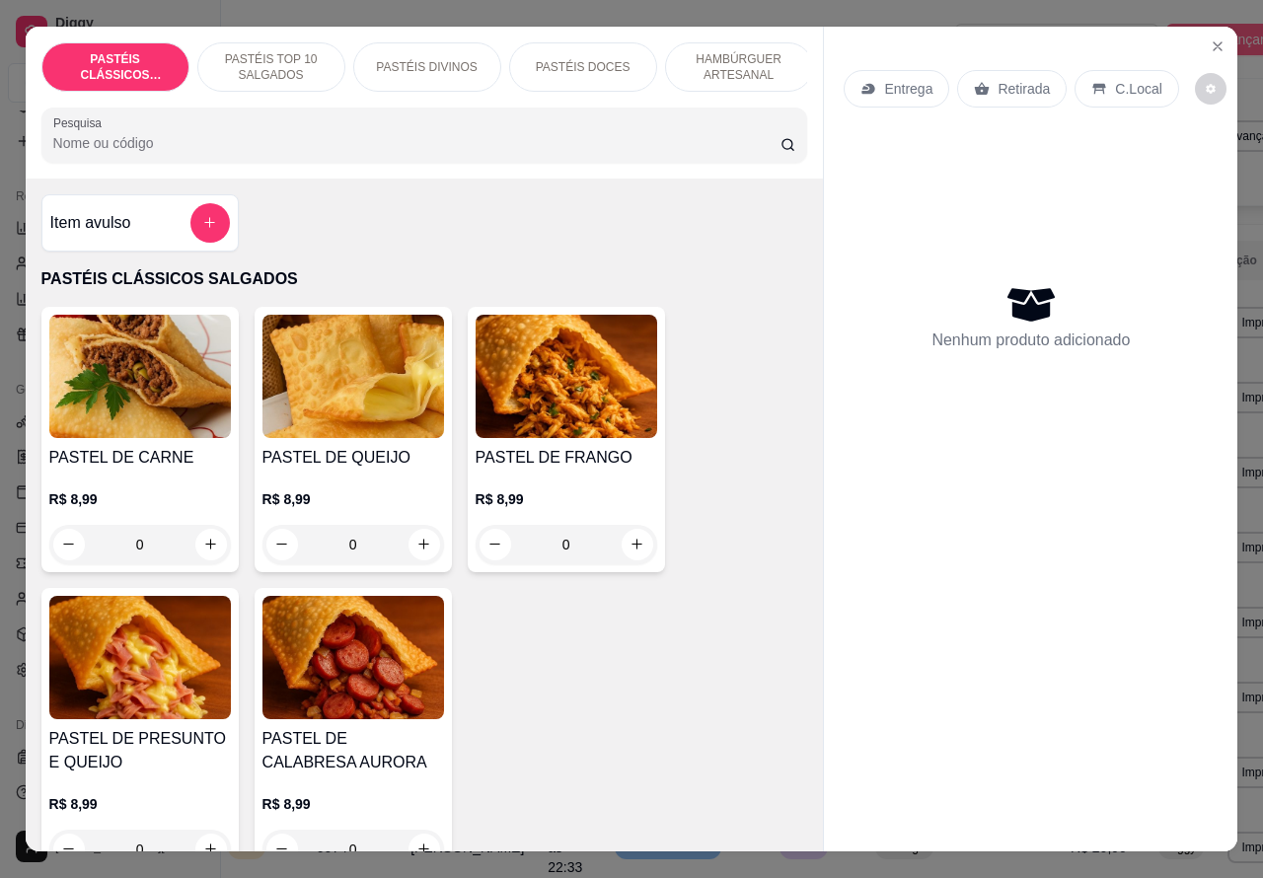
click at [1215, 38] on icon "Close" at bounding box center [1218, 46] width 16 height 16
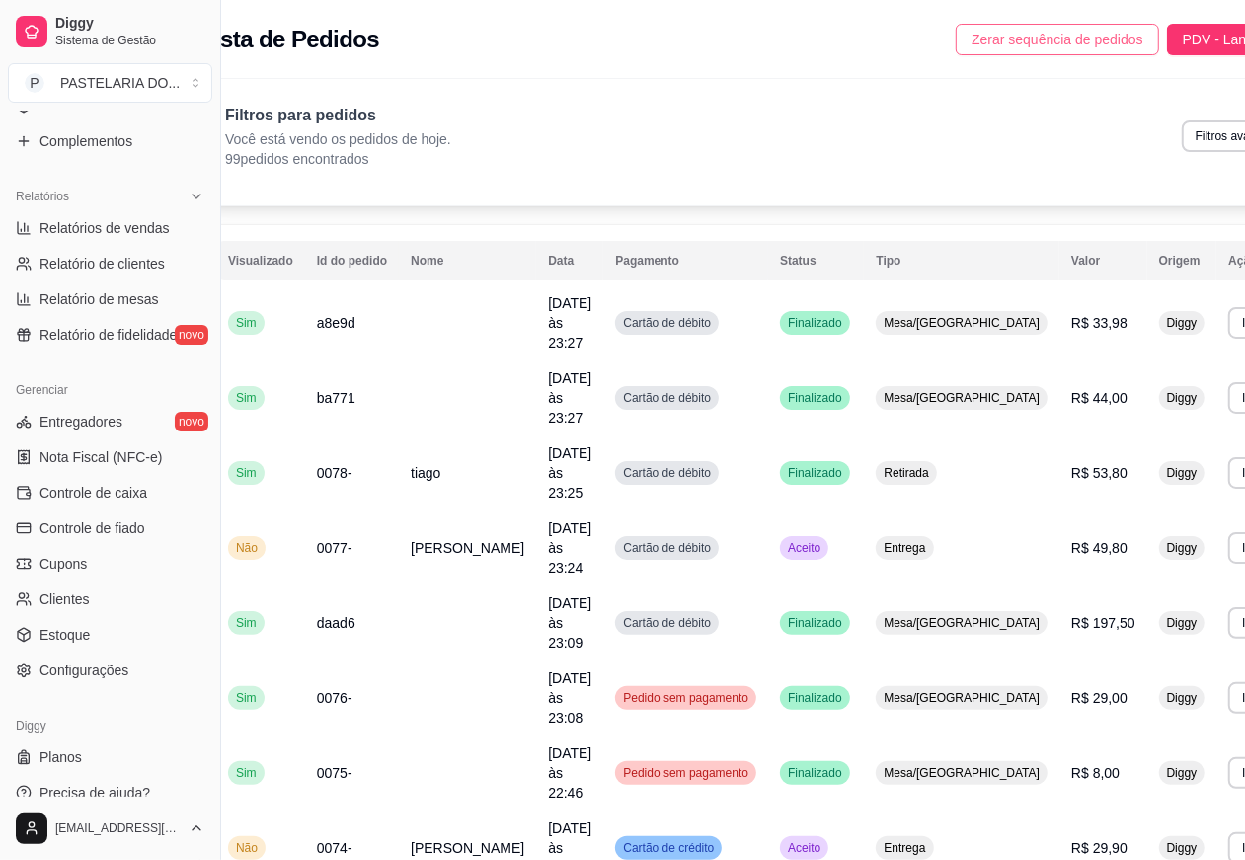
click at [997, 39] on span "Zerar sequência de pedidos" at bounding box center [1057, 40] width 172 height 22
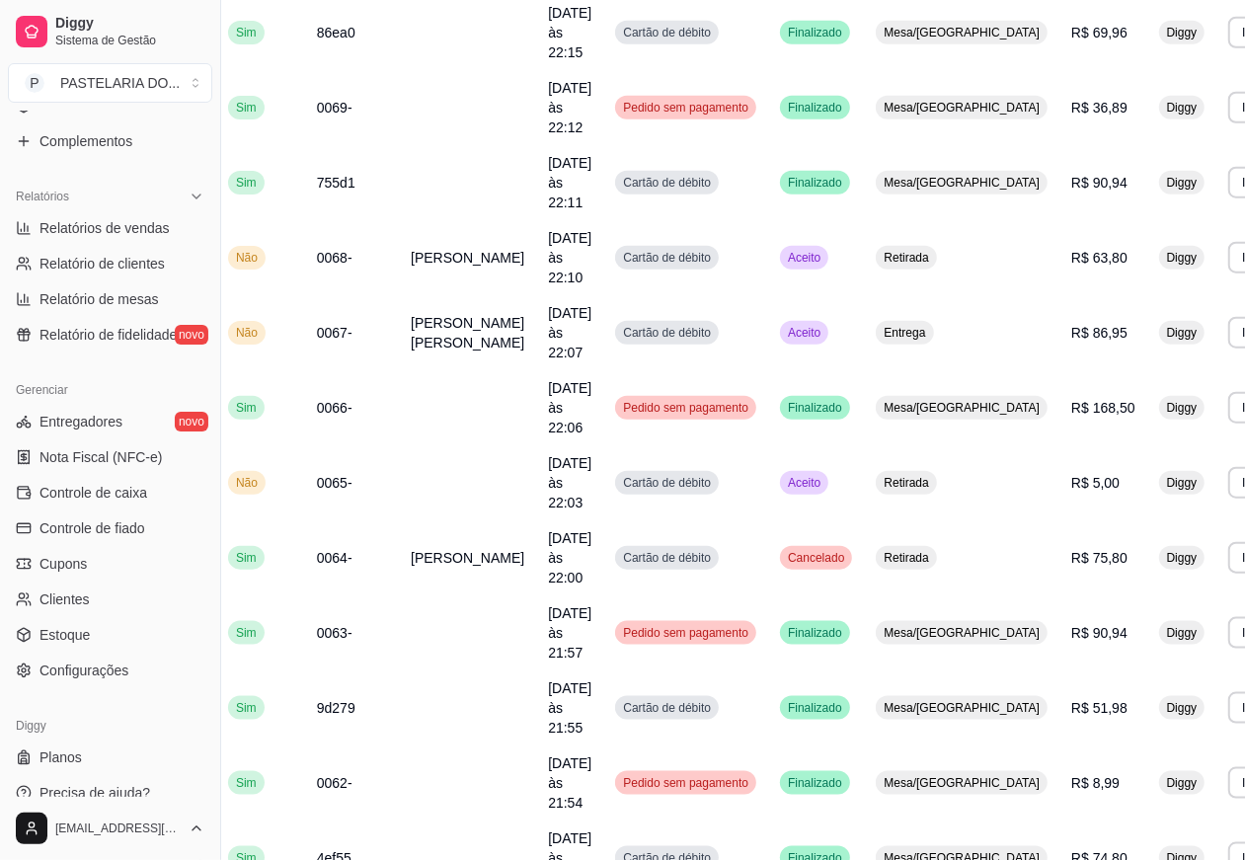
scroll to position [1247, 52]
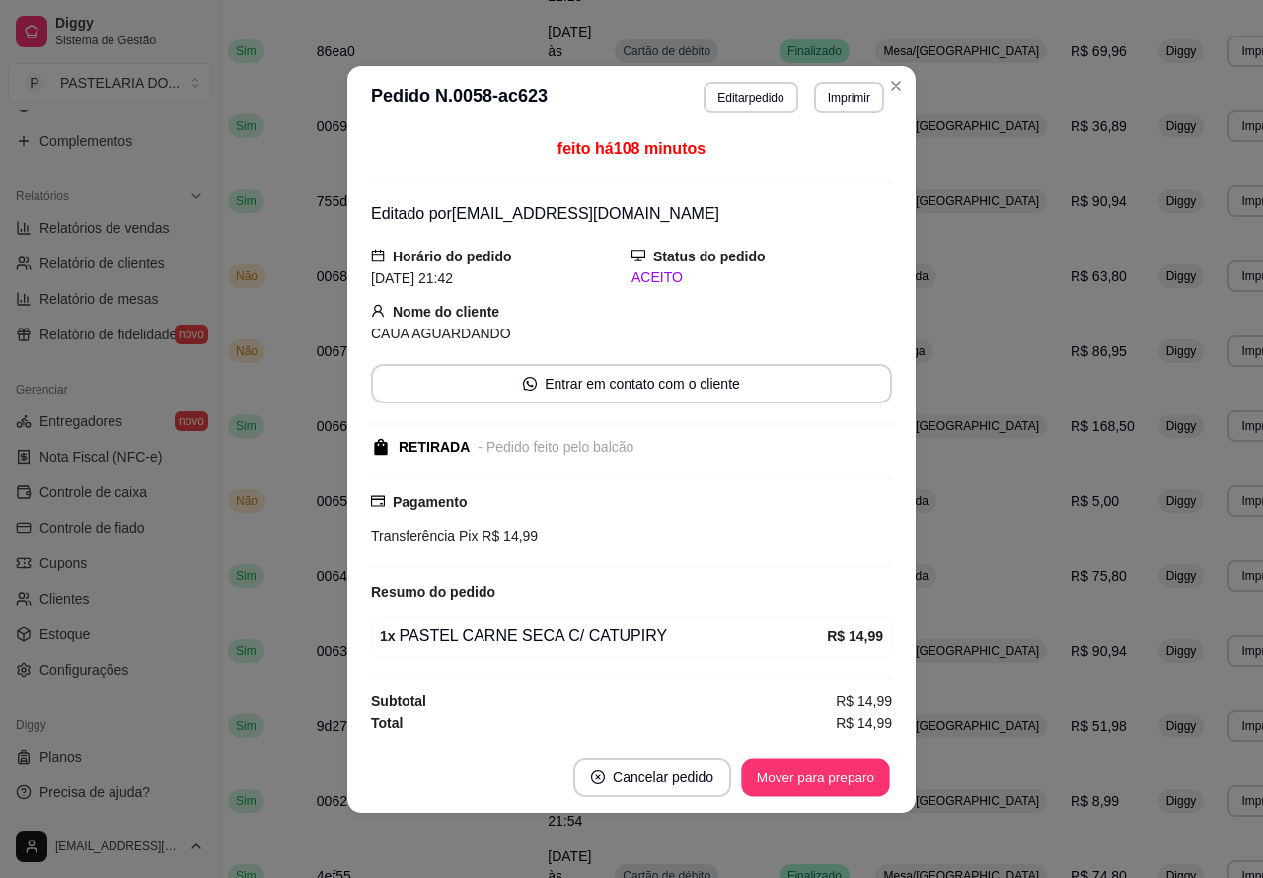
click at [817, 778] on button "Mover para preparo" at bounding box center [815, 777] width 148 height 38
click at [822, 773] on button "Mover para retirada disponível" at bounding box center [783, 777] width 218 height 39
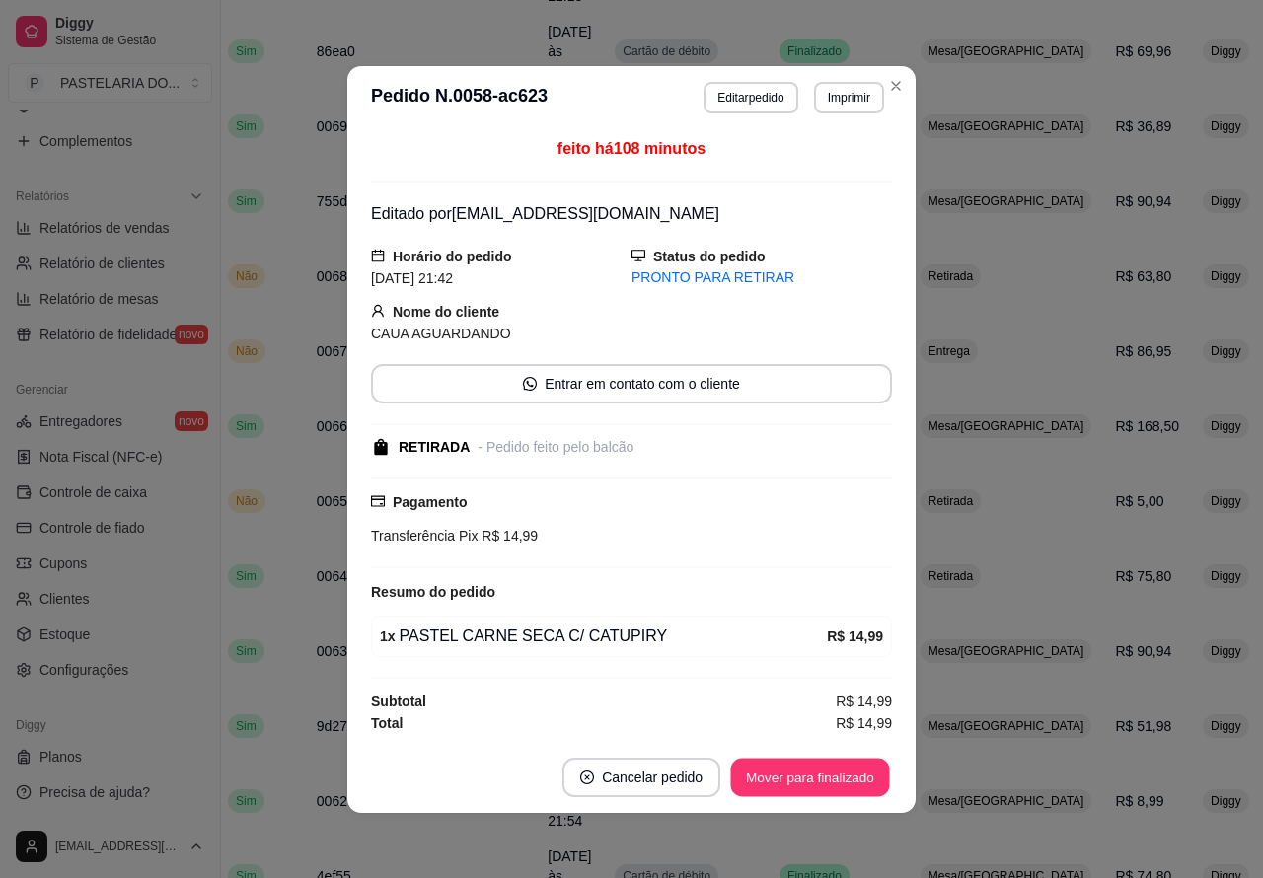
click at [831, 772] on button "Mover para finalizado" at bounding box center [810, 777] width 159 height 38
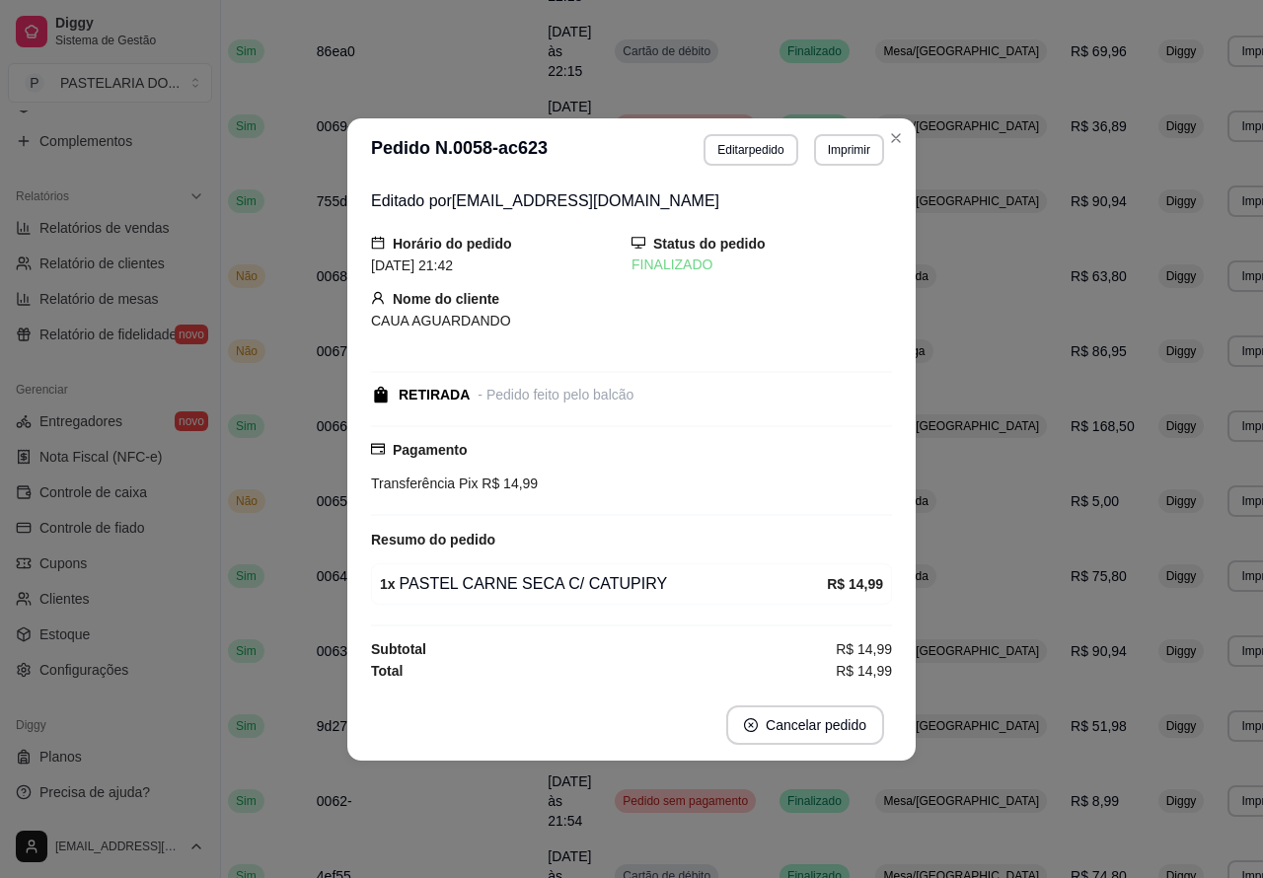
click at [697, 760] on footer "Cancelar pedido" at bounding box center [631, 725] width 569 height 71
click at [1244, 766] on li "4" at bounding box center [1260, 767] width 32 height 32
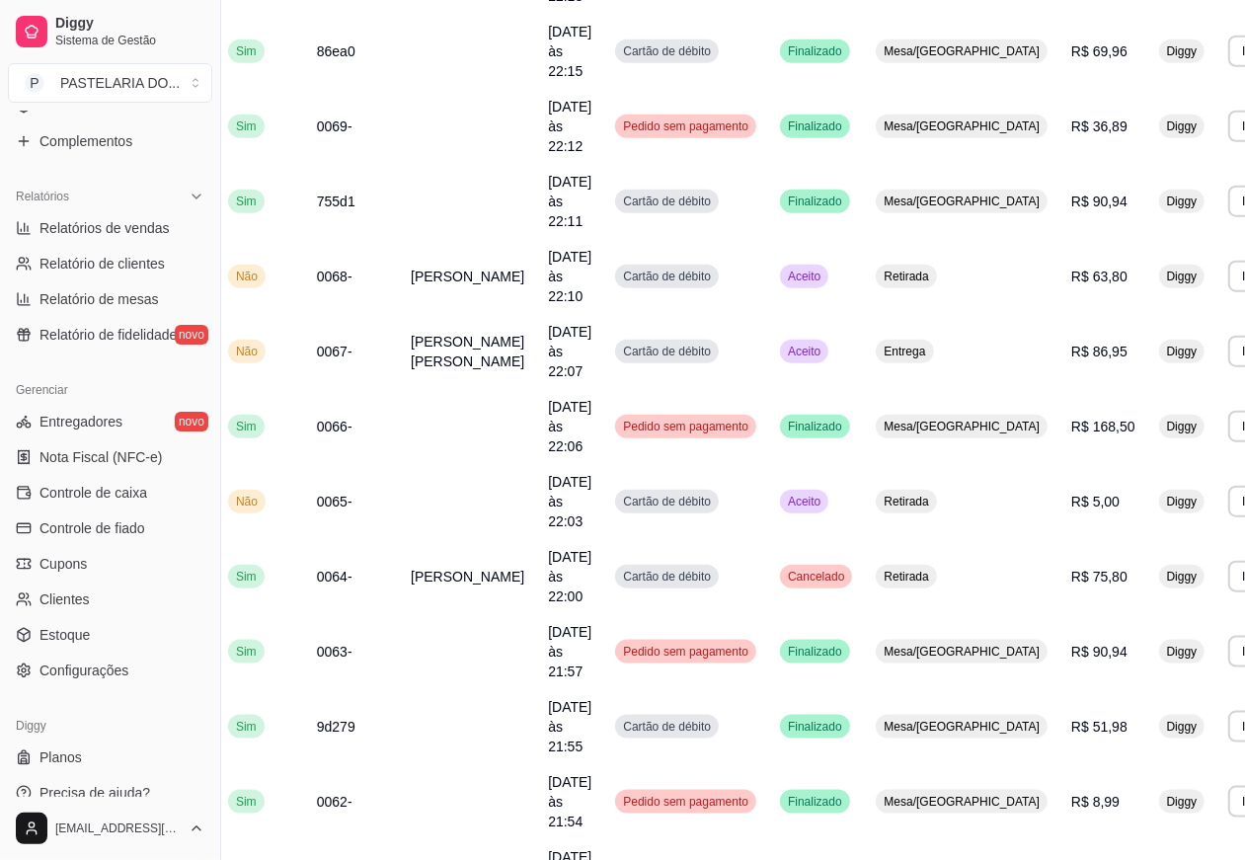
click at [1208, 764] on li "3" at bounding box center [1224, 748] width 32 height 32
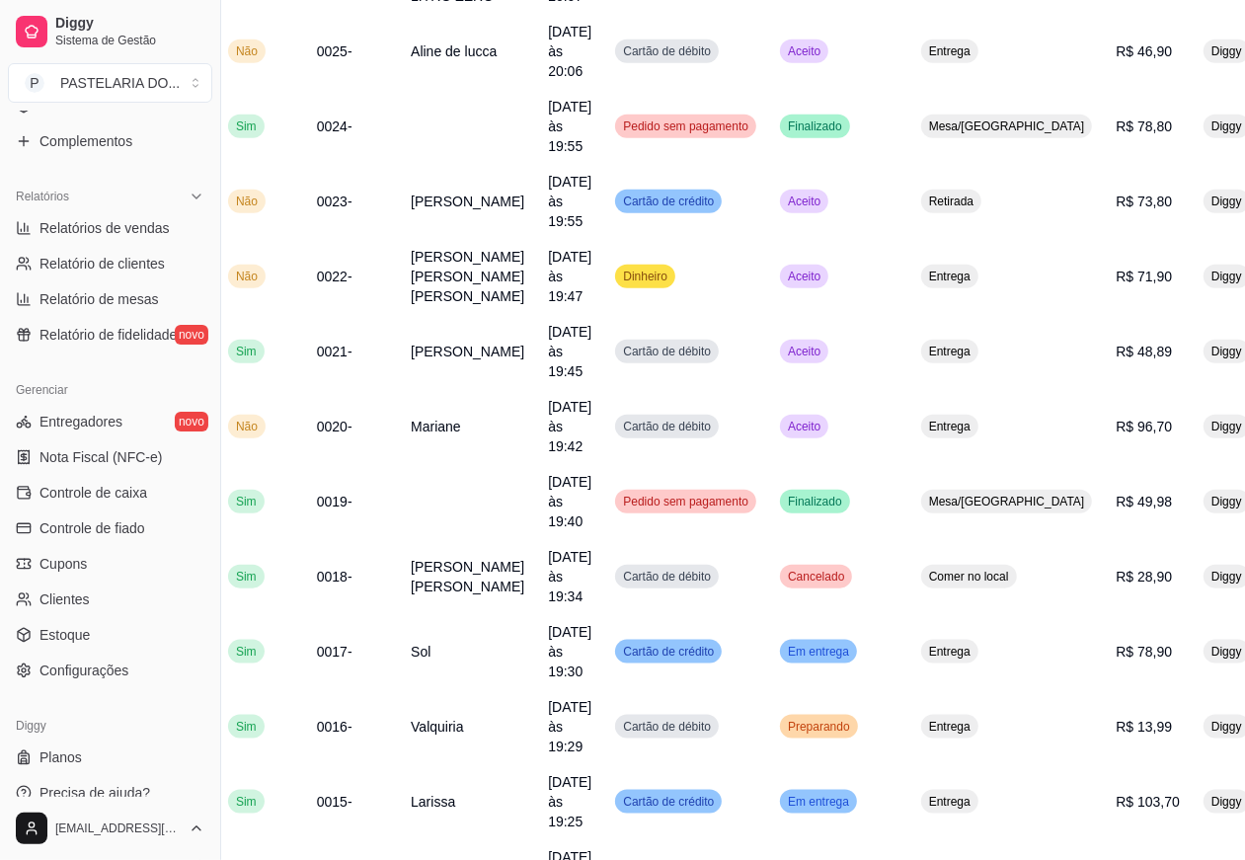
scroll to position [1443, 52]
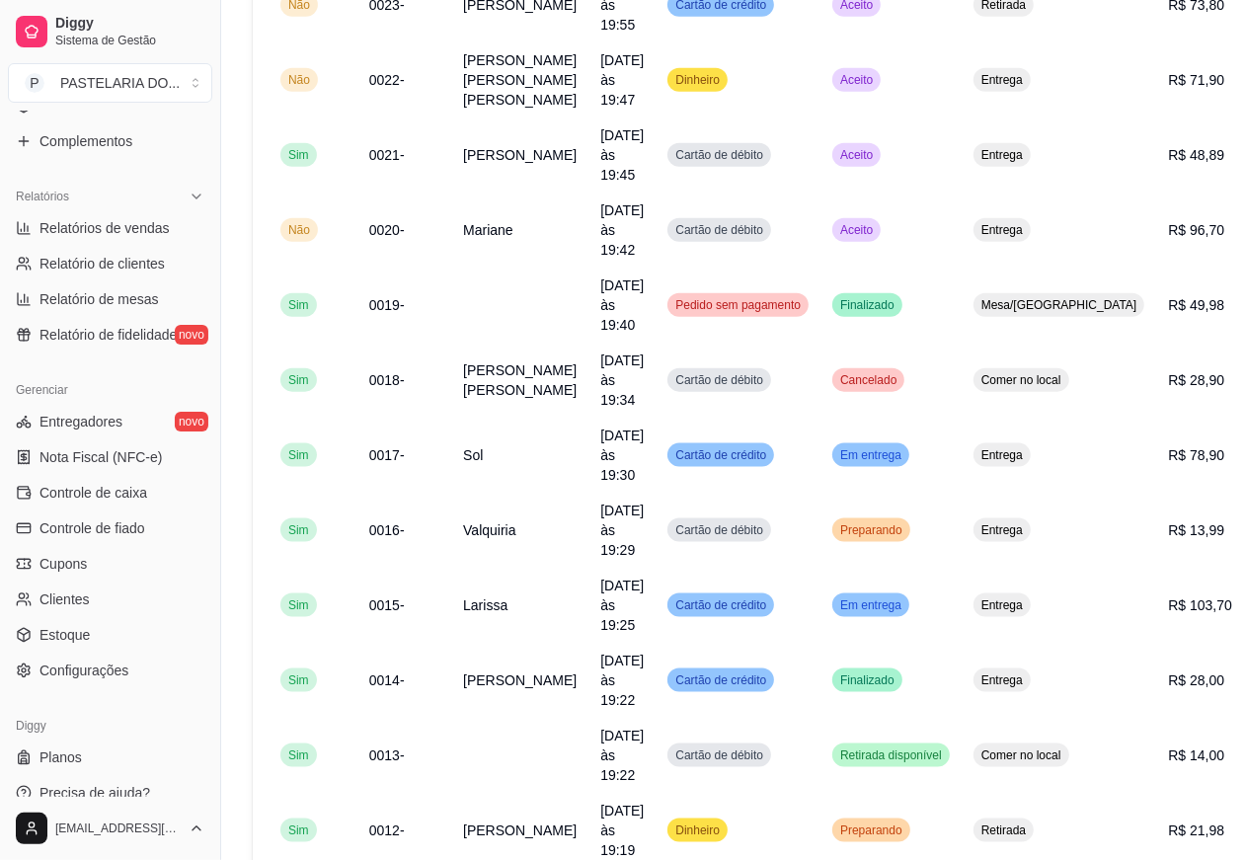
scroll to position [1424, 0]
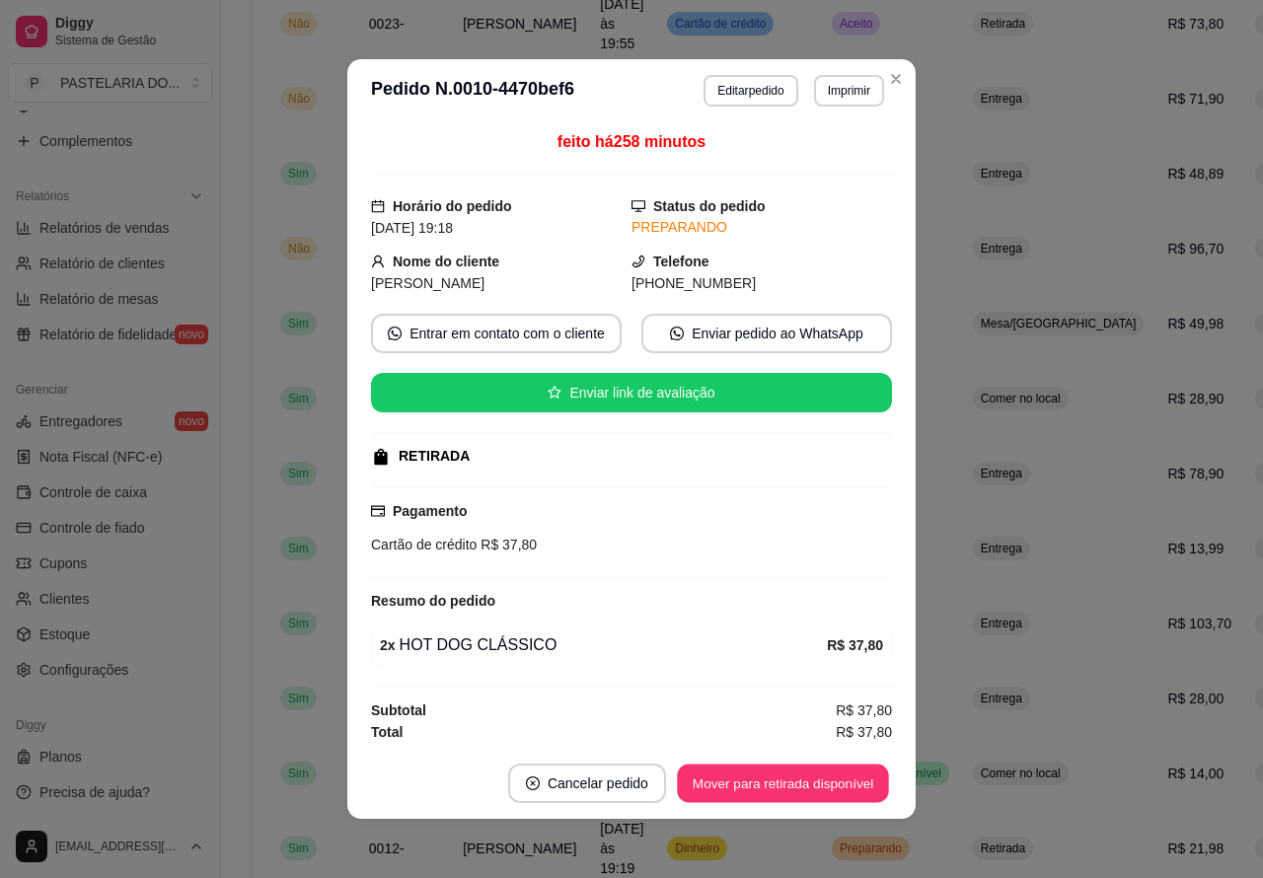
click at [793, 790] on button "Mover para retirada disponível" at bounding box center [782, 784] width 211 height 38
click at [814, 772] on button "Mover para finalizado" at bounding box center [810, 784] width 159 height 38
click at [820, 780] on button "Mover para finalizado" at bounding box center [810, 783] width 164 height 39
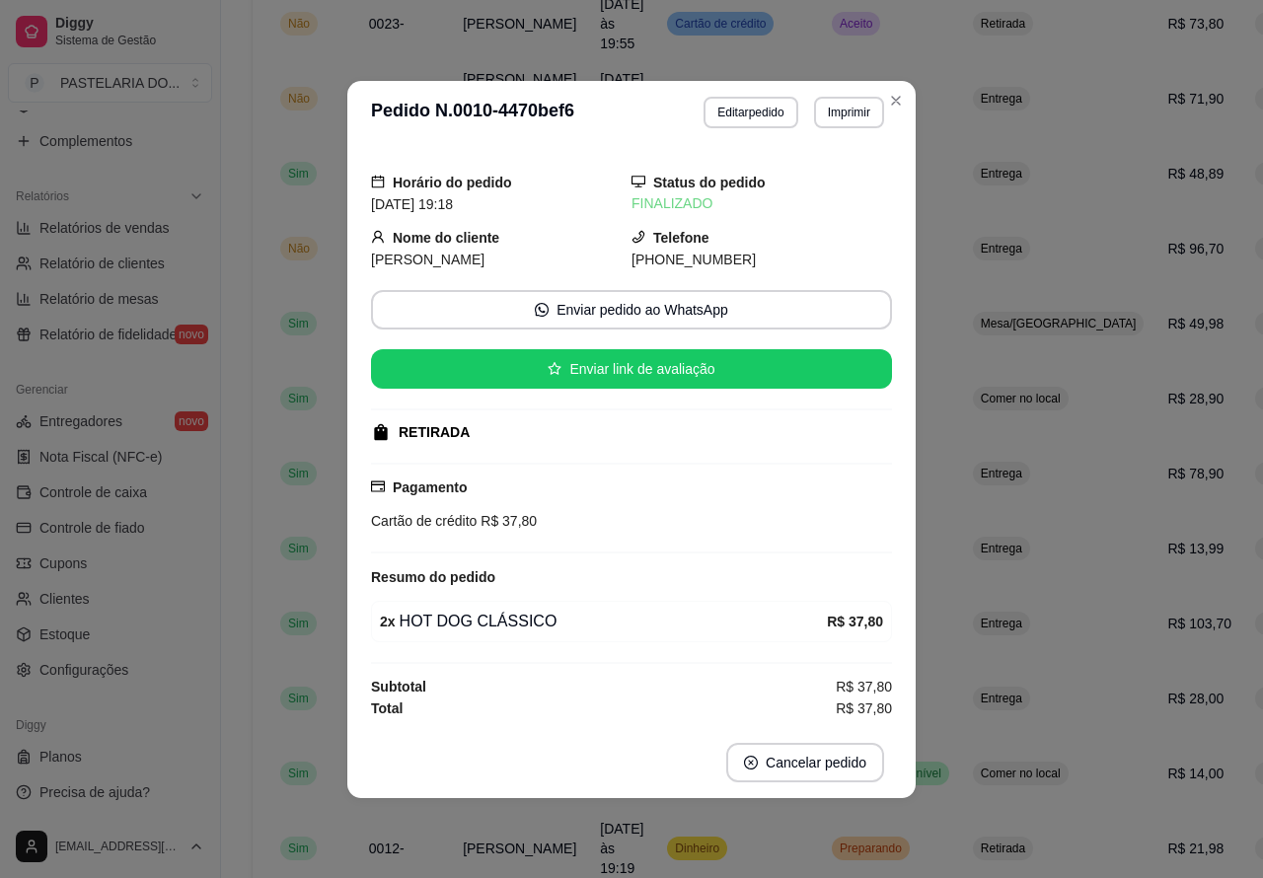
click at [977, 651] on span "Retirada" at bounding box center [1003, 653] width 52 height 16
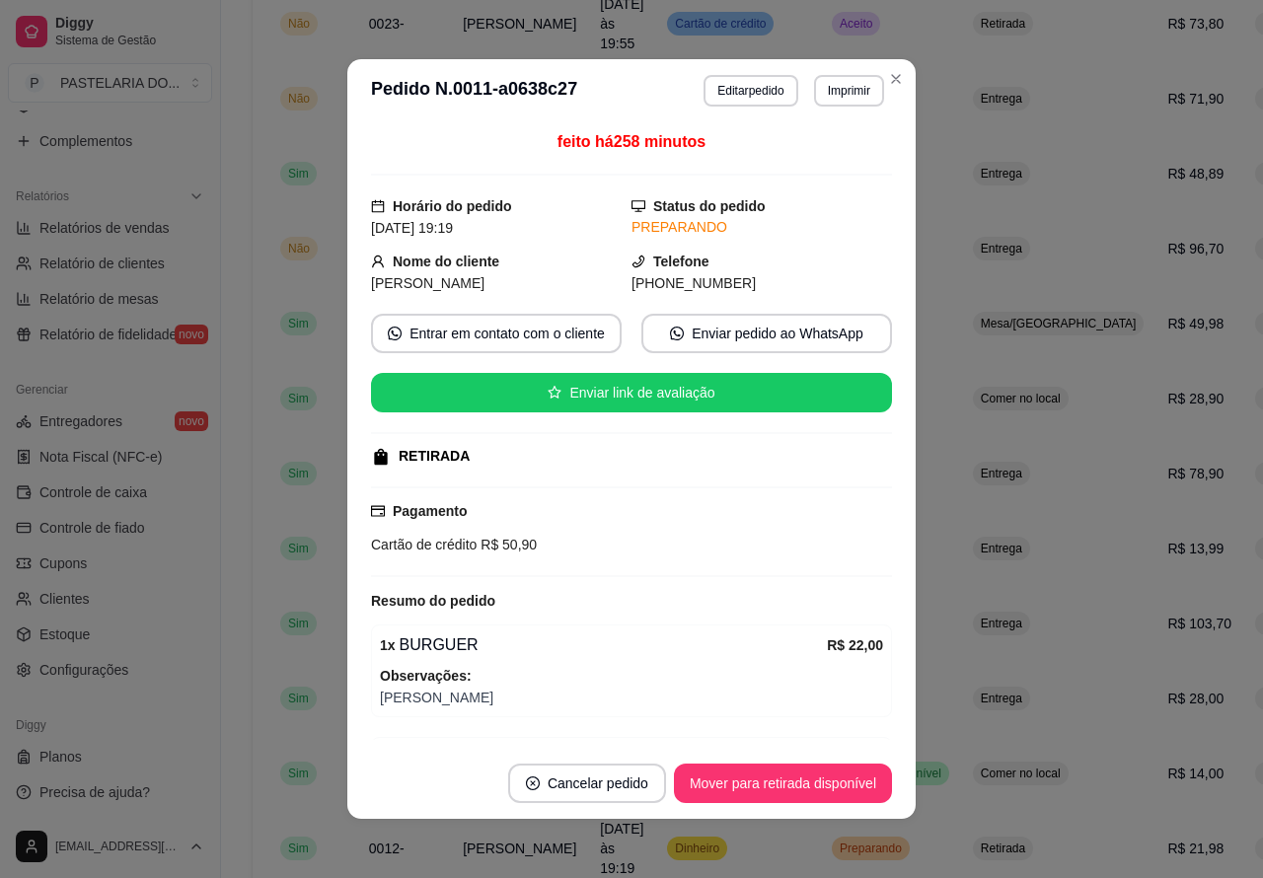
click at [782, 782] on button "Mover para retirada disponível" at bounding box center [783, 783] width 218 height 39
click at [809, 768] on div "Mover para retirada disponível" at bounding box center [769, 783] width 246 height 39
click at [812, 780] on button "Mover para finalizado" at bounding box center [810, 784] width 159 height 38
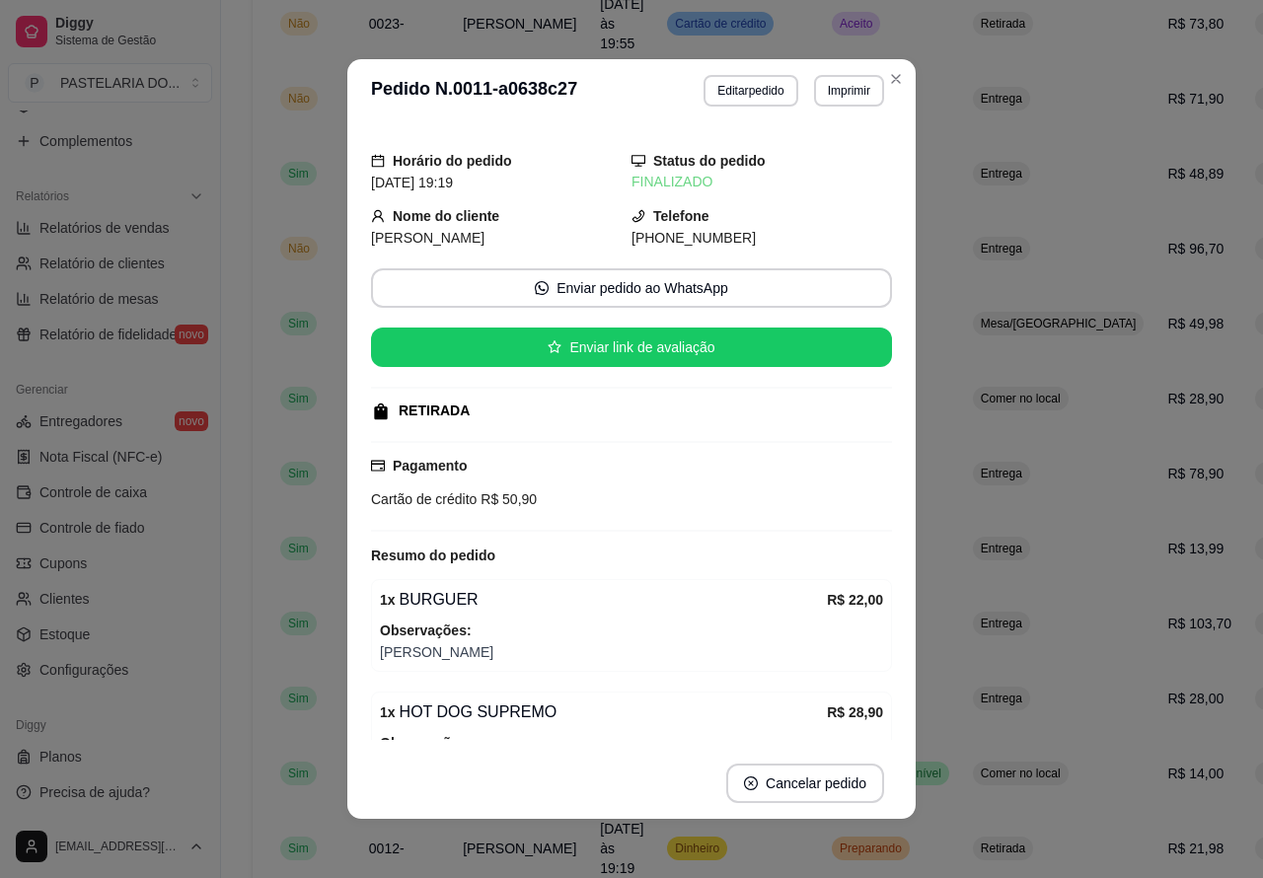
click at [977, 538] on span "Retirada" at bounding box center [1003, 542] width 52 height 16
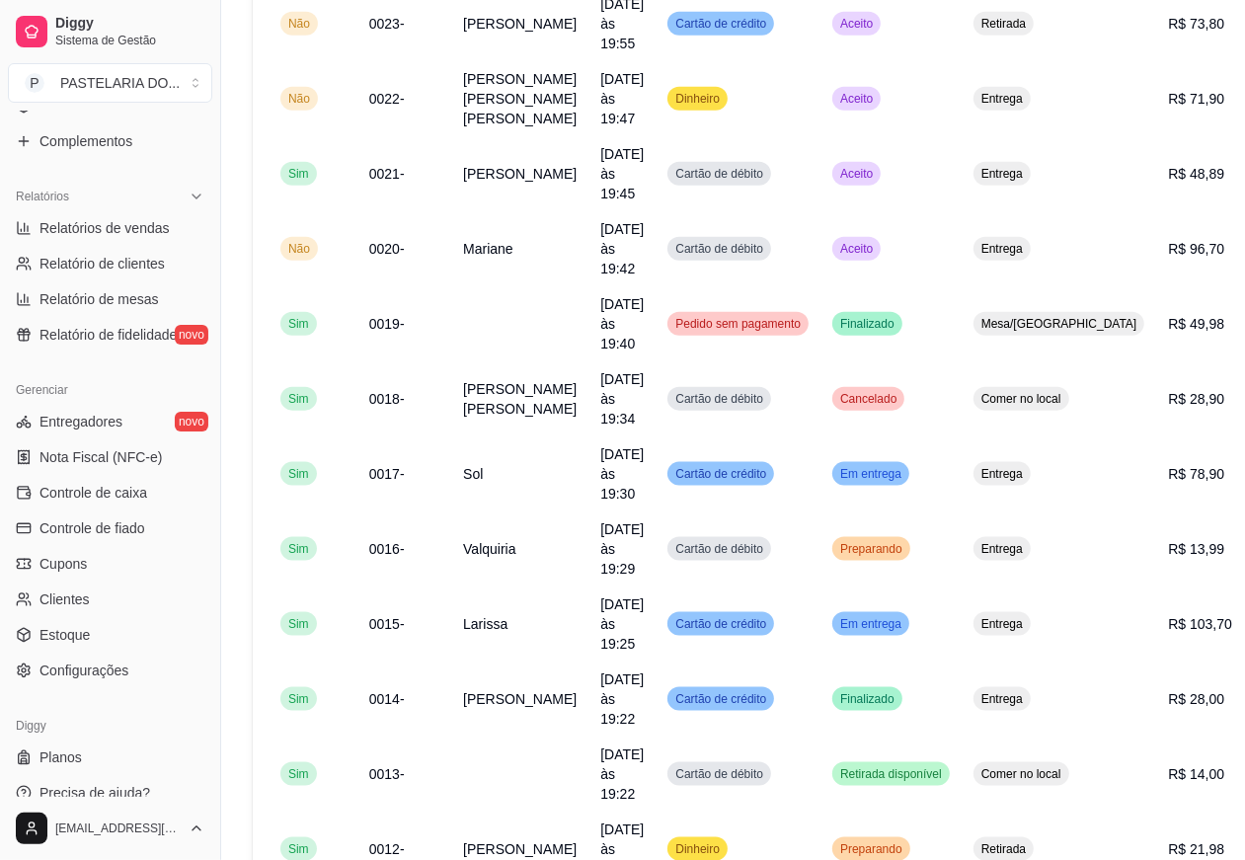
scroll to position [541, 0]
click at [101, 640] on link "Estoque" at bounding box center [110, 635] width 204 height 32
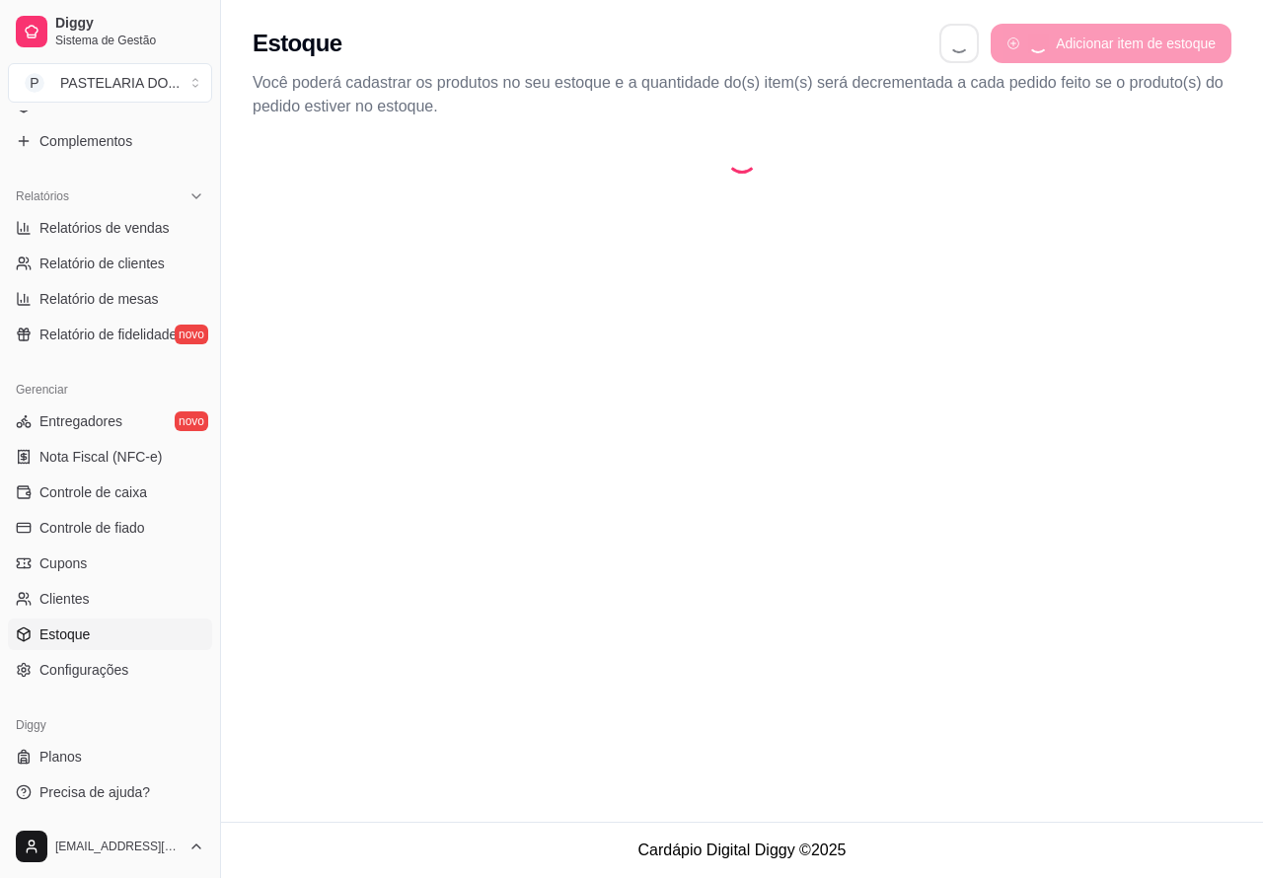
select select "QUANTITY_ORDER"
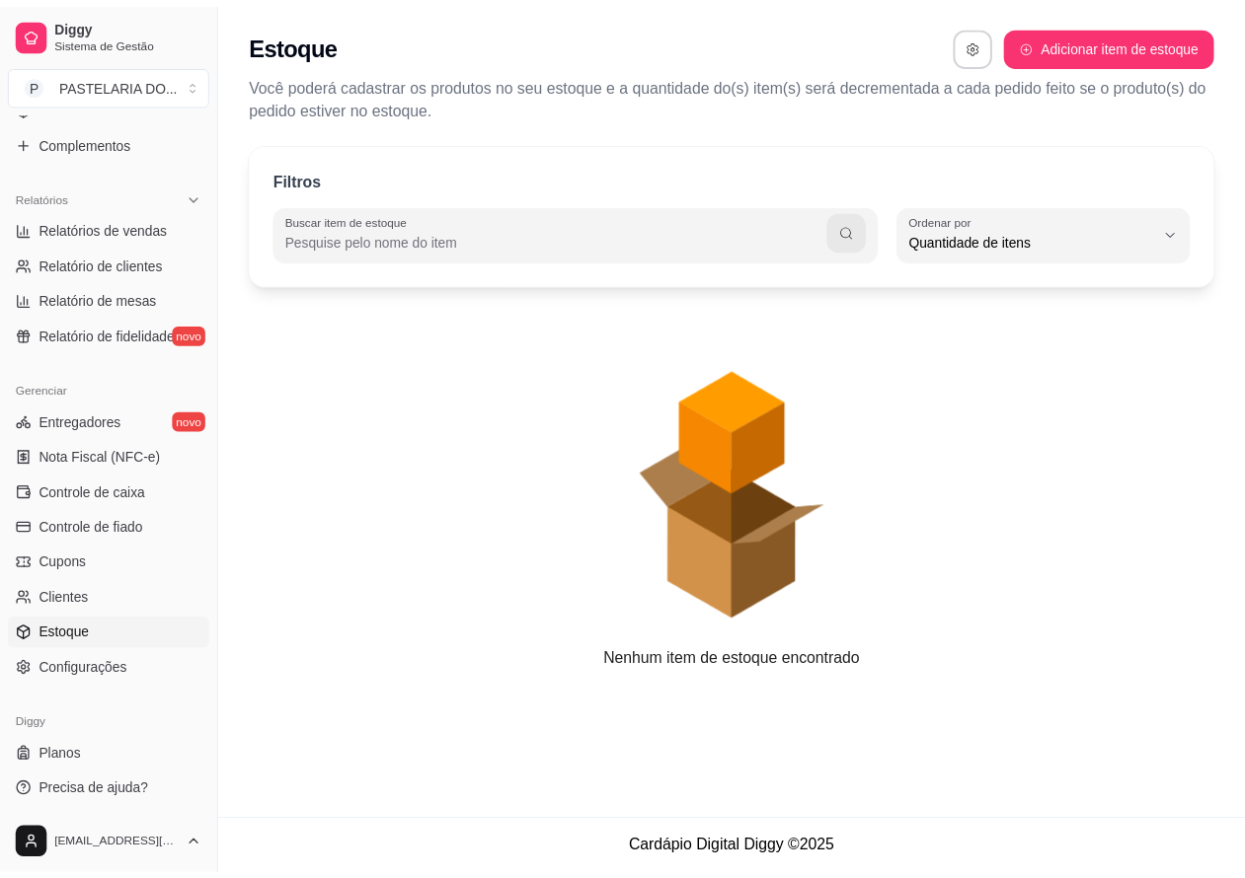
scroll to position [18, 0]
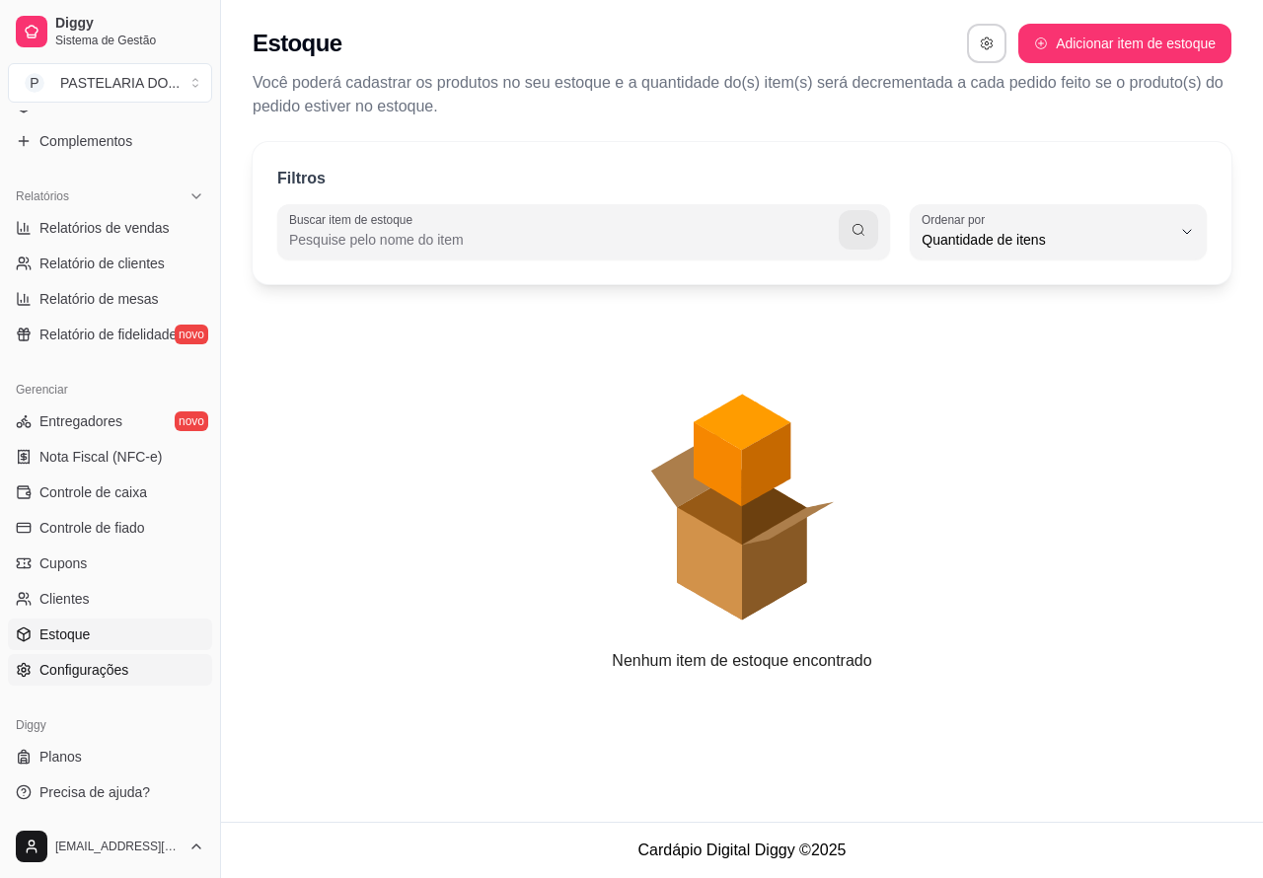
click at [97, 661] on span "Configurações" at bounding box center [83, 670] width 89 height 20
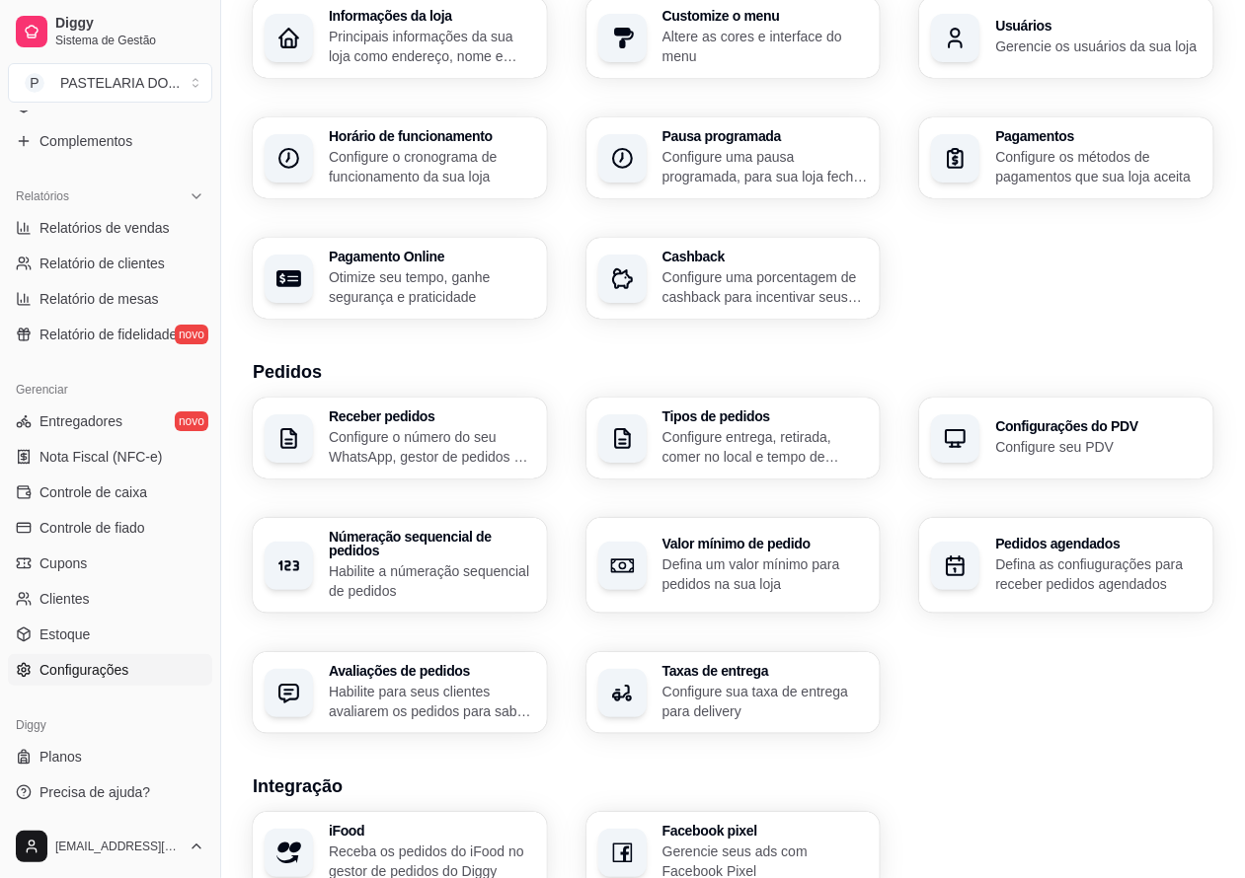
scroll to position [123, 0]
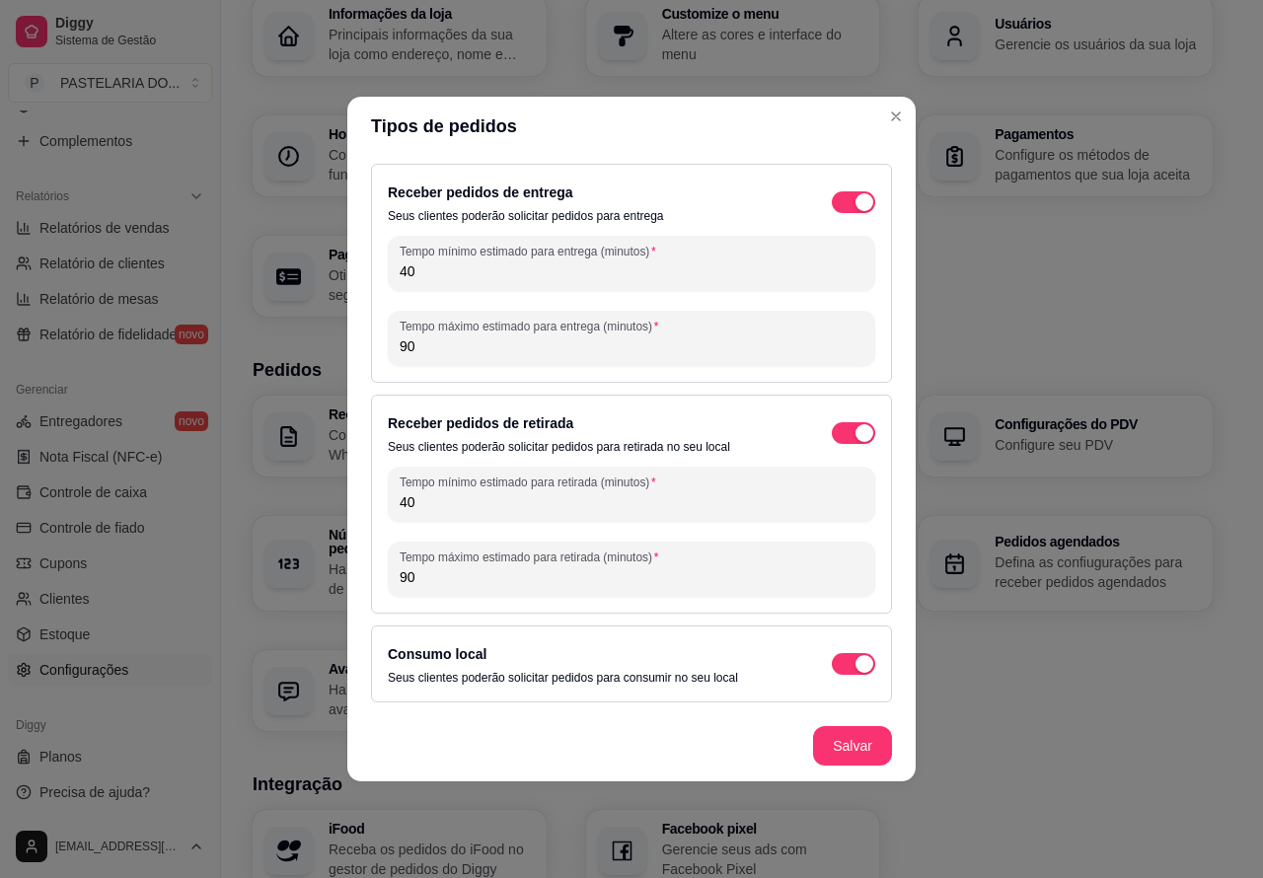
click at [1037, 693] on div "Receber pedidos Configure o número do seu WhatsApp, gestor de pedidos e outros …" at bounding box center [733, 564] width 960 height 336
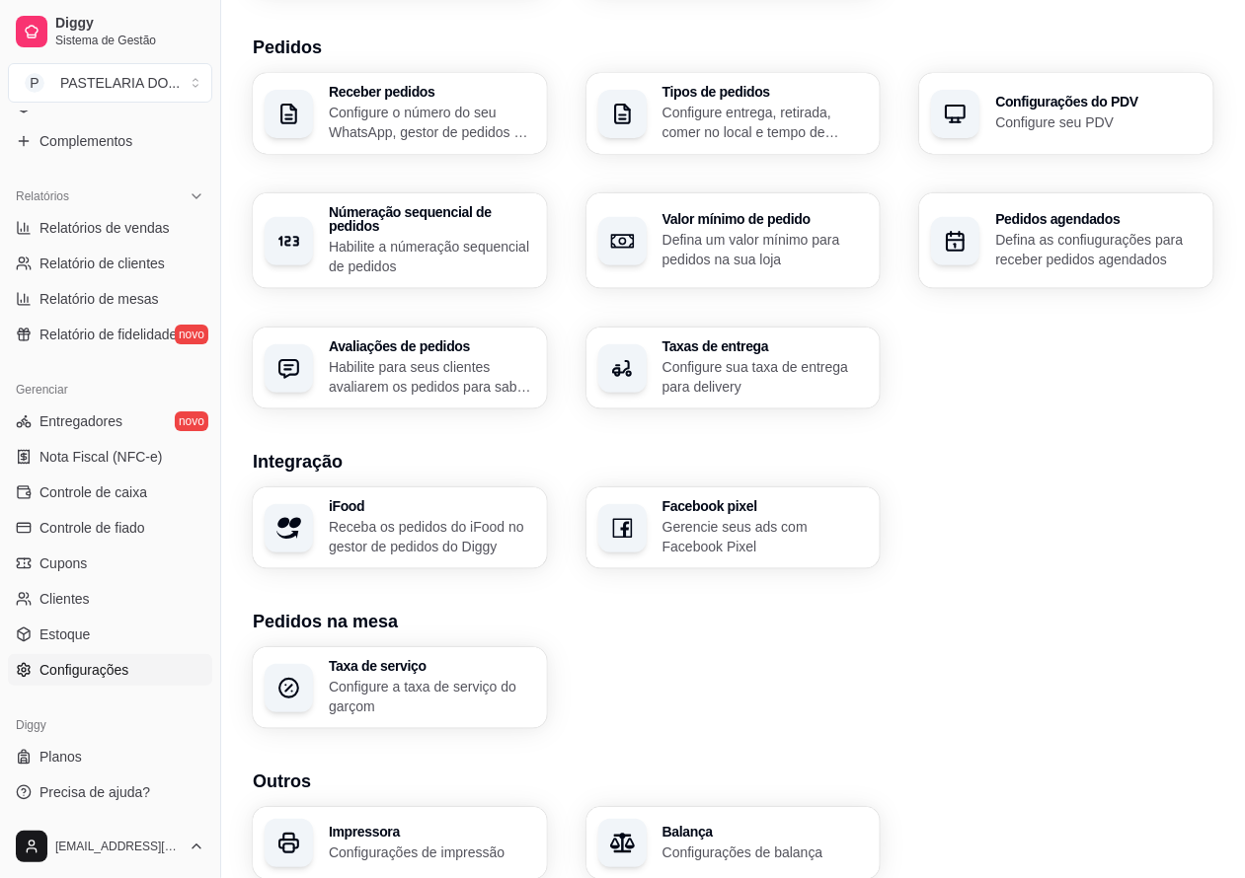
scroll to position [513, 0]
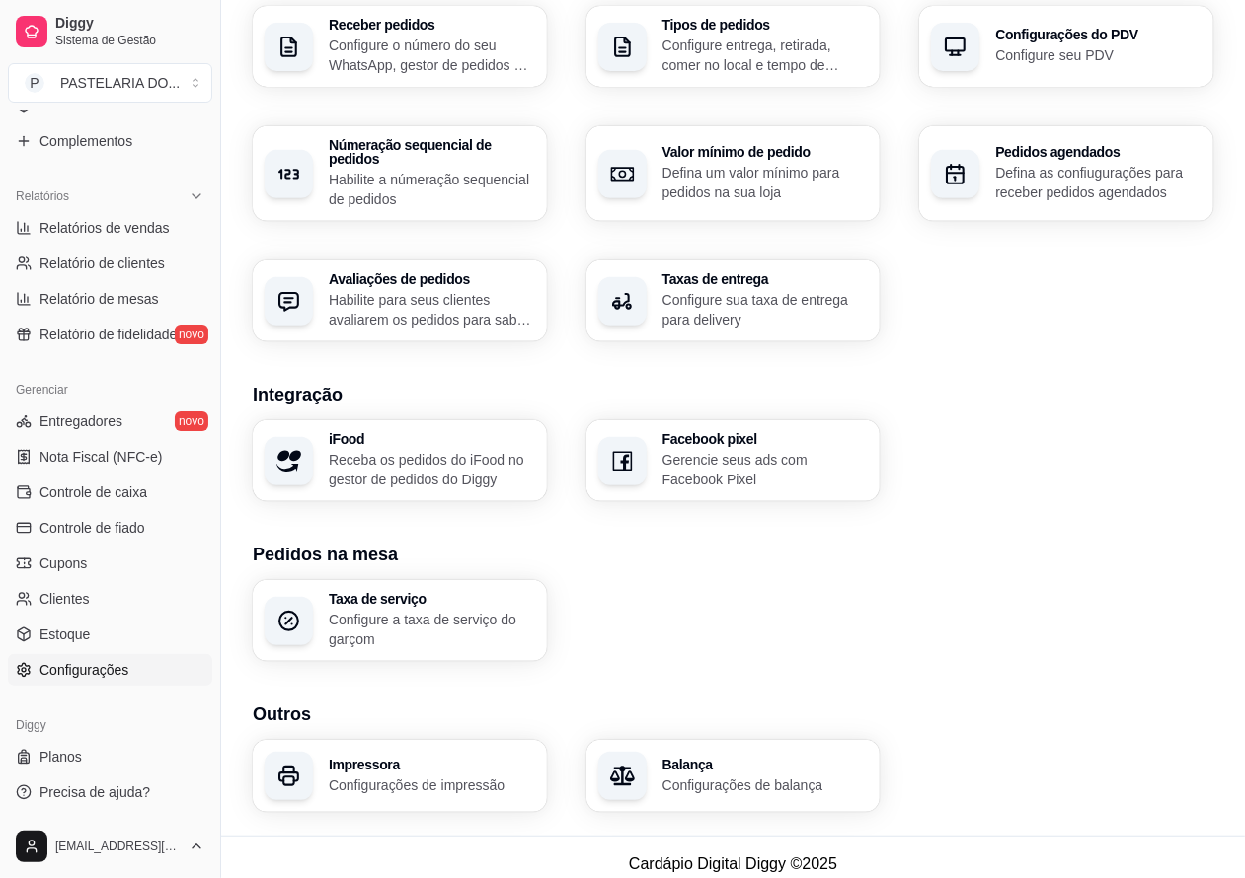
click at [348, 874] on footer "Cardápio Digital Diggy © 2025" at bounding box center [733, 864] width 1024 height 56
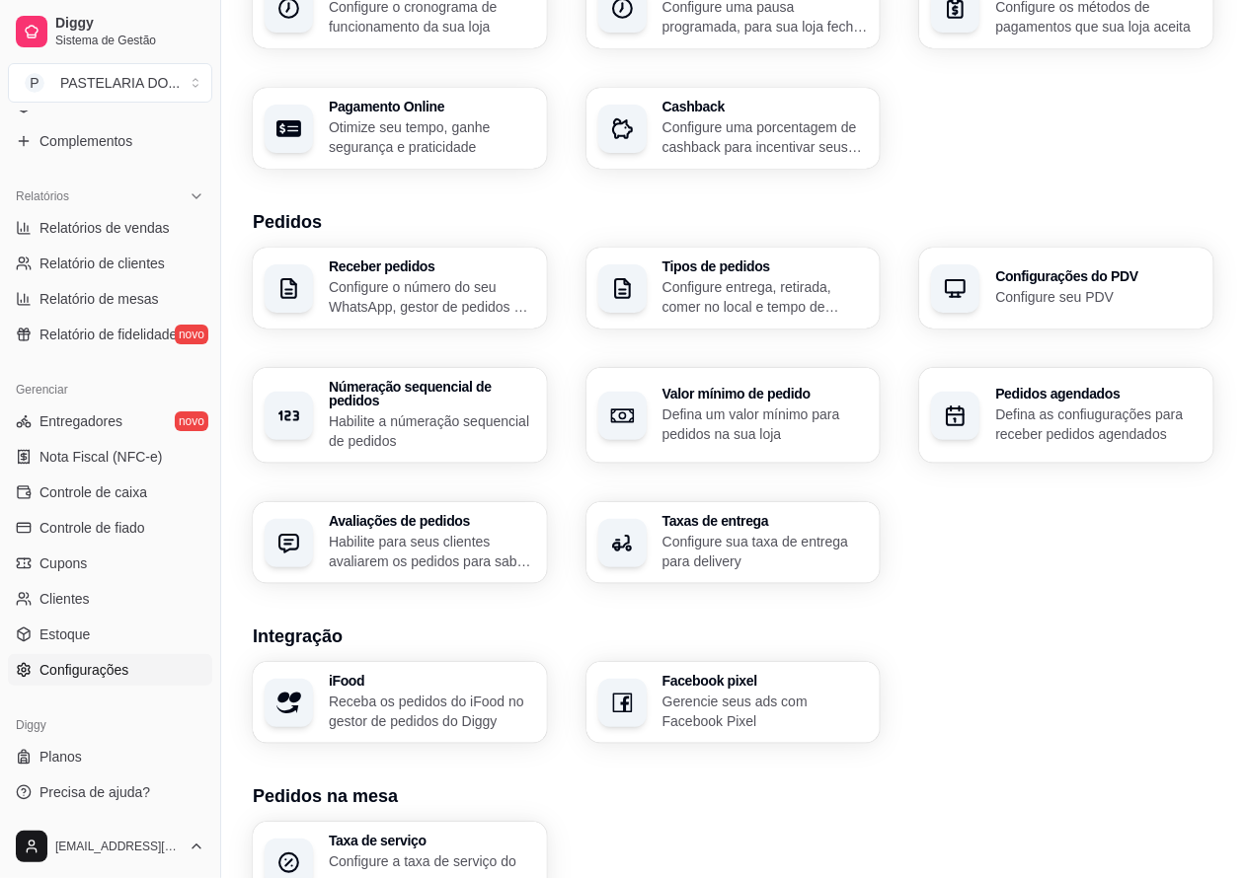
scroll to position [269, 0]
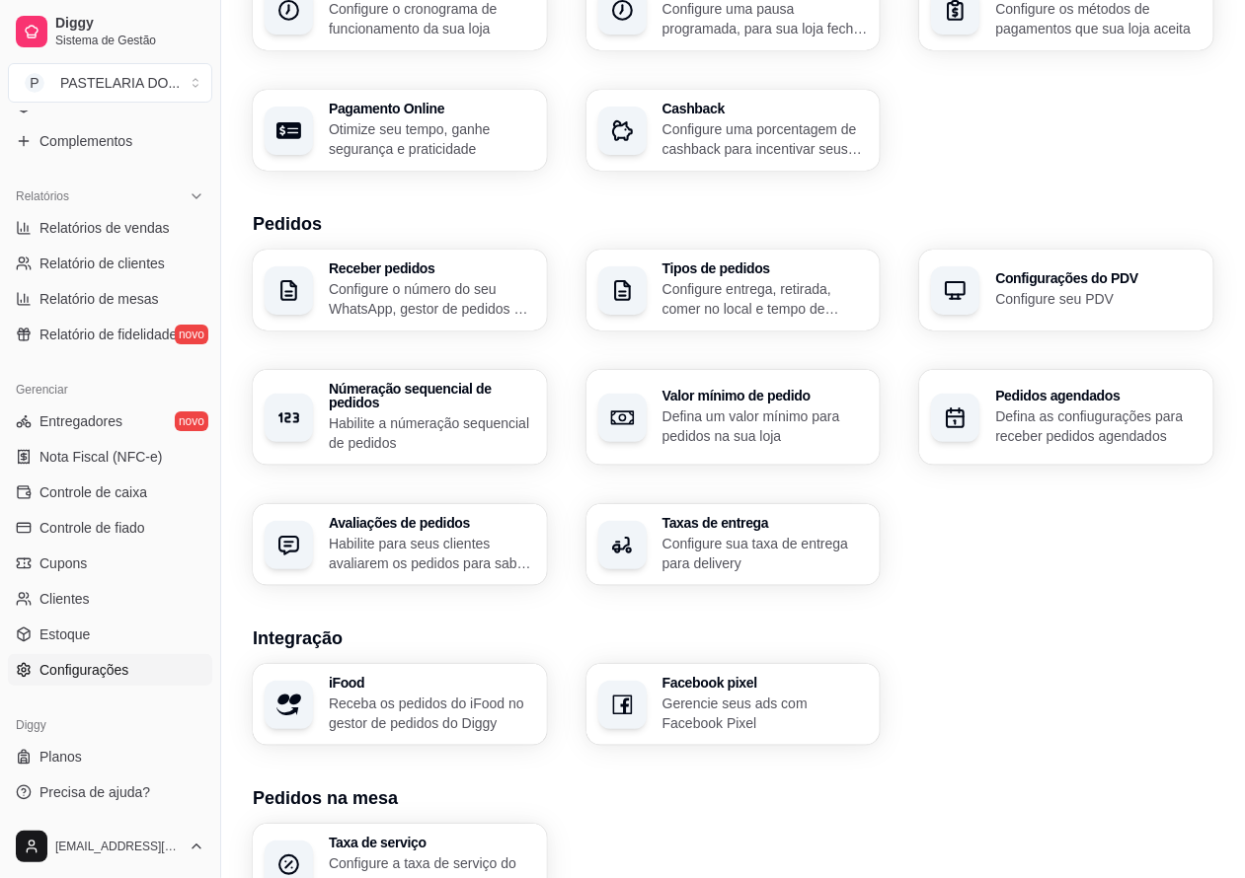
click at [904, 593] on div "Loja Informações da loja Principais informações da sua loja como endereço, nome…" at bounding box center [733, 433] width 960 height 1247
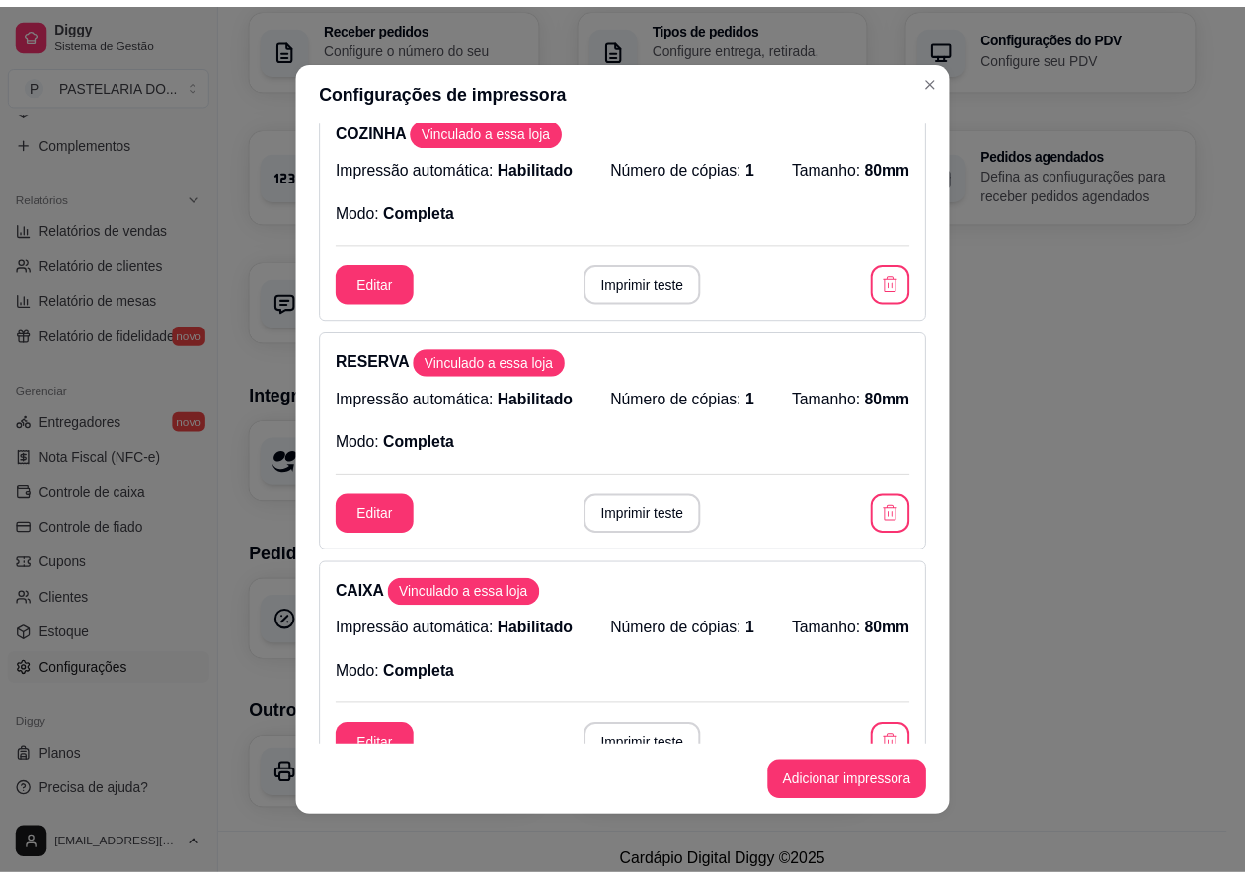
scroll to position [0, 0]
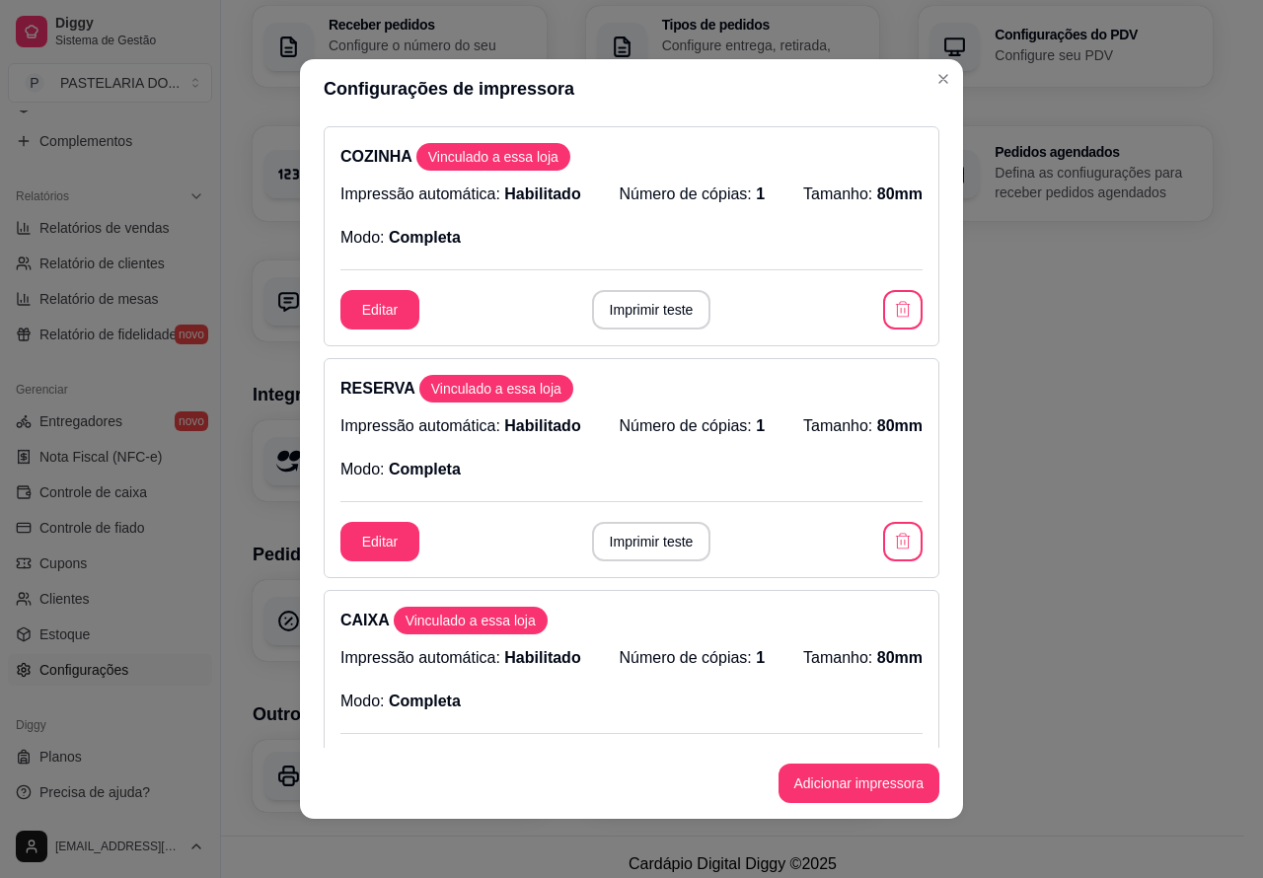
click at [933, 71] on div "Configurações do PDV Configure seu PDV" at bounding box center [1066, 46] width 294 height 81
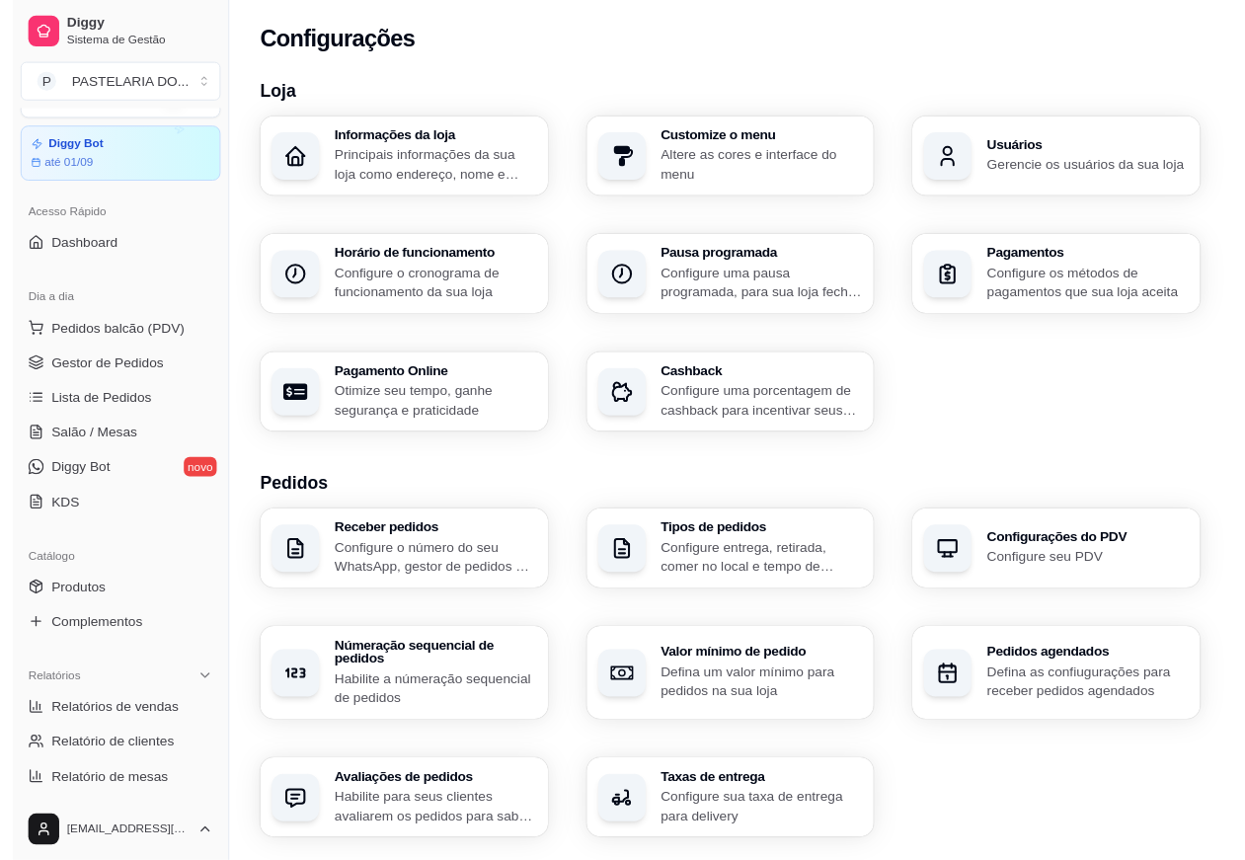
scroll to position [41, 0]
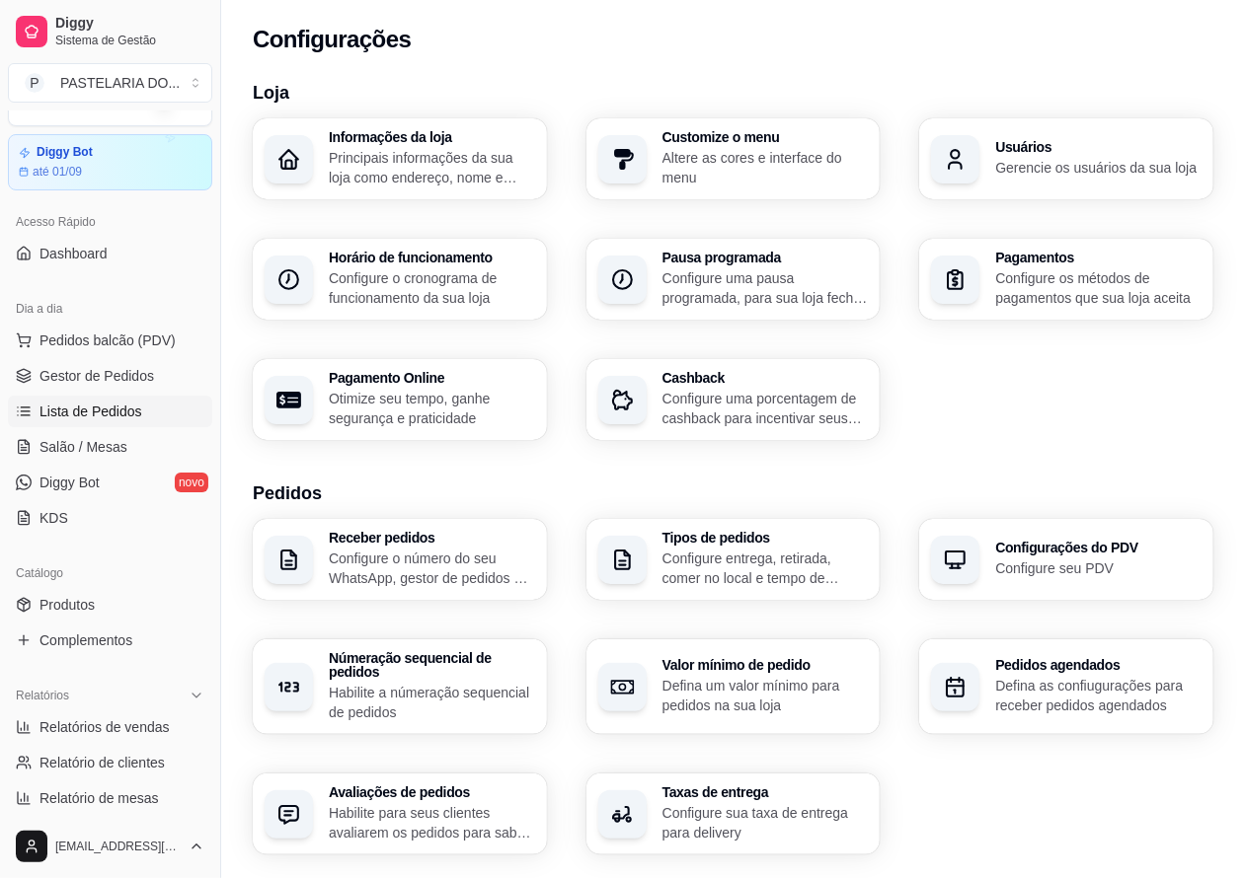
click at [114, 402] on span "Lista de Pedidos" at bounding box center [90, 412] width 103 height 20
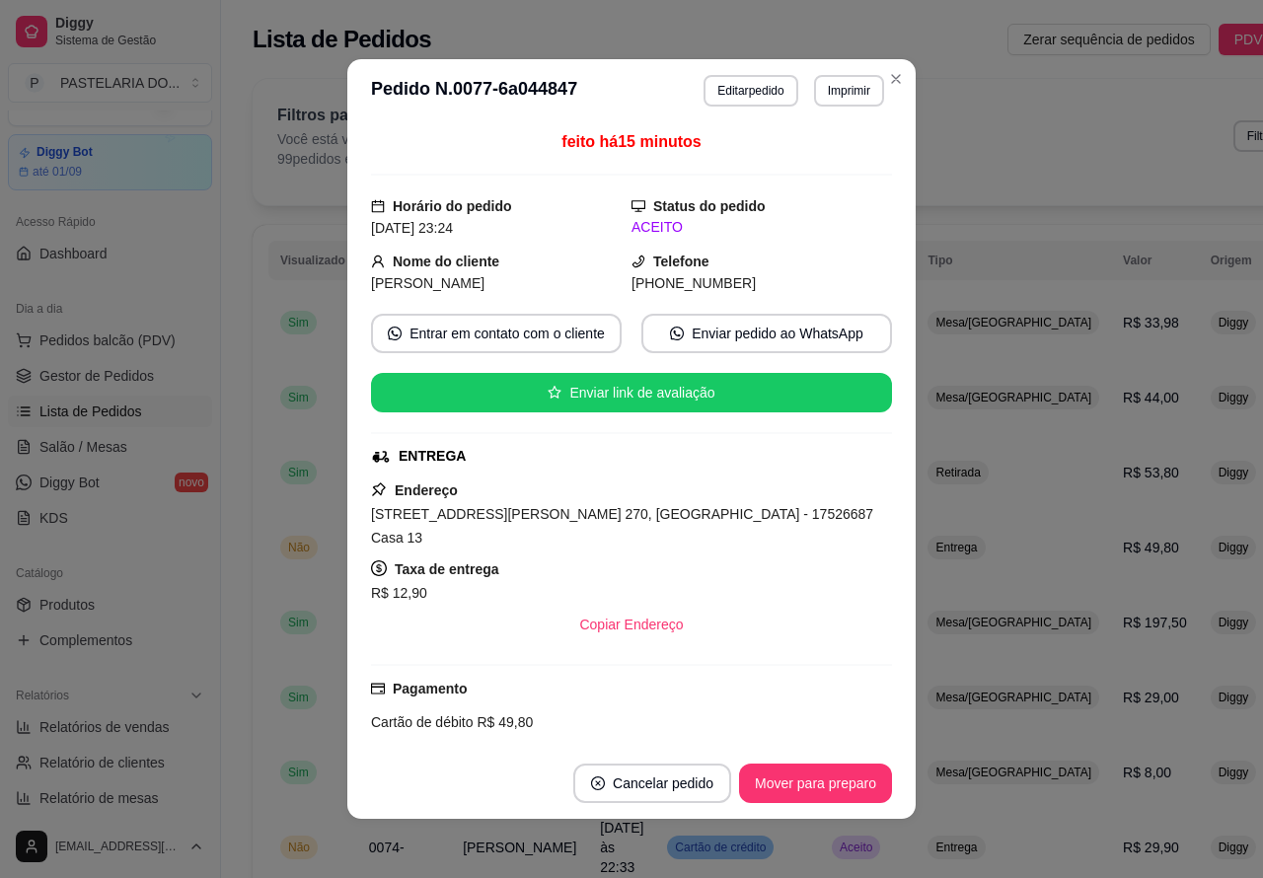
click at [805, 780] on button "Mover para preparo" at bounding box center [815, 783] width 153 height 39
click at [820, 780] on button "Mover para preparo" at bounding box center [815, 783] width 153 height 39
click at [810, 787] on button "Mover para preparo" at bounding box center [815, 783] width 153 height 39
click at [827, 778] on button "Mover para entrega" at bounding box center [816, 783] width 152 height 39
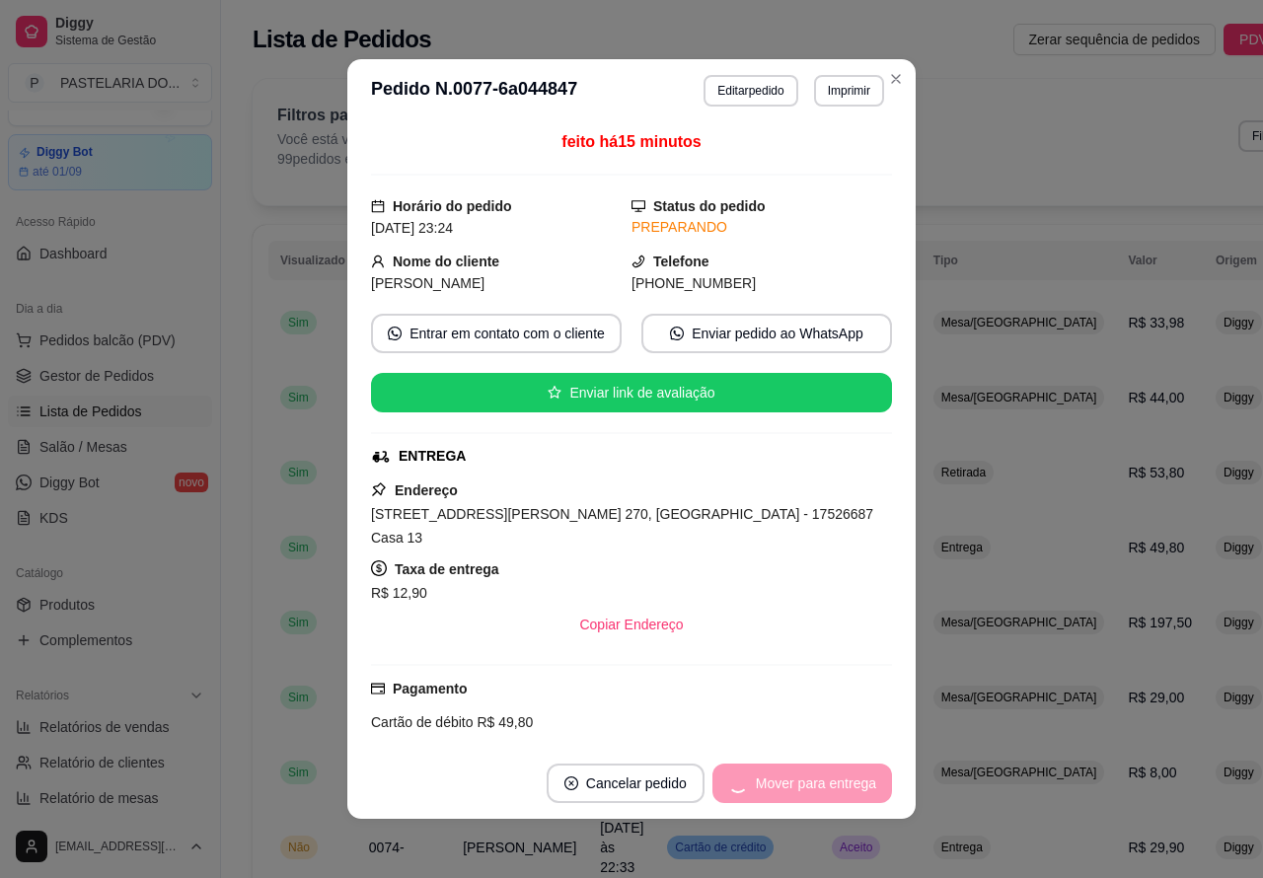
click at [846, 859] on span "Aceito" at bounding box center [856, 866] width 40 height 16
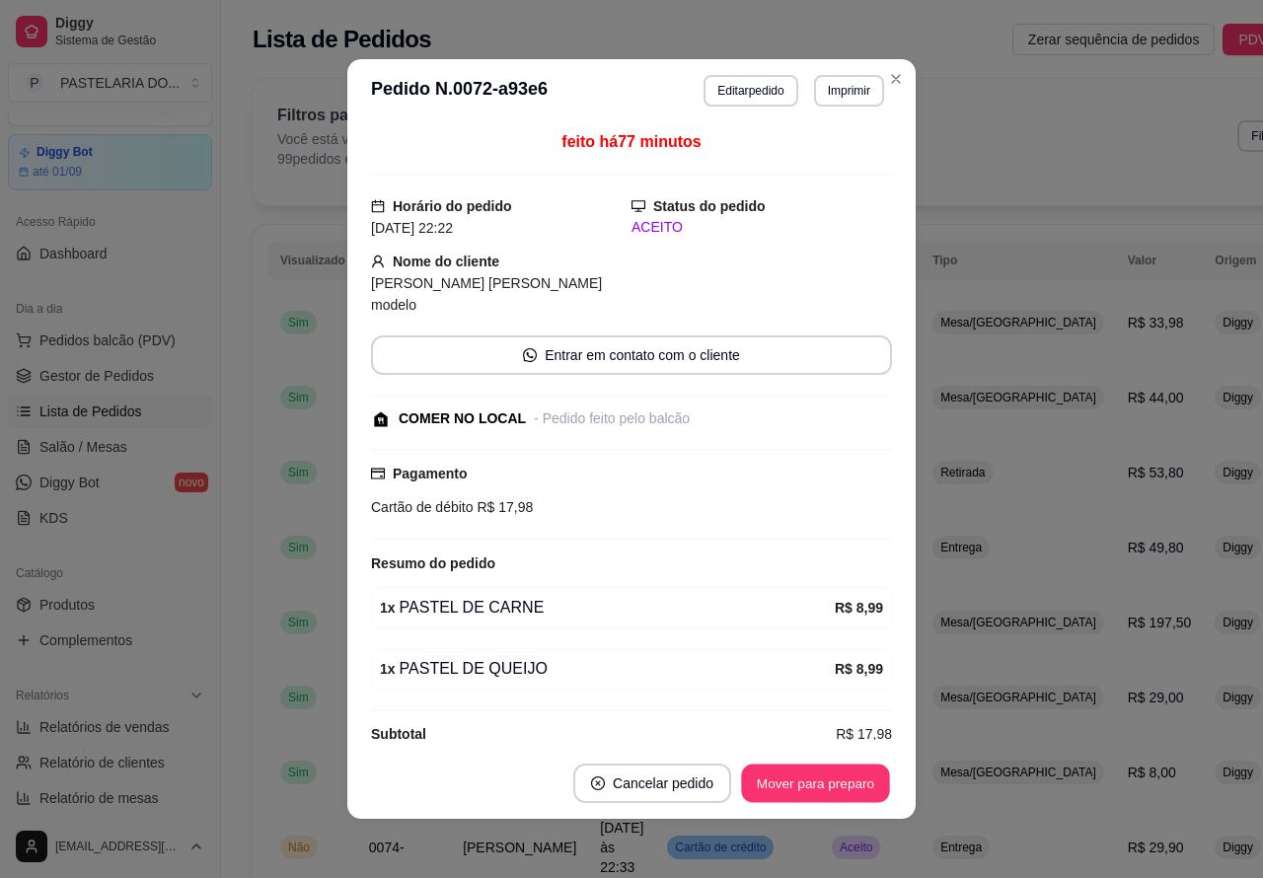
click at [831, 776] on button "Mover para preparo" at bounding box center [815, 784] width 148 height 38
click at [836, 780] on button "Mover para retirada disponível" at bounding box center [783, 783] width 218 height 39
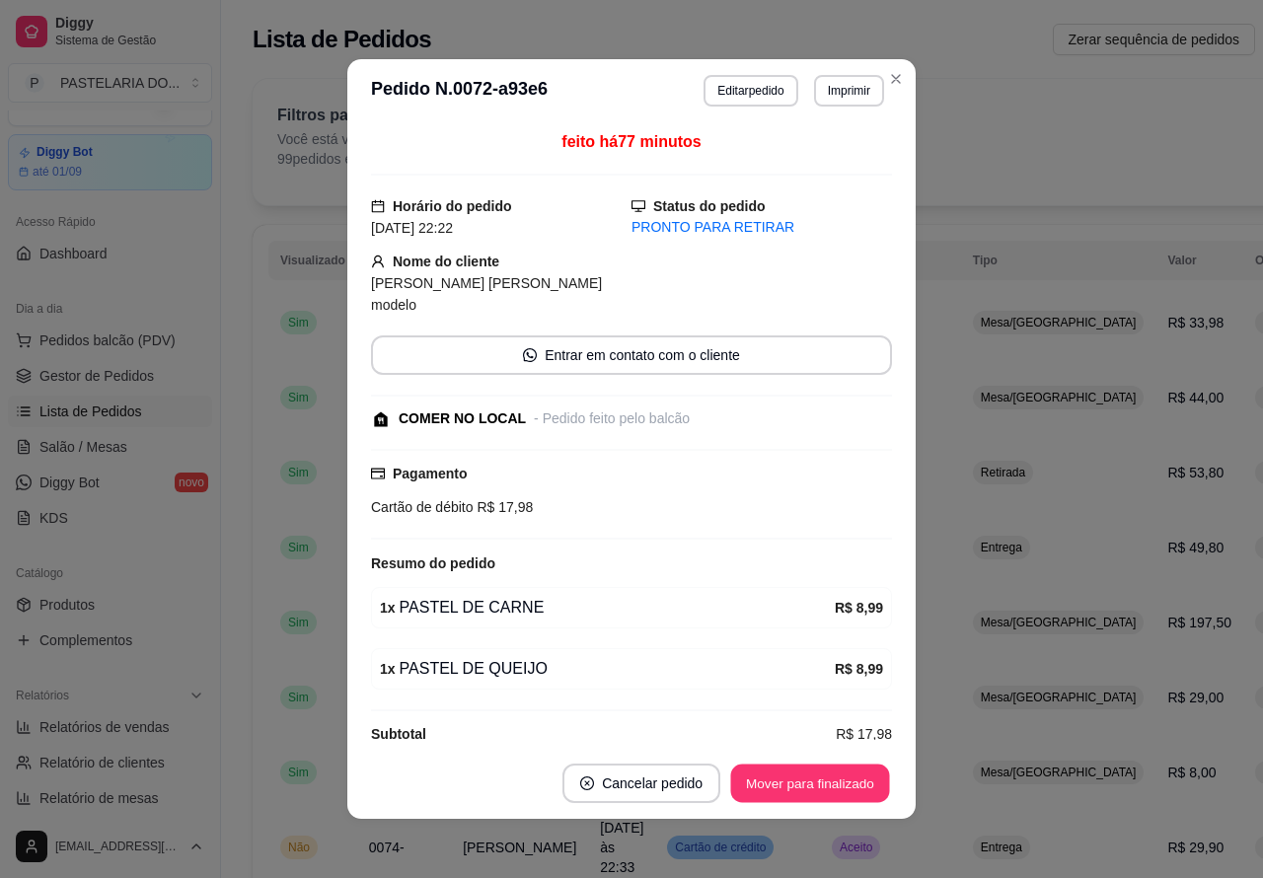
click at [860, 776] on button "Mover para finalizado" at bounding box center [810, 784] width 159 height 38
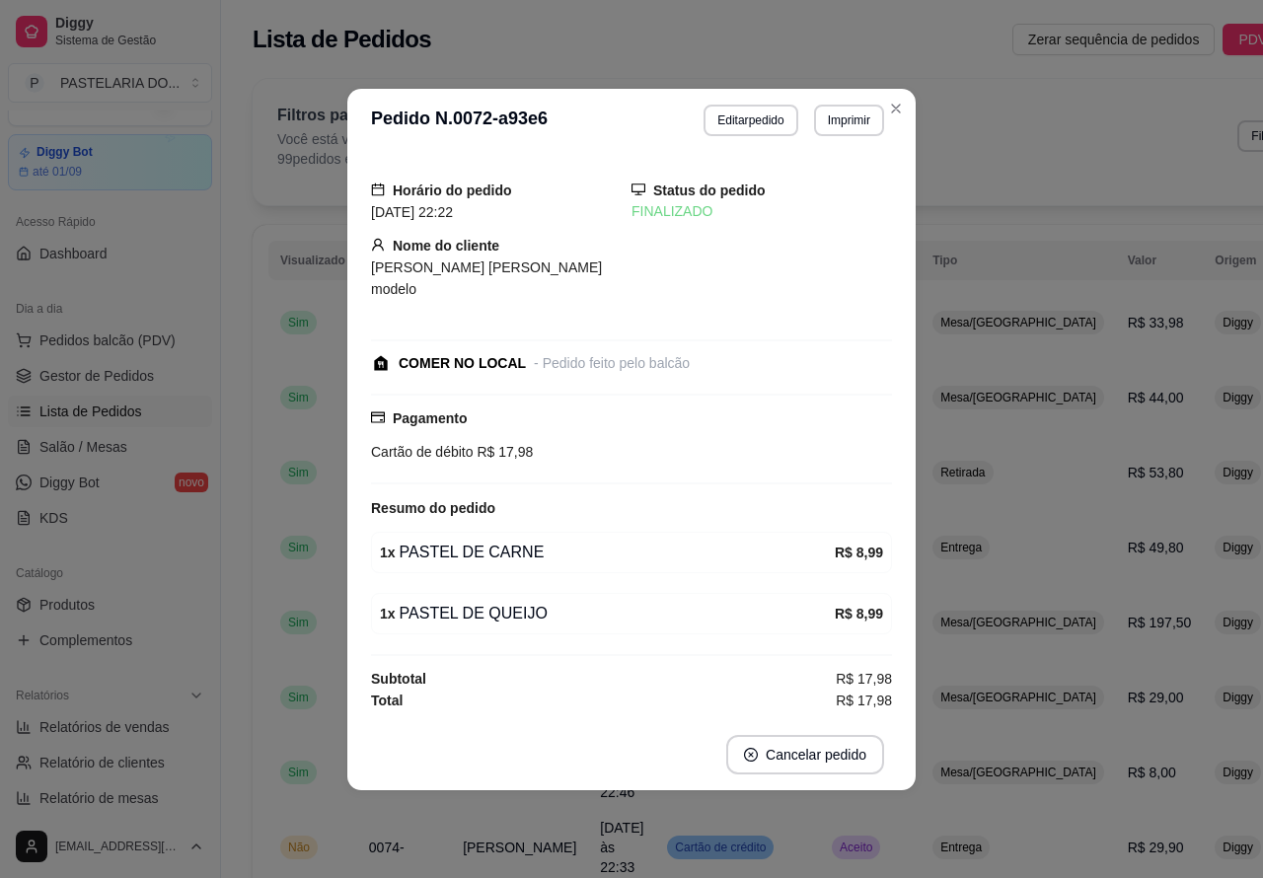
click at [950, 741] on td "Entrega" at bounding box center [1018, 754] width 195 height 55
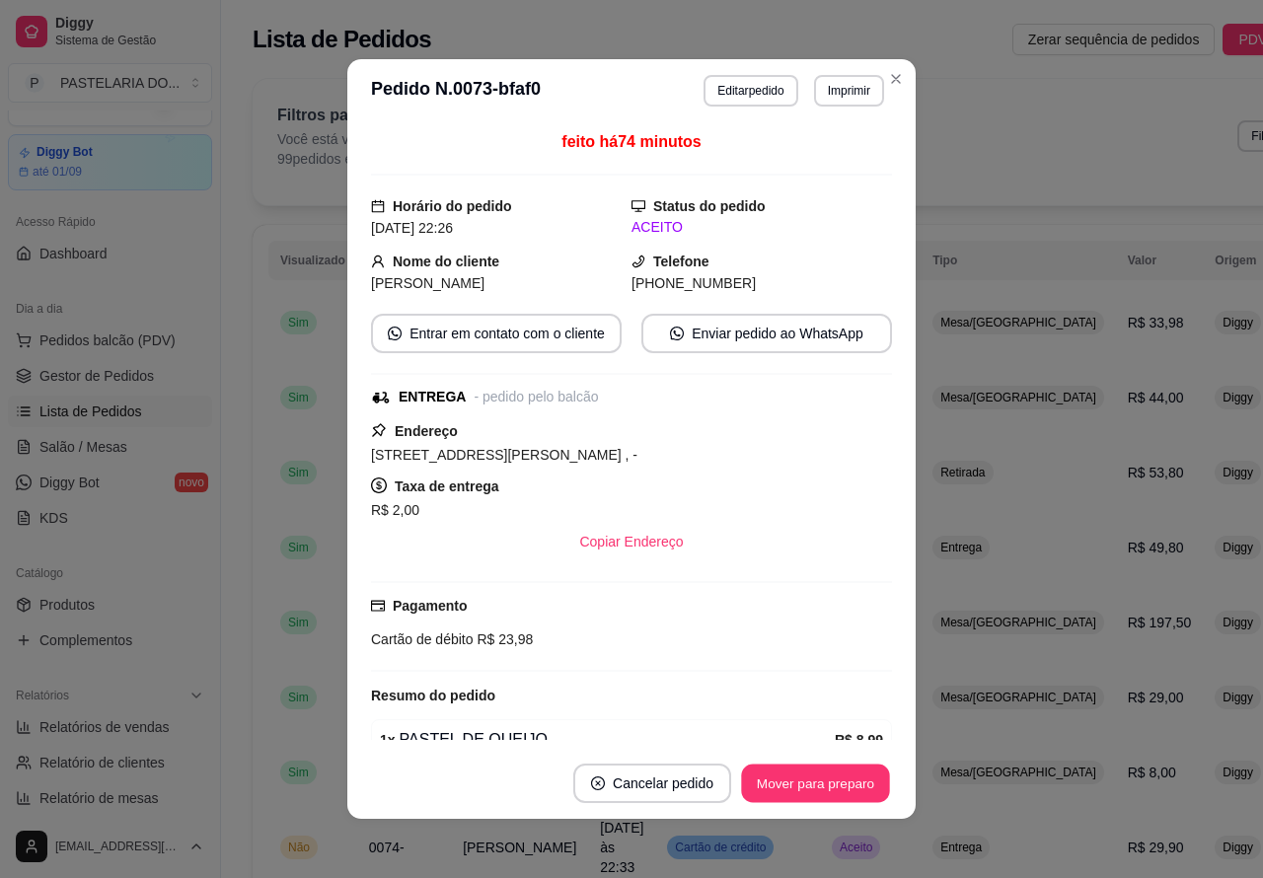
click at [837, 783] on button "Mover para preparo" at bounding box center [815, 784] width 148 height 38
click at [831, 781] on div "Mover para preparo" at bounding box center [802, 783] width 181 height 39
click at [829, 782] on button "Mover para entrega" at bounding box center [816, 783] width 152 height 39
click at [824, 781] on button "Mover para finalizado" at bounding box center [810, 783] width 164 height 39
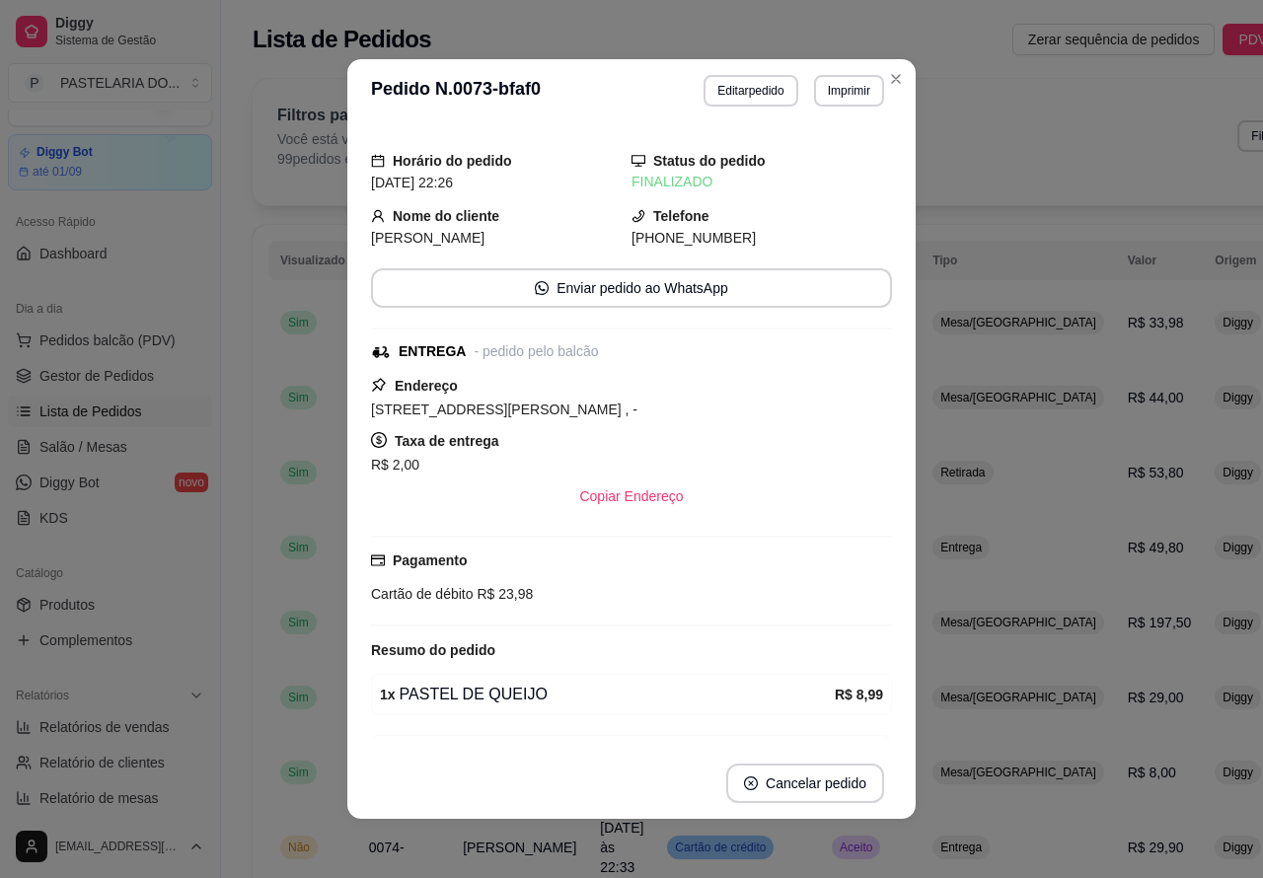
click at [943, 628] on td "Mesa/[GEOGRAPHIC_DATA]" at bounding box center [1018, 644] width 195 height 55
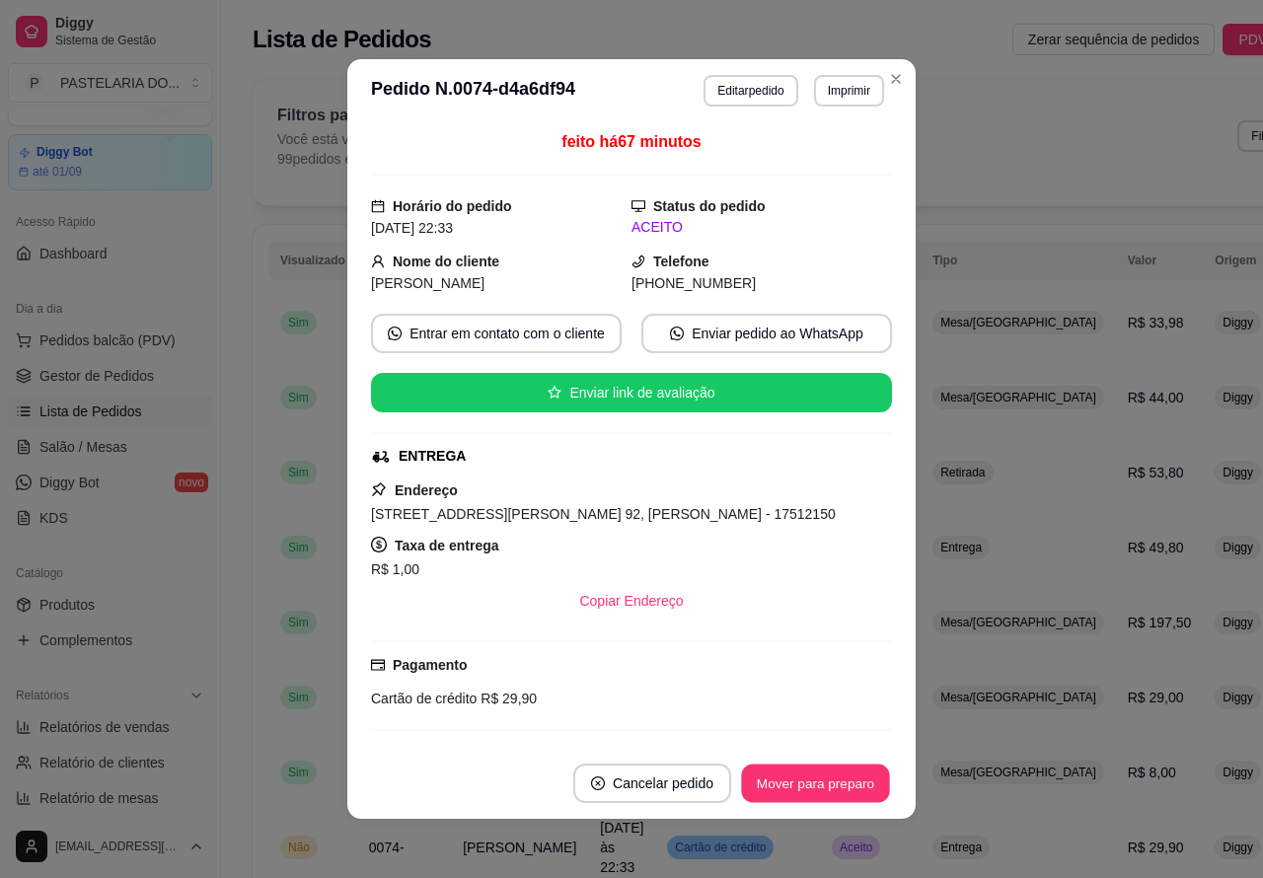
click at [824, 781] on button "Mover para preparo" at bounding box center [815, 784] width 148 height 38
click at [822, 776] on button "Mover para preparo" at bounding box center [815, 784] width 148 height 38
click at [822, 776] on button "Mover para preparo" at bounding box center [815, 783] width 153 height 39
click at [824, 776] on button "Mover para entrega" at bounding box center [816, 784] width 148 height 38
click at [824, 771] on button "Mover para finalizado" at bounding box center [810, 784] width 159 height 38
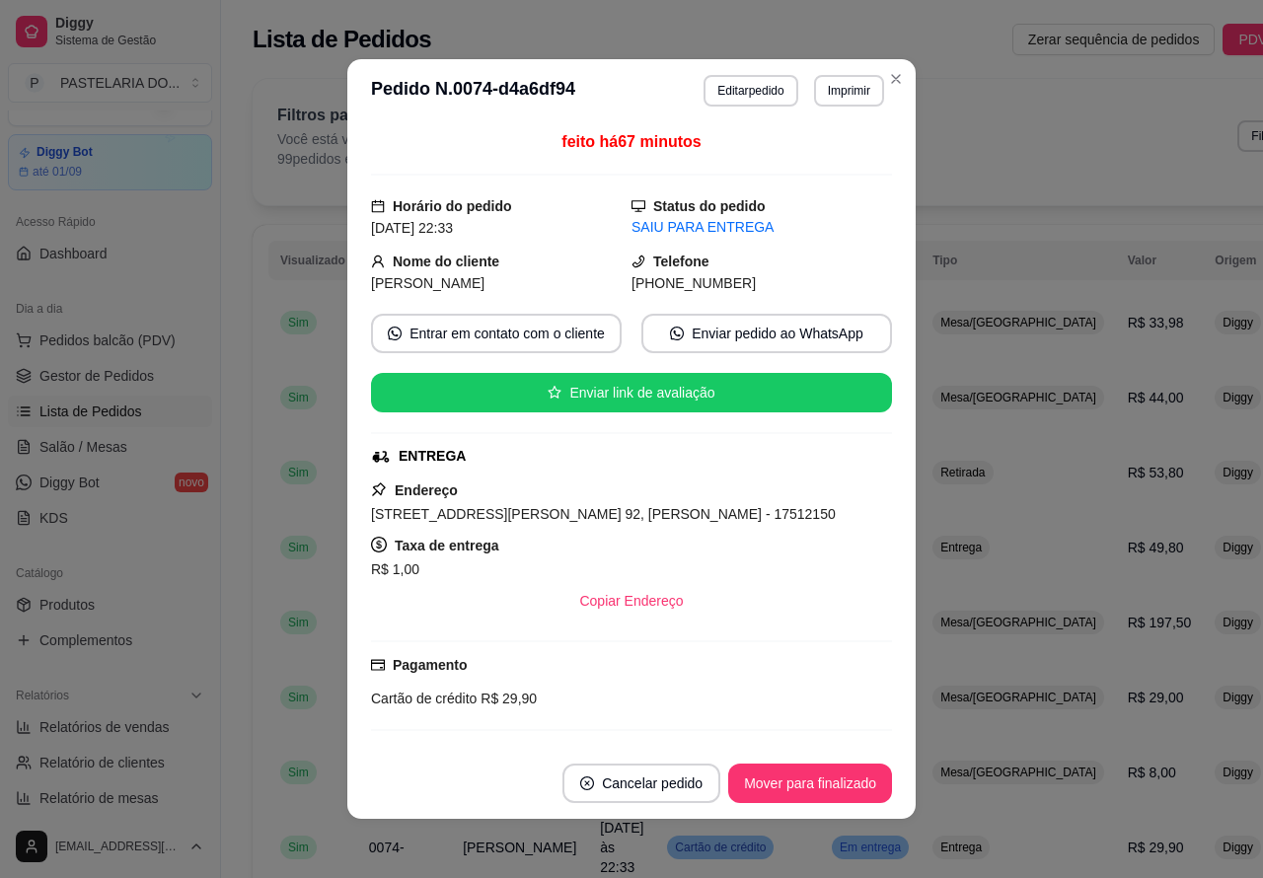
click at [821, 773] on button "Mover para finalizado" at bounding box center [810, 783] width 164 height 39
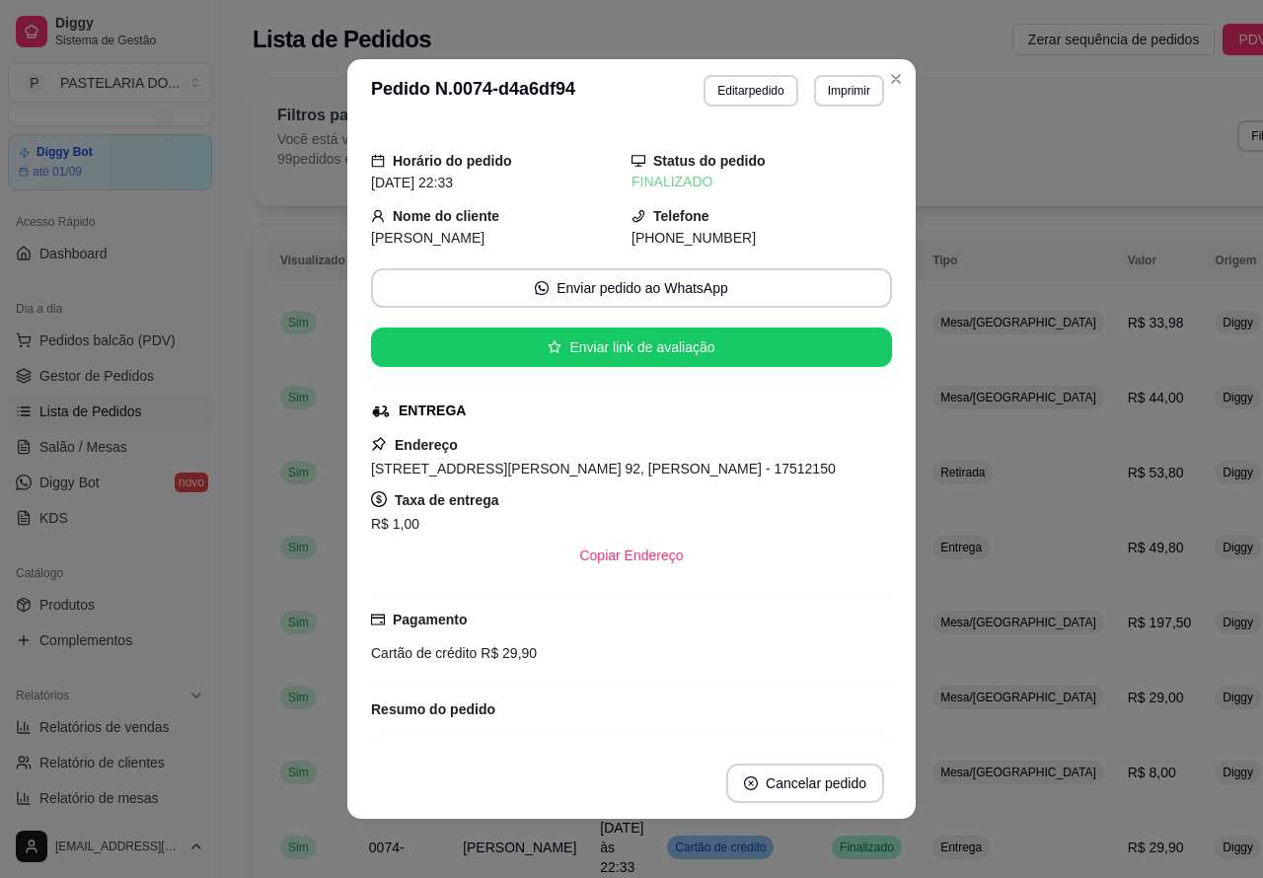
click at [832, 856] on div "Aceito" at bounding box center [856, 866] width 48 height 24
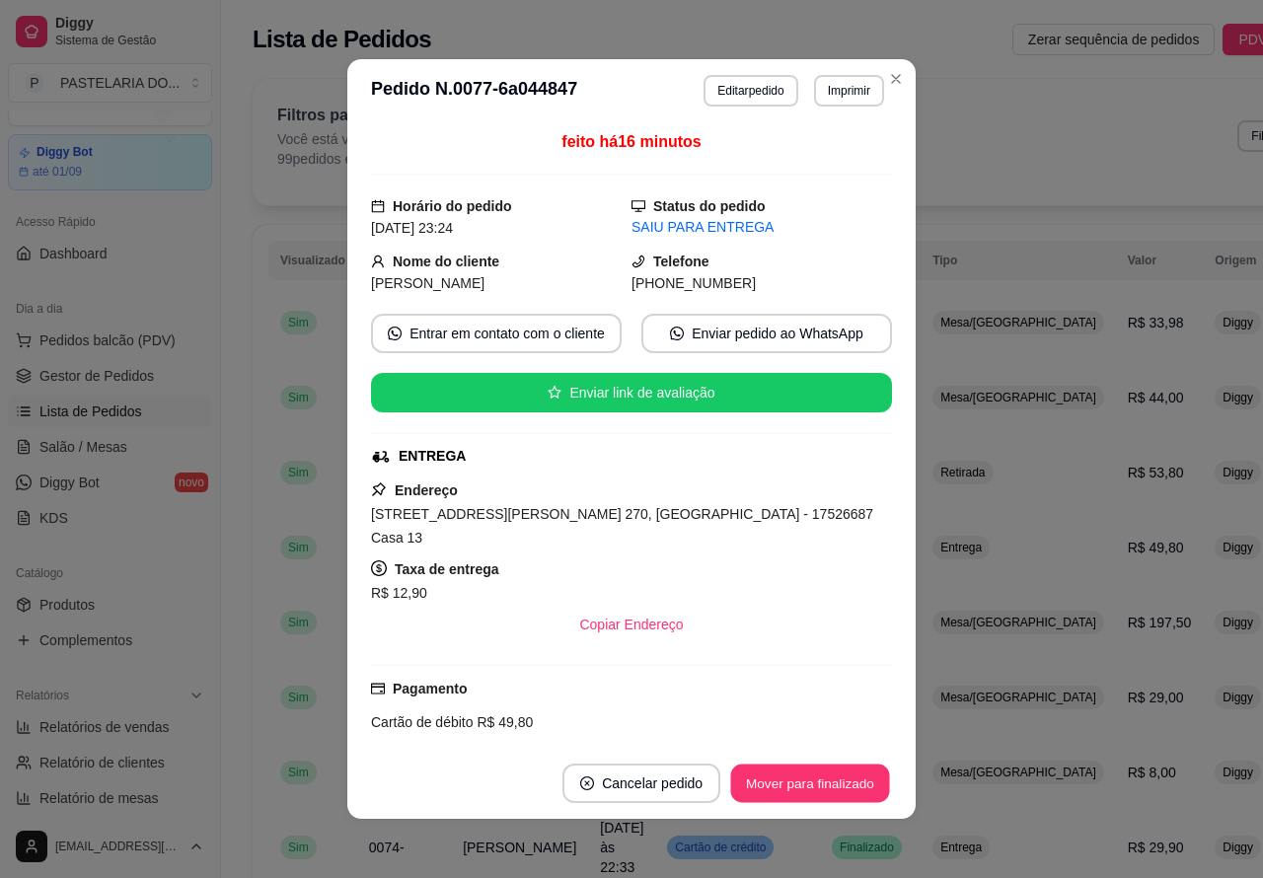
click at [802, 778] on button "Mover para finalizado" at bounding box center [810, 784] width 159 height 38
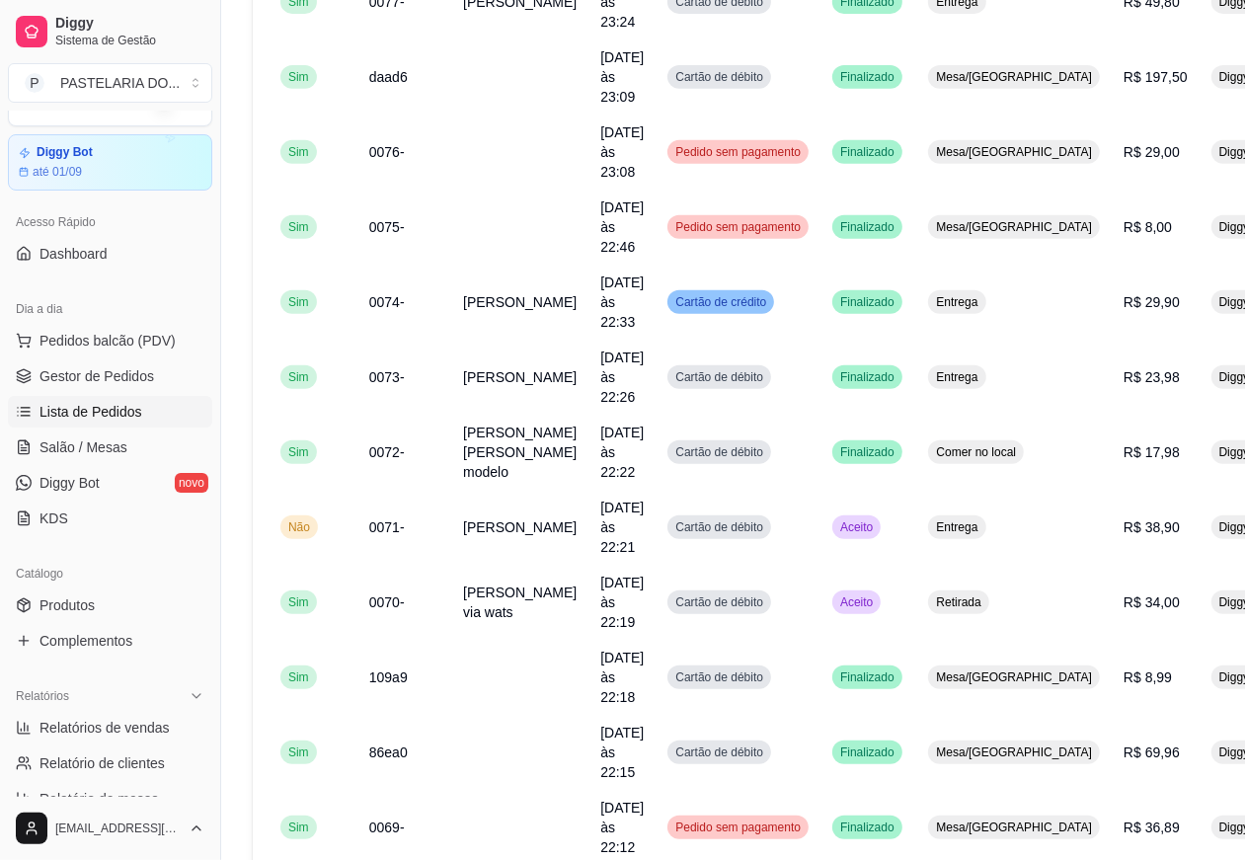
scroll to position [550, 0]
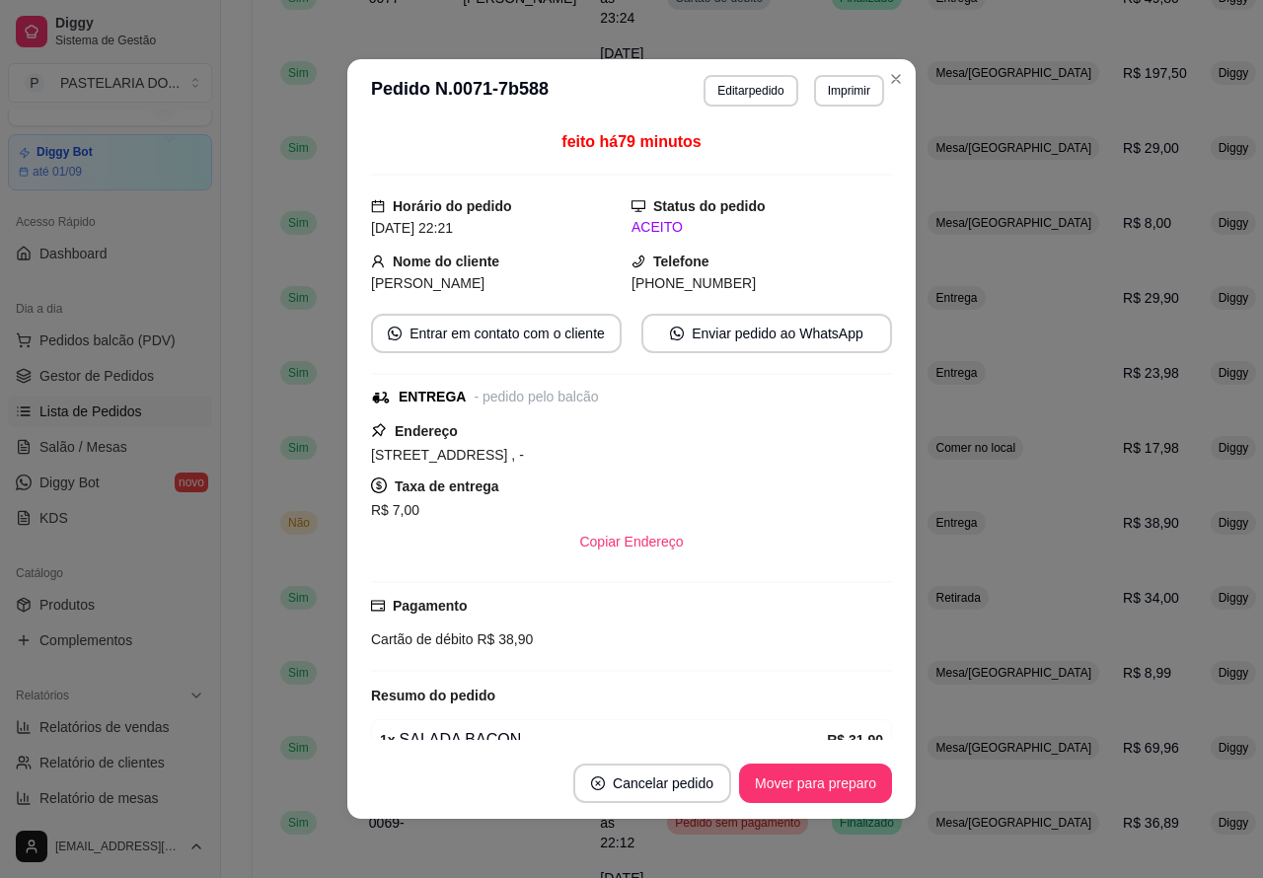
click at [825, 777] on button "Mover para preparo" at bounding box center [815, 783] width 153 height 39
click at [825, 780] on button "Mover para entrega" at bounding box center [816, 784] width 148 height 38
click at [825, 786] on button "Mover para finalizado" at bounding box center [810, 783] width 164 height 39
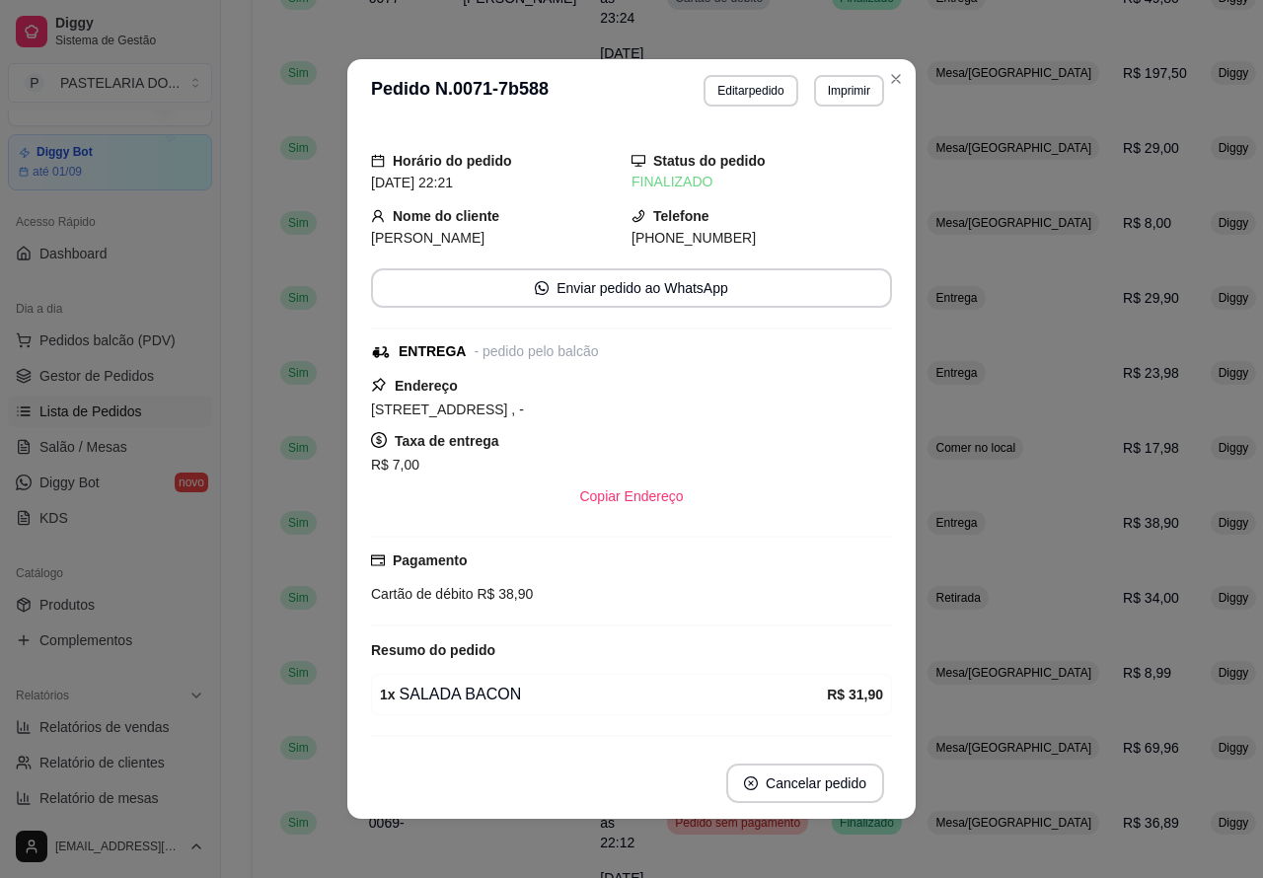
click at [886, 79] on td "Finalizado" at bounding box center [868, 94] width 96 height 55
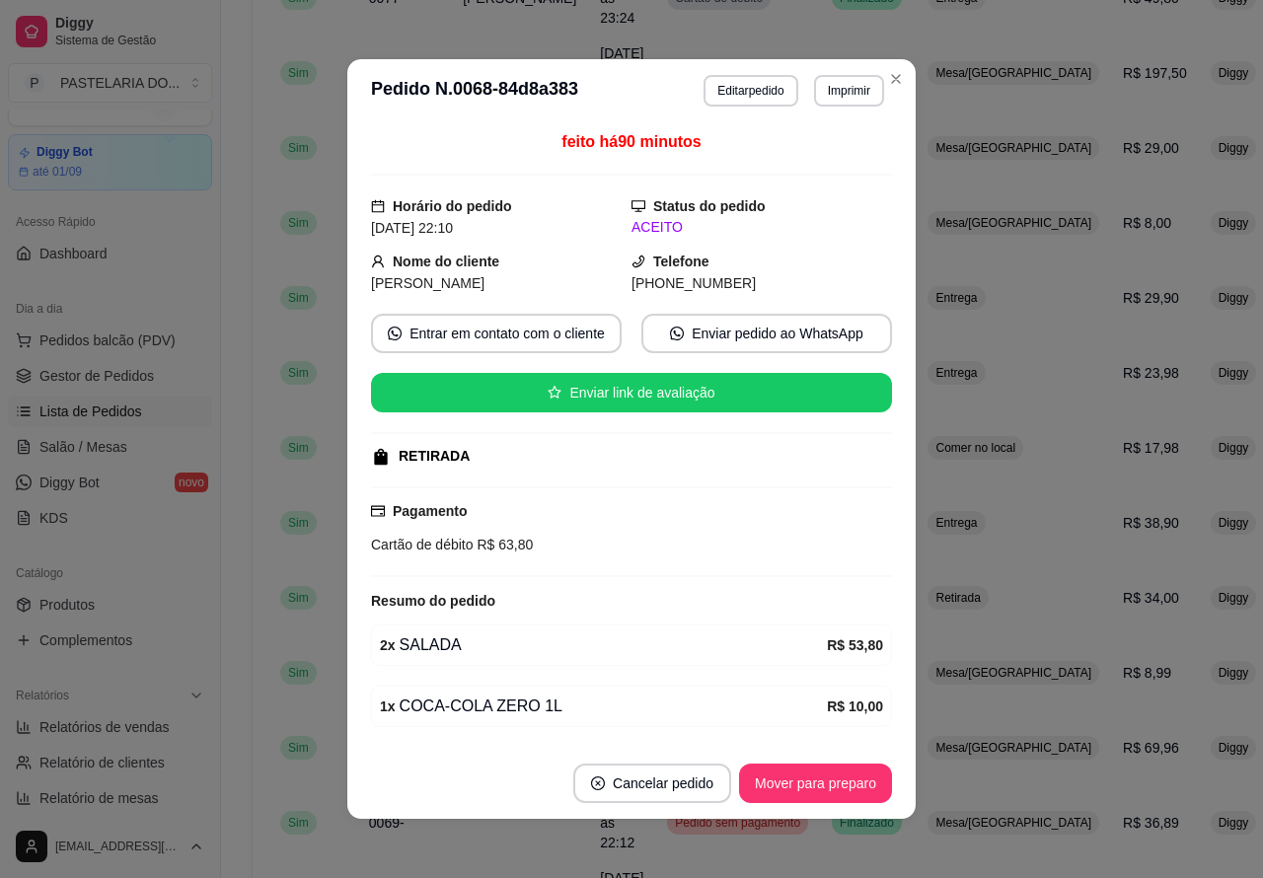
click at [806, 764] on button "Mover para preparo" at bounding box center [815, 783] width 153 height 39
click at [810, 778] on button "Mover para preparo" at bounding box center [815, 784] width 148 height 38
click at [820, 777] on button "Mover para preparo" at bounding box center [815, 783] width 153 height 39
click at [829, 780] on button "Mover para retirada disponível" at bounding box center [782, 784] width 211 height 38
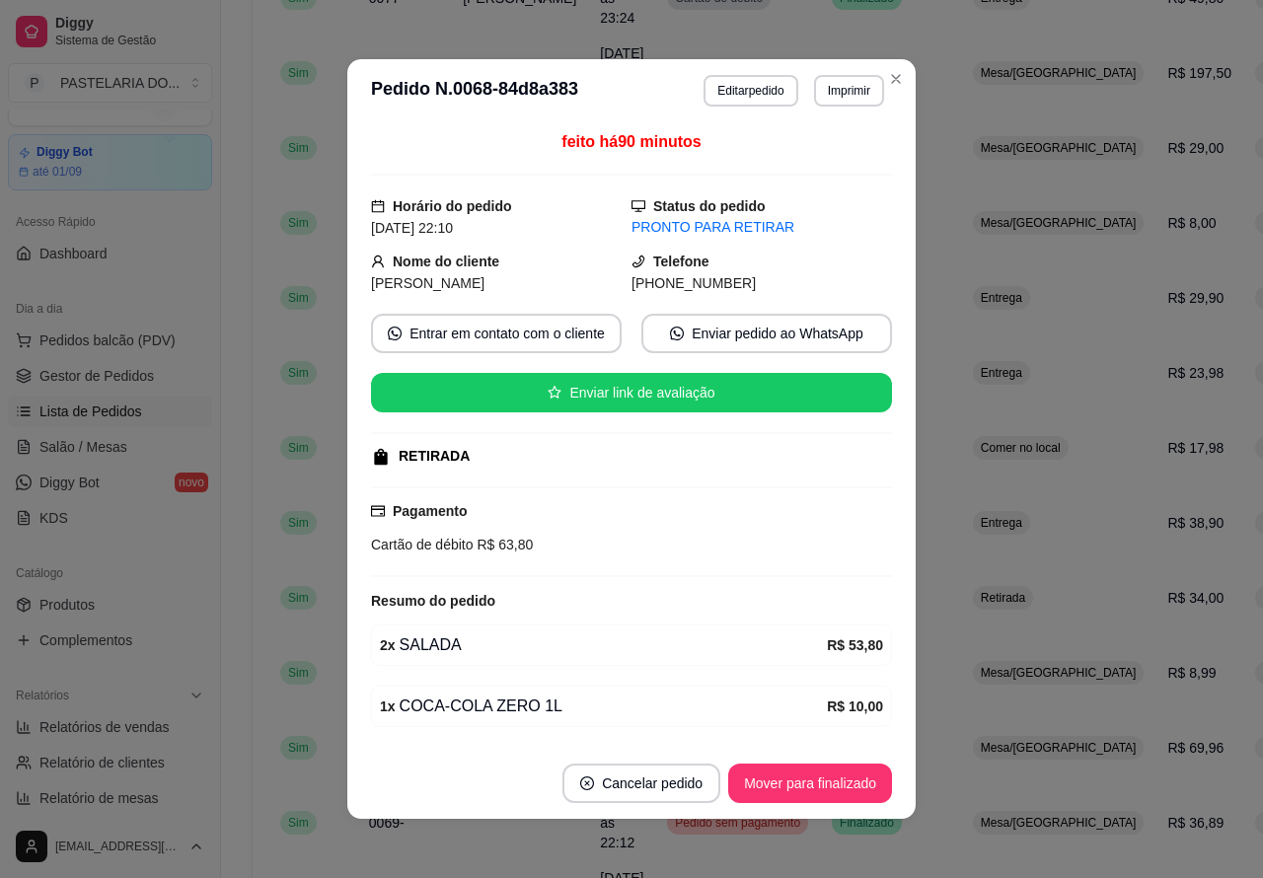
click at [826, 782] on button "Mover para finalizado" at bounding box center [810, 783] width 164 height 39
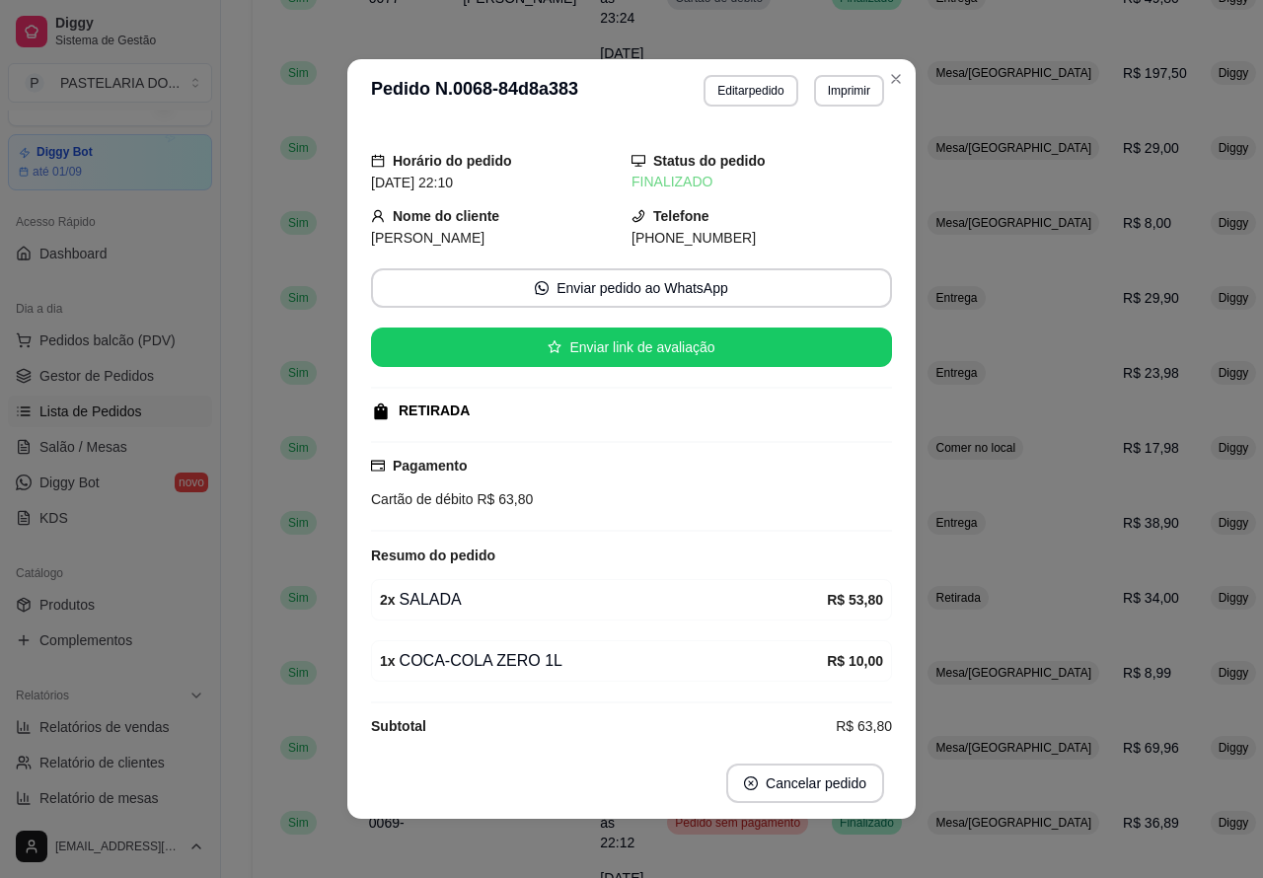
click at [889, 71] on td "Finalizado" at bounding box center [868, 94] width 96 height 55
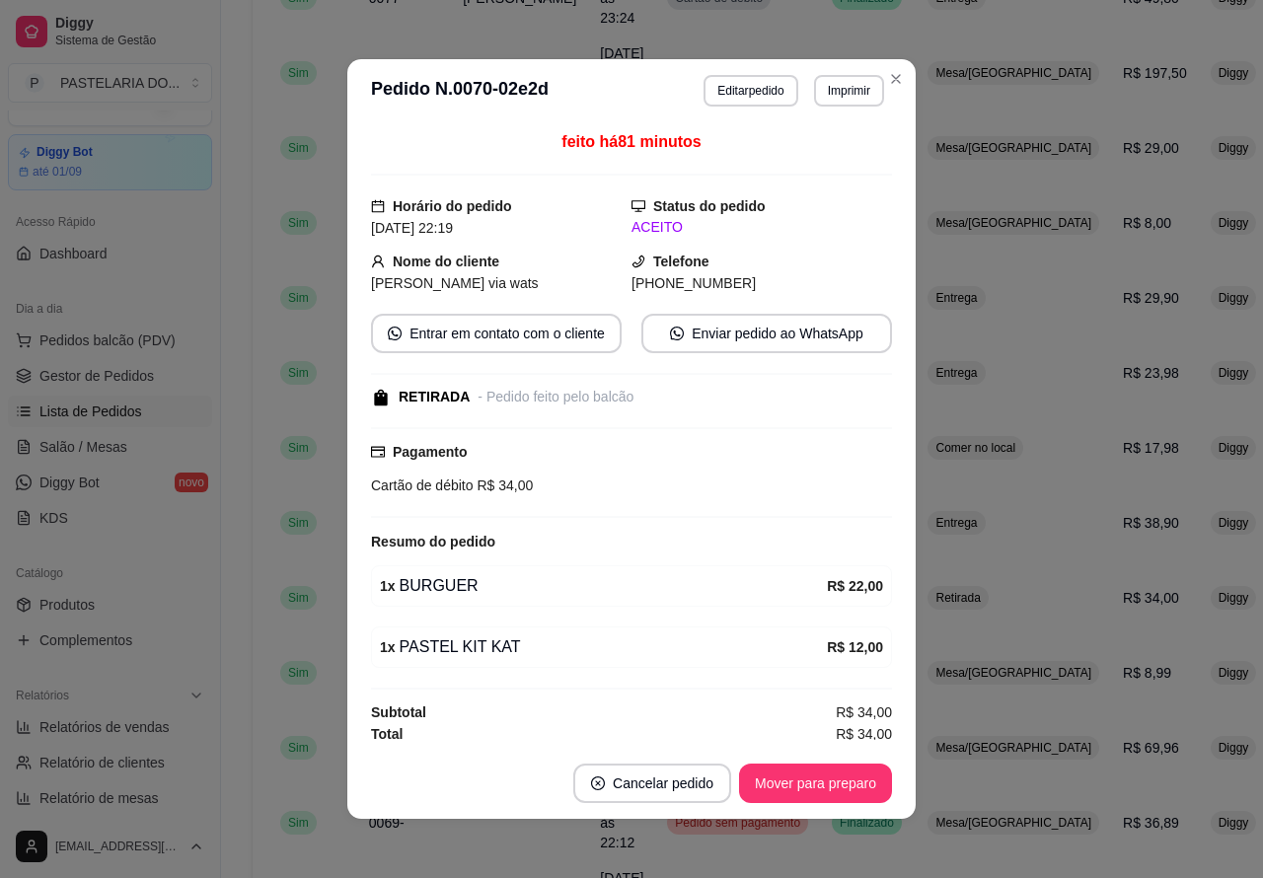
click at [849, 782] on button "Mover para preparo" at bounding box center [815, 783] width 153 height 39
click at [829, 781] on button "Mover para retirada disponível" at bounding box center [783, 783] width 218 height 39
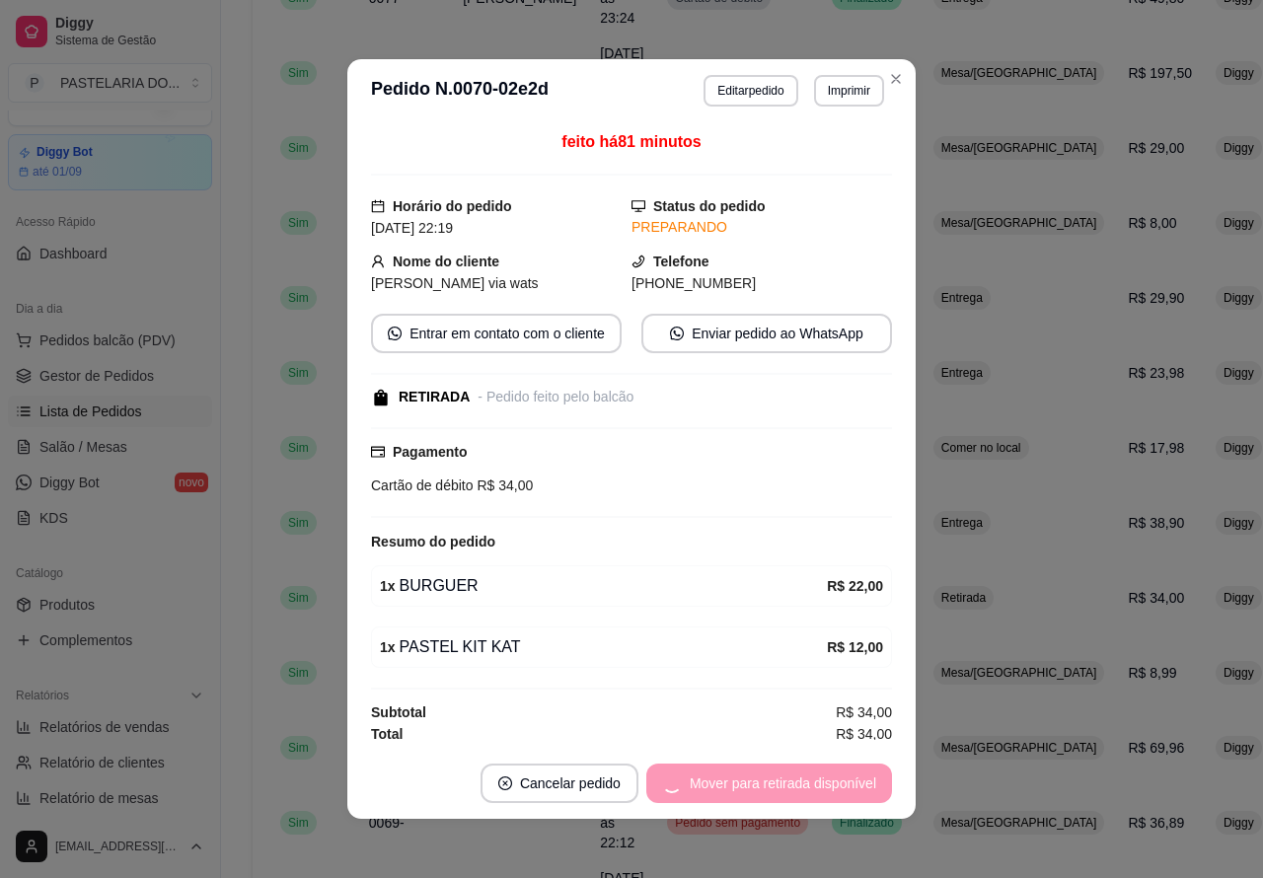
click at [820, 770] on div "Mover para retirada disponível" at bounding box center [769, 783] width 246 height 39
click at [817, 768] on div "Mover para retirada disponível" at bounding box center [769, 783] width 246 height 39
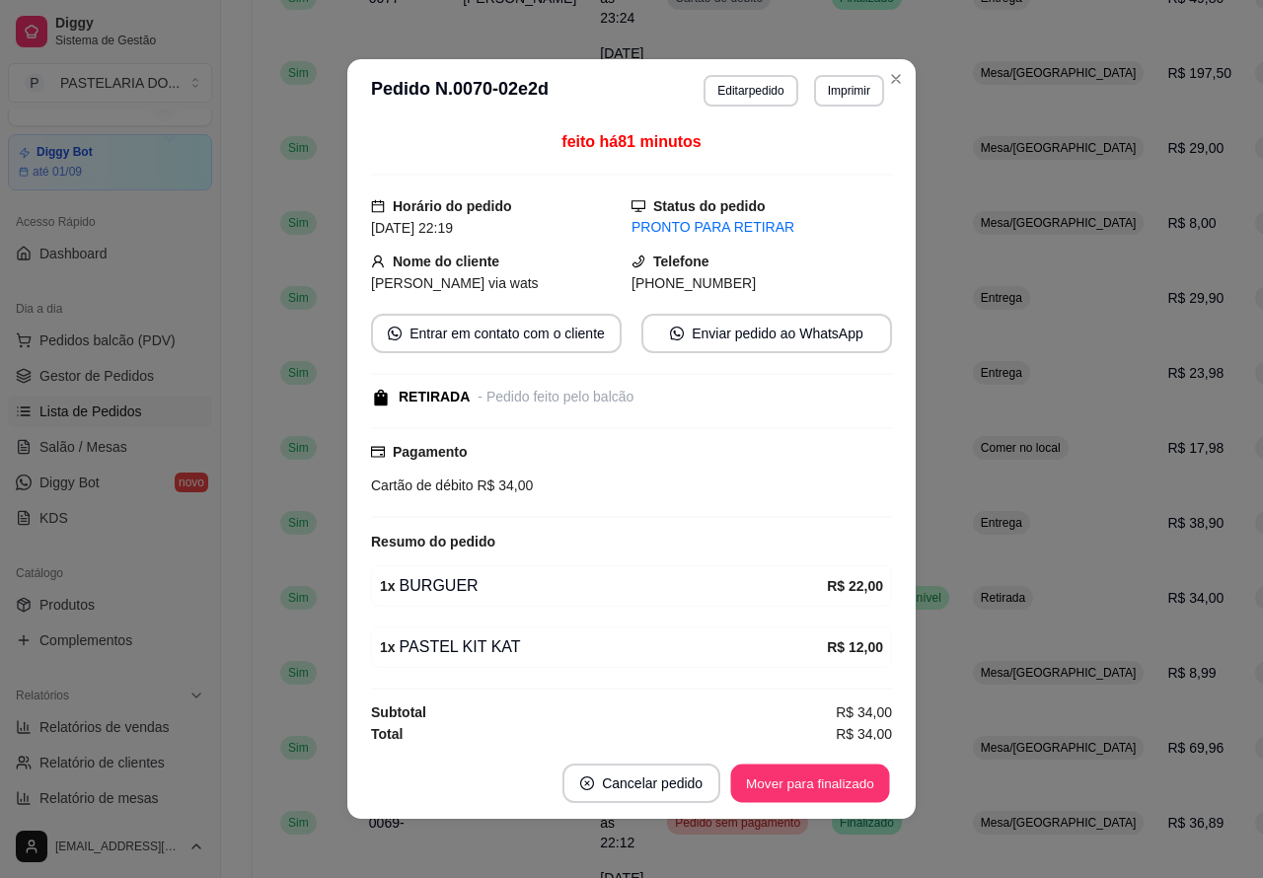
click at [826, 773] on button "Mover para finalizado" at bounding box center [810, 784] width 159 height 38
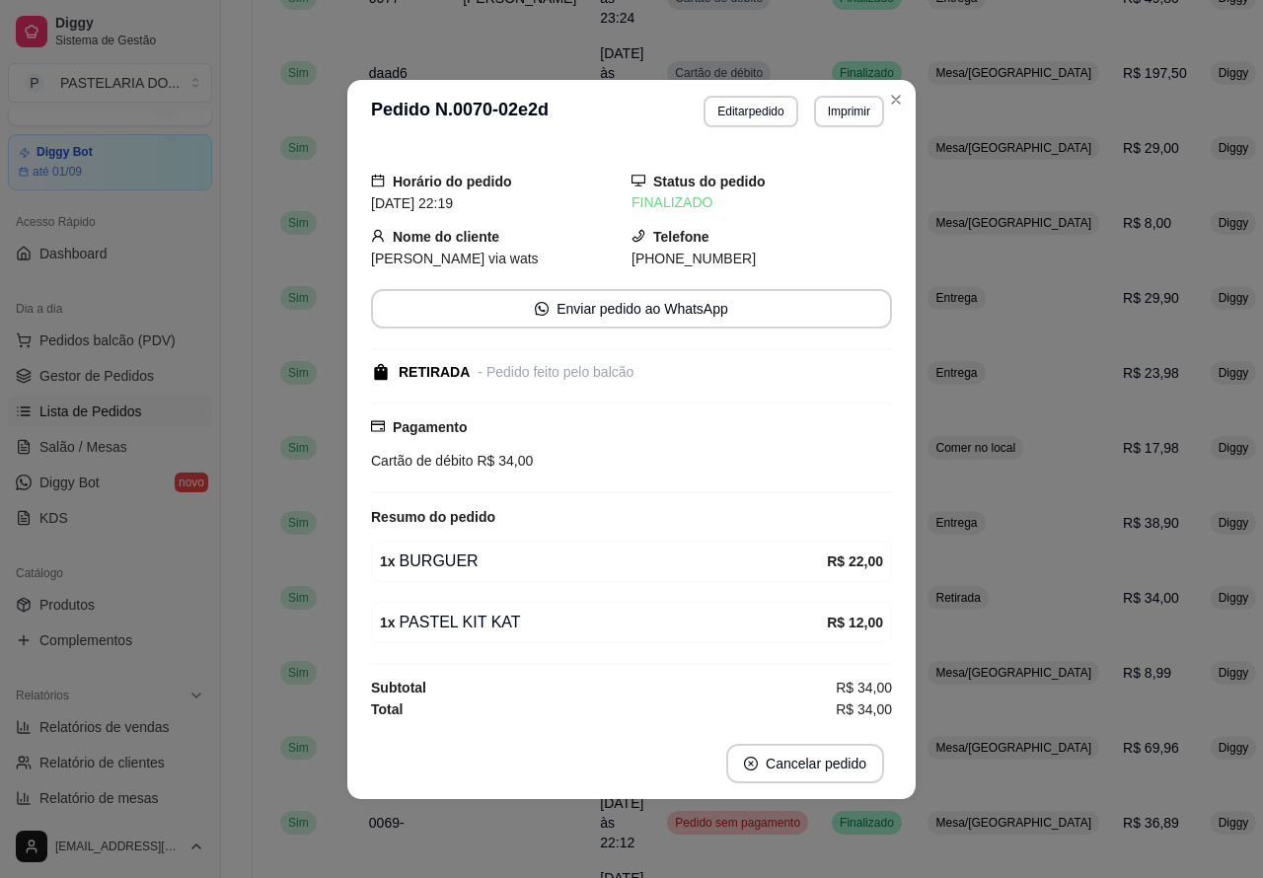
click at [846, 821] on span "Aceito" at bounding box center [856, 813] width 40 height 16
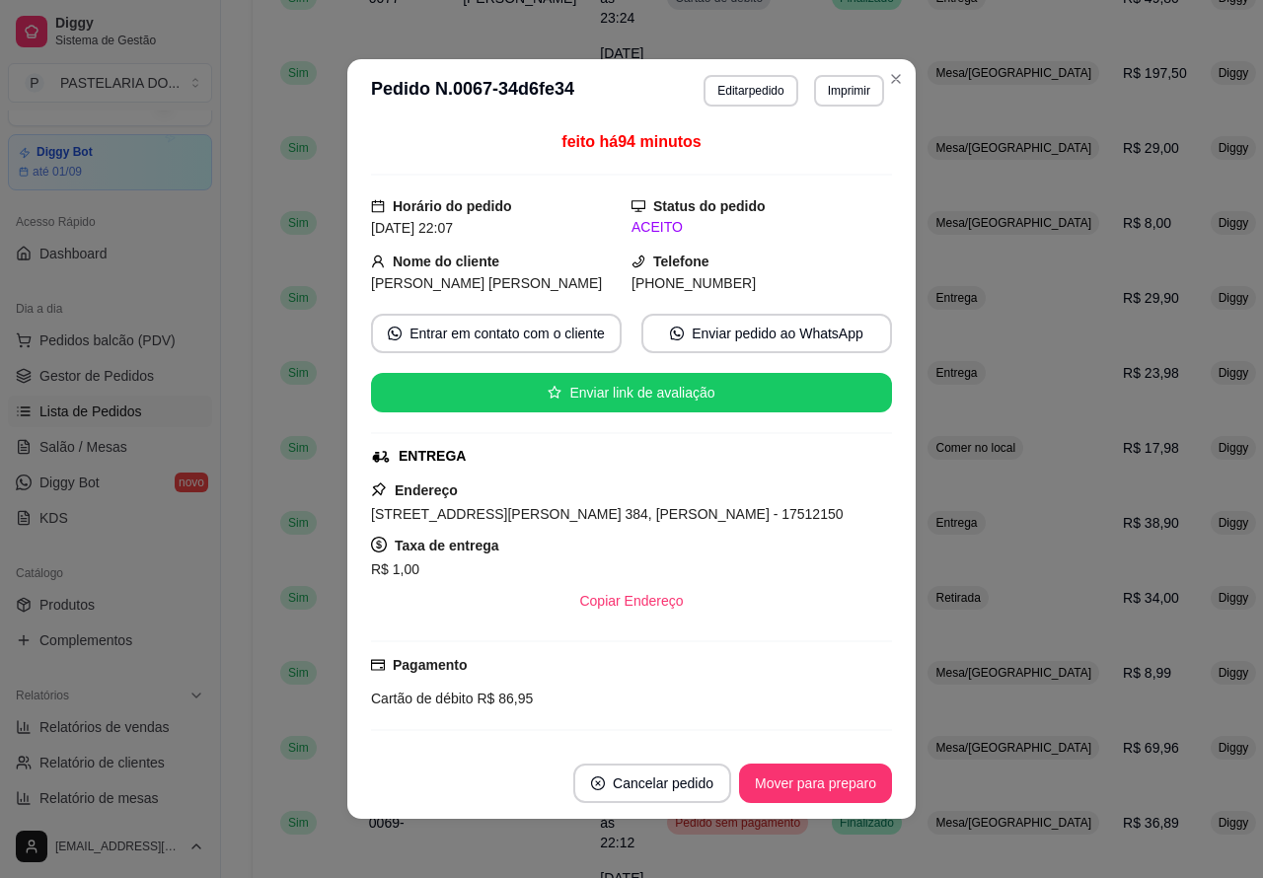
click at [830, 790] on button "Mover para preparo" at bounding box center [815, 783] width 153 height 39
click at [829, 775] on button "Mover para preparo" at bounding box center [815, 784] width 148 height 38
click at [831, 782] on button "Mover para preparo" at bounding box center [815, 783] width 153 height 39
click at [821, 776] on button "Mover para entrega" at bounding box center [816, 783] width 152 height 39
click at [830, 776] on button "Mover para finalizado" at bounding box center [810, 783] width 164 height 39
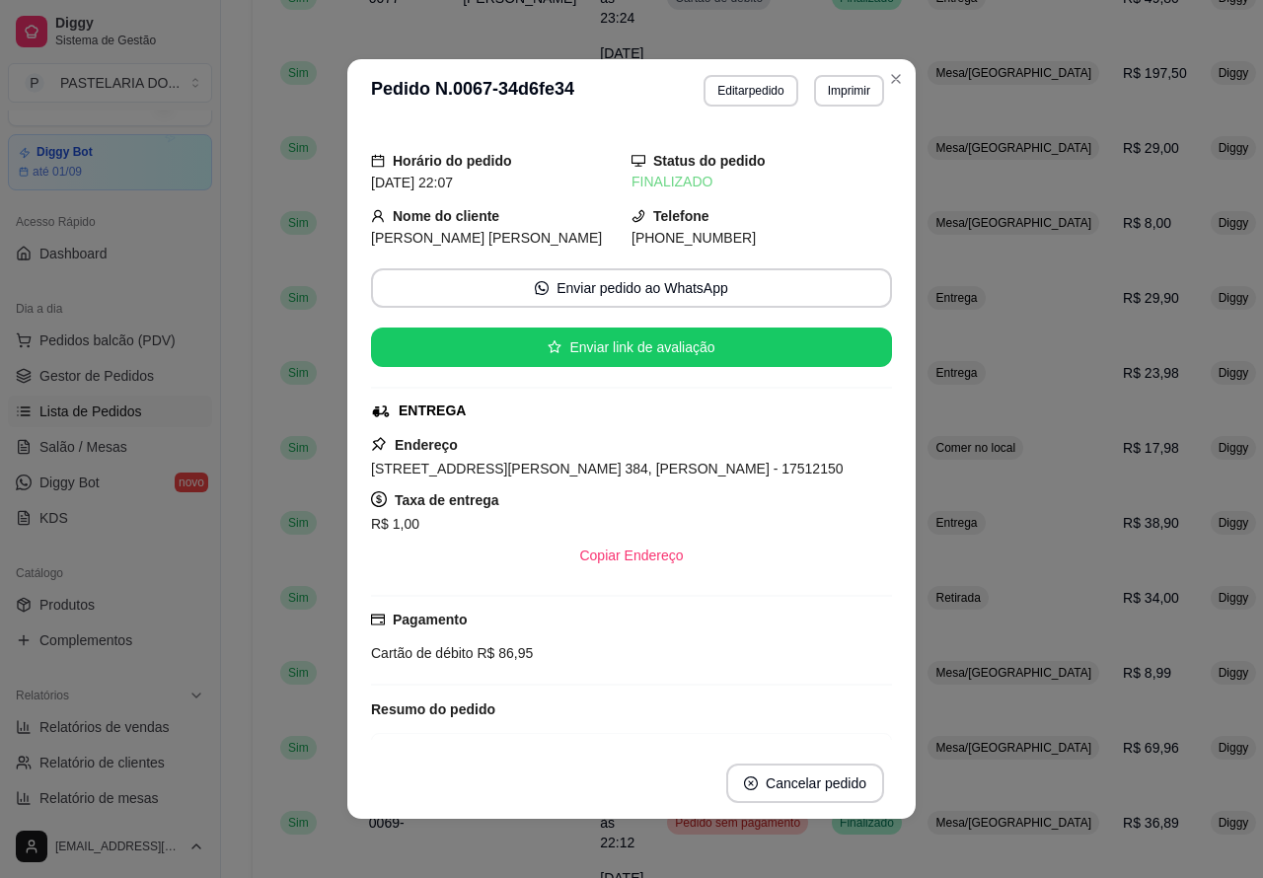
click at [836, 821] on span "Aceito" at bounding box center [856, 813] width 40 height 16
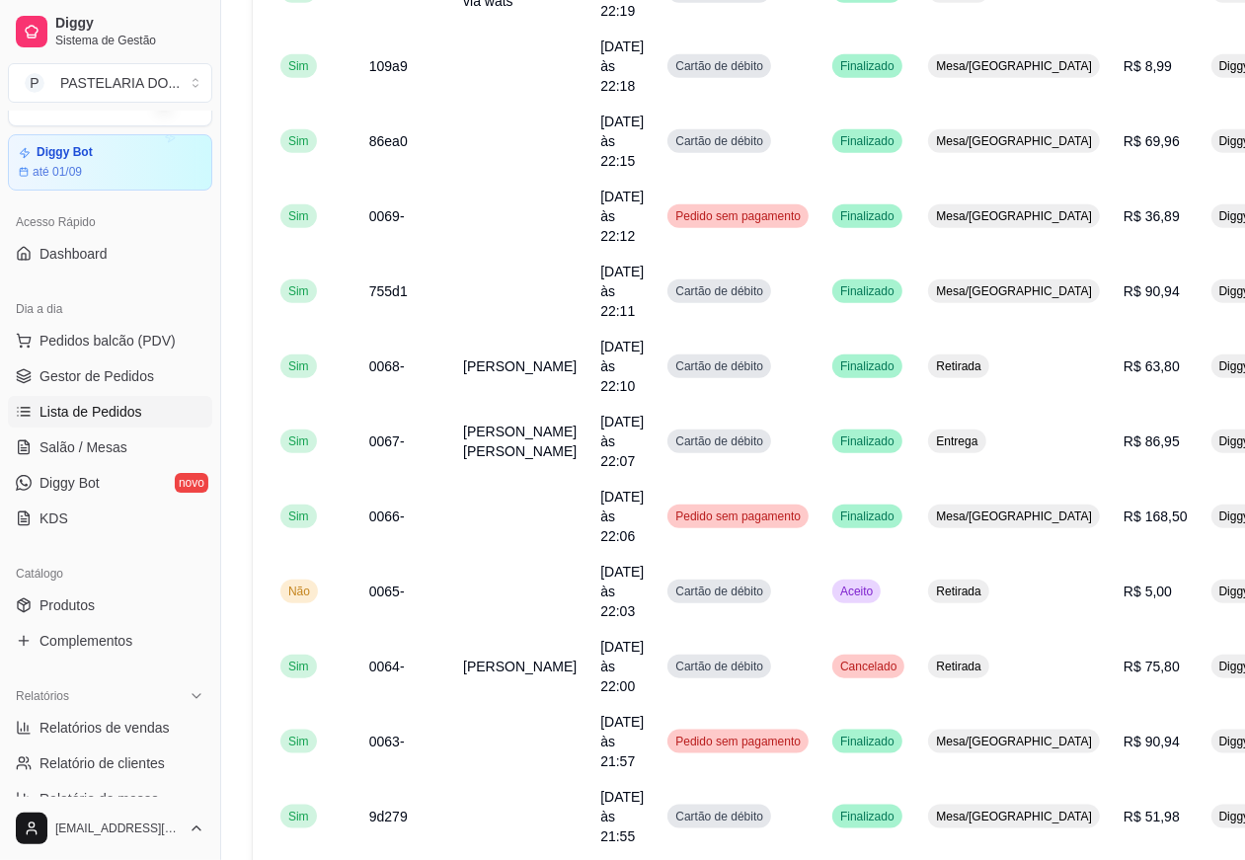
scroll to position [1160, 0]
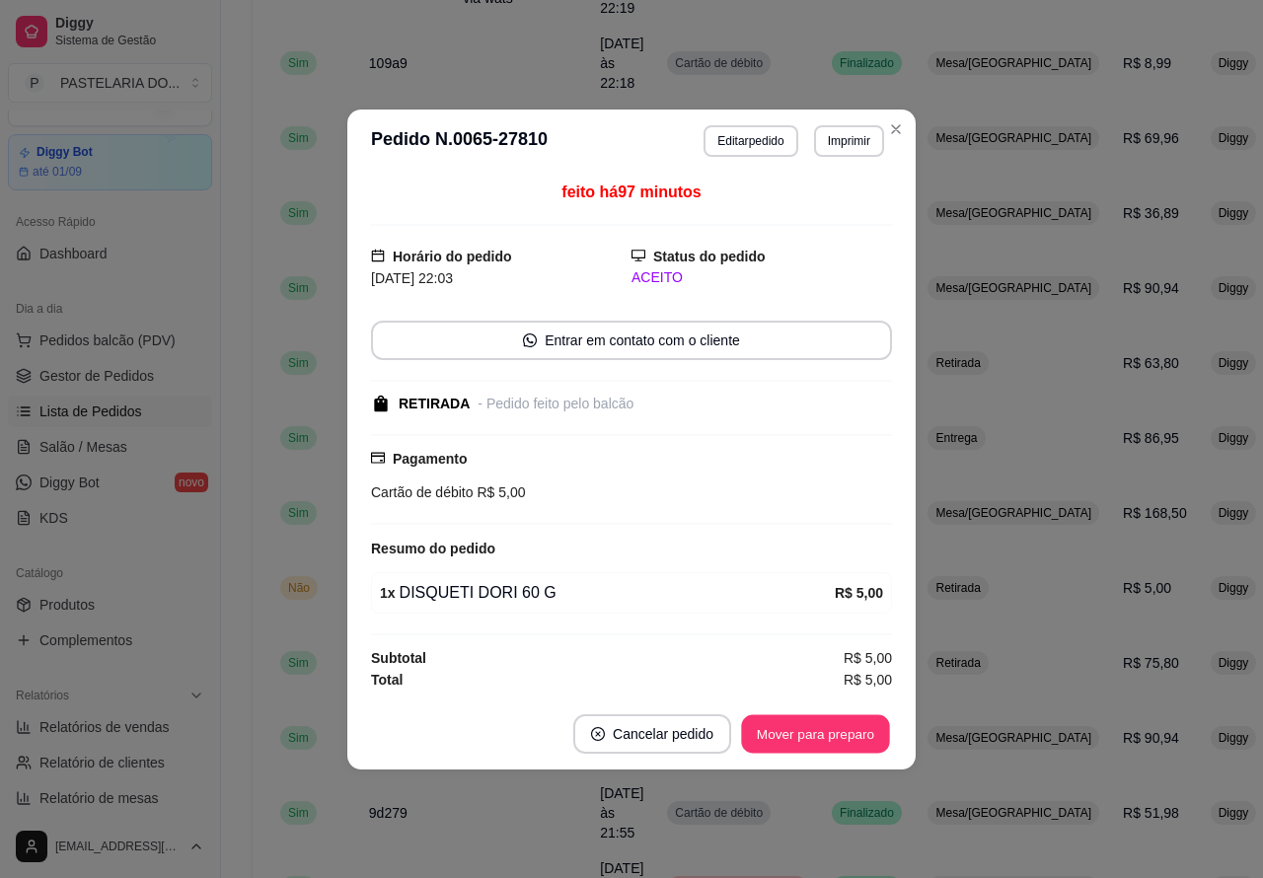
click at [861, 737] on button "Mover para preparo" at bounding box center [815, 734] width 148 height 38
click at [860, 735] on button "Mover para retirada disponível" at bounding box center [782, 734] width 211 height 38
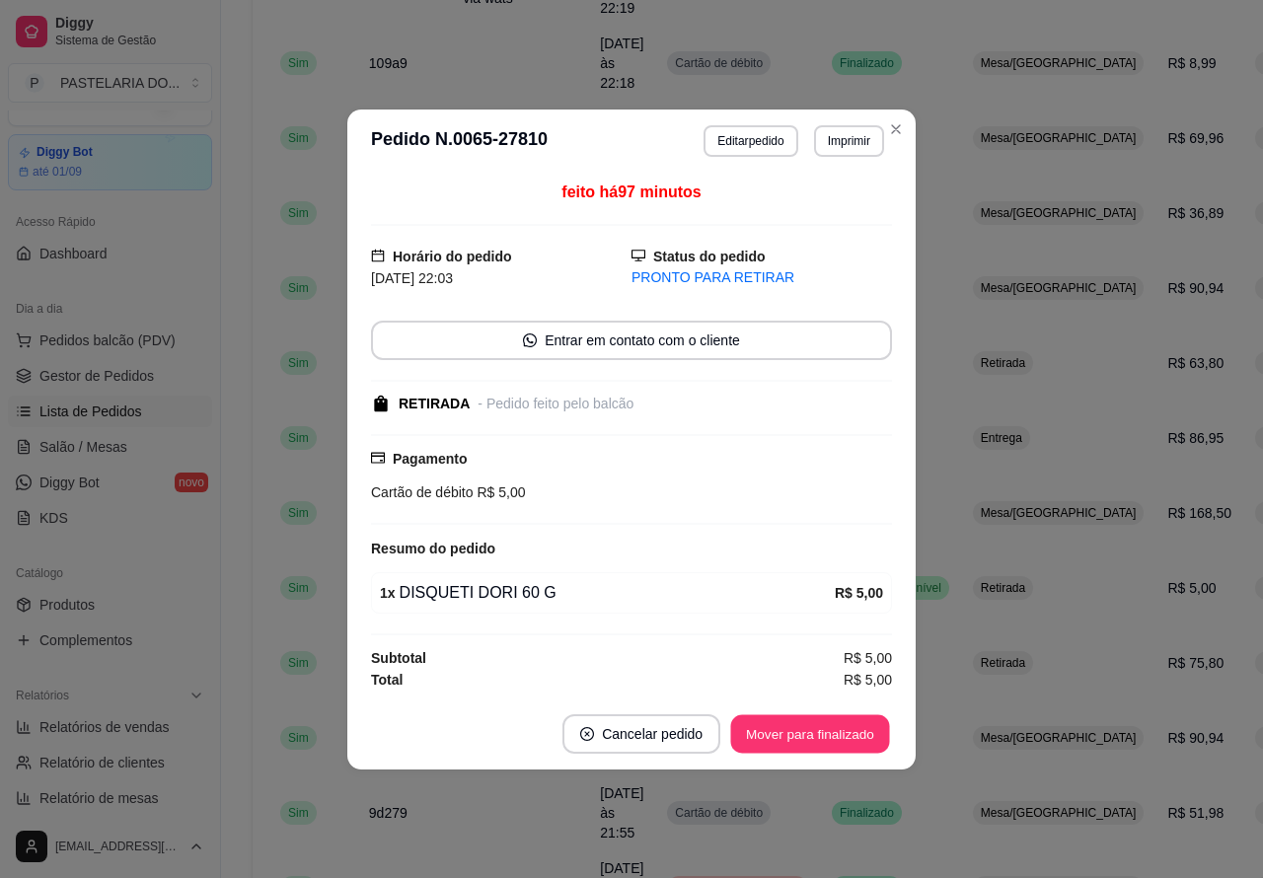
click at [857, 731] on button "Mover para finalizado" at bounding box center [810, 734] width 159 height 38
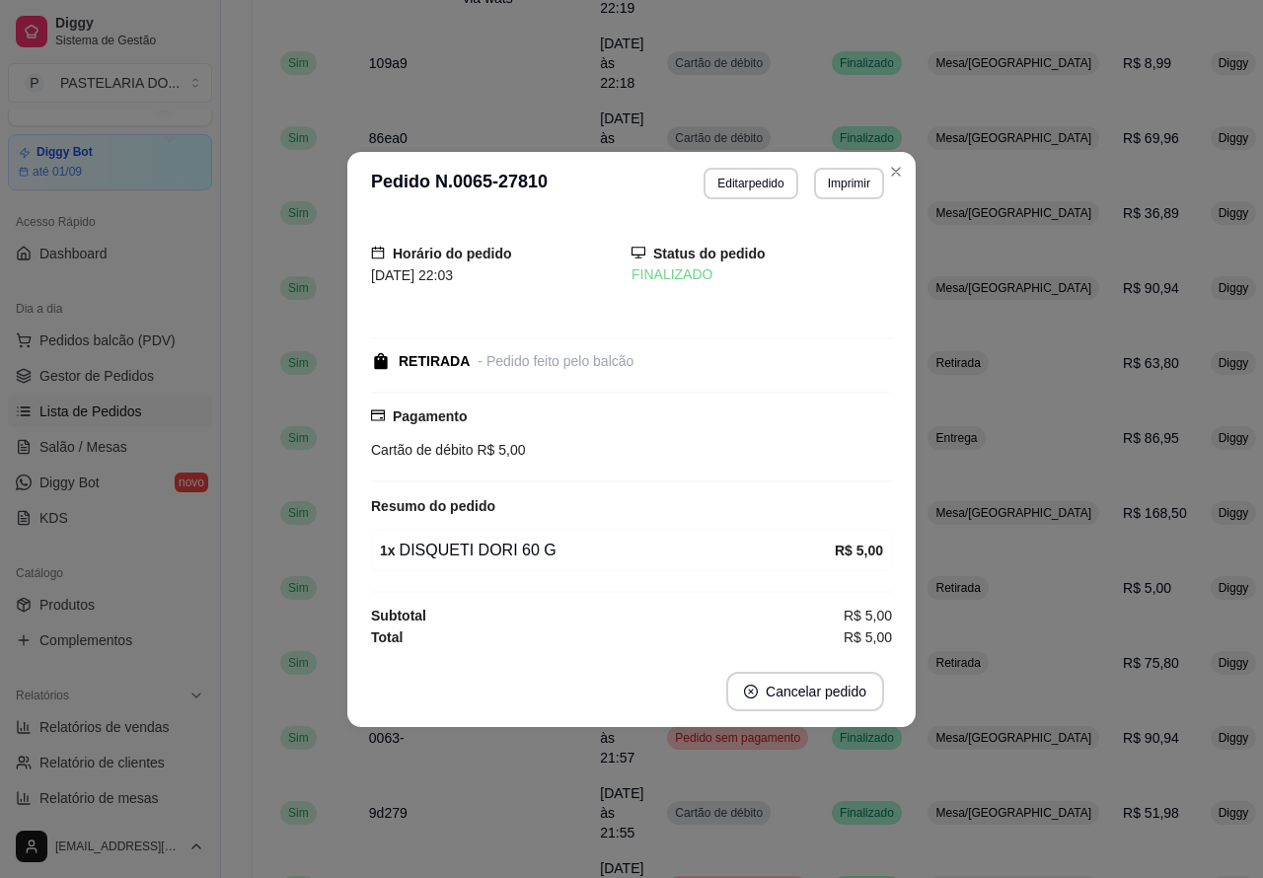
click at [916, 163] on td "Mesa/[GEOGRAPHIC_DATA]" at bounding box center [1013, 147] width 195 height 55
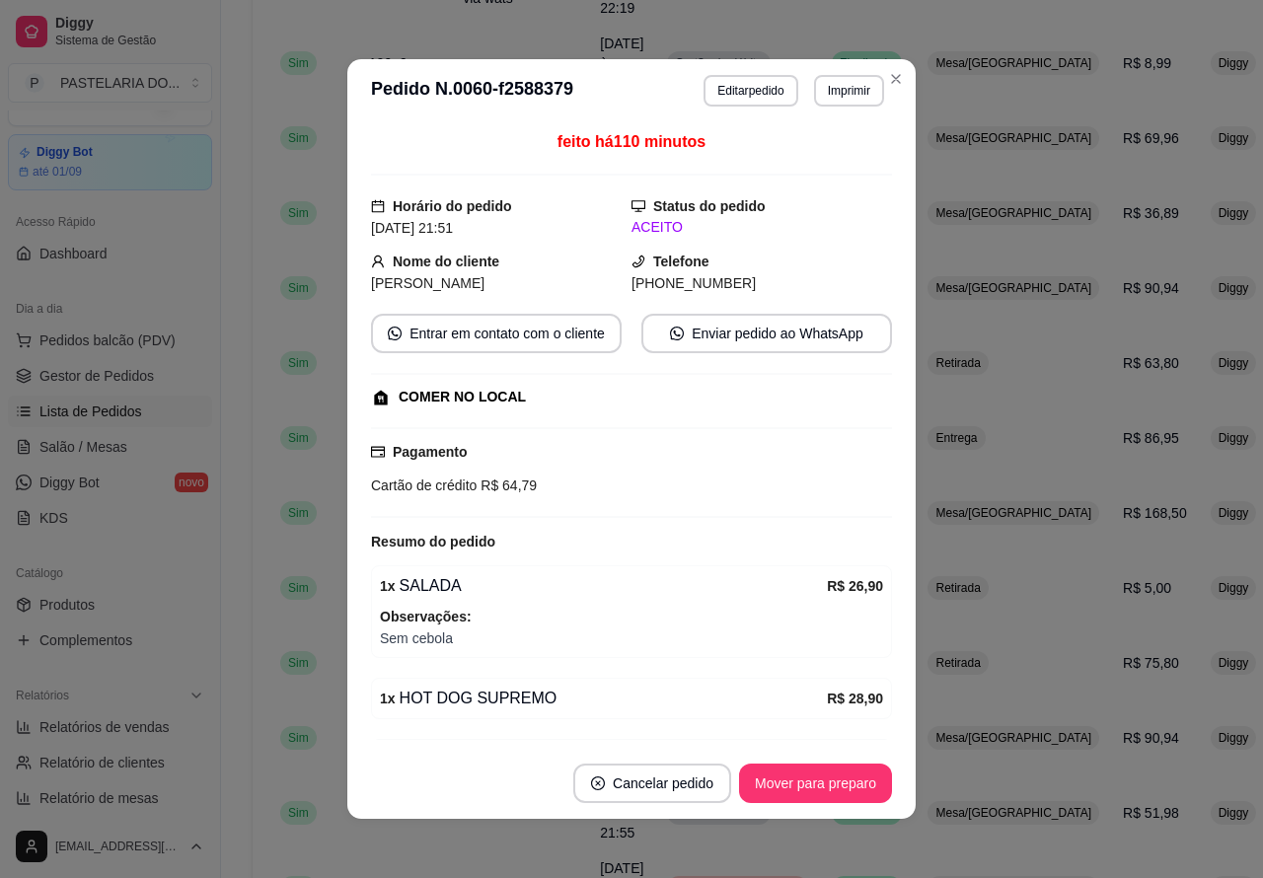
click at [847, 776] on button "Mover para preparo" at bounding box center [815, 783] width 153 height 39
click at [832, 776] on button "Mover para retirada disponível" at bounding box center [782, 784] width 211 height 38
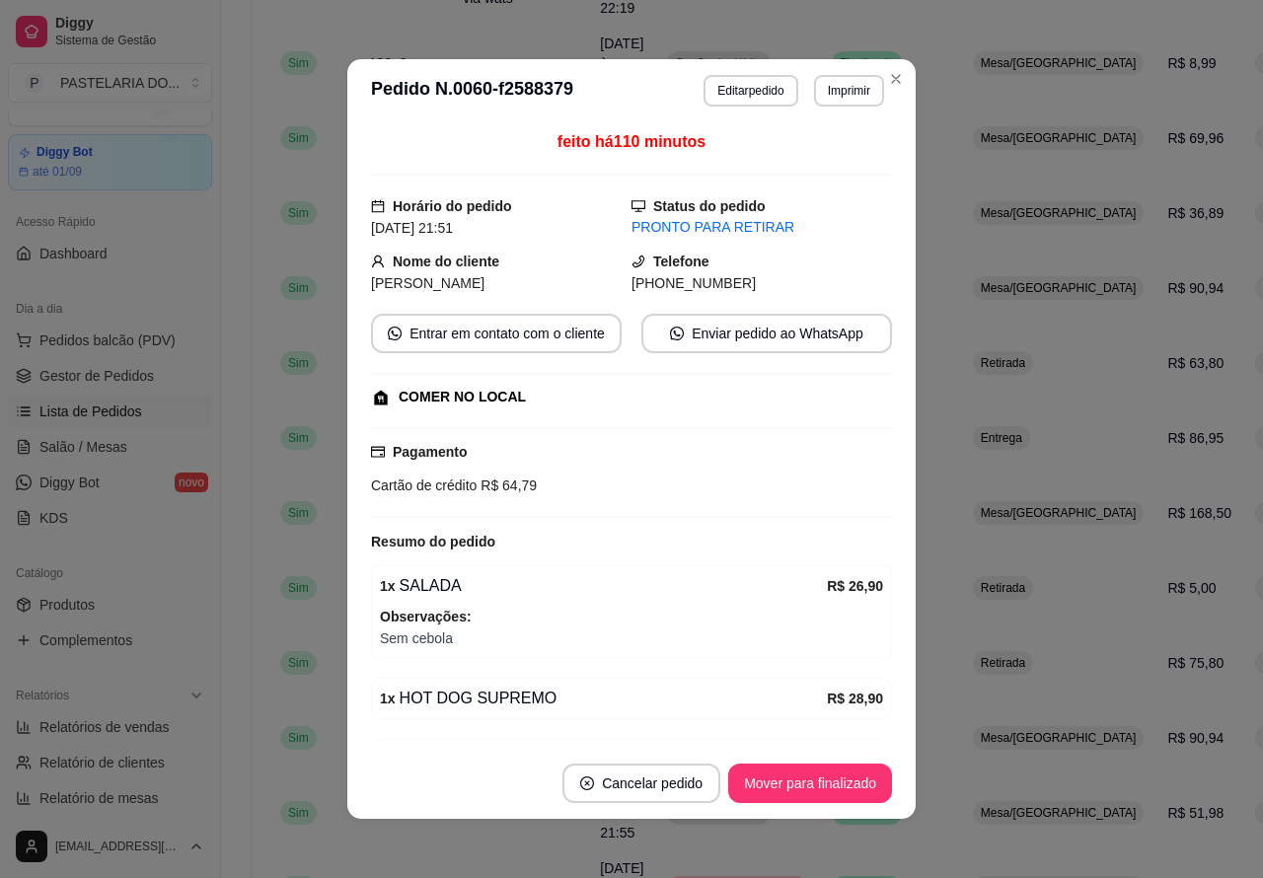
click at [834, 782] on button "Mover para finalizado" at bounding box center [810, 783] width 164 height 39
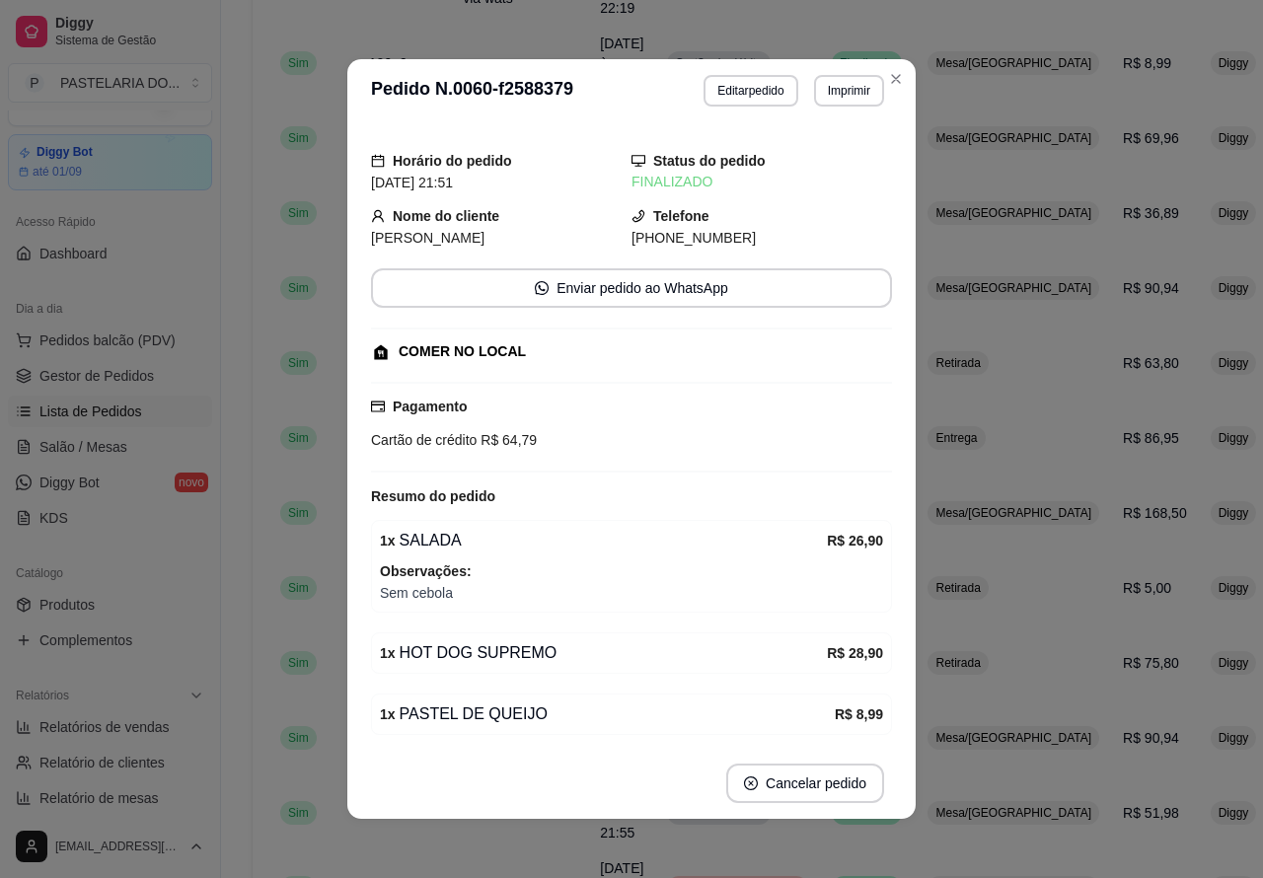
click at [711, 831] on div "30 itens por página 1 1 2 3 4" at bounding box center [815, 815] width 1095 height 32
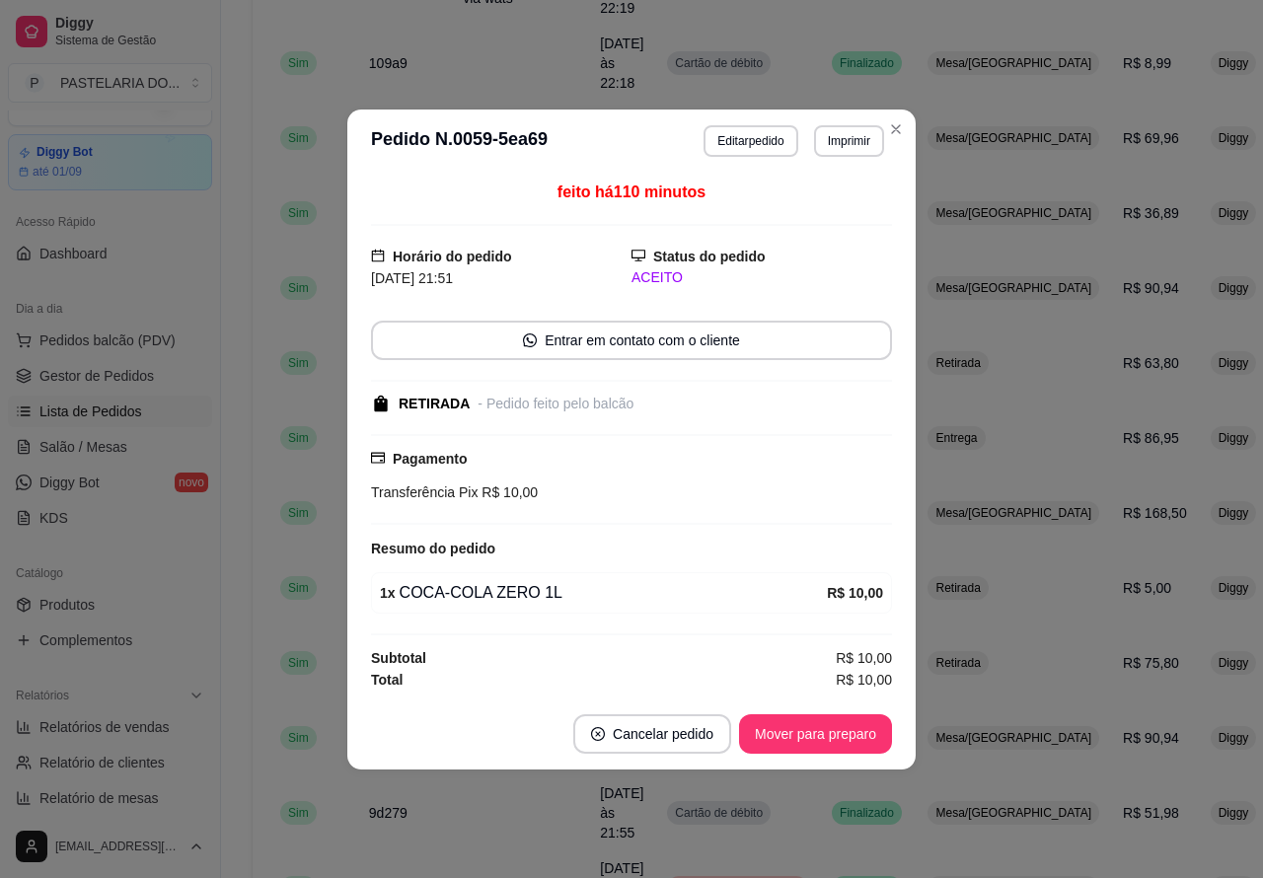
click at [867, 728] on button "Mover para preparo" at bounding box center [815, 734] width 153 height 39
click at [864, 731] on button "Mover para retirada disponível" at bounding box center [783, 734] width 218 height 39
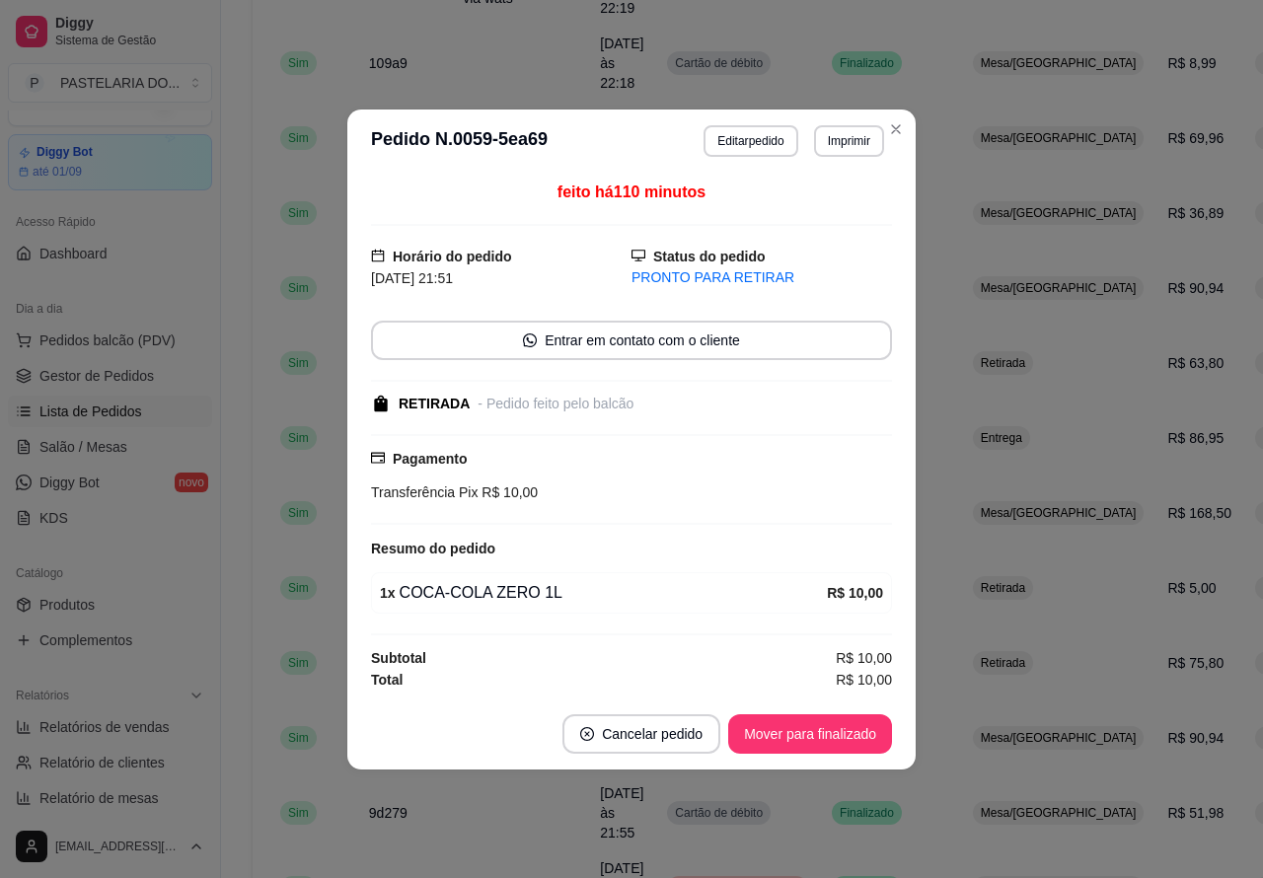
click at [856, 730] on button "Mover para finalizado" at bounding box center [810, 734] width 164 height 39
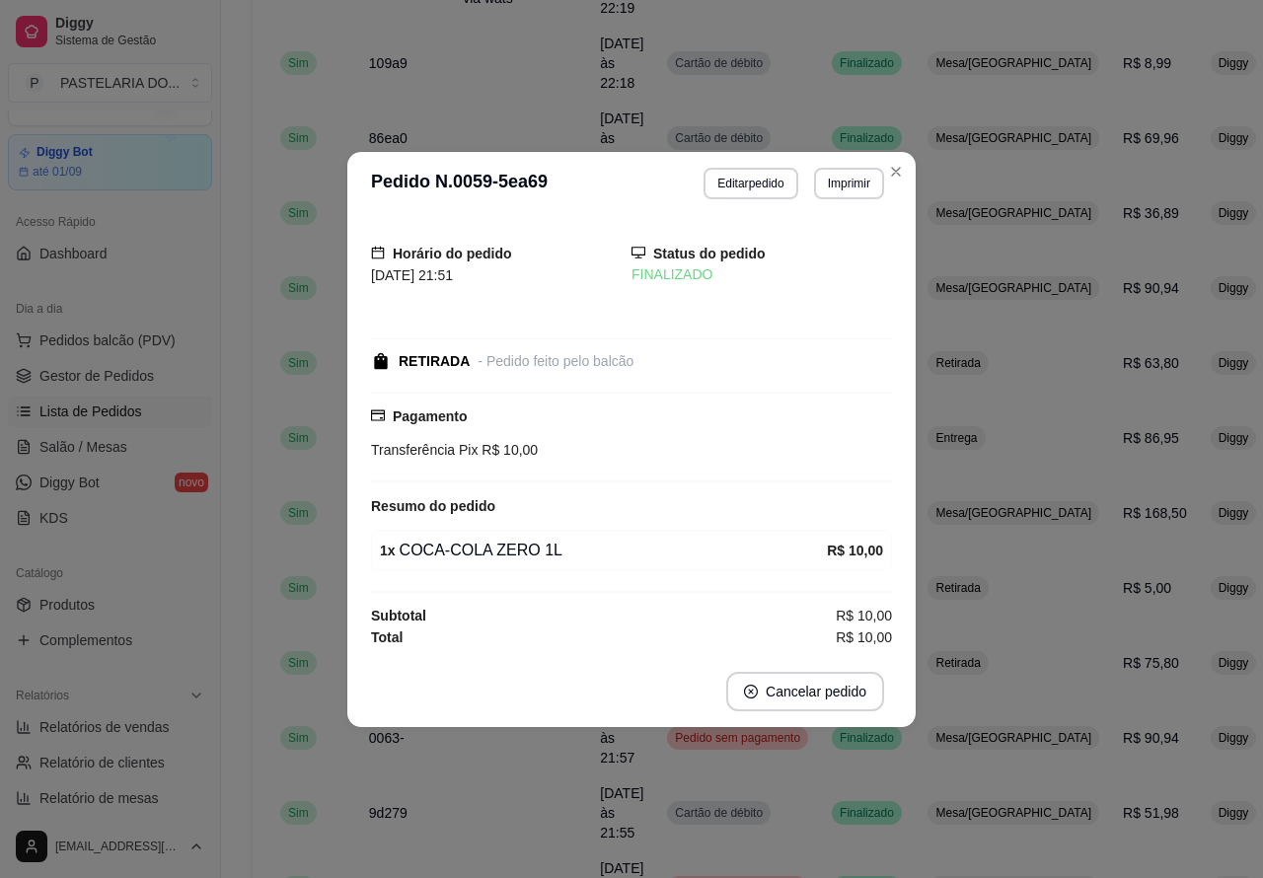
click at [786, 831] on div "30 itens por página 1 1 2 3 4" at bounding box center [815, 815] width 1095 height 32
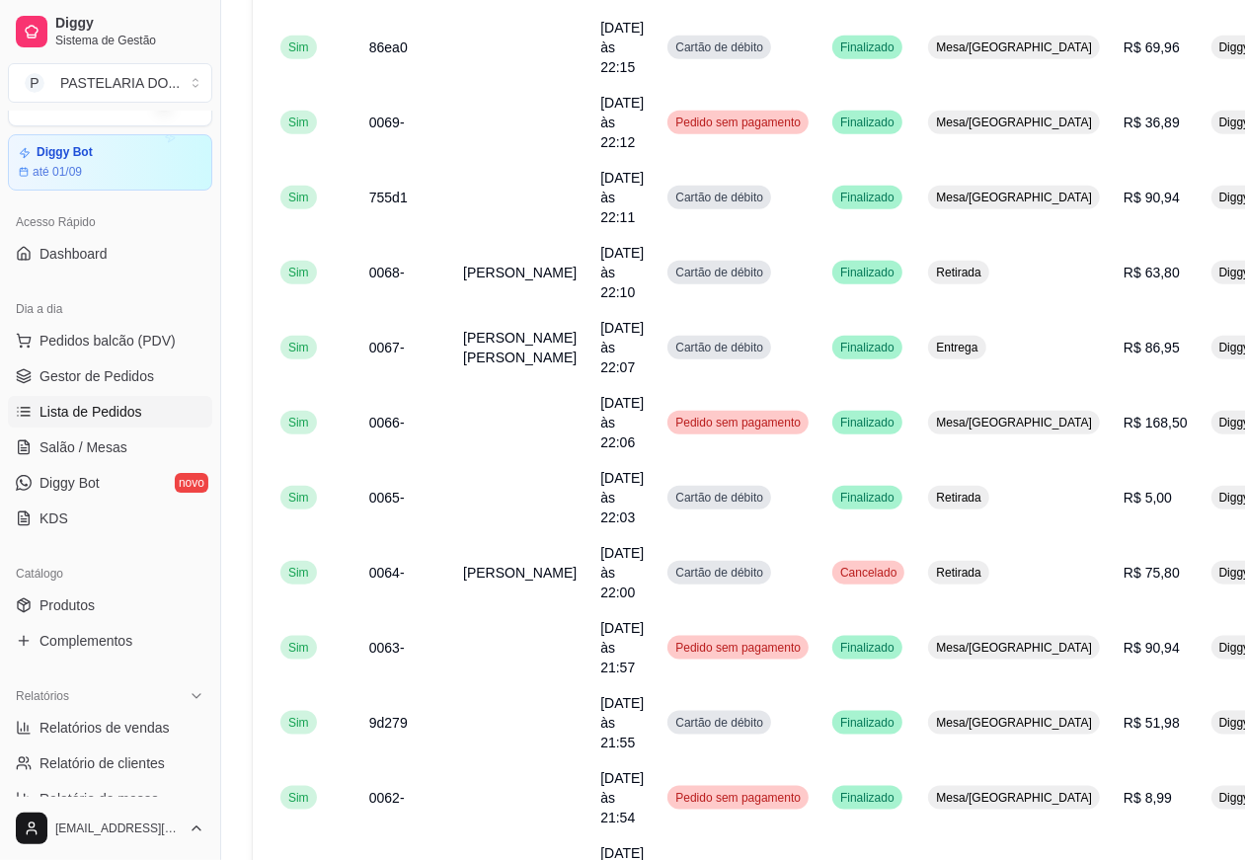
scroll to position [1265, 0]
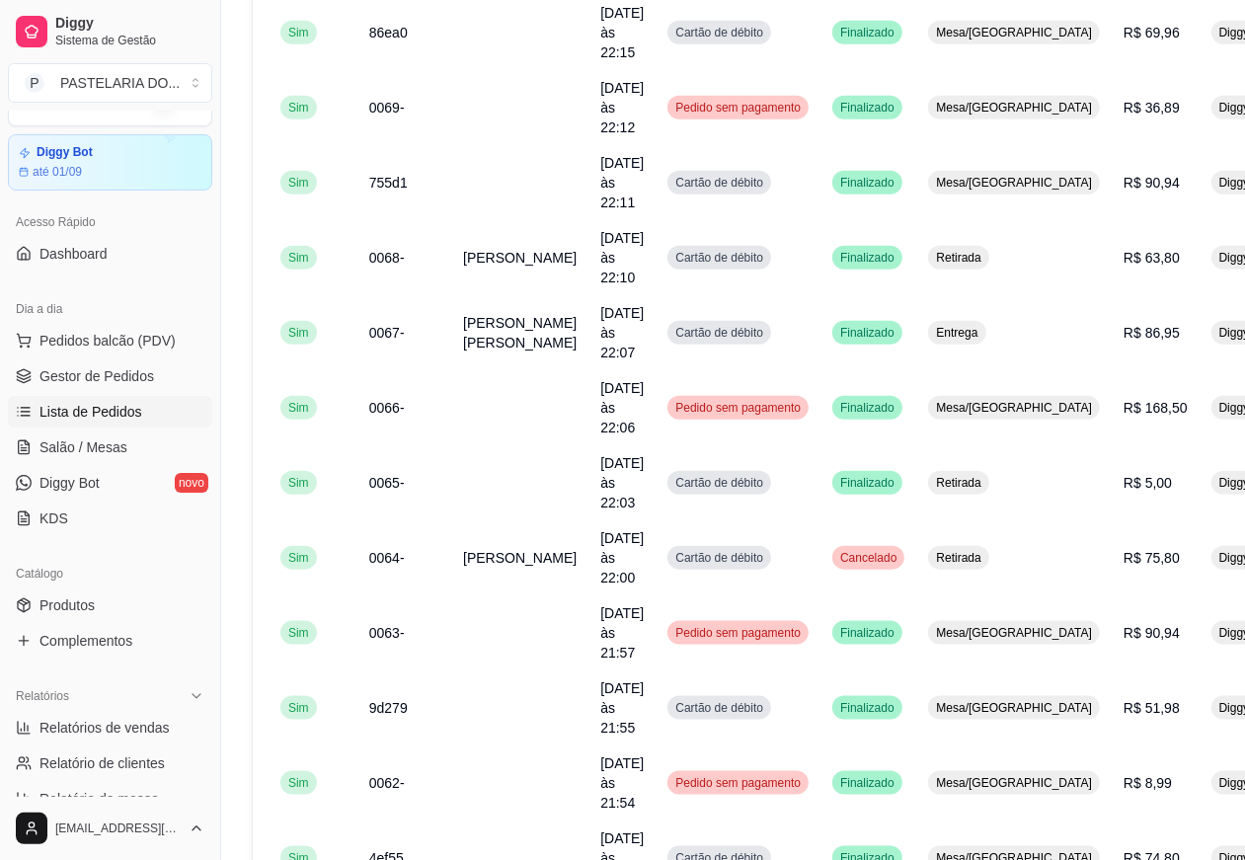
click at [1225, 747] on li "2" at bounding box center [1241, 748] width 32 height 32
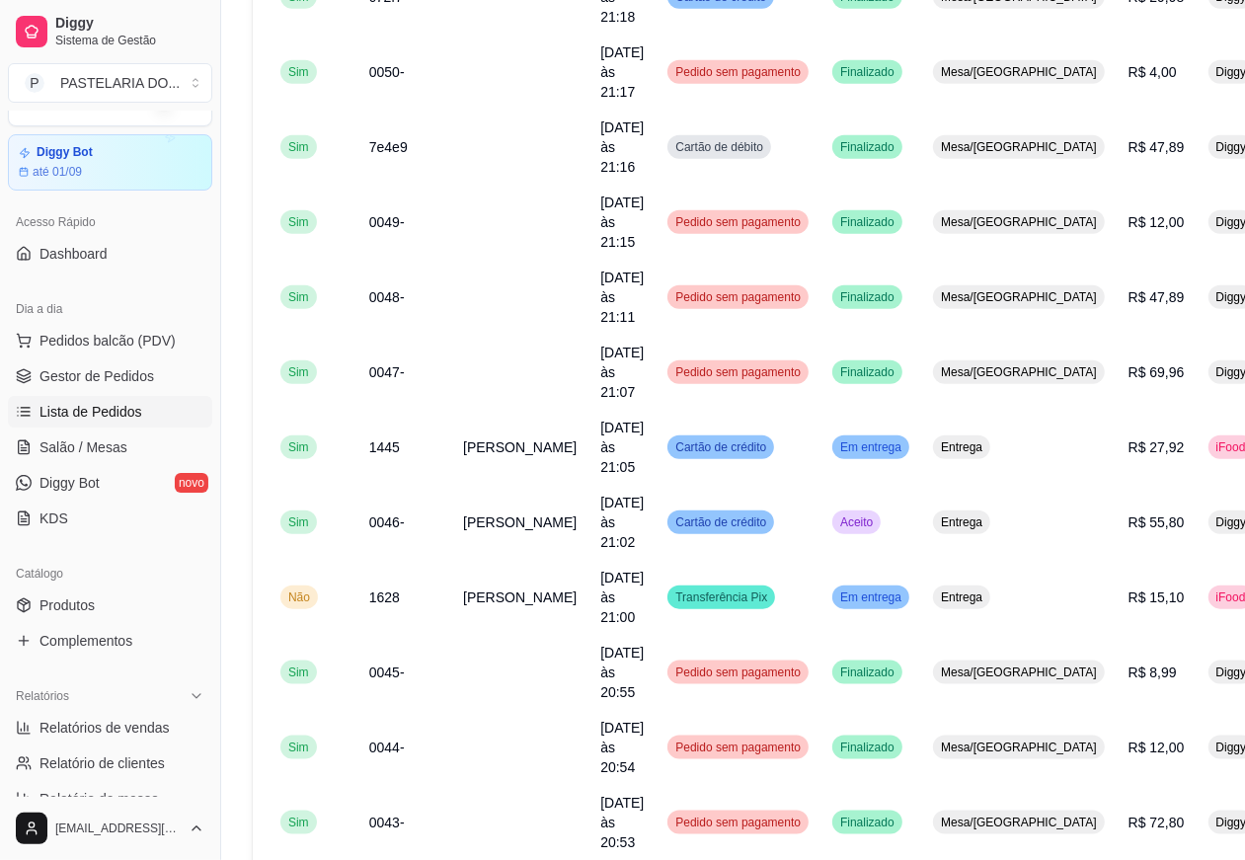
scroll to position [1207, 0]
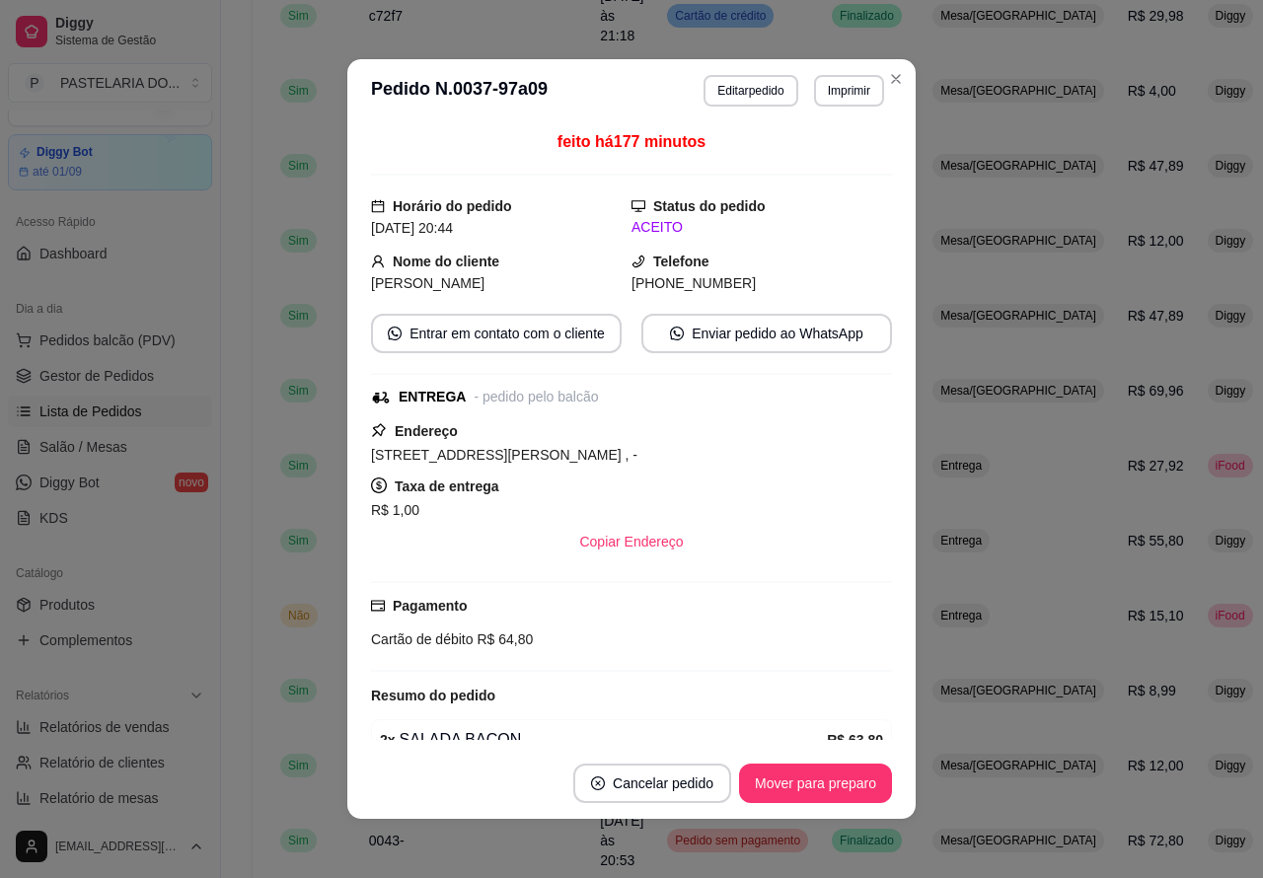
click at [852, 776] on button "Mover para preparo" at bounding box center [815, 783] width 153 height 39
click at [825, 777] on button "Mover para entrega" at bounding box center [816, 784] width 148 height 38
click at [822, 782] on button "Mover para finalizado" at bounding box center [810, 783] width 164 height 39
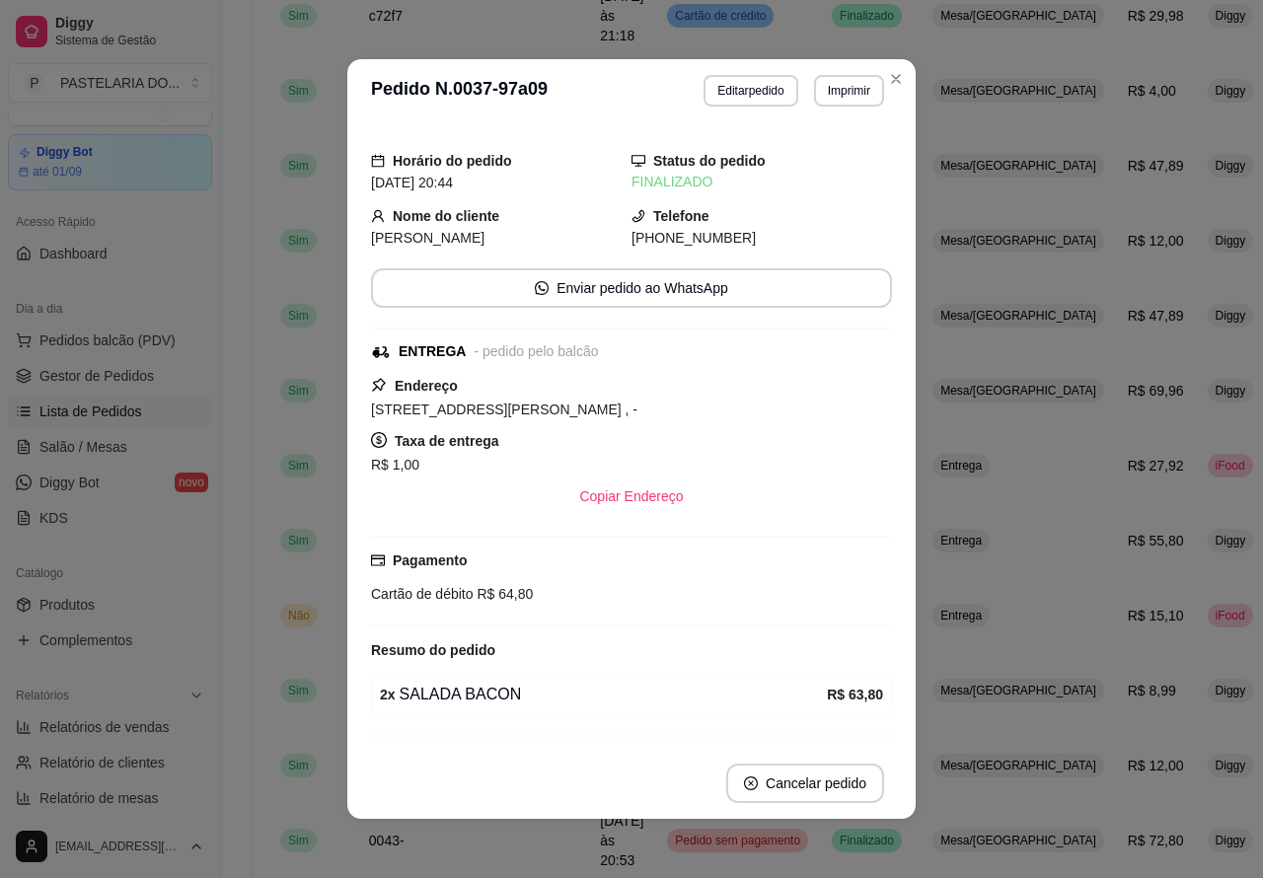
click at [257, 852] on footer "Cardápio Digital Diggy © 2025" at bounding box center [814, 851] width 1186 height 56
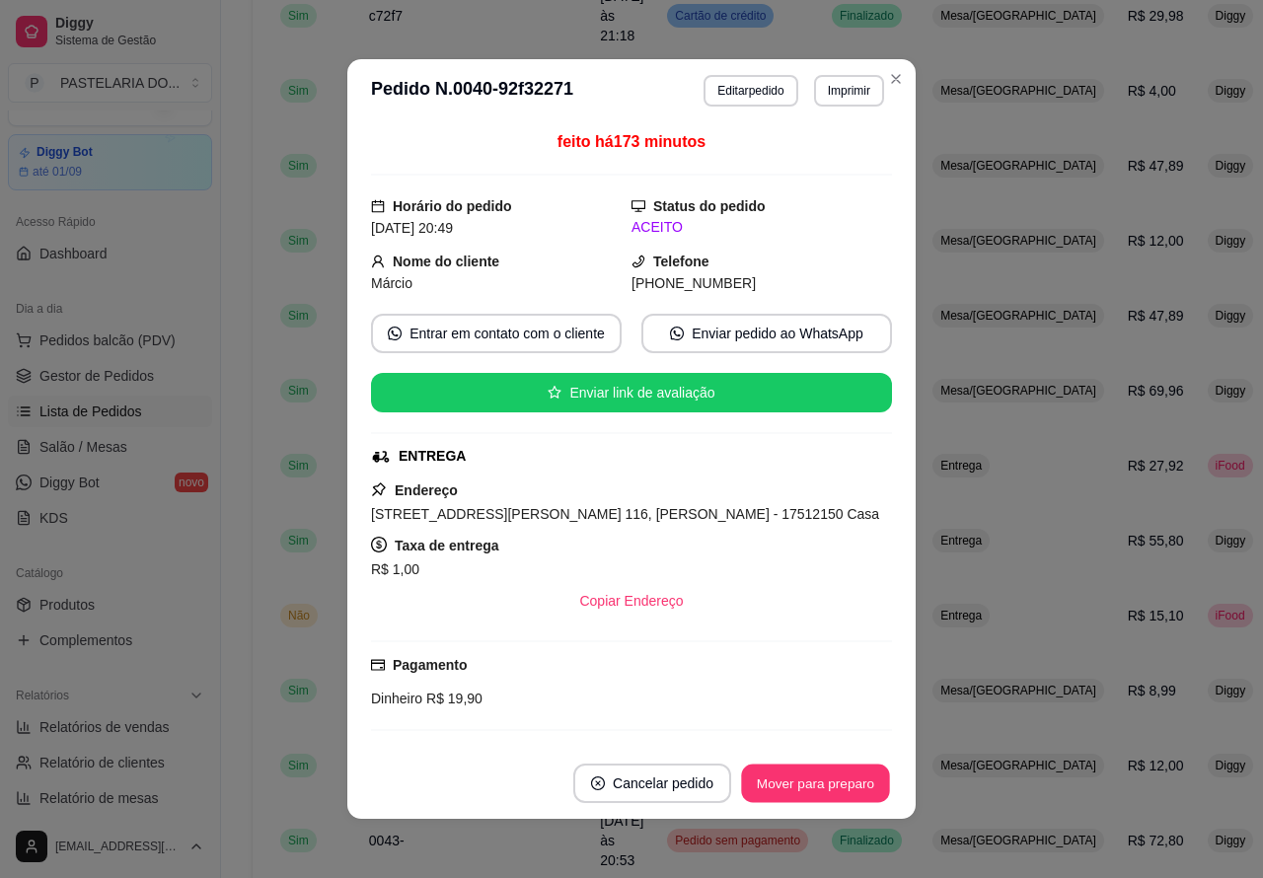
click at [804, 785] on button "Mover para preparo" at bounding box center [815, 784] width 148 height 38
click at [810, 773] on button "Mover para preparo" at bounding box center [815, 784] width 148 height 38
click at [824, 778] on button "Mover para preparo" at bounding box center [815, 783] width 153 height 39
click at [827, 782] on button "Mover para entrega" at bounding box center [816, 783] width 152 height 39
click at [780, 782] on button "Mover para finalizado" at bounding box center [810, 783] width 164 height 39
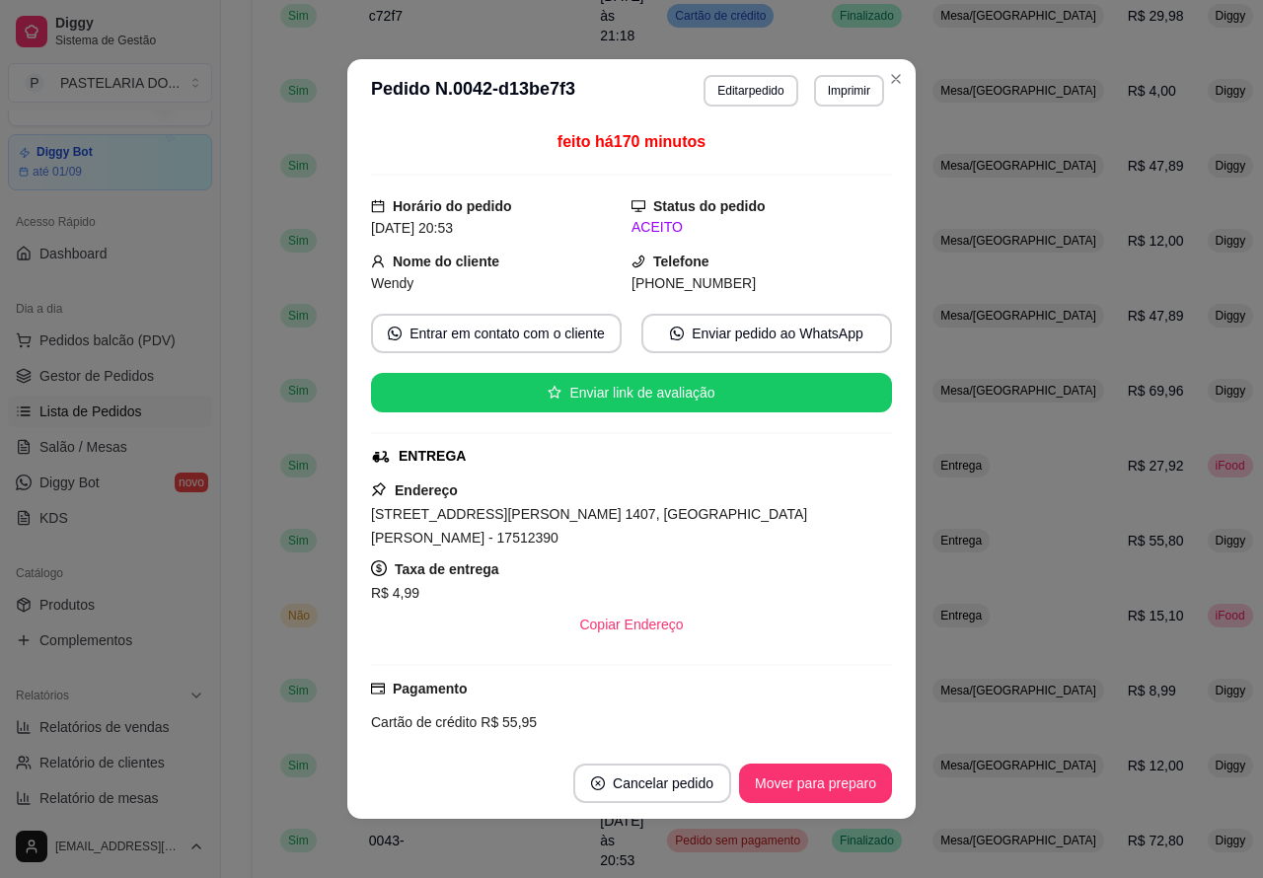
click at [807, 782] on button "Mover para preparo" at bounding box center [815, 783] width 153 height 39
click at [822, 781] on button "Mover para preparo" at bounding box center [815, 783] width 153 height 39
click at [859, 776] on button "Mover para preparo" at bounding box center [815, 783] width 153 height 39
click at [822, 782] on button "Mover para entrega" at bounding box center [816, 784] width 148 height 38
click at [821, 776] on button "Mover para finalizado" at bounding box center [810, 783] width 164 height 39
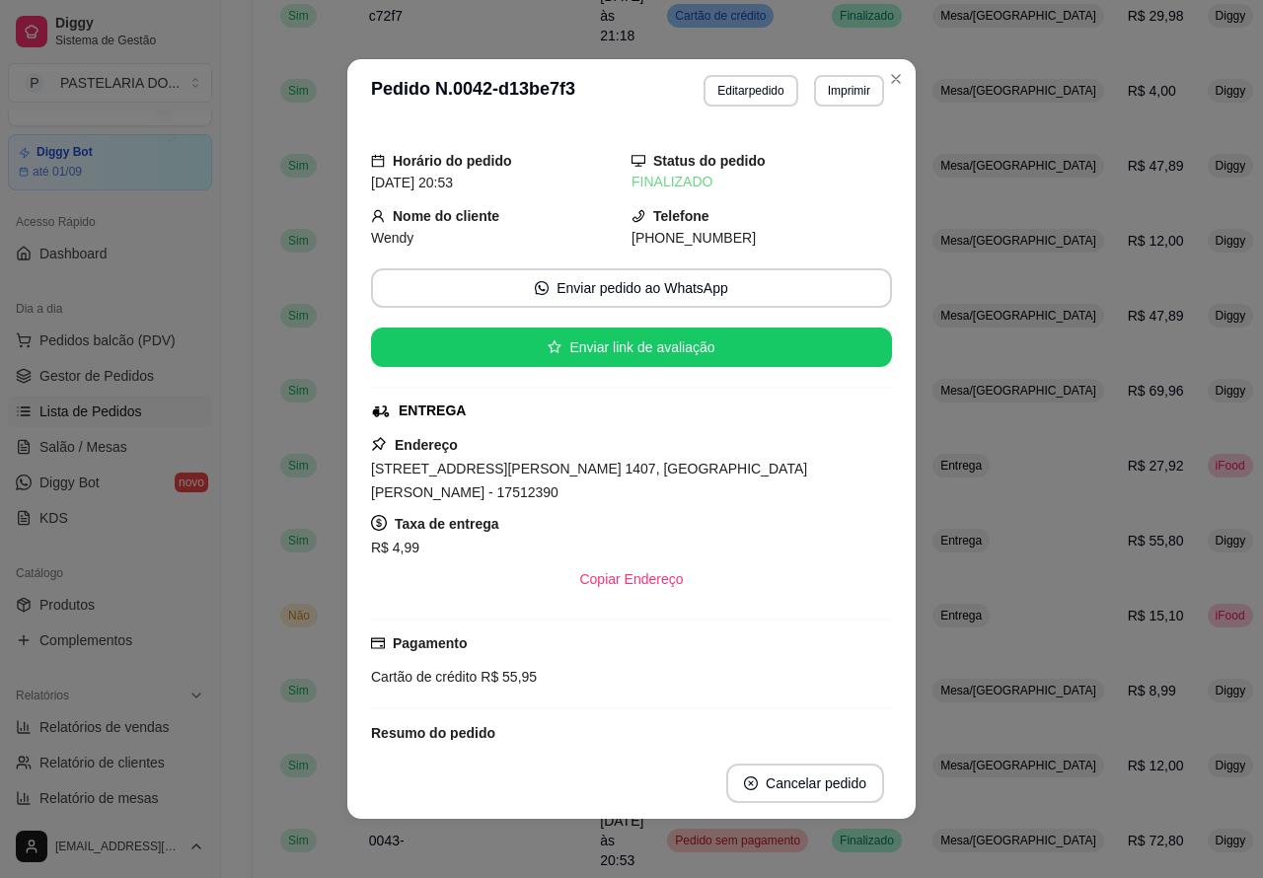
click at [258, 824] on footer "Cardápio Digital Diggy © 2025" at bounding box center [814, 851] width 1186 height 56
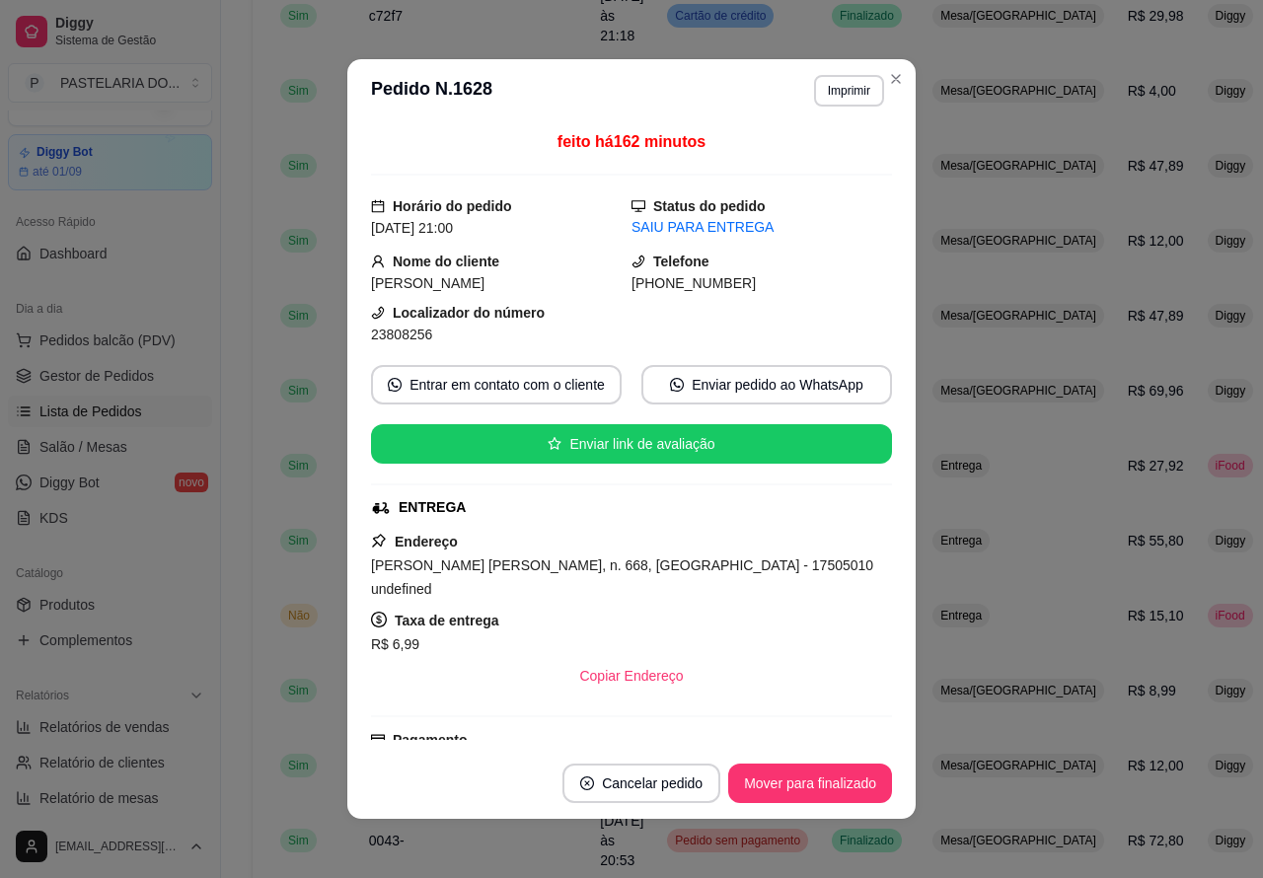
click at [788, 785] on button "Mover para finalizado" at bounding box center [810, 783] width 164 height 39
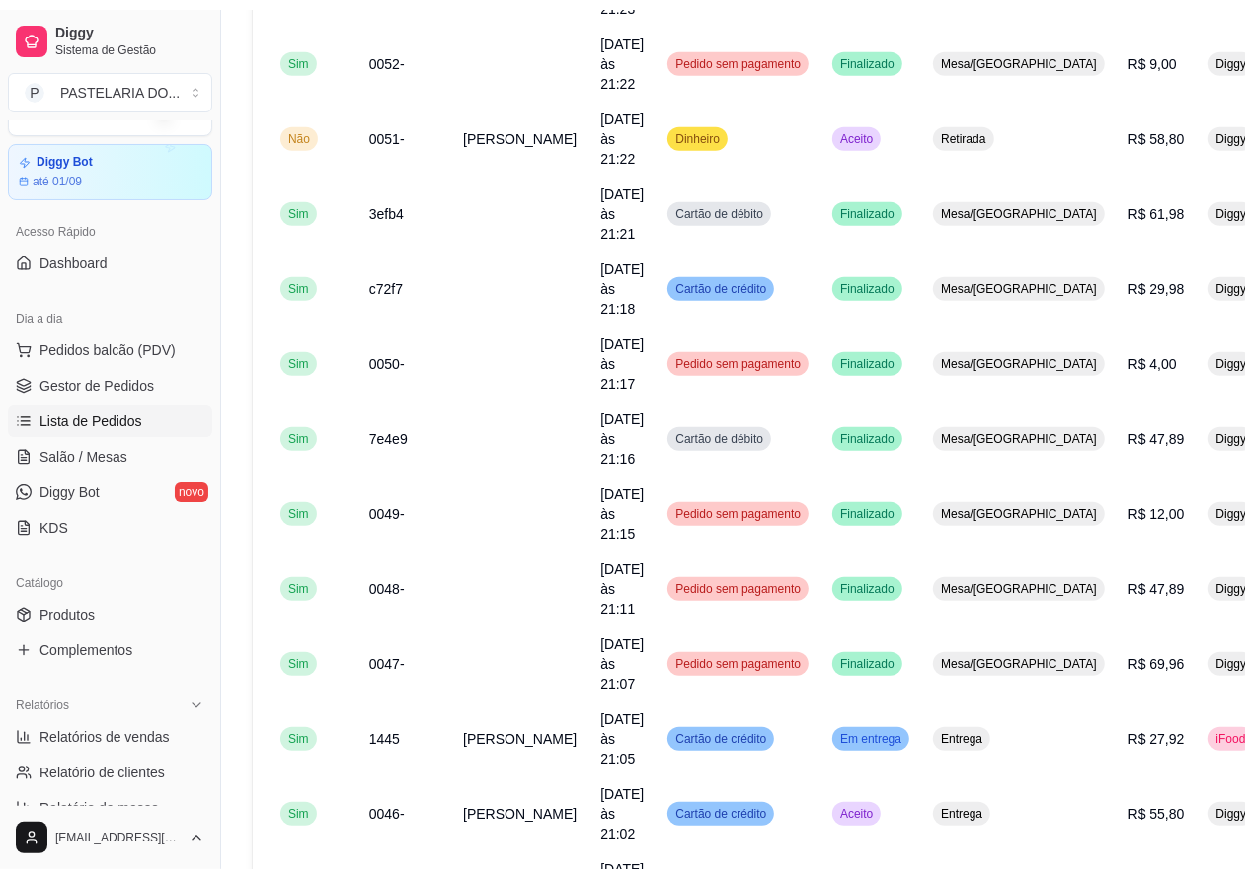
scroll to position [895, 0]
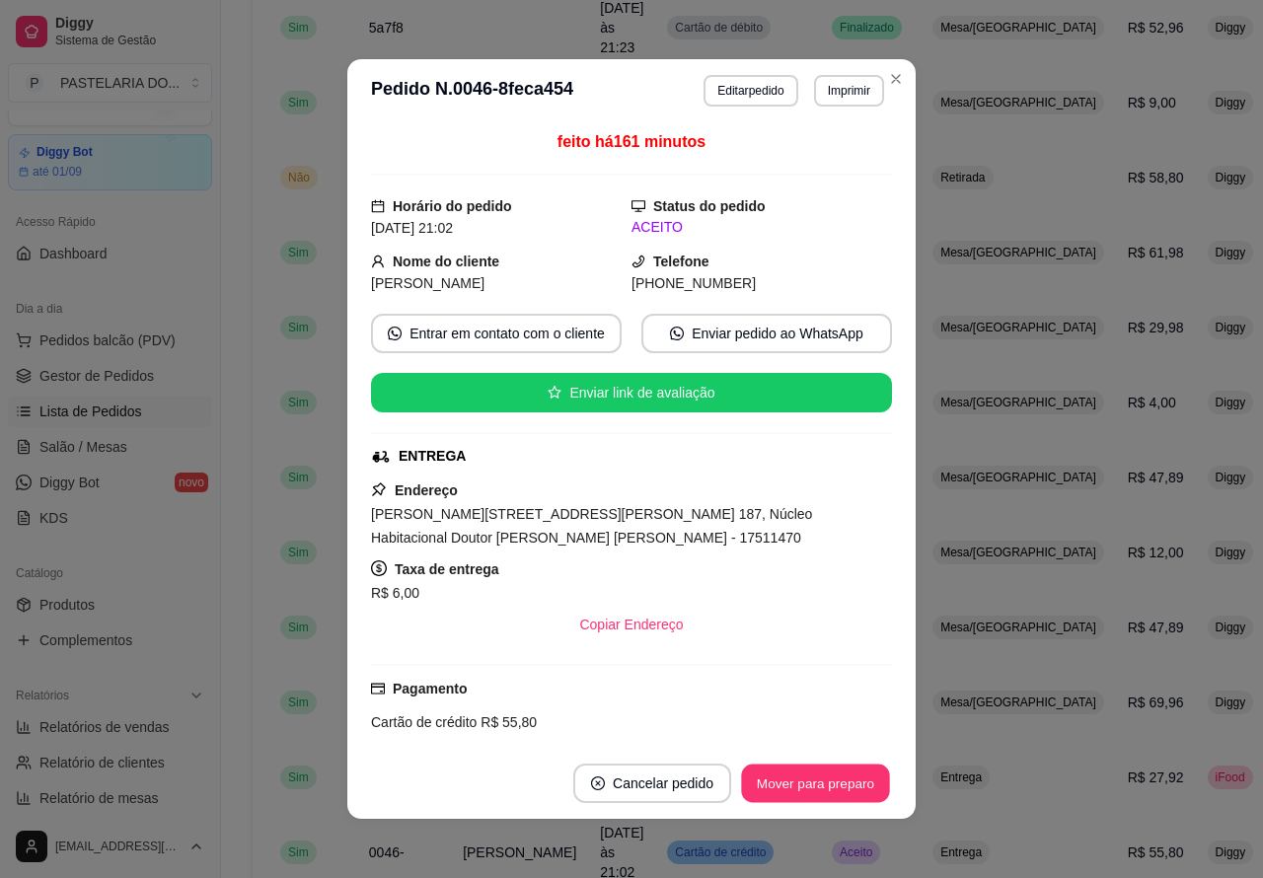
click at [781, 782] on button "Mover para preparo" at bounding box center [815, 784] width 148 height 38
click at [814, 778] on button "Mover para entrega" at bounding box center [816, 783] width 152 height 39
click at [230, 756] on div "**********" at bounding box center [814, 153] width 1186 height 1963
click at [811, 783] on button "Mover para finalizado" at bounding box center [810, 784] width 159 height 38
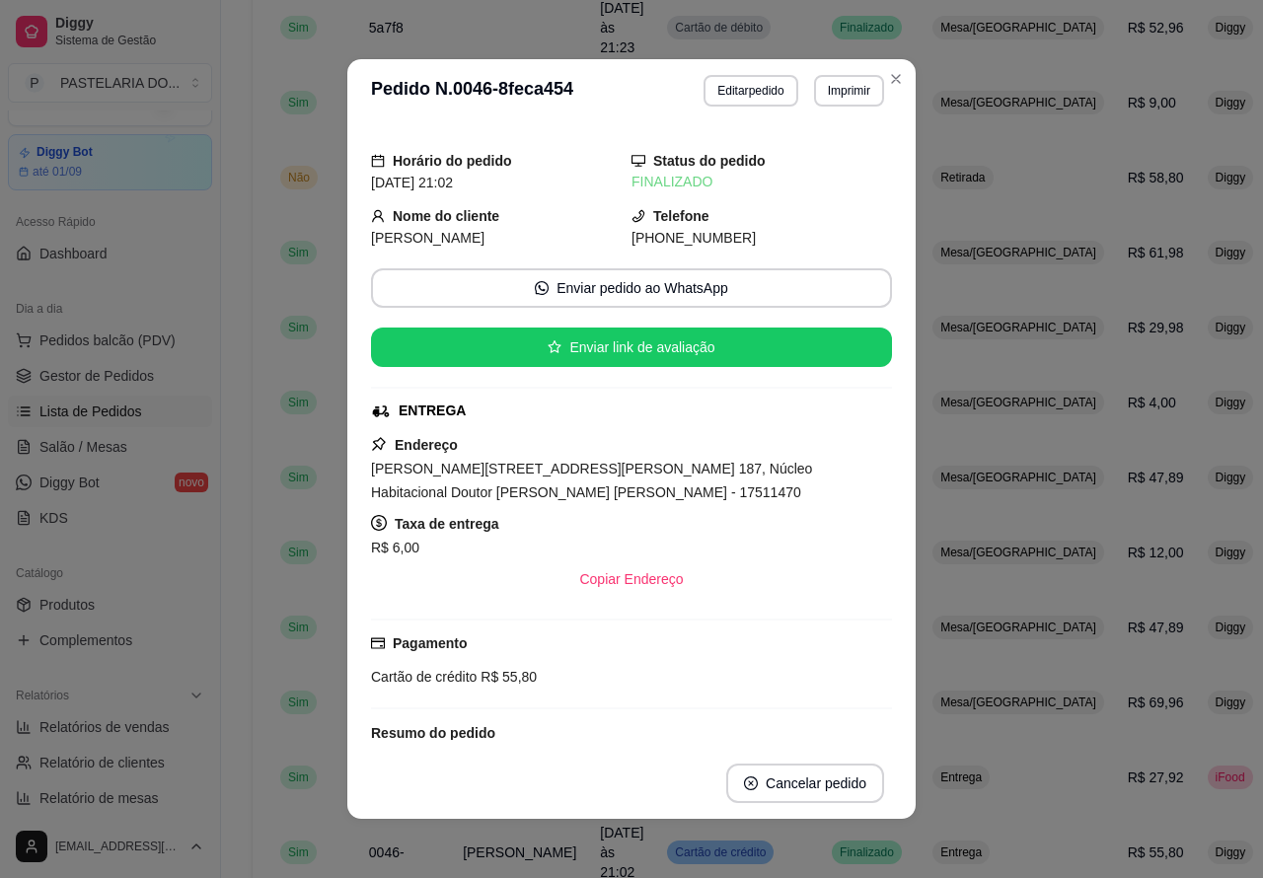
click at [219, 681] on button "Toggle Sidebar" at bounding box center [220, 439] width 16 height 878
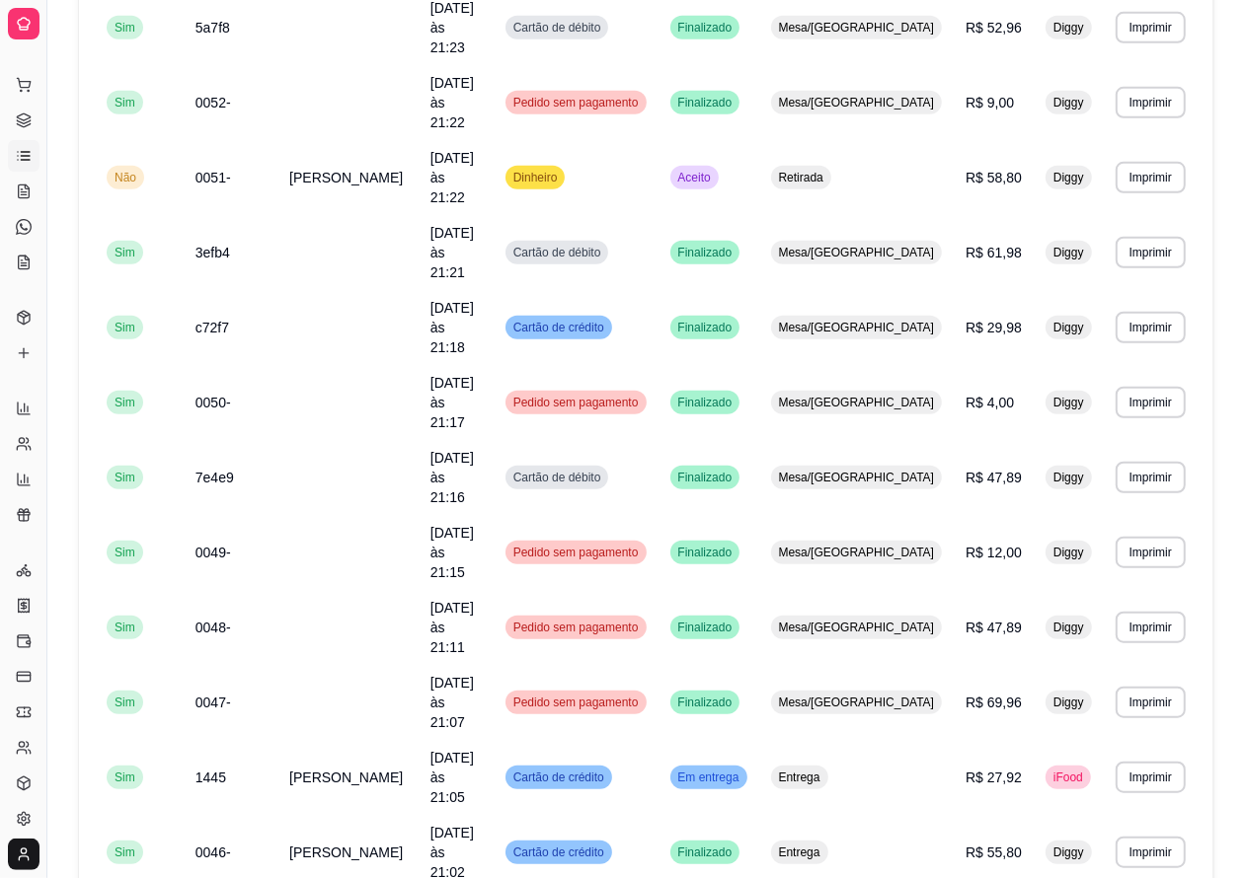
scroll to position [0, 0]
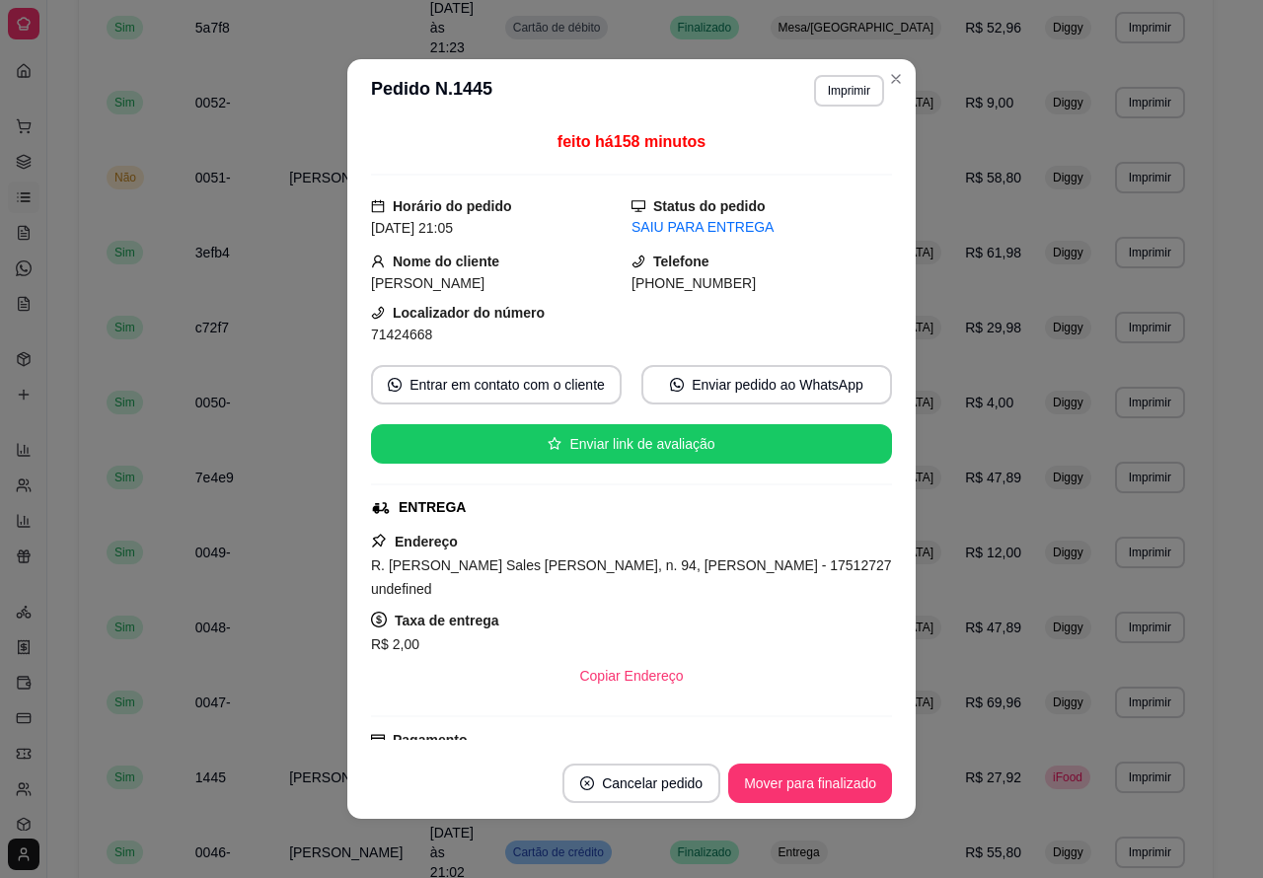
click at [777, 786] on button "Mover para finalizado" at bounding box center [810, 783] width 164 height 39
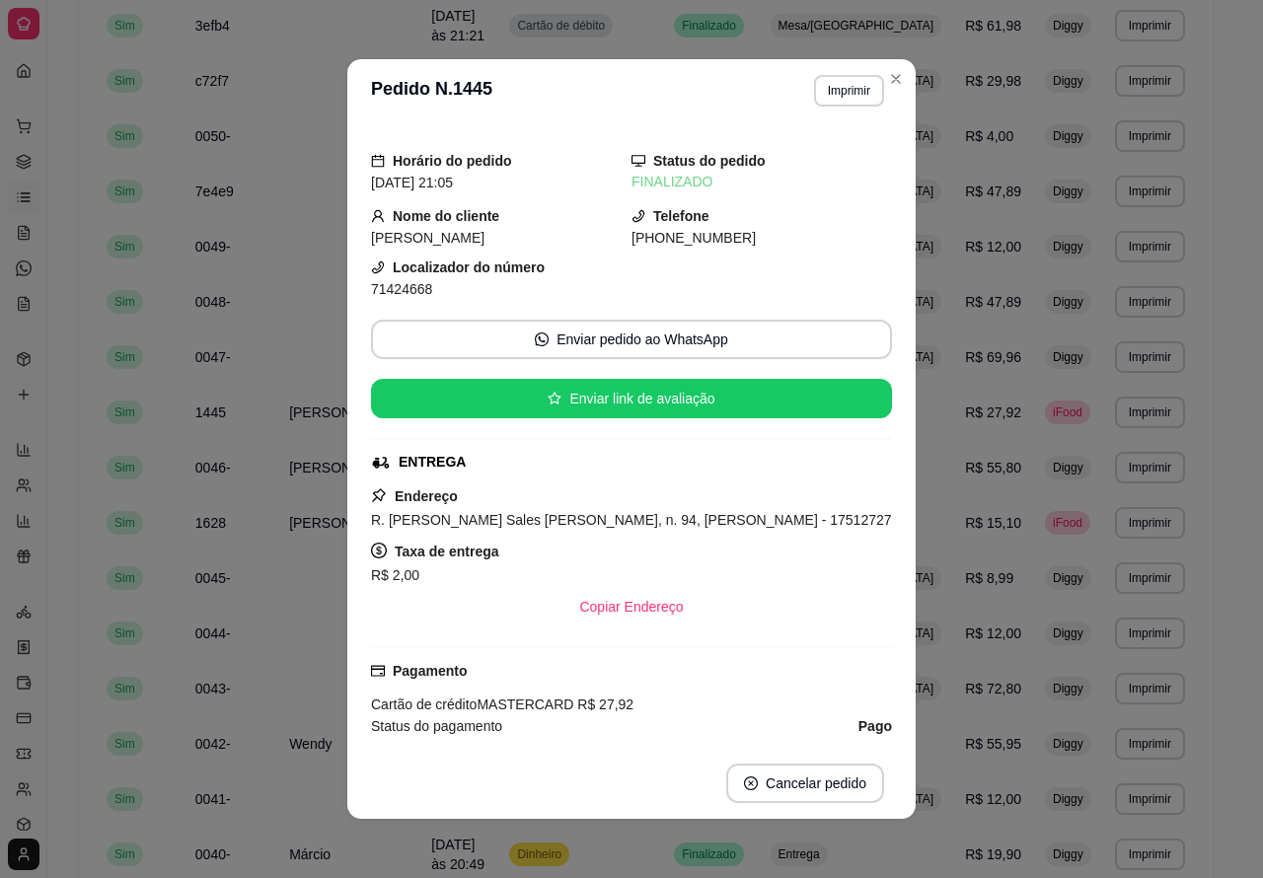
click at [71, 622] on div "**********" at bounding box center [645, 153] width 1197 height 1963
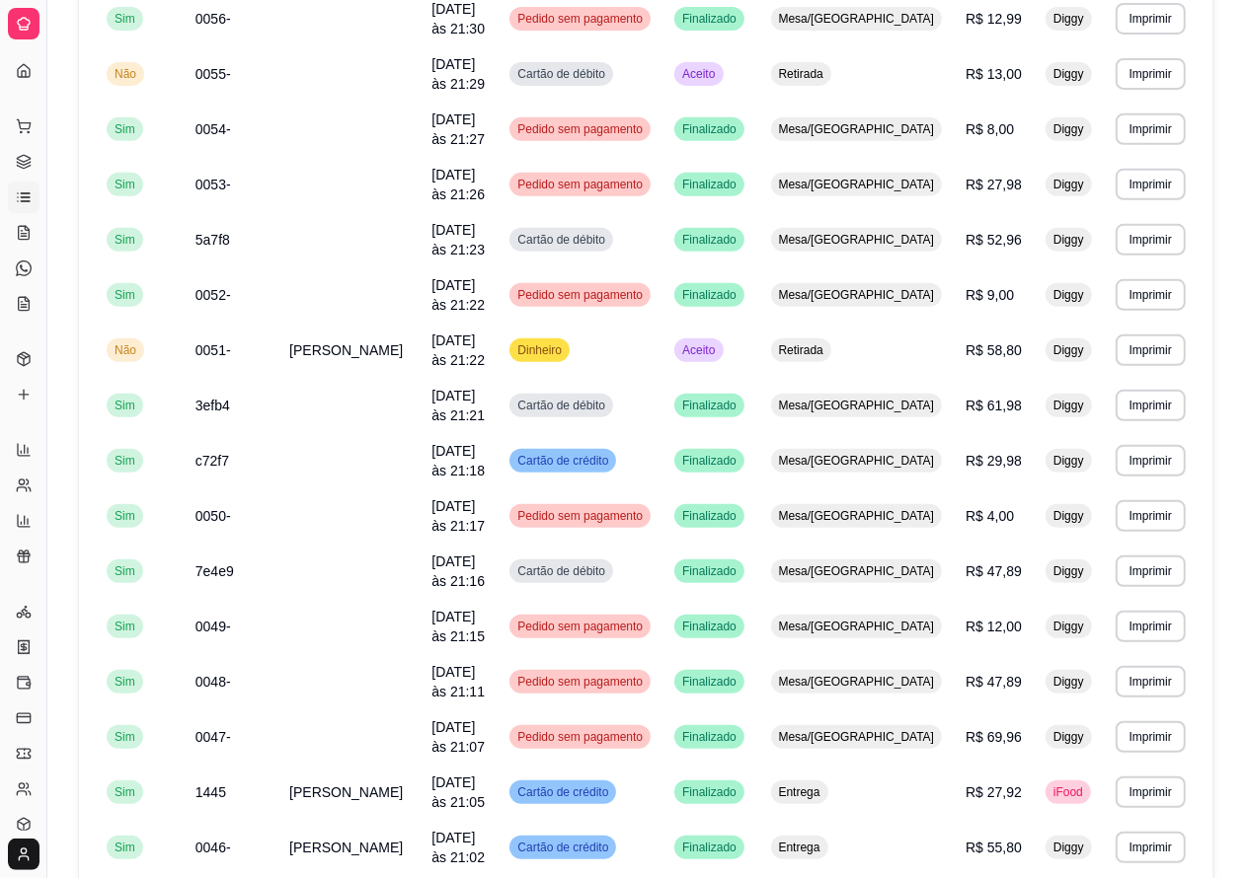
scroll to position [487, 0]
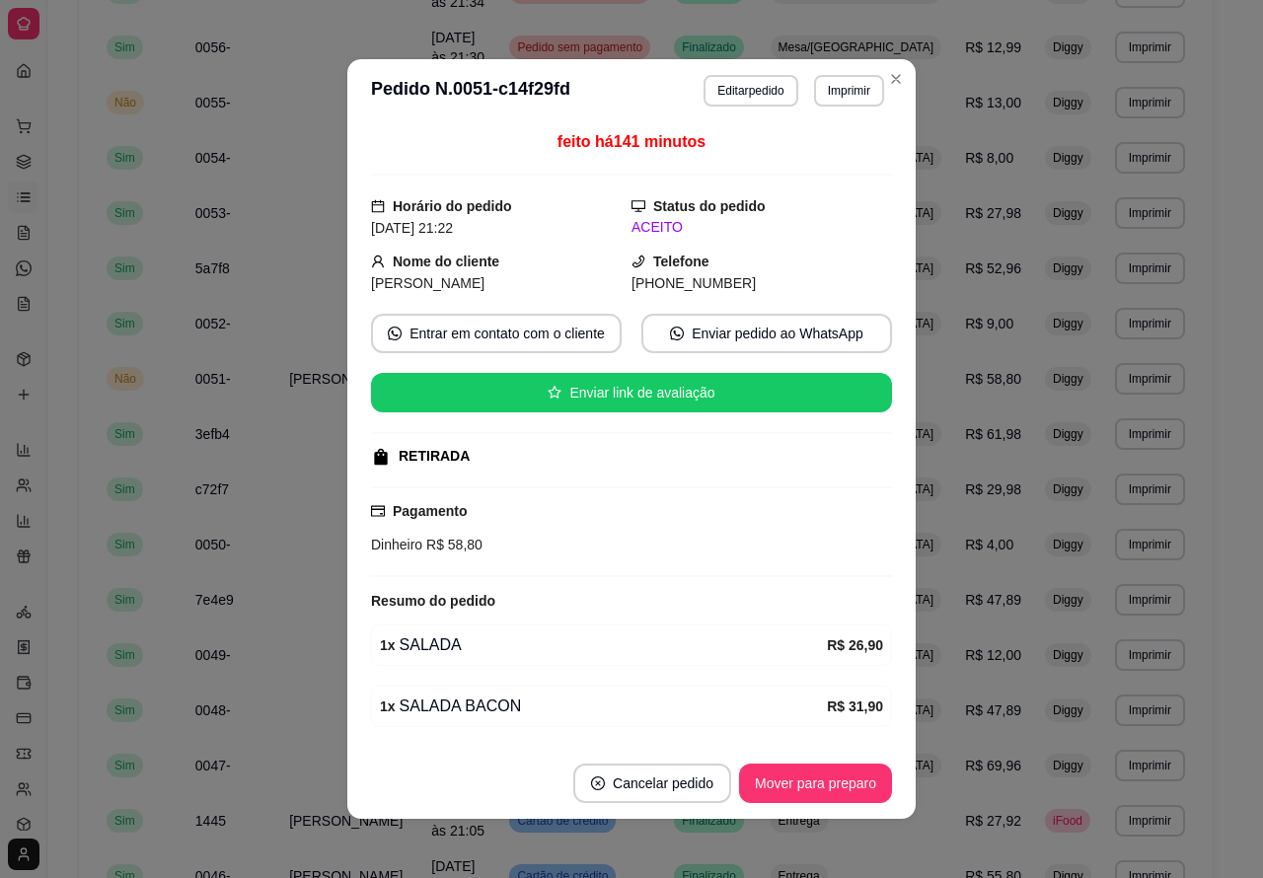
click at [815, 777] on button "Mover para preparo" at bounding box center [815, 783] width 153 height 39
click at [817, 782] on button "Mover para preparo" at bounding box center [815, 783] width 153 height 39
click at [826, 778] on button "Mover para preparo" at bounding box center [815, 783] width 153 height 39
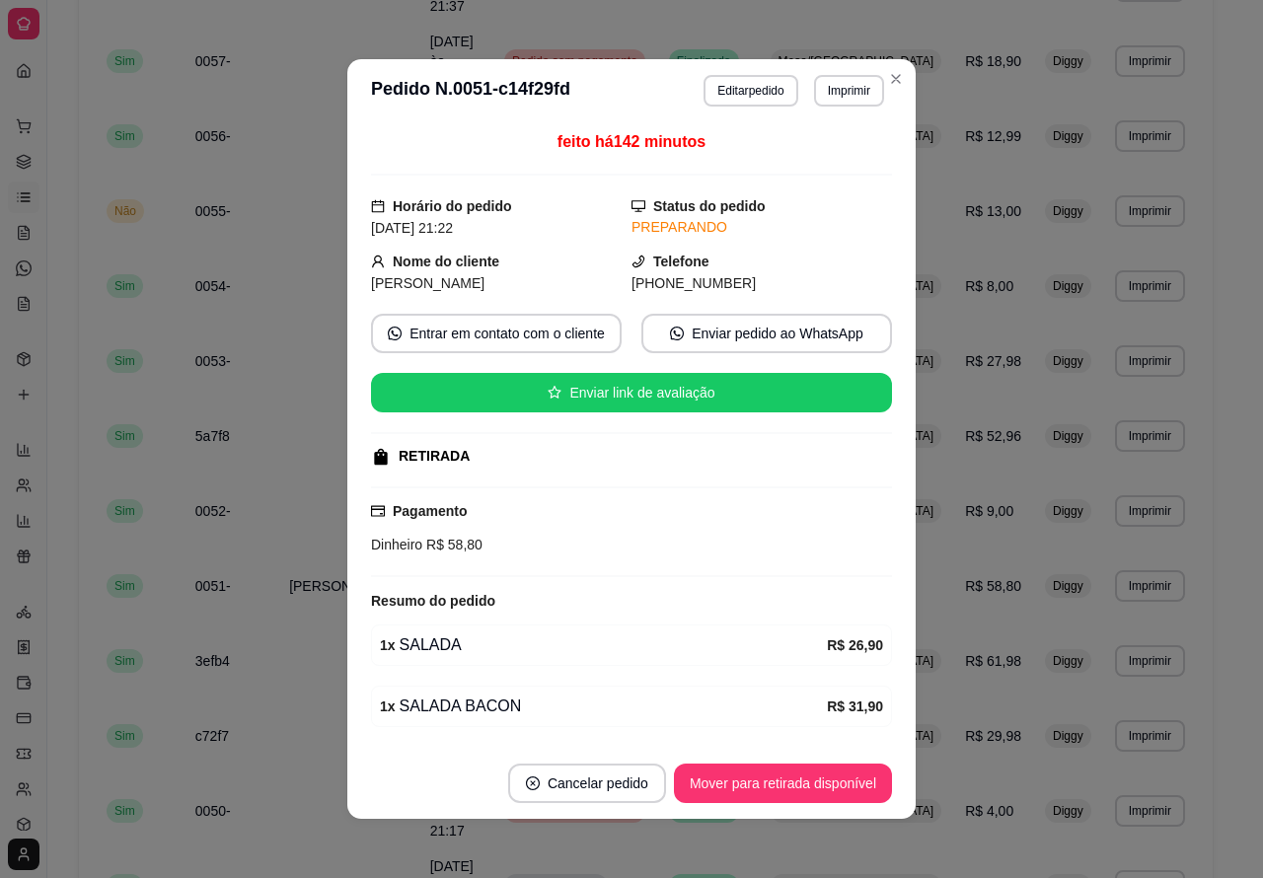
click at [766, 783] on button "Mover para retirada disponível" at bounding box center [783, 783] width 218 height 39
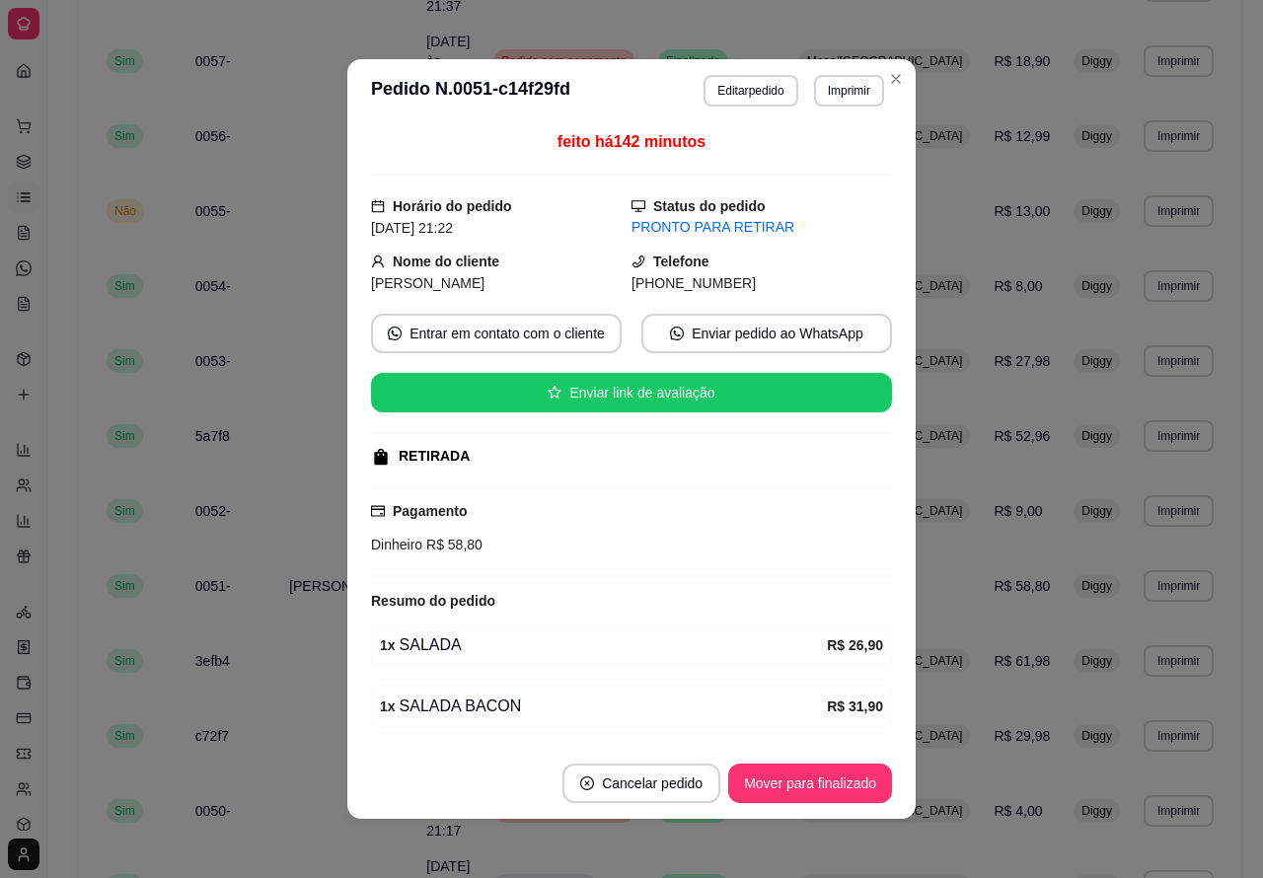
click at [795, 786] on button "Mover para finalizado" at bounding box center [810, 783] width 164 height 39
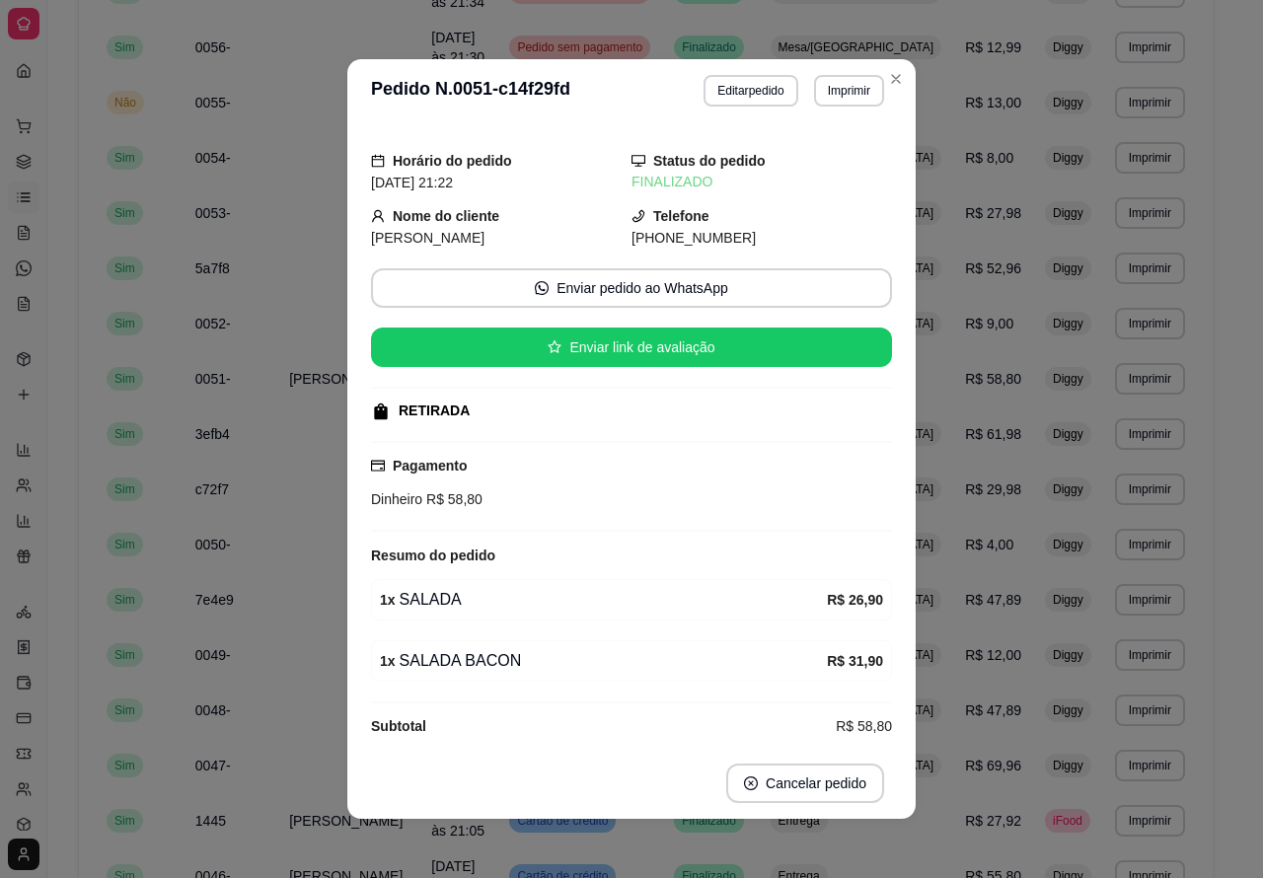
click at [64, 696] on div "**********" at bounding box center [645, 562] width 1197 height 1963
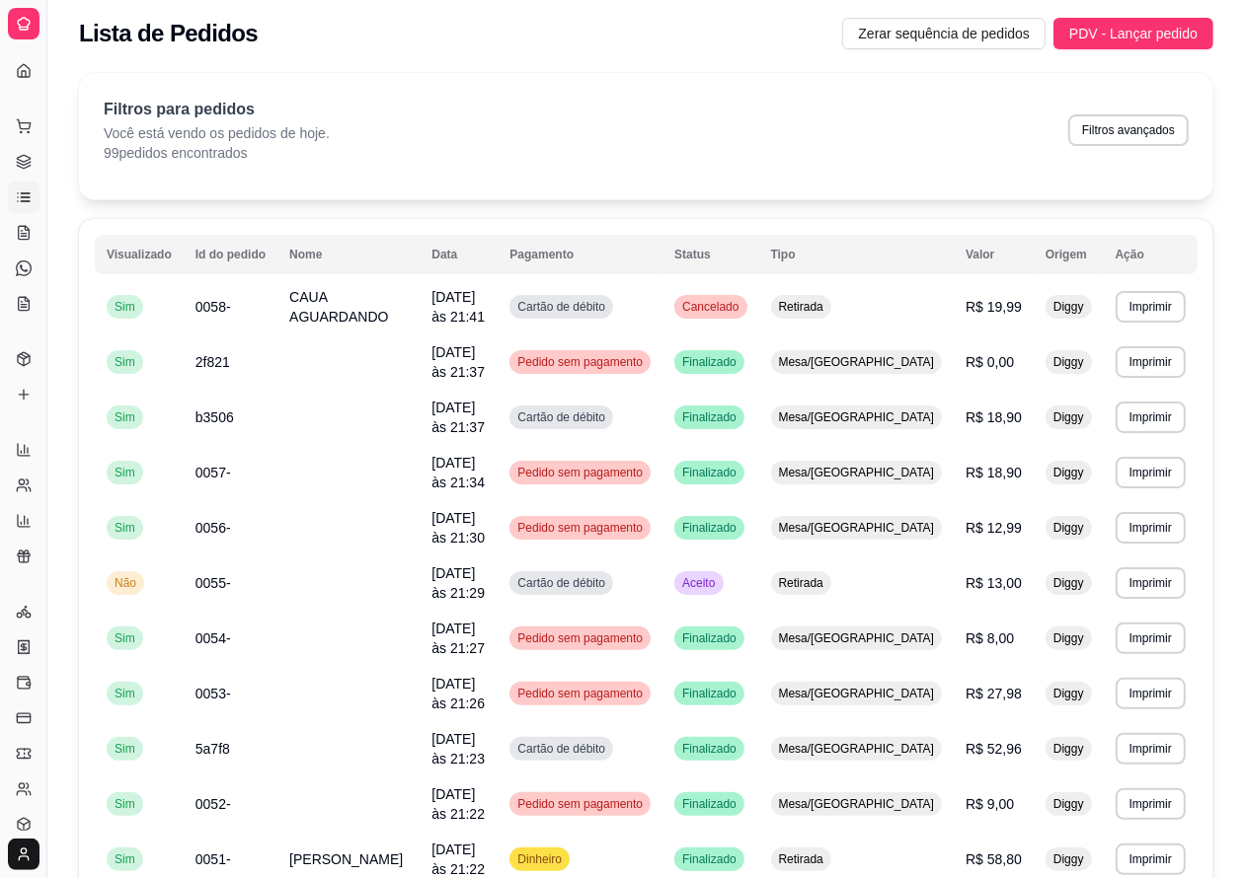
scroll to position [2, 0]
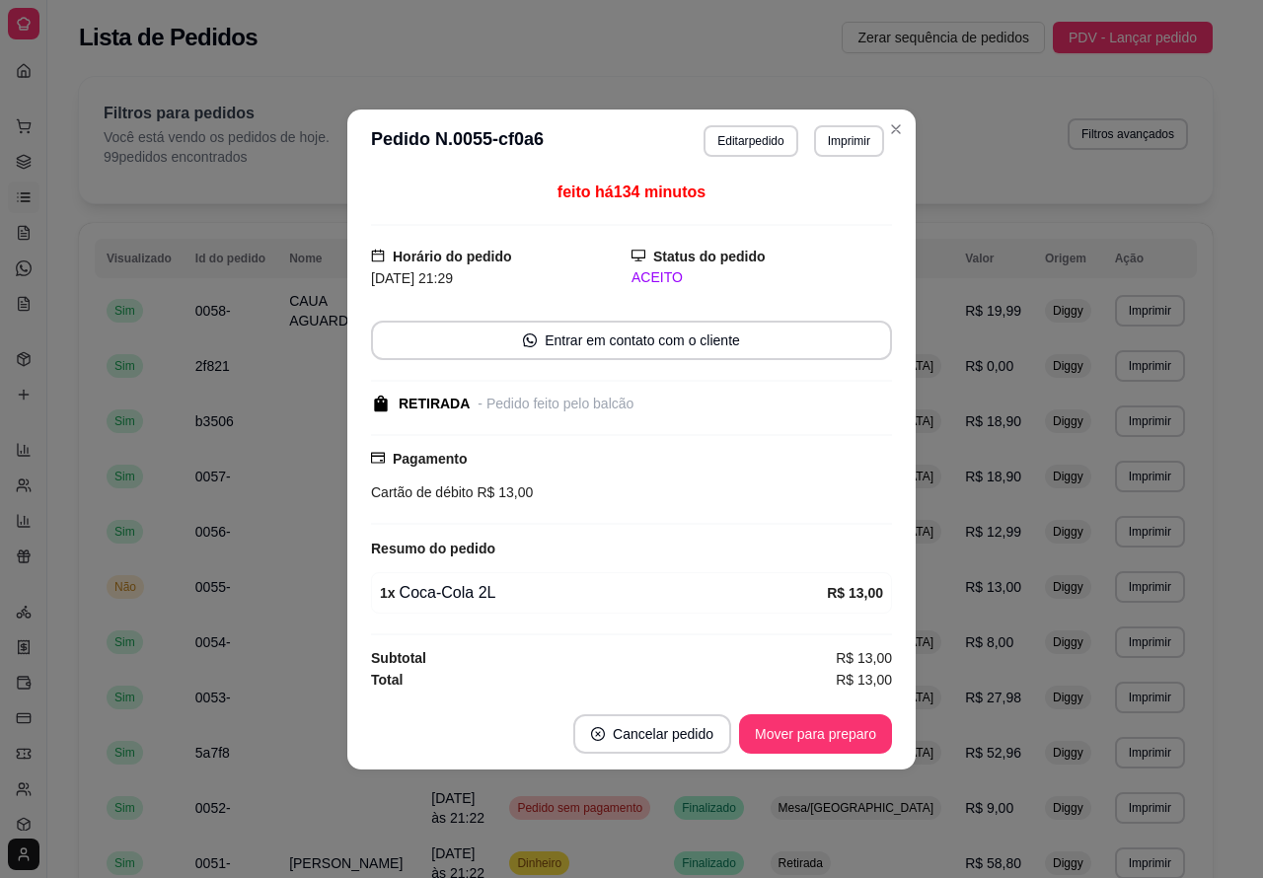
click at [824, 733] on button "Mover para preparo" at bounding box center [815, 734] width 153 height 39
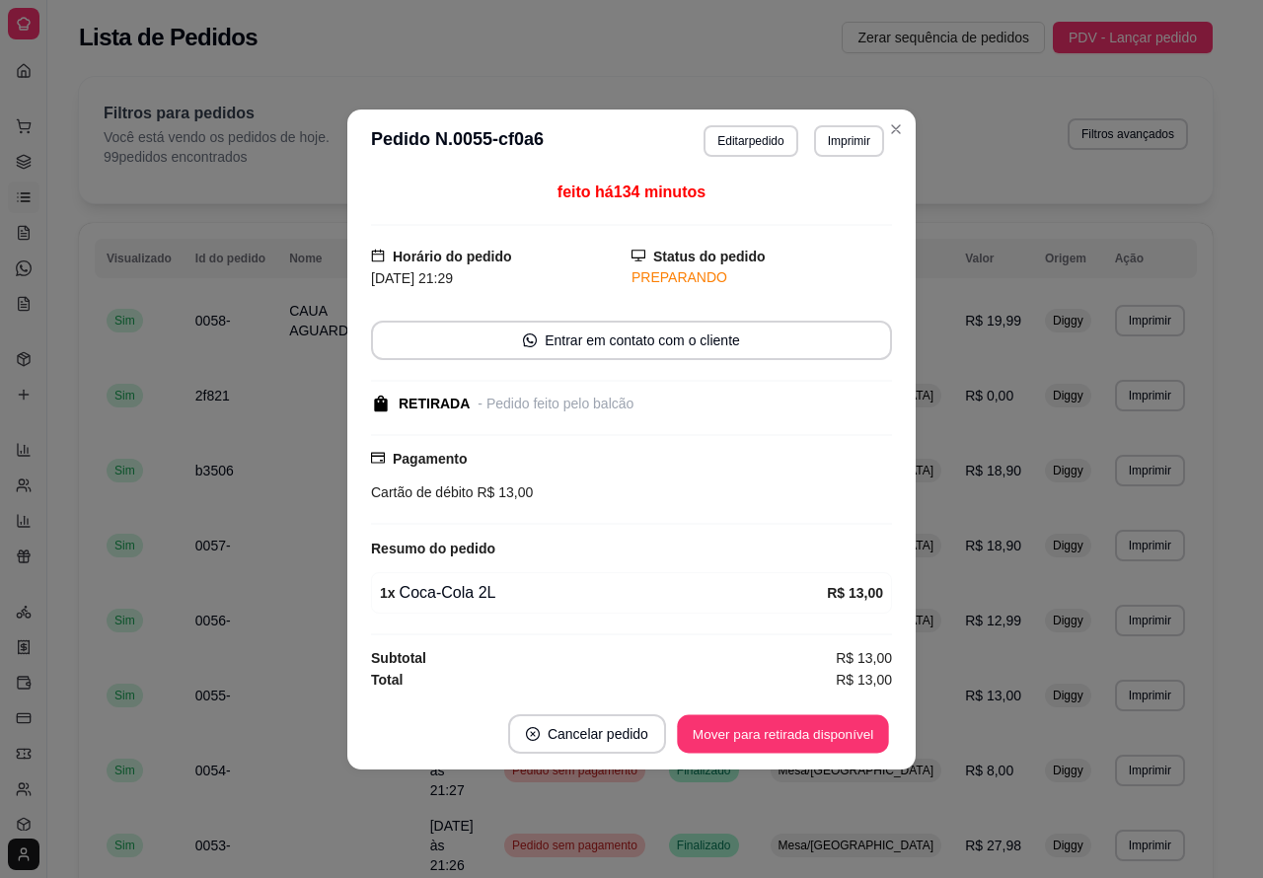
click at [830, 728] on button "Mover para retirada disponível" at bounding box center [782, 734] width 211 height 38
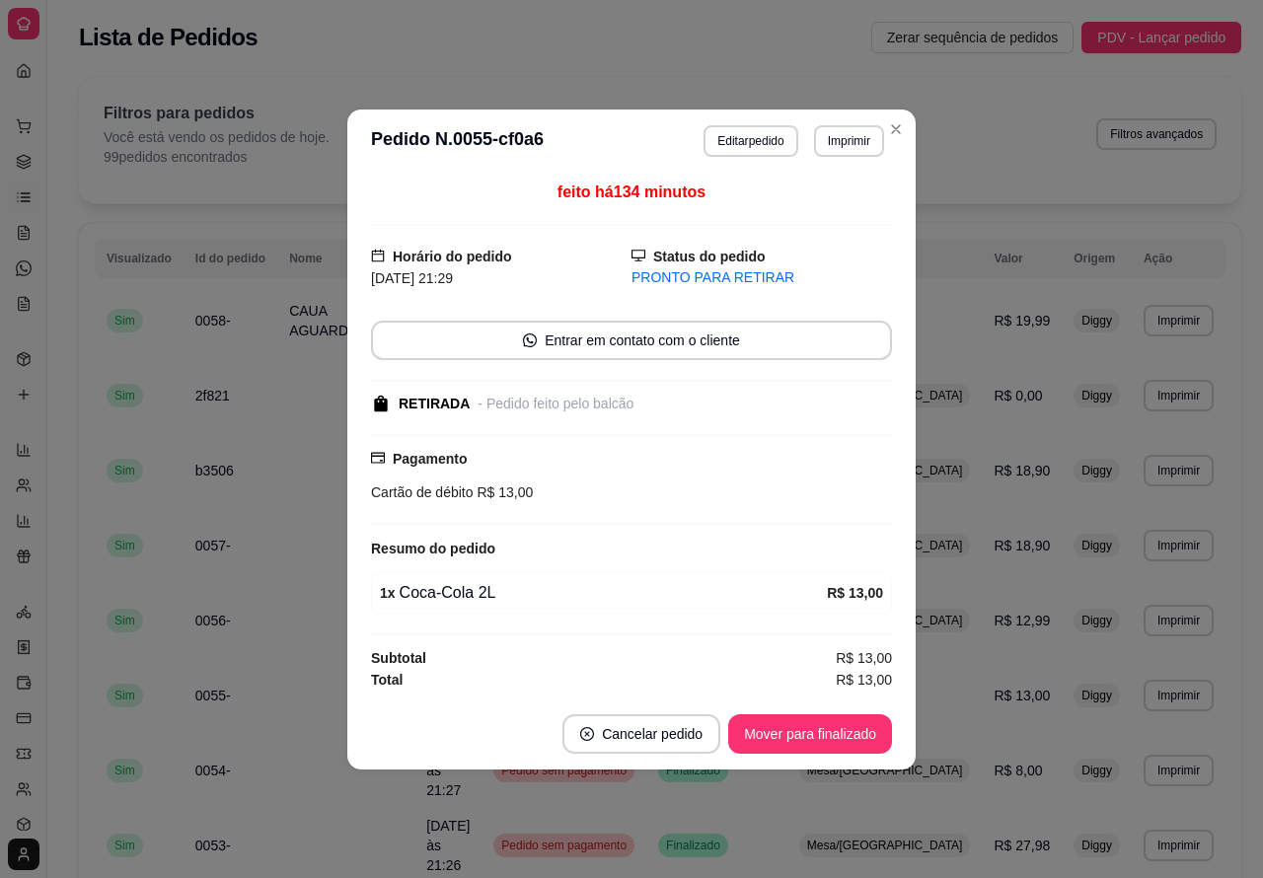
click at [820, 733] on button "Mover para finalizado" at bounding box center [810, 734] width 164 height 39
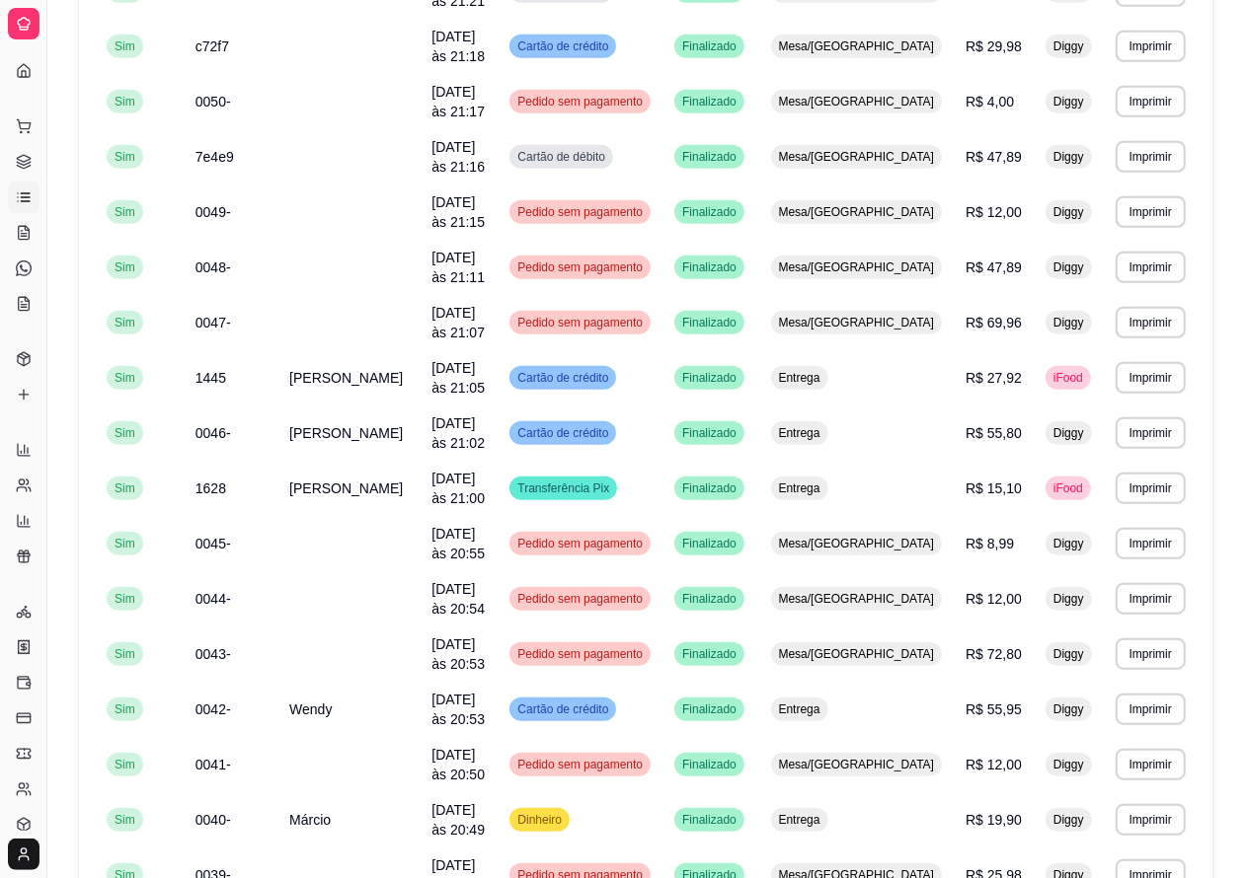
scroll to position [970, 0]
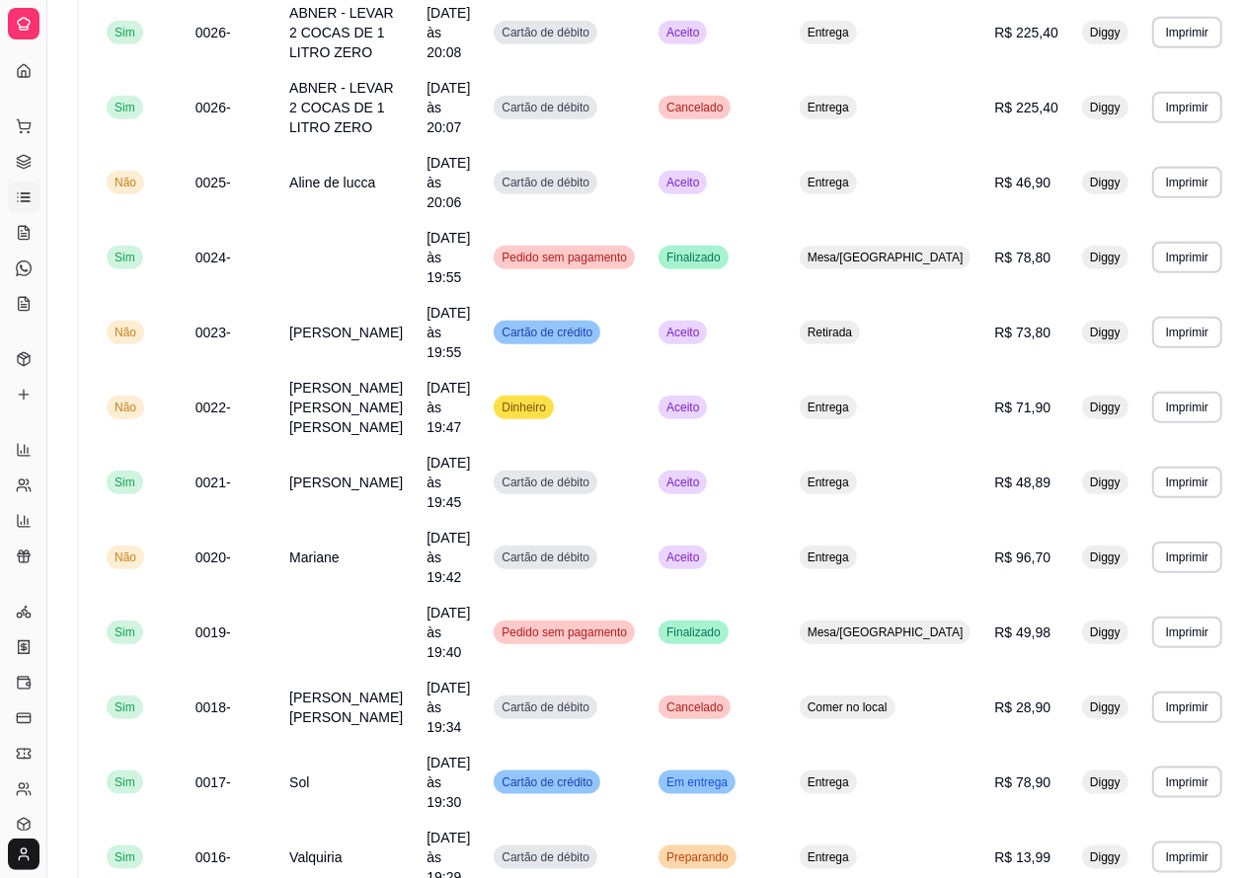
scroll to position [1247, 0]
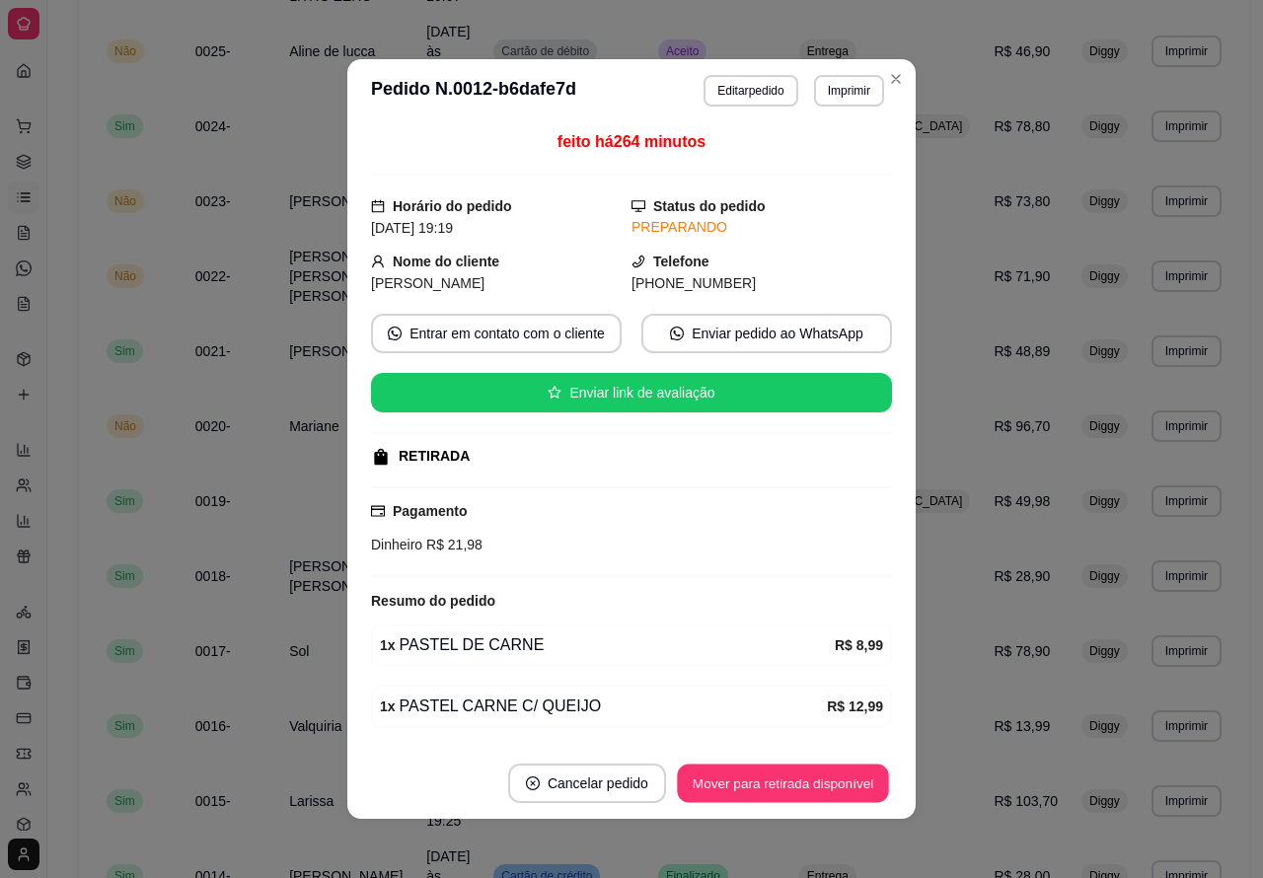
click at [791, 773] on button "Mover para retirada disponível" at bounding box center [782, 784] width 211 height 38
click at [811, 776] on button "Mover para finalizado" at bounding box center [810, 784] width 159 height 38
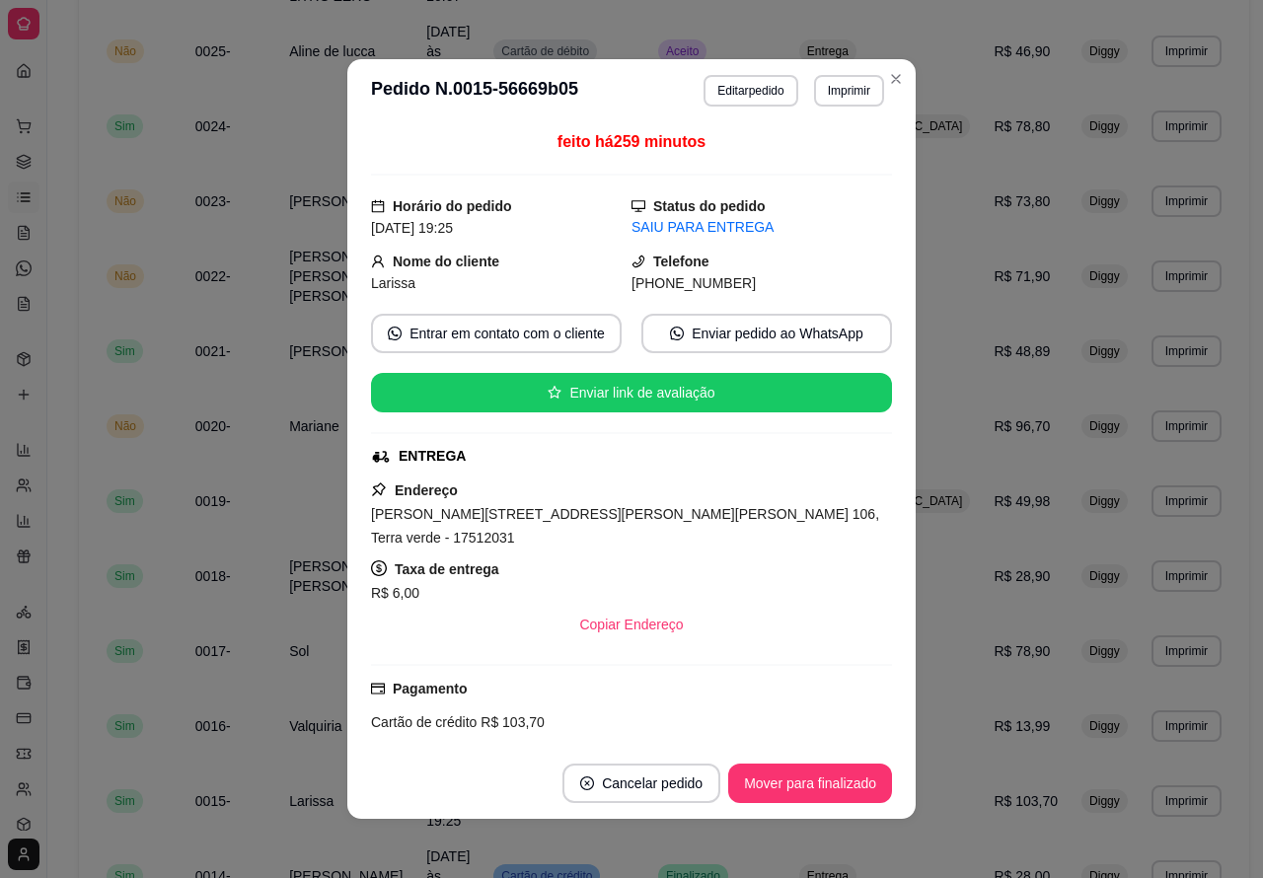
click at [821, 777] on button "Mover para finalizado" at bounding box center [810, 783] width 164 height 39
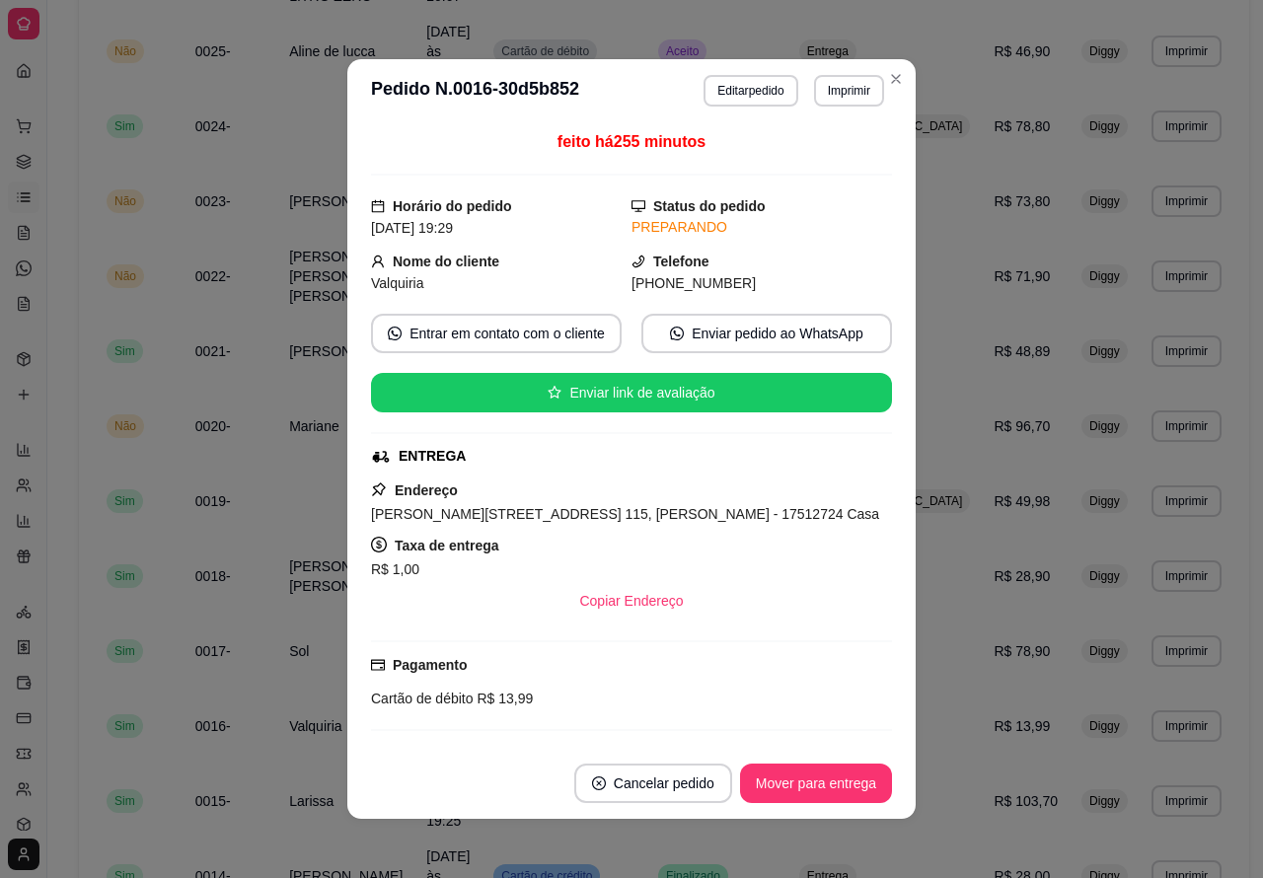
click at [773, 782] on button "Mover para entrega" at bounding box center [816, 783] width 152 height 39
click at [802, 778] on button "Mover para finalizado" at bounding box center [810, 784] width 159 height 38
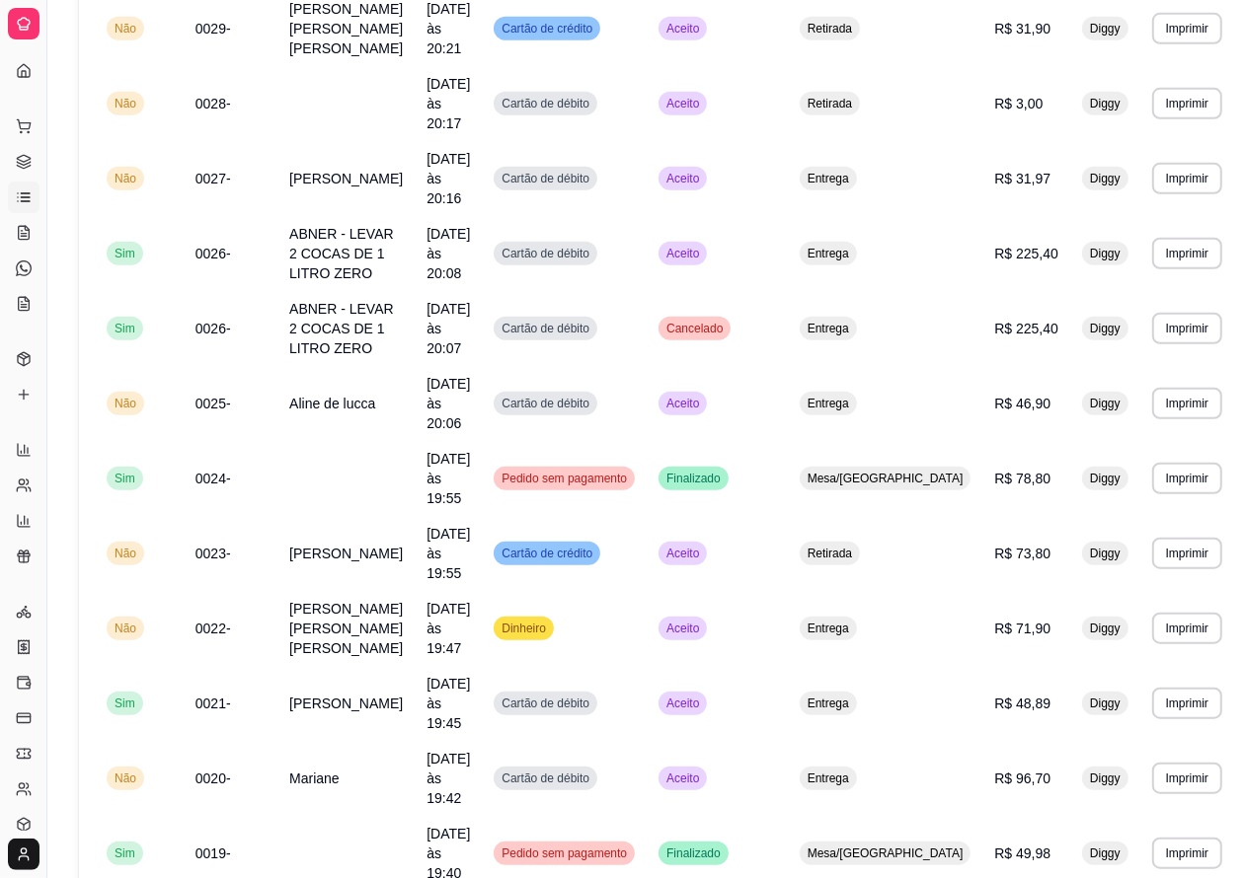
scroll to position [885, 0]
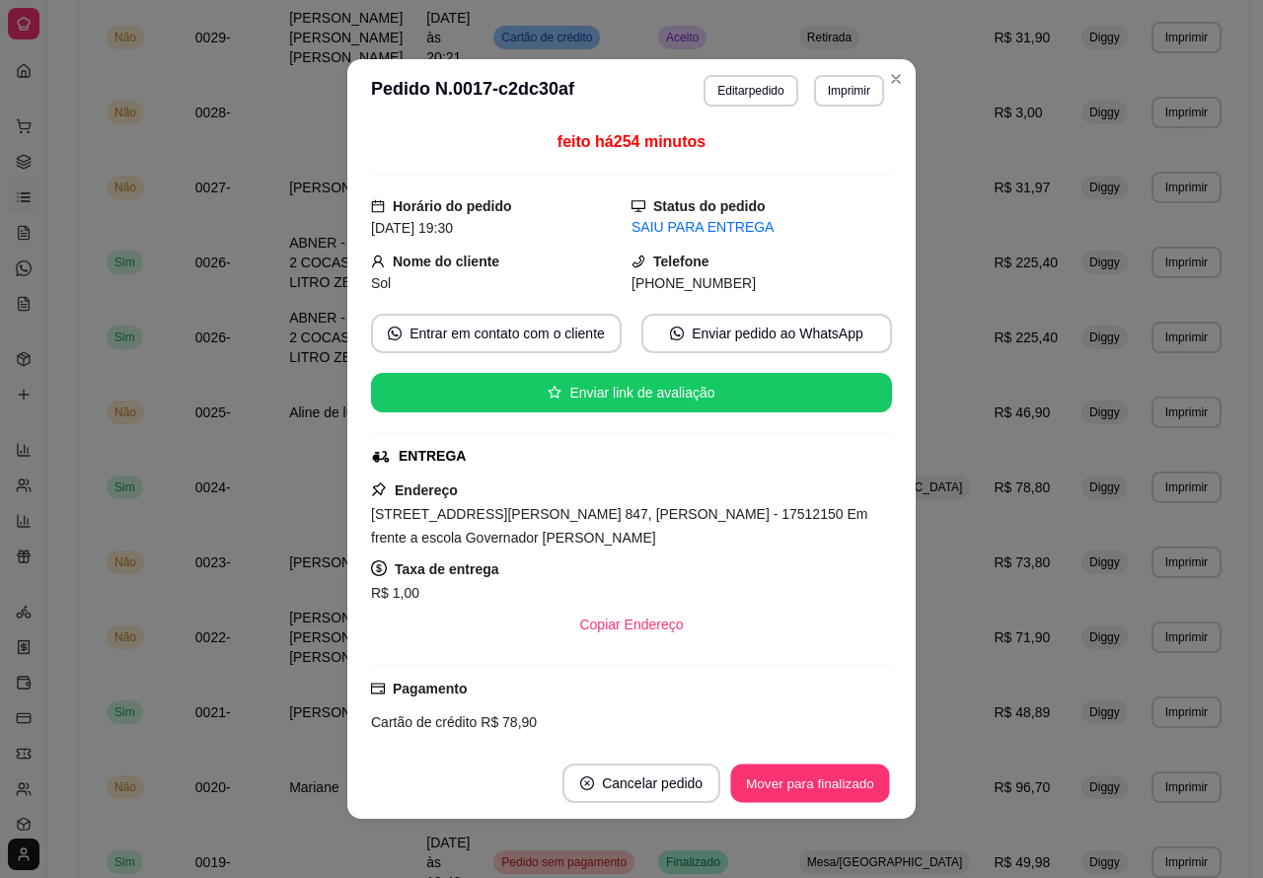
click at [772, 777] on button "Mover para finalizado" at bounding box center [810, 784] width 159 height 38
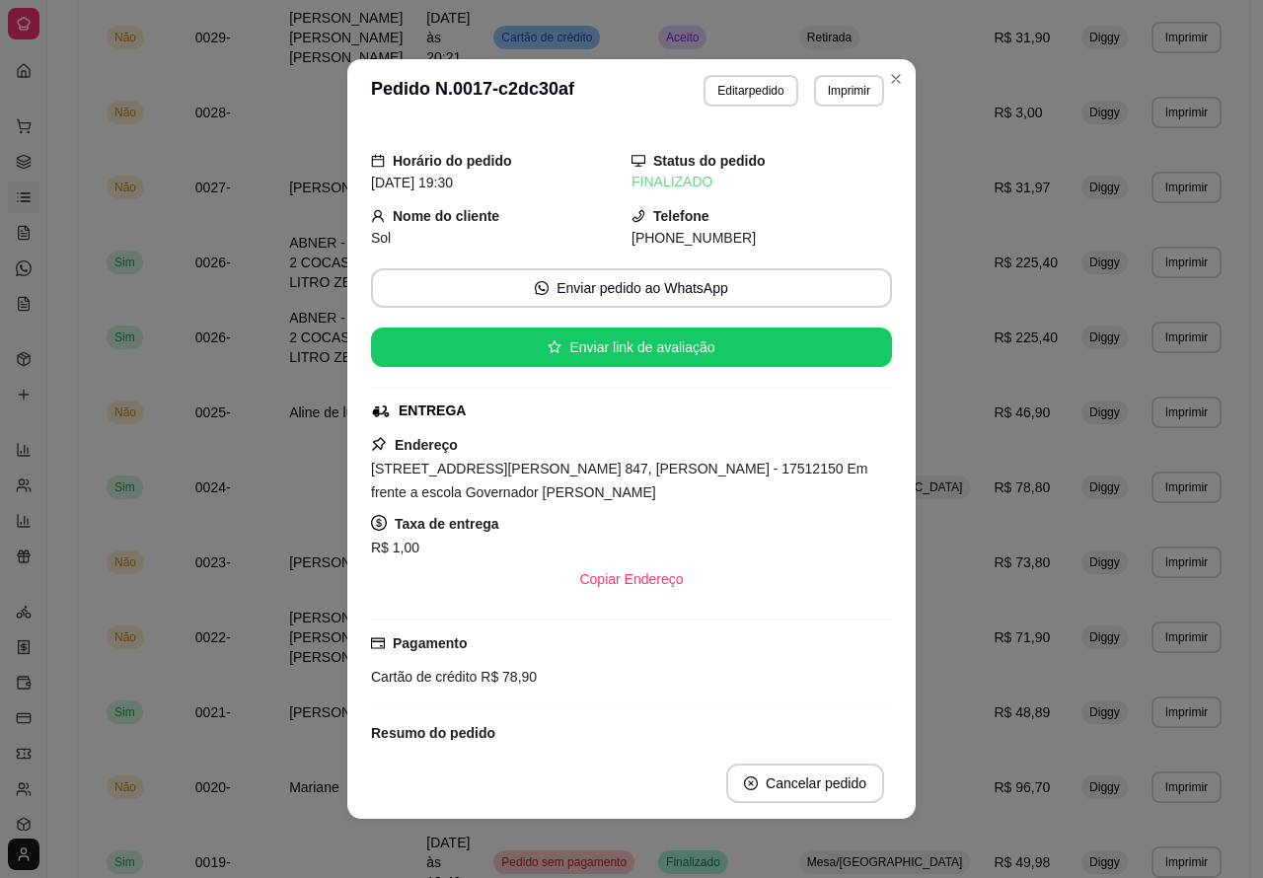
click at [64, 788] on div "**********" at bounding box center [664, 183] width 1234 height 2003
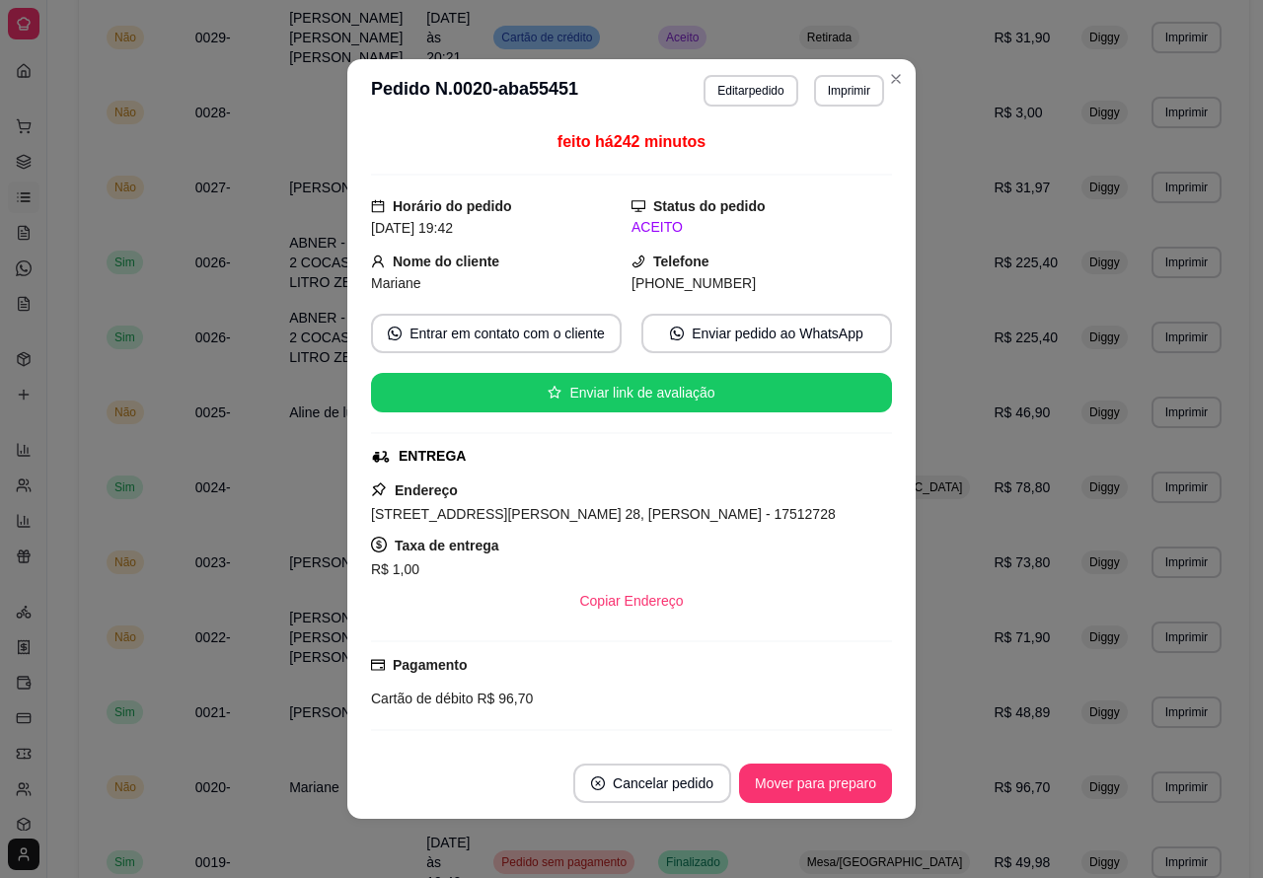
click at [788, 777] on button "Mover para preparo" at bounding box center [815, 783] width 153 height 39
click at [812, 778] on button "Mover para preparo" at bounding box center [815, 783] width 153 height 39
click at [817, 776] on button "Mover para preparo" at bounding box center [815, 784] width 148 height 38
click at [821, 777] on button "Mover para entrega" at bounding box center [816, 783] width 152 height 39
click at [826, 777] on button "Mover para finalizado" at bounding box center [810, 784] width 159 height 38
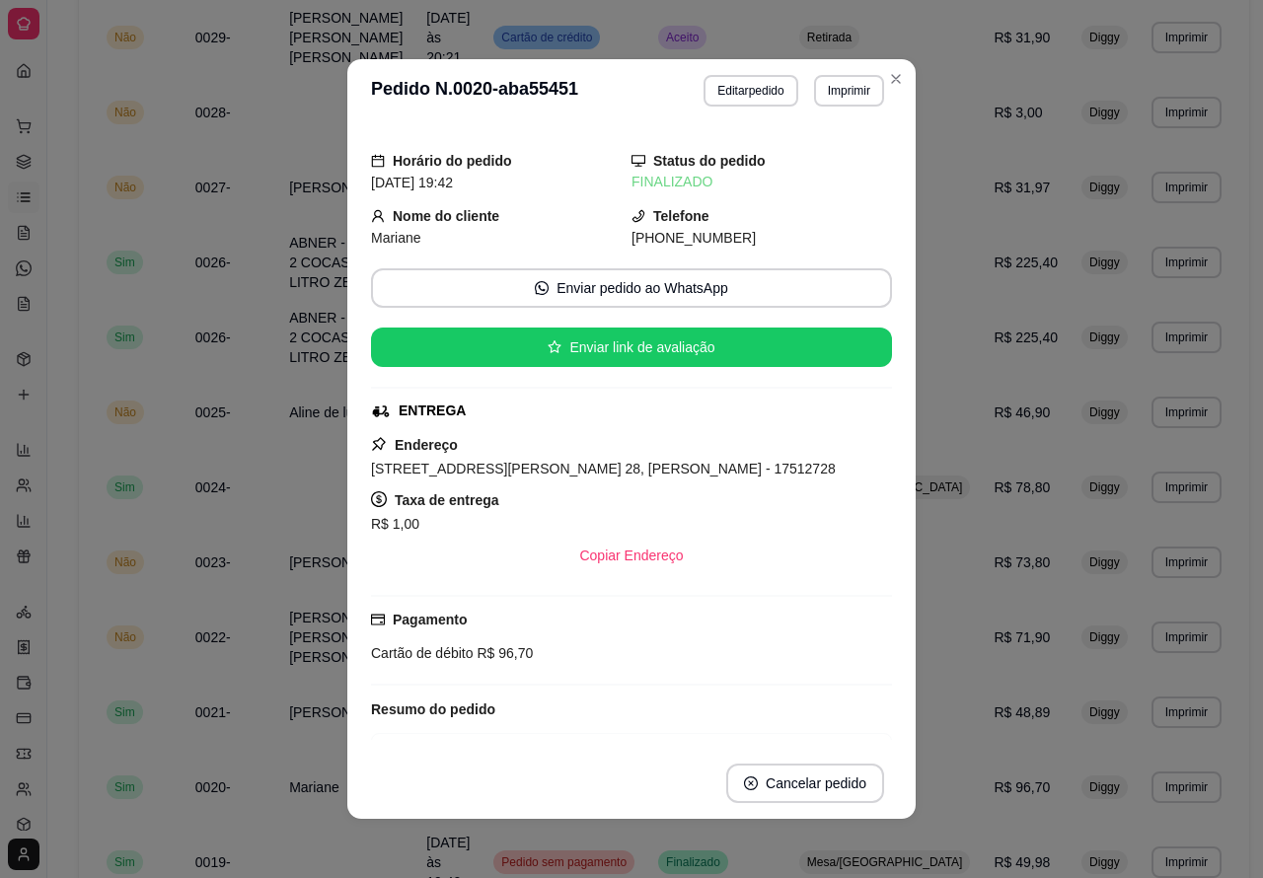
click at [69, 748] on div "**********" at bounding box center [664, 183] width 1234 height 2003
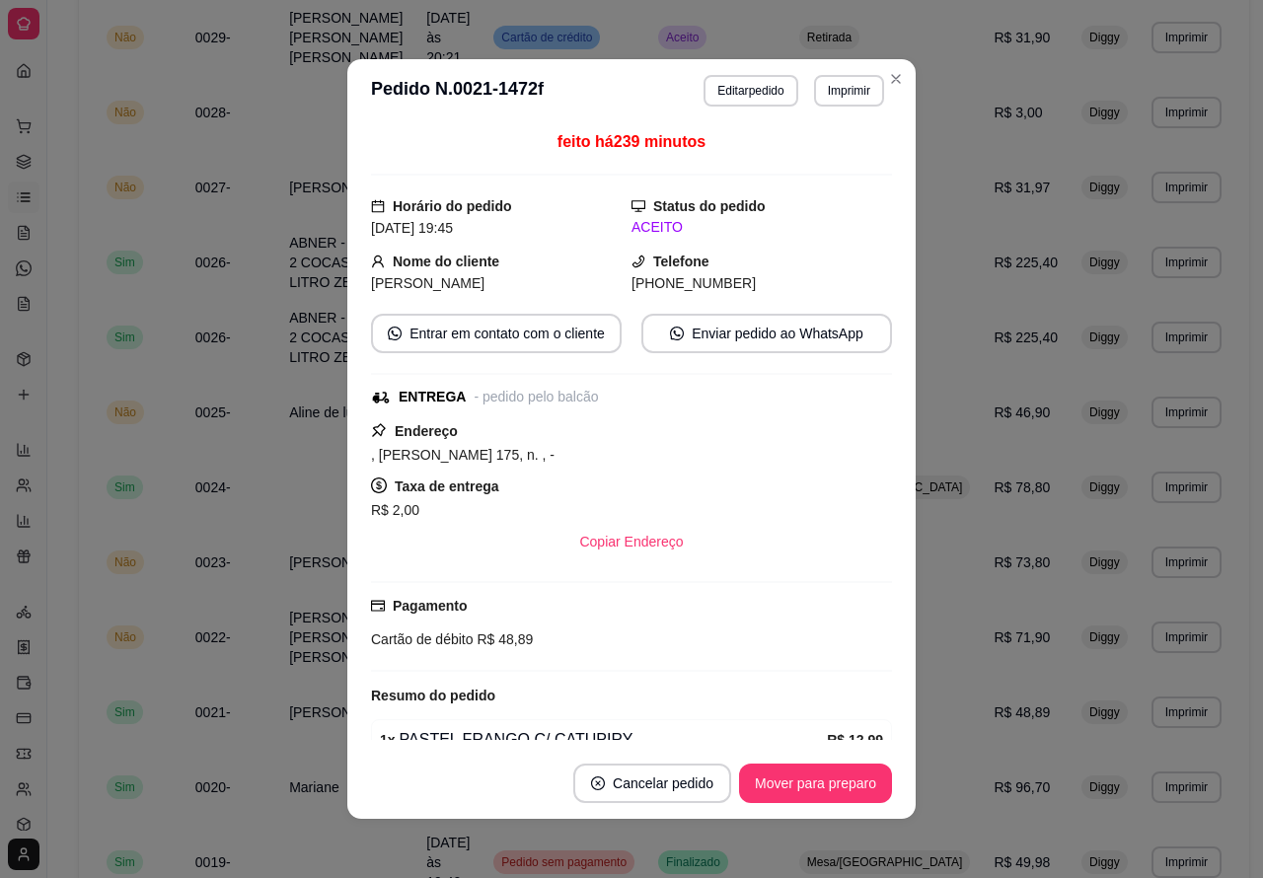
click at [788, 782] on button "Mover para preparo" at bounding box center [815, 783] width 153 height 39
click at [805, 778] on button "Mover para entrega" at bounding box center [816, 783] width 152 height 39
click at [812, 782] on button "Mover para finalizado" at bounding box center [810, 784] width 159 height 38
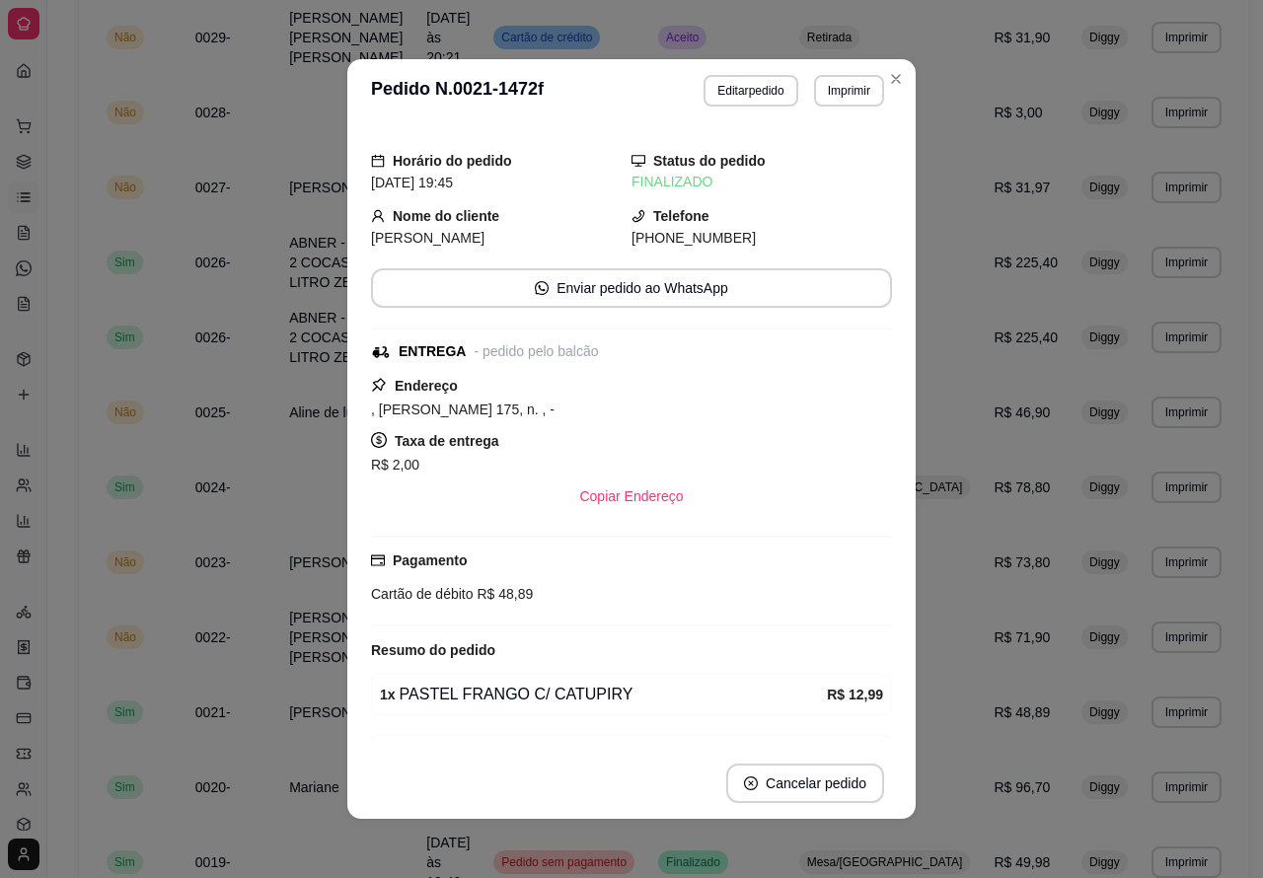
click at [59, 682] on div "**********" at bounding box center [664, 183] width 1234 height 2003
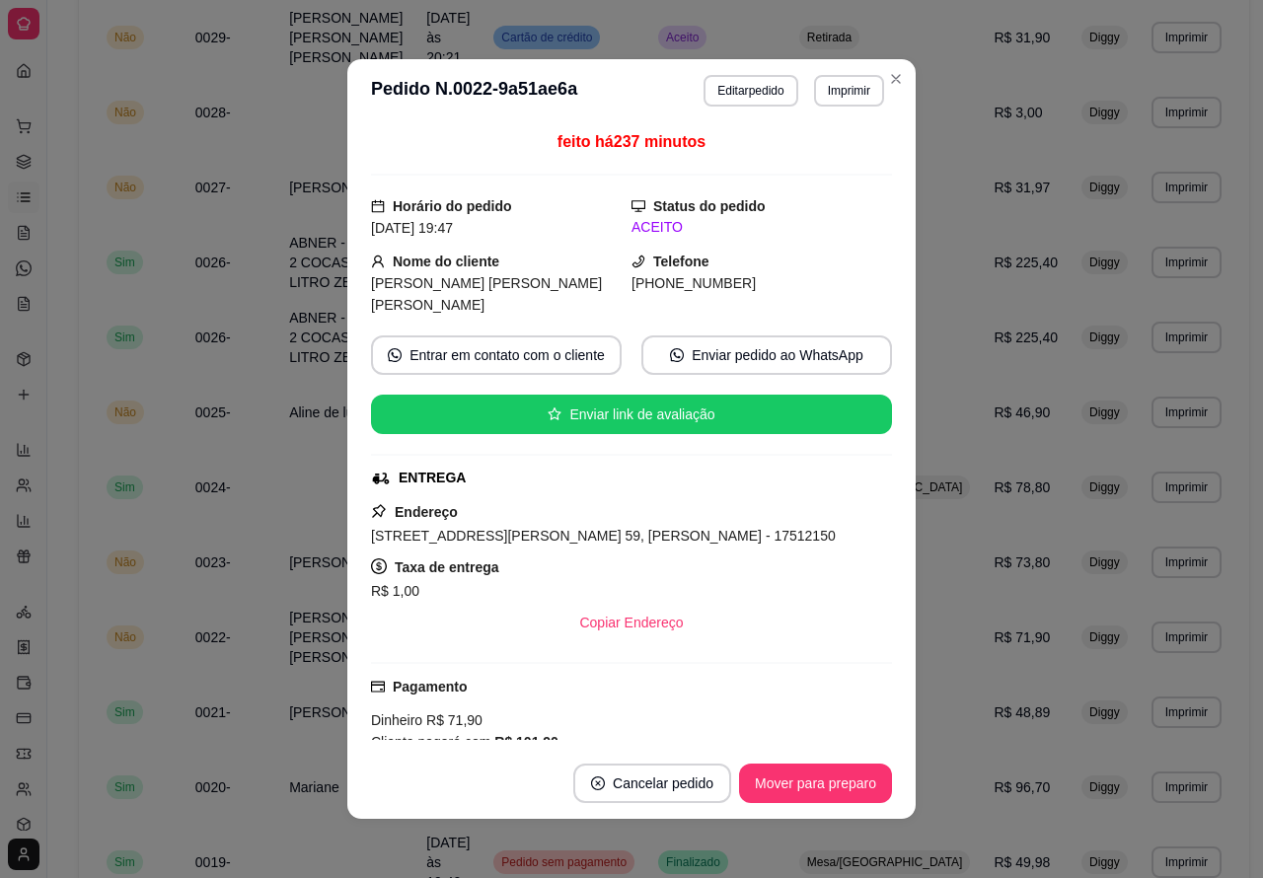
click at [819, 781] on button "Mover para preparo" at bounding box center [815, 783] width 153 height 39
click at [820, 773] on button "Mover para entrega" at bounding box center [816, 784] width 148 height 38
click at [822, 775] on button "Mover para finalizado" at bounding box center [810, 783] width 164 height 39
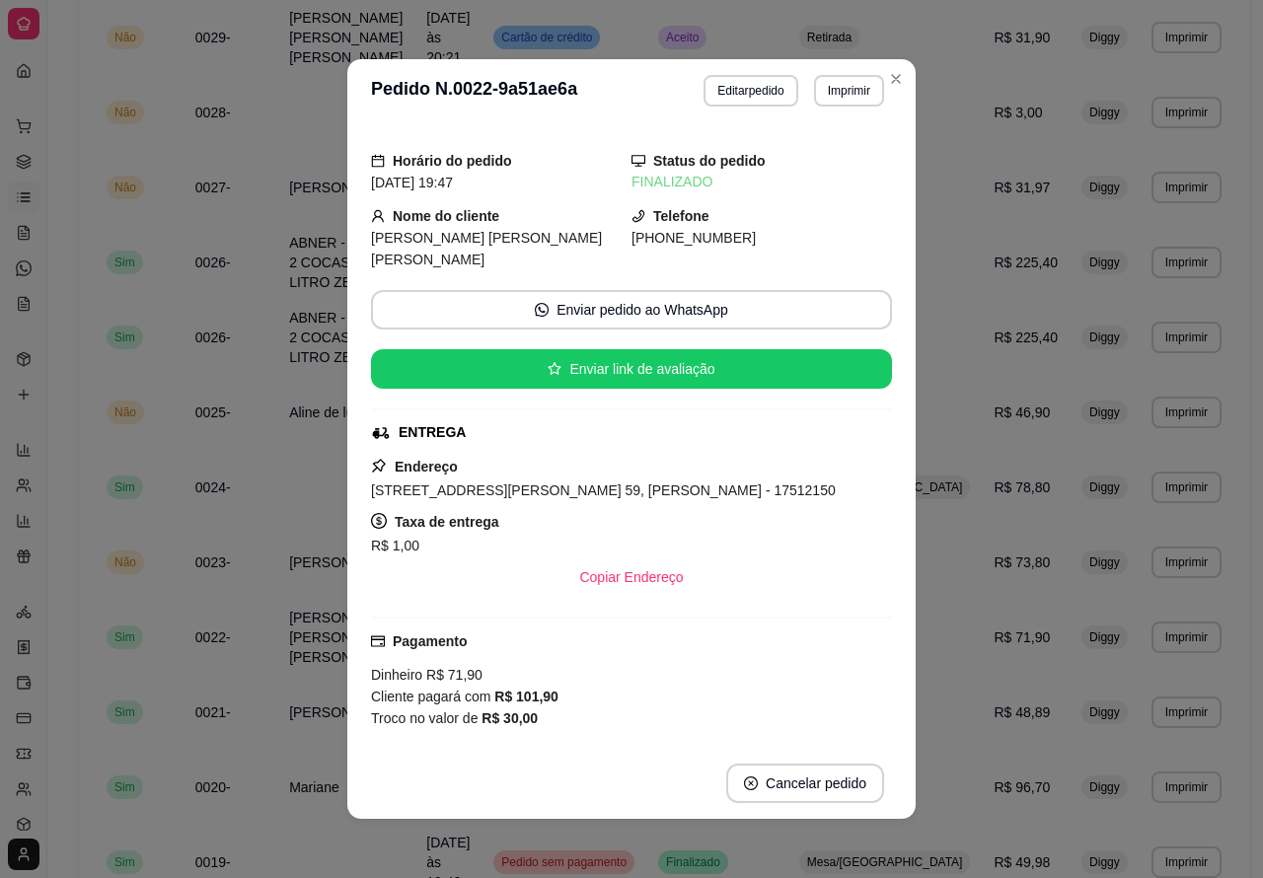
click at [67, 617] on div "**********" at bounding box center [664, 183] width 1234 height 2003
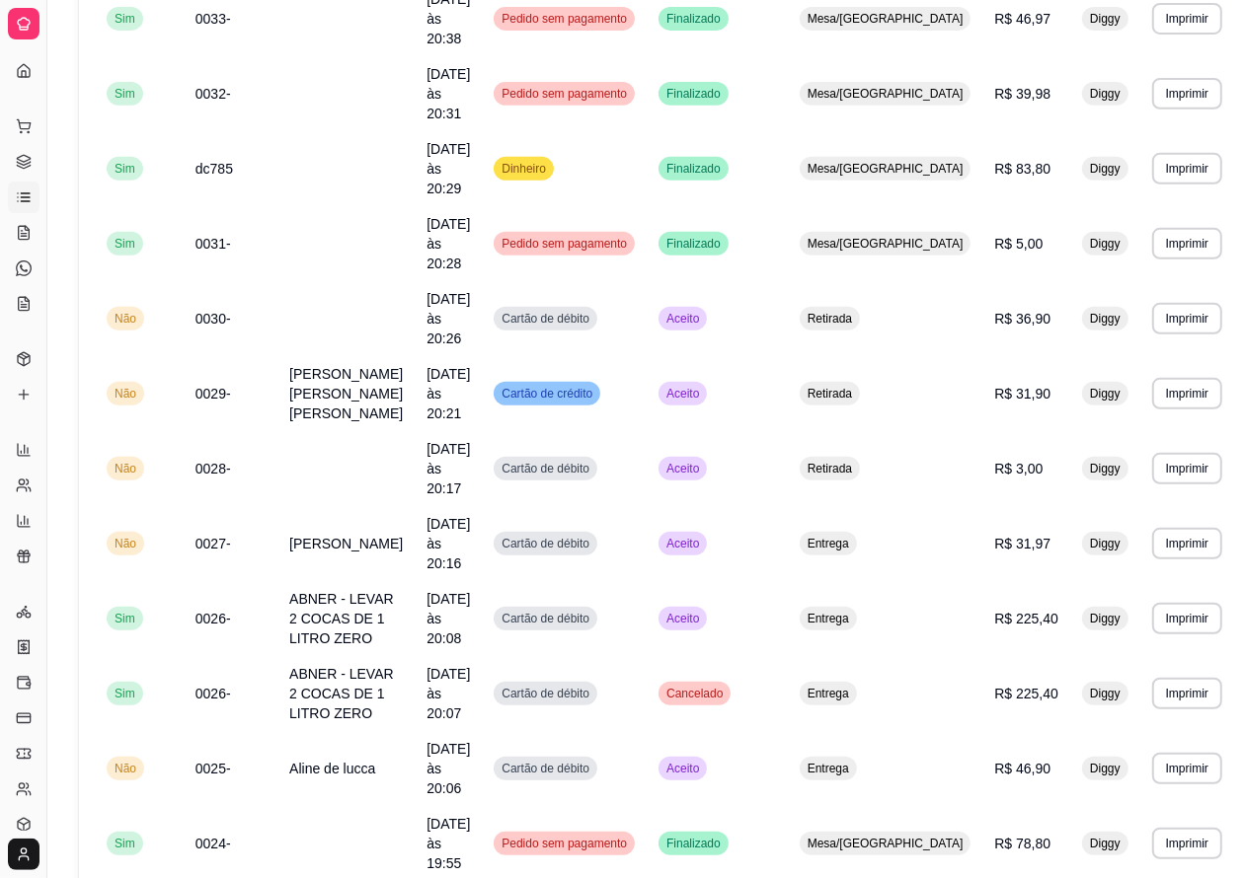
scroll to position [515, 0]
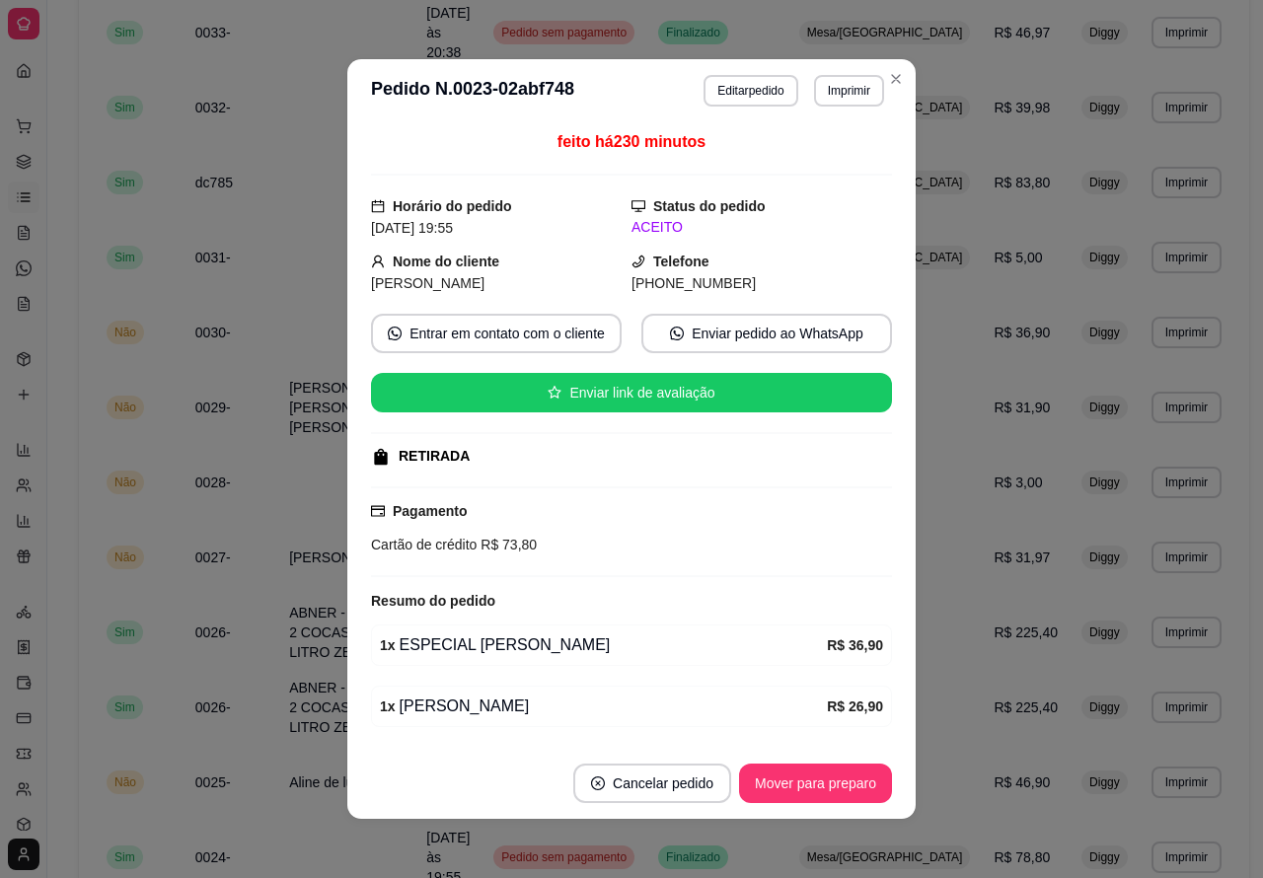
click at [821, 781] on button "Mover para preparo" at bounding box center [815, 783] width 153 height 39
click at [811, 776] on button "Mover para preparo" at bounding box center [815, 784] width 148 height 38
click at [825, 778] on button "Mover para preparo" at bounding box center [815, 783] width 153 height 39
click at [790, 776] on button "Mover para preparo" at bounding box center [815, 783] width 153 height 39
click at [822, 773] on button "Mover para retirada disponível" at bounding box center [782, 784] width 211 height 38
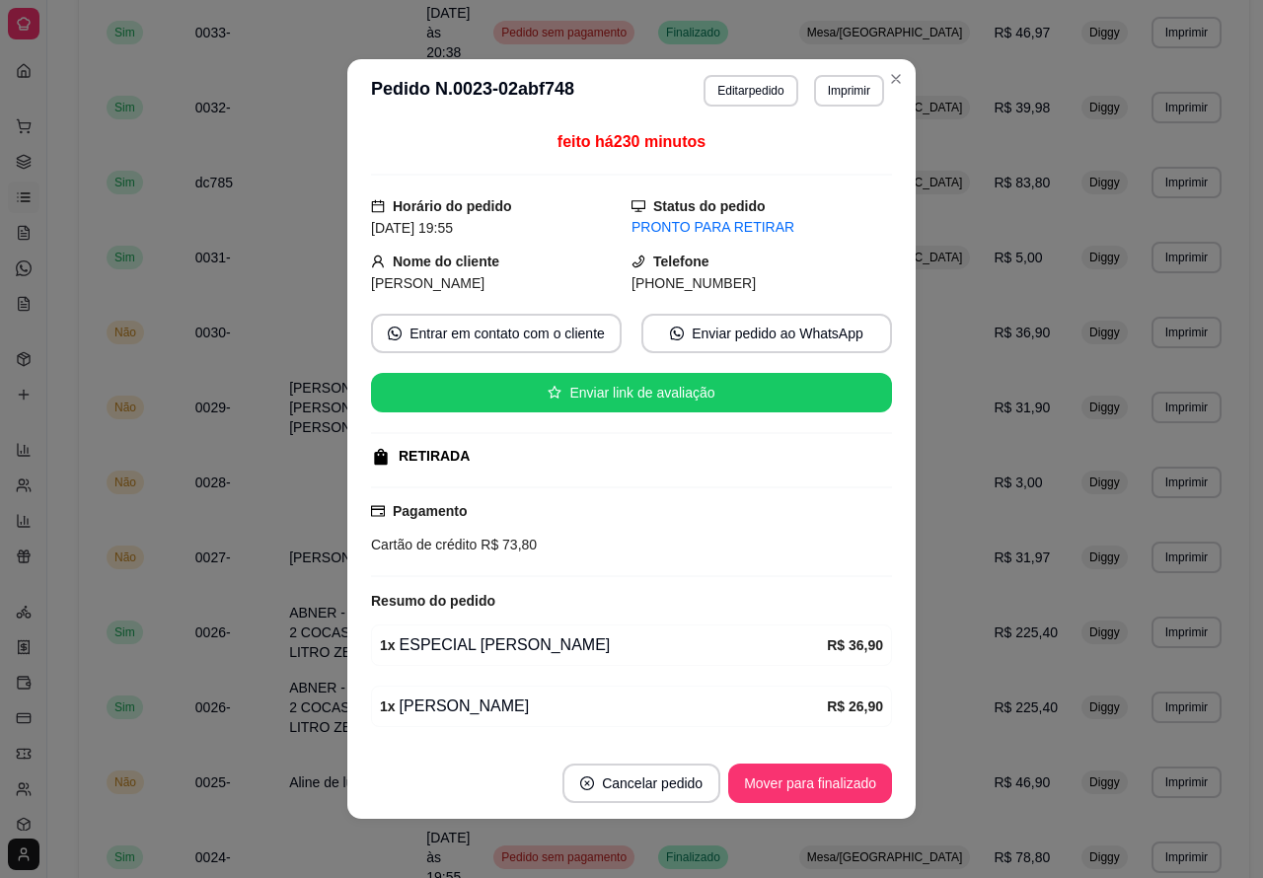
click at [832, 786] on button "Mover para finalizado" at bounding box center [810, 783] width 164 height 39
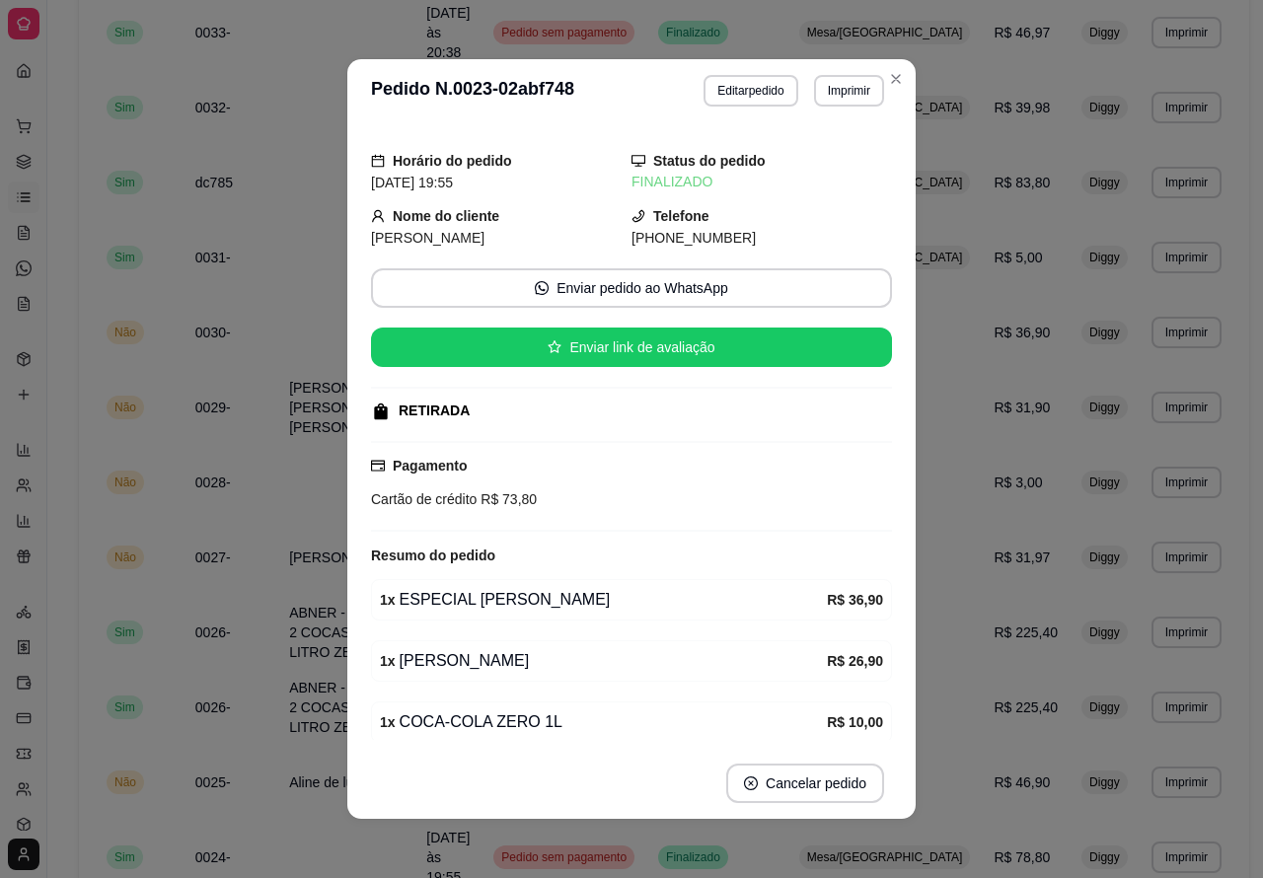
click at [70, 653] on div "**********" at bounding box center [664, 553] width 1234 height 2003
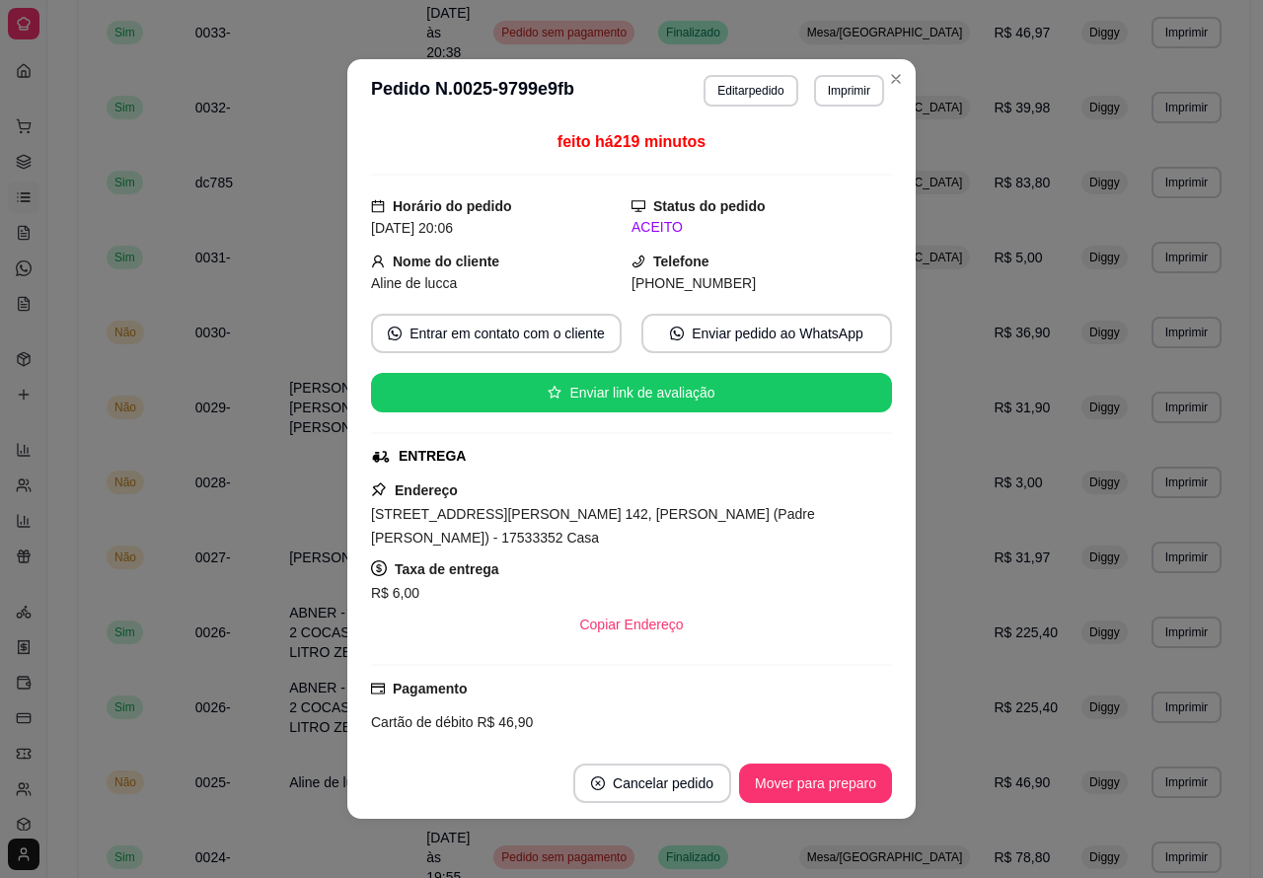
click at [820, 766] on button "Mover para preparo" at bounding box center [815, 783] width 153 height 39
click at [819, 781] on button "Mover para preparo" at bounding box center [815, 783] width 153 height 39
click at [821, 775] on button "Mover para preparo" at bounding box center [815, 784] width 148 height 38
click at [834, 773] on button "Mover para entrega" at bounding box center [816, 783] width 152 height 39
click at [819, 773] on button "Mover para finalizado" at bounding box center [810, 783] width 164 height 39
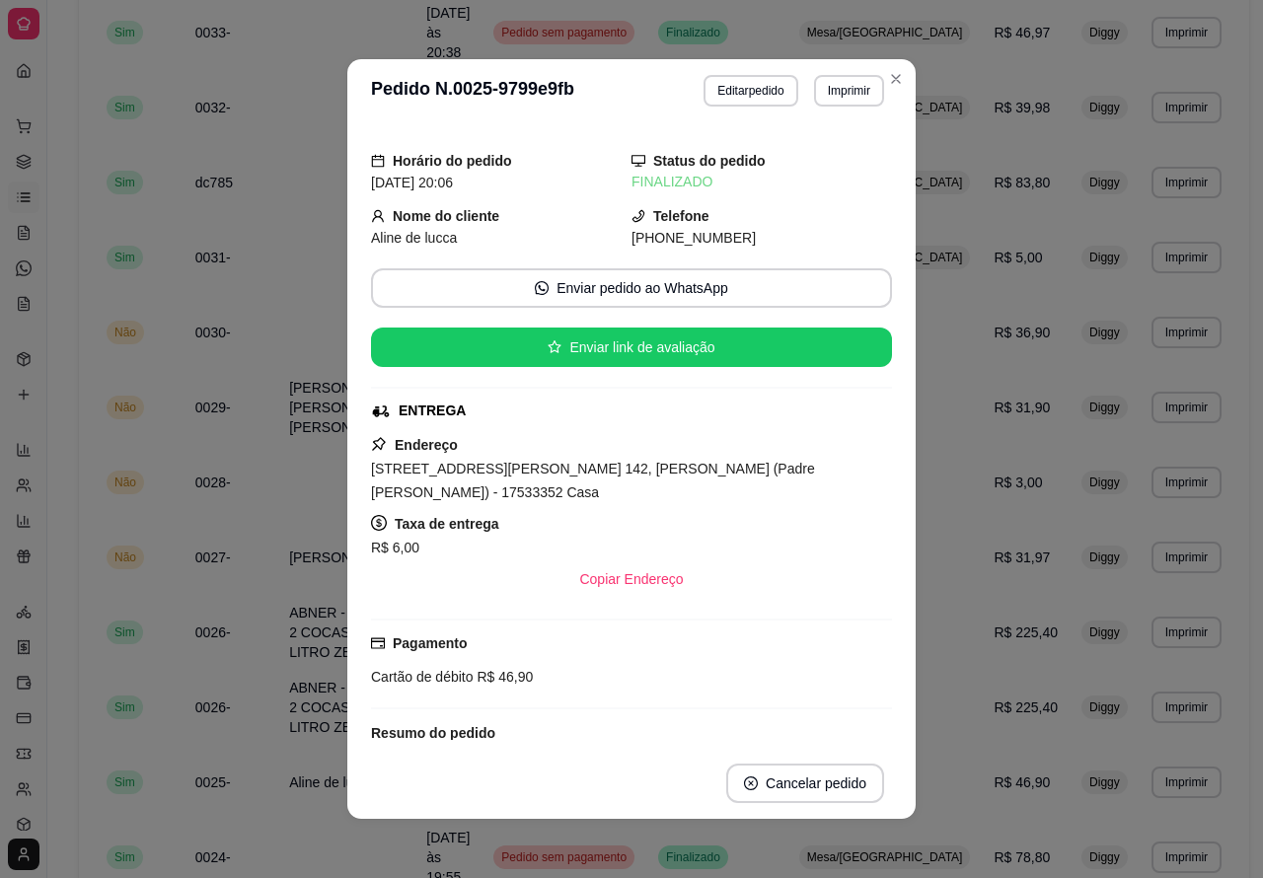
click at [71, 728] on div "**********" at bounding box center [664, 553] width 1234 height 2003
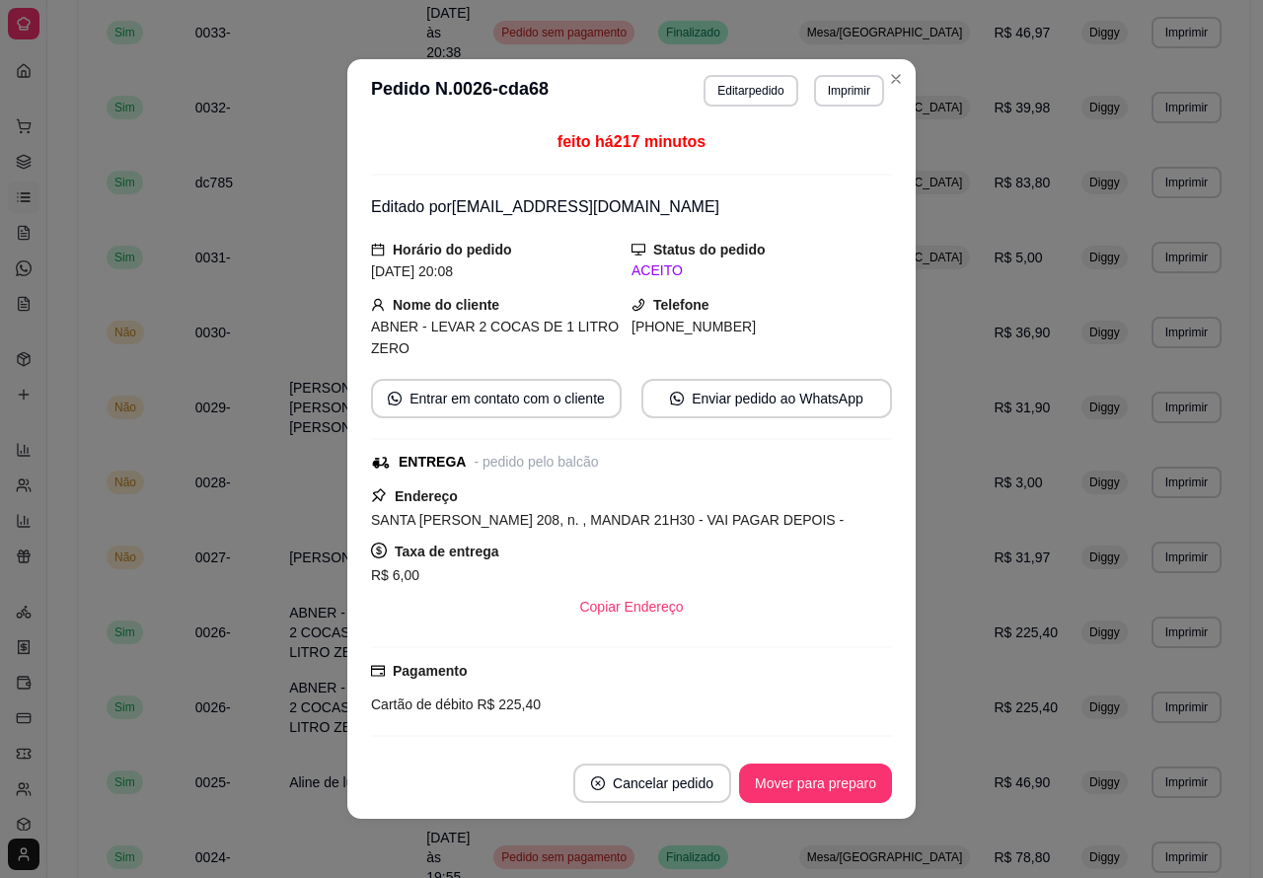
click at [782, 786] on button "Mover para preparo" at bounding box center [815, 783] width 153 height 39
click at [804, 776] on button "Mover para entrega" at bounding box center [816, 783] width 152 height 39
click at [815, 773] on button "Mover para finalizado" at bounding box center [810, 784] width 159 height 38
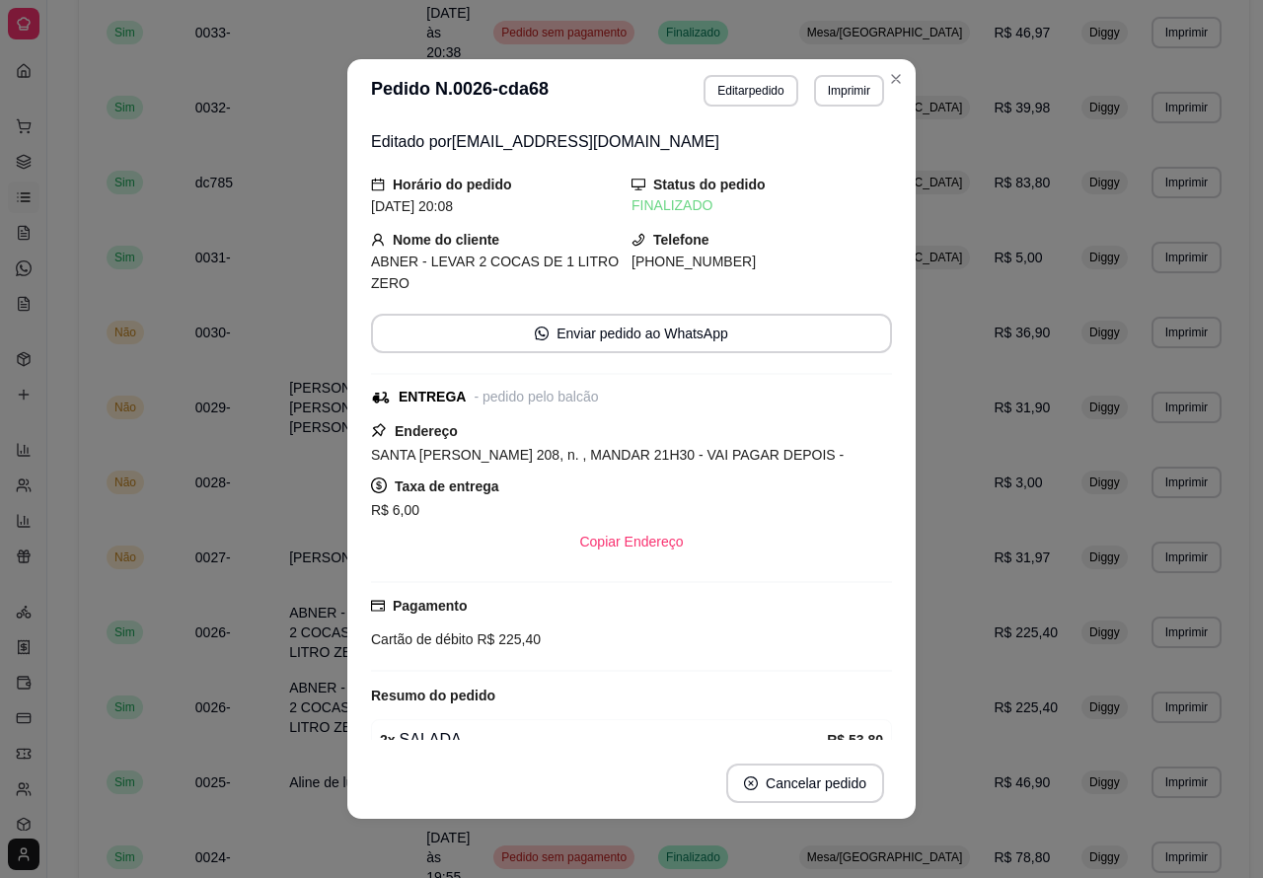
click at [60, 688] on div "**********" at bounding box center [664, 553] width 1234 height 2003
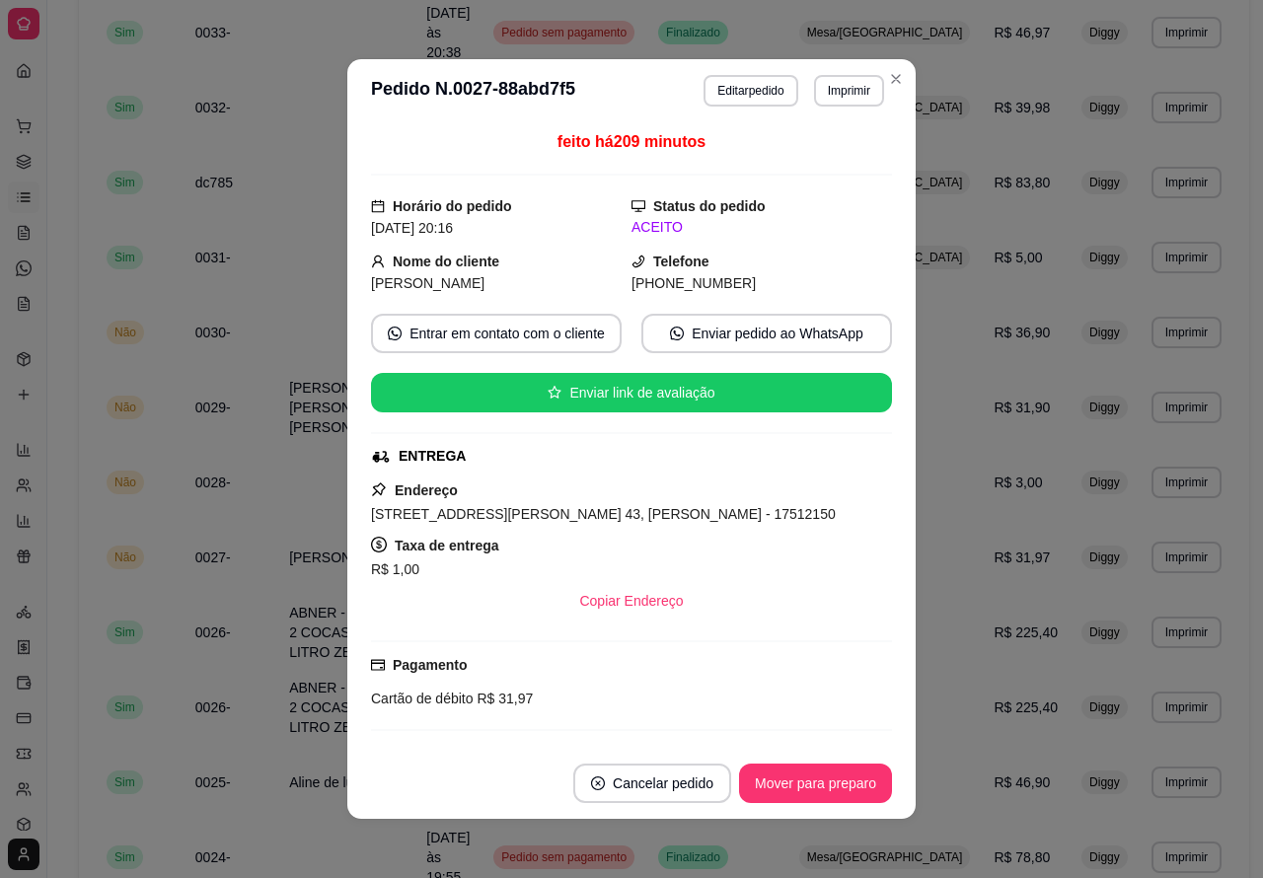
click at [821, 767] on button "Mover para preparo" at bounding box center [815, 783] width 153 height 39
click at [830, 782] on button "Mover para preparo" at bounding box center [815, 784] width 148 height 38
click at [834, 777] on button "Mover para entrega" at bounding box center [816, 783] width 152 height 39
click at [854, 775] on button "Mover para finalizado" at bounding box center [810, 783] width 164 height 39
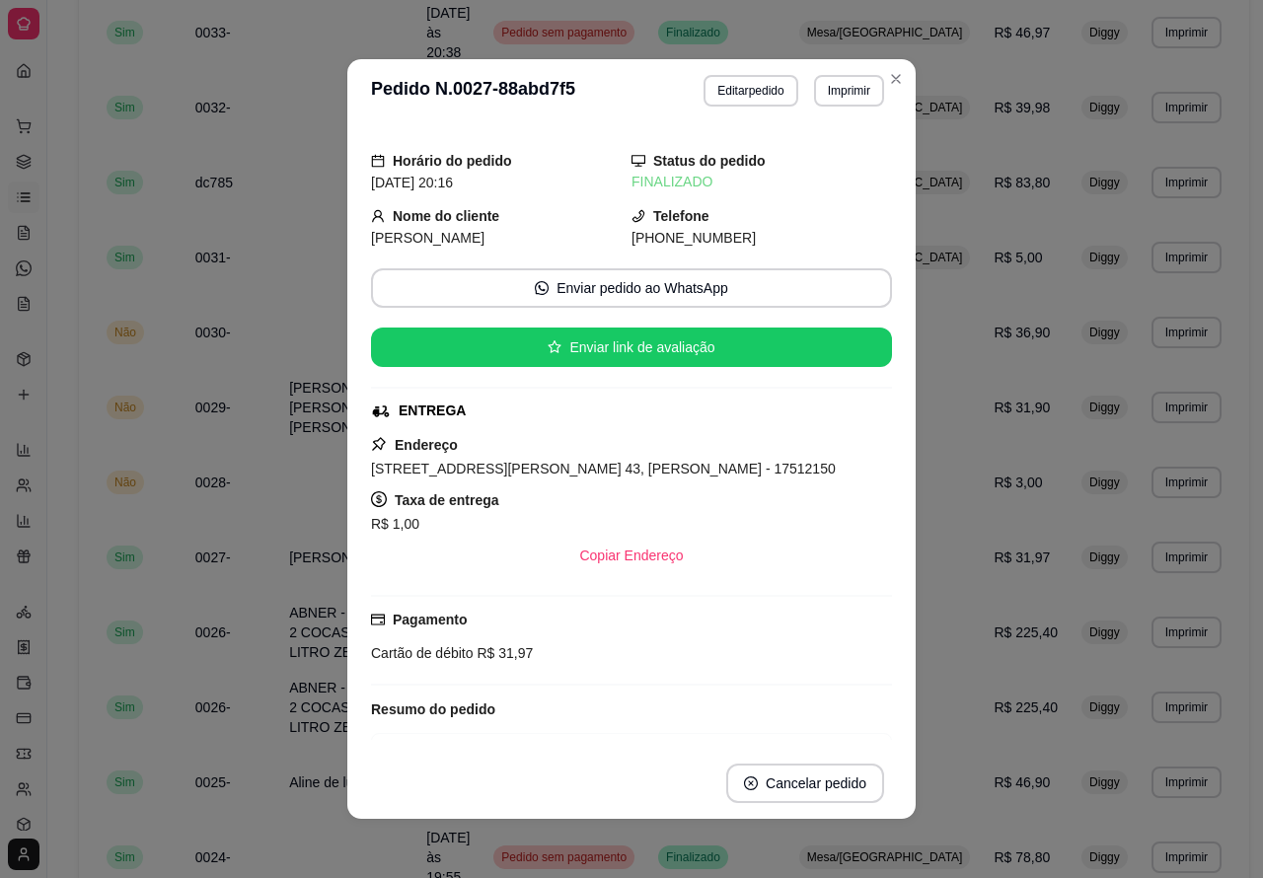
click at [67, 607] on div "**********" at bounding box center [664, 553] width 1234 height 2003
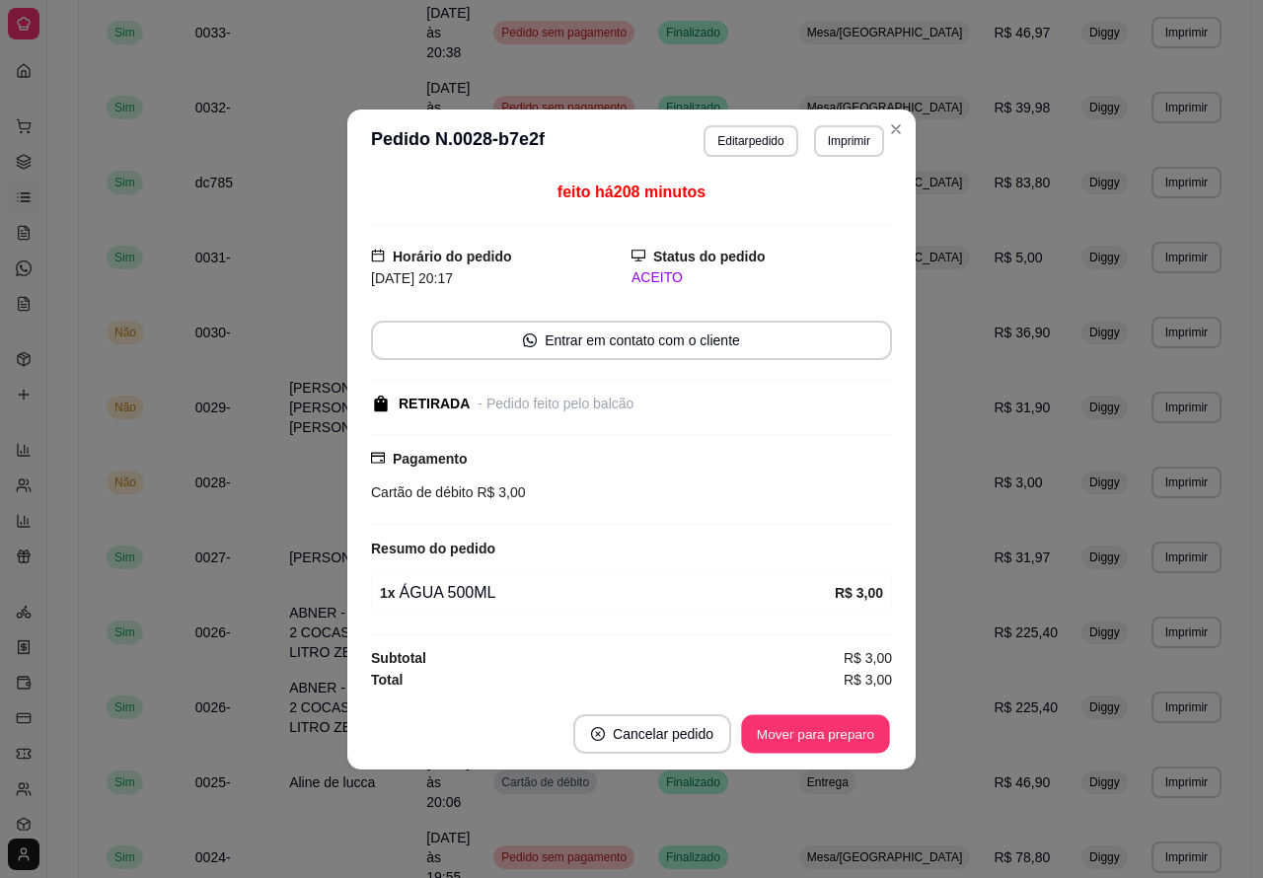
click at [849, 735] on button "Mover para preparo" at bounding box center [815, 734] width 148 height 38
click at [825, 727] on button "Mover para retirada disponível" at bounding box center [782, 734] width 211 height 38
click at [839, 733] on button "Mover para finalizado" at bounding box center [810, 734] width 164 height 39
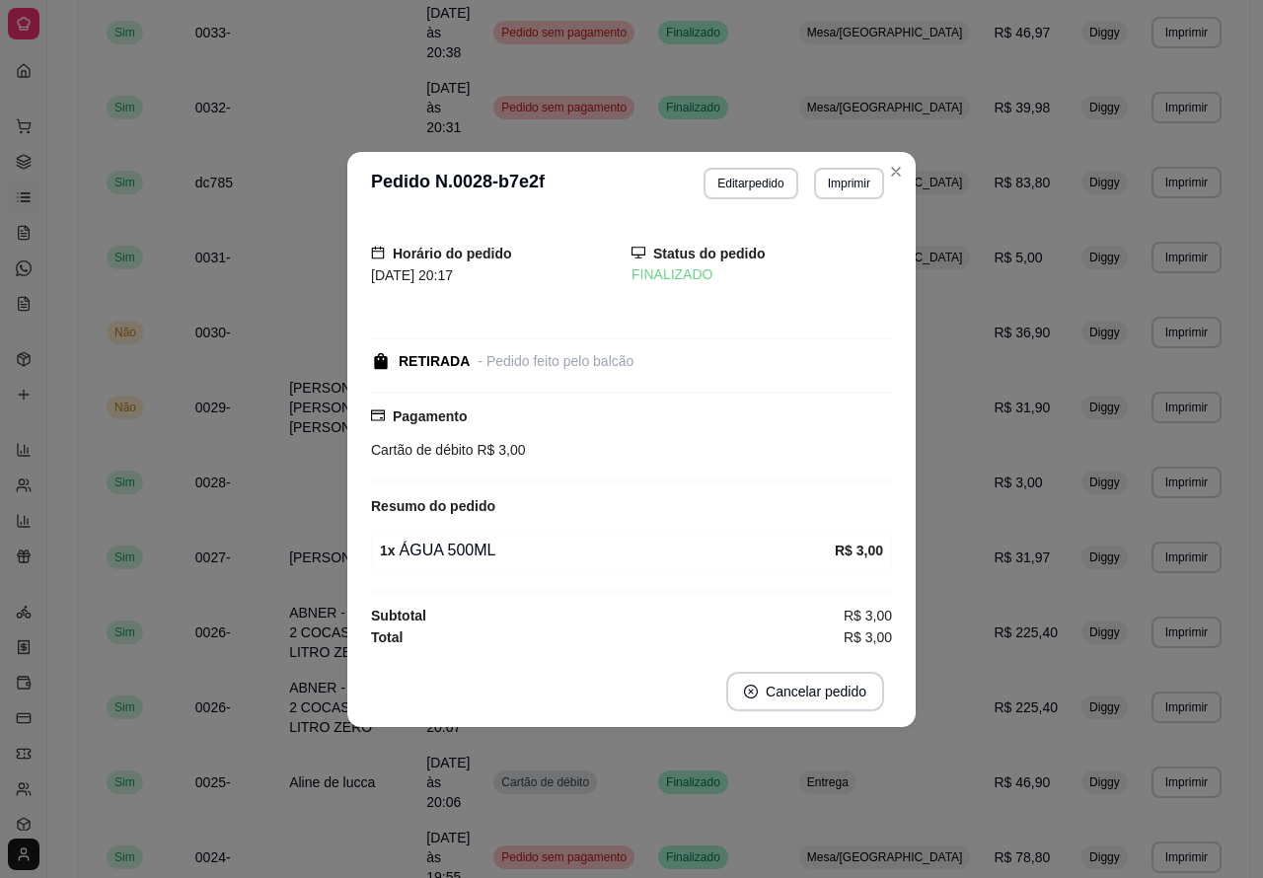
click at [62, 594] on div "**********" at bounding box center [664, 553] width 1234 height 2003
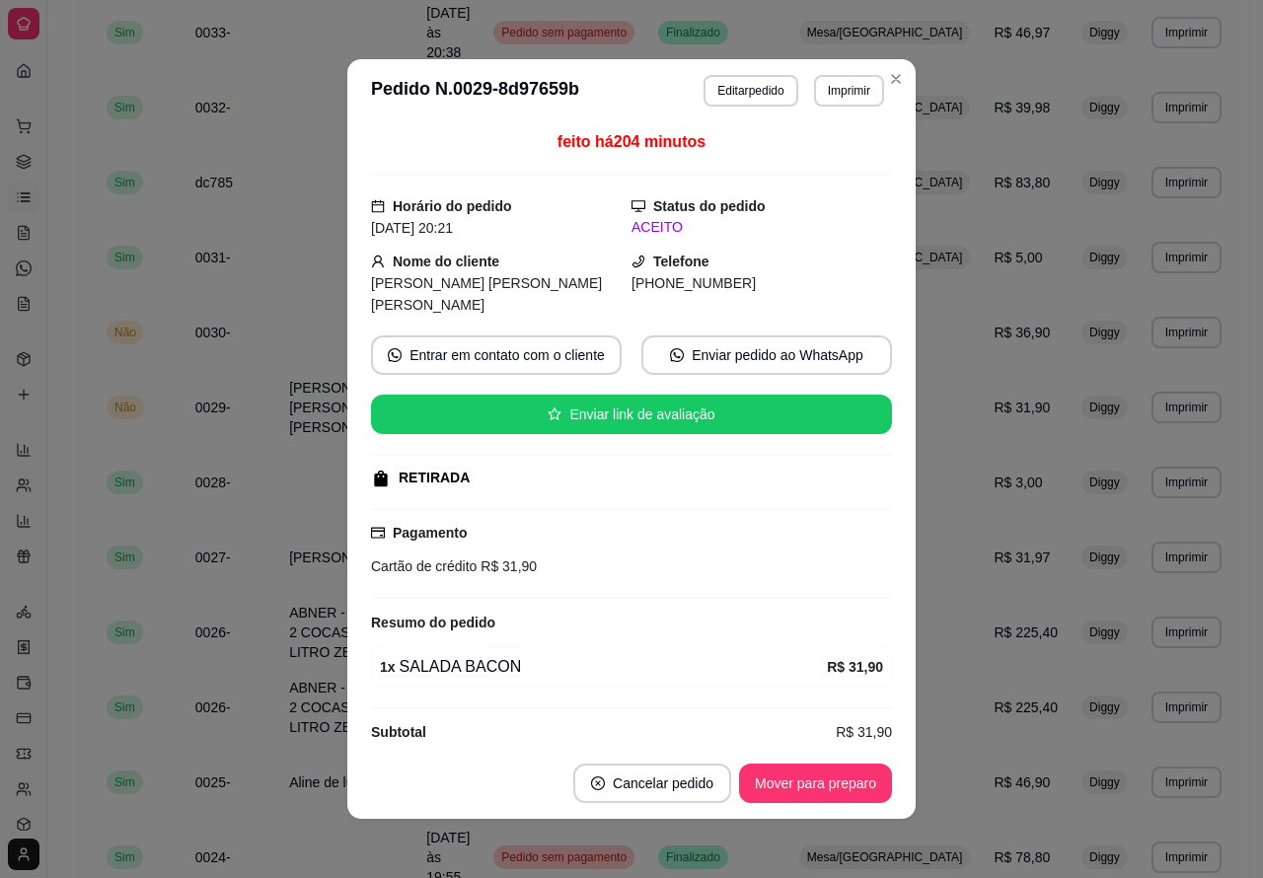
click at [788, 776] on button "Mover para preparo" at bounding box center [815, 783] width 153 height 39
click at [792, 775] on button "Mover para preparo" at bounding box center [815, 784] width 148 height 38
click at [822, 781] on button "Mover para preparo" at bounding box center [815, 783] width 153 height 39
click at [787, 778] on button "Mover para preparo" at bounding box center [815, 783] width 153 height 39
click at [738, 786] on button "Mover para retirada disponível" at bounding box center [782, 784] width 211 height 38
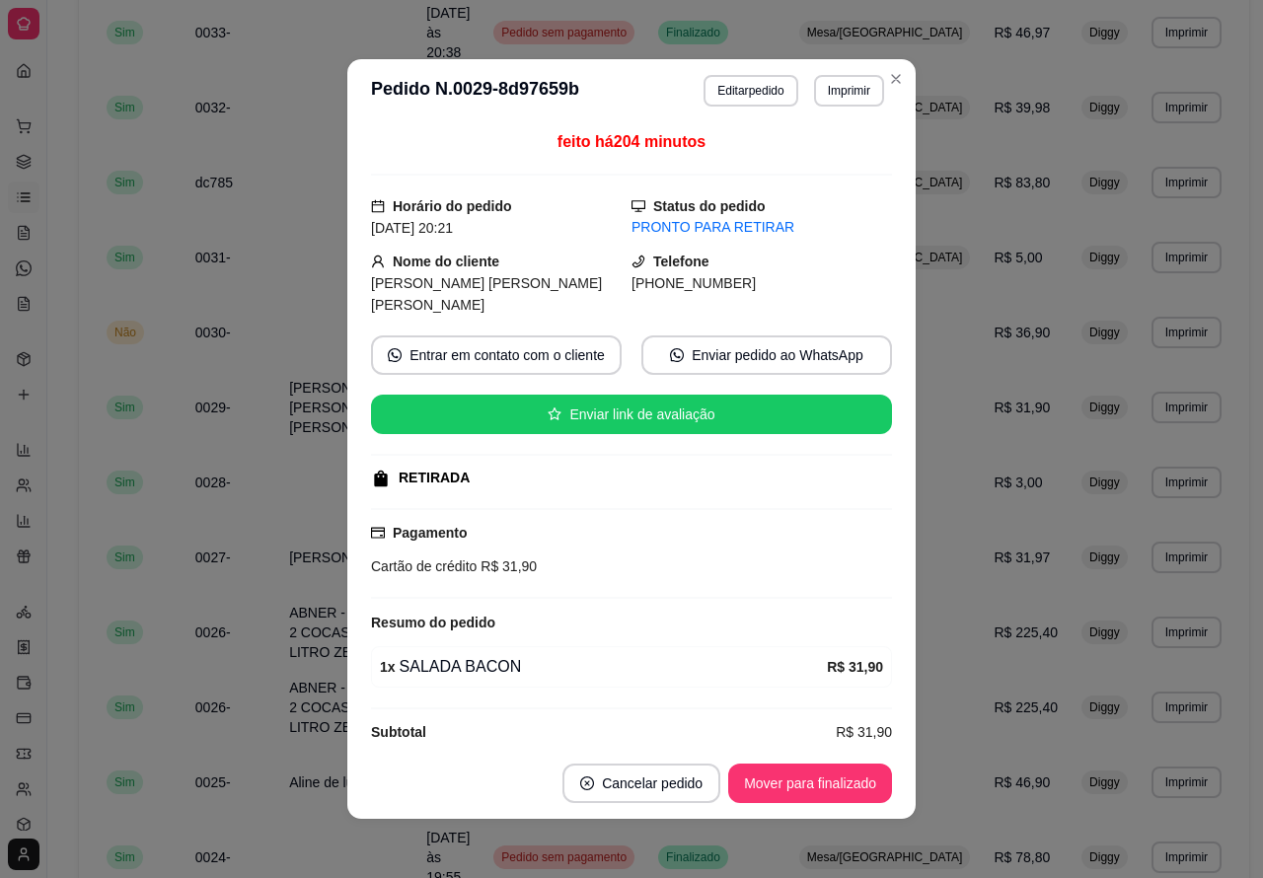
click at [807, 782] on button "Mover para finalizado" at bounding box center [810, 783] width 164 height 39
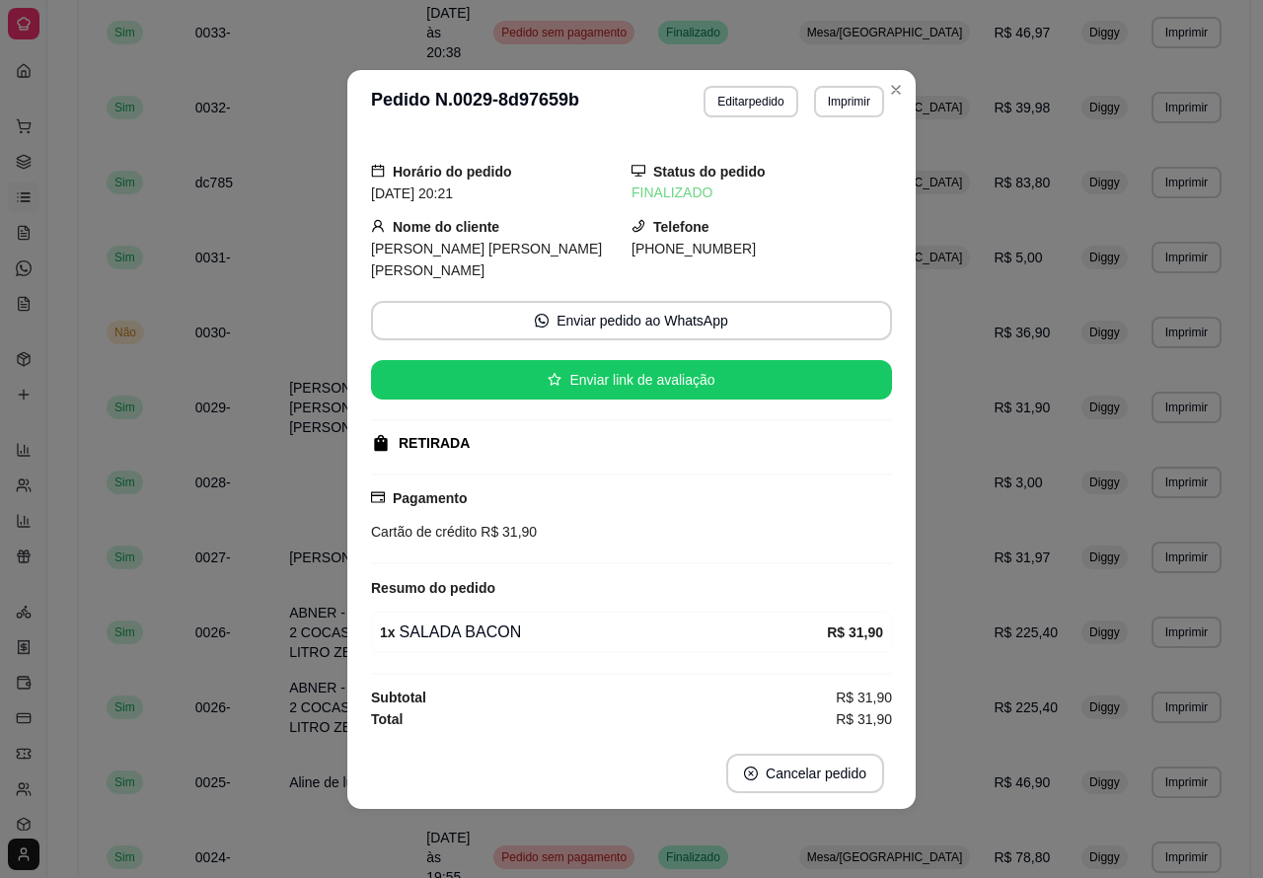
click at [65, 531] on div "**********" at bounding box center [664, 553] width 1234 height 2003
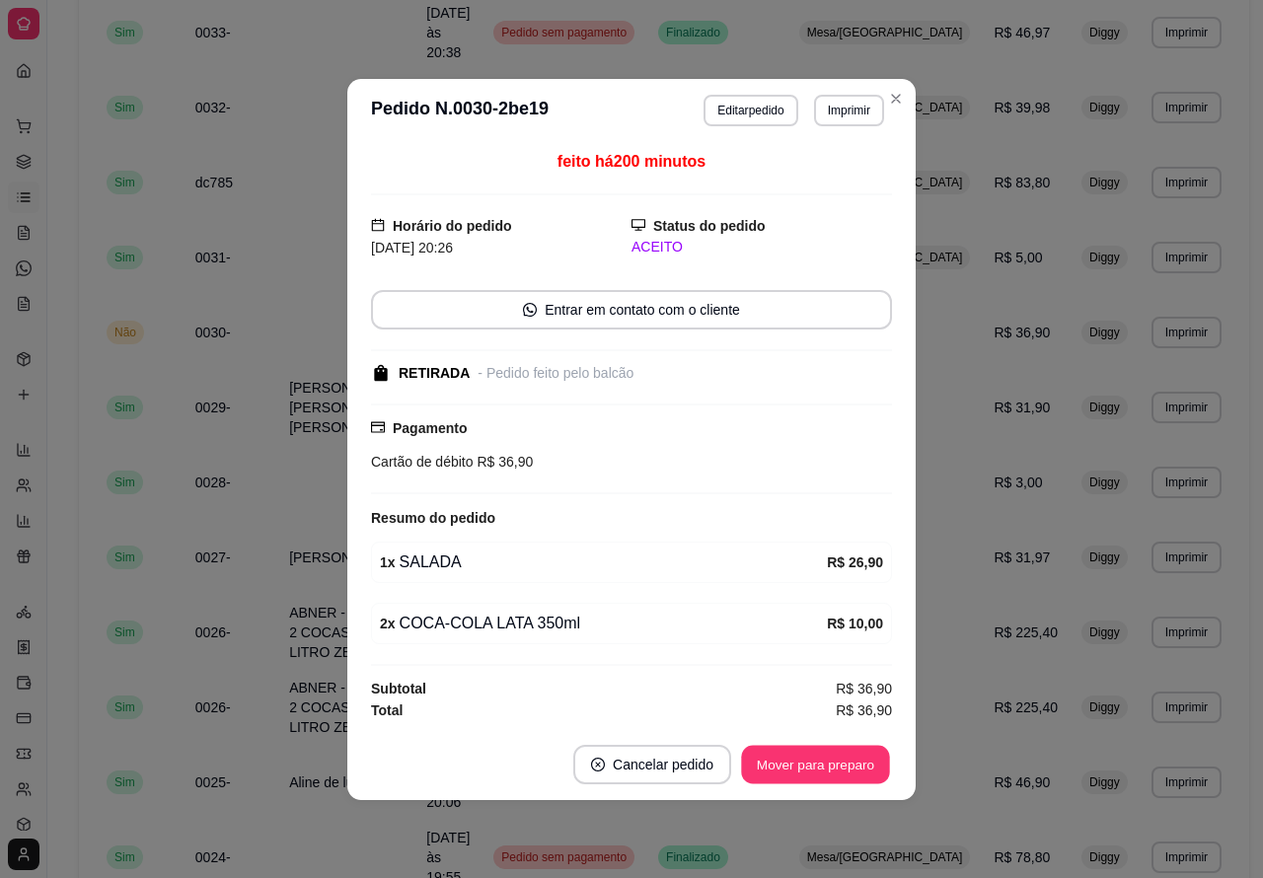
click at [820, 768] on button "Mover para preparo" at bounding box center [815, 764] width 148 height 38
click at [819, 766] on button "Mover para retirada disponível" at bounding box center [783, 764] width 218 height 39
click at [822, 765] on button "Mover para finalizado" at bounding box center [810, 764] width 164 height 39
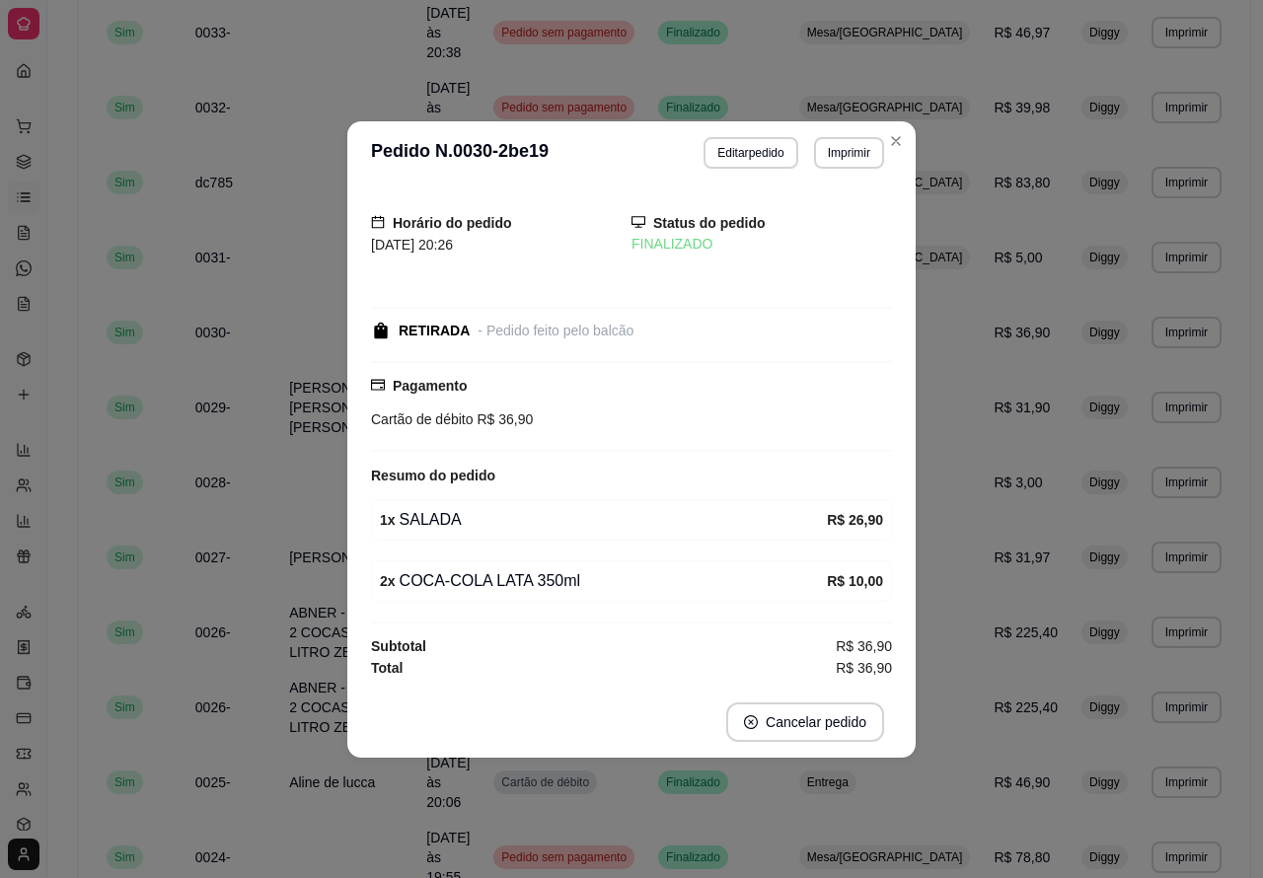
click at [64, 678] on div "**********" at bounding box center [664, 553] width 1234 height 2003
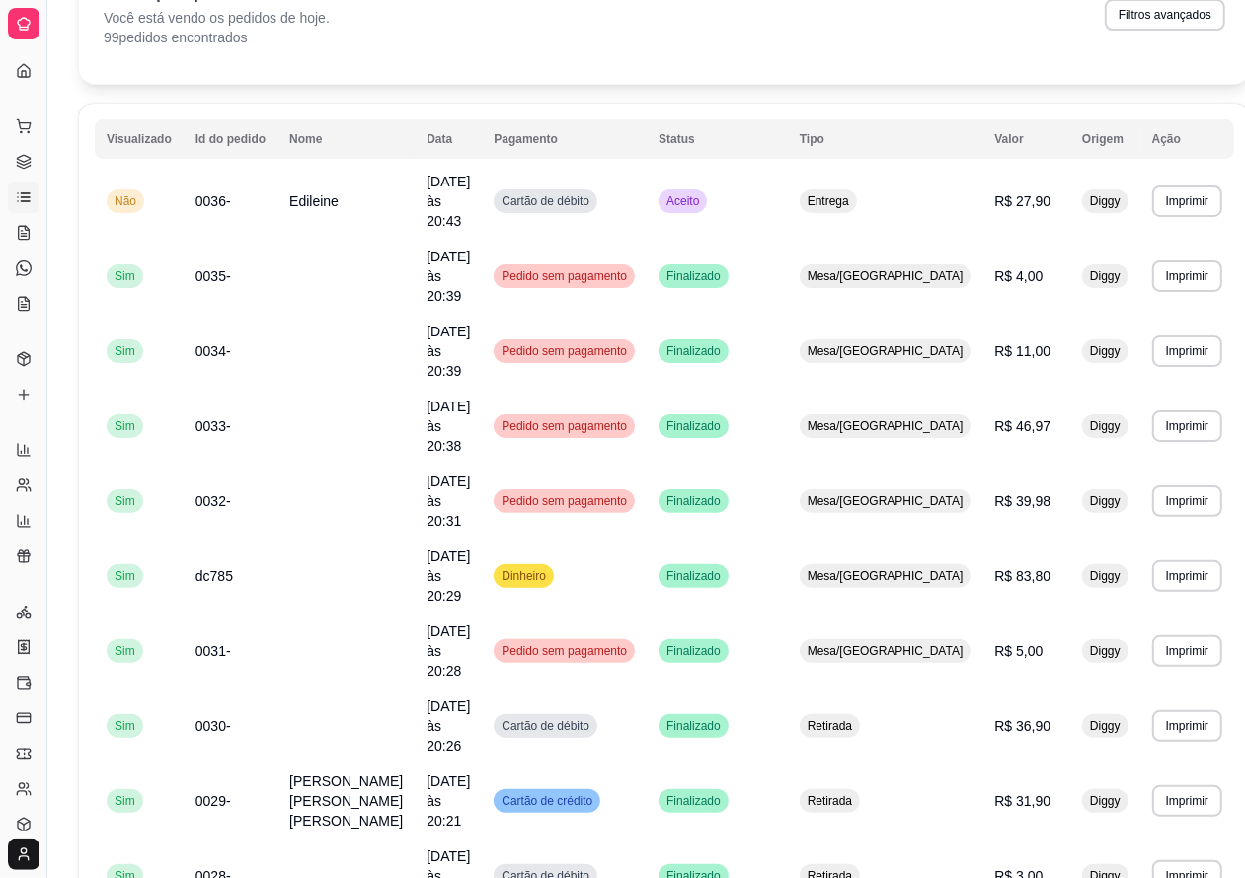
scroll to position [30, 0]
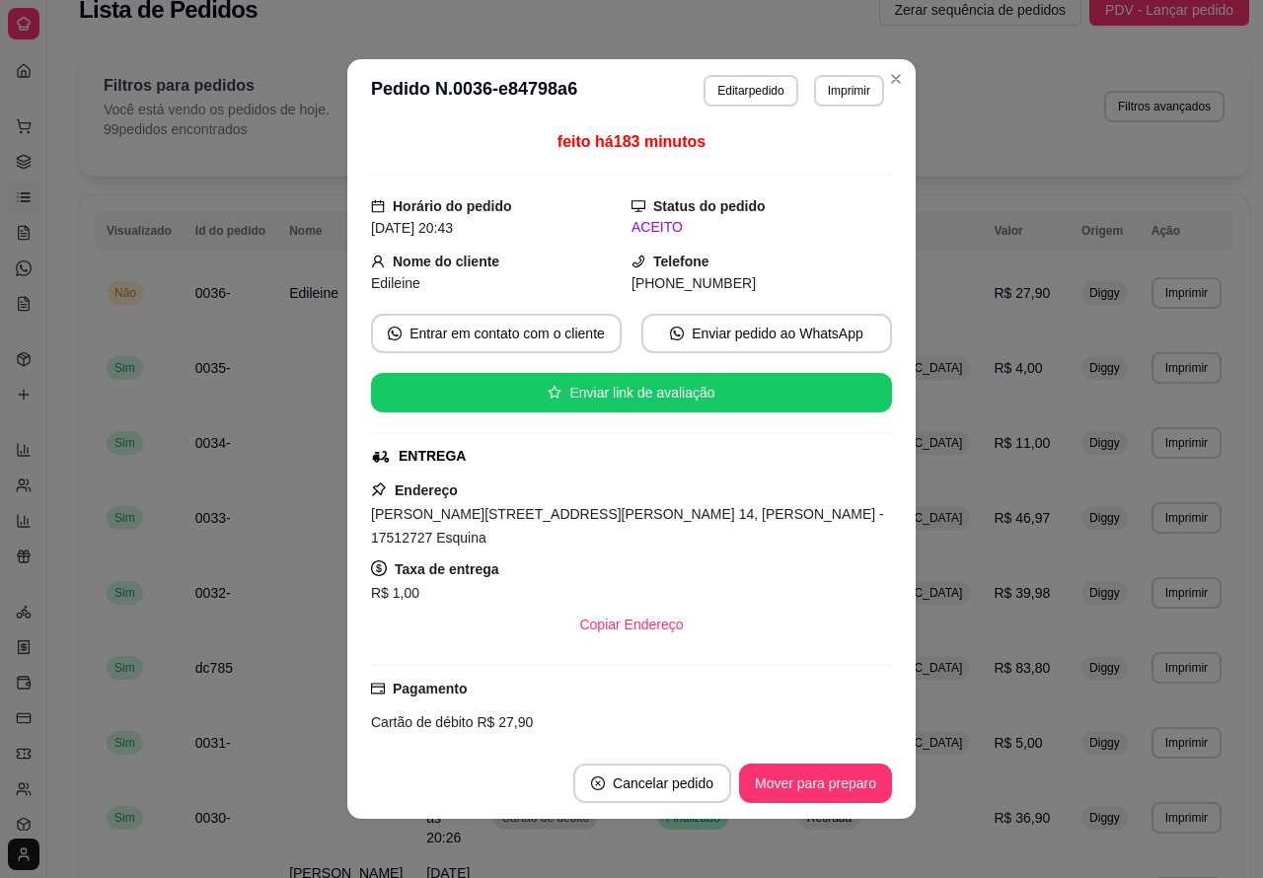
click at [816, 781] on button "Mover para preparo" at bounding box center [815, 783] width 153 height 39
click at [807, 781] on button "Mover para preparo" at bounding box center [815, 783] width 153 height 39
click at [815, 786] on button "Mover para preparo" at bounding box center [815, 783] width 153 height 39
click at [825, 777] on button "Mover para entrega" at bounding box center [816, 784] width 148 height 38
click at [827, 782] on button "Mover para finalizado" at bounding box center [810, 783] width 164 height 39
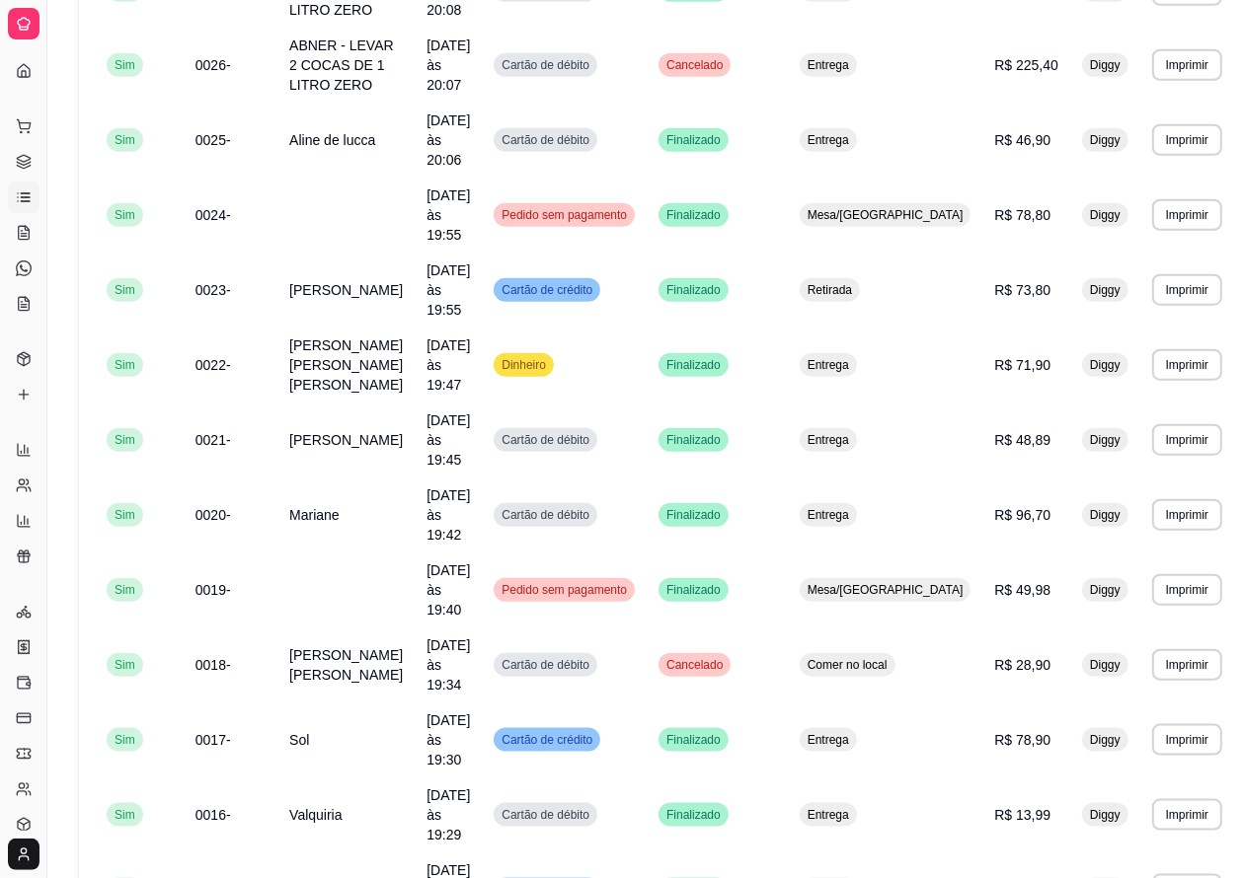
scroll to position [1247, 0]
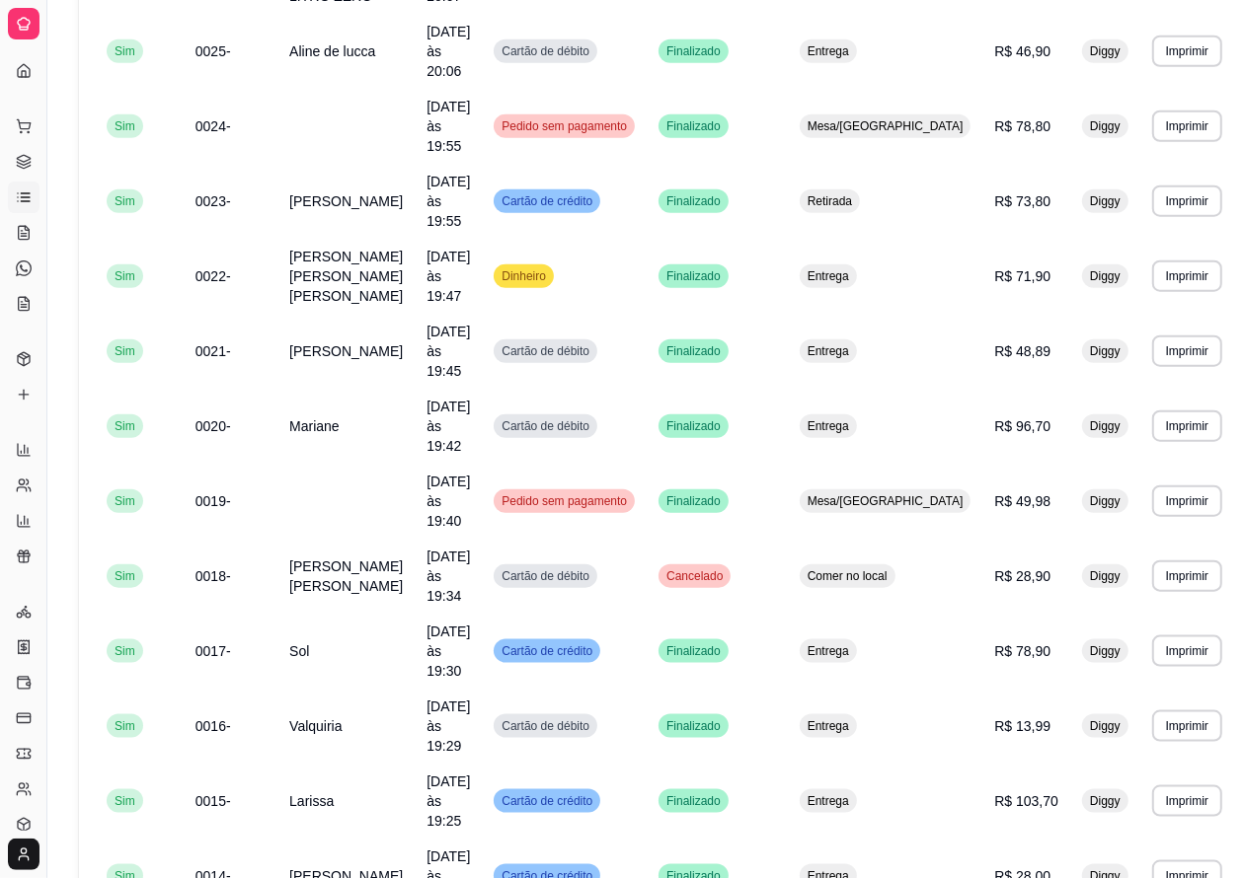
click at [1167, 762] on li "4" at bounding box center [1183, 768] width 32 height 32
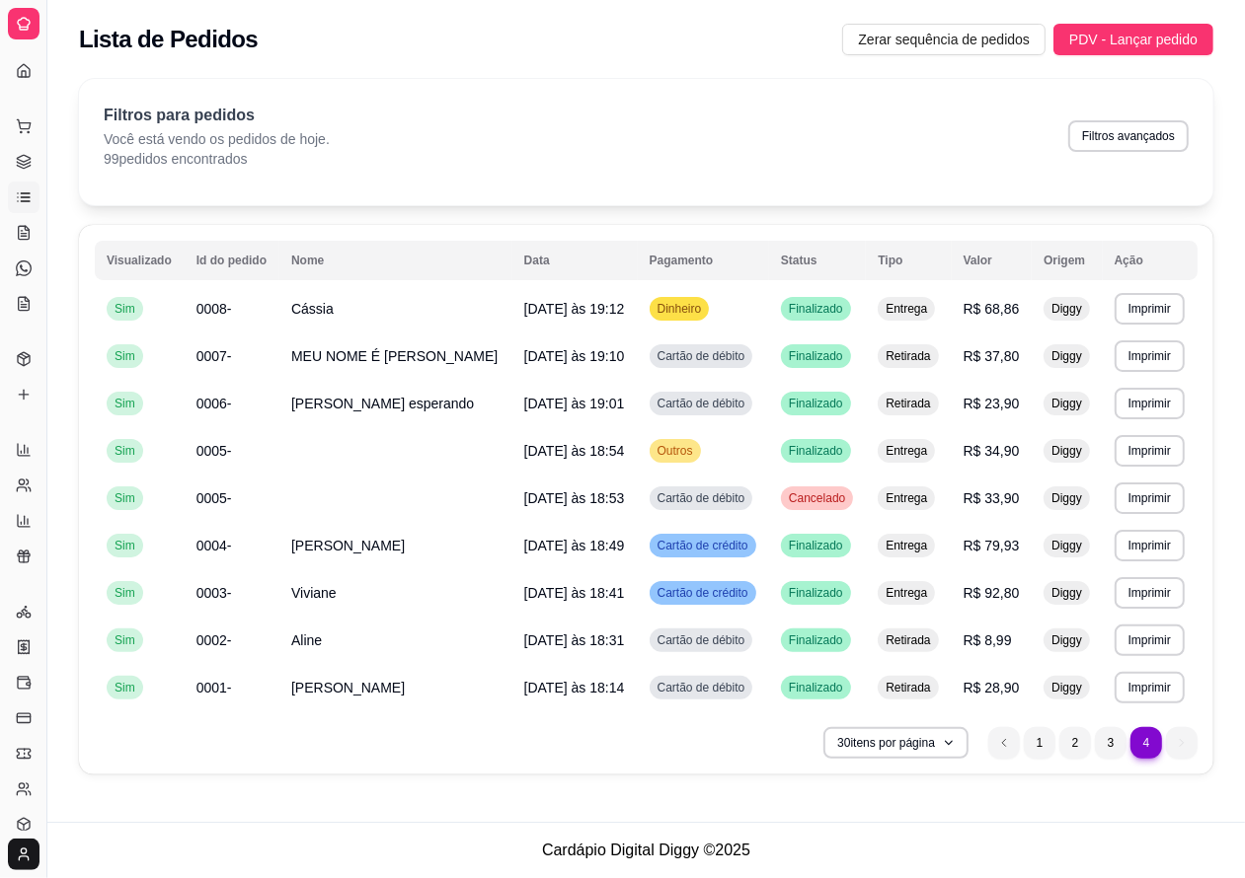
scroll to position [0, 0]
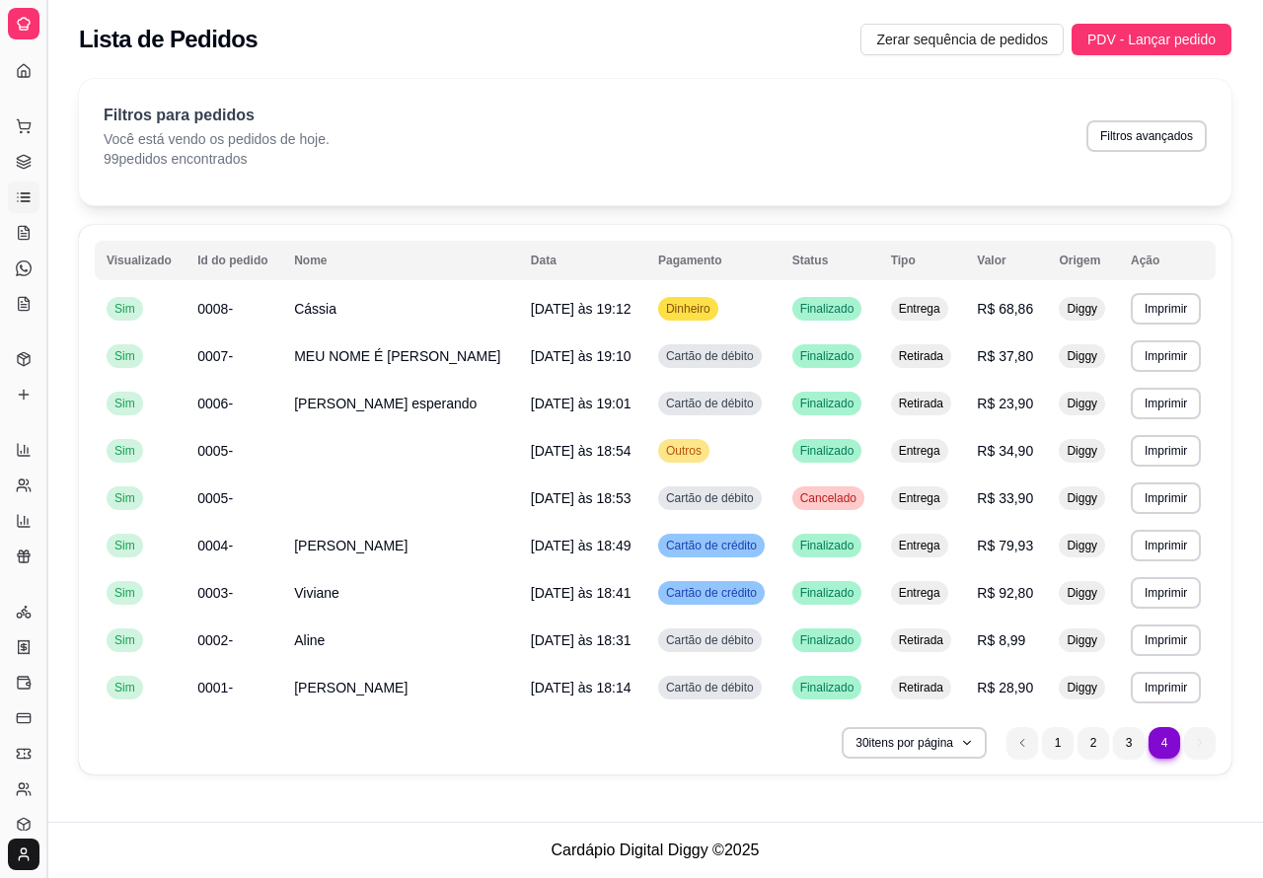
click at [51, 684] on button "Toggle Sidebar" at bounding box center [46, 439] width 16 height 878
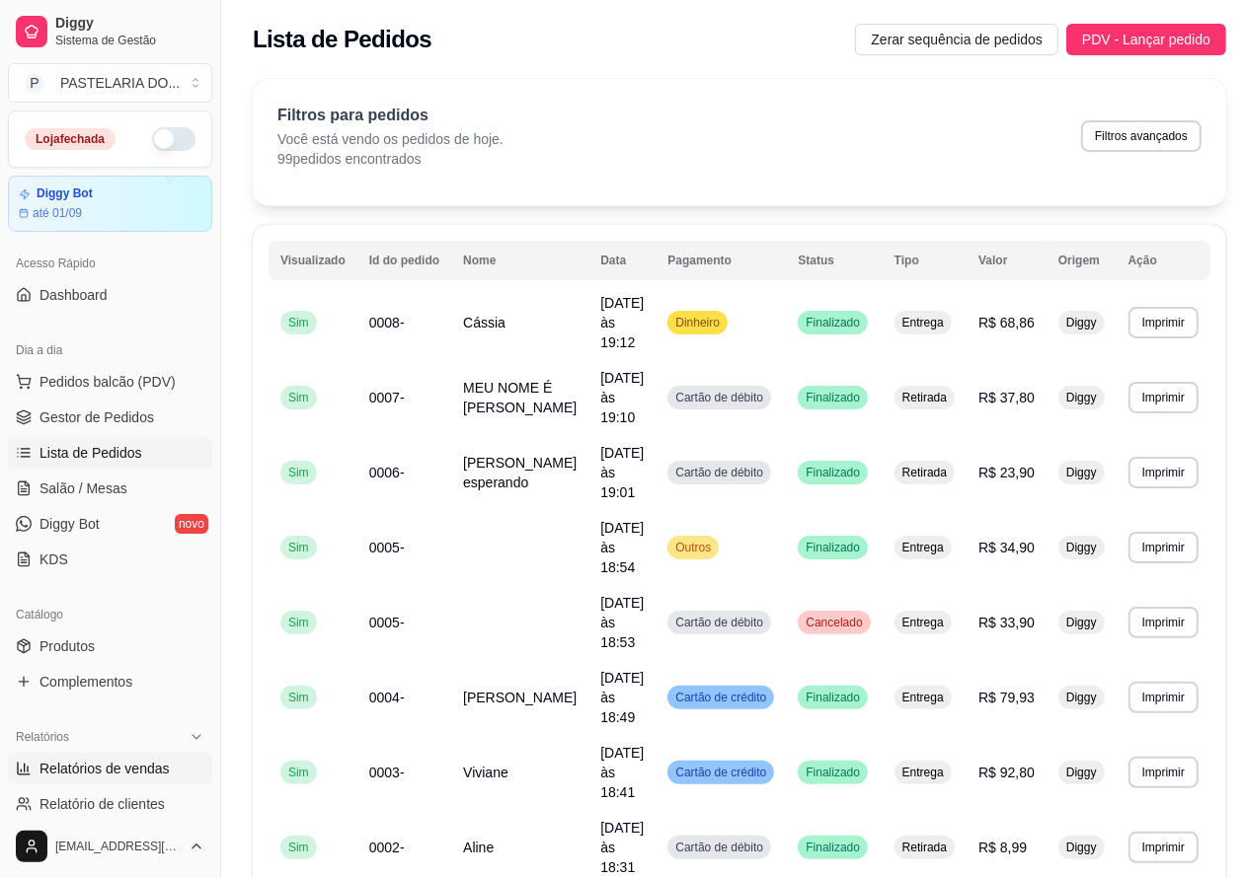
click at [114, 753] on link "Relatórios de vendas" at bounding box center [110, 769] width 204 height 32
select select "ALL"
select select "0"
